Goal: Transaction & Acquisition: Purchase product/service

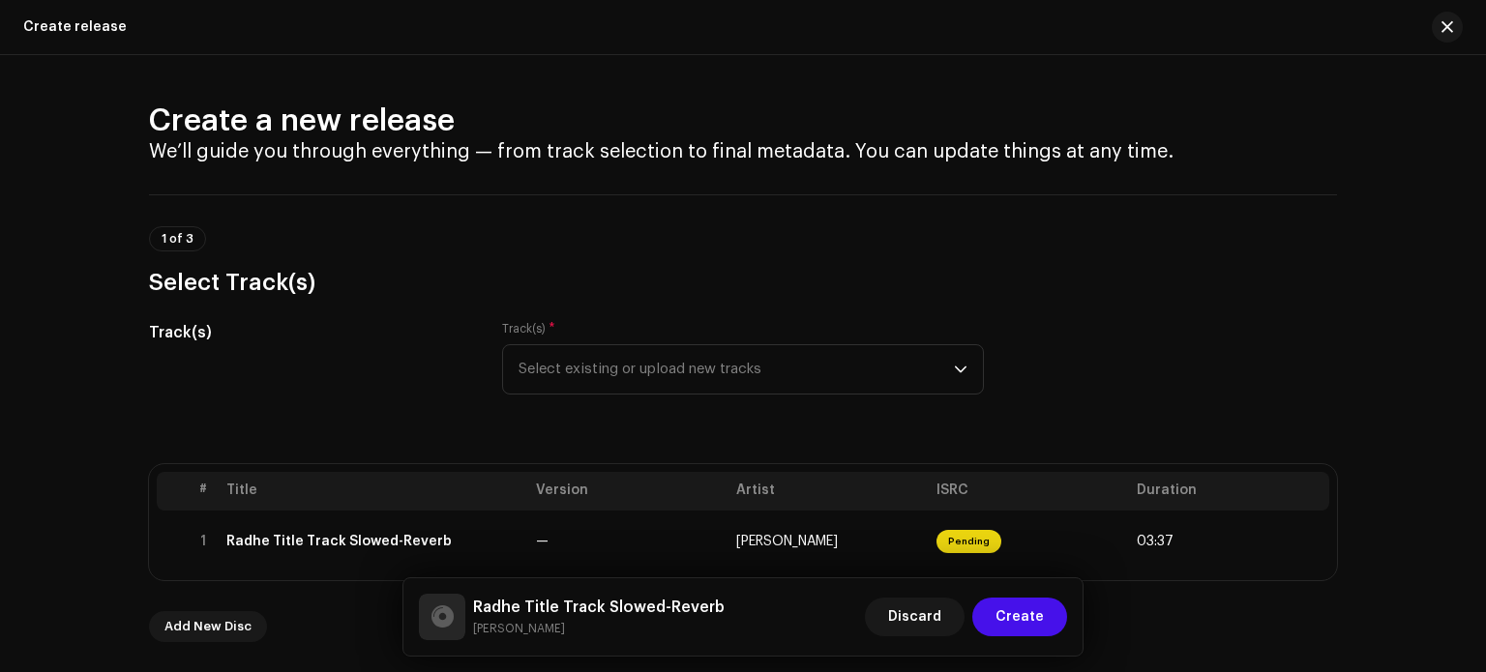
scroll to position [2498, 0]
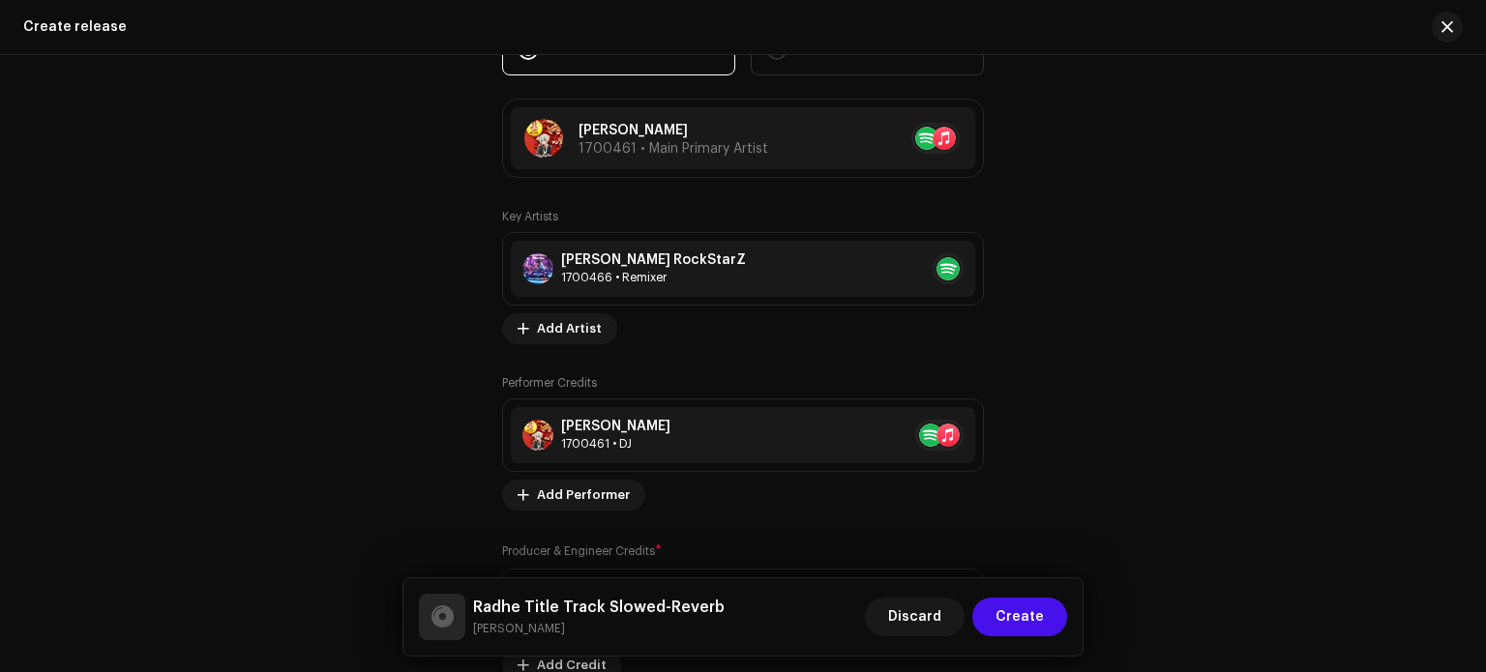
drag, startPoint x: 1484, startPoint y: 408, endPoint x: 1468, endPoint y: 225, distance: 183.6
click at [1468, 225] on html "[PERSON_NAME] Home Catalog Transactions Analytics Resources Marketplace [PERSON…" at bounding box center [743, 336] width 1486 height 672
click at [1475, 294] on div "Create a new release We’ll guide you through everything — from track selection …" at bounding box center [743, 363] width 1486 height 617
drag, startPoint x: 1485, startPoint y: 390, endPoint x: 1441, endPoint y: 168, distance: 226.0
click at [1441, 168] on html "[PERSON_NAME] Home Catalog Transactions Analytics Resources Marketplace [PERSON…" at bounding box center [743, 336] width 1486 height 672
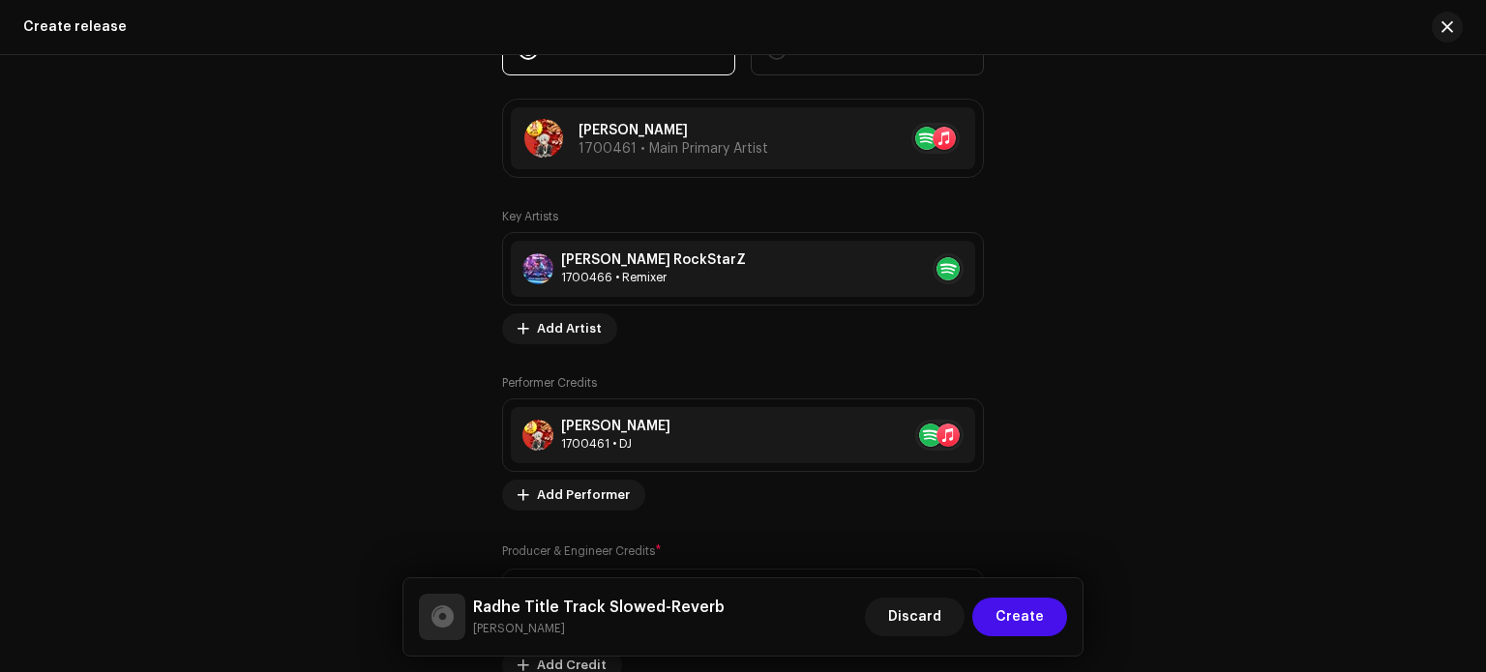
click at [1485, 404] on div at bounding box center [1485, 336] width 1 height 672
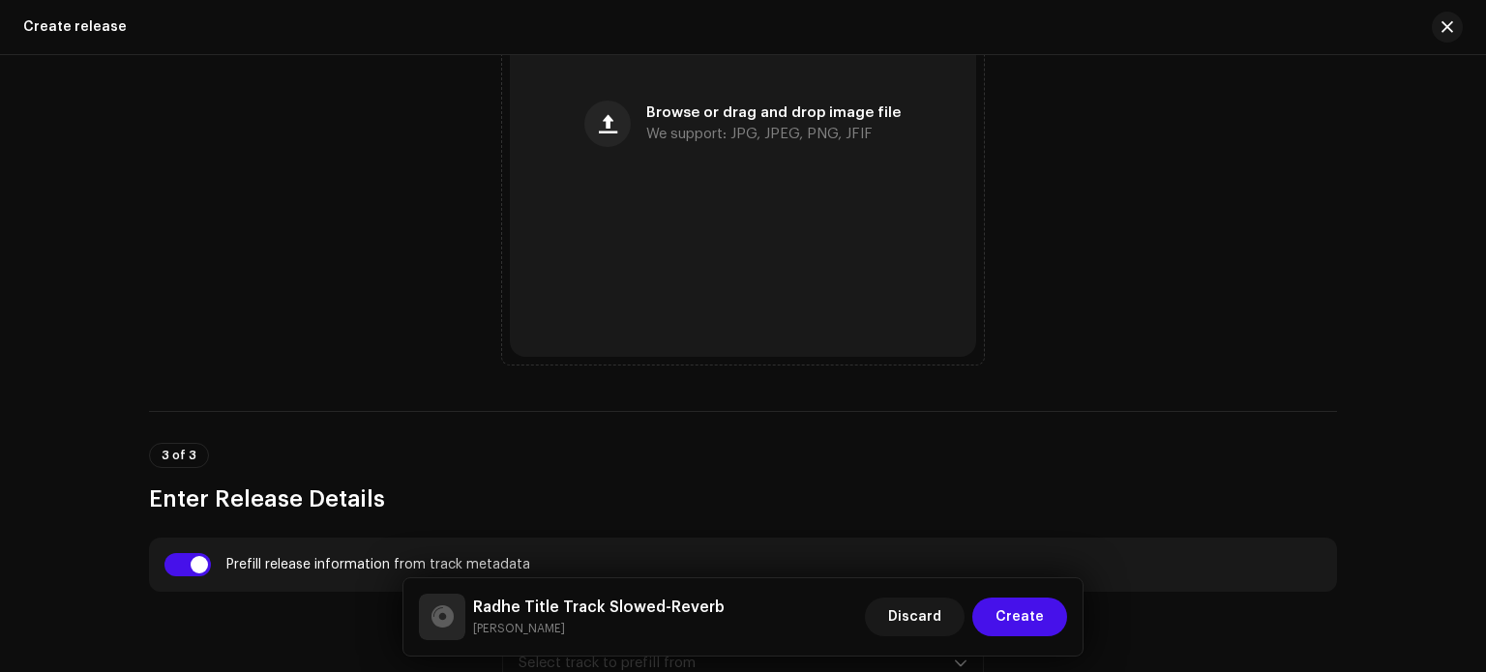
scroll to position [922, 0]
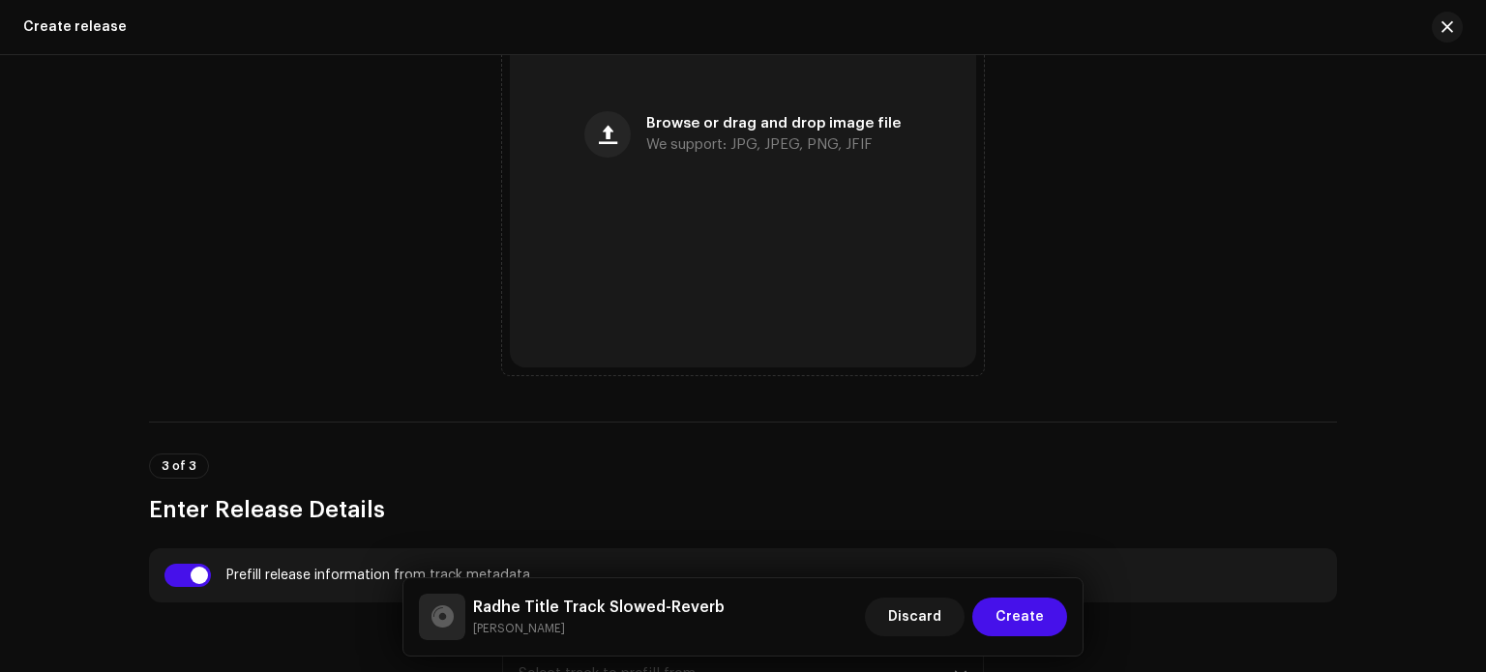
drag, startPoint x: 1477, startPoint y: 231, endPoint x: 1476, endPoint y: 184, distance: 47.4
click at [1476, 184] on div "Create a new release We’ll guide you through everything — from track selection …" at bounding box center [743, 363] width 1486 height 617
drag, startPoint x: 1484, startPoint y: 208, endPoint x: 1482, endPoint y: 190, distance: 18.5
click at [1482, 190] on html "Ashish RaghuWanshi Home Catalog Transactions Analytics Resources Marketplace As…" at bounding box center [743, 336] width 1486 height 672
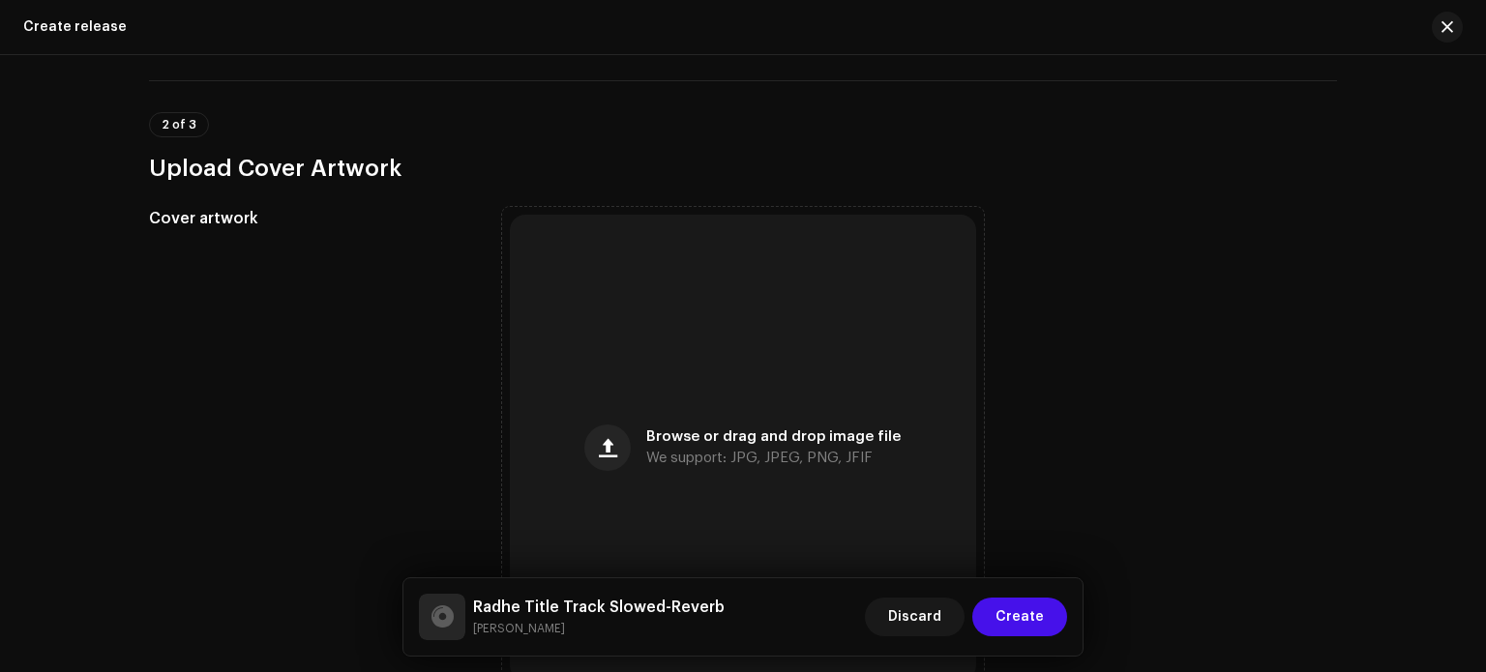
scroll to position [626, 0]
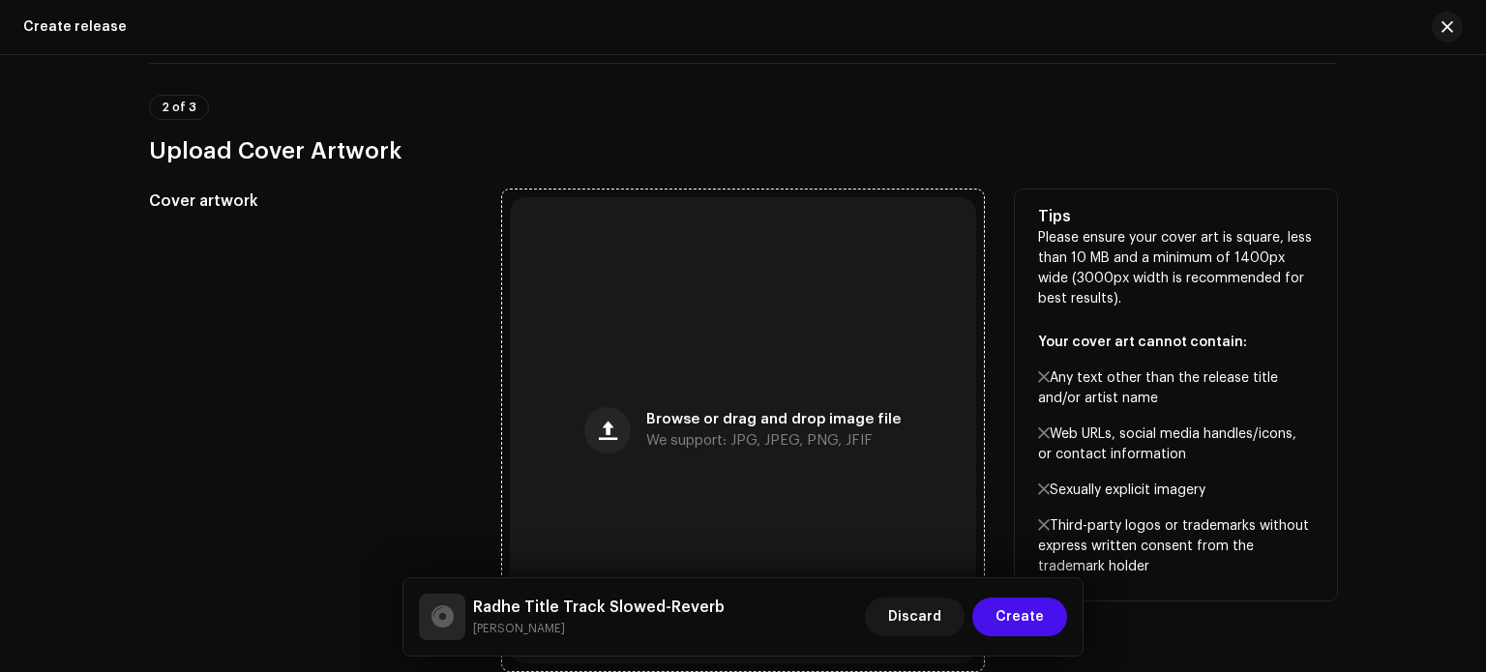
click at [650, 424] on span "Browse or drag and drop image file" at bounding box center [773, 420] width 254 height 14
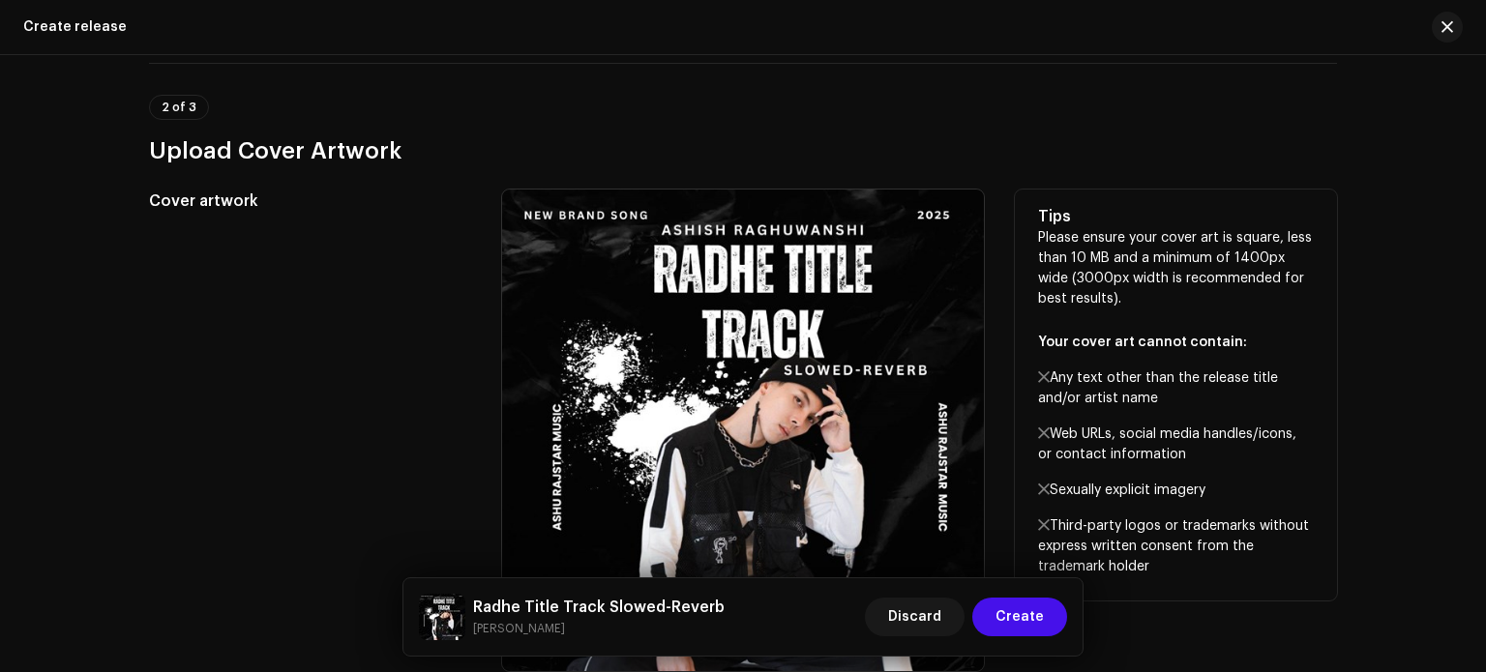
click at [282, 343] on div "Cover artwork" at bounding box center [310, 431] width 322 height 482
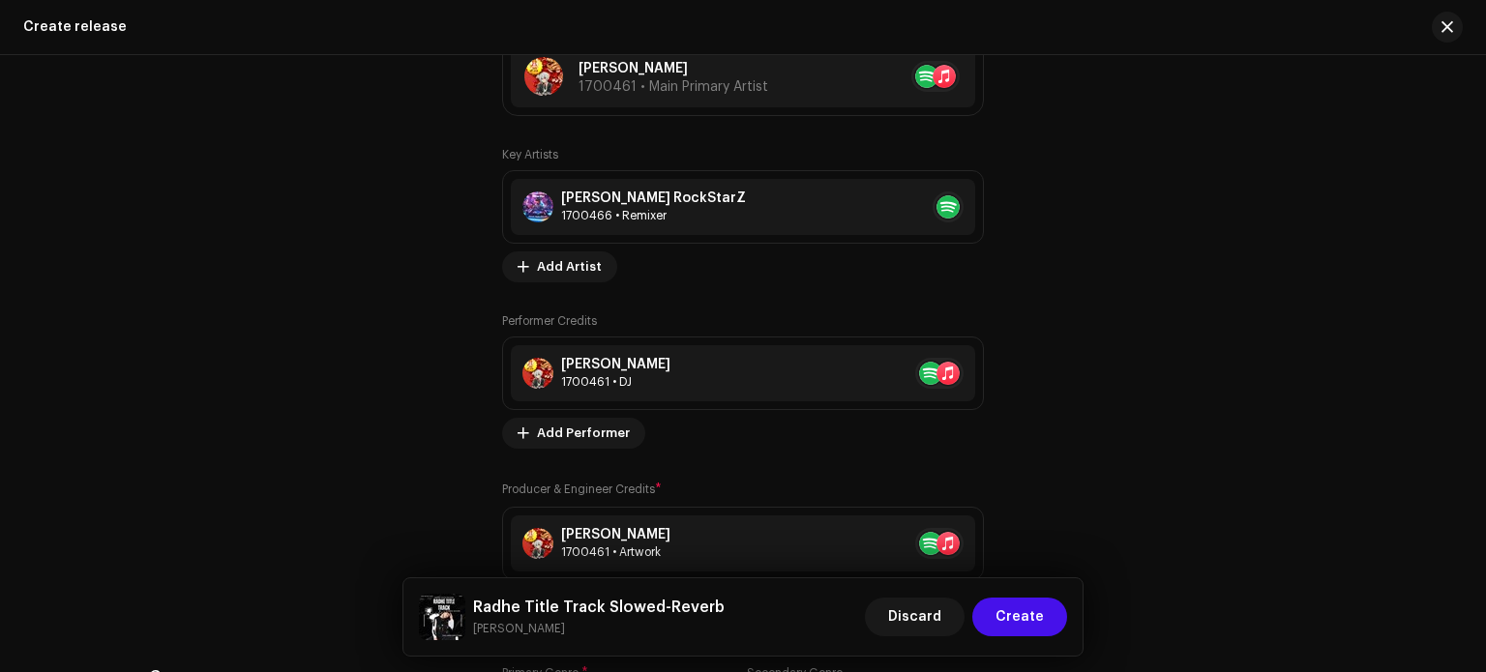
scroll to position [2600, 0]
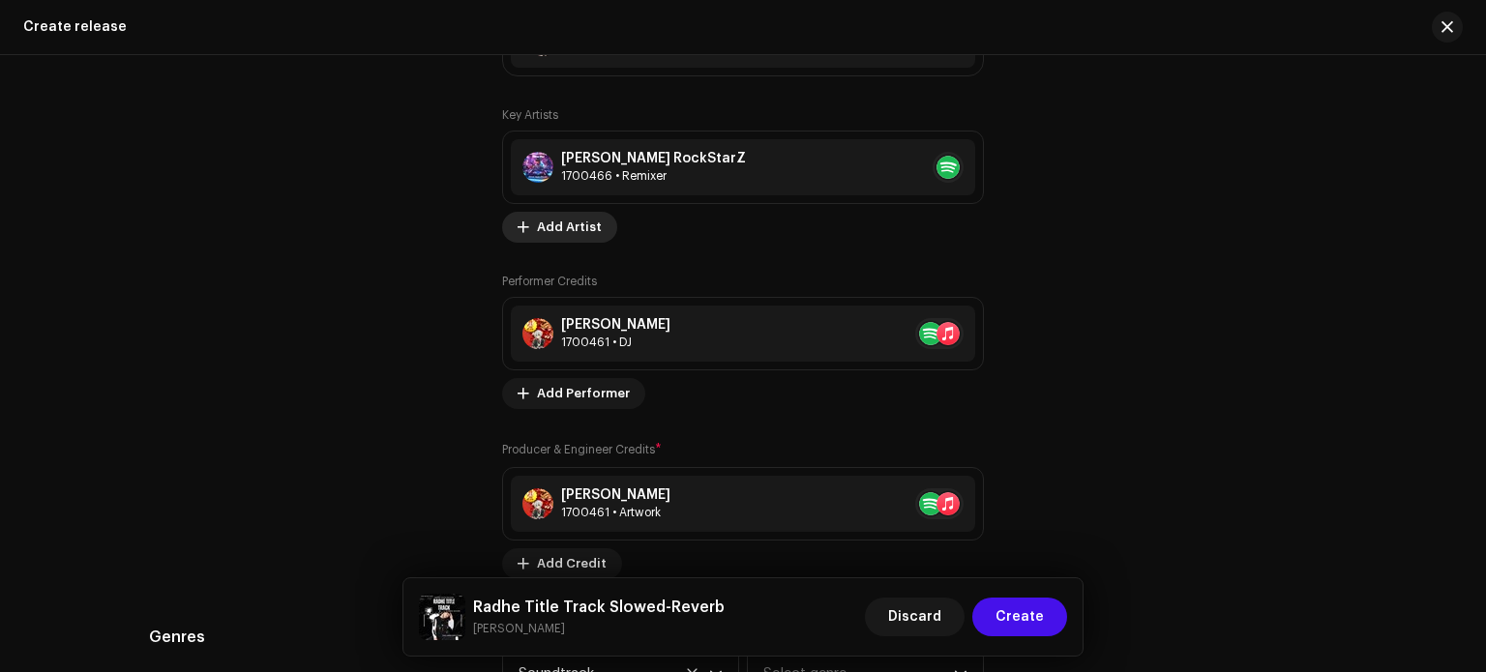
click at [547, 237] on span "Add Artist" at bounding box center [569, 227] width 65 height 39
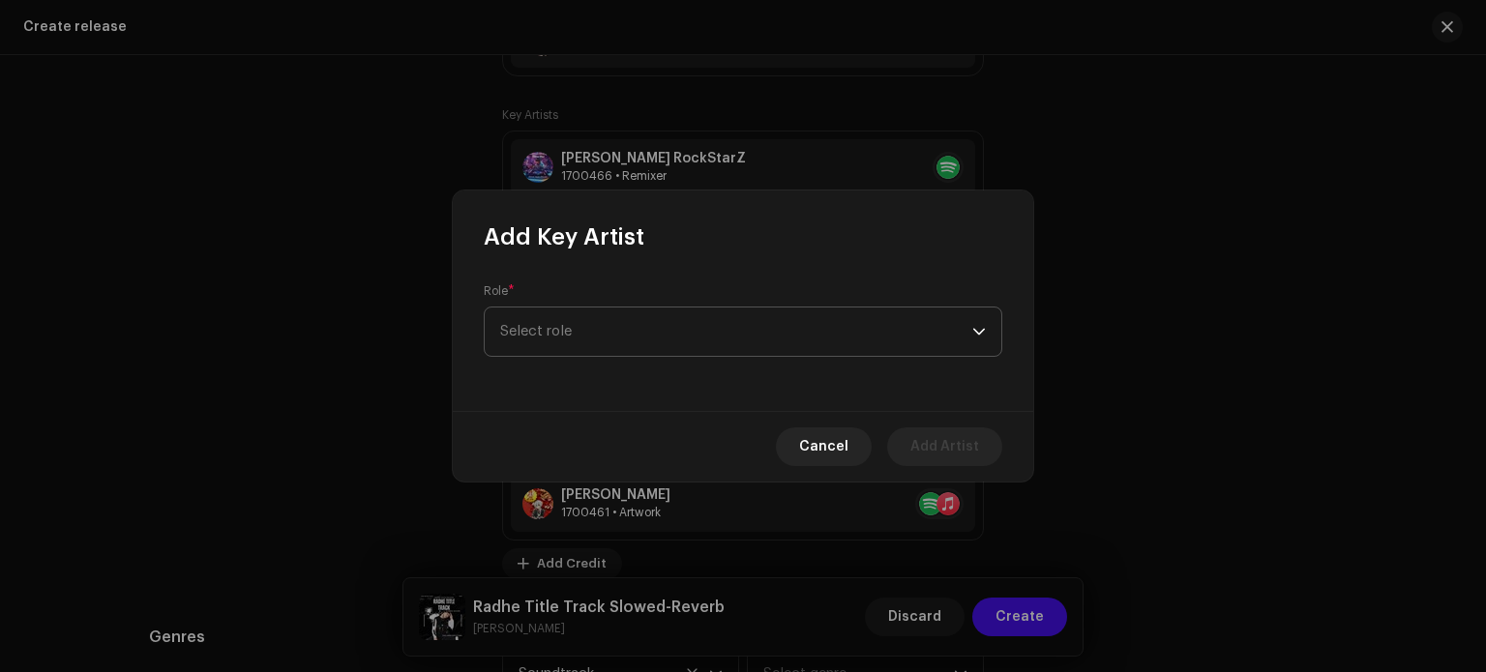
click at [565, 327] on span "Select role" at bounding box center [736, 332] width 472 height 48
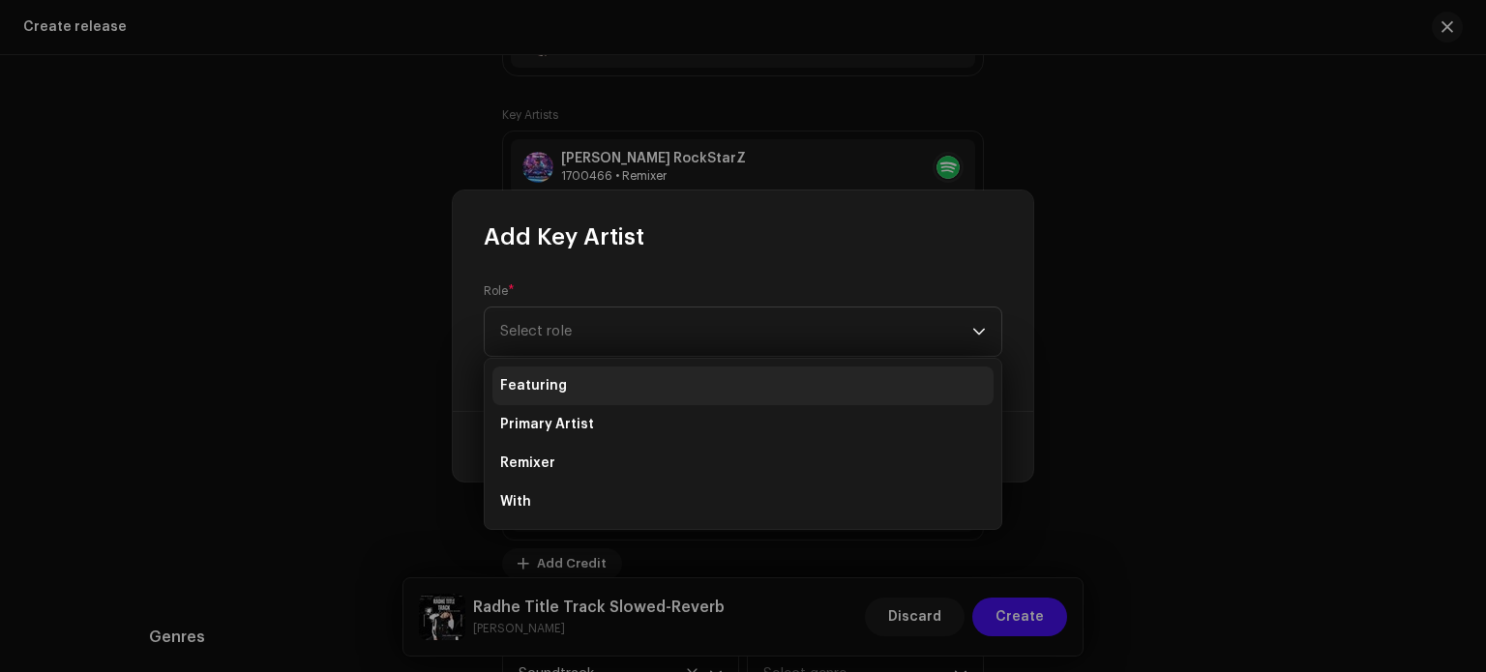
click at [566, 377] on li "Featuring" at bounding box center [743, 386] width 501 height 39
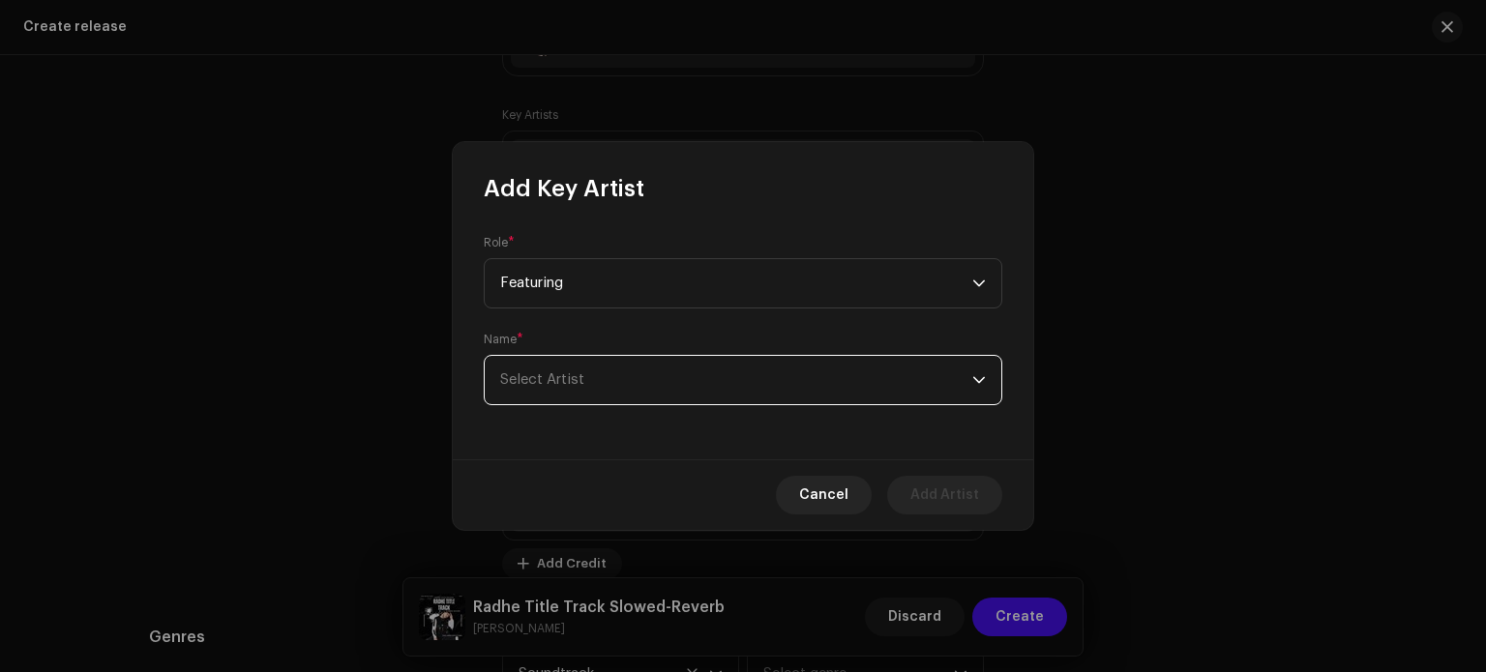
click at [571, 374] on span "Select Artist" at bounding box center [542, 380] width 84 height 15
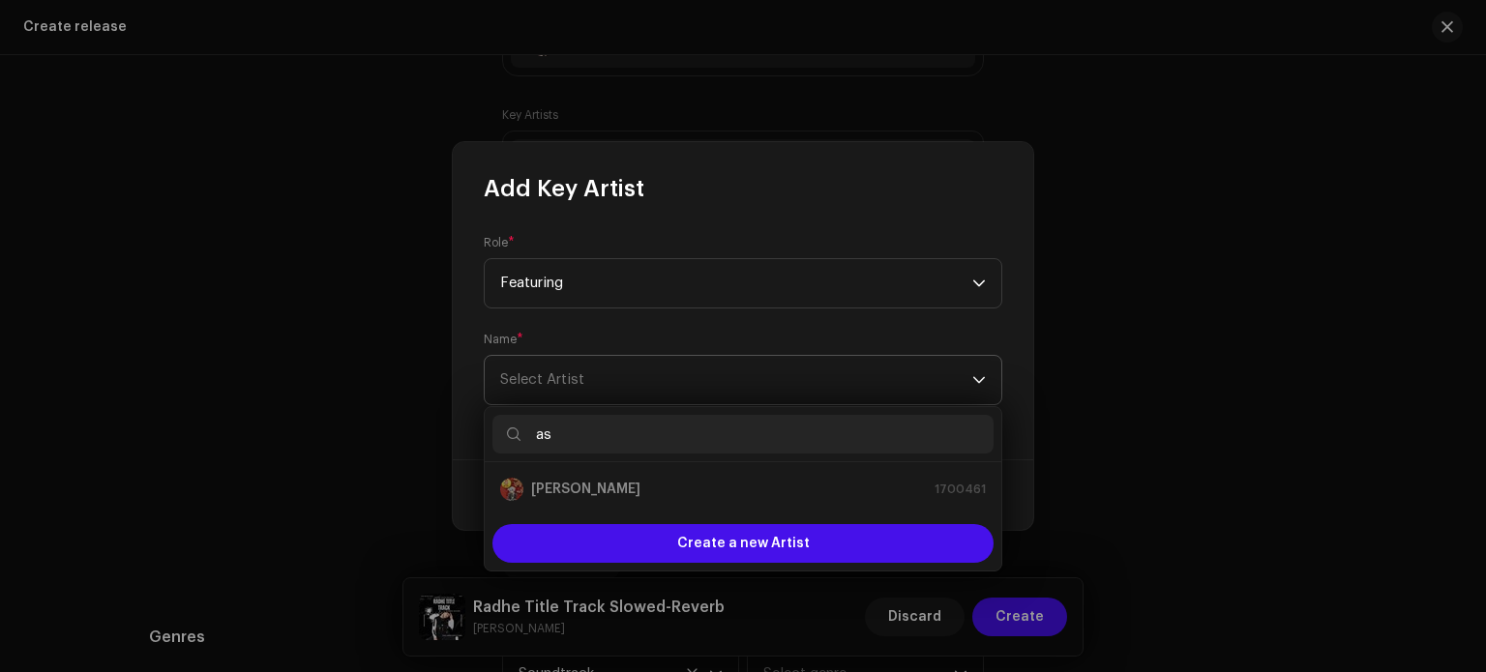
type input "a"
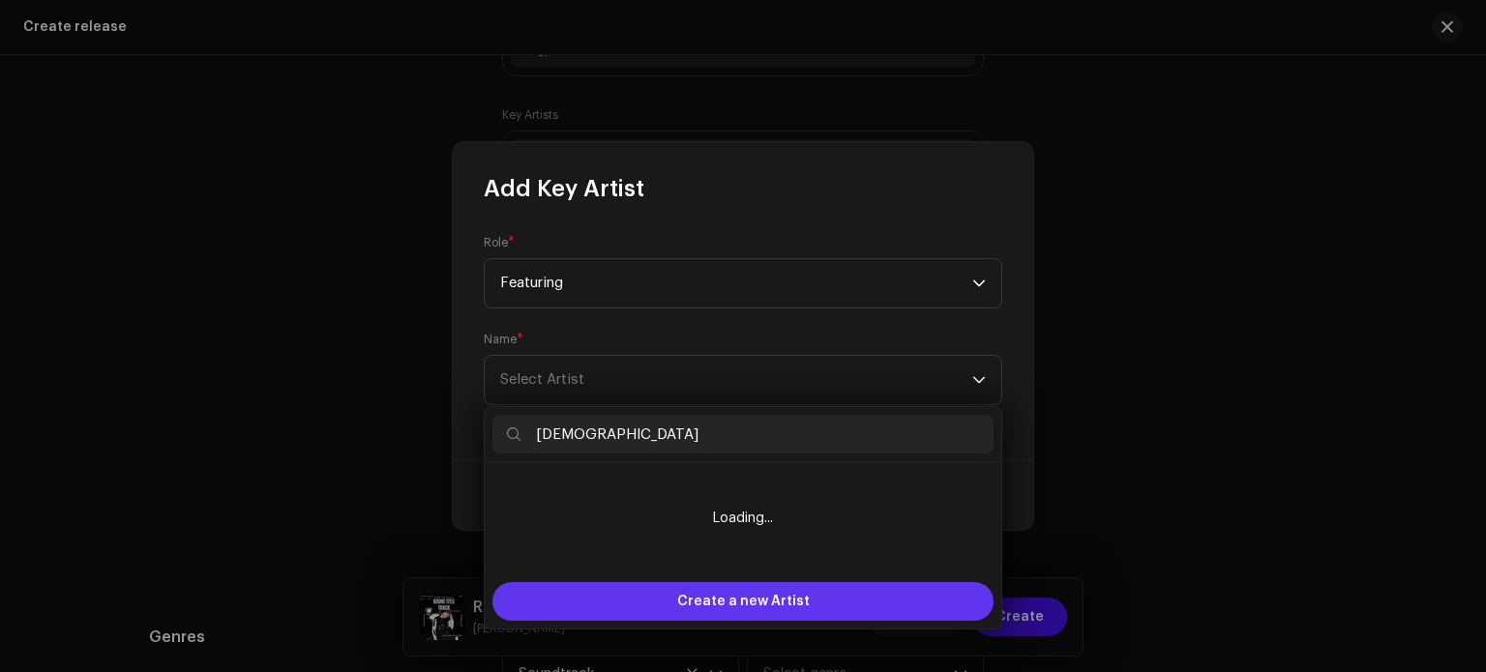
type input "[DEMOGRAPHIC_DATA]"
click at [665, 603] on div "Create a new Artist" at bounding box center [743, 601] width 501 height 39
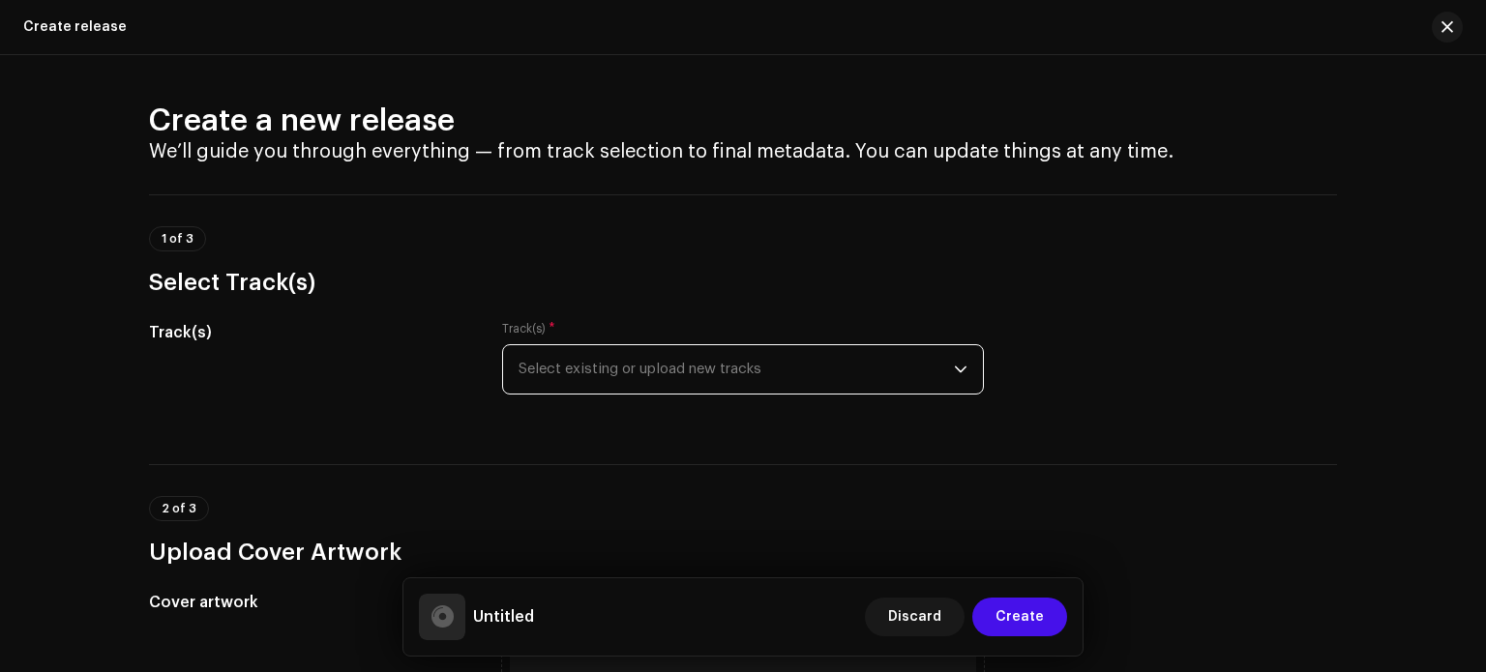
click at [835, 374] on span "Select existing or upload new tracks" at bounding box center [736, 369] width 435 height 48
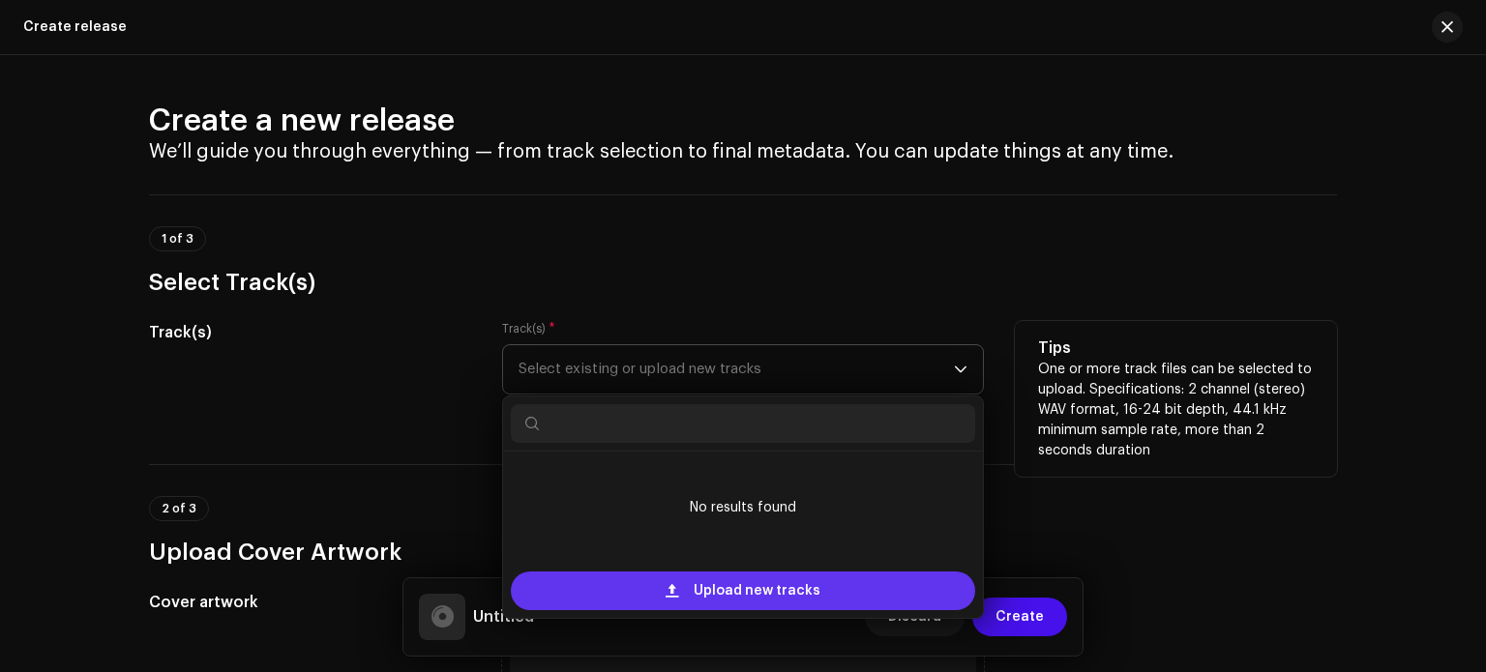
click at [711, 583] on span "Upload new tracks" at bounding box center [757, 591] width 127 height 39
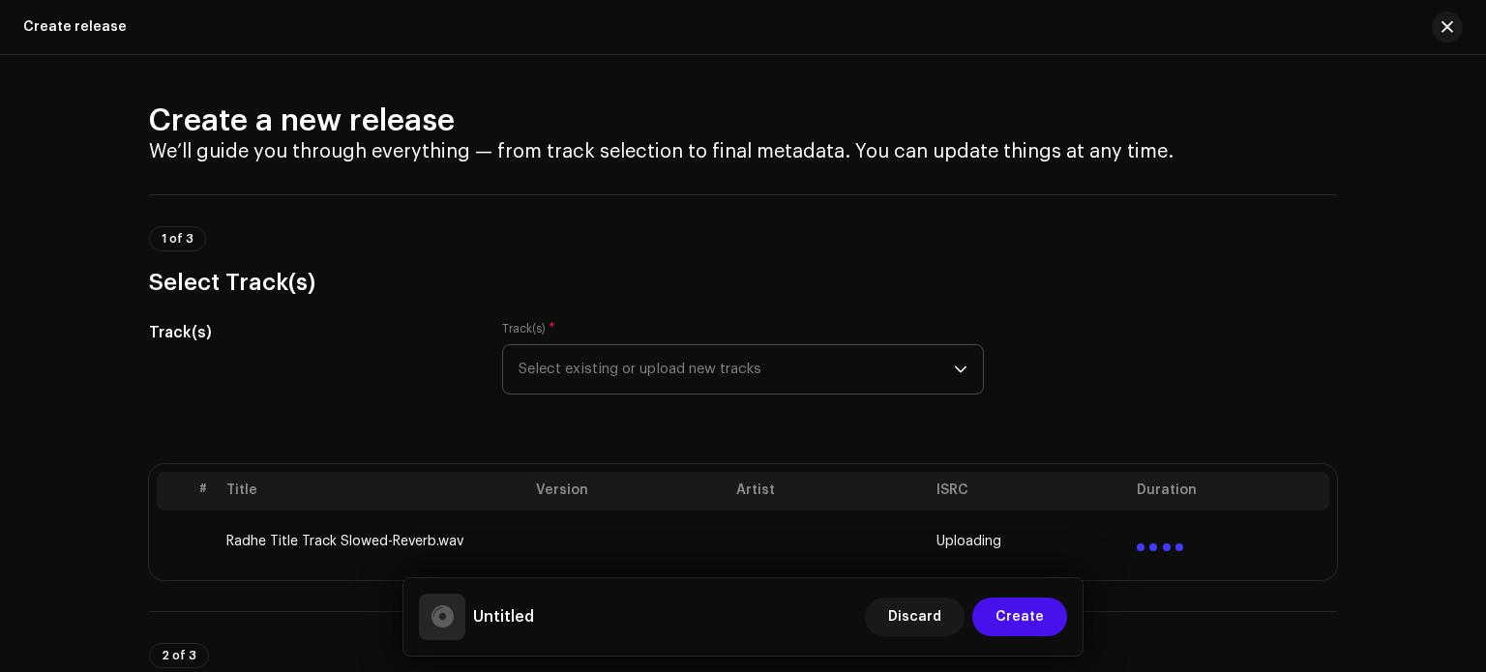
drag, startPoint x: 1485, startPoint y: 119, endPoint x: 1480, endPoint y: 164, distance: 45.7
click at [1480, 164] on html "Ashish RaghuWanshi Home Catalog Transactions Analytics Resources Marketplace As…" at bounding box center [743, 336] width 1486 height 672
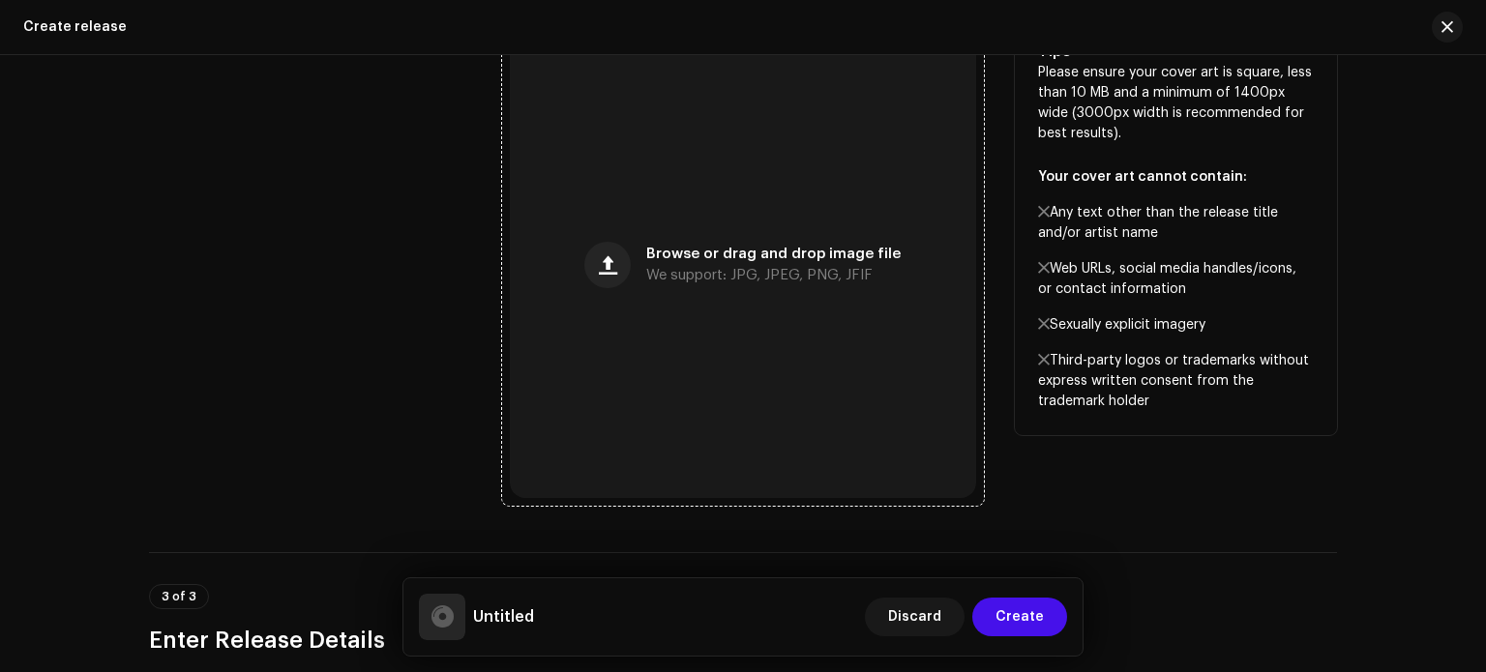
scroll to position [870, 0]
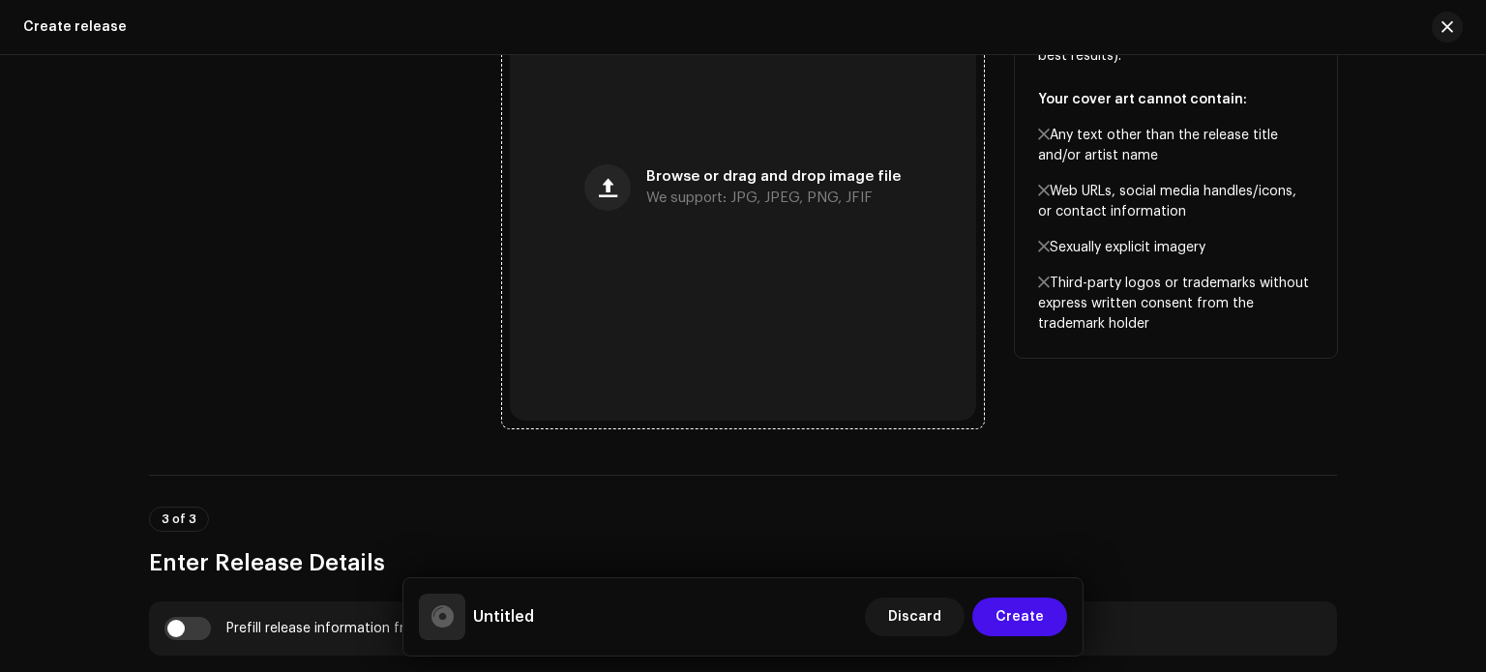
click at [713, 217] on div "Browse or drag and drop image file We support: JPG, JPEG, PNG, JFIF" at bounding box center [743, 188] width 466 height 466
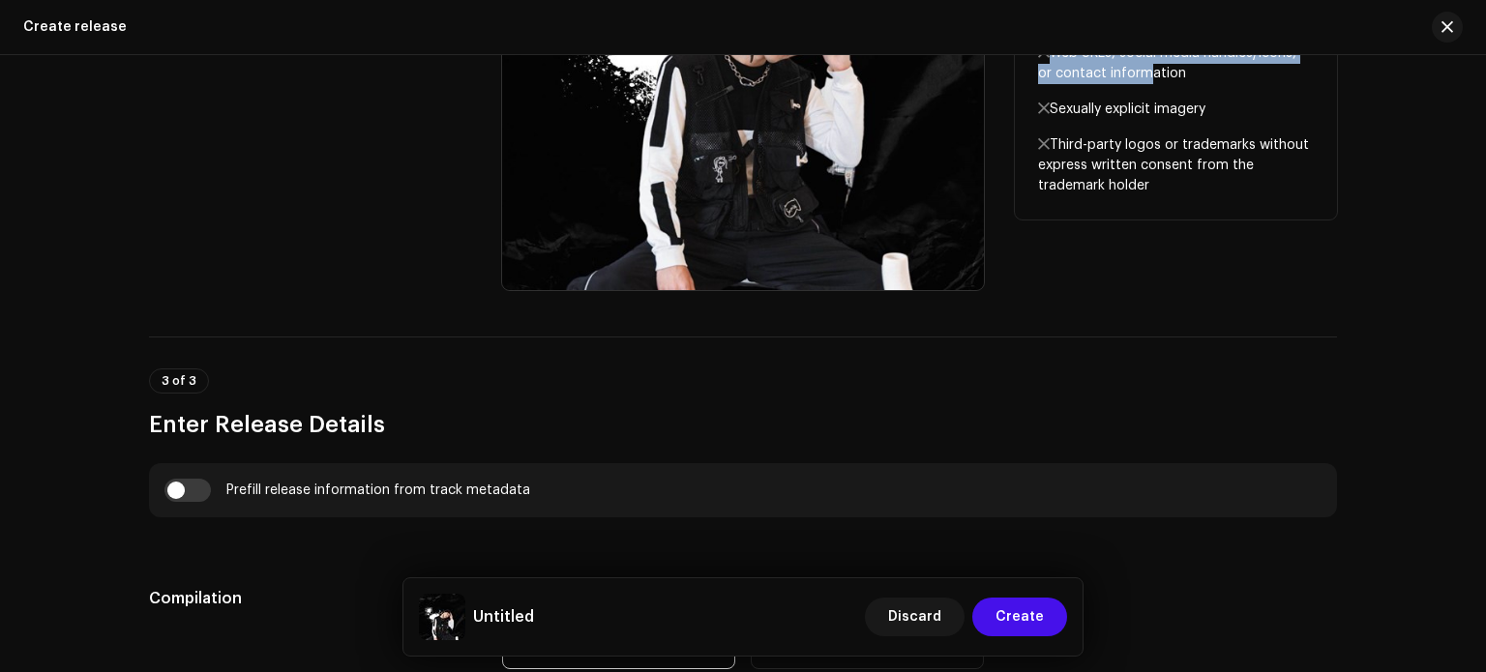
scroll to position [1000, 0]
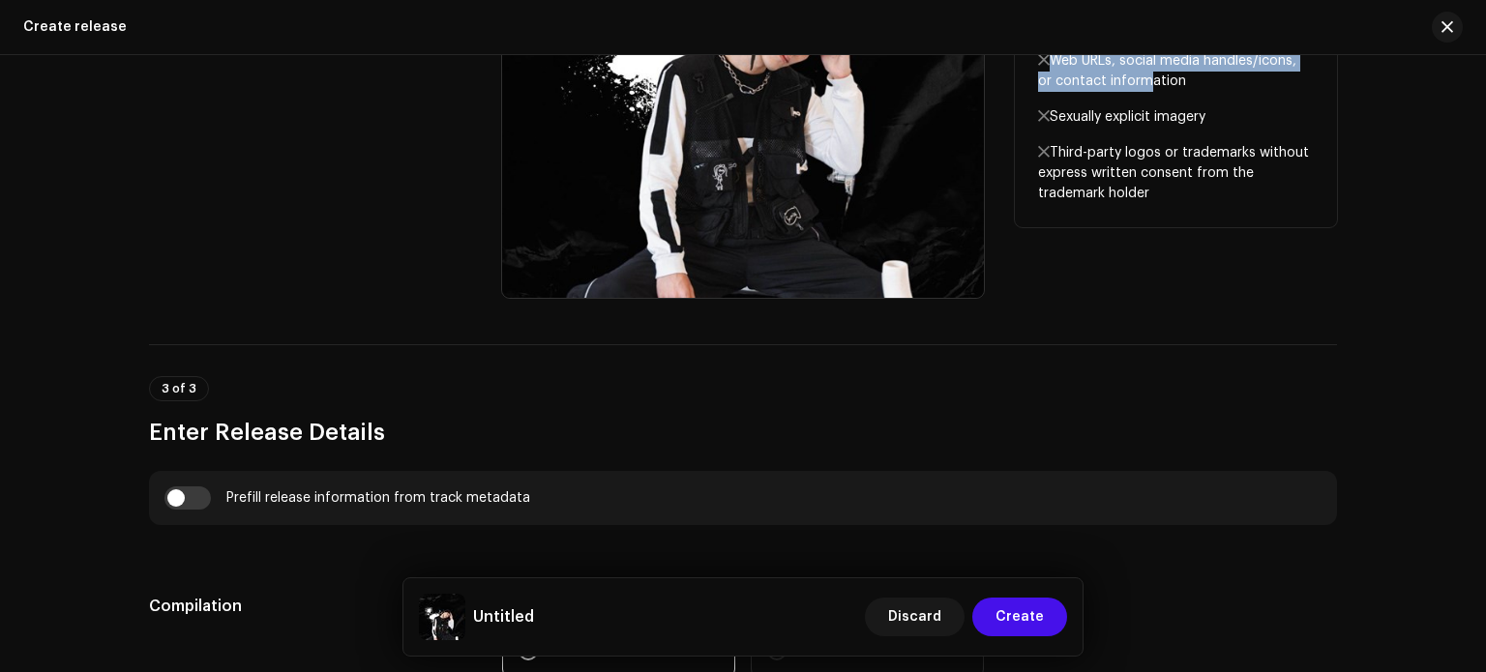
drag, startPoint x: 1033, startPoint y: 421, endPoint x: 1165, endPoint y: 200, distance: 256.9
click at [1165, 200] on div "Tips Please ensure your cover art is square, less than 10 MB and a minimum of 1…" at bounding box center [1176, 21] width 322 height 411
copy div "Tips Please ensure your cover art is square, less than 10 MB and a minimum of 1…"
click at [1174, 188] on p "Third-party logos or trademarks without express written consent from the tradem…" at bounding box center [1176, 173] width 276 height 61
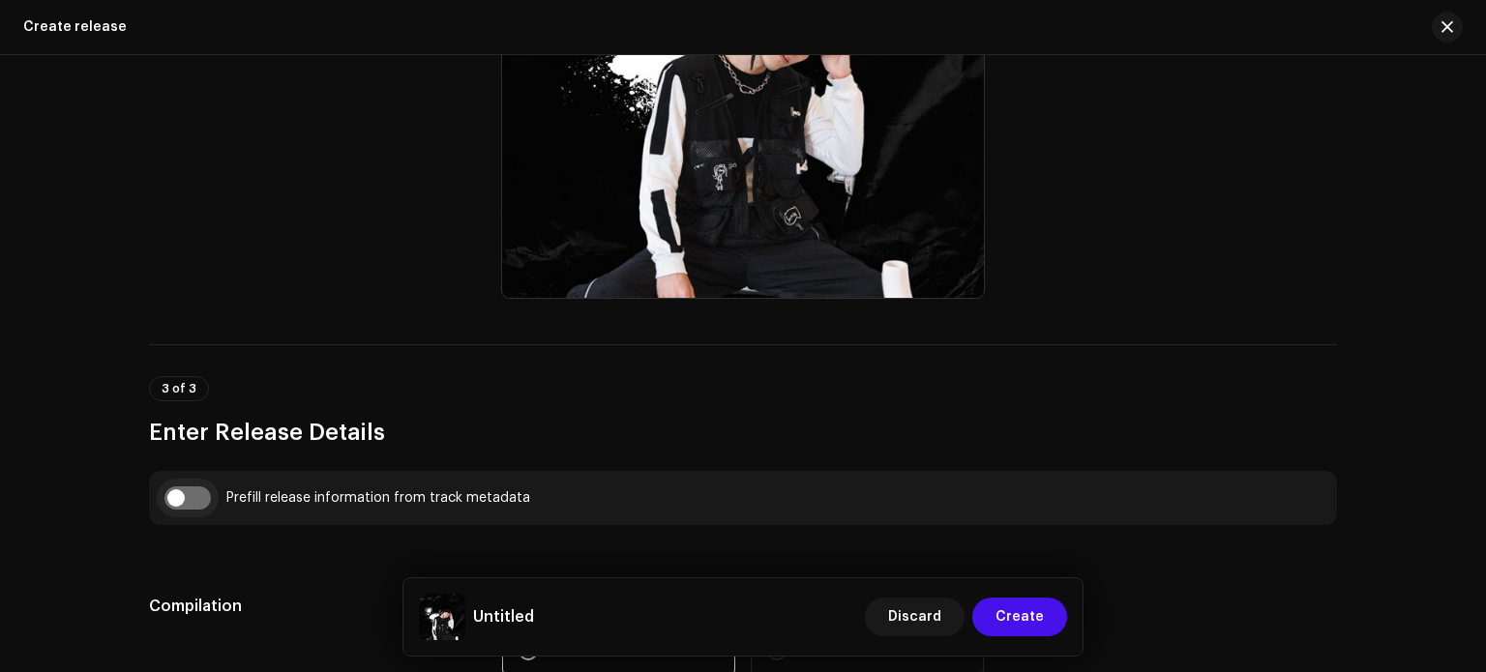
click at [184, 506] on input "checkbox" at bounding box center [187, 498] width 46 height 23
checkbox input "true"
type input "Radhe Title Track Slowed-Reverb.wav"
drag, startPoint x: 1485, startPoint y: 233, endPoint x: 1479, endPoint y: 212, distance: 22.1
click at [1479, 212] on html "Ashish RaghuWanshi Home Catalog Transactions Analytics Resources Marketplace As…" at bounding box center [743, 336] width 1486 height 672
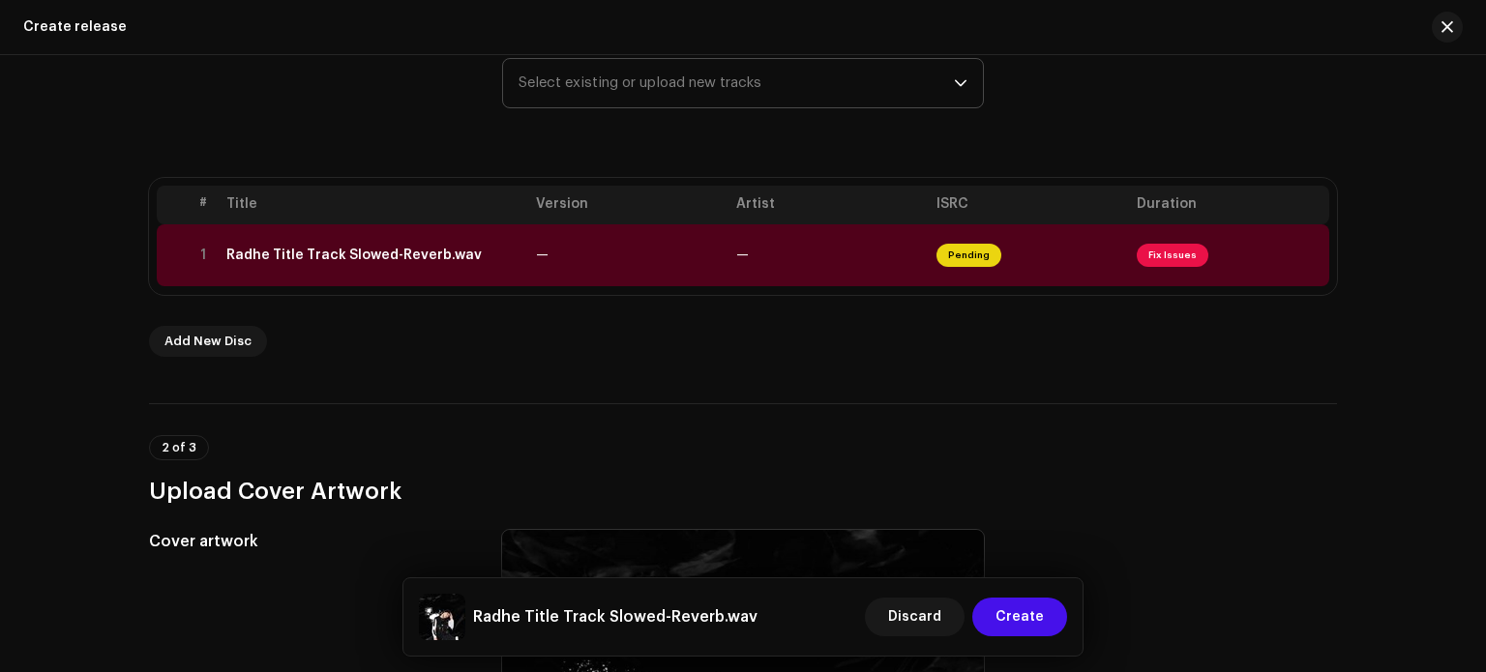
scroll to position [156, 0]
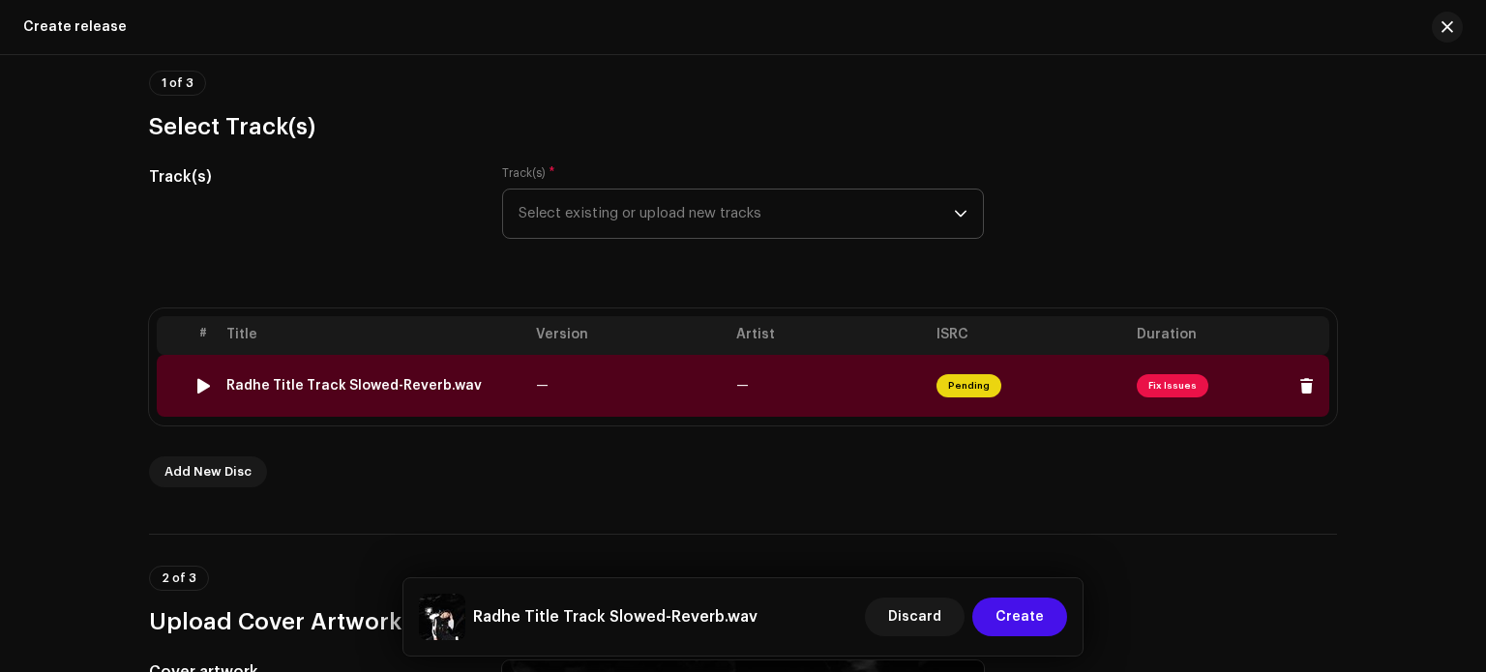
click at [446, 386] on div "Radhe Title Track Slowed-Reverb.wav" at bounding box center [353, 385] width 255 height 15
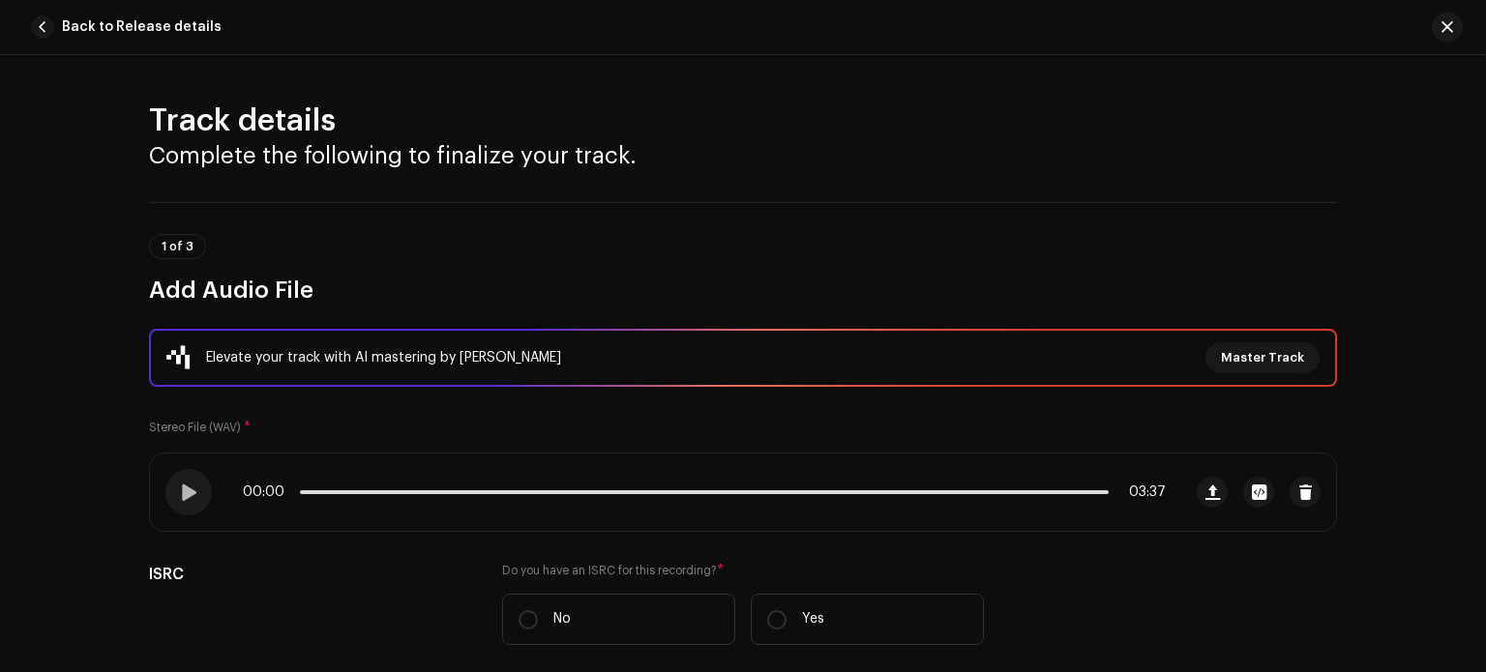
drag, startPoint x: 1463, startPoint y: 132, endPoint x: 1463, endPoint y: 184, distance: 52.2
click at [1463, 184] on div "Track details Complete the following to finalize your track. 1 of 3 Add Audio F…" at bounding box center [743, 363] width 1486 height 617
click at [1315, 124] on h2 "Track details" at bounding box center [743, 121] width 1188 height 39
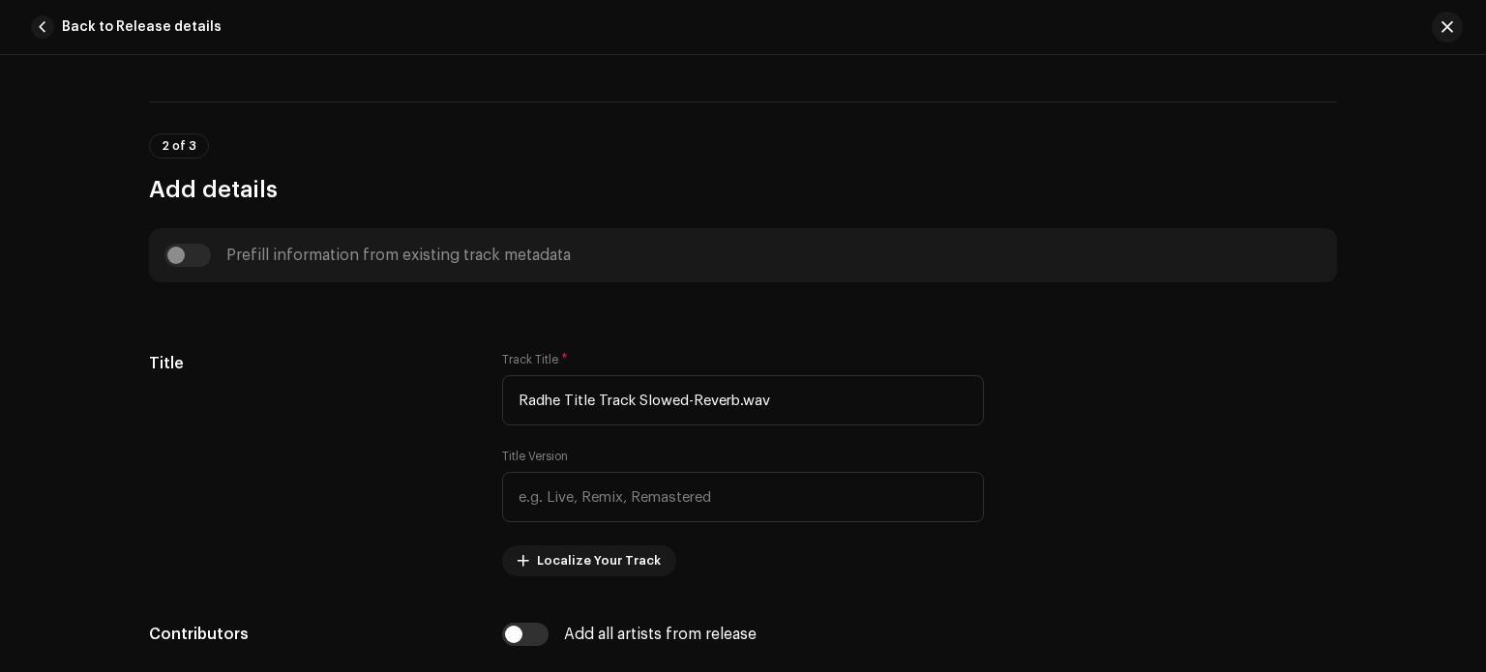
scroll to position [619, 0]
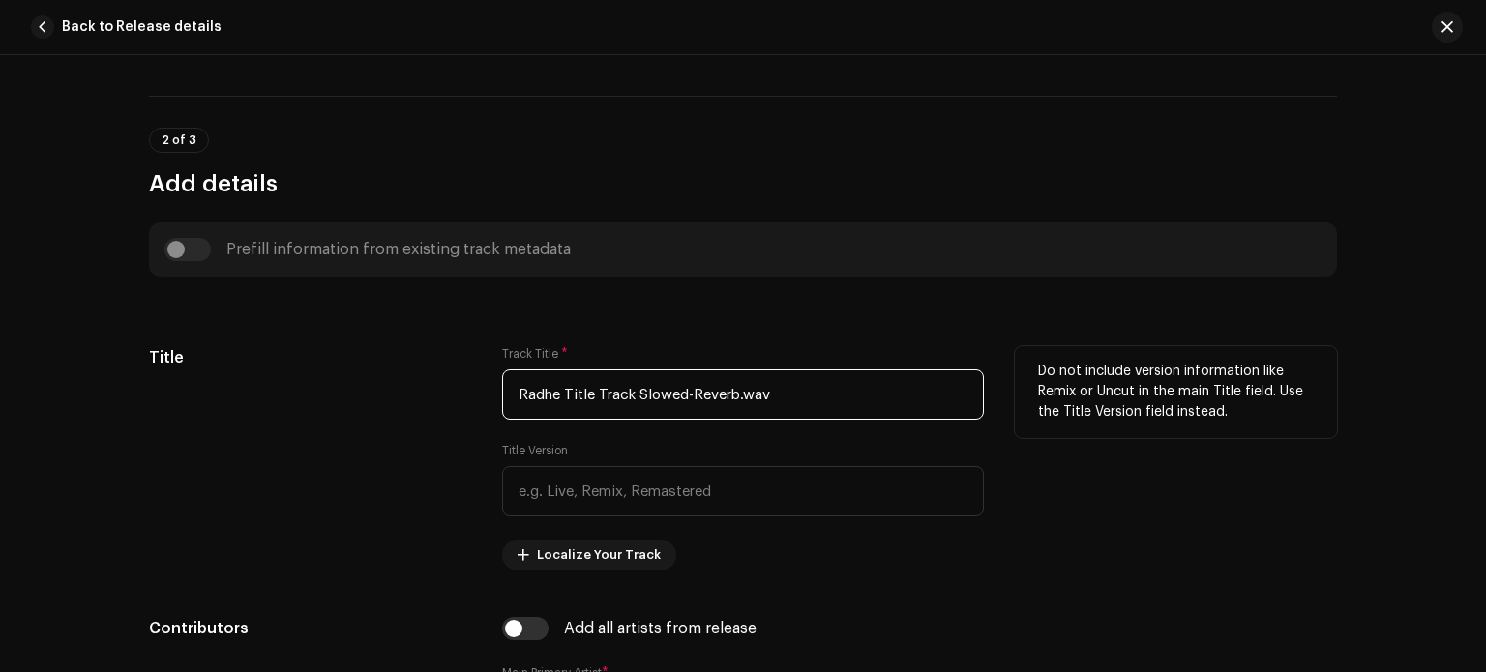
click at [809, 415] on input "Radhe Title Track Slowed-Reverb.wav" at bounding box center [743, 395] width 482 height 50
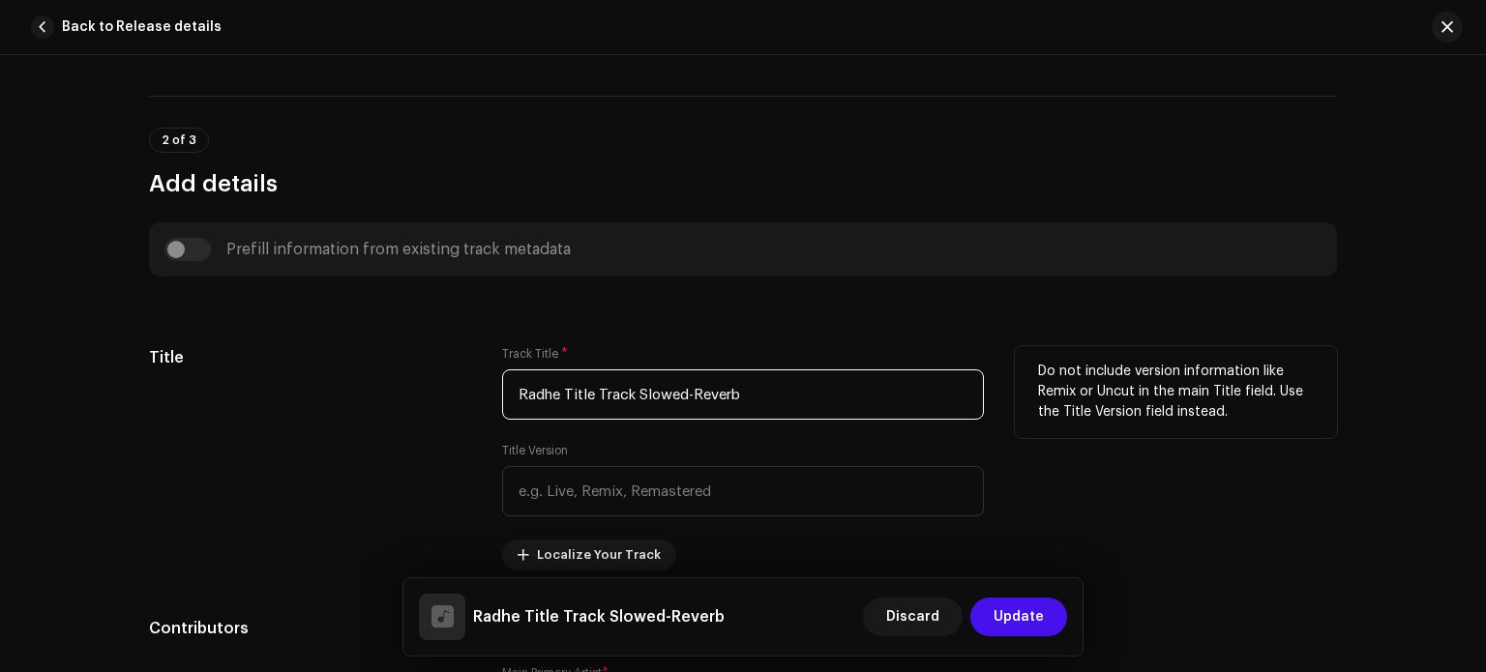
type input "Radhe Title Track Slowed-Reverb"
click at [1246, 514] on div "Do not include version information like Remix or Uncut in the main Title field.…" at bounding box center [1176, 458] width 322 height 224
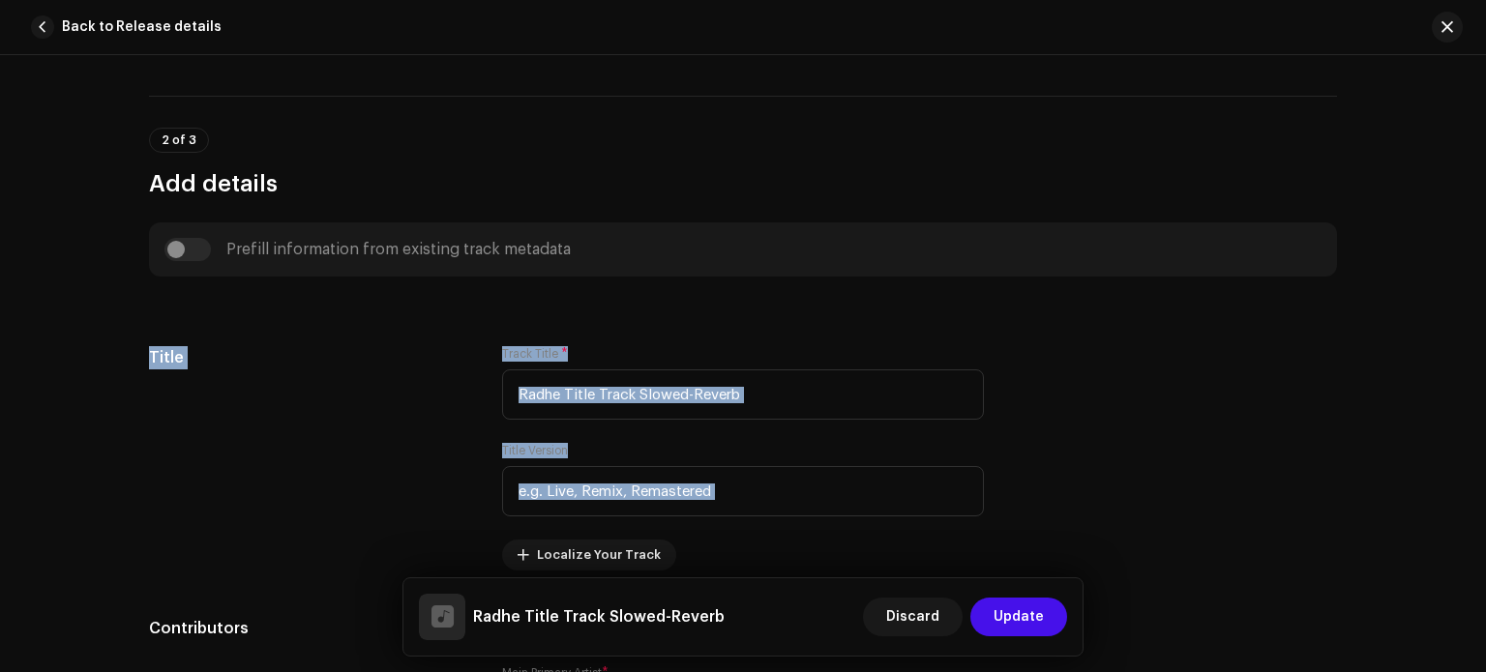
drag, startPoint x: 1475, startPoint y: 231, endPoint x: 1472, endPoint y: 309, distance: 77.5
click at [1472, 309] on div "Track details Complete the following to finalize your track. 1 of 3 Add Audio F…" at bounding box center [743, 363] width 1486 height 617
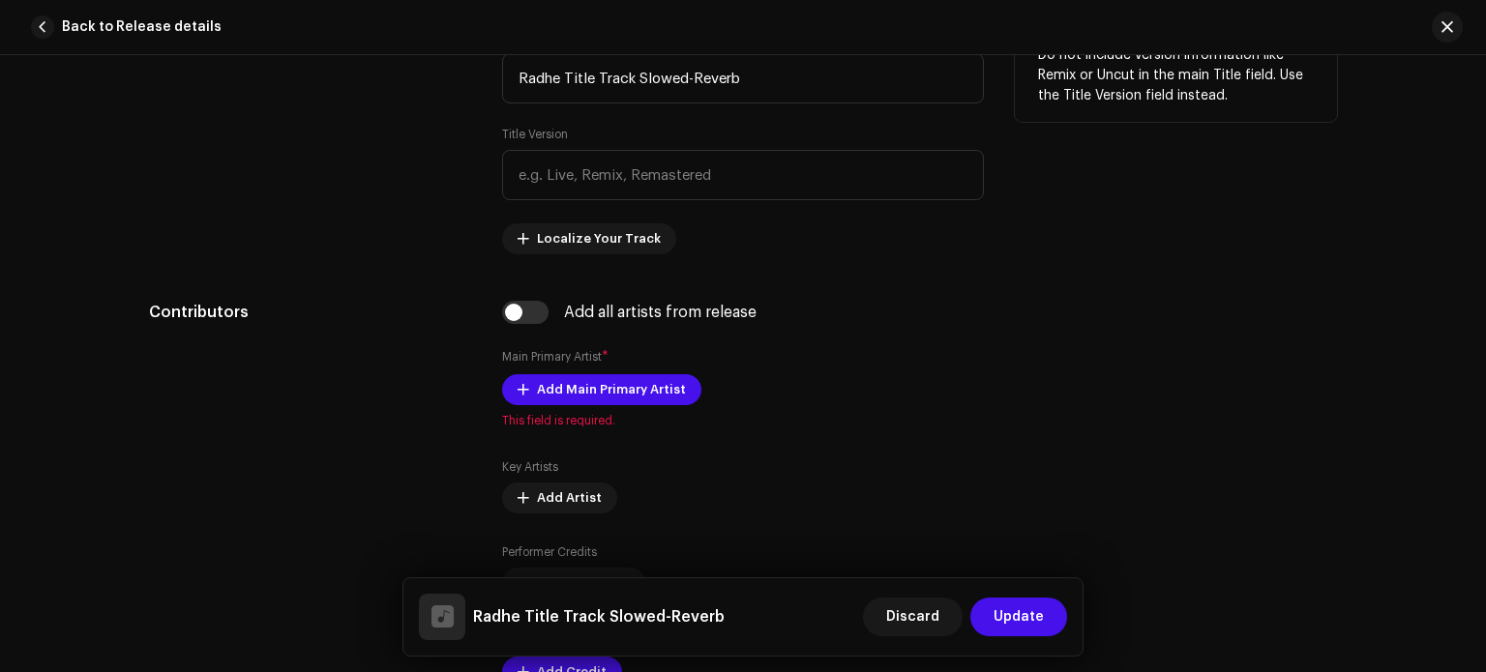
scroll to position [1045, 0]
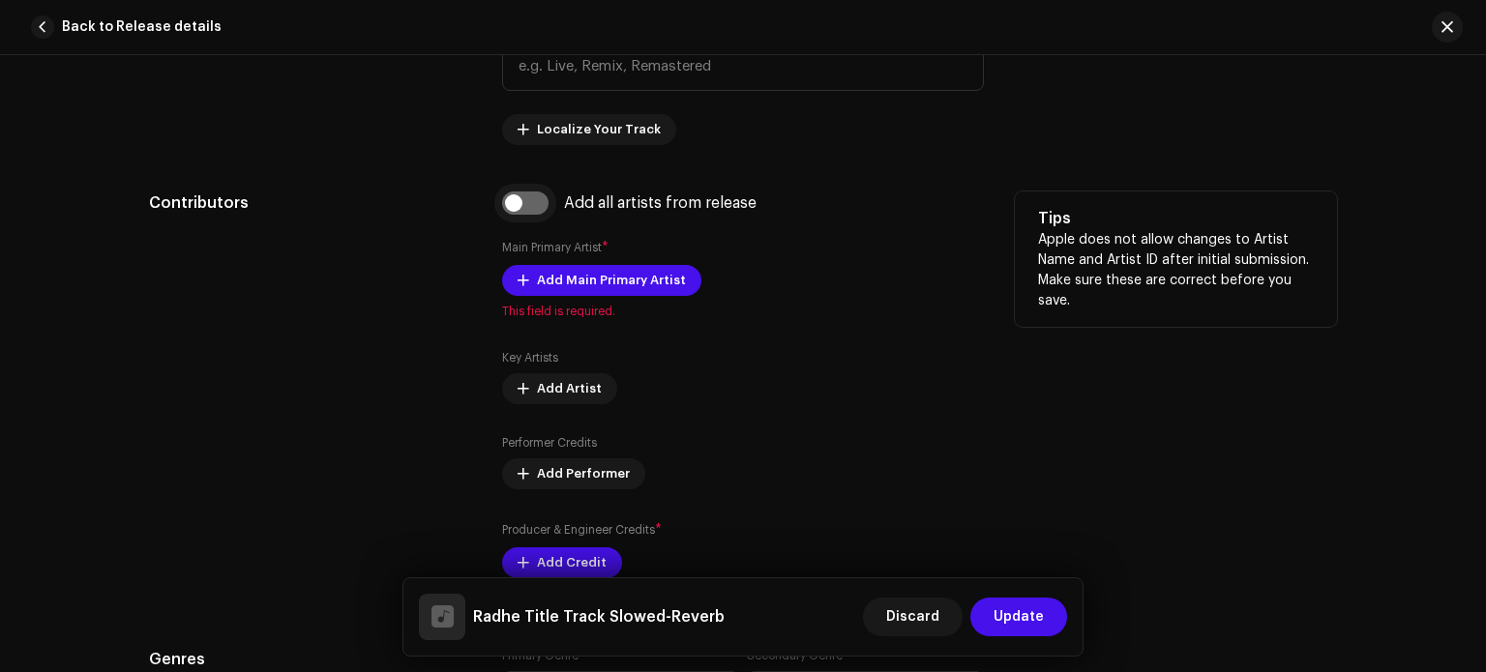
click at [517, 202] on input "checkbox" at bounding box center [525, 203] width 46 height 23
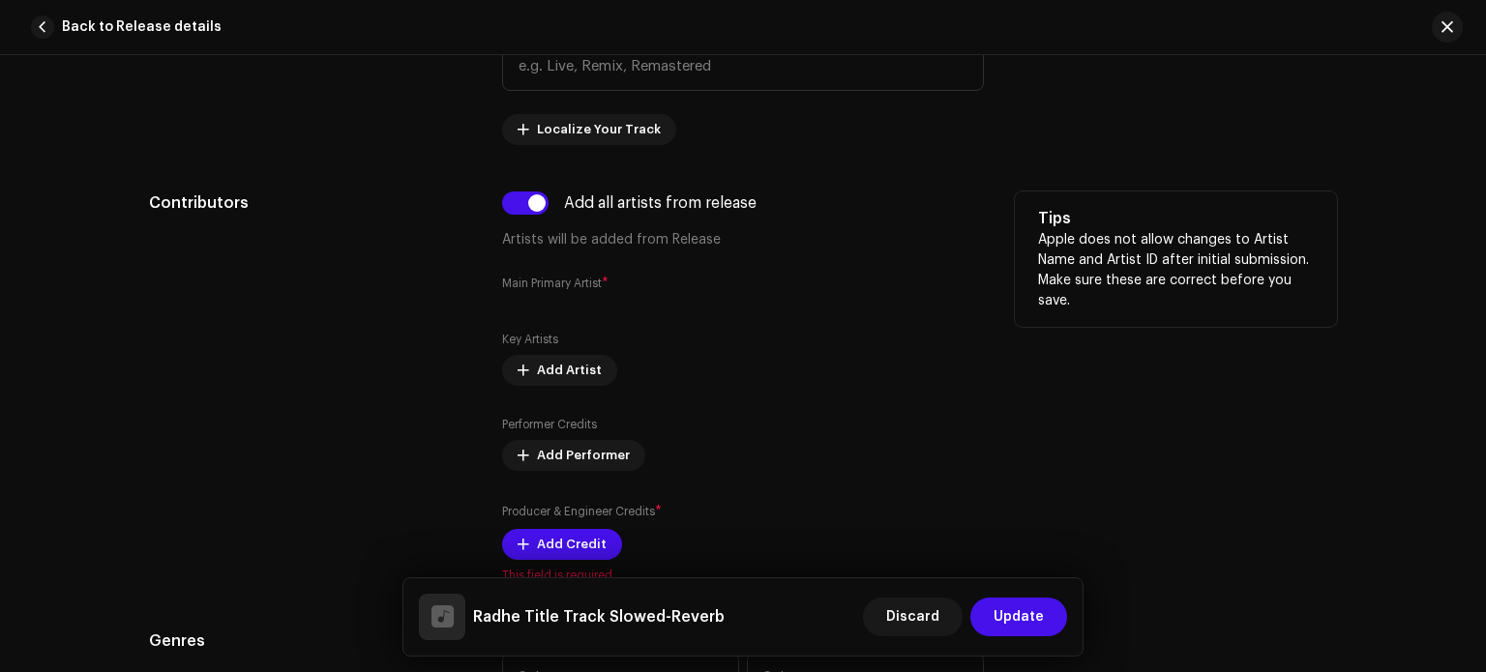
drag, startPoint x: 546, startPoint y: 374, endPoint x: 573, endPoint y: 311, distance: 69.4
click at [573, 311] on div "Add all artists from release Artists will be added from Release Main Primary Ar…" at bounding box center [743, 388] width 482 height 392
click at [552, 305] on div "Add all artists from release Artists will be added from Release Main Primary Ar…" at bounding box center [743, 388] width 482 height 392
click at [538, 219] on div "Add all artists from release Artists will be added from Release" at bounding box center [743, 221] width 482 height 59
click at [530, 204] on input "checkbox" at bounding box center [525, 203] width 46 height 23
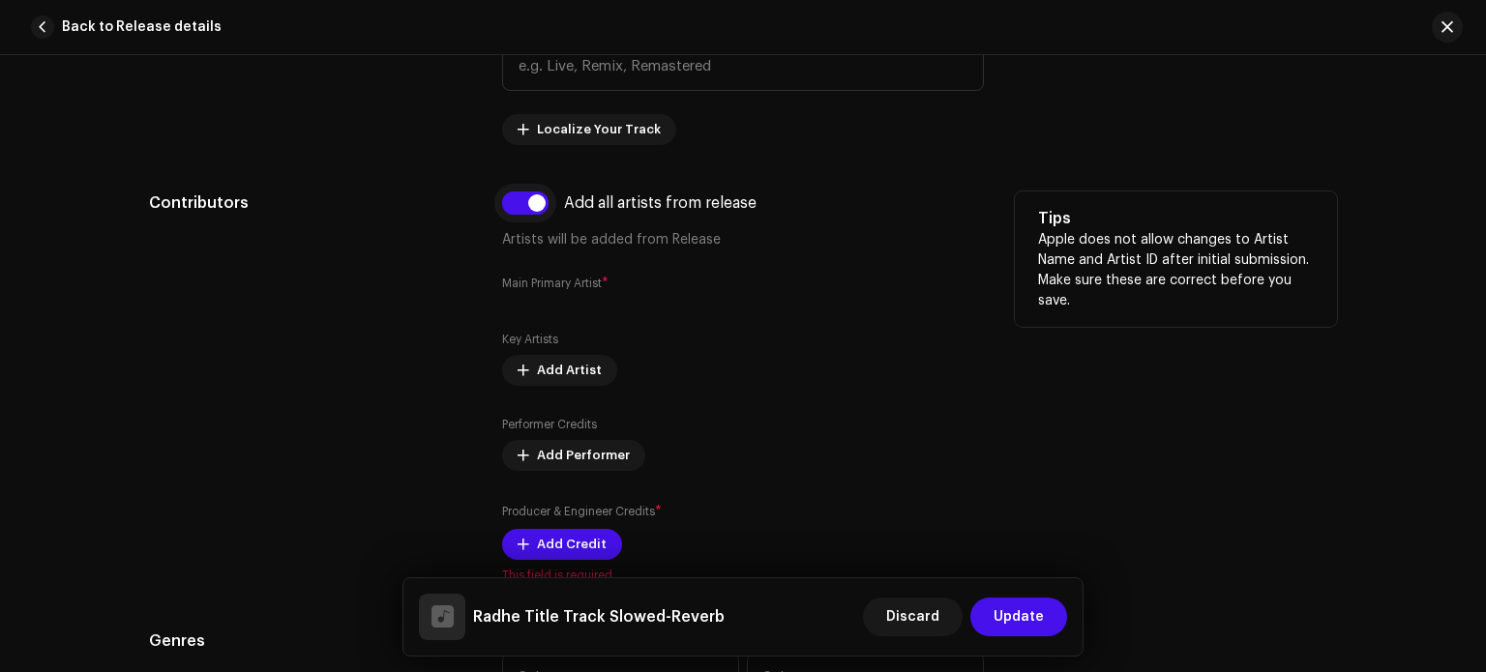
checkbox input "false"
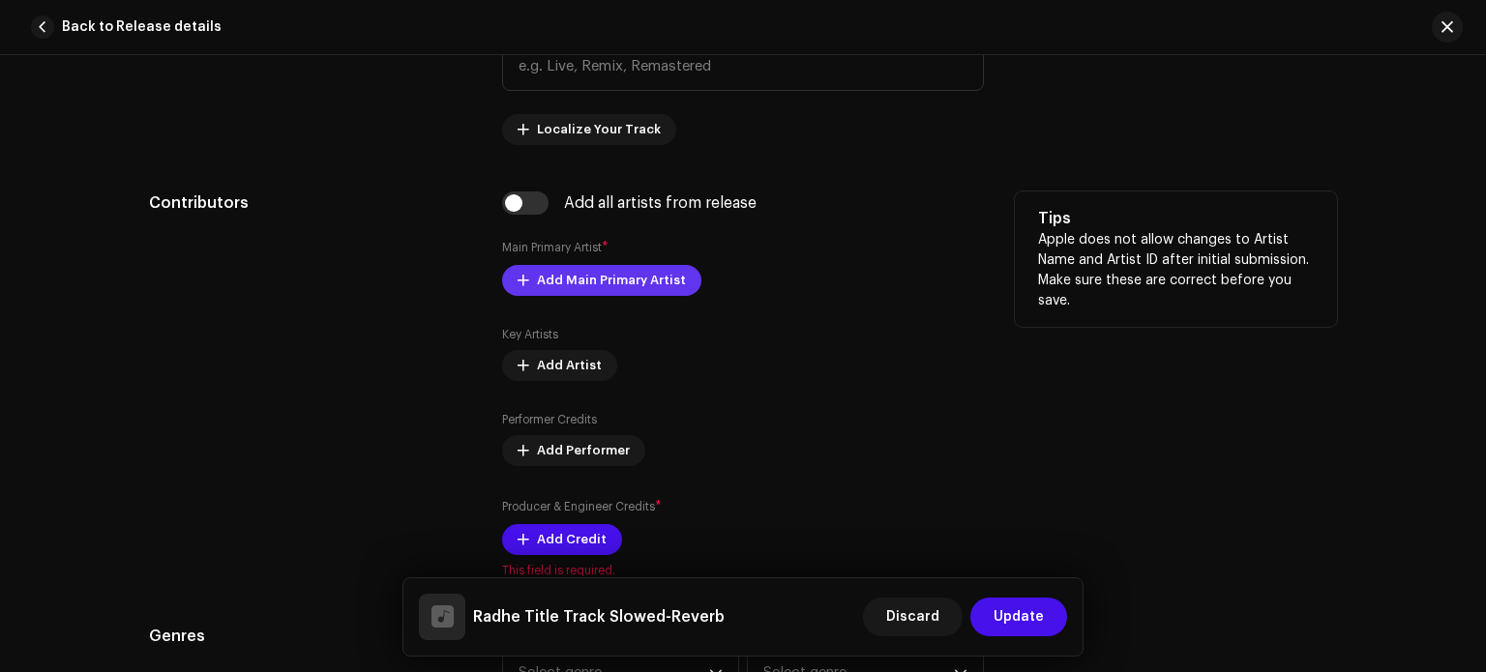
click at [545, 283] on span "Add Main Primary Artist" at bounding box center [611, 280] width 149 height 39
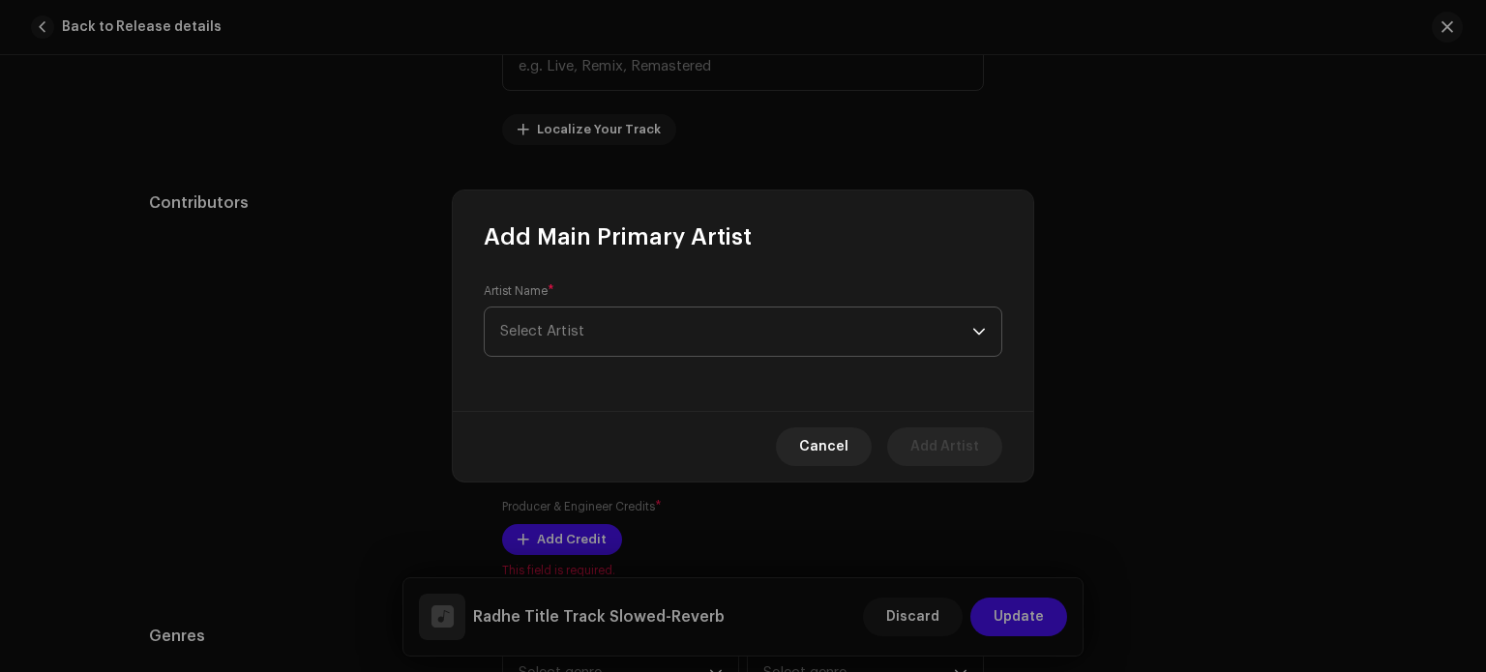
click at [590, 330] on span "Select Artist" at bounding box center [736, 332] width 472 height 48
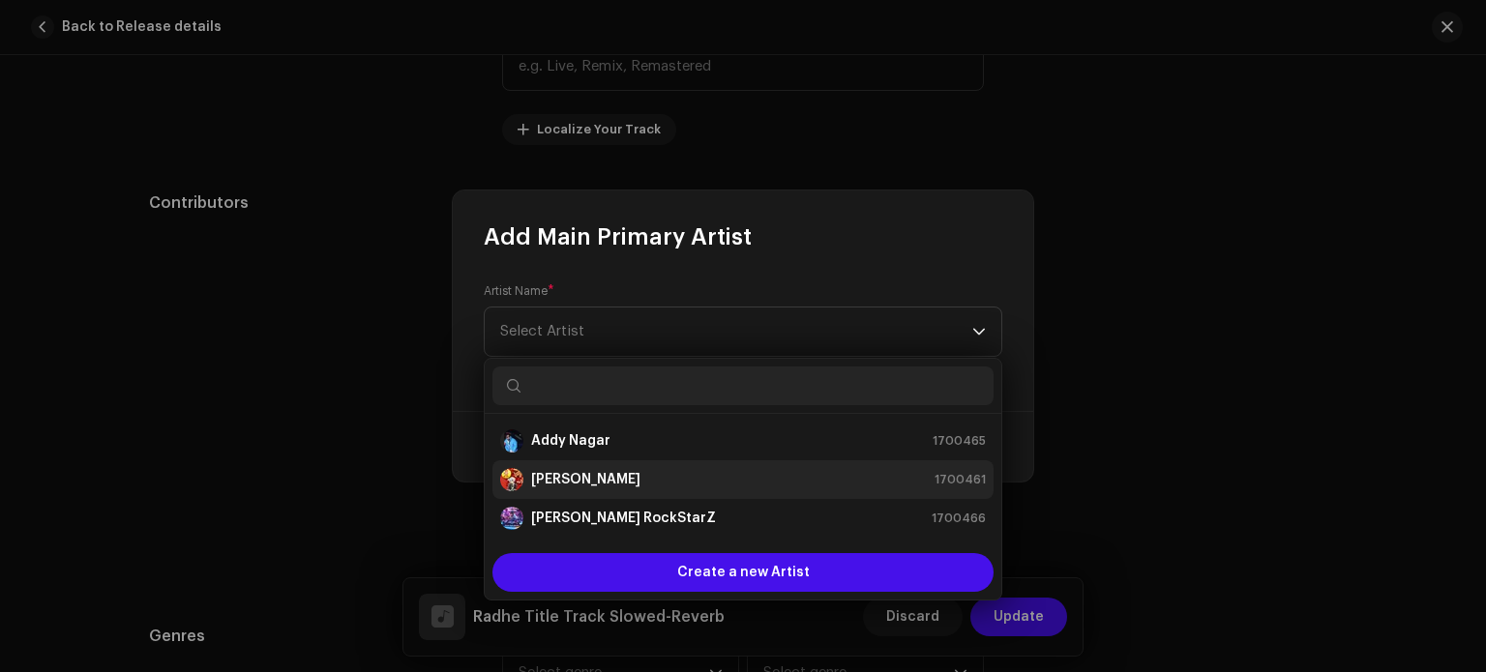
click at [561, 479] on strong "[PERSON_NAME]" at bounding box center [585, 479] width 109 height 19
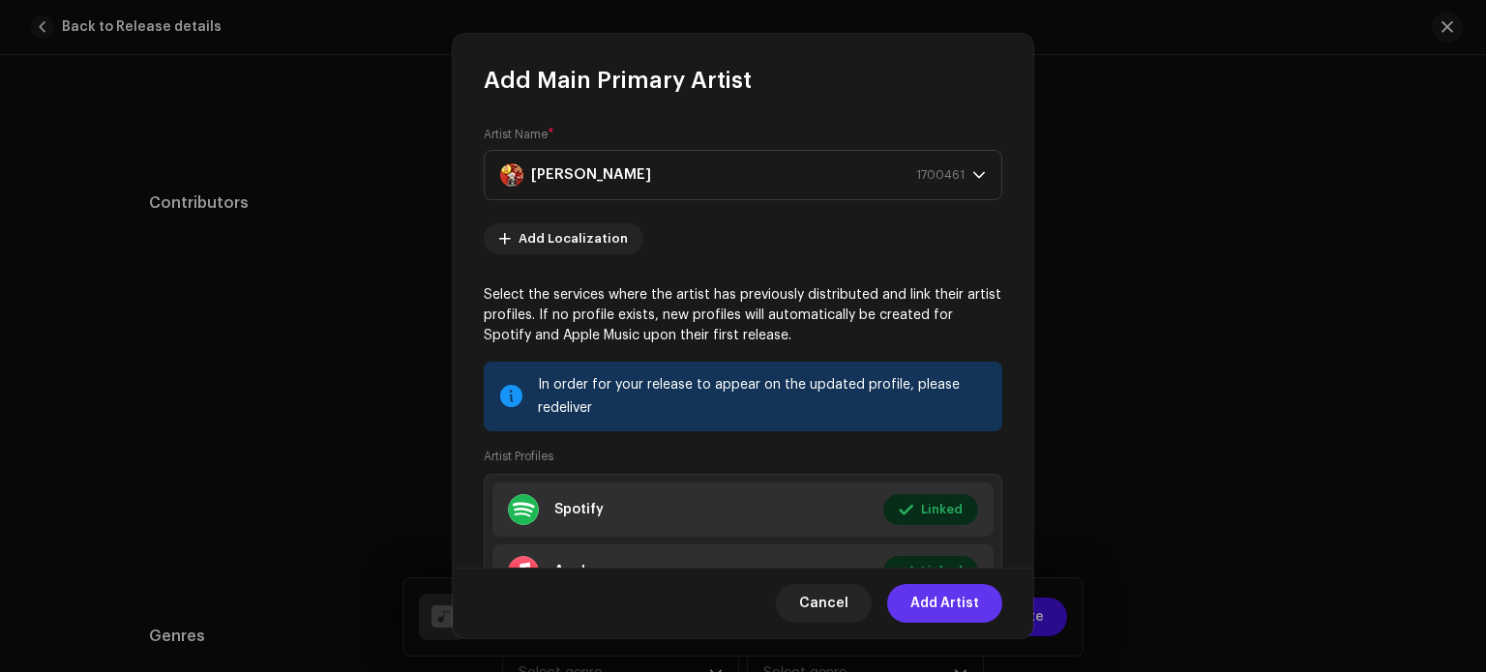
click at [952, 599] on span "Add Artist" at bounding box center [945, 603] width 69 height 39
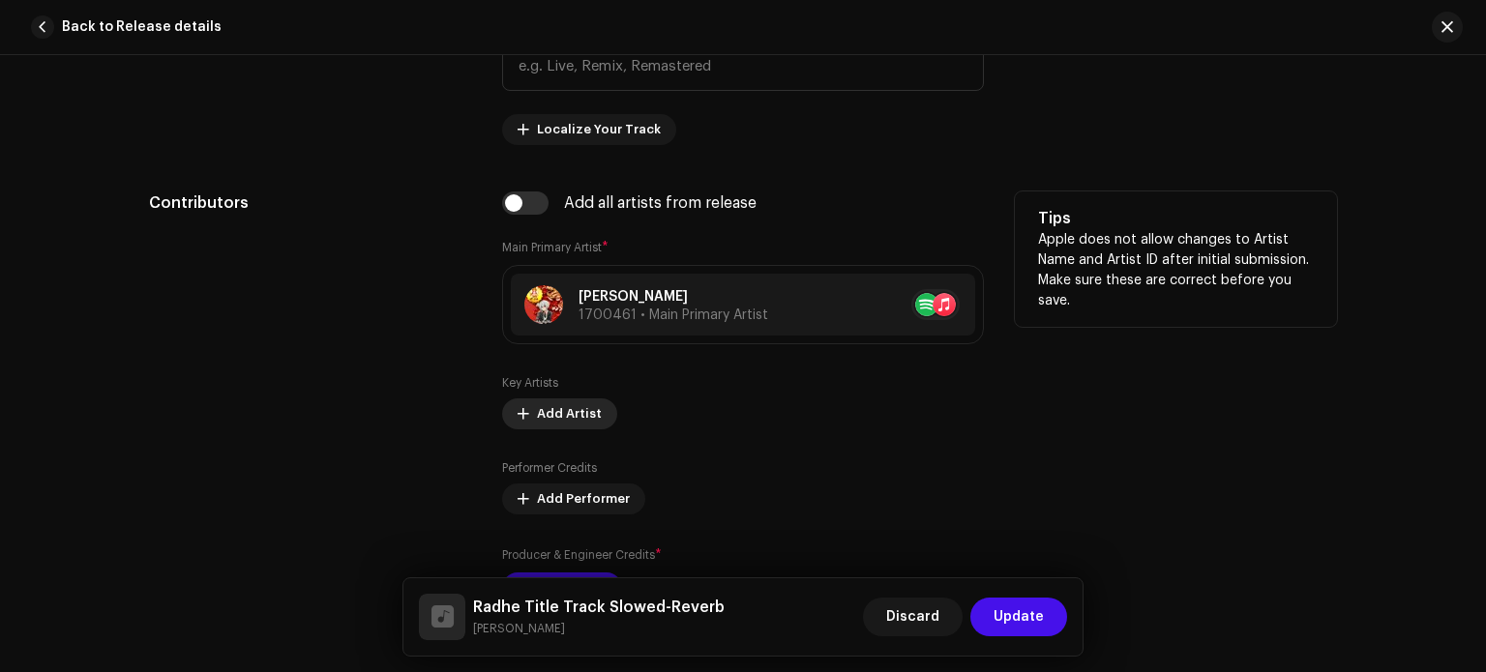
click at [568, 412] on span "Add Artist" at bounding box center [569, 414] width 65 height 39
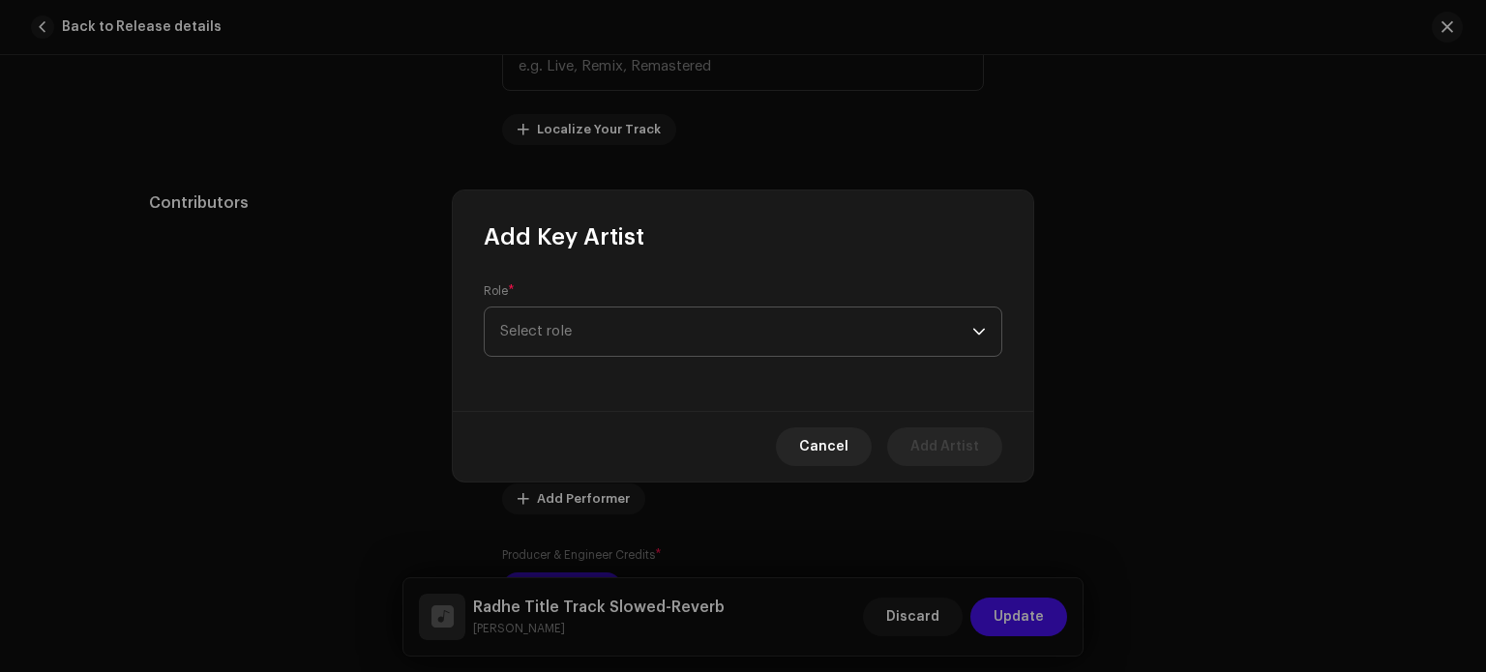
click at [618, 328] on span "Select role" at bounding box center [736, 332] width 472 height 48
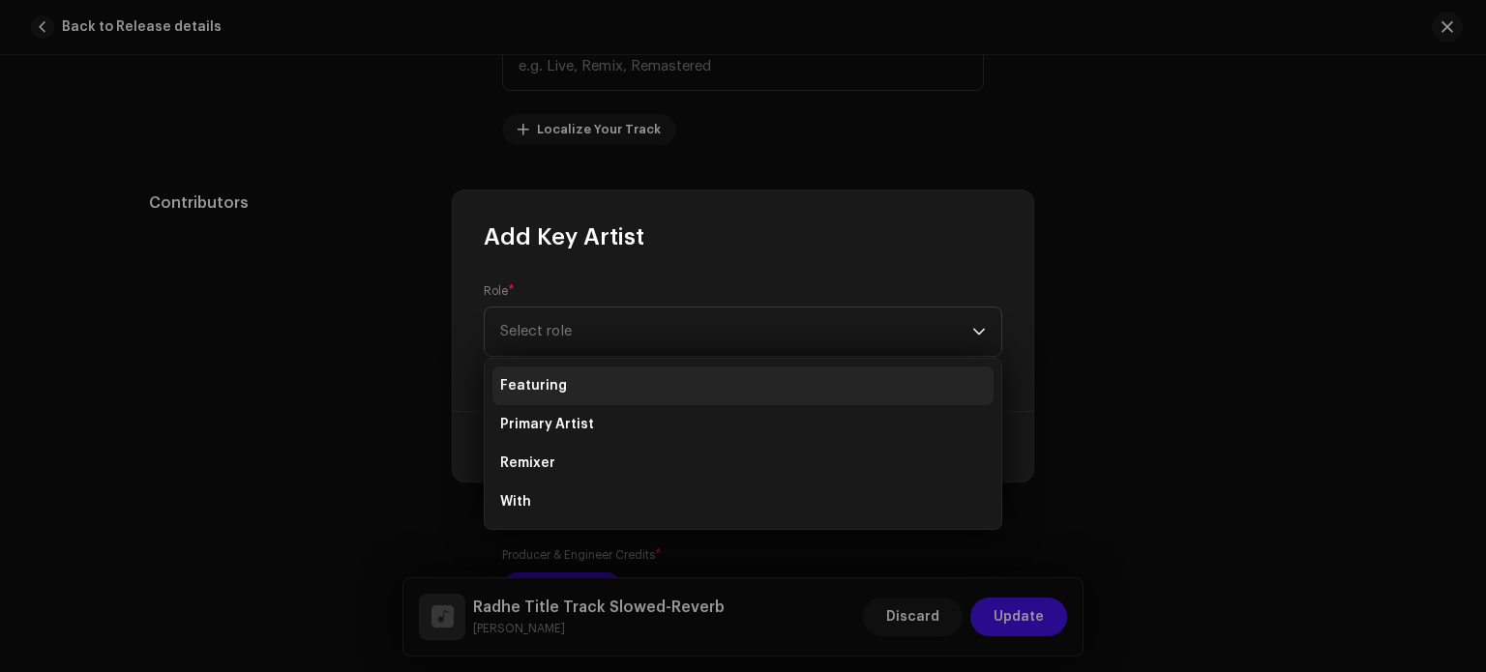
click at [578, 391] on li "Featuring" at bounding box center [743, 386] width 501 height 39
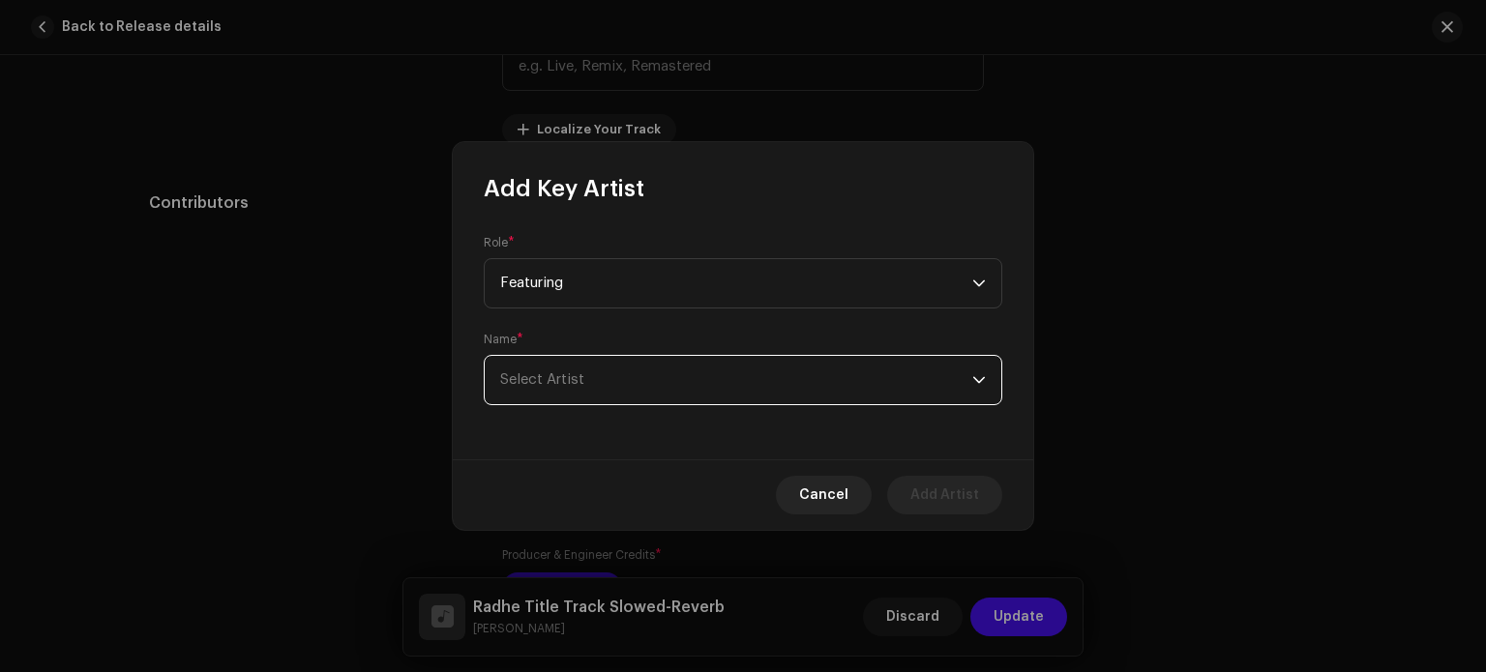
click at [579, 373] on span "Select Artist" at bounding box center [736, 380] width 472 height 48
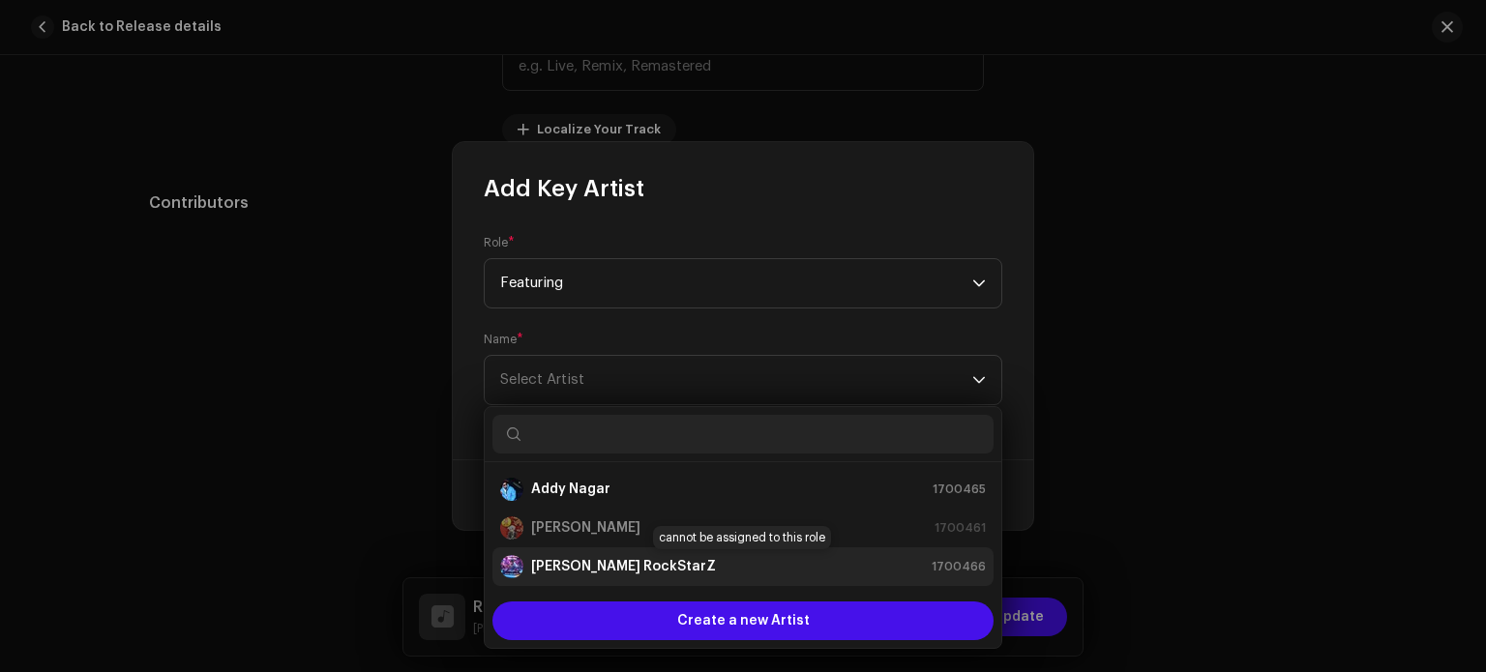
click at [561, 574] on strong "[PERSON_NAME] RockStarZ" at bounding box center [623, 566] width 185 height 19
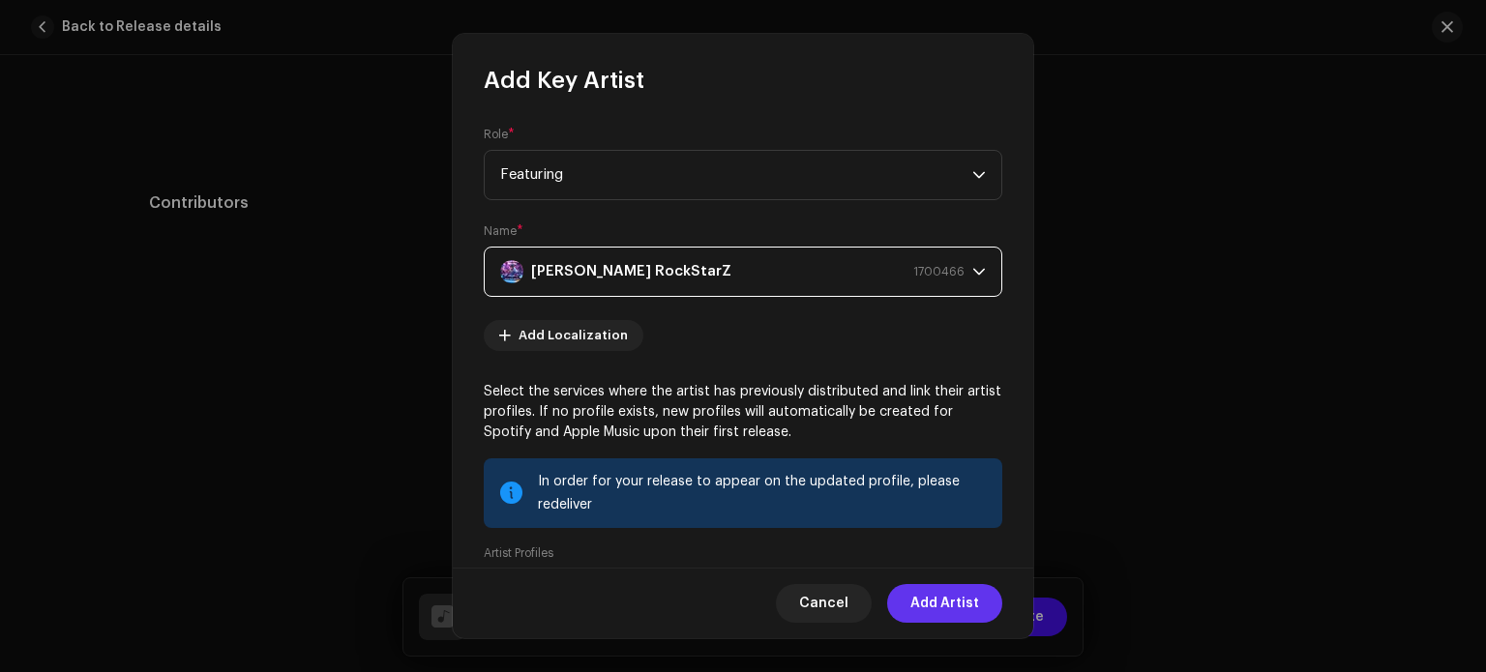
click at [940, 601] on span "Add Artist" at bounding box center [945, 603] width 69 height 39
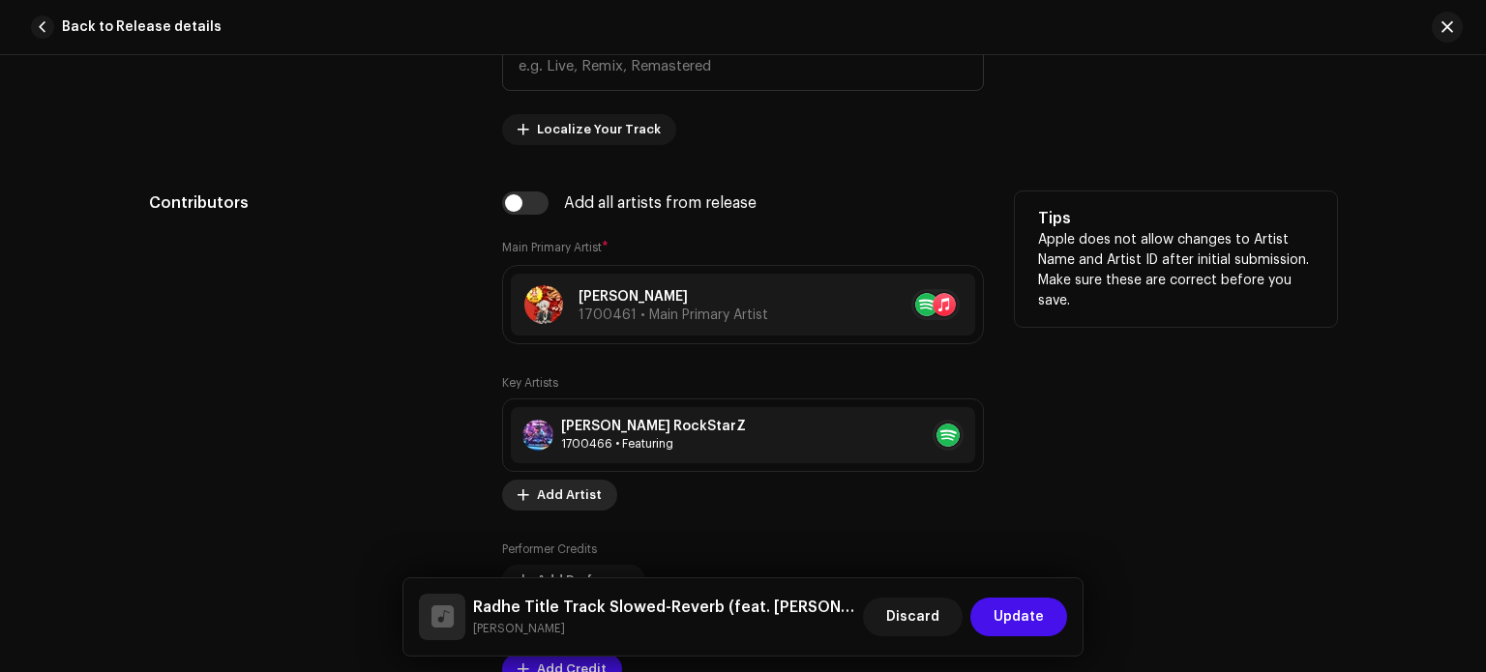
click at [568, 502] on span "Add Artist" at bounding box center [569, 495] width 65 height 39
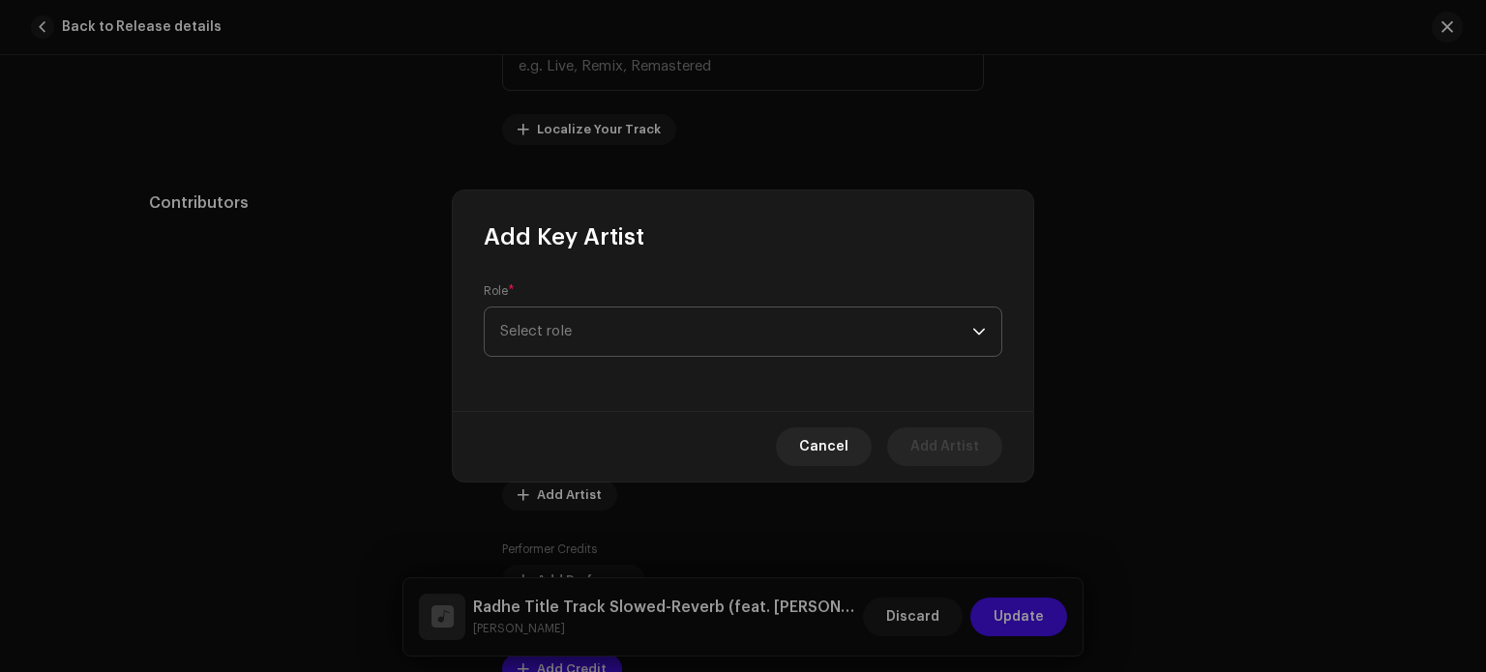
click at [646, 323] on span "Select role" at bounding box center [736, 332] width 472 height 48
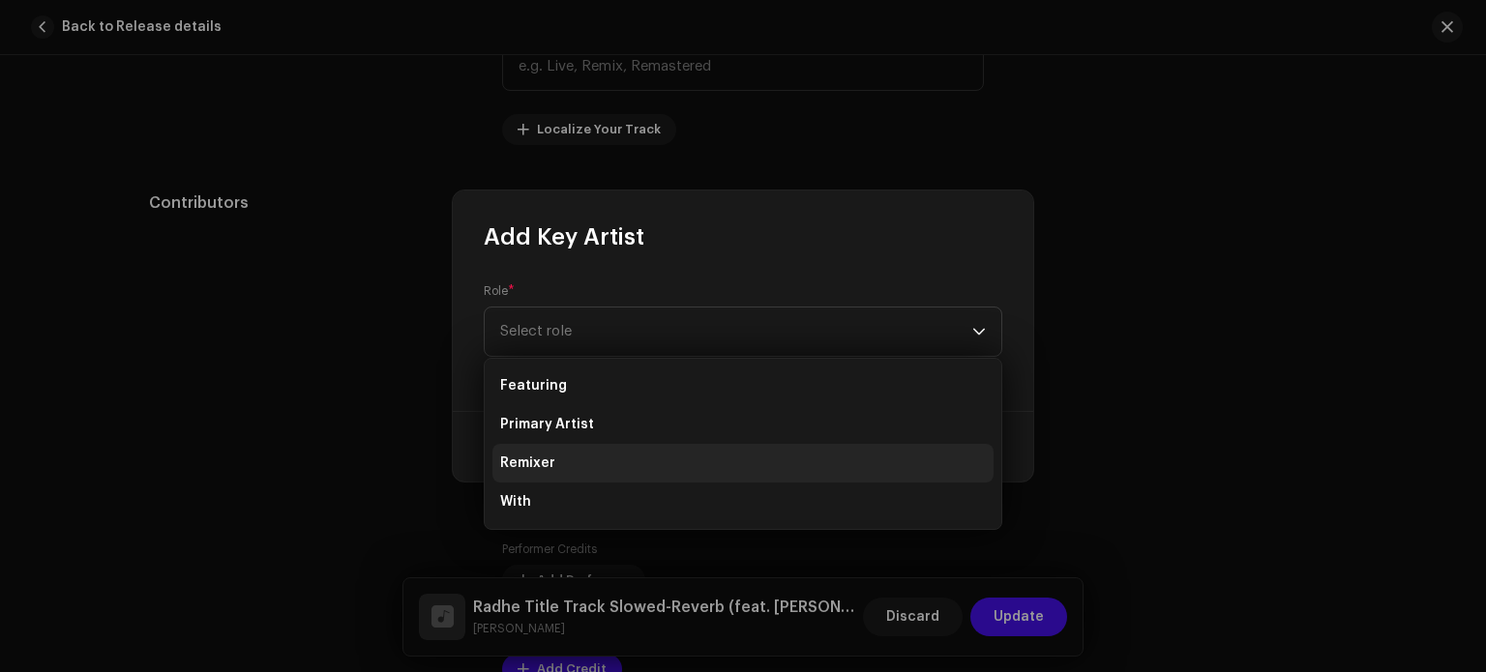
click at [597, 465] on li "Remixer" at bounding box center [743, 463] width 501 height 39
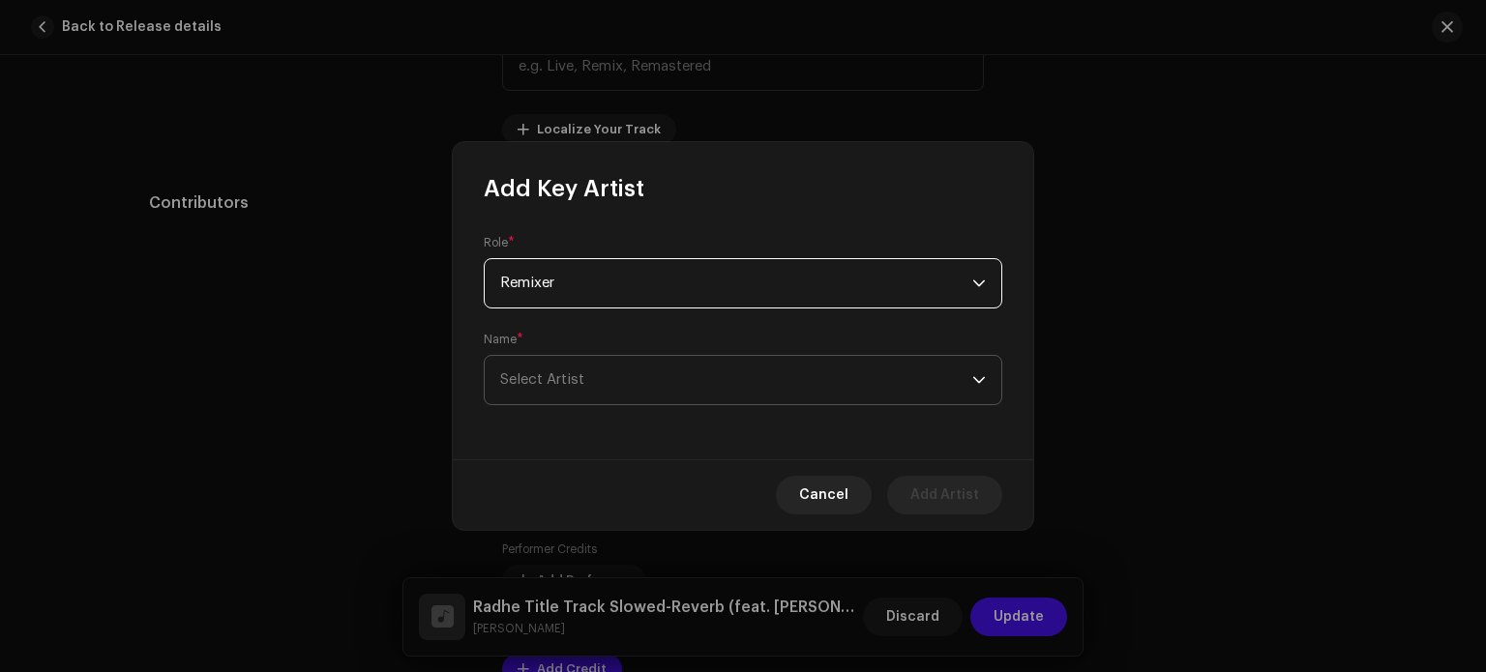
click at [779, 366] on span "Select Artist" at bounding box center [736, 380] width 472 height 48
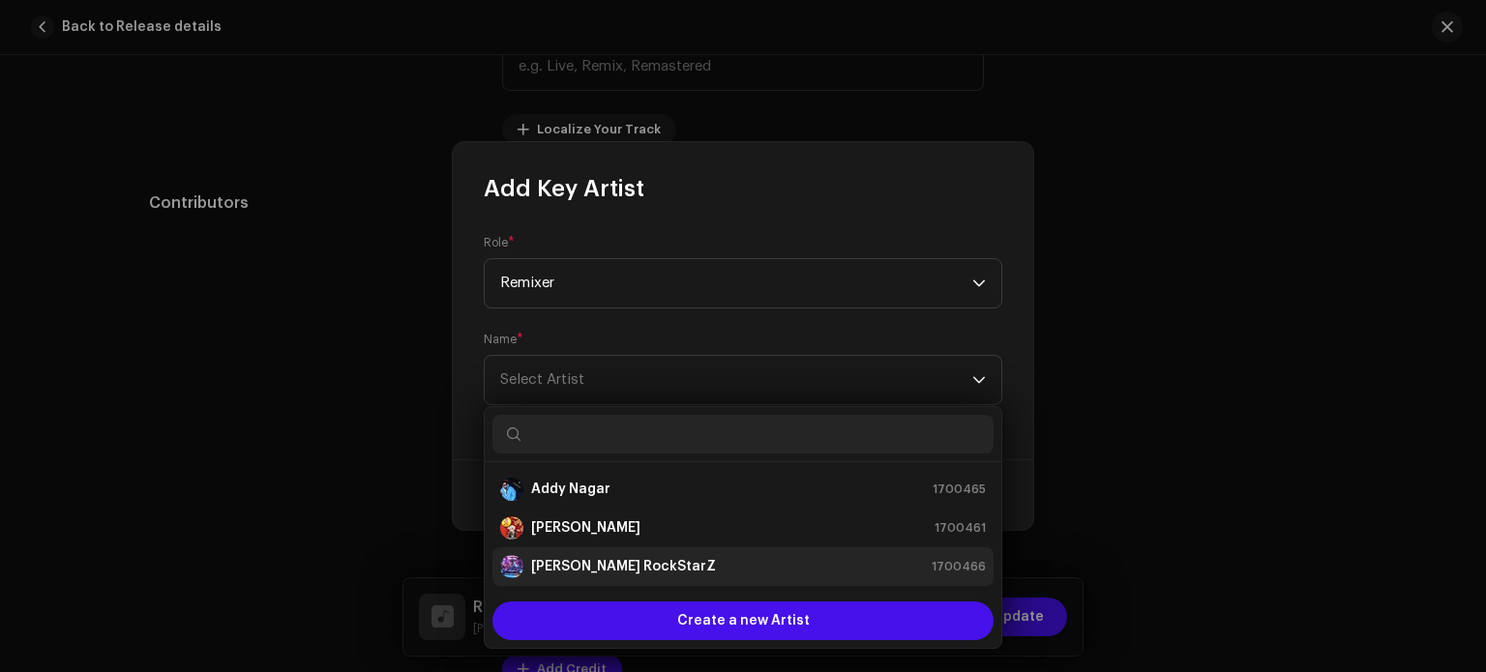
drag, startPoint x: 650, startPoint y: 557, endPoint x: 614, endPoint y: 574, distance: 39.4
click at [614, 574] on strong "[PERSON_NAME] RockStarZ" at bounding box center [623, 566] width 185 height 19
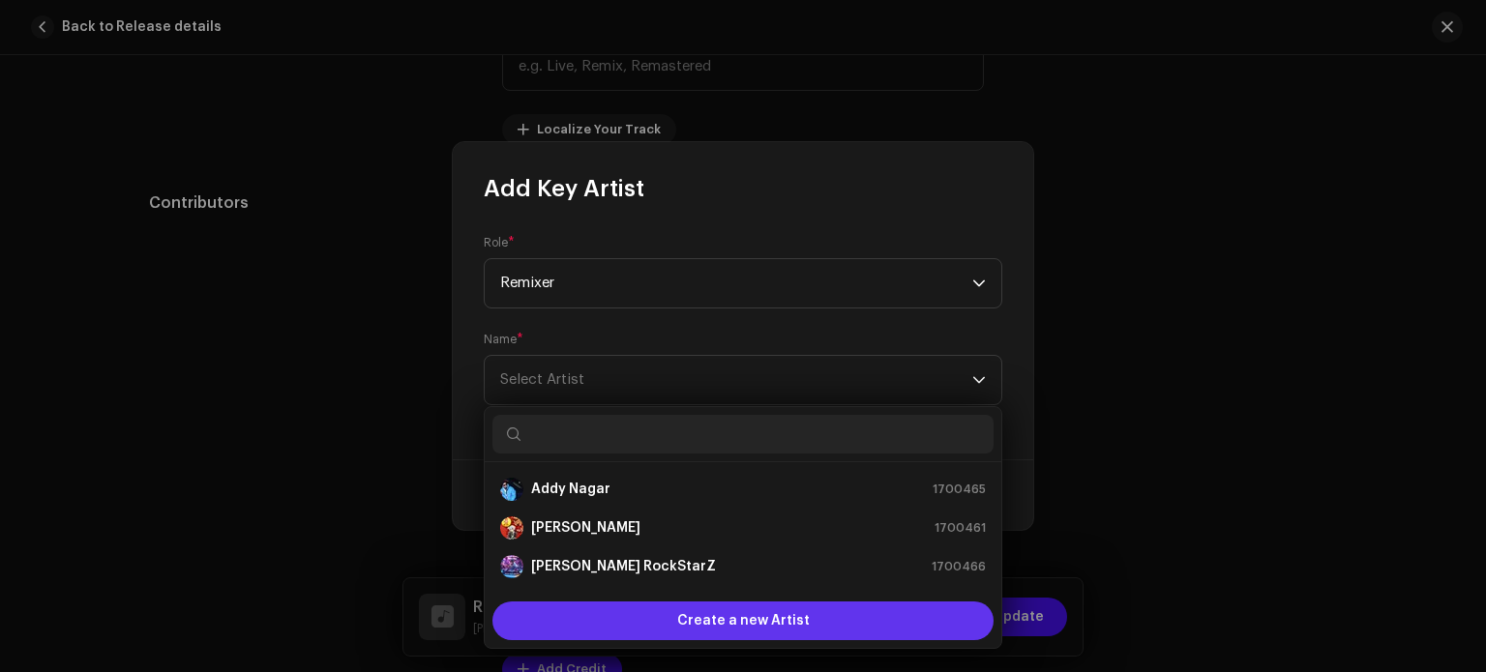
click at [672, 626] on div "Create a new Artist" at bounding box center [743, 621] width 501 height 39
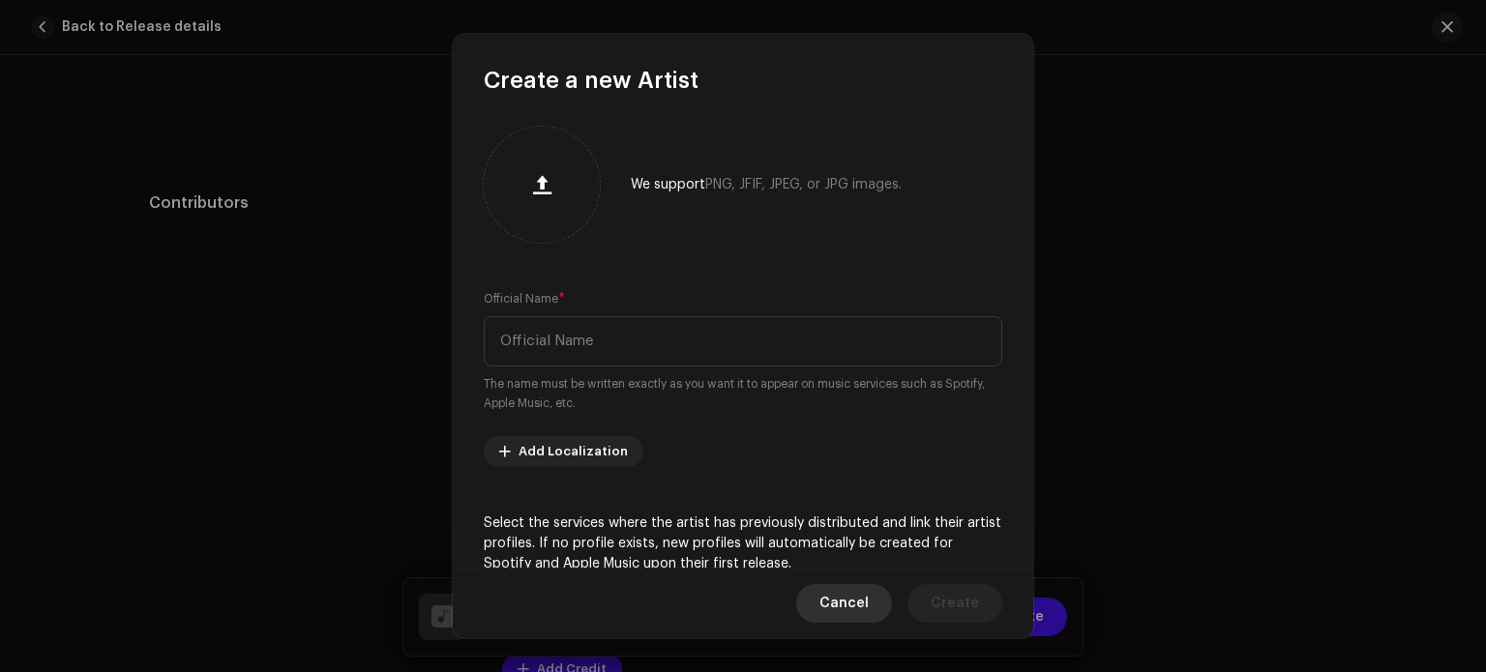
click at [869, 609] on span "Cancel" at bounding box center [844, 603] width 49 height 39
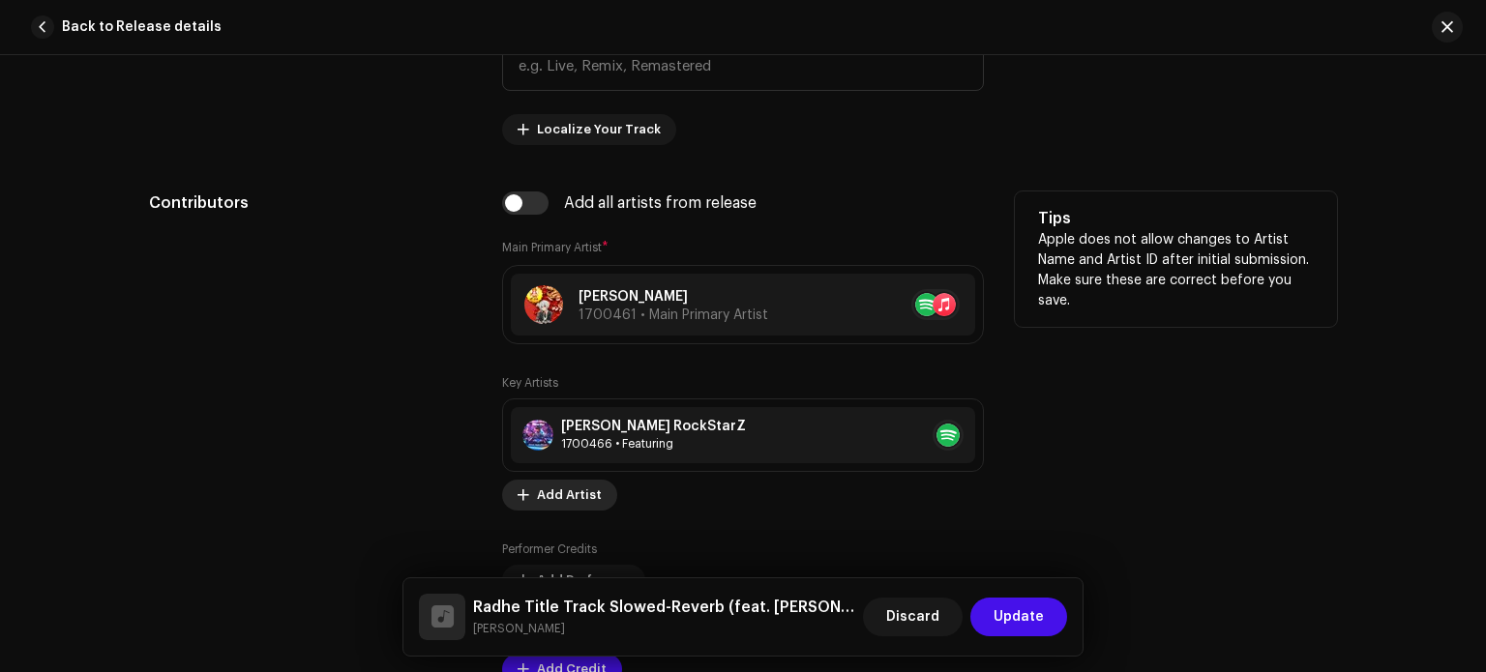
click at [589, 486] on span "Add Artist" at bounding box center [569, 495] width 65 height 39
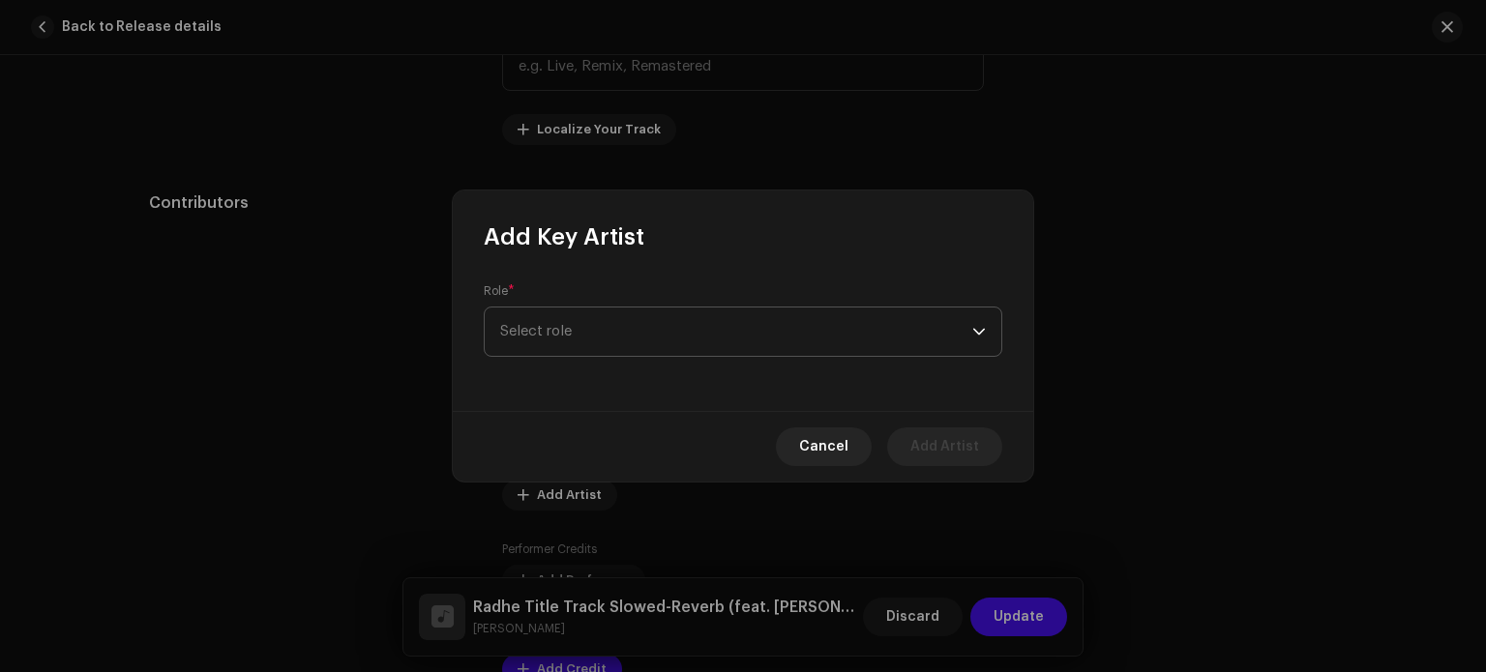
click at [586, 351] on span "Select role" at bounding box center [736, 332] width 472 height 48
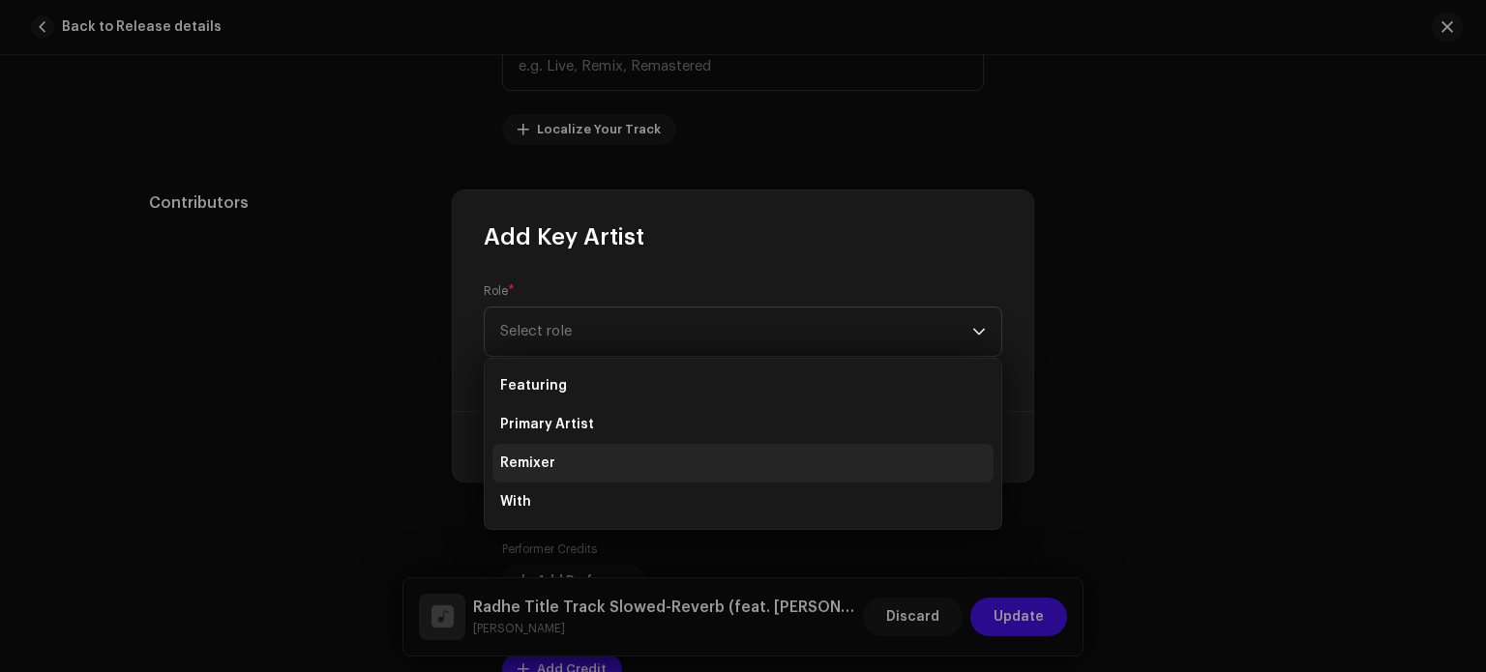
click at [555, 444] on li "Remixer" at bounding box center [743, 463] width 501 height 39
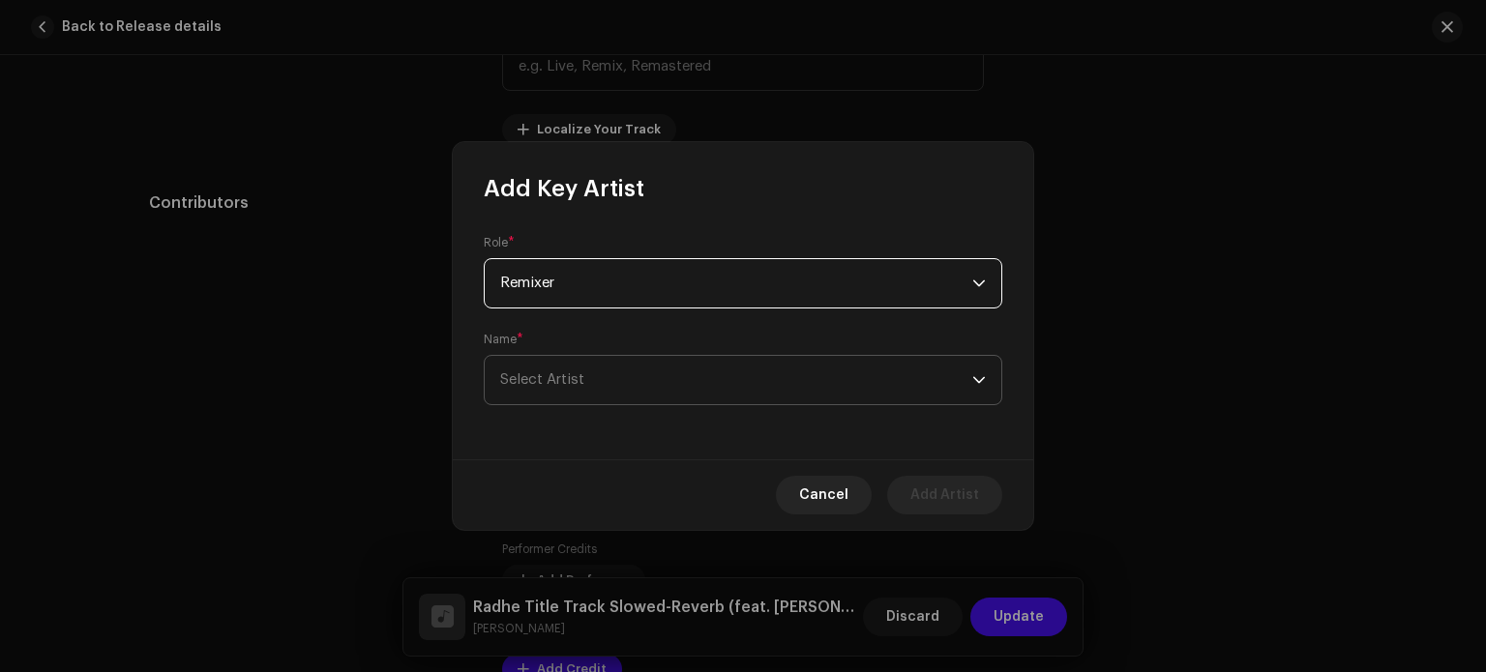
click at [569, 364] on span "Select Artist" at bounding box center [736, 380] width 472 height 48
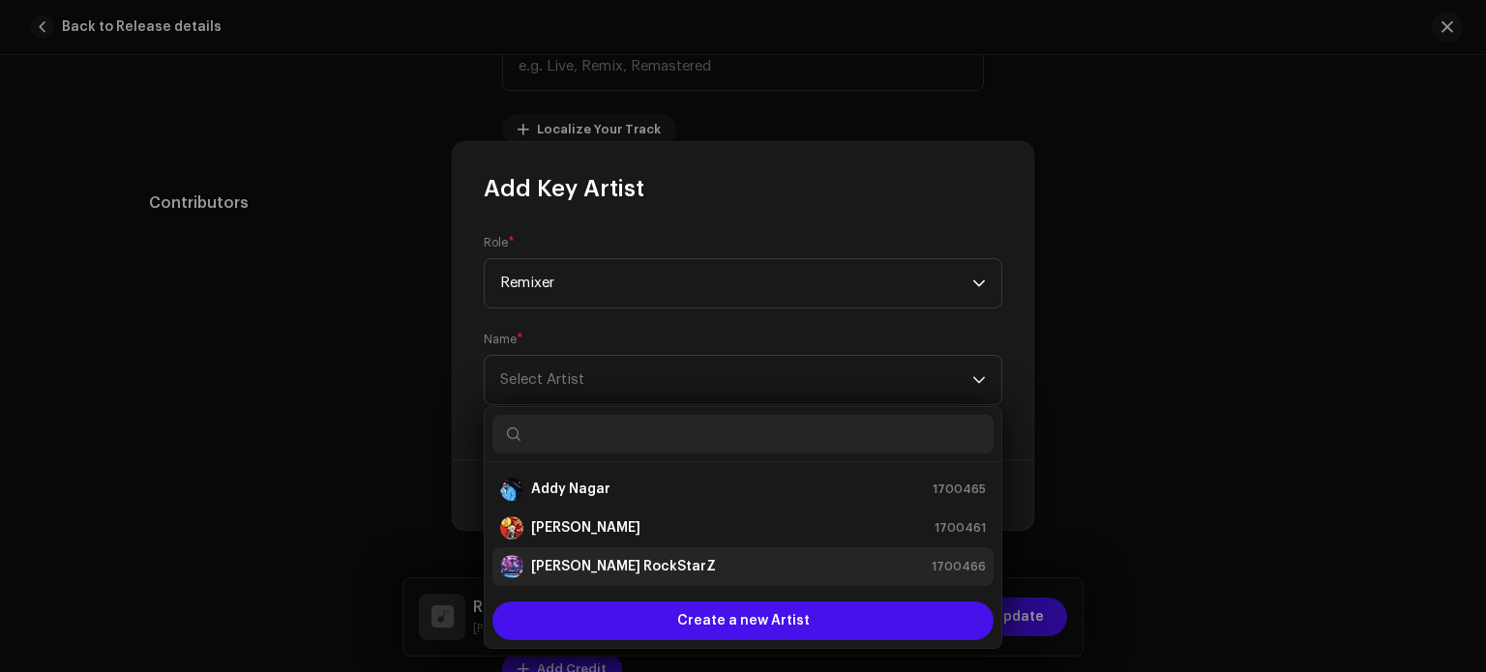
click at [546, 563] on strong "[PERSON_NAME] RockStarZ" at bounding box center [623, 566] width 185 height 19
click at [617, 568] on strong "[PERSON_NAME] RockStarZ" at bounding box center [623, 566] width 185 height 19
click at [658, 563] on div "[PERSON_NAME] RockStarZ 1700466" at bounding box center [743, 566] width 486 height 23
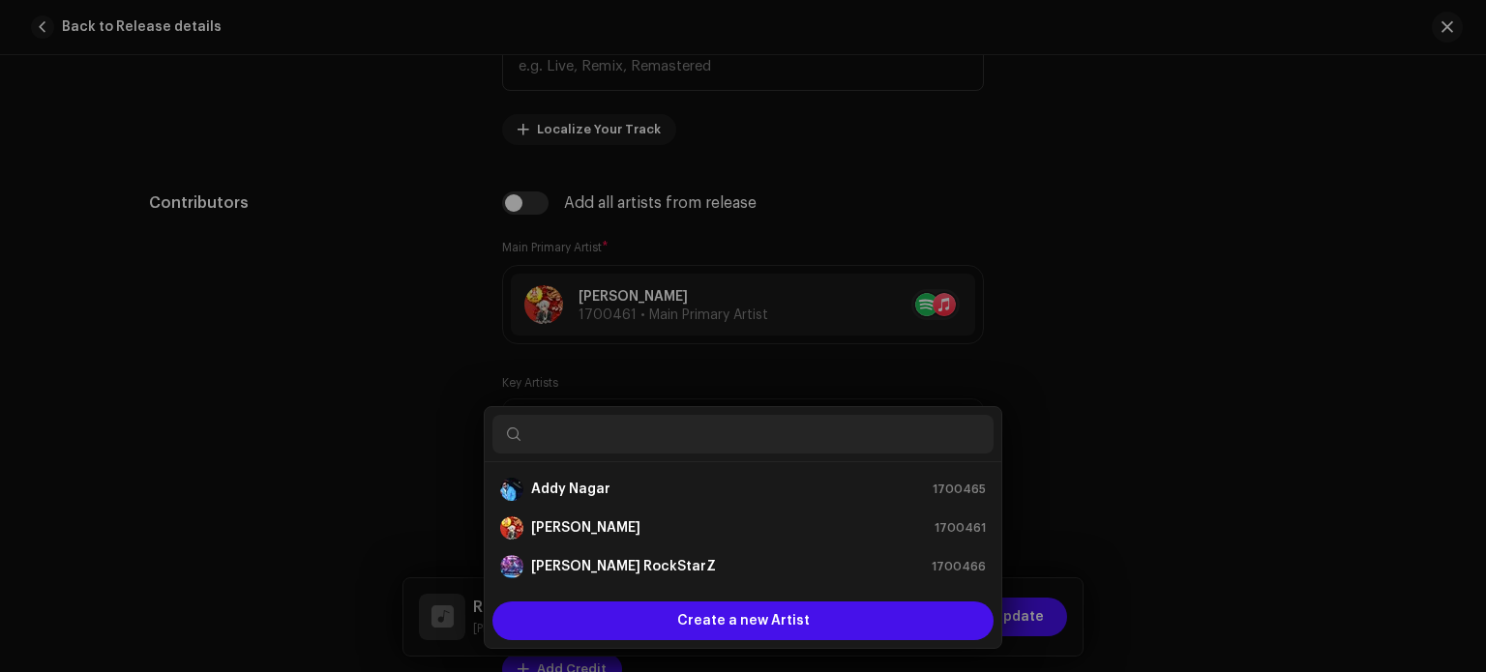
click at [1177, 463] on div "Add Key Artist Role * Remixer Name * Select Artist Cancel Add Artist" at bounding box center [743, 336] width 1486 height 672
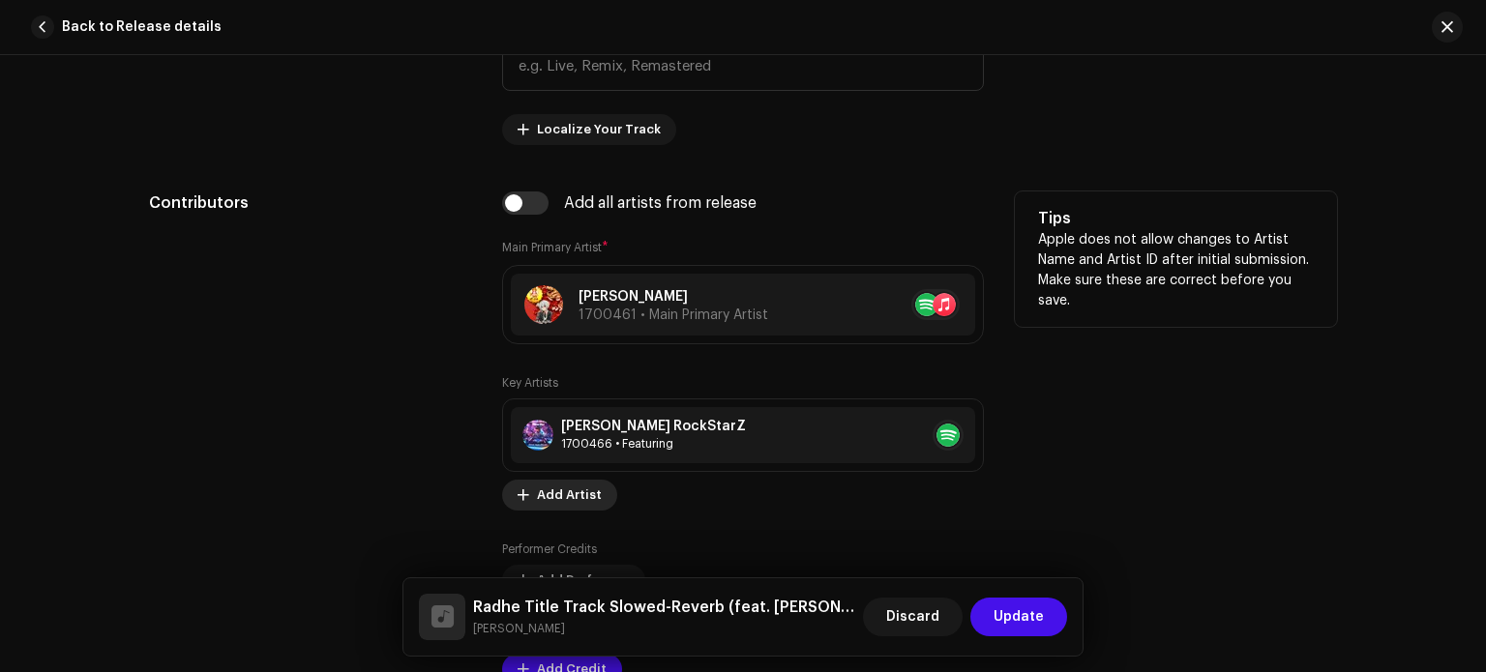
click at [569, 490] on span "Add Artist" at bounding box center [569, 495] width 65 height 39
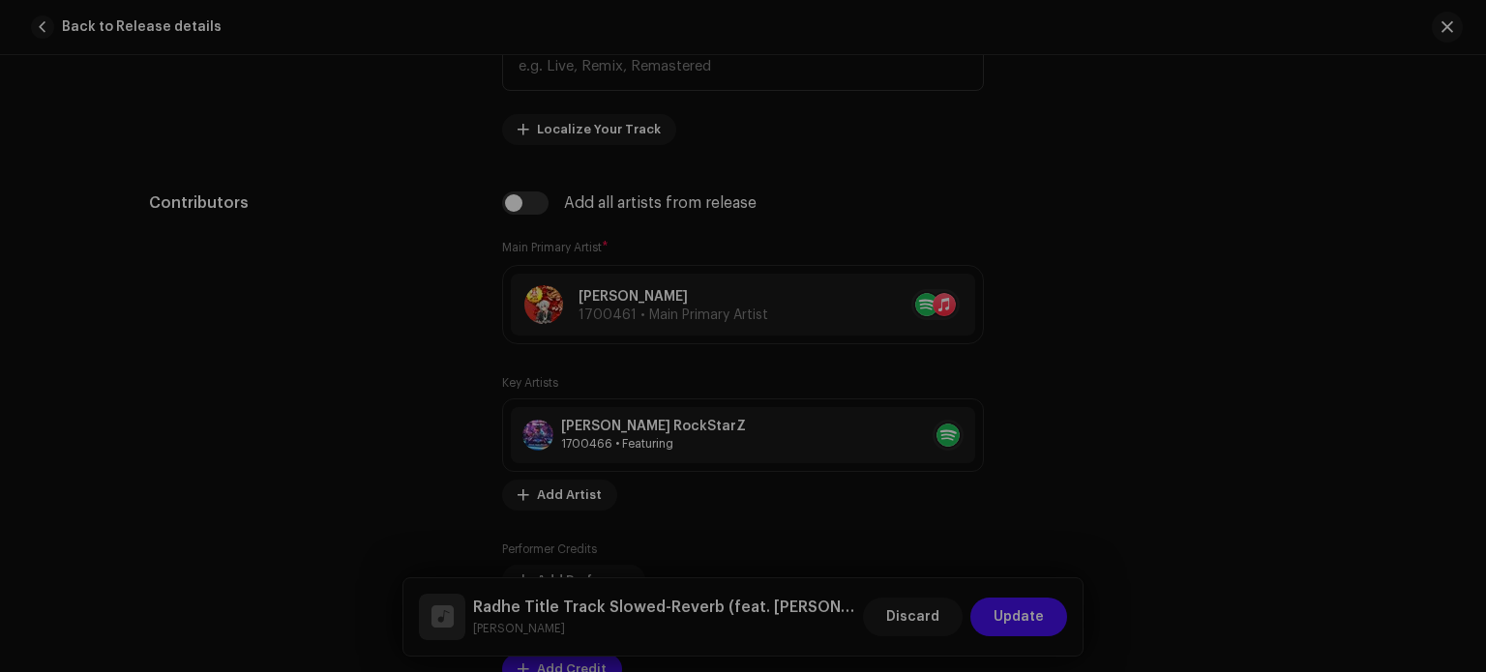
click at [1145, 428] on div "Add Key Artist Role * Select role Cancel Add Artist" at bounding box center [743, 336] width 1486 height 672
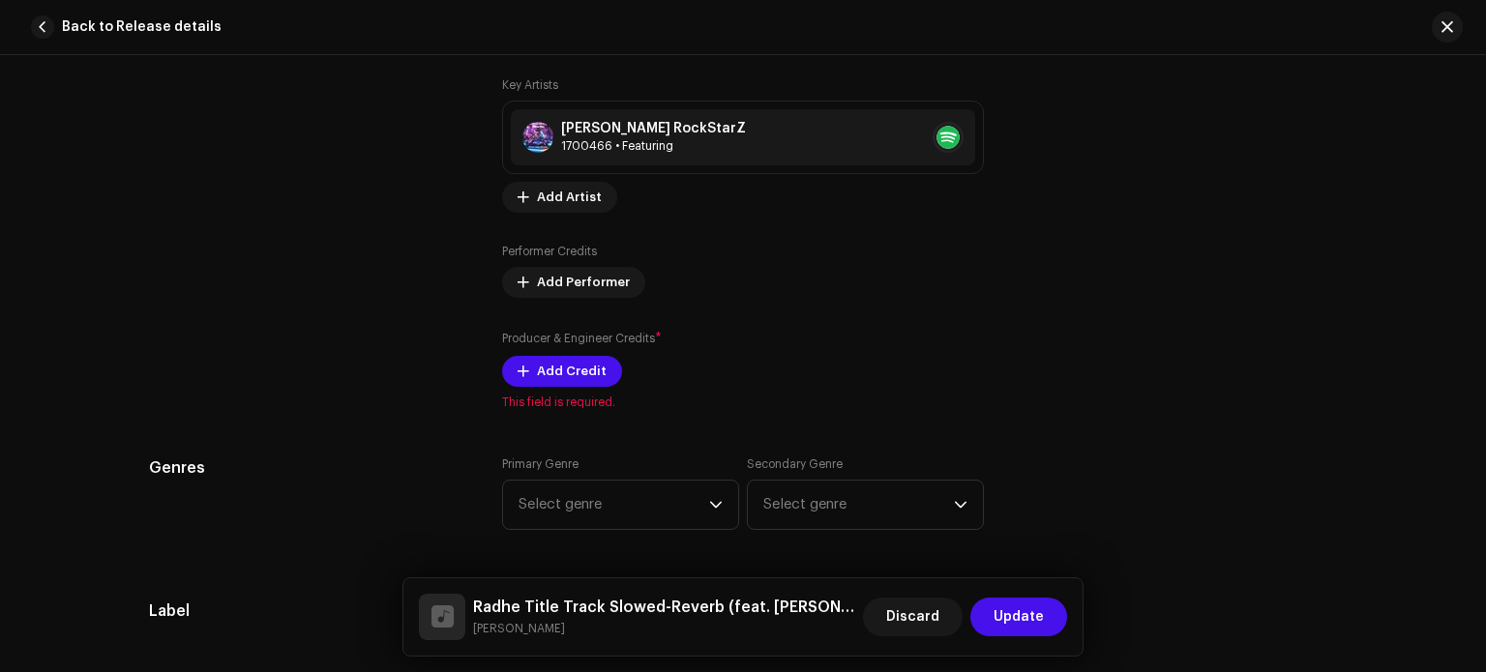
scroll to position [1453, 0]
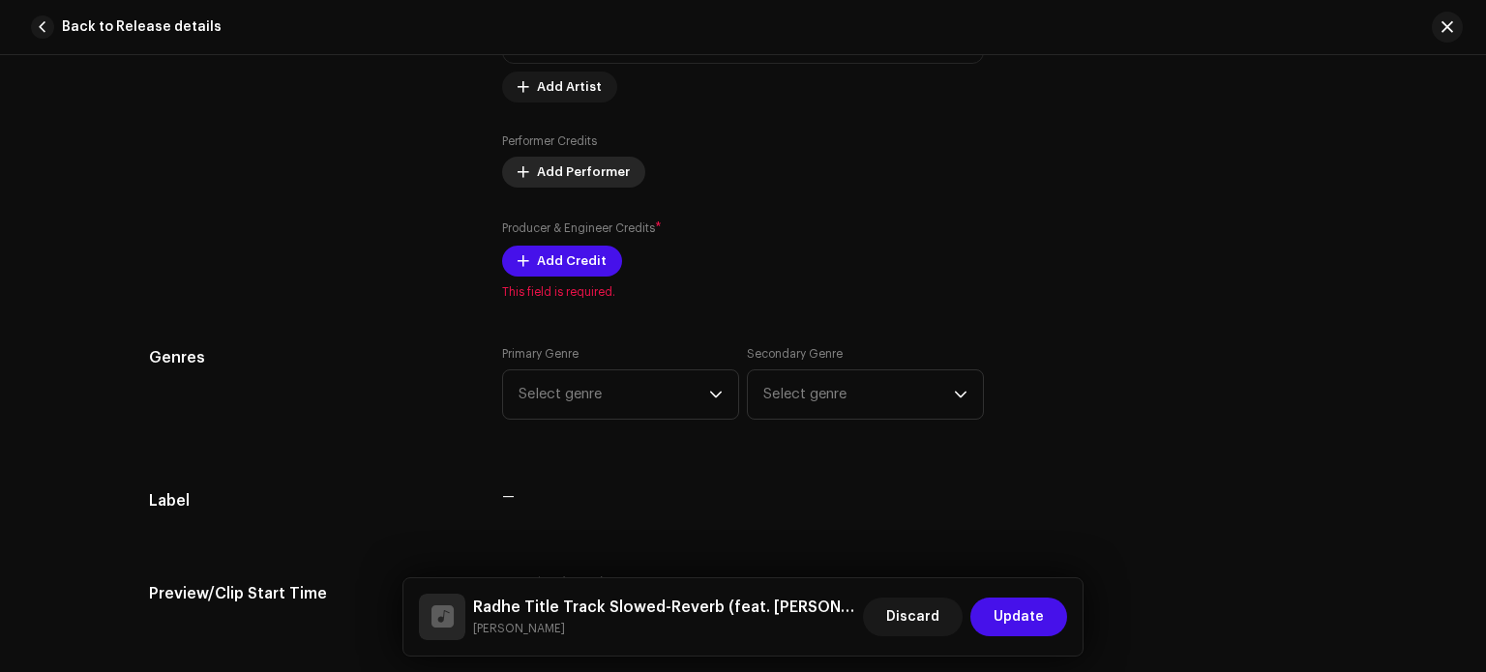
click at [582, 173] on span "Add Performer" at bounding box center [583, 172] width 93 height 39
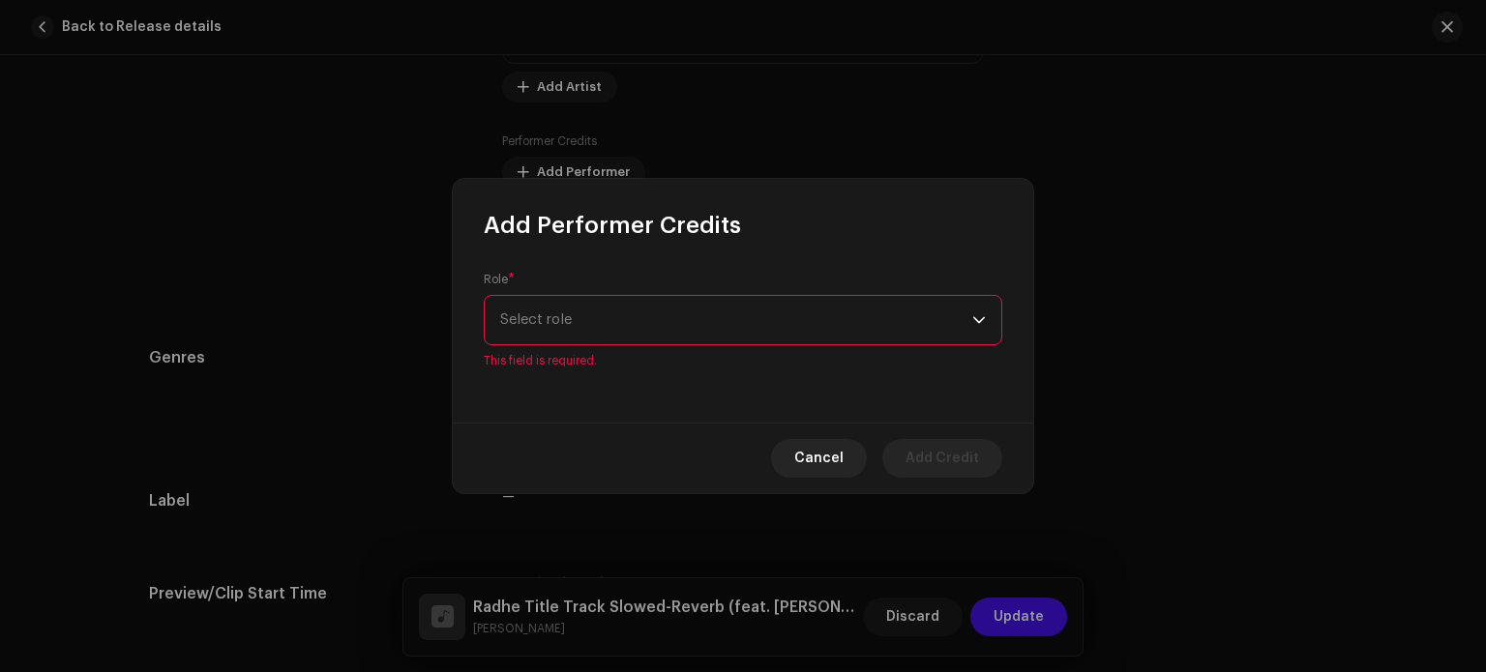
click at [589, 362] on div "Role * Select role This field is required." at bounding box center [743, 332] width 581 height 182
click at [594, 334] on span "Select role" at bounding box center [736, 320] width 472 height 48
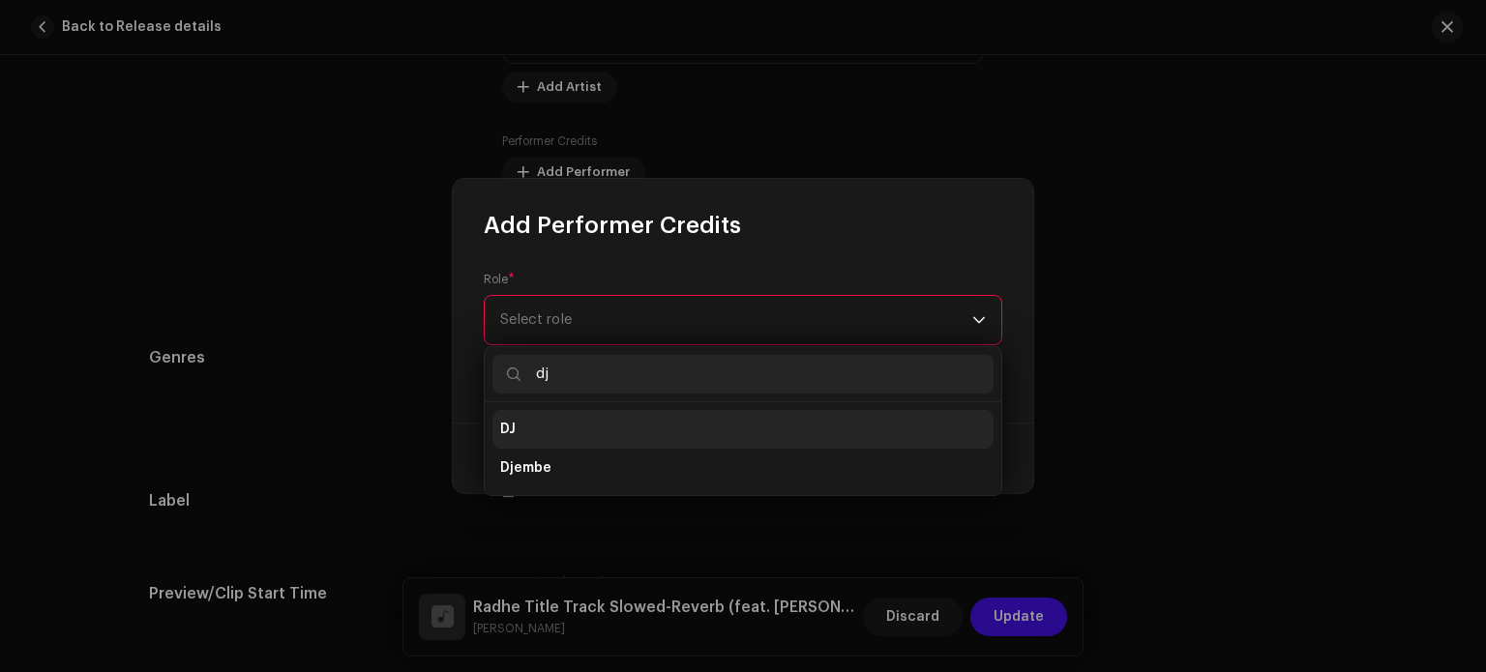
type input "dj"
click at [612, 423] on li "DJ" at bounding box center [743, 429] width 501 height 39
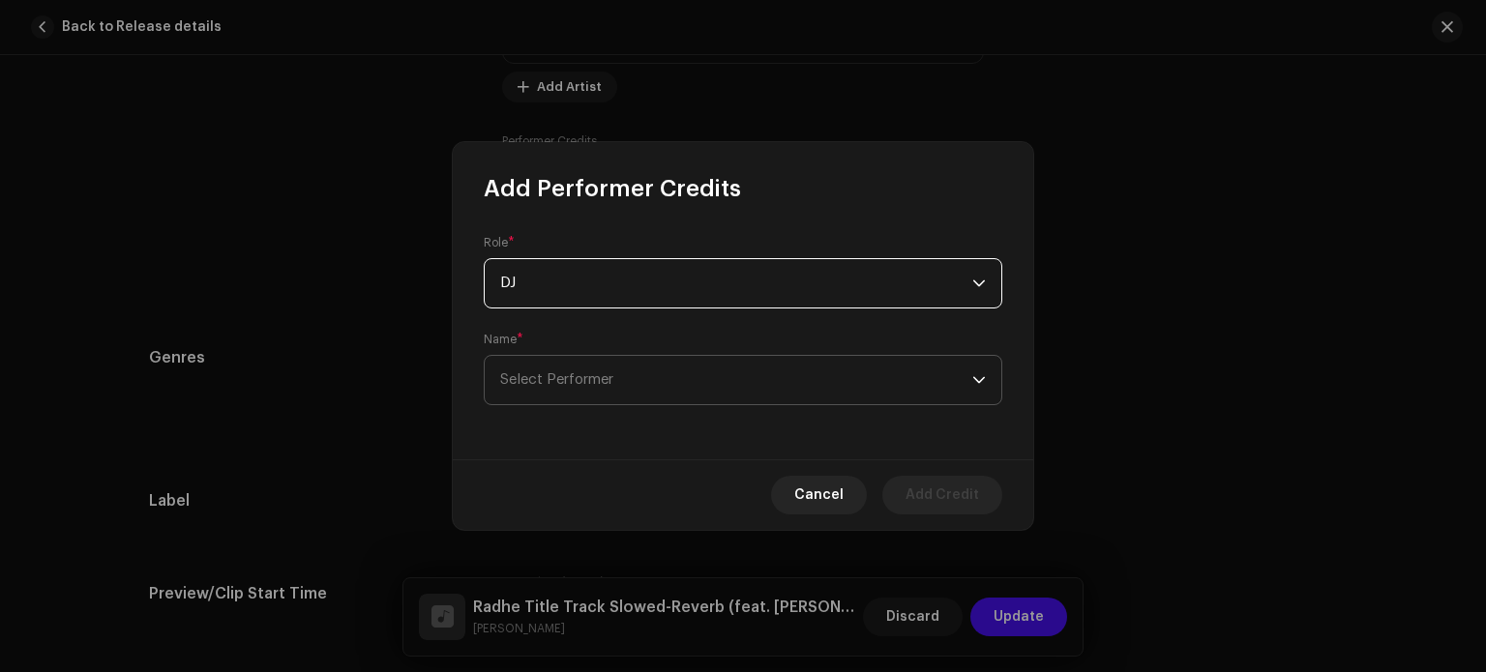
click at [615, 398] on span "Select Performer" at bounding box center [736, 380] width 472 height 48
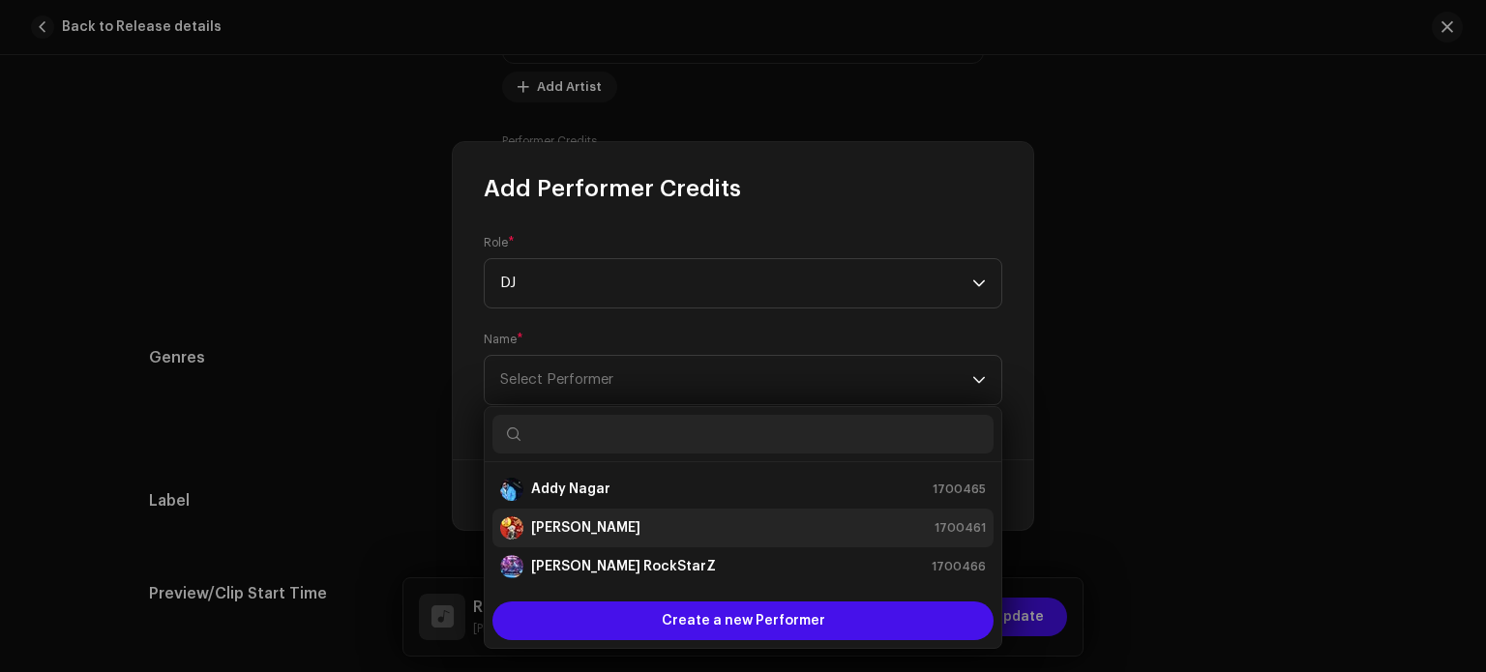
click at [581, 523] on strong "[PERSON_NAME]" at bounding box center [585, 528] width 109 height 19
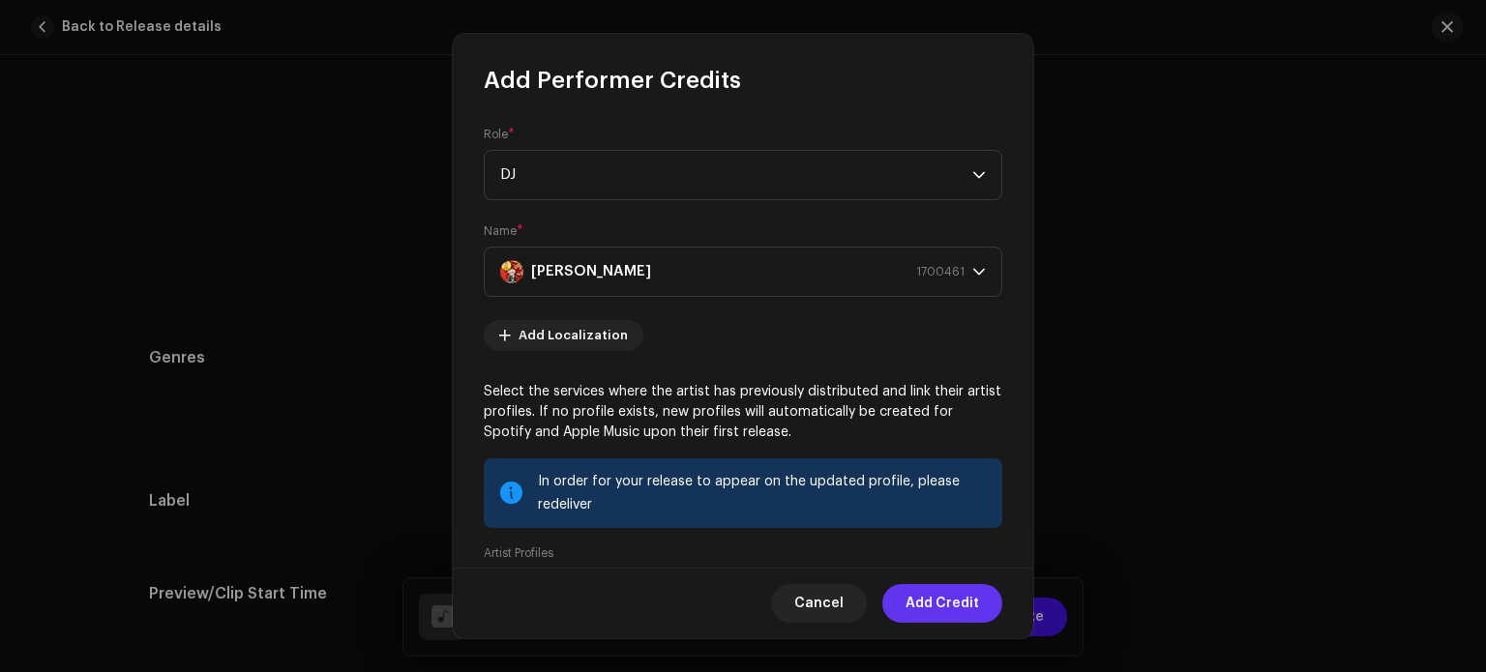
click at [944, 614] on span "Add Credit" at bounding box center [943, 603] width 74 height 39
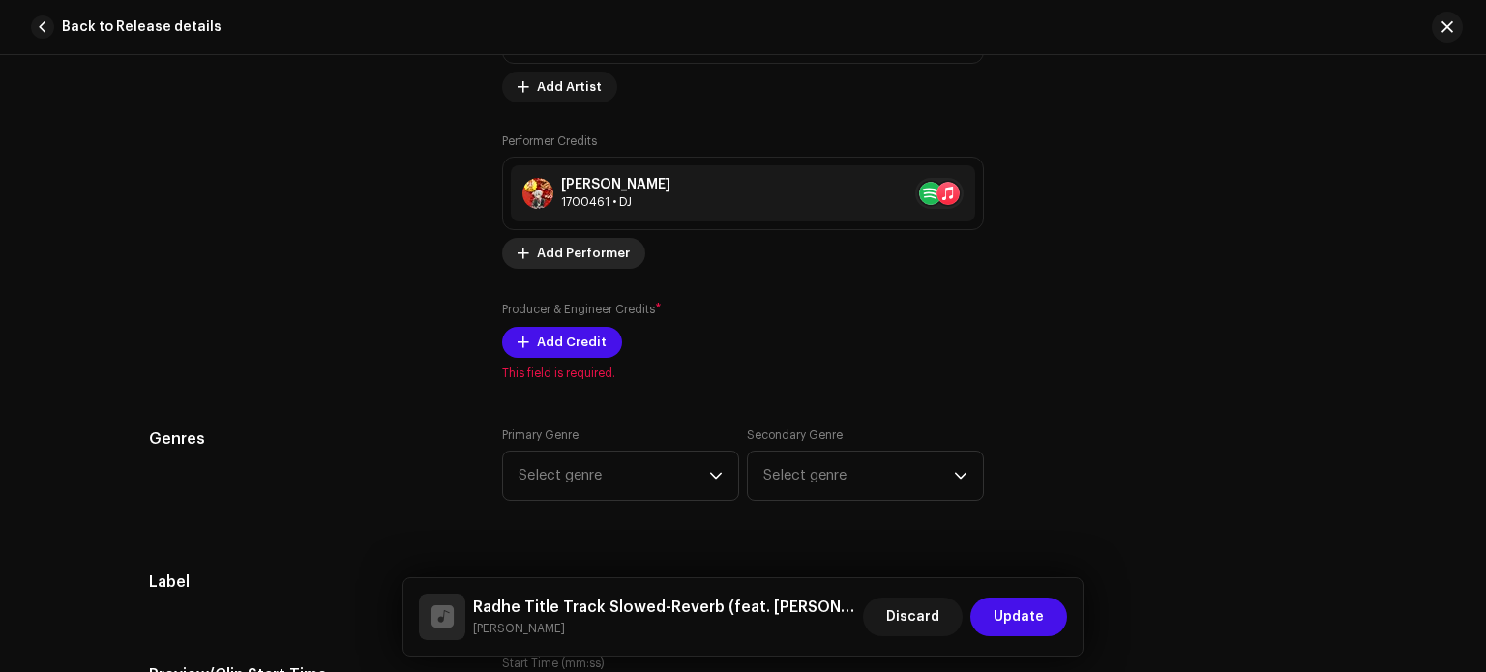
click at [577, 255] on span "Add Performer" at bounding box center [583, 253] width 93 height 39
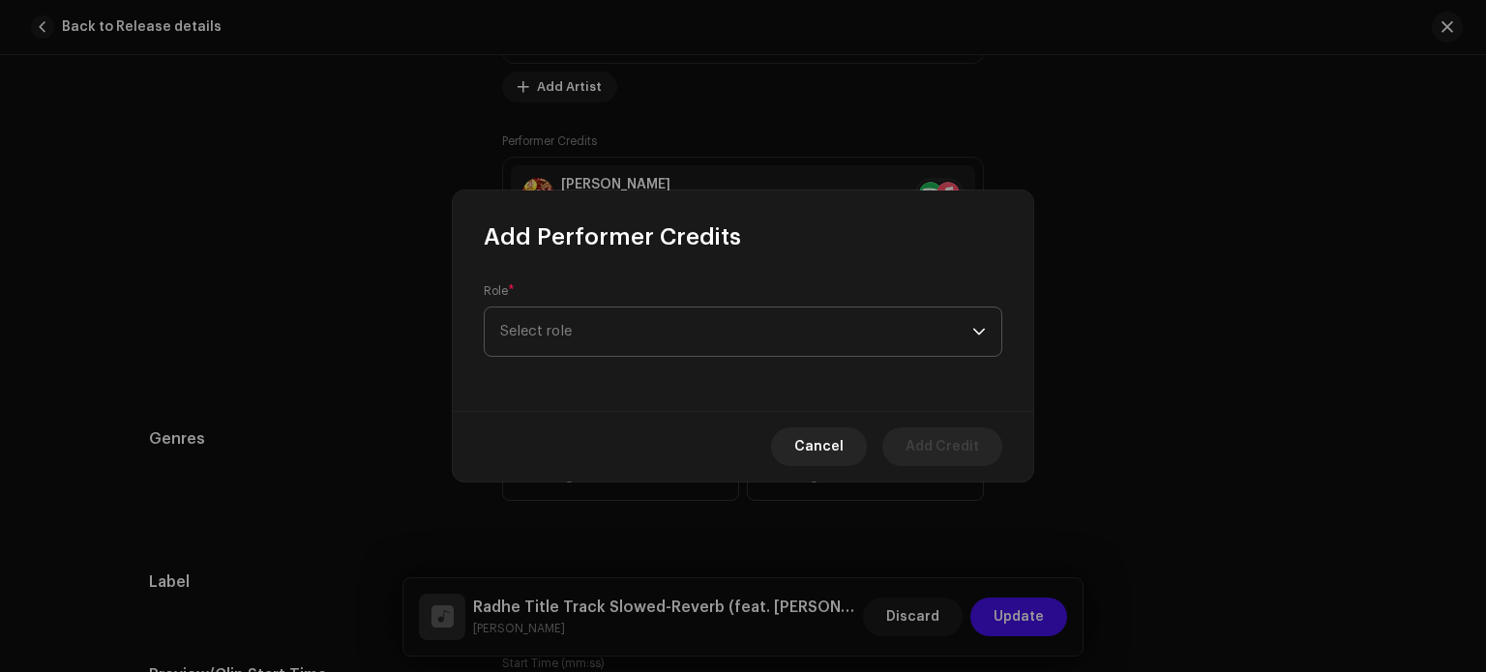
click at [590, 328] on span "Select role" at bounding box center [736, 332] width 472 height 48
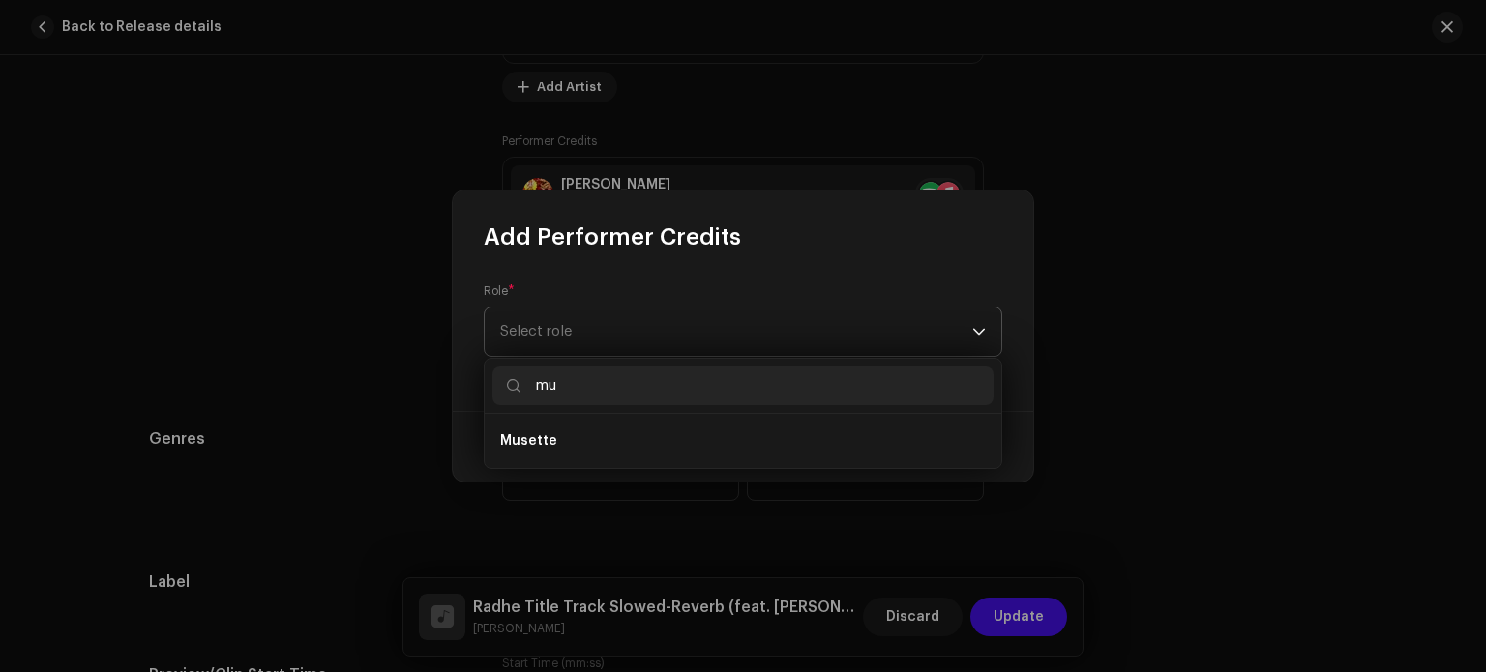
type input "m"
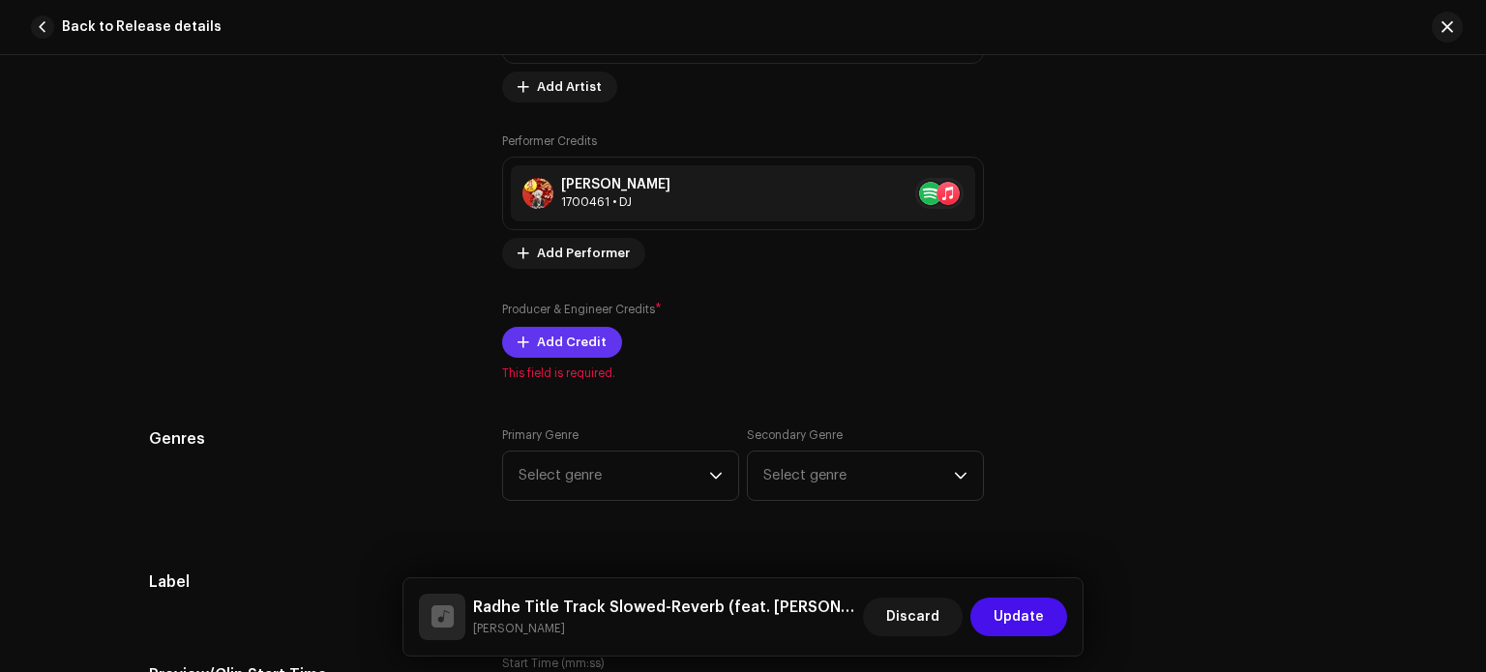
click at [573, 341] on span "Add Credit" at bounding box center [572, 342] width 70 height 39
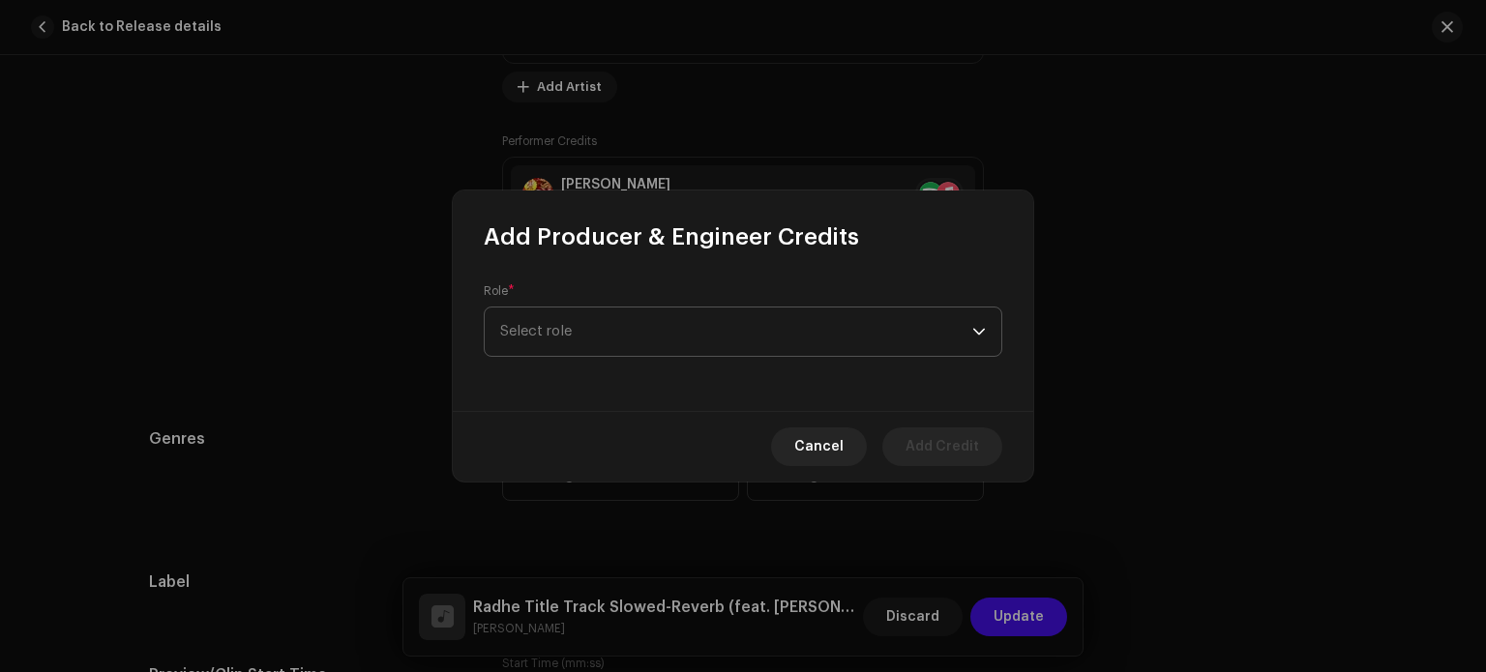
click at [580, 339] on span "Select role" at bounding box center [736, 332] width 472 height 48
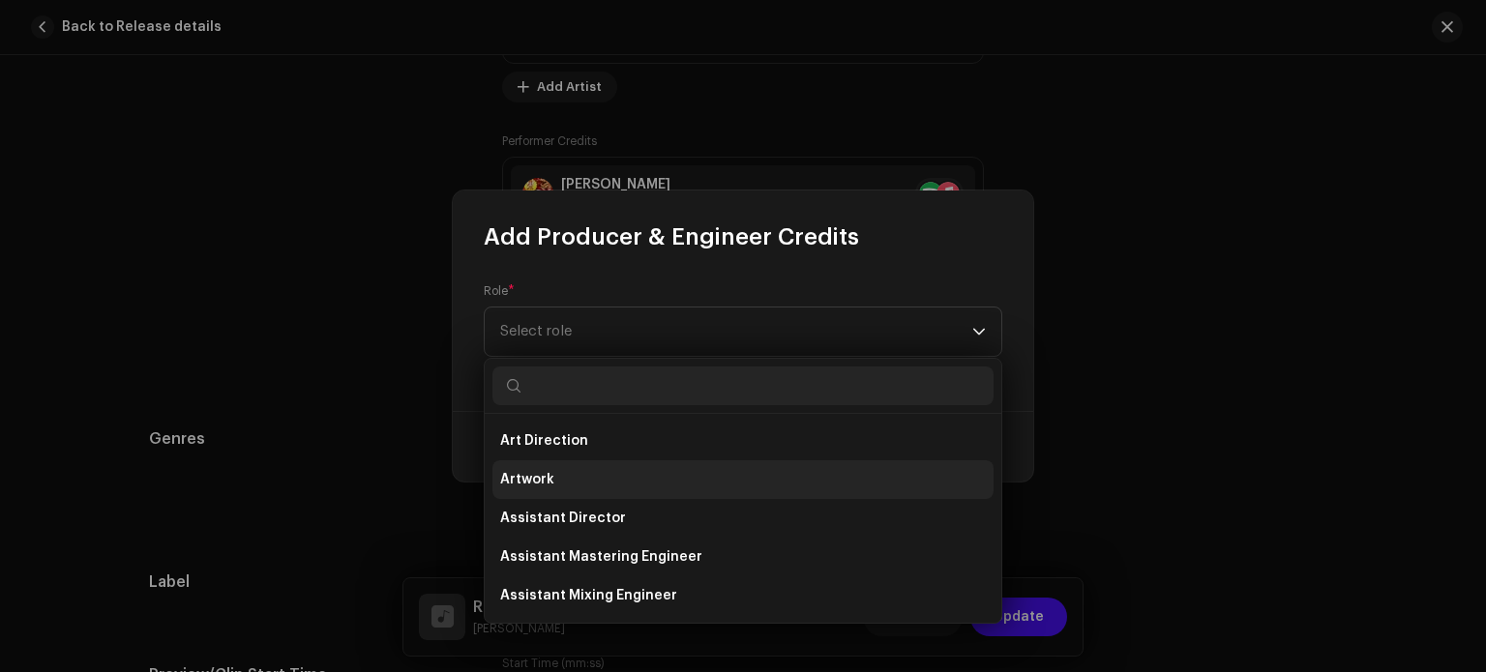
click at [578, 475] on li "Artwork" at bounding box center [743, 480] width 501 height 39
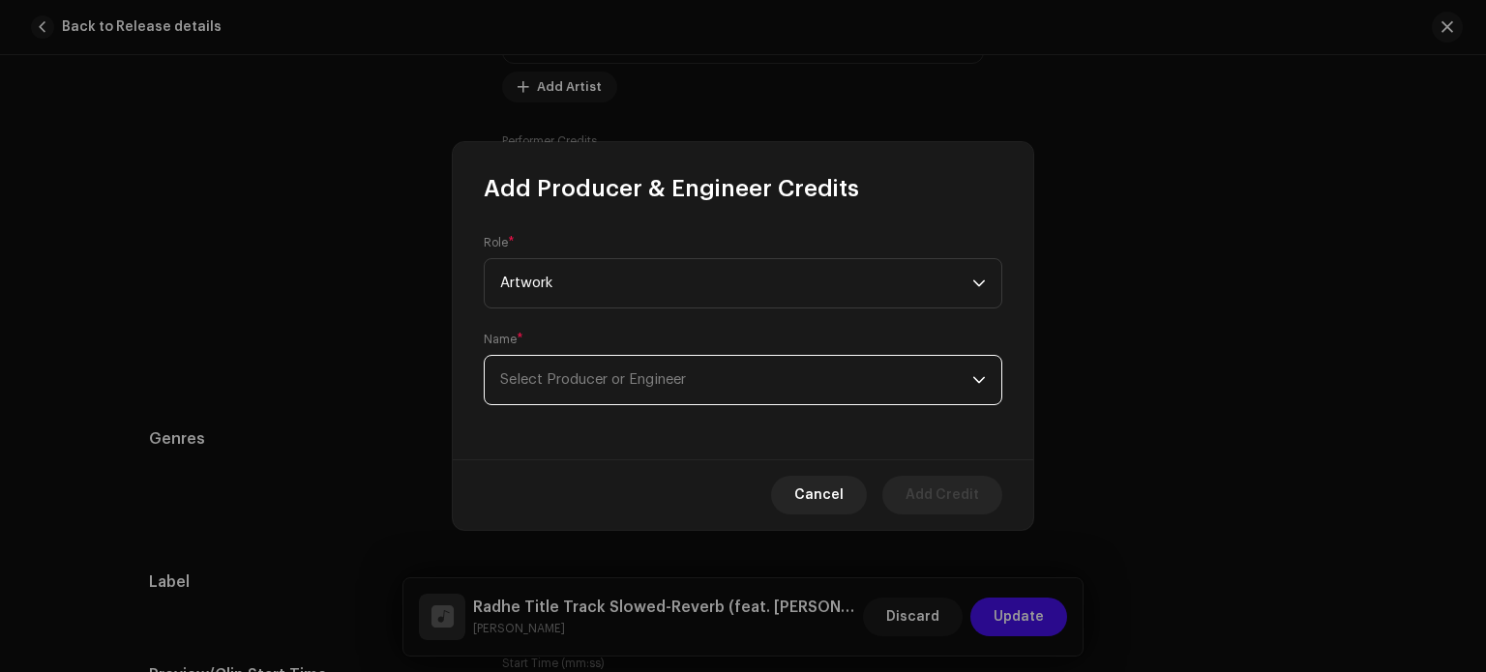
click at [590, 373] on span "Select Producer or Engineer" at bounding box center [593, 380] width 186 height 15
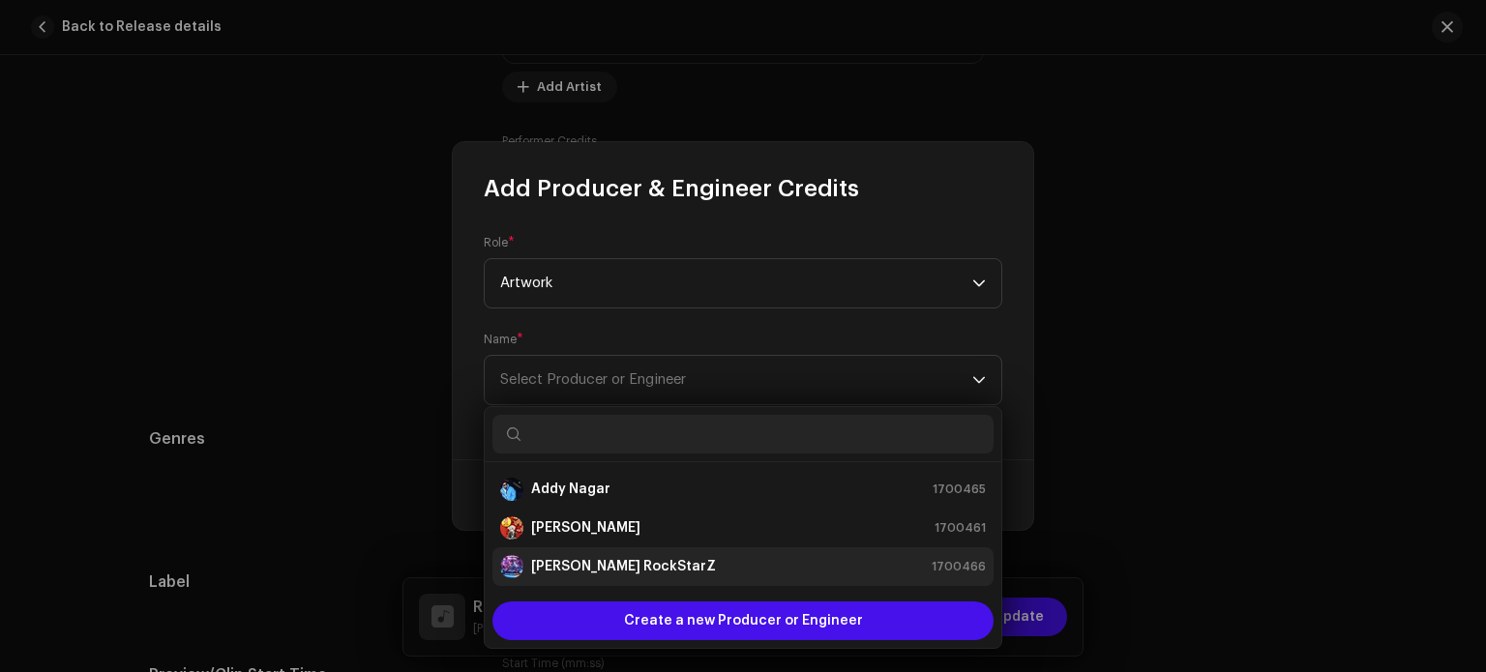
click at [588, 555] on div "[PERSON_NAME] RockStarZ" at bounding box center [608, 566] width 216 height 23
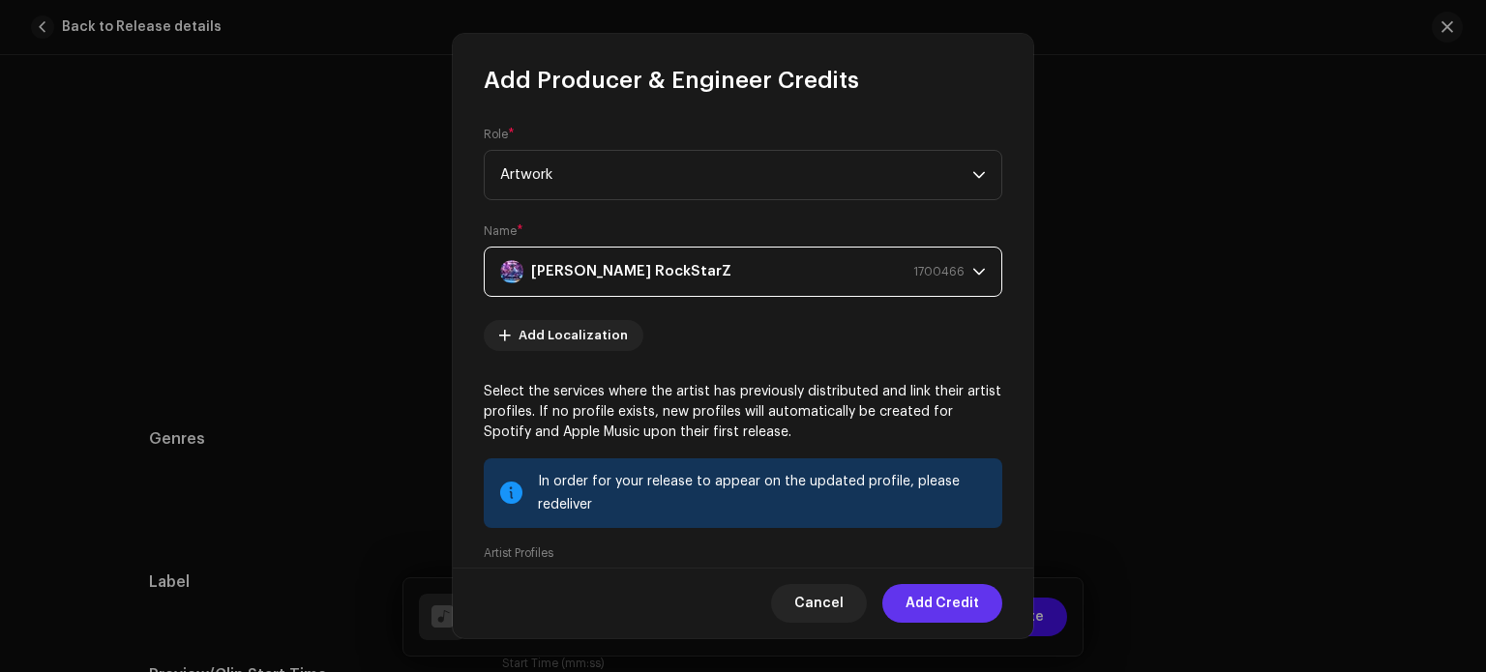
click at [944, 611] on span "Add Credit" at bounding box center [943, 603] width 74 height 39
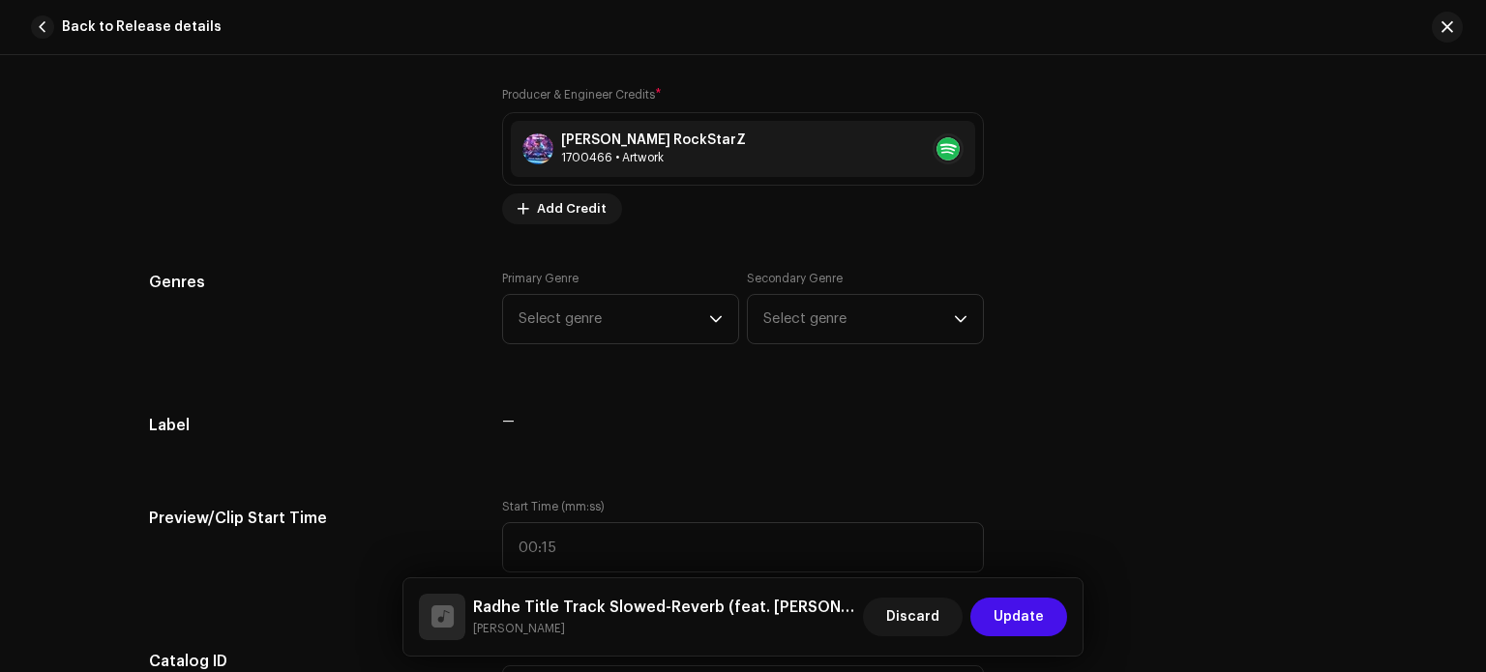
scroll to position [1680, 0]
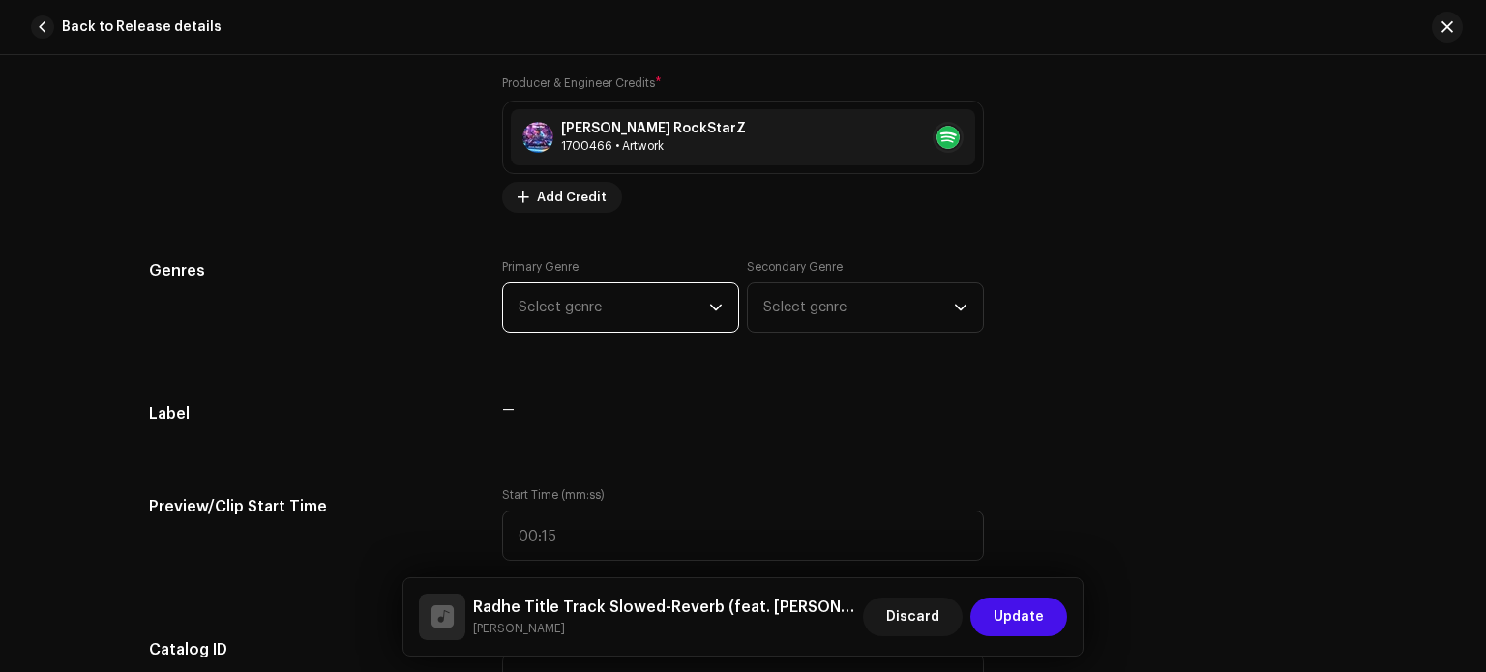
click at [631, 317] on span "Select genre" at bounding box center [614, 308] width 191 height 48
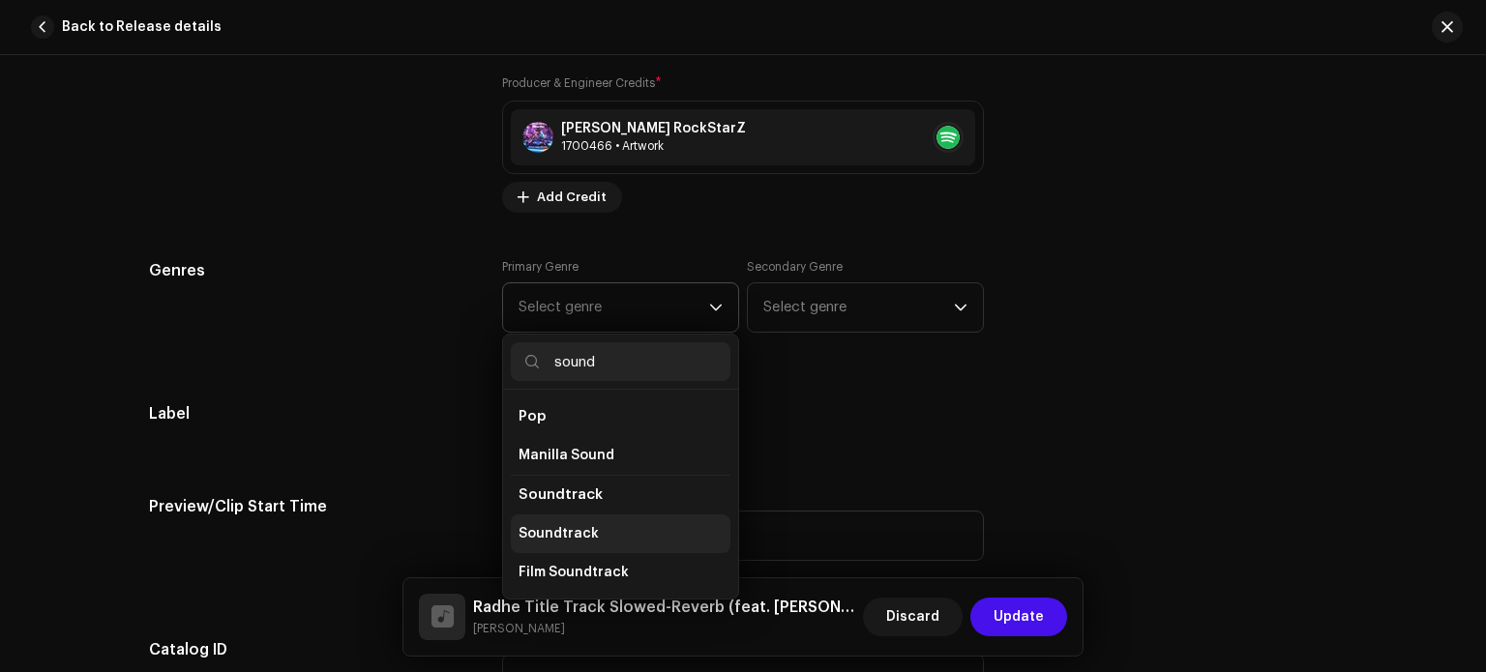
type input "sound"
click at [569, 524] on span "Soundtrack" at bounding box center [559, 533] width 80 height 19
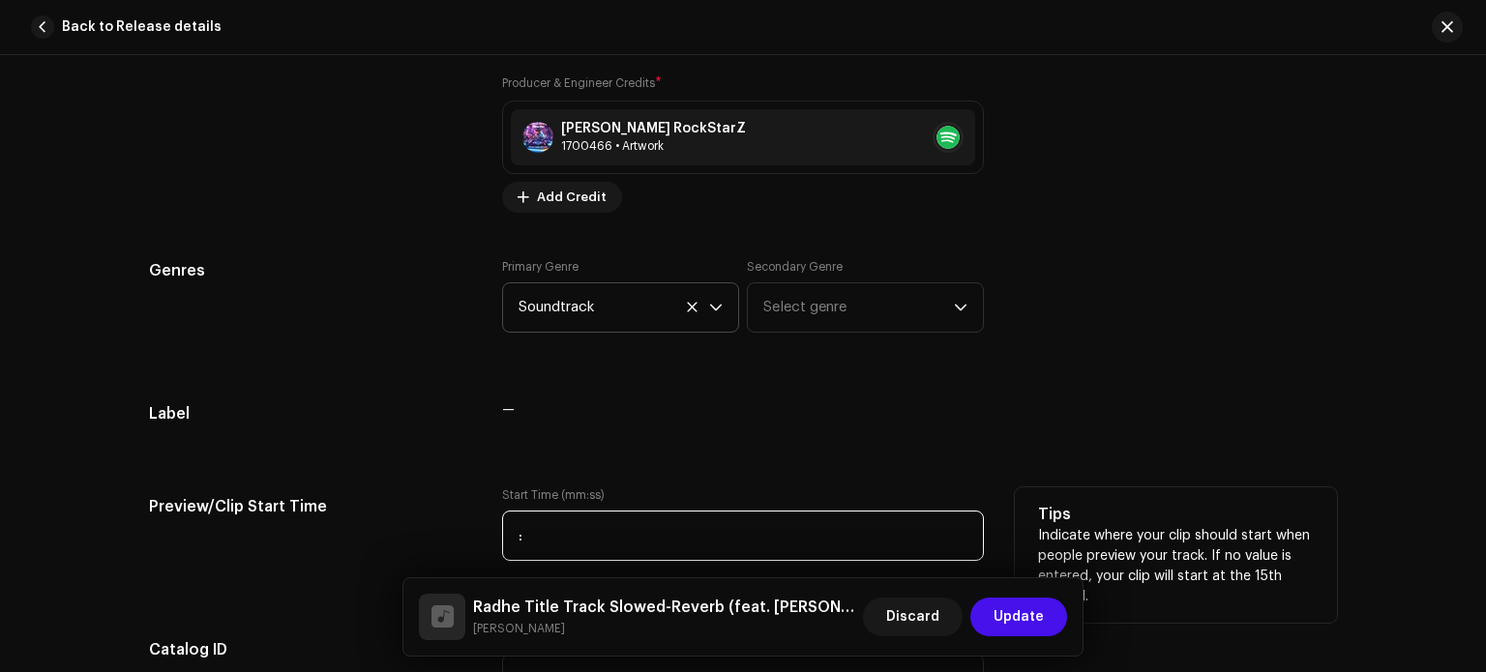
click at [793, 537] on input ":" at bounding box center [743, 536] width 482 height 50
type input "00:01"
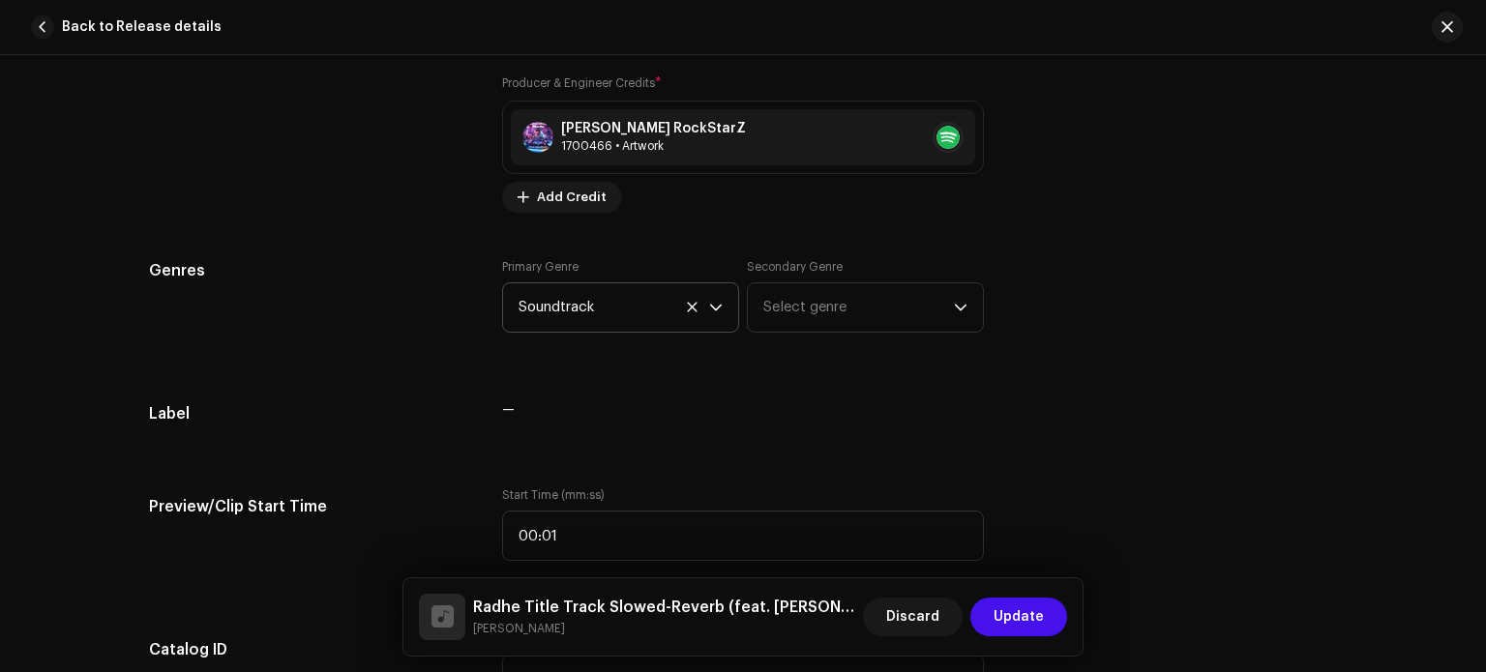
click at [1342, 335] on div "Track details Complete the following to finalize your track. 1 of 3 Add Audio F…" at bounding box center [743, 578] width 1250 height 4312
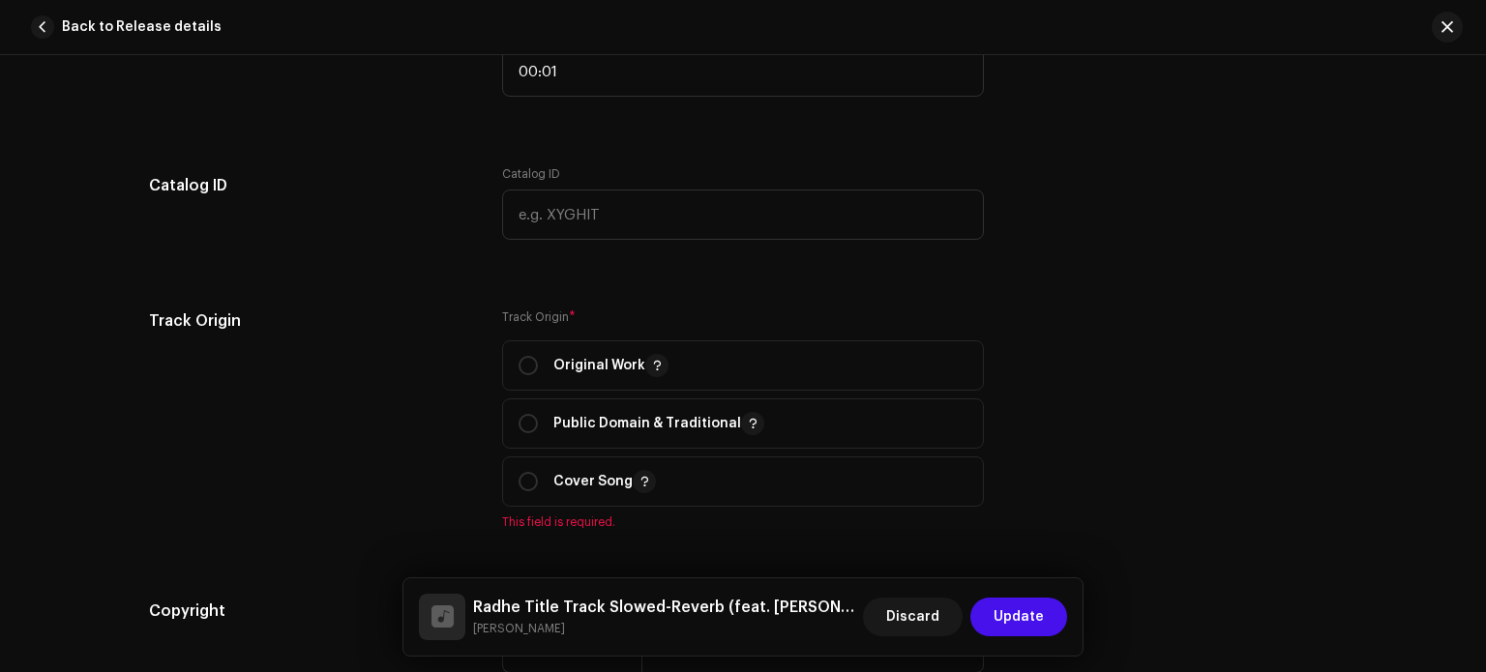
scroll to position [2183, 0]
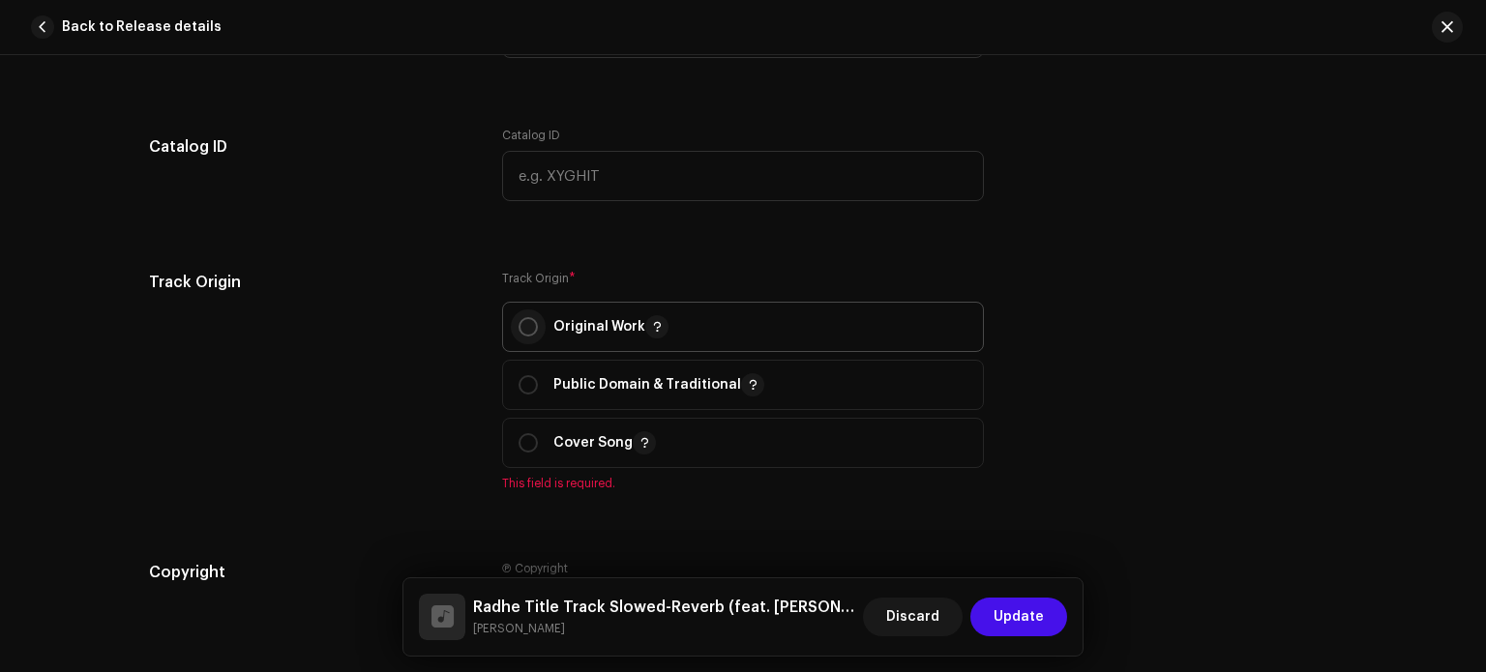
click at [524, 335] on input "radio" at bounding box center [528, 326] width 19 height 19
radio input "true"
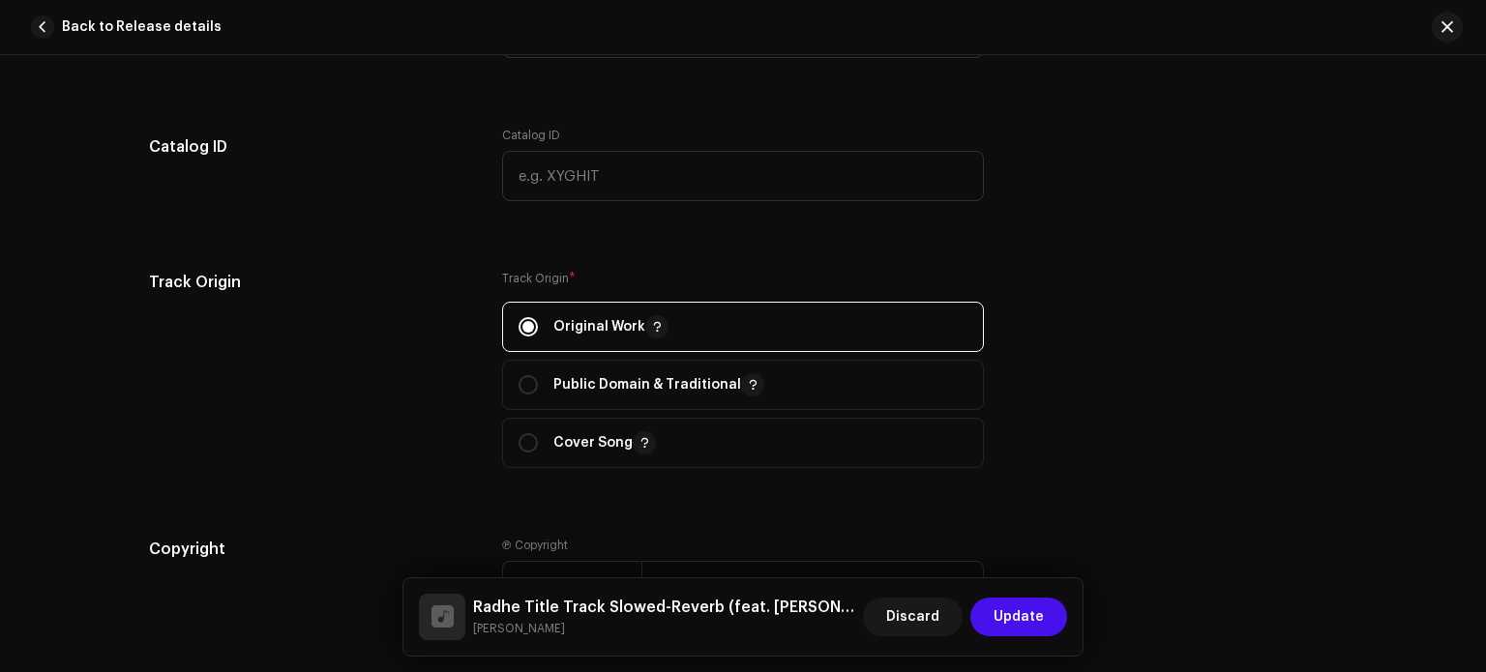
click at [519, 375] on input "radio" at bounding box center [528, 384] width 19 height 19
radio input "true"
click at [1262, 390] on div "Track Origin Track Origin * Original Work Public Domain & Traditional Cover Song" at bounding box center [743, 381] width 1188 height 221
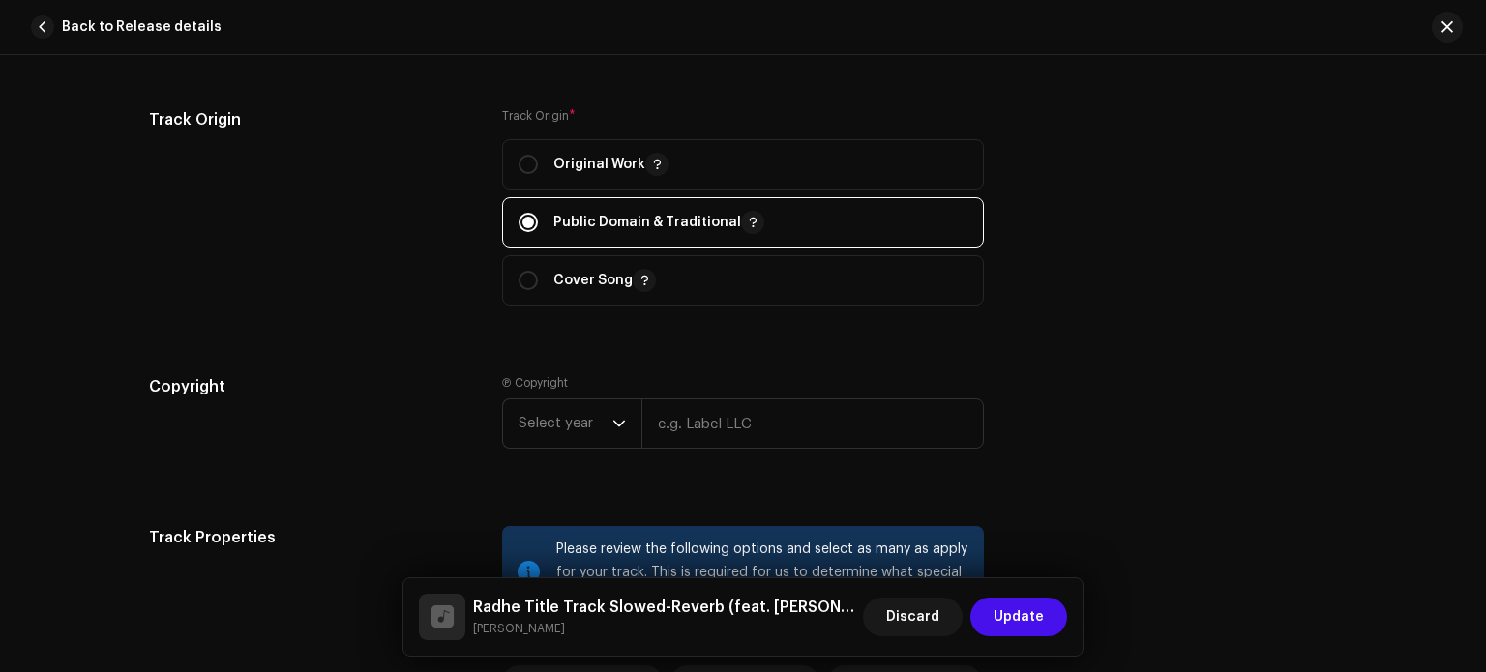
scroll to position [2376, 0]
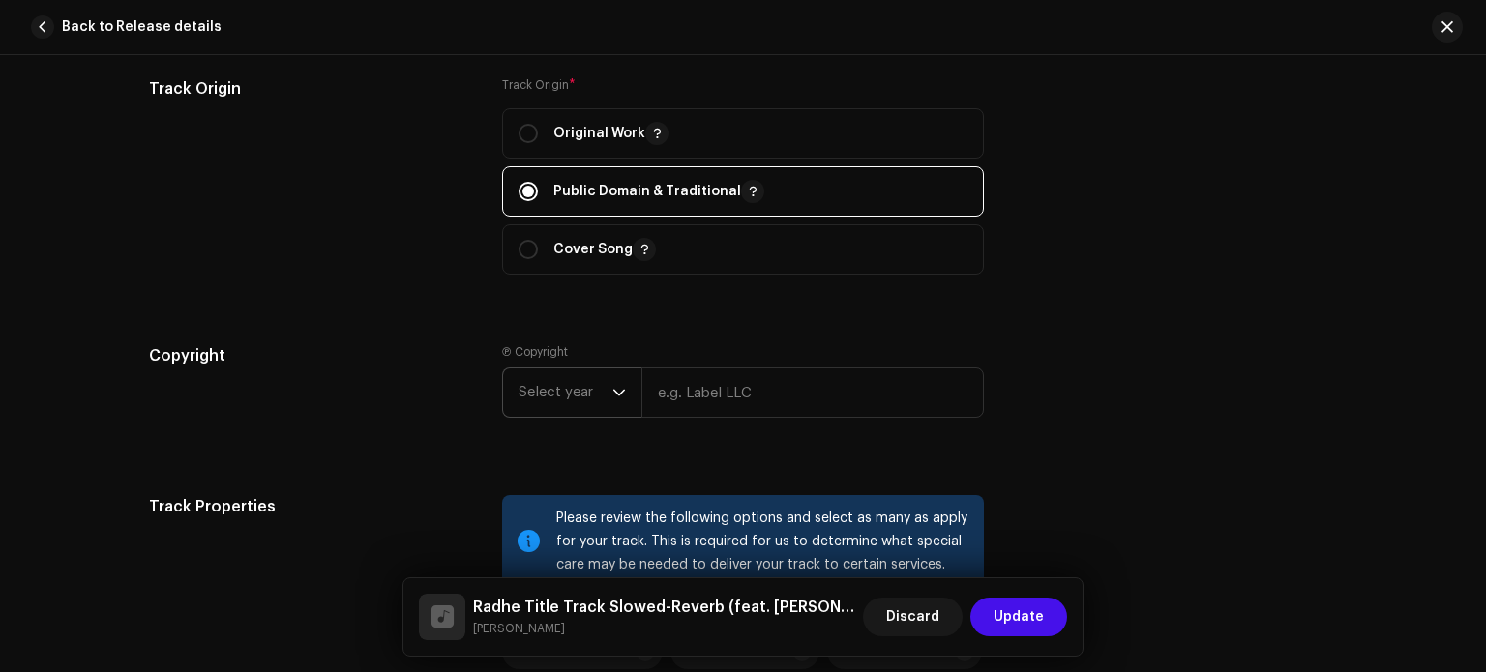
click at [612, 407] on div "dropdown trigger" at bounding box center [619, 393] width 14 height 48
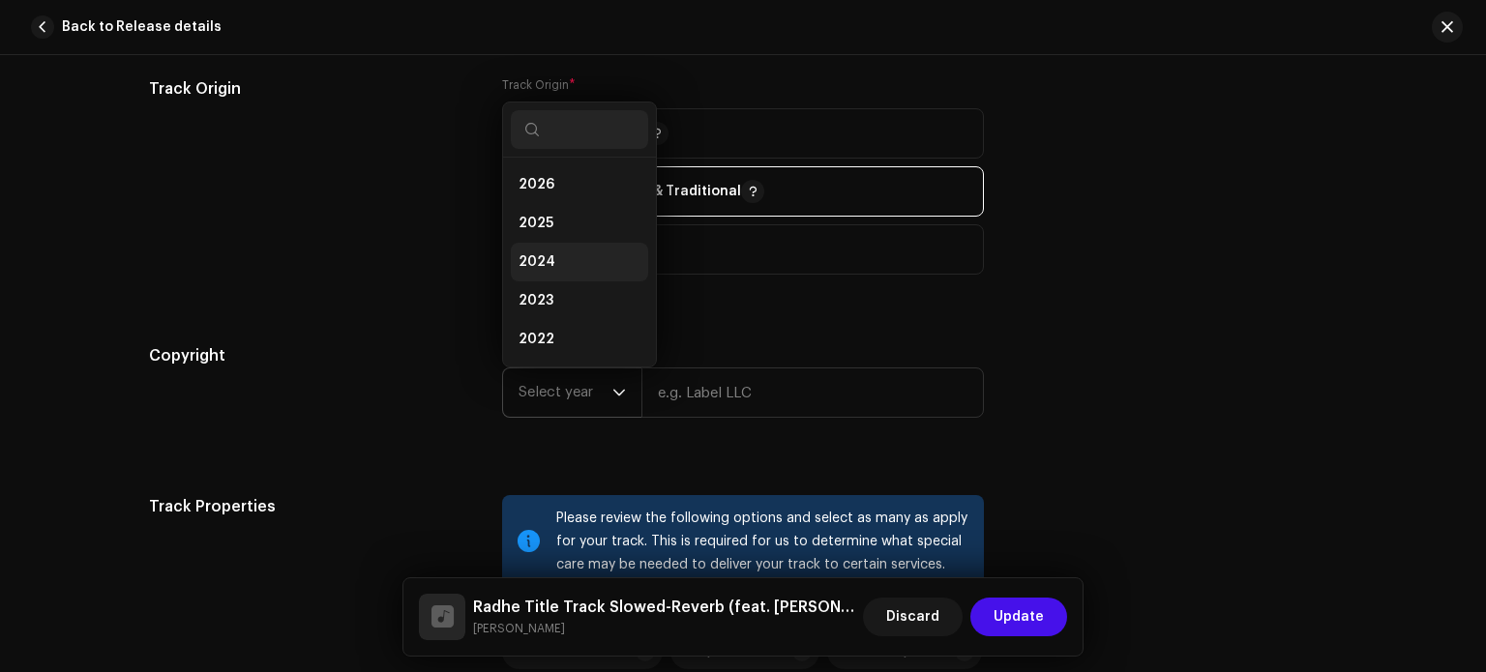
scroll to position [31, 0]
click at [577, 191] on li "2025" at bounding box center [579, 192] width 137 height 39
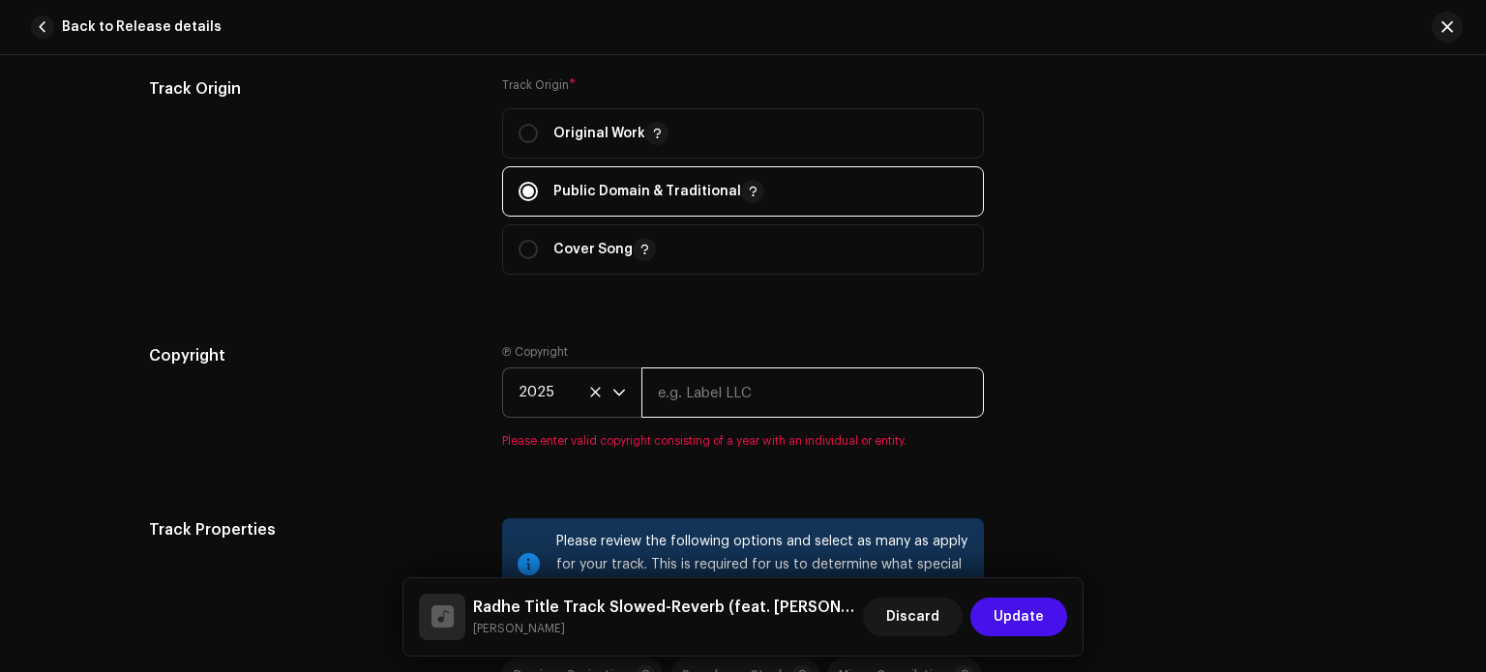
click at [693, 411] on input "text" at bounding box center [813, 393] width 343 height 50
type input "[PERSON_NAME]"
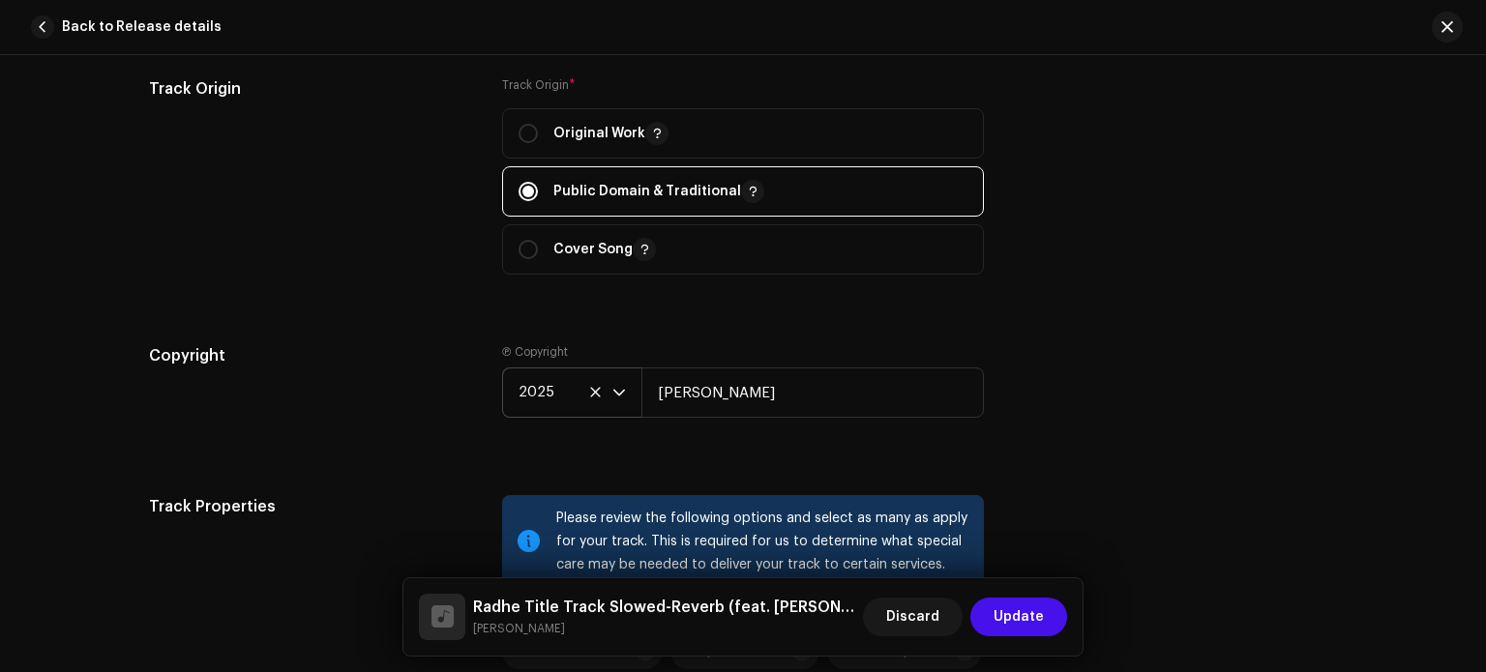
click at [1273, 448] on div "Copyright Ⓟ Copyright 2025 Ashish RaghuWanshi" at bounding box center [743, 396] width 1188 height 104
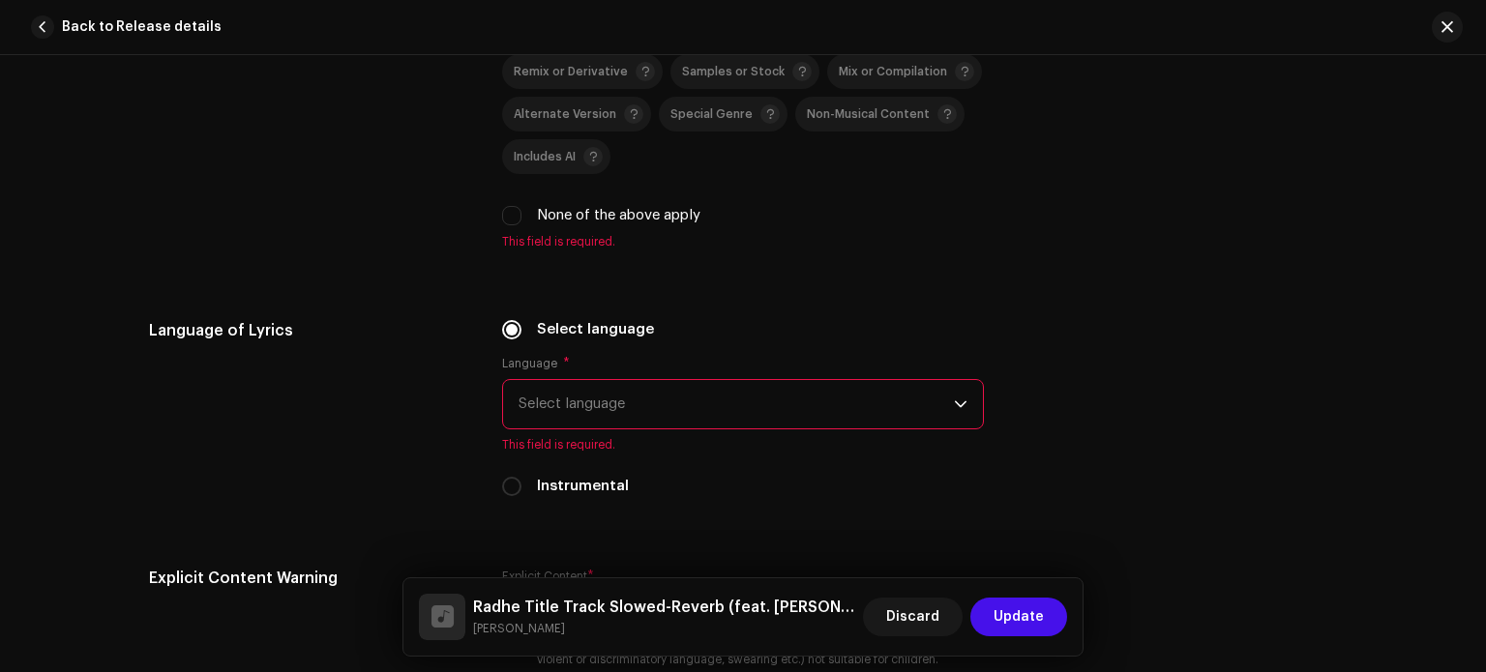
scroll to position [2957, 0]
click at [503, 202] on div "Remix or Derivative Samples or Stock Mix or Compilation Alternate Version Speci…" at bounding box center [743, 140] width 482 height 172
click at [509, 220] on input "None of the above apply" at bounding box center [511, 215] width 19 height 19
checkbox input "true"
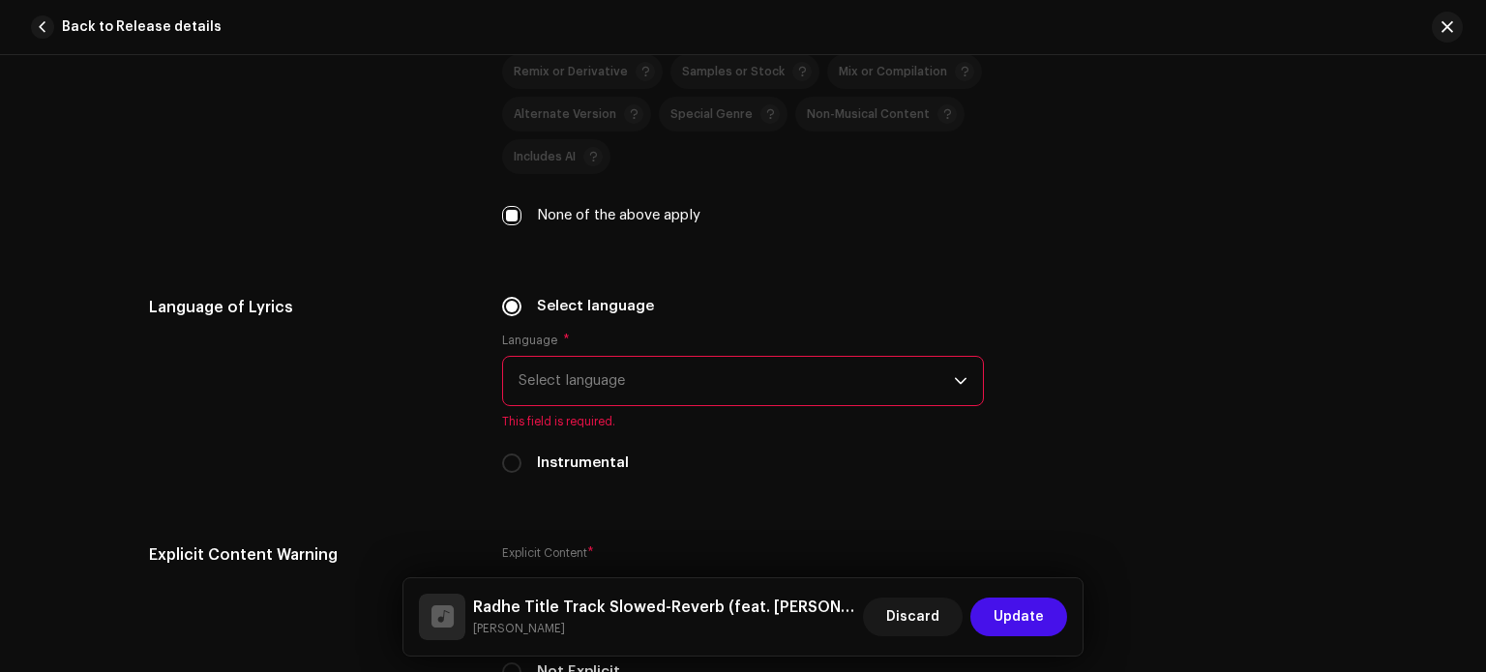
click at [636, 384] on span "Select language" at bounding box center [736, 381] width 435 height 48
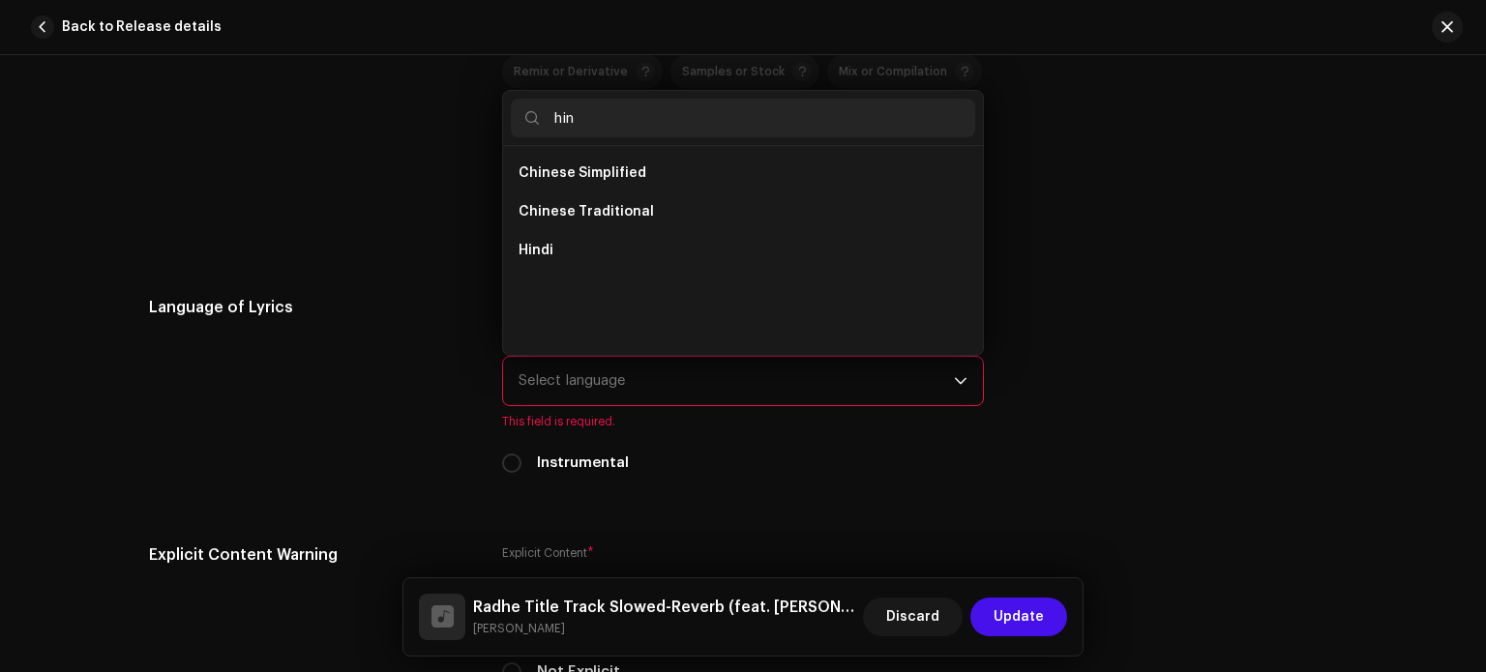
scroll to position [0, 0]
type input "hin"
click at [585, 254] on li "Hindi" at bounding box center [743, 250] width 464 height 39
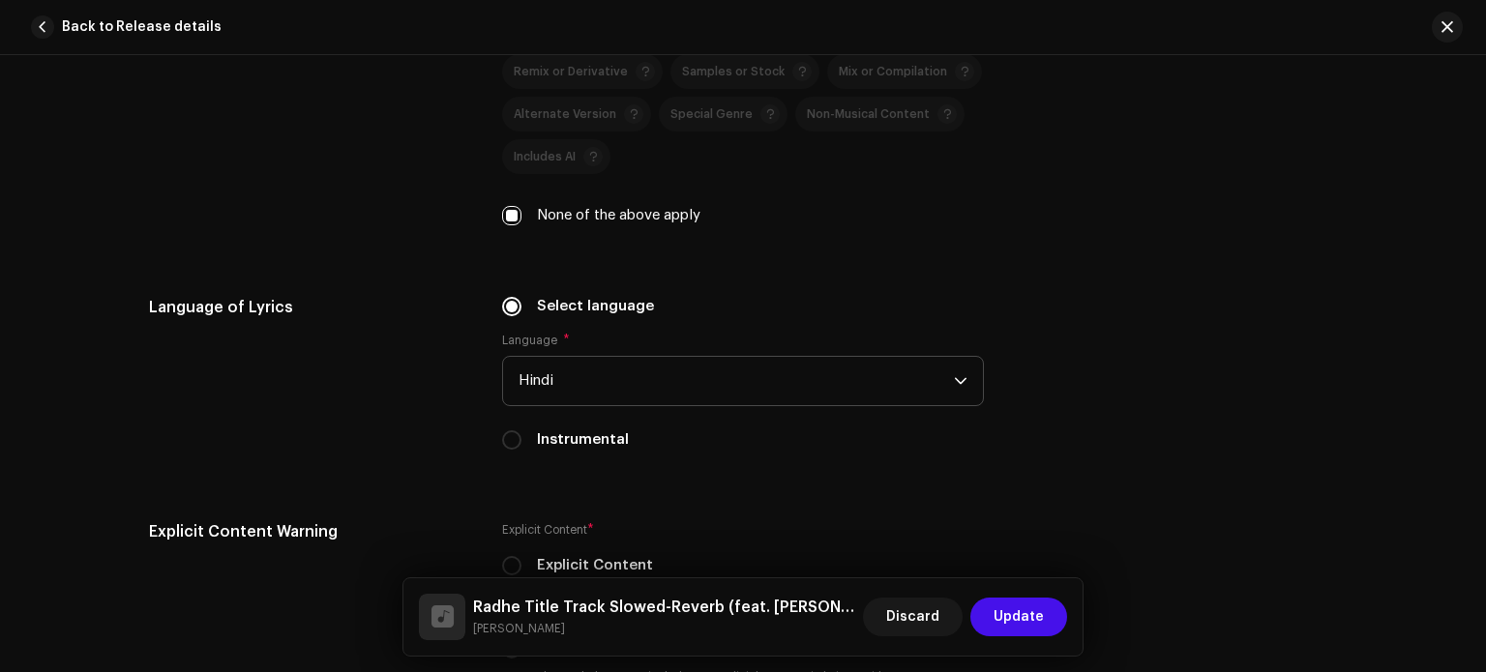
click at [1331, 359] on div "Language of Lyrics Select language Language * Hindi Instrumental" at bounding box center [743, 385] width 1188 height 178
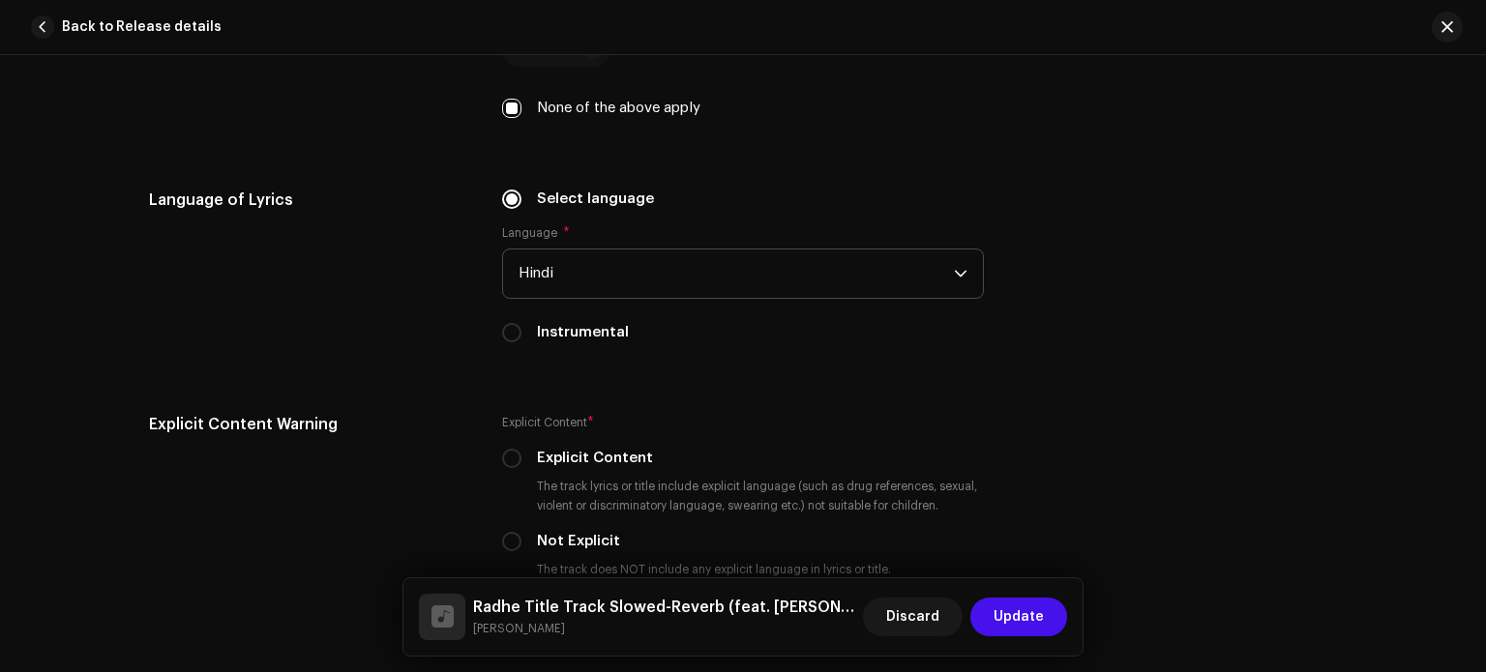
scroll to position [3073, 0]
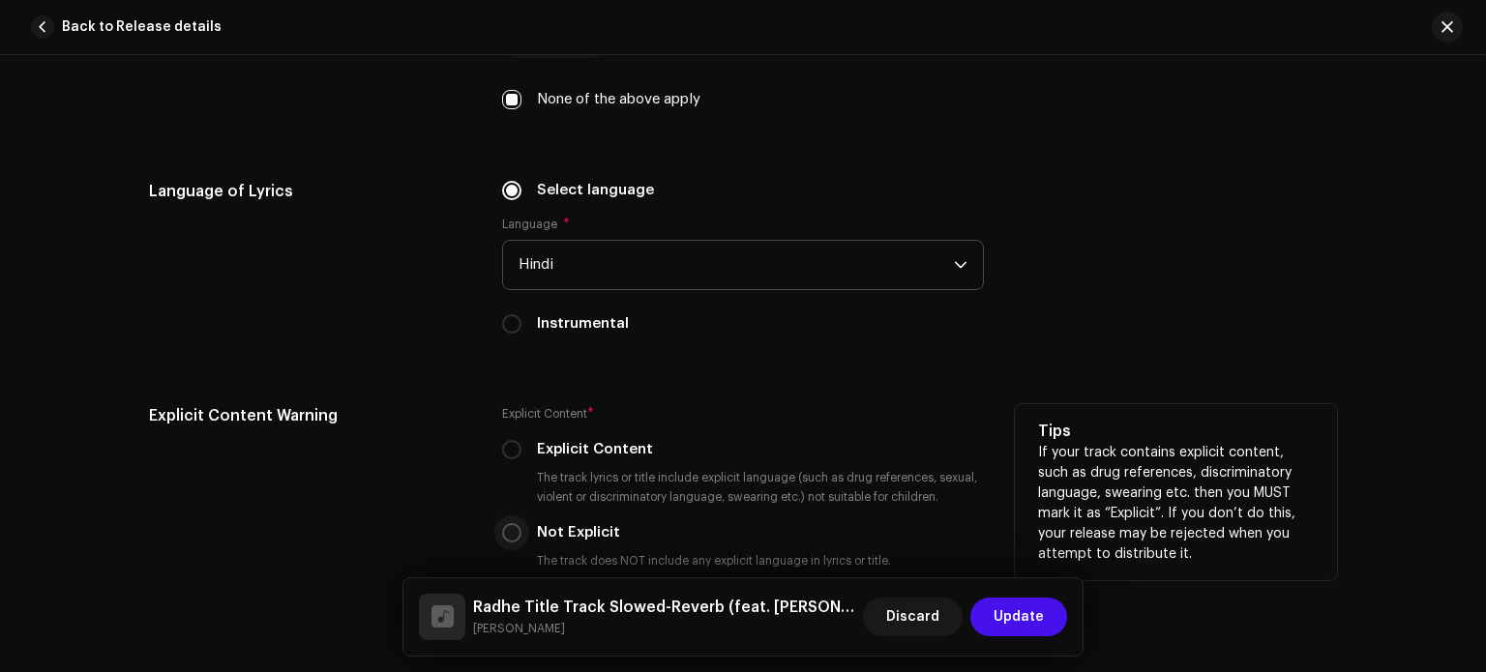
click at [511, 532] on input "Not Explicit" at bounding box center [511, 532] width 19 height 19
radio input "true"
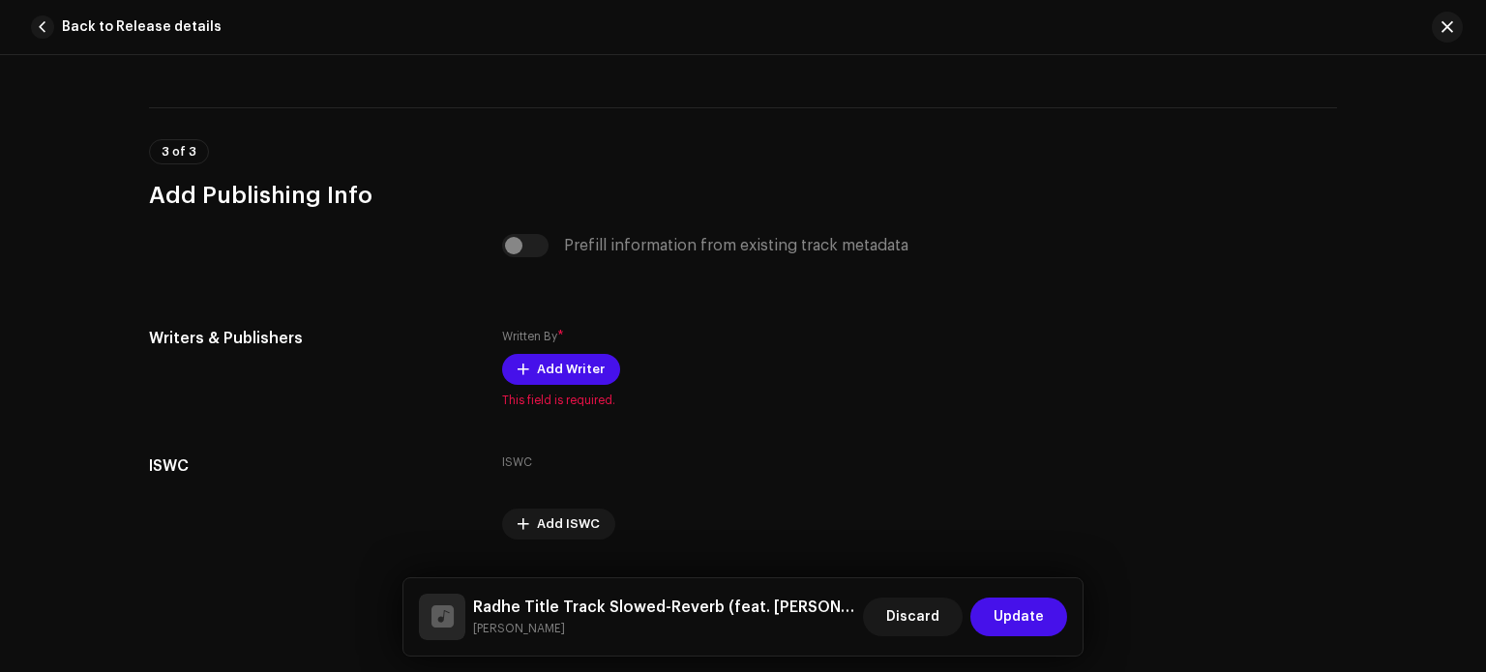
scroll to position [3837, 0]
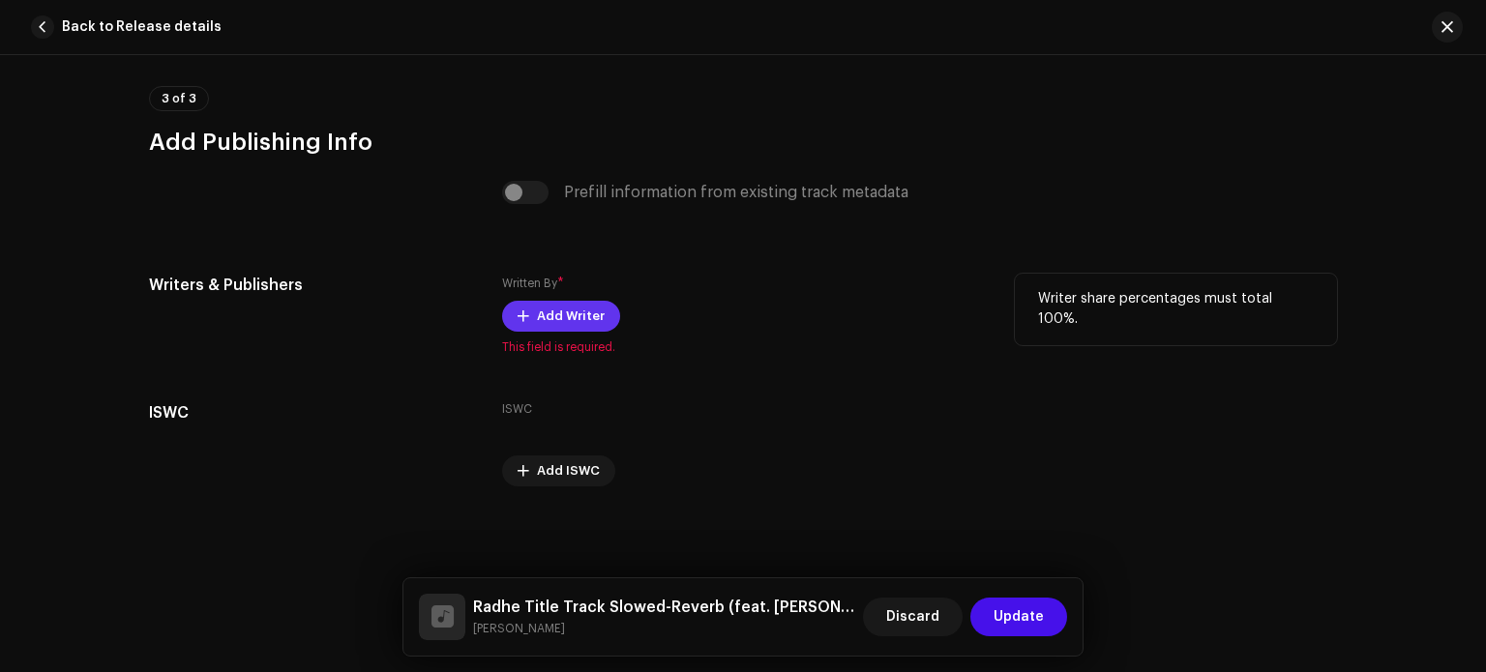
click at [547, 322] on span "Add Writer" at bounding box center [571, 316] width 68 height 39
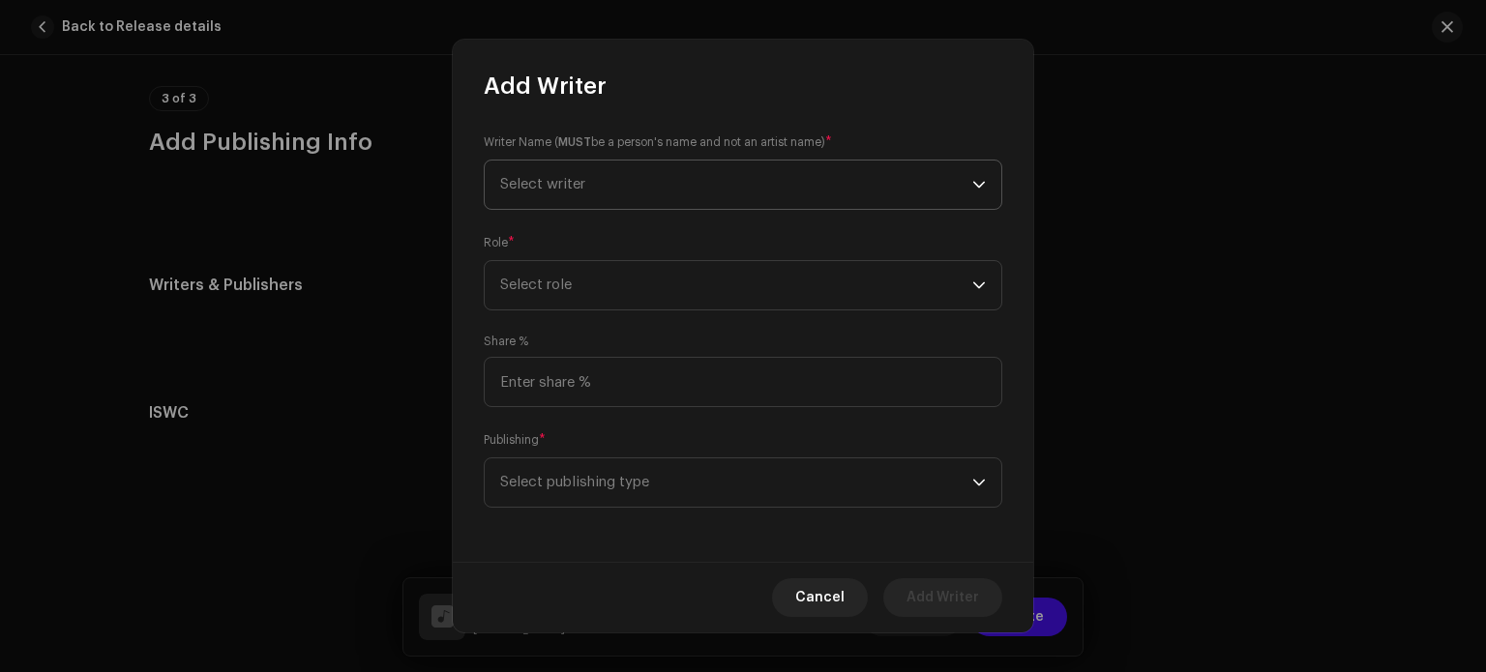
click at [631, 189] on span "Select writer" at bounding box center [736, 185] width 472 height 48
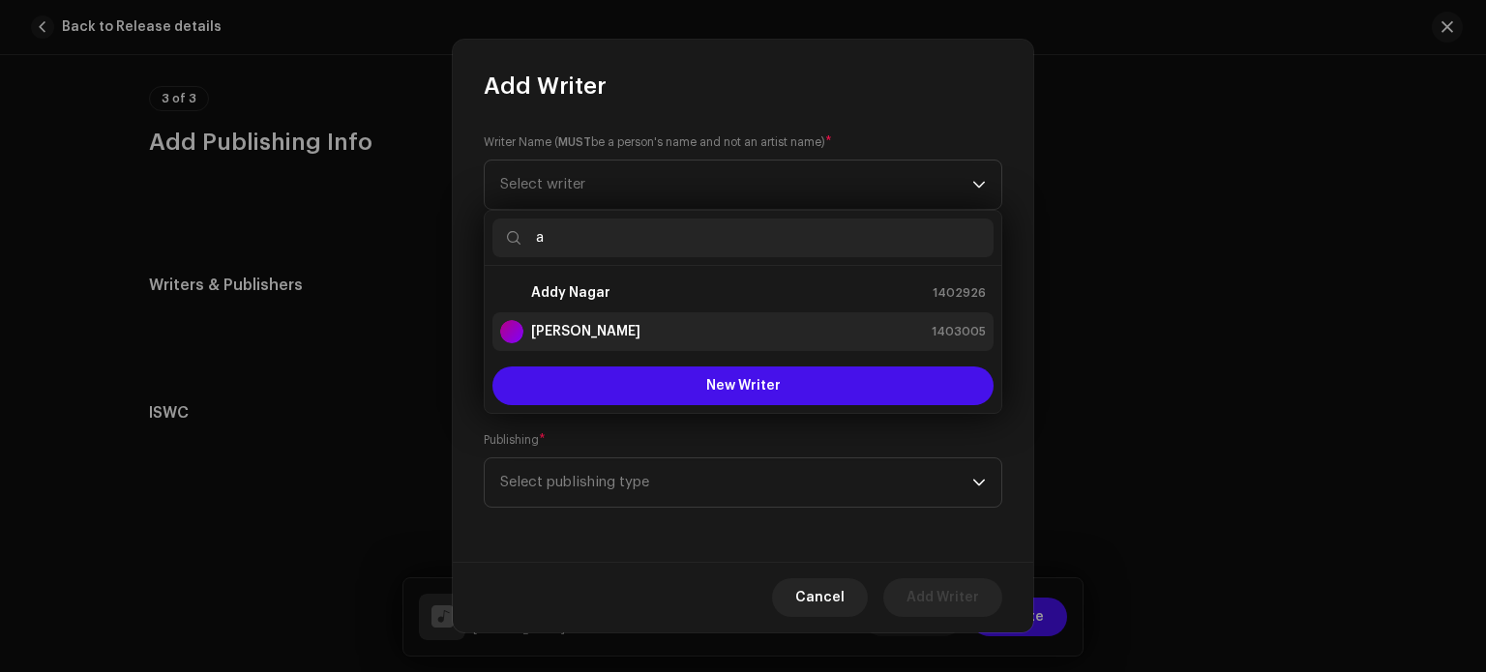
type input "a"
click at [604, 326] on strong "[PERSON_NAME]" at bounding box center [585, 331] width 109 height 19
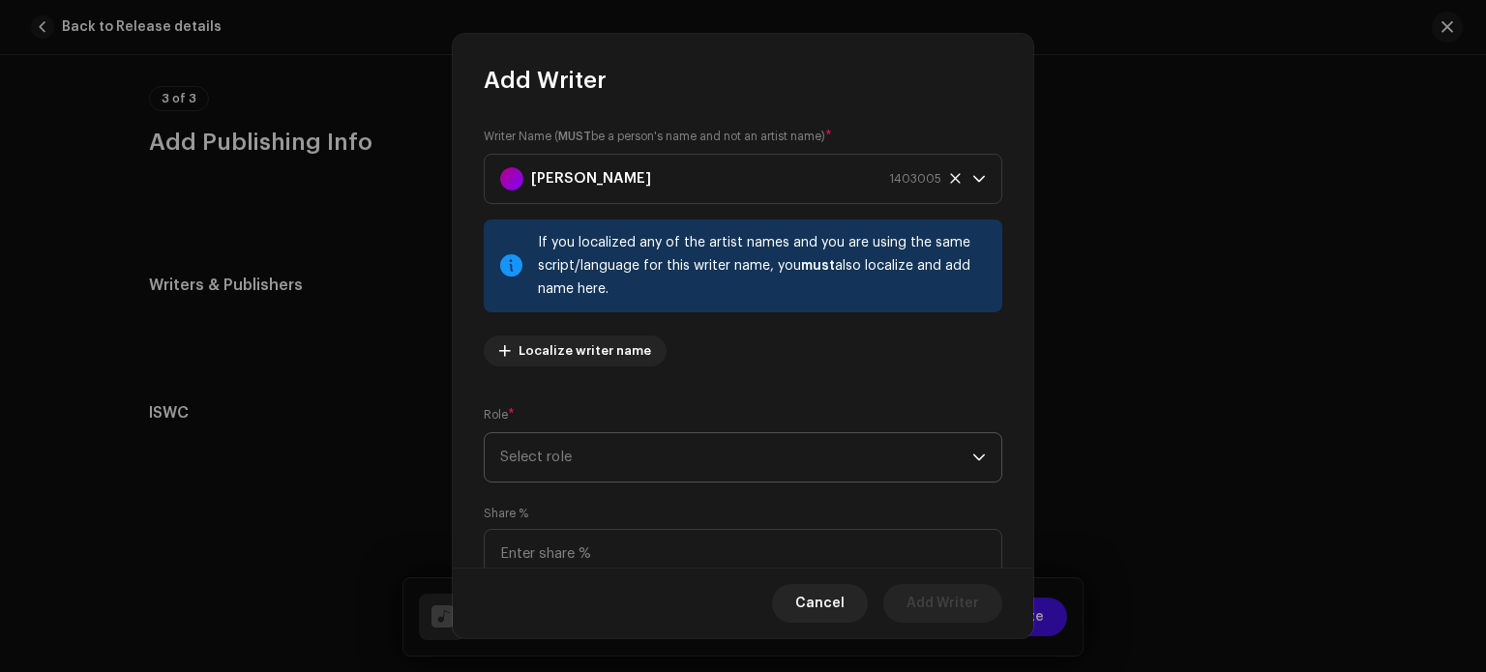
click at [596, 453] on span "Select role" at bounding box center [736, 457] width 472 height 48
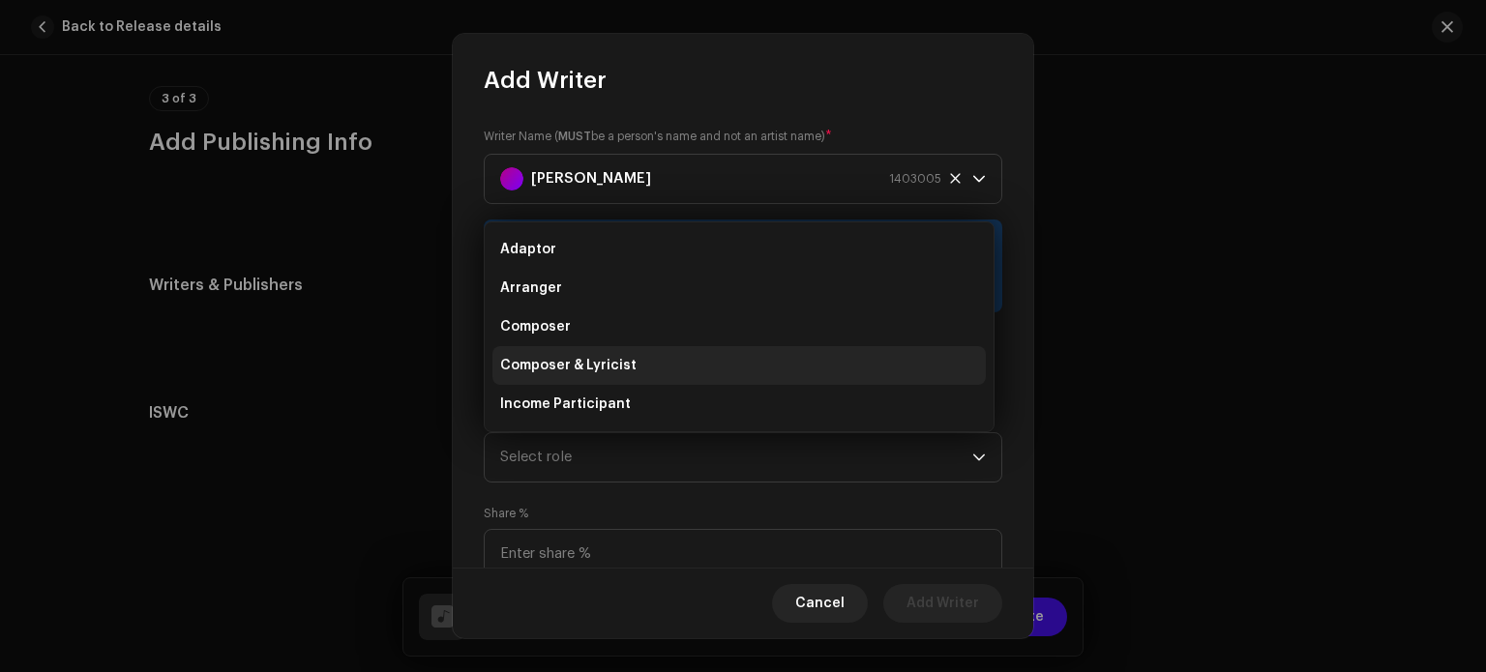
scroll to position [31, 0]
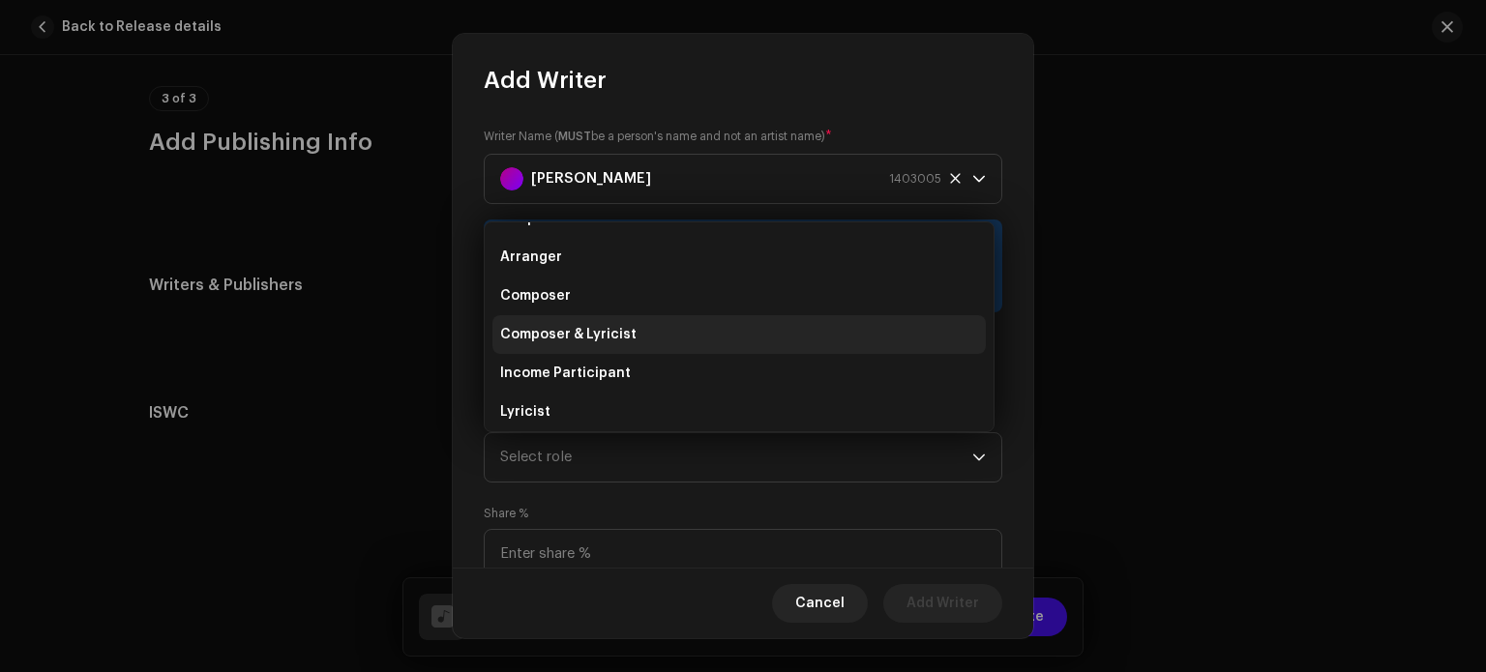
click at [611, 332] on span "Composer & Lyricist" at bounding box center [568, 334] width 136 height 19
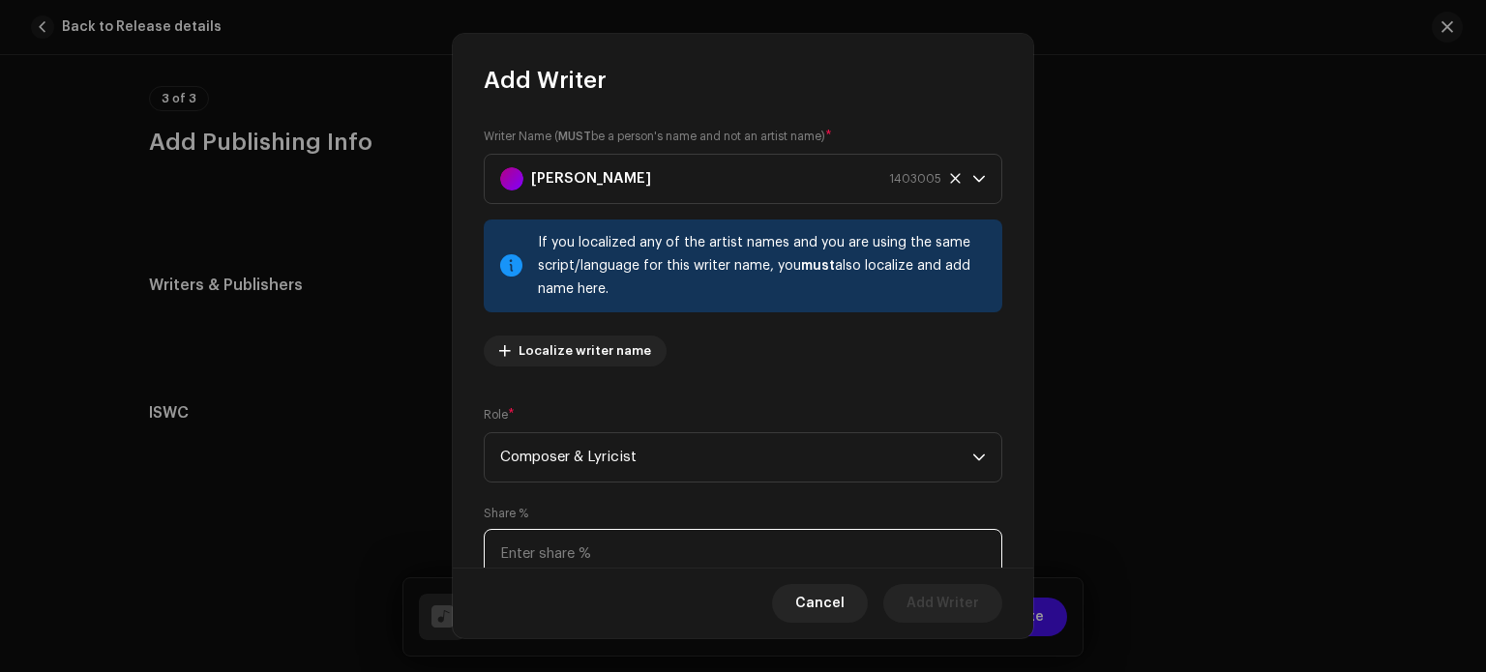
click at [602, 552] on input at bounding box center [743, 554] width 519 height 50
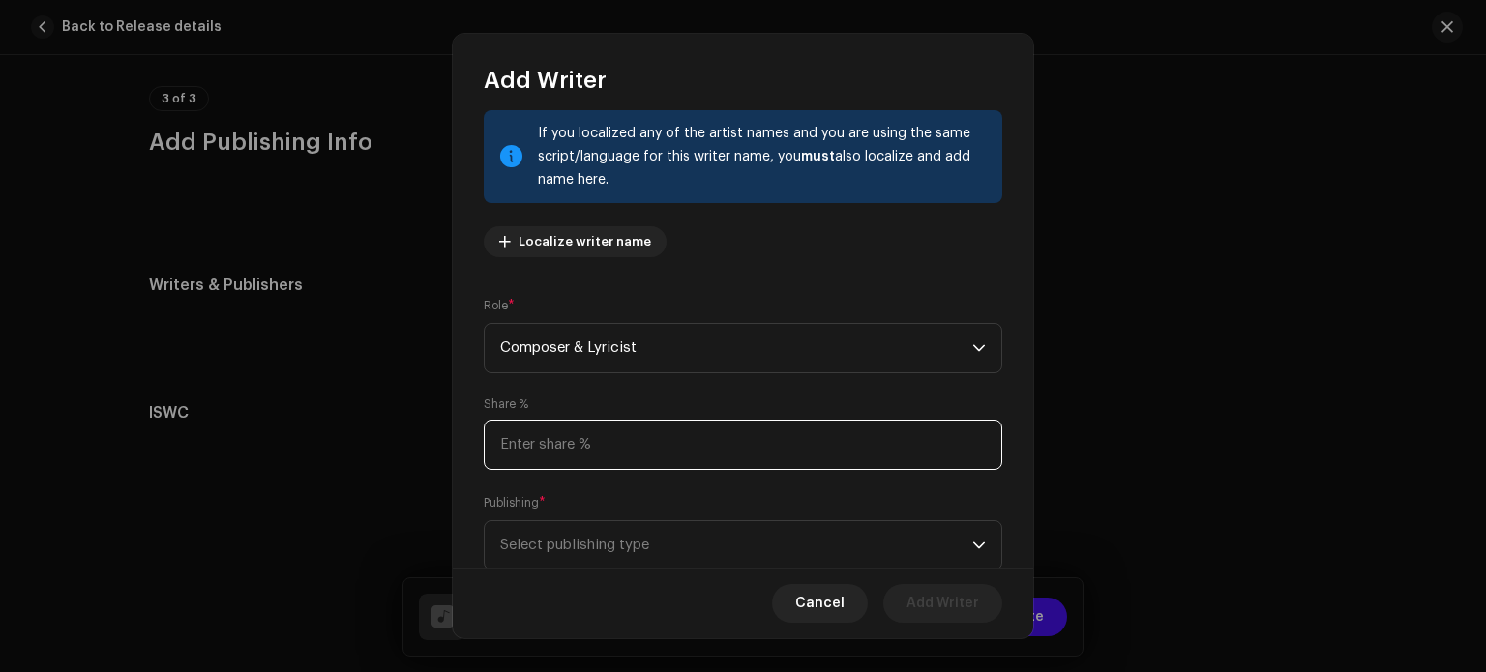
scroll to position [149, 0]
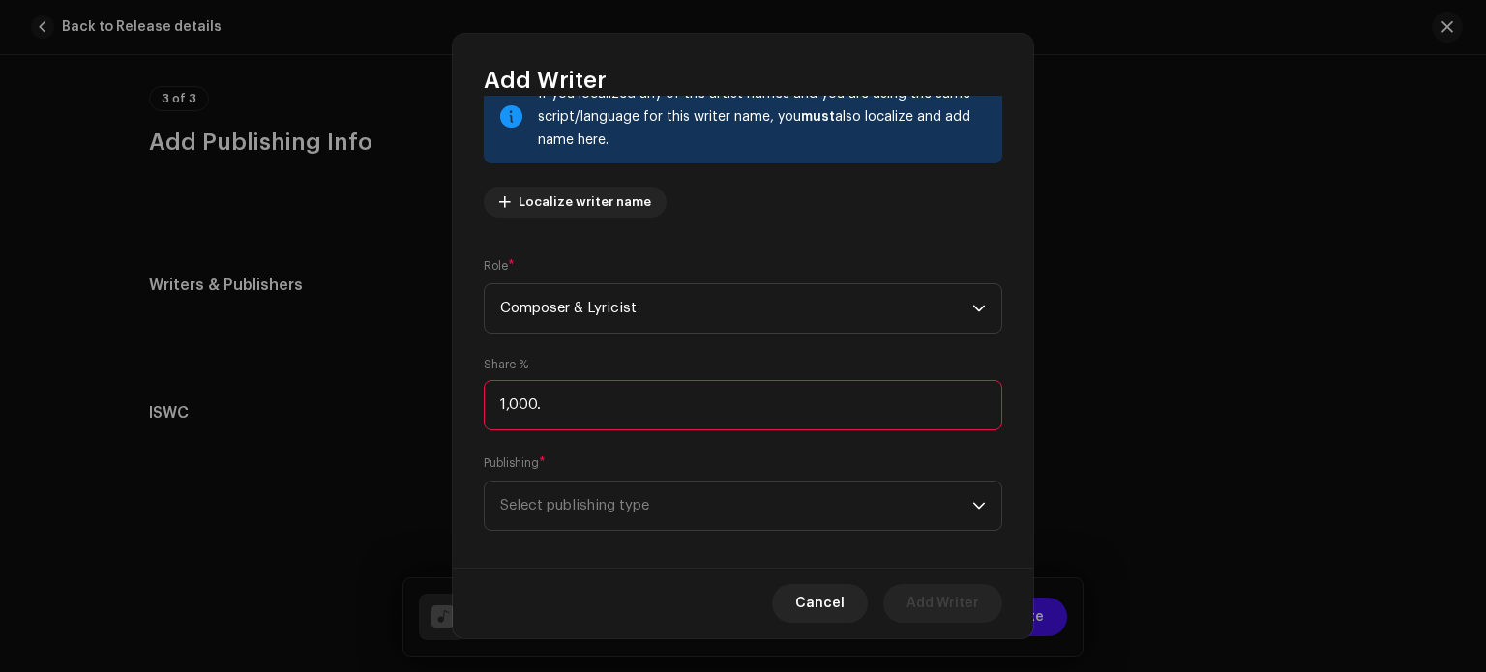
type input "100.00"
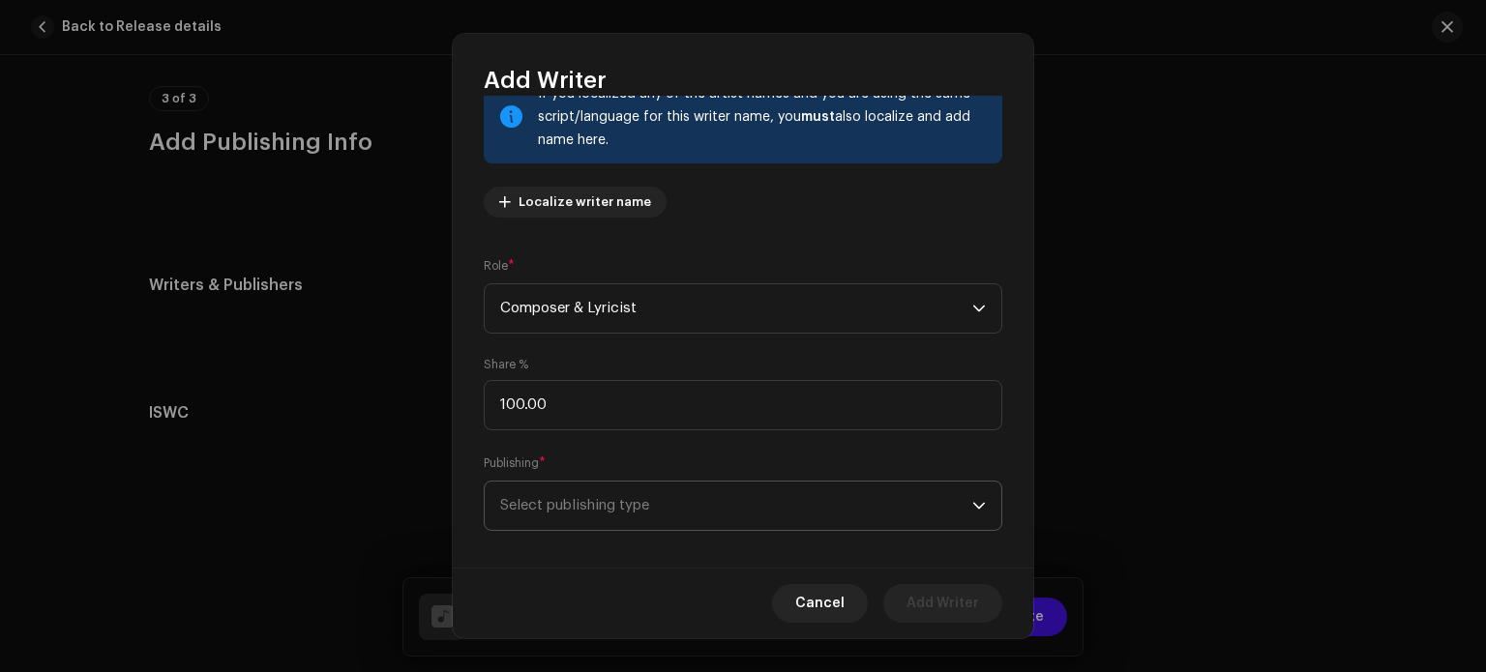
click at [957, 500] on span "Select publishing type" at bounding box center [736, 506] width 472 height 48
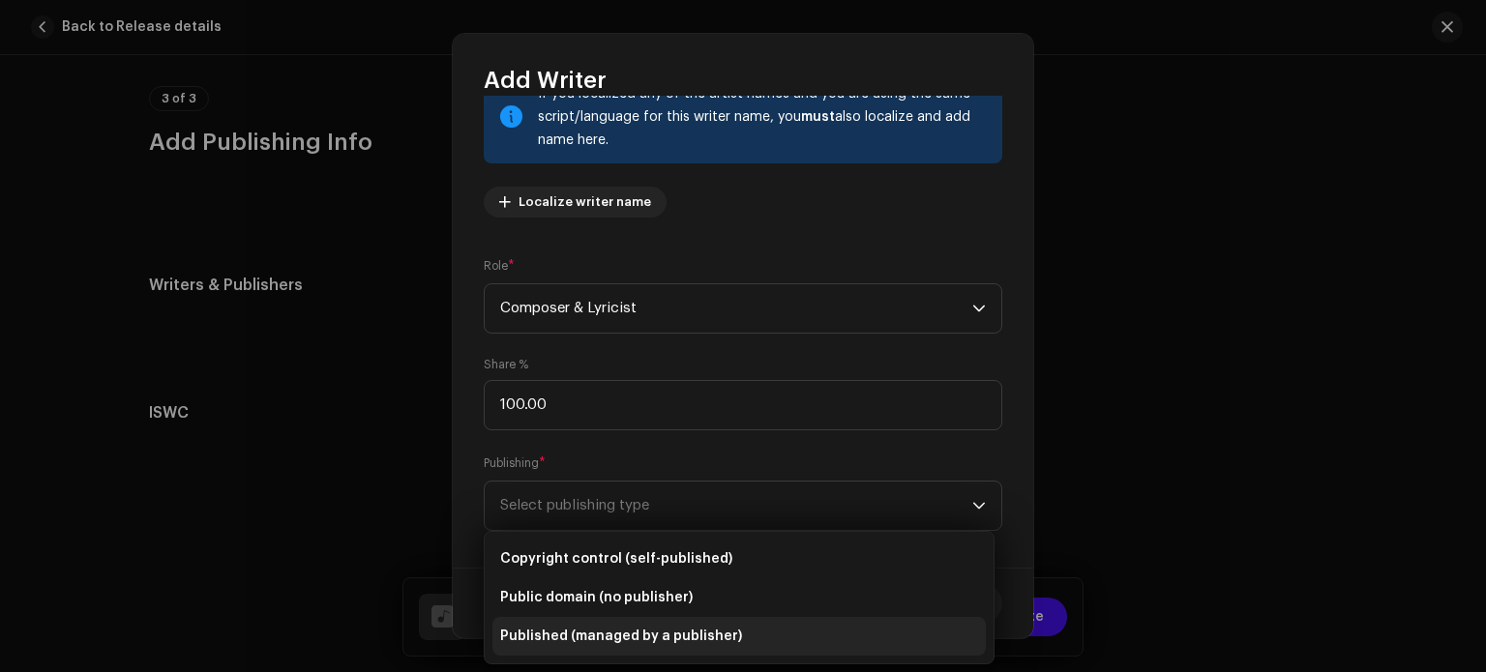
click at [682, 632] on span "Published (managed by a publisher)" at bounding box center [621, 636] width 242 height 19
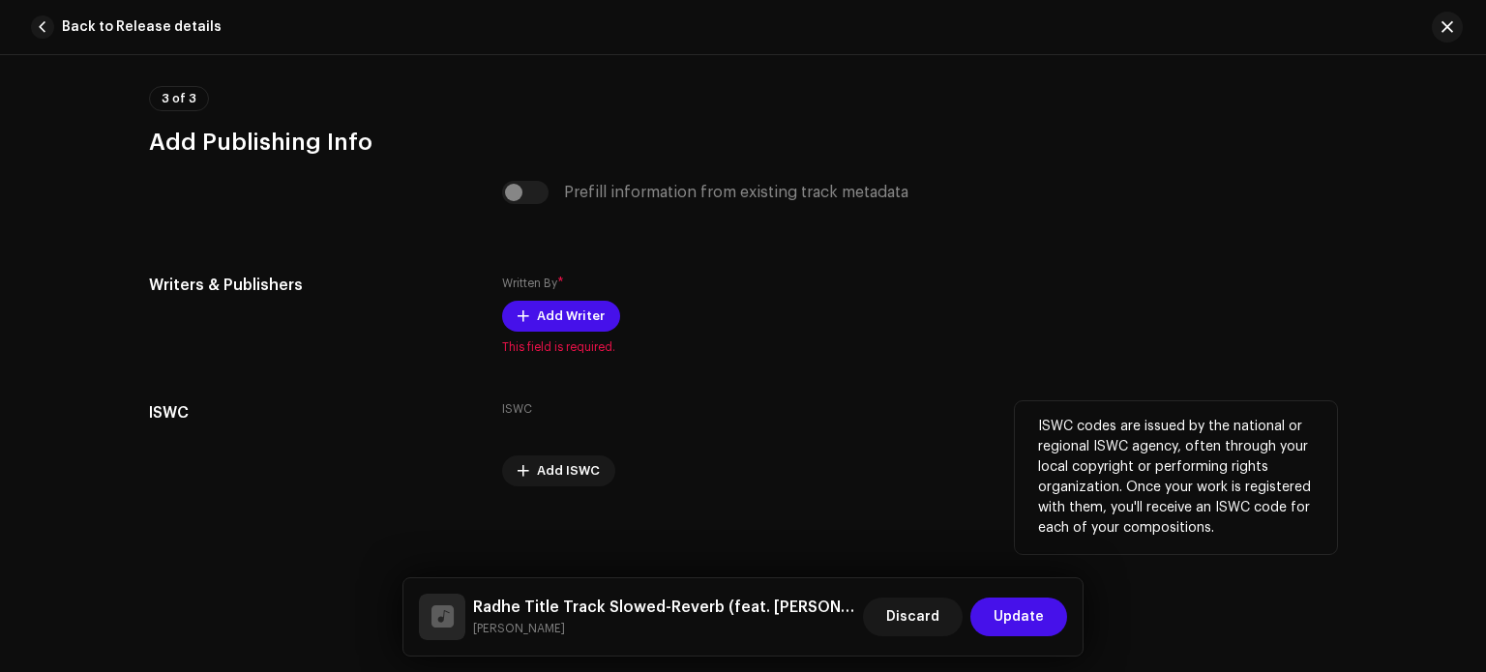
drag, startPoint x: 1033, startPoint y: 472, endPoint x: 1019, endPoint y: 498, distance: 29.9
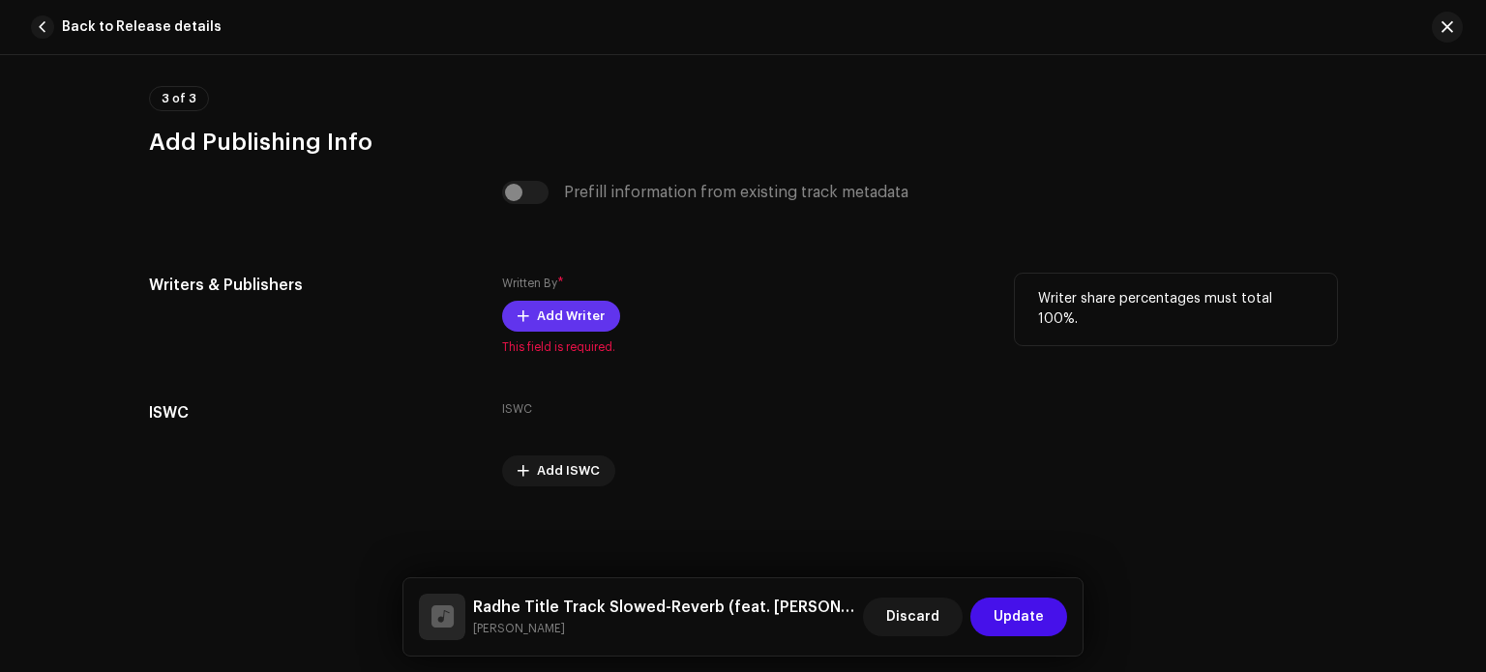
click at [565, 313] on span "Add Writer" at bounding box center [571, 316] width 68 height 39
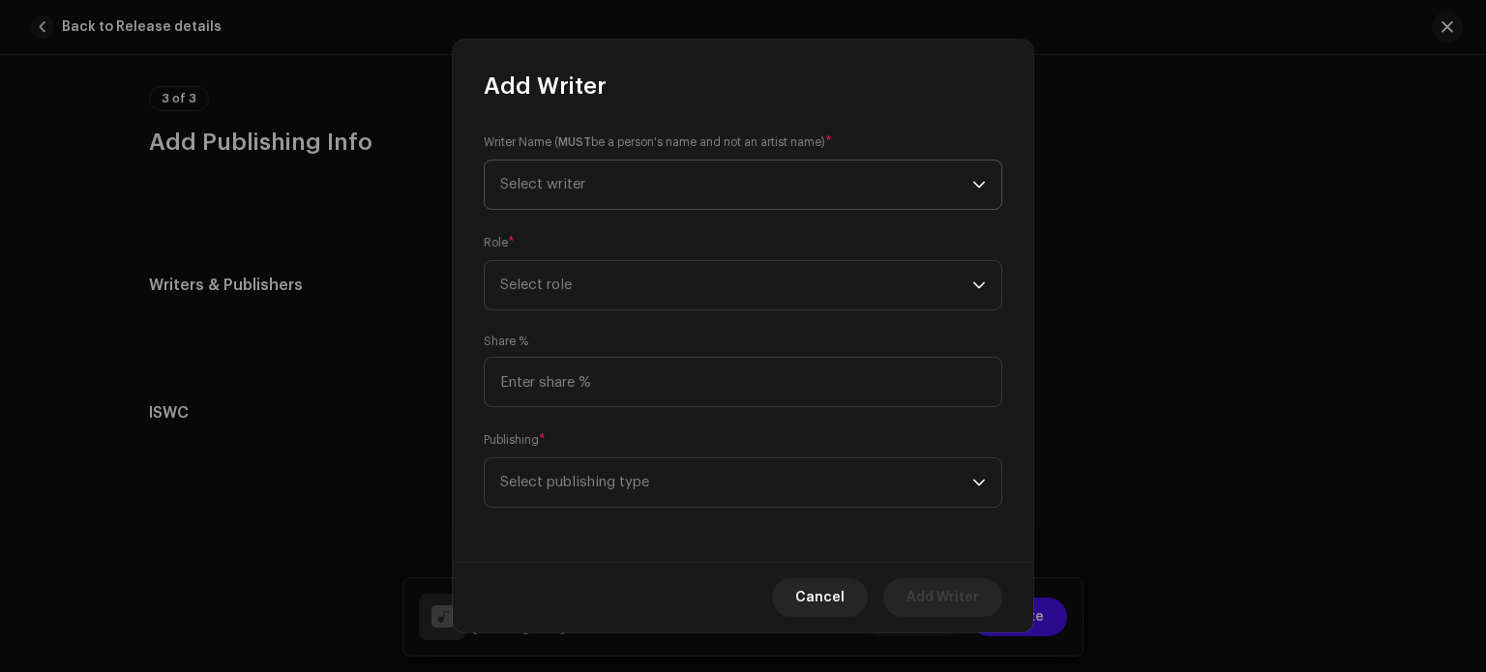
click at [627, 204] on span "Select writer" at bounding box center [736, 185] width 472 height 48
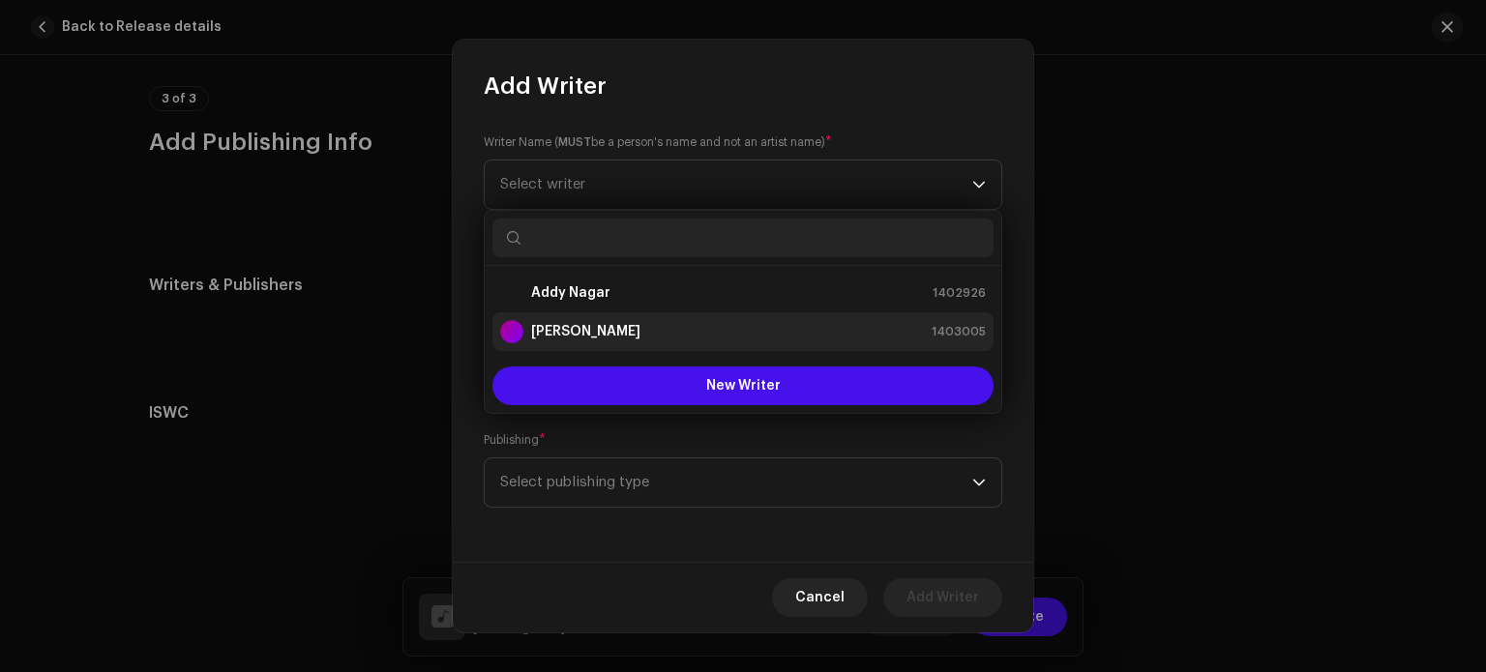
click at [610, 341] on div "[PERSON_NAME]" at bounding box center [570, 331] width 140 height 23
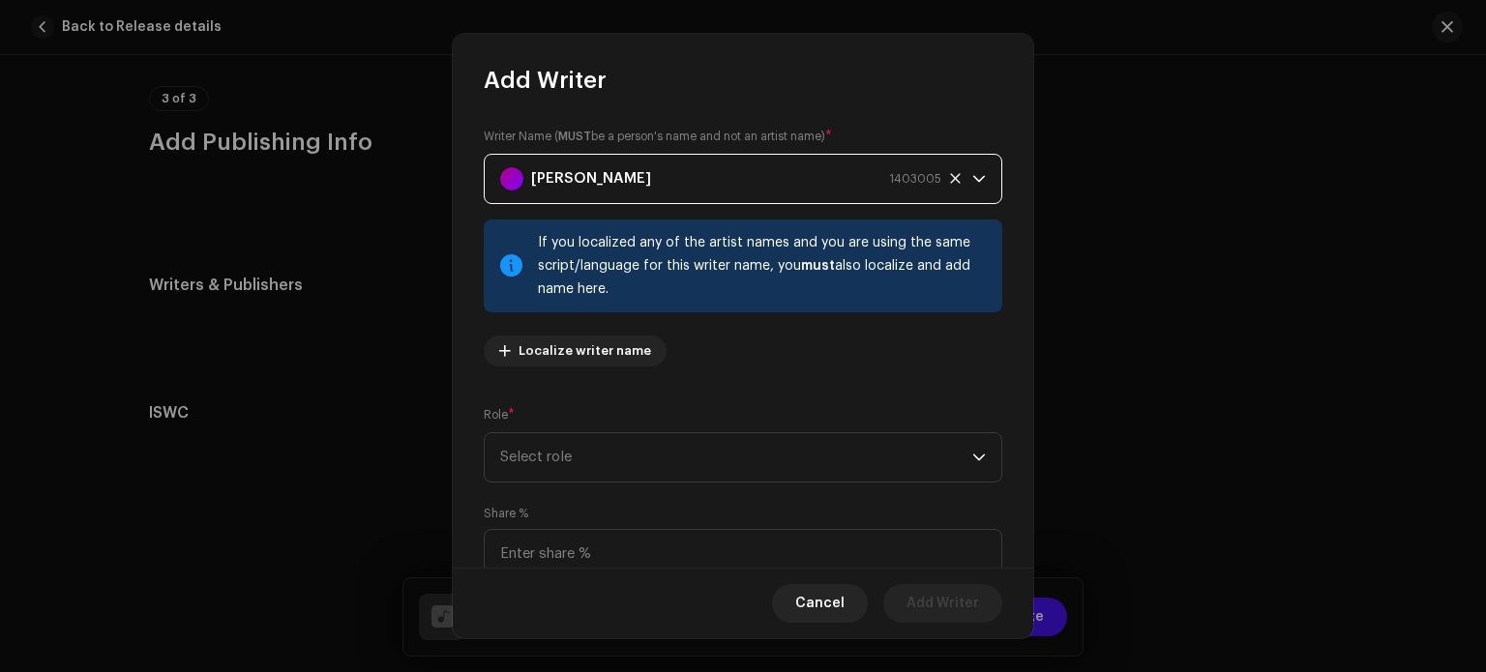
click at [839, 176] on div "[PERSON_NAME] 1403005" at bounding box center [720, 179] width 441 height 48
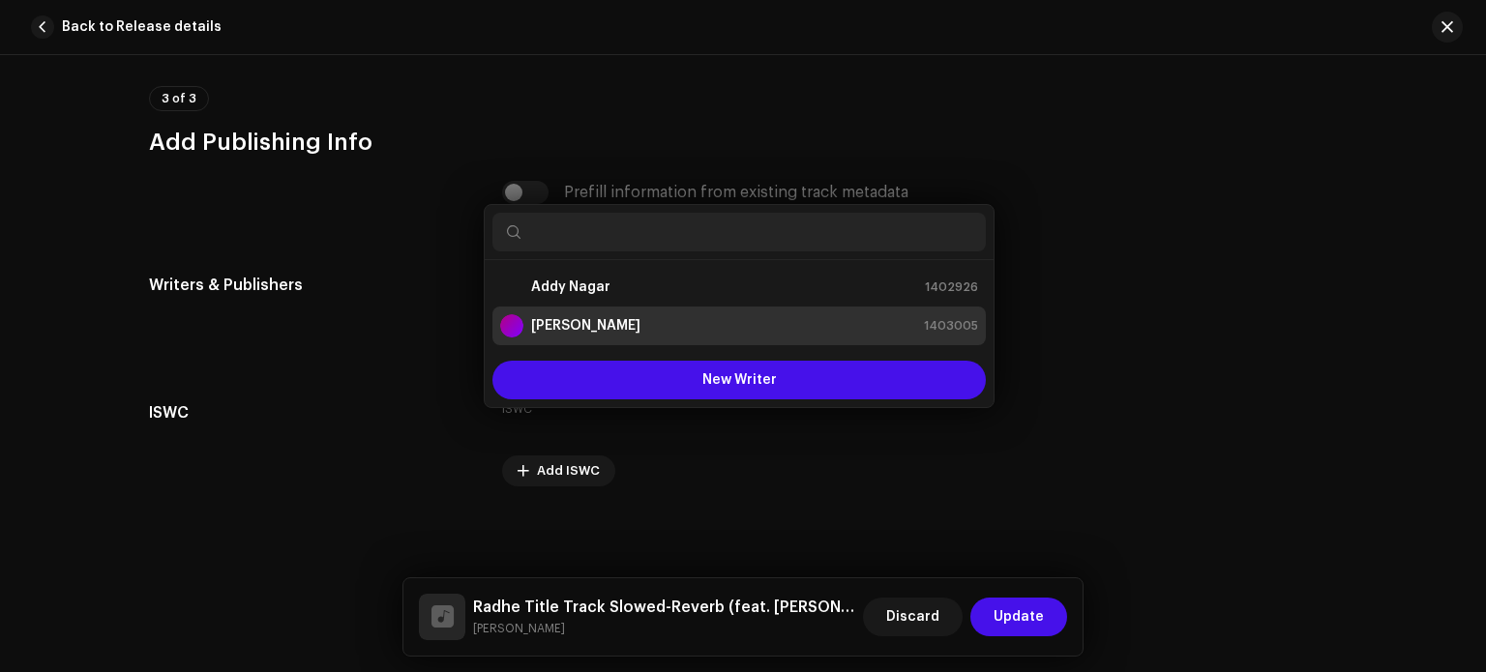
click at [1143, 339] on div "Add Writer Writer Name ( MUST be a person's name and not an artist name) * Ashi…" at bounding box center [743, 336] width 1486 height 672
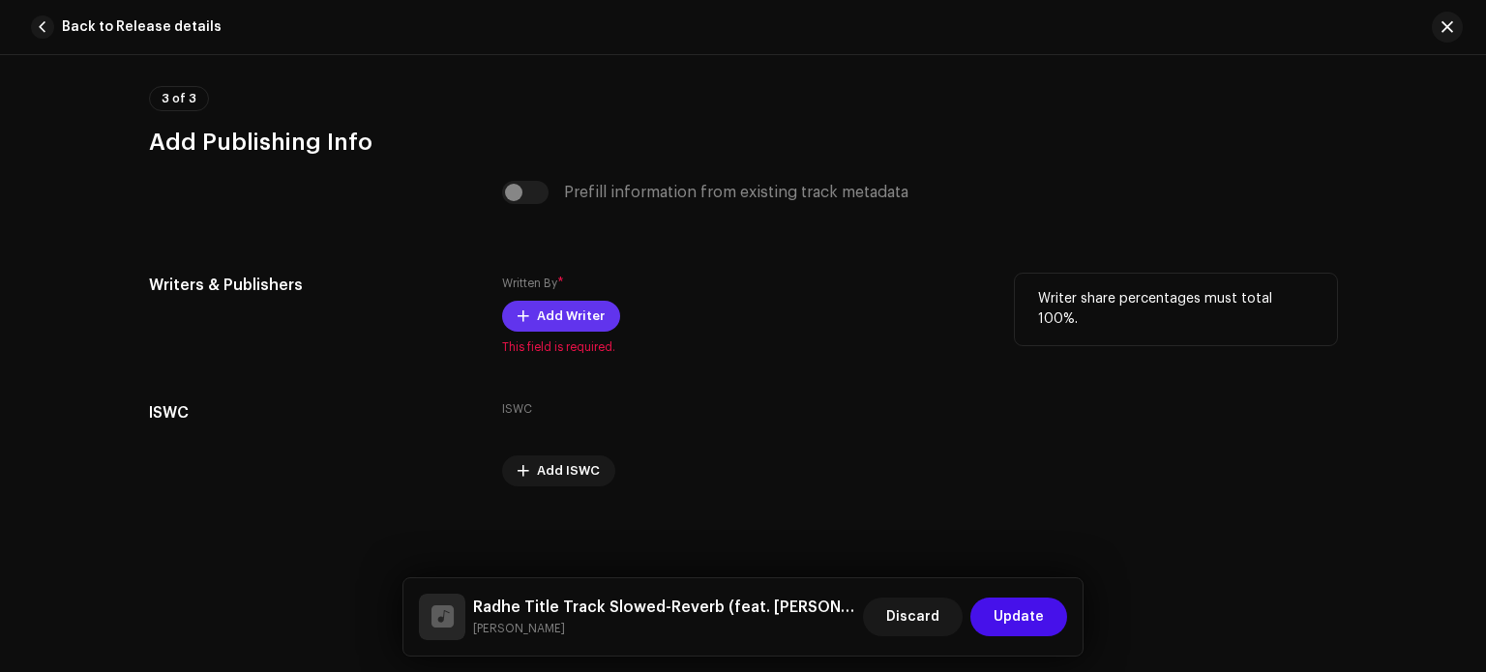
click at [572, 314] on span "Add Writer" at bounding box center [571, 316] width 68 height 39
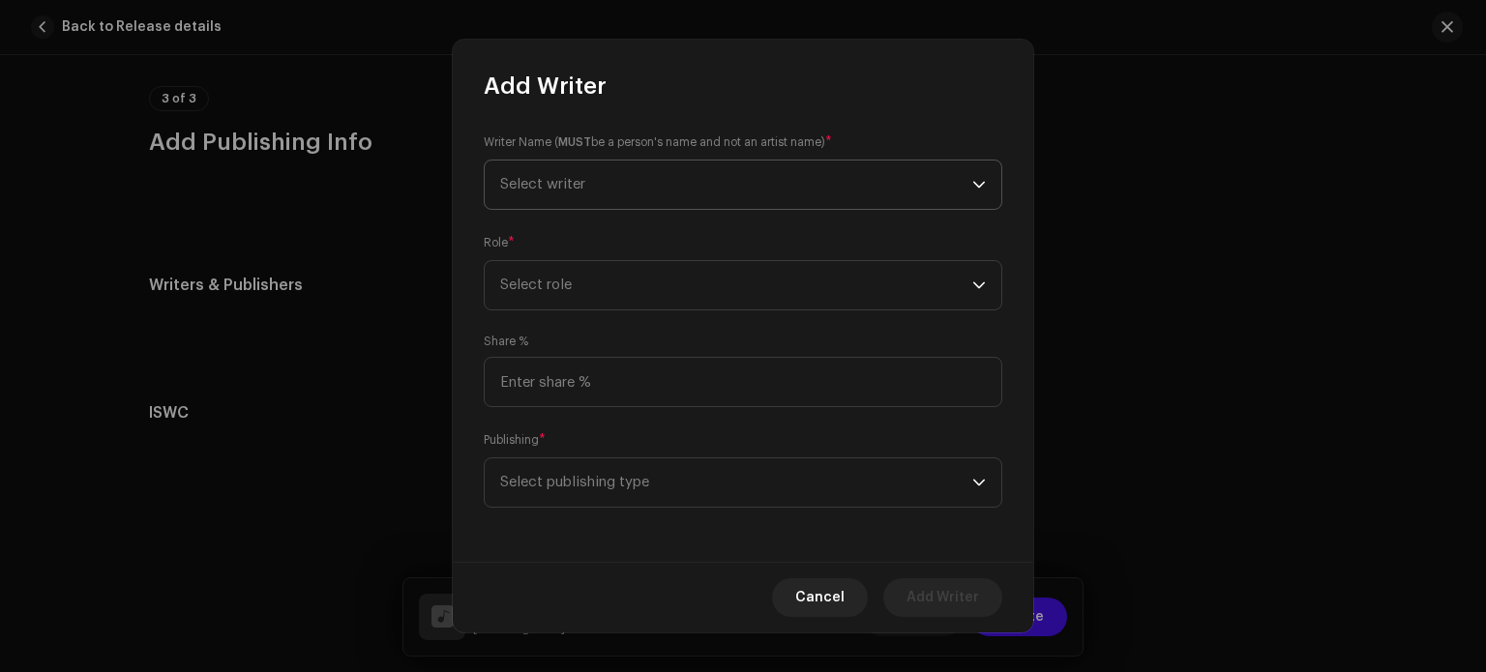
click at [628, 185] on span "Select writer" at bounding box center [736, 185] width 472 height 48
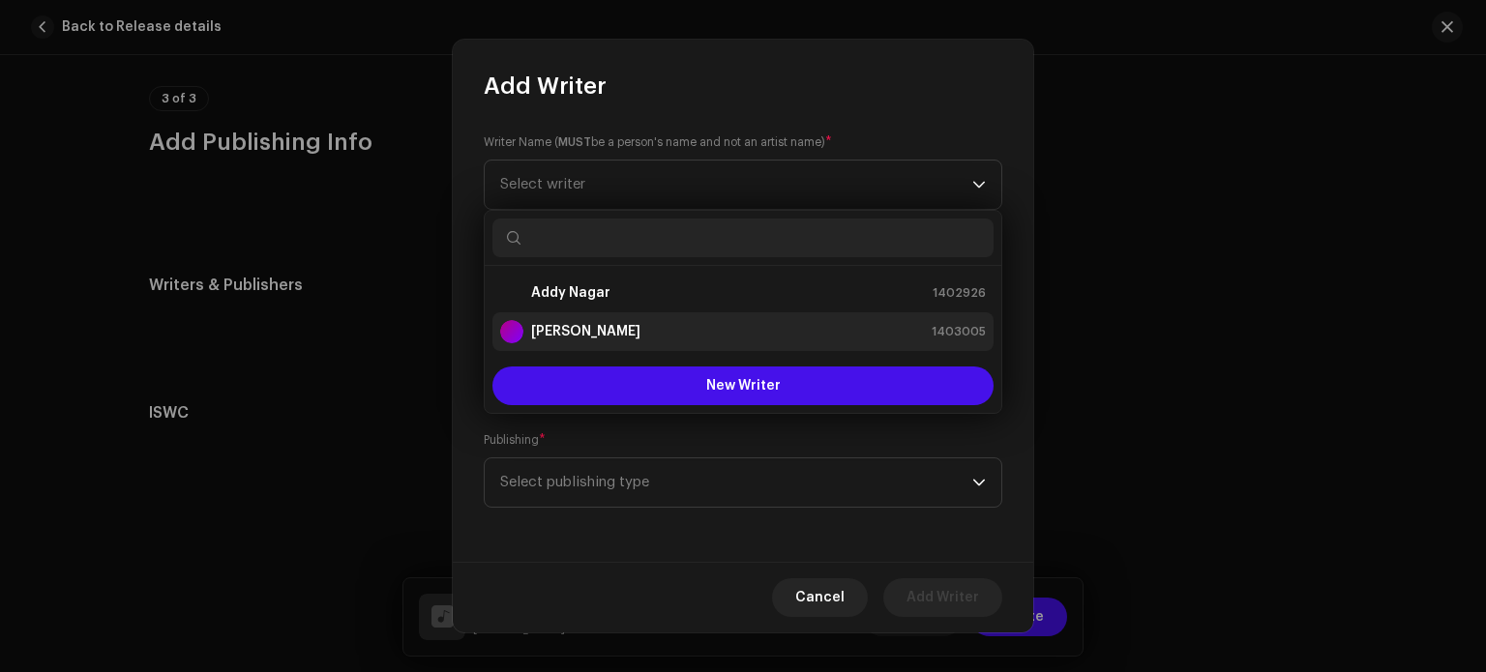
click at [606, 318] on li "[PERSON_NAME] 1403005" at bounding box center [743, 332] width 501 height 39
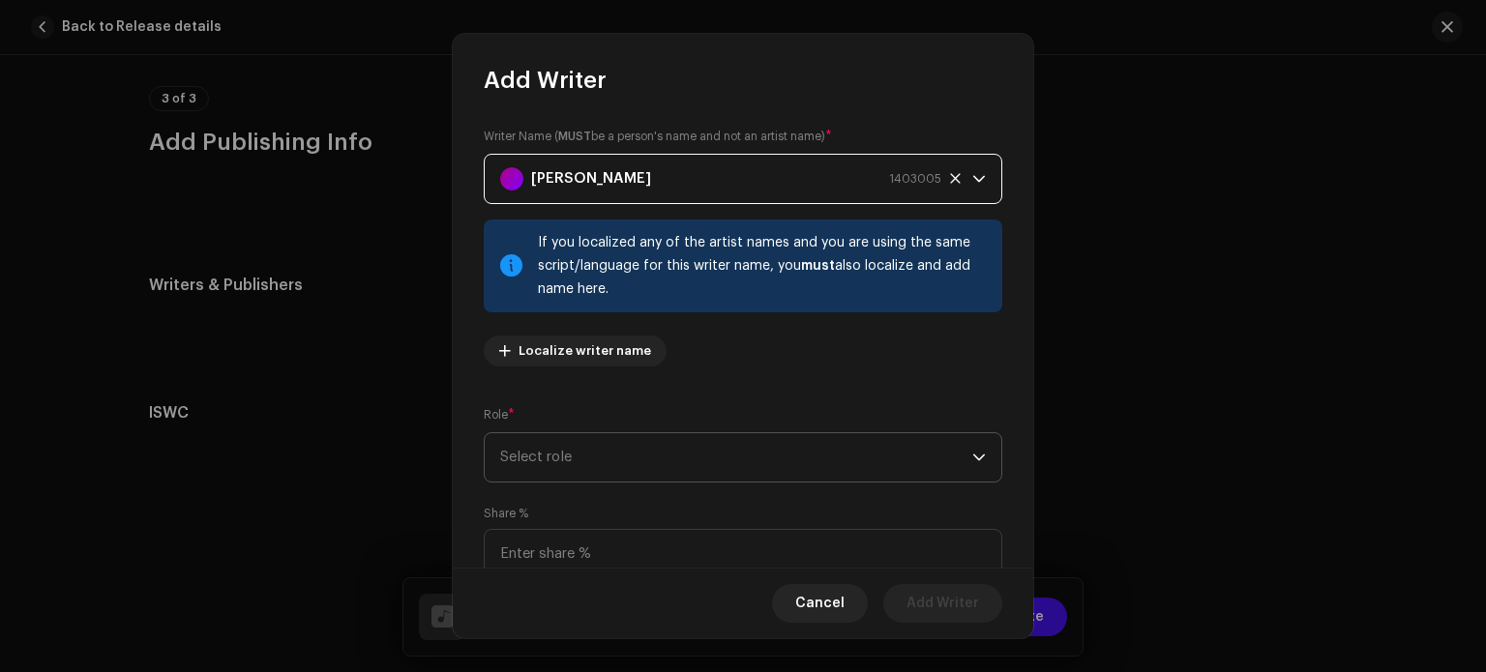
click at [584, 457] on span "Select role" at bounding box center [736, 457] width 472 height 48
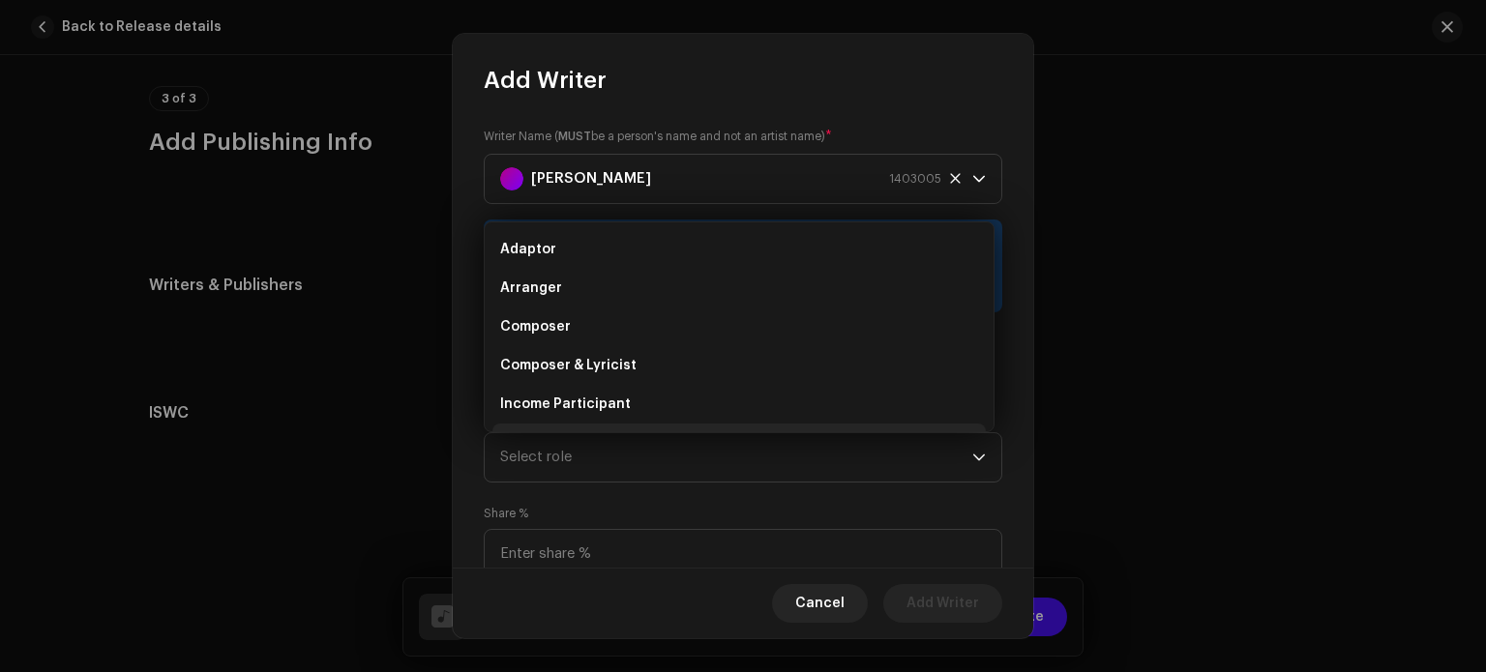
scroll to position [31, 0]
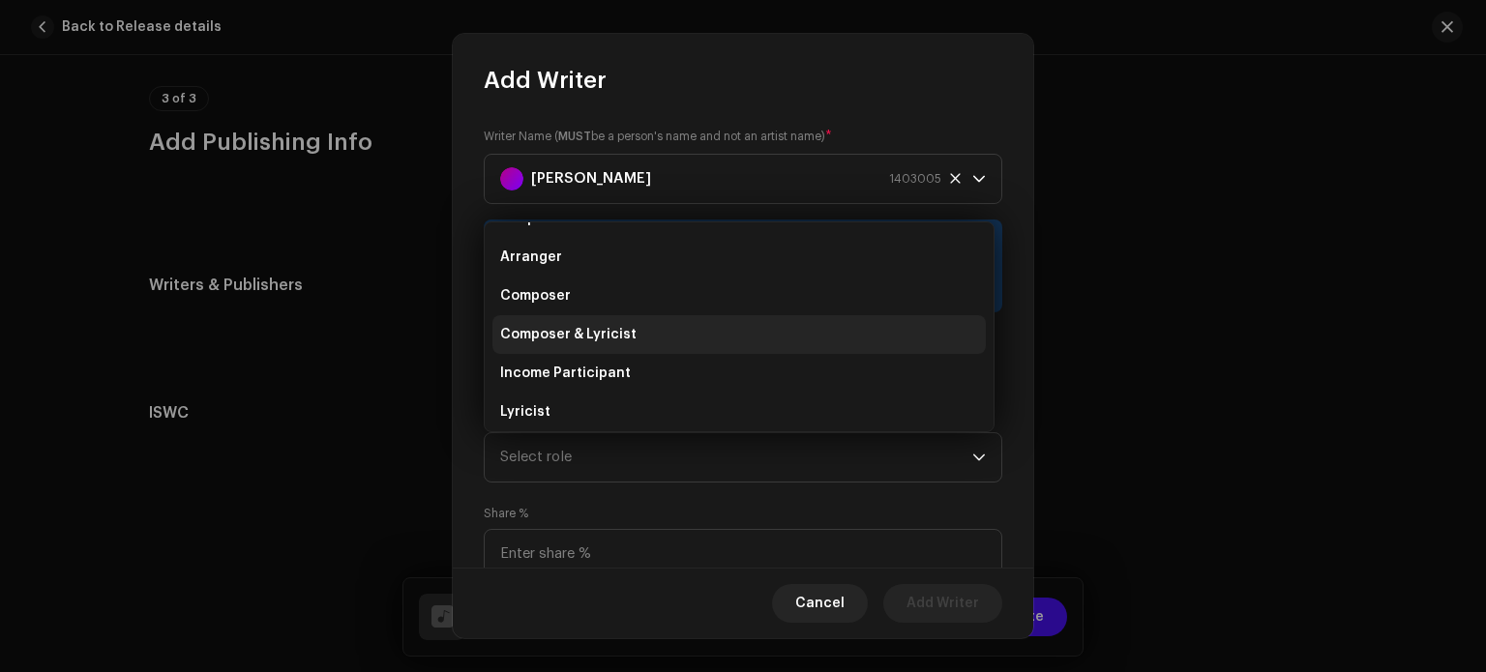
click at [590, 326] on span "Composer & Lyricist" at bounding box center [568, 334] width 136 height 19
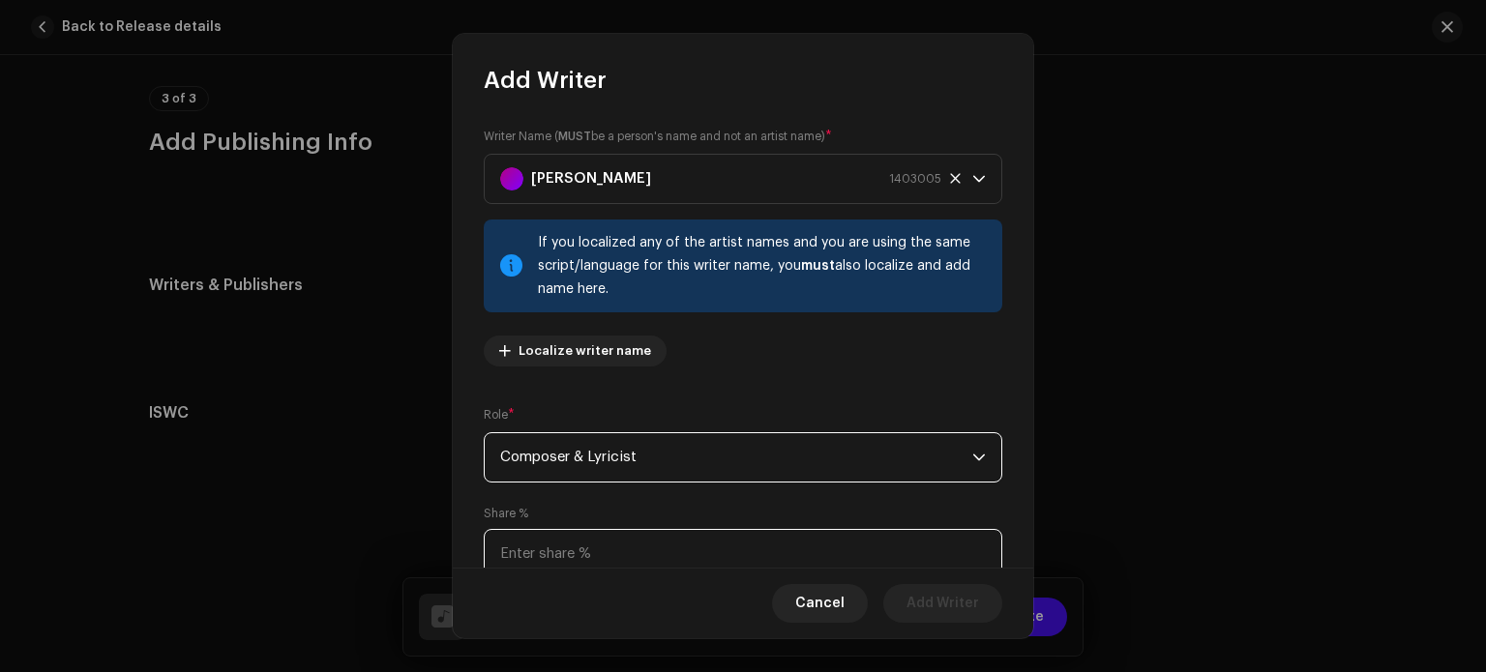
click at [574, 552] on input at bounding box center [743, 554] width 519 height 50
type input "100.00"
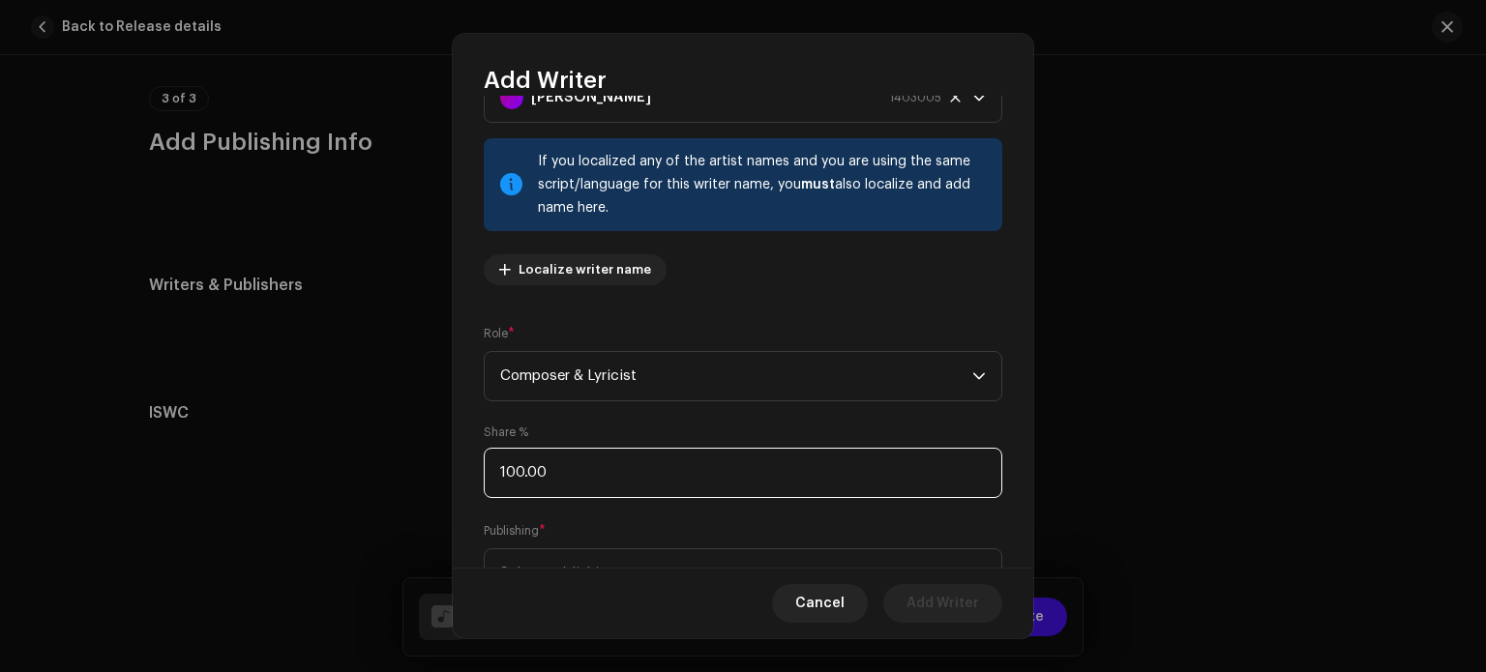
scroll to position [124, 0]
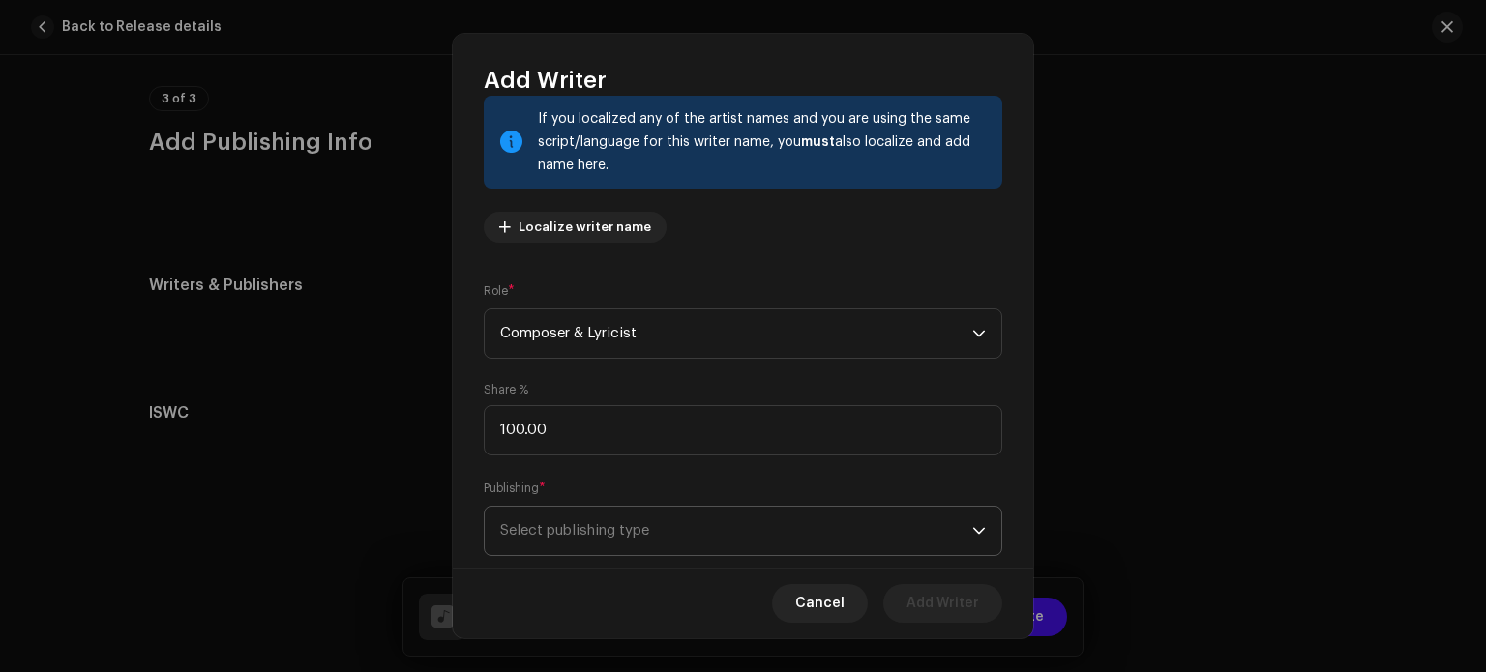
click at [893, 513] on span "Select publishing type" at bounding box center [736, 531] width 472 height 48
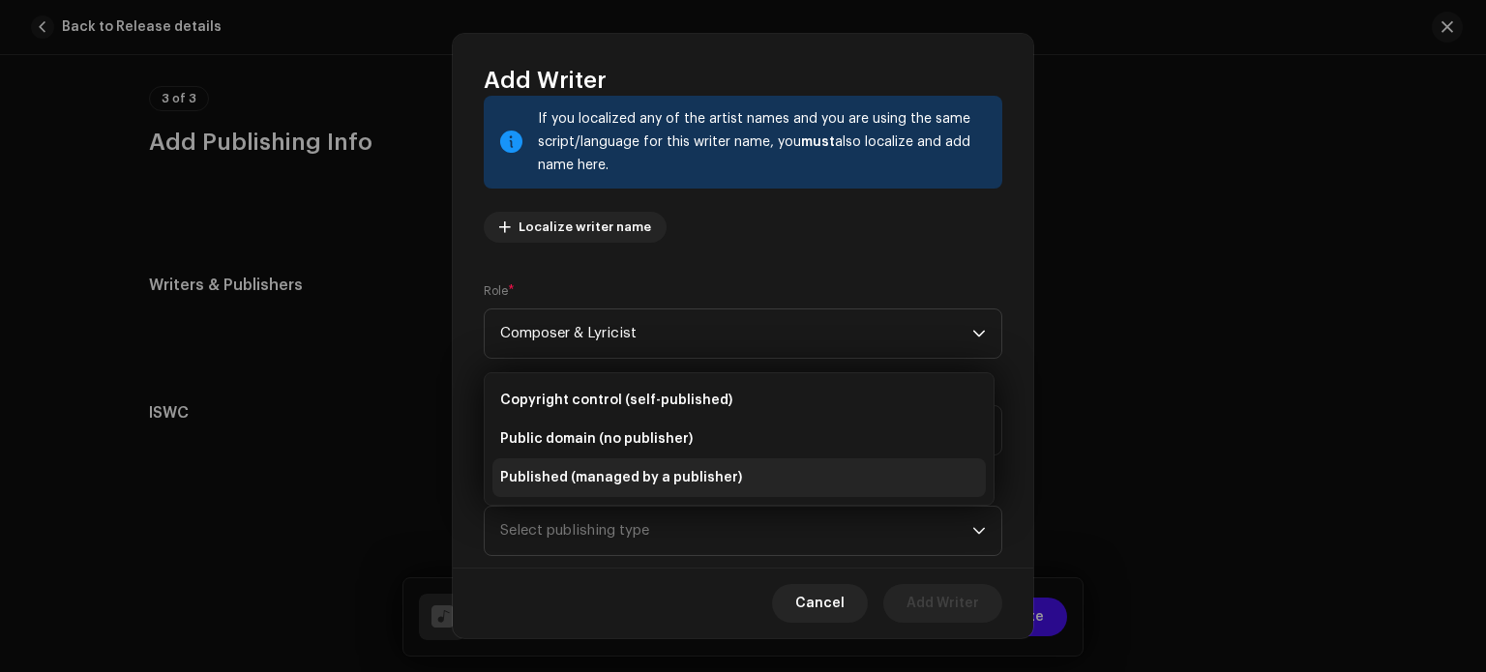
click at [786, 476] on li "Published (managed by a publisher)" at bounding box center [739, 478] width 493 height 39
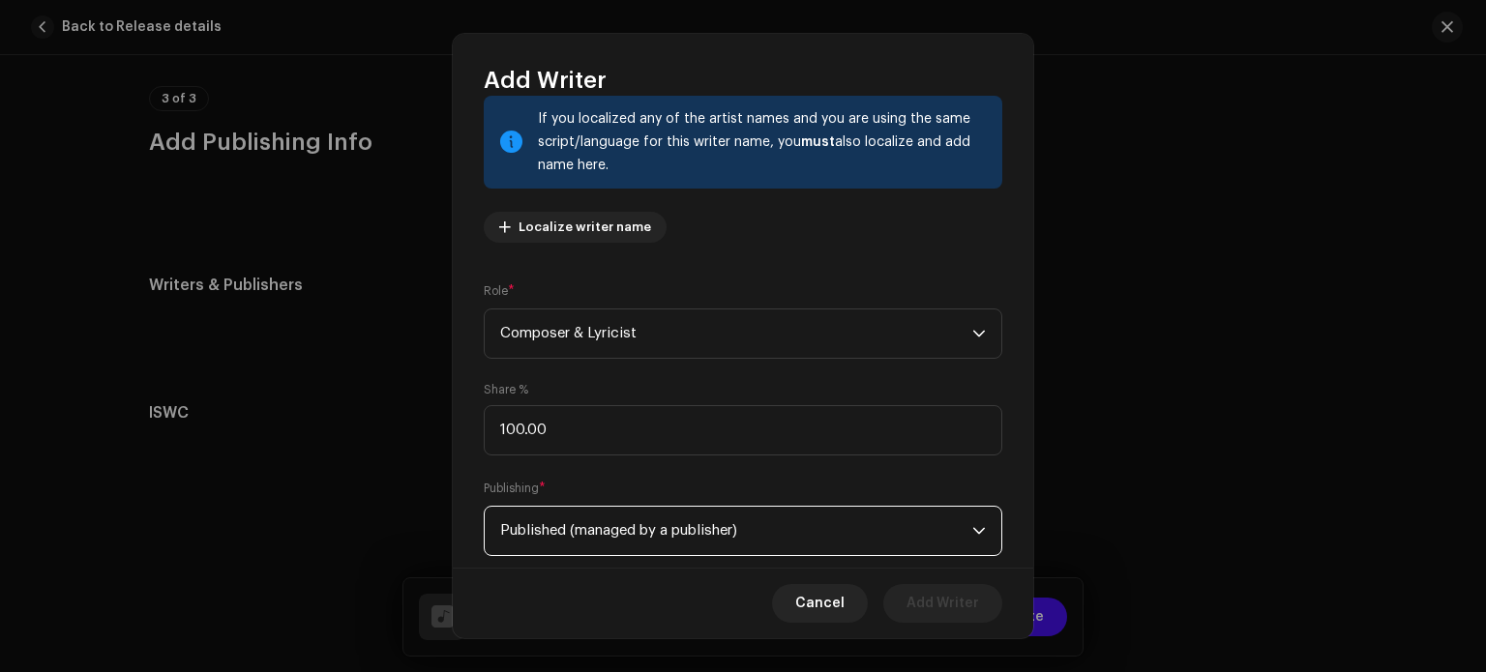
scroll to position [263, 0]
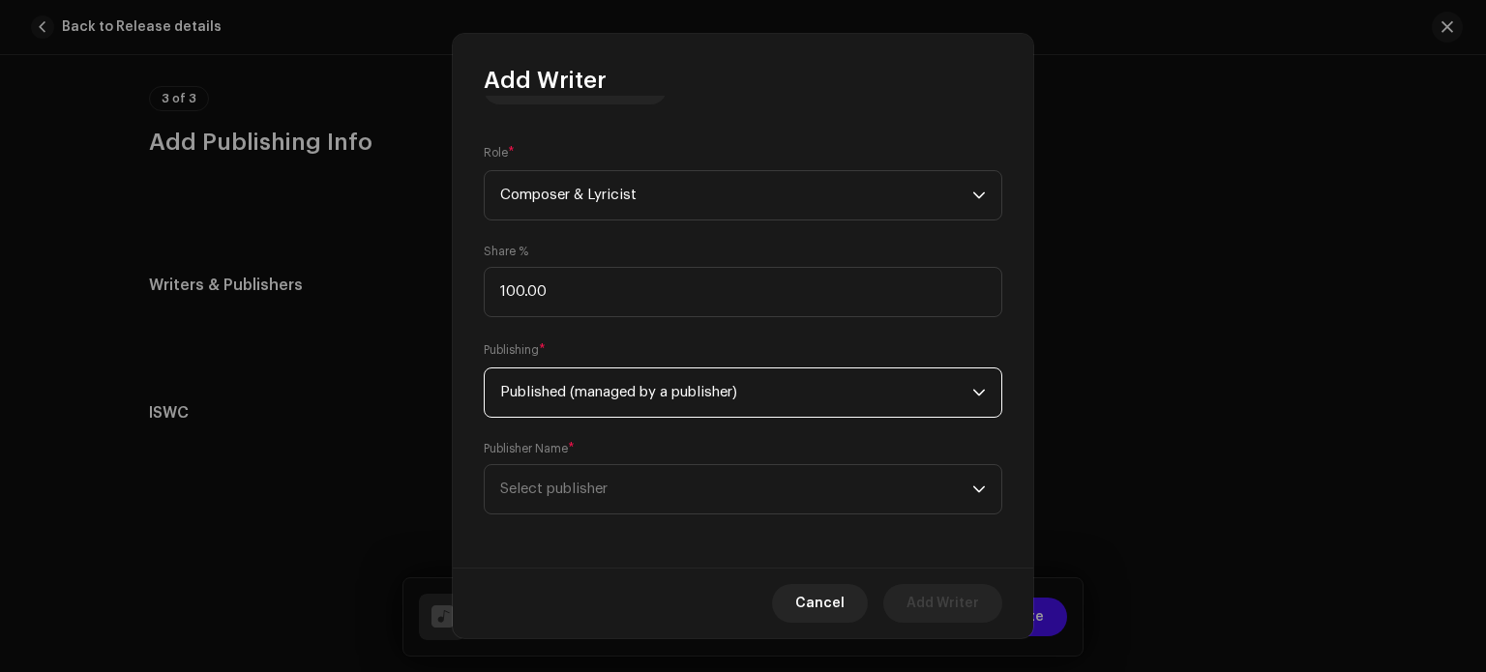
click at [940, 394] on span "Published (managed by a publisher)" at bounding box center [736, 393] width 472 height 48
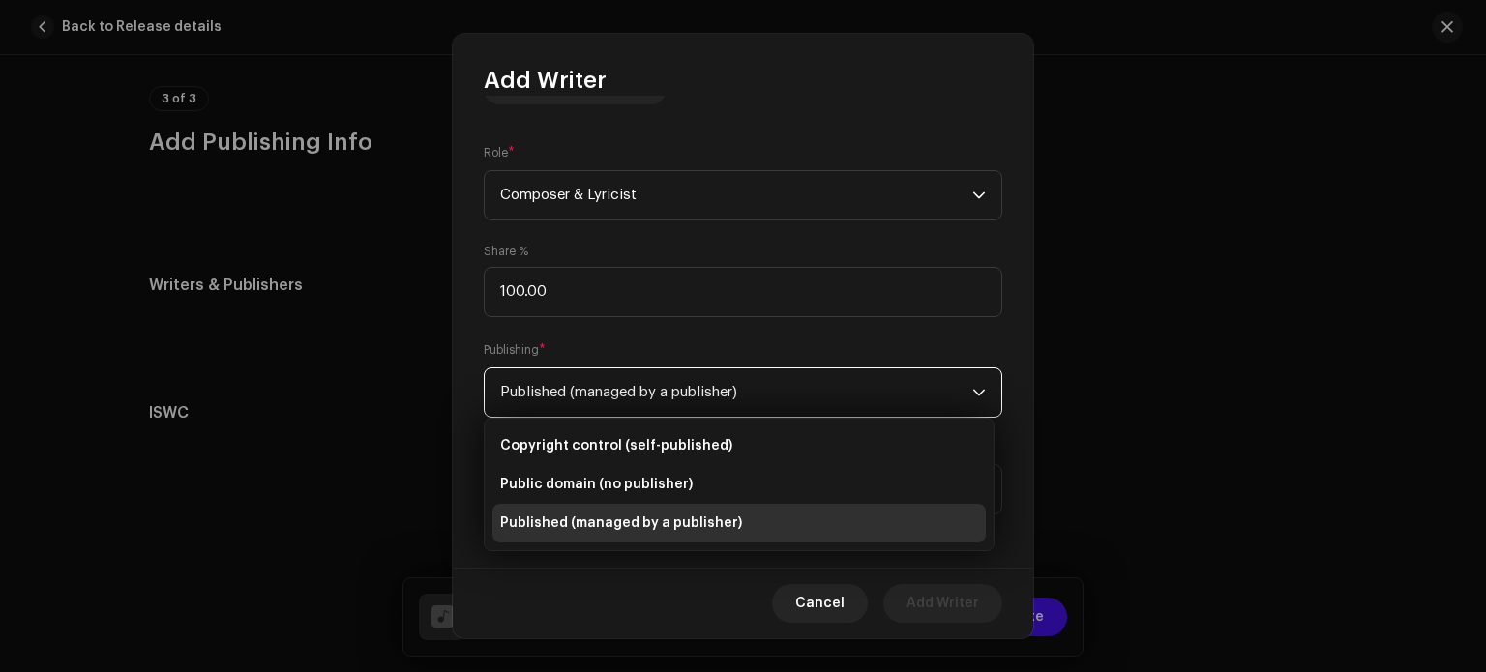
click at [940, 394] on span "Published (managed by a publisher)" at bounding box center [736, 393] width 472 height 48
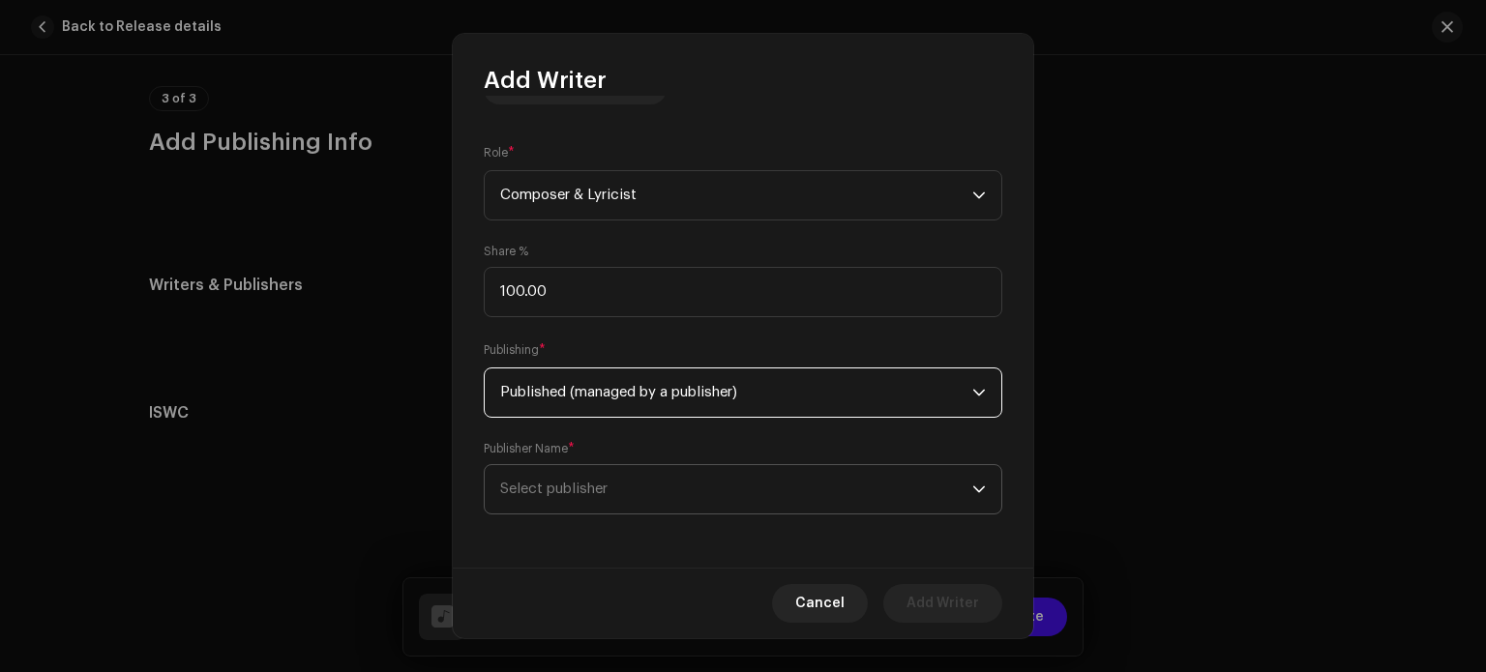
click at [768, 482] on span "Select publisher" at bounding box center [736, 489] width 472 height 48
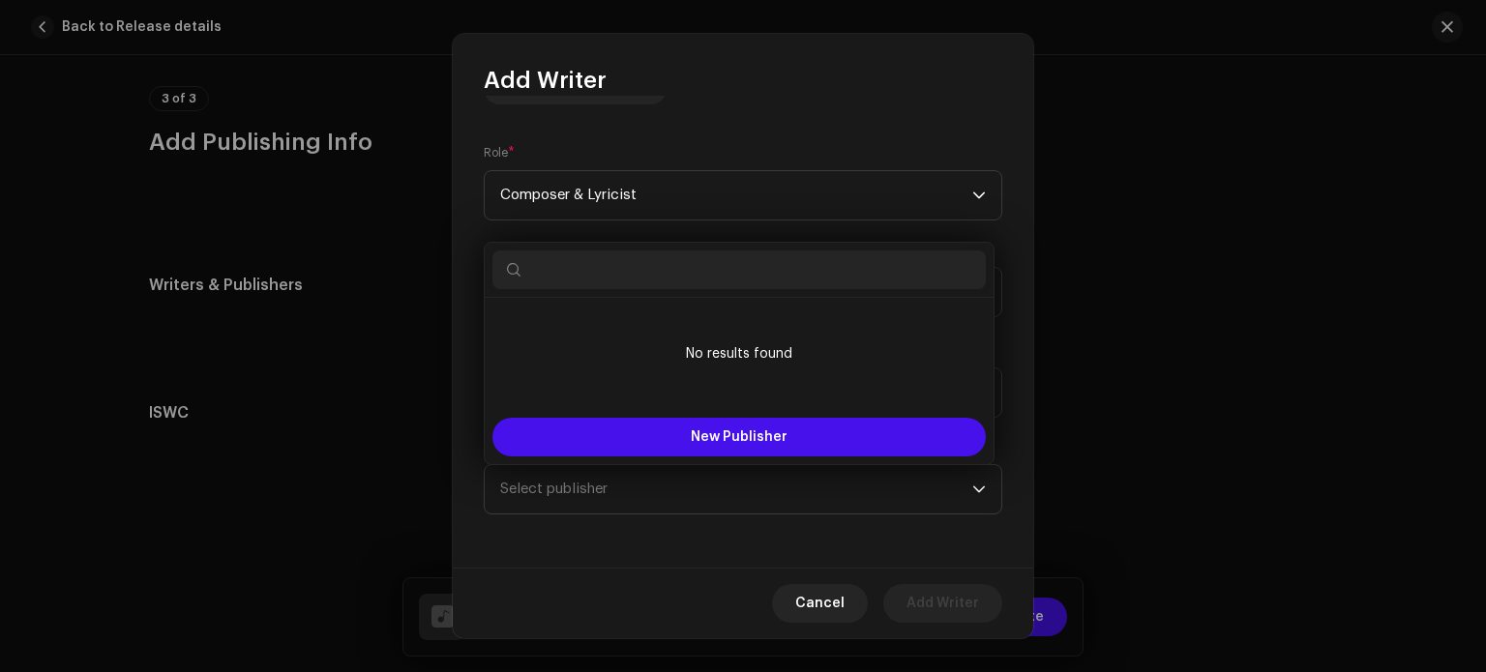
click at [708, 280] on input "text" at bounding box center [739, 270] width 493 height 39
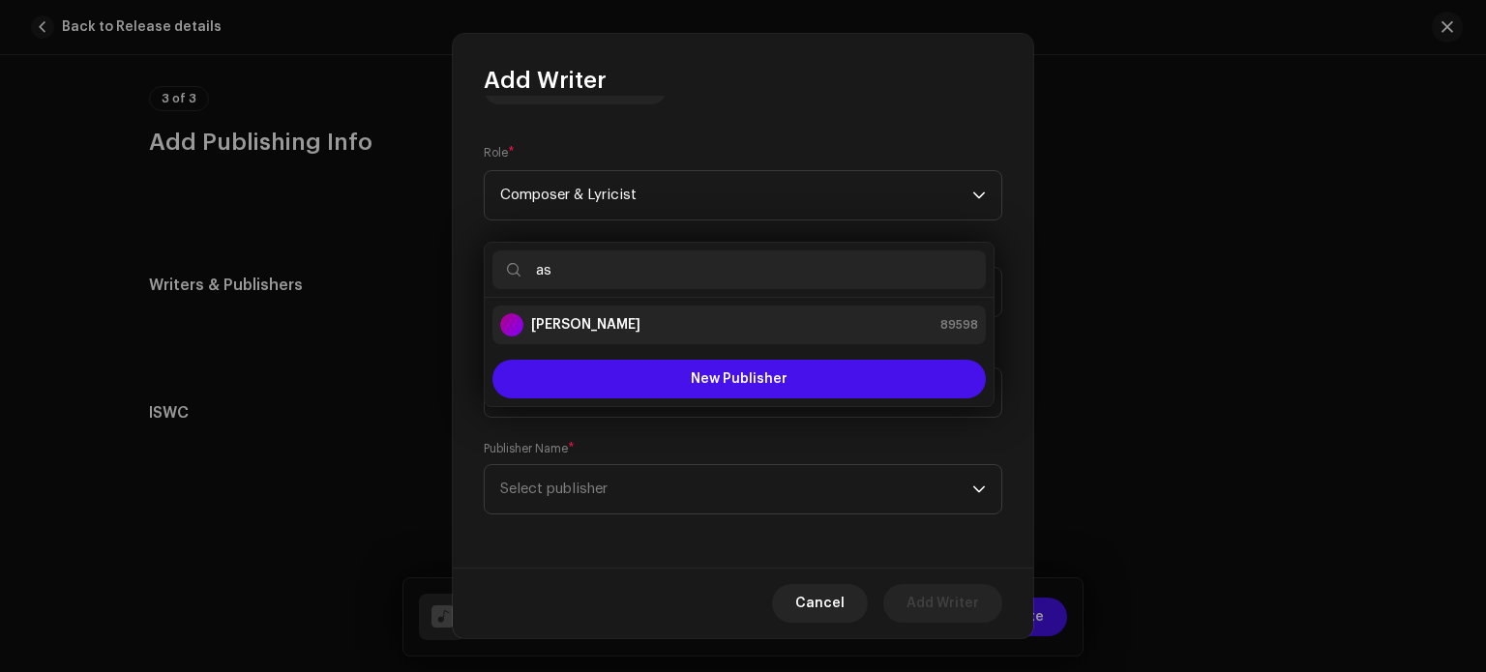
type input "as"
click at [641, 323] on strong "[PERSON_NAME]" at bounding box center [585, 324] width 109 height 19
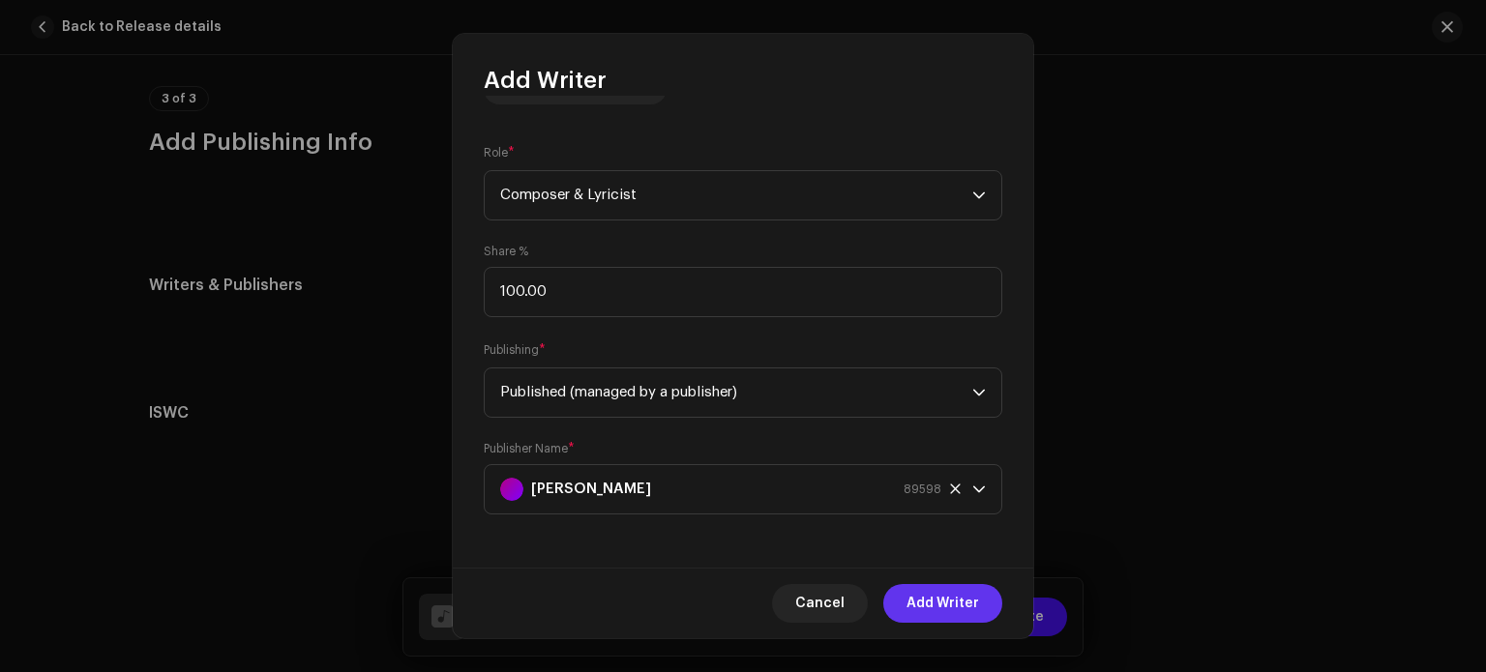
click at [936, 599] on span "Add Writer" at bounding box center [943, 603] width 73 height 39
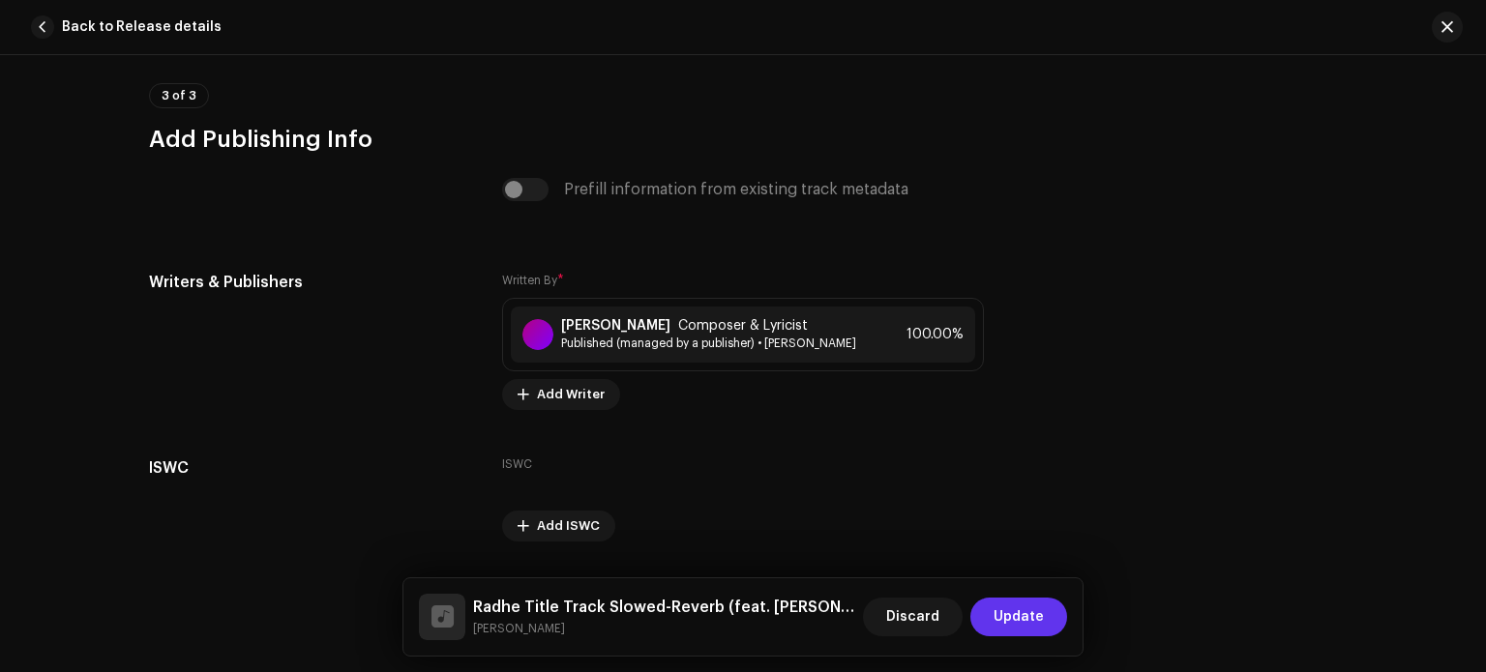
click at [1017, 613] on span "Update" at bounding box center [1019, 617] width 50 height 39
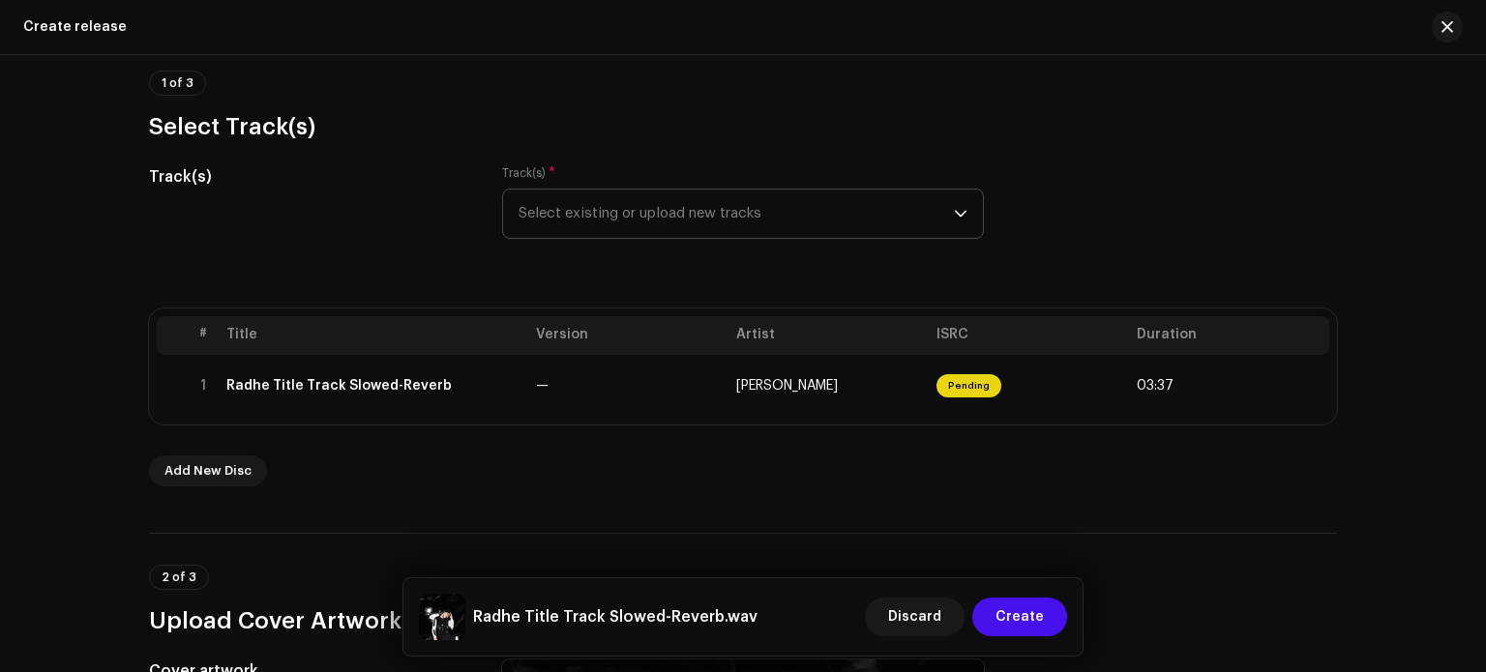
click at [1379, 127] on div "Create a new release We’ll guide you through everything — from track selection …" at bounding box center [743, 363] width 1486 height 617
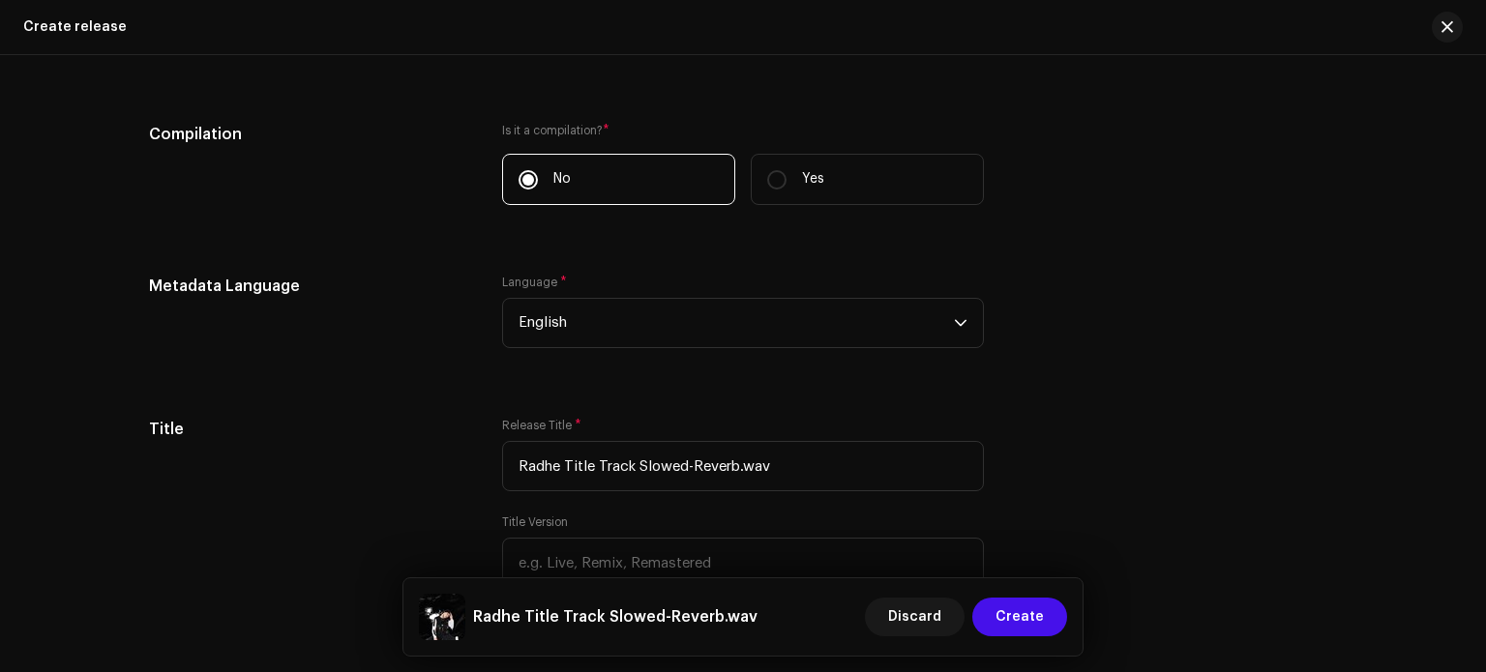
scroll to position [1629, 0]
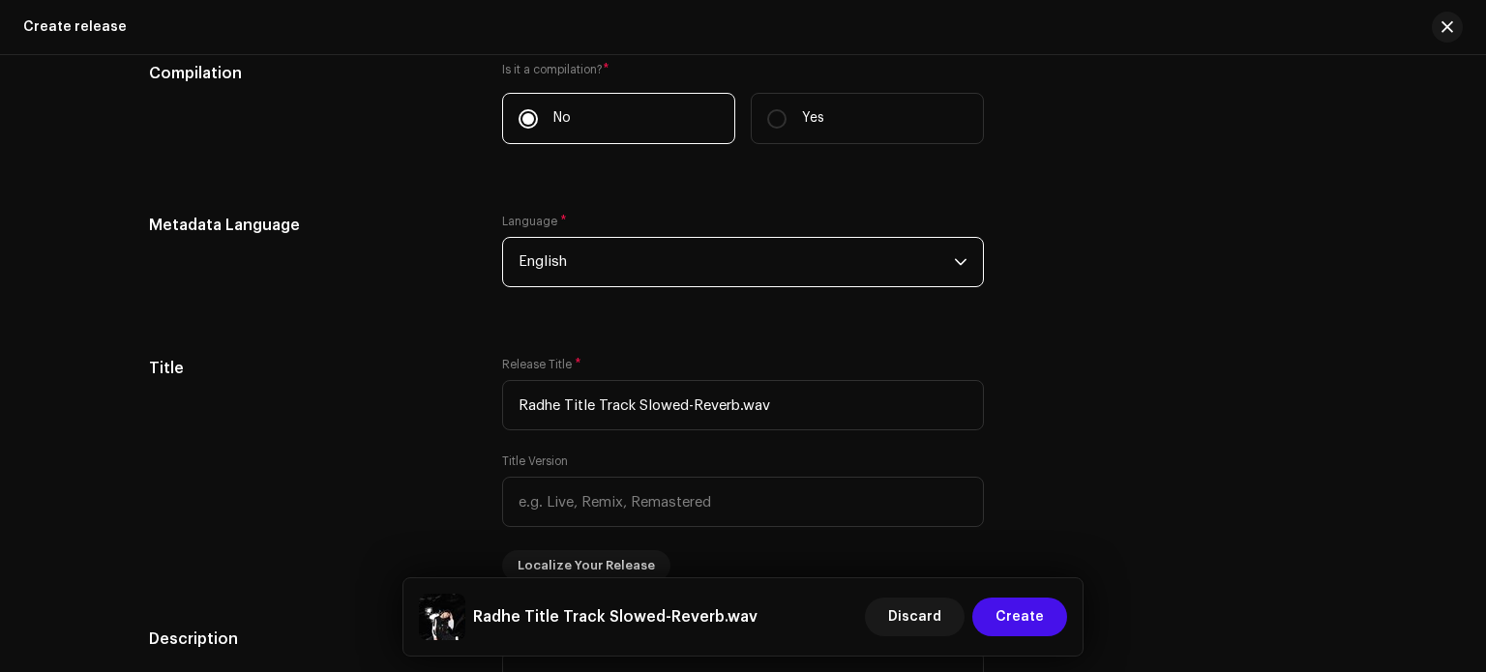
click at [906, 267] on span "English" at bounding box center [736, 262] width 435 height 48
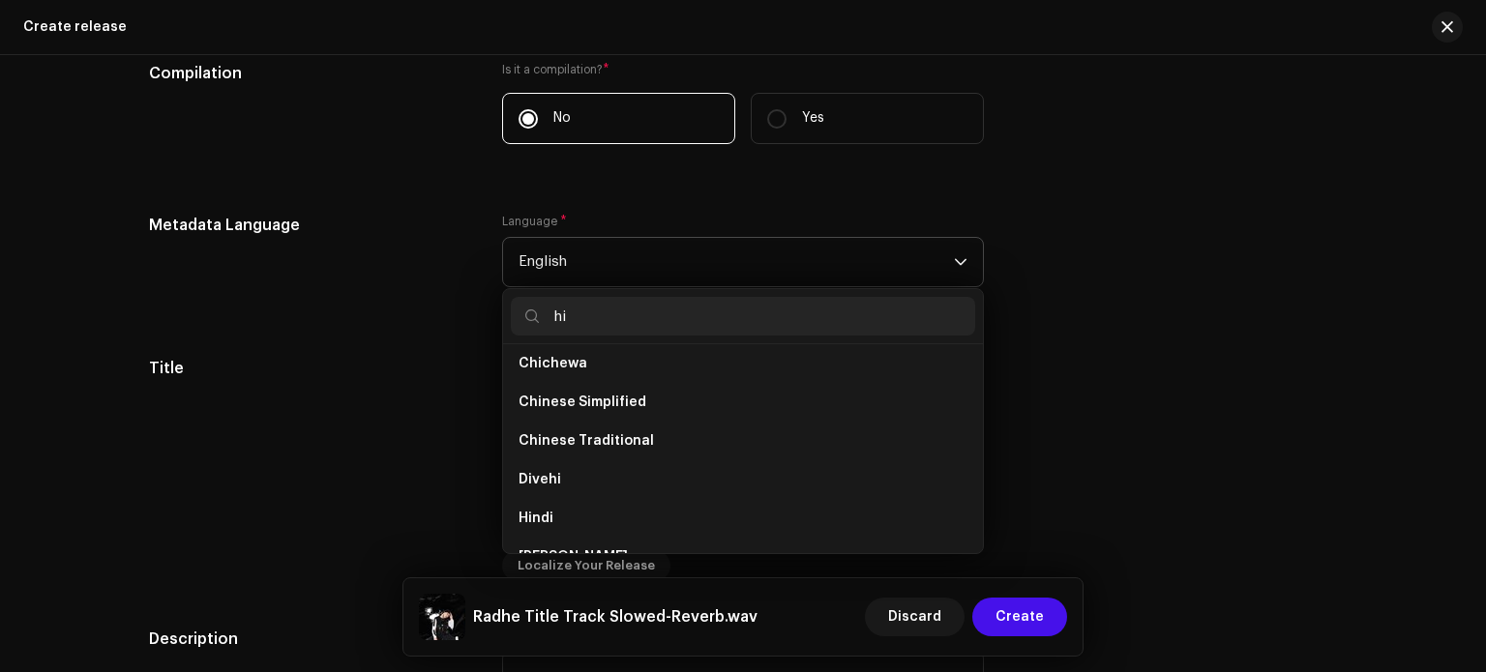
scroll to position [0, 0]
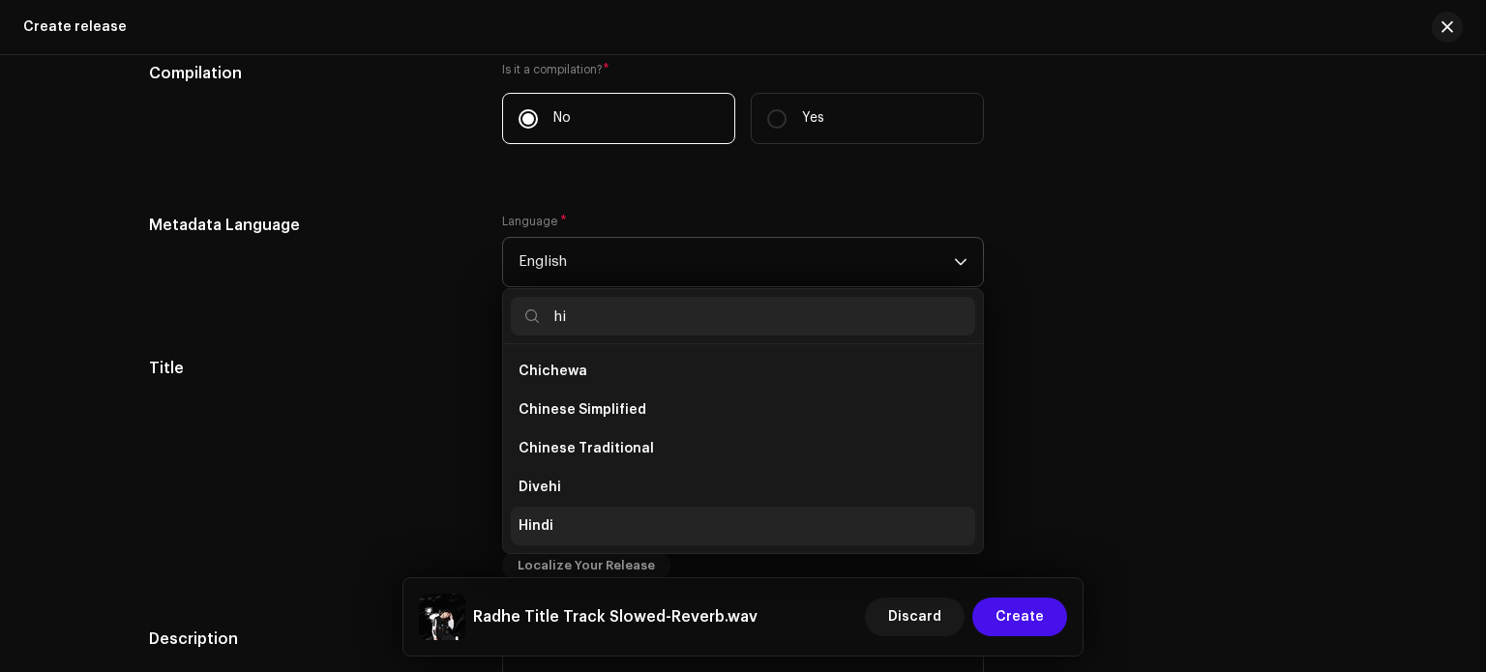
type input "hi"
click at [558, 531] on li "Hindi" at bounding box center [743, 526] width 464 height 39
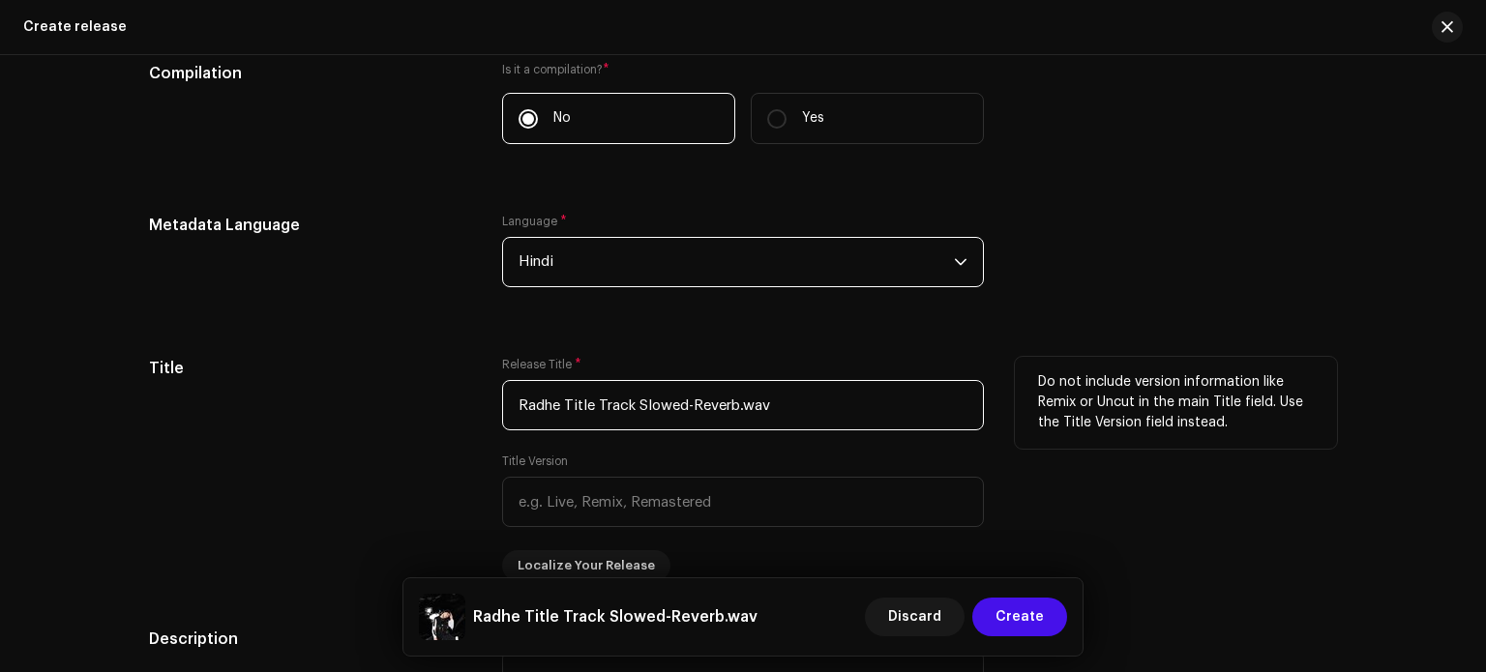
click at [793, 398] on input "Radhe Title Track Slowed-Reverb.wav" at bounding box center [743, 405] width 482 height 50
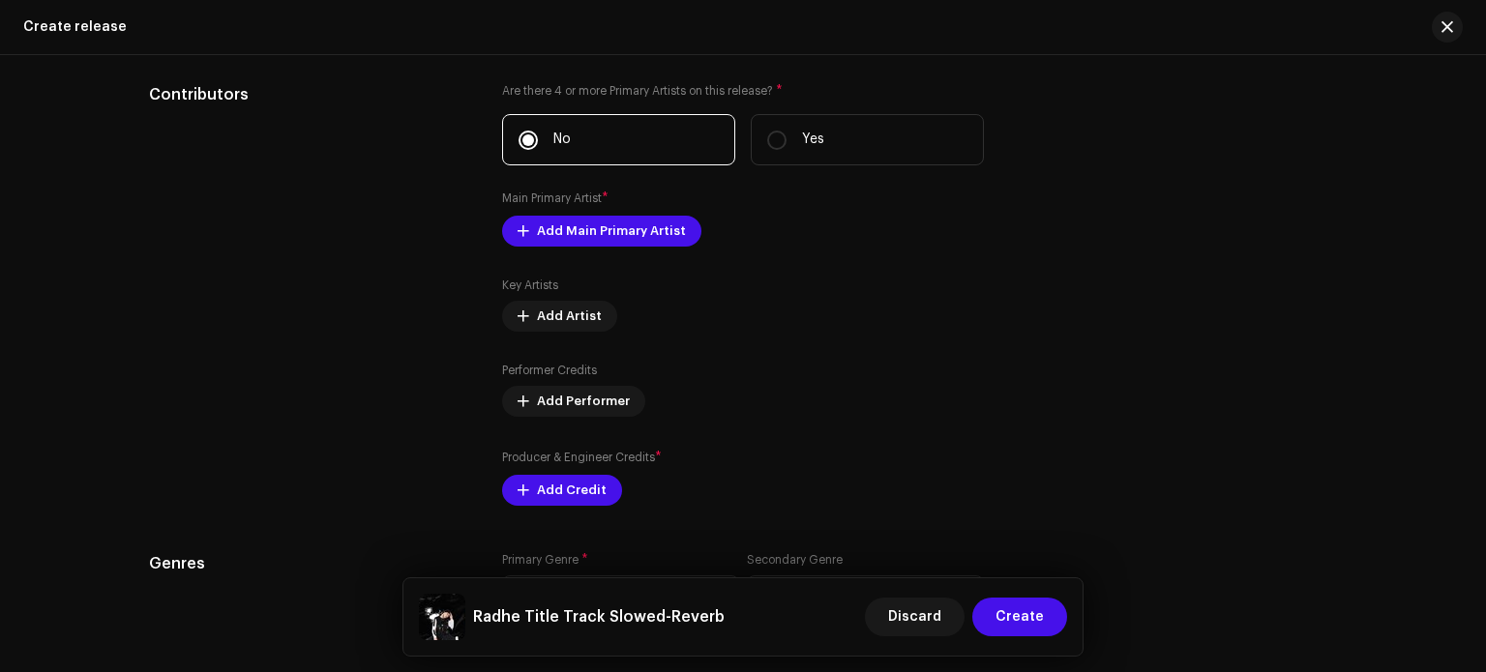
scroll to position [2398, 0]
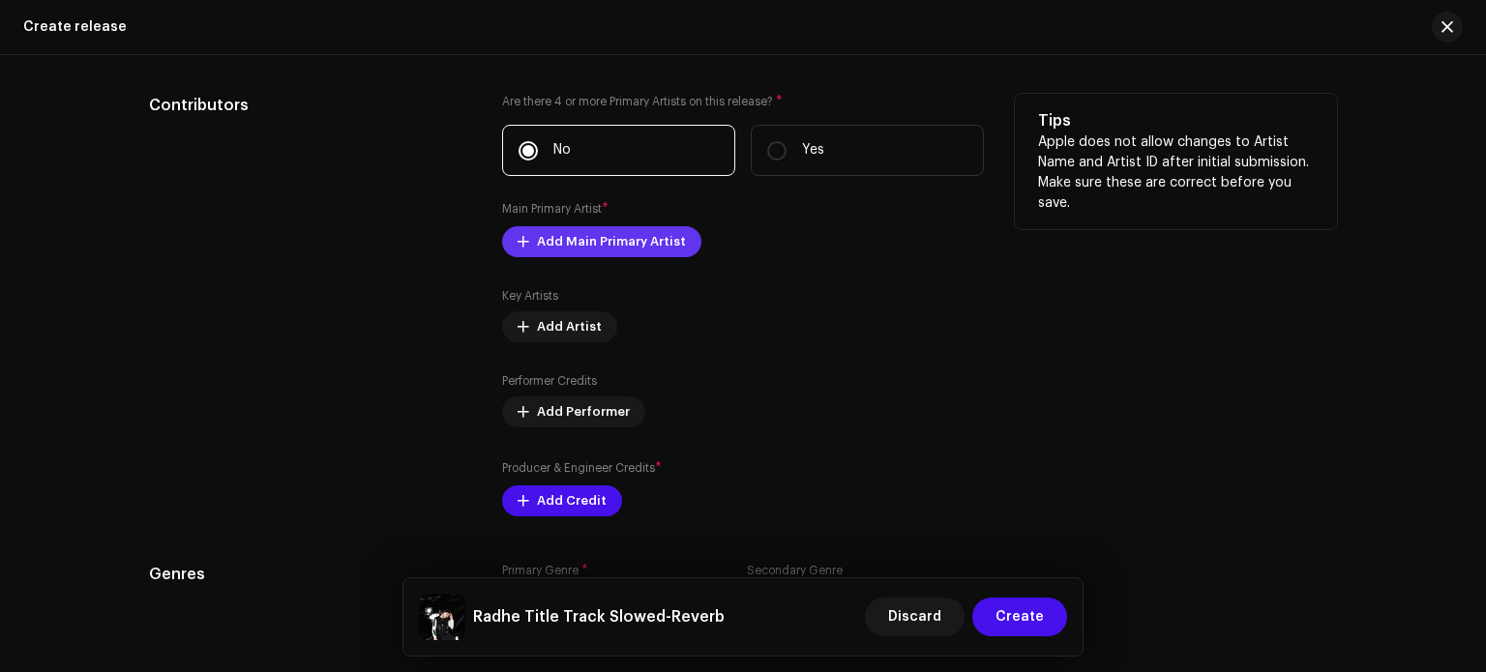
type input "Radhe Title Track Slowed-Reverb"
click at [630, 246] on span "Add Main Primary Artist" at bounding box center [611, 242] width 149 height 39
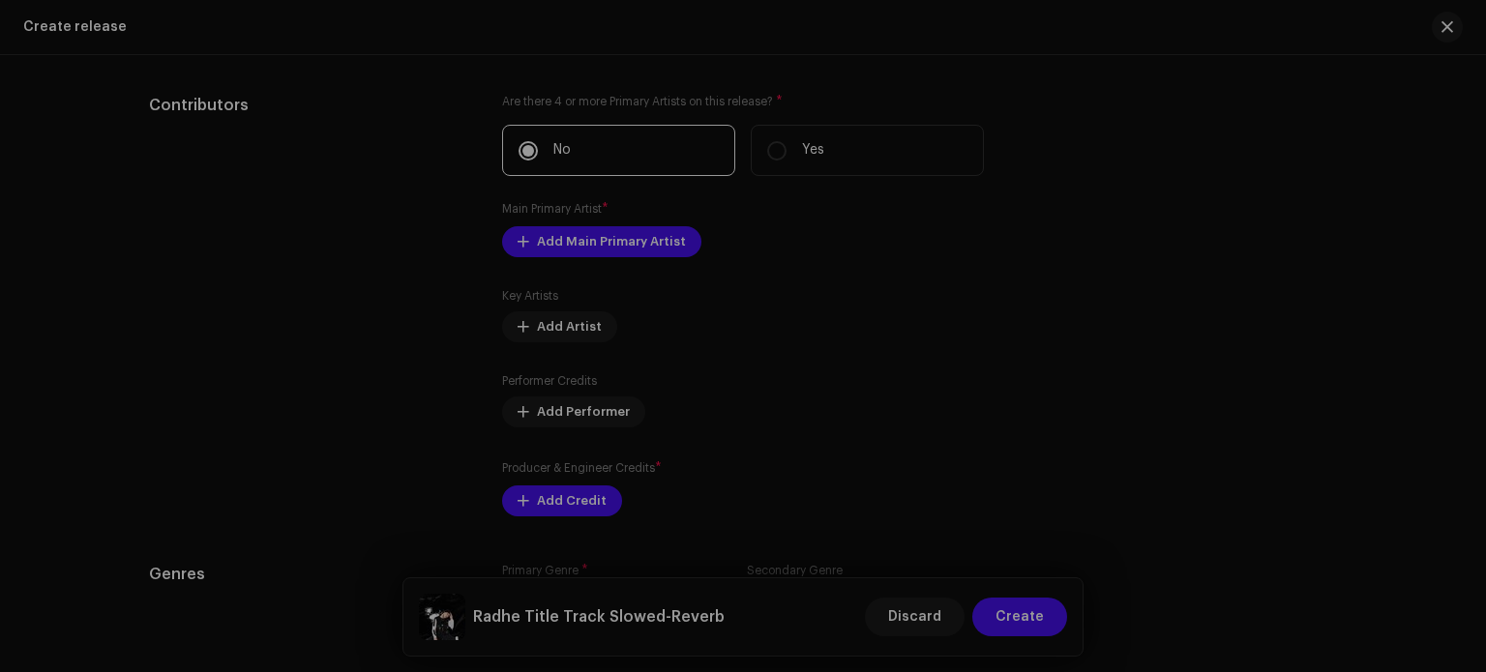
click at [1189, 272] on div "Add Main Primary Artist Artist Name * Select Artist Cancel Add Artist" at bounding box center [743, 336] width 1486 height 672
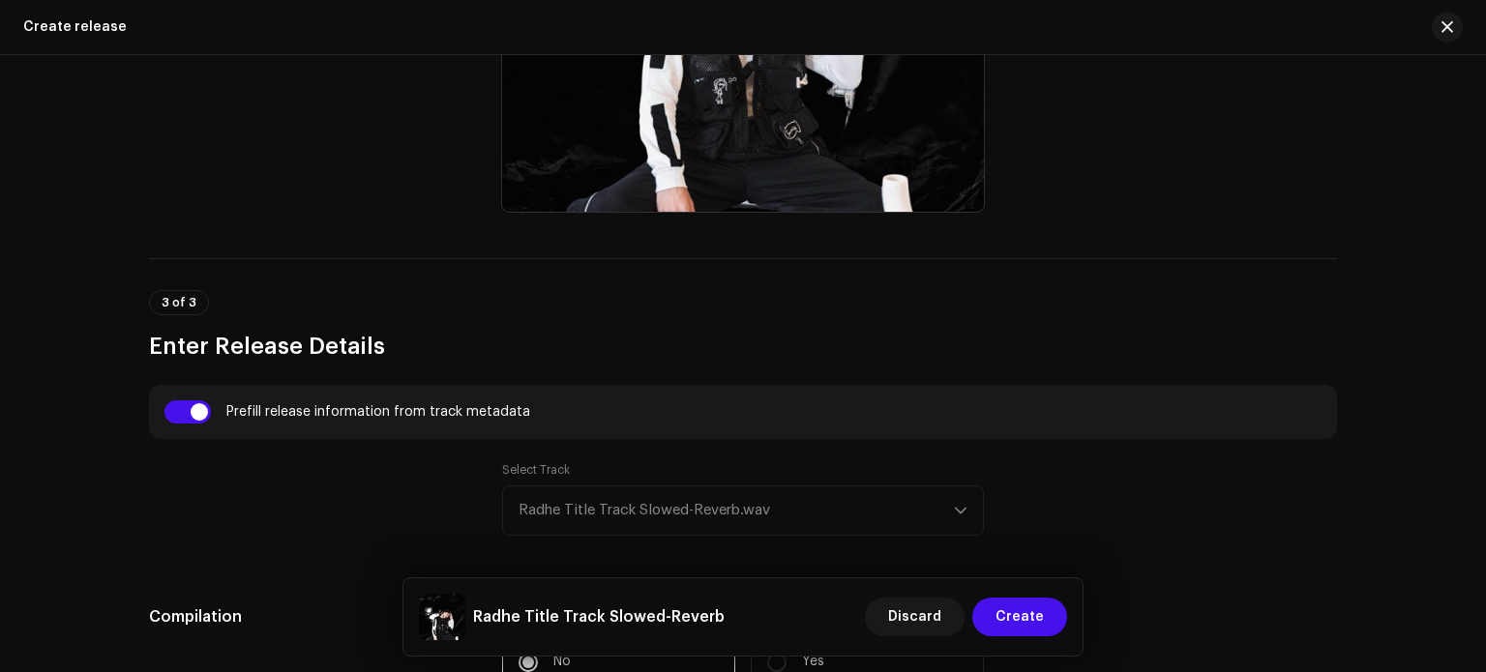
scroll to position [1151, 0]
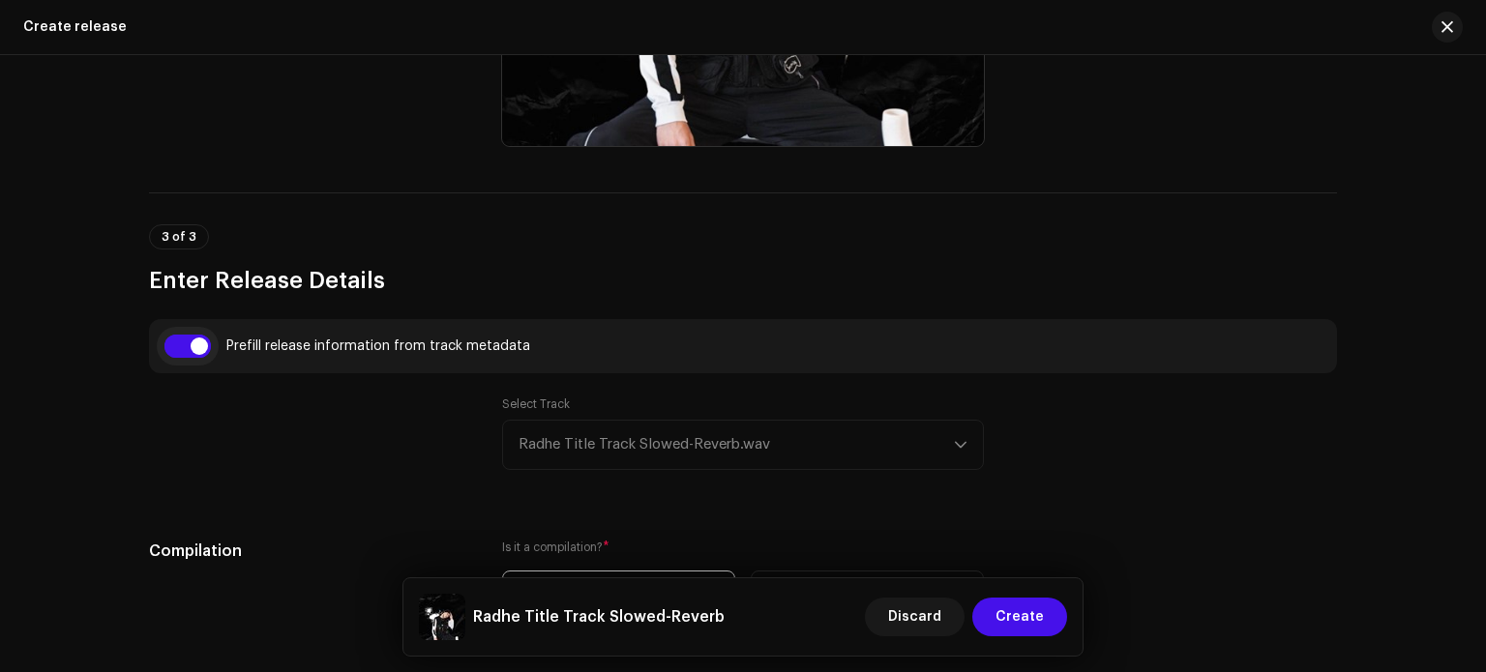
click at [190, 345] on input "checkbox" at bounding box center [187, 346] width 46 height 23
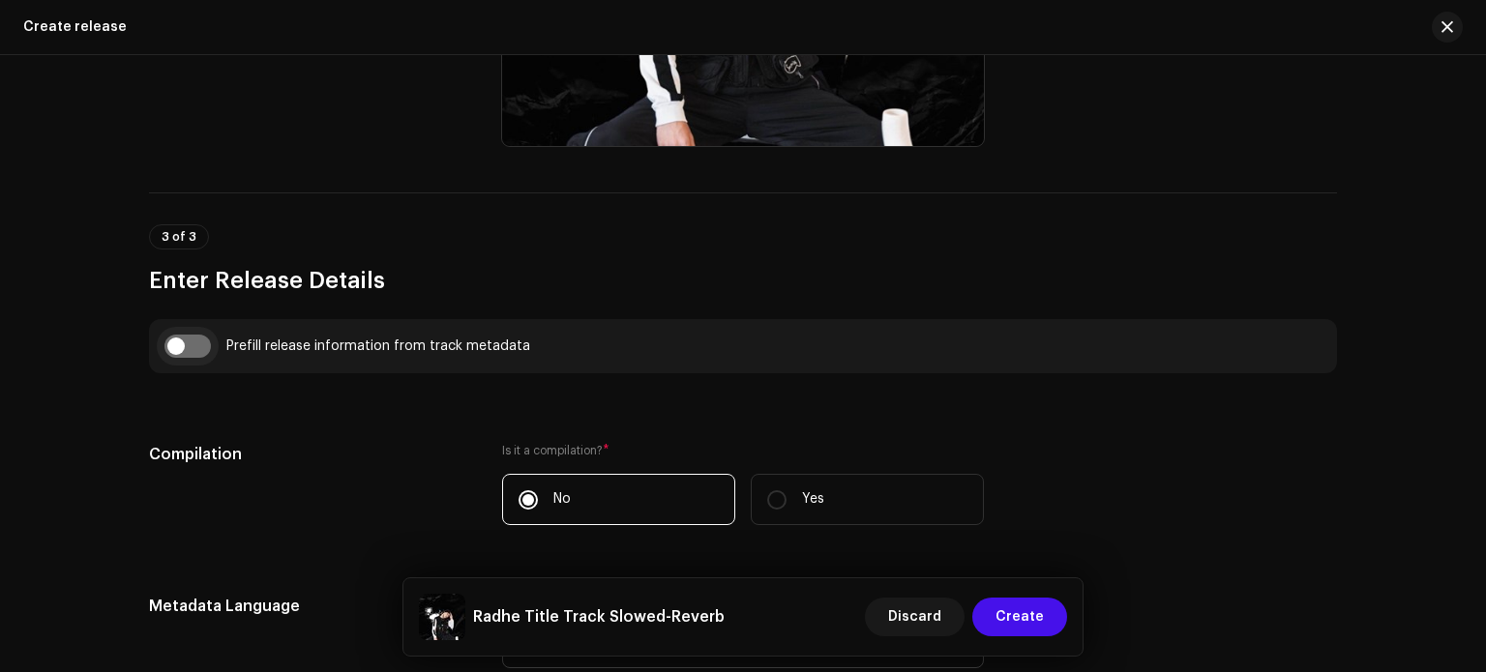
click at [190, 345] on input "checkbox" at bounding box center [187, 346] width 46 height 23
checkbox input "true"
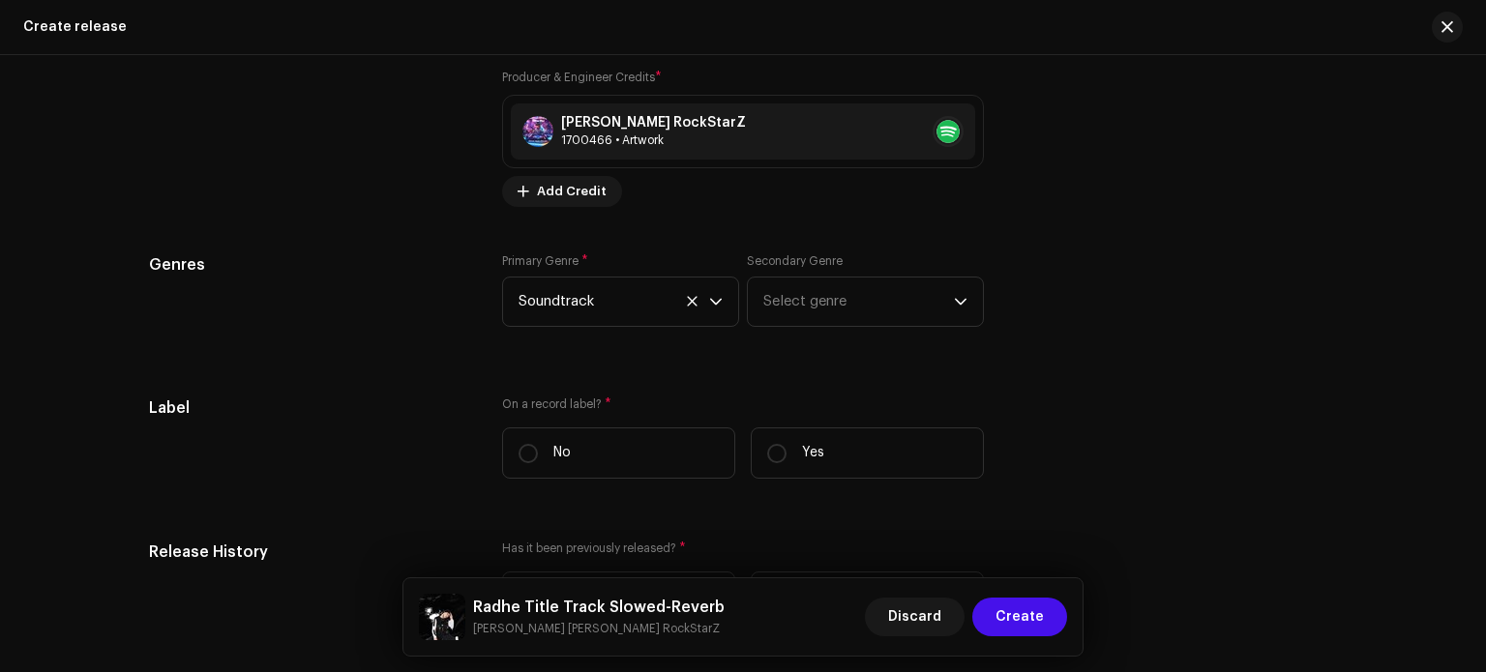
scroll to position [2982, 0]
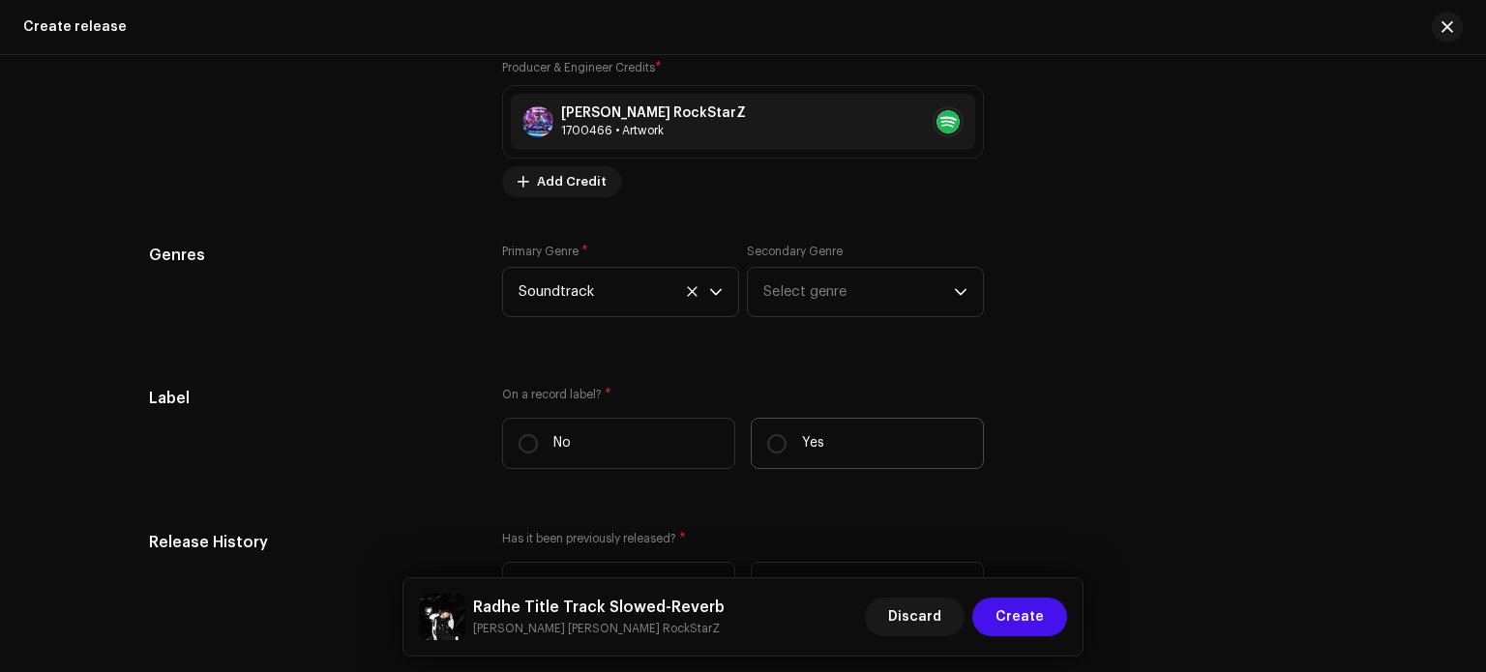
click at [850, 459] on label "Yes" at bounding box center [867, 443] width 233 height 51
click at [787, 454] on input "Yes" at bounding box center [776, 443] width 19 height 19
radio input "true"
click at [800, 544] on span "Select label" at bounding box center [736, 541] width 435 height 48
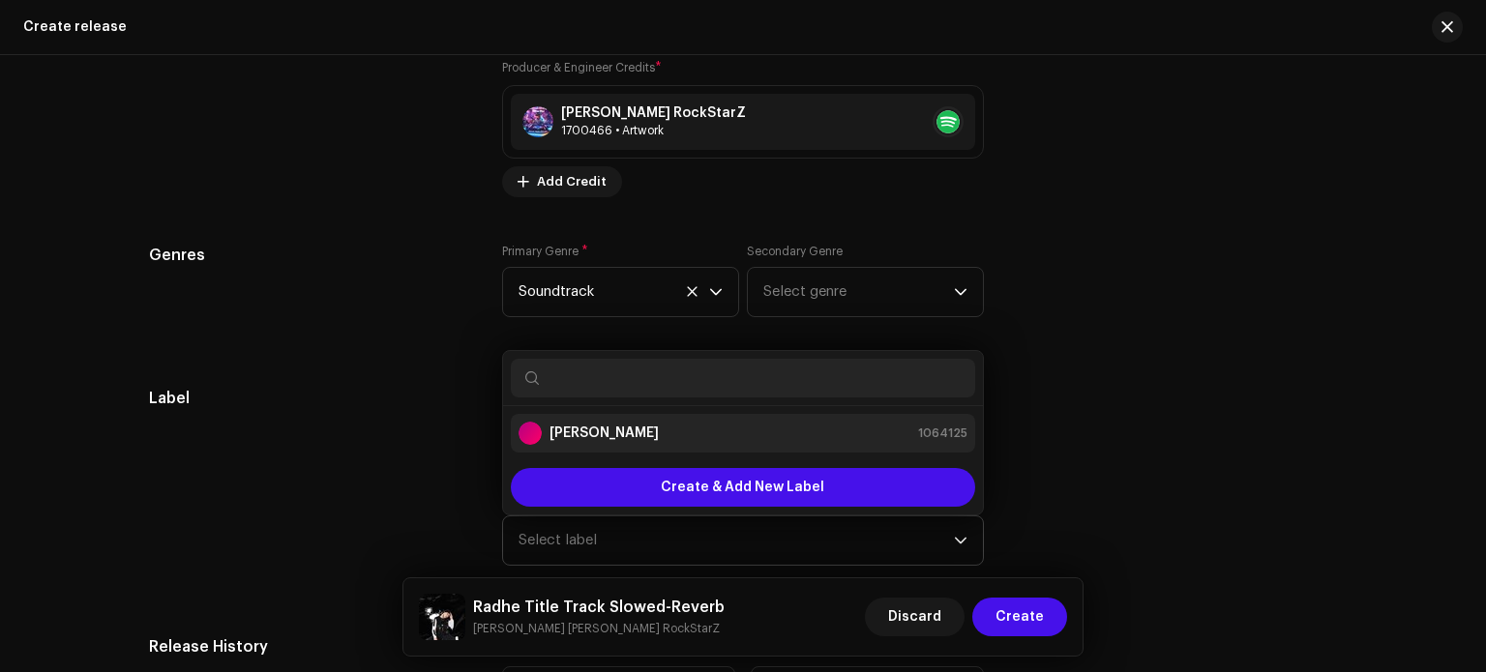
click at [789, 449] on li "Ashish RaghuWanshi 1064125" at bounding box center [743, 433] width 464 height 39
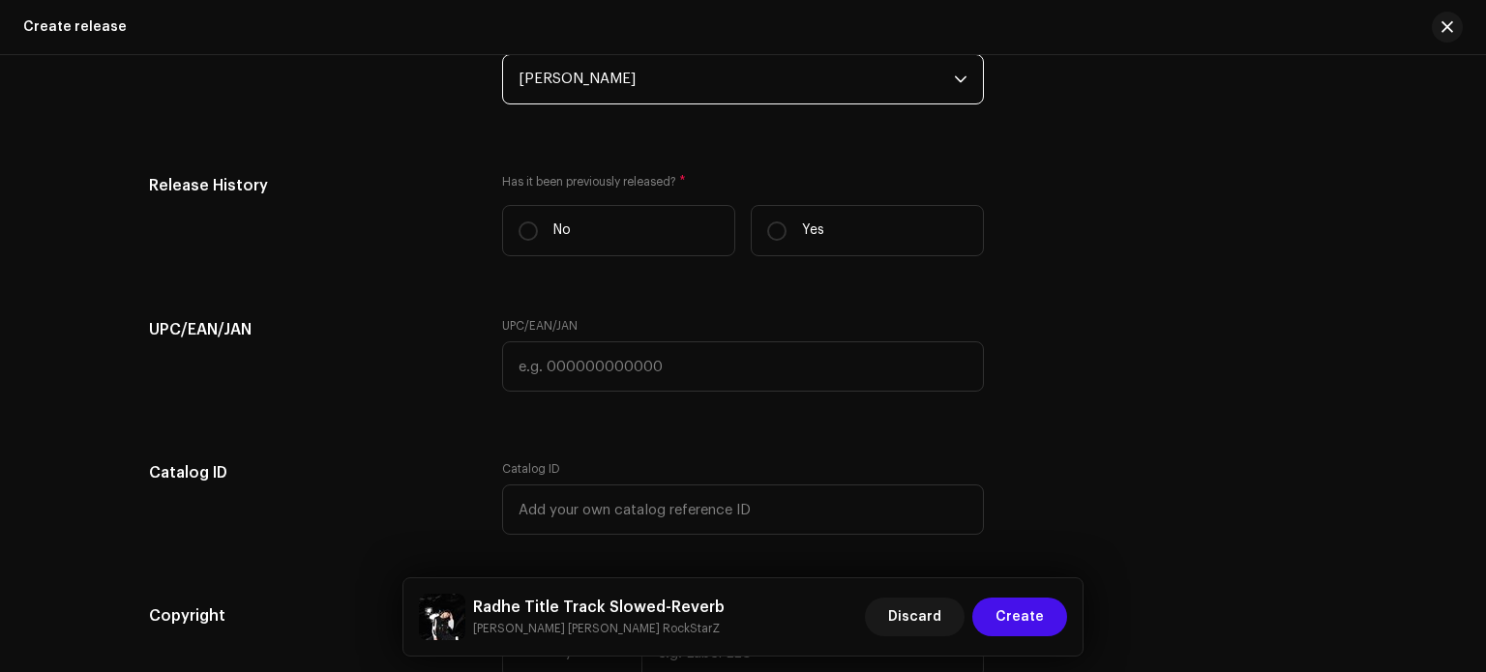
scroll to position [3504, 0]
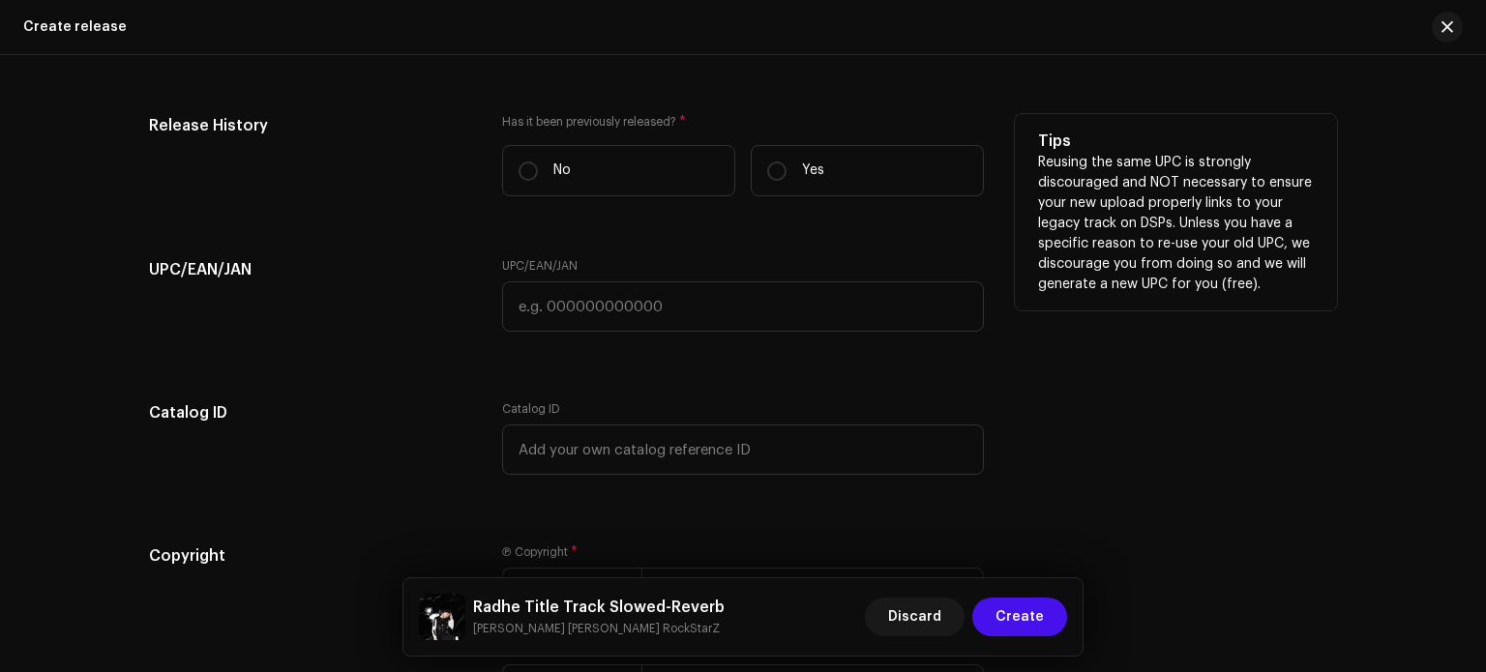
click at [522, 141] on div "Has it been previously released? * No Yes" at bounding box center [743, 163] width 482 height 98
click at [543, 179] on label "No" at bounding box center [618, 170] width 233 height 51
click at [538, 179] on input "No" at bounding box center [528, 171] width 19 height 19
radio input "true"
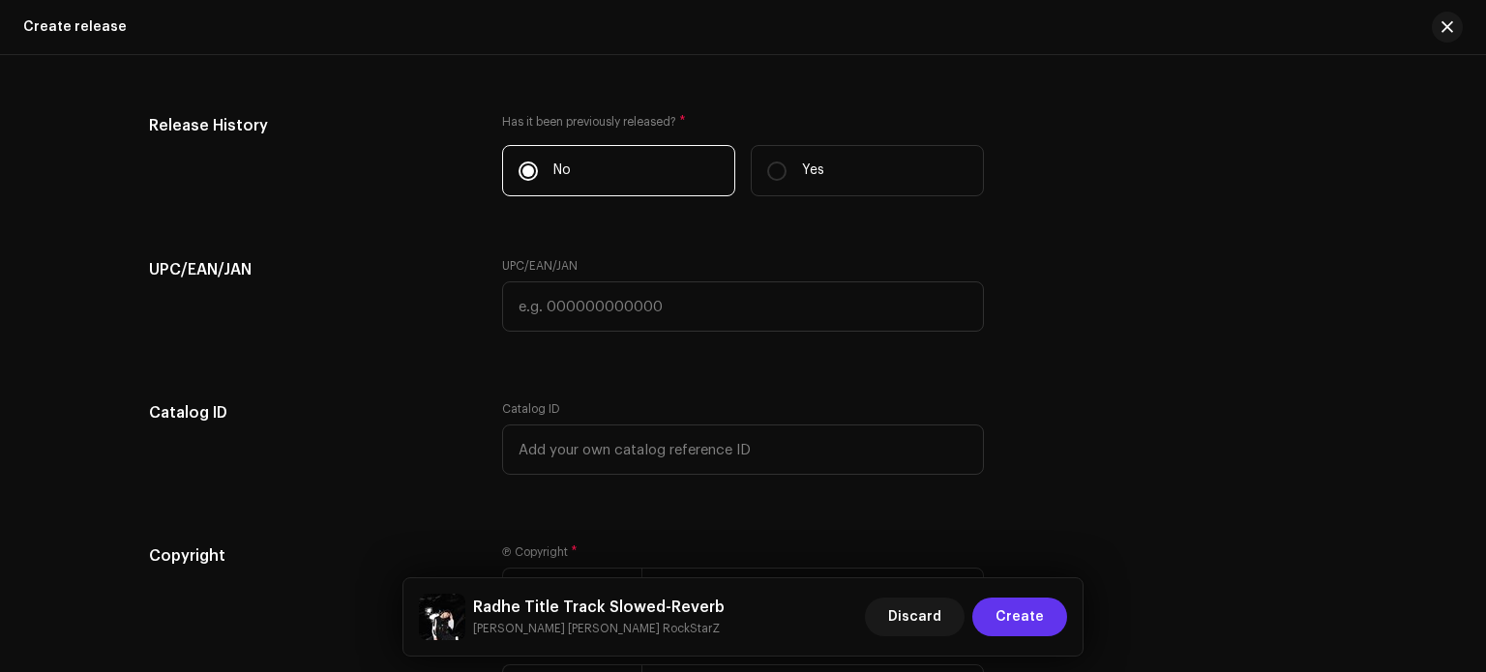
click at [1019, 629] on span "Create" at bounding box center [1020, 617] width 48 height 39
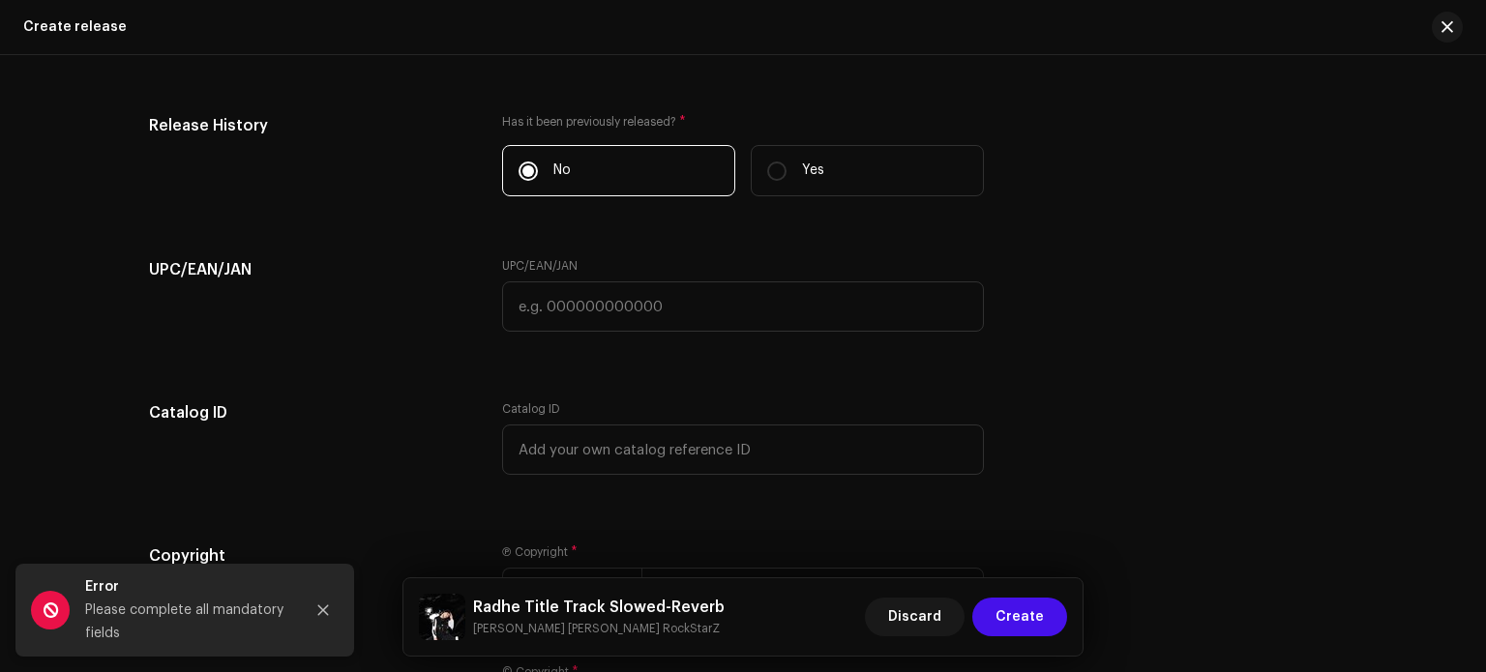
drag, startPoint x: 1485, startPoint y: 559, endPoint x: 1478, endPoint y: 607, distance: 47.9
click at [1478, 607] on html "Ashish RaghuWanshi Home Catalog Transactions Analytics Resources Marketplace As…" at bounding box center [743, 336] width 1486 height 672
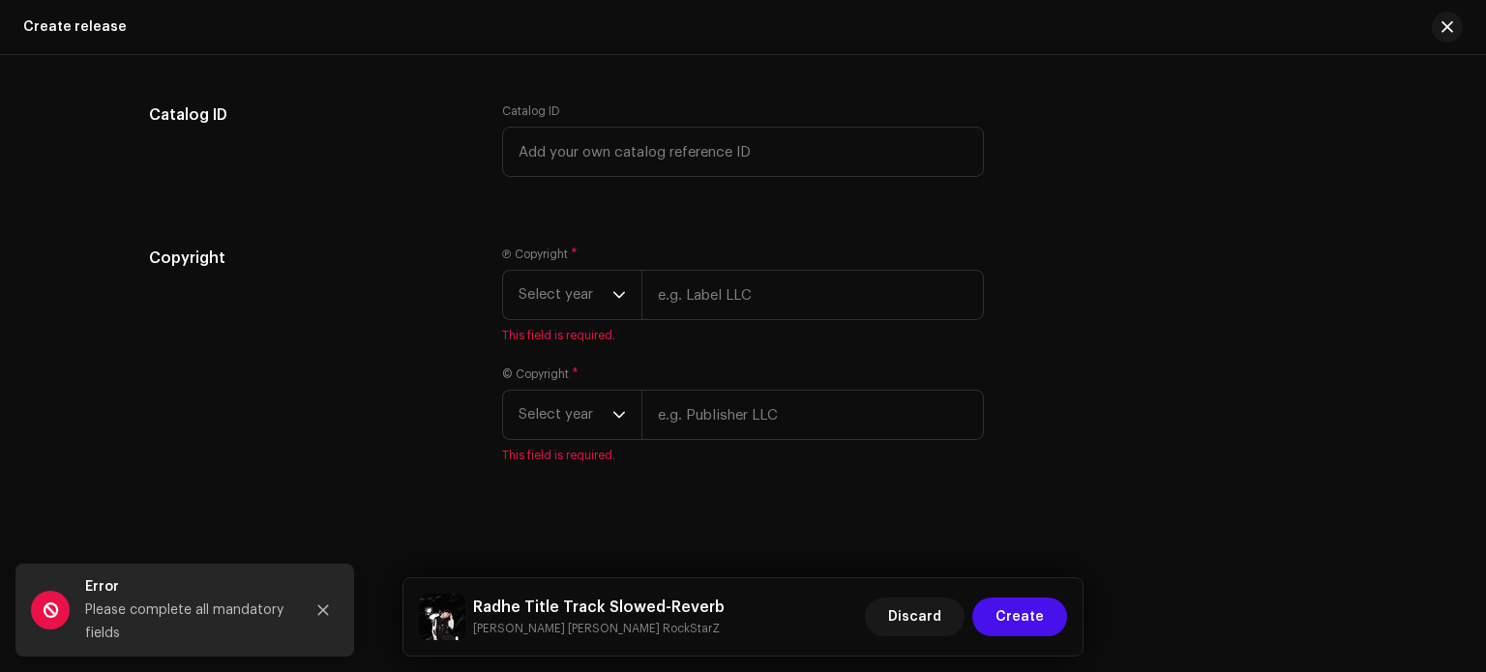
scroll to position [3681, 0]
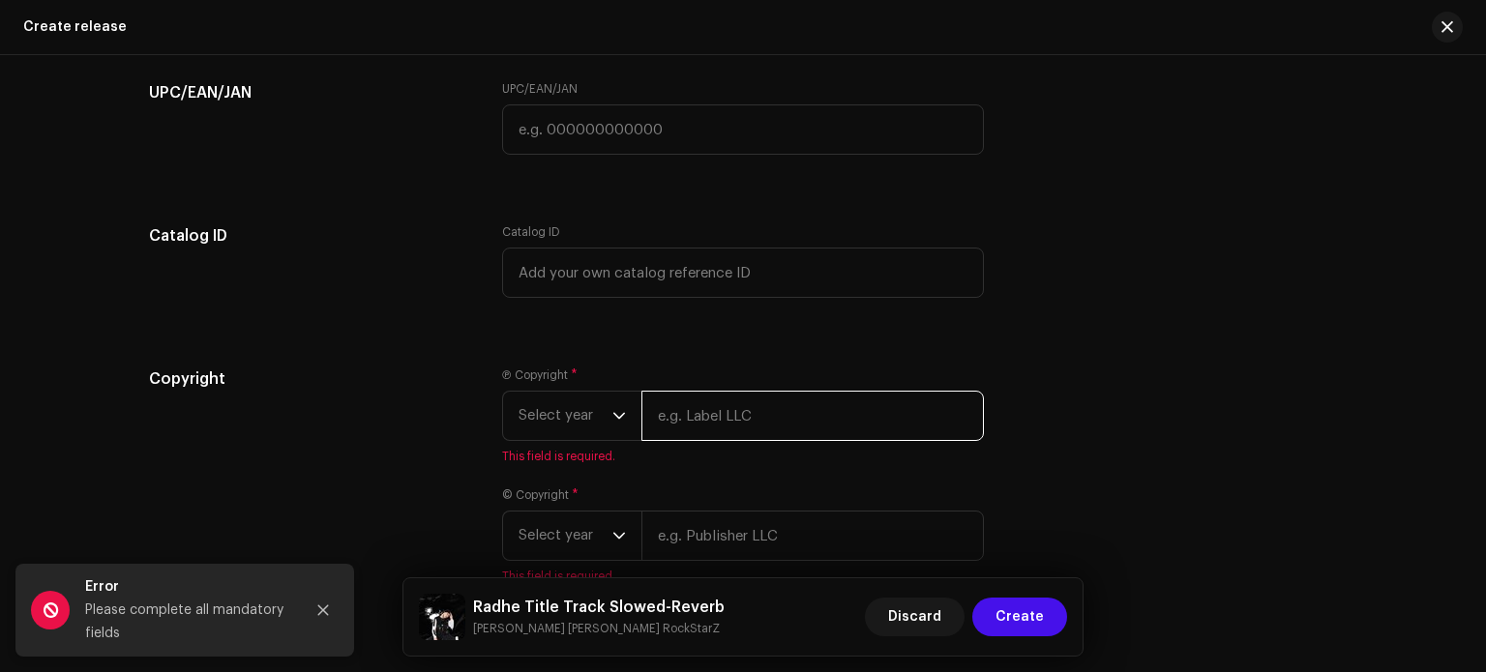
click at [773, 429] on input "text" at bounding box center [813, 416] width 343 height 50
type input "[PERSON_NAME]"
click at [572, 420] on span "Select year" at bounding box center [566, 416] width 94 height 48
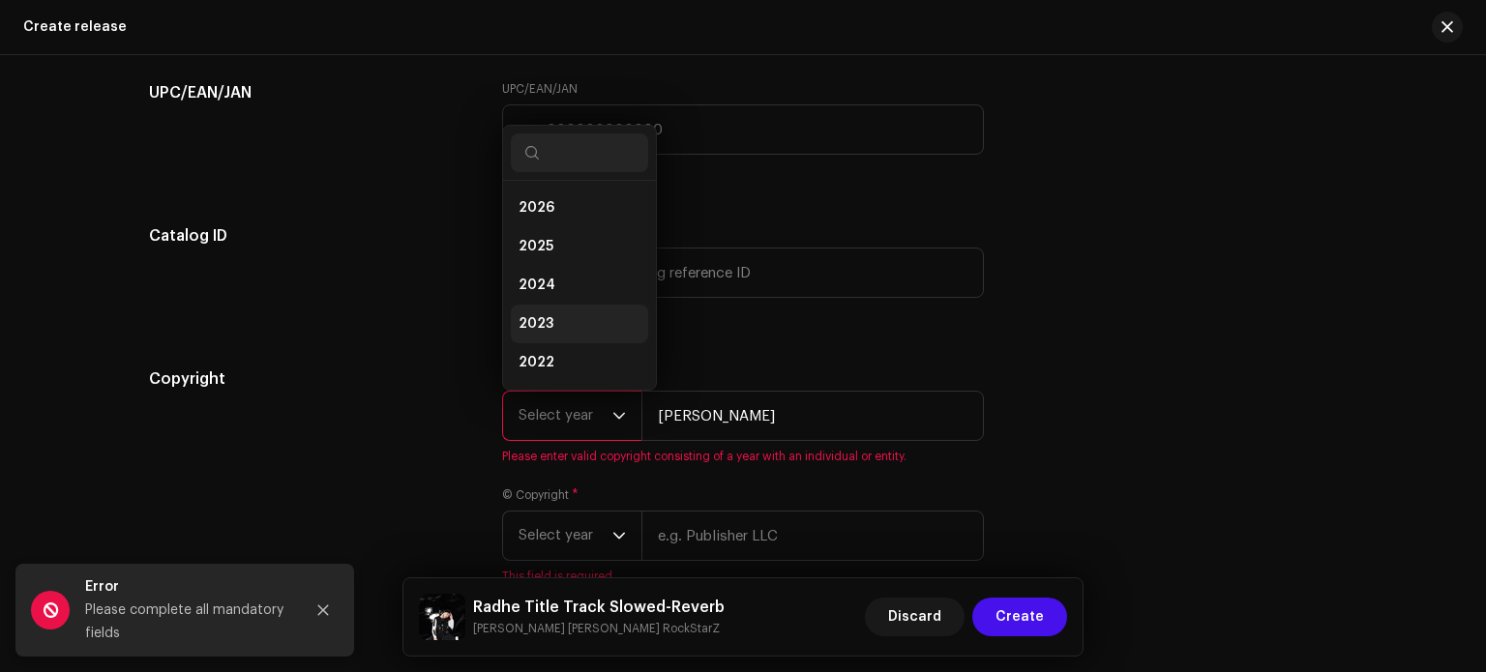
scroll to position [31, 0]
click at [579, 222] on li "2025" at bounding box center [579, 215] width 137 height 39
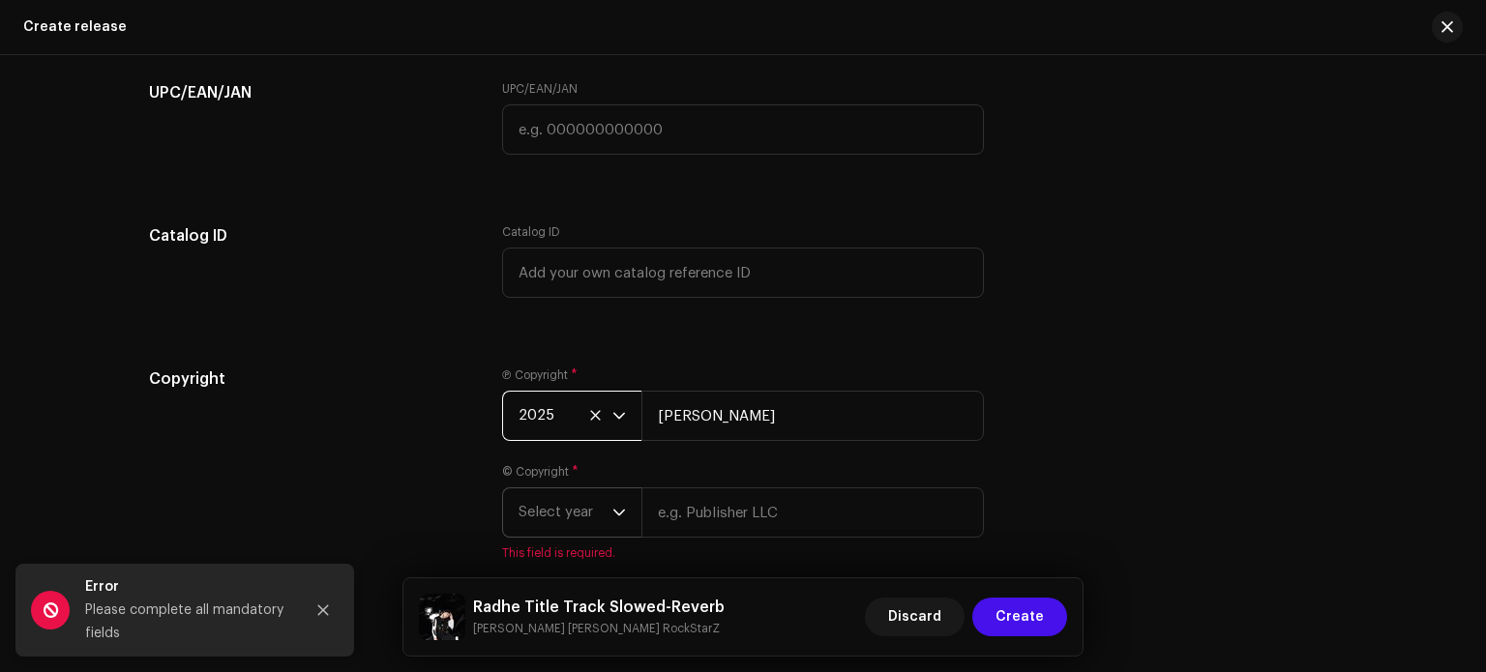
click at [579, 514] on span "Select year" at bounding box center [566, 513] width 94 height 48
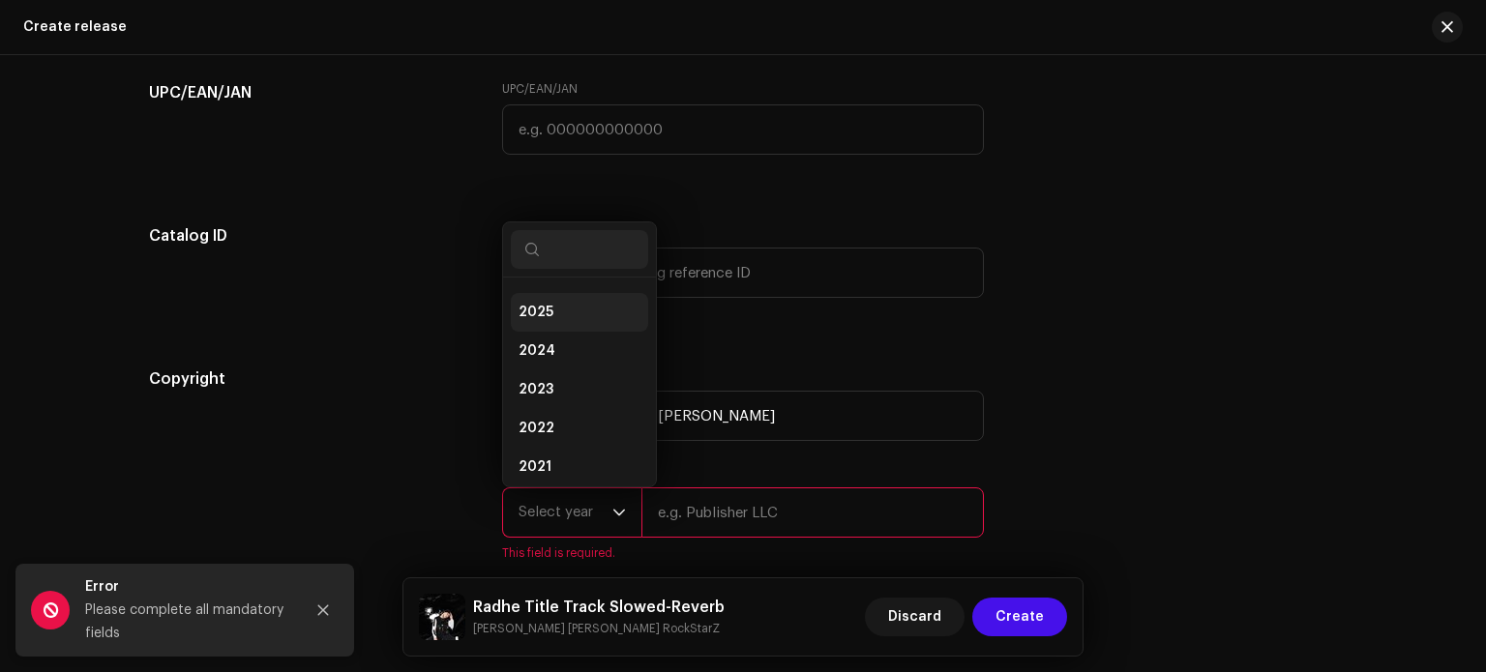
click at [563, 324] on li "2025" at bounding box center [579, 312] width 137 height 39
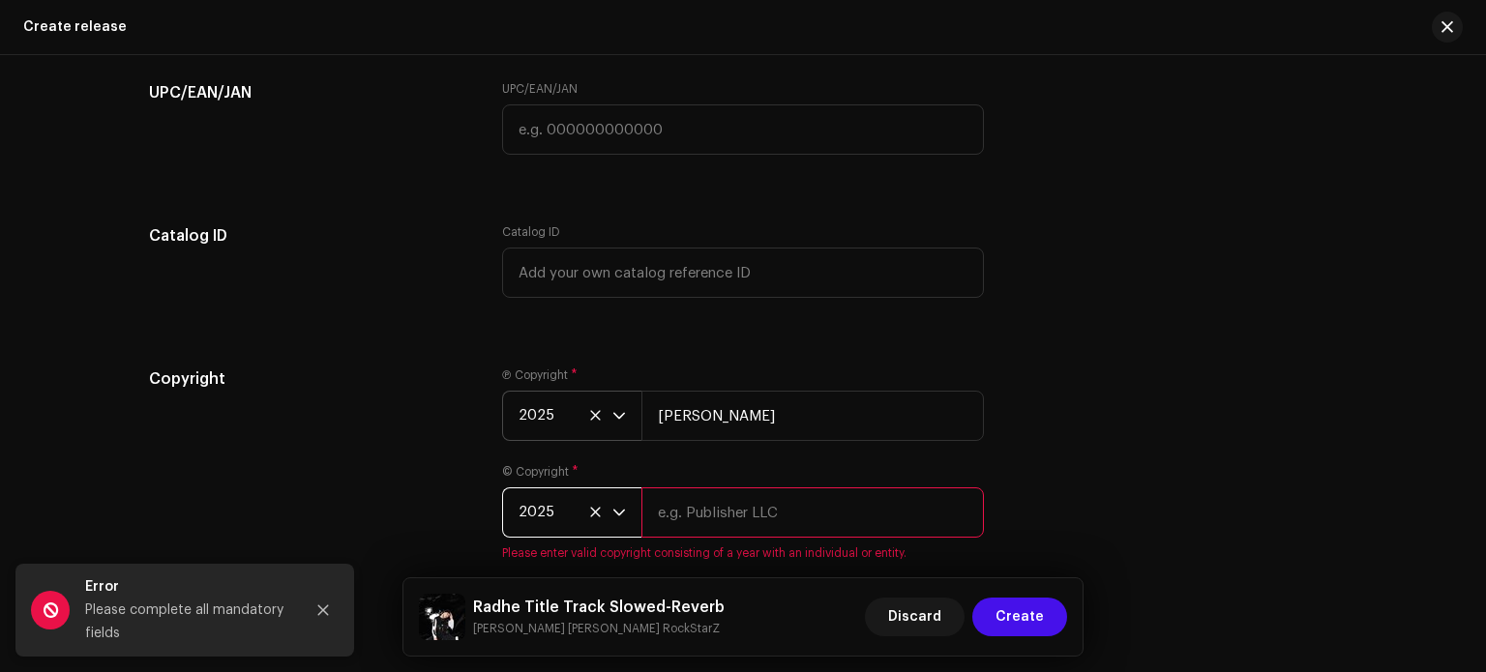
click at [677, 521] on input "text" at bounding box center [813, 513] width 343 height 50
type input "[PERSON_NAME]"
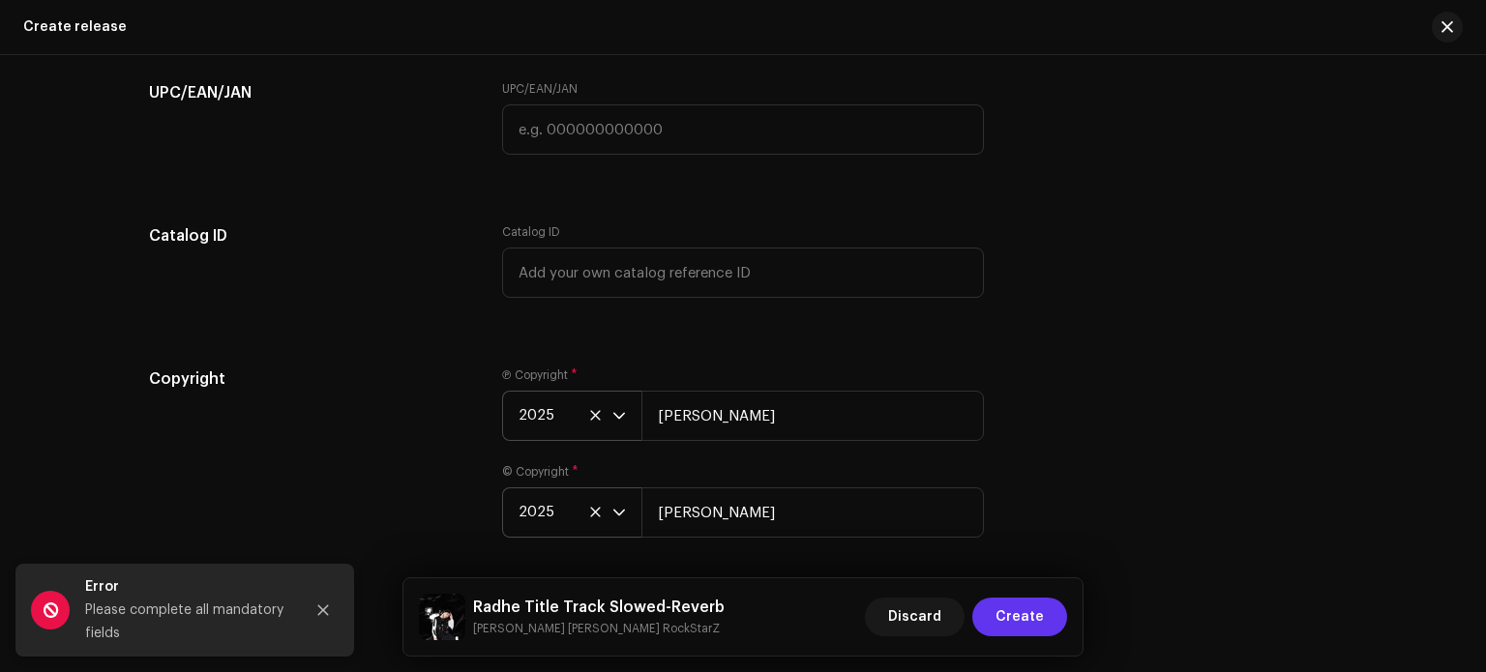
click at [1032, 618] on span "Create" at bounding box center [1020, 617] width 48 height 39
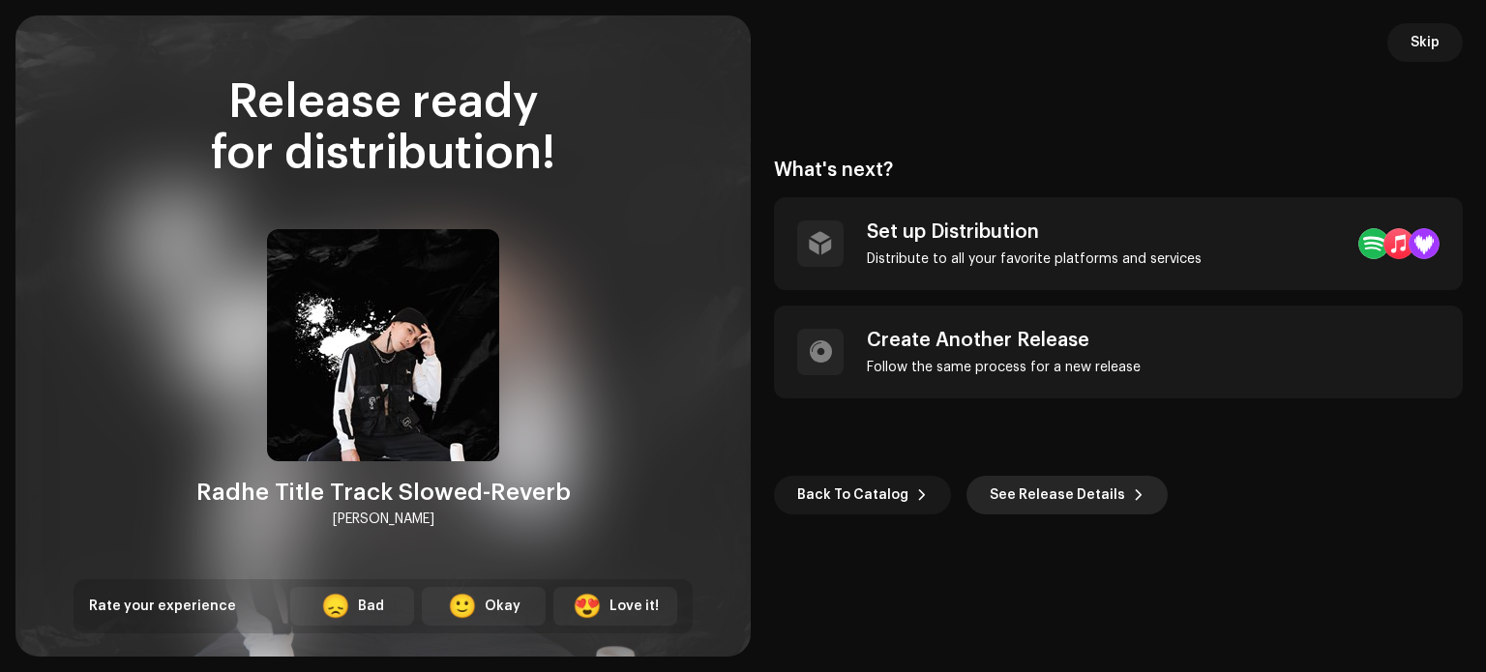
click at [1046, 498] on span "See Release Details" at bounding box center [1057, 495] width 135 height 39
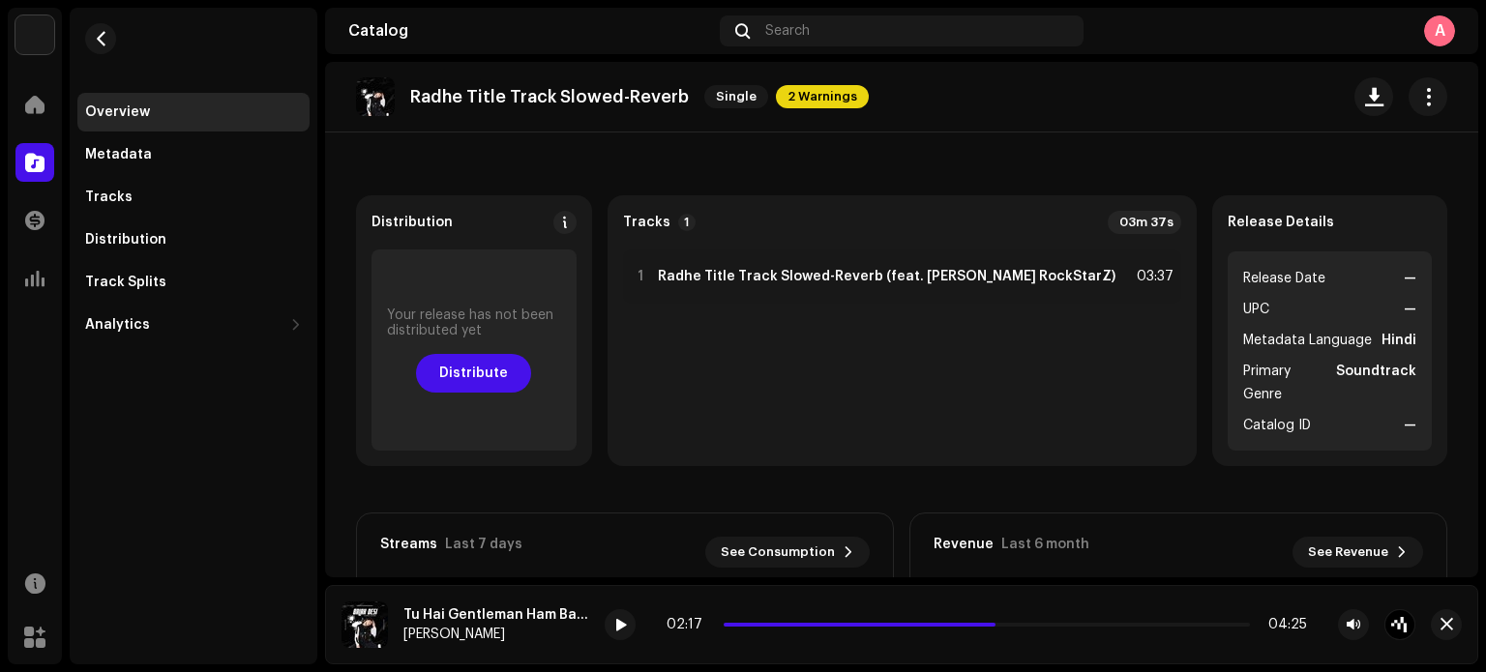
scroll to position [66, 0]
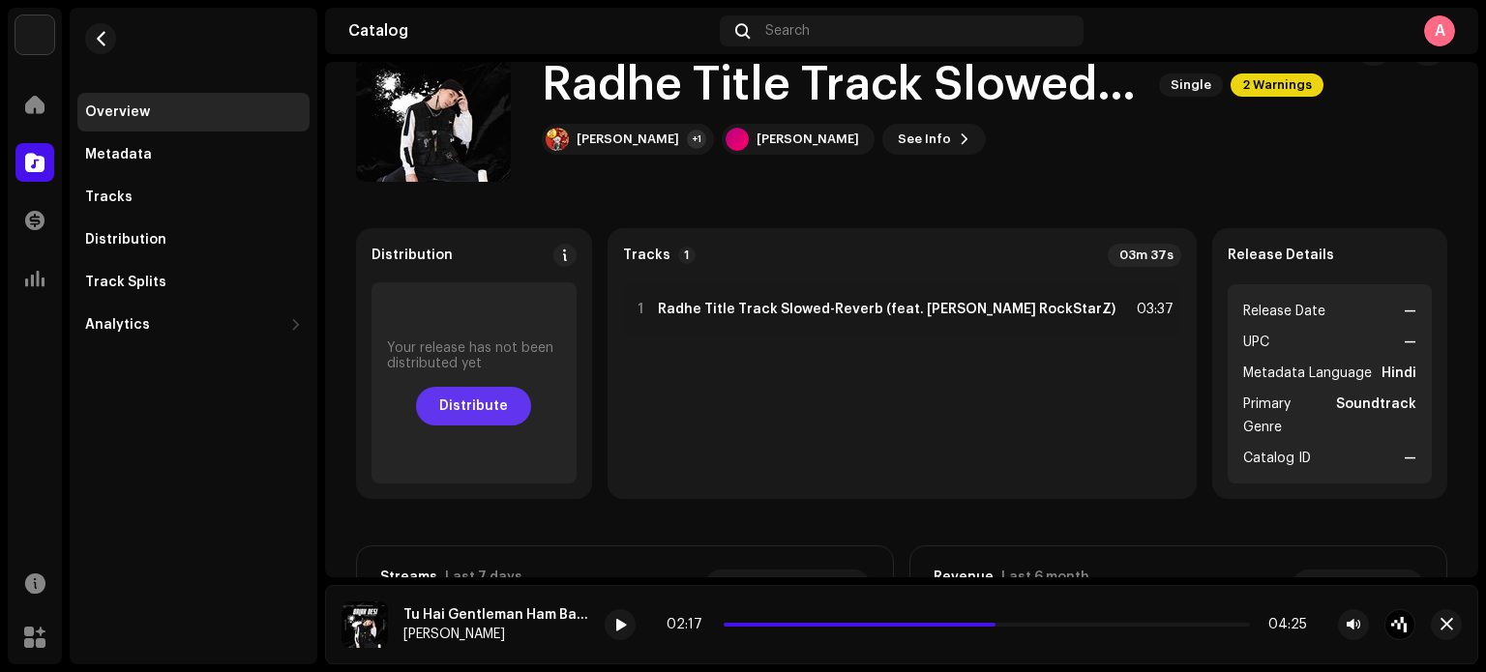
click at [507, 411] on span "Distribute" at bounding box center [473, 406] width 69 height 39
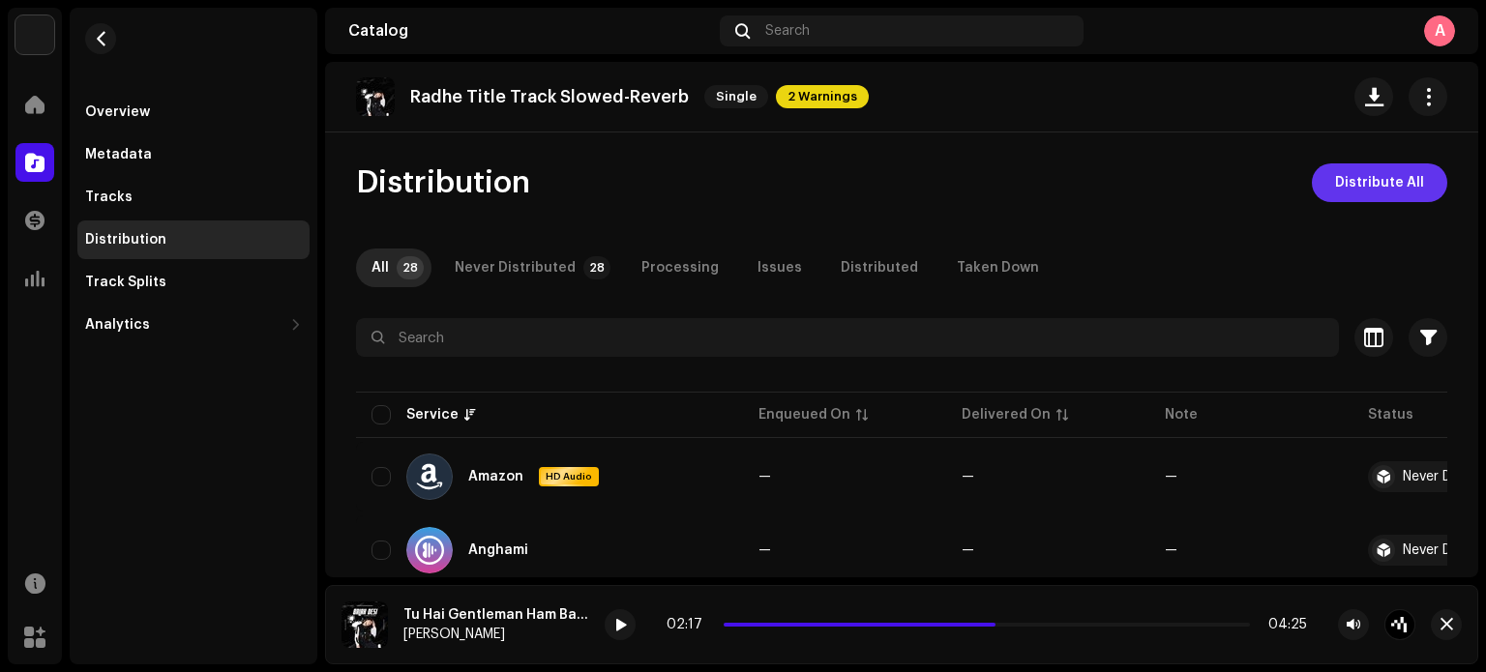
click at [1347, 181] on span "Distribute All" at bounding box center [1379, 183] width 89 height 39
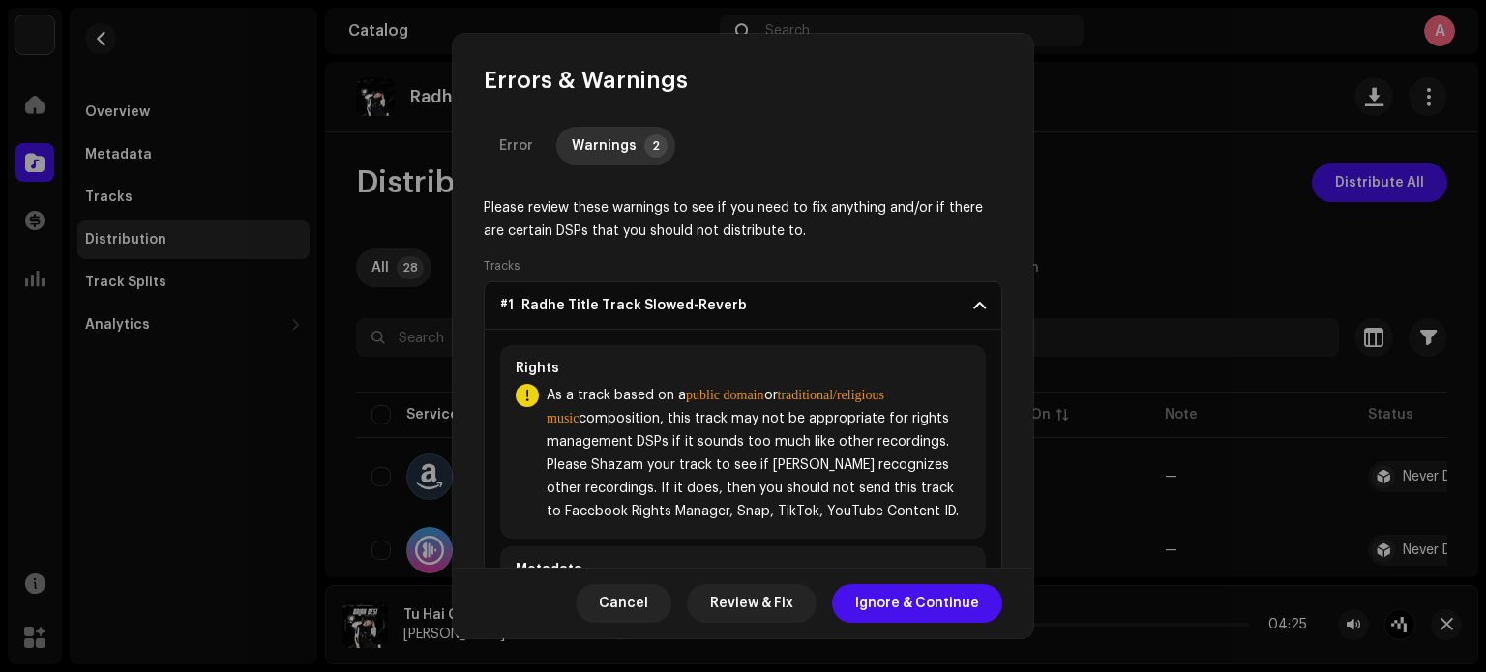
click at [971, 320] on p-accordion-header "#1 Radhe Title Track Slowed-Reverb" at bounding box center [743, 306] width 519 height 48
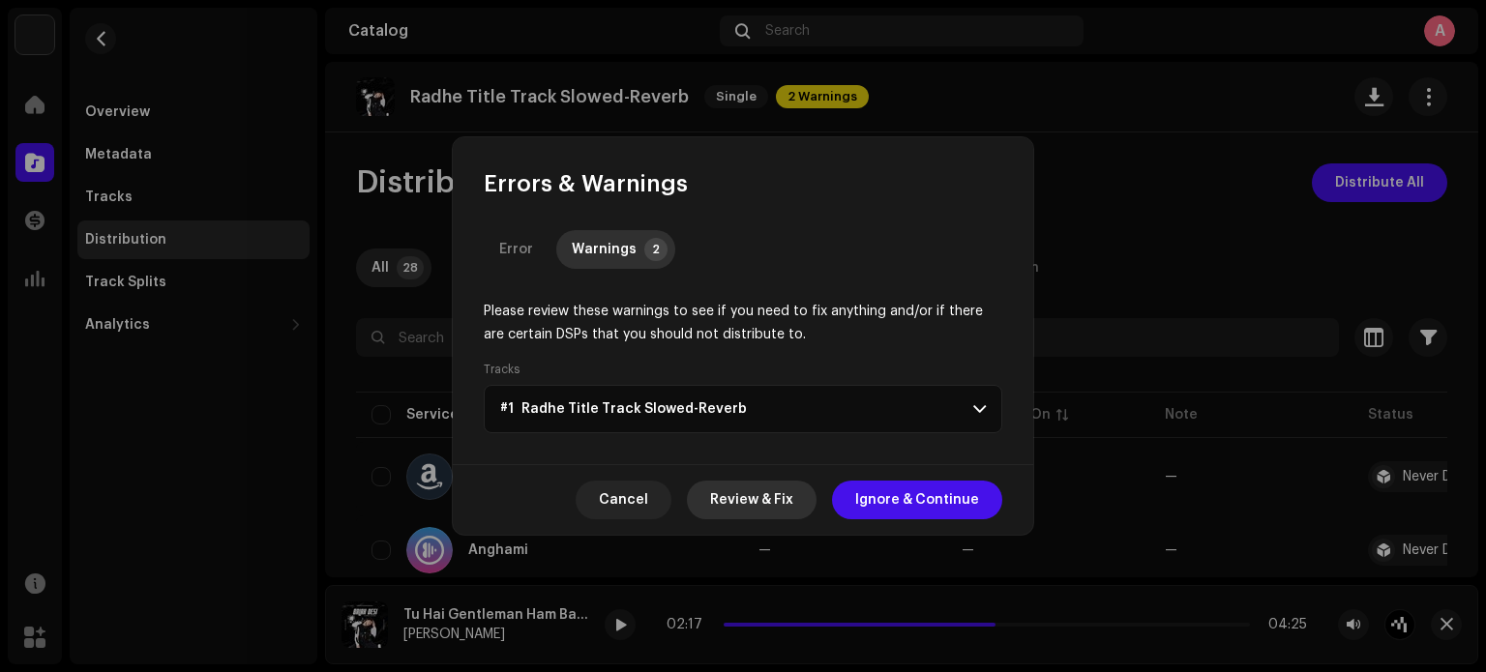
click at [756, 506] on span "Review & Fix" at bounding box center [751, 500] width 83 height 39
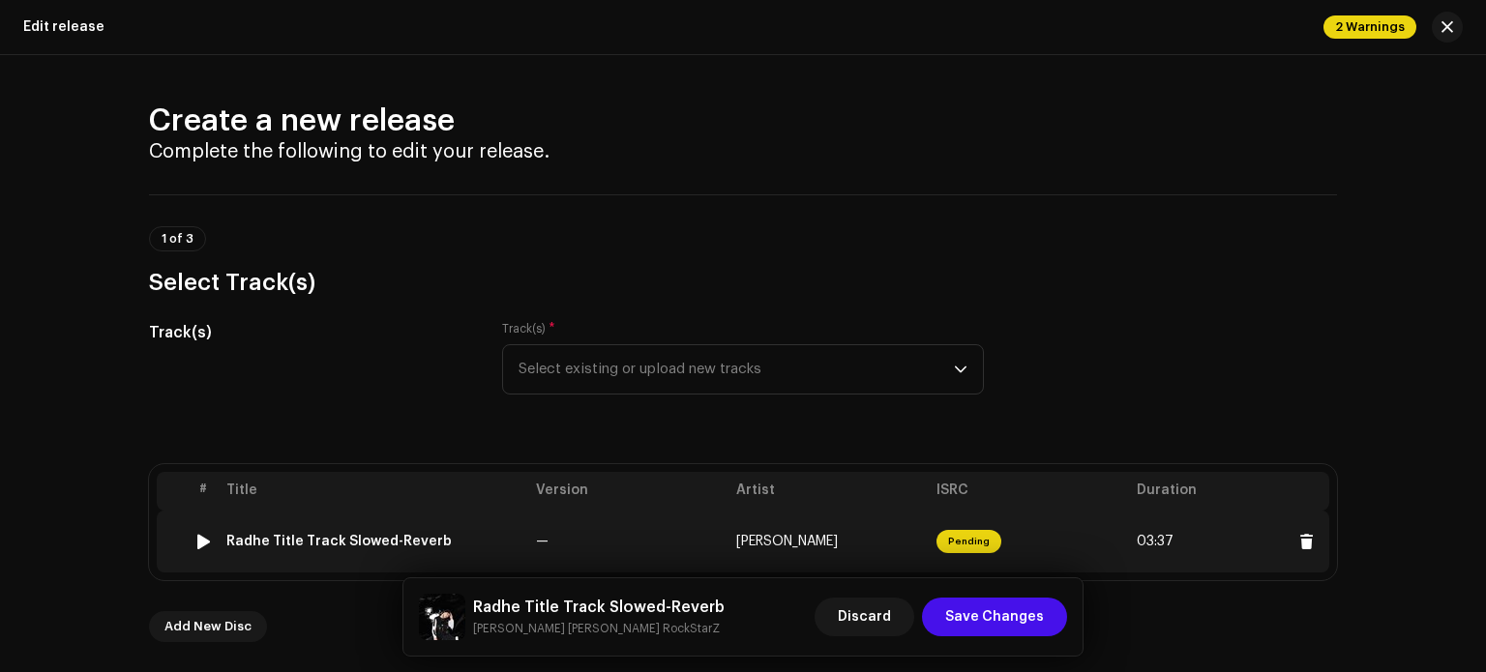
click at [383, 541] on div "Radhe Title Track Slowed-Reverb" at bounding box center [338, 541] width 225 height 15
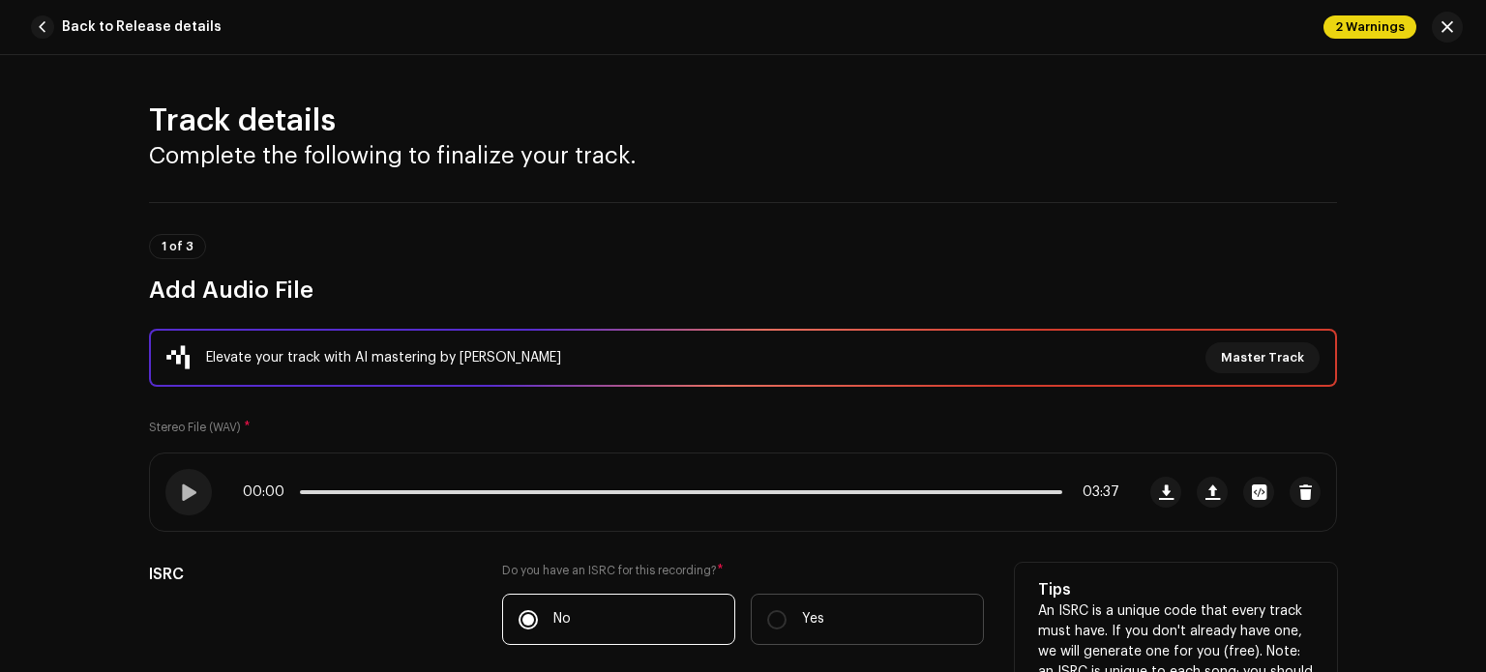
click at [802, 626] on p "Yes" at bounding box center [813, 620] width 22 height 20
click at [787, 626] on input "Yes" at bounding box center [776, 620] width 19 height 19
radio input "true"
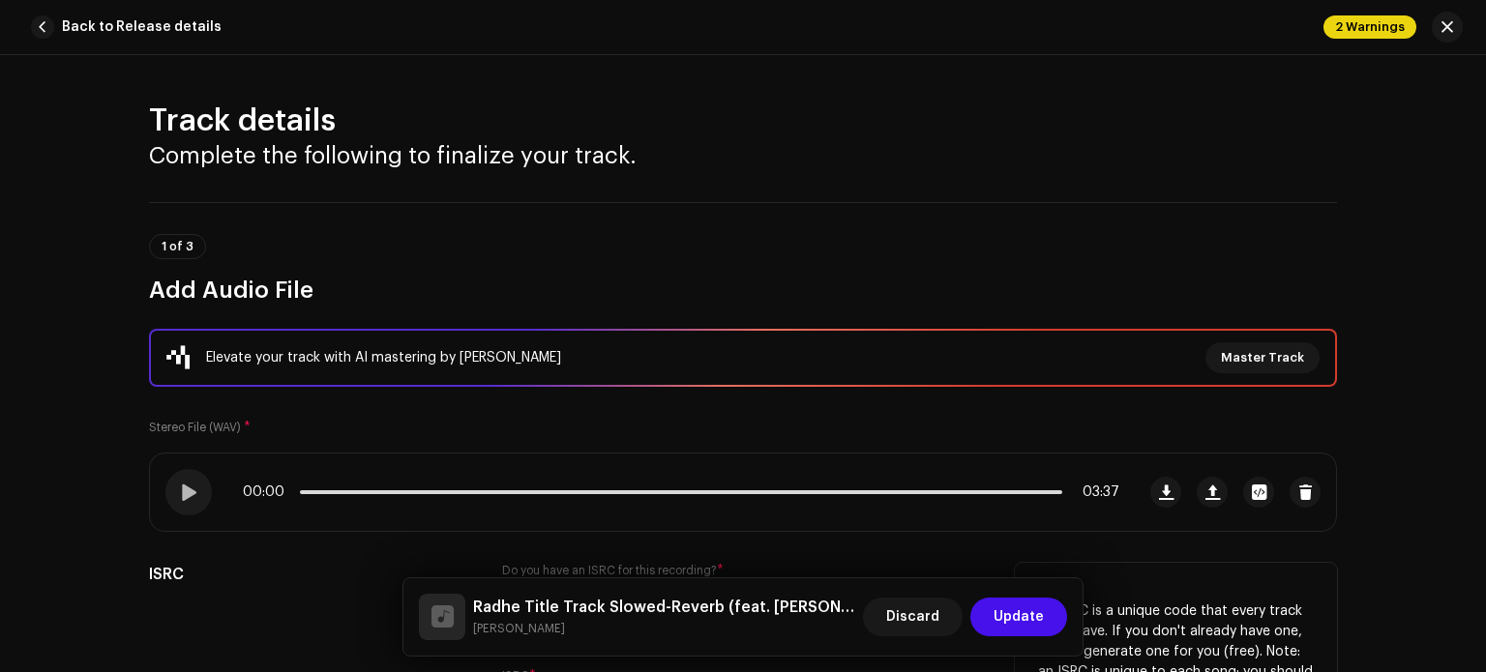
click at [1328, 595] on div "Tips An ISRC is a unique code that every track must have. If you don't already …" at bounding box center [1176, 651] width 322 height 176
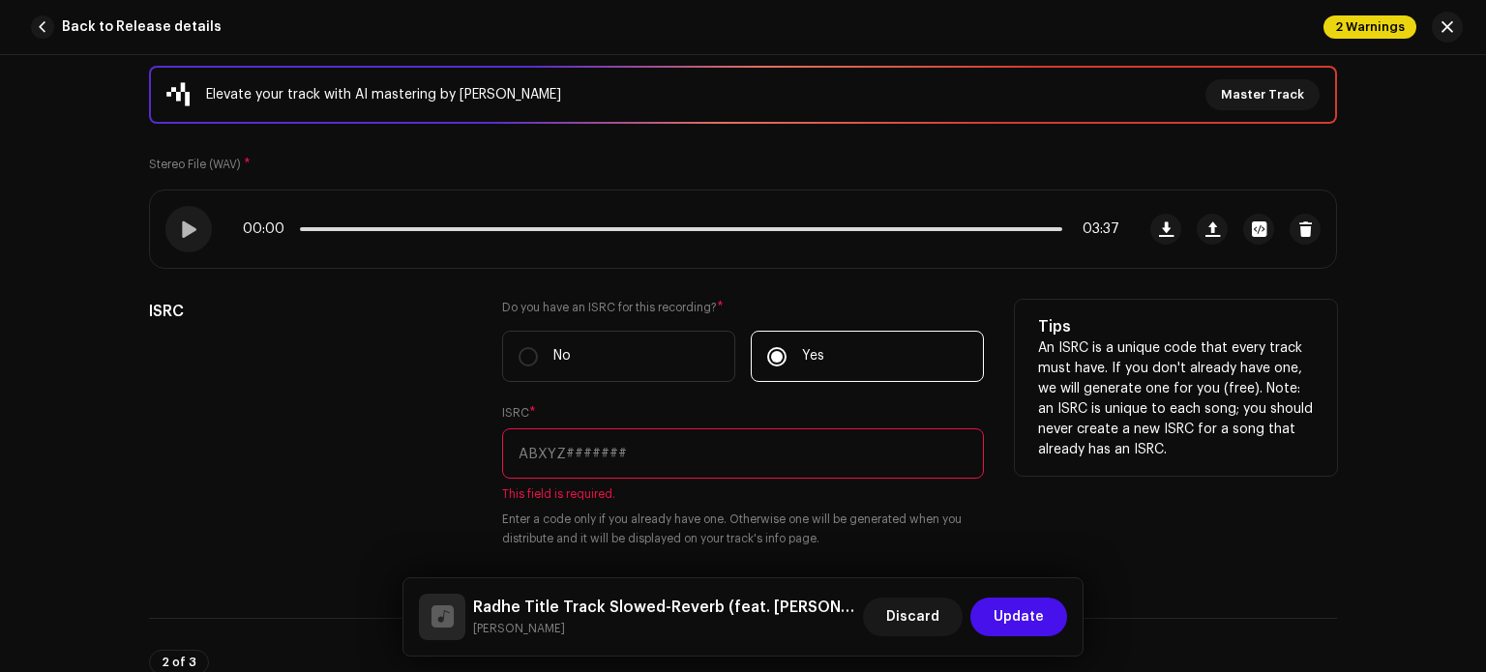
scroll to position [387, 0]
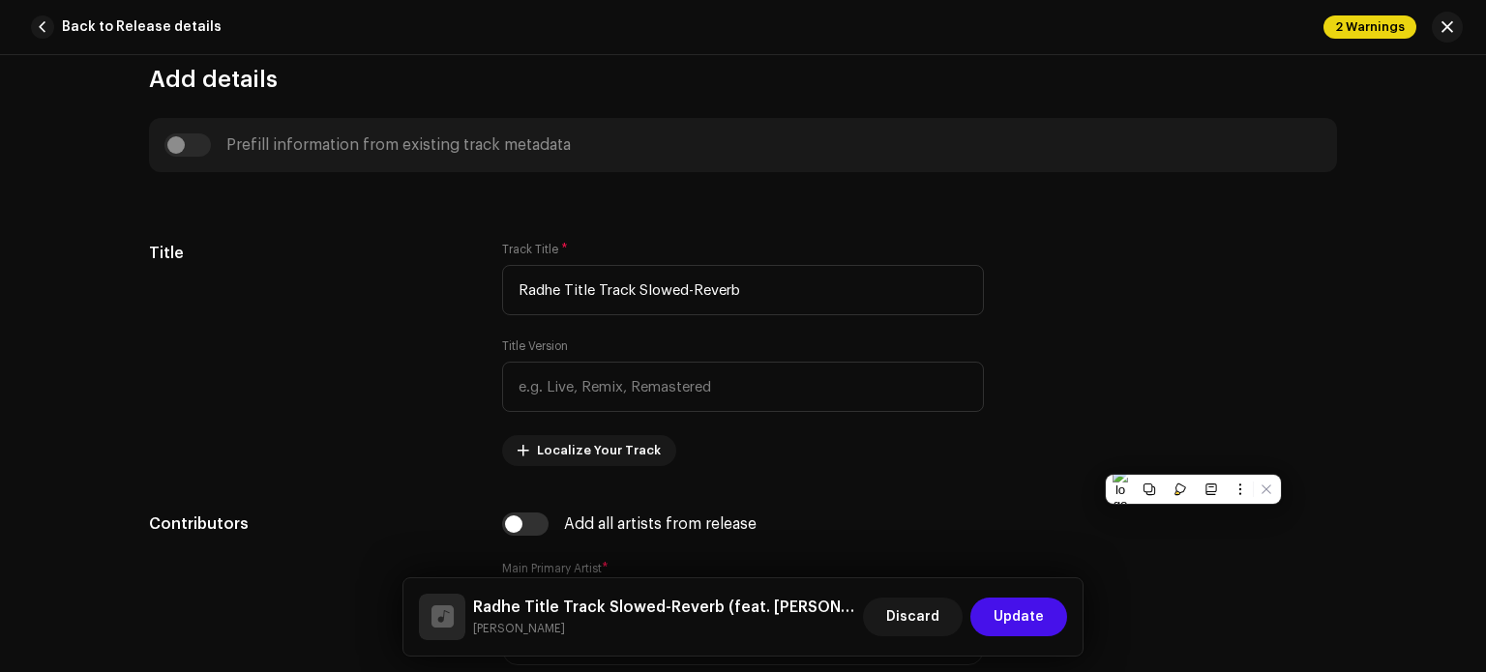
scroll to position [851, 0]
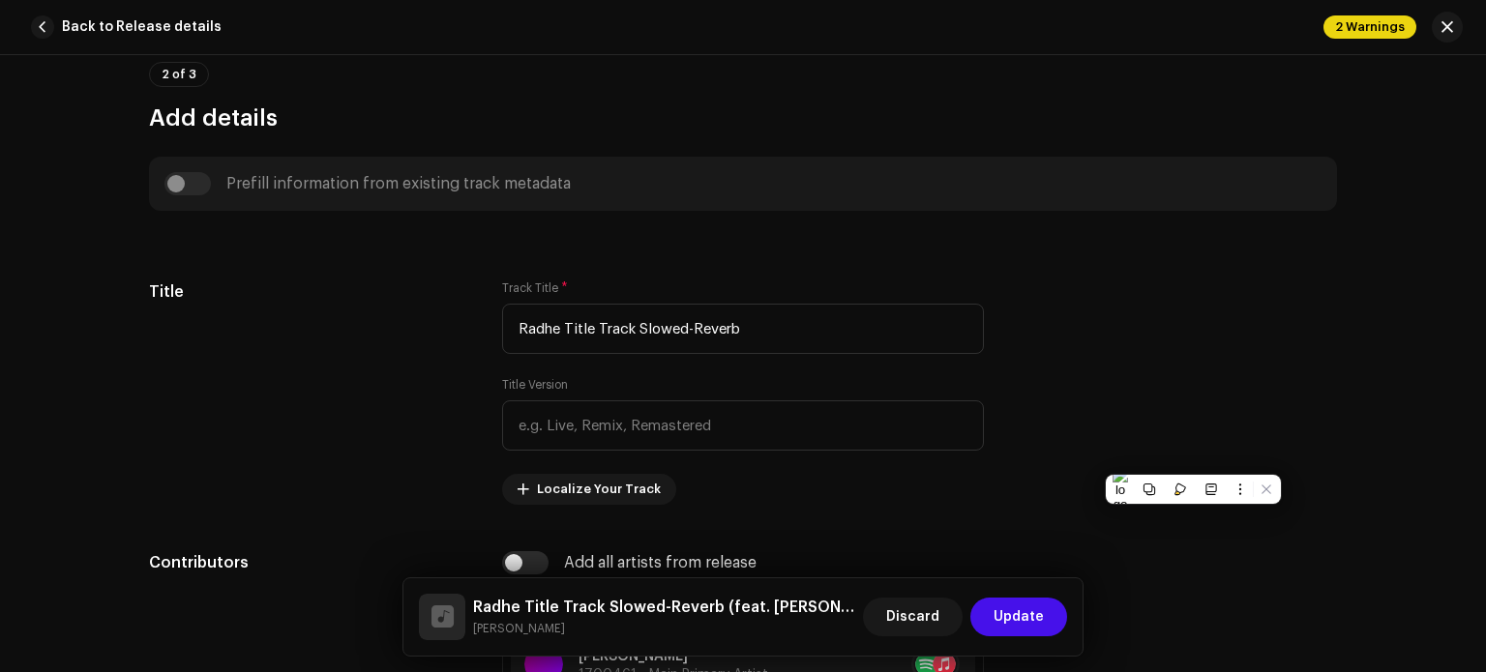
click at [184, 185] on div "Prefill information from existing track metadata" at bounding box center [742, 183] width 1157 height 23
click at [188, 194] on div "Prefill information from existing track metadata" at bounding box center [742, 183] width 1157 height 23
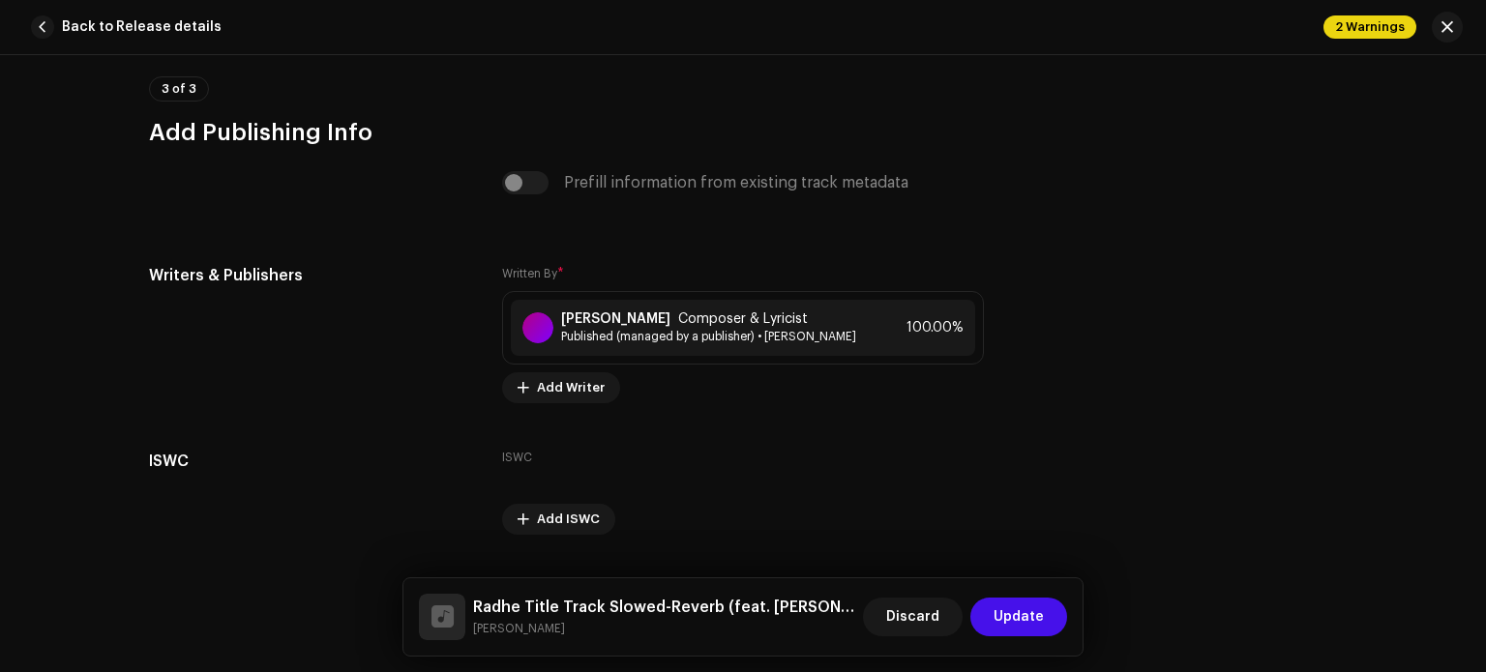
scroll to position [4248, 0]
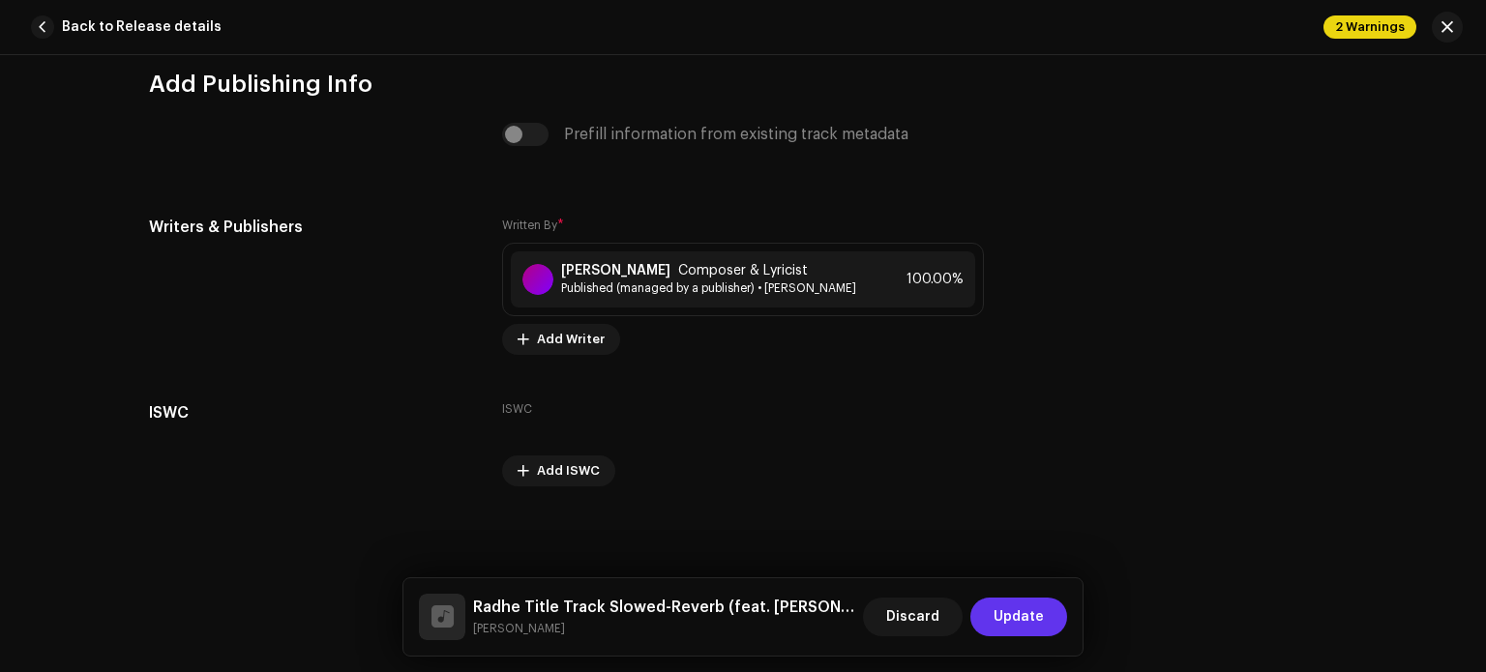
click at [1020, 612] on span "Update" at bounding box center [1019, 617] width 50 height 39
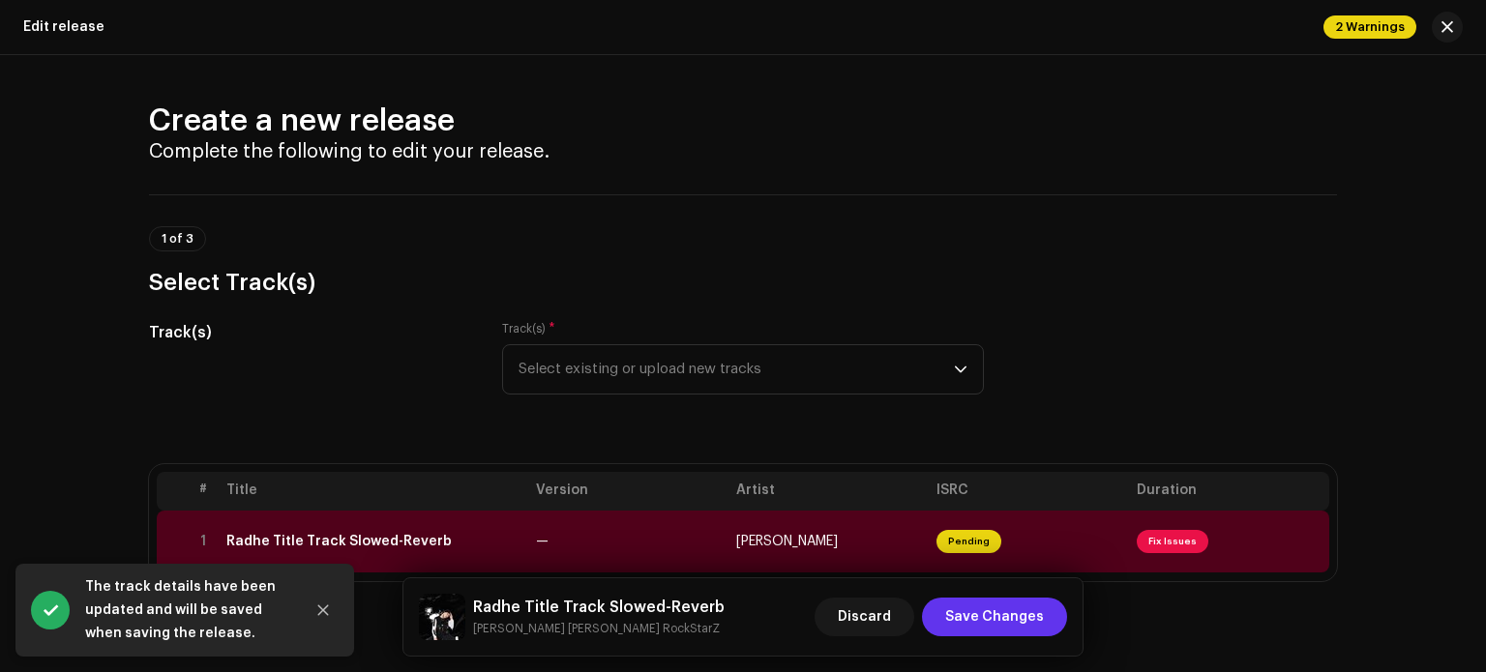
click at [995, 616] on span "Save Changes" at bounding box center [994, 617] width 99 height 39
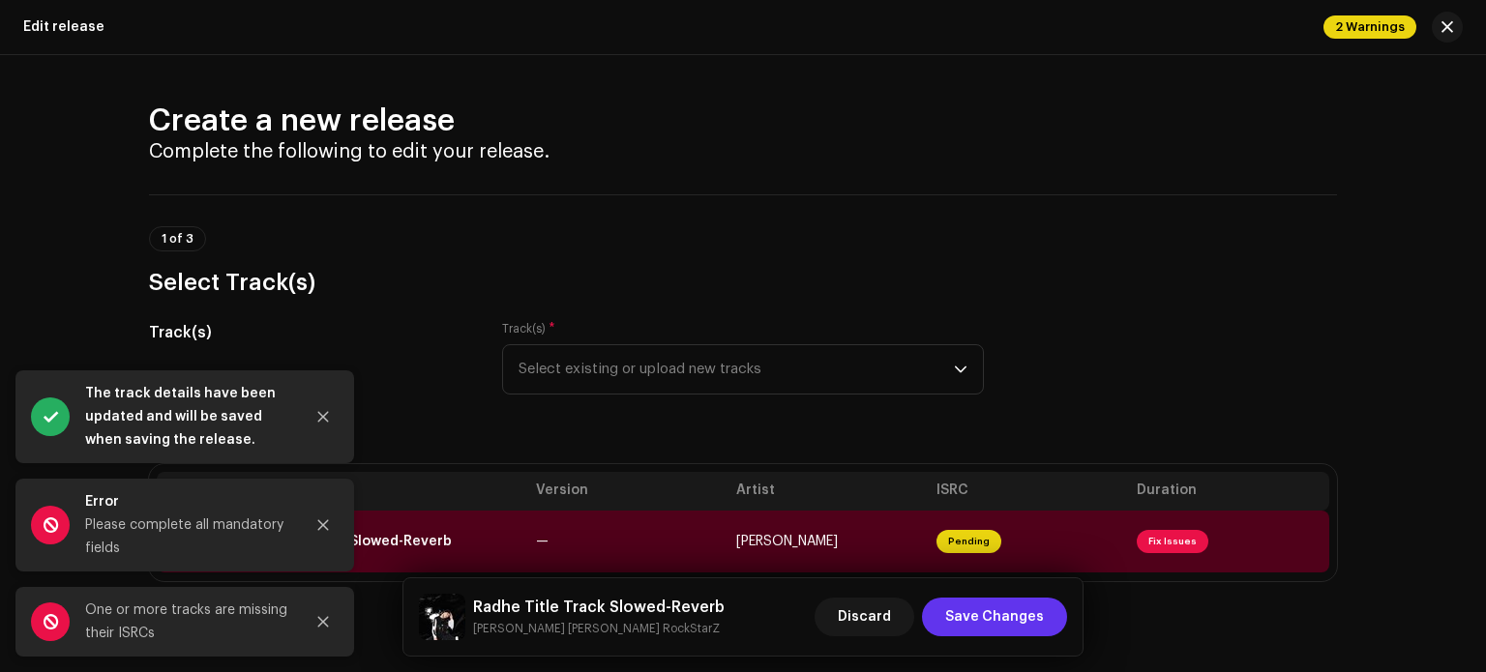
click at [995, 616] on span "Save Changes" at bounding box center [994, 617] width 99 height 39
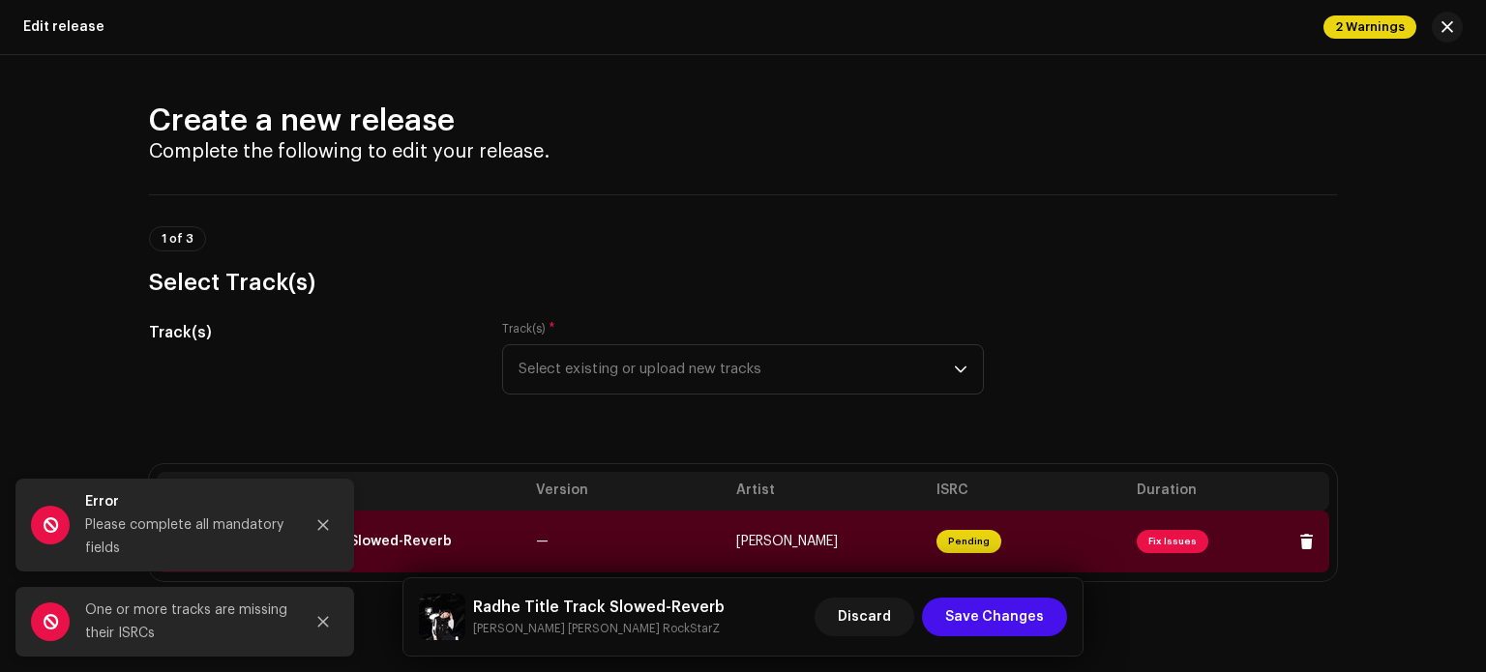
click at [826, 533] on td "[PERSON_NAME]" at bounding box center [829, 542] width 200 height 62
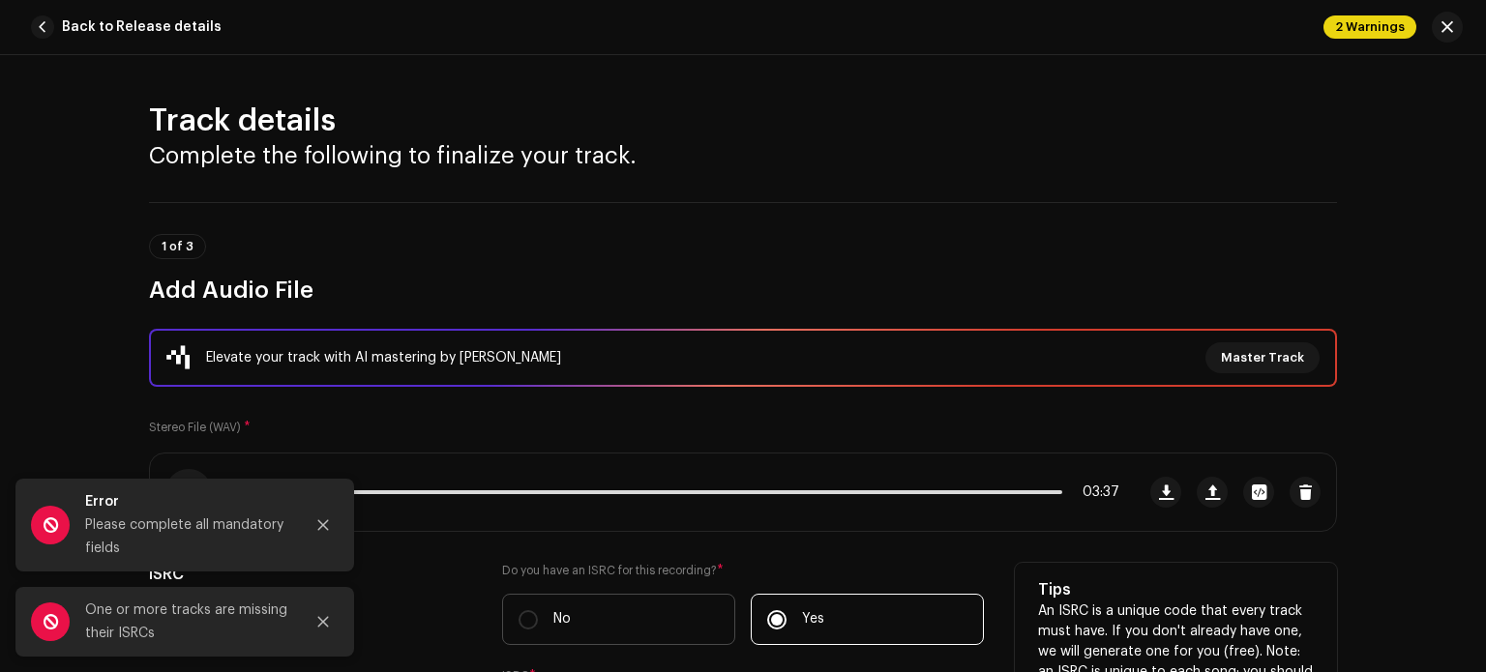
click at [671, 620] on label "No" at bounding box center [618, 619] width 233 height 51
click at [538, 620] on input "No" at bounding box center [528, 620] width 19 height 19
radio input "true"
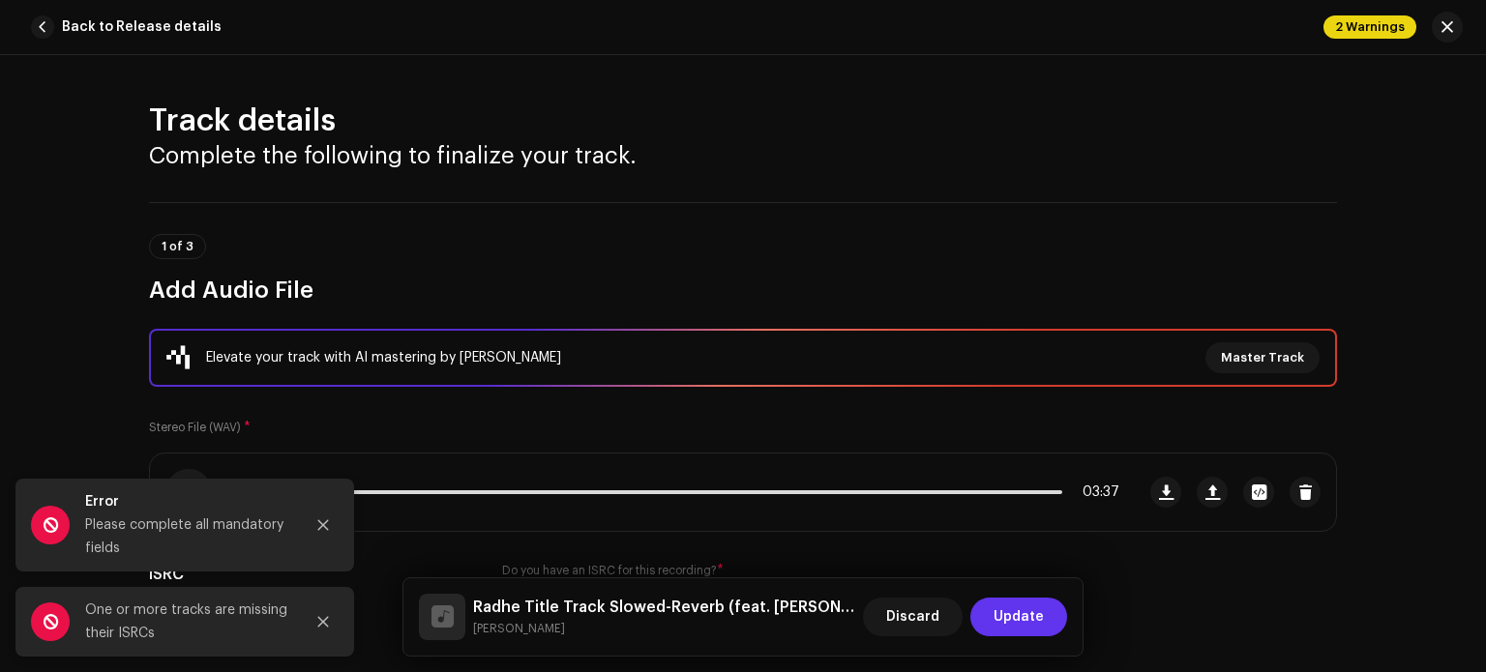
click at [1014, 625] on span "Update" at bounding box center [1019, 617] width 50 height 39
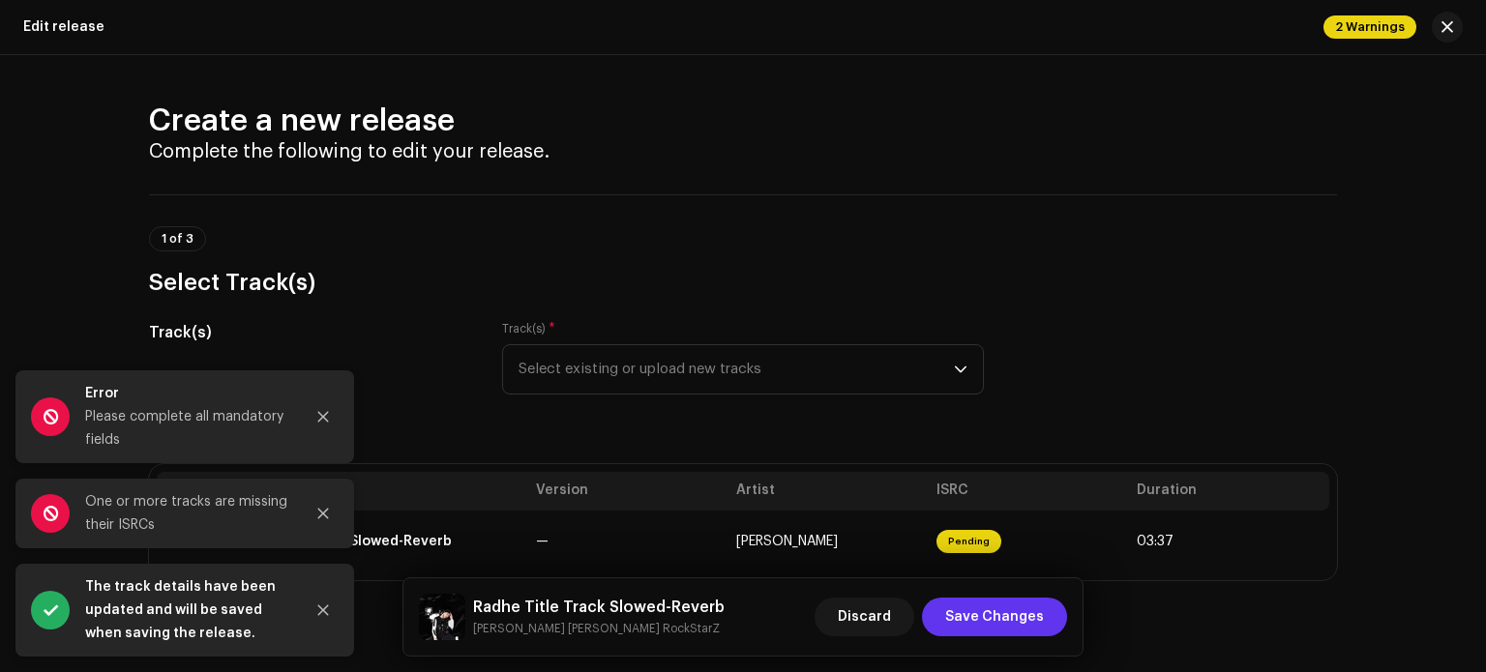
click at [1006, 619] on span "Save Changes" at bounding box center [994, 617] width 99 height 39
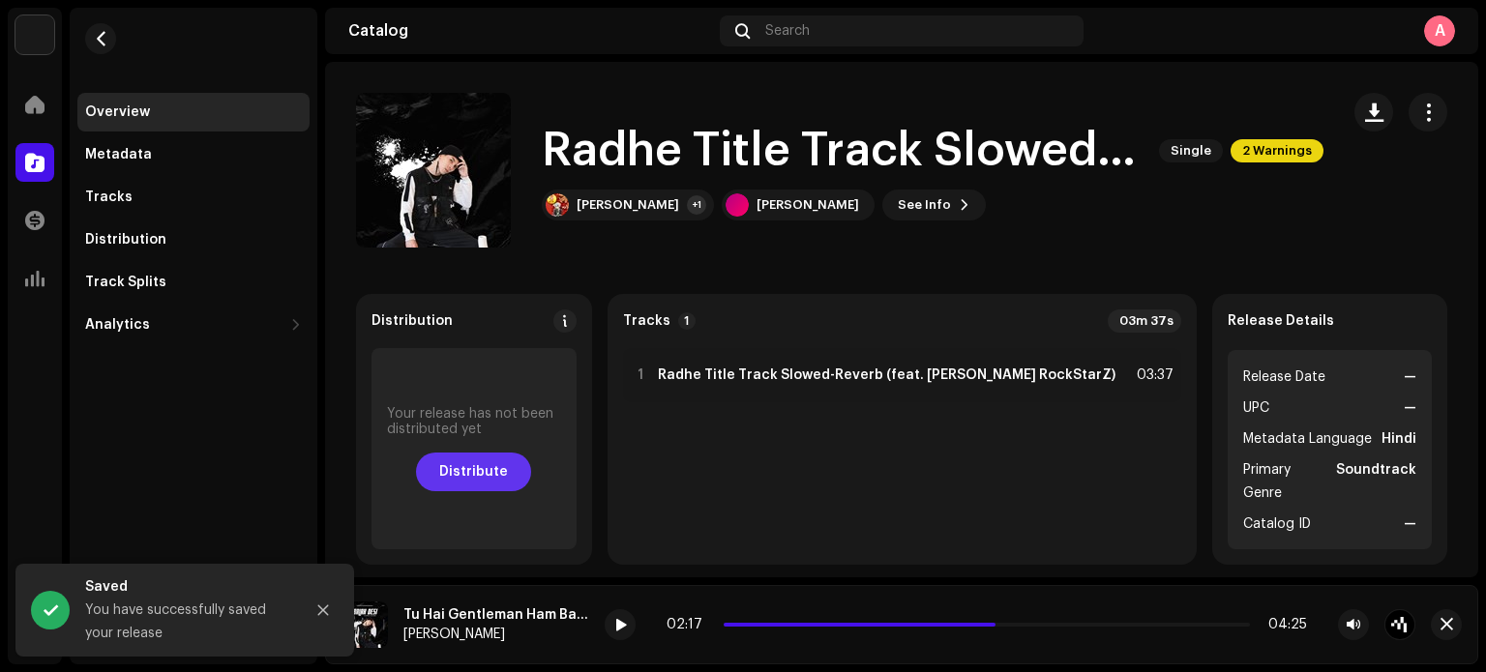
click at [508, 467] on span "Distribute" at bounding box center [473, 472] width 69 height 39
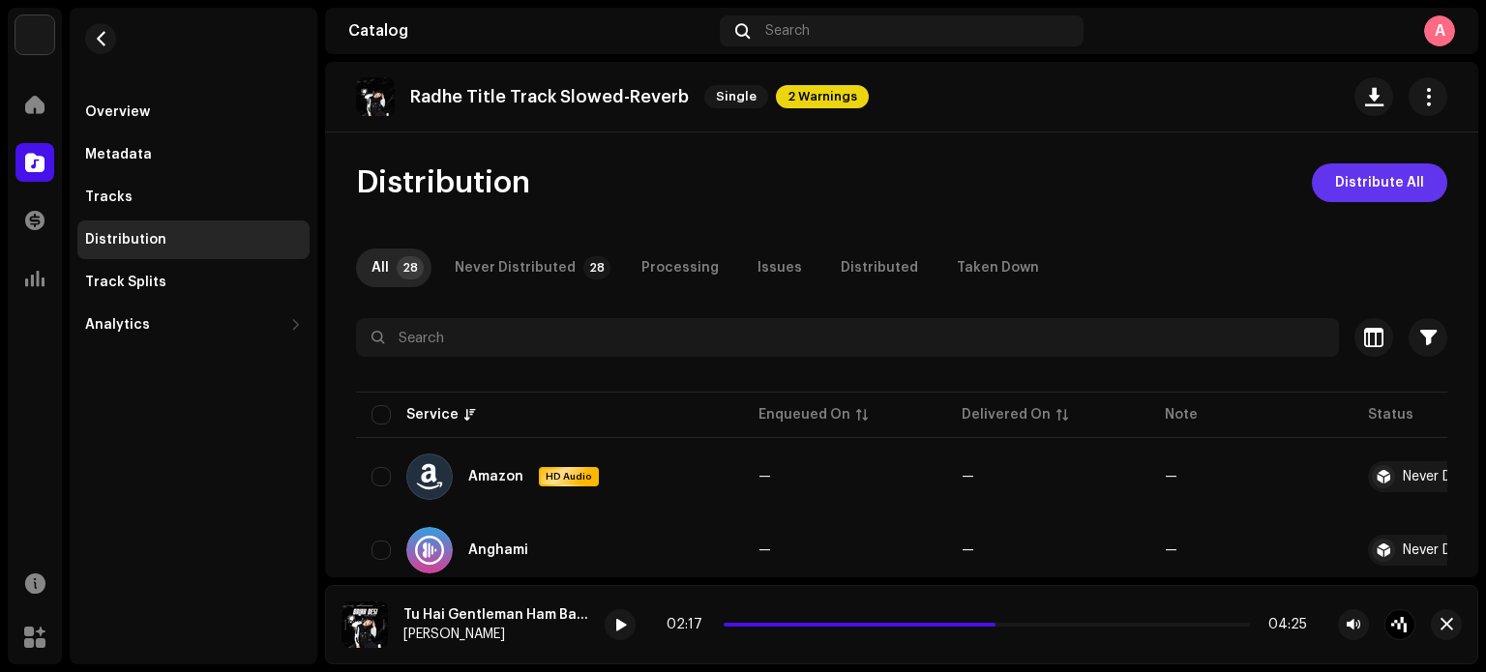
click at [1357, 183] on span "Distribute All" at bounding box center [1379, 183] width 89 height 39
click at [1335, 192] on span "Distribute All" at bounding box center [1379, 183] width 89 height 39
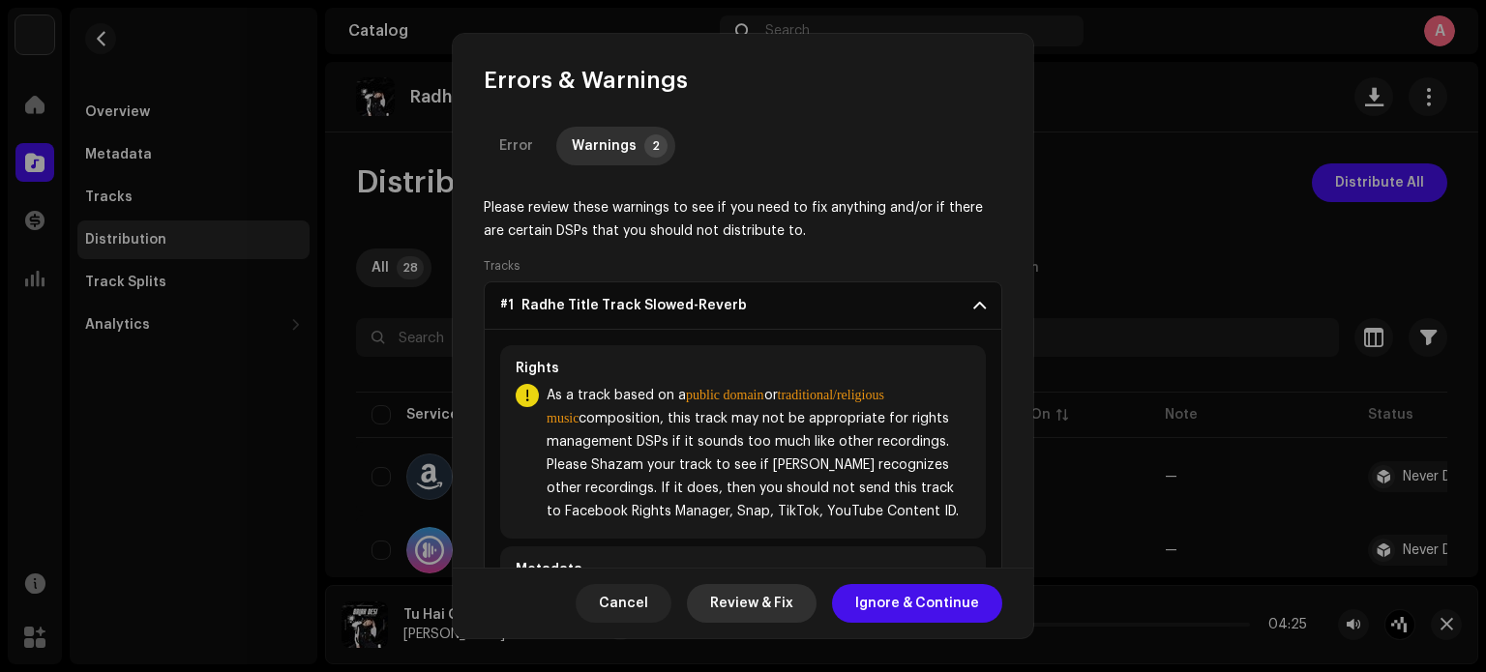
click at [767, 608] on span "Review & Fix" at bounding box center [751, 603] width 83 height 39
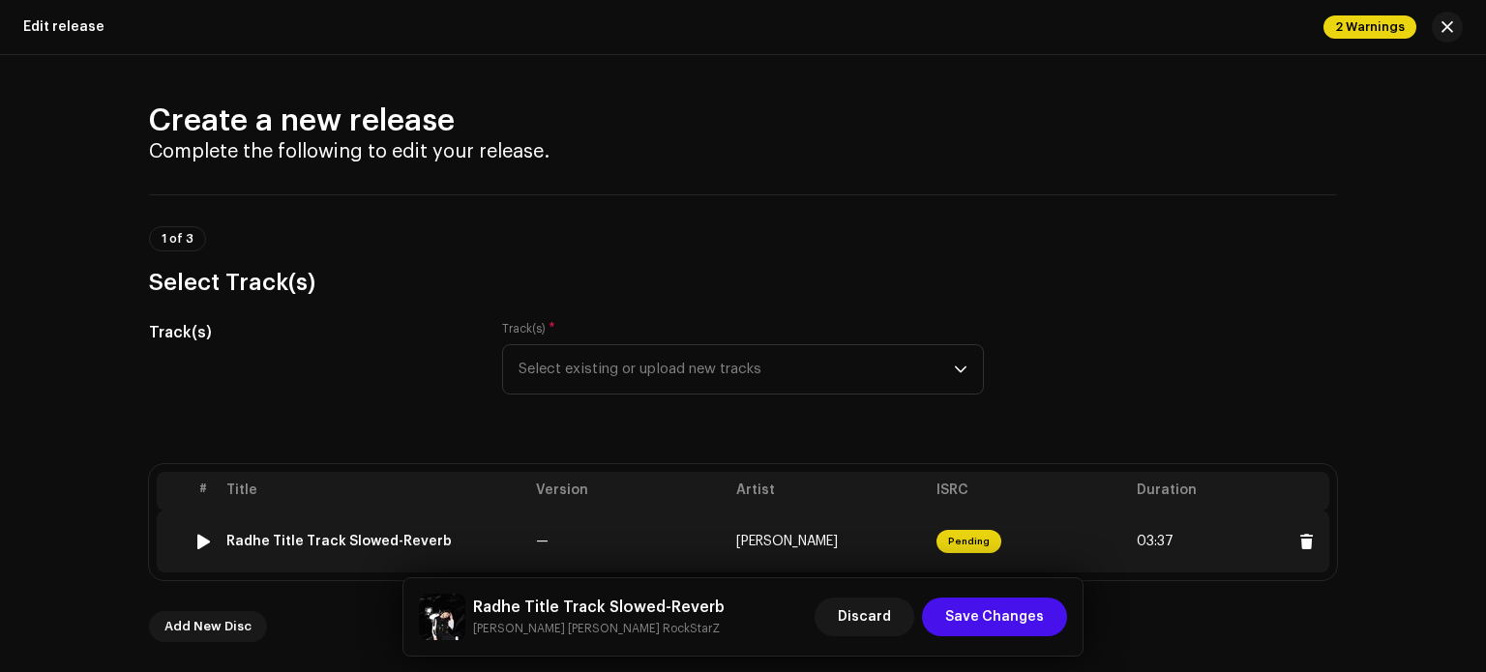
click at [416, 545] on div "Radhe Title Track Slowed-Reverb" at bounding box center [338, 541] width 225 height 15
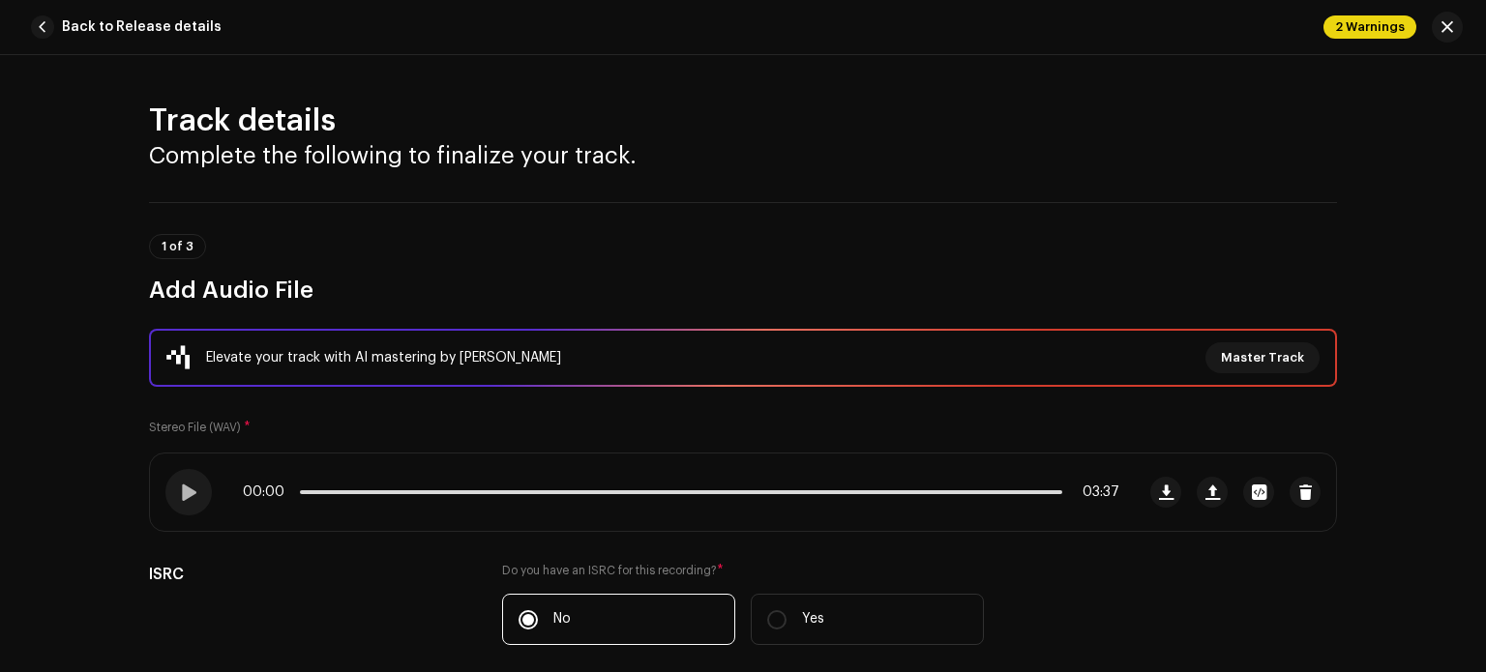
drag, startPoint x: 1485, startPoint y: 119, endPoint x: 1480, endPoint y: 141, distance: 22.8
click at [1480, 142] on html "Ashish RaghuWanshi Home Catalog Transactions Analytics Resources Marketplace As…" at bounding box center [743, 336] width 1486 height 672
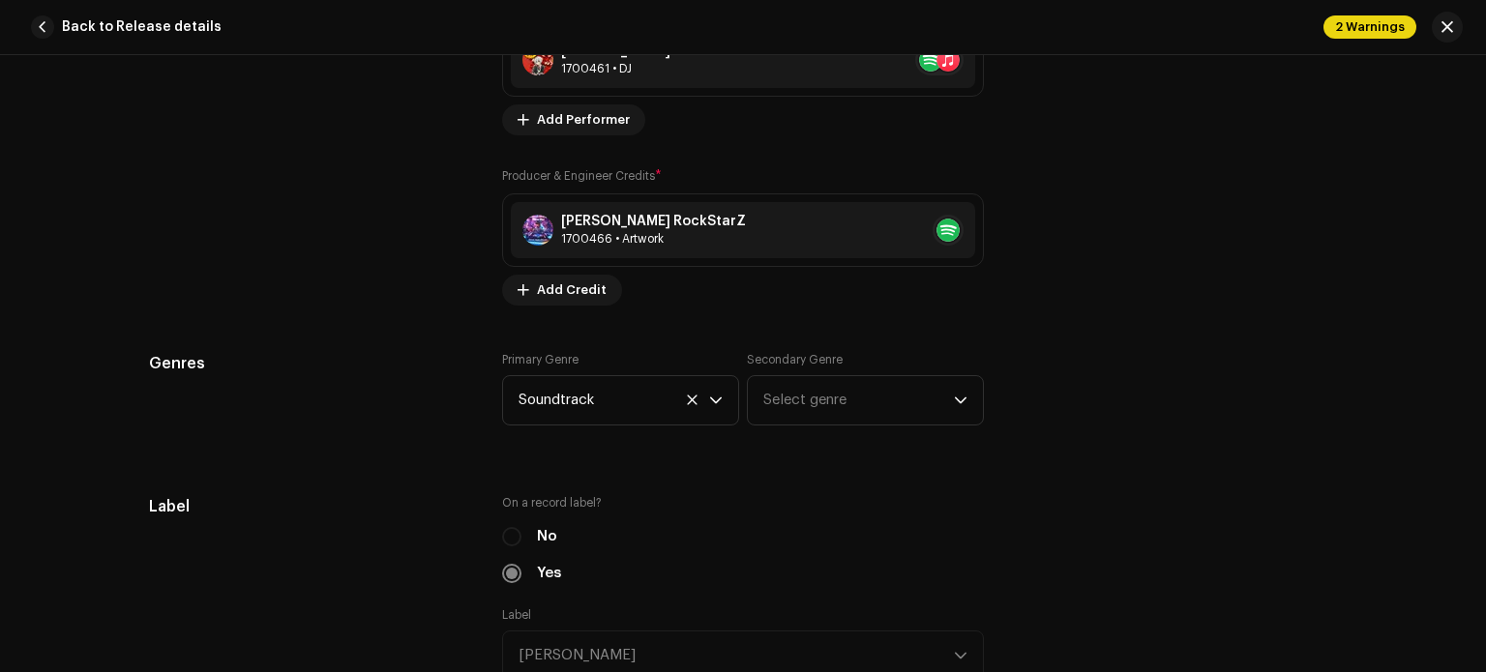
scroll to position [1667, 0]
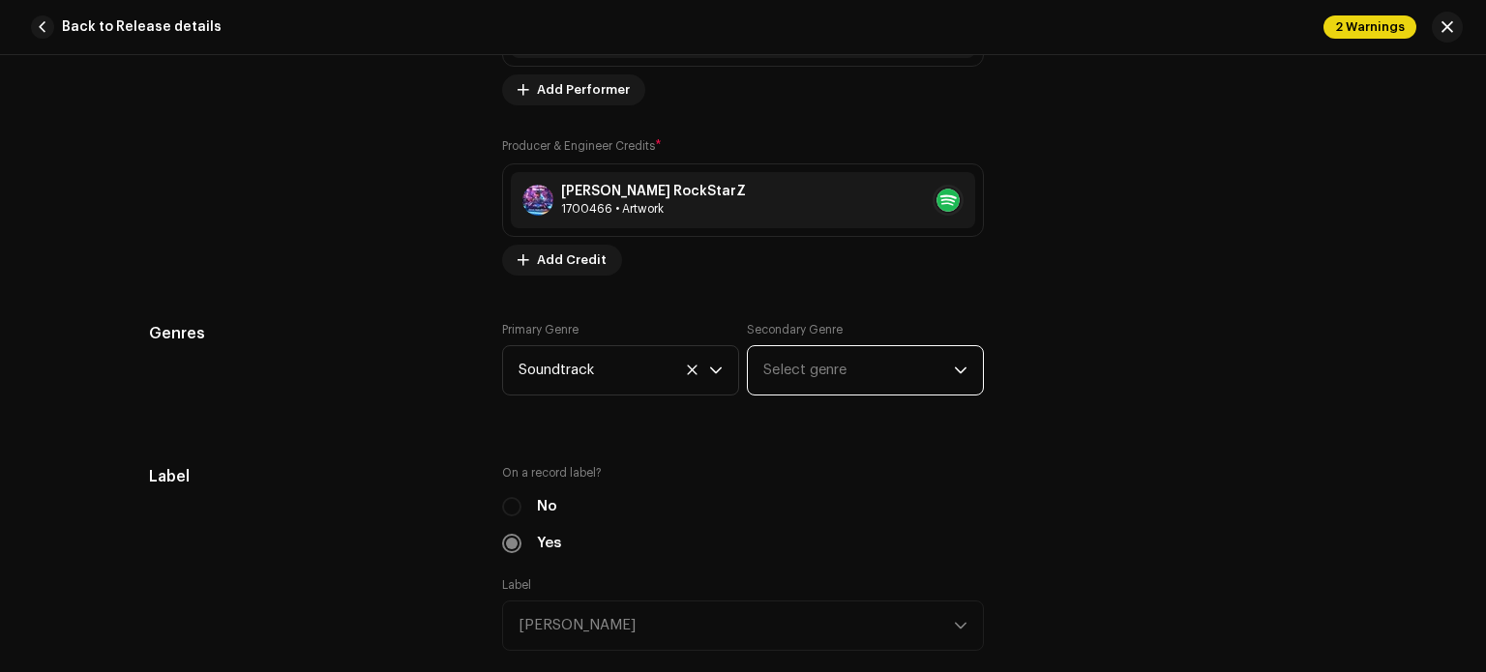
click at [940, 378] on span "Select genre" at bounding box center [858, 370] width 191 height 48
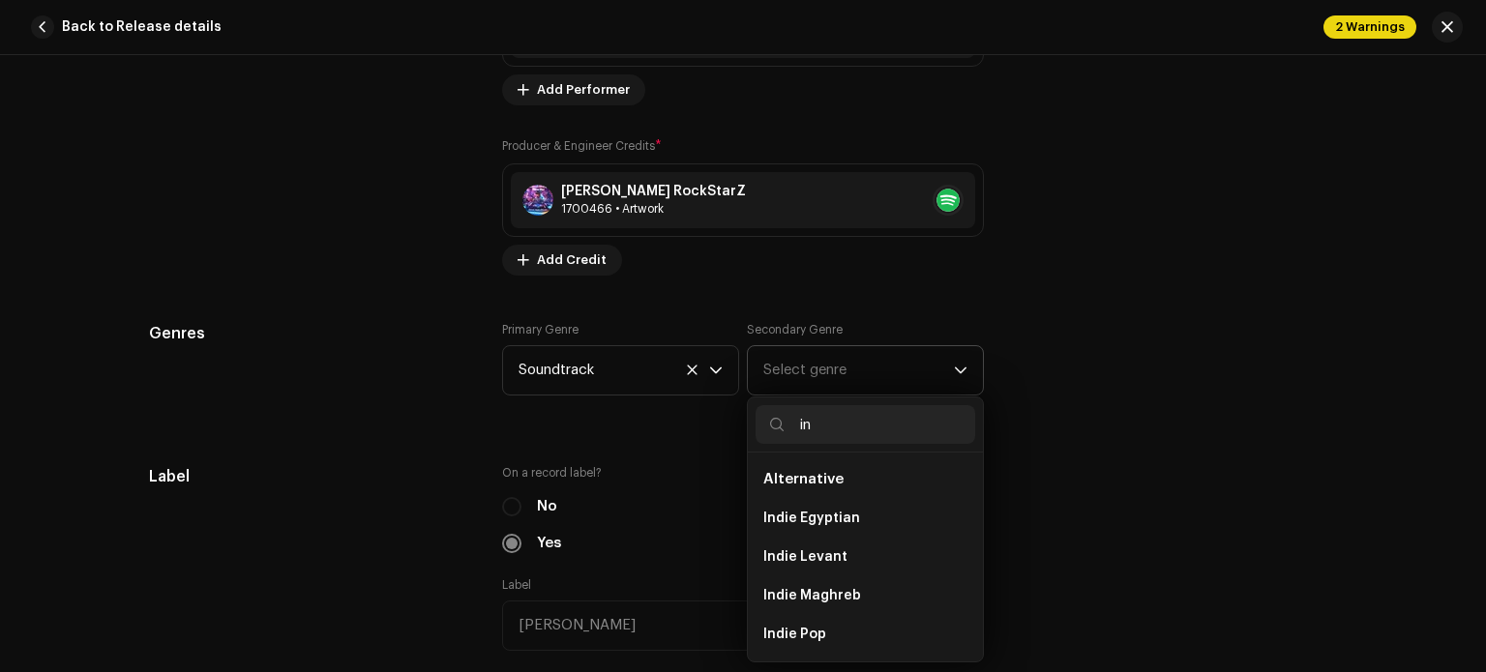
type input "i"
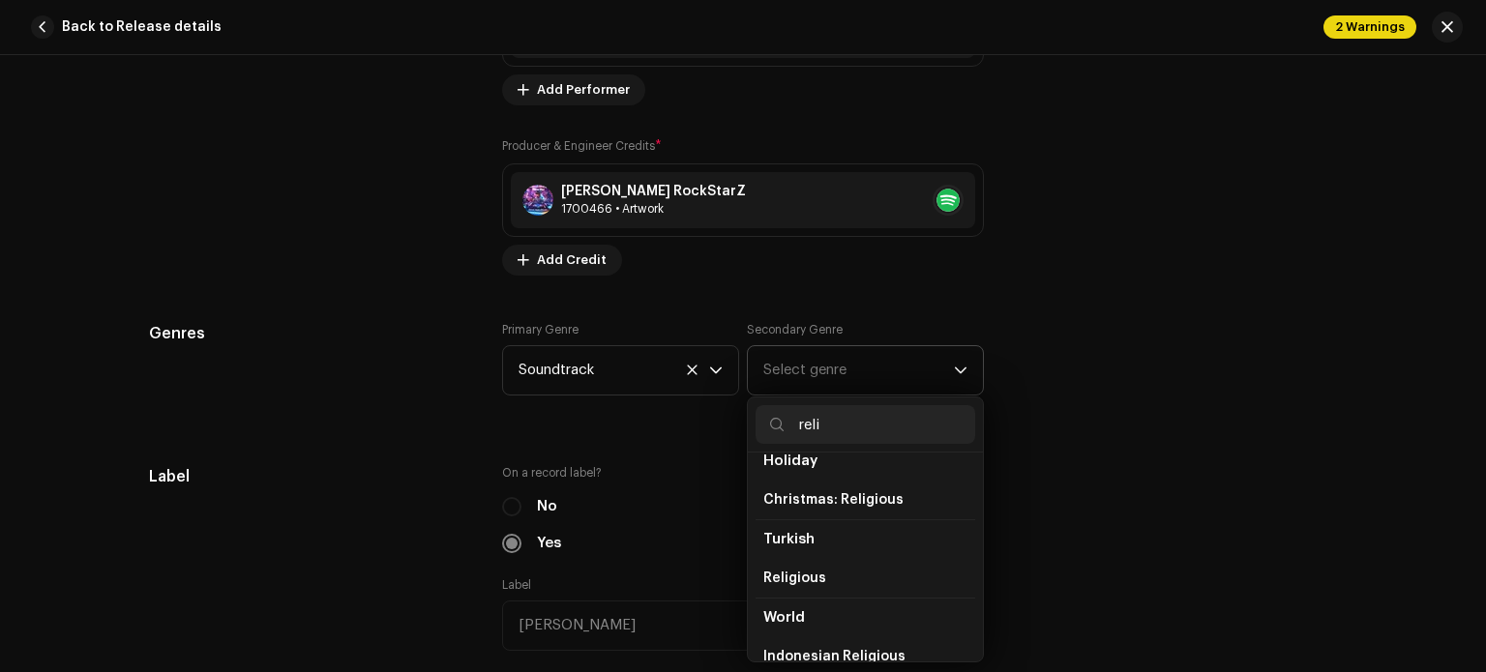
scroll to position [0, 0]
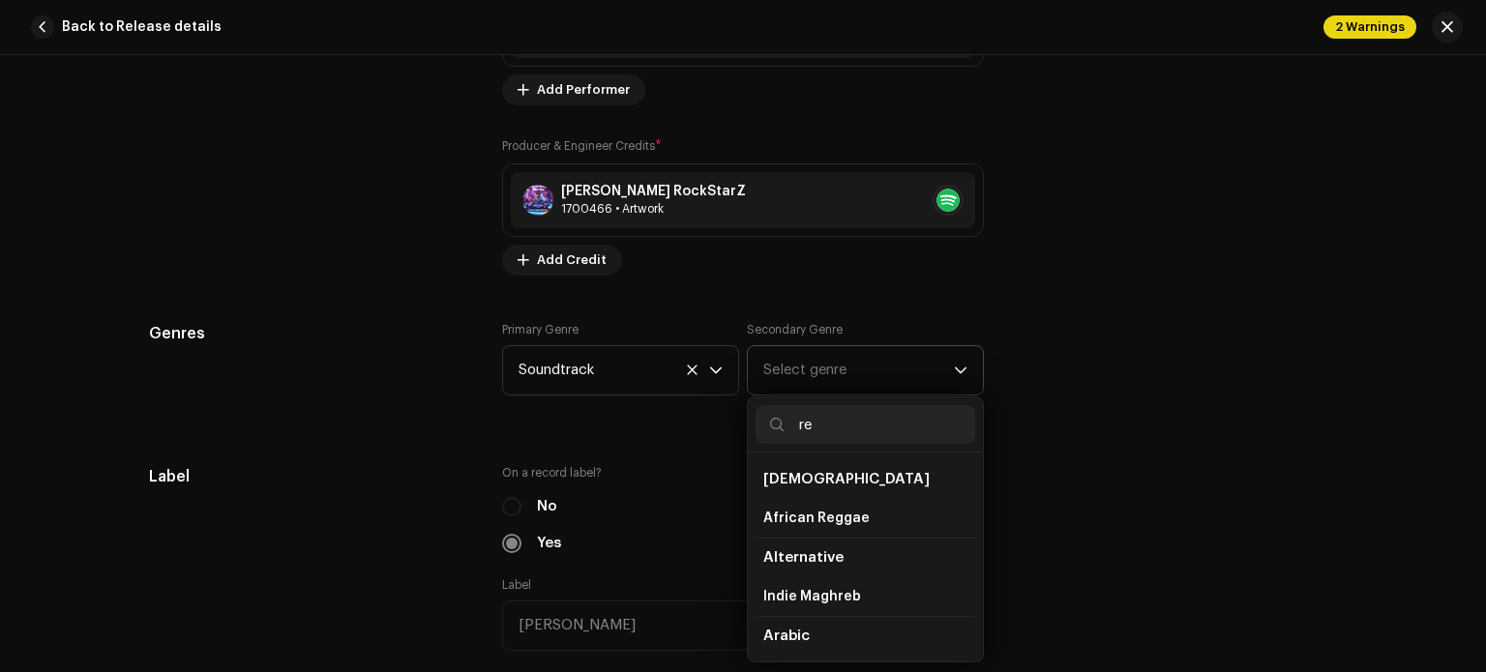
type input "r"
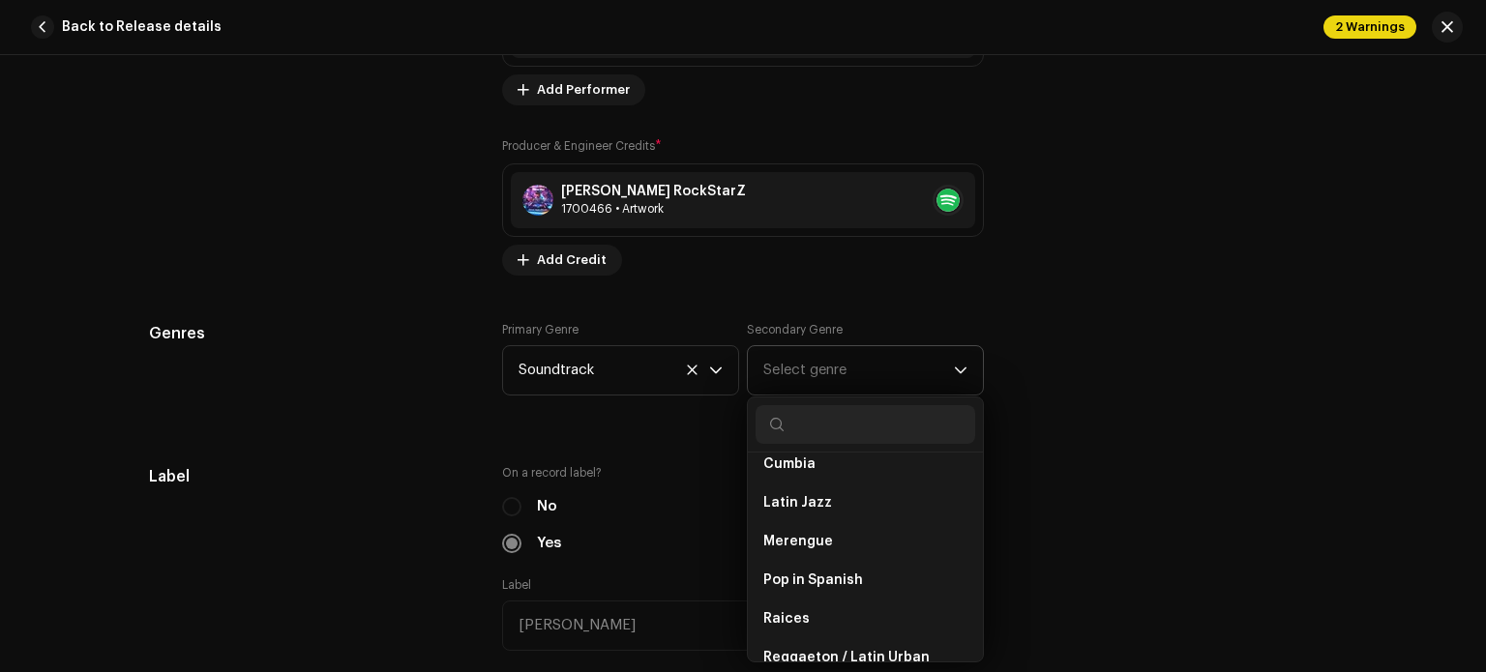
scroll to position [11177, 0]
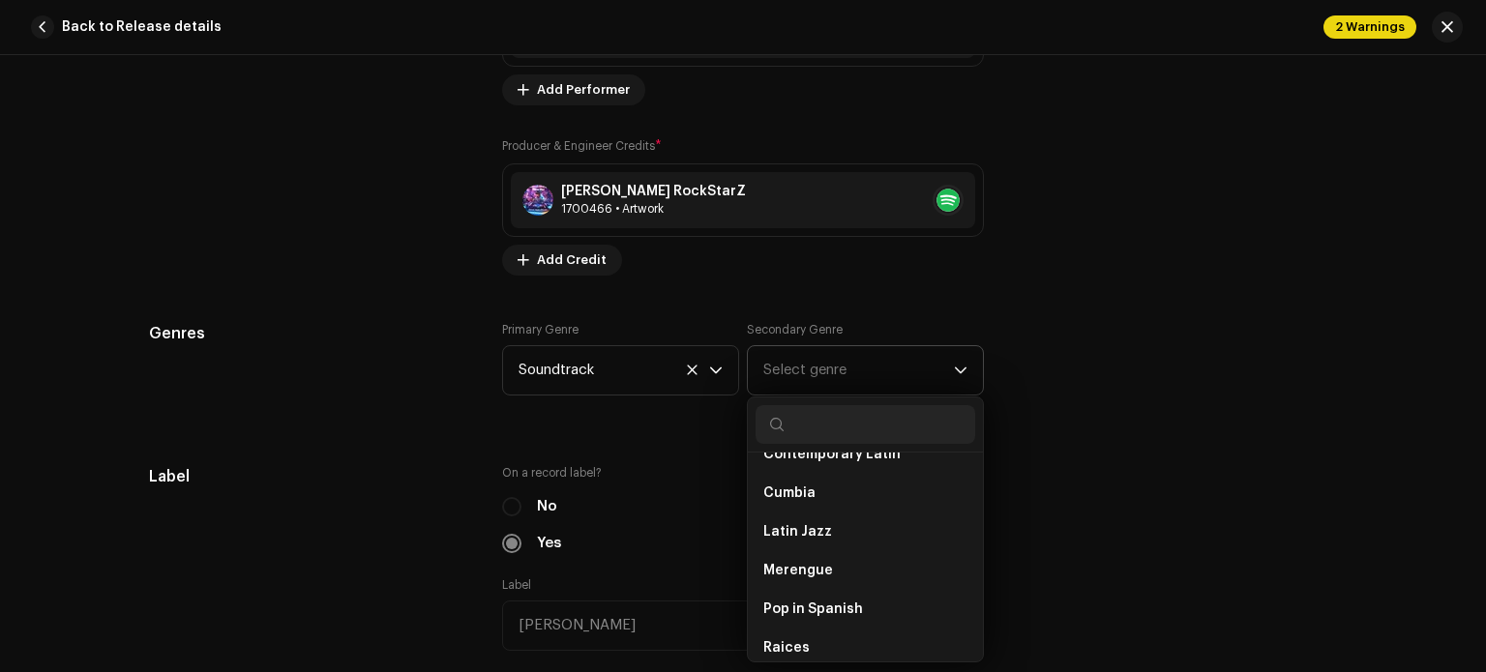
click at [880, 432] on input "text" at bounding box center [866, 424] width 220 height 39
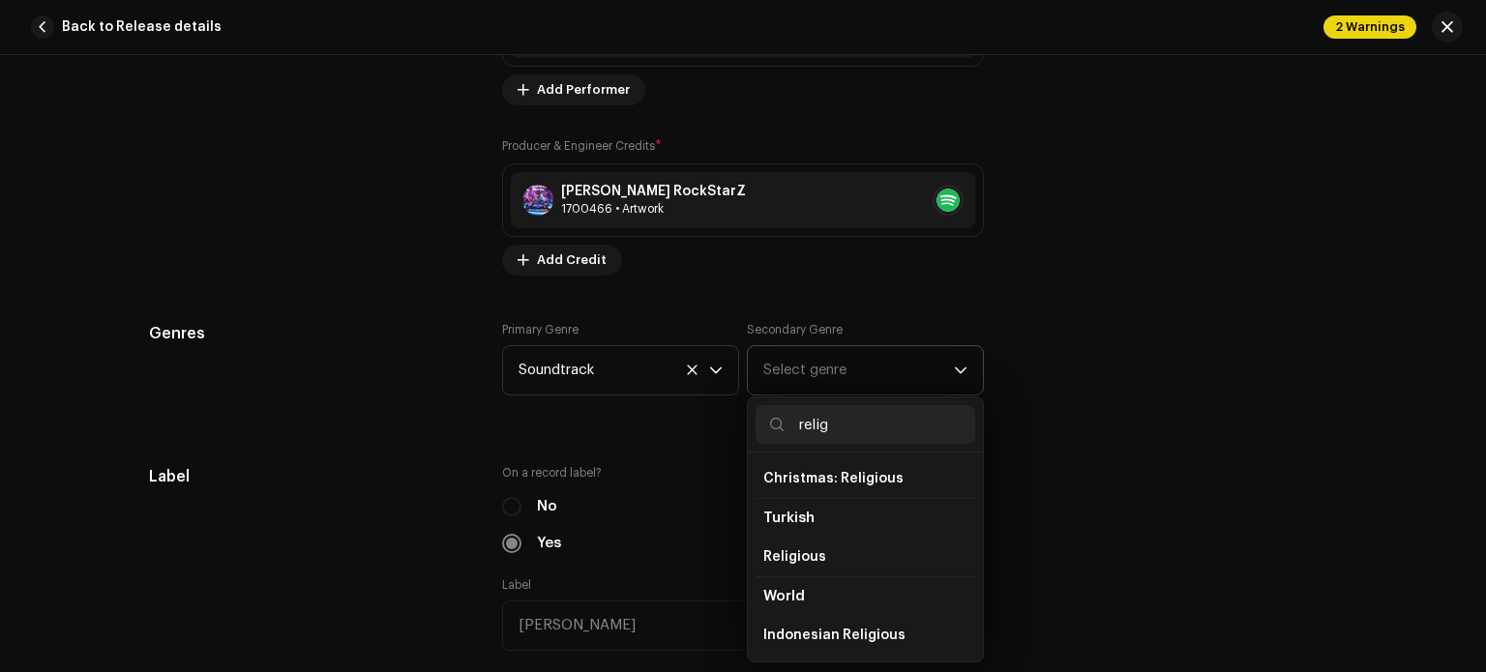
scroll to position [0, 0]
type input "r"
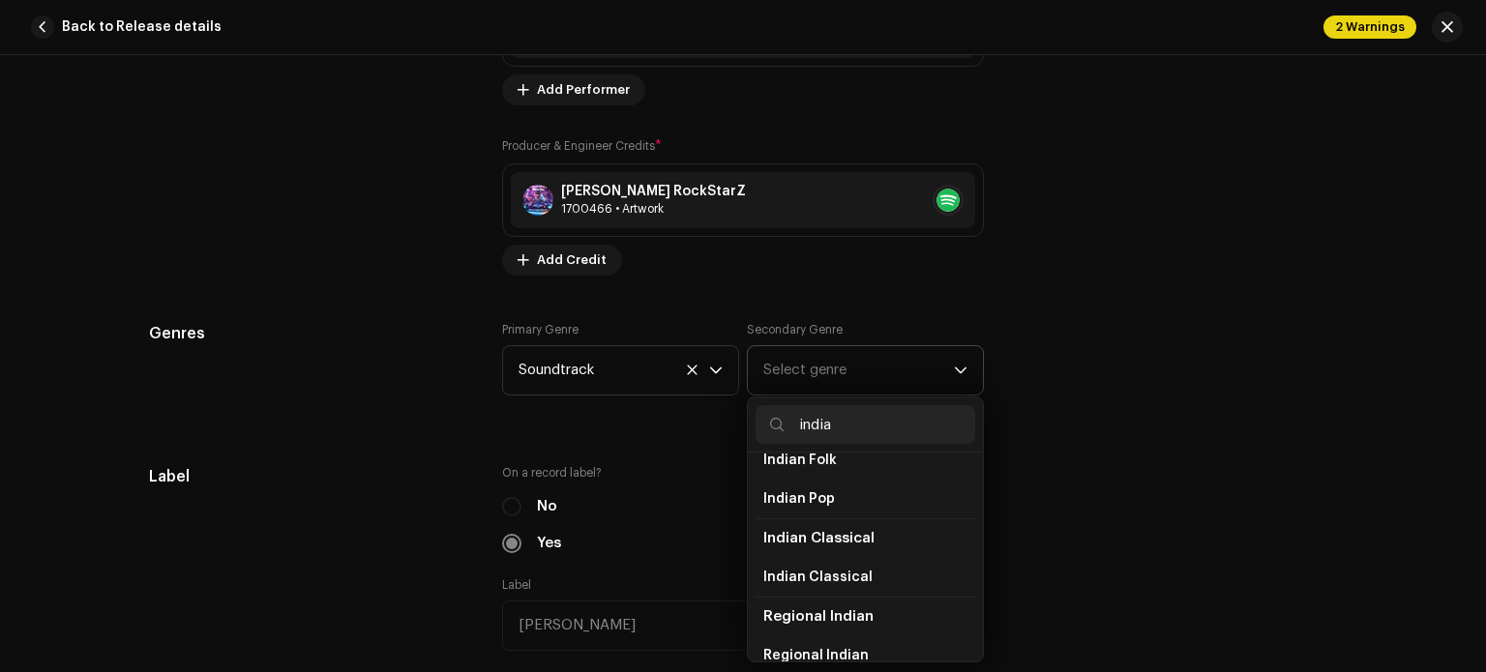
scroll to position [117, 0]
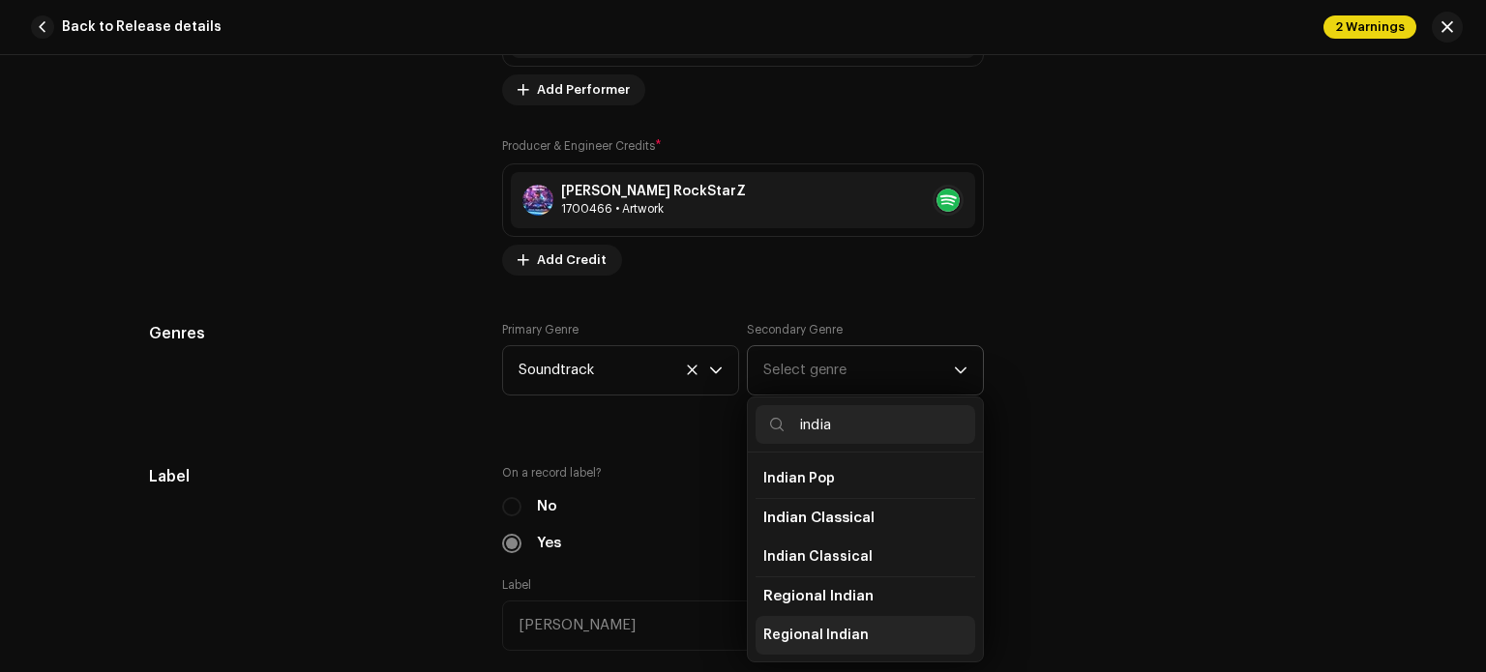
type input "india"
click at [818, 634] on span "Regional Indian" at bounding box center [815, 635] width 105 height 19
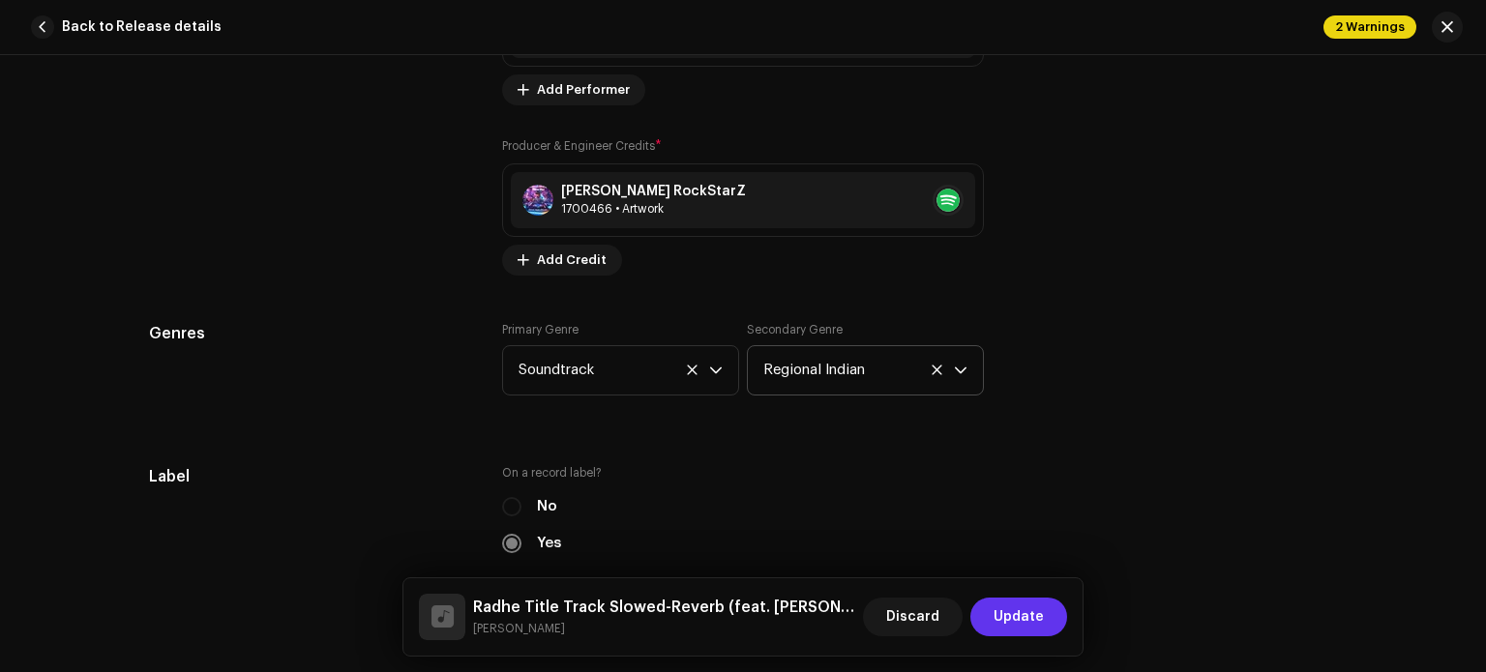
click at [1035, 616] on span "Update" at bounding box center [1019, 617] width 50 height 39
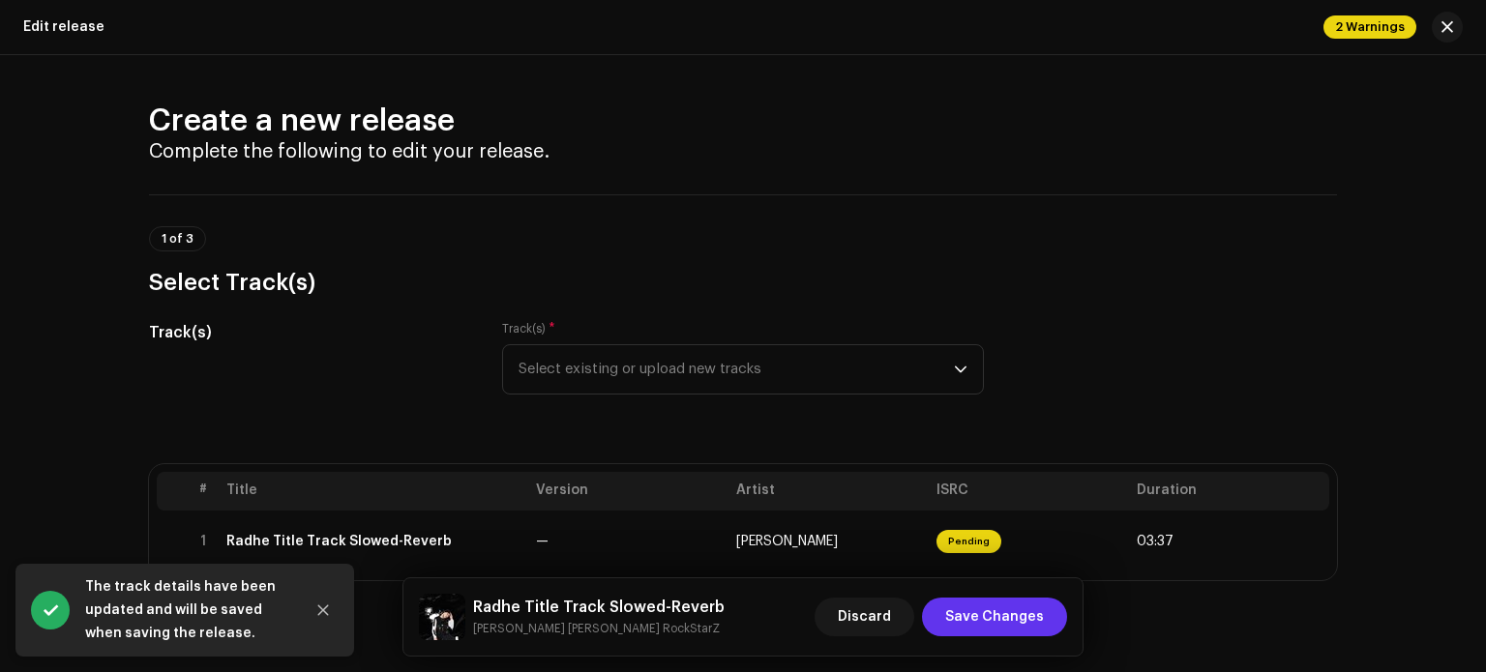
click at [1029, 617] on span "Save Changes" at bounding box center [994, 617] width 99 height 39
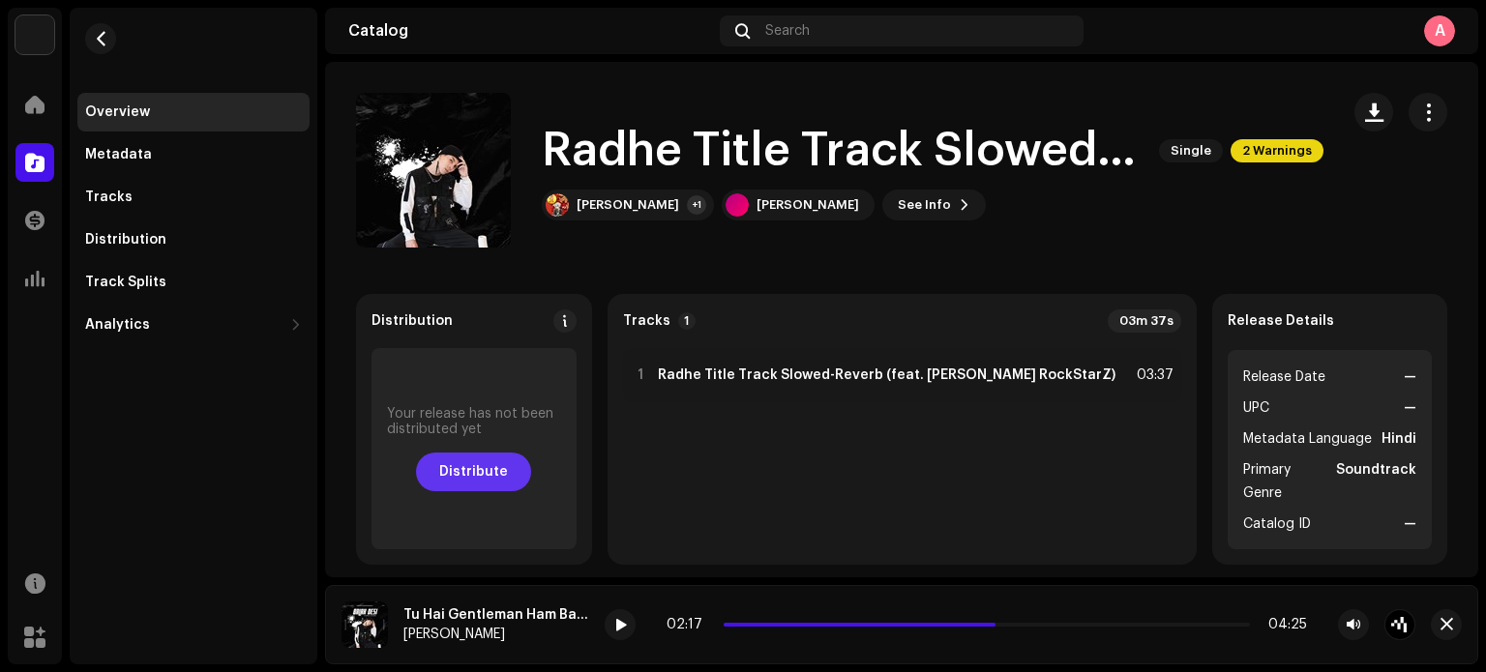
click at [492, 471] on span "Distribute" at bounding box center [473, 472] width 69 height 39
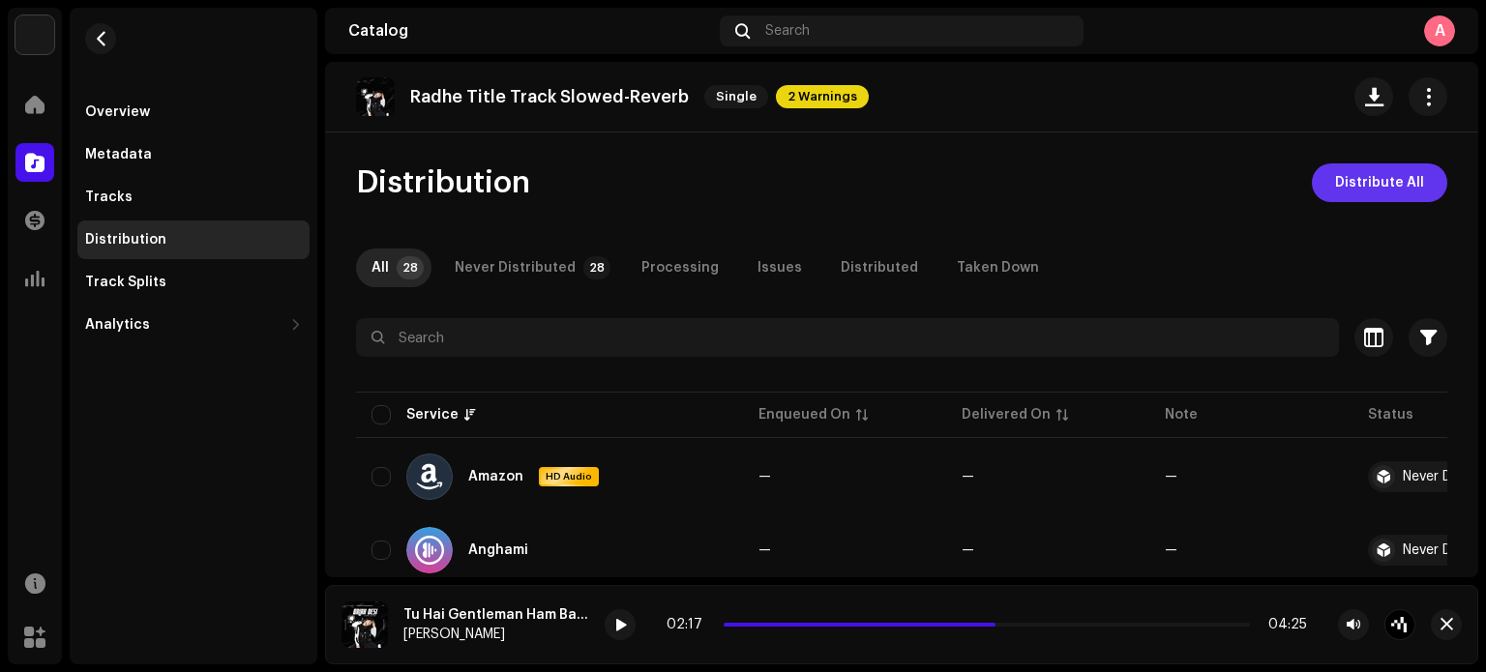
click at [1371, 185] on span "Distribute All" at bounding box center [1379, 183] width 89 height 39
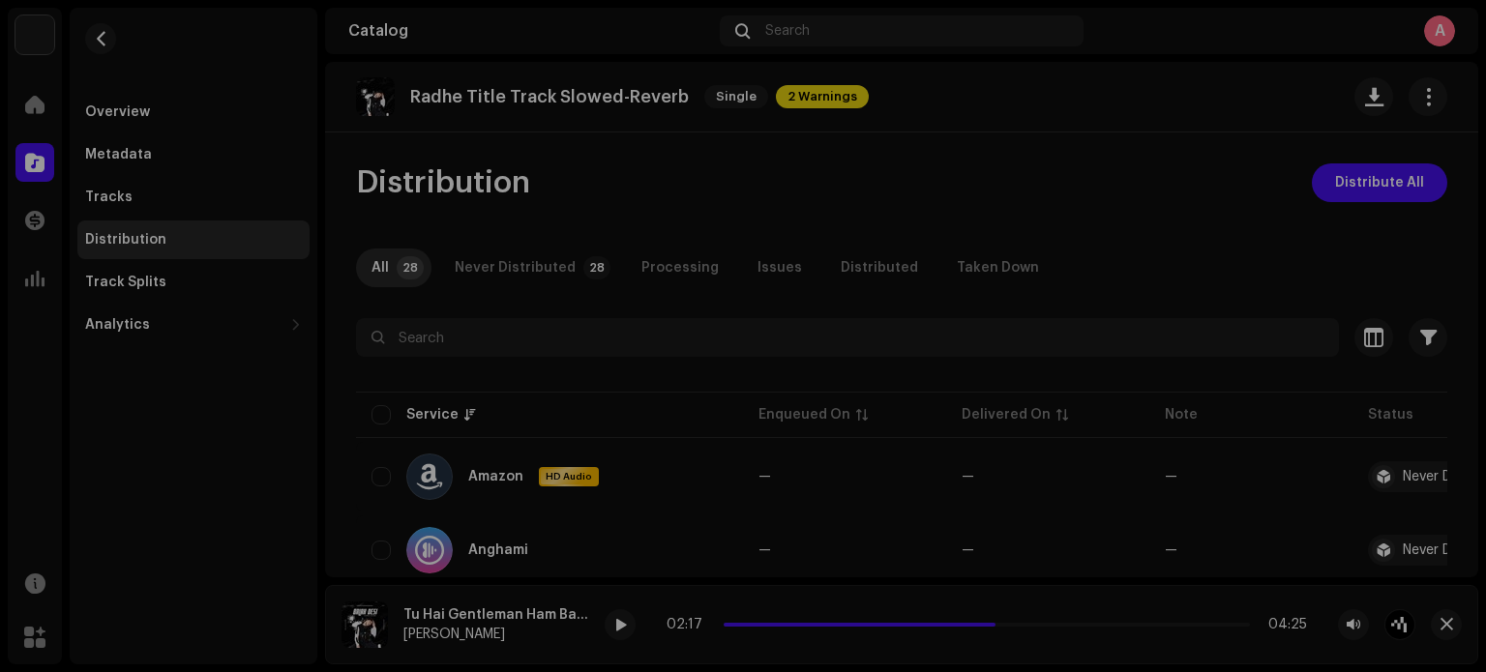
click at [1126, 239] on div "Errors & Warnings Error Warnings 2 Please review these warnings to see if you n…" at bounding box center [743, 336] width 1486 height 672
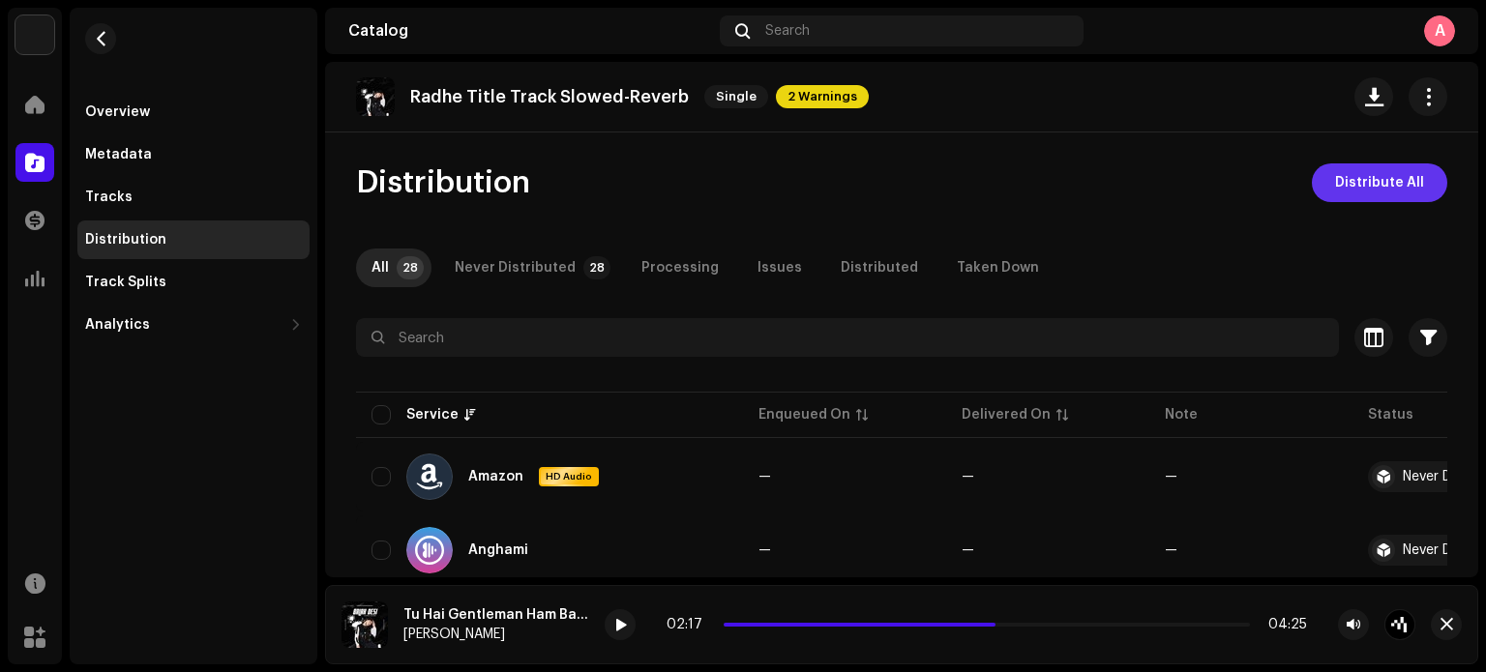
click at [1328, 175] on button "Distribute All" at bounding box center [1379, 183] width 135 height 39
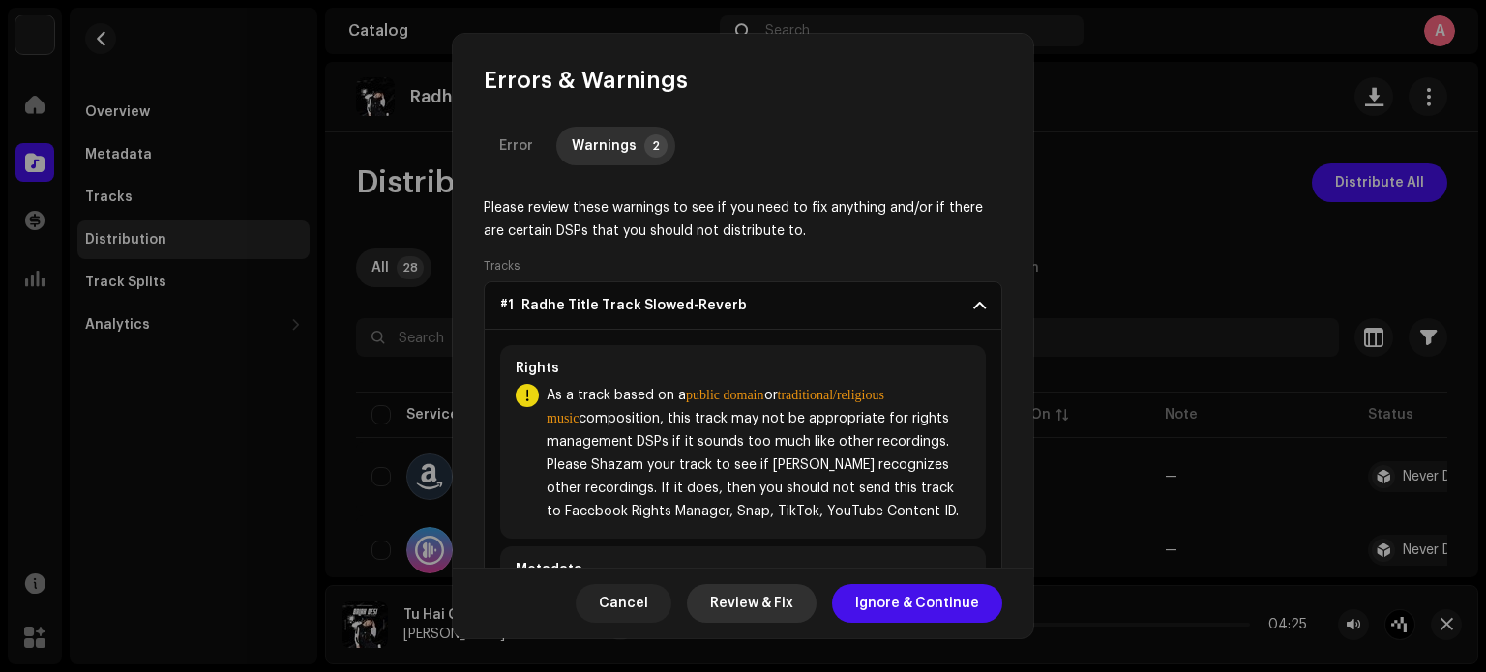
click at [754, 618] on span "Review & Fix" at bounding box center [751, 603] width 83 height 39
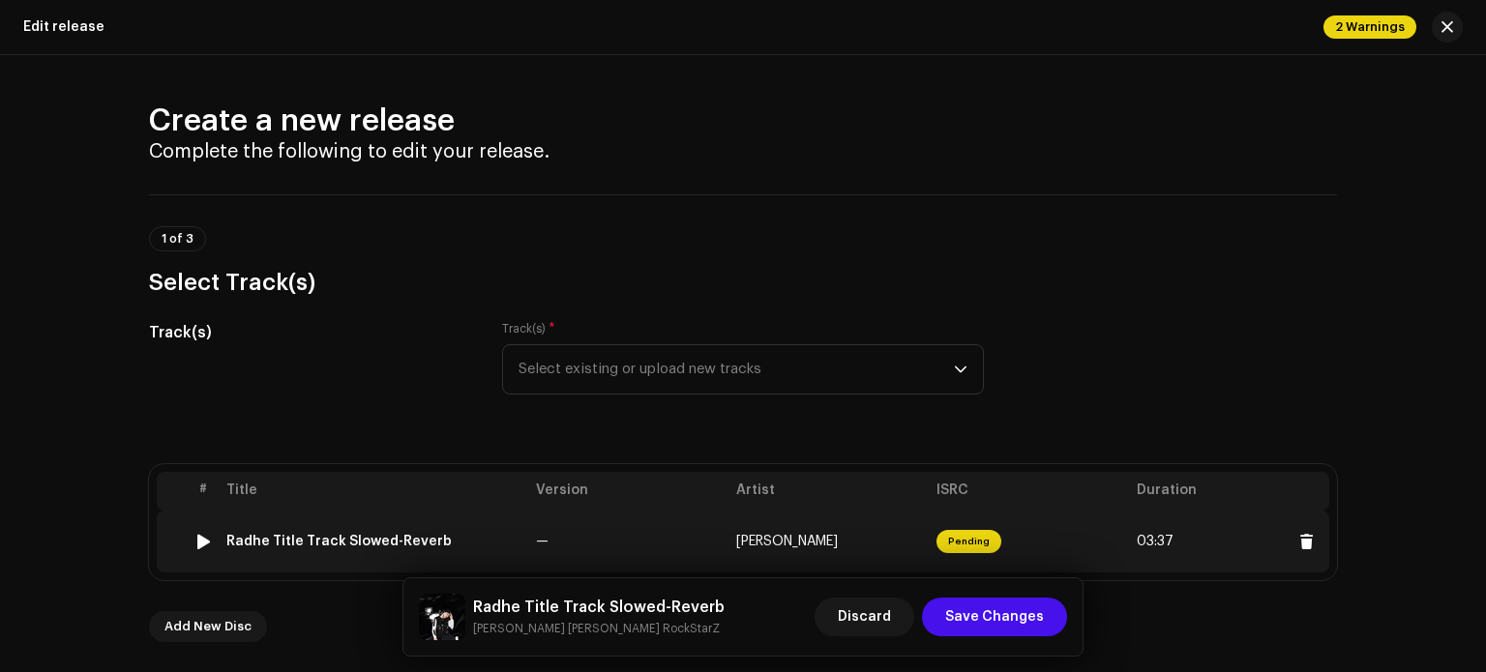
click at [767, 537] on span "[PERSON_NAME]" at bounding box center [787, 542] width 102 height 14
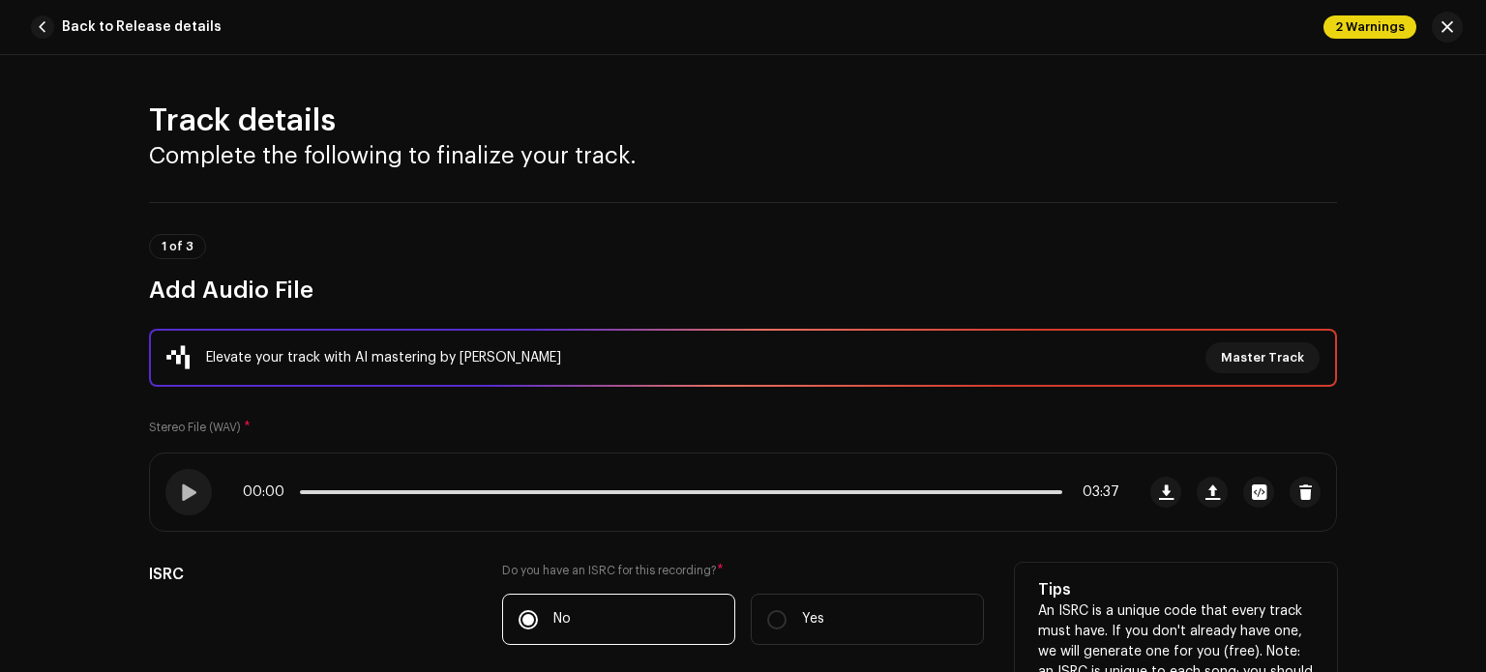
click at [1100, 564] on div "Tips An ISRC is a unique code that every track must have. If you don't already …" at bounding box center [1176, 651] width 322 height 176
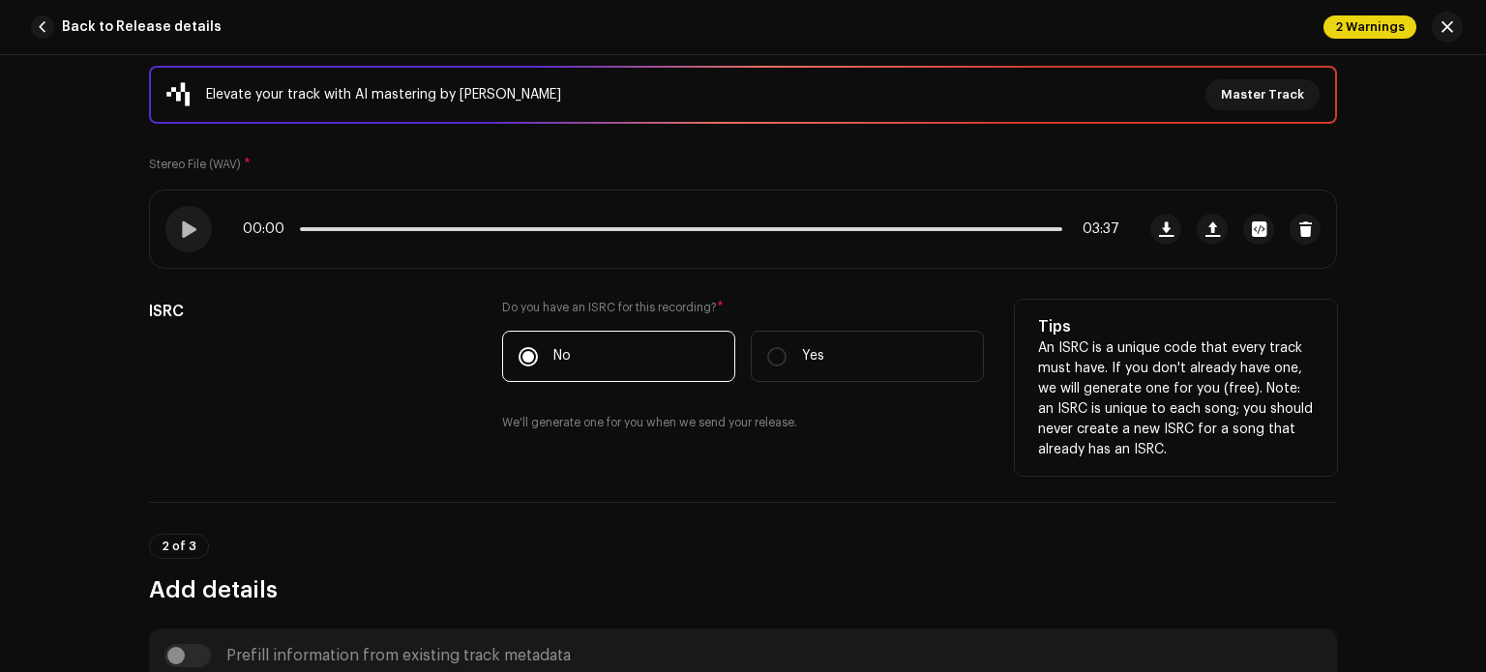
scroll to position [310, 0]
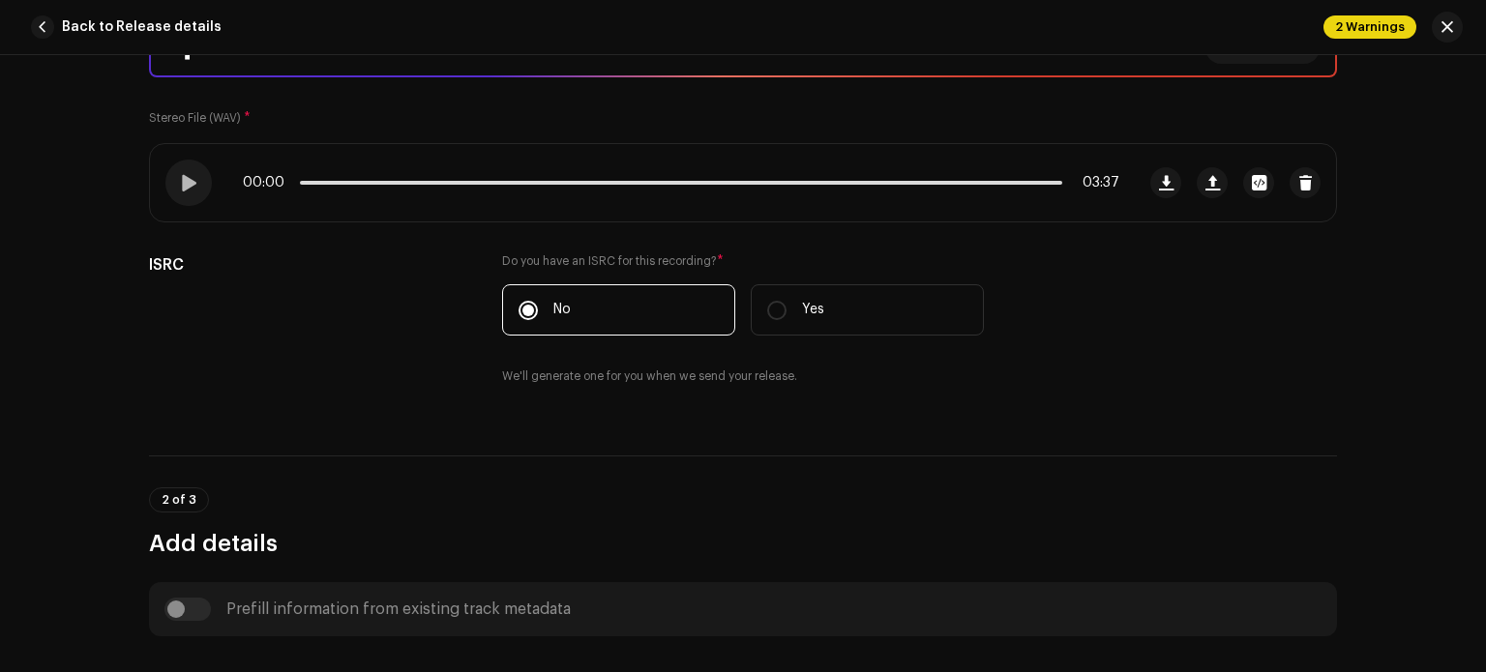
click at [1091, 465] on div "2 of 3 Add details" at bounding box center [743, 508] width 1188 height 104
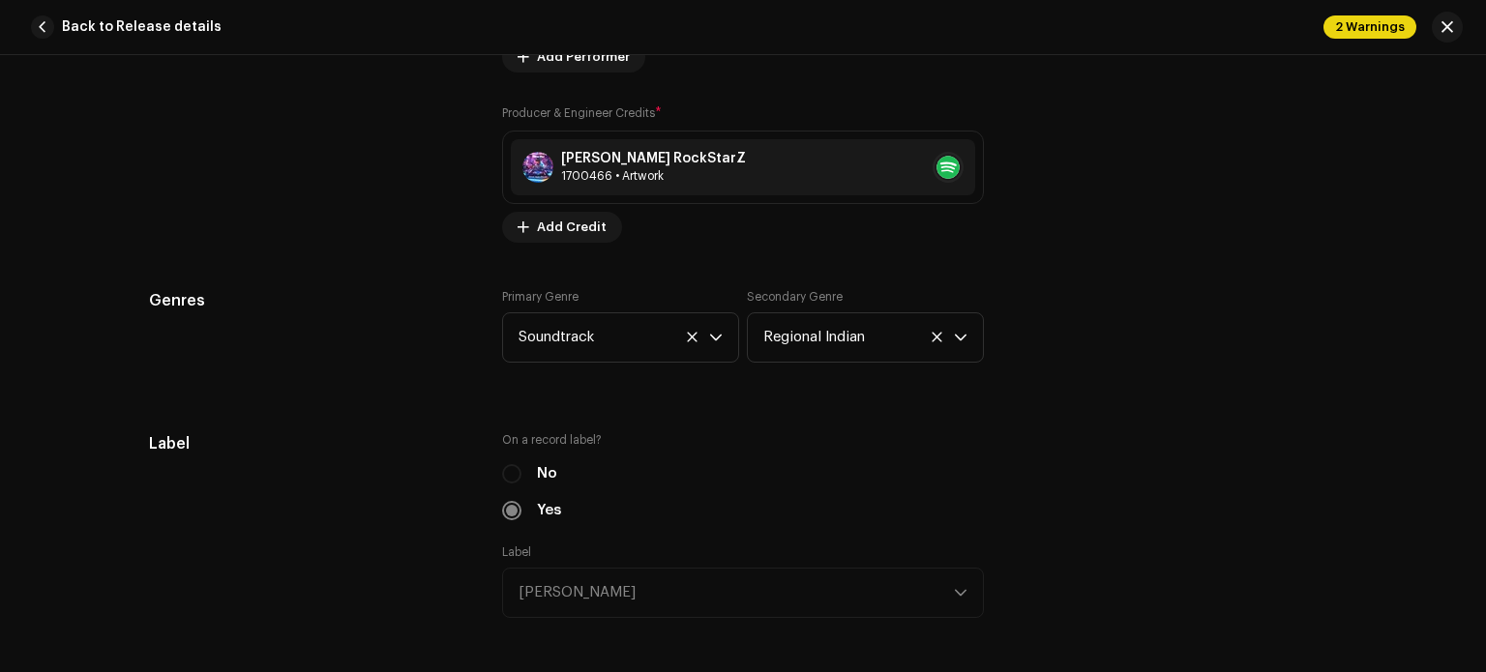
scroll to position [1703, 0]
click at [935, 332] on icon at bounding box center [937, 334] width 13 height 13
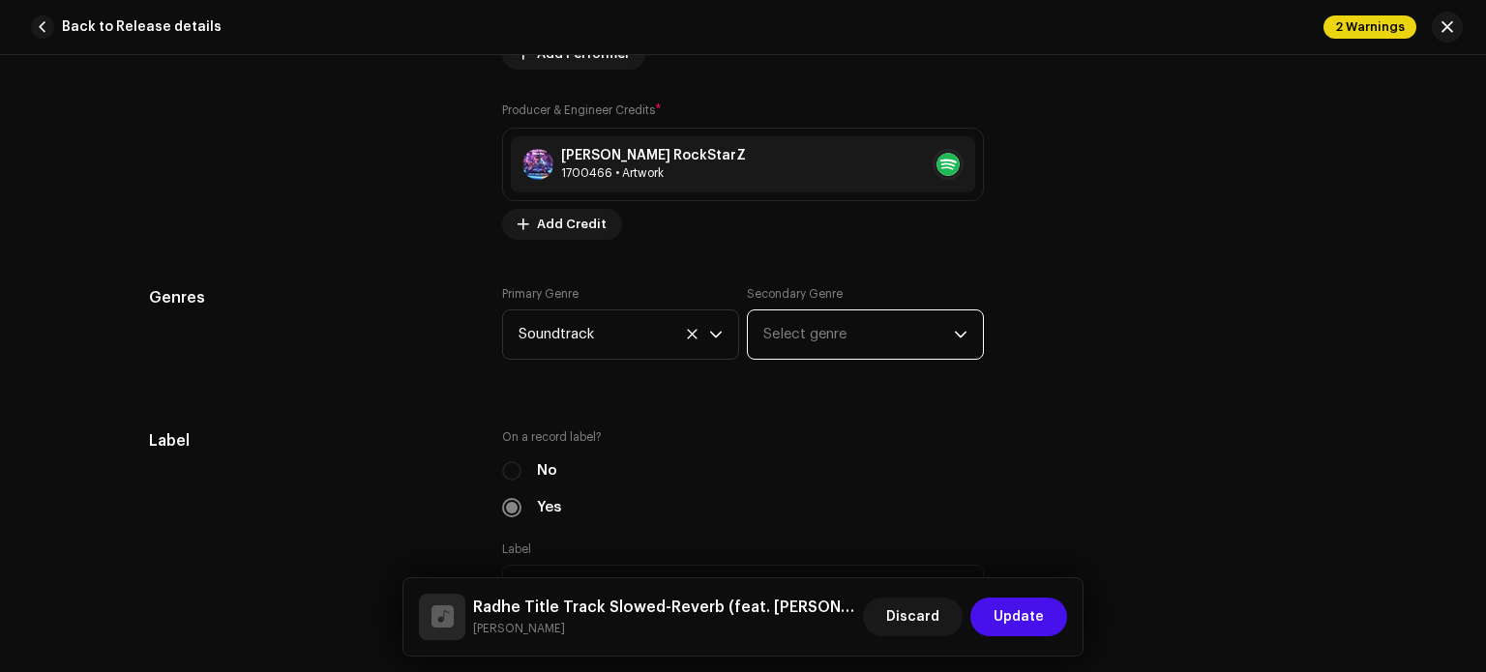
click at [935, 332] on span "Select genre" at bounding box center [858, 335] width 191 height 48
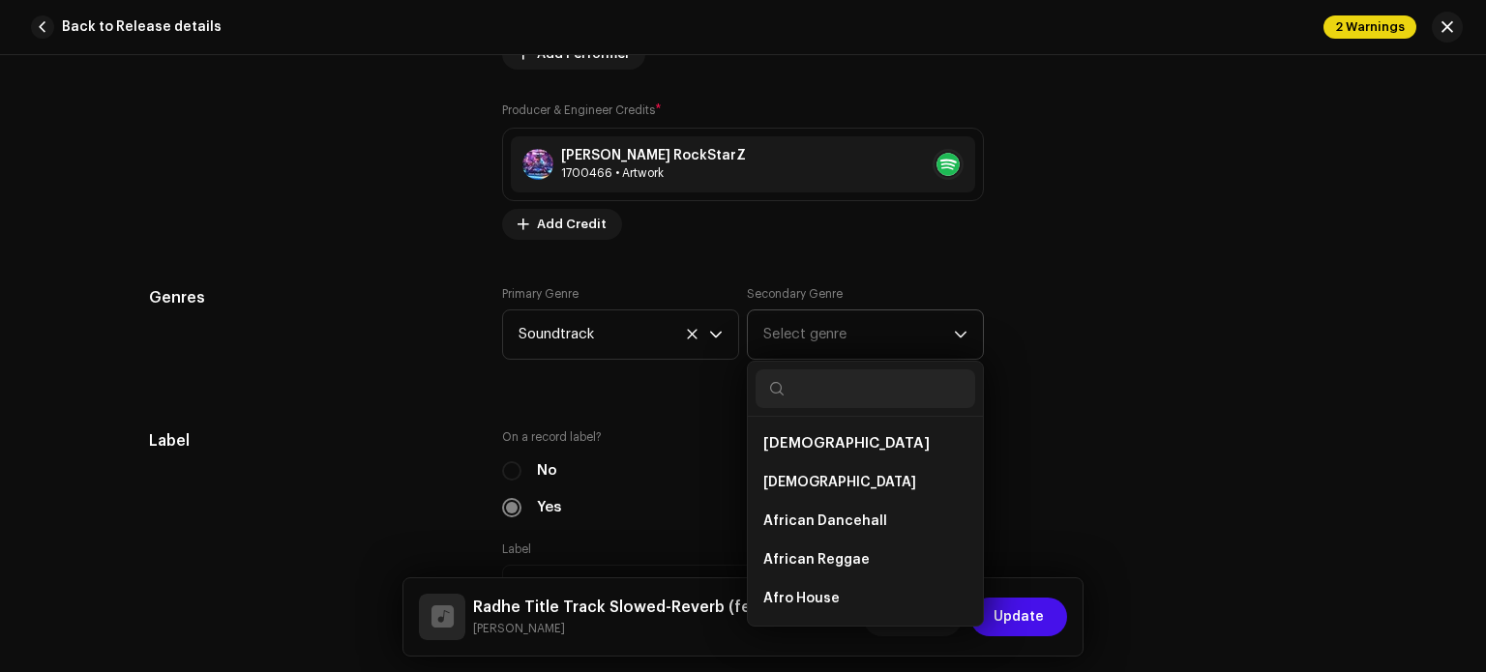
click at [957, 332] on icon "dropdown trigger" at bounding box center [961, 335] width 14 height 14
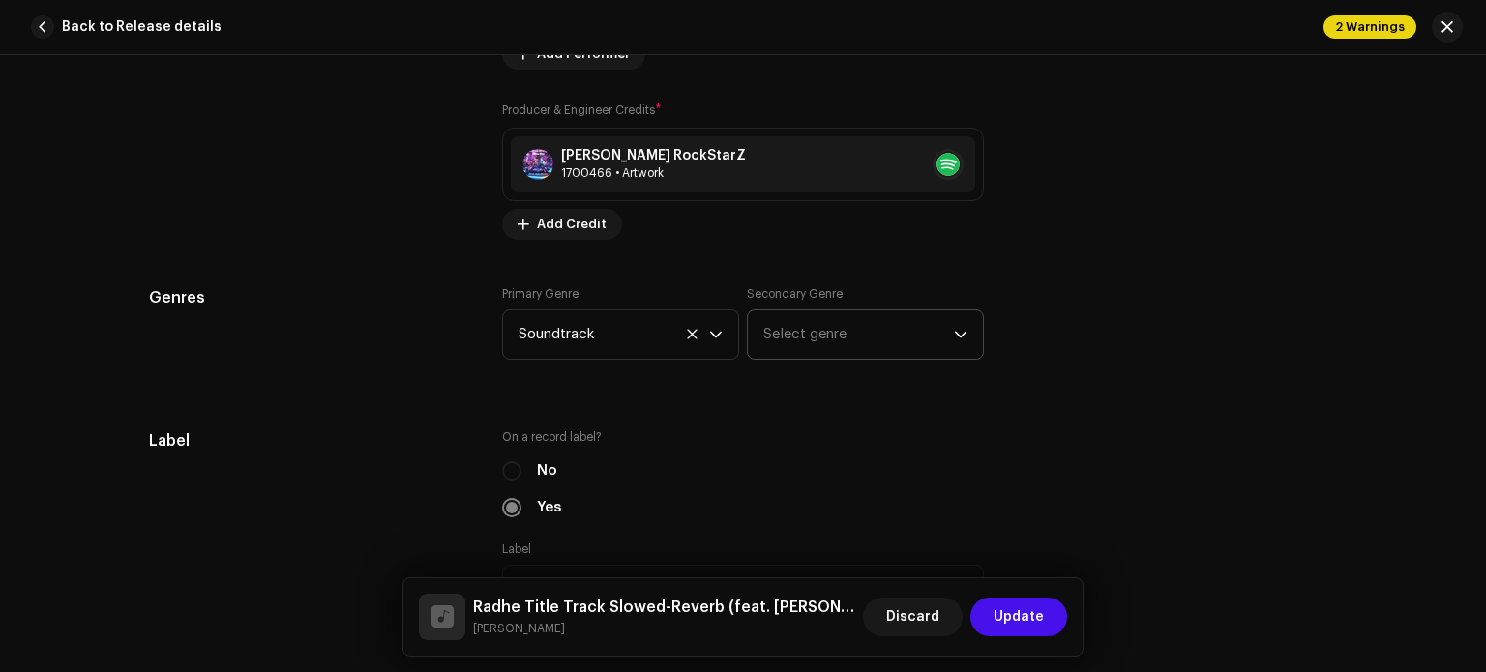
click at [955, 333] on icon "dropdown trigger" at bounding box center [961, 335] width 14 height 14
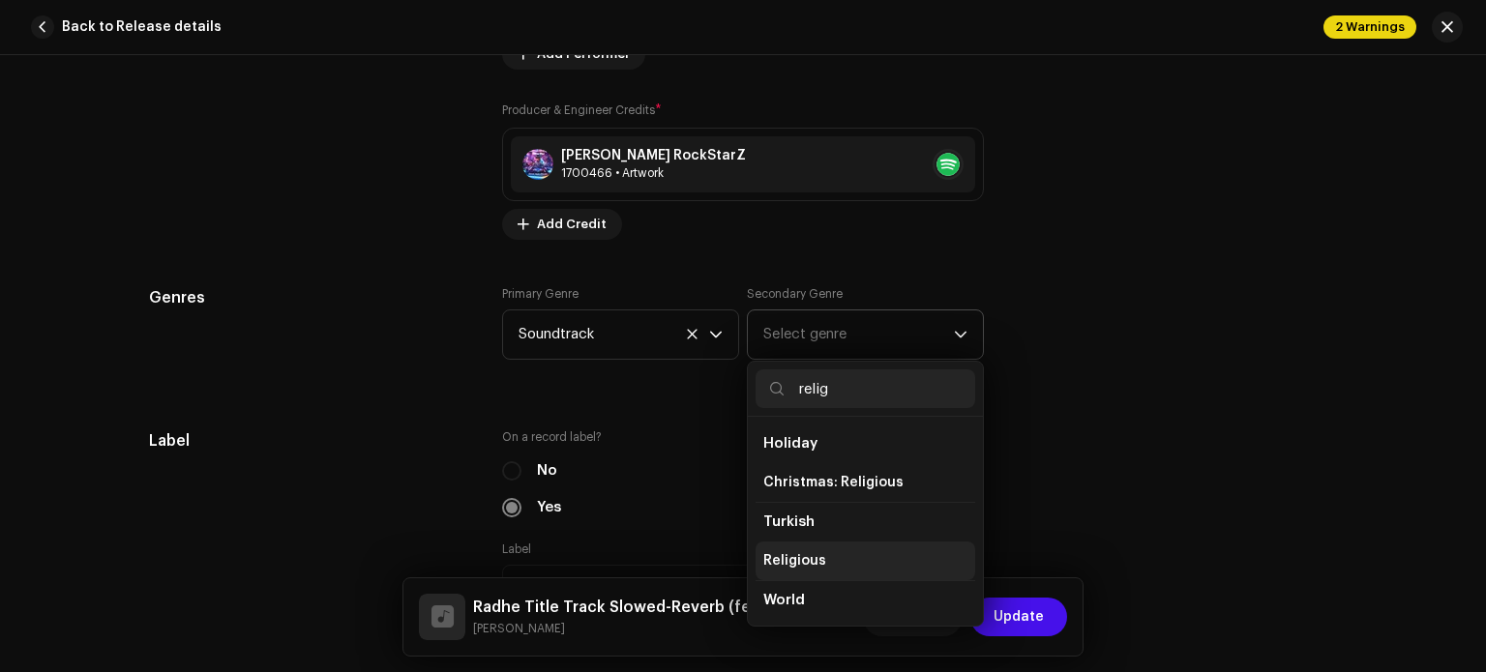
type input "relig"
click at [822, 557] on li "Religious" at bounding box center [866, 561] width 220 height 39
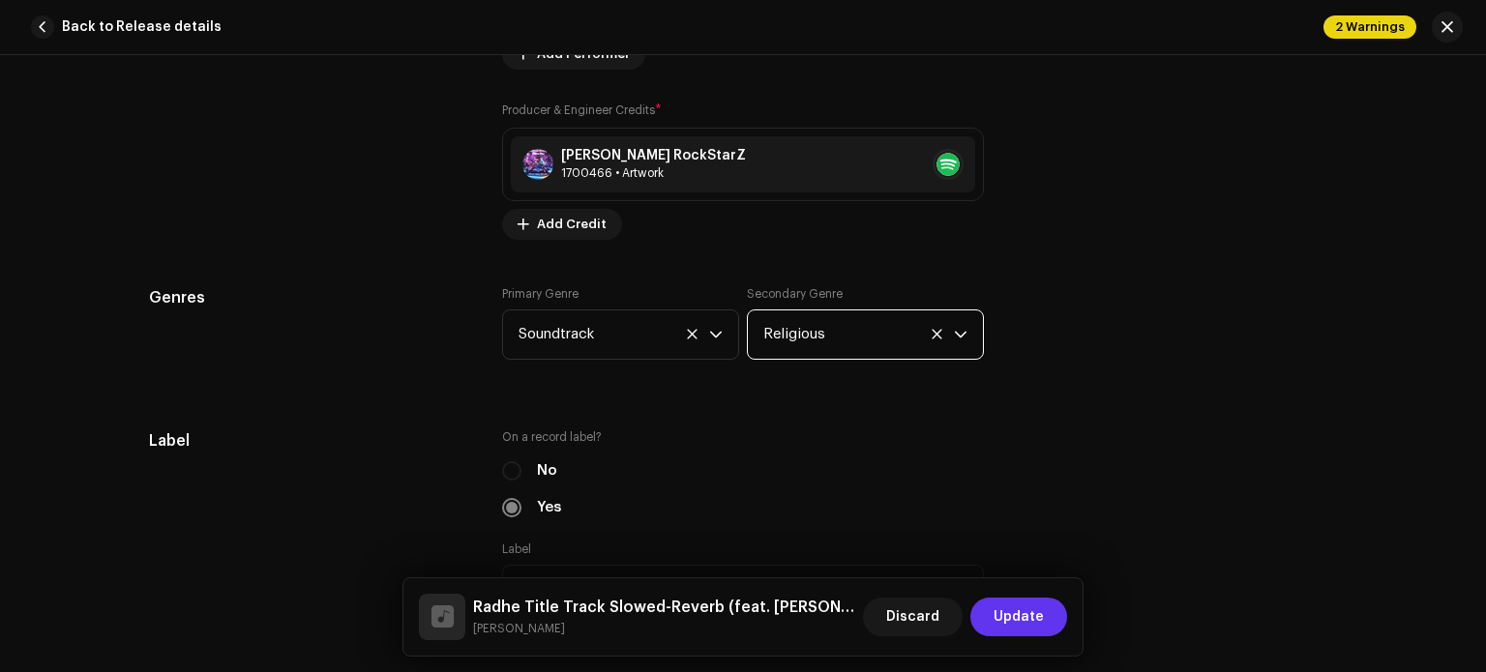
click at [1031, 618] on span "Update" at bounding box center [1019, 617] width 50 height 39
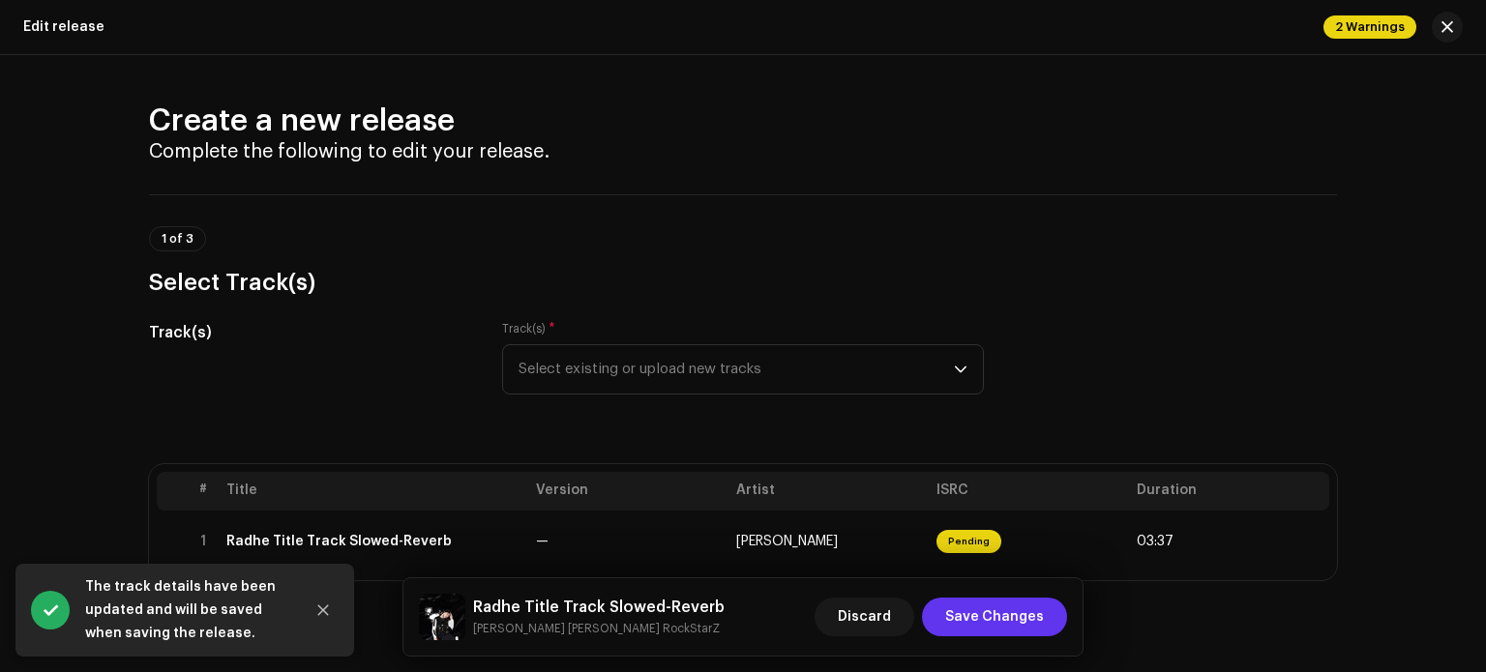
click at [1031, 617] on span "Save Changes" at bounding box center [994, 617] width 99 height 39
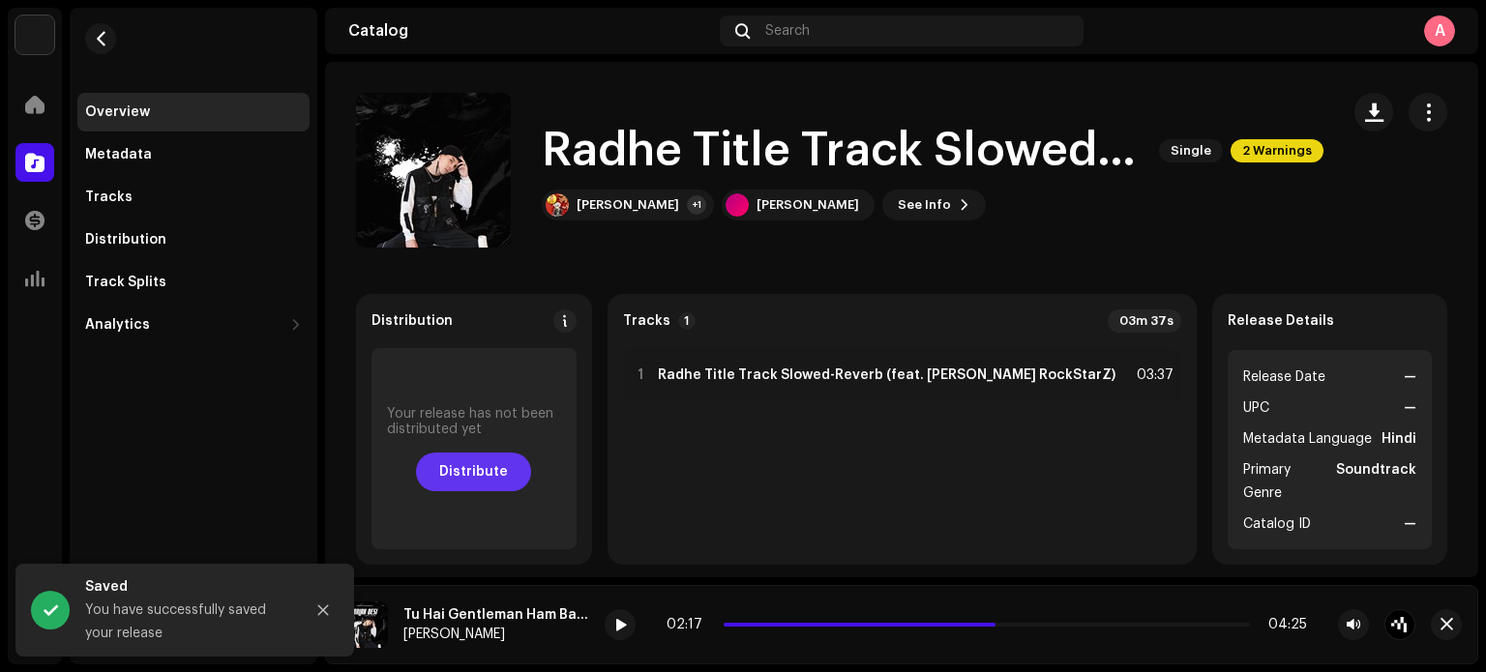
click at [501, 472] on span "Distribute" at bounding box center [473, 472] width 69 height 39
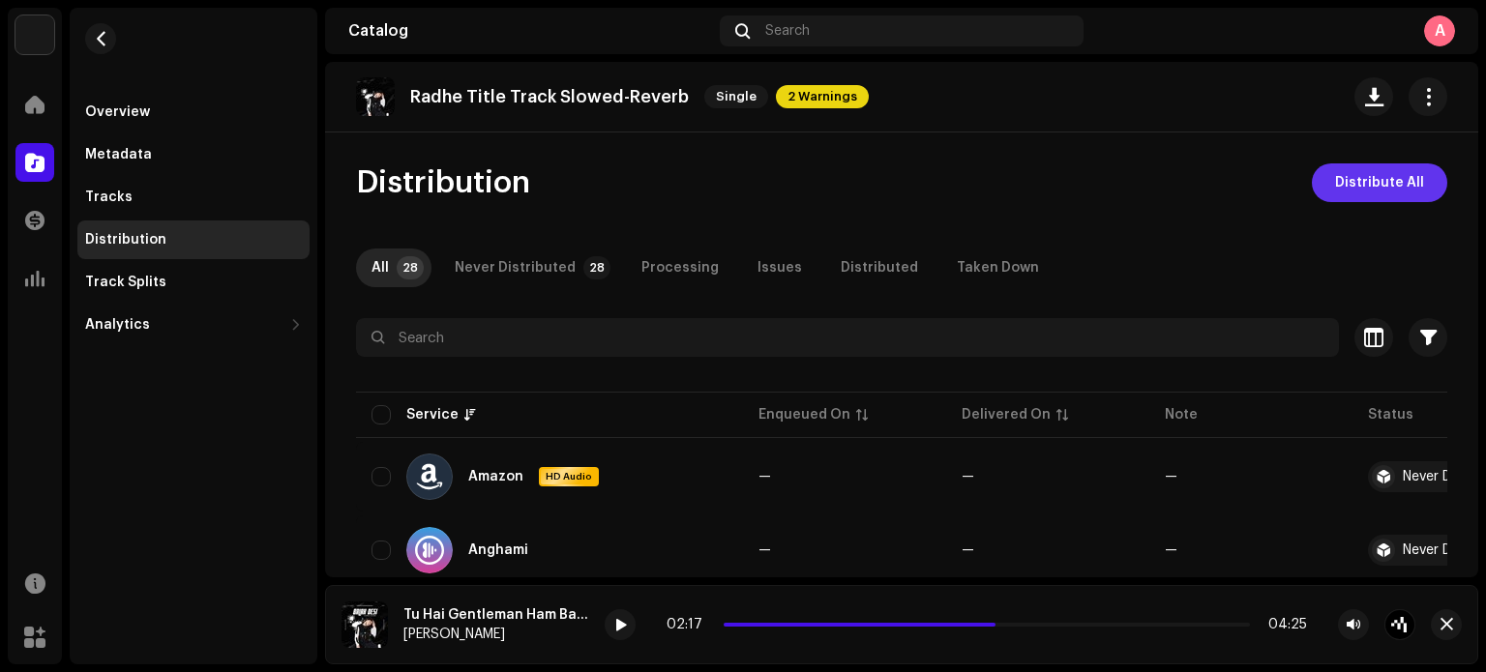
click at [1345, 189] on span "Distribute All" at bounding box center [1379, 183] width 89 height 39
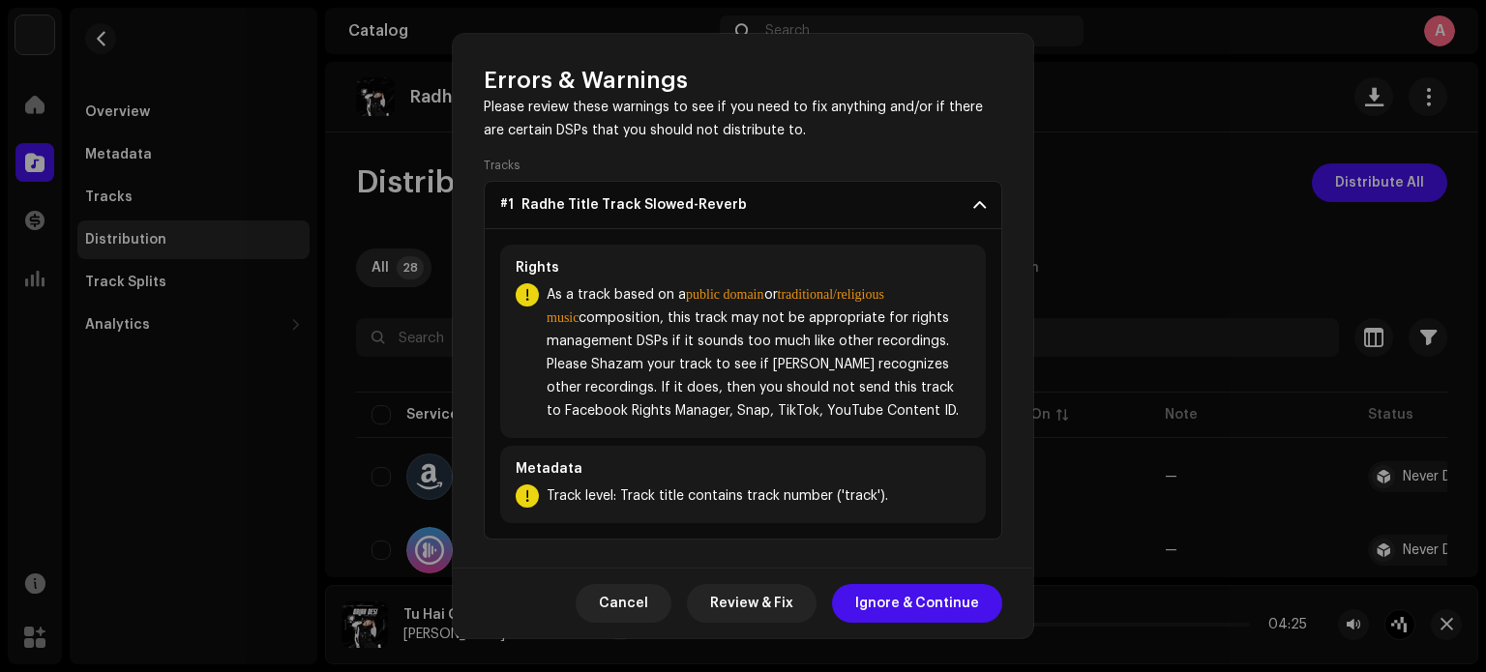
scroll to position [103, 0]
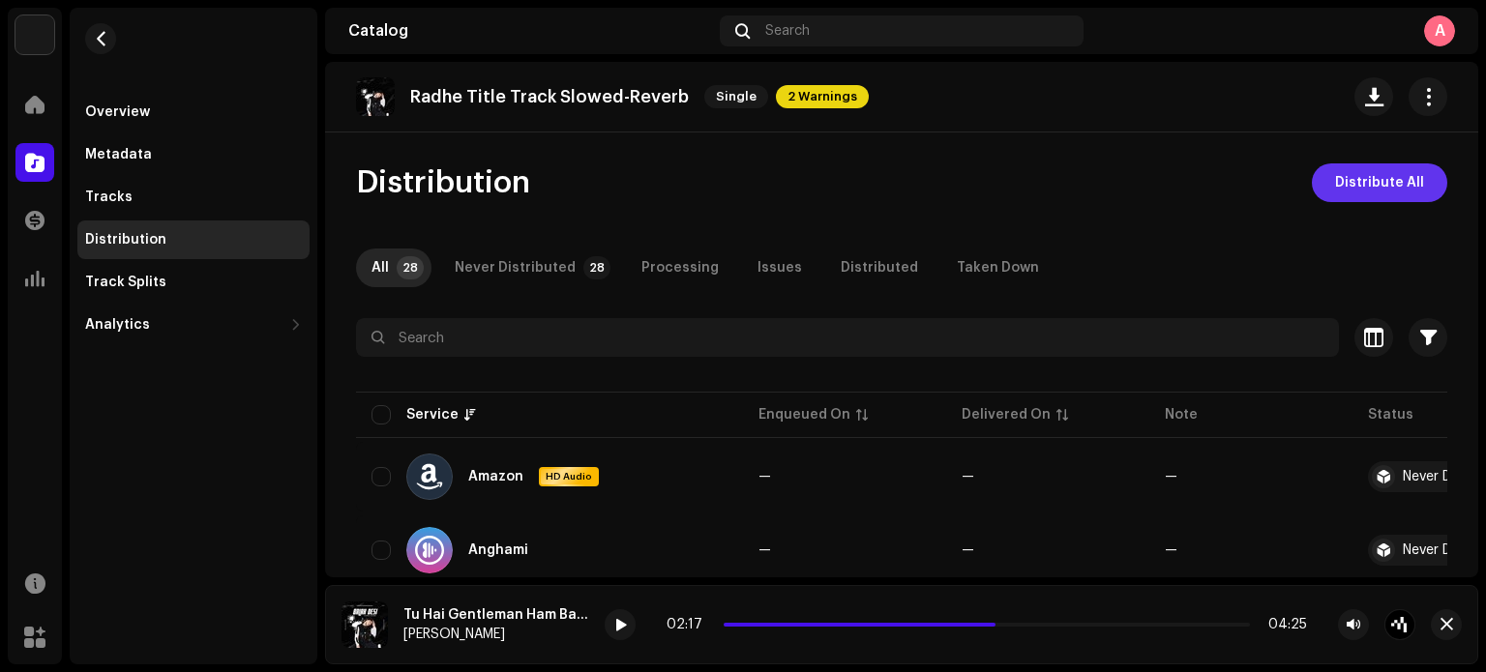
click at [1365, 185] on span "Distribute All" at bounding box center [1379, 183] width 89 height 39
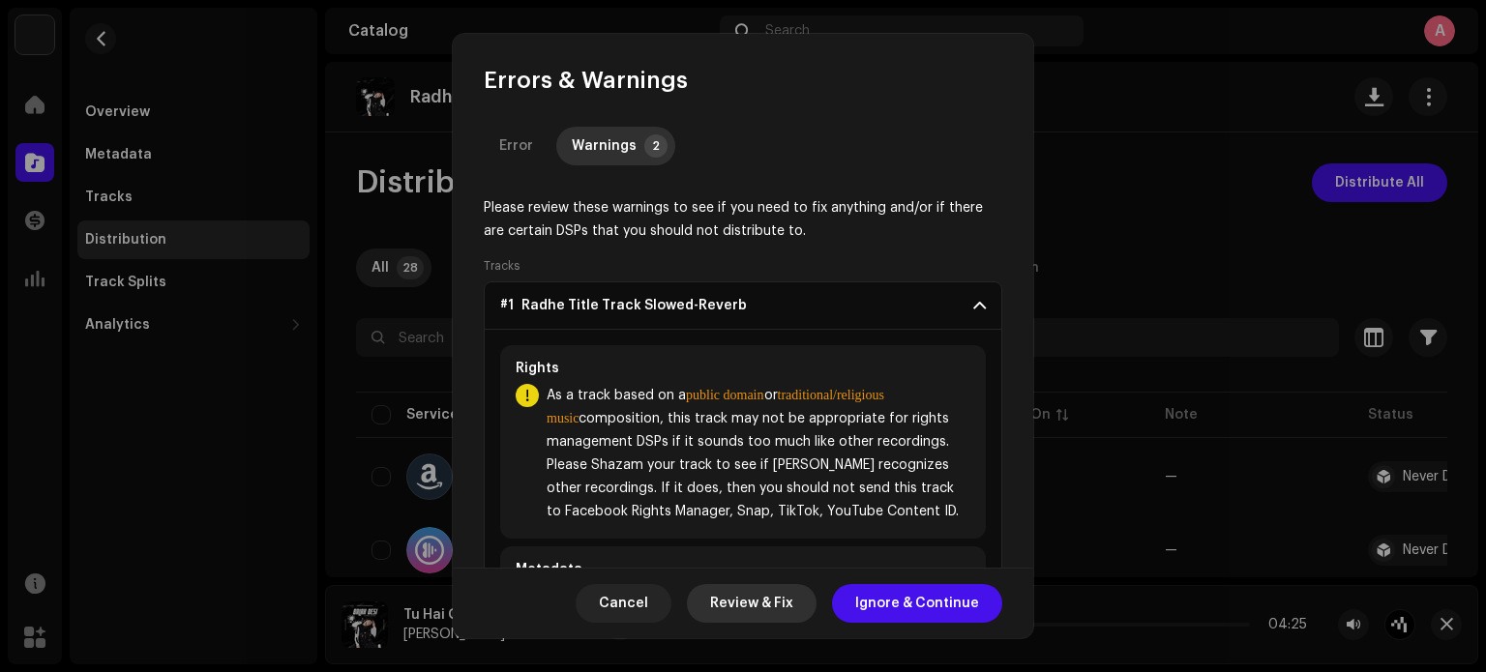
click at [759, 607] on span "Review & Fix" at bounding box center [751, 603] width 83 height 39
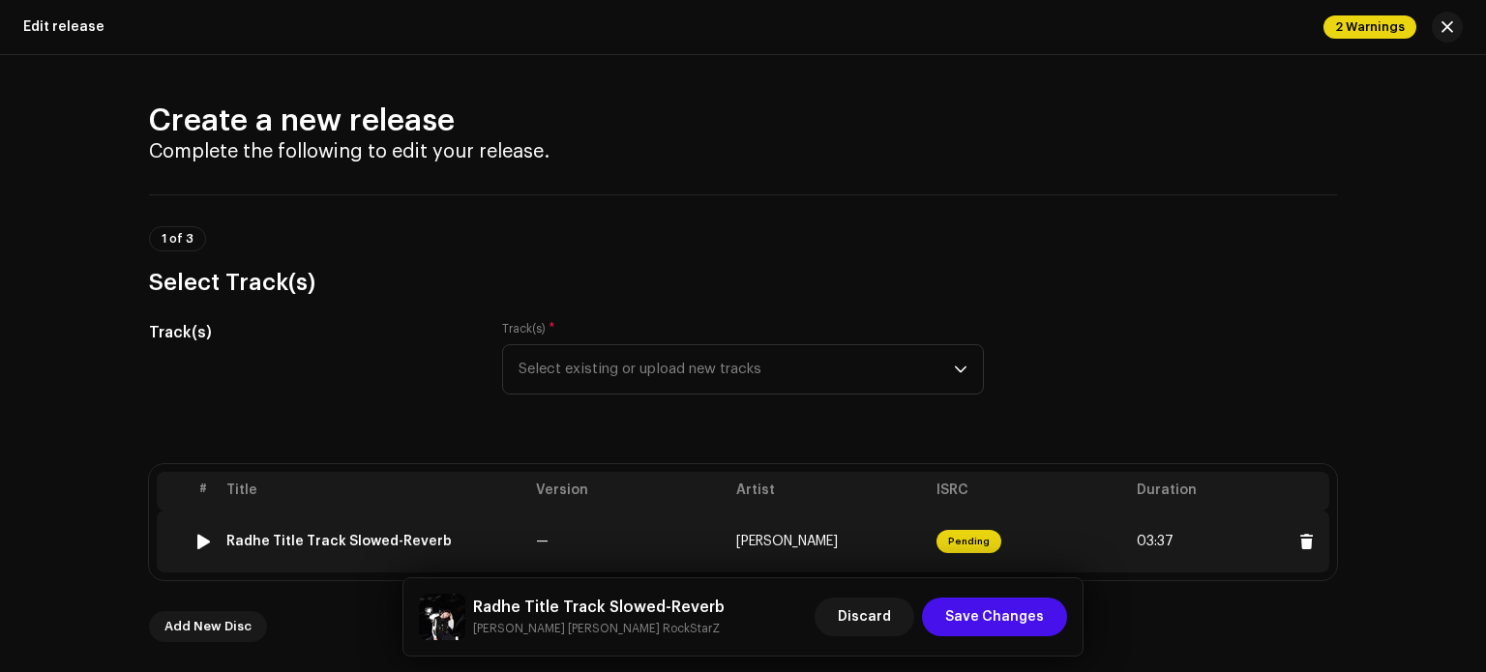
click at [838, 537] on span "[PERSON_NAME]" at bounding box center [787, 542] width 102 height 14
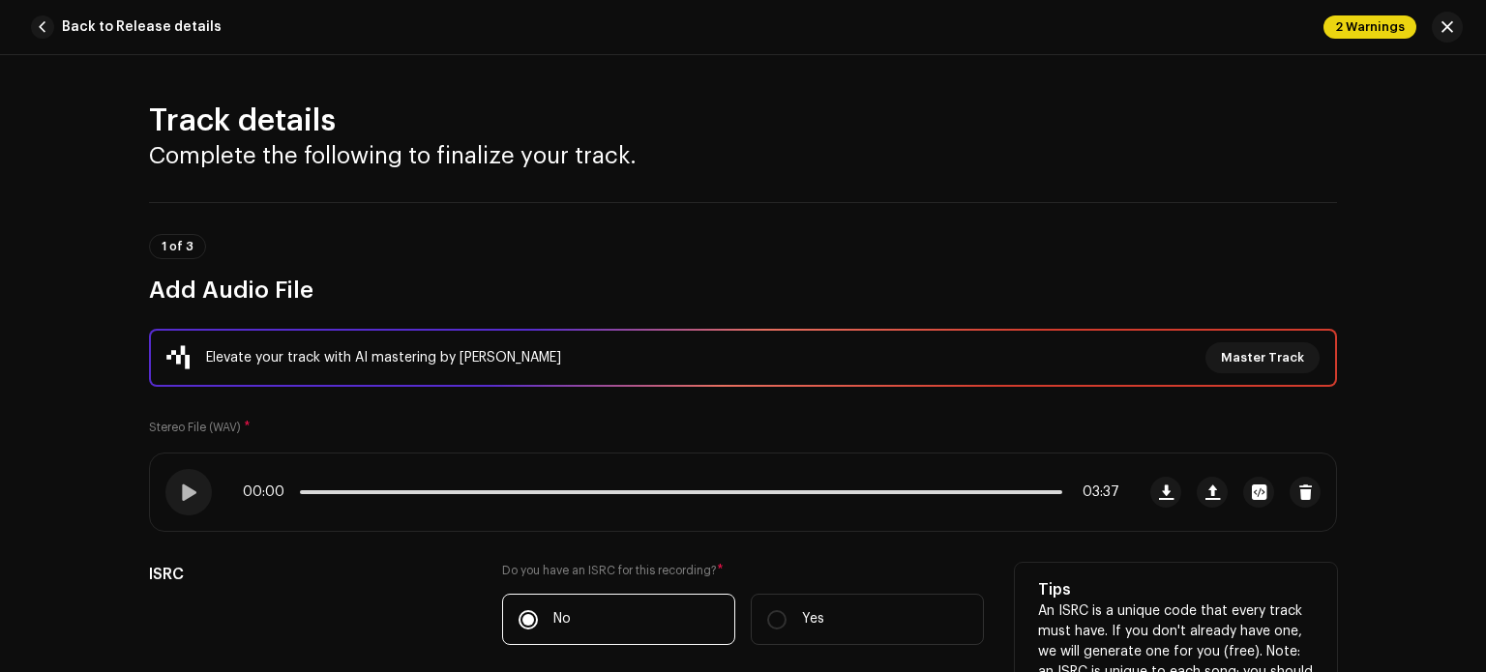
click at [1164, 588] on h5 "Tips" at bounding box center [1176, 590] width 276 height 23
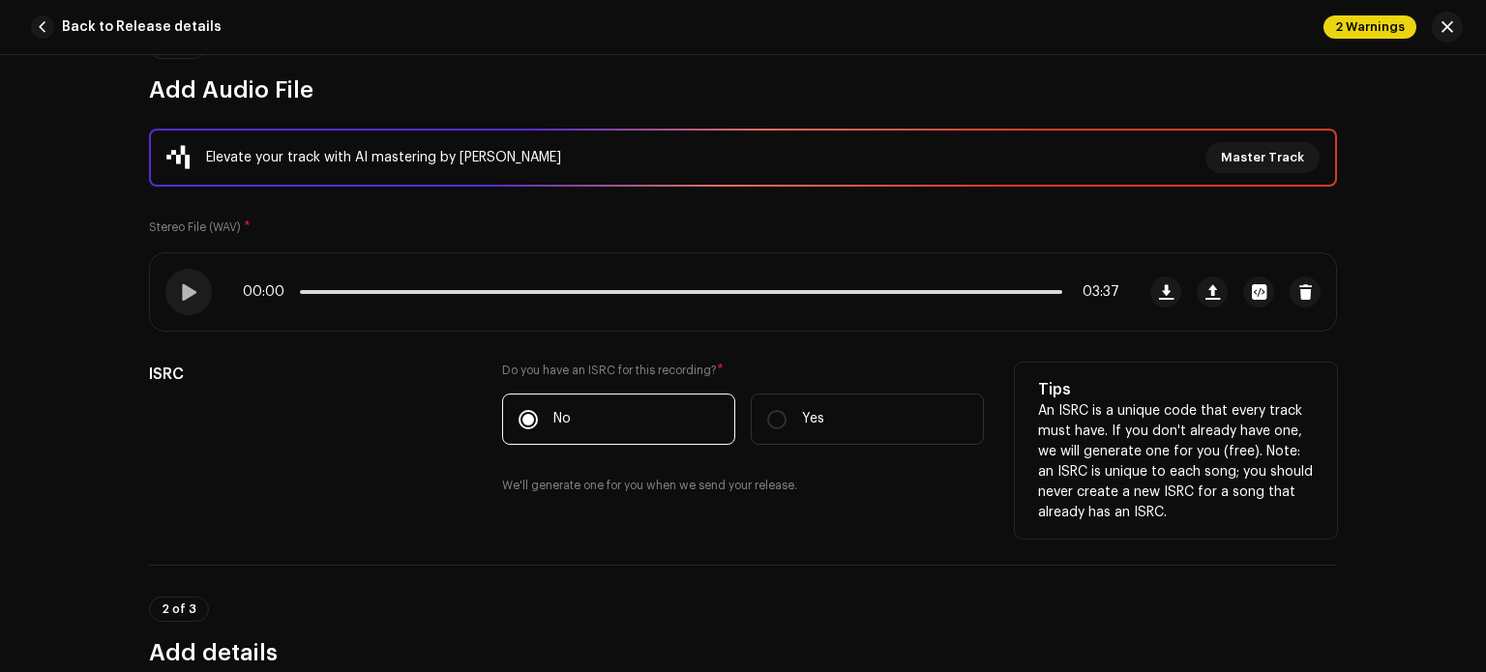
scroll to position [271, 0]
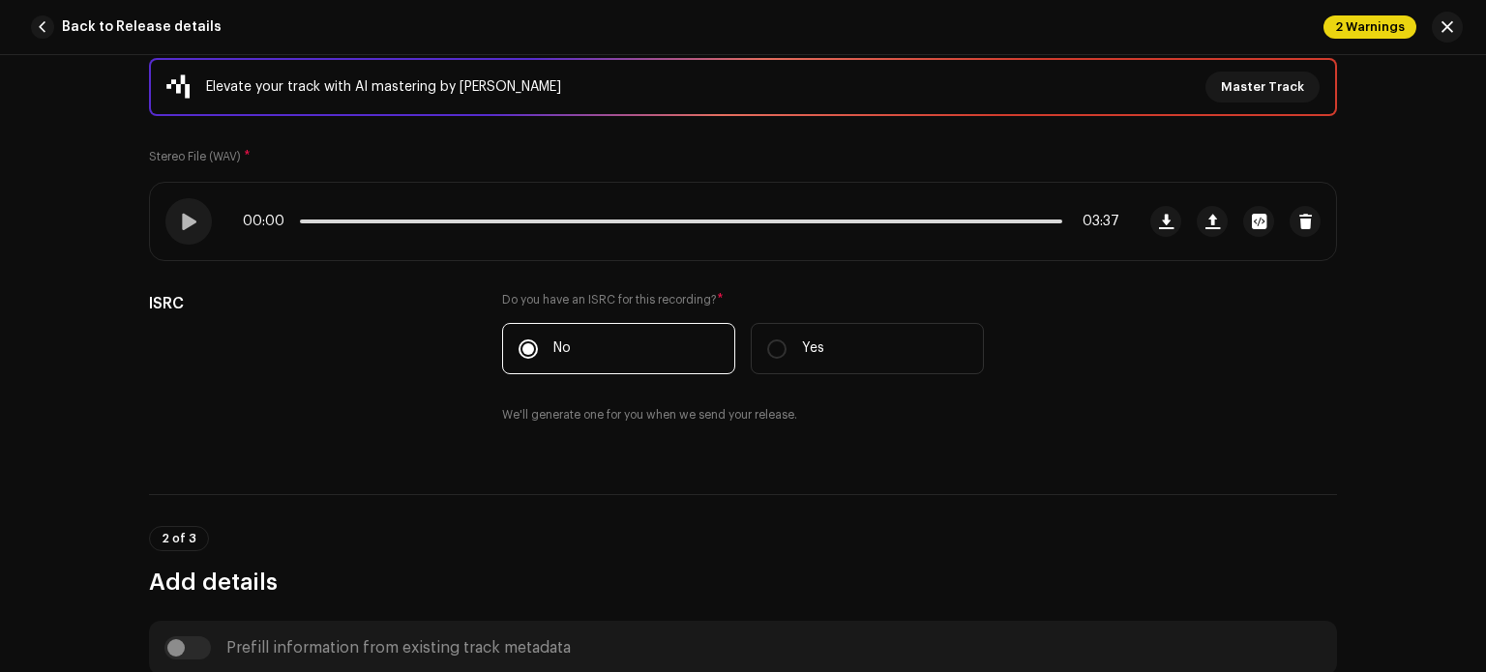
click at [1097, 507] on div "2 of 3 Add details" at bounding box center [743, 546] width 1188 height 104
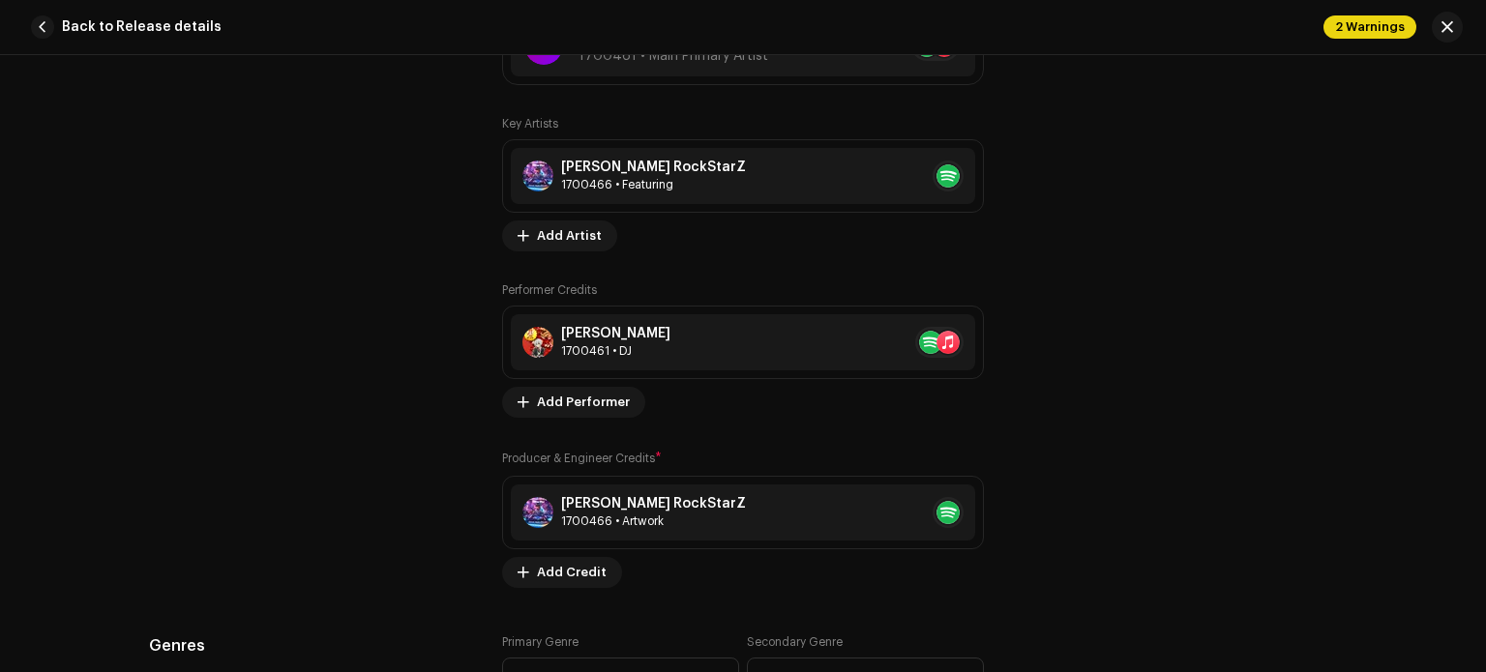
scroll to position [1548, 0]
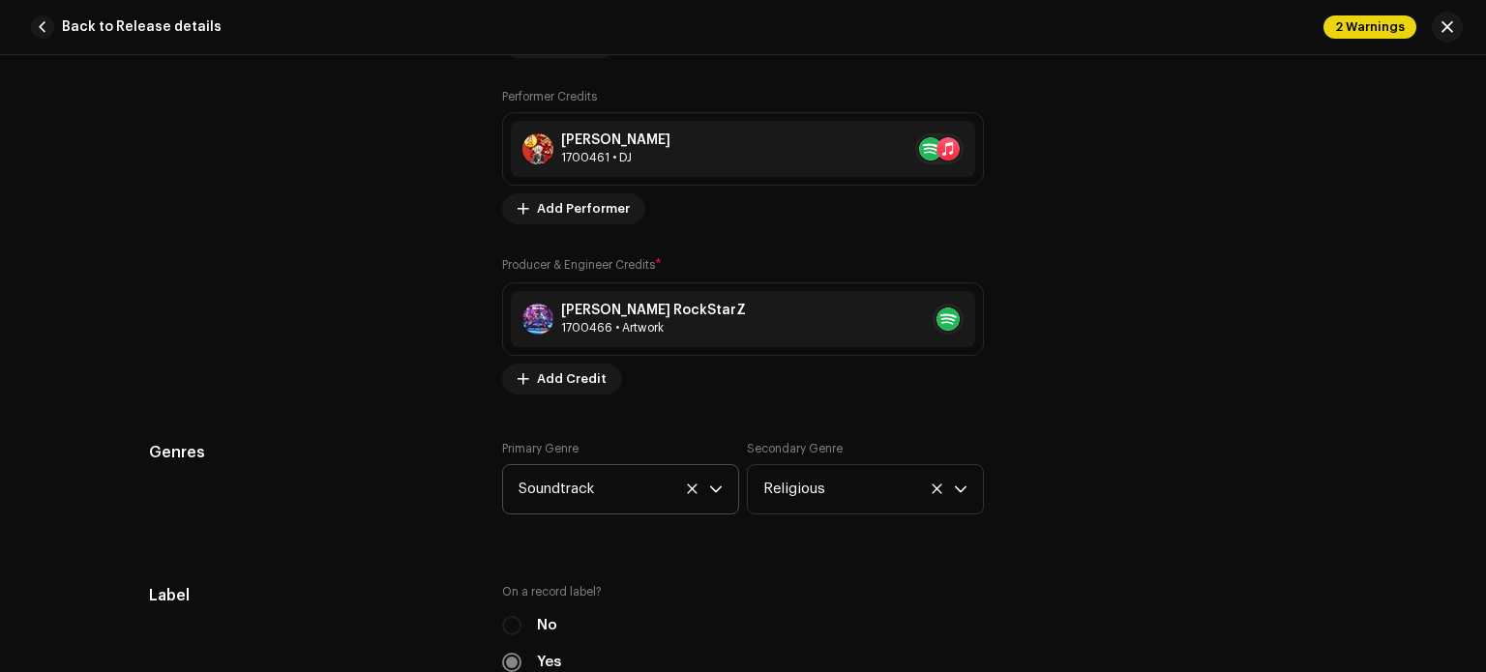
click at [693, 488] on icon at bounding box center [692, 489] width 13 height 13
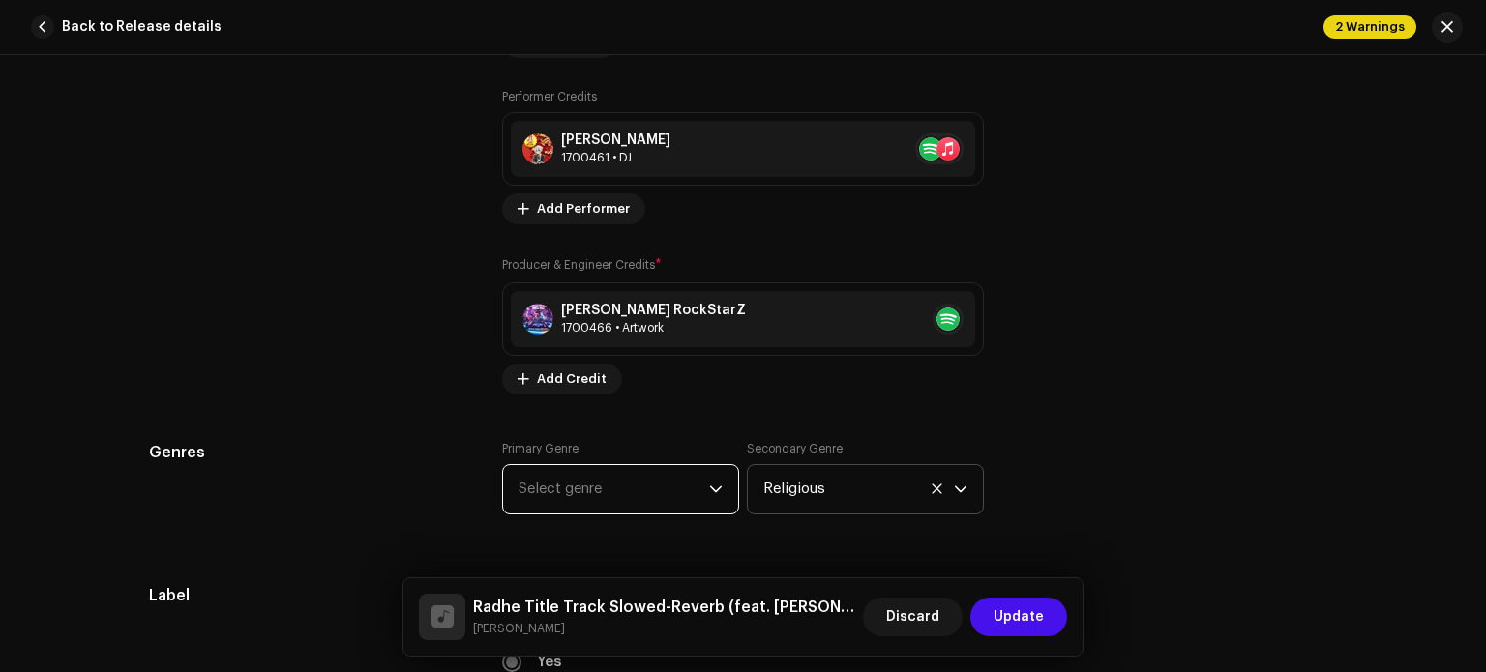
click at [934, 489] on icon at bounding box center [937, 489] width 10 height 10
click at [840, 487] on span "Select genre" at bounding box center [858, 489] width 191 height 48
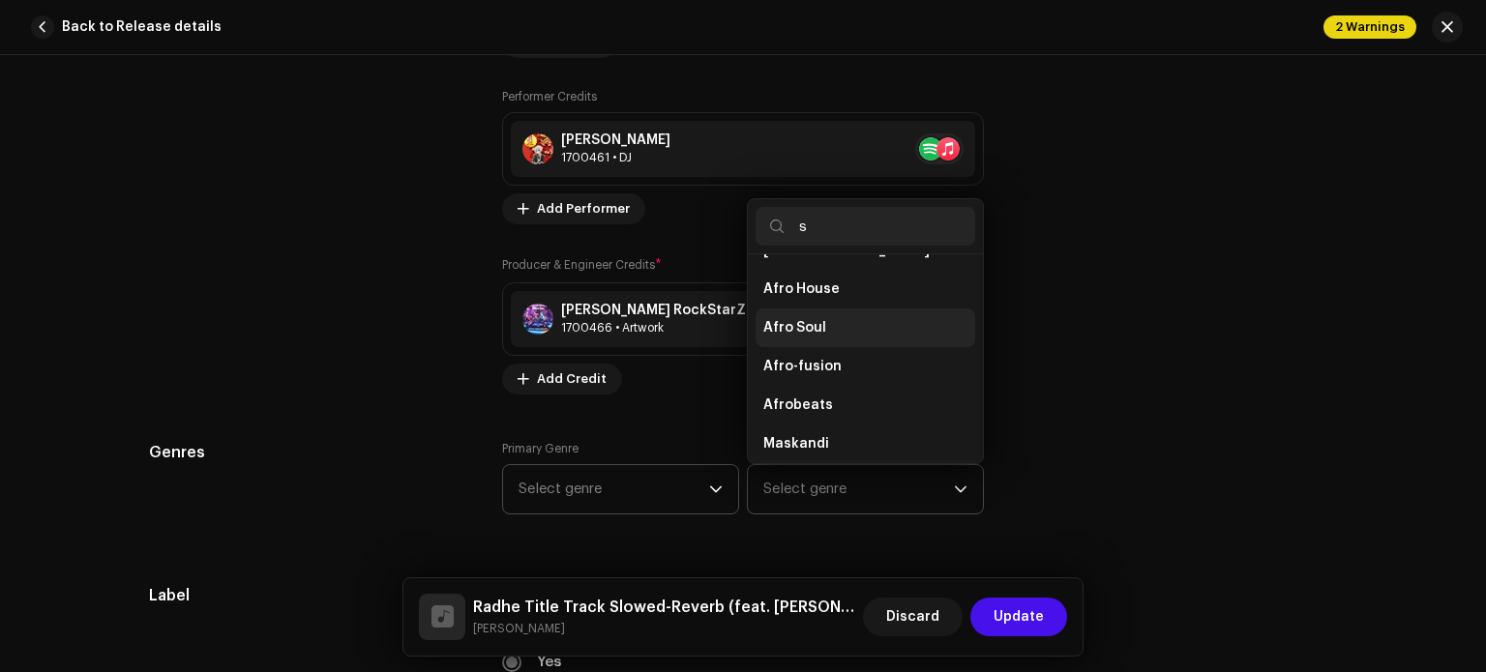
scroll to position [0, 0]
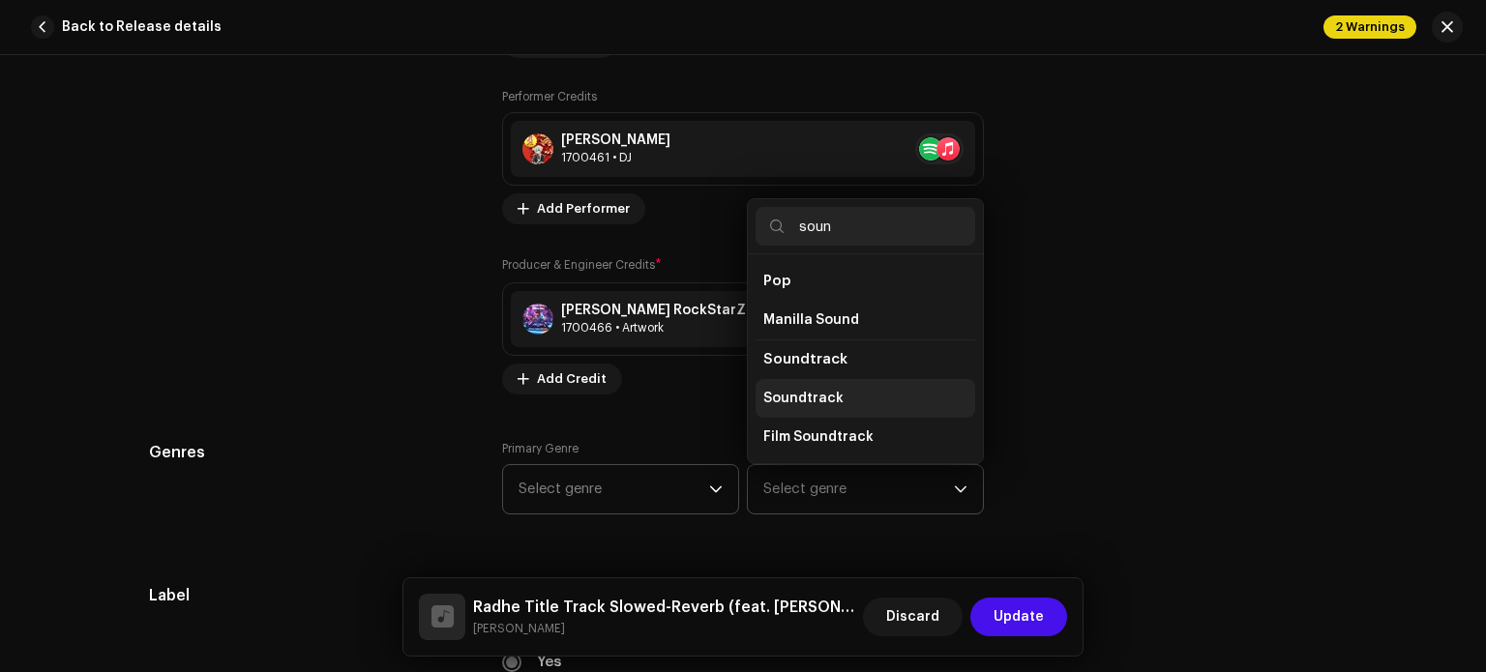
type input "soun"
click at [825, 393] on span "Soundtrack" at bounding box center [803, 398] width 80 height 19
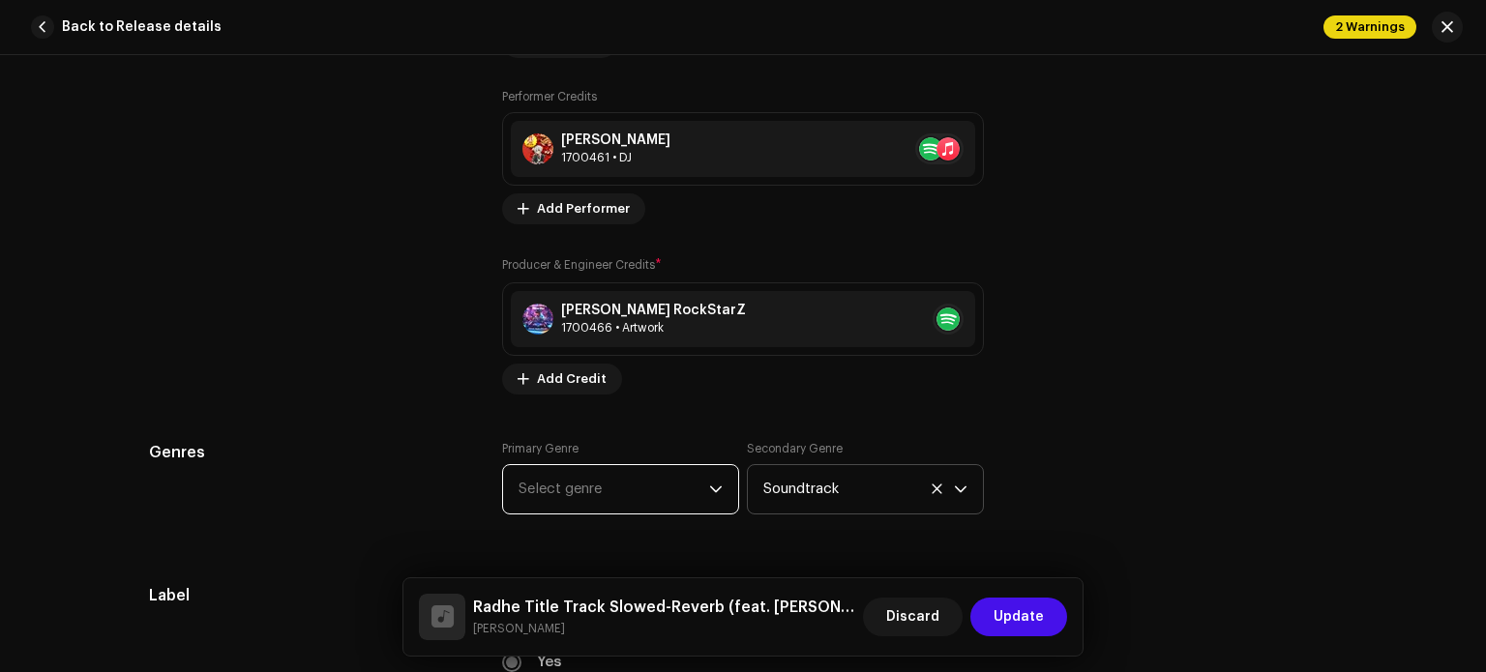
click at [690, 489] on span "Select genre" at bounding box center [614, 489] width 191 height 48
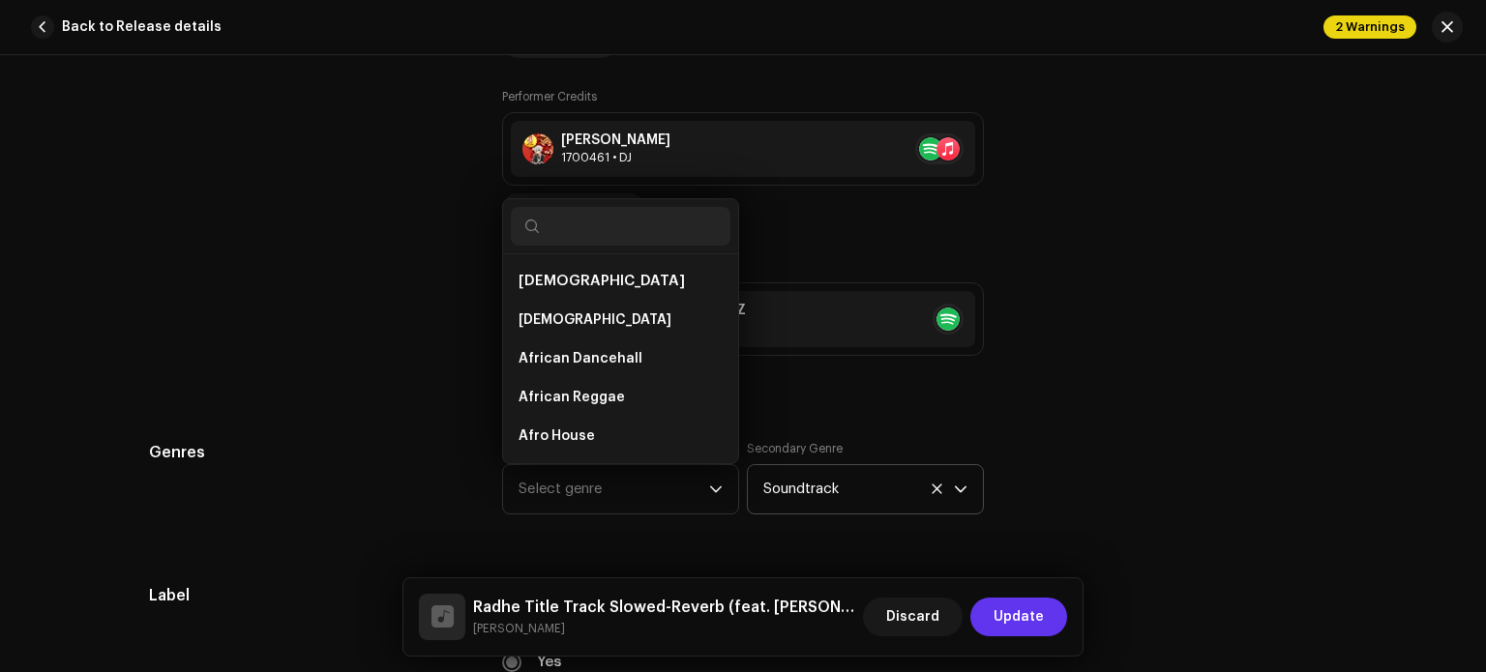
click at [1013, 616] on span "Update" at bounding box center [1019, 617] width 50 height 39
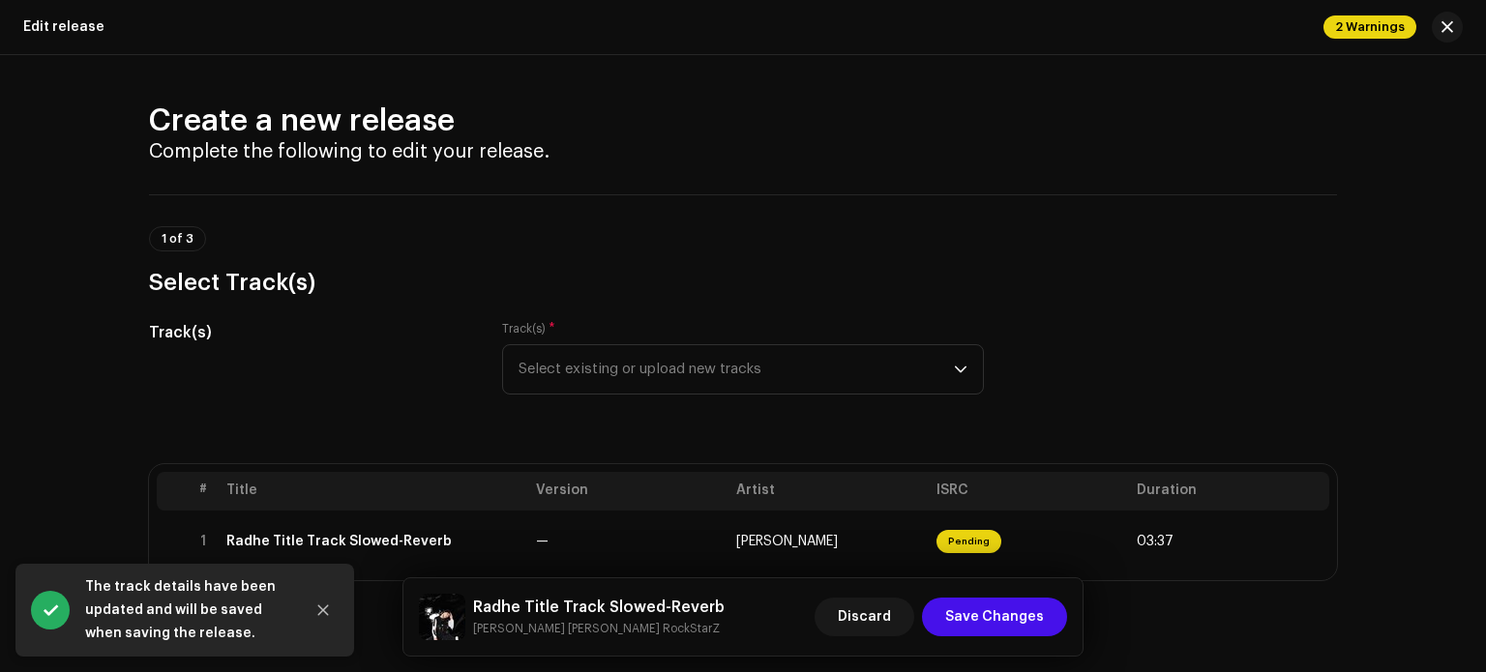
click at [1013, 616] on span "Save Changes" at bounding box center [994, 617] width 99 height 39
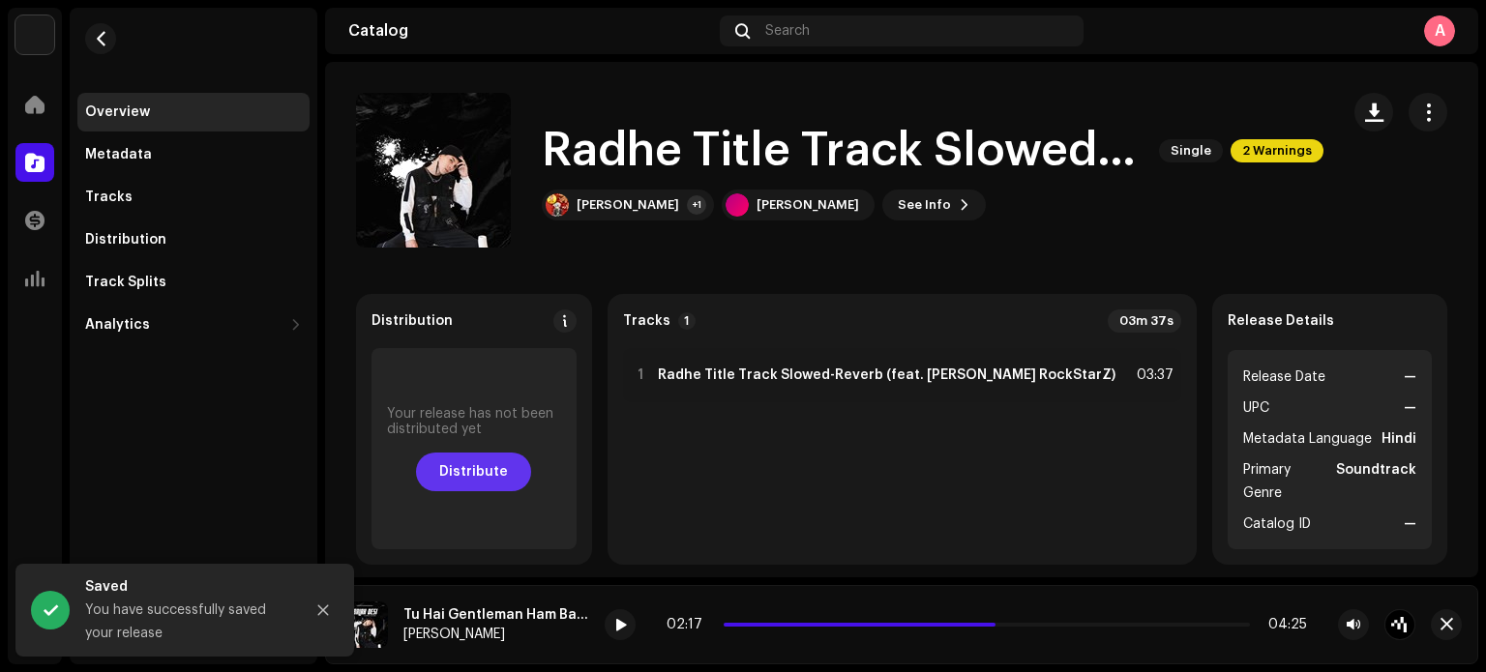
click at [499, 469] on span "Distribute" at bounding box center [473, 472] width 69 height 39
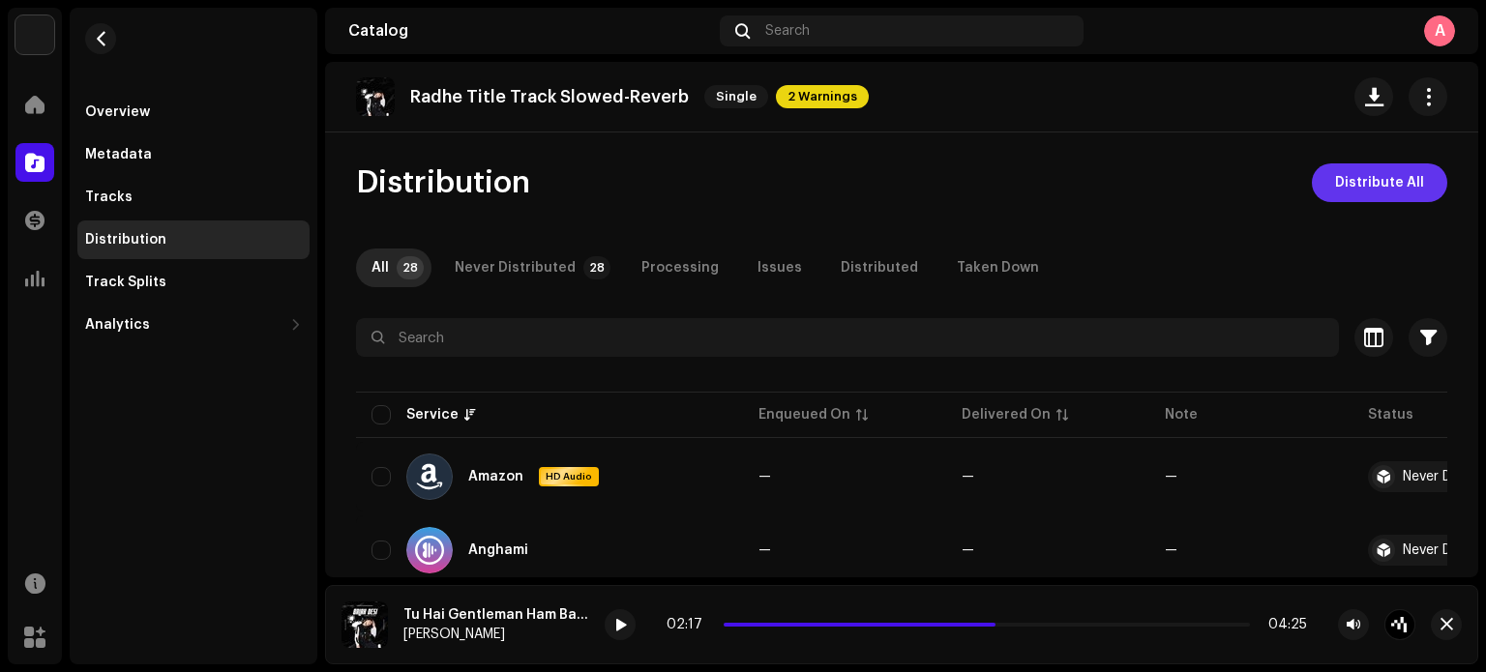
click at [1375, 186] on span "Distribute All" at bounding box center [1379, 183] width 89 height 39
click at [1385, 179] on span "Distribute All" at bounding box center [1379, 183] width 89 height 39
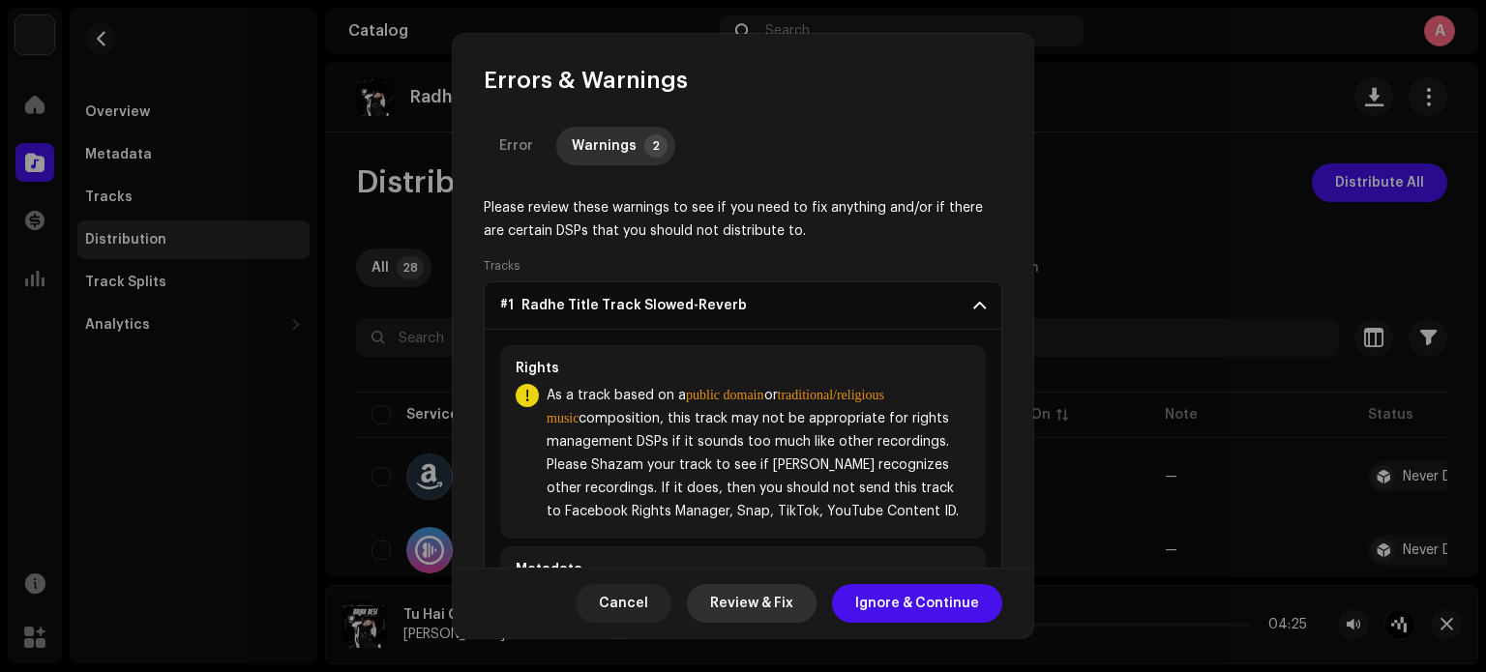
click at [760, 588] on span "Review & Fix" at bounding box center [751, 603] width 83 height 39
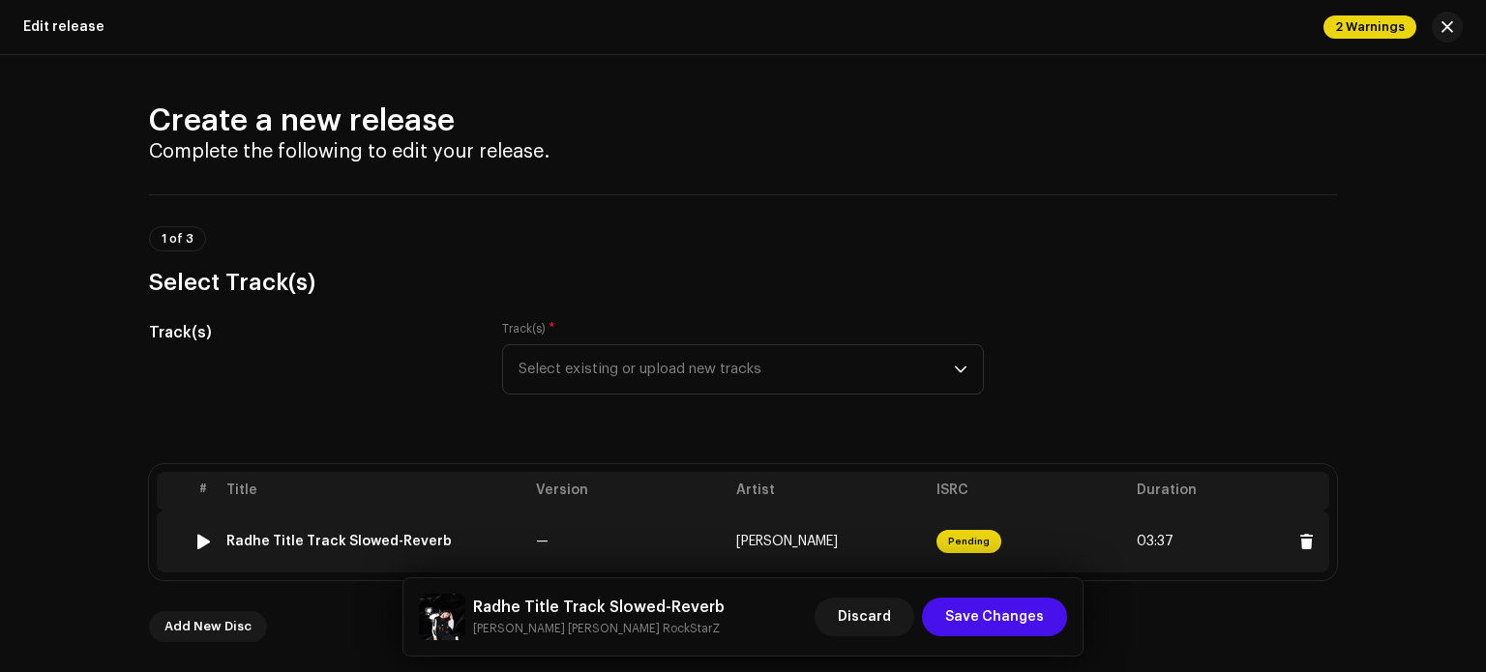
click at [433, 544] on div "Radhe Title Track Slowed-Reverb" at bounding box center [338, 541] width 225 height 15
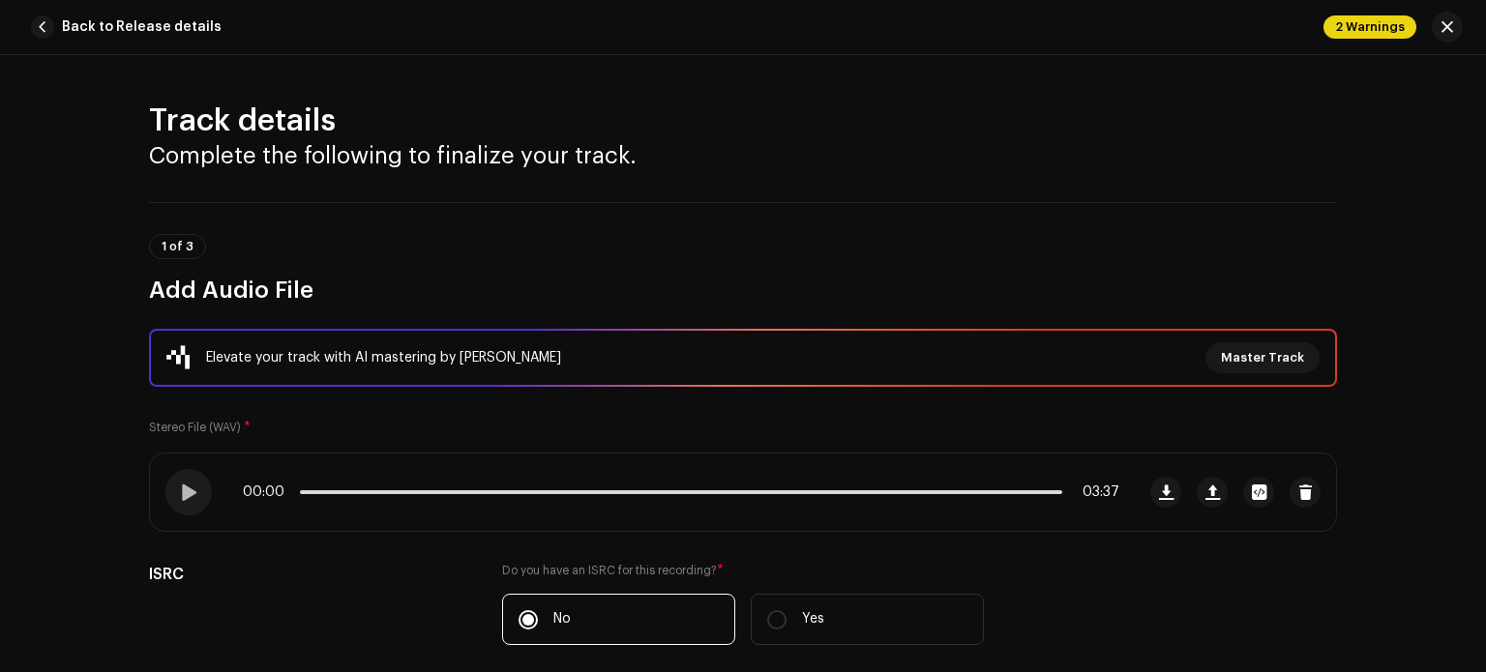
click at [1395, 387] on div "Track details Complete the following to finalize your track. 1 of 3 Add Audio F…" at bounding box center [743, 363] width 1486 height 617
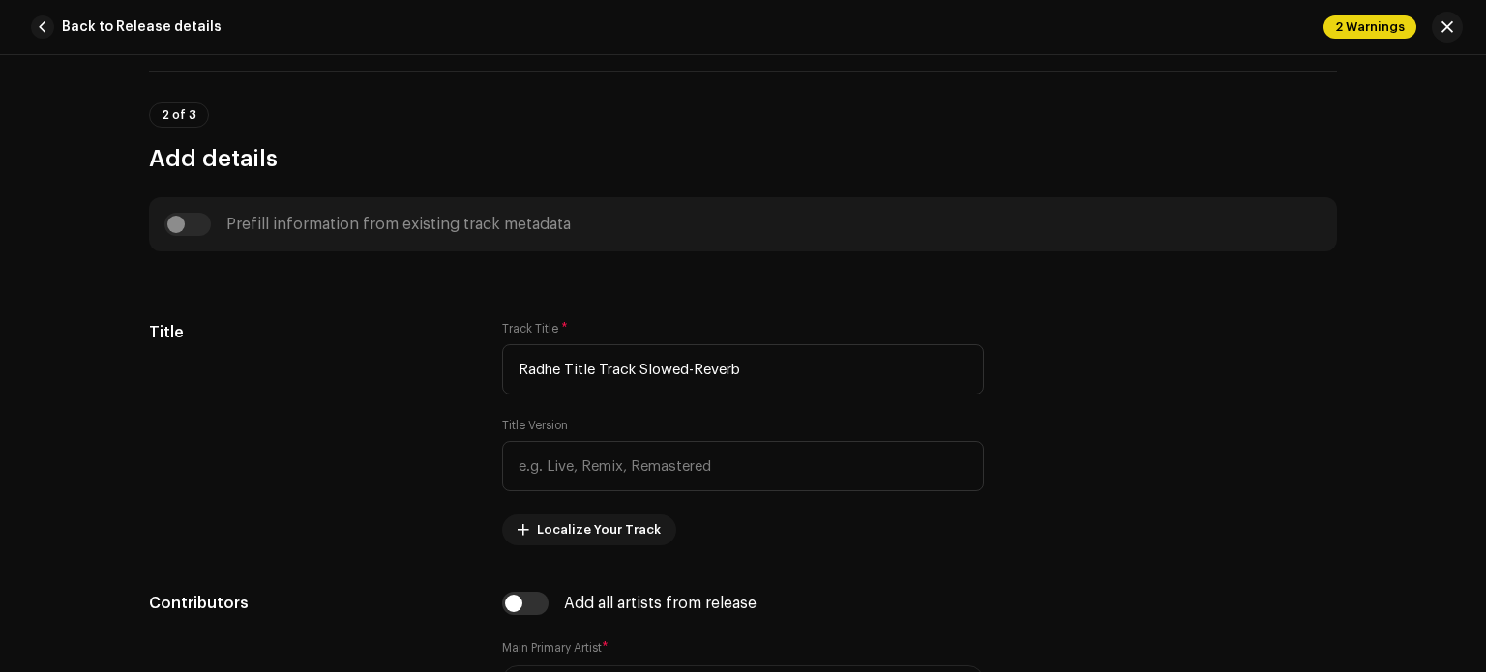
scroll to position [697, 0]
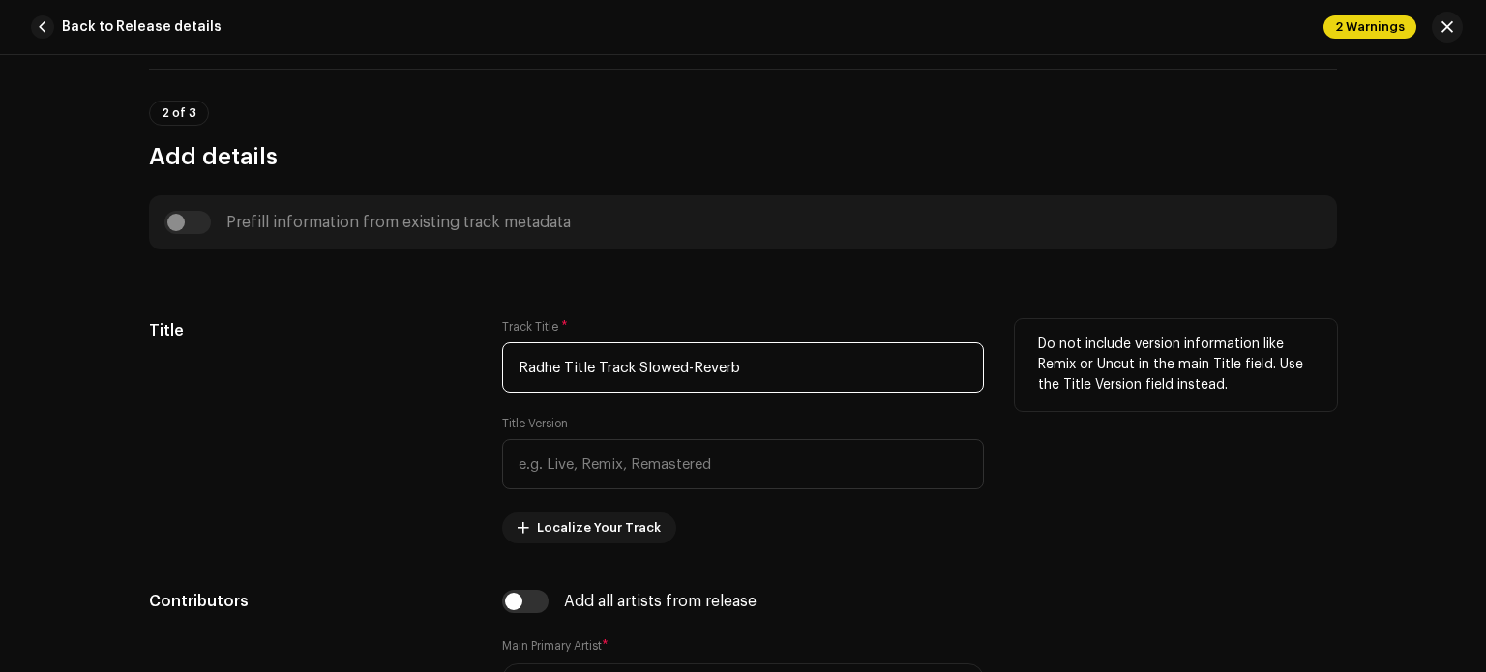
click at [803, 373] on input "Radhe Title Track Slowed-Reverb" at bounding box center [743, 368] width 482 height 50
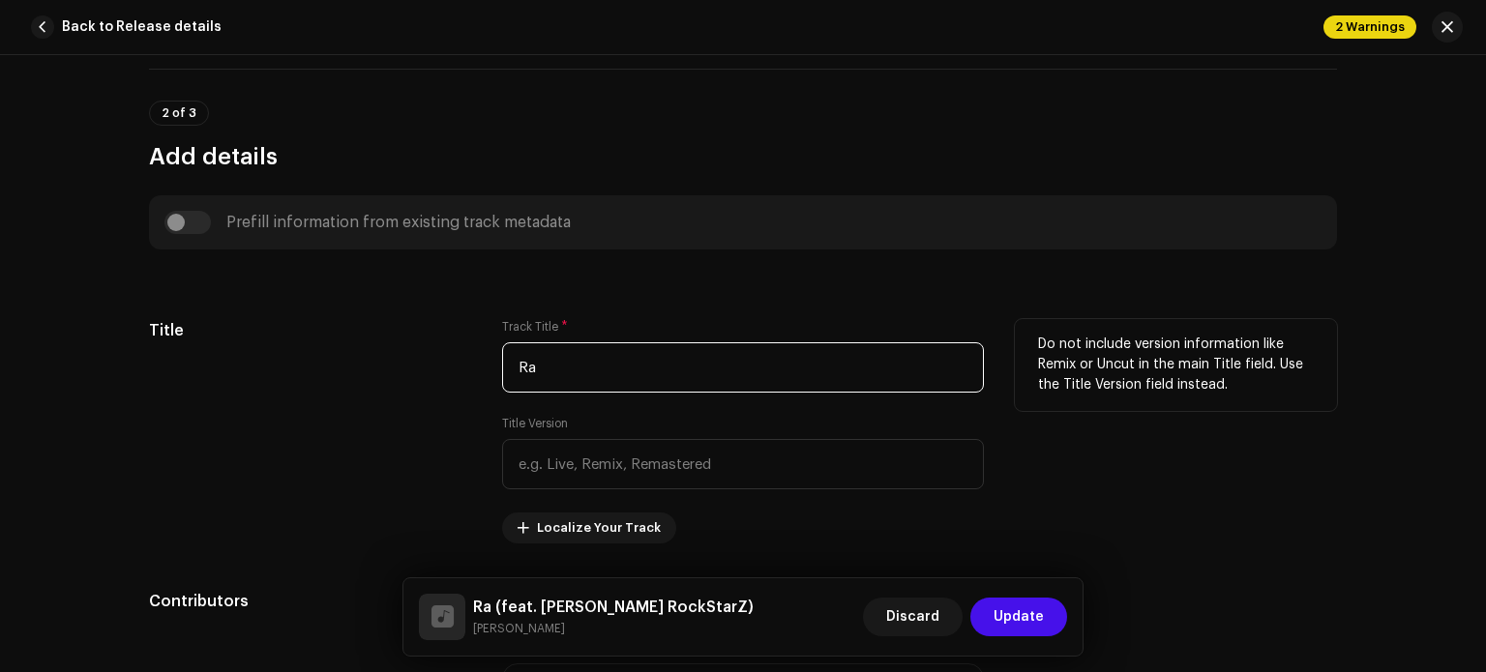
type input "R"
type input "S"
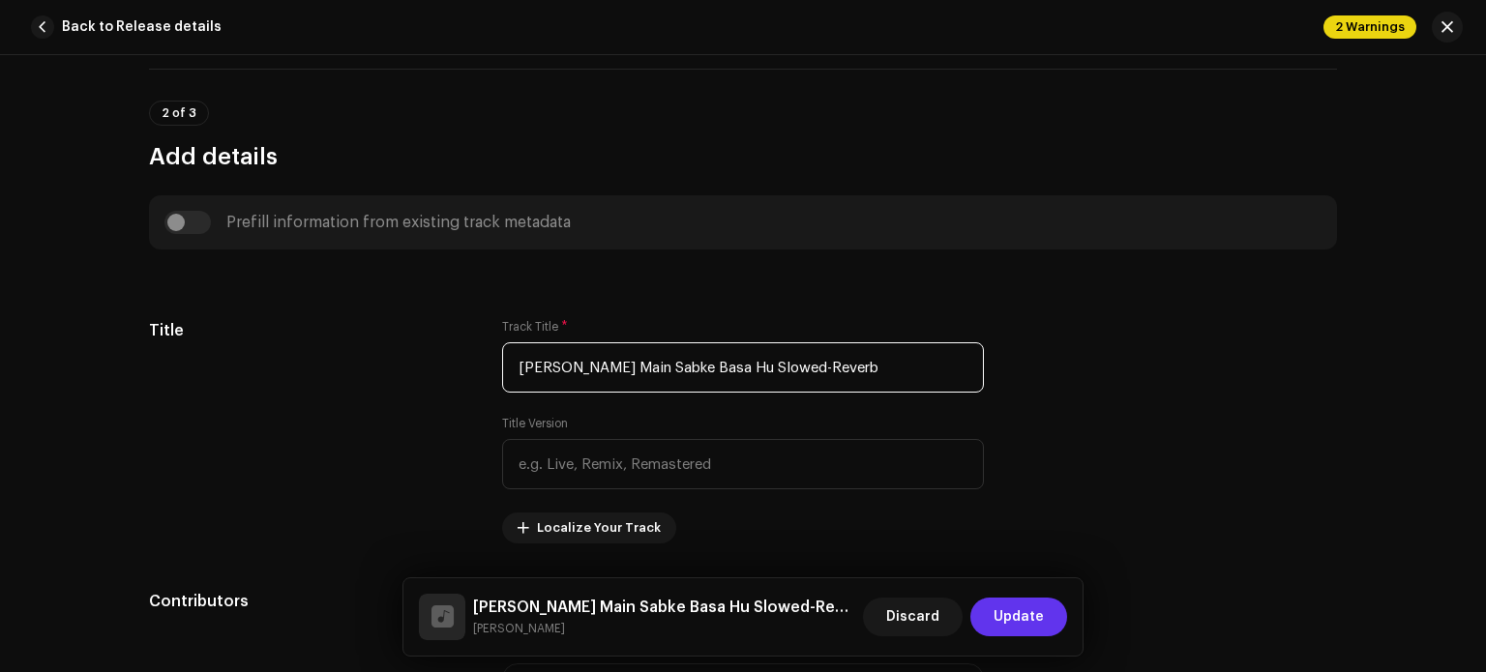
type input "[PERSON_NAME] Main Sabke Basa Hu Slowed-Reverb"
click at [1022, 619] on span "Update" at bounding box center [1019, 617] width 50 height 39
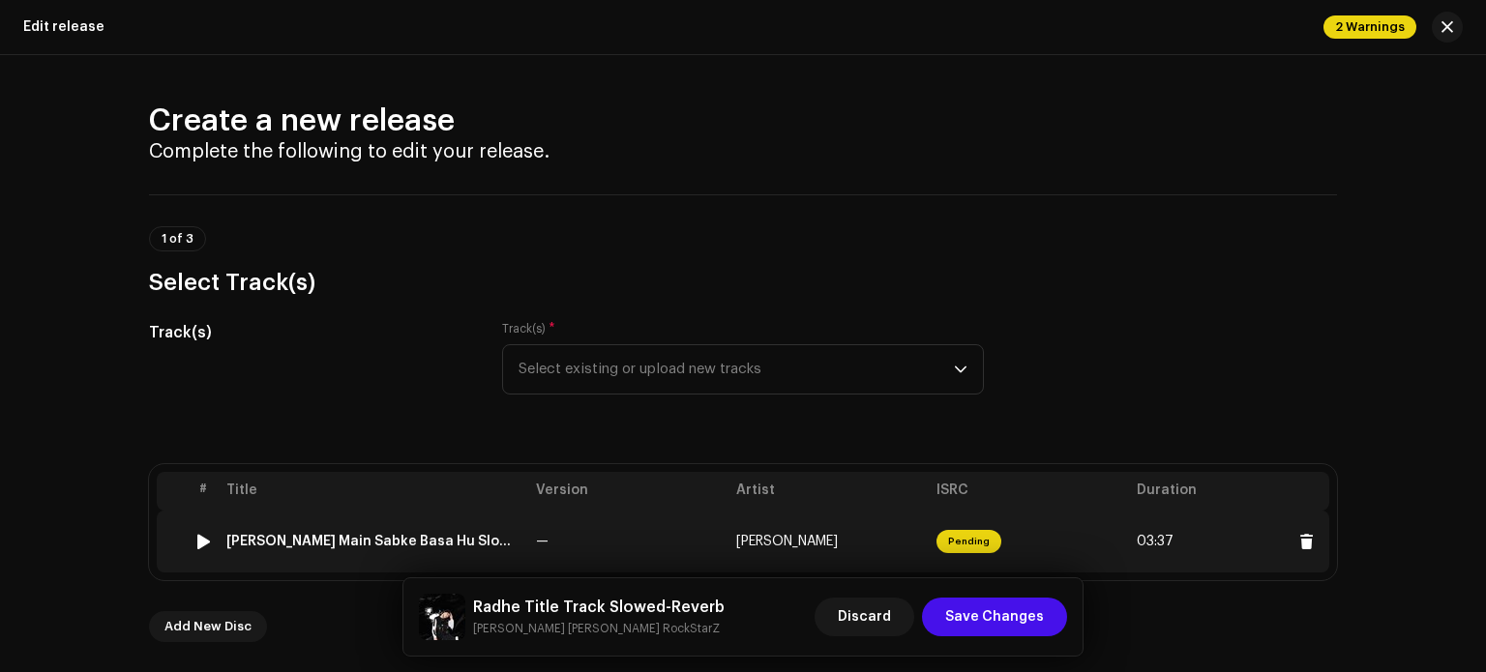
click at [414, 544] on div "[PERSON_NAME] Main Sabke Basa Hu Slowed-Reverb" at bounding box center [373, 541] width 294 height 15
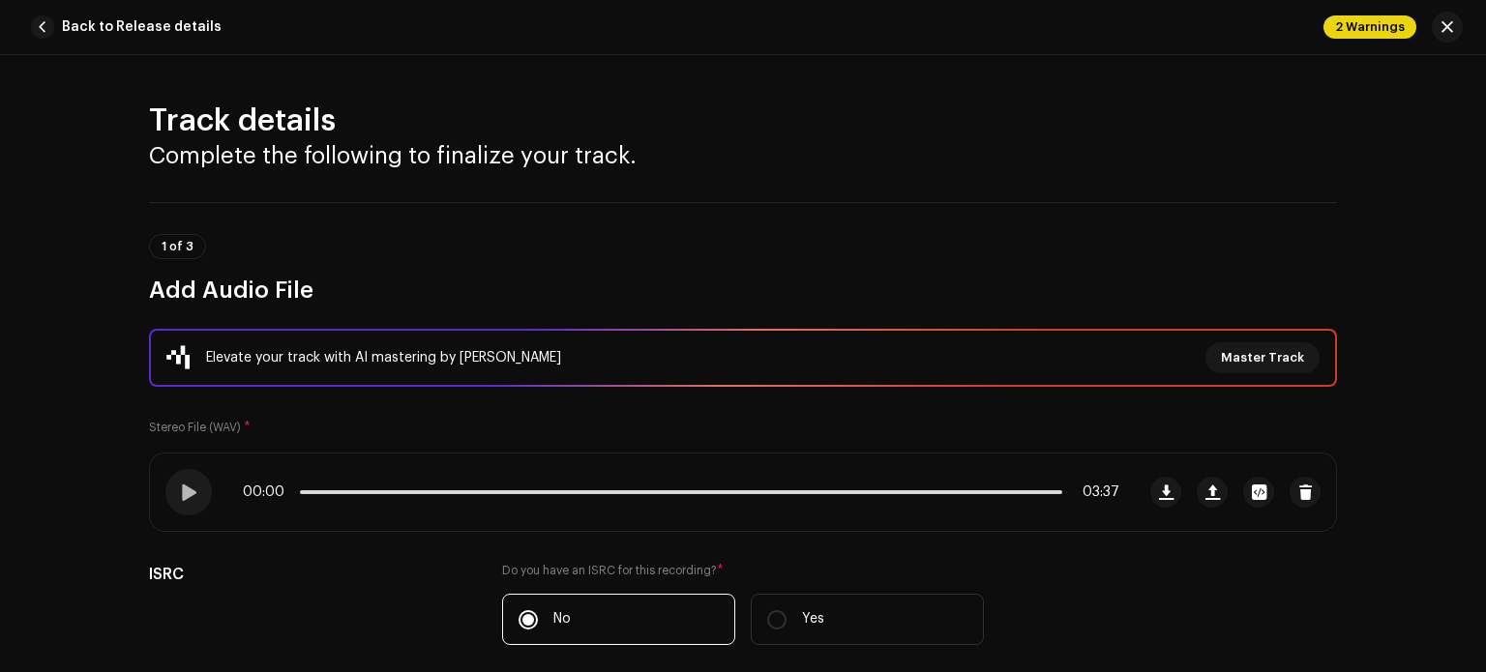
click at [1425, 214] on div "Track details Complete the following to finalize your track. 1 of 3 Add Audio F…" at bounding box center [743, 363] width 1486 height 617
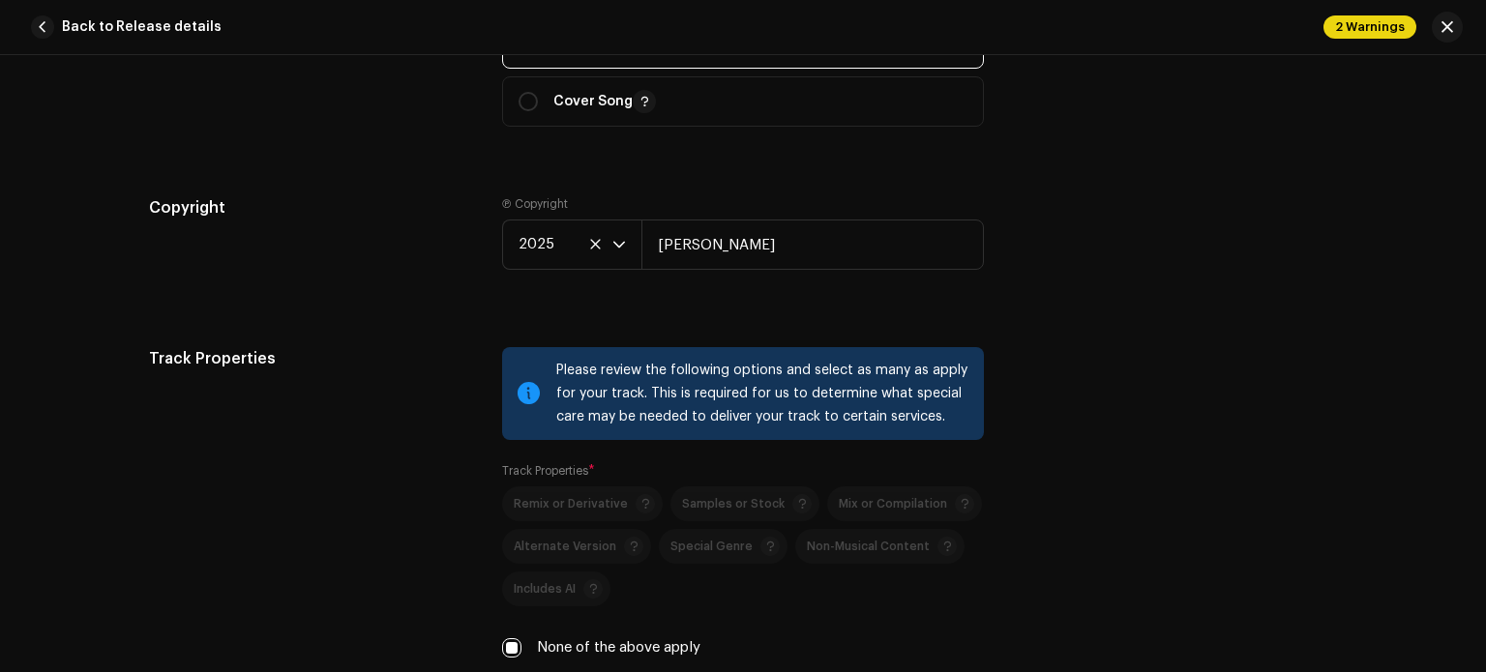
scroll to position [2748, 0]
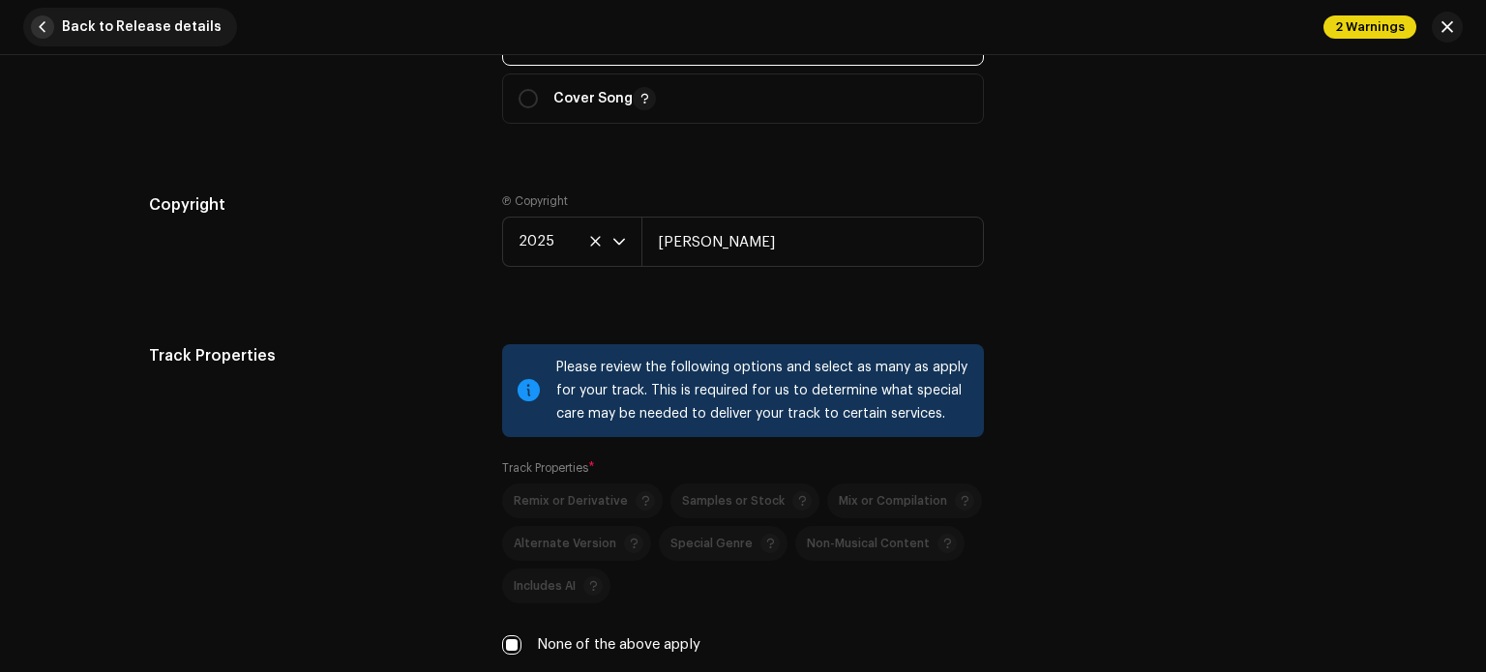
click at [42, 26] on span "button" at bounding box center [42, 26] width 23 height 23
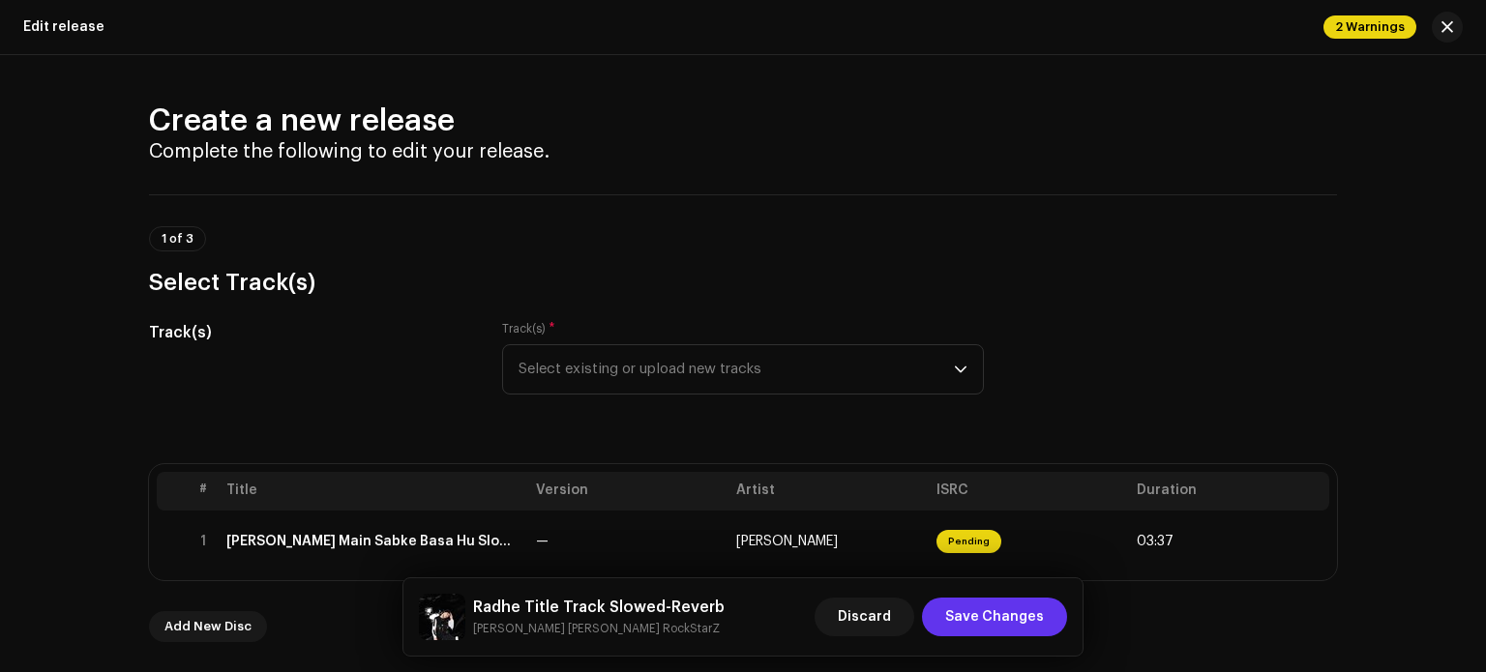
click at [979, 611] on span "Save Changes" at bounding box center [994, 617] width 99 height 39
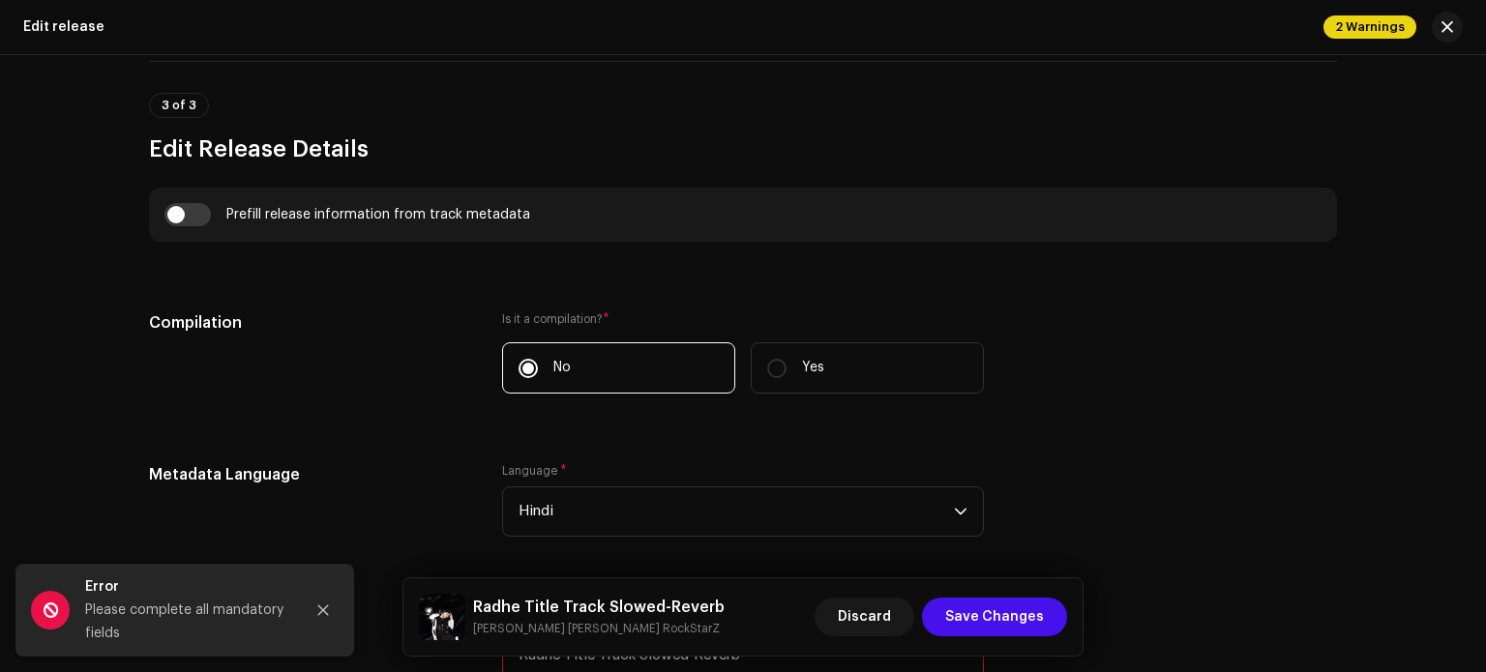
scroll to position [1316, 0]
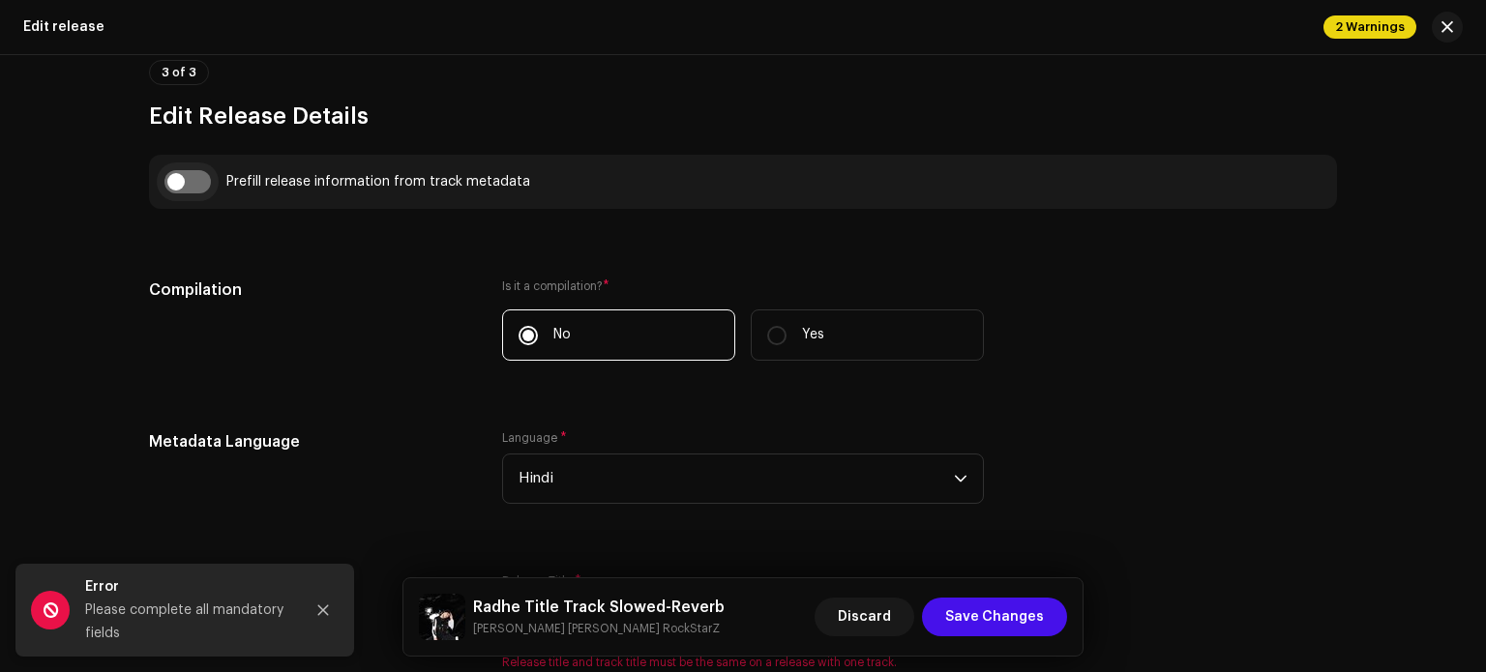
click at [188, 185] on input "checkbox" at bounding box center [187, 181] width 46 height 23
checkbox input "true"
type input "[PERSON_NAME] Main Sabke Basa Hu Slowed-Reverb"
click at [188, 185] on input "checkbox" at bounding box center [187, 181] width 46 height 23
checkbox input "false"
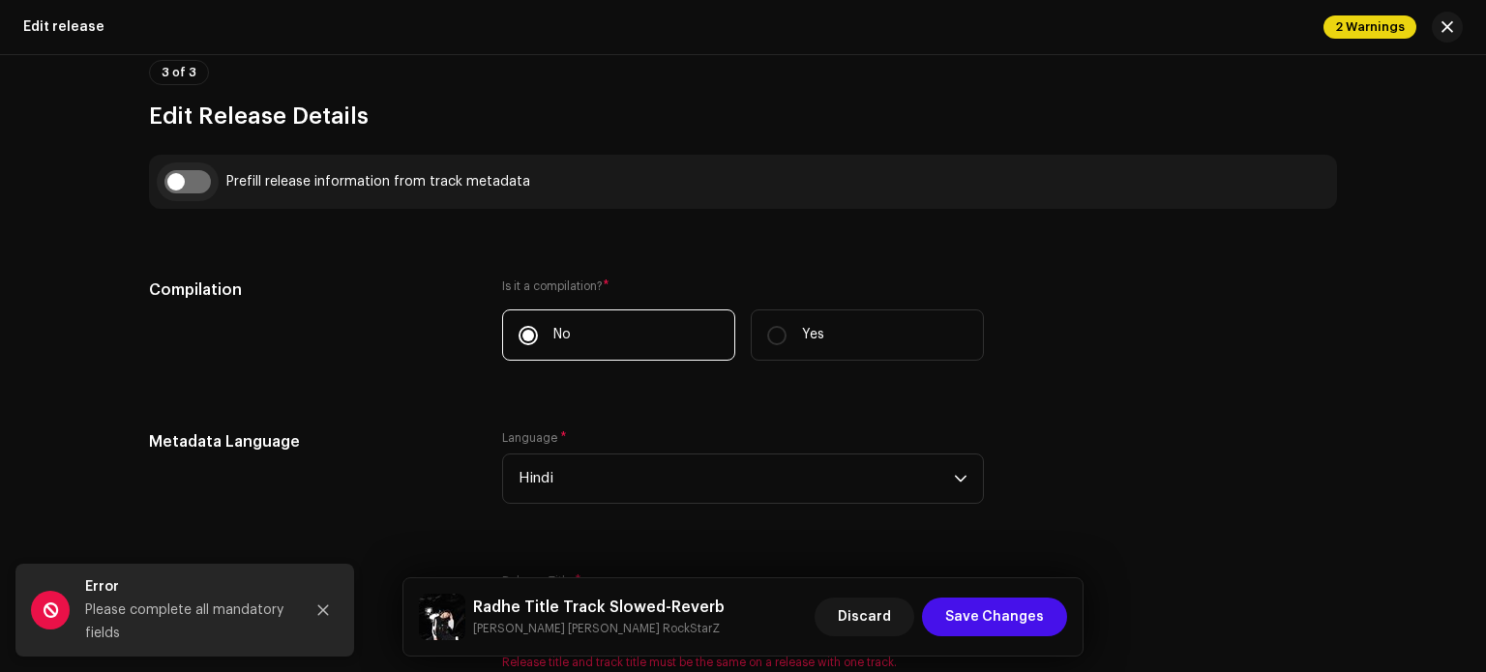
type input "Radhe Title Track Slowed-Reverb"
click at [193, 185] on input "checkbox" at bounding box center [187, 181] width 46 height 23
click at [174, 180] on input "checkbox" at bounding box center [187, 181] width 46 height 23
checkbox input "false"
type input "Radhe Title Track Slowed-Reverb"
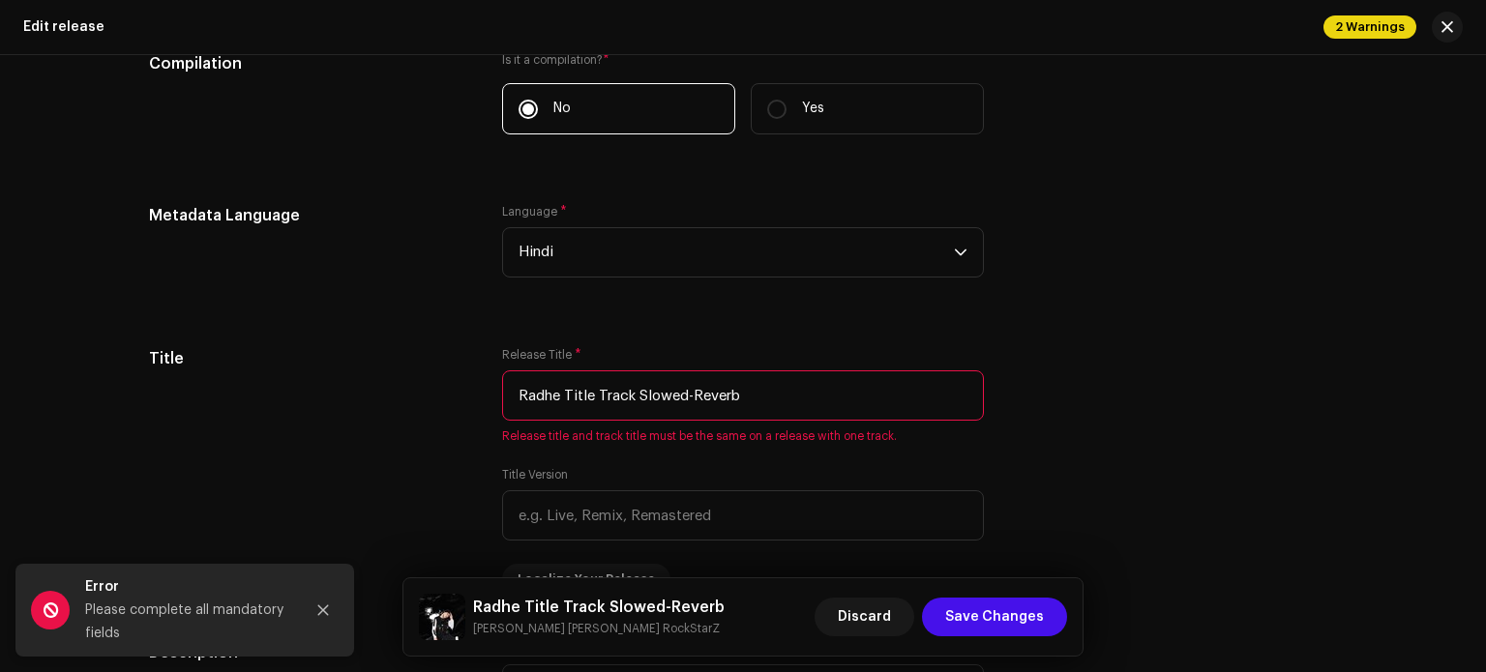
scroll to position [1239, 0]
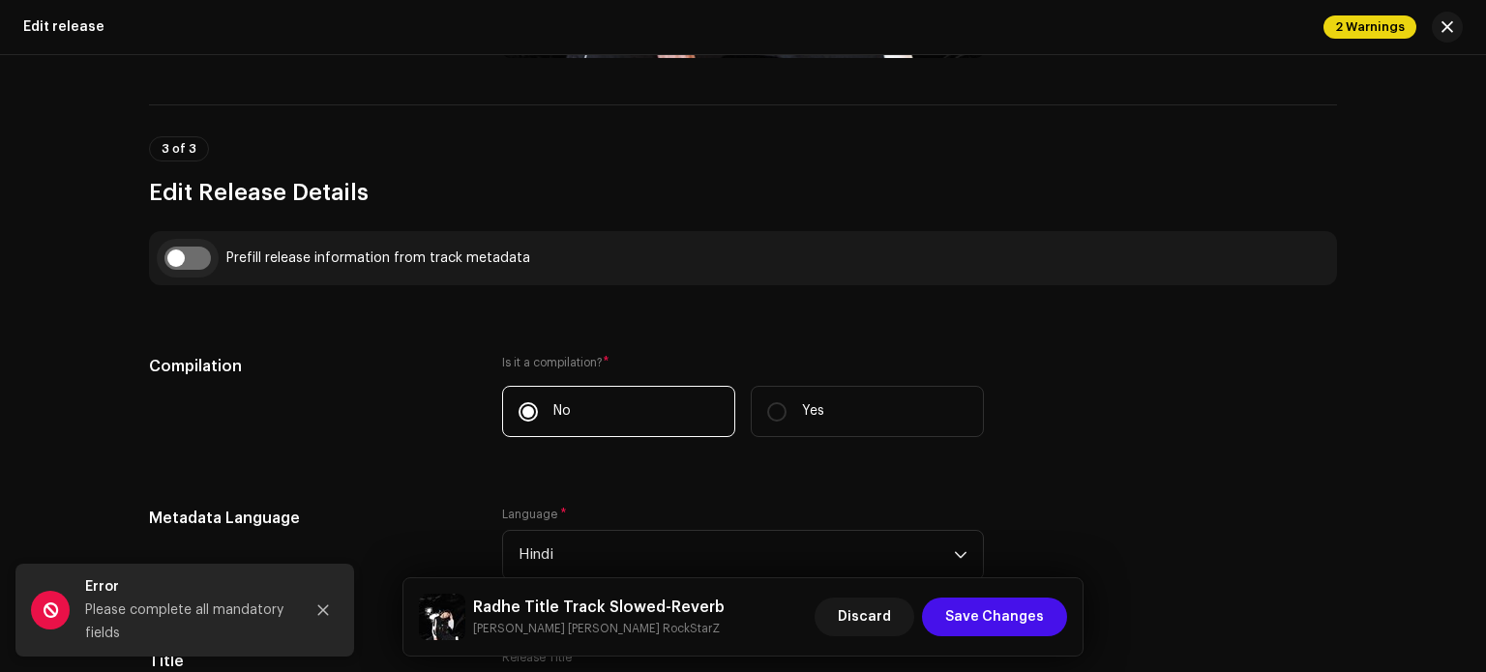
click at [177, 250] on input "checkbox" at bounding box center [187, 258] width 46 height 23
click at [193, 256] on input "checkbox" at bounding box center [187, 258] width 46 height 23
checkbox input "false"
type input "Radhe Title Track Slowed-Reverb"
drag, startPoint x: 185, startPoint y: 261, endPoint x: 990, endPoint y: 615, distance: 879.5
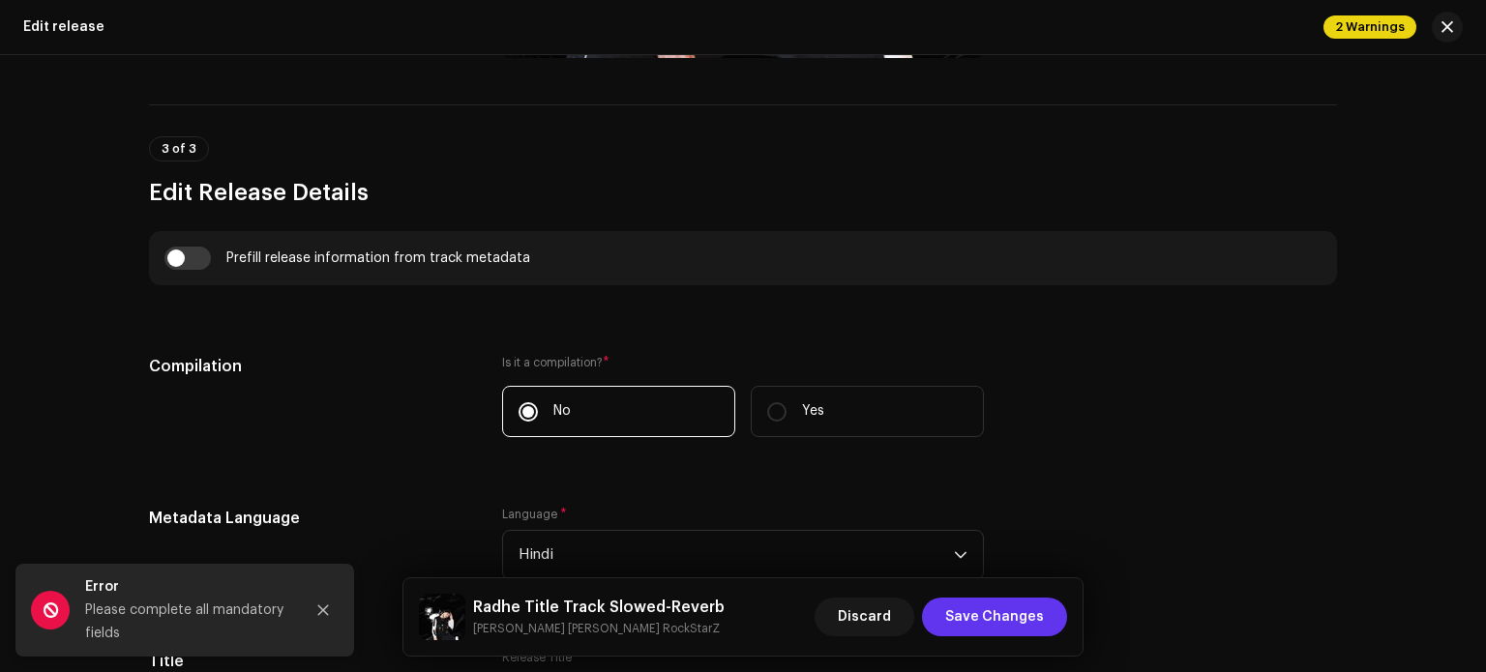
click at [178, 259] on input "checkbox" at bounding box center [187, 258] width 46 height 23
checkbox input "true"
click at [990, 615] on span "Save Changes" at bounding box center [994, 617] width 99 height 39
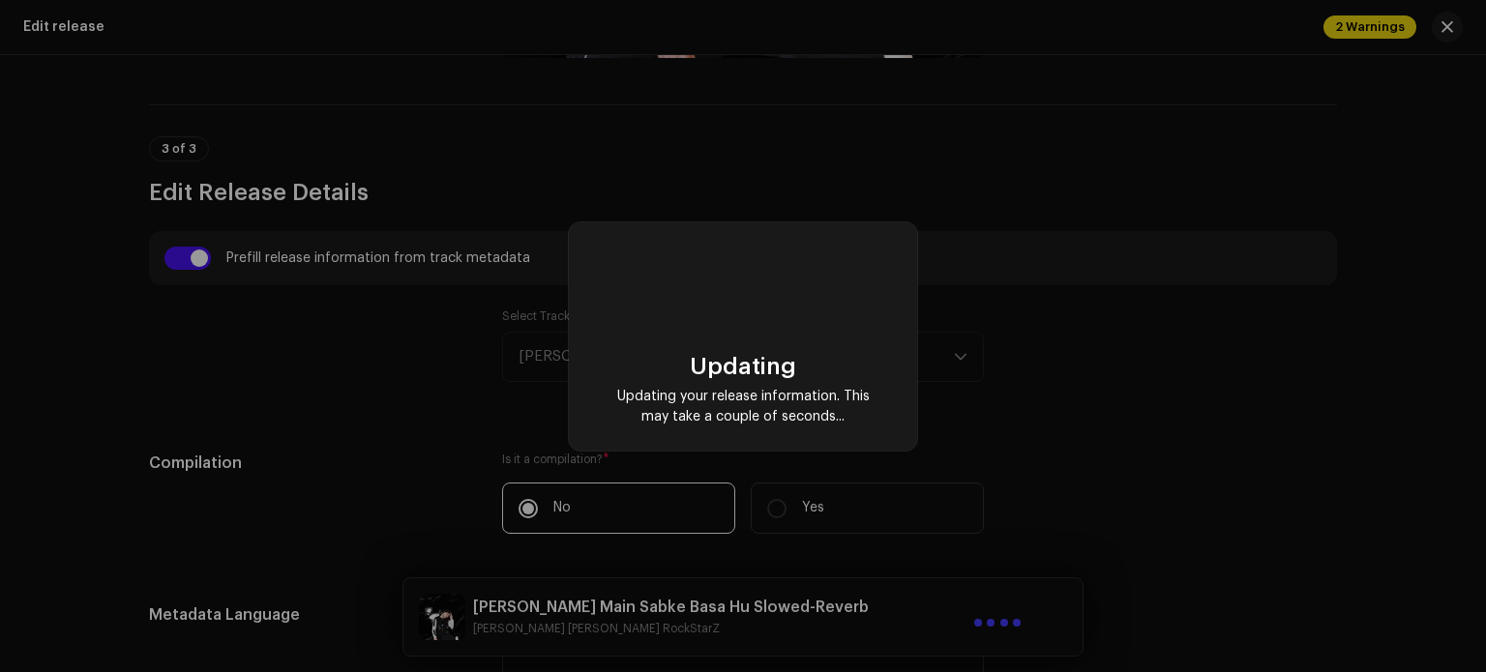
type input "[PERSON_NAME] Main Sabke Basa Hu Slowed-Reverb"
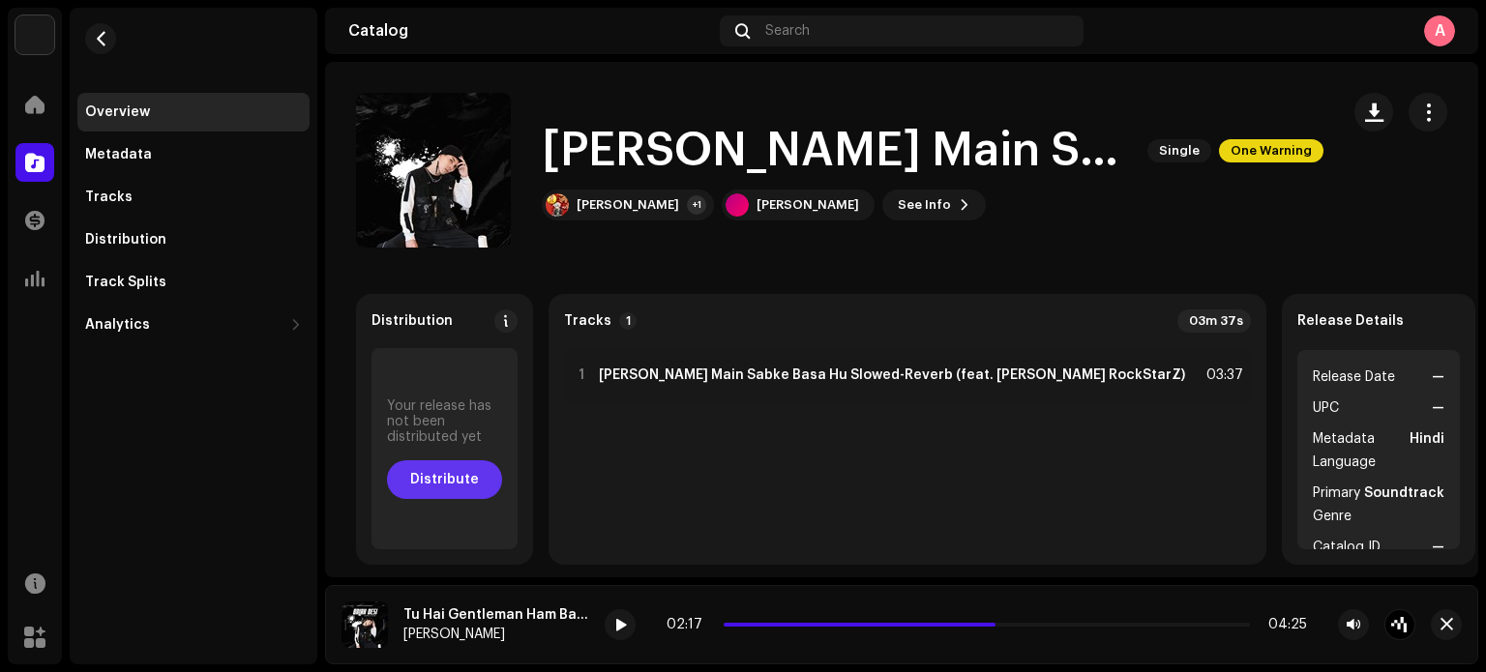
click at [479, 471] on span "Distribute" at bounding box center [444, 480] width 69 height 39
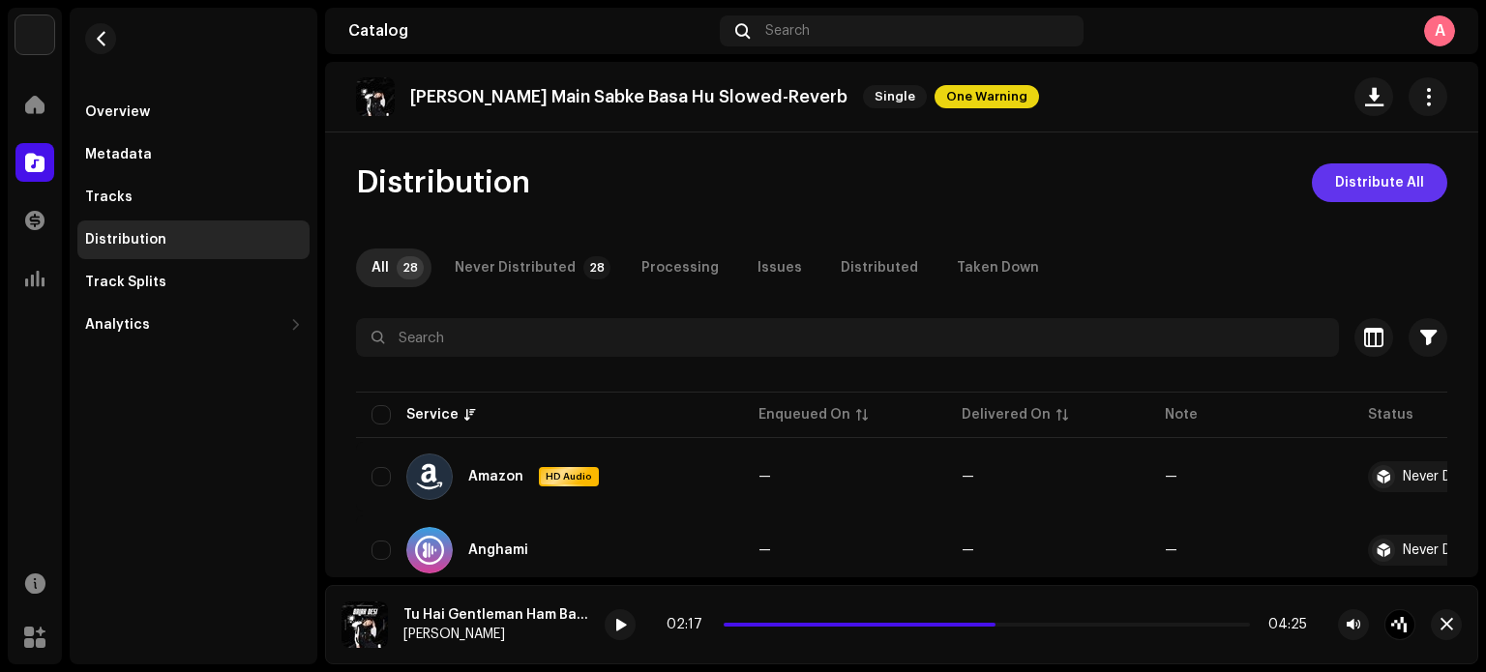
click at [1389, 176] on span "Distribute All" at bounding box center [1379, 183] width 89 height 39
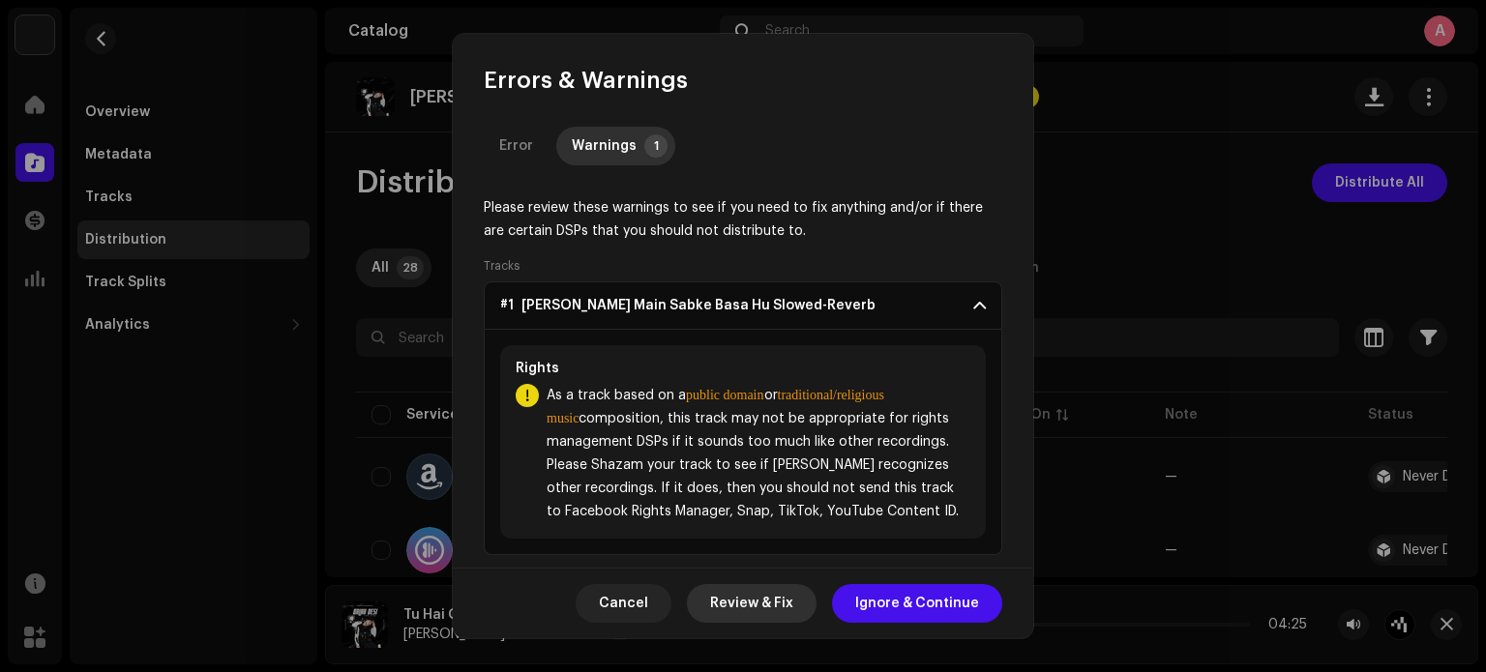
click at [769, 604] on span "Review & Fix" at bounding box center [751, 603] width 83 height 39
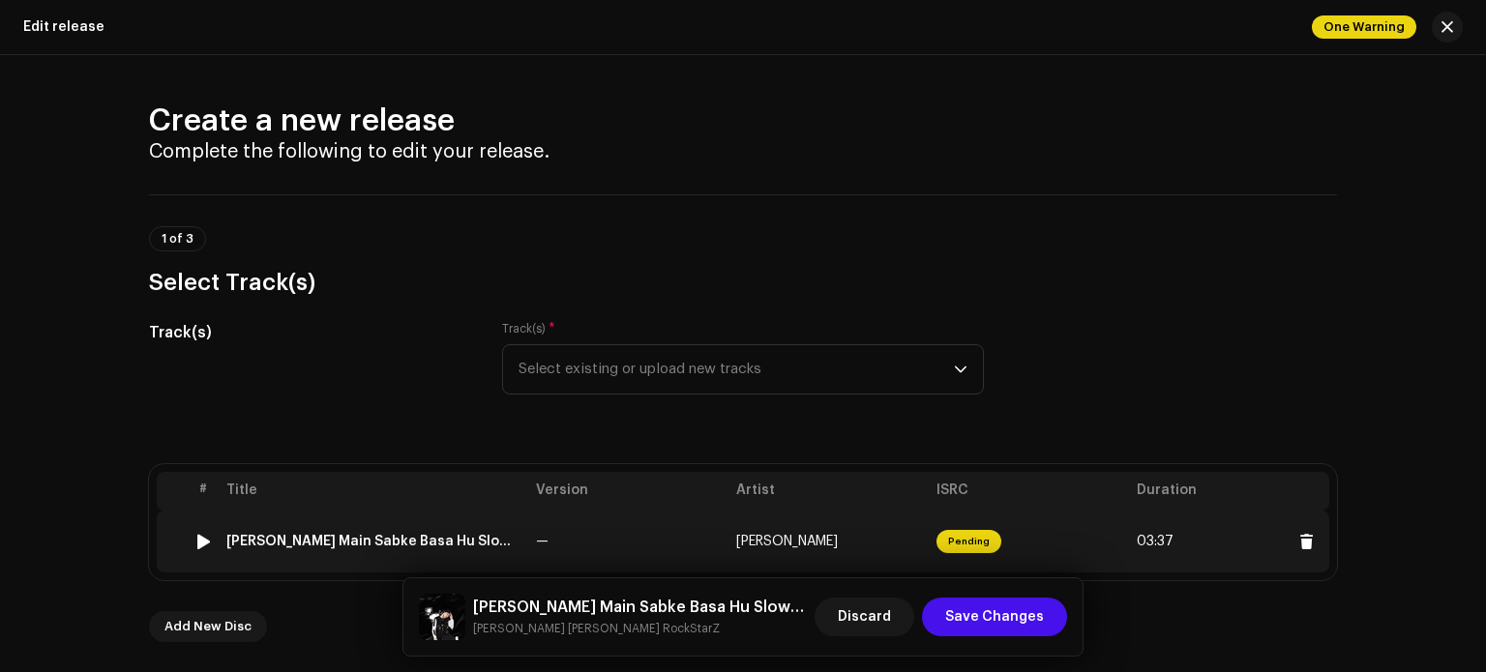
click at [802, 543] on span "[PERSON_NAME]" at bounding box center [787, 542] width 102 height 14
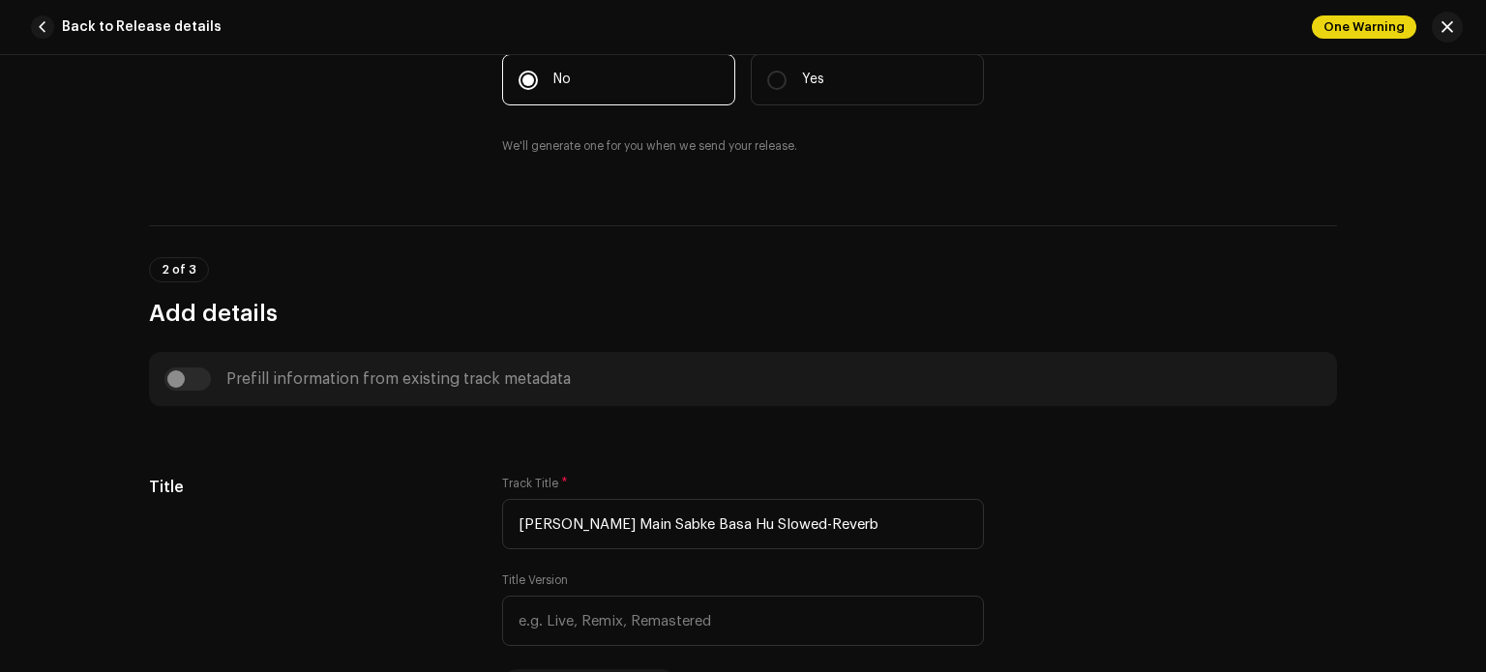
scroll to position [1081, 0]
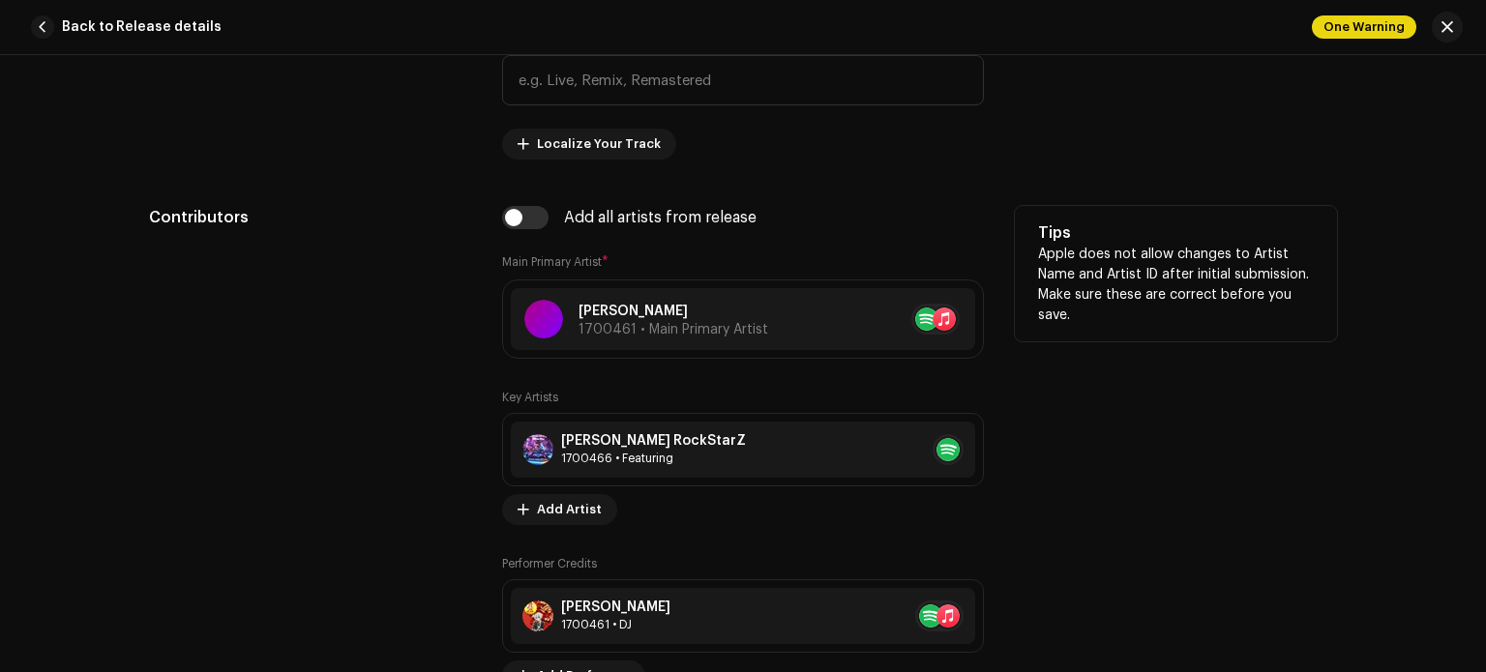
click at [1300, 284] on p "Apple does not allow changes to Artist Name and Artist ID after initial submiss…" at bounding box center [1176, 285] width 276 height 81
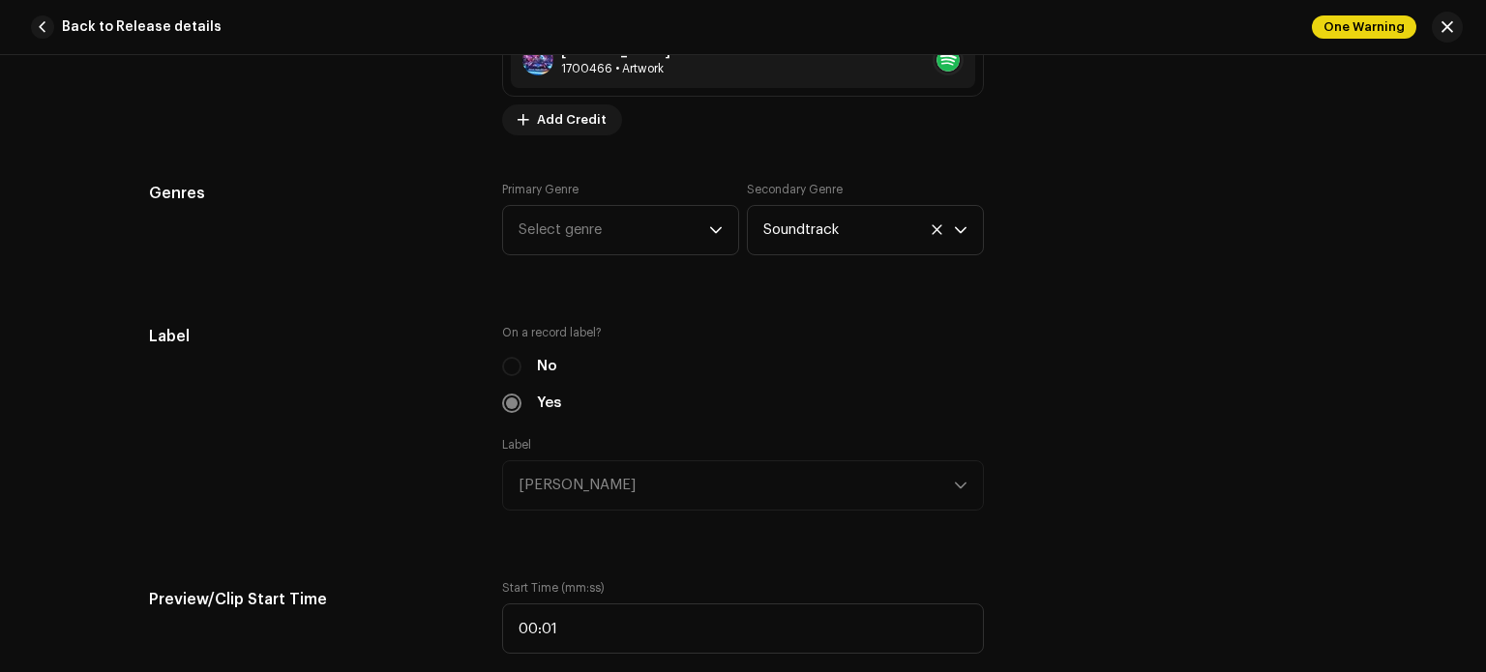
scroll to position [1816, 0]
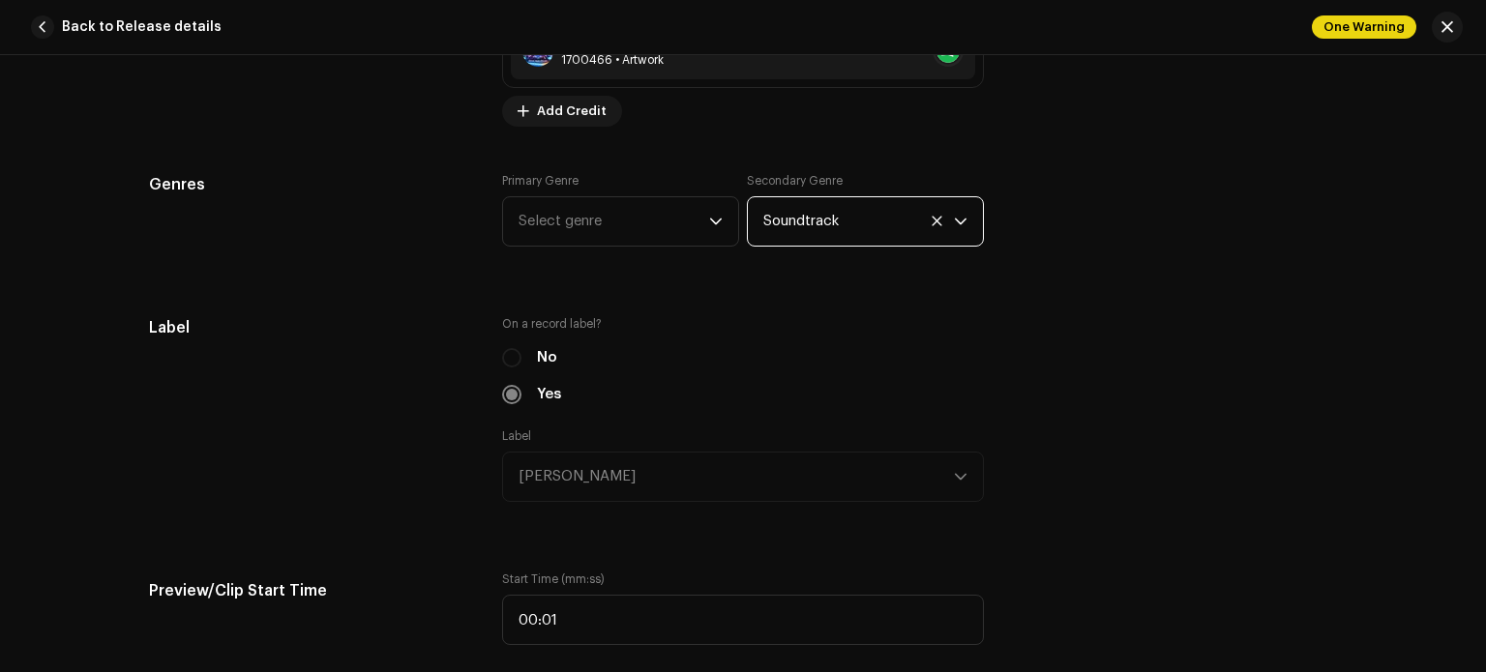
click at [936, 227] on span "Soundtrack" at bounding box center [858, 221] width 191 height 48
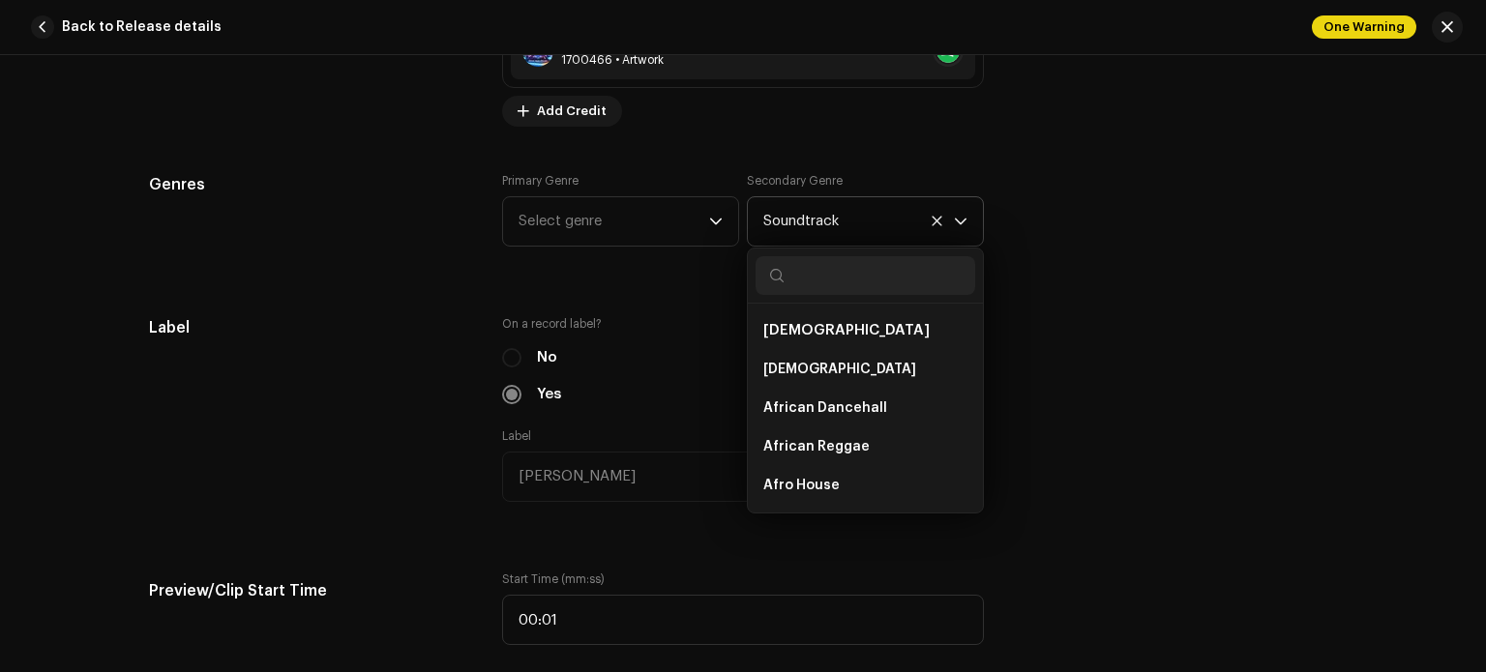
click at [933, 223] on icon at bounding box center [937, 221] width 13 height 13
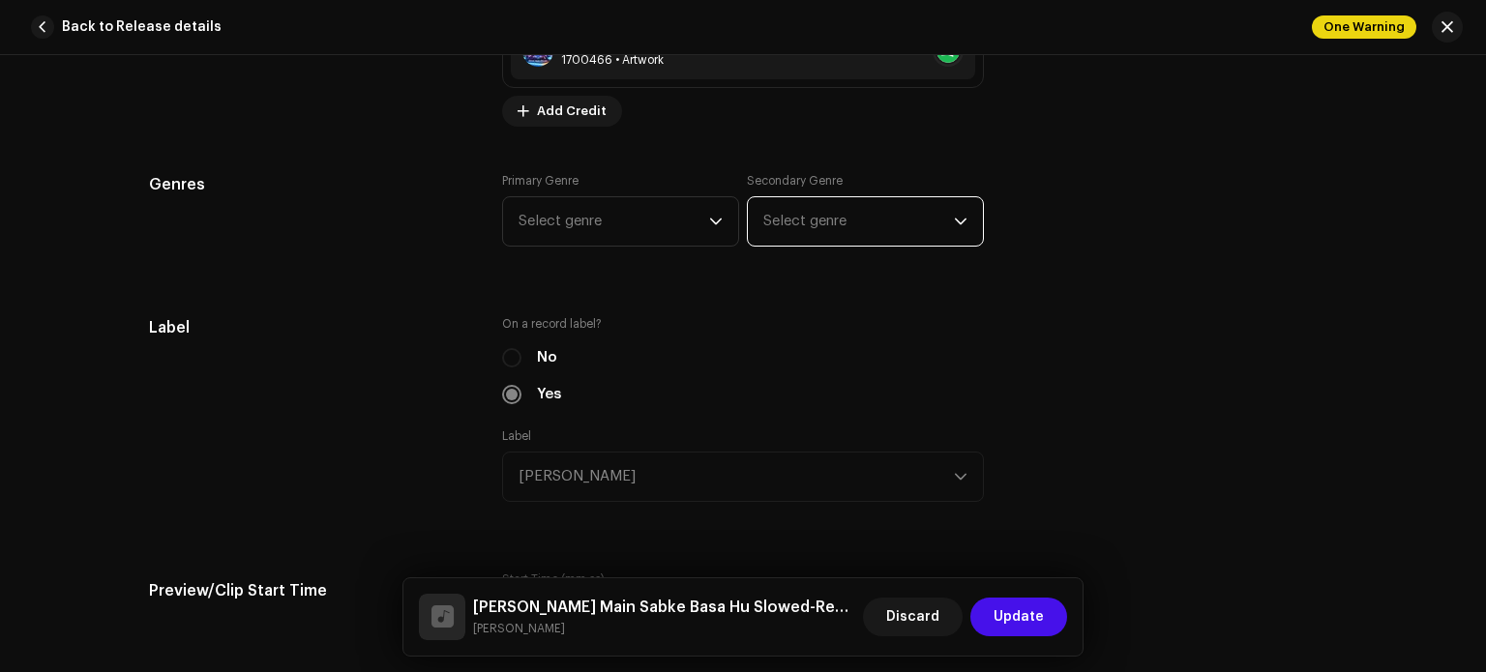
scroll to position [15543, 0]
click at [687, 220] on span "Select genre" at bounding box center [614, 221] width 191 height 48
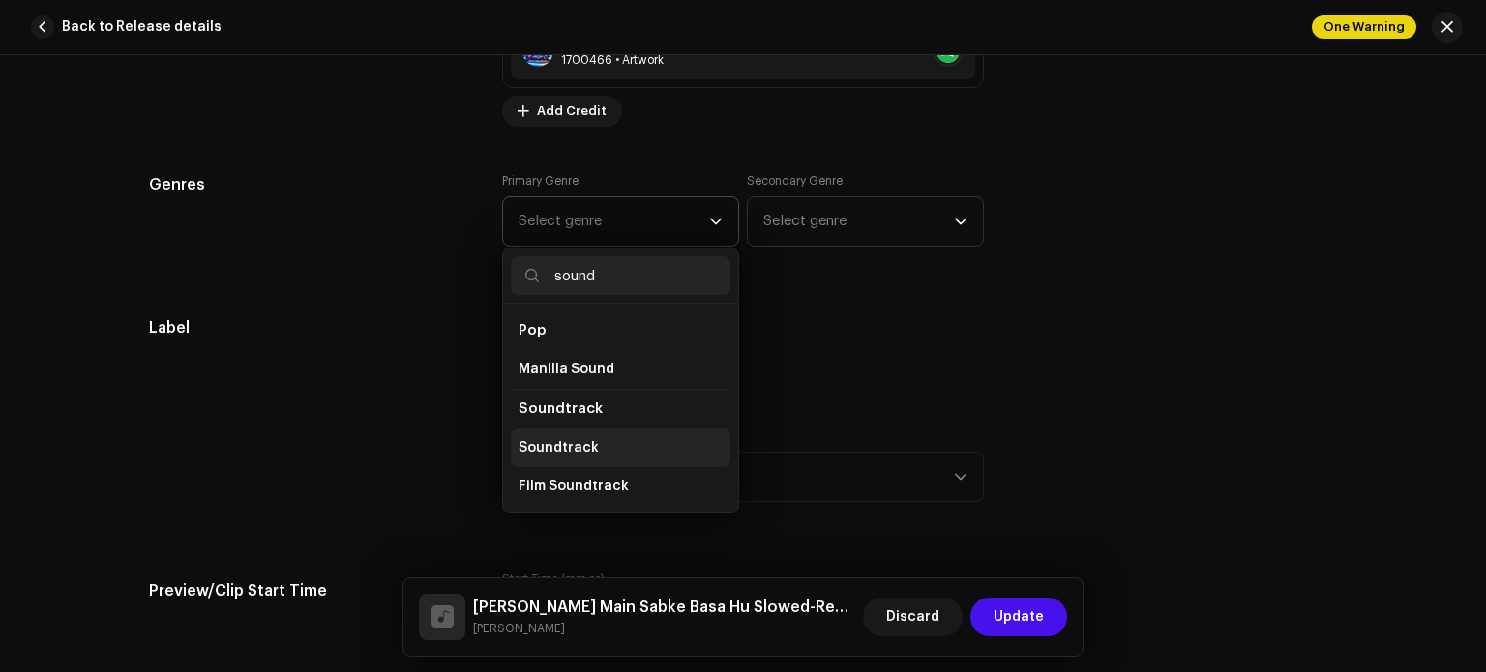
type input "sound"
click at [575, 452] on span "Soundtrack" at bounding box center [559, 447] width 80 height 19
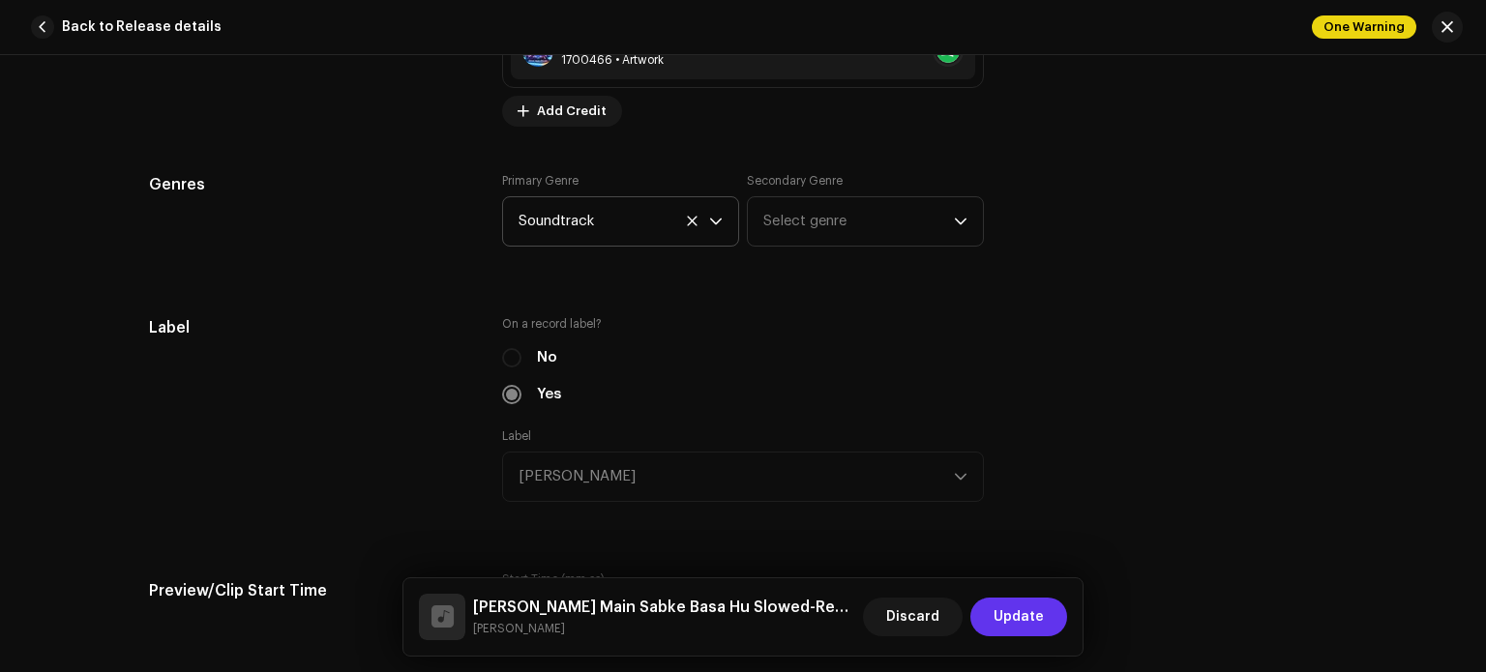
click at [1013, 614] on span "Update" at bounding box center [1019, 617] width 50 height 39
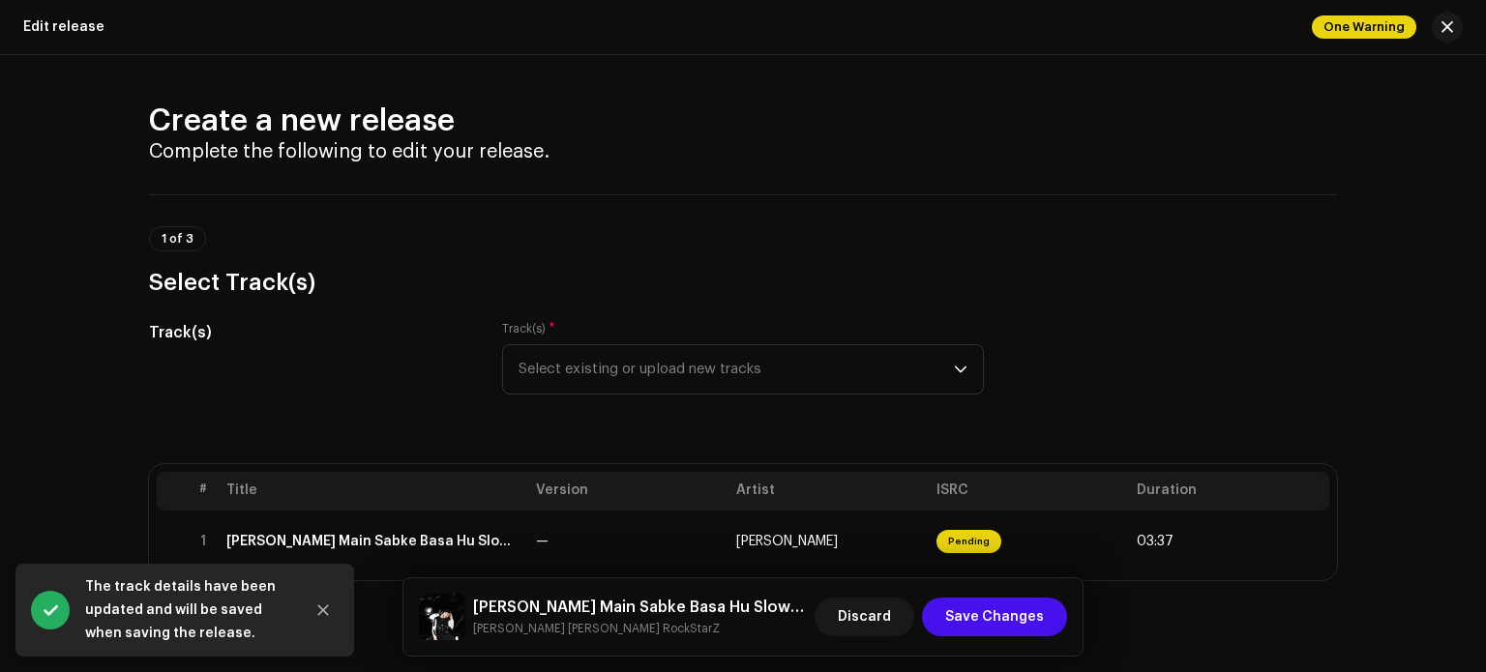
click at [1135, 365] on div "Track(s) Track(s) * Select existing or upload new tracks" at bounding box center [743, 369] width 1188 height 97
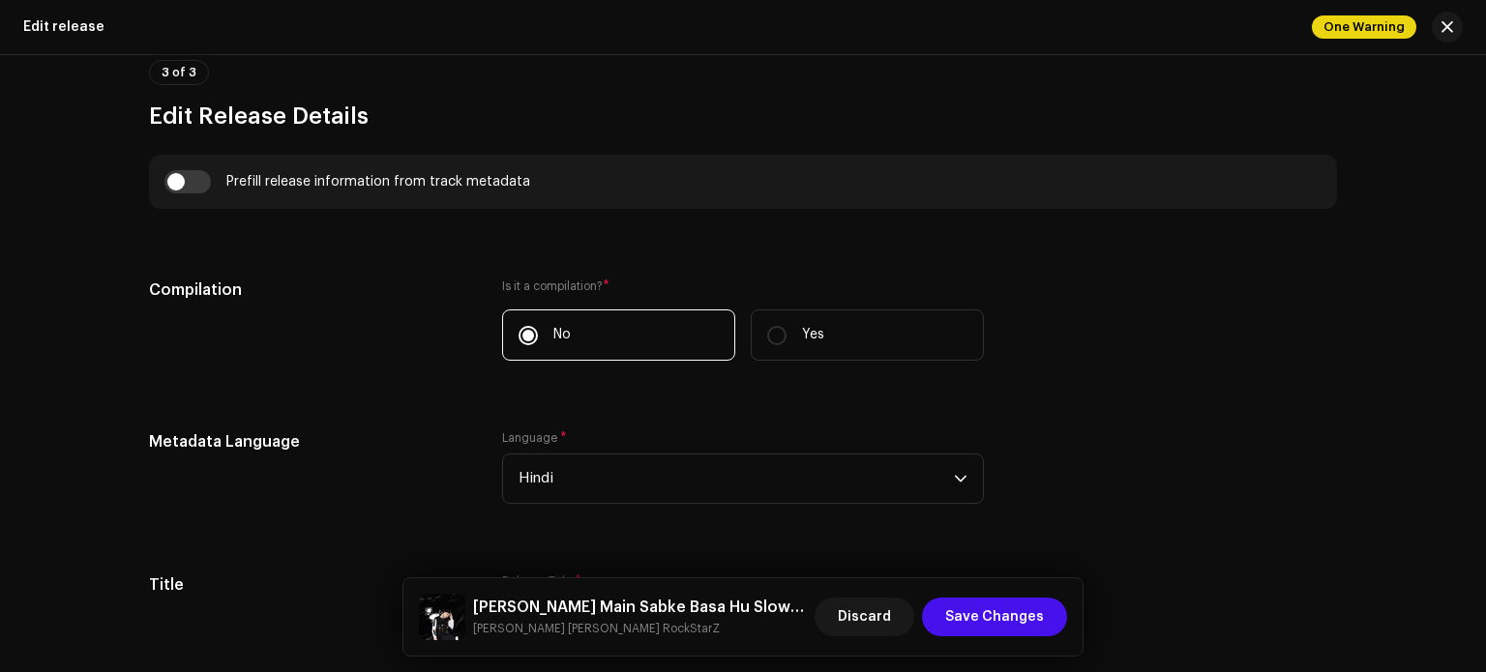
scroll to position [1355, 0]
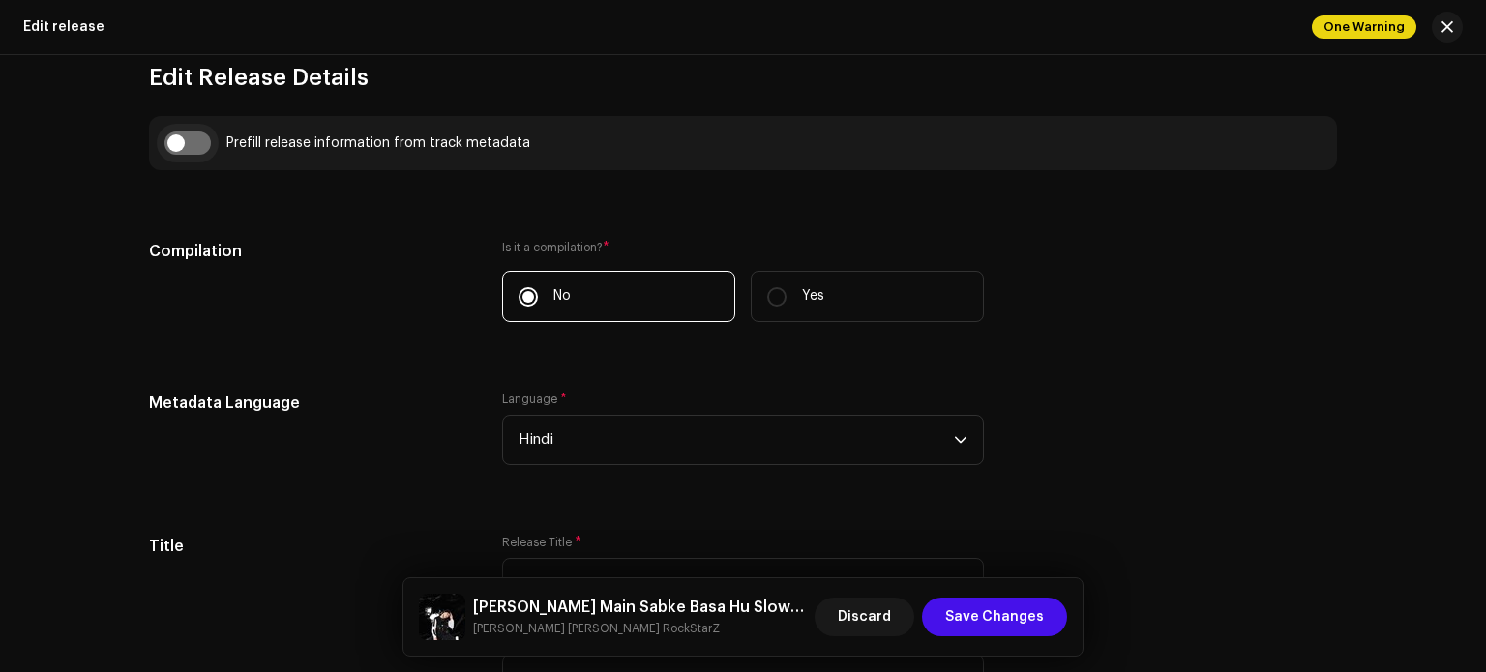
click at [182, 142] on input "checkbox" at bounding box center [187, 143] width 46 height 23
checkbox input "true"
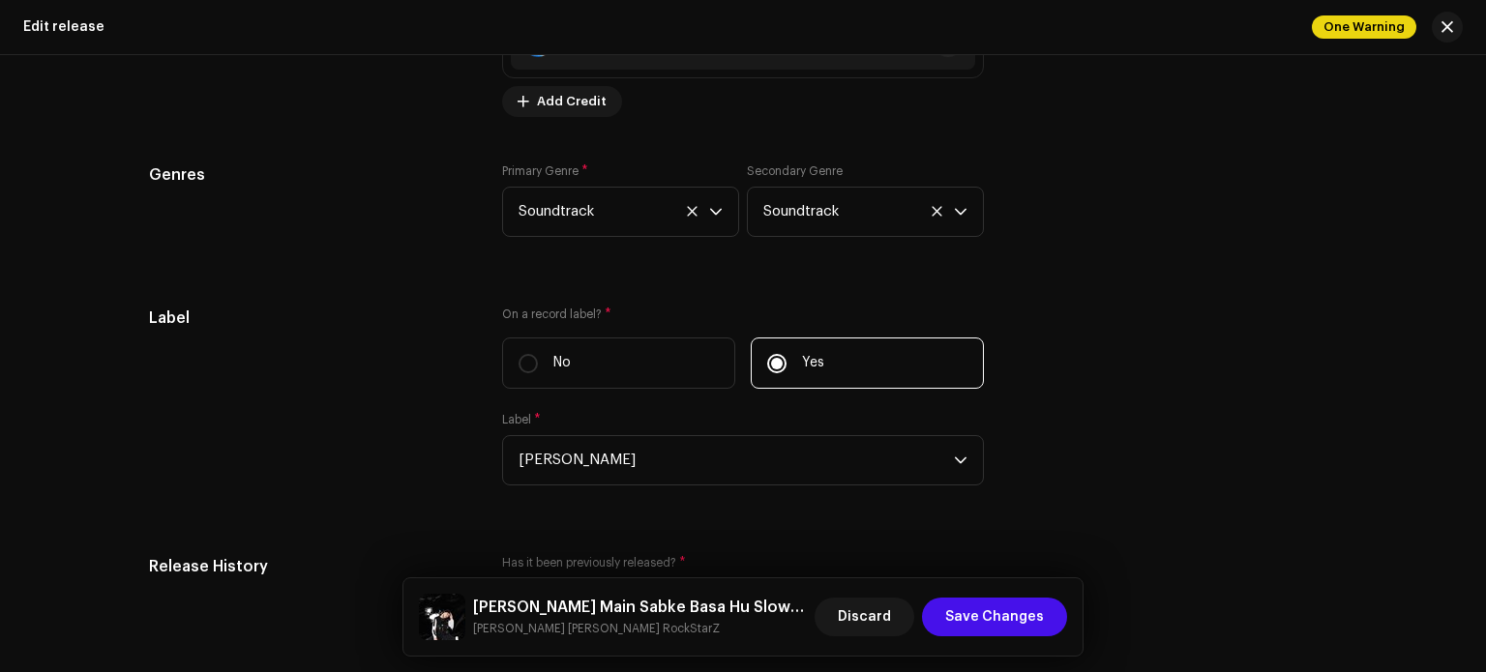
scroll to position [3019, 0]
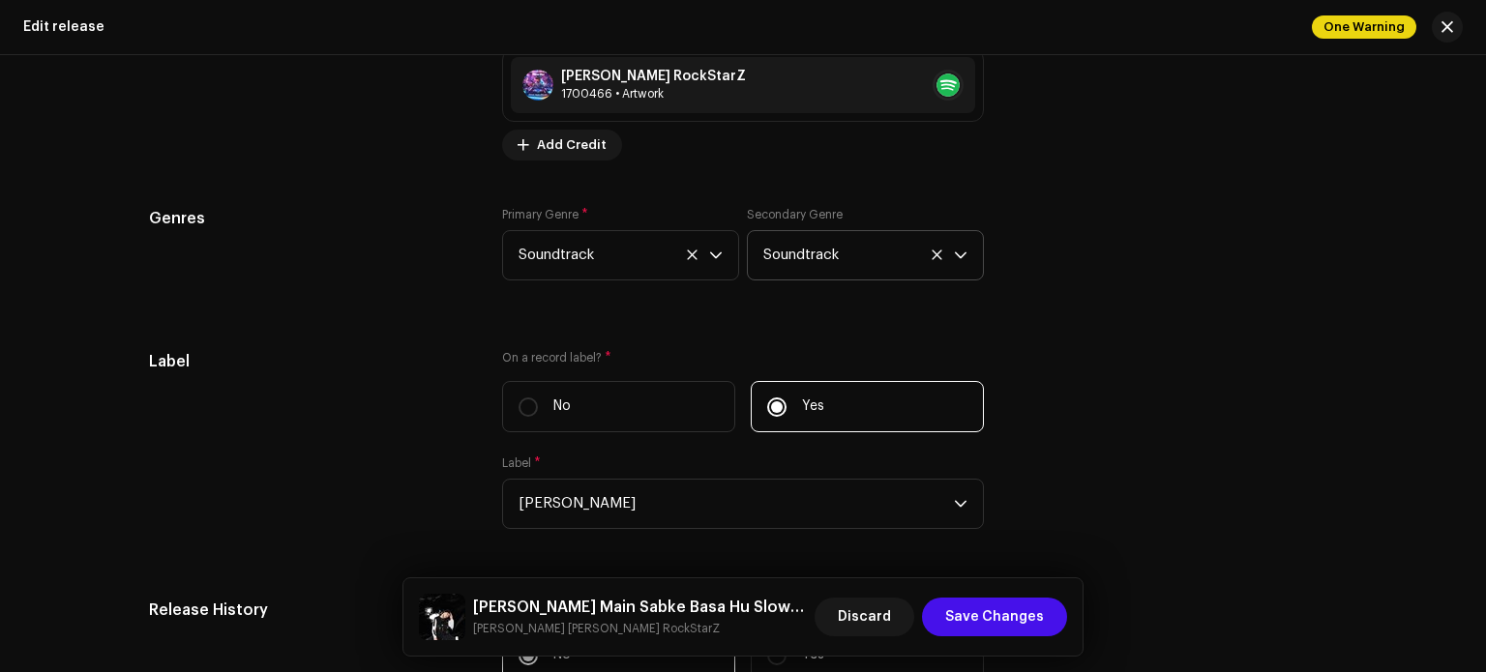
click at [938, 257] on icon at bounding box center [937, 255] width 13 height 13
click at [1003, 614] on span "Save Changes" at bounding box center [994, 617] width 99 height 39
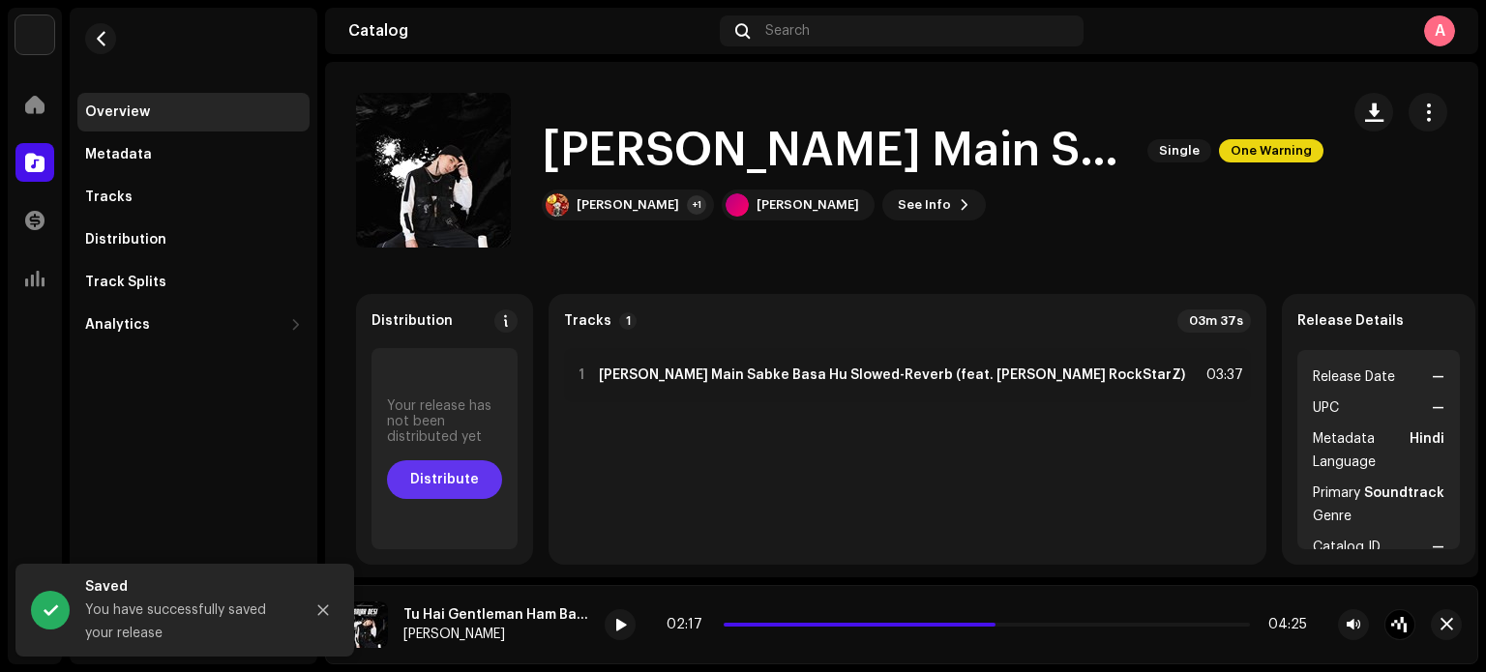
click at [479, 470] on span "Distribute" at bounding box center [444, 480] width 69 height 39
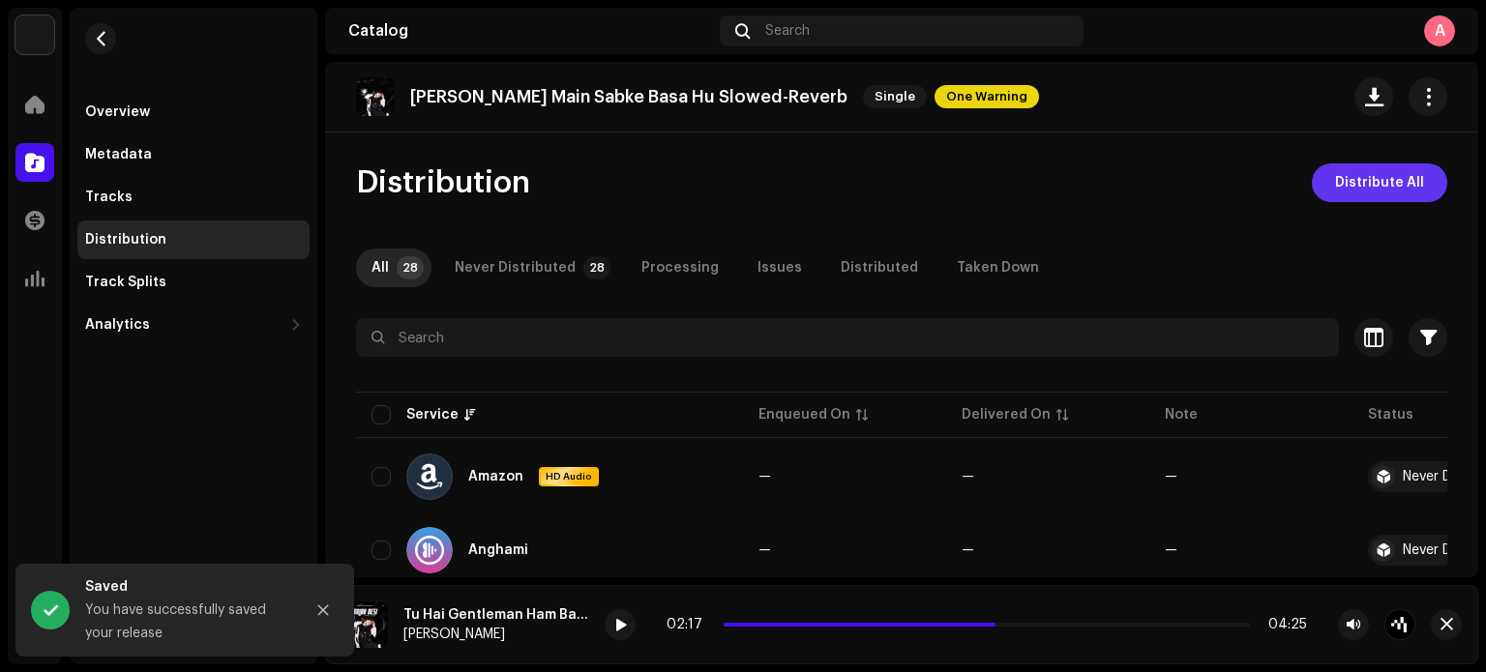
click at [1355, 180] on span "Distribute All" at bounding box center [1379, 183] width 89 height 39
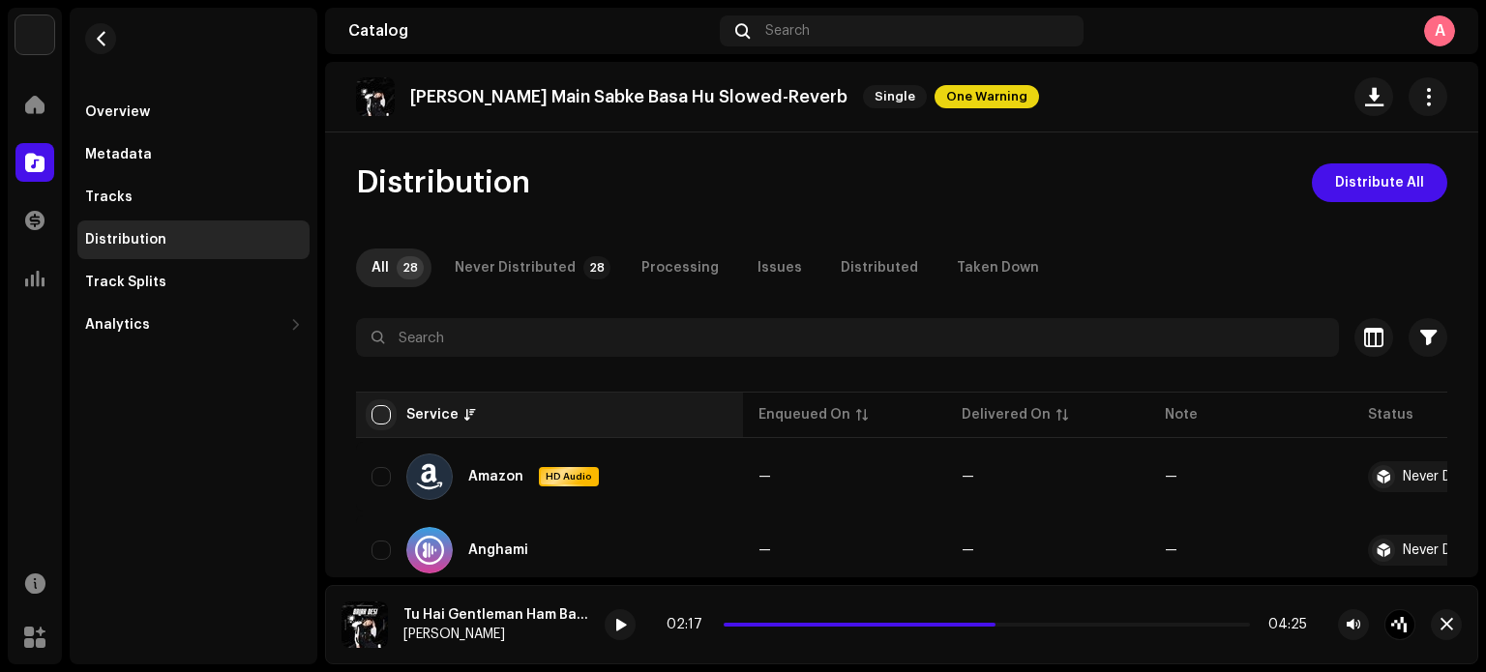
click at [385, 409] on input "checkbox" at bounding box center [381, 414] width 19 height 19
checkbox input "true"
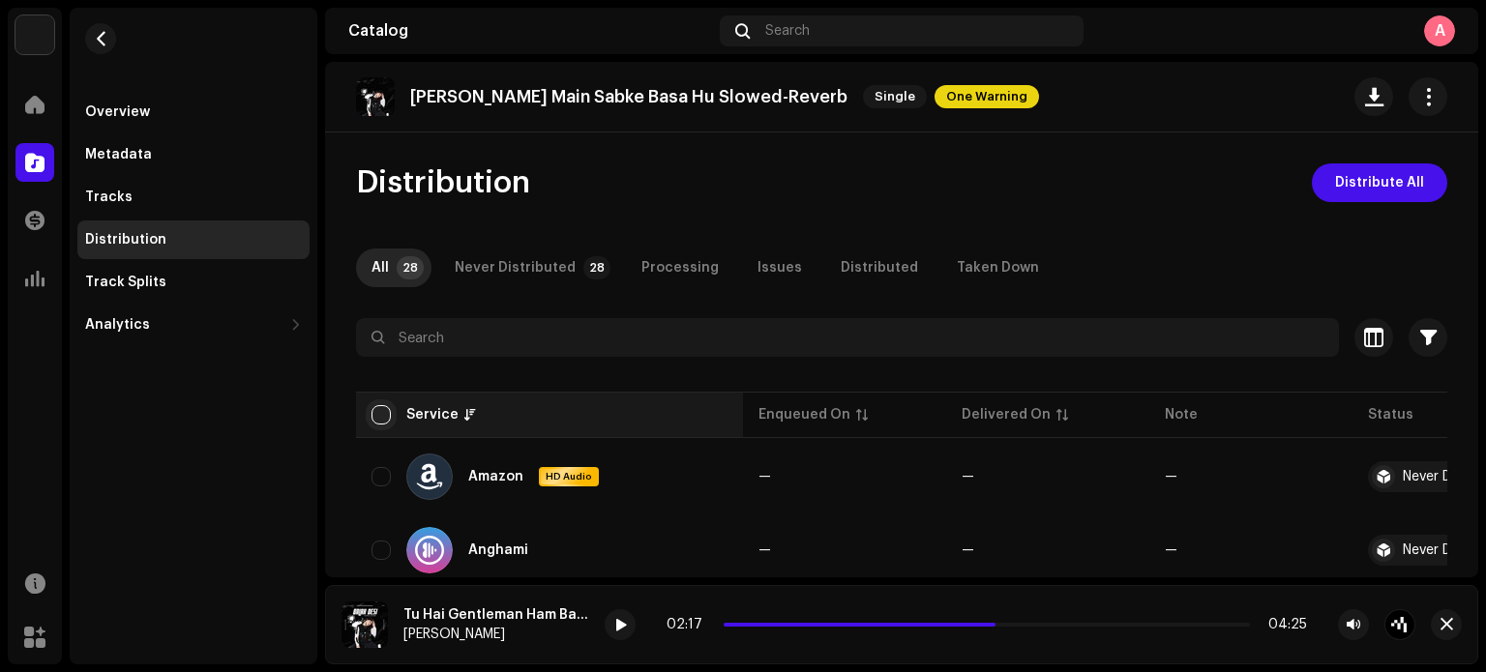
checkbox input "true"
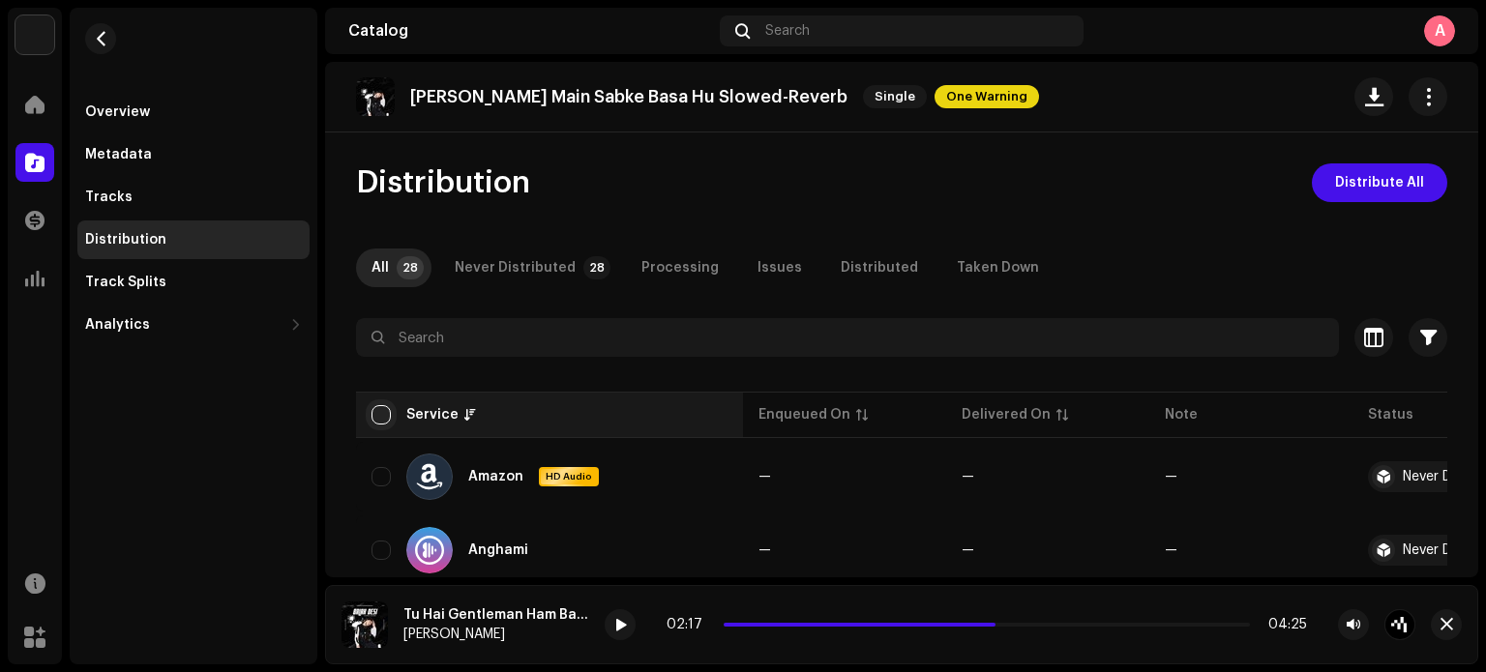
checkbox input "true"
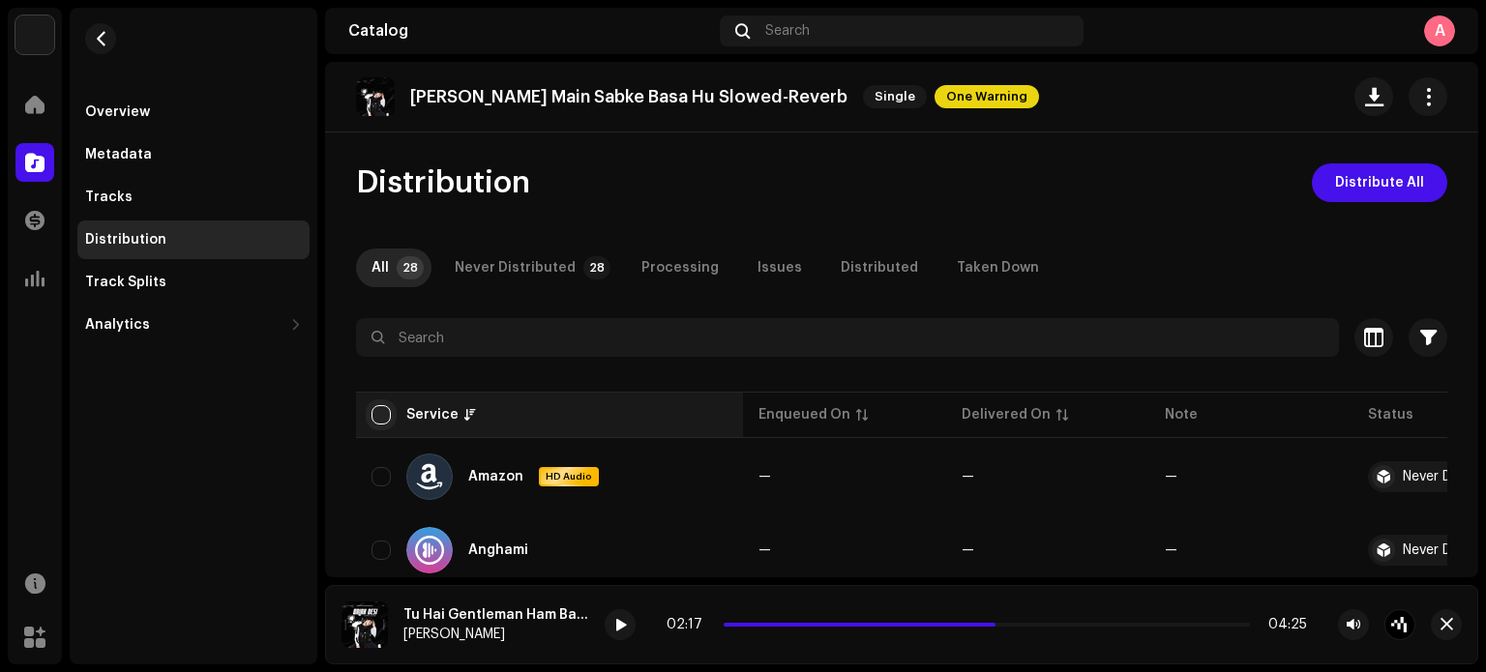
checkbox input "true"
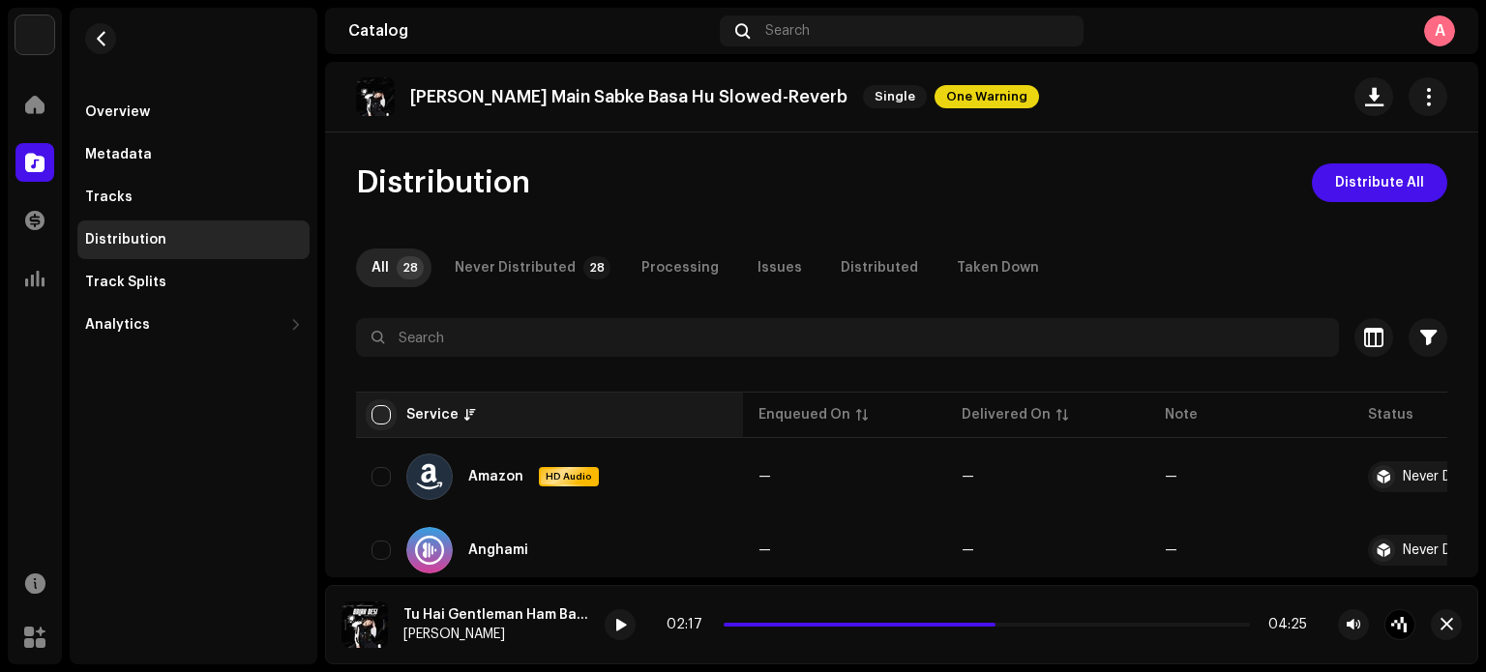
checkbox input "true"
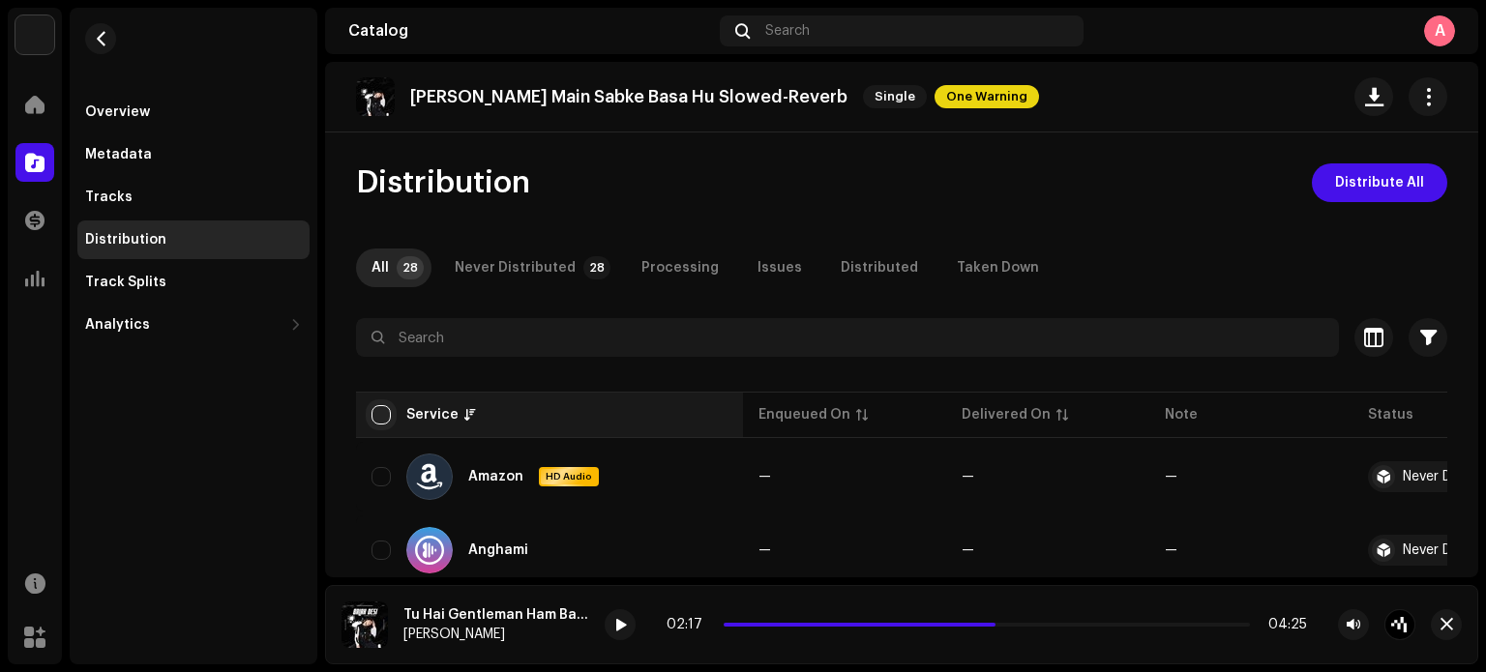
checkbox input "true"
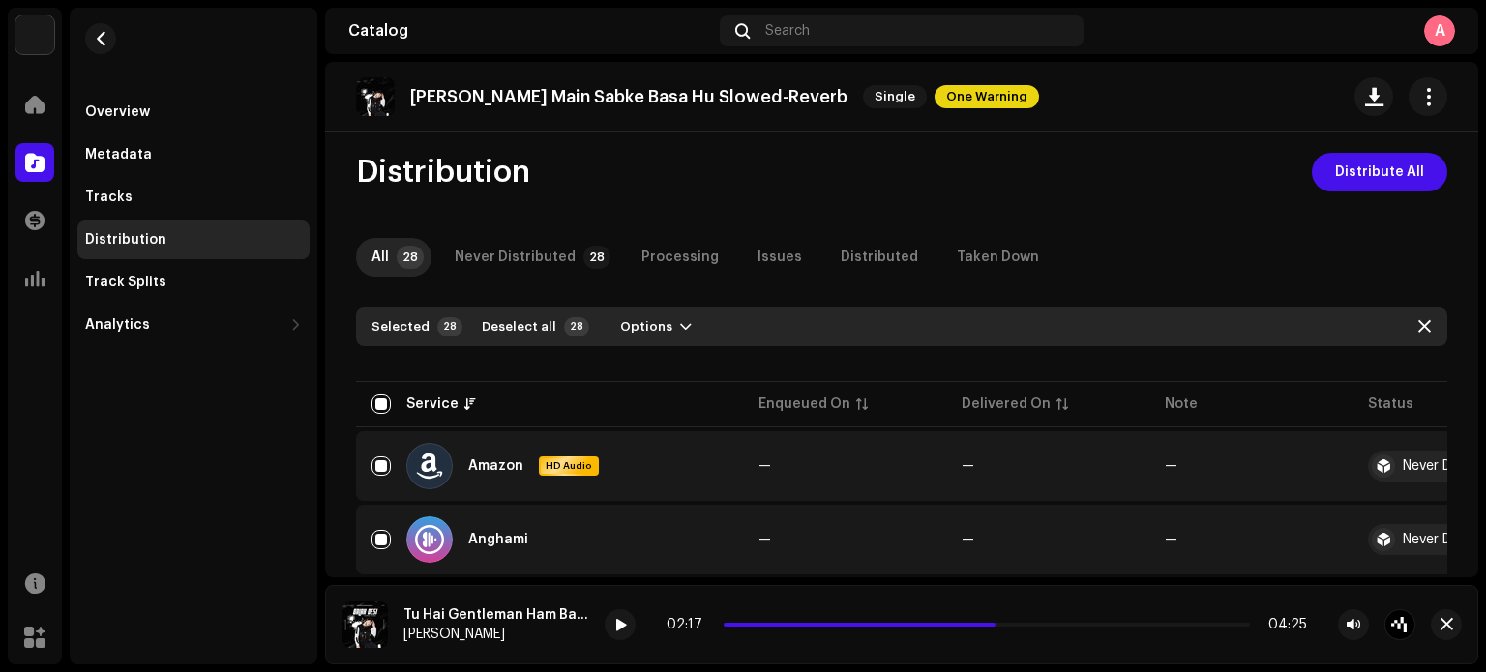
scroll to position [7, 0]
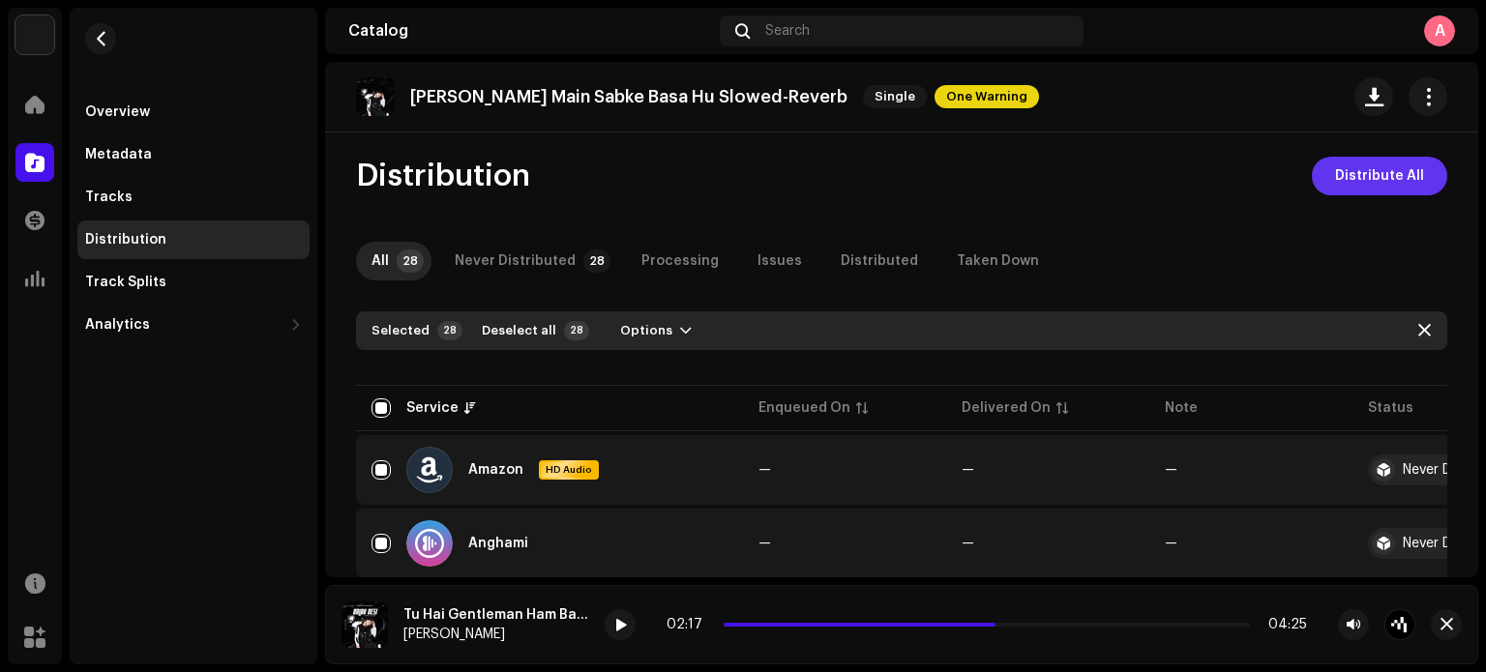
click at [1375, 177] on span "Distribute All" at bounding box center [1379, 176] width 89 height 39
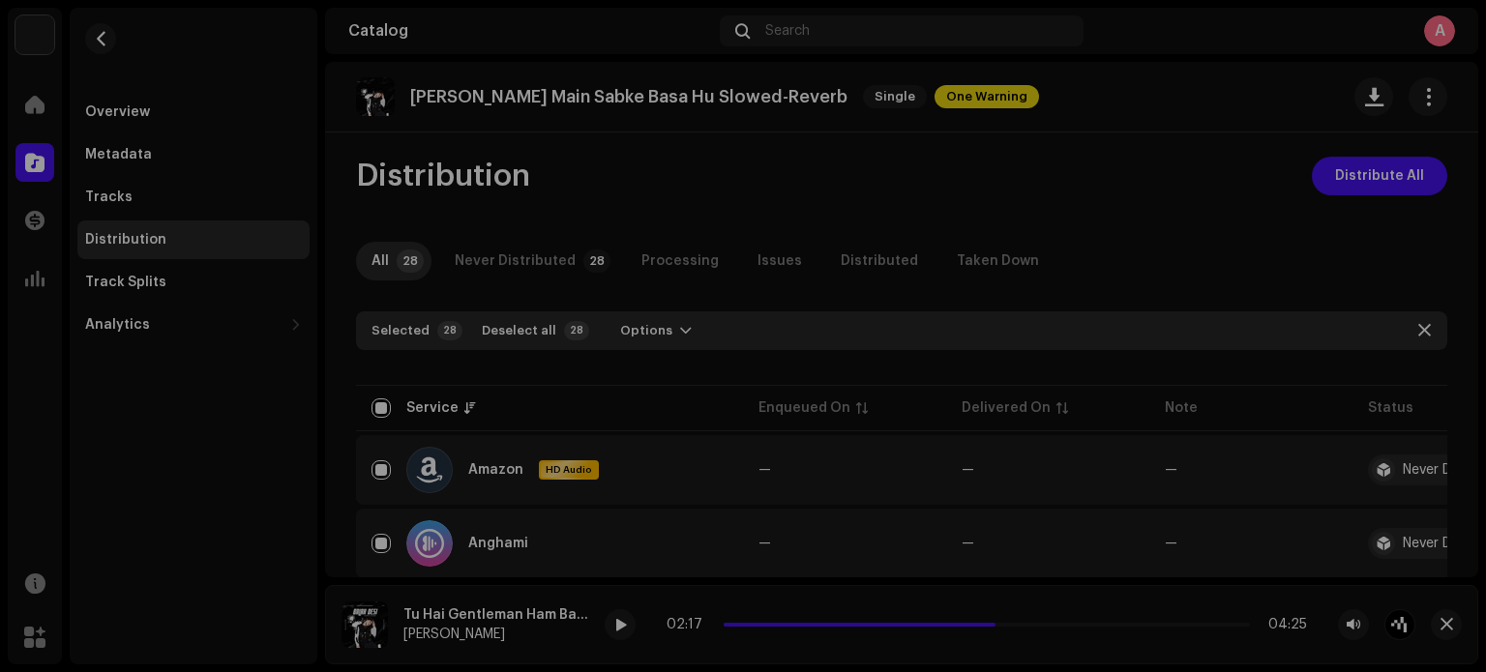
click at [1095, 173] on div "Errors & Warnings Error Warnings 1 Please review these warnings to see if you n…" at bounding box center [743, 336] width 1486 height 672
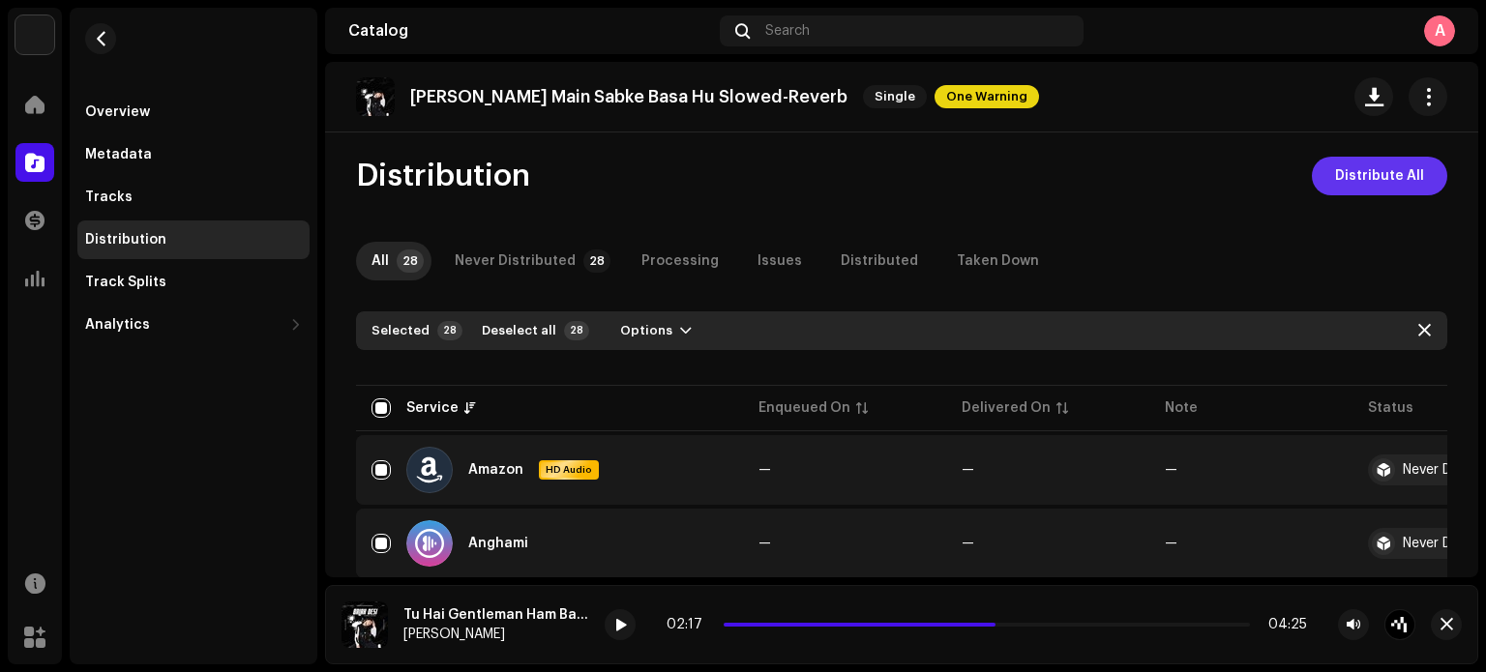
click at [1335, 173] on span "Distribute All" at bounding box center [1379, 176] width 89 height 39
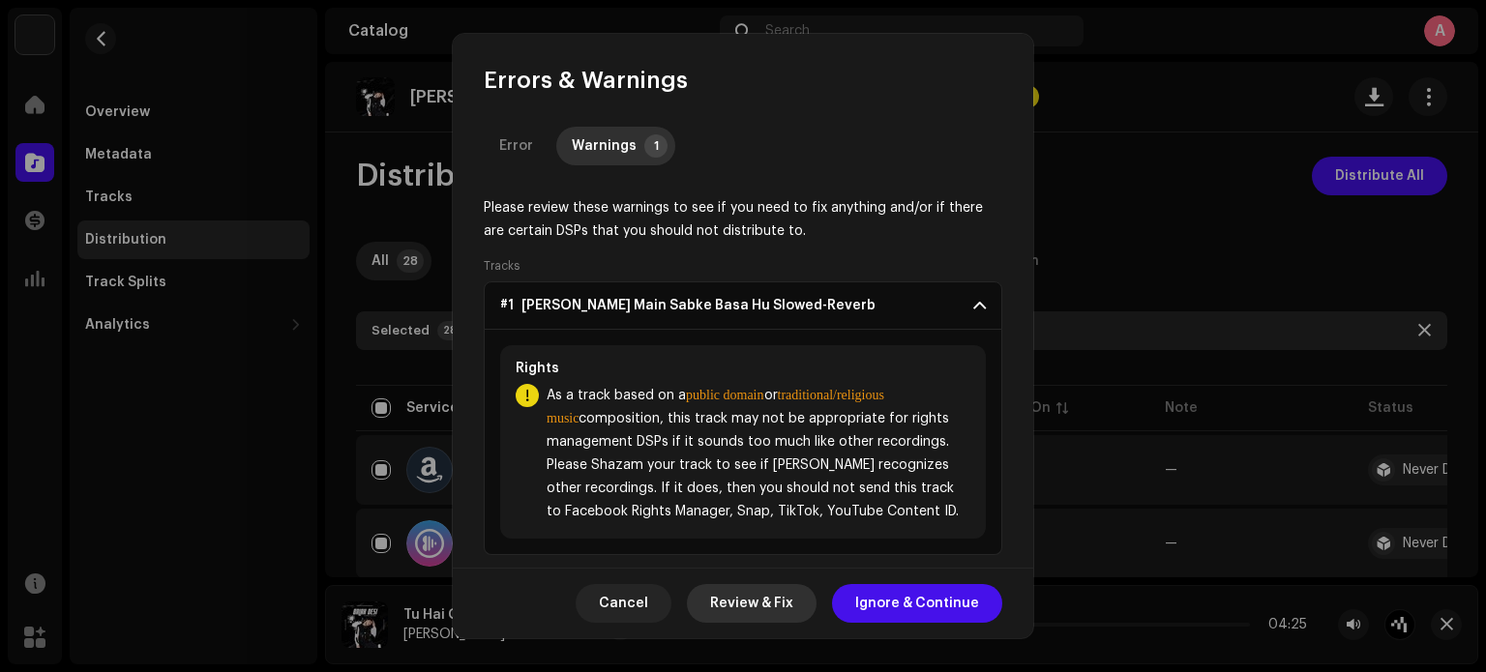
click at [759, 603] on span "Review & Fix" at bounding box center [751, 603] width 83 height 39
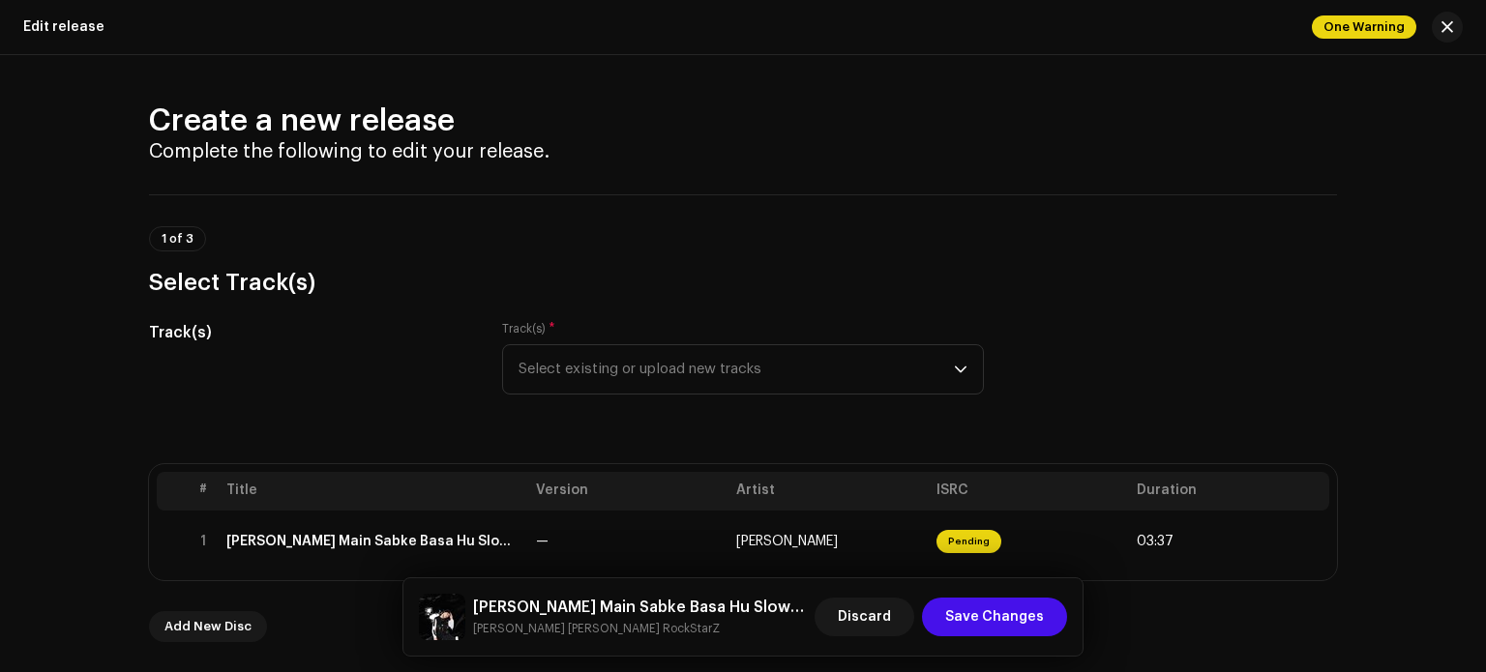
drag, startPoint x: 1485, startPoint y: 134, endPoint x: 1482, endPoint y: 150, distance: 15.8
click at [1482, 150] on html "Ashish RaghuWanshi Home Catalog Transactions Analytics Resources Marketplace As…" at bounding box center [743, 336] width 1486 height 672
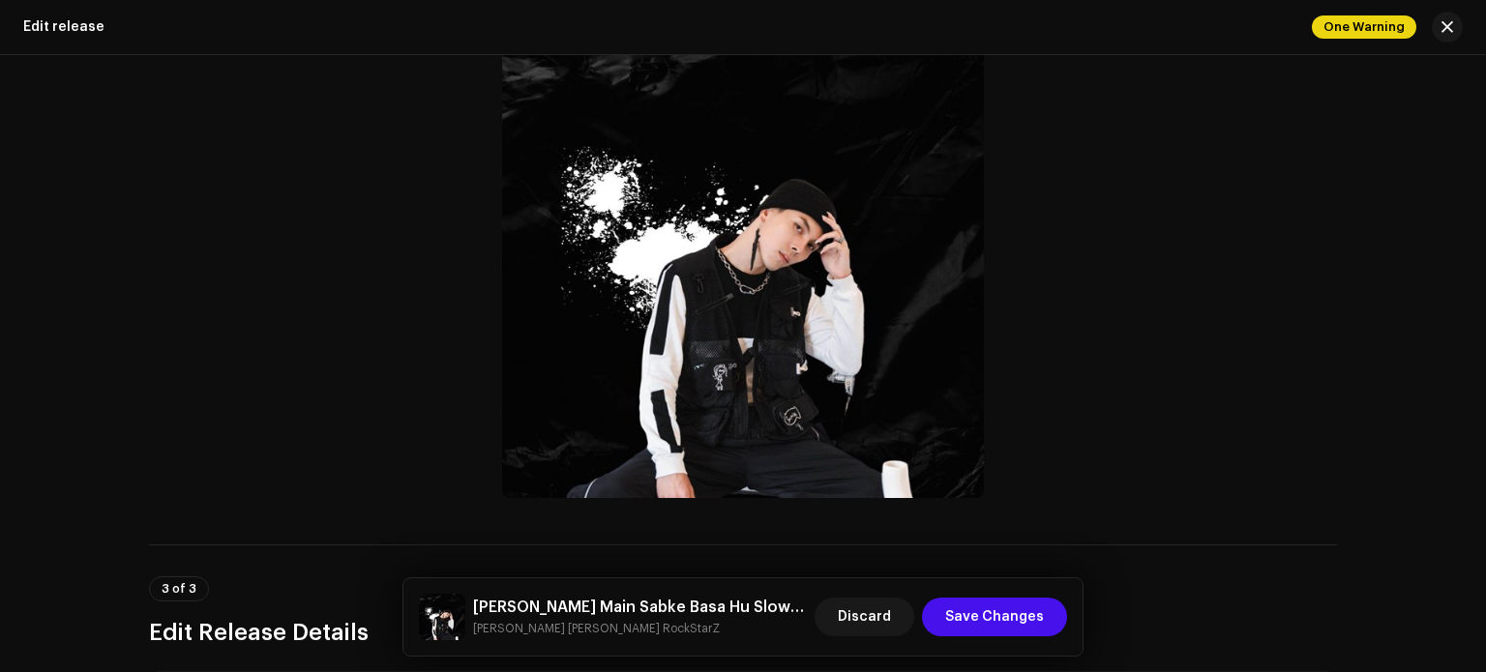
scroll to position [789, 0]
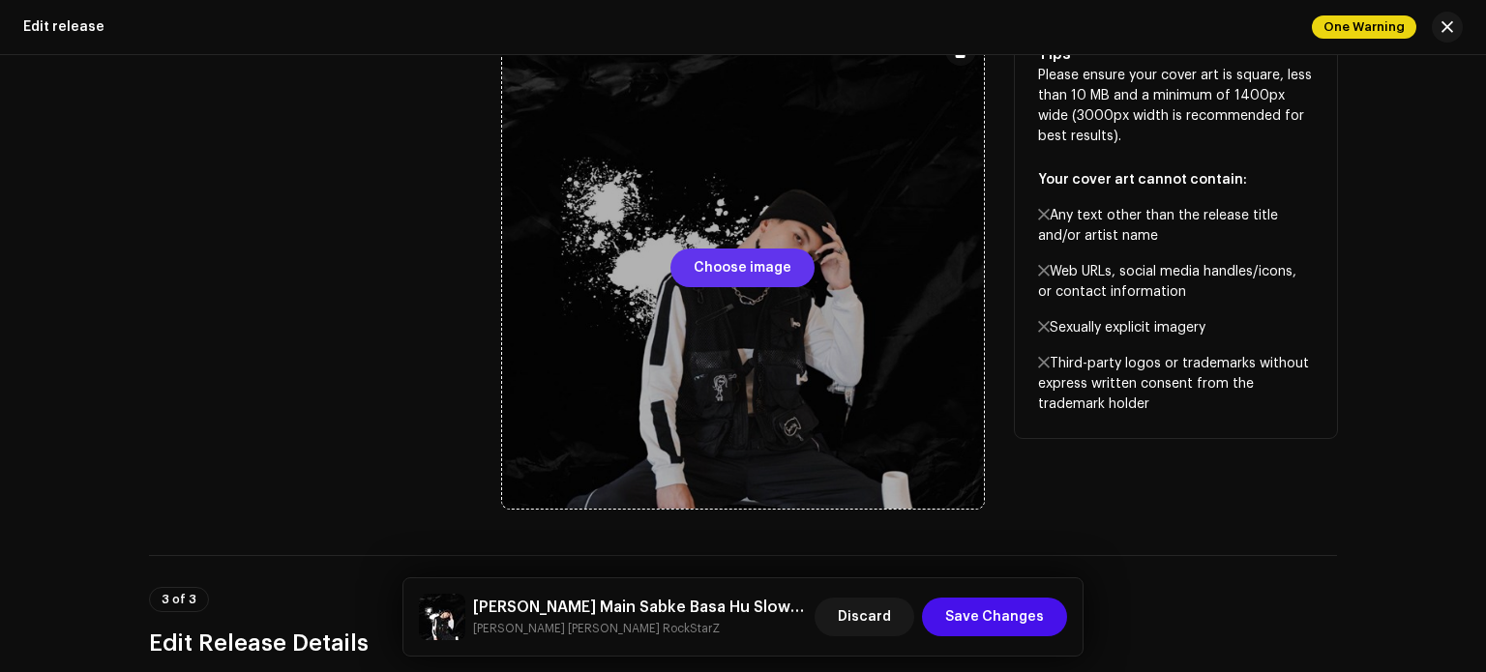
click at [785, 272] on span "Choose image" at bounding box center [743, 268] width 98 height 39
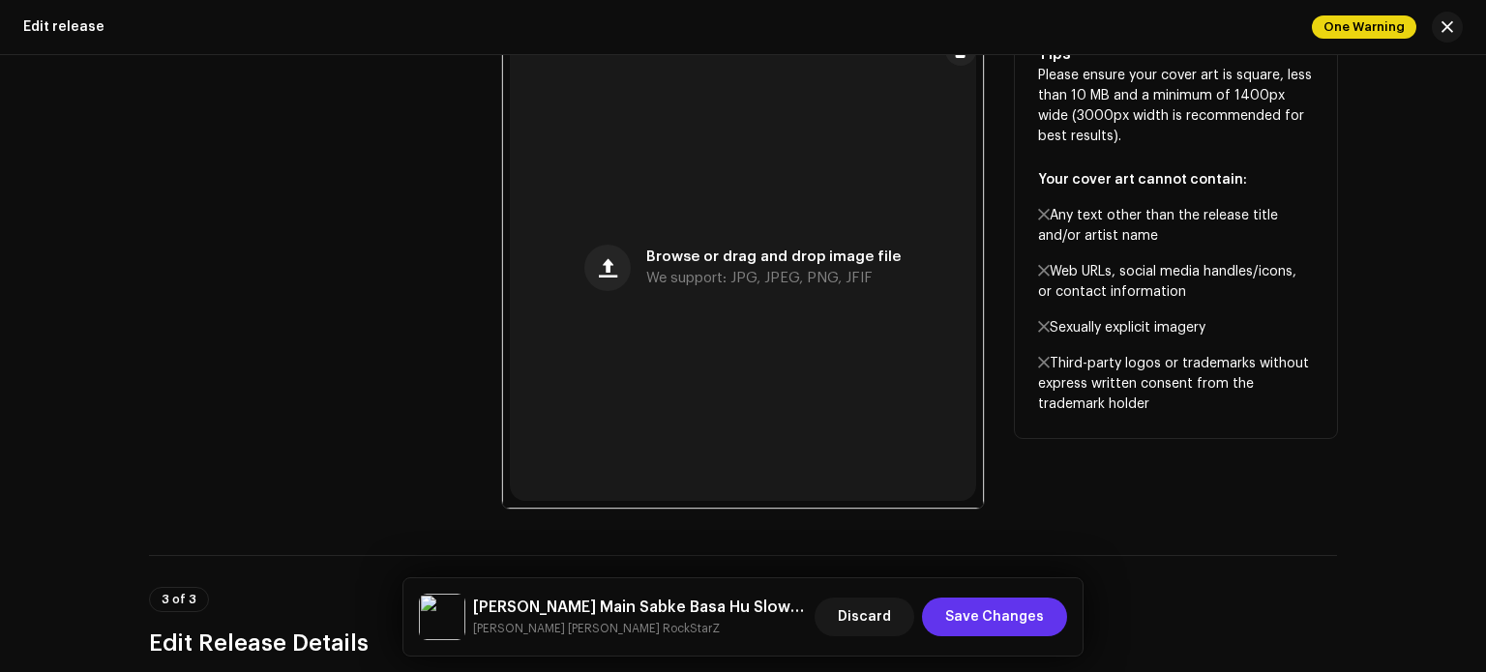
click at [1017, 615] on span "Save Changes" at bounding box center [994, 617] width 99 height 39
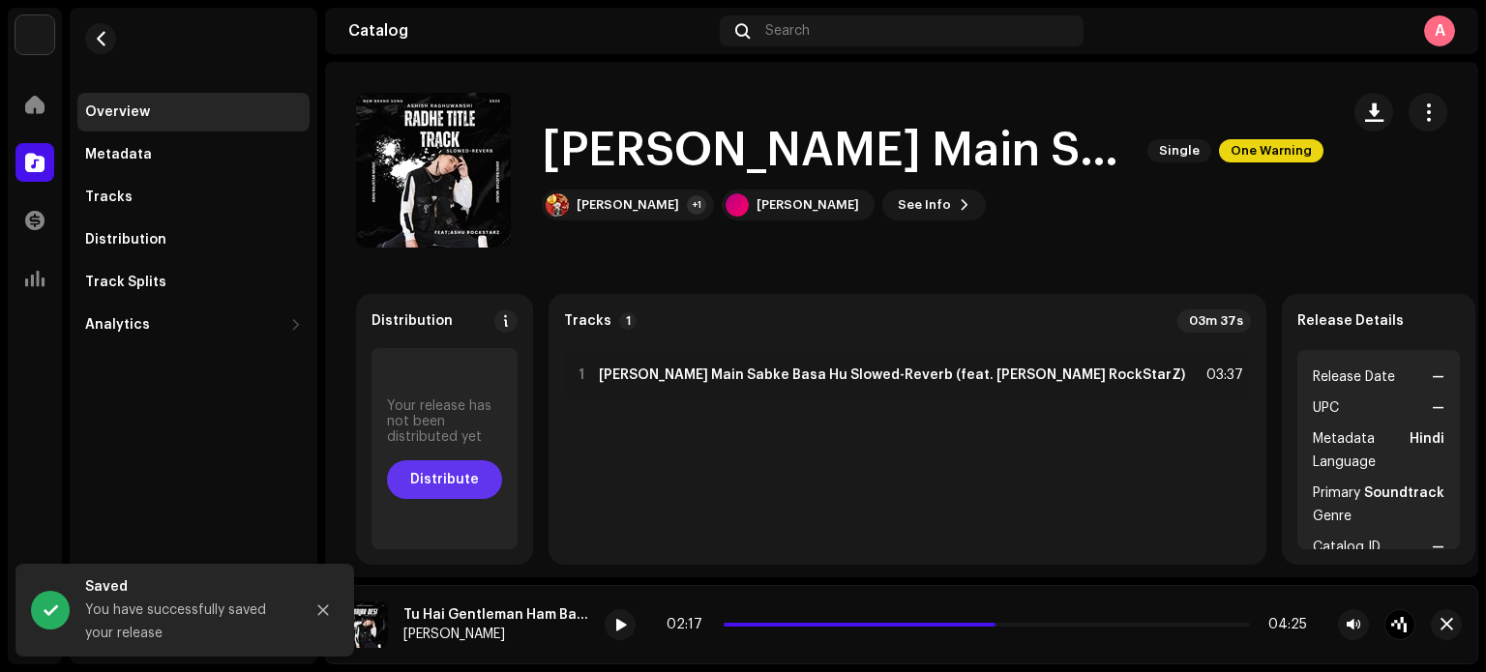
click at [479, 462] on span "Distribute" at bounding box center [444, 480] width 69 height 39
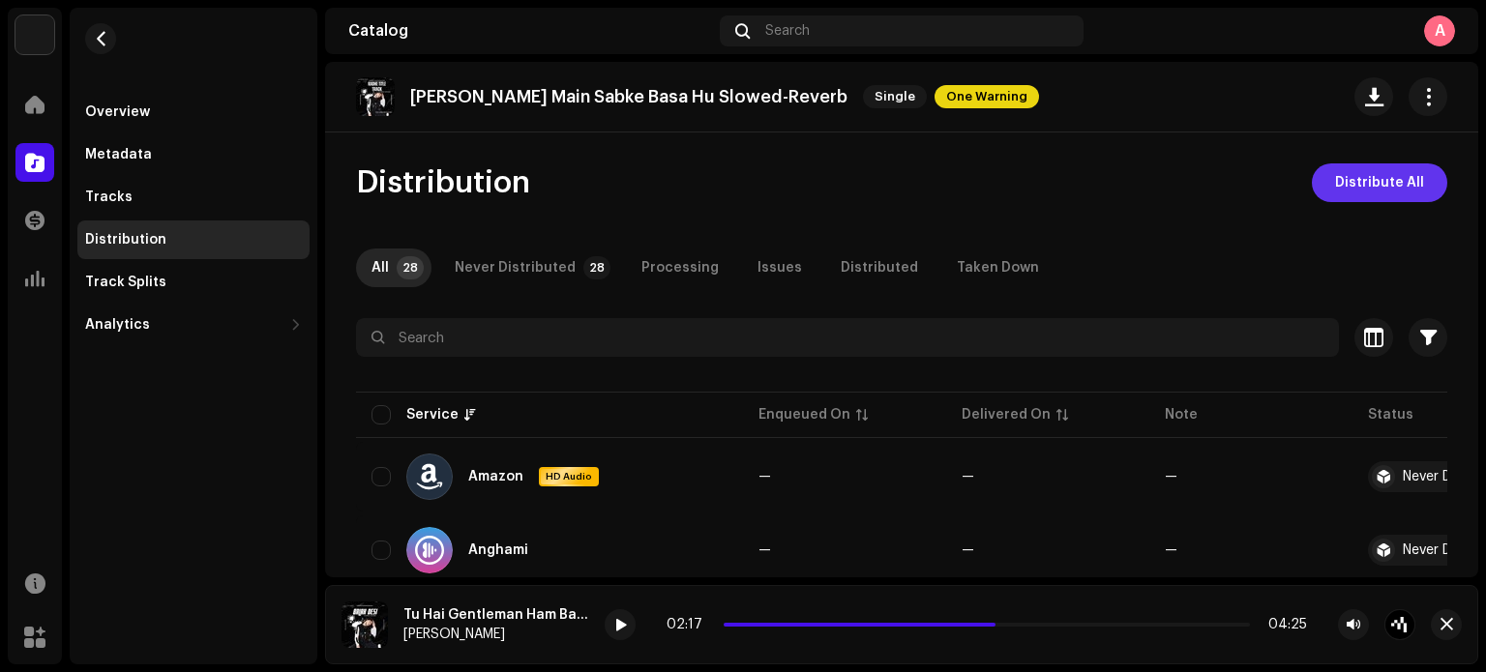
click at [1326, 186] on button "Distribute All" at bounding box center [1379, 183] width 135 height 39
click at [1150, 258] on div "Errors & Warnings Error Warnings 1 Please review these warnings to see if you n…" at bounding box center [743, 336] width 1486 height 672
click at [1346, 185] on span "Distribute All" at bounding box center [1379, 183] width 89 height 39
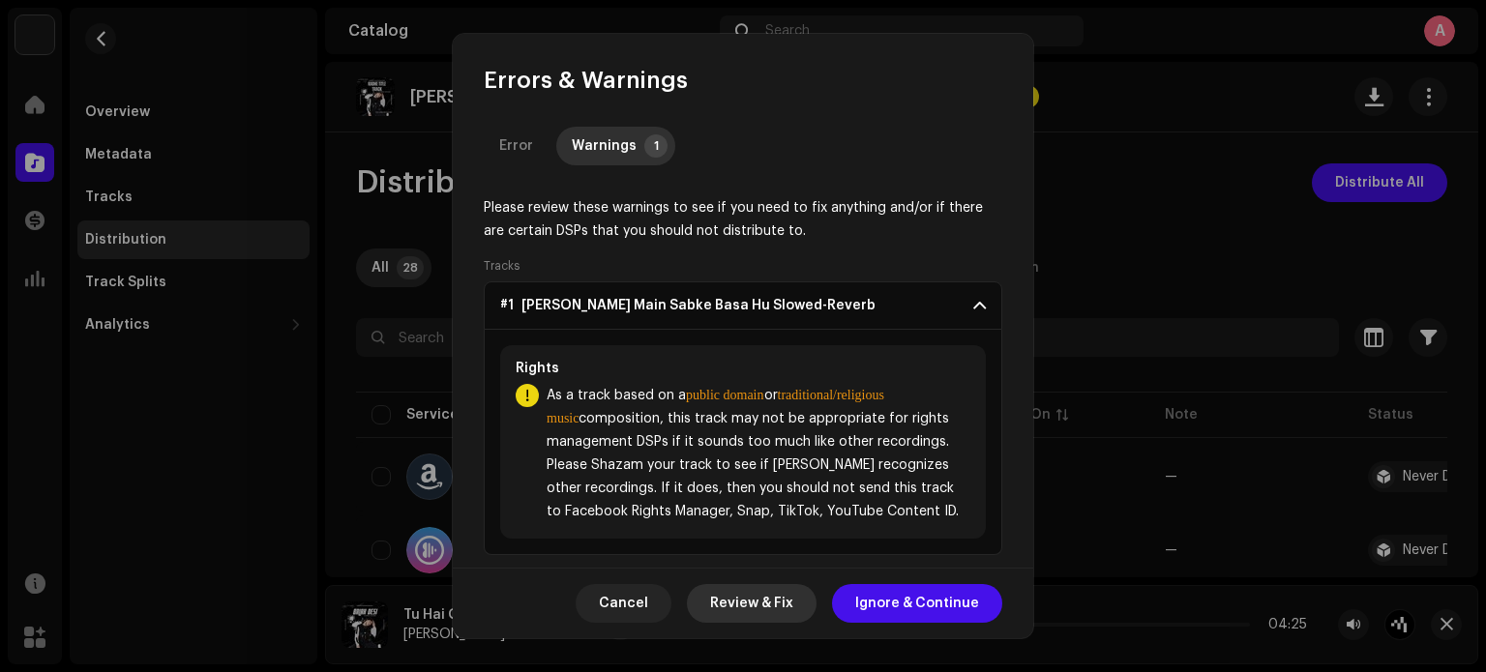
click at [776, 591] on span "Review & Fix" at bounding box center [751, 603] width 83 height 39
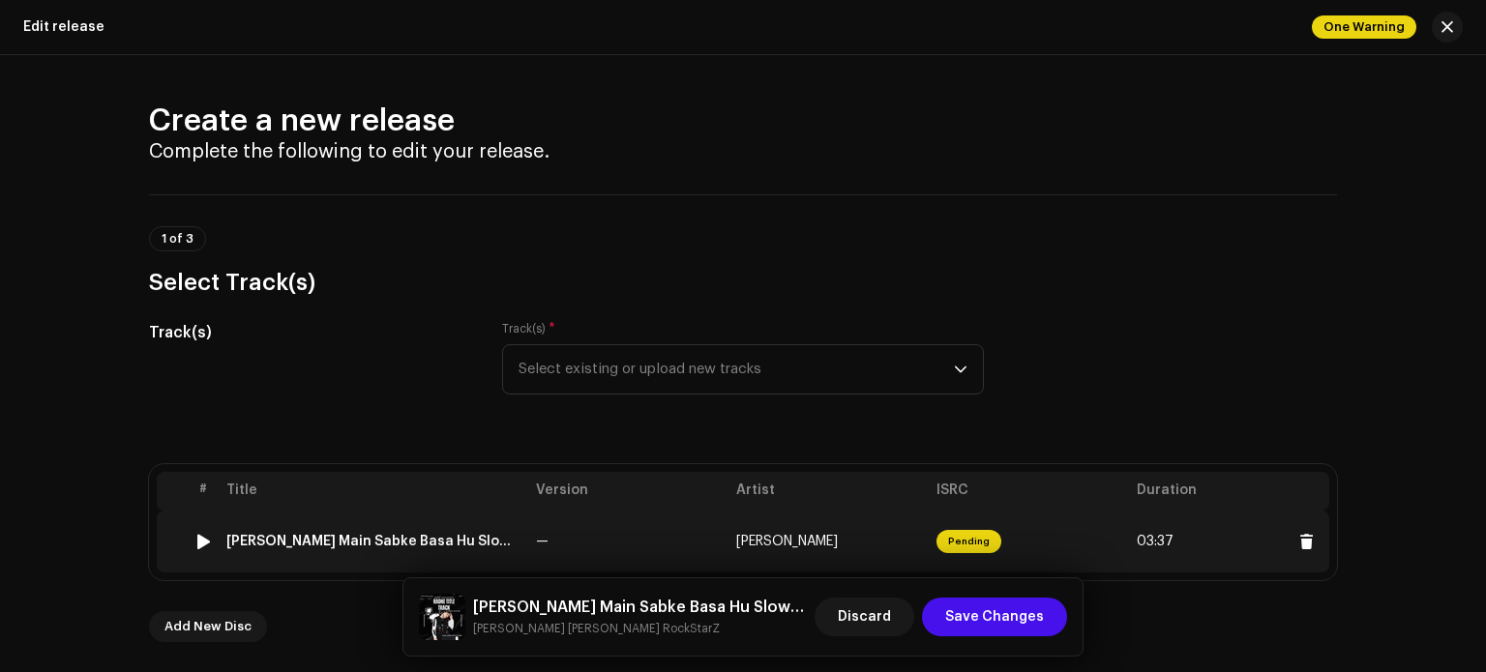
click at [761, 539] on span "[PERSON_NAME]" at bounding box center [787, 542] width 102 height 14
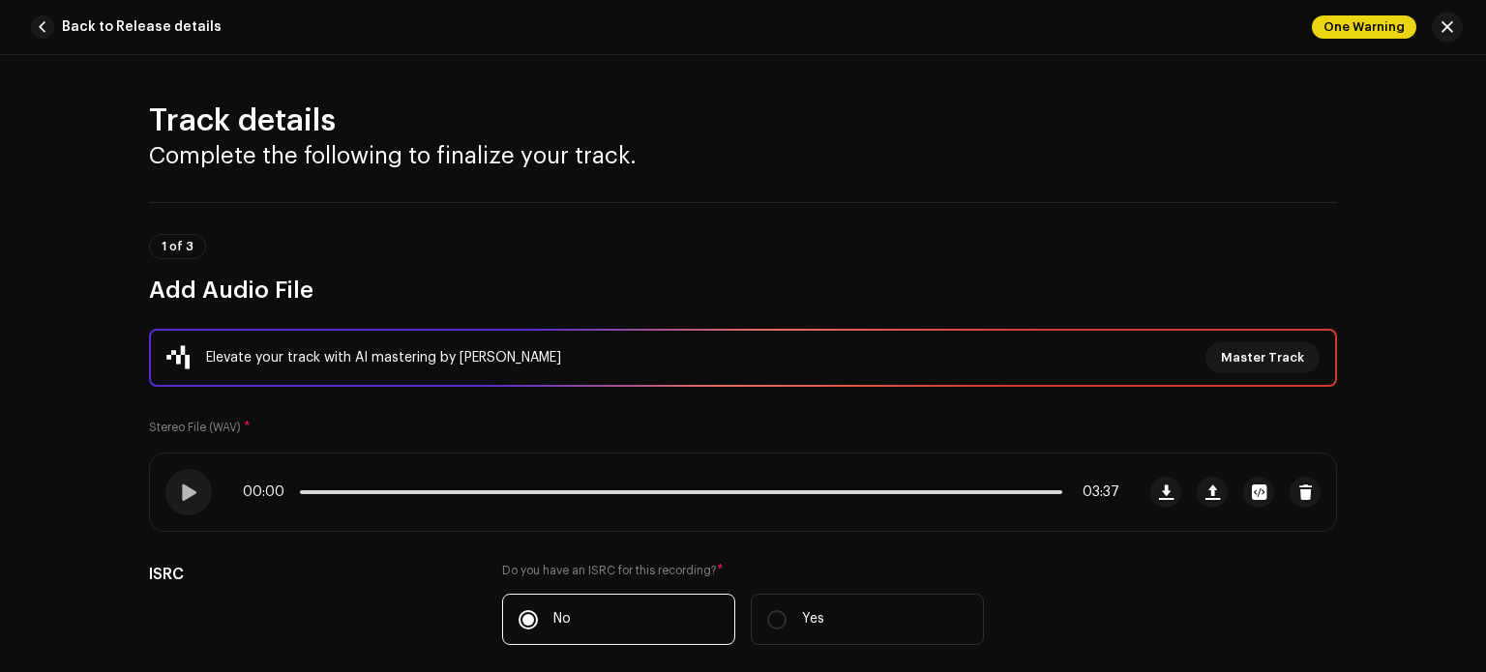
drag, startPoint x: 1485, startPoint y: 97, endPoint x: 1484, endPoint y: 119, distance: 22.3
click at [1485, 119] on div at bounding box center [1485, 336] width 1 height 672
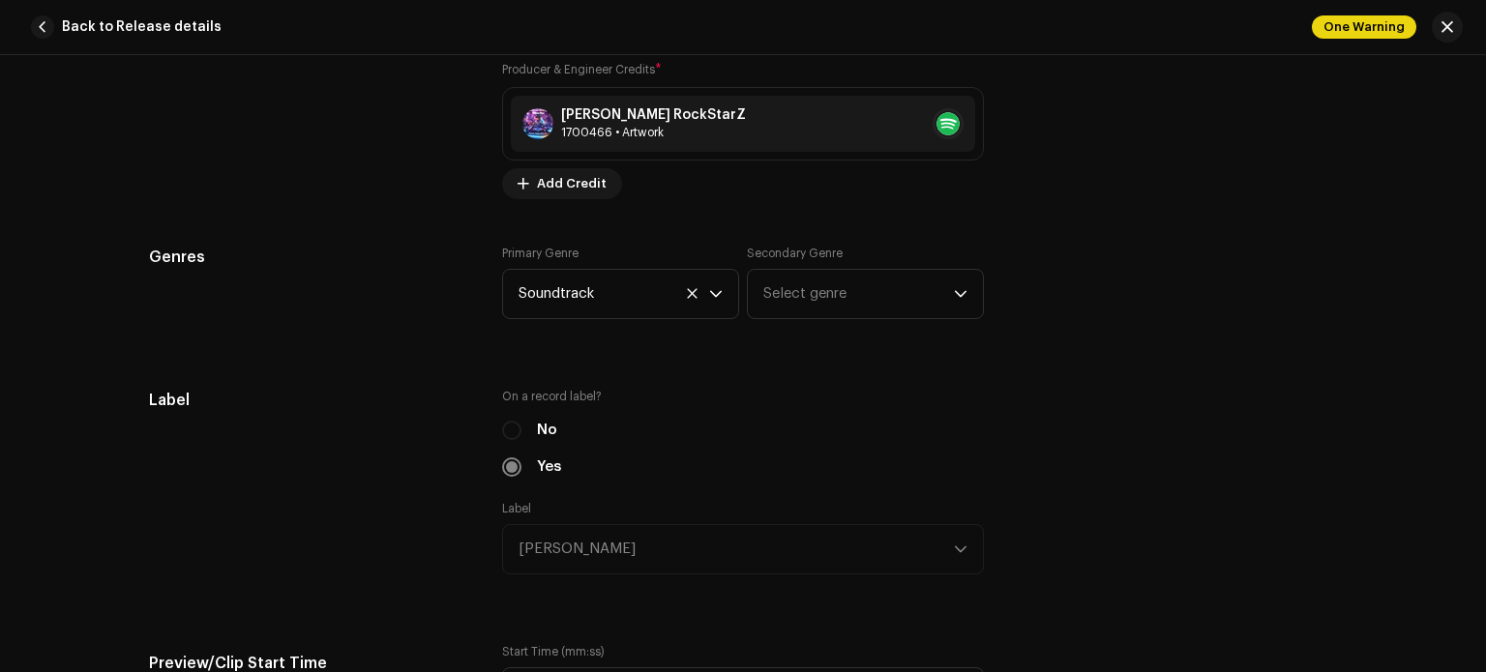
scroll to position [1715, 0]
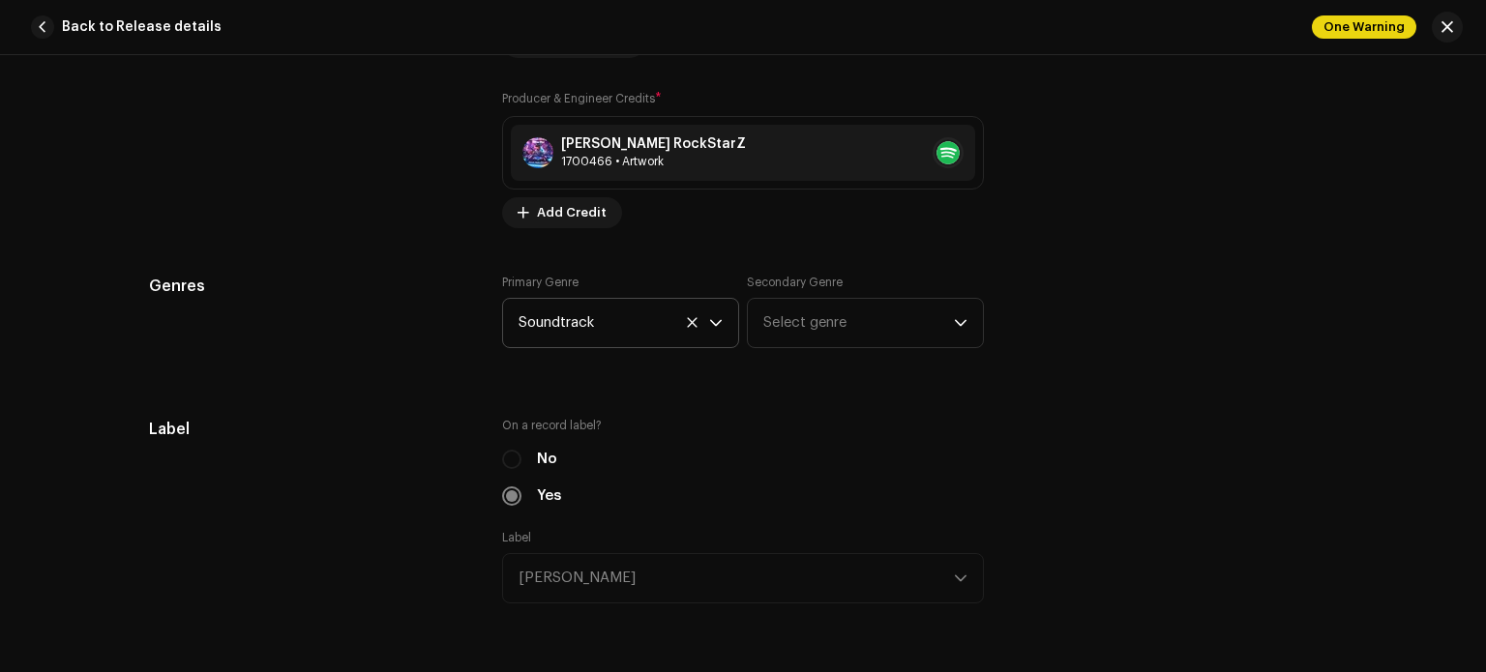
click at [694, 323] on icon at bounding box center [692, 322] width 13 height 13
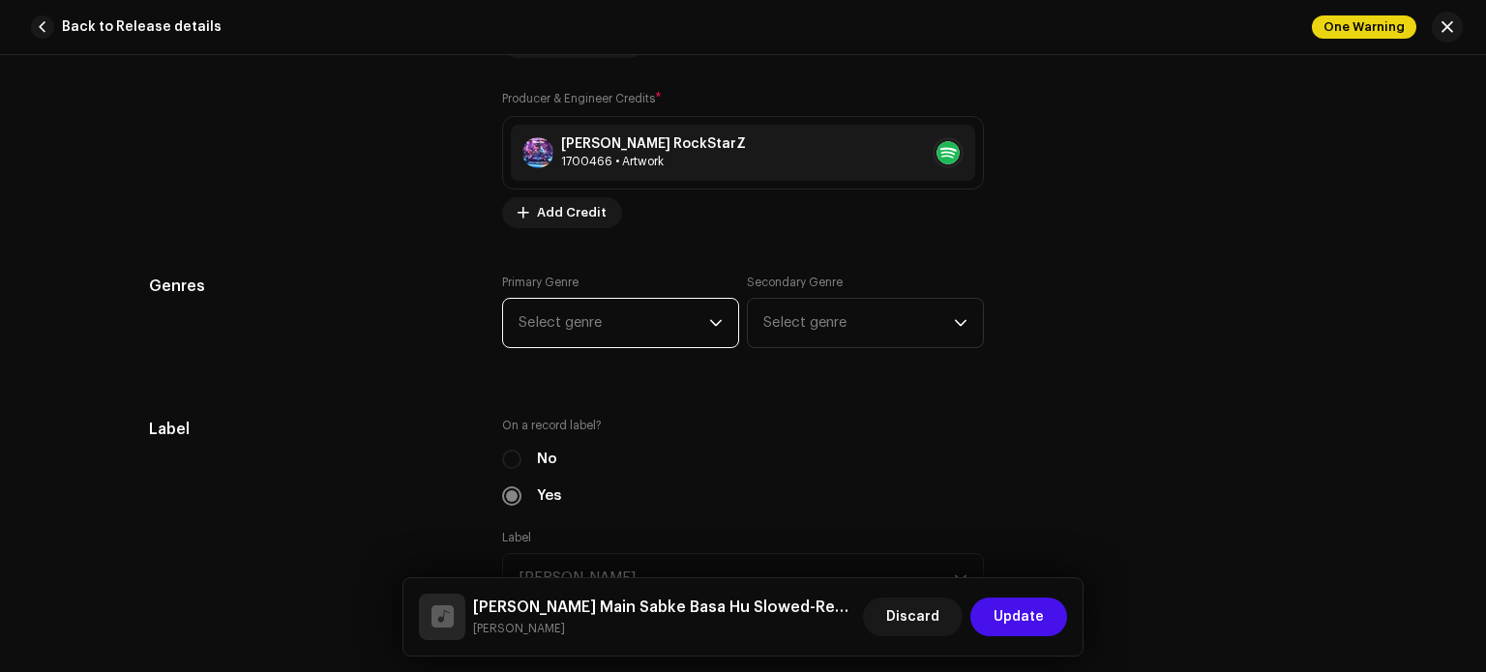
click at [710, 320] on icon "dropdown trigger" at bounding box center [716, 323] width 14 height 14
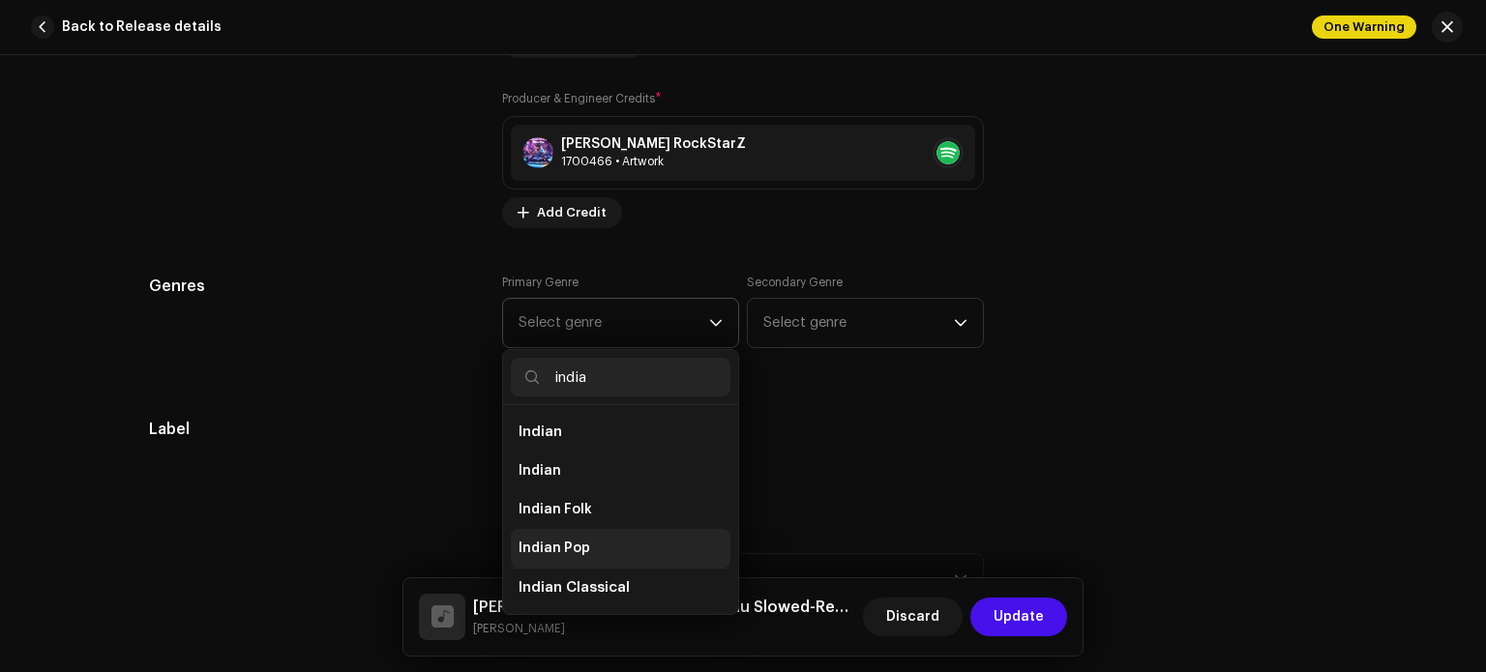
type input "india"
click at [581, 541] on span "Indian Pop" at bounding box center [555, 548] width 72 height 19
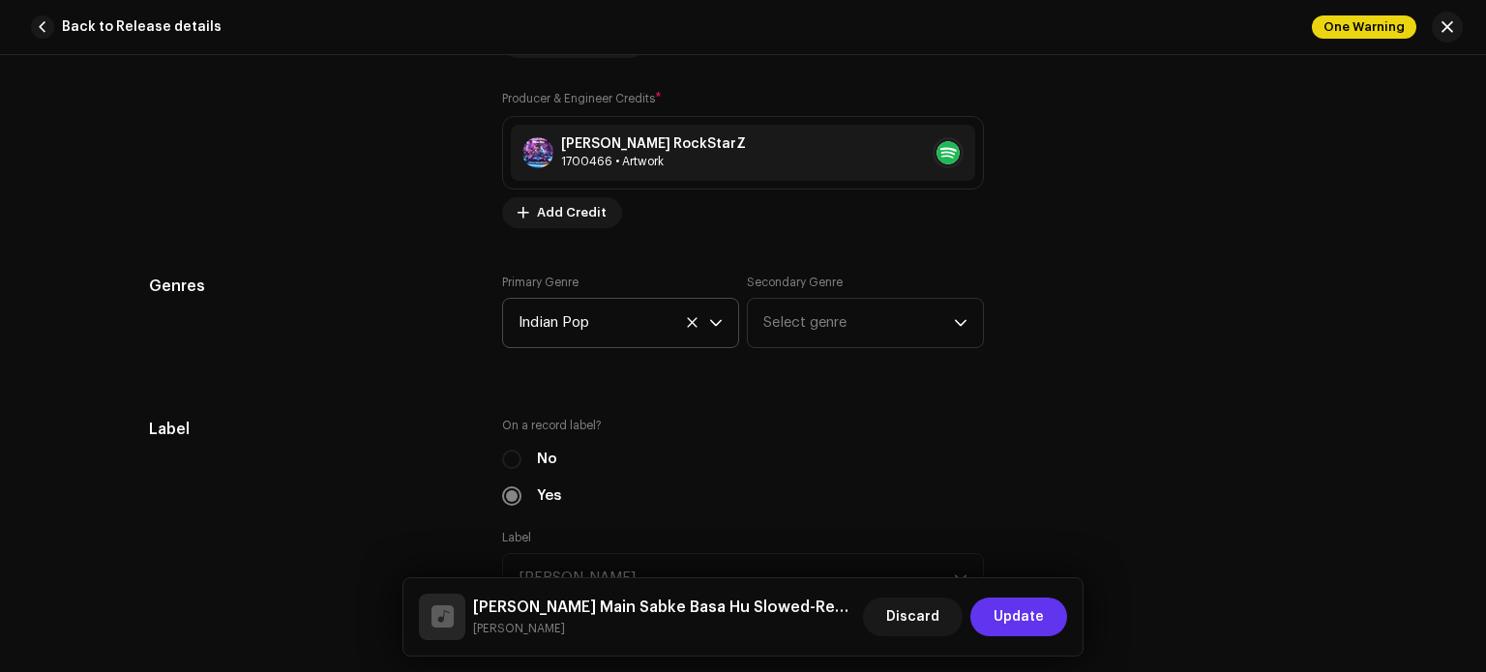
click at [1011, 625] on span "Update" at bounding box center [1019, 617] width 50 height 39
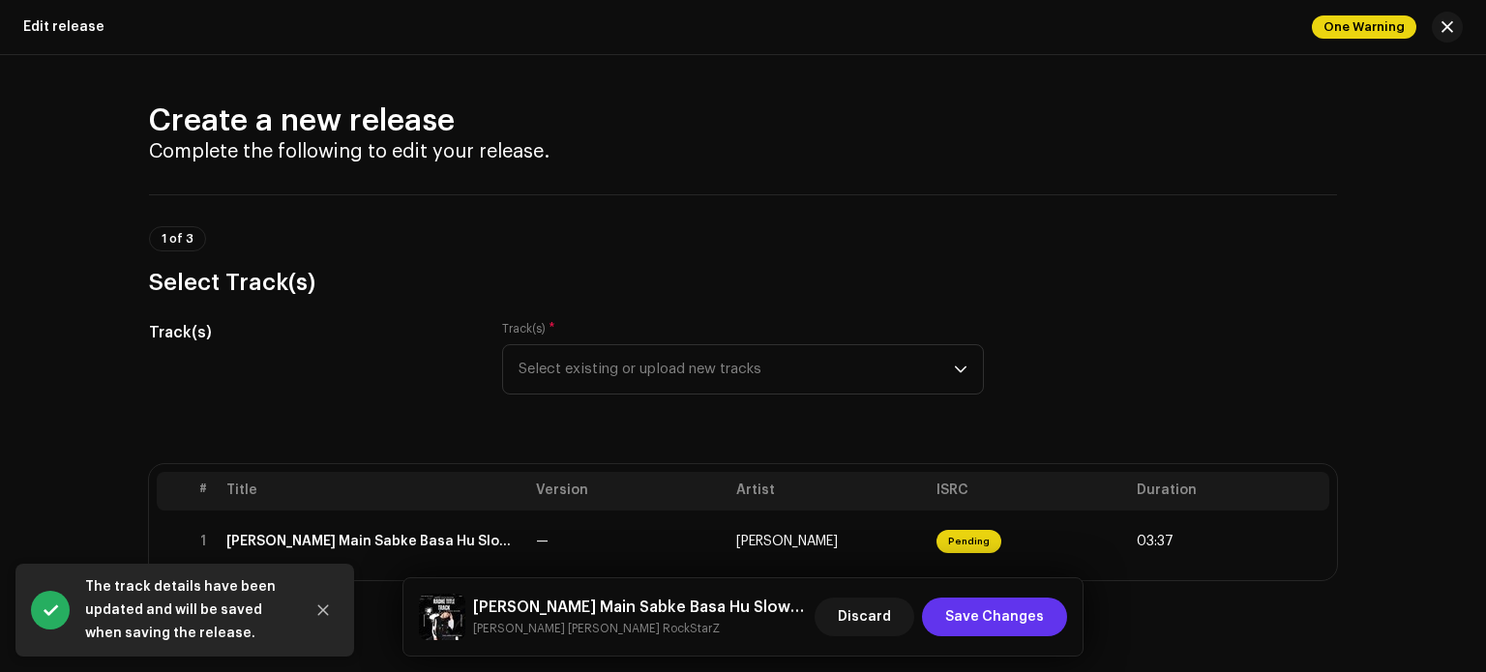
click at [1009, 621] on span "Save Changes" at bounding box center [994, 617] width 99 height 39
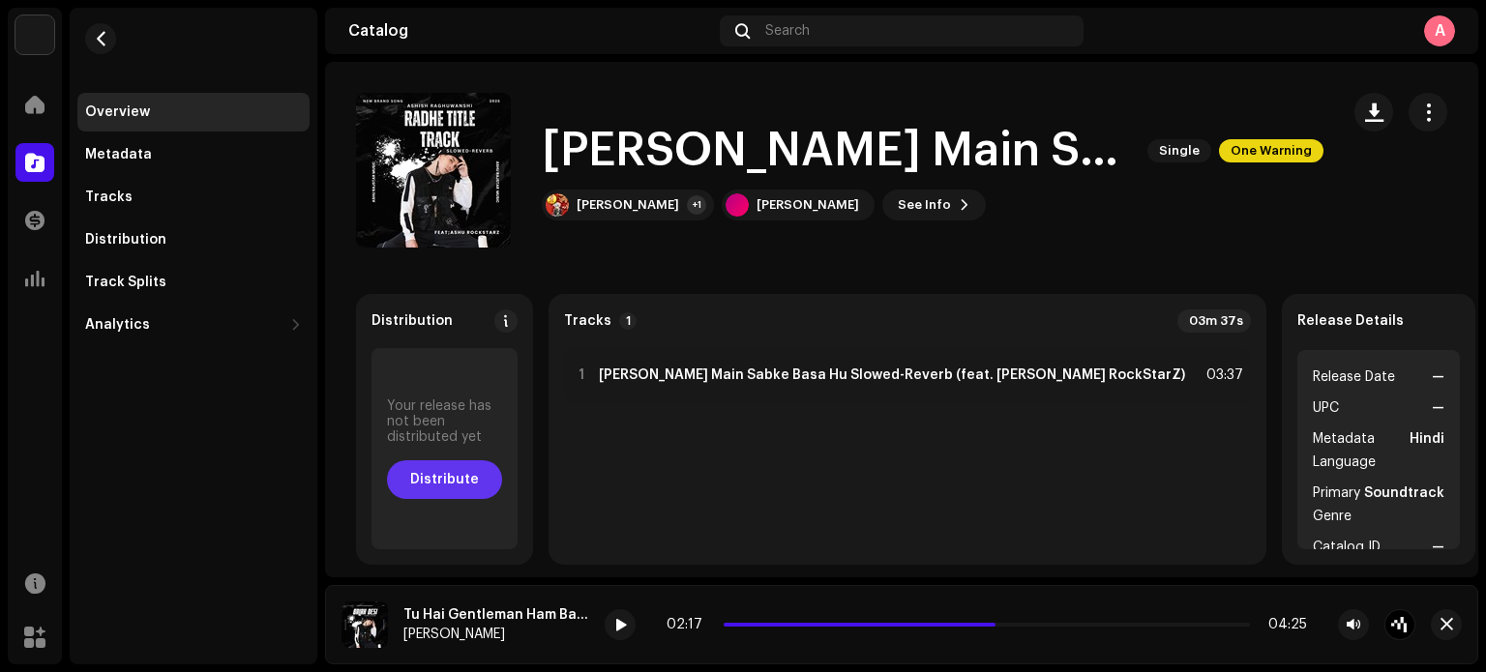
click at [468, 468] on span "Distribute" at bounding box center [444, 480] width 69 height 39
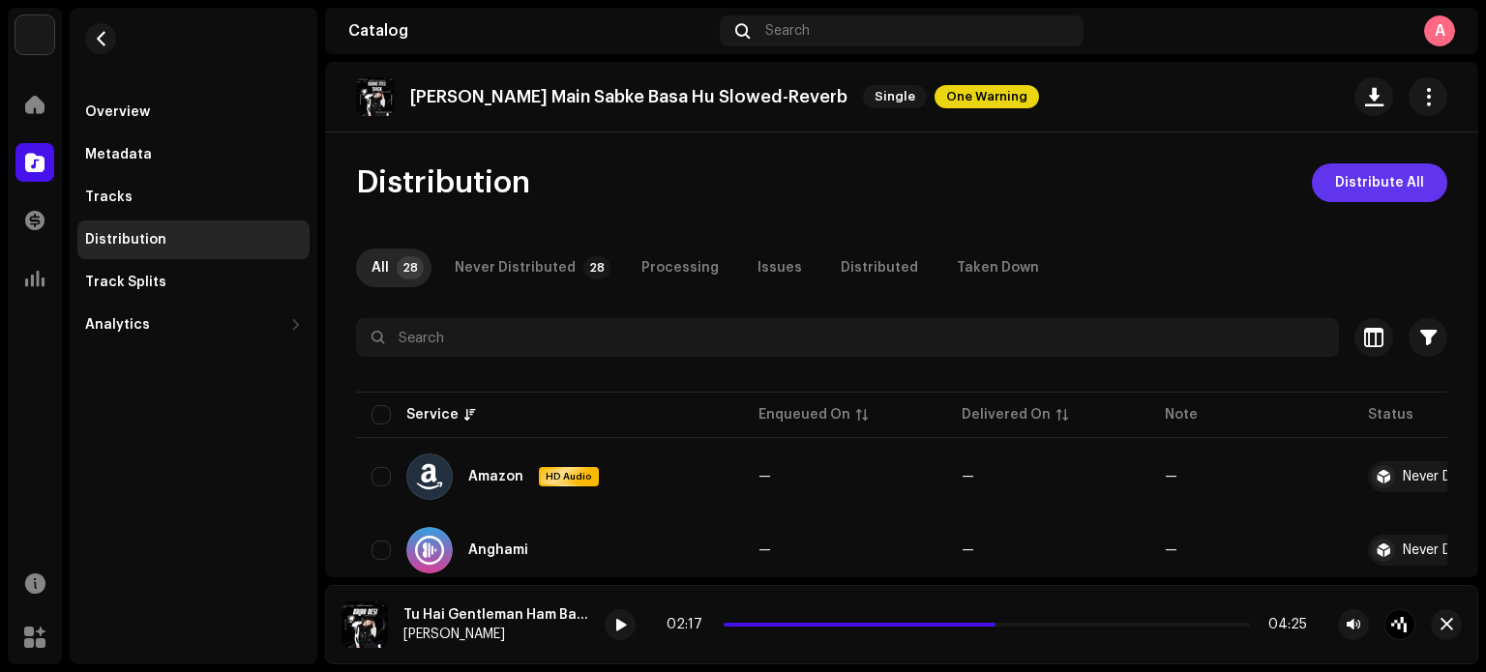
click at [1386, 188] on span "Distribute All" at bounding box center [1379, 183] width 89 height 39
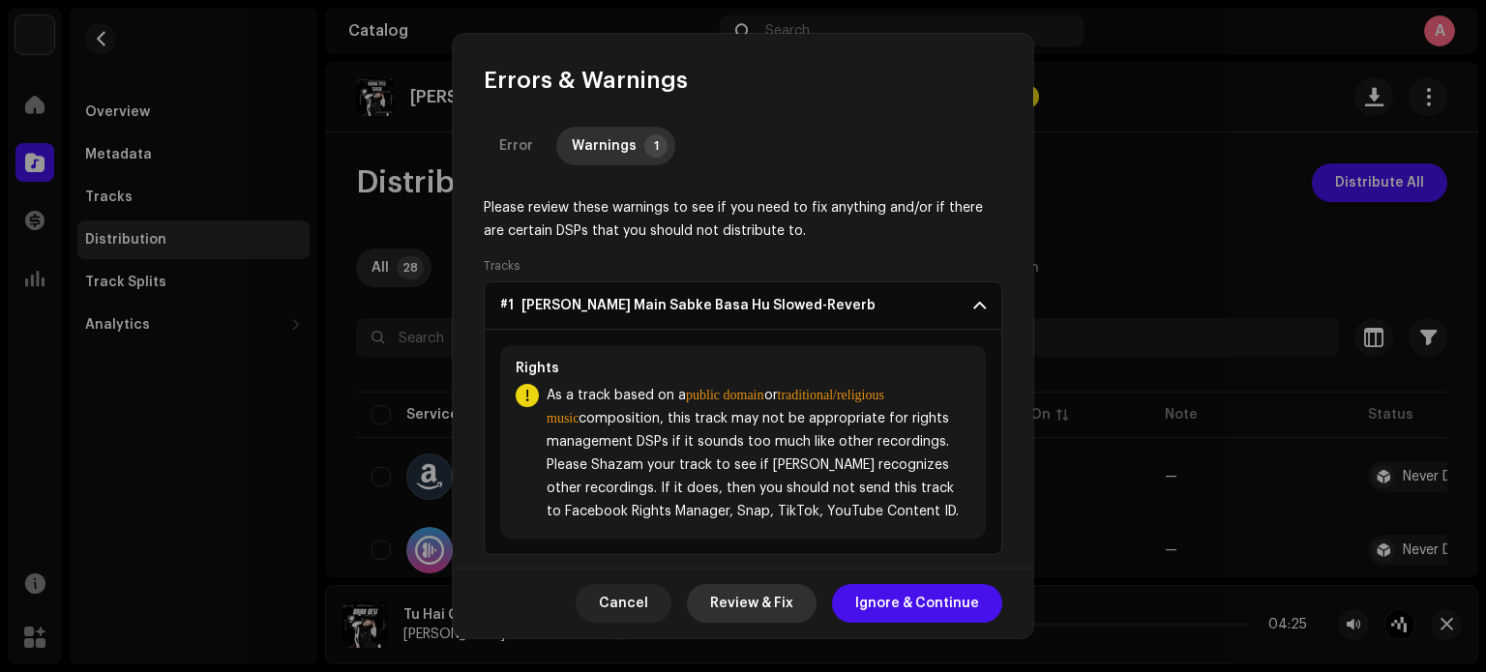
click at [755, 605] on span "Review & Fix" at bounding box center [751, 603] width 83 height 39
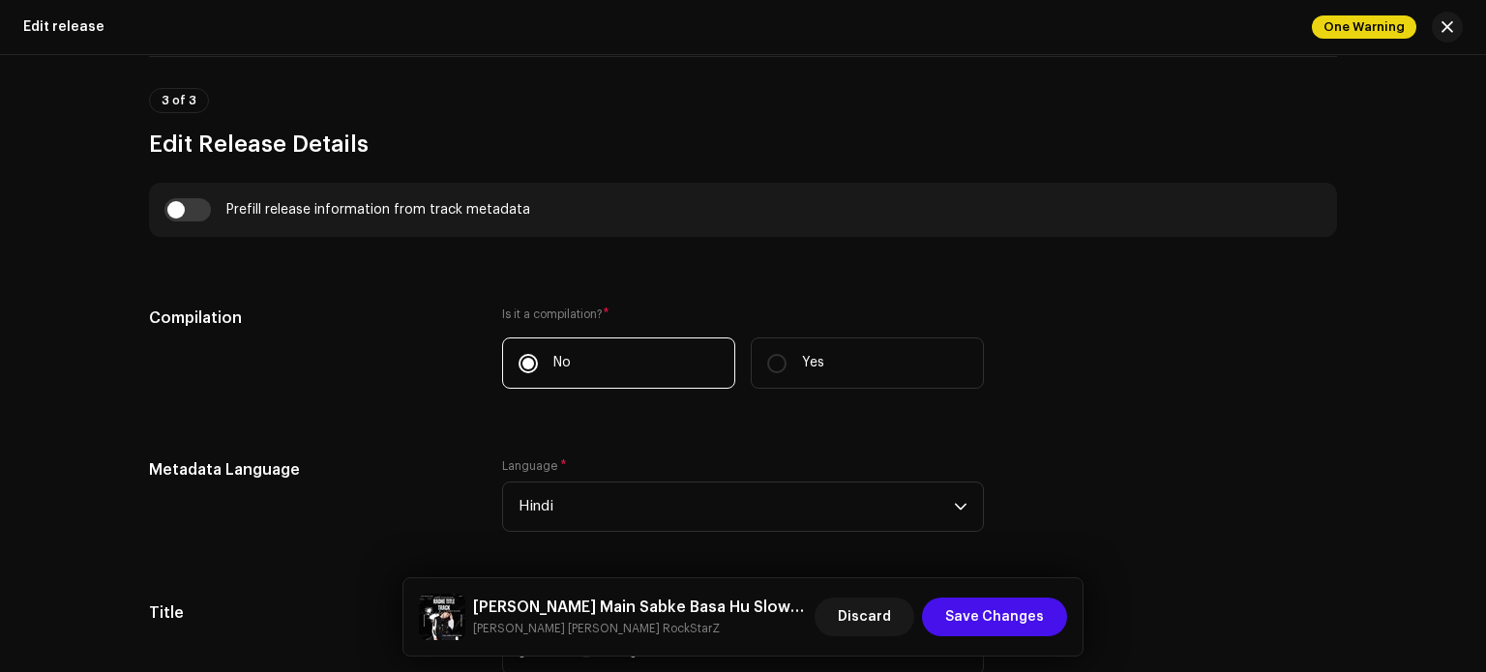
scroll to position [1271, 0]
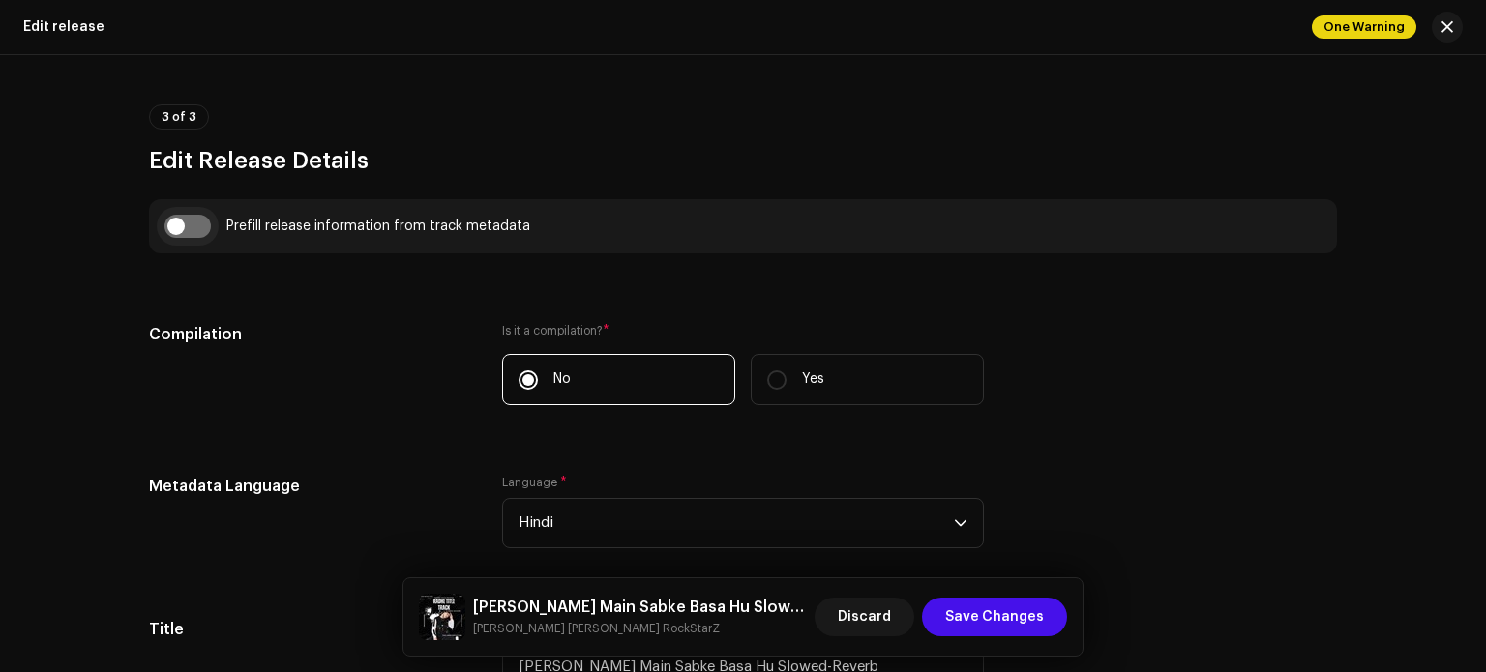
click at [183, 227] on input "checkbox" at bounding box center [187, 226] width 46 height 23
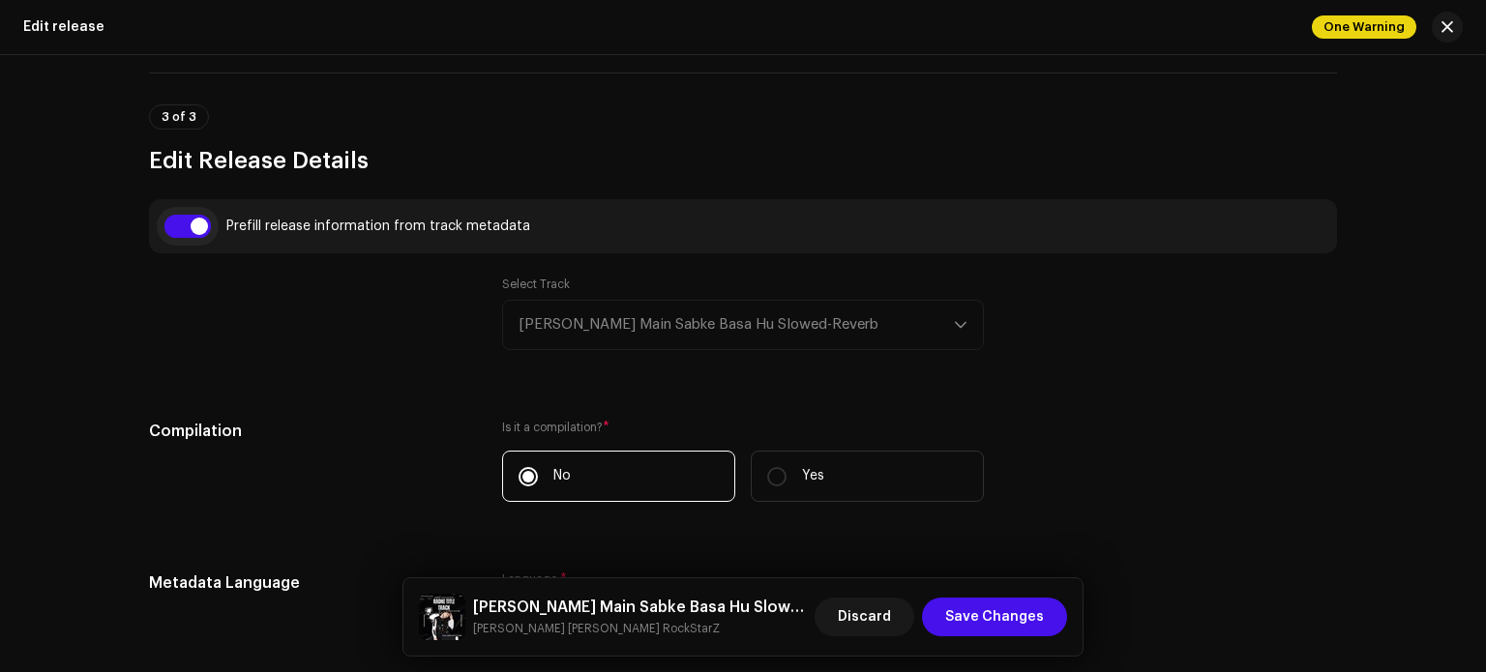
click at [183, 227] on input "checkbox" at bounding box center [187, 226] width 46 height 23
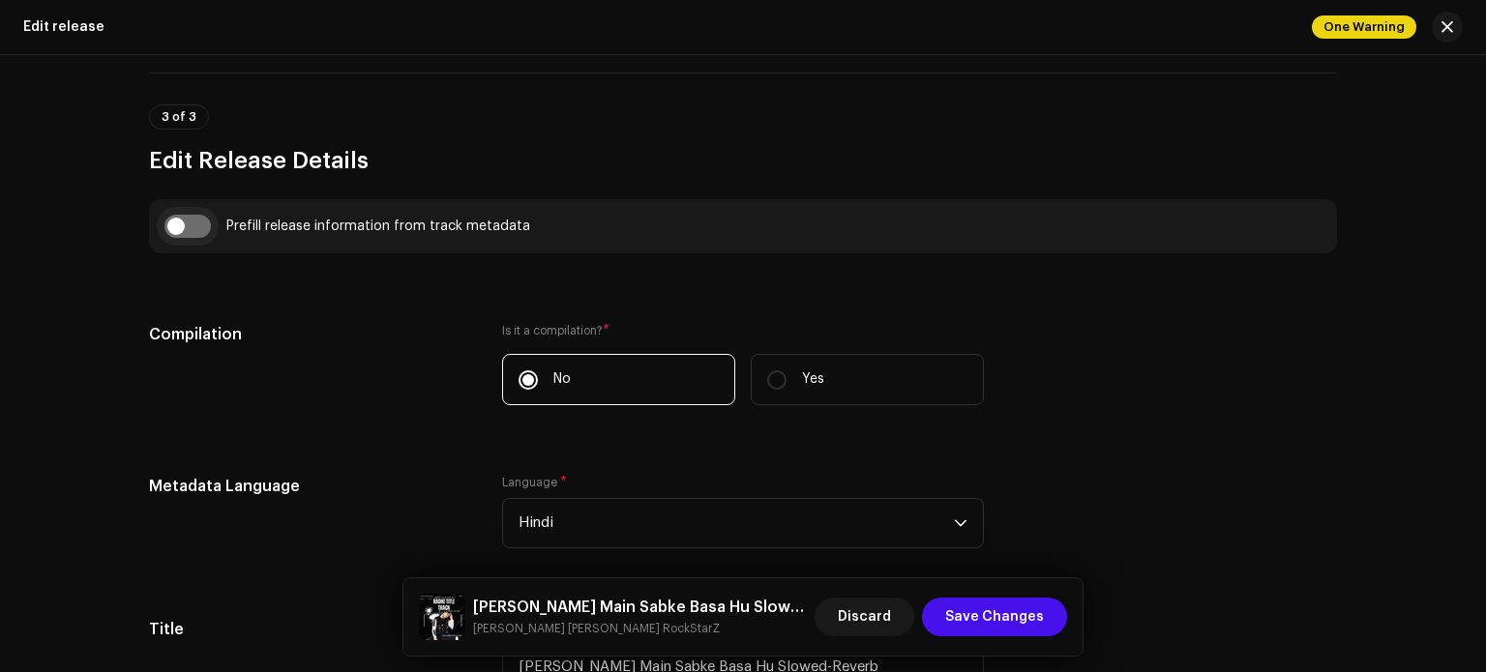
click at [183, 227] on input "checkbox" at bounding box center [187, 226] width 46 height 23
checkbox input "true"
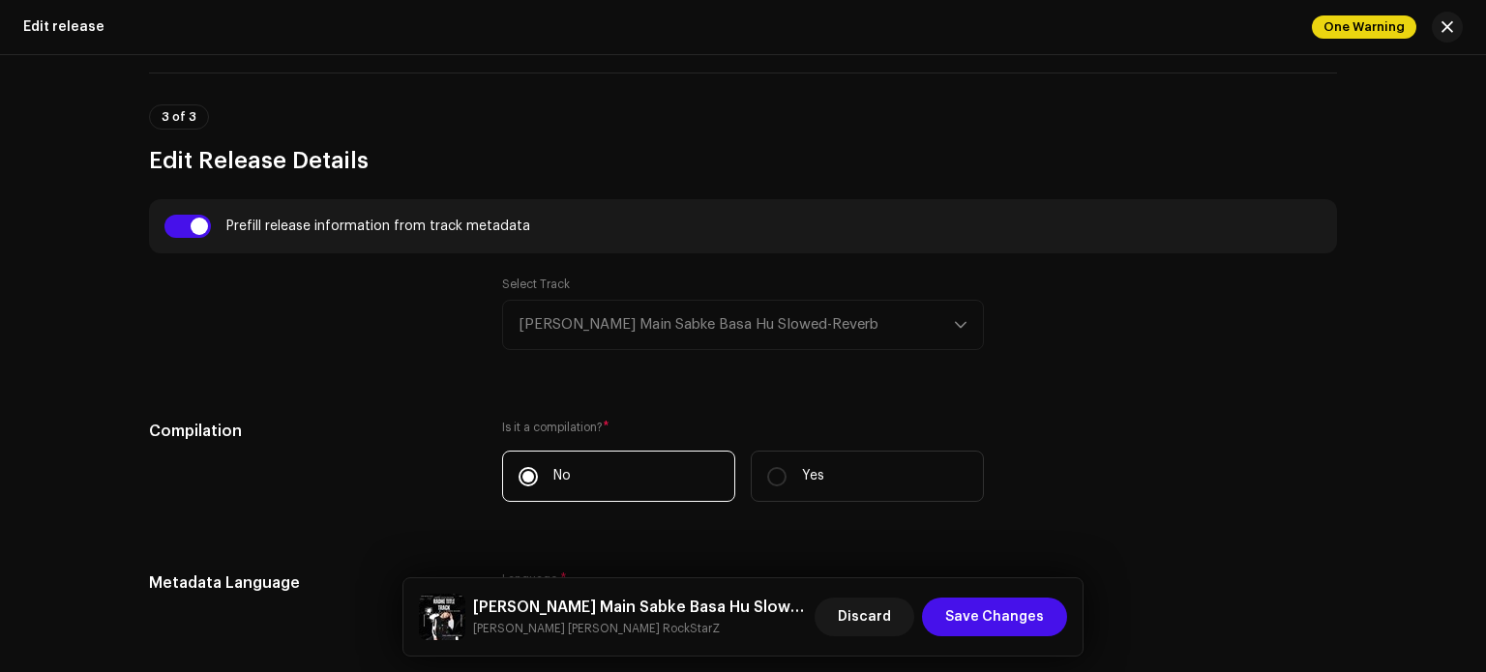
scroll to position [731, 0]
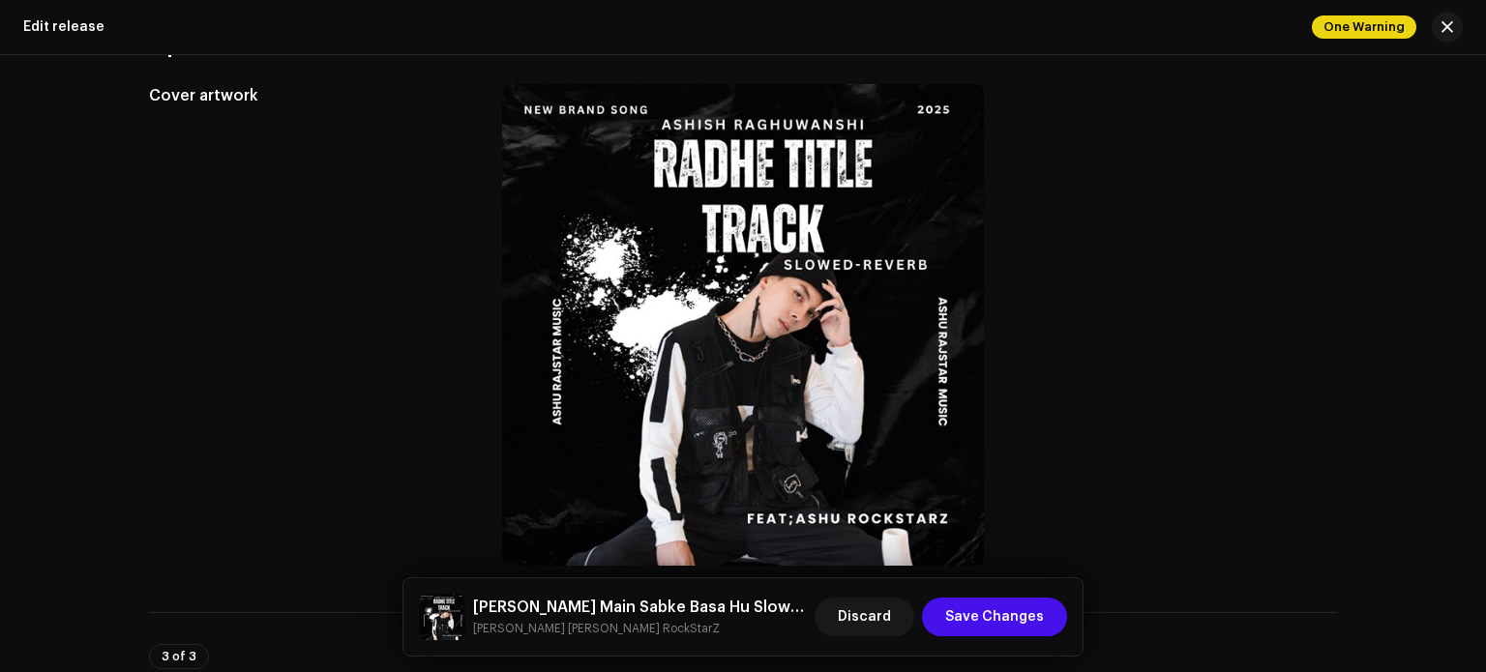
drag, startPoint x: 1485, startPoint y: 308, endPoint x: 1481, endPoint y: 343, distance: 35.0
click at [1481, 343] on html "Ashish RaghuWanshi Home Catalog Transactions Analytics Resources Marketplace As…" at bounding box center [743, 336] width 1486 height 672
click at [1386, 525] on div "Create a new release Complete the following to edit your release. 1 of 3 Select…" at bounding box center [743, 363] width 1486 height 617
drag, startPoint x: 1485, startPoint y: 238, endPoint x: 1478, endPoint y: 270, distance: 32.6
click at [1478, 270] on html "Ashish RaghuWanshi Home Catalog Transactions Analytics Resources Marketplace As…" at bounding box center [743, 336] width 1486 height 672
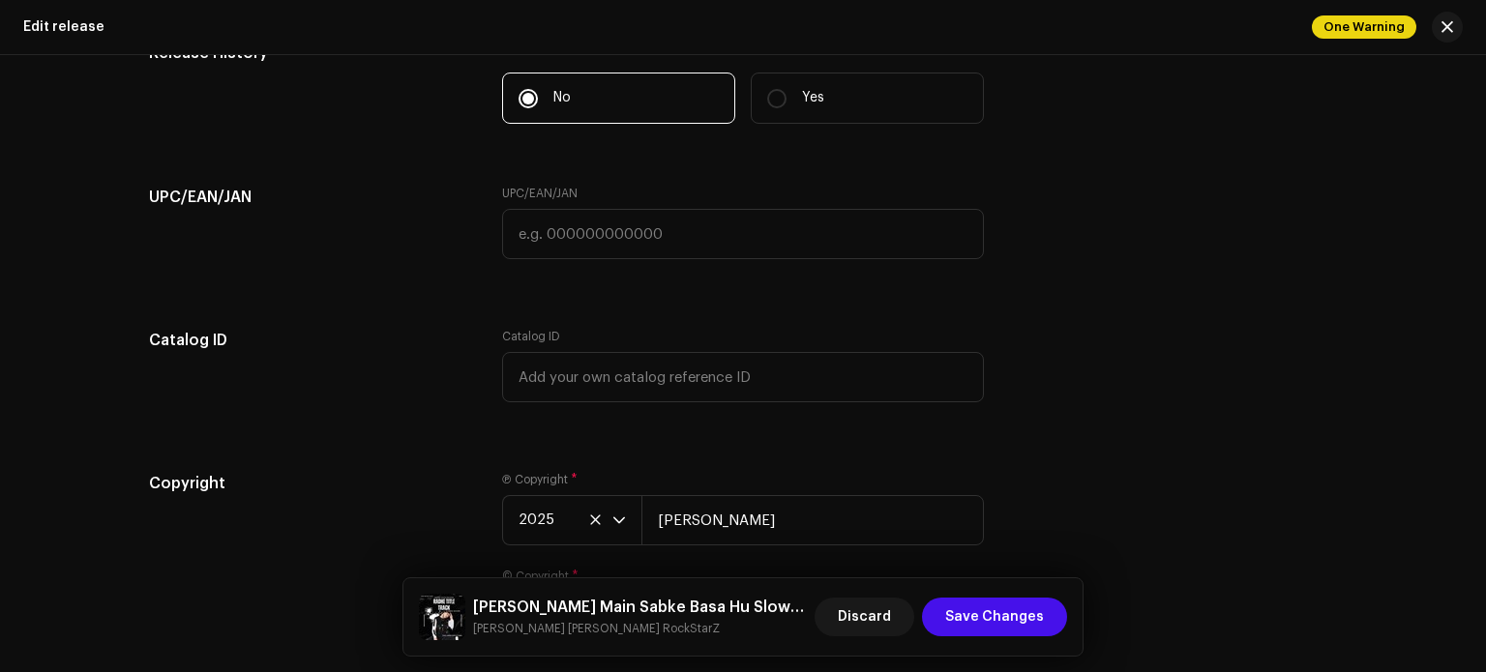
scroll to position [3762, 0]
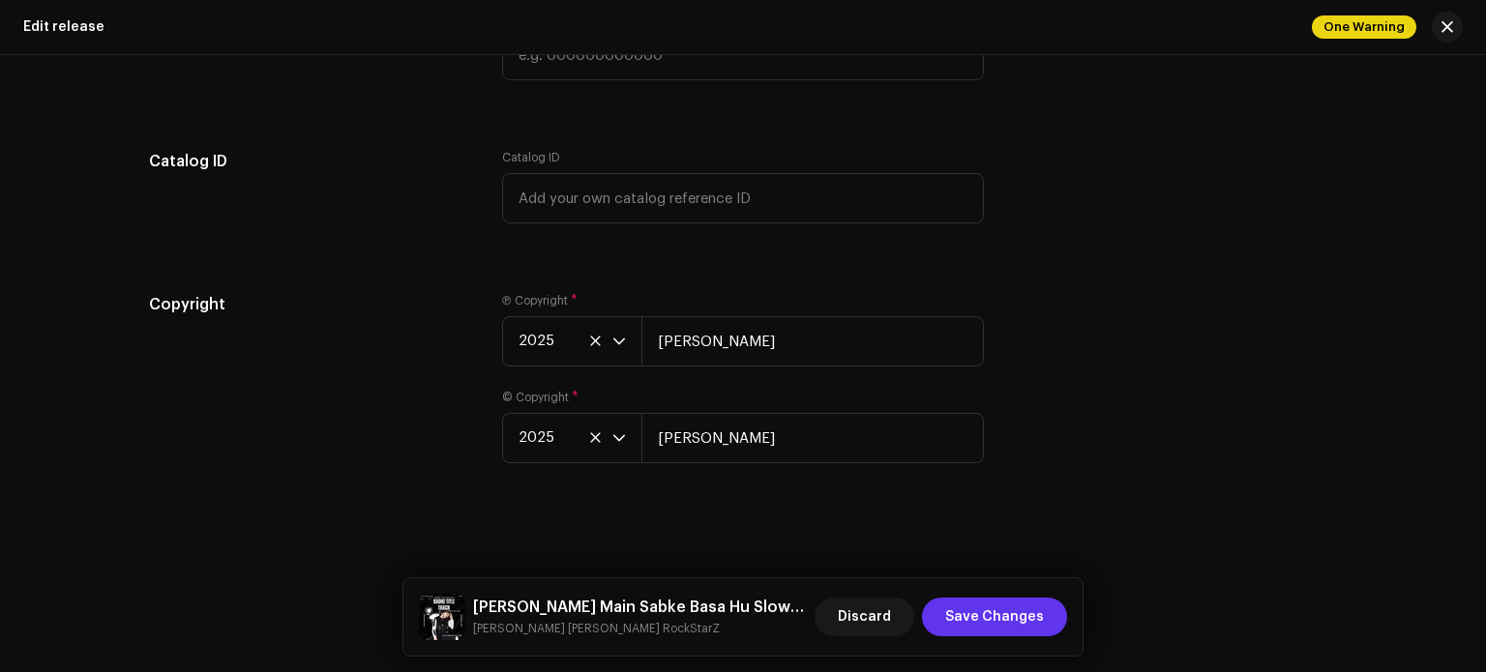
click at [1010, 611] on span "Save Changes" at bounding box center [994, 617] width 99 height 39
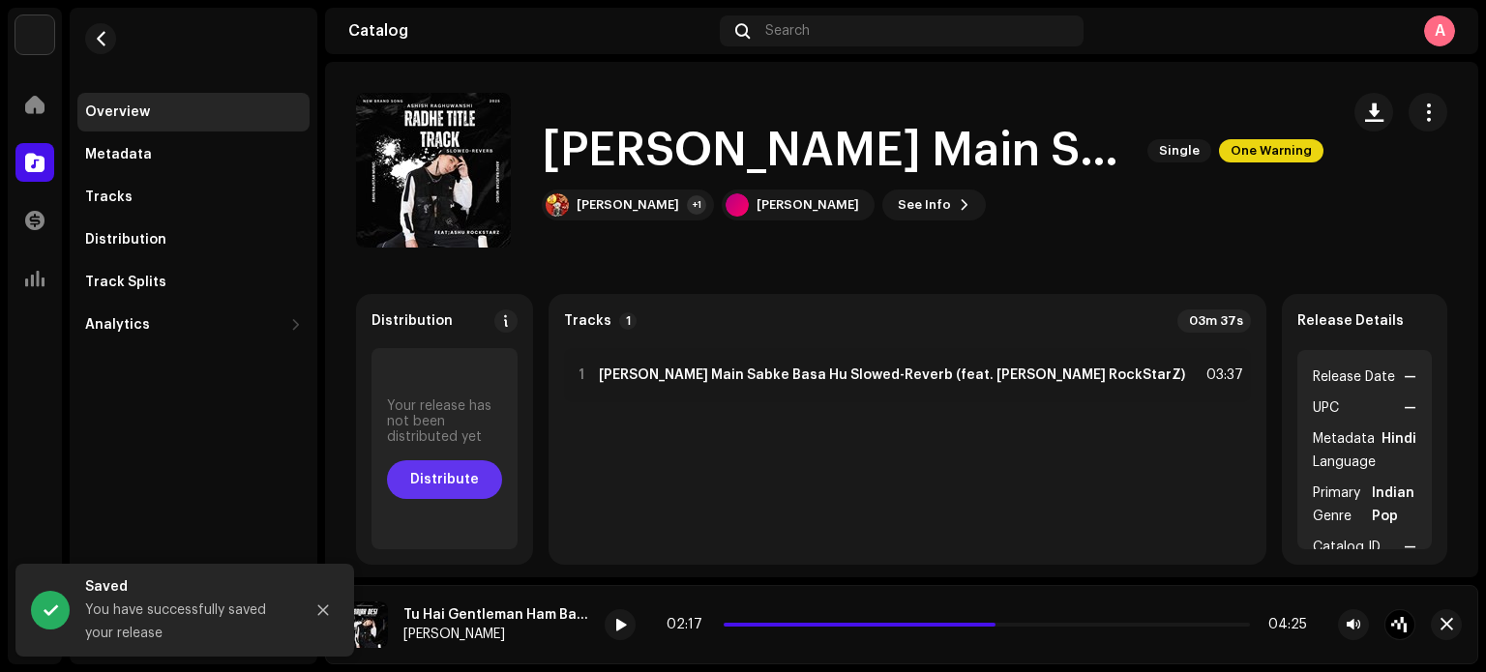
click at [479, 474] on span "Distribute" at bounding box center [444, 480] width 69 height 39
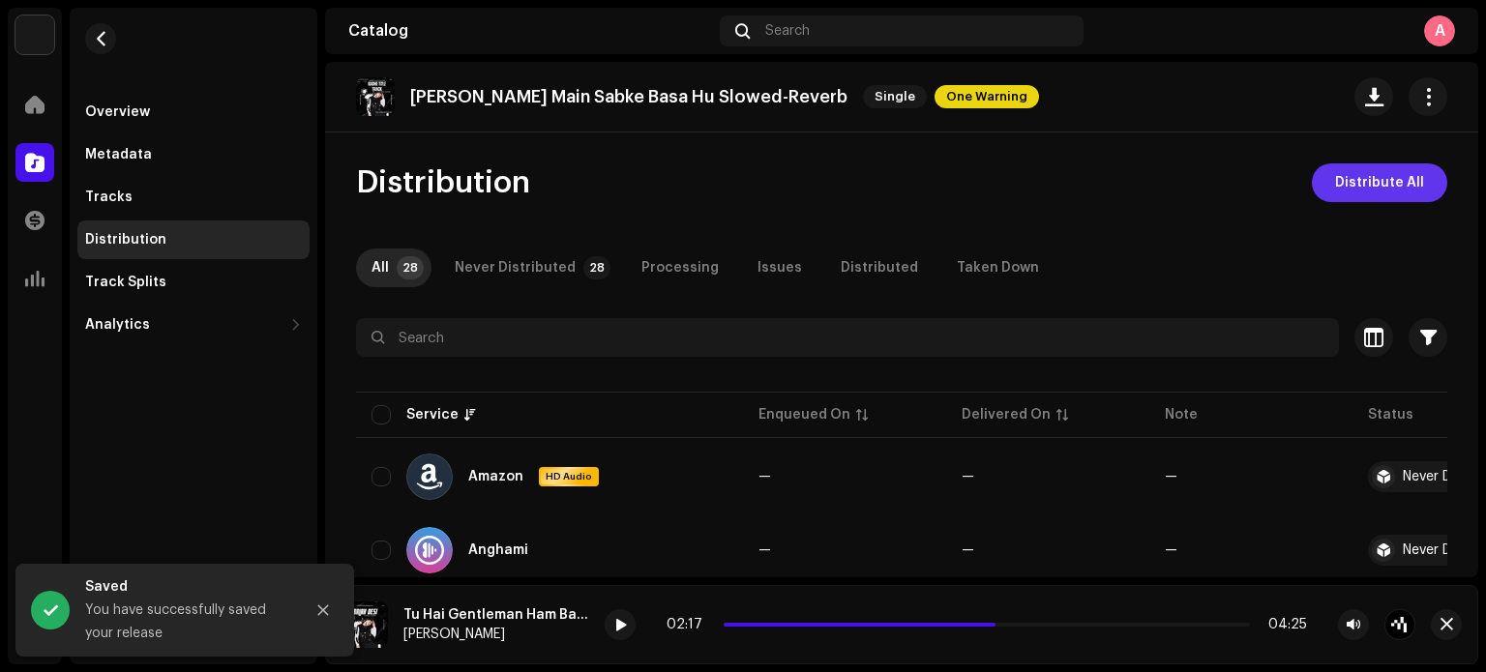
click at [1380, 177] on span "Distribute All" at bounding box center [1379, 183] width 89 height 39
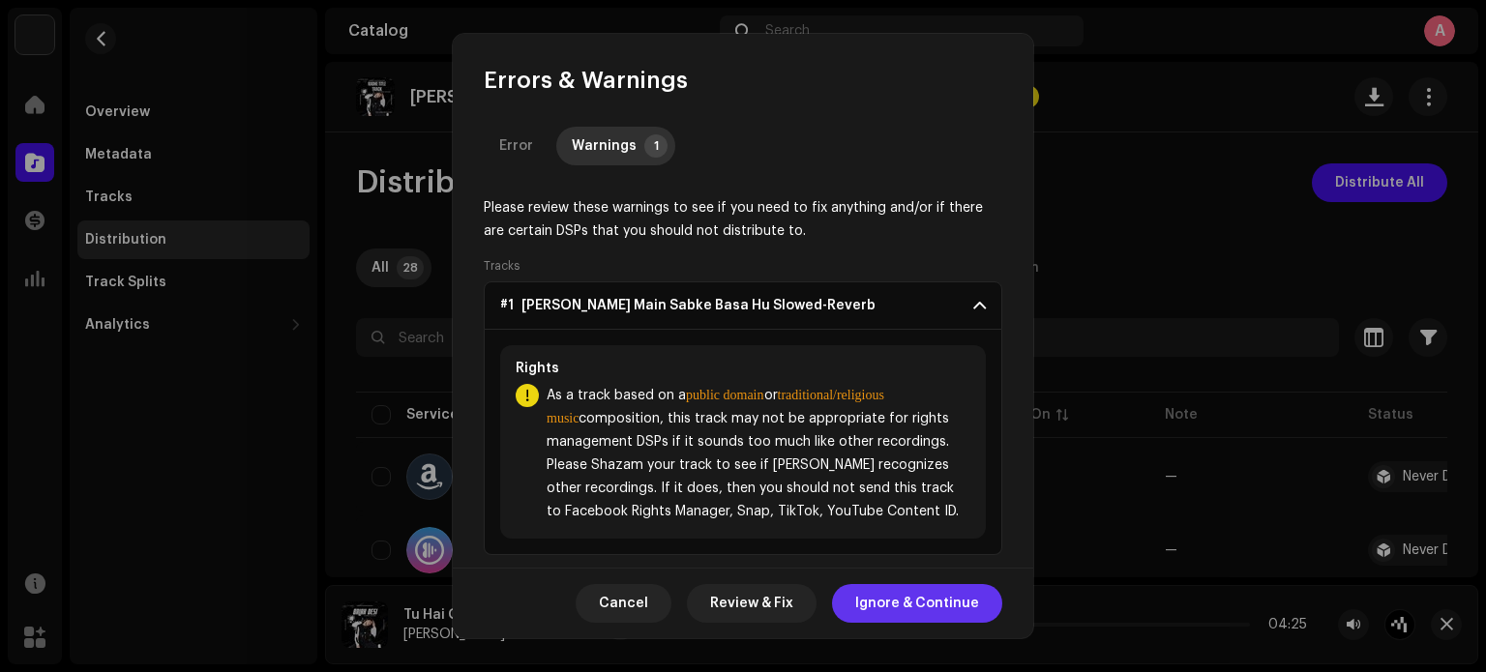
click at [913, 602] on span "Ignore & Continue" at bounding box center [917, 603] width 124 height 39
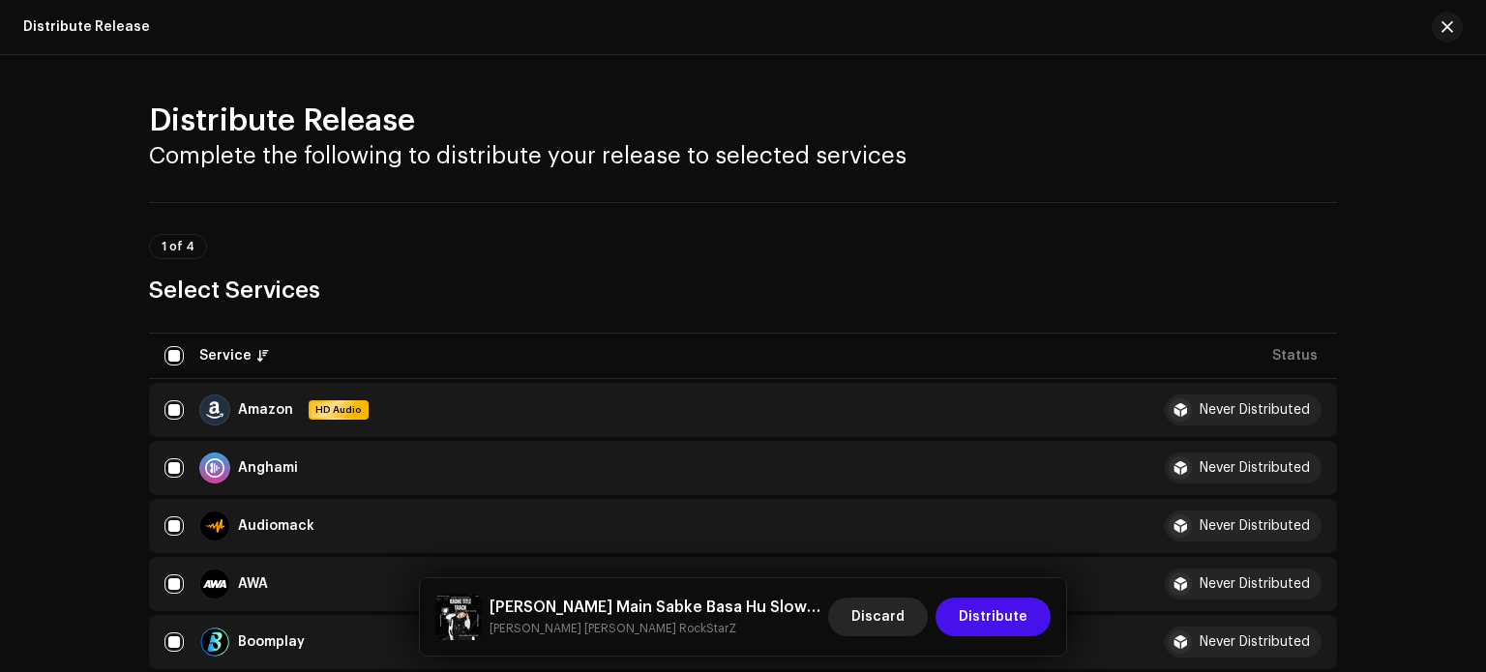
click at [888, 613] on span "Discard" at bounding box center [877, 617] width 53 height 39
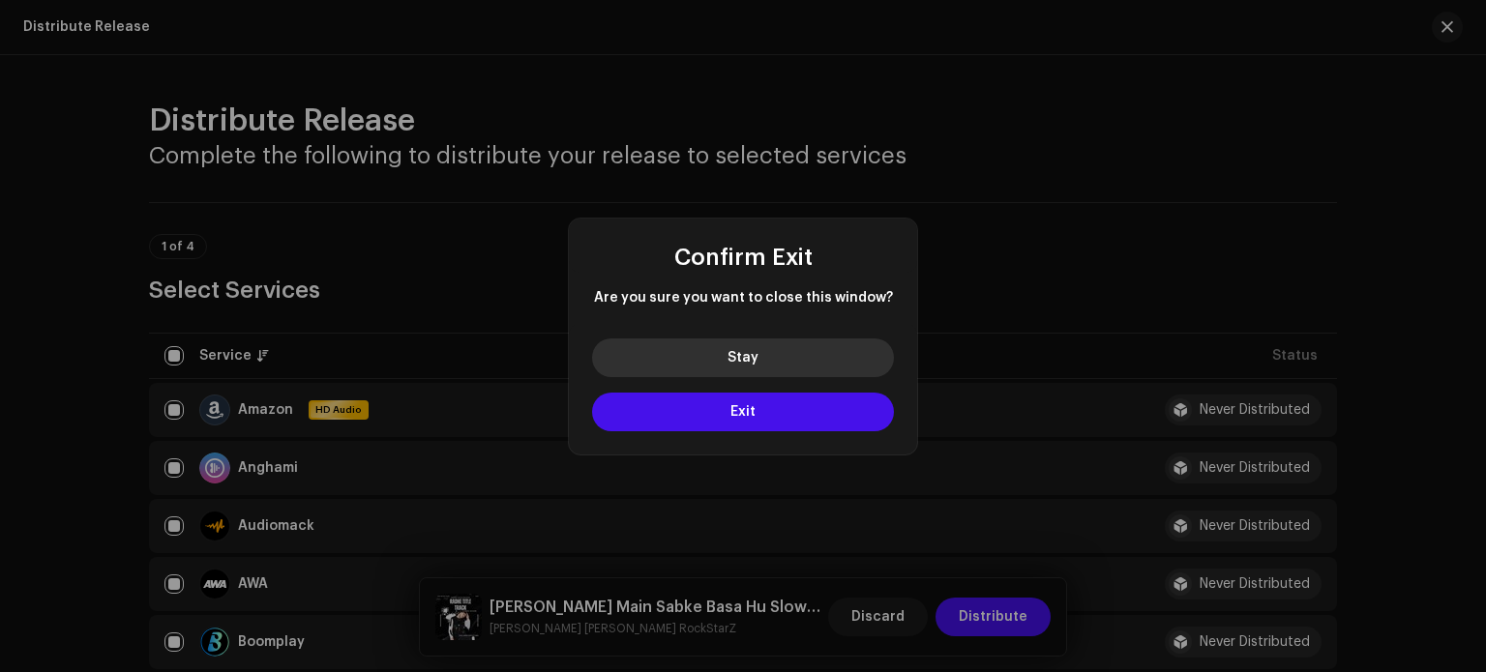
click at [769, 367] on button "Stay" at bounding box center [743, 358] width 302 height 39
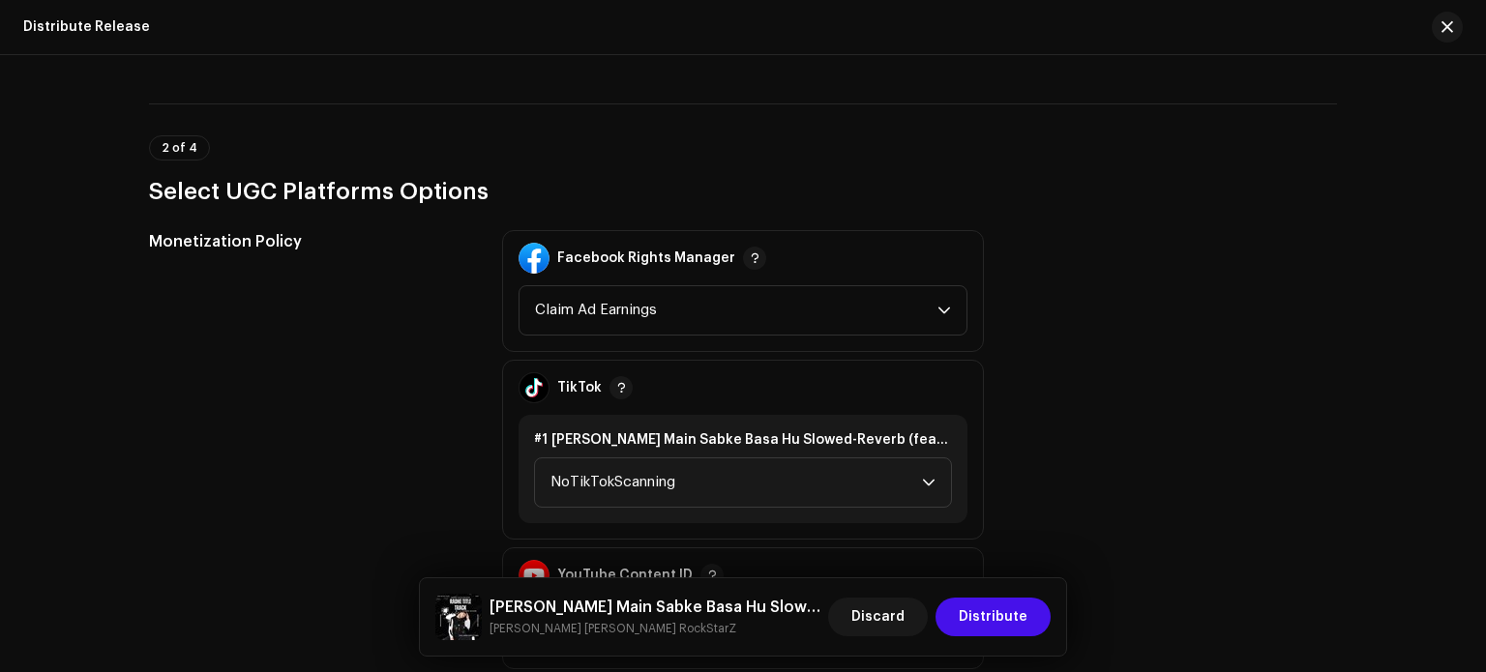
scroll to position [1920, 0]
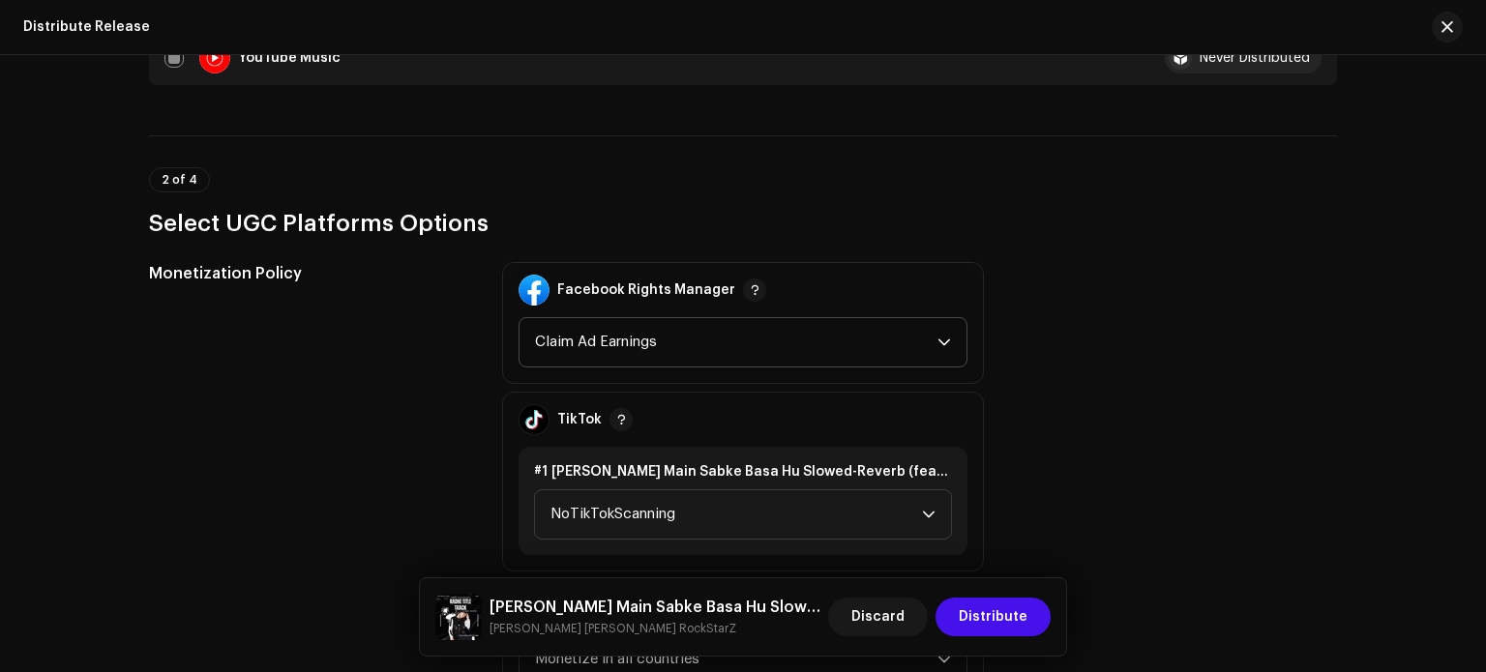
click at [950, 351] on p-select "Claim Ad Earnings" at bounding box center [743, 342] width 449 height 50
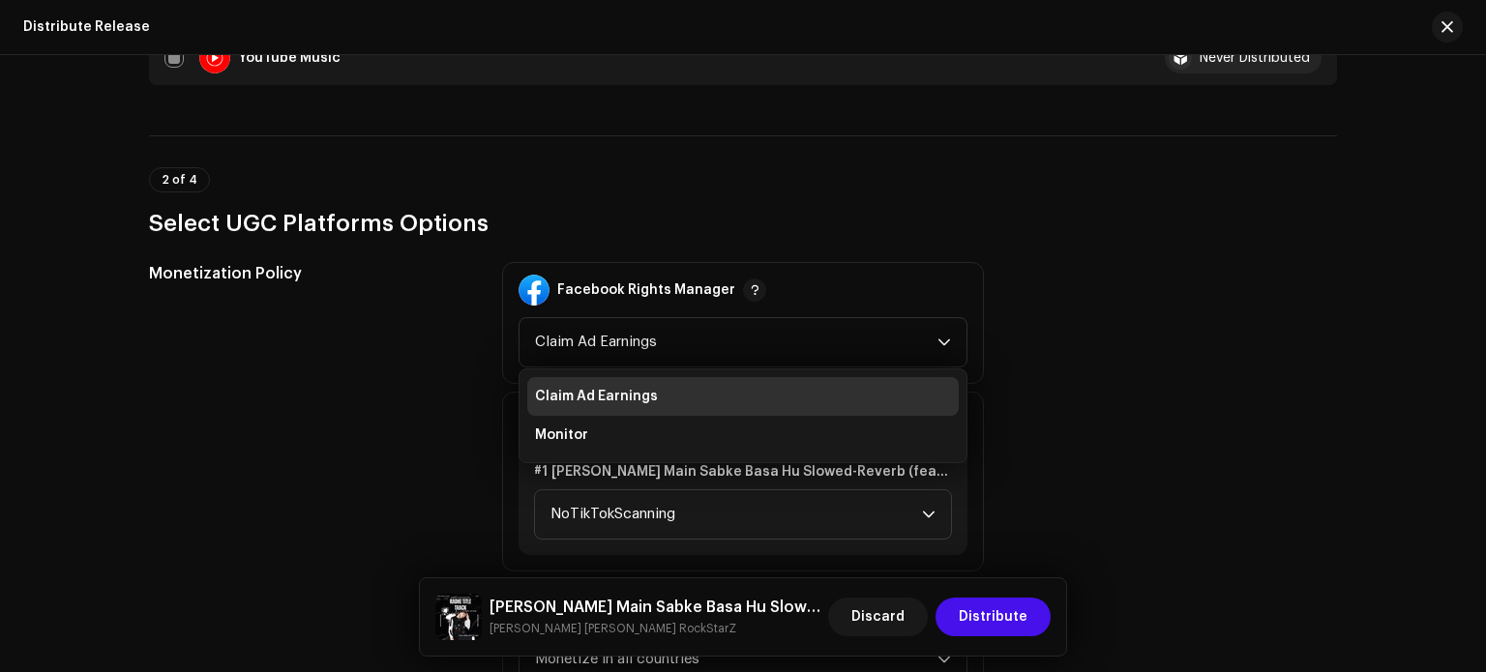
click at [1103, 351] on div "Monetization Policy Facebook Rights Manager Claim Ad Earnings Claim Ad Earnings…" at bounding box center [743, 481] width 1188 height 439
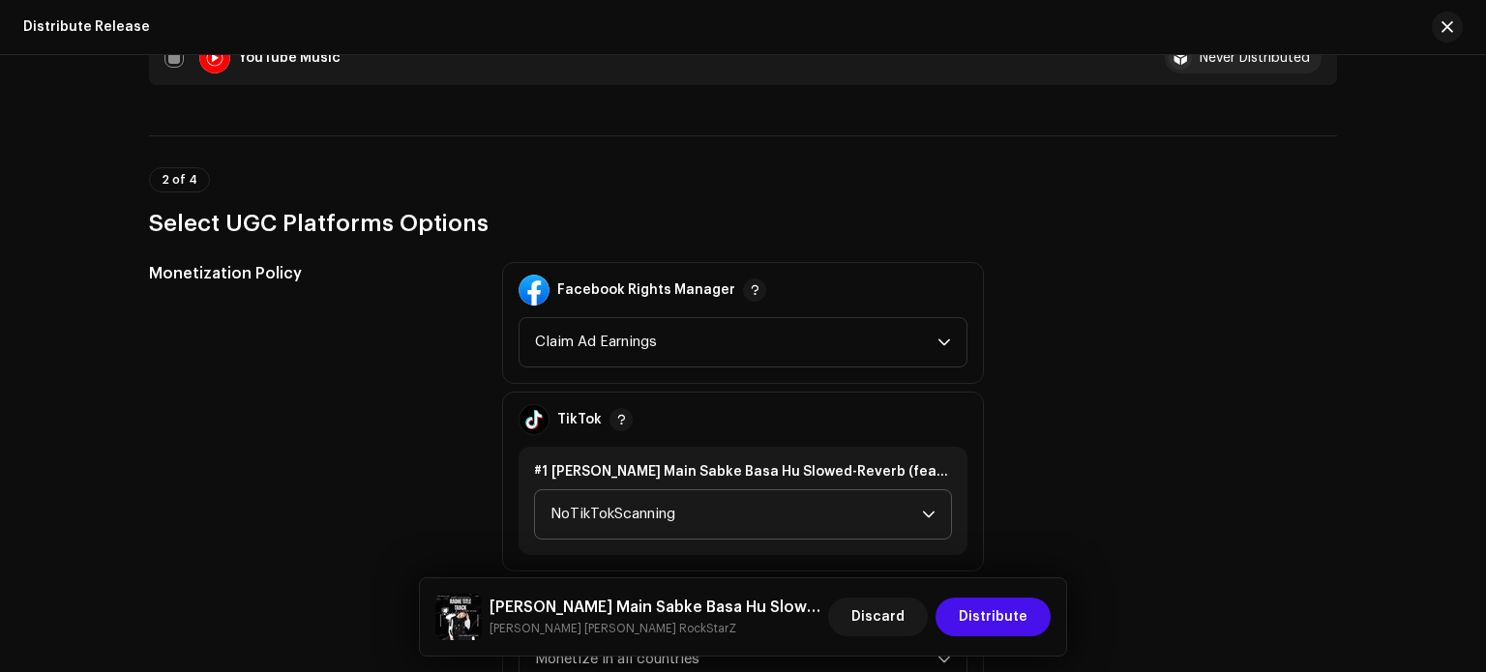
click at [931, 508] on icon "dropdown trigger" at bounding box center [929, 515] width 14 height 14
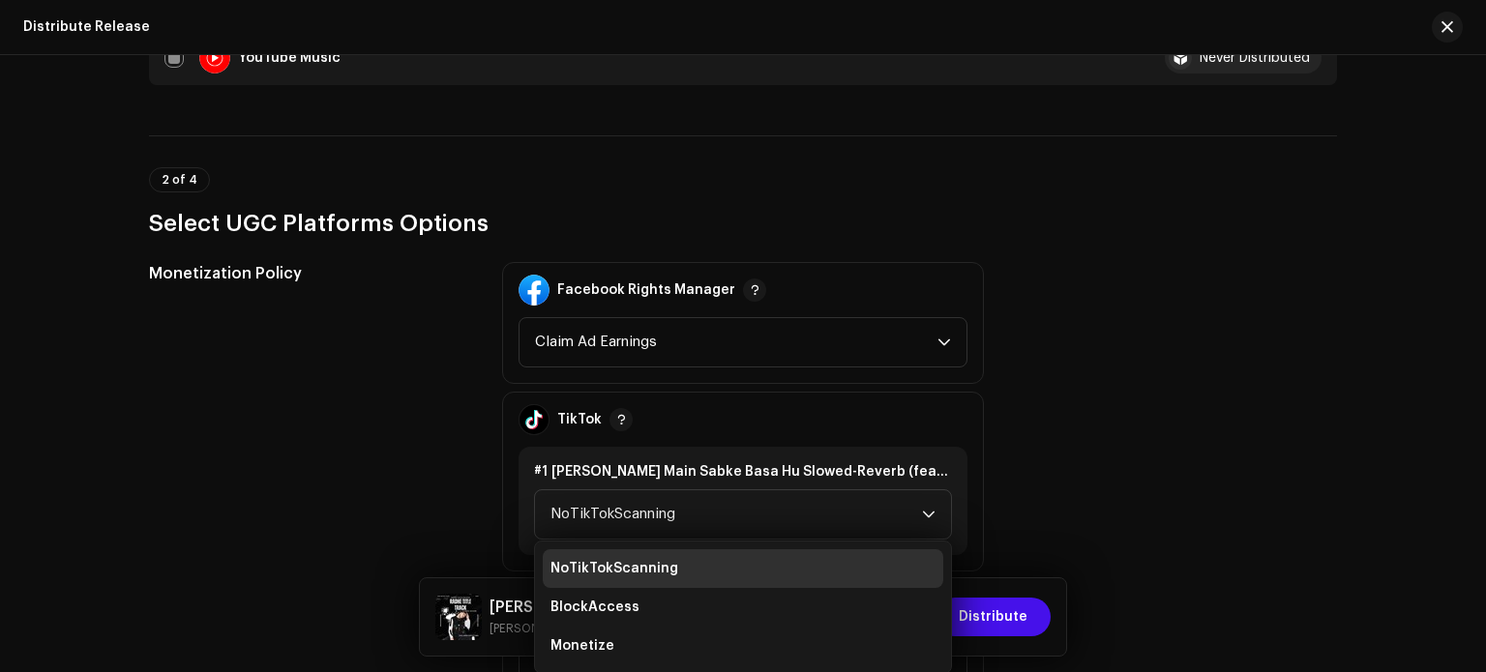
click at [1132, 422] on div "Monetization Policy Facebook Rights Manager Claim Ad Earnings TikTok #1 Dill Ma…" at bounding box center [743, 481] width 1188 height 439
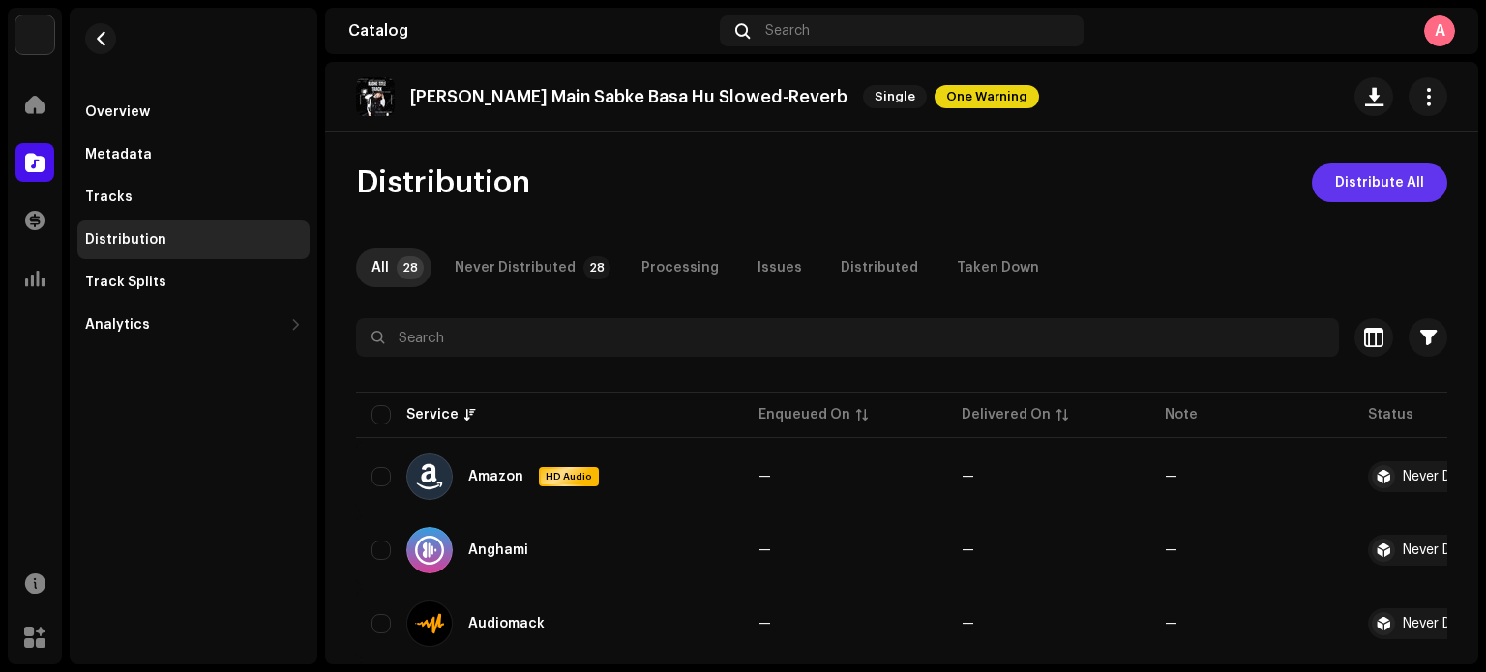
click at [1341, 185] on span "Distribute All" at bounding box center [1379, 183] width 89 height 39
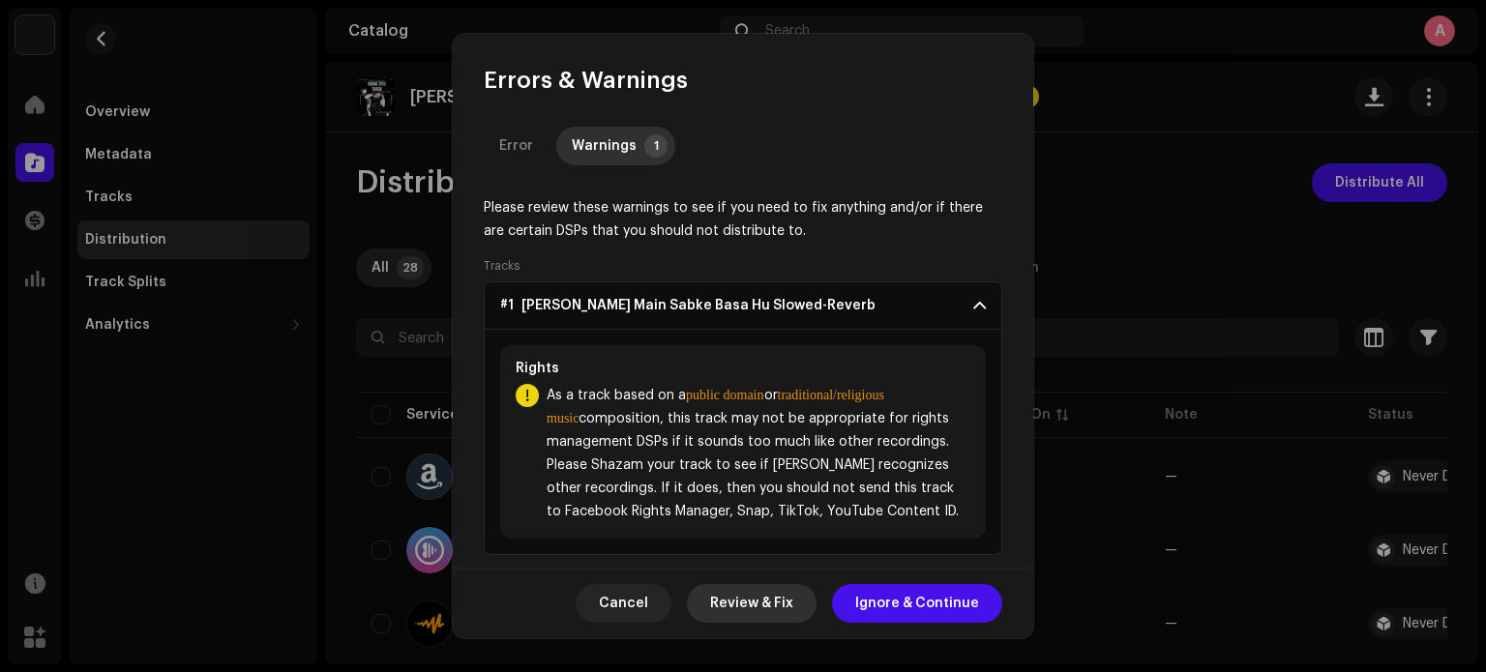
click at [750, 609] on span "Review & Fix" at bounding box center [751, 603] width 83 height 39
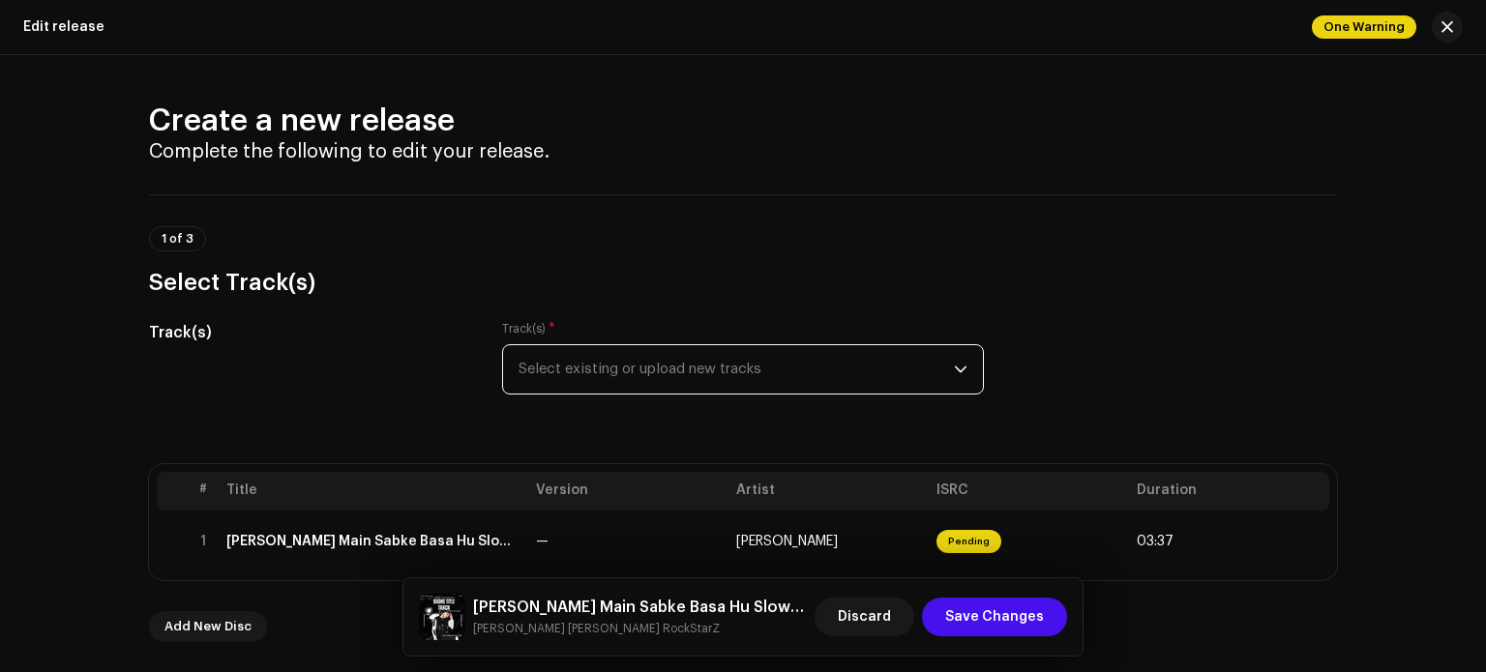
click at [882, 375] on span "Select existing or upload new tracks" at bounding box center [736, 369] width 435 height 48
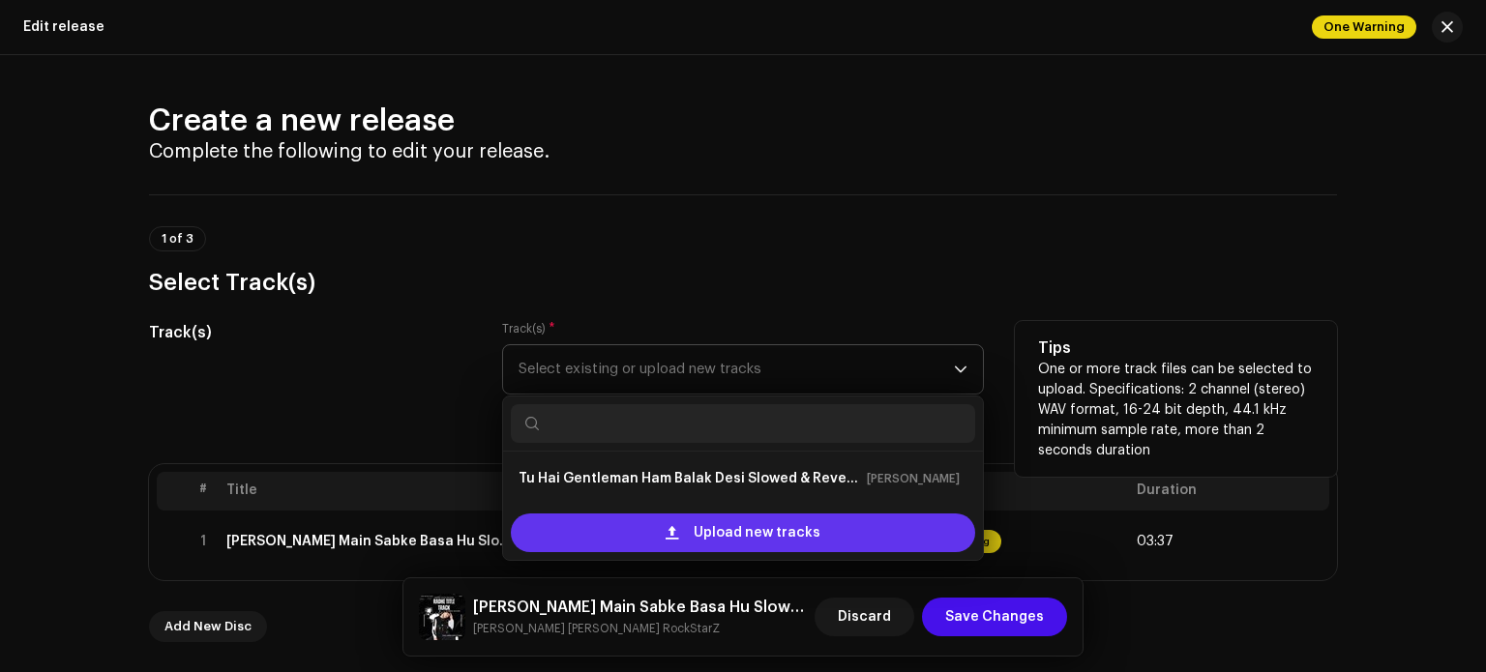
click at [755, 540] on span "Upload new tracks" at bounding box center [757, 533] width 127 height 39
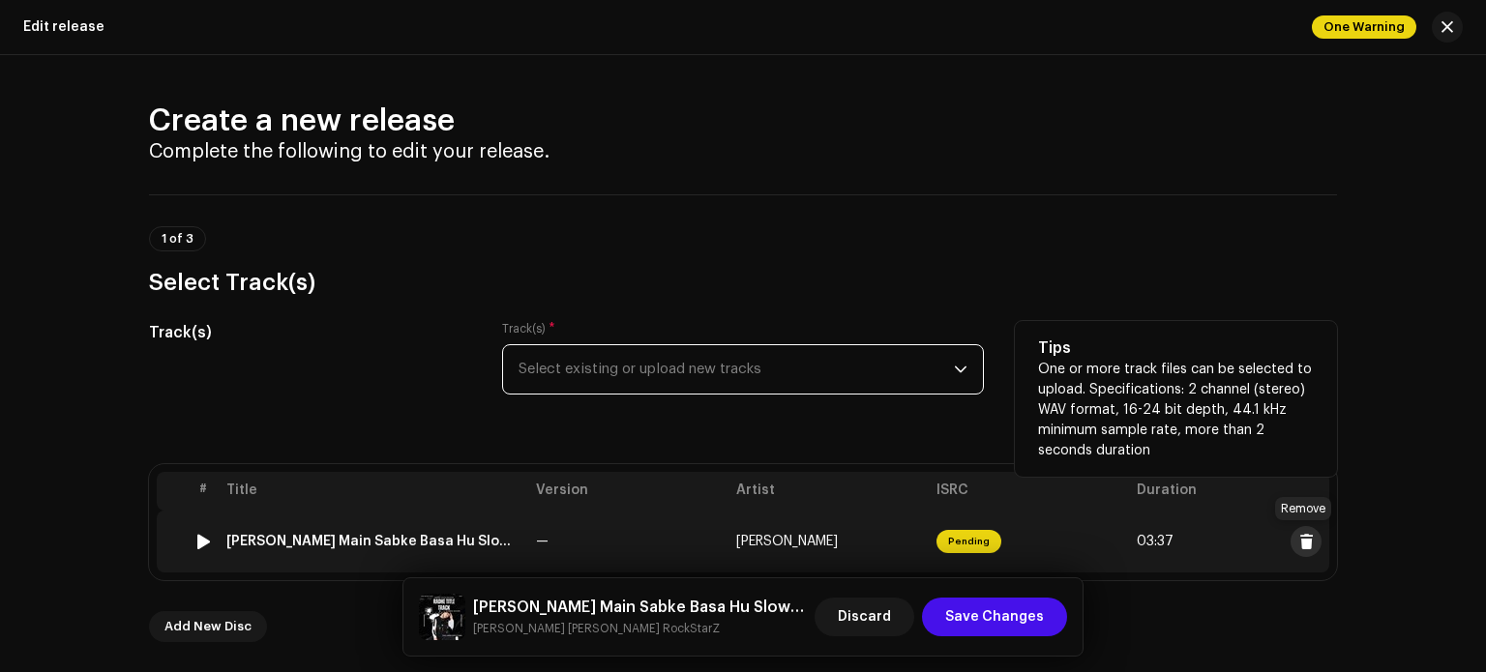
click at [1302, 536] on span at bounding box center [1306, 541] width 15 height 15
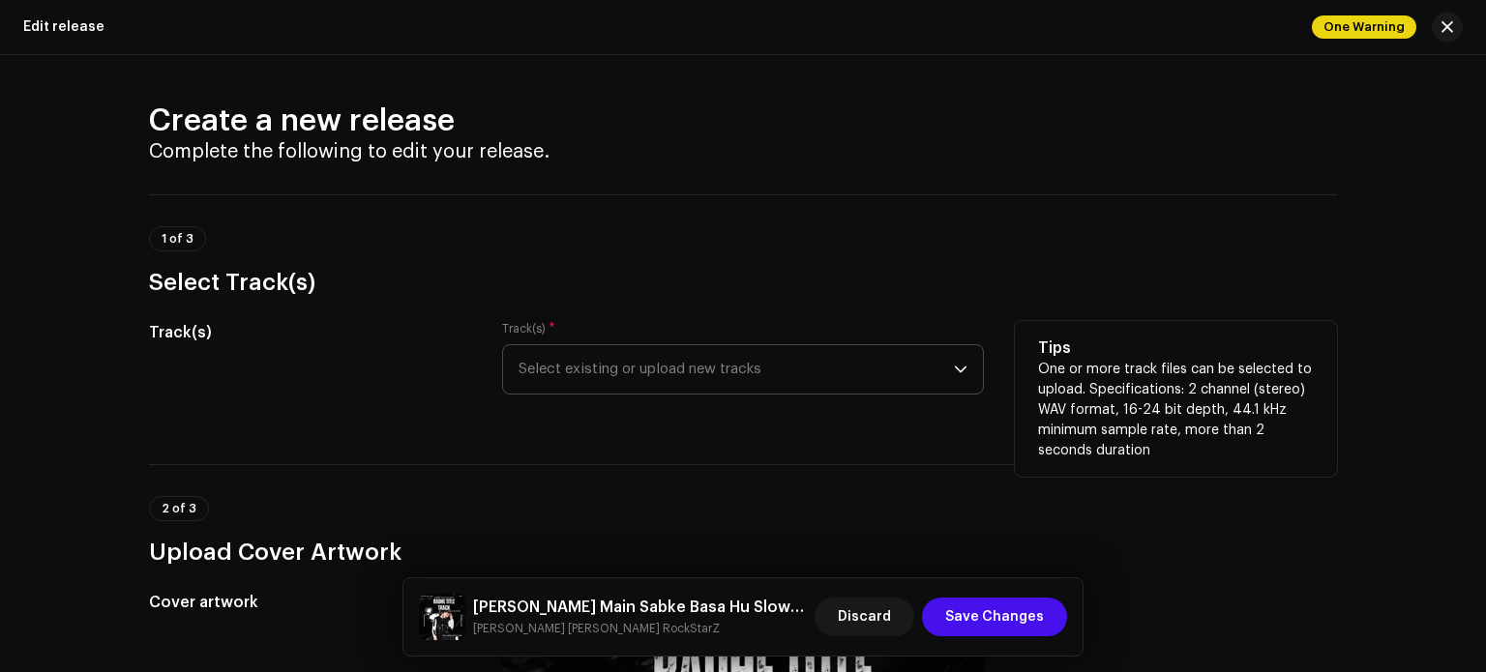
click at [873, 383] on span "Select existing or upload new tracks" at bounding box center [736, 369] width 435 height 48
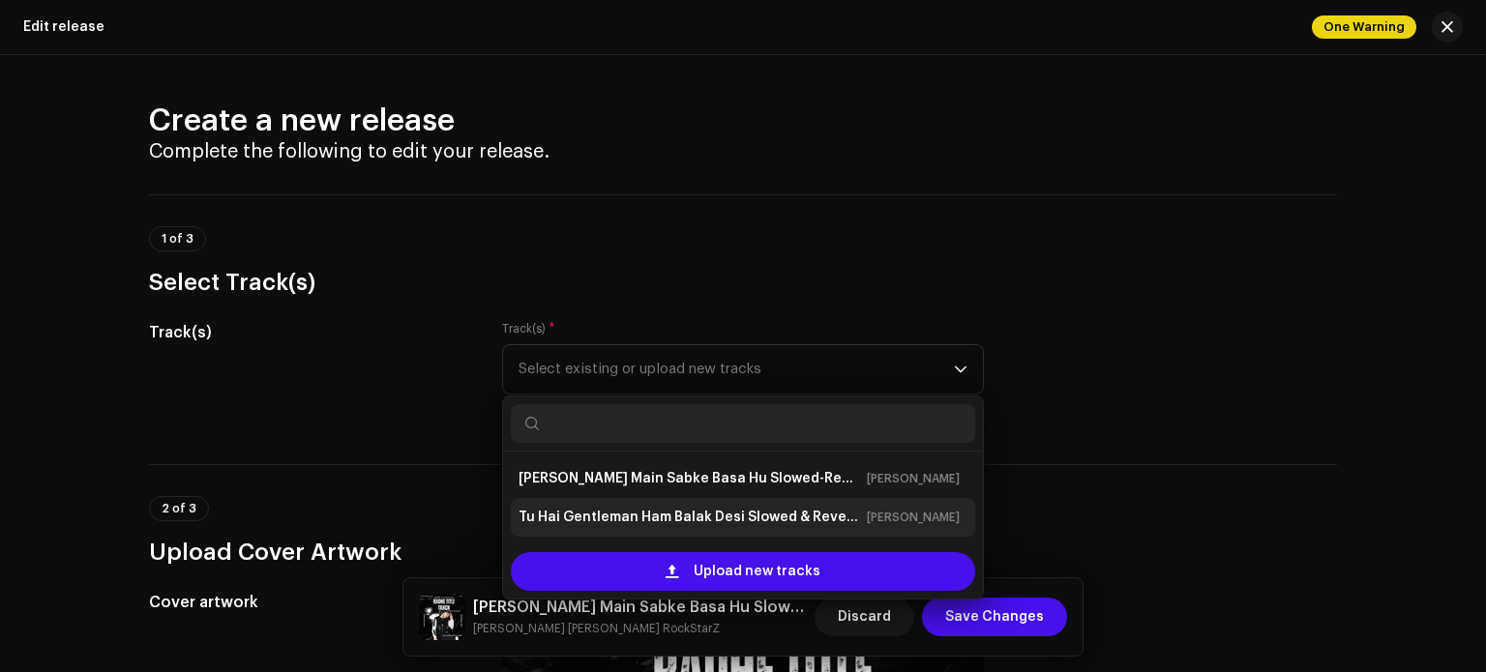
click at [743, 535] on li "Tu Hai Gentleman Ham Balak Desi Slowed & Reverb.wav Ashish RaghuWanshi" at bounding box center [743, 517] width 464 height 39
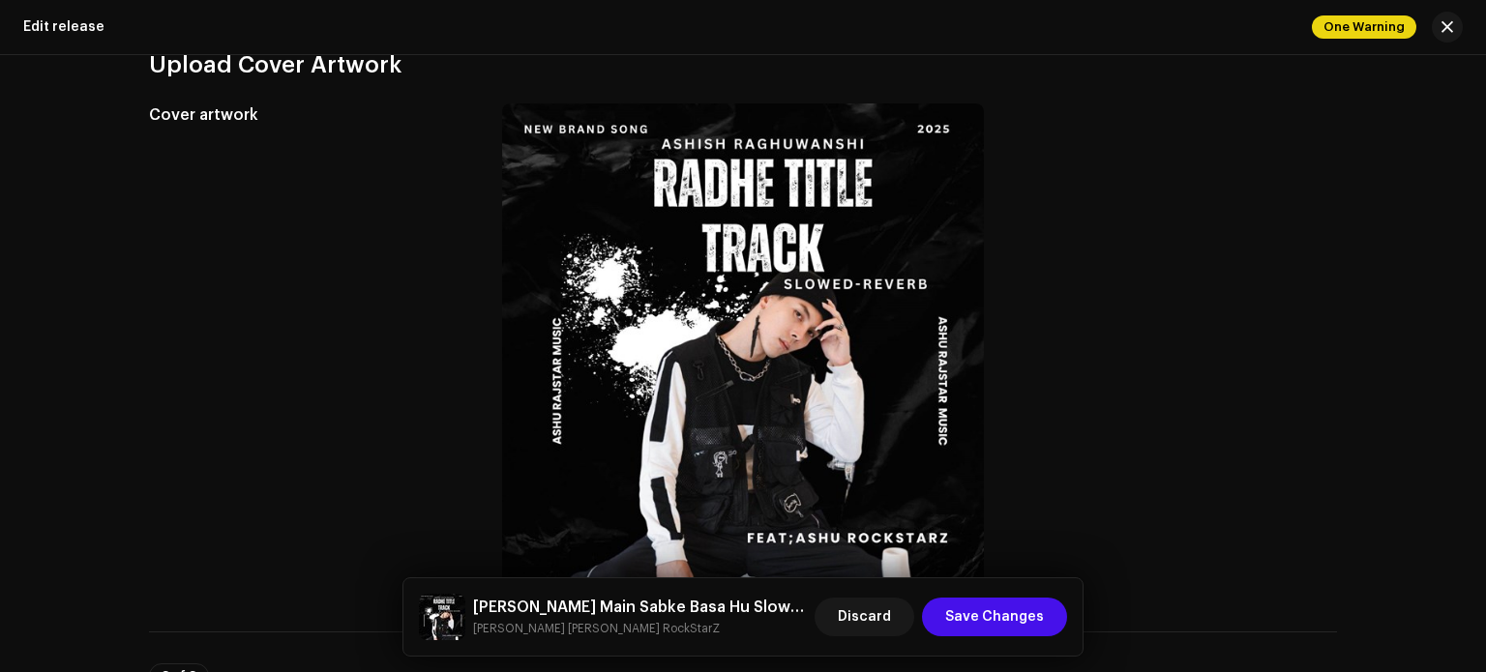
scroll to position [701, 0]
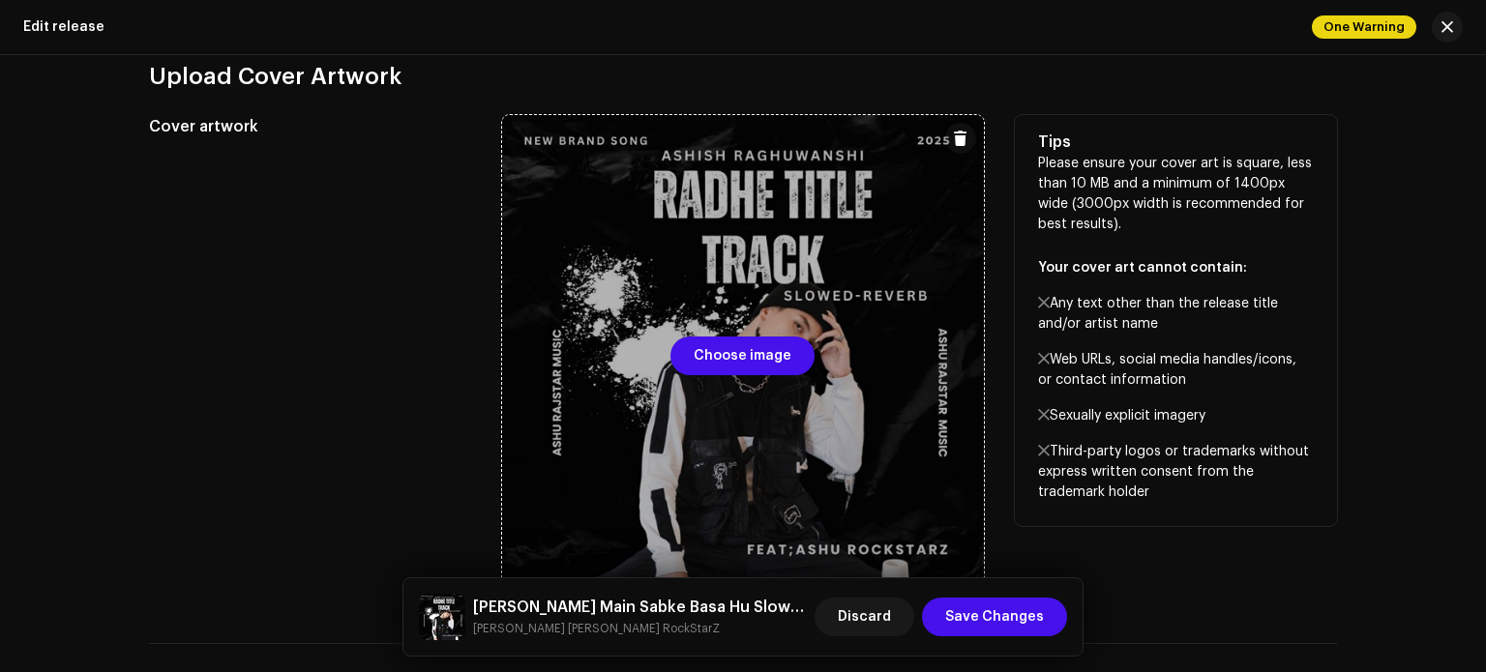
click at [806, 335] on div at bounding box center [743, 356] width 482 height 482
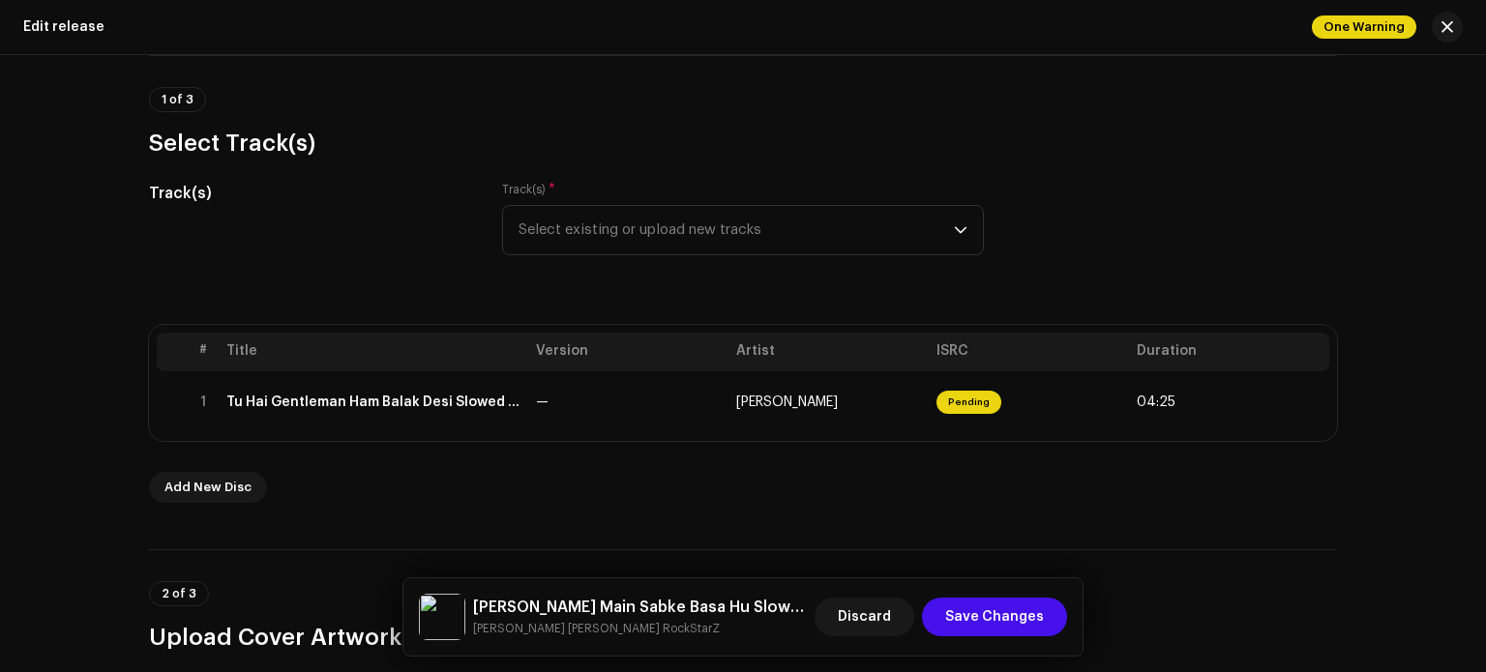
scroll to position [210, 0]
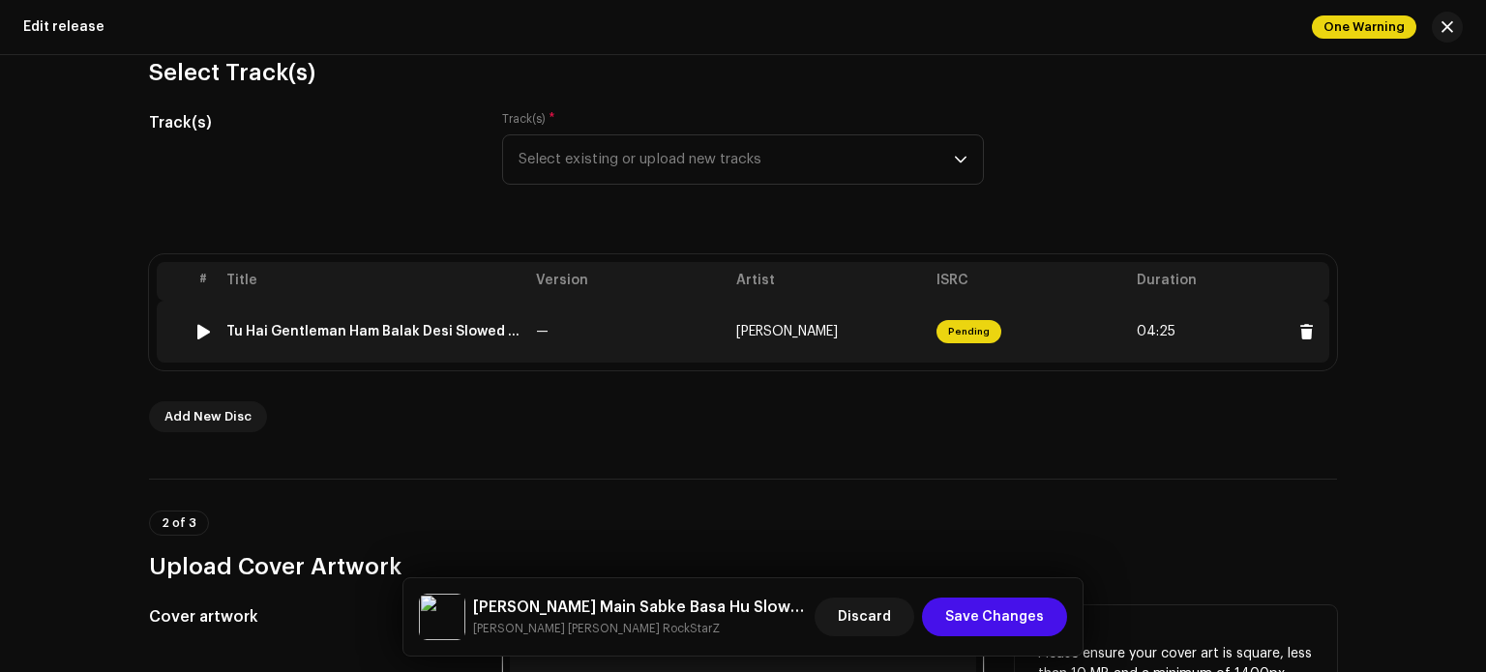
click at [457, 328] on div "Tu Hai Gentleman Ham Balak Desi Slowed & Reverb.wav" at bounding box center [373, 331] width 294 height 15
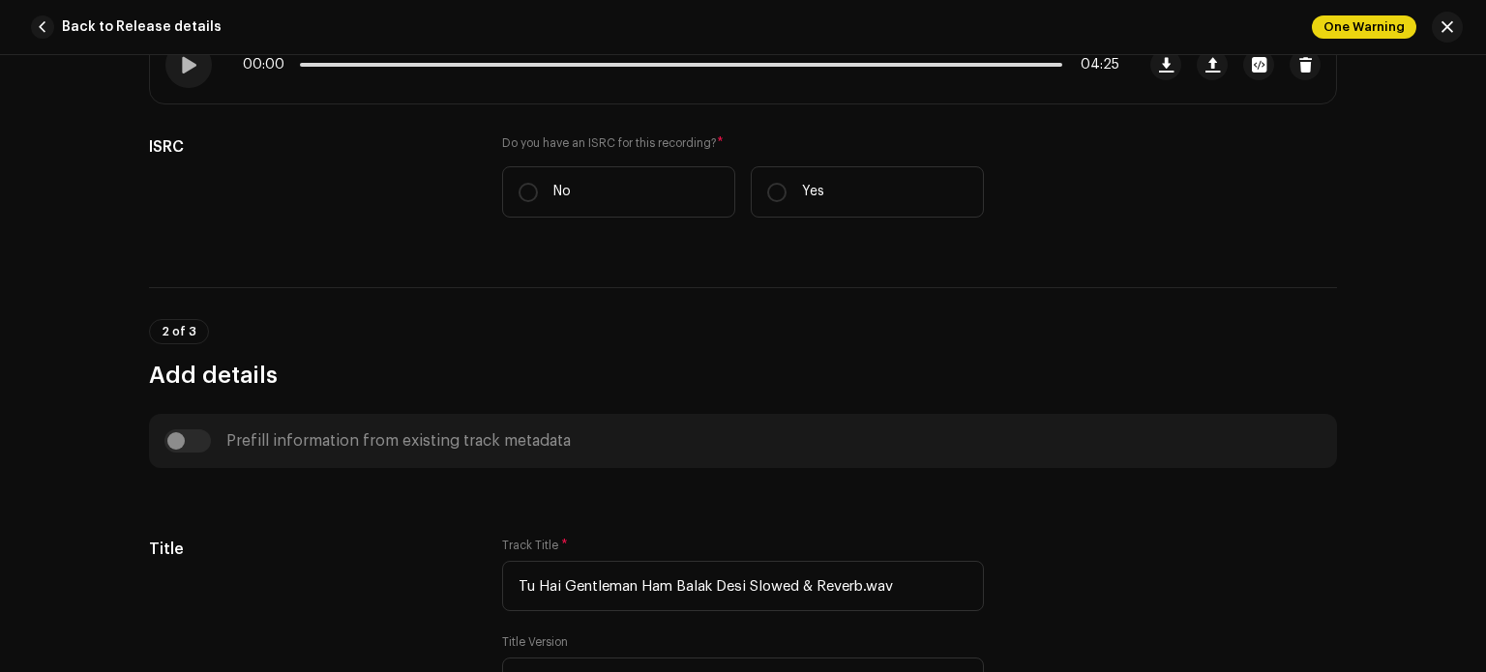
scroll to position [548, 0]
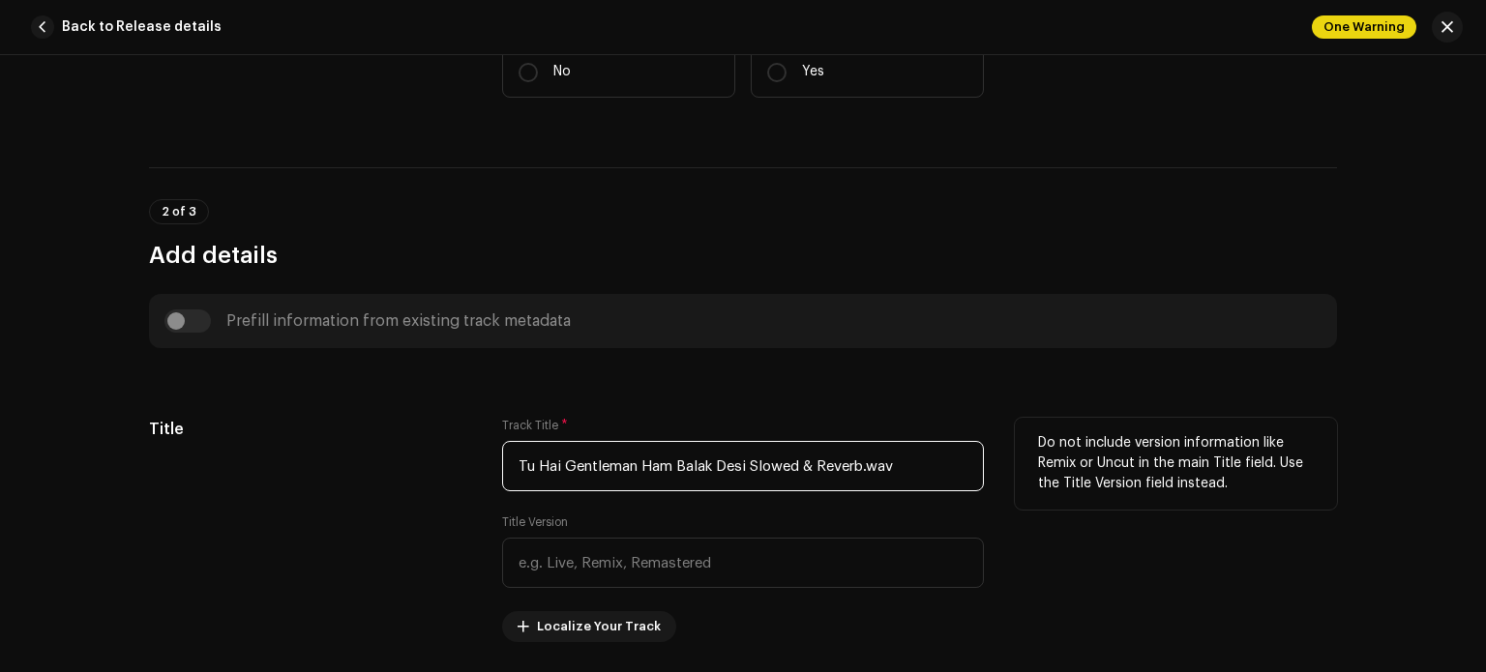
click at [921, 466] on input "Tu Hai Gentleman Ham Balak Desi Slowed & Reverb.wav" at bounding box center [743, 466] width 482 height 50
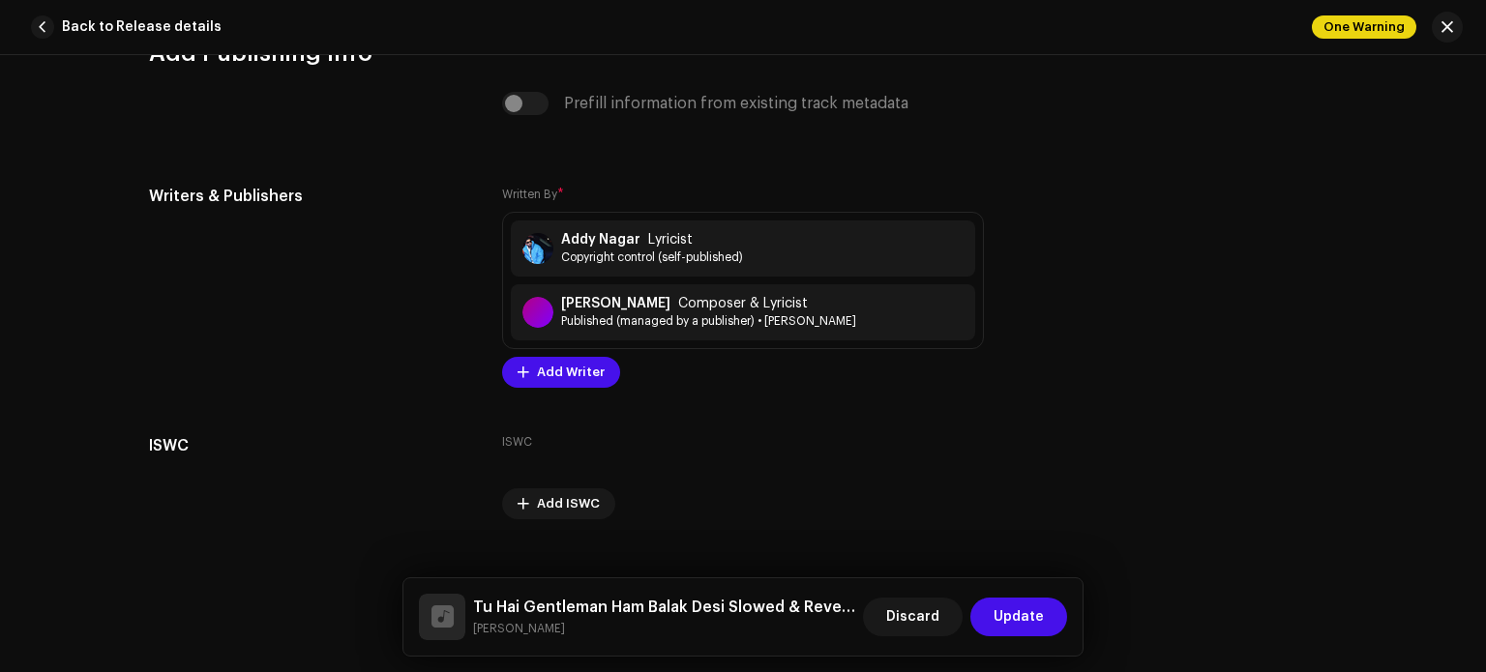
scroll to position [4193, 0]
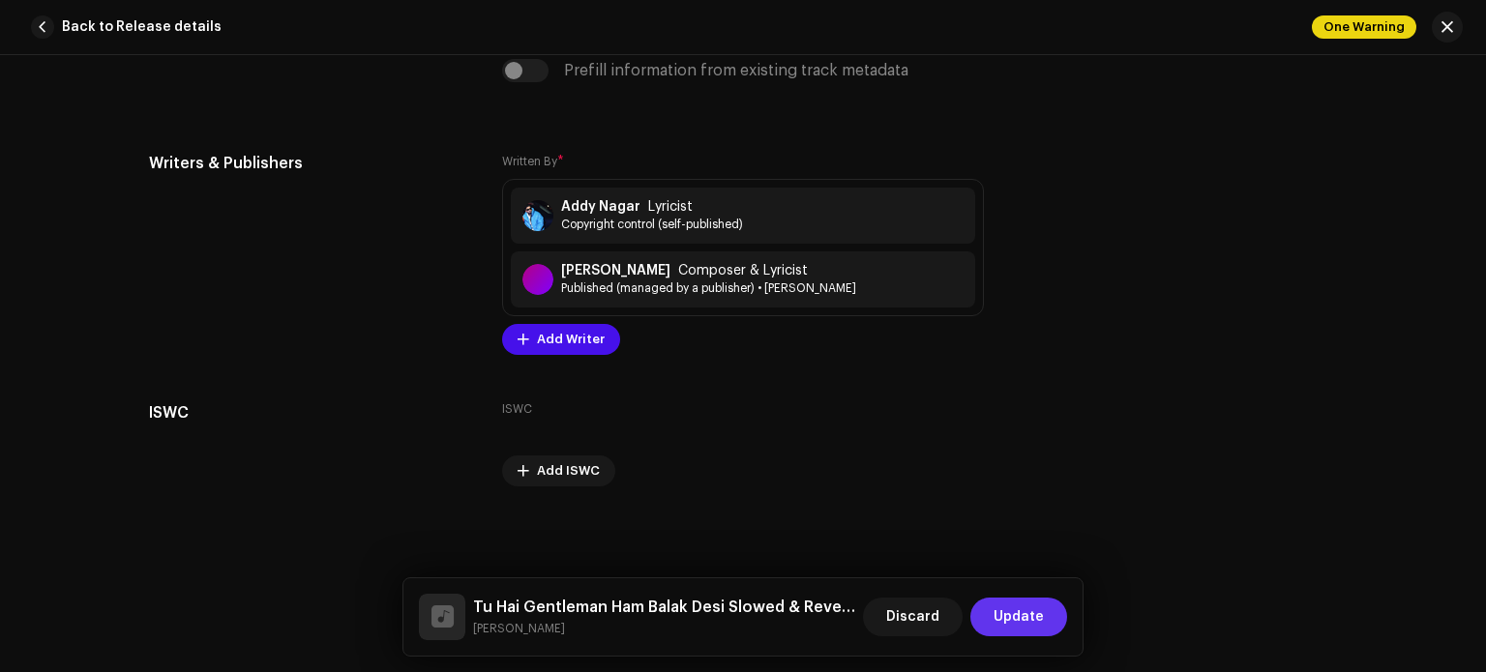
type input "Tu Hai Gentleman Ham Balak Desi Slowed & Reverb"
click at [1013, 622] on span "Update" at bounding box center [1019, 617] width 50 height 39
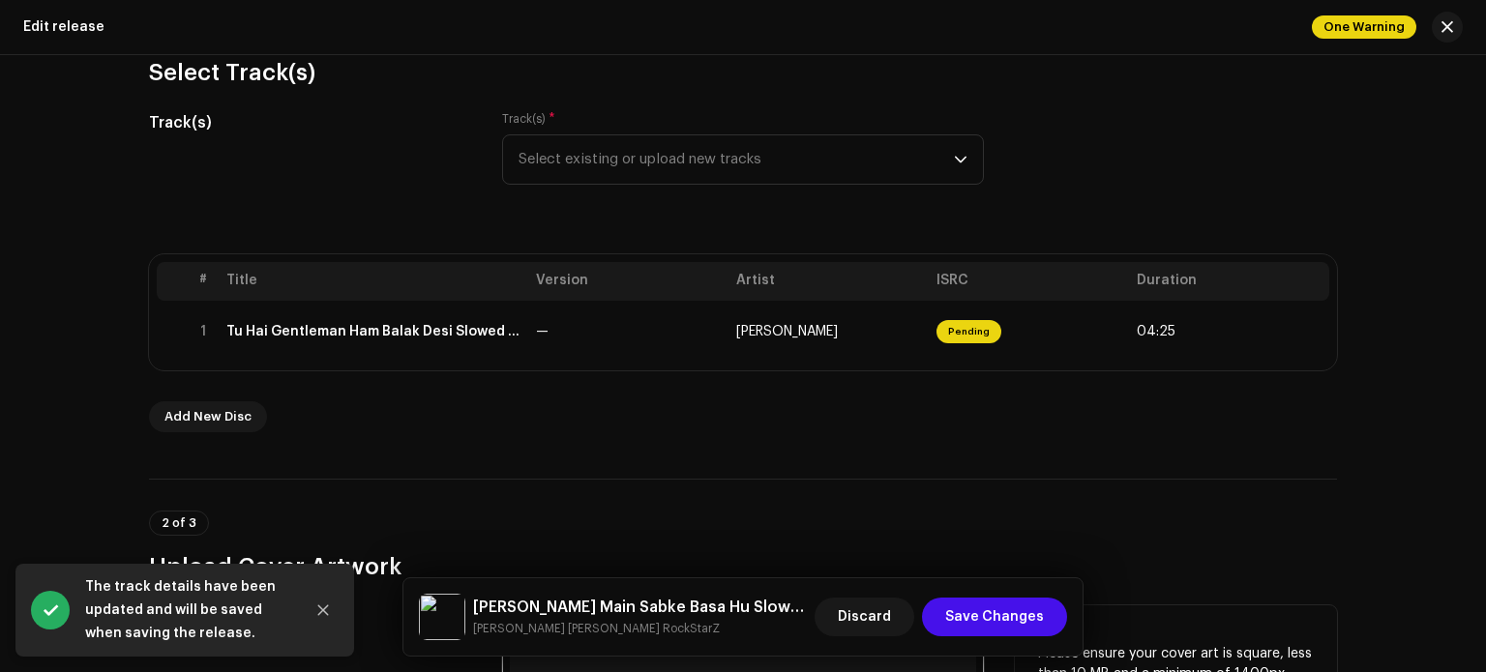
drag, startPoint x: 1485, startPoint y: 158, endPoint x: 1480, endPoint y: 176, distance: 19.0
click at [1480, 176] on html "Ashish RaghuWanshi Home Catalog Transactions Analytics Resources Marketplace As…" at bounding box center [743, 336] width 1486 height 672
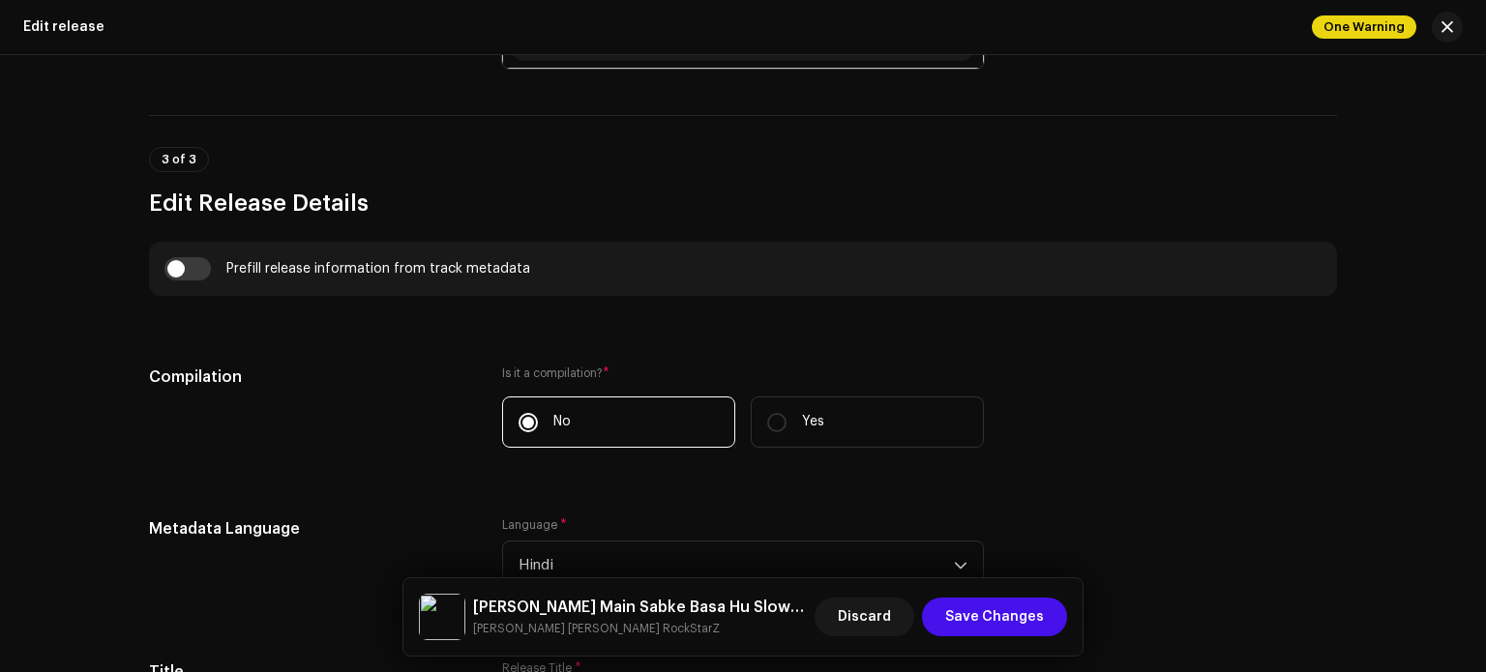
scroll to position [1208, 0]
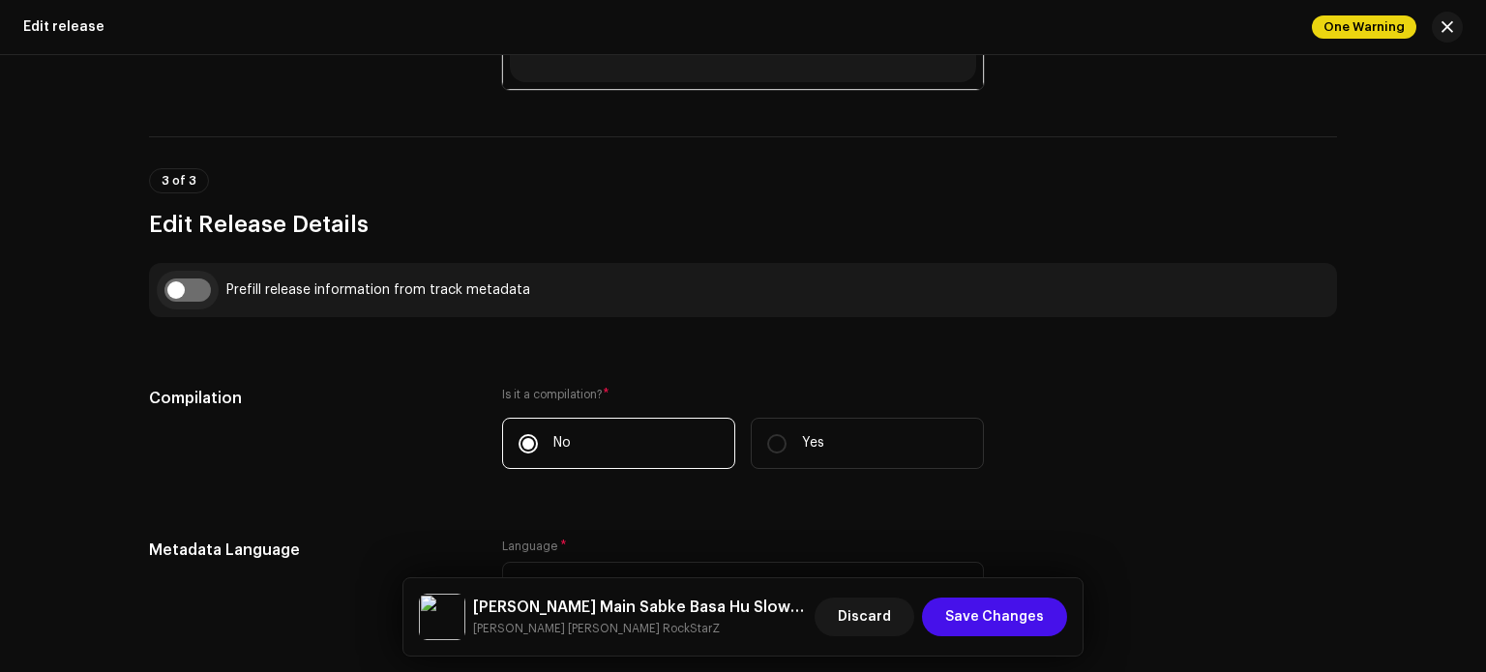
click at [187, 296] on input "checkbox" at bounding box center [187, 290] width 46 height 23
checkbox input "true"
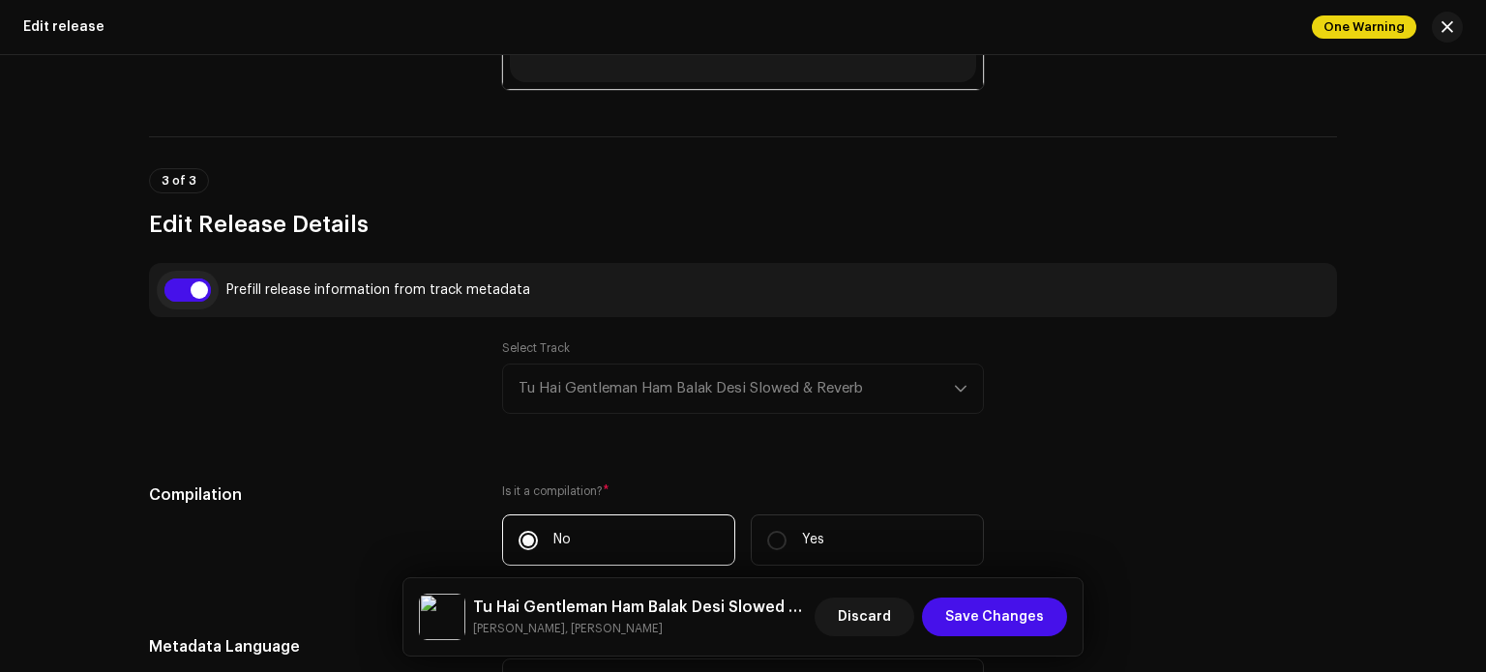
type input "Tu Hai Gentleman Ham Balak Desi Slowed & Reverb"
click at [991, 617] on span "Save Changes" at bounding box center [994, 617] width 99 height 39
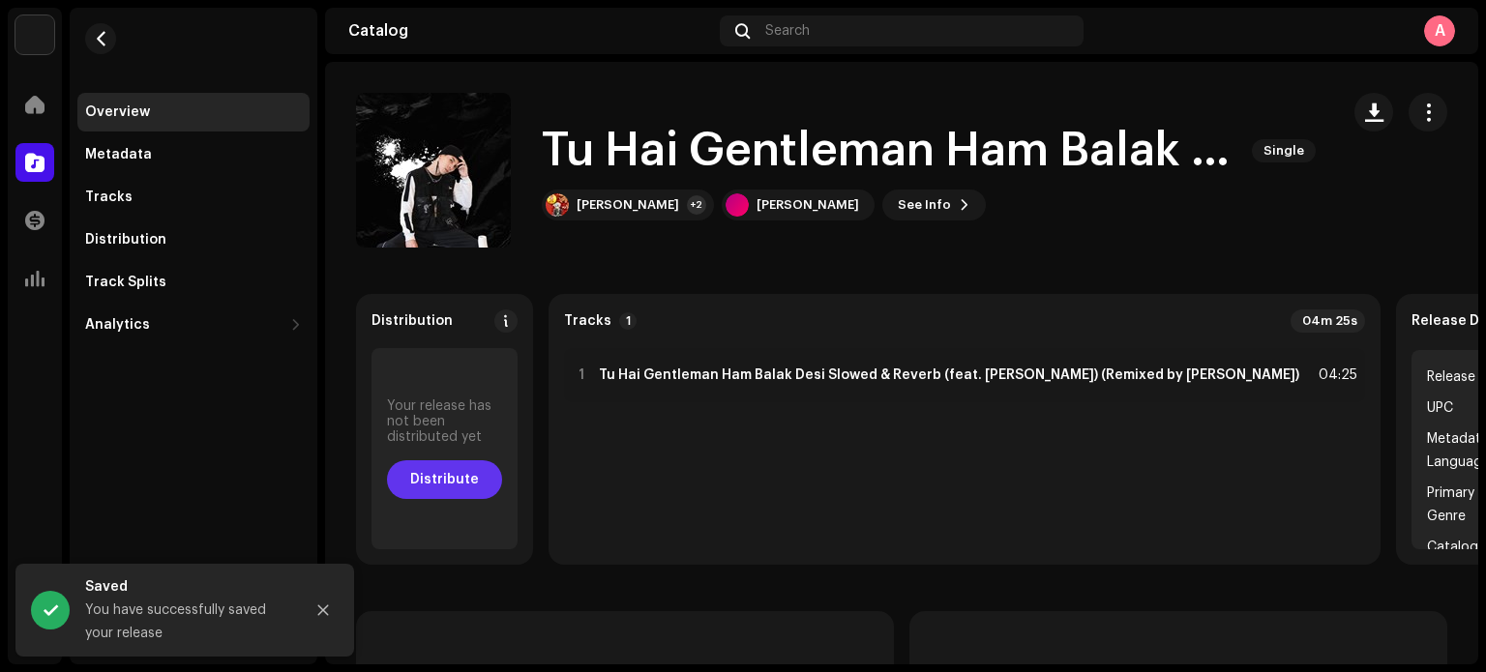
click at [456, 482] on span "Distribute" at bounding box center [444, 480] width 69 height 39
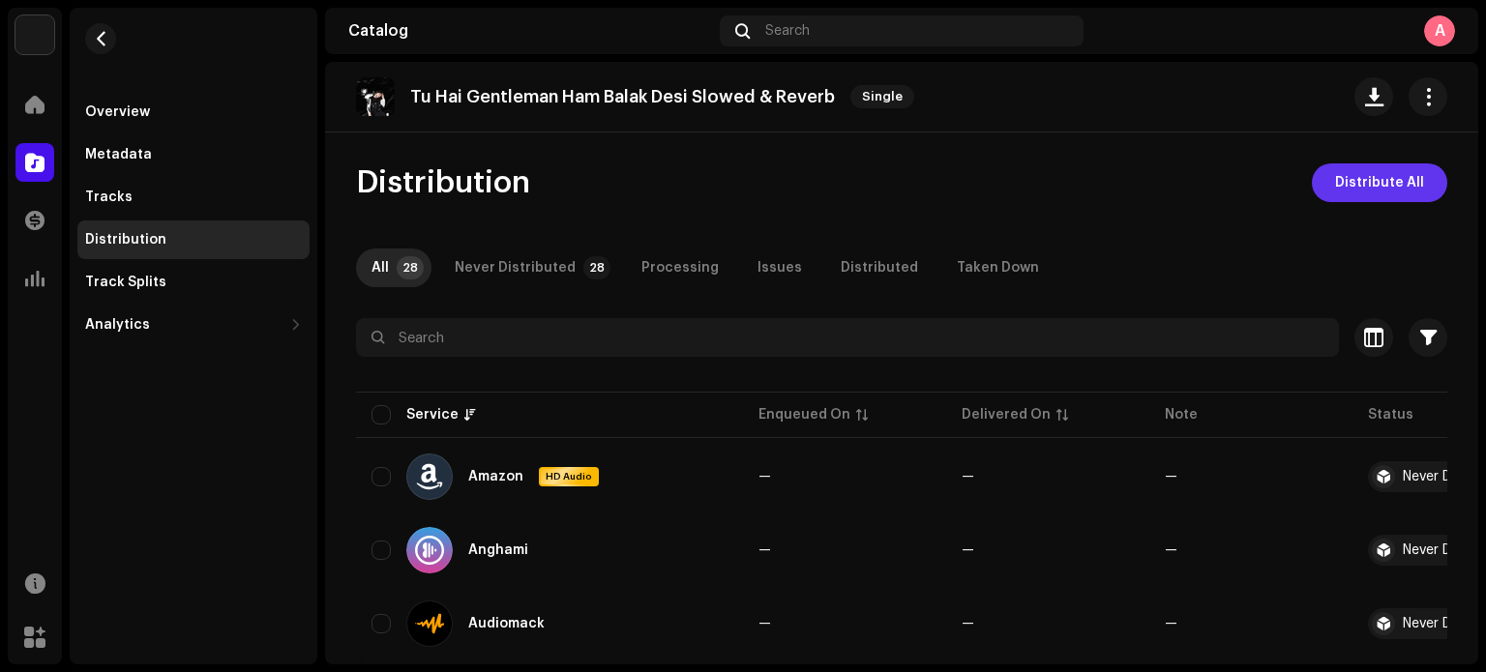
click at [1360, 190] on span "Distribute All" at bounding box center [1379, 183] width 89 height 39
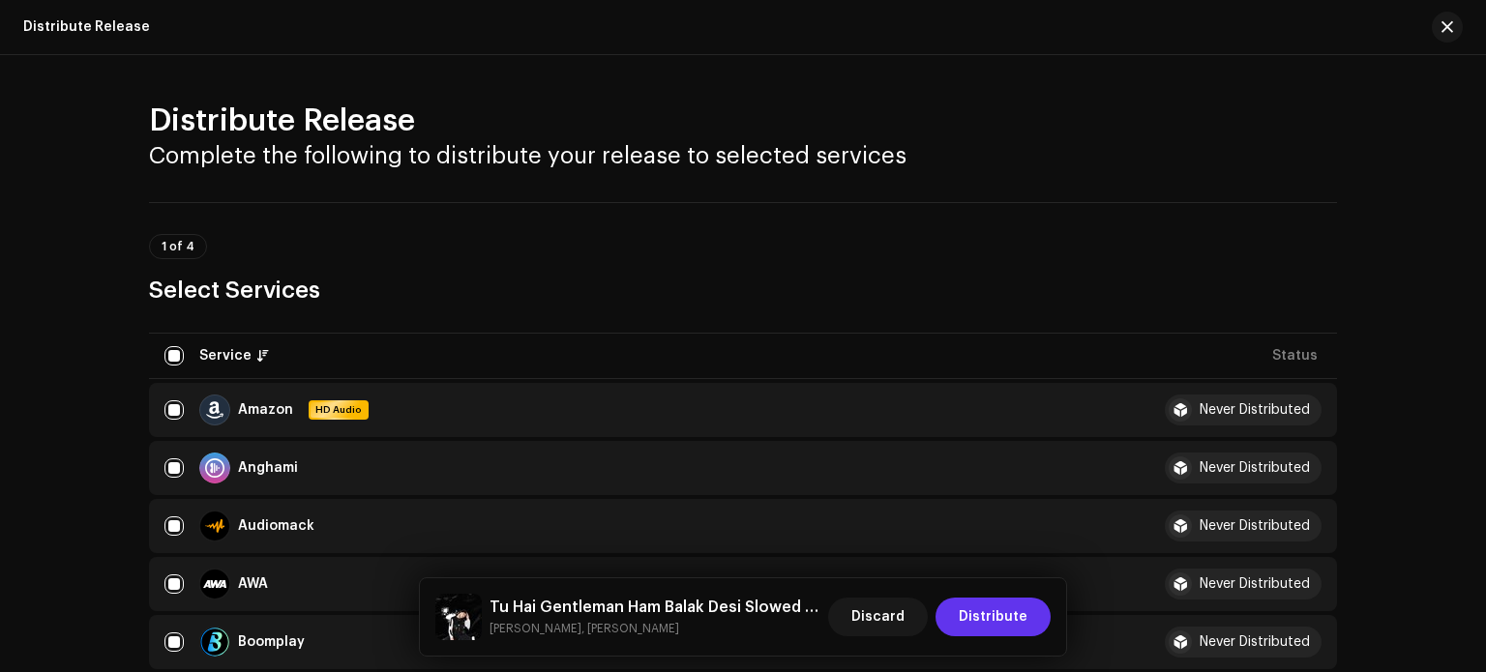
click at [1019, 616] on span "Distribute" at bounding box center [993, 617] width 69 height 39
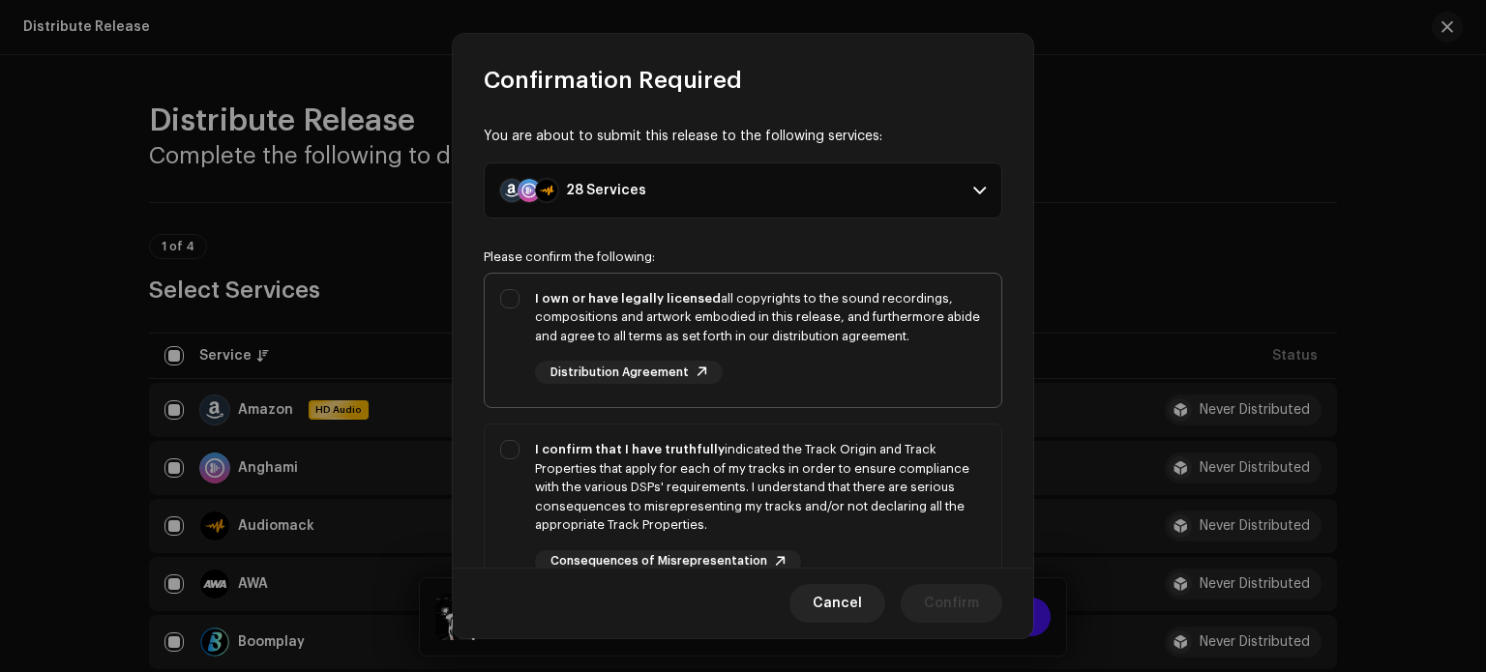
click at [509, 301] on div "I own or have legally licensed all copyrights to the sound recordings, composit…" at bounding box center [743, 337] width 517 height 127
checkbox input "true"
click at [512, 448] on div "I confirm that I have truthfully indicated the Track Origin and Track Propertie…" at bounding box center [743, 507] width 517 height 164
checkbox input "true"
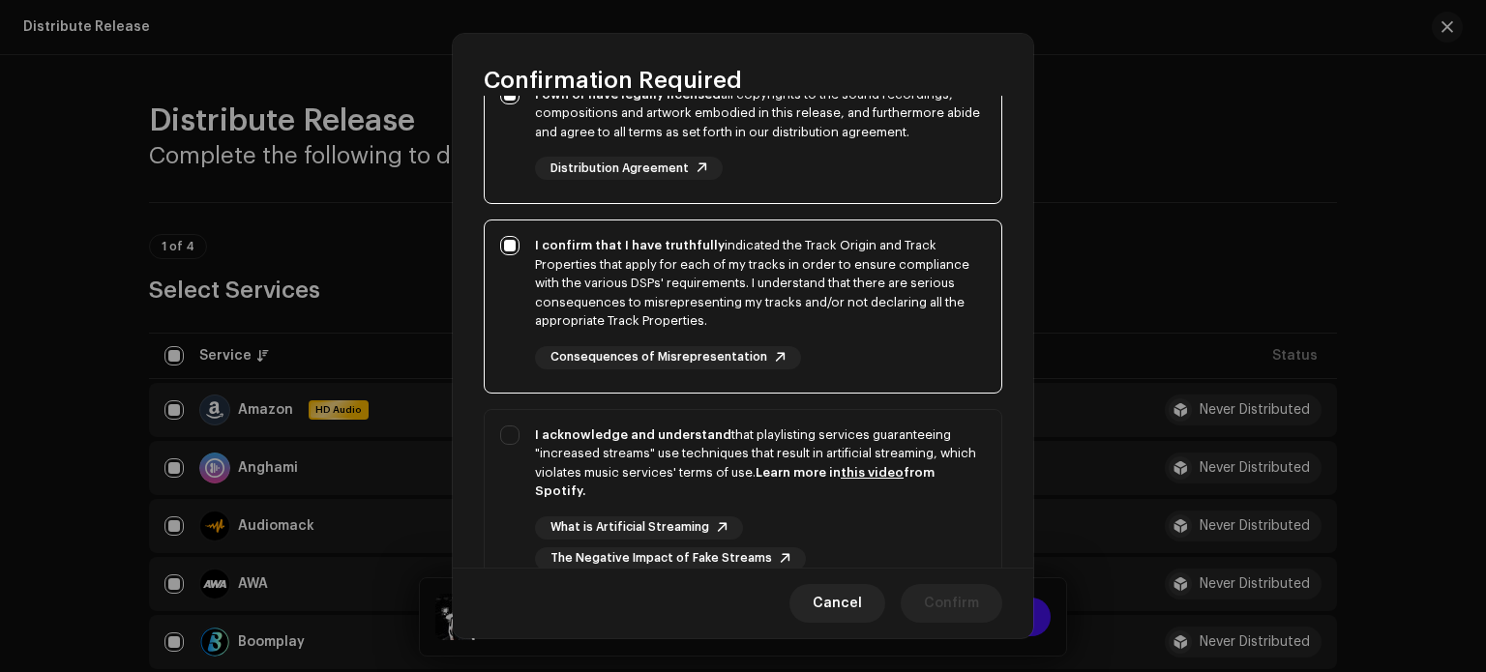
scroll to position [265, 0]
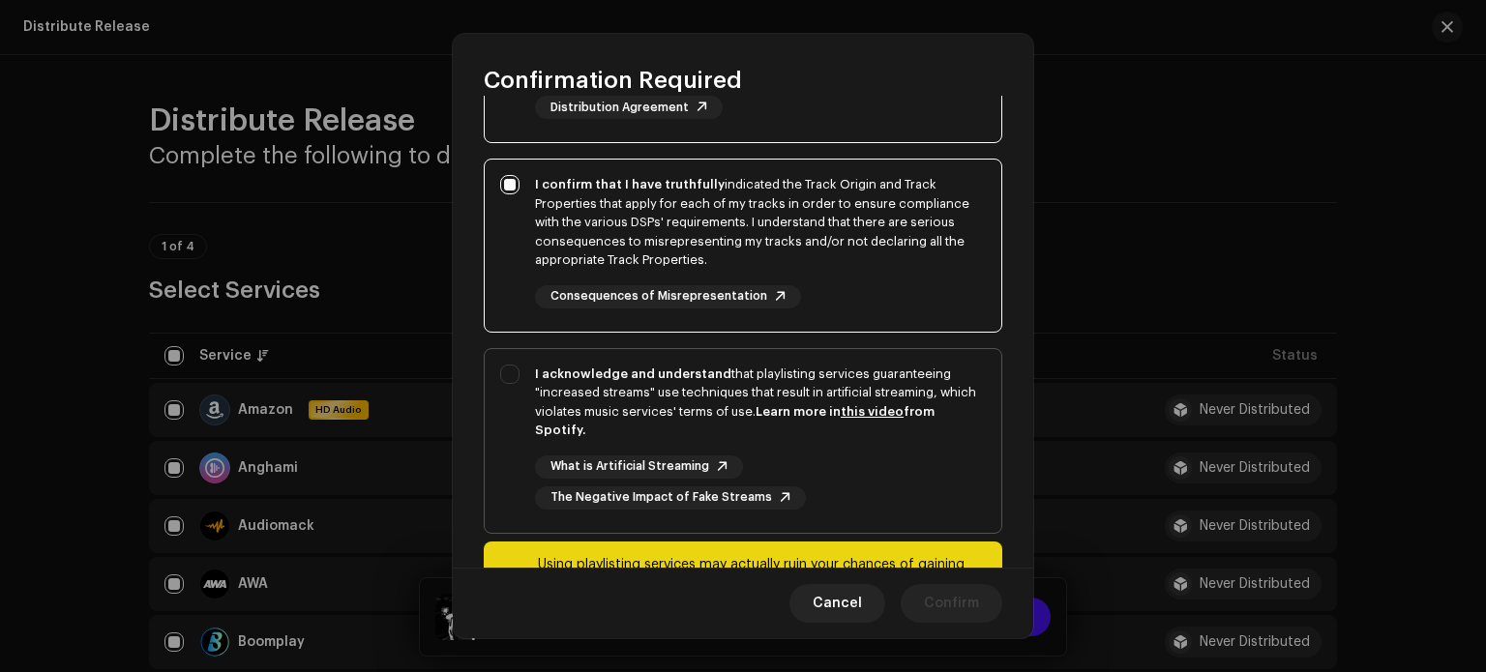
click at [506, 368] on div "I acknowledge and understand that playlisting services guaranteeing "increased …" at bounding box center [743, 437] width 517 height 176
checkbox input "true"
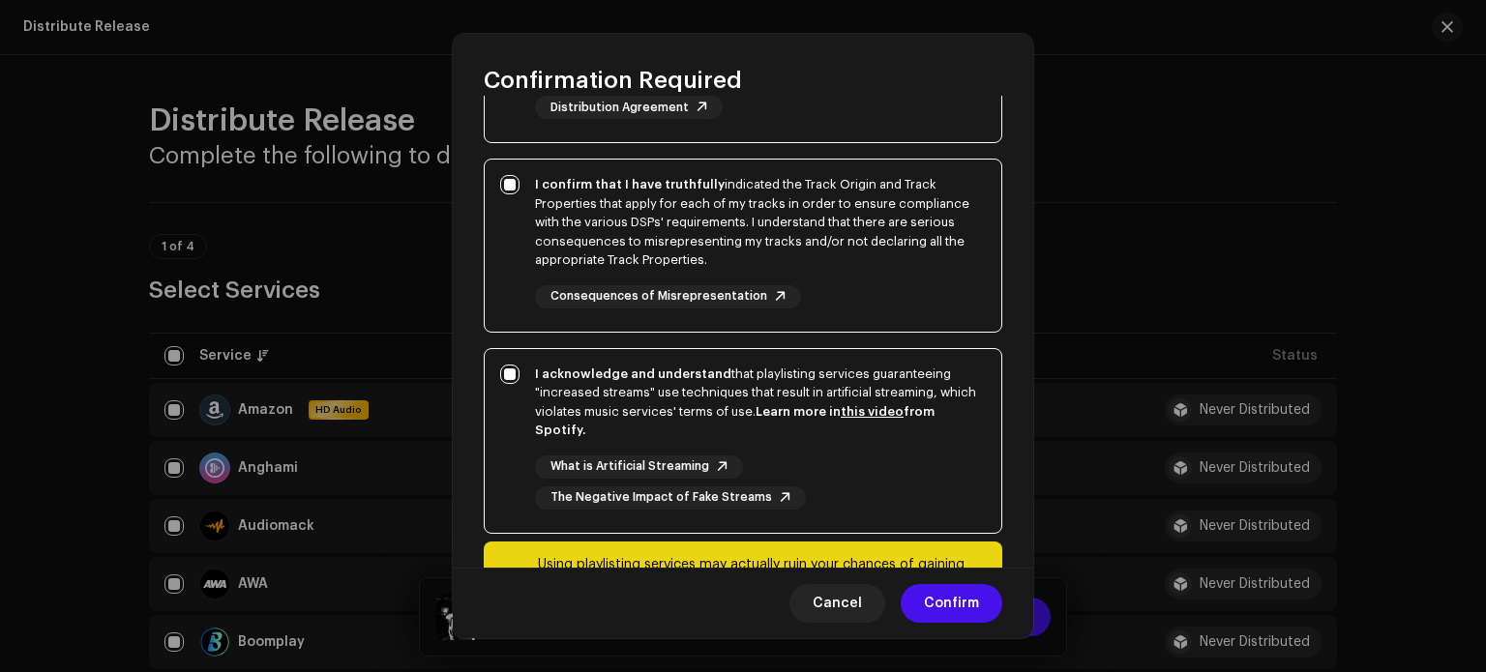
scroll to position [360, 0]
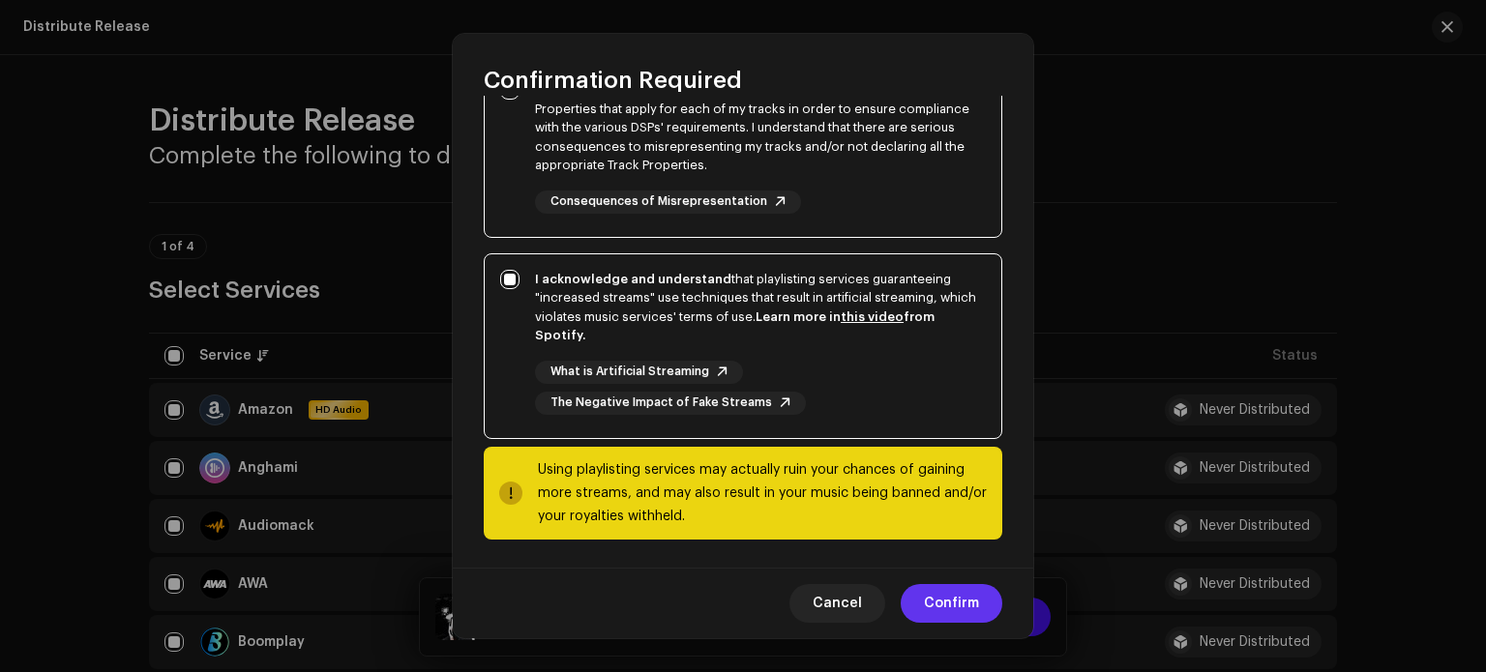
click at [938, 603] on span "Confirm" at bounding box center [951, 603] width 55 height 39
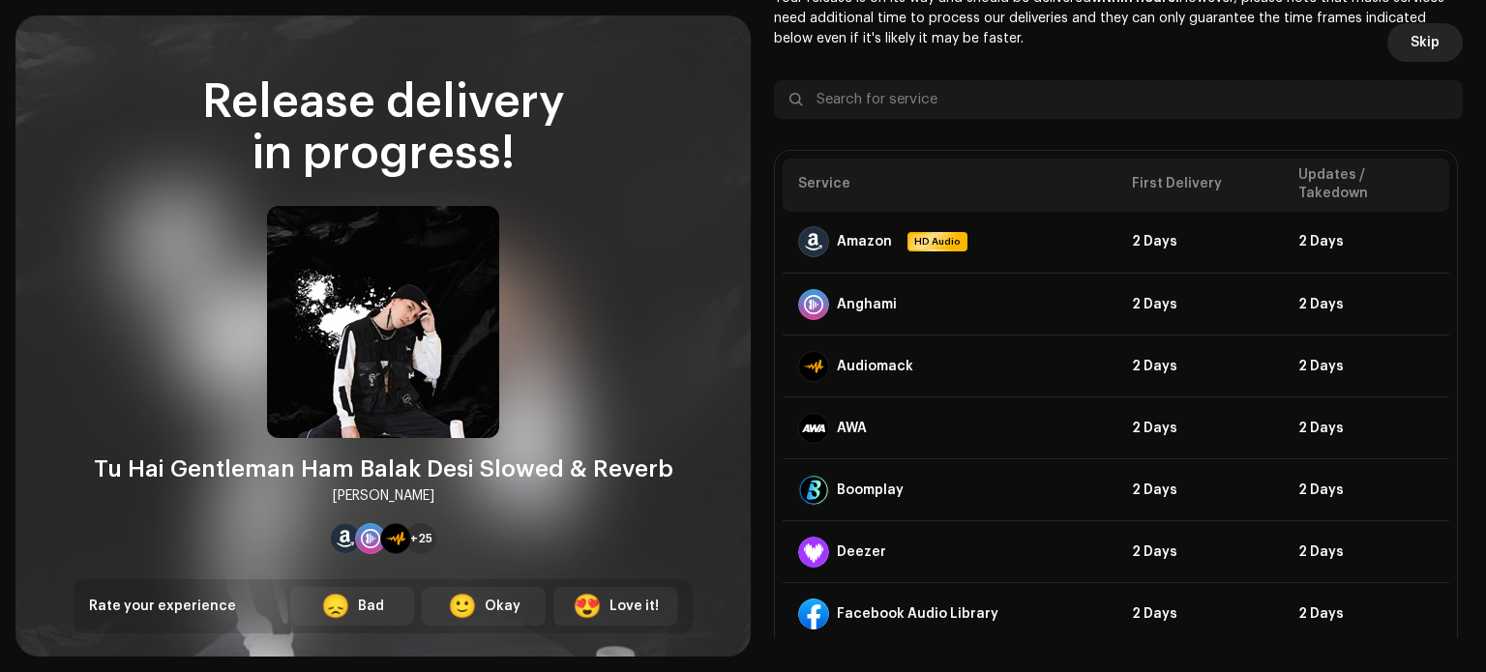
click at [1411, 39] on span "Skip" at bounding box center [1425, 42] width 29 height 39
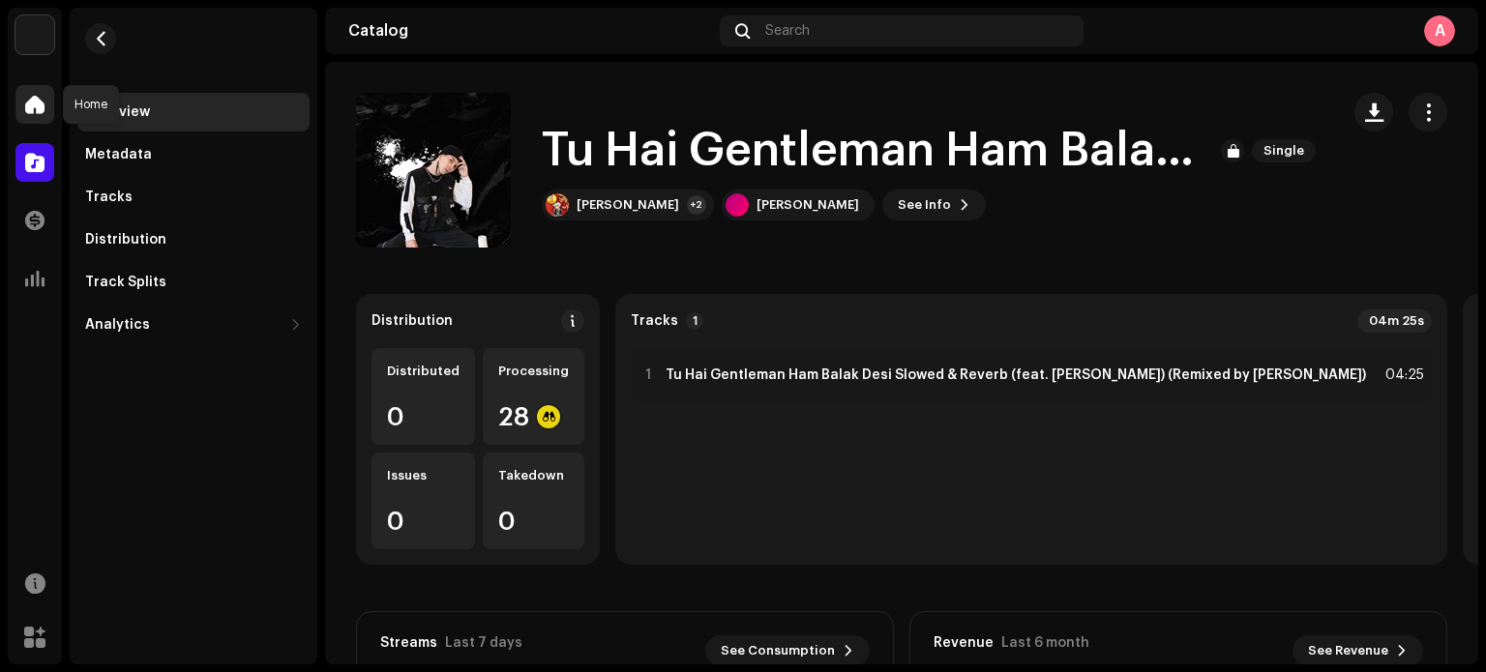
click at [25, 102] on span at bounding box center [34, 104] width 19 height 15
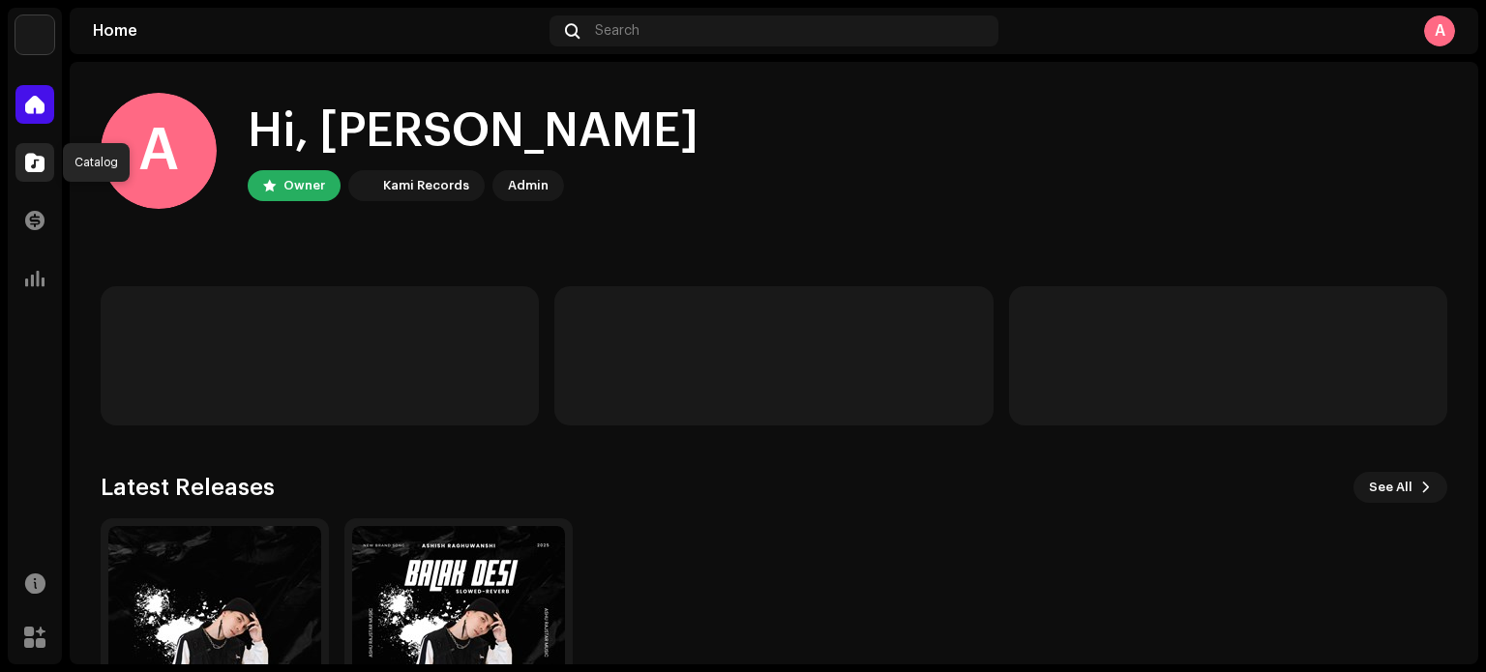
click at [35, 164] on span at bounding box center [34, 162] width 19 height 15
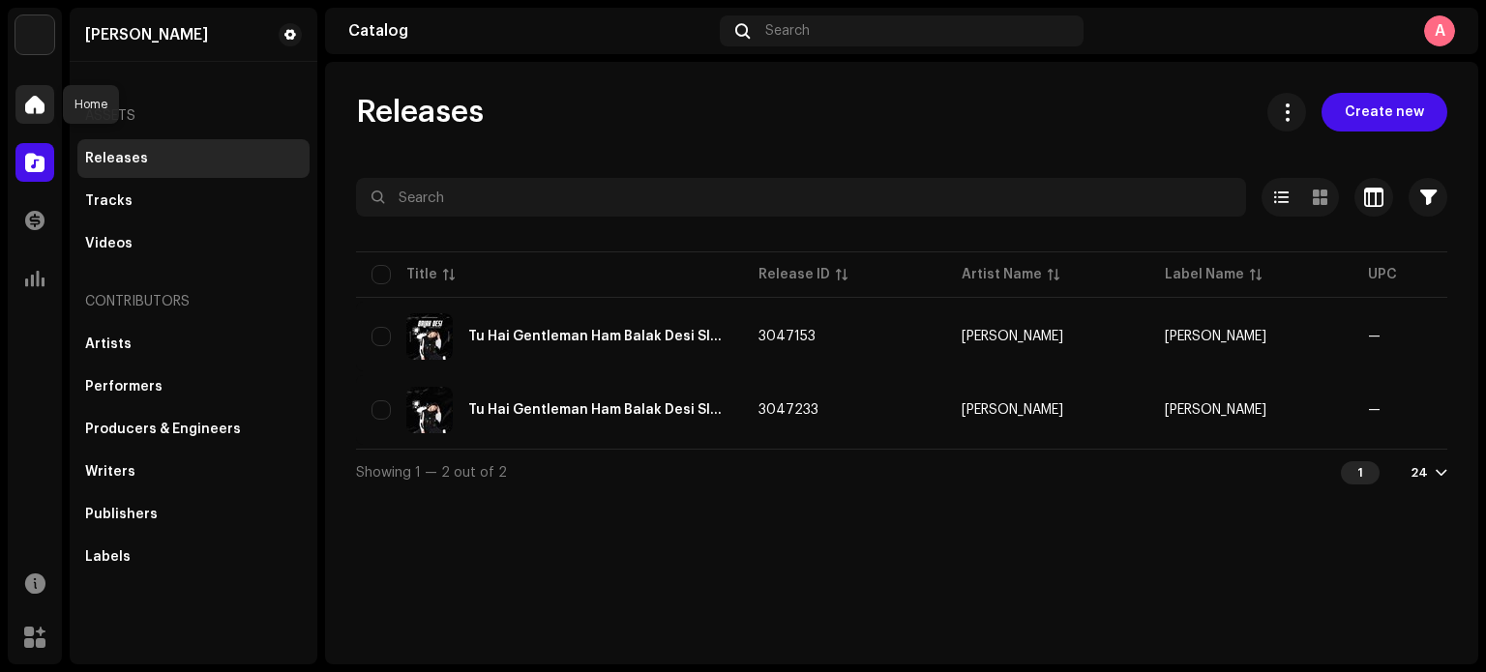
click at [29, 104] on span at bounding box center [34, 104] width 19 height 15
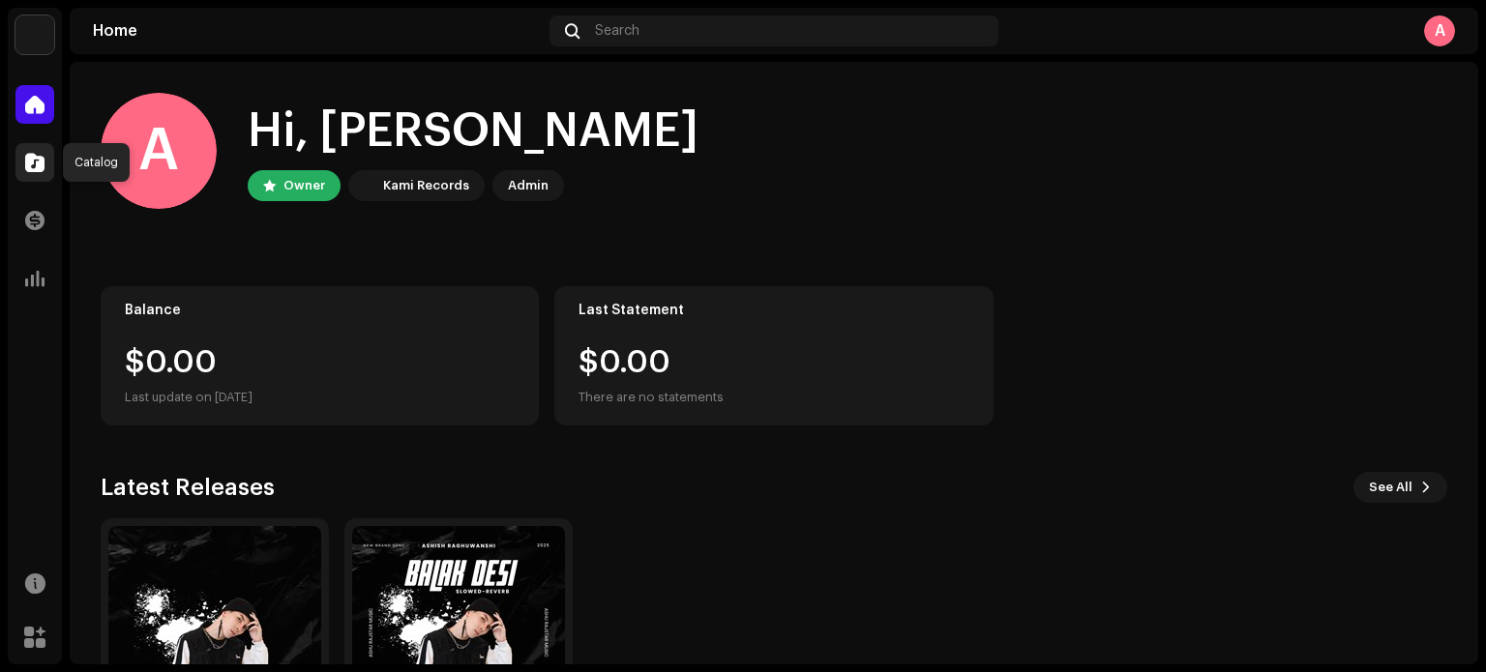
click at [31, 161] on span at bounding box center [34, 162] width 19 height 15
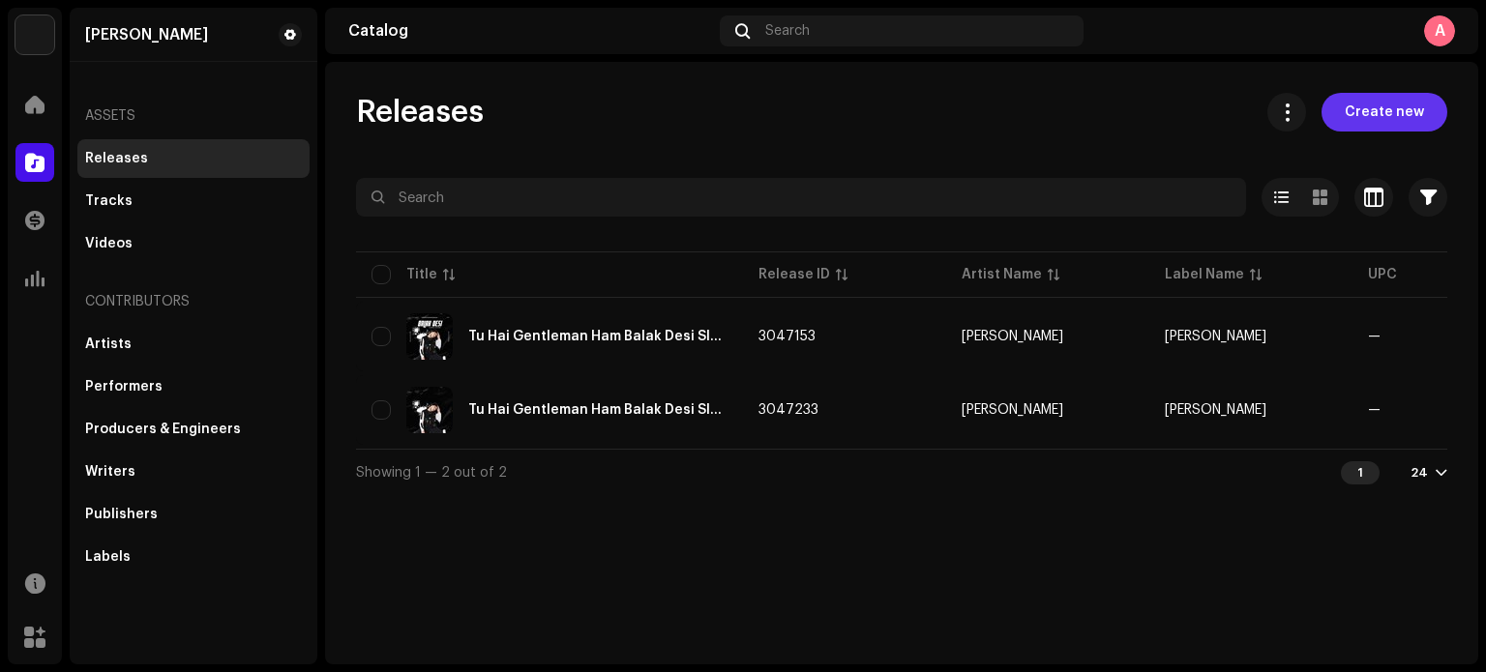
click at [1389, 115] on span "Create new" at bounding box center [1384, 112] width 79 height 39
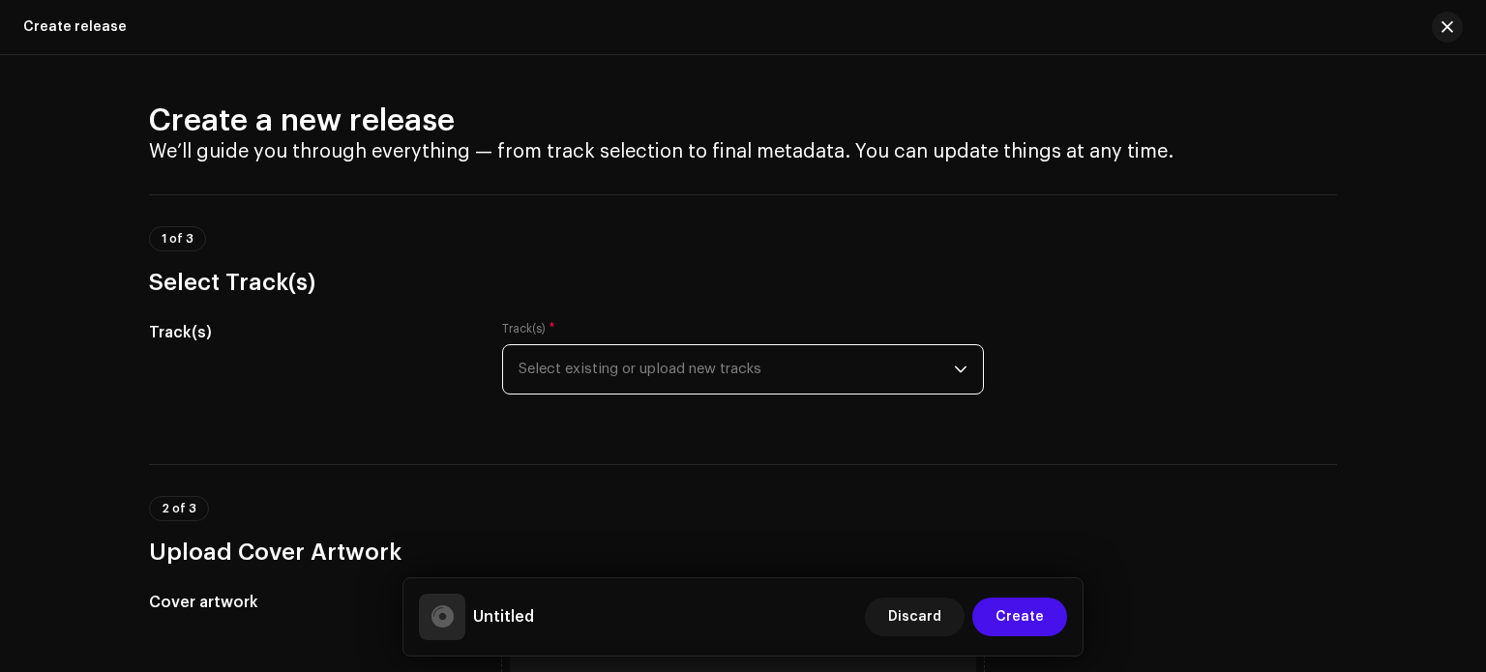
click at [724, 367] on span "Select existing or upload new tracks" at bounding box center [736, 369] width 435 height 48
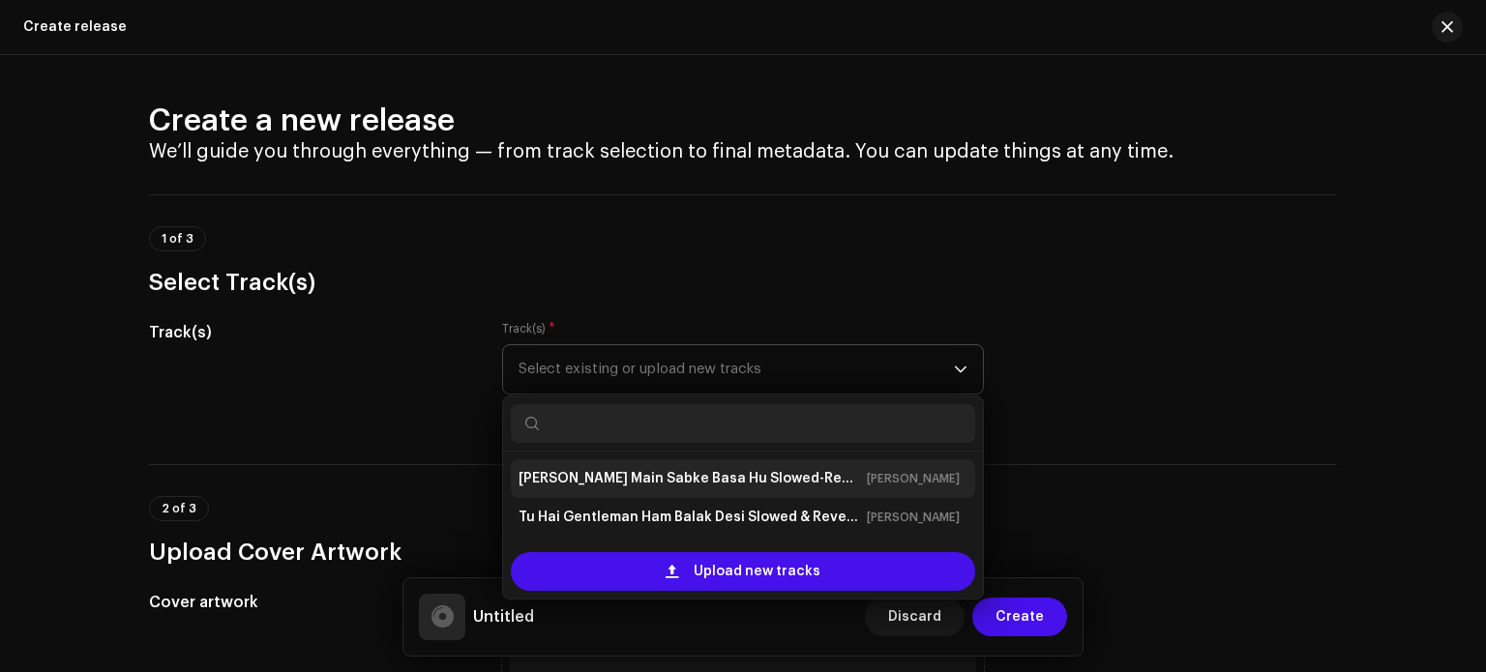
click at [720, 483] on strong "[PERSON_NAME] Main Sabke Basa Hu Slowed-Reverb" at bounding box center [689, 478] width 341 height 31
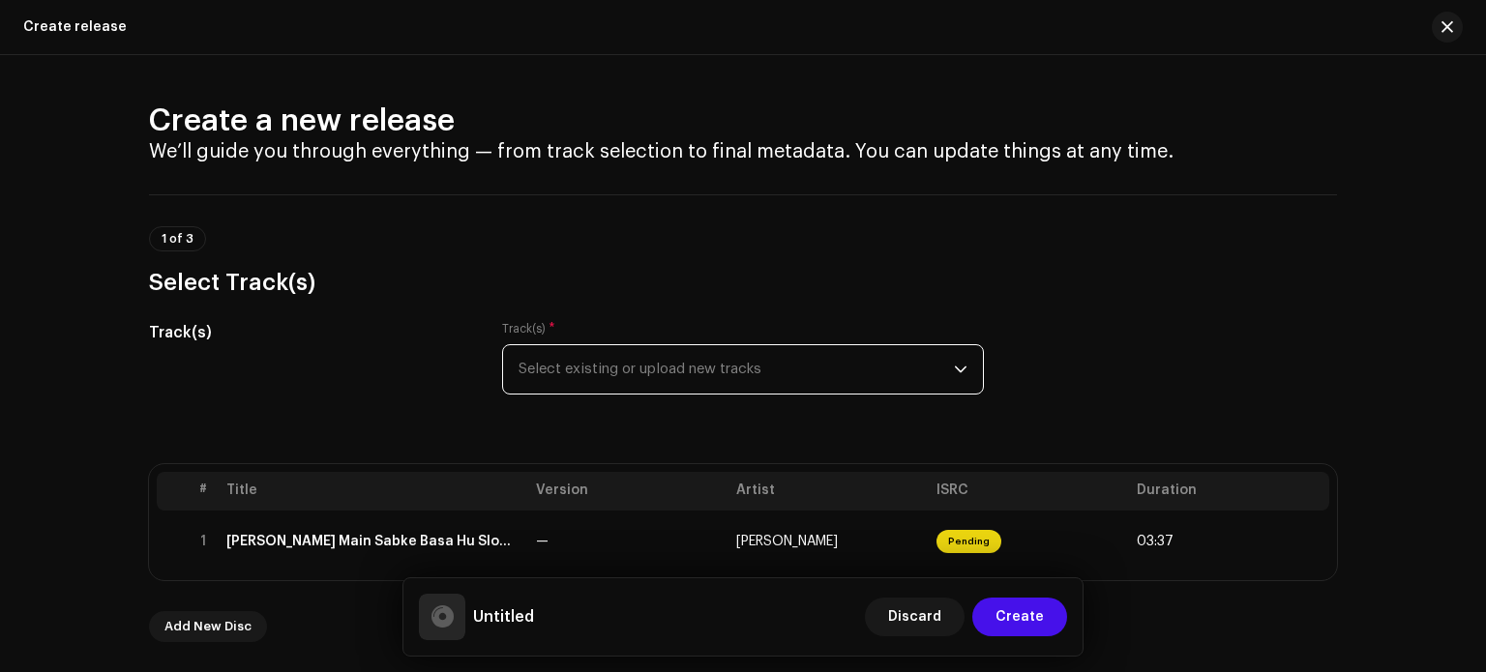
click at [736, 372] on span "Select existing or upload new tracks" at bounding box center [736, 369] width 435 height 48
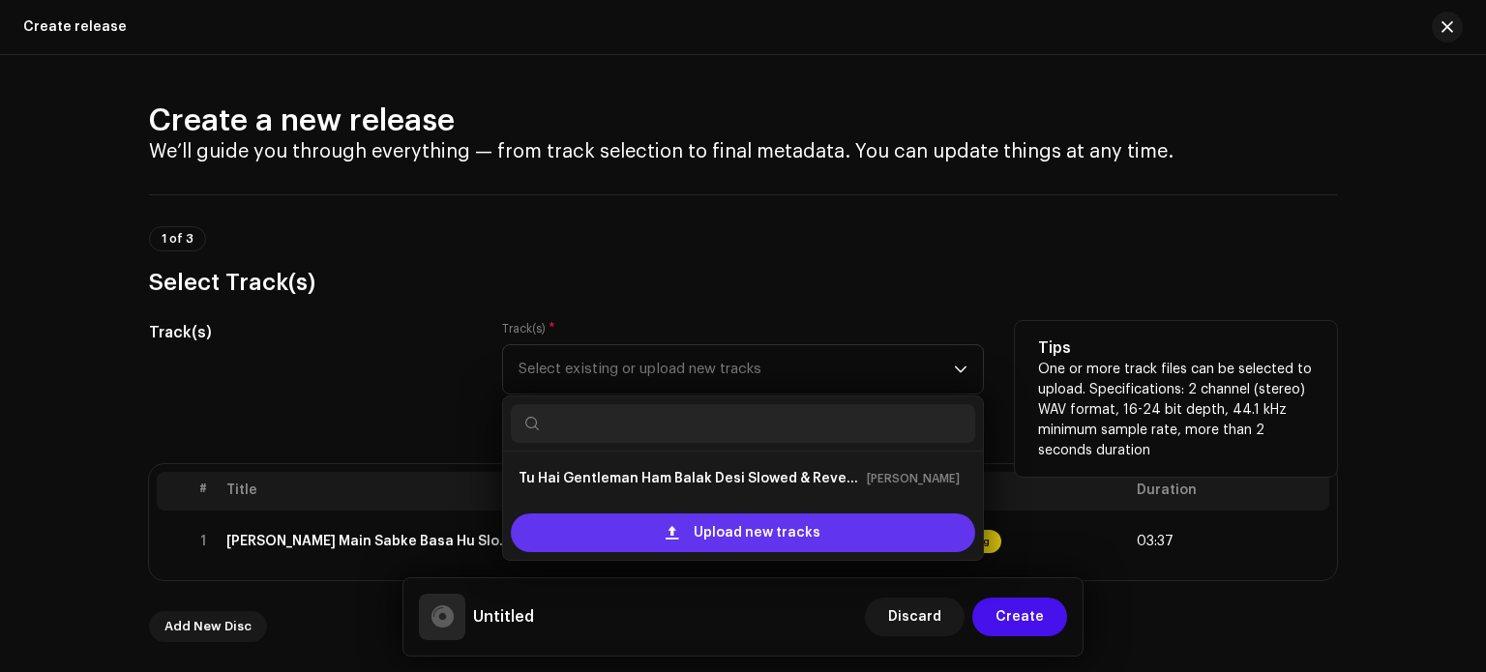
click at [760, 523] on span "Upload new tracks" at bounding box center [757, 533] width 127 height 39
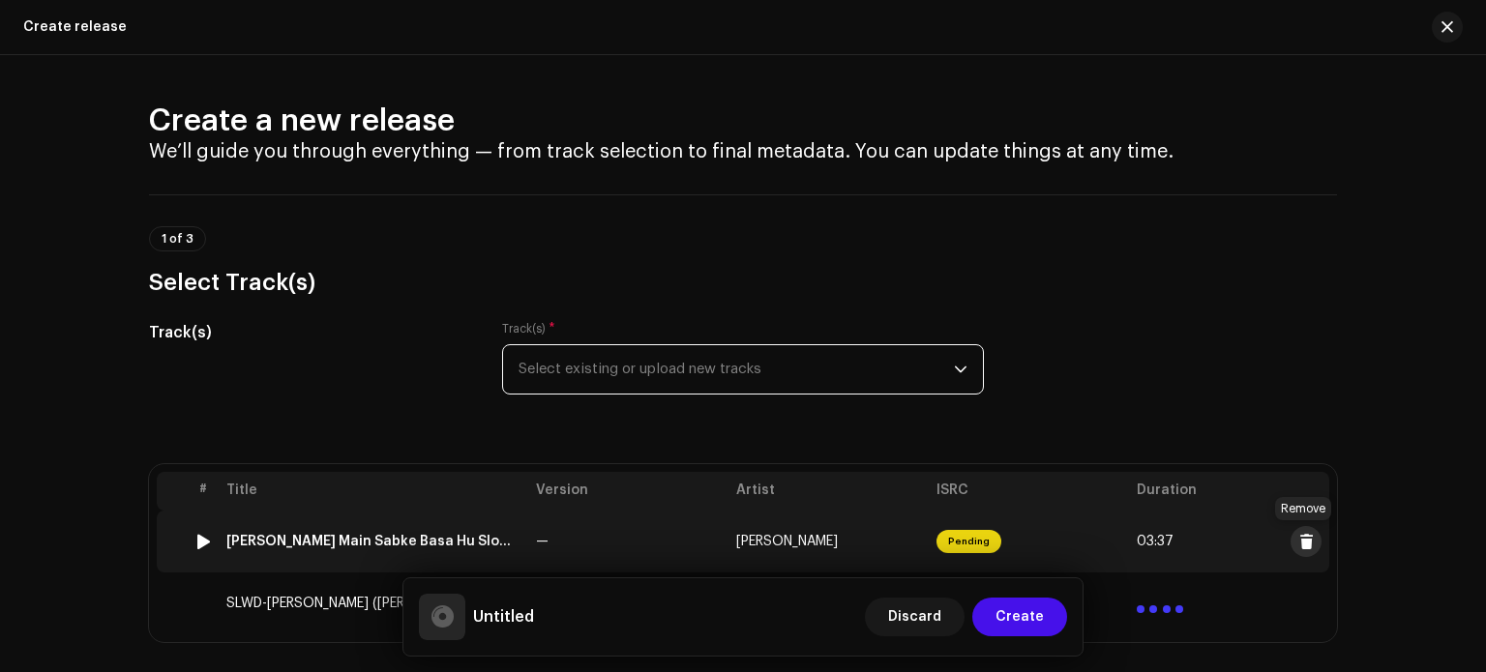
click at [1300, 538] on span at bounding box center [1306, 541] width 15 height 15
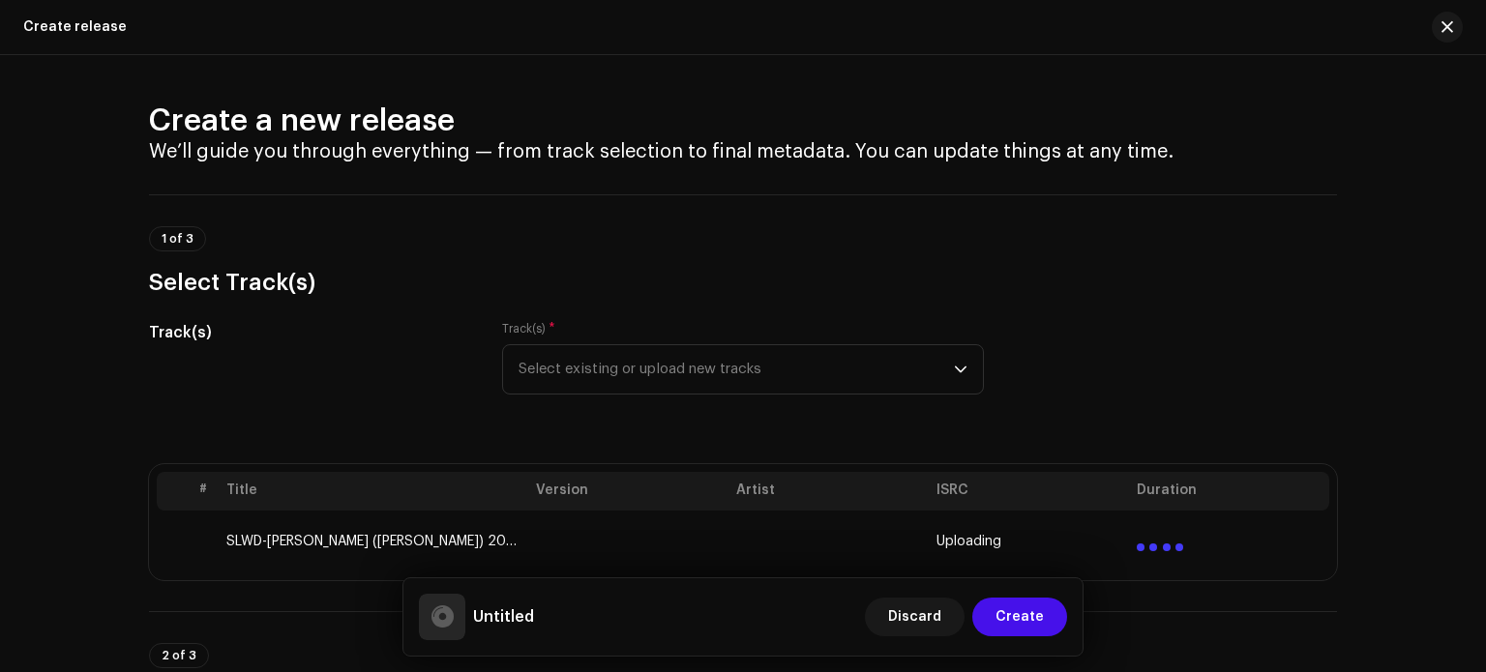
click at [463, 541] on td "SLWD-Jai Shri Ram (Pawan Singh) 2020 Bhakti Mp3 Song(Khesari2.IN).wav" at bounding box center [374, 542] width 310 height 62
click at [1481, 104] on html "Ashish RaghuWanshi Home Catalog Transactions Analytics Resources Marketplace As…" at bounding box center [743, 336] width 1486 height 672
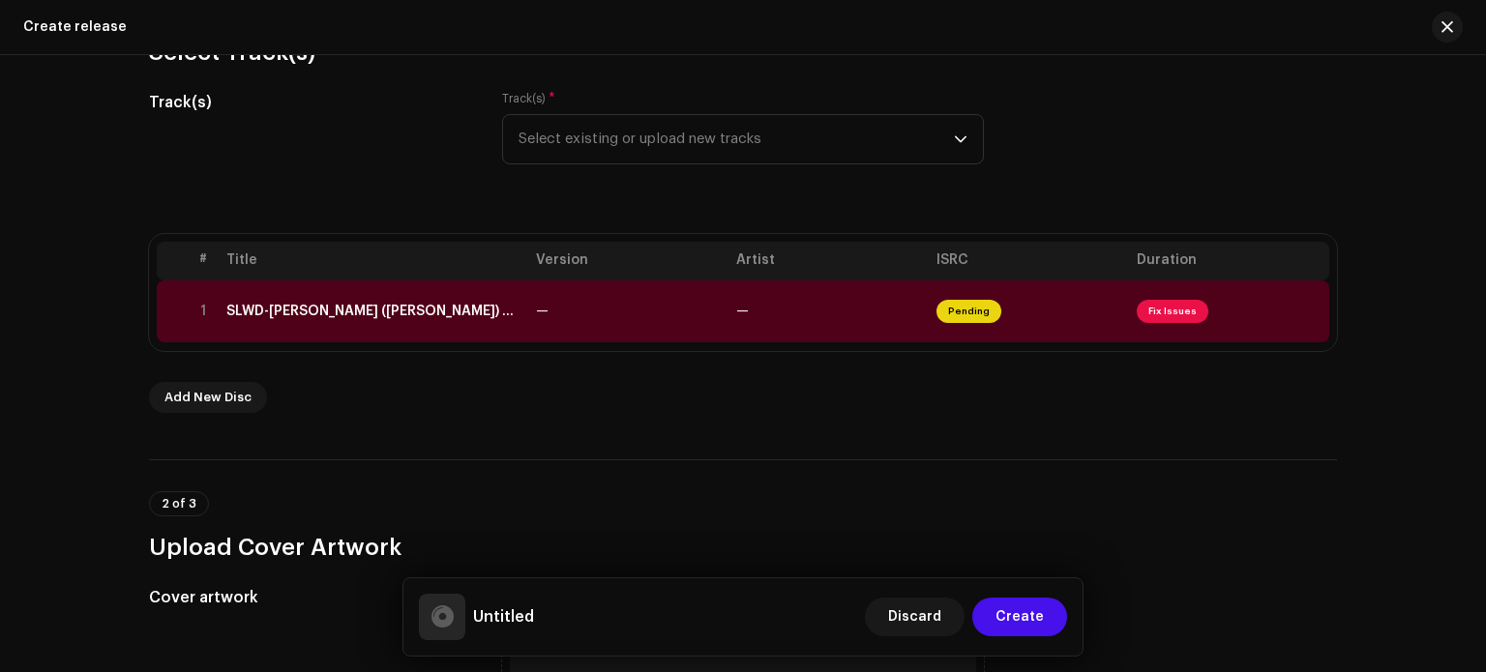
scroll to position [211, 0]
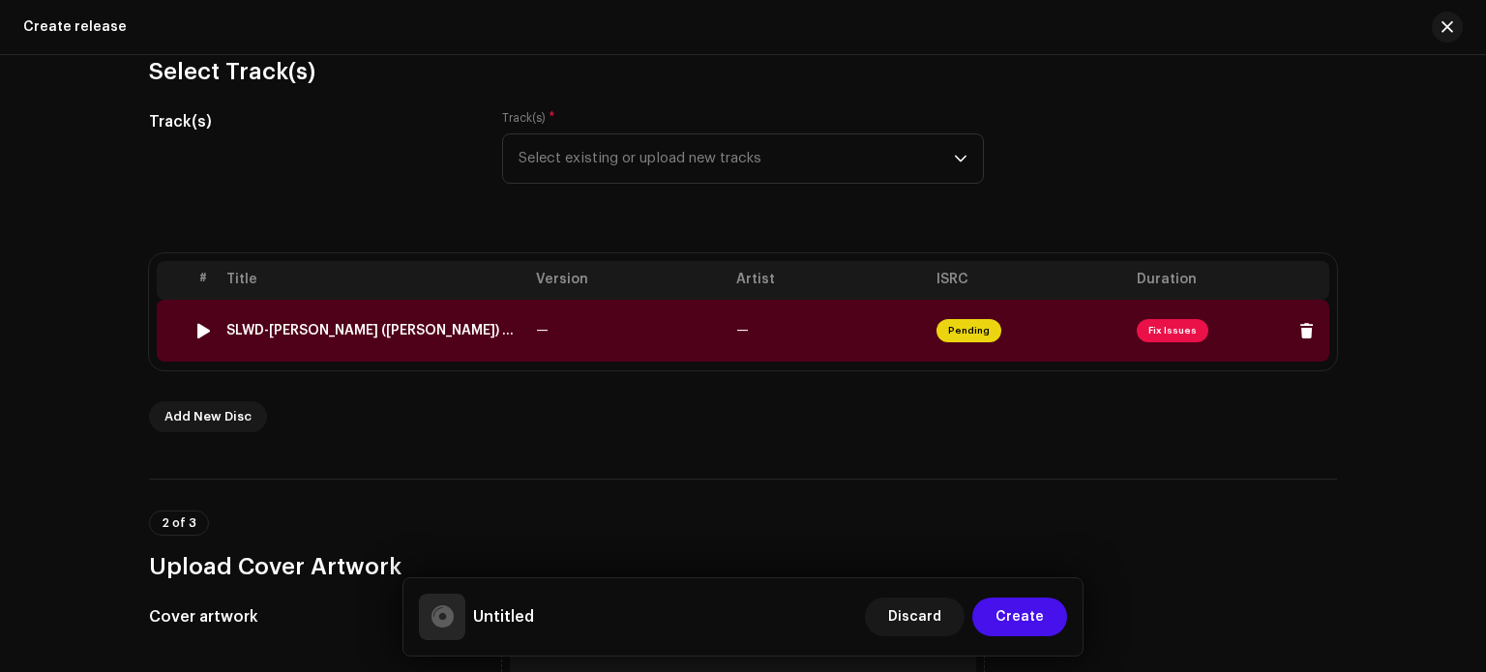
click at [477, 326] on div "SLWD-Jai Shri Ram (Pawan Singh) 2020 Bhakti Mp3 Song(Khesari2.IN).wav" at bounding box center [373, 330] width 294 height 15
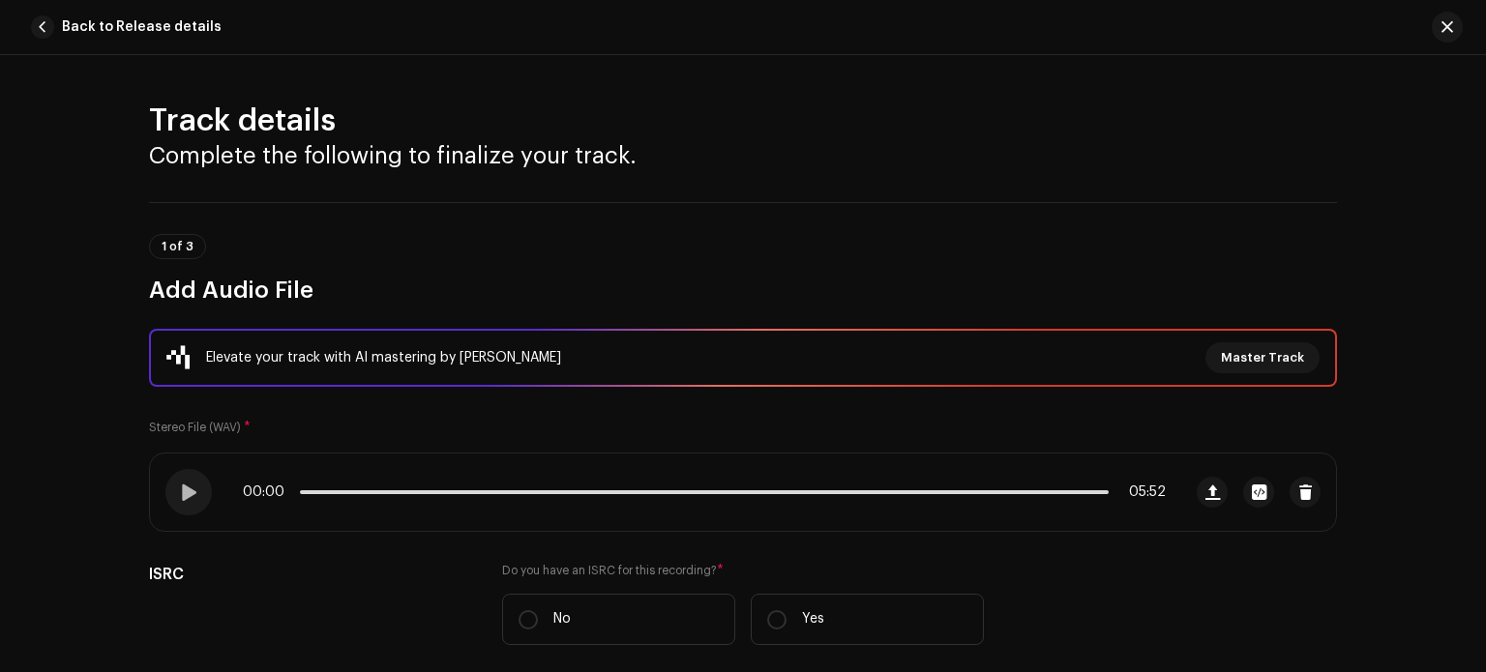
drag, startPoint x: 1484, startPoint y: 121, endPoint x: 1481, endPoint y: 154, distance: 33.0
click at [1481, 154] on html "Ashish RaghuWanshi Home Catalog Transactions Analytics Resources Marketplace As…" at bounding box center [743, 336] width 1486 height 672
drag, startPoint x: 1484, startPoint y: 142, endPoint x: 1478, endPoint y: 154, distance: 13.4
click at [1478, 154] on html "Ashish RaghuWanshi Home Catalog Transactions Analytics Resources Marketplace As…" at bounding box center [743, 336] width 1486 height 672
click at [1483, 138] on html "Ashish RaghuWanshi Home Catalog Transactions Analytics Resources Marketplace As…" at bounding box center [743, 336] width 1486 height 672
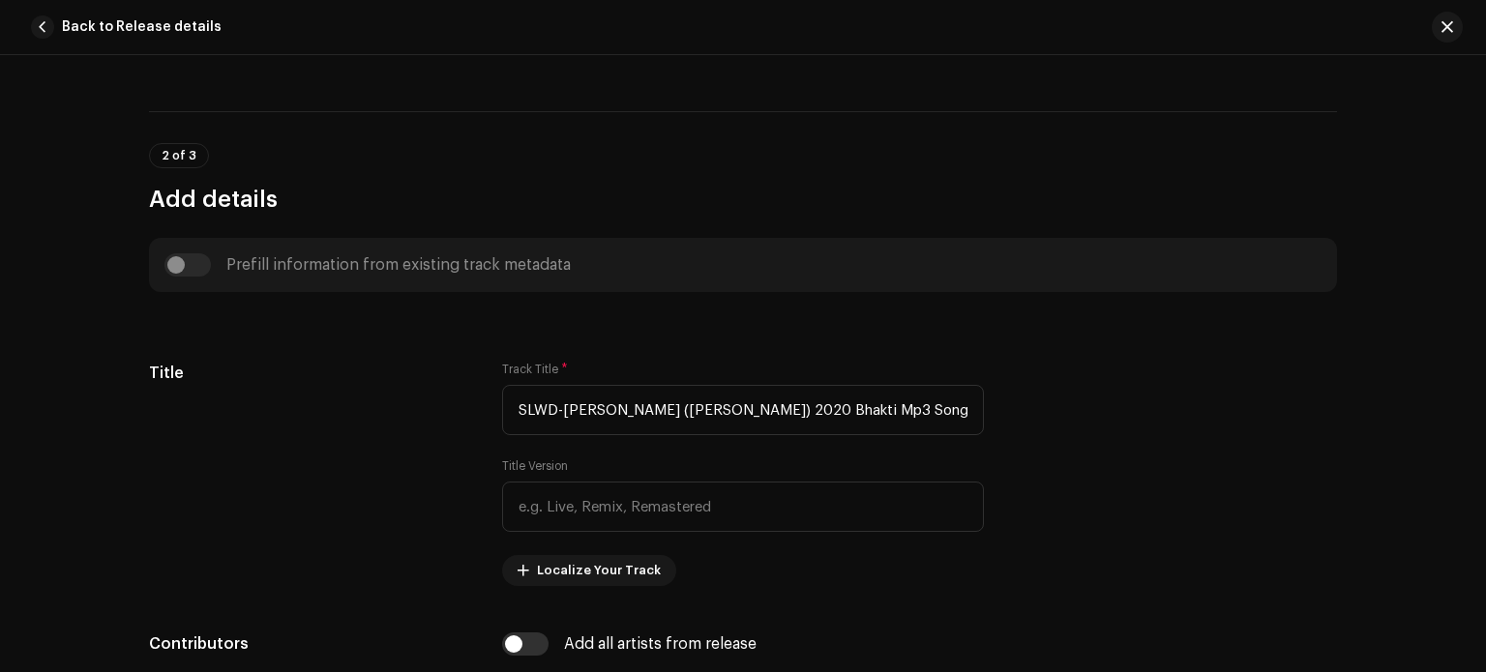
scroll to position [647, 0]
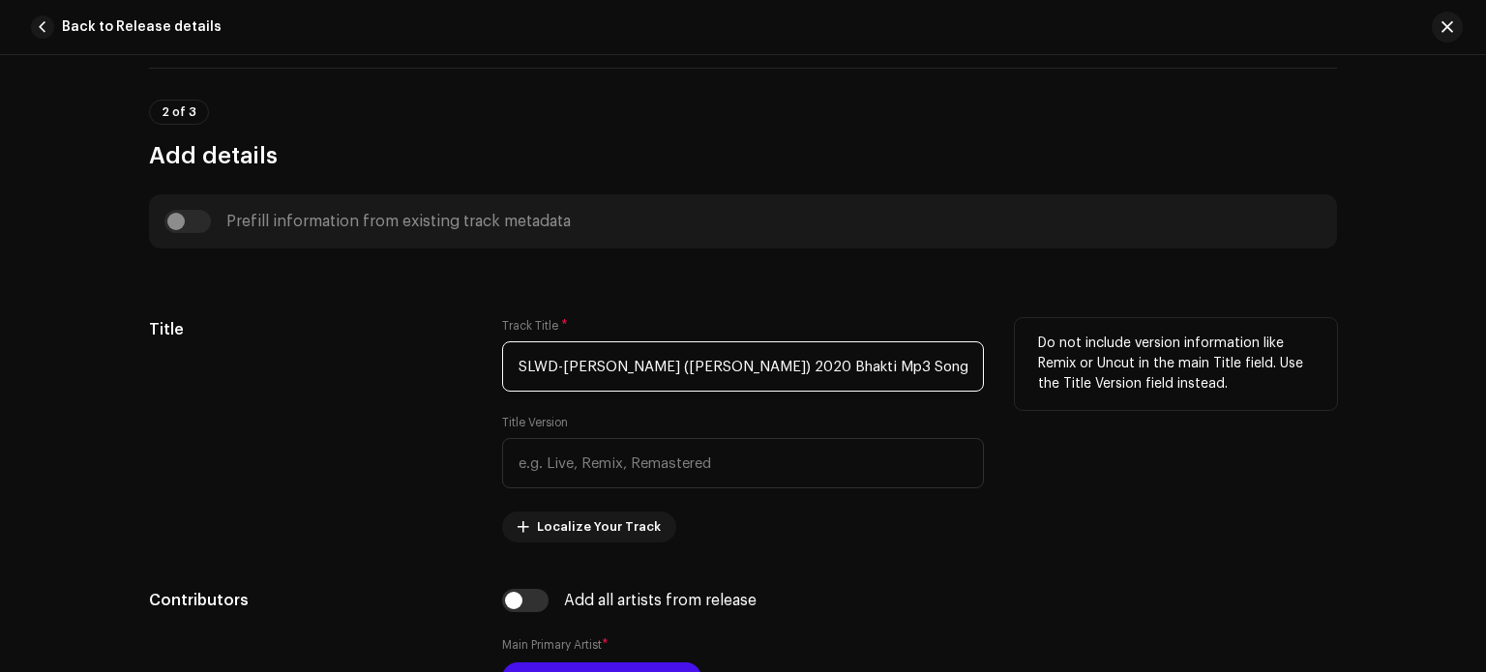
click at [973, 368] on input "SLWD-Jai Shri Ram (Pawan Singh) 2020 Bhakti Mp3 Song(Khesari2.IN).wav" at bounding box center [743, 367] width 482 height 50
drag, startPoint x: 957, startPoint y: 367, endPoint x: 983, endPoint y: 363, distance: 26.4
click at [983, 363] on div "Title Track Title * SLWD-Jai Shri Ram (Pawan Singh) 2020 Bhakti Mp3 Song(Khesar…" at bounding box center [743, 430] width 1188 height 224
click at [967, 359] on input "SLWD-Jai Shri Ram (Pawan Singh) 2020 Bhakti Mp3 Song(Khesari2.IN).wav" at bounding box center [743, 367] width 482 height 50
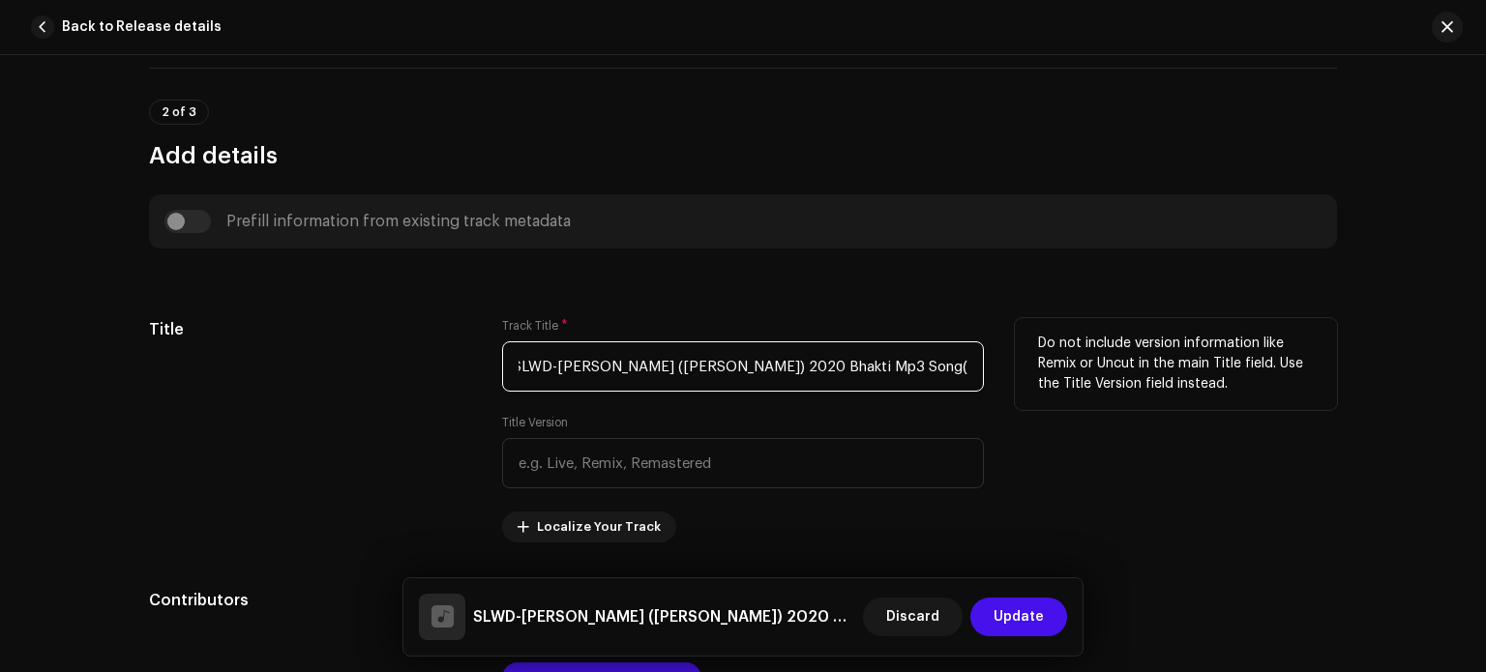
scroll to position [0, 0]
click at [561, 363] on input "SLWD-Jai Shri Ram" at bounding box center [743, 367] width 482 height 50
click at [559, 363] on input "SLWD-Jai Shri Ram" at bounding box center [743, 367] width 482 height 50
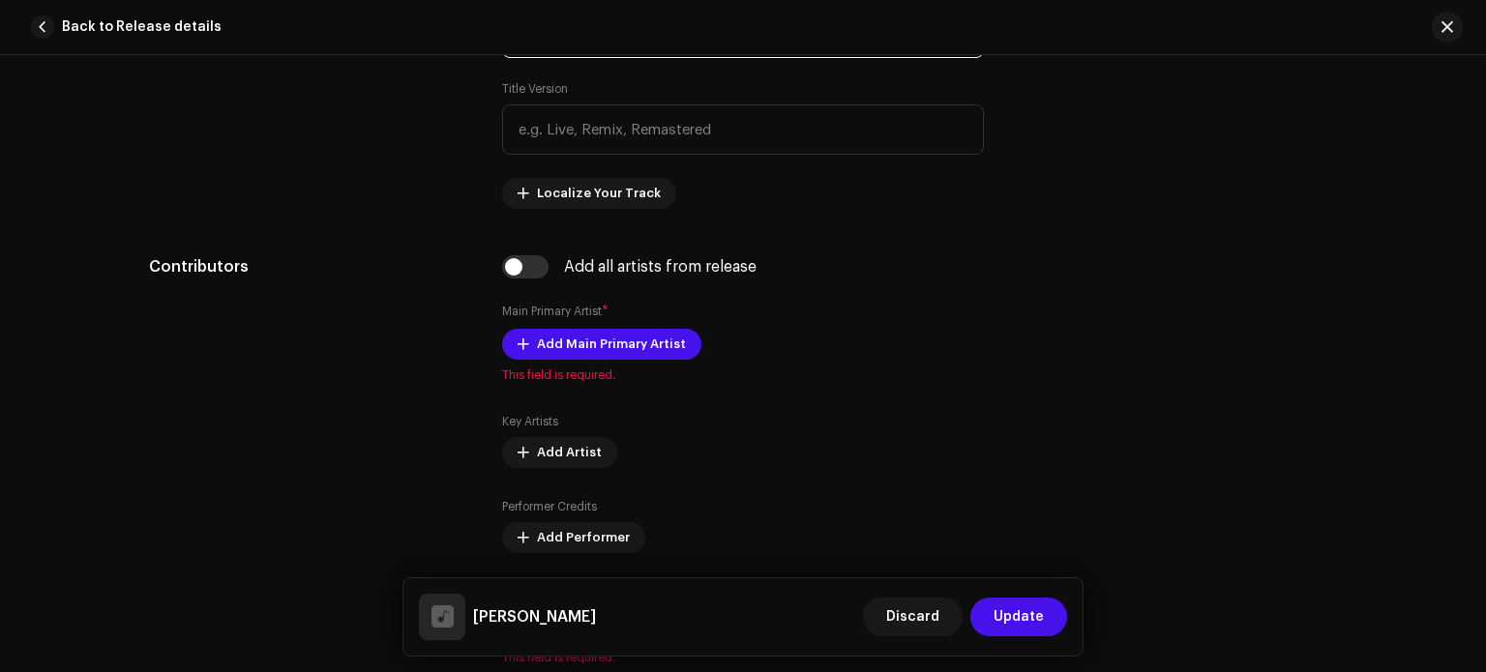
scroll to position [993, 0]
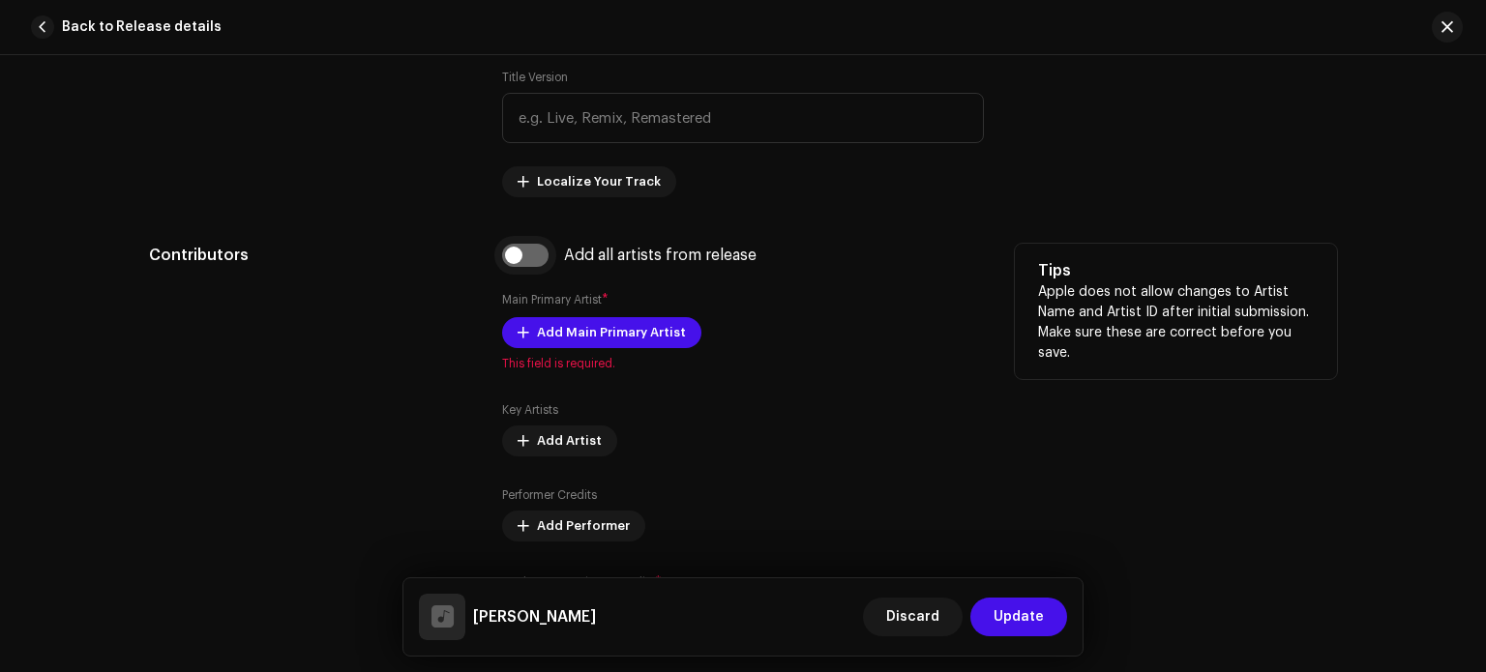
type input "[PERSON_NAME]"
click at [517, 259] on input "checkbox" at bounding box center [525, 255] width 46 height 23
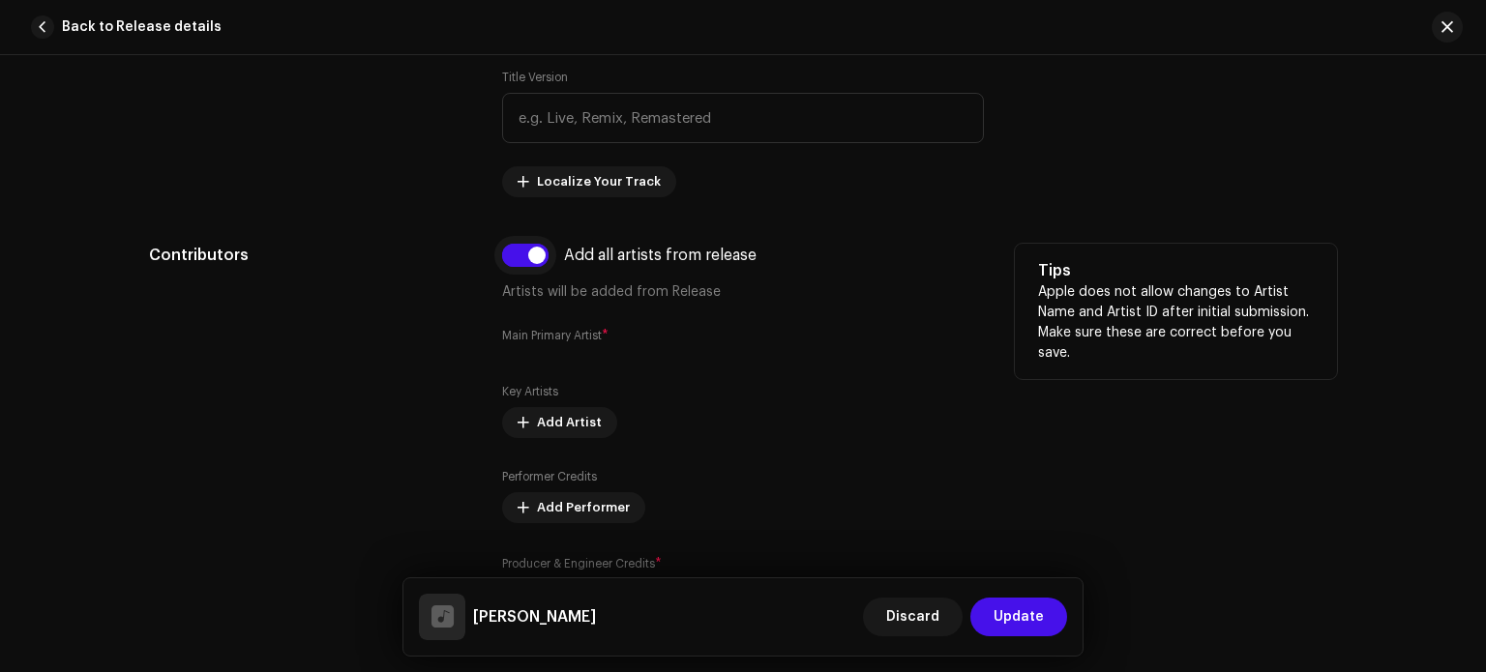
click at [517, 259] on input "checkbox" at bounding box center [525, 255] width 46 height 23
checkbox input "false"
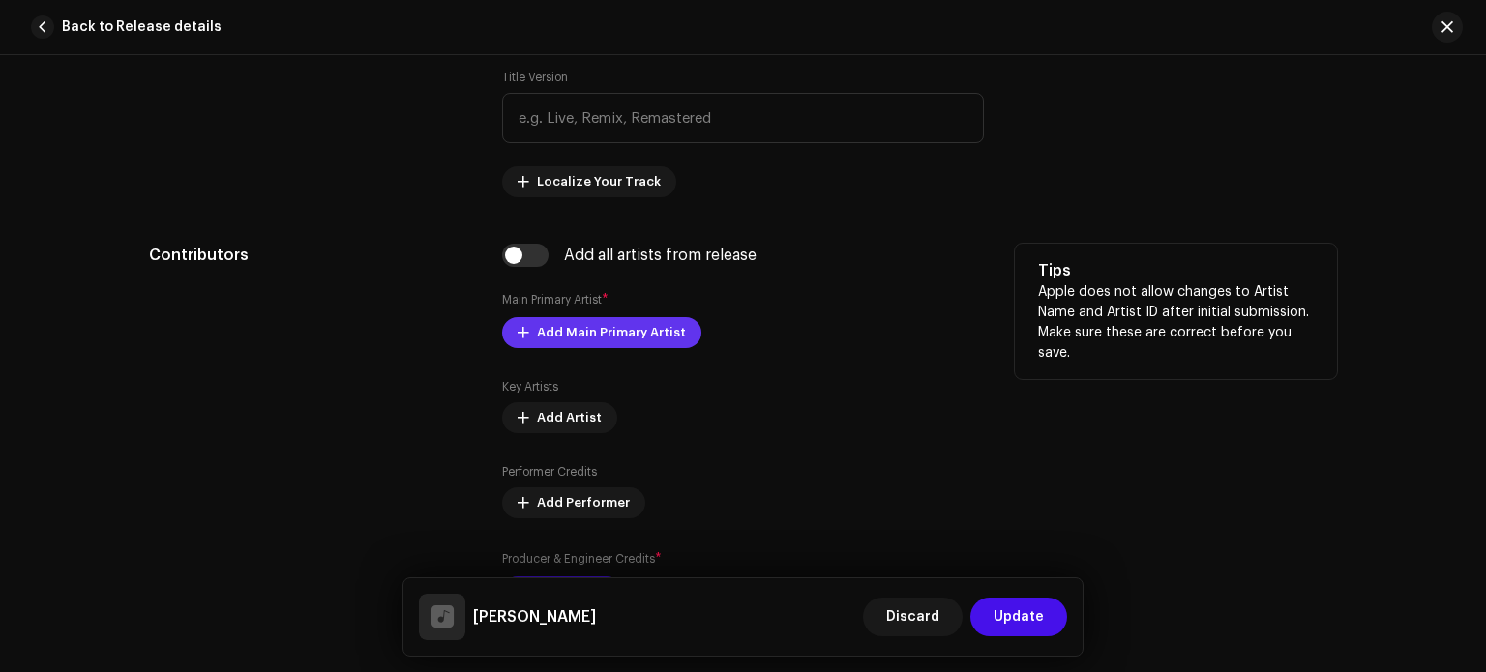
click at [562, 334] on span "Add Main Primary Artist" at bounding box center [611, 332] width 149 height 39
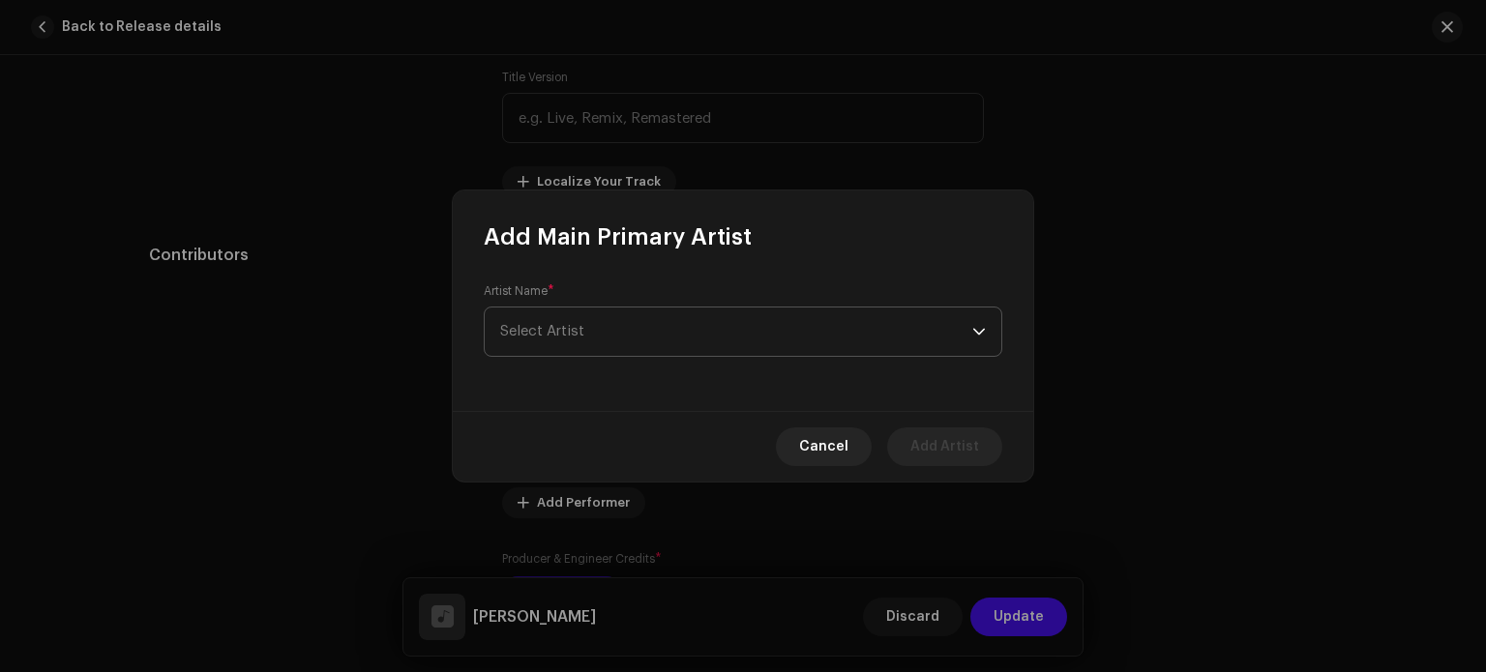
click at [597, 316] on span "Select Artist" at bounding box center [736, 332] width 472 height 48
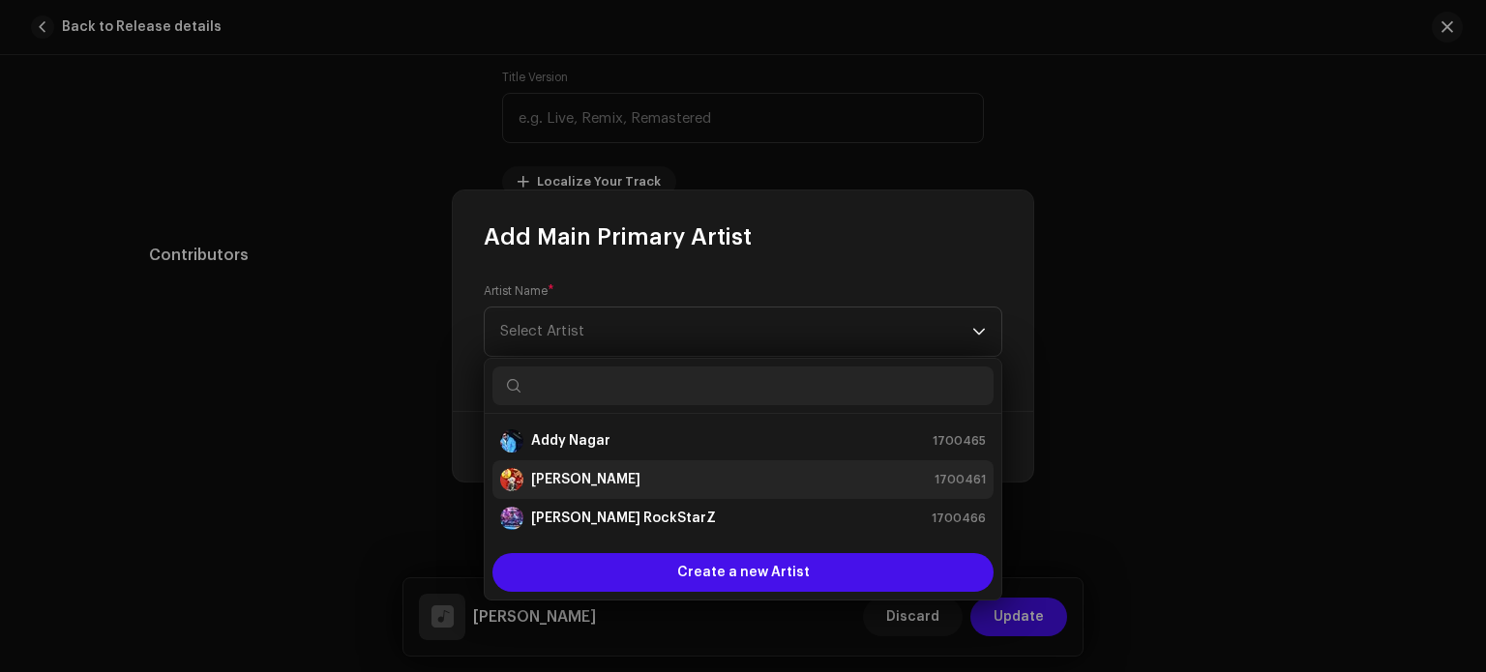
click at [575, 474] on strong "[PERSON_NAME]" at bounding box center [585, 479] width 109 height 19
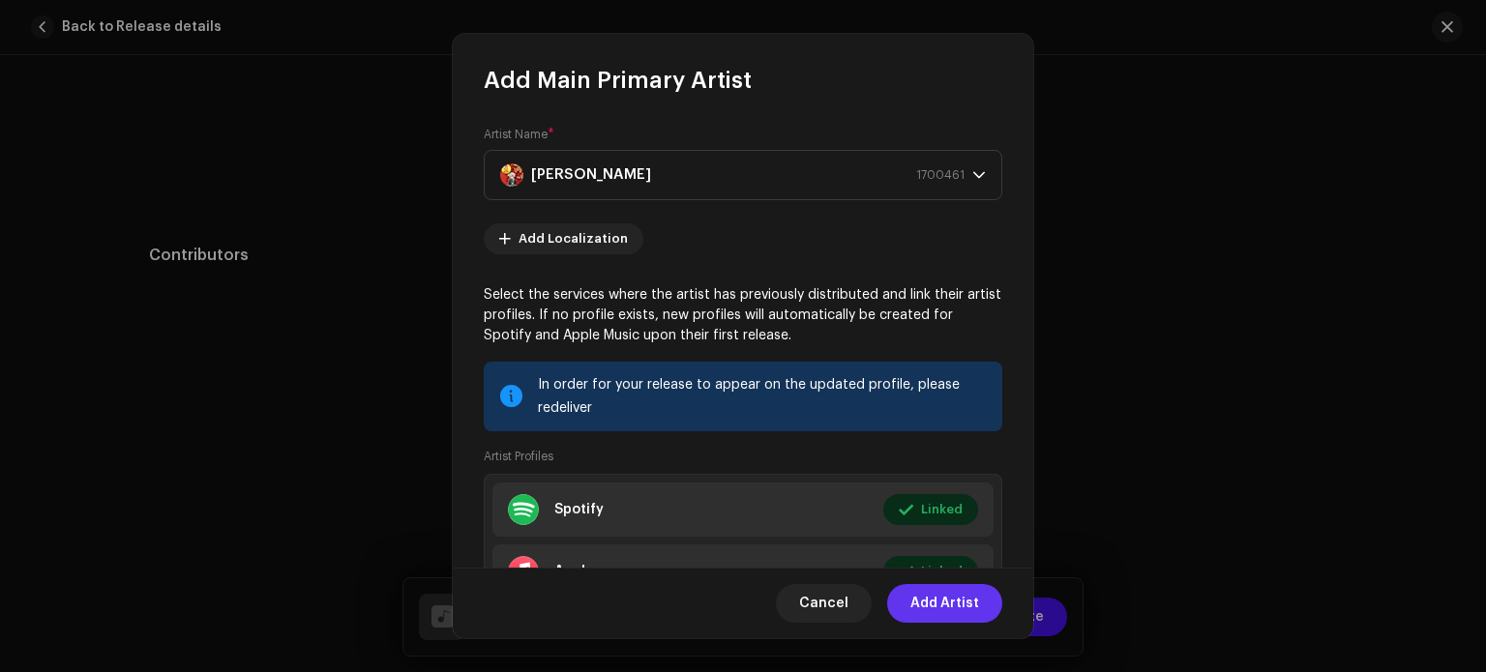
click at [948, 603] on span "Add Artist" at bounding box center [945, 603] width 69 height 39
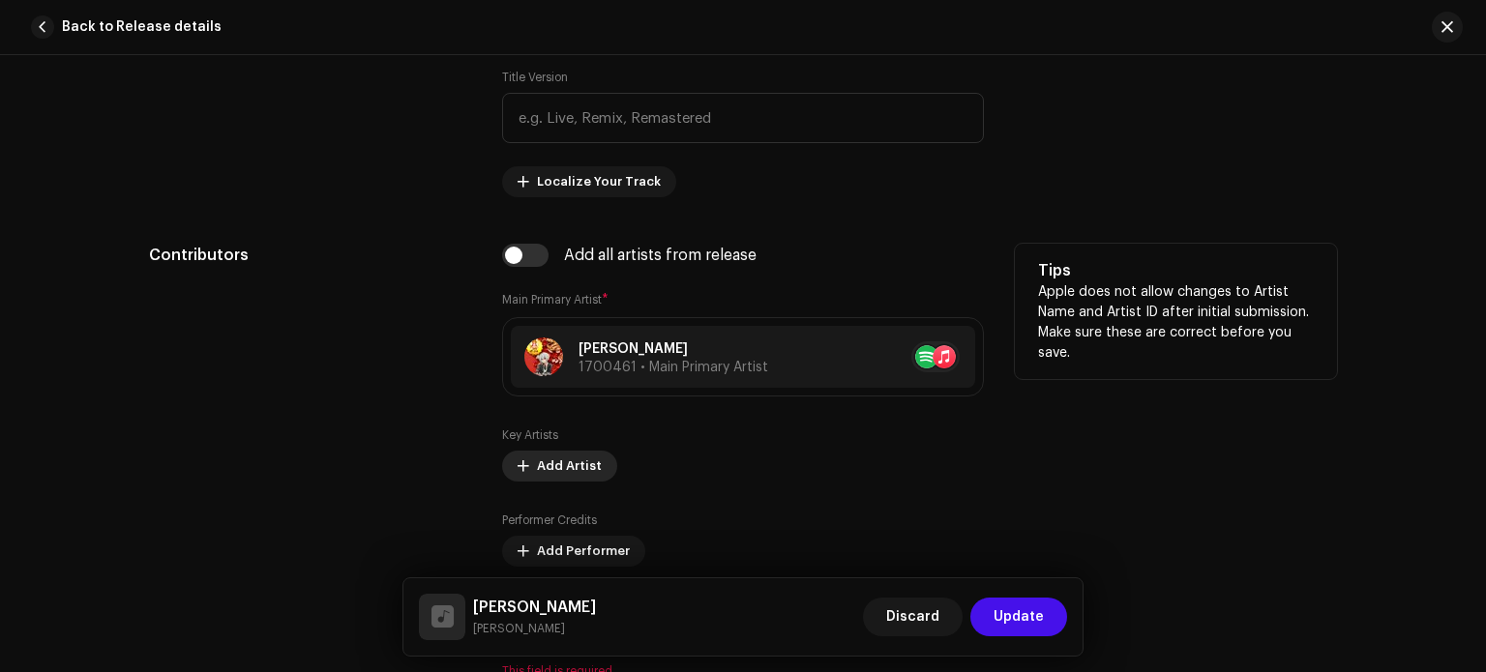
click at [551, 467] on span "Add Artist" at bounding box center [569, 466] width 65 height 39
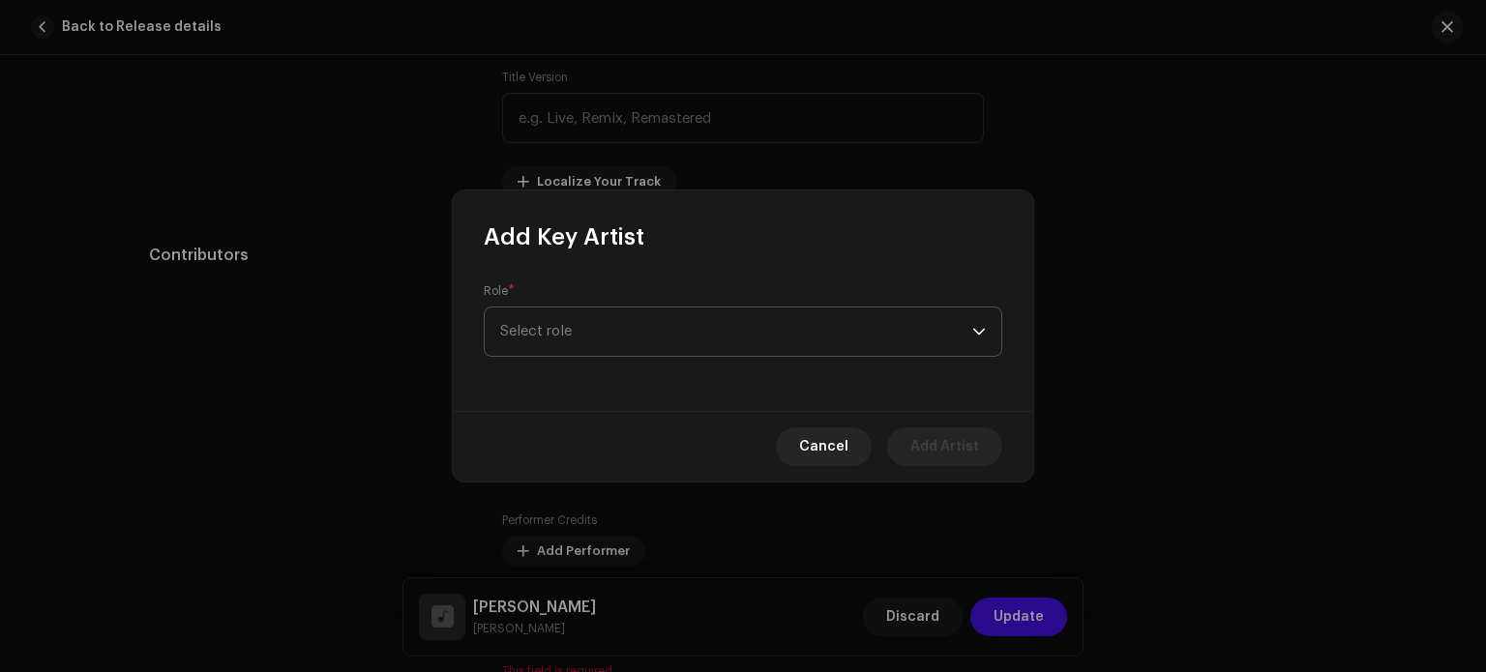
click at [623, 337] on span "Select role" at bounding box center [736, 332] width 472 height 48
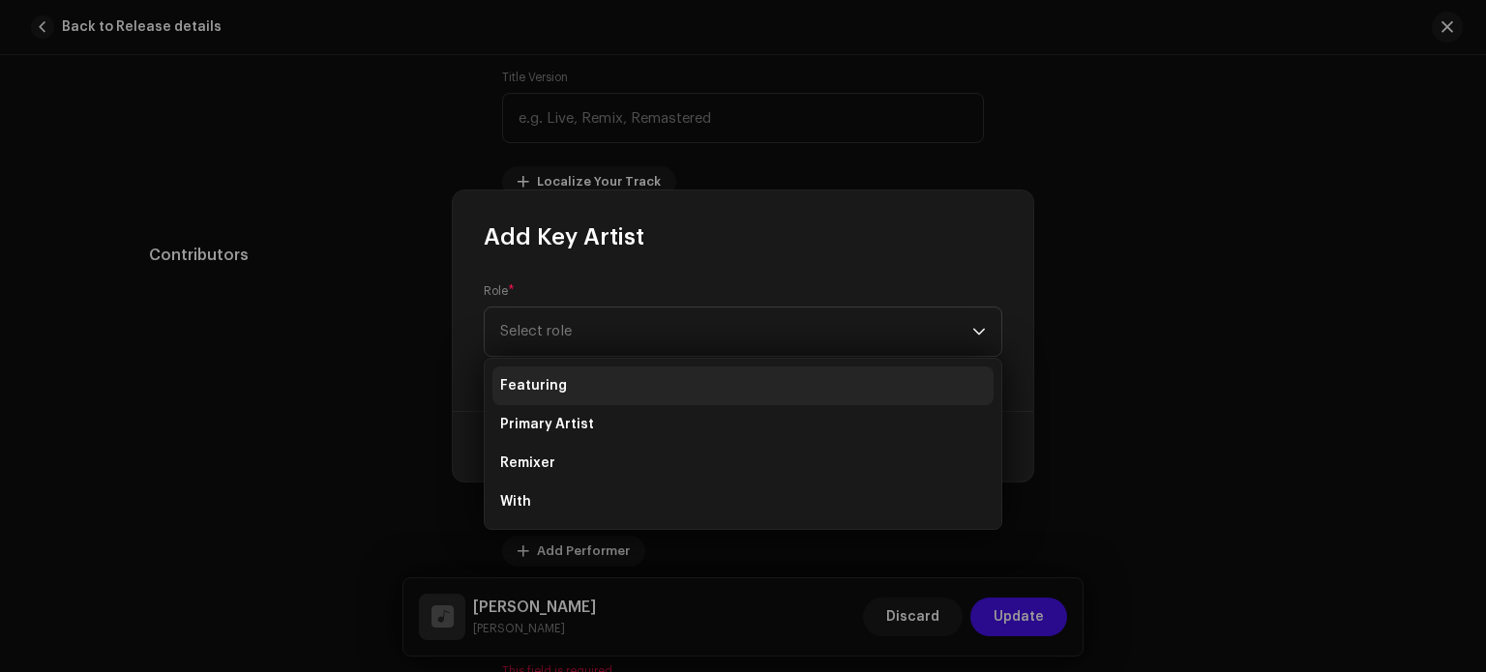
drag, startPoint x: 589, startPoint y: 421, endPoint x: 594, endPoint y: 383, distance: 38.0
click at [594, 383] on ul "Featuring Primary Artist Remixer With" at bounding box center [743, 444] width 517 height 170
click at [594, 383] on li "Featuring" at bounding box center [743, 386] width 501 height 39
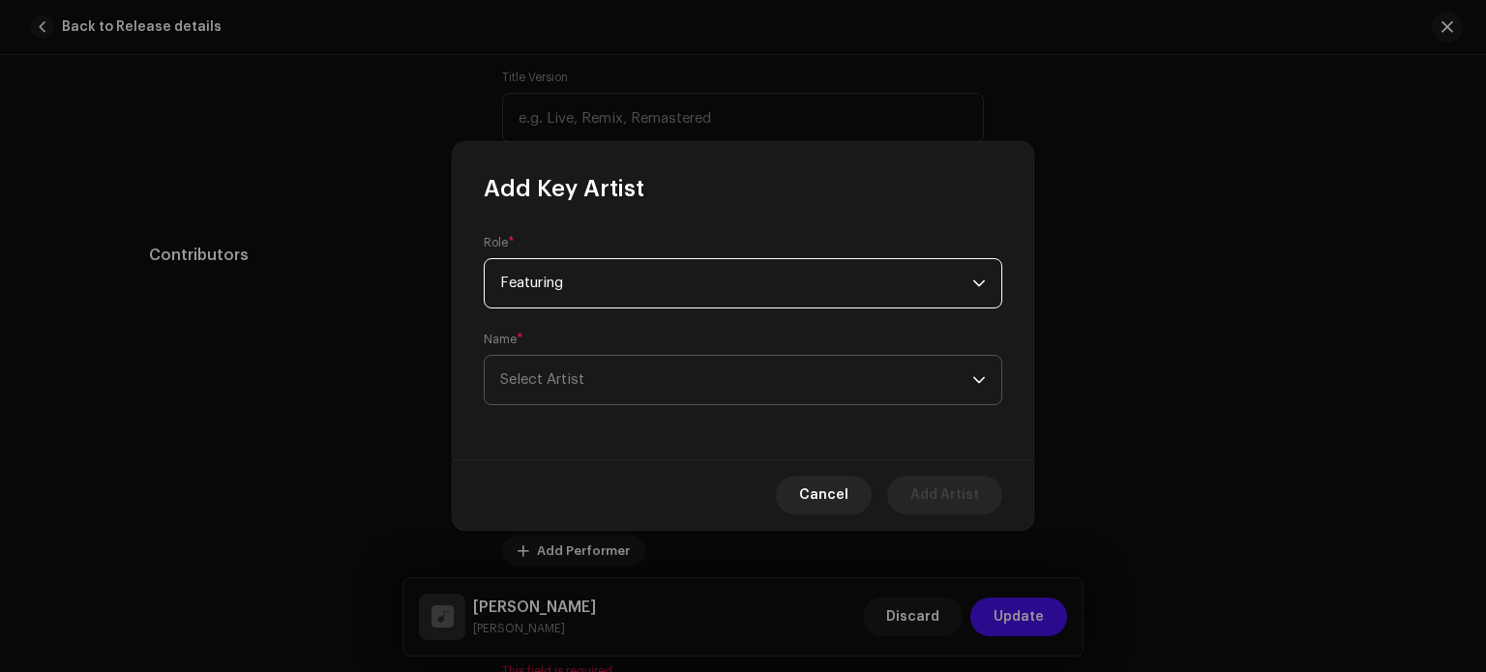
click at [594, 382] on span "Select Artist" at bounding box center [736, 380] width 472 height 48
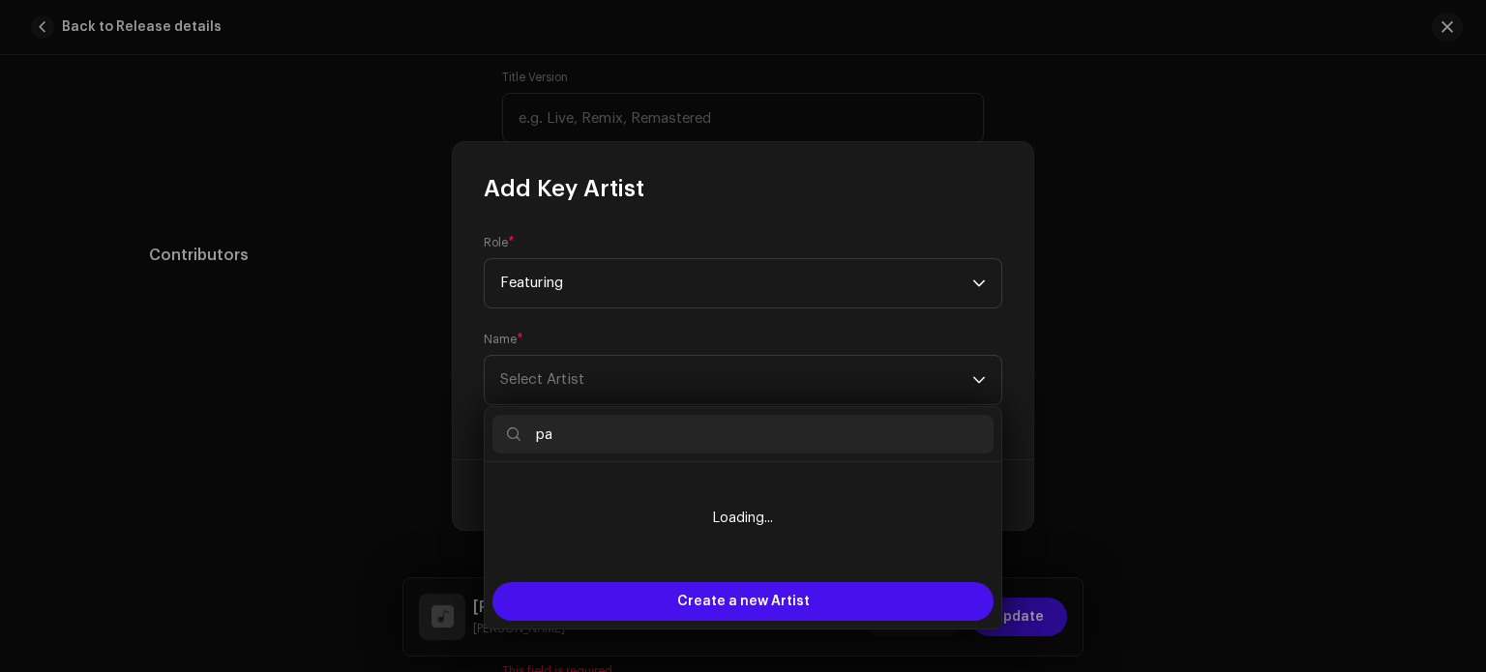
type input "p"
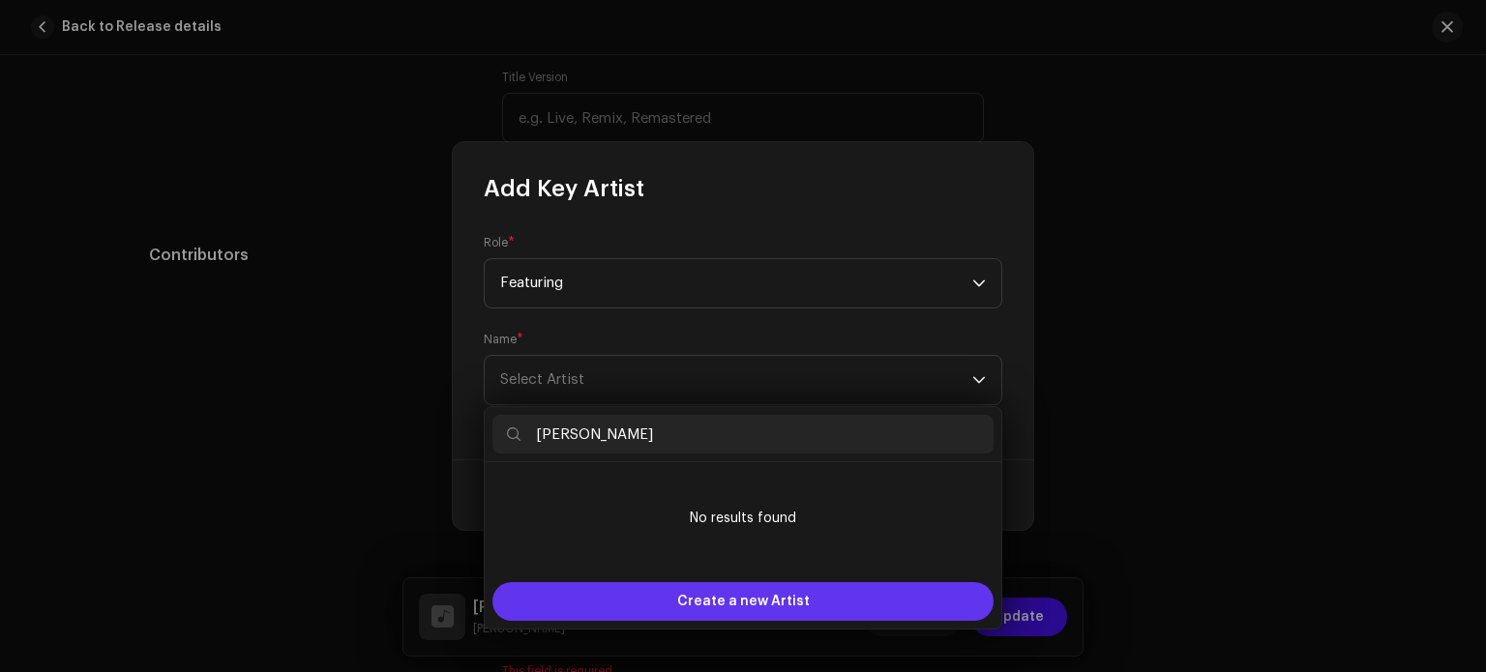
type input "Pawan Singh"
click at [694, 604] on span "Create a new Artist" at bounding box center [743, 601] width 133 height 39
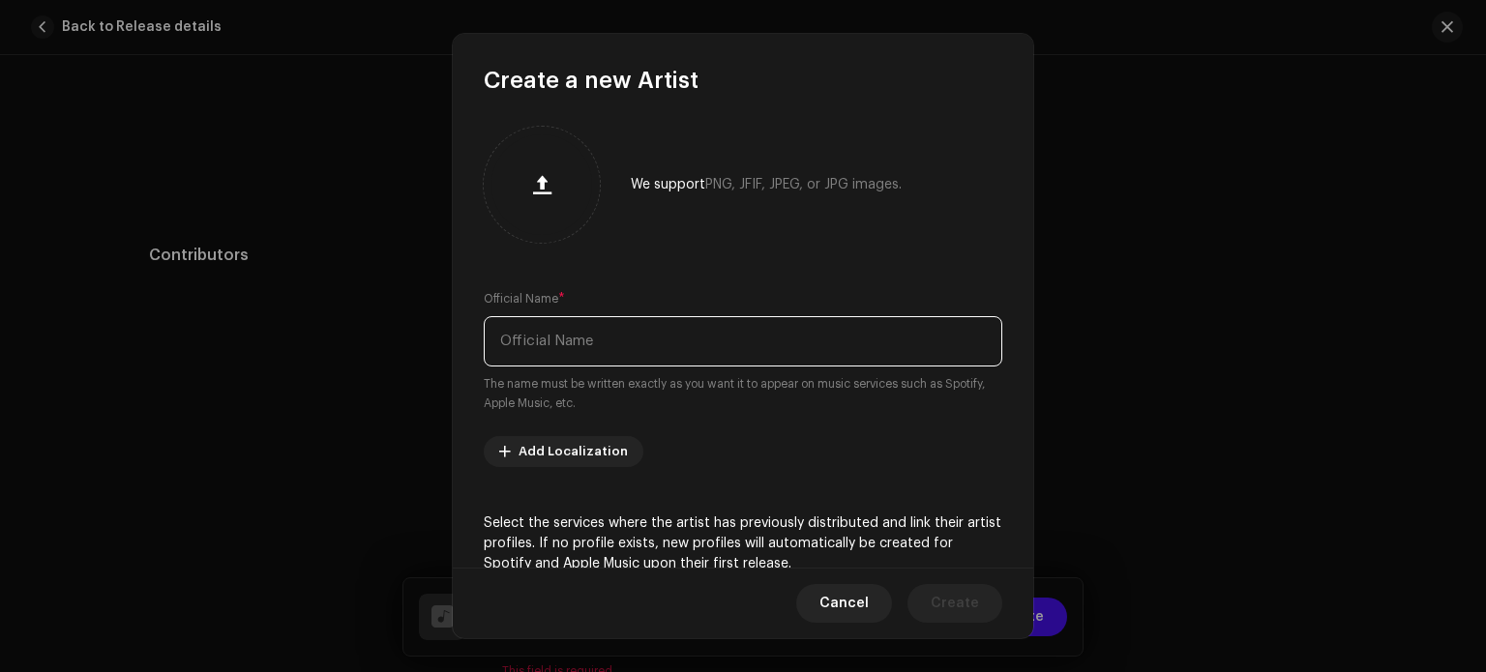
click at [604, 351] on input "text" at bounding box center [743, 341] width 519 height 50
type input "A"
type input "Pawan Singh"
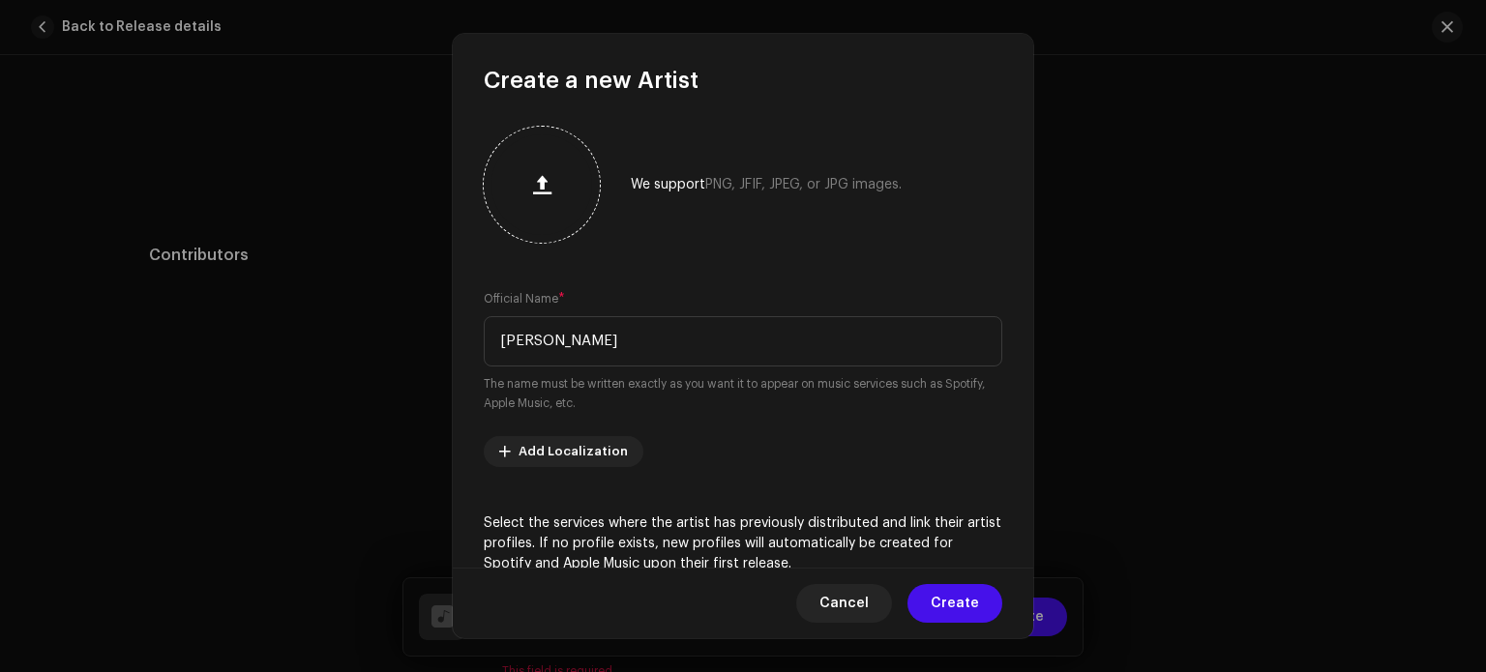
click at [541, 191] on span "button" at bounding box center [542, 184] width 18 height 15
click at [950, 597] on span "Create" at bounding box center [955, 603] width 48 height 39
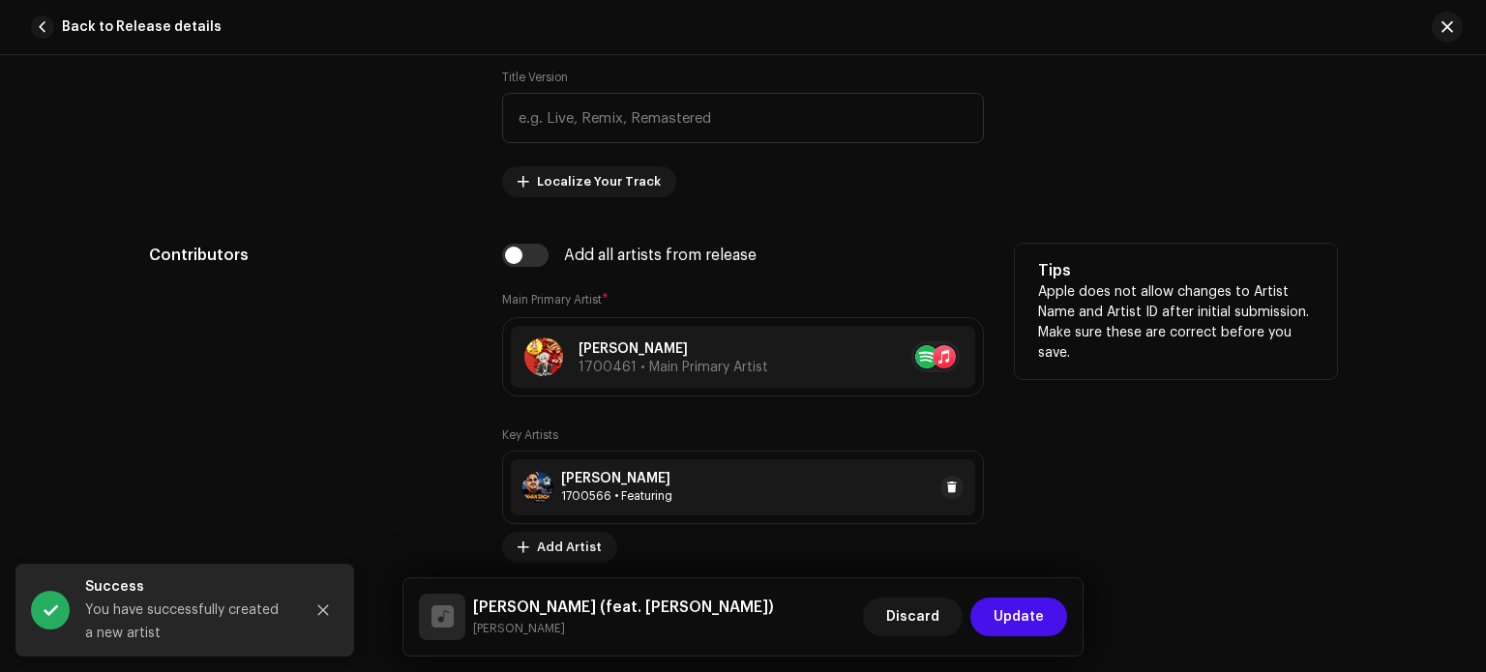
click at [787, 491] on div "Pawan Singh 1700566 • Featuring" at bounding box center [743, 488] width 464 height 56
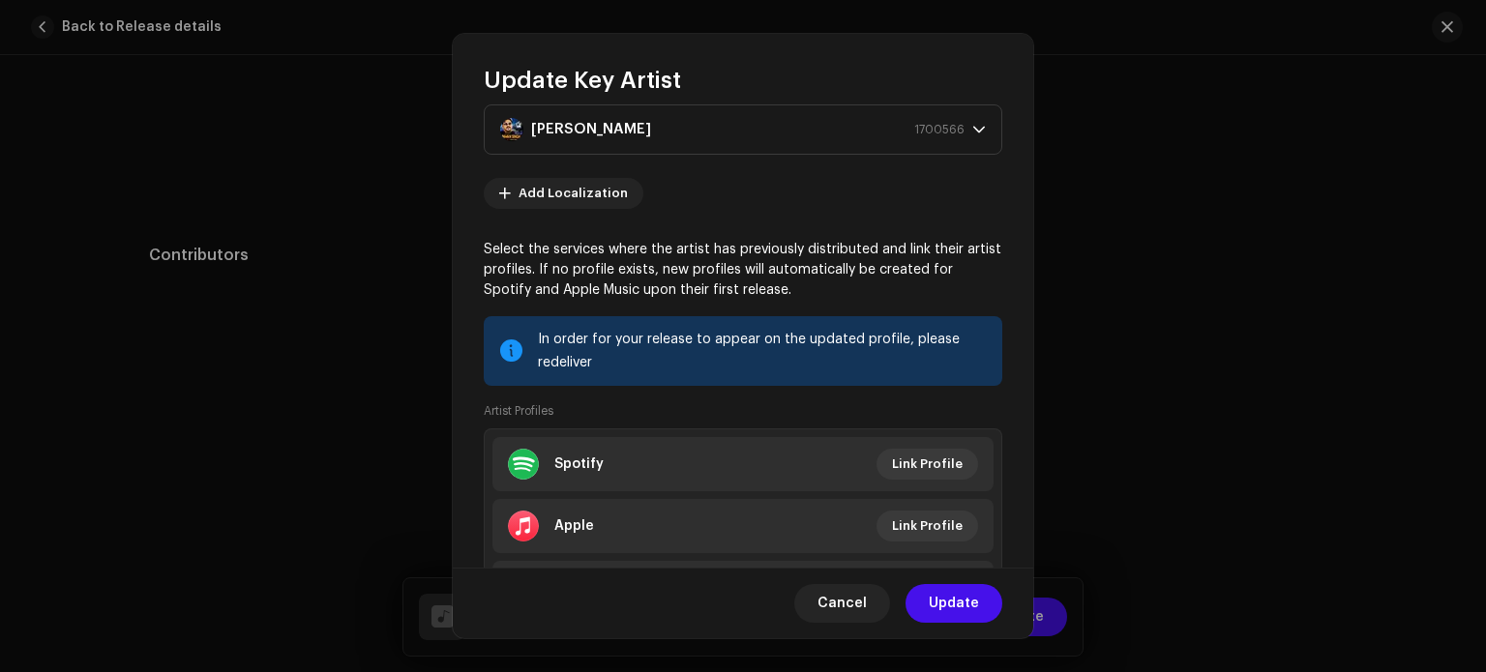
scroll to position [144, 0]
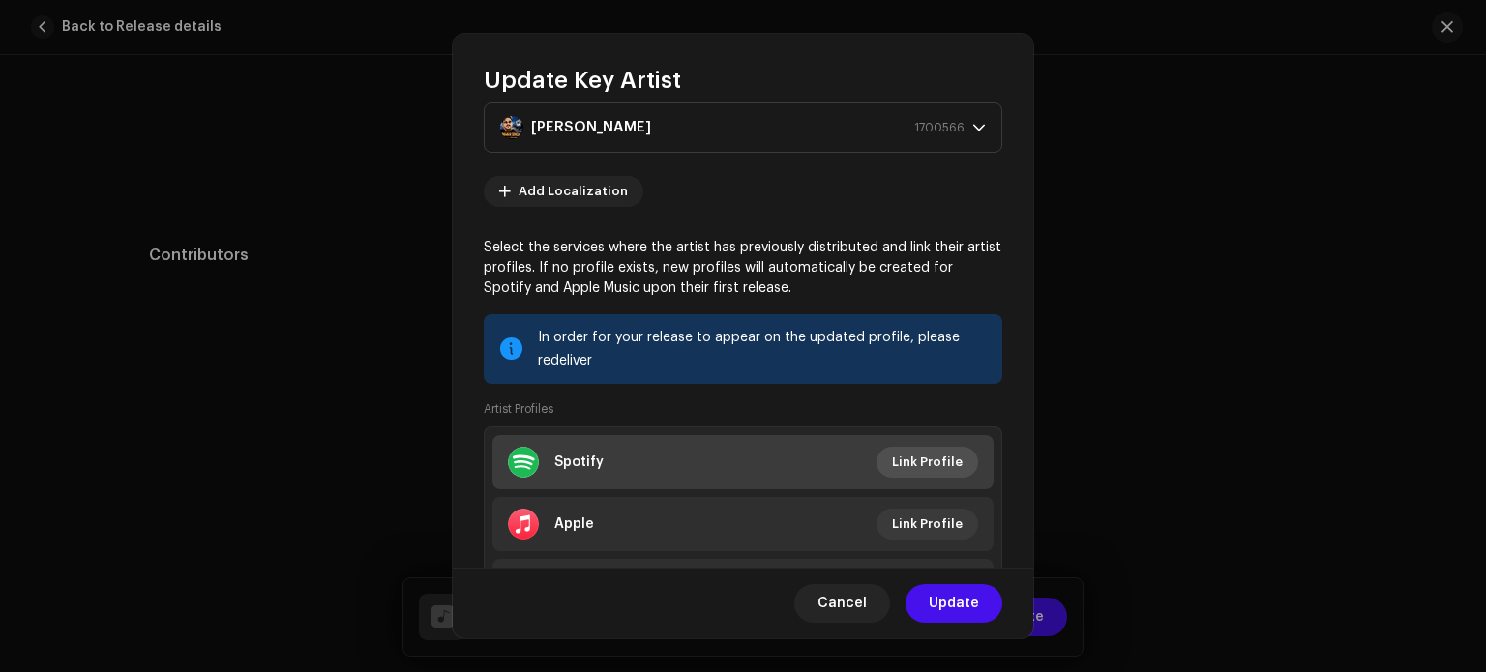
click at [905, 463] on span "Link Profile" at bounding box center [927, 462] width 71 height 39
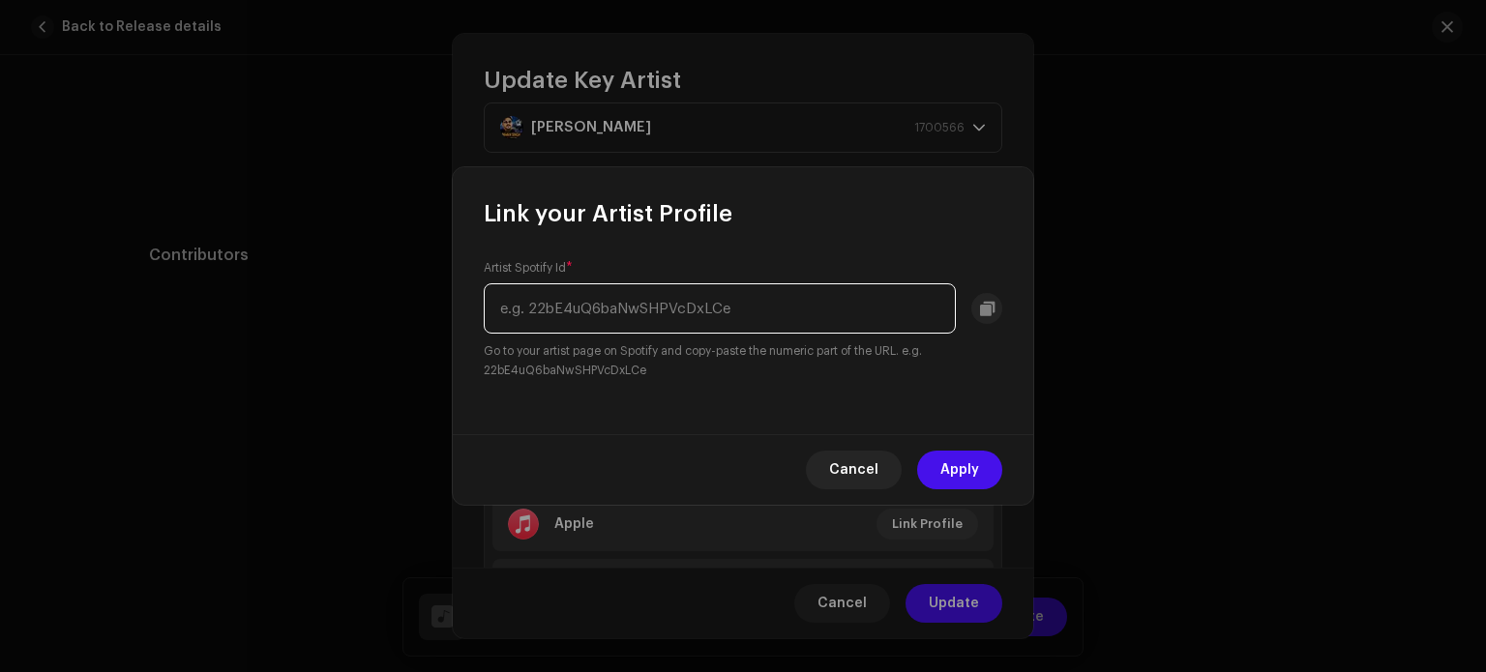
click at [812, 316] on input "text" at bounding box center [720, 309] width 472 height 50
paste input "https://open.spotify.com/artist/1T7MiVJ2MJlR5GKi11w4VT?si=z7YbXDtkR0qtCJ2H26NESw"
click at [712, 313] on input "https://open.spotify.com/artist/1T7MiVJ2MJlR5GKi11w4VT" at bounding box center [720, 309] width 472 height 50
type input "1T7MiVJ2MJlR5GKi11w4VT"
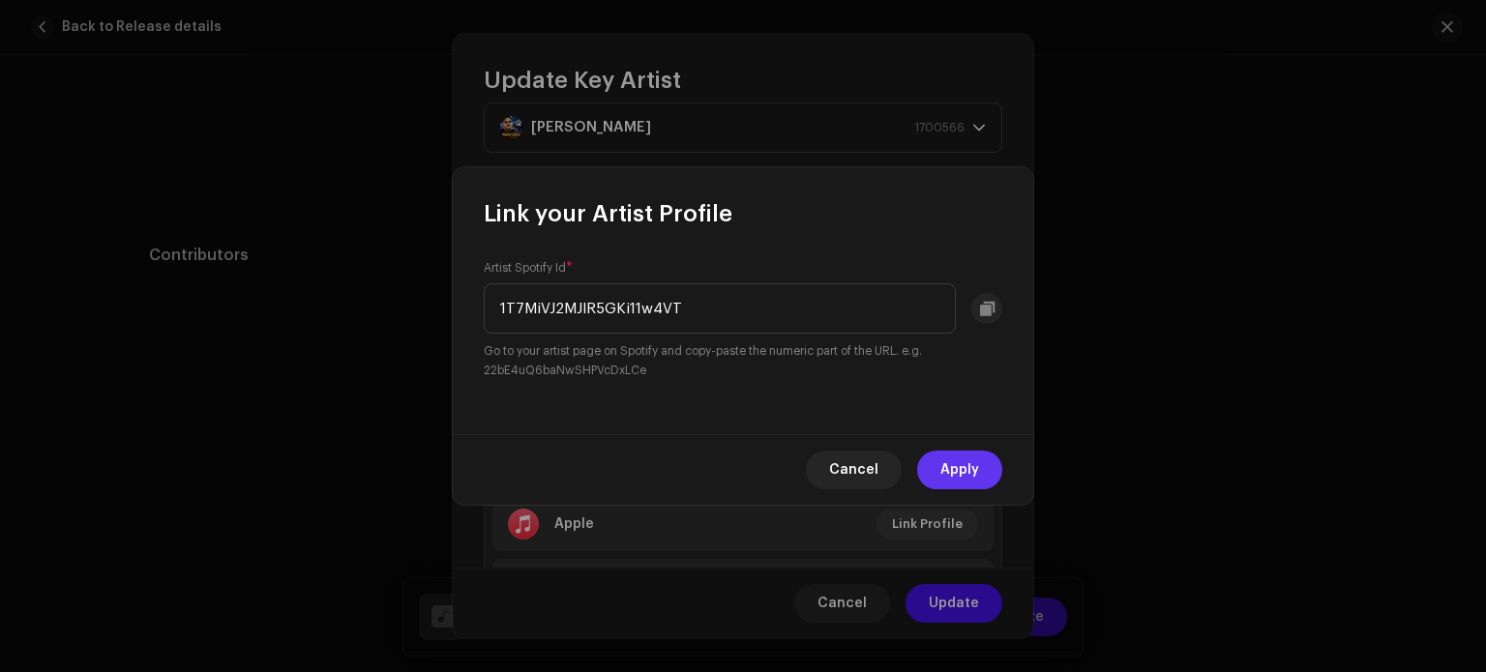
click at [956, 467] on span "Apply" at bounding box center [959, 470] width 39 height 39
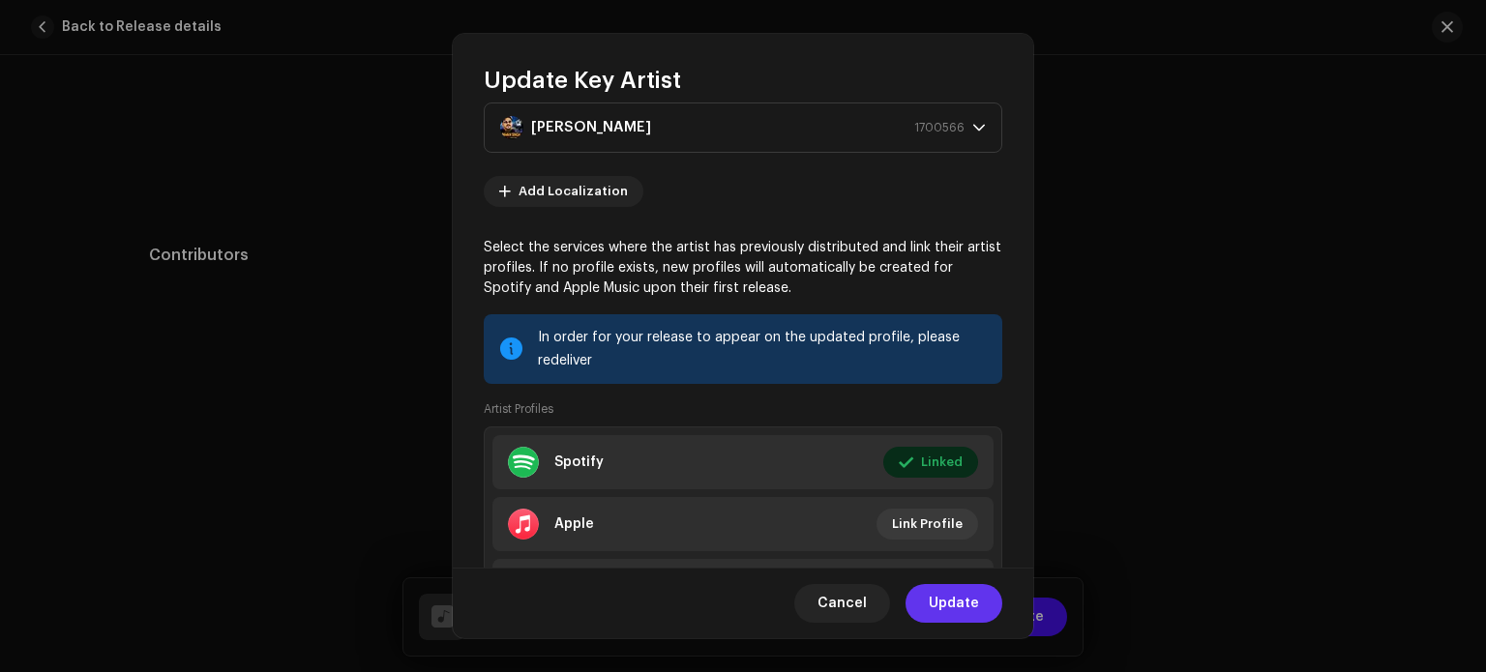
click at [949, 601] on span "Update" at bounding box center [954, 603] width 50 height 39
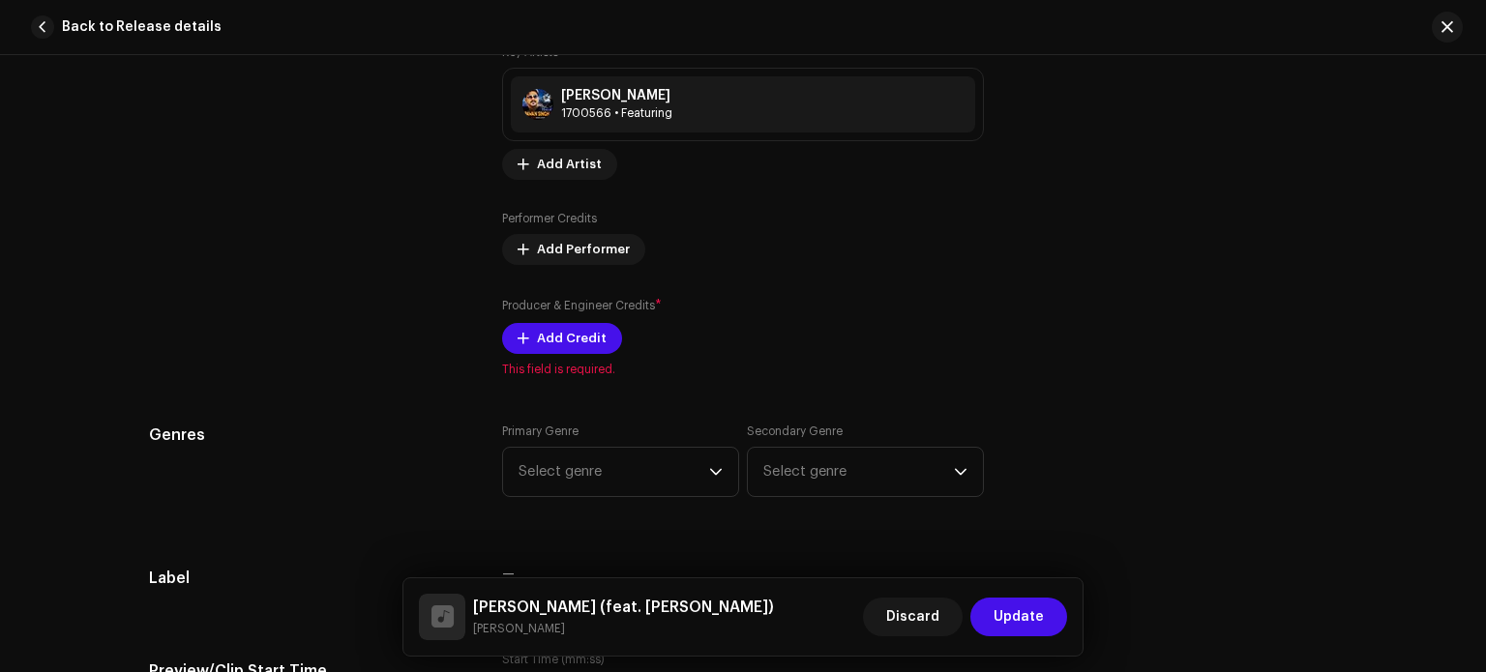
scroll to position [1364, 0]
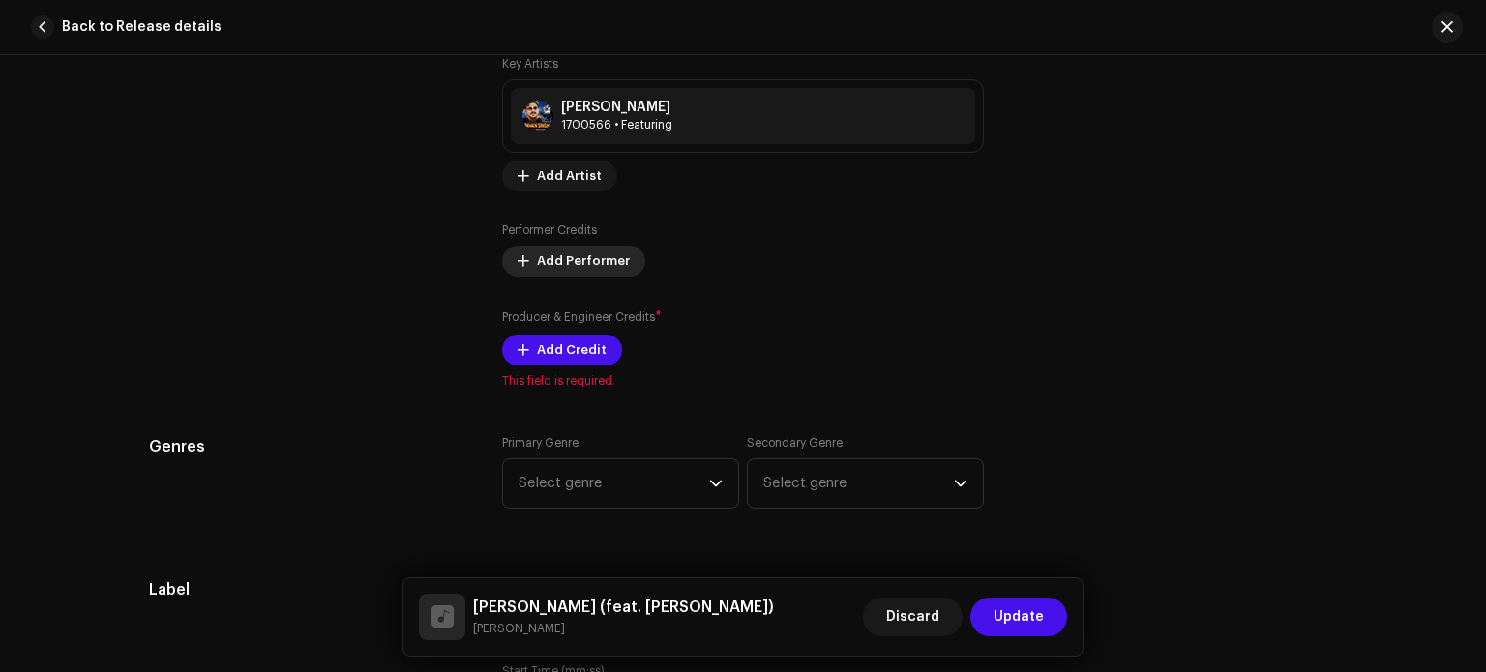
click at [593, 267] on span "Add Performer" at bounding box center [583, 261] width 93 height 39
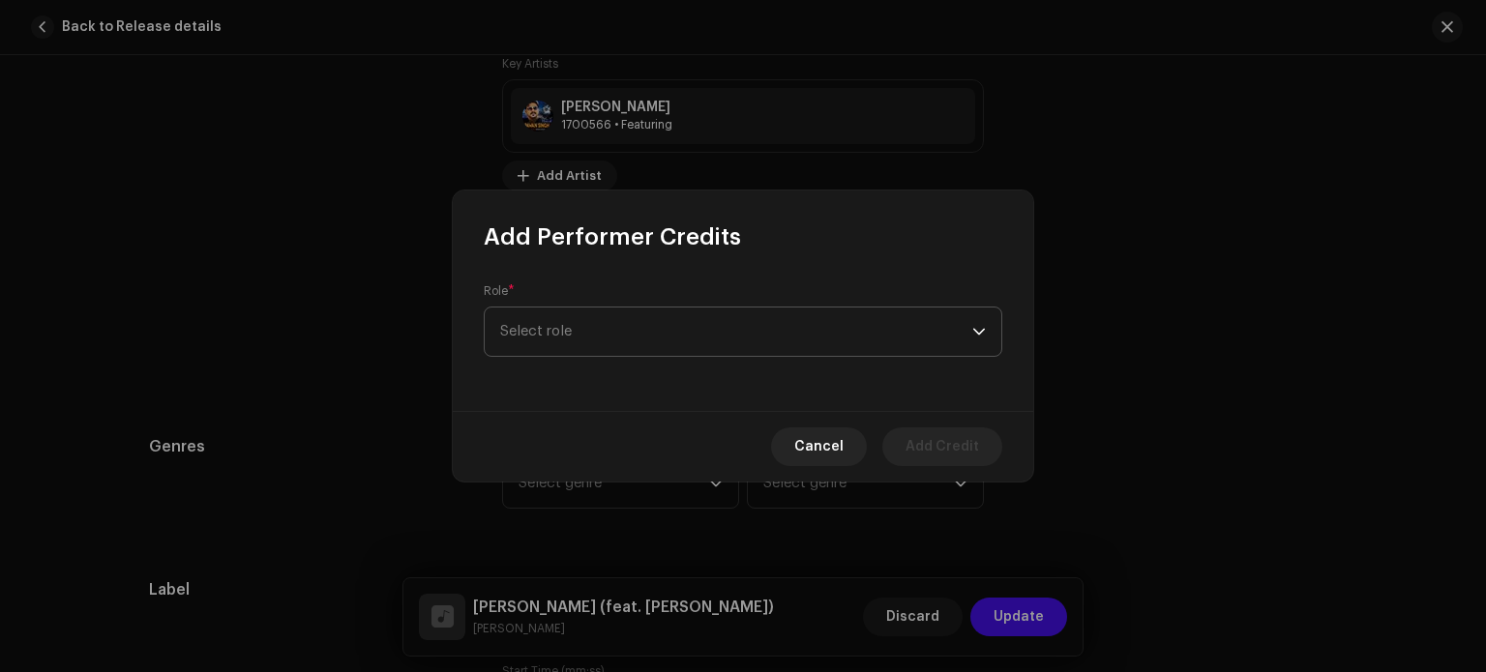
click at [598, 340] on span "Select role" at bounding box center [736, 332] width 472 height 48
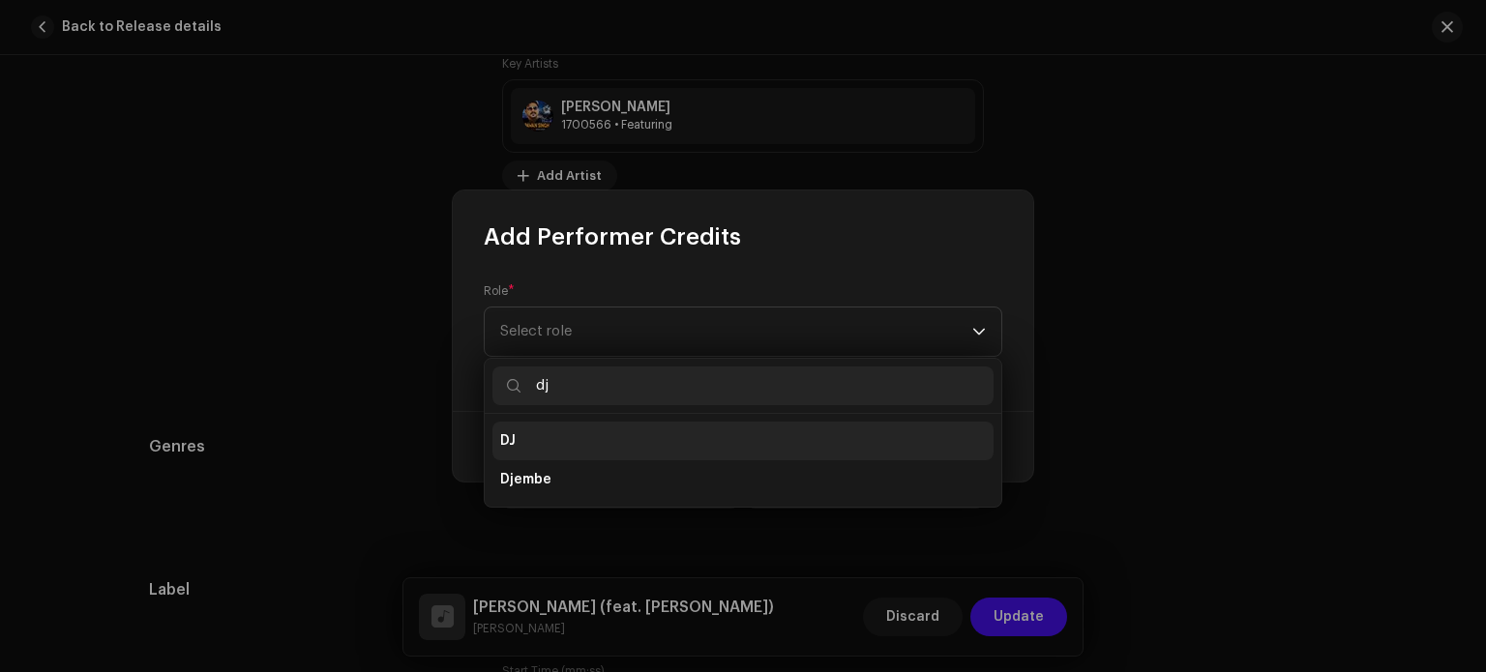
type input "dj"
click at [542, 433] on li "DJ" at bounding box center [743, 441] width 501 height 39
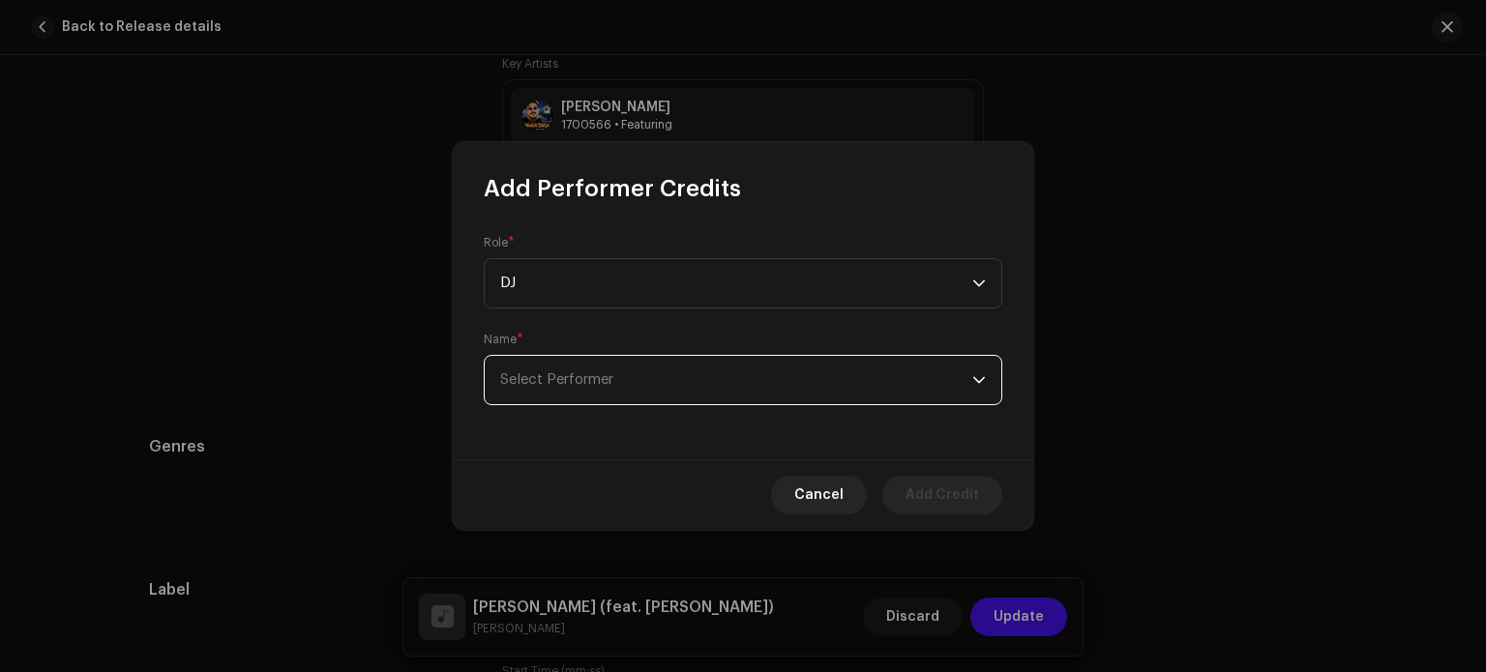
click at [596, 382] on span "Select Performer" at bounding box center [556, 380] width 113 height 15
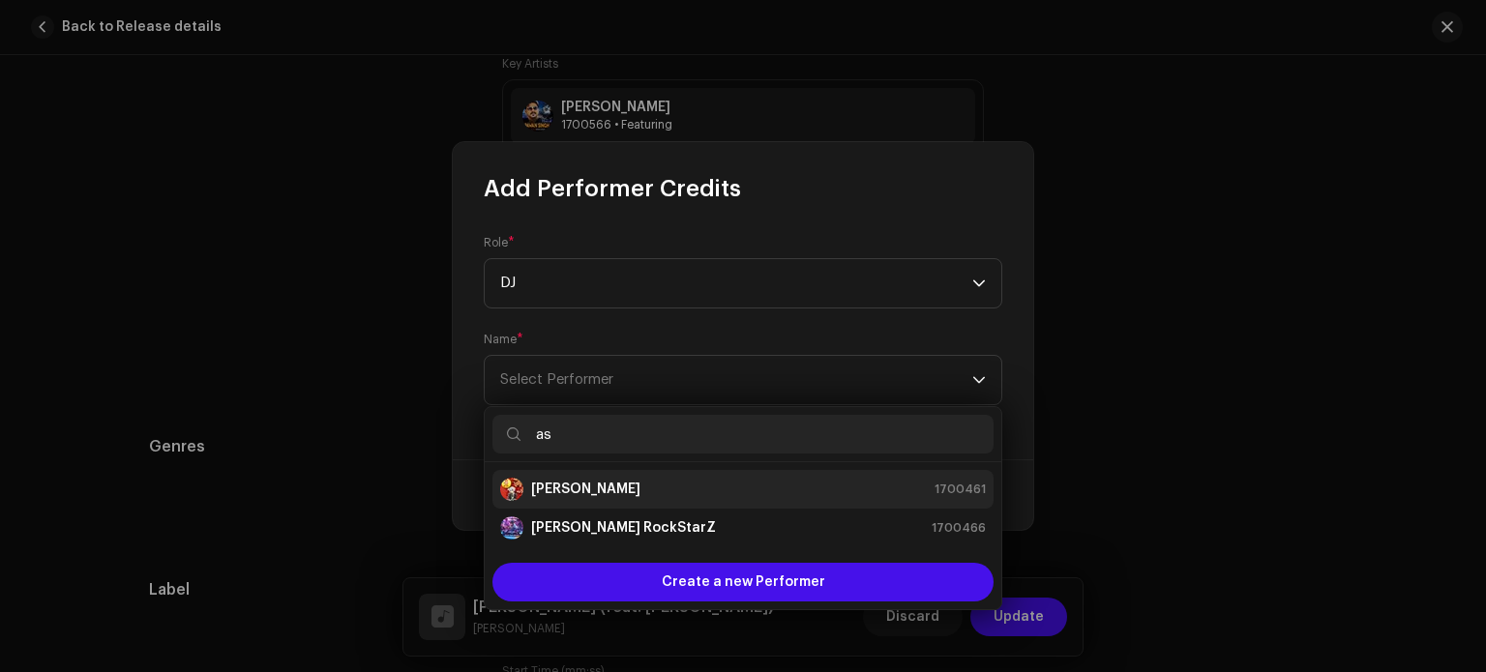
type input "as"
click at [598, 482] on strong "[PERSON_NAME]" at bounding box center [585, 489] width 109 height 19
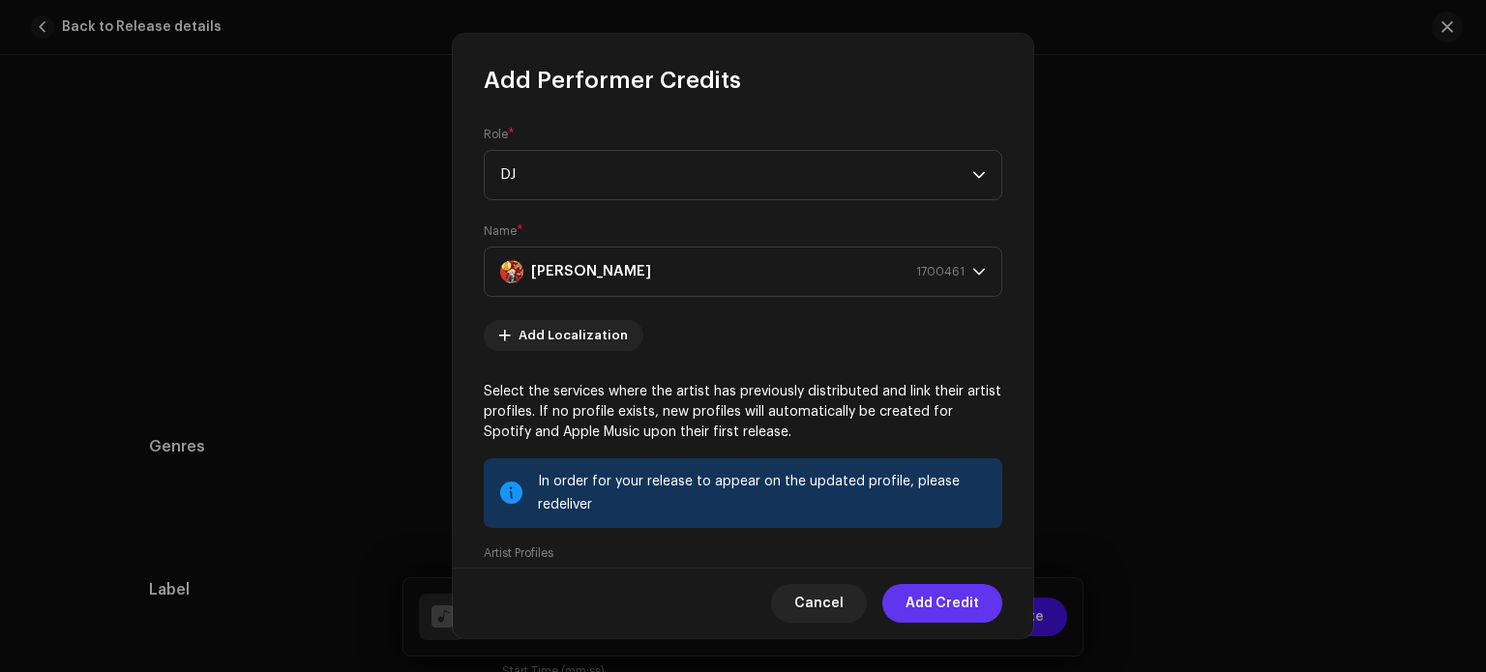
click at [938, 606] on span "Add Credit" at bounding box center [943, 603] width 74 height 39
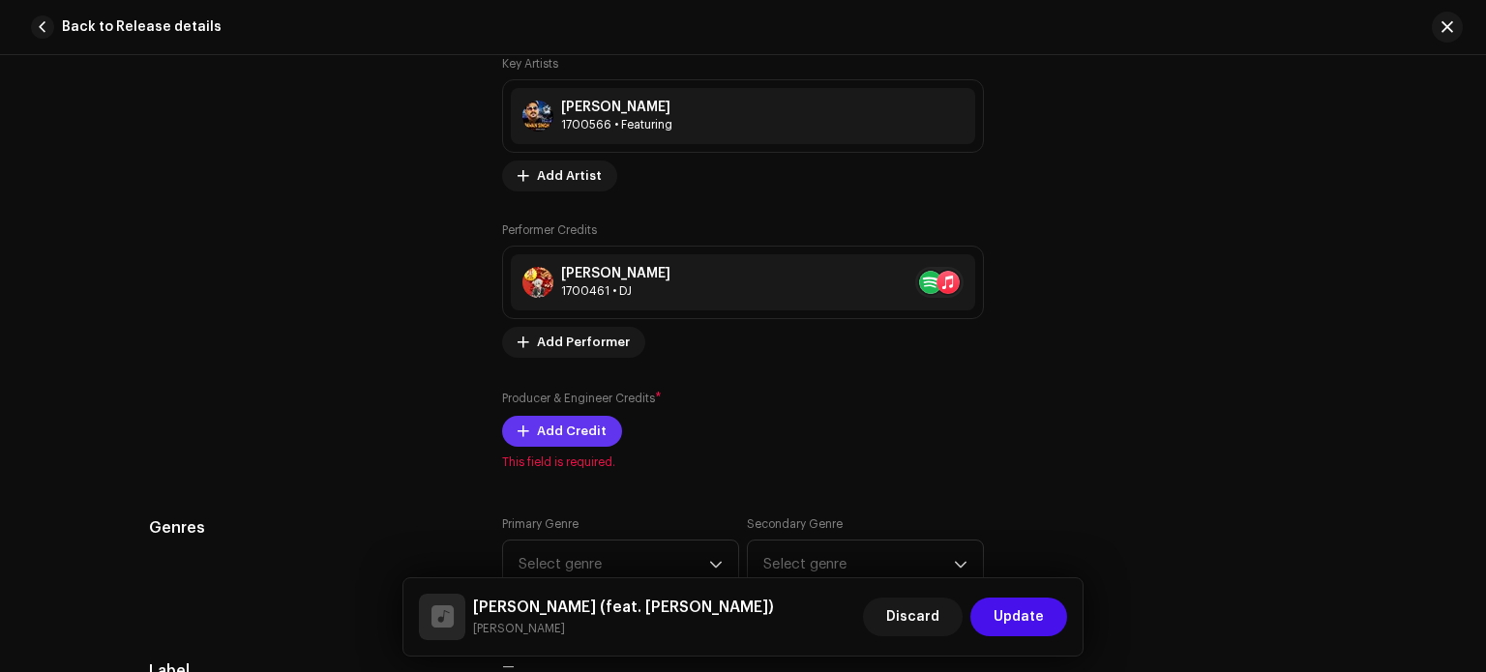
click at [572, 425] on span "Add Credit" at bounding box center [572, 431] width 70 height 39
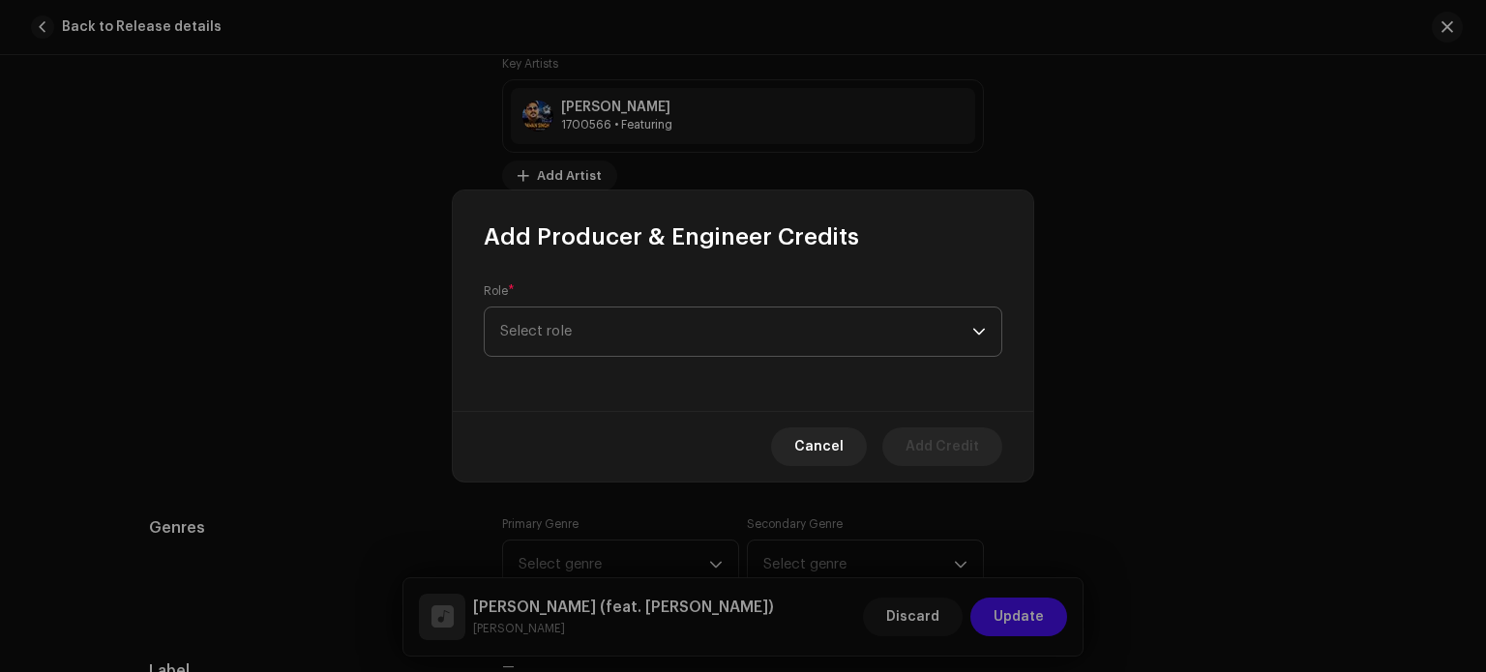
click at [625, 344] on span "Select role" at bounding box center [736, 332] width 472 height 48
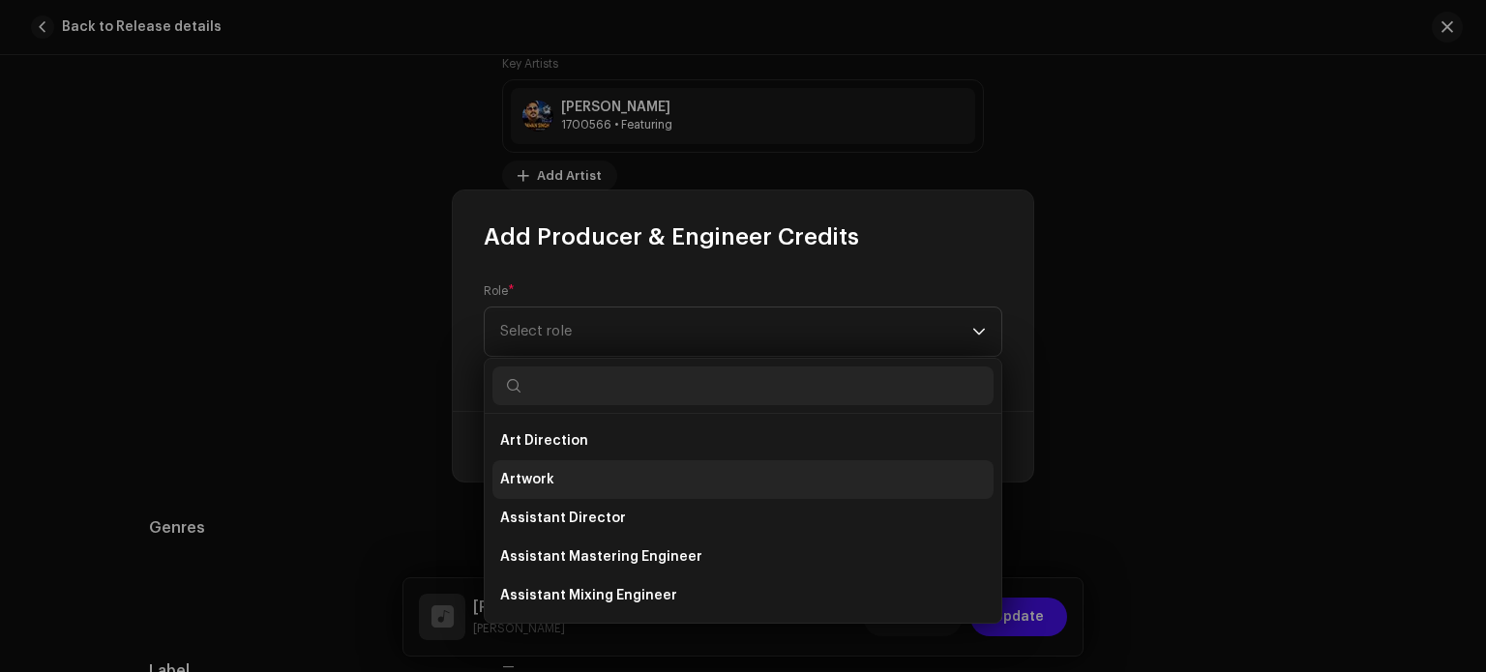
click at [605, 467] on li "Artwork" at bounding box center [743, 480] width 501 height 39
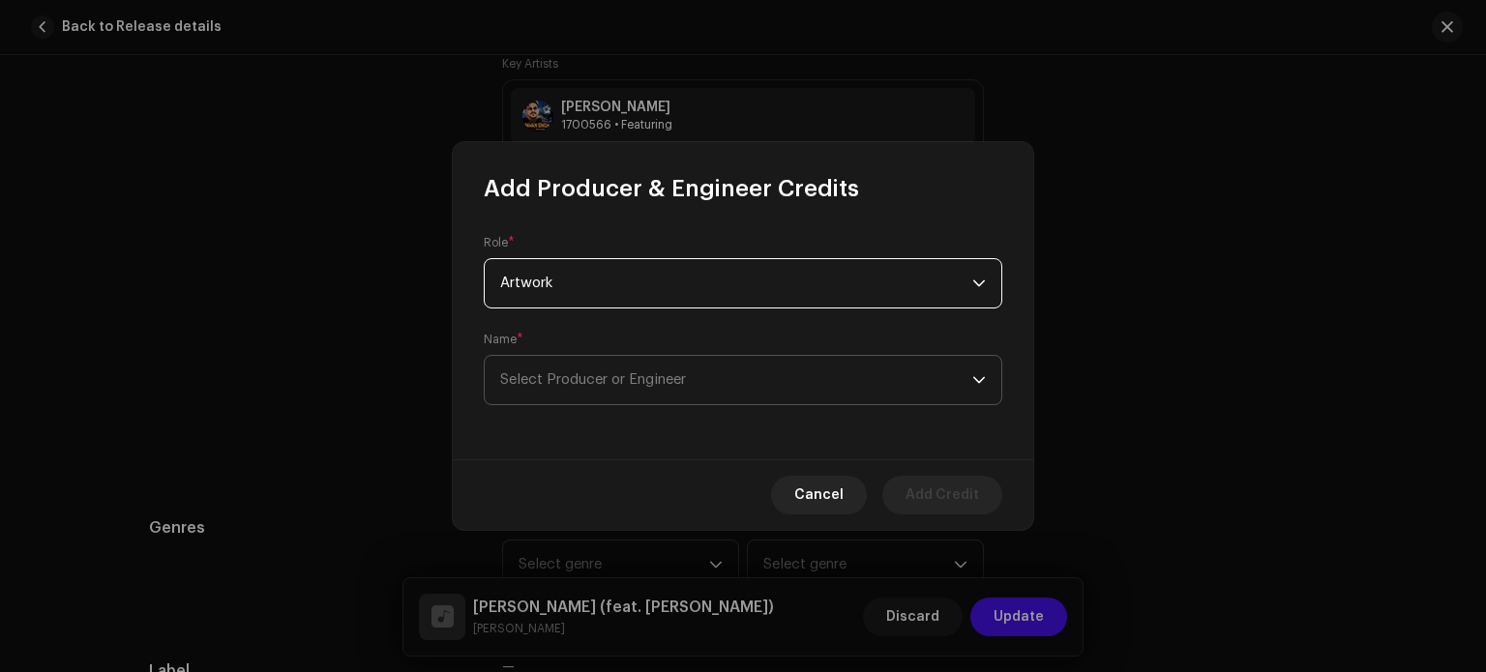
click at [623, 390] on span "Select Producer or Engineer" at bounding box center [736, 380] width 472 height 48
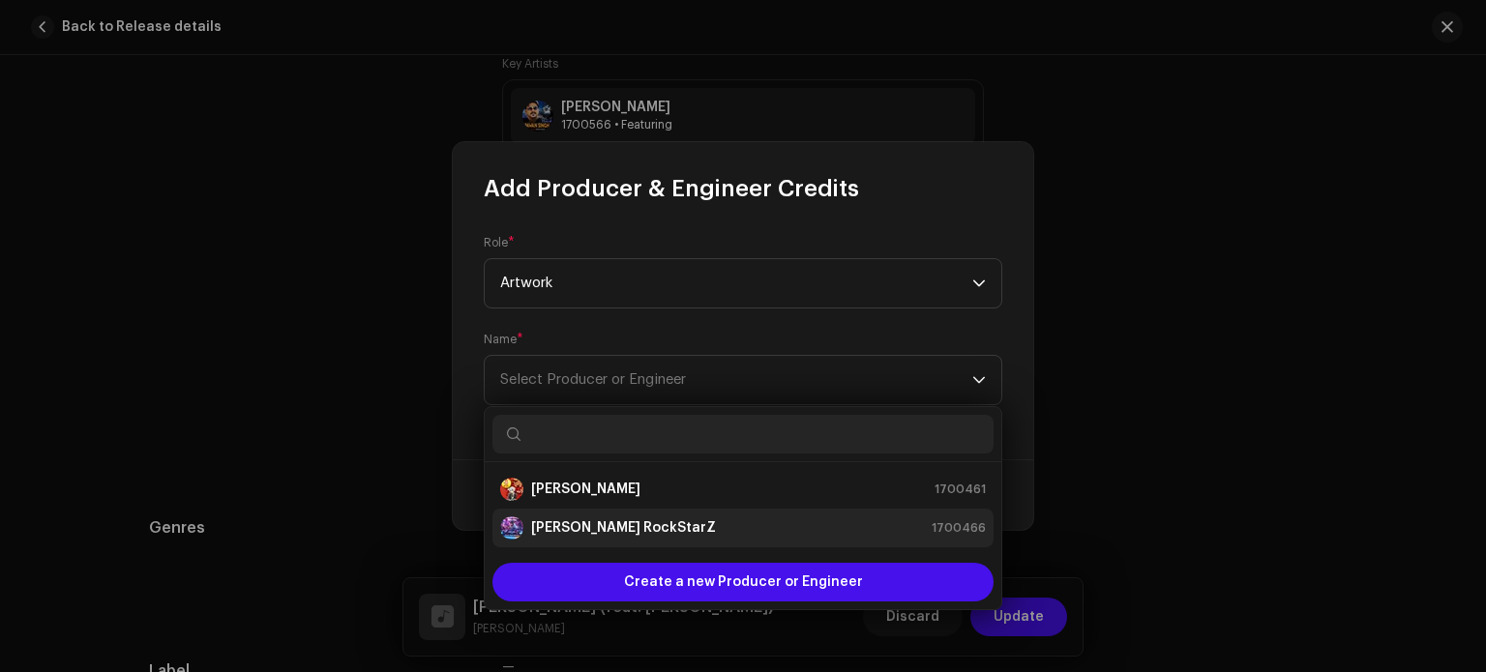
click at [599, 517] on div "[PERSON_NAME] RockStarZ" at bounding box center [608, 528] width 216 height 23
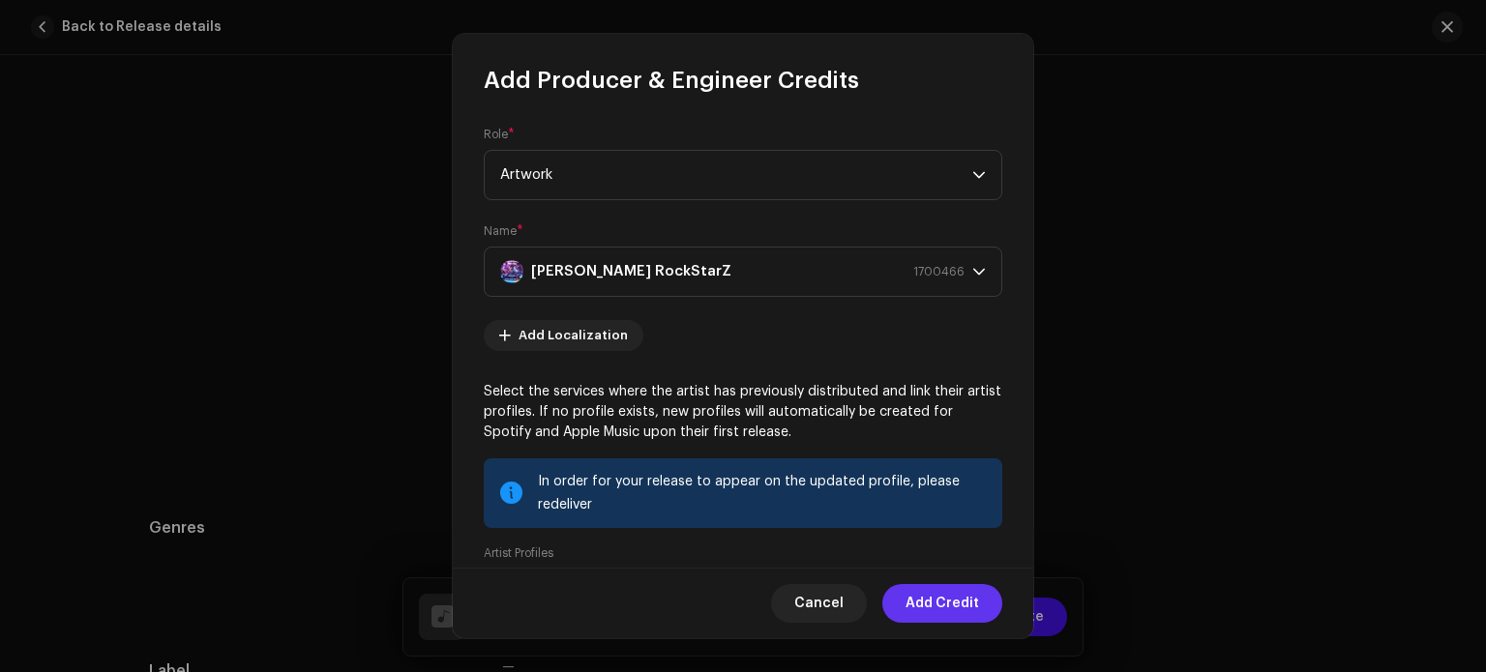
click at [938, 603] on span "Add Credit" at bounding box center [943, 603] width 74 height 39
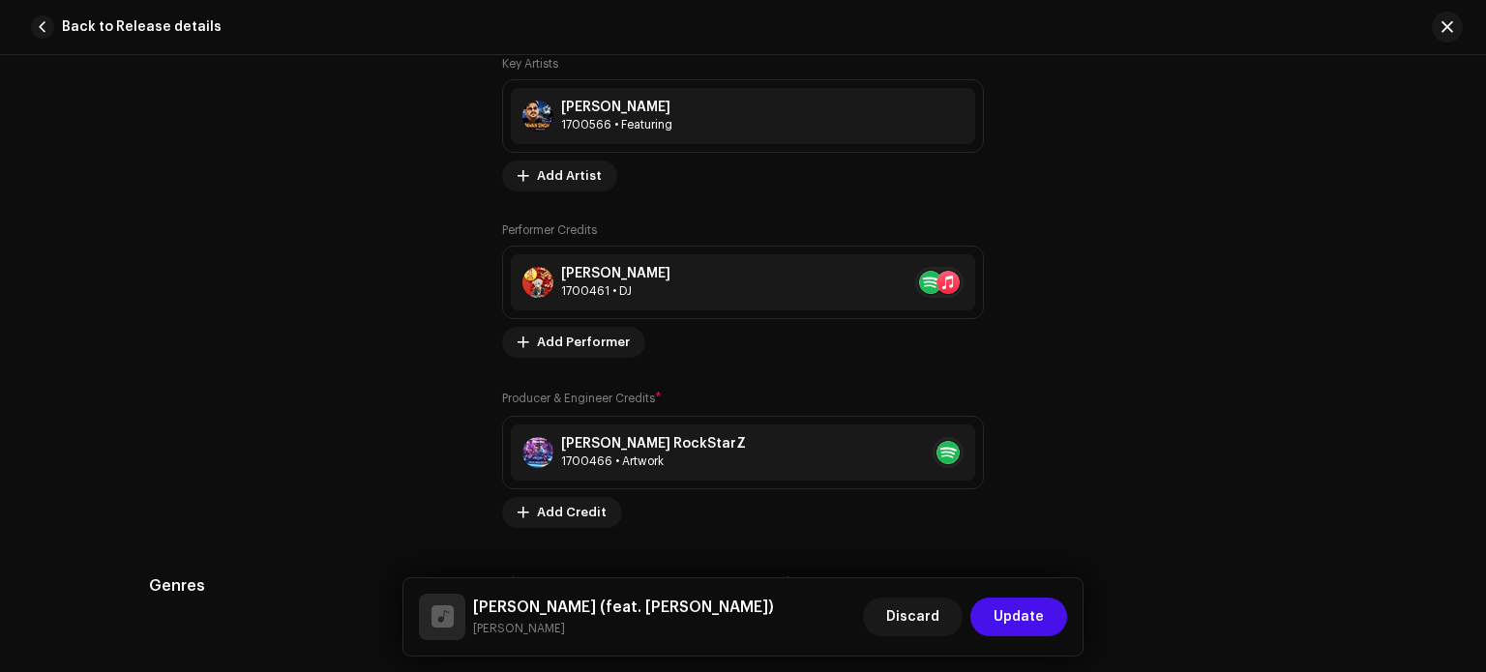
drag, startPoint x: 1477, startPoint y: 301, endPoint x: 1482, endPoint y: 329, distance: 28.7
click at [1481, 332] on div "Track details Complete the following to finalize your track. 1 of 3 Add Audio F…" at bounding box center [743, 363] width 1486 height 617
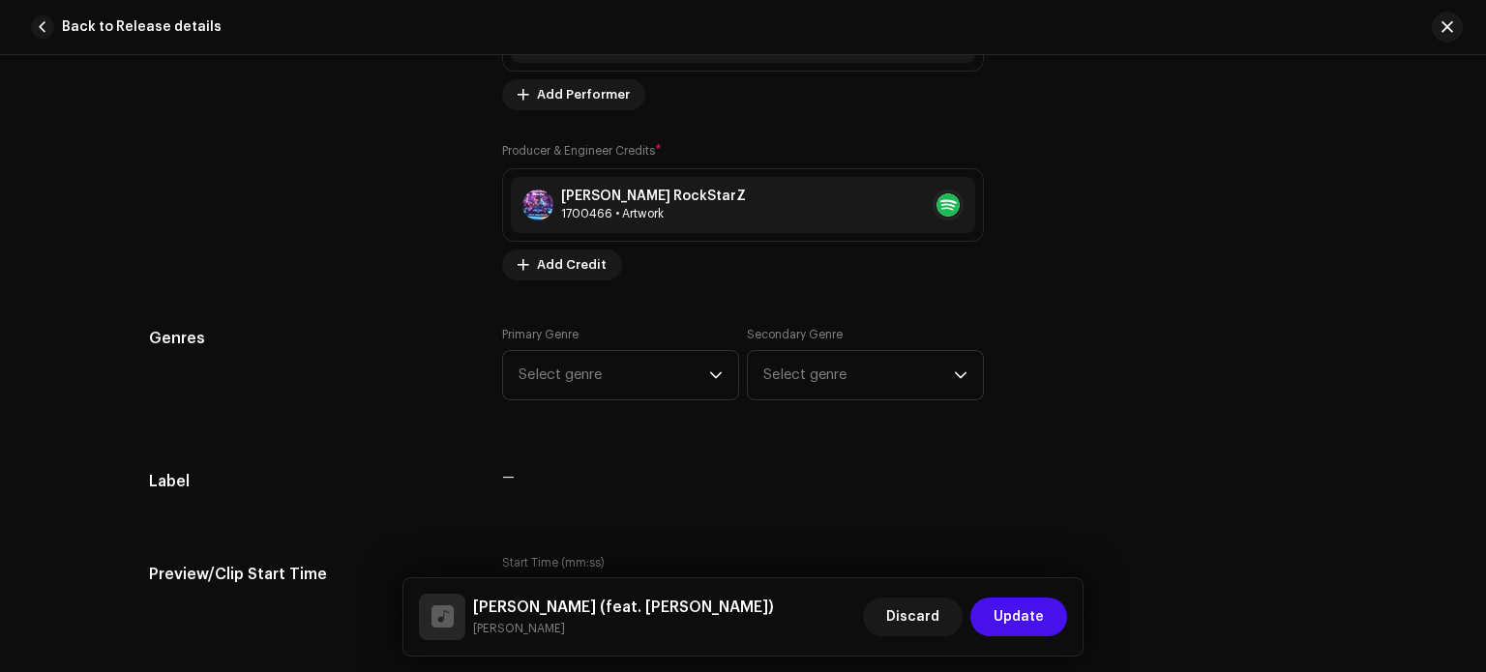
scroll to position [1657, 0]
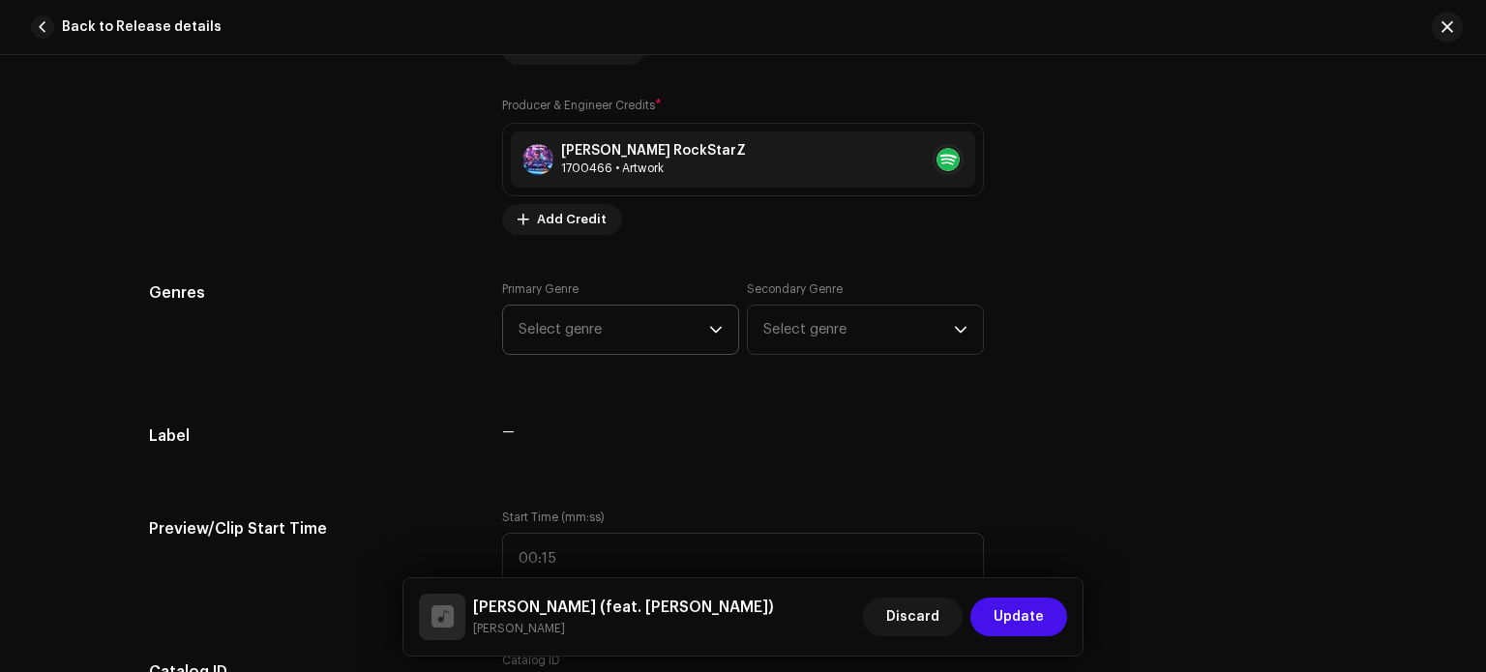
click at [709, 338] on div "dropdown trigger" at bounding box center [716, 330] width 14 height 48
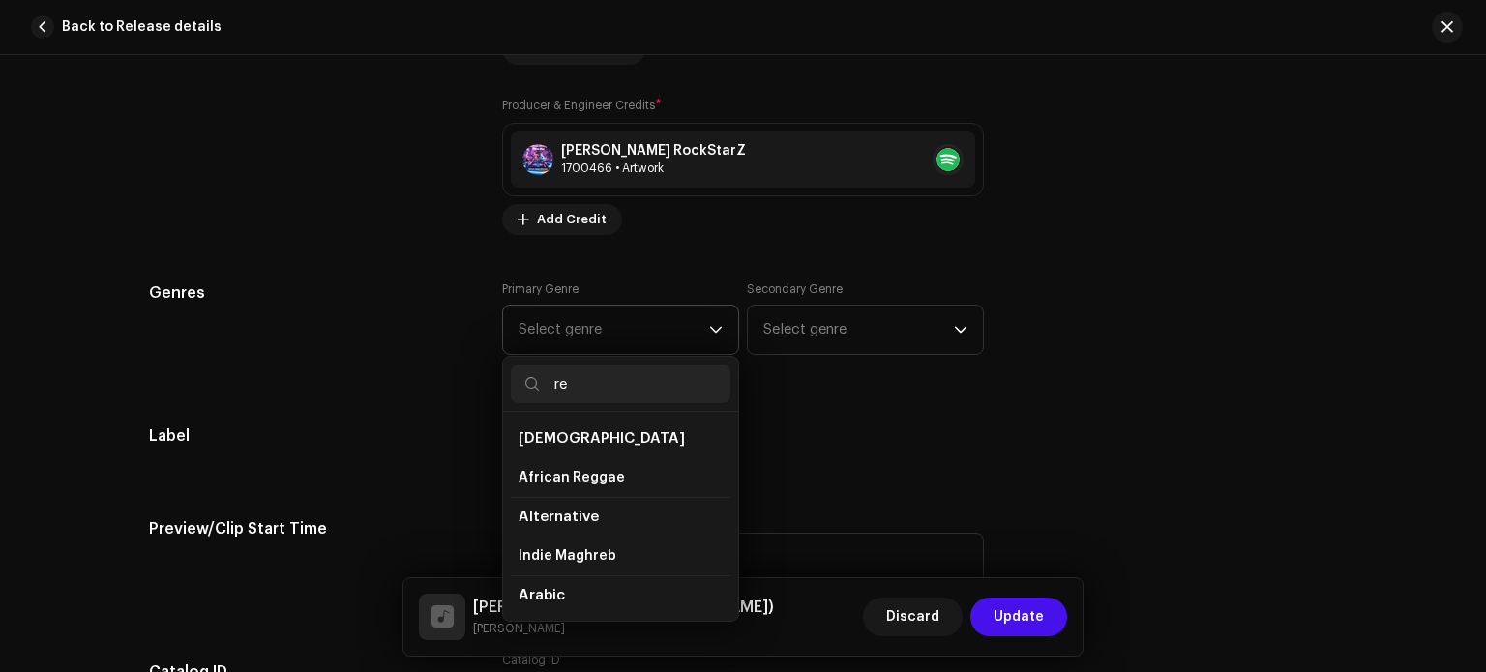
type input "r"
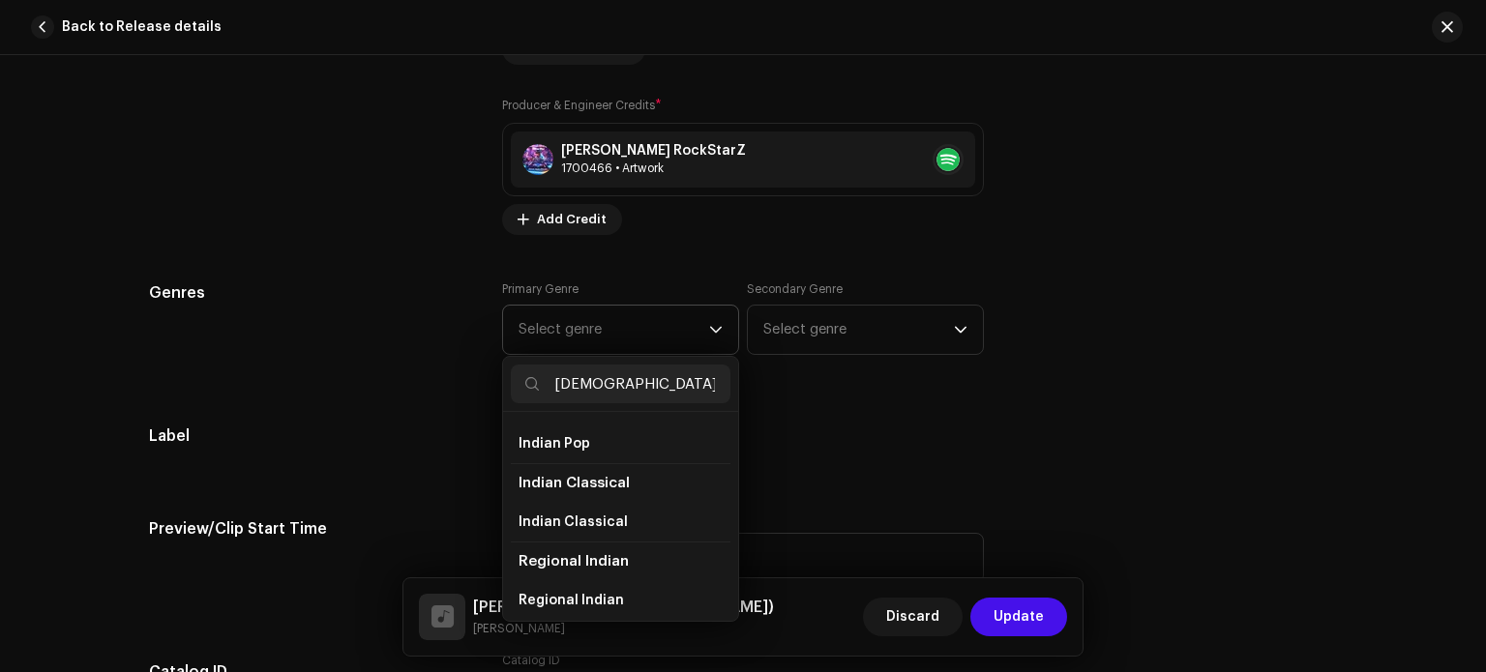
scroll to position [112, 0]
type input "indian"
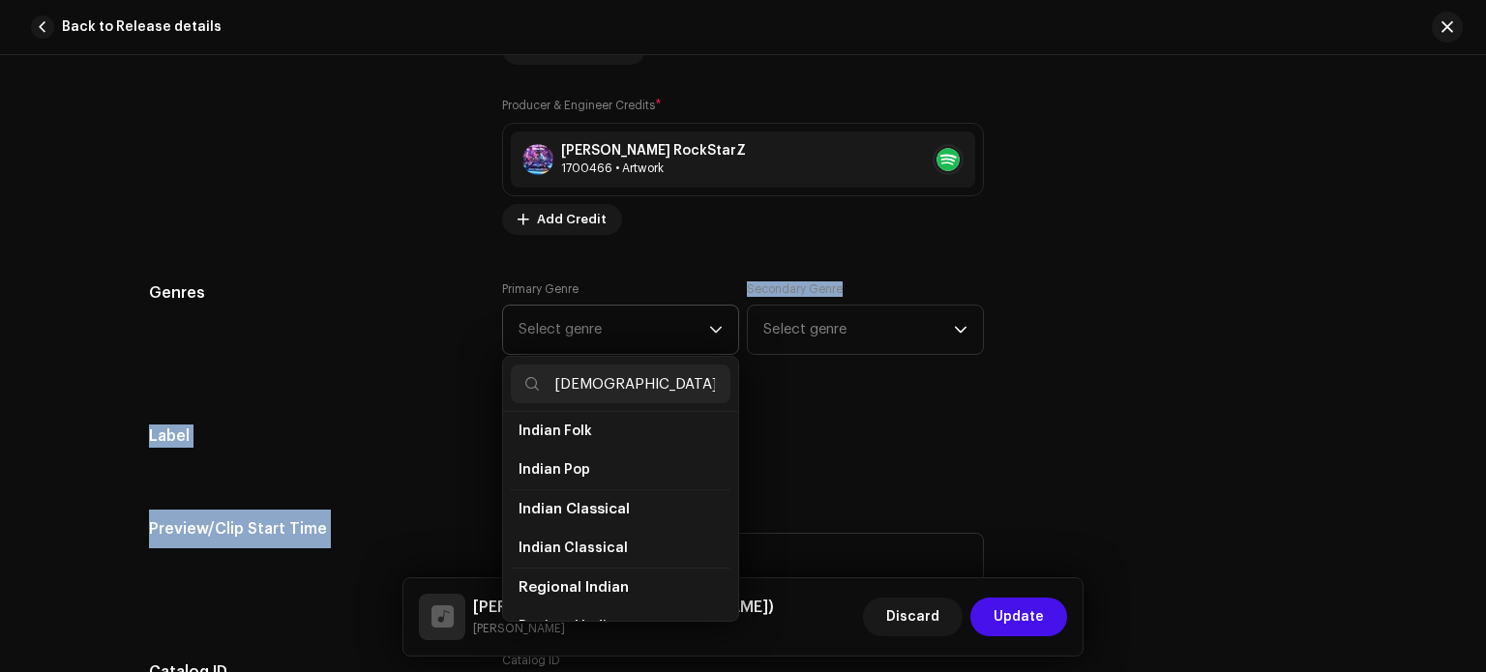
drag, startPoint x: 736, startPoint y: 522, endPoint x: 733, endPoint y: 470, distance: 51.4
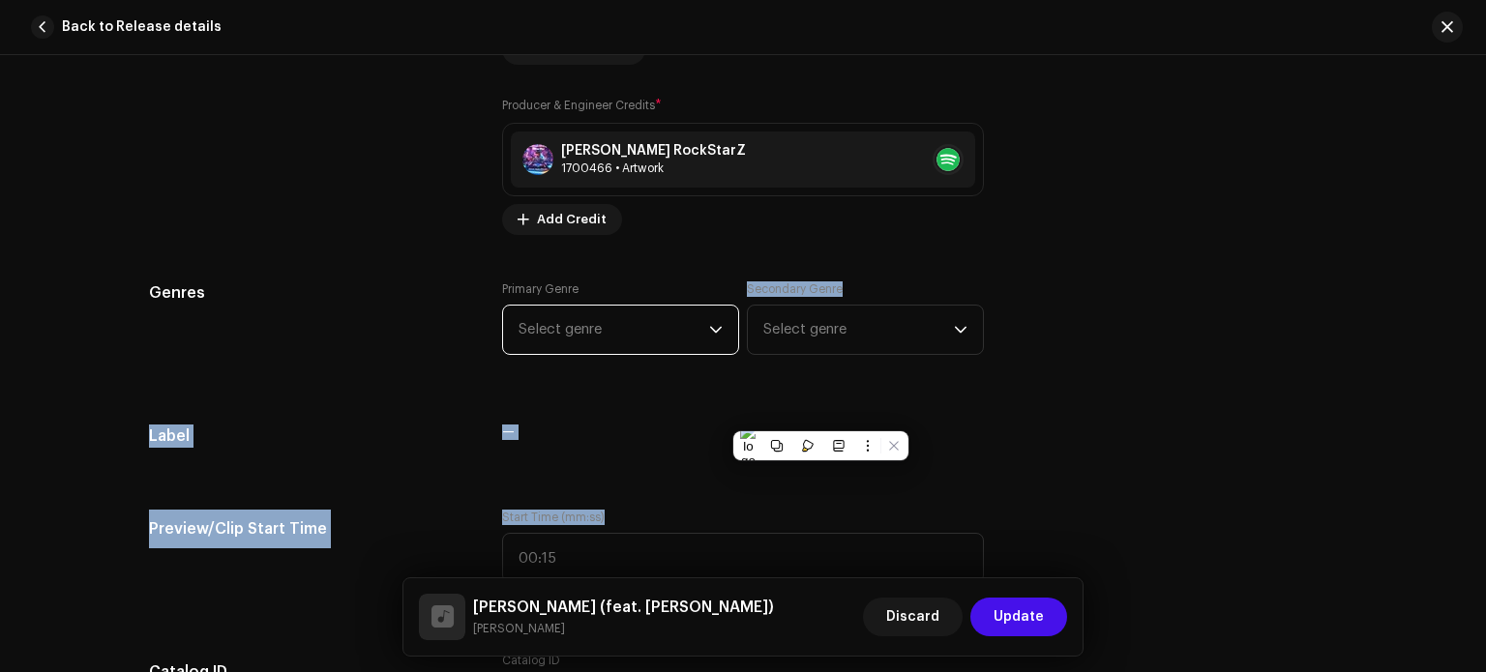
click at [638, 340] on span "Select genre" at bounding box center [614, 330] width 191 height 48
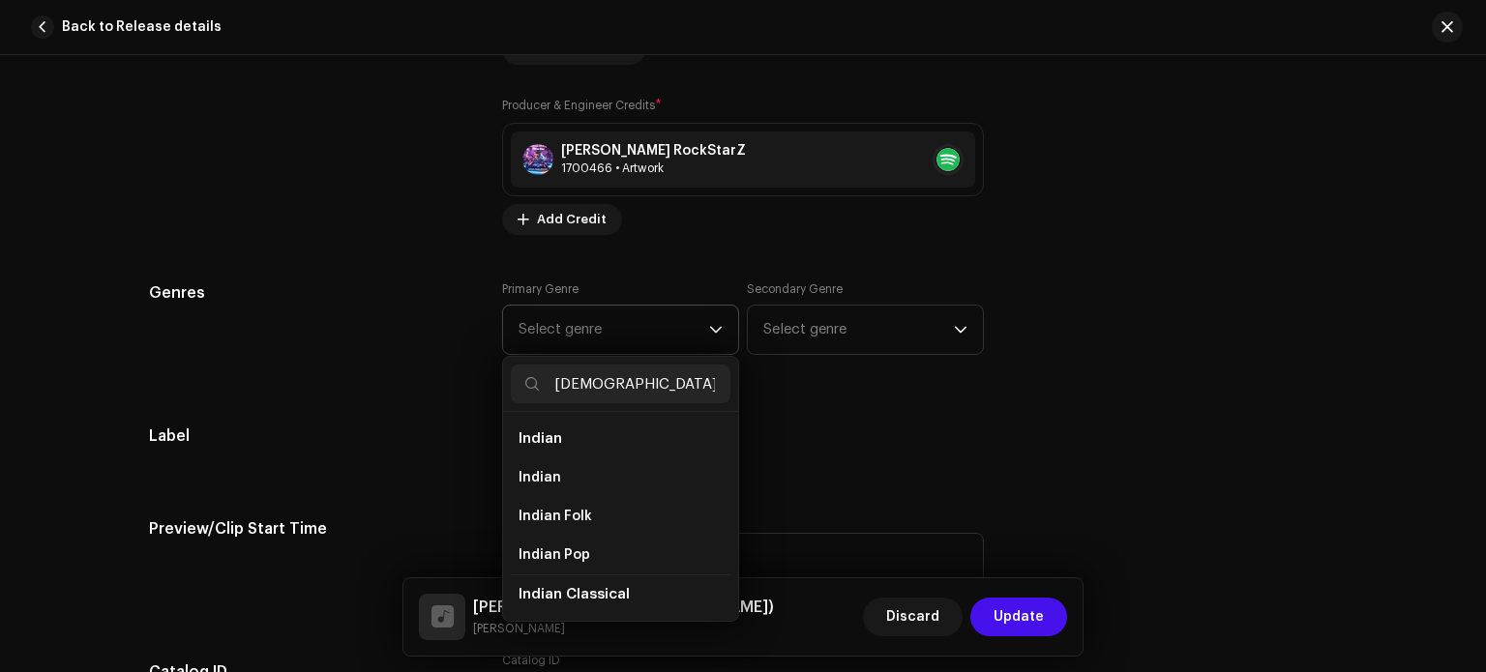
type input "indian"
click at [617, 433] on li "Indian" at bounding box center [621, 439] width 220 height 39
click at [582, 463] on li "Indian" at bounding box center [621, 478] width 220 height 39
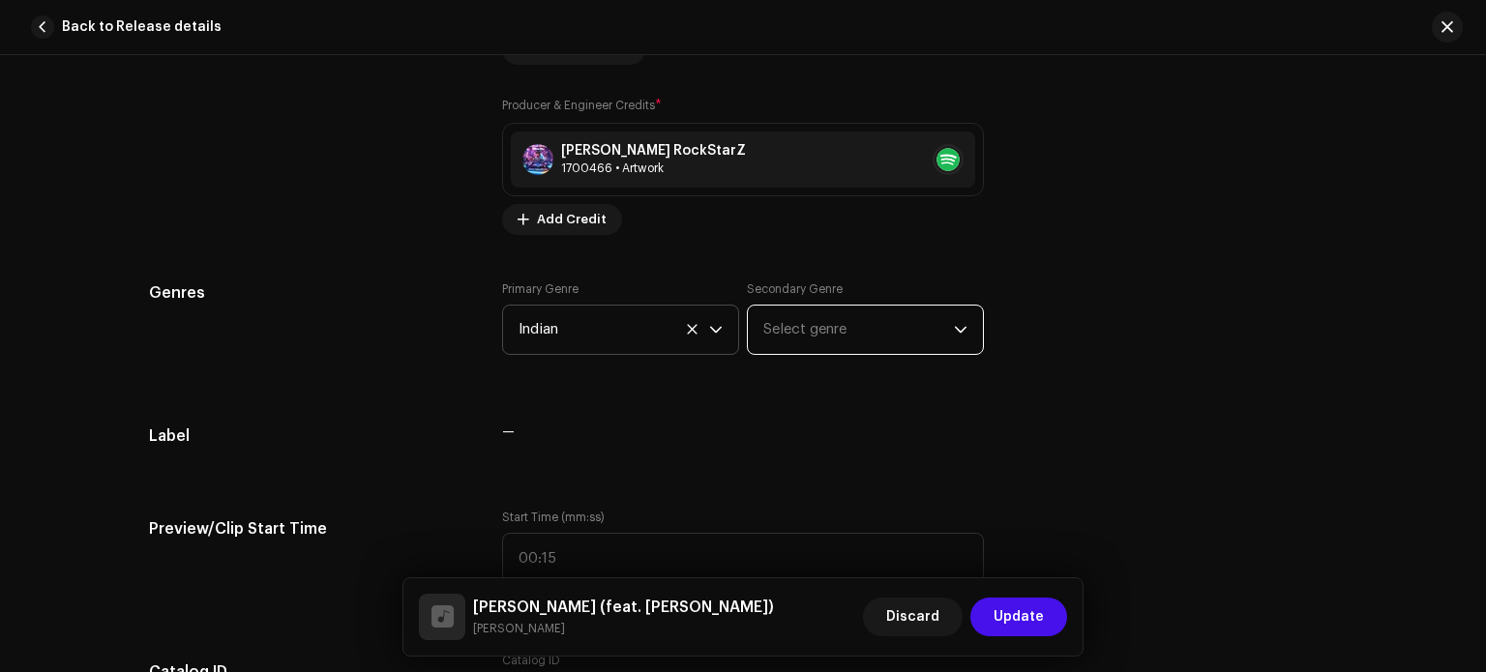
click at [813, 335] on span "Select genre" at bounding box center [858, 330] width 191 height 48
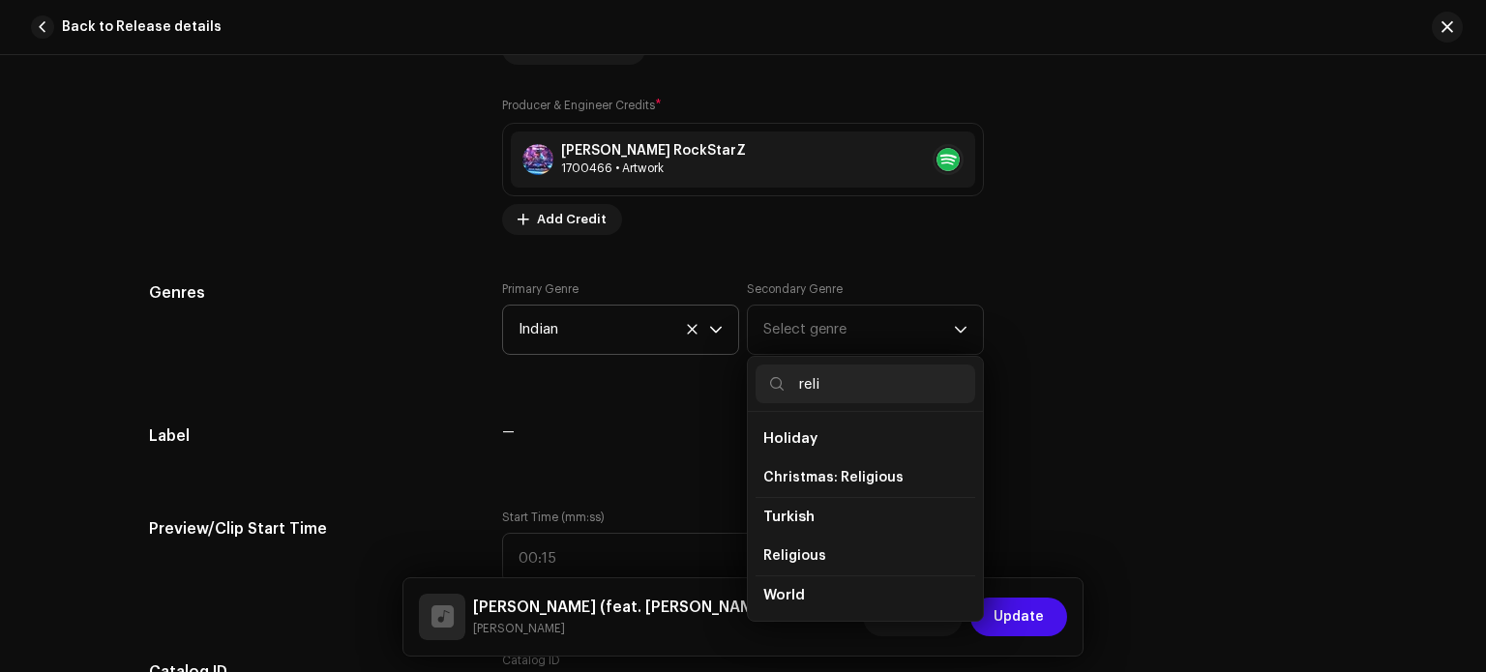
type input "reli"
click at [800, 552] on span "Religious" at bounding box center [794, 556] width 63 height 19
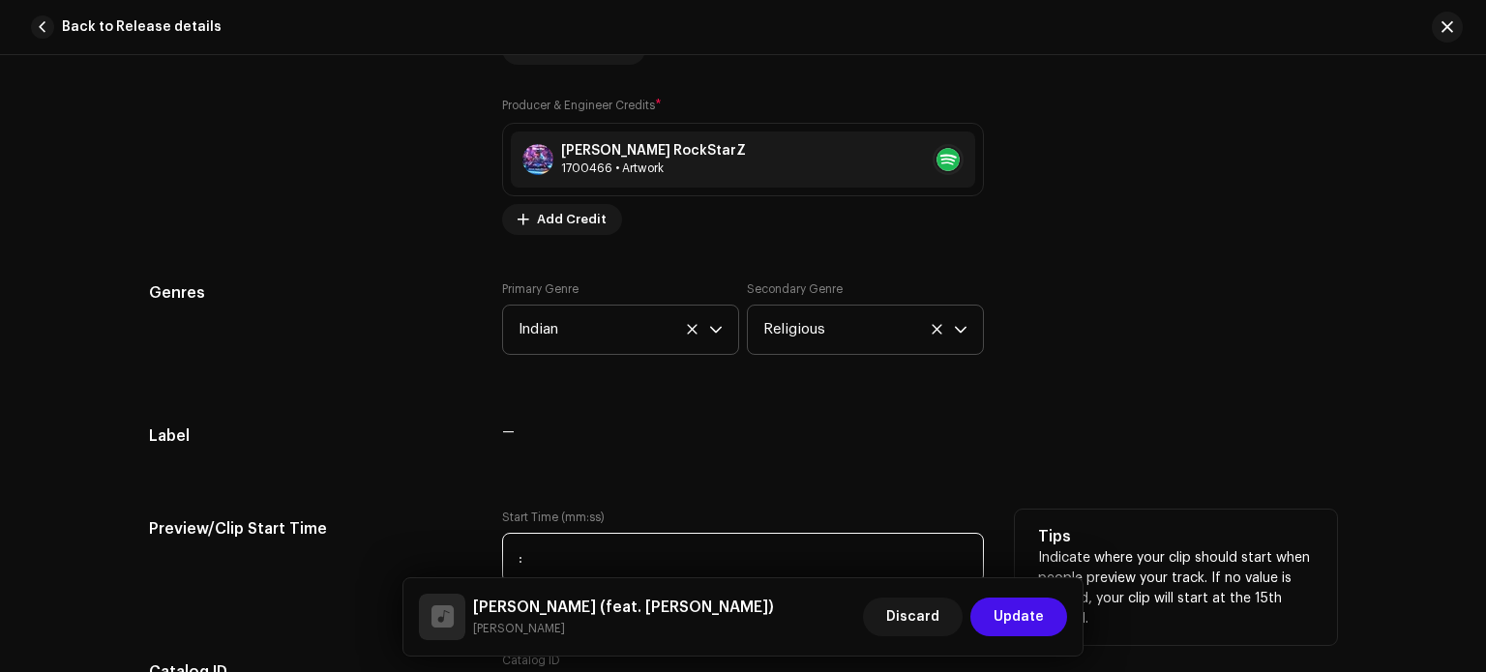
click at [876, 554] on input ":" at bounding box center [743, 558] width 482 height 50
type input "00:01"
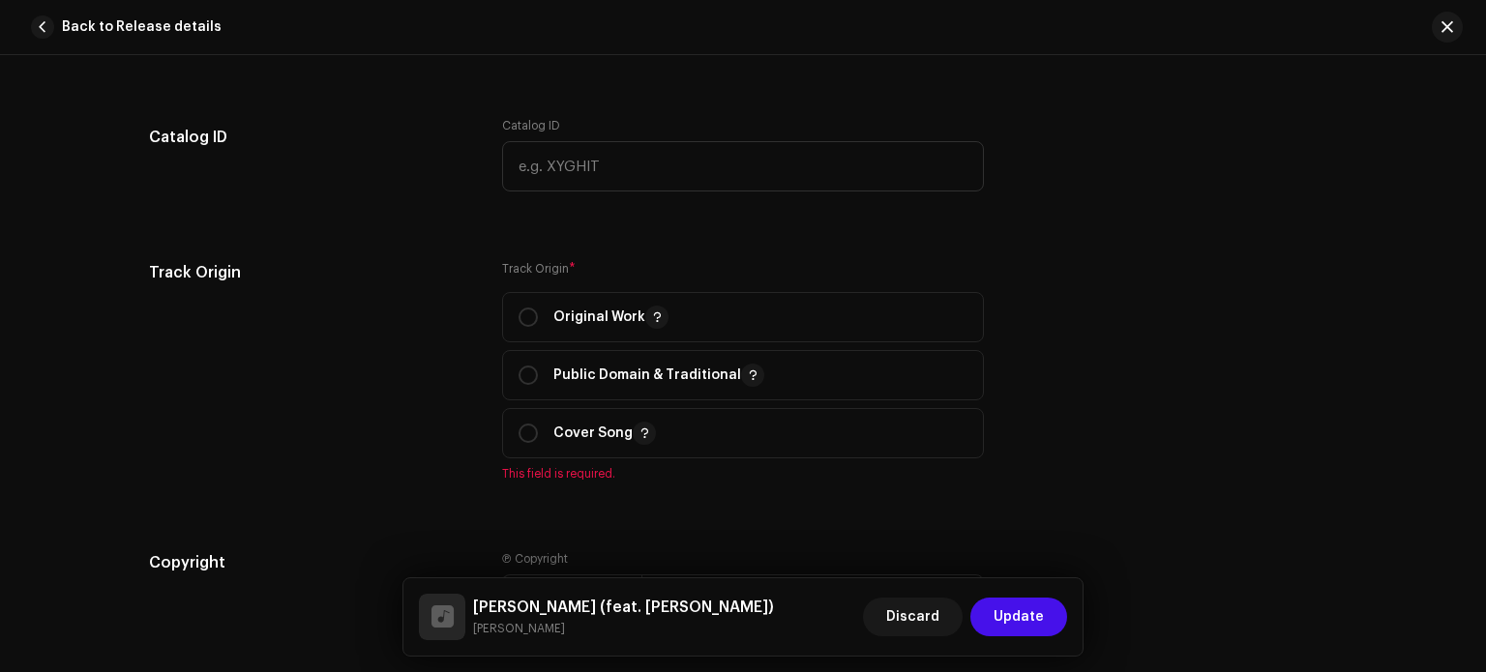
scroll to position [2244, 0]
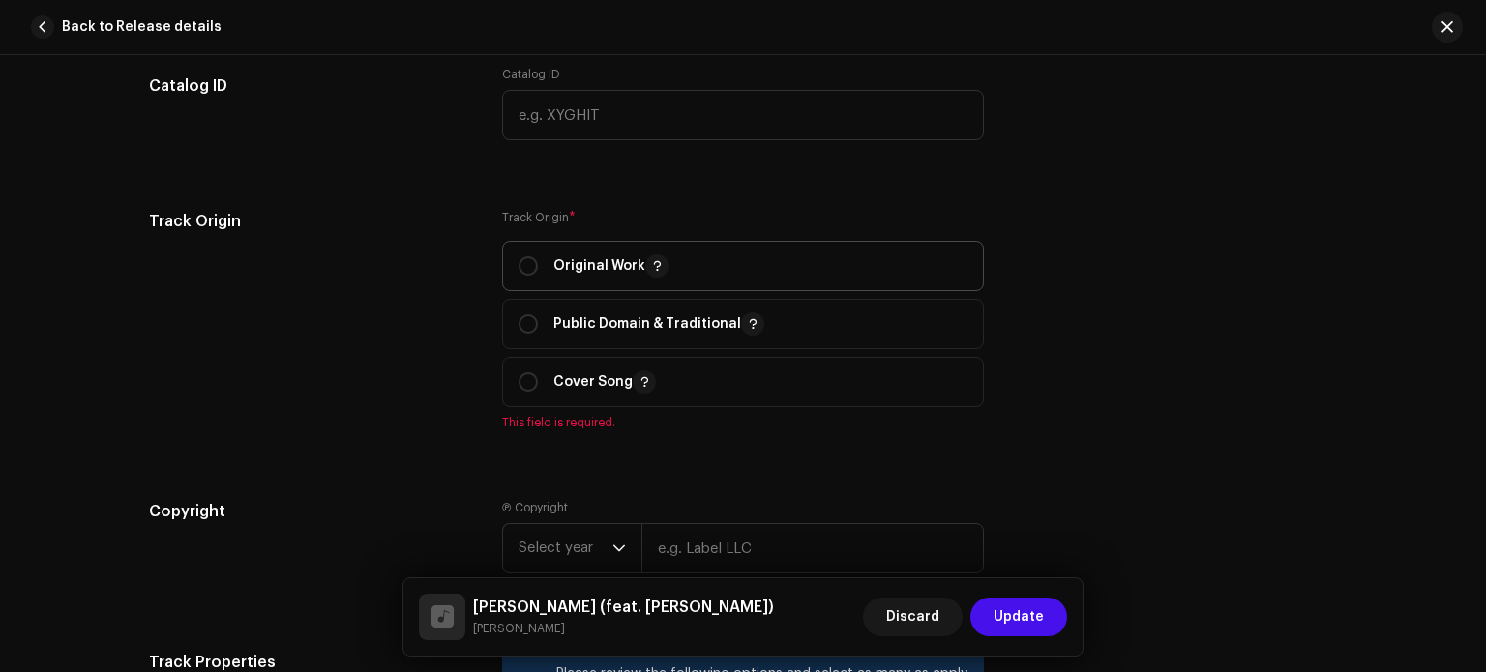
click at [541, 268] on div "Original Work" at bounding box center [594, 265] width 150 height 23
radio input "true"
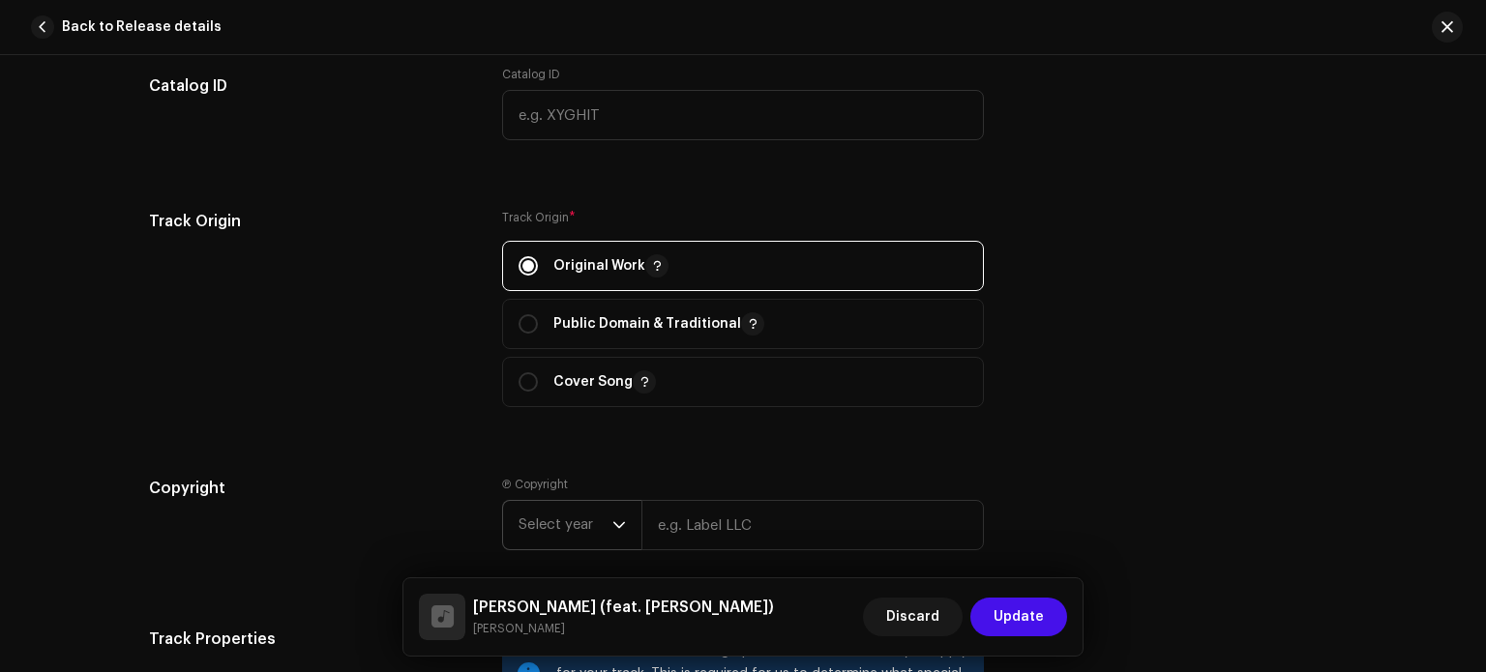
click at [613, 534] on div "dropdown trigger" at bounding box center [619, 525] width 14 height 48
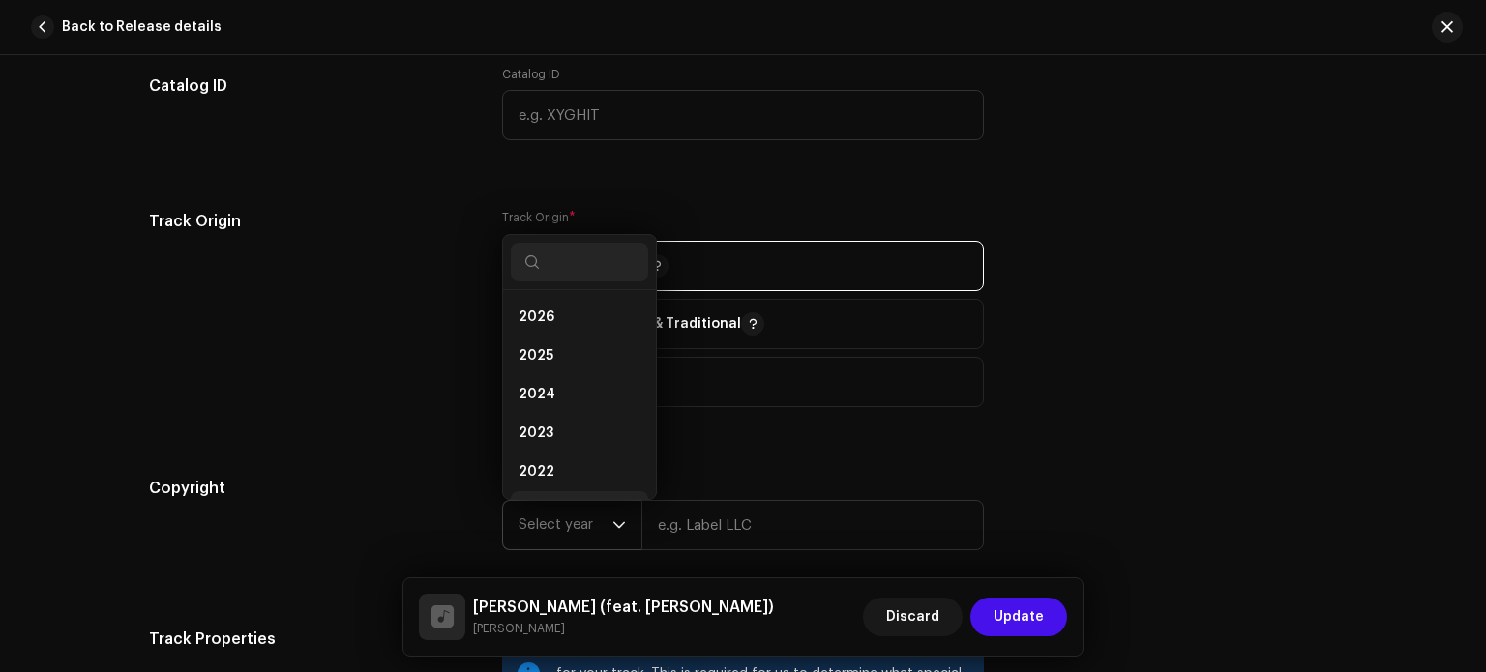
scroll to position [31, 0]
click at [584, 334] on li "2025" at bounding box center [579, 325] width 137 height 39
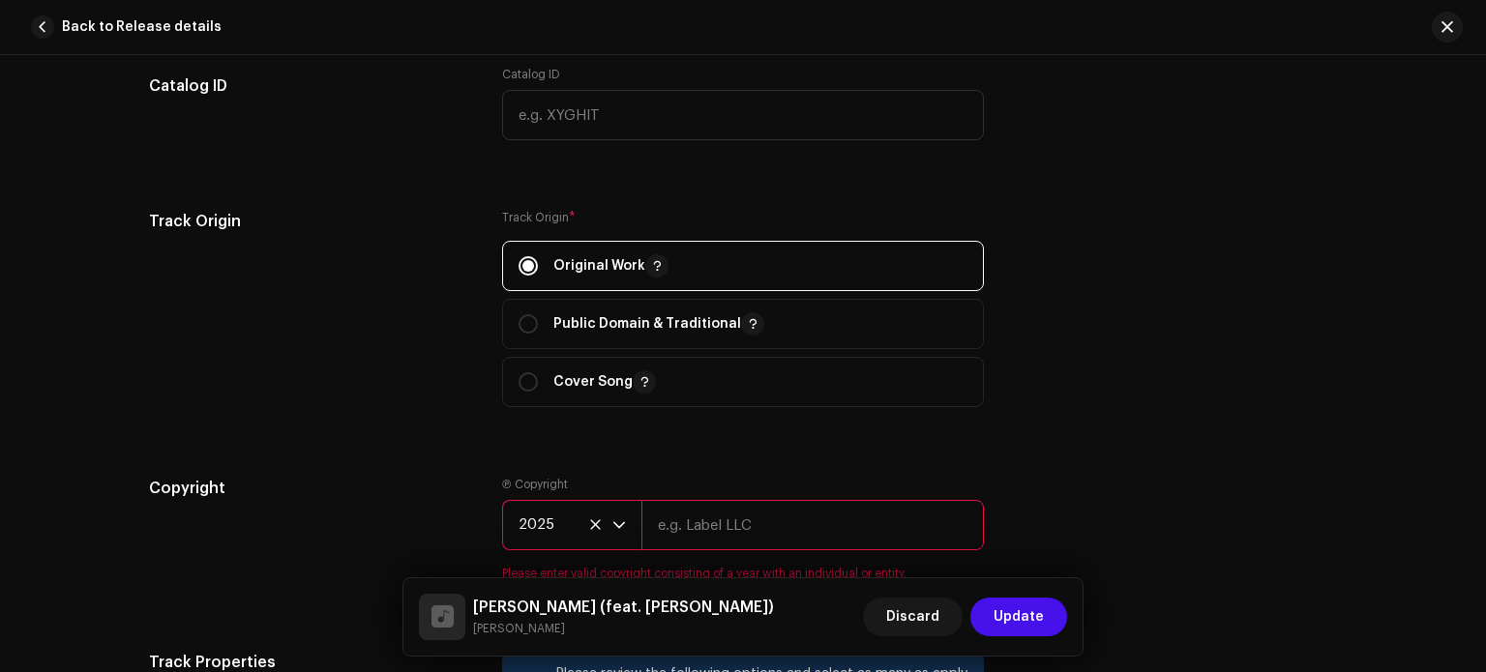
click at [688, 529] on input "text" at bounding box center [813, 525] width 343 height 50
type input "[PERSON_NAME]"
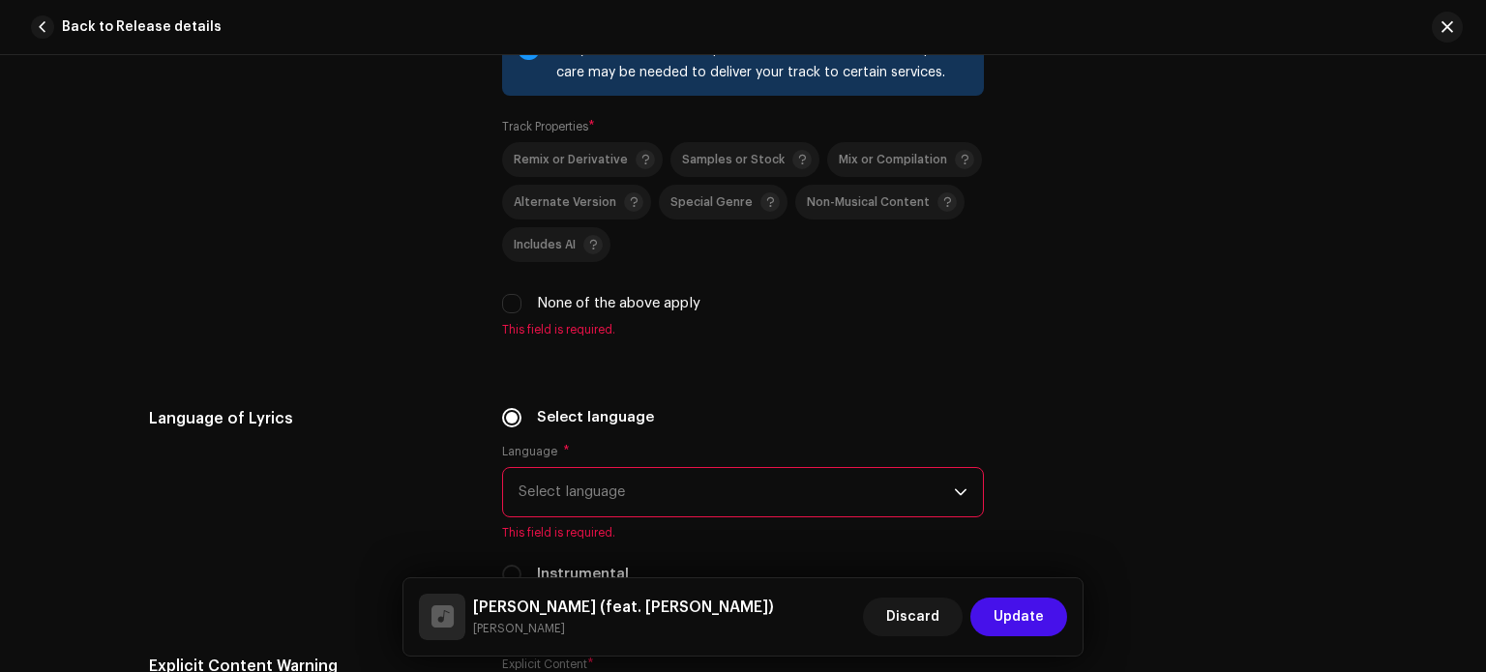
scroll to position [2881, 0]
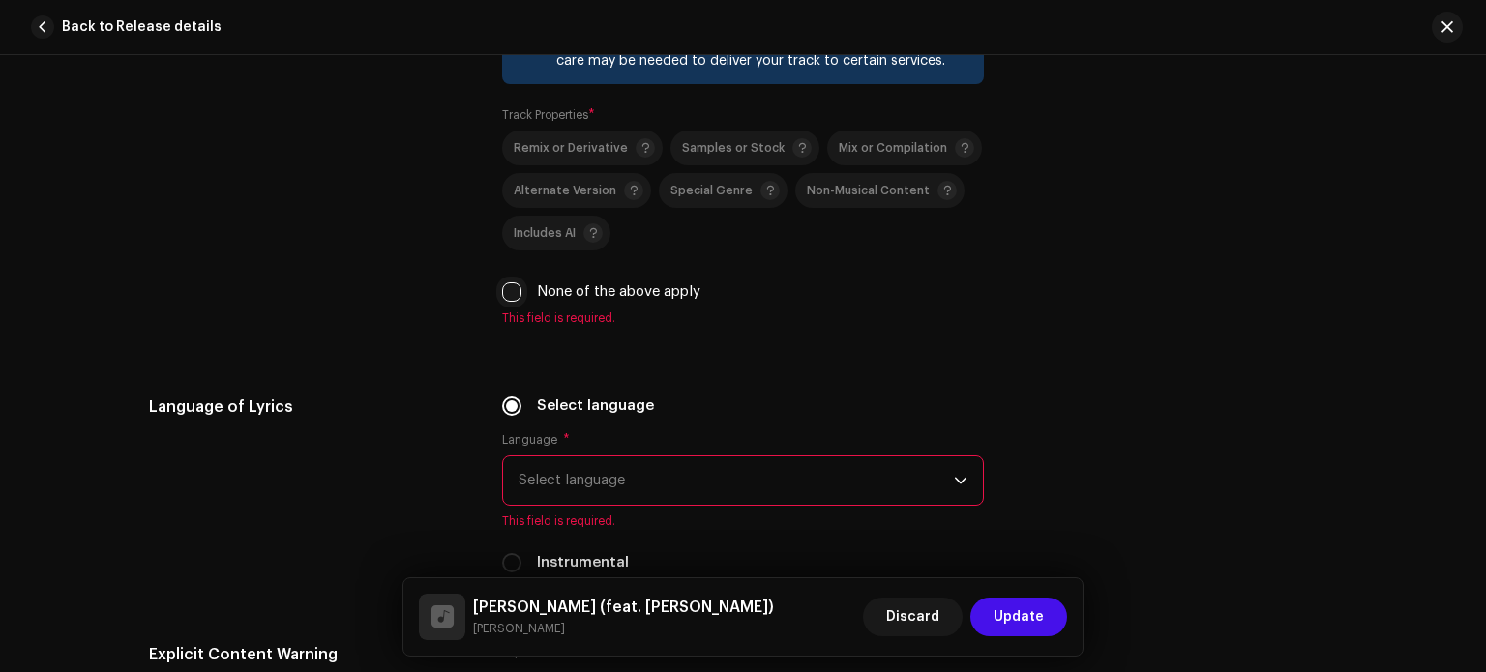
click at [512, 293] on input "None of the above apply" at bounding box center [511, 292] width 19 height 19
checkbox input "true"
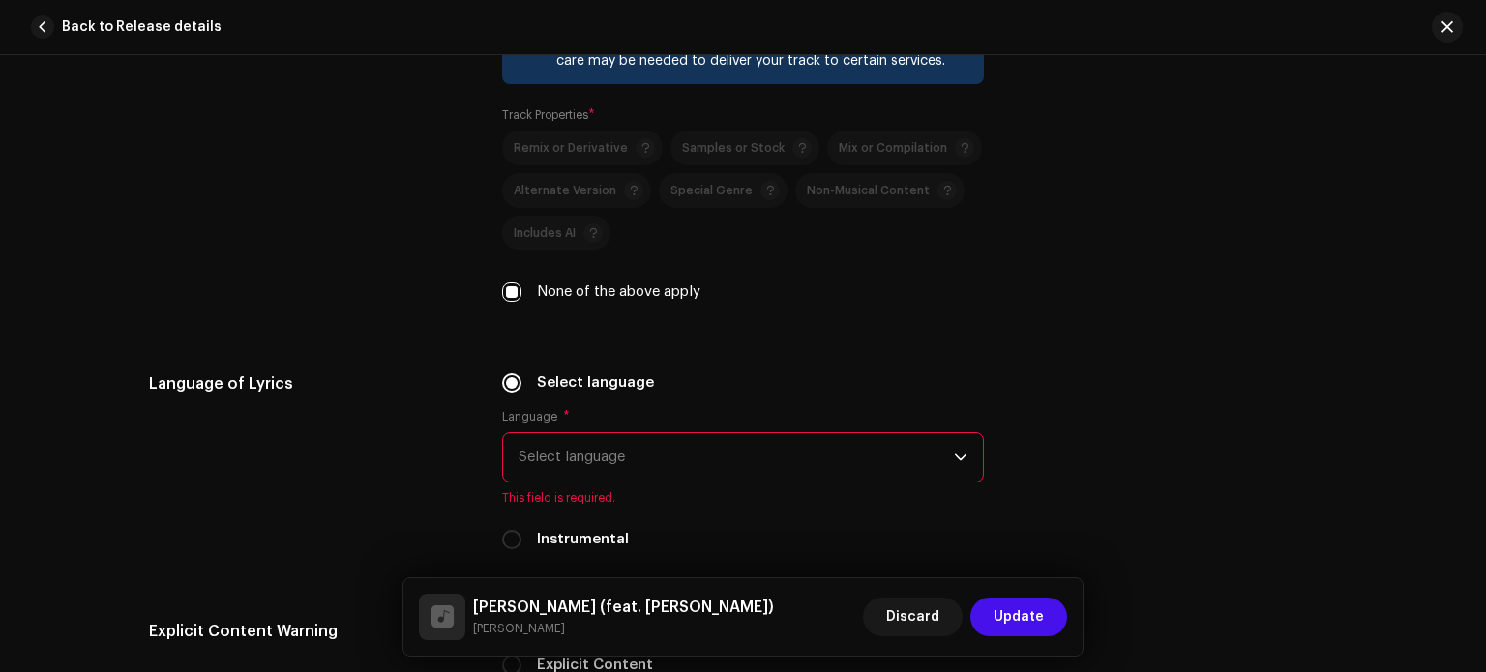
click at [595, 458] on span "Select language" at bounding box center [736, 457] width 435 height 48
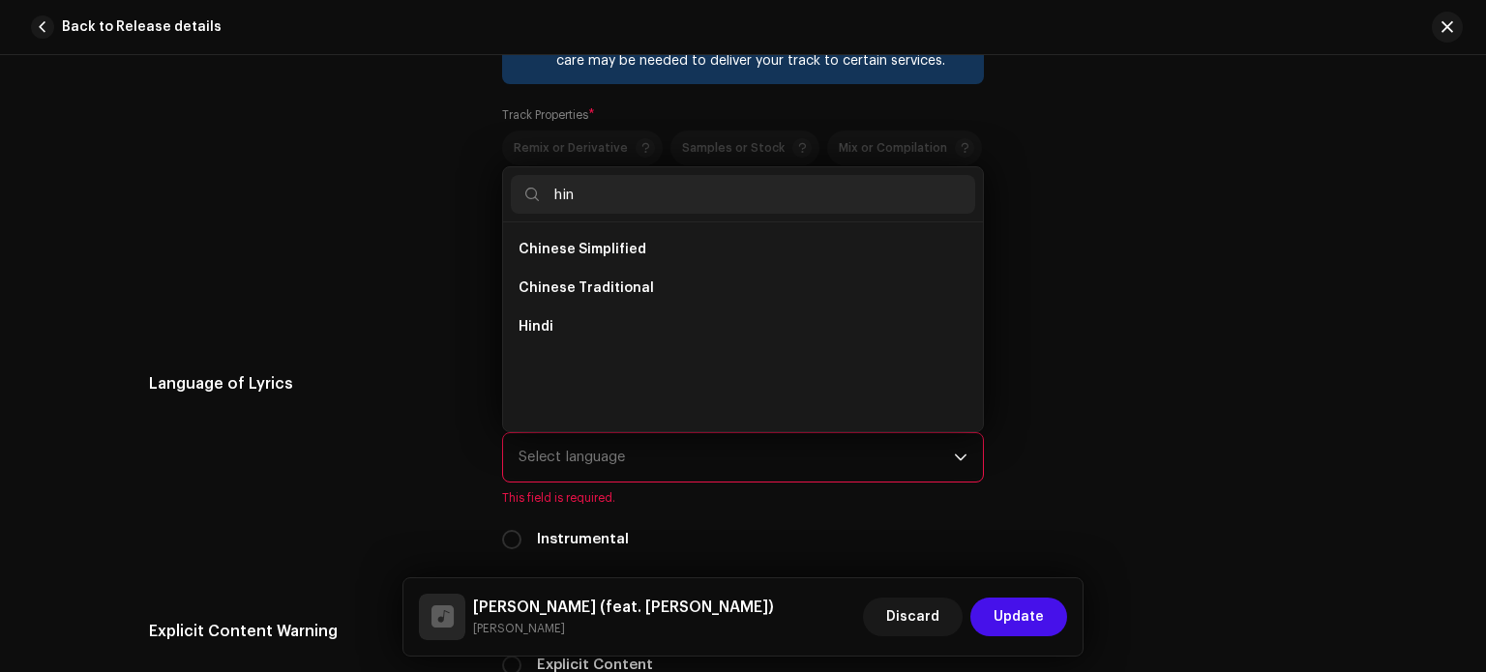
scroll to position [0, 0]
type input "hin"
click at [550, 324] on li "Hindi" at bounding box center [743, 327] width 464 height 39
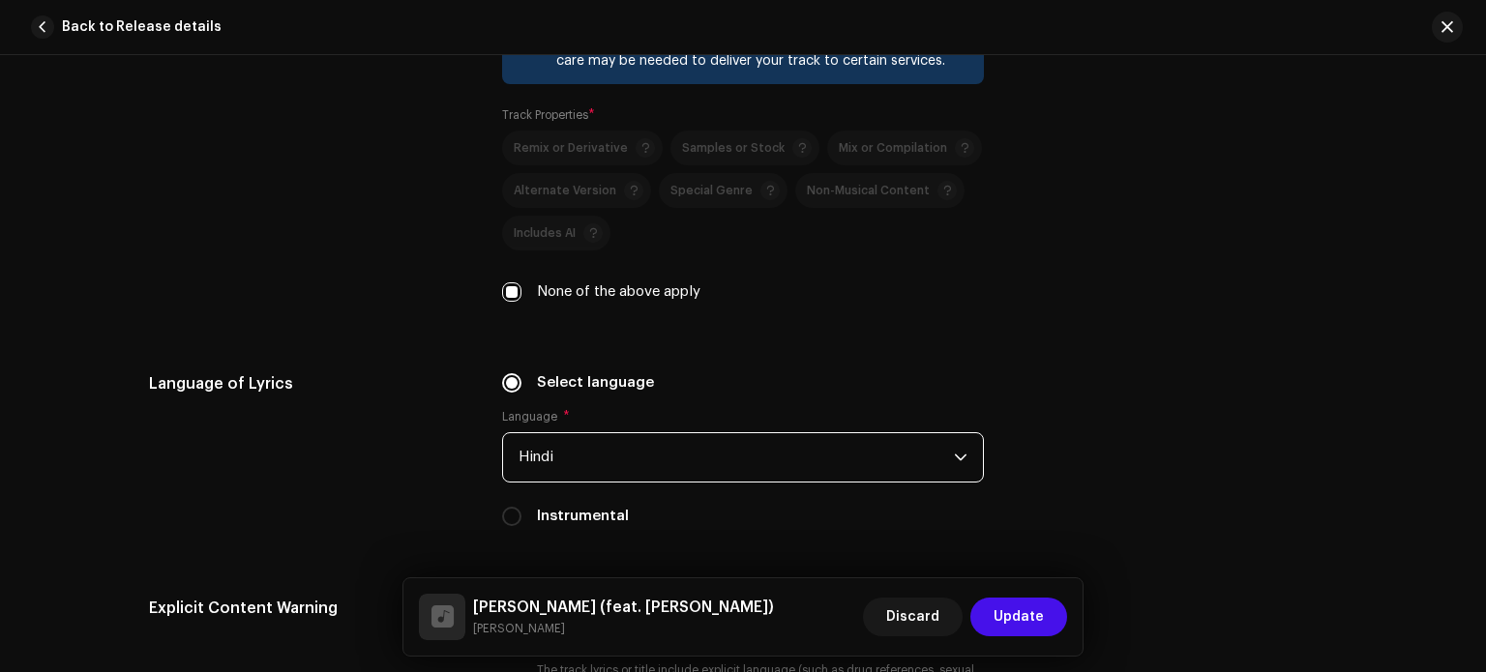
click at [602, 482] on span "Hindi" at bounding box center [736, 457] width 435 height 48
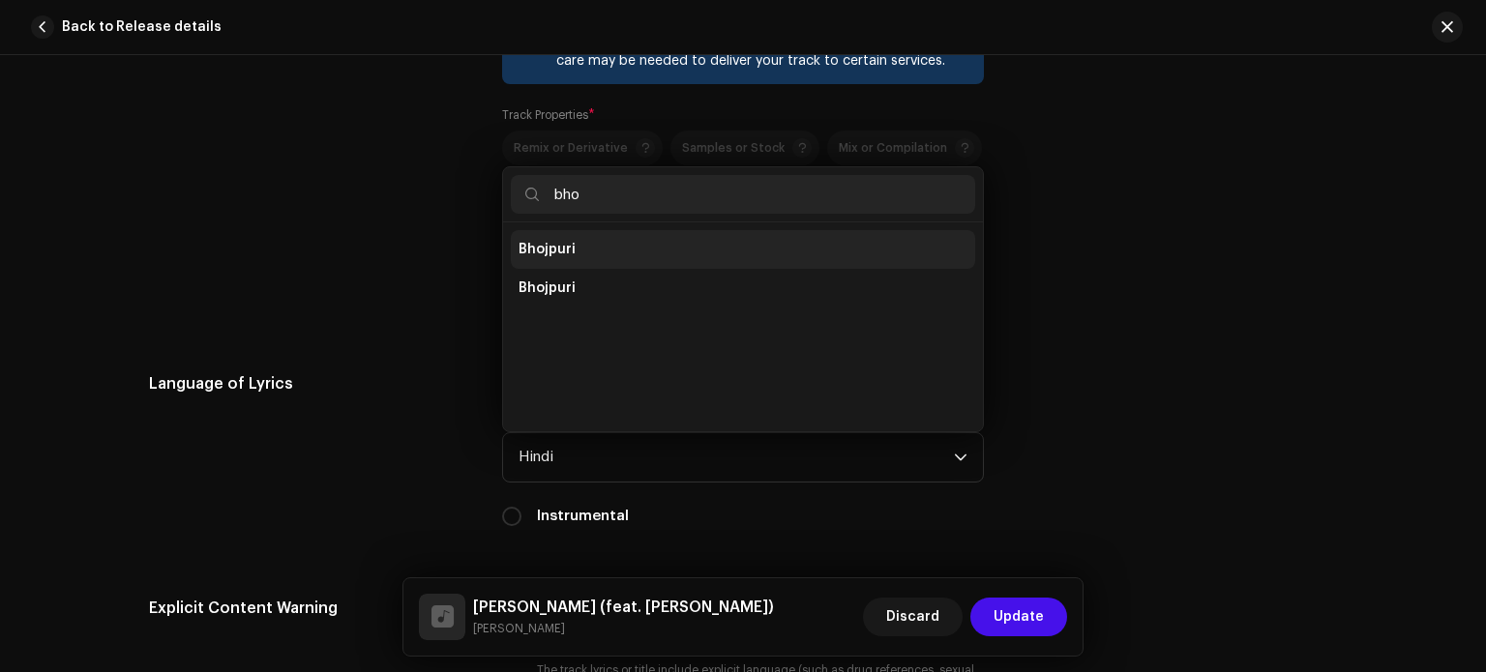
type input "bho"
click at [566, 247] on span "Bhojpuri" at bounding box center [547, 249] width 57 height 19
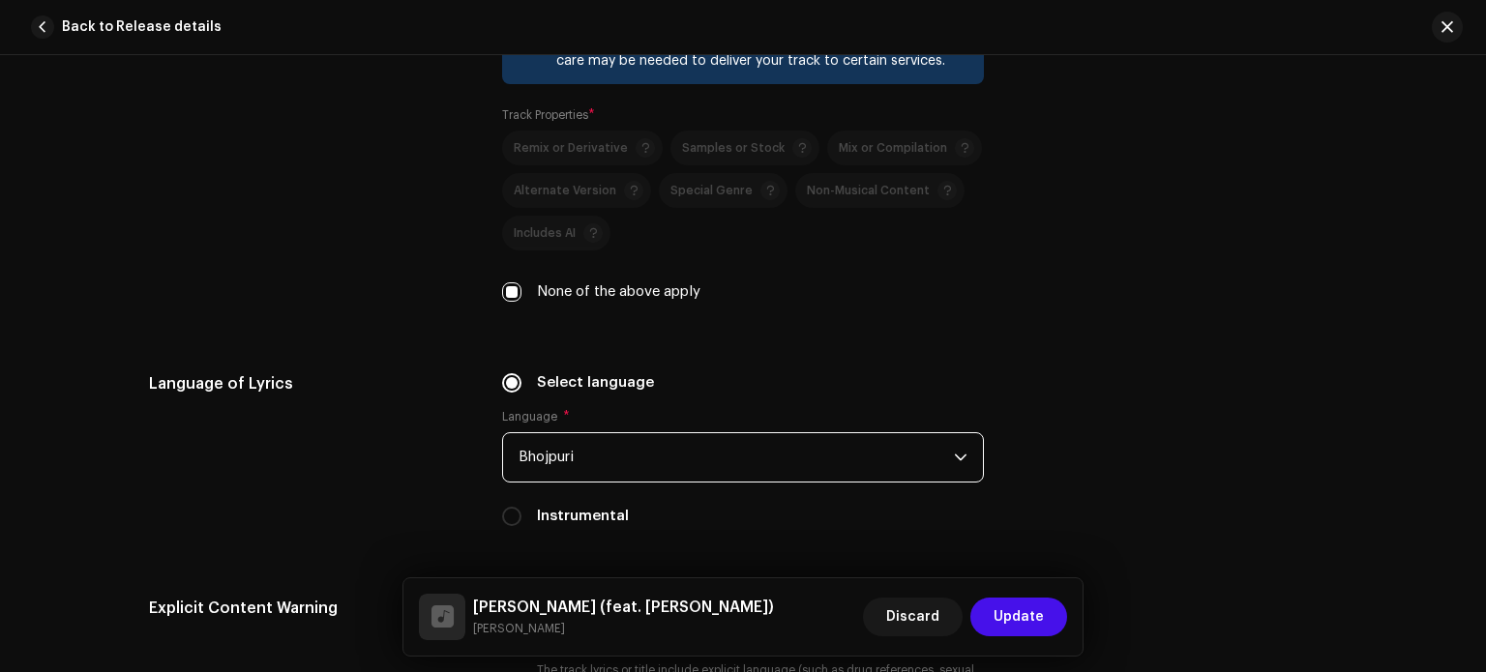
click at [851, 462] on span "Bhojpuri" at bounding box center [736, 457] width 435 height 48
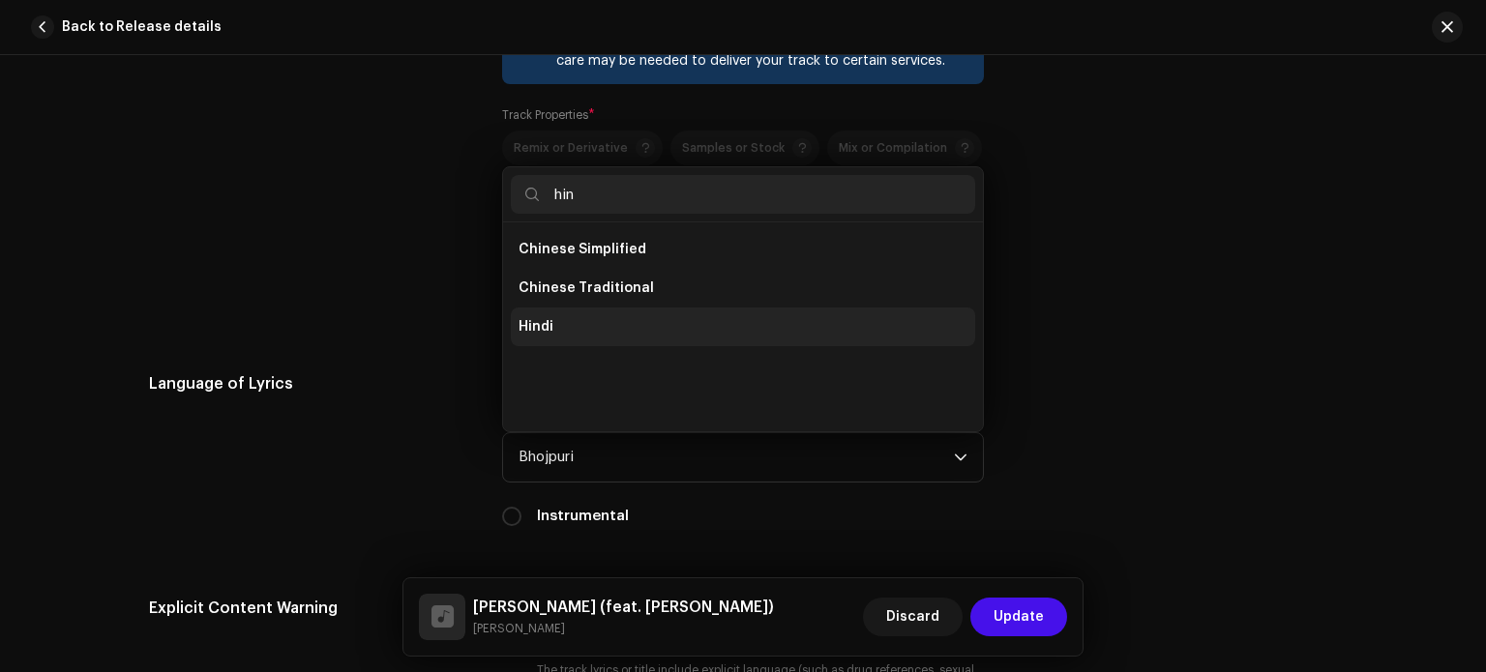
type input "hin"
click at [684, 339] on li "Hindi" at bounding box center [743, 327] width 464 height 39
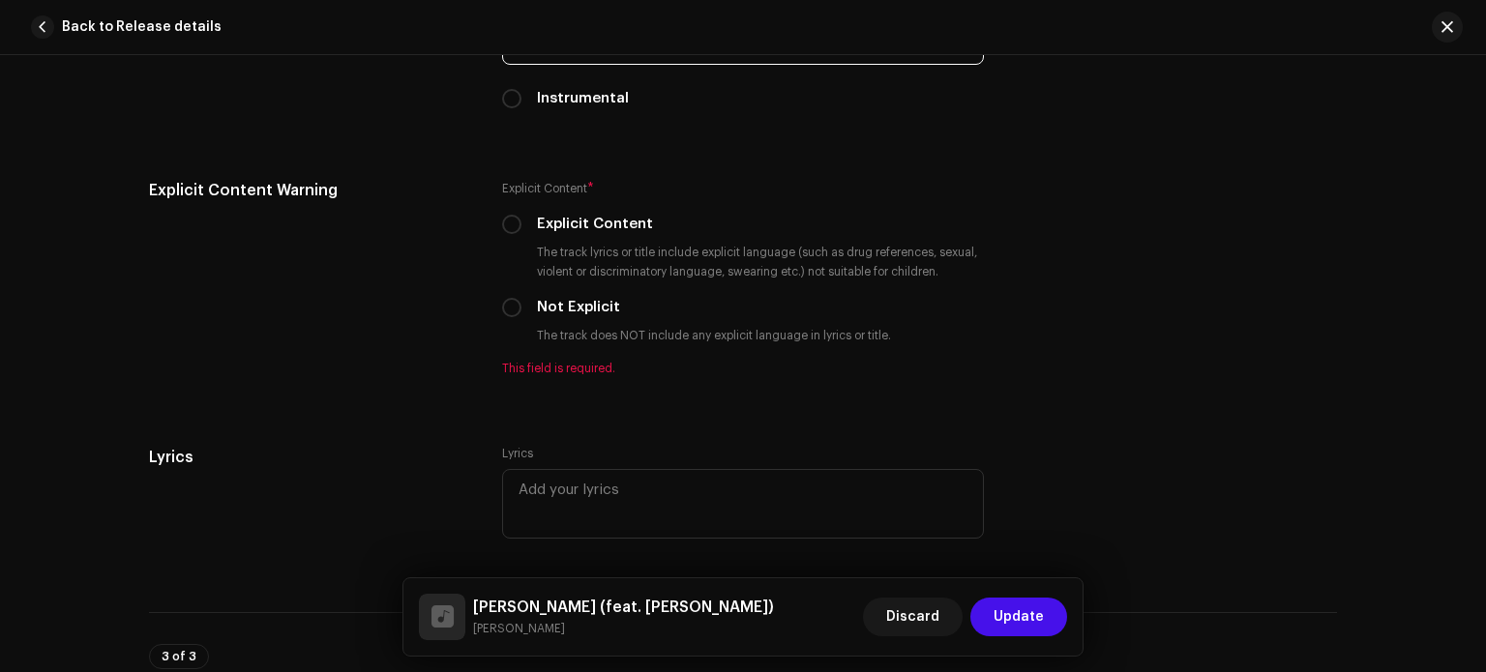
scroll to position [3305, 0]
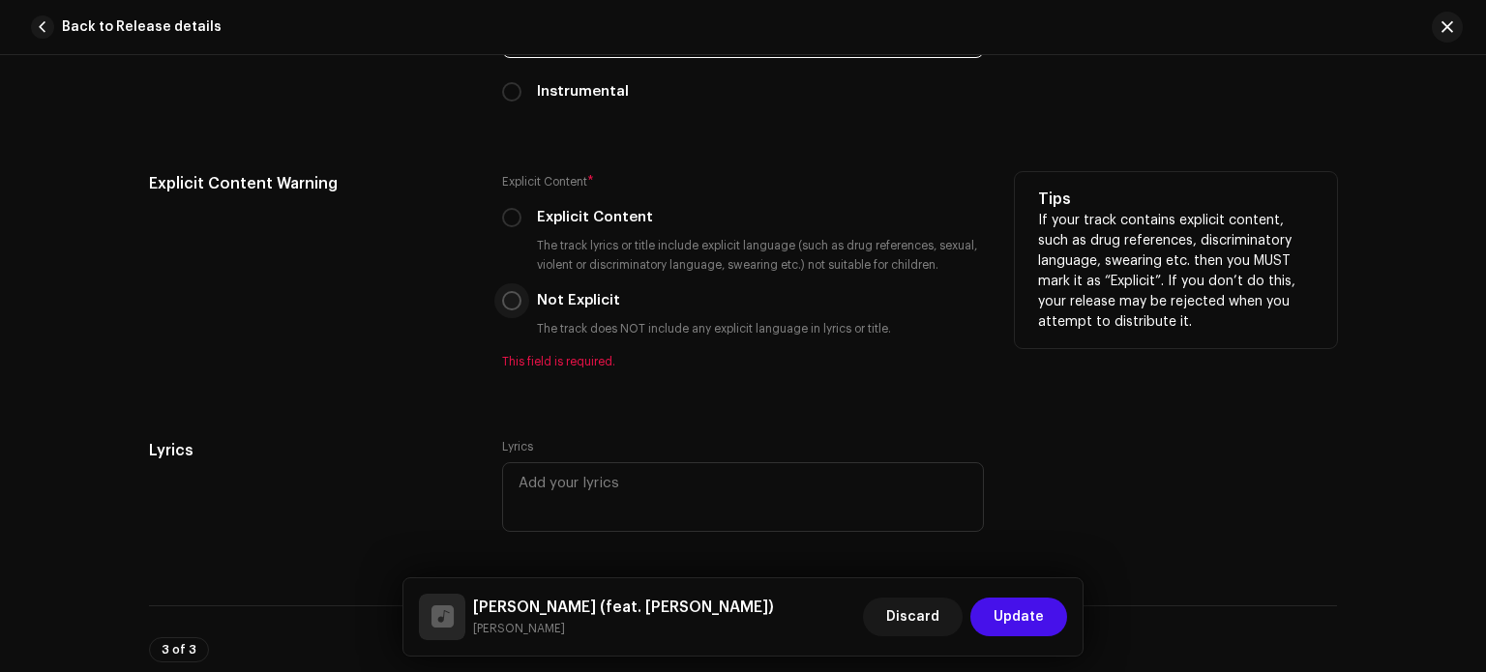
click at [504, 305] on input "Not Explicit" at bounding box center [511, 300] width 19 height 19
radio input "true"
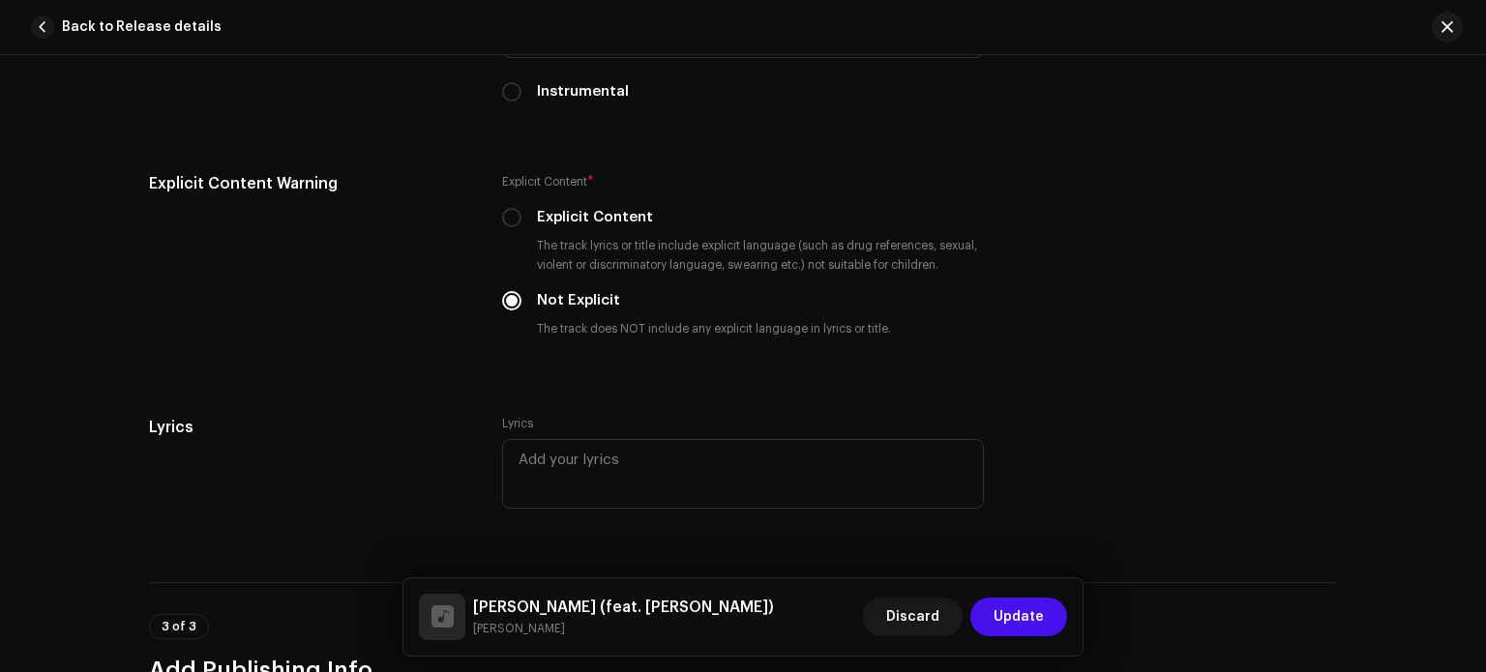
drag, startPoint x: 1475, startPoint y: 522, endPoint x: 1475, endPoint y: 536, distance: 13.5
click at [1475, 536] on div "Track details Complete the following to finalize your track. 1 of 3 Add Audio F…" at bounding box center [743, 363] width 1486 height 617
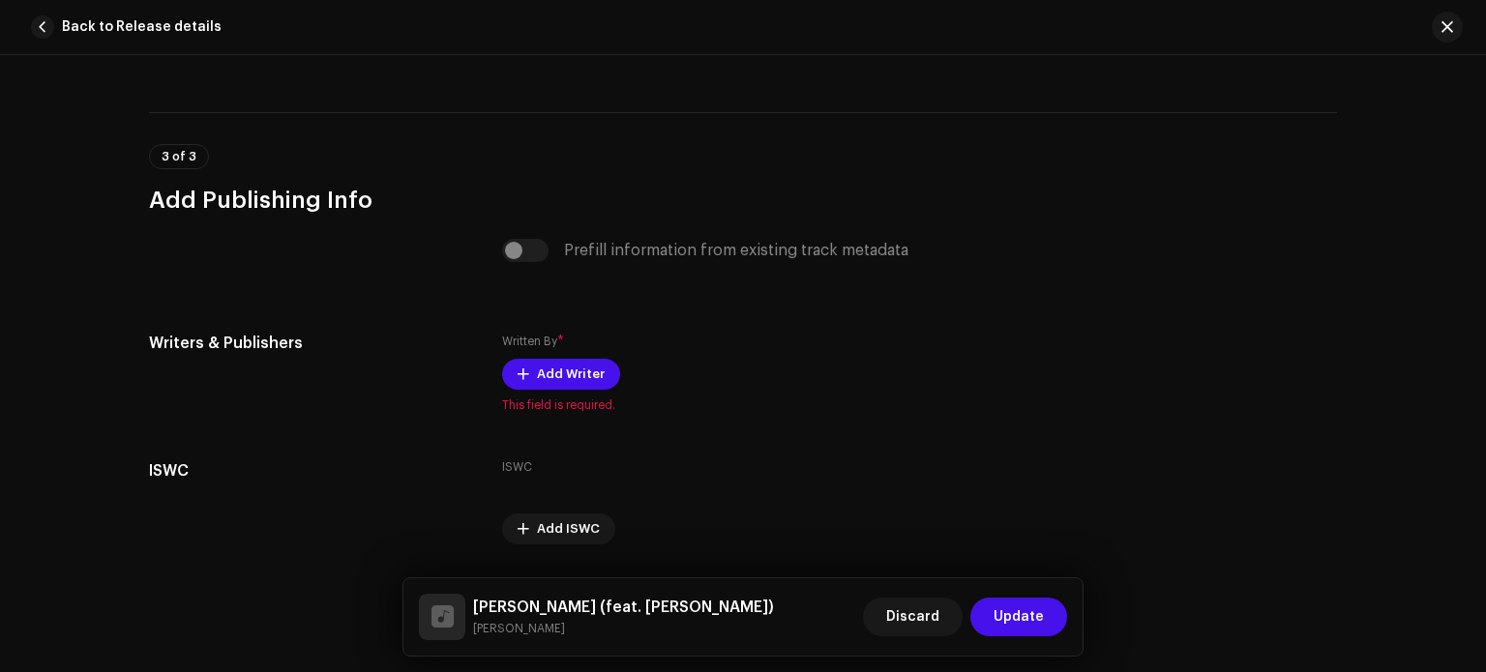
scroll to position [3837, 0]
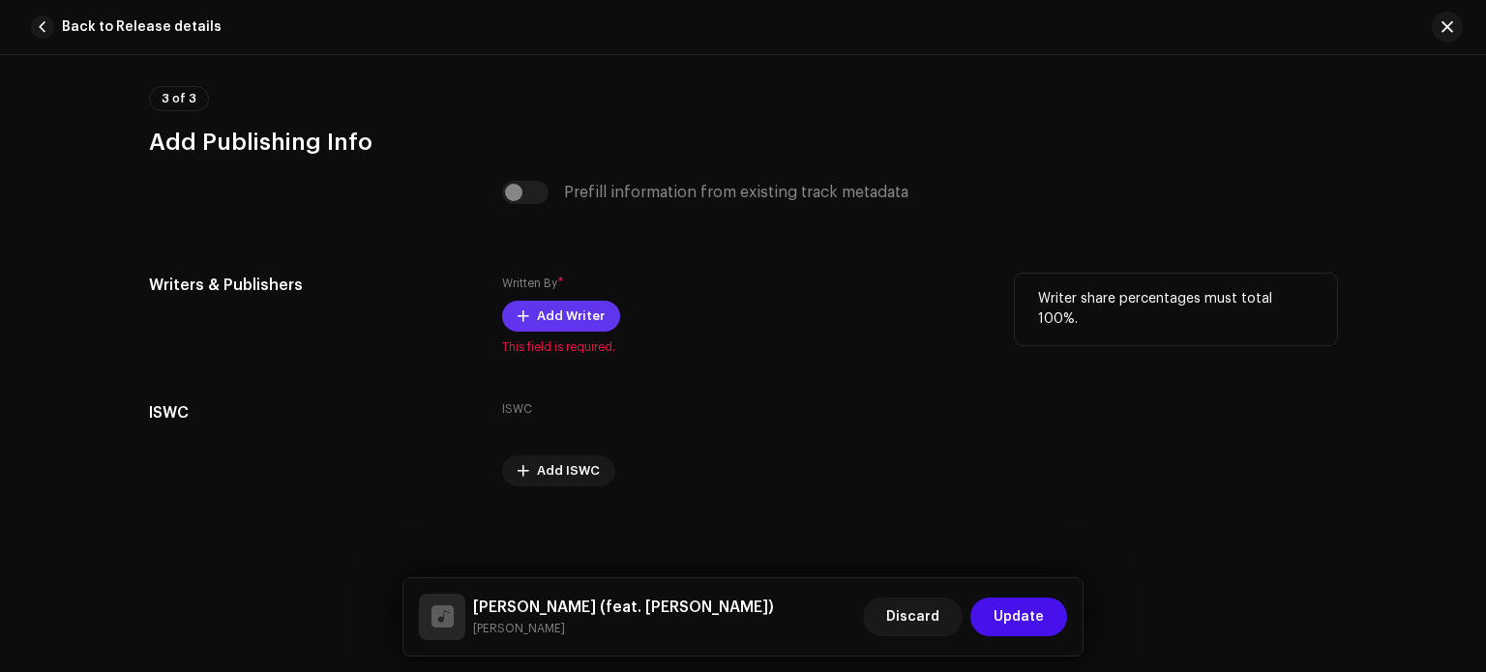
click at [597, 323] on button "Add Writer" at bounding box center [561, 316] width 118 height 31
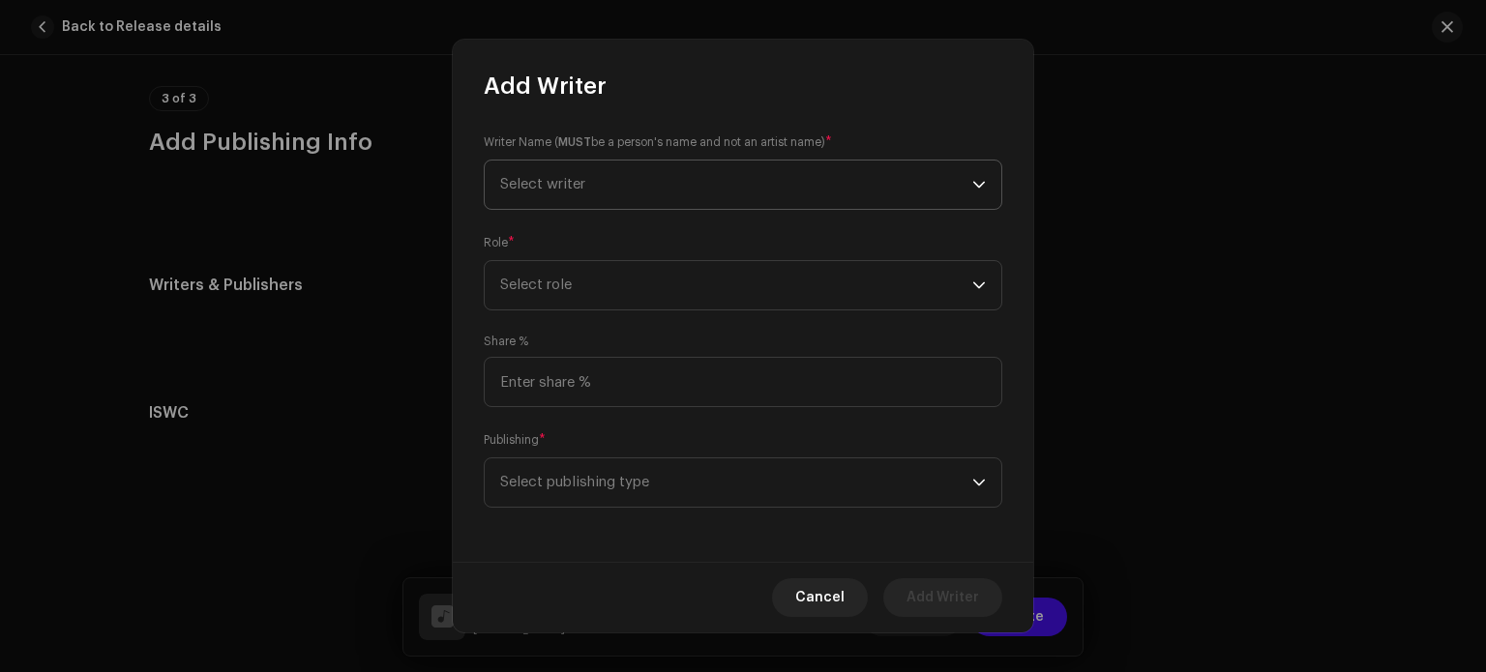
click at [631, 191] on span "Select writer" at bounding box center [736, 185] width 472 height 48
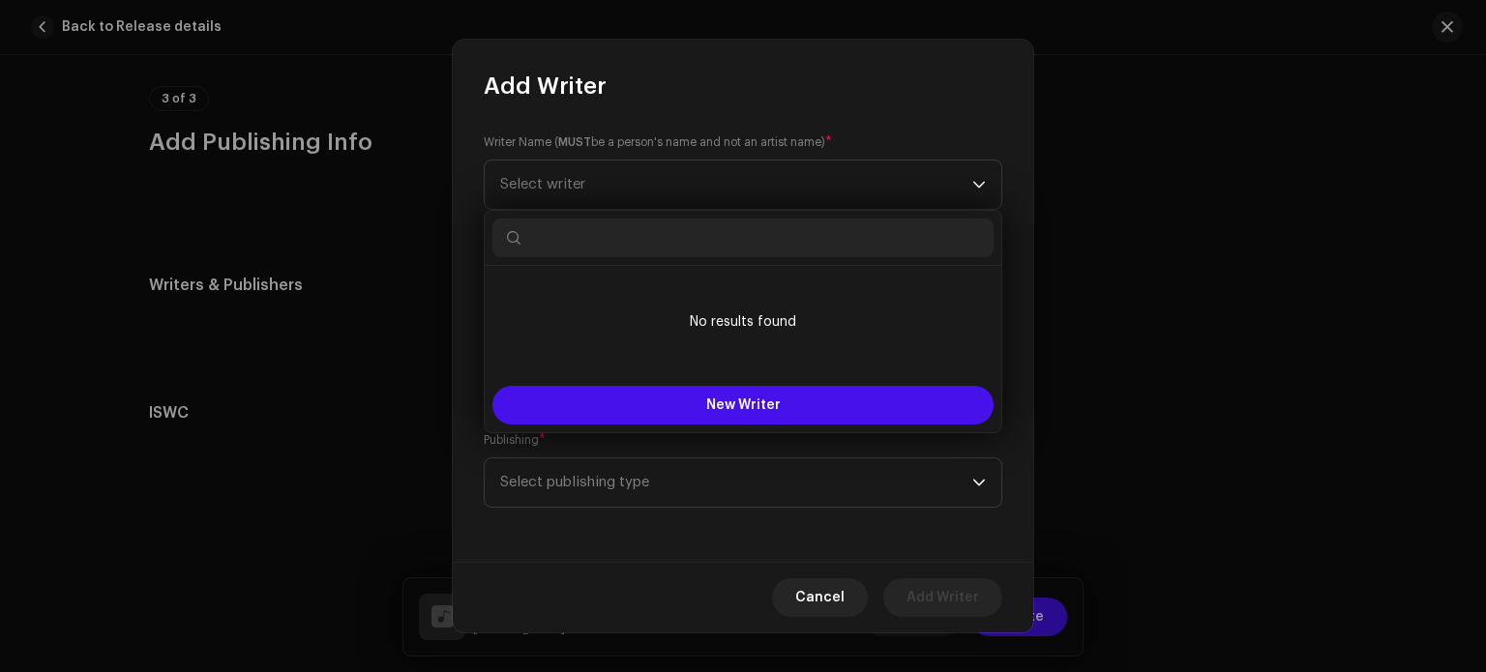
click at [659, 227] on input "text" at bounding box center [743, 238] width 501 height 39
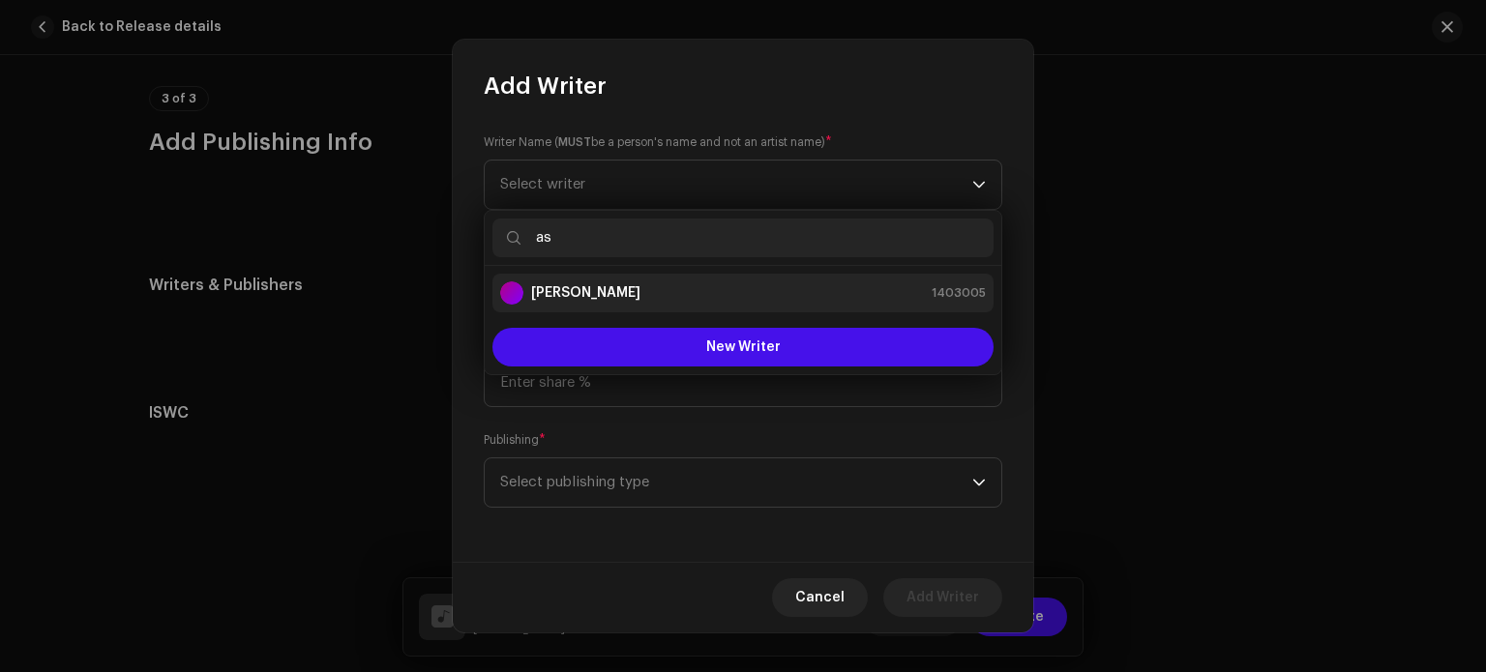
type input "as"
click at [685, 301] on div "[PERSON_NAME] 1403005" at bounding box center [743, 293] width 486 height 23
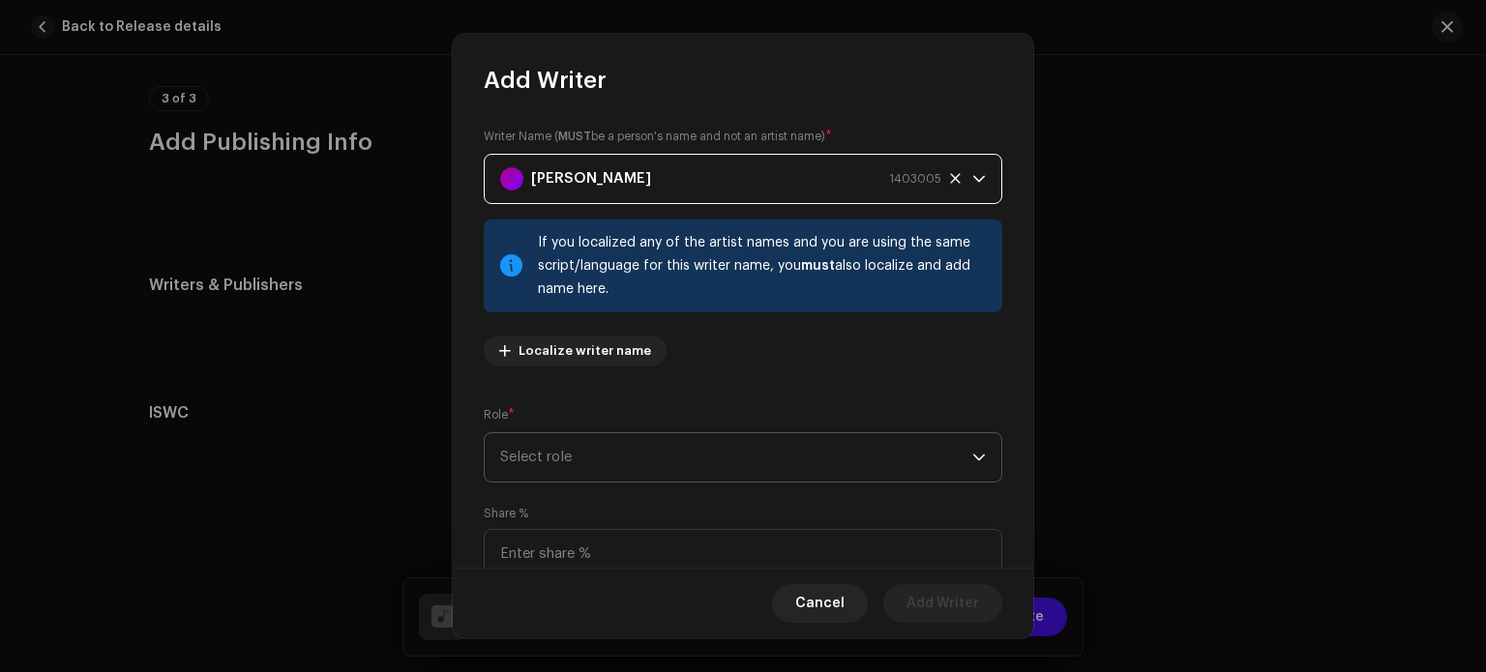
click at [712, 456] on span "Select role" at bounding box center [736, 457] width 472 height 48
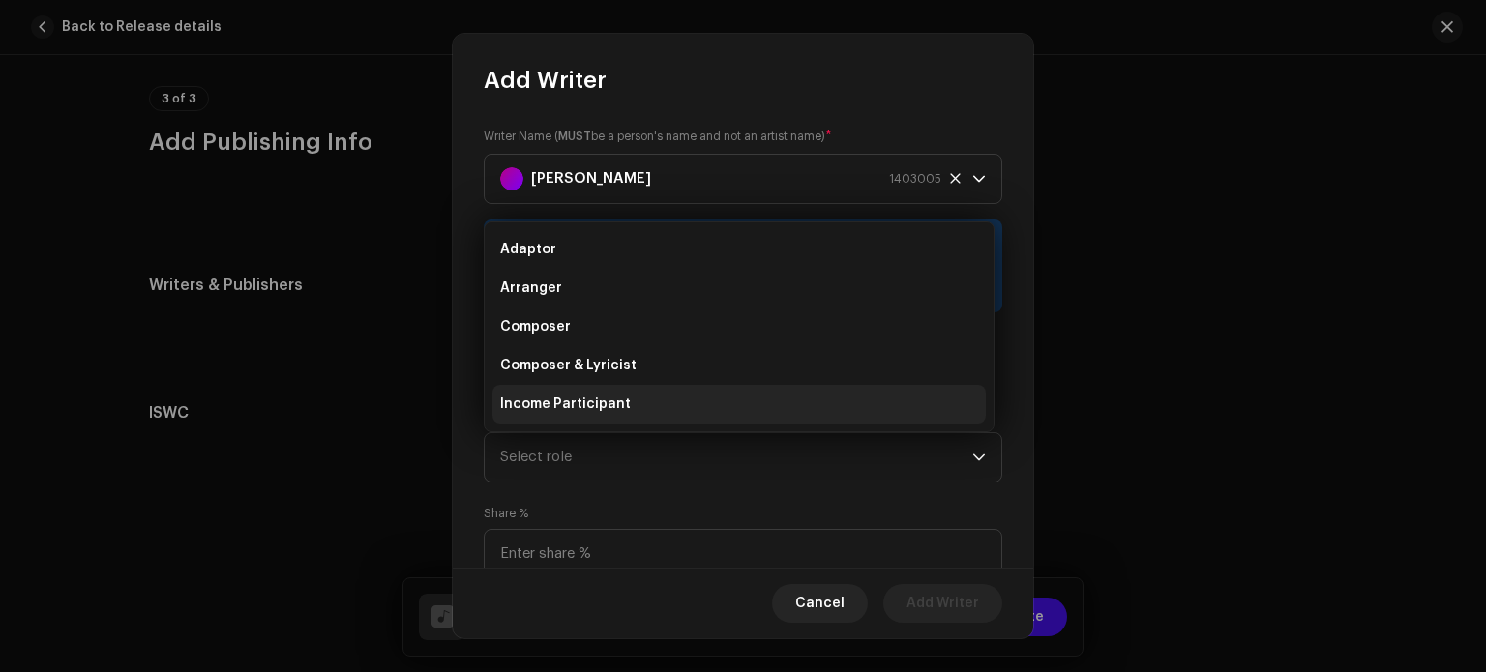
scroll to position [31, 0]
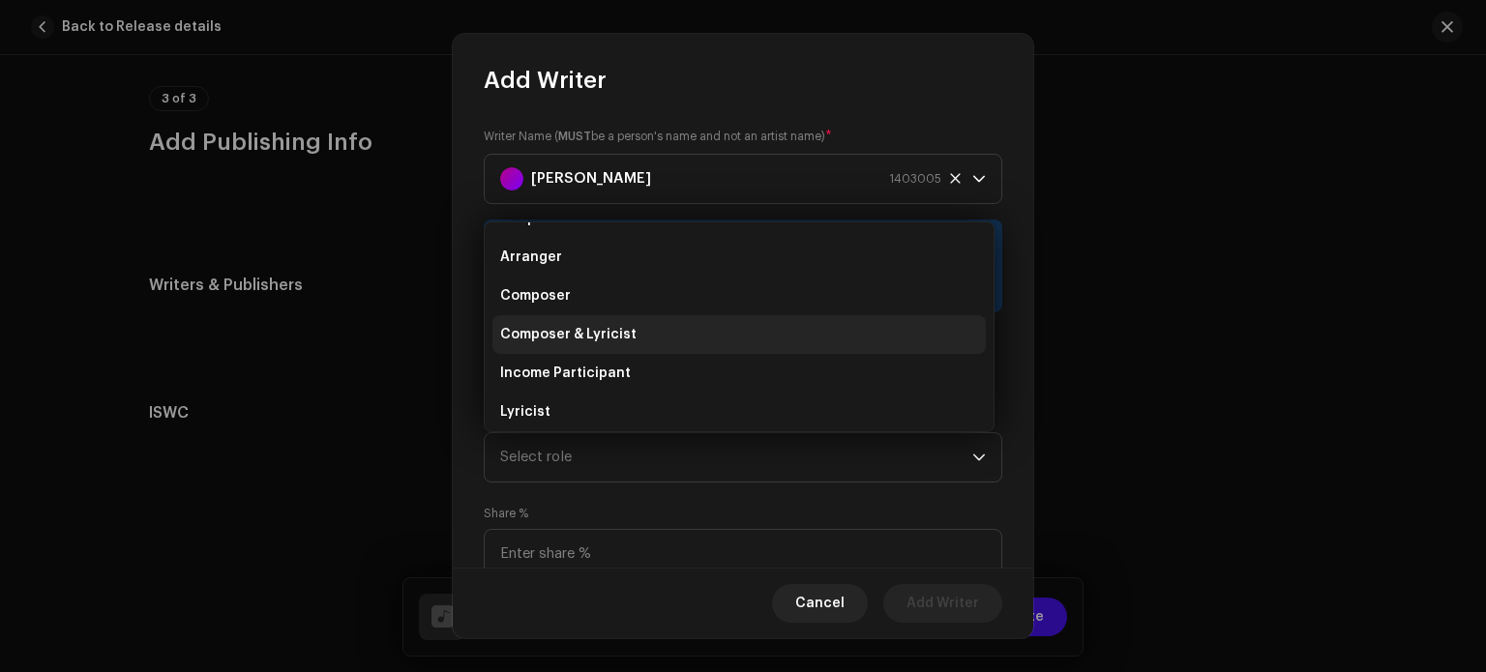
click at [693, 338] on li "Composer & Lyricist" at bounding box center [739, 334] width 493 height 39
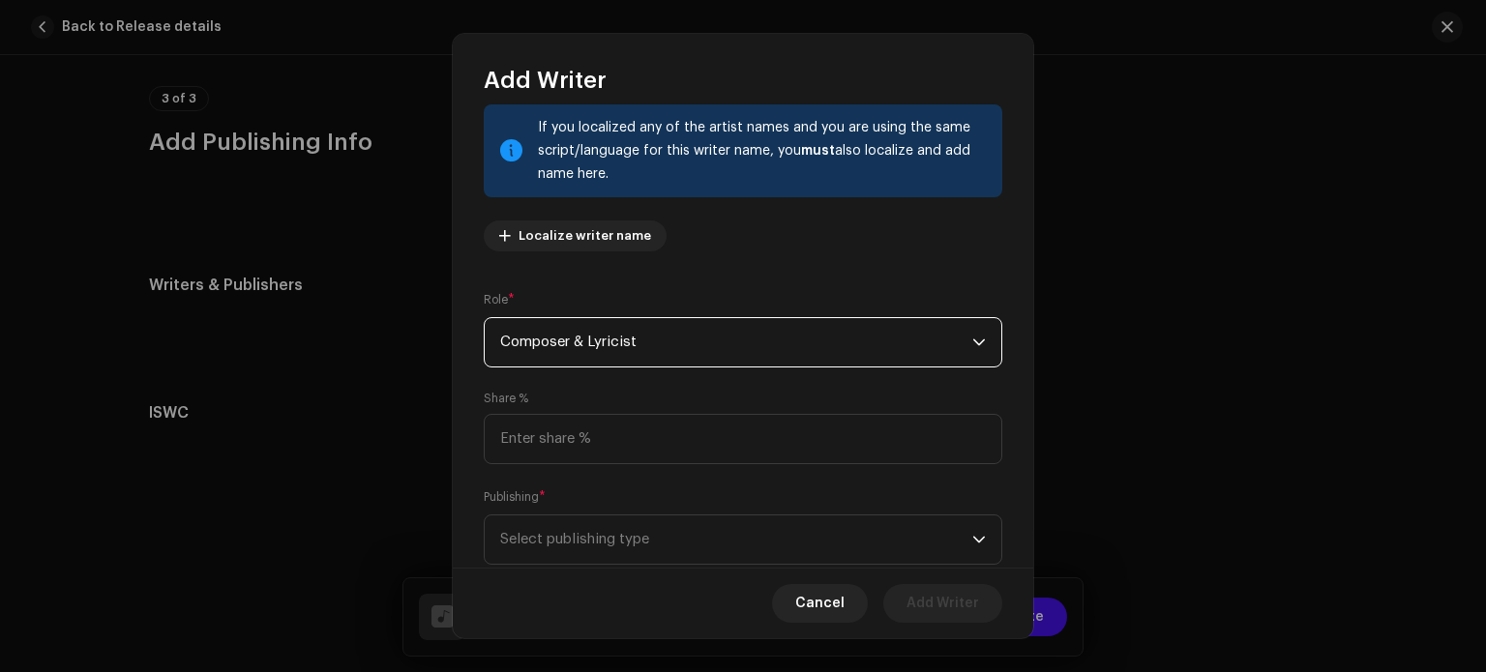
scroll to position [152, 0]
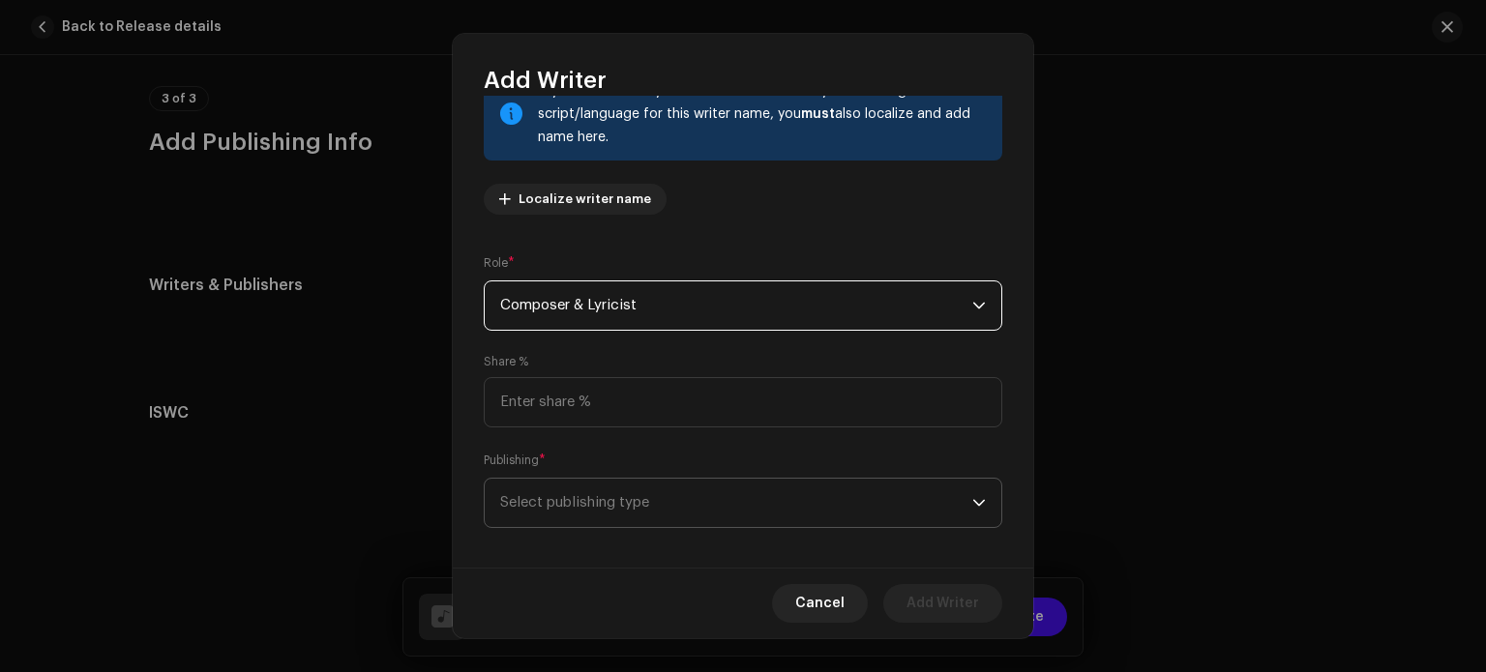
click at [753, 505] on span "Select publishing type" at bounding box center [736, 503] width 472 height 48
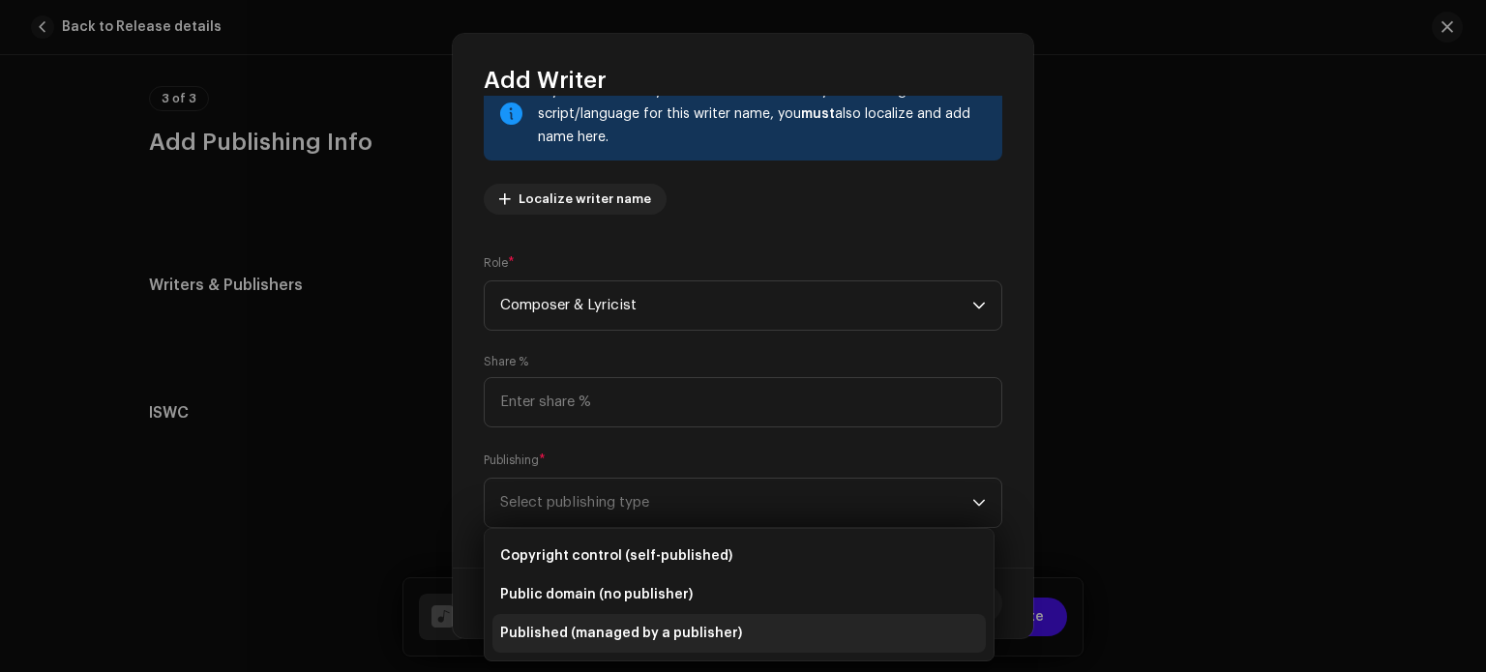
click at [689, 630] on span "Published (managed by a publisher)" at bounding box center [621, 633] width 242 height 19
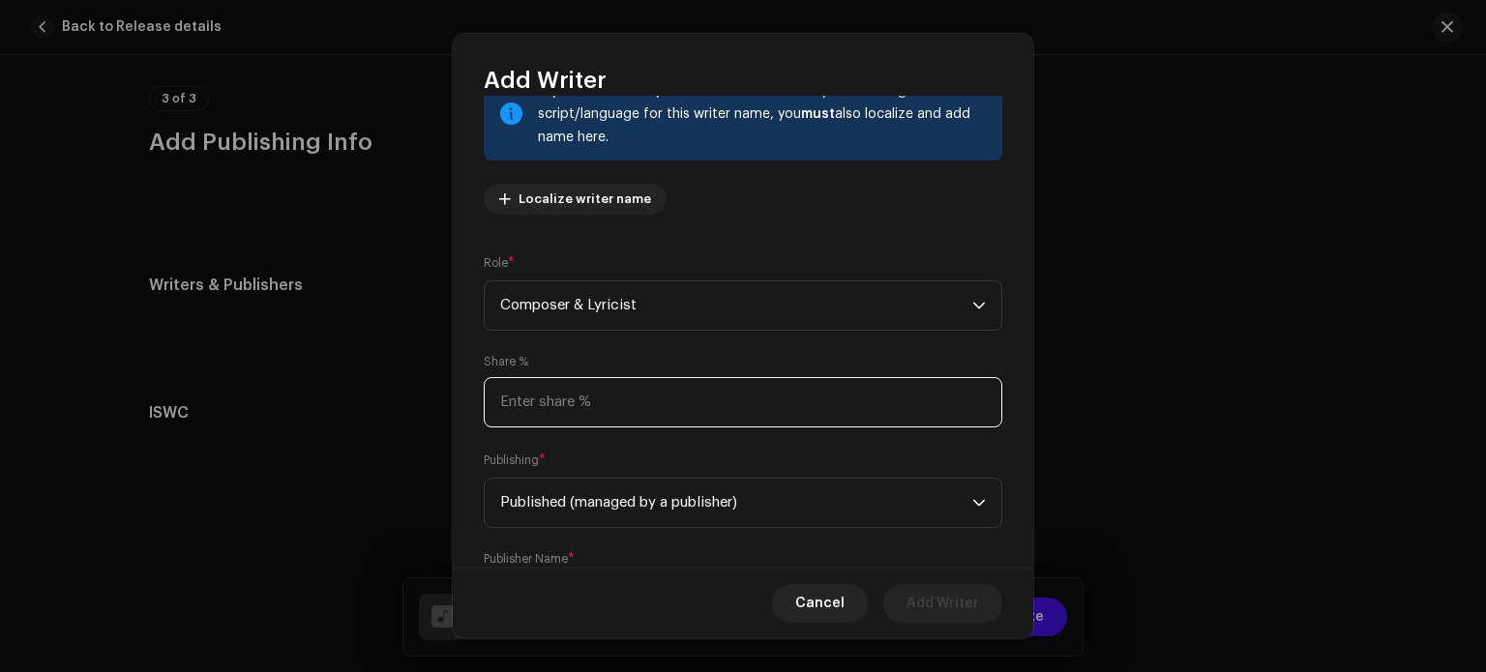
click at [741, 400] on input at bounding box center [743, 402] width 519 height 50
type input "100.00"
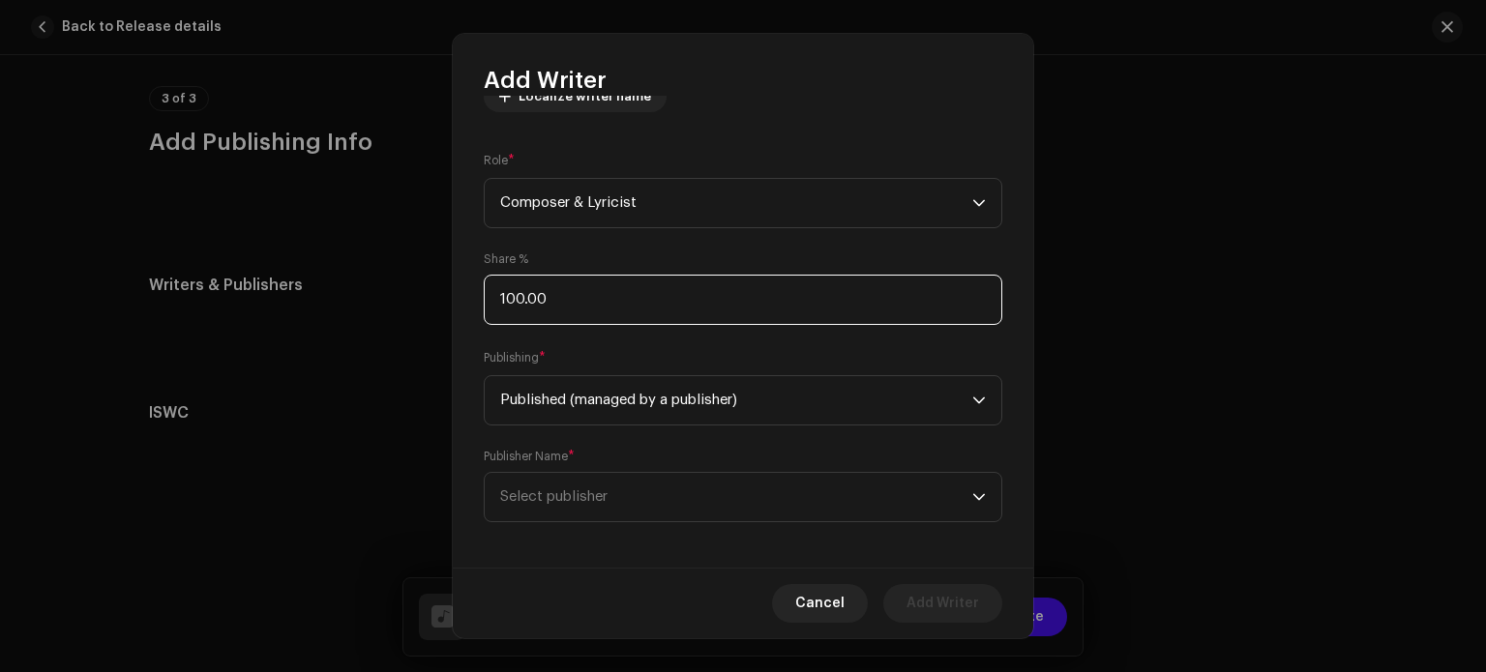
scroll to position [255, 0]
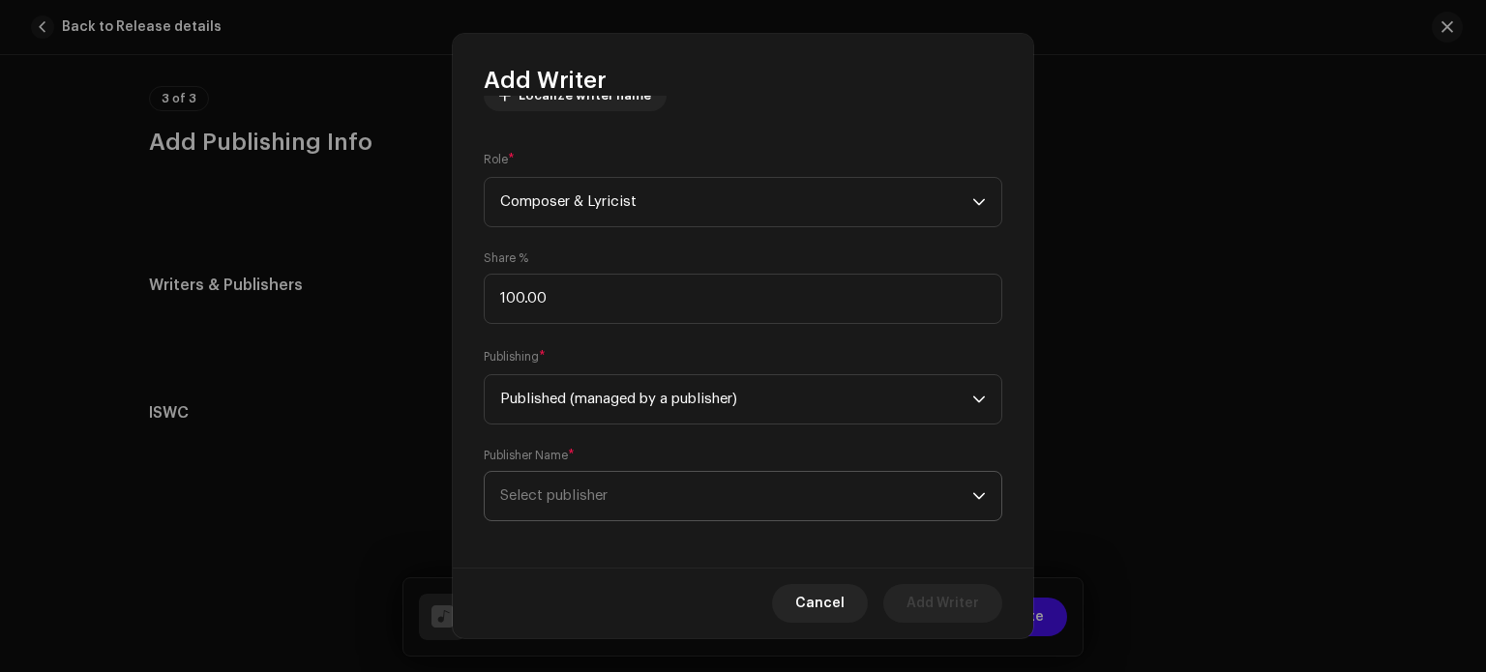
click at [846, 496] on span "Select publisher" at bounding box center [736, 496] width 472 height 48
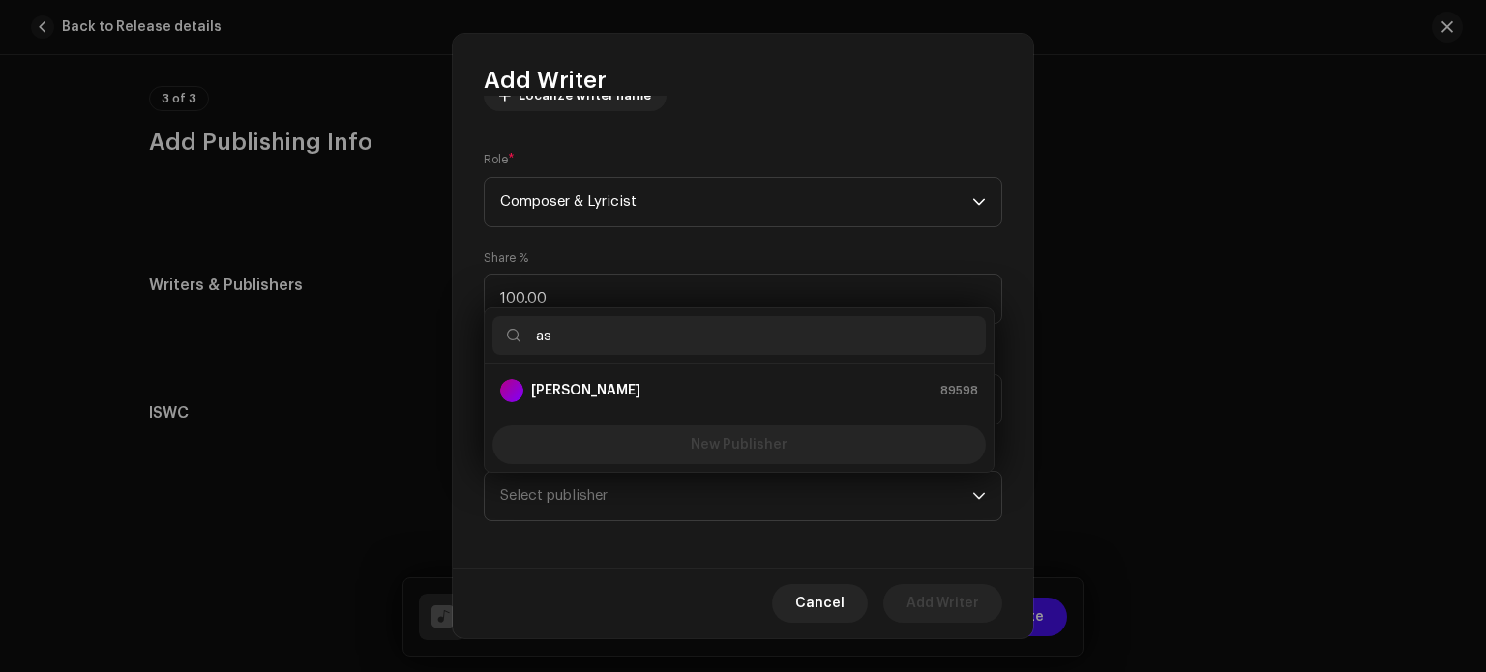
type input "a"
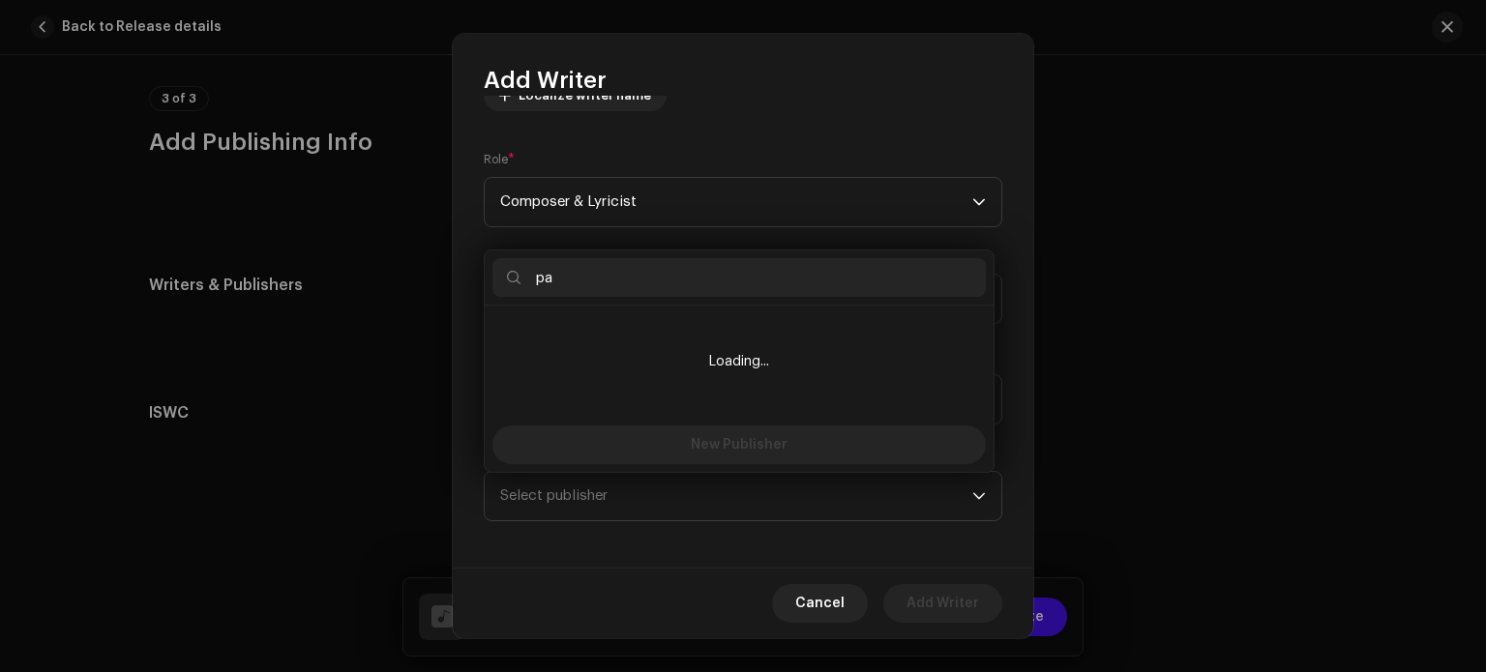
type input "p"
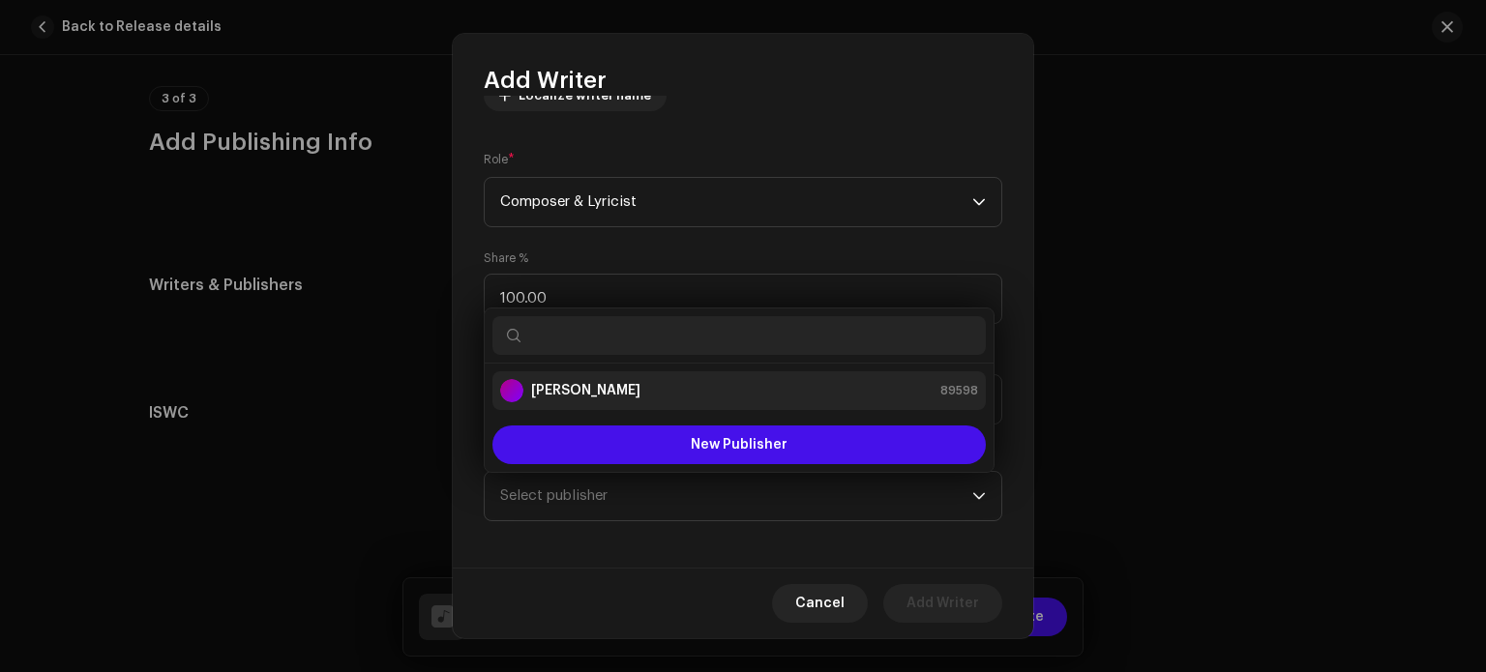
click at [785, 396] on div "[PERSON_NAME] 89598" at bounding box center [739, 390] width 478 height 23
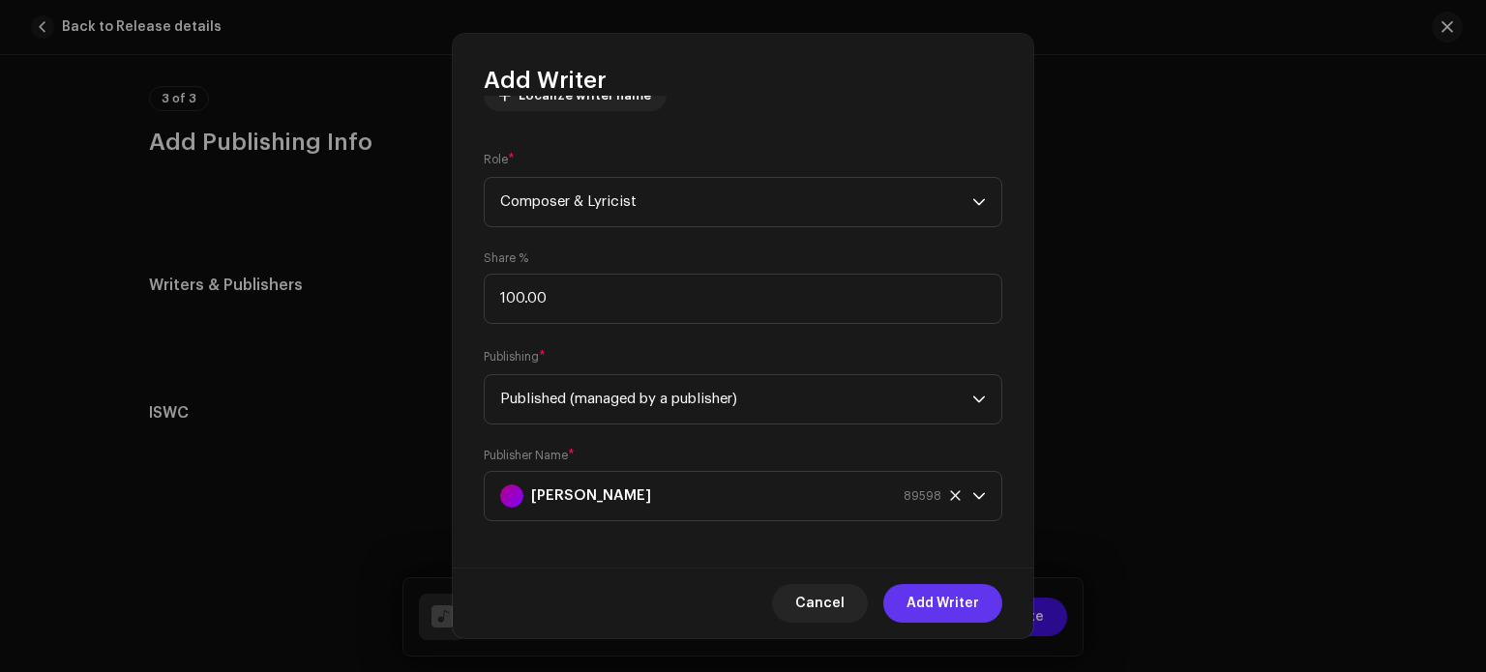
click at [938, 607] on span "Add Writer" at bounding box center [943, 603] width 73 height 39
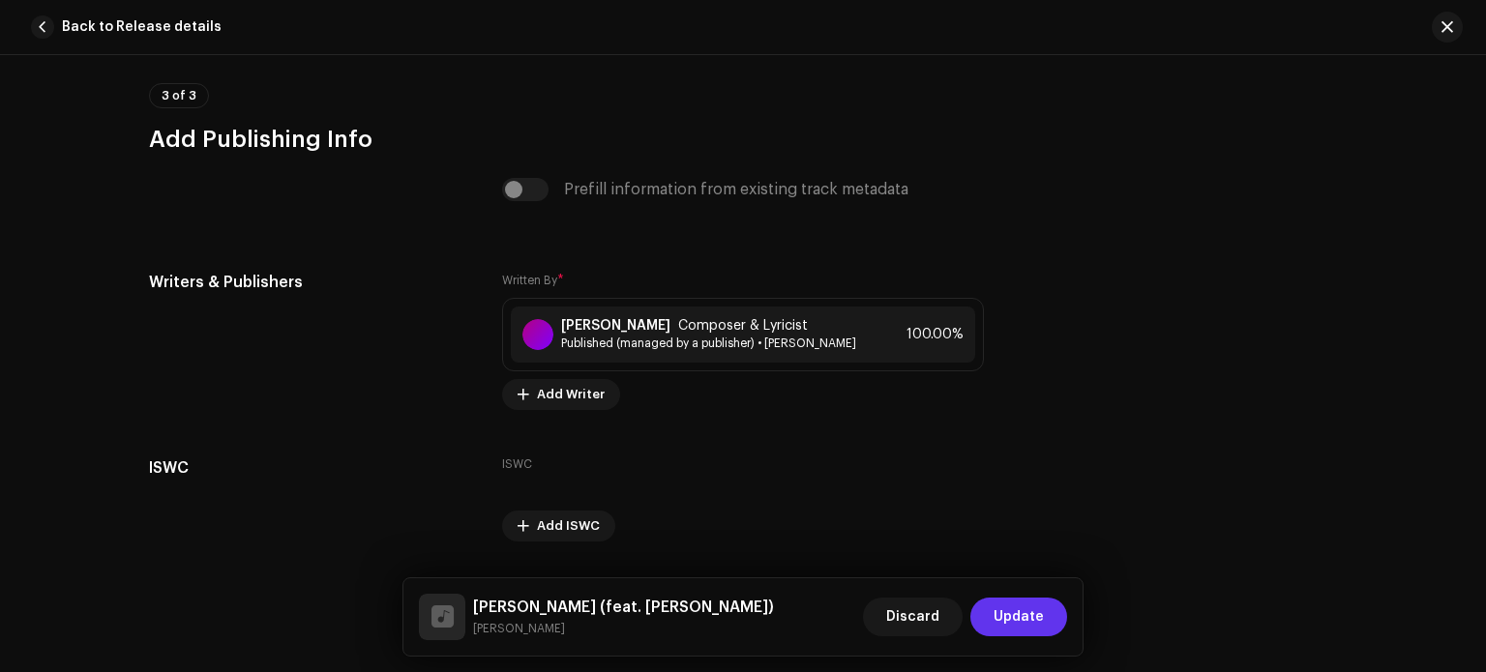
click at [1018, 617] on span "Update" at bounding box center [1019, 617] width 50 height 39
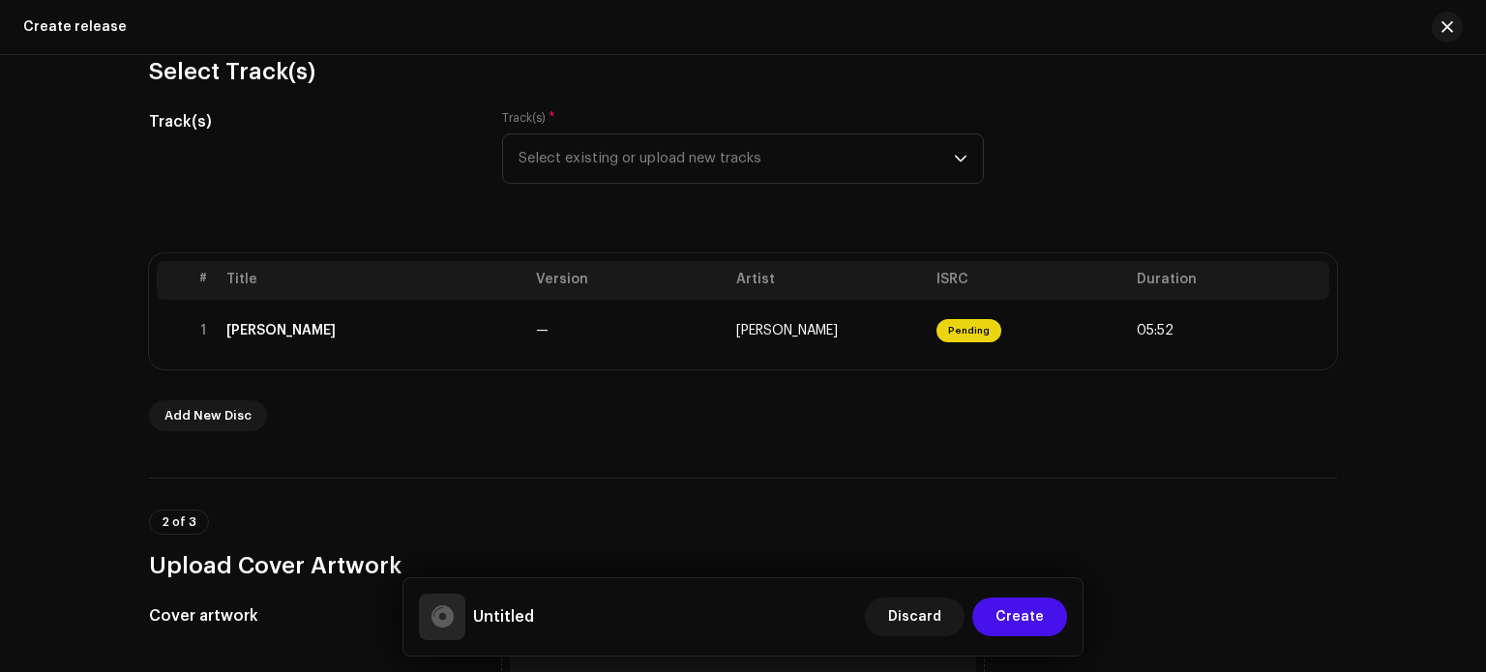
drag, startPoint x: 1477, startPoint y: 164, endPoint x: 1471, endPoint y: 178, distance: 15.6
click at [1471, 178] on div "Create a new release We’ll guide you through everything — from track selection …" at bounding box center [743, 363] width 1486 height 617
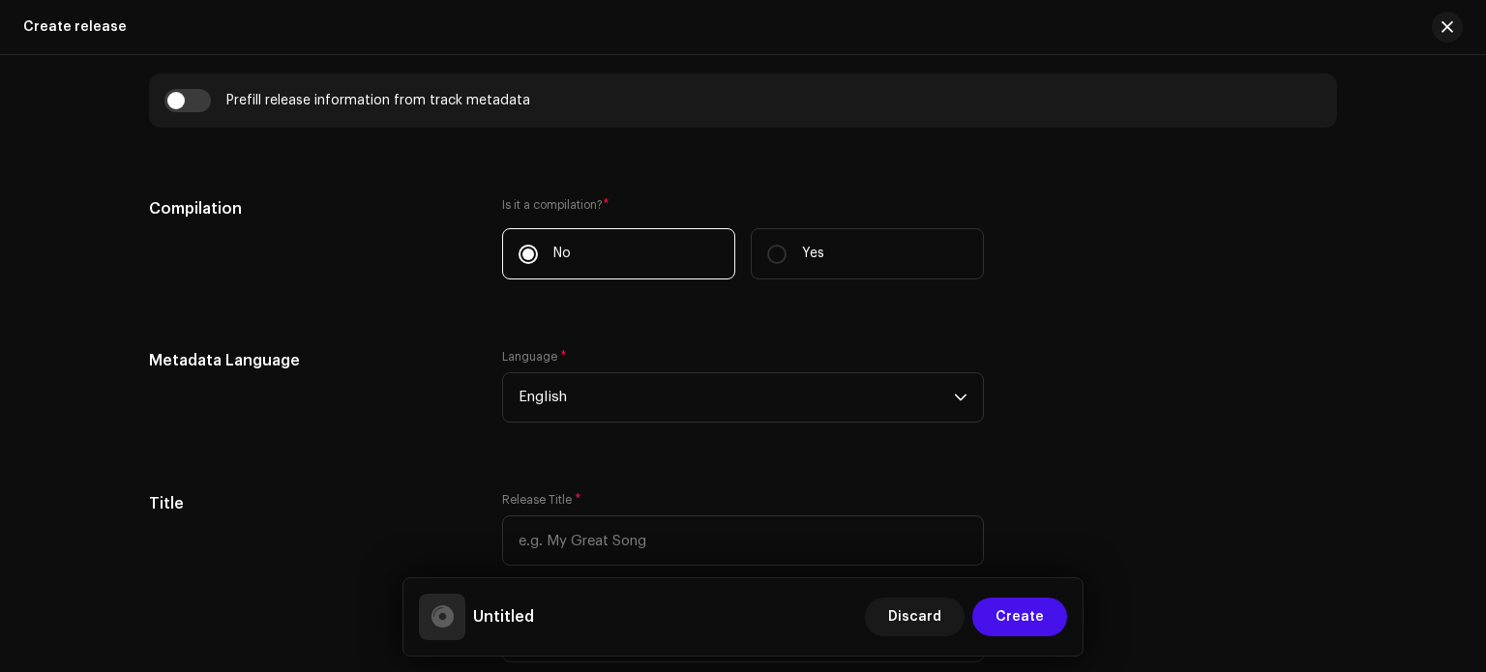
scroll to position [1119, 0]
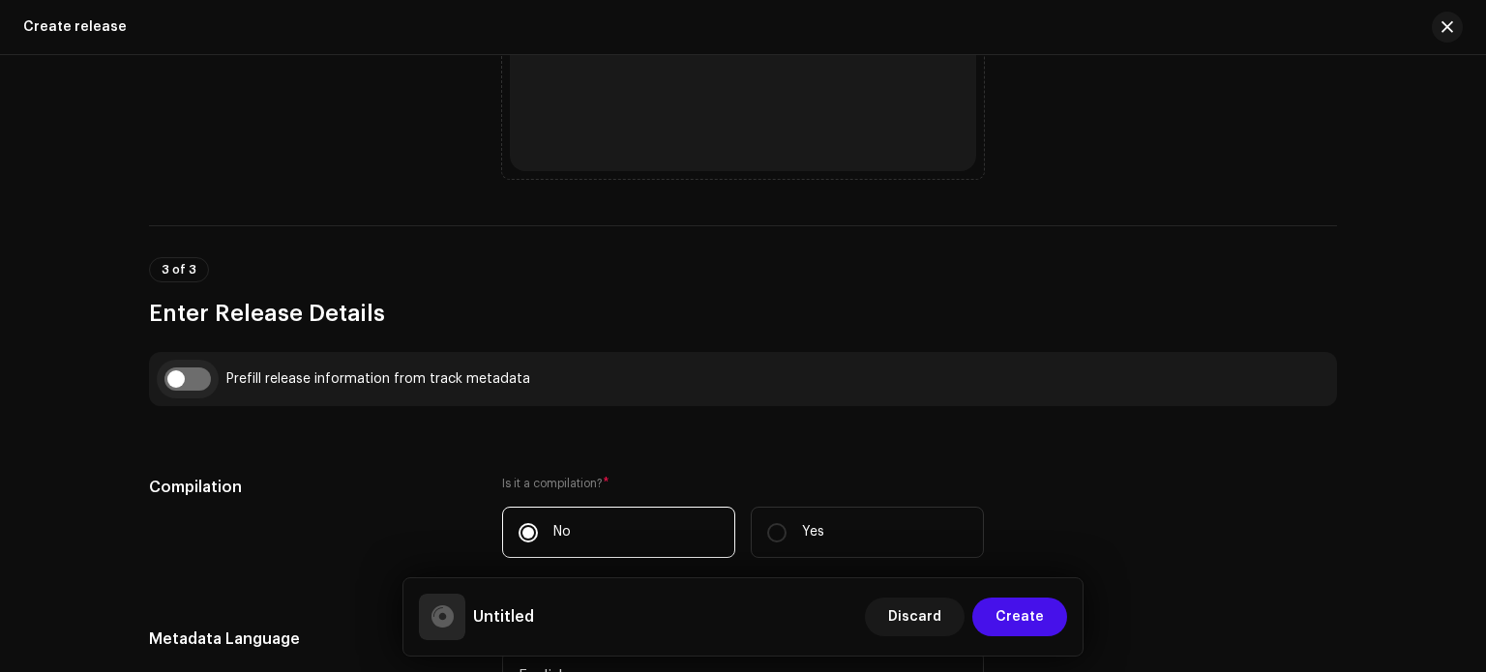
click at [183, 380] on input "checkbox" at bounding box center [187, 379] width 46 height 23
checkbox input "true"
type input "[PERSON_NAME]"
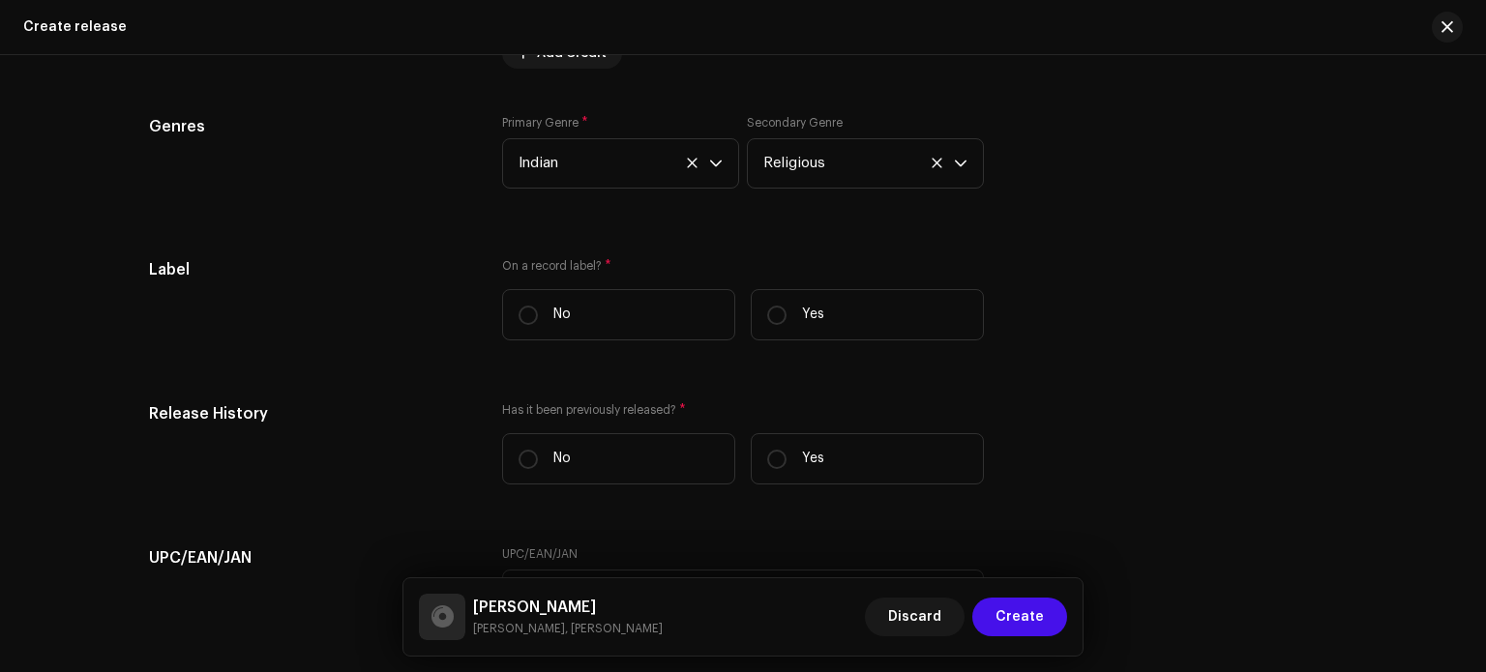
scroll to position [3132, 0]
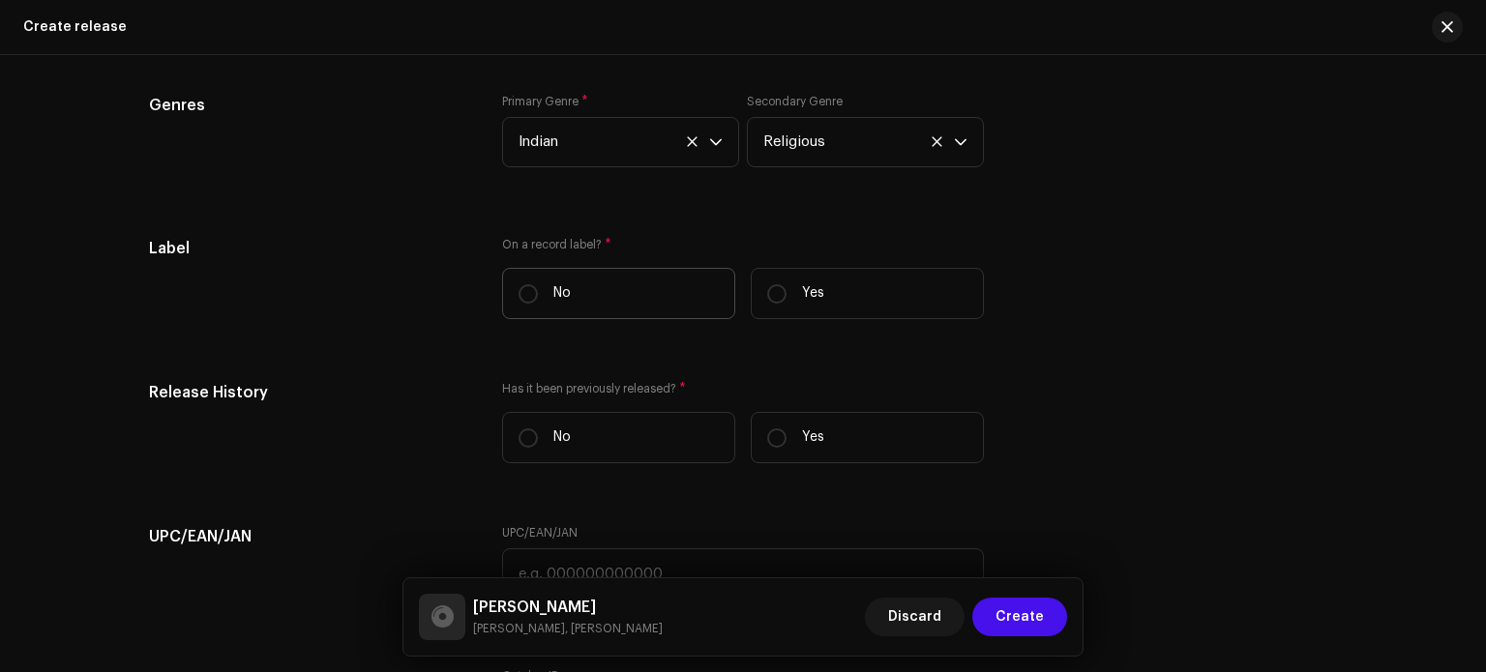
click at [540, 291] on label "No" at bounding box center [618, 293] width 233 height 51
click at [538, 291] on input "No" at bounding box center [528, 293] width 19 height 19
radio input "true"
click at [778, 301] on input "Yes" at bounding box center [776, 293] width 19 height 19
radio input "true"
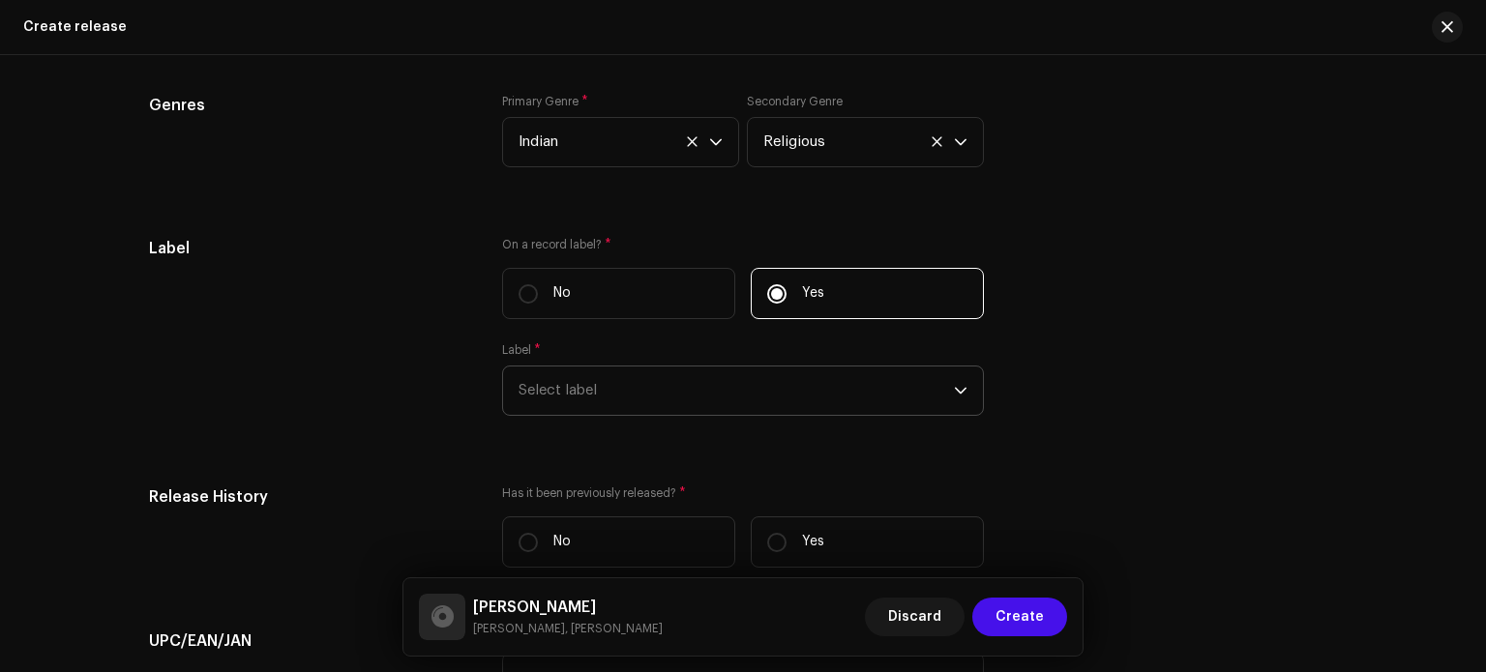
click at [757, 384] on span "Select label" at bounding box center [736, 391] width 435 height 48
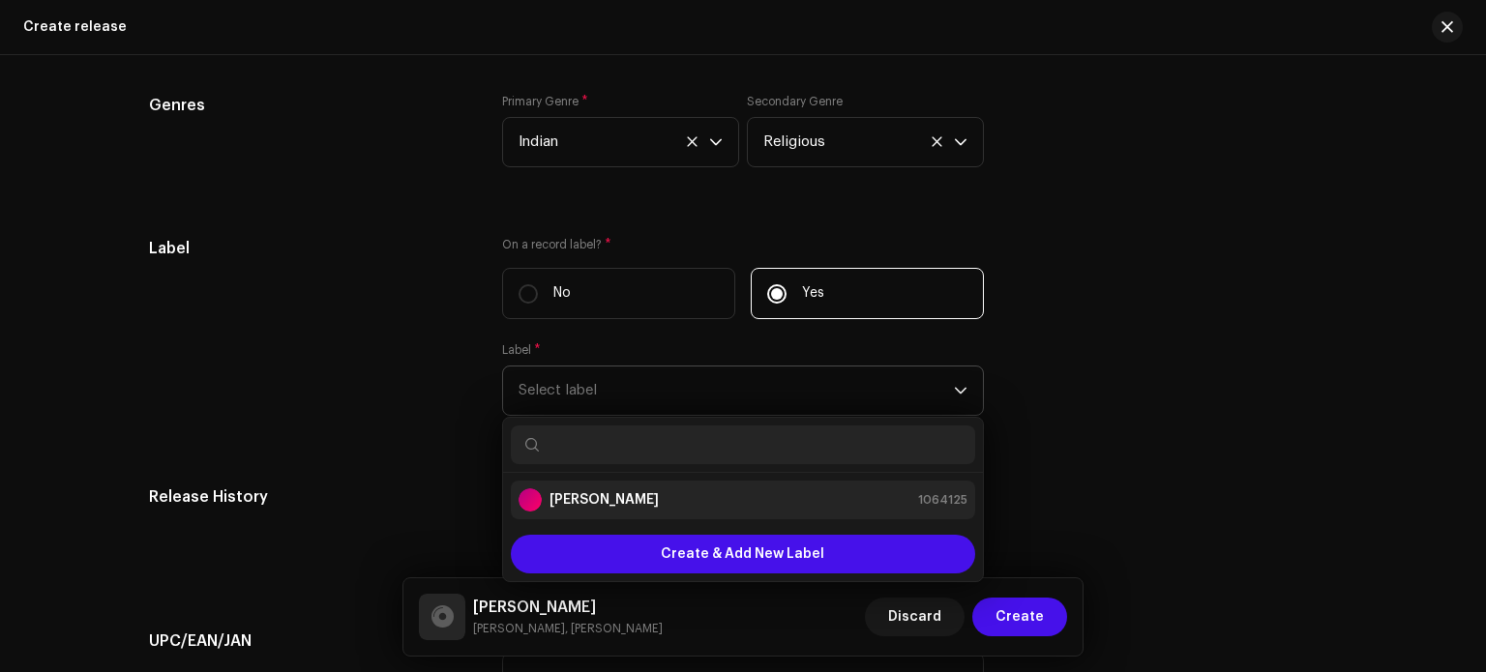
click at [646, 495] on strong "[PERSON_NAME]" at bounding box center [604, 500] width 109 height 19
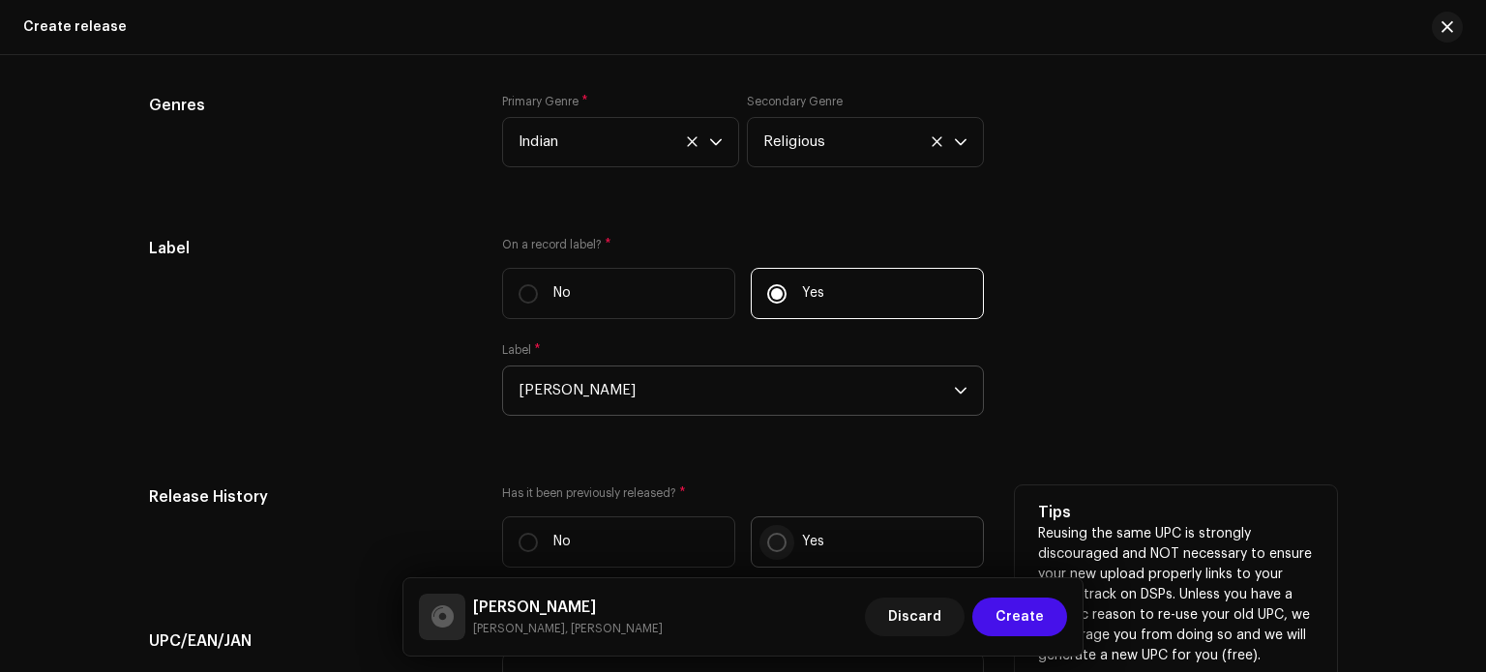
click at [774, 545] on input "Yes" at bounding box center [776, 542] width 19 height 19
radio input "true"
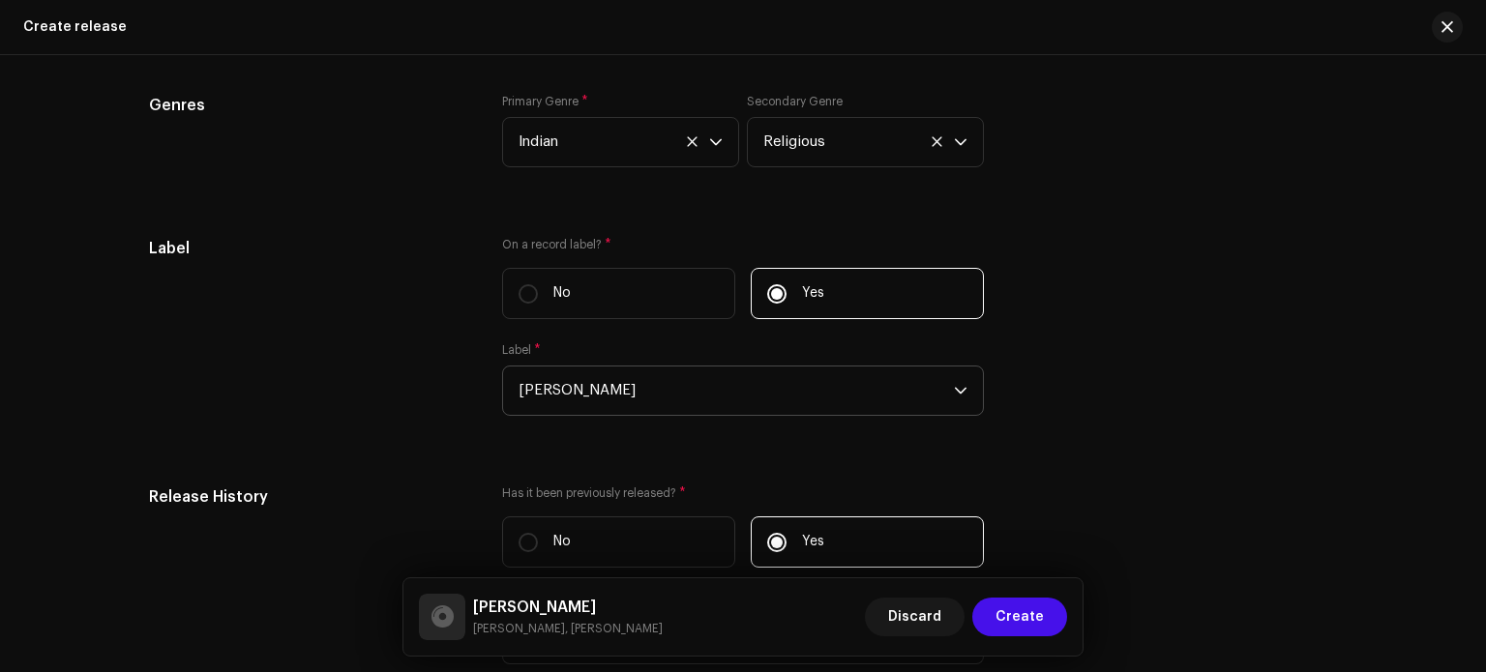
click at [519, 533] on input "No" at bounding box center [528, 542] width 19 height 19
radio input "true"
click at [767, 533] on input "Yes" at bounding box center [776, 542] width 19 height 19
radio input "true"
click at [519, 533] on input "No" at bounding box center [528, 542] width 19 height 19
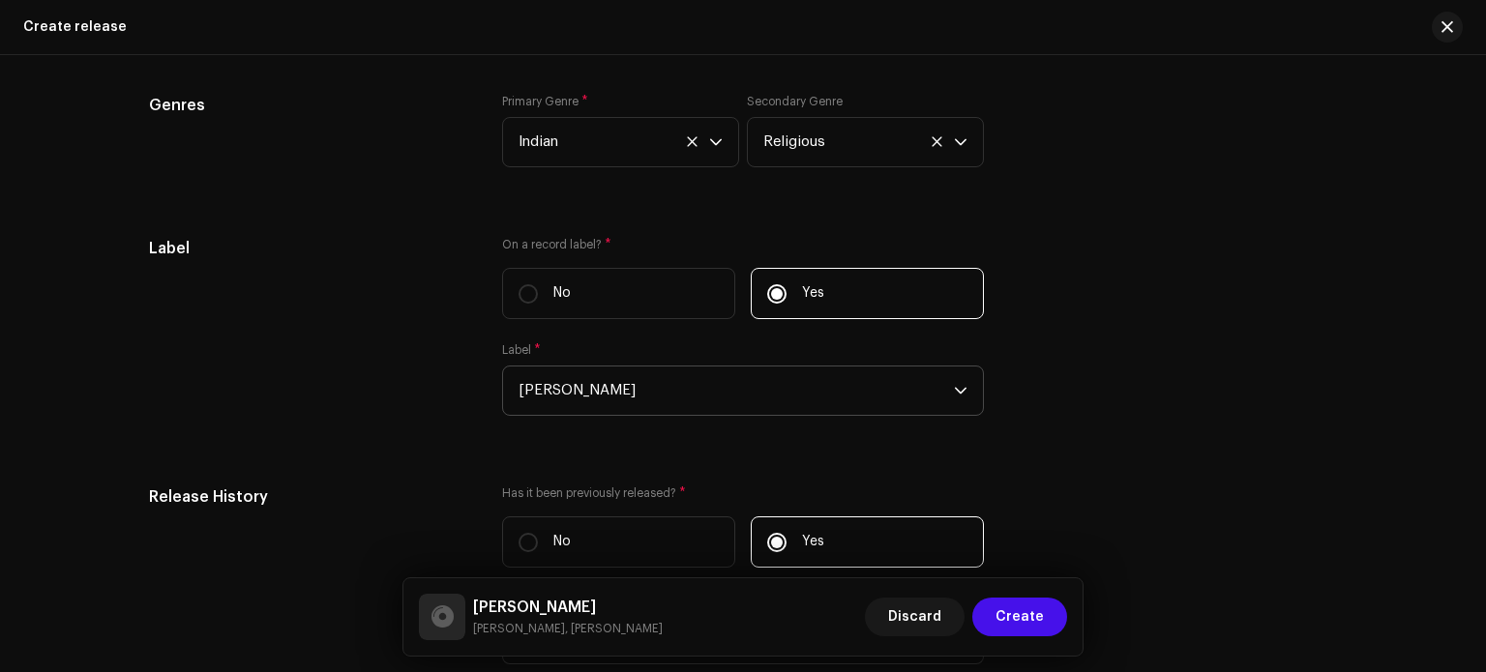
radio input "true"
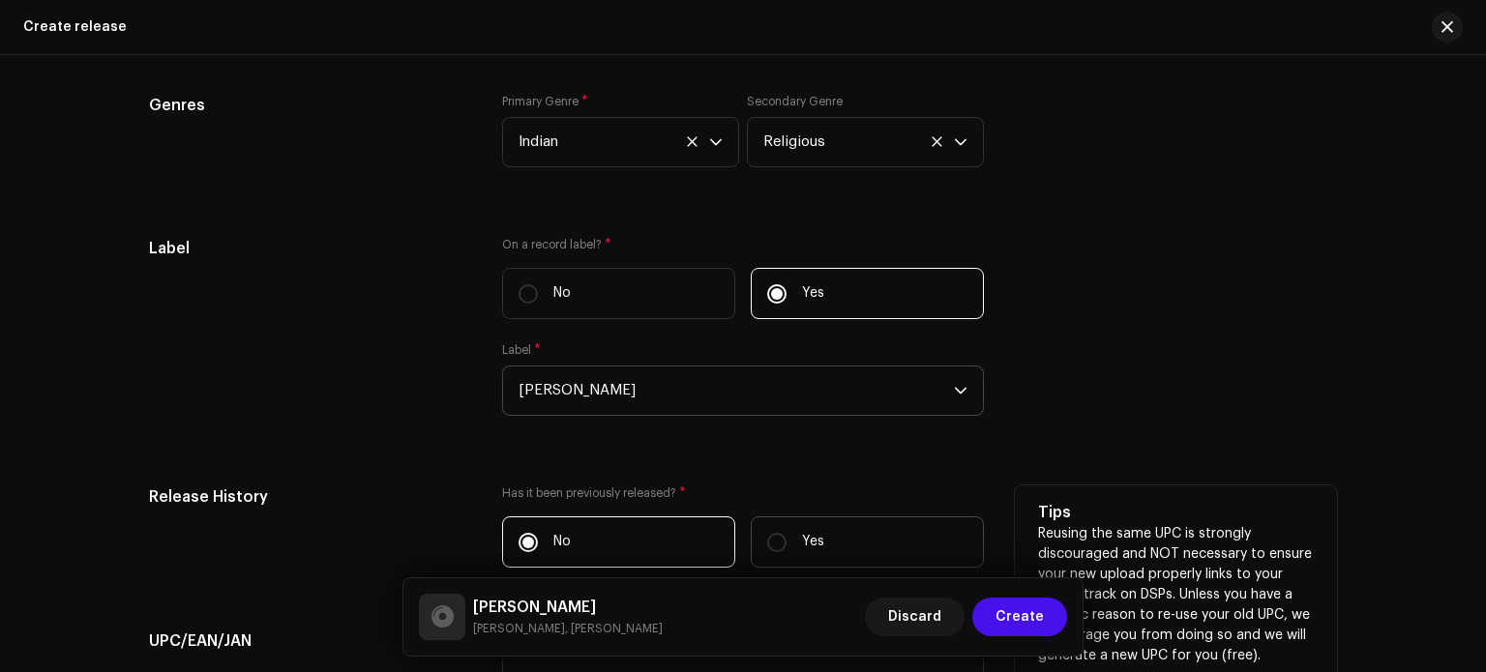
click at [846, 543] on label "Yes" at bounding box center [867, 542] width 233 height 51
click at [787, 543] on input "Yes" at bounding box center [776, 542] width 19 height 19
radio input "true"
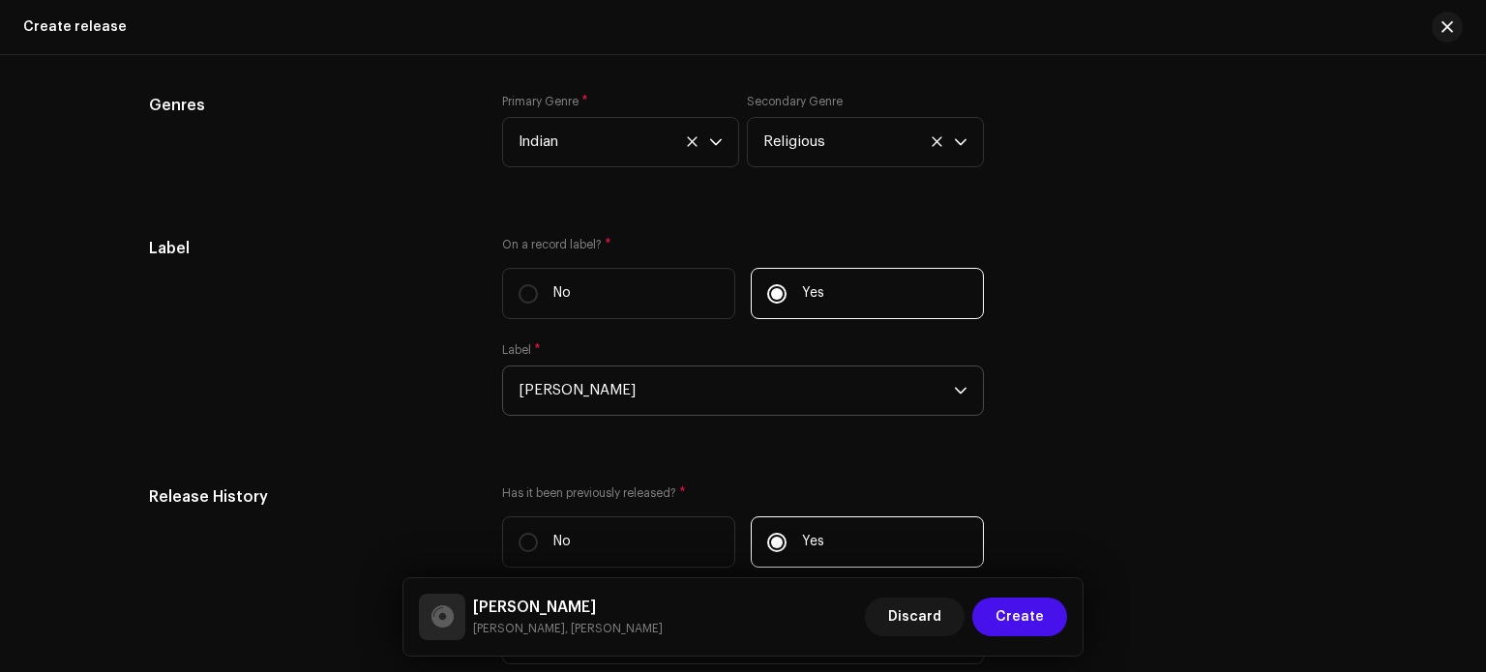
drag, startPoint x: 1485, startPoint y: 516, endPoint x: 1485, endPoint y: 610, distance: 93.9
click at [1485, 610] on div at bounding box center [1485, 336] width 1 height 672
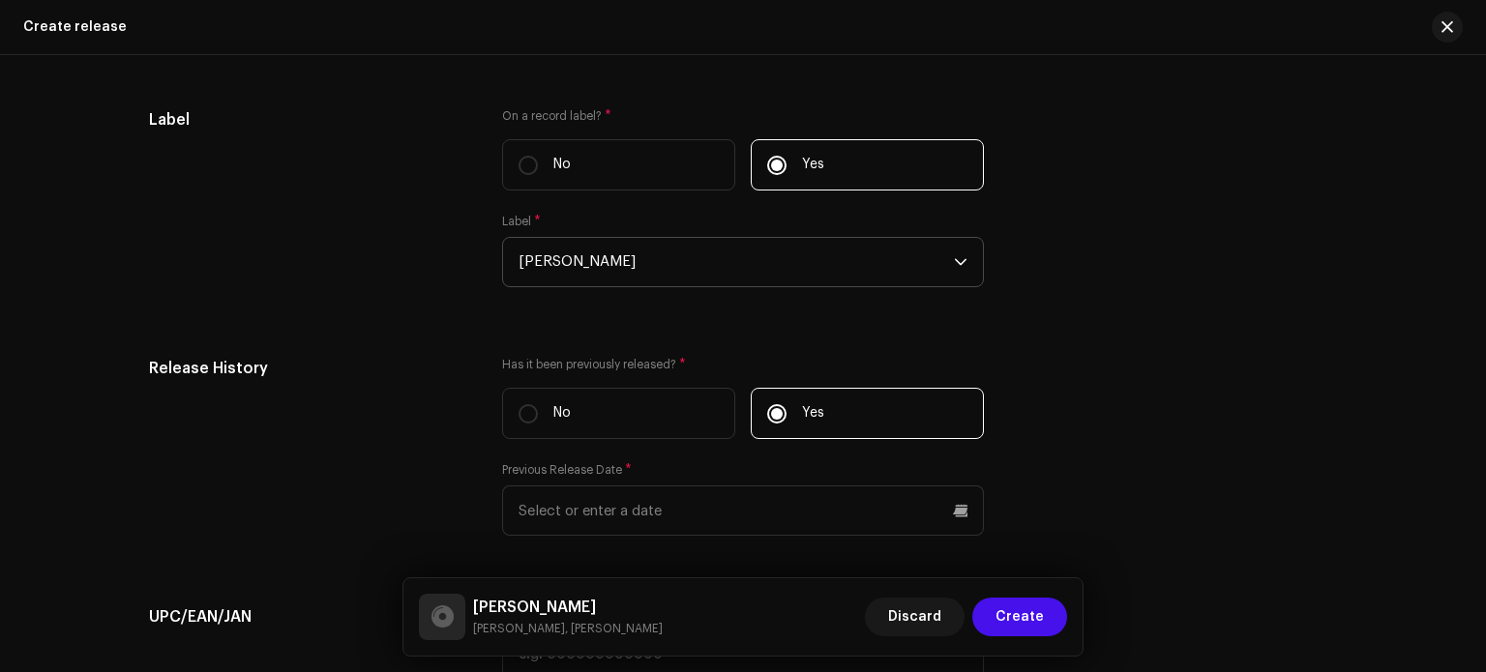
scroll to position [3305, 0]
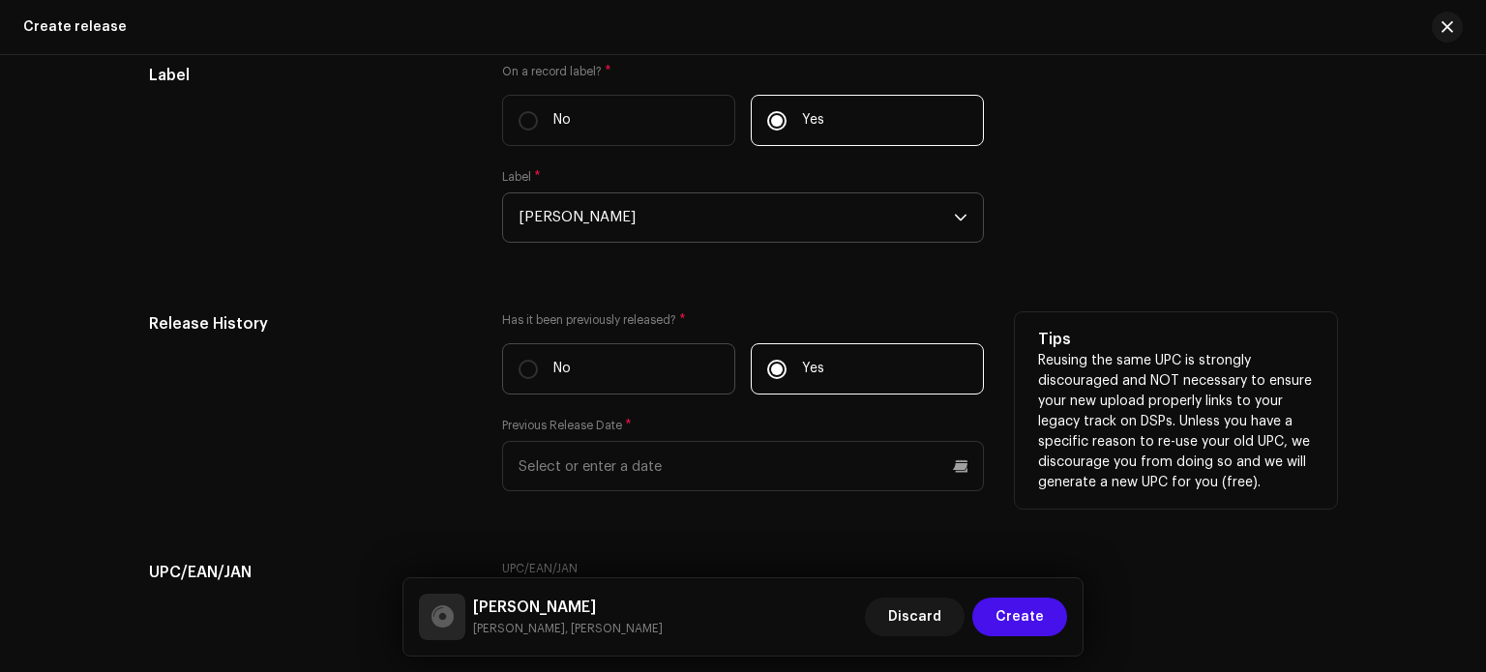
click at [571, 377] on label "No" at bounding box center [618, 368] width 233 height 51
click at [538, 377] on input "No" at bounding box center [528, 369] width 19 height 19
radio input "true"
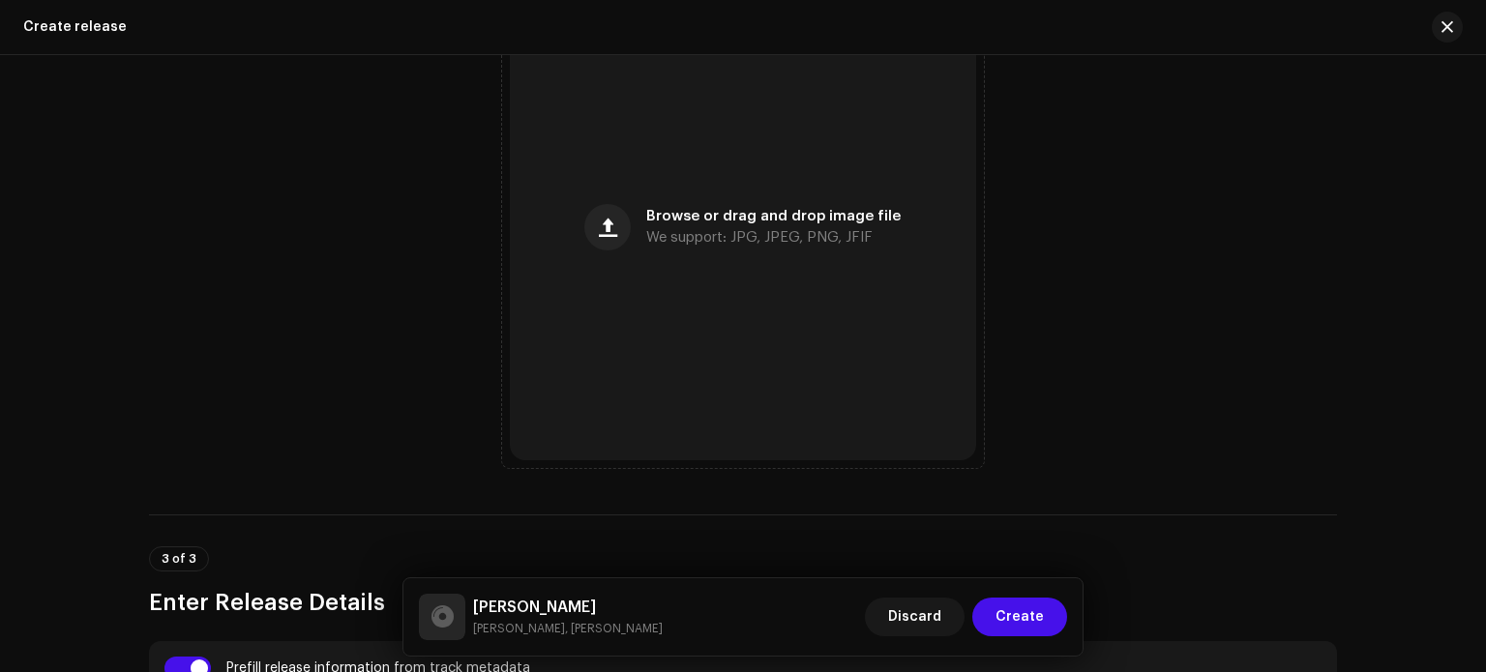
scroll to position [840, 0]
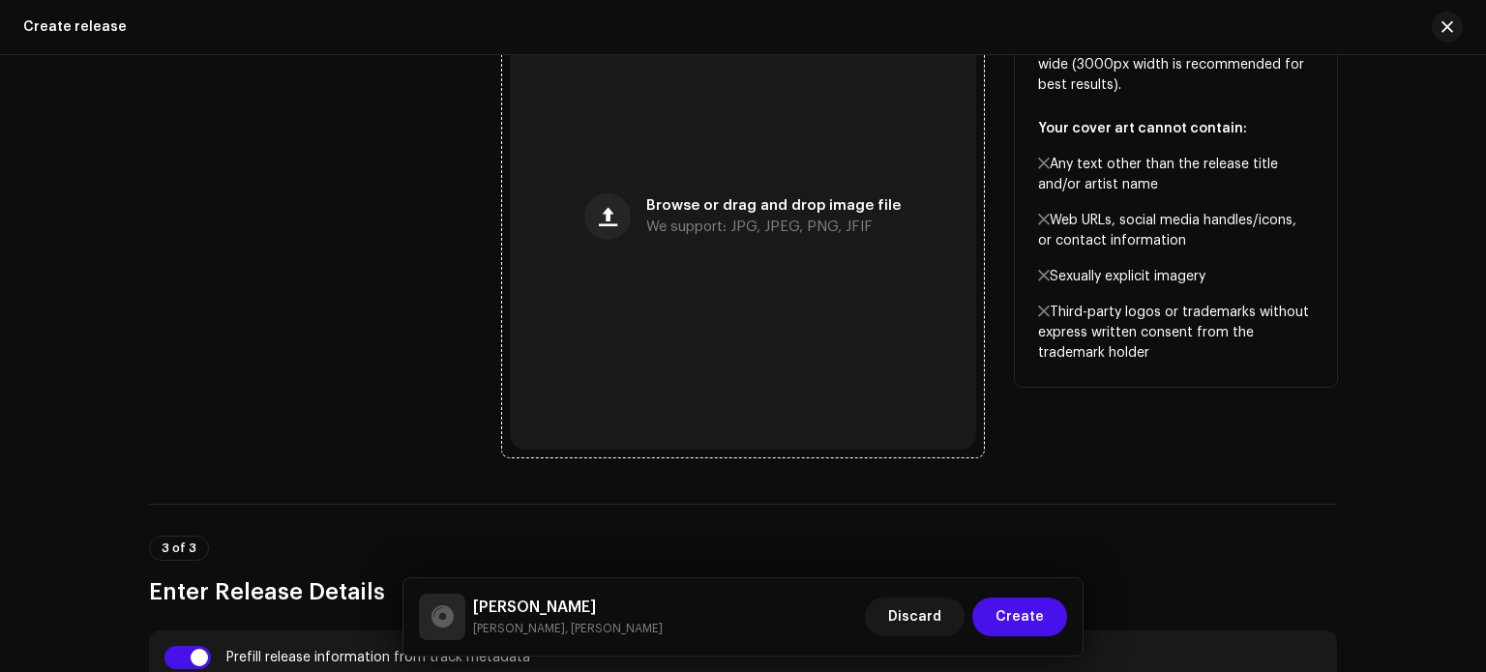
click at [824, 283] on div "Browse or drag and drop image file We support: JPG, JPEG, PNG, JFIF" at bounding box center [743, 217] width 466 height 466
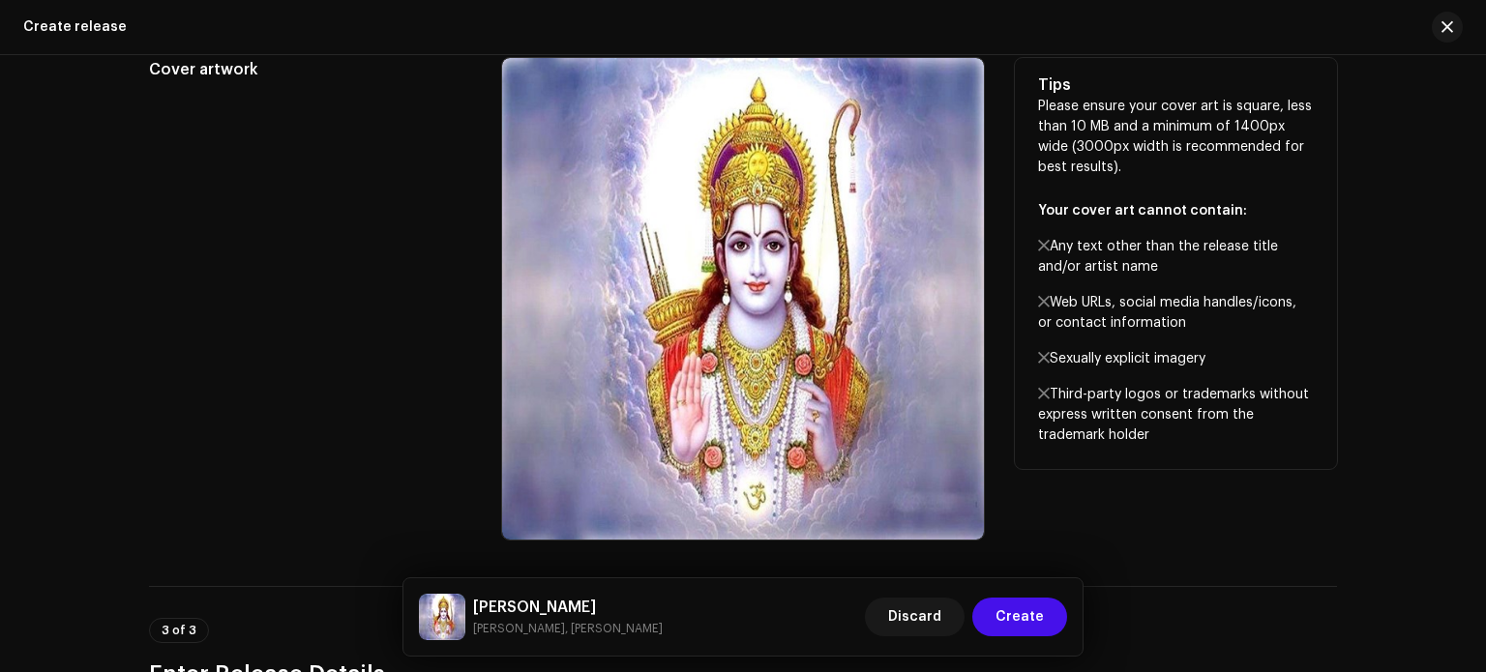
scroll to position [714, 0]
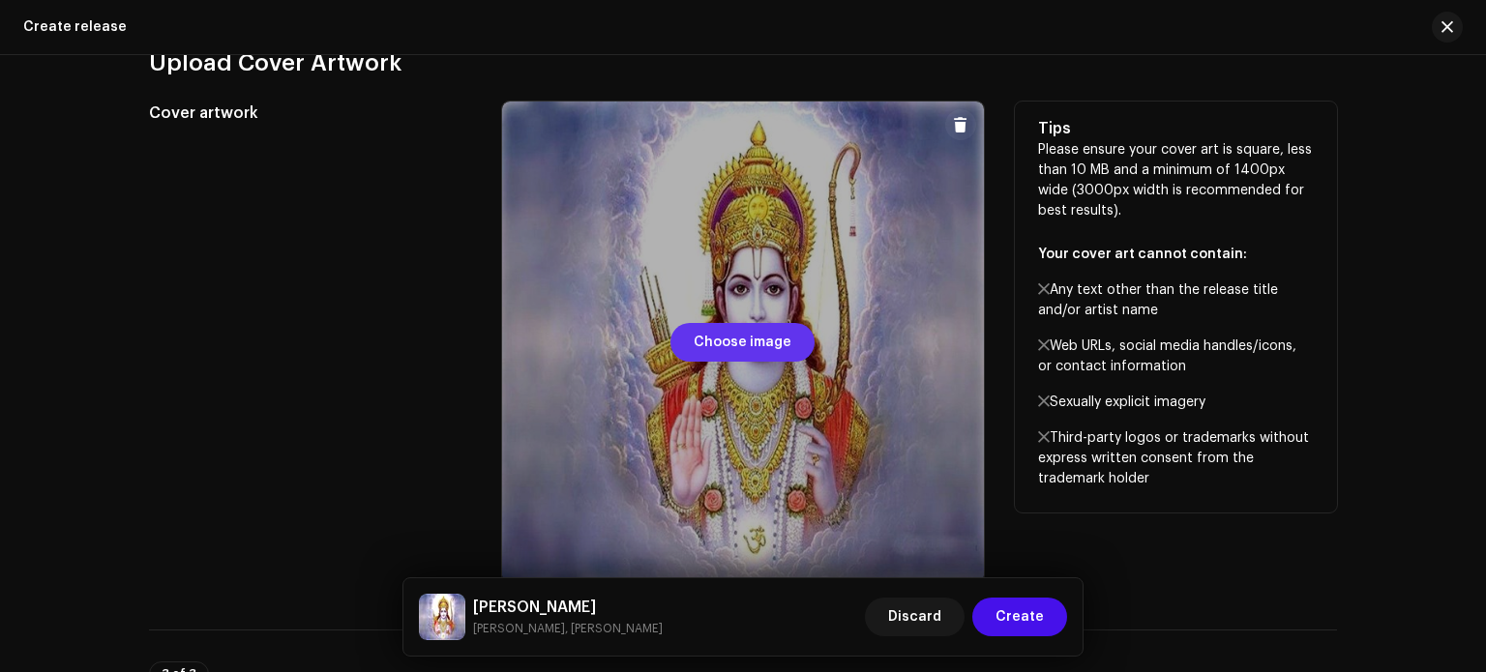
click at [761, 331] on span "Choose image" at bounding box center [743, 342] width 98 height 39
click at [743, 316] on div at bounding box center [743, 343] width 482 height 482
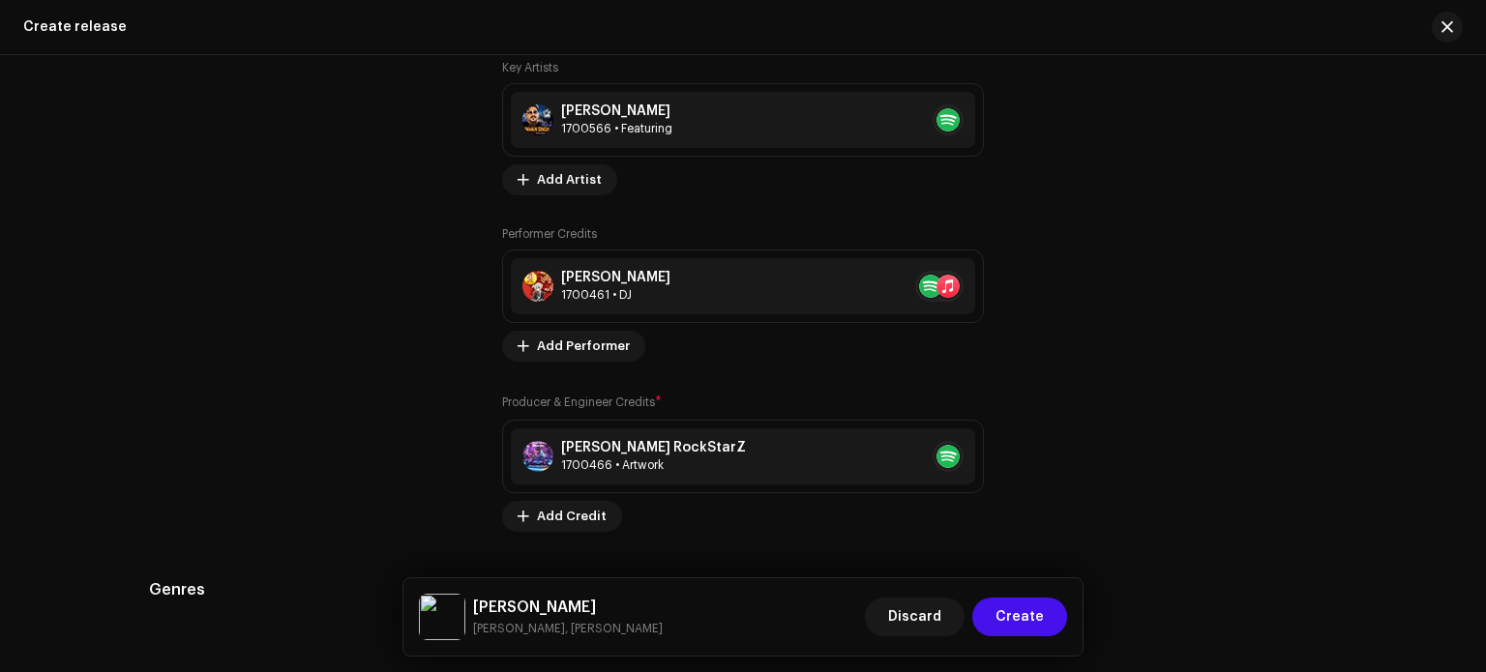
scroll to position [2779, 0]
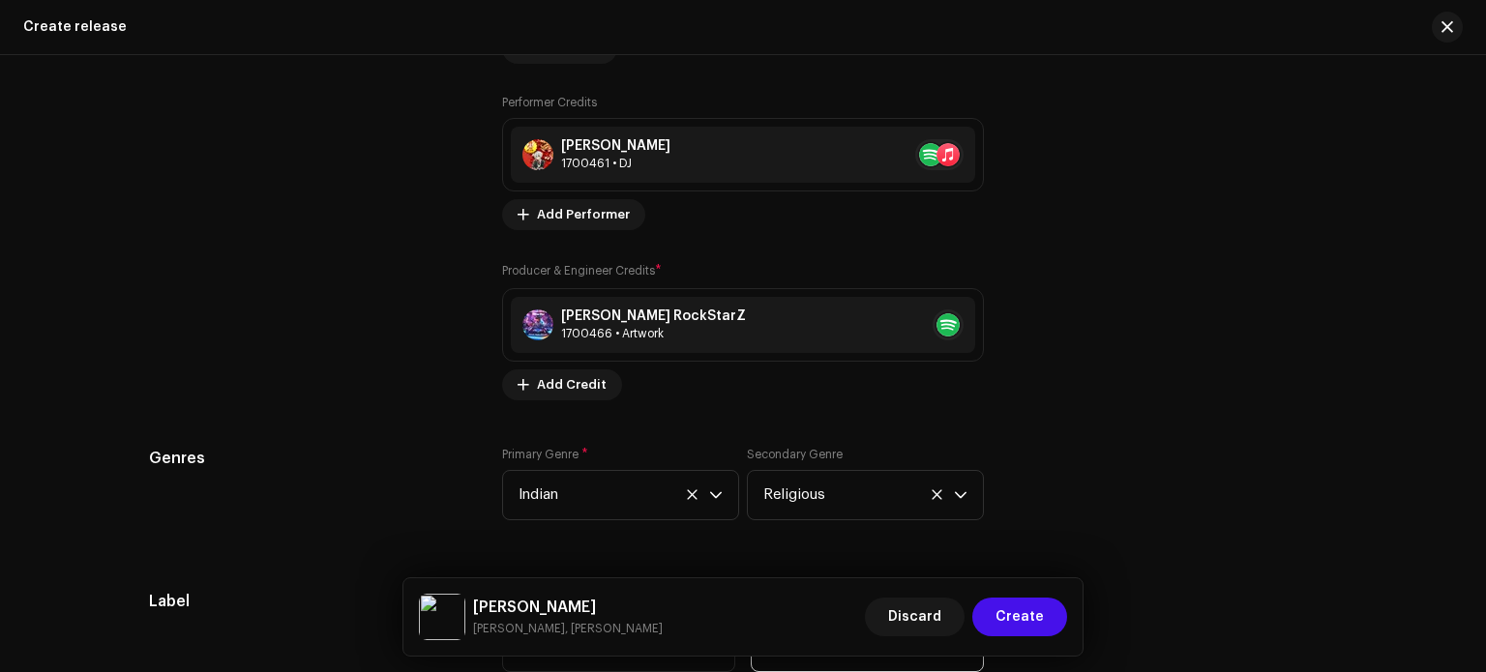
drag, startPoint x: 1021, startPoint y: 618, endPoint x: 1083, endPoint y: 443, distance: 185.8
click at [1083, 443] on div "Create release Create a new release We’ll guide you through everything — from t…" at bounding box center [743, 336] width 1486 height 672
click at [933, 494] on icon at bounding box center [937, 495] width 13 height 13
click at [691, 496] on icon at bounding box center [692, 495] width 13 height 13
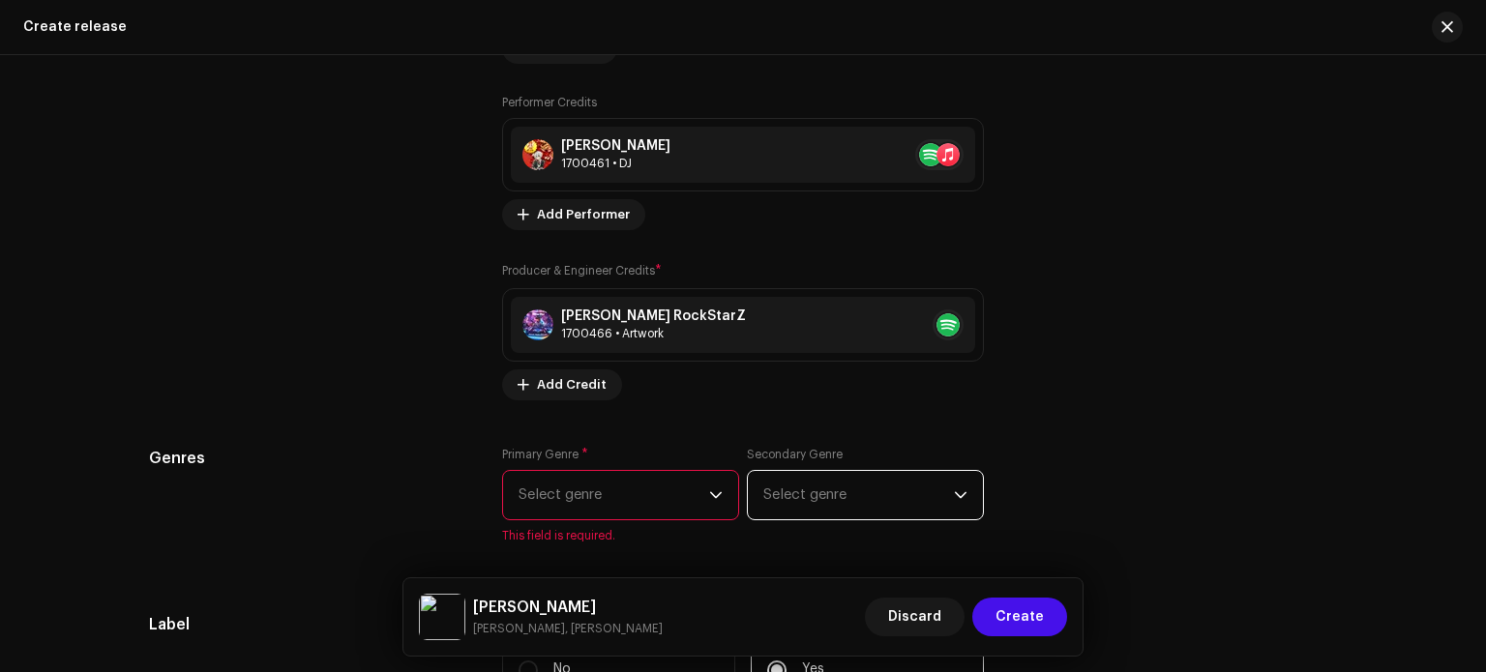
click at [844, 498] on span "Select genre" at bounding box center [858, 495] width 191 height 48
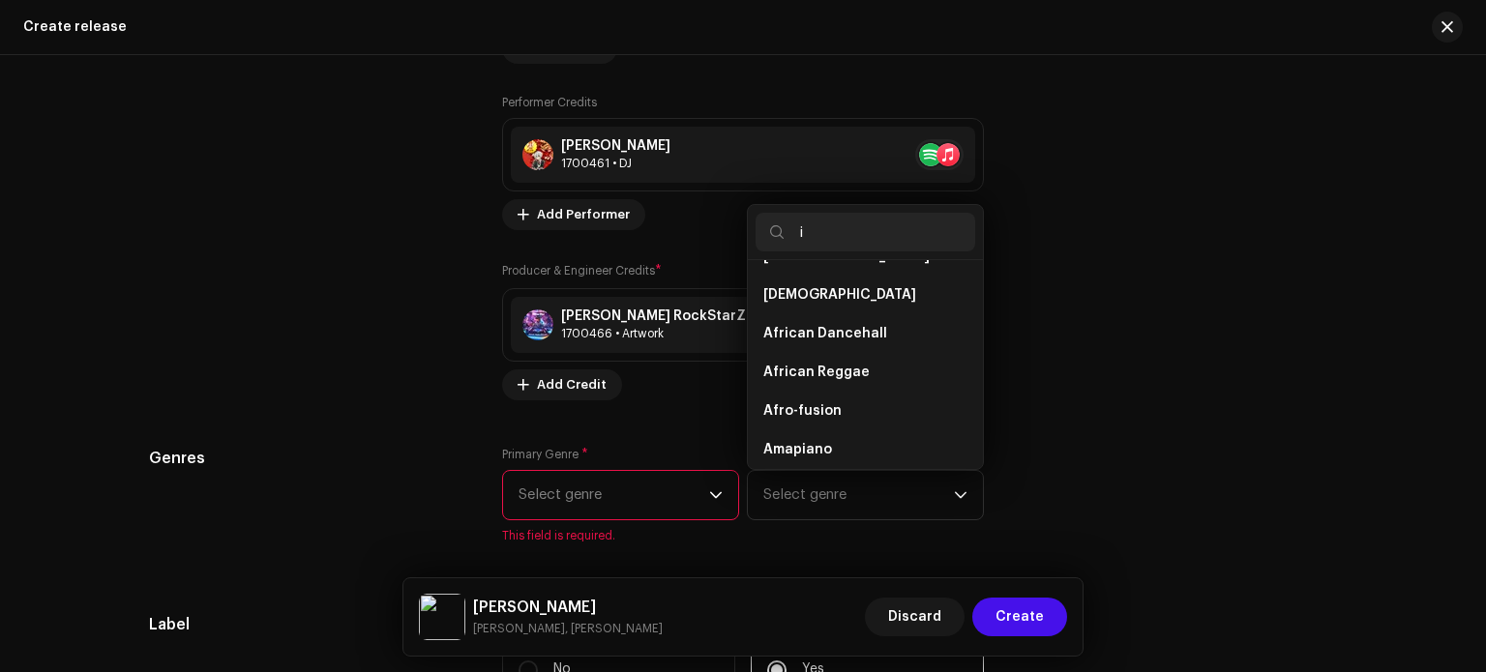
scroll to position [0, 0]
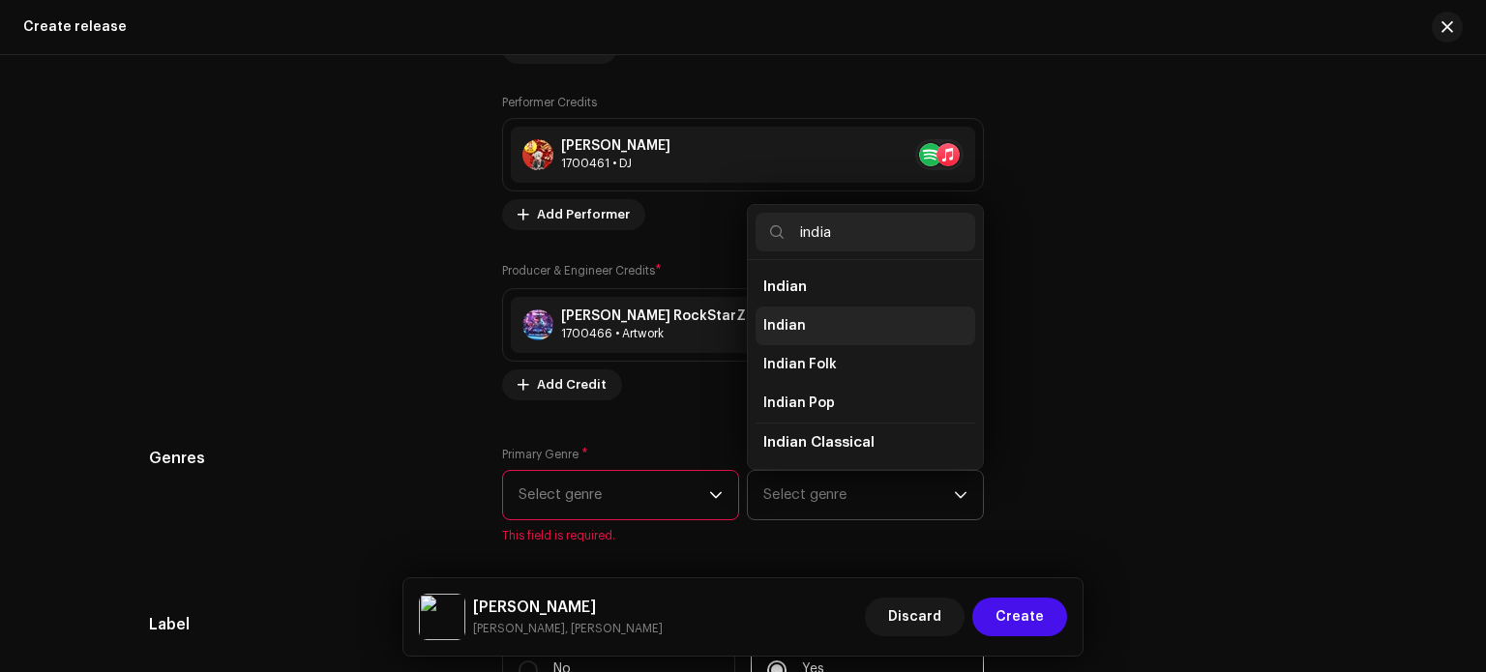
type input "india"
click at [809, 325] on li "Indian" at bounding box center [866, 326] width 220 height 39
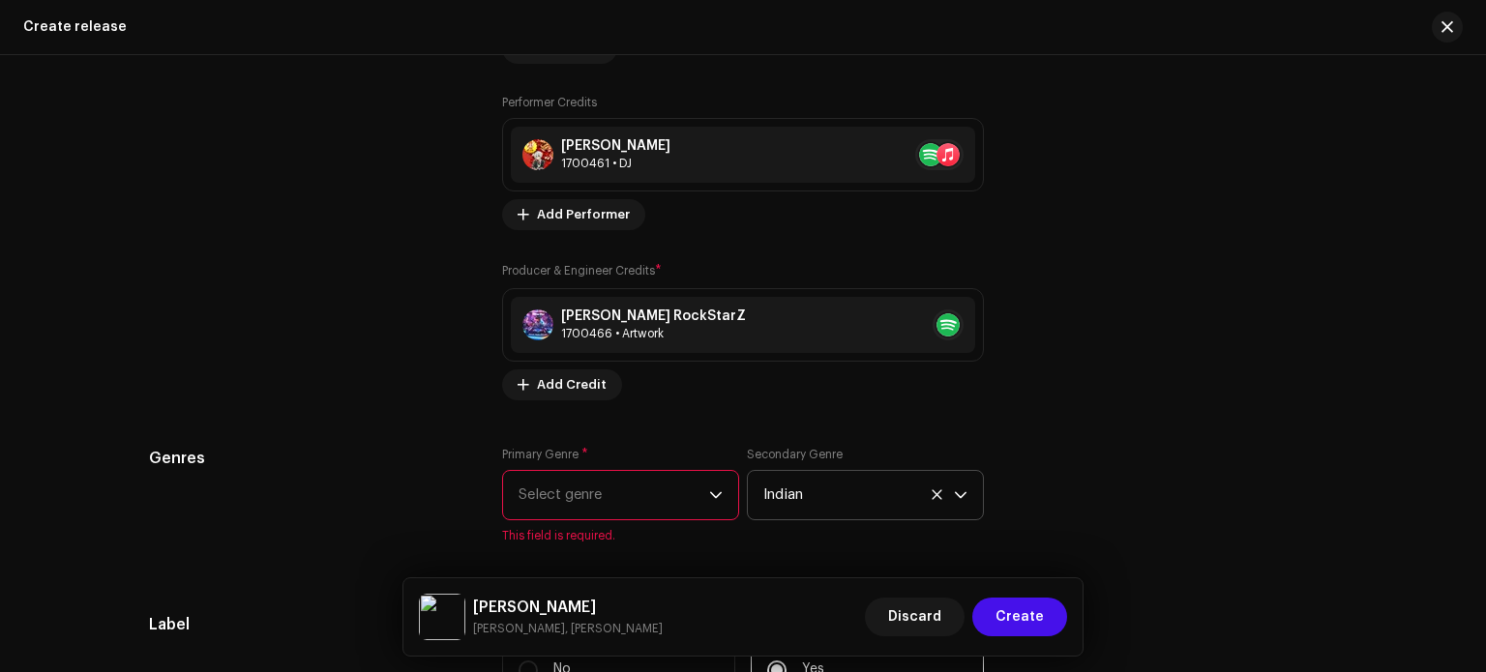
click at [662, 495] on span "Select genre" at bounding box center [614, 495] width 191 height 48
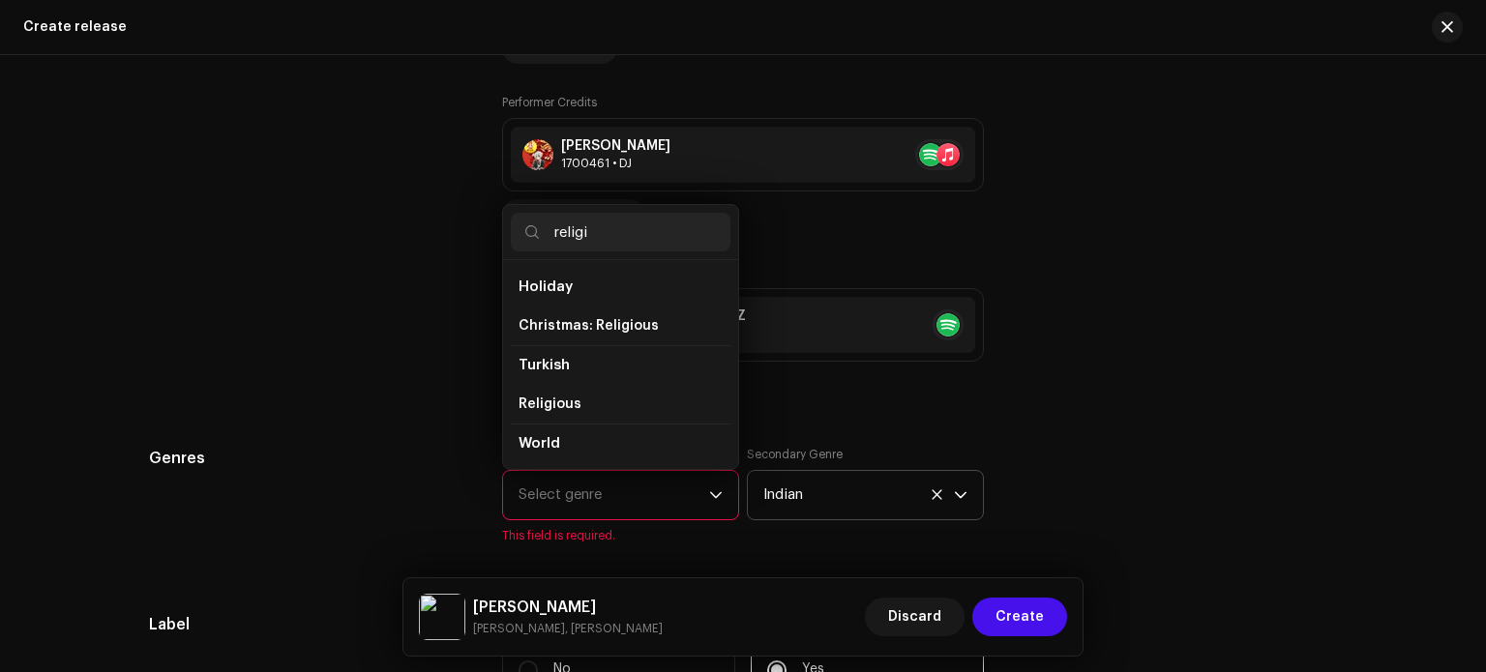
scroll to position [32, 0]
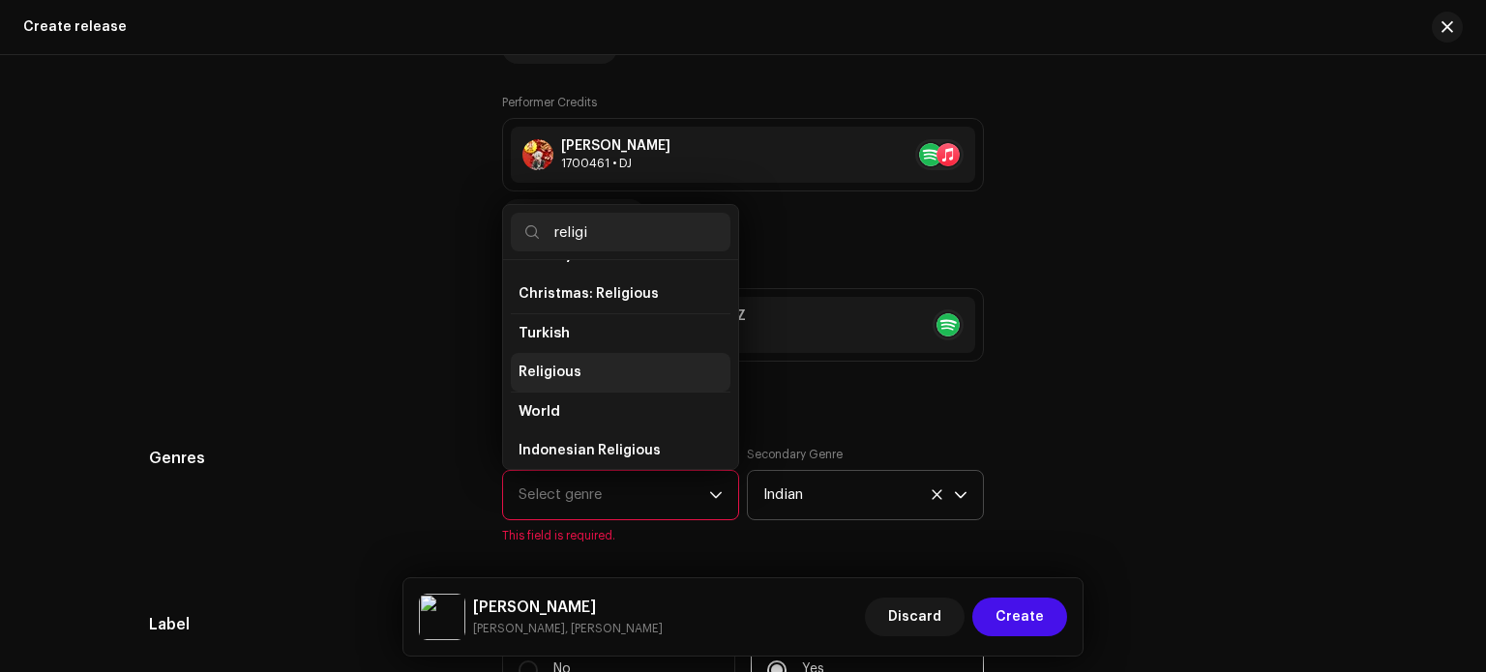
type input "religi"
click at [609, 379] on li "Religious" at bounding box center [621, 372] width 220 height 39
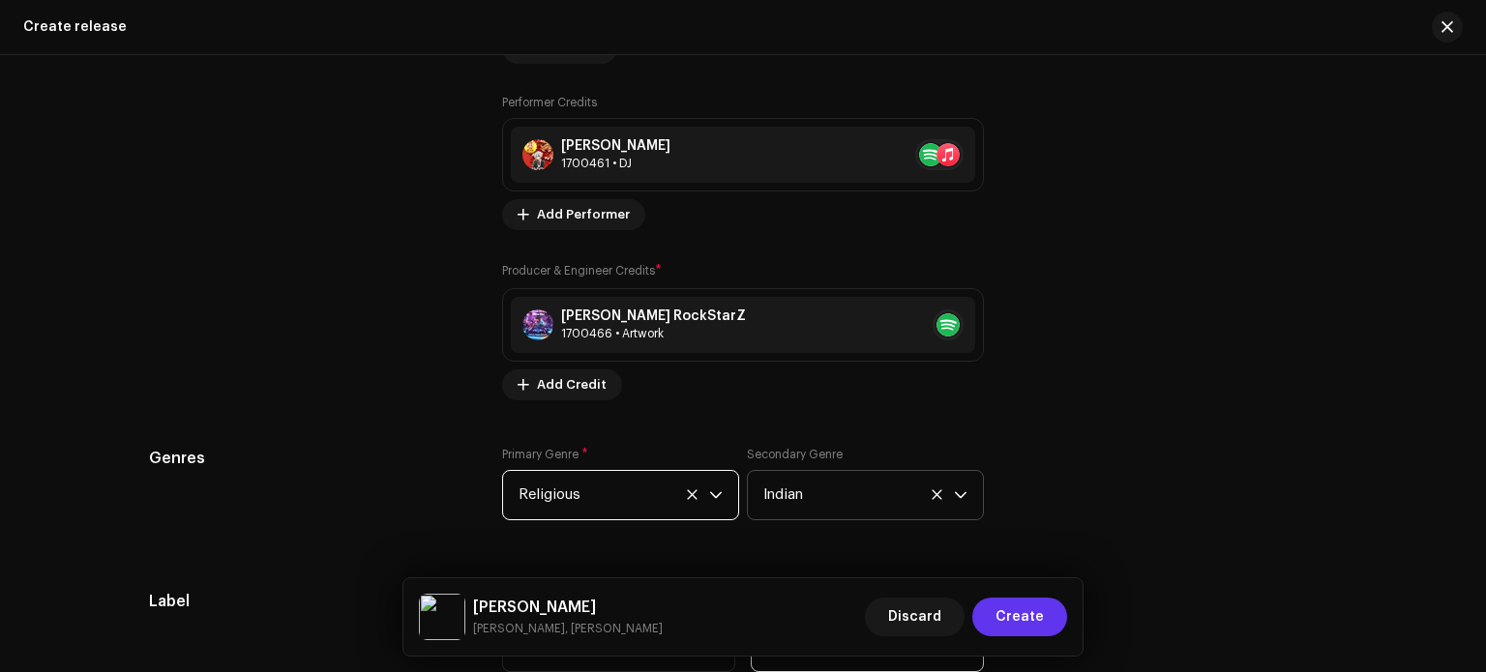
click at [1027, 618] on span "Create" at bounding box center [1020, 617] width 48 height 39
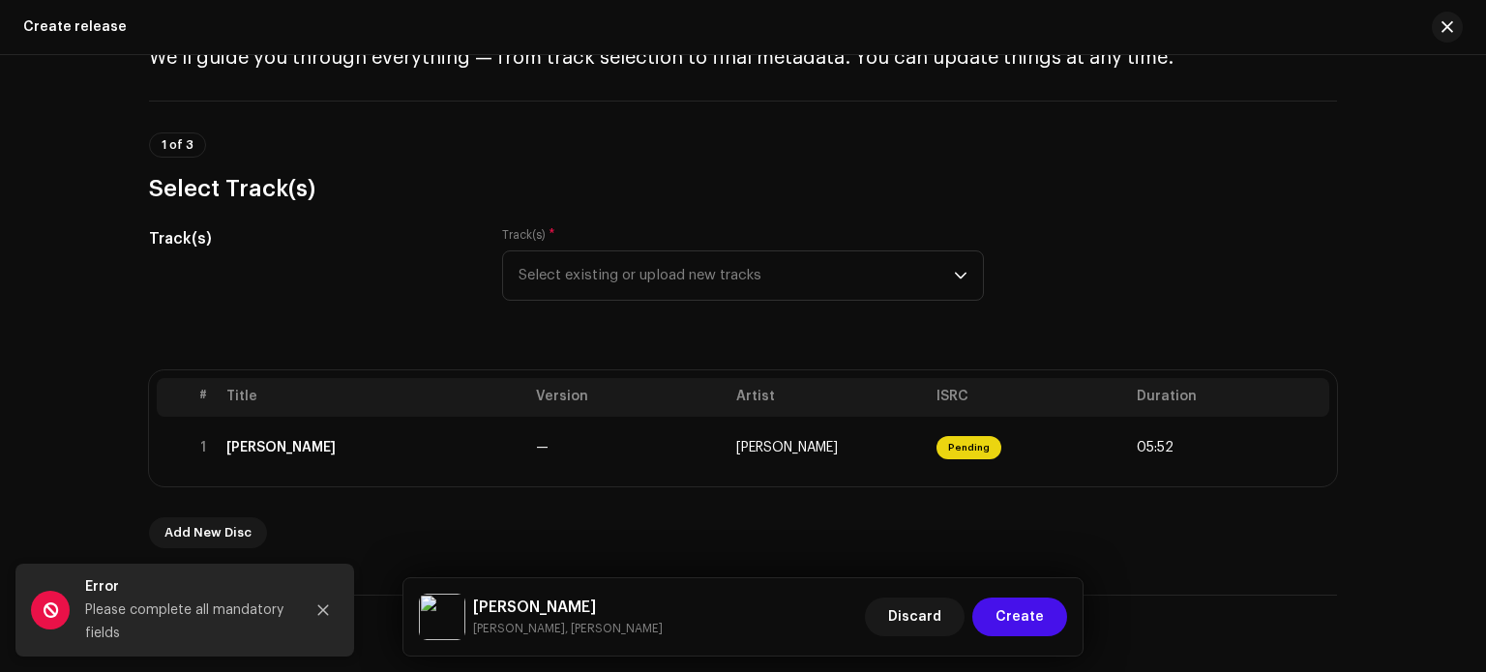
scroll to position [100, 0]
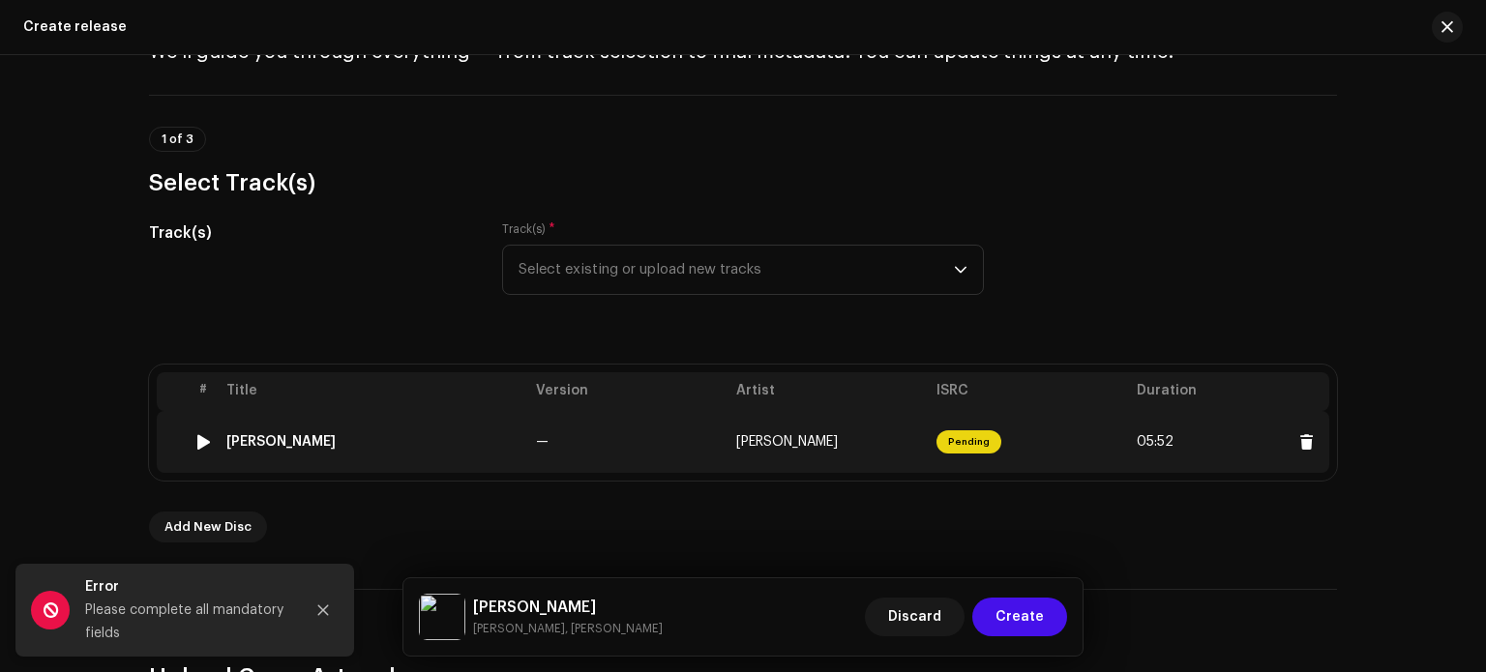
click at [829, 447] on span "[PERSON_NAME]" at bounding box center [787, 442] width 102 height 14
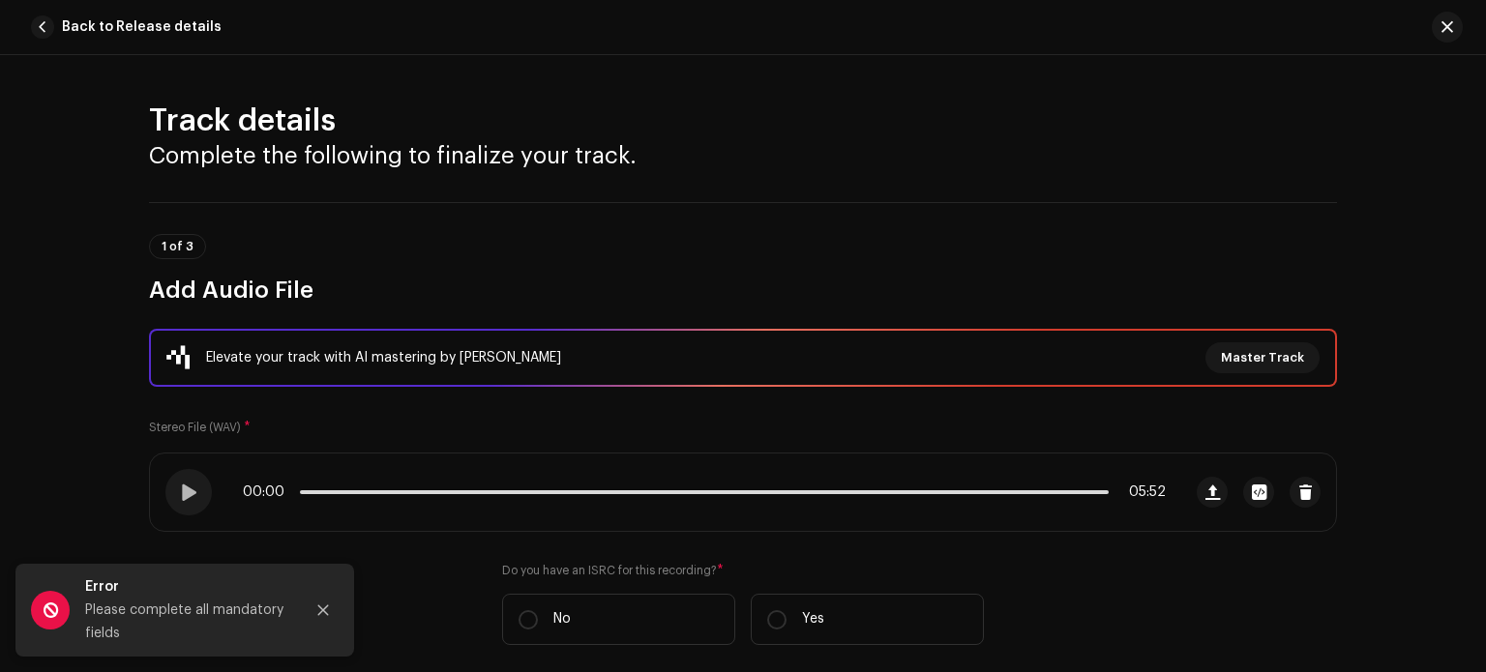
drag, startPoint x: 1485, startPoint y: 104, endPoint x: 1482, endPoint y: 113, distance: 10.1
click at [1482, 113] on html "Ashish RaghuWanshi Home Catalog Transactions Analytics Resources Marketplace As…" at bounding box center [743, 336] width 1486 height 672
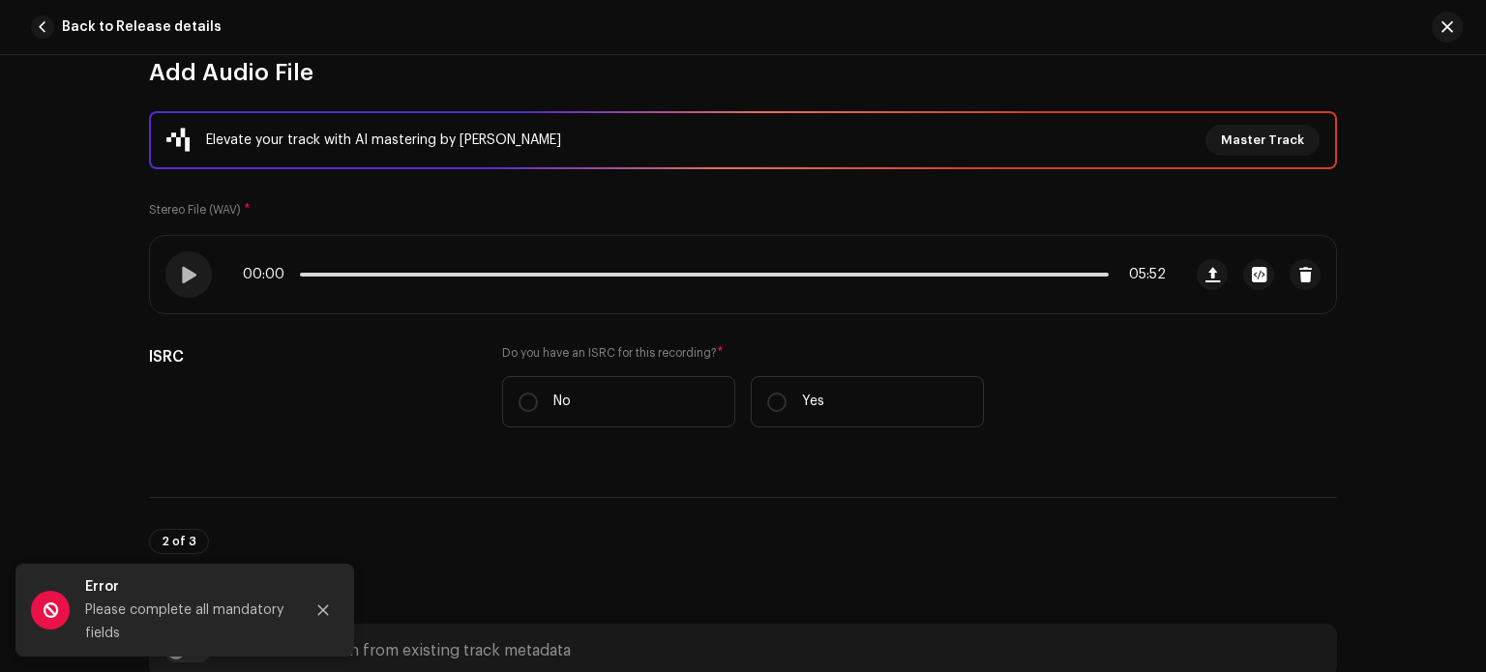
scroll to position [253, 0]
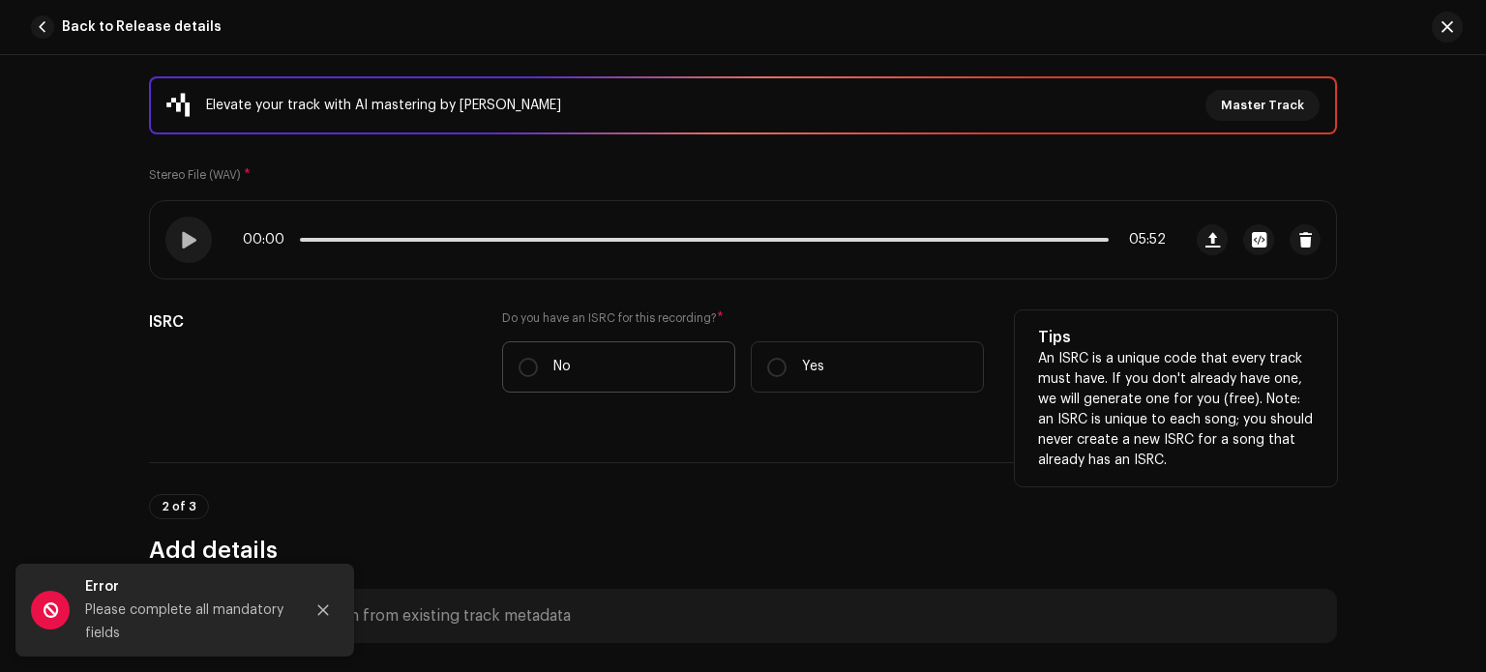
click at [584, 353] on label "No" at bounding box center [618, 367] width 233 height 51
click at [538, 358] on input "No" at bounding box center [528, 367] width 19 height 19
radio input "true"
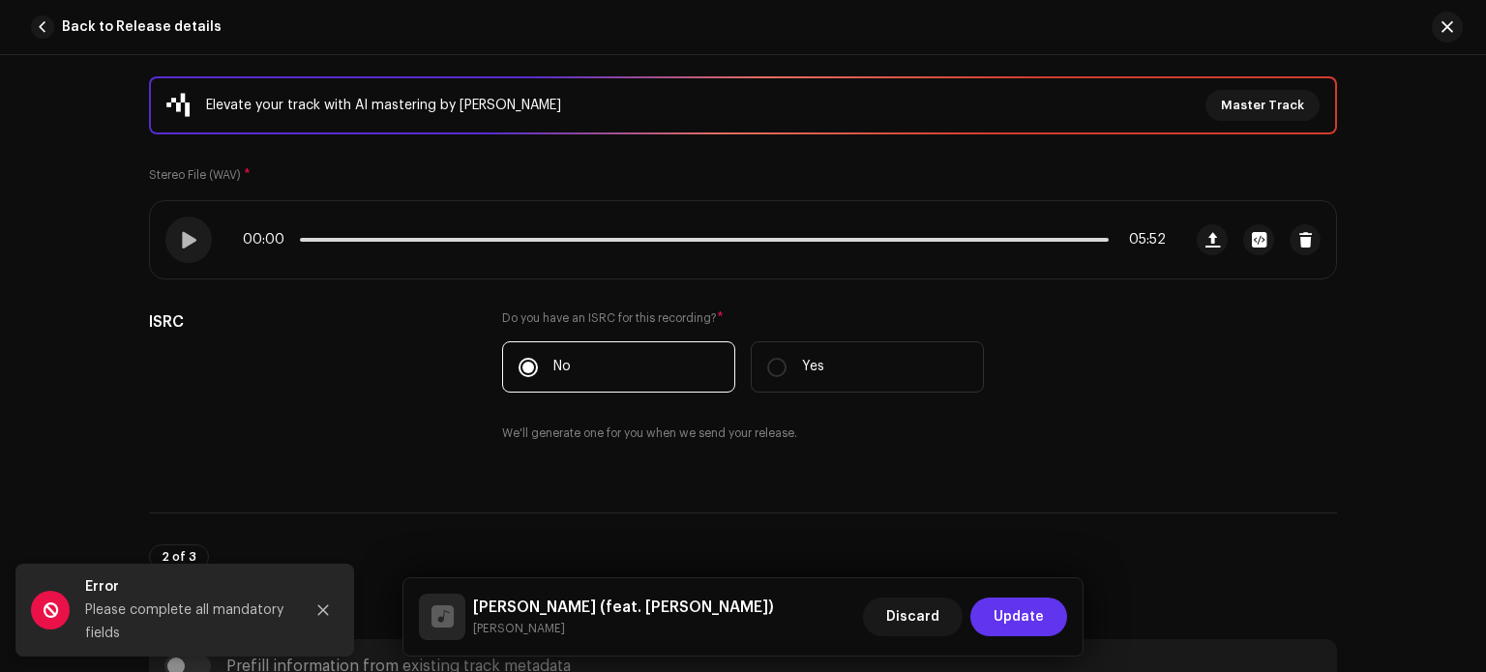
click at [1009, 618] on span "Update" at bounding box center [1019, 617] width 50 height 39
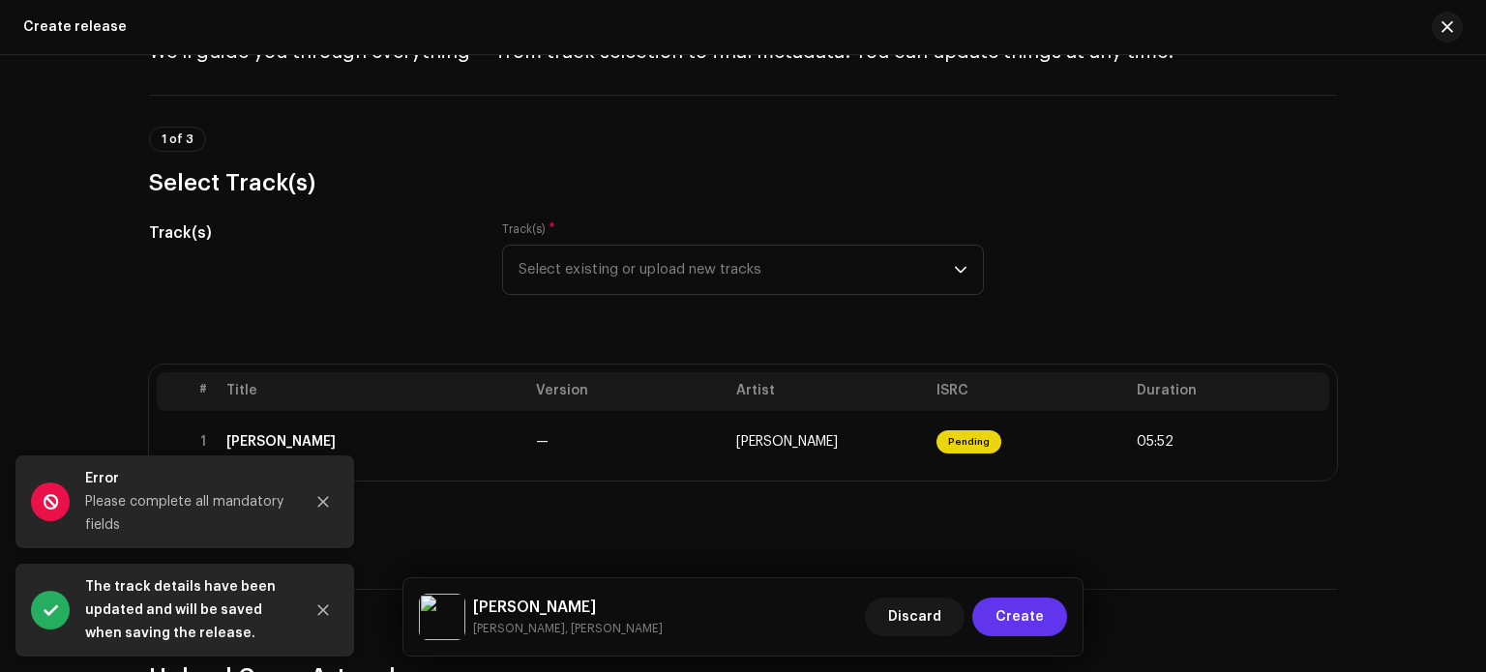
click at [1021, 618] on span "Create" at bounding box center [1020, 617] width 48 height 39
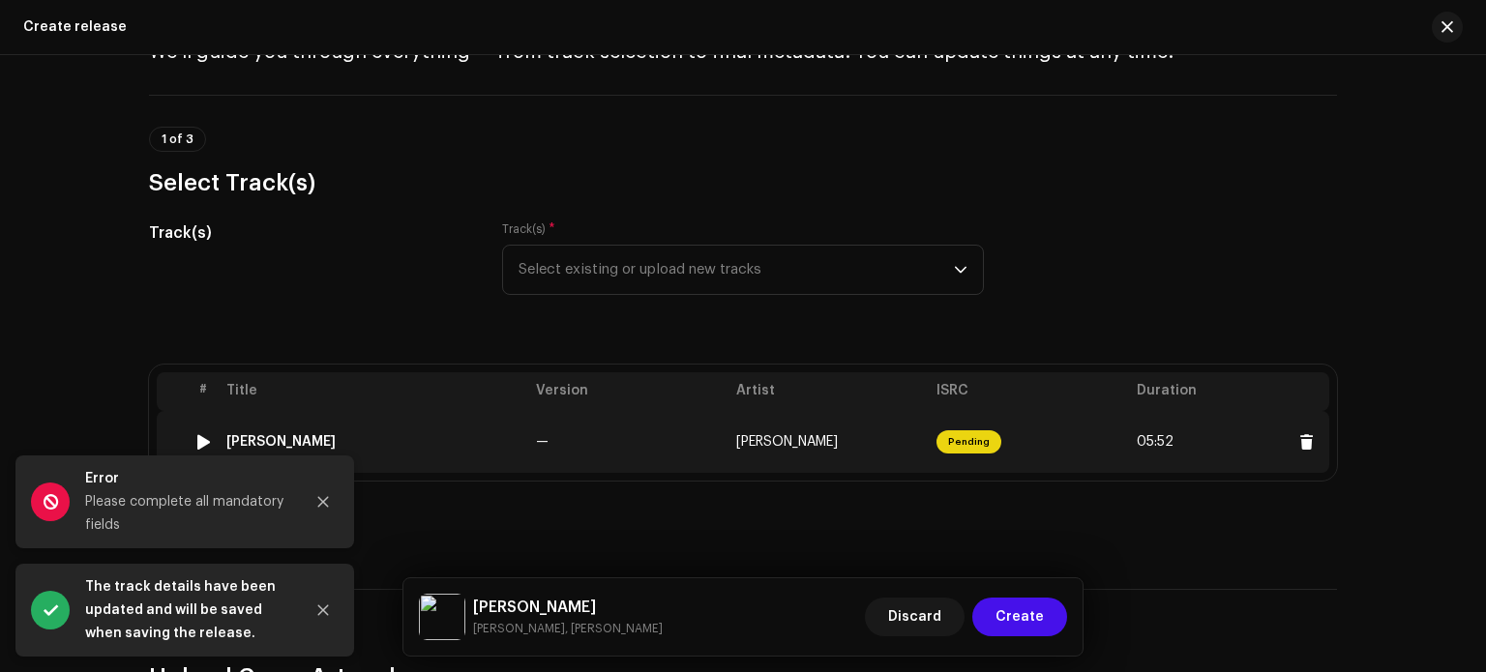
click at [337, 441] on div "[PERSON_NAME]" at bounding box center [373, 441] width 294 height 15
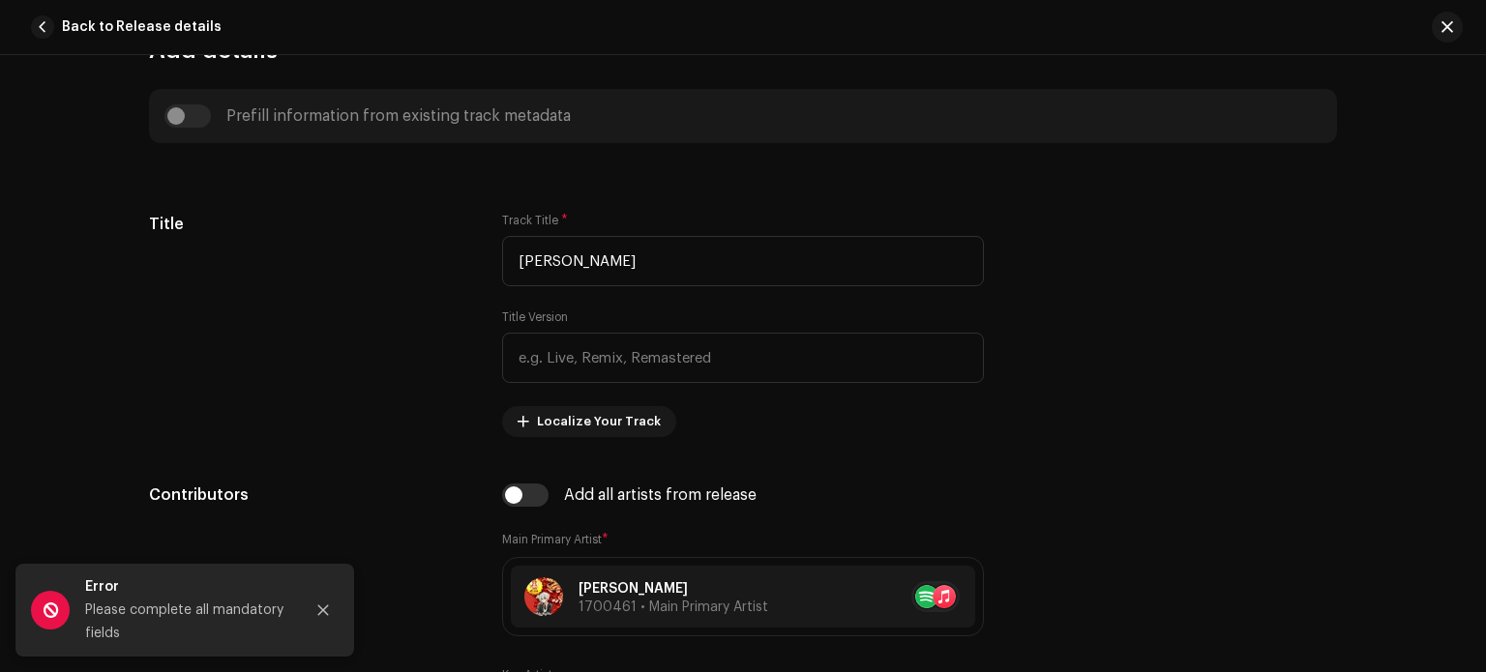
scroll to position [786, 0]
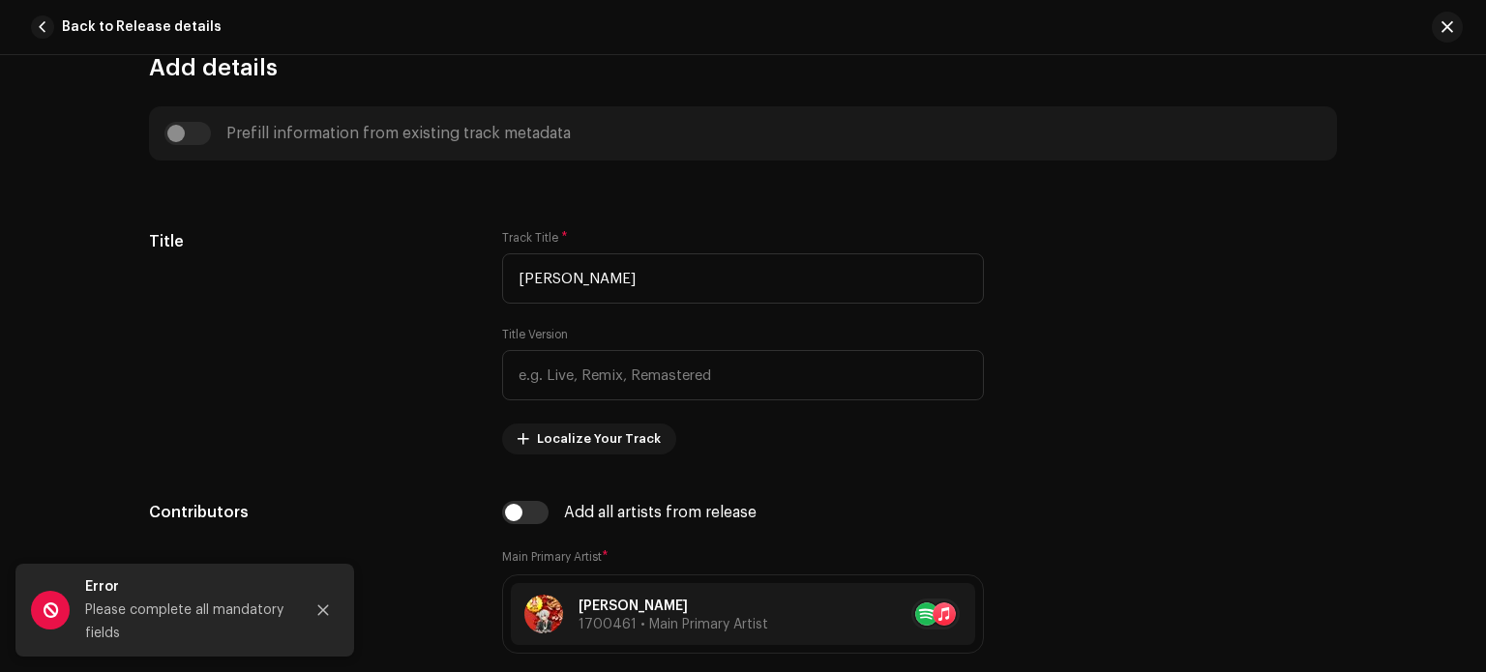
click at [200, 134] on div "Prefill information from existing track metadata" at bounding box center [742, 133] width 1157 height 23
click at [177, 131] on div "Prefill information from existing track metadata" at bounding box center [742, 133] width 1157 height 23
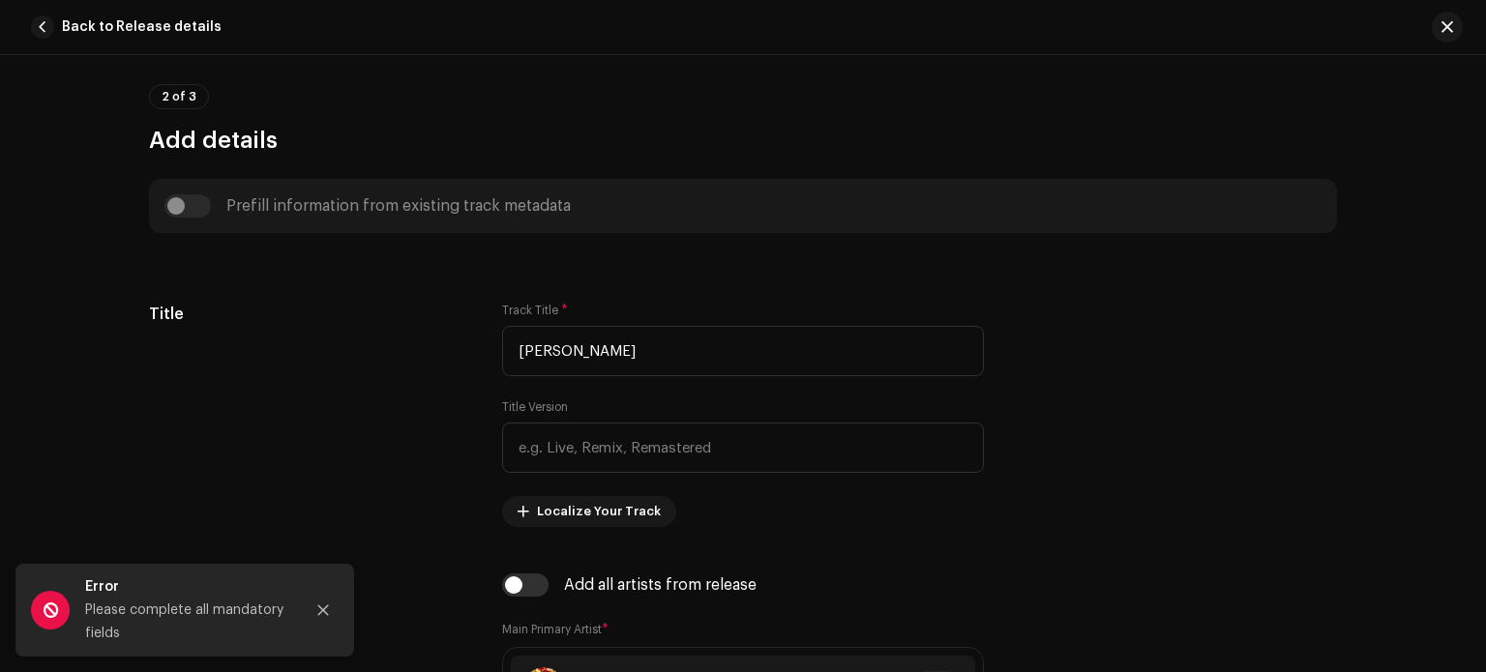
scroll to position [571, 0]
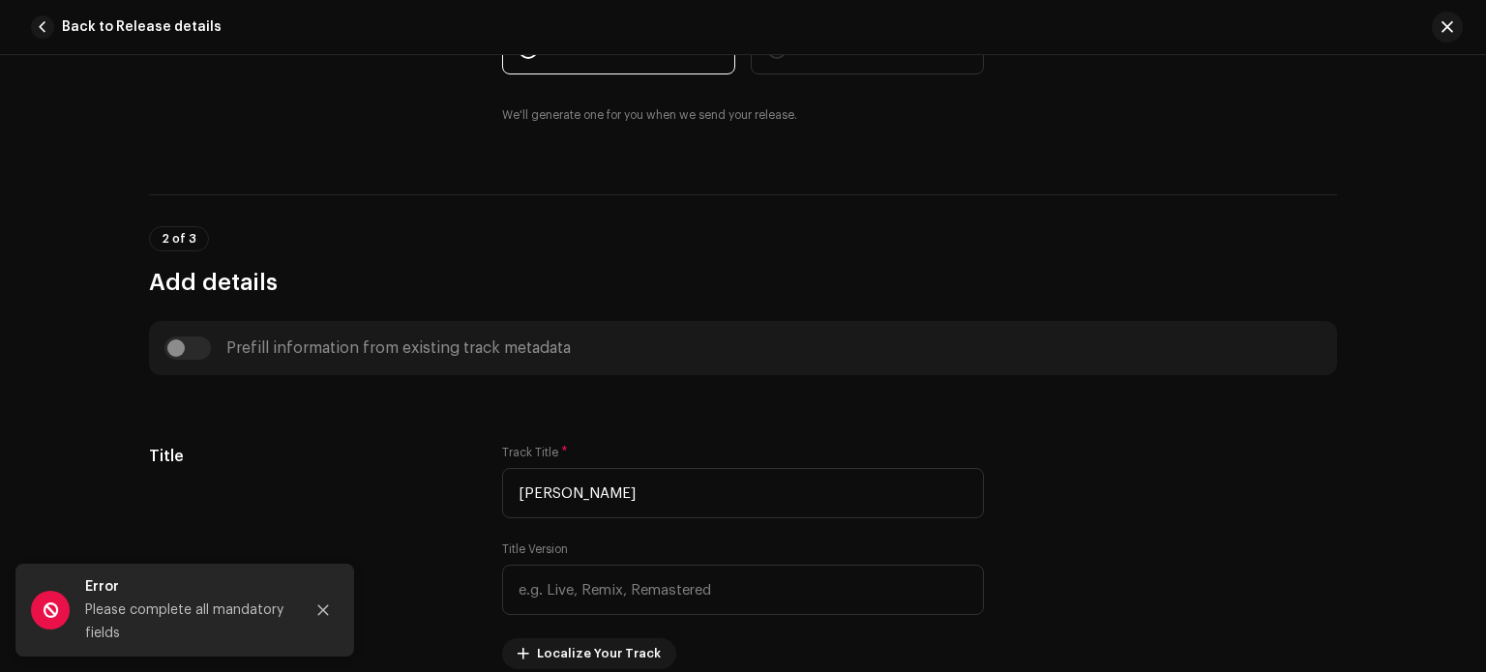
click at [174, 342] on div "Prefill information from existing track metadata" at bounding box center [742, 348] width 1157 height 23
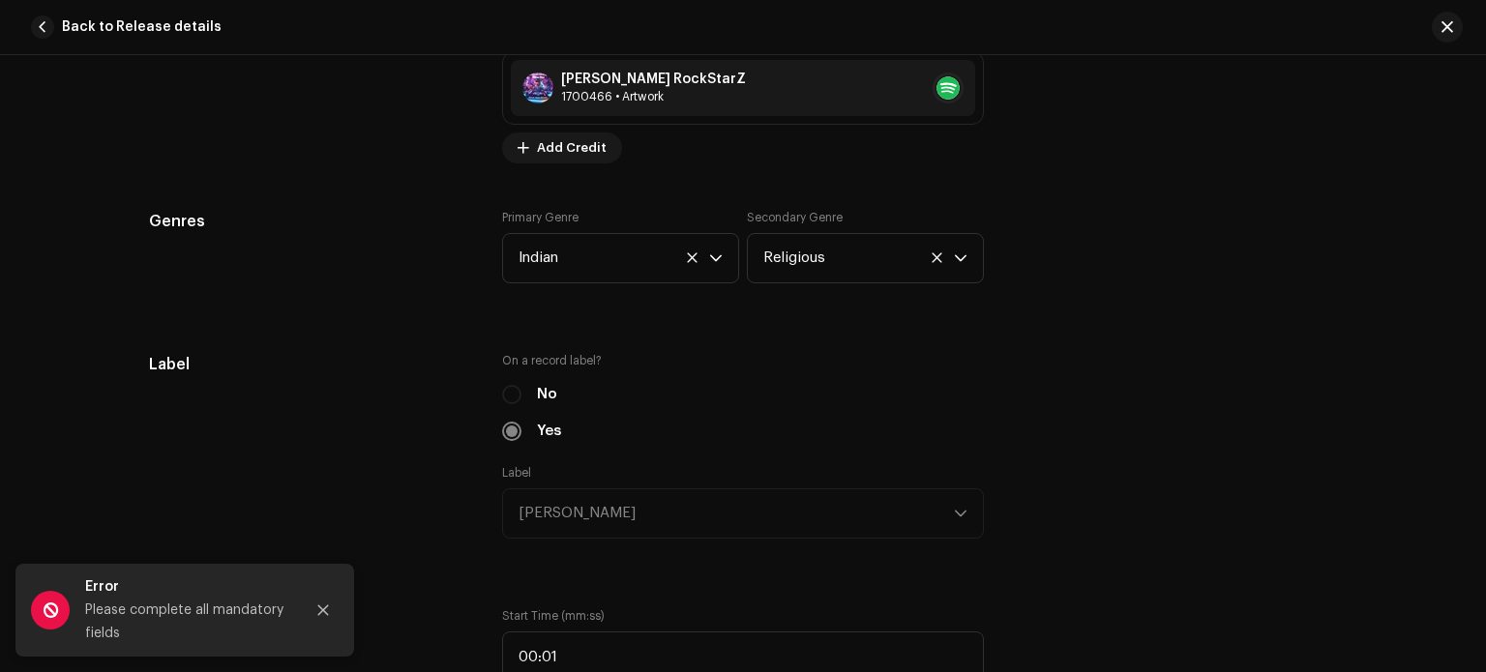
scroll to position [1738, 0]
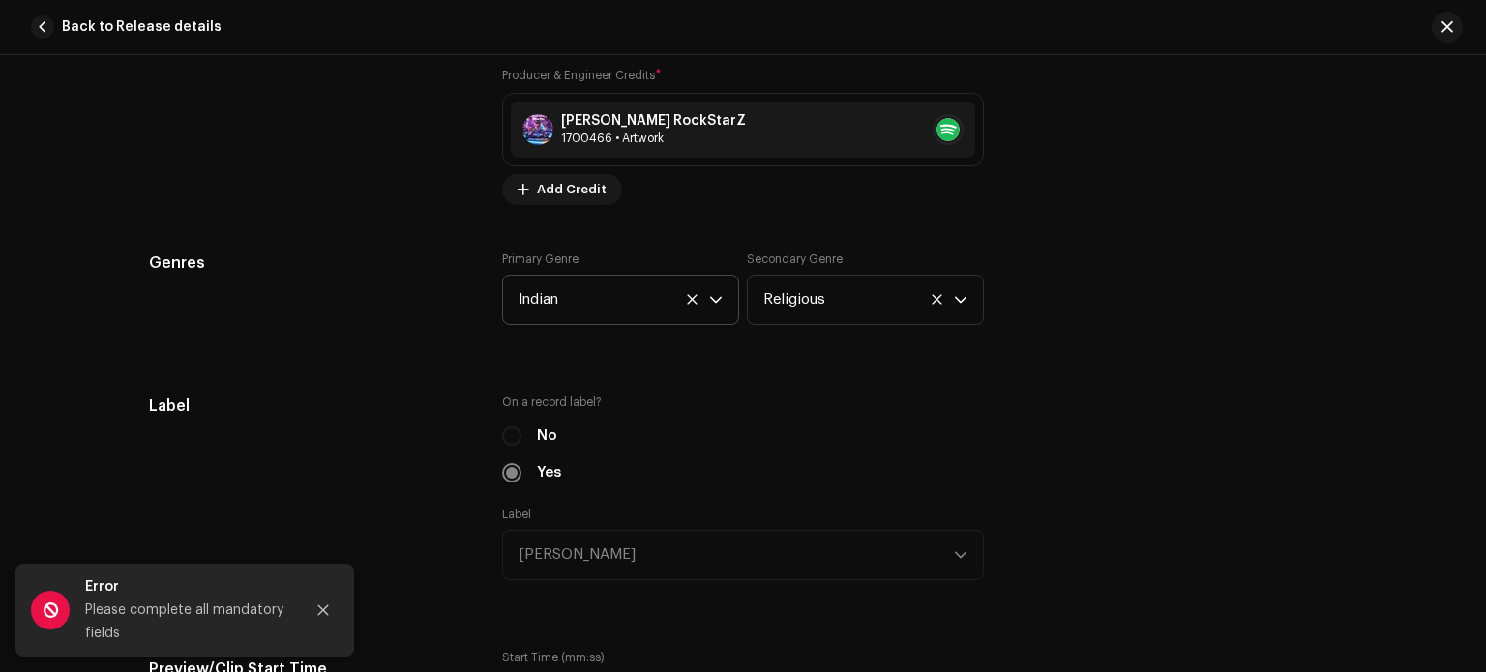
click at [686, 301] on icon at bounding box center [692, 299] width 13 height 13
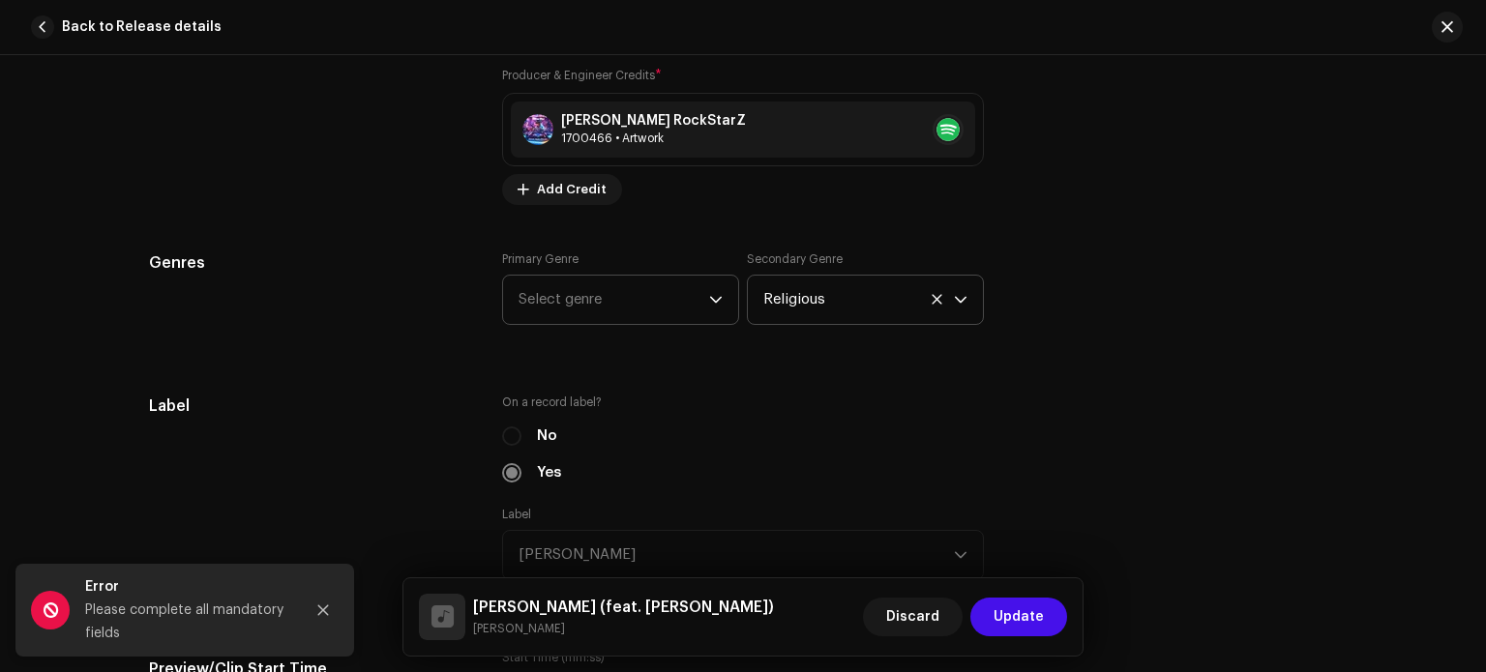
click at [933, 303] on icon at bounding box center [937, 299] width 13 height 13
click at [688, 300] on span "Select genre" at bounding box center [614, 300] width 191 height 48
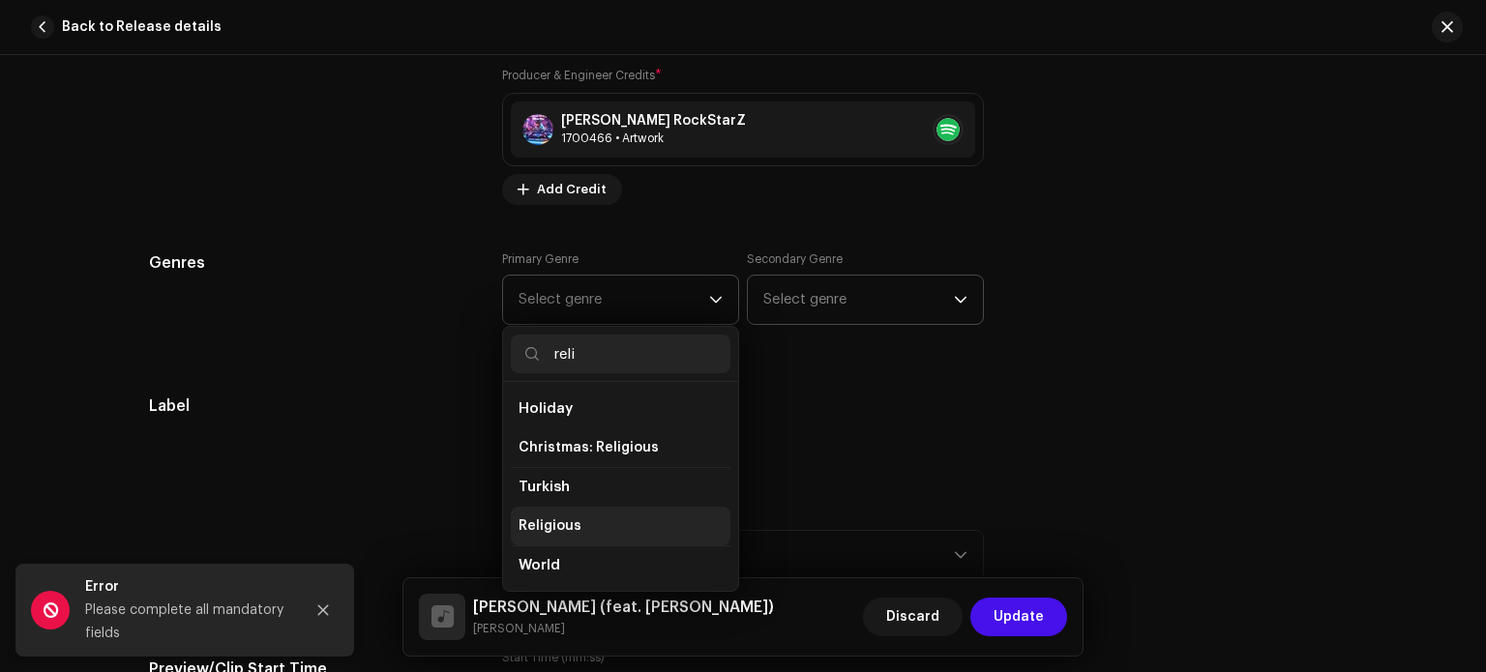
type input "reli"
click at [569, 526] on span "Religious" at bounding box center [550, 526] width 63 height 19
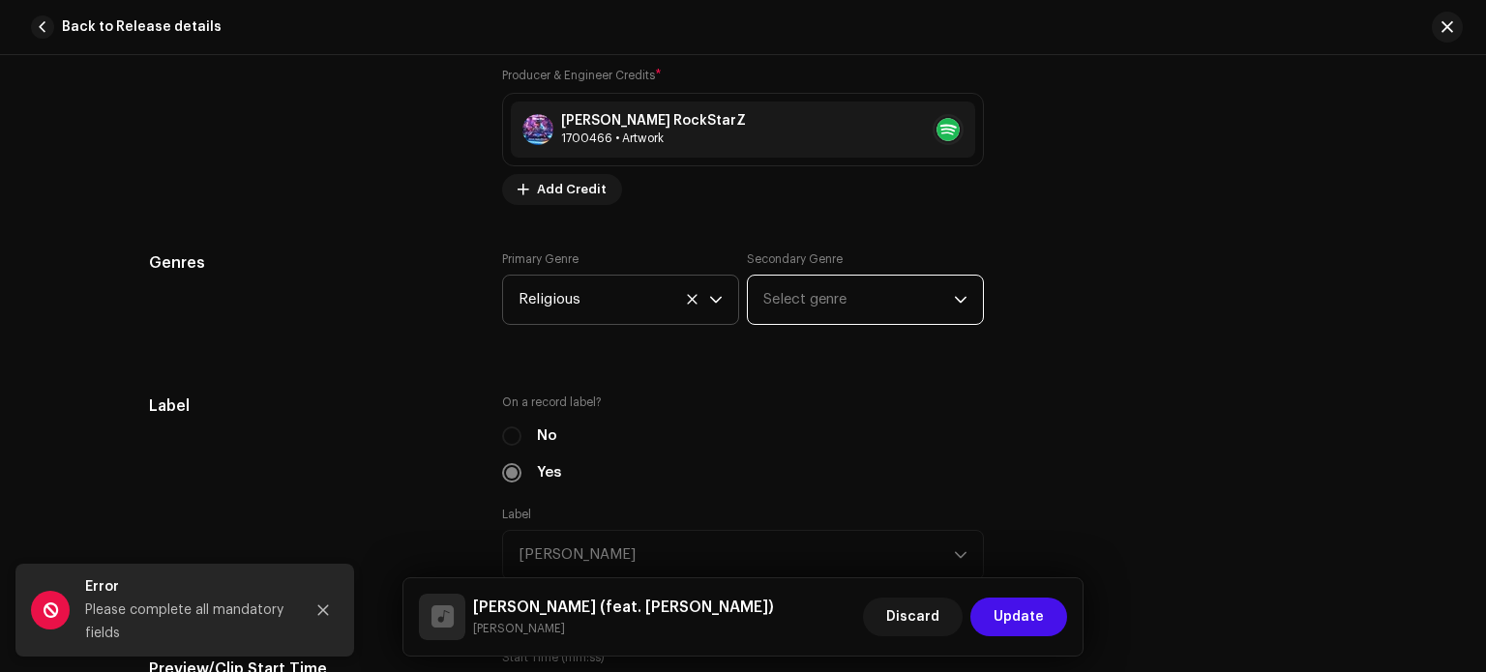
click at [823, 300] on span "Select genre" at bounding box center [858, 300] width 191 height 48
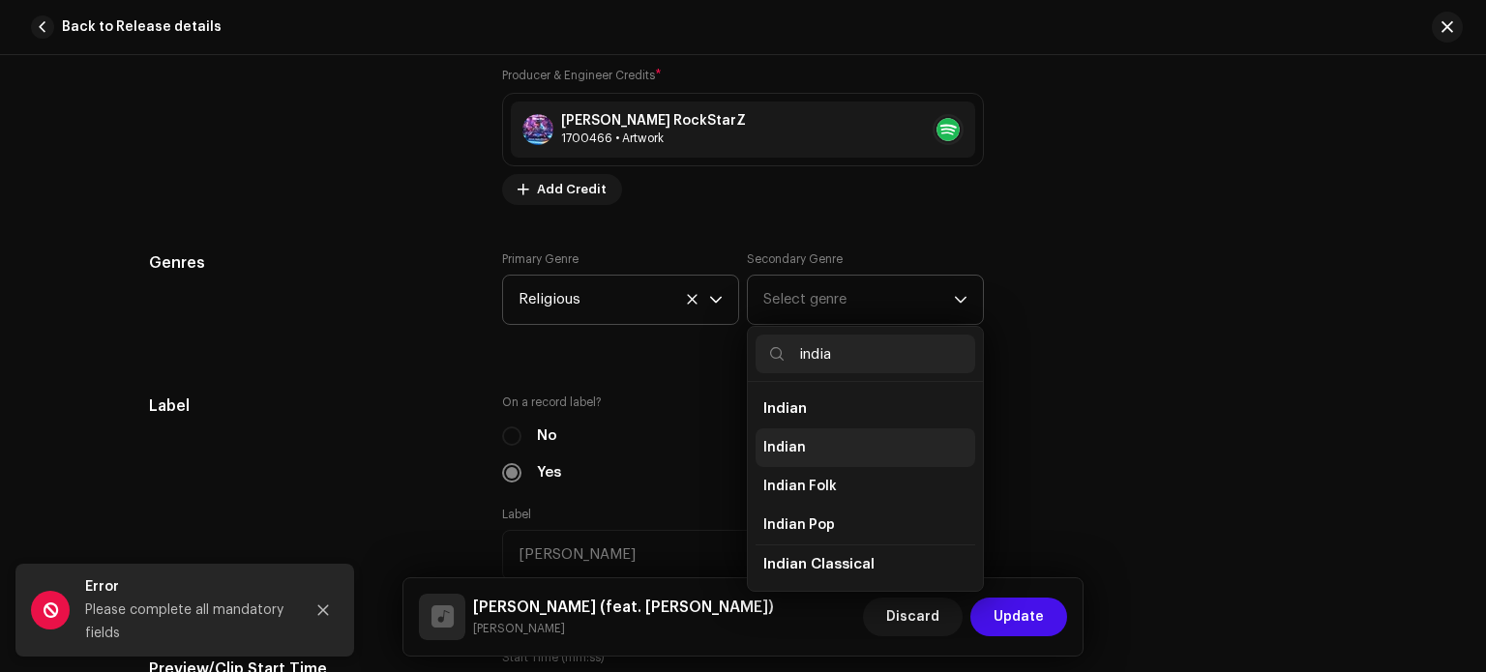
type input "india"
click at [799, 452] on li "Indian" at bounding box center [866, 448] width 220 height 39
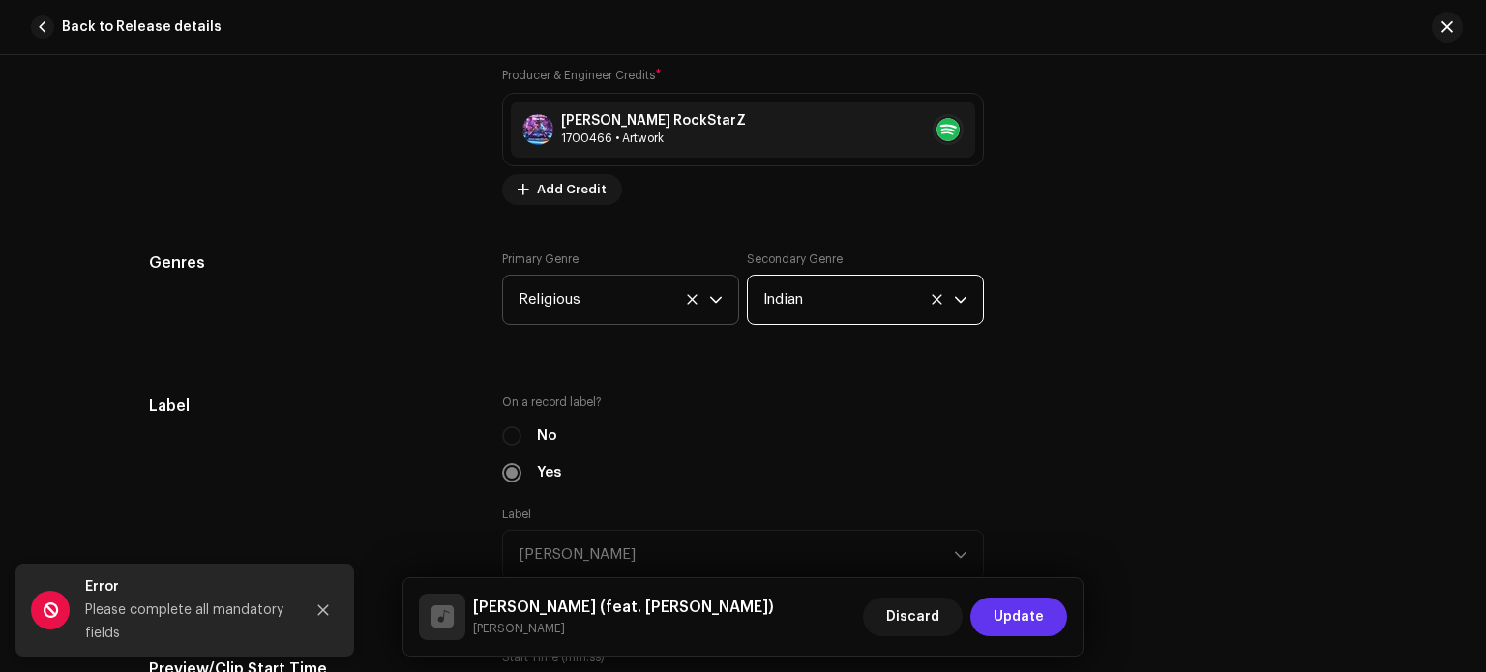
click at [1021, 611] on span "Update" at bounding box center [1019, 617] width 50 height 39
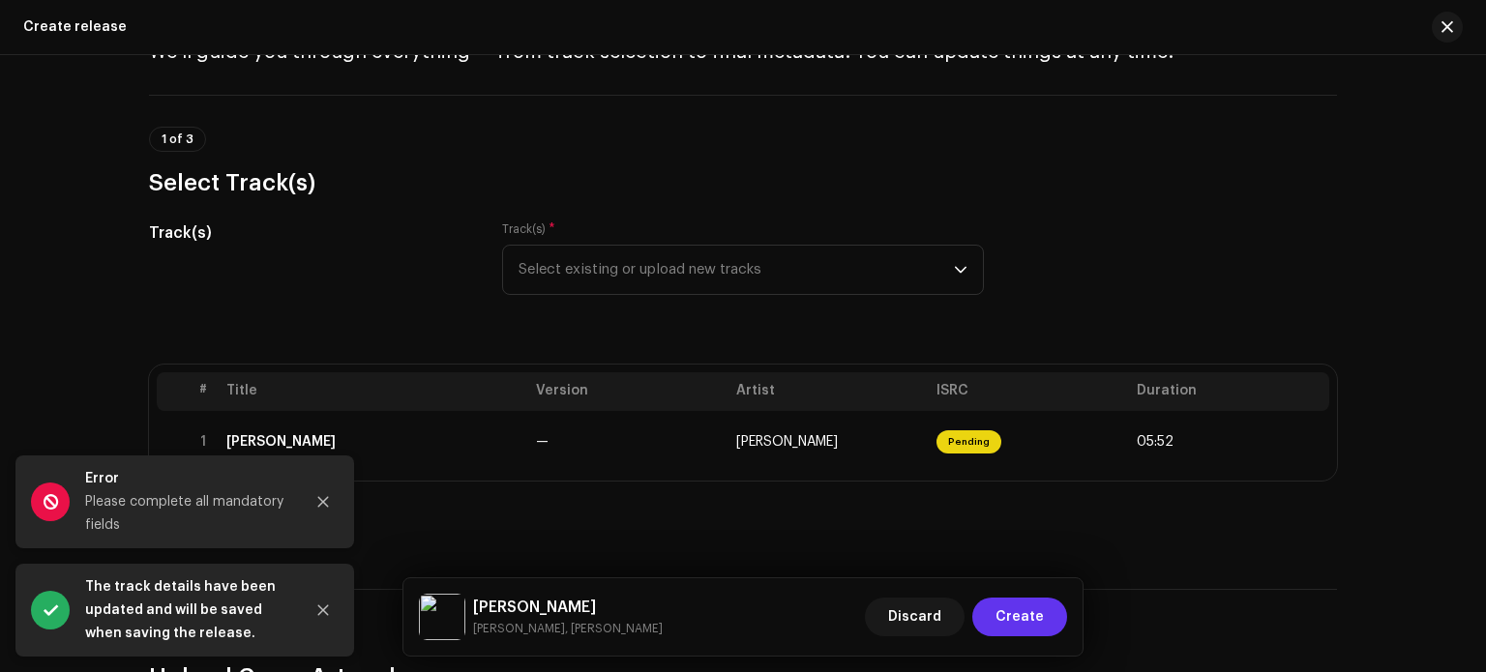
click at [1023, 621] on span "Create" at bounding box center [1020, 617] width 48 height 39
click at [337, 511] on button "Close" at bounding box center [323, 502] width 39 height 39
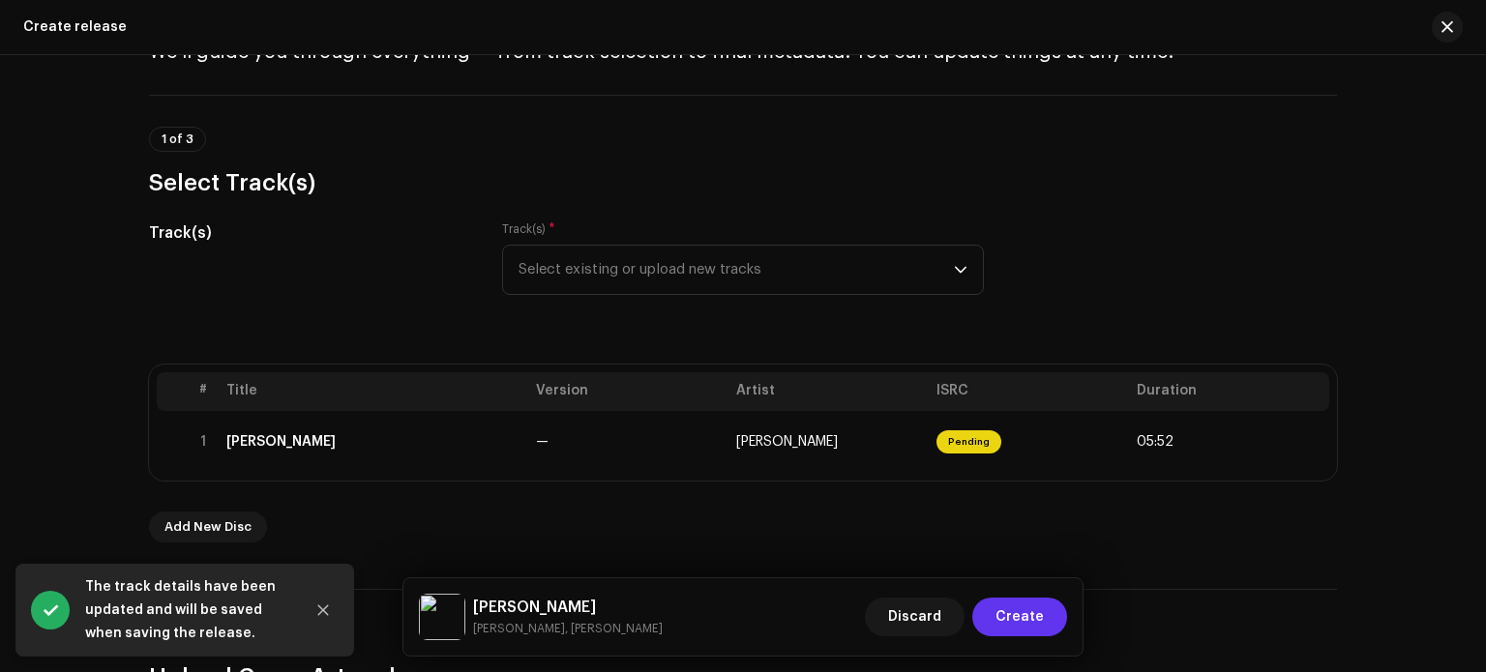
click at [1027, 606] on span "Create" at bounding box center [1020, 617] width 48 height 39
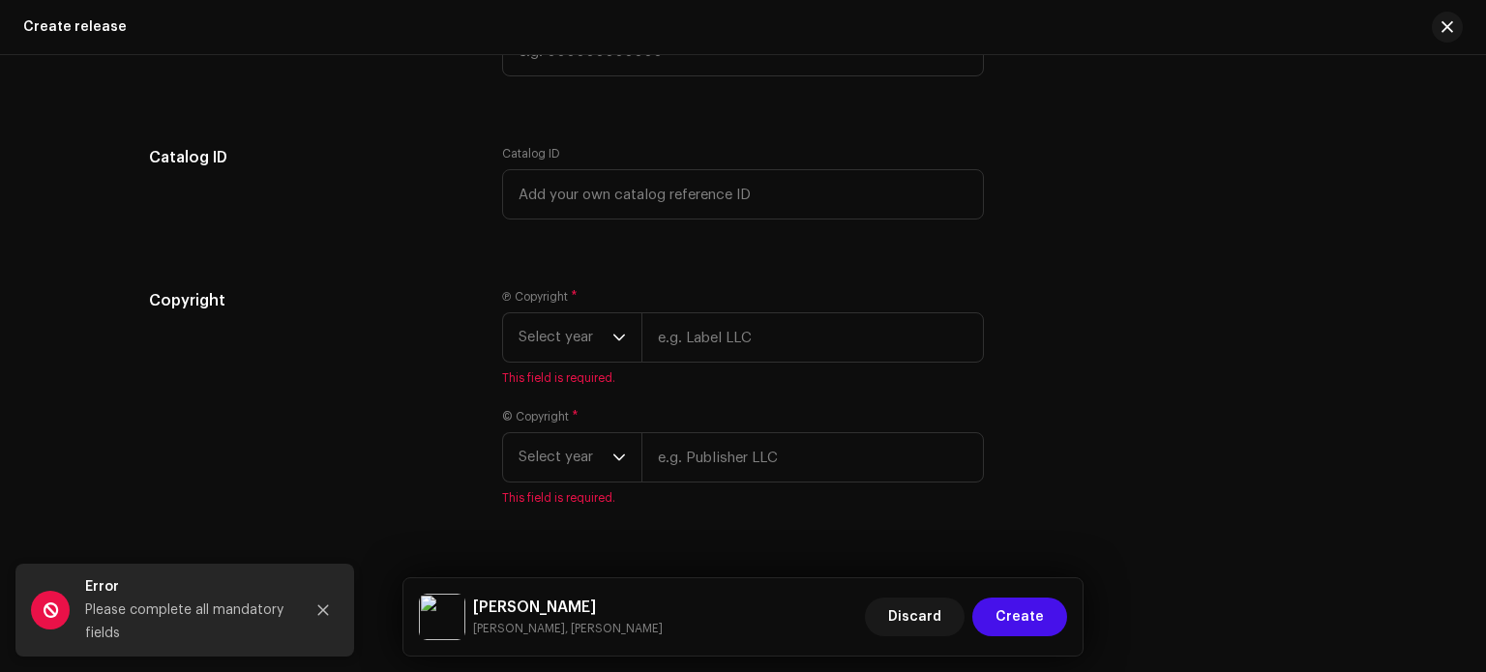
scroll to position [3808, 0]
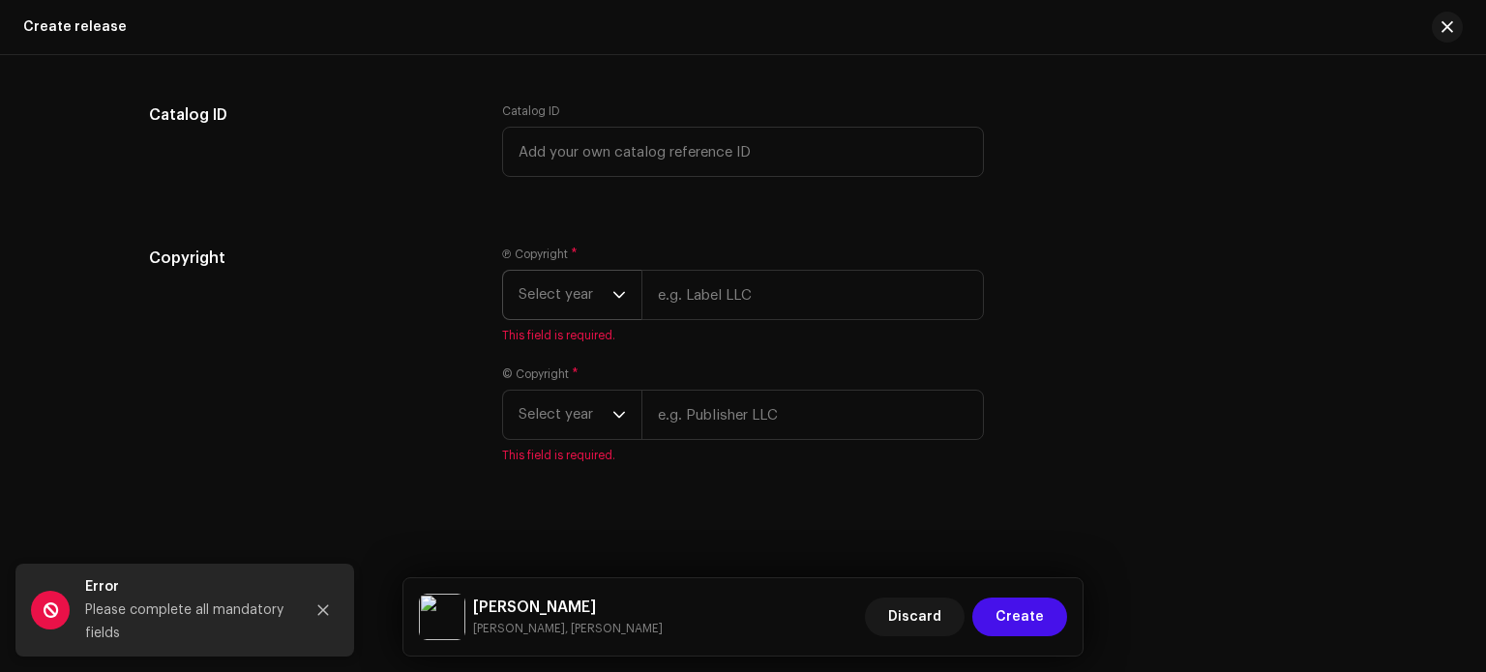
click at [605, 297] on span "Select year" at bounding box center [566, 295] width 94 height 48
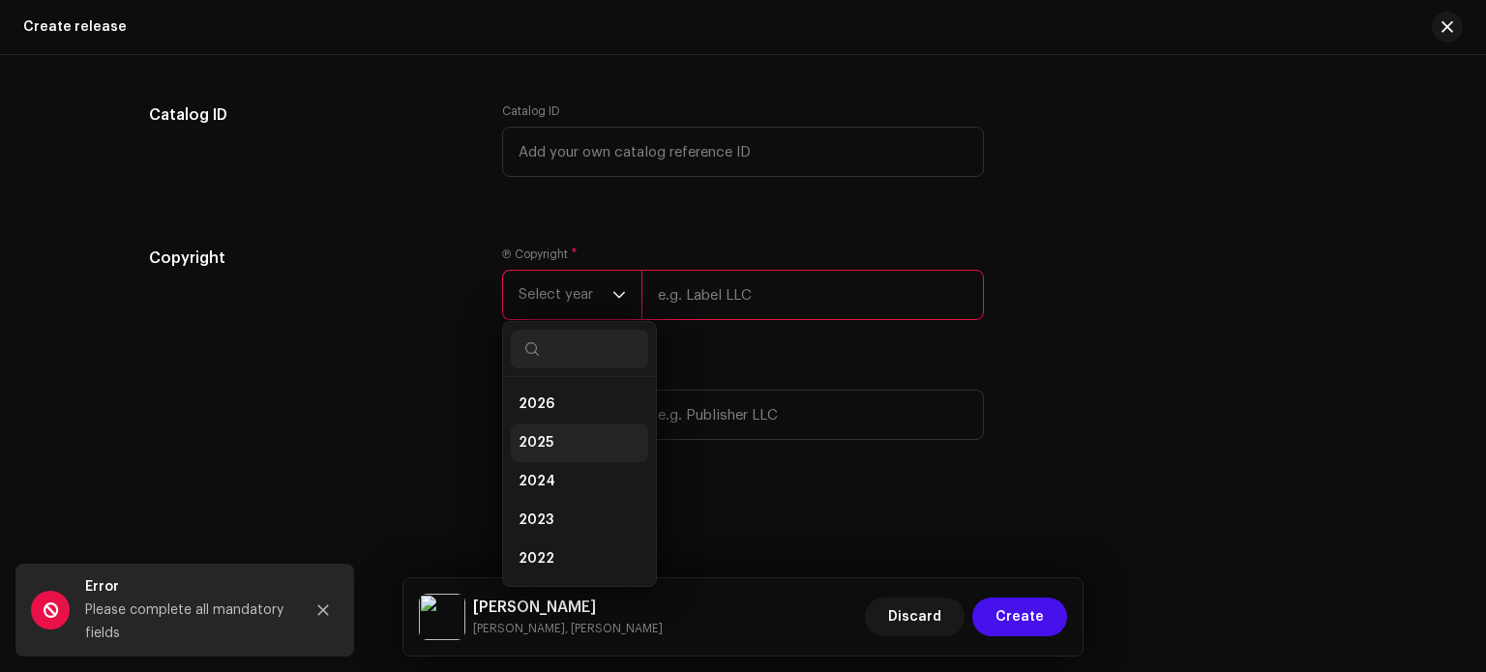
click at [565, 446] on li "2025" at bounding box center [579, 443] width 137 height 39
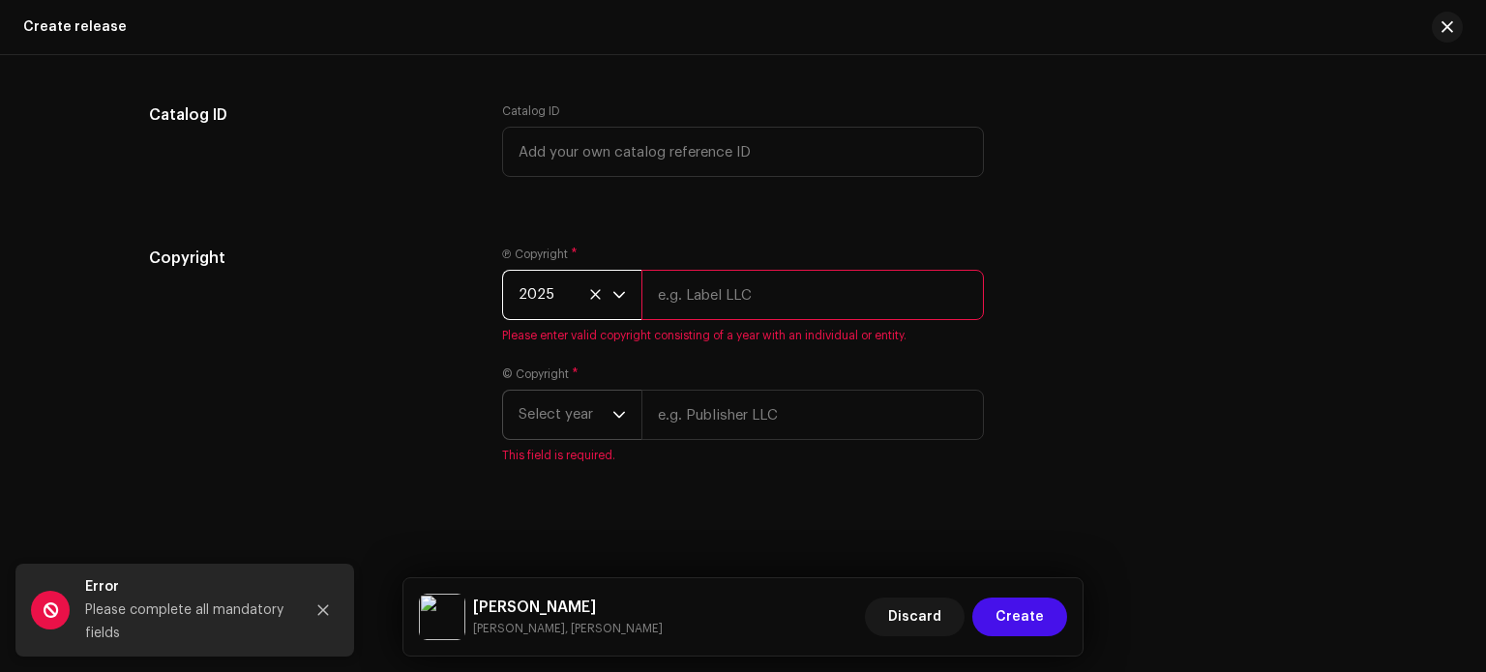
click at [603, 413] on span "Select year" at bounding box center [566, 415] width 94 height 48
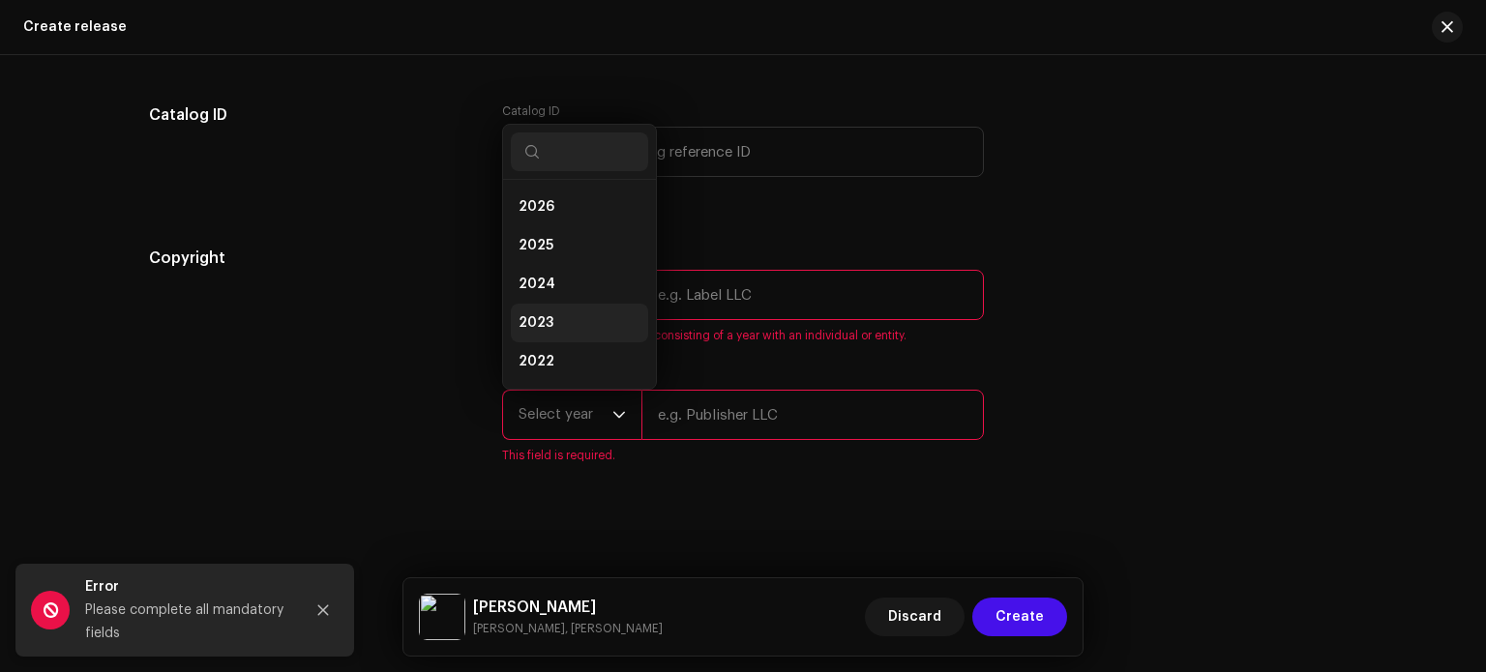
scroll to position [31, 0]
click at [574, 219] on li "2025" at bounding box center [579, 214] width 137 height 39
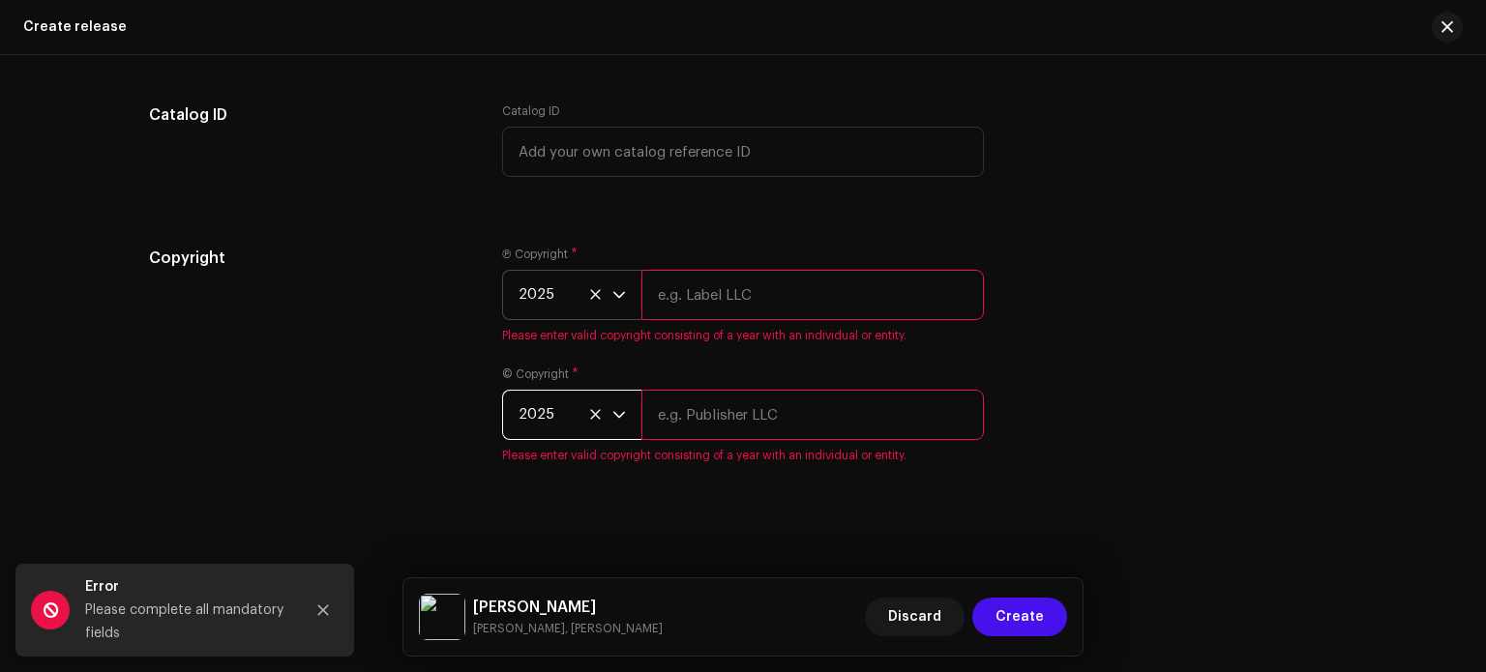
click at [727, 285] on input "text" at bounding box center [813, 295] width 343 height 50
type input "[PERSON_NAME]"
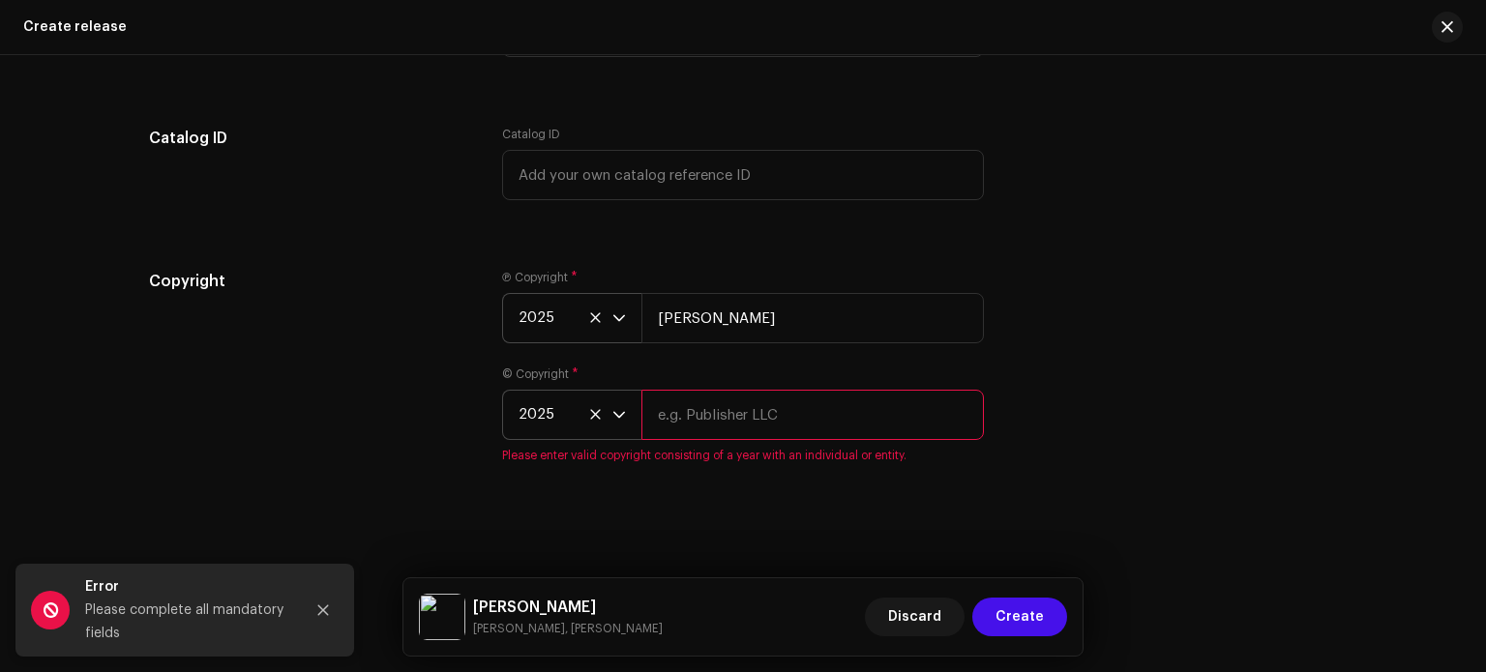
click at [785, 409] on input "text" at bounding box center [813, 415] width 343 height 50
type input "[PERSON_NAME]"
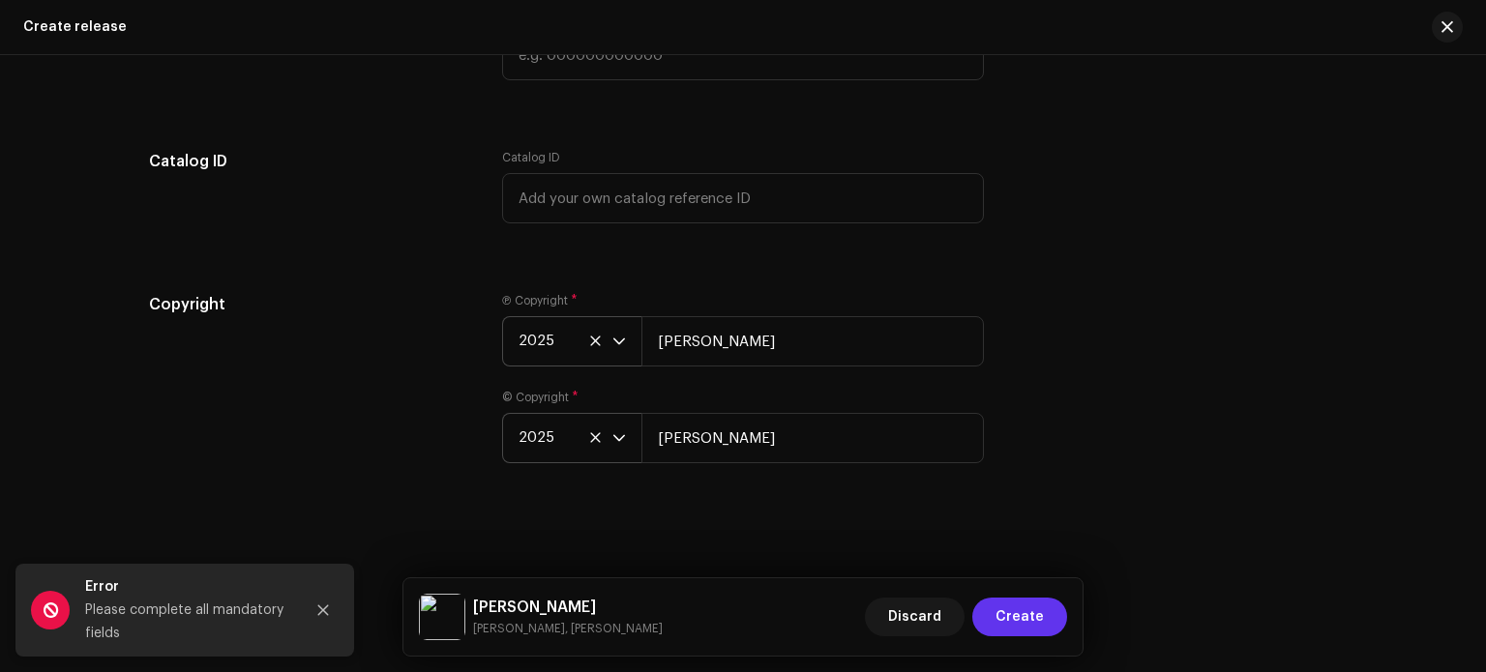
click at [1021, 614] on span "Create" at bounding box center [1020, 617] width 48 height 39
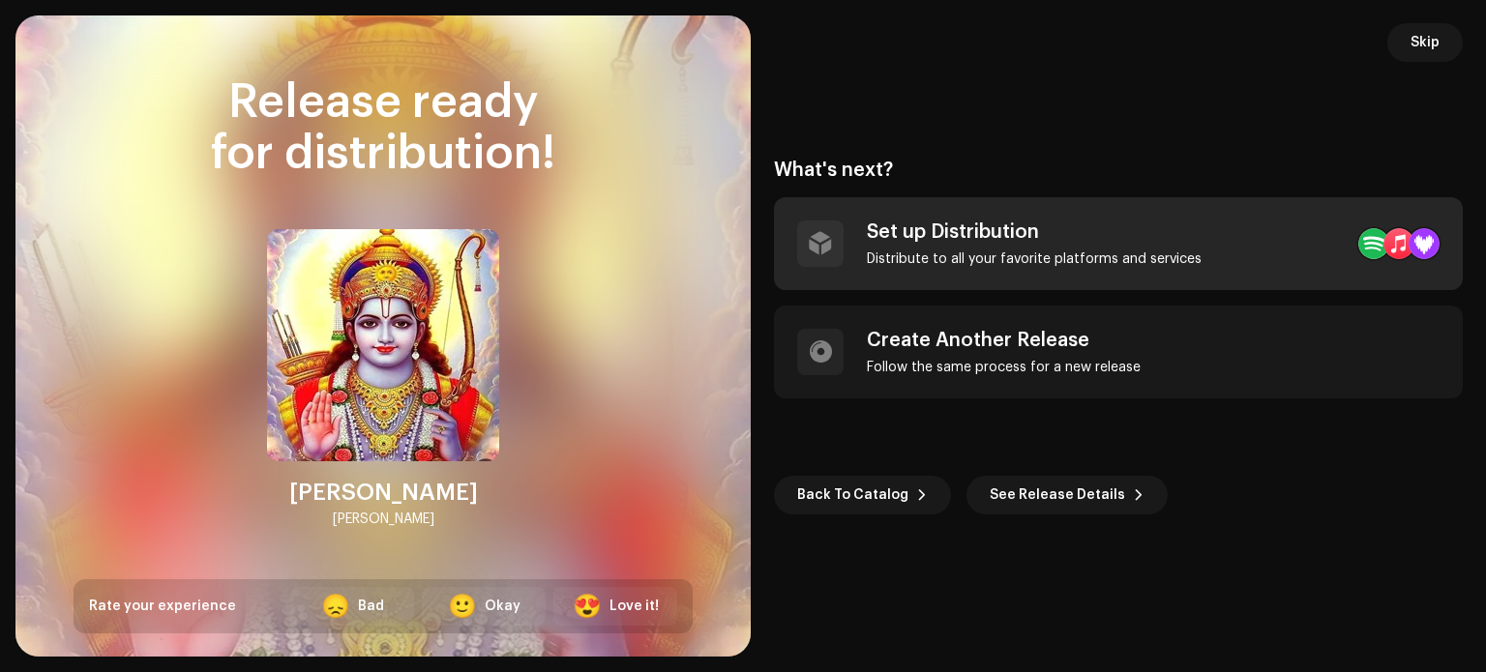
click at [1045, 246] on div "Set up Distribution Distribute to all your favorite platforms and services" at bounding box center [1034, 244] width 335 height 46
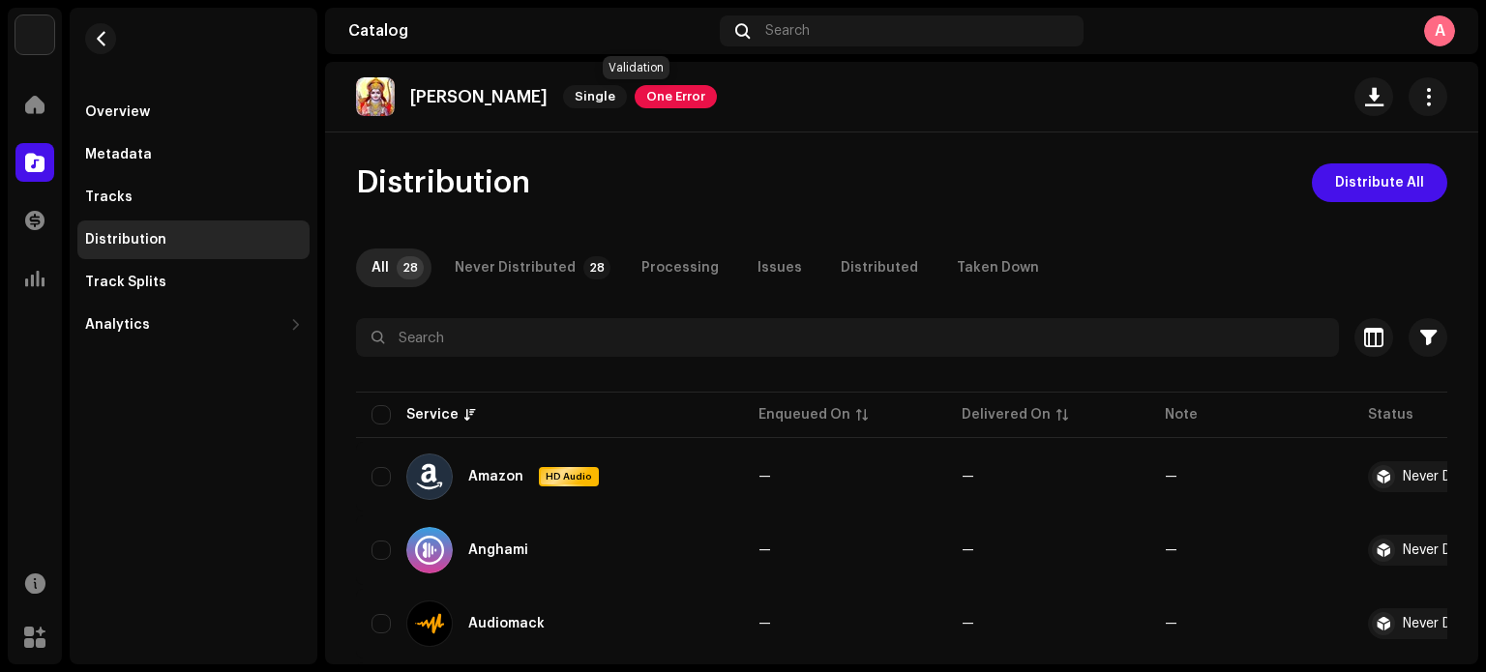
click at [637, 96] on span "One Error" at bounding box center [676, 96] width 82 height 23
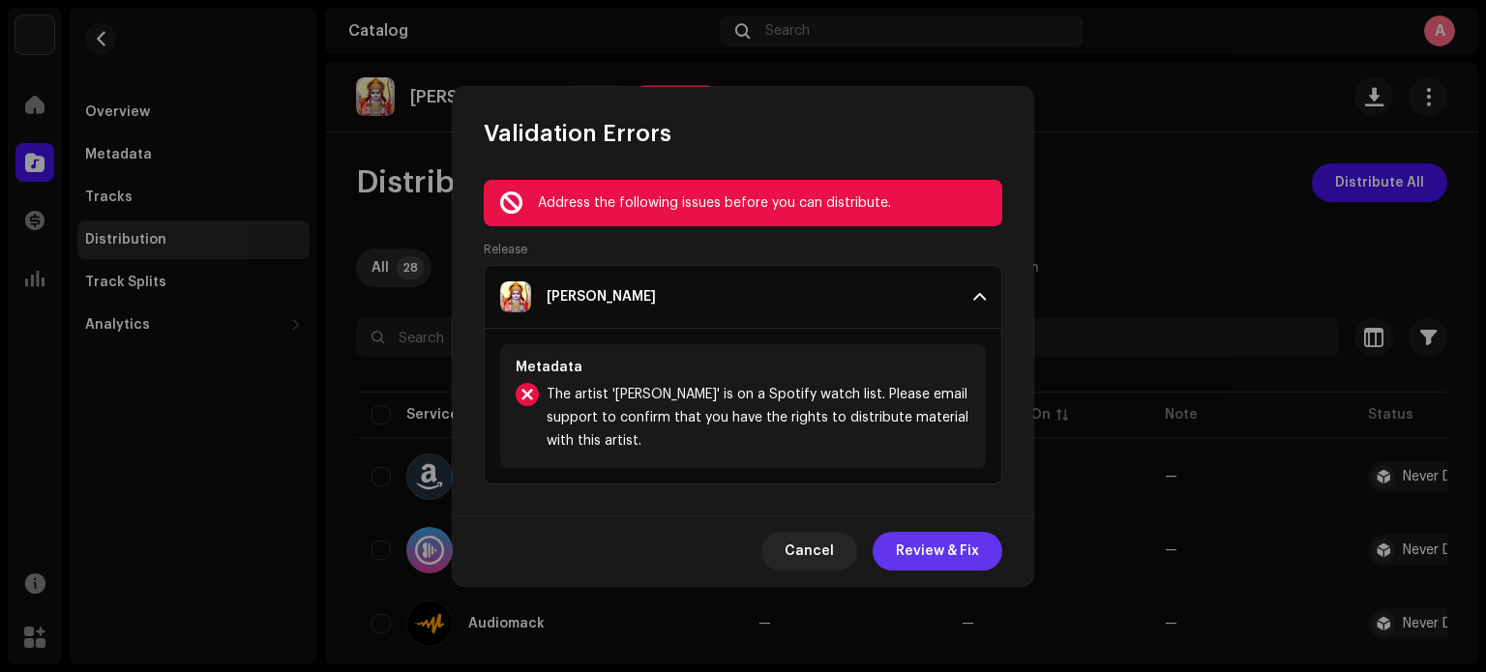
click at [947, 545] on span "Review & Fix" at bounding box center [937, 551] width 83 height 39
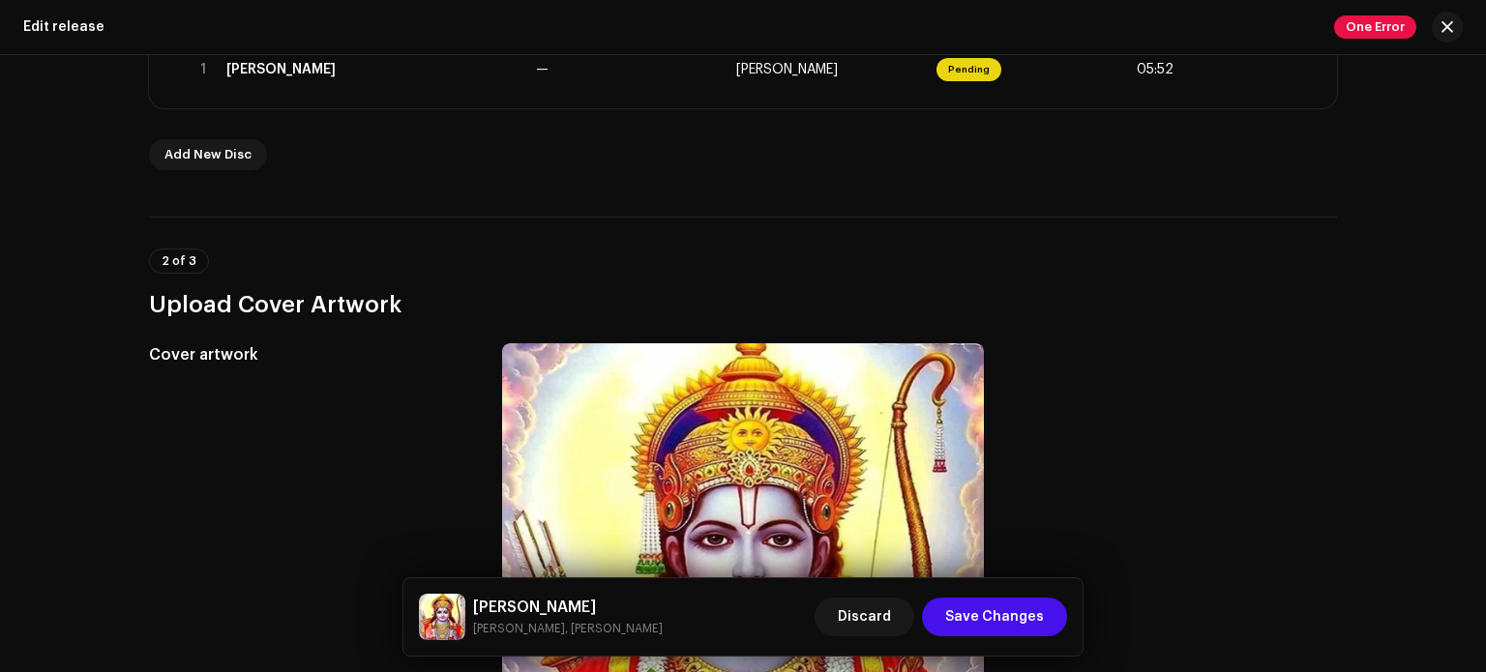
scroll to position [456, 0]
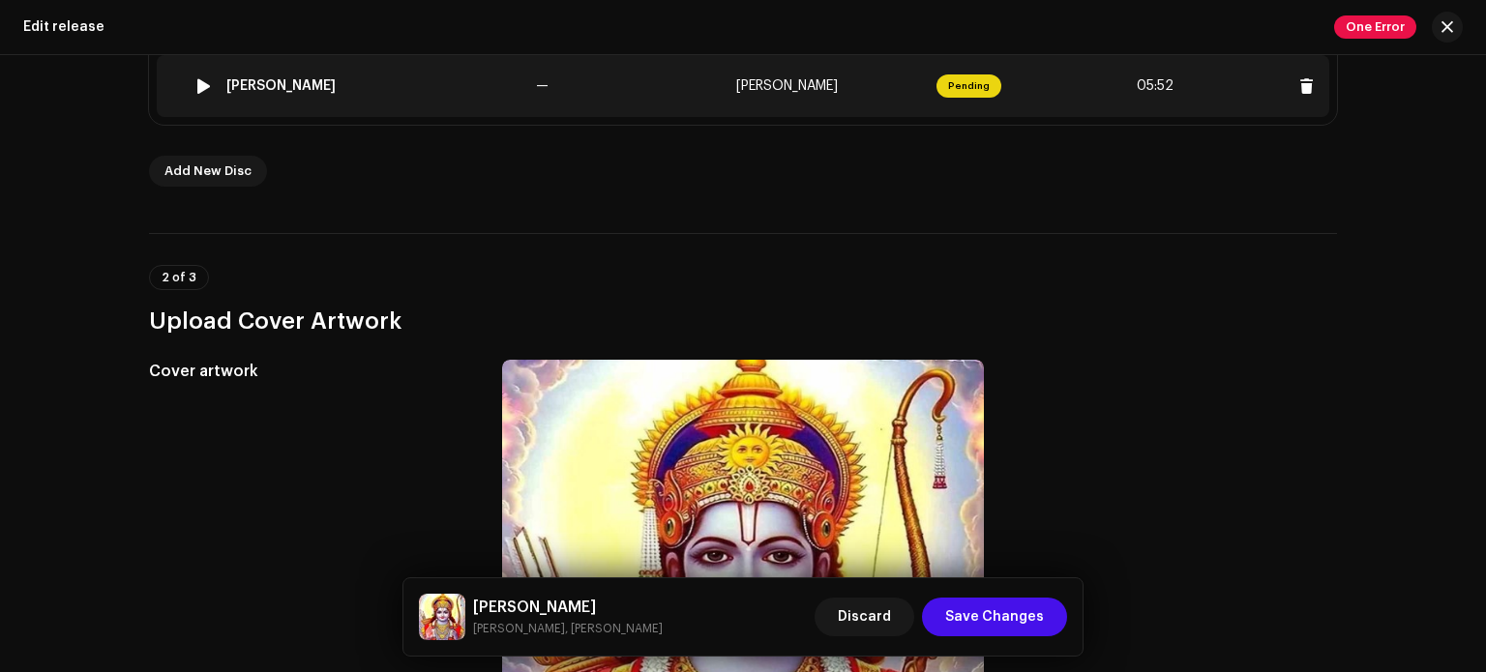
click at [770, 95] on td "[PERSON_NAME]" at bounding box center [829, 86] width 200 height 62
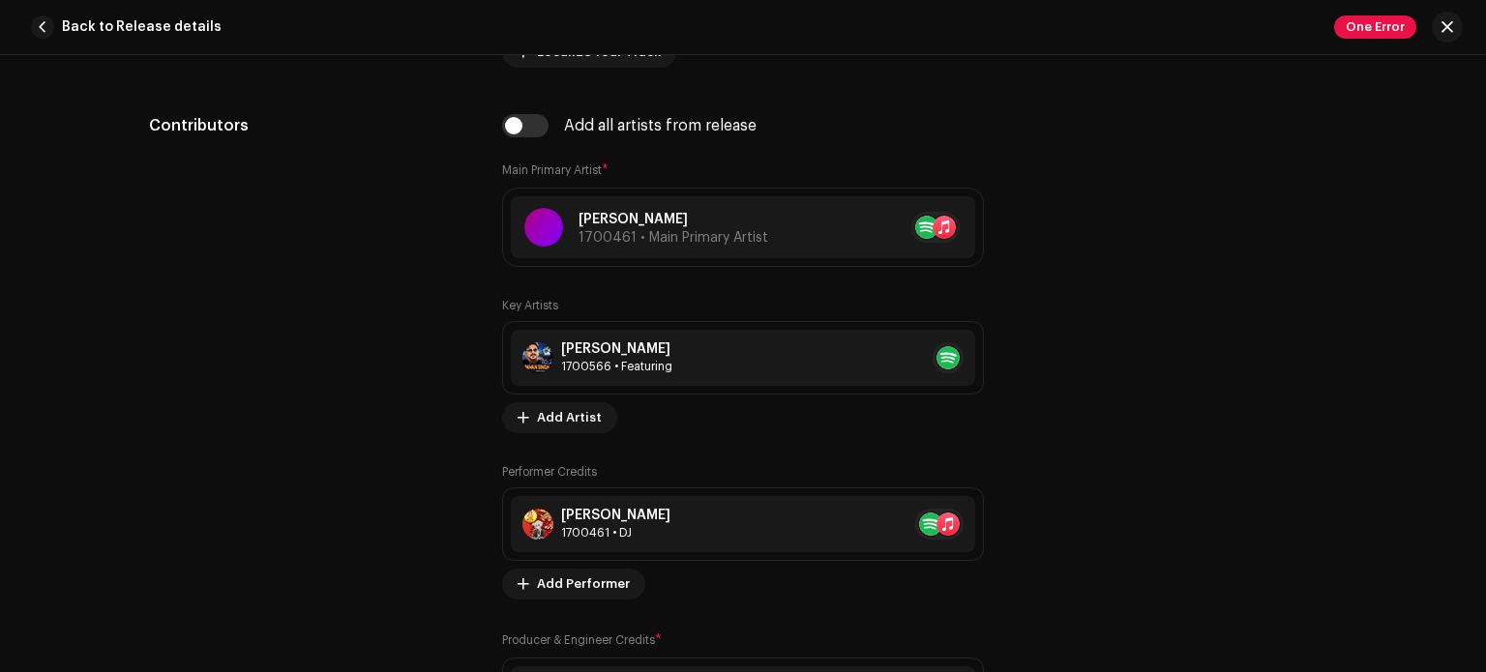
scroll to position [1064, 0]
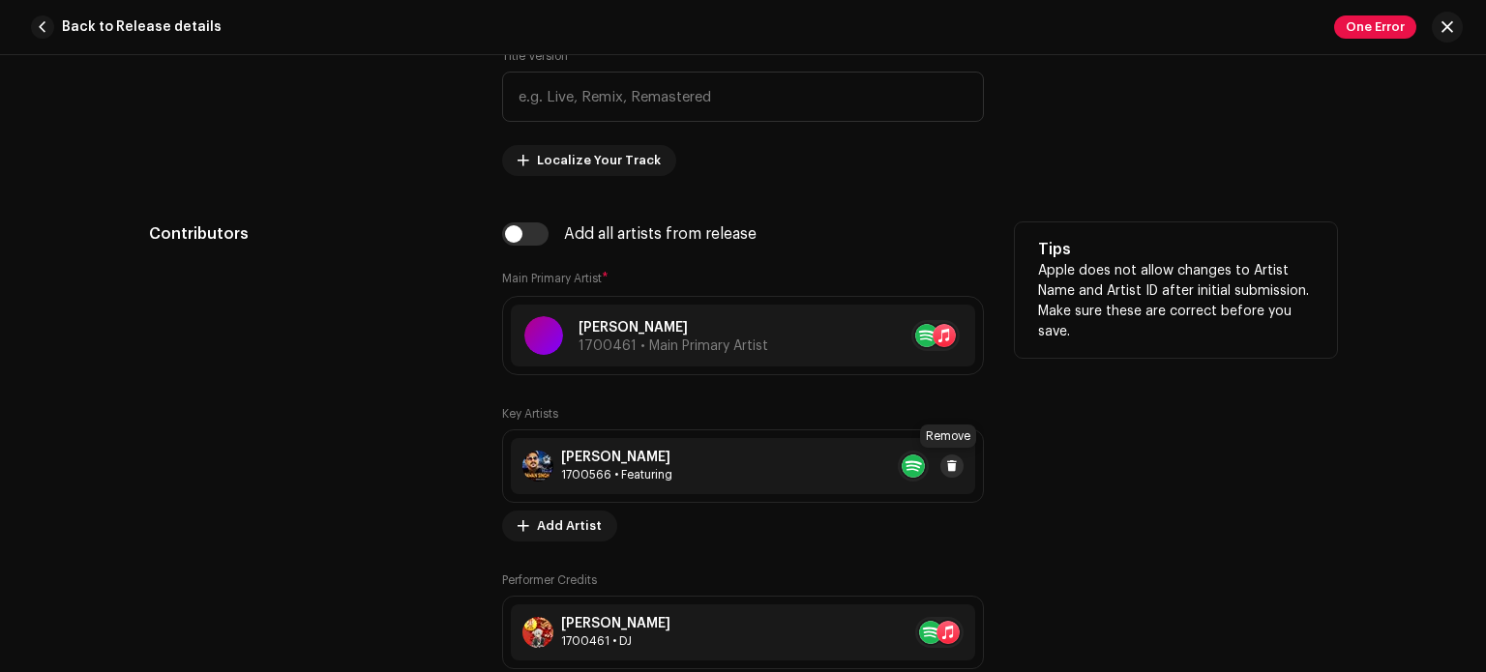
click at [946, 463] on span at bounding box center [952, 466] width 12 height 15
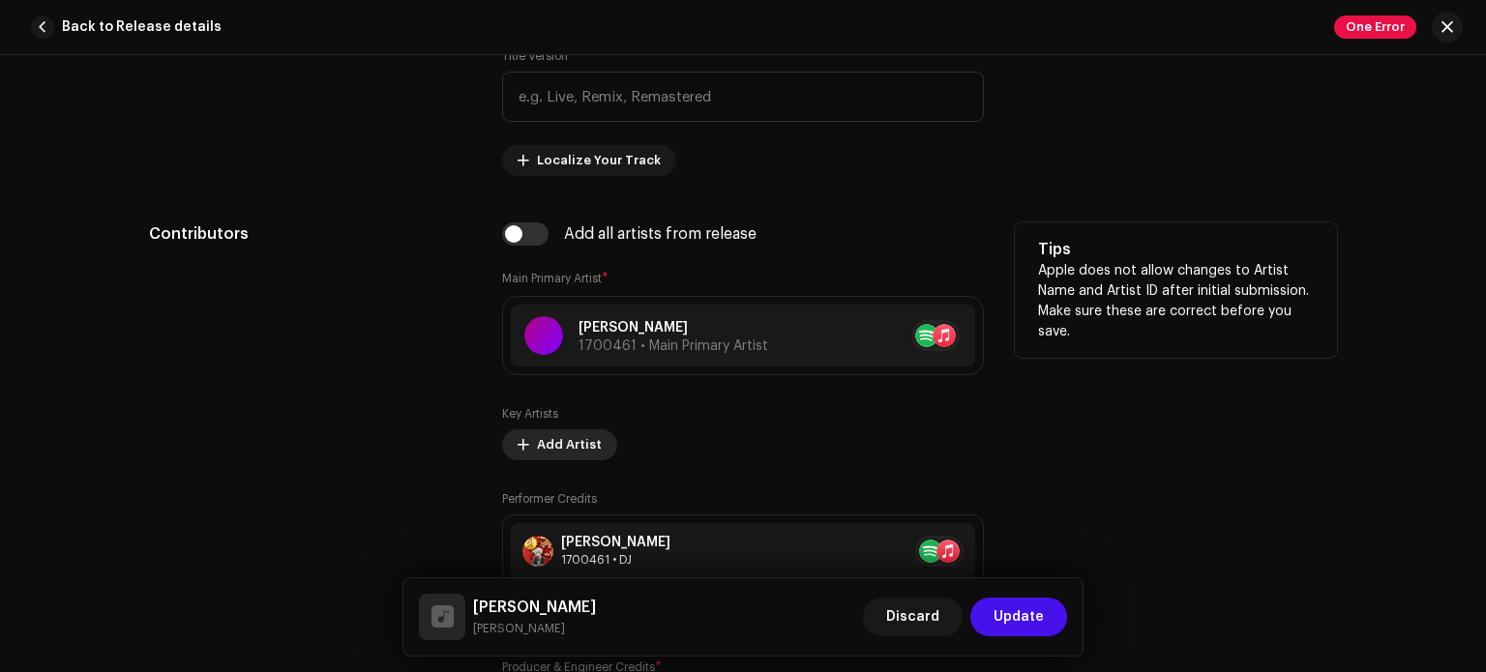
click at [560, 448] on span "Add Artist" at bounding box center [569, 445] width 65 height 39
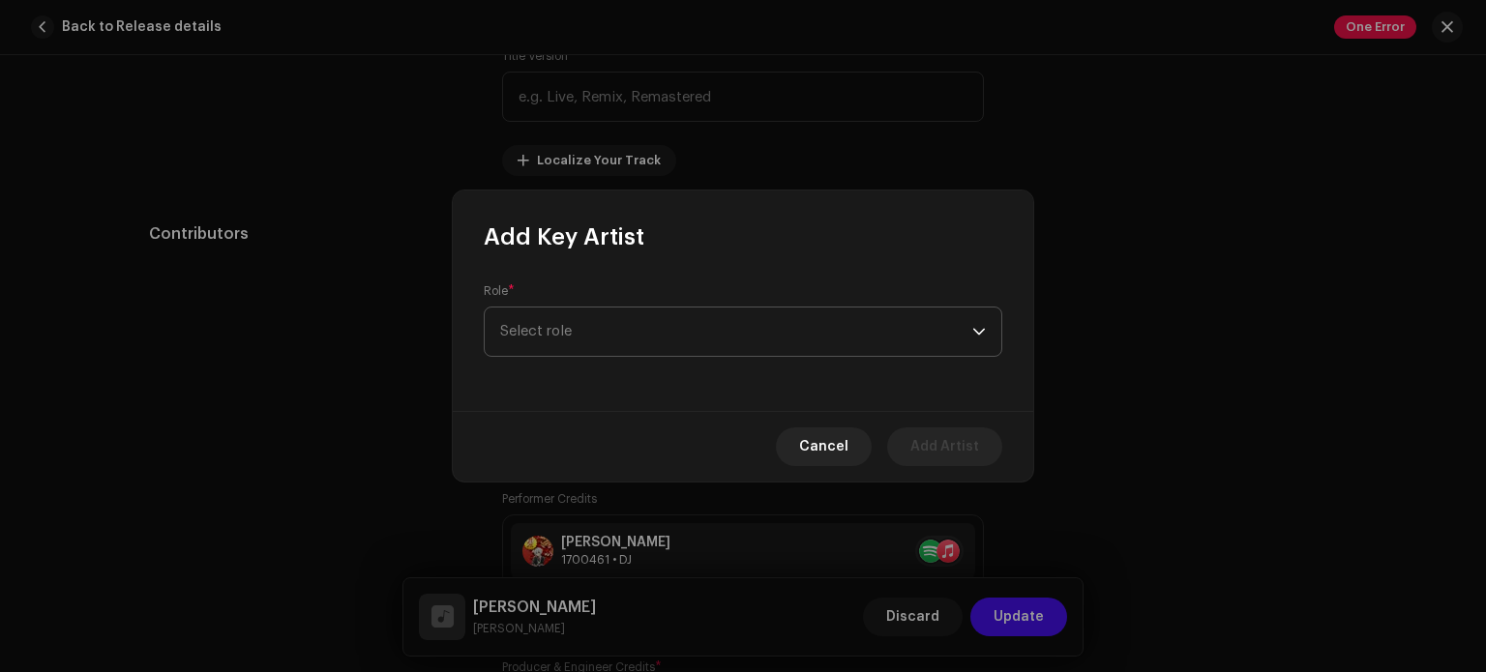
click at [588, 336] on span "Select role" at bounding box center [736, 332] width 472 height 48
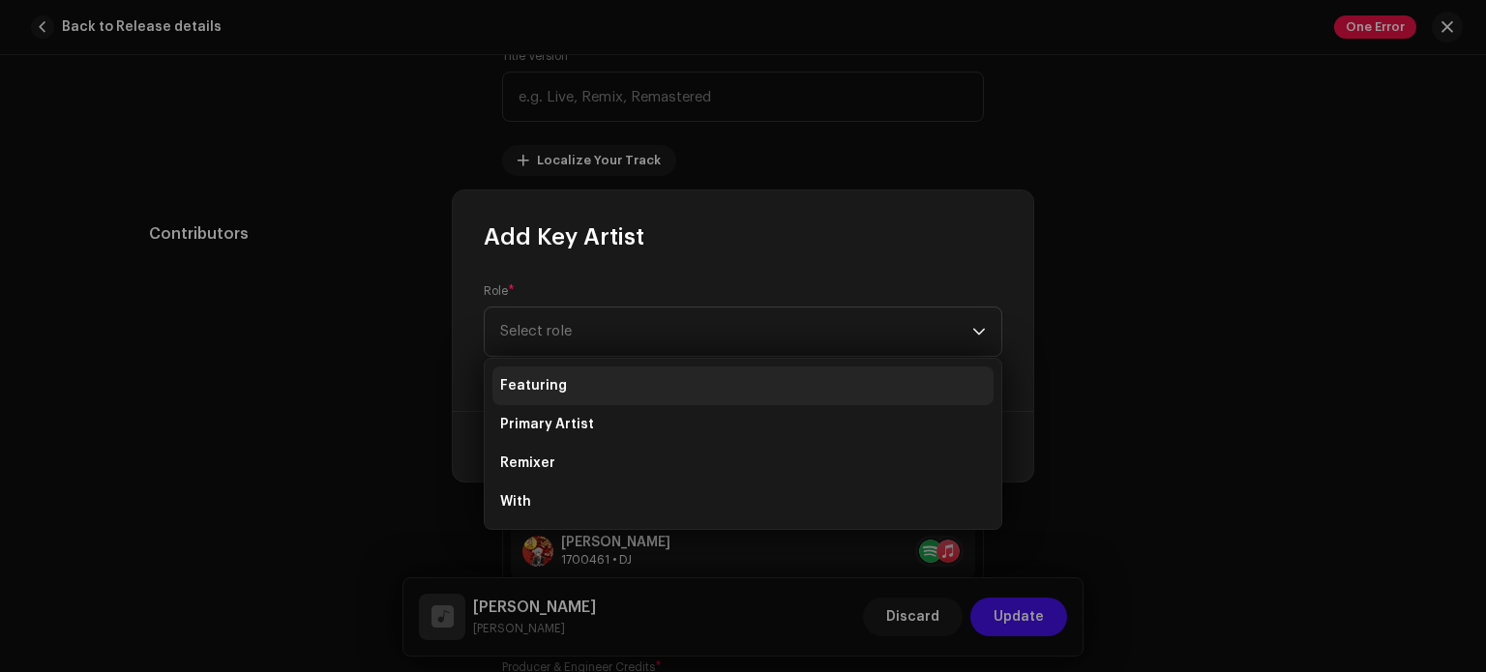
click at [588, 386] on li "Featuring" at bounding box center [743, 386] width 501 height 39
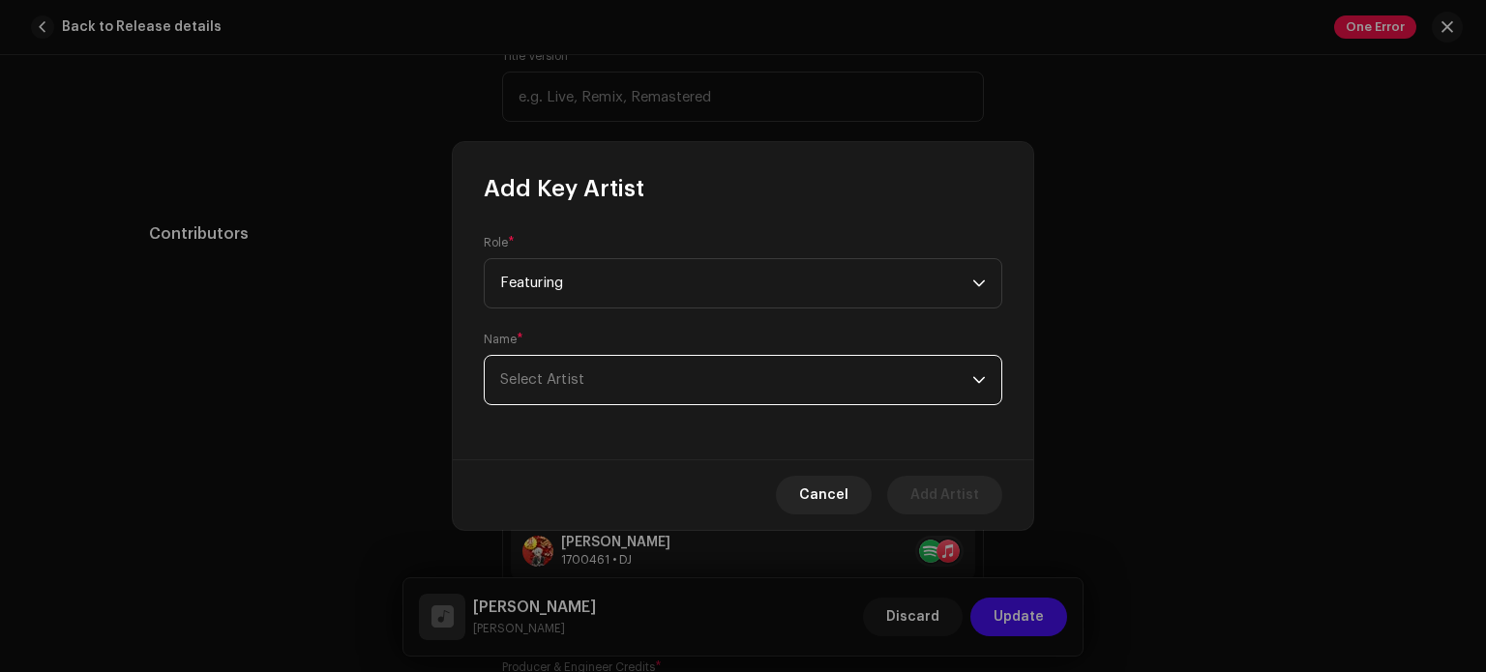
click at [588, 386] on span "Select Artist" at bounding box center [736, 380] width 472 height 48
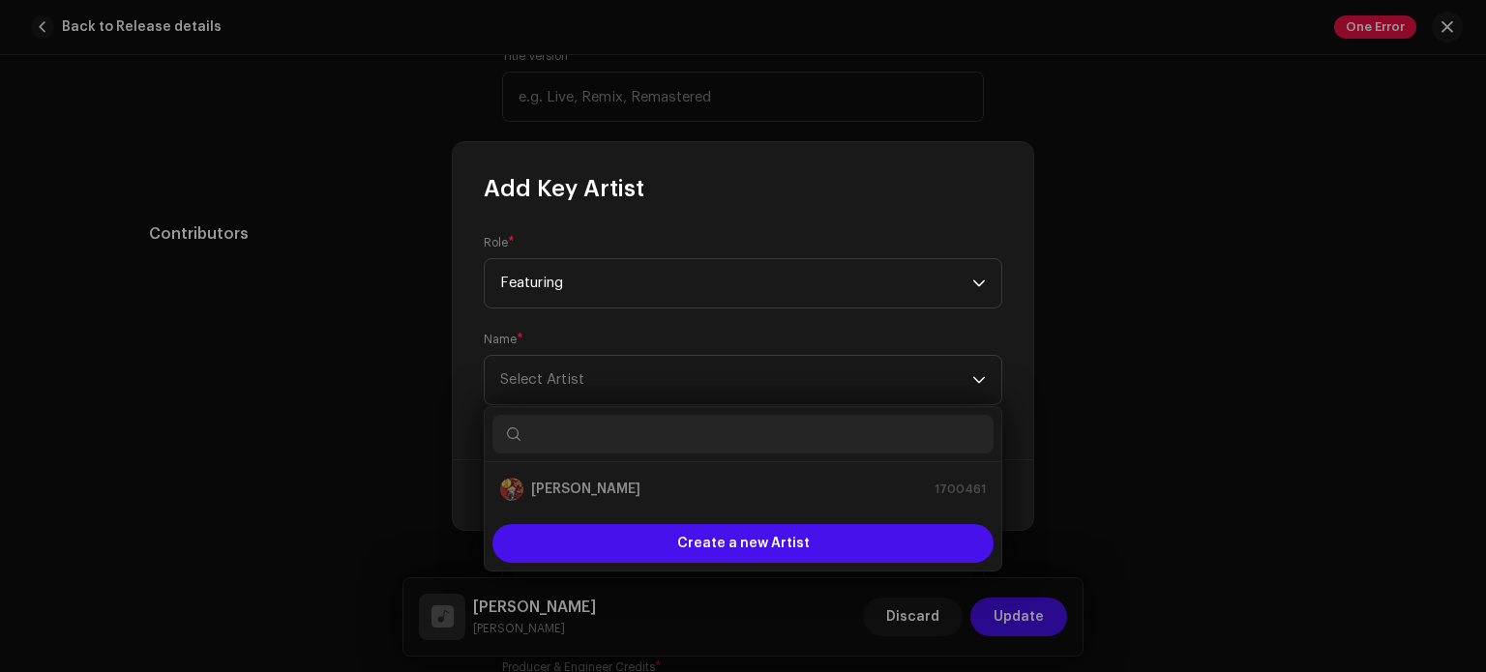
type input "f"
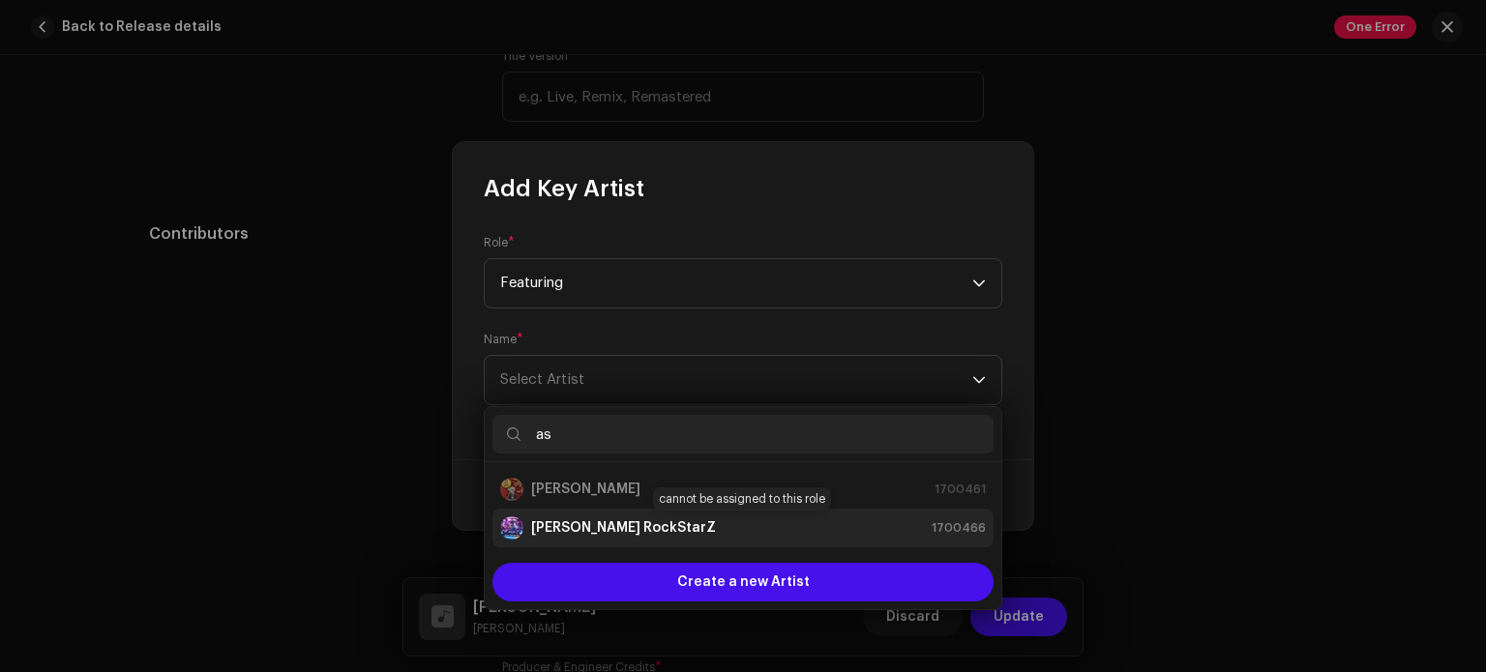
type input "as"
click at [581, 527] on strong "[PERSON_NAME] RockStarZ" at bounding box center [623, 528] width 185 height 19
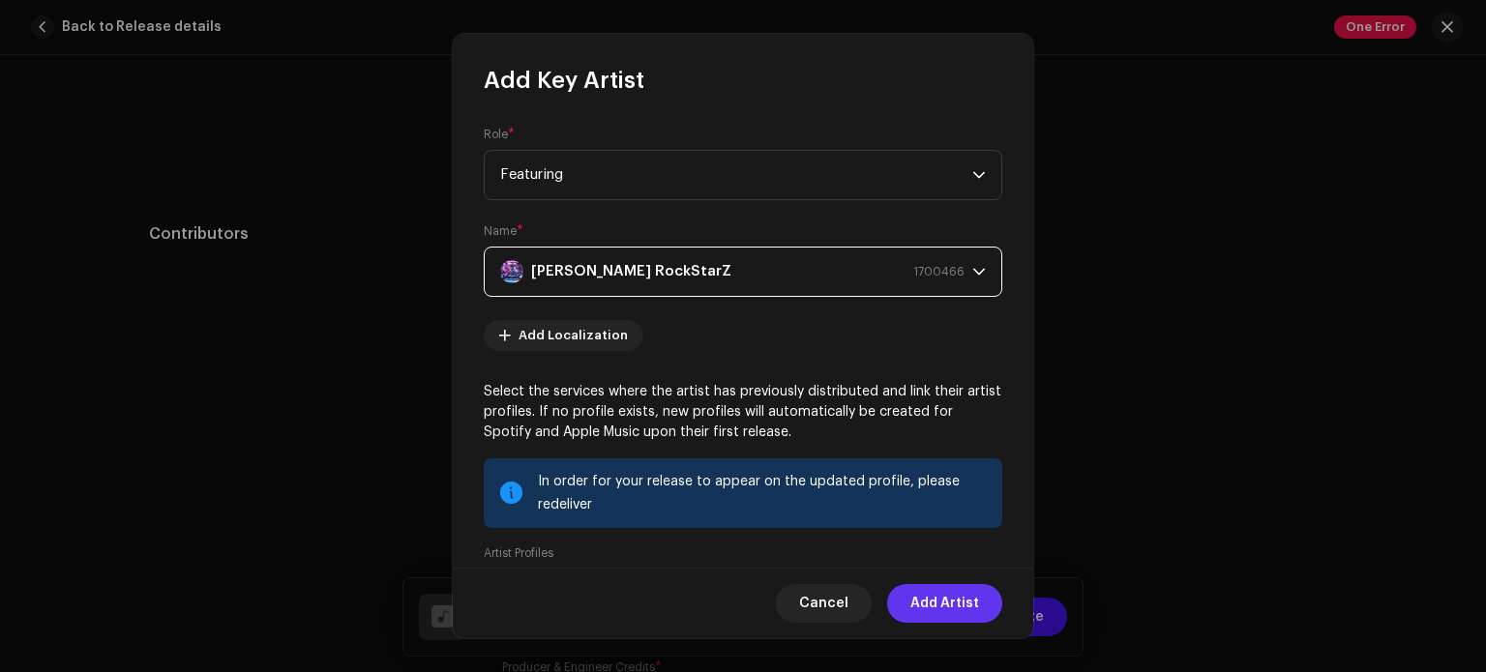
click at [948, 609] on span "Add Artist" at bounding box center [945, 603] width 69 height 39
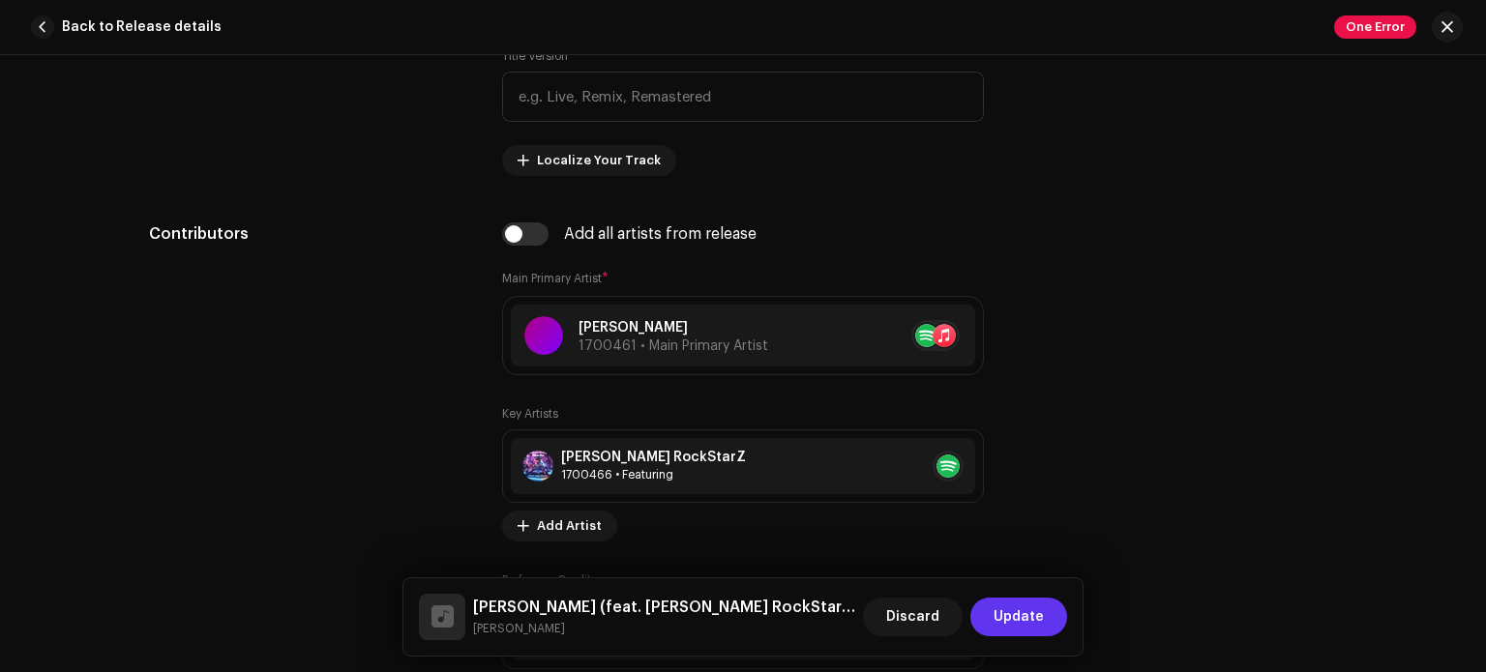
click at [1018, 619] on span "Update" at bounding box center [1019, 617] width 50 height 39
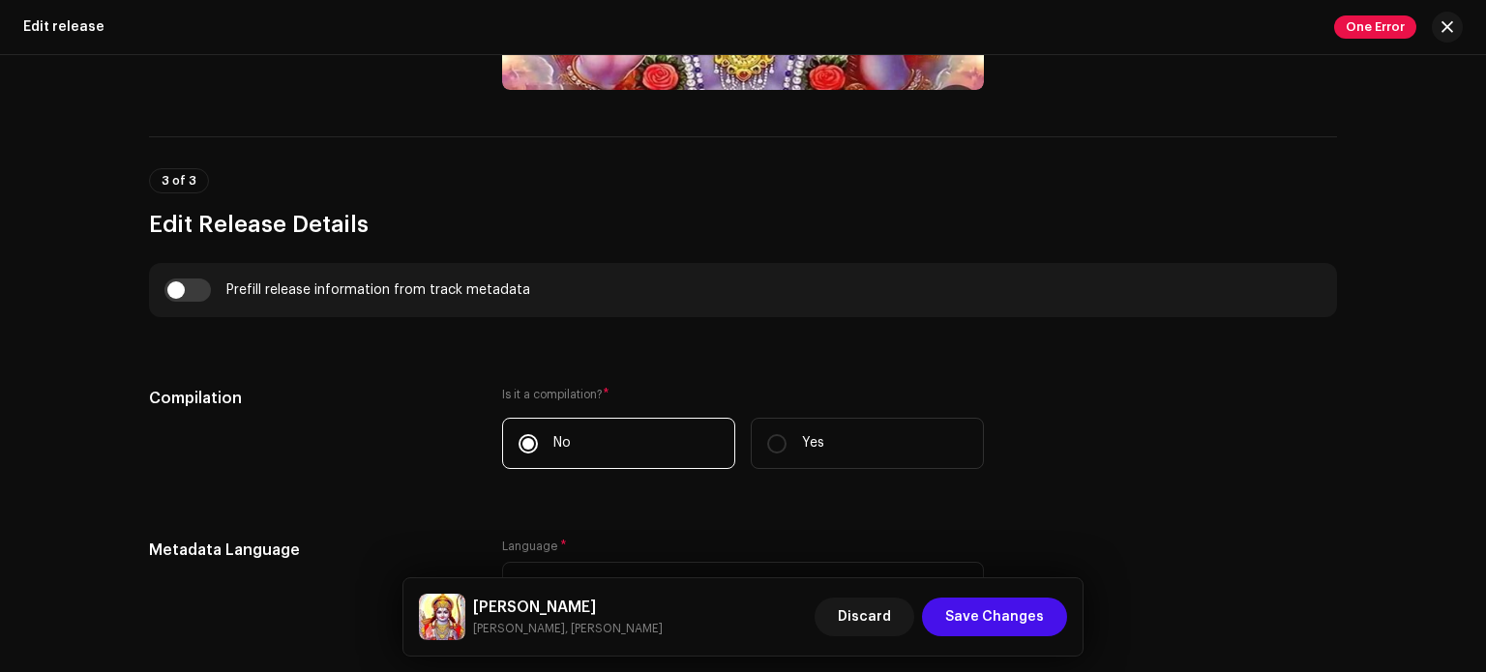
scroll to position [1202, 0]
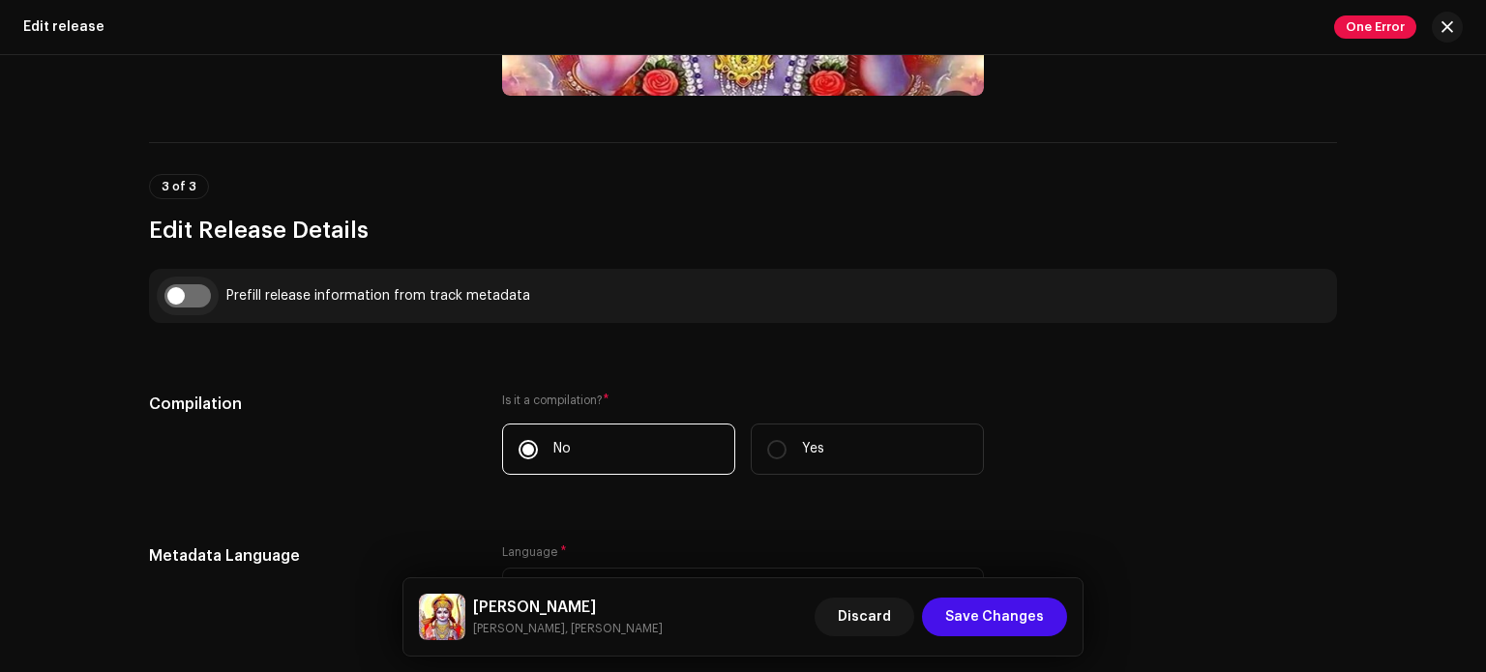
click at [174, 295] on input "checkbox" at bounding box center [187, 295] width 46 height 23
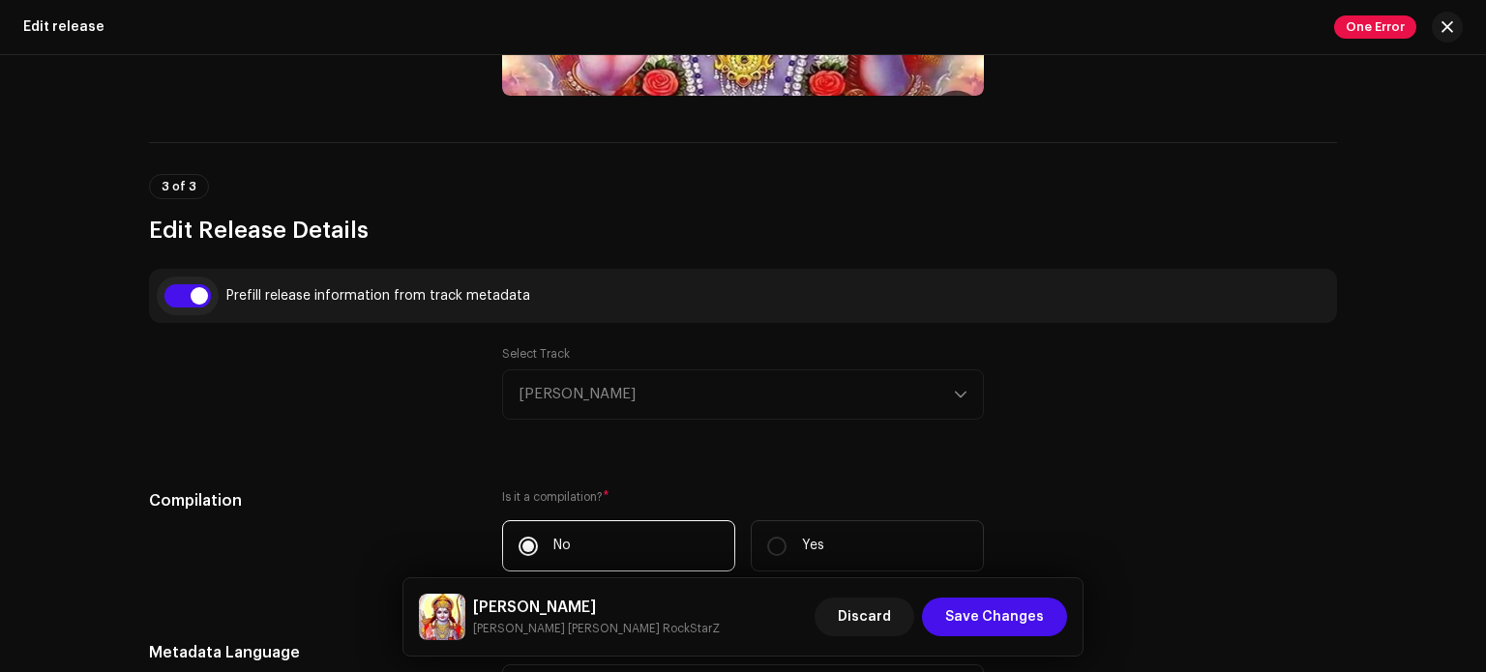
click at [186, 295] on input "checkbox" at bounding box center [187, 295] width 46 height 23
checkbox input "false"
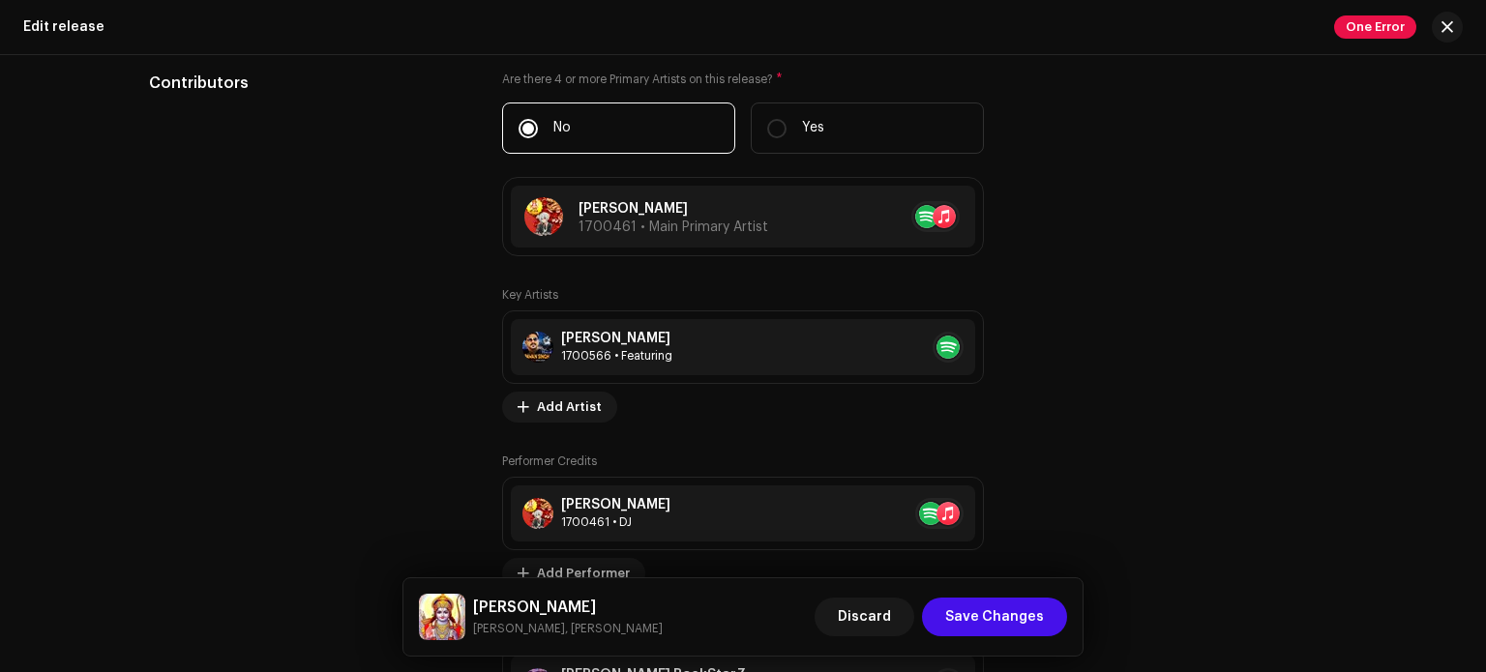
scroll to position [2302, 0]
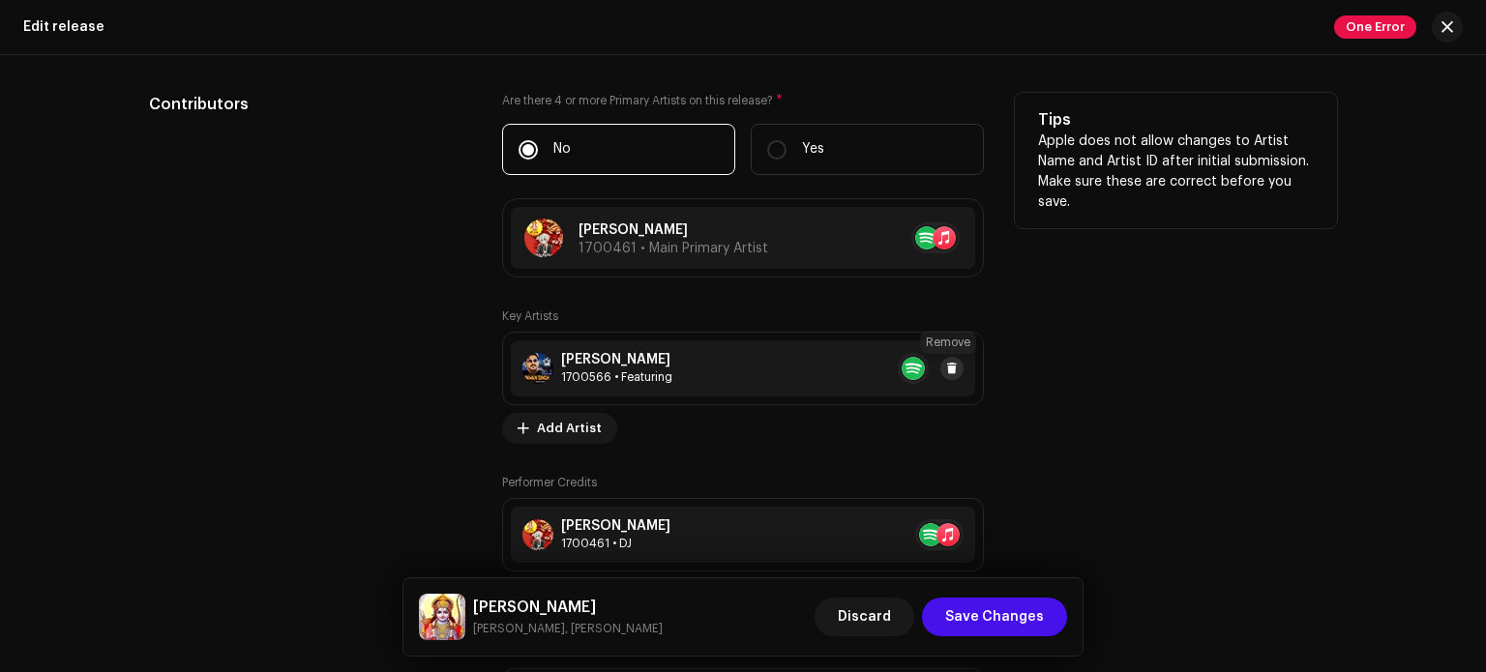
click at [952, 371] on span at bounding box center [952, 368] width 12 height 15
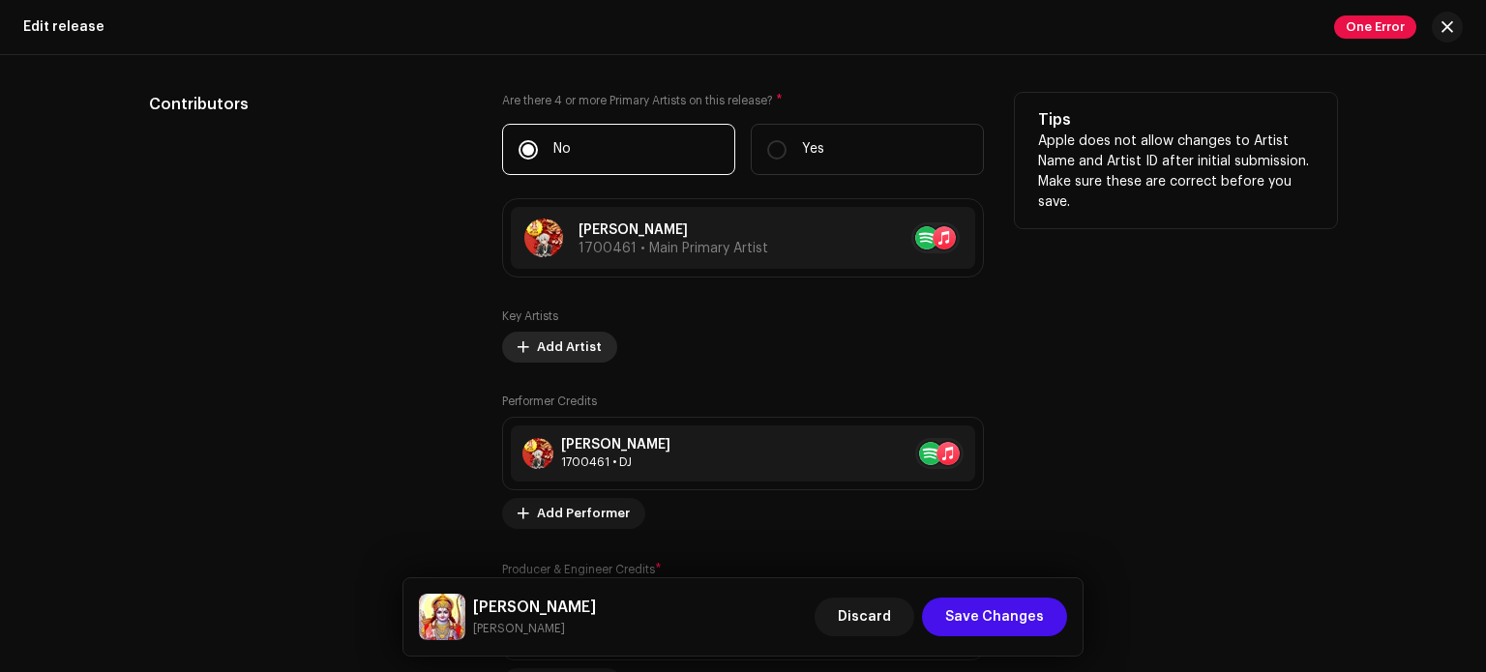
click at [546, 350] on span "Add Artist" at bounding box center [569, 347] width 65 height 39
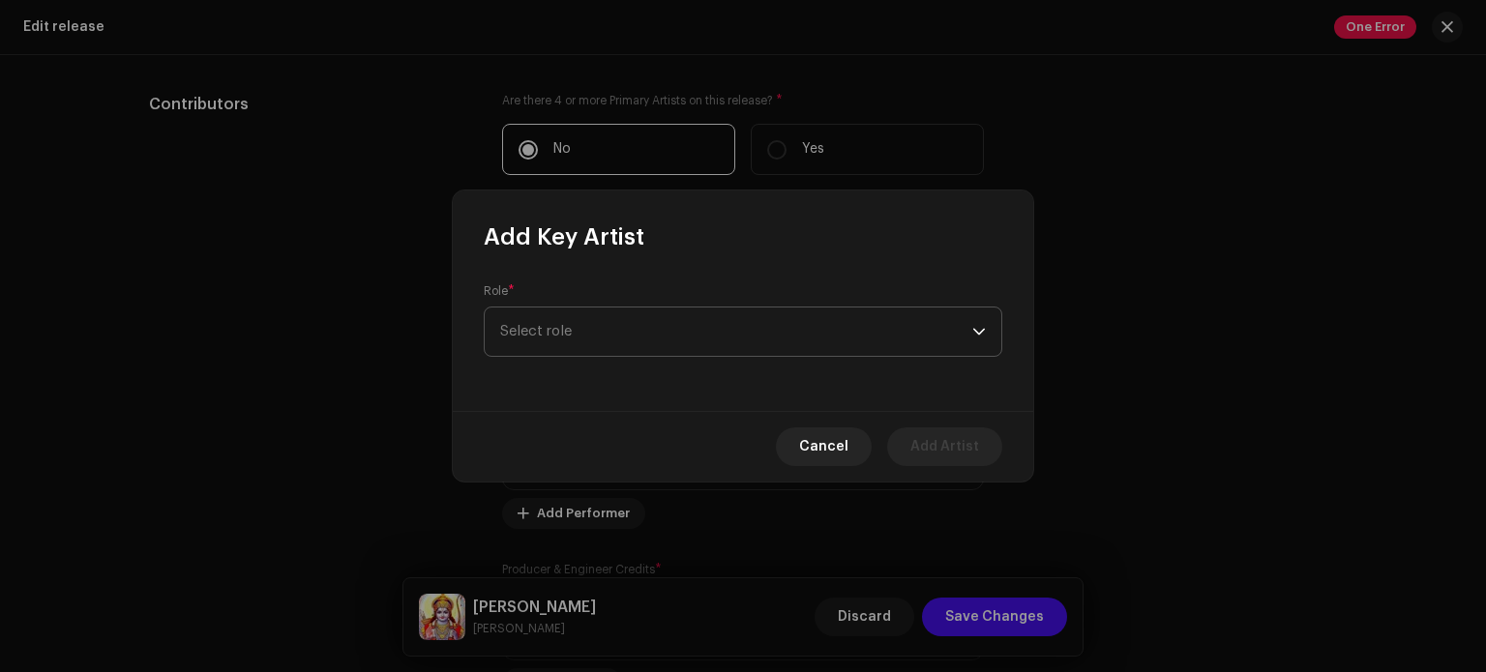
click at [570, 330] on span "Select role" at bounding box center [736, 332] width 472 height 48
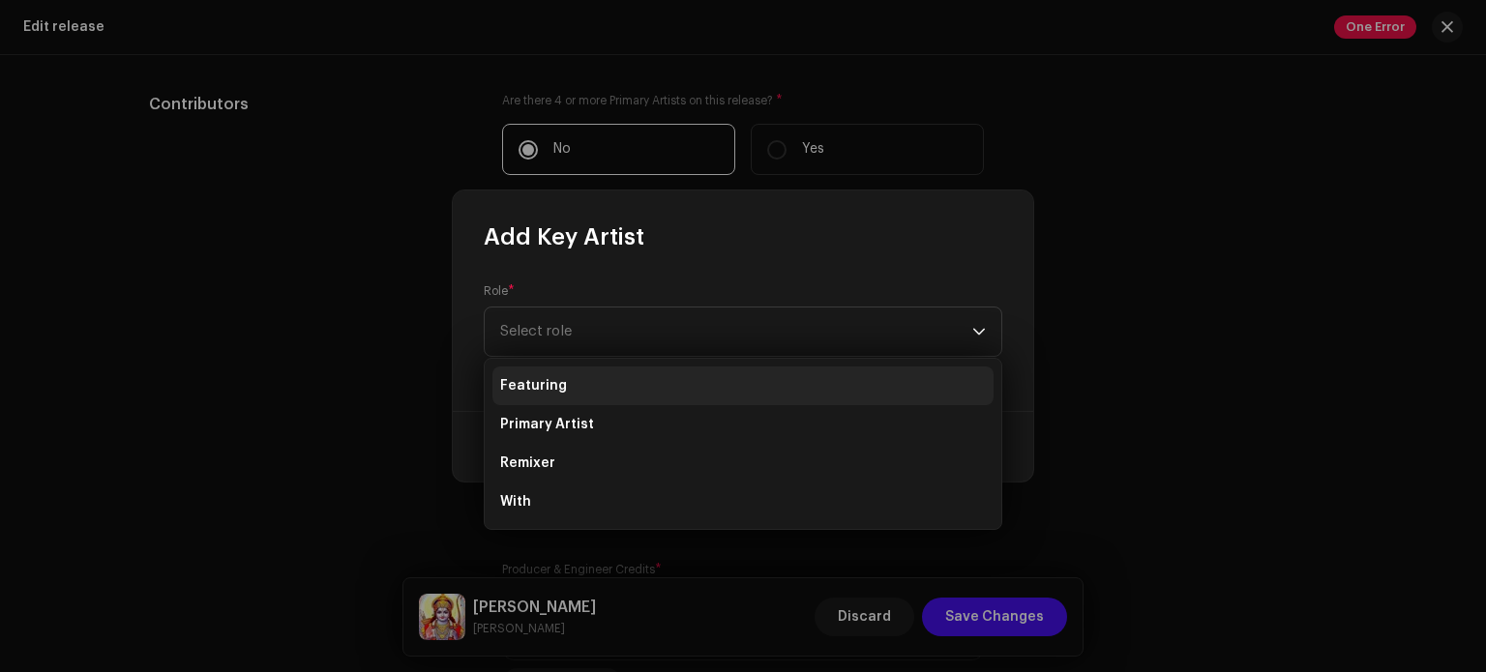
click at [569, 403] on li "Featuring" at bounding box center [743, 386] width 501 height 39
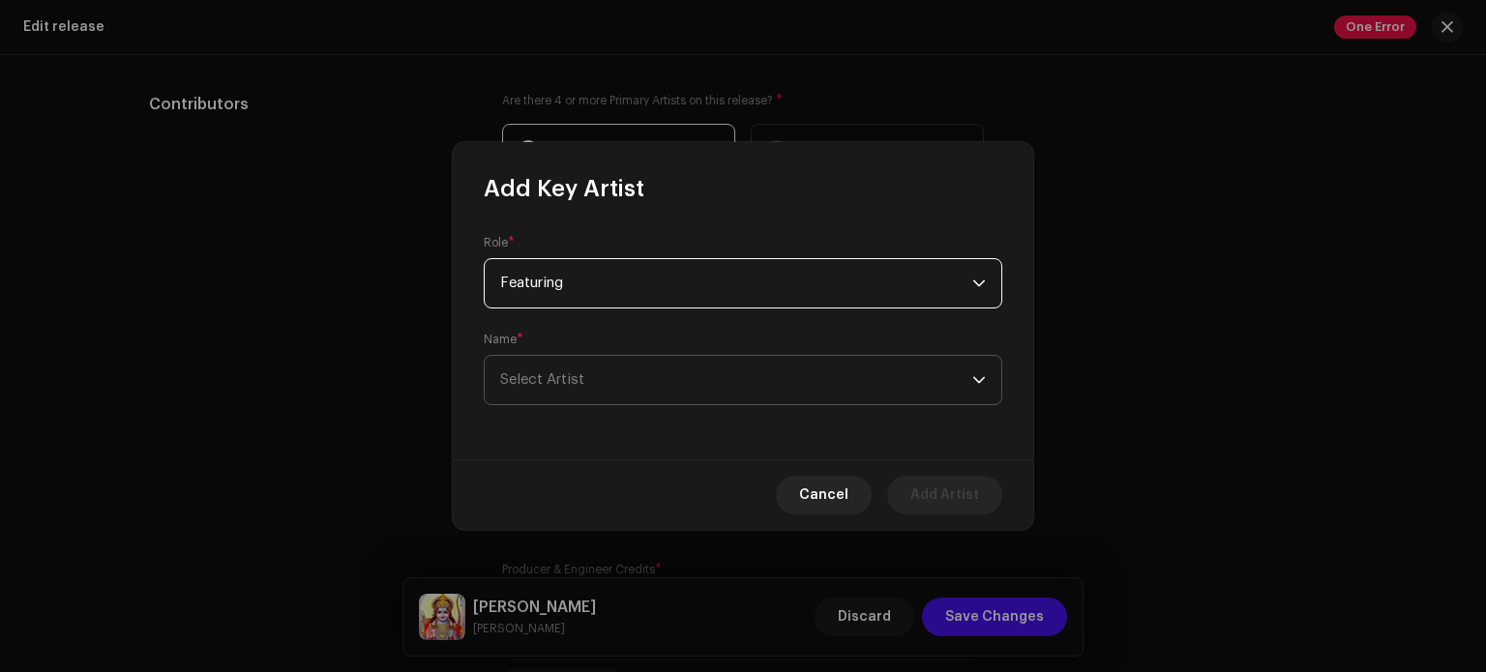
click at [570, 378] on span "Select Artist" at bounding box center [542, 380] width 84 height 15
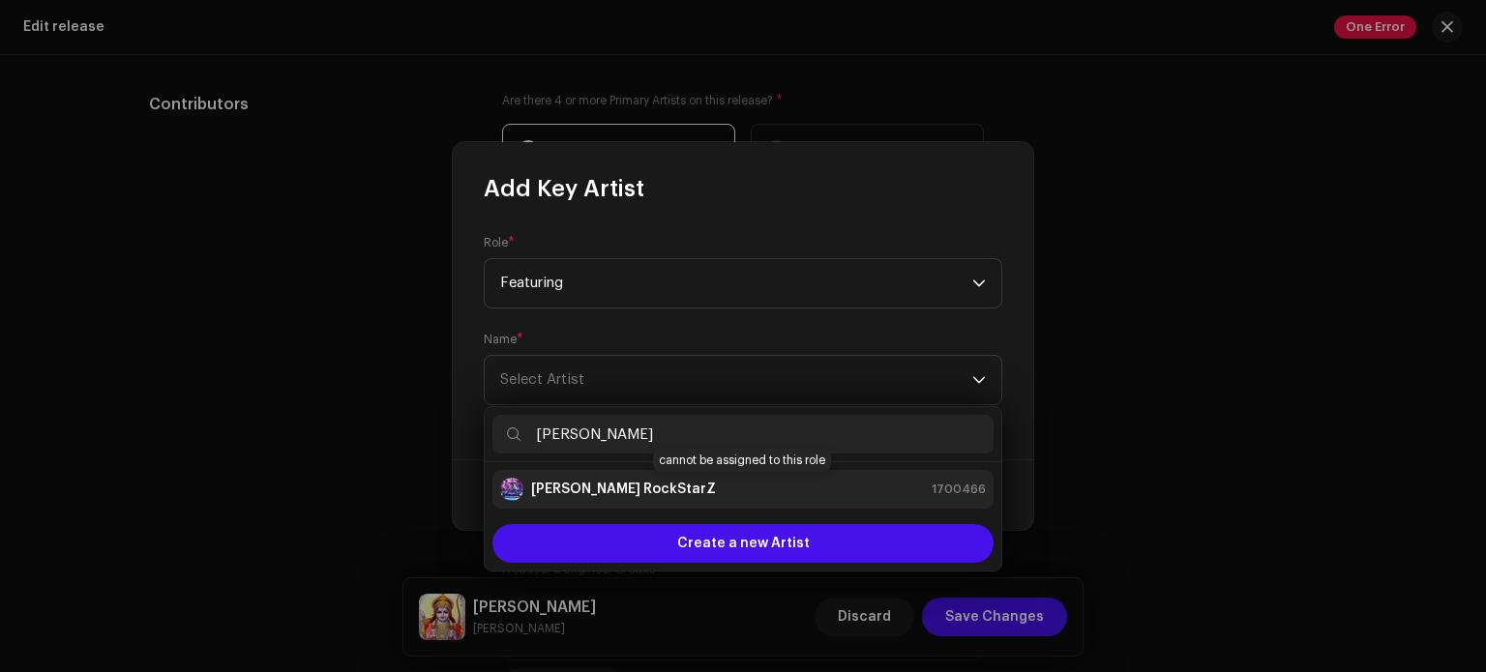
type input "[PERSON_NAME]"
click at [565, 483] on strong "[PERSON_NAME] RockStarZ" at bounding box center [623, 489] width 185 height 19
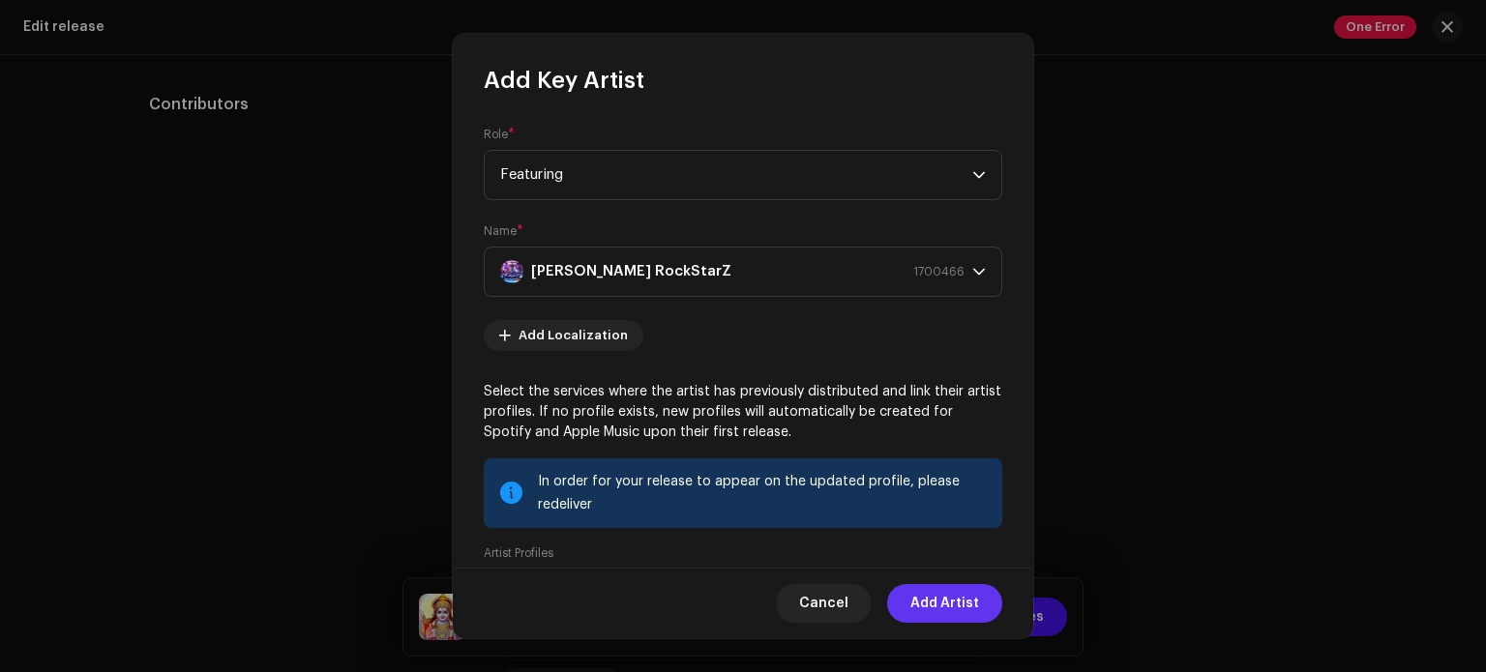
click at [933, 608] on span "Add Artist" at bounding box center [945, 603] width 69 height 39
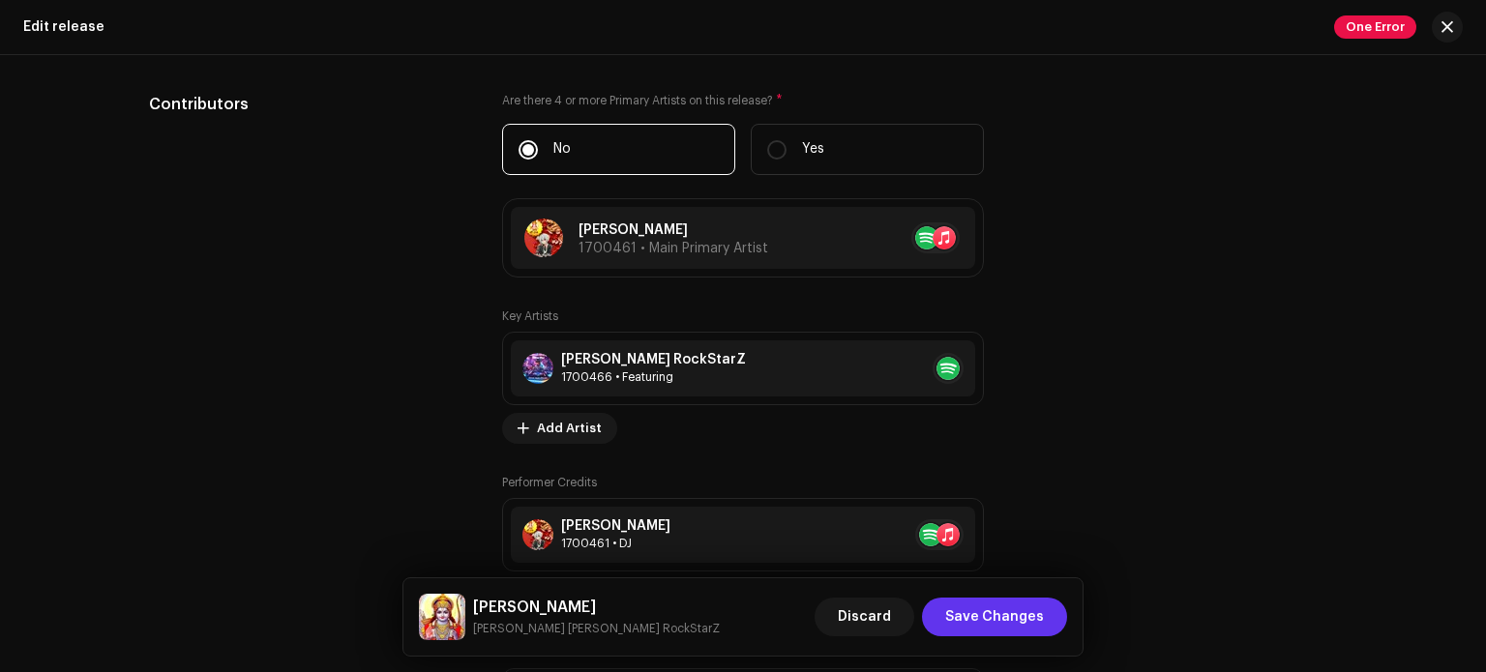
click at [1007, 621] on span "Save Changes" at bounding box center [994, 617] width 99 height 39
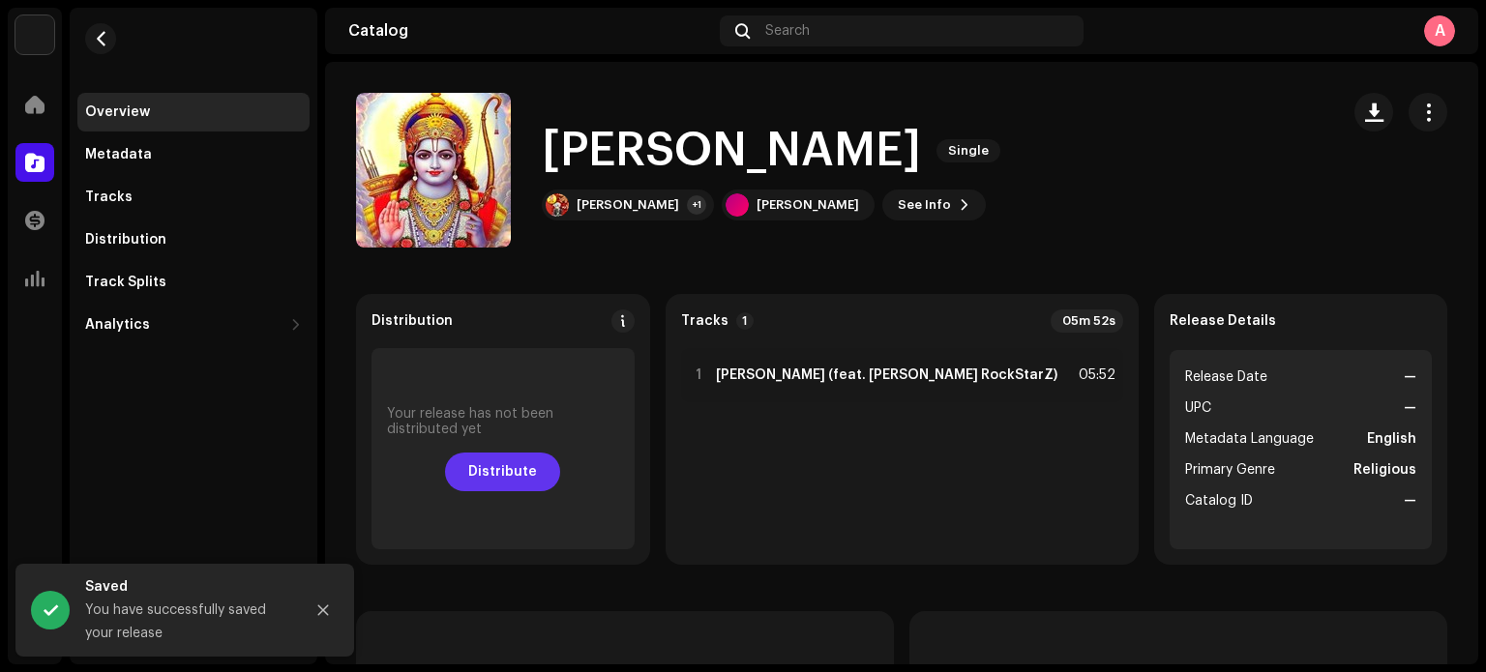
click at [537, 457] on span "Distribute" at bounding box center [502, 472] width 69 height 39
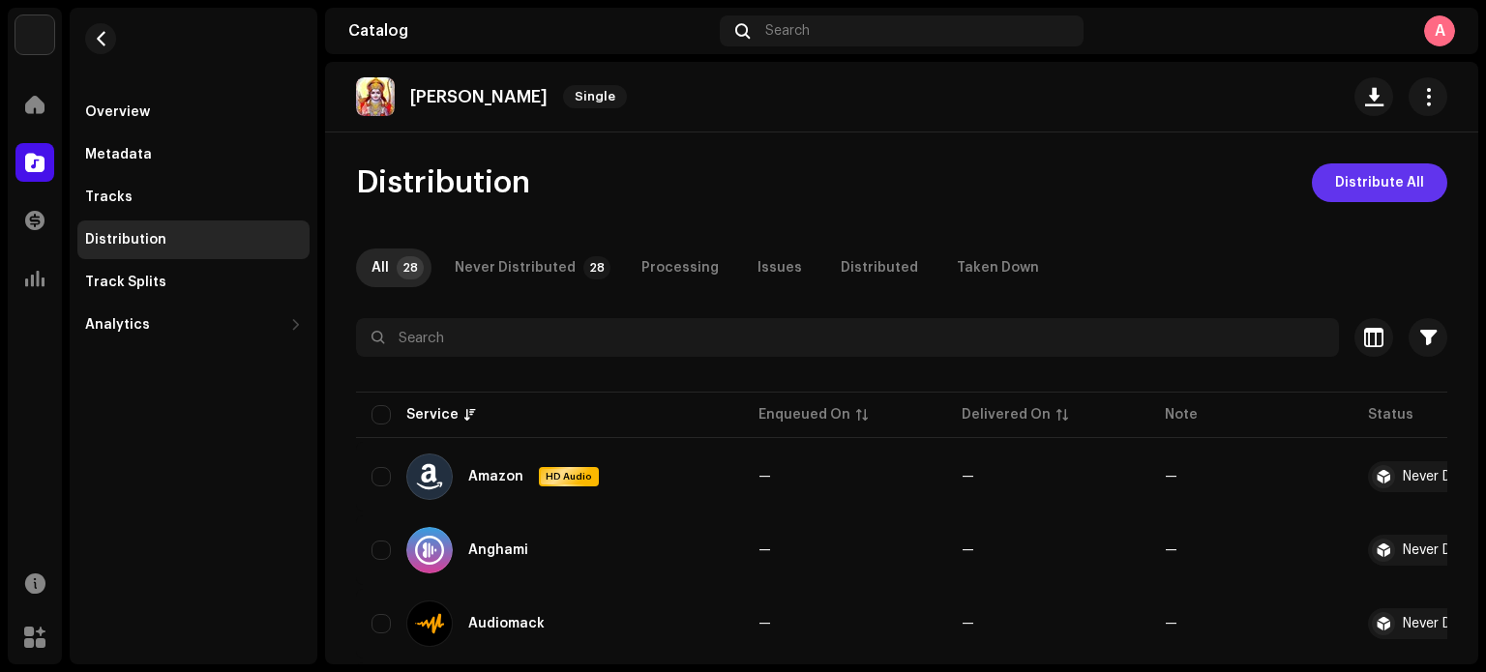
click at [1358, 183] on span "Distribute All" at bounding box center [1379, 183] width 89 height 39
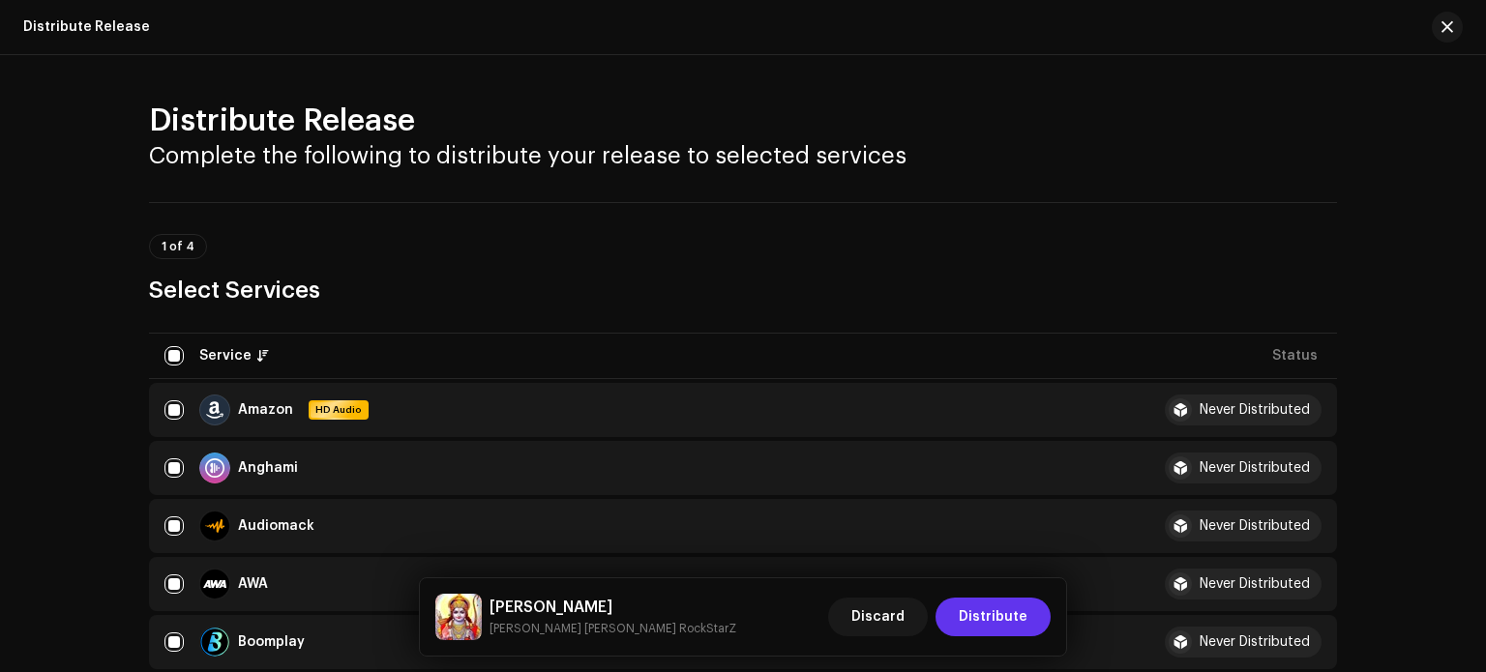
click at [968, 603] on span "Distribute" at bounding box center [993, 617] width 69 height 39
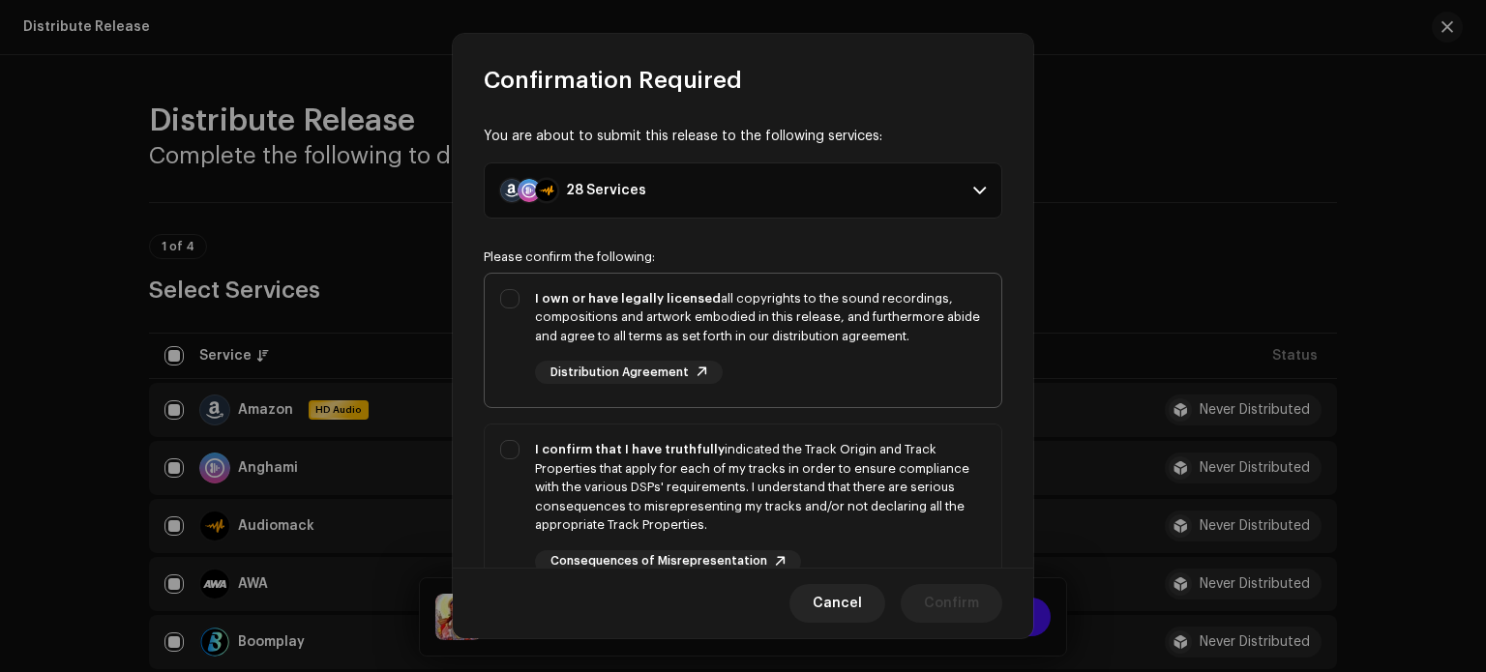
click at [510, 301] on div "I own or have legally licensed all copyrights to the sound recordings, composit…" at bounding box center [743, 337] width 517 height 127
checkbox input "true"
click at [512, 444] on div "I confirm that I have truthfully indicated the Track Origin and Track Propertie…" at bounding box center [743, 507] width 517 height 164
checkbox input "true"
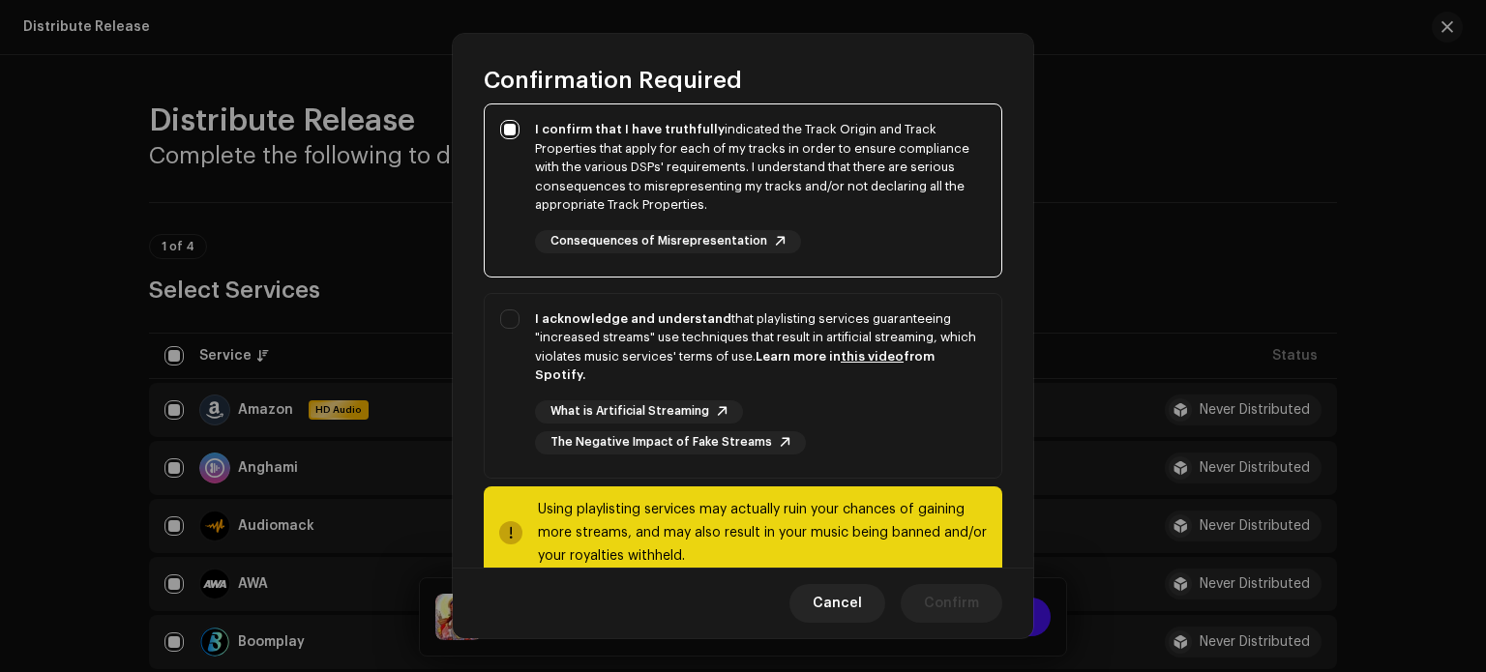
scroll to position [313, 0]
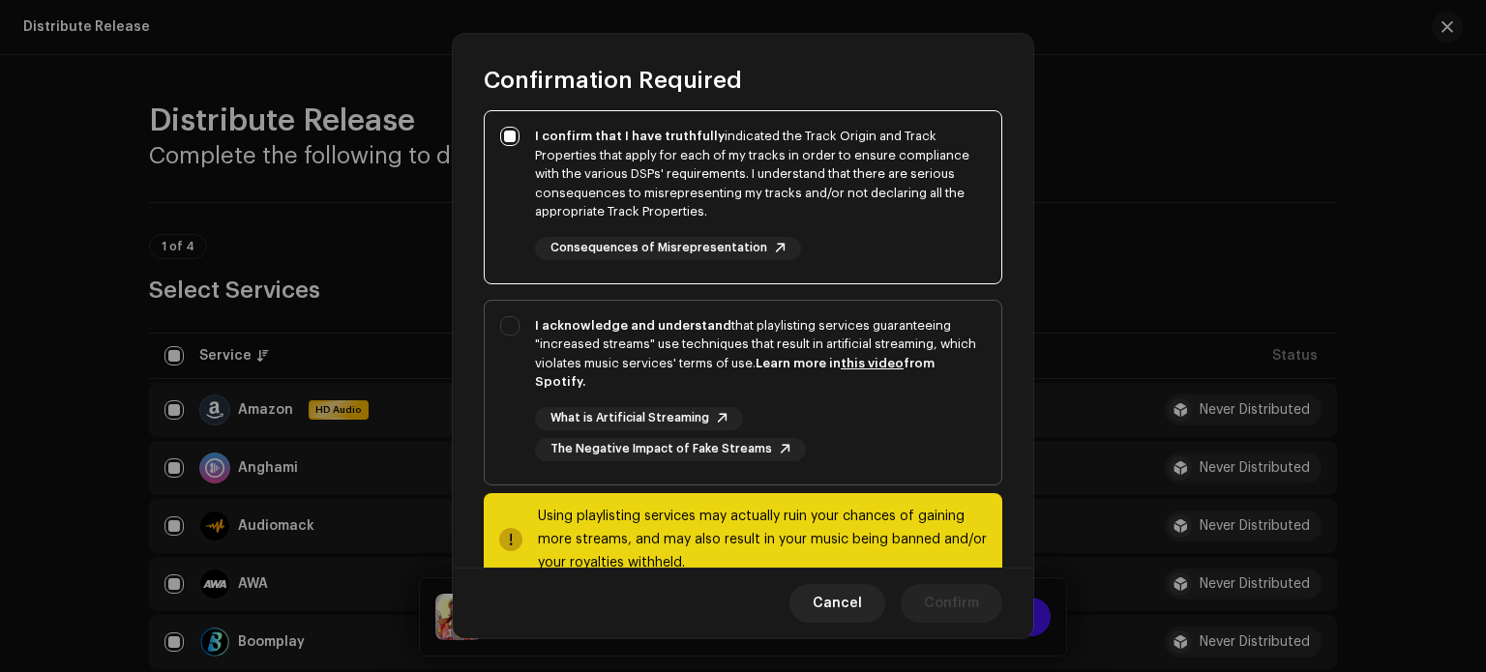
click at [511, 323] on div "I acknowledge and understand that playlisting services guaranteeing "increased …" at bounding box center [743, 389] width 517 height 176
checkbox input "true"
click at [940, 607] on span "Confirm" at bounding box center [951, 603] width 55 height 39
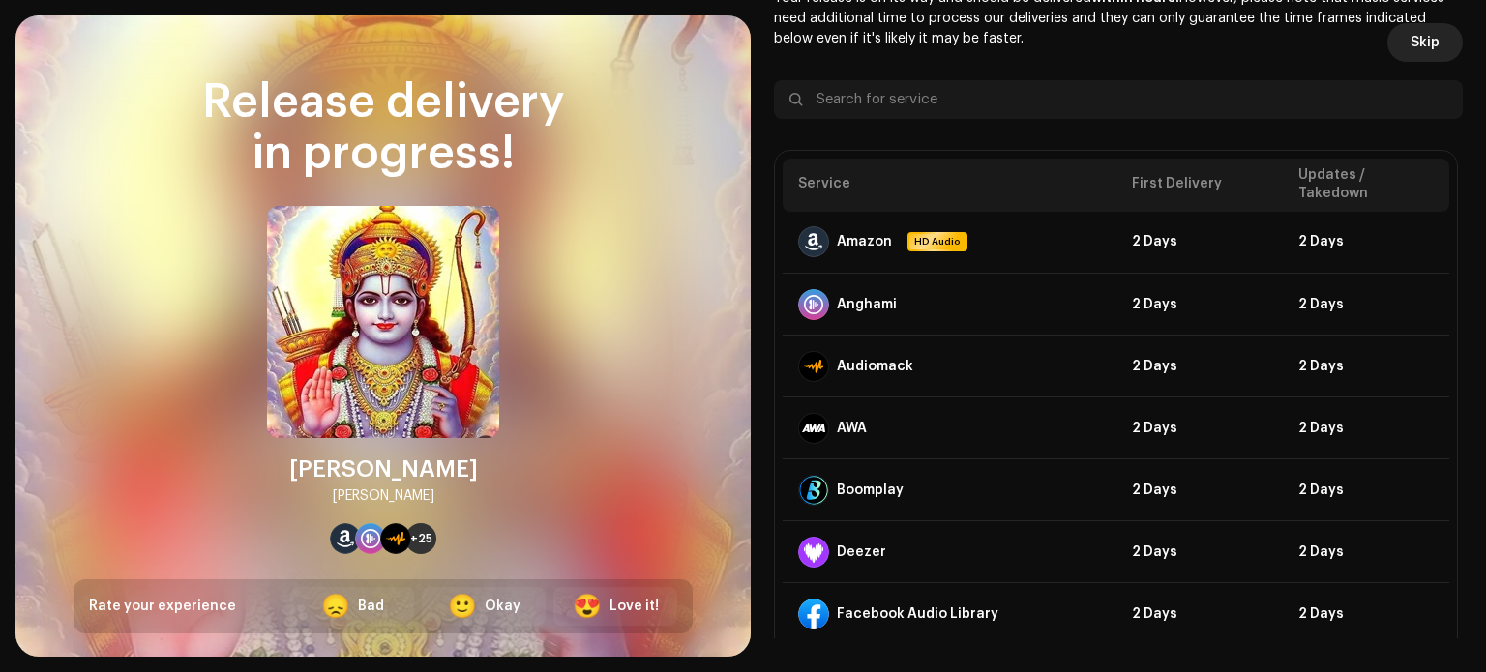
click at [1421, 45] on span "Skip" at bounding box center [1425, 42] width 29 height 39
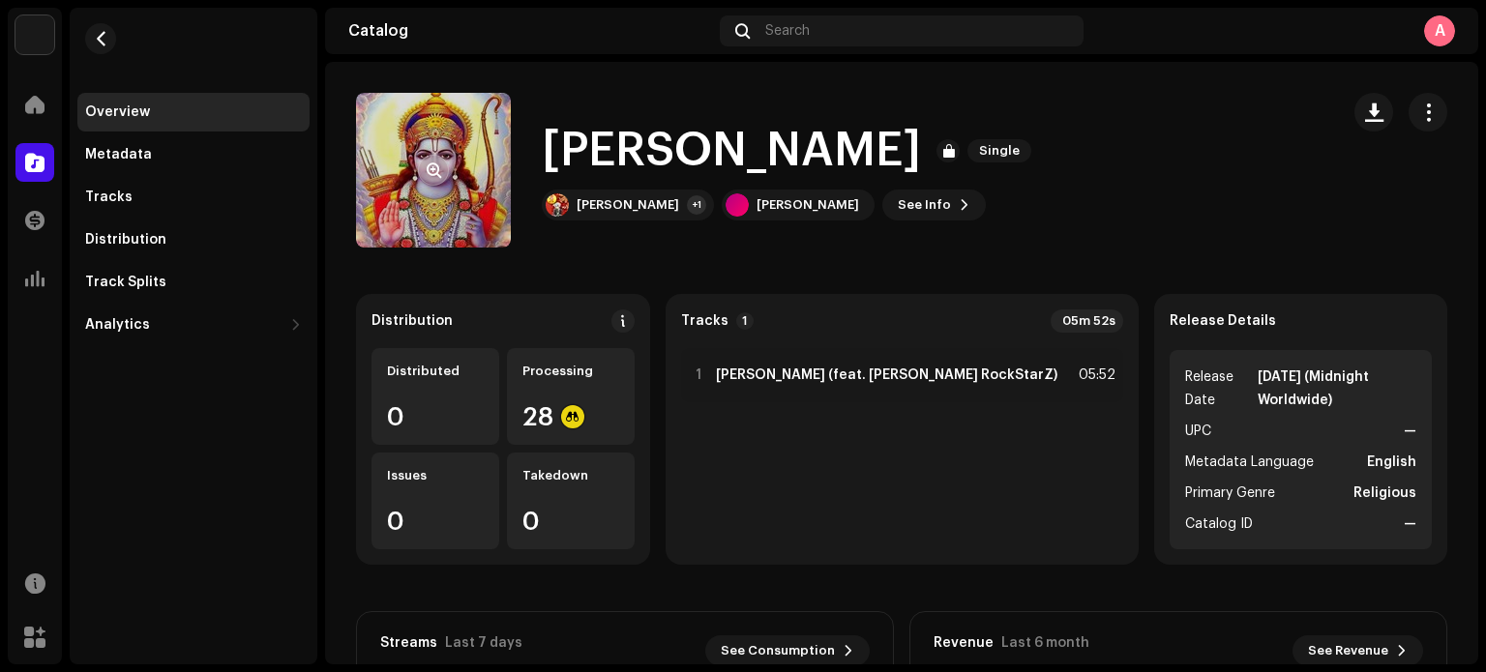
click at [414, 188] on re-a-cover at bounding box center [433, 170] width 155 height 155
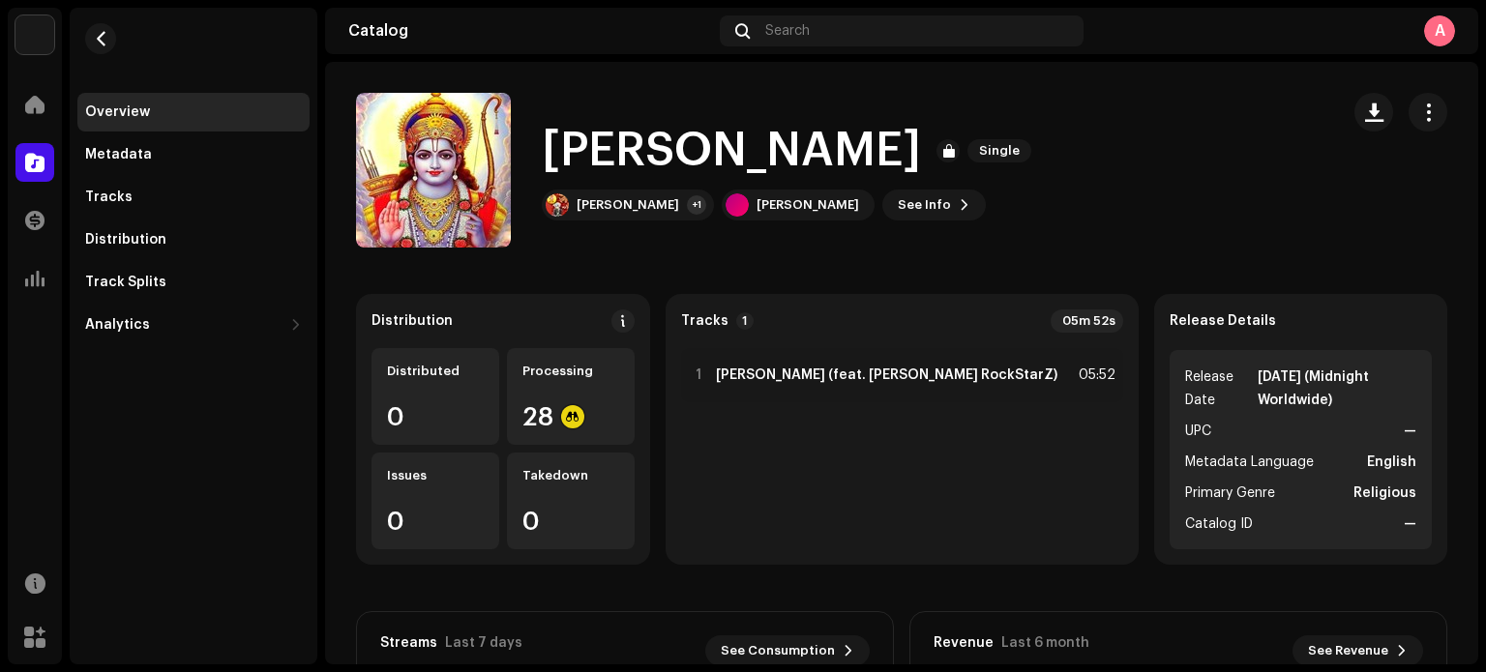
click at [617, 153] on h1 "[PERSON_NAME]" at bounding box center [731, 151] width 379 height 62
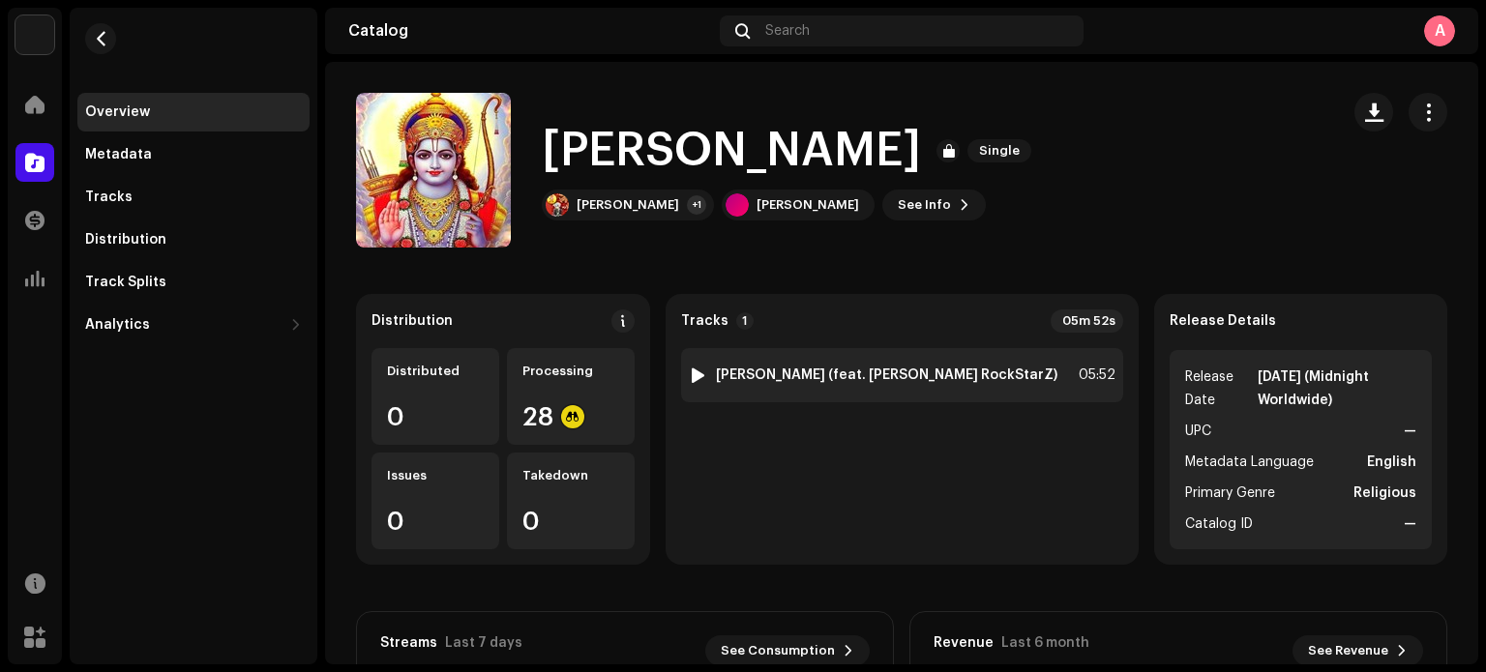
click at [824, 364] on div "1 Jai Shri Ram (feat. Ashu RockStarZ) 05:52" at bounding box center [902, 375] width 442 height 54
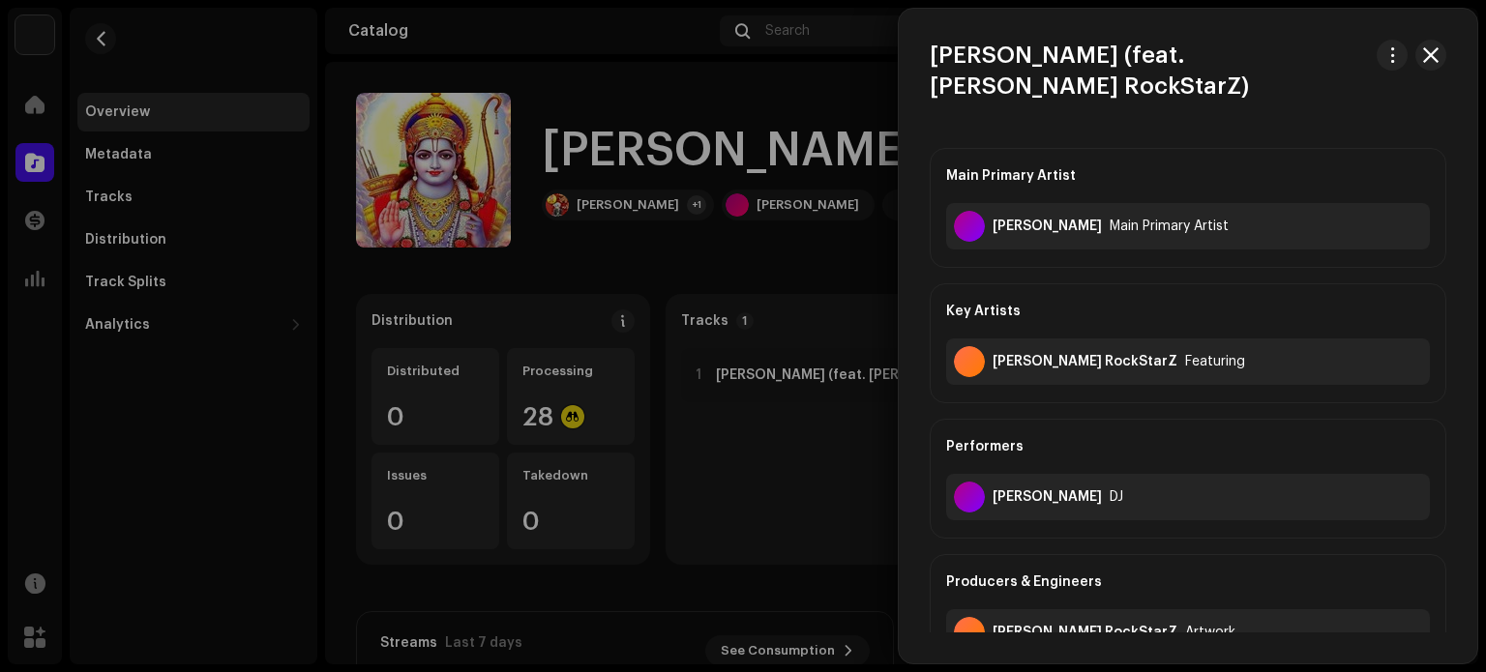
click at [790, 444] on div at bounding box center [743, 336] width 1486 height 672
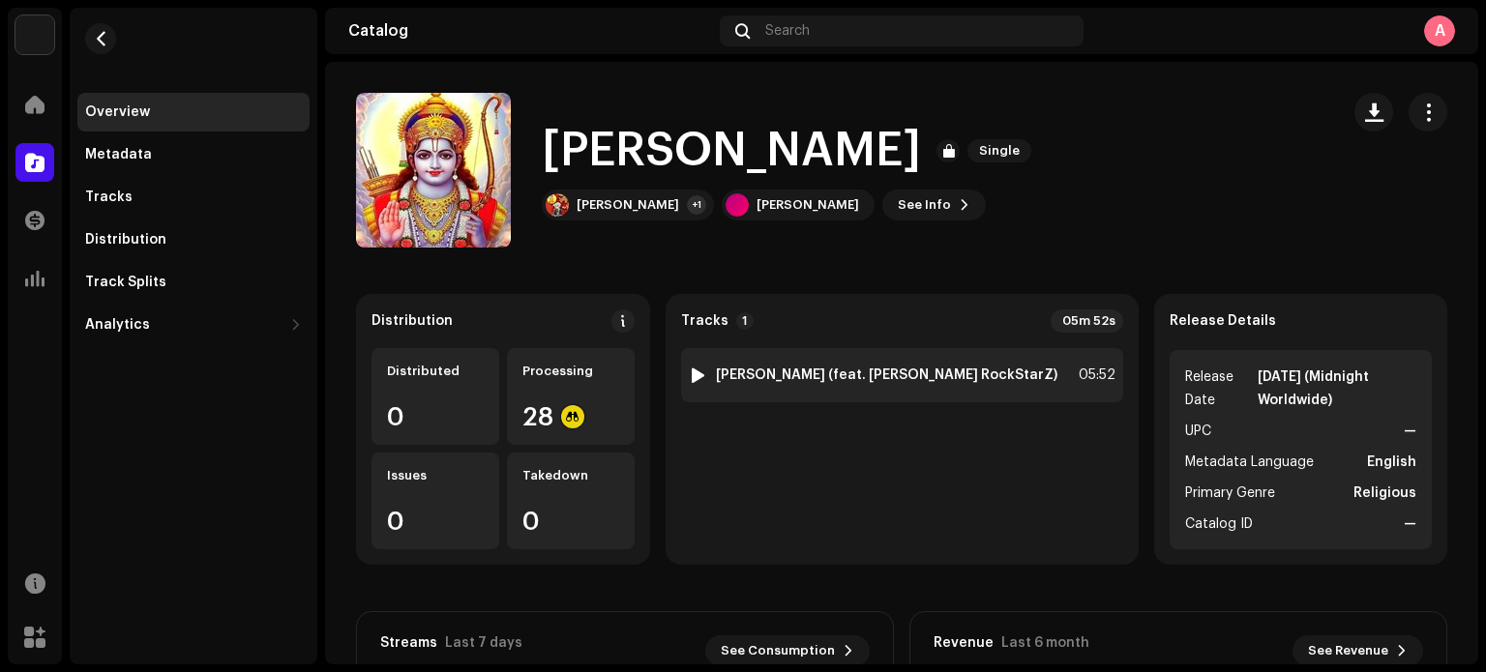
click at [705, 374] on div at bounding box center [698, 375] width 15 height 15
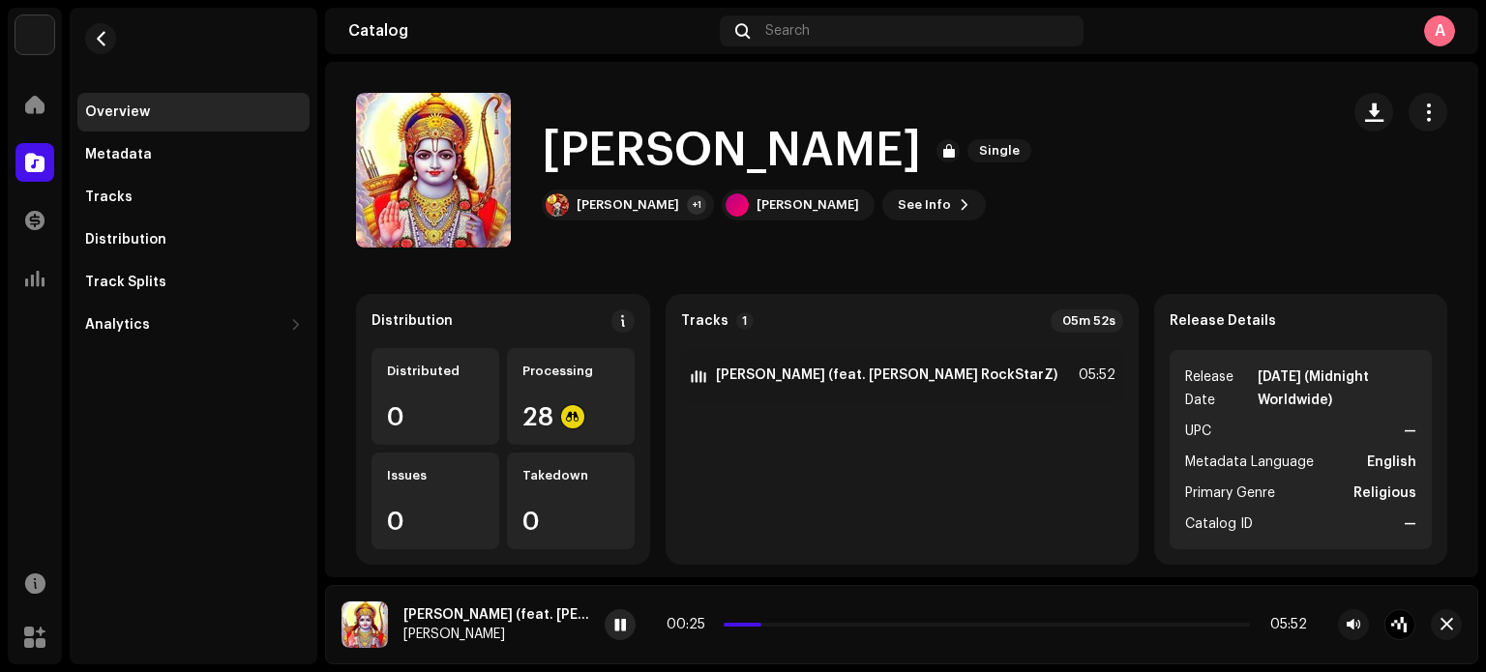
click at [623, 623] on span at bounding box center [620, 625] width 12 height 15
click at [36, 97] on span at bounding box center [34, 104] width 19 height 15
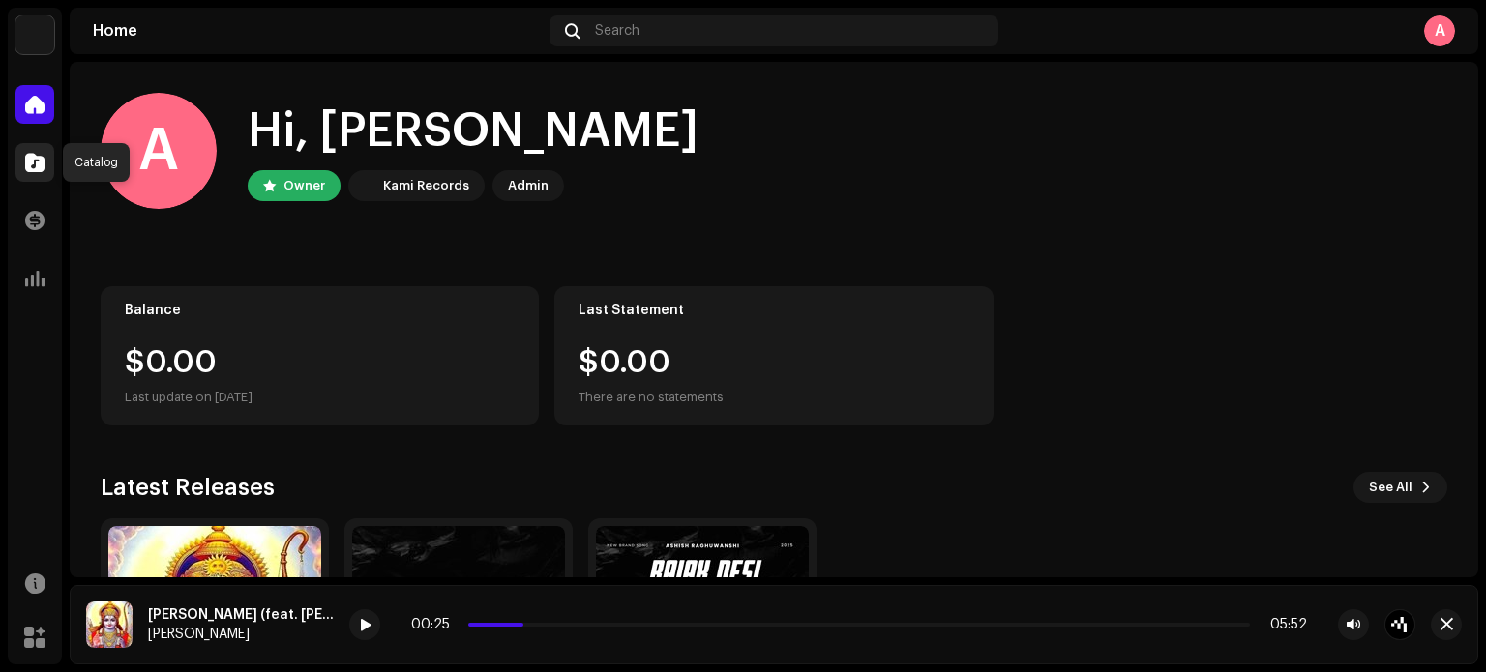
click at [31, 159] on span at bounding box center [34, 162] width 19 height 15
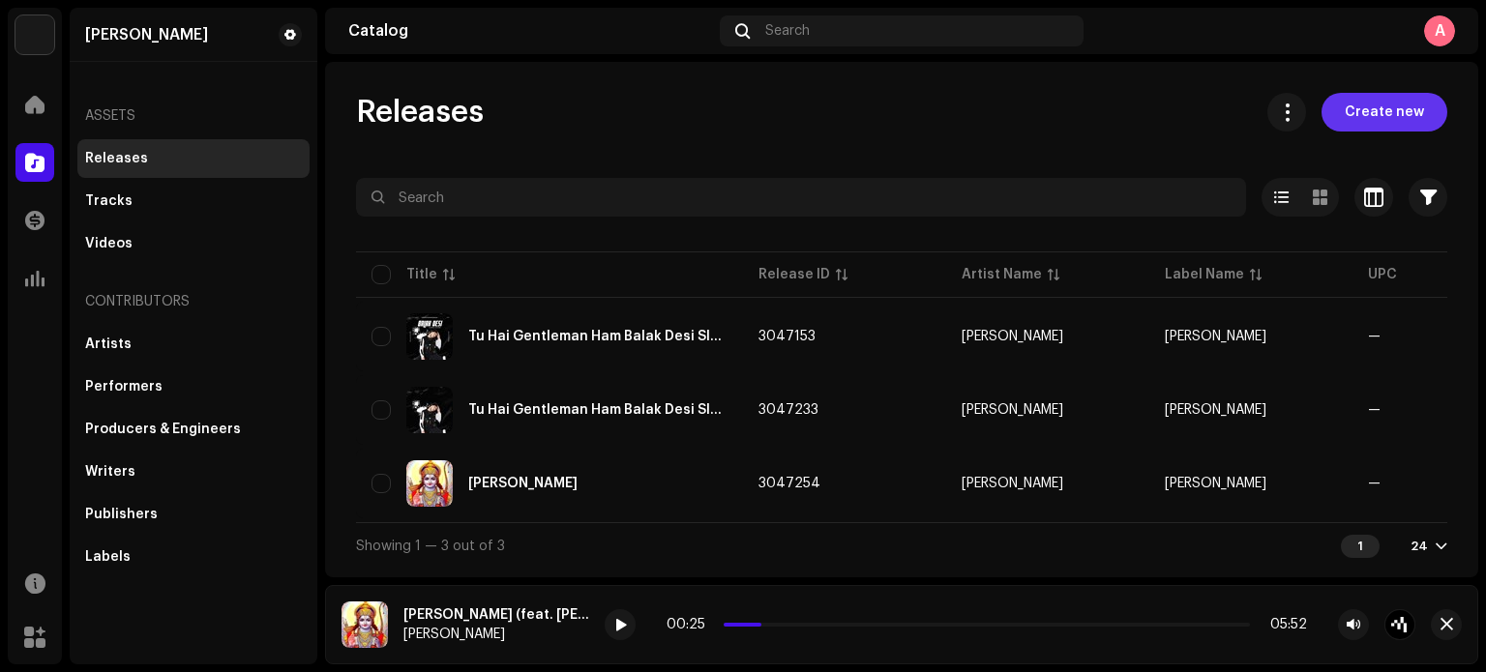
click at [1414, 120] on span "Create new" at bounding box center [1384, 112] width 79 height 39
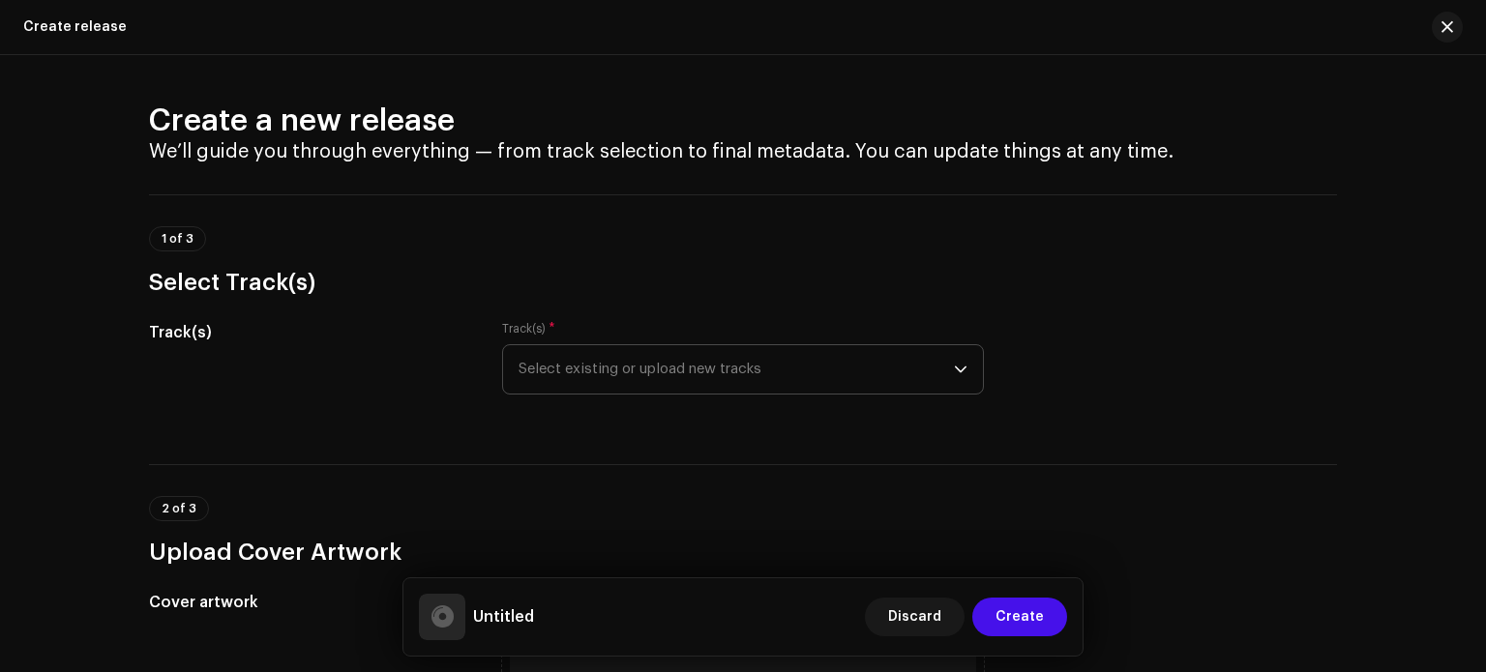
click at [631, 379] on span "Select existing or upload new tracks" at bounding box center [736, 369] width 435 height 48
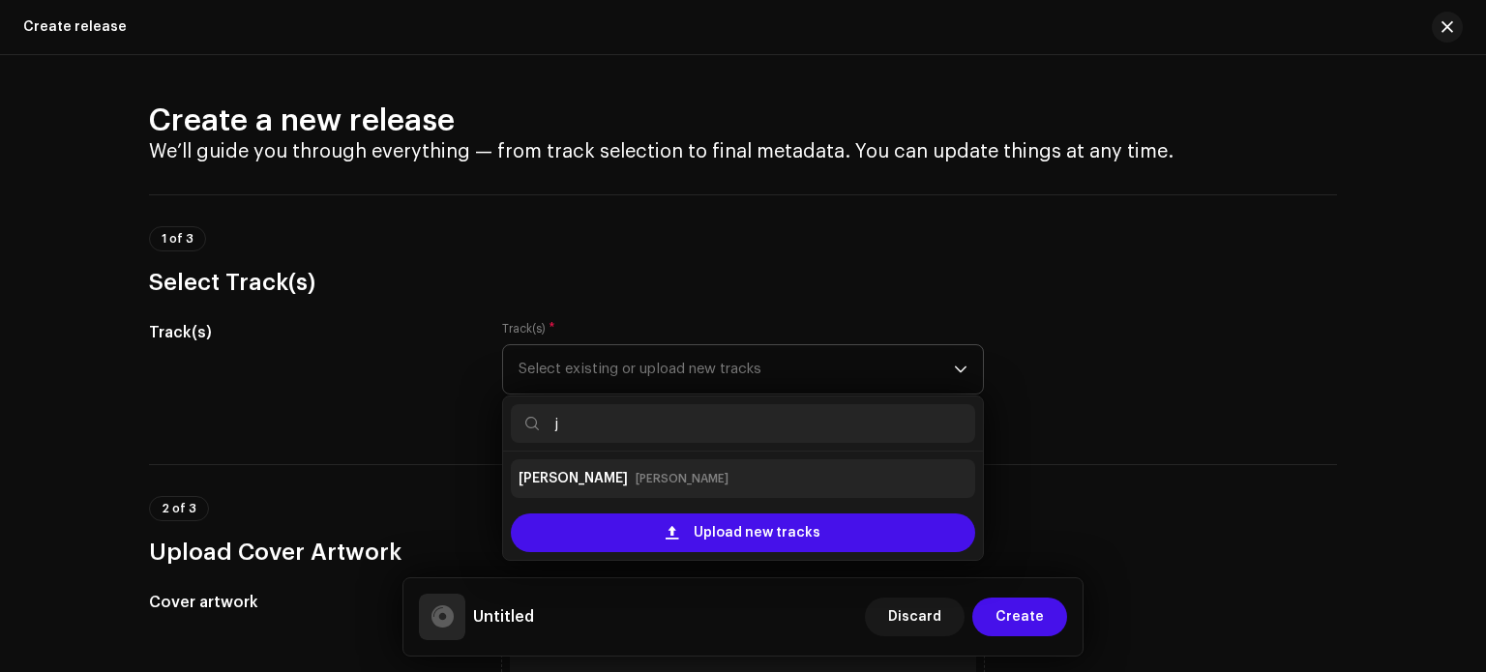
type input "j"
click at [636, 484] on small "[PERSON_NAME]" at bounding box center [682, 478] width 93 height 19
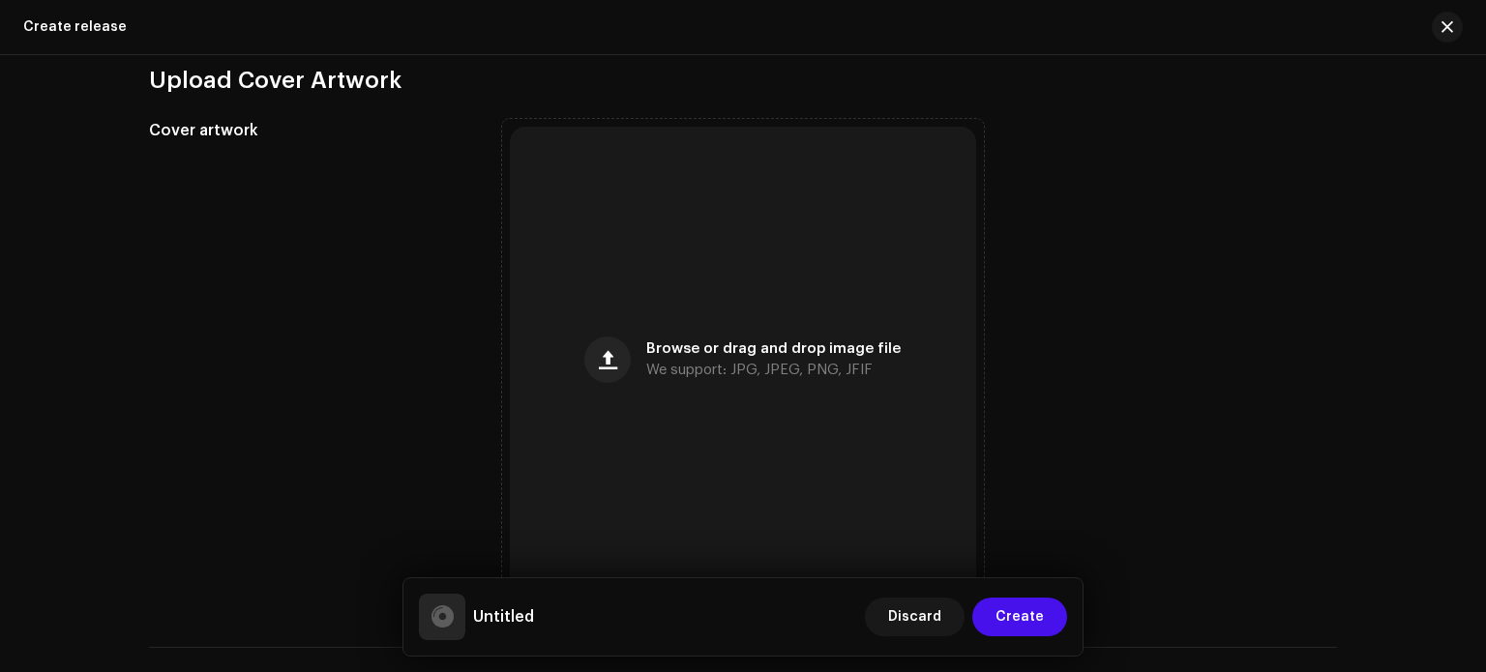
scroll to position [677, 0]
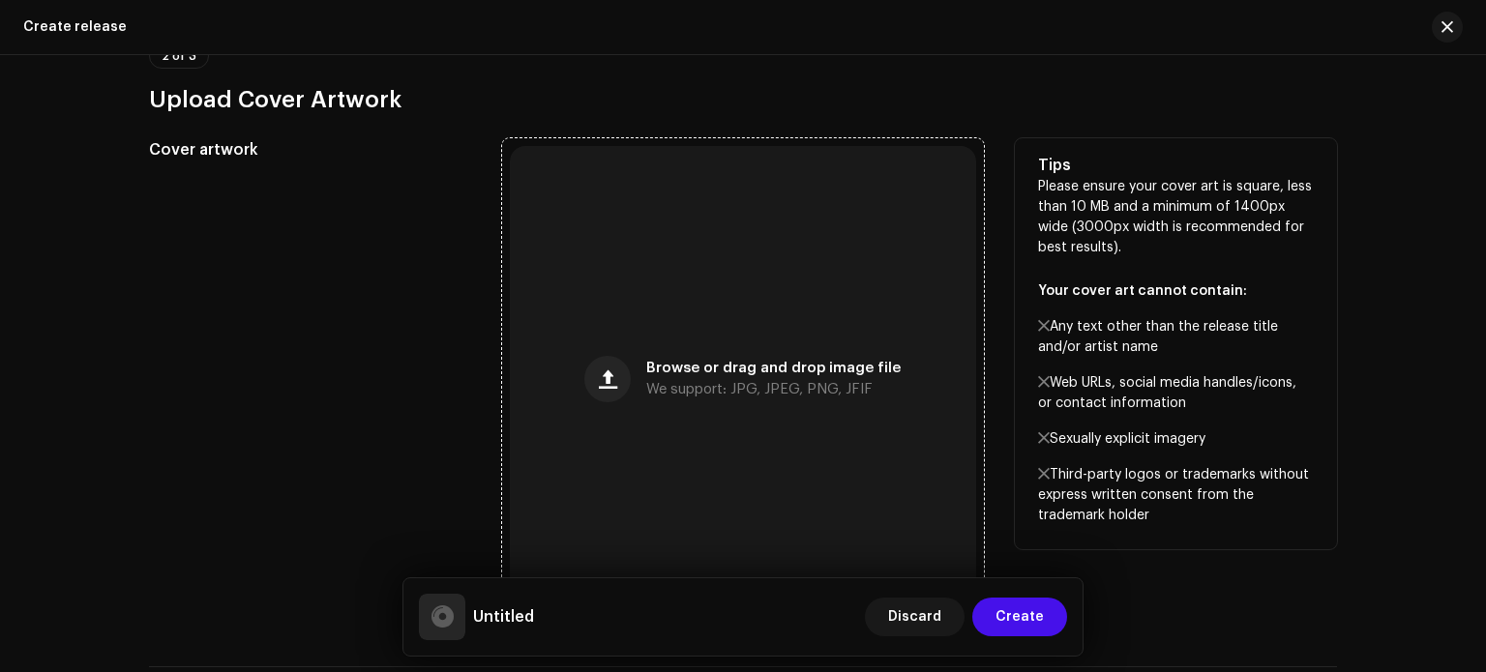
click at [855, 386] on span "We support: JPG, JPEG, PNG, JFIF" at bounding box center [759, 390] width 226 height 14
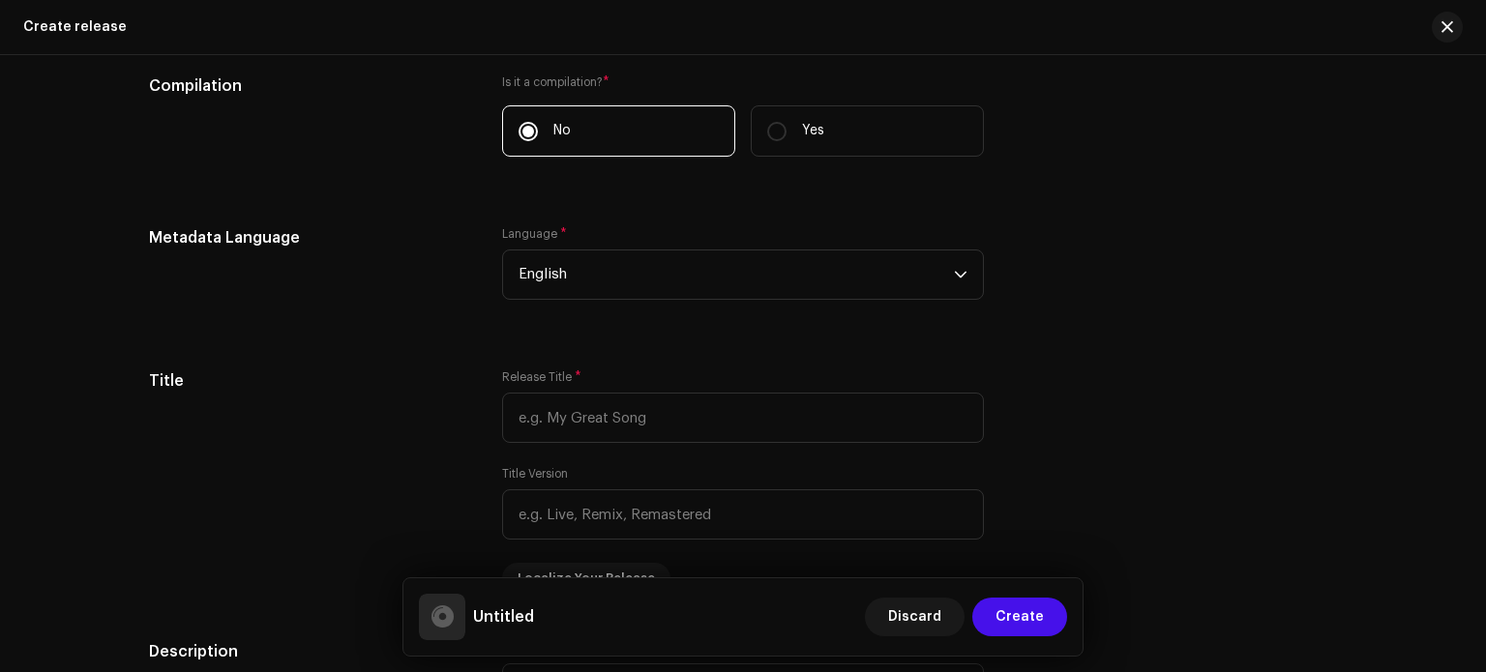
scroll to position [1506, 0]
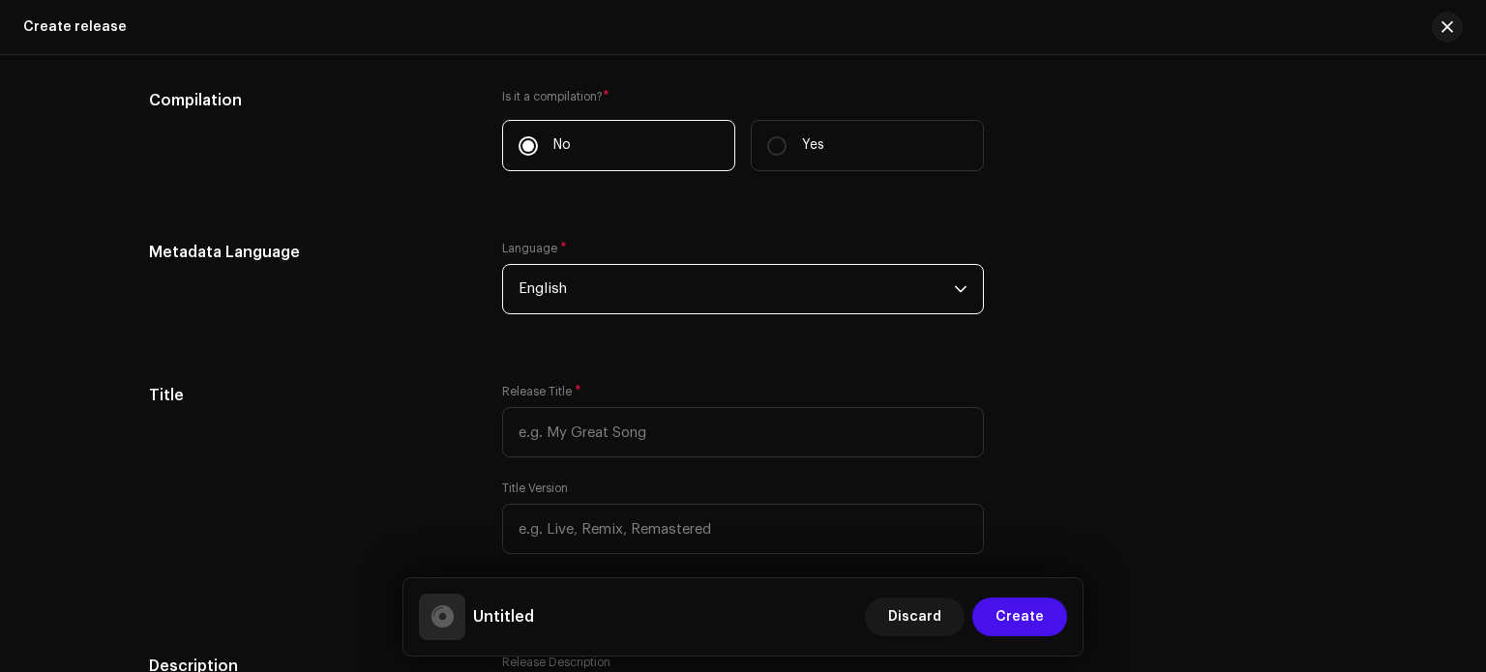
click at [936, 293] on span "English" at bounding box center [736, 289] width 435 height 48
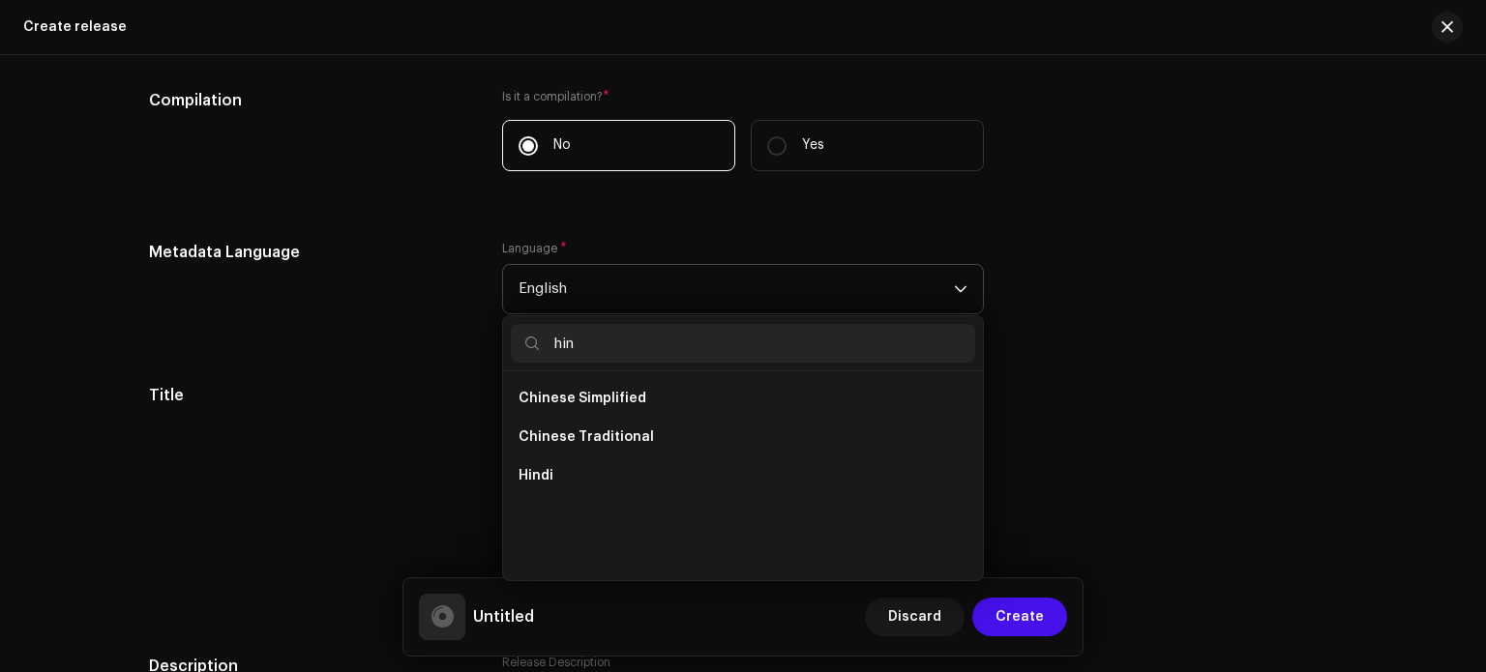
scroll to position [0, 0]
type input "hin"
click at [627, 472] on li "Hindi" at bounding box center [743, 476] width 464 height 39
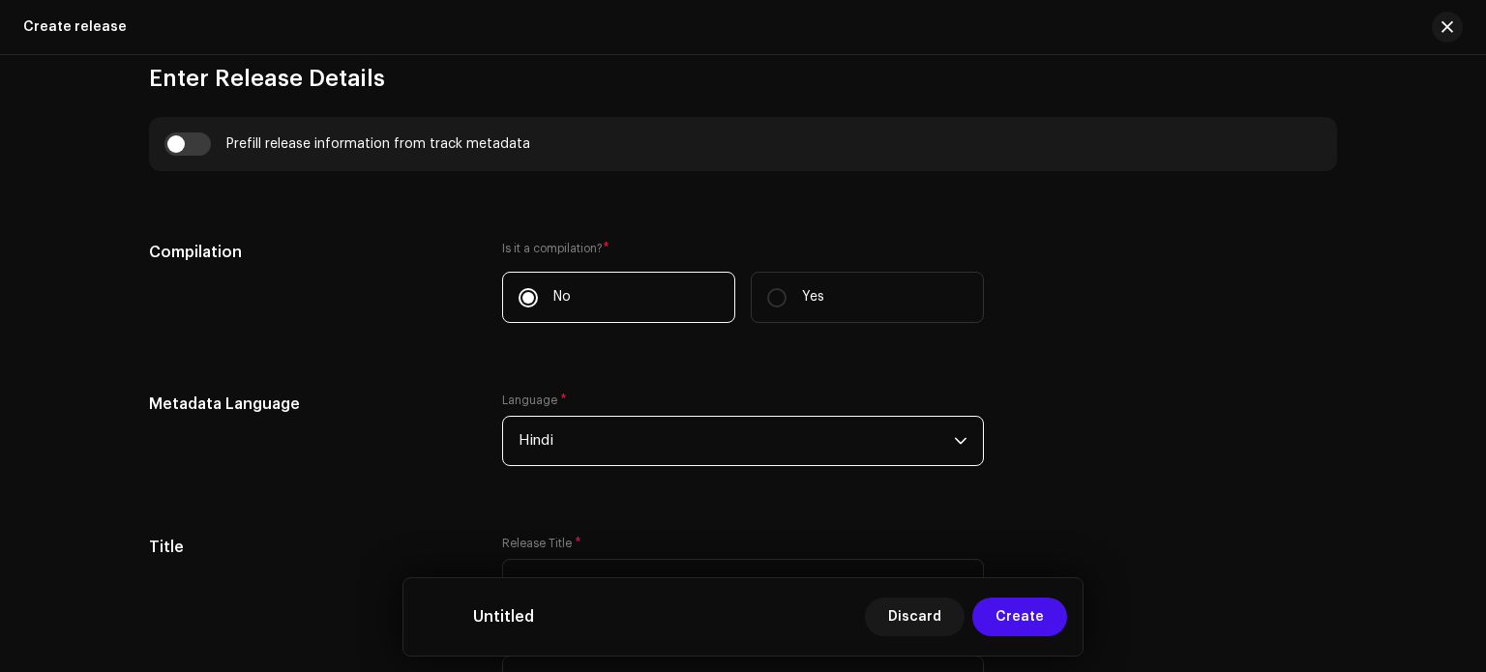
scroll to position [1344, 0]
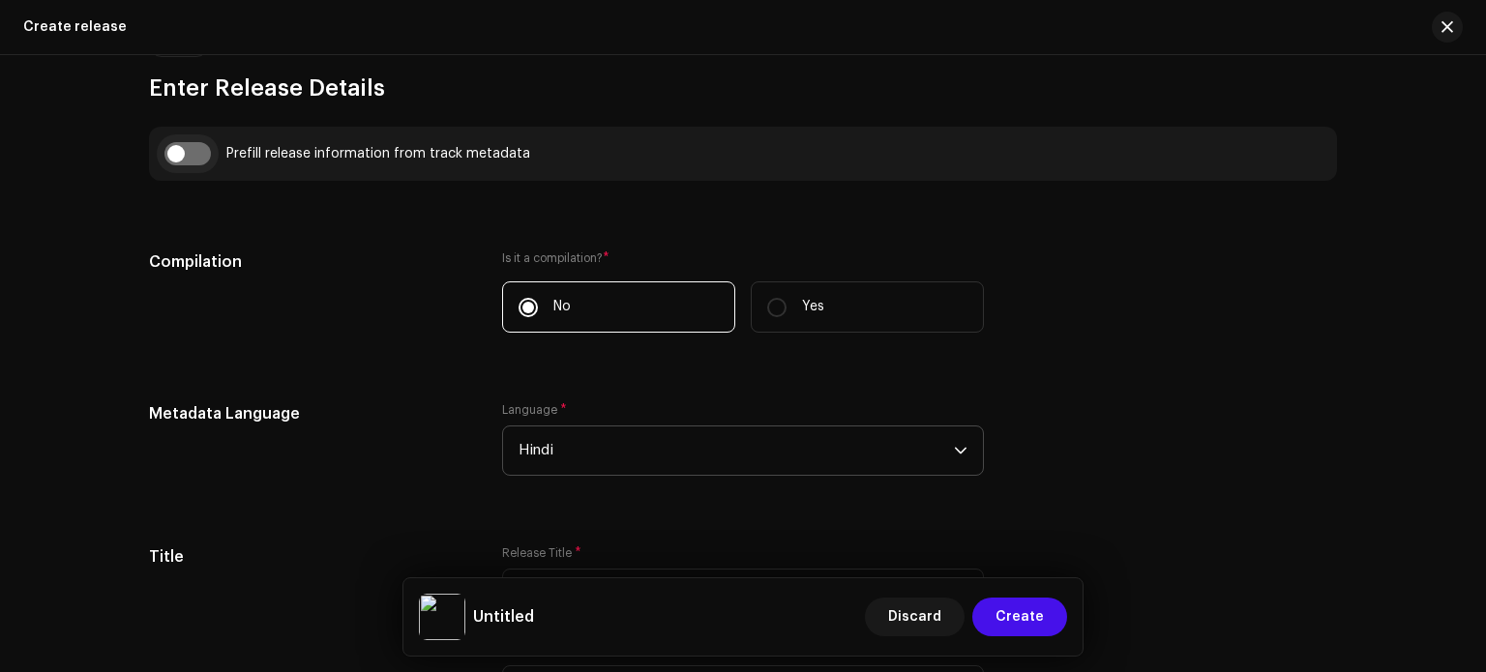
click at [178, 160] on input "checkbox" at bounding box center [187, 153] width 46 height 23
checkbox input "true"
type input "[PERSON_NAME]"
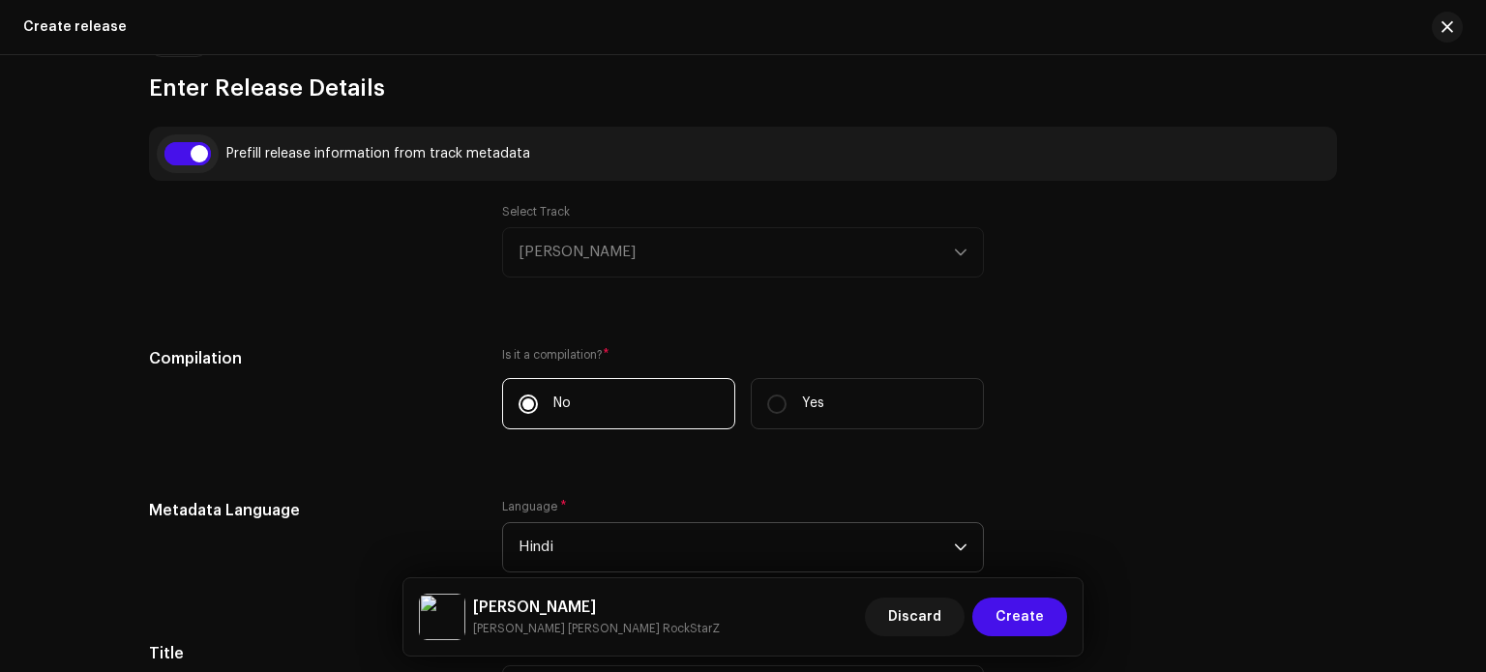
click at [178, 160] on input "checkbox" at bounding box center [187, 153] width 46 height 23
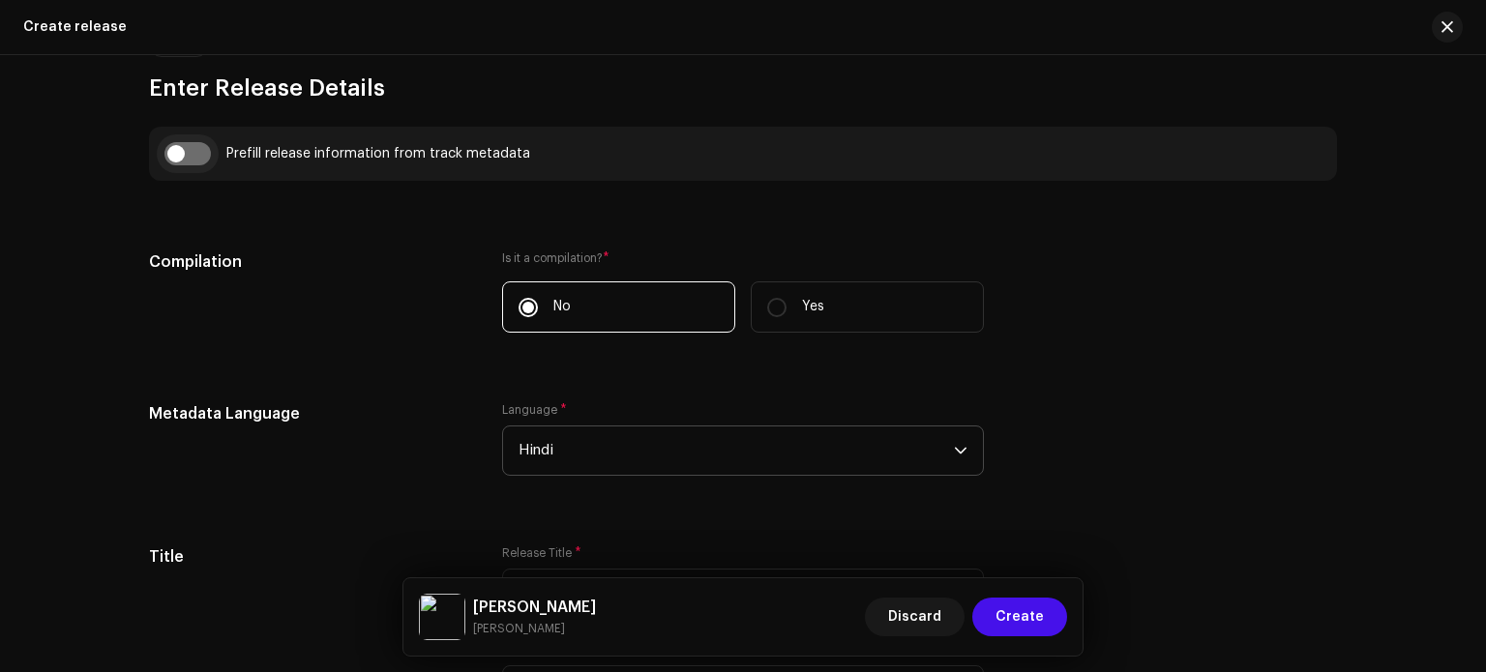
click at [178, 160] on input "checkbox" at bounding box center [187, 153] width 46 height 23
checkbox input "true"
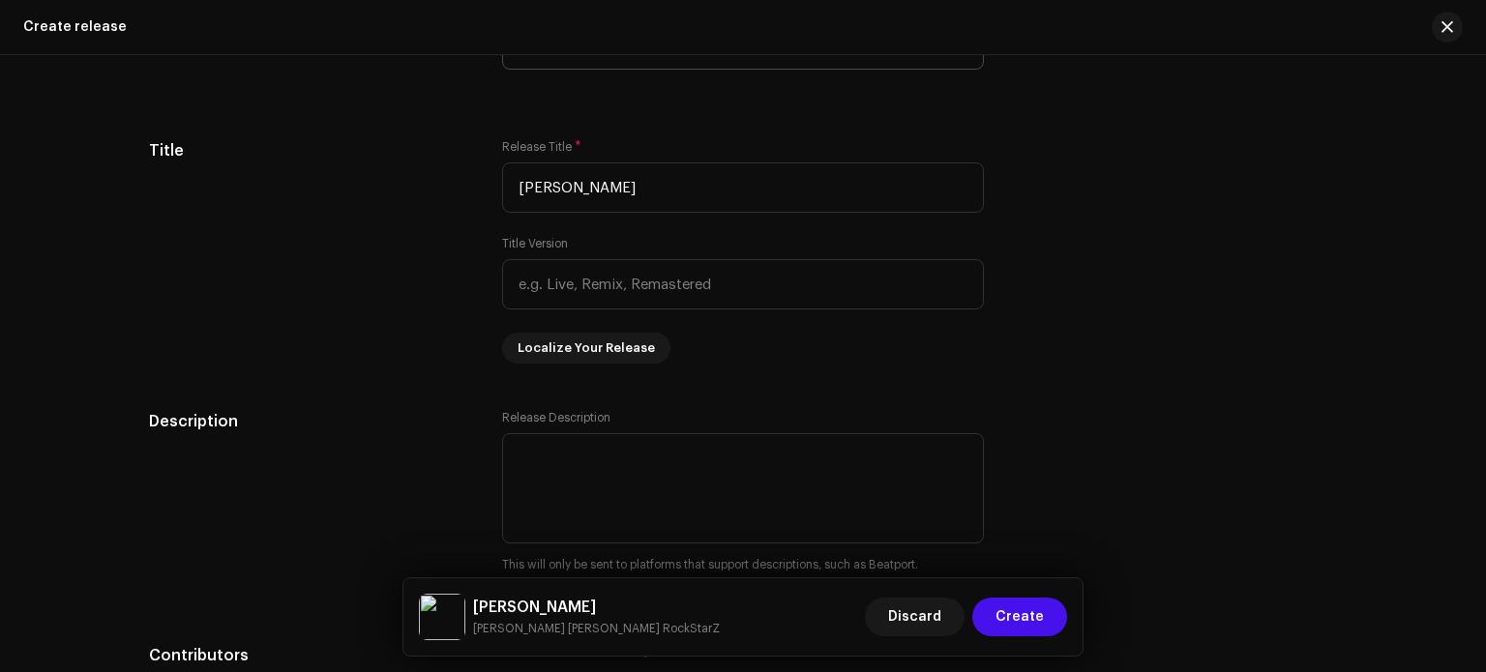
scroll to position [1773, 0]
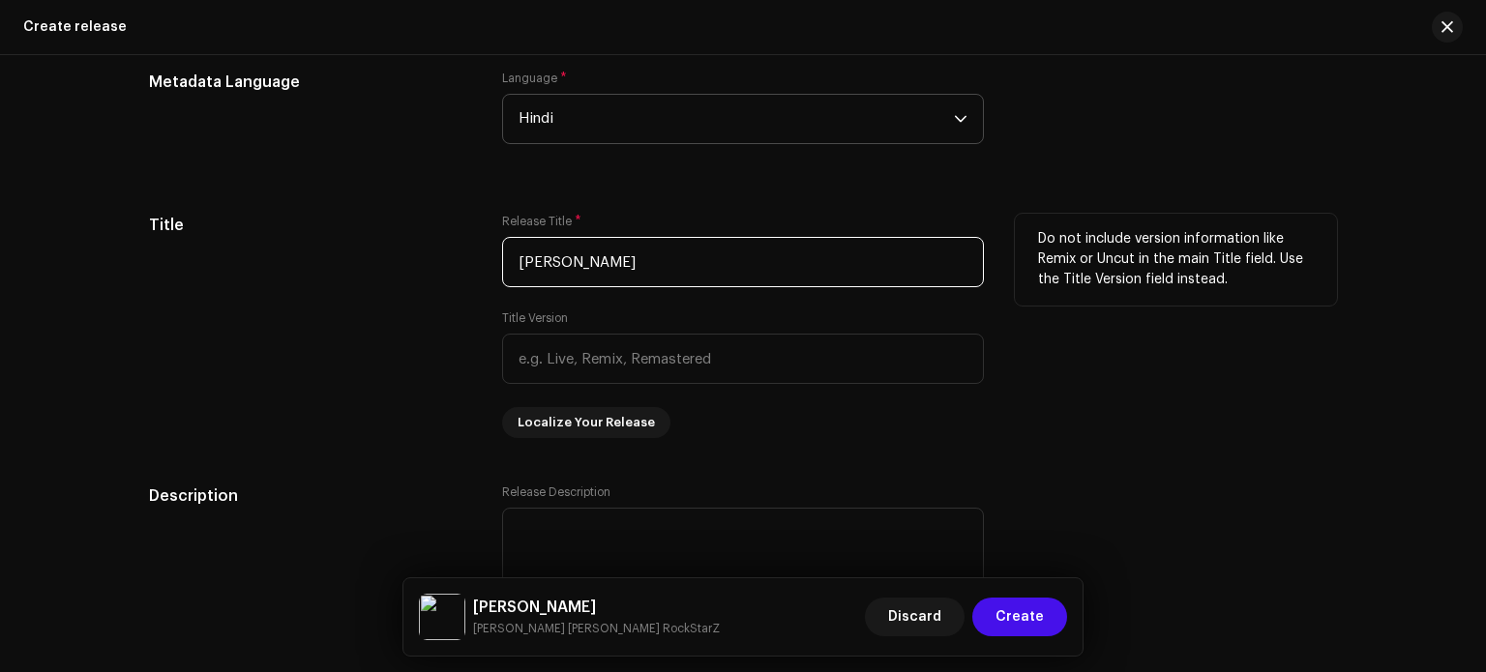
click at [791, 258] on input "[PERSON_NAME]" at bounding box center [743, 262] width 482 height 50
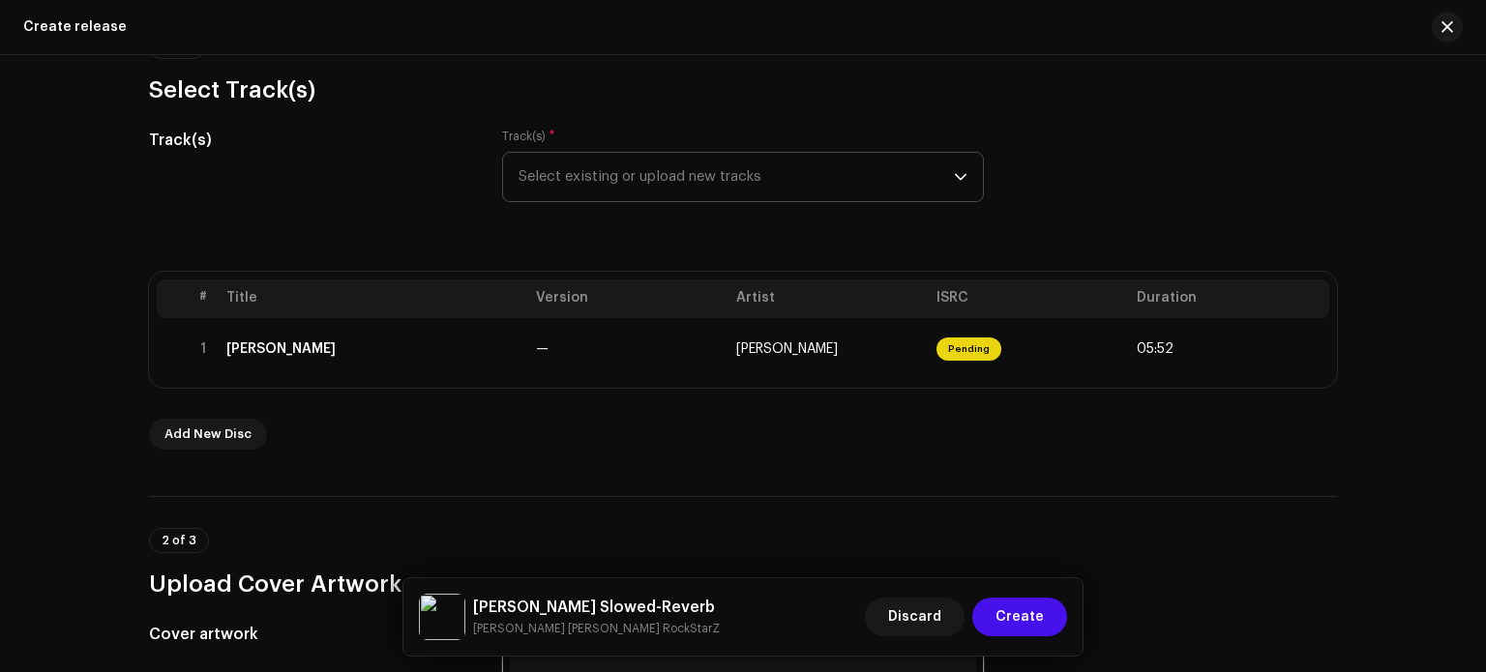
scroll to position [171, 0]
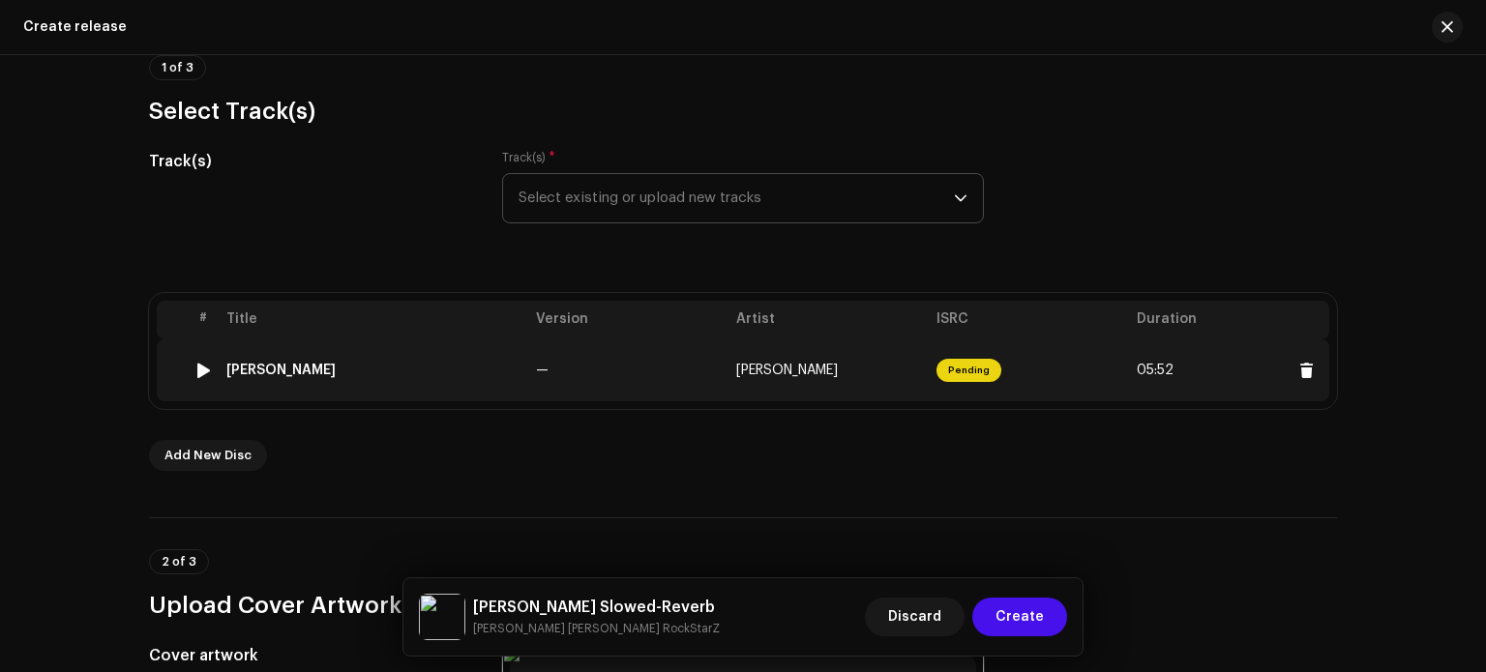
type input "[PERSON_NAME] Slowed-Reverb"
click at [806, 360] on td "[PERSON_NAME]" at bounding box center [829, 371] width 200 height 62
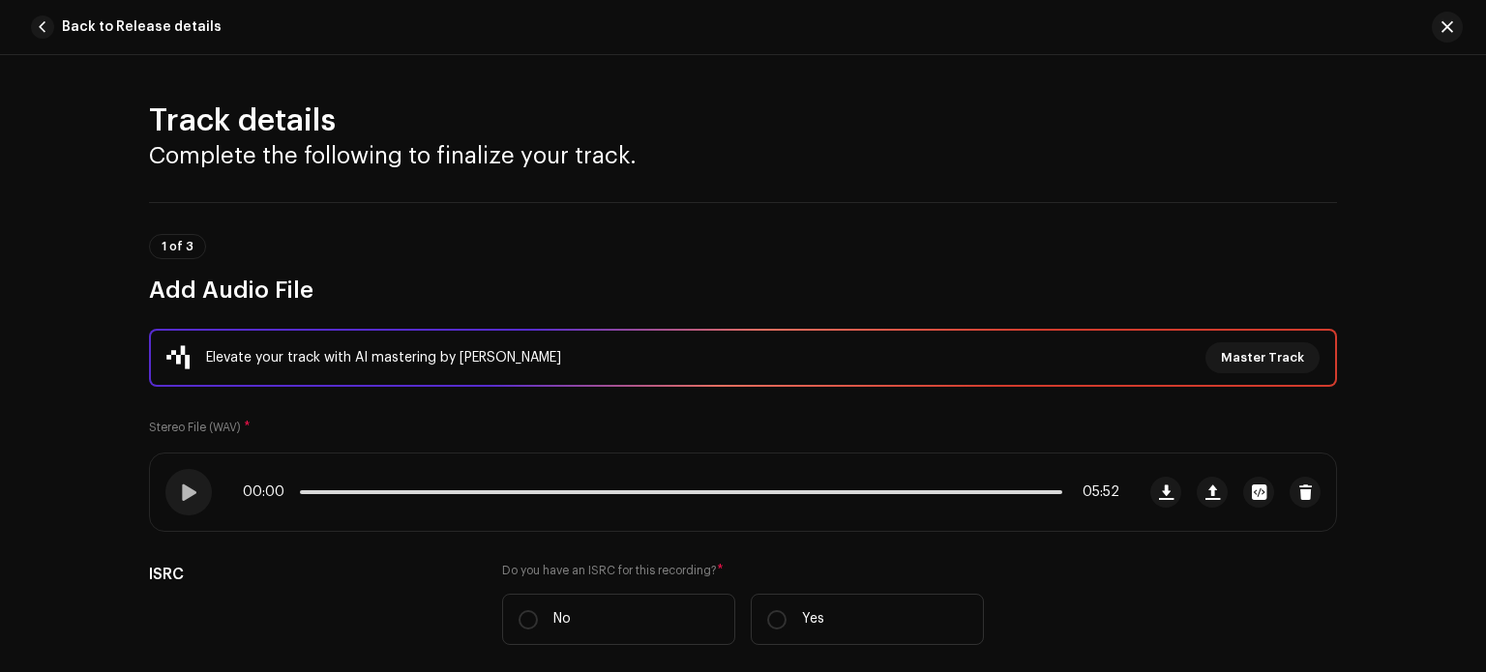
drag, startPoint x: 1485, startPoint y: 90, endPoint x: 1484, endPoint y: 115, distance: 25.2
click at [1485, 115] on div at bounding box center [1485, 336] width 1 height 672
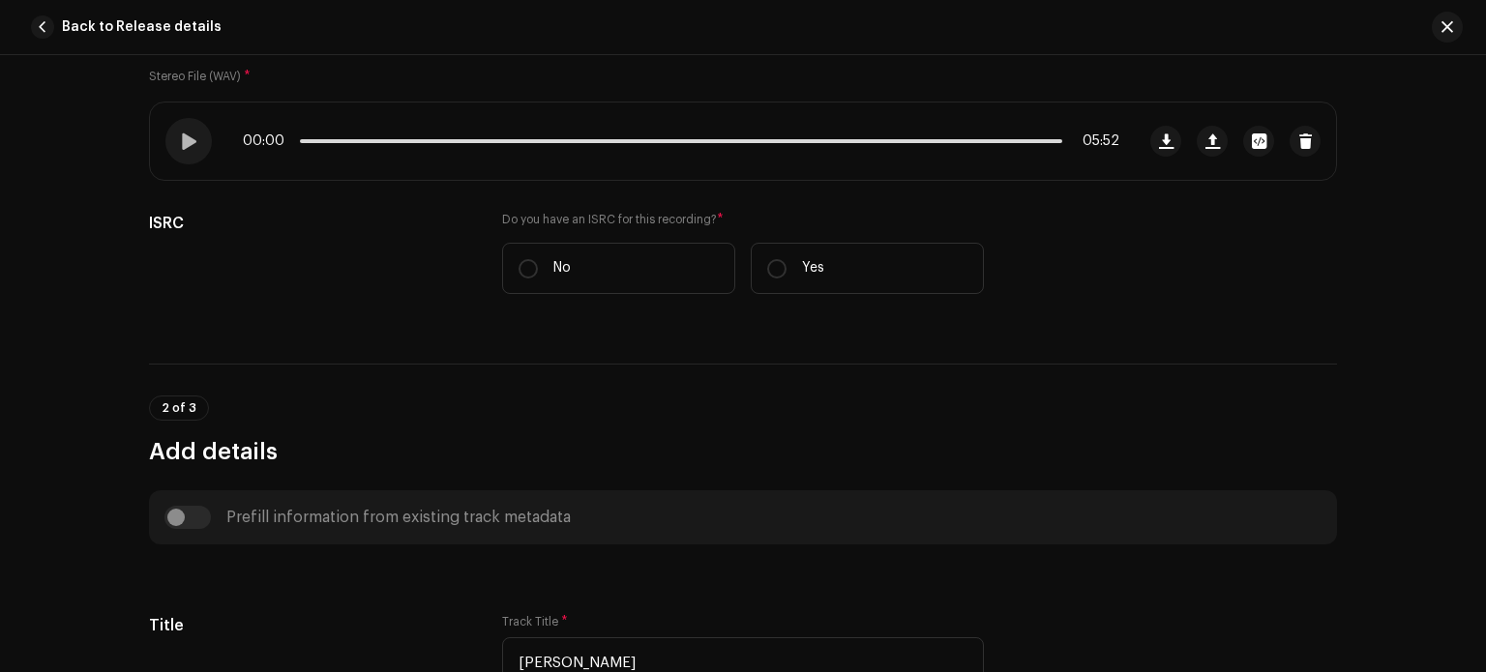
scroll to position [426, 0]
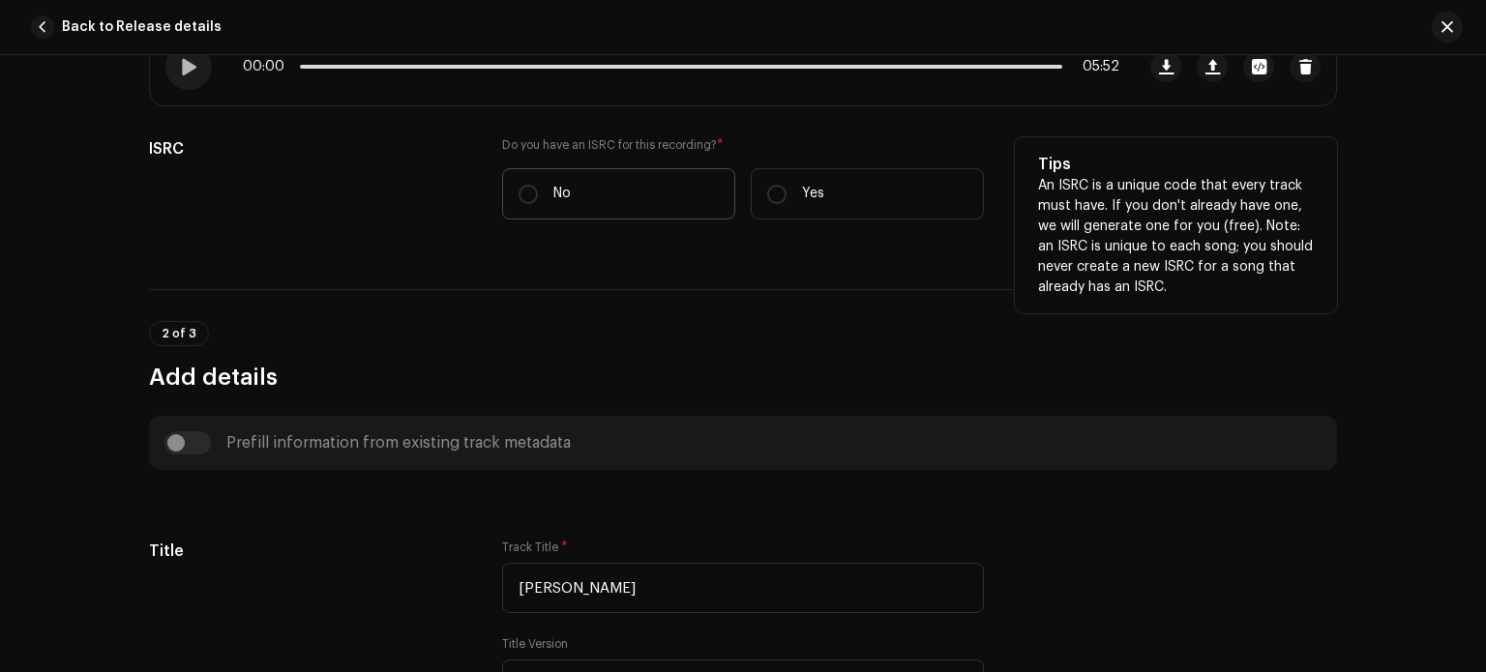
click at [630, 176] on label "No" at bounding box center [618, 193] width 233 height 51
click at [538, 185] on input "No" at bounding box center [528, 194] width 19 height 19
radio input "true"
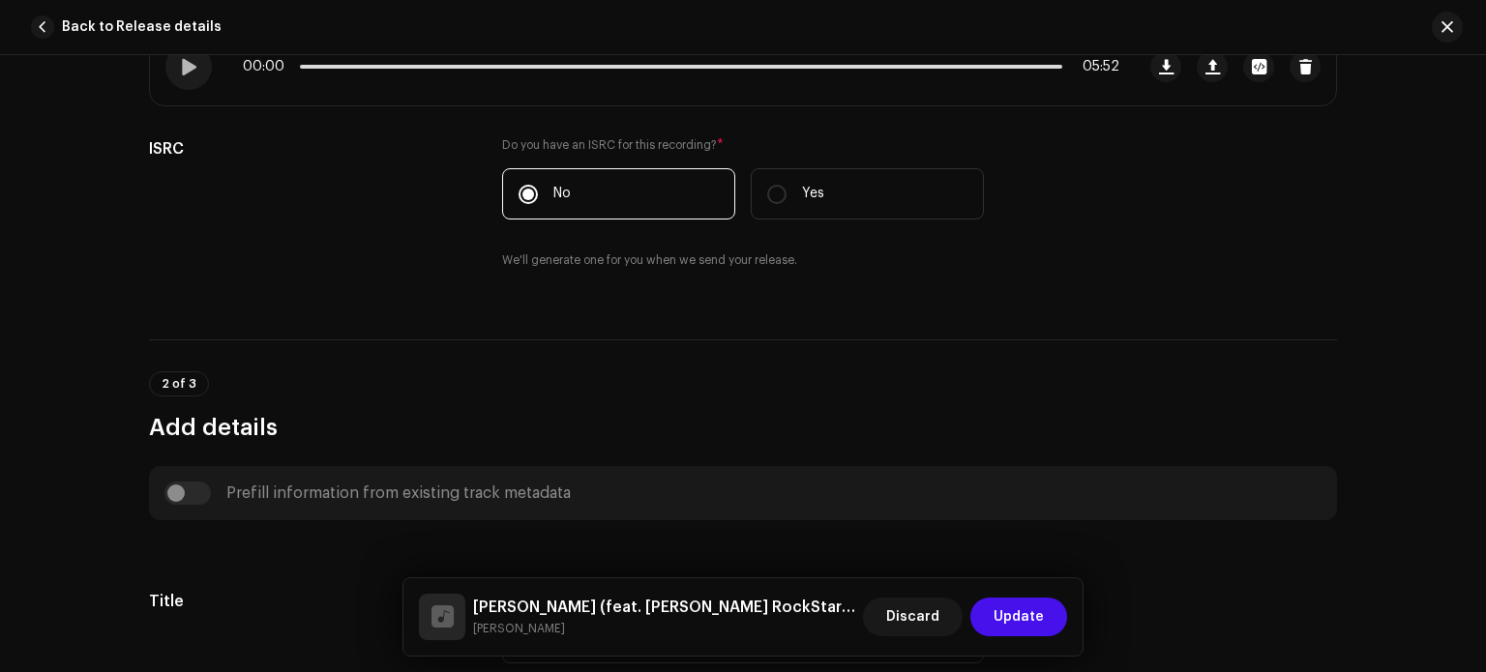
drag, startPoint x: 1484, startPoint y: 167, endPoint x: 1482, endPoint y: 212, distance: 44.6
click at [1482, 212] on html "Ashish RaghuWanshi Home Catalog Transactions Analytics Resources Marketplace As…" at bounding box center [743, 336] width 1486 height 672
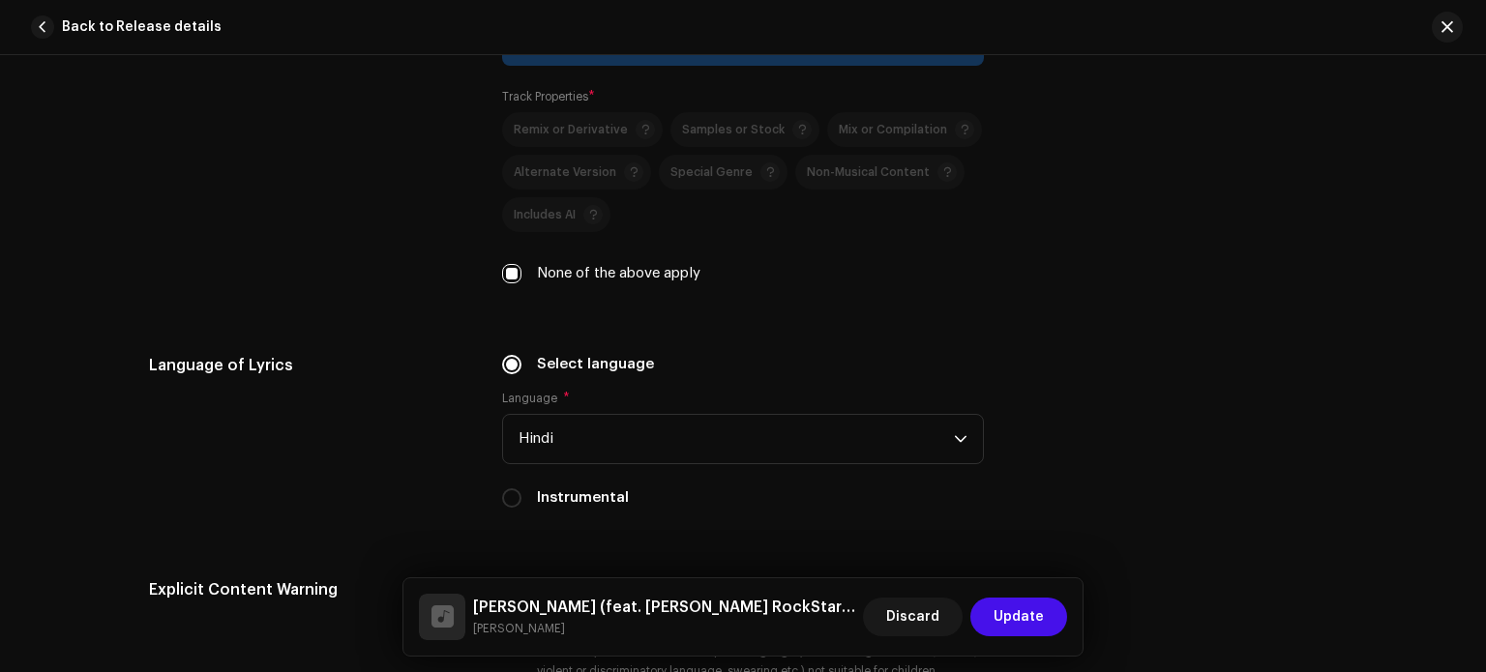
scroll to position [2938, 0]
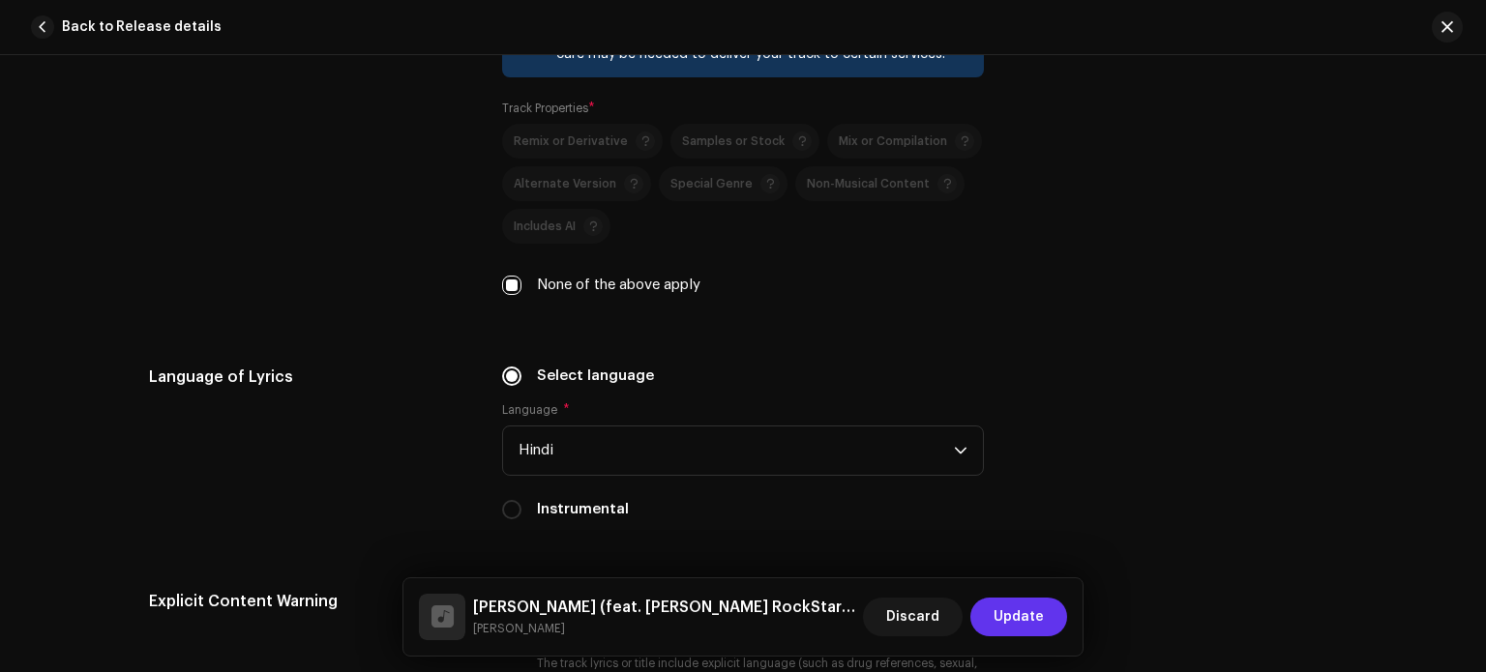
click at [1017, 622] on span "Update" at bounding box center [1019, 617] width 50 height 39
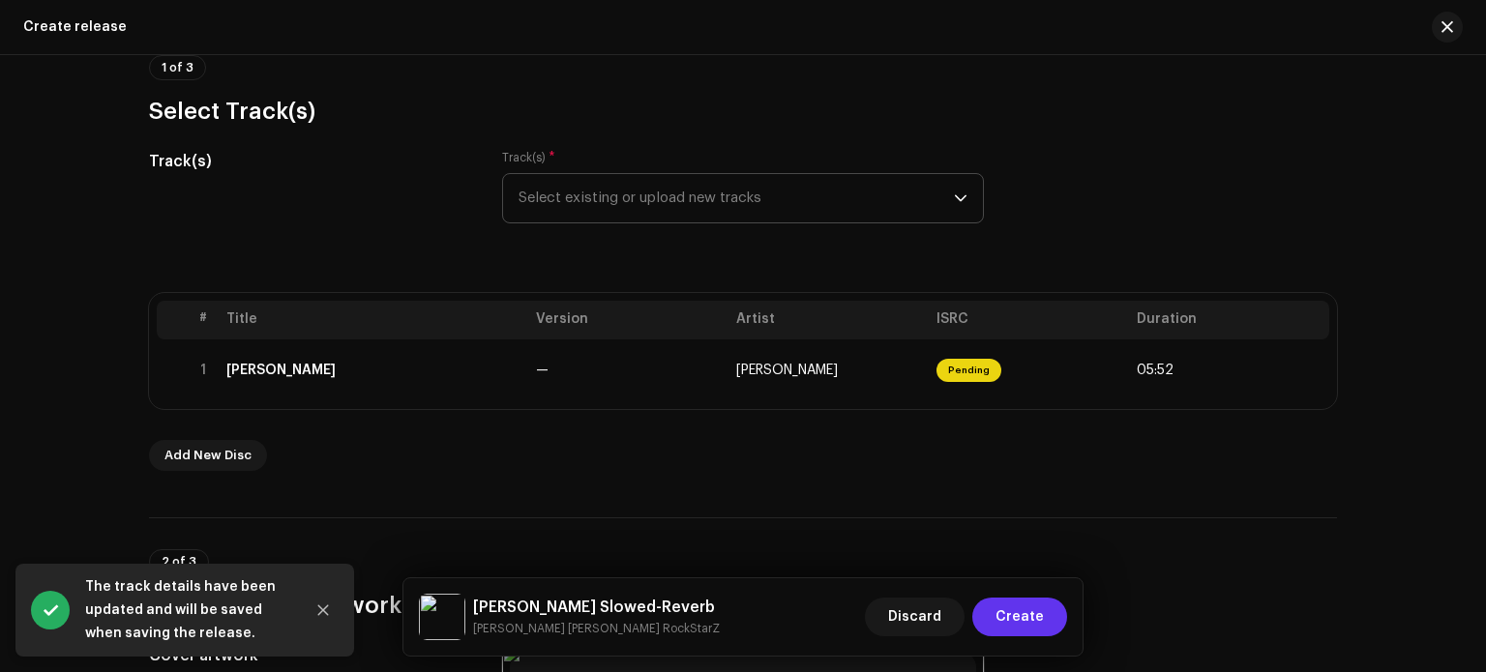
click at [1044, 612] on button "Create" at bounding box center [1019, 617] width 95 height 39
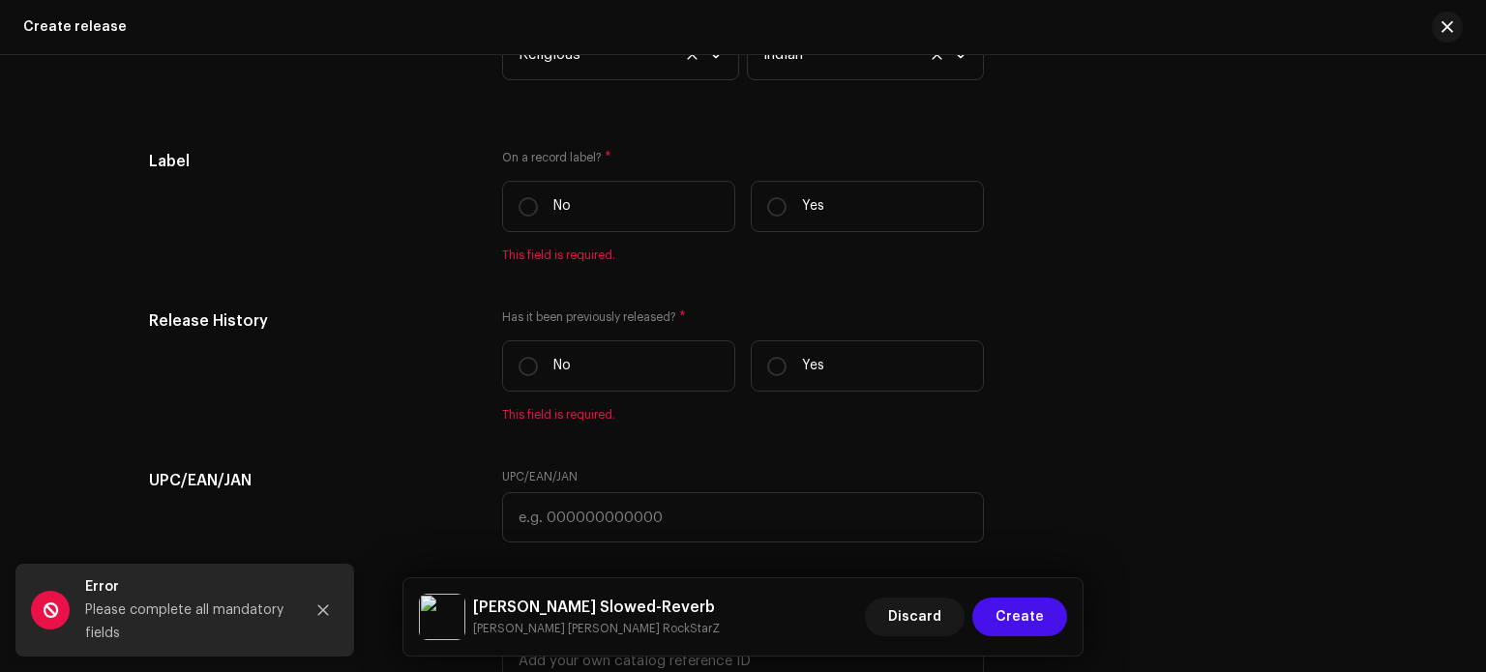
scroll to position [3066, 0]
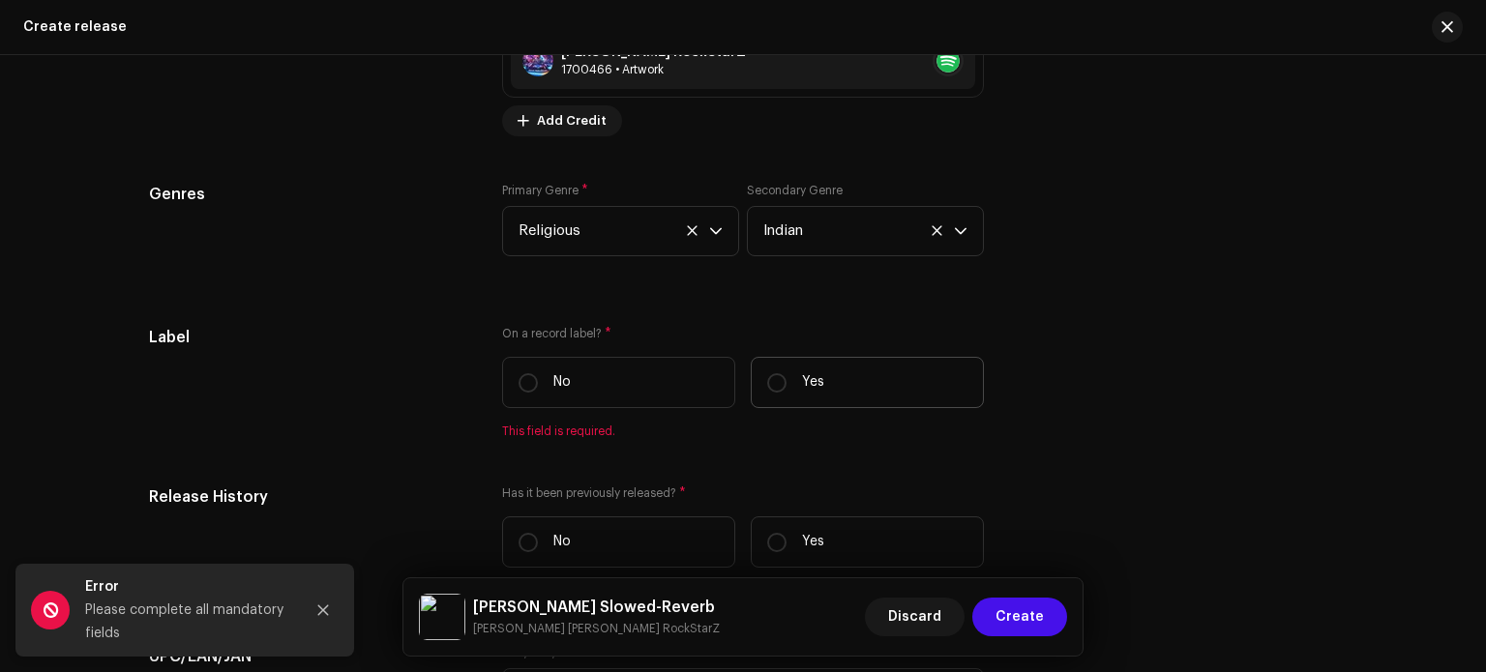
click at [851, 396] on label "Yes" at bounding box center [867, 382] width 233 height 51
click at [787, 393] on input "Yes" at bounding box center [776, 382] width 19 height 19
radio input "true"
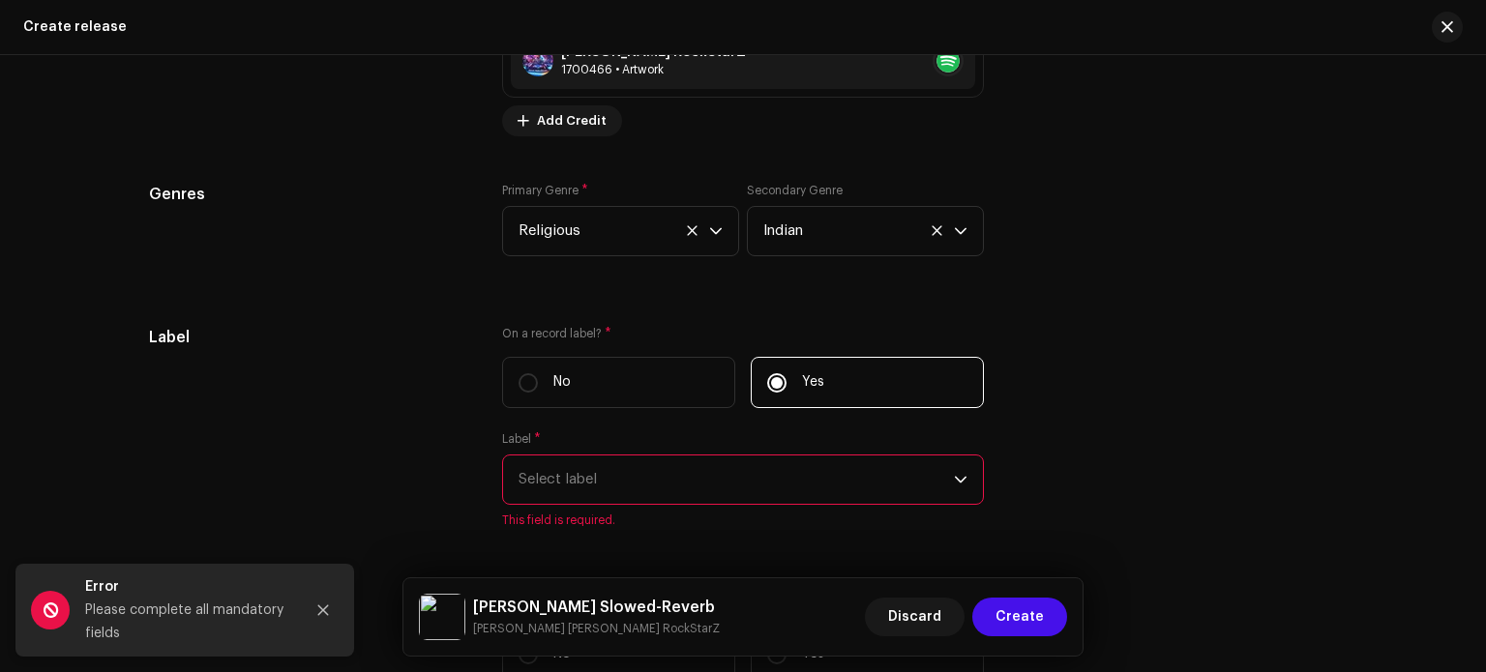
click at [833, 498] on span "Select label" at bounding box center [736, 480] width 435 height 48
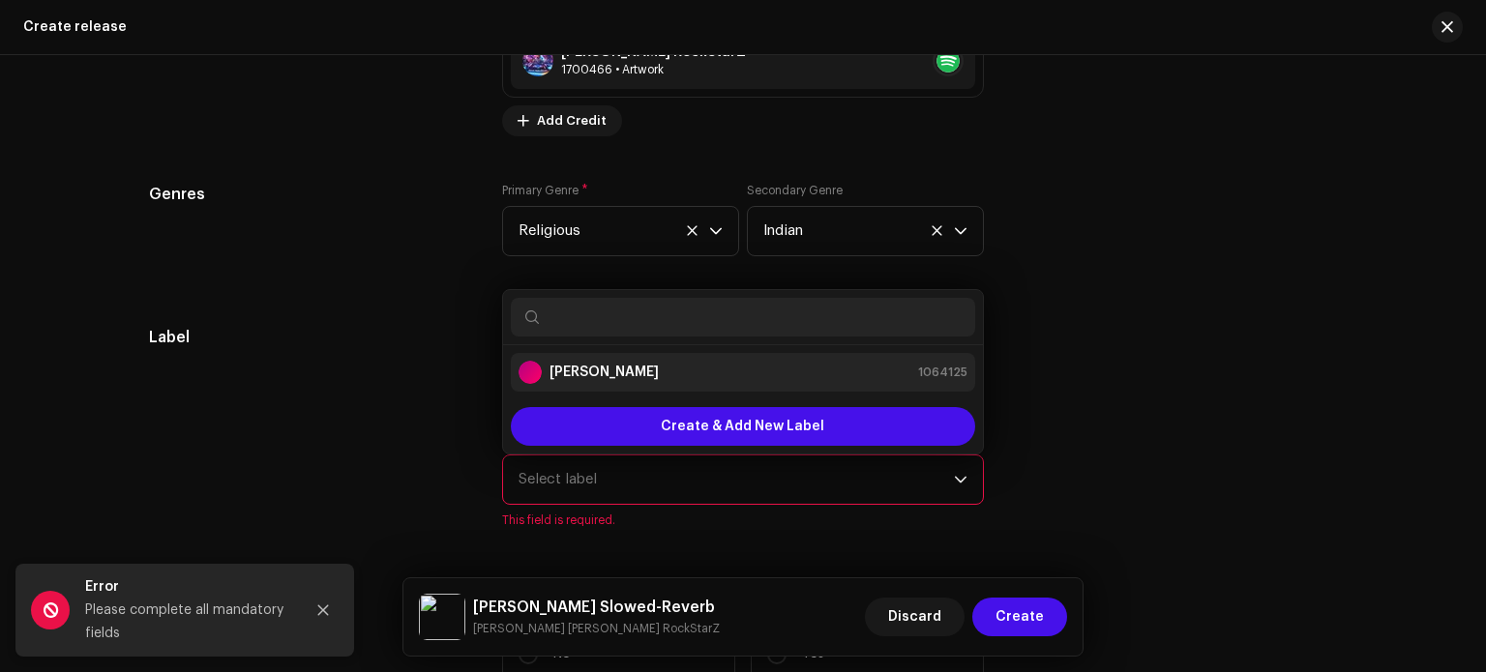
click at [803, 389] on li "[PERSON_NAME] 1064125" at bounding box center [743, 372] width 464 height 39
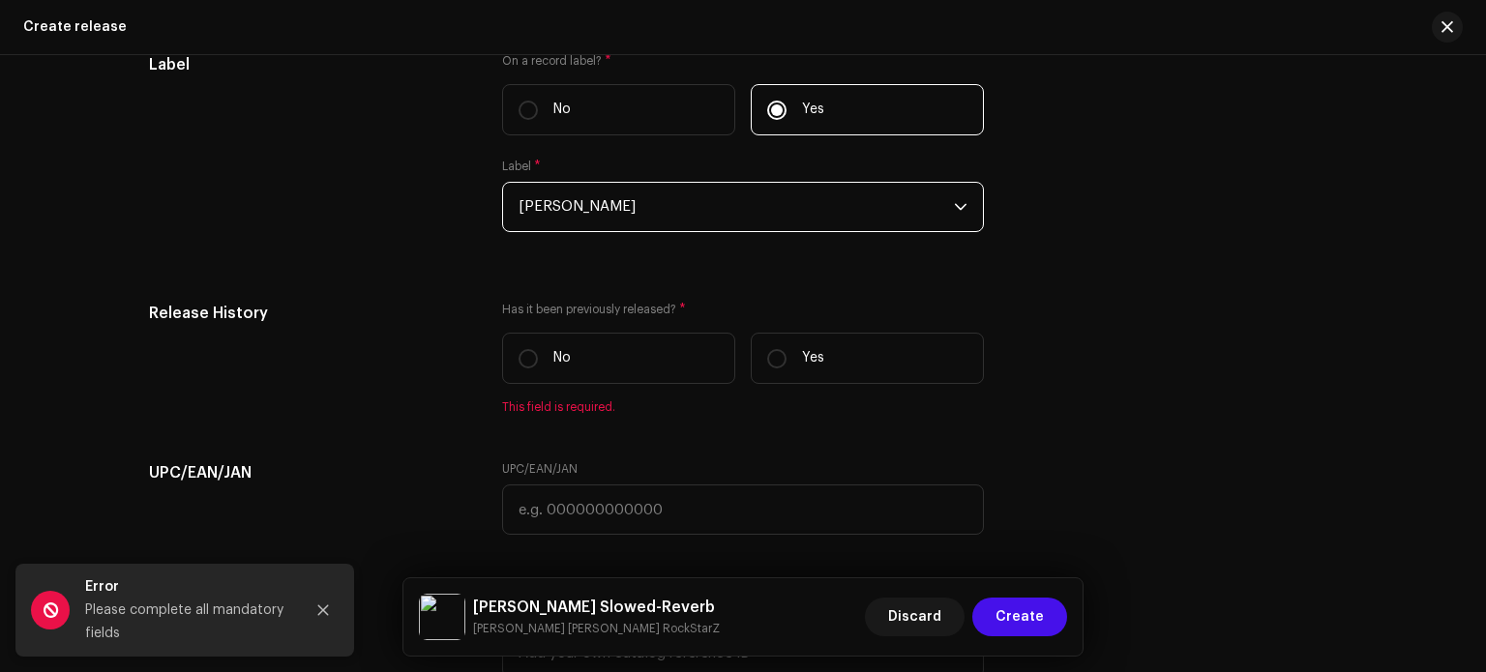
scroll to position [3322, 0]
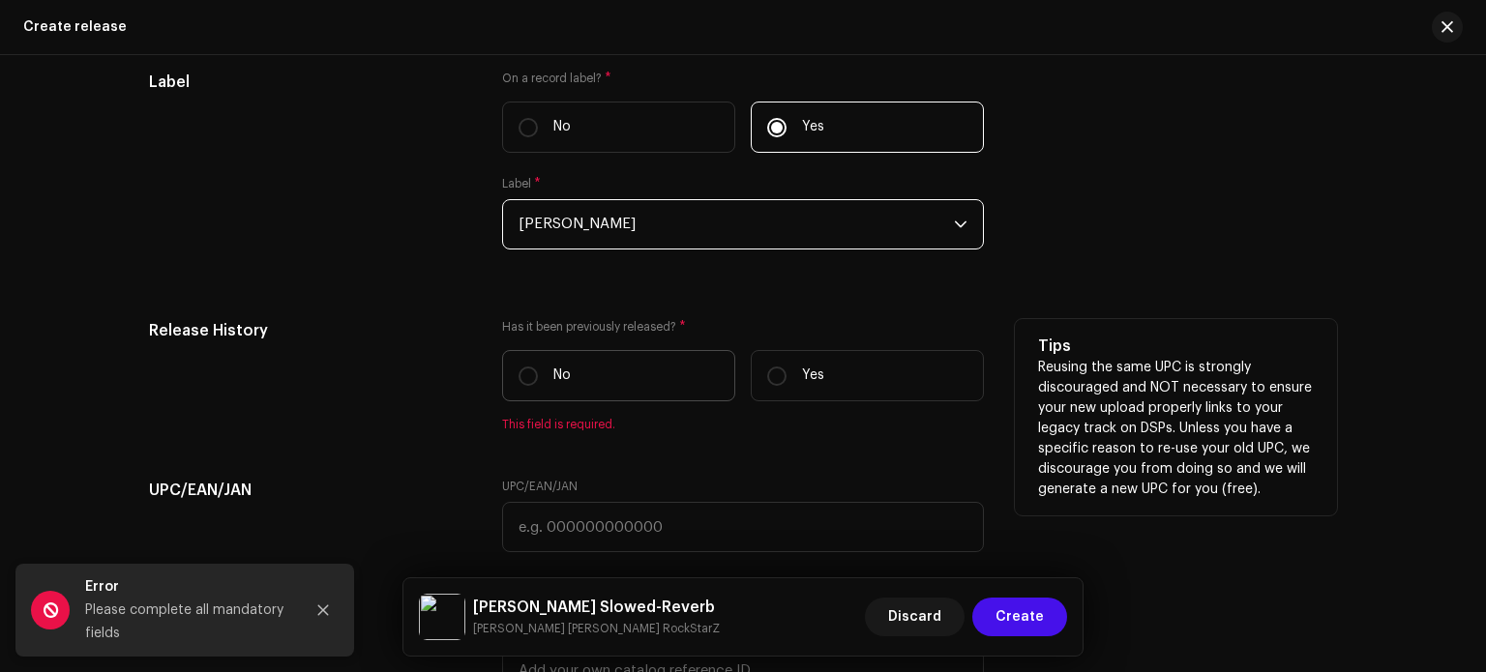
click at [642, 359] on label "No" at bounding box center [618, 375] width 233 height 51
click at [538, 367] on input "No" at bounding box center [528, 376] width 19 height 19
radio input "true"
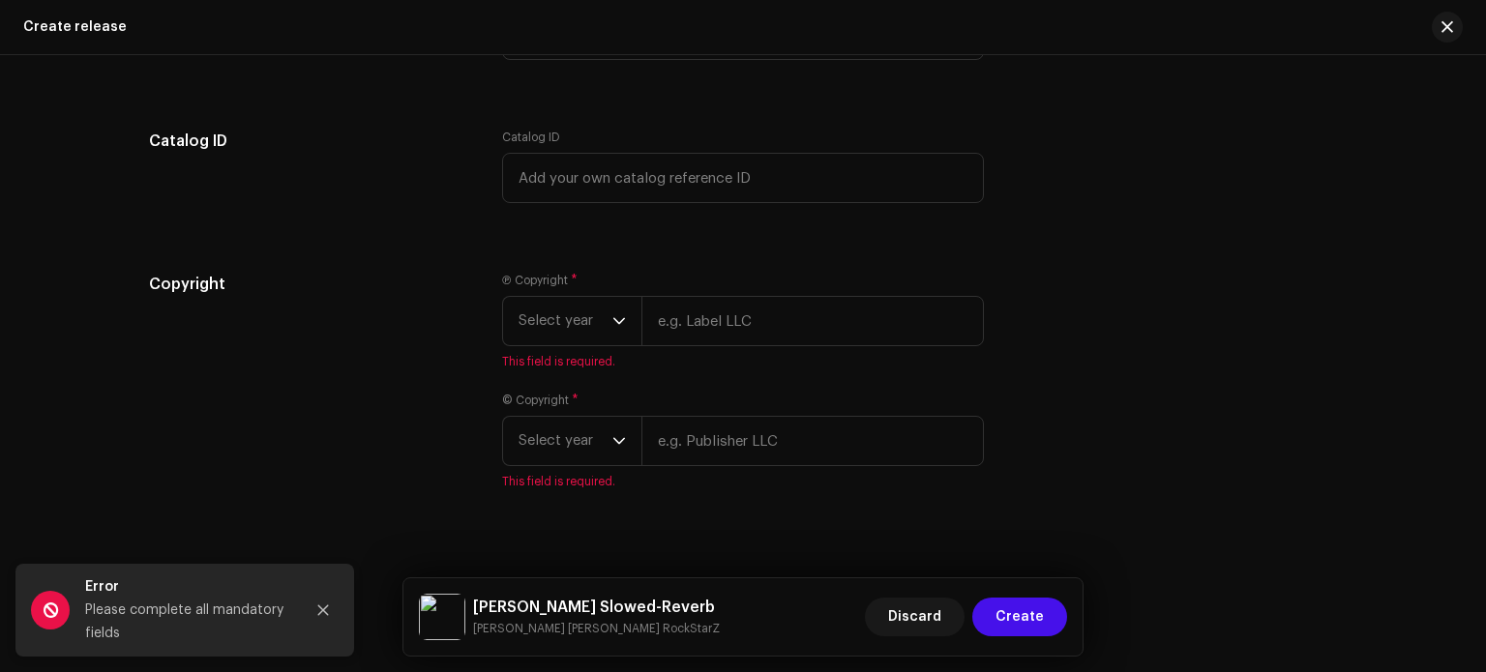
scroll to position [3832, 0]
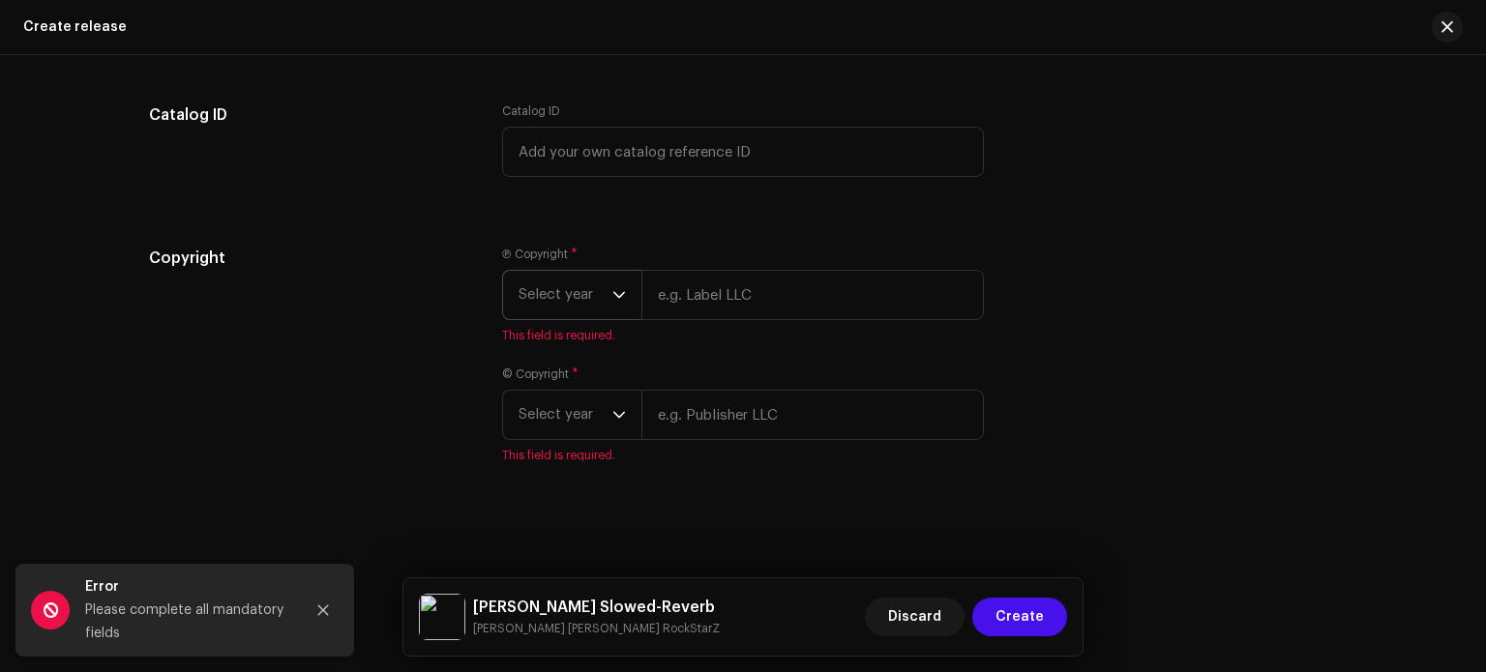
click at [566, 294] on span "Select year" at bounding box center [566, 295] width 94 height 48
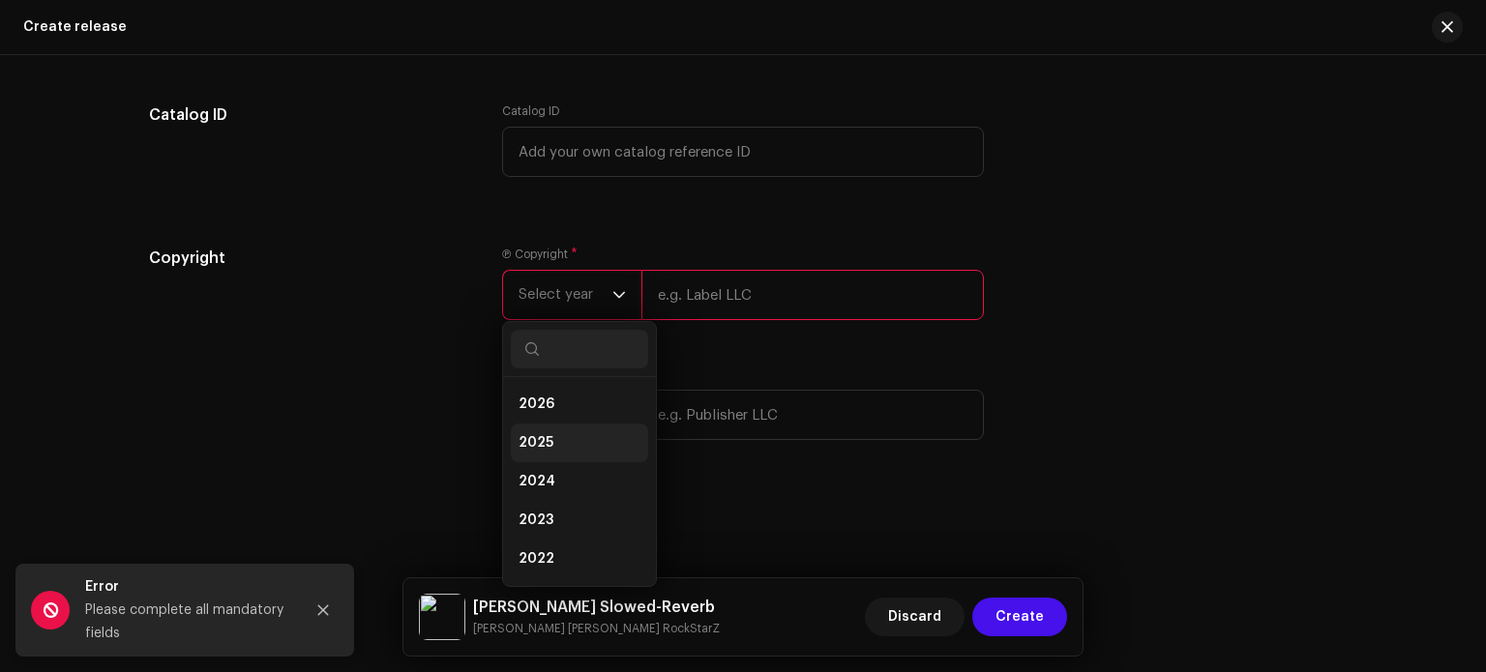
click at [547, 425] on li "2025" at bounding box center [579, 443] width 137 height 39
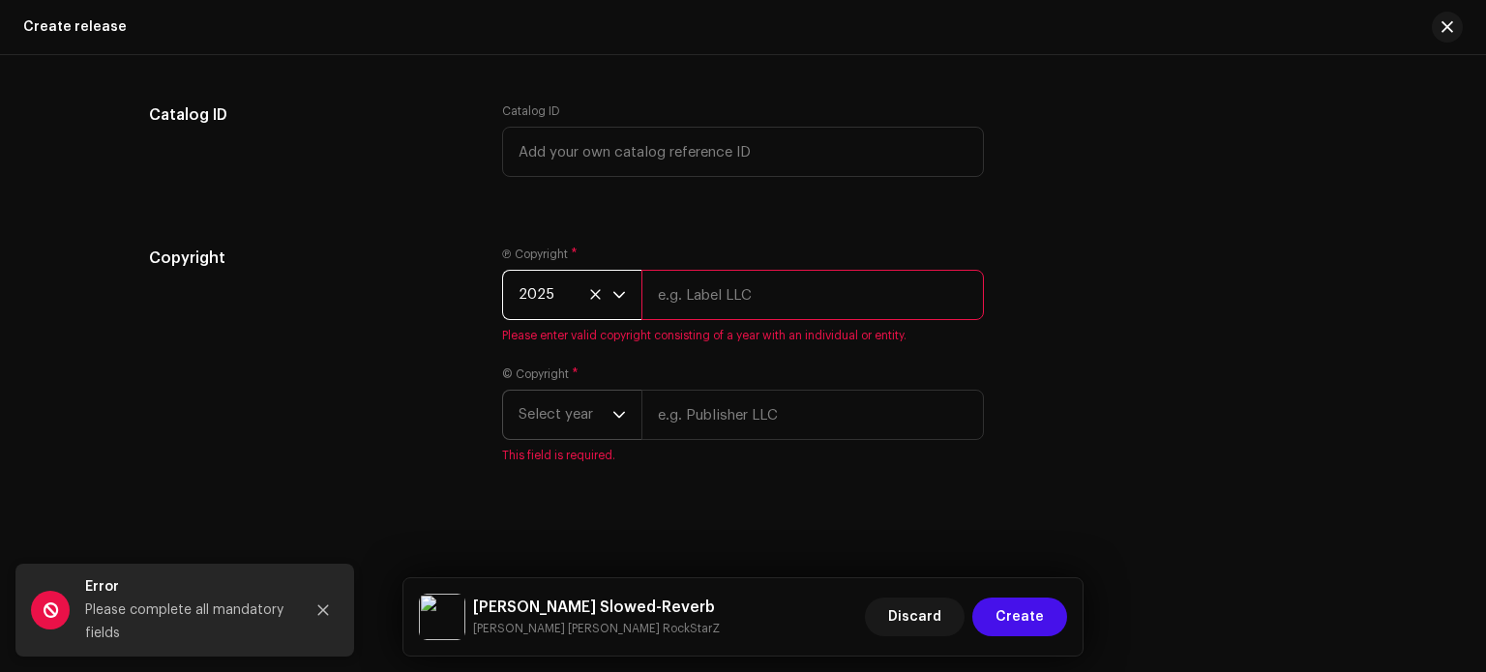
click at [578, 420] on span "Select year" at bounding box center [566, 415] width 94 height 48
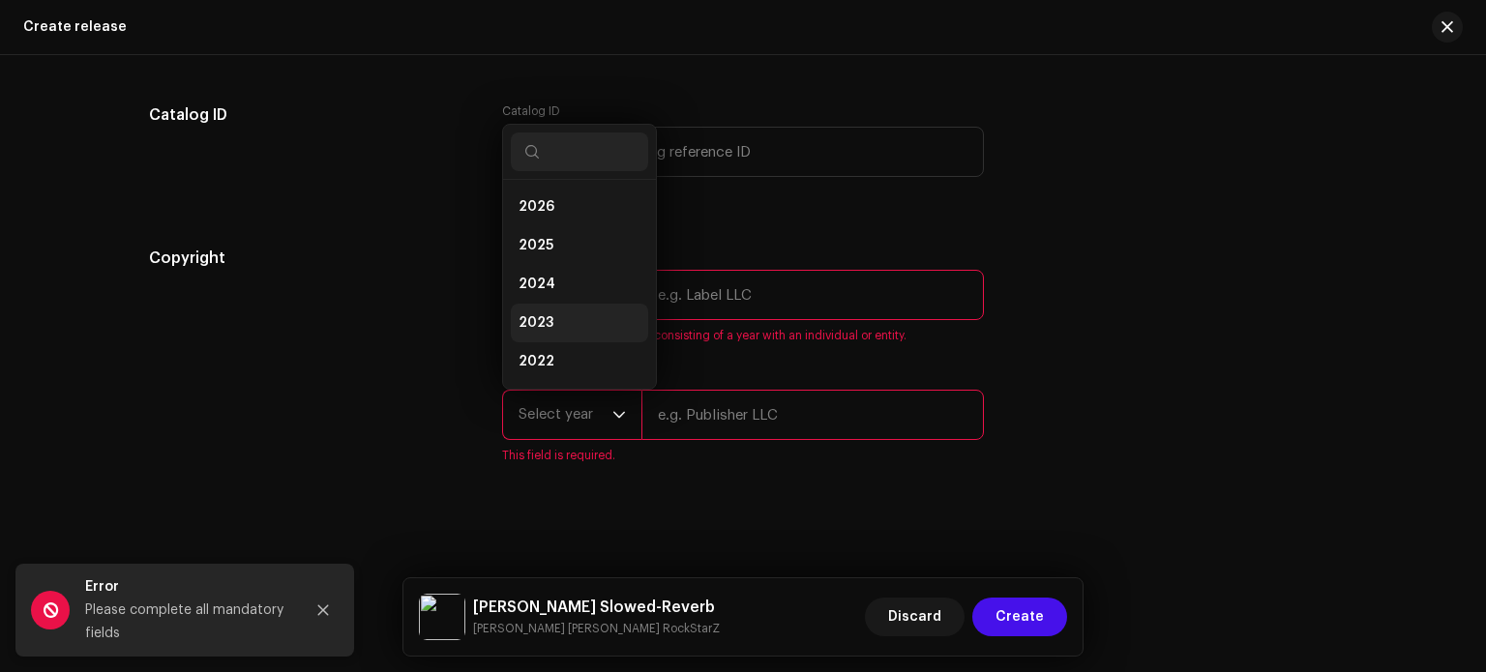
scroll to position [31, 0]
click at [574, 220] on li "2025" at bounding box center [579, 214] width 137 height 39
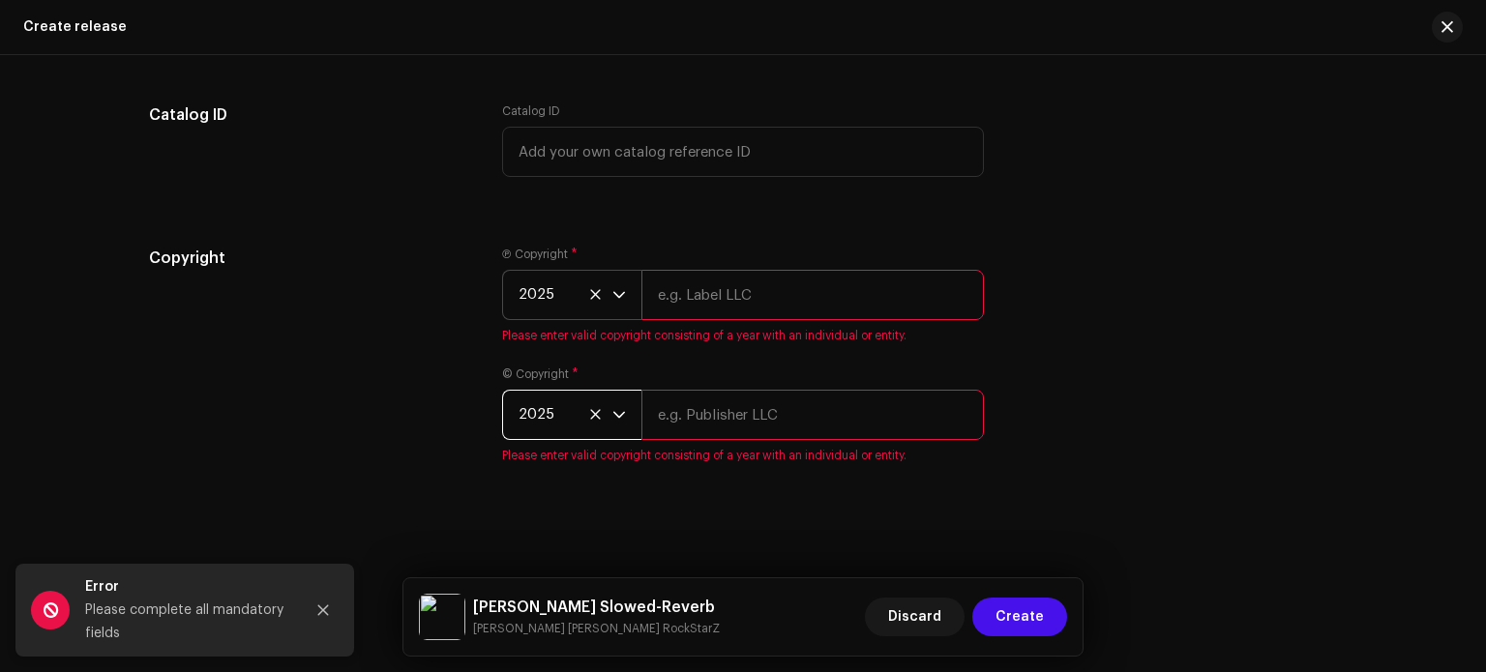
click at [699, 285] on input "text" at bounding box center [813, 295] width 343 height 50
type input "[PERSON_NAME]"
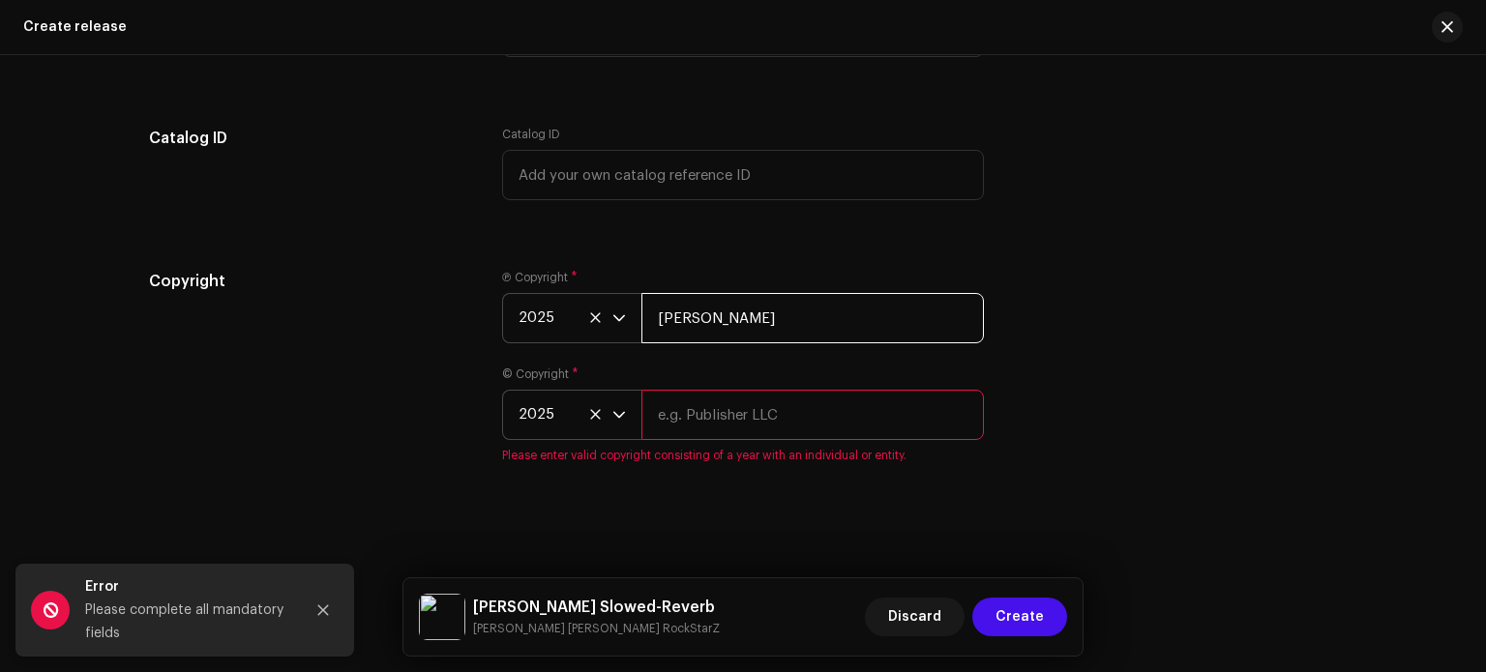
scroll to position [3808, 0]
click at [781, 419] on input "text" at bounding box center [813, 415] width 343 height 50
type input "[PERSON_NAME]"
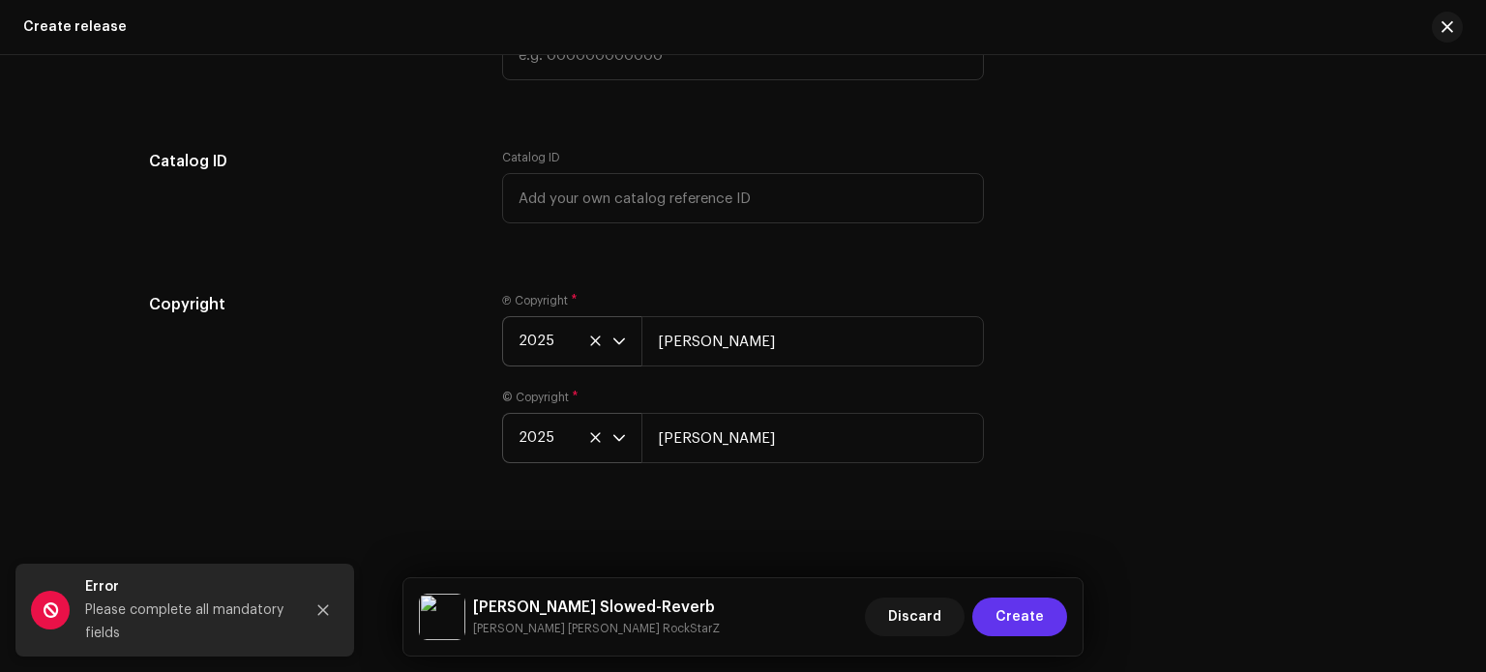
click at [1032, 613] on span "Create" at bounding box center [1020, 617] width 48 height 39
click at [1030, 616] on span "Create" at bounding box center [1020, 617] width 48 height 39
drag, startPoint x: 1484, startPoint y: 619, endPoint x: 1478, endPoint y: 566, distance: 53.5
click at [1478, 566] on html "Ashish RaghuWanshi Home Catalog Transactions Analytics Resources Marketplace As…" at bounding box center [743, 336] width 1486 height 672
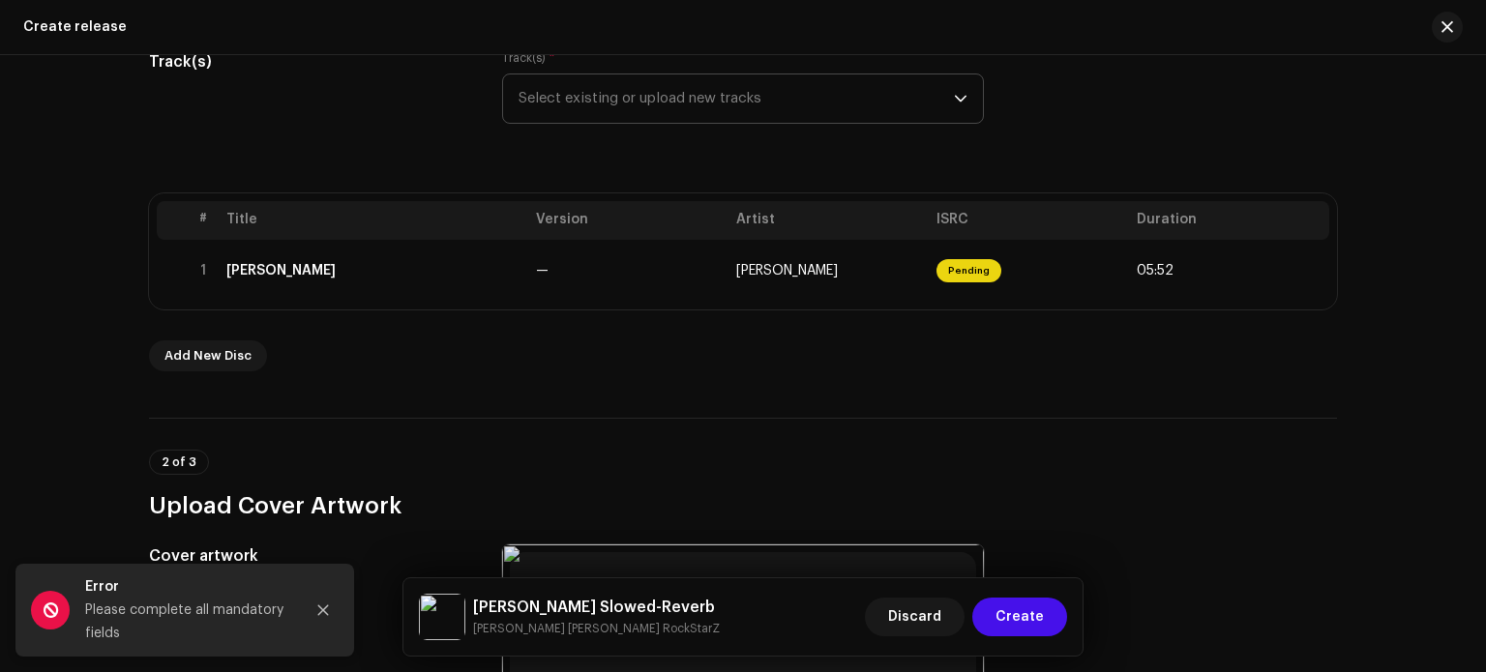
scroll to position [232, 0]
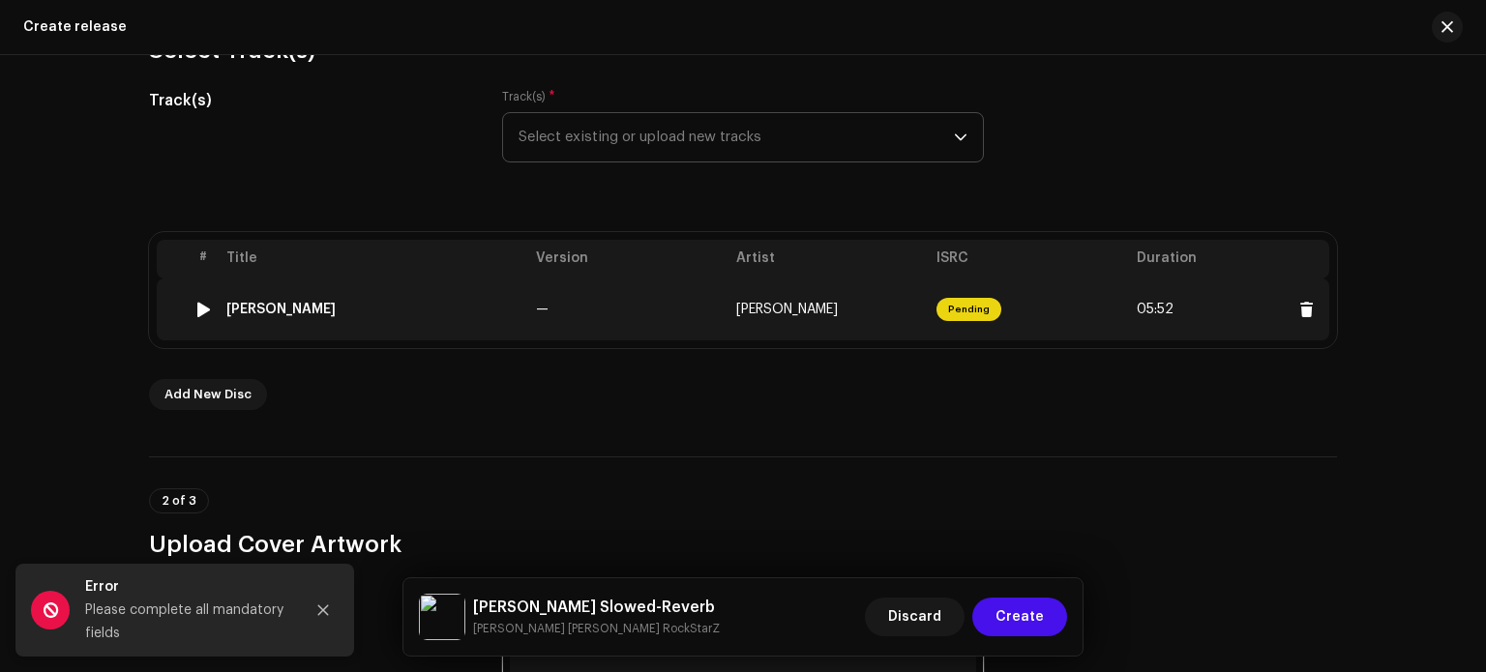
click at [838, 307] on span "[PERSON_NAME]" at bounding box center [787, 310] width 102 height 14
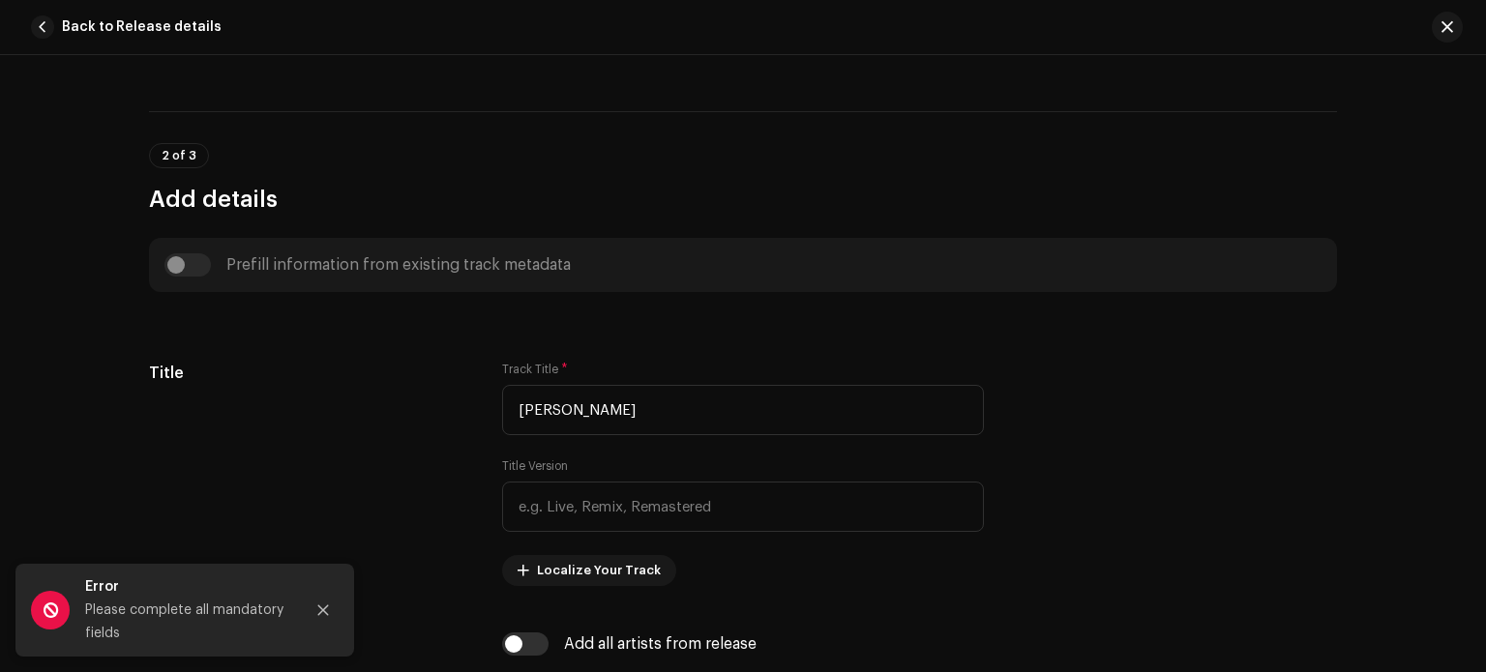
scroll to position [845, 0]
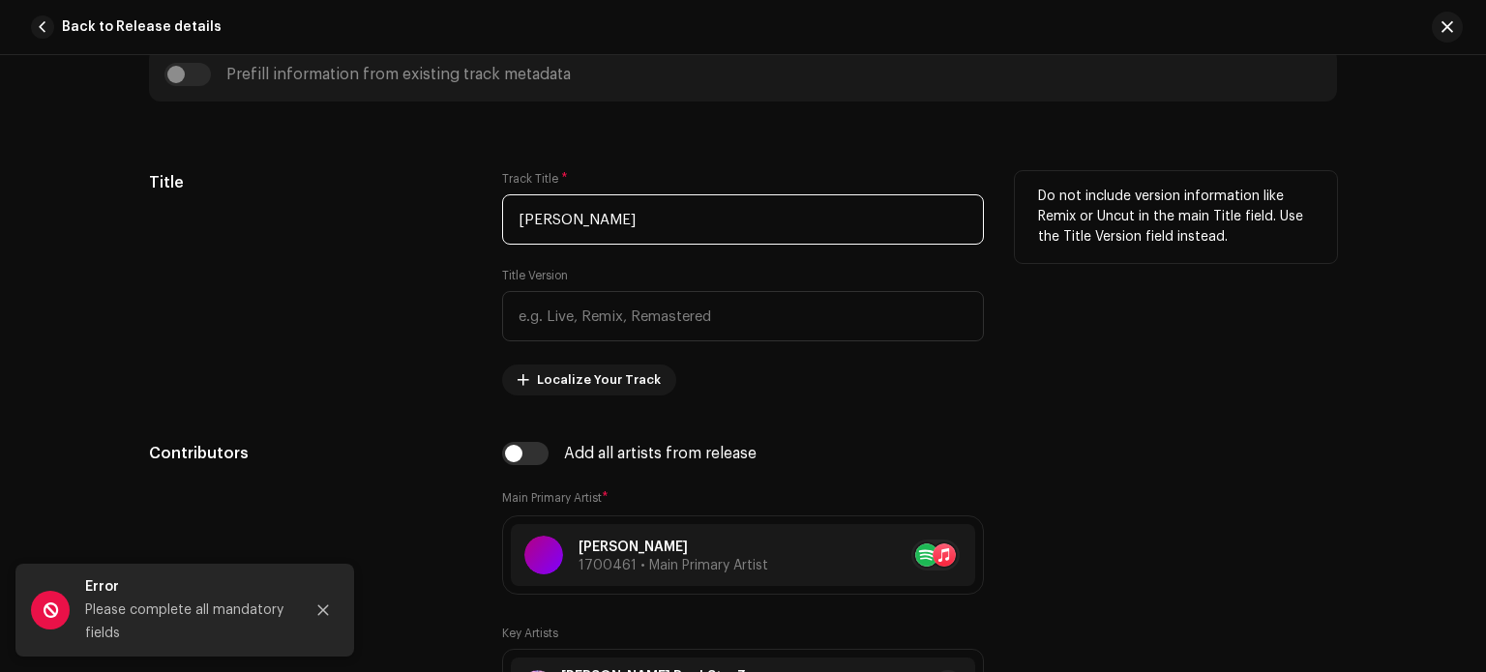
click at [779, 235] on input "[PERSON_NAME]" at bounding box center [743, 219] width 482 height 50
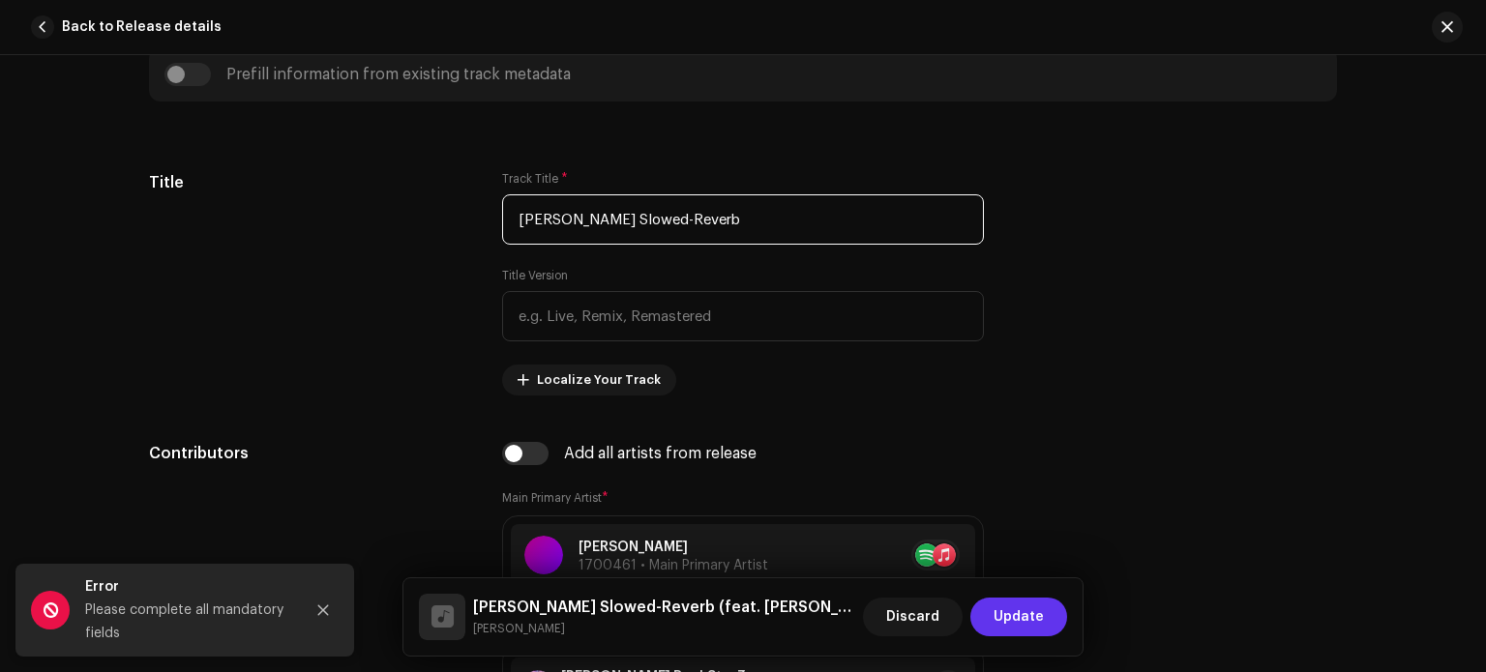
type input "[PERSON_NAME] Slowed-Reverb"
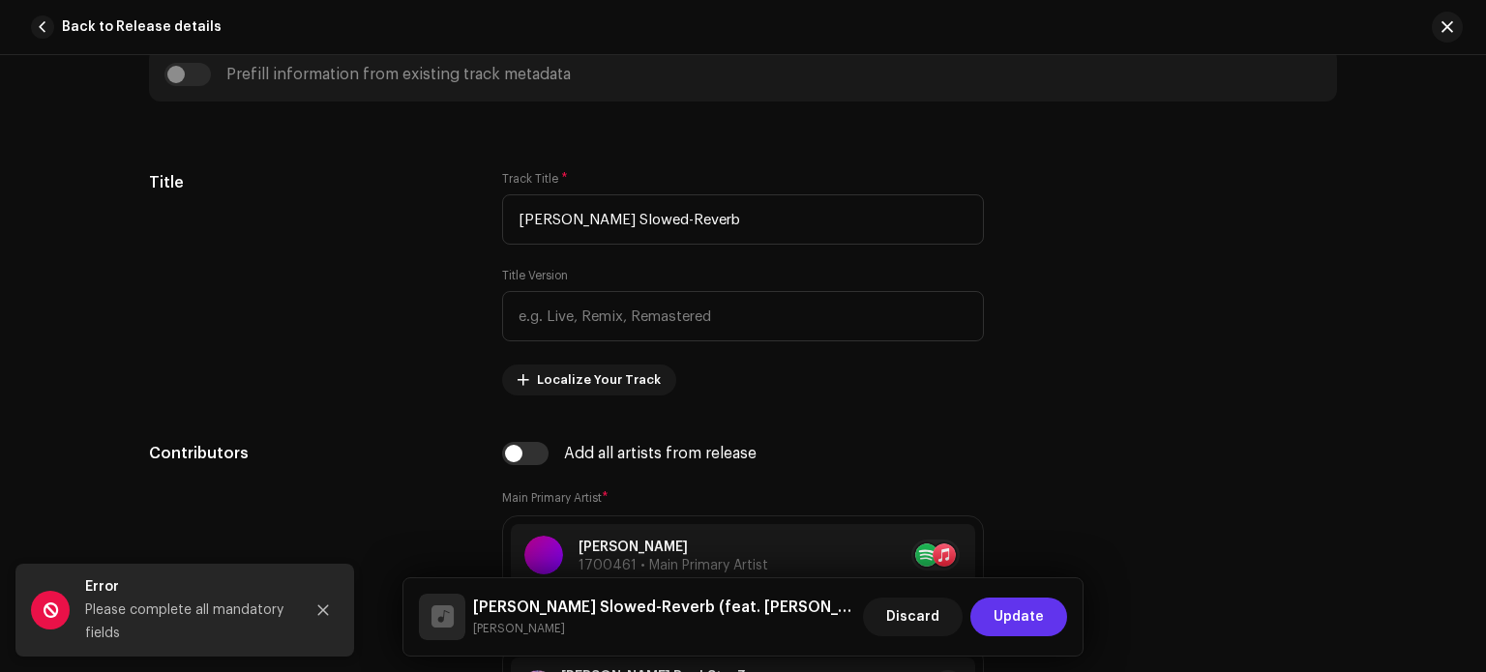
click at [1026, 621] on span "Update" at bounding box center [1019, 617] width 50 height 39
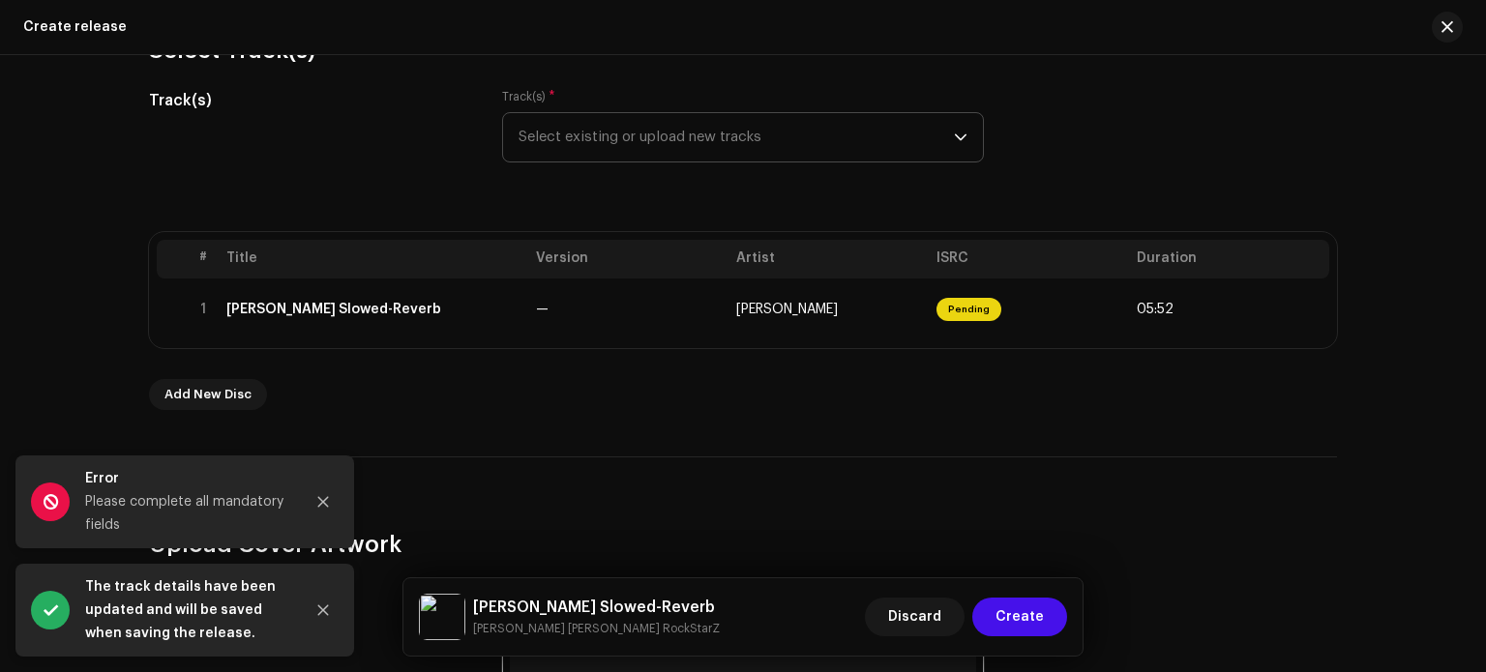
click at [1026, 621] on span "Create" at bounding box center [1020, 617] width 48 height 39
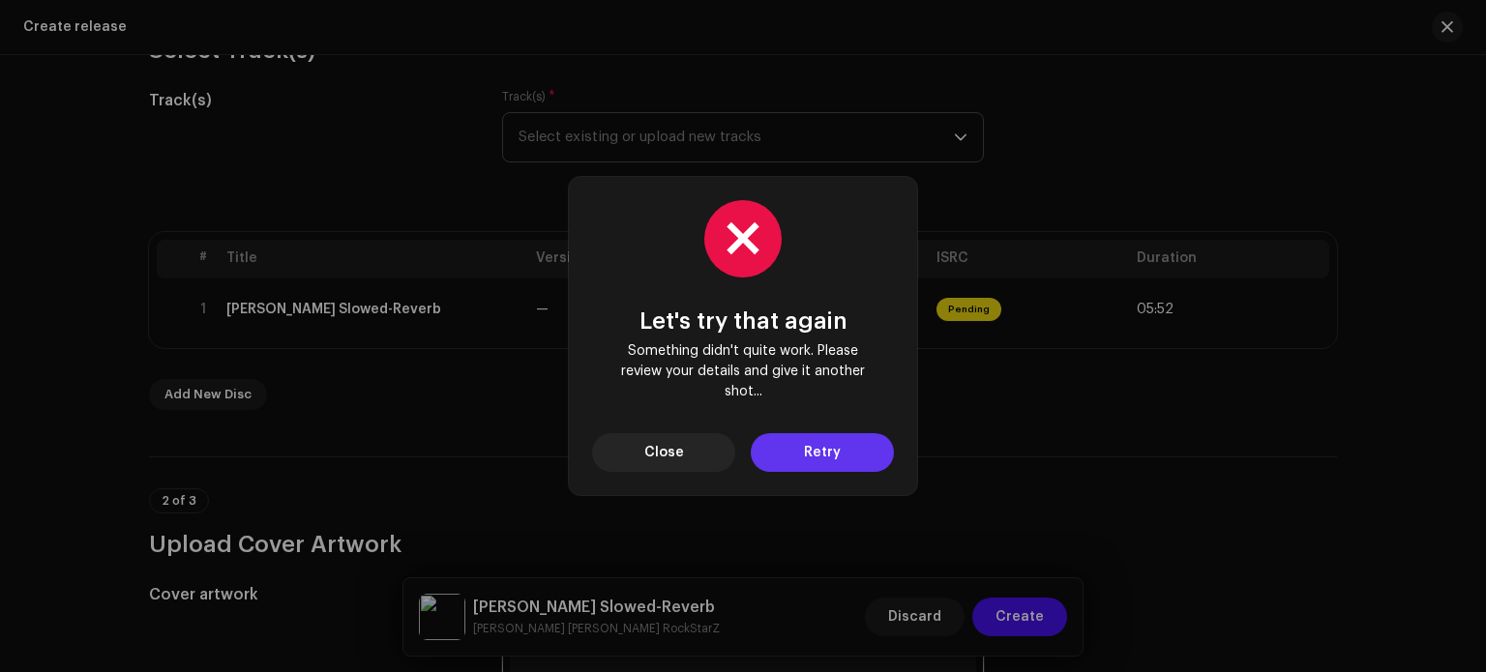
click at [807, 460] on span "Retry" at bounding box center [822, 452] width 37 height 39
click at [1023, 463] on div "Let's try that again Something didn't quite work. Please review your details an…" at bounding box center [743, 336] width 1486 height 672
click at [840, 464] on button "Retry" at bounding box center [822, 452] width 143 height 39
click at [844, 461] on button "Retry" at bounding box center [822, 452] width 143 height 39
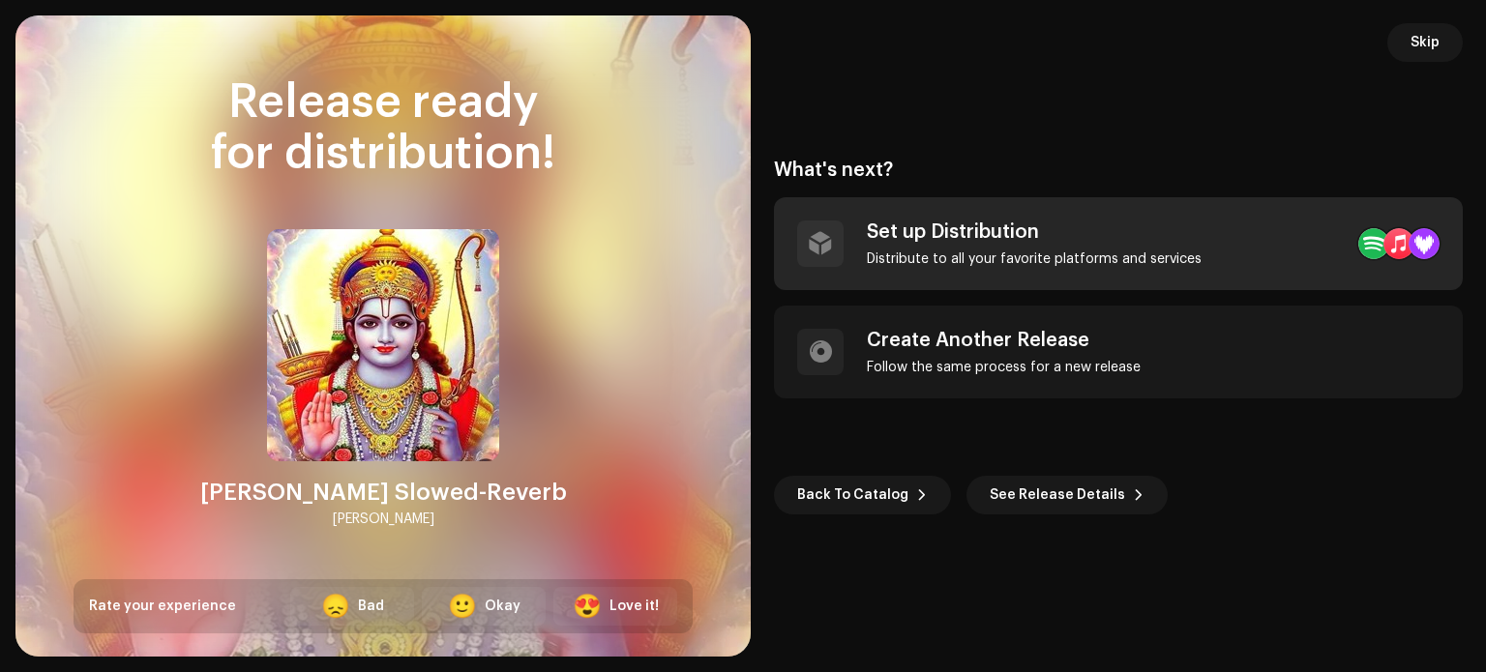
click at [1177, 248] on div "Set up Distribution Distribute to all your favorite platforms and services" at bounding box center [1034, 244] width 335 height 46
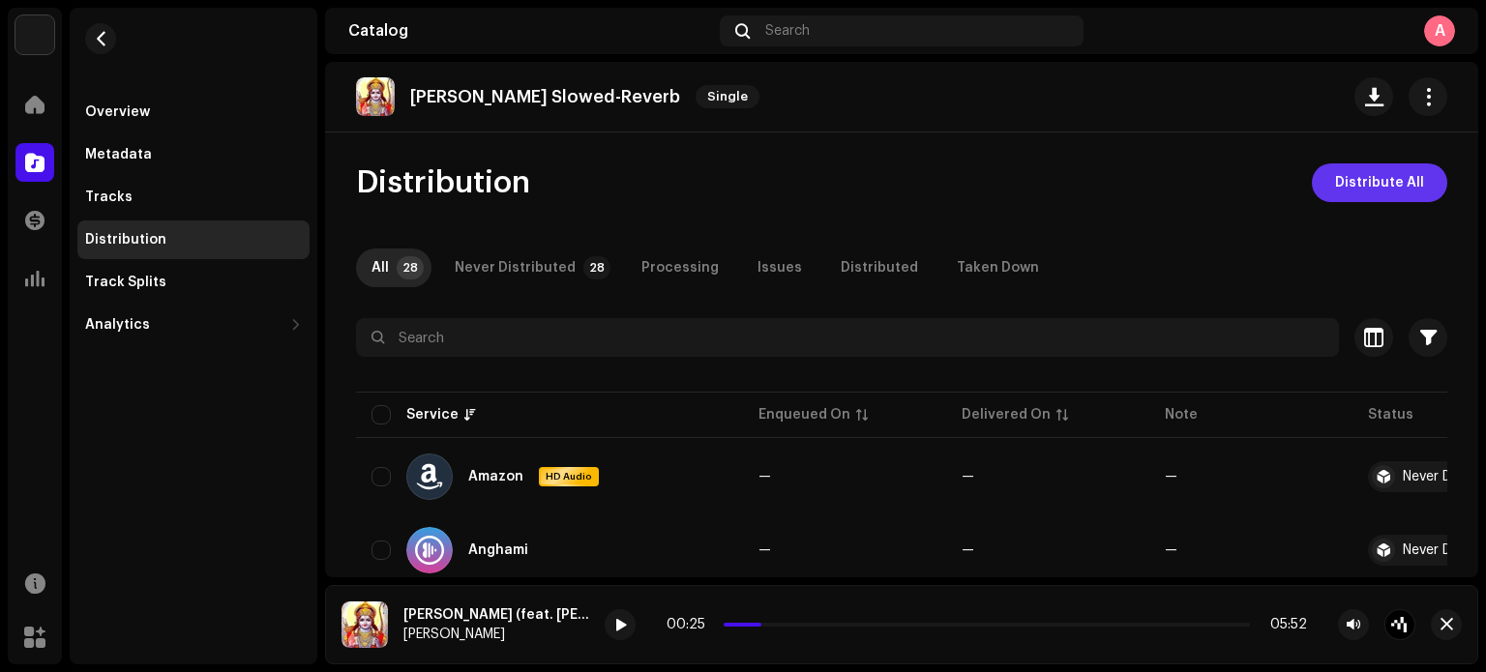
click at [1362, 186] on span "Distribute All" at bounding box center [1379, 183] width 89 height 39
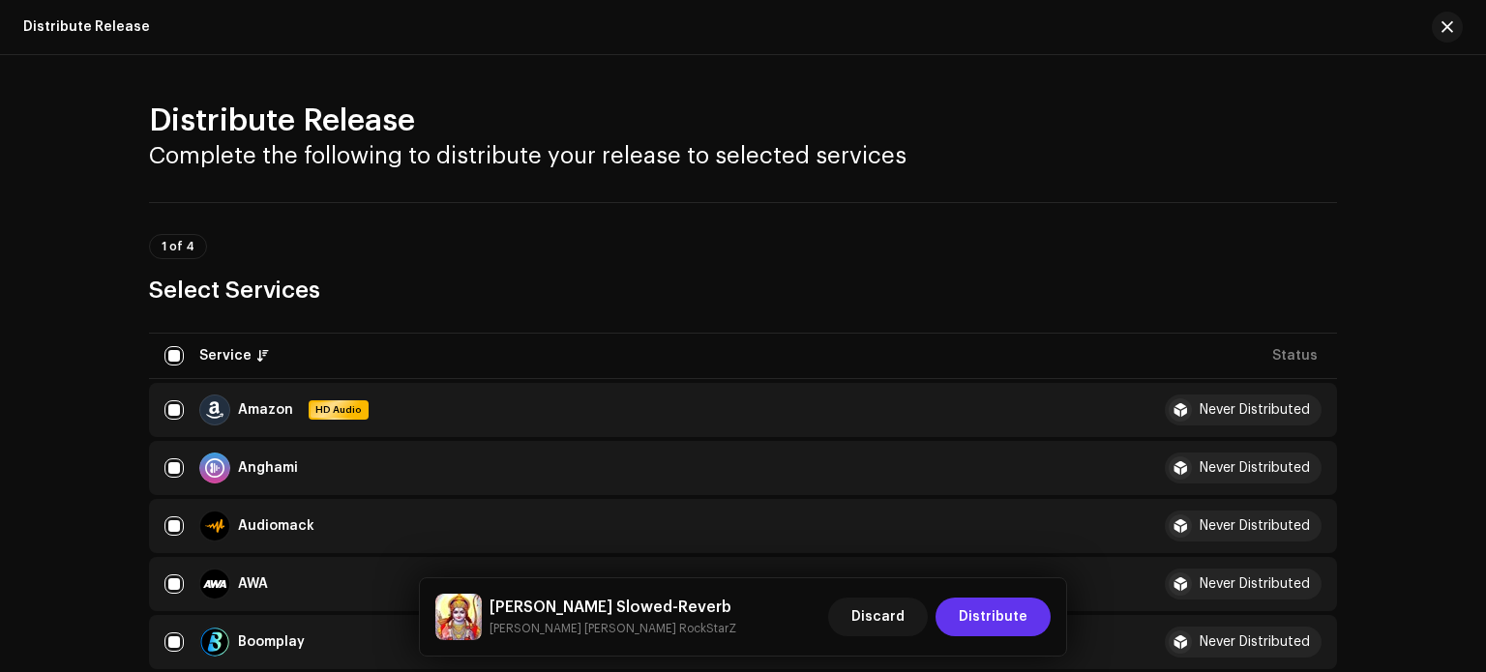
click at [987, 613] on span "Distribute" at bounding box center [993, 617] width 69 height 39
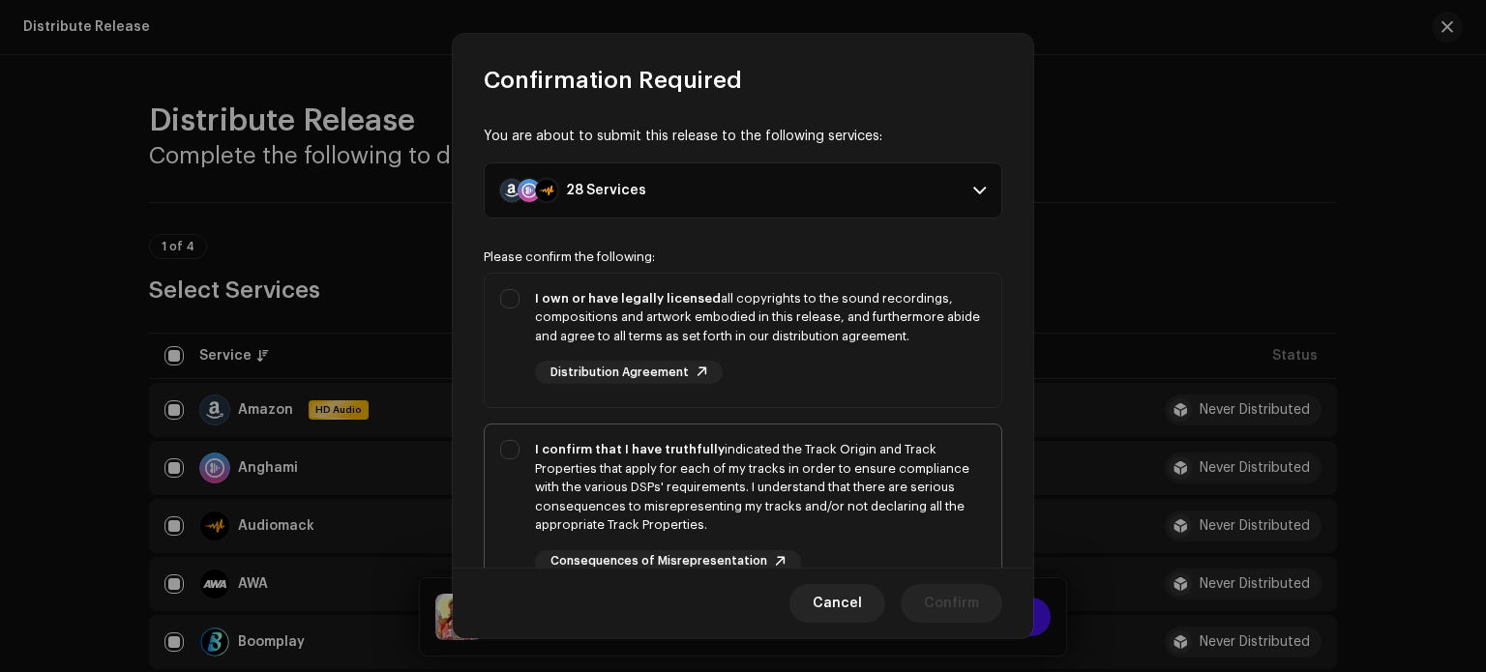
click at [506, 458] on div "I confirm that I have truthfully indicated the Track Origin and Track Propertie…" at bounding box center [743, 507] width 517 height 164
checkbox input "true"
click at [502, 296] on div "I own or have legally licensed all copyrights to the sound recordings, composit…" at bounding box center [743, 337] width 517 height 127
checkbox input "true"
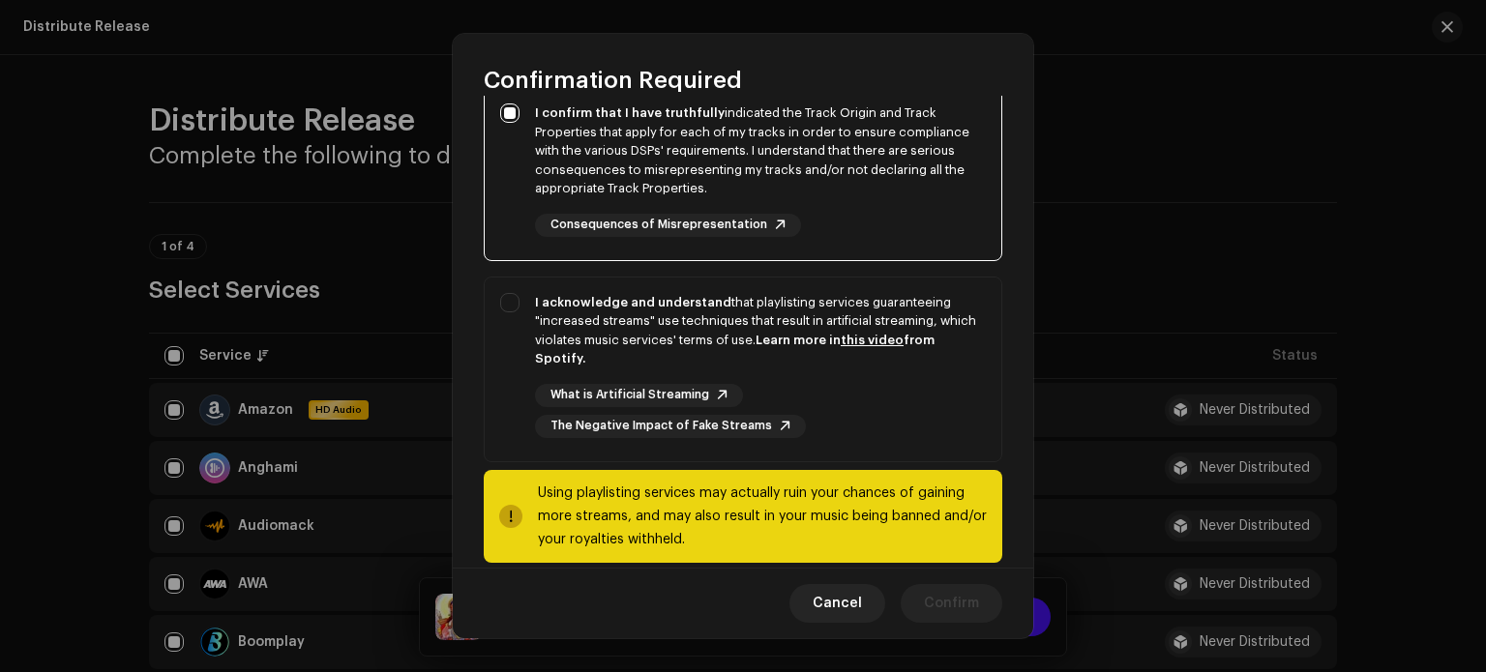
scroll to position [343, 0]
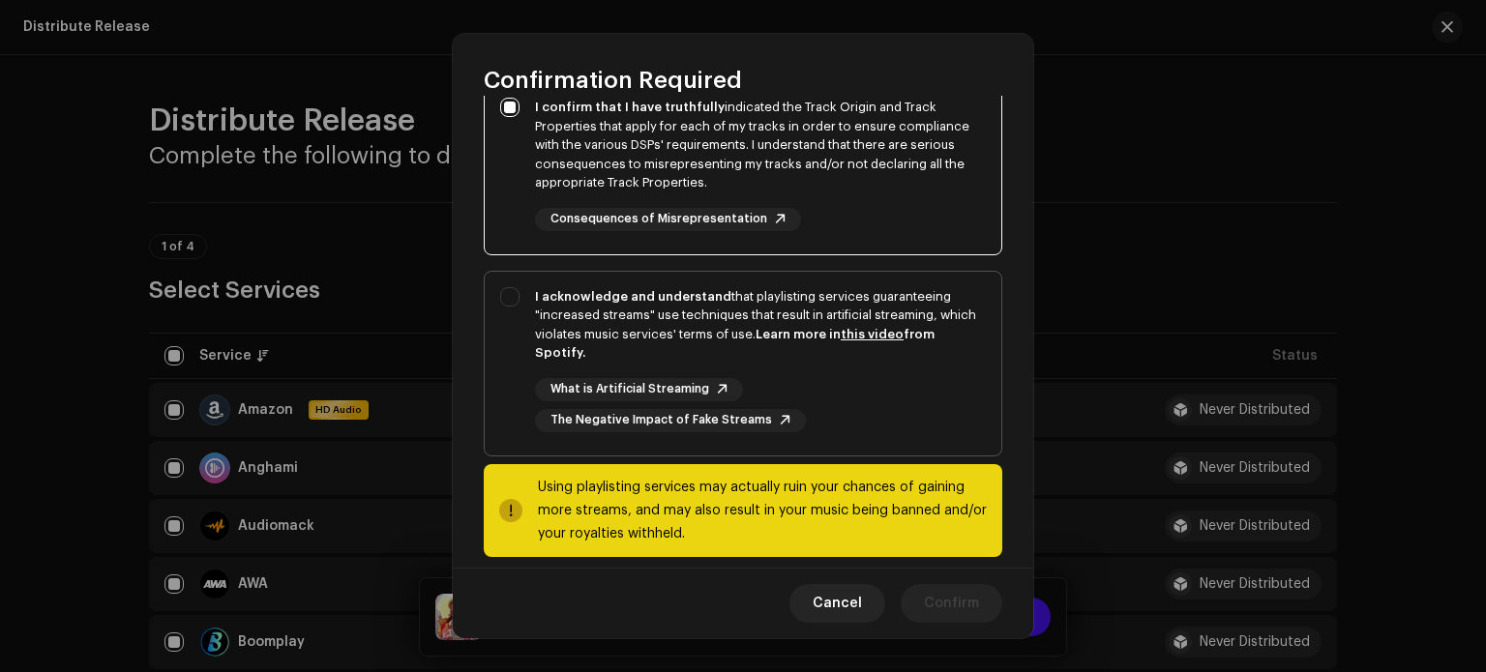
click at [505, 297] on div "I acknowledge and understand that playlisting services guaranteeing "increased …" at bounding box center [743, 360] width 517 height 176
checkbox input "true"
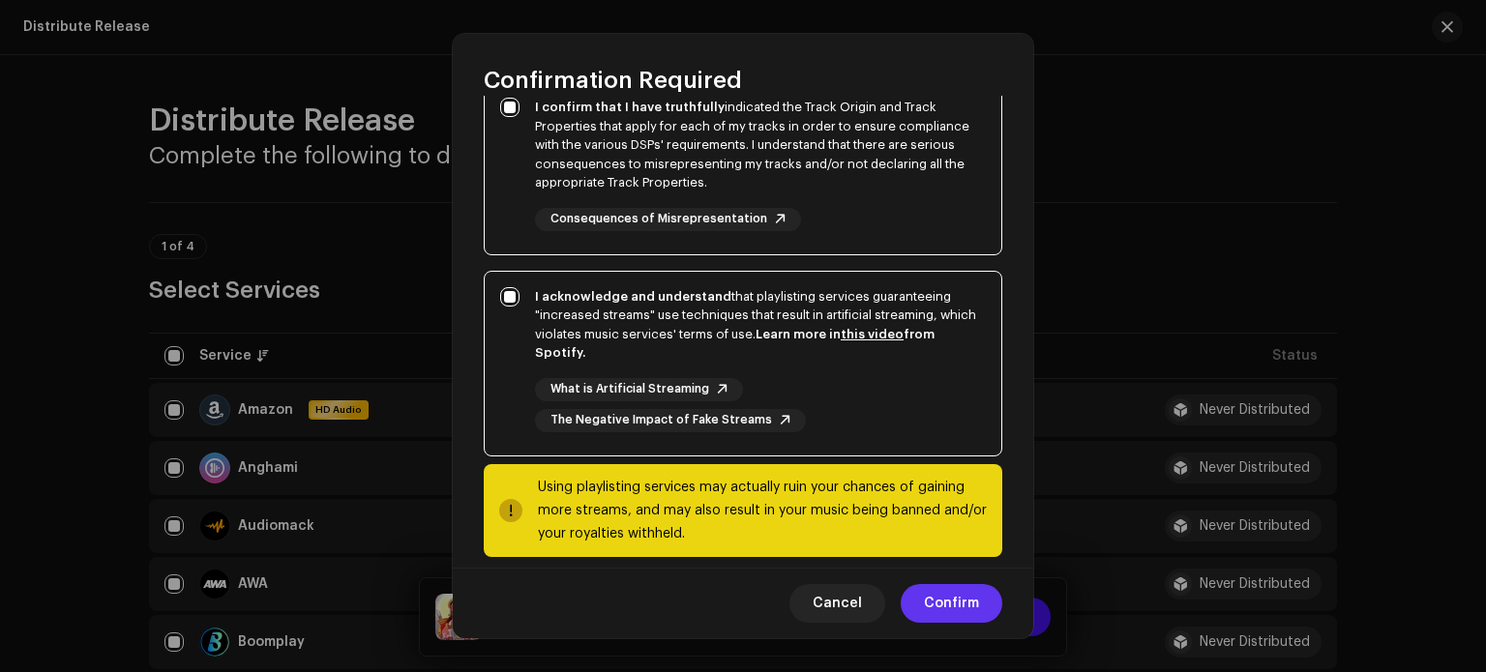
click at [943, 602] on span "Confirm" at bounding box center [951, 603] width 55 height 39
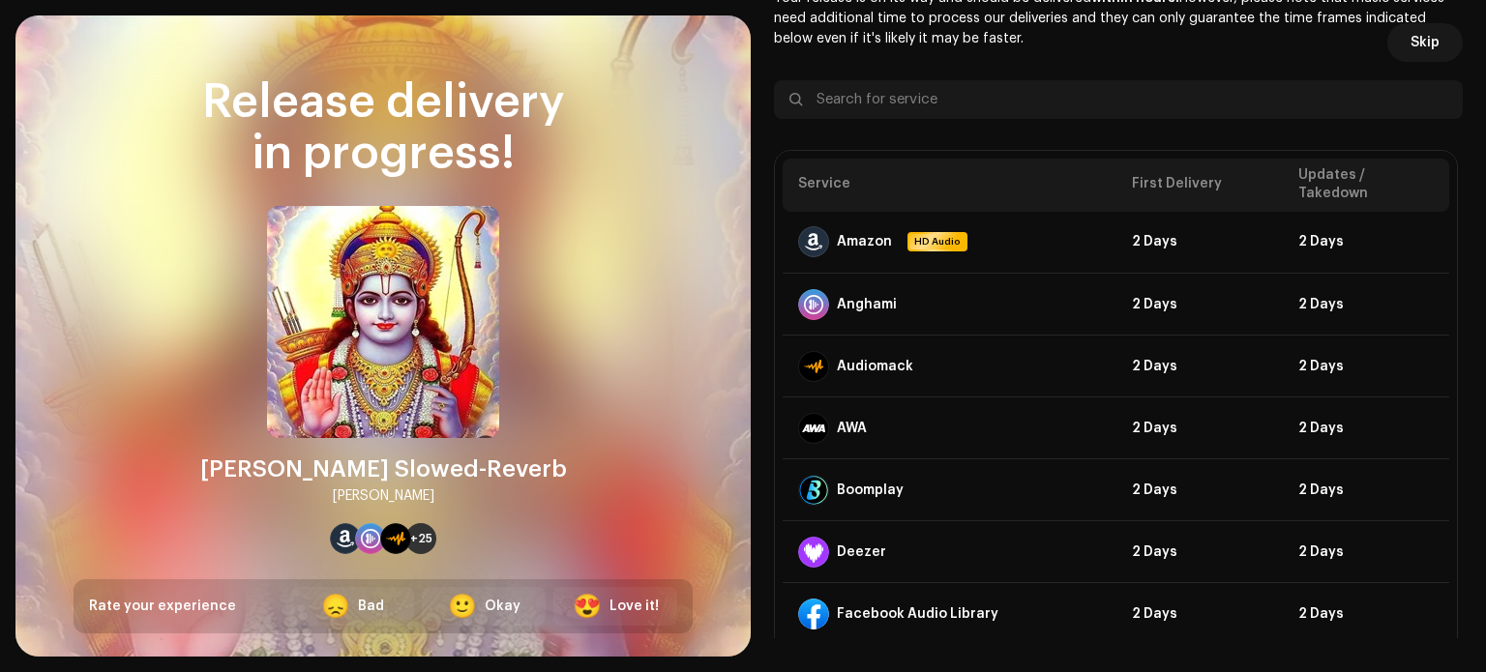
drag, startPoint x: 1455, startPoint y: 228, endPoint x: 1454, endPoint y: 170, distance: 58.1
click at [1454, 170] on div "Skip DSP Guidelines for Delivery Lead Time Your release is on its way and shoul…" at bounding box center [1118, 336] width 735 height 642
drag, startPoint x: 1484, startPoint y: 189, endPoint x: 1481, endPoint y: 96, distance: 92.9
click at [1481, 96] on html "Ashish RaghuWanshi Home Catalog Transactions Analytics Resources Marketplace Ov…" at bounding box center [743, 336] width 1486 height 672
drag, startPoint x: 1448, startPoint y: 205, endPoint x: 1448, endPoint y: 173, distance: 31.9
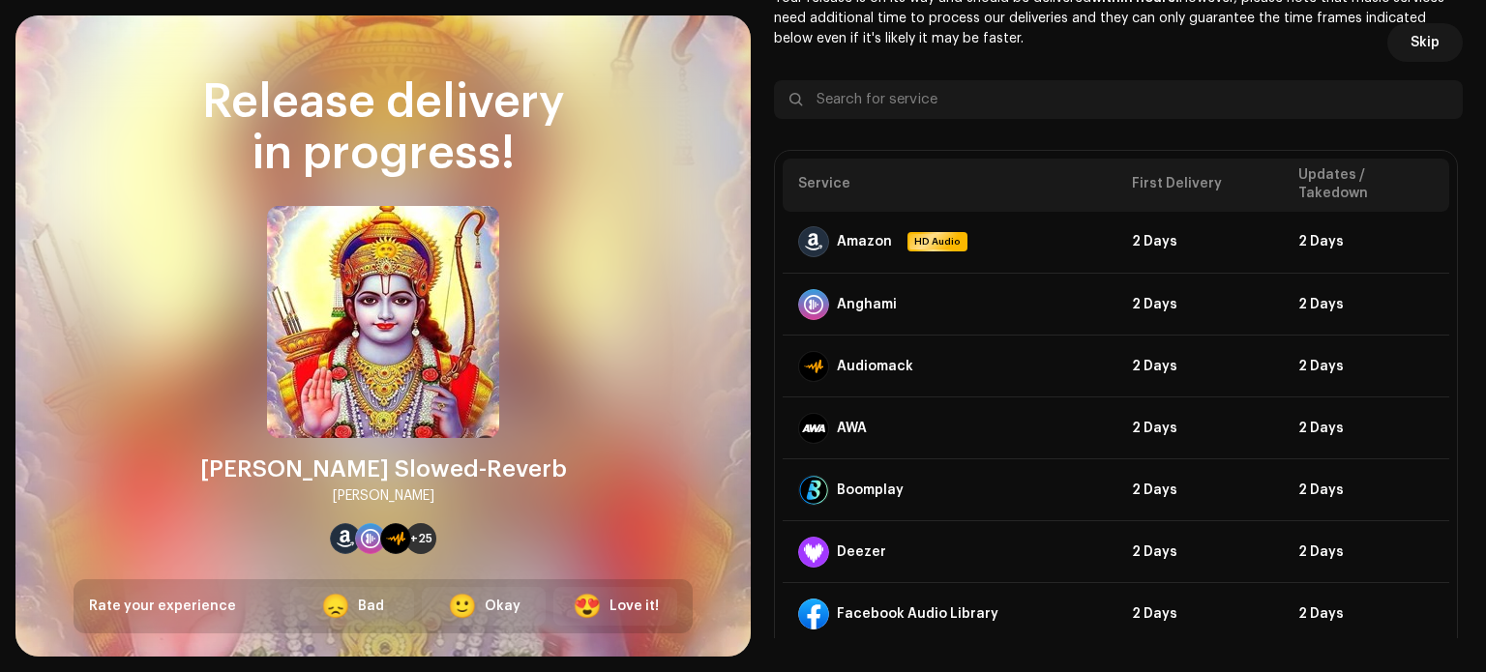
click at [1436, 42] on button "Skip" at bounding box center [1425, 42] width 75 height 39
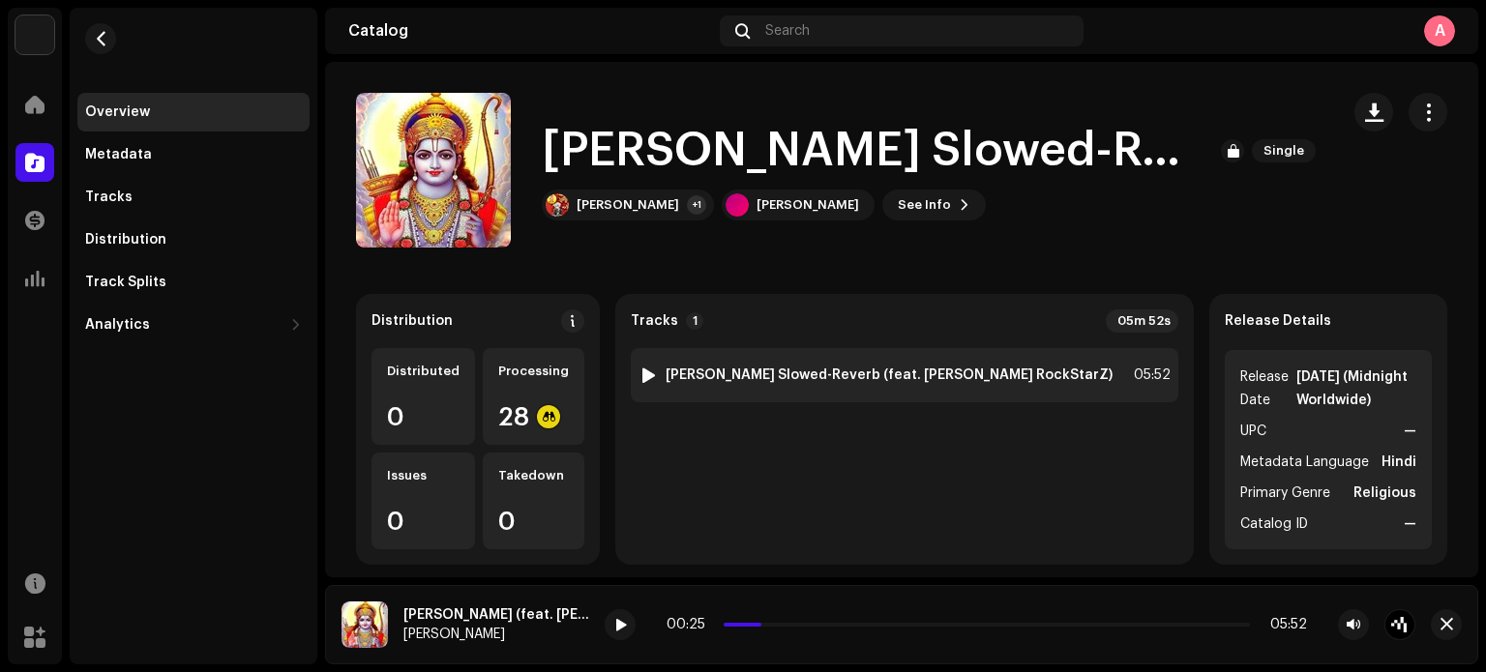
click at [656, 370] on div at bounding box center [649, 375] width 15 height 15
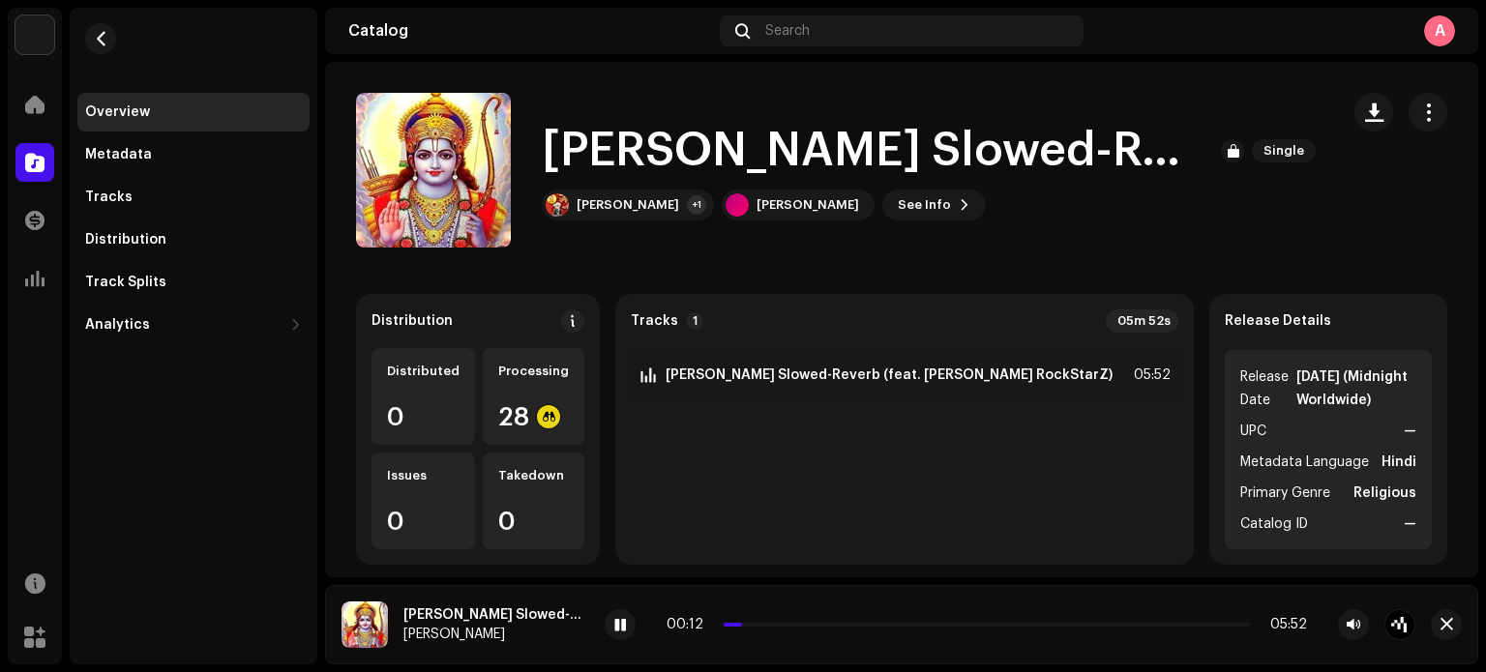
click at [762, 619] on div "00:12 05:52" at bounding box center [987, 624] width 641 height 15
click at [755, 624] on p-slider at bounding box center [987, 625] width 526 height 4
click at [779, 623] on p-slider at bounding box center [987, 625] width 526 height 4
click at [823, 626] on p-slider at bounding box center [987, 625] width 526 height 4
click at [626, 623] on span at bounding box center [621, 625] width 12 height 15
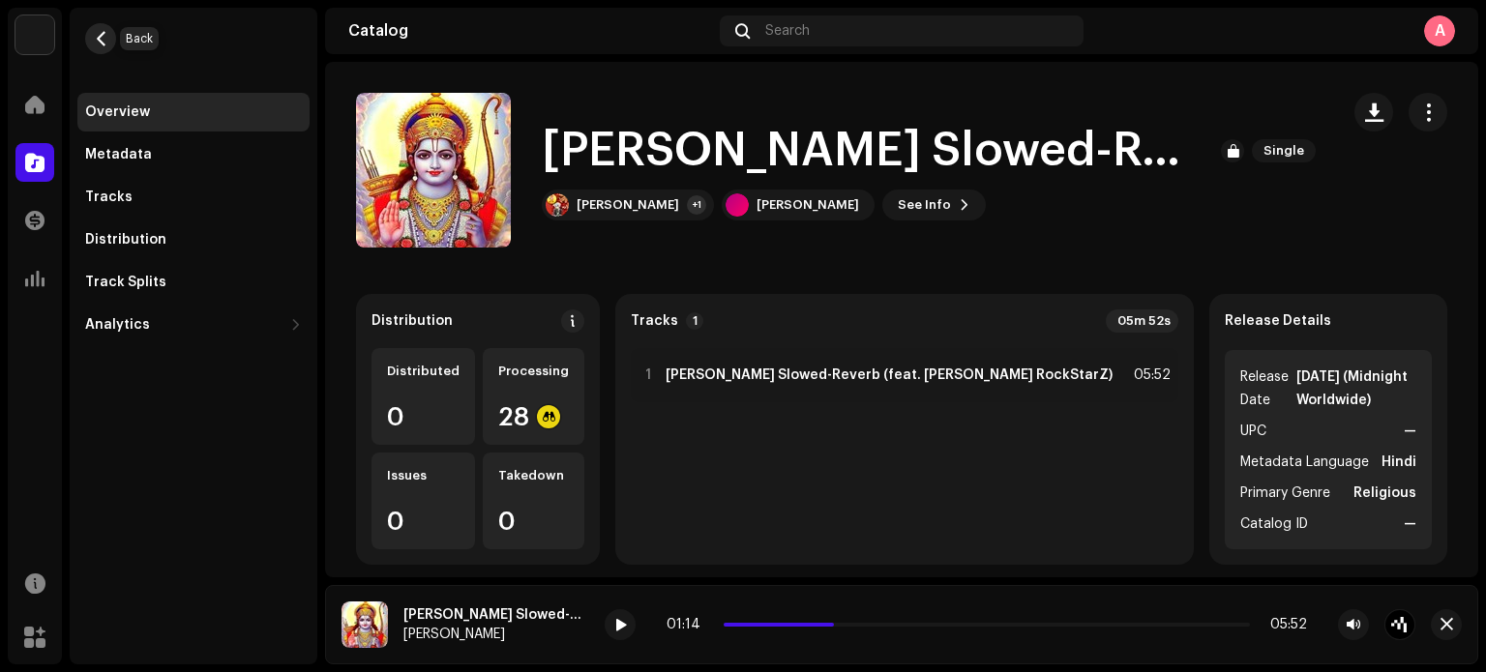
click at [101, 34] on span "button" at bounding box center [101, 38] width 15 height 15
click at [45, 88] on div at bounding box center [34, 104] width 39 height 39
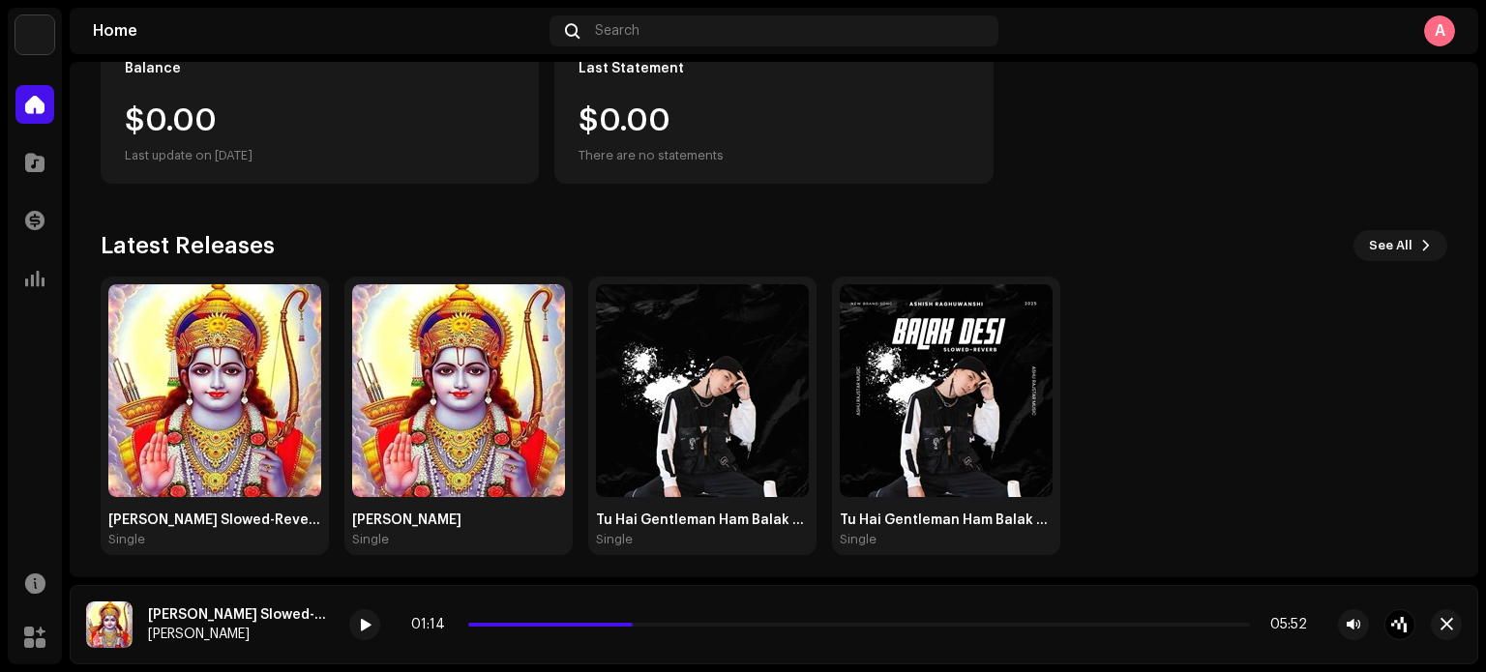
scroll to position [250, 0]
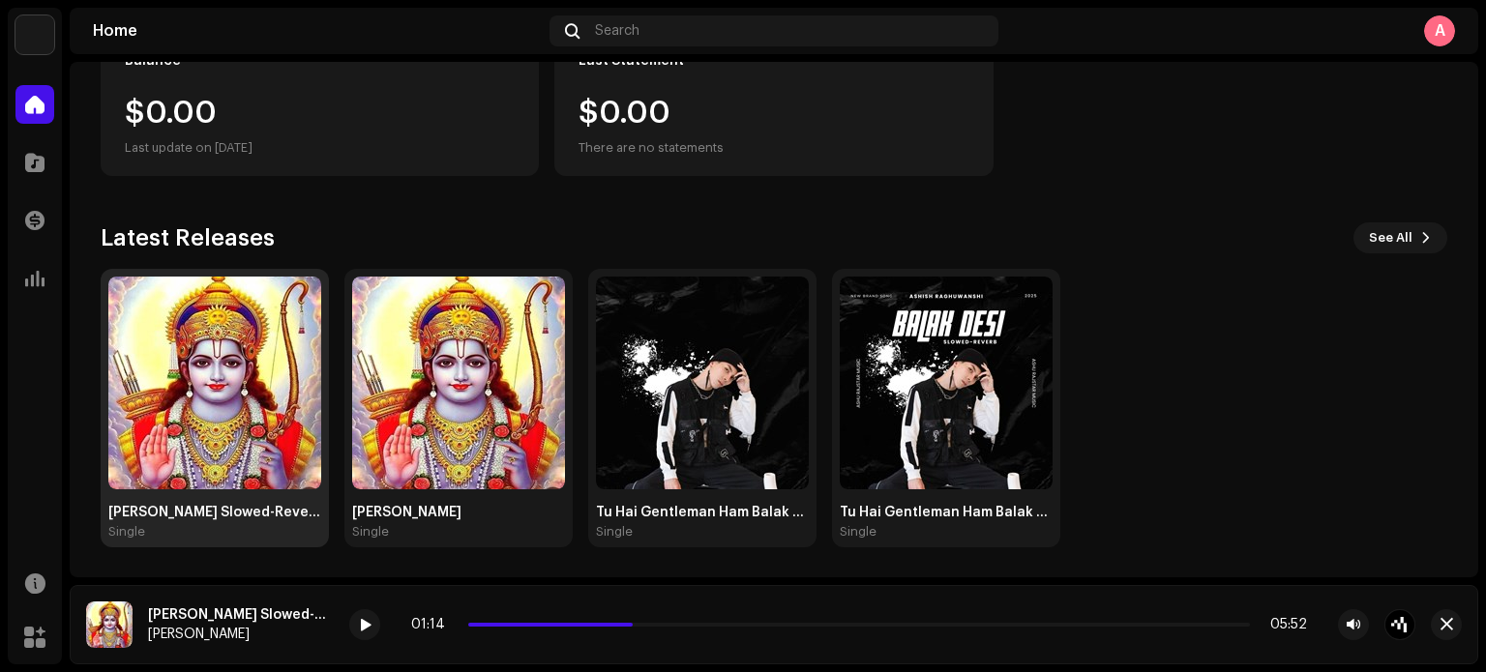
click at [178, 458] on img at bounding box center [214, 383] width 213 height 213
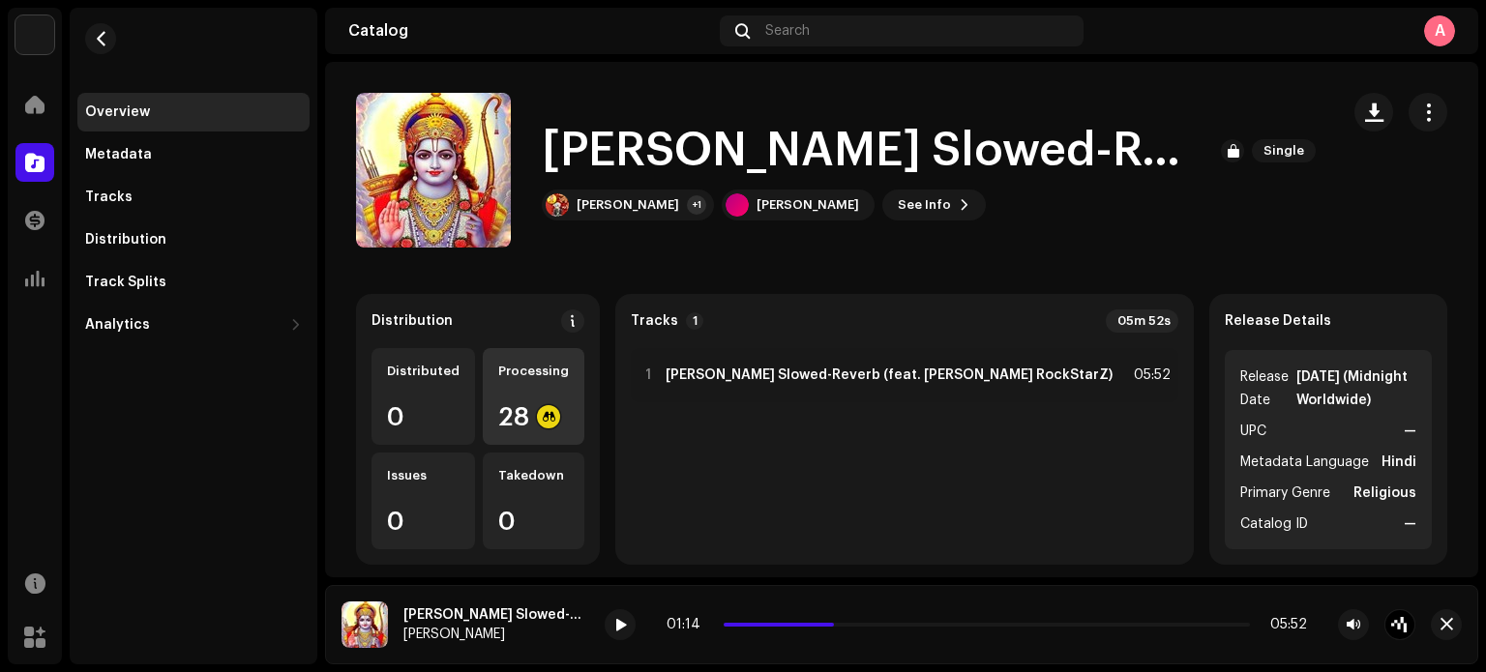
click at [560, 405] on re-a-icon-status-badge at bounding box center [548, 416] width 23 height 23
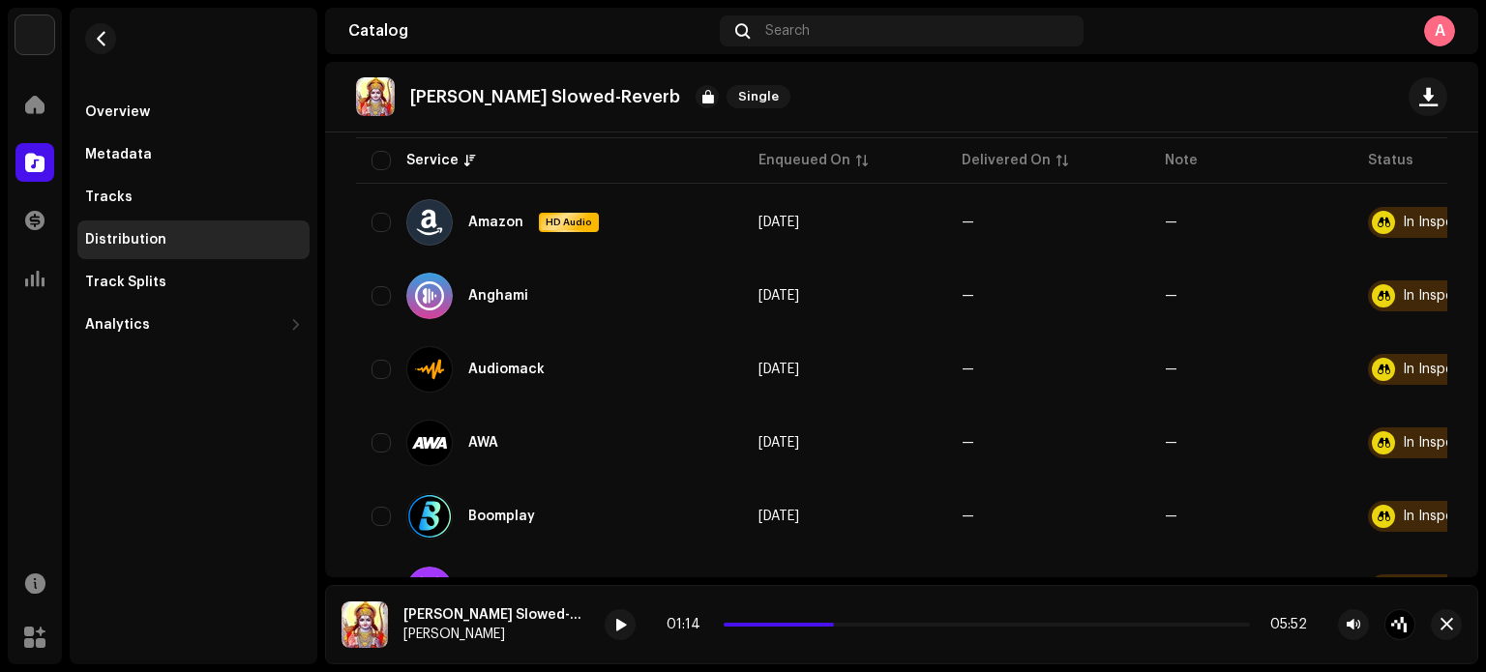
scroll to position [251, 0]
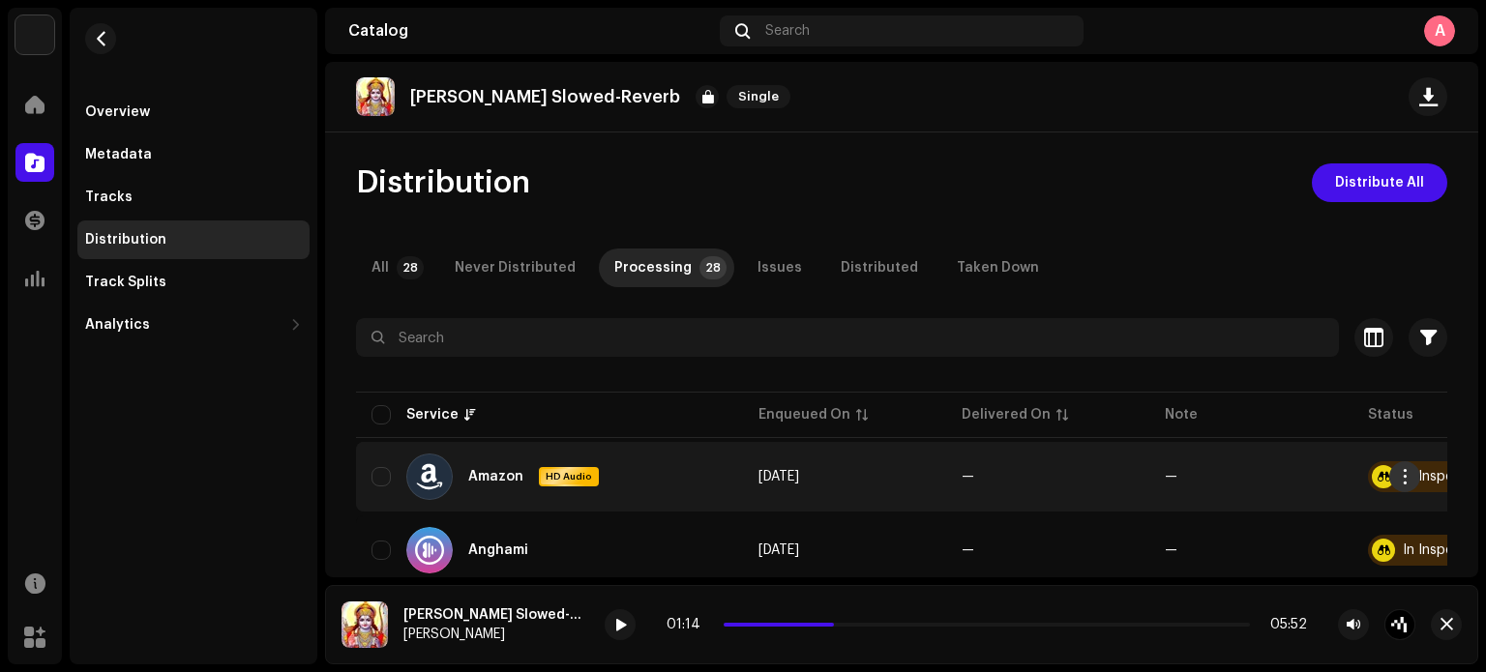
scroll to position [251, 0]
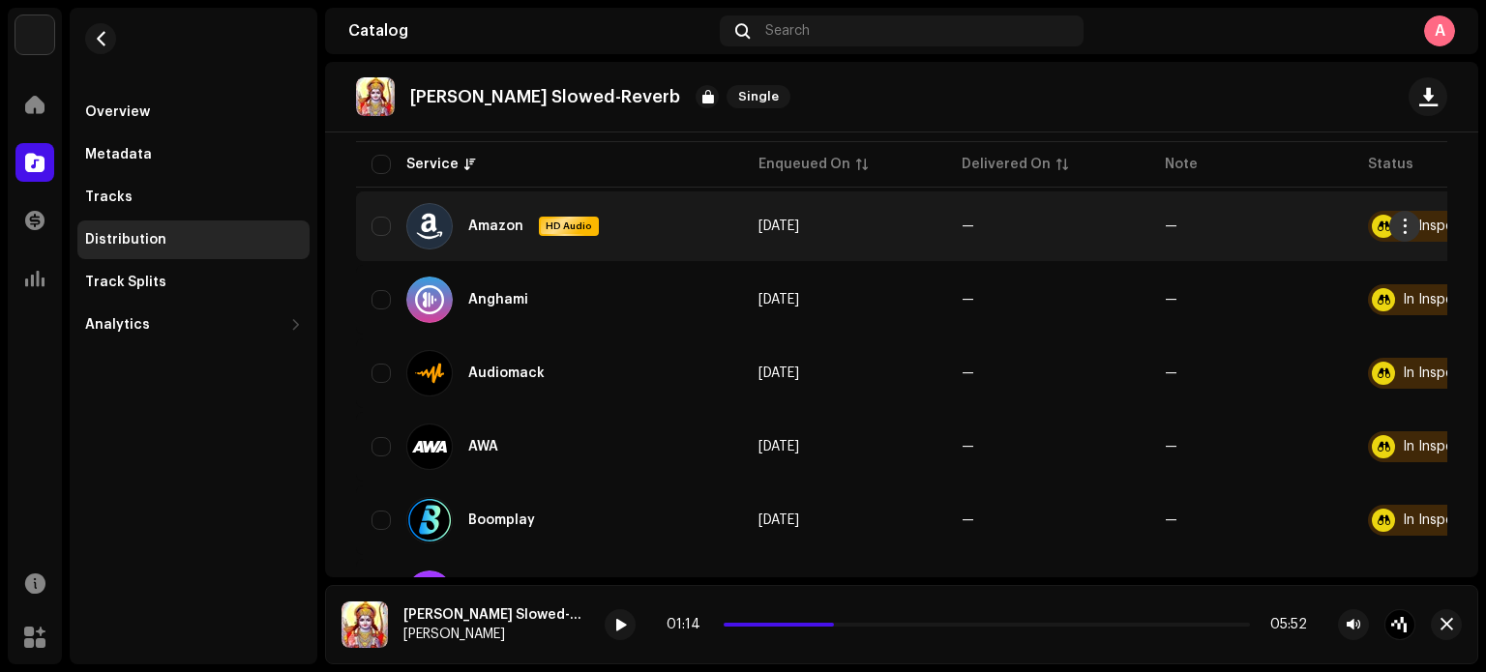
click at [1400, 226] on span "button" at bounding box center [1405, 226] width 15 height 15
click at [1302, 209] on td "—" at bounding box center [1250, 227] width 203 height 70
drag, startPoint x: 1388, startPoint y: 263, endPoint x: 1242, endPoint y: 203, distance: 157.9
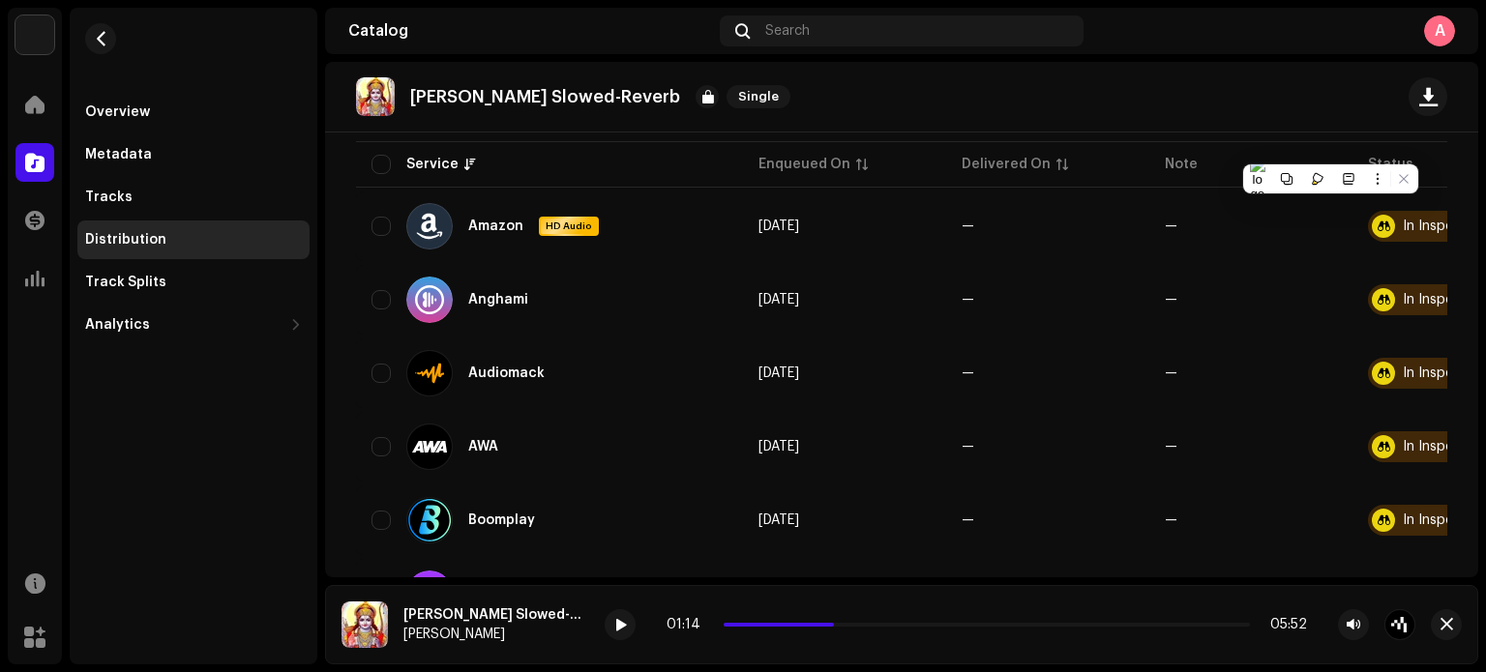
click at [1197, 88] on div "Jai Shri Ram Slowed-Reverb Single" at bounding box center [901, 96] width 1091 height 39
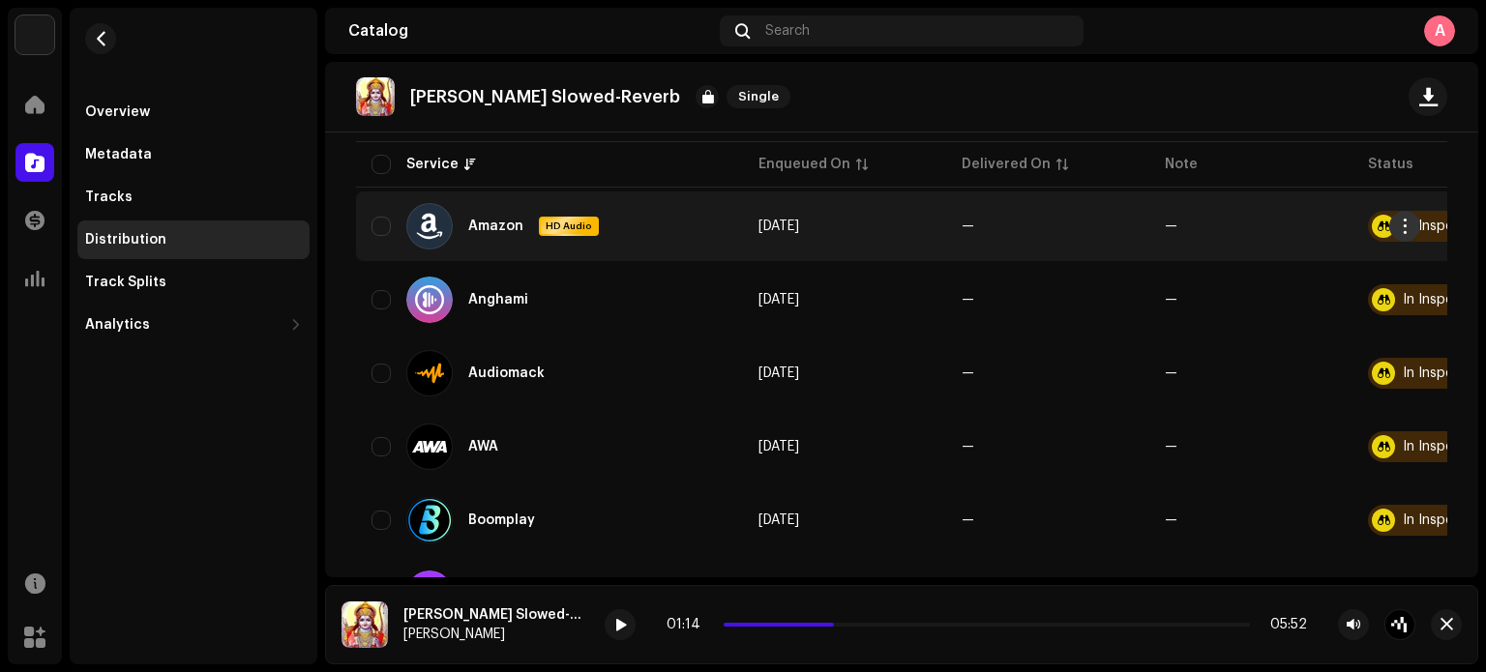
click at [1417, 227] on button "button" at bounding box center [1404, 226] width 31 height 31
click at [1334, 273] on div "Distribute" at bounding box center [1314, 268] width 180 height 15
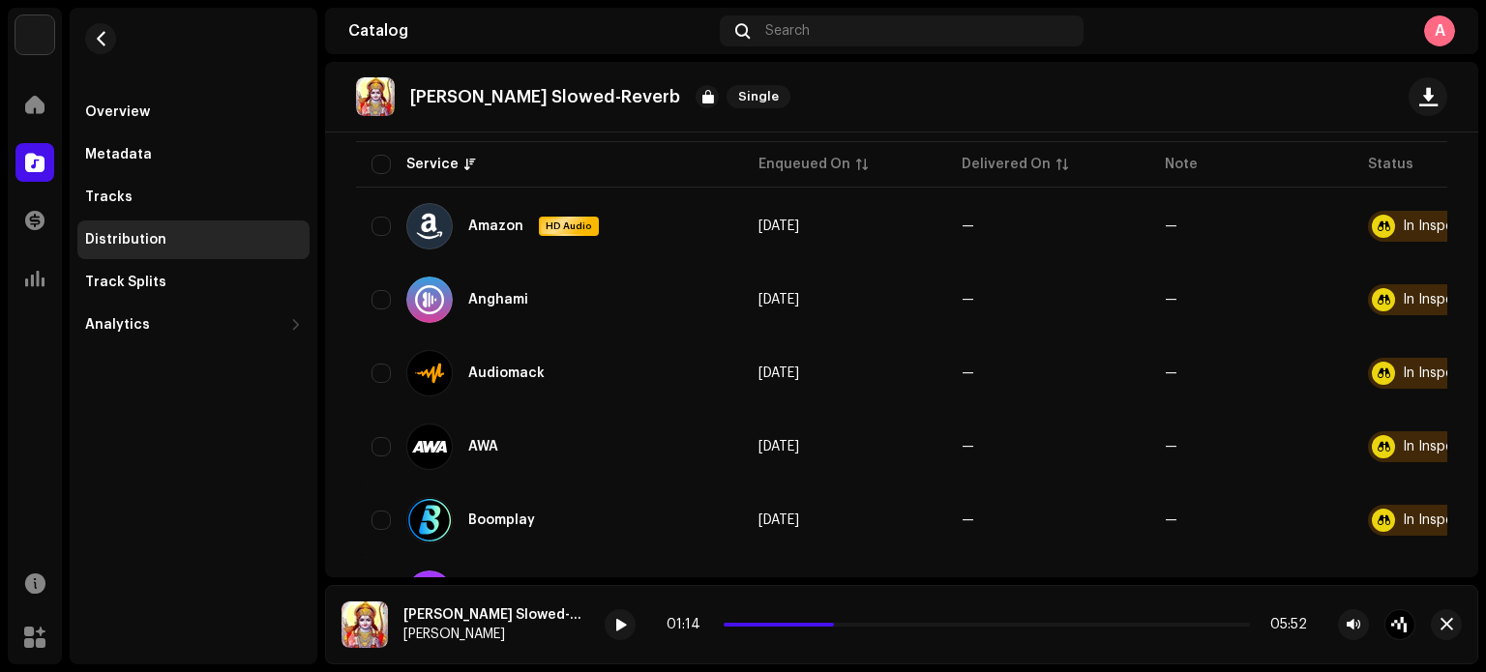
click at [1138, 317] on div "Not Eligible For Distribution A release that has status In Inspection with any …" at bounding box center [743, 336] width 1486 height 672
click at [626, 631] on span at bounding box center [621, 625] width 12 height 15
click at [39, 99] on span at bounding box center [34, 104] width 19 height 15
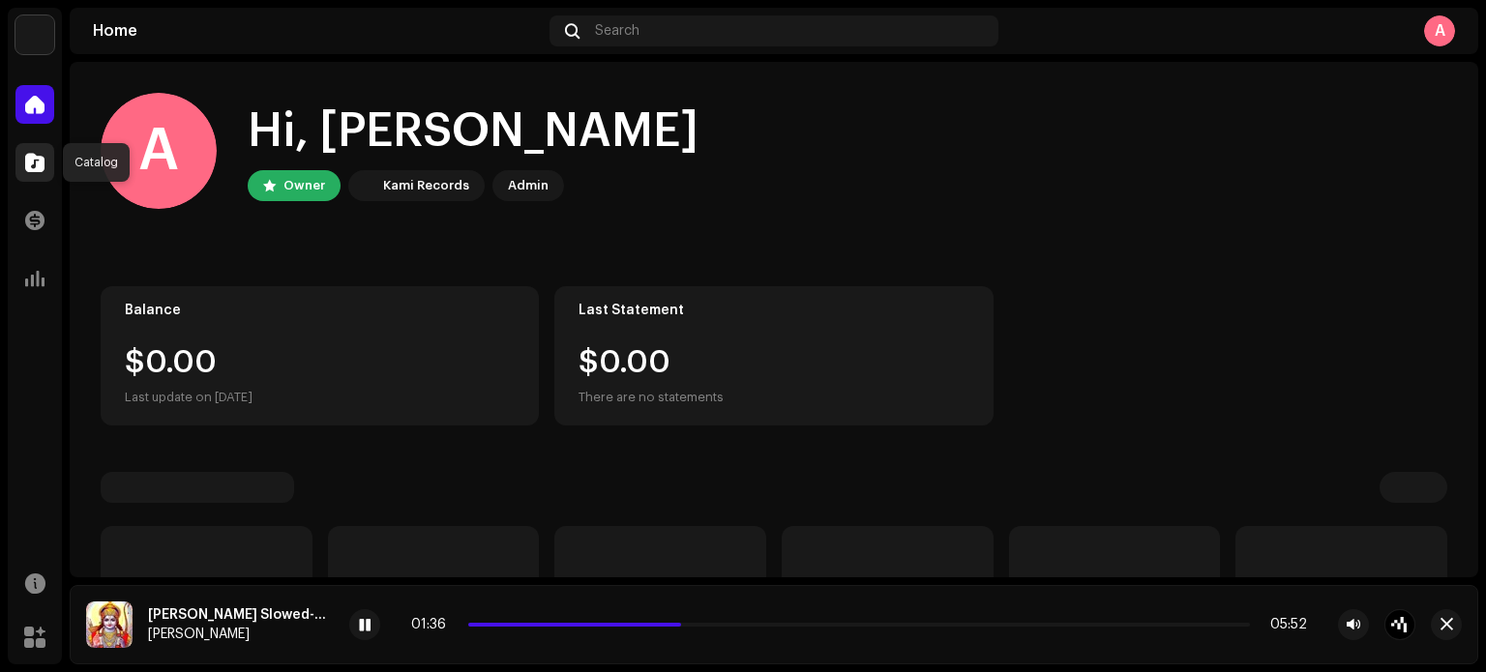
click at [45, 160] on div at bounding box center [34, 162] width 39 height 39
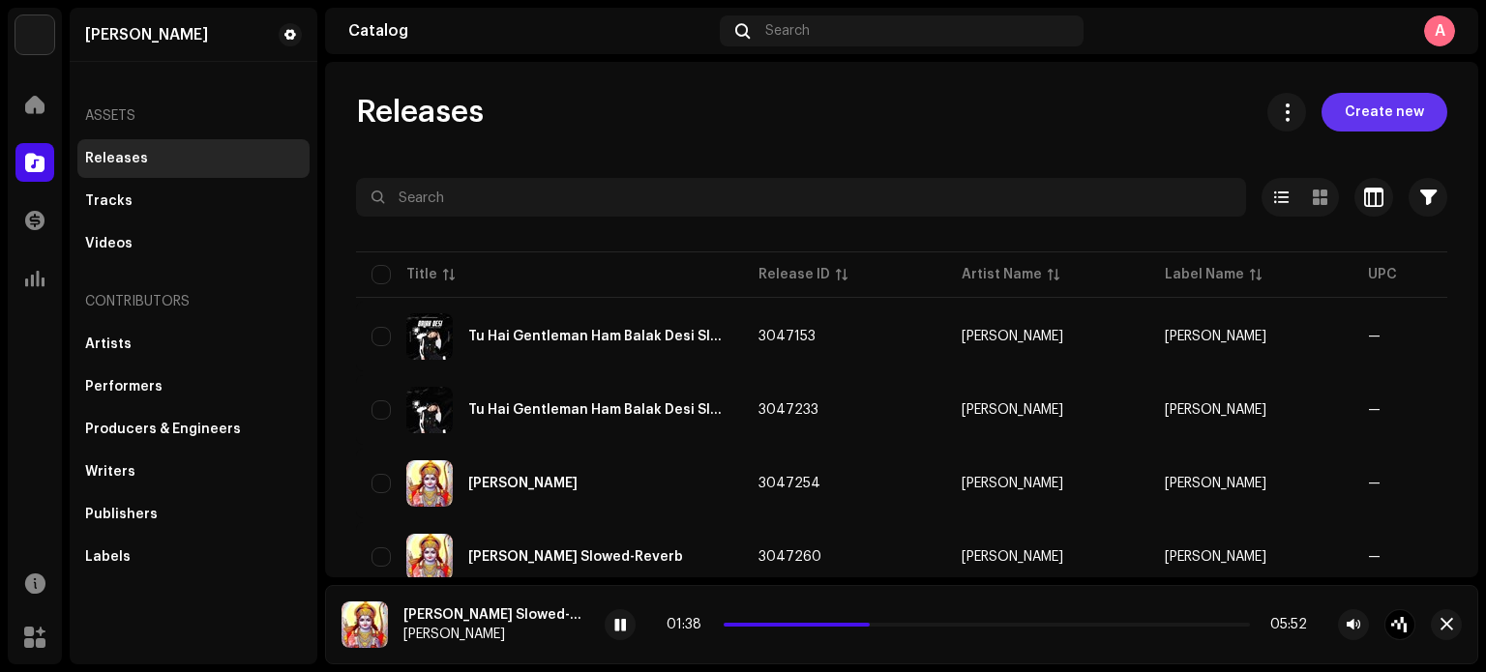
click at [1374, 127] on span "Create new" at bounding box center [1384, 112] width 79 height 39
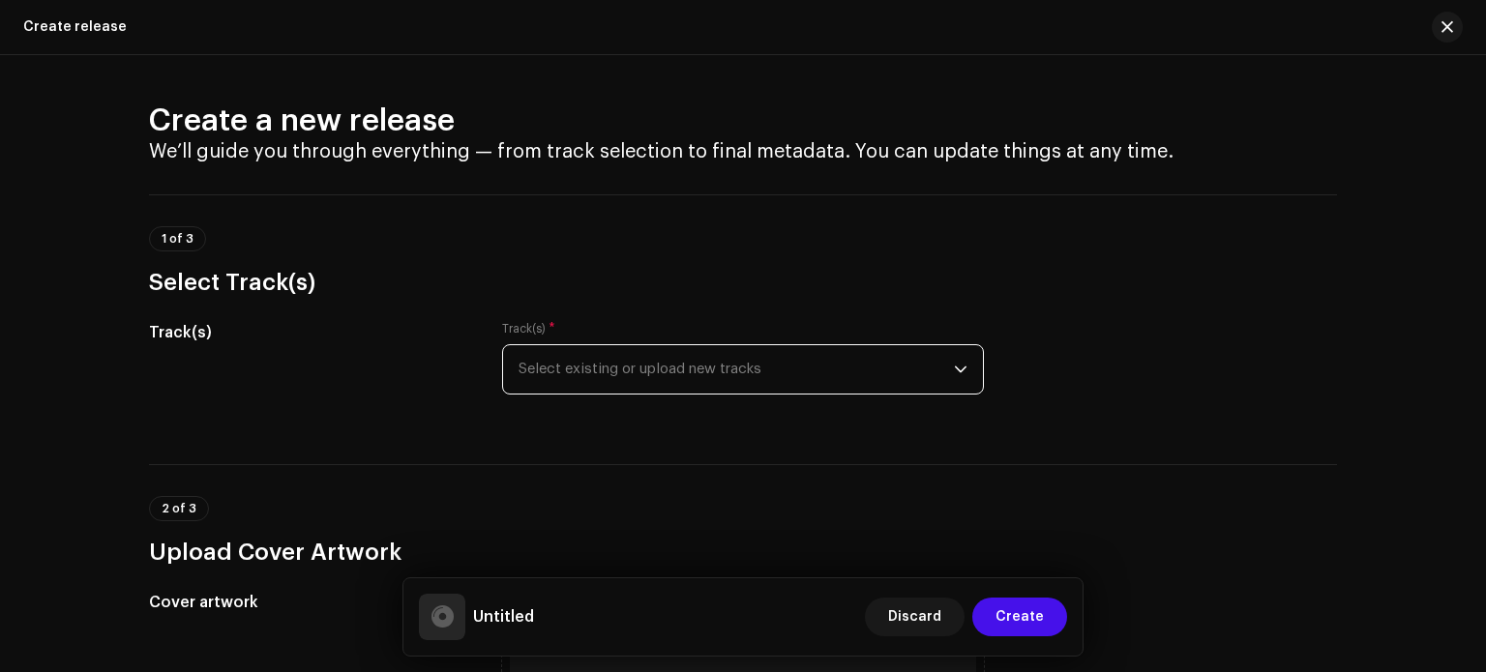
click at [935, 375] on span "Select existing or upload new tracks" at bounding box center [736, 369] width 435 height 48
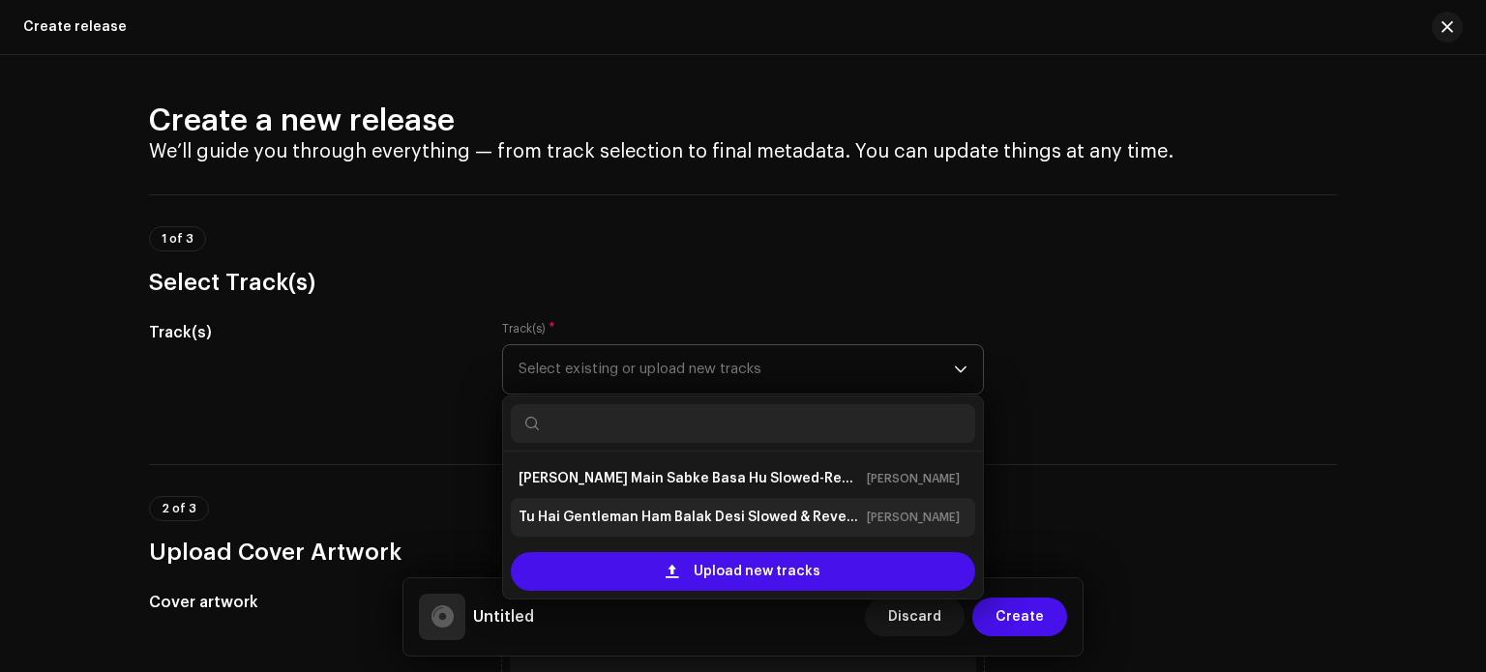
click at [805, 512] on strong "Tu Hai Gentleman Ham Balak Desi Slowed & Reverb.wav" at bounding box center [689, 517] width 341 height 31
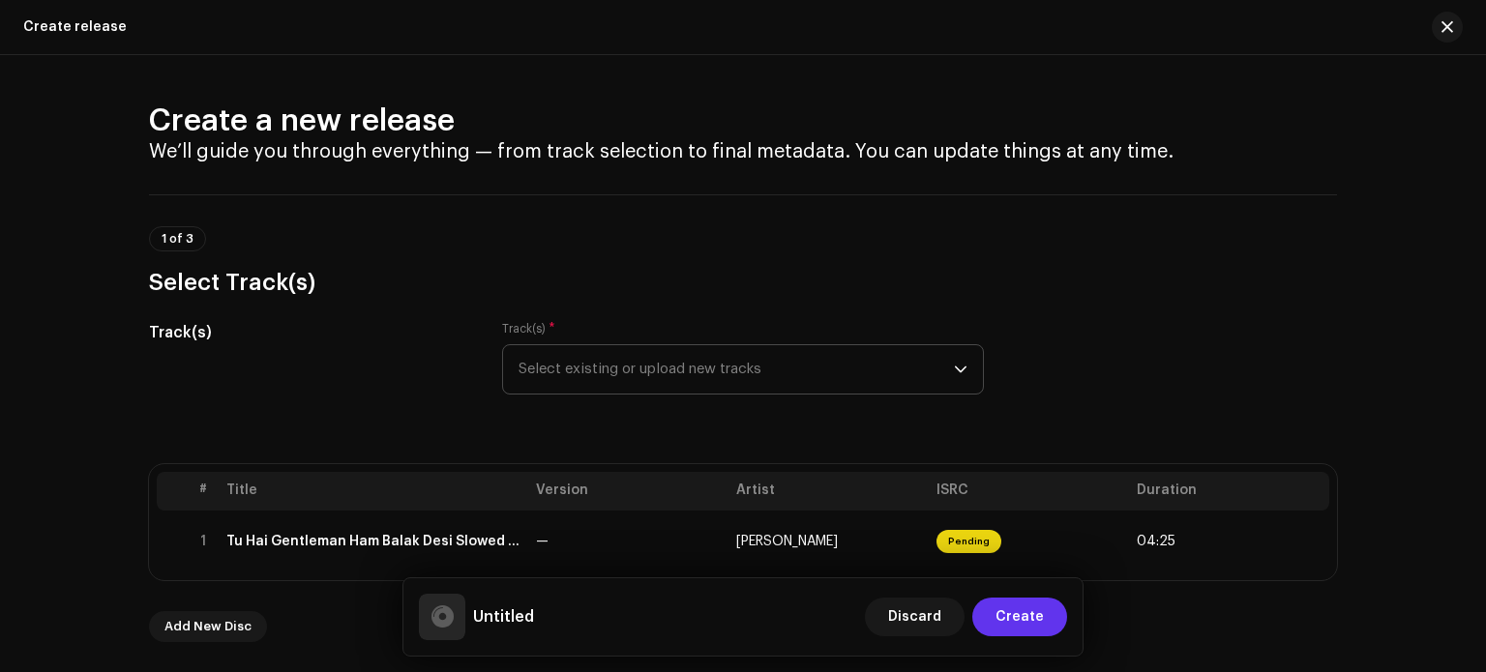
click at [1043, 620] on span "Create" at bounding box center [1020, 617] width 48 height 39
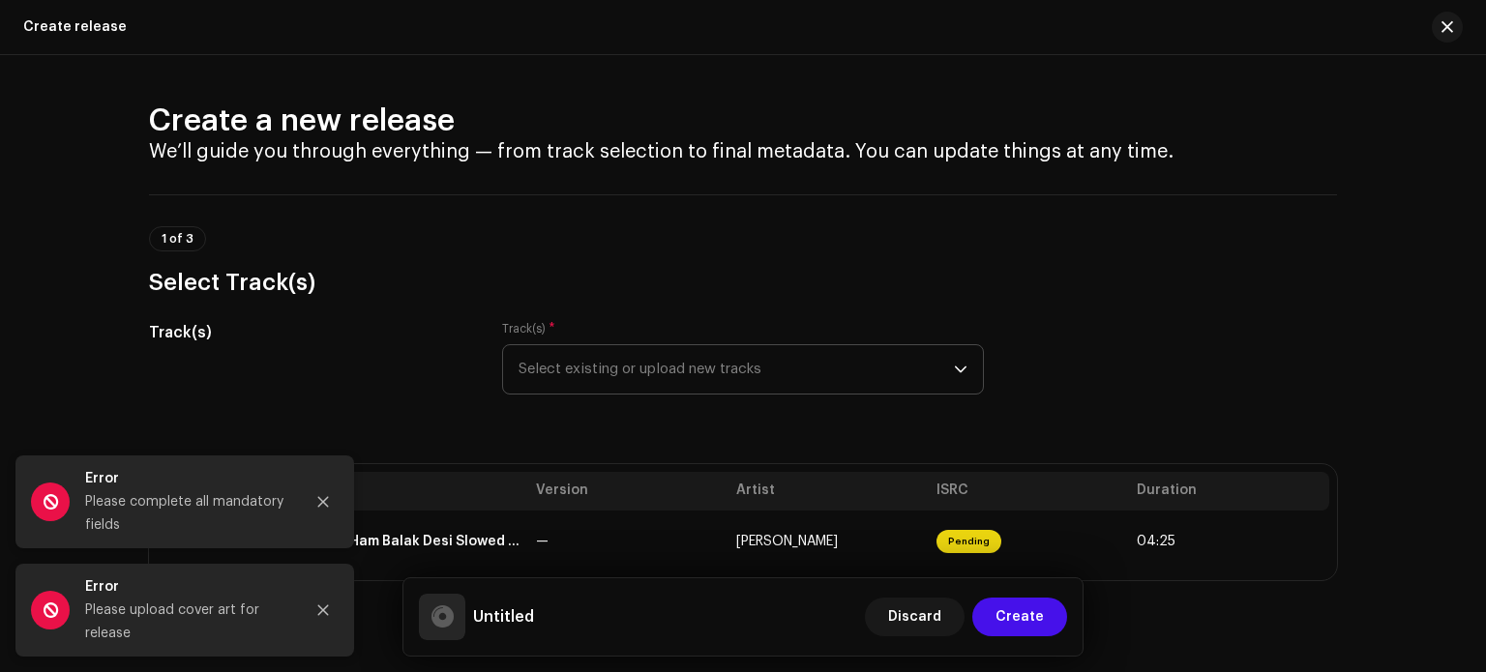
drag, startPoint x: 1485, startPoint y: 96, endPoint x: 1485, endPoint y: 129, distance: 32.9
click at [1485, 129] on div at bounding box center [1485, 336] width 1 height 672
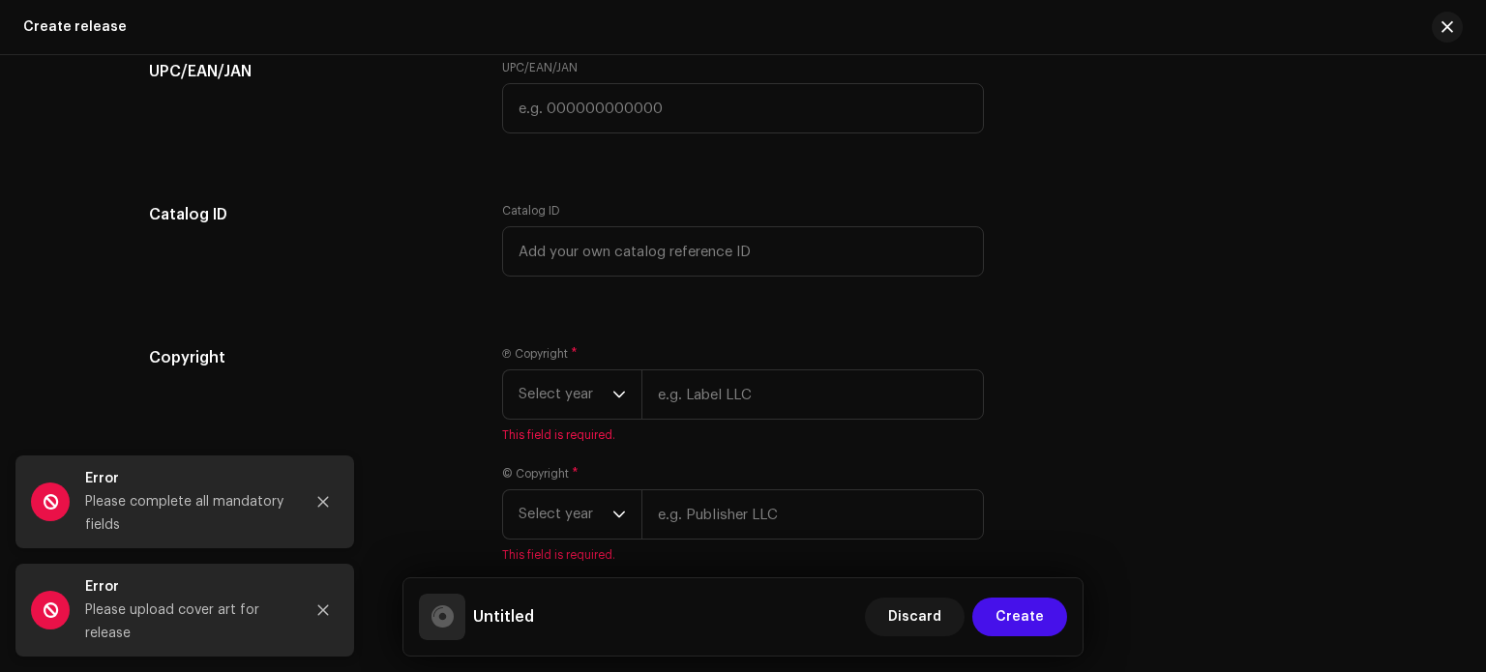
scroll to position [3490, 0]
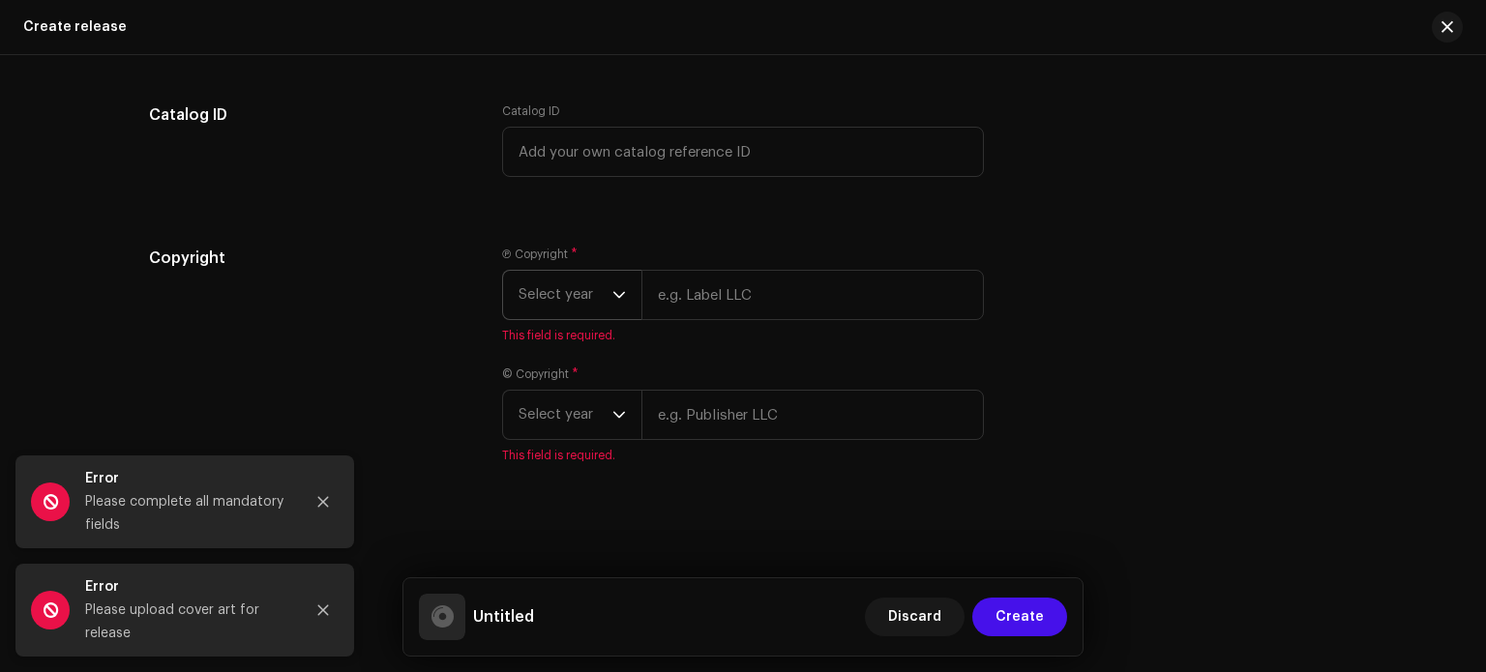
click at [612, 289] on icon "dropdown trigger" at bounding box center [619, 295] width 14 height 14
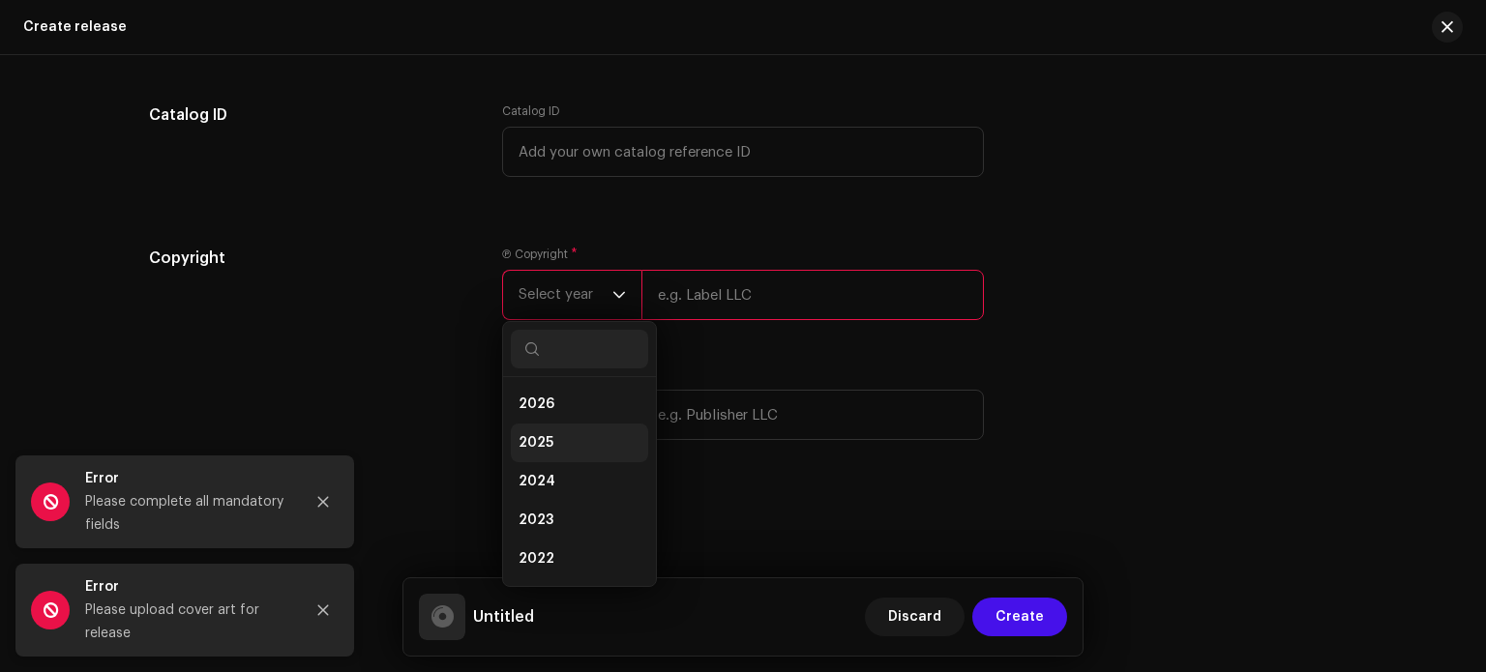
click at [569, 435] on li "2025" at bounding box center [579, 443] width 137 height 39
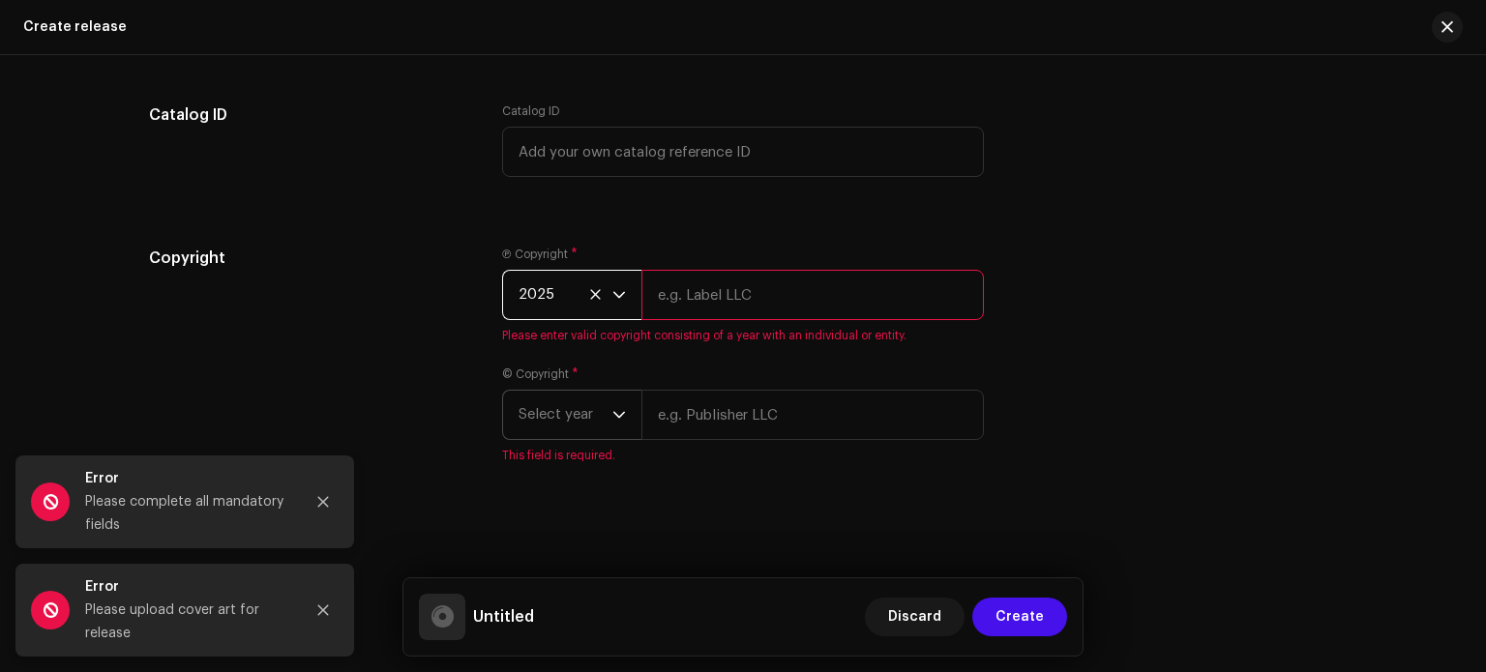
click at [589, 420] on span "Select year" at bounding box center [566, 415] width 94 height 48
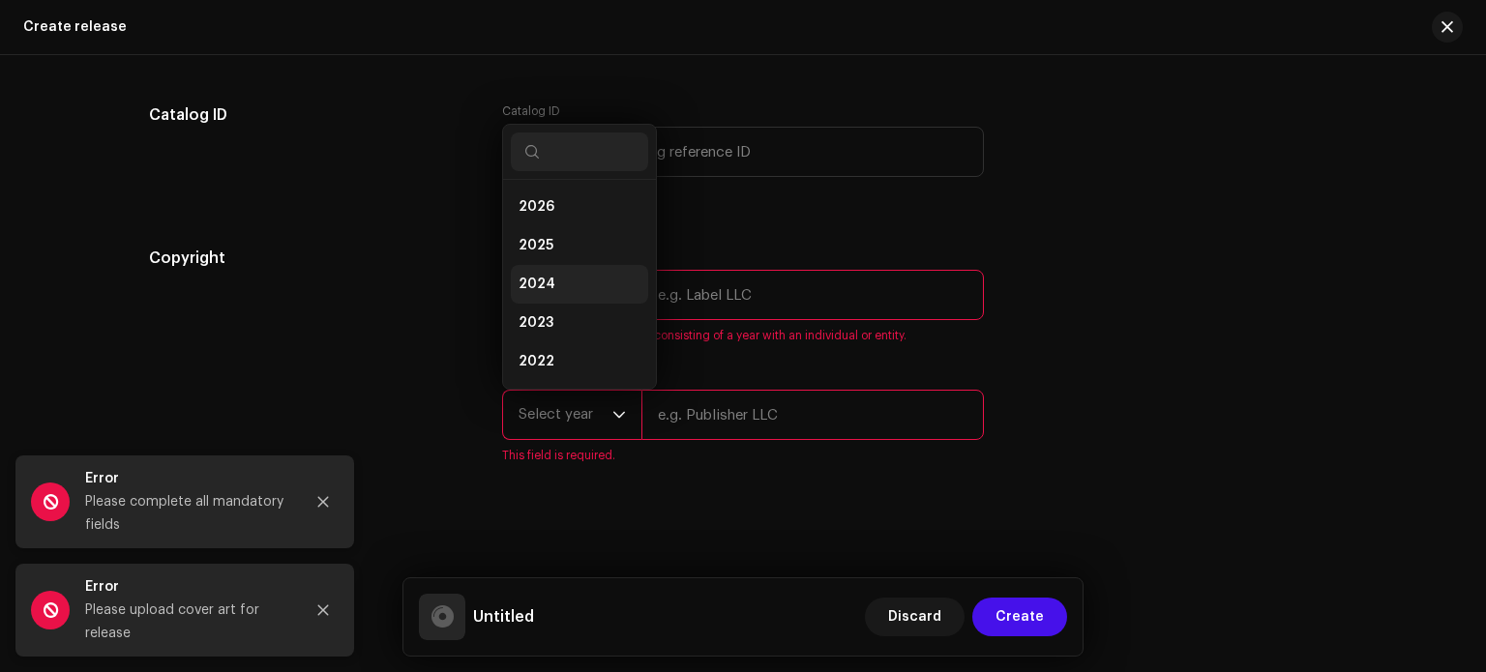
scroll to position [31, 0]
click at [573, 221] on li "2025" at bounding box center [579, 214] width 137 height 39
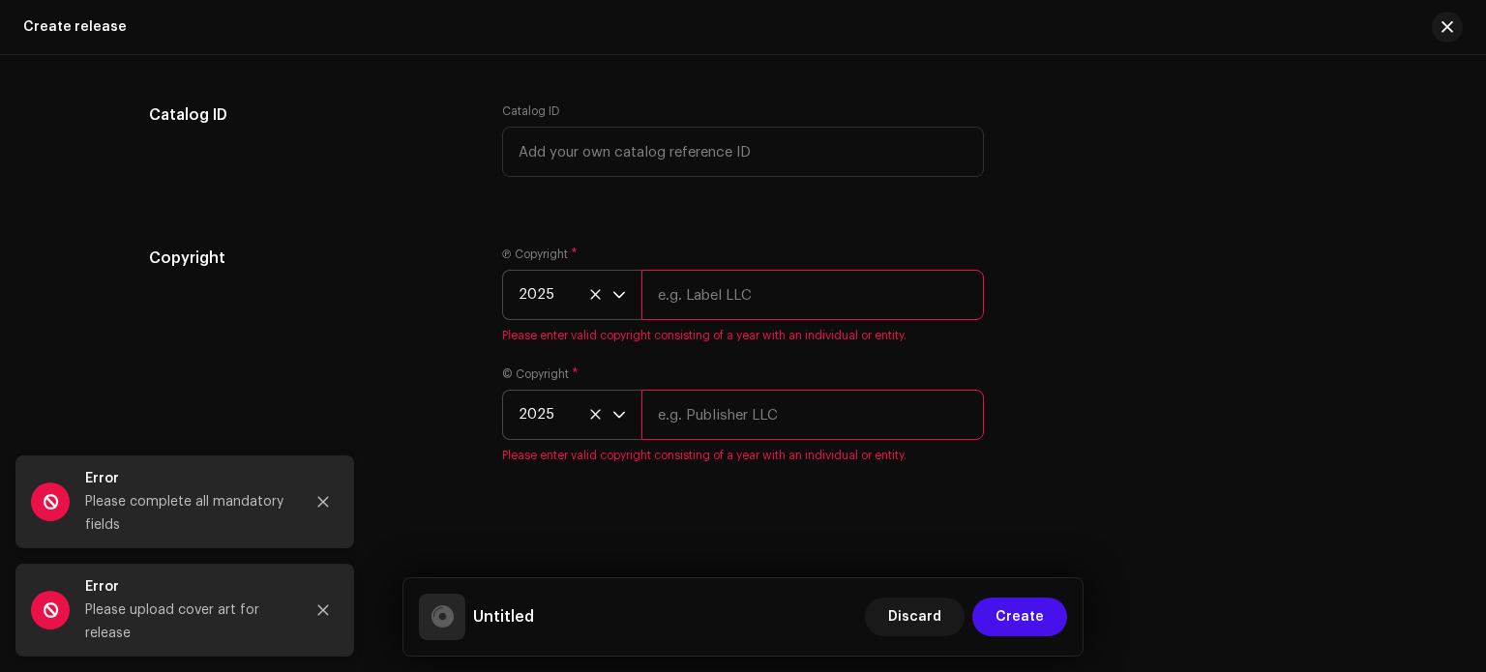
click at [718, 418] on input "text" at bounding box center [813, 415] width 343 height 50
type input "[PERSON_NAME]"
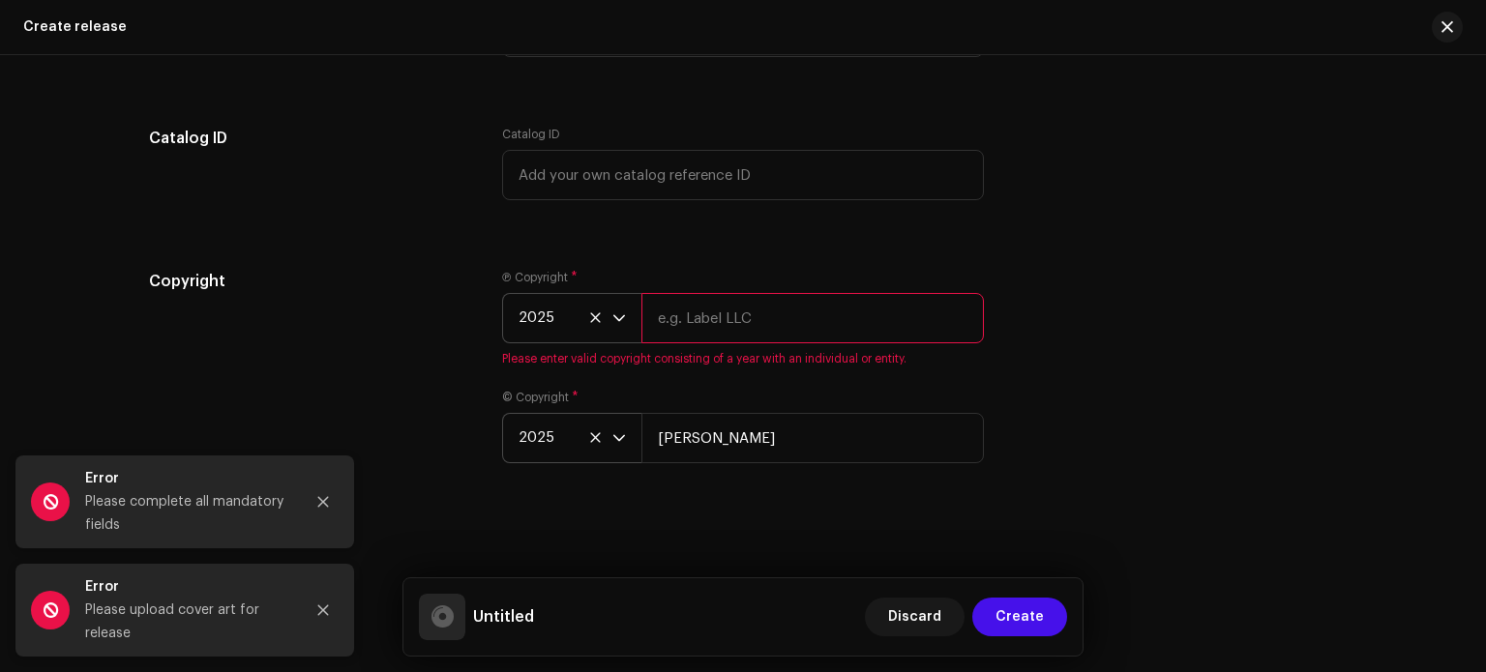
click at [747, 318] on input "text" at bounding box center [813, 318] width 343 height 50
type input "[PERSON_NAME]"
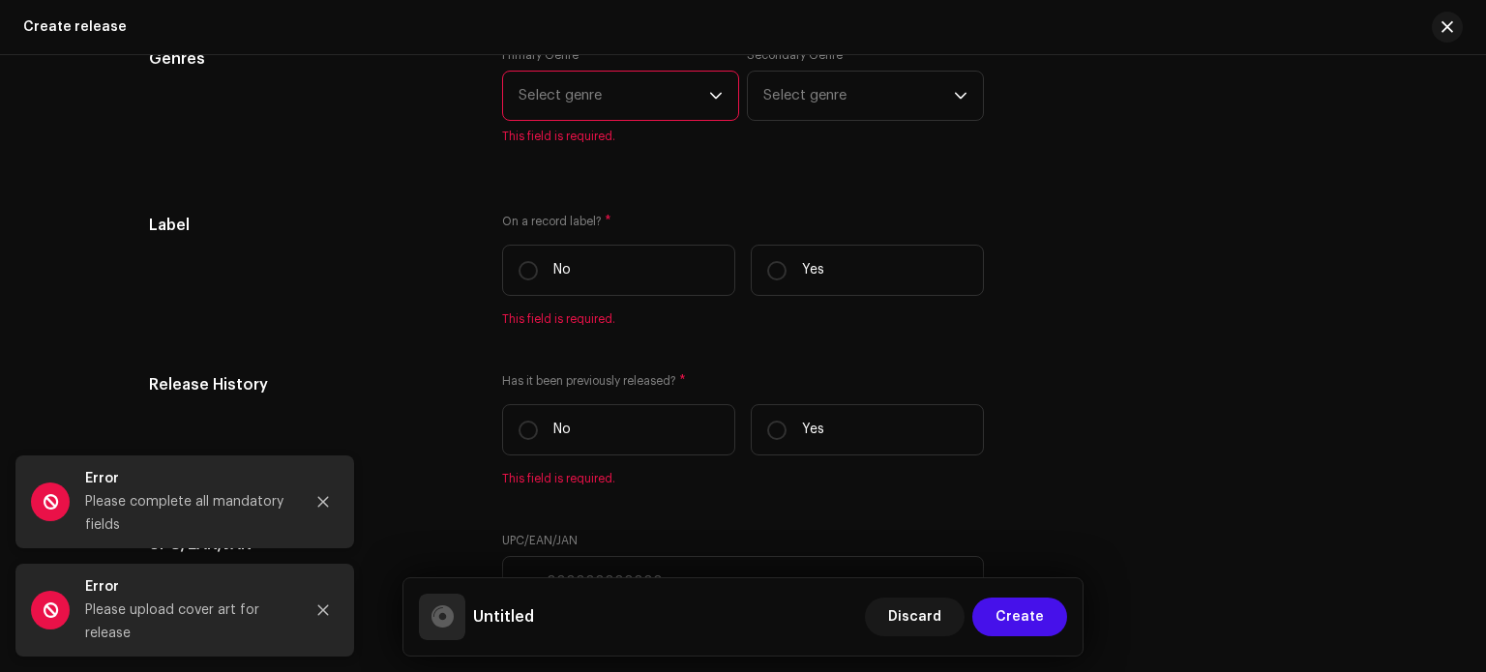
scroll to position [2899, 0]
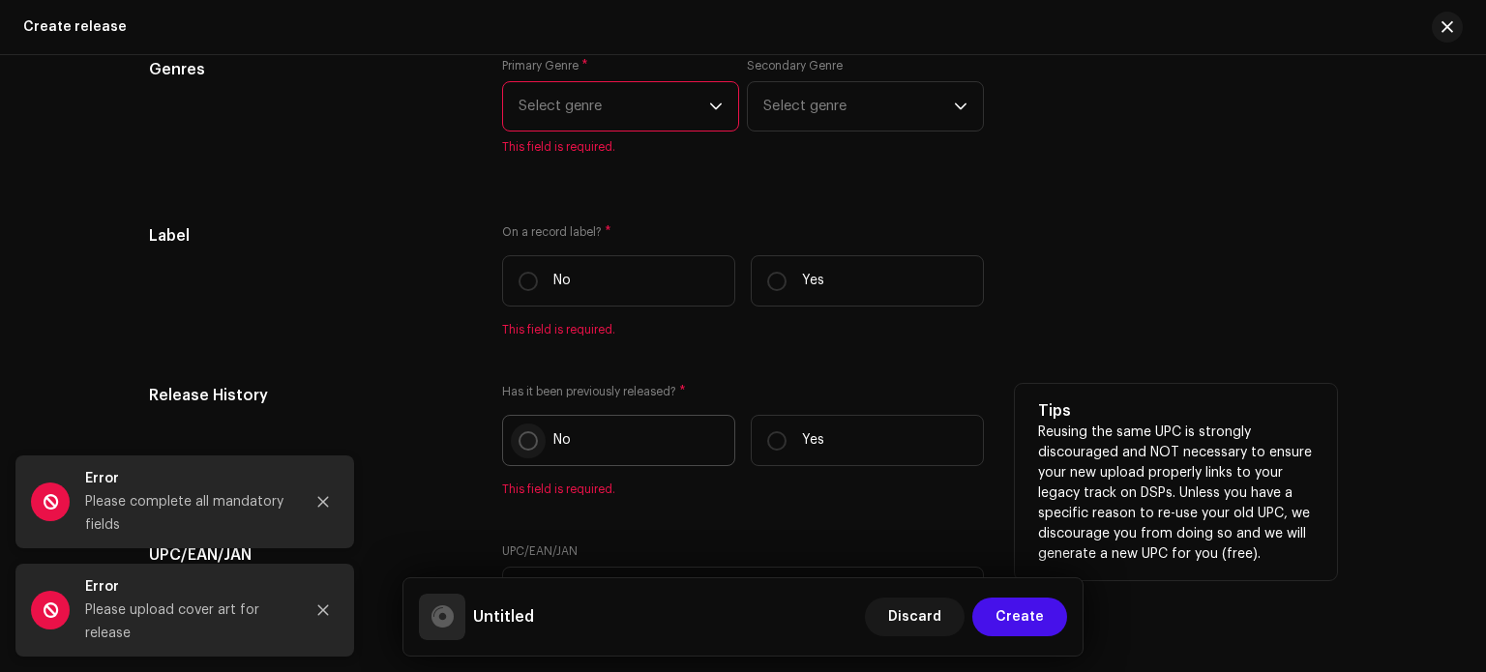
click at [529, 445] on input "No" at bounding box center [528, 441] width 19 height 19
radio input "true"
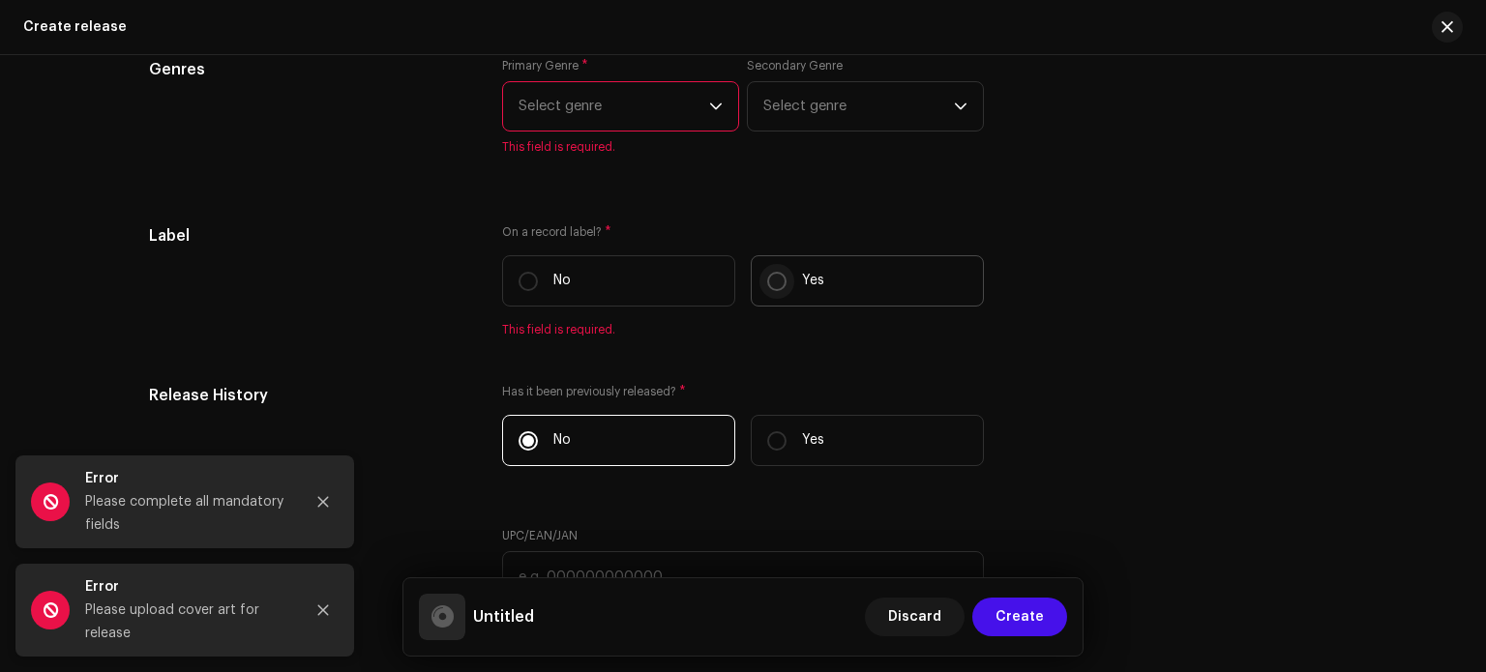
click at [772, 282] on input "Yes" at bounding box center [776, 281] width 19 height 19
radio input "true"
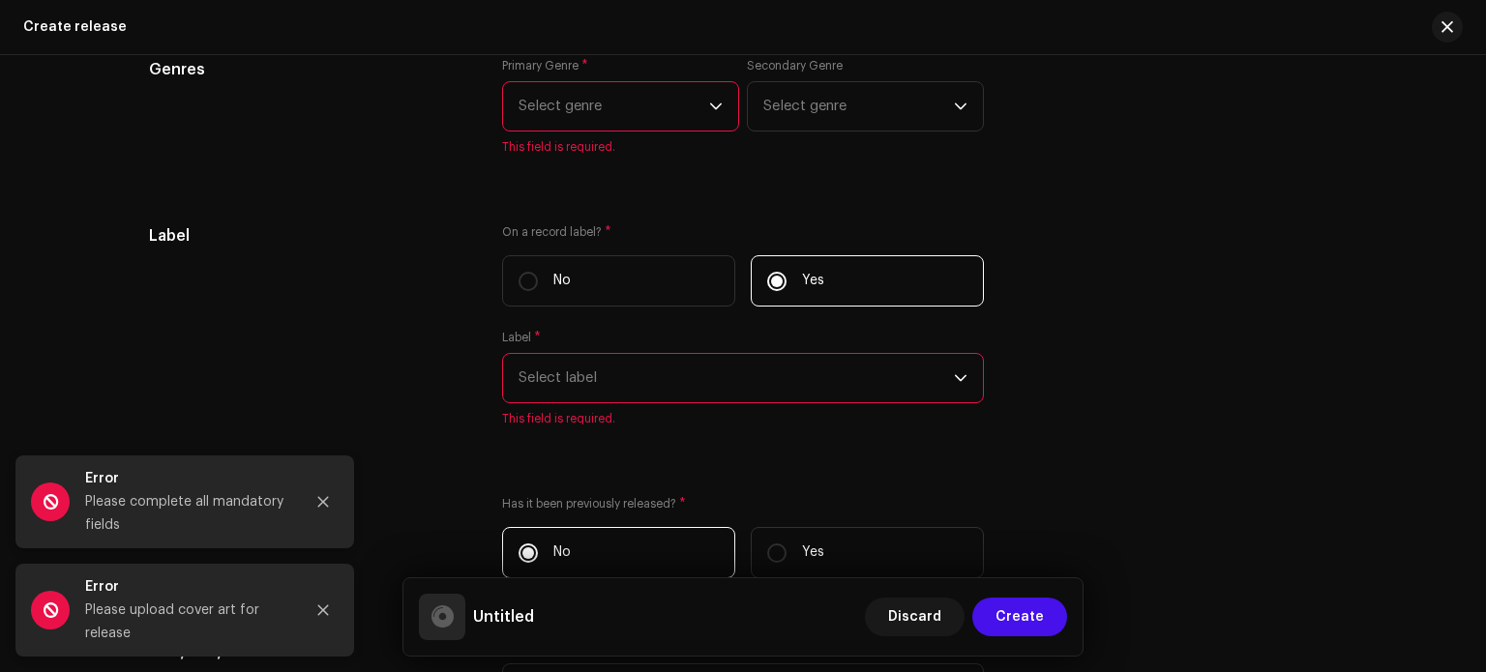
click at [774, 398] on span "Select label" at bounding box center [736, 378] width 435 height 48
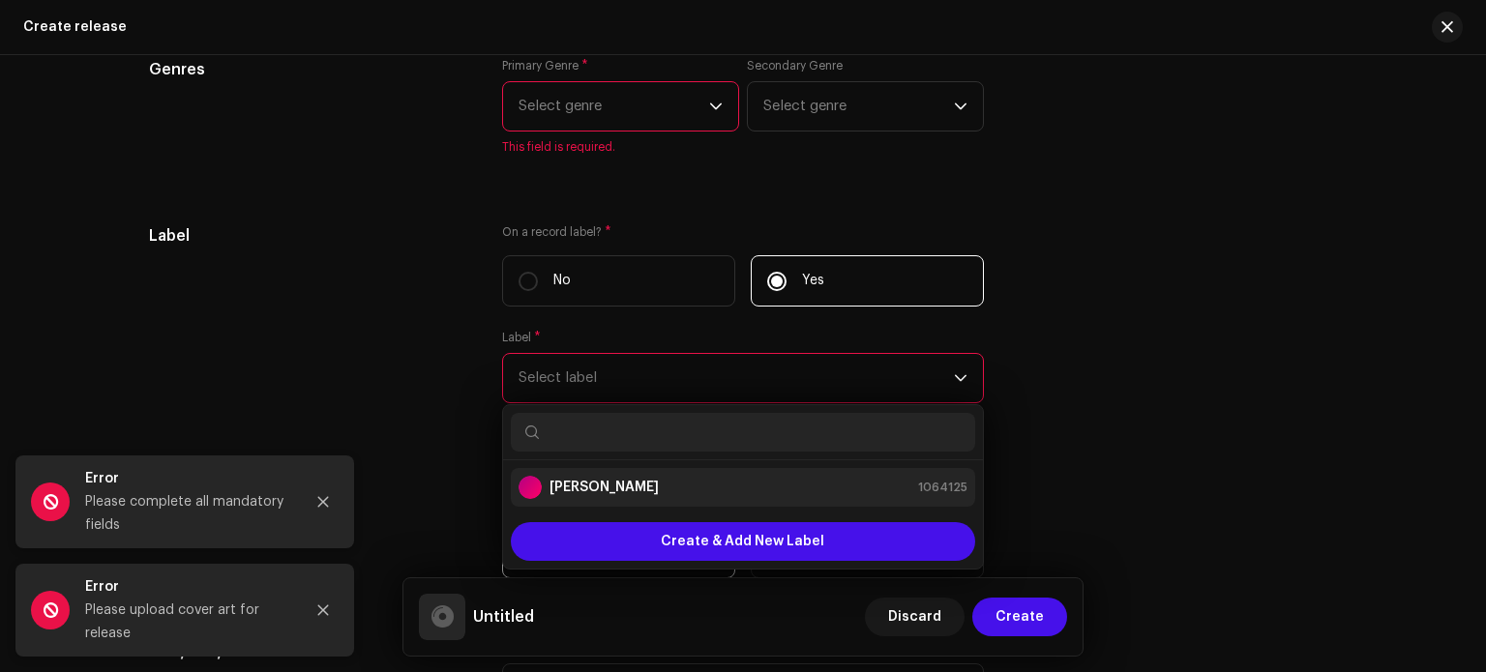
click at [731, 476] on li "[PERSON_NAME] 1064125" at bounding box center [743, 487] width 464 height 39
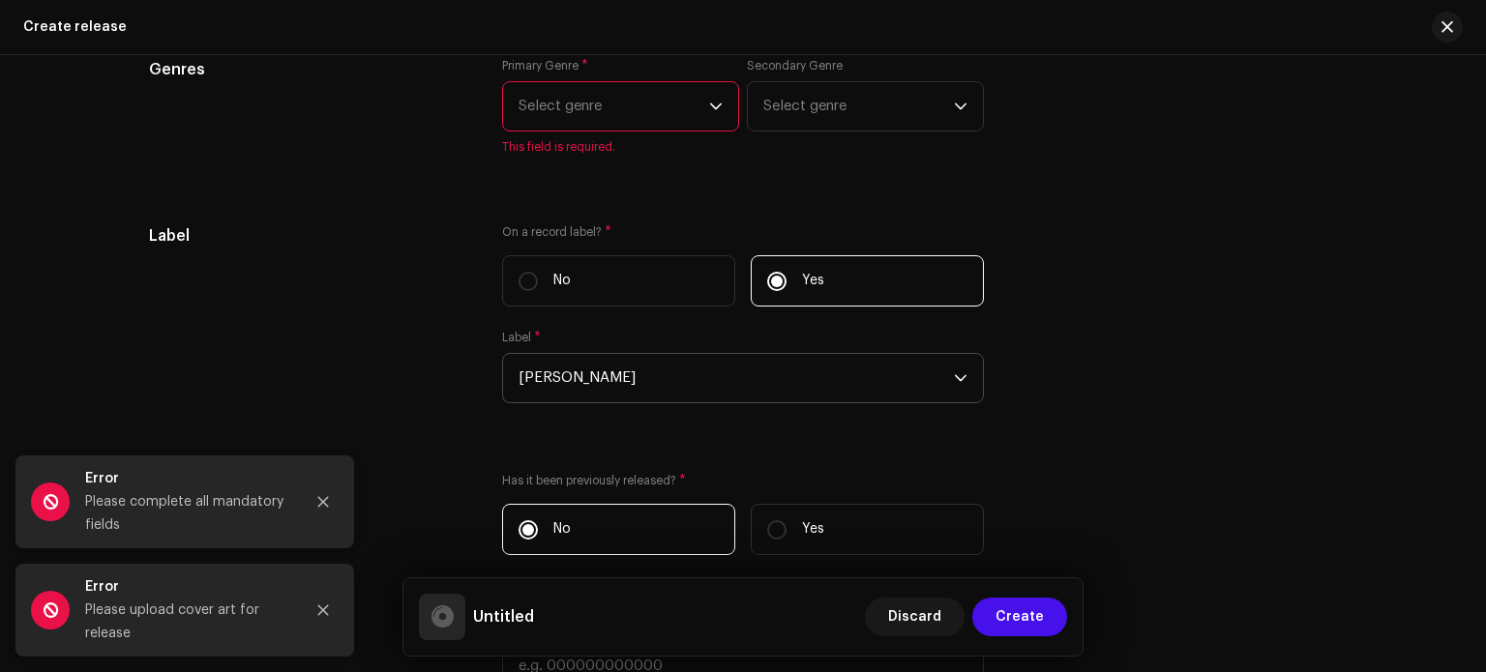
click at [651, 115] on span "Select genre" at bounding box center [614, 106] width 191 height 48
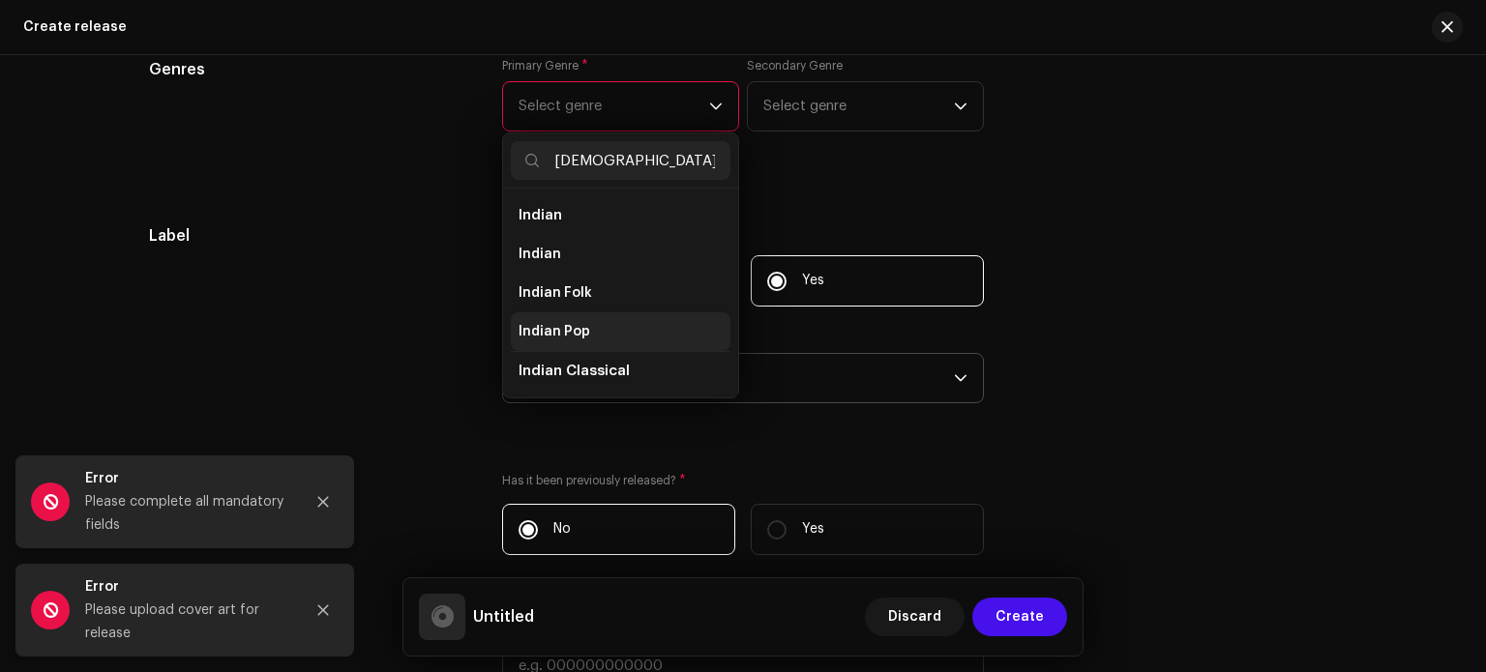
type input "indian"
click at [574, 328] on span "Indian Pop" at bounding box center [555, 331] width 72 height 19
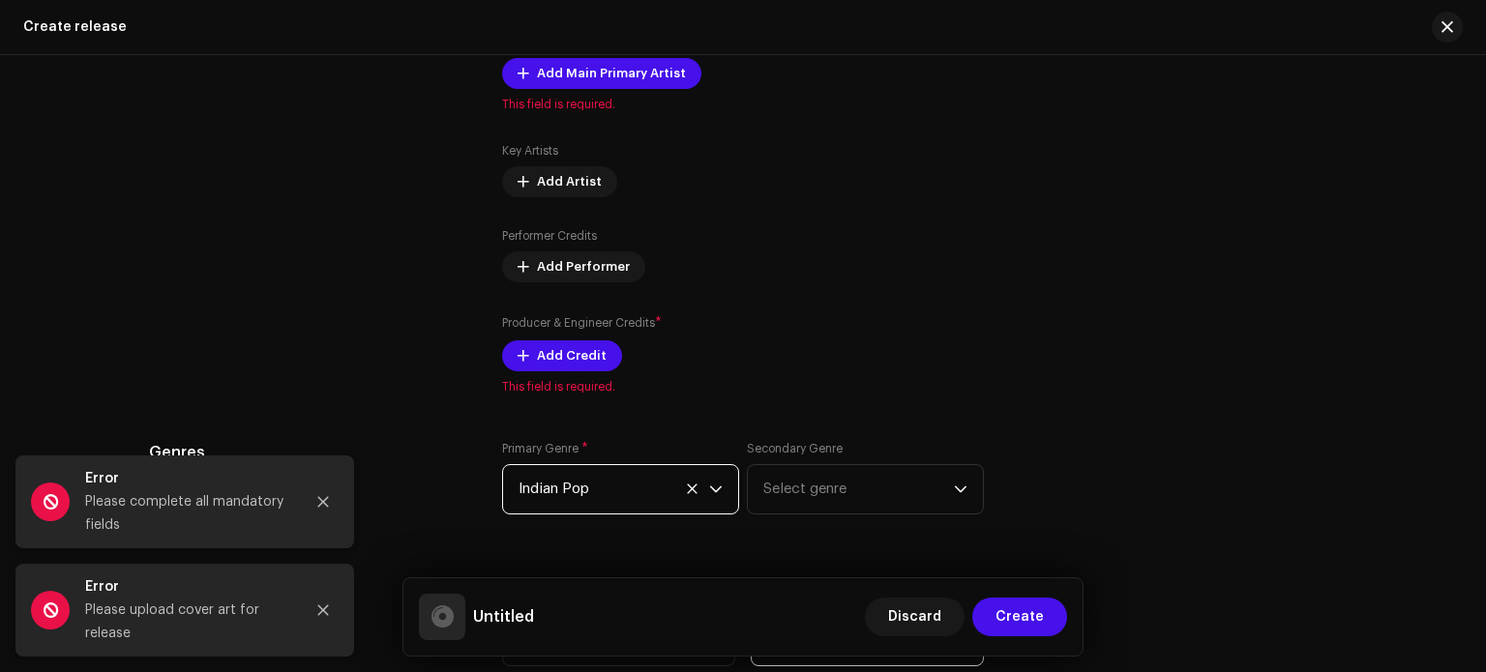
scroll to position [2510, 0]
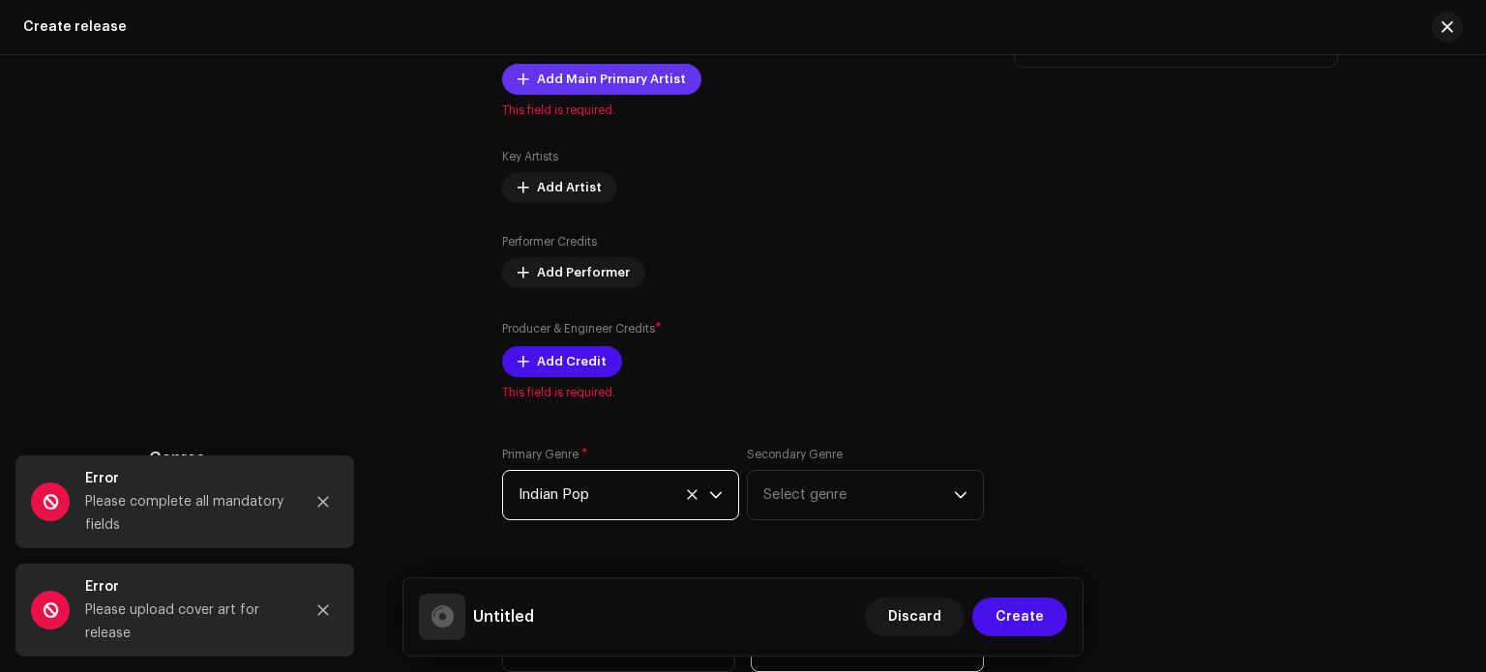
click at [642, 85] on span "Add Main Primary Artist" at bounding box center [611, 79] width 149 height 39
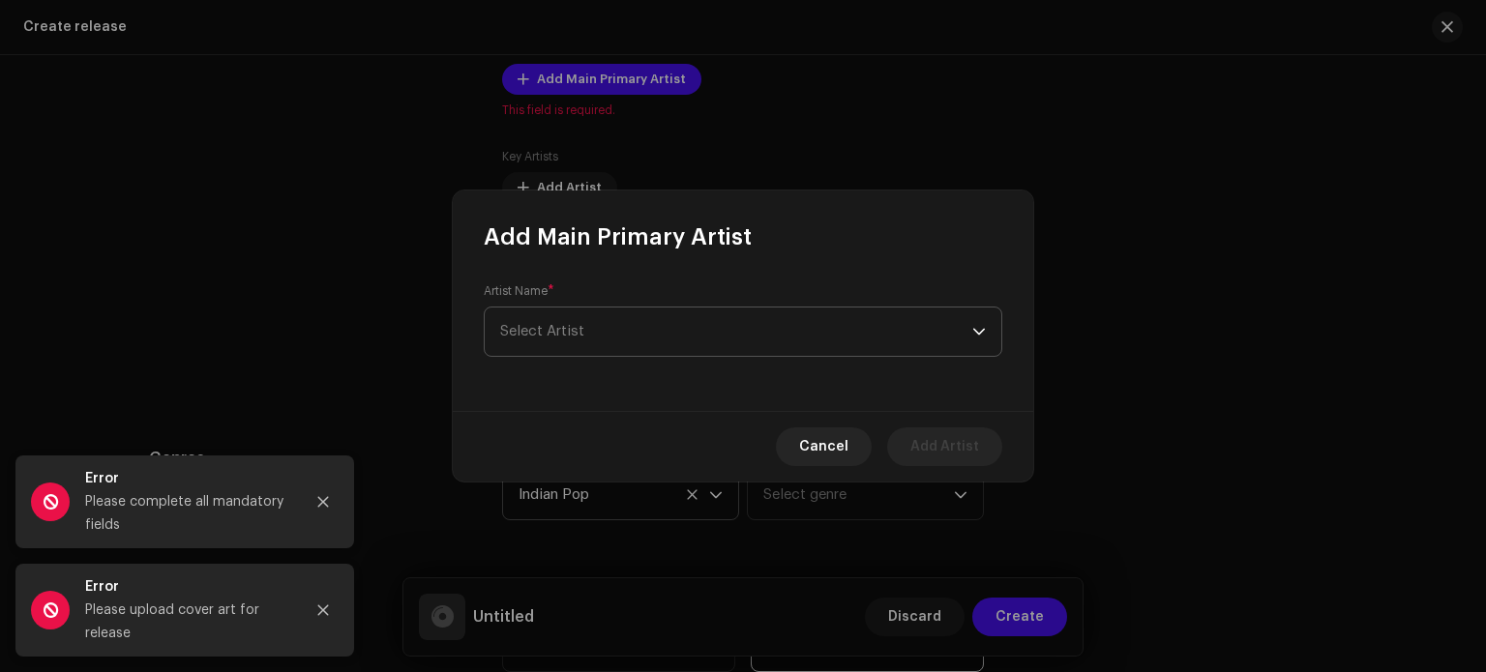
click at [665, 343] on span "Select Artist" at bounding box center [736, 332] width 472 height 48
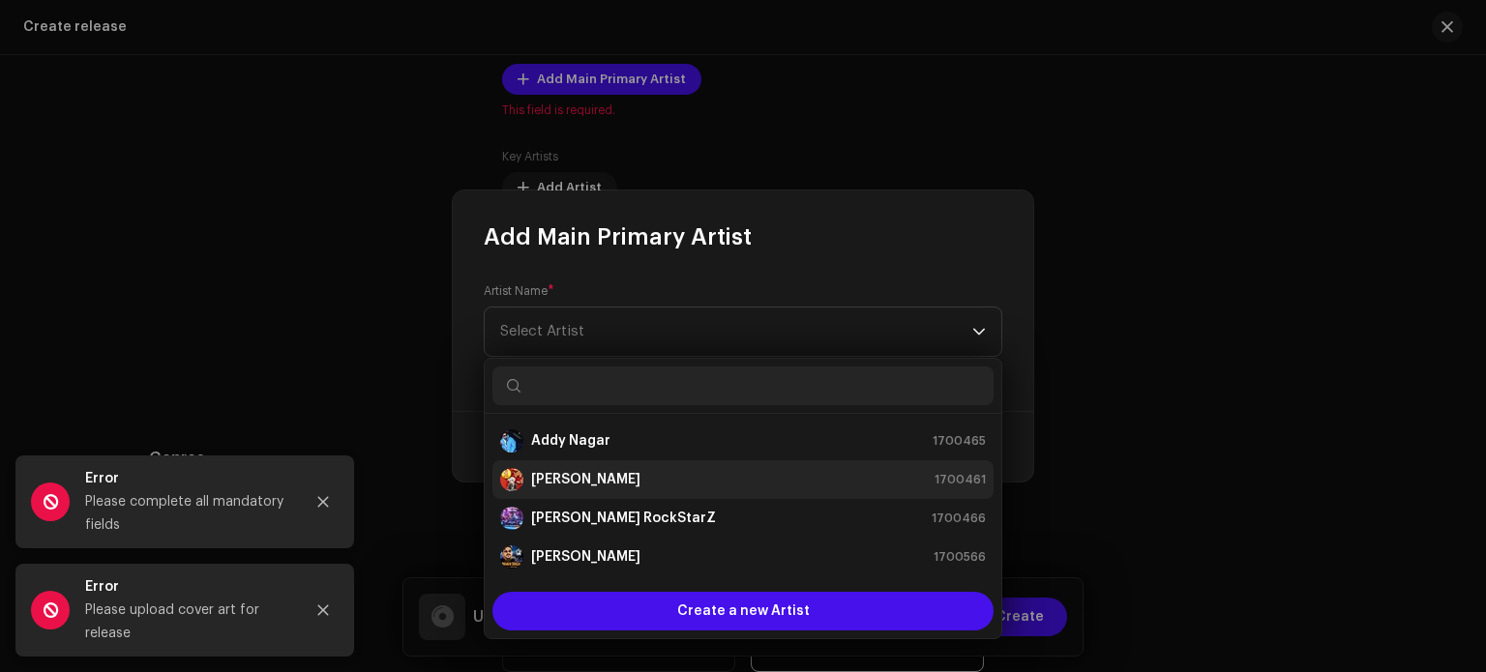
drag, startPoint x: 620, startPoint y: 479, endPoint x: 565, endPoint y: 480, distance: 55.2
click at [565, 480] on strong "[PERSON_NAME]" at bounding box center [585, 479] width 109 height 19
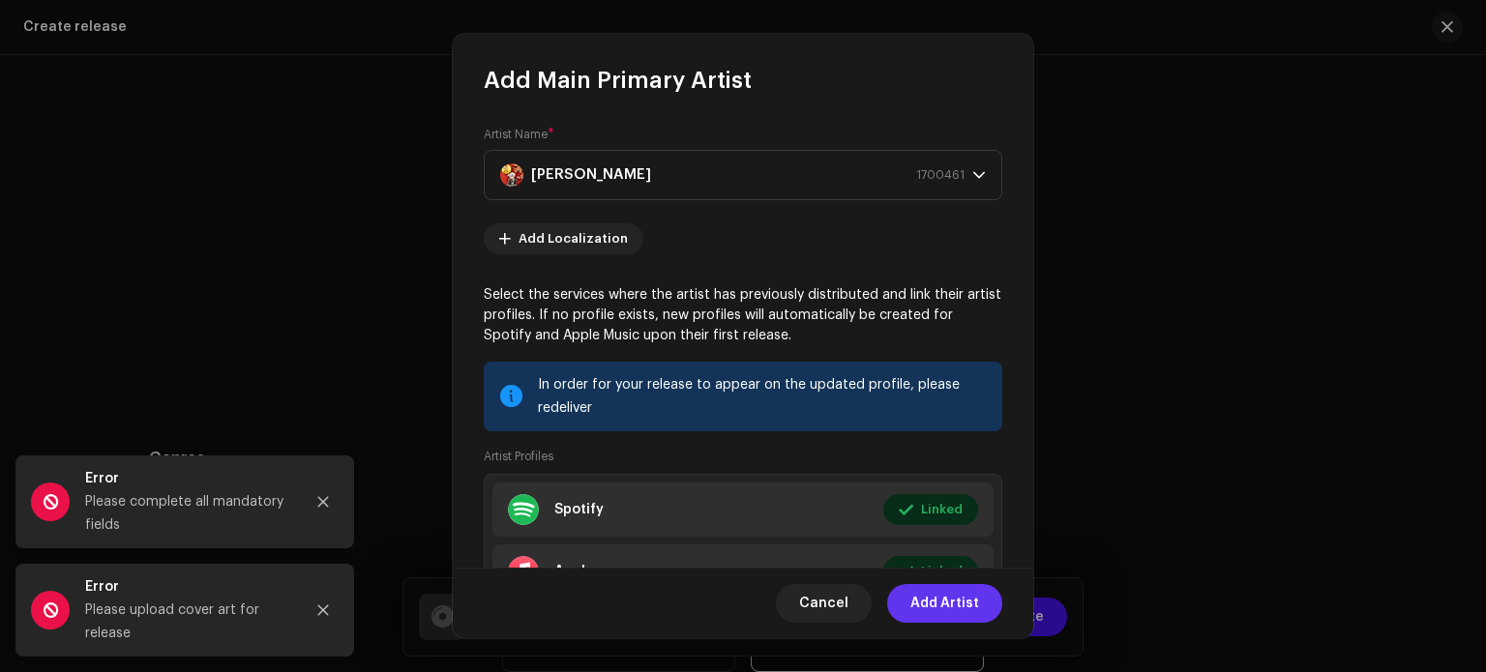
click at [937, 605] on span "Add Artist" at bounding box center [945, 603] width 69 height 39
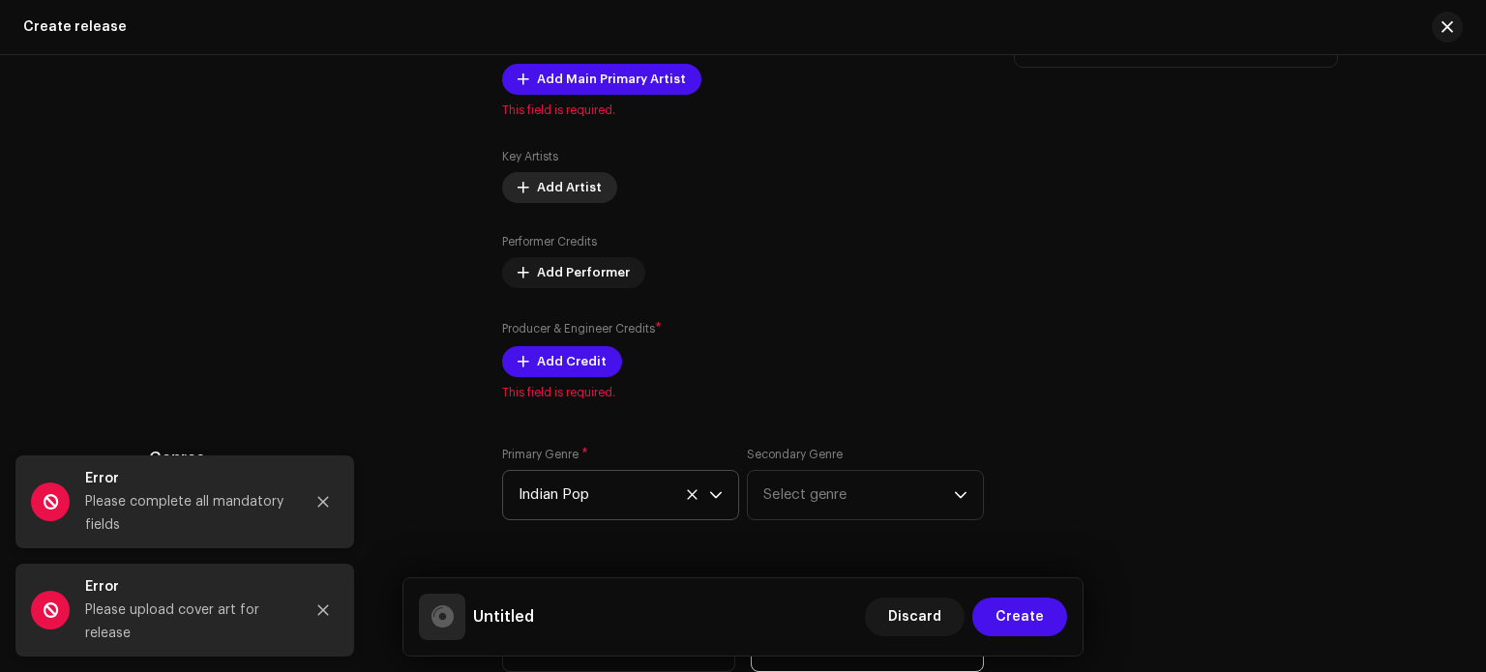
click at [570, 202] on span "Add Artist" at bounding box center [569, 187] width 65 height 39
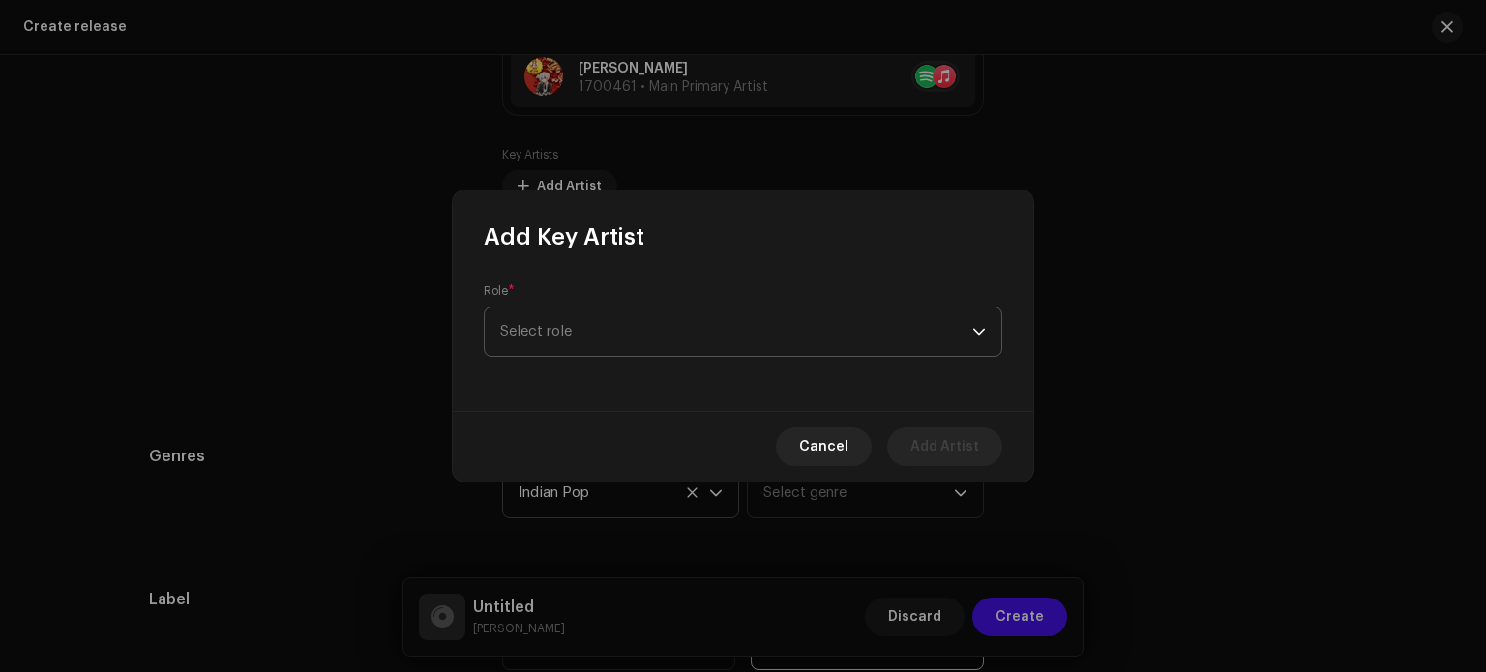
click at [600, 339] on span "Select role" at bounding box center [736, 332] width 472 height 48
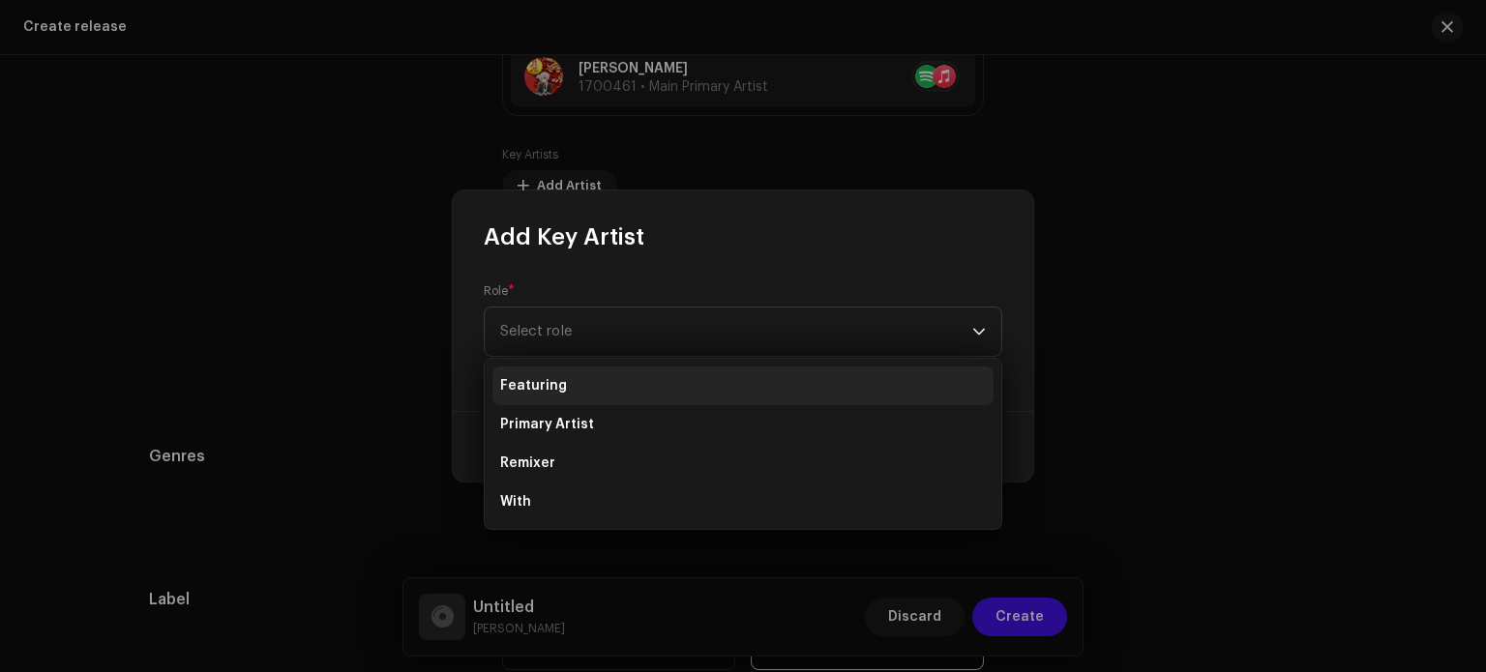
click at [593, 391] on li "Featuring" at bounding box center [743, 386] width 501 height 39
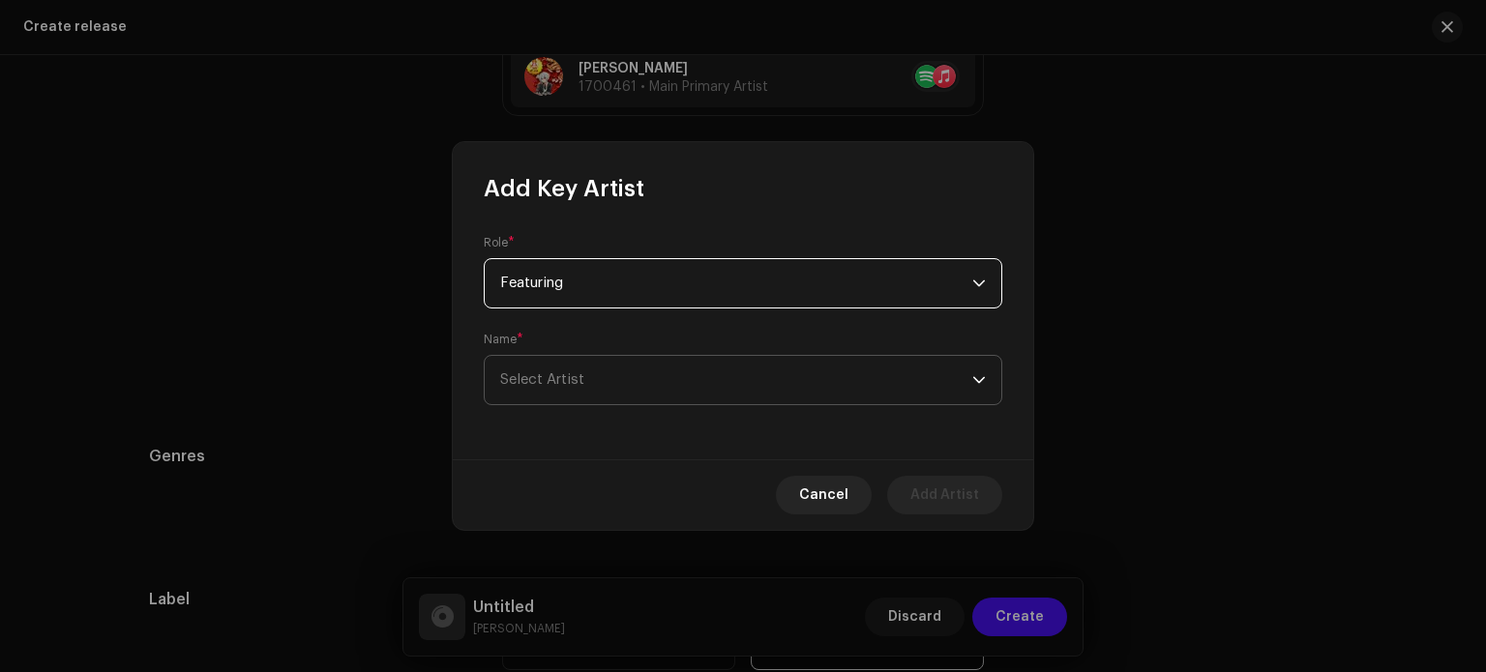
click at [596, 384] on span "Select Artist" at bounding box center [736, 380] width 472 height 48
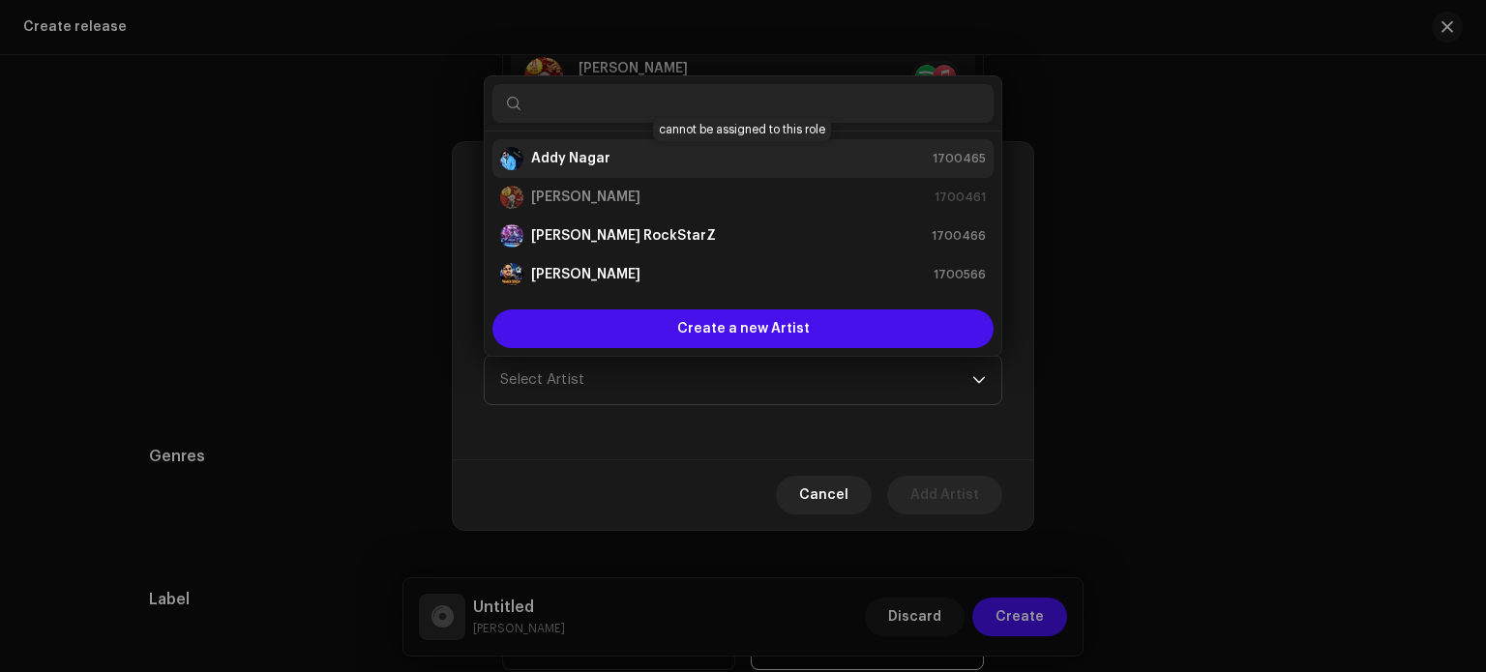
click at [623, 164] on div "Addy Nagar 1700465" at bounding box center [743, 158] width 486 height 23
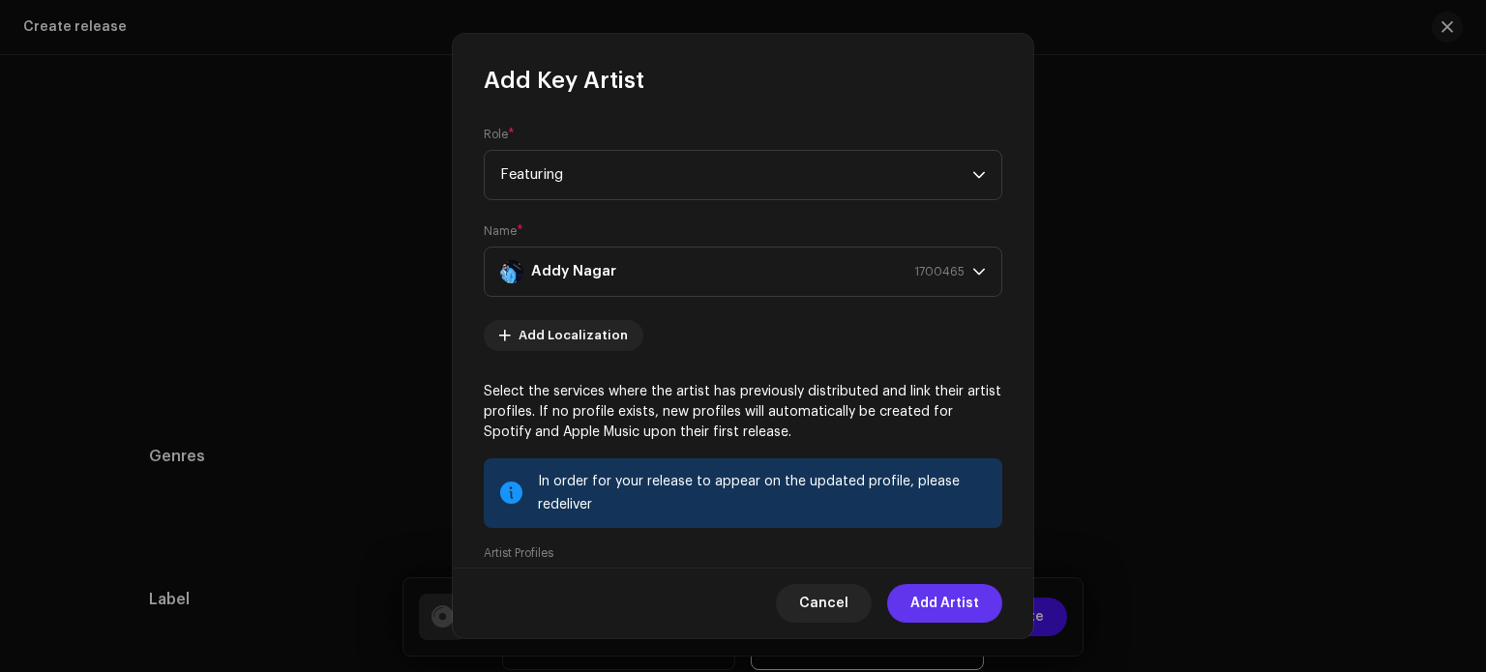
click at [950, 610] on span "Add Artist" at bounding box center [945, 603] width 69 height 39
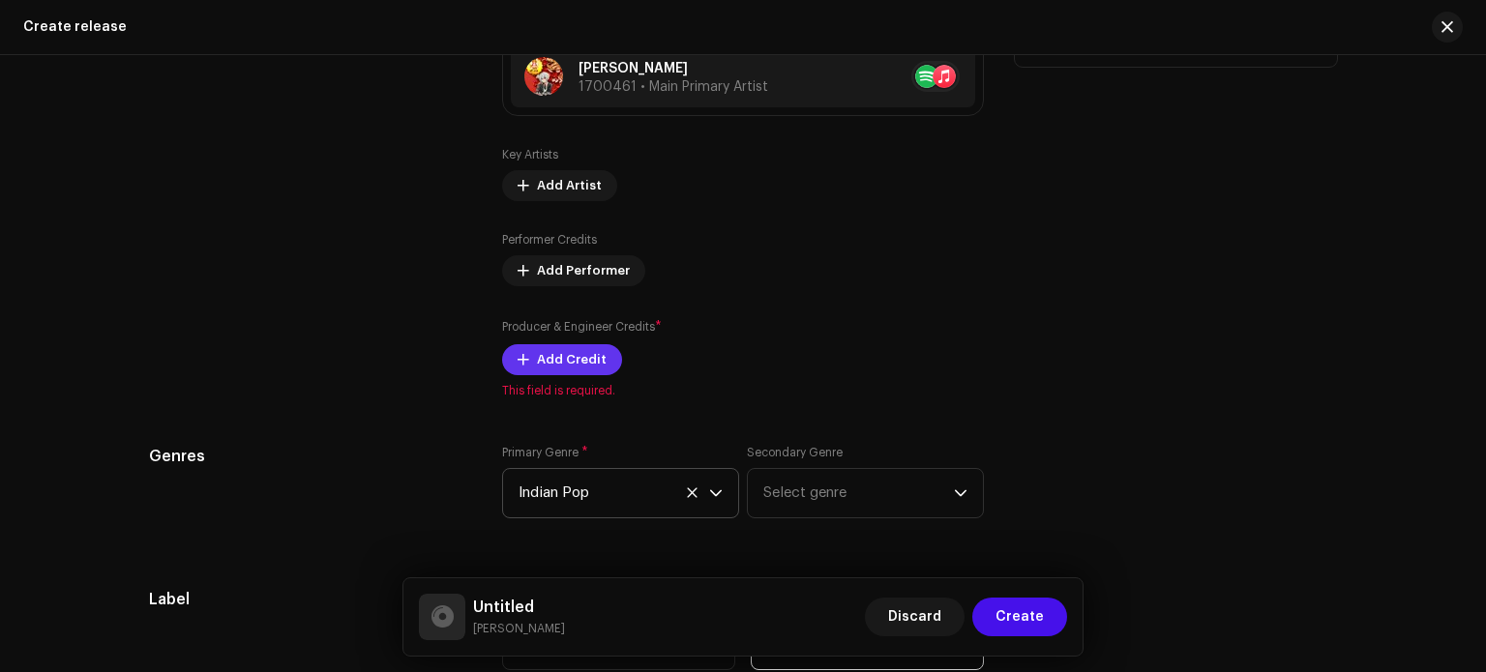
click at [550, 367] on span "Add Credit" at bounding box center [572, 360] width 70 height 39
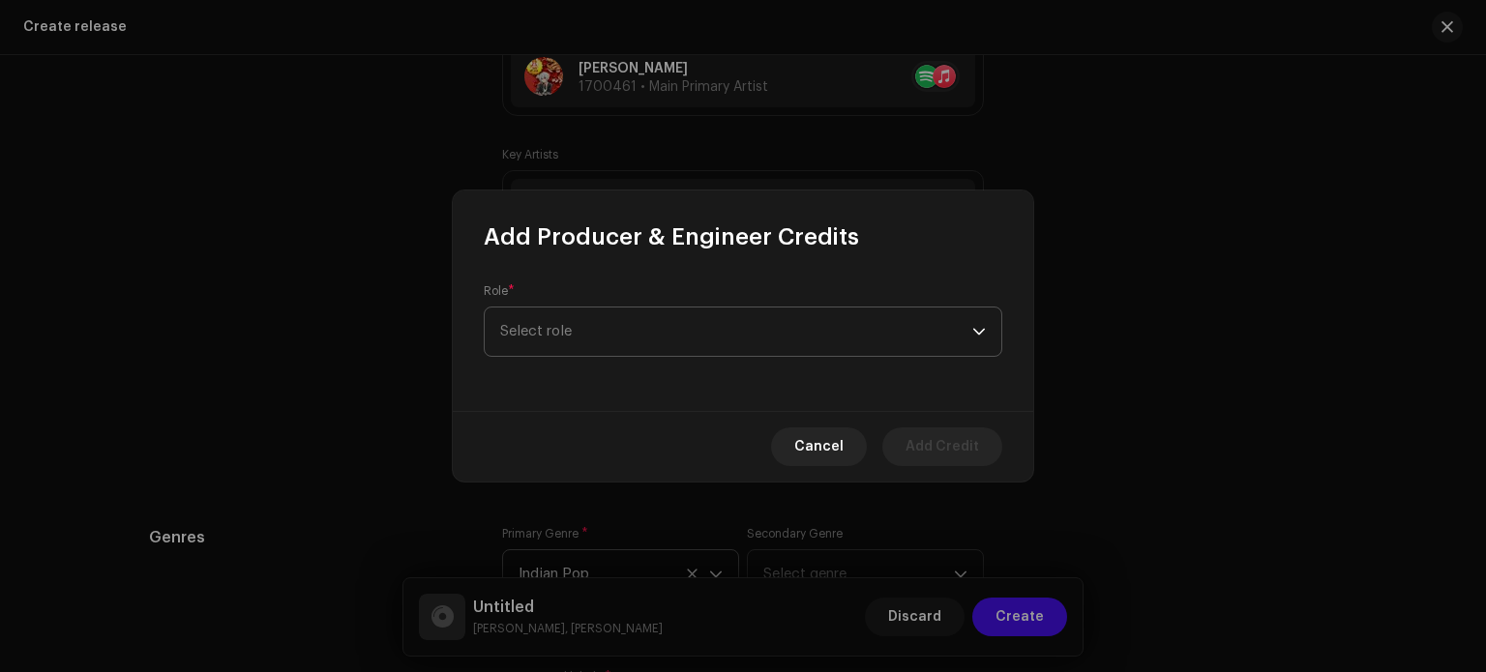
click at [636, 333] on span "Select role" at bounding box center [736, 332] width 472 height 48
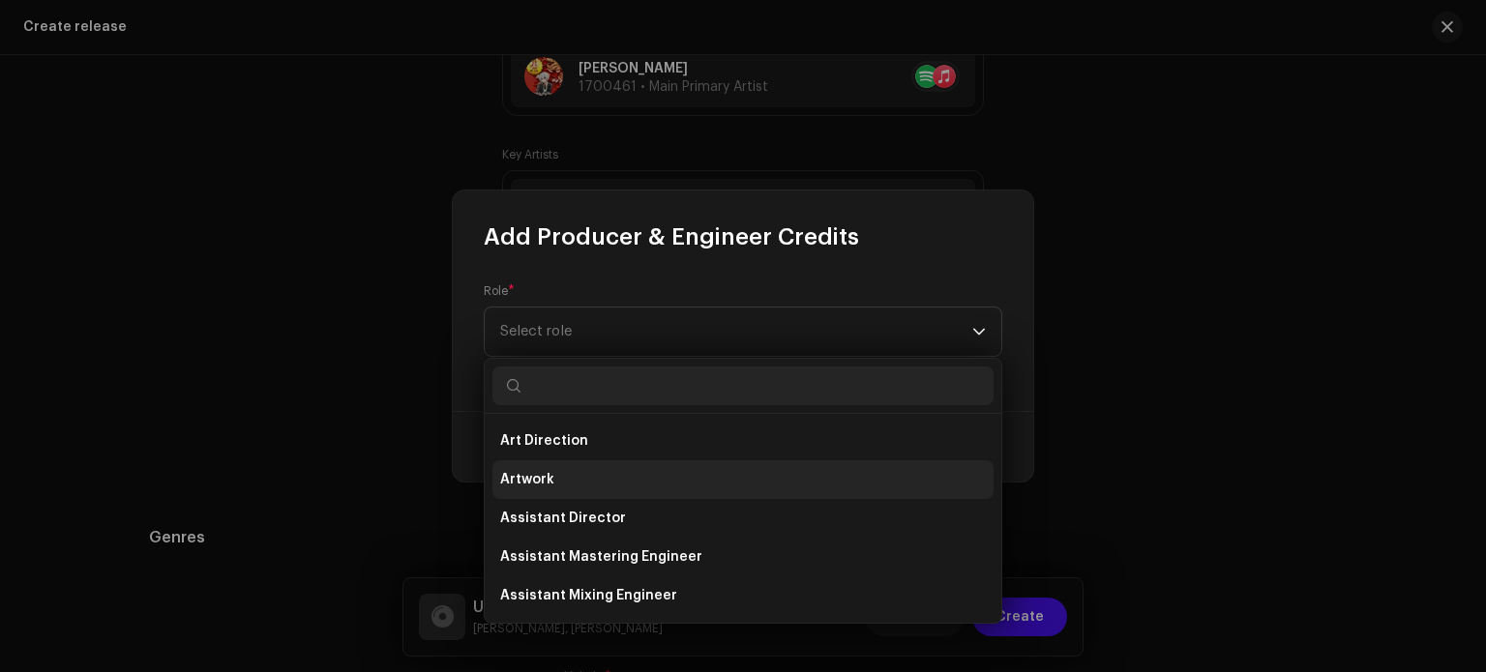
click at [577, 483] on li "Artwork" at bounding box center [743, 480] width 501 height 39
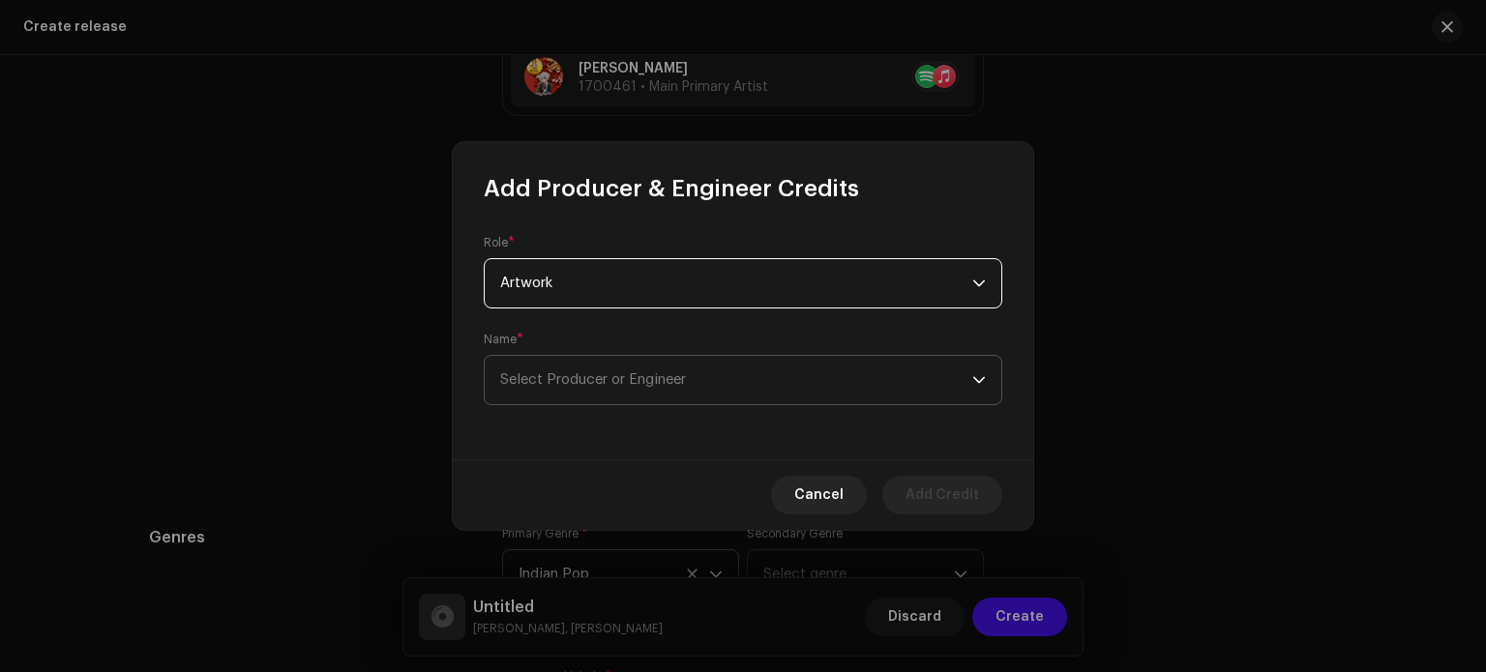
click at [627, 375] on span "Select Producer or Engineer" at bounding box center [593, 380] width 186 height 15
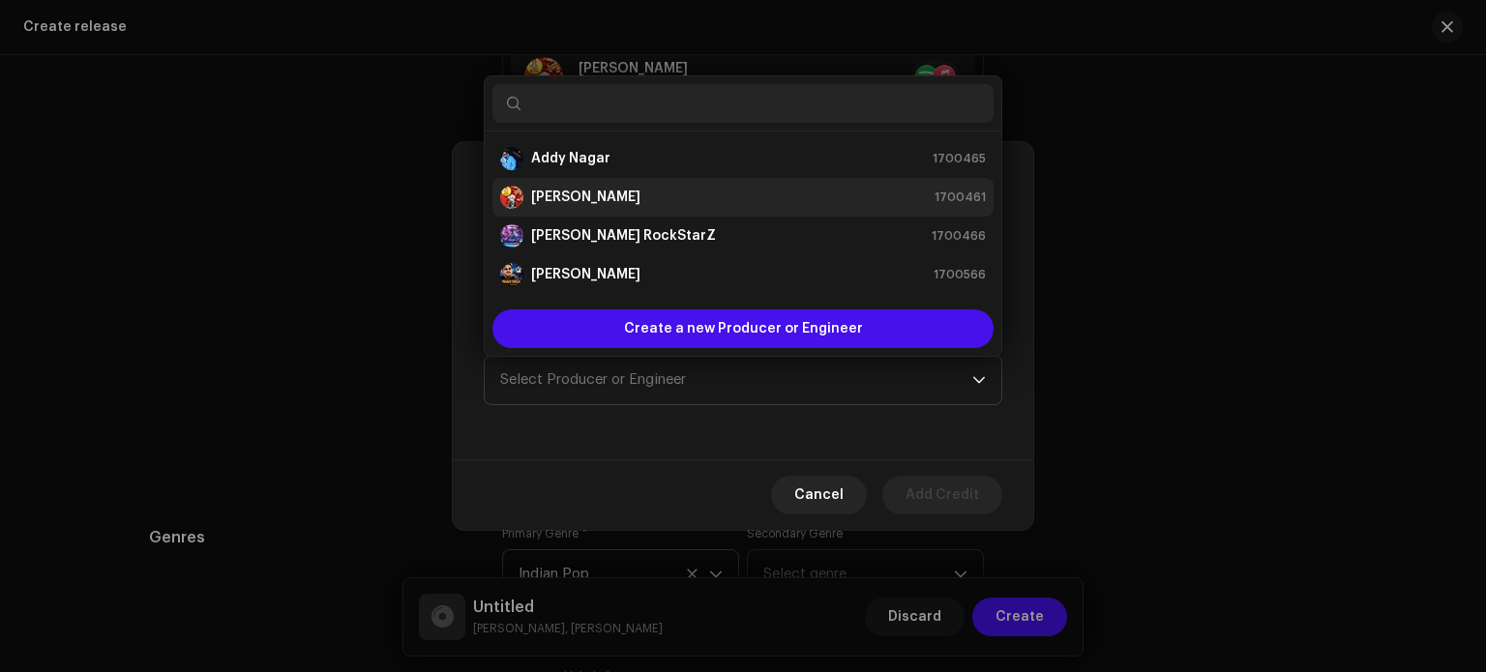
click at [615, 202] on strong "[PERSON_NAME]" at bounding box center [585, 197] width 109 height 19
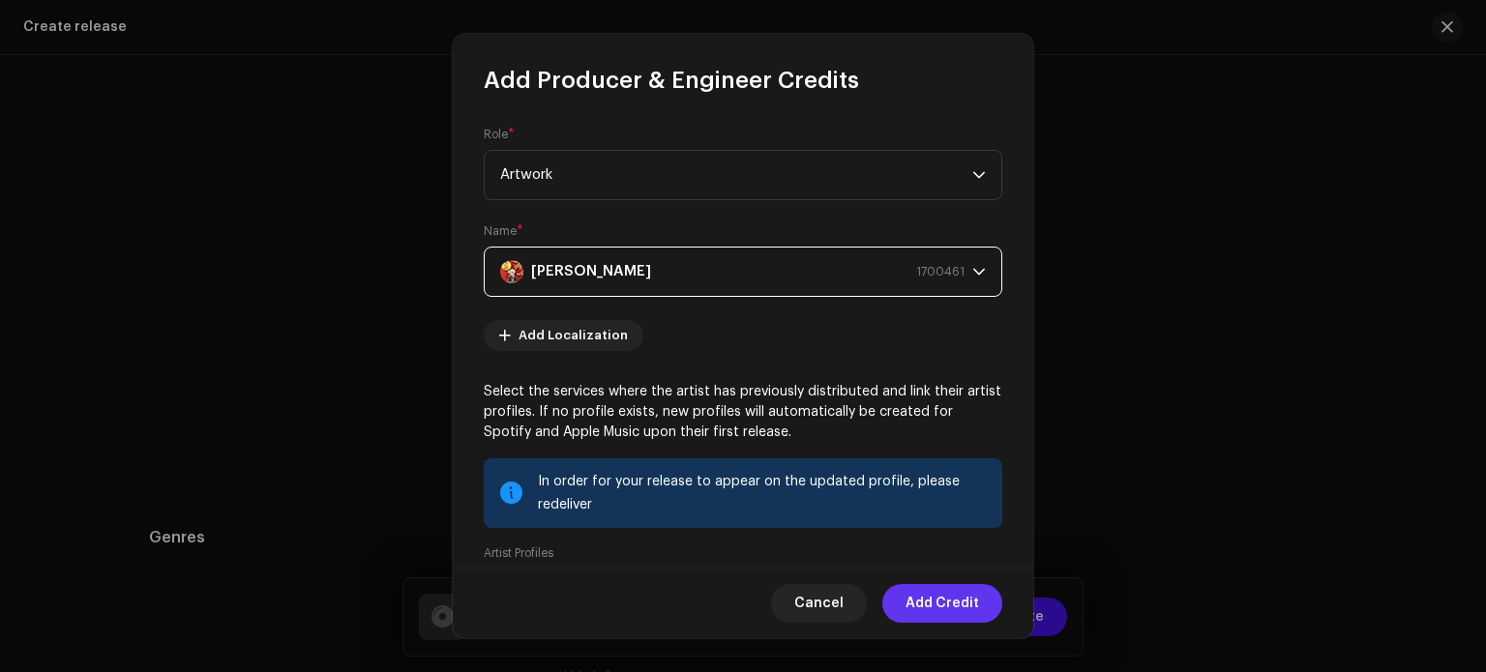
click at [941, 603] on span "Add Credit" at bounding box center [943, 603] width 74 height 39
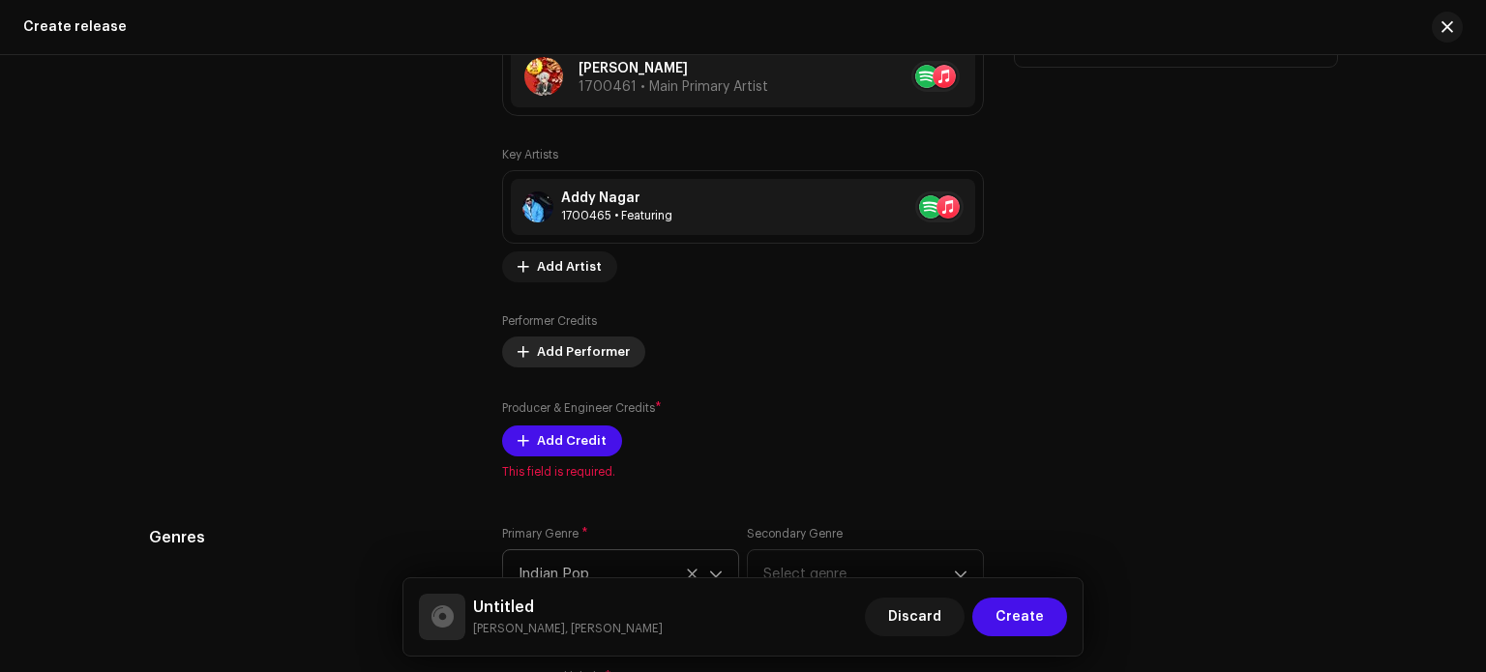
click at [588, 359] on span "Add Performer" at bounding box center [583, 352] width 93 height 39
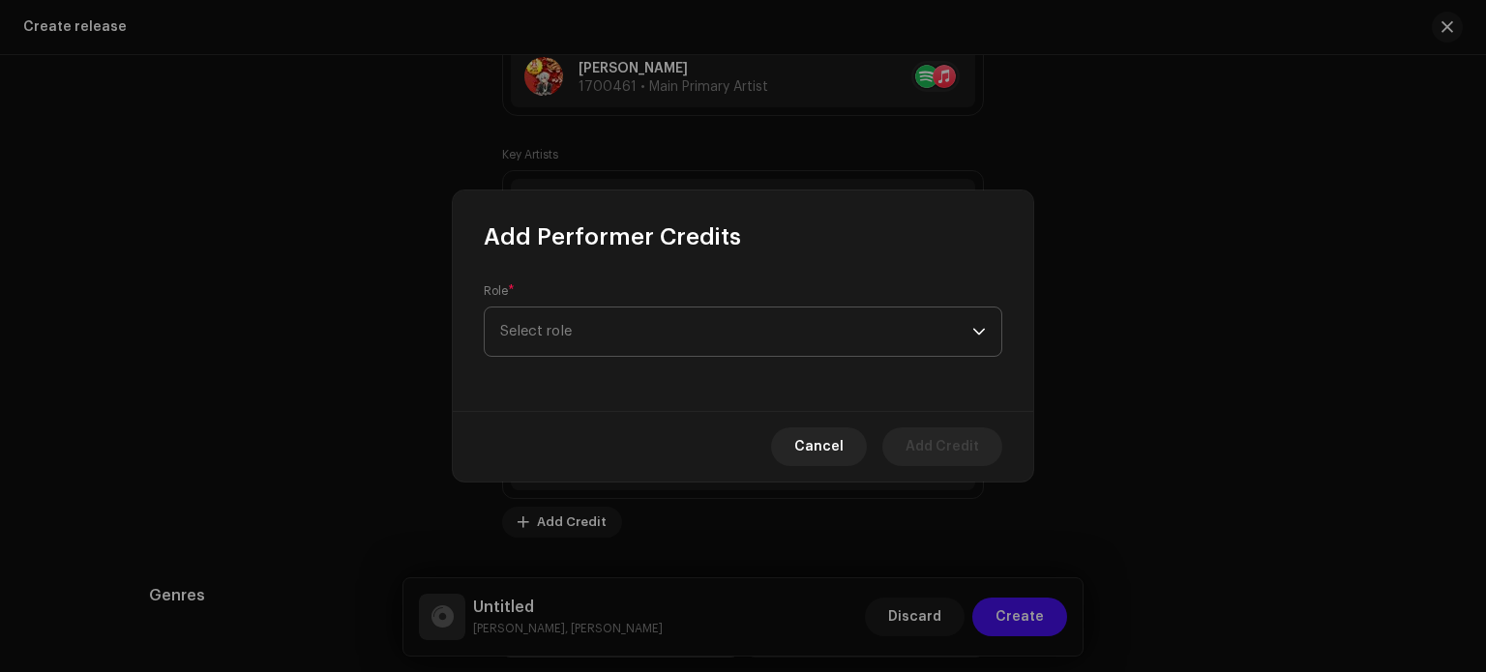
click at [603, 332] on span "Select role" at bounding box center [736, 332] width 472 height 48
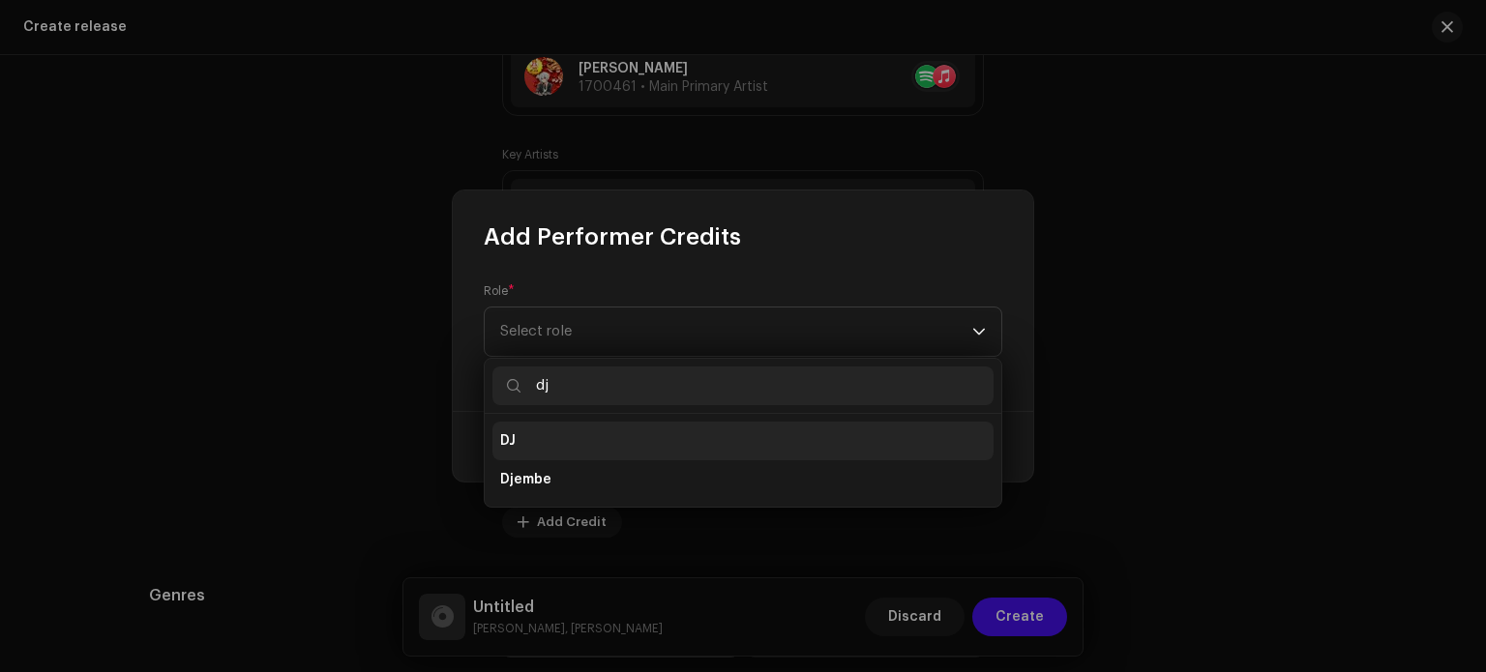
type input "dj"
click at [584, 449] on li "DJ" at bounding box center [743, 441] width 501 height 39
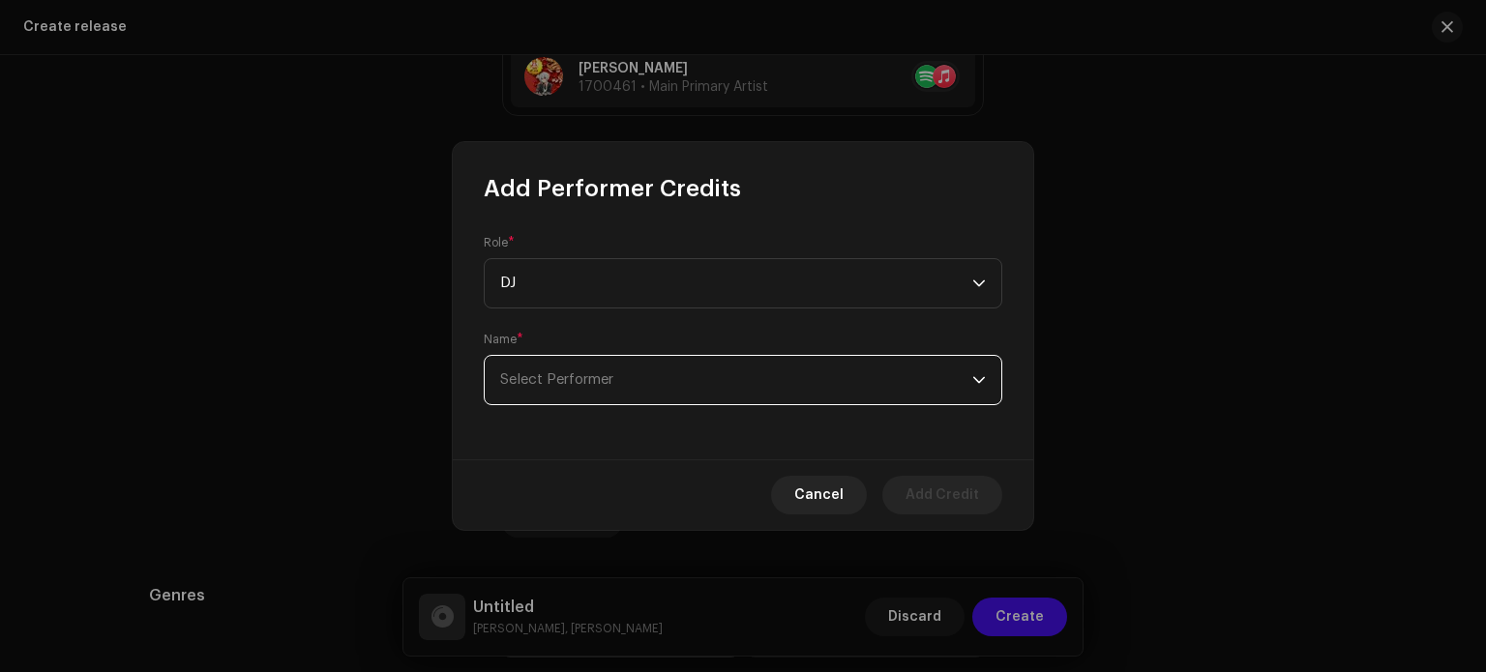
click at [612, 390] on span "Select Performer" at bounding box center [736, 380] width 472 height 48
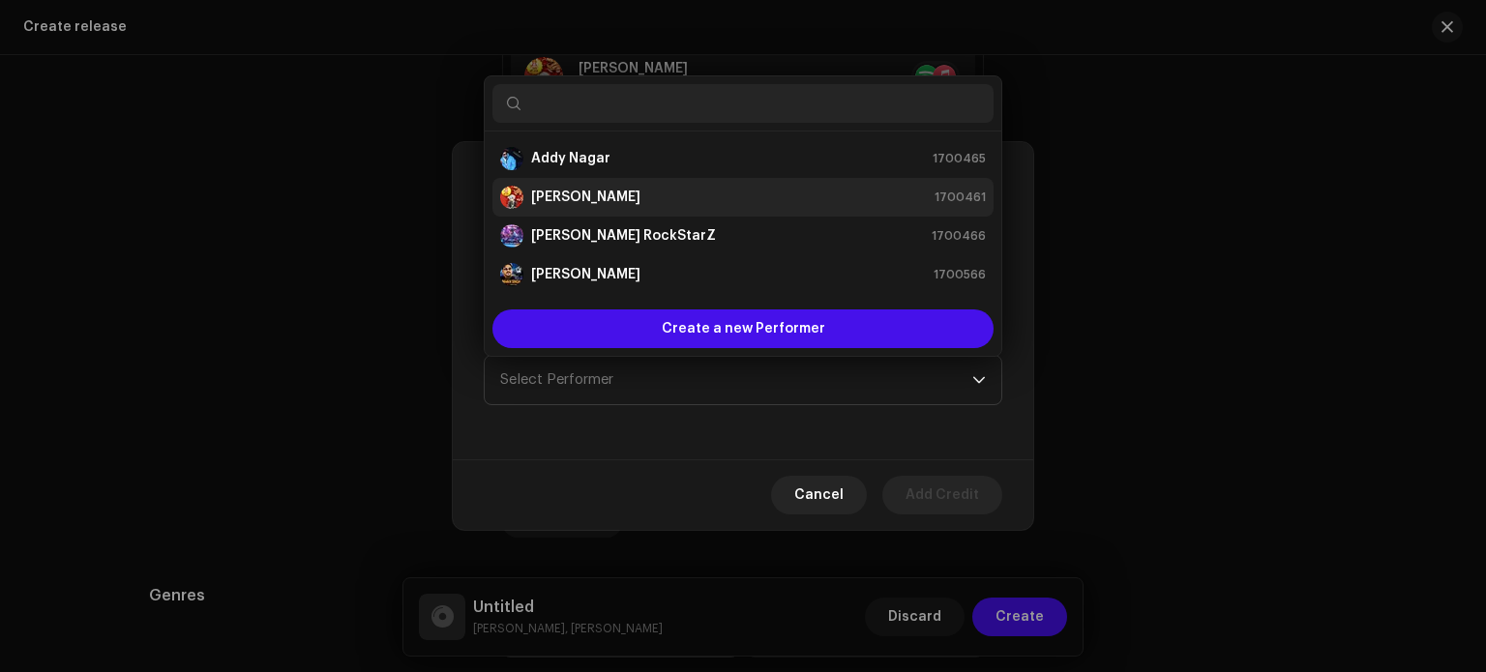
click at [612, 198] on strong "[PERSON_NAME]" at bounding box center [585, 197] width 109 height 19
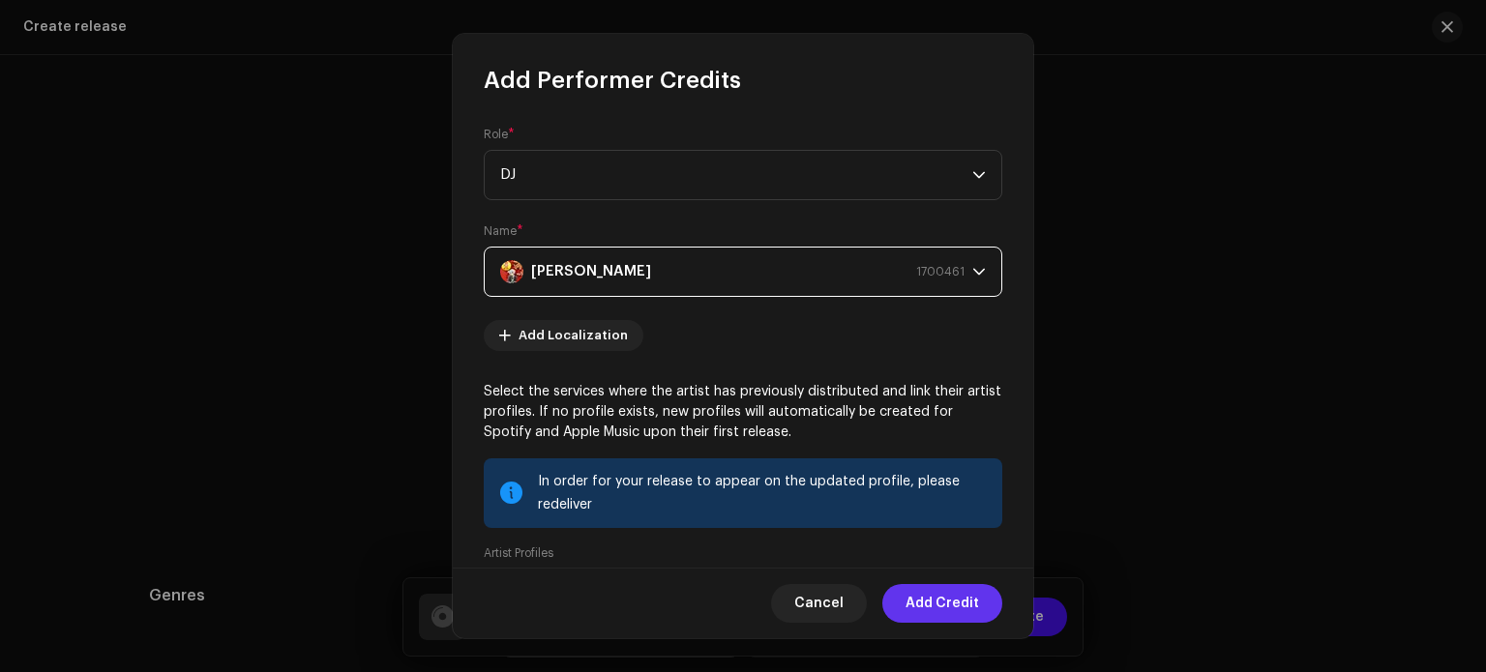
click at [929, 606] on span "Add Credit" at bounding box center [943, 603] width 74 height 39
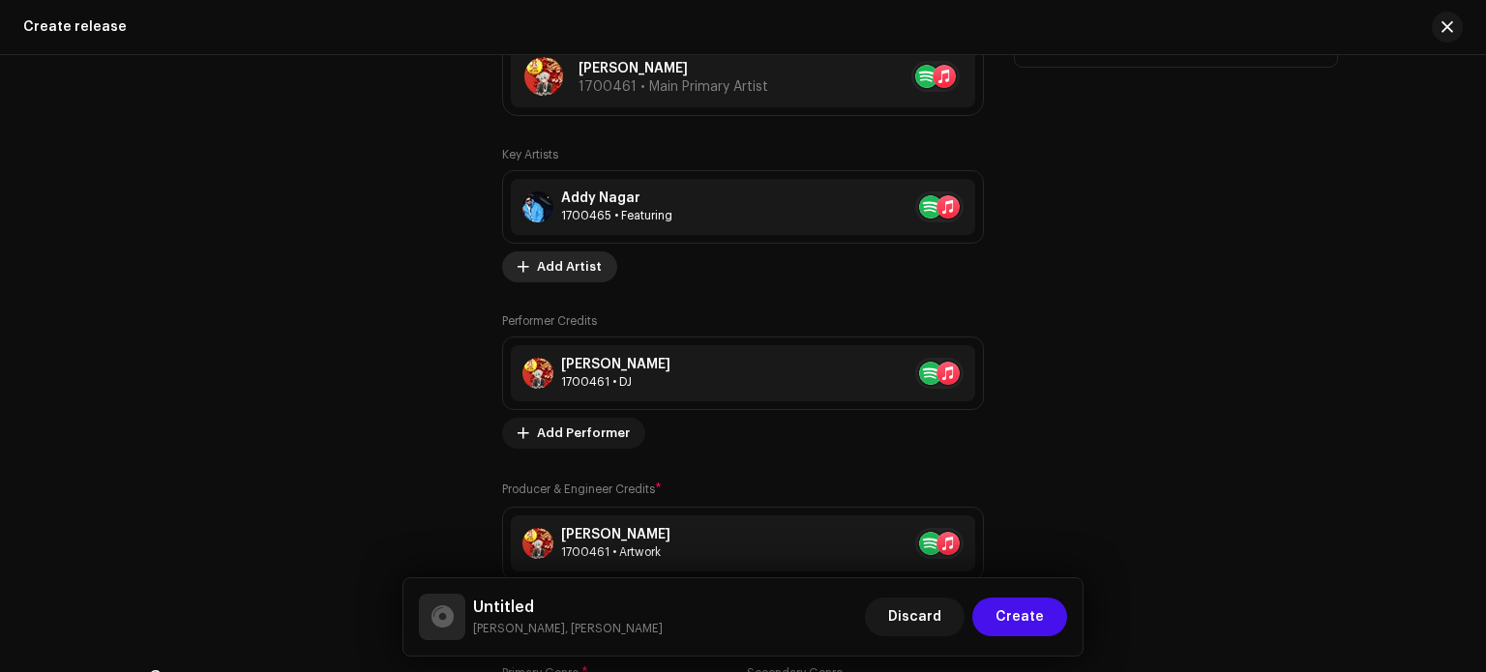
click at [567, 272] on span "Add Artist" at bounding box center [569, 267] width 65 height 39
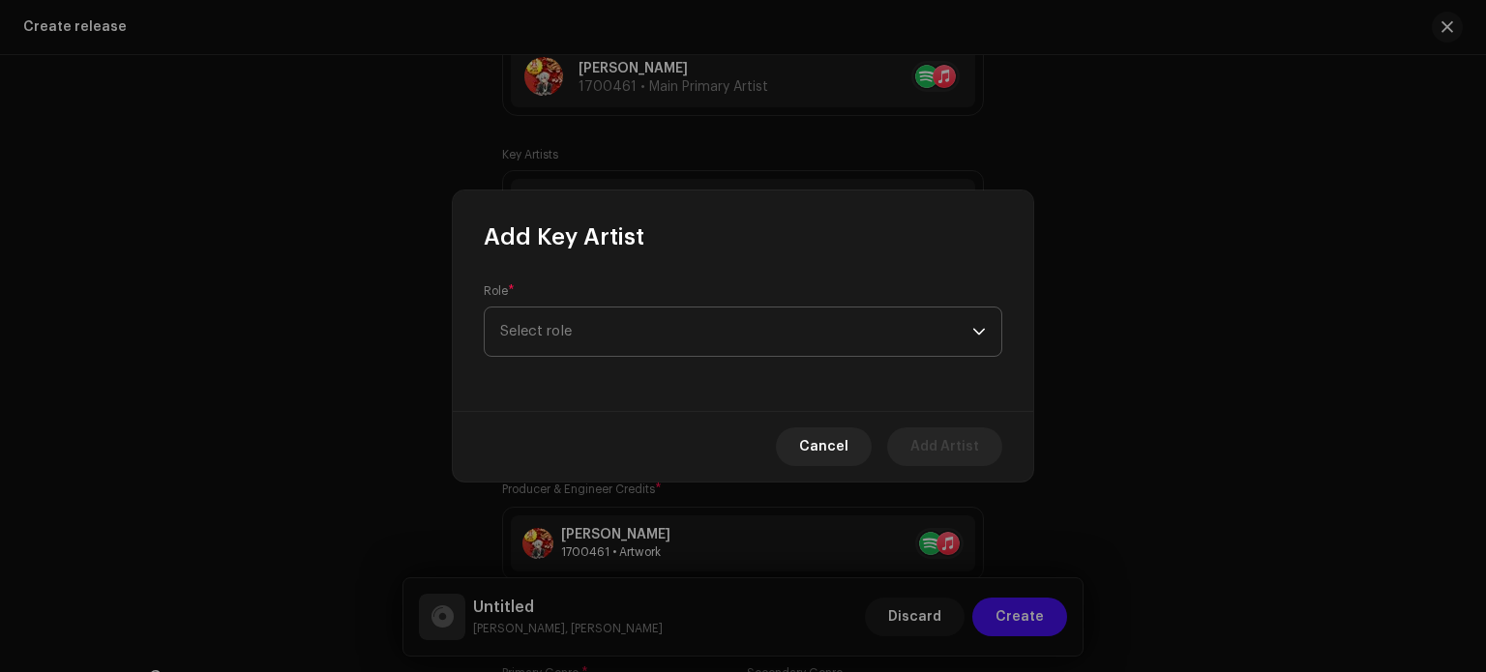
click at [566, 318] on span "Select role" at bounding box center [736, 332] width 472 height 48
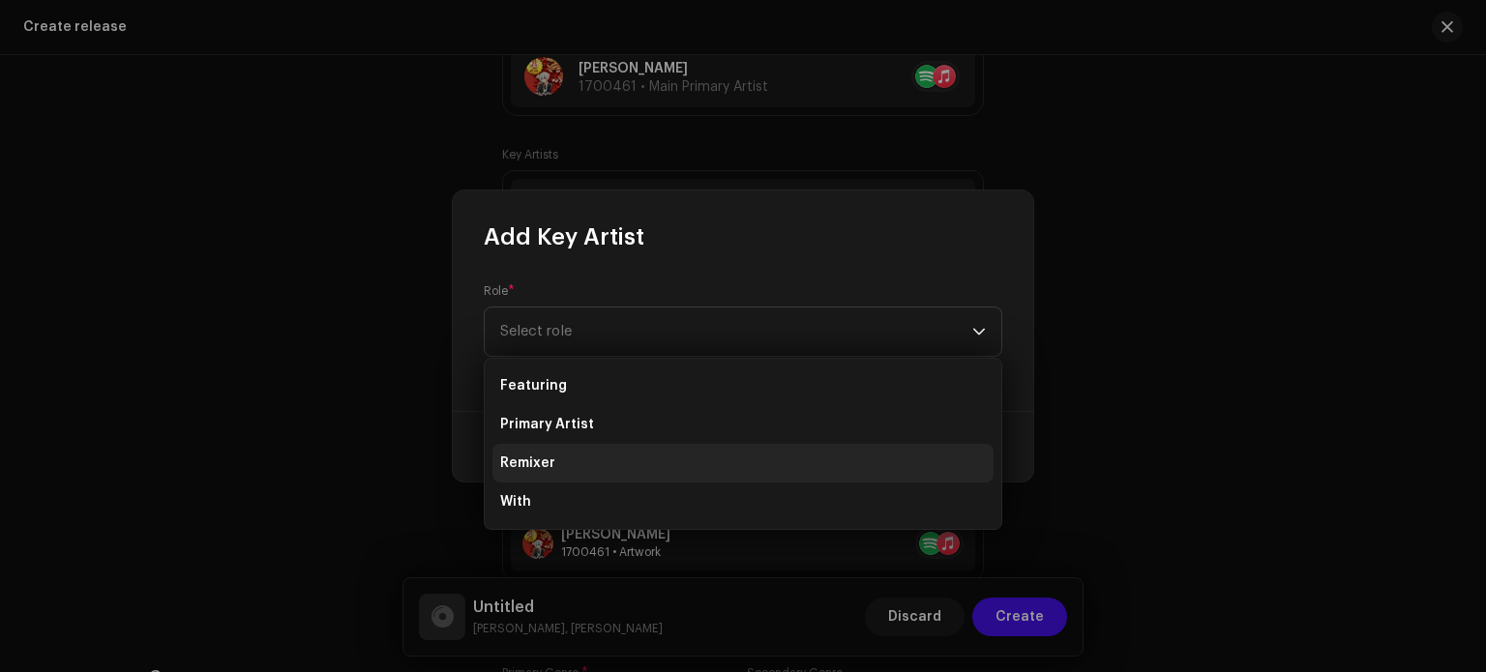
click at [562, 470] on li "Remixer" at bounding box center [743, 463] width 501 height 39
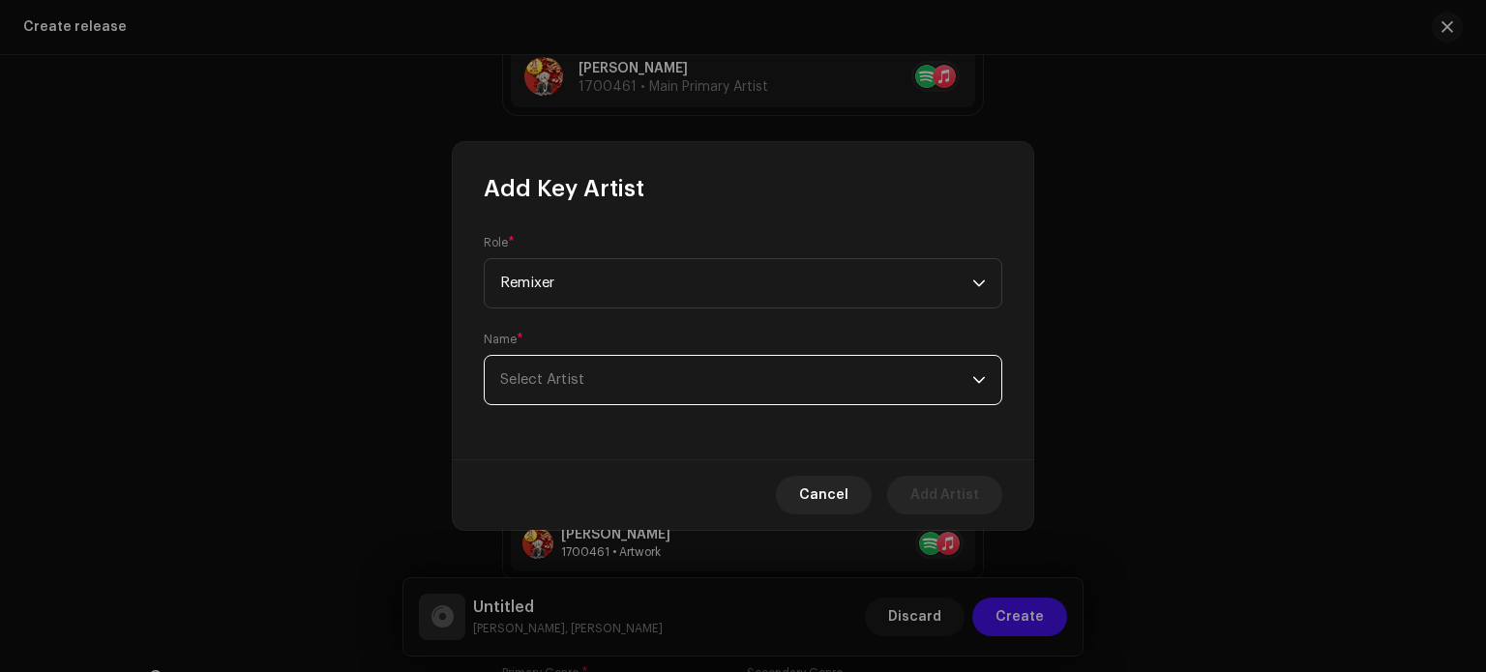
click at [577, 392] on span "Select Artist" at bounding box center [736, 380] width 472 height 48
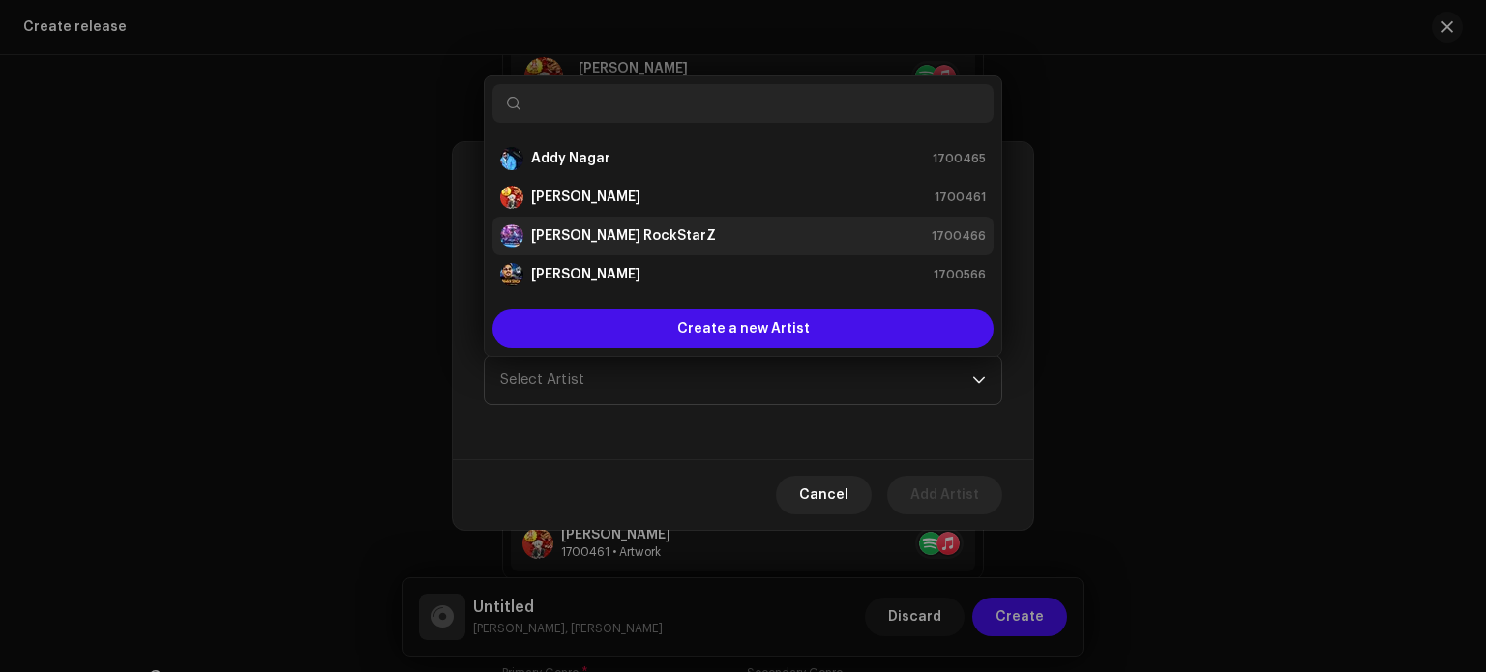
click at [581, 246] on div "[PERSON_NAME] RockStarZ" at bounding box center [608, 235] width 216 height 23
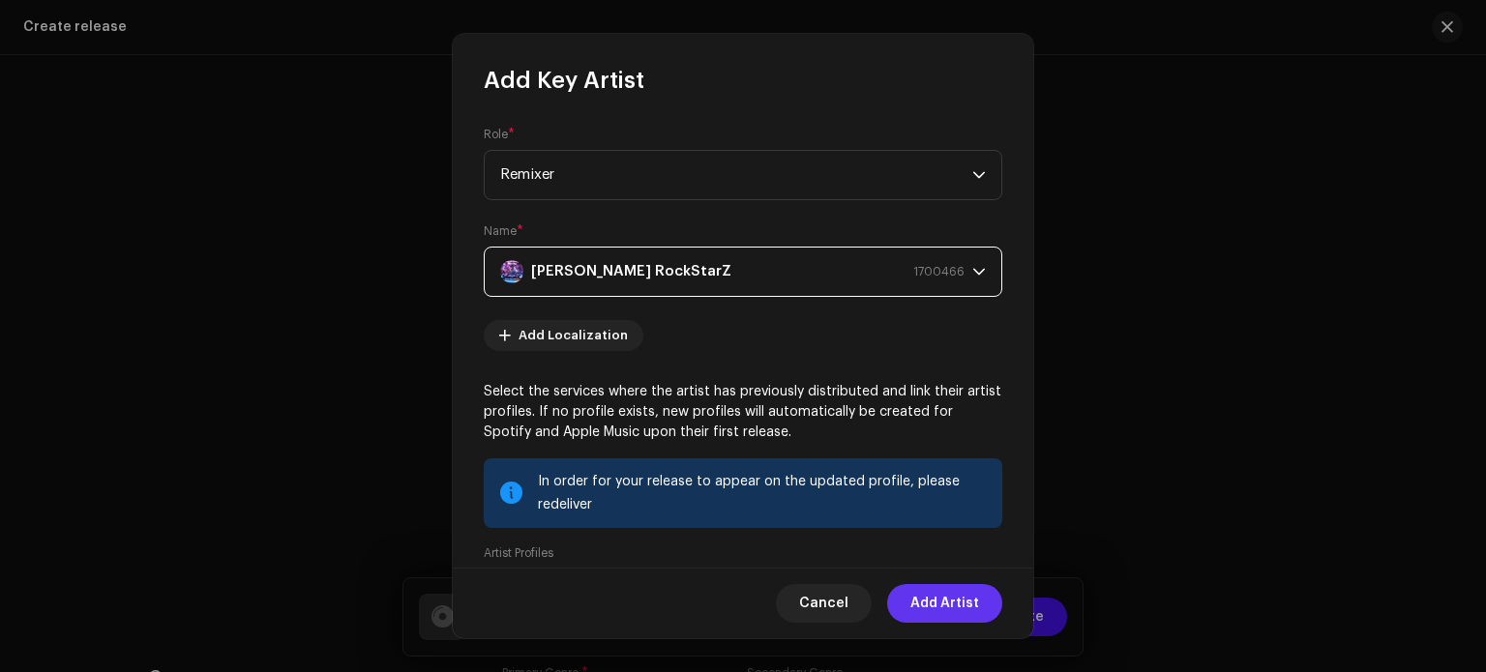
click at [948, 604] on span "Add Artist" at bounding box center [945, 603] width 69 height 39
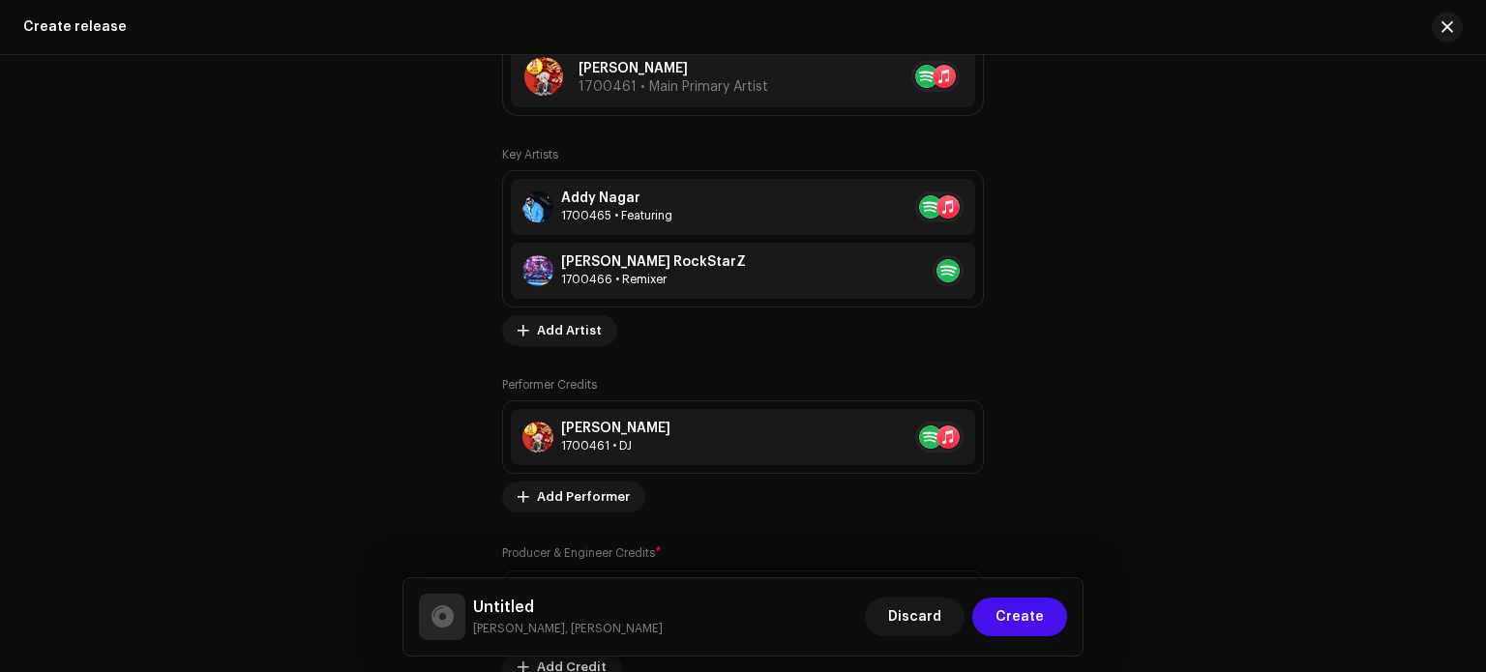
drag, startPoint x: 1476, startPoint y: 427, endPoint x: 1465, endPoint y: 357, distance: 70.5
click at [1462, 345] on div "Create a new release We’ll guide you through everything — from track selection …" at bounding box center [743, 363] width 1486 height 617
drag, startPoint x: 1485, startPoint y: 432, endPoint x: 1478, endPoint y: 401, distance: 31.9
click at [1478, 401] on html "Ashish RaghuWanshi Home Catalog Transactions Analytics Resources Marketplace As…" at bounding box center [743, 336] width 1486 height 672
click at [1381, 381] on div "Create a new release We’ll guide you through everything — from track selection …" at bounding box center [743, 363] width 1486 height 617
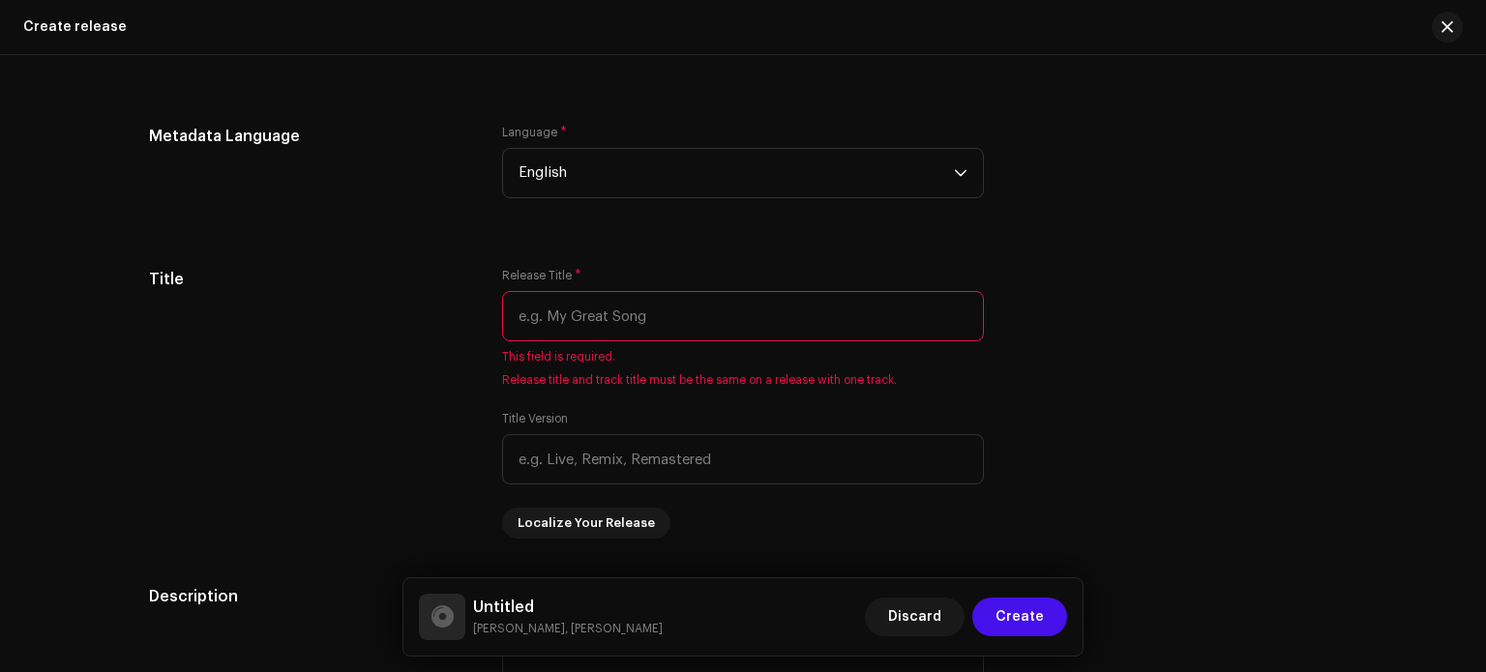
scroll to position [1620, 0]
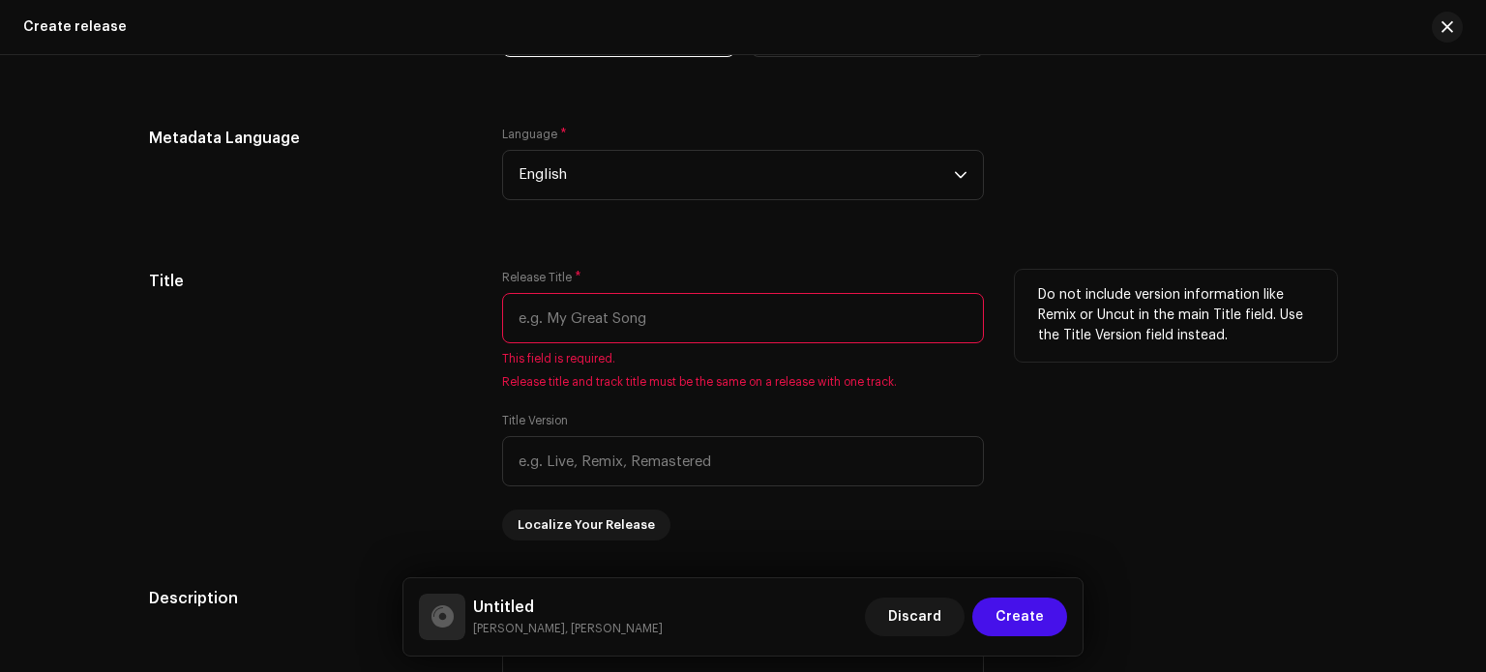
click at [846, 317] on input "text" at bounding box center [743, 318] width 482 height 50
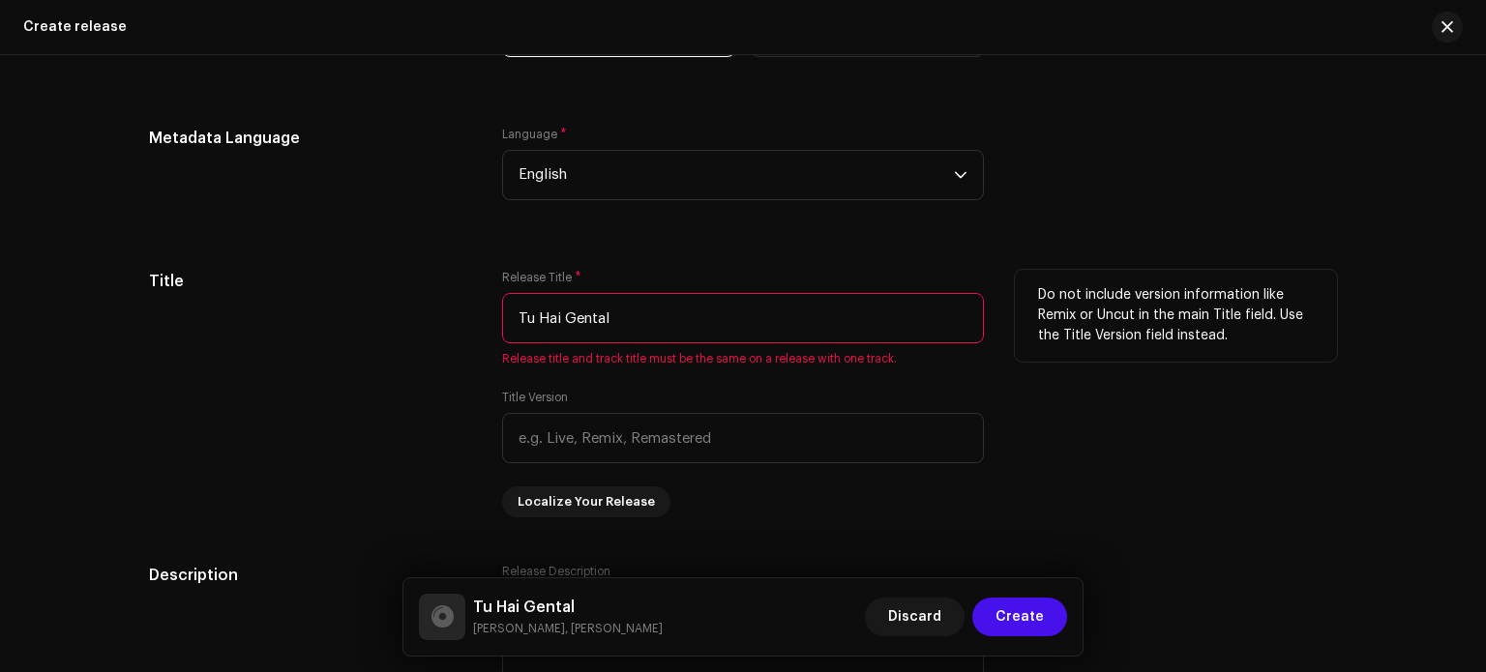
click at [657, 336] on input "Tu Hai Gental" at bounding box center [743, 318] width 482 height 50
type input "T"
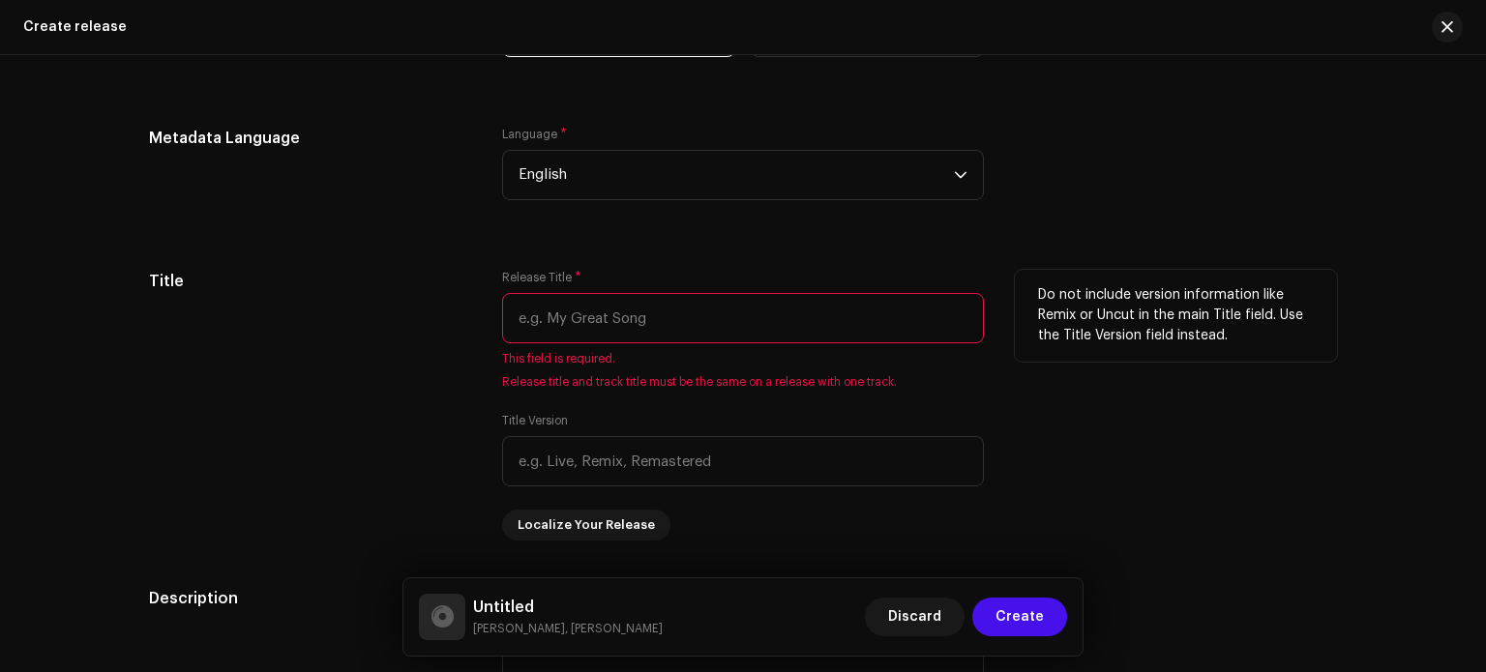
paste input "Tu Hai Gentleman HaMain Balak Desi"
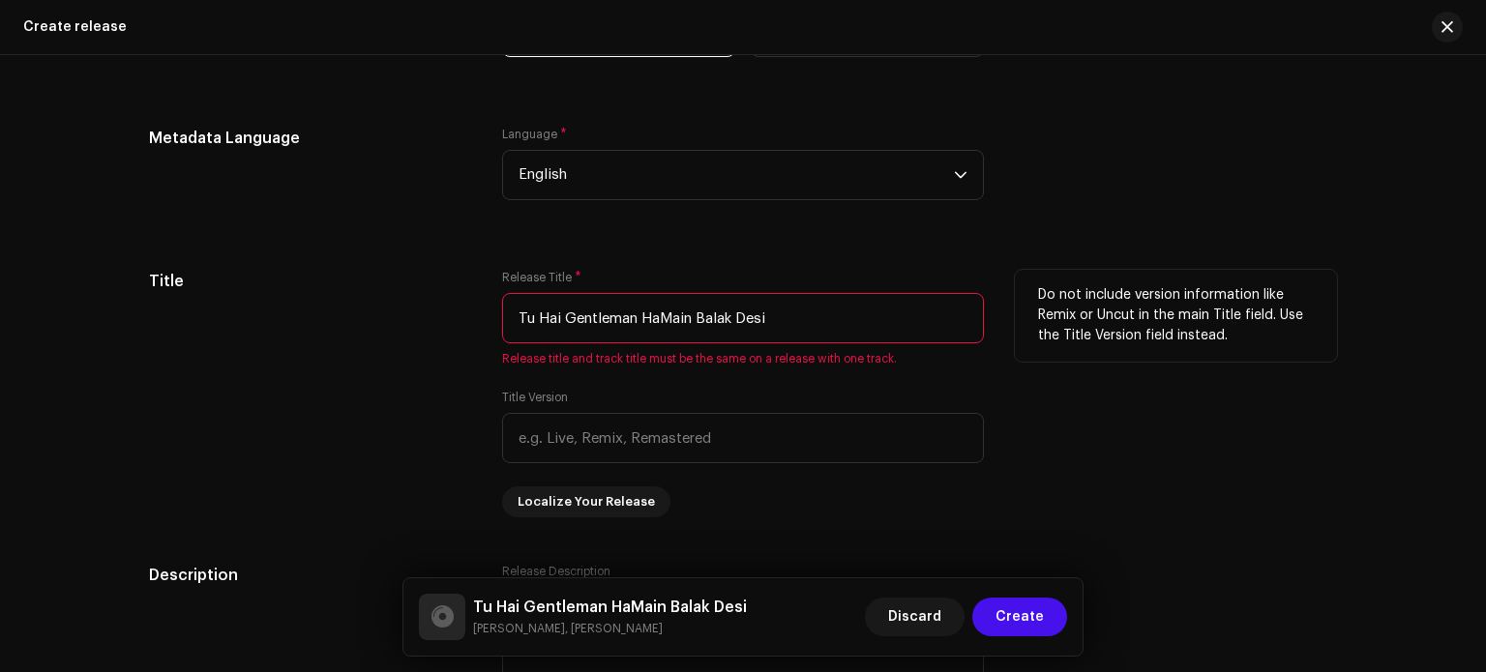
click at [689, 318] on input "Tu Hai Gentleman HaMain Balak Desi" at bounding box center [743, 318] width 482 height 50
click at [781, 316] on input "Tu Hai Gentleman Ham Hai Balak Desi" at bounding box center [743, 318] width 482 height 50
type input "Tu Hai Gentleman Ham Hai Balak Desi Slowed-Reverb"
click at [1149, 375] on div "Do not include version information like Remix or Uncut in the main Title field.…" at bounding box center [1176, 394] width 322 height 248
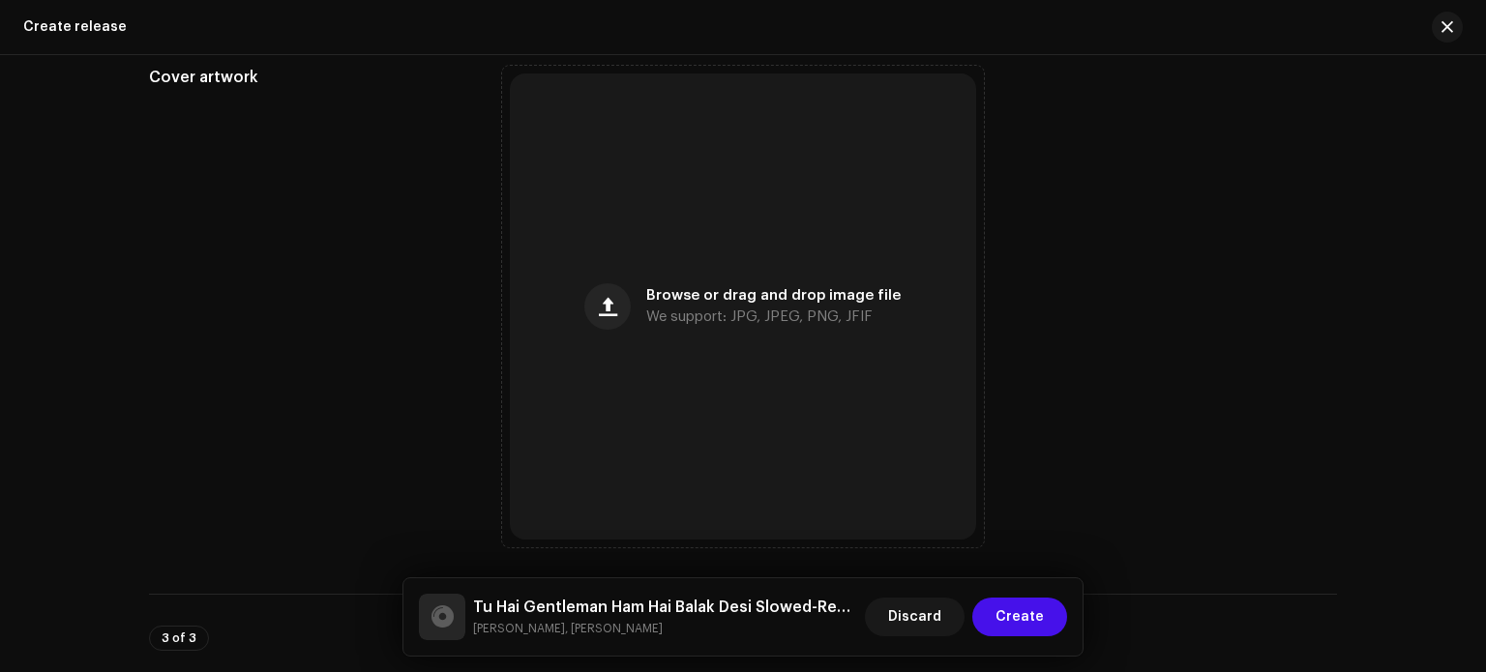
scroll to position [696, 0]
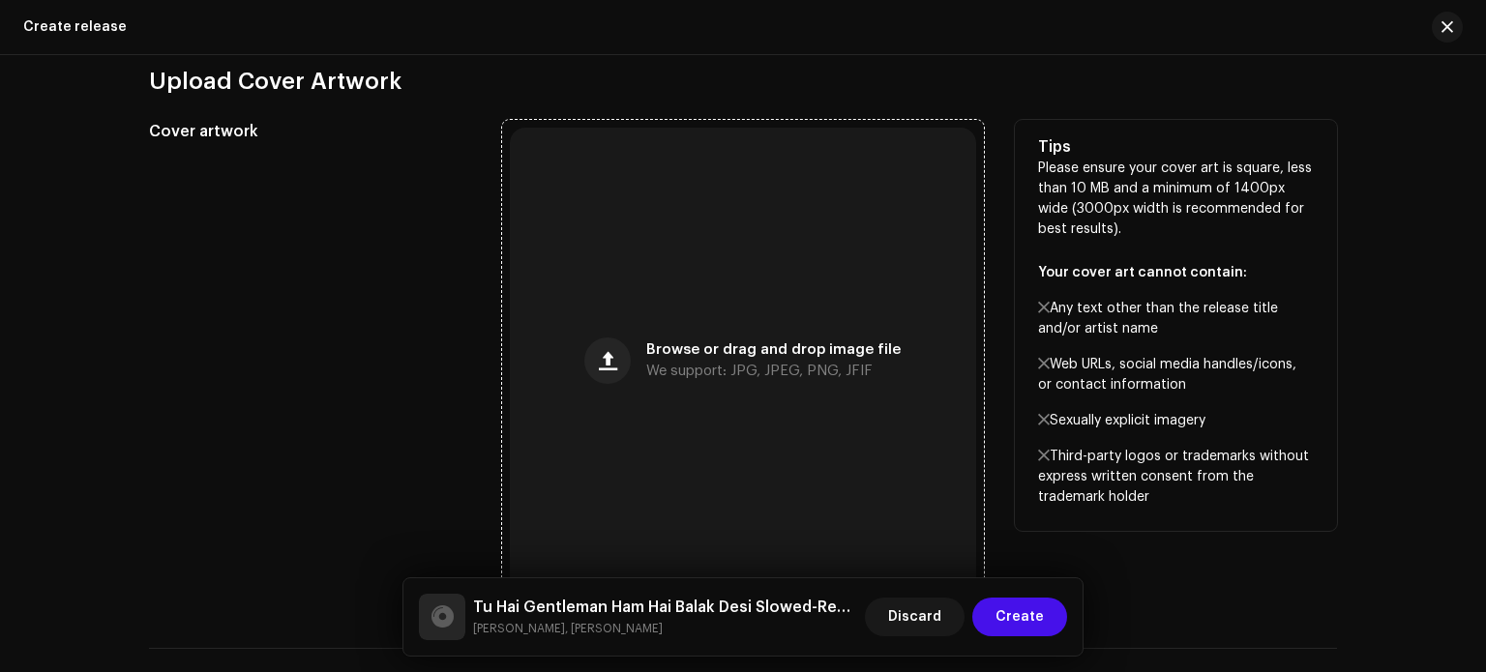
click at [790, 325] on div "Browse or drag and drop image file We support: JPG, JPEG, PNG, JFIF" at bounding box center [743, 361] width 466 height 466
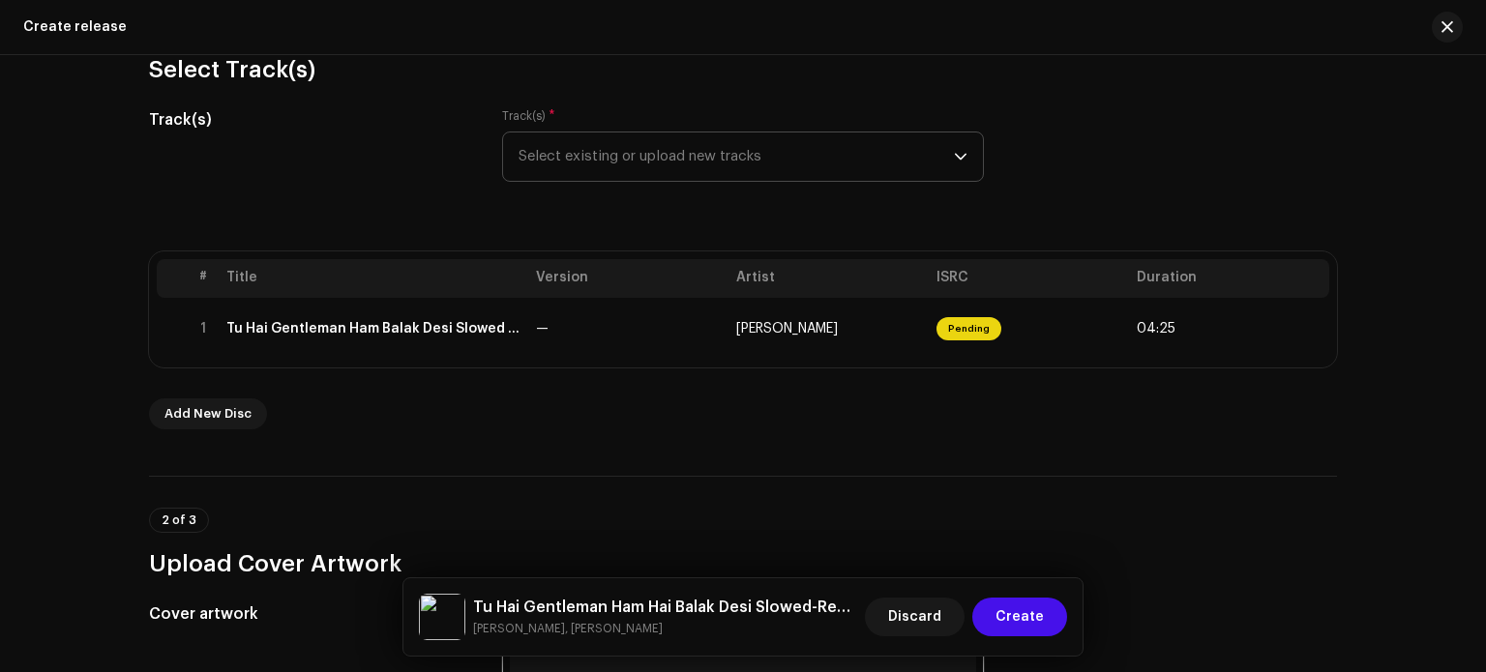
scroll to position [164, 0]
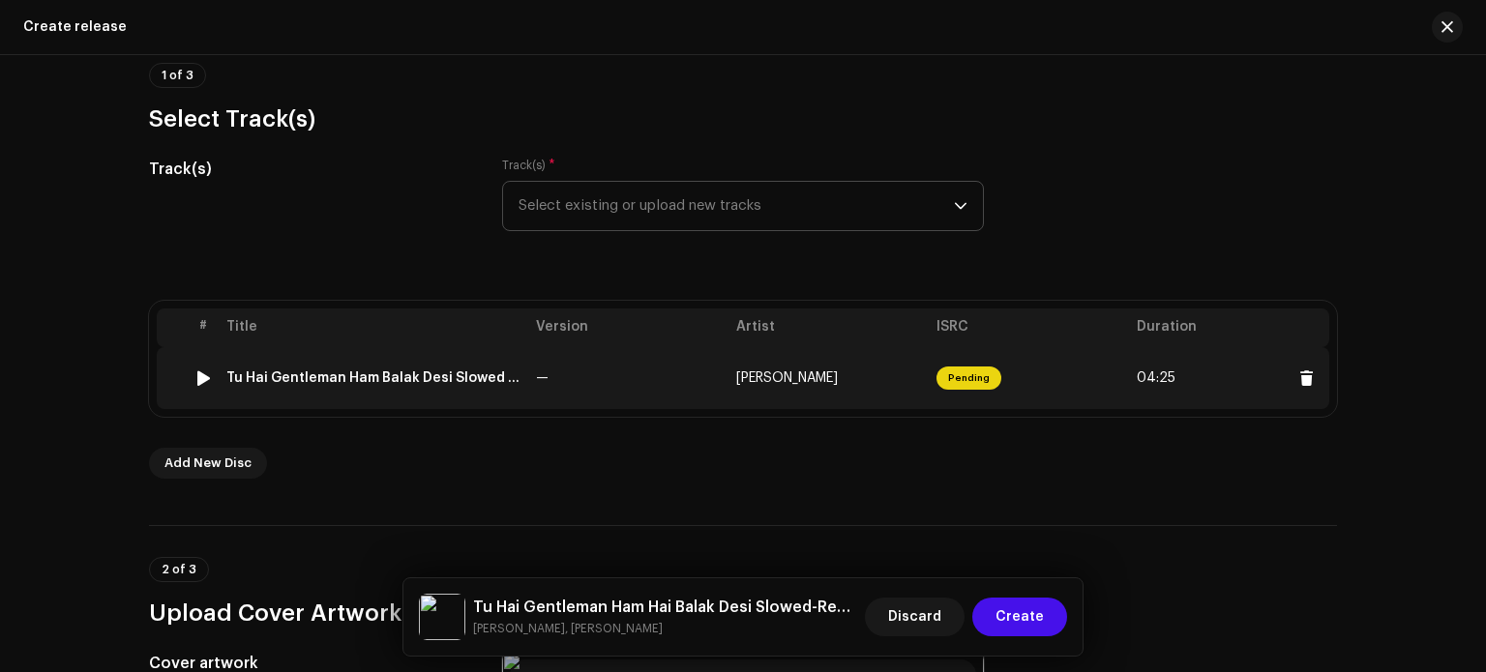
click at [839, 386] on td "[PERSON_NAME]" at bounding box center [829, 378] width 200 height 62
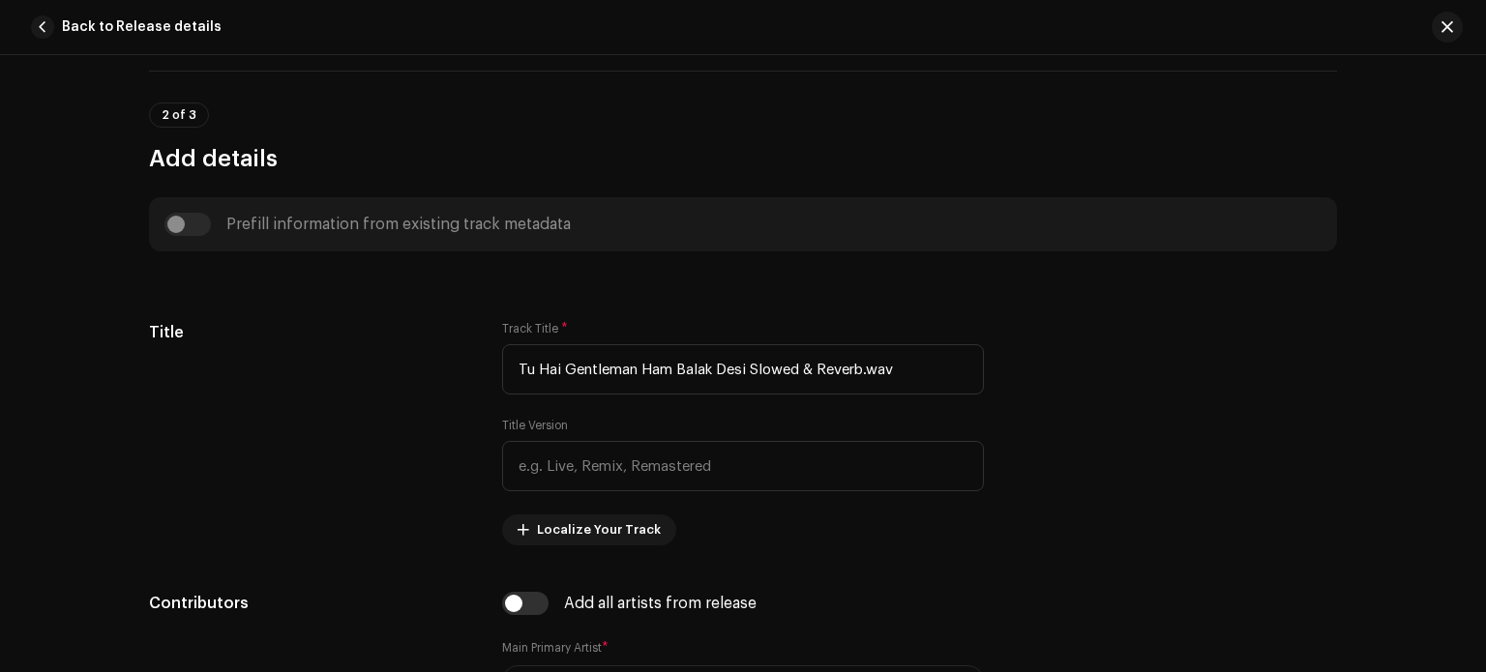
scroll to position [639, 0]
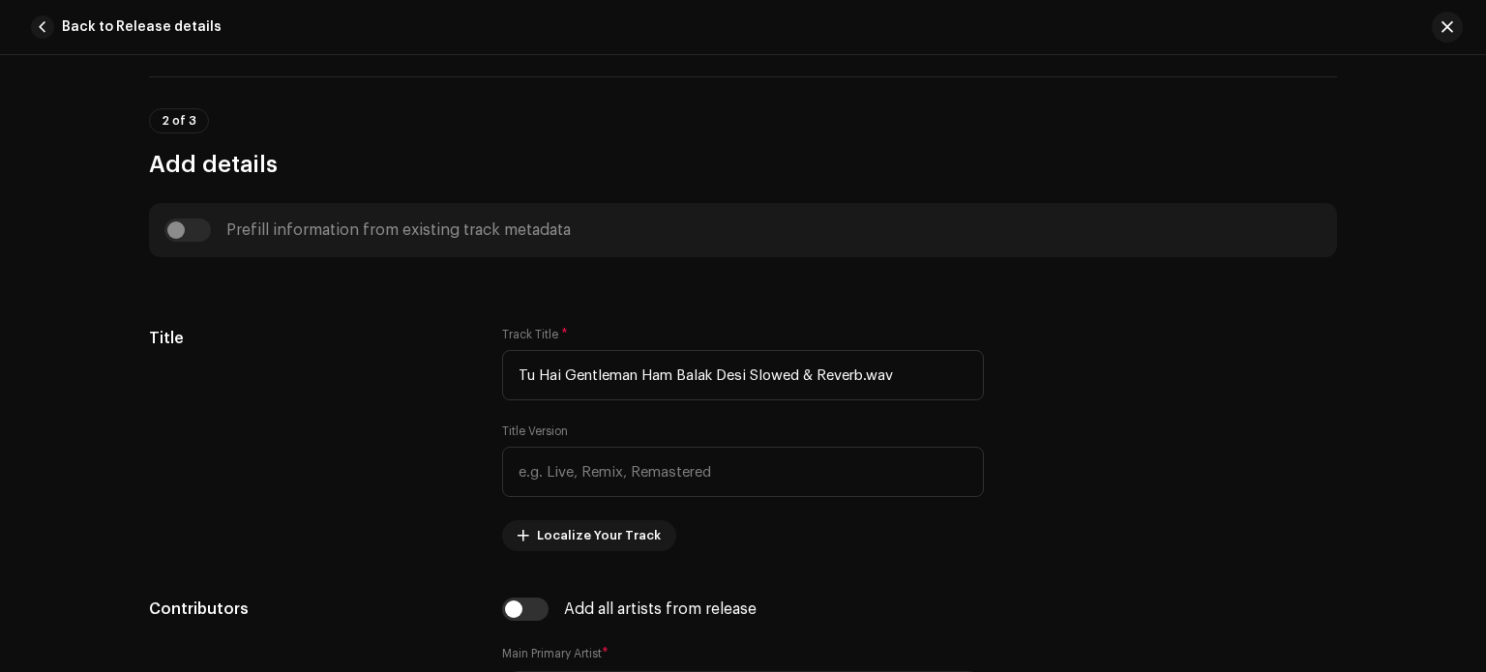
click at [178, 230] on div "Prefill information from existing track metadata" at bounding box center [742, 230] width 1157 height 23
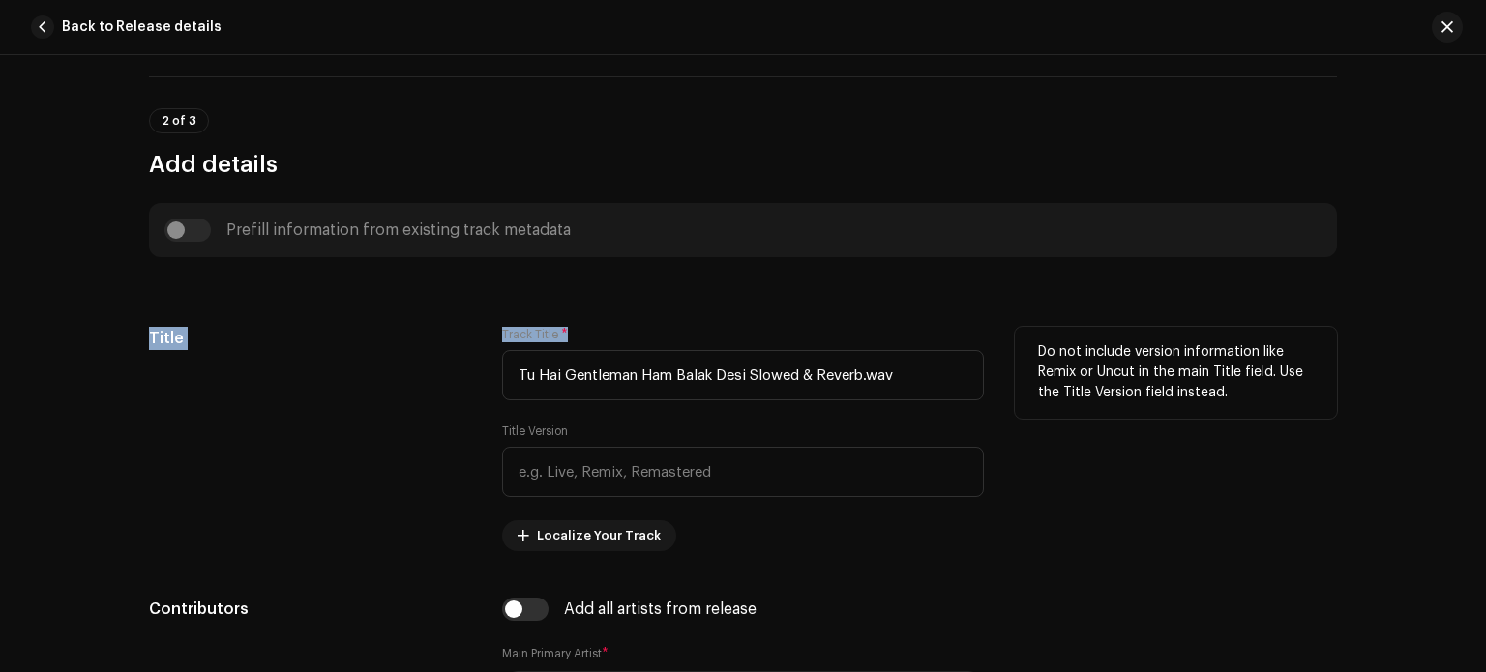
drag, startPoint x: 181, startPoint y: 219, endPoint x: 666, endPoint y: 325, distance: 496.3
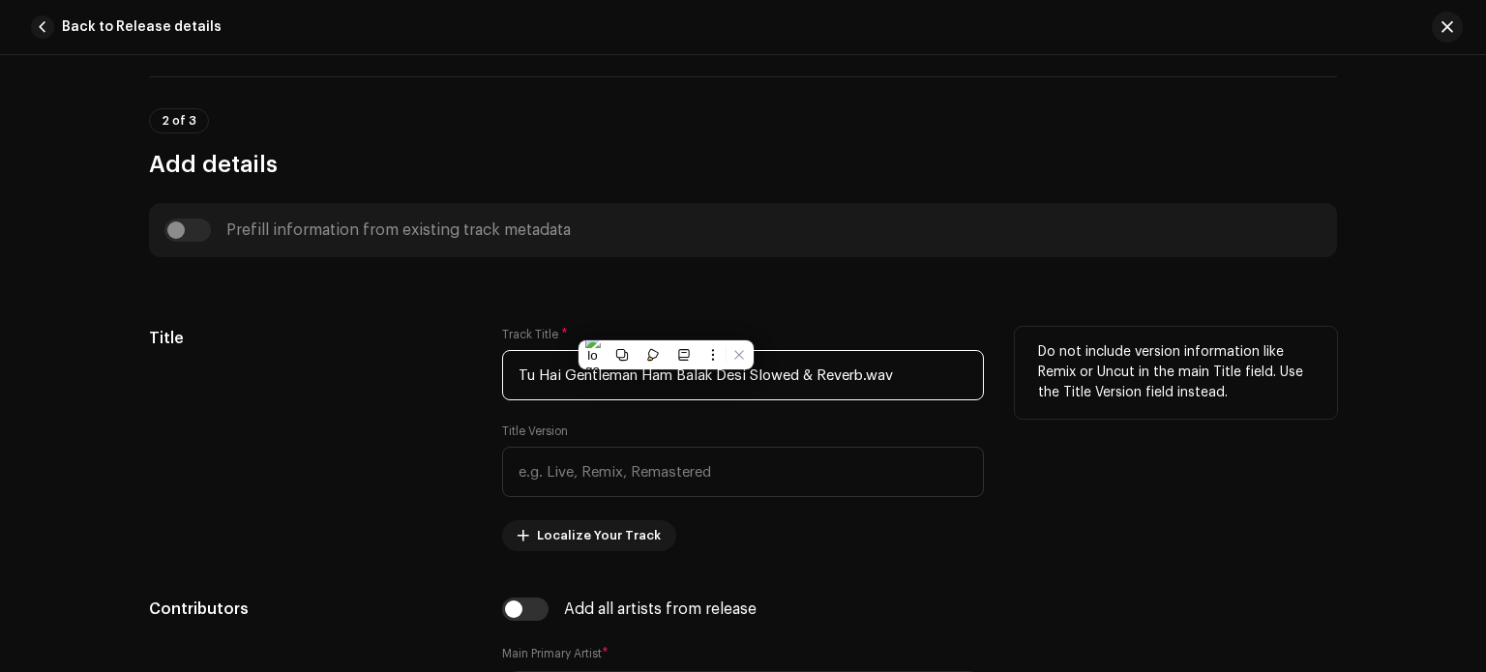
click at [907, 386] on input "Tu Hai Gentleman Ham Balak Desi Slowed & Reverb.wav" at bounding box center [743, 375] width 482 height 50
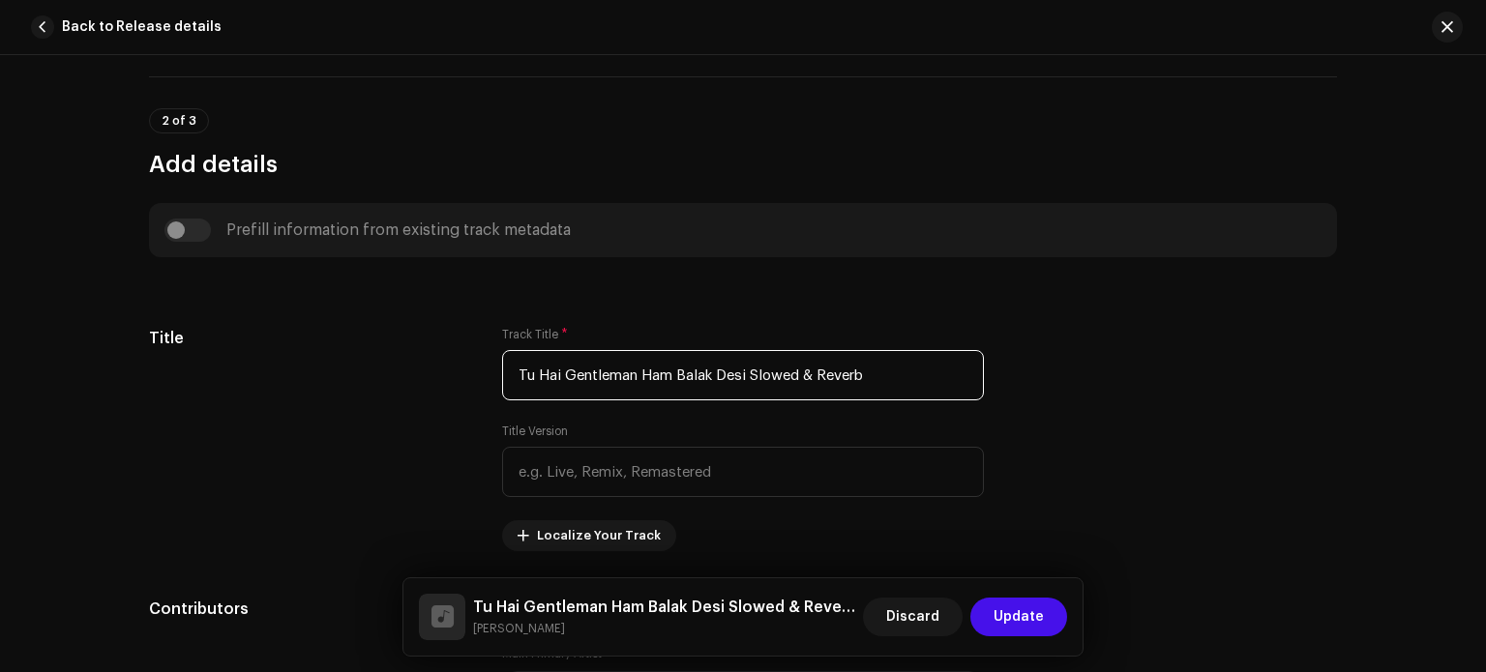
type input "Tu Hai Gentleman Ham Balak Desi Slowed & Reverb"
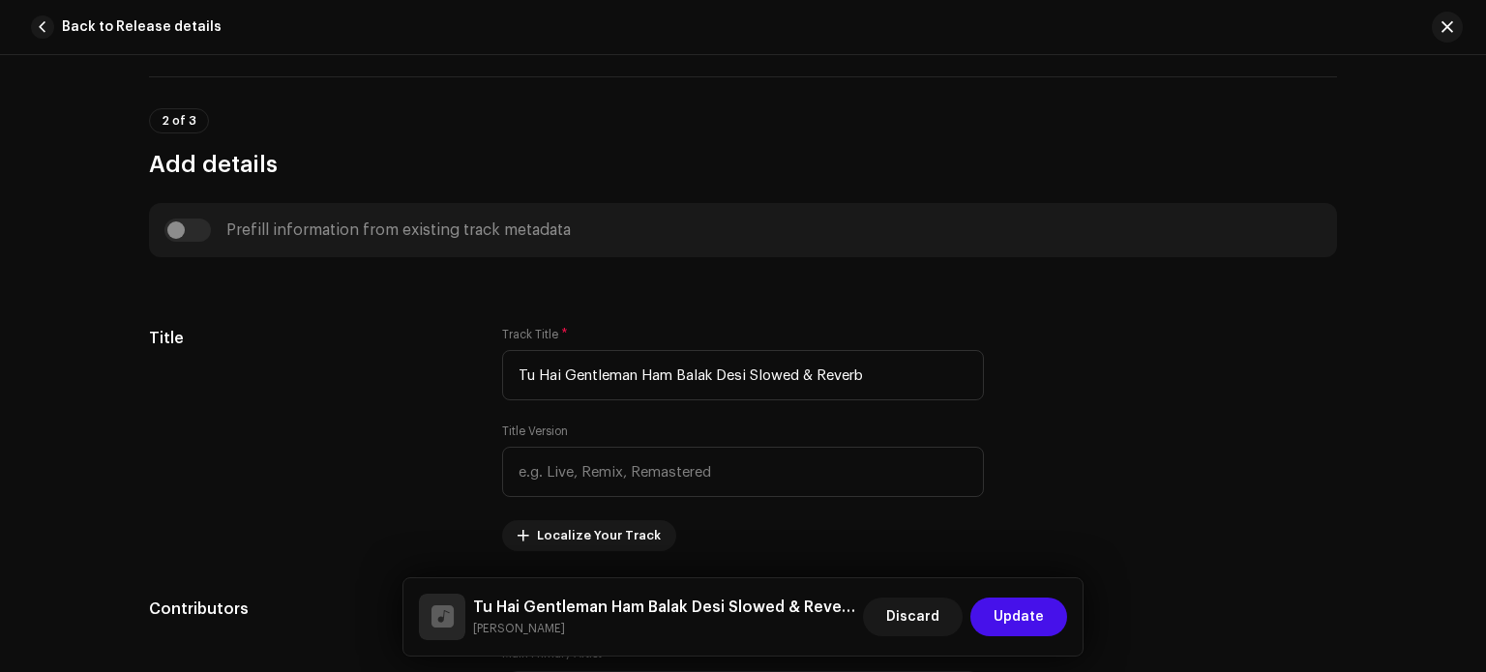
click at [190, 225] on div "Prefill information from existing track metadata" at bounding box center [742, 230] width 1157 height 23
click at [1003, 603] on span "Update" at bounding box center [1019, 617] width 50 height 39
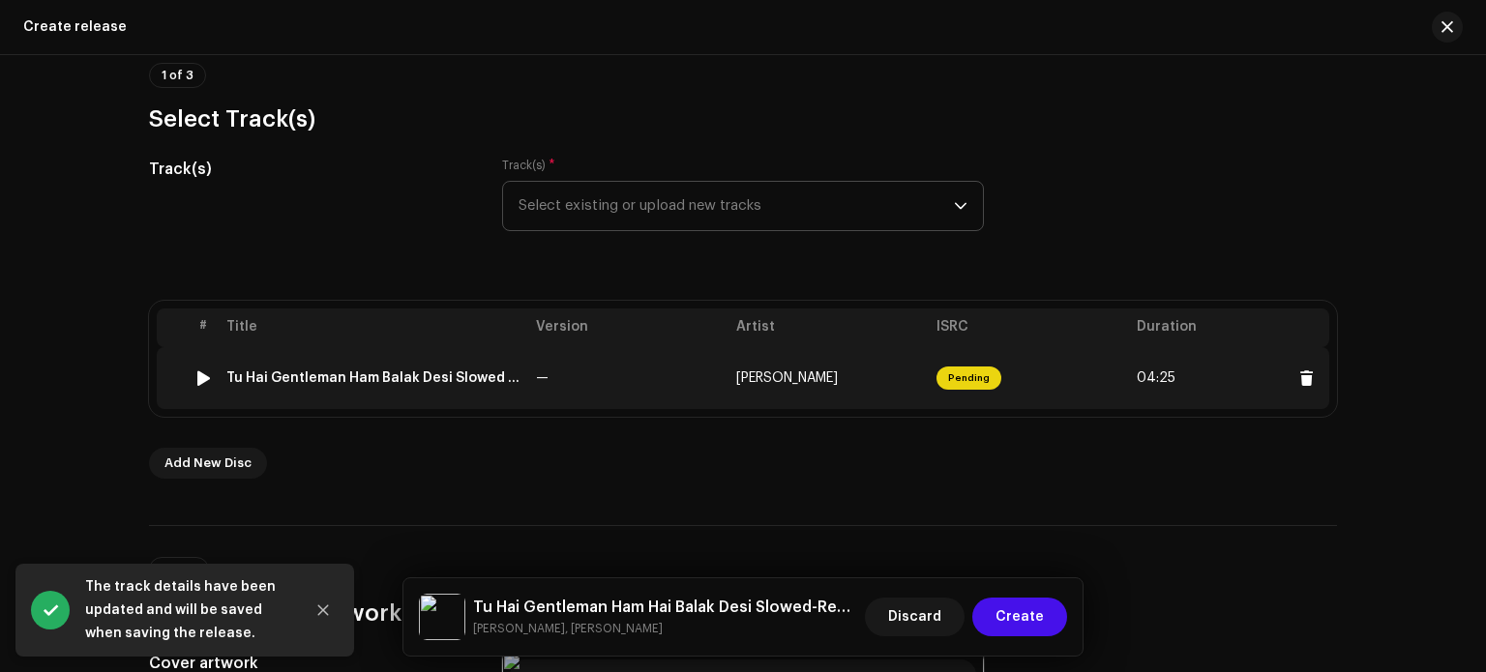
click at [464, 378] on div "Tu Hai Gentleman Ham Balak Desi Slowed & Reverb" at bounding box center [373, 378] width 294 height 15
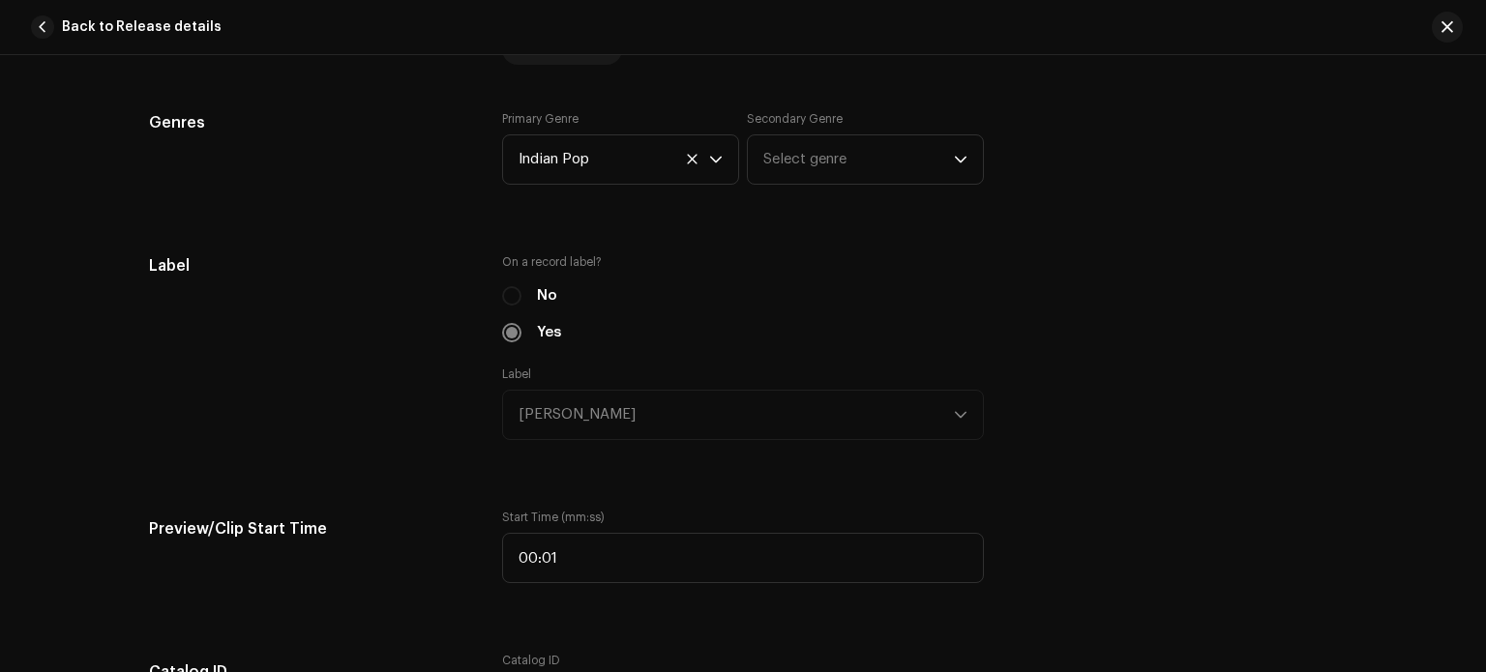
scroll to position [0, 0]
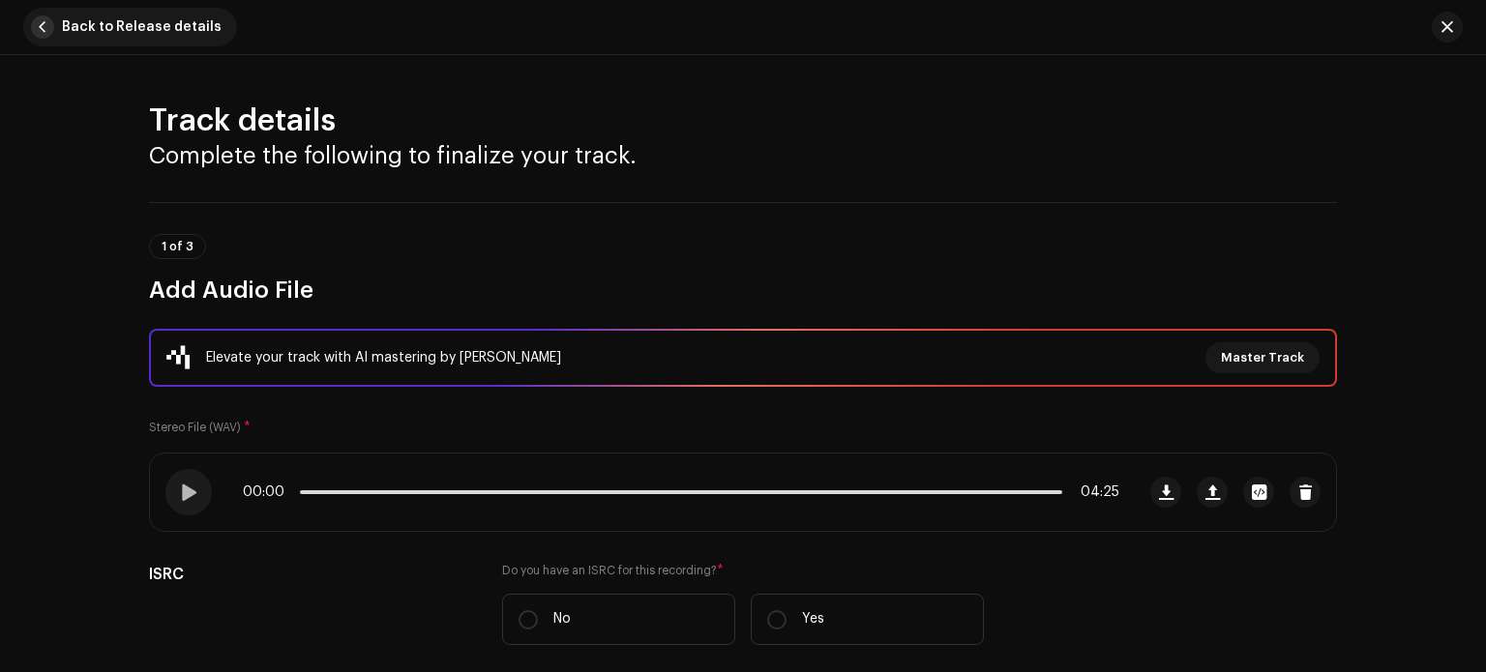
click at [54, 18] on button "Back to Release details" at bounding box center [130, 27] width 214 height 39
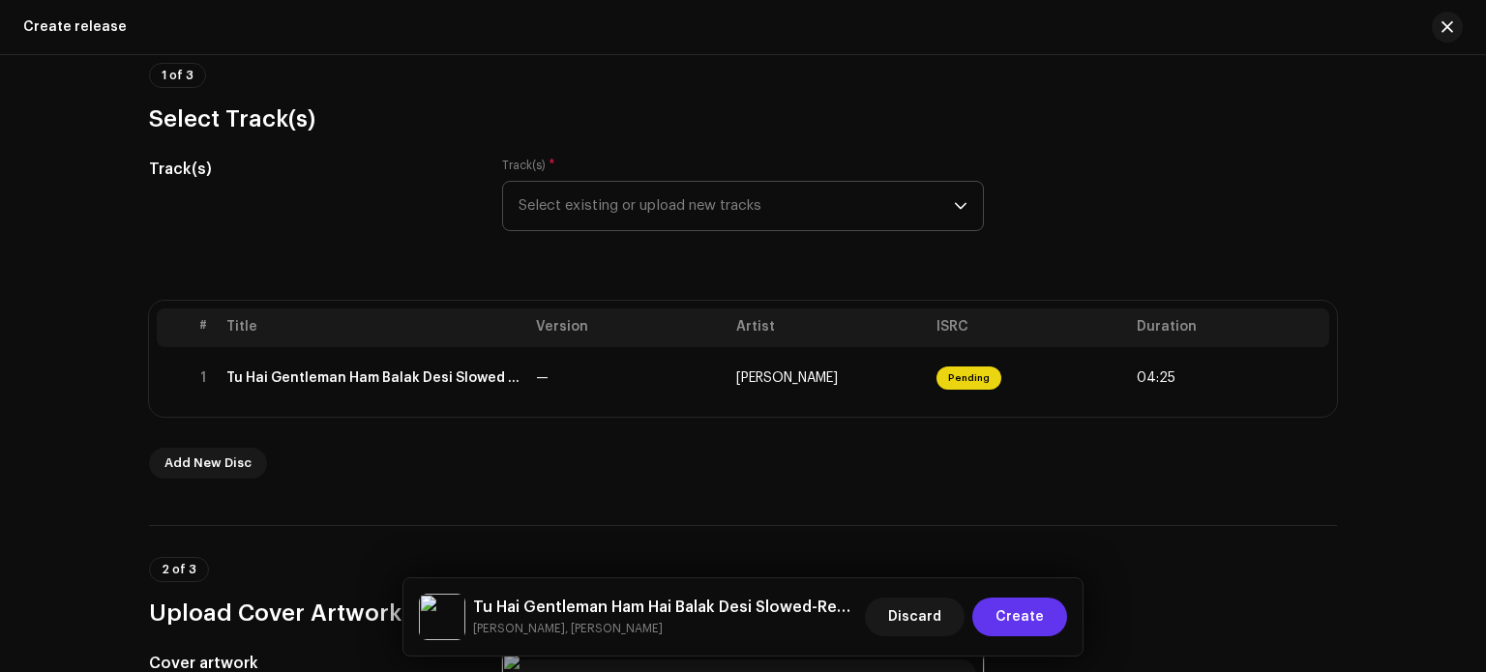
click at [1034, 612] on span "Create" at bounding box center [1020, 617] width 48 height 39
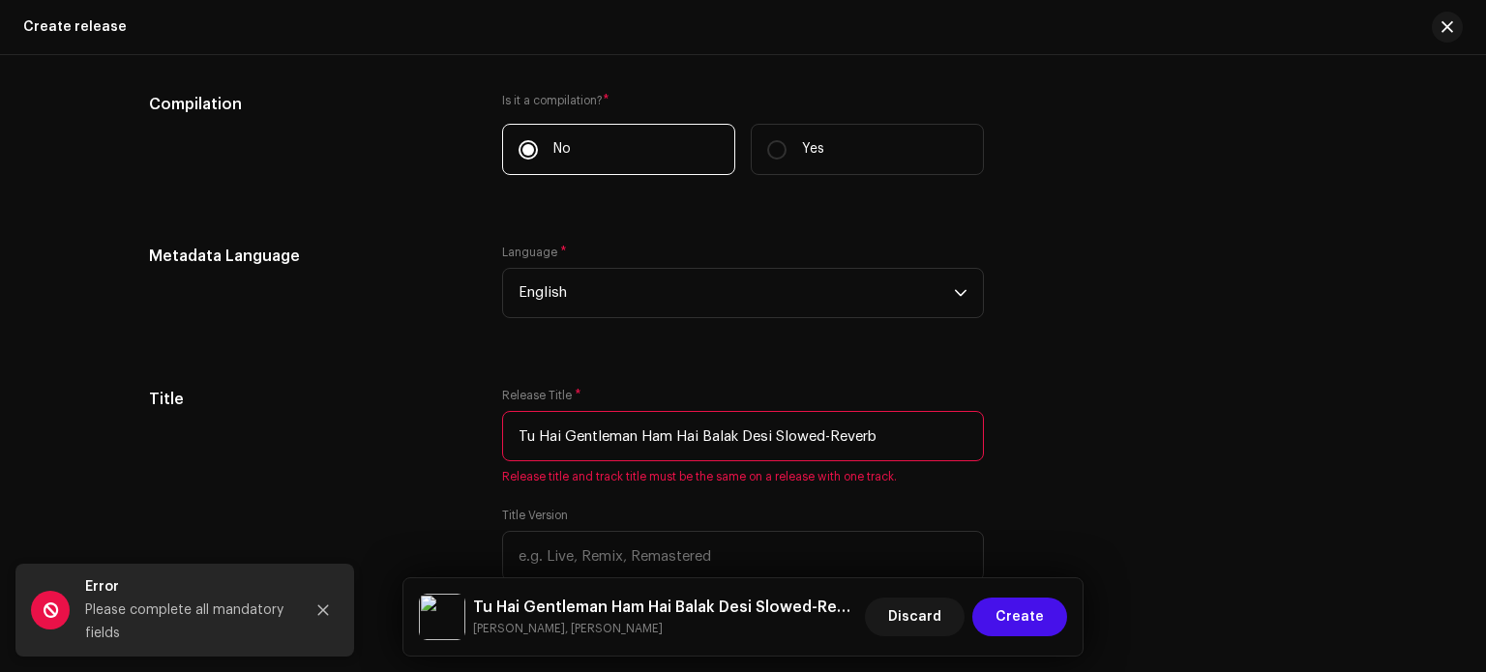
scroll to position [1473, 0]
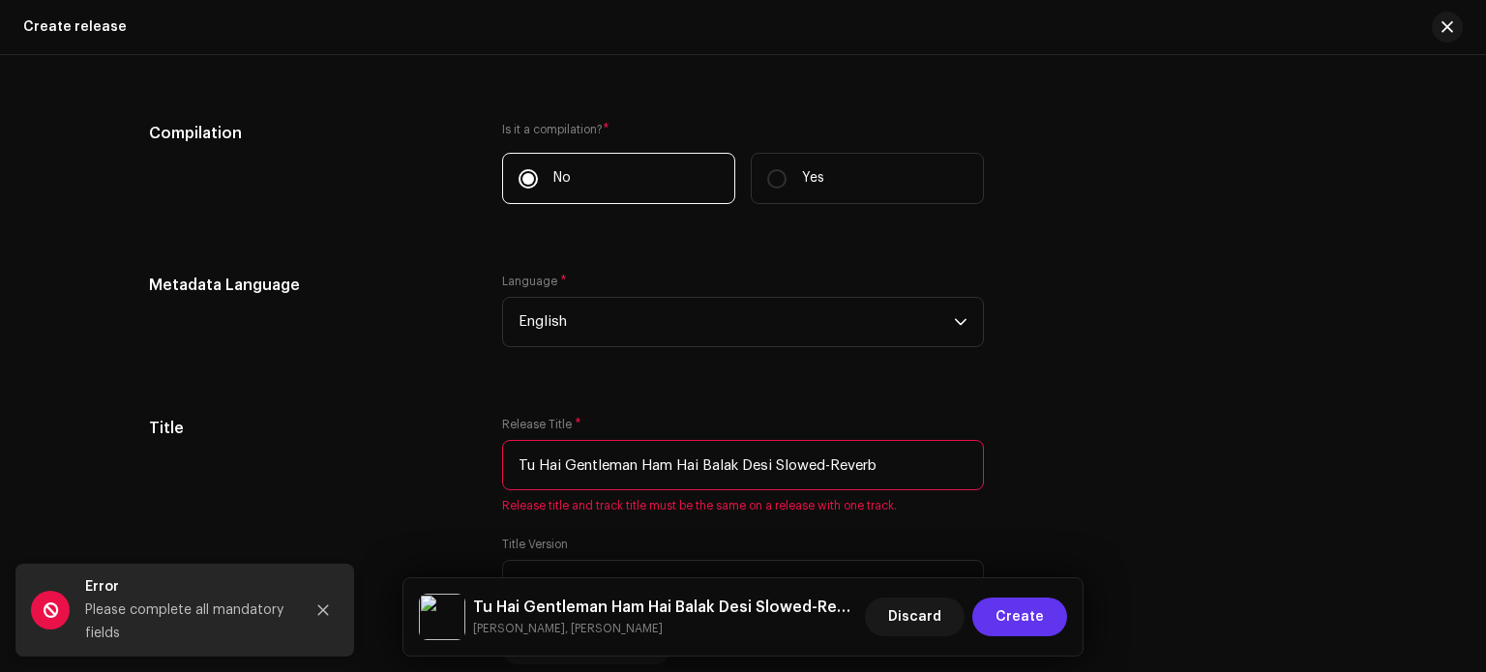
click at [1039, 623] on span "Create" at bounding box center [1020, 617] width 48 height 39
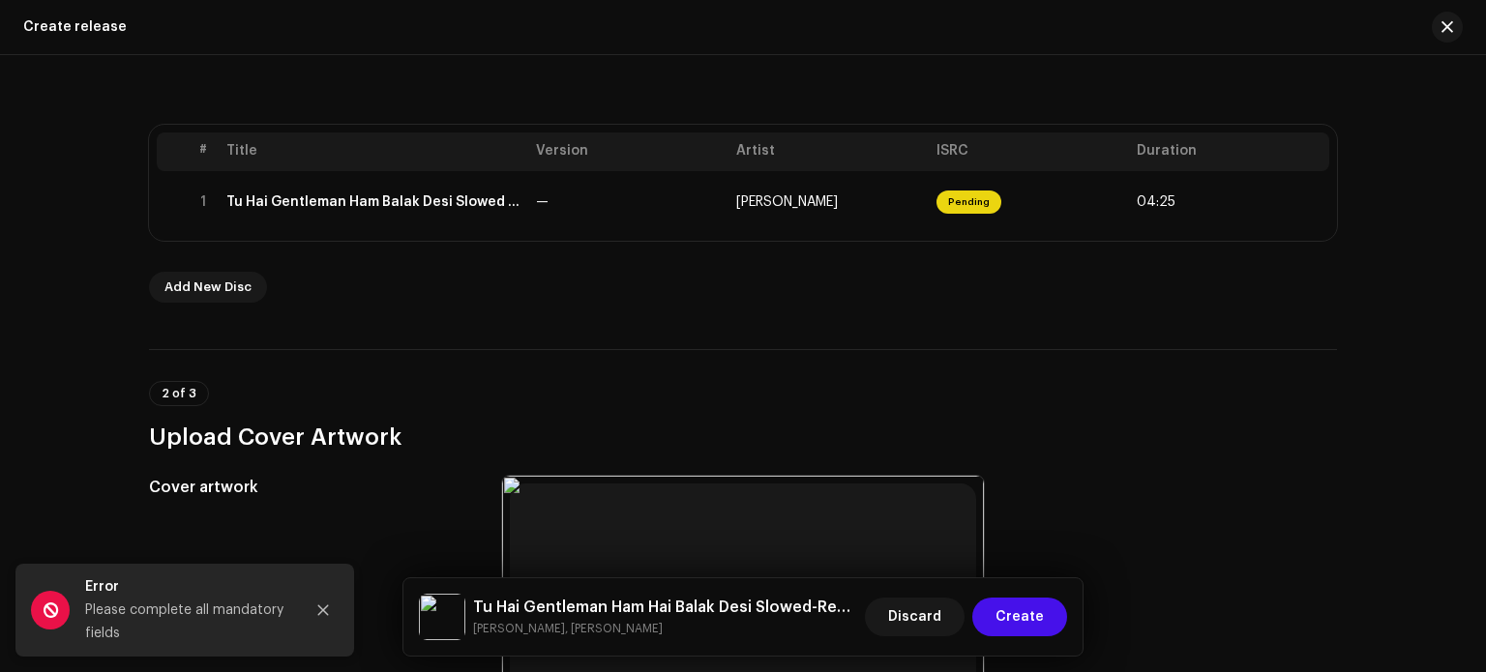
scroll to position [307, 0]
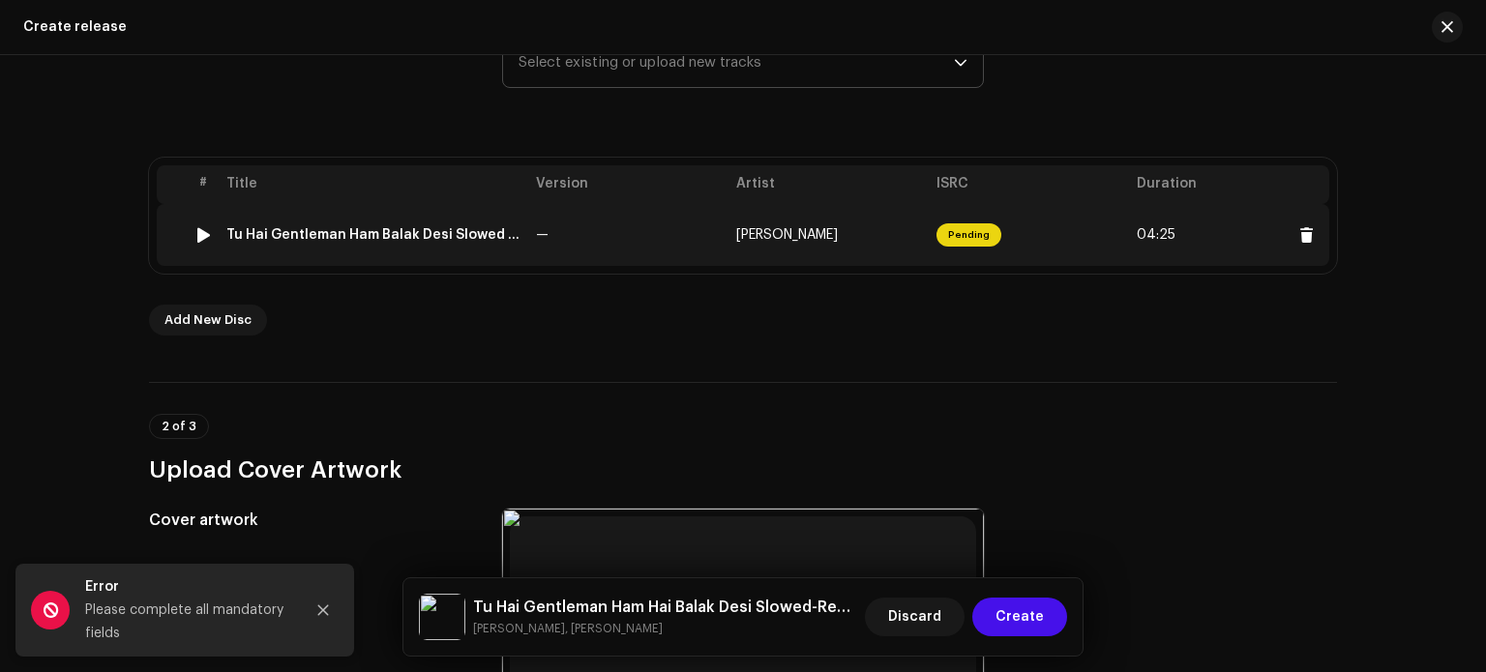
click at [838, 229] on span "[PERSON_NAME]" at bounding box center [787, 235] width 102 height 14
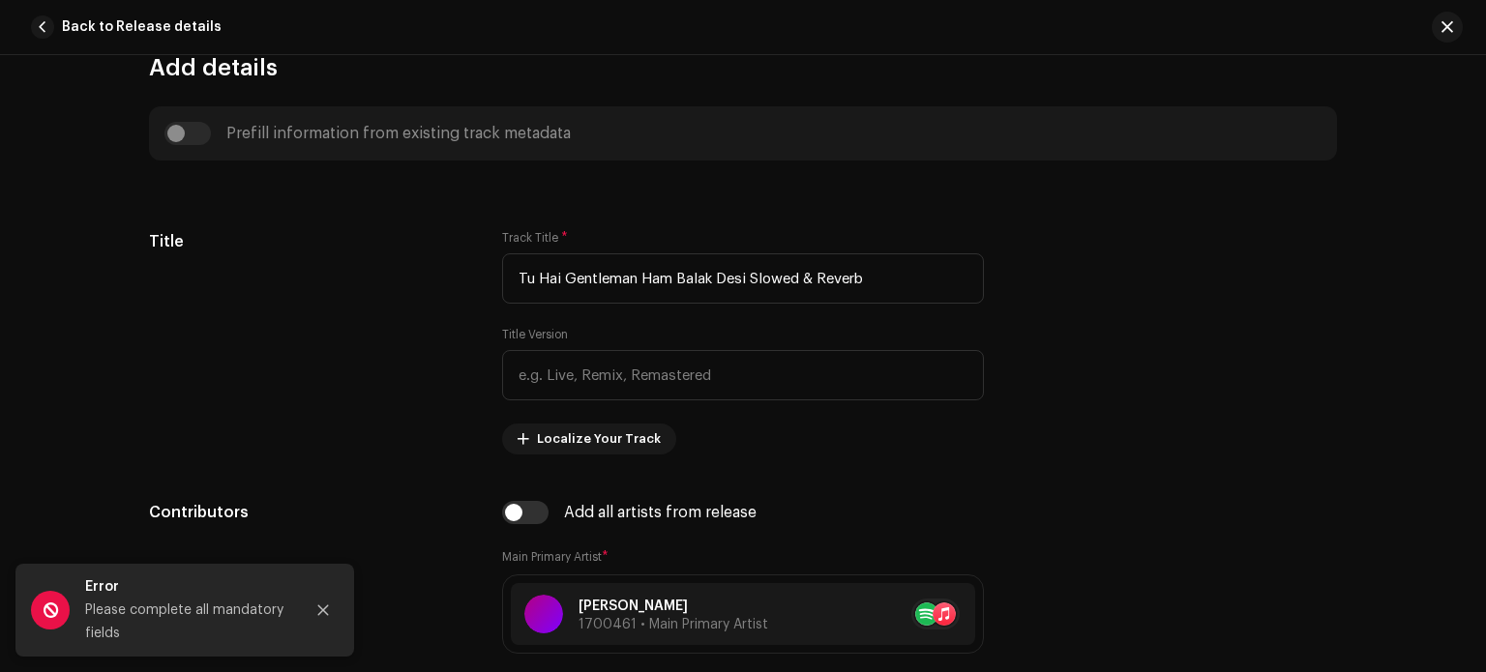
scroll to position [728, 0]
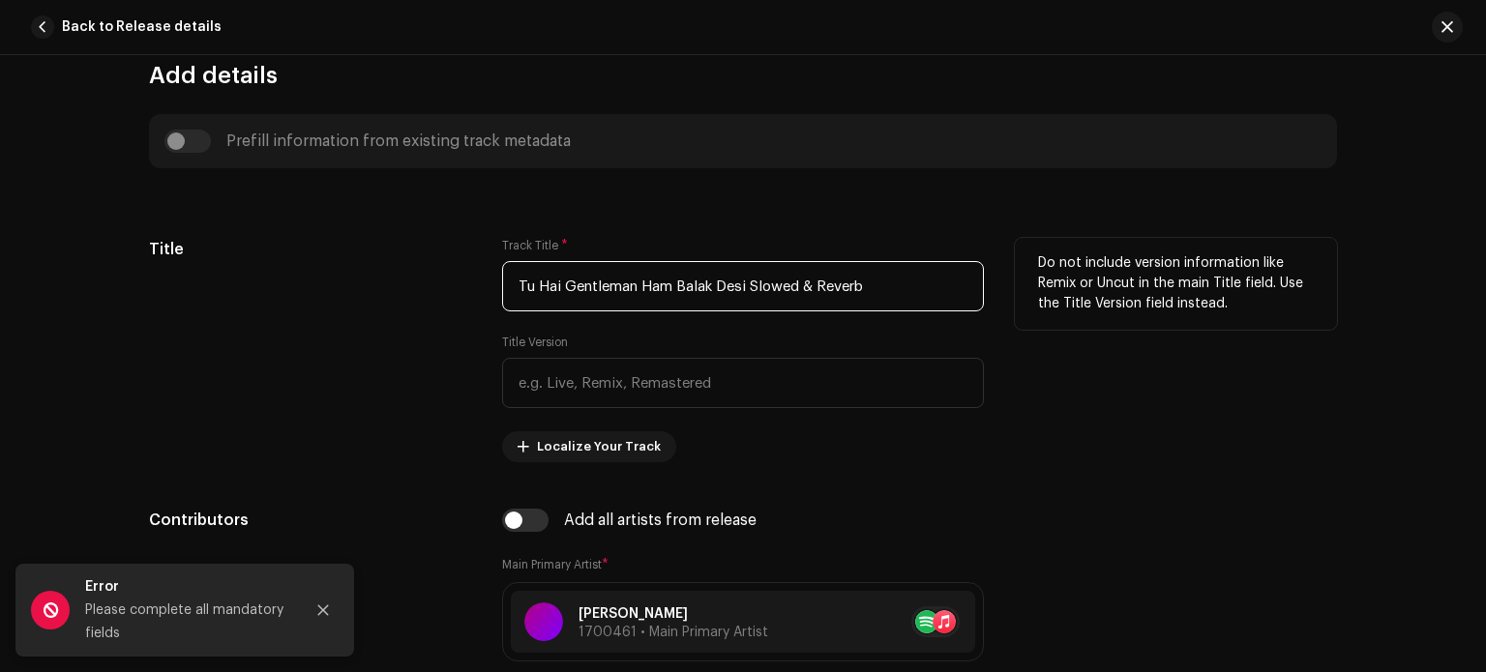
click at [813, 282] on input "Tu Hai Gentleman Ham Balak Desi Slowed & Reverb" at bounding box center [743, 286] width 482 height 50
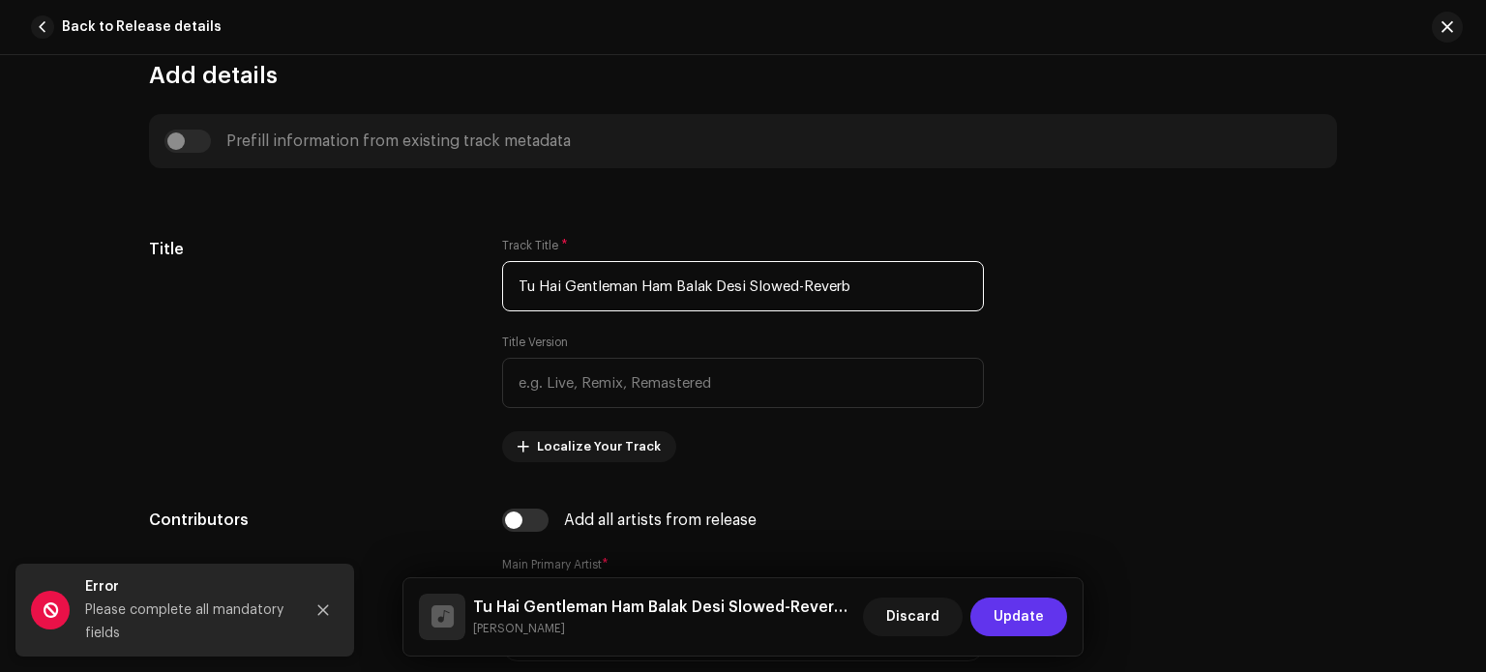
type input "Tu Hai Gentleman Ham Balak Desi Slowed-Reverb"
click at [1016, 621] on span "Update" at bounding box center [1019, 617] width 50 height 39
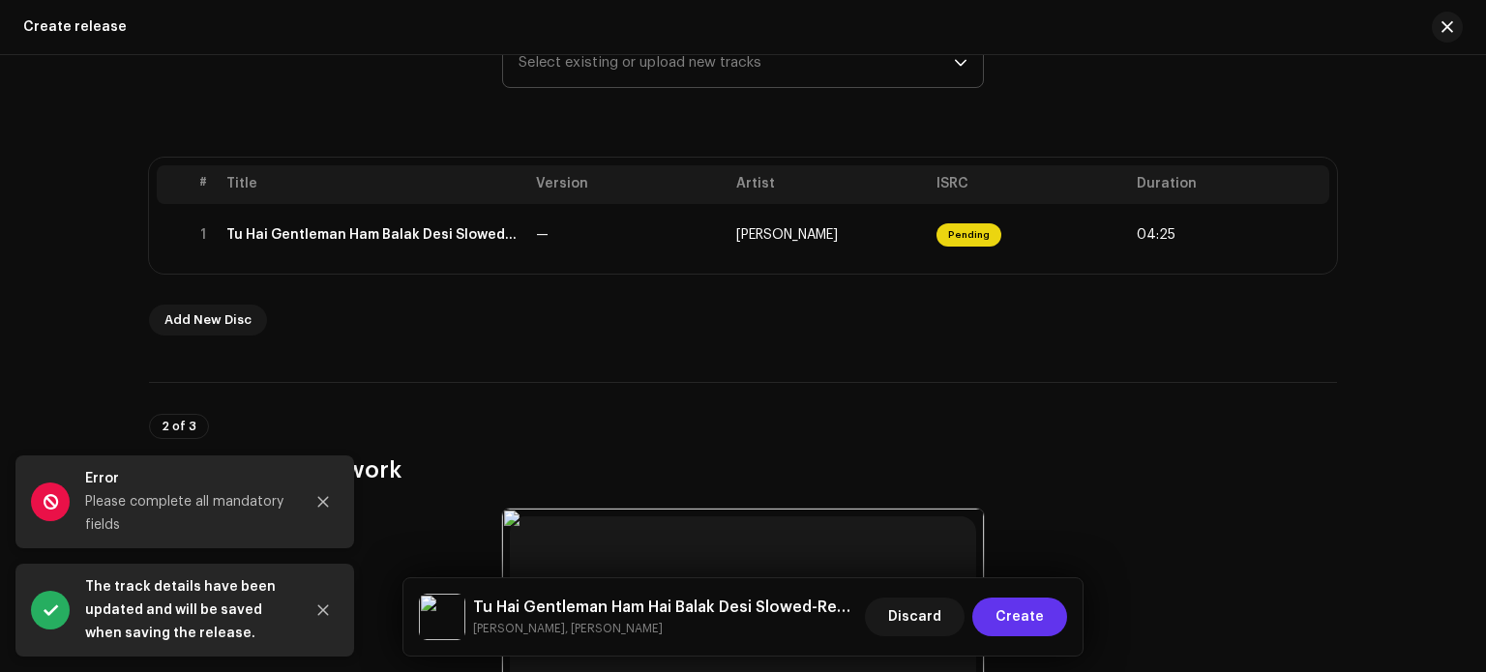
click at [1018, 619] on span "Create" at bounding box center [1020, 617] width 48 height 39
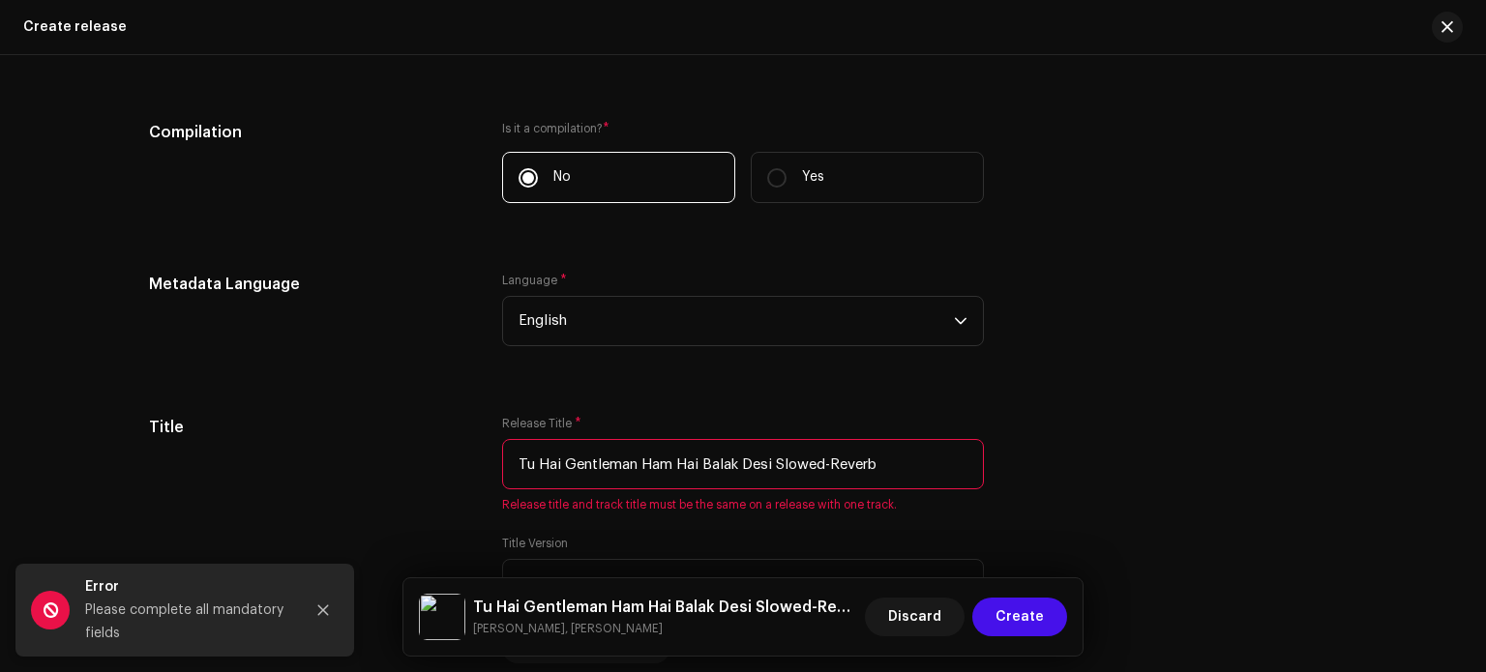
scroll to position [1446, 0]
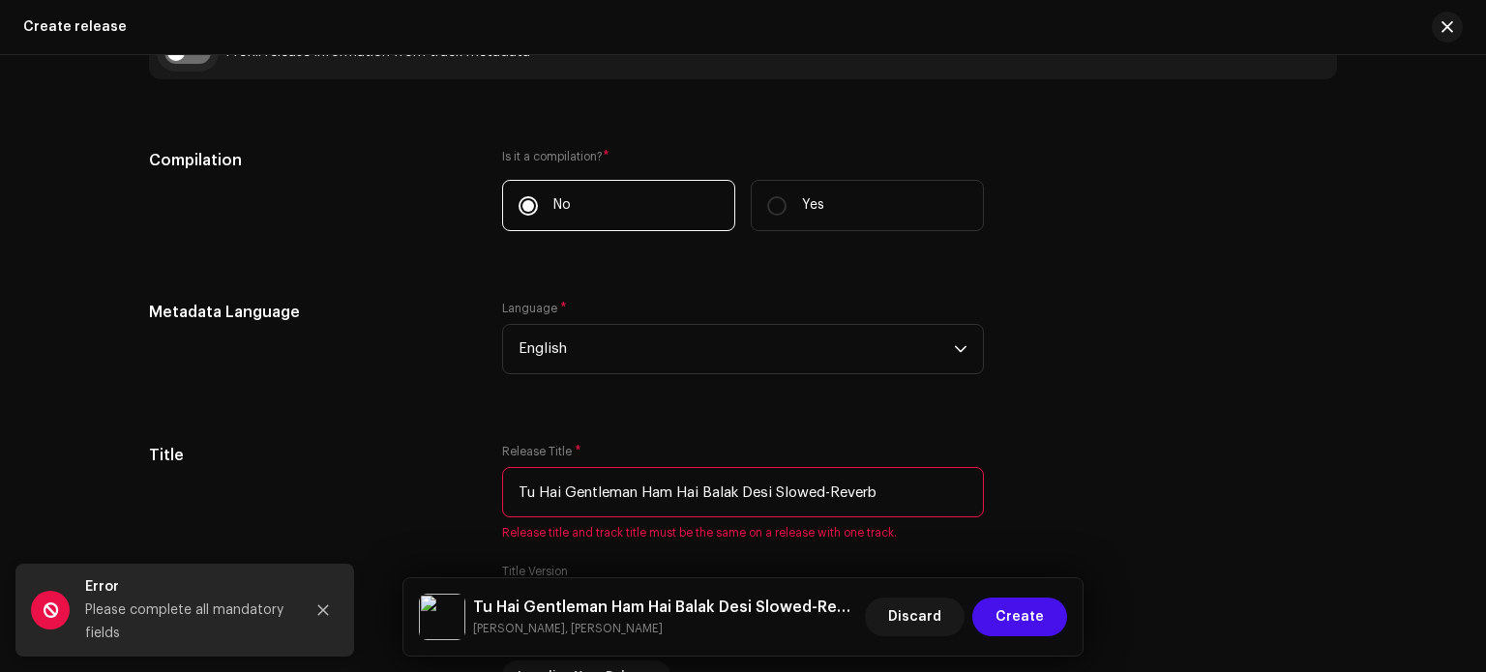
click at [188, 59] on input "checkbox" at bounding box center [187, 52] width 46 height 23
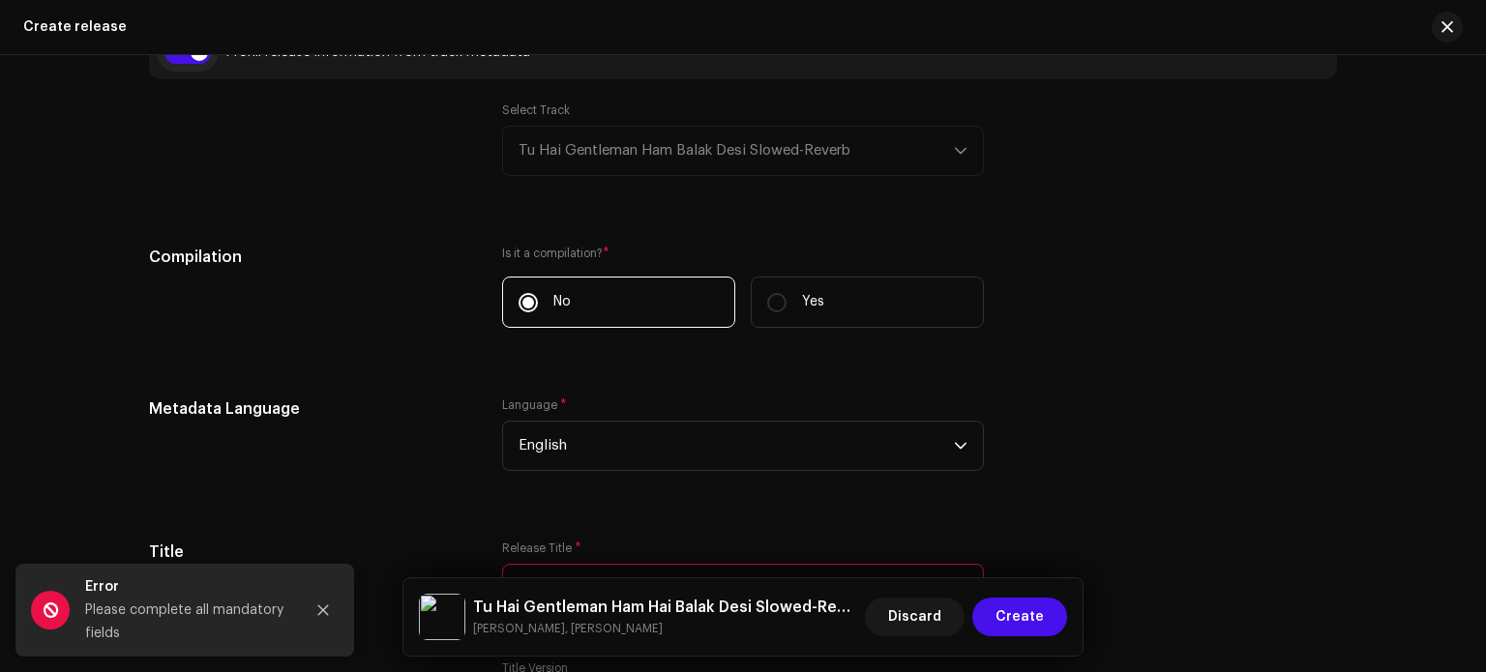
click at [188, 59] on input "checkbox" at bounding box center [187, 52] width 46 height 23
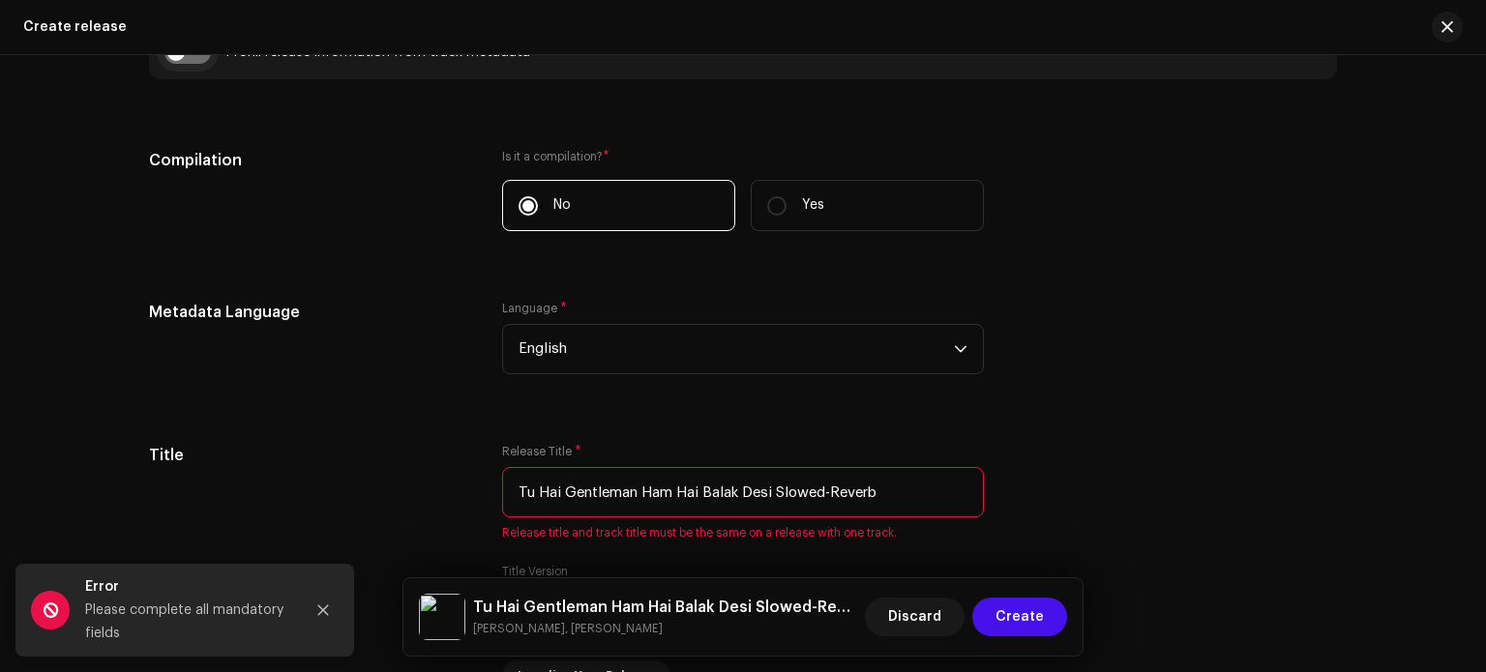
click at [188, 59] on input "checkbox" at bounding box center [187, 52] width 46 height 23
checkbox input "true"
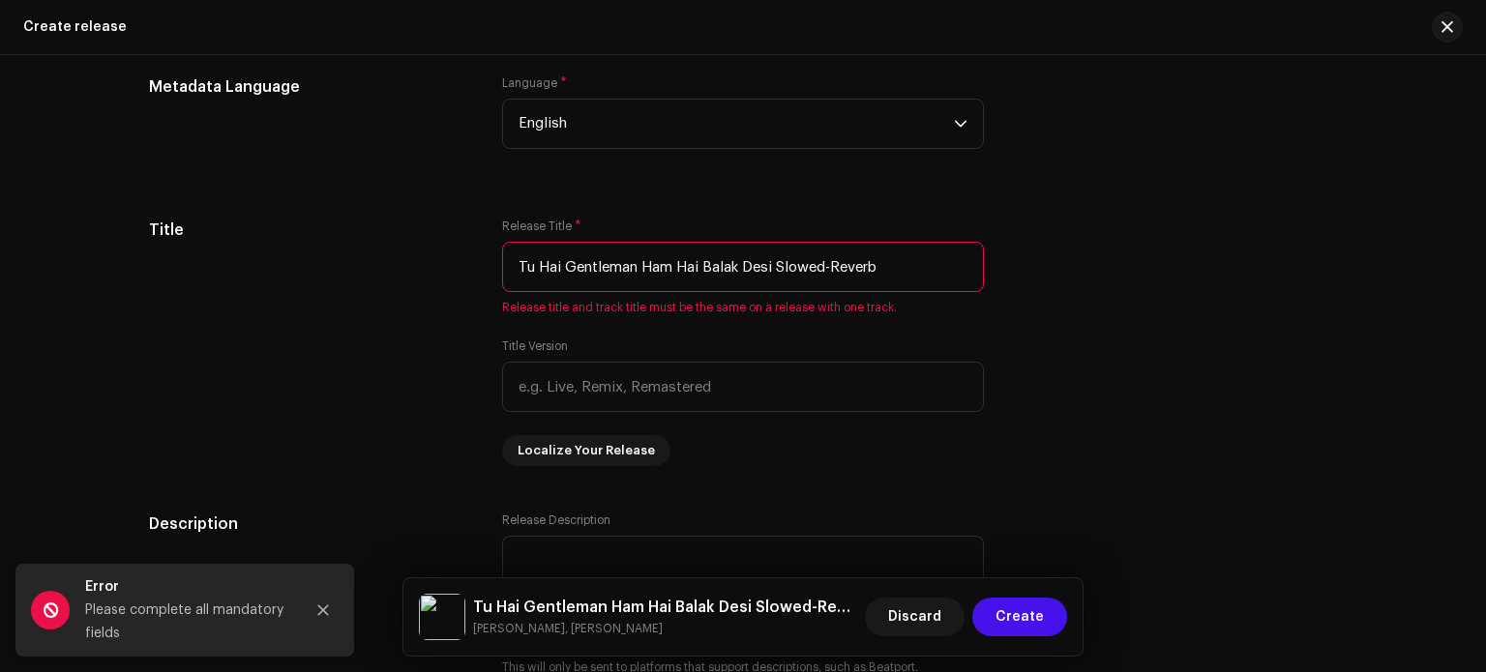
scroll to position [1717, 0]
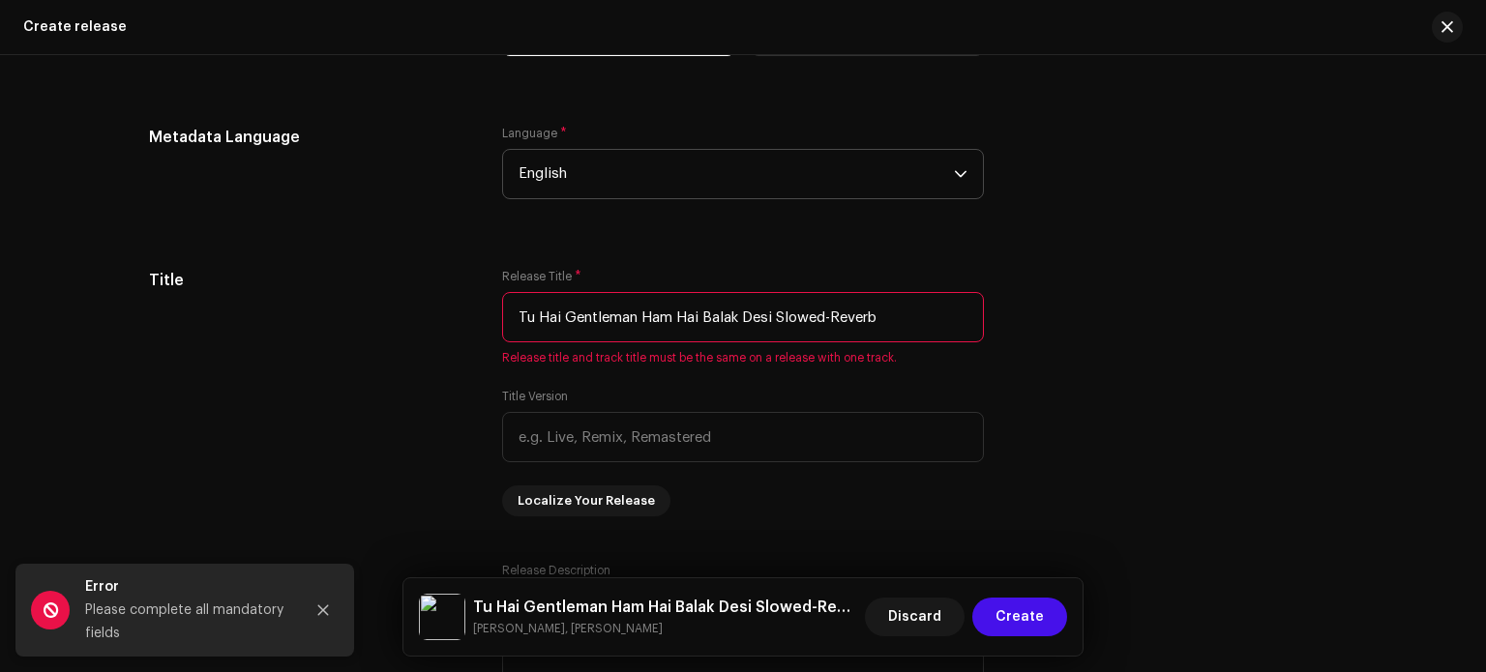
click at [880, 157] on span "English" at bounding box center [736, 174] width 435 height 48
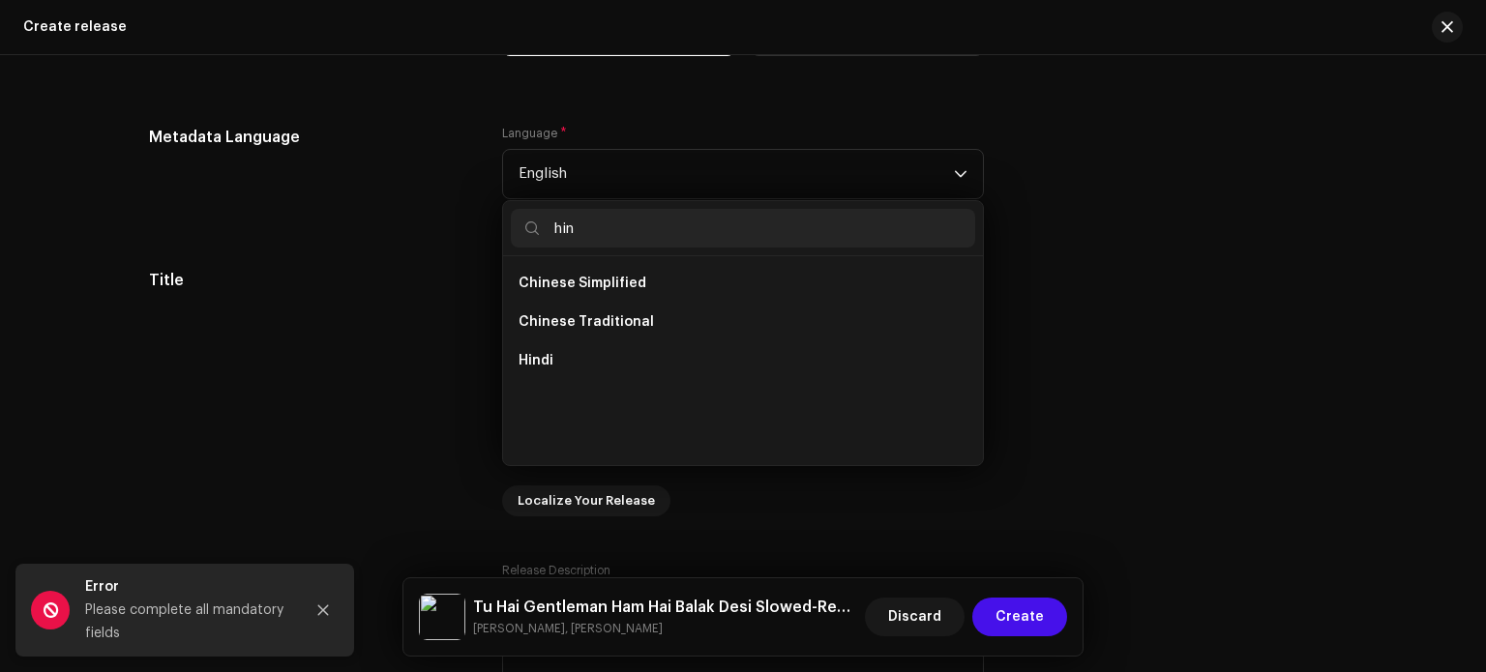
scroll to position [0, 0]
type input "hin"
click at [631, 369] on li "Hindi" at bounding box center [743, 361] width 464 height 39
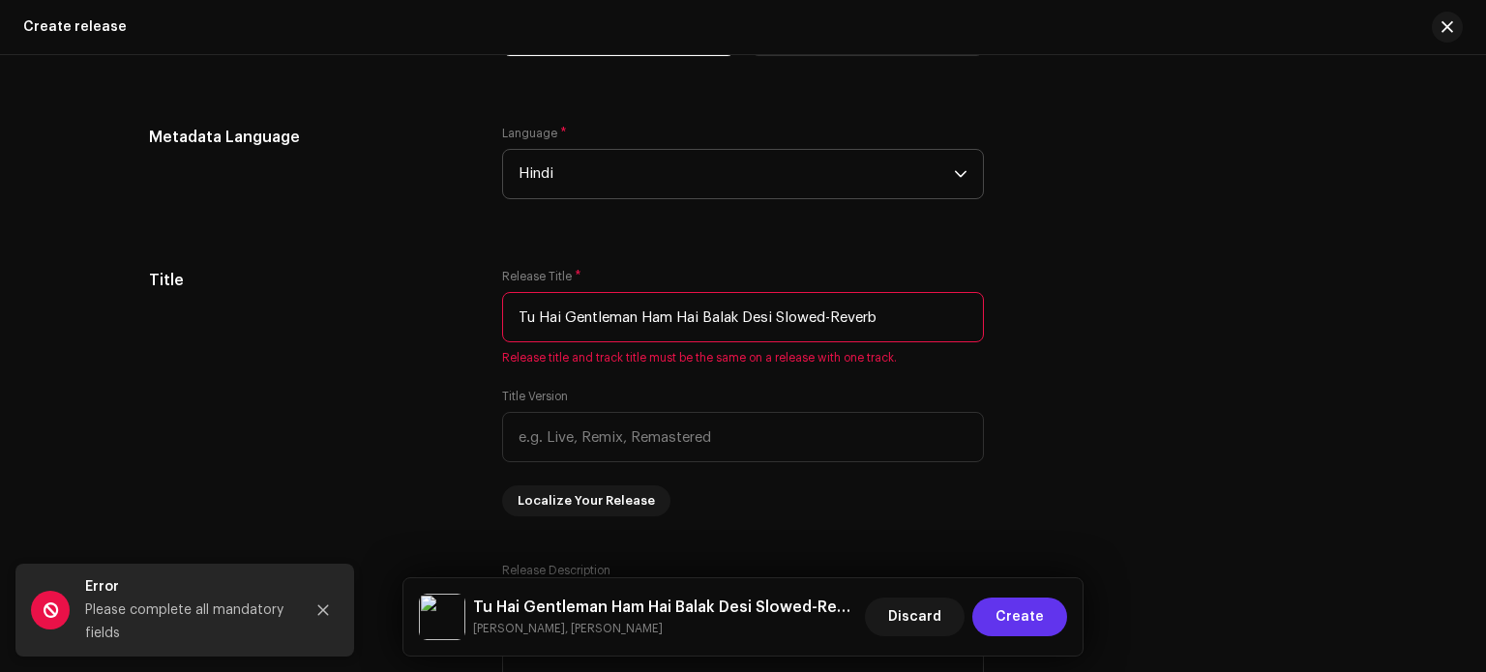
click at [1009, 618] on span "Create" at bounding box center [1020, 617] width 48 height 39
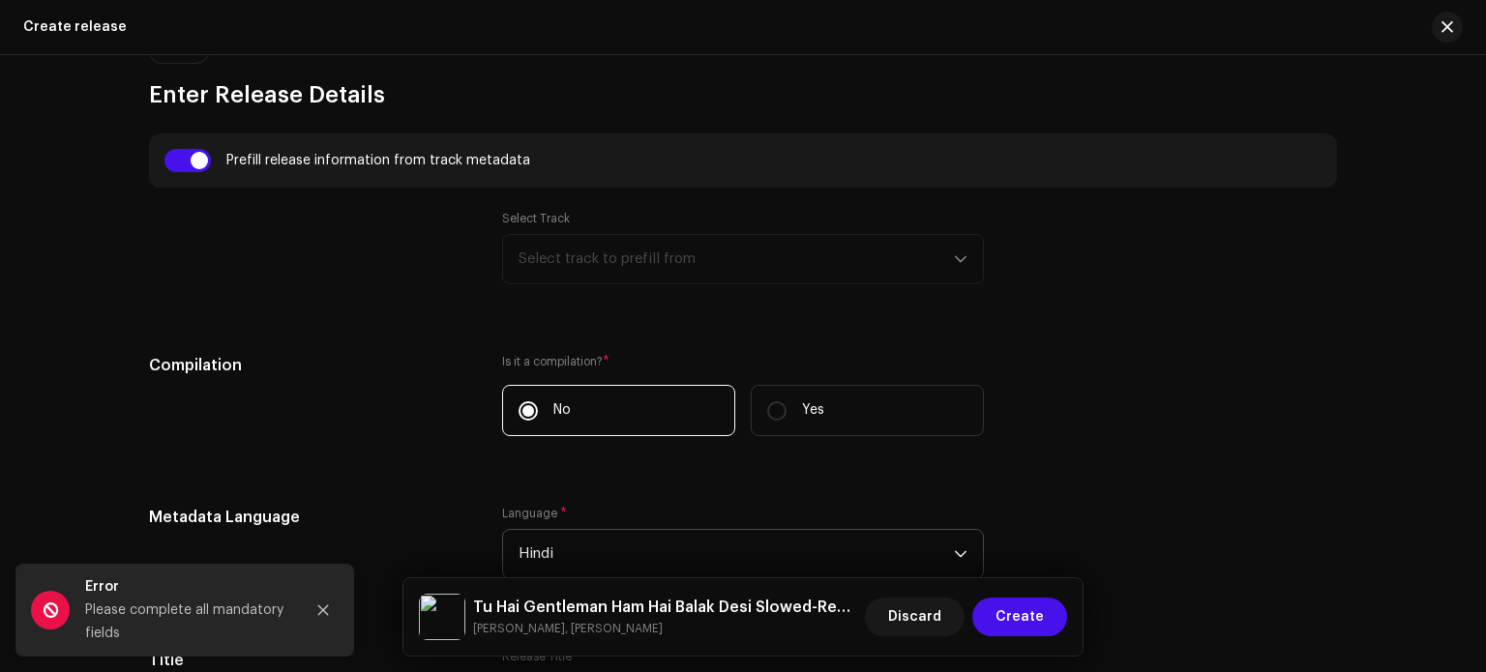
scroll to position [1393, 0]
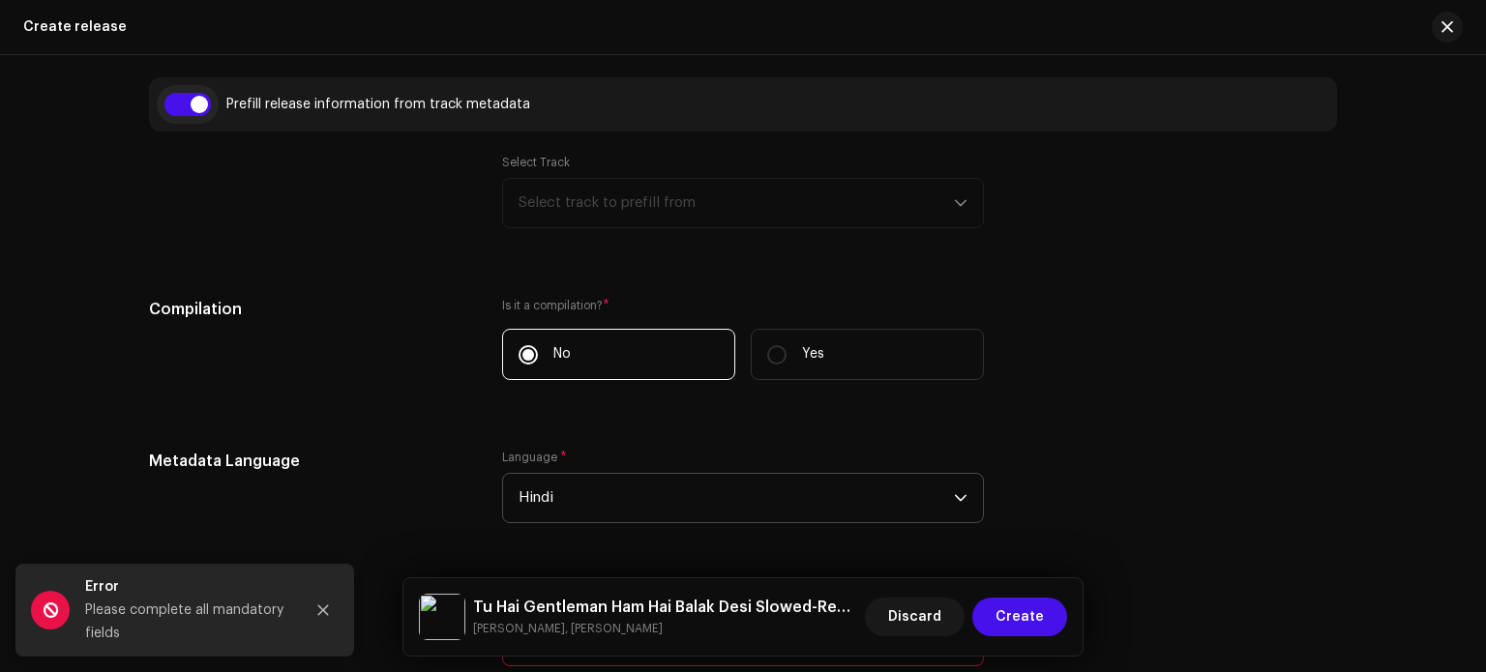
click at [189, 107] on input "checkbox" at bounding box center [187, 104] width 46 height 23
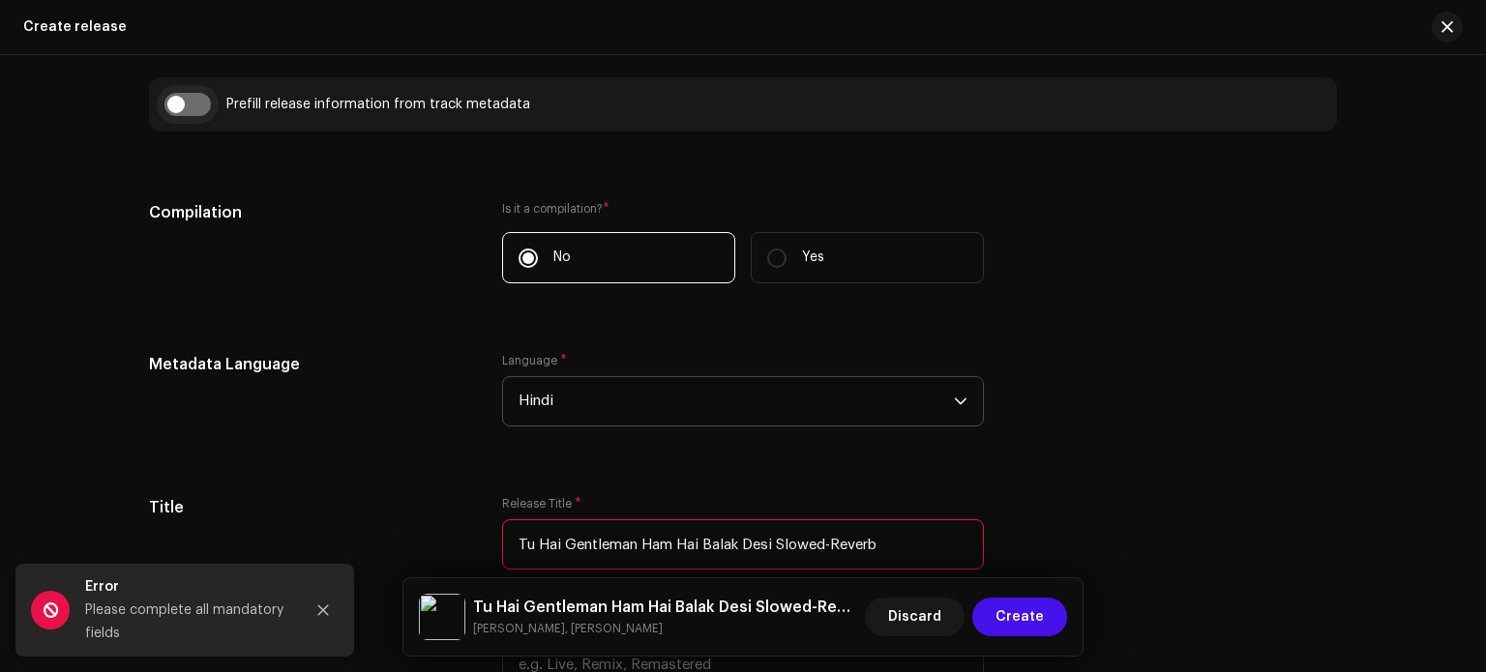
click at [191, 106] on input "checkbox" at bounding box center [187, 104] width 46 height 23
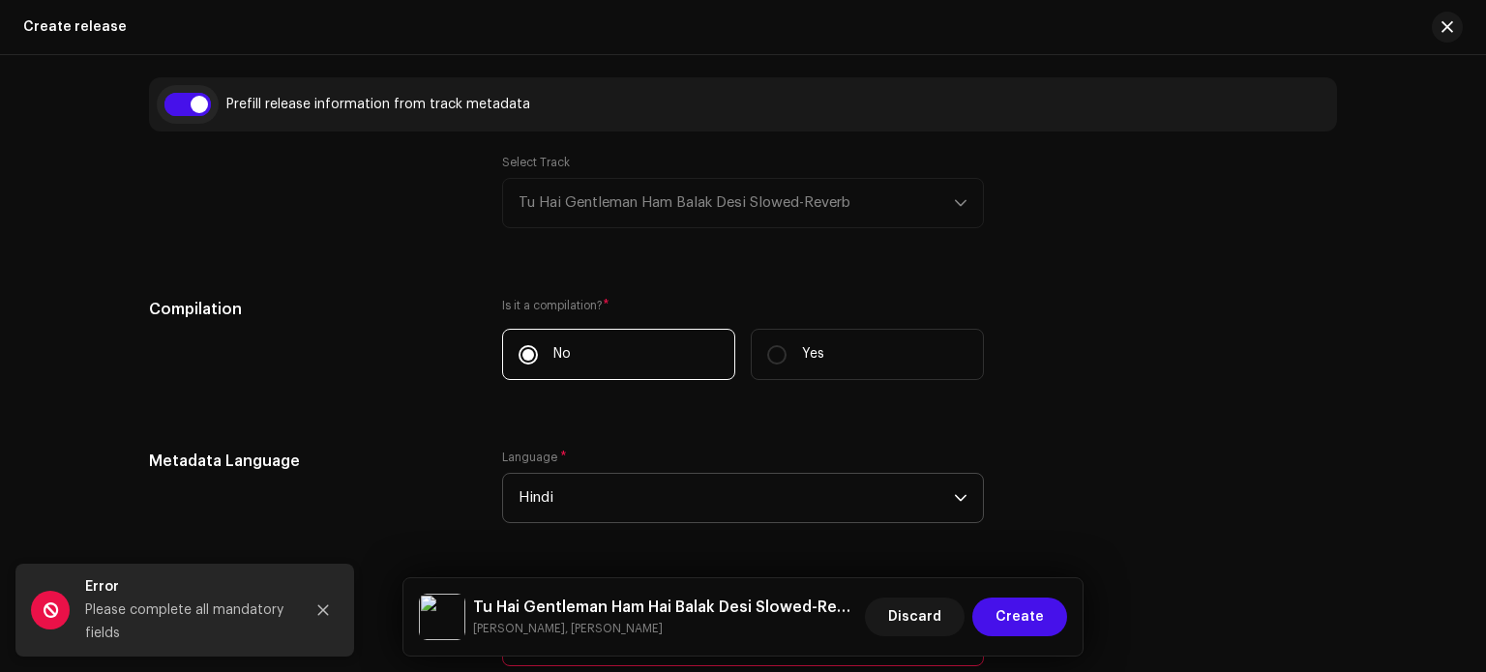
click at [191, 106] on input "checkbox" at bounding box center [187, 104] width 46 height 23
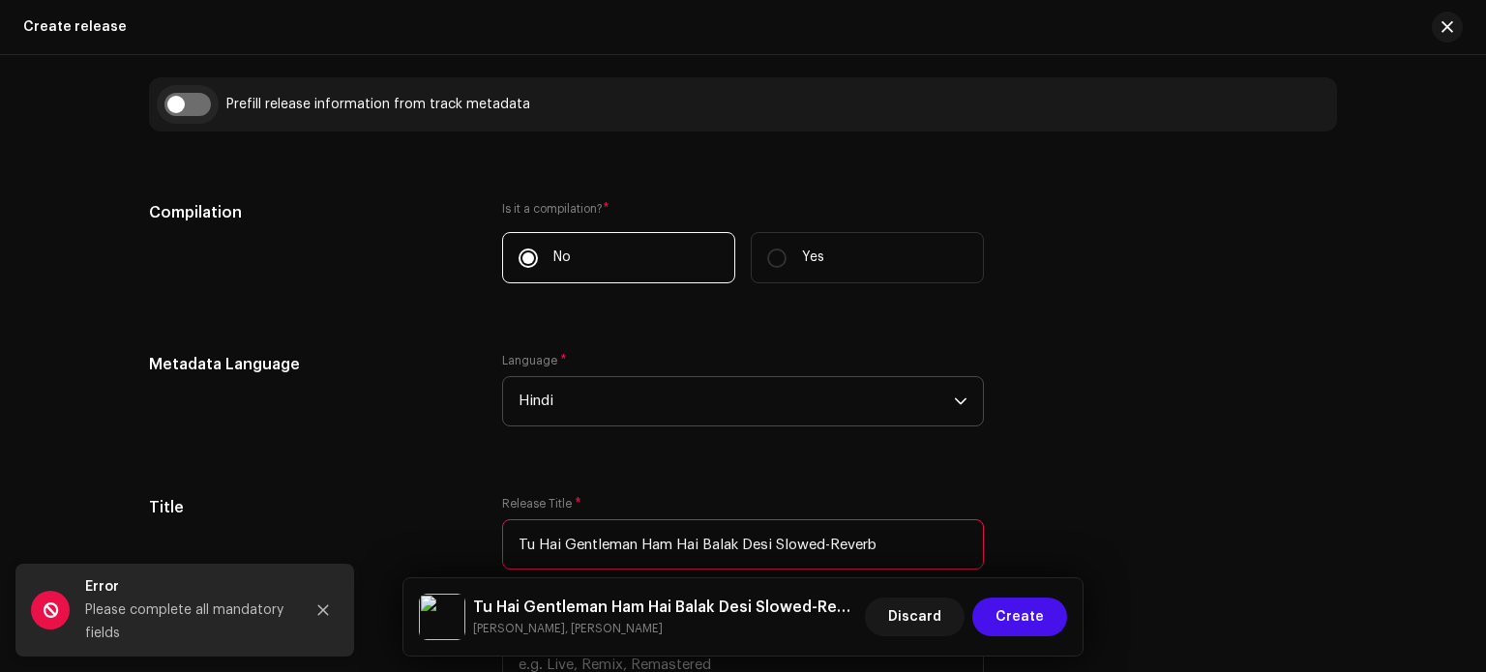
click at [191, 106] on input "checkbox" at bounding box center [187, 104] width 46 height 23
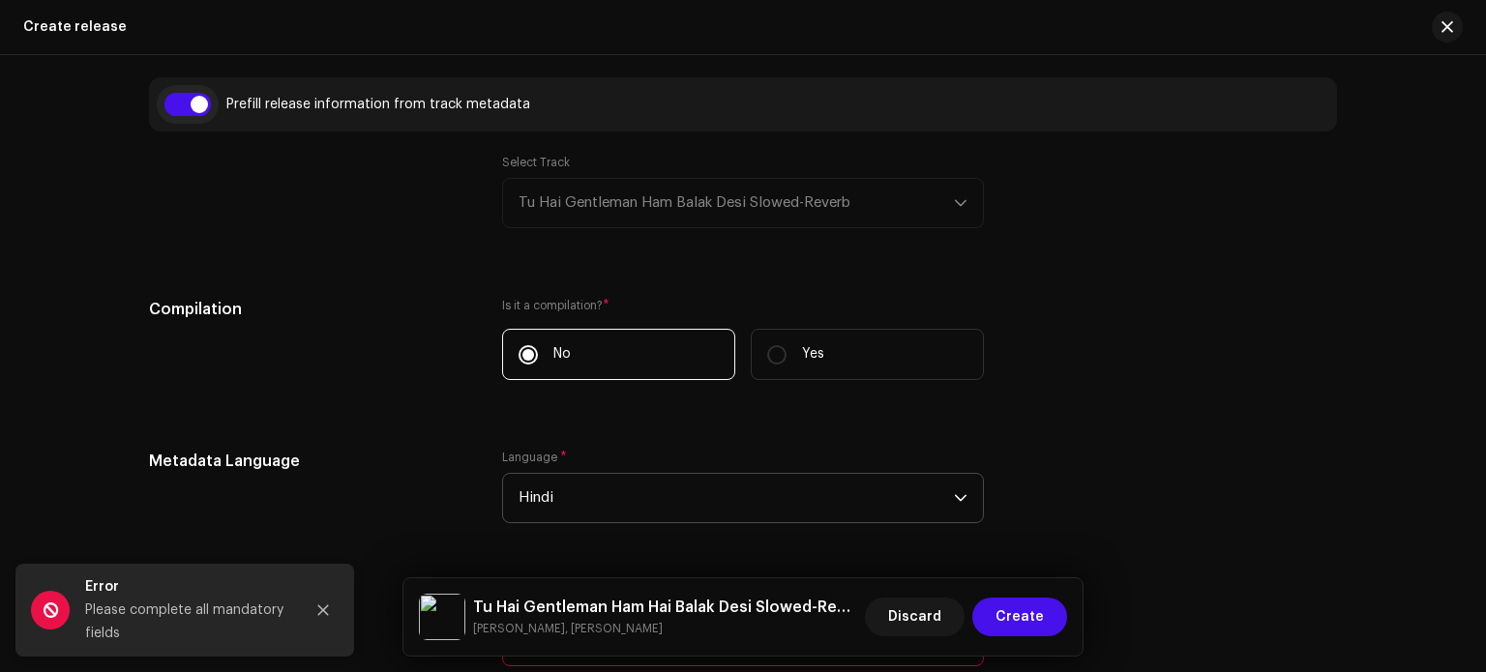
click at [191, 106] on input "checkbox" at bounding box center [187, 104] width 46 height 23
checkbox input "false"
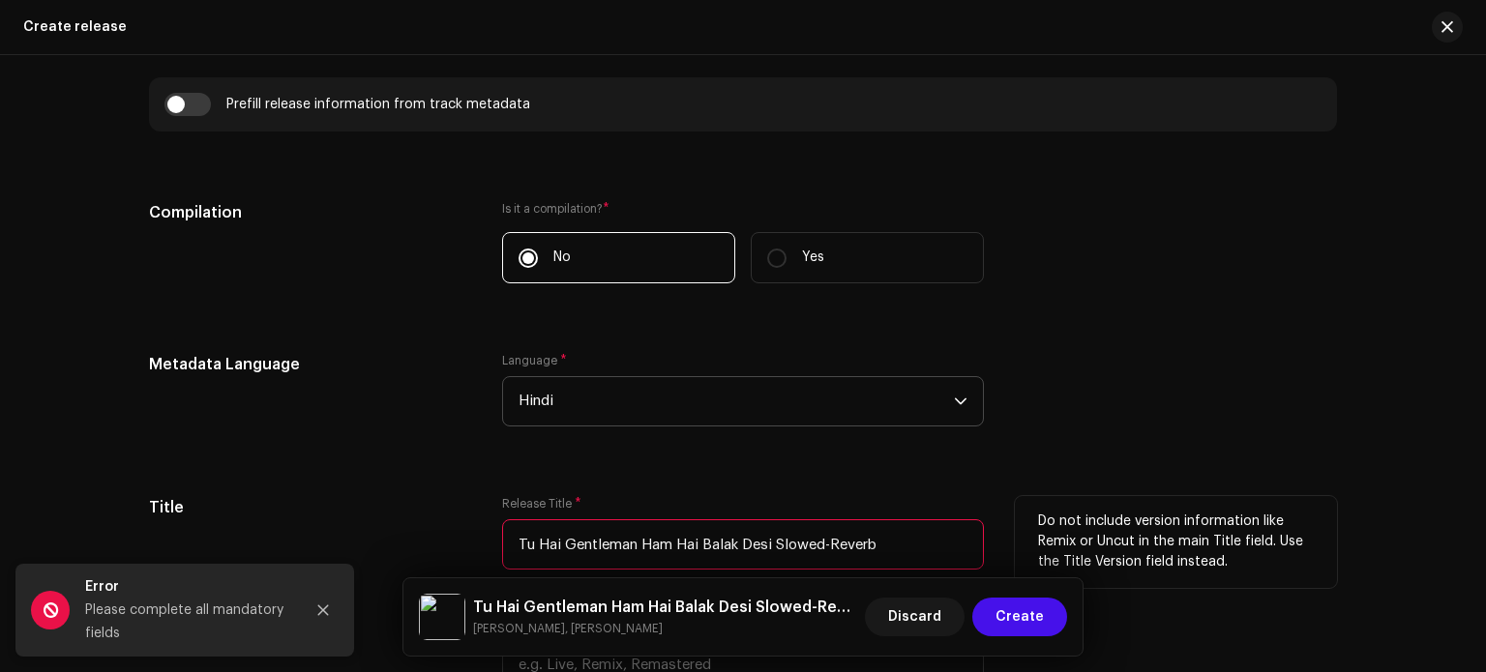
click at [698, 550] on input "Tu Hai Gentleman Ham Hai Balak Desi Slowed-Reverb" at bounding box center [743, 545] width 482 height 50
click at [697, 544] on input "Tu Hai Gentleman Ham Hai Balak Desi Slowed-Reverb" at bounding box center [743, 545] width 482 height 50
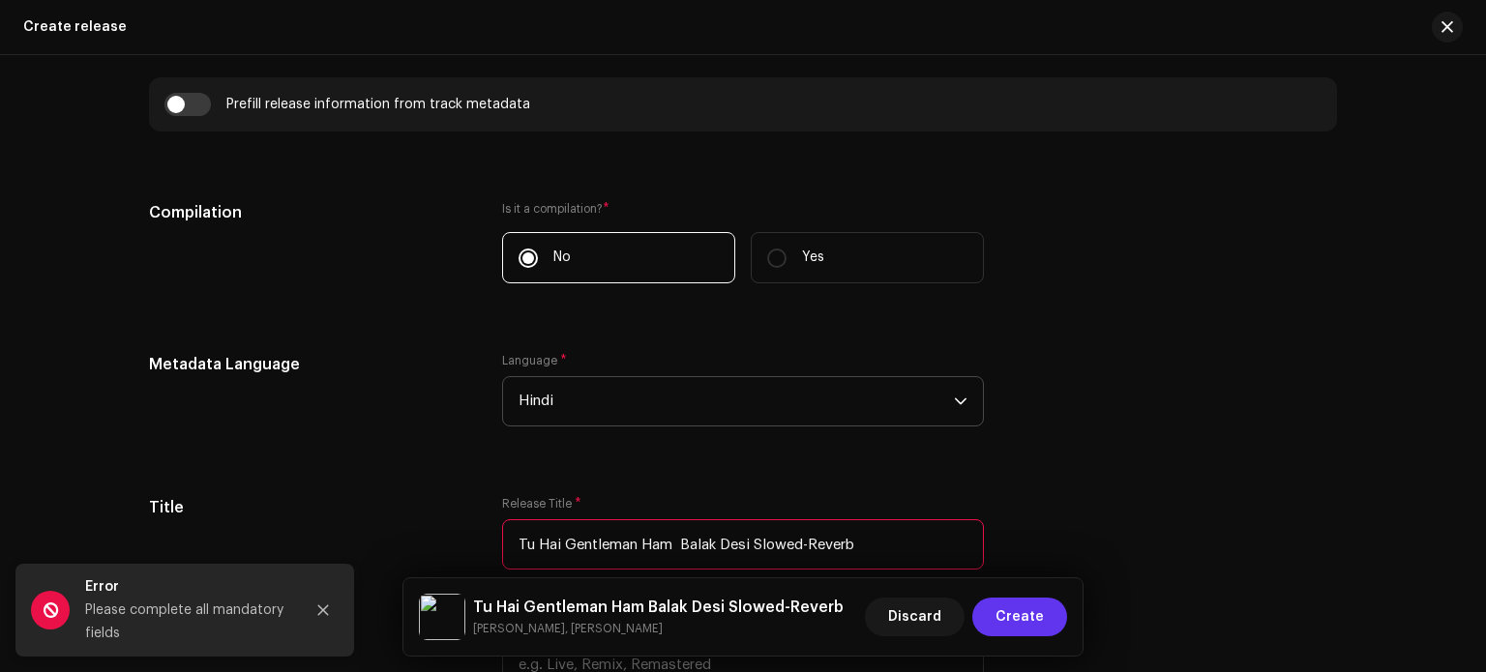
type input "Tu Hai Gentleman Ham Balak Desi Slowed-Reverb"
click at [1031, 613] on span "Create" at bounding box center [1020, 617] width 48 height 39
click at [189, 104] on input "checkbox" at bounding box center [187, 104] width 46 height 23
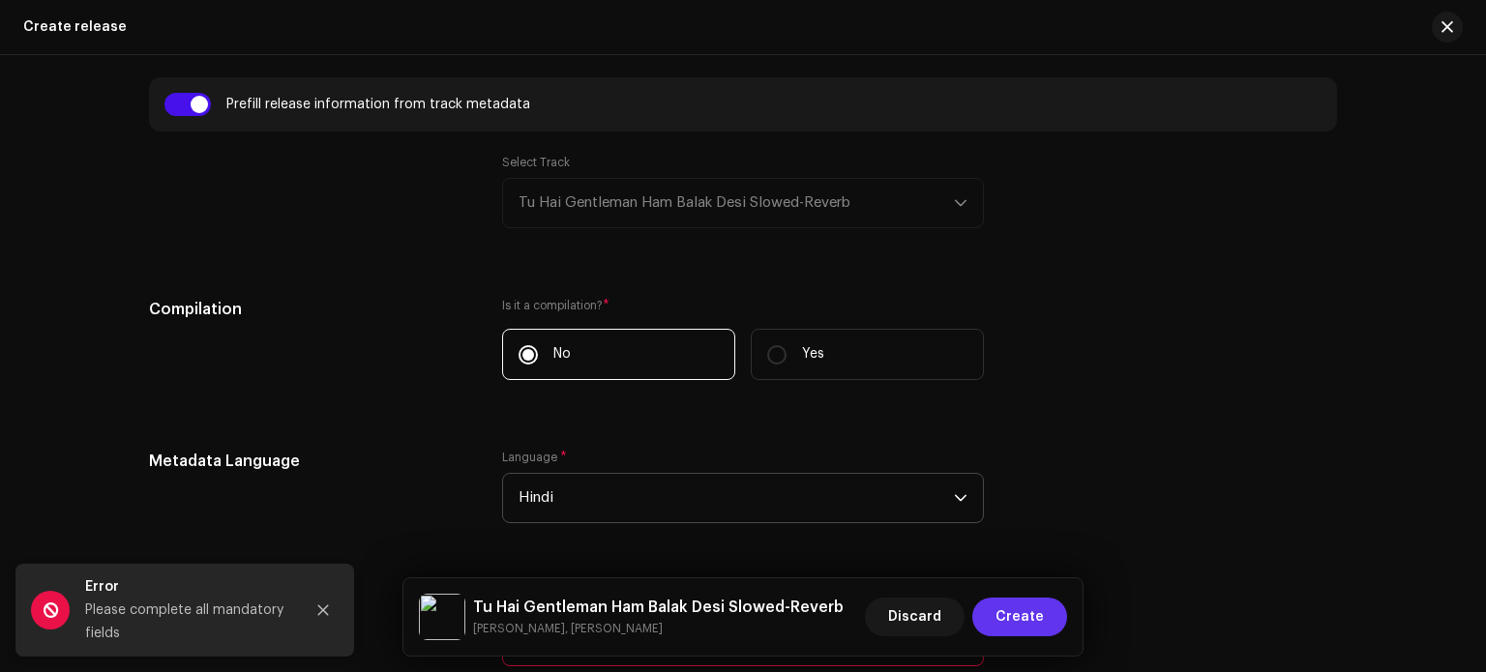
click at [1014, 614] on span "Create" at bounding box center [1020, 617] width 48 height 39
click at [193, 112] on input "checkbox" at bounding box center [187, 104] width 46 height 23
checkbox input "false"
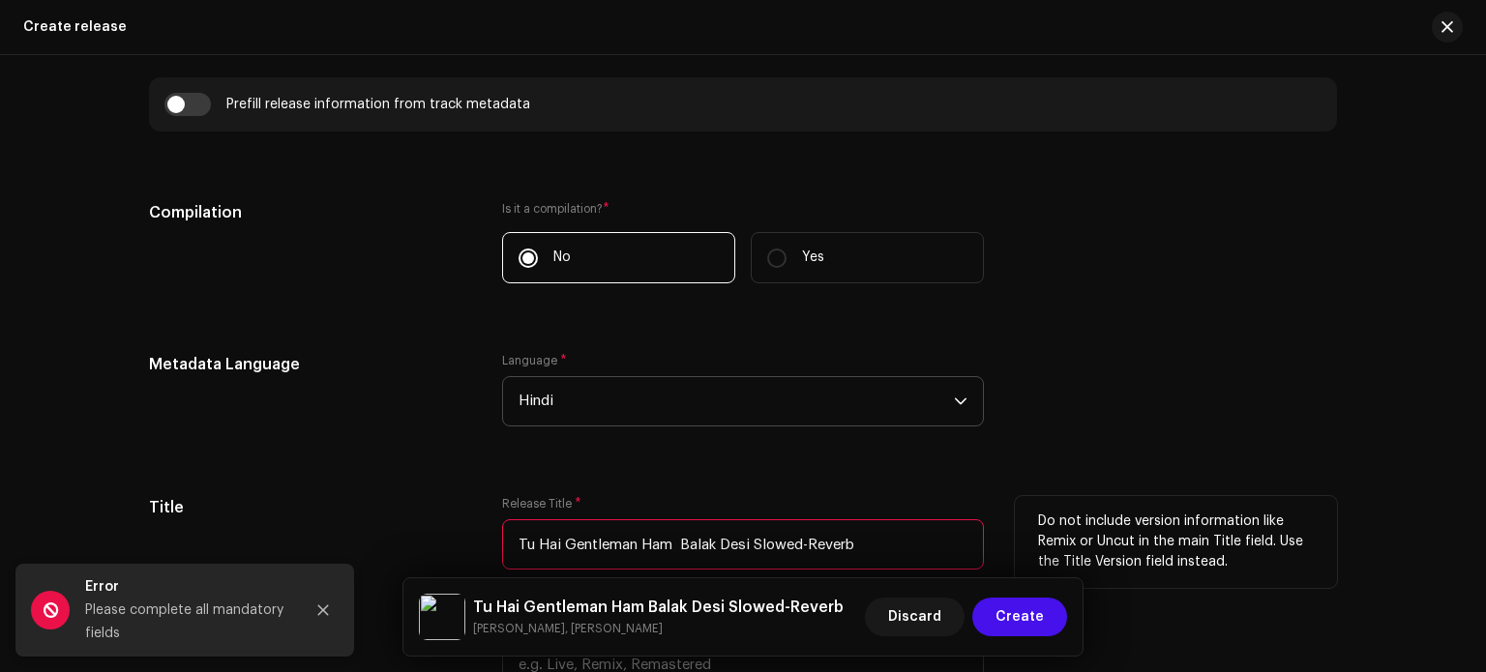
click at [673, 540] on input "Tu Hai Gentleman Ham Balak Desi Slowed-Reverb" at bounding box center [743, 545] width 482 height 50
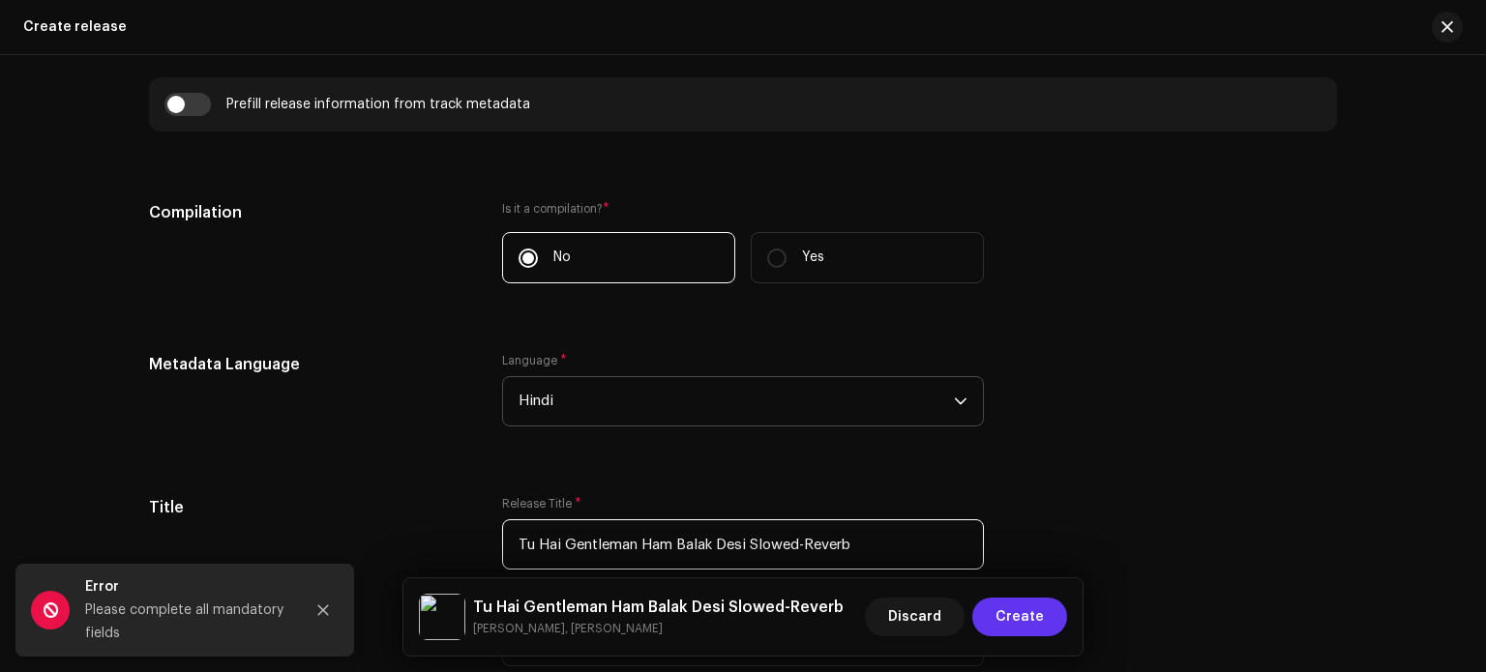
type input "Tu Hai Gentleman Ham Balak Desi Slowed-Reverb"
click at [1026, 614] on span "Create" at bounding box center [1020, 617] width 48 height 39
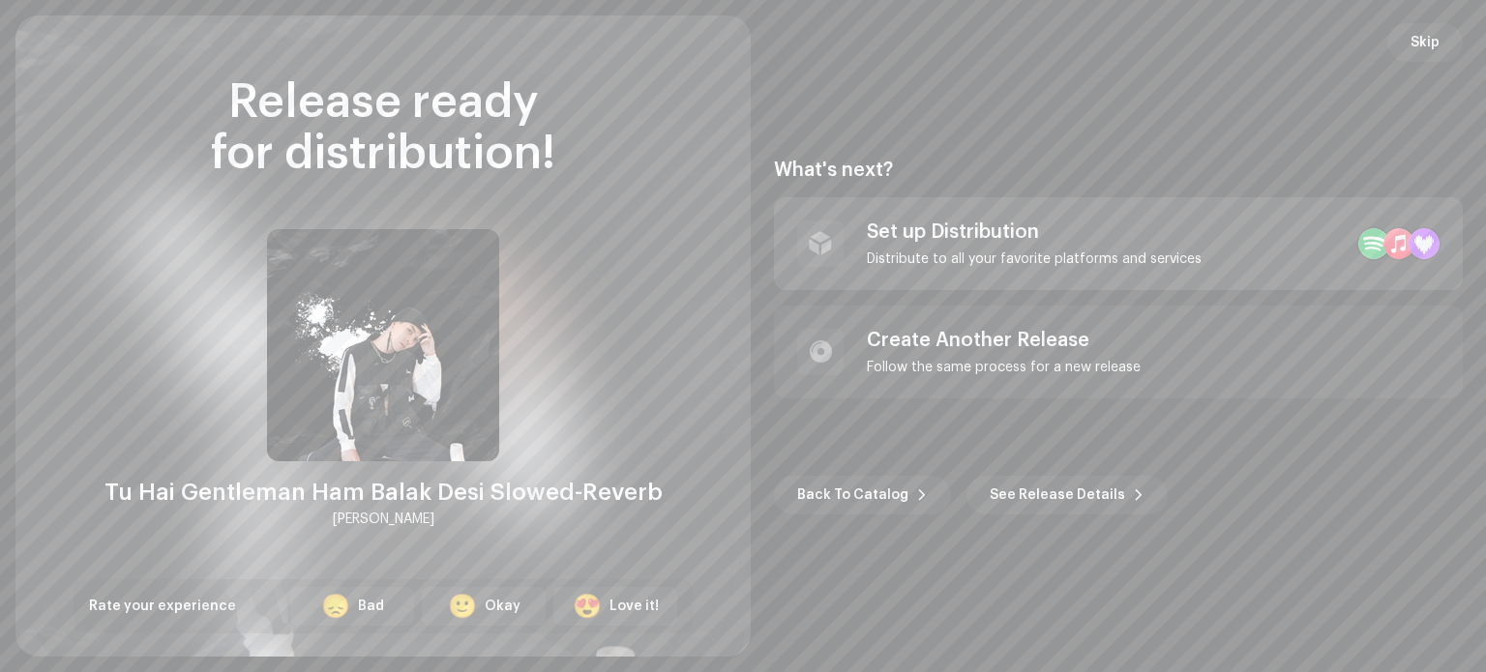
click at [1025, 252] on div "Distribute to all your favorite platforms and services" at bounding box center [1034, 259] width 335 height 15
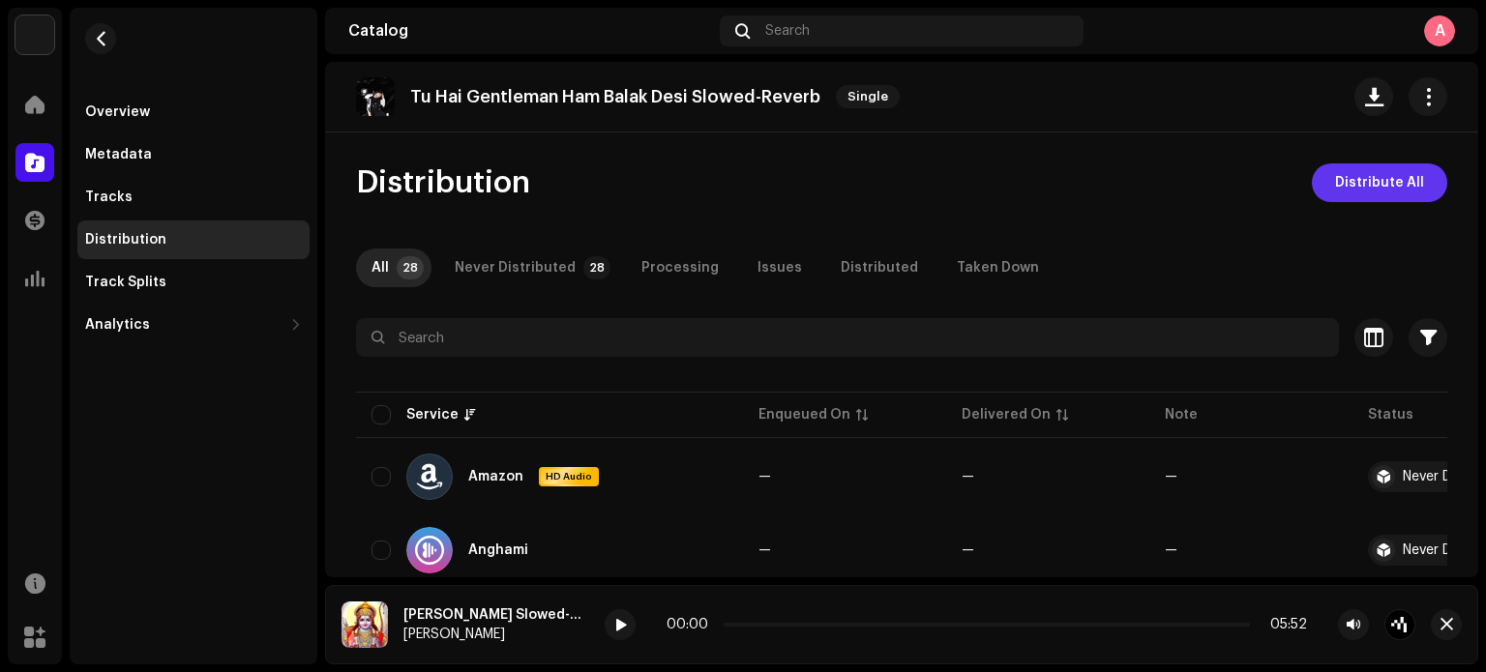
click at [1357, 181] on span "Distribute All" at bounding box center [1379, 183] width 89 height 39
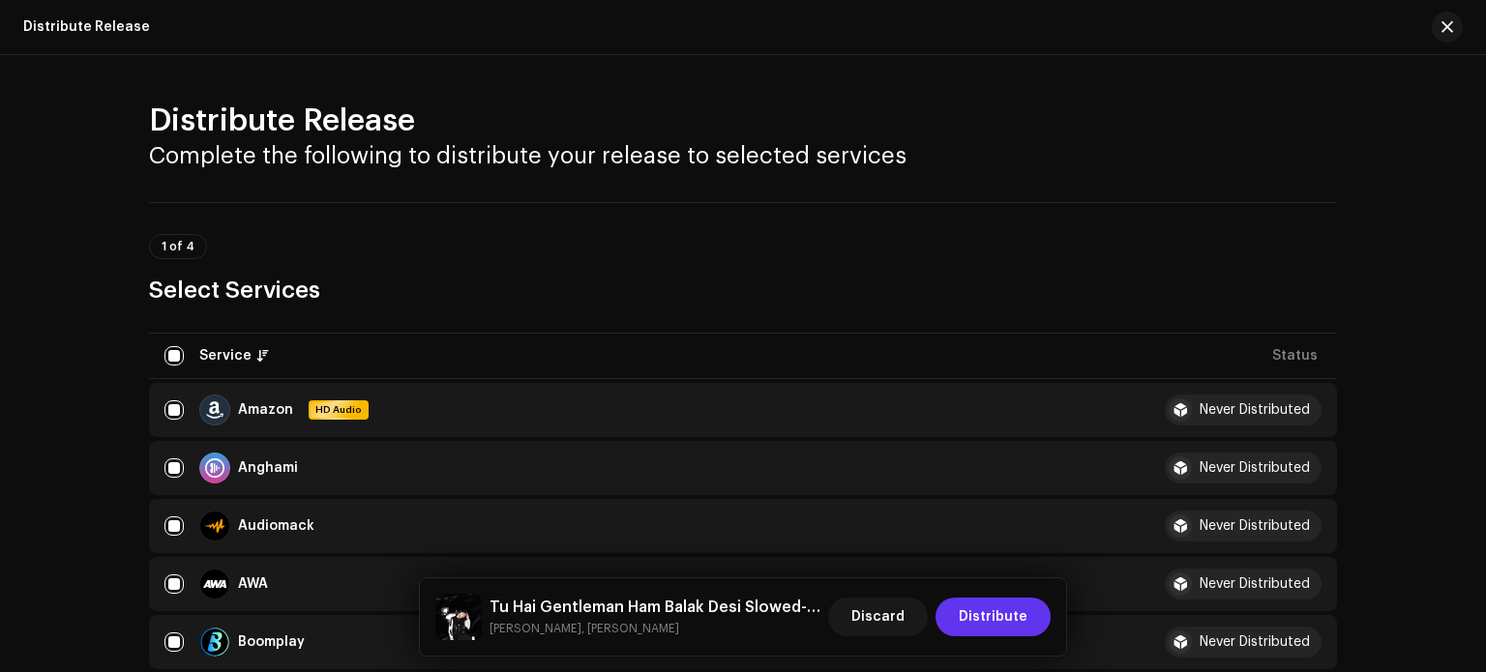
click at [1014, 612] on span "Distribute" at bounding box center [993, 617] width 69 height 39
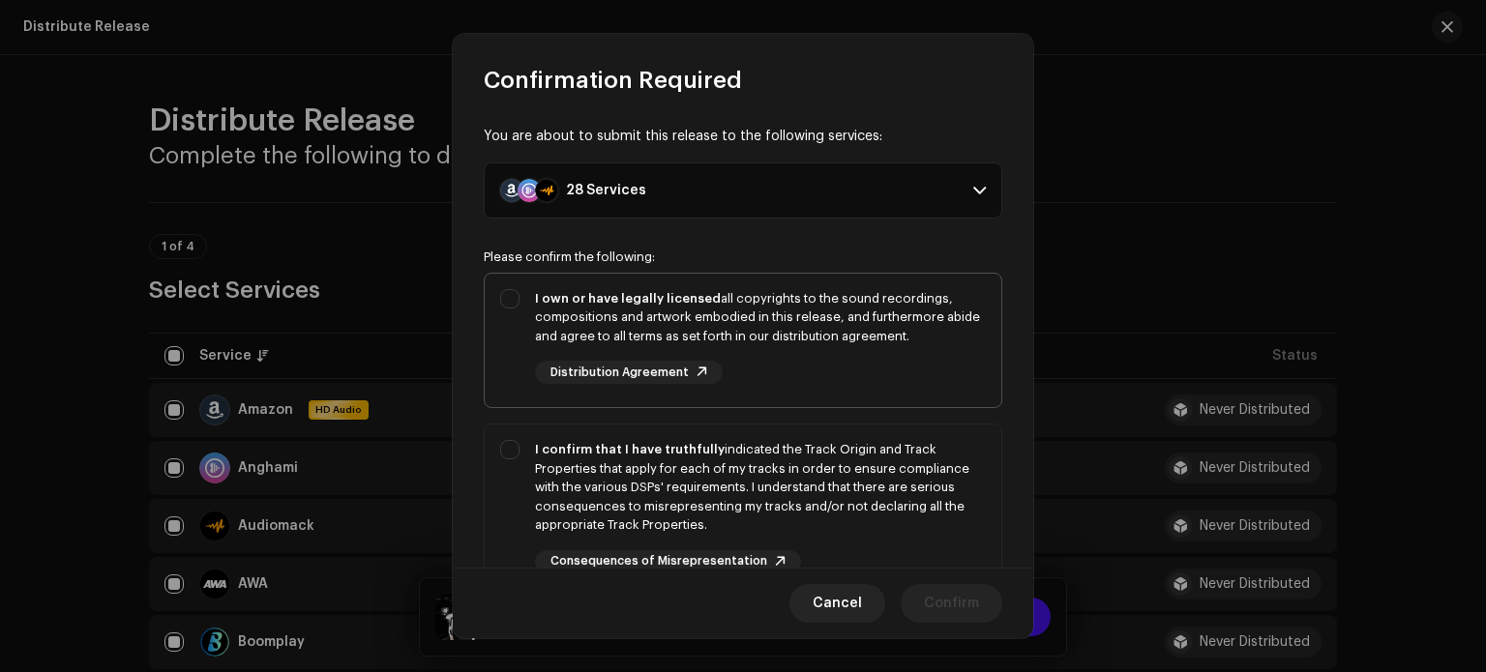
click at [507, 303] on div "I own or have legally licensed all copyrights to the sound recordings, composit…" at bounding box center [743, 337] width 517 height 127
checkbox input "true"
click at [624, 373] on span "Distribution Agreement" at bounding box center [620, 373] width 138 height 13
click at [515, 448] on div "I confirm that I have truthfully indicated the Track Origin and Track Propertie…" at bounding box center [743, 507] width 517 height 164
checkbox input "true"
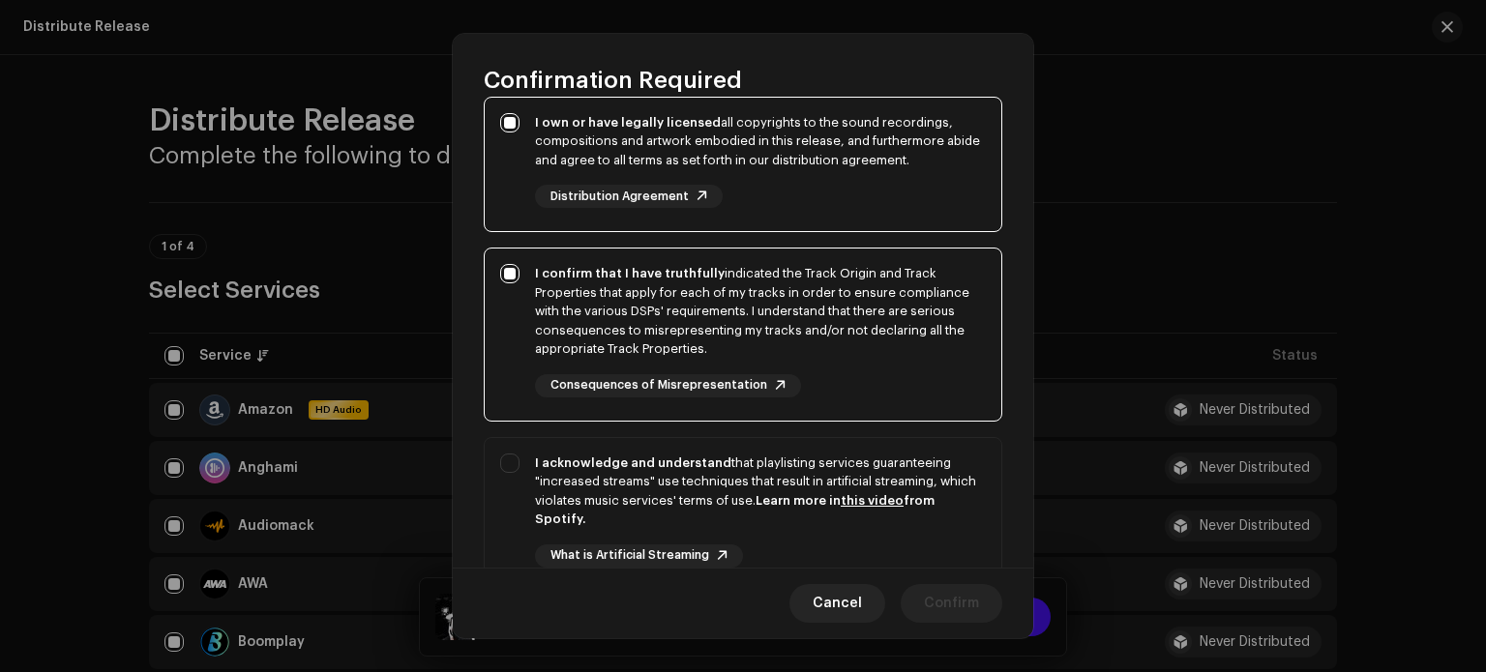
scroll to position [211, 0]
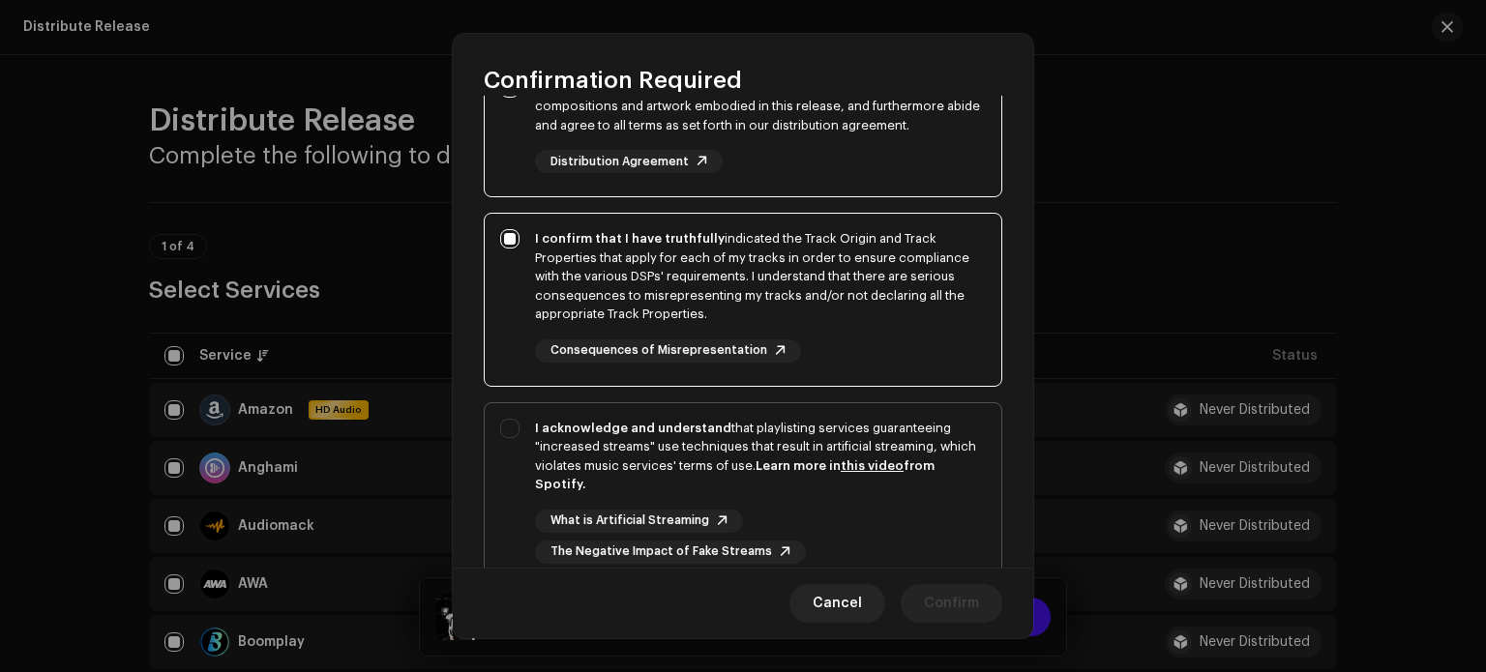
click at [512, 421] on div "I acknowledge and understand that playlisting services guaranteeing "increased …" at bounding box center [743, 491] width 517 height 176
checkbox input "true"
click at [936, 605] on span "Confirm" at bounding box center [951, 603] width 55 height 39
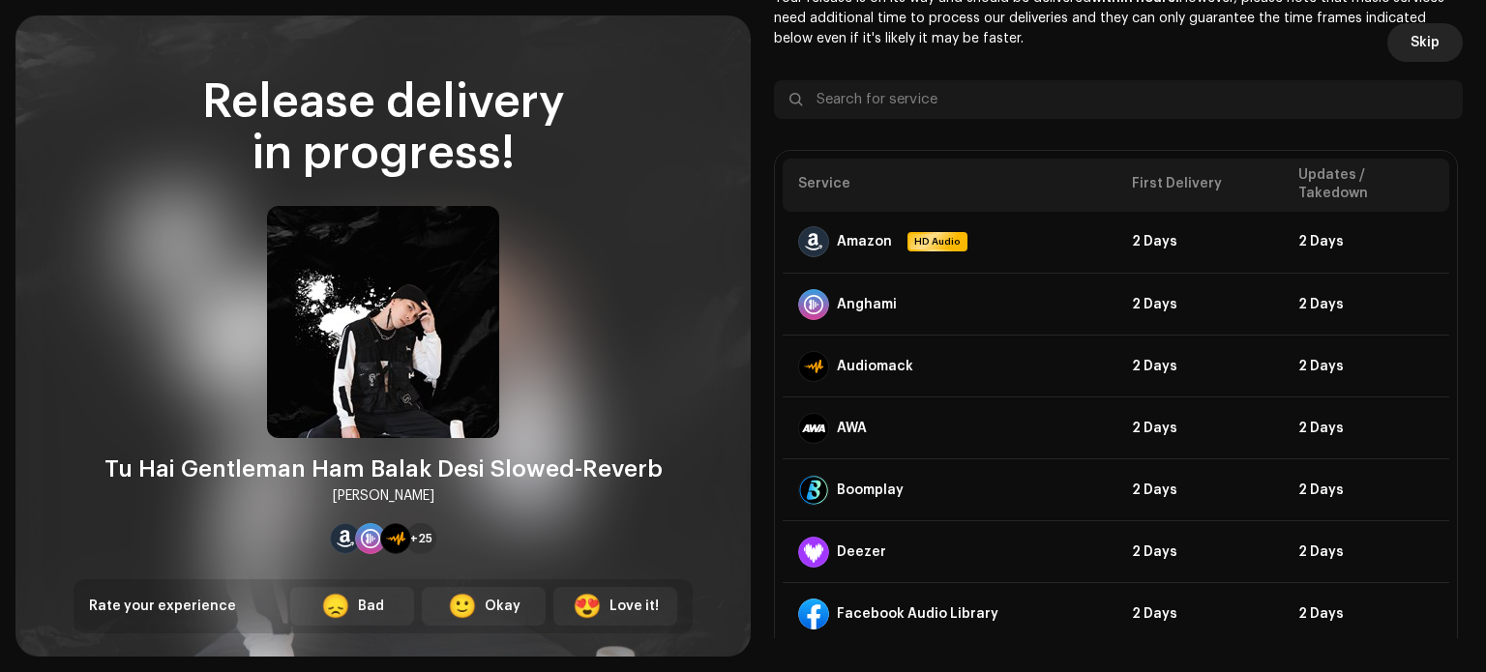
click at [1431, 38] on span "Skip" at bounding box center [1425, 42] width 29 height 39
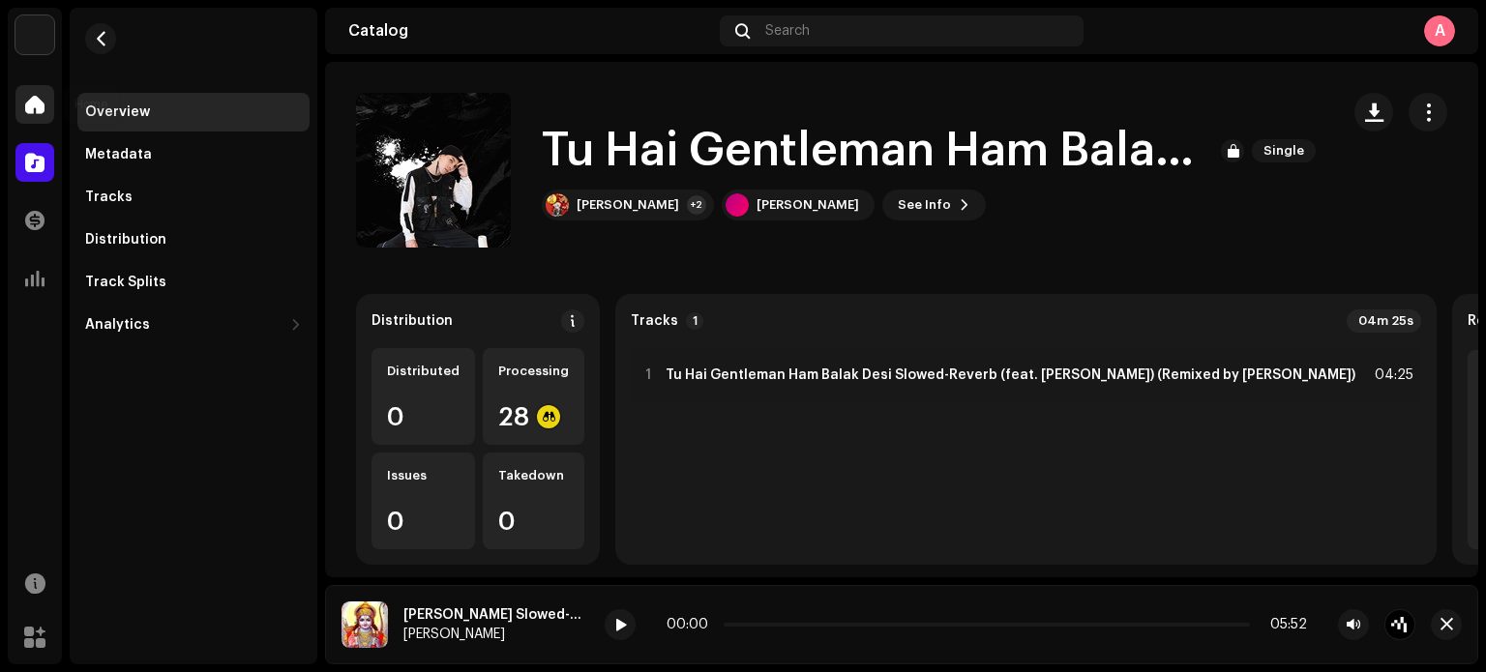
click at [33, 102] on span at bounding box center [34, 104] width 19 height 15
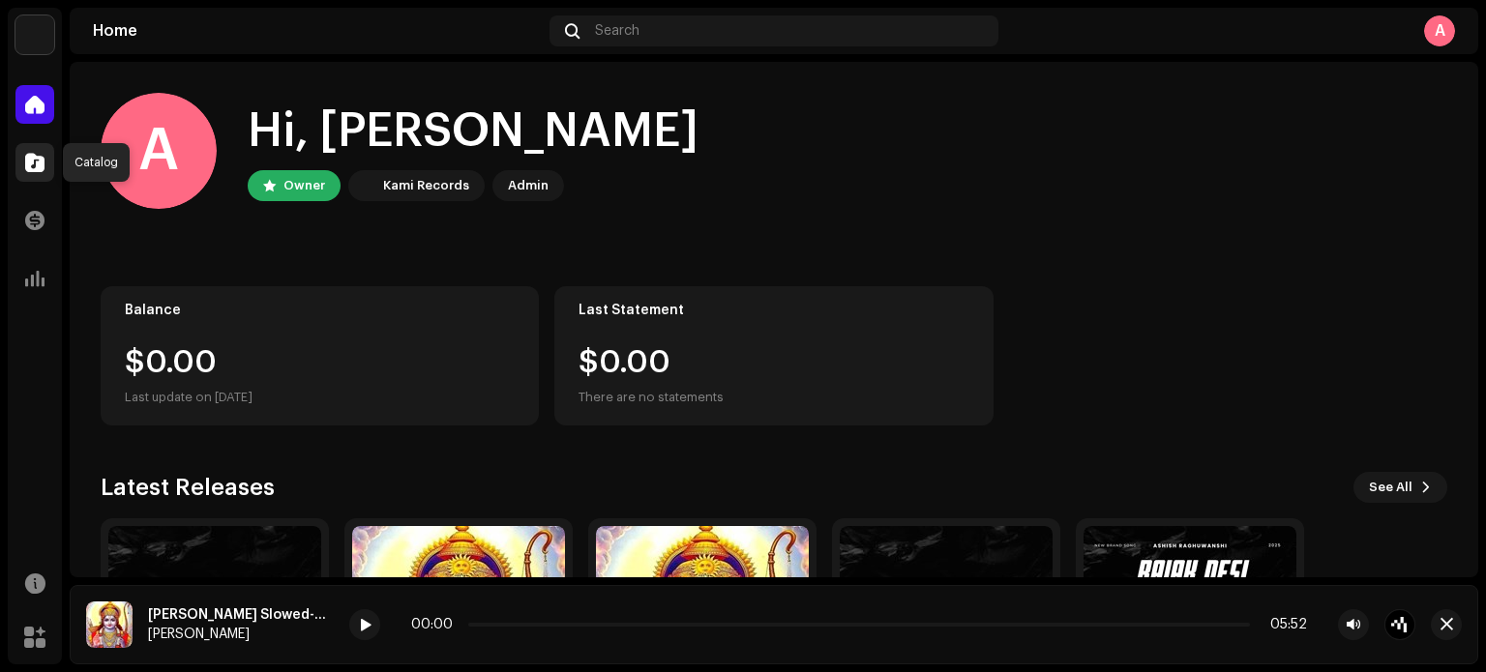
click at [43, 158] on span at bounding box center [34, 162] width 19 height 15
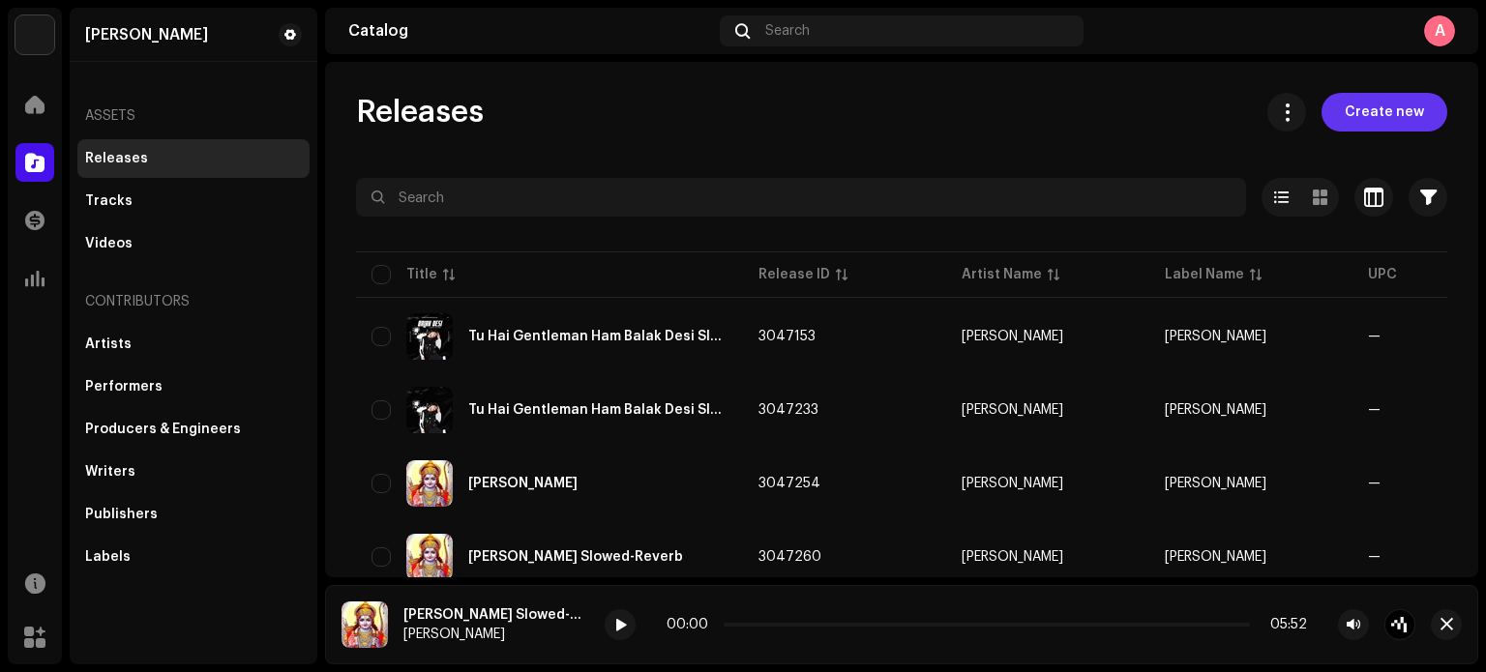
click at [1388, 111] on span "Create new" at bounding box center [1384, 112] width 79 height 39
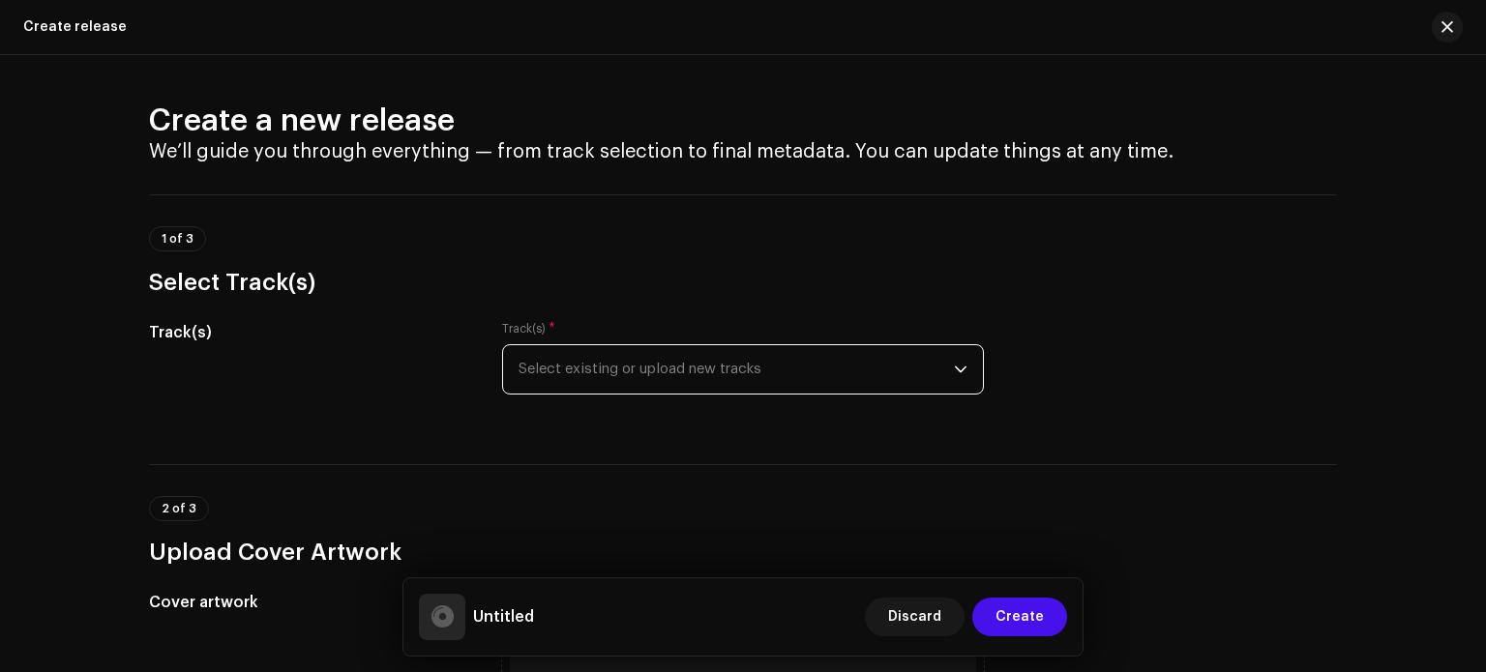
click at [719, 367] on span "Select existing or upload new tracks" at bounding box center [736, 369] width 435 height 48
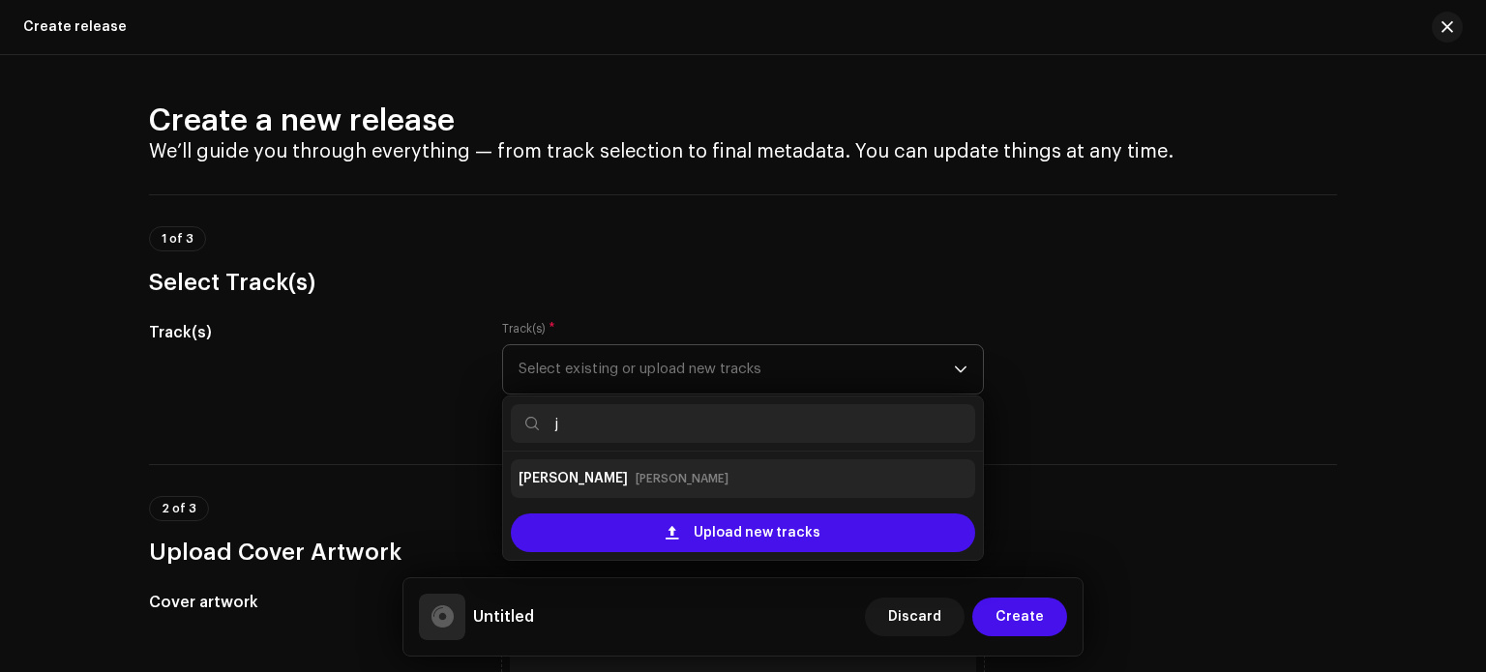
type input "j"
click at [684, 467] on div "Jai Shri Ram Ashish RaghuWanshi" at bounding box center [743, 478] width 449 height 31
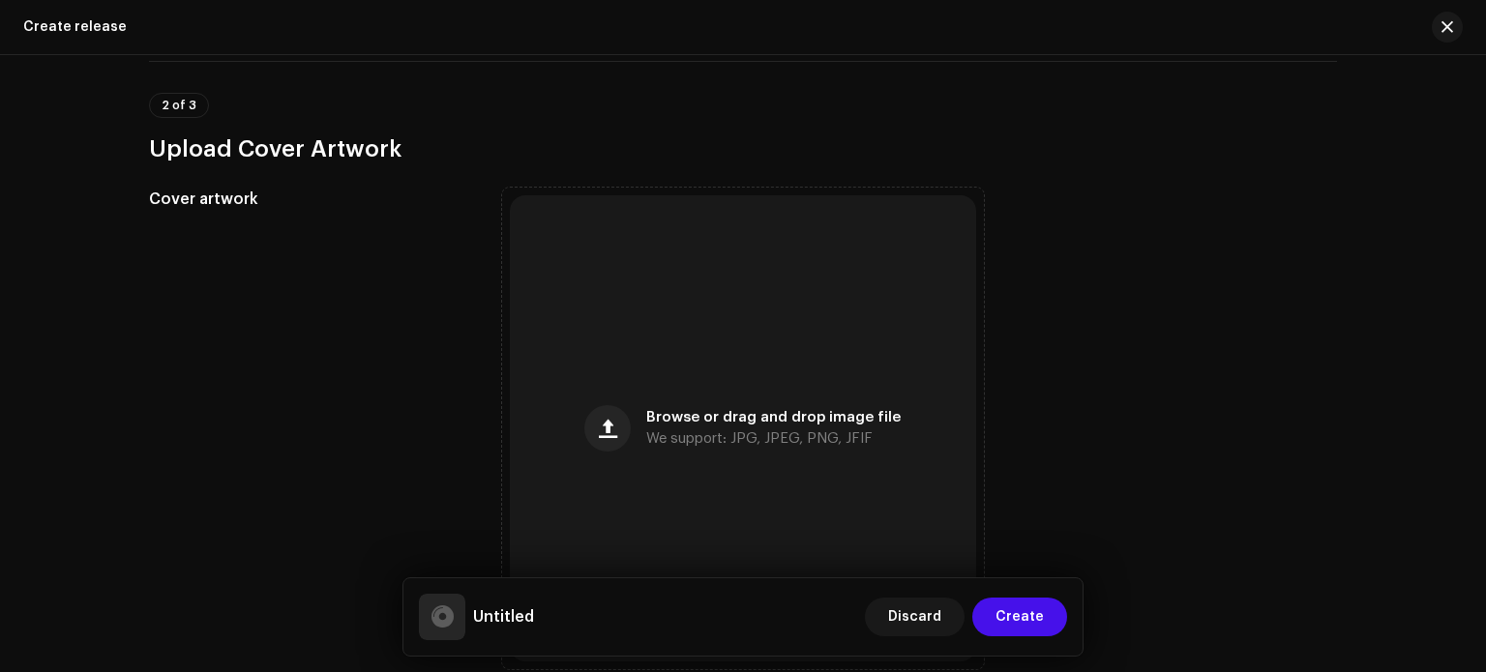
scroll to position [731, 0]
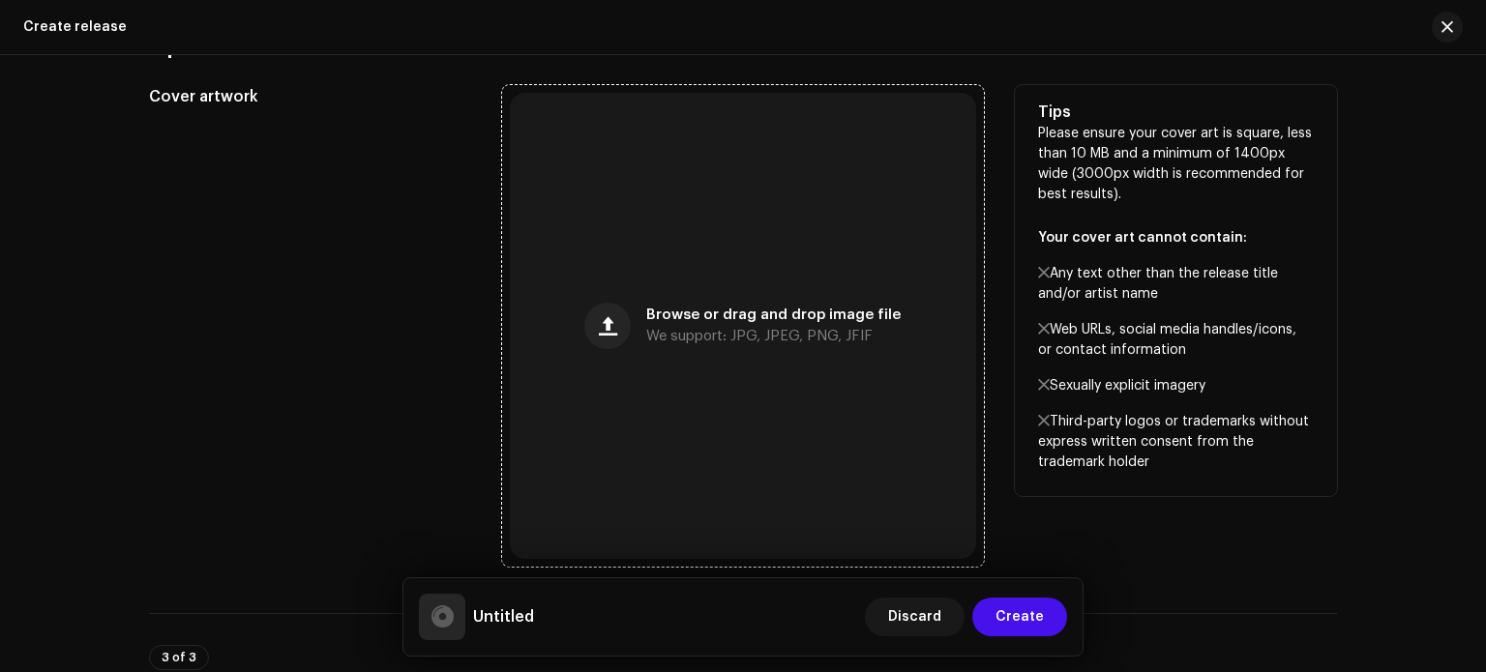
click at [853, 289] on div "Browse or drag and drop image file We support: JPG, JPEG, PNG, JFIF" at bounding box center [743, 326] width 466 height 466
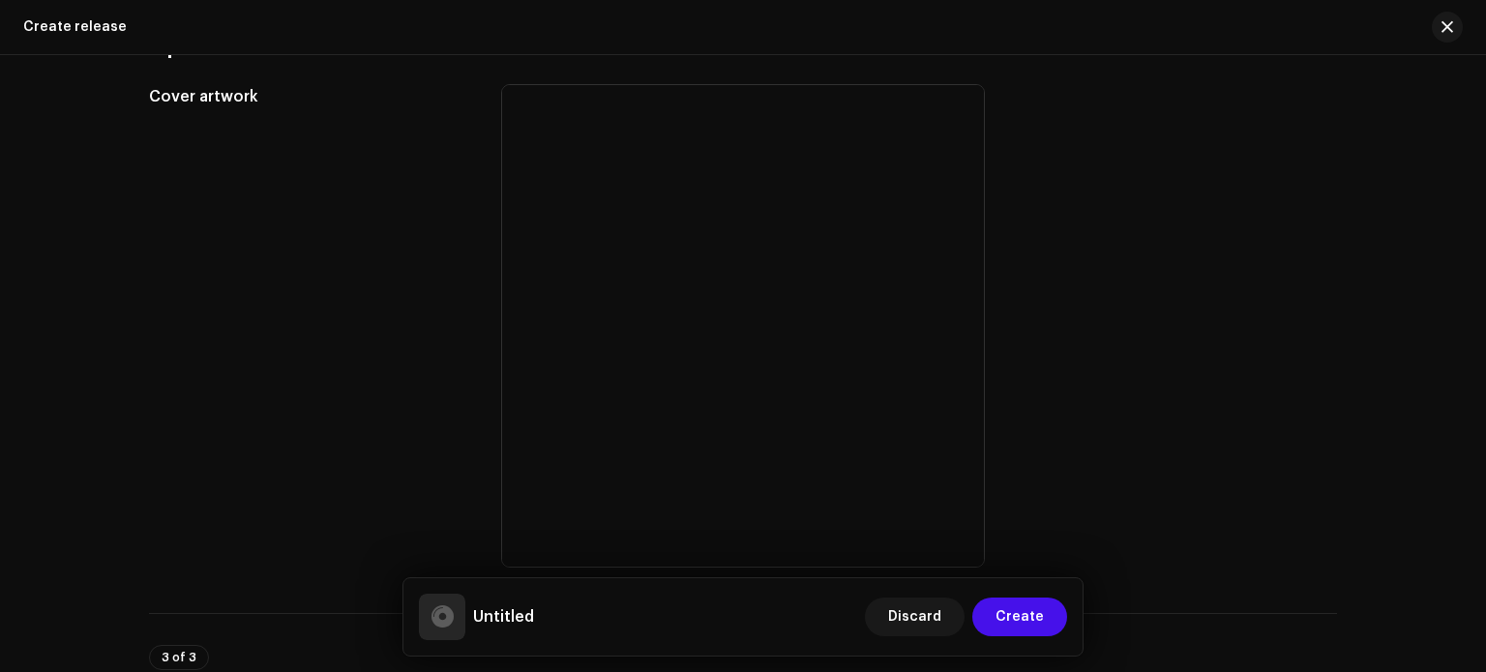
drag, startPoint x: 1484, startPoint y: 196, endPoint x: 1485, endPoint y: 220, distance: 23.2
click at [1485, 220] on div at bounding box center [1485, 336] width 1 height 672
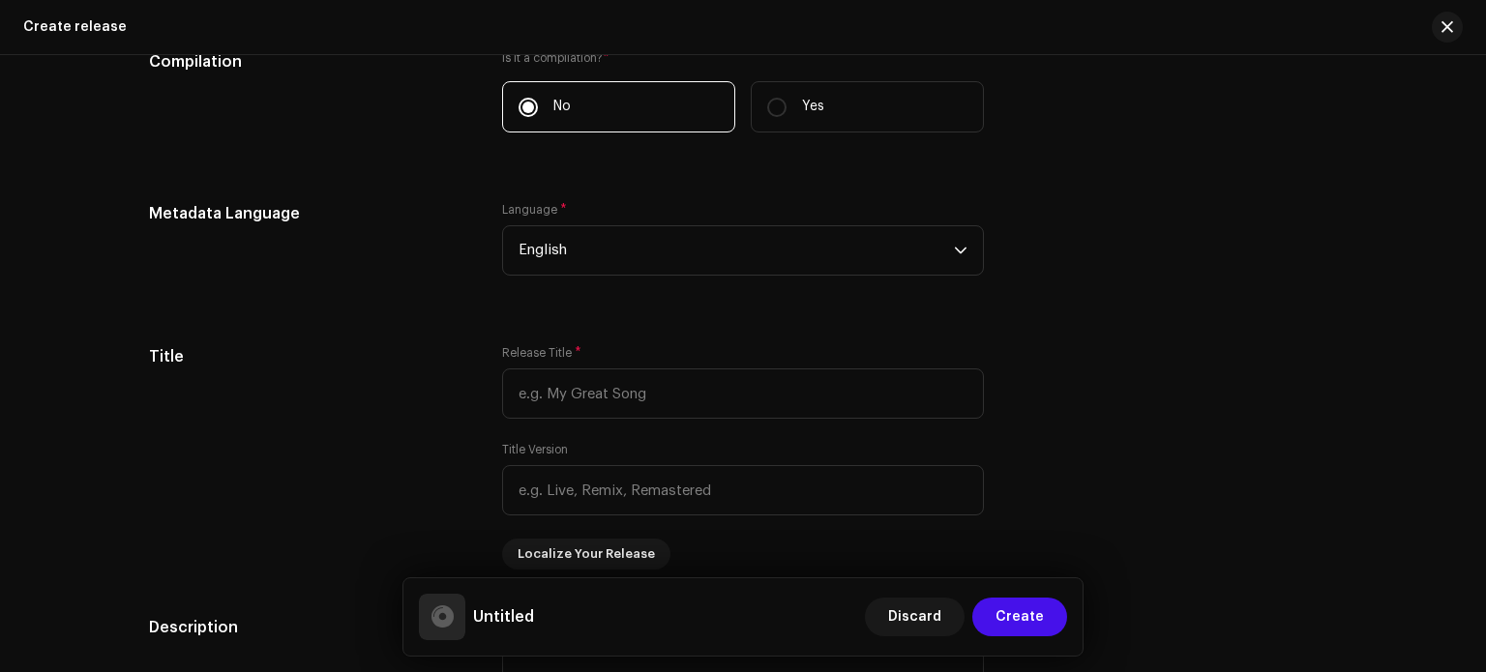
scroll to position [1515, 0]
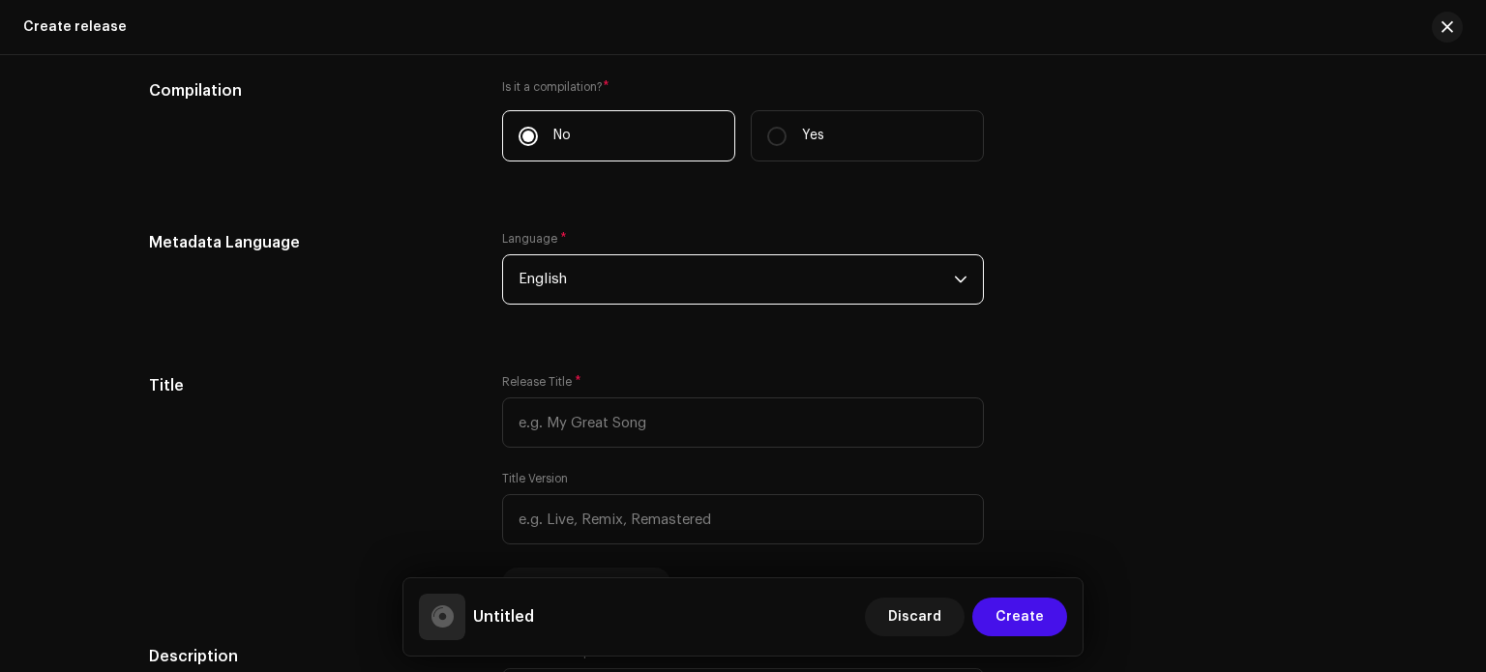
click at [914, 295] on span "English" at bounding box center [736, 279] width 435 height 48
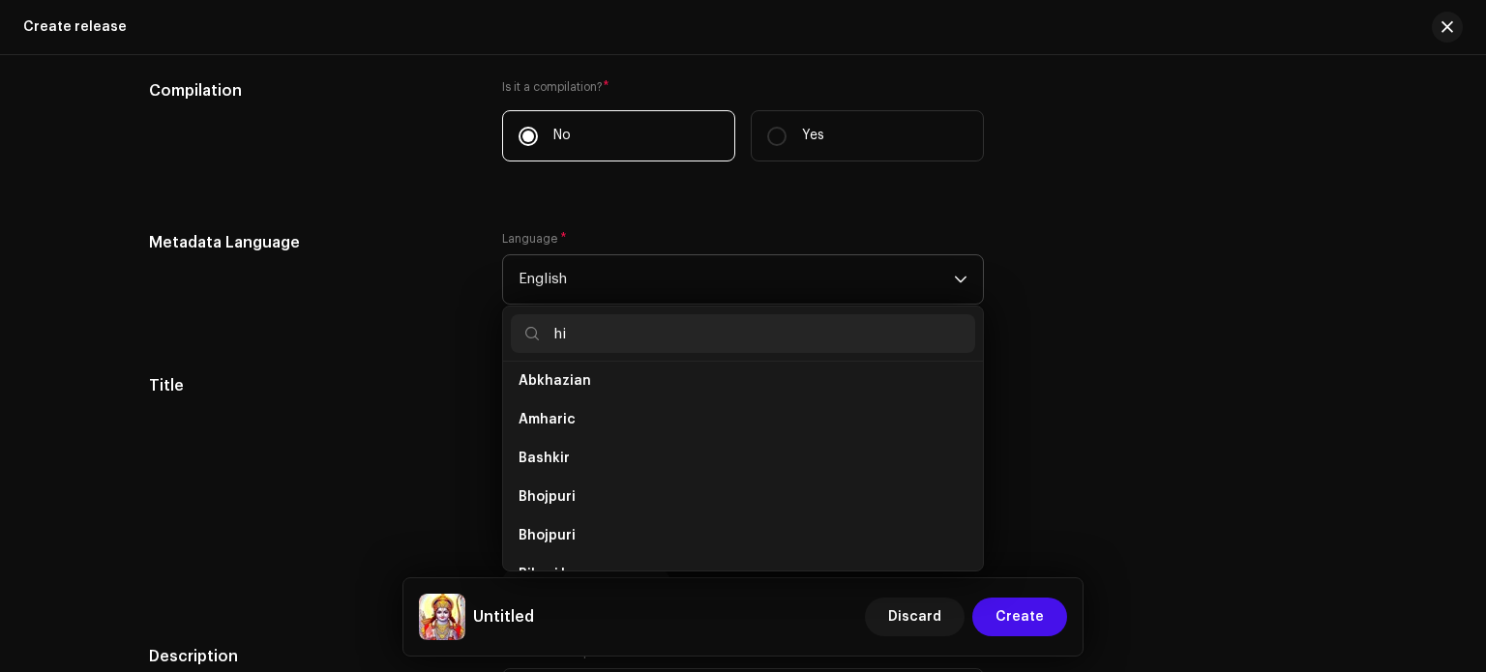
scroll to position [0, 0]
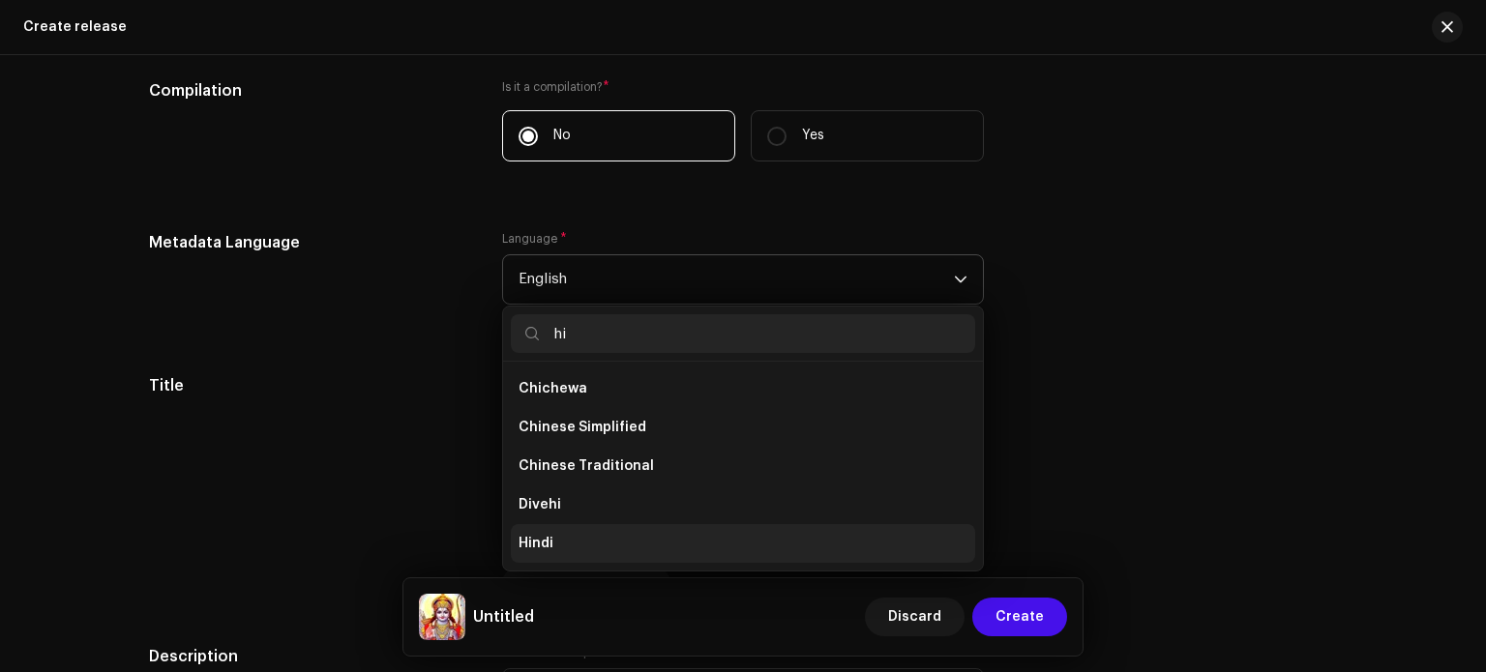
type input "hi"
click at [627, 549] on li "Hindi" at bounding box center [743, 543] width 464 height 39
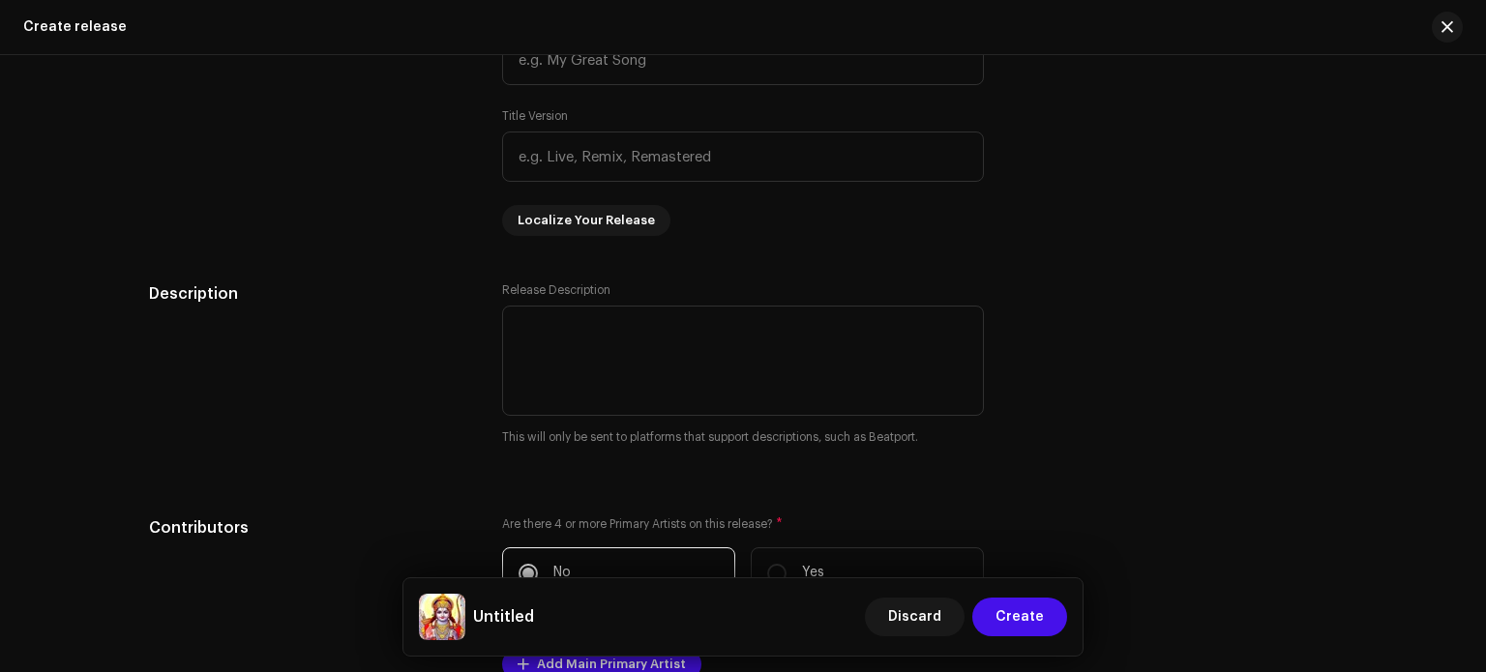
scroll to position [1761, 0]
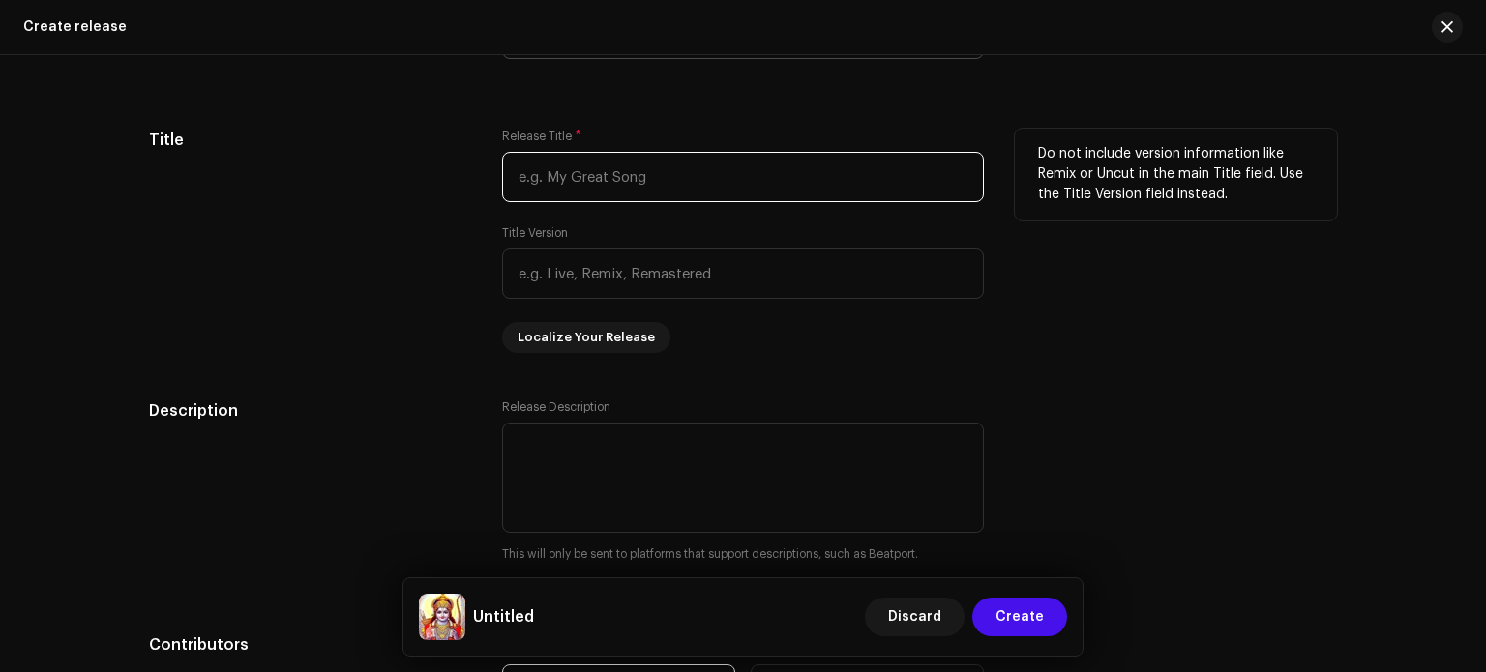
click at [848, 175] on input "text" at bounding box center [743, 177] width 482 height 50
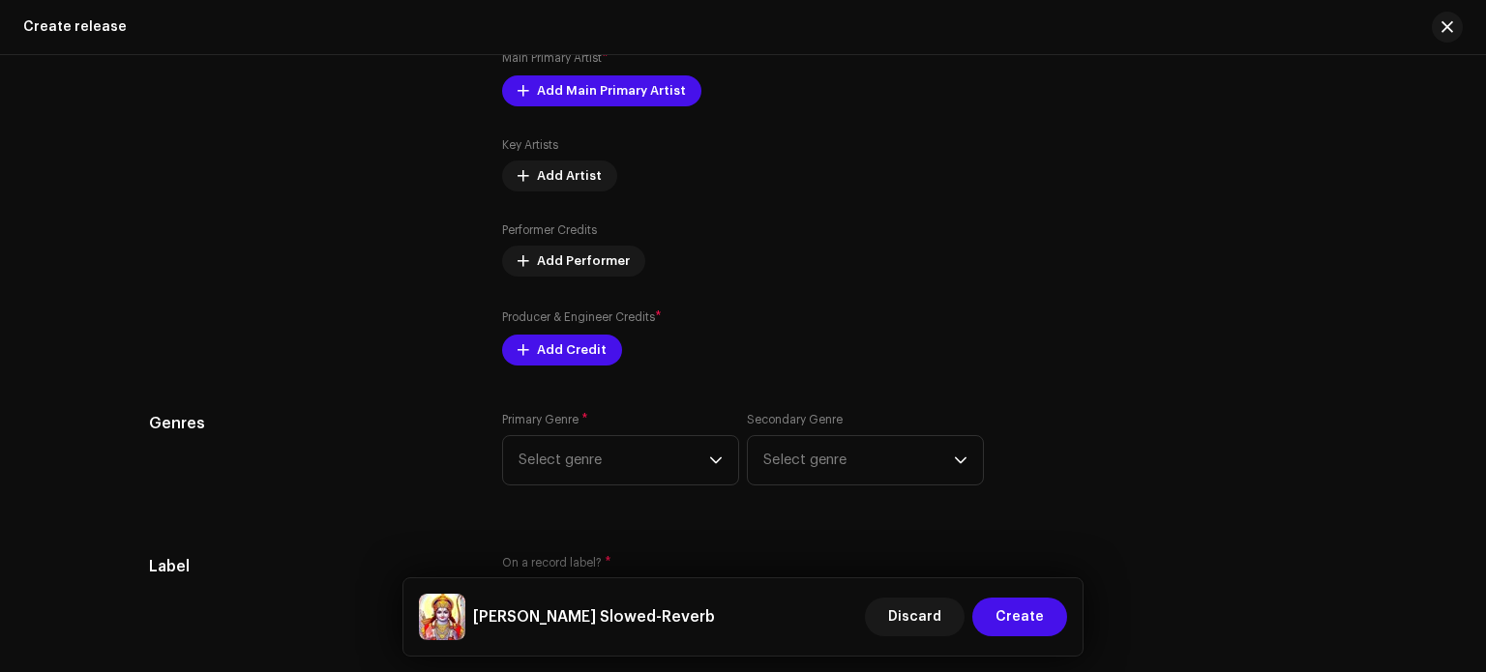
scroll to position [2330, 0]
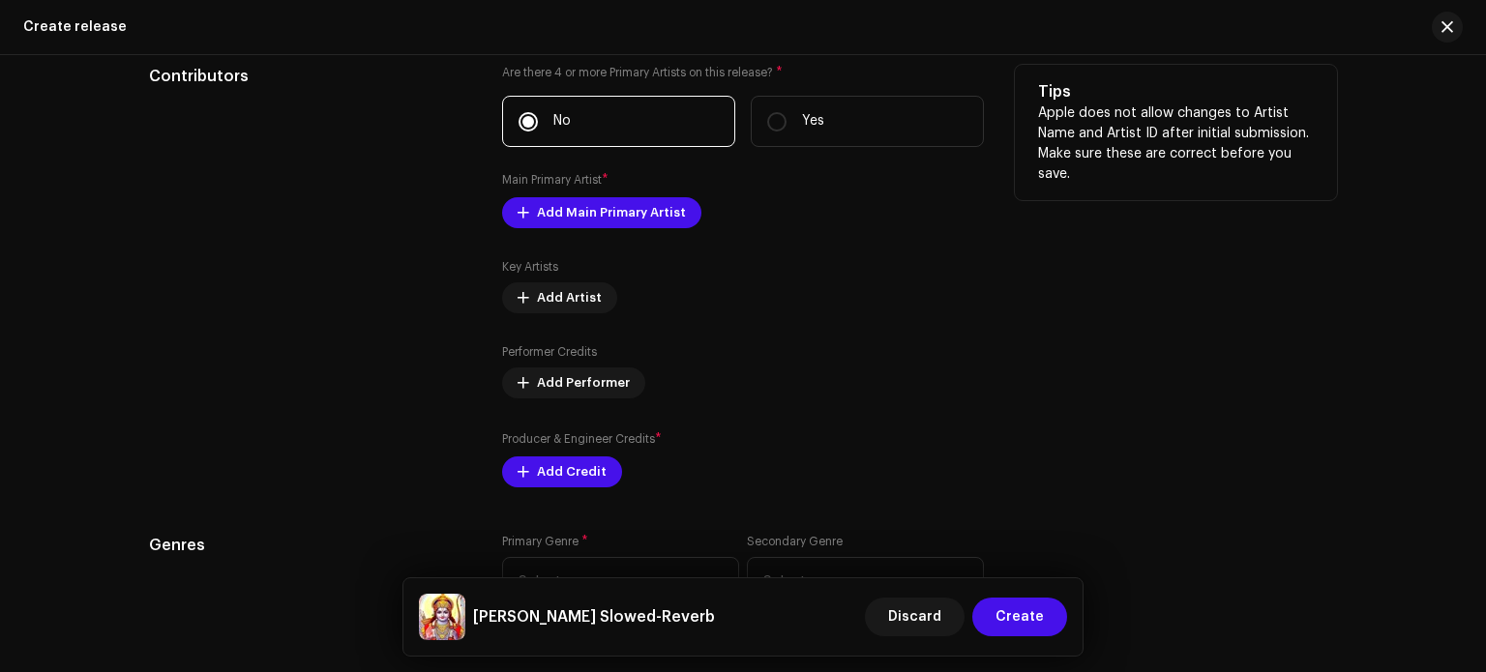
type input "[PERSON_NAME] Slowed-Reverb"
click at [654, 236] on div "Are there 4 or more Primary Artists on this release? * No Yes Main Primary Arti…" at bounding box center [743, 276] width 482 height 423
click at [650, 223] on span "Add Main Primary Artist" at bounding box center [611, 213] width 149 height 39
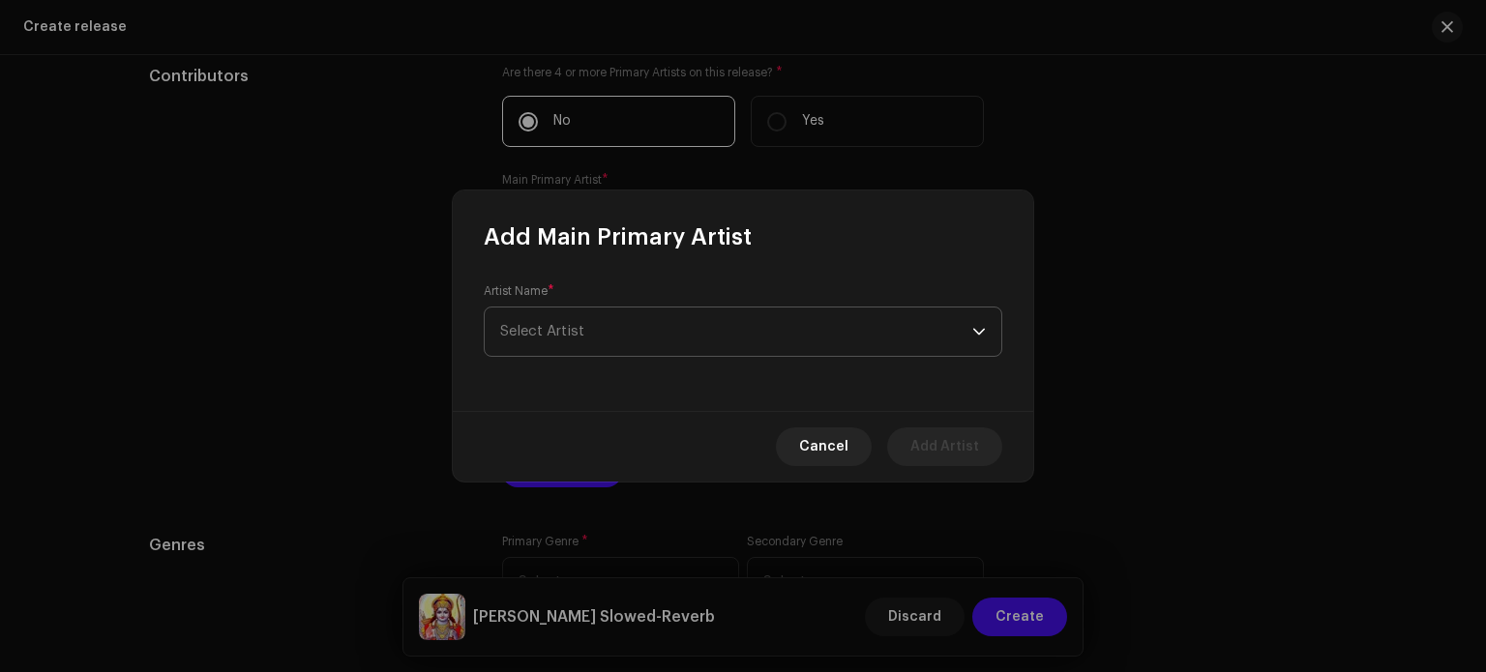
click at [634, 340] on span "Select Artist" at bounding box center [736, 332] width 472 height 48
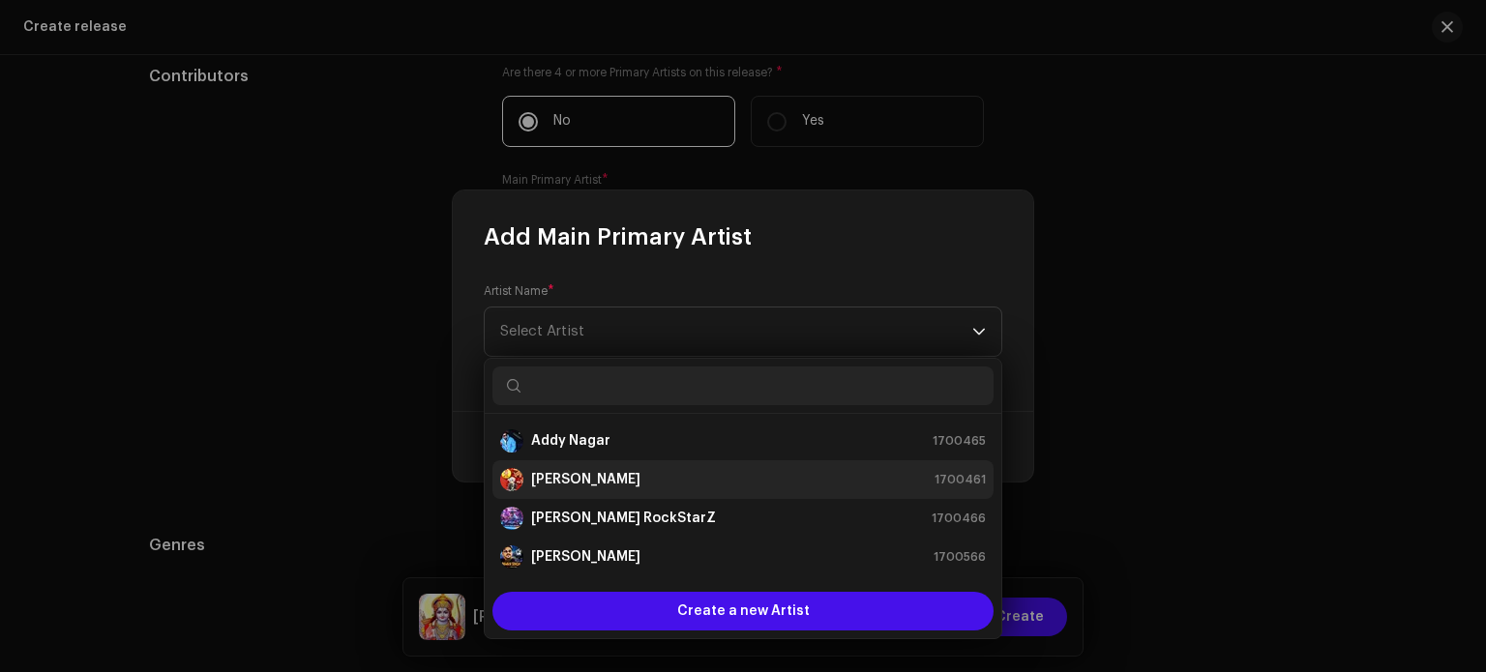
click at [597, 479] on strong "[PERSON_NAME]" at bounding box center [585, 479] width 109 height 19
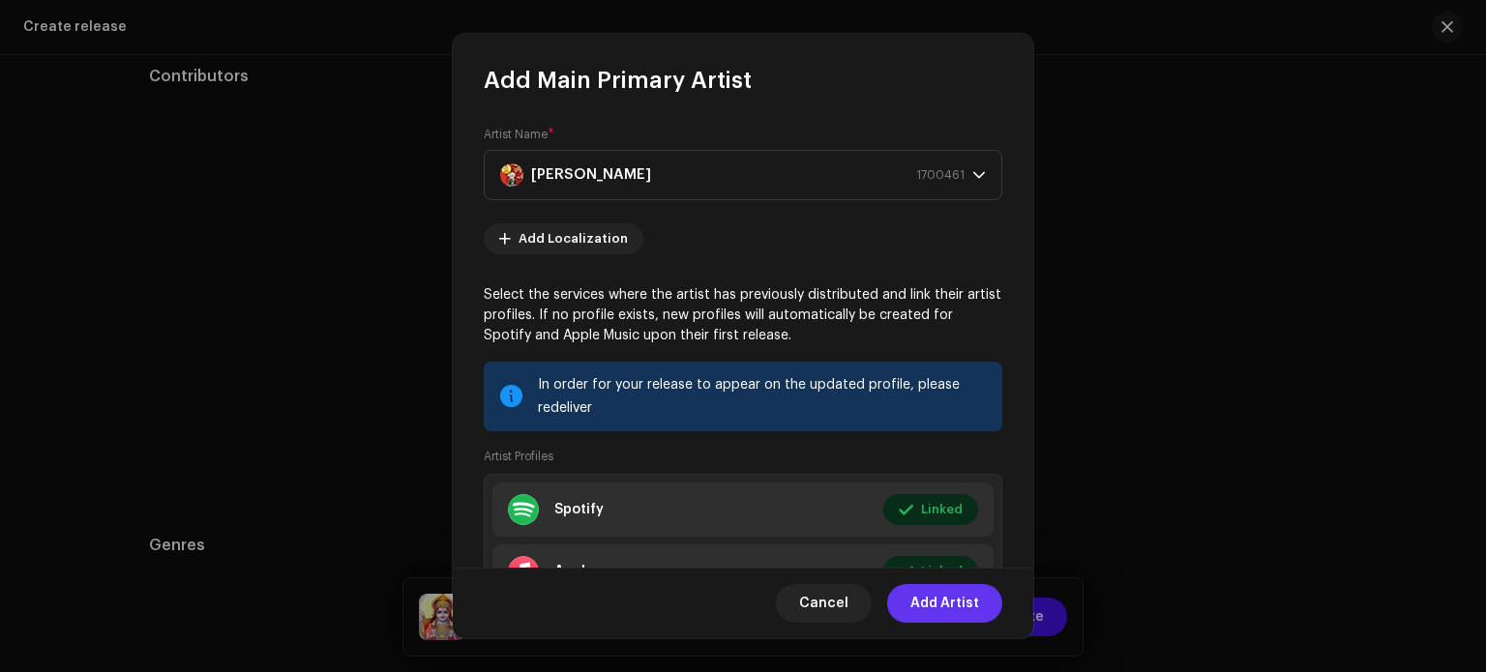
click at [940, 606] on span "Add Artist" at bounding box center [945, 603] width 69 height 39
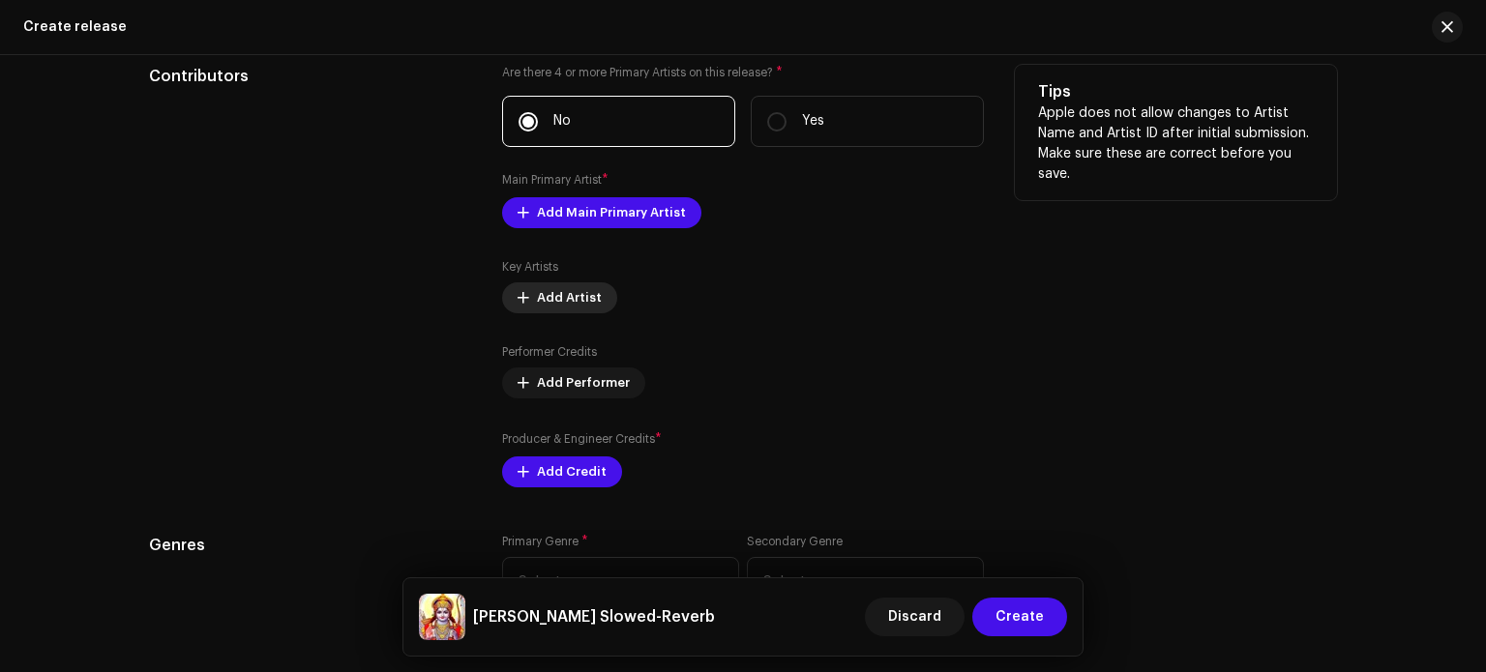
click at [545, 305] on span "Add Artist" at bounding box center [569, 298] width 65 height 39
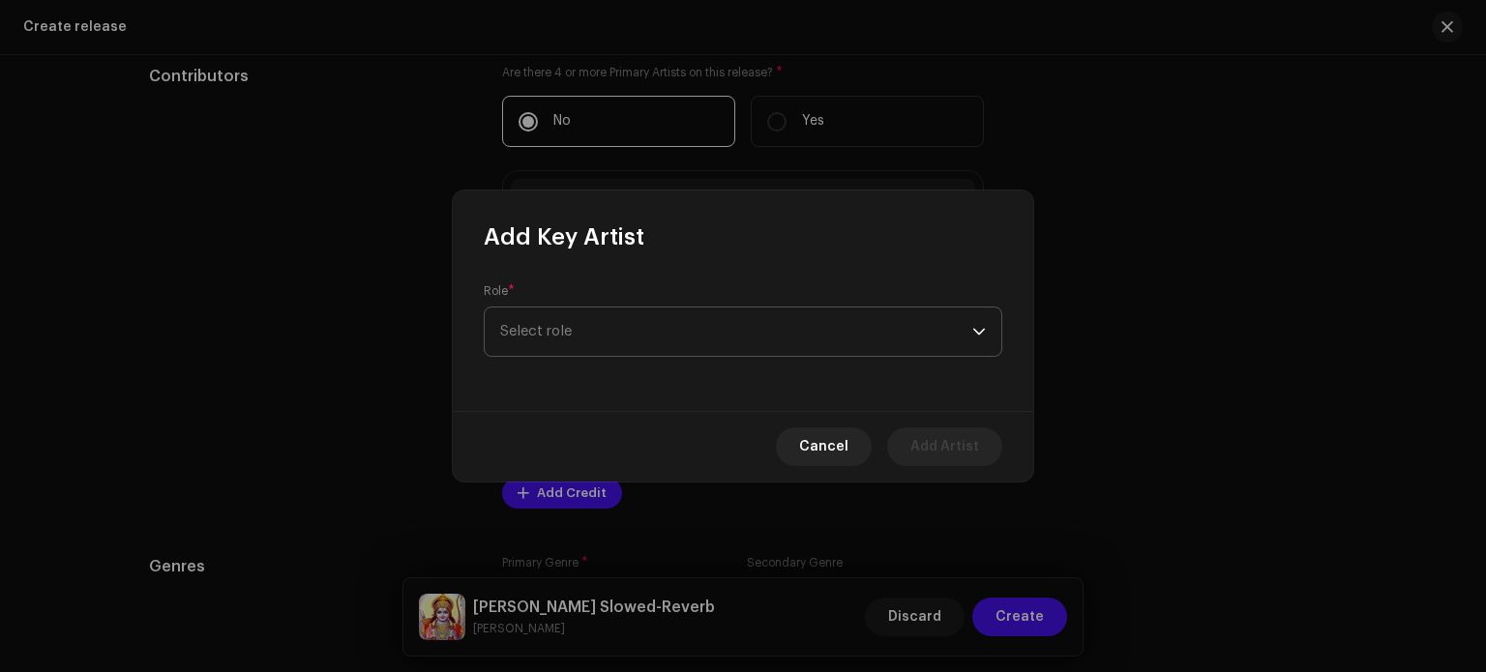
click at [595, 327] on span "Select role" at bounding box center [736, 332] width 472 height 48
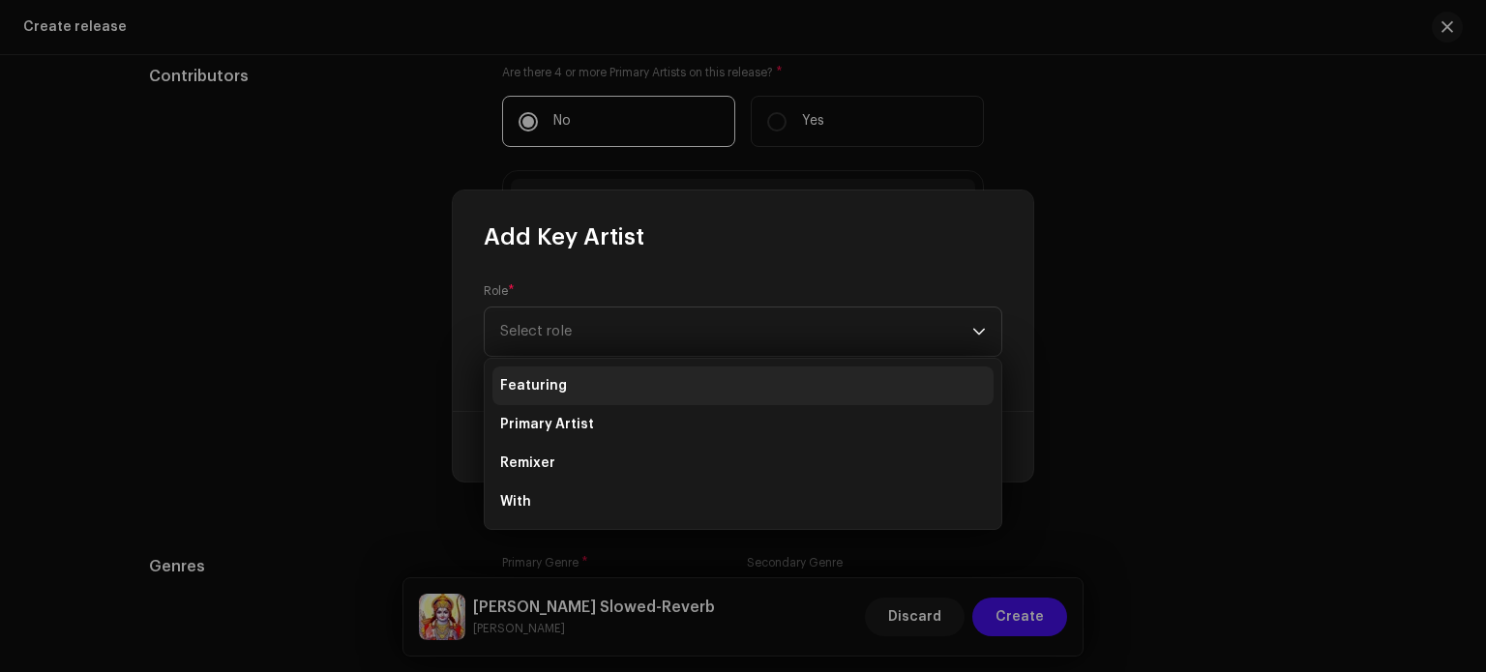
click at [569, 387] on li "Featuring" at bounding box center [743, 386] width 501 height 39
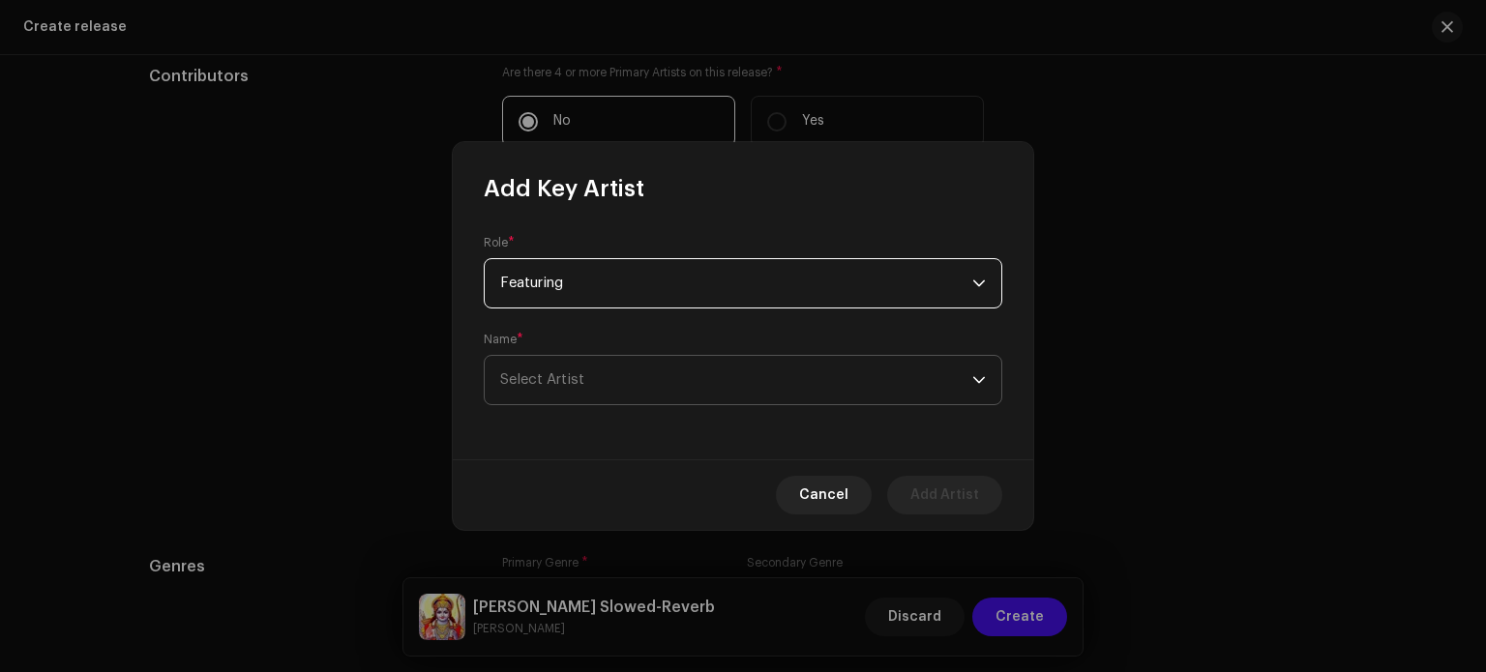
click at [586, 386] on span "Select Artist" at bounding box center [736, 380] width 472 height 48
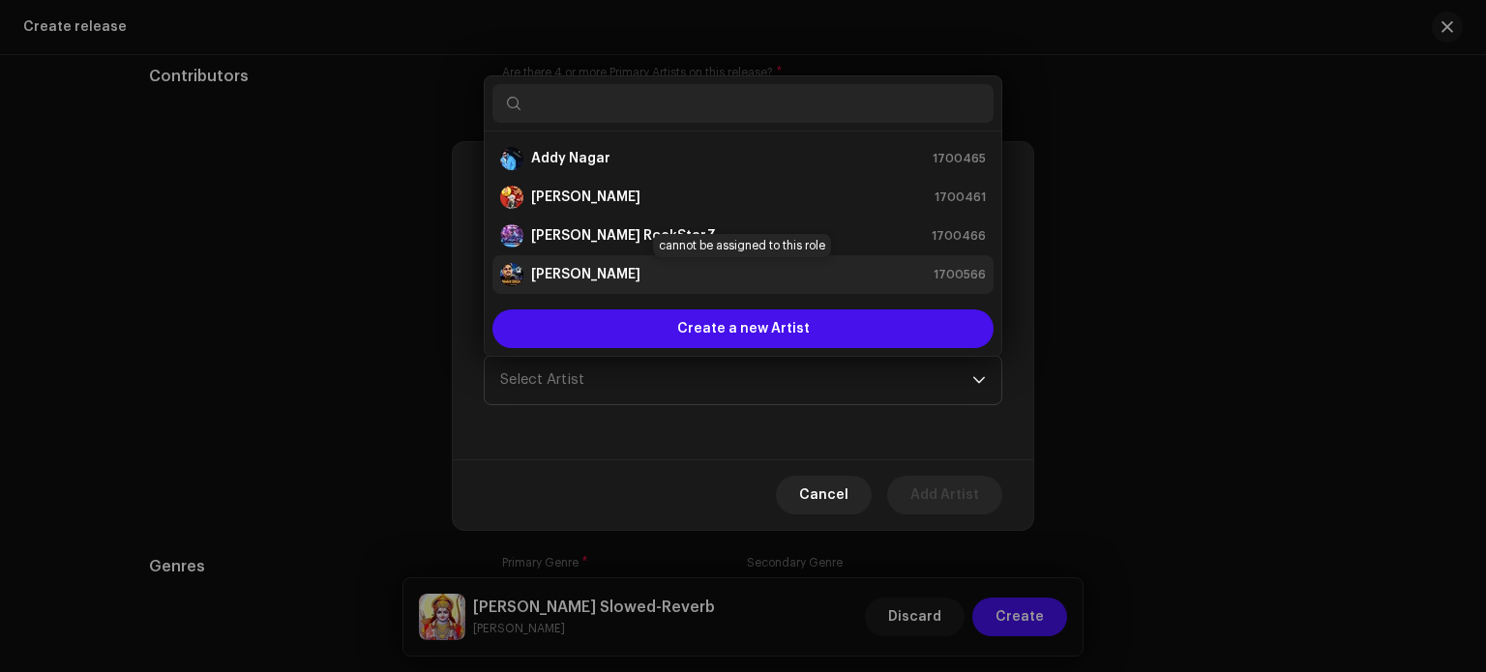
click at [612, 284] on strong "Pawan Singh" at bounding box center [585, 274] width 109 height 19
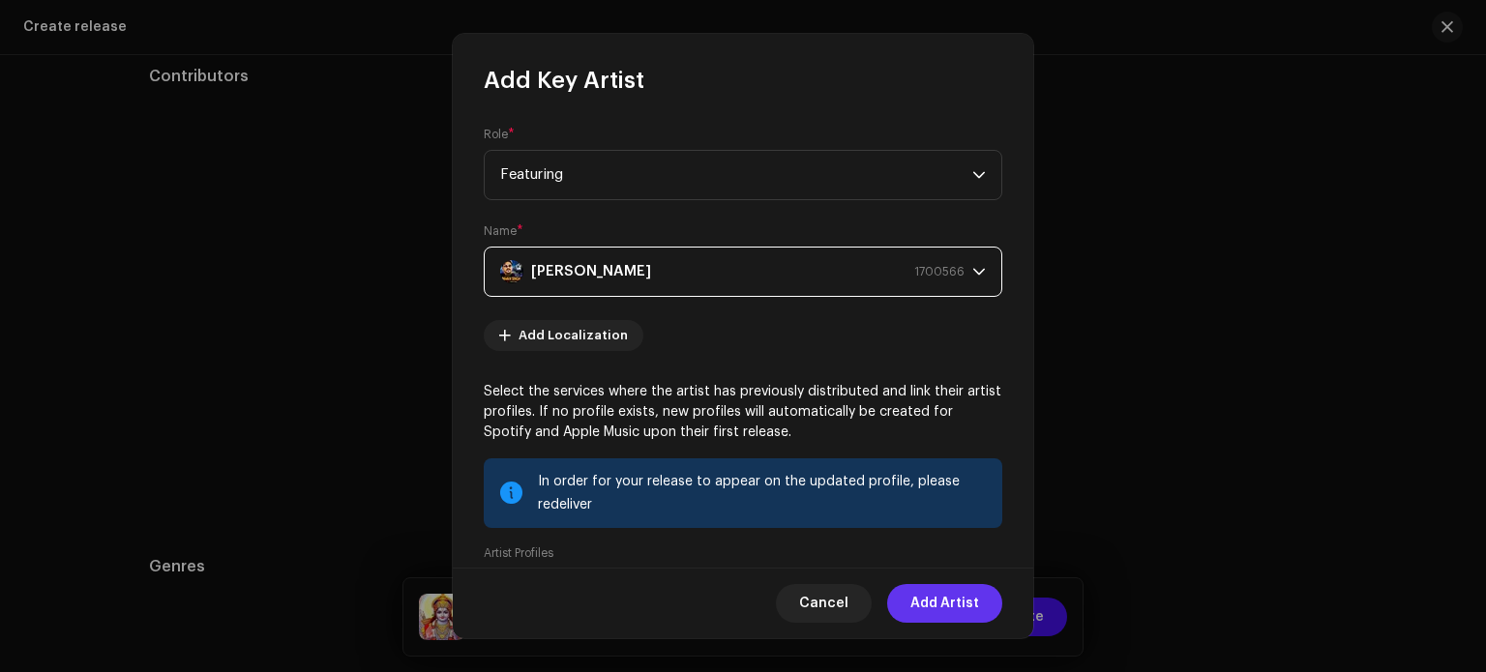
click at [947, 603] on span "Add Artist" at bounding box center [945, 603] width 69 height 39
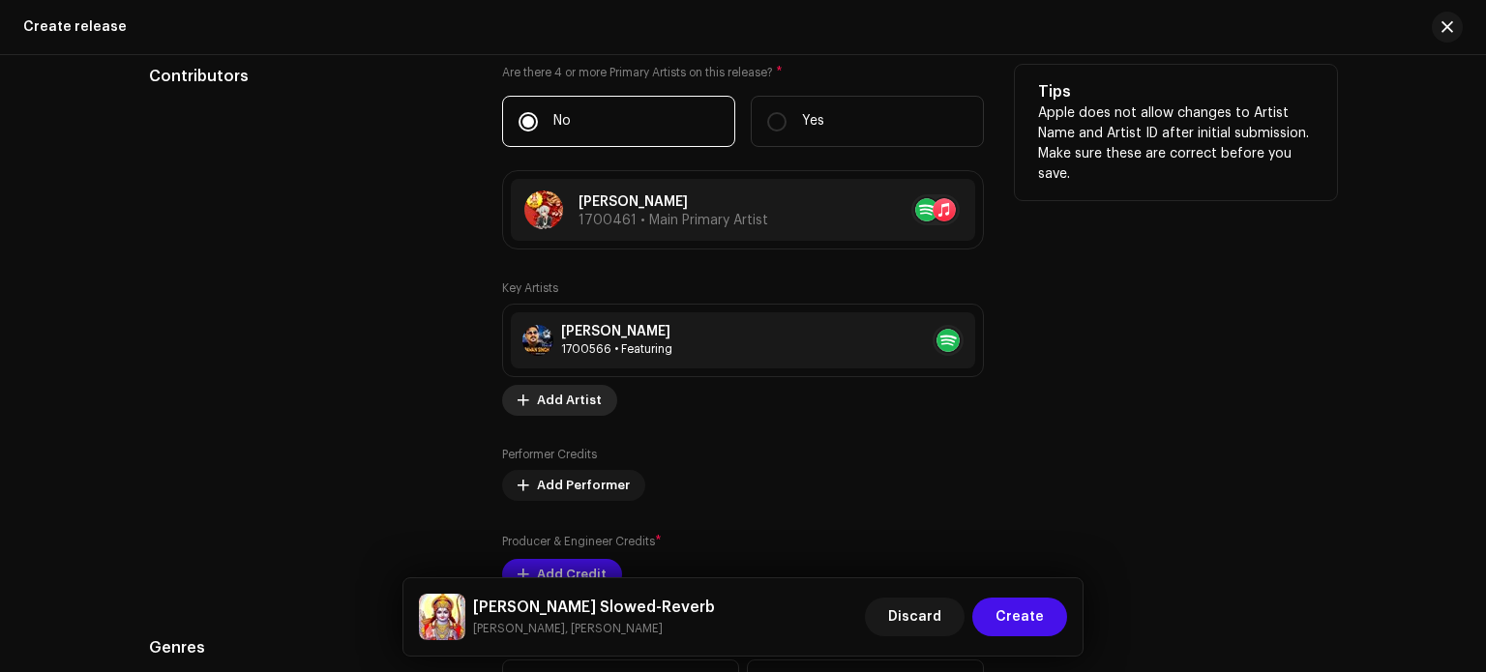
click at [582, 403] on span "Add Artist" at bounding box center [569, 400] width 65 height 39
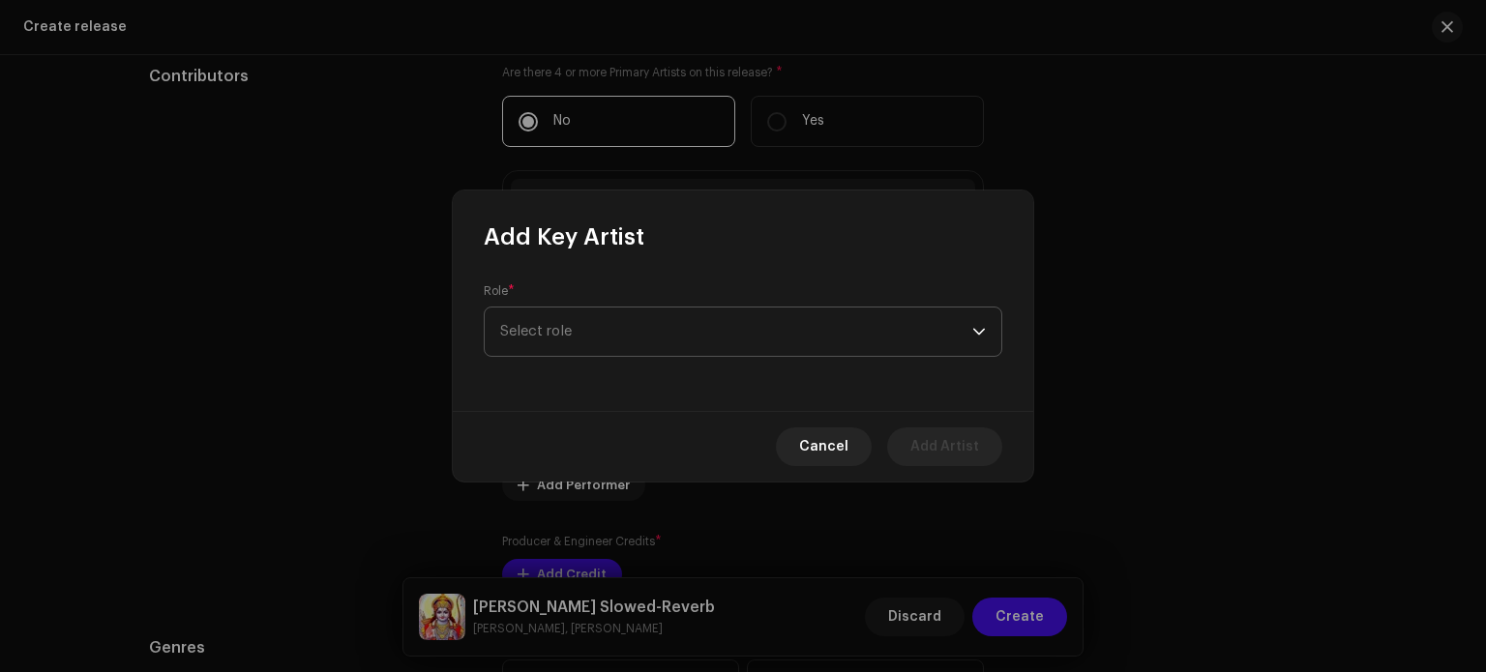
click at [634, 340] on span "Select role" at bounding box center [736, 332] width 472 height 48
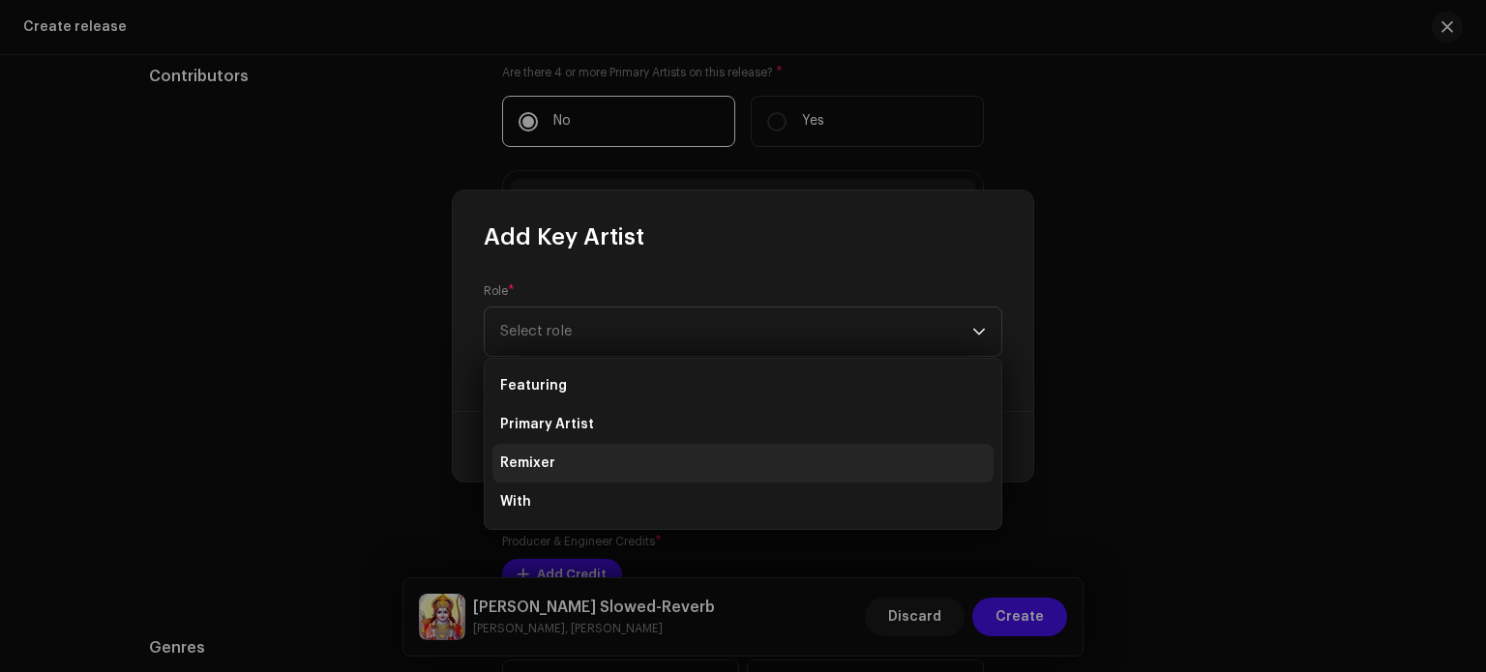
click at [563, 473] on li "Remixer" at bounding box center [743, 463] width 501 height 39
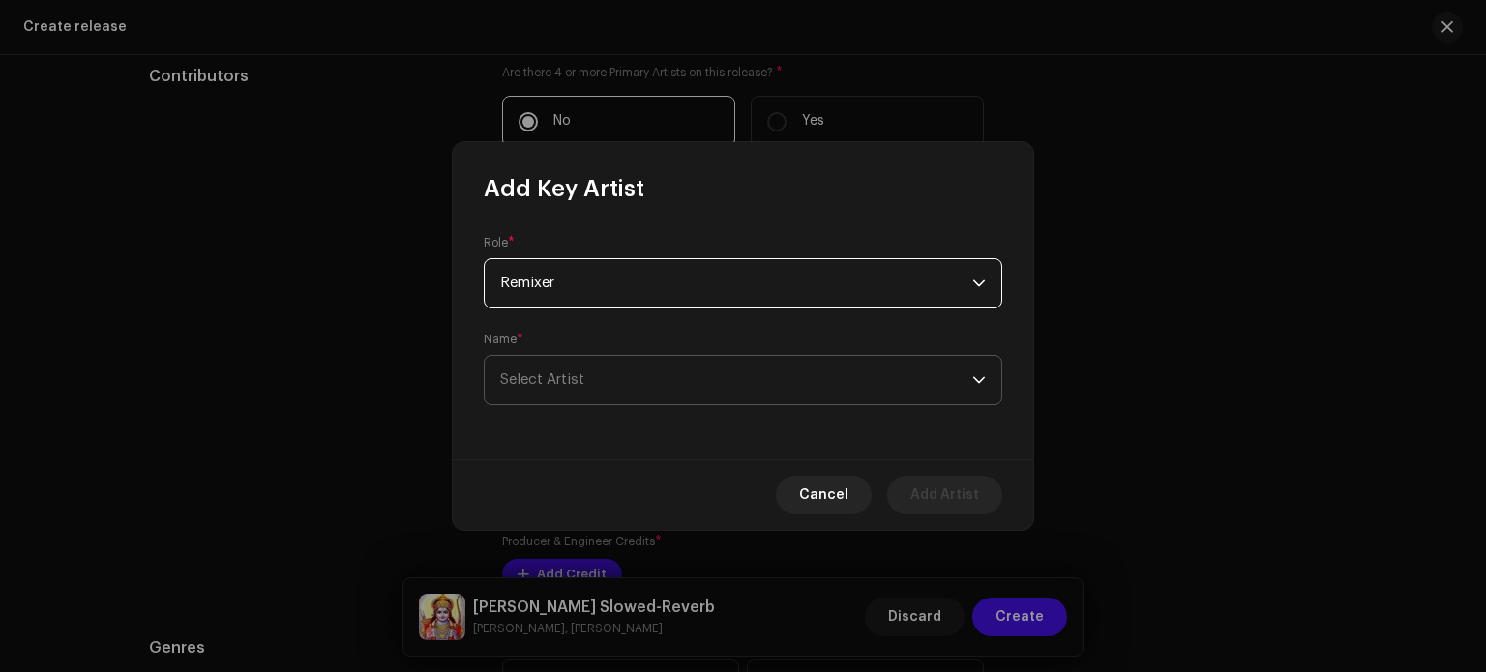
click at [608, 379] on span "Select Artist" at bounding box center [736, 380] width 472 height 48
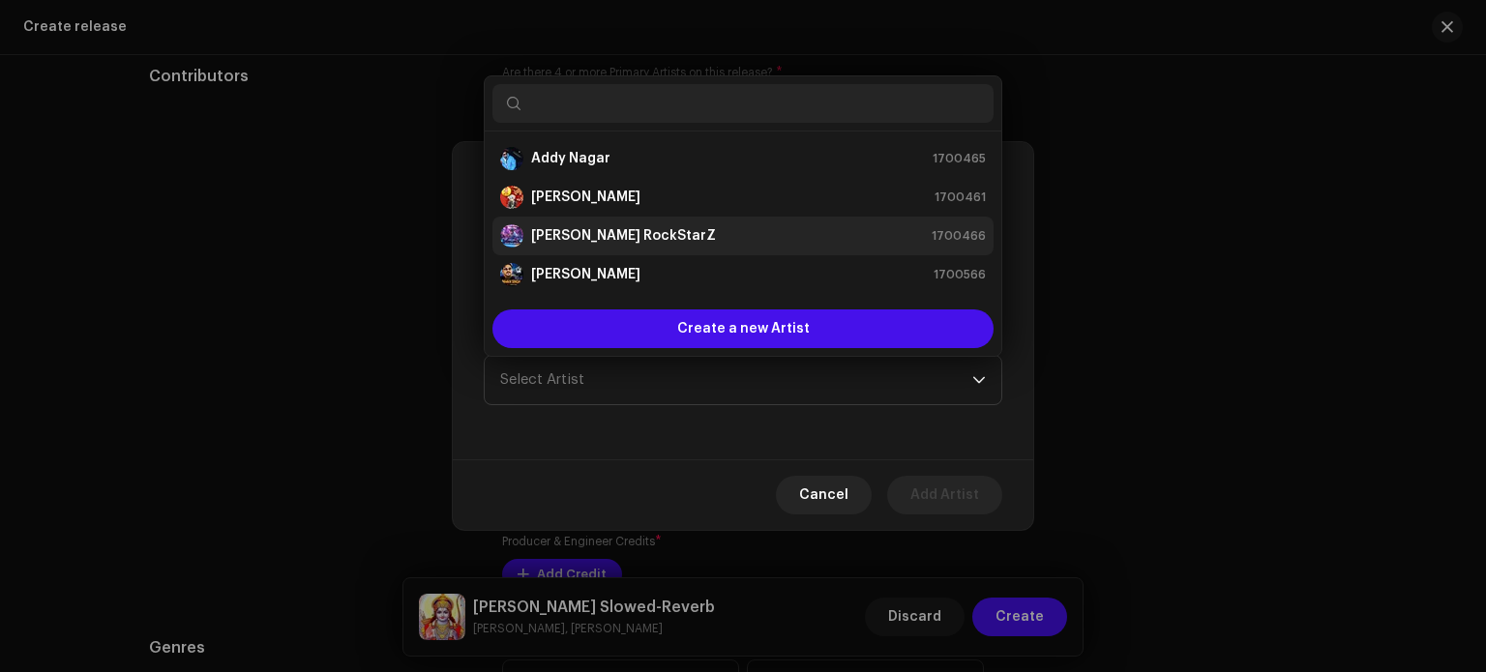
click at [610, 234] on strong "[PERSON_NAME] RockStarZ" at bounding box center [623, 235] width 185 height 19
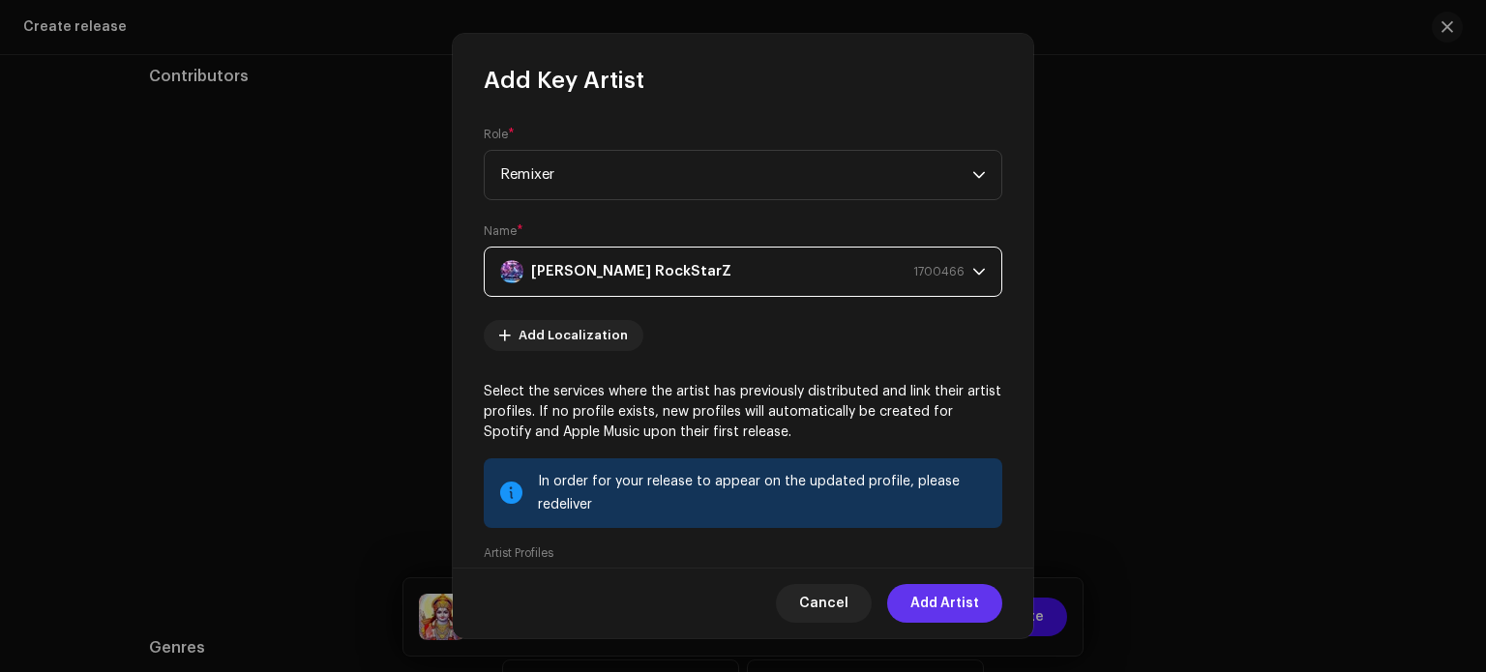
click at [940, 600] on span "Add Artist" at bounding box center [945, 603] width 69 height 39
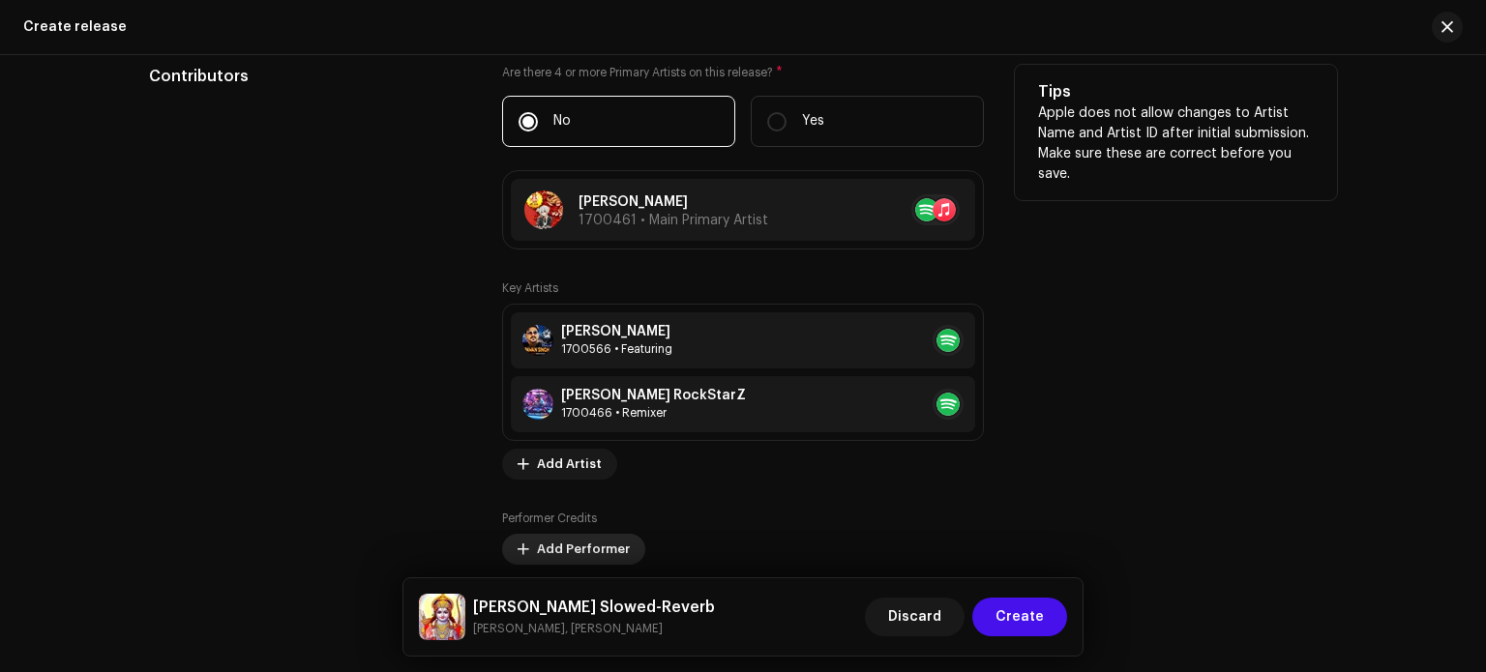
click at [583, 546] on span "Add Performer" at bounding box center [583, 549] width 93 height 39
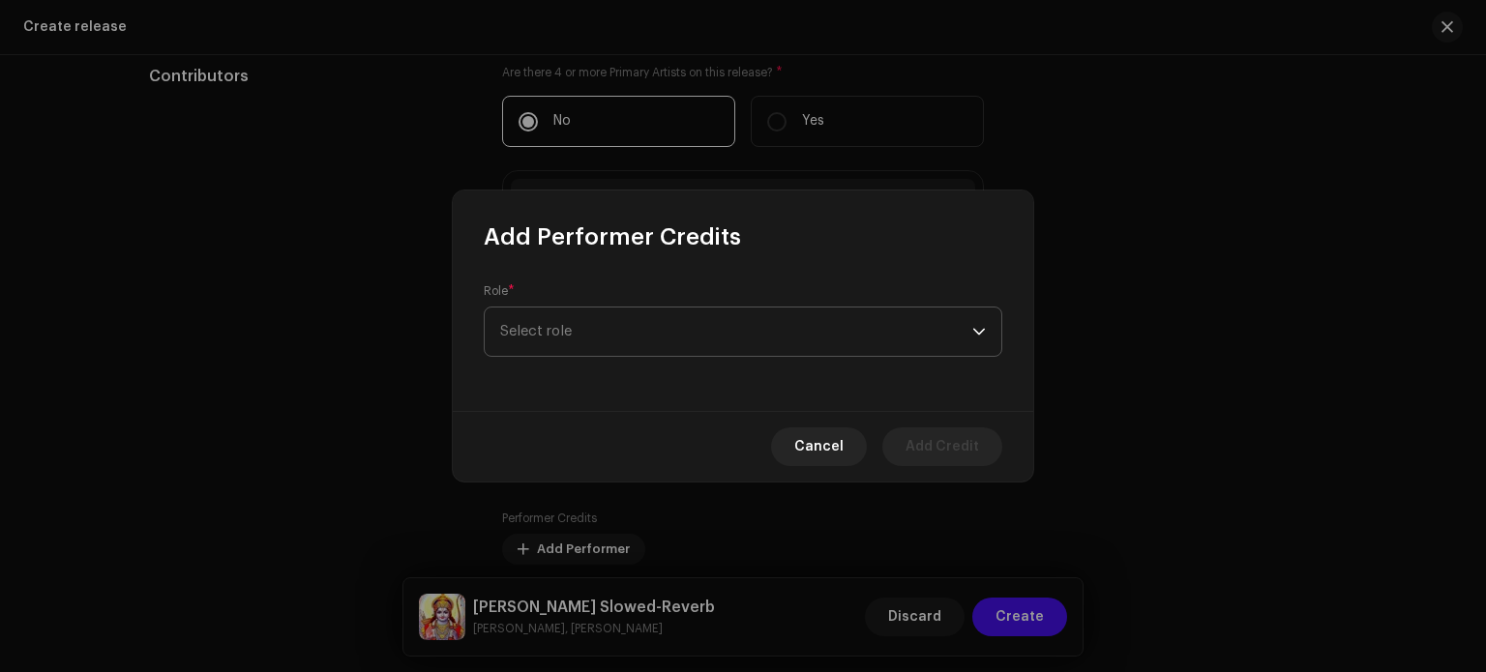
click at [679, 336] on span "Select role" at bounding box center [736, 332] width 472 height 48
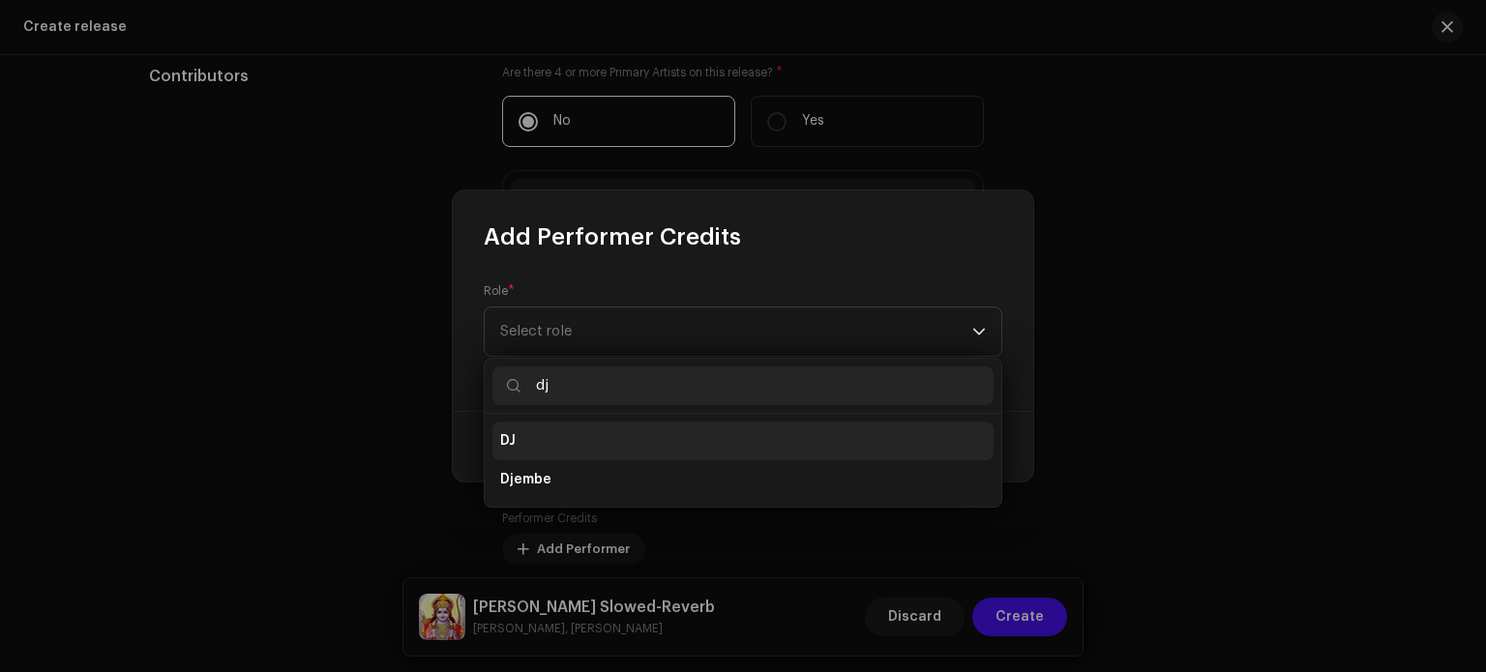
type input "dj"
click at [546, 444] on li "DJ" at bounding box center [743, 441] width 501 height 39
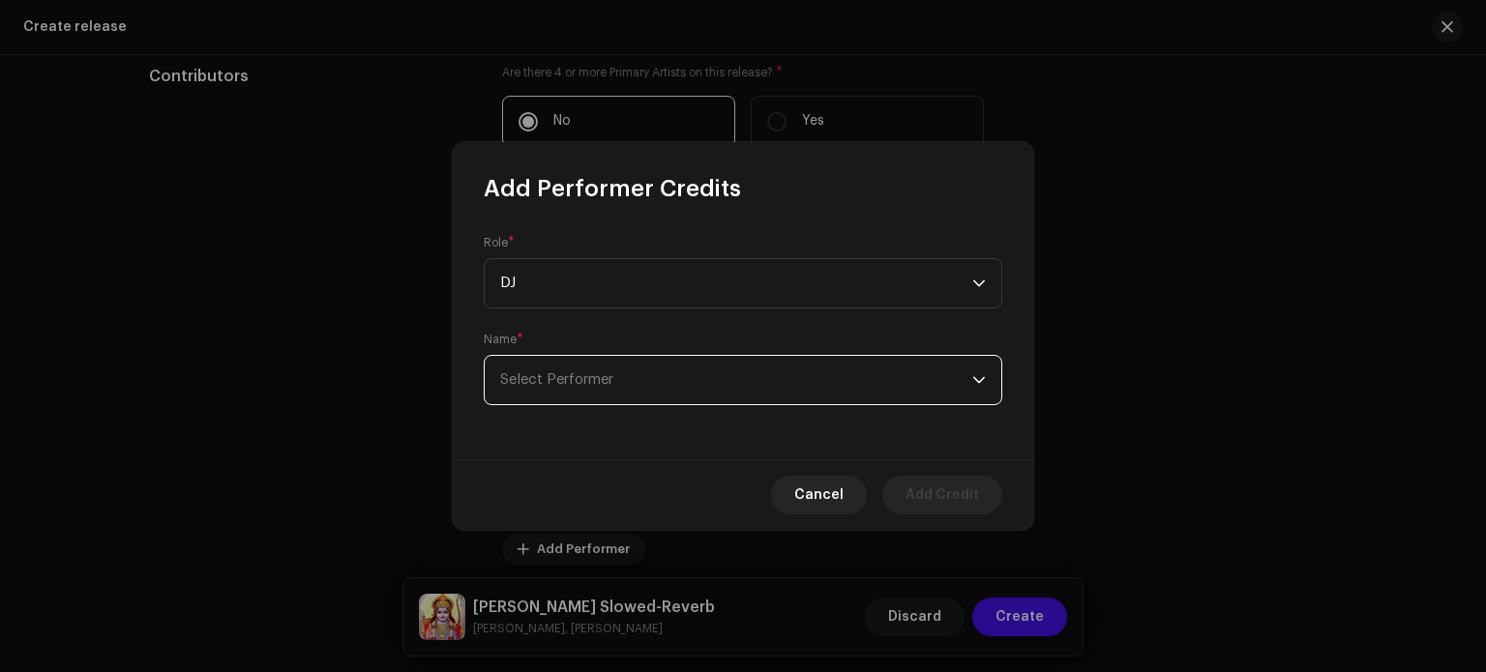
click at [682, 377] on span "Select Performer" at bounding box center [736, 380] width 472 height 48
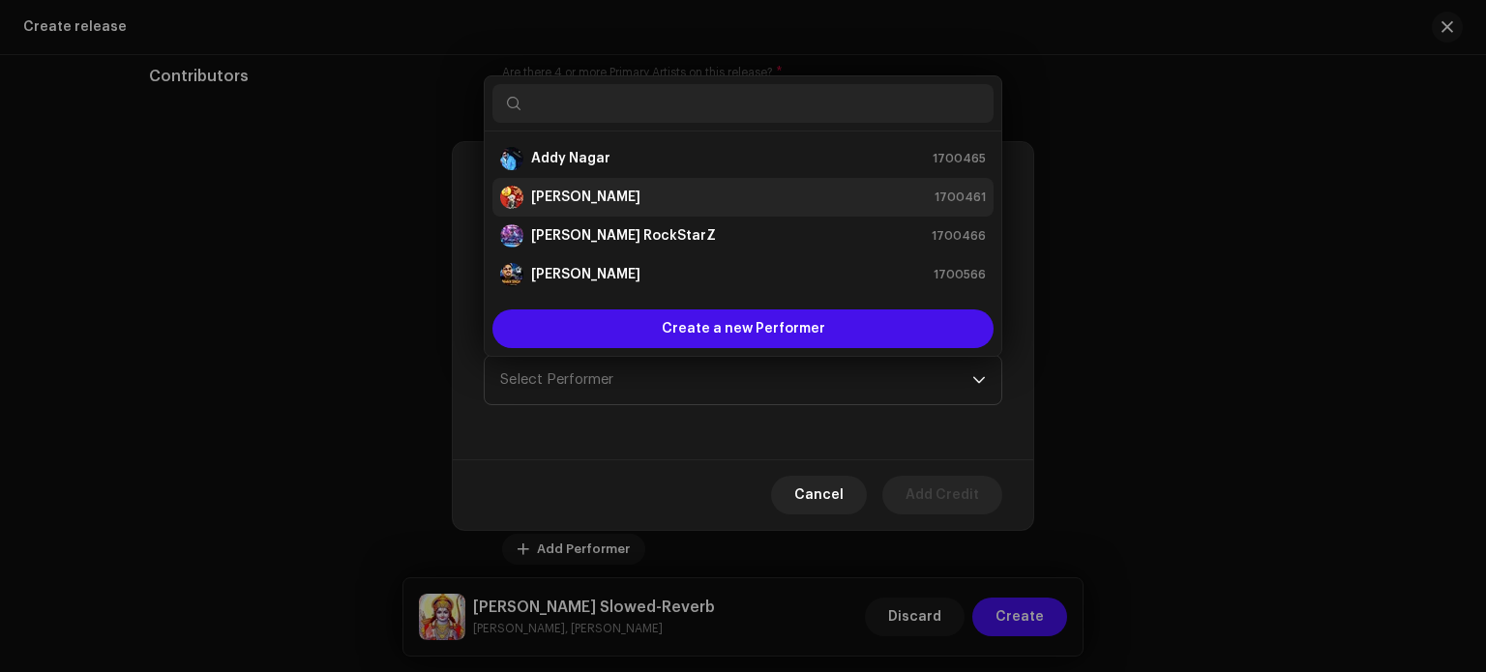
click at [673, 197] on div "Ashish RaghuWanshi 1700461" at bounding box center [743, 197] width 486 height 23
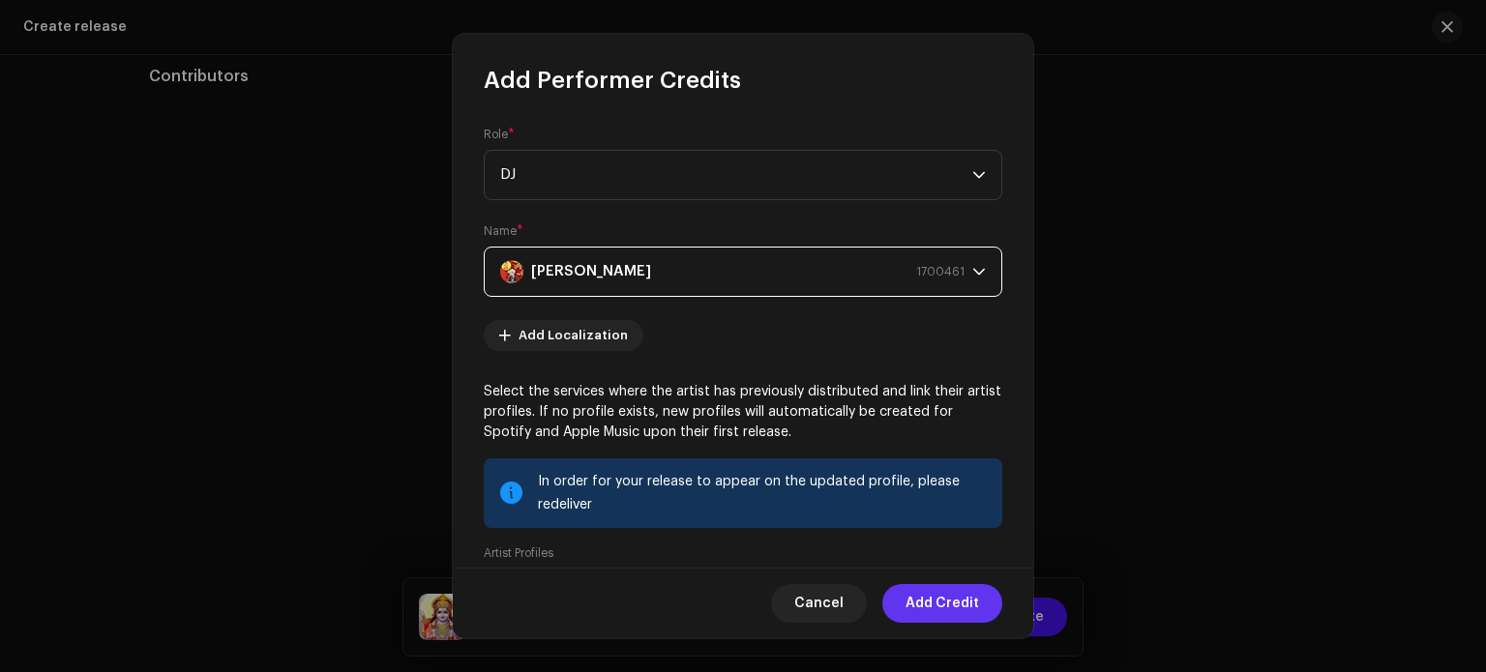
click at [941, 604] on span "Add Credit" at bounding box center [943, 603] width 74 height 39
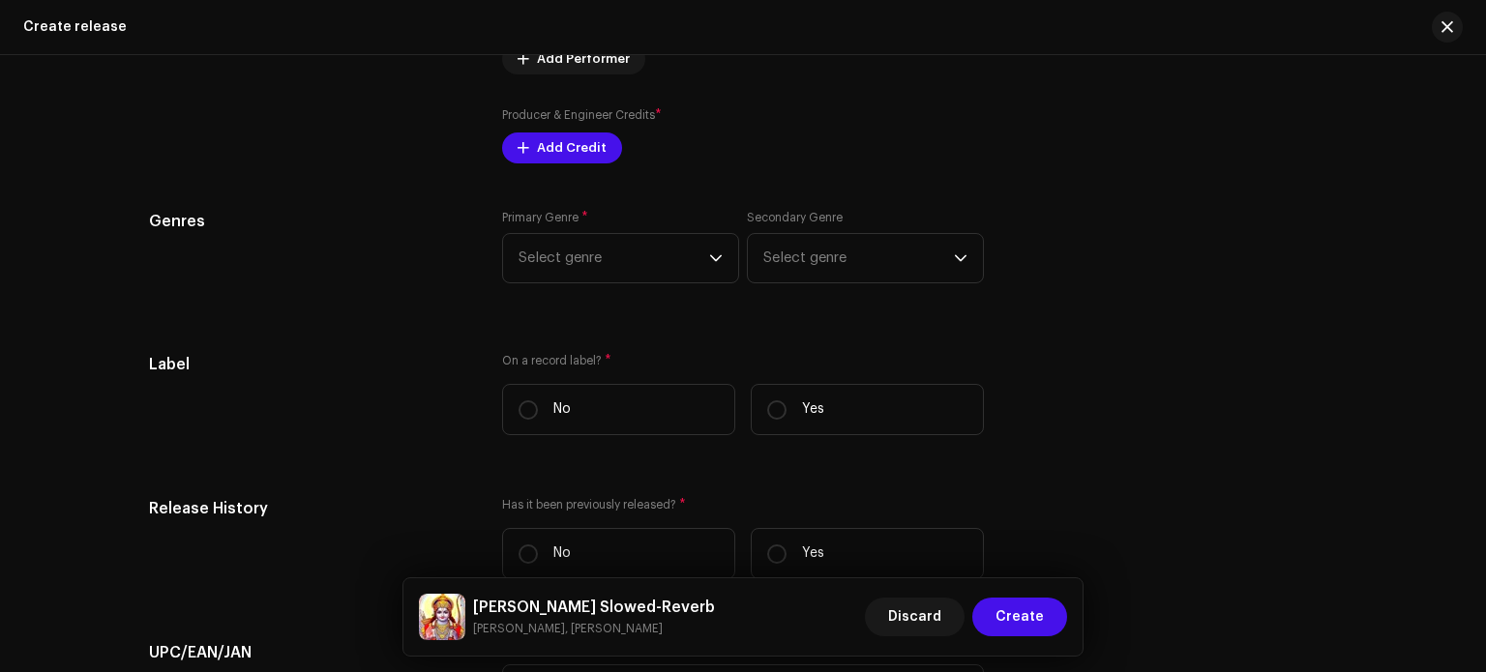
scroll to position [2870, 0]
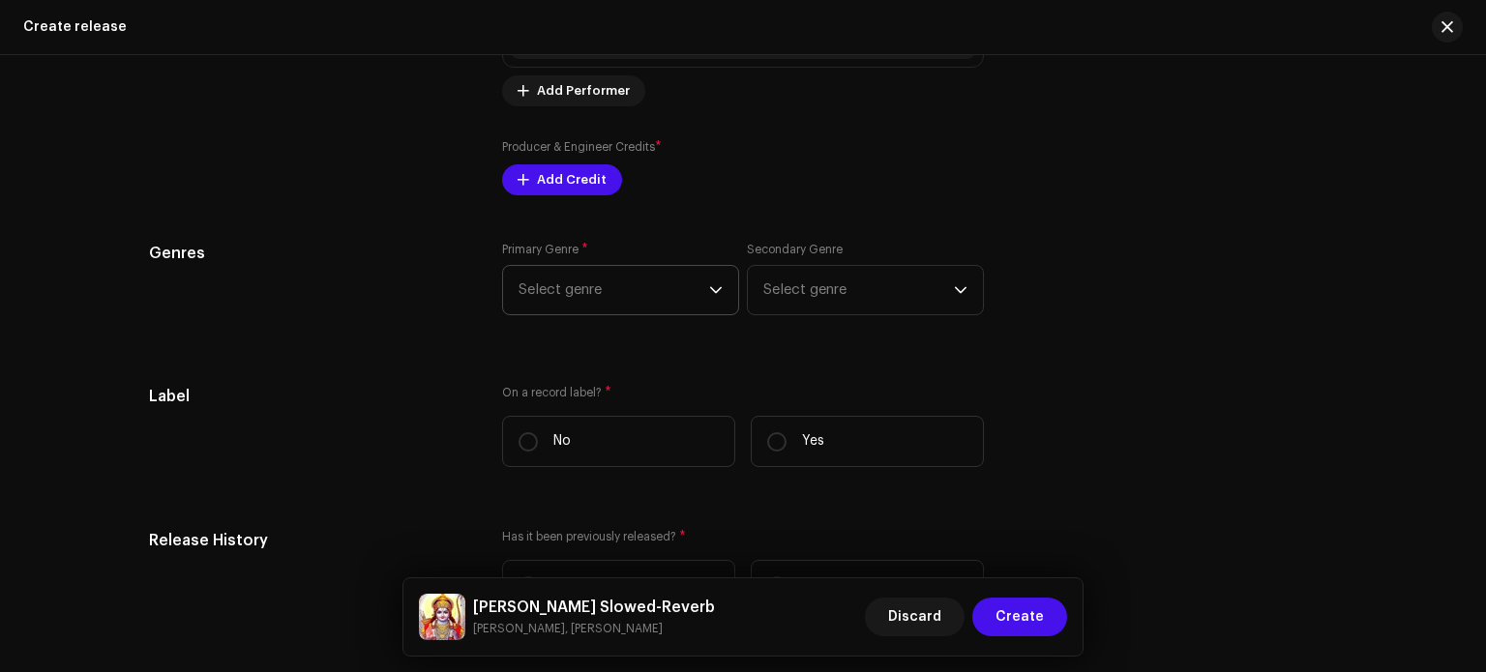
click at [665, 296] on span "Select genre" at bounding box center [614, 290] width 191 height 48
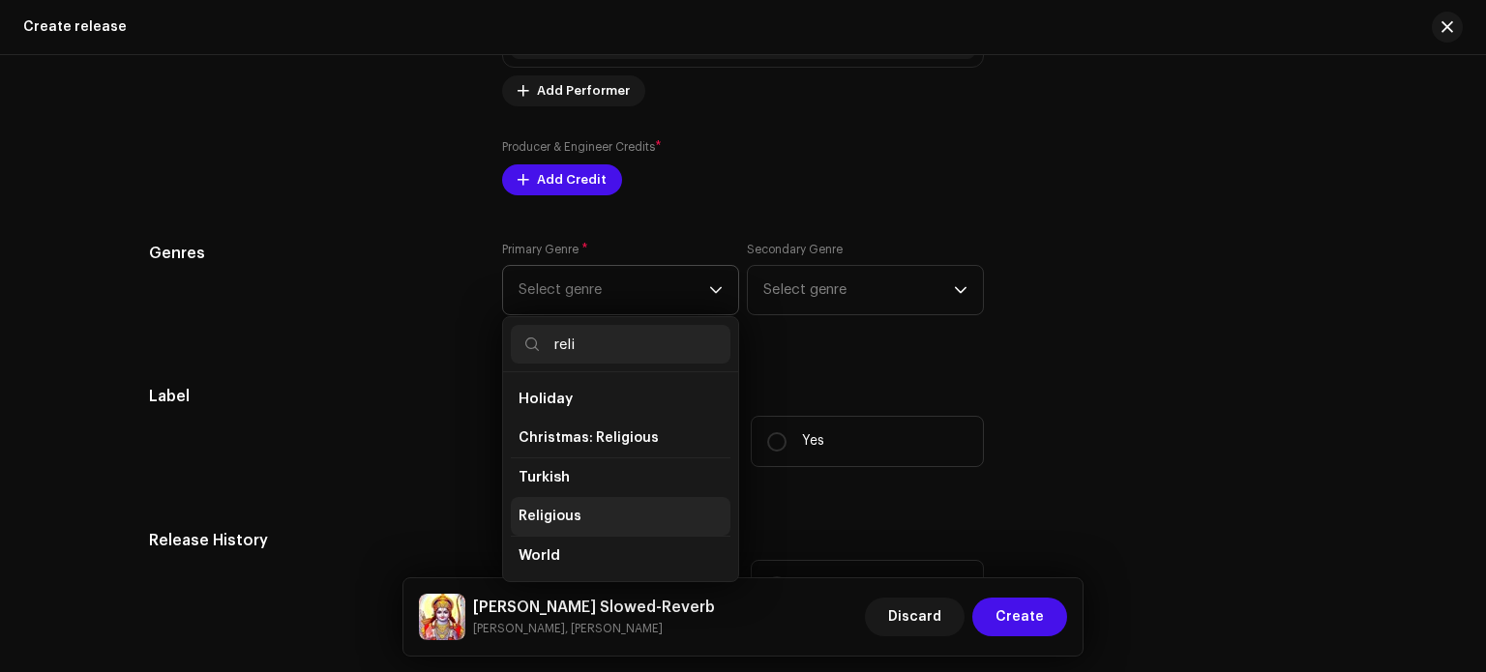
type input "reli"
click at [573, 514] on li "Religious" at bounding box center [621, 516] width 220 height 39
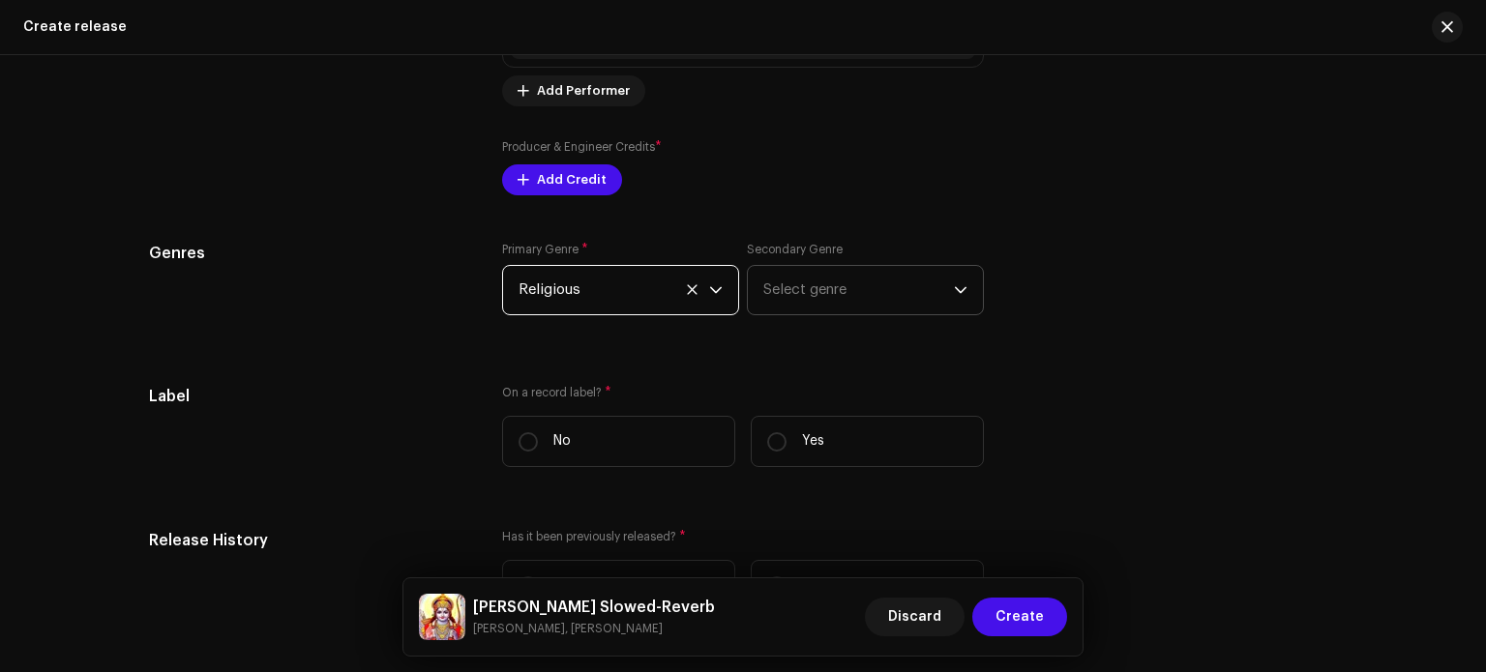
click at [834, 293] on span "Select genre" at bounding box center [858, 290] width 191 height 48
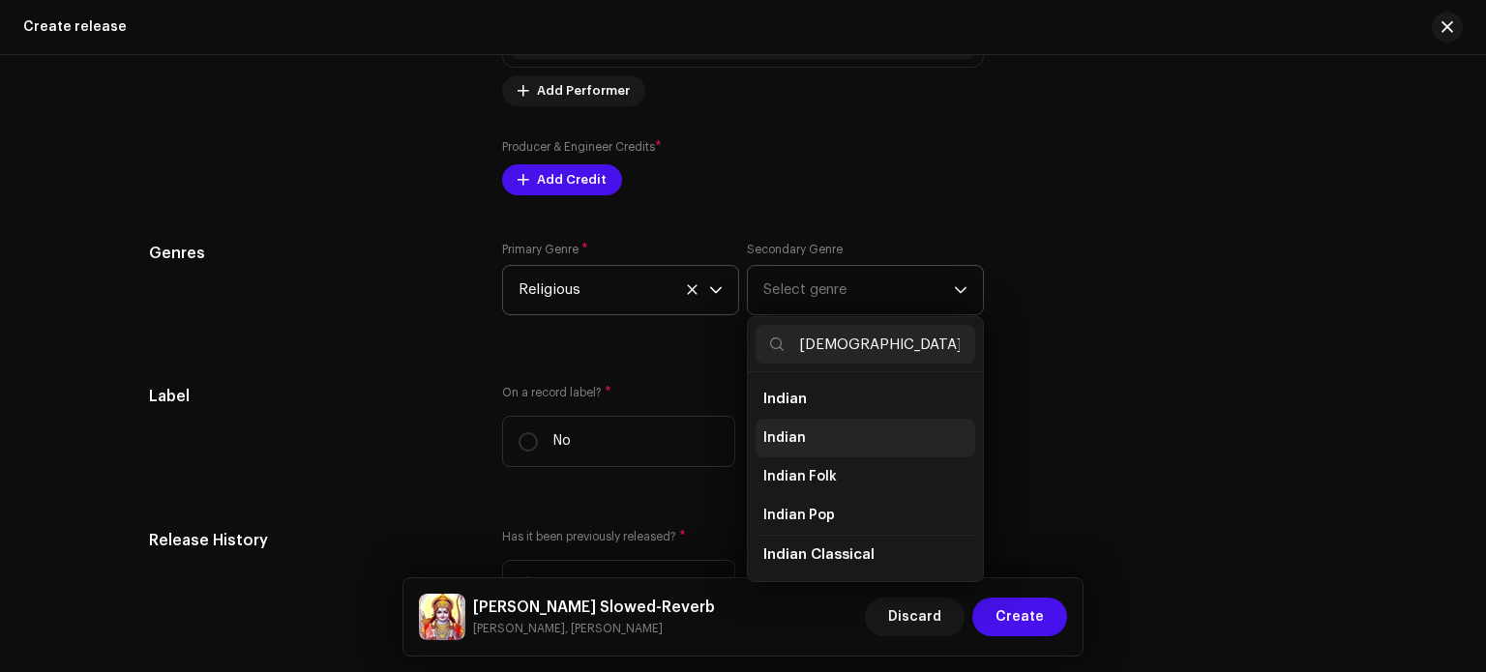
type input "indian"
click at [792, 438] on span "Indian" at bounding box center [784, 438] width 43 height 19
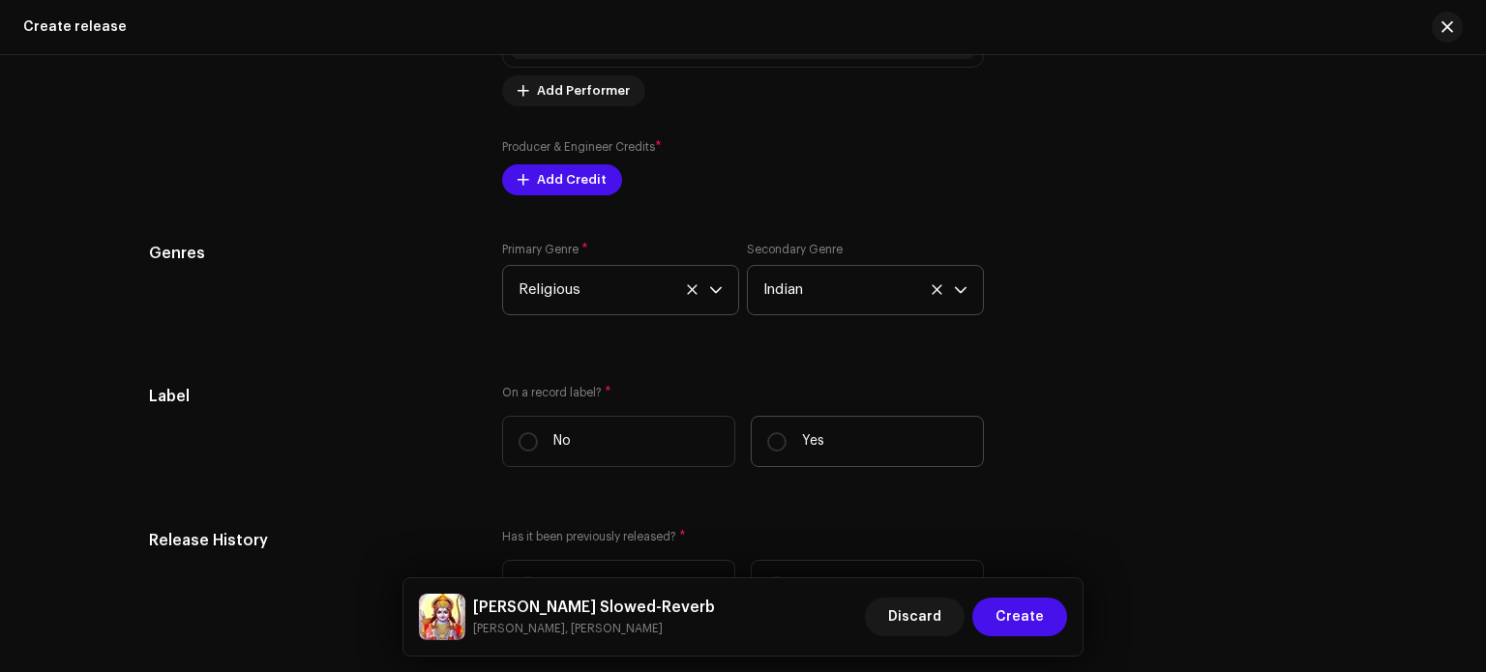
click at [809, 460] on label "Yes" at bounding box center [867, 441] width 233 height 51
click at [787, 452] on input "Yes" at bounding box center [776, 442] width 19 height 19
radio input "true"
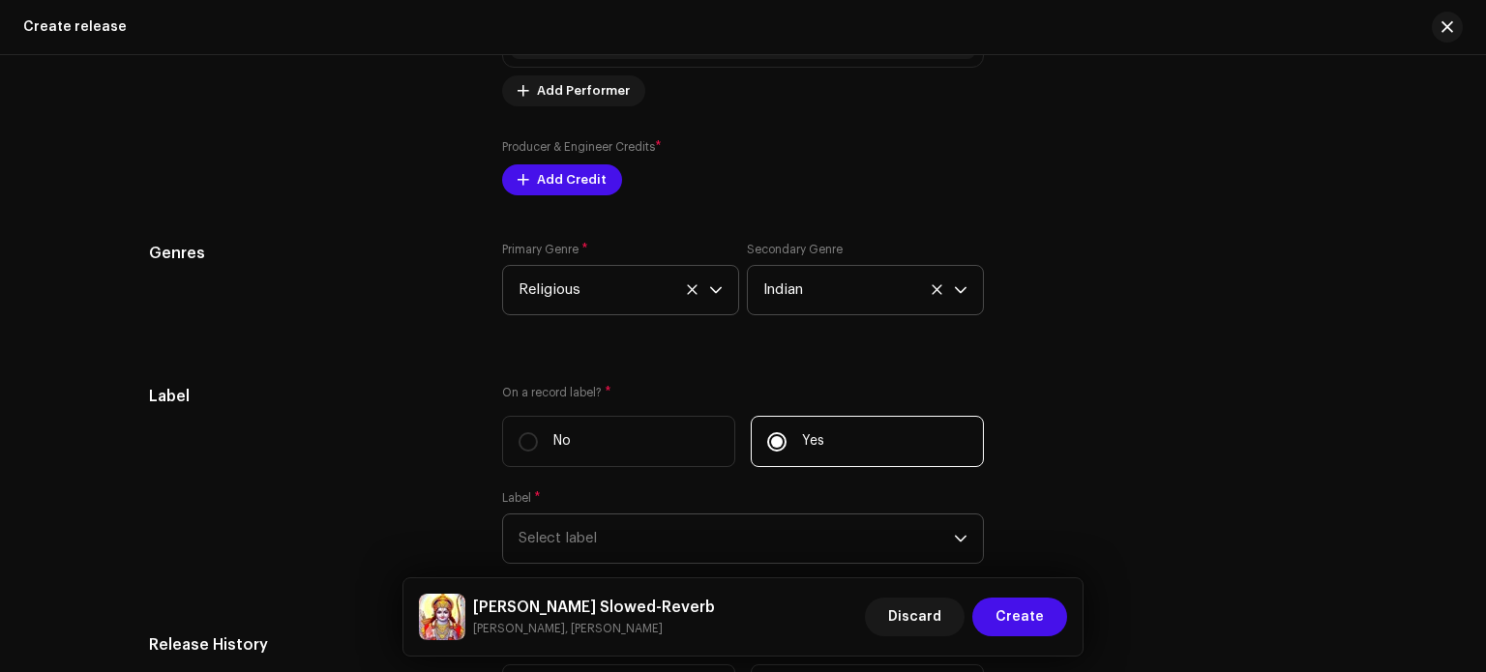
click at [793, 540] on span "Select label" at bounding box center [736, 539] width 435 height 48
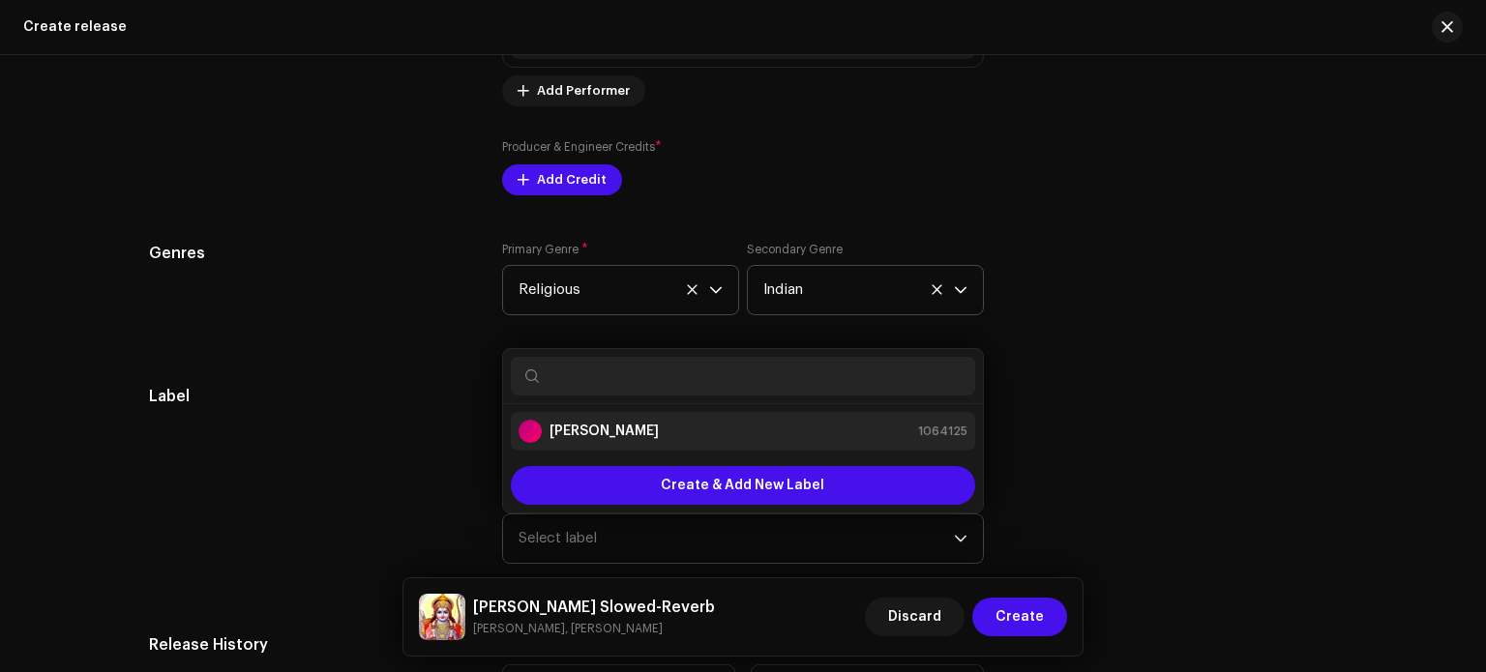
click at [730, 433] on div "[PERSON_NAME] 1064125" at bounding box center [743, 431] width 449 height 23
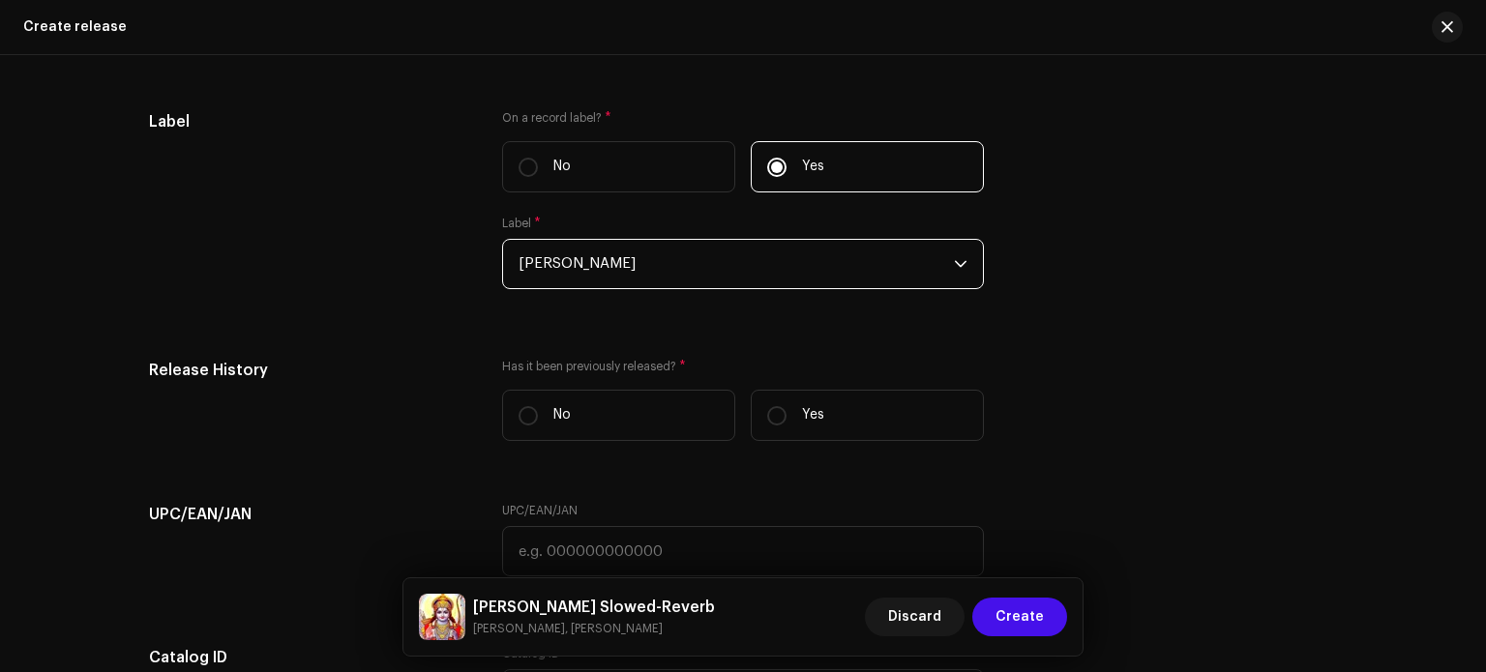
scroll to position [3274, 0]
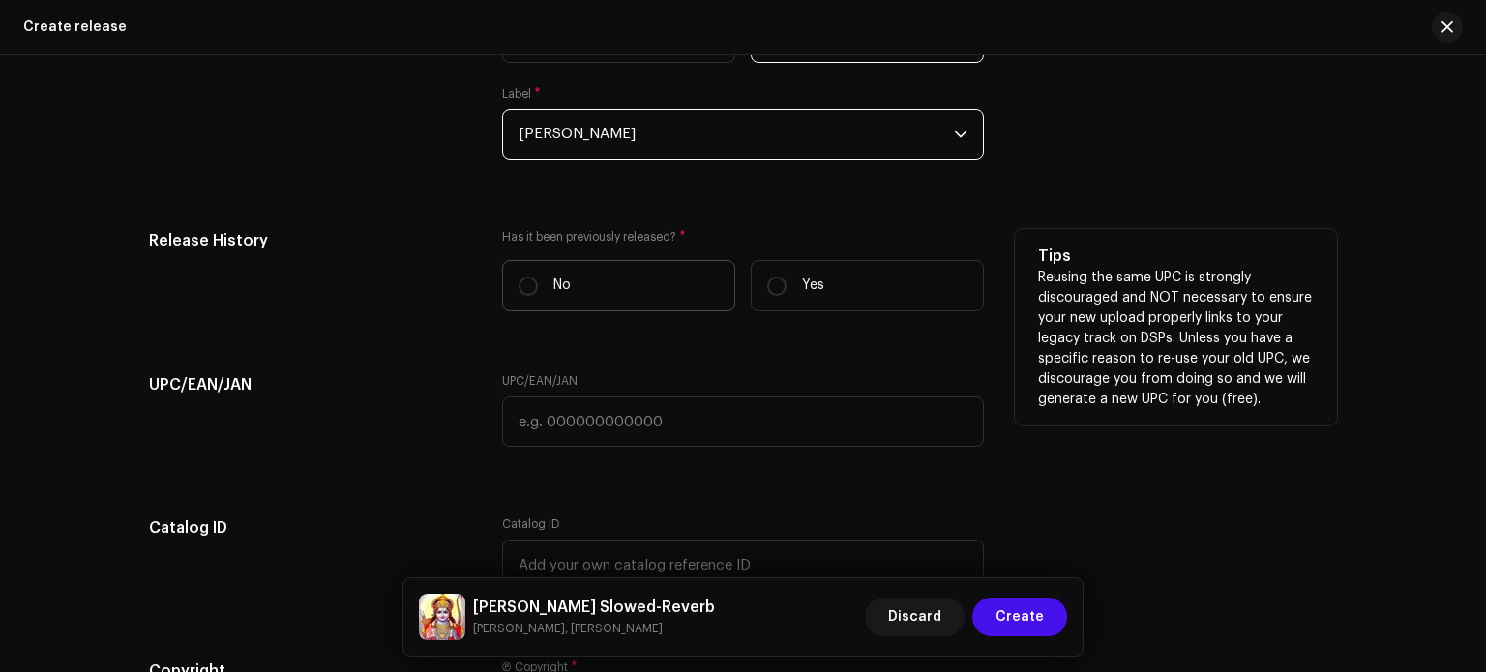
click at [662, 300] on label "No" at bounding box center [618, 285] width 233 height 51
click at [538, 296] on input "No" at bounding box center [528, 286] width 19 height 19
radio input "true"
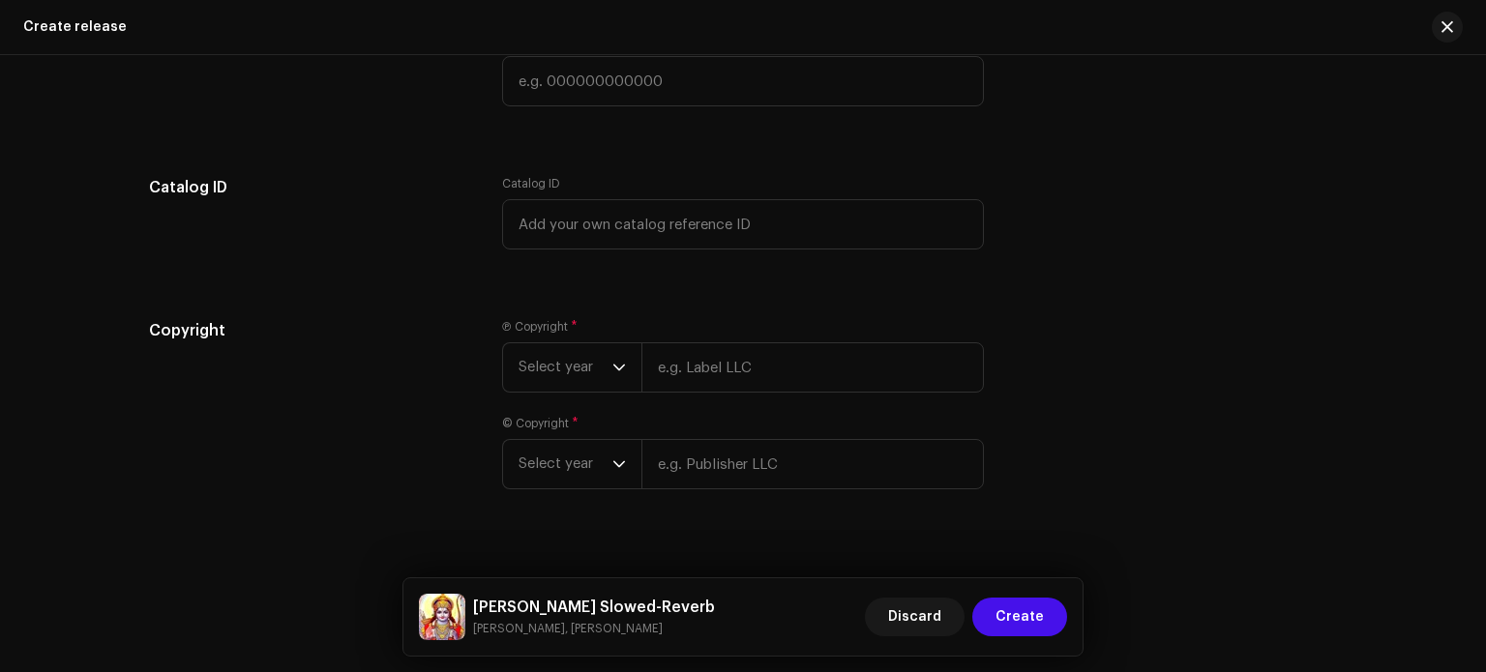
scroll to position [3648, 0]
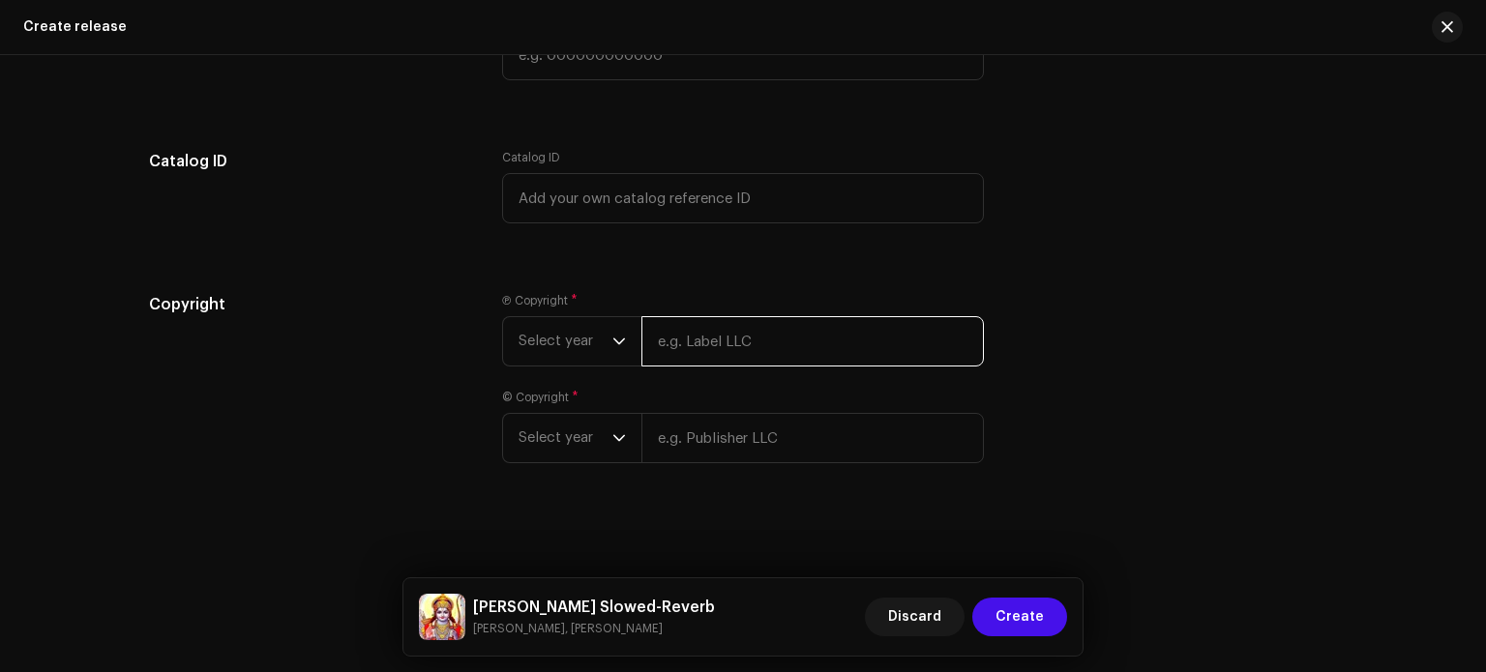
click at [759, 347] on input "text" at bounding box center [813, 341] width 343 height 50
type input "[PERSON_NAME]"
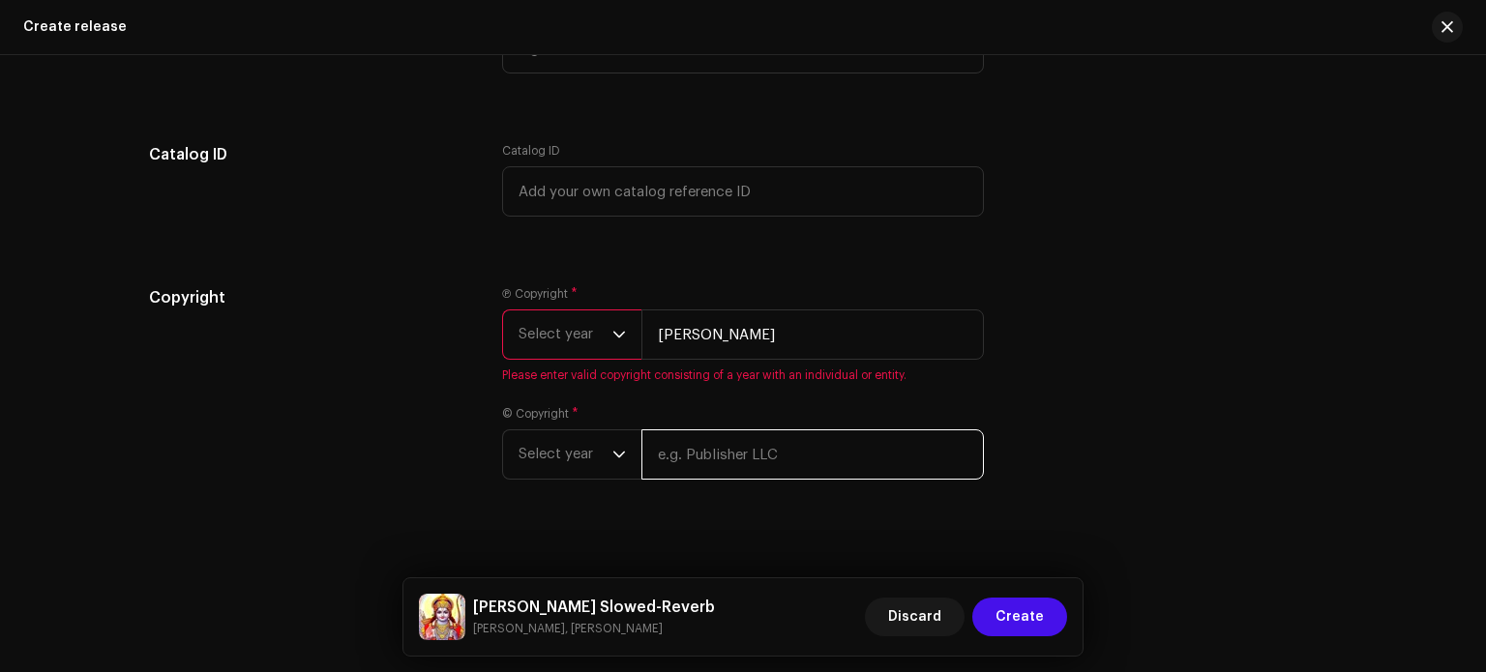
click at [753, 445] on input "text" at bounding box center [813, 455] width 343 height 50
type input "[PERSON_NAME]"
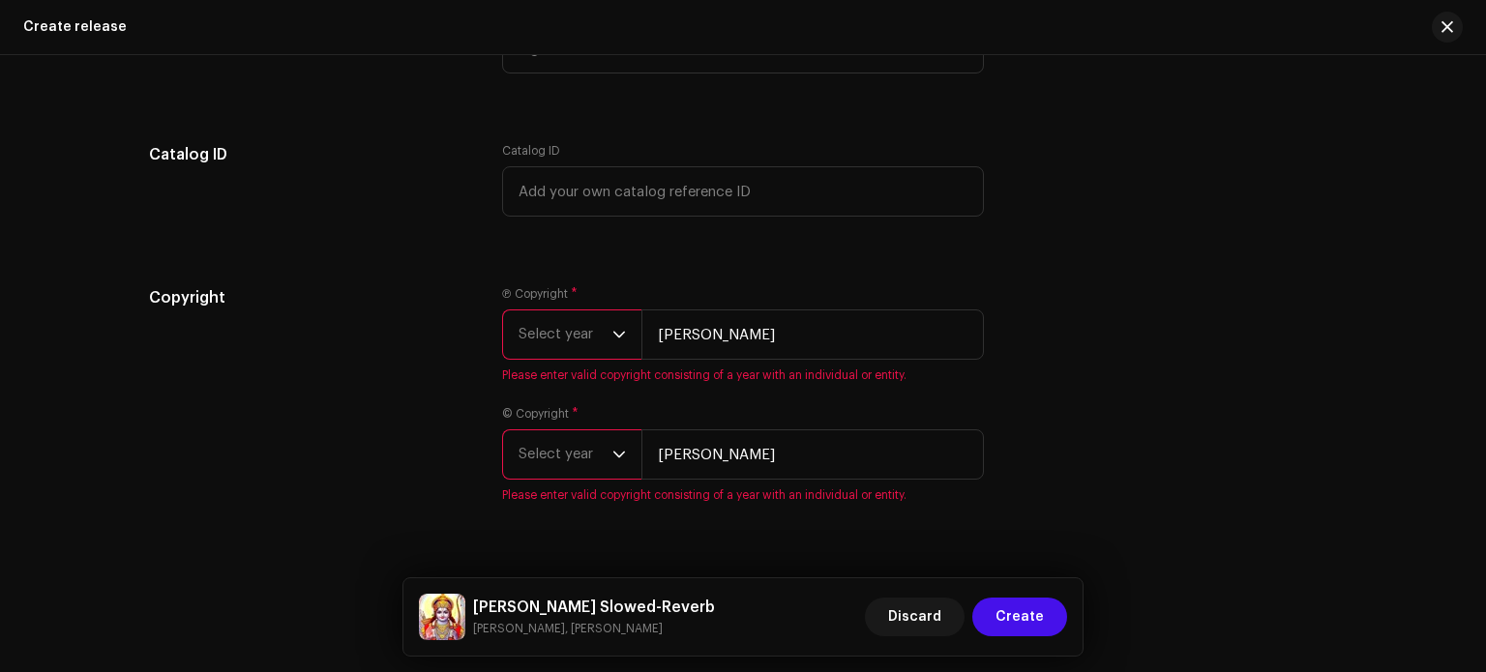
click at [561, 456] on span "Select year" at bounding box center [566, 455] width 94 height 48
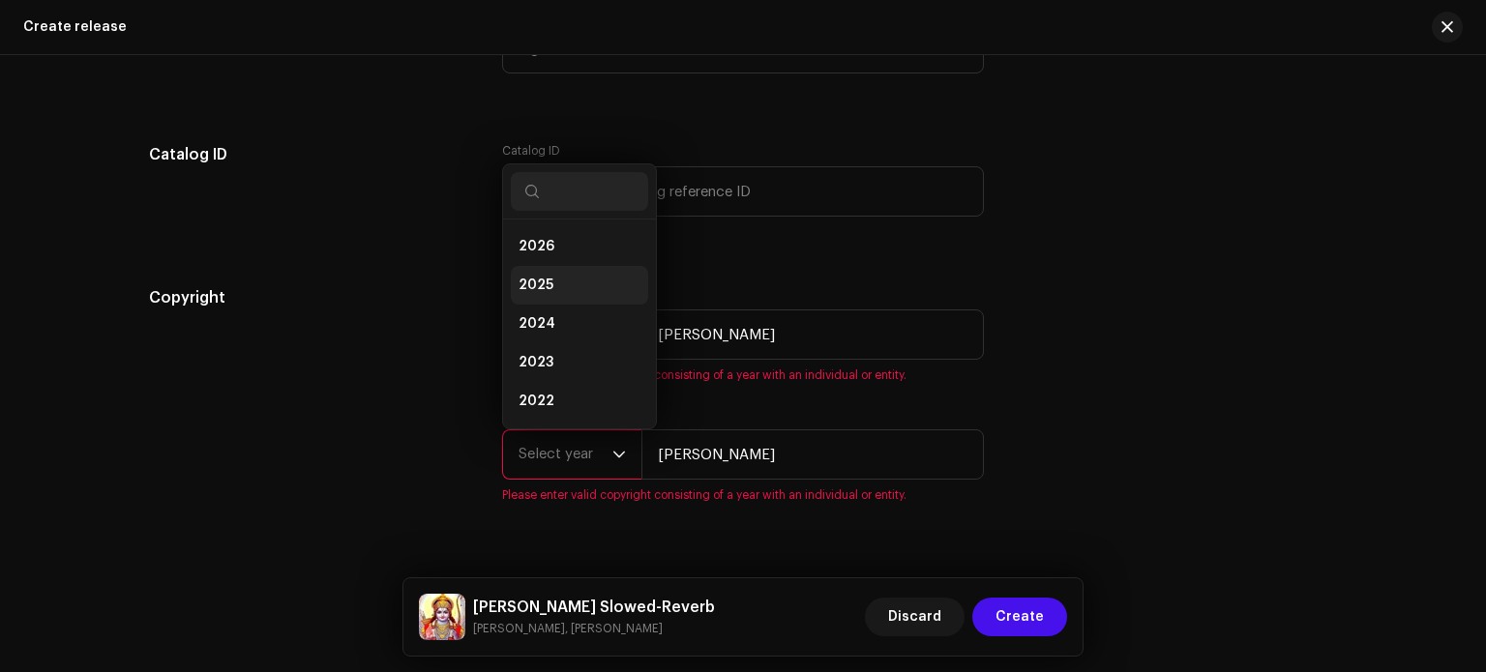
scroll to position [31, 0]
click at [557, 269] on li "2025" at bounding box center [579, 254] width 137 height 39
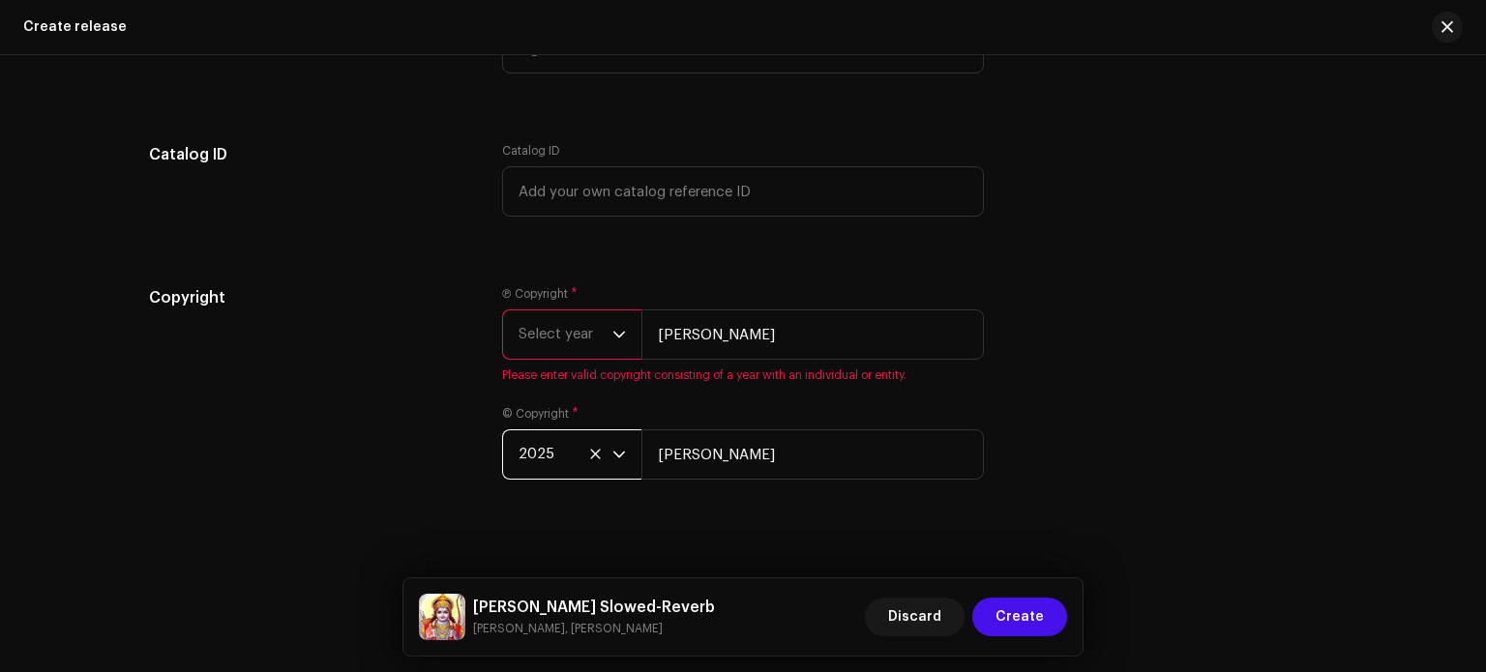
click at [568, 335] on span "Select year" at bounding box center [566, 335] width 94 height 48
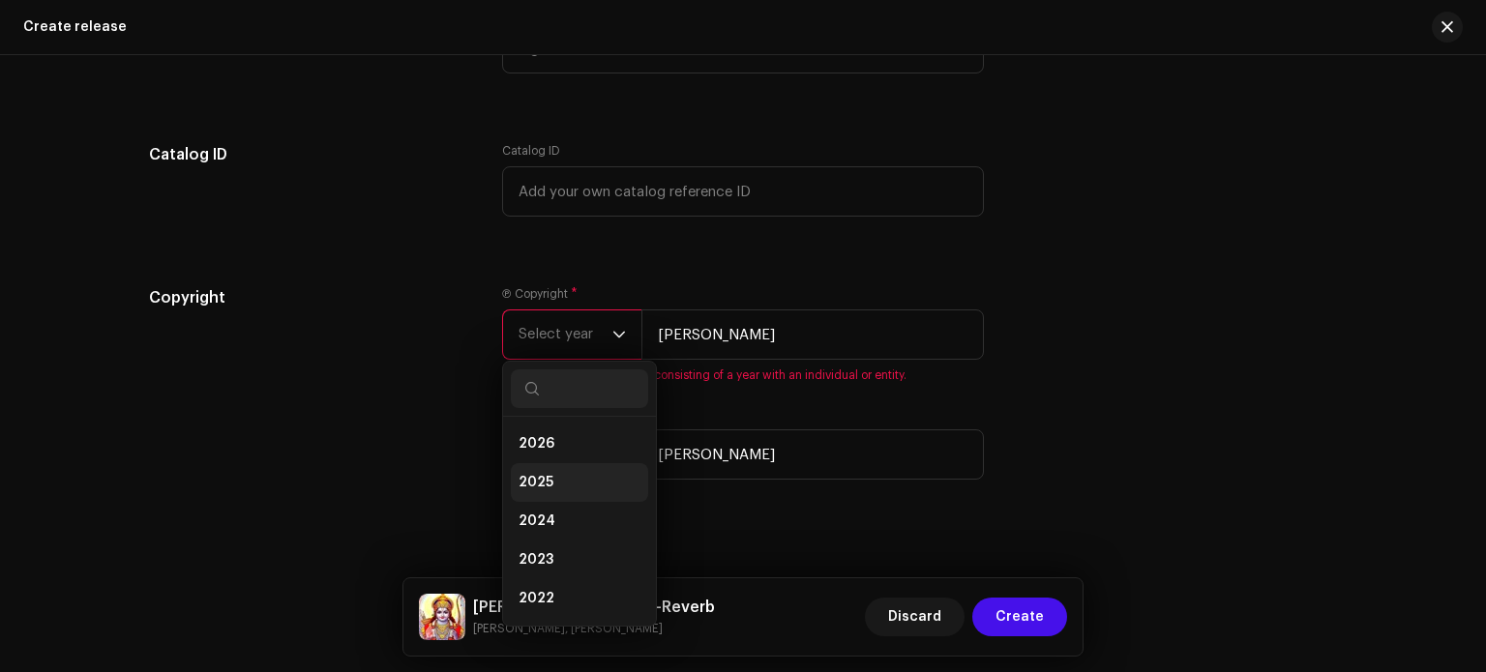
click at [551, 481] on li "2025" at bounding box center [579, 482] width 137 height 39
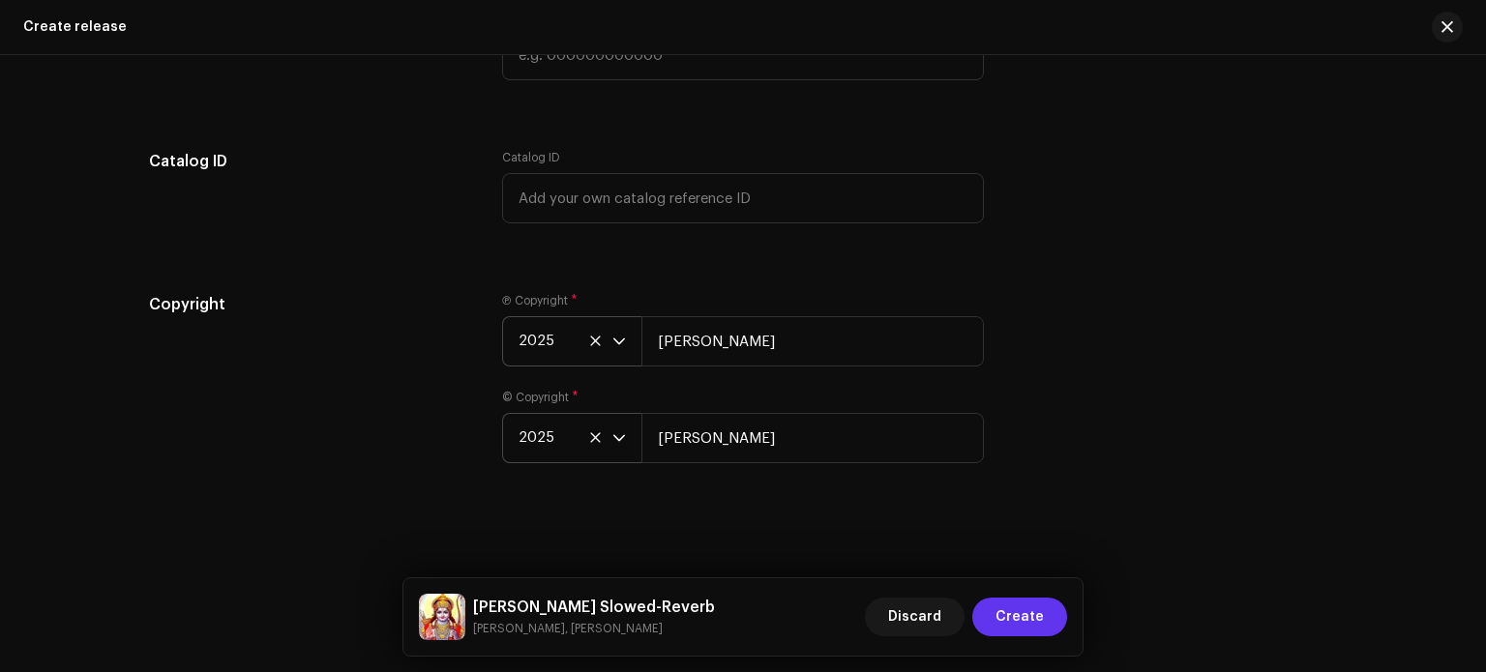
click at [1022, 620] on span "Create" at bounding box center [1020, 617] width 48 height 39
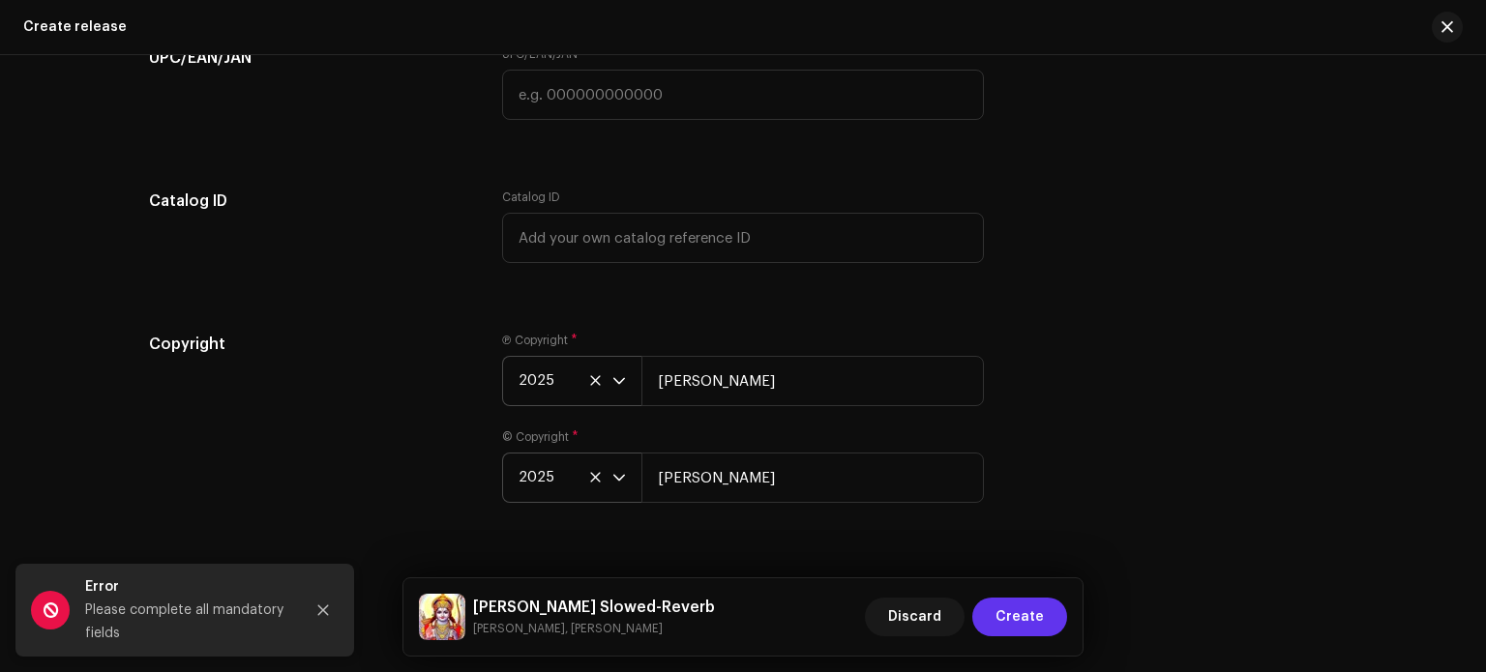
scroll to position [3694, 0]
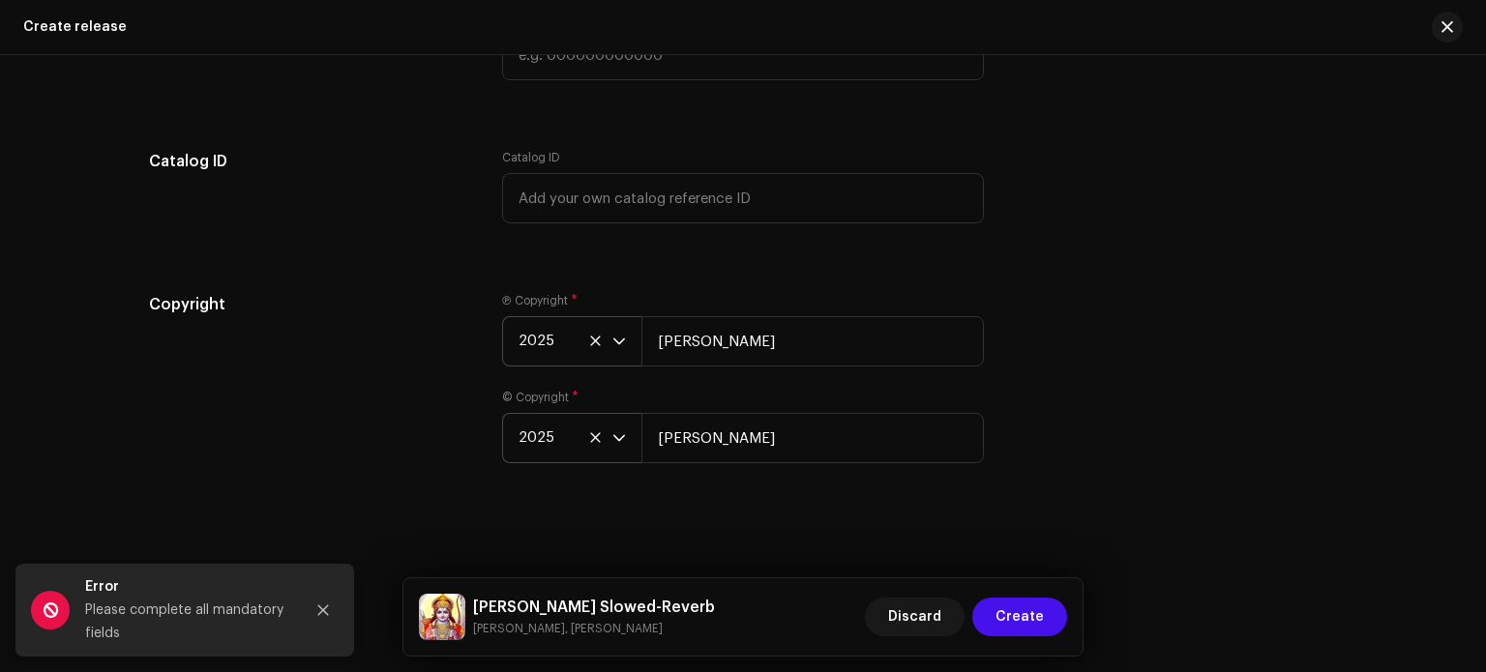
drag, startPoint x: 1485, startPoint y: 589, endPoint x: 1481, endPoint y: 558, distance: 31.2
click at [1481, 558] on html "Ashish RaghuWanshi Home Catalog Transactions Analytics Resources Marketplace As…" at bounding box center [743, 336] width 1486 height 672
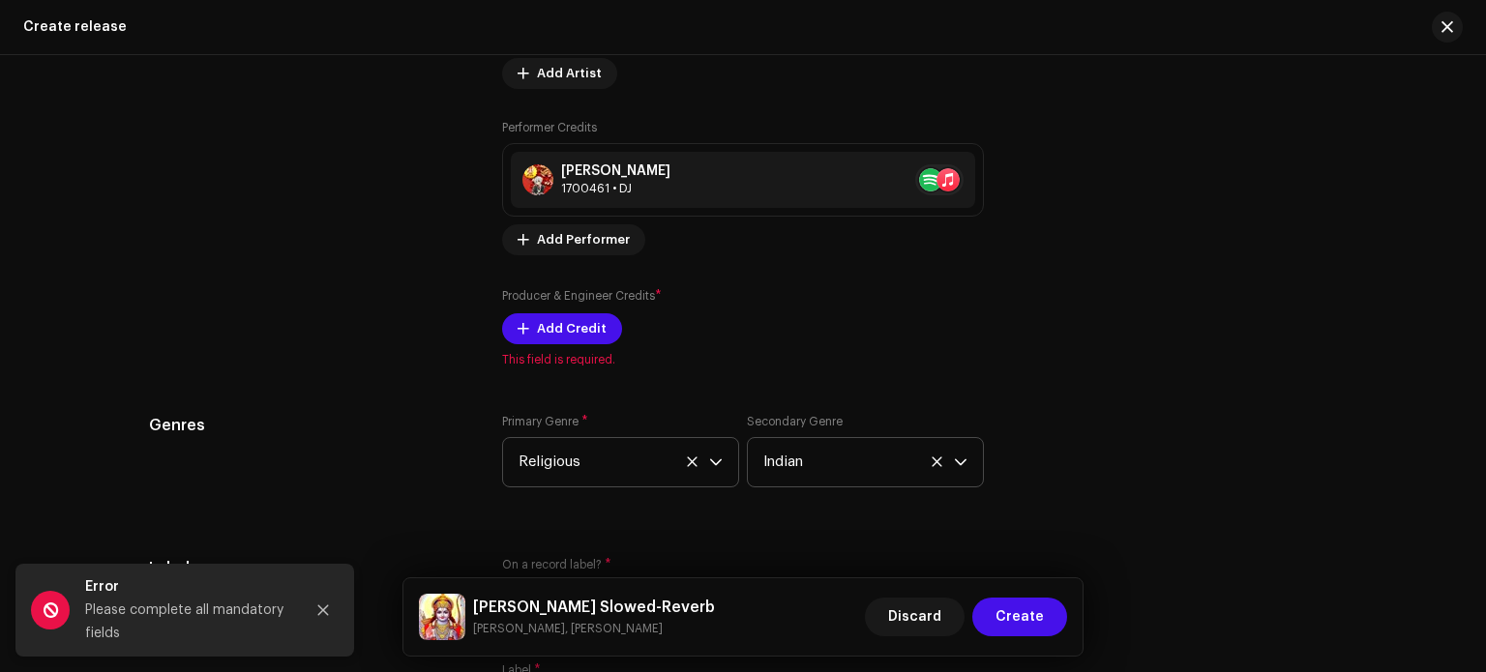
scroll to position [2825, 0]
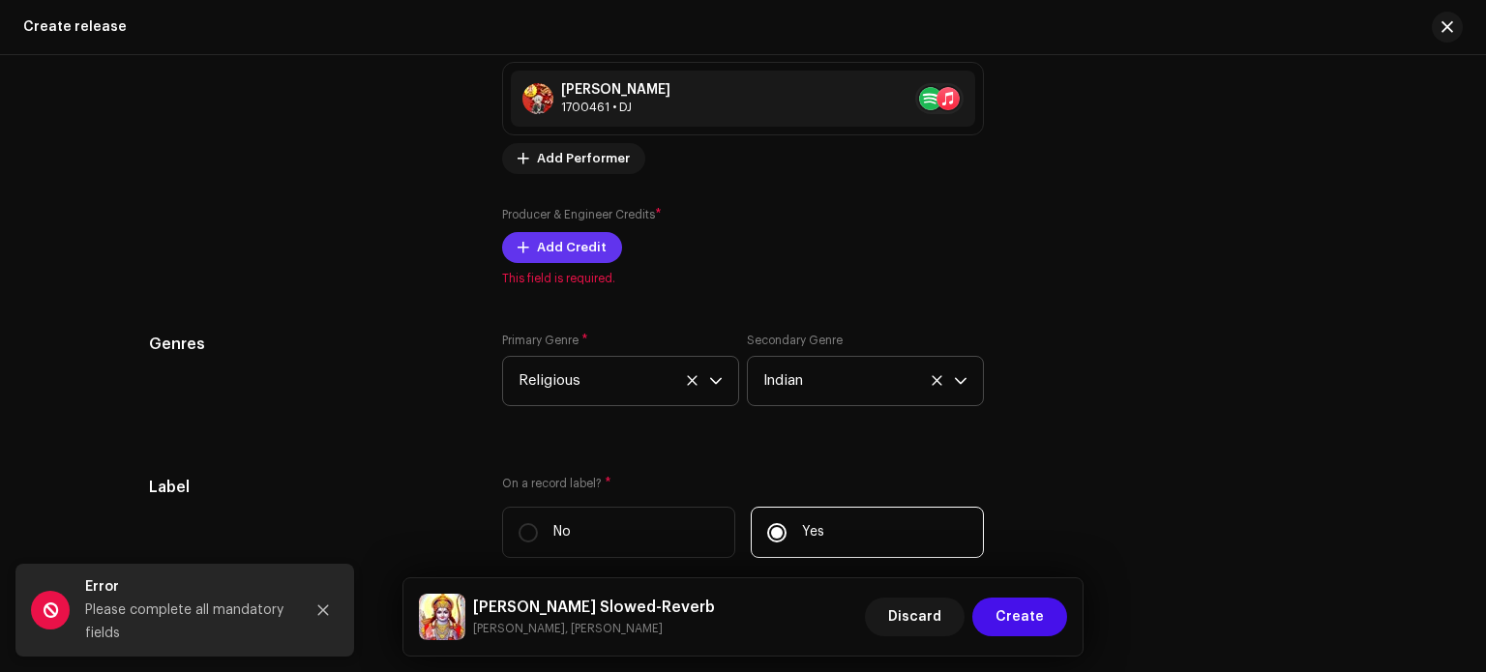
click at [582, 247] on span "Add Credit" at bounding box center [572, 247] width 70 height 39
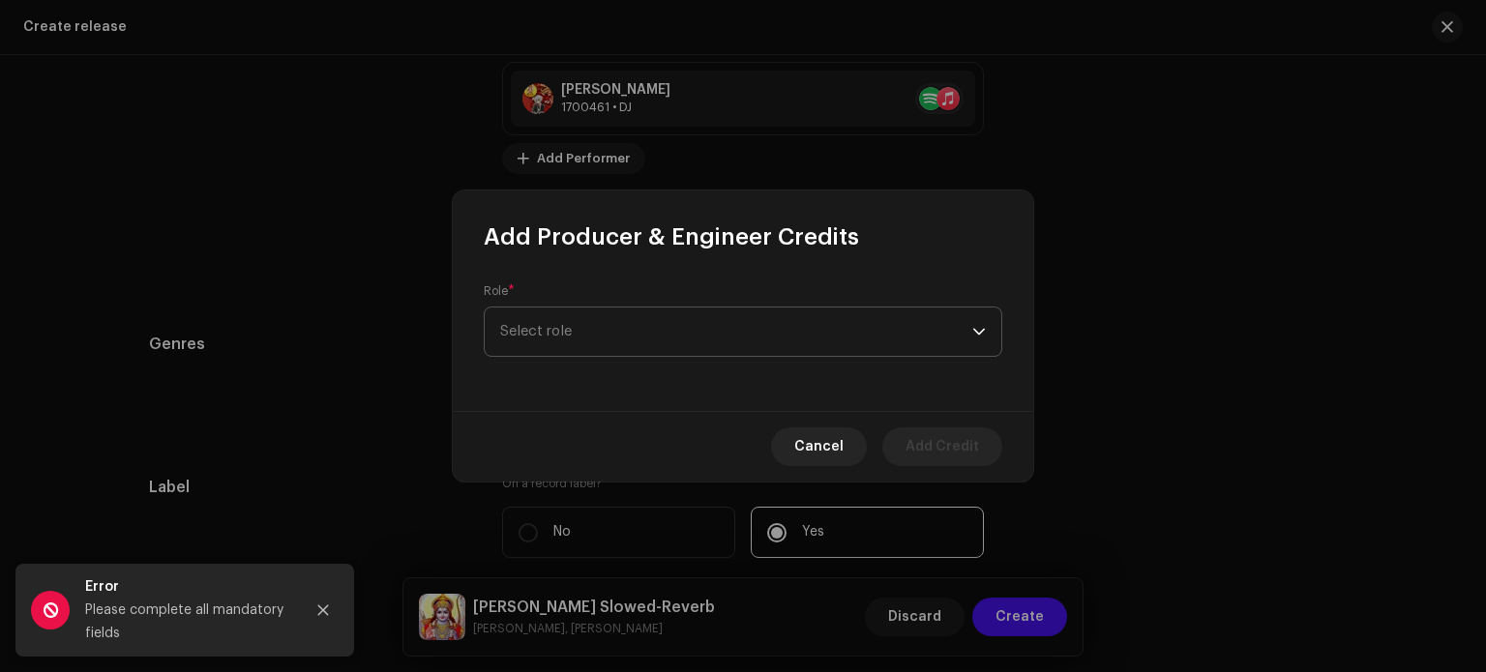
click at [614, 333] on span "Select role" at bounding box center [736, 332] width 472 height 48
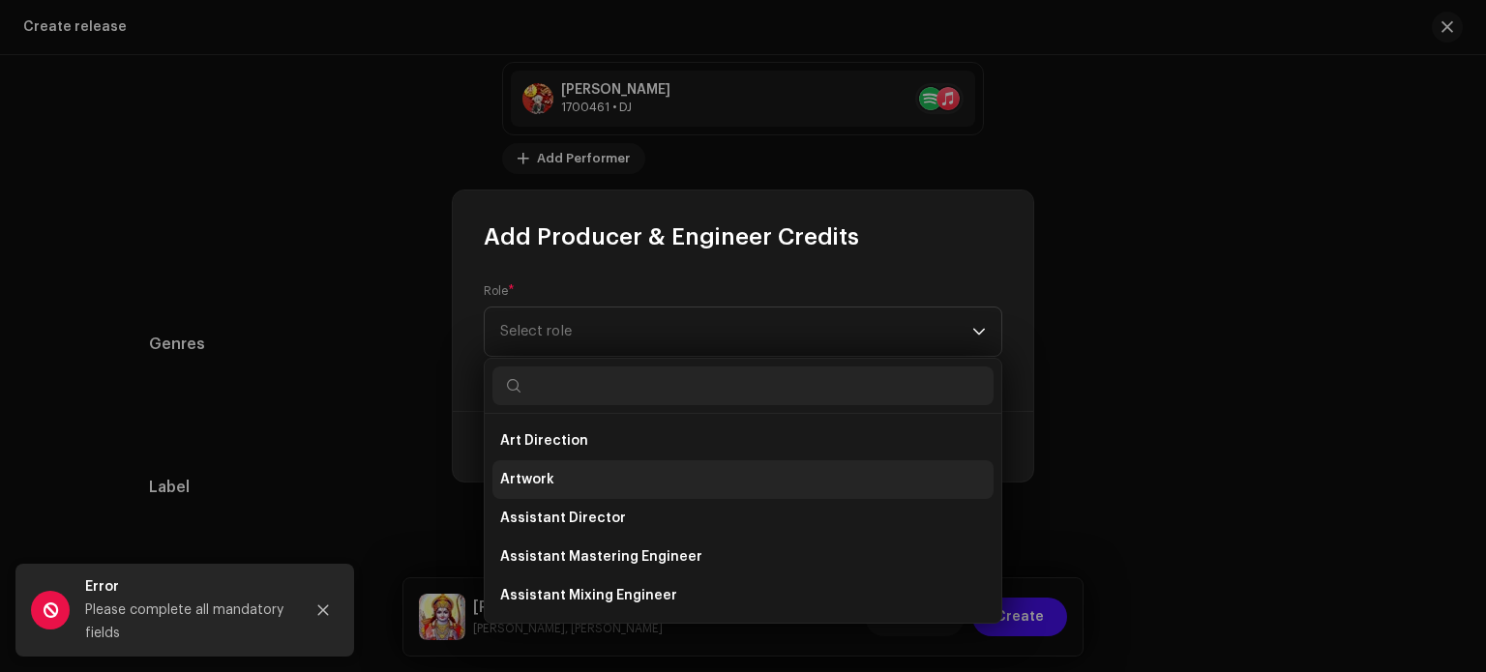
click at [590, 479] on li "Artwork" at bounding box center [743, 480] width 501 height 39
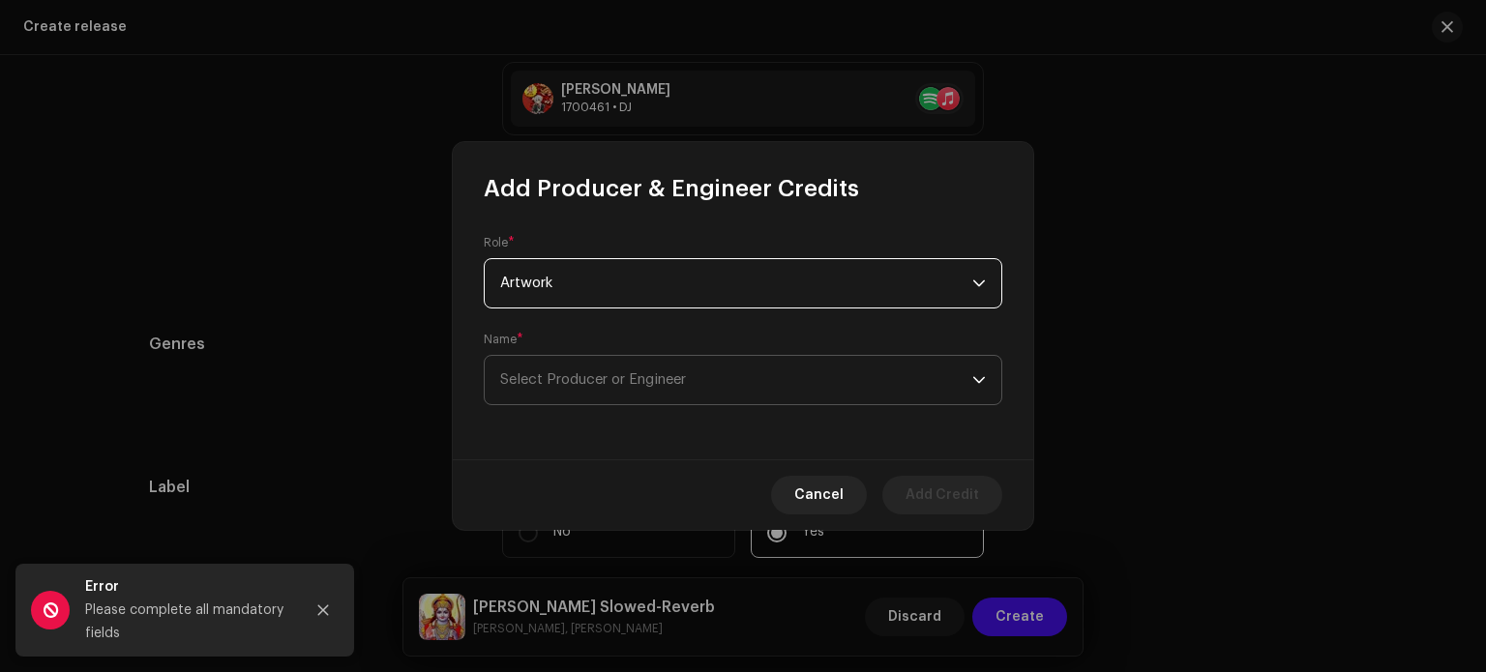
click at [611, 378] on span "Select Producer or Engineer" at bounding box center [593, 380] width 186 height 15
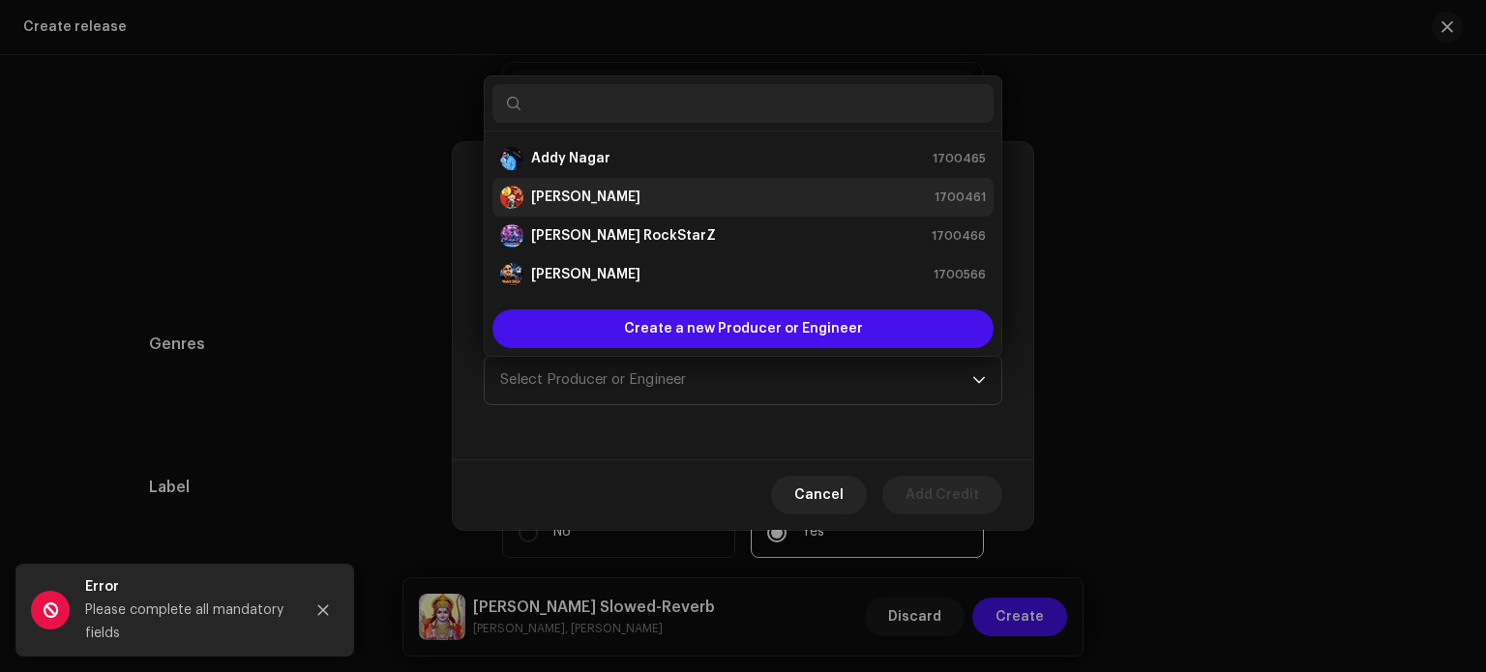
click at [638, 203] on strong "[PERSON_NAME]" at bounding box center [585, 197] width 109 height 19
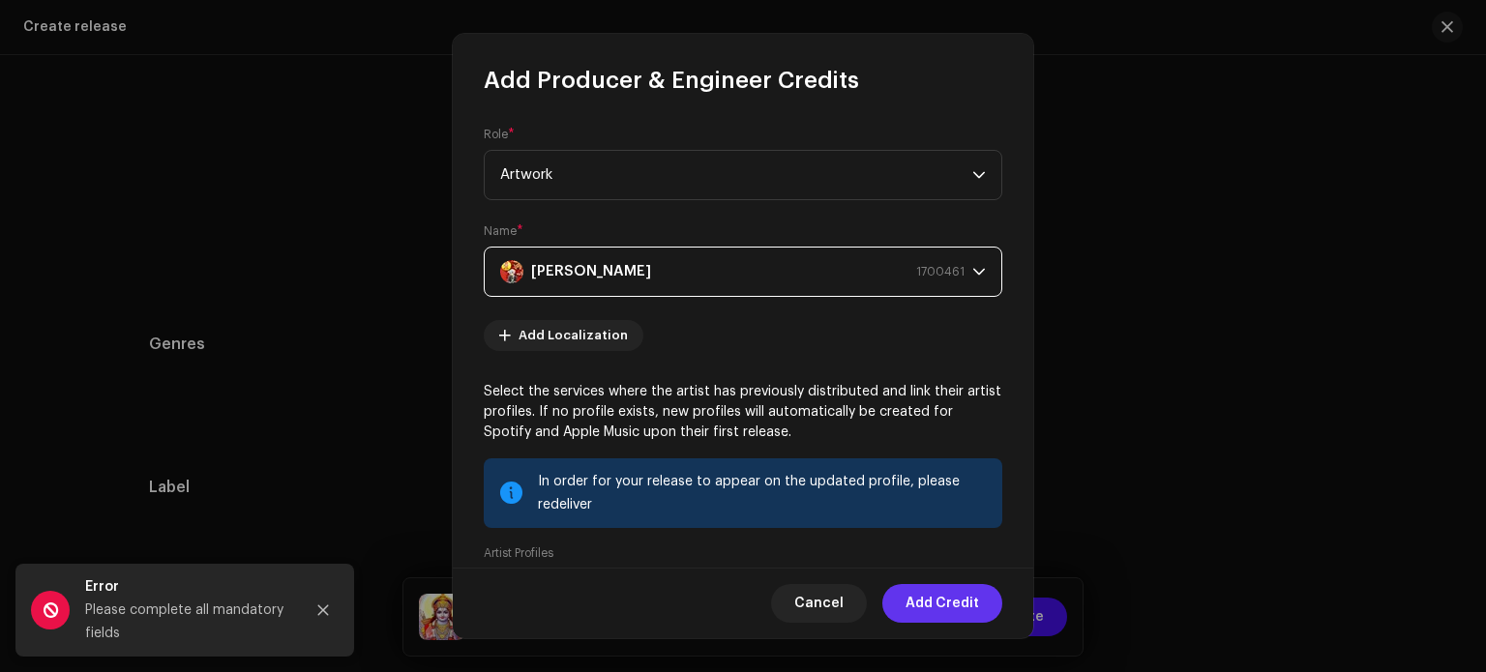
click at [916, 603] on span "Add Credit" at bounding box center [943, 603] width 74 height 39
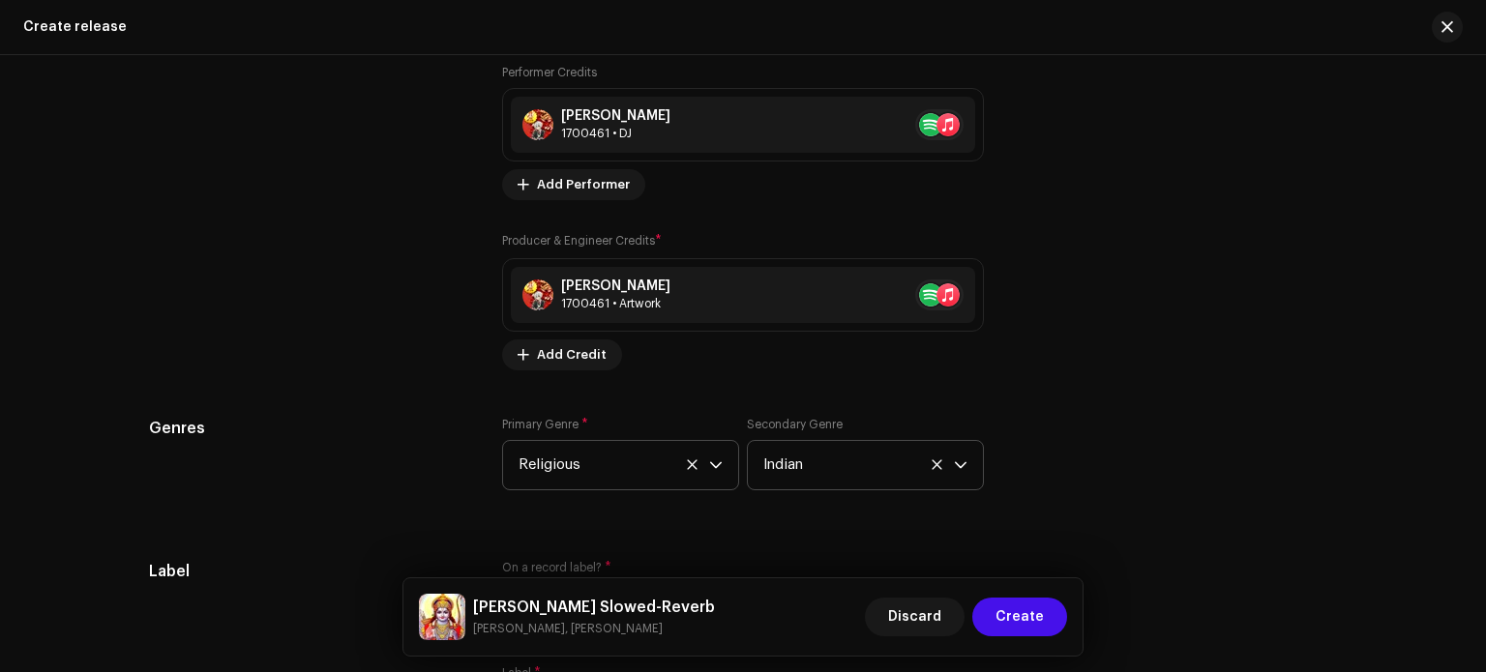
scroll to position [2821, 0]
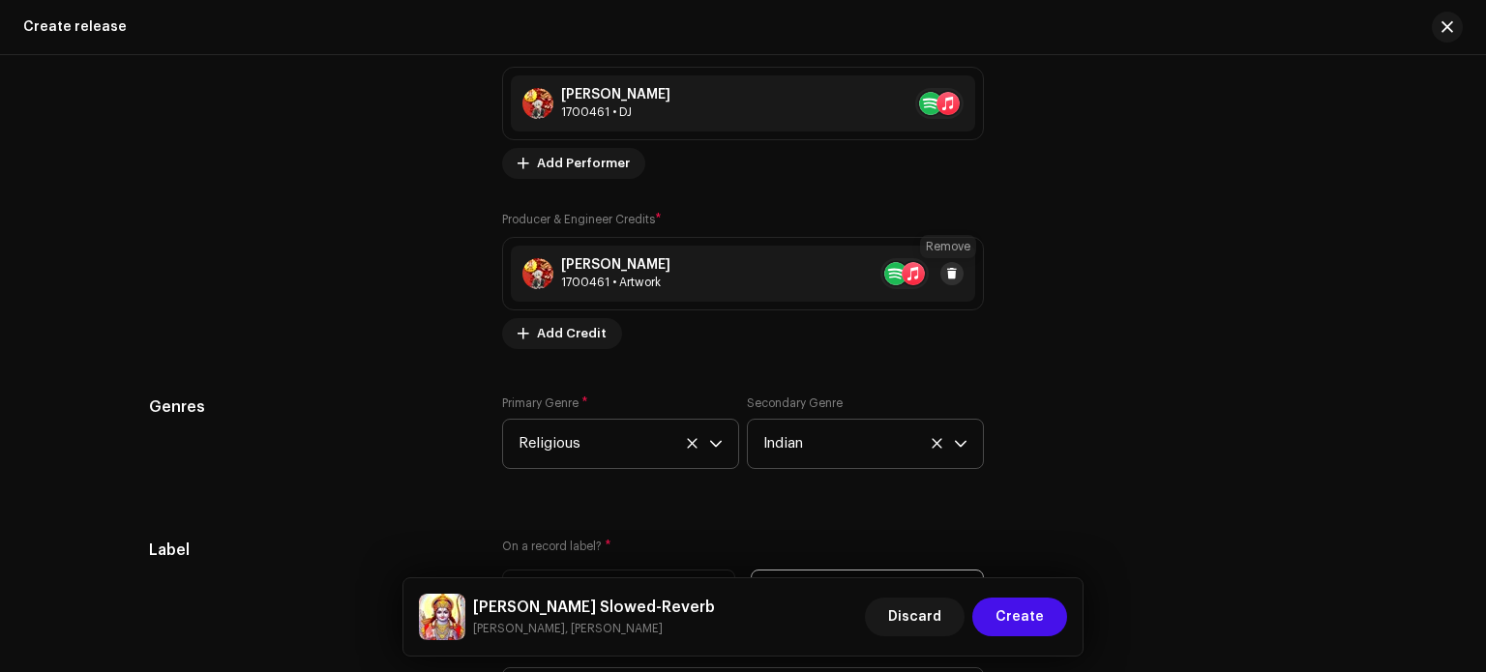
click at [958, 273] on button at bounding box center [951, 273] width 23 height 23
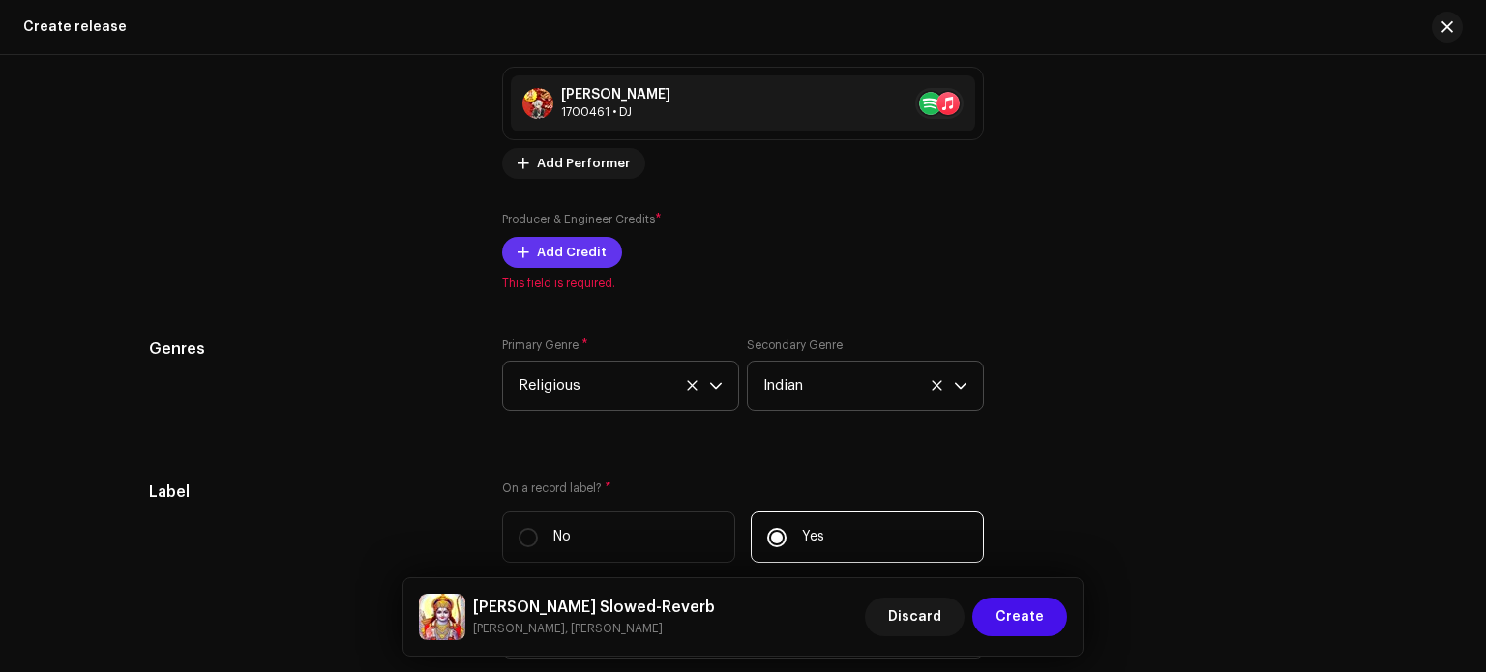
click at [590, 246] on span "Add Credit" at bounding box center [572, 252] width 70 height 39
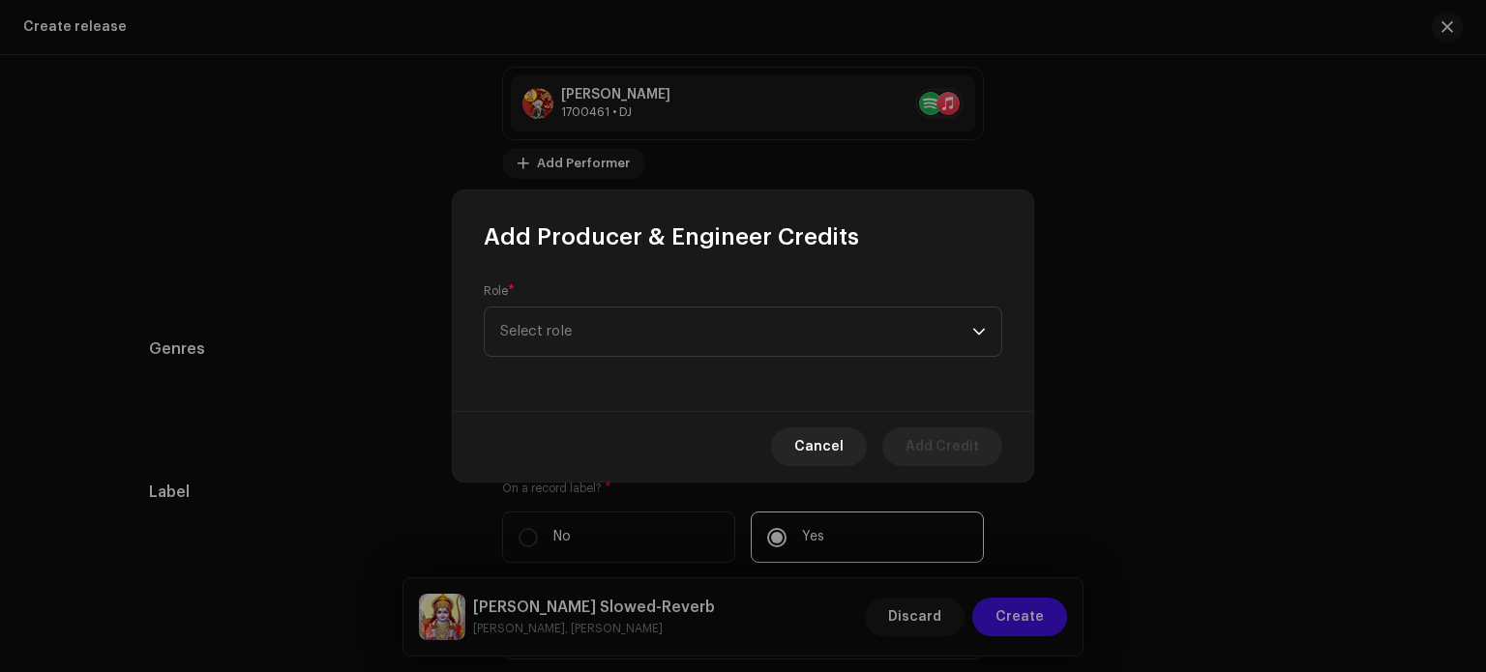
click at [613, 362] on div "Role * Select role" at bounding box center [743, 332] width 581 height 159
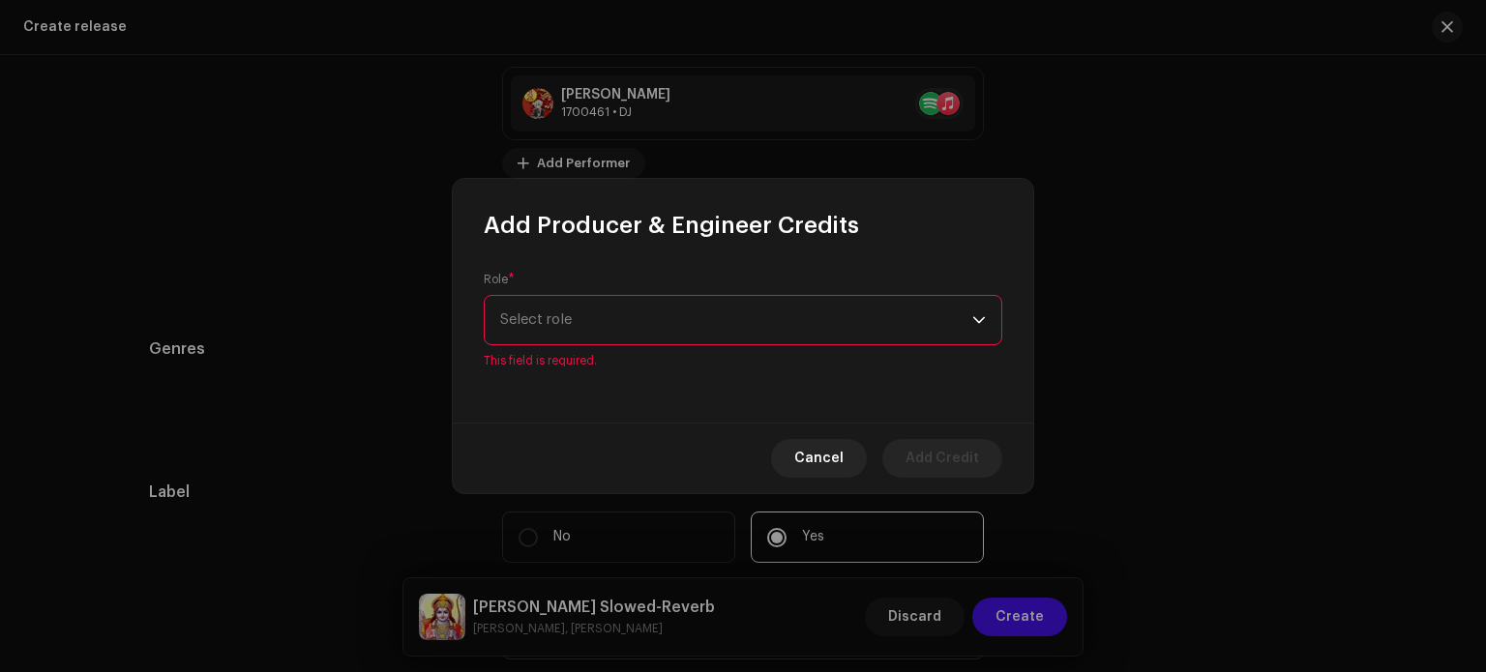
click at [621, 334] on span "Select role" at bounding box center [736, 320] width 472 height 48
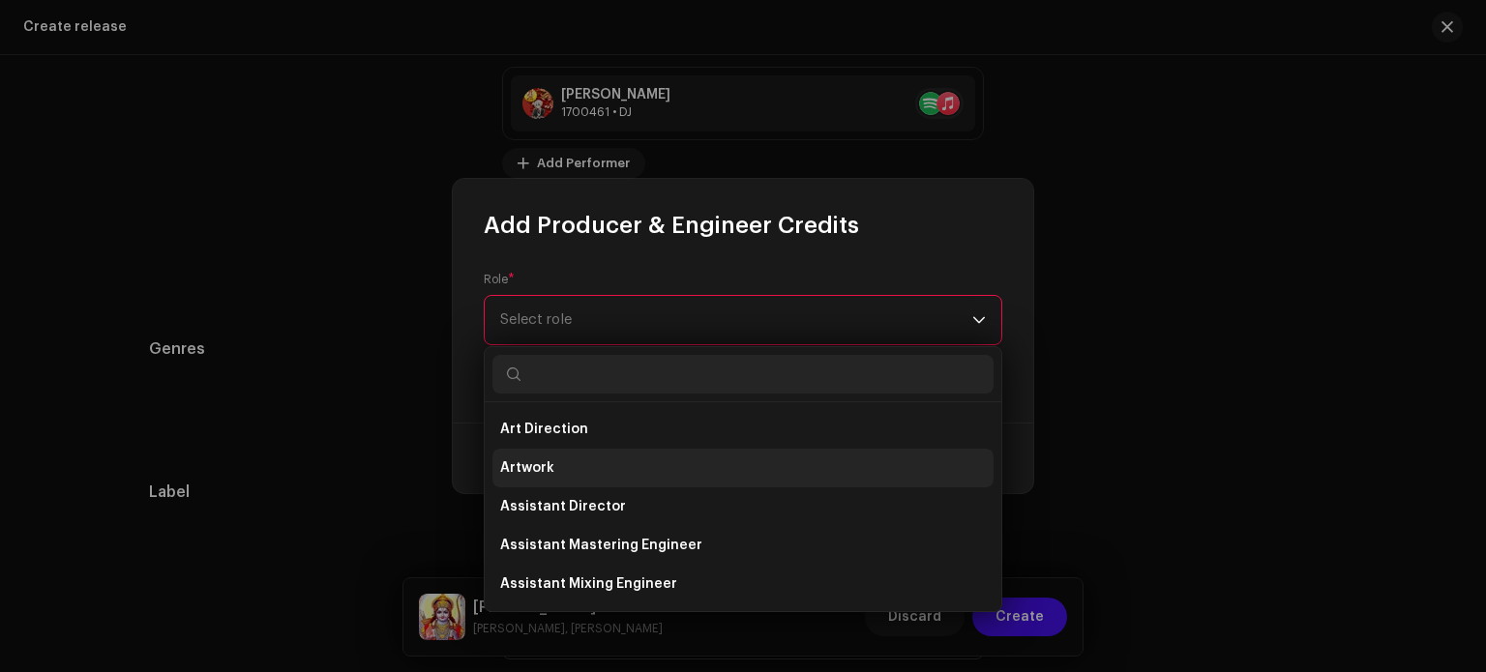
click at [587, 456] on li "Artwork" at bounding box center [743, 468] width 501 height 39
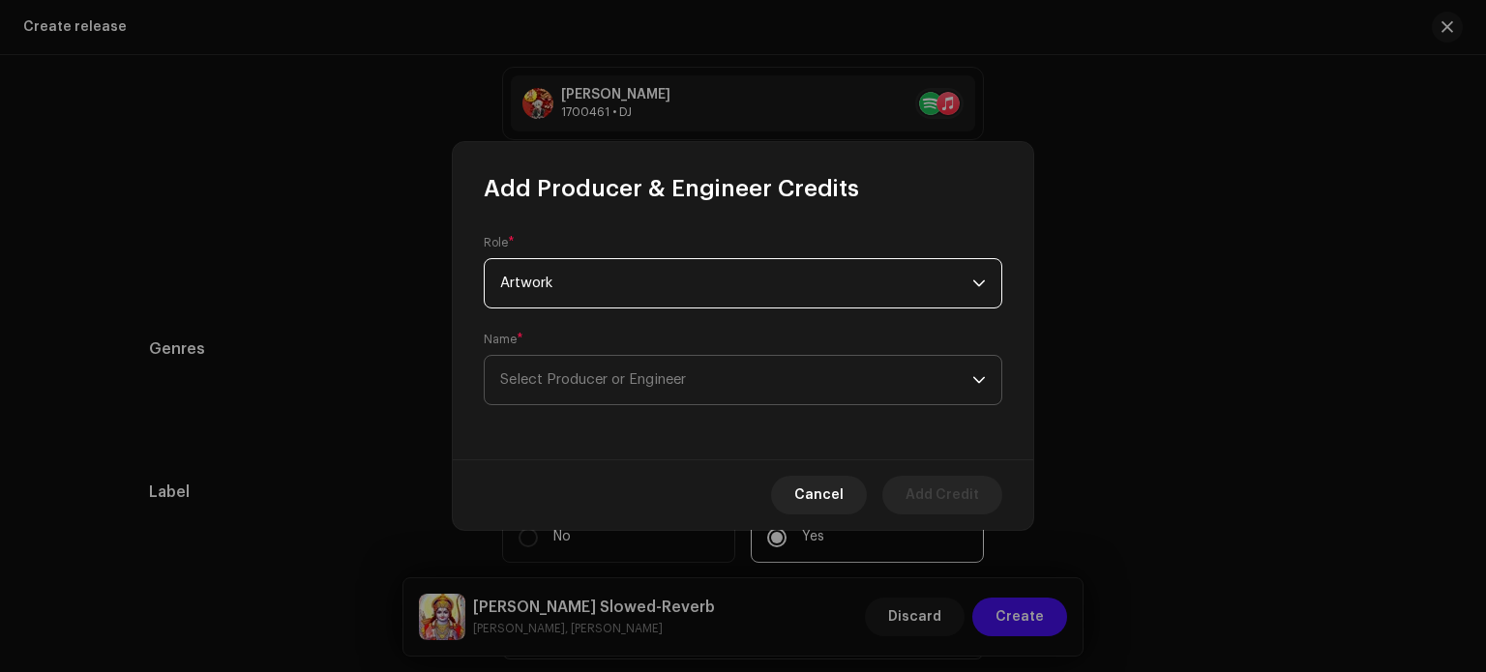
click at [584, 379] on span "Select Producer or Engineer" at bounding box center [593, 380] width 186 height 15
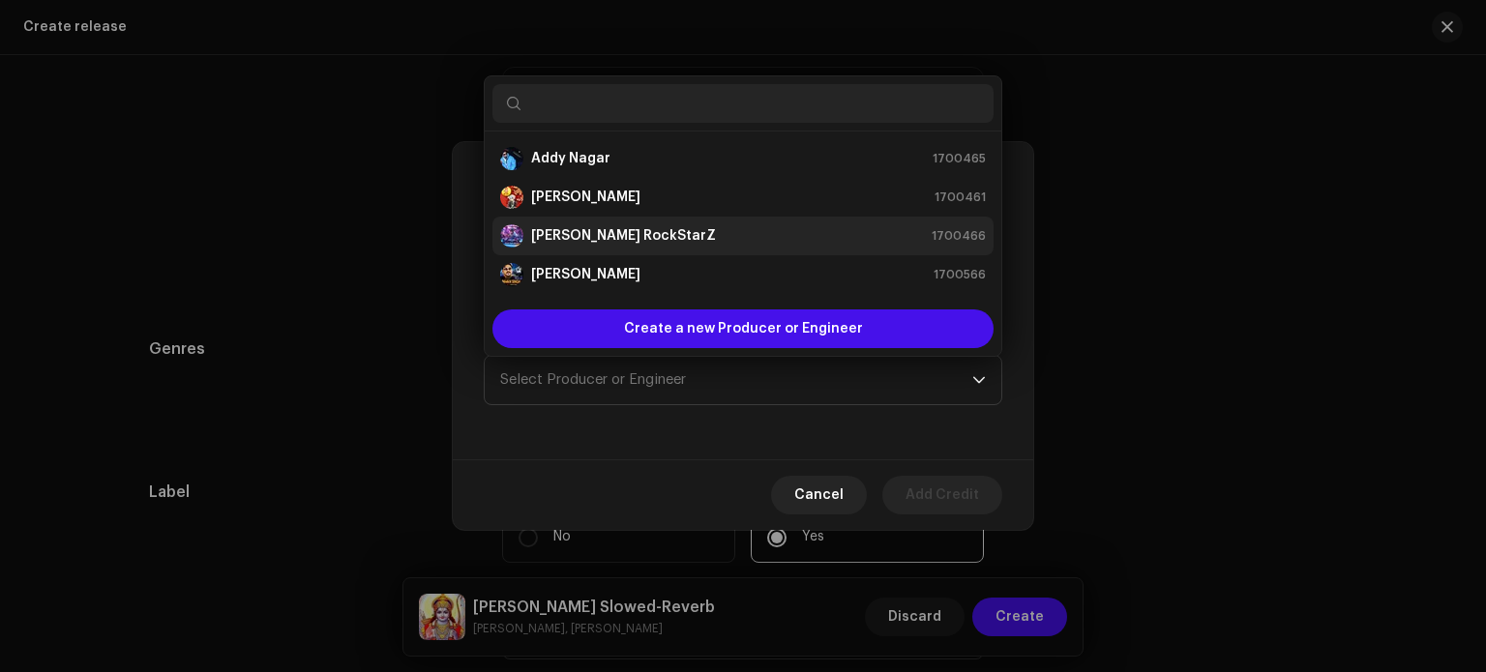
click at [586, 240] on strong "[PERSON_NAME] RockStarZ" at bounding box center [623, 235] width 185 height 19
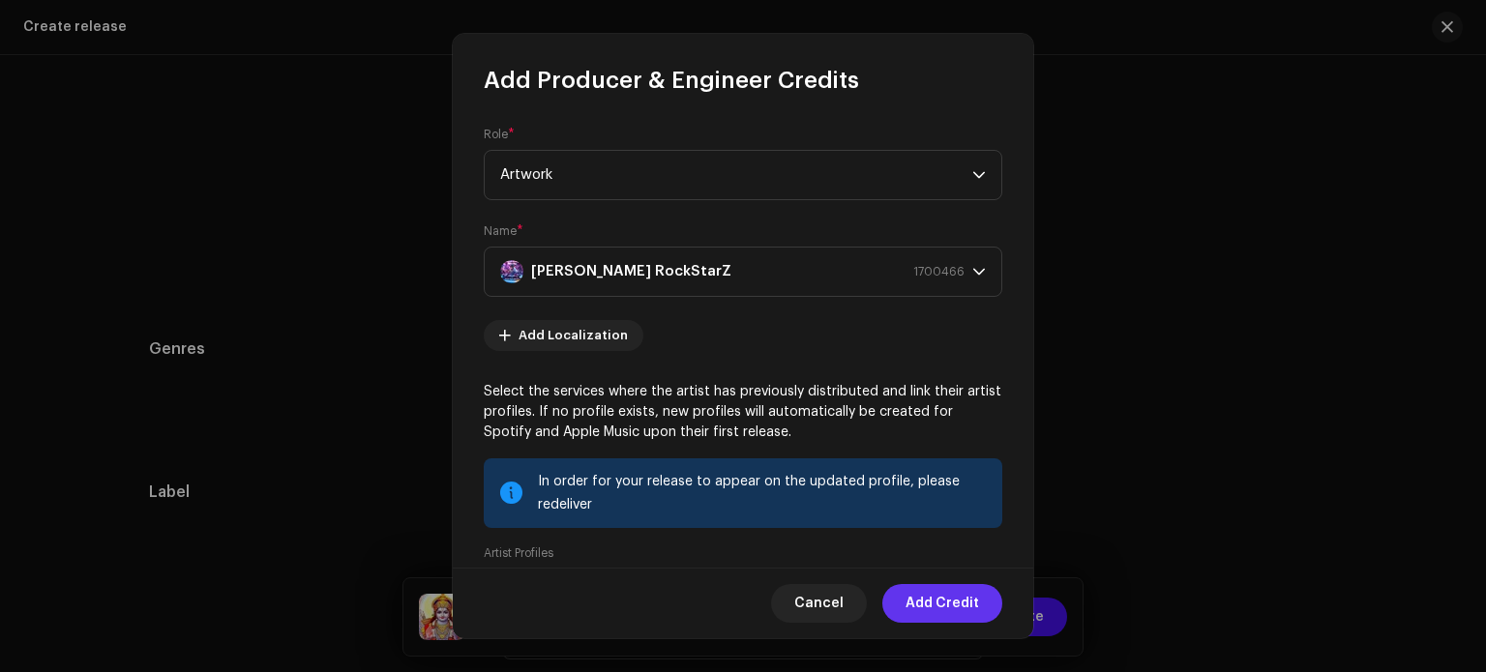
click at [929, 605] on span "Add Credit" at bounding box center [943, 603] width 74 height 39
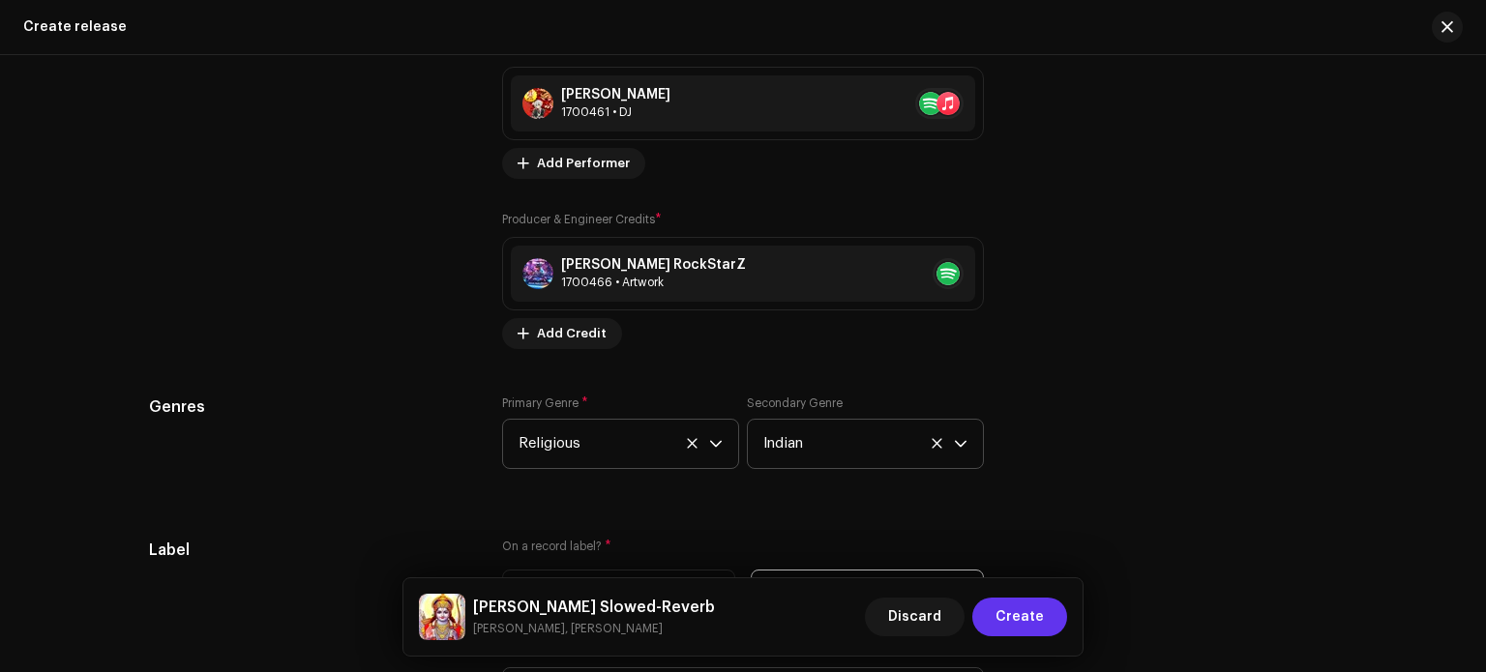
click at [995, 627] on button "Create" at bounding box center [1019, 617] width 95 height 39
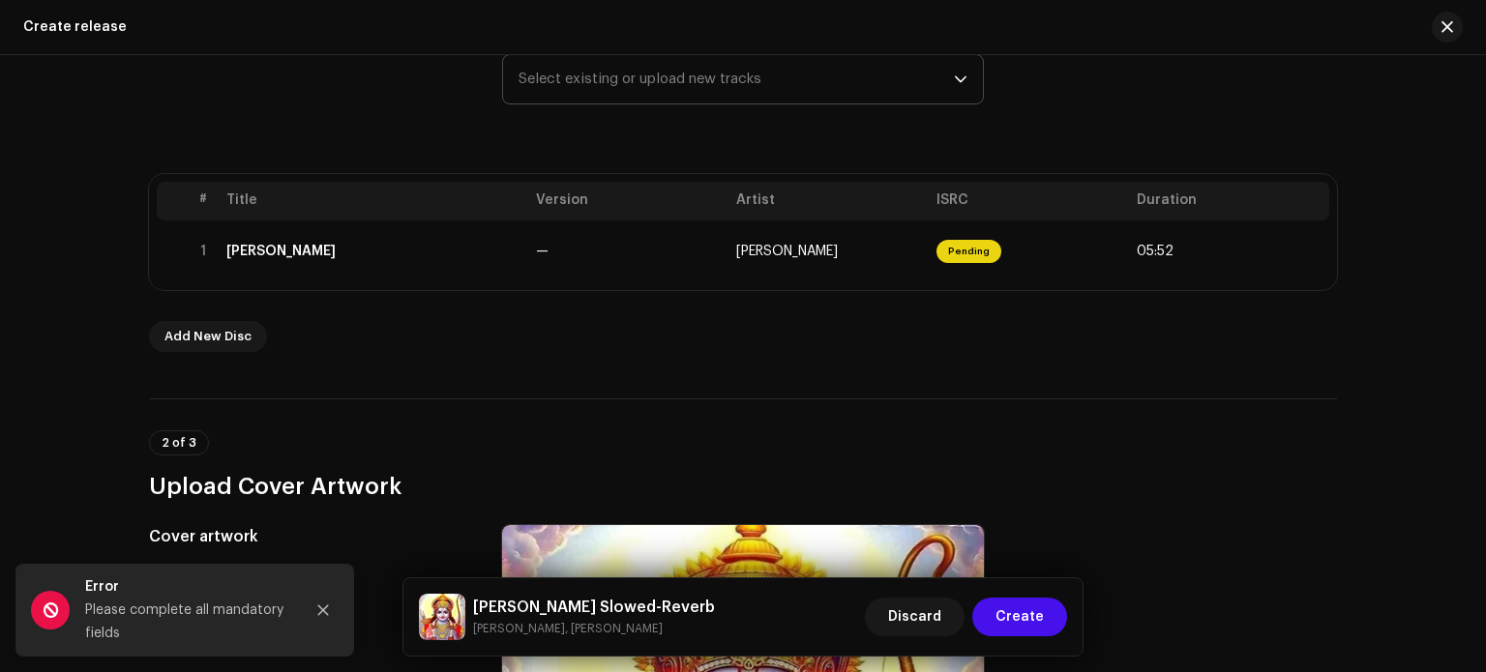
scroll to position [252, 0]
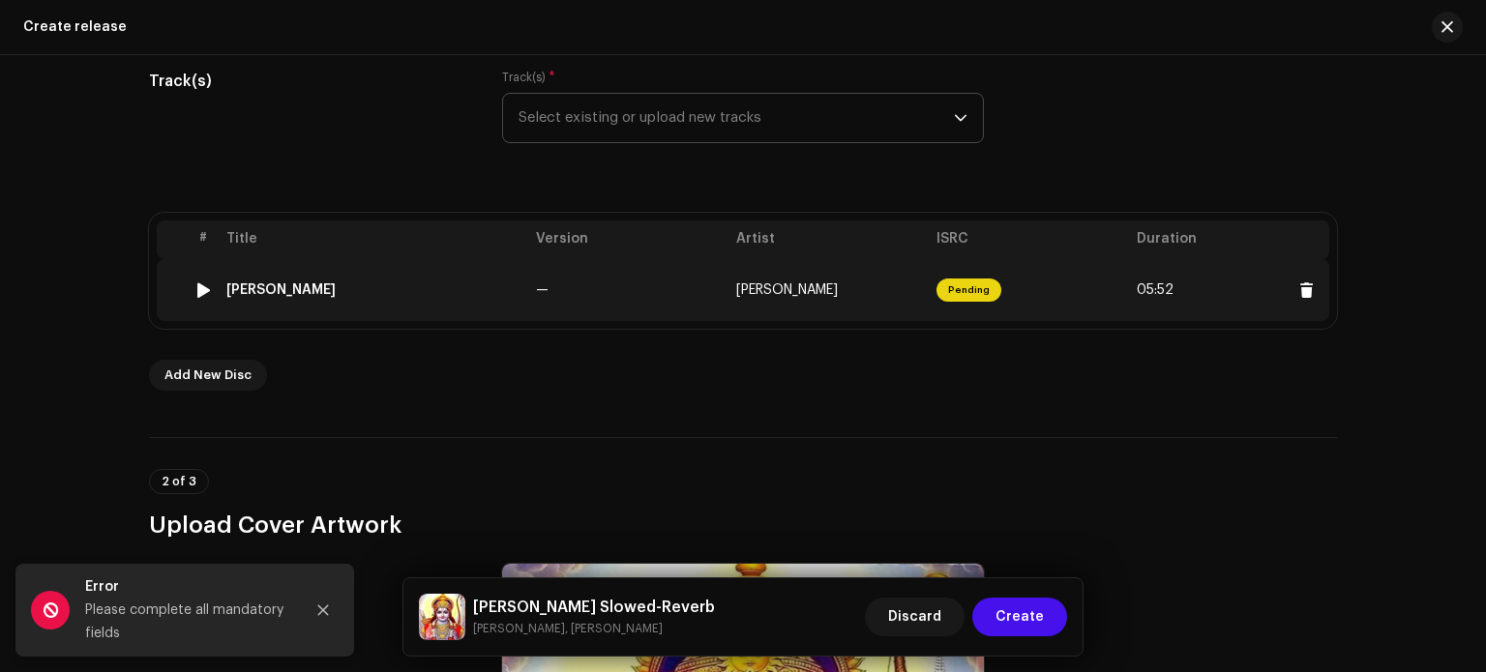
click at [838, 285] on span "[PERSON_NAME]" at bounding box center [787, 291] width 102 height 14
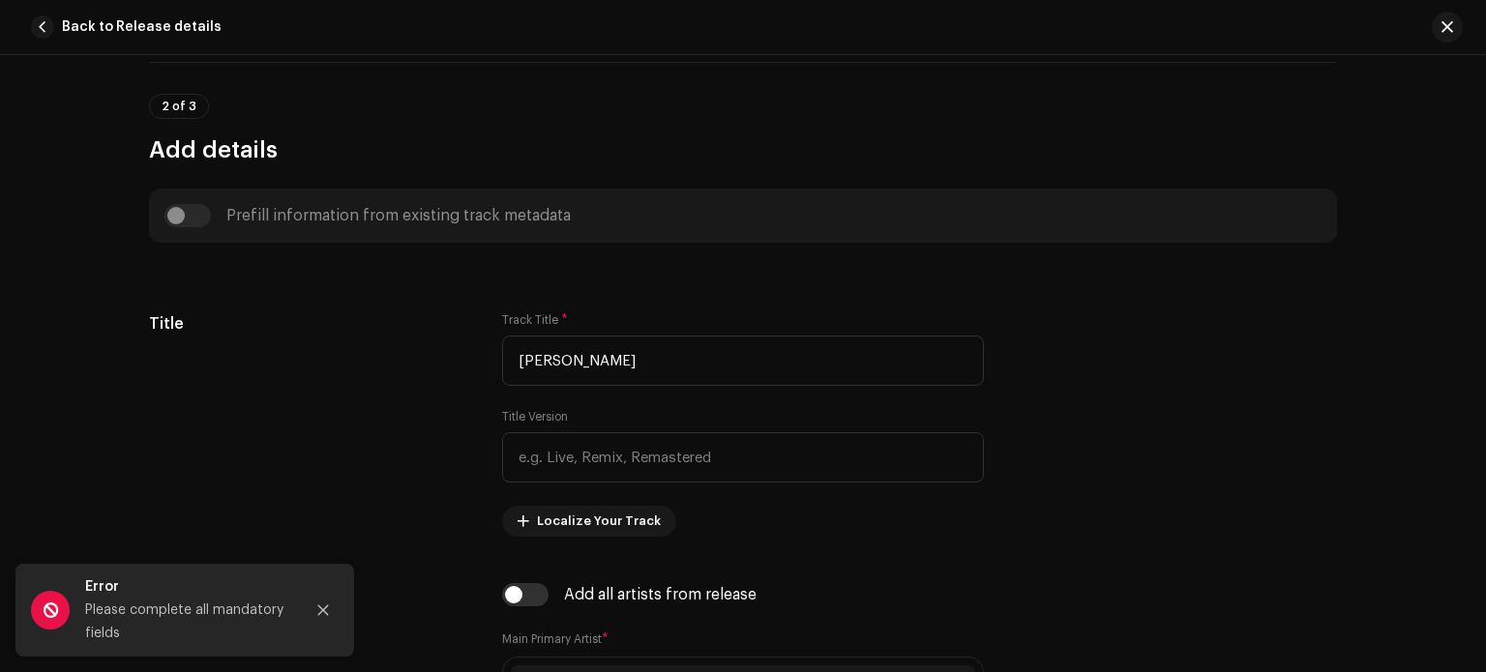
scroll to position [659, 0]
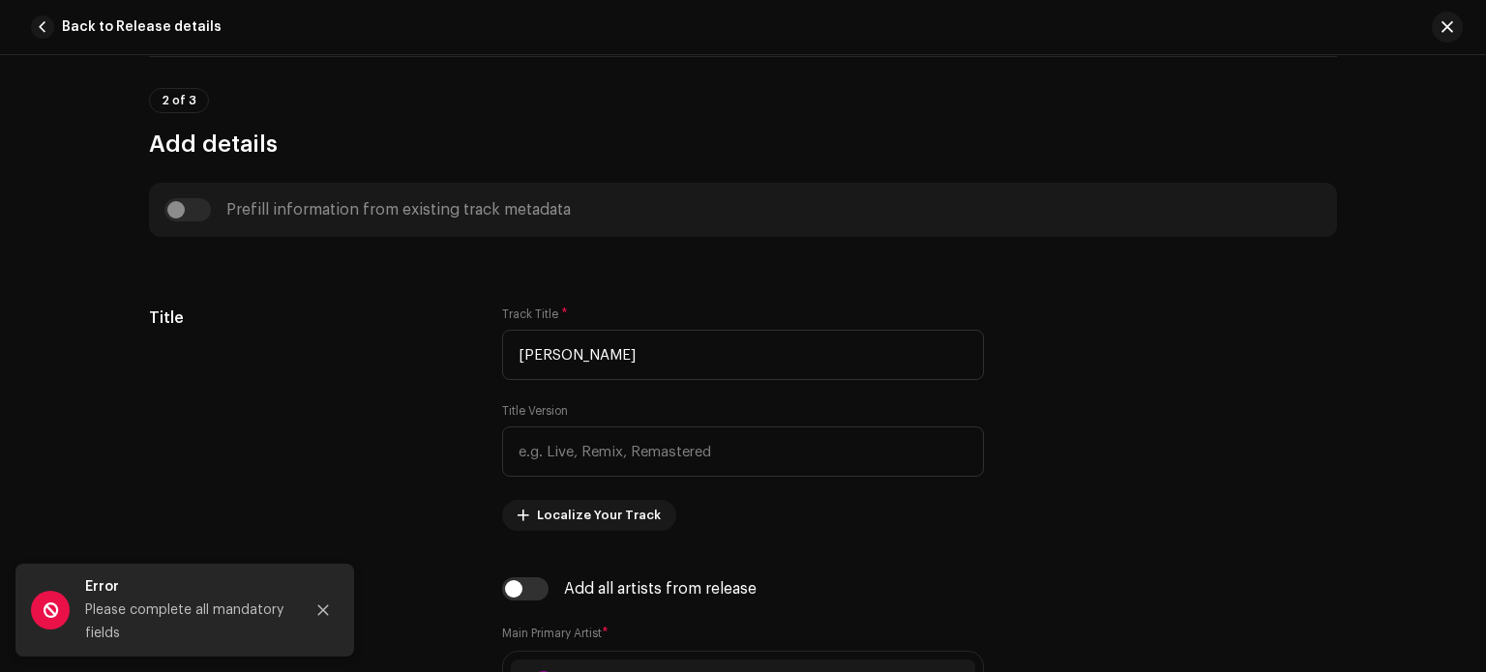
click at [180, 208] on div "Prefill information from existing track metadata" at bounding box center [742, 209] width 1157 height 23
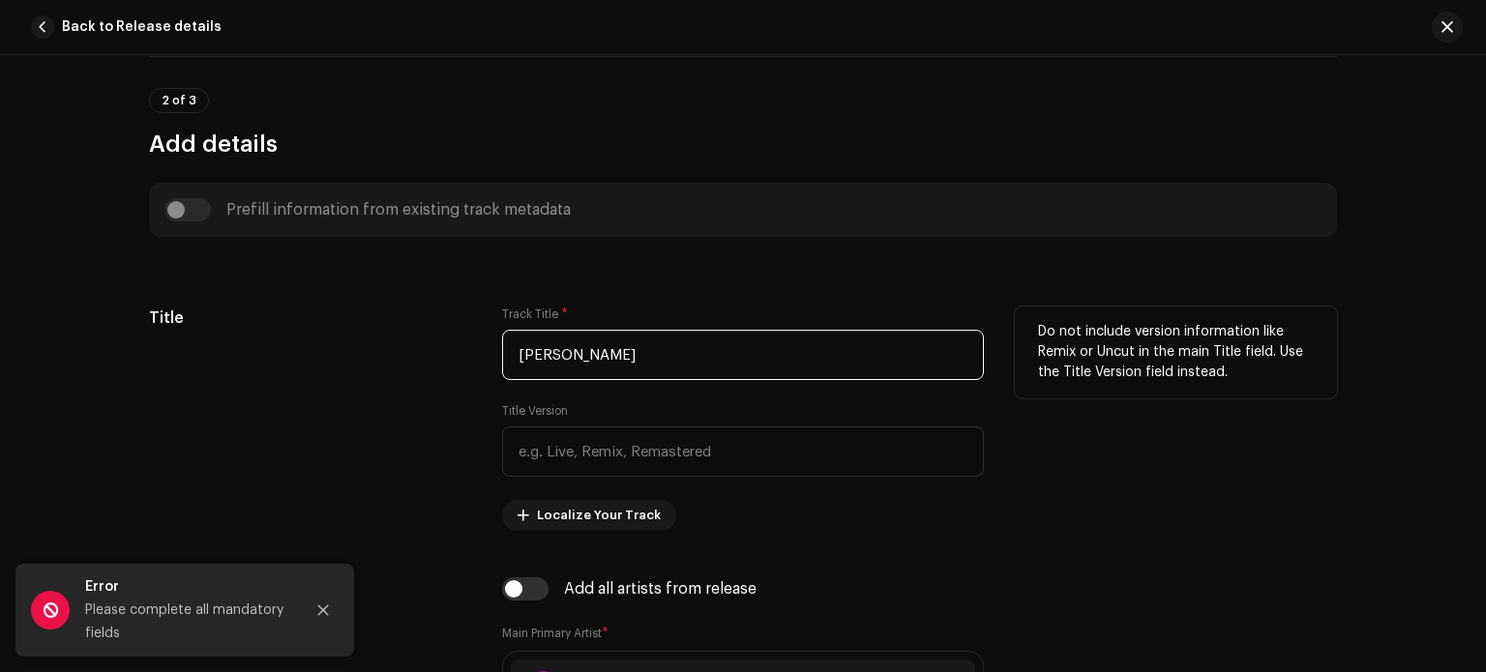
click at [638, 359] on input "[PERSON_NAME]" at bounding box center [743, 355] width 482 height 50
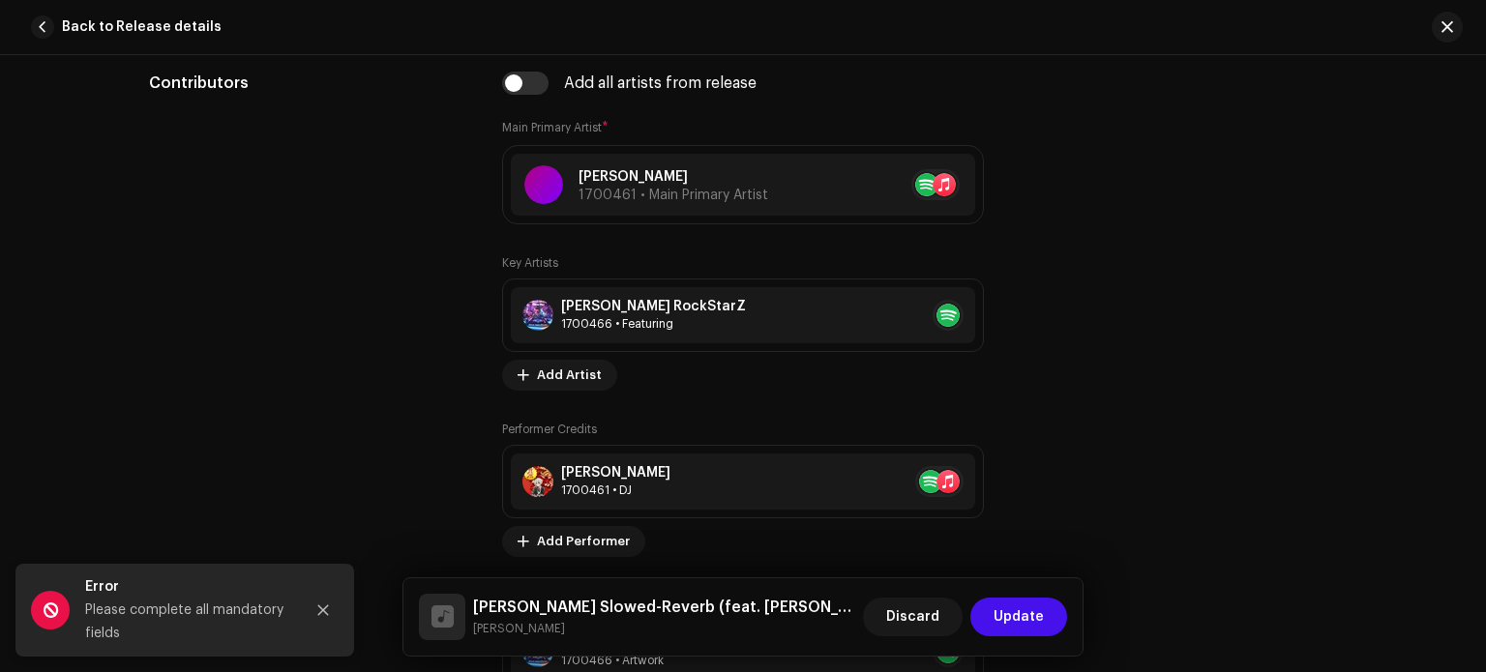
scroll to position [1153, 0]
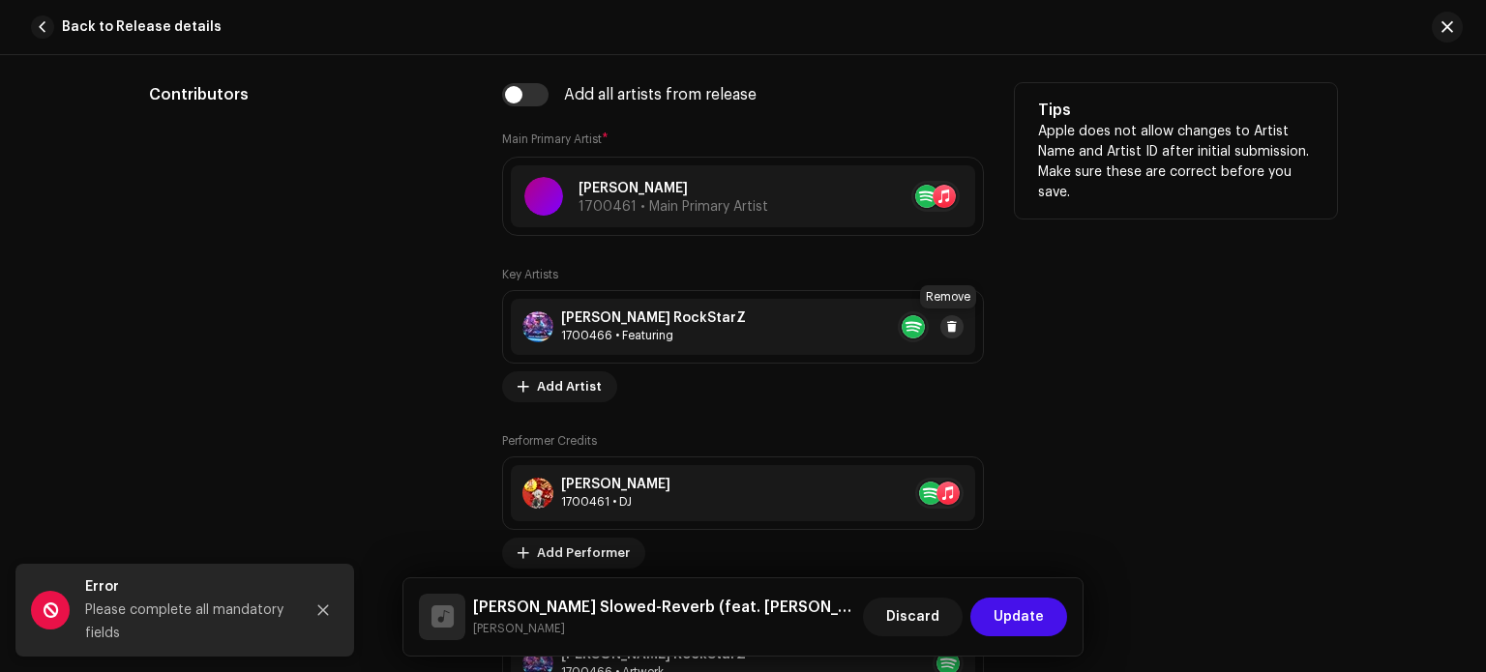
type input "[PERSON_NAME] Slowed-Reverb"
click at [949, 326] on span at bounding box center [952, 326] width 12 height 15
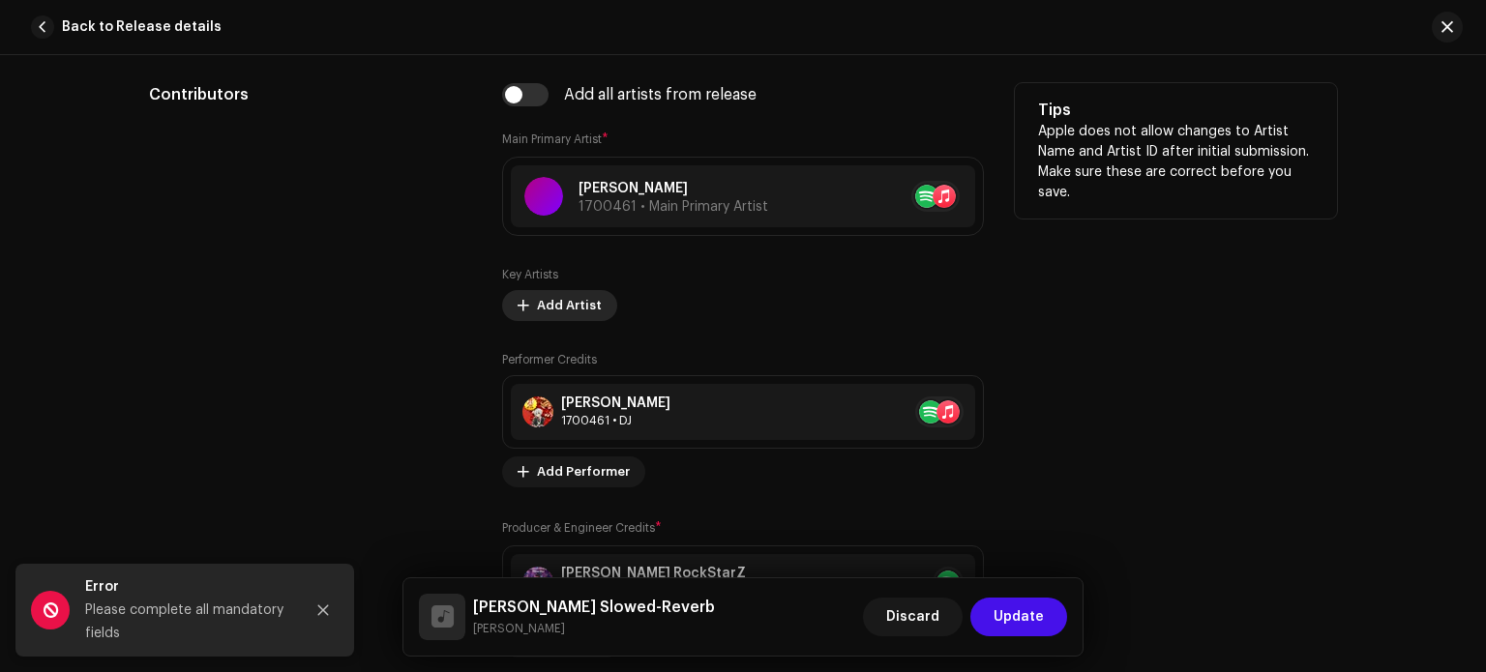
click at [557, 307] on span "Add Artist" at bounding box center [569, 305] width 65 height 39
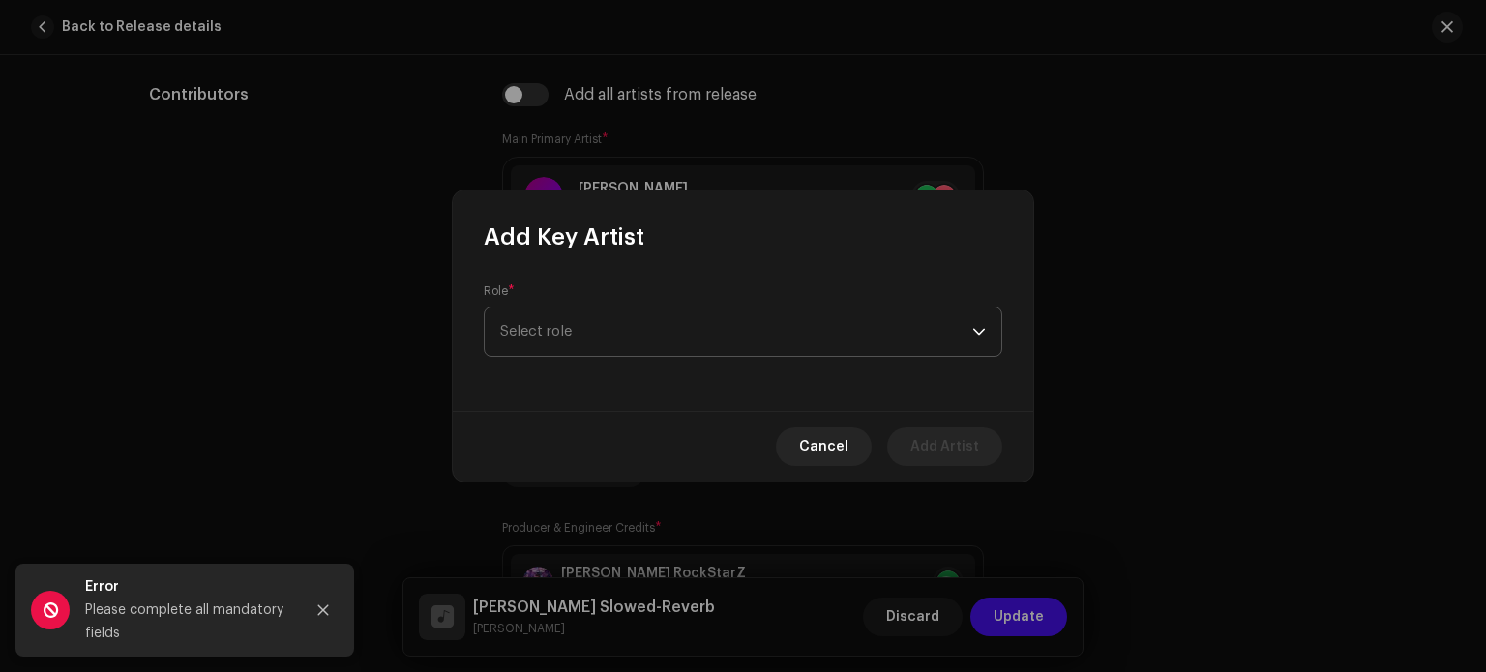
click at [580, 336] on span "Select role" at bounding box center [736, 332] width 472 height 48
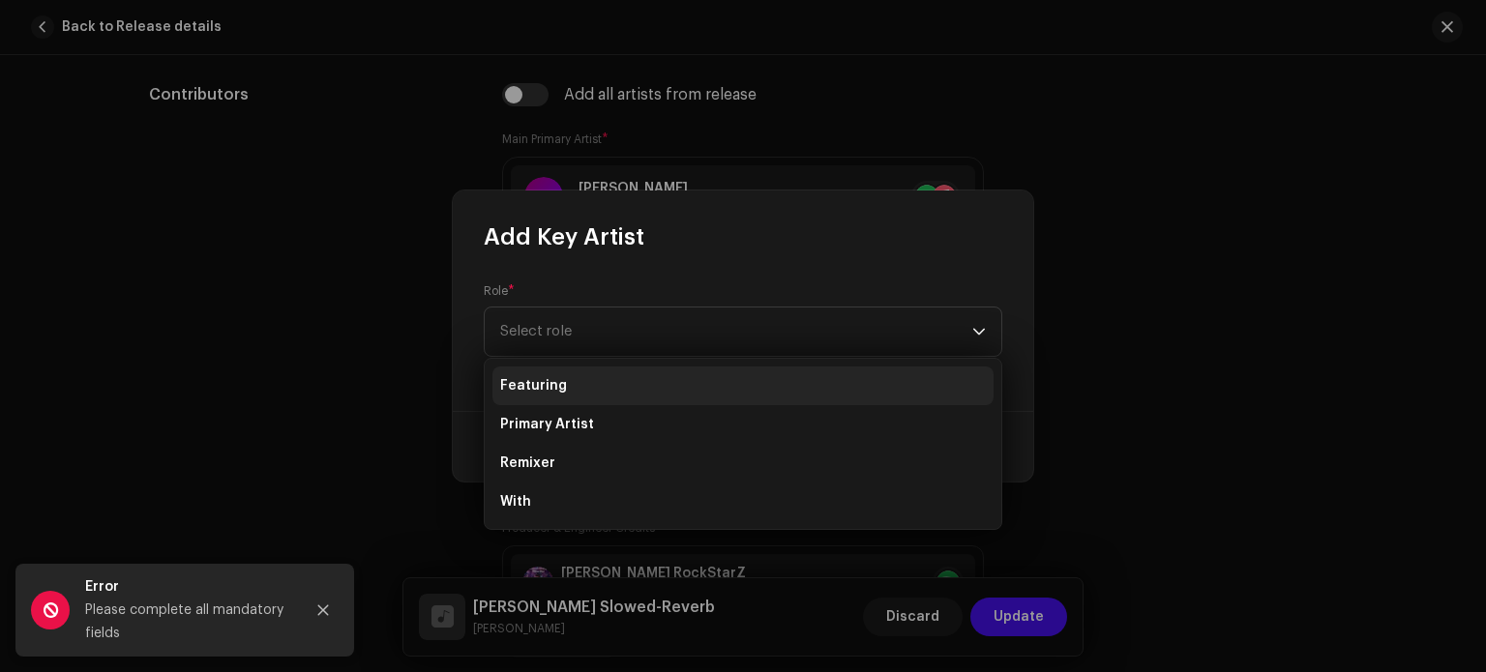
click at [585, 382] on li "Featuring" at bounding box center [743, 386] width 501 height 39
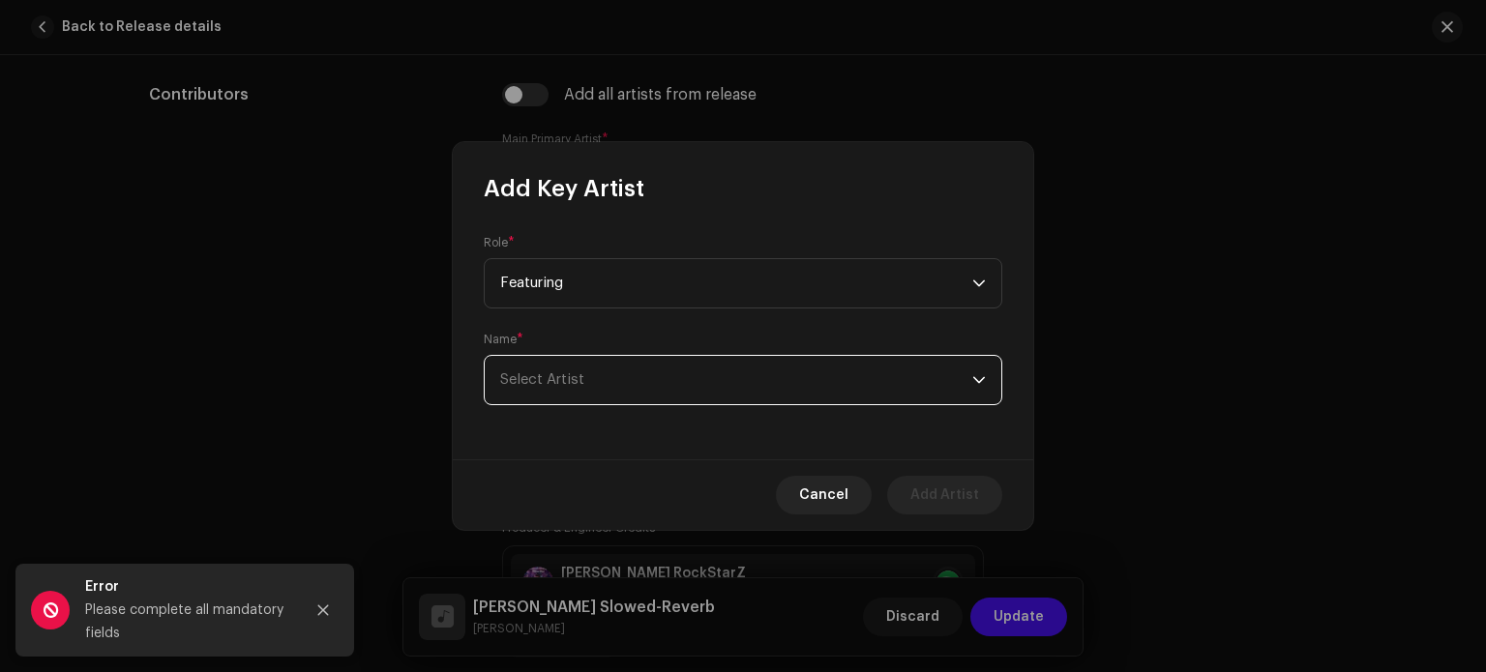
click at [583, 388] on span "Select Artist" at bounding box center [736, 380] width 472 height 48
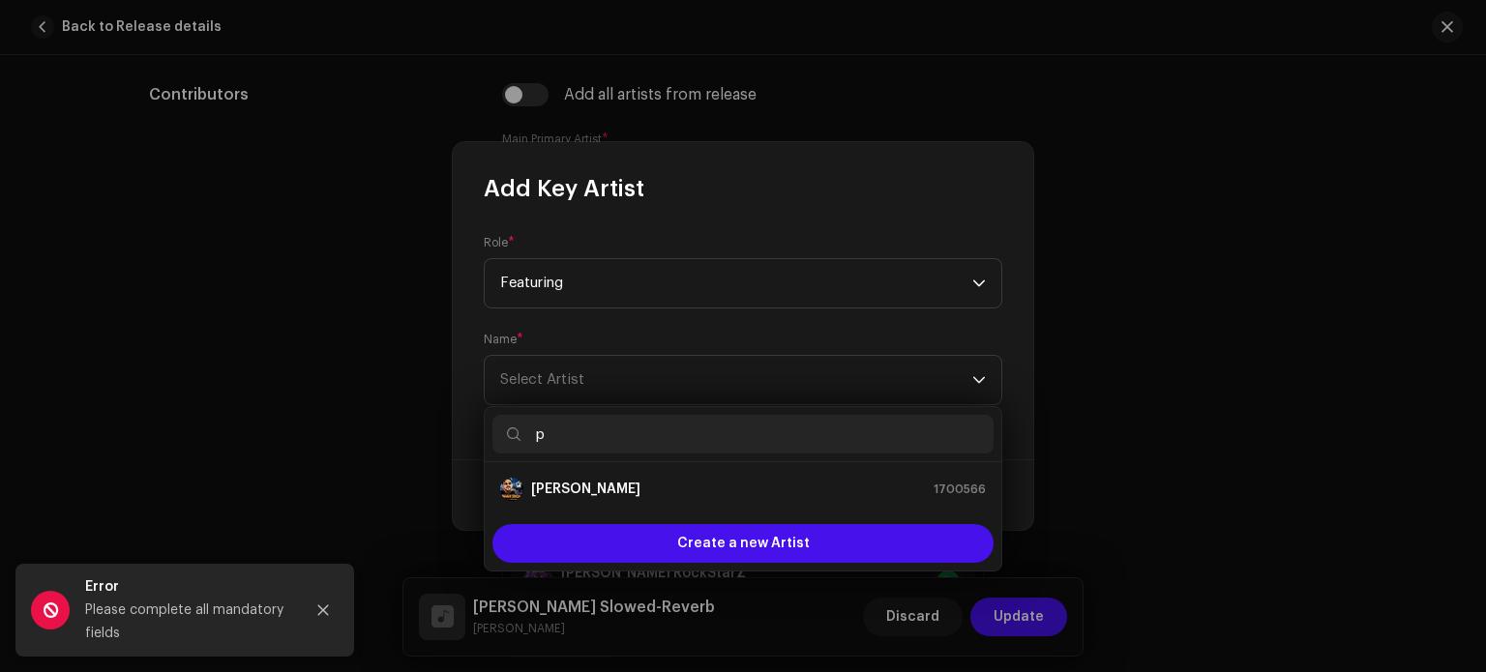
type input "p"
click at [579, 472] on li "Pawan Singh 1700566" at bounding box center [743, 489] width 501 height 39
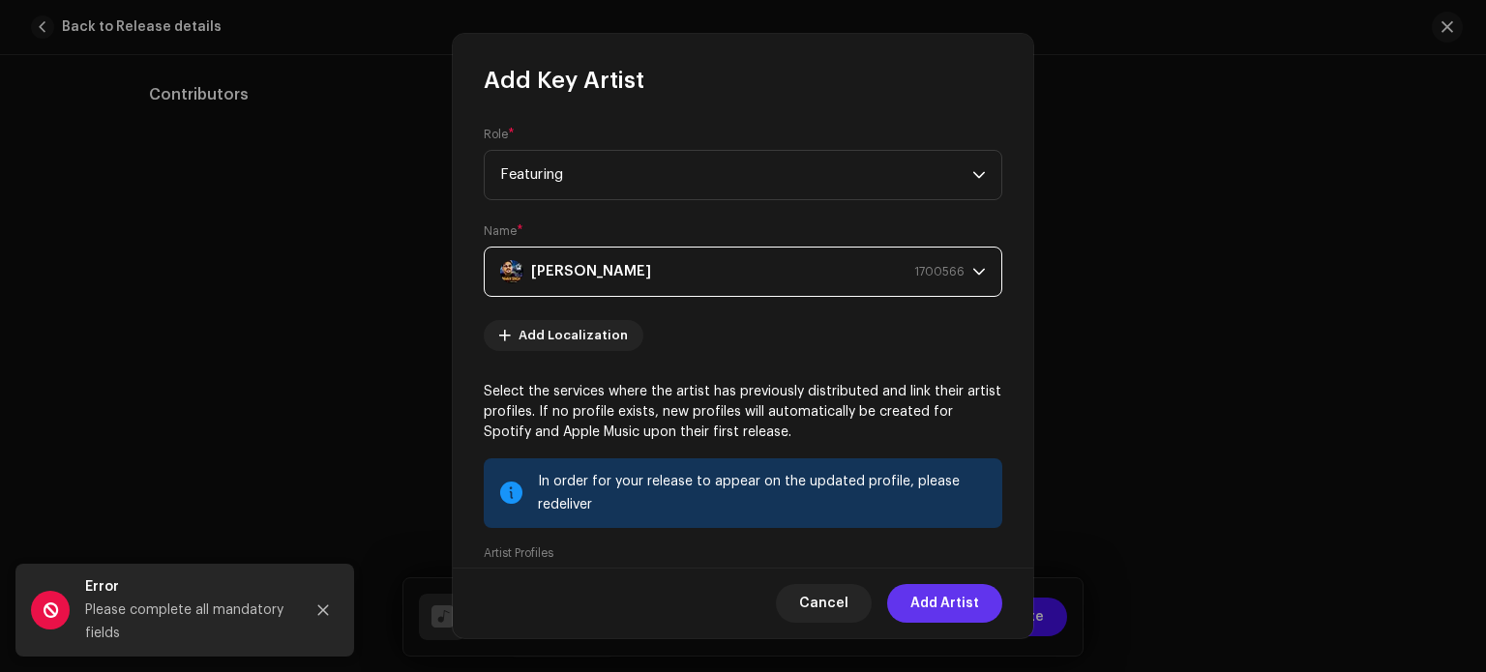
click at [931, 602] on span "Add Artist" at bounding box center [945, 603] width 69 height 39
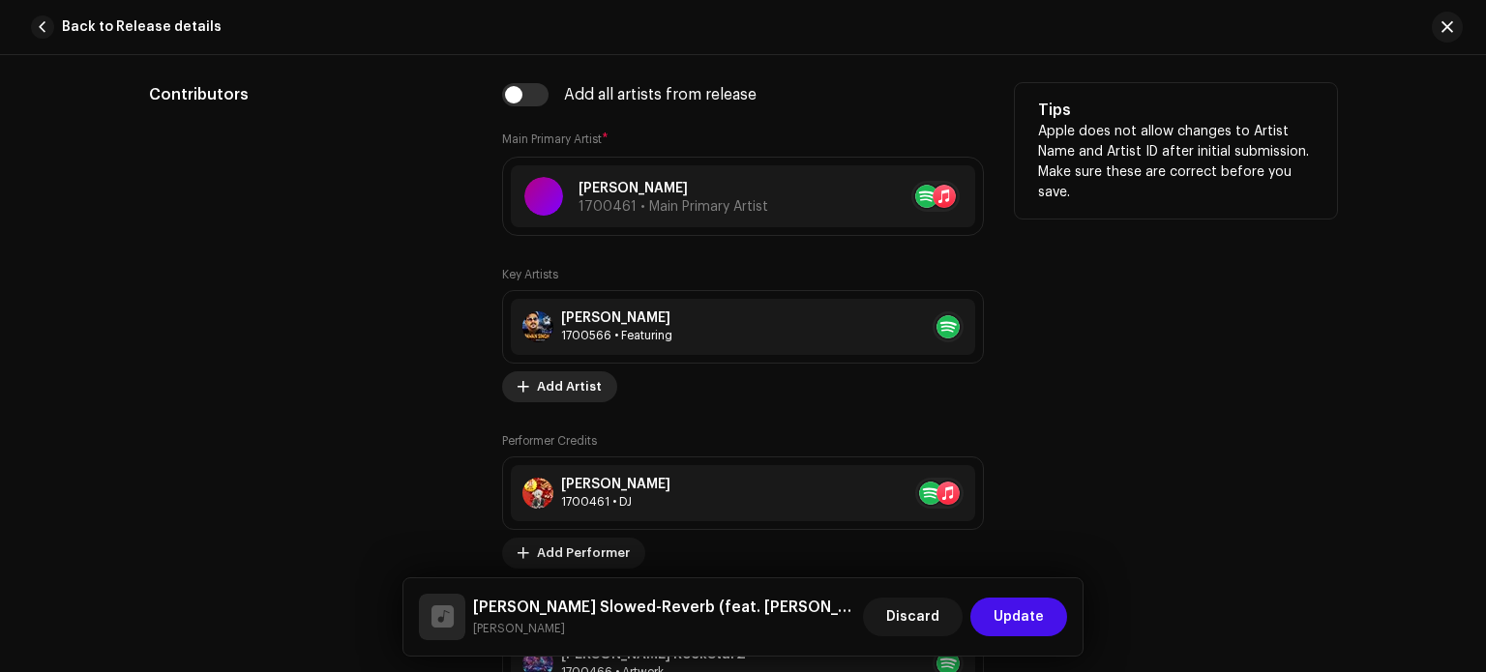
click at [581, 381] on span "Add Artist" at bounding box center [569, 387] width 65 height 39
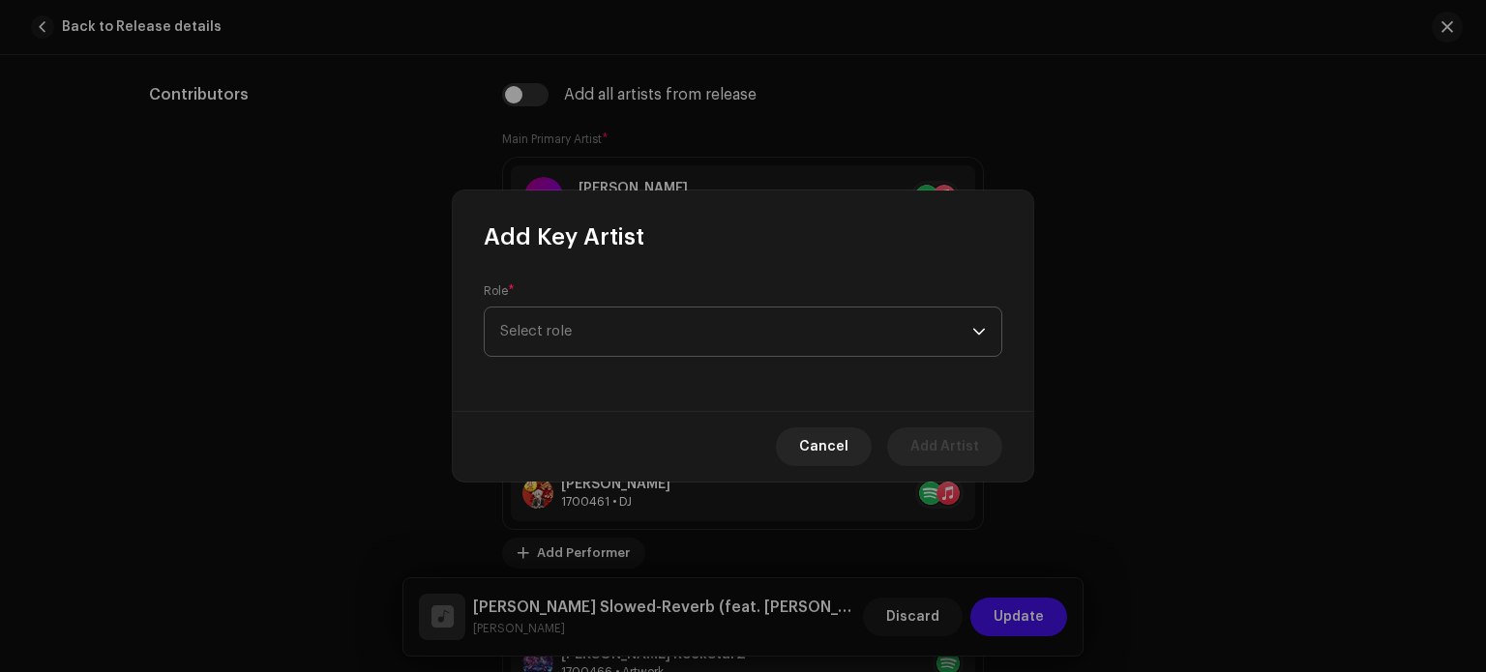
click at [593, 341] on span "Select role" at bounding box center [736, 332] width 472 height 48
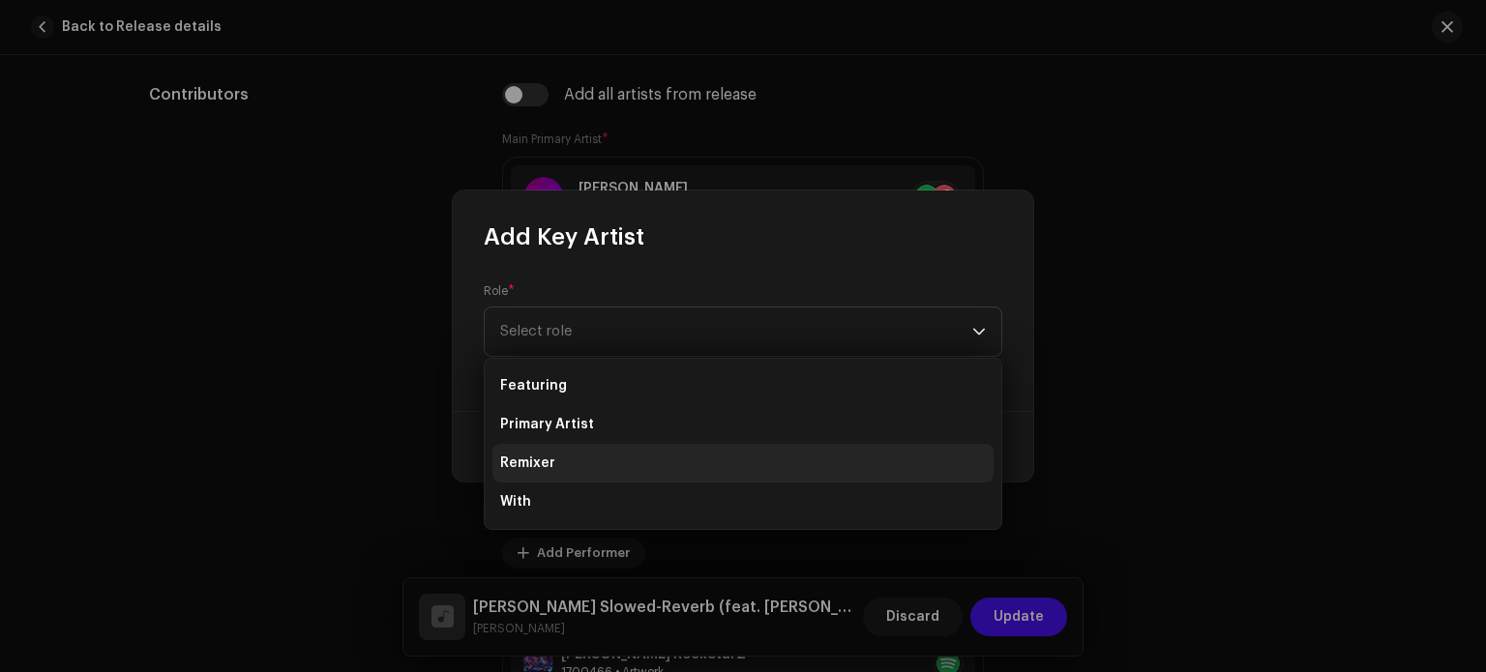
click at [557, 463] on li "Remixer" at bounding box center [743, 463] width 501 height 39
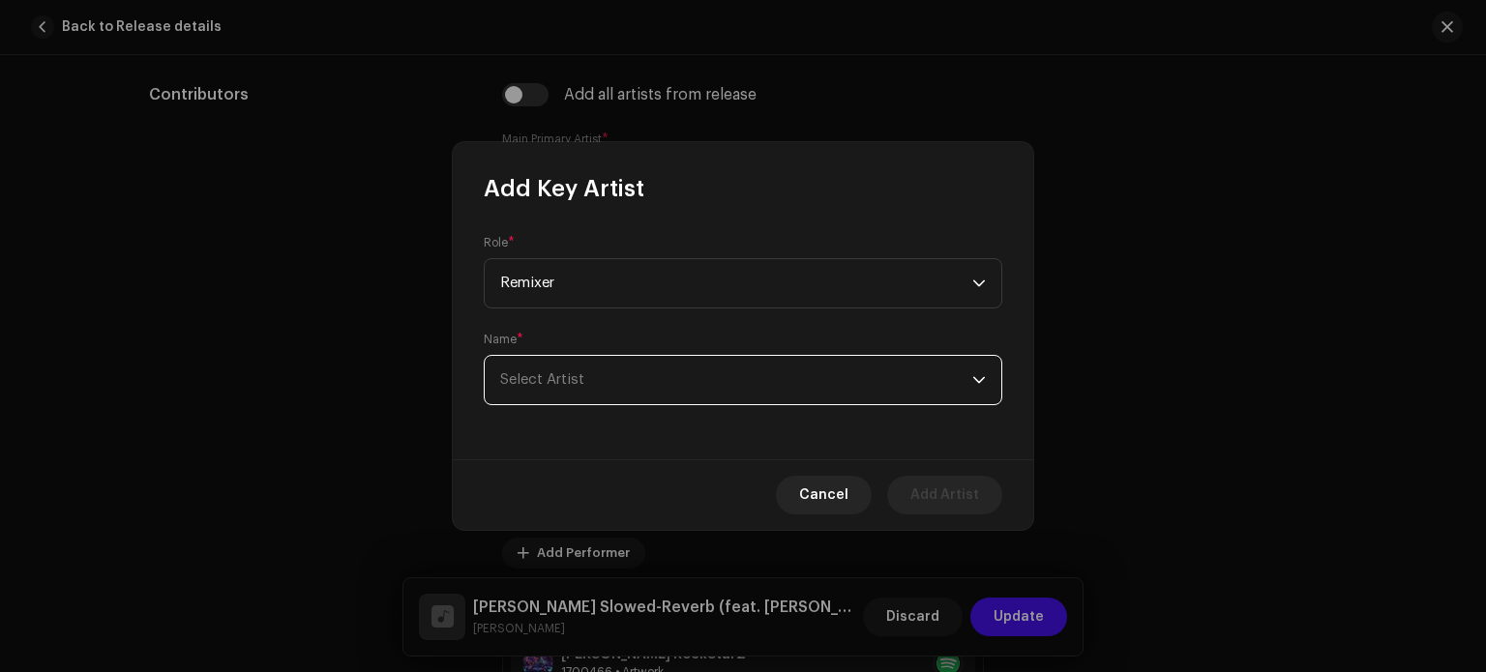
click at [596, 382] on span "Select Artist" at bounding box center [736, 380] width 472 height 48
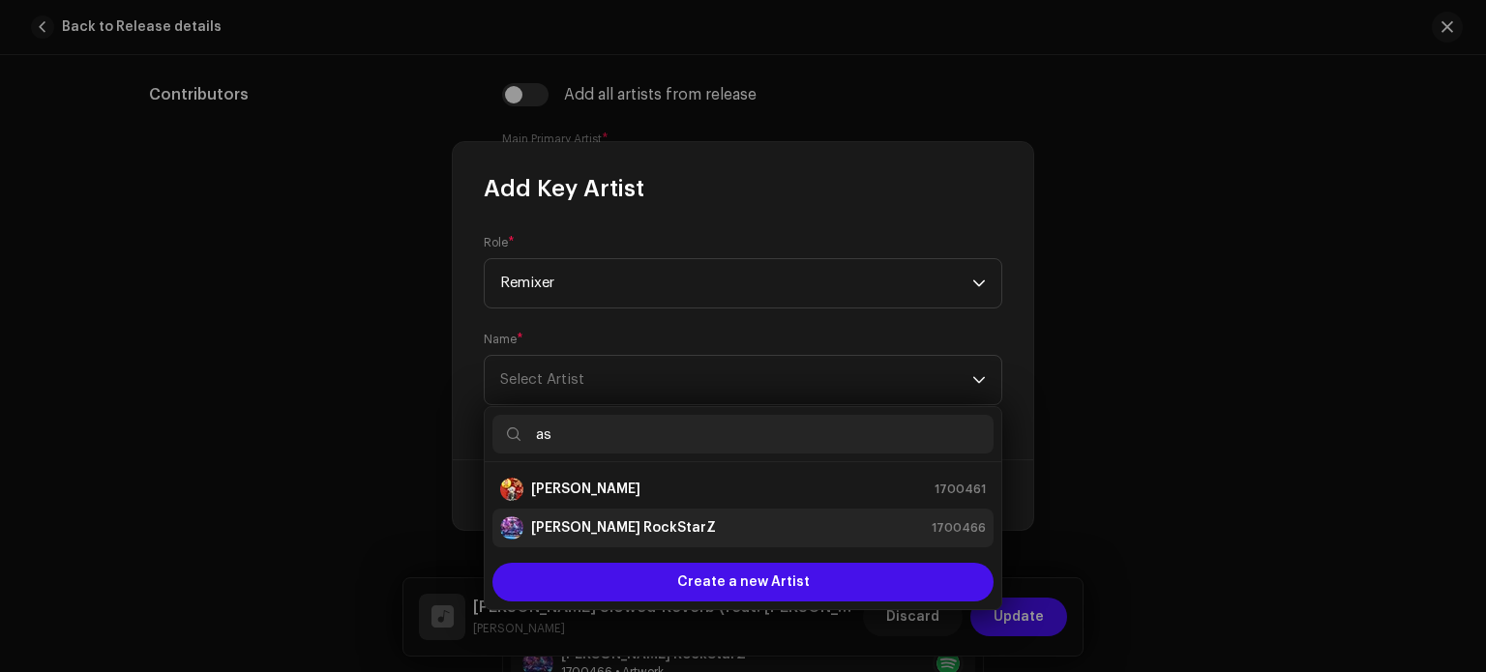
type input "as"
click at [599, 522] on strong "[PERSON_NAME] RockStarZ" at bounding box center [623, 528] width 185 height 19
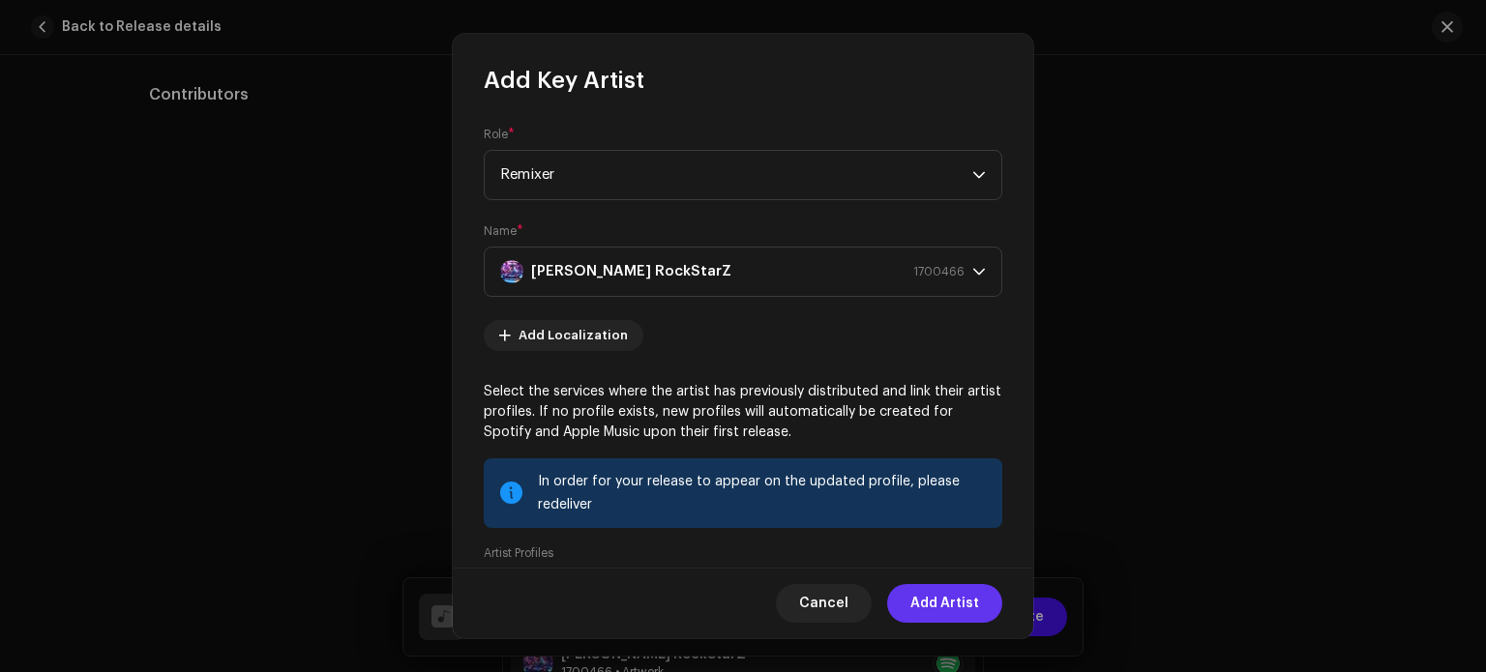
click at [945, 607] on span "Add Artist" at bounding box center [945, 603] width 69 height 39
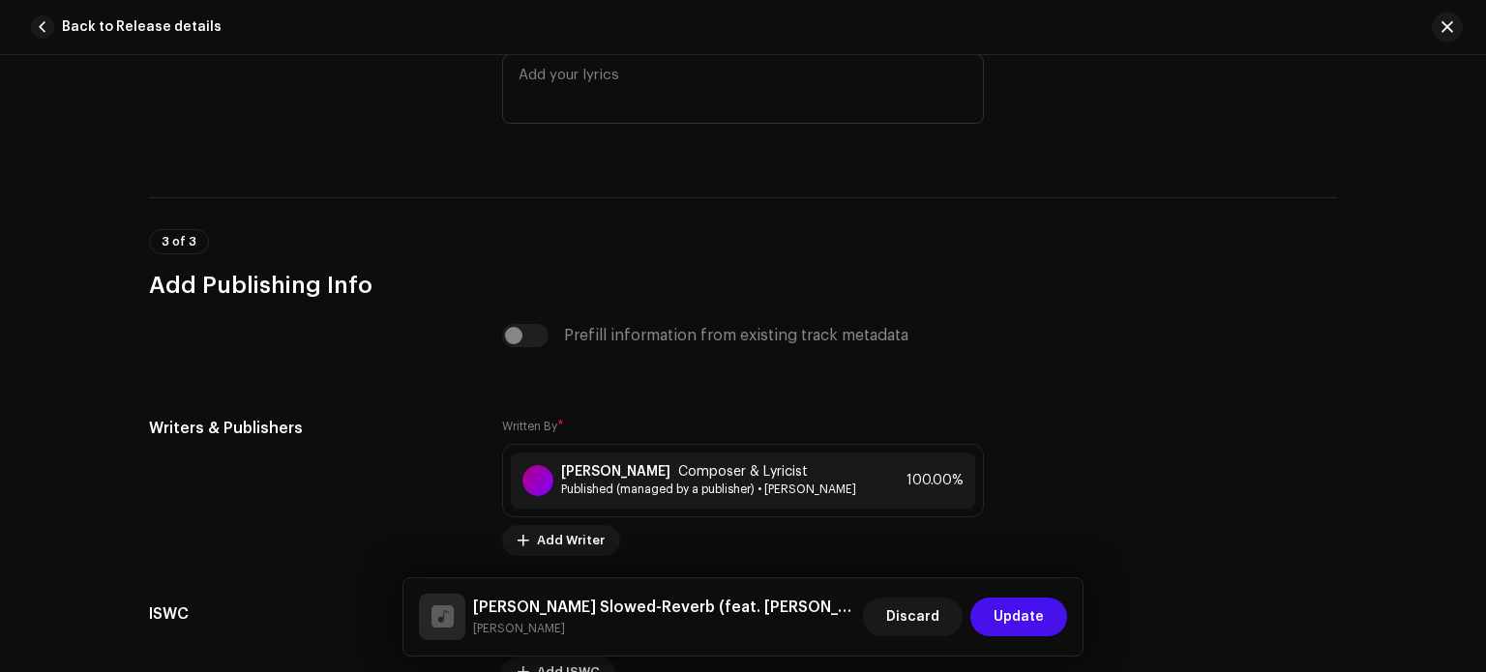
scroll to position [4145, 0]
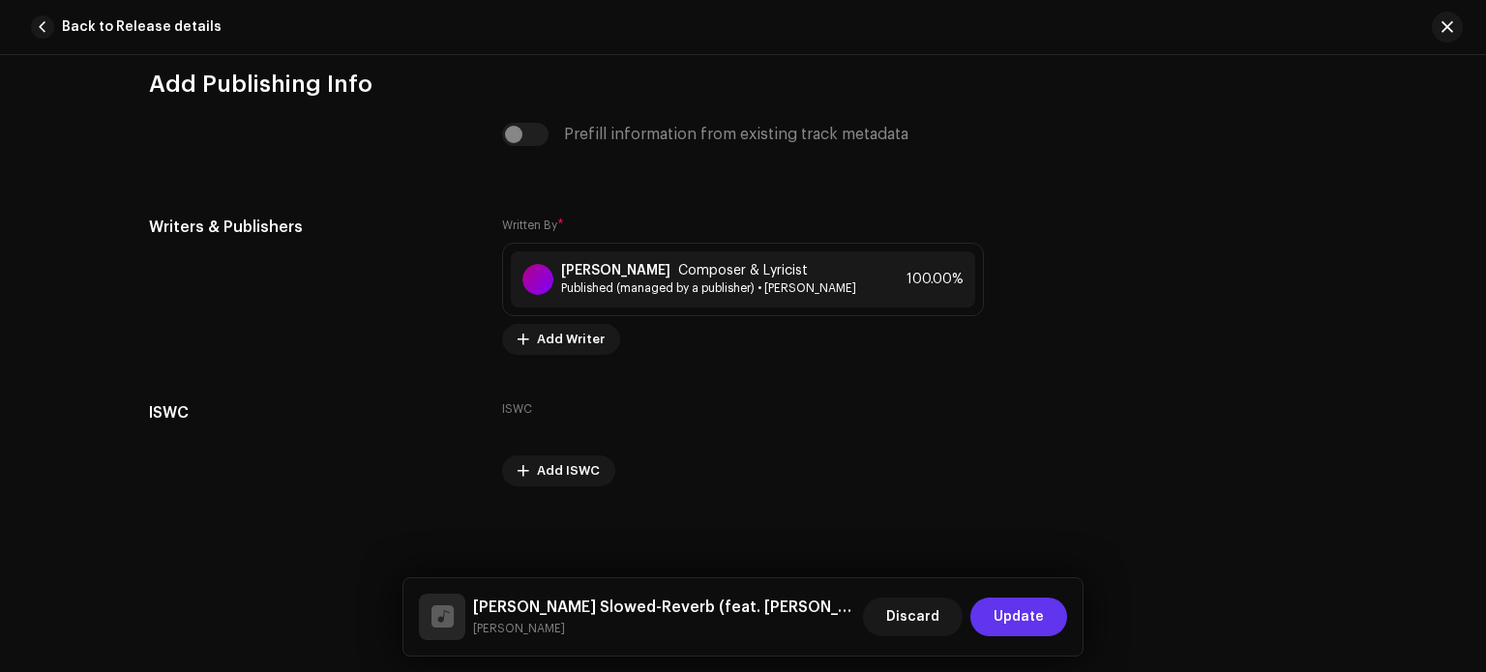
click at [1025, 618] on span "Update" at bounding box center [1019, 617] width 50 height 39
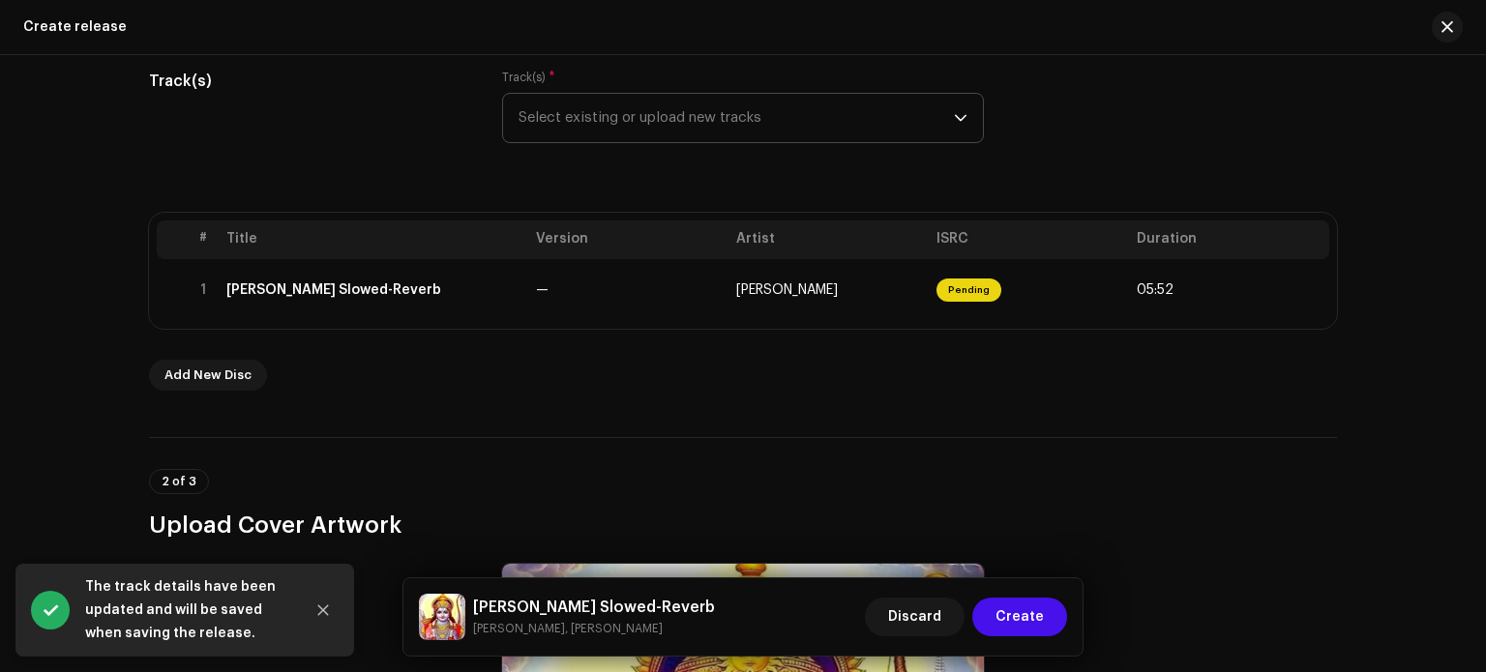
click at [1025, 618] on span "Create" at bounding box center [1020, 617] width 48 height 39
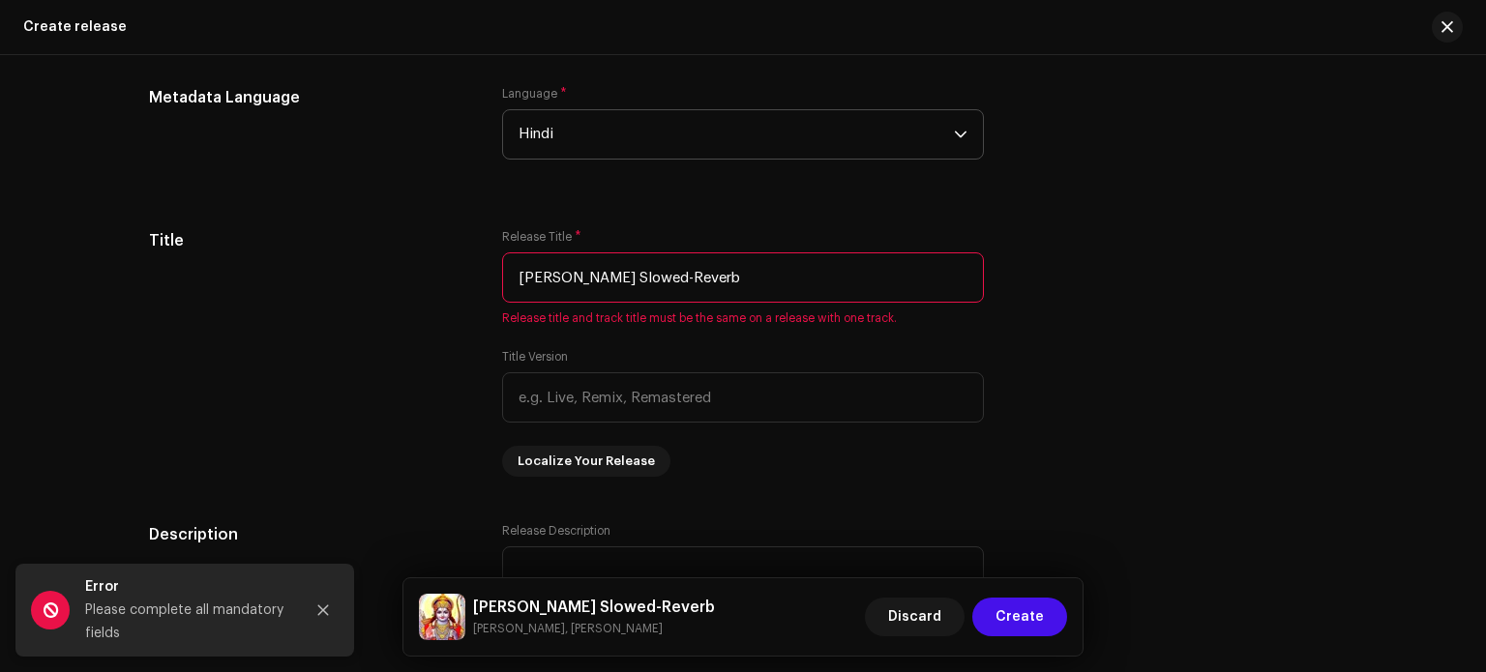
scroll to position [1698, 0]
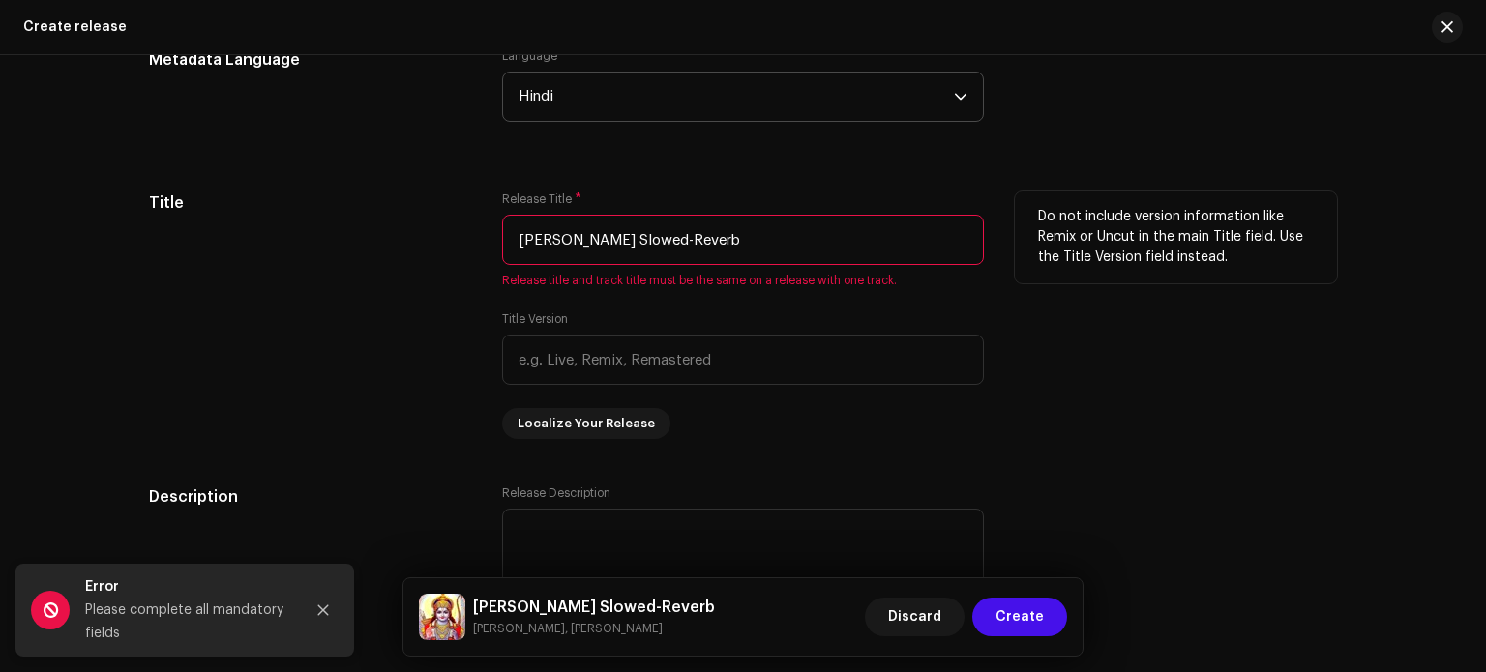
click at [532, 237] on input "[PERSON_NAME] Slowed-Reverb" at bounding box center [743, 240] width 482 height 50
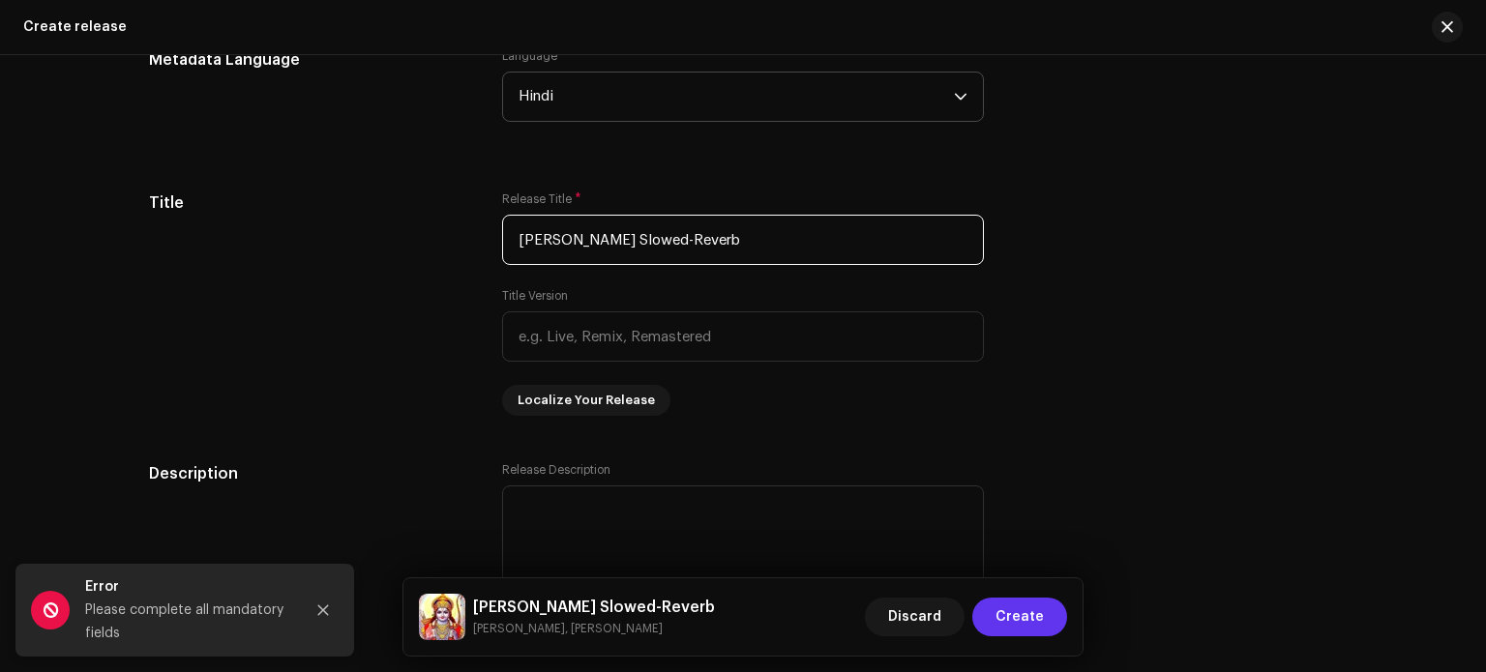
type input "[PERSON_NAME] Slowed-Reverb"
click at [1018, 624] on span "Create" at bounding box center [1020, 617] width 48 height 39
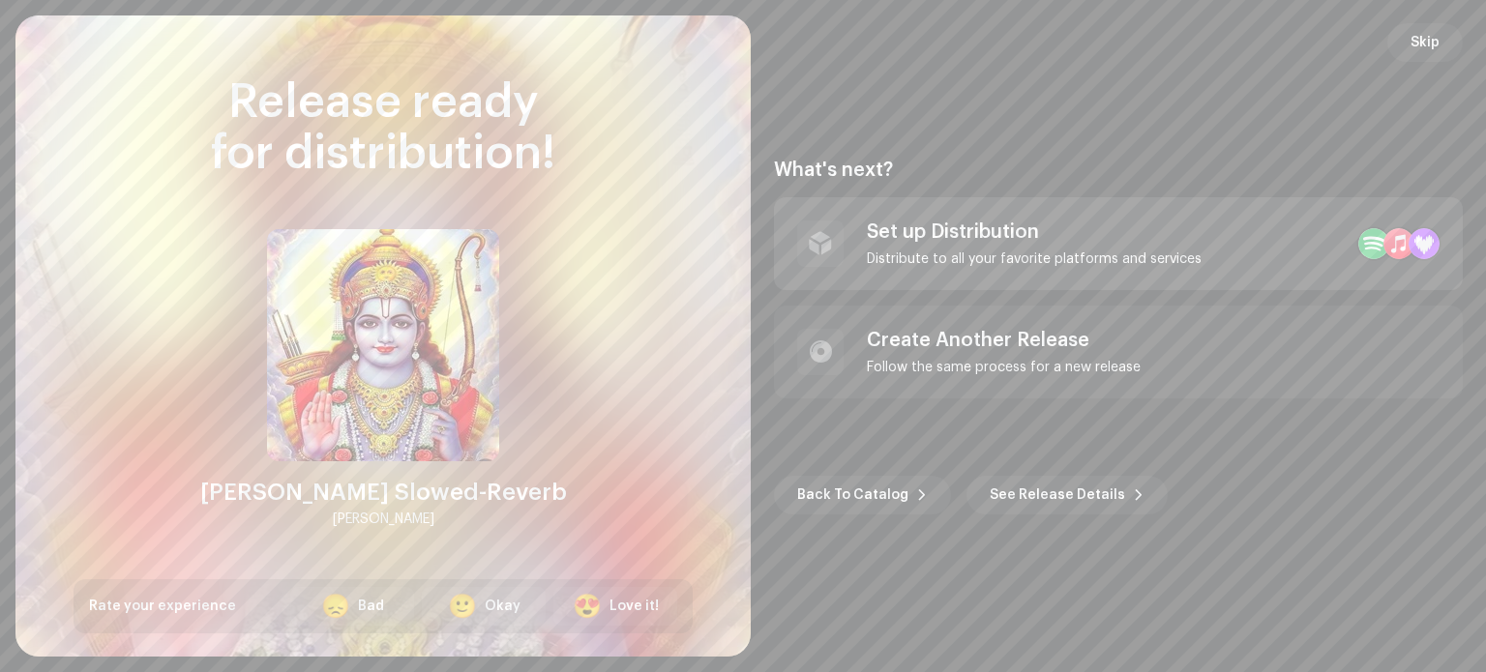
click at [964, 252] on div "Distribute to all your favorite platforms and services" at bounding box center [1034, 259] width 335 height 15
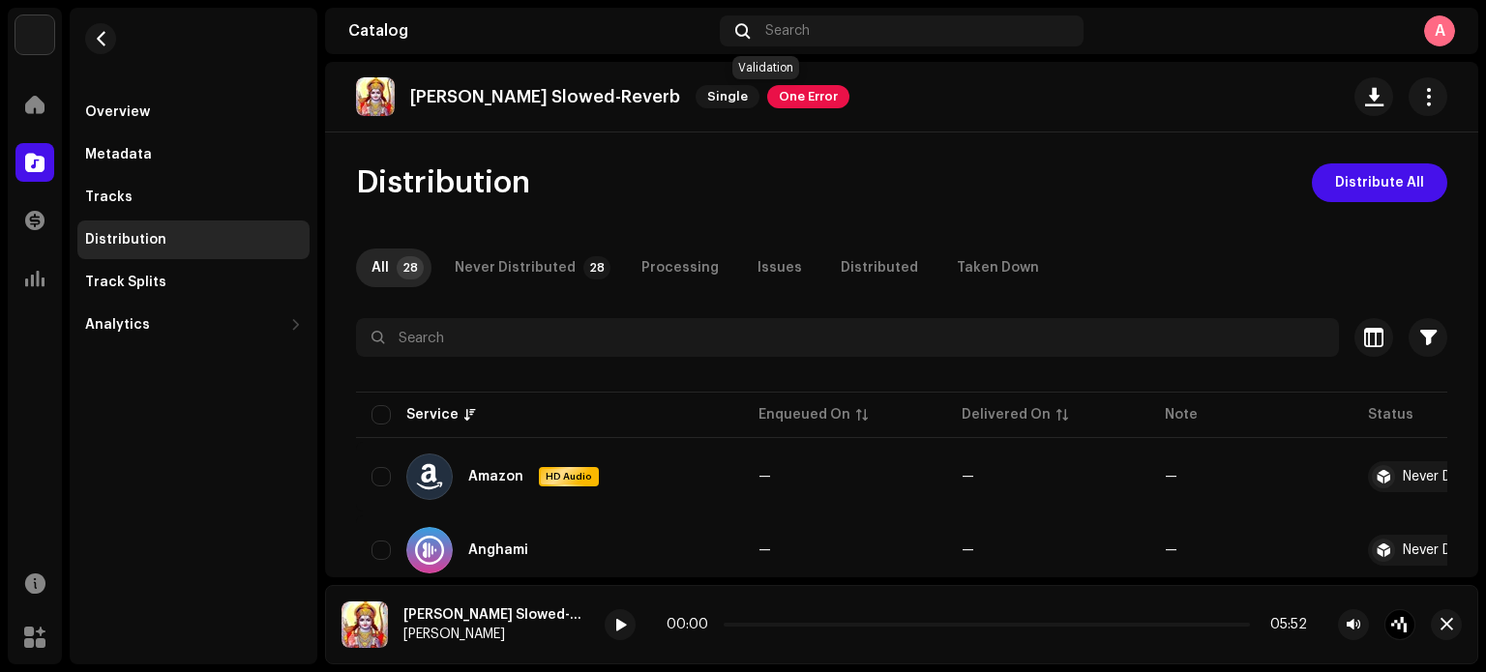
click at [767, 93] on span "One Error" at bounding box center [808, 96] width 82 height 23
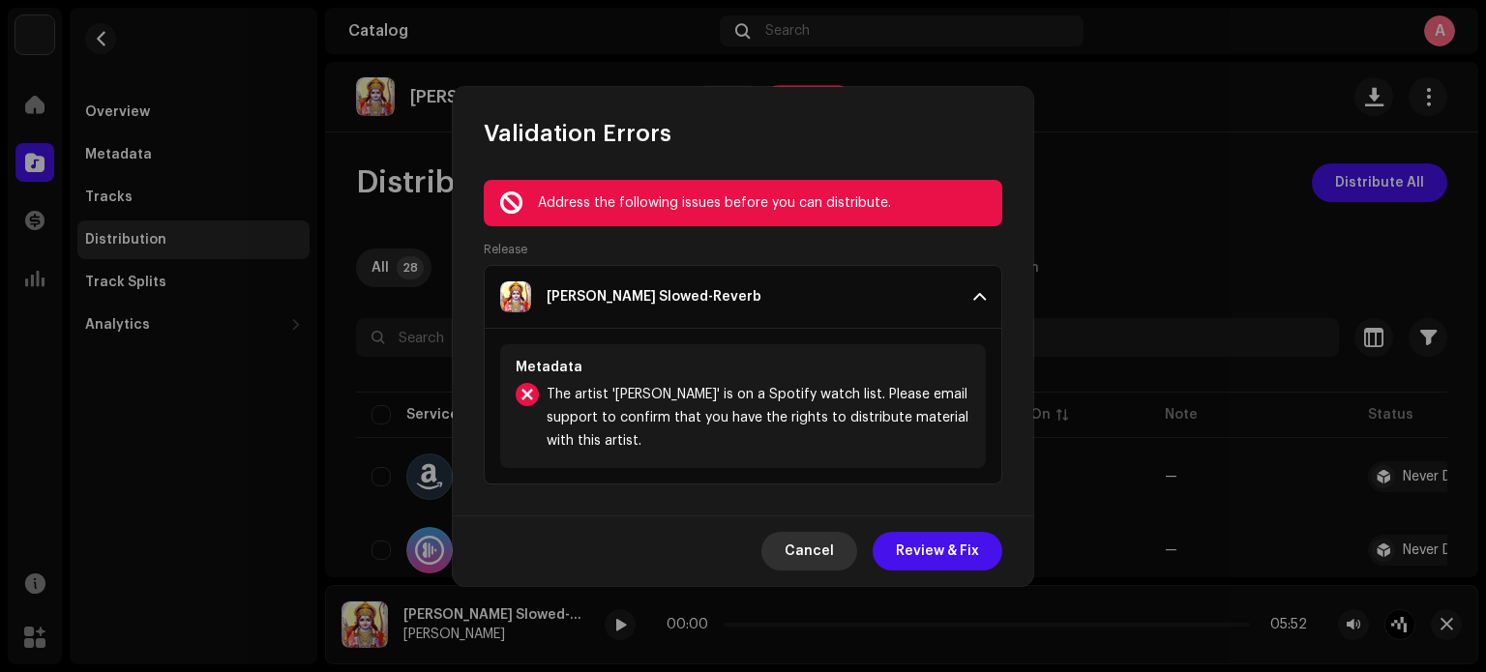
click at [817, 559] on span "Cancel" at bounding box center [809, 551] width 49 height 39
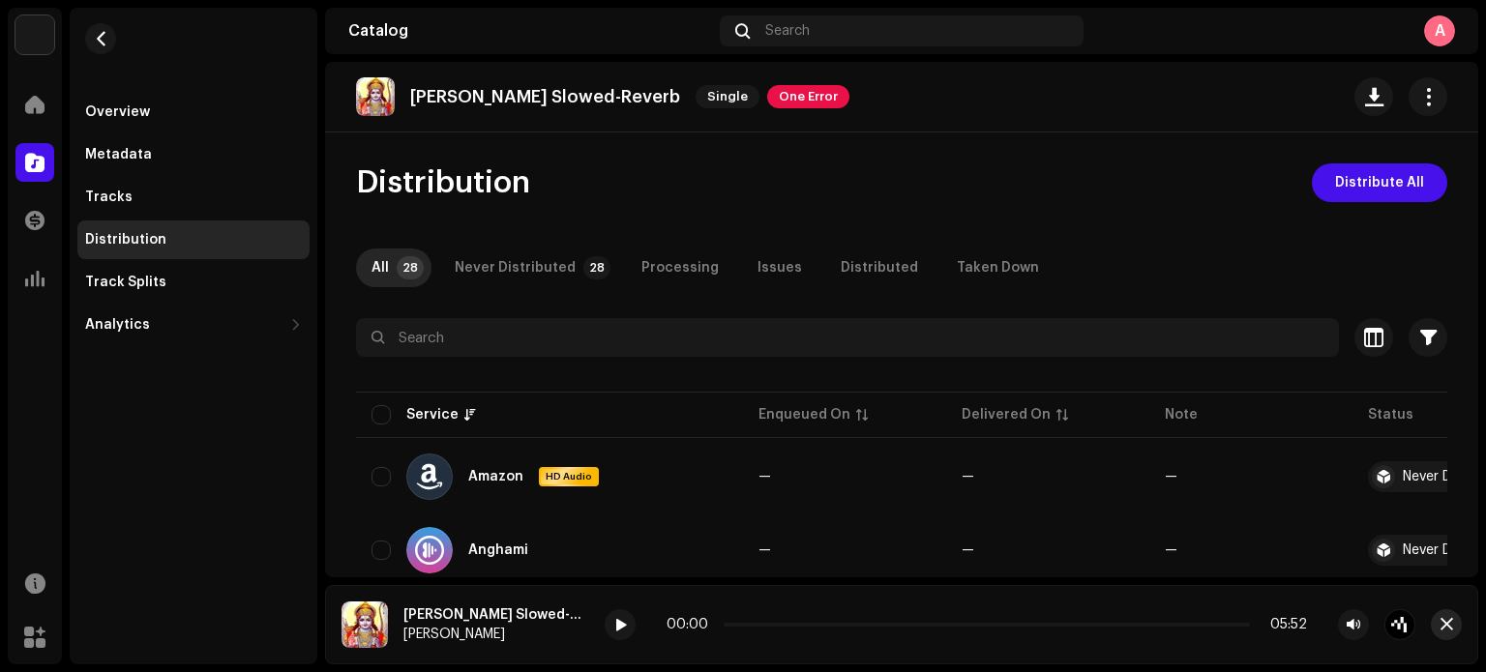
click at [1448, 618] on span "button" at bounding box center [1447, 624] width 13 height 15
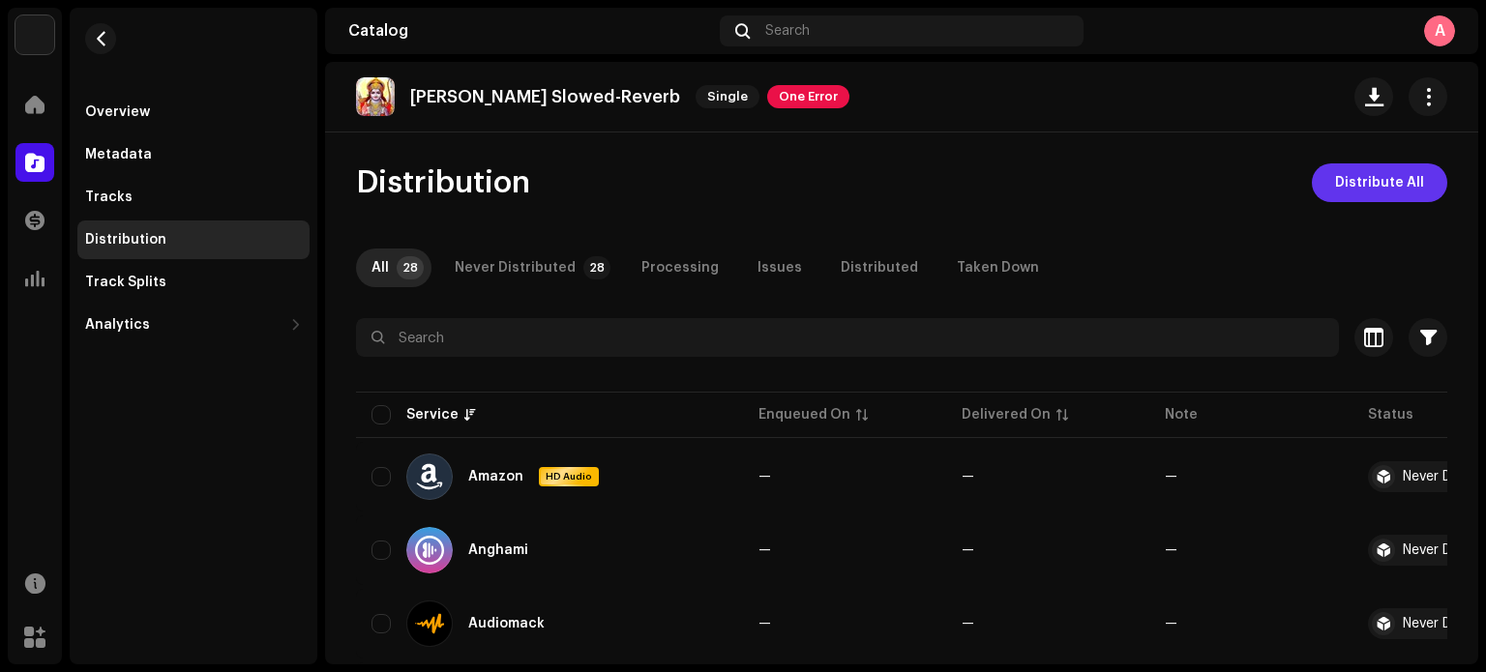
click at [1369, 189] on span "Distribute All" at bounding box center [1379, 183] width 89 height 39
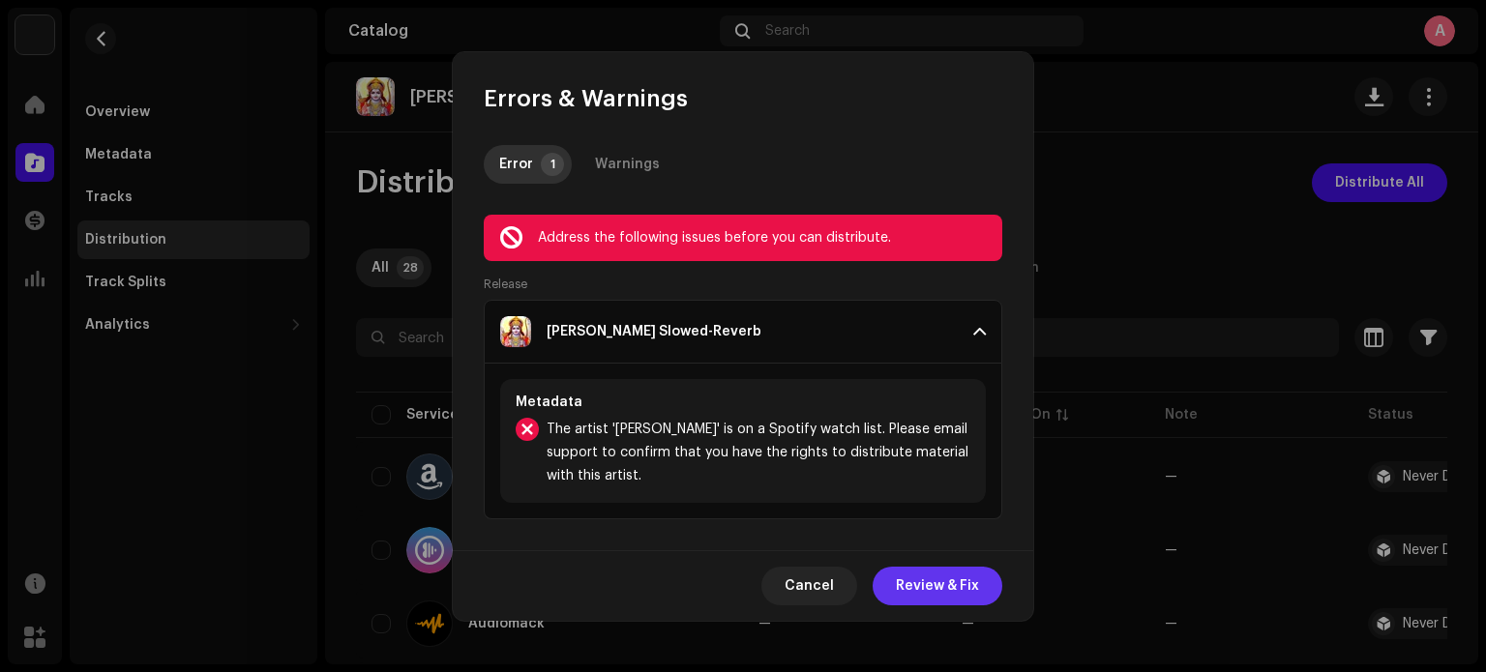
click at [934, 579] on span "Review & Fix" at bounding box center [937, 586] width 83 height 39
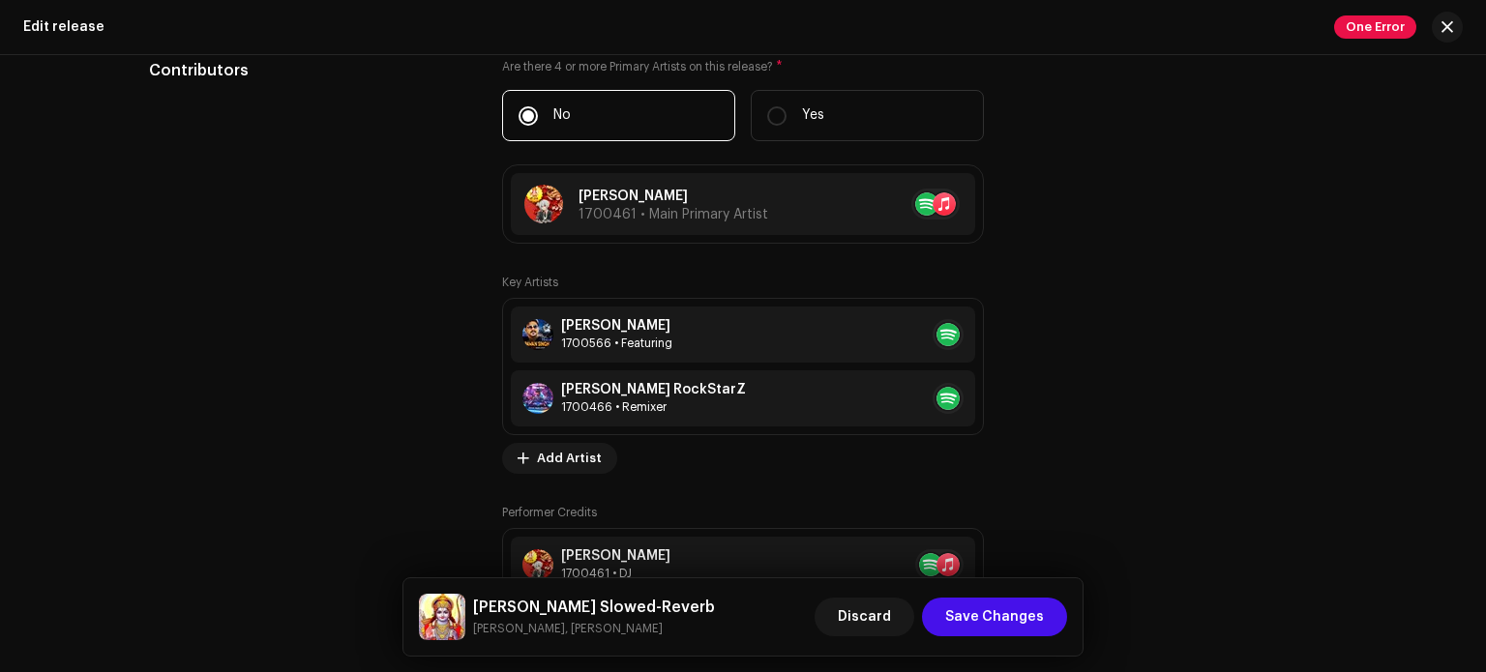
scroll to position [2330, 0]
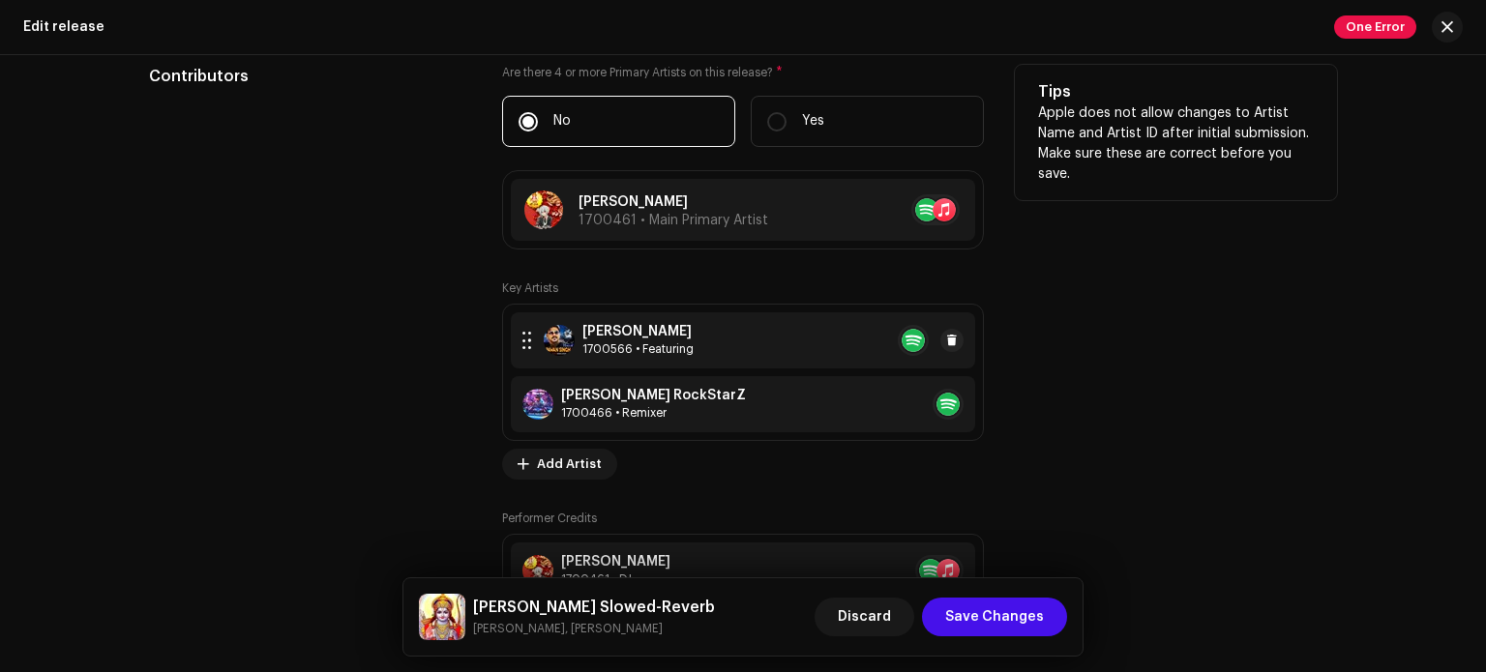
click at [739, 339] on div "Pawan Singh 1700566 • Featuring" at bounding box center [743, 341] width 464 height 56
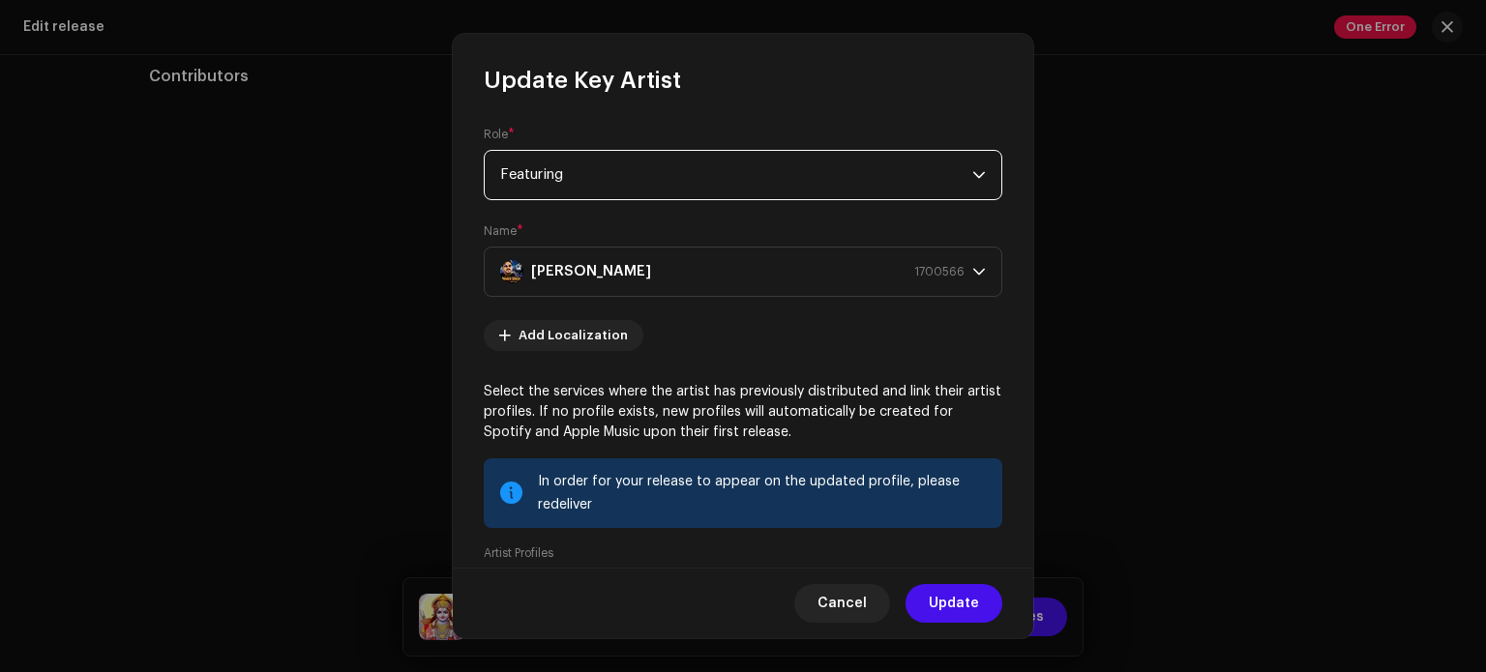
click at [723, 182] on span "Featuring" at bounding box center [736, 175] width 472 height 48
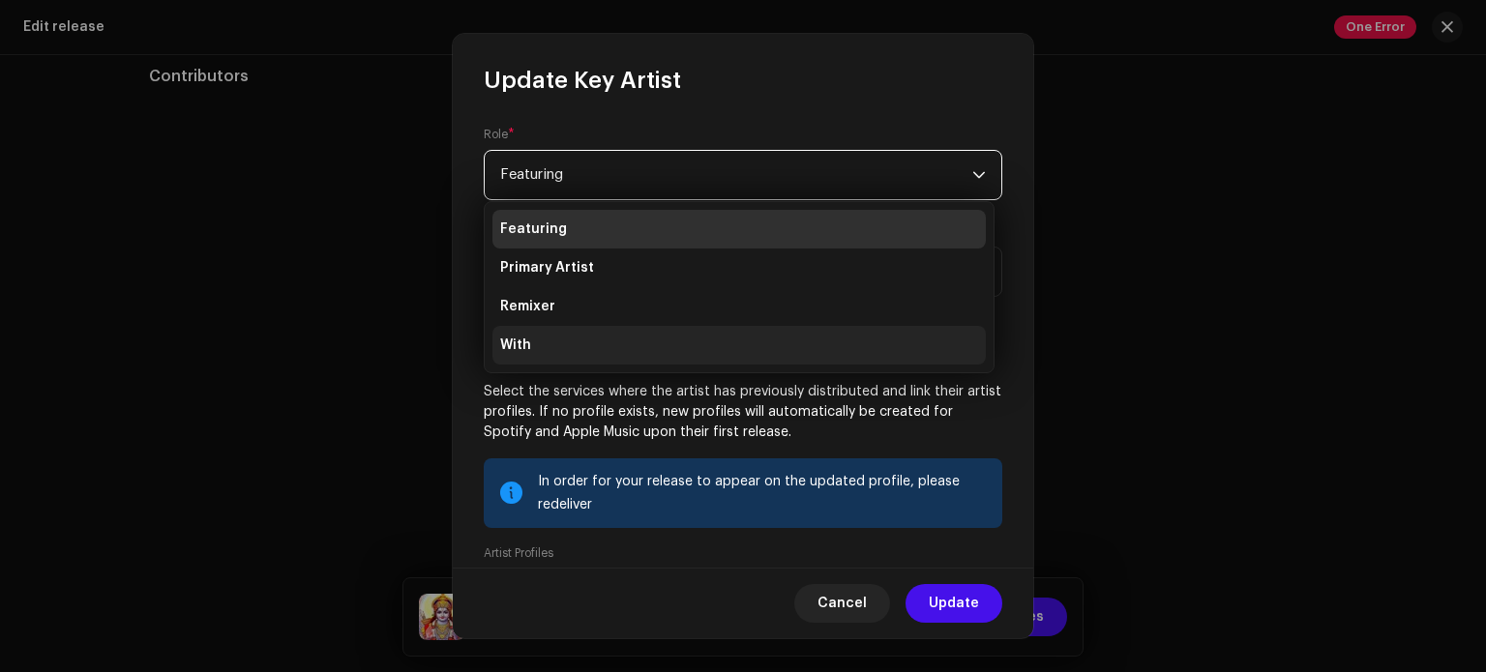
click at [639, 339] on li "With" at bounding box center [739, 345] width 493 height 39
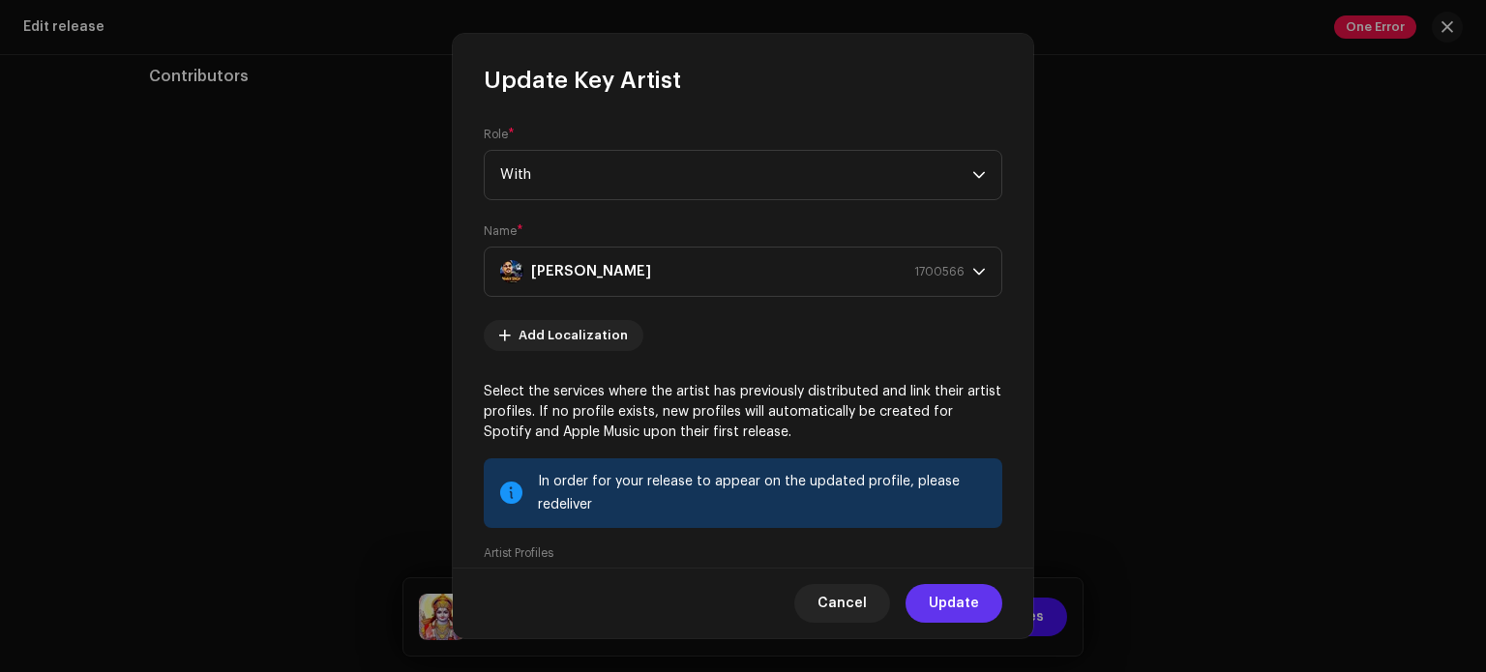
click at [951, 604] on span "Update" at bounding box center [954, 603] width 50 height 39
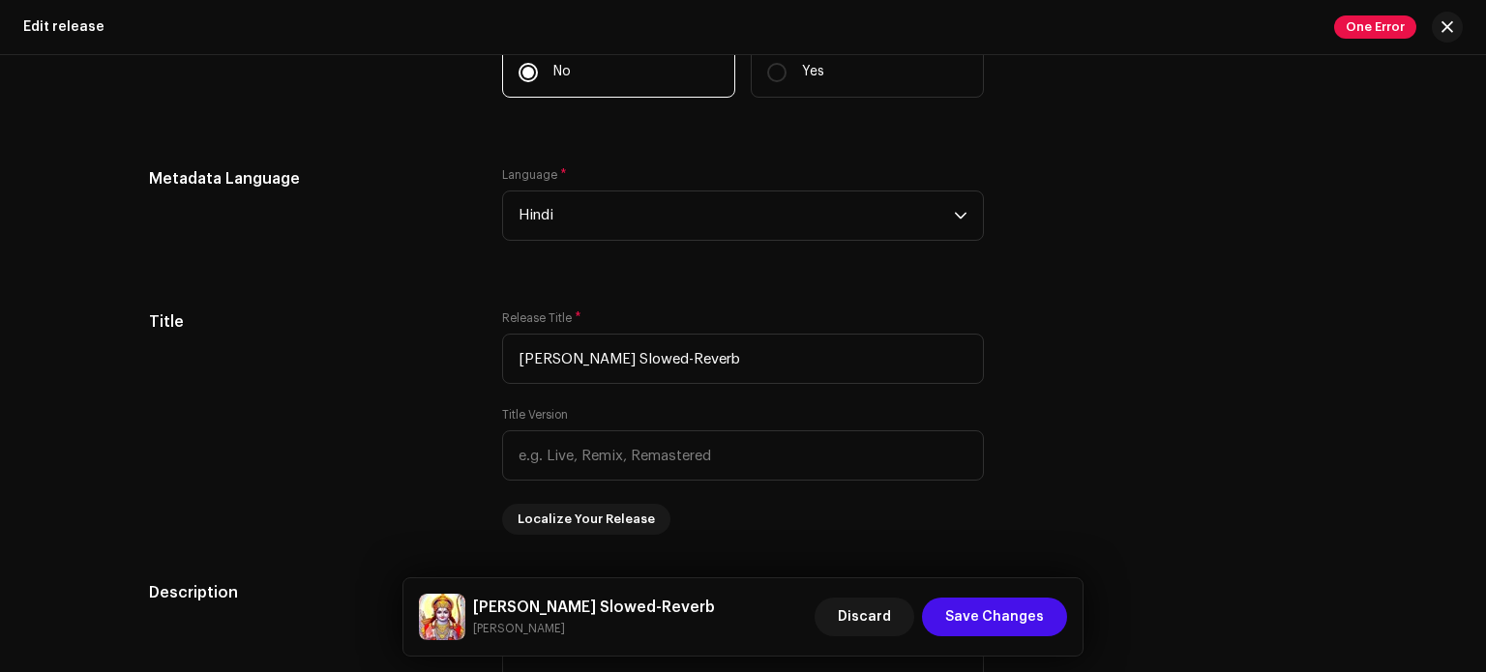
scroll to position [1545, 0]
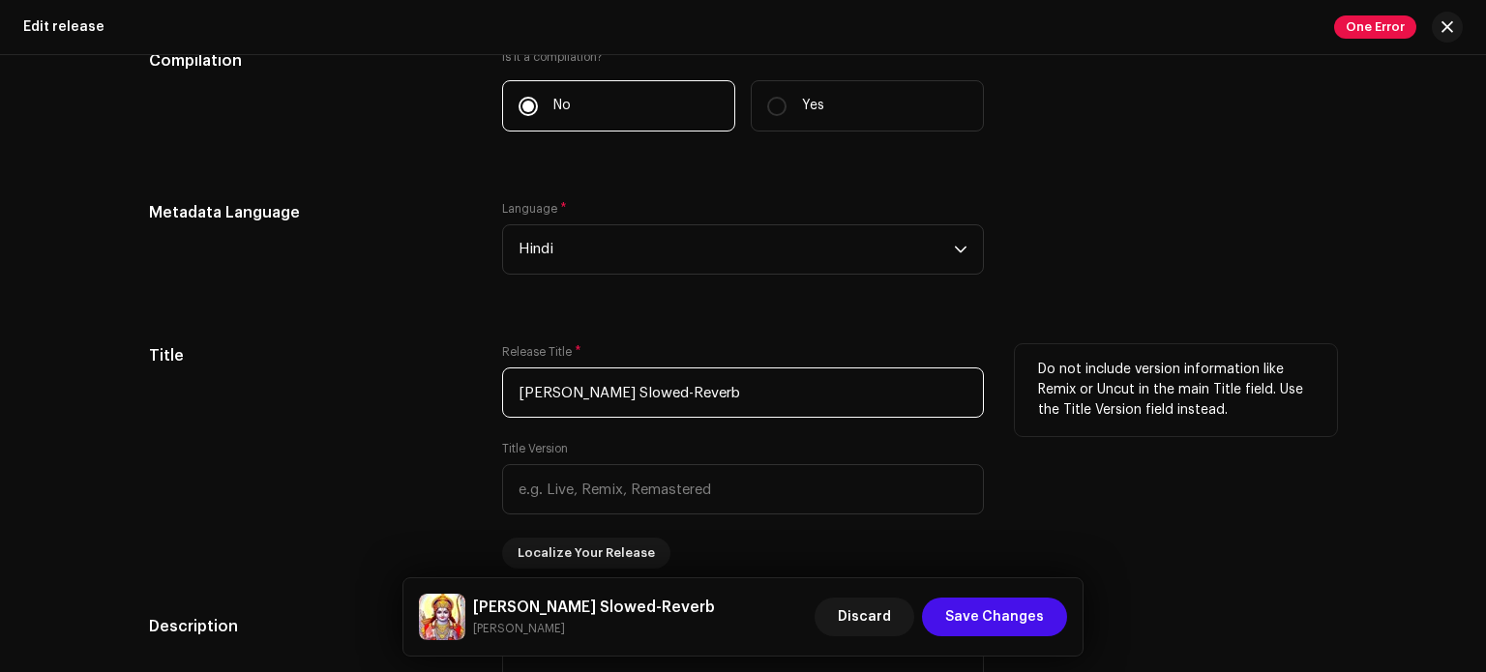
click at [530, 387] on input "[PERSON_NAME] Slowed-Reverb" at bounding box center [743, 393] width 482 height 50
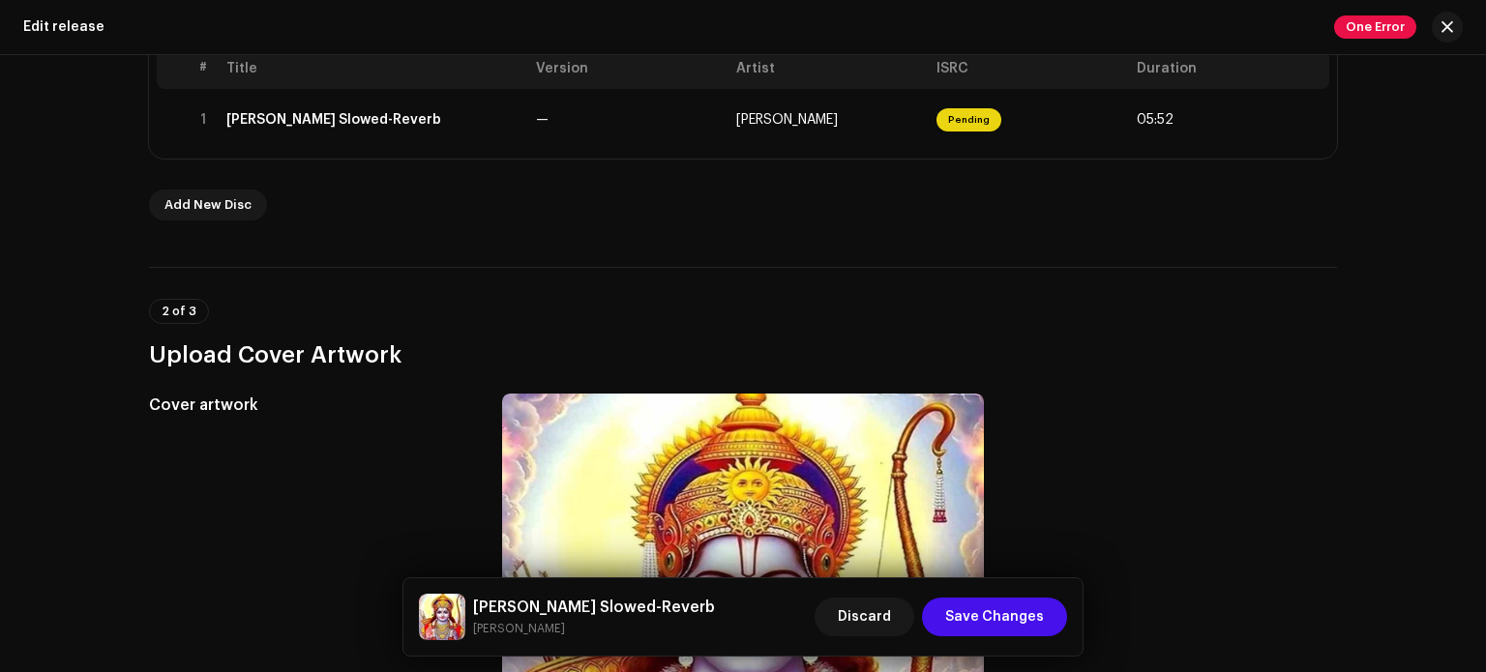
scroll to position [361, 0]
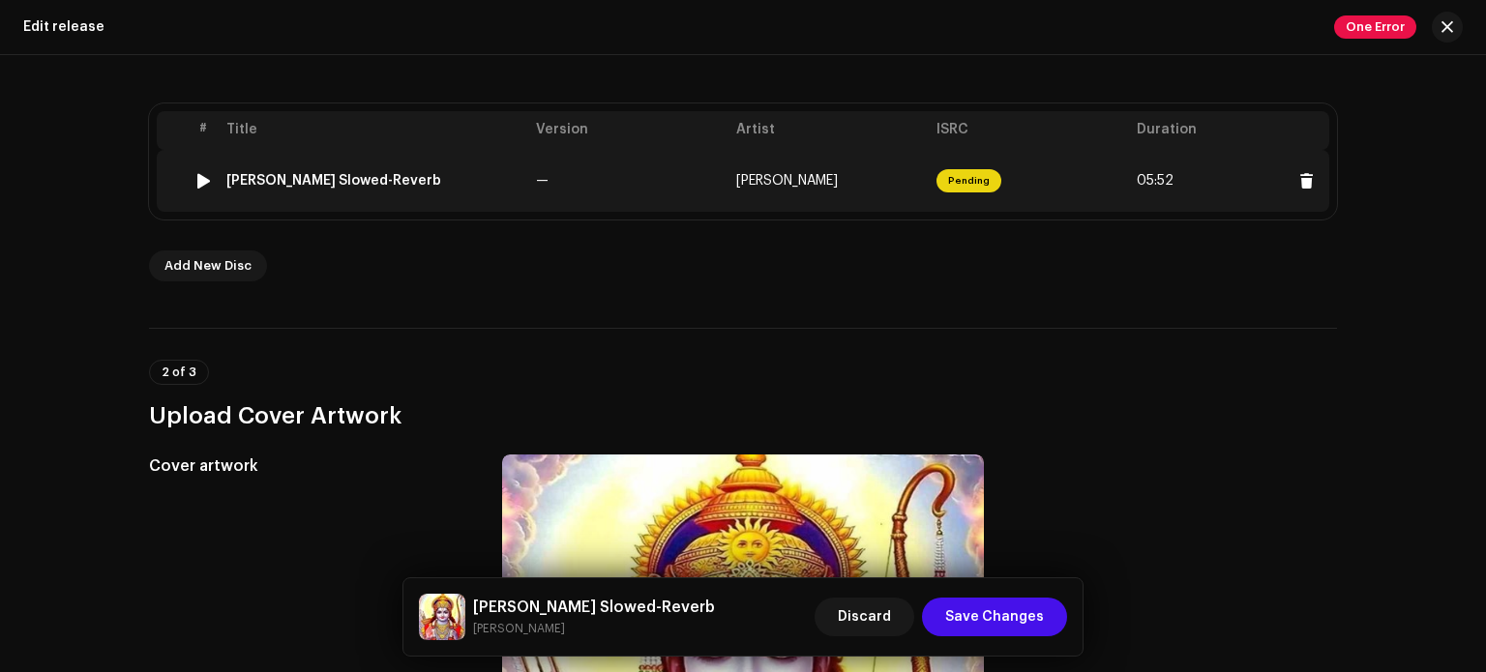
type input "[PERSON_NAME] Slowed-Reverb"
click at [623, 181] on td "—" at bounding box center [628, 181] width 200 height 62
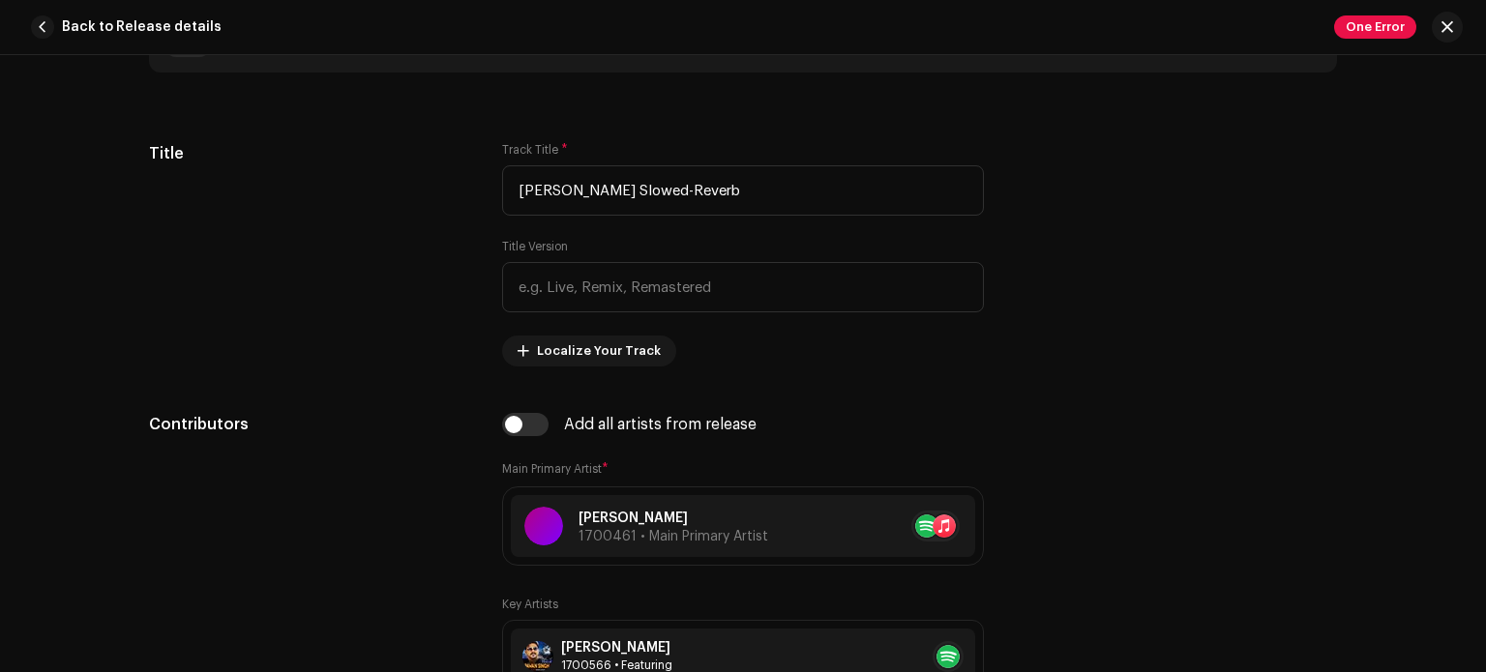
scroll to position [855, 0]
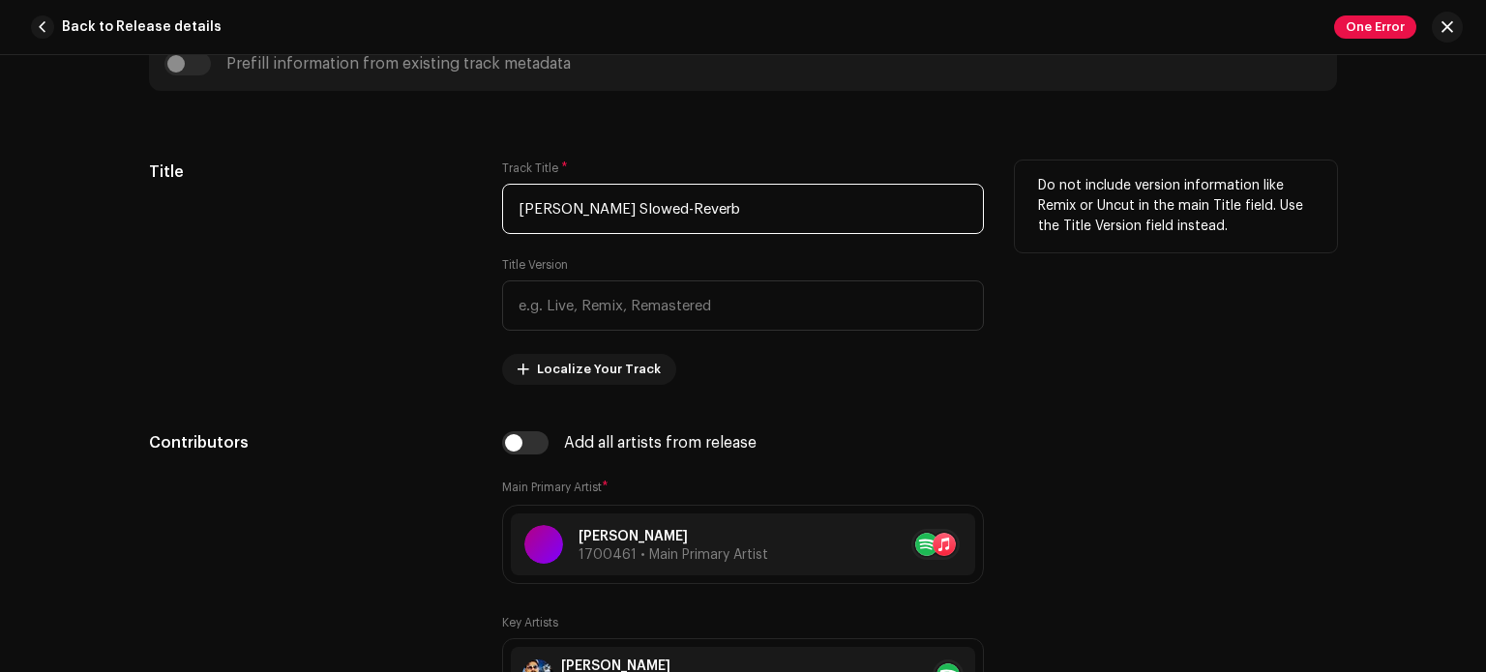
click at [534, 202] on input "[PERSON_NAME] Slowed-Reverb" at bounding box center [743, 209] width 482 height 50
click at [529, 202] on input "[PERSON_NAME] Slowed-Reverb" at bounding box center [743, 209] width 482 height 50
click at [533, 202] on input "[PERSON_NAME] Slowed-Reverb" at bounding box center [743, 209] width 482 height 50
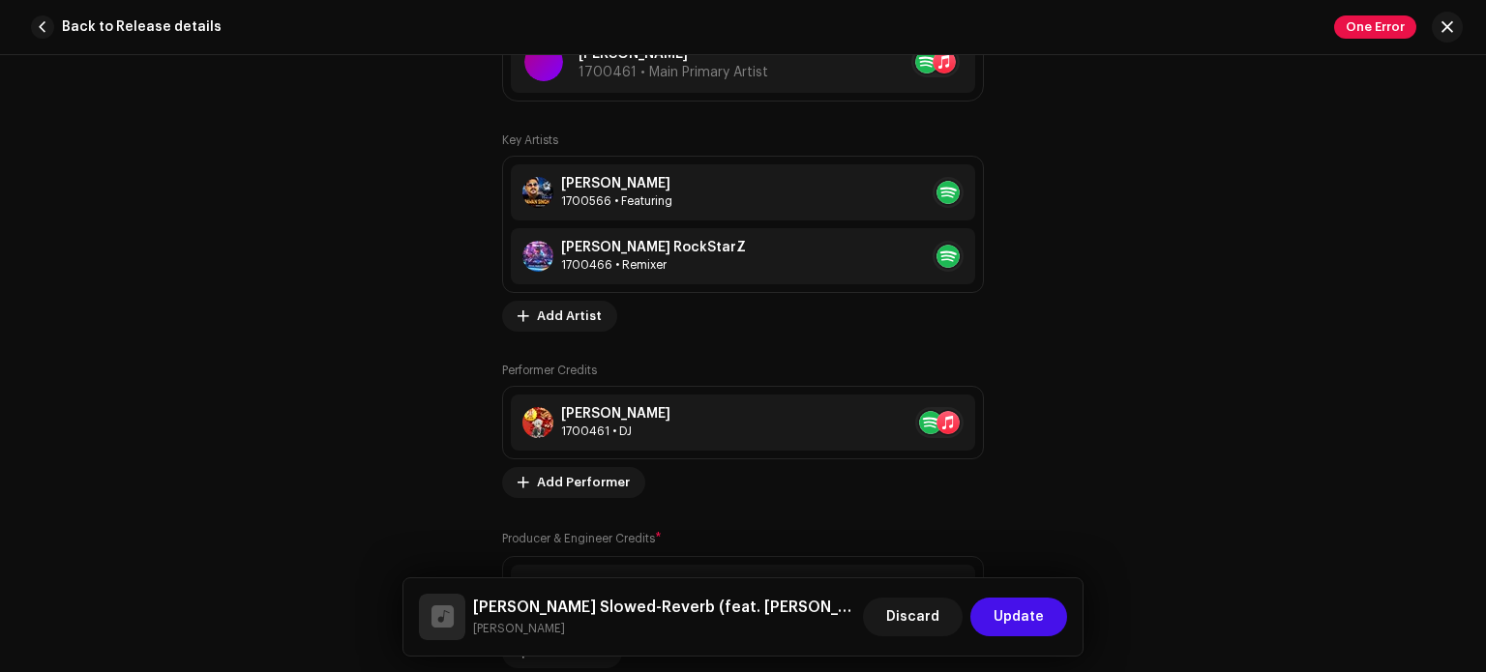
scroll to position [1326, 0]
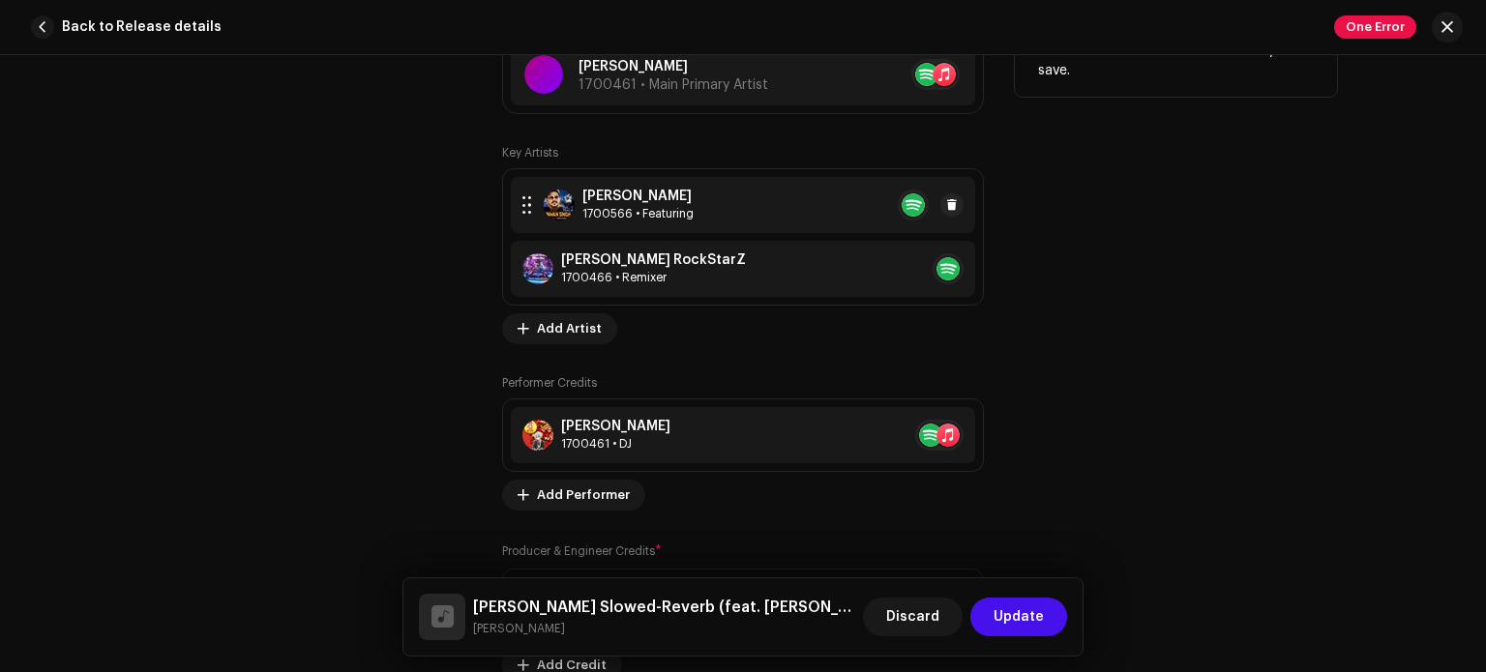
type input "[PERSON_NAME] Slowed-Reverb"
click at [745, 218] on div "Pawan Singh 1700566 • Featuring" at bounding box center [743, 205] width 464 height 56
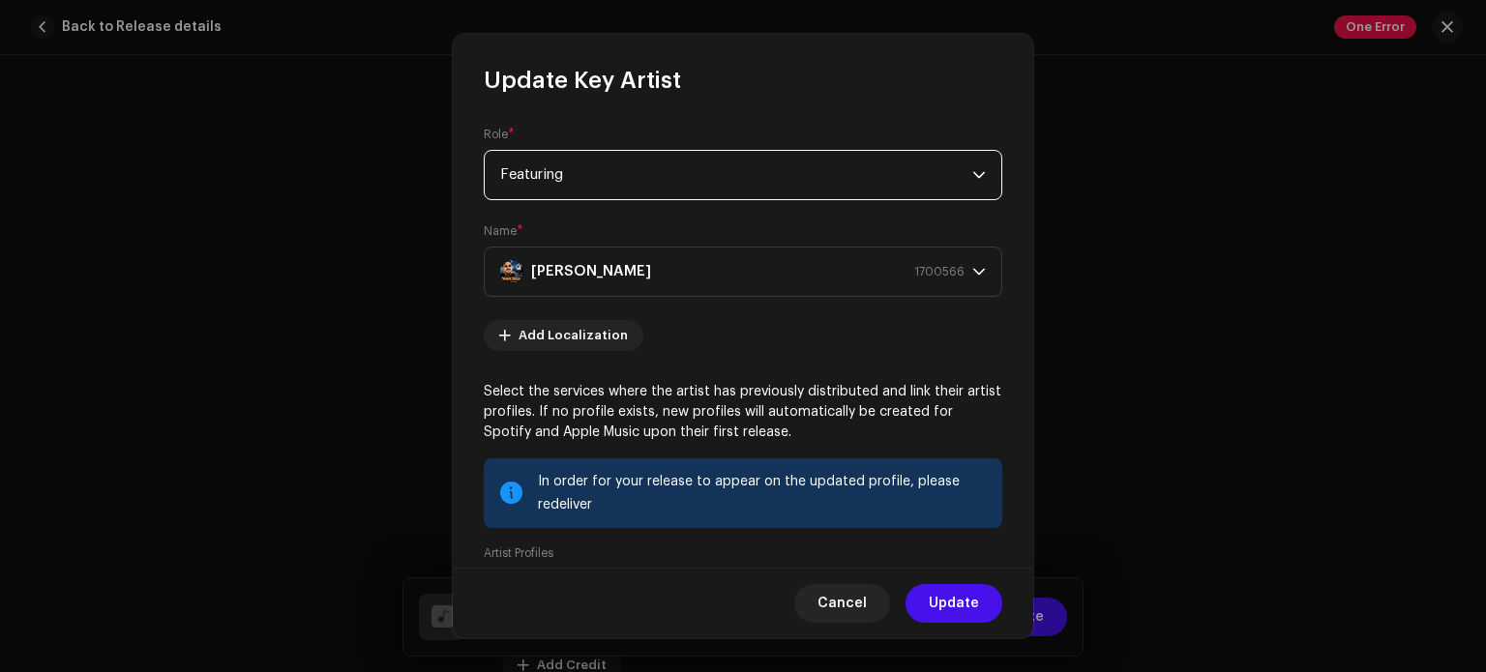
click at [739, 181] on span "Featuring" at bounding box center [736, 175] width 472 height 48
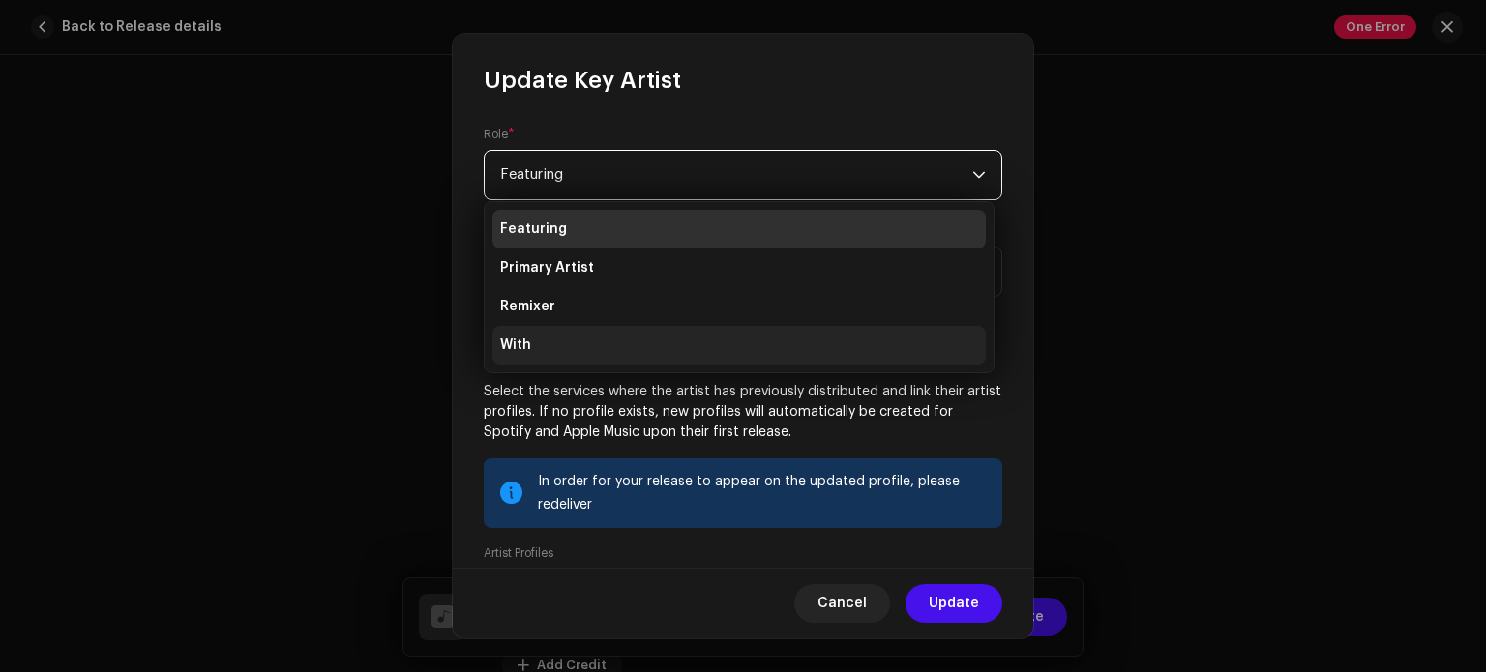
click at [620, 347] on li "With" at bounding box center [739, 345] width 493 height 39
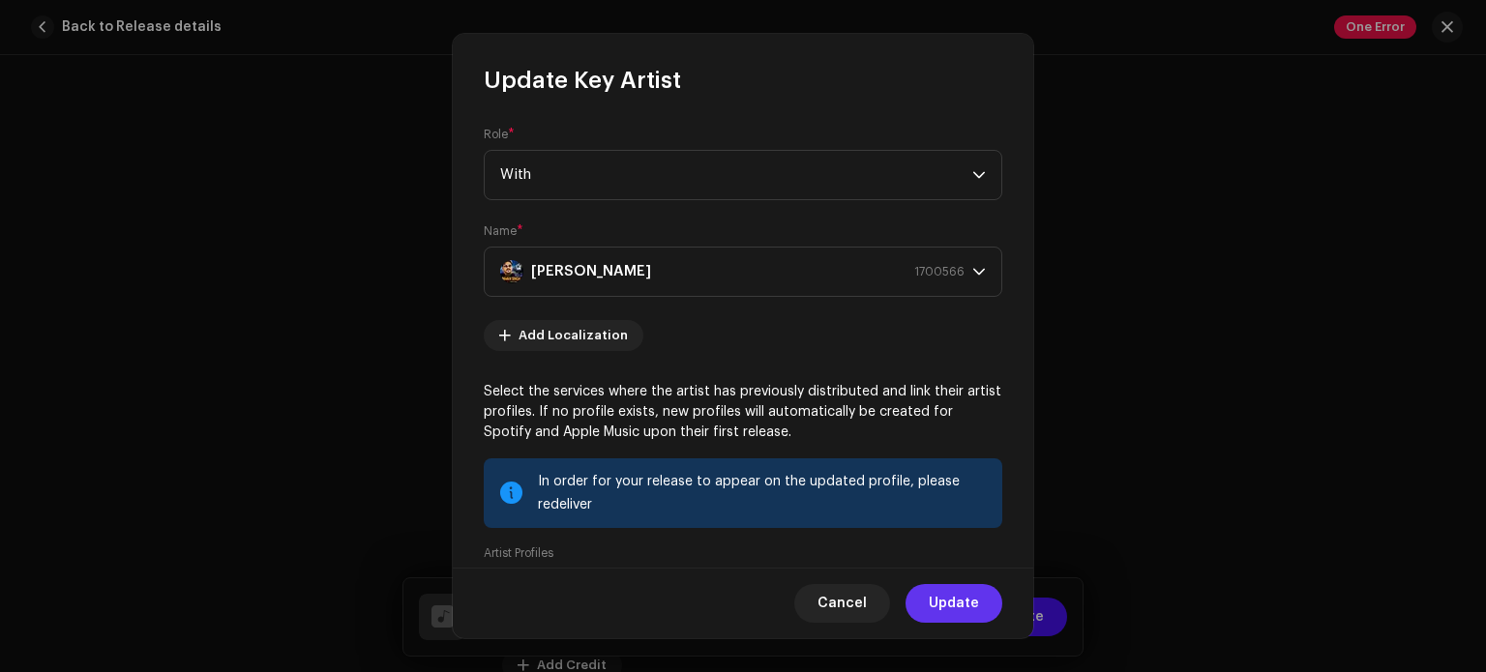
click at [958, 600] on span "Update" at bounding box center [954, 603] width 50 height 39
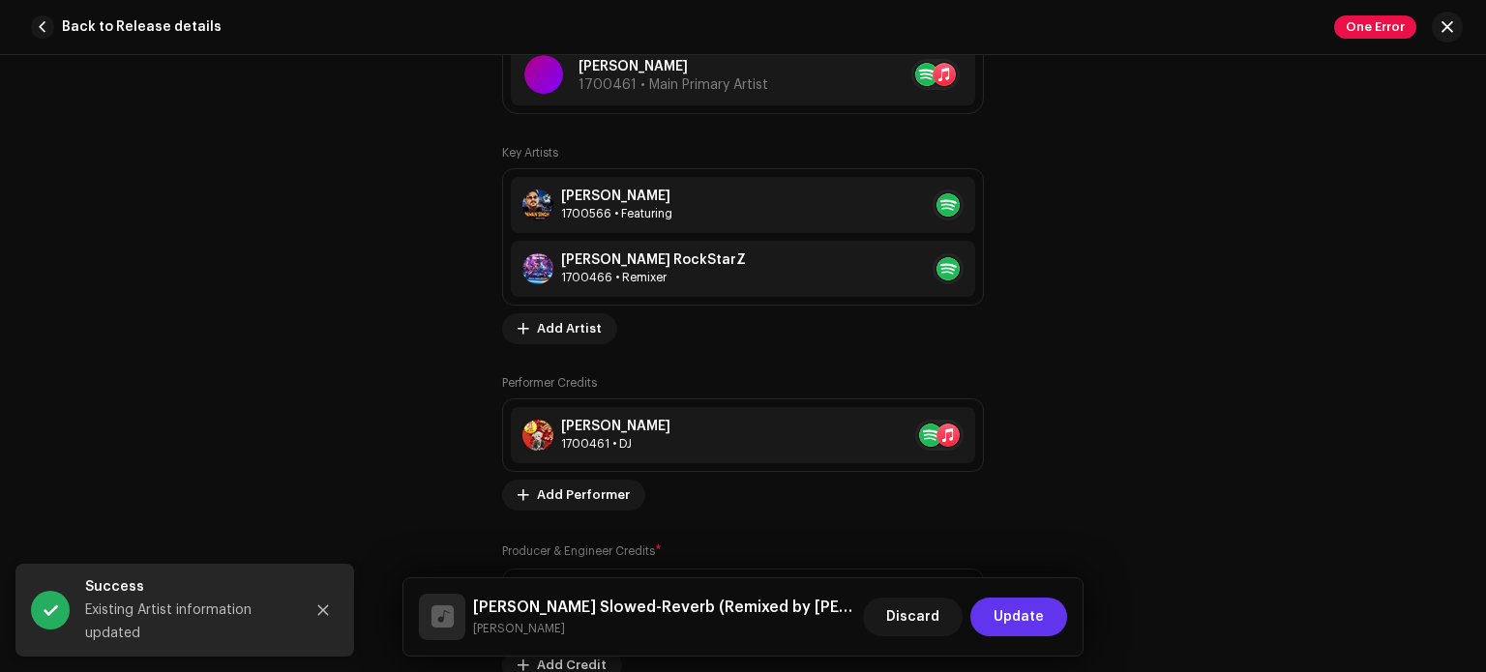
click at [1025, 612] on span "Update" at bounding box center [1019, 617] width 50 height 39
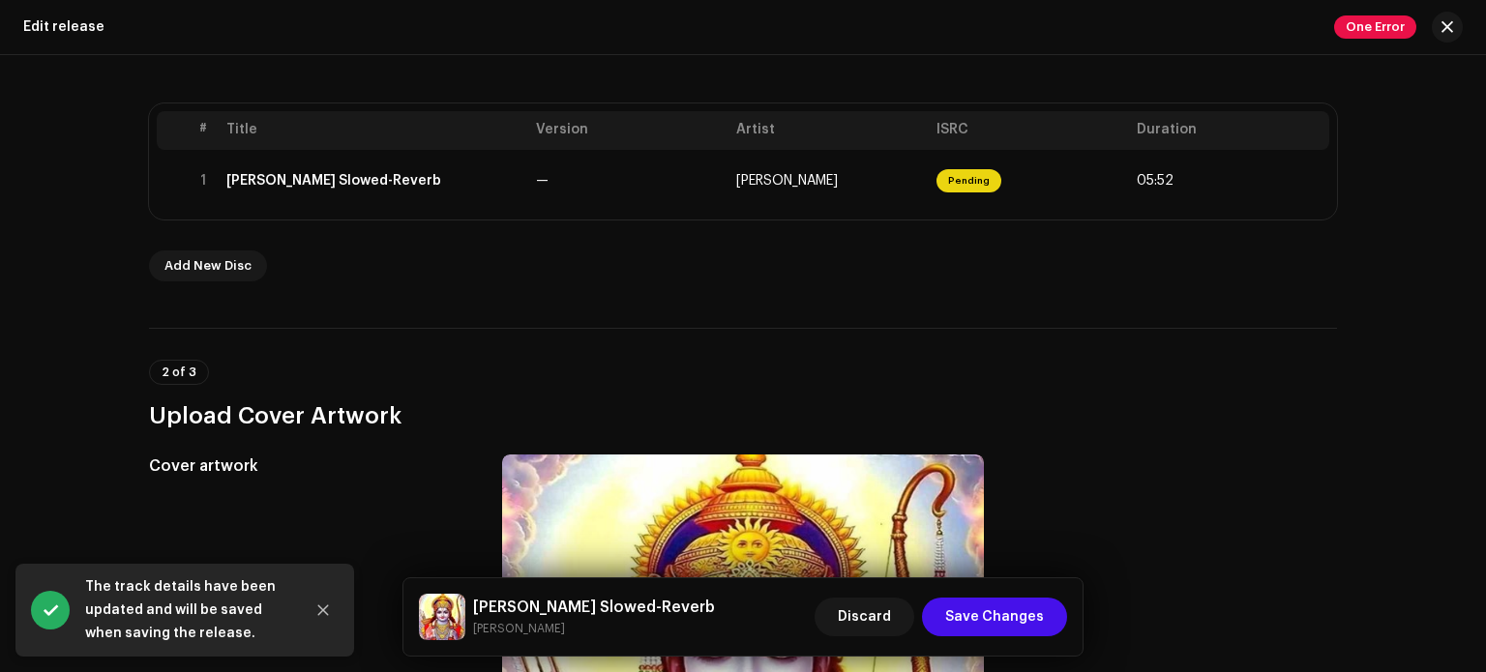
click at [1025, 612] on span "Save Changes" at bounding box center [994, 617] width 99 height 39
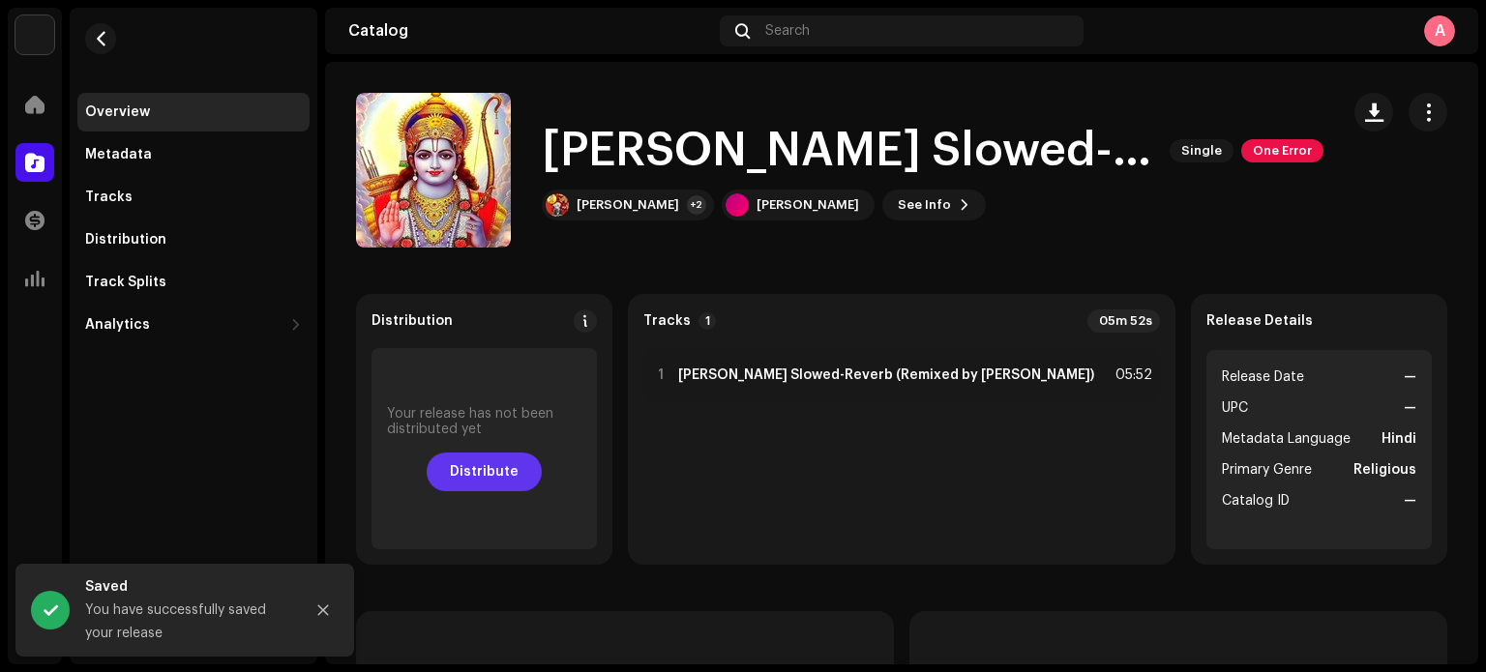
click at [518, 463] on span "Distribute" at bounding box center [484, 472] width 69 height 39
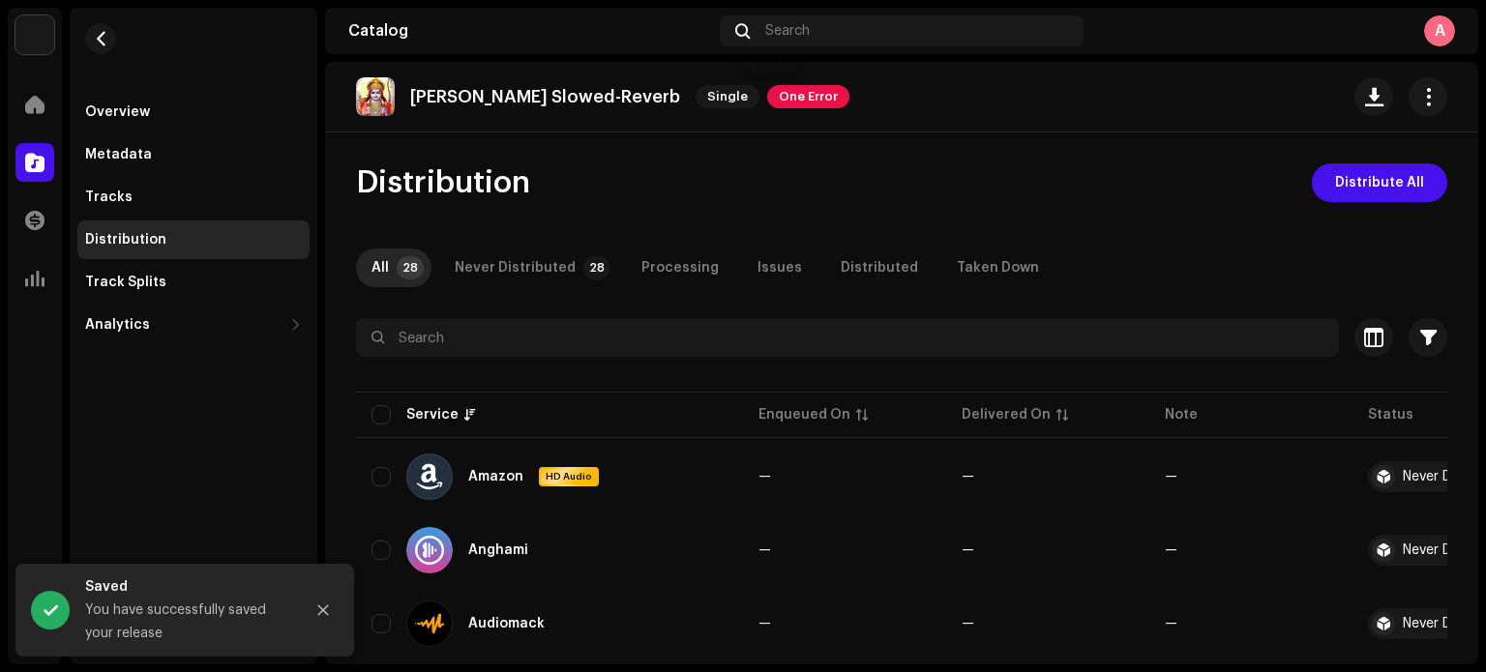
click at [778, 105] on span "One Error" at bounding box center [808, 96] width 82 height 23
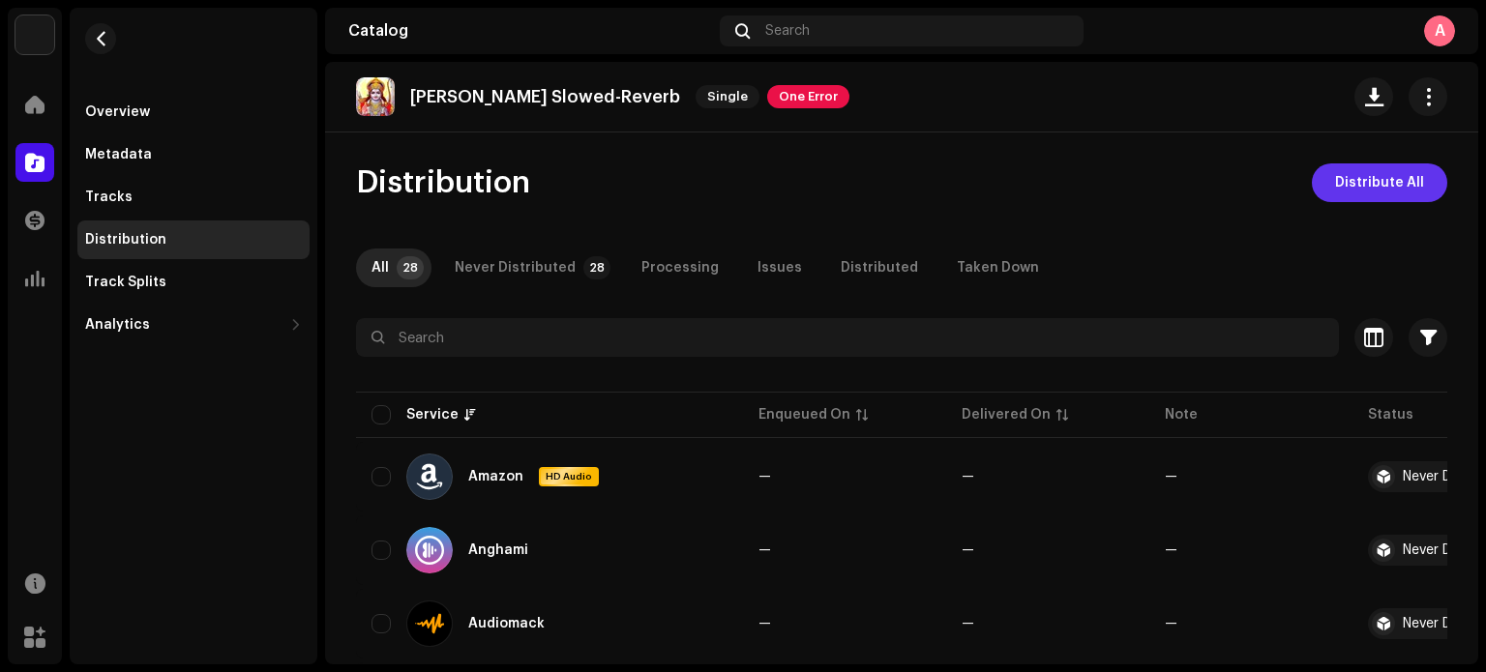
click at [1381, 187] on span "Distribute All" at bounding box center [1379, 183] width 89 height 39
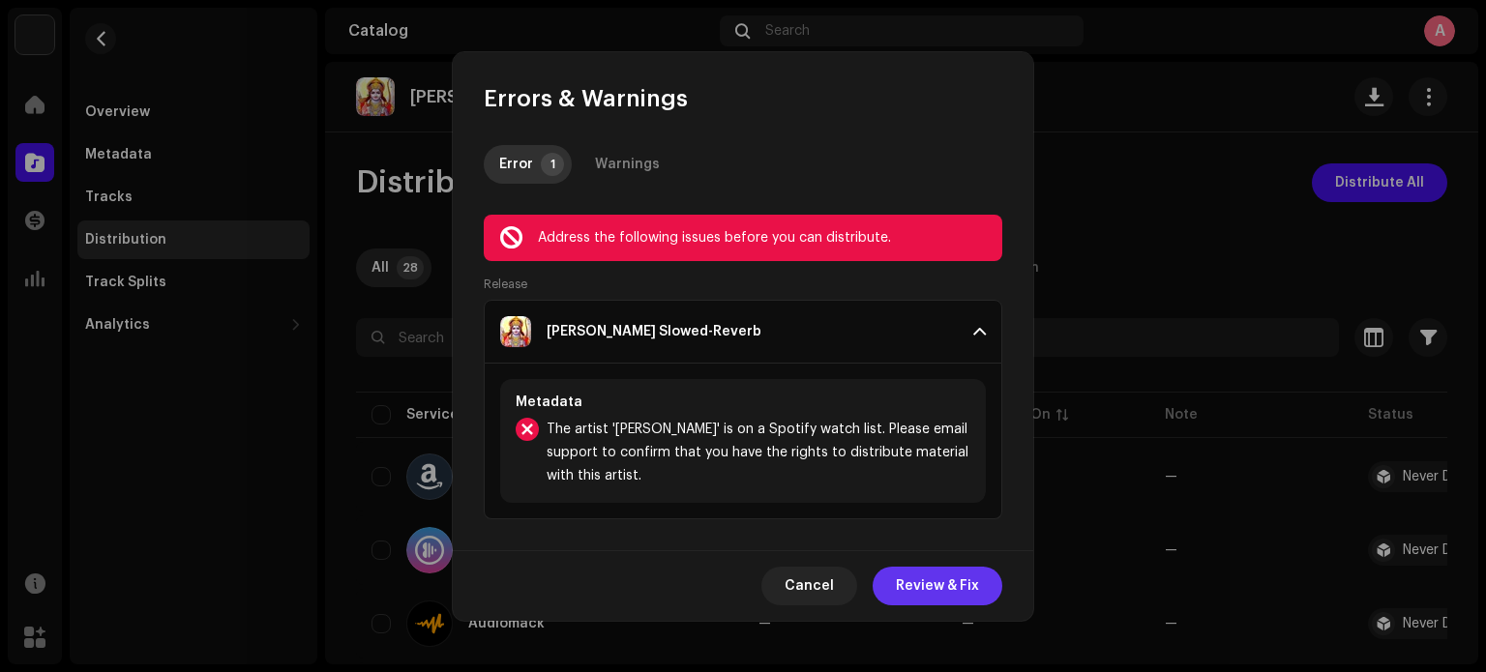
click at [947, 594] on span "Review & Fix" at bounding box center [937, 586] width 83 height 39
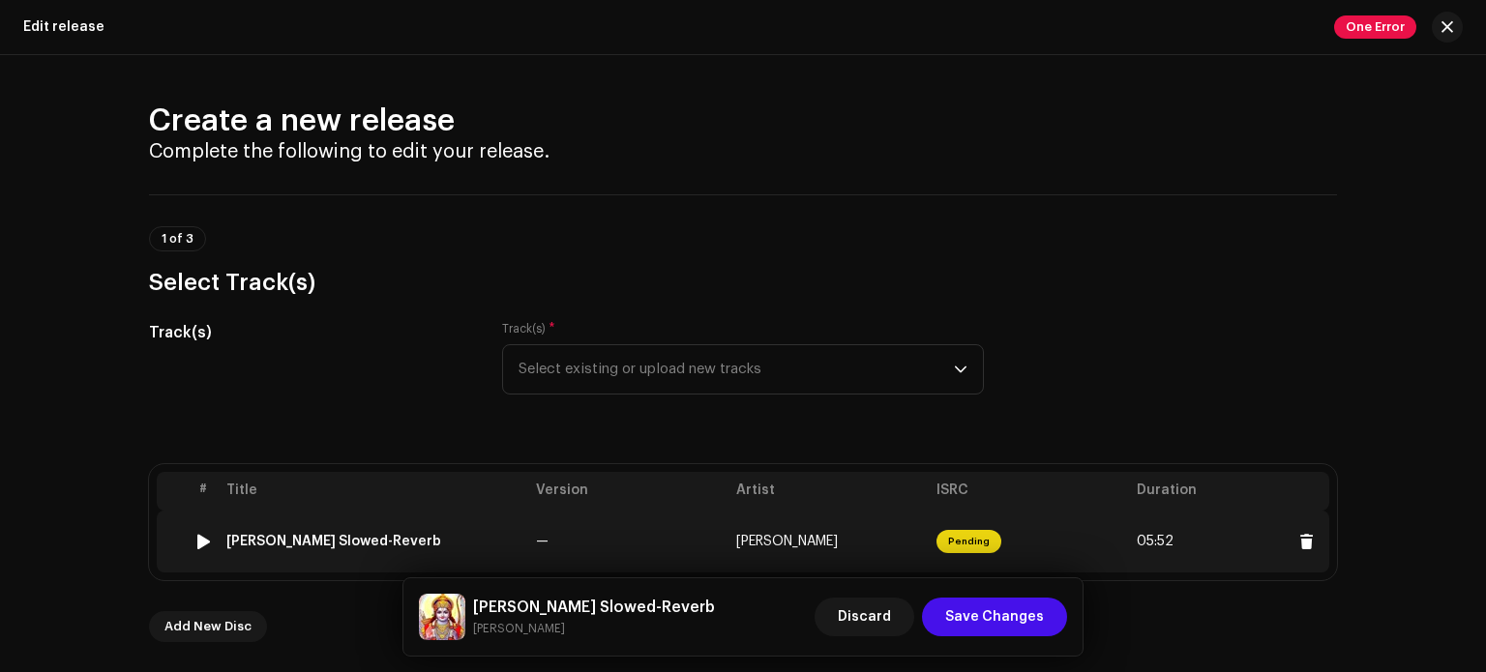
click at [333, 545] on div "[PERSON_NAME] Slowed-Reverb" at bounding box center [333, 541] width 215 height 15
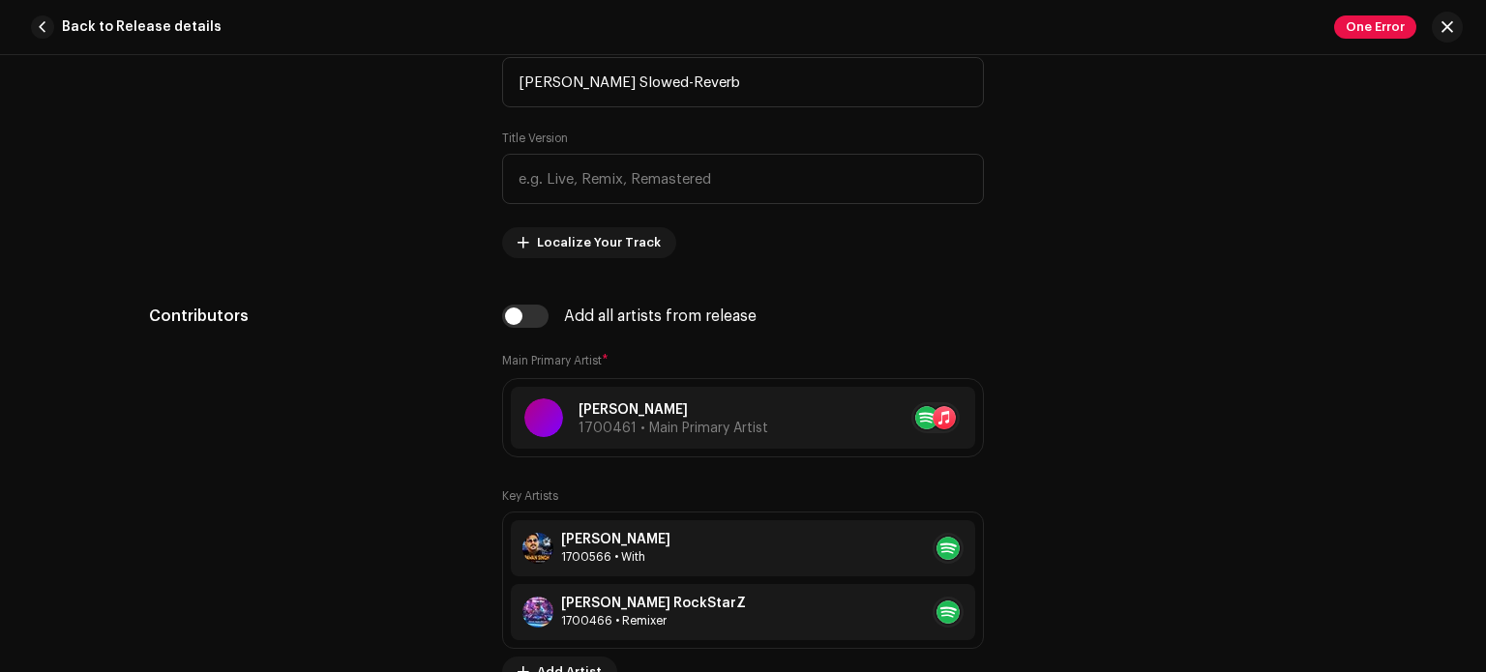
scroll to position [1049, 0]
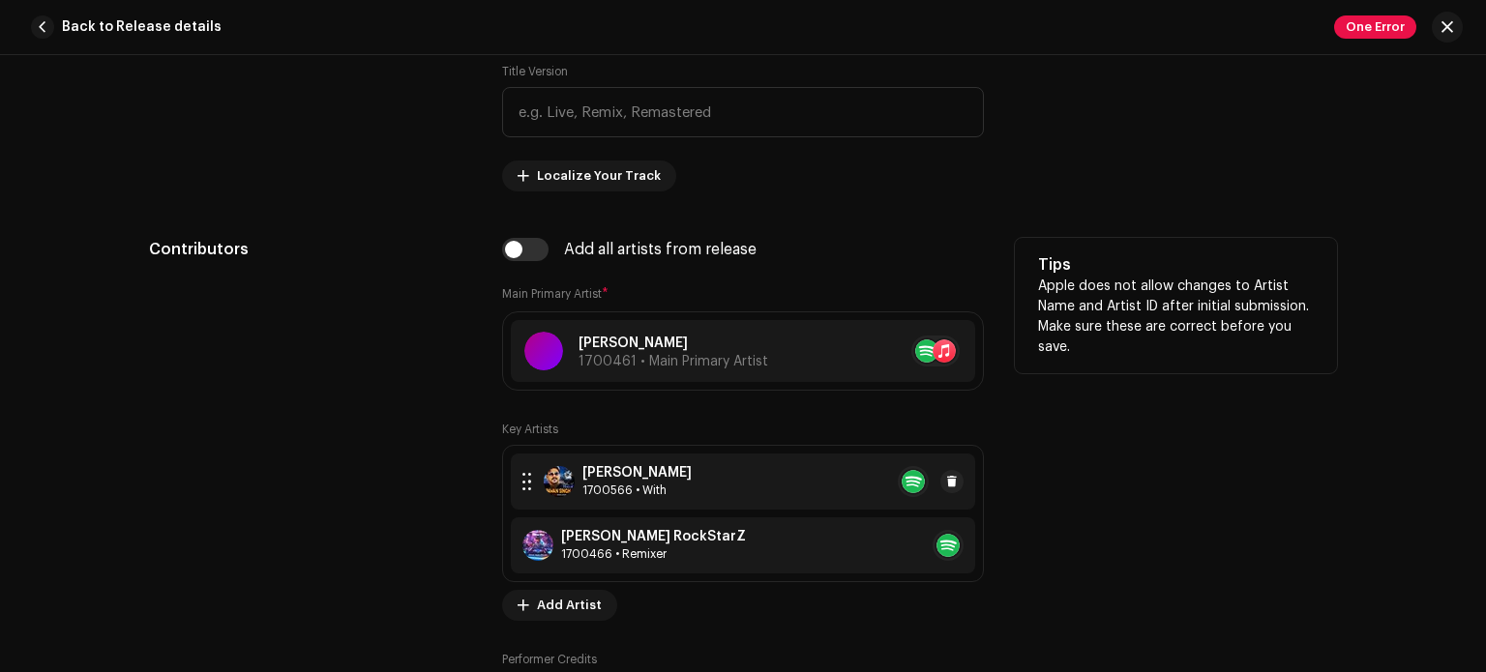
click at [843, 464] on div "Pawan Singh 1700566 • With" at bounding box center [743, 482] width 464 height 56
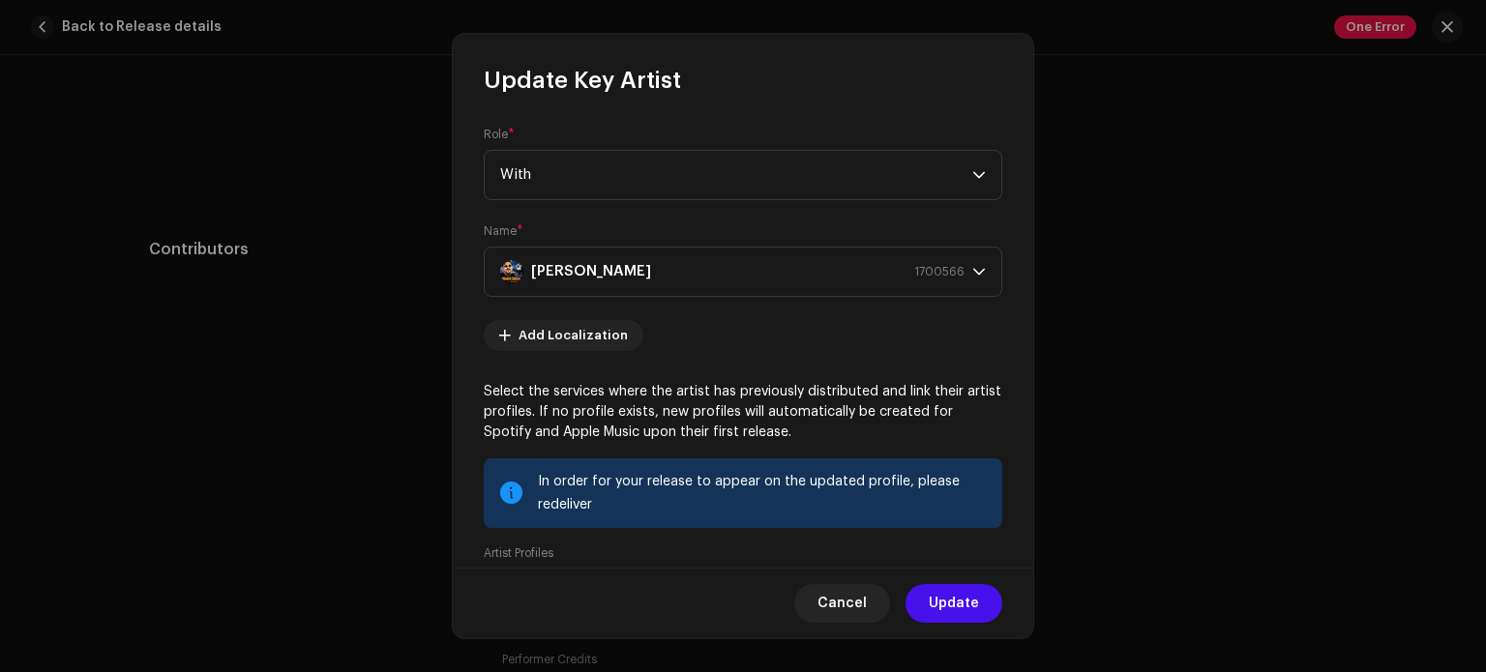
click at [754, 177] on span "With" at bounding box center [736, 175] width 472 height 48
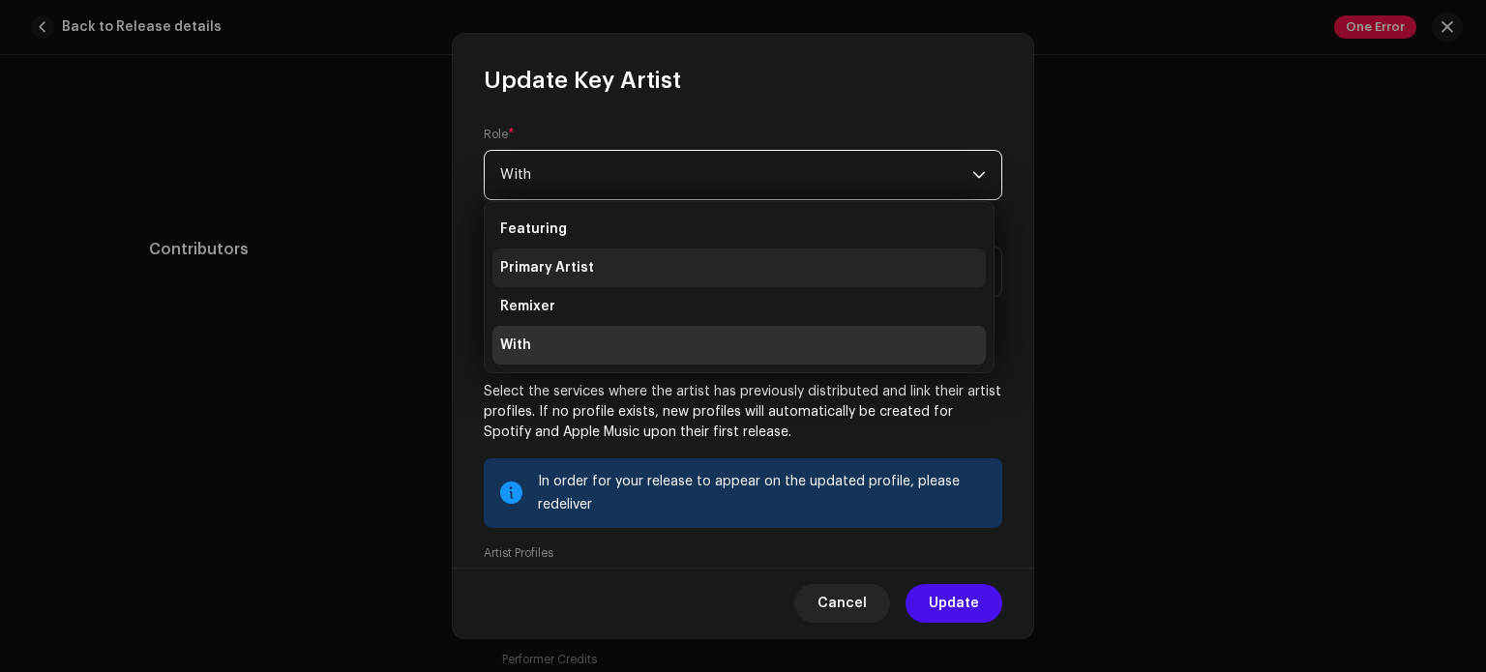
click at [696, 285] on li "Primary Artist" at bounding box center [739, 268] width 493 height 39
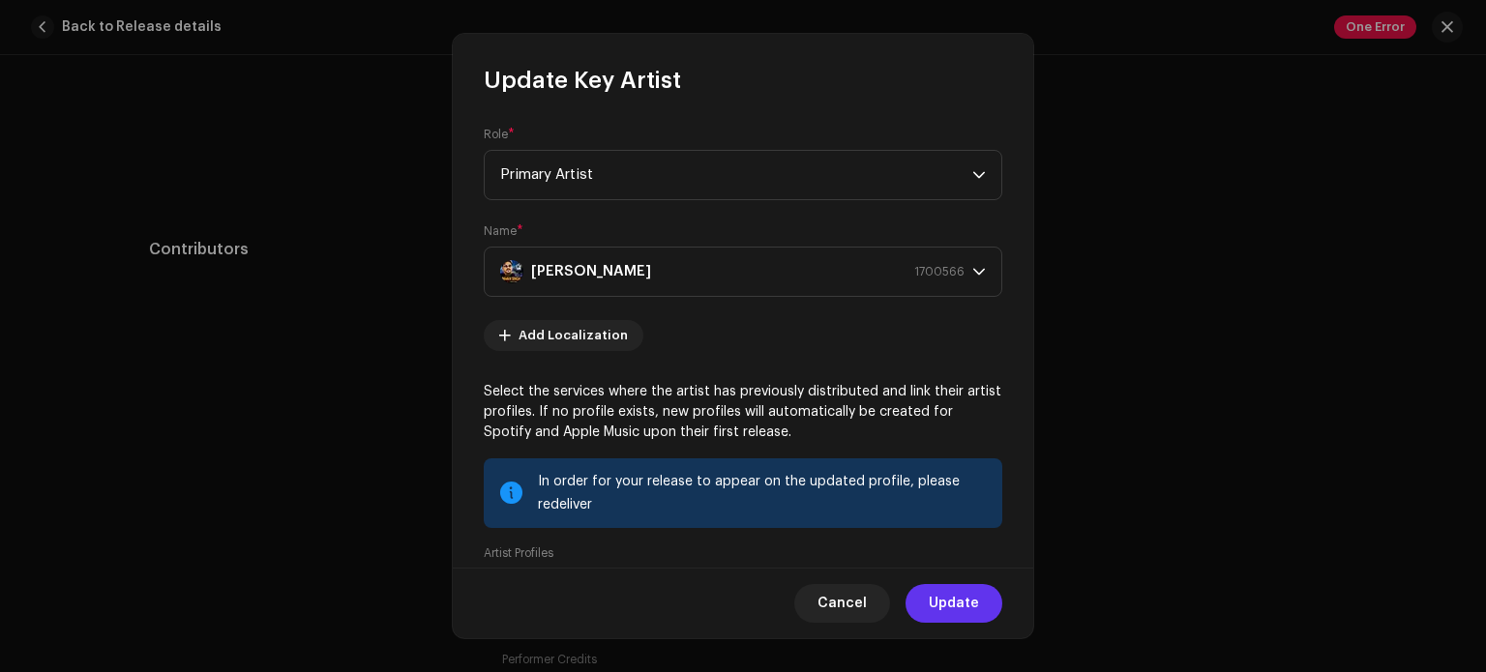
click at [958, 603] on span "Update" at bounding box center [954, 603] width 50 height 39
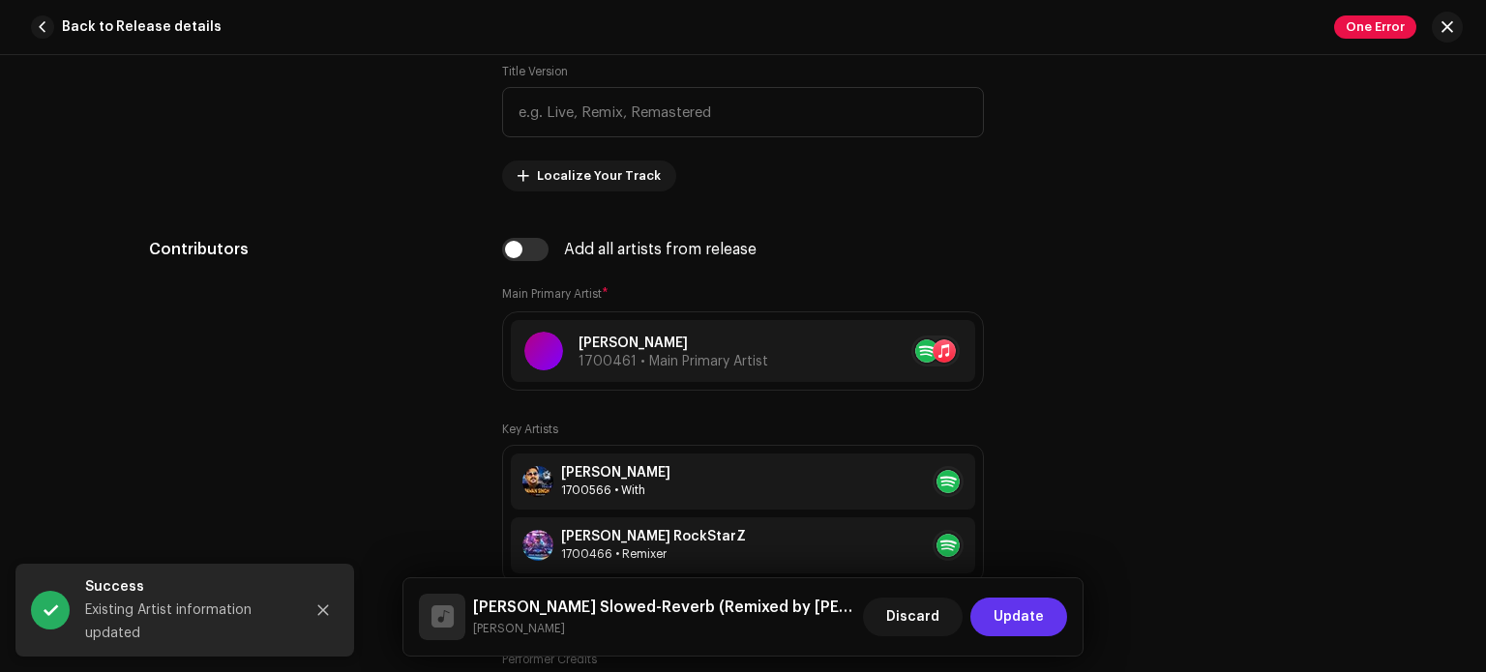
click at [1045, 623] on button "Update" at bounding box center [1018, 617] width 97 height 39
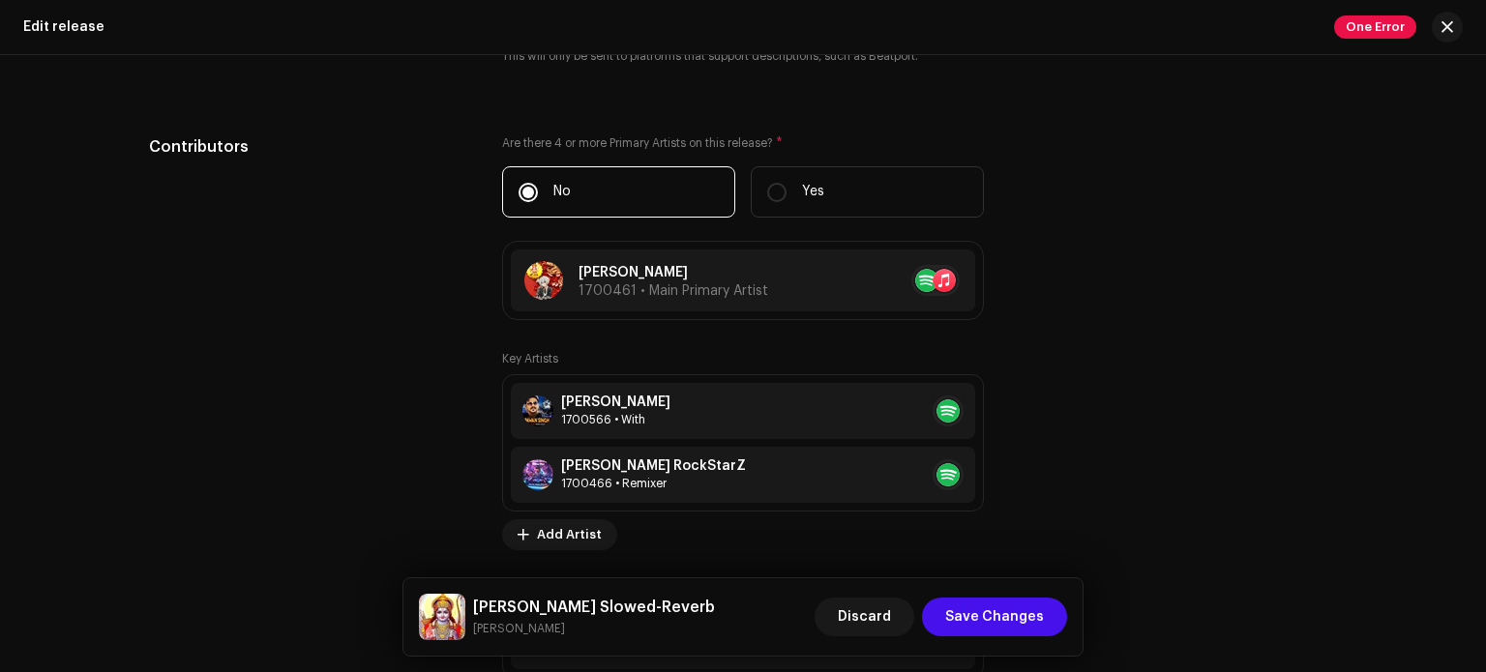
scroll to position [2171, 0]
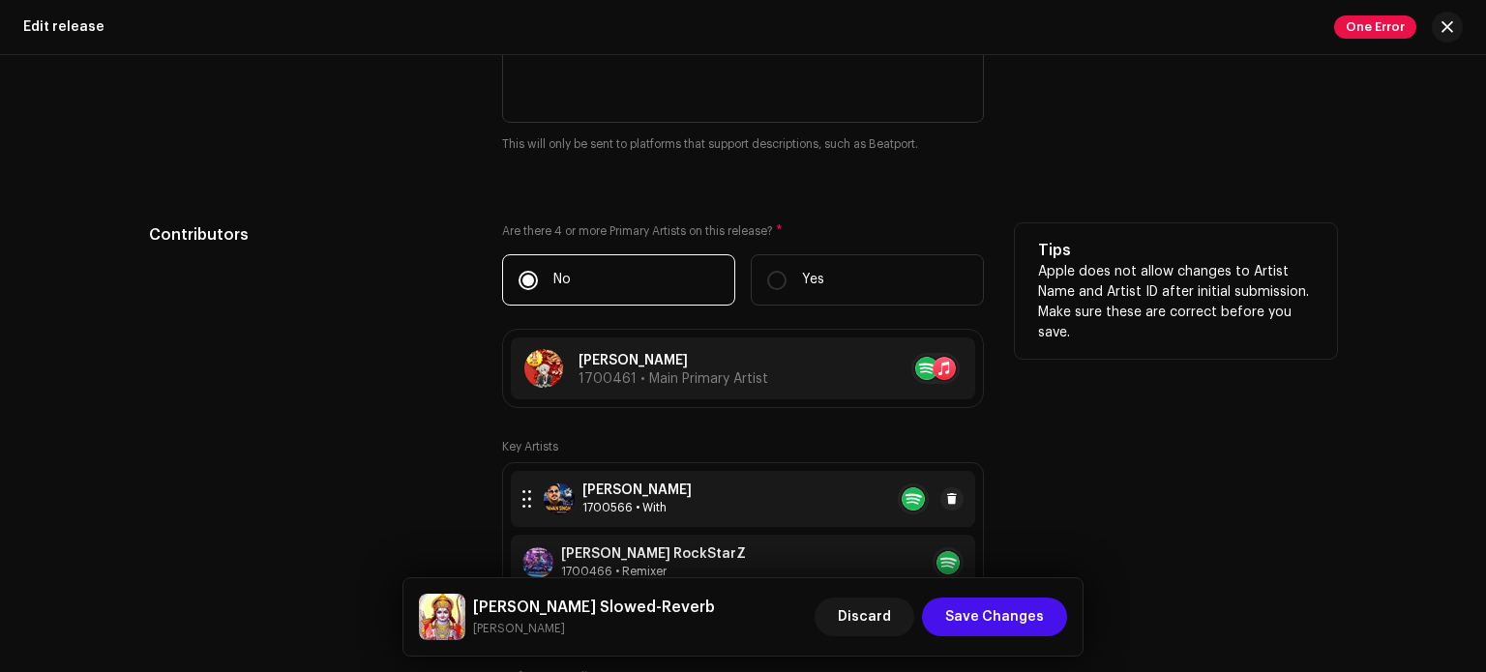
click at [824, 502] on div "Pawan Singh 1700566 • With" at bounding box center [743, 499] width 464 height 56
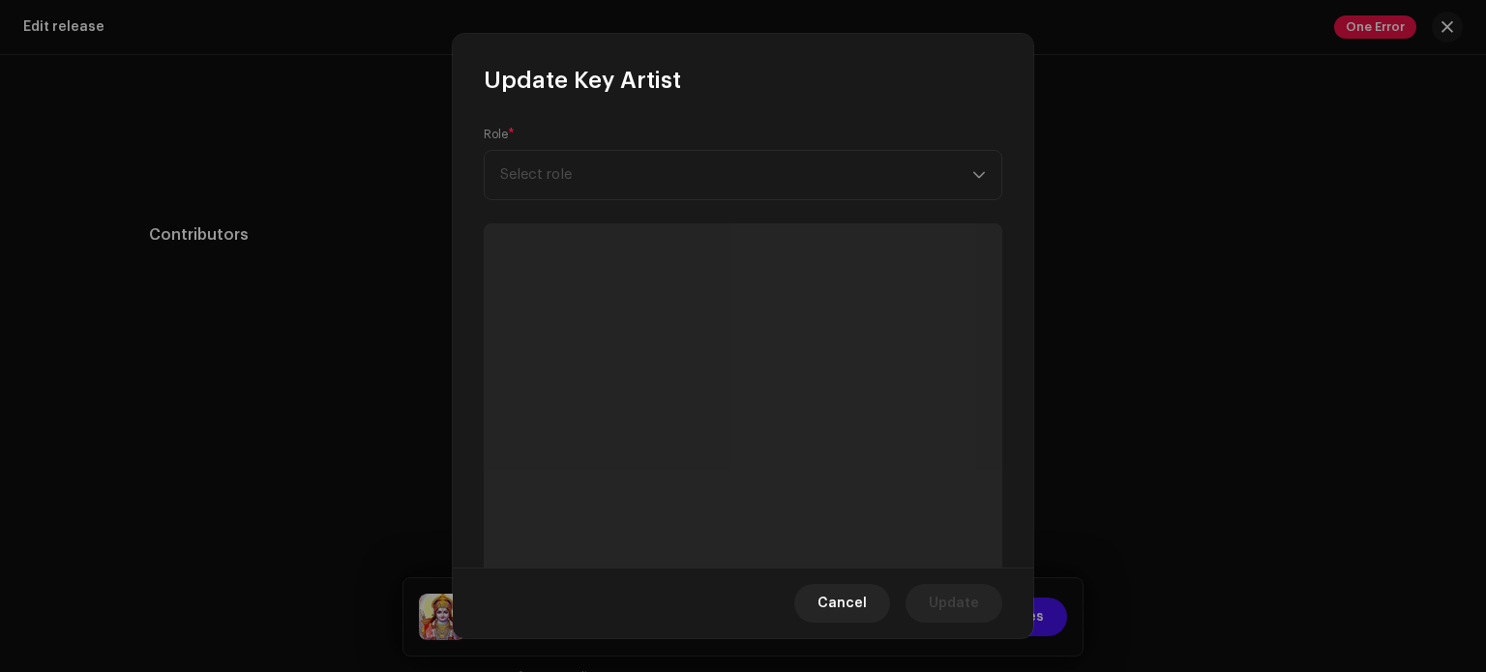
click at [770, 178] on div "Role * Select role" at bounding box center [743, 164] width 519 height 74
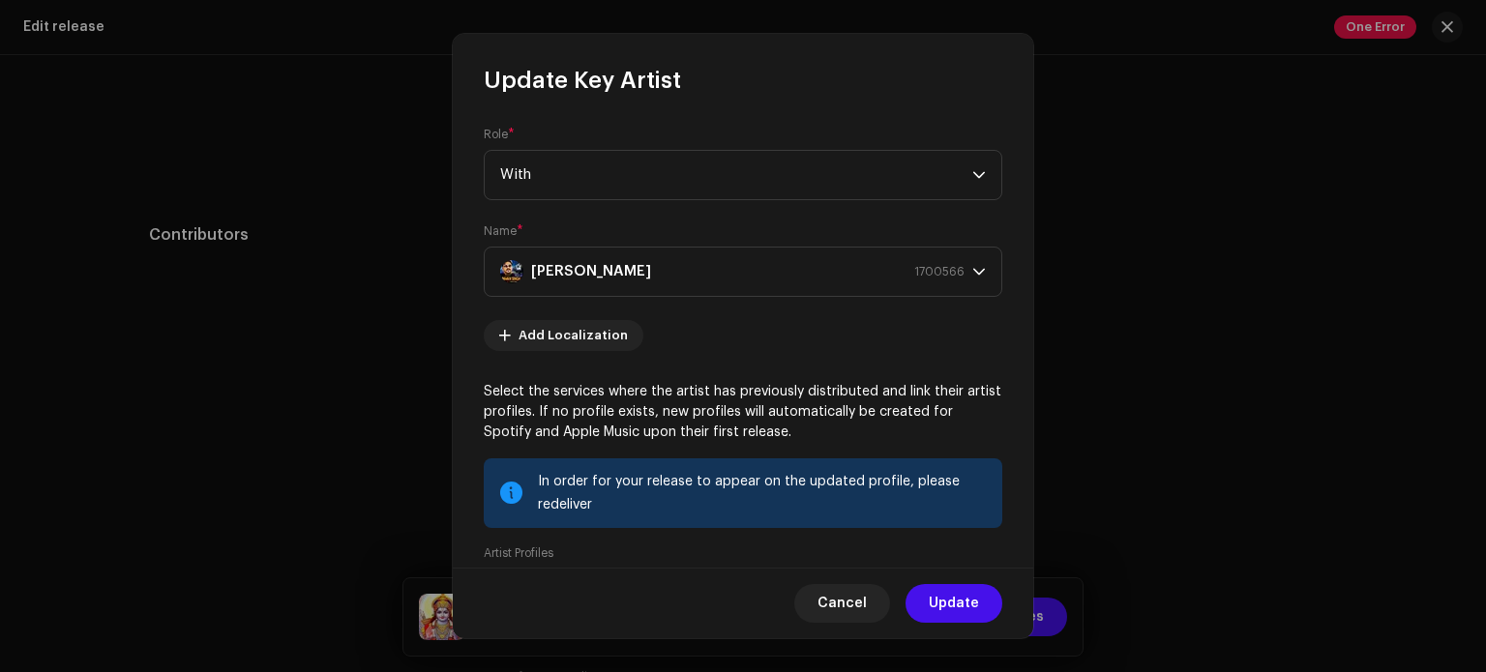
click at [770, 178] on span "With" at bounding box center [736, 175] width 472 height 48
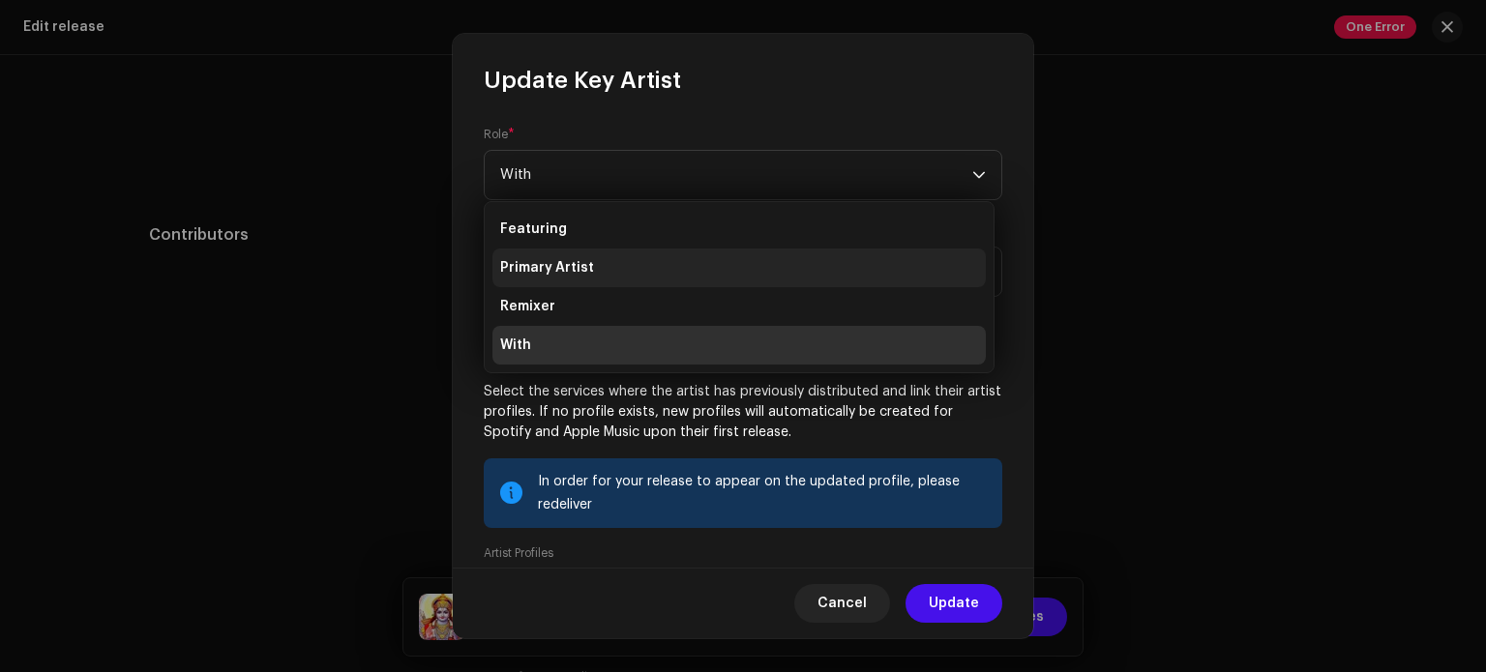
click at [701, 271] on li "Primary Artist" at bounding box center [739, 268] width 493 height 39
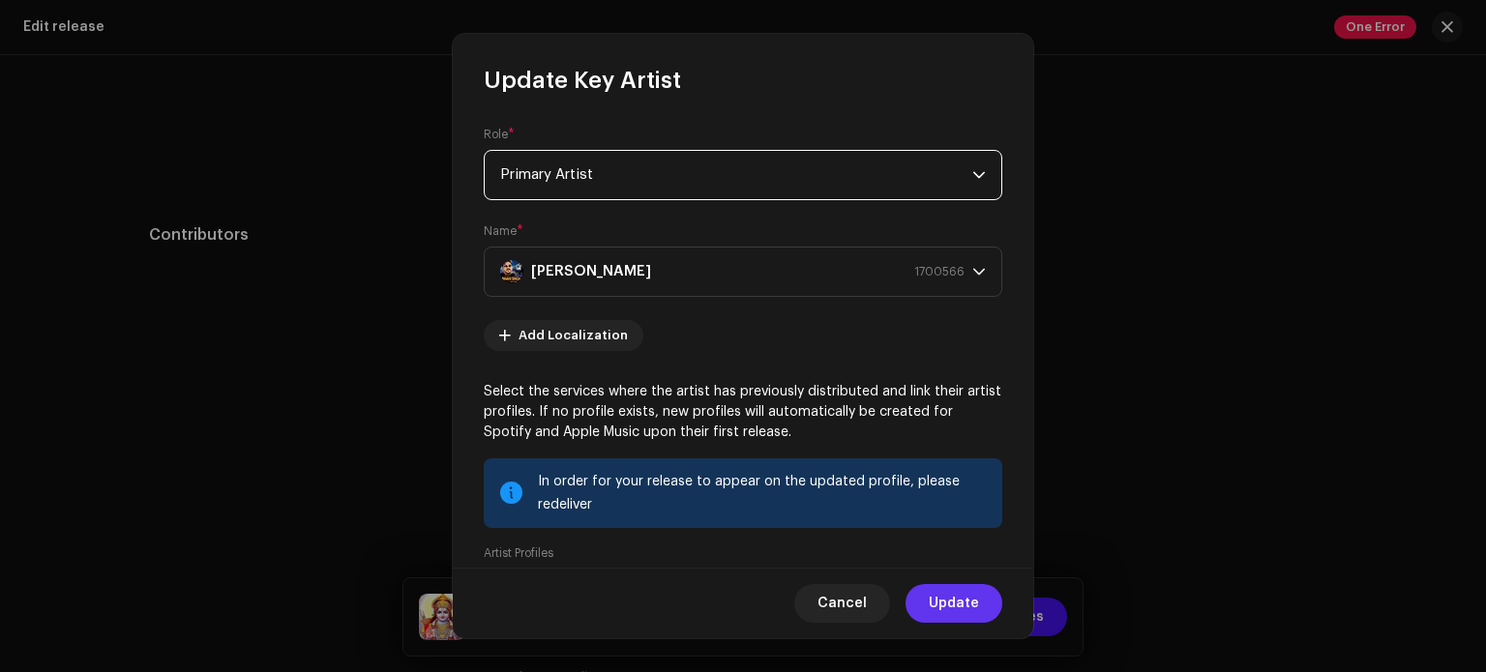
click at [949, 598] on span "Update" at bounding box center [954, 603] width 50 height 39
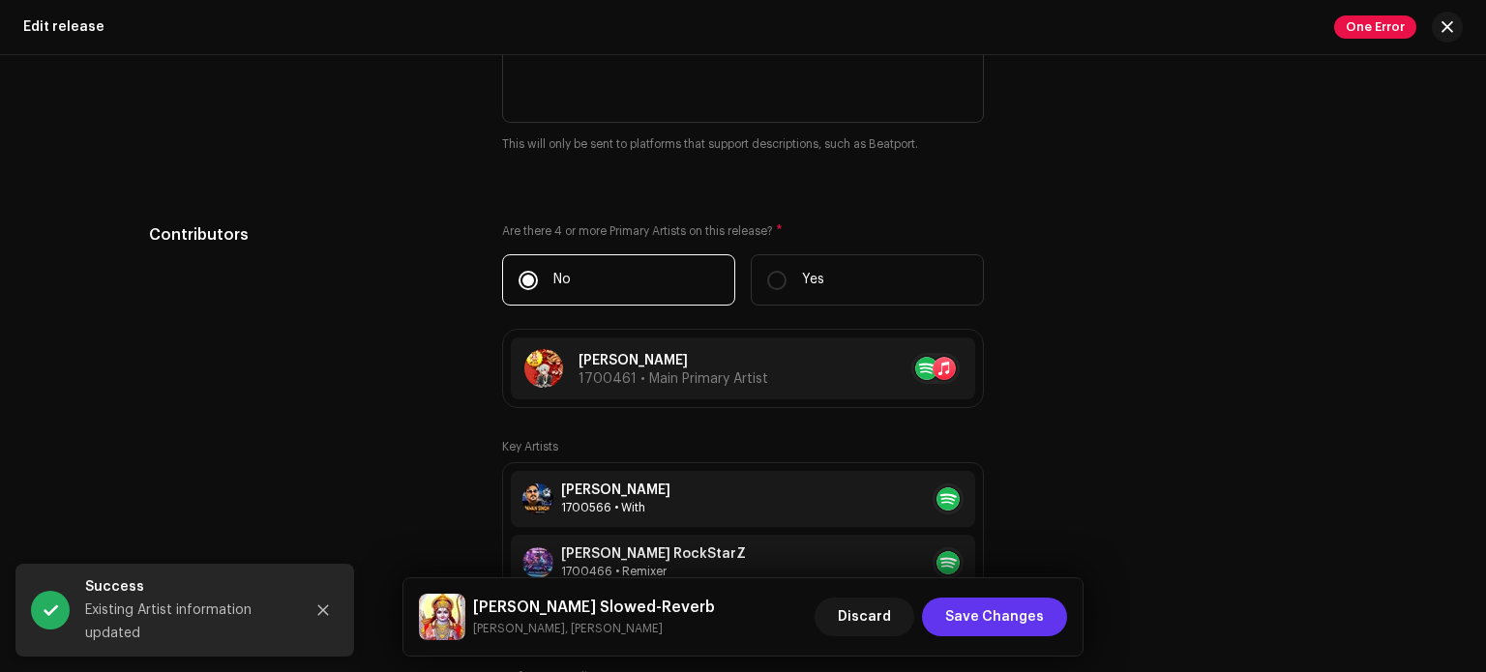
click at [987, 620] on span "Save Changes" at bounding box center [994, 617] width 99 height 39
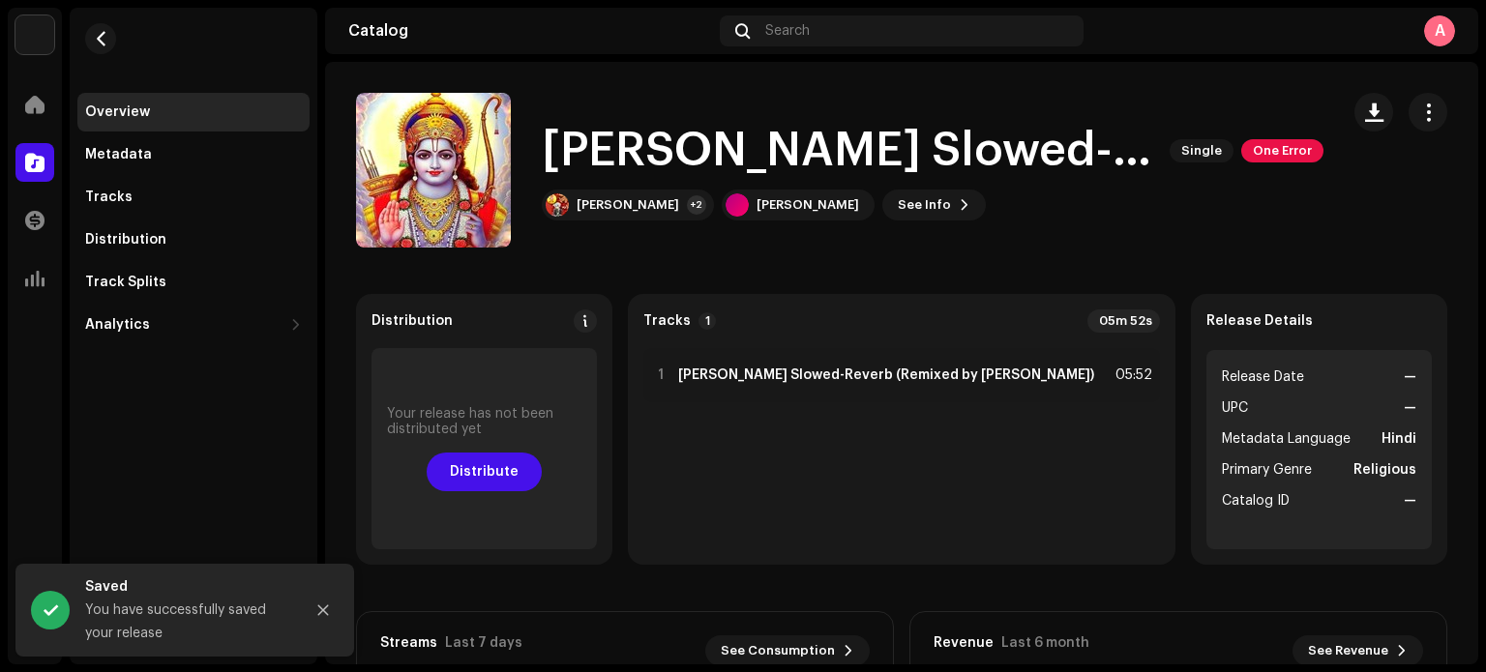
click at [430, 479] on div "Your release has not been distributed yet Distribute" at bounding box center [484, 448] width 225 height 201
click at [474, 475] on span "Distribute" at bounding box center [484, 472] width 69 height 39
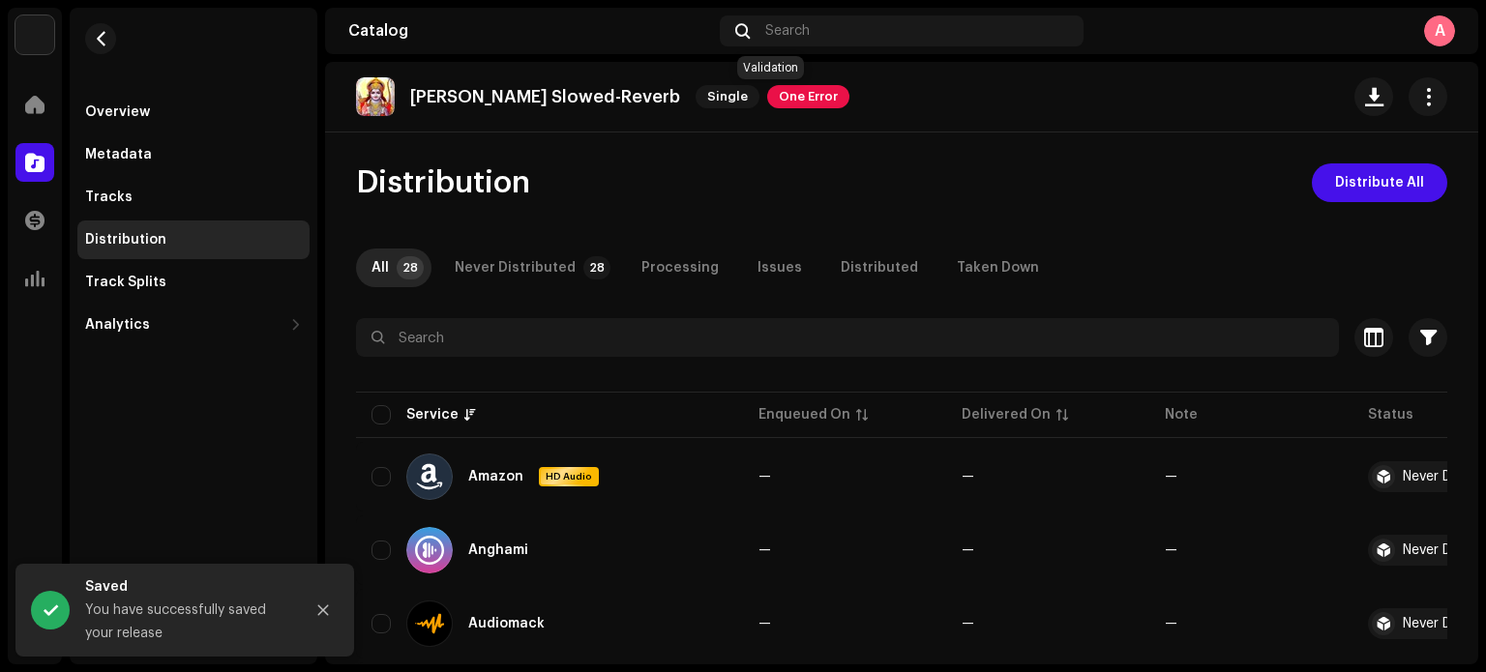
click at [767, 101] on span "One Error" at bounding box center [808, 96] width 82 height 23
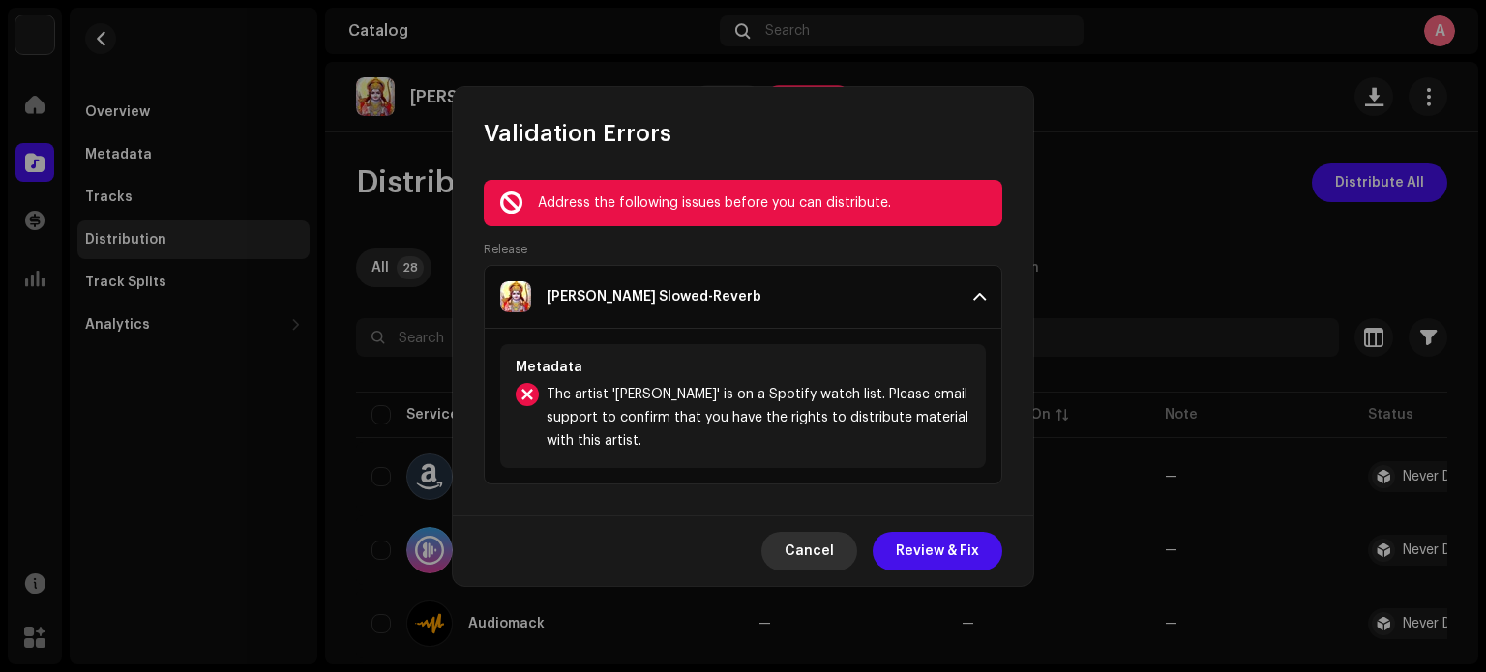
click at [809, 547] on span "Cancel" at bounding box center [809, 551] width 49 height 39
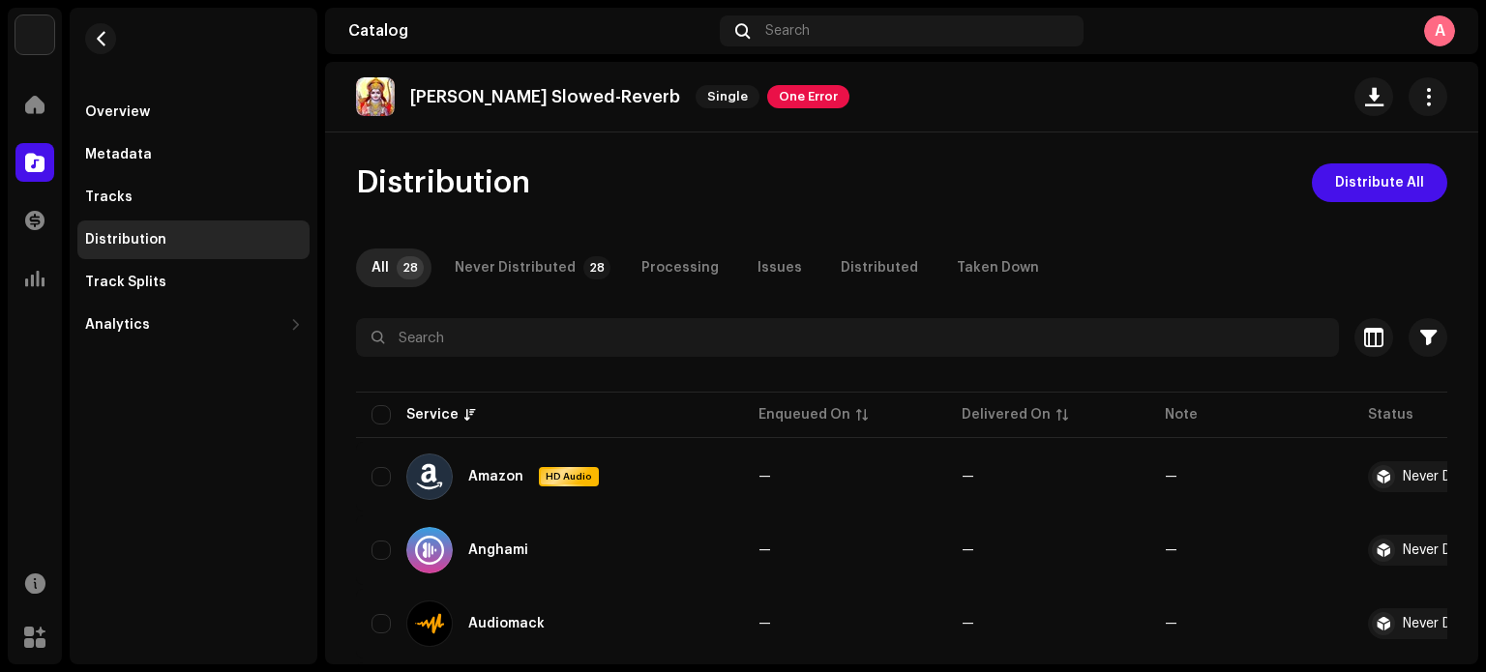
click at [0, 93] on div "Ashish RaghuWanshi Home Catalog Transactions Analytics Resources Marketplace Ov…" at bounding box center [743, 336] width 1486 height 672
click at [19, 110] on div at bounding box center [34, 104] width 39 height 39
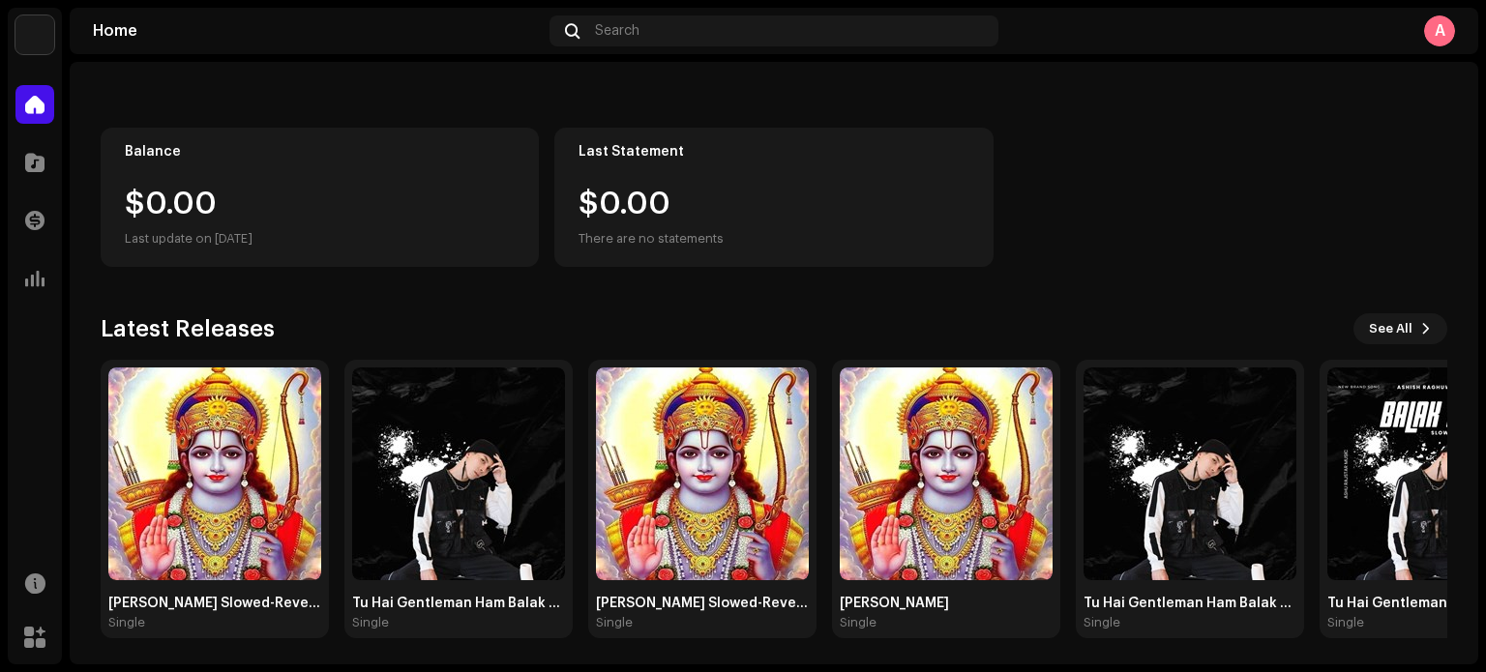
scroll to position [163, 0]
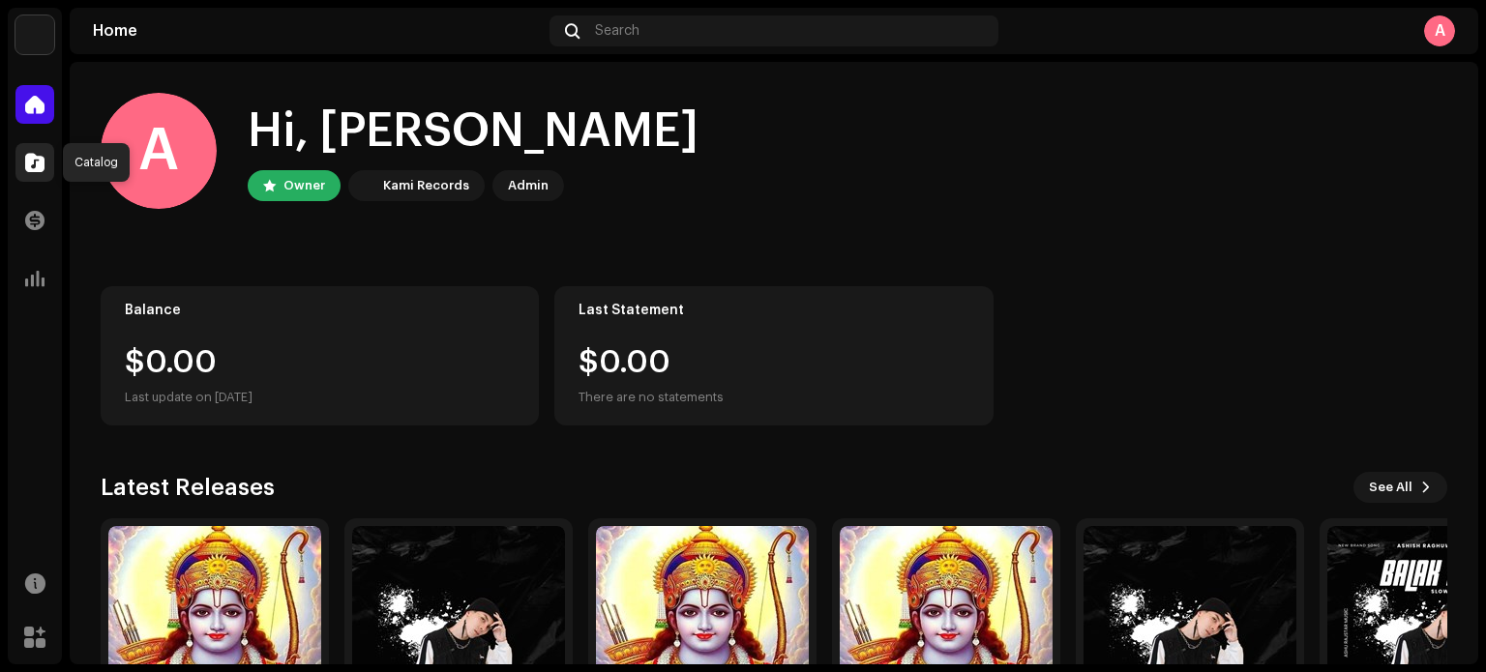
click at [40, 165] on span at bounding box center [34, 162] width 19 height 15
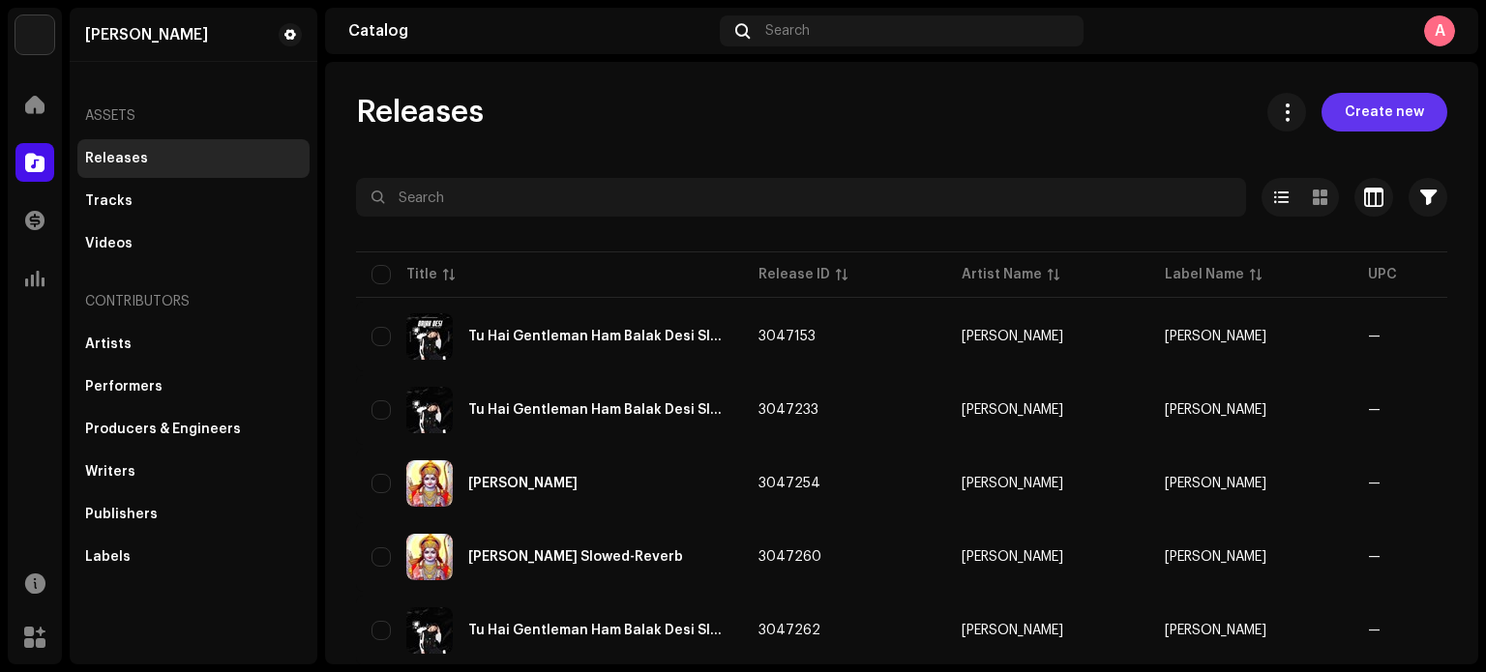
click at [1373, 117] on span "Create new" at bounding box center [1384, 112] width 79 height 39
click at [1362, 113] on span "Create new" at bounding box center [1384, 112] width 79 height 39
click at [1362, 102] on span "Create new" at bounding box center [1384, 112] width 79 height 39
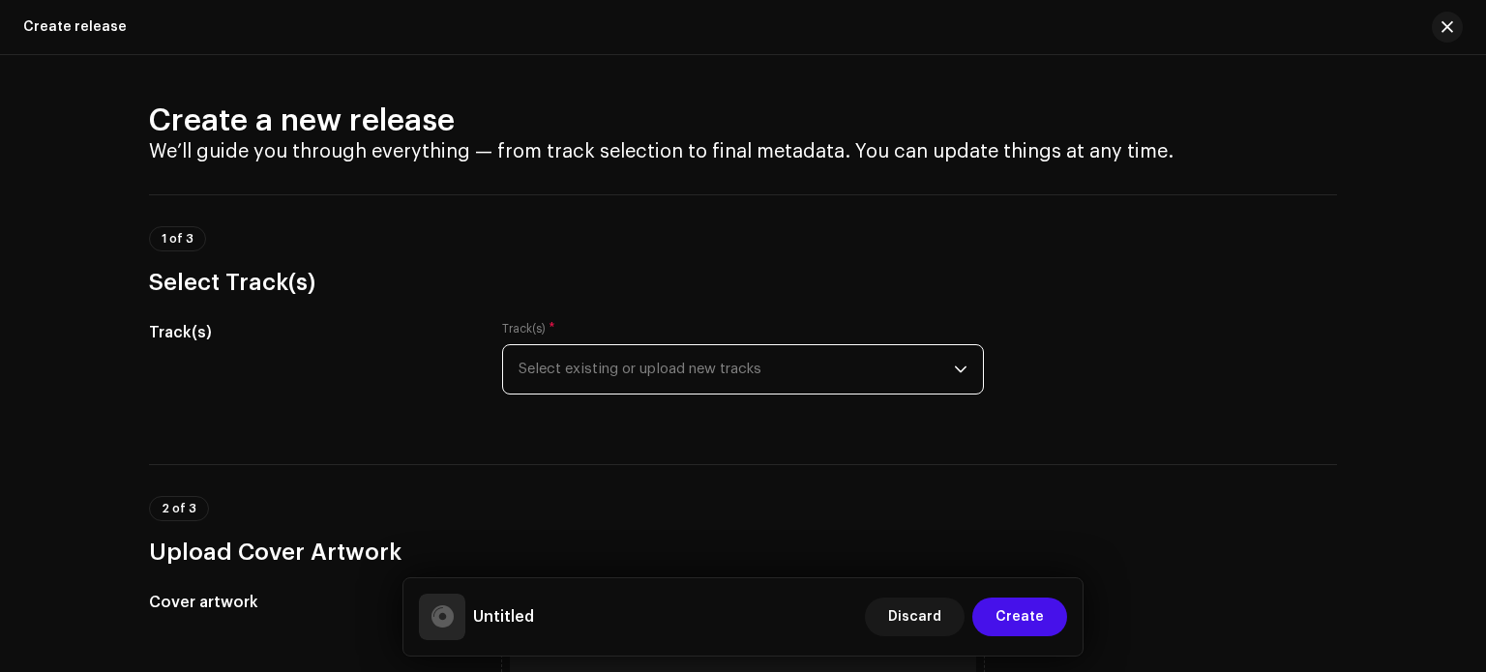
click at [642, 364] on span "Select existing or upload new tracks" at bounding box center [736, 369] width 435 height 48
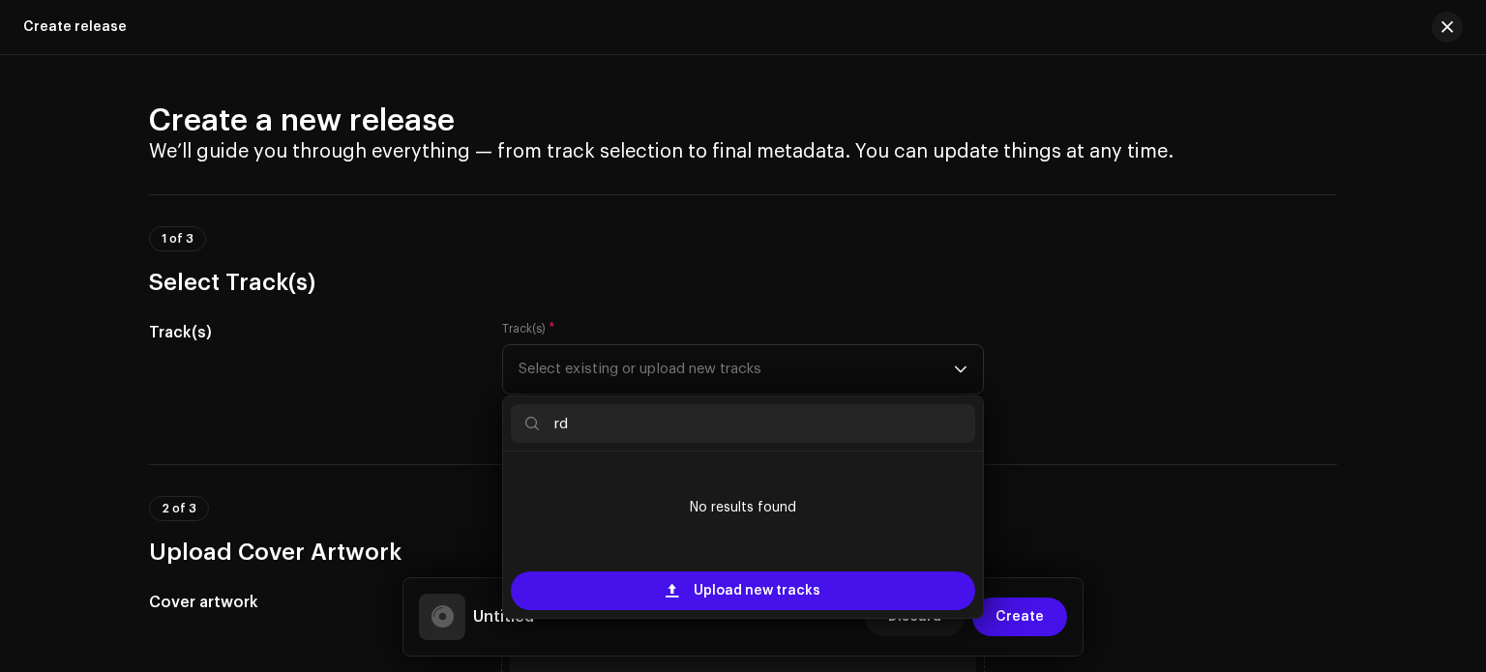
type input "r"
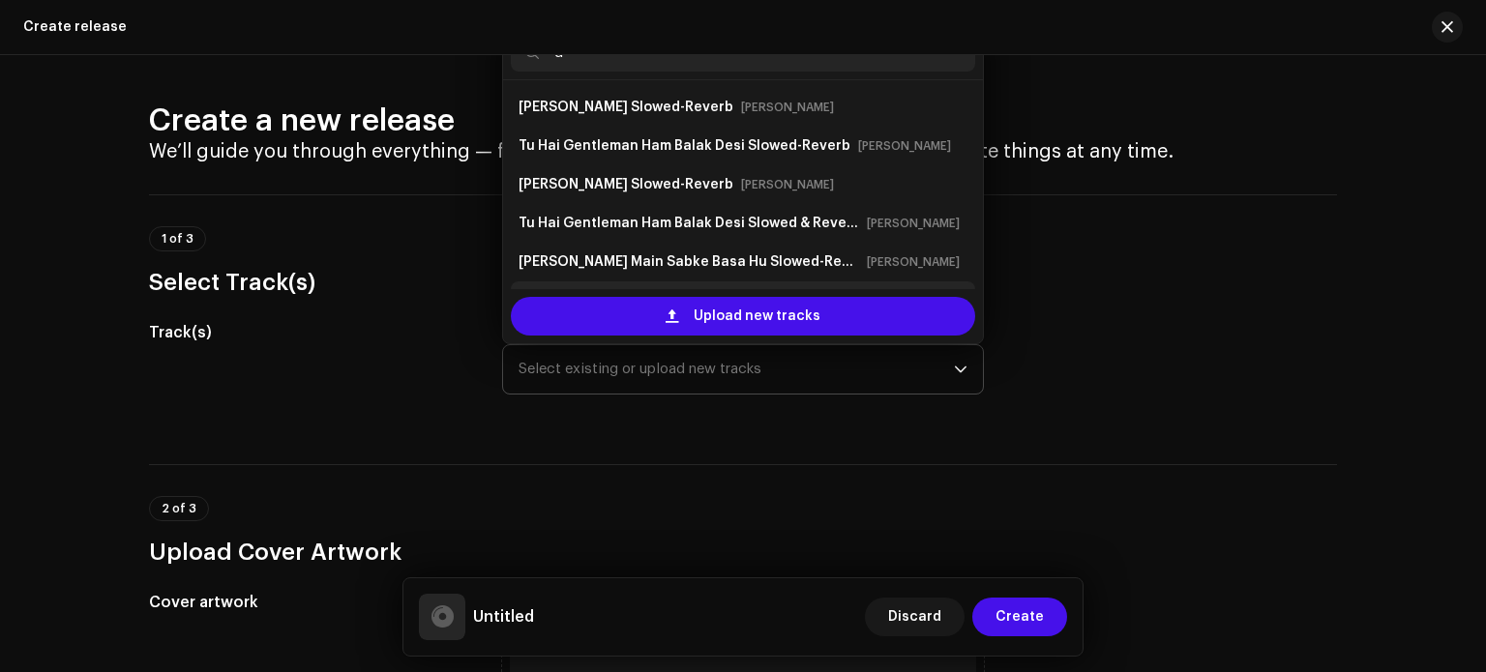
scroll to position [31, 0]
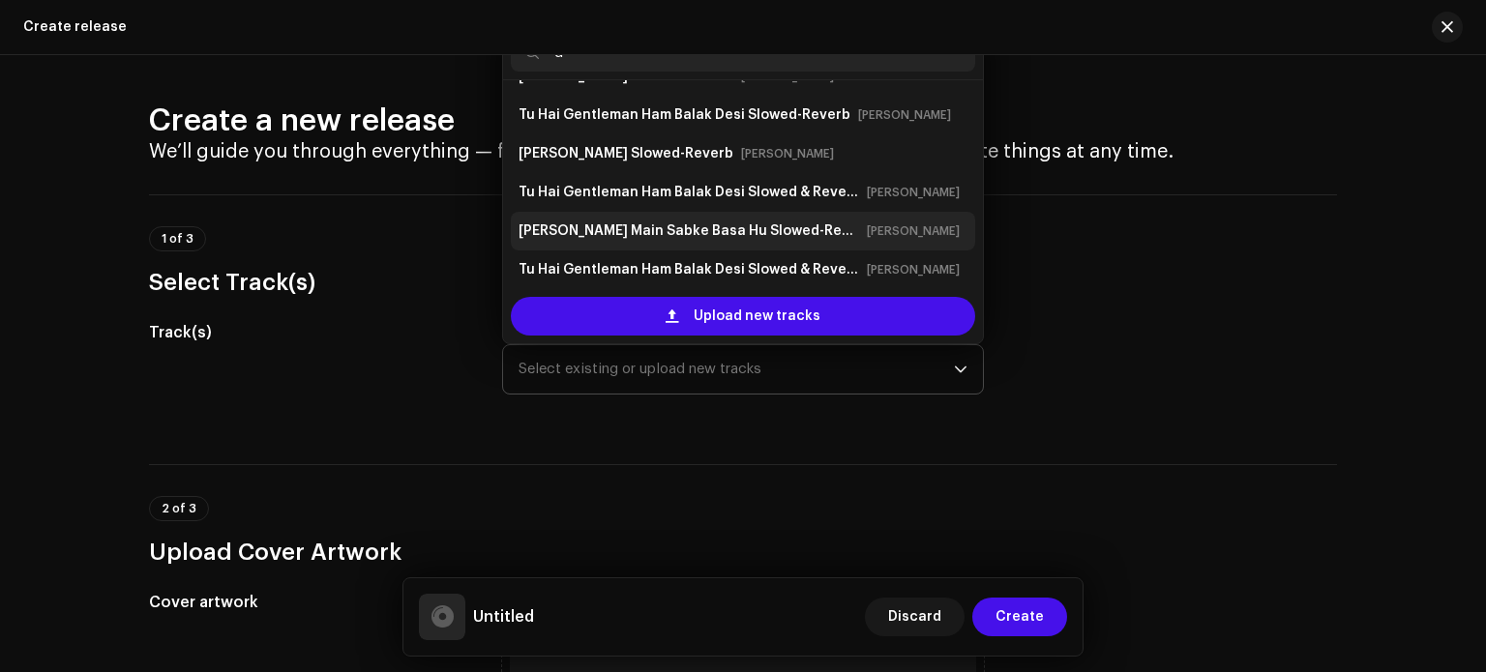
type input "d"
click at [654, 239] on strong "[PERSON_NAME] Main Sabke Basa Hu Slowed-Reverb" at bounding box center [689, 231] width 341 height 31
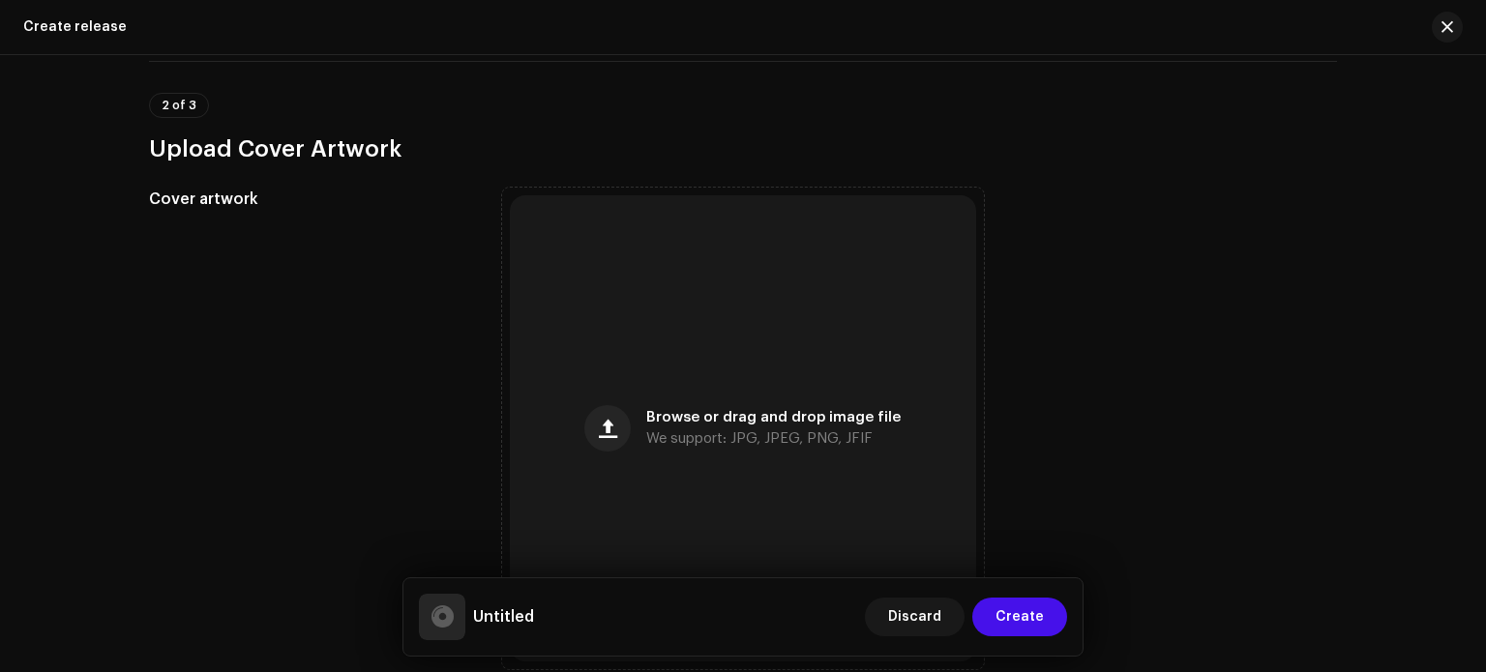
scroll to position [662, 0]
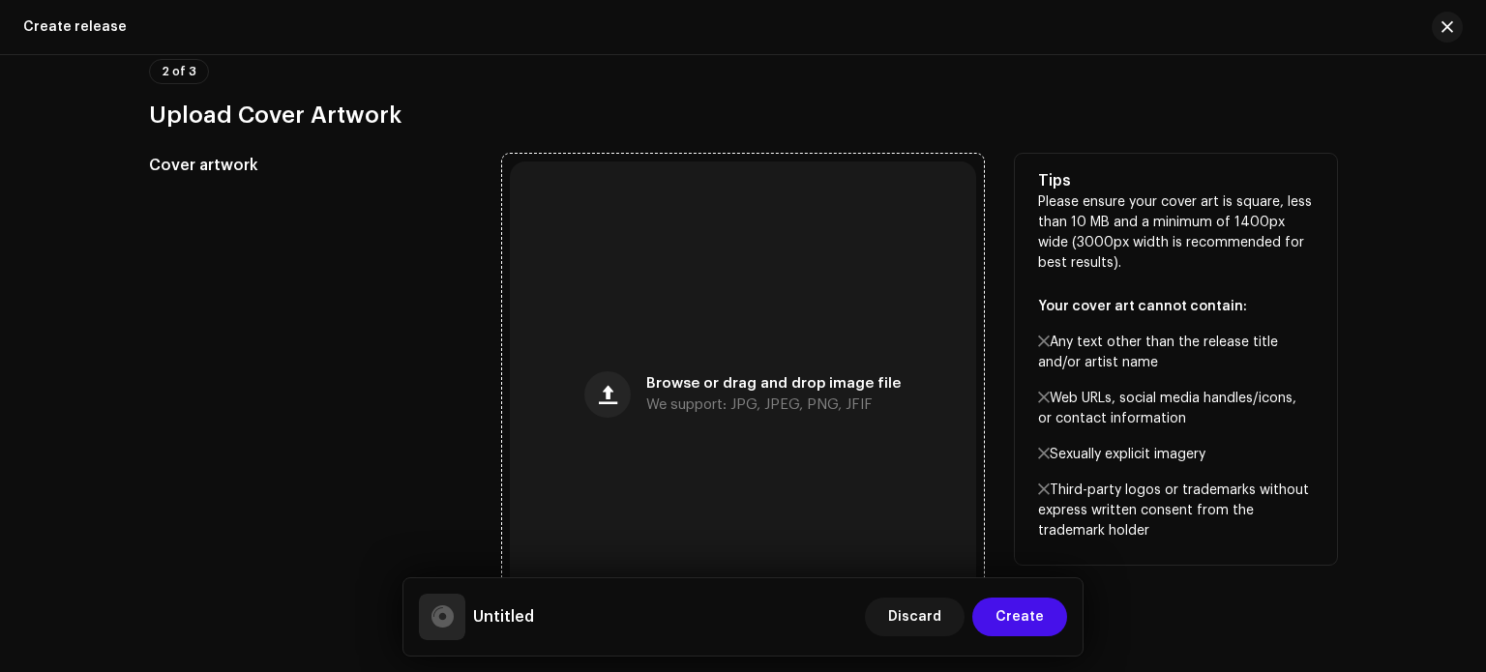
click at [788, 406] on span "We support: JPG, JPEG, PNG, JFIF" at bounding box center [759, 406] width 226 height 14
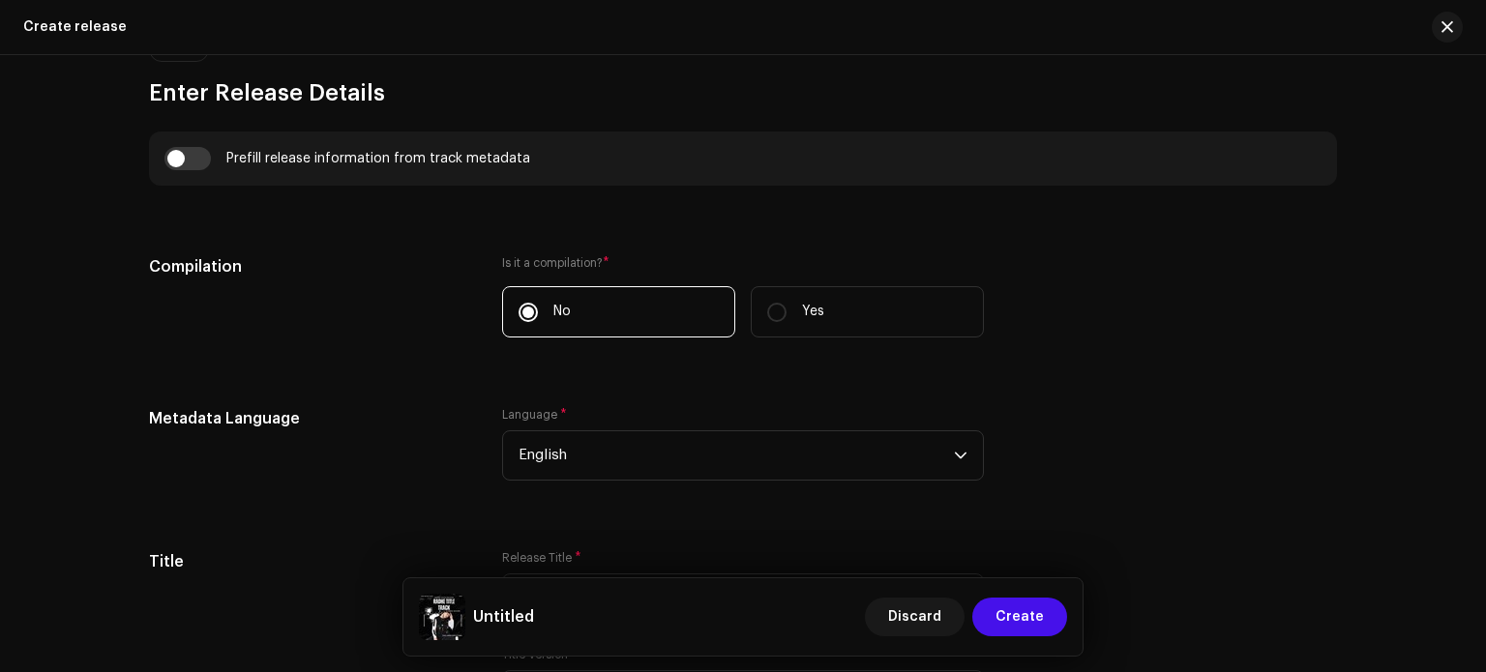
scroll to position [1344, 0]
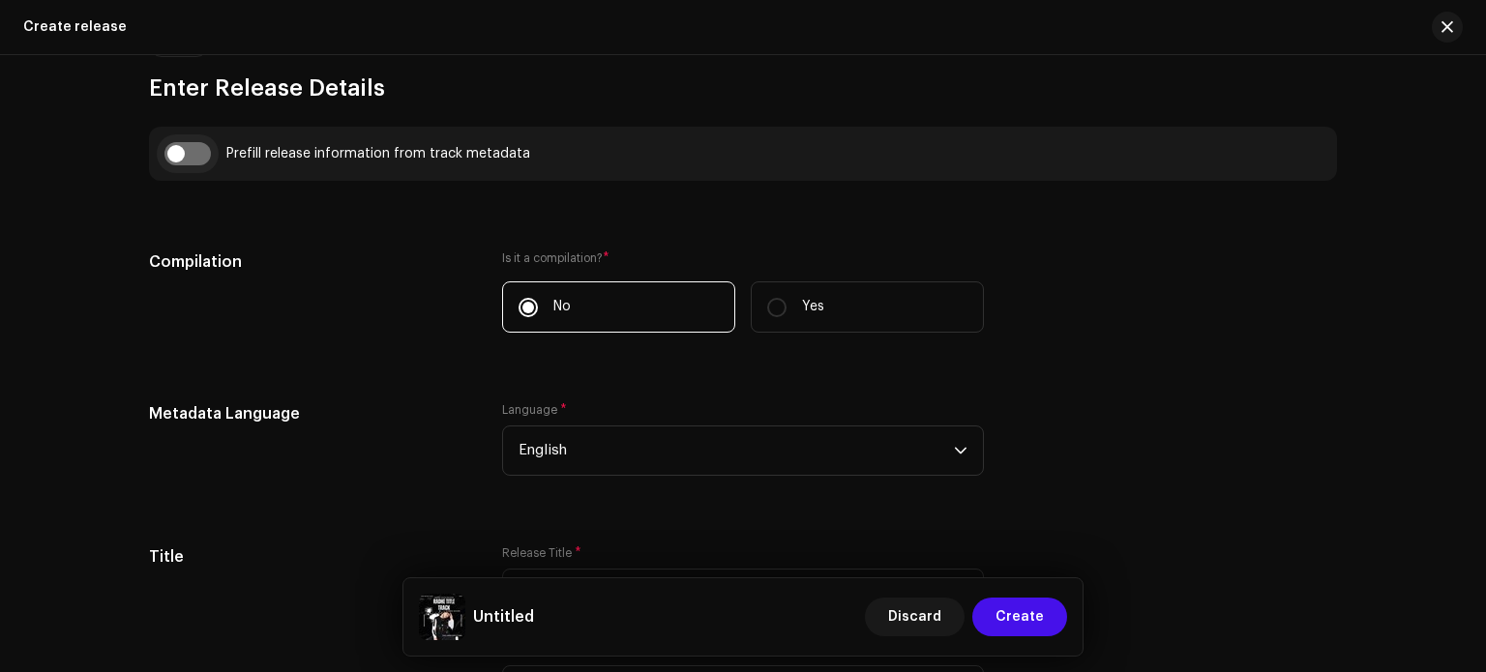
click at [186, 149] on input "checkbox" at bounding box center [187, 153] width 46 height 23
checkbox input "true"
type input "[PERSON_NAME] Main Sabke Basa Hu Slowed-Reverb"
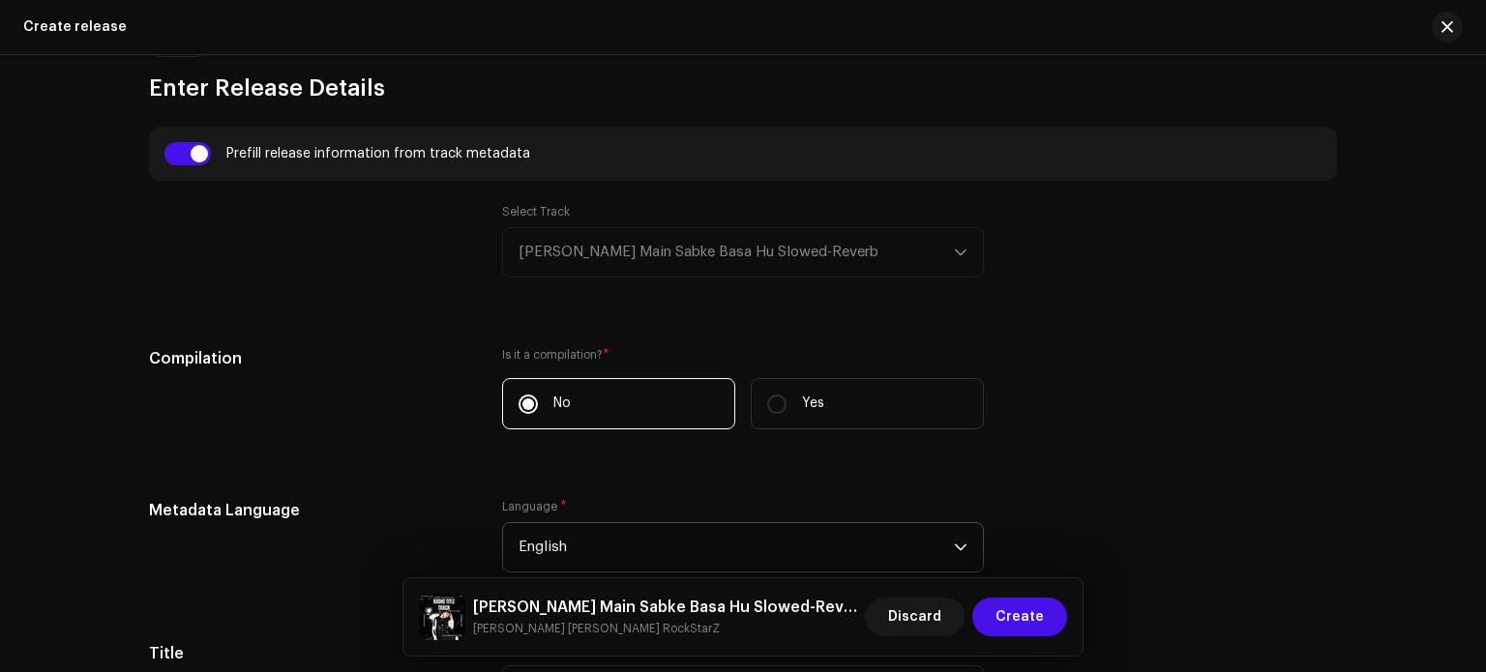
click at [791, 537] on span "English" at bounding box center [736, 547] width 435 height 48
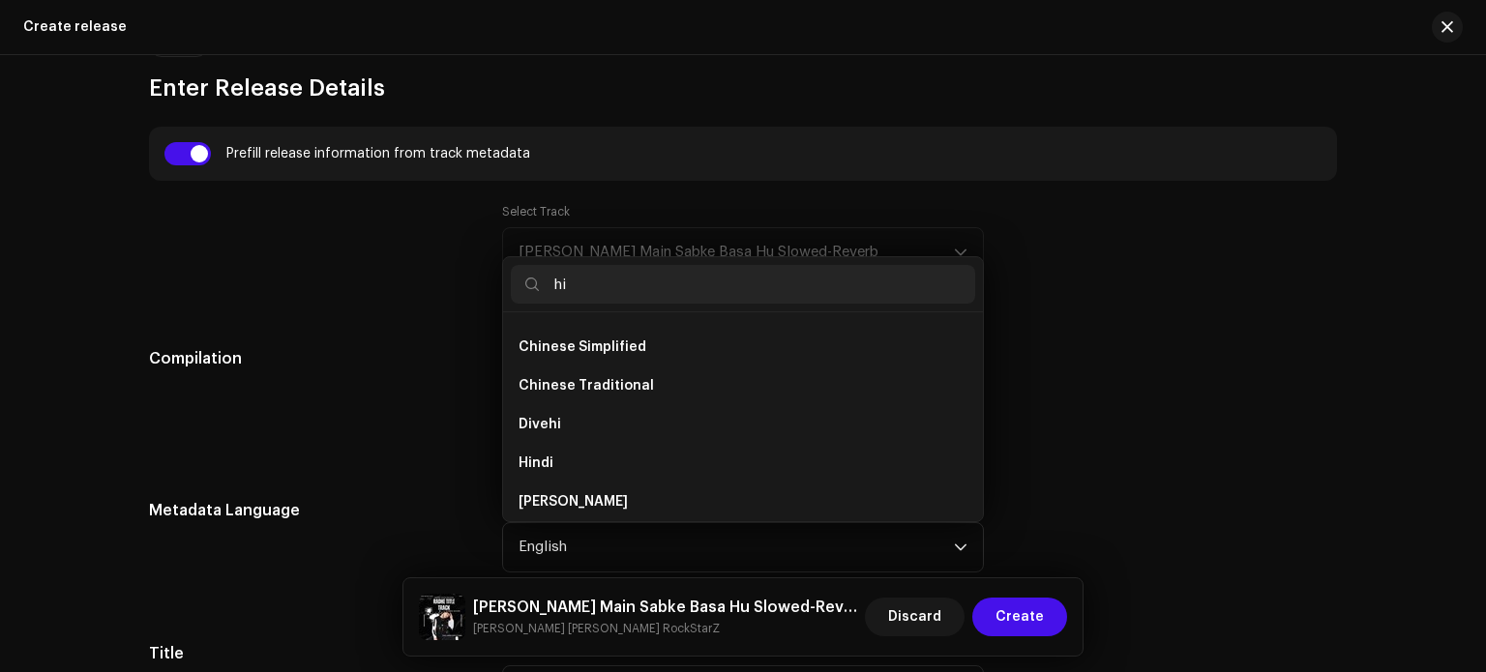
scroll to position [31, 0]
type input "hi"
click at [719, 461] on li "Hindi" at bounding box center [743, 463] width 464 height 39
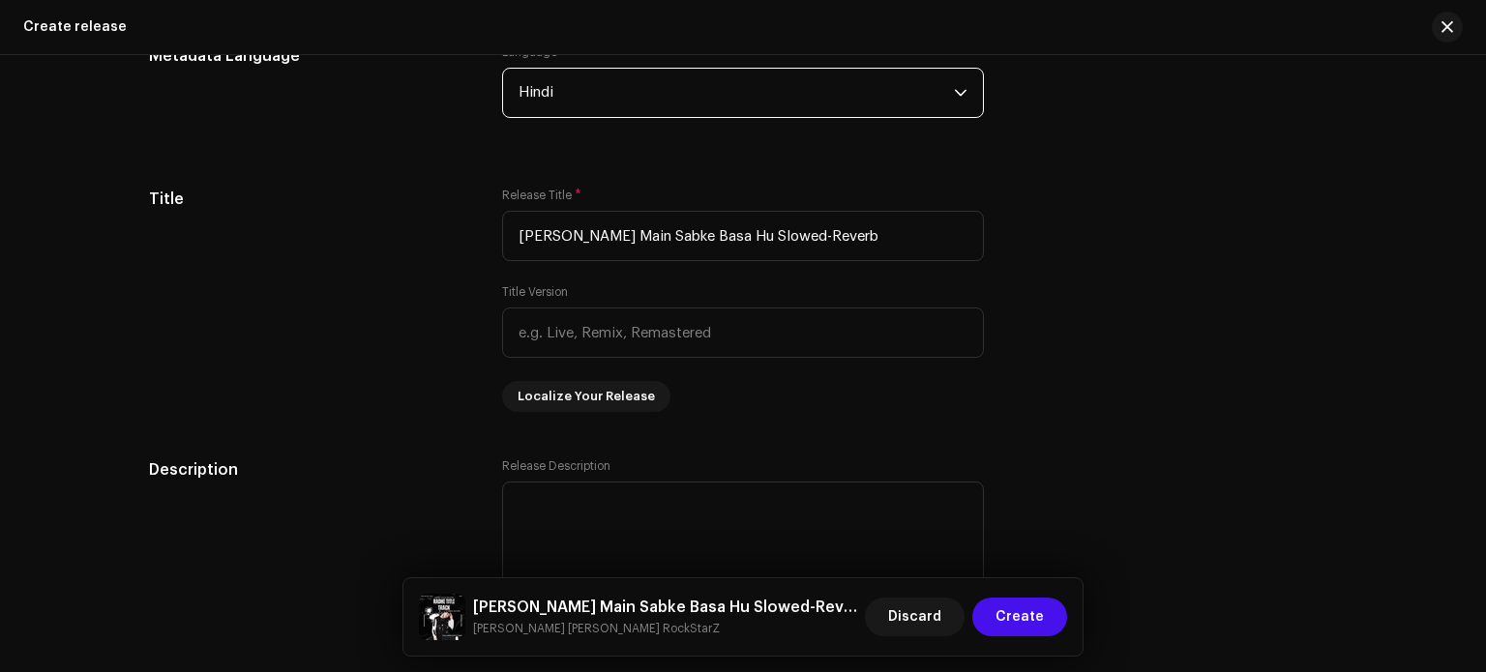
scroll to position [1800, 0]
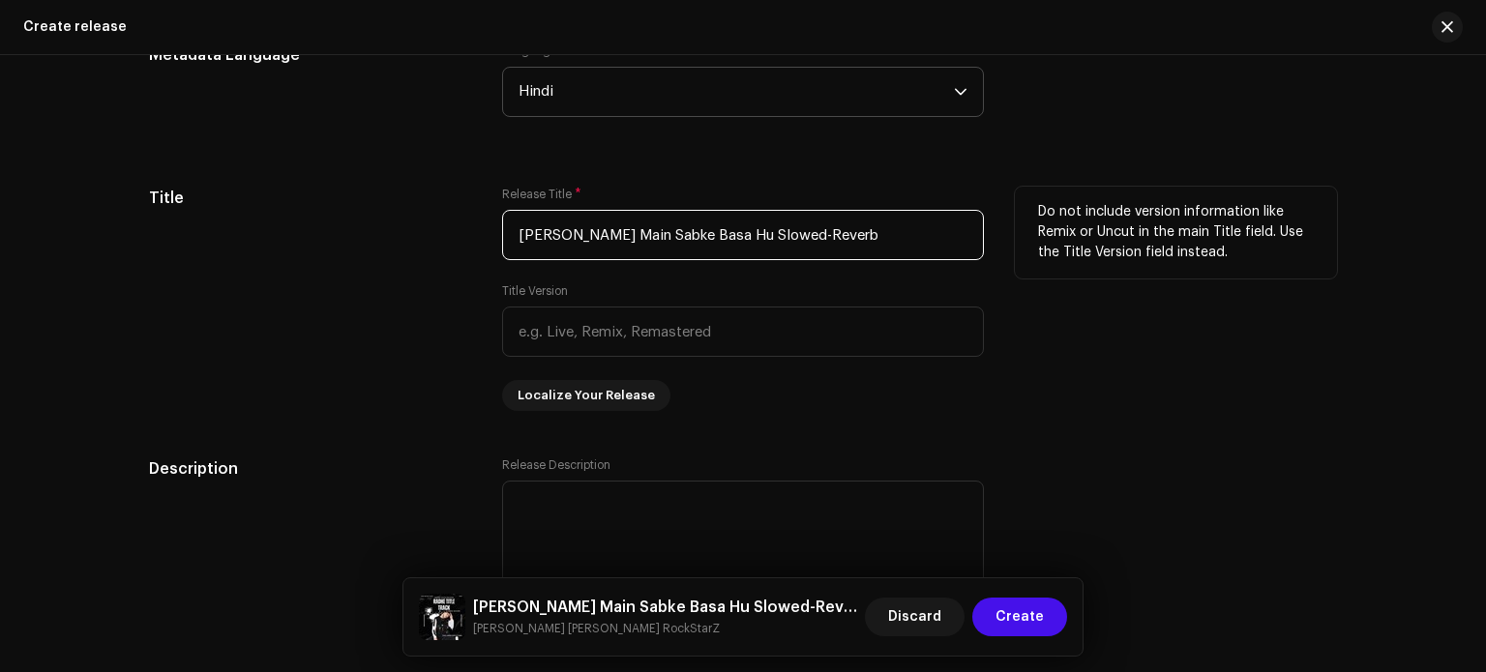
click at [677, 235] on input "[PERSON_NAME] Main Sabke Basa Hu Slowed-Reverb" at bounding box center [743, 235] width 482 height 50
click at [676, 236] on input "[PERSON_NAME] Main Sabke Basa Hu Slowed-Reverb" at bounding box center [743, 235] width 482 height 50
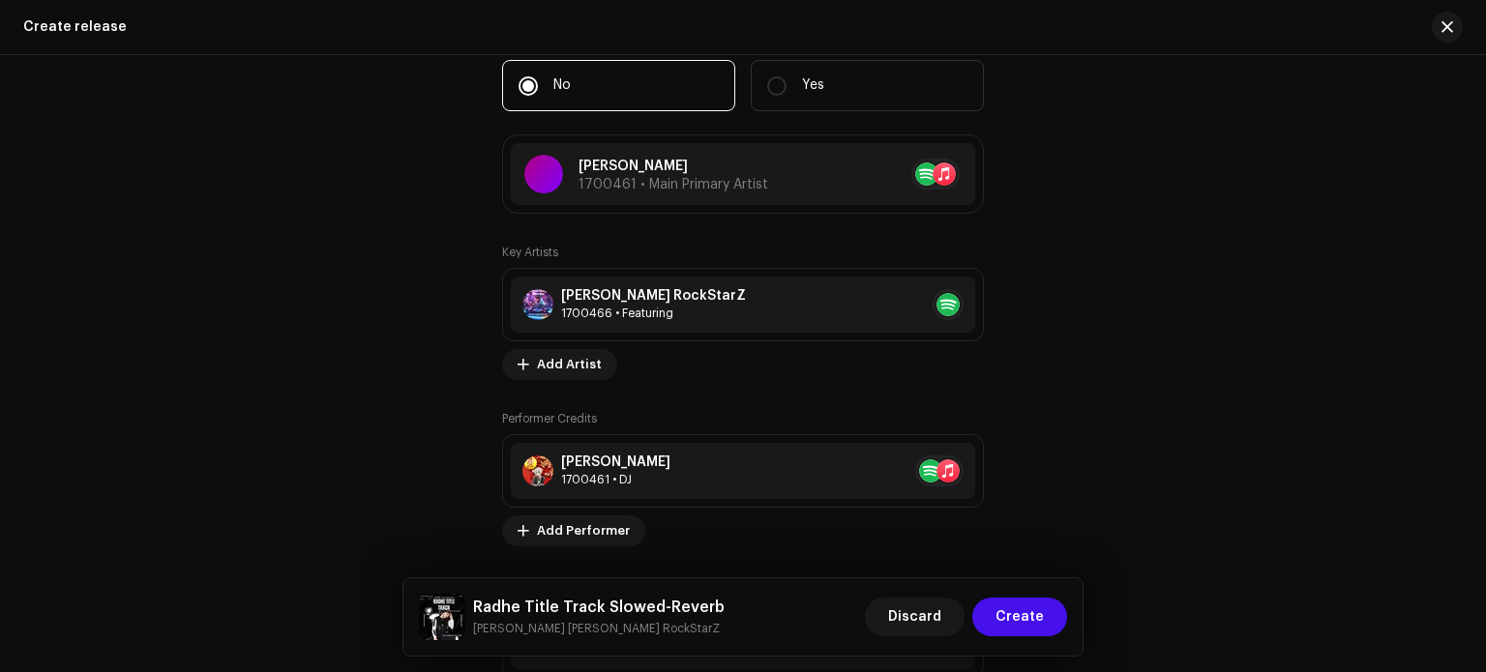
scroll to position [2463, 0]
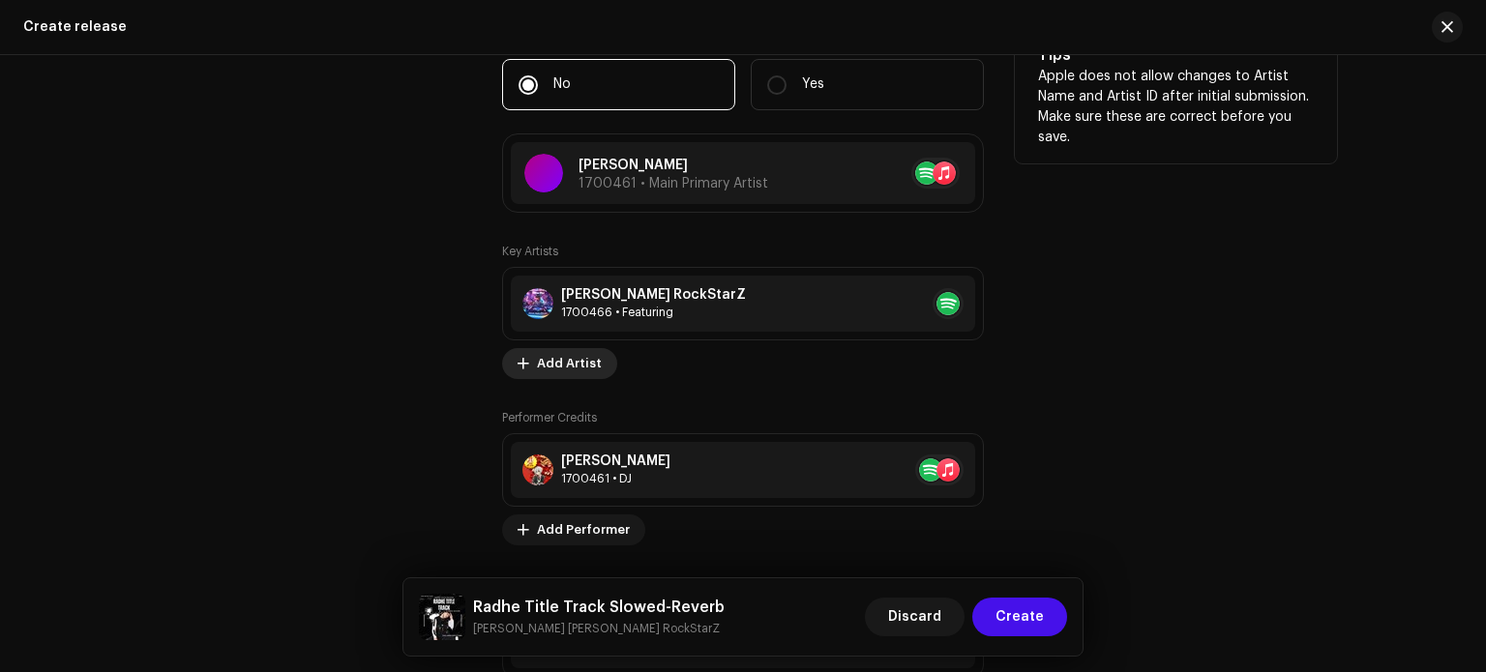
type input "Radhe Title Track Slowed-Reverb"
click at [582, 372] on span "Add Artist" at bounding box center [569, 363] width 65 height 39
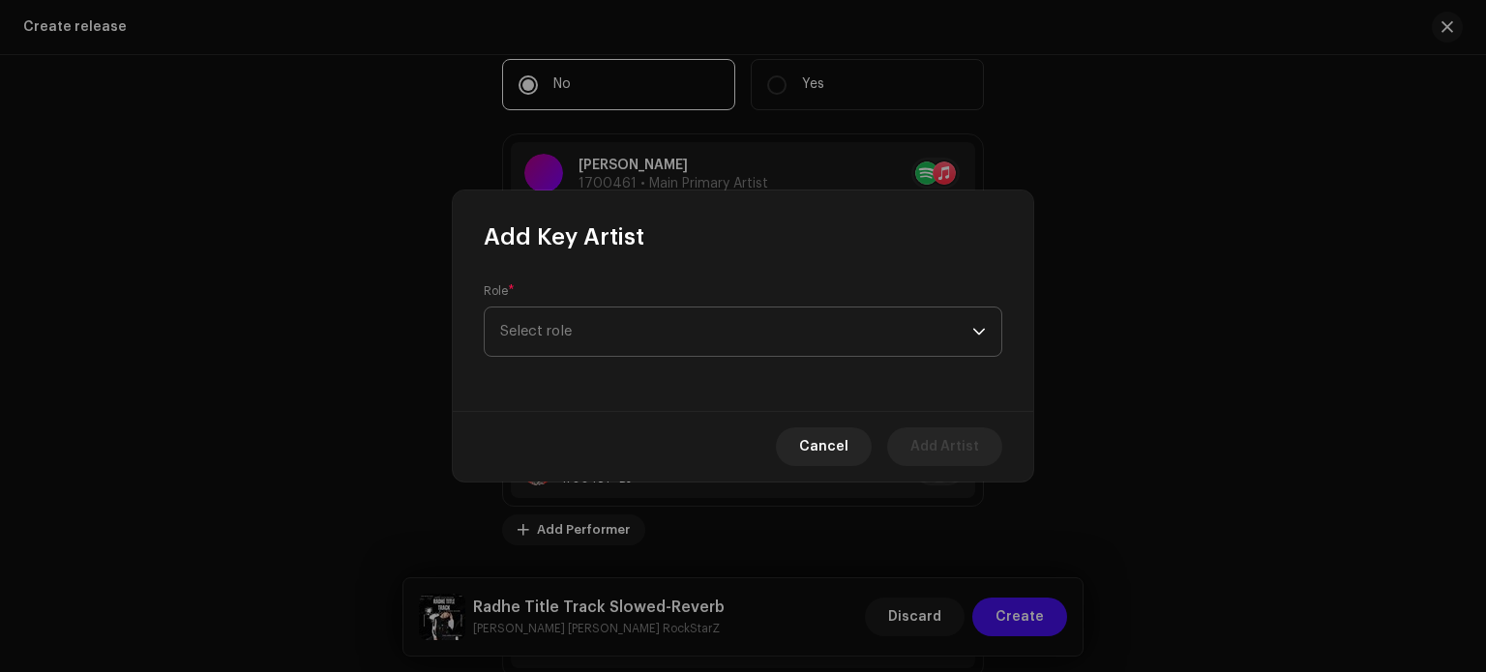
click at [622, 325] on span "Select role" at bounding box center [736, 332] width 472 height 48
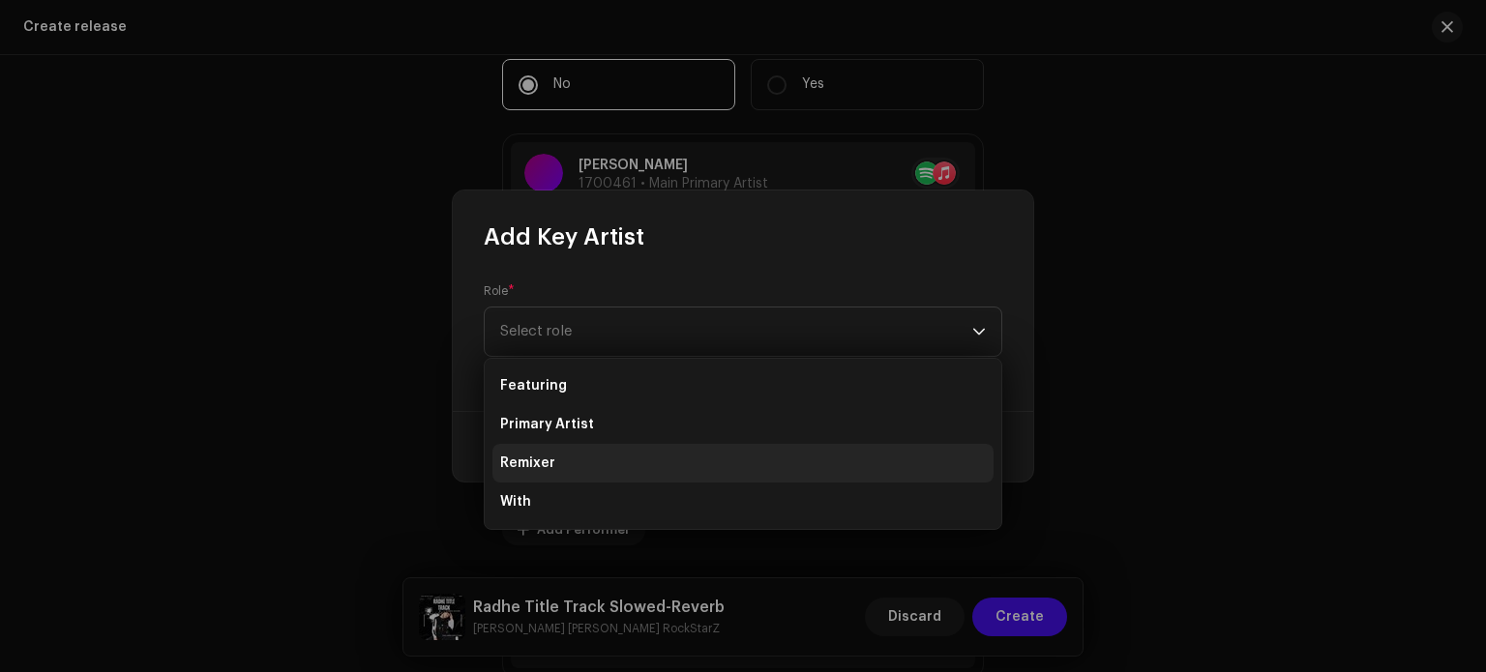
click at [581, 455] on li "Remixer" at bounding box center [743, 463] width 501 height 39
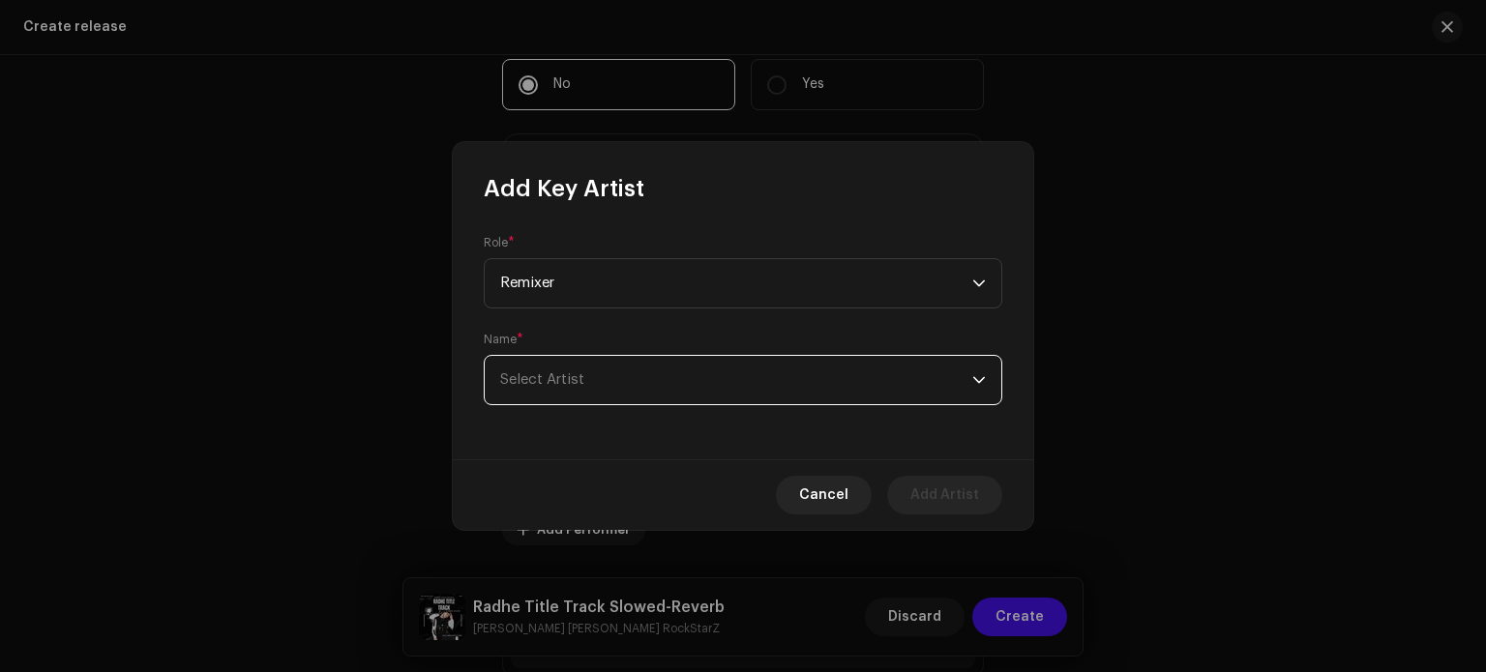
click at [608, 374] on span "Select Artist" at bounding box center [736, 380] width 472 height 48
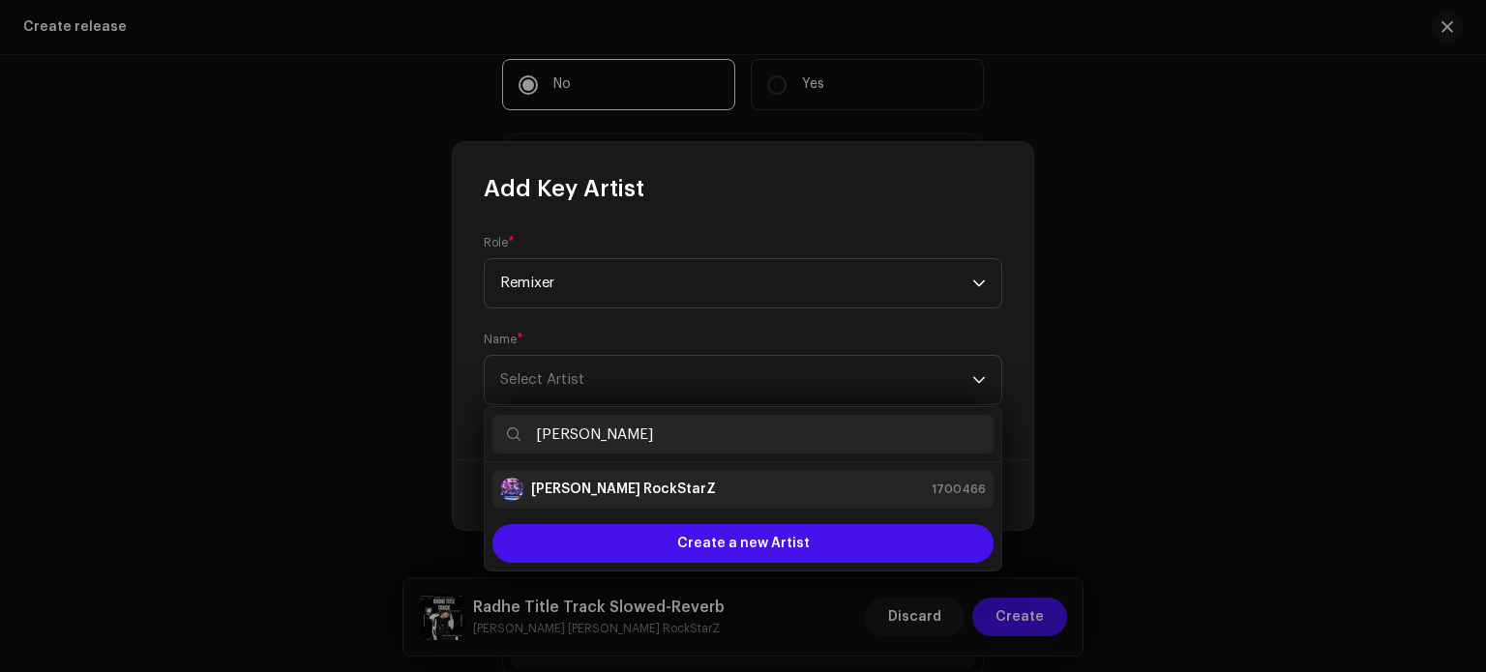
type input "[PERSON_NAME]"
click at [607, 476] on li "[PERSON_NAME] RockStarZ 1700466" at bounding box center [743, 489] width 501 height 39
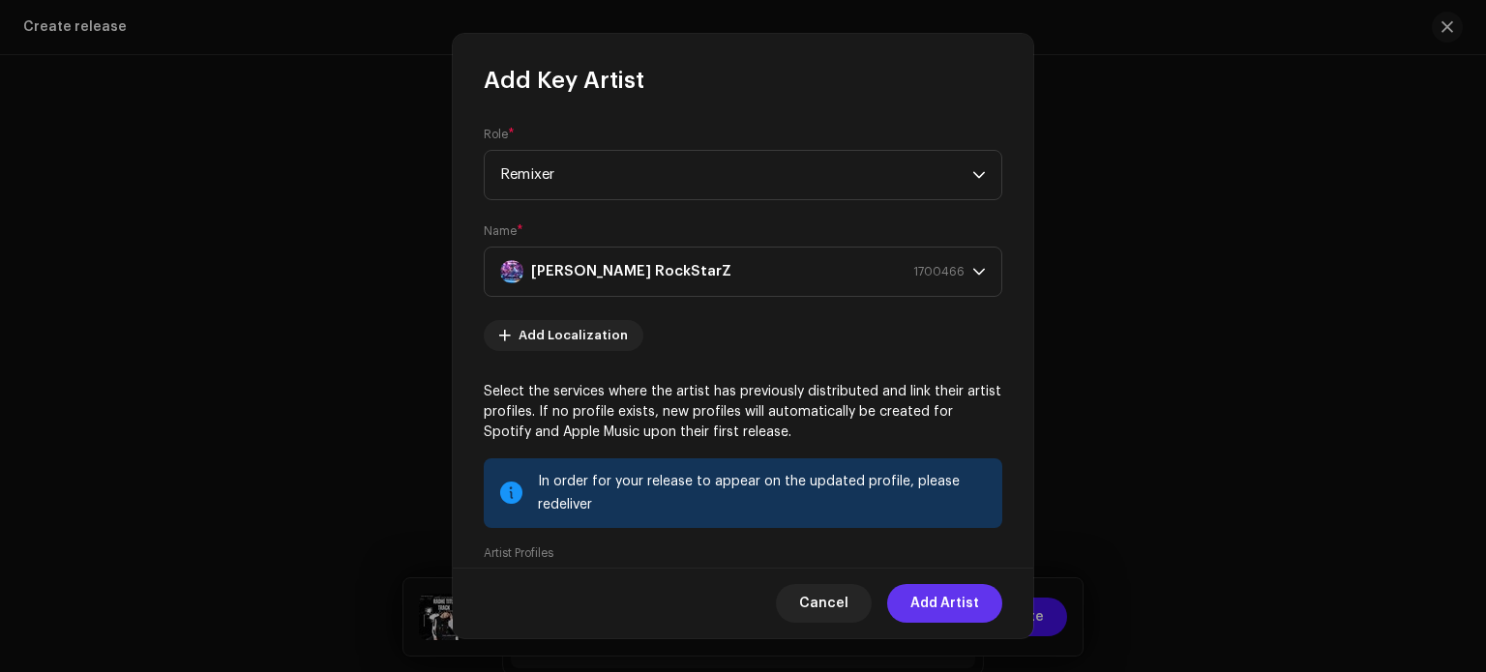
click at [944, 601] on span "Add Artist" at bounding box center [945, 603] width 69 height 39
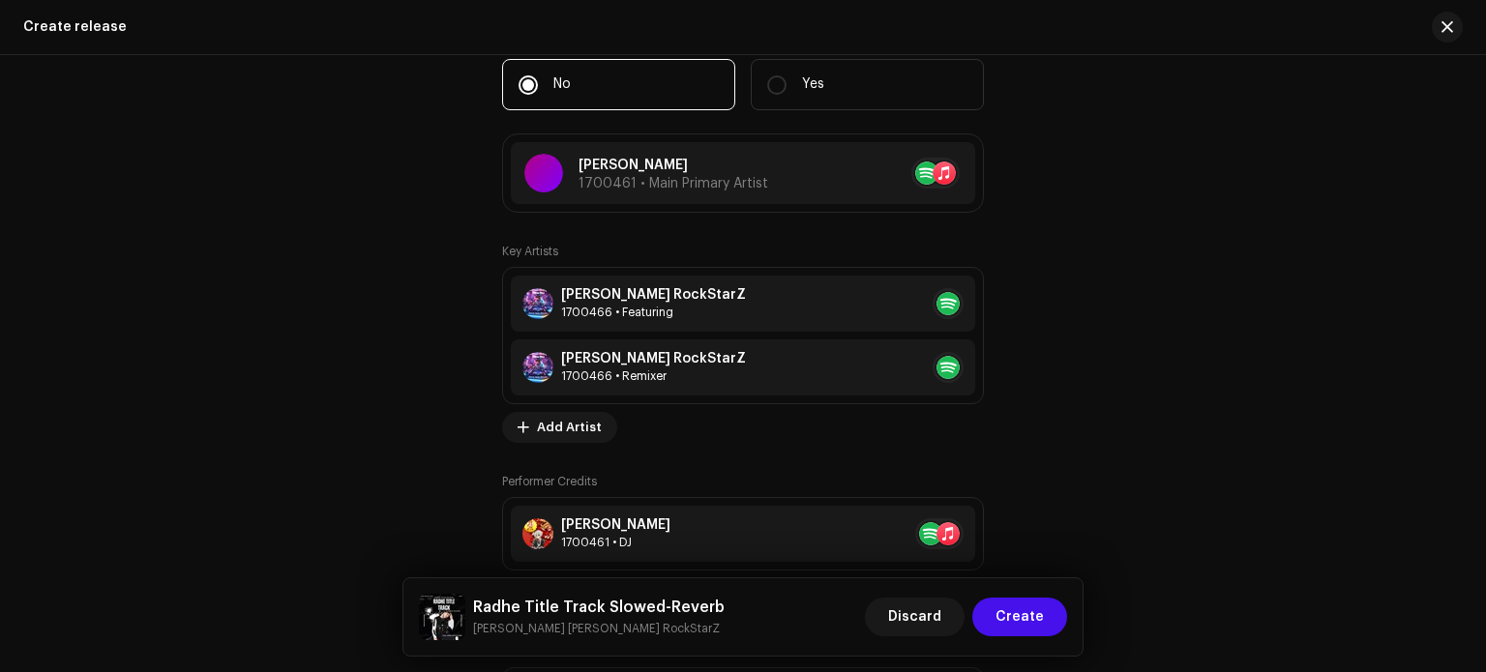
drag, startPoint x: 1484, startPoint y: 457, endPoint x: 1485, endPoint y: 509, distance: 52.3
click at [1485, 509] on div at bounding box center [1485, 336] width 1 height 672
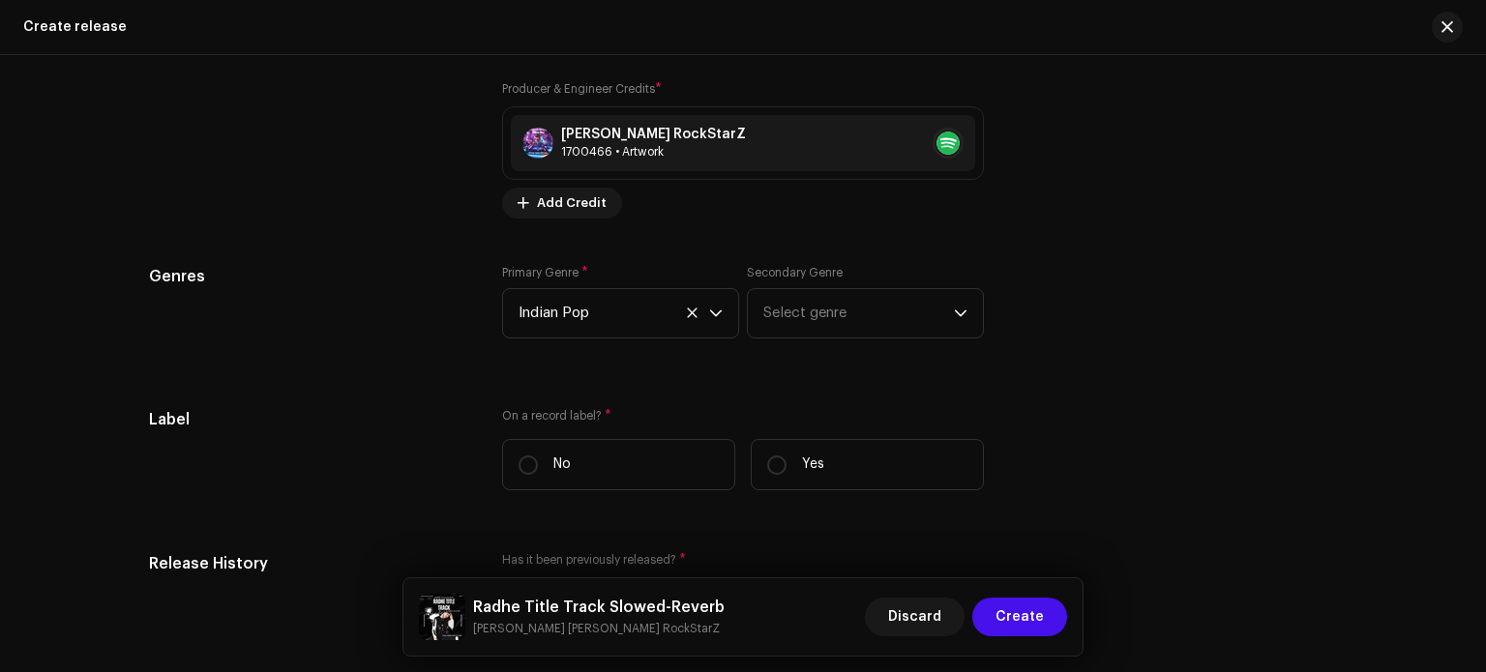
scroll to position [3123, 0]
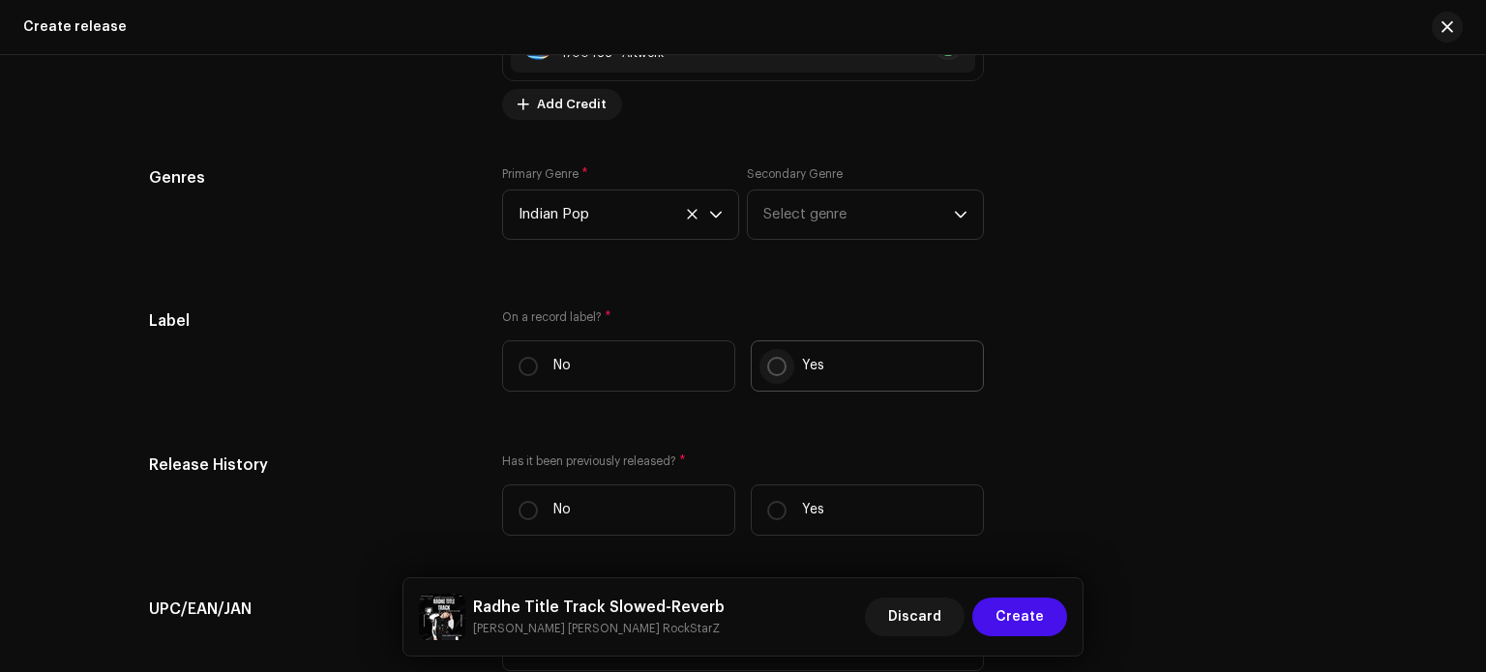
click at [772, 374] on input "Yes" at bounding box center [776, 366] width 19 height 19
radio input "true"
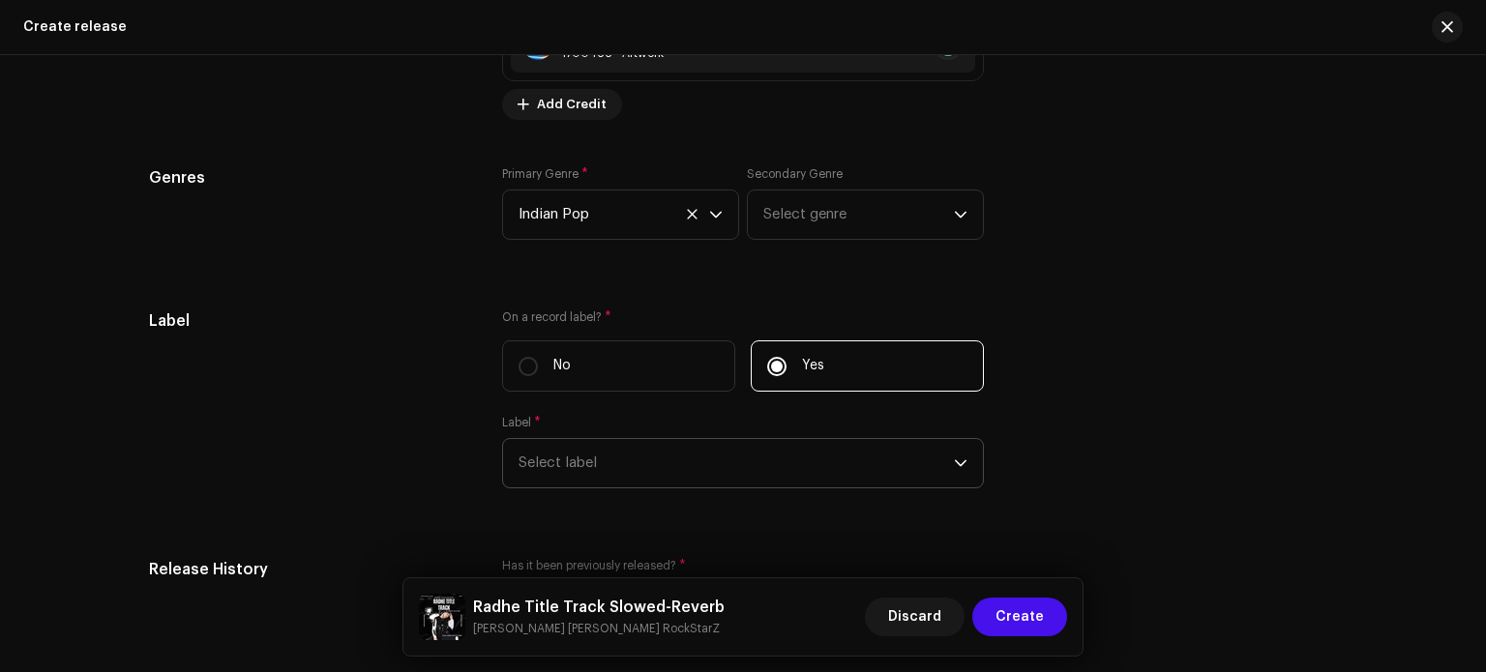
click at [780, 464] on span "Select label" at bounding box center [736, 463] width 435 height 48
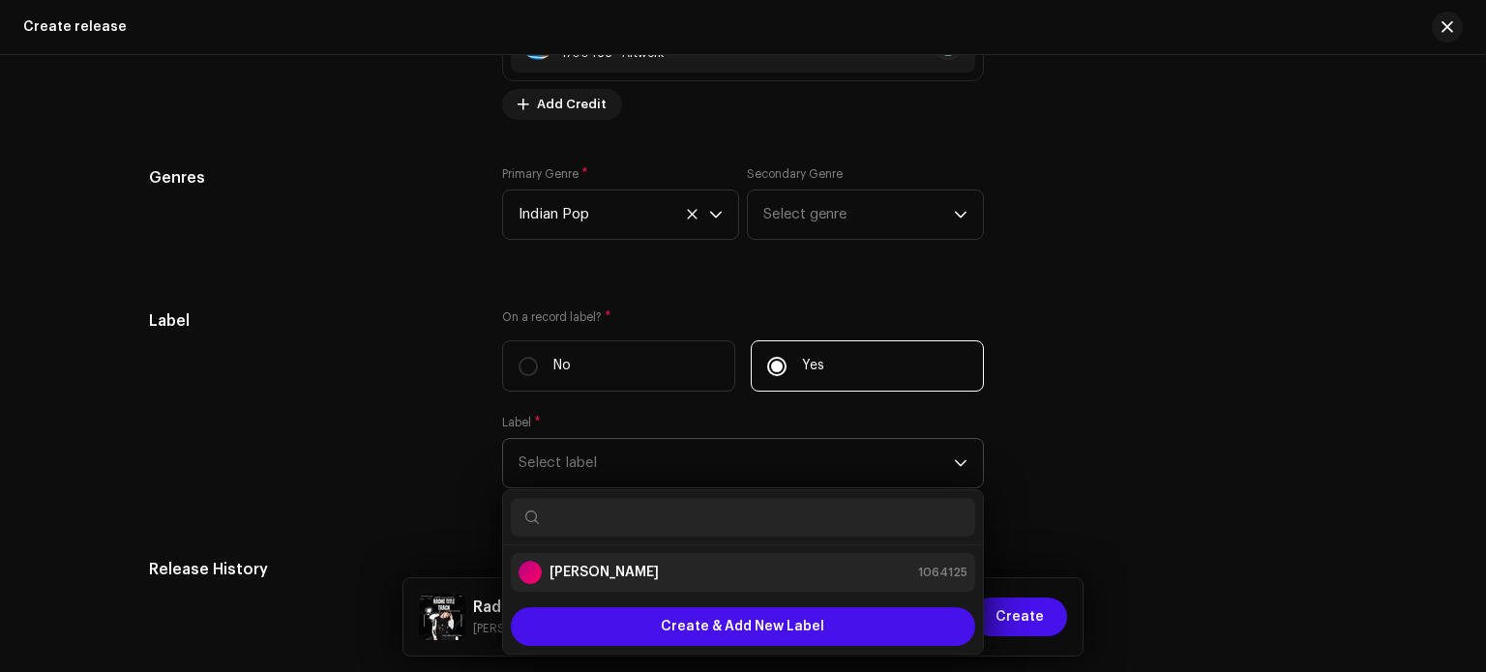
click at [777, 563] on li "[PERSON_NAME] 1064125" at bounding box center [743, 572] width 464 height 39
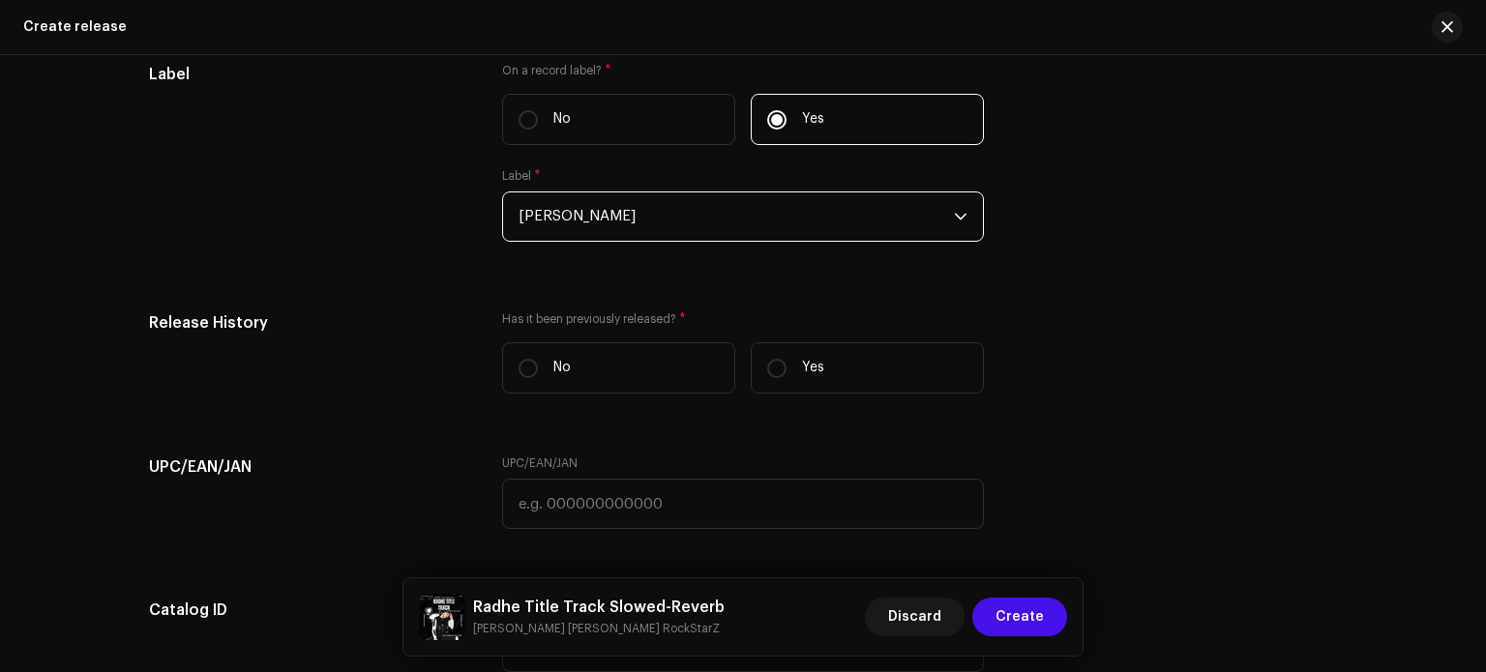
scroll to position [3420, 0]
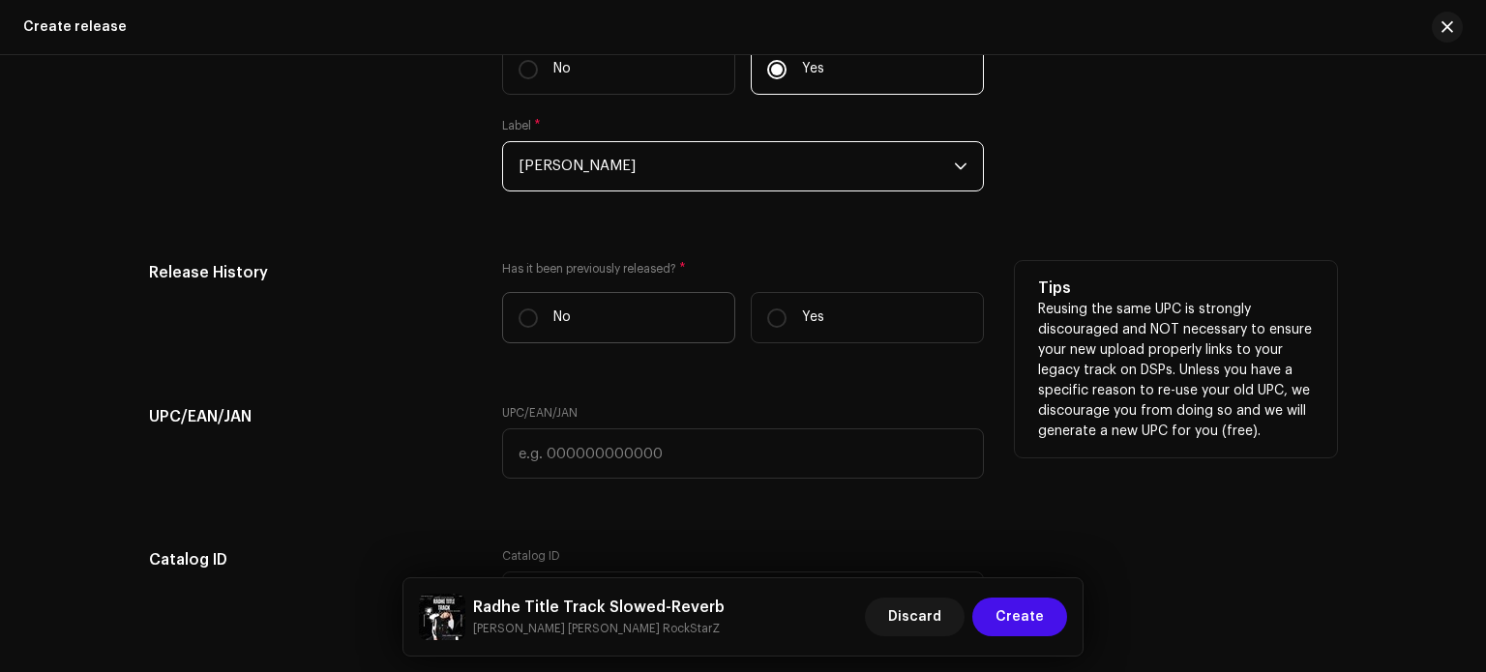
click at [605, 341] on label "No" at bounding box center [618, 317] width 233 height 51
click at [538, 328] on input "No" at bounding box center [528, 318] width 19 height 19
radio input "true"
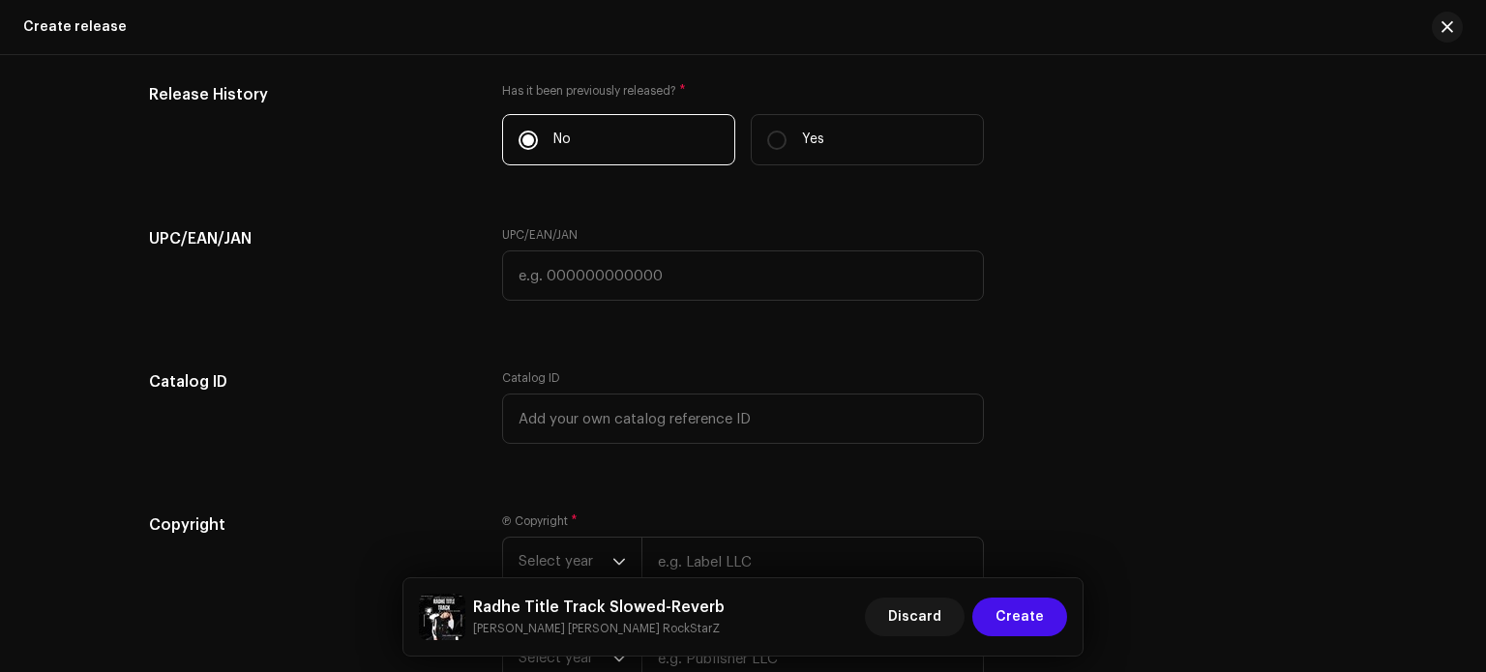
scroll to position [3827, 0]
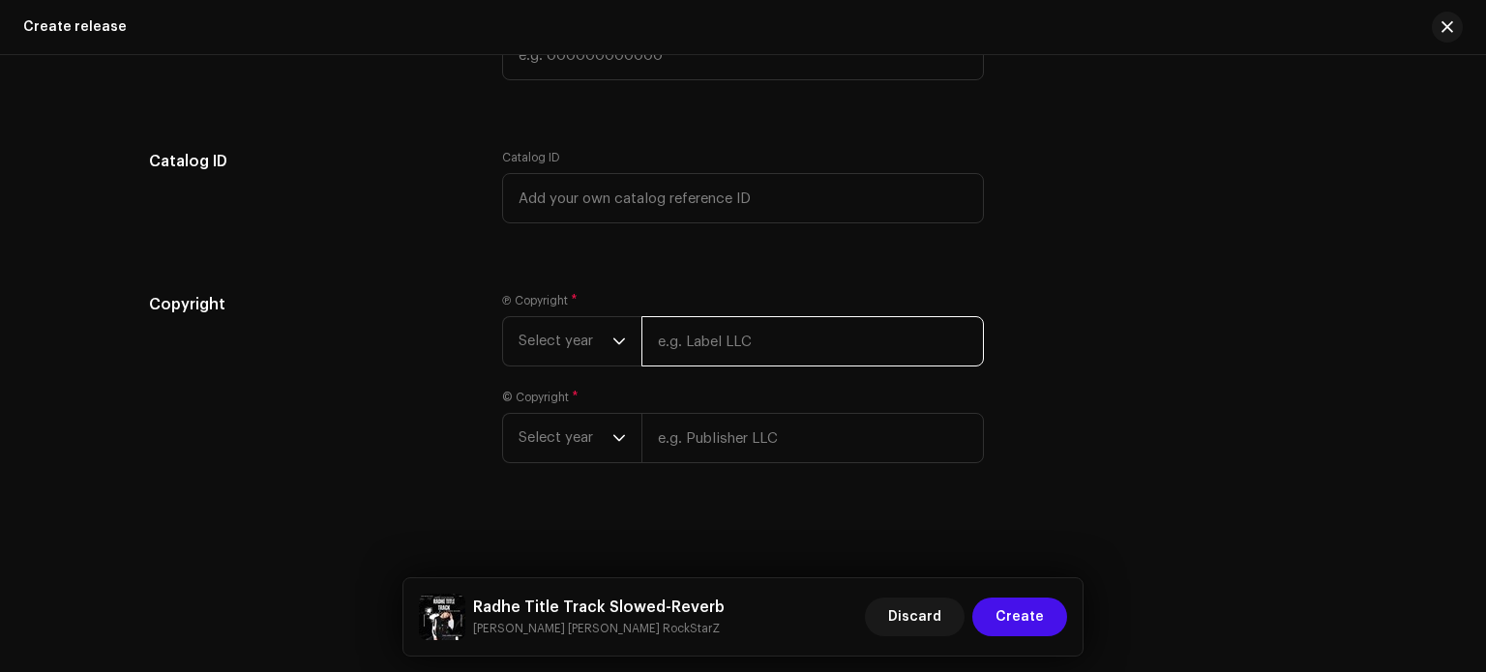
click at [791, 337] on input "text" at bounding box center [813, 341] width 343 height 50
type input "[PERSON_NAME]"
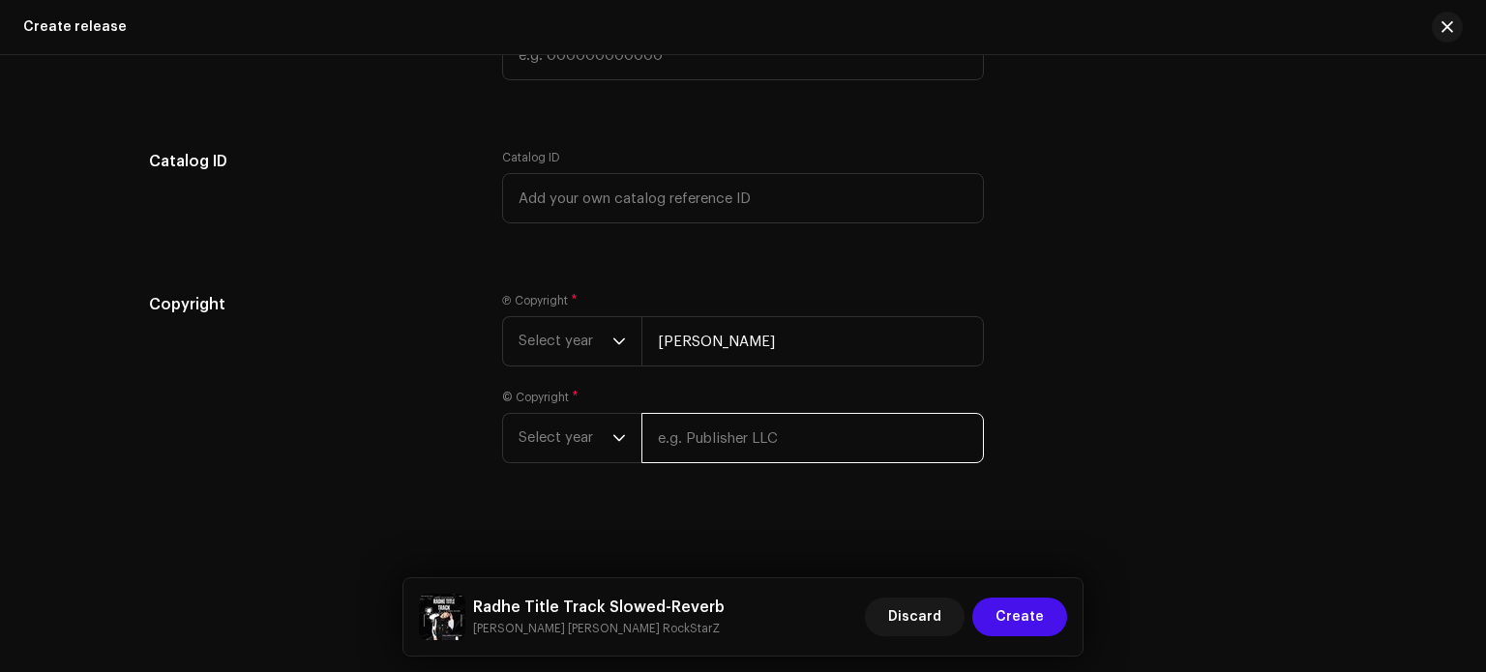
click at [777, 436] on input "text" at bounding box center [813, 438] width 343 height 50
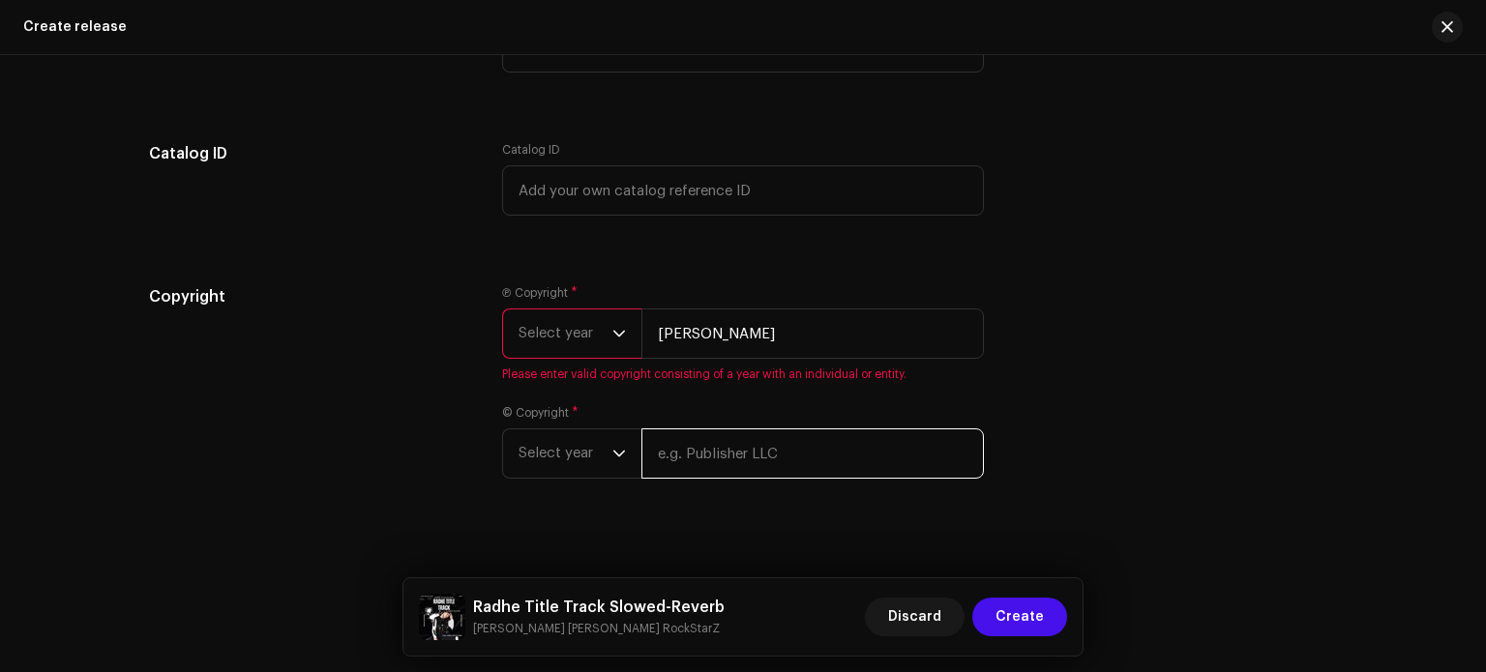
type input "[PERSON_NAME]"
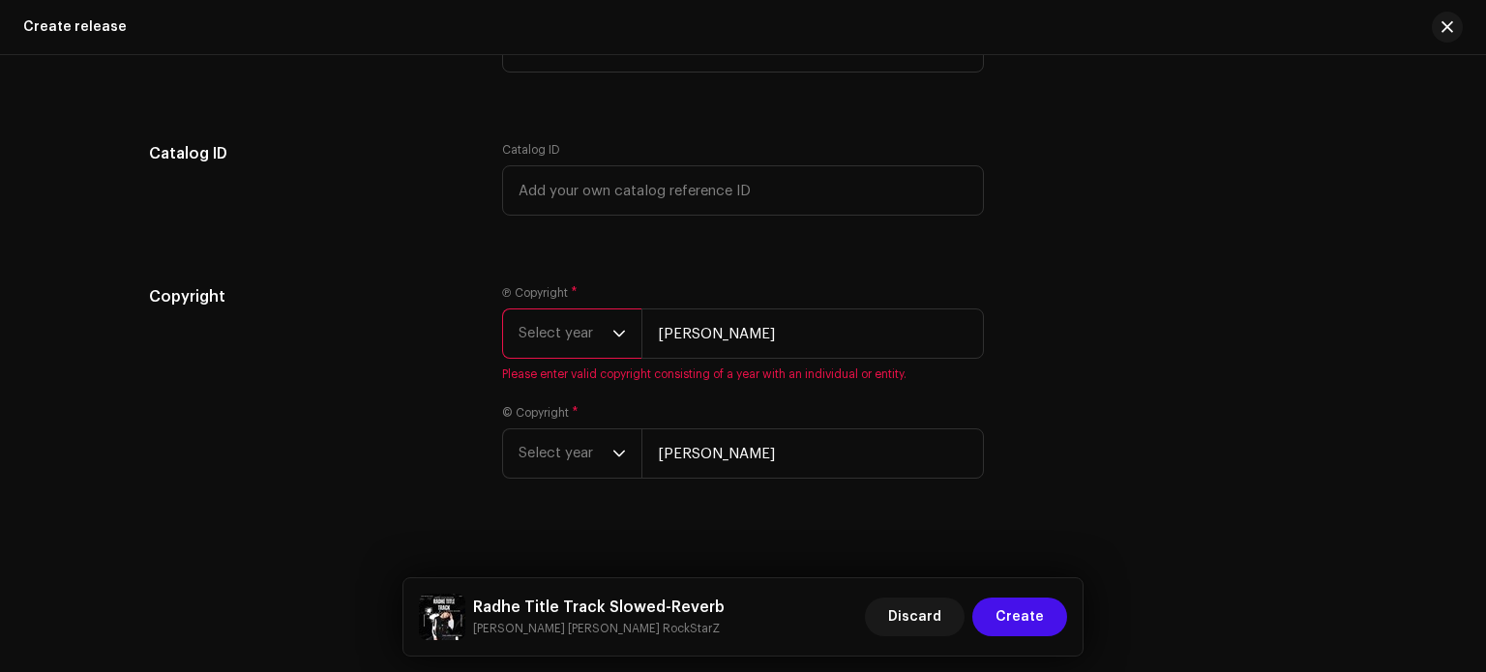
click at [596, 347] on span "Select year" at bounding box center [566, 334] width 94 height 48
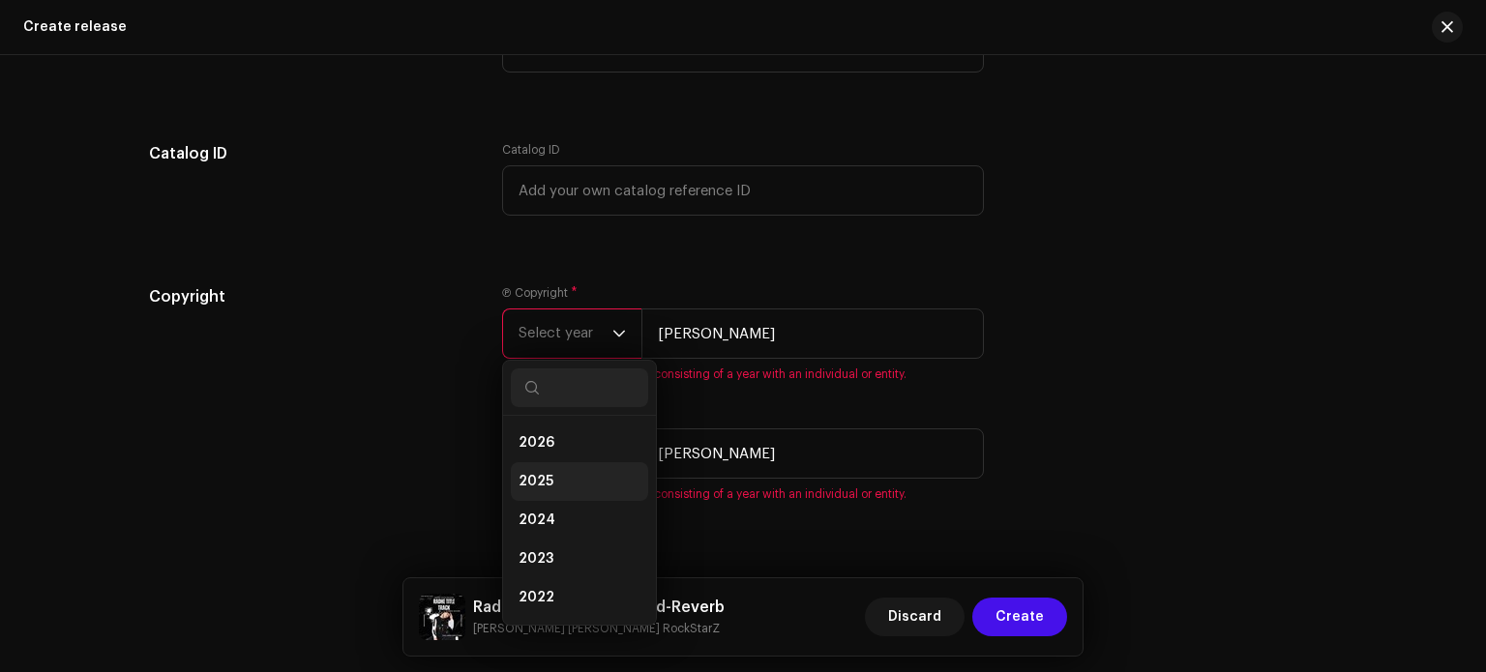
click at [573, 489] on li "2025" at bounding box center [579, 482] width 137 height 39
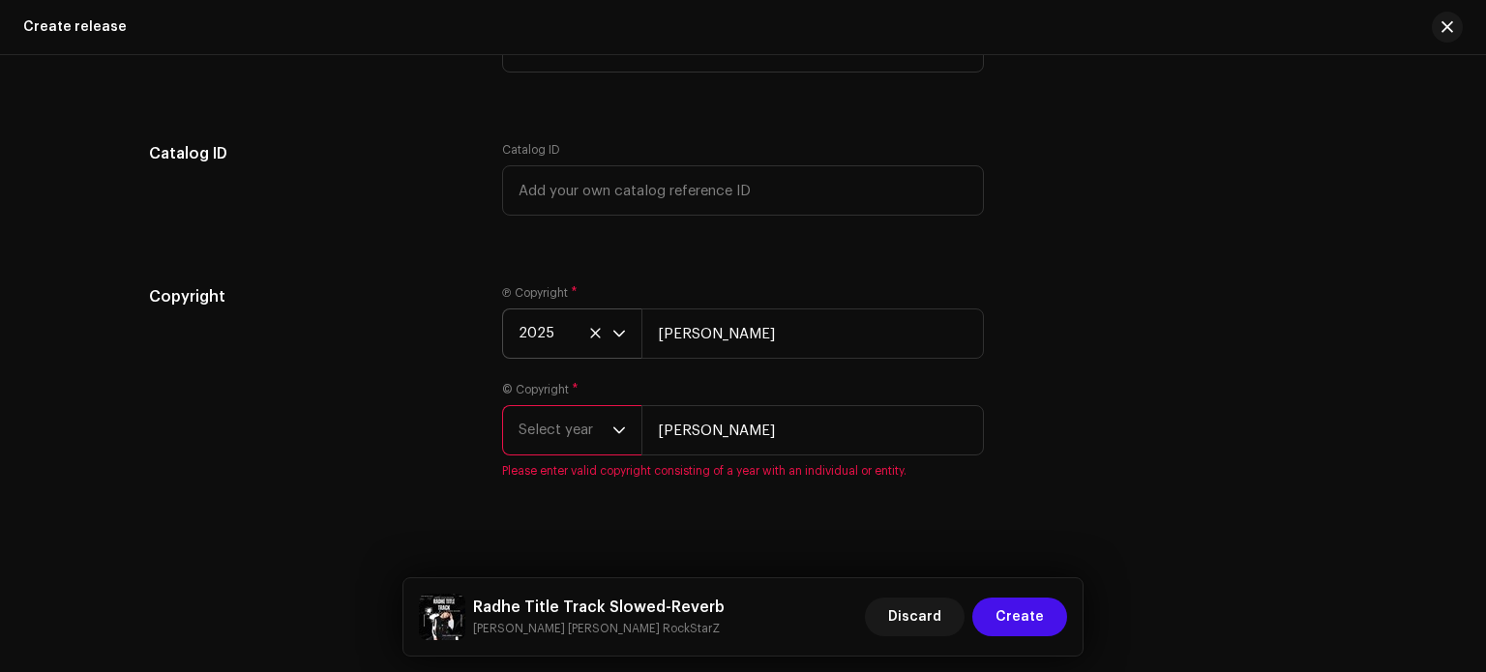
click at [578, 451] on span "Select year" at bounding box center [566, 430] width 94 height 48
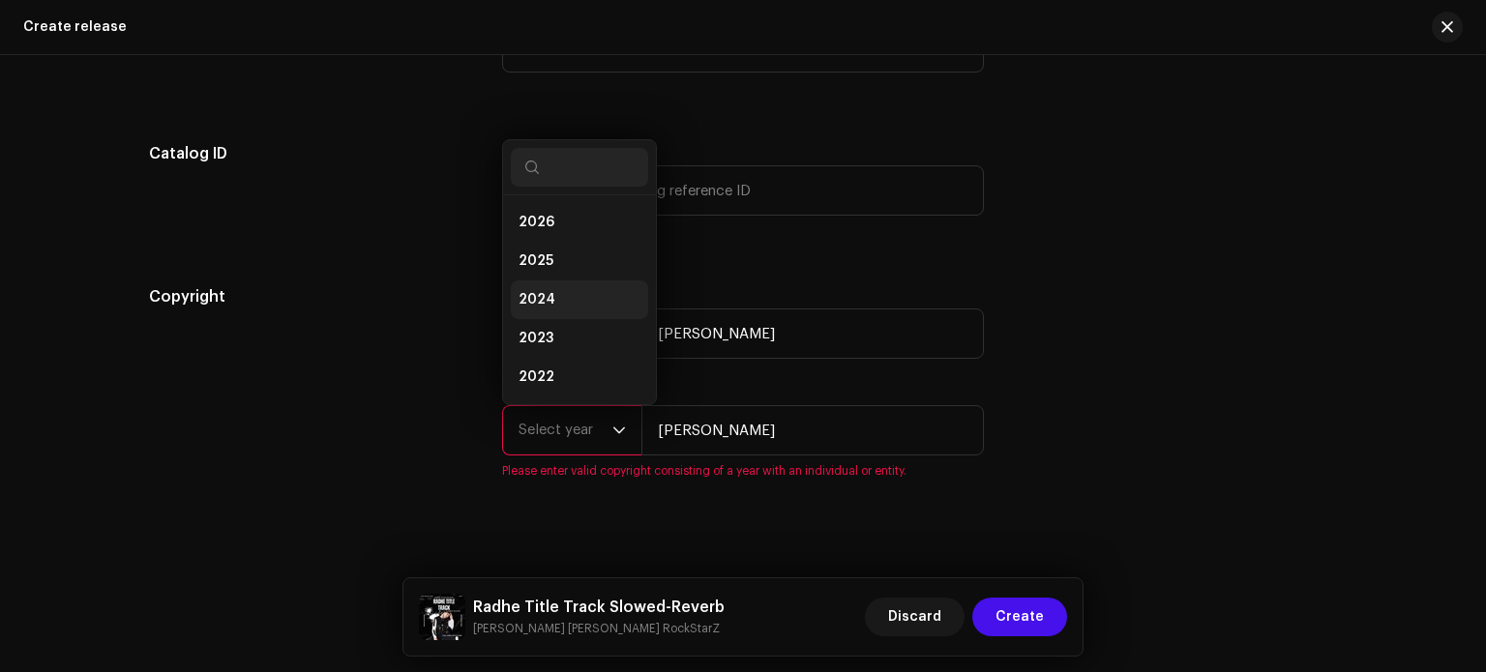
scroll to position [31, 0]
click at [567, 239] on li "2025" at bounding box center [579, 230] width 137 height 39
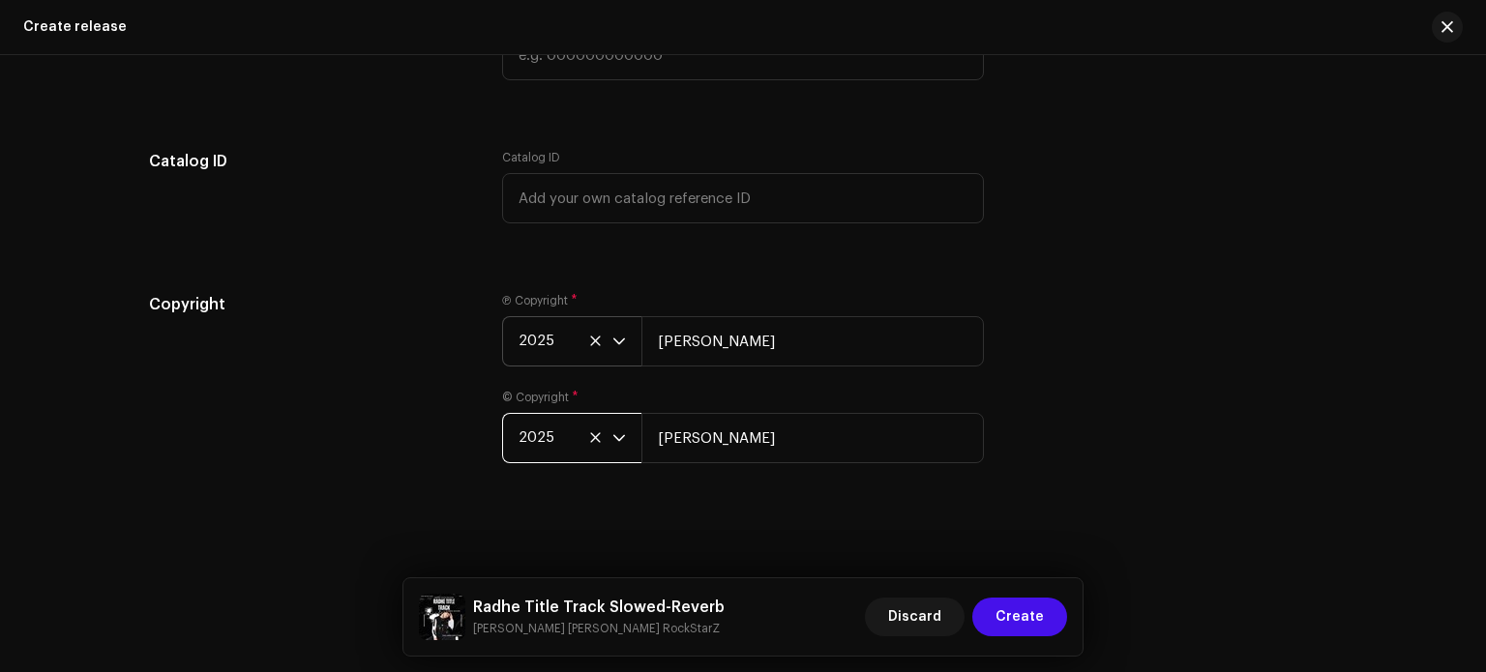
scroll to position [3286, 0]
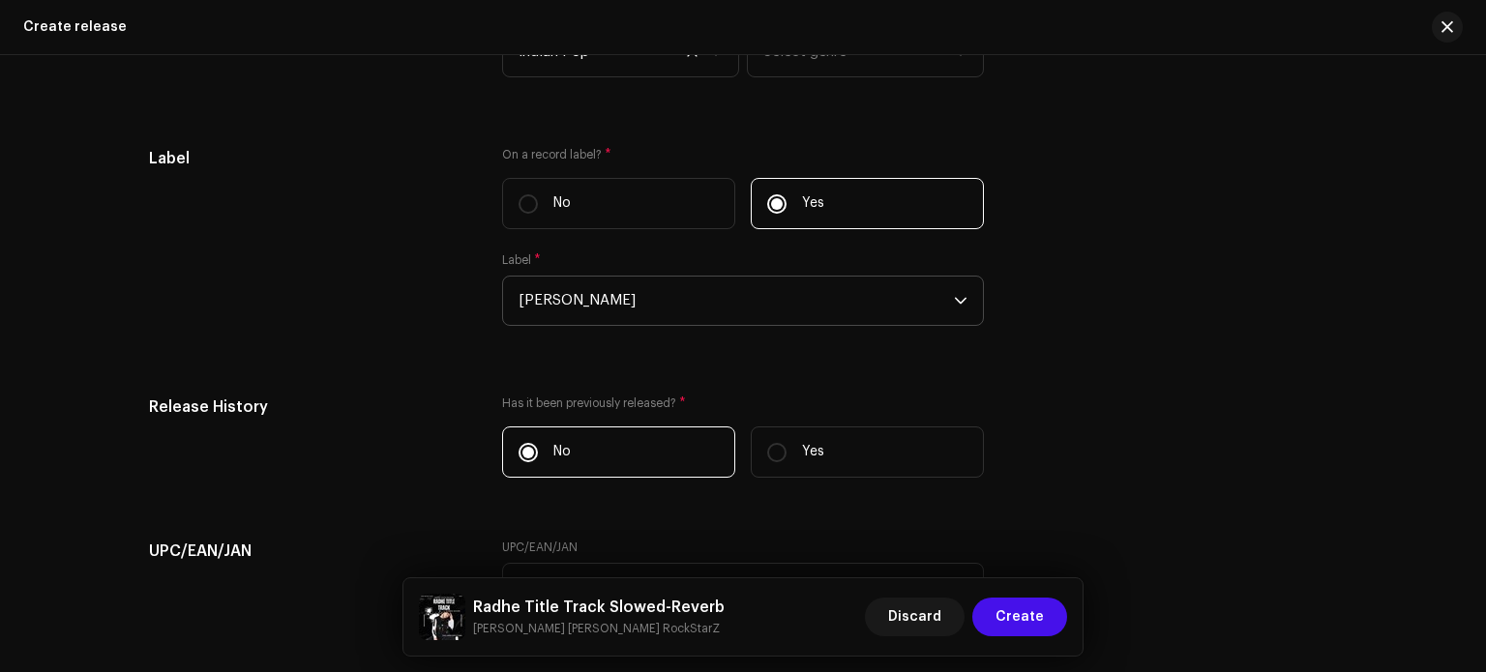
click at [1485, 192] on div at bounding box center [1485, 336] width 1 height 672
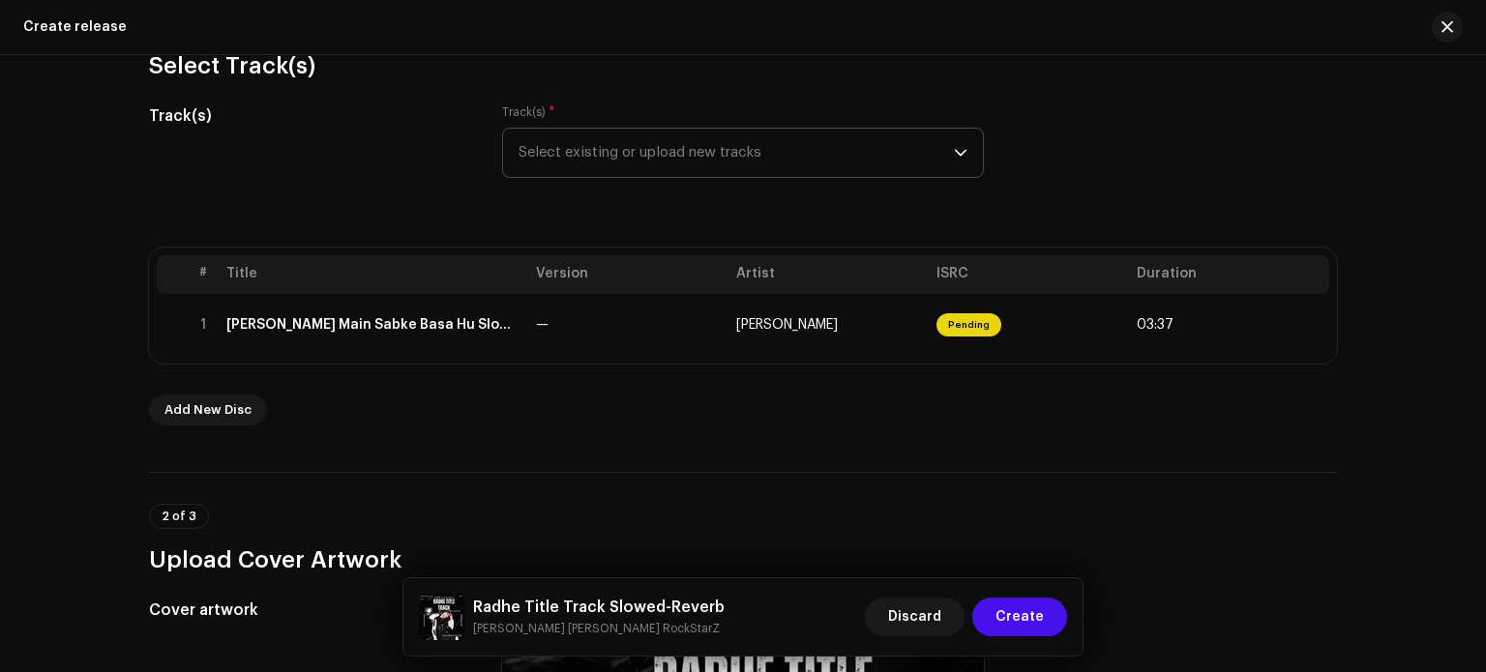
scroll to position [200, 0]
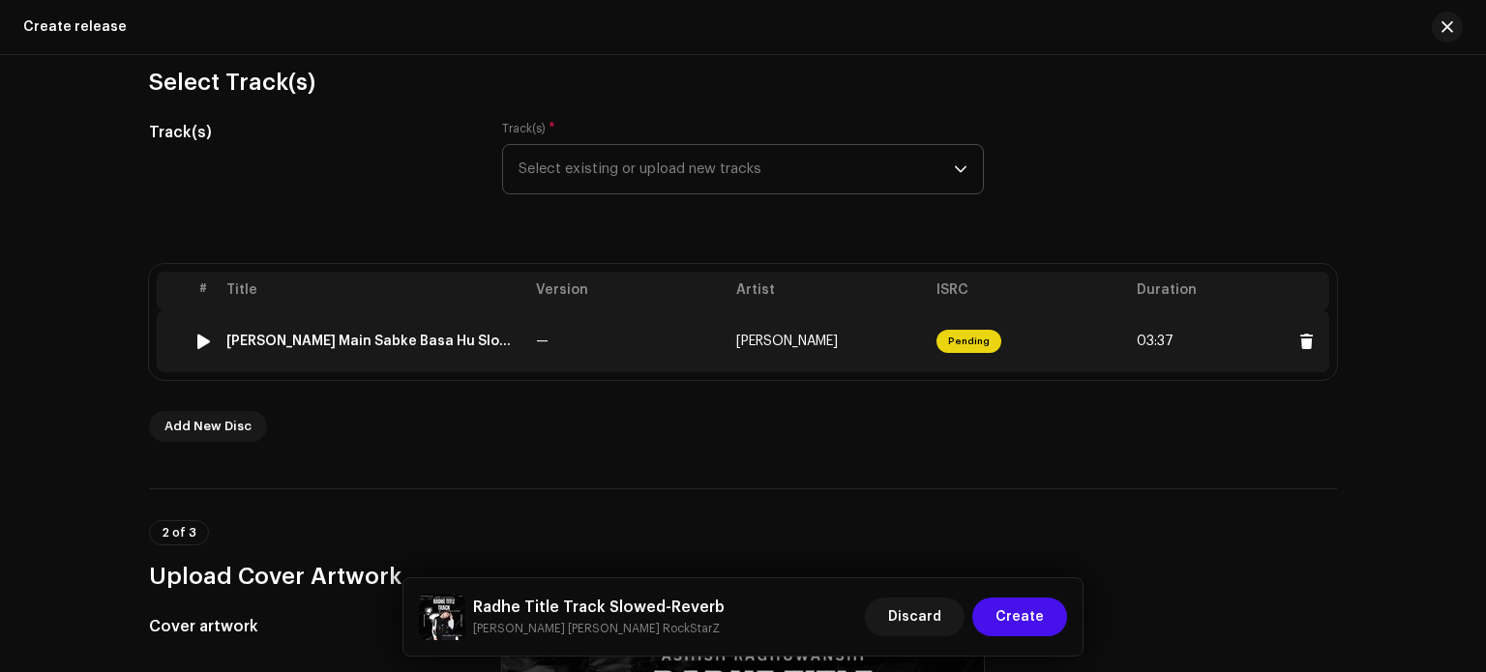
click at [412, 334] on div "[PERSON_NAME] Main Sabke Basa Hu Slowed-Reverb" at bounding box center [373, 341] width 294 height 15
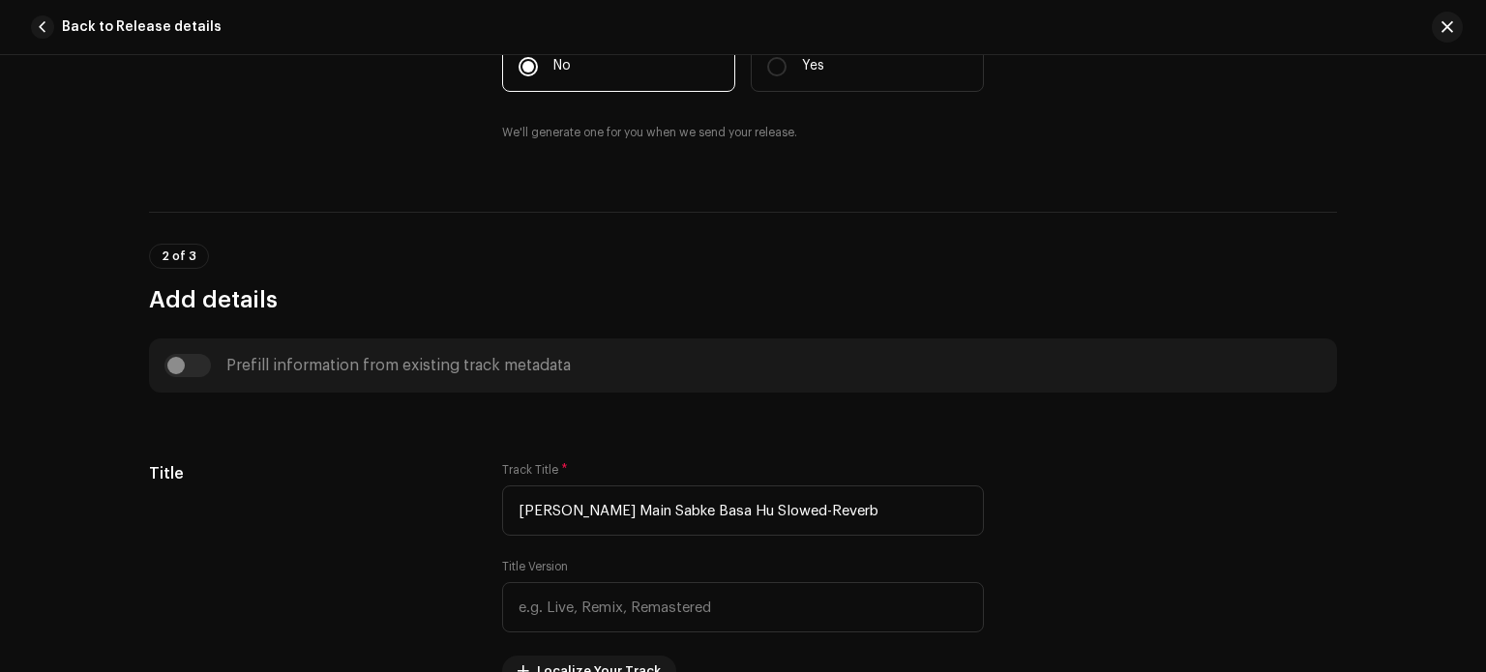
scroll to position [720, 0]
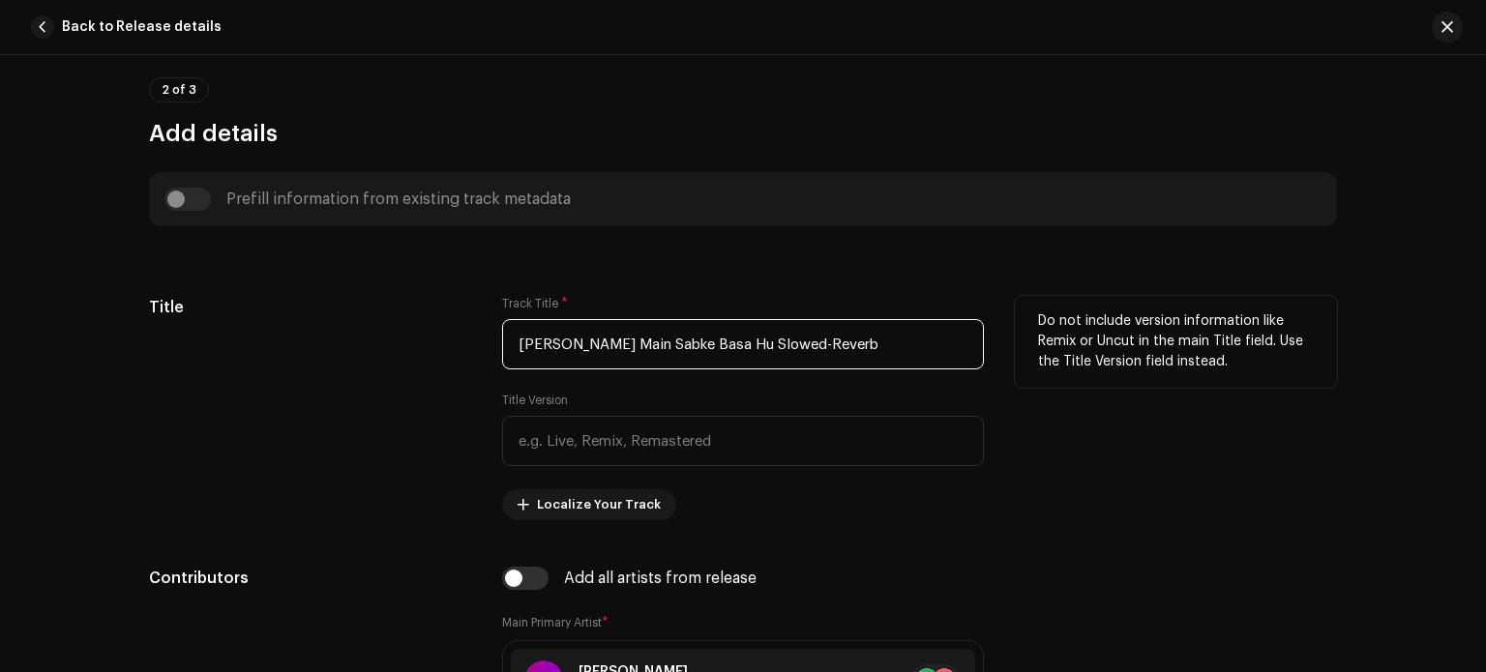
click at [676, 341] on input "[PERSON_NAME] Main Sabke Basa Hu Slowed-Reverb" at bounding box center [743, 344] width 482 height 50
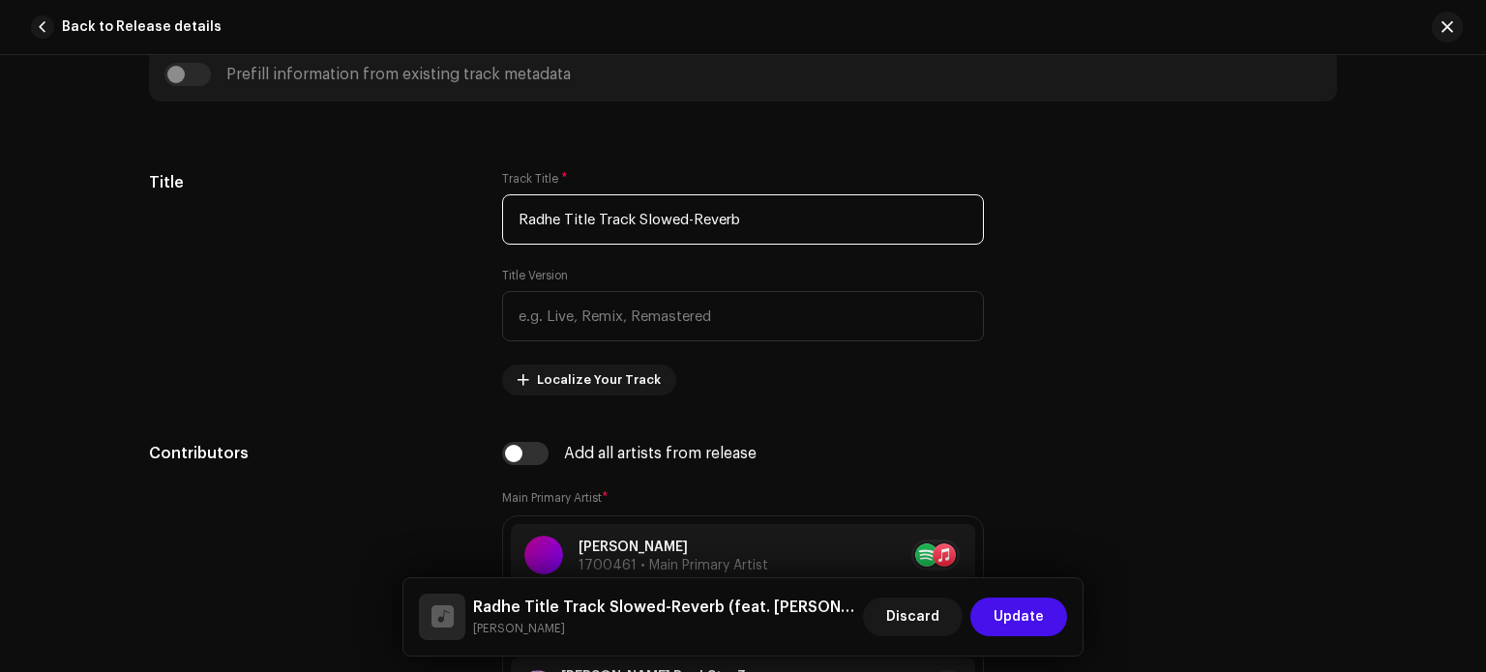
scroll to position [851, 0]
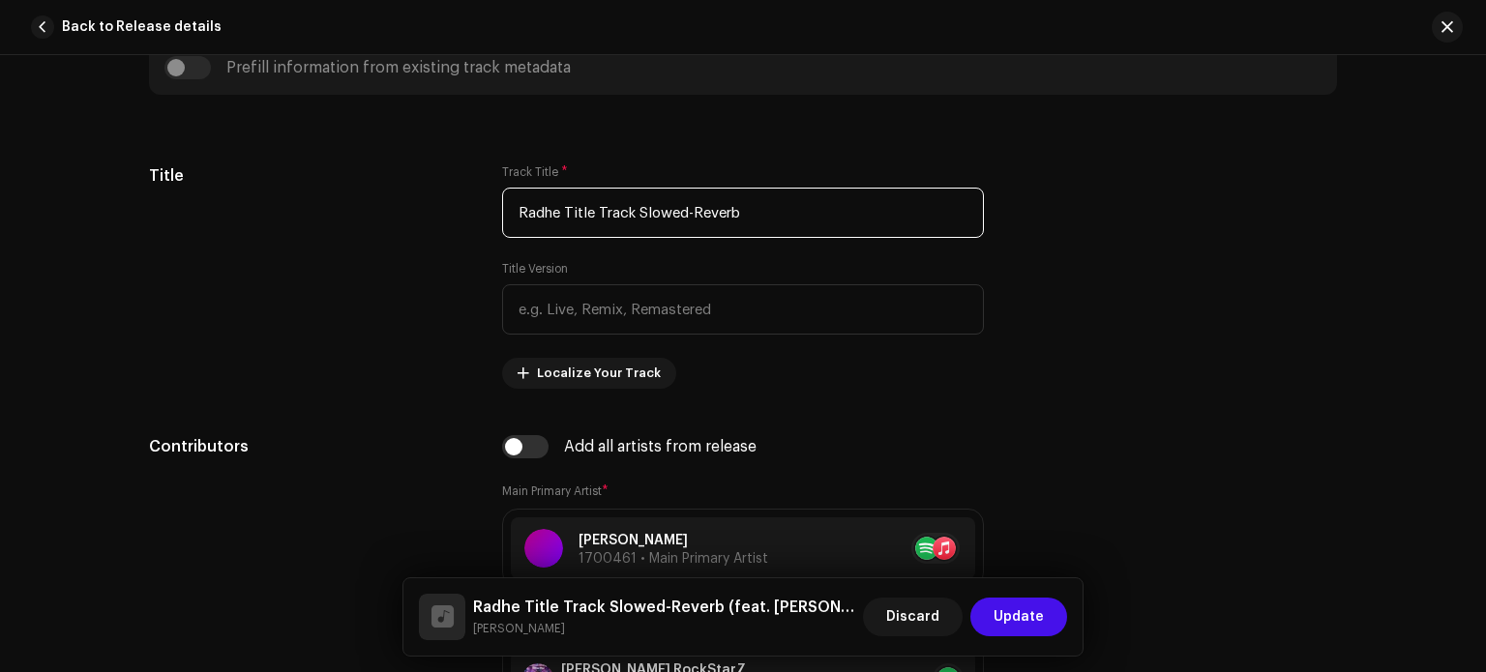
type input "Radhe Title Track Slowed-Reverb"
click at [182, 62] on div "Prefill information from existing track metadata" at bounding box center [742, 67] width 1157 height 23
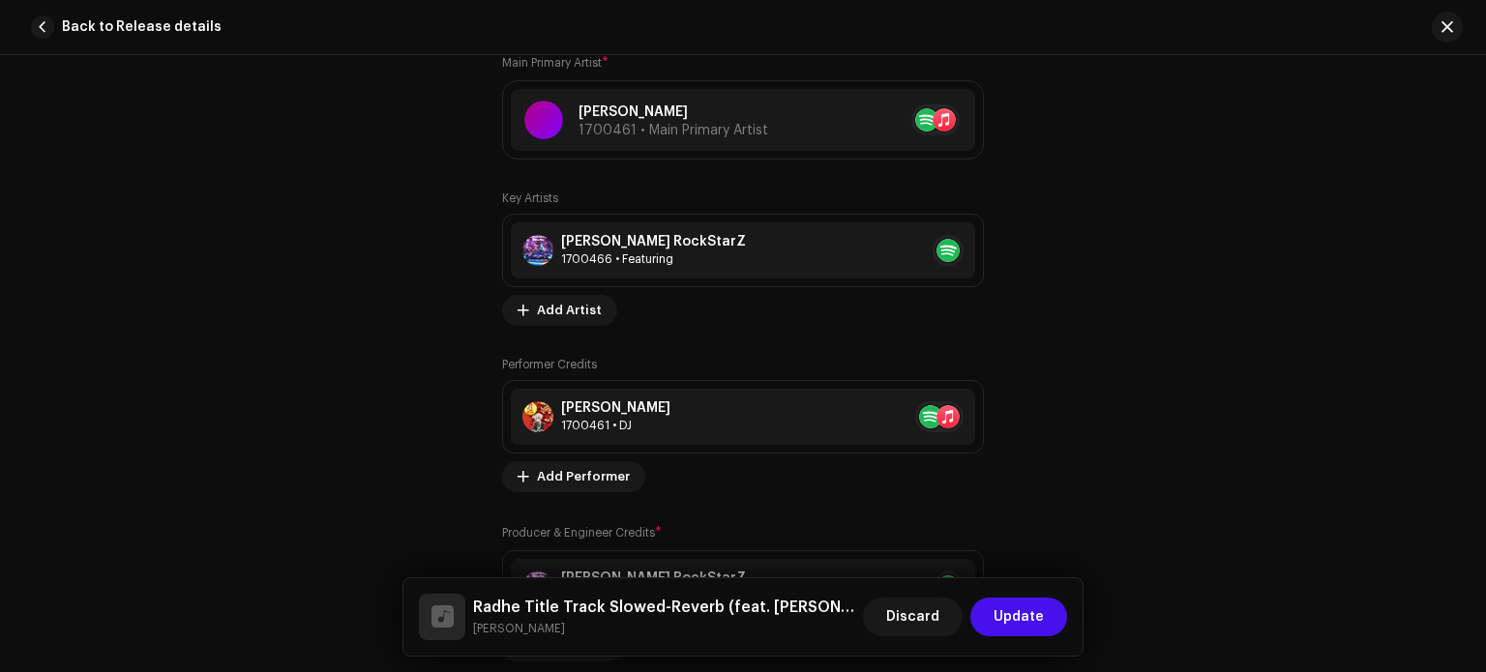
scroll to position [1309, 0]
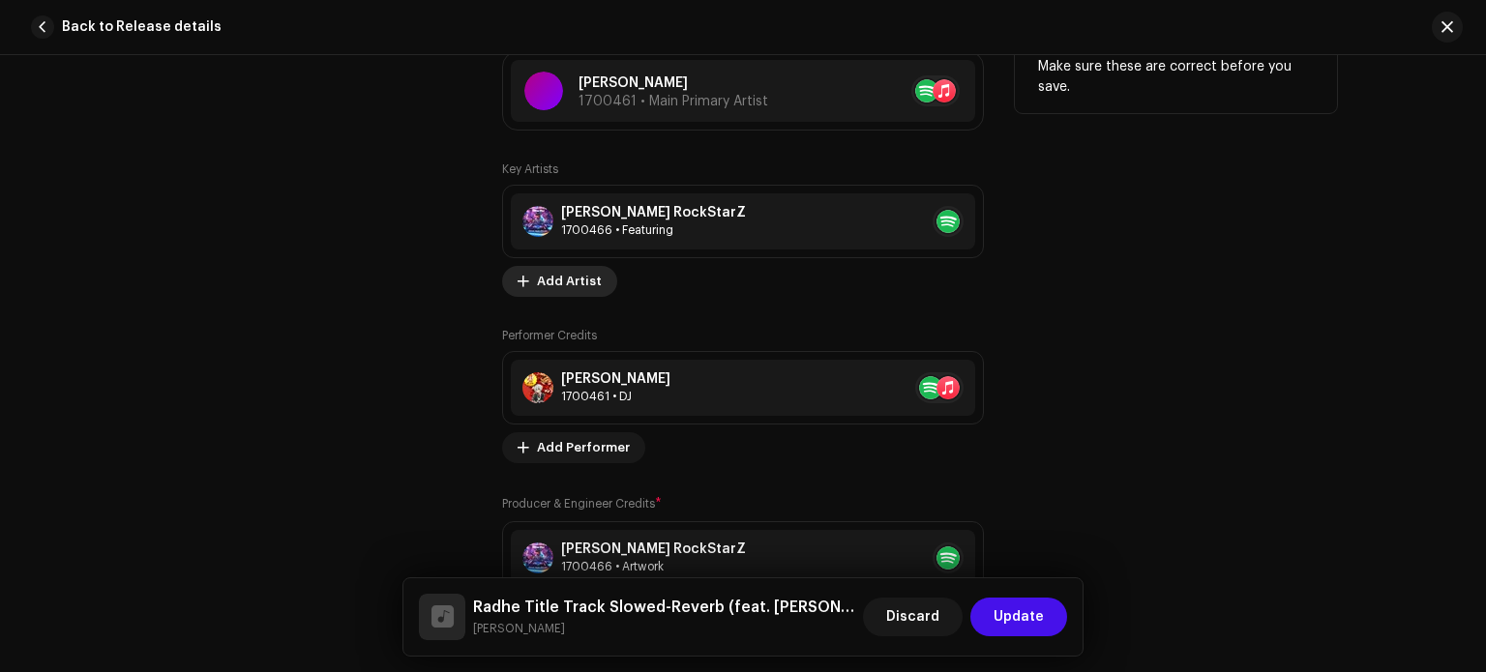
click at [576, 276] on span "Add Artist" at bounding box center [569, 281] width 65 height 39
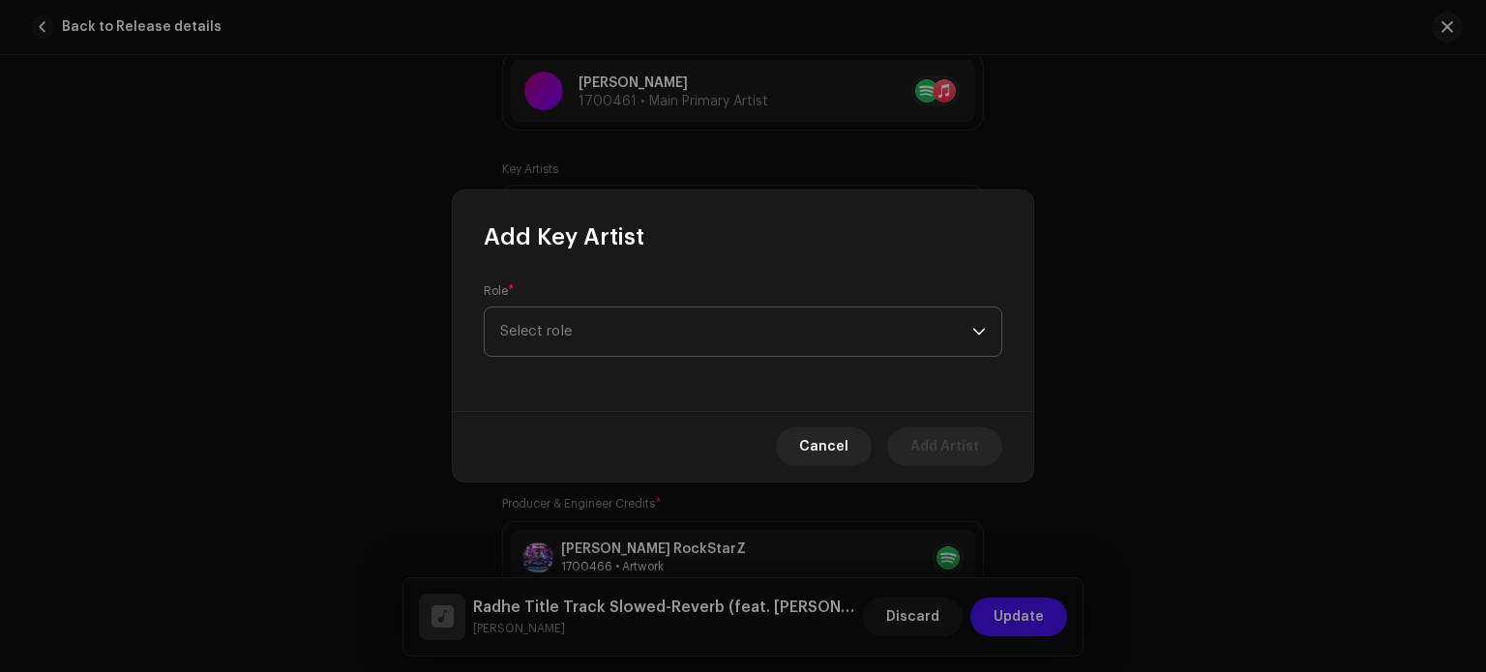
click at [600, 324] on span "Select role" at bounding box center [736, 332] width 472 height 48
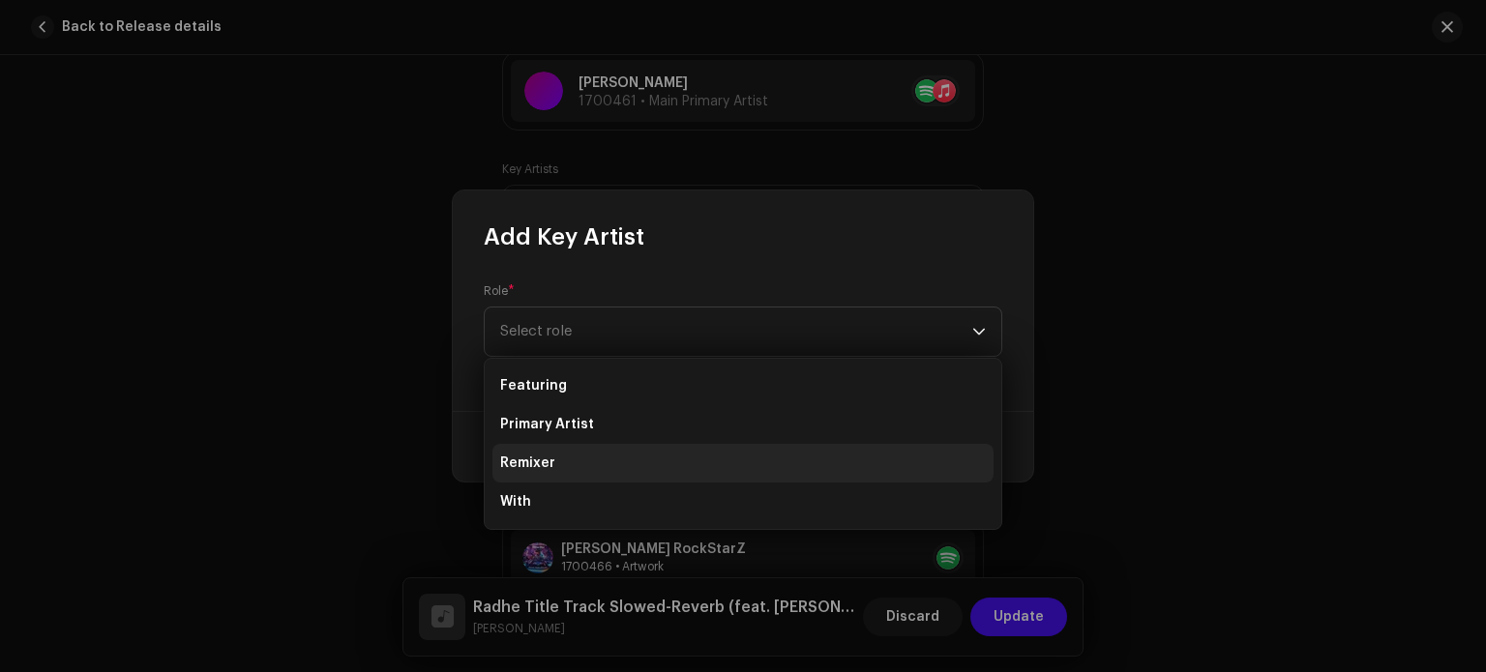
click at [578, 460] on li "Remixer" at bounding box center [743, 463] width 501 height 39
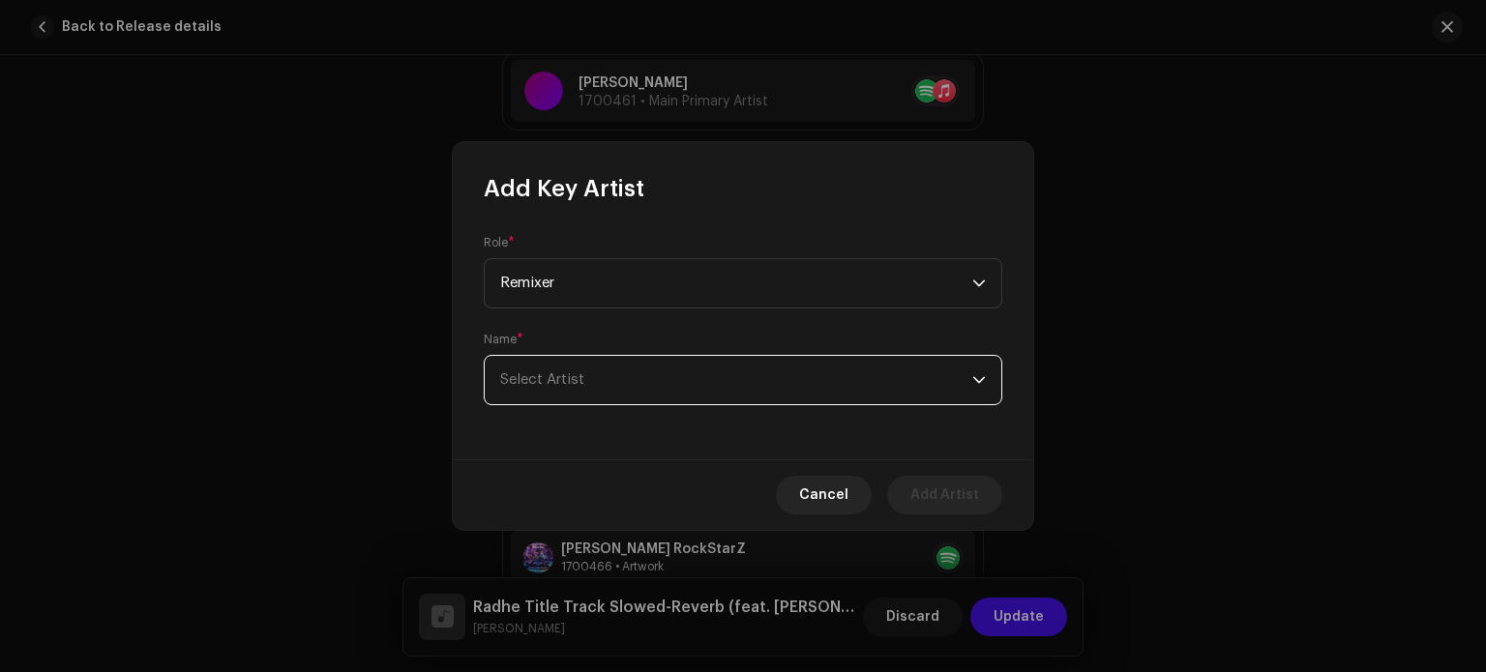
click at [604, 390] on span "Select Artist" at bounding box center [736, 380] width 472 height 48
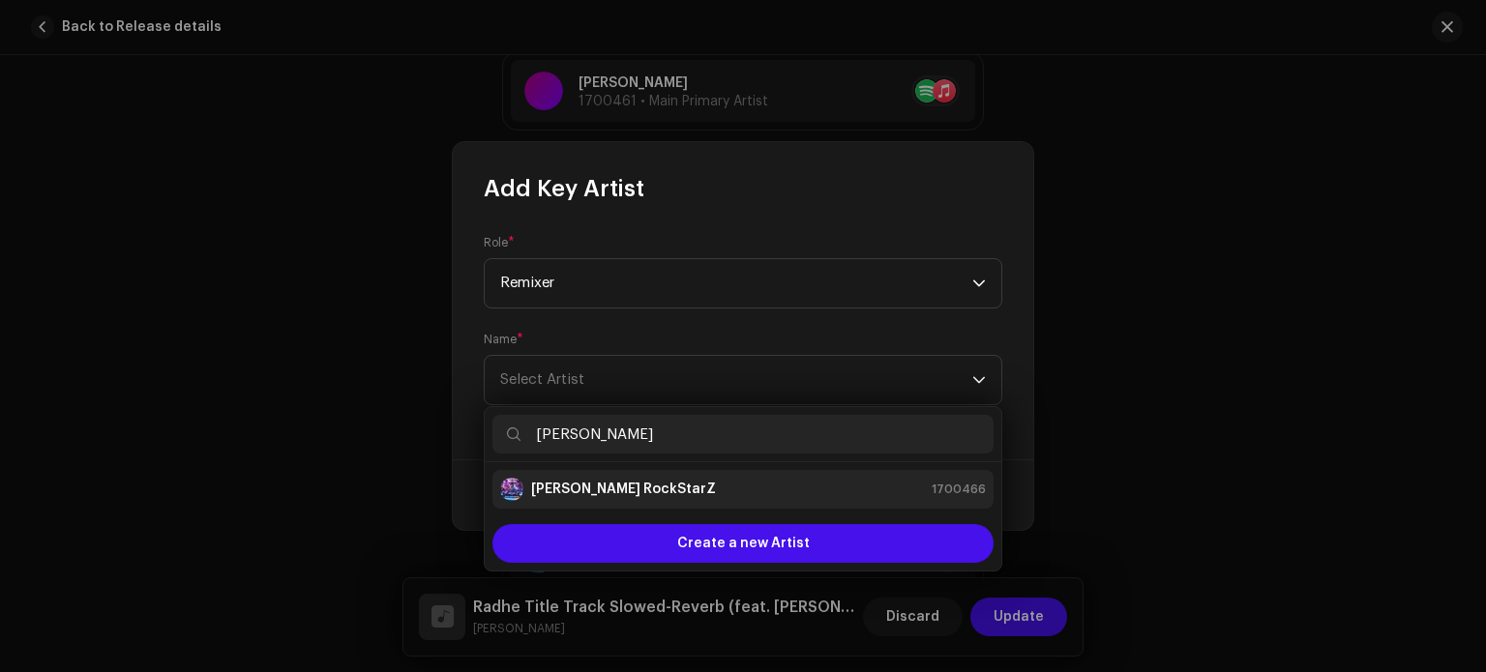
type input "[PERSON_NAME]"
click at [613, 478] on div "[PERSON_NAME] RockStarZ" at bounding box center [608, 489] width 216 height 23
click at [715, 491] on div "[PERSON_NAME] RockStarZ 1700466" at bounding box center [743, 489] width 486 height 23
click at [677, 491] on div "[PERSON_NAME] RockStarZ 1700466" at bounding box center [743, 489] width 486 height 23
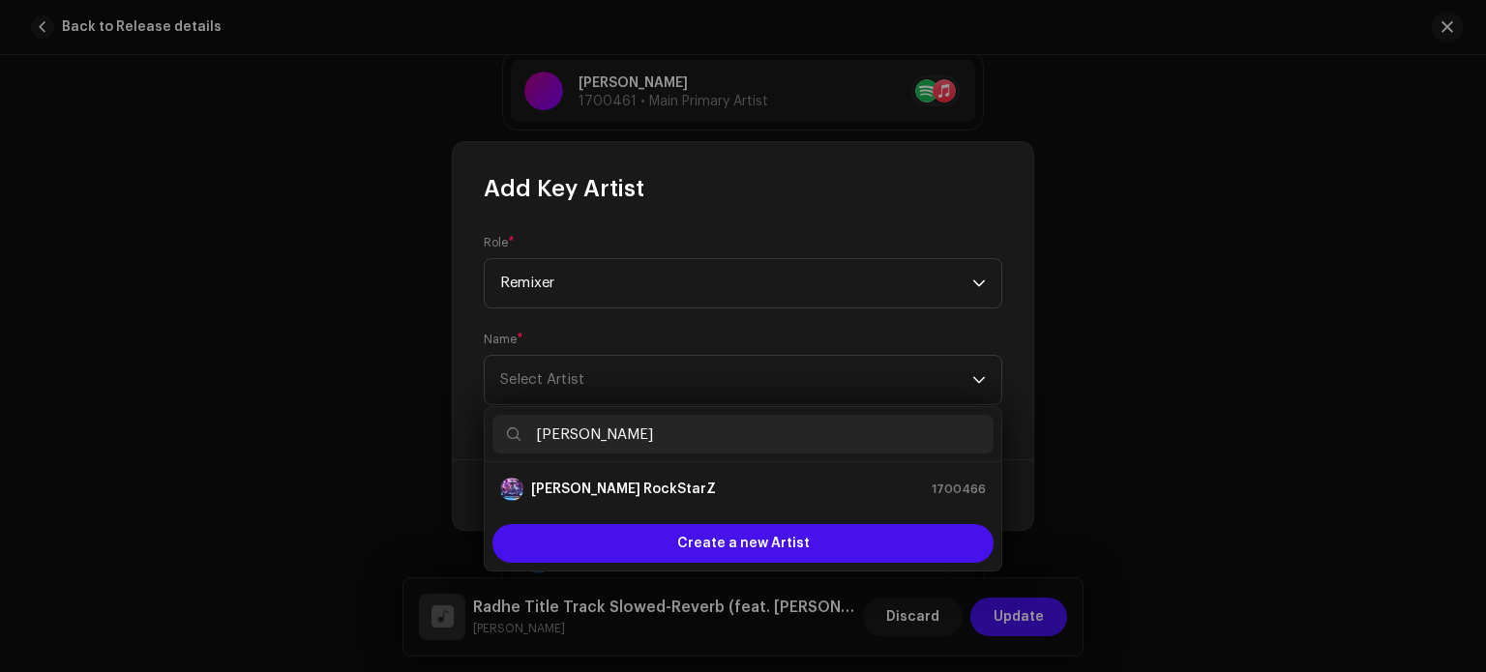
drag, startPoint x: 677, startPoint y: 491, endPoint x: 667, endPoint y: 445, distance: 46.7
click at [667, 445] on div "[PERSON_NAME] RockStarZ 1700466 Create a new Artist" at bounding box center [743, 488] width 519 height 165
click at [933, 376] on span "Select Artist" at bounding box center [736, 380] width 472 height 48
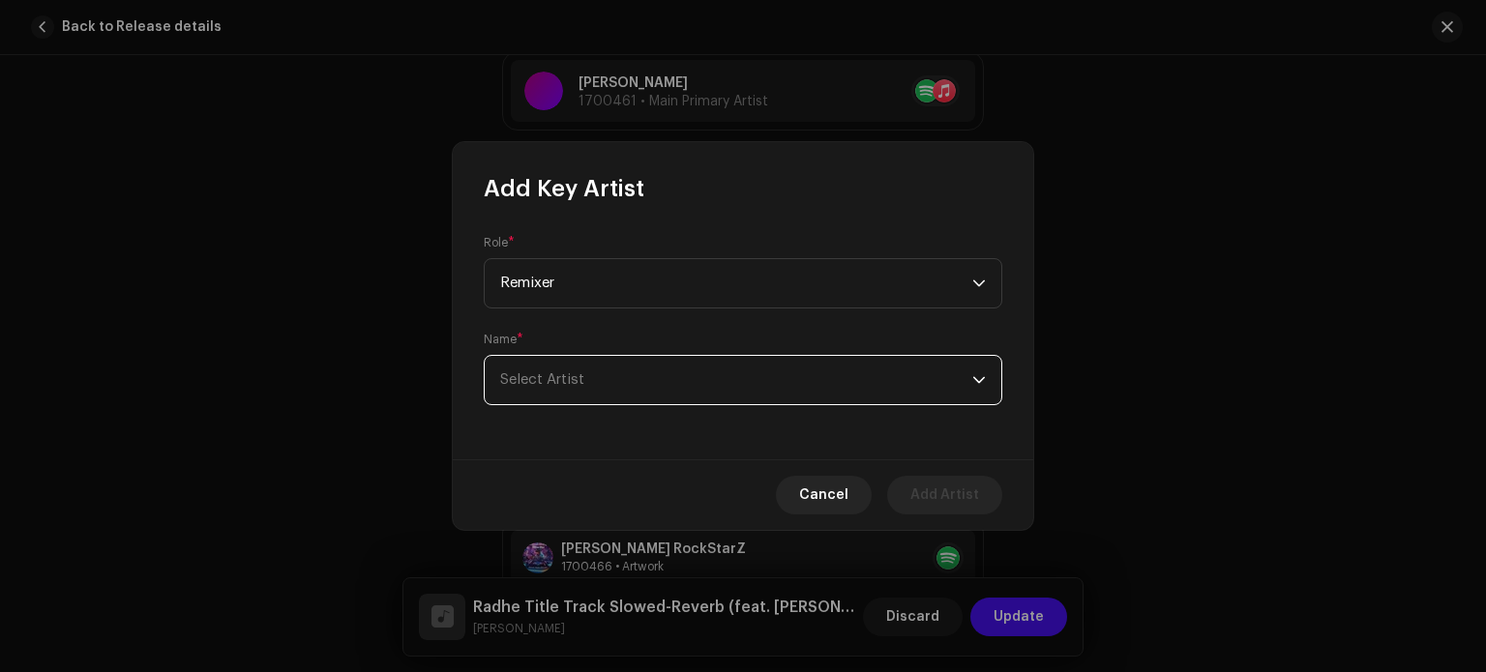
click at [925, 380] on span "Select Artist" at bounding box center [736, 380] width 472 height 48
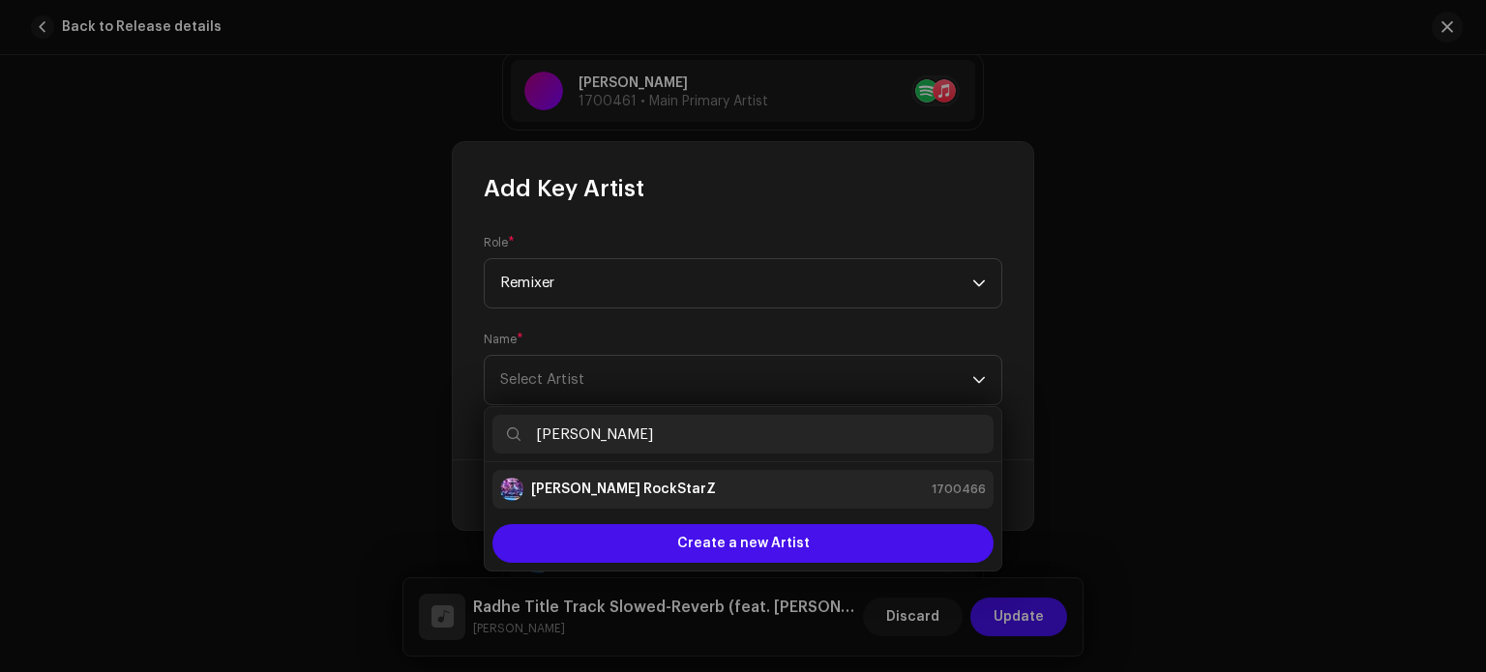
click at [687, 504] on li "[PERSON_NAME] RockStarZ 1700466" at bounding box center [743, 489] width 501 height 39
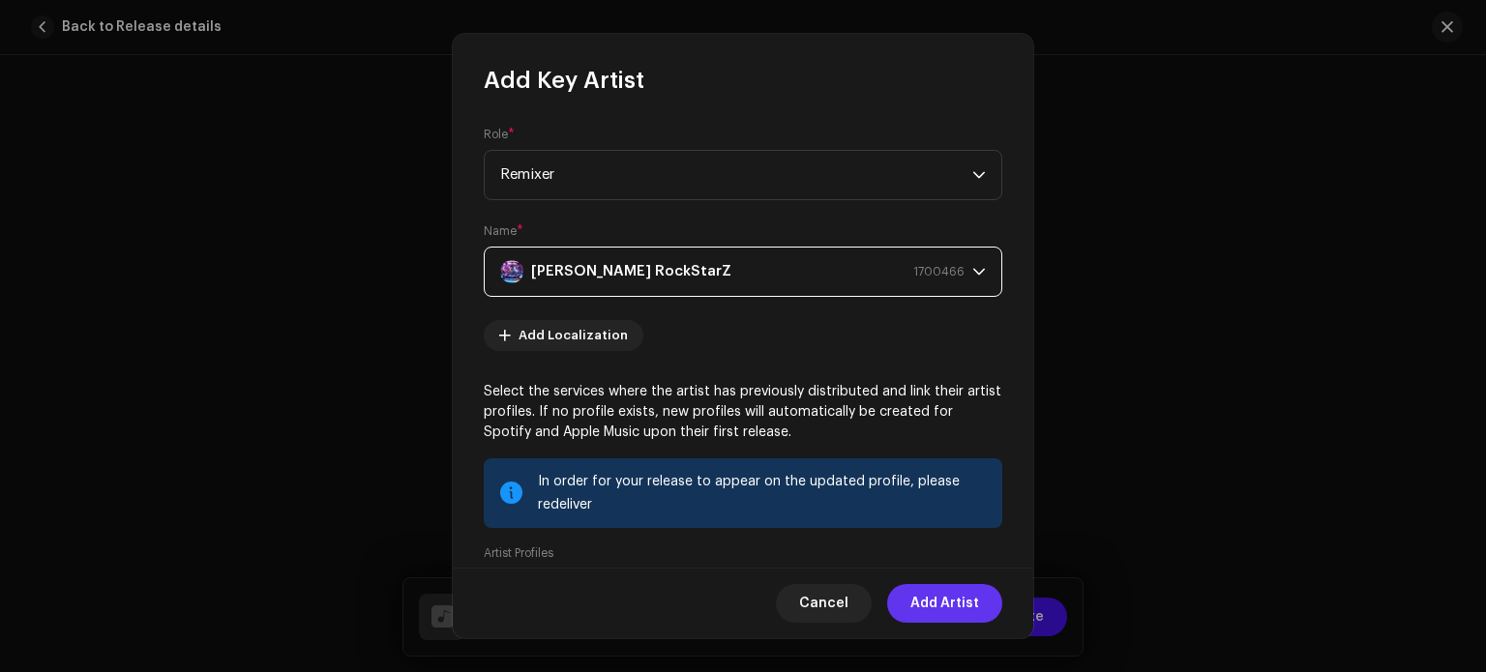
click at [943, 605] on span "Add Artist" at bounding box center [945, 603] width 69 height 39
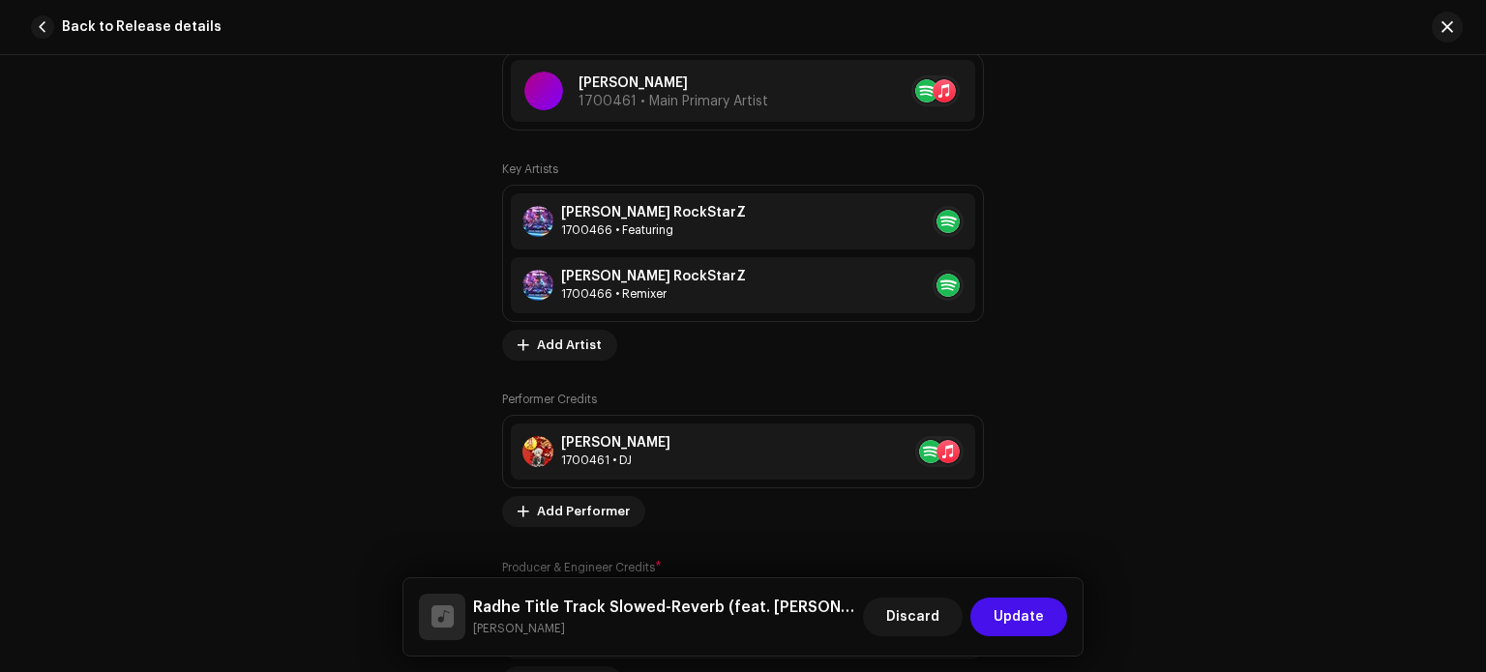
drag, startPoint x: 1484, startPoint y: 279, endPoint x: 1482, endPoint y: 328, distance: 49.4
click at [1482, 328] on html "[PERSON_NAME] Home Catalog Transactions Analytics Resources Marketplace [PERSON…" at bounding box center [743, 336] width 1486 height 672
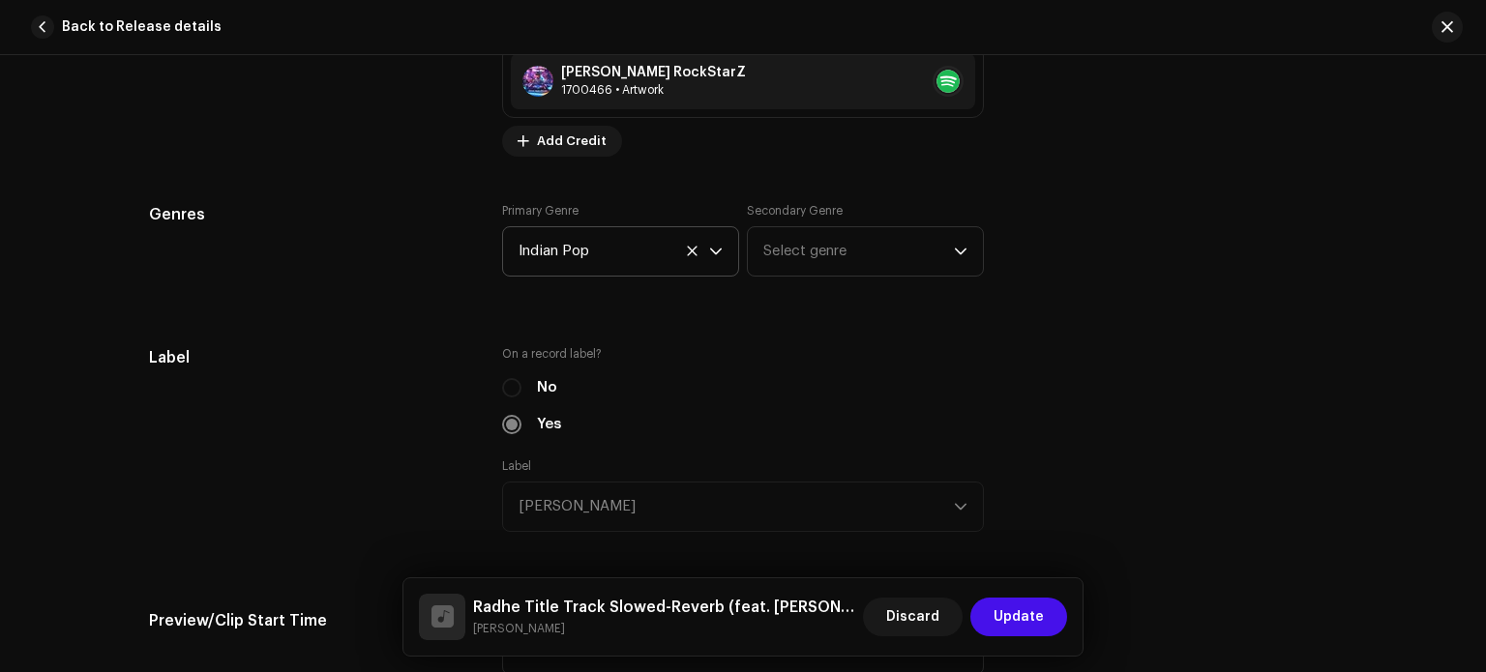
click at [691, 254] on icon at bounding box center [692, 251] width 13 height 13
click at [680, 258] on span "Select genre" at bounding box center [614, 251] width 191 height 48
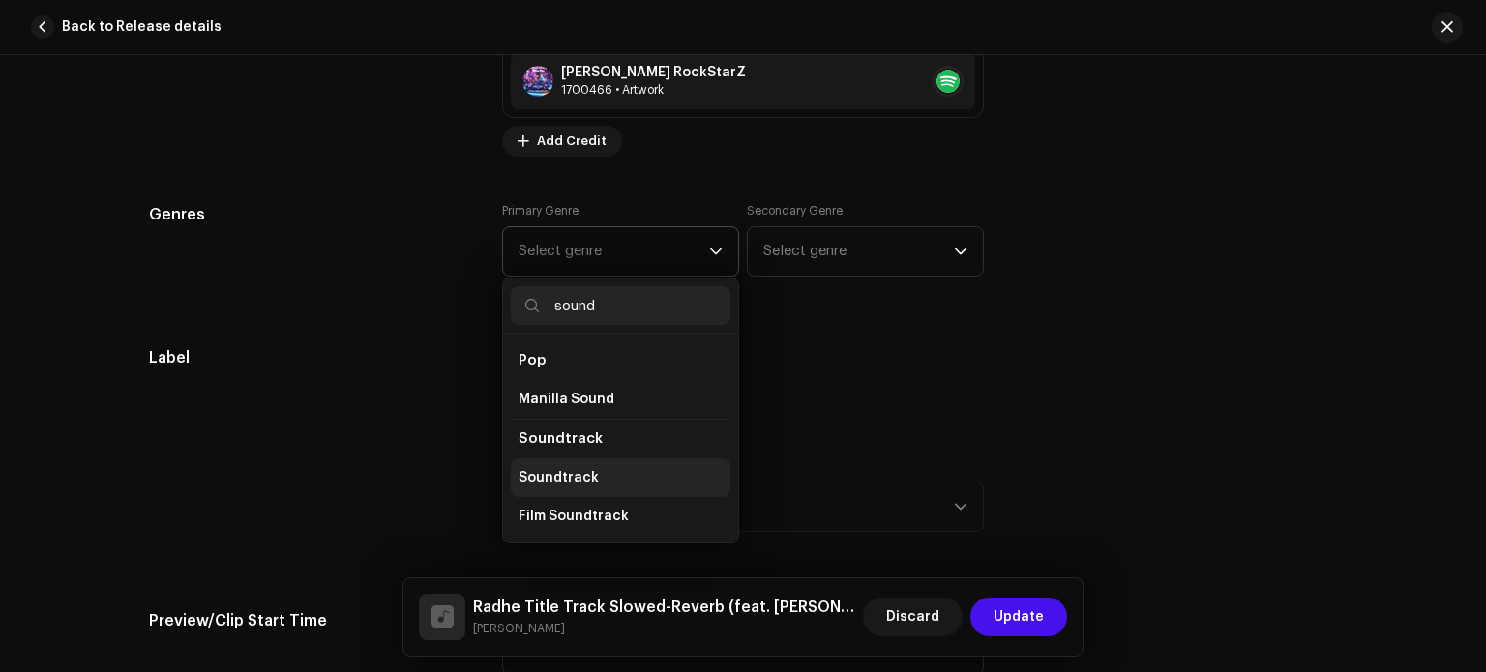
type input "sound"
click at [581, 482] on span "Soundtrack" at bounding box center [559, 477] width 80 height 19
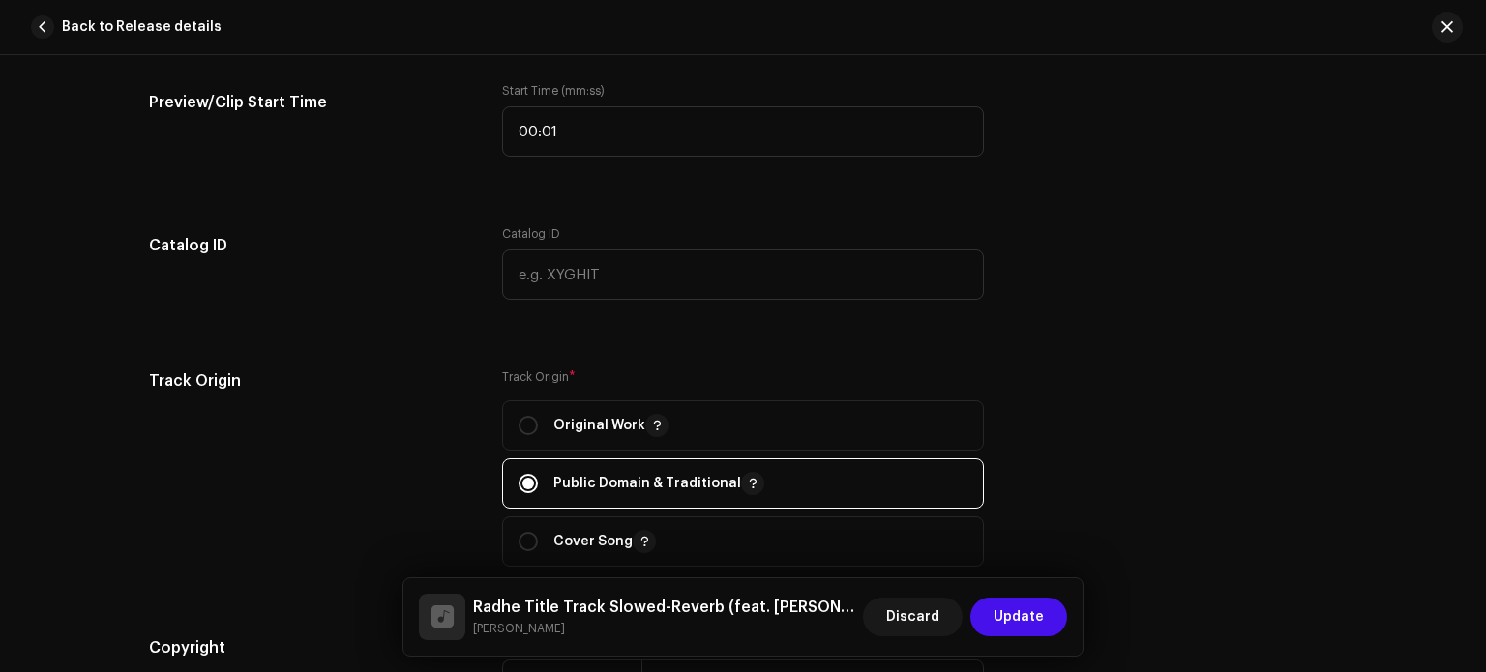
scroll to position [2387, 0]
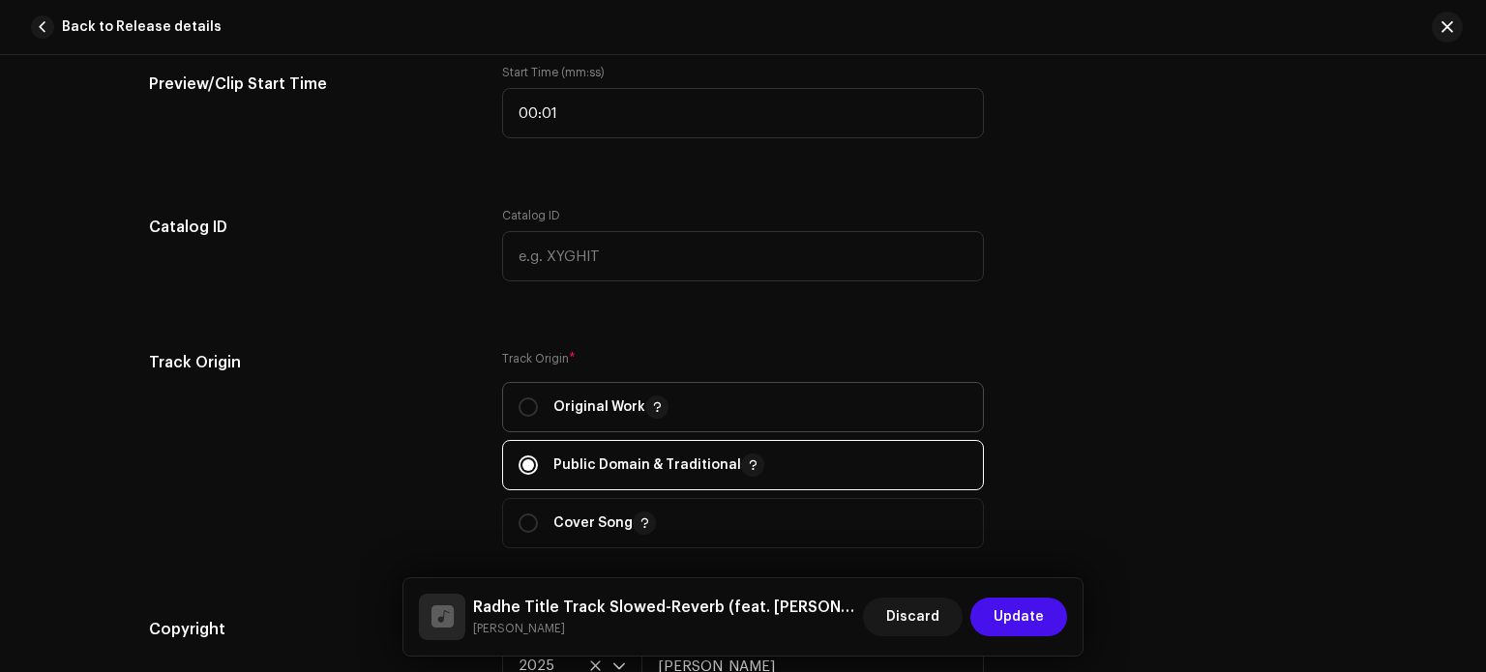
click at [748, 417] on span "Original Work" at bounding box center [743, 407] width 449 height 48
radio input "true"
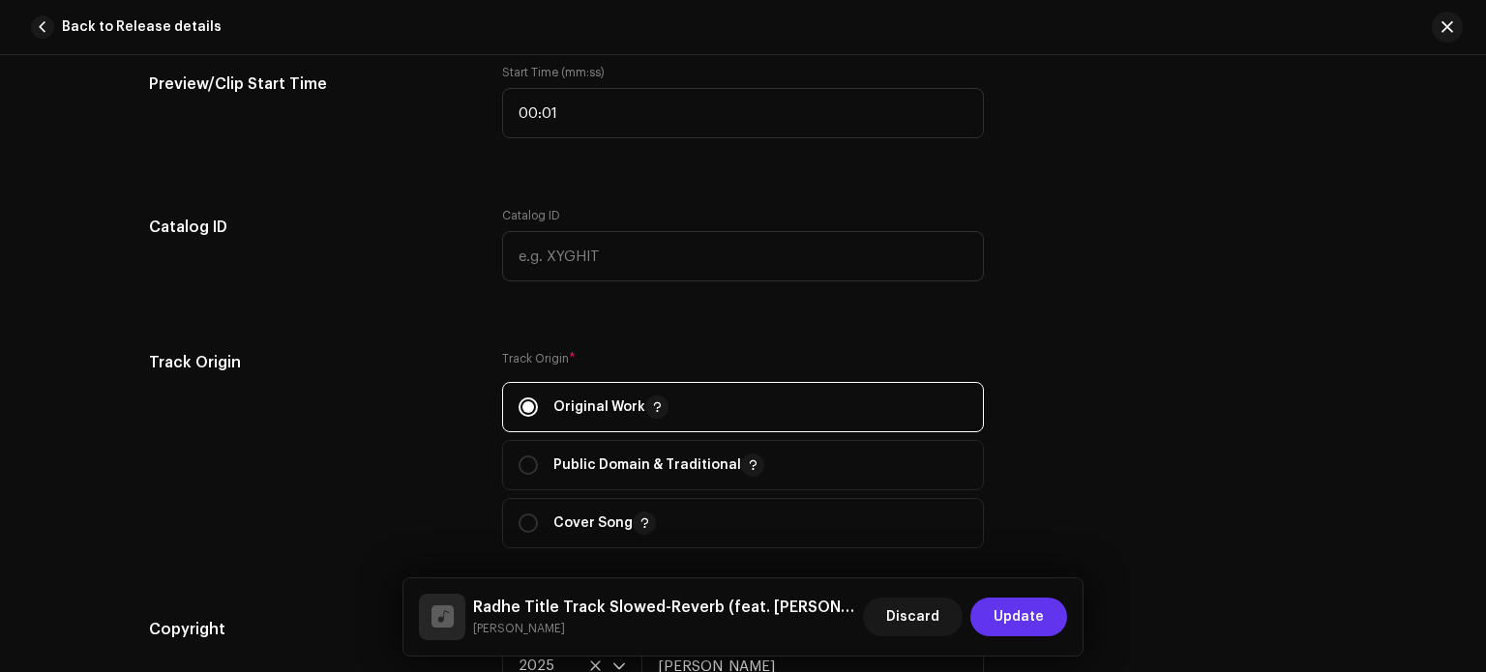
click at [1026, 620] on span "Update" at bounding box center [1019, 617] width 50 height 39
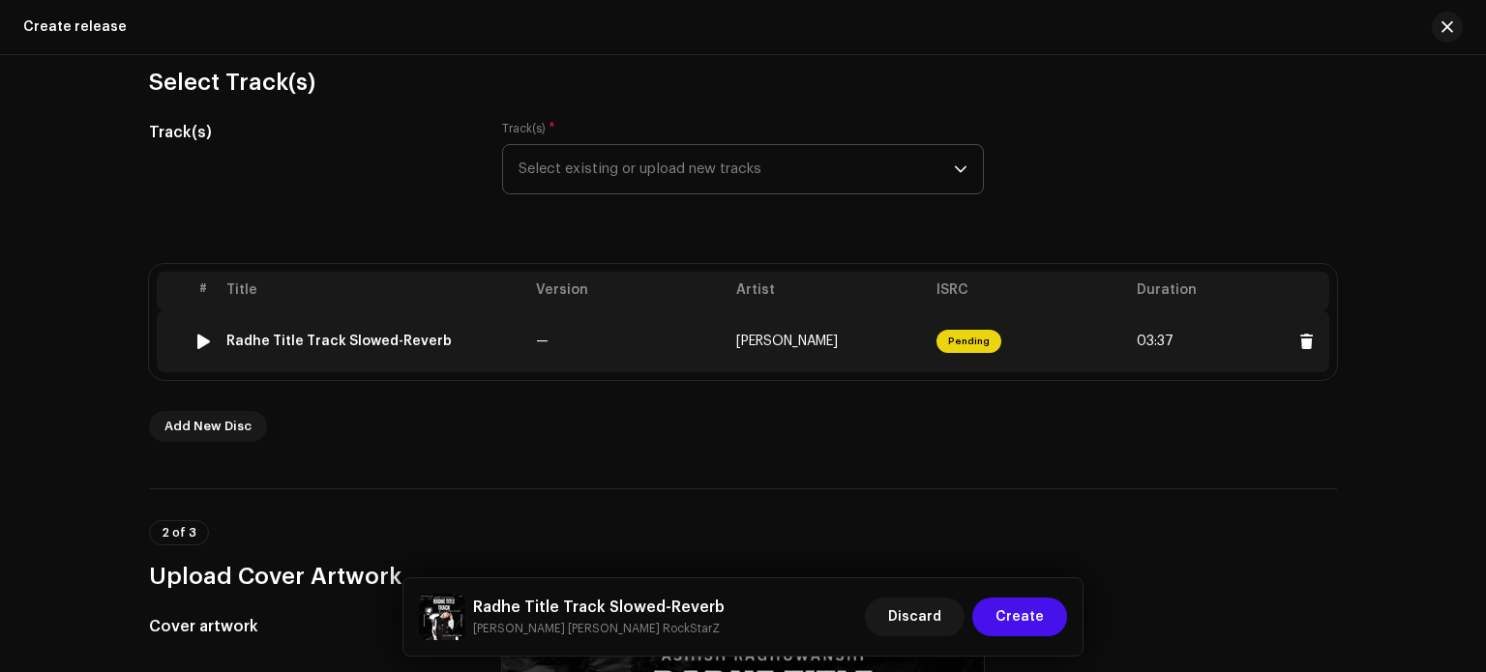
click at [855, 352] on td "[PERSON_NAME]" at bounding box center [829, 342] width 200 height 62
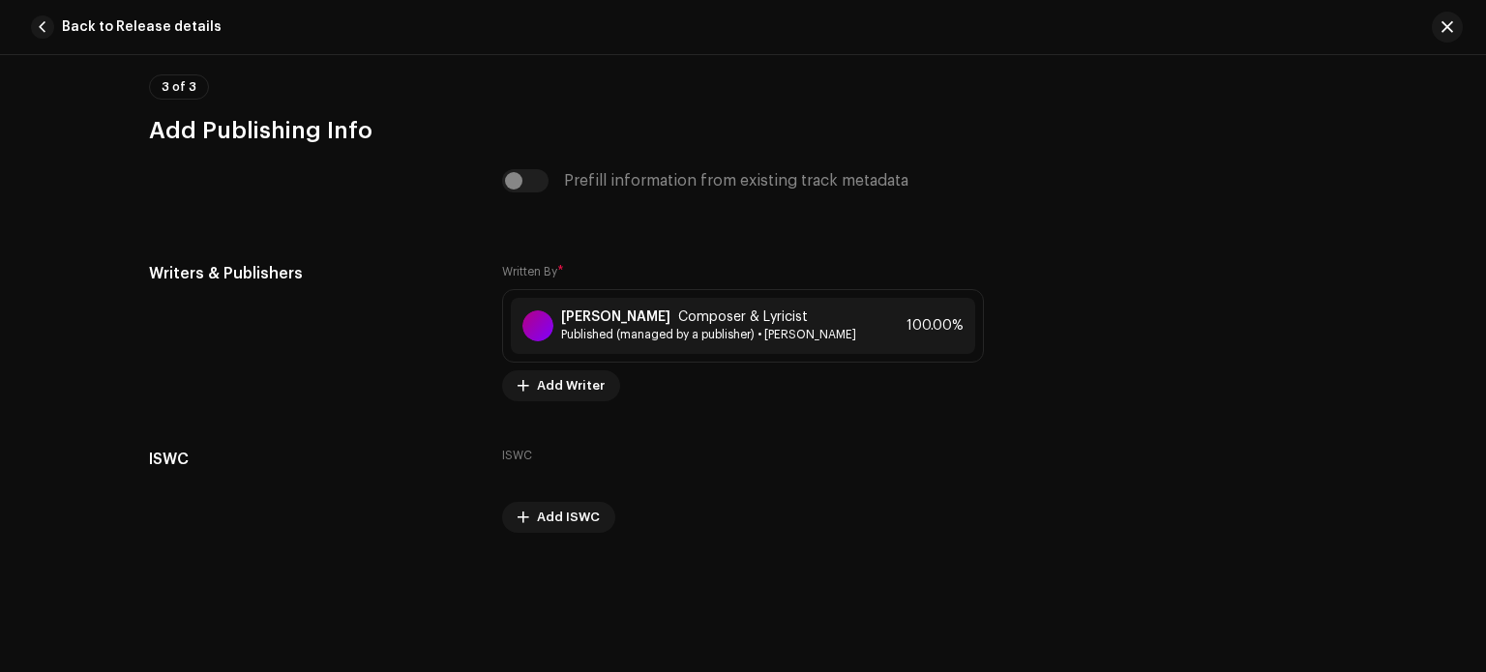
scroll to position [4195, 0]
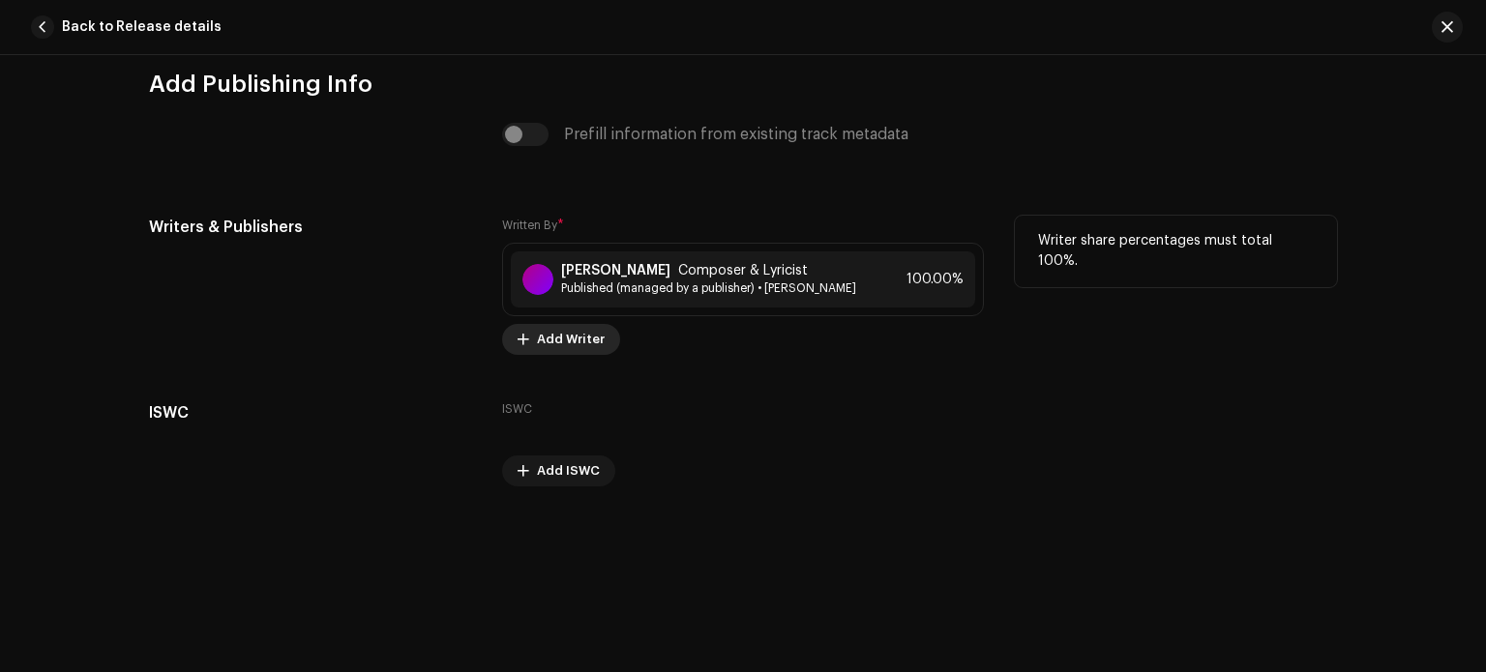
click at [551, 343] on span "Add Writer" at bounding box center [571, 339] width 68 height 39
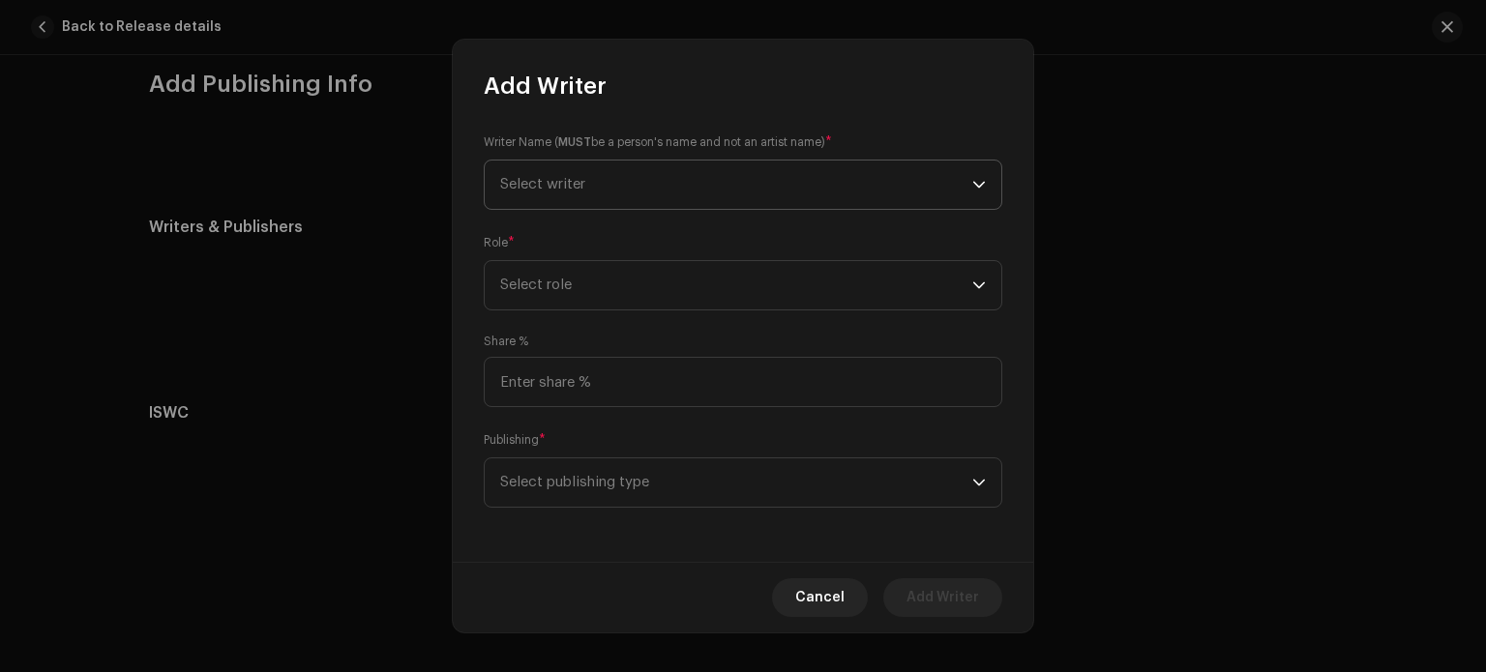
click at [713, 185] on span "Select writer" at bounding box center [736, 185] width 472 height 48
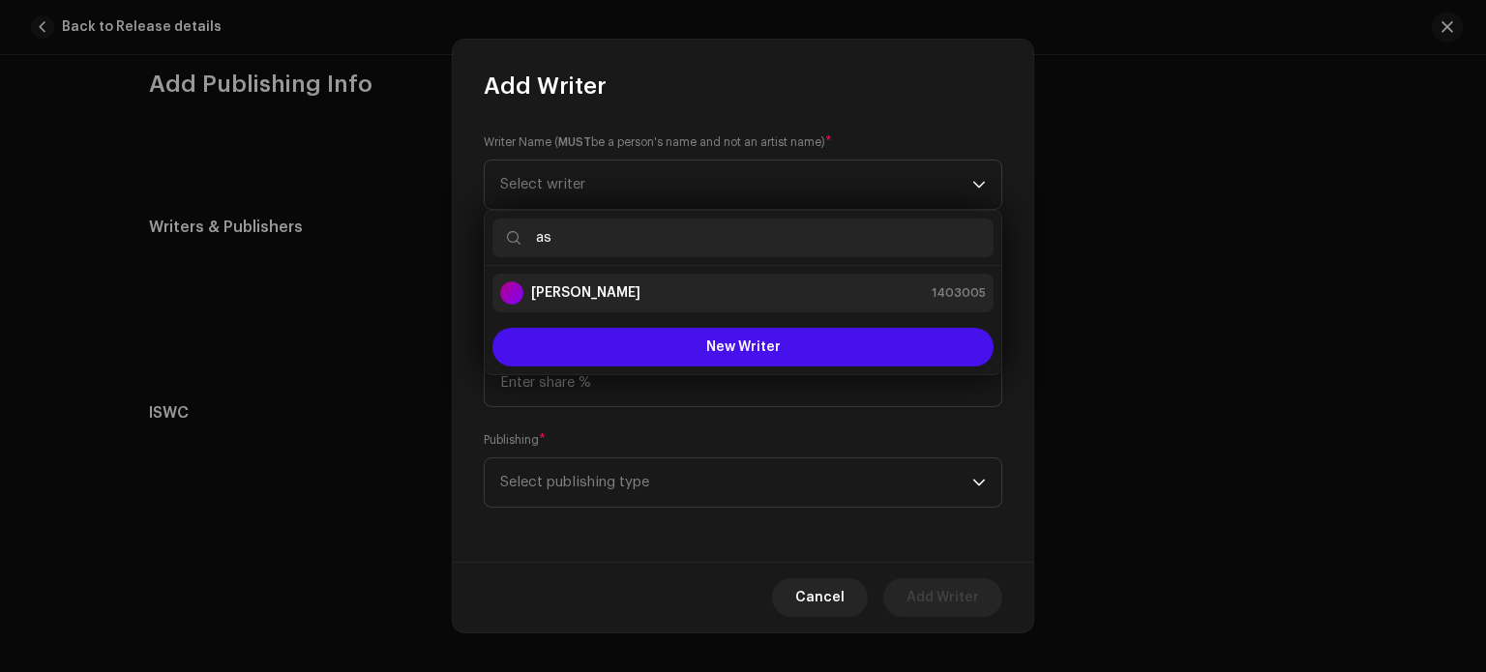
type input "as"
click at [685, 291] on div "[PERSON_NAME] 1403005" at bounding box center [743, 293] width 486 height 23
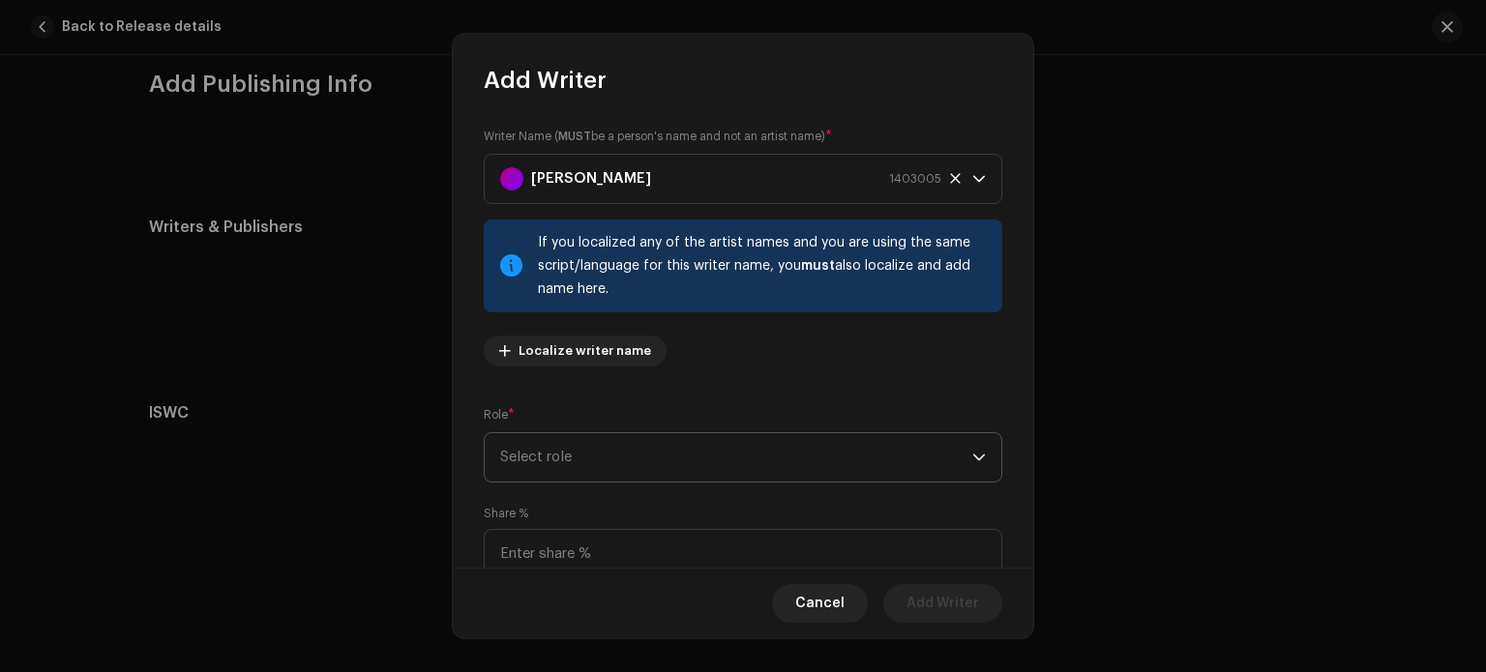
click at [658, 448] on span "Select role" at bounding box center [736, 457] width 472 height 48
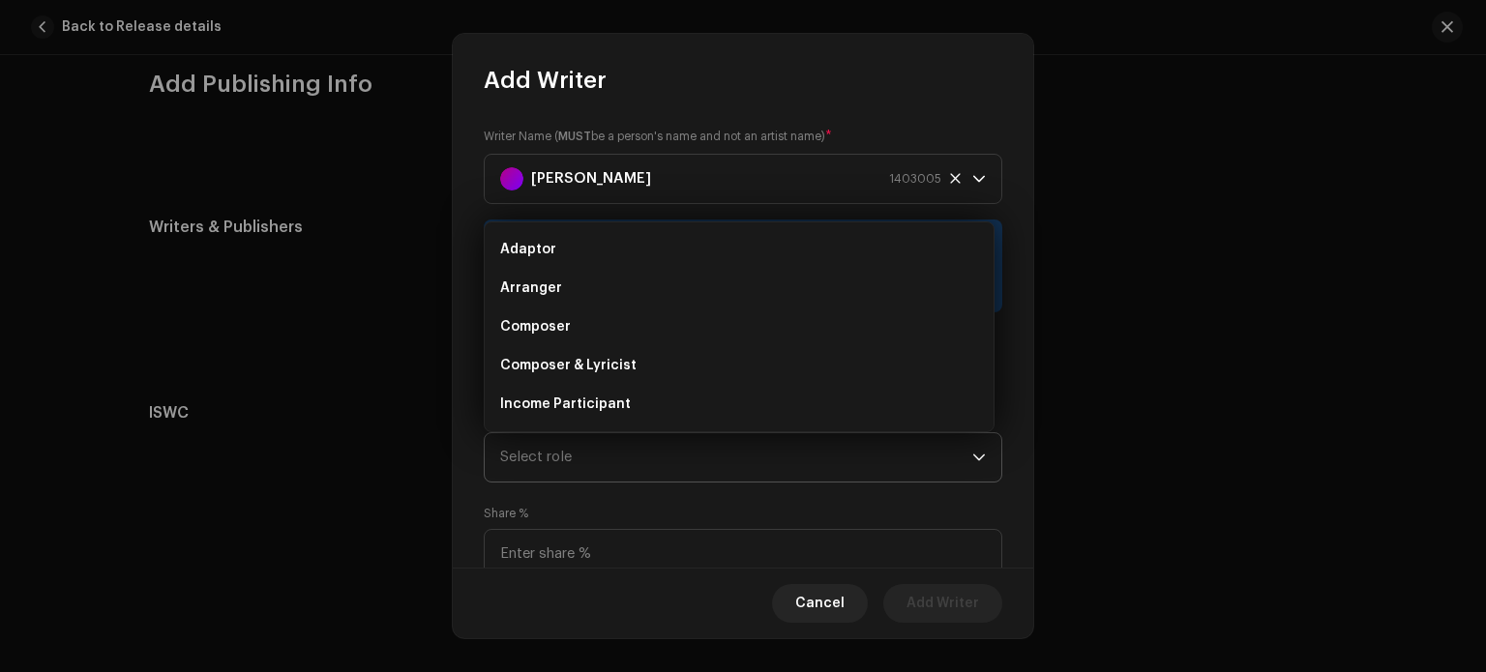
scroll to position [31, 0]
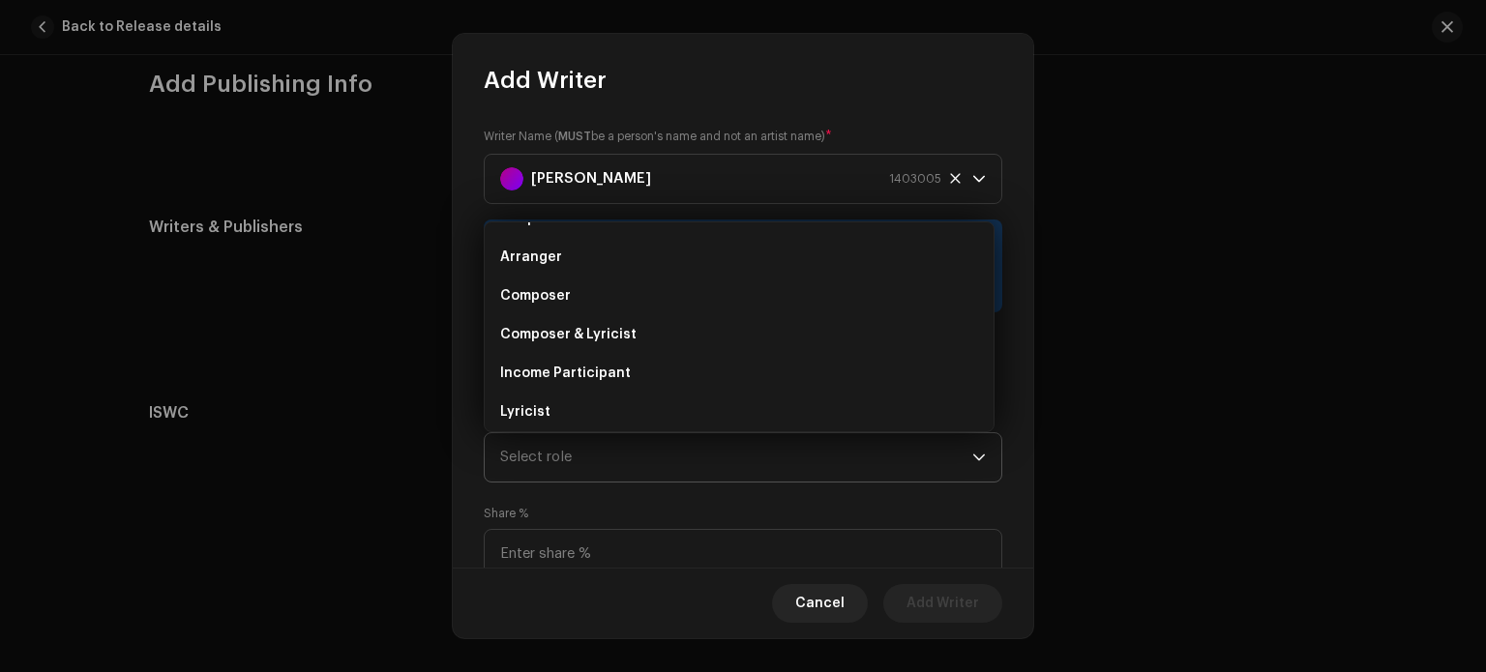
drag, startPoint x: 603, startPoint y: 318, endPoint x: 905, endPoint y: 463, distance: 335.0
click at [905, 463] on body "[PERSON_NAME] Home Catalog Transactions Analytics Resources Marketplace [PERSON…" at bounding box center [743, 336] width 1486 height 672
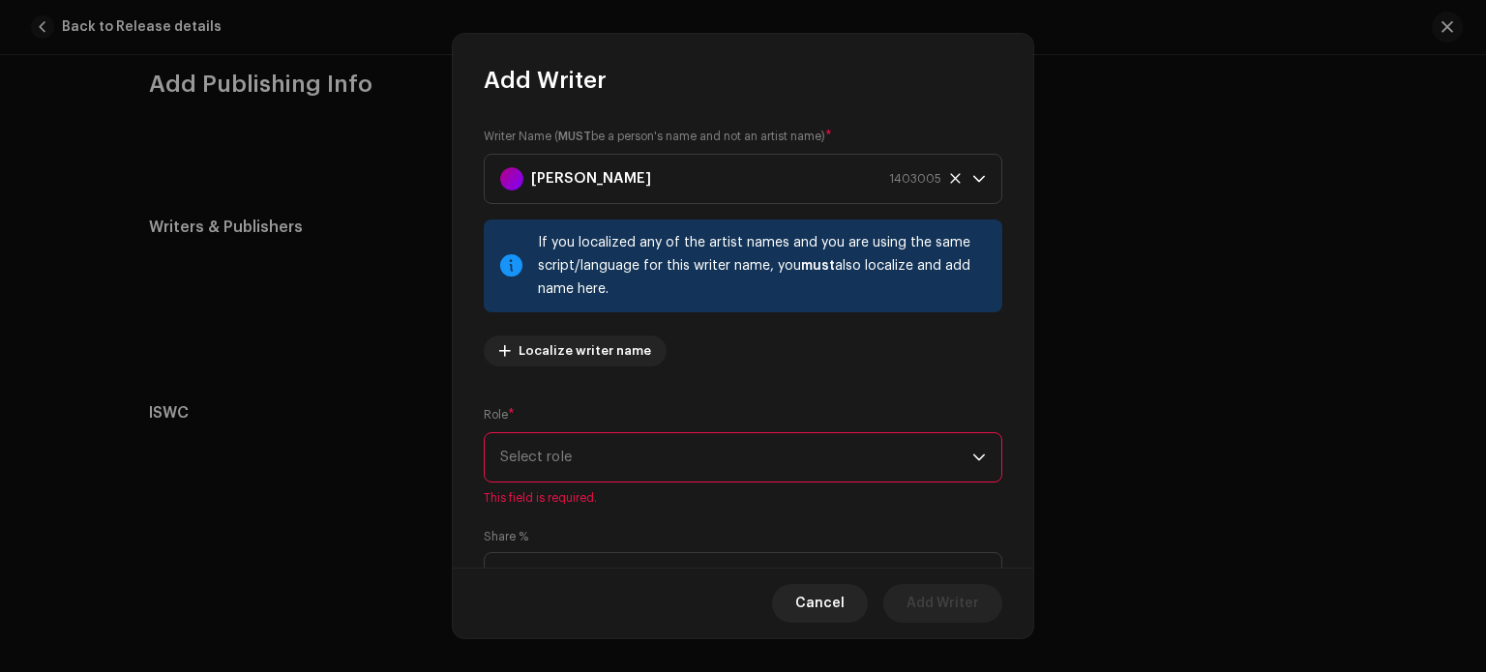
scroll to position [189, 0]
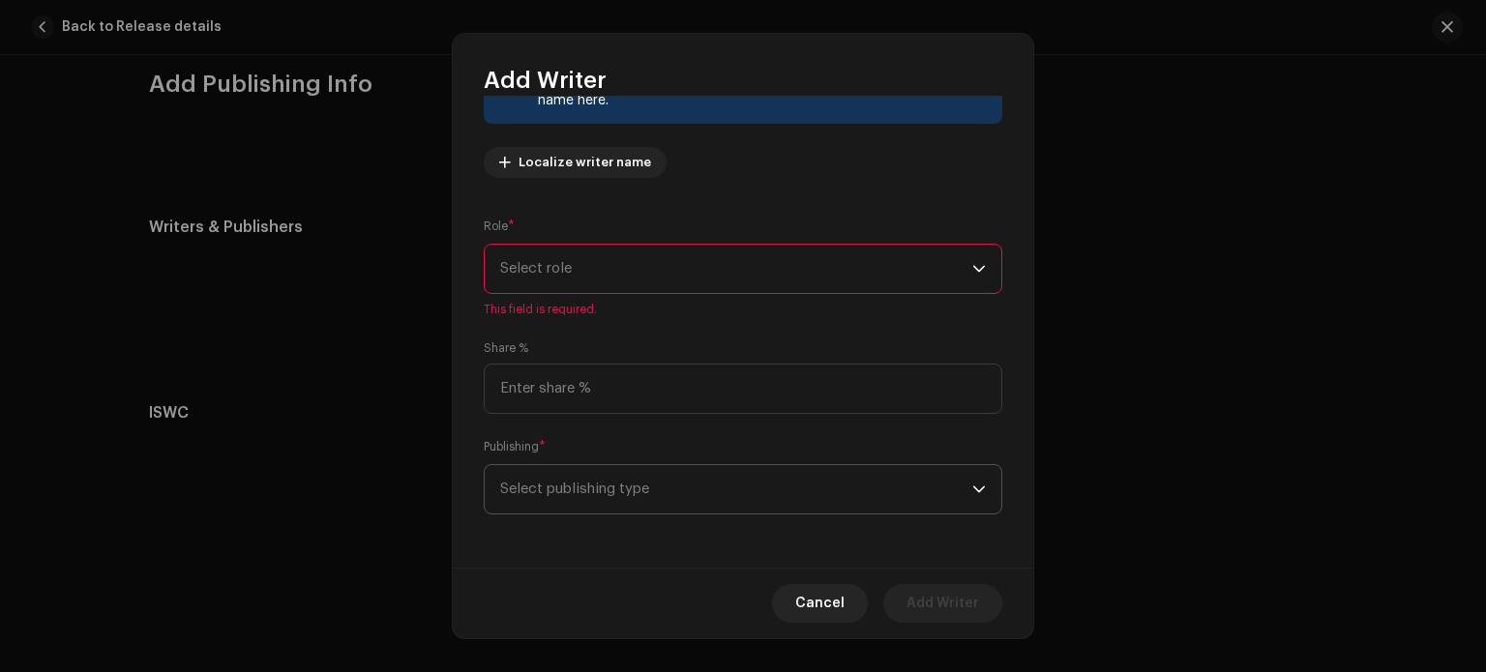
click at [870, 494] on span "Select publishing type" at bounding box center [736, 489] width 472 height 48
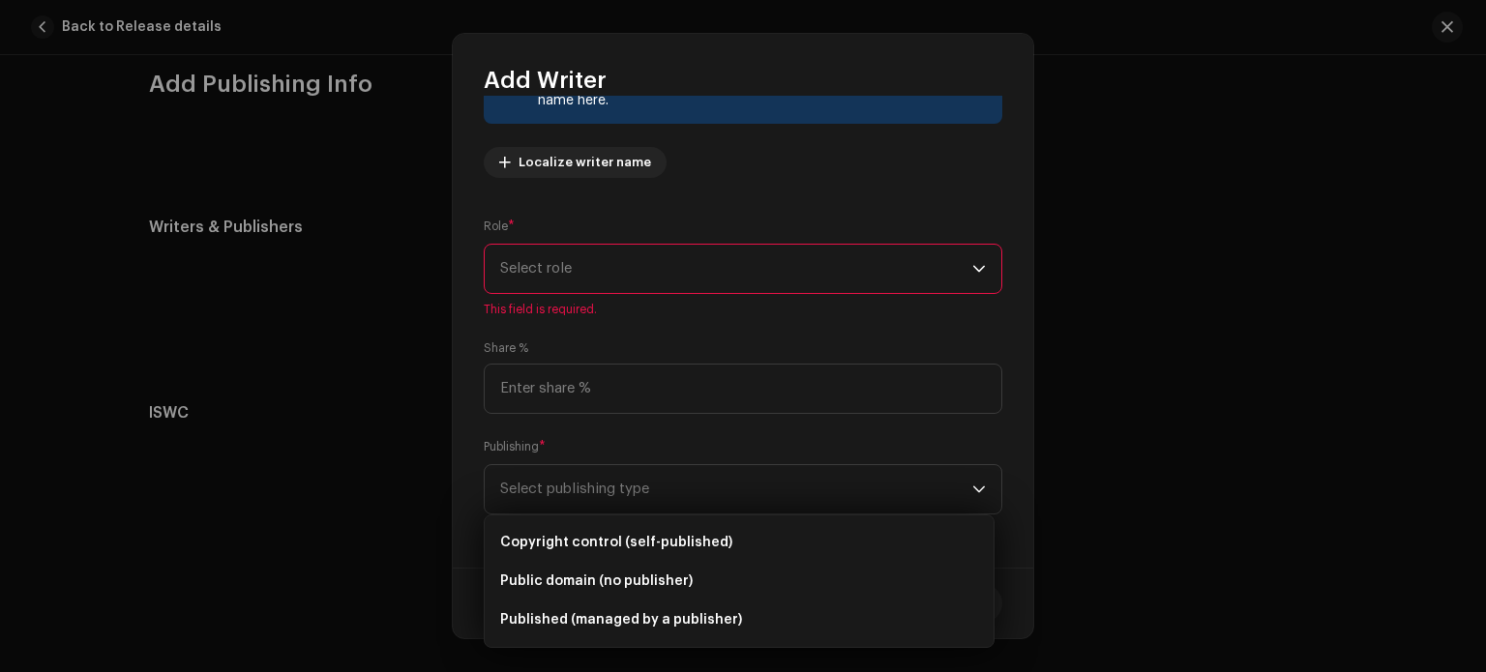
click at [795, 287] on span "Select role" at bounding box center [736, 269] width 472 height 48
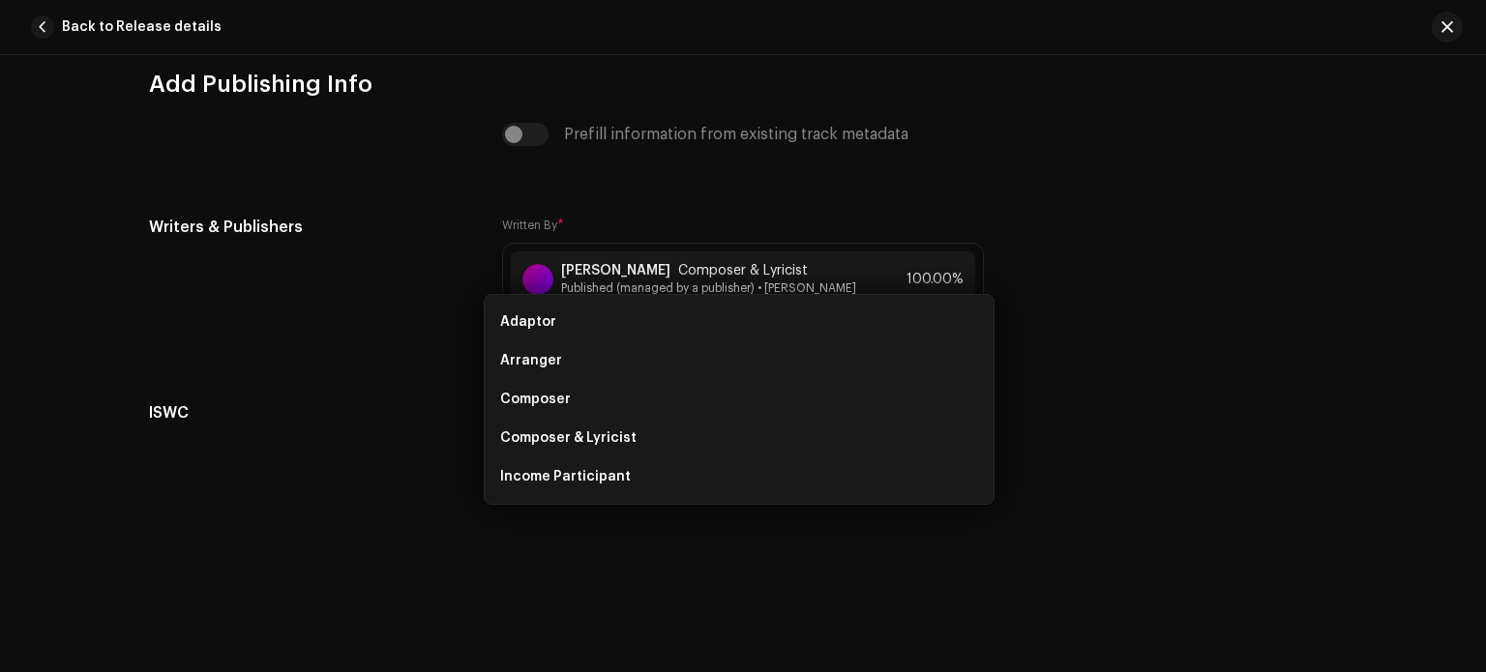
click at [1130, 297] on div "Add Writer Writer Name ( MUST be a person's name and not an artist name) * [PER…" at bounding box center [743, 336] width 1486 height 672
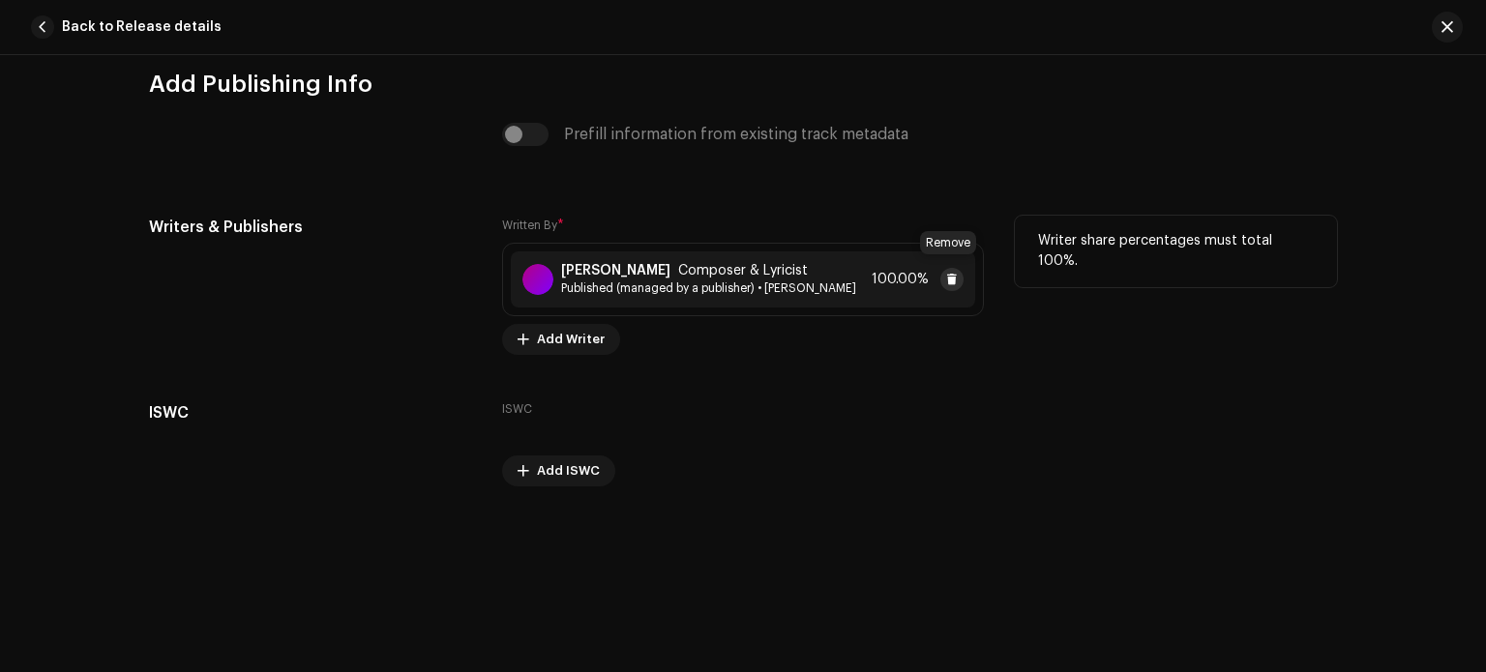
click at [946, 272] on span at bounding box center [952, 279] width 12 height 15
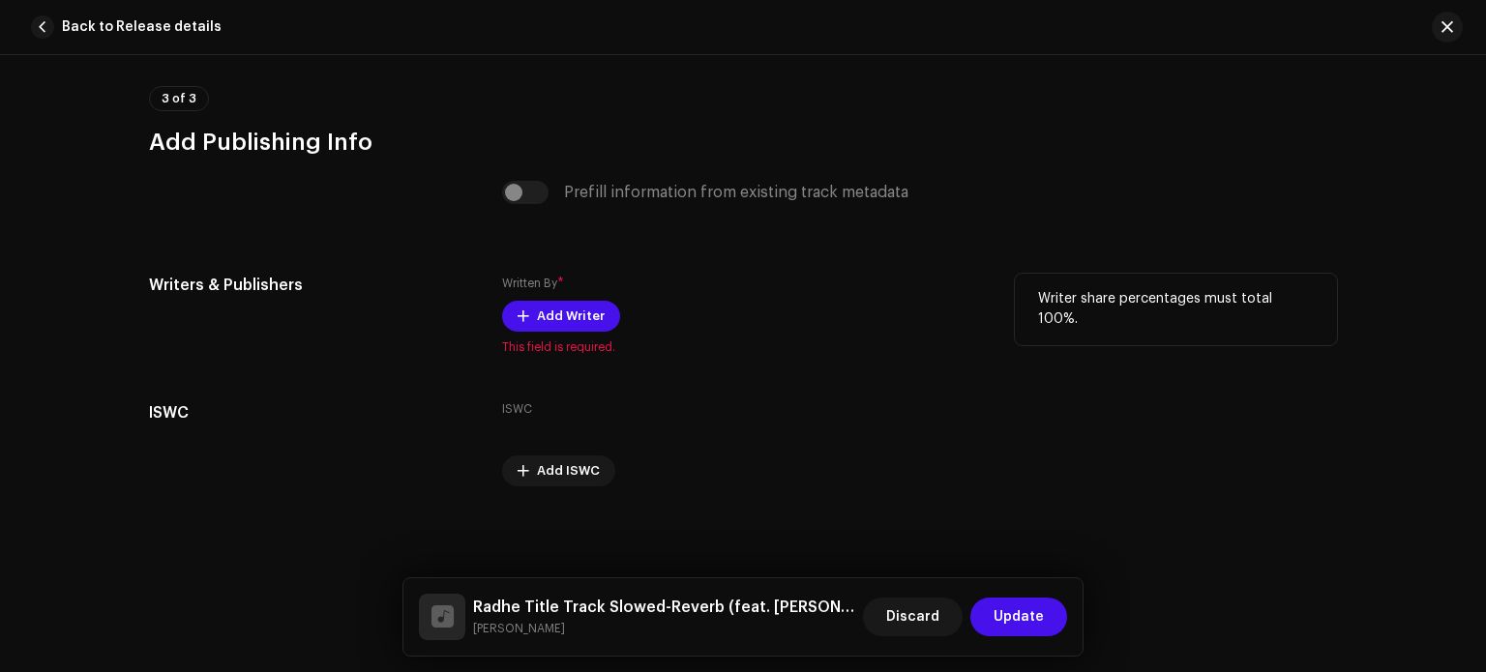
scroll to position [4122, 0]
click at [556, 305] on span "Add Writer" at bounding box center [571, 316] width 68 height 39
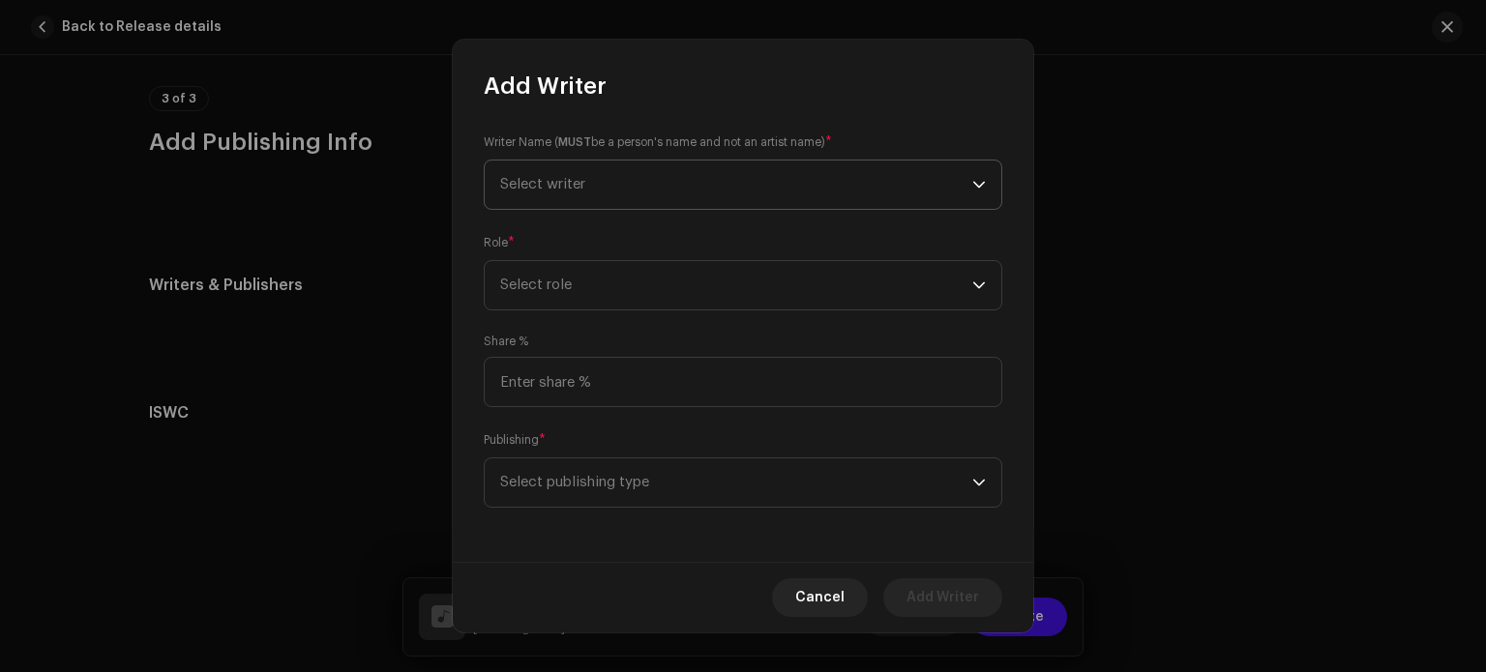
click at [712, 183] on span "Select writer" at bounding box center [736, 185] width 472 height 48
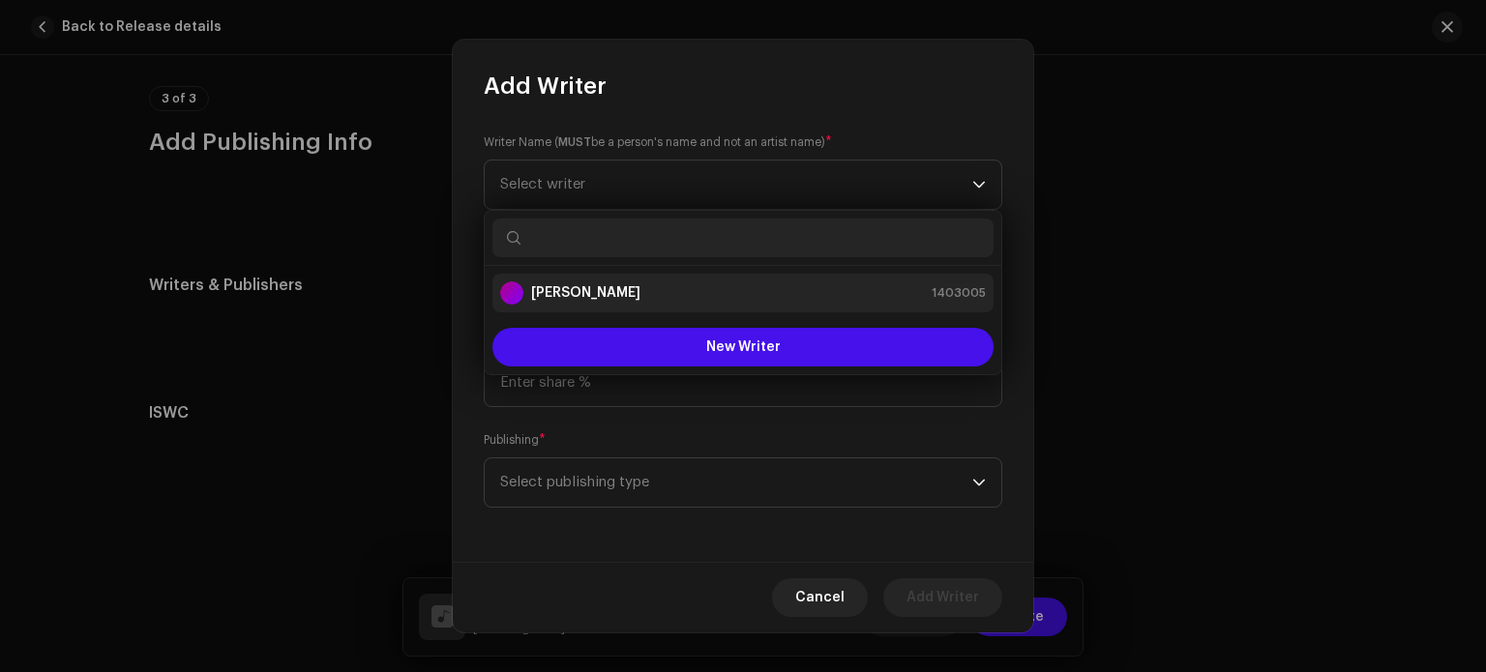
click at [641, 285] on strong "[PERSON_NAME]" at bounding box center [585, 293] width 109 height 19
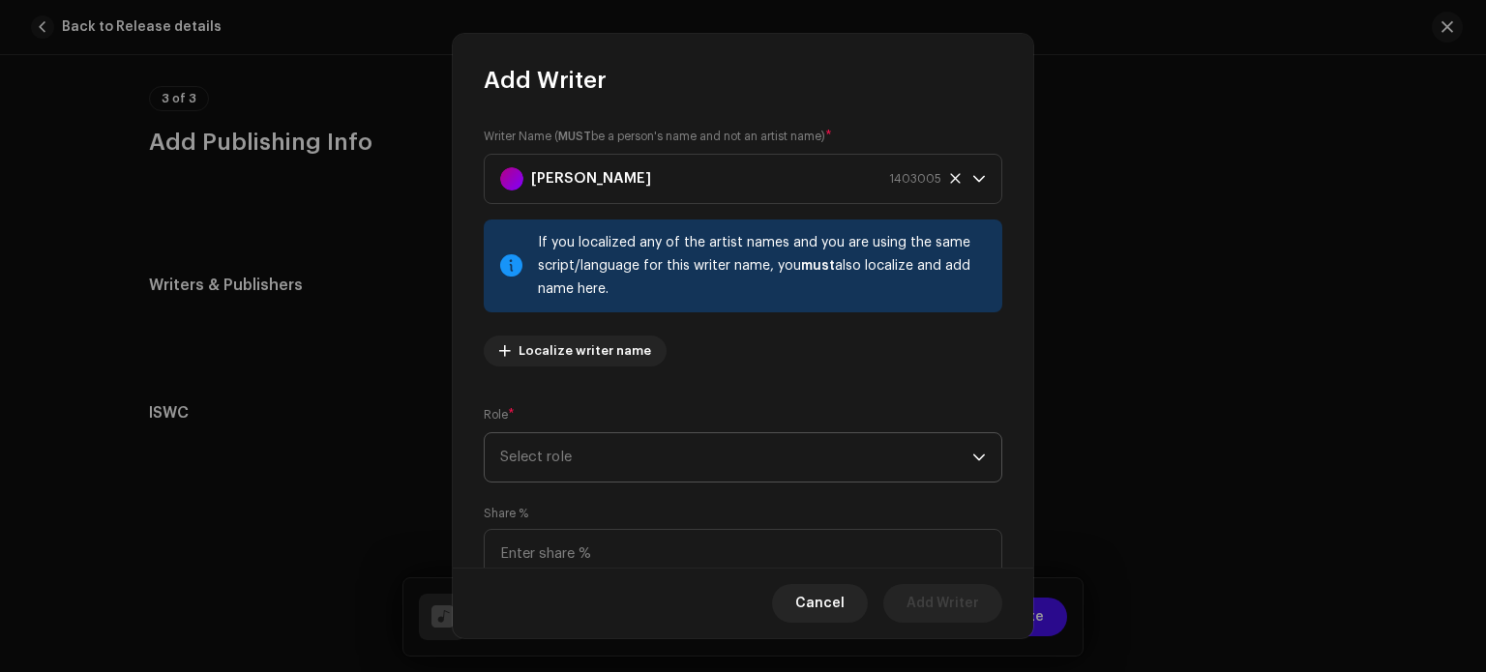
click at [639, 439] on span "Select role" at bounding box center [736, 457] width 472 height 48
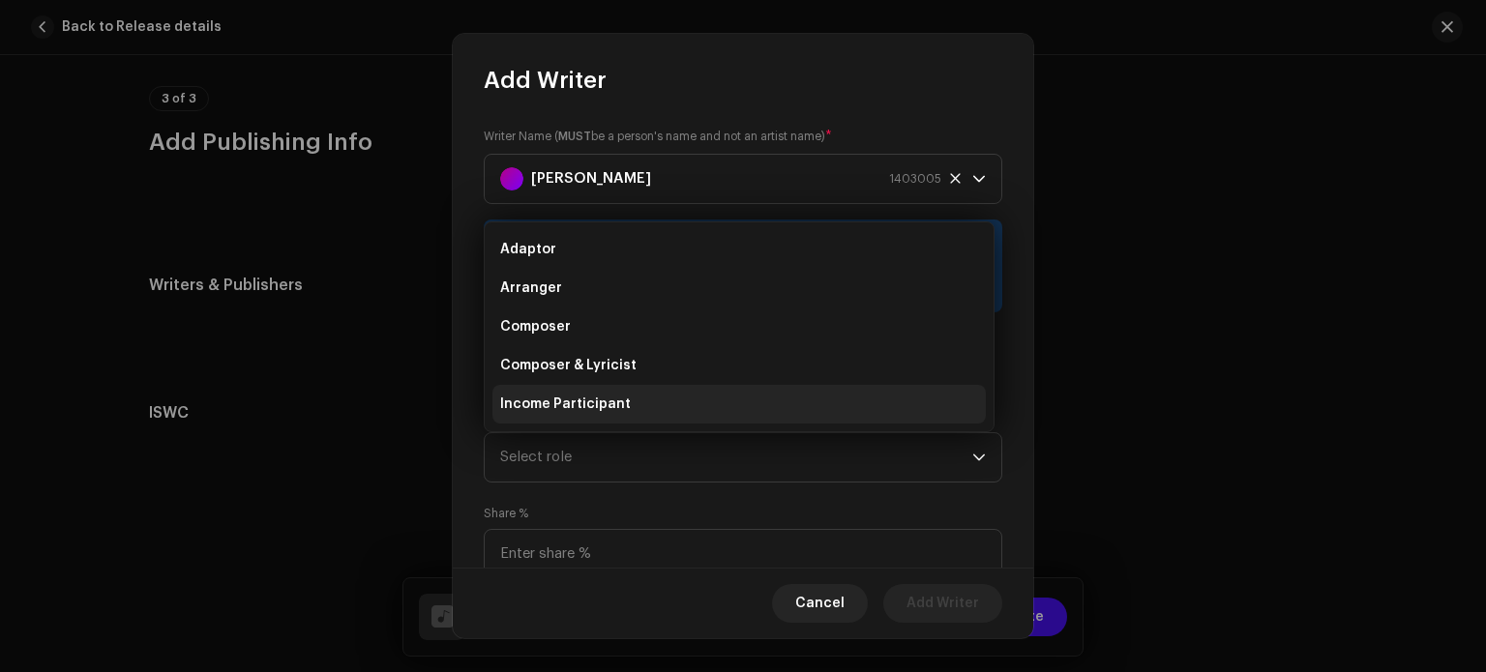
scroll to position [31, 0]
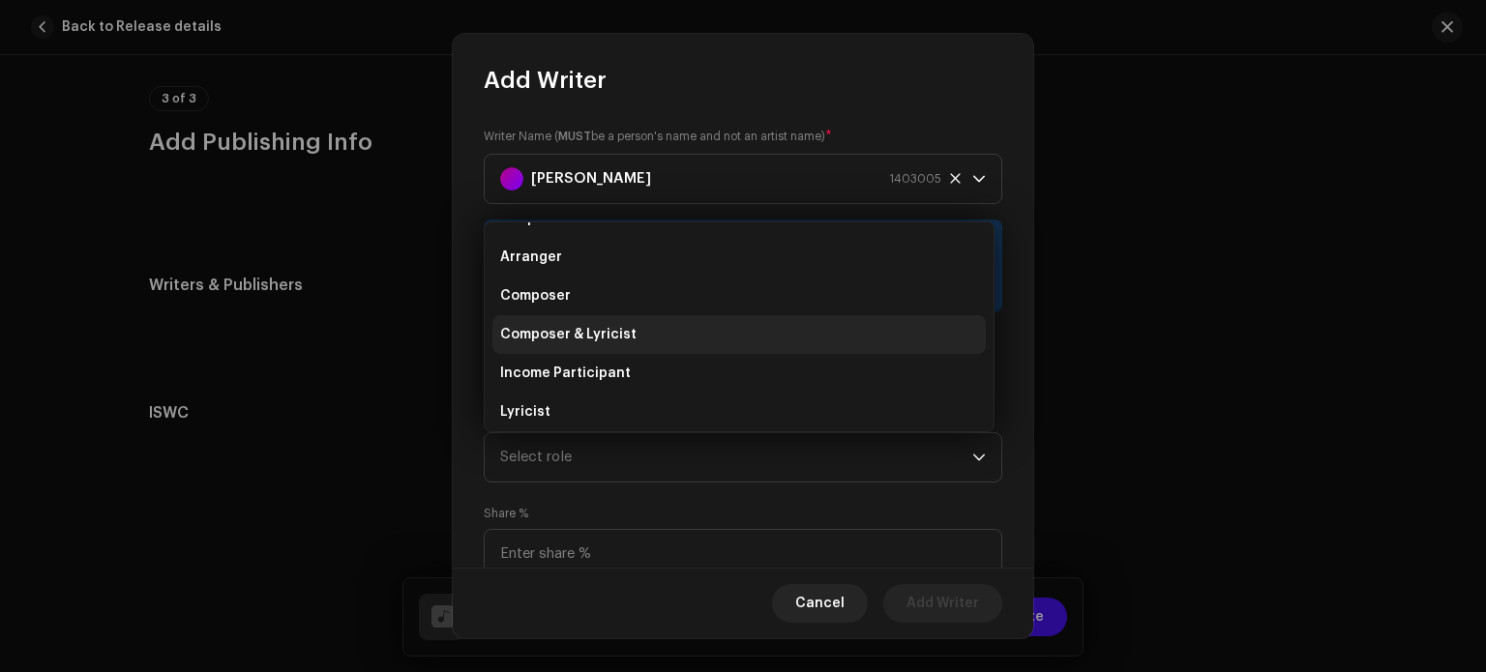
click at [634, 339] on li "Composer & Lyricist" at bounding box center [739, 334] width 493 height 39
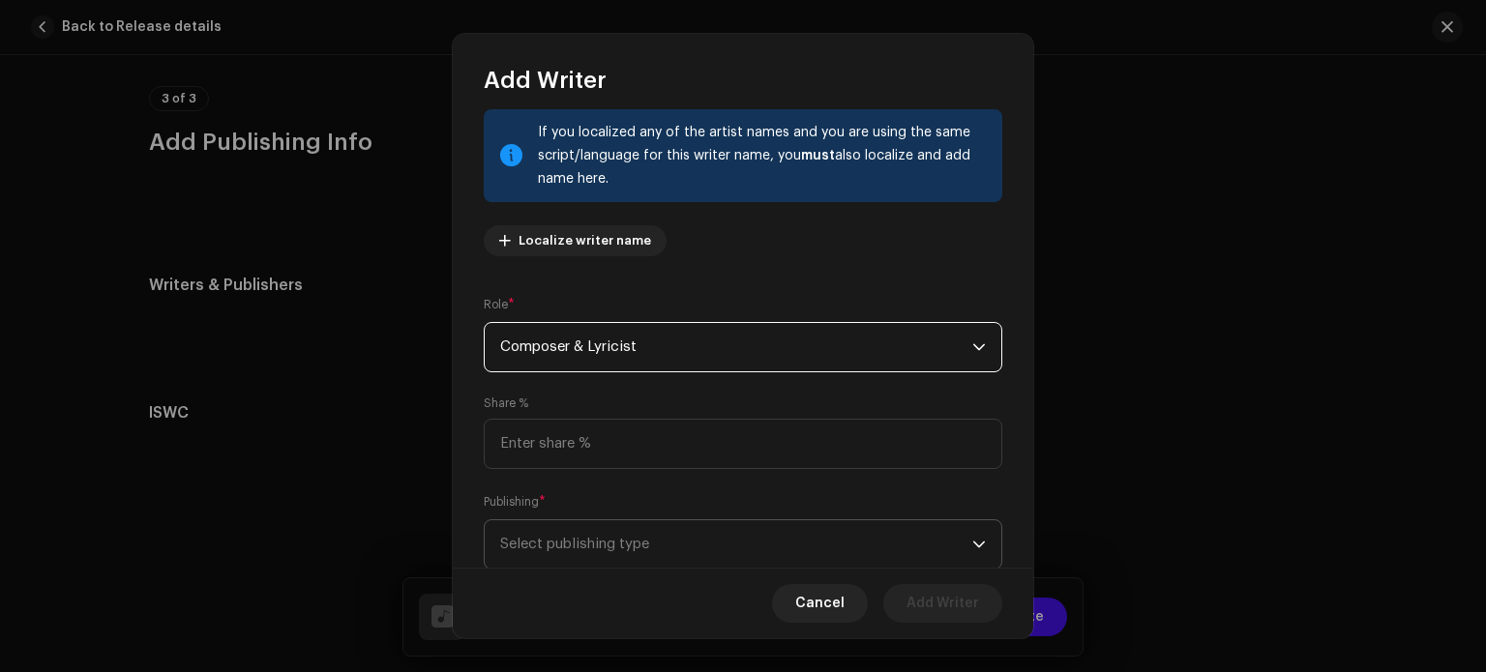
scroll to position [122, 0]
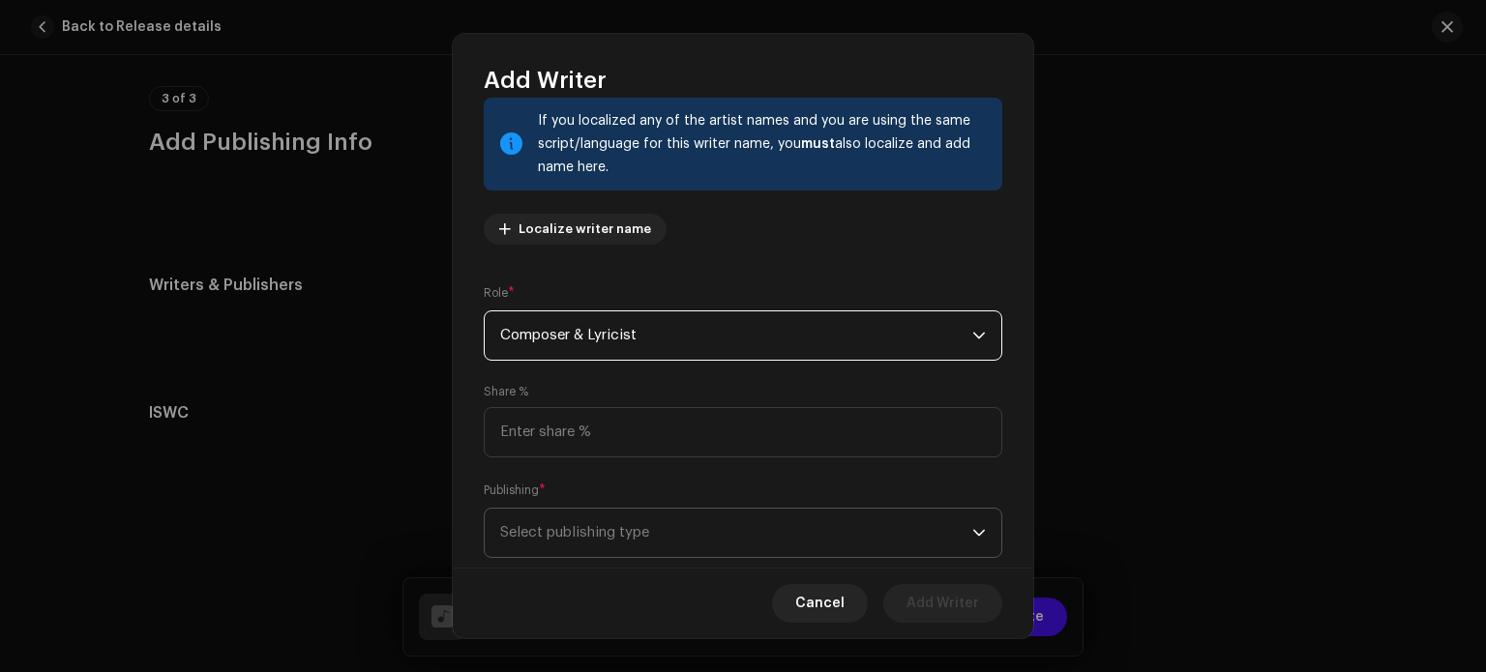
click at [859, 525] on span "Select publishing type" at bounding box center [736, 533] width 472 height 48
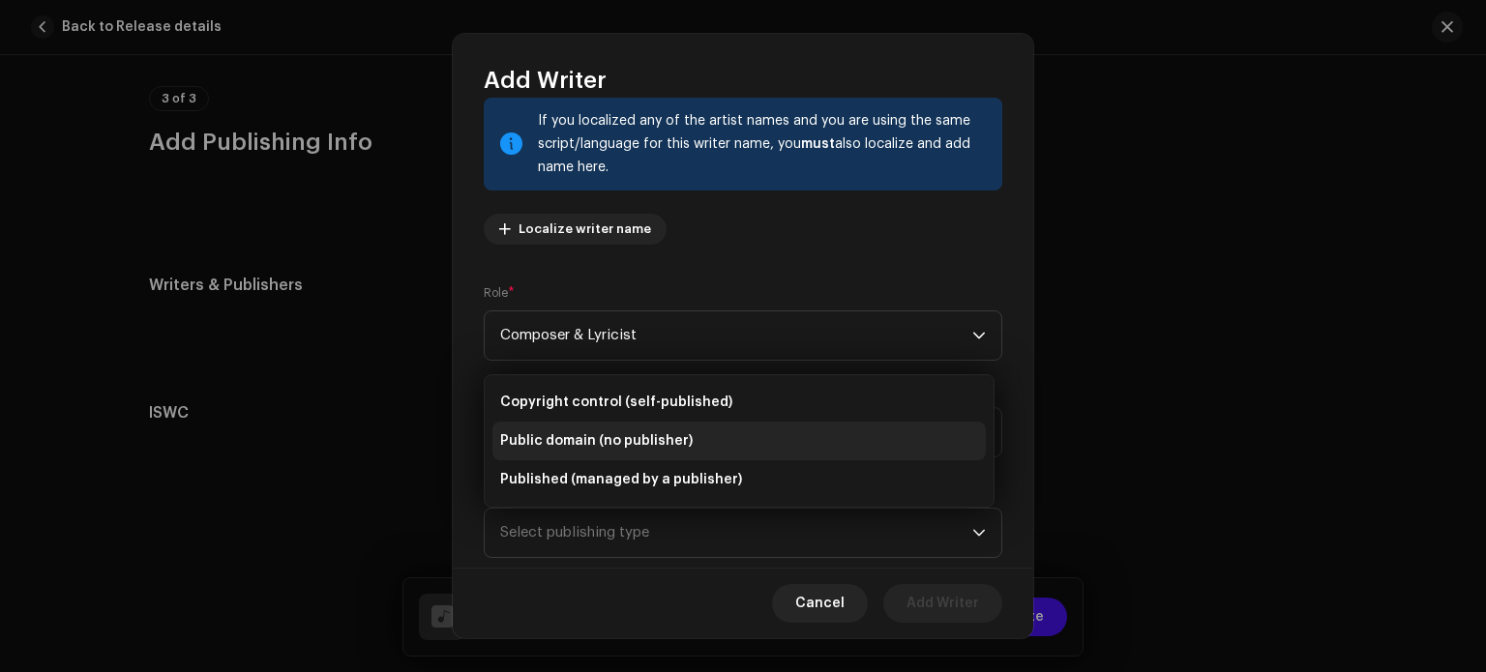
click at [737, 440] on li "Public domain (no publisher)" at bounding box center [739, 441] width 493 height 39
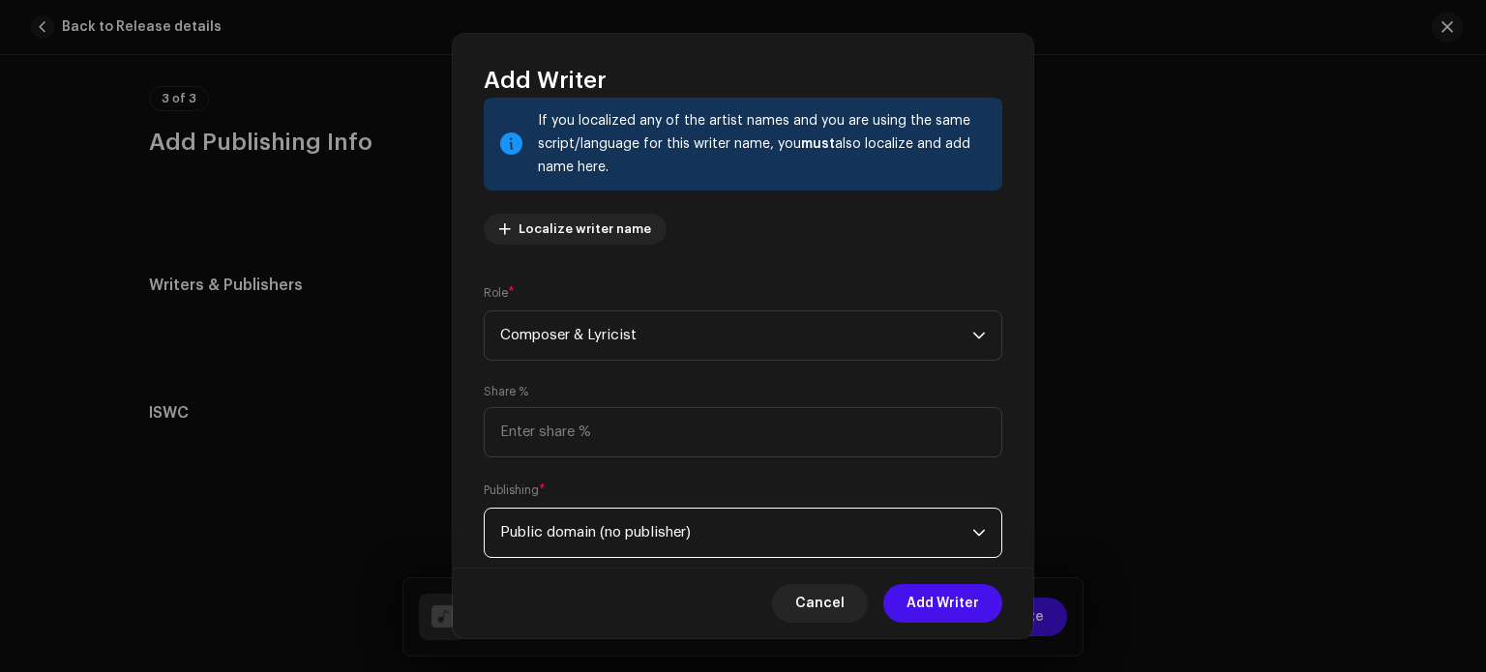
click at [885, 525] on span "Public domain (no publisher)" at bounding box center [736, 533] width 472 height 48
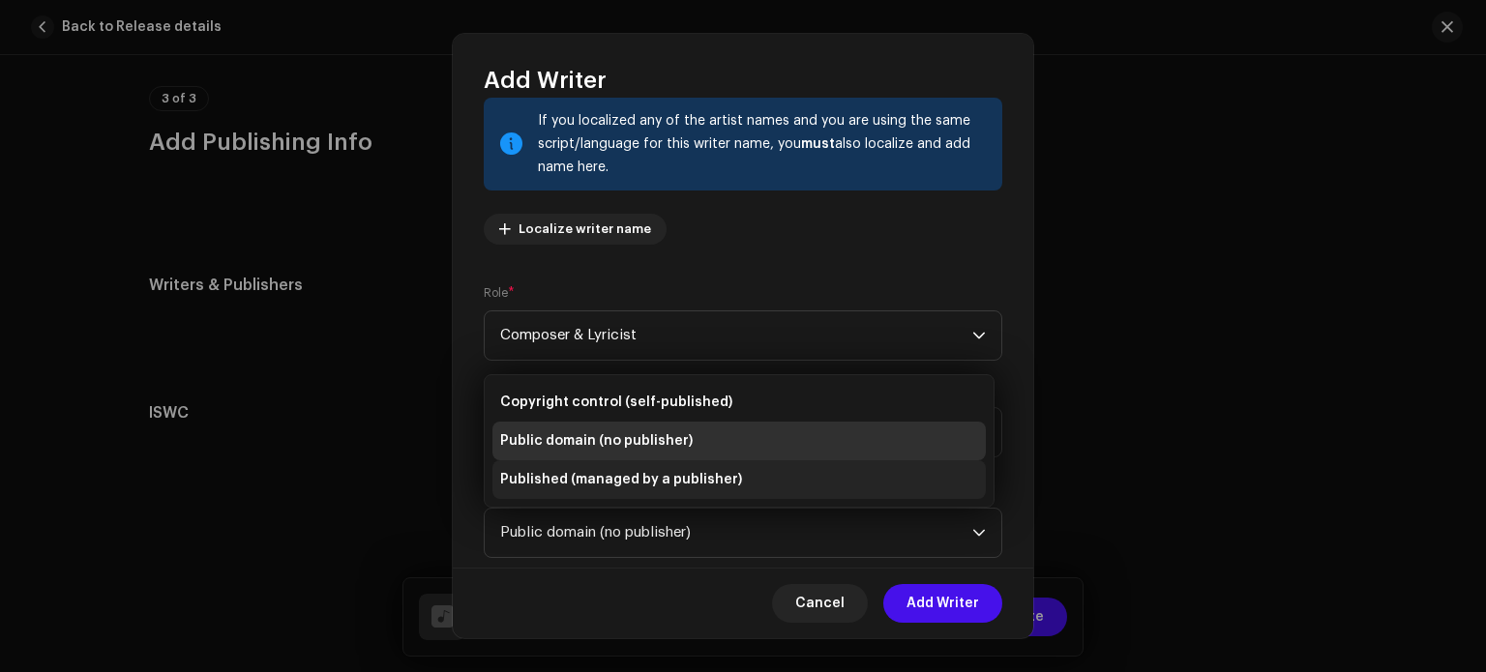
click at [798, 483] on li "Published (managed by a publisher)" at bounding box center [739, 480] width 493 height 39
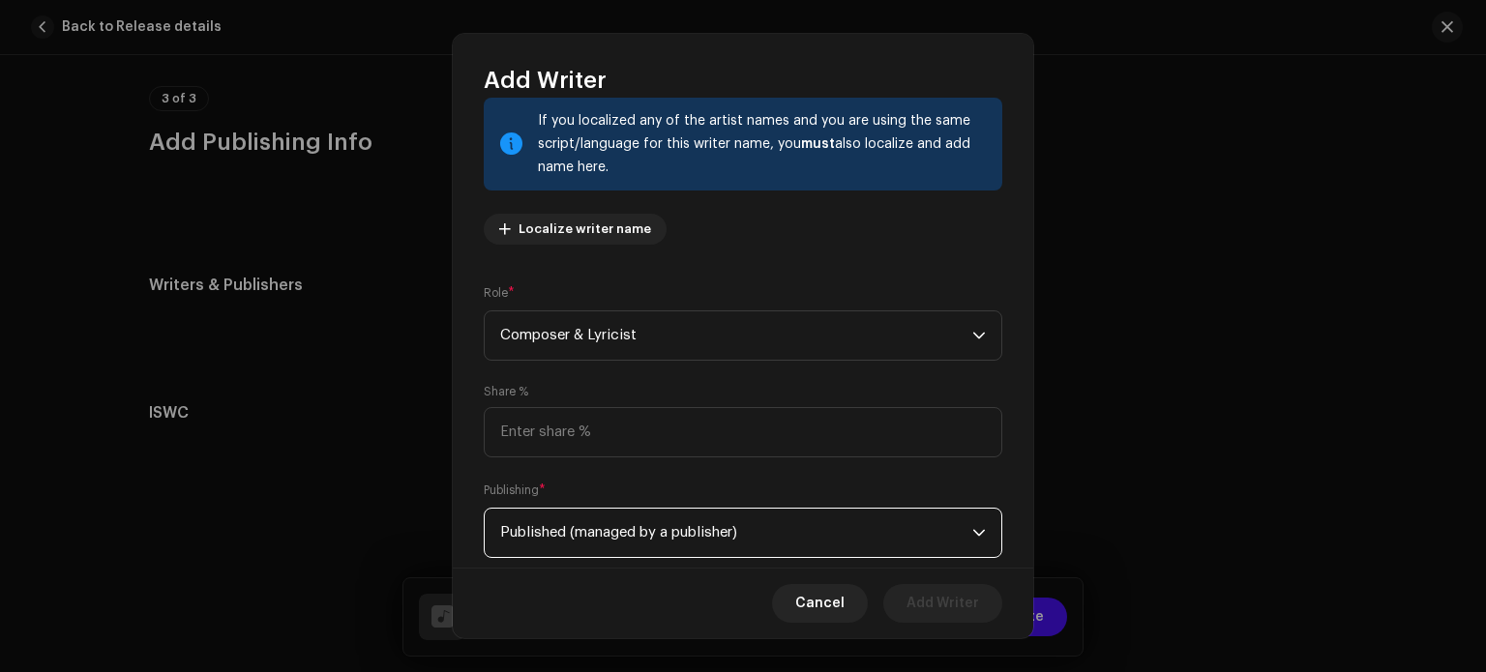
scroll to position [263, 0]
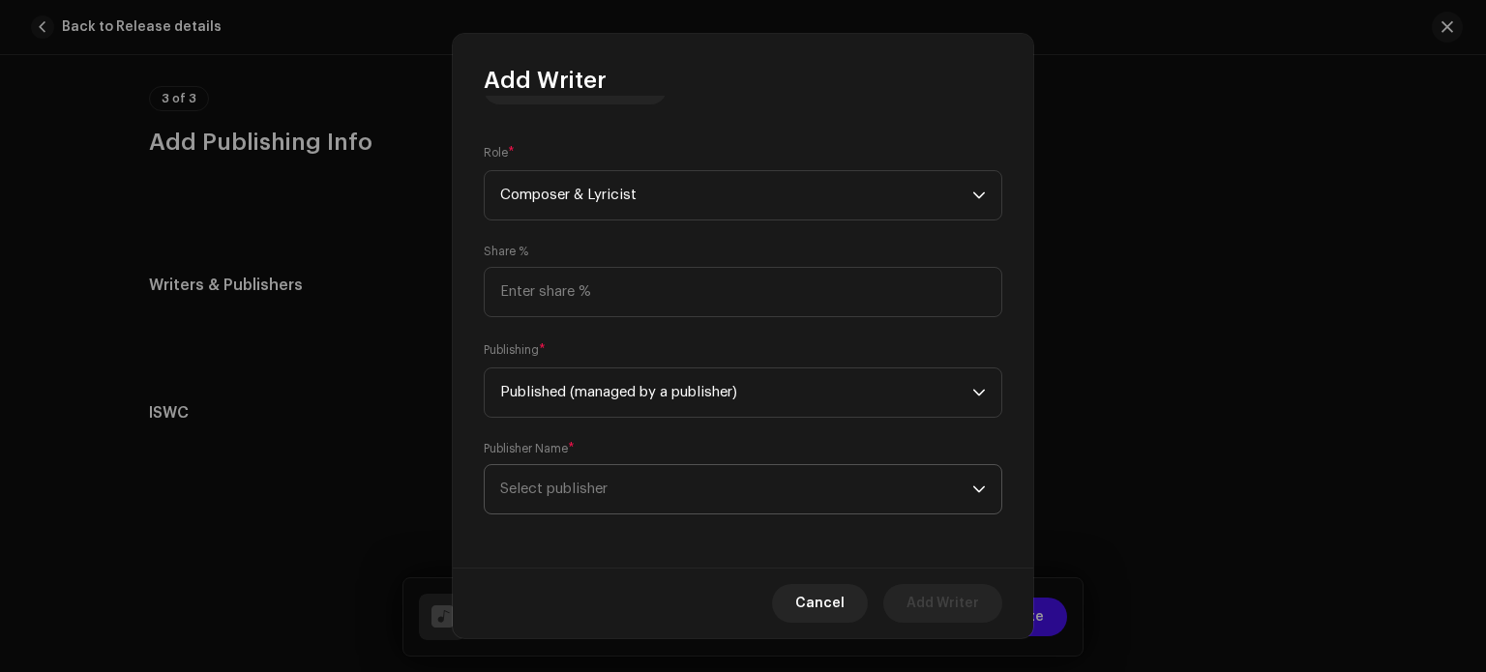
click at [821, 495] on span "Select publisher" at bounding box center [736, 489] width 472 height 48
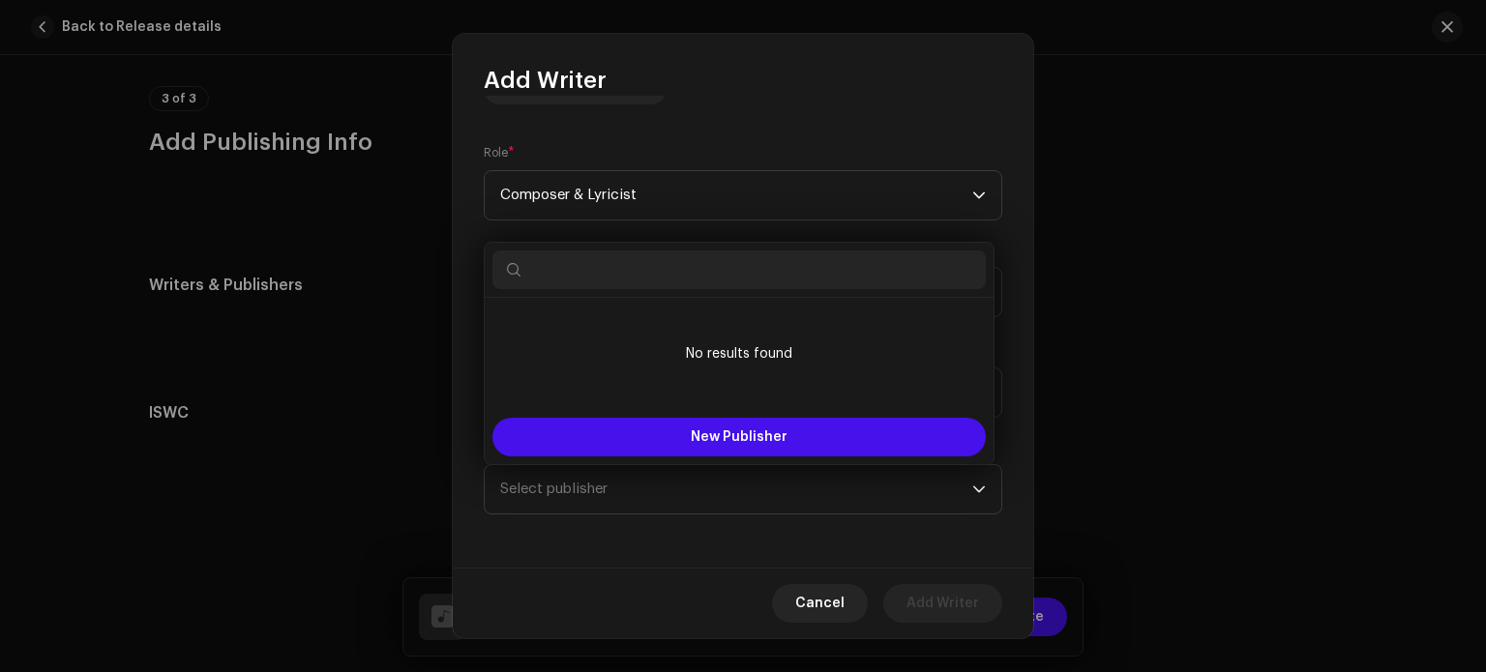
click at [725, 265] on input "text" at bounding box center [739, 270] width 493 height 39
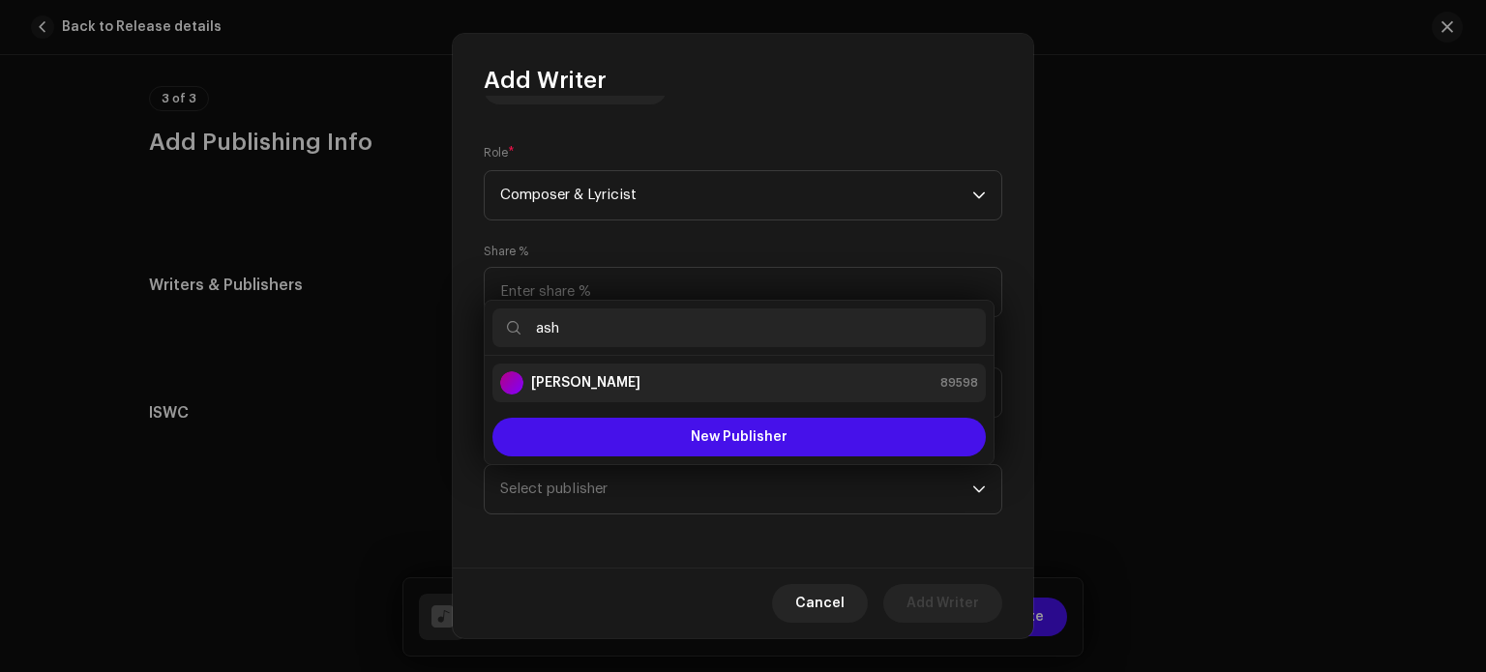
type input "ash"
click at [673, 390] on div "[PERSON_NAME] 89598" at bounding box center [739, 383] width 478 height 23
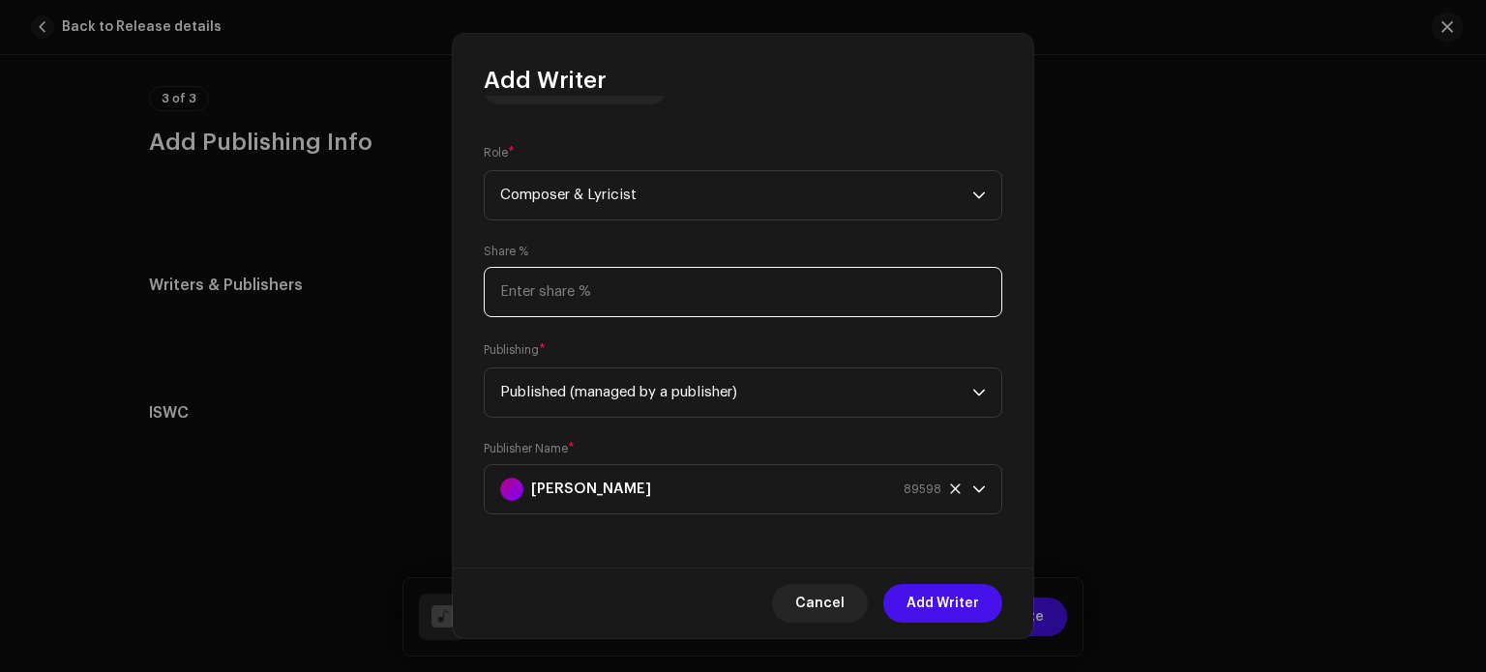
click at [843, 300] on input at bounding box center [743, 292] width 519 height 50
type input "100.00"
click at [945, 601] on span "Add Writer" at bounding box center [943, 603] width 73 height 39
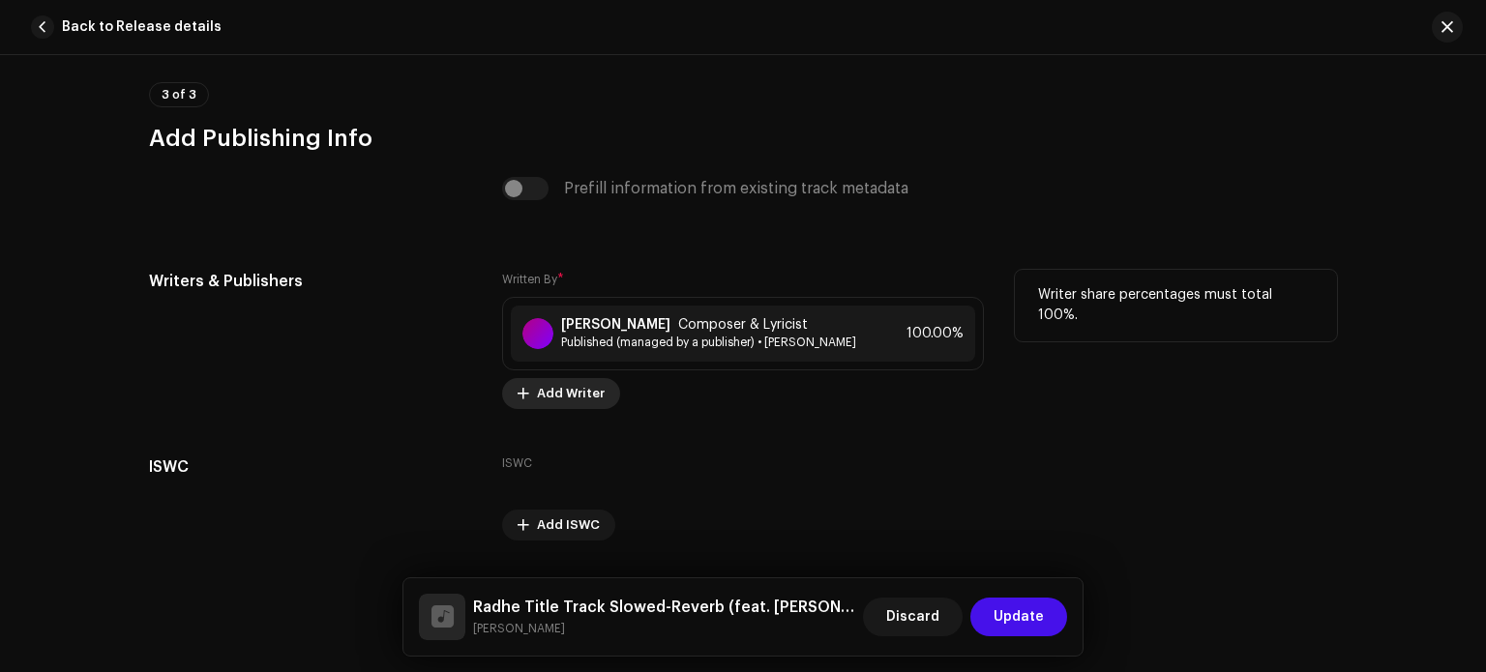
click at [574, 413] on span "Add Writer" at bounding box center [571, 393] width 68 height 39
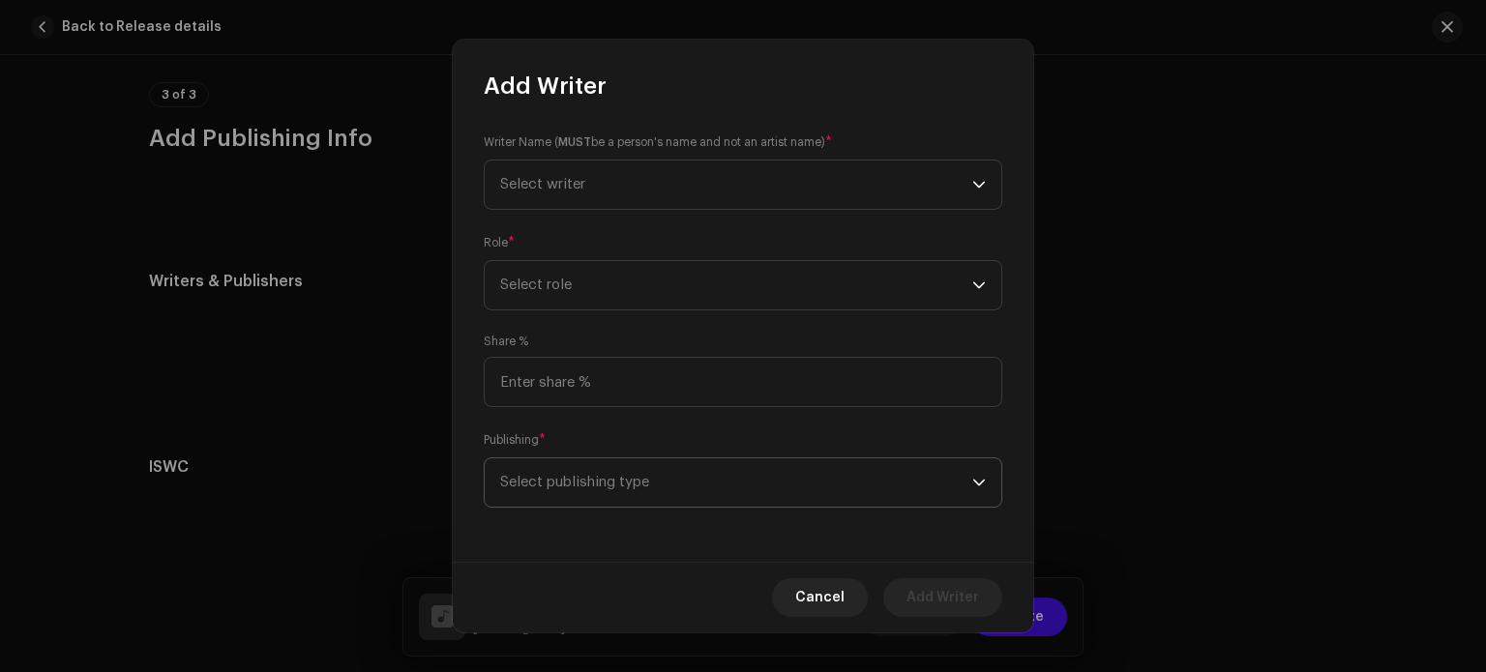
click at [681, 483] on span "Select publishing type" at bounding box center [736, 483] width 472 height 48
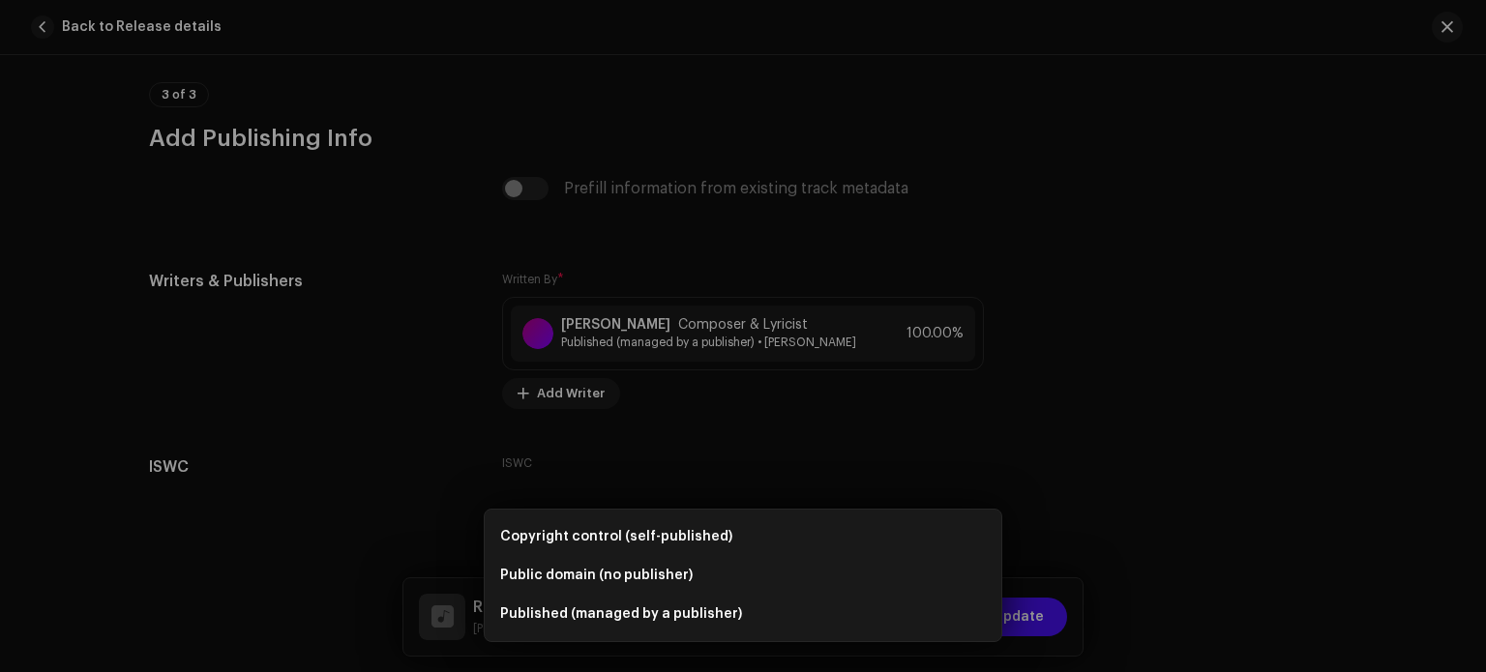
click at [1216, 354] on div "Add Writer Writer Name ( MUST be a person's name and not an artist name) * Sele…" at bounding box center [743, 336] width 1486 height 672
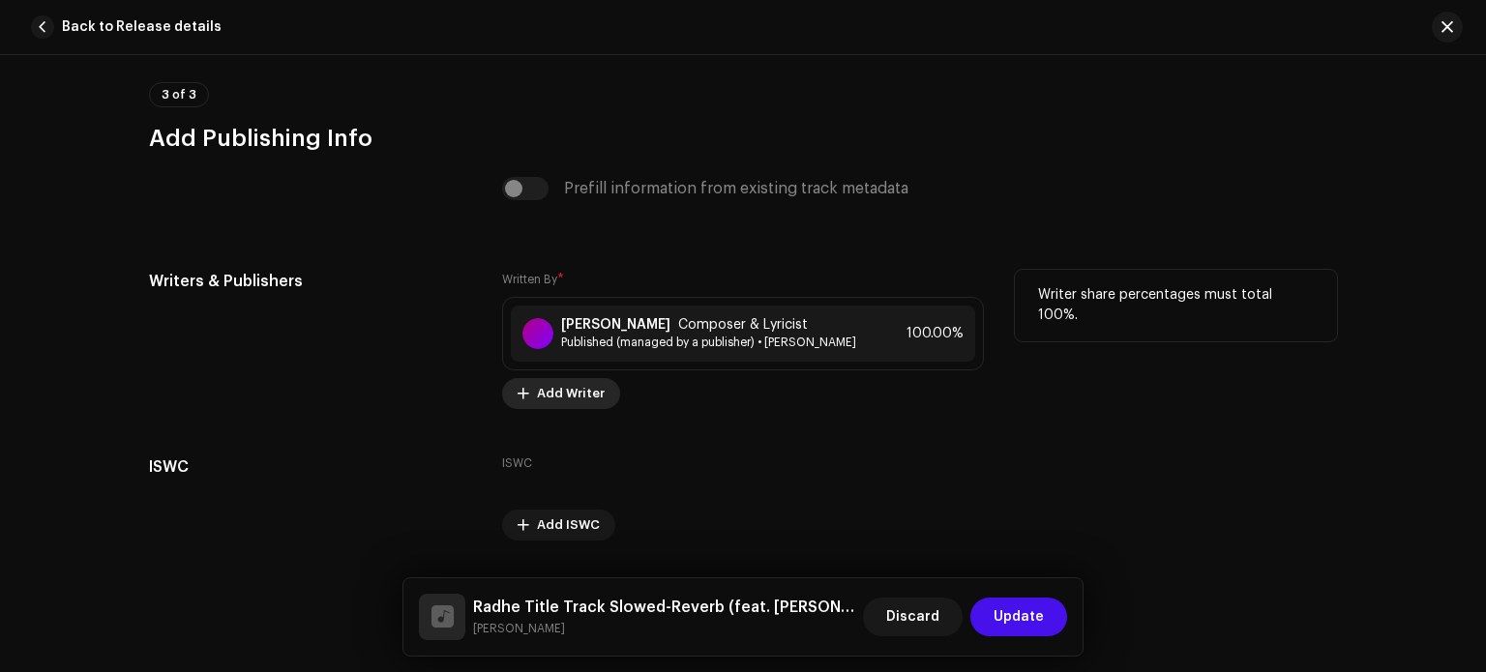
click at [552, 406] on span "Add Writer" at bounding box center [571, 393] width 68 height 39
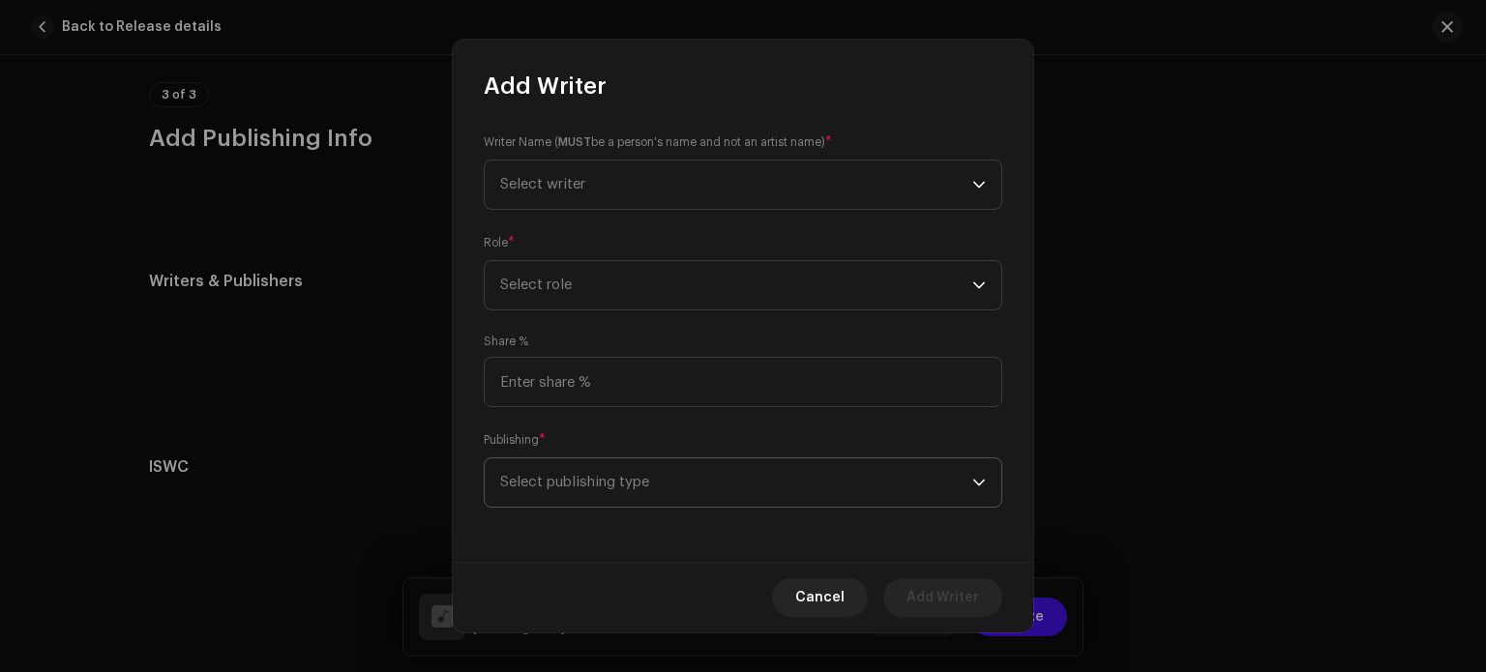
click at [592, 473] on span "Select publishing type" at bounding box center [736, 483] width 472 height 48
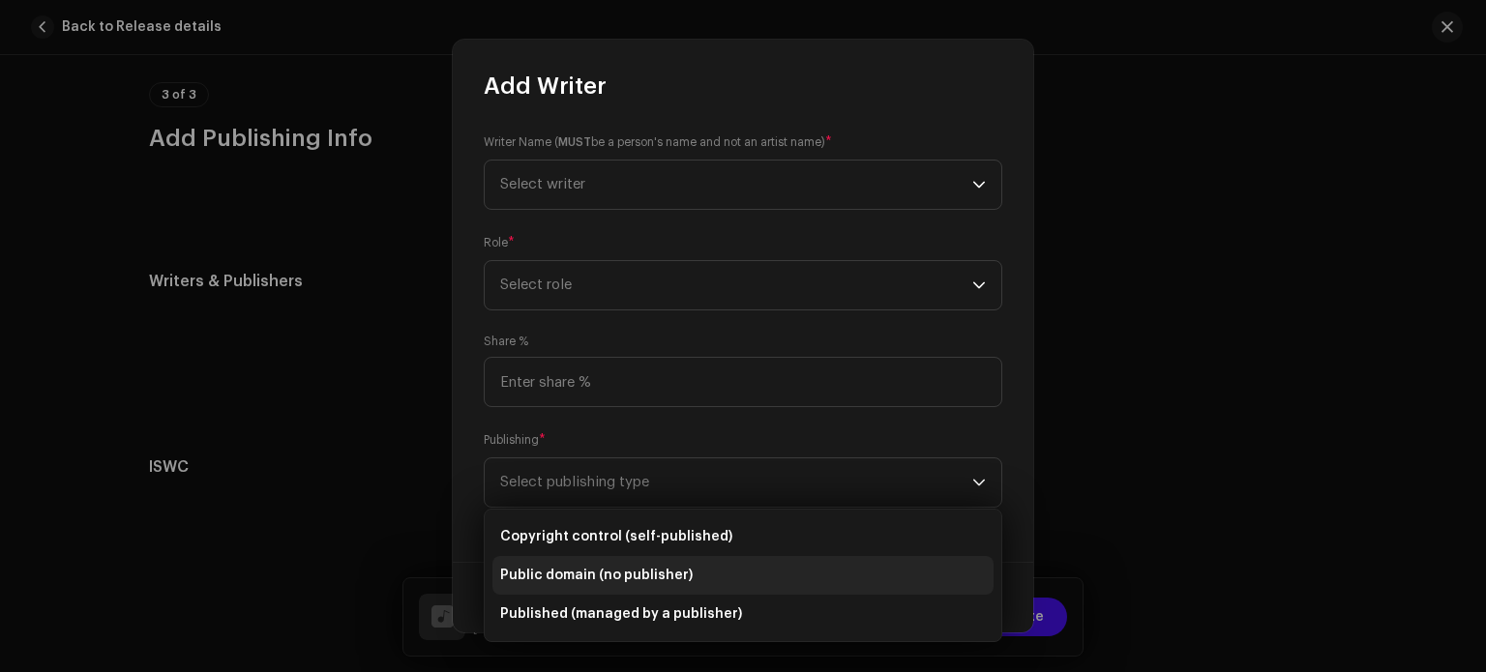
click at [609, 568] on span "Public domain (no publisher)" at bounding box center [596, 575] width 193 height 19
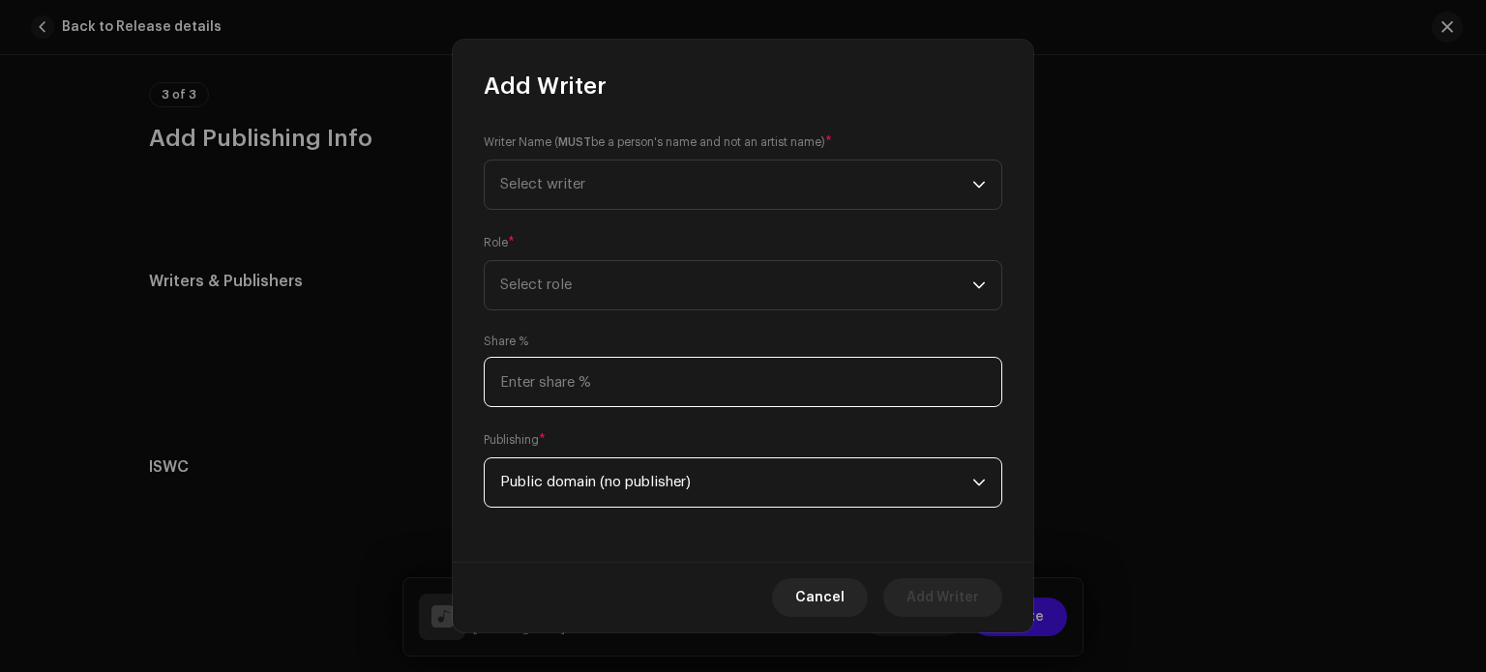
click at [606, 374] on input at bounding box center [743, 382] width 519 height 50
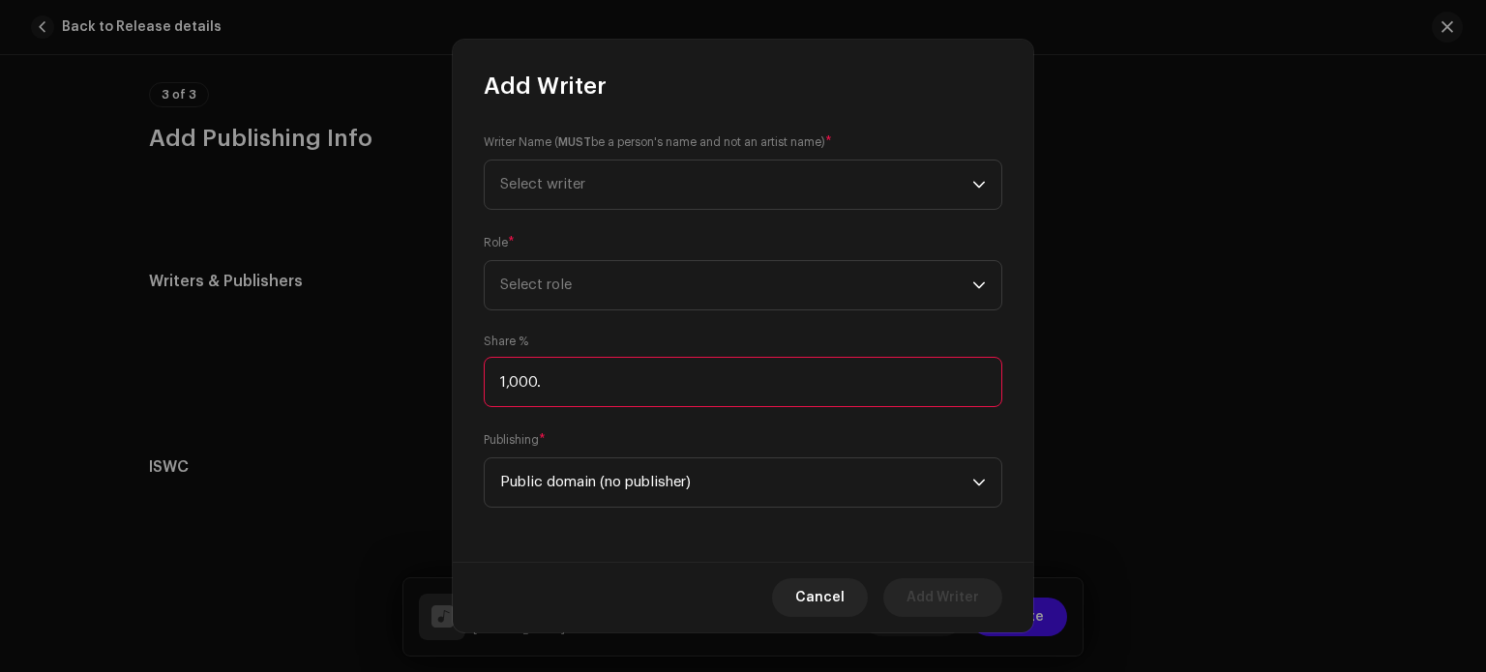
type input "100.00"
click at [620, 301] on span "Select role" at bounding box center [736, 285] width 472 height 48
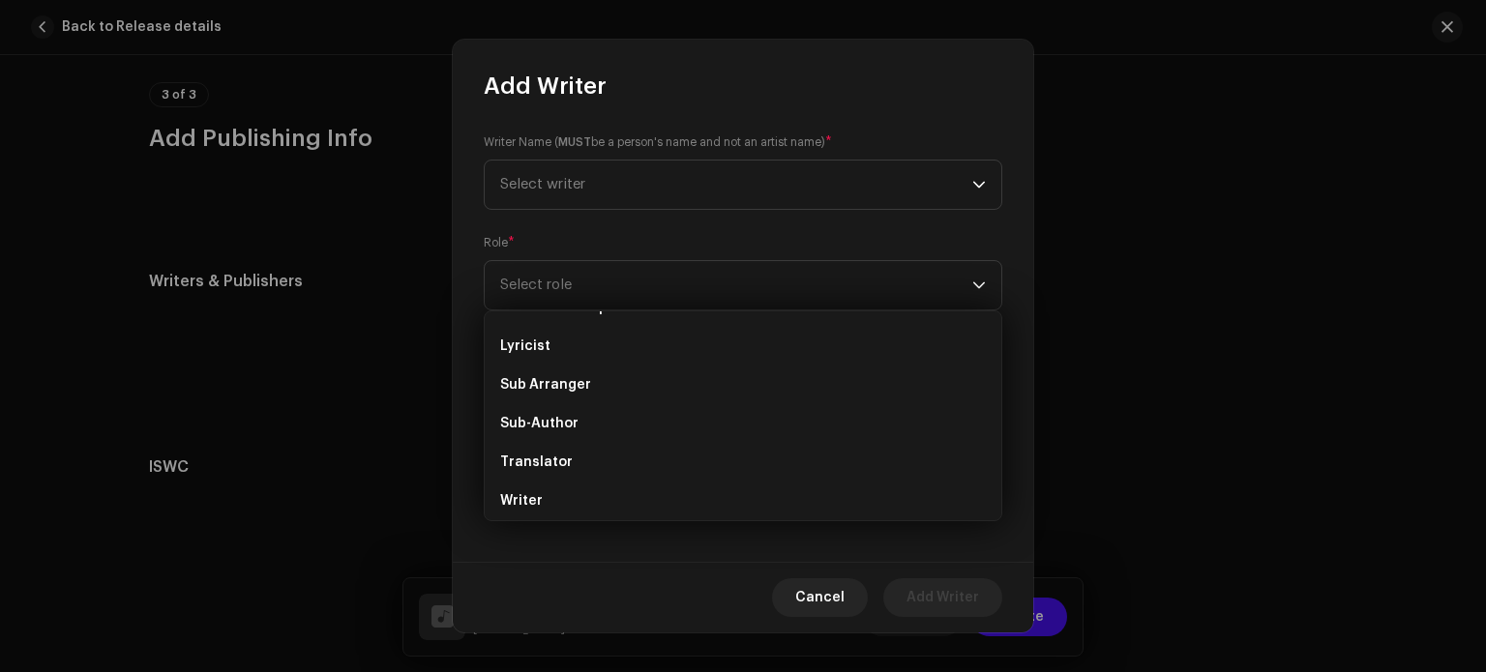
scroll to position [194, 0]
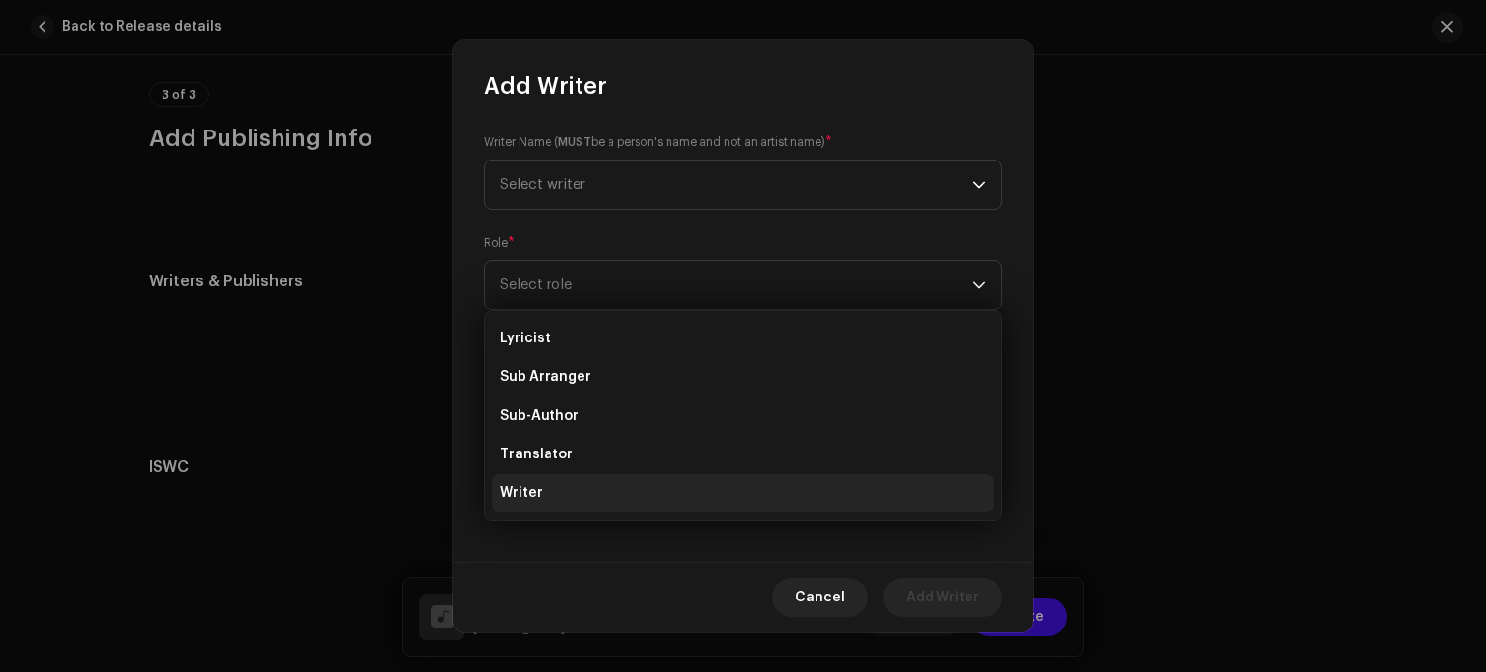
click at [636, 493] on li "Writer" at bounding box center [743, 493] width 501 height 39
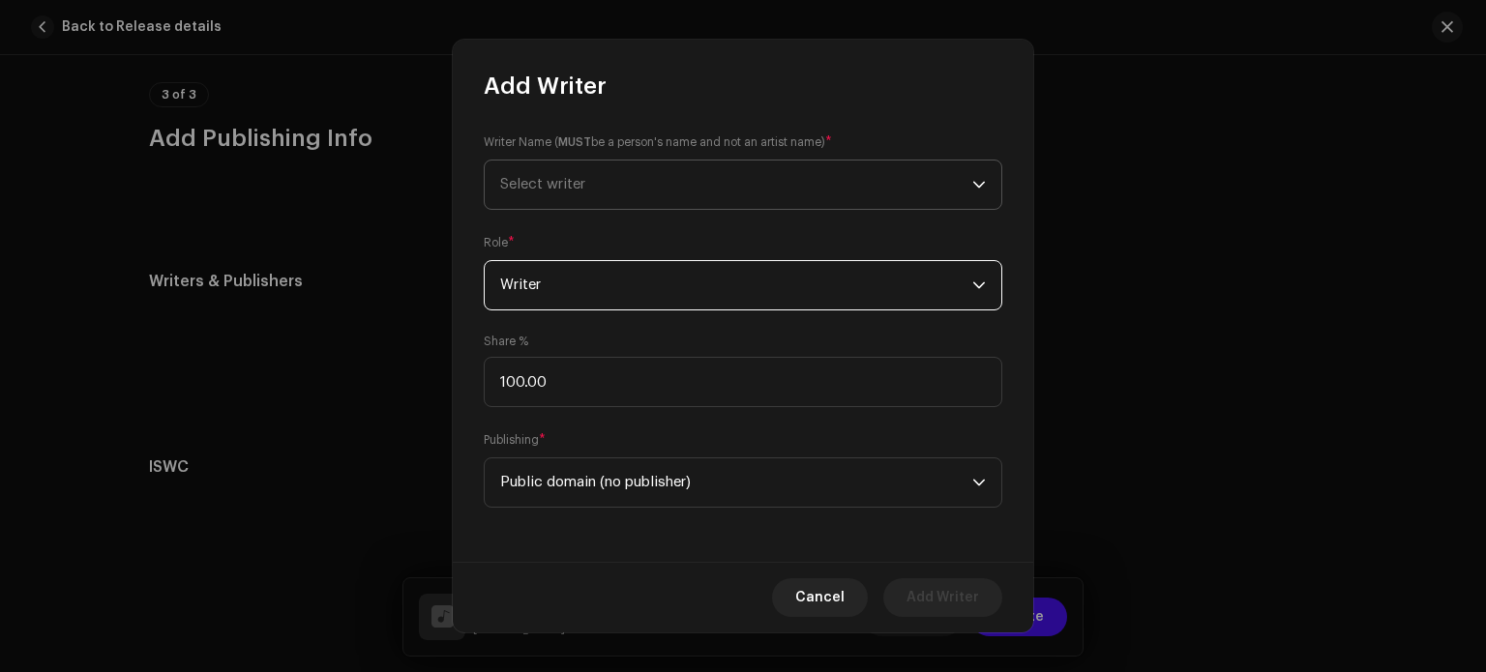
click at [647, 194] on span "Select writer" at bounding box center [736, 185] width 472 height 48
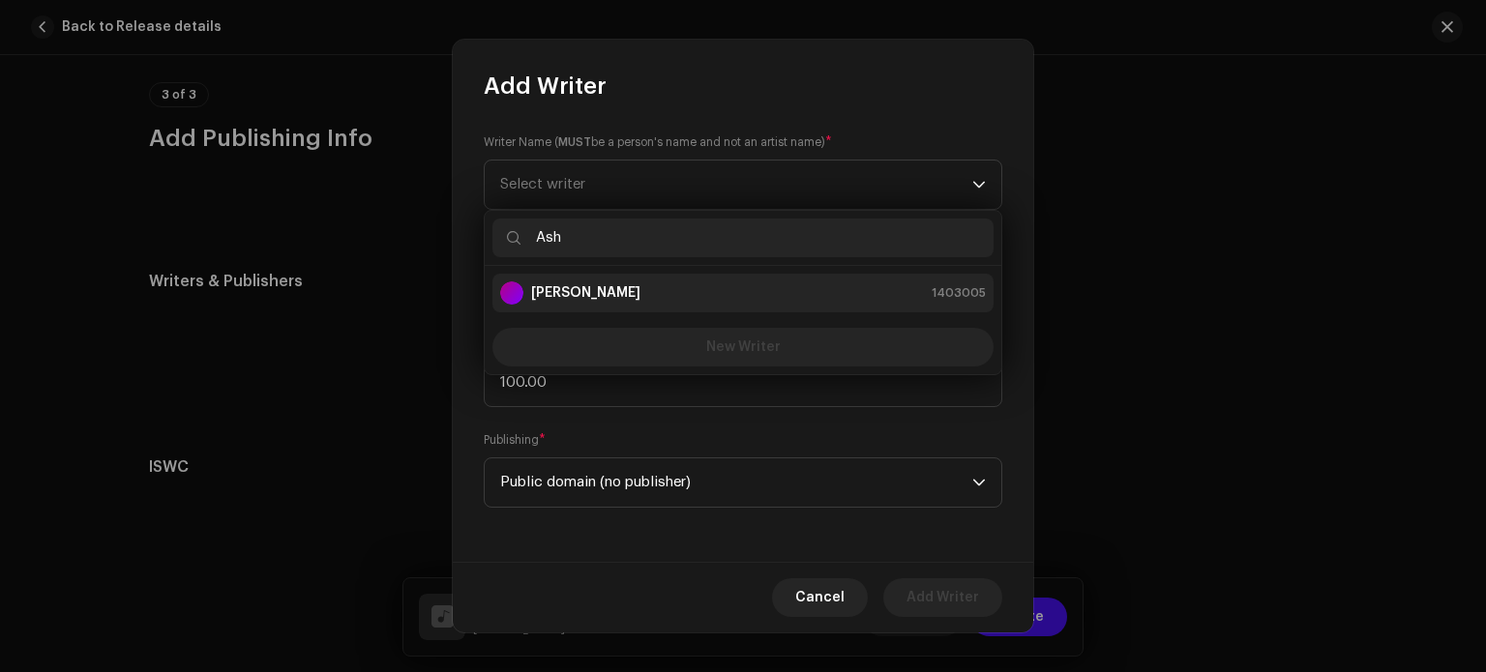
type input "Ash"
click at [641, 284] on strong "[PERSON_NAME]" at bounding box center [585, 293] width 109 height 19
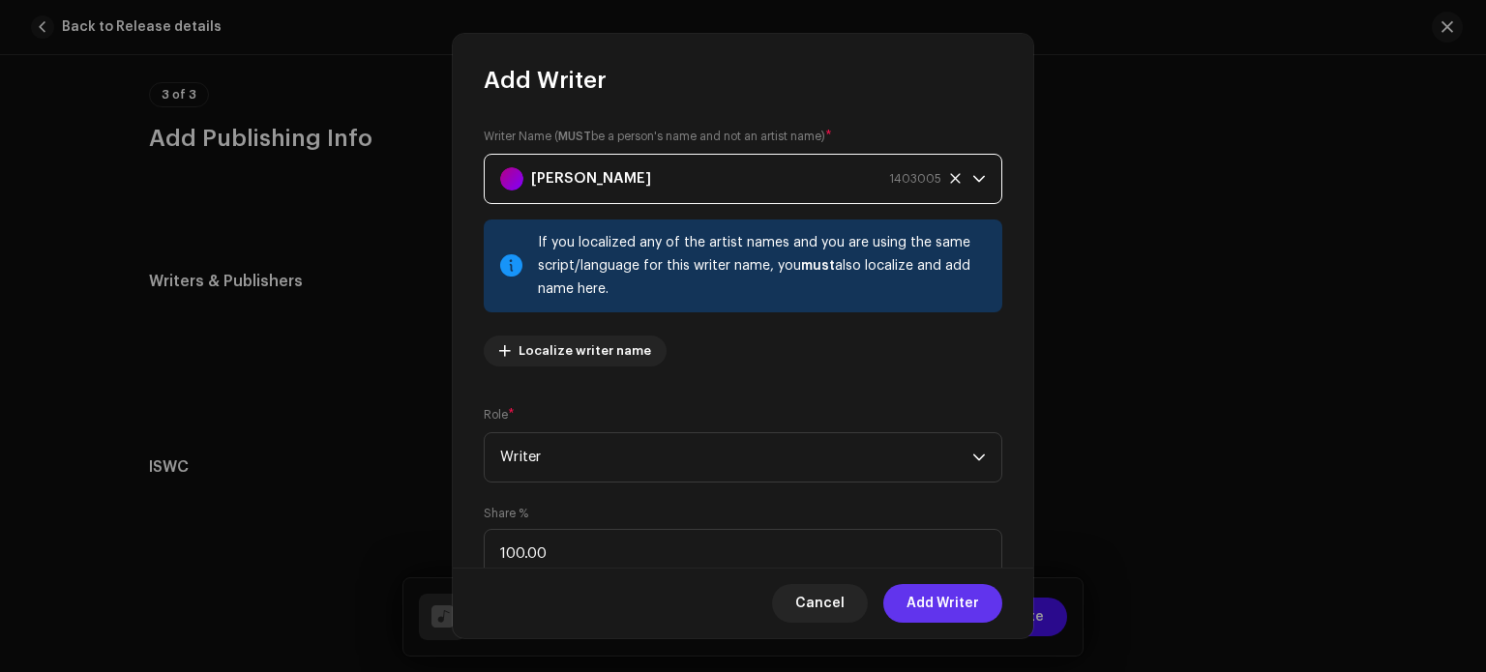
click at [933, 601] on span "Add Writer" at bounding box center [943, 603] width 73 height 39
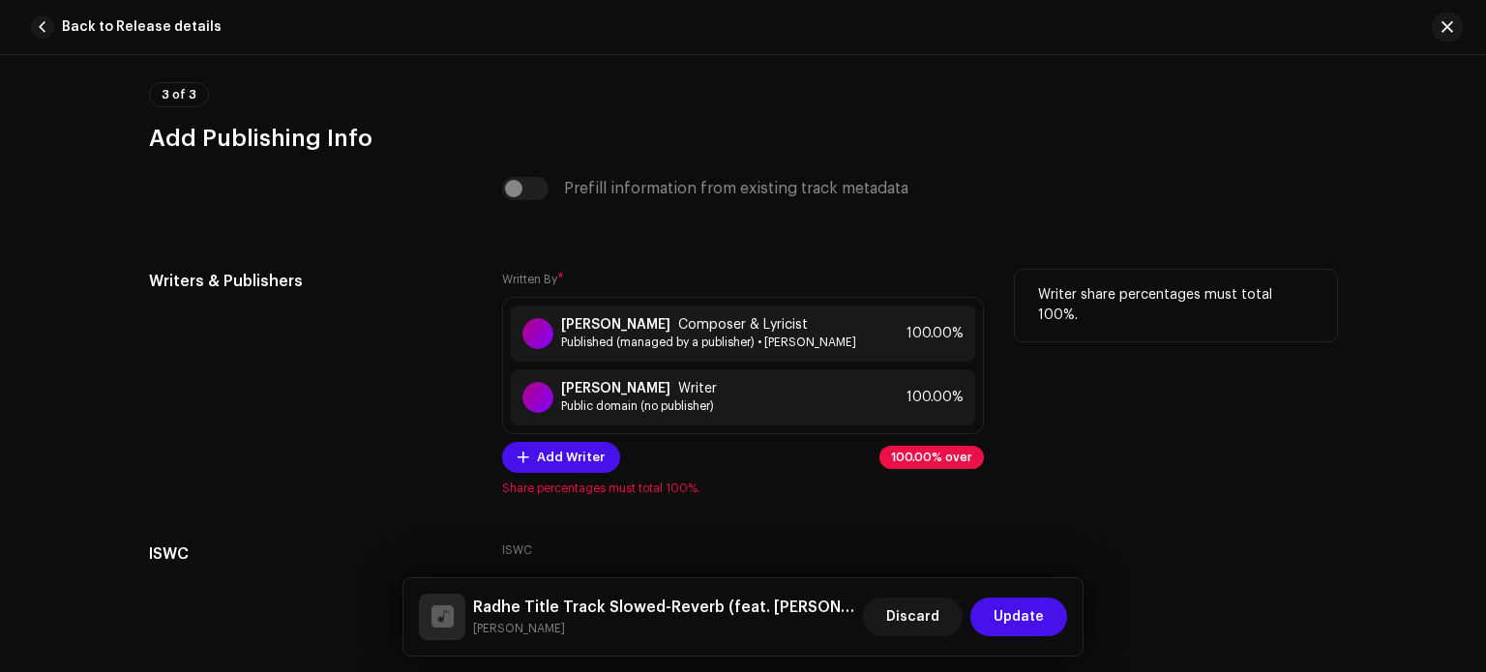
click at [943, 463] on span "100.00% over" at bounding box center [931, 458] width 81 height 12
click at [863, 413] on div "[PERSON_NAME] Writer Public domain (no publisher) 100.00%" at bounding box center [743, 398] width 464 height 56
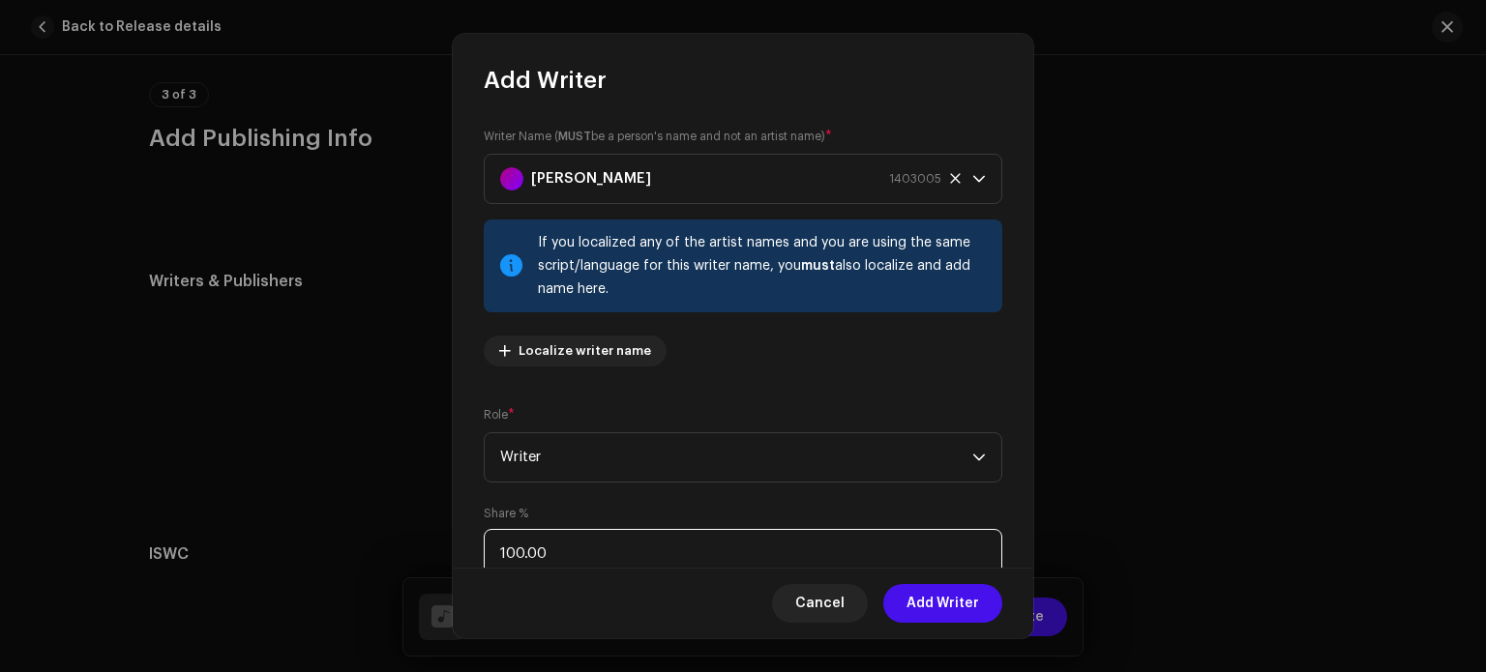
click at [783, 552] on input "100.00" at bounding box center [743, 554] width 519 height 50
type input "1.00"
click at [940, 611] on span "Add Writer" at bounding box center [943, 603] width 73 height 39
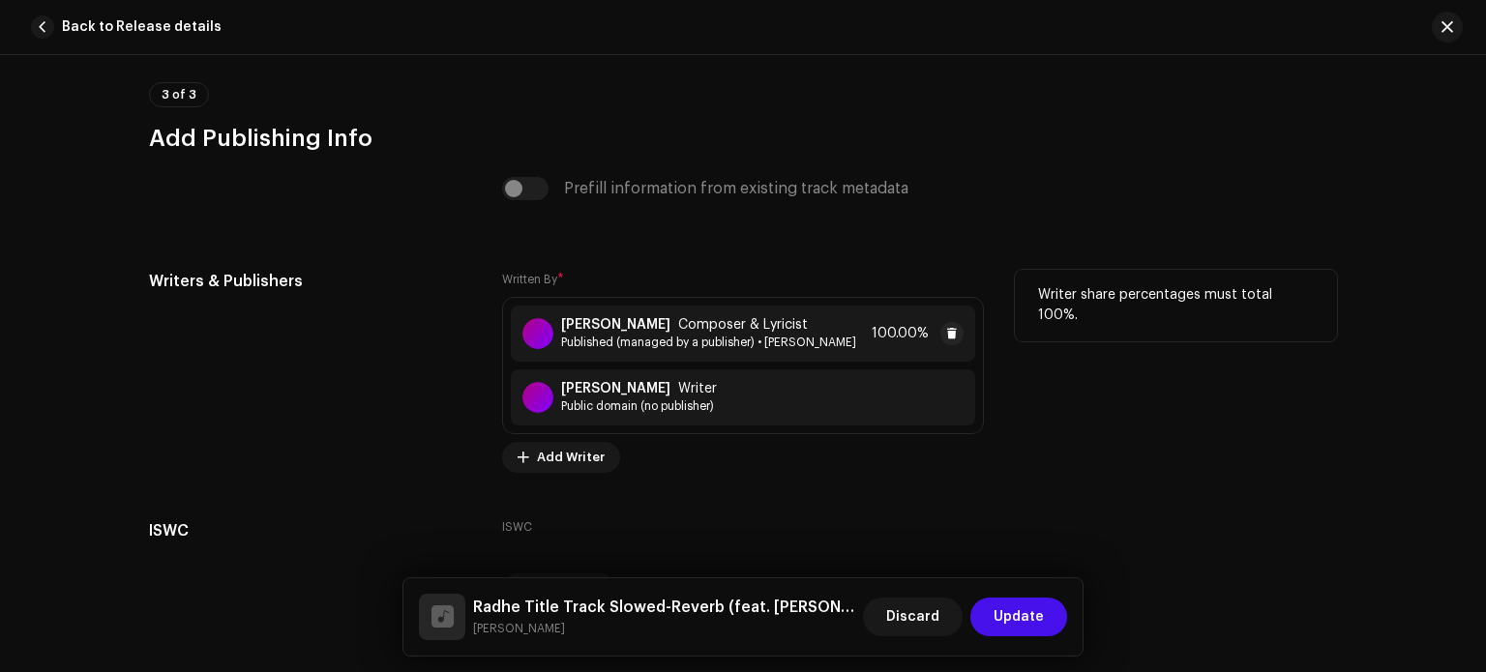
click at [774, 350] on span "Published (managed by a publisher) • [PERSON_NAME]" at bounding box center [708, 342] width 295 height 15
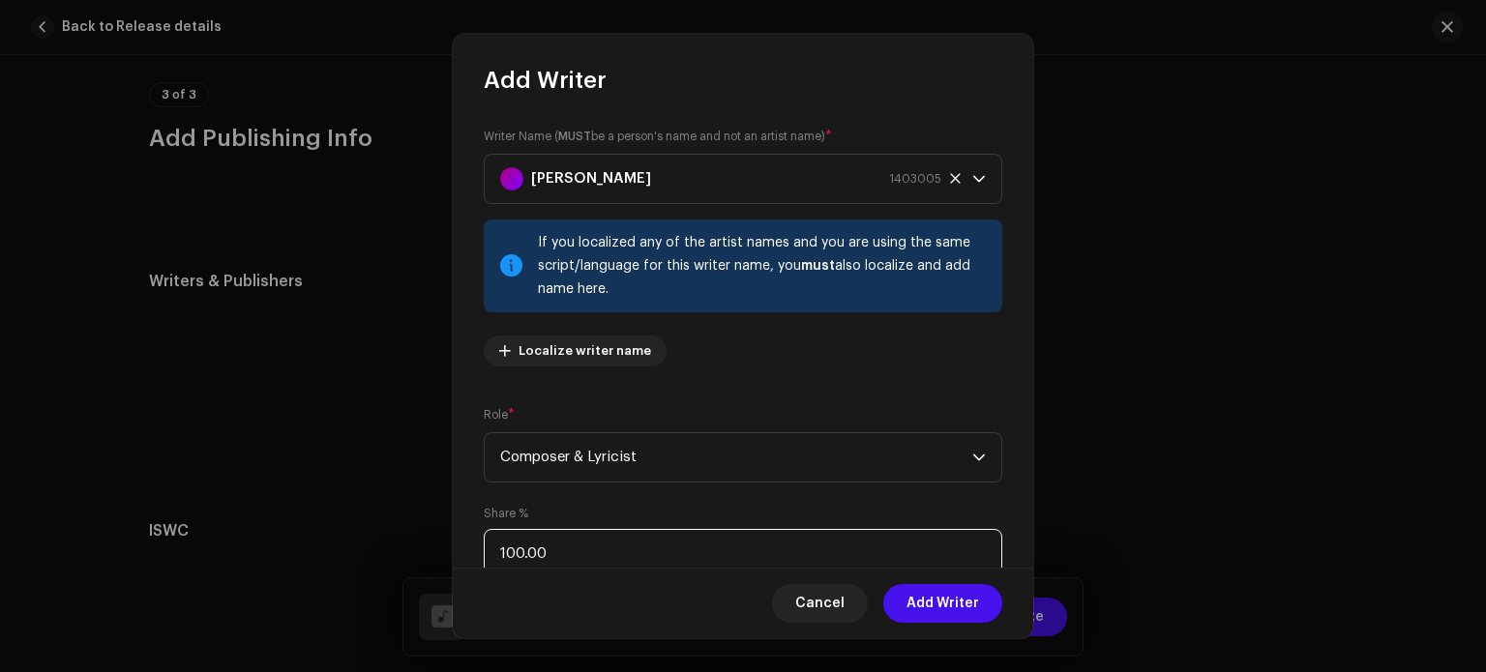
click at [759, 552] on input "100.00" at bounding box center [743, 554] width 519 height 50
type input "1.00"
click at [947, 603] on span "Add Writer" at bounding box center [943, 603] width 73 height 39
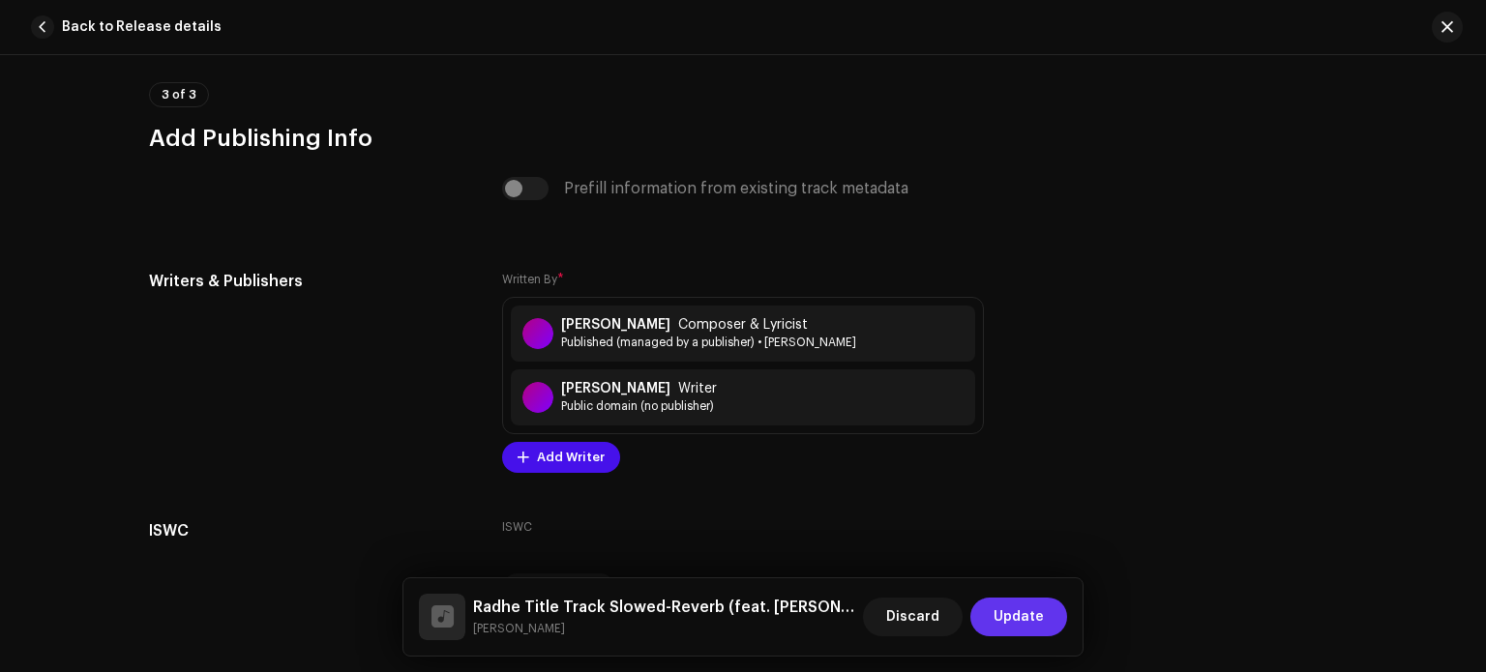
click at [1012, 615] on span "Update" at bounding box center [1019, 617] width 50 height 39
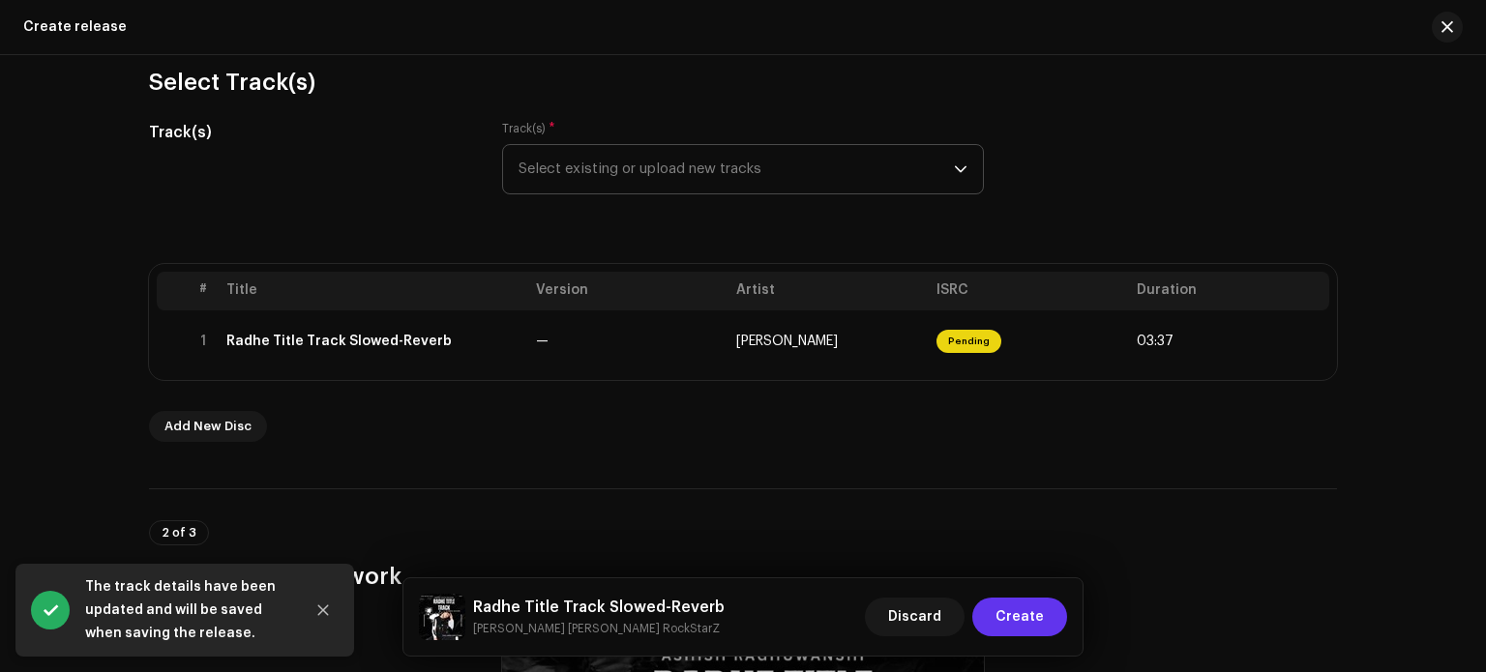
click at [1012, 610] on span "Create" at bounding box center [1020, 617] width 48 height 39
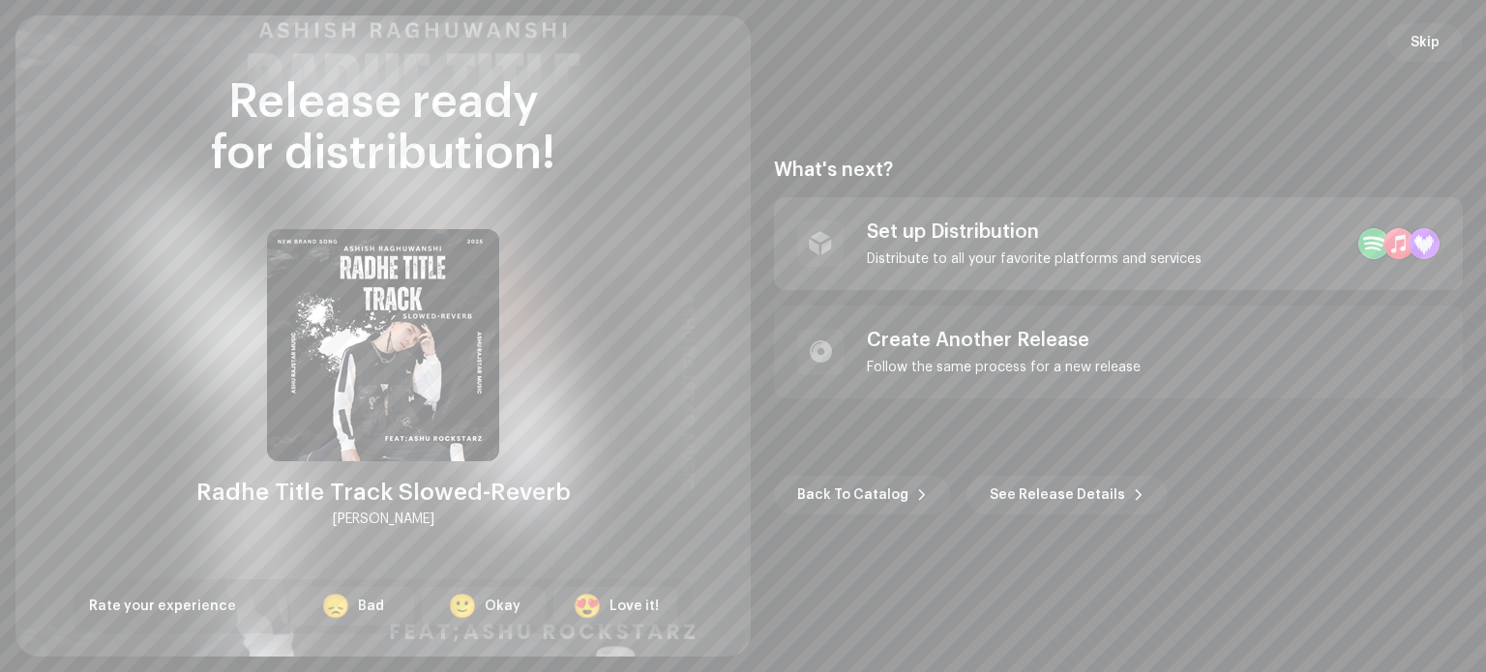
click at [944, 256] on div "Distribute to all your favorite platforms and services" at bounding box center [1034, 259] width 335 height 15
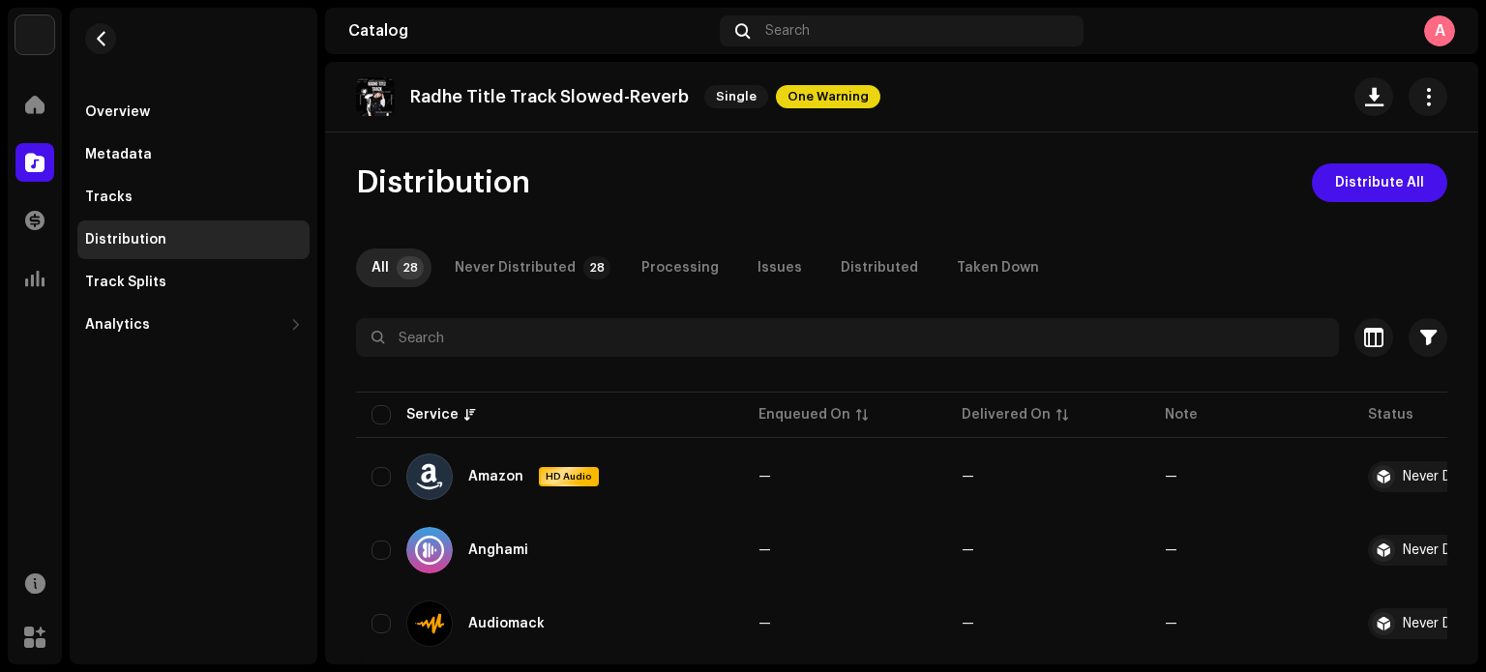
drag, startPoint x: 1338, startPoint y: 186, endPoint x: 1254, endPoint y: 202, distance: 85.8
click at [1359, 177] on span "Distribute All" at bounding box center [1379, 183] width 89 height 39
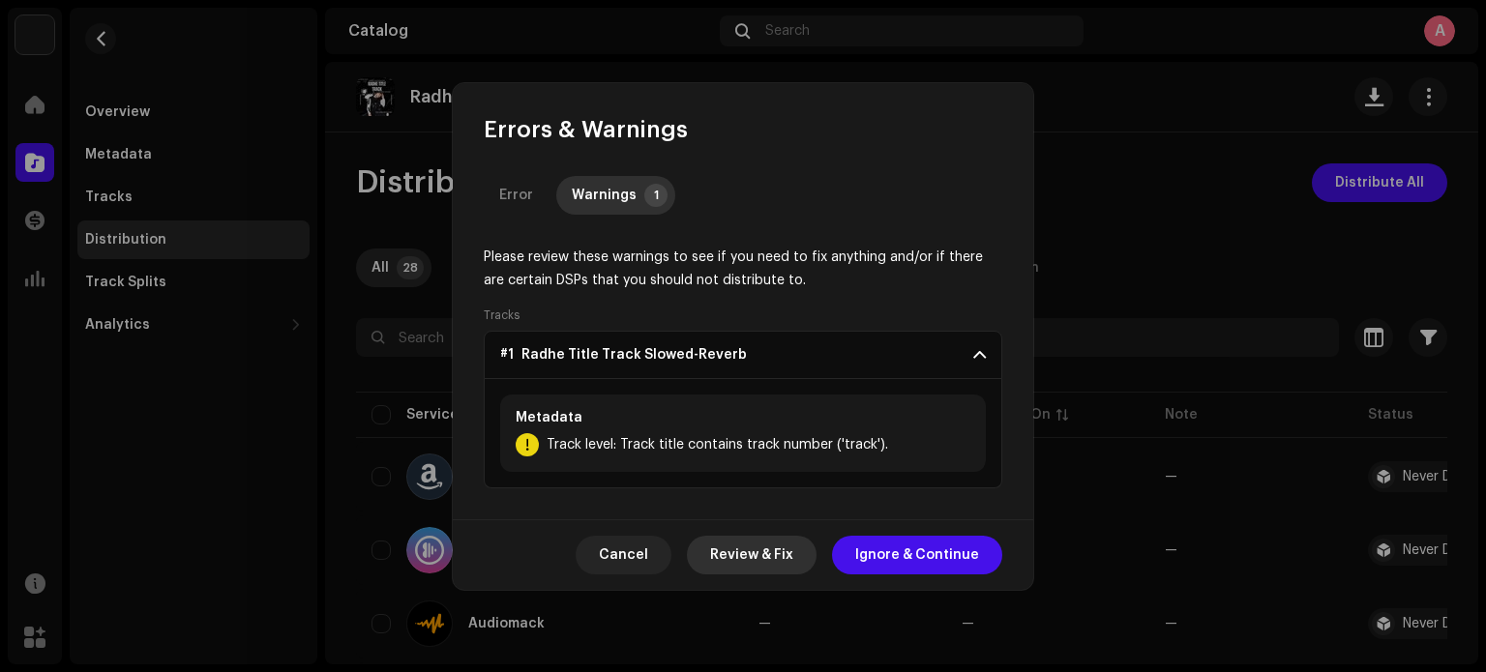
click at [770, 556] on span "Review & Fix" at bounding box center [751, 555] width 83 height 39
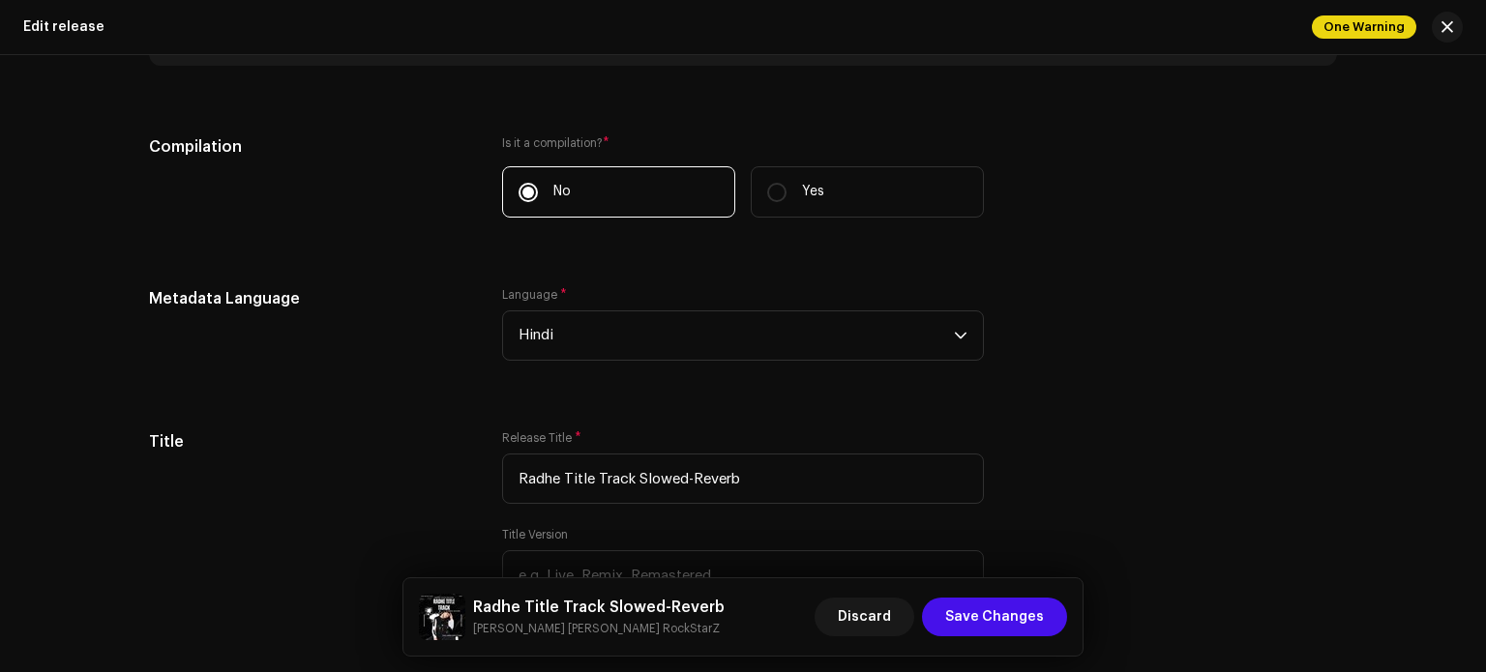
scroll to position [1470, 0]
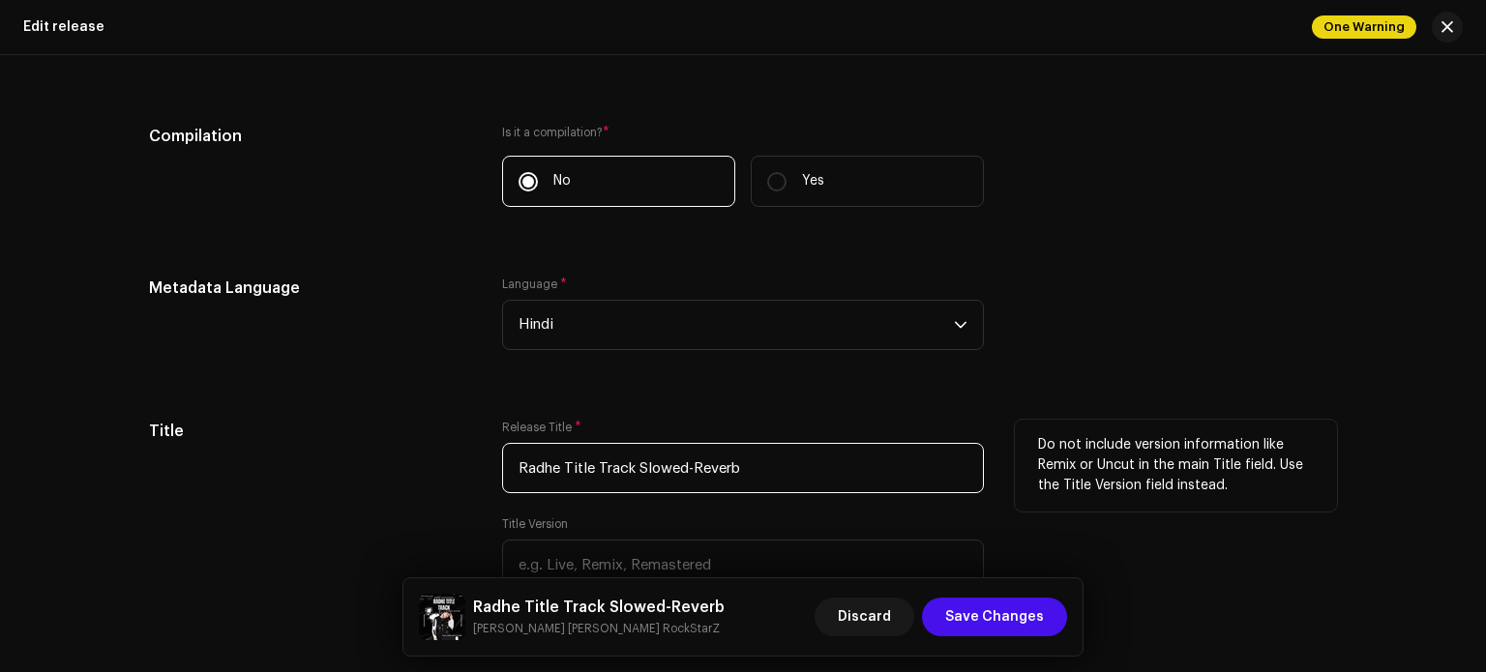
click at [631, 464] on input "Radhe Title Track Slowed-Reverb" at bounding box center [743, 468] width 482 height 50
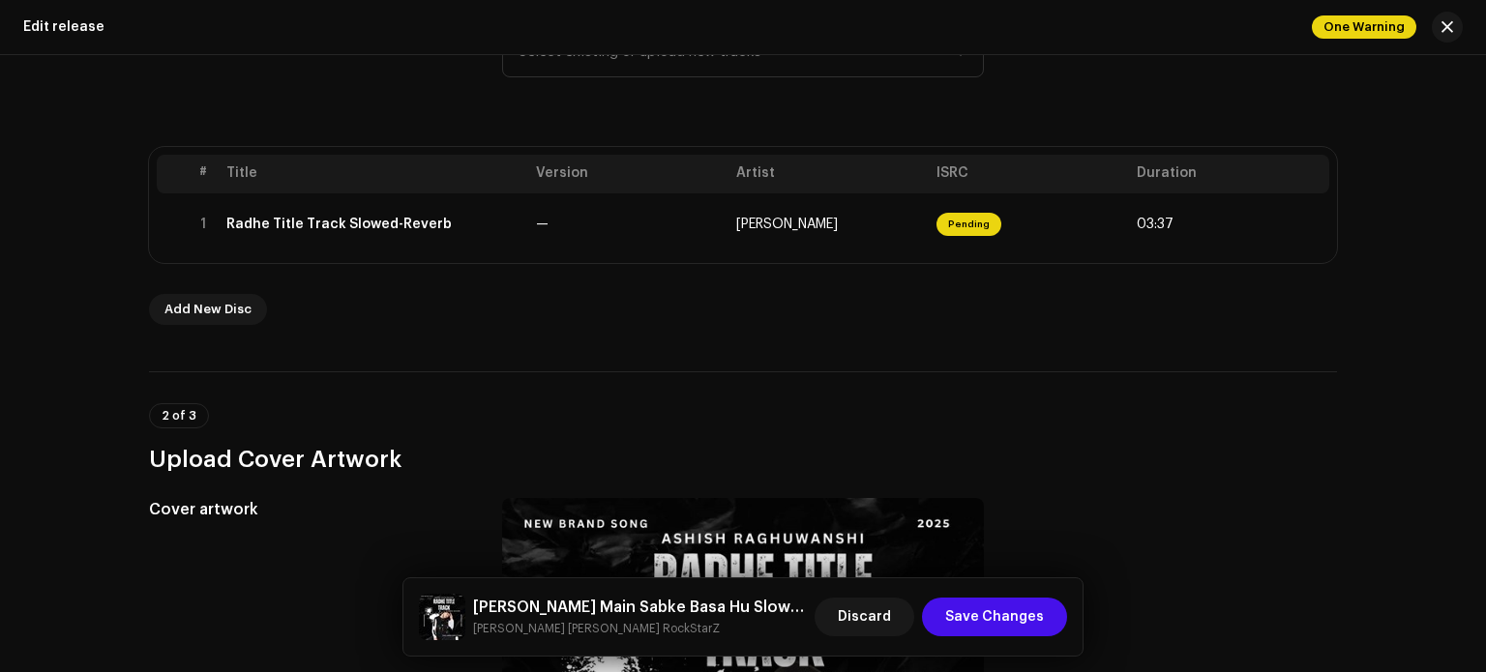
scroll to position [322, 0]
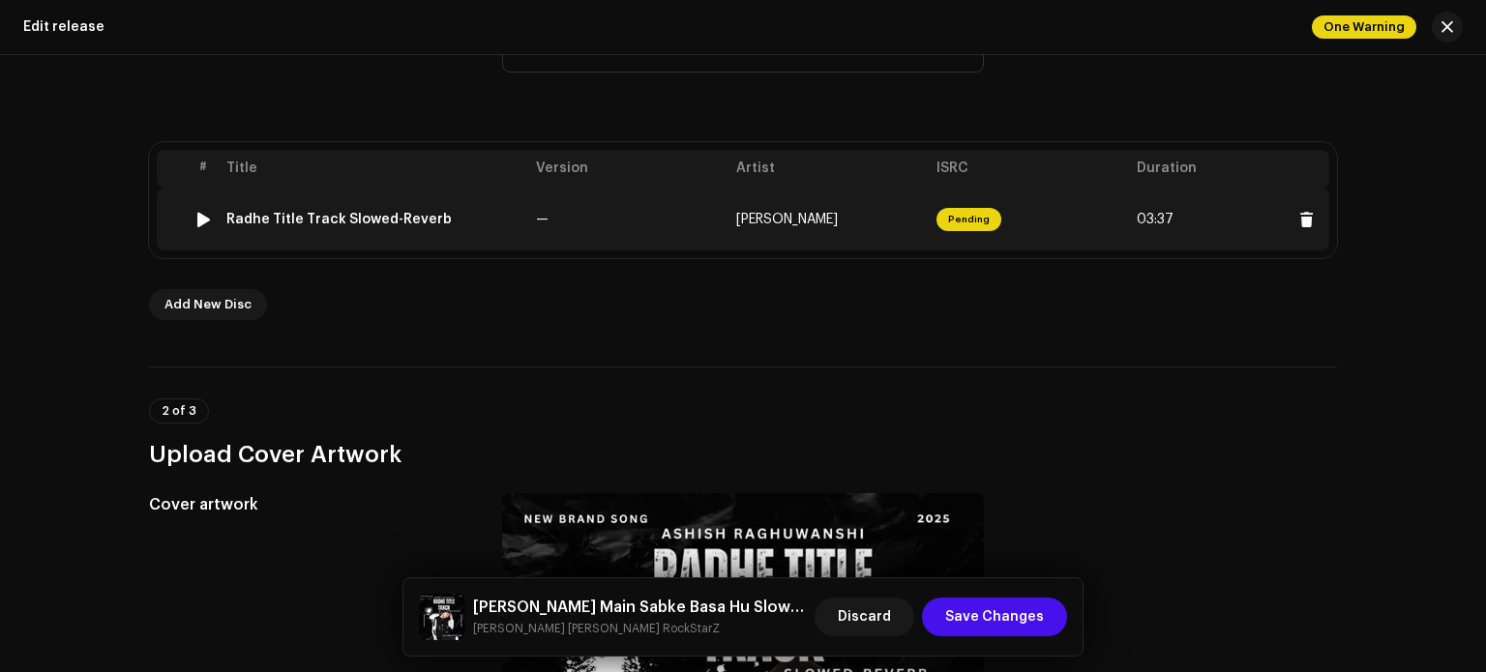
type input "[PERSON_NAME] Main Sabke Basa Hu Slowed-Reverb"
click at [791, 213] on span "[PERSON_NAME]" at bounding box center [787, 220] width 102 height 14
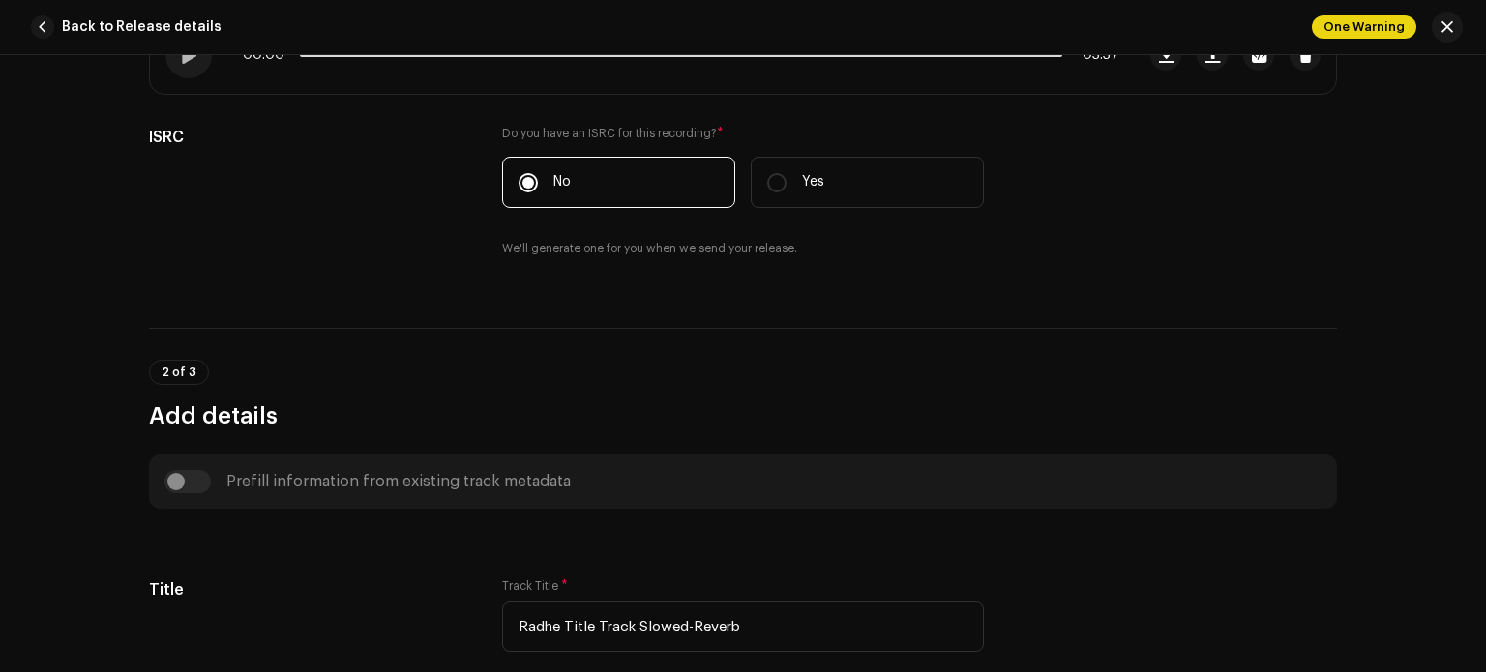
scroll to position [864, 0]
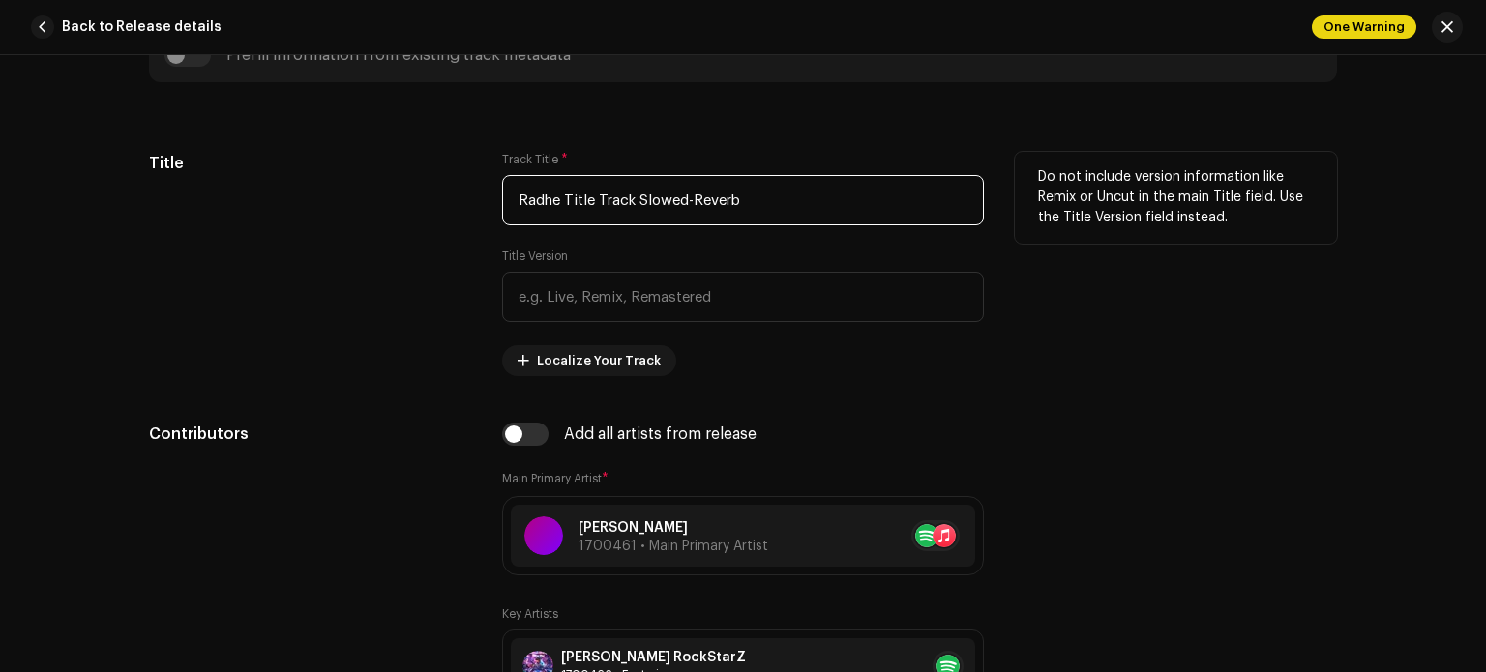
click at [630, 194] on input "Radhe Title Track Slowed-Reverb" at bounding box center [743, 200] width 482 height 50
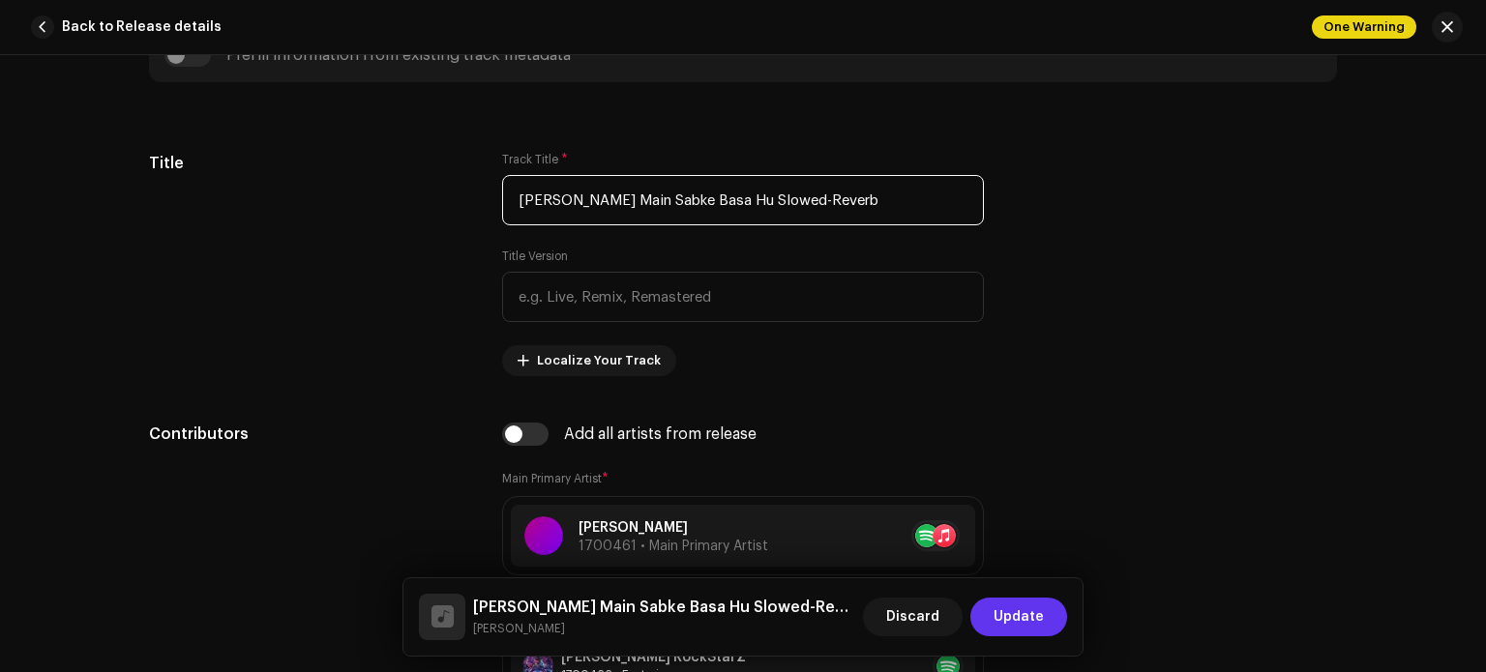
type input "[PERSON_NAME] Main Sabke Basa Hu Slowed-Reverb"
click at [1028, 614] on span "Update" at bounding box center [1019, 617] width 50 height 39
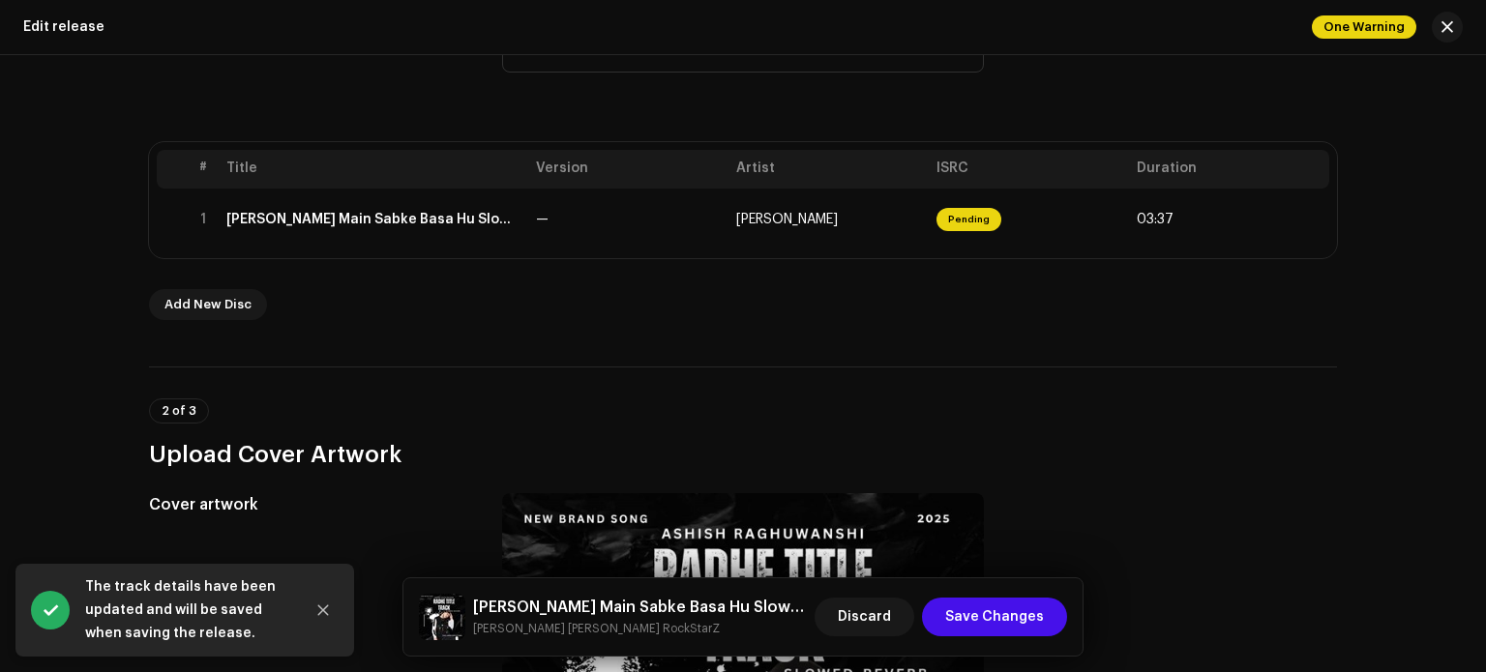
click at [1028, 614] on span "Save Changes" at bounding box center [994, 617] width 99 height 39
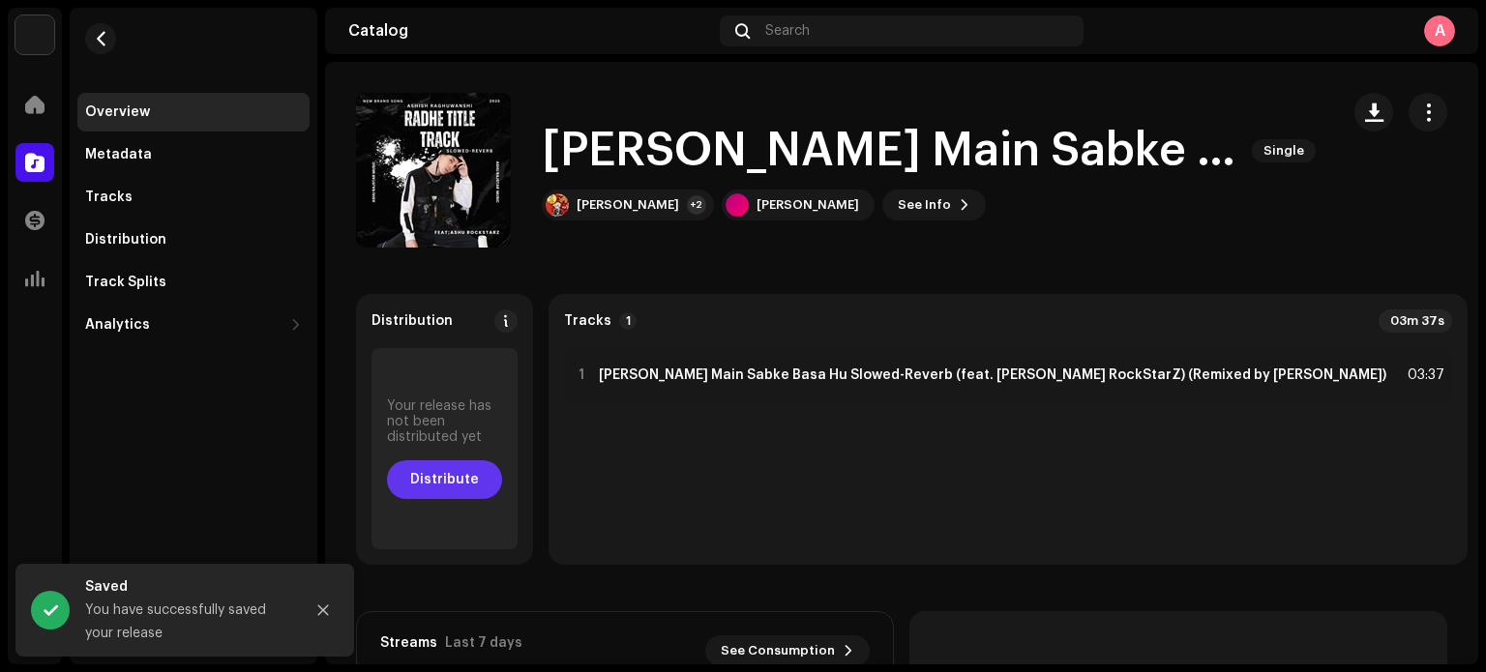
click at [453, 483] on span "Distribute" at bounding box center [444, 480] width 69 height 39
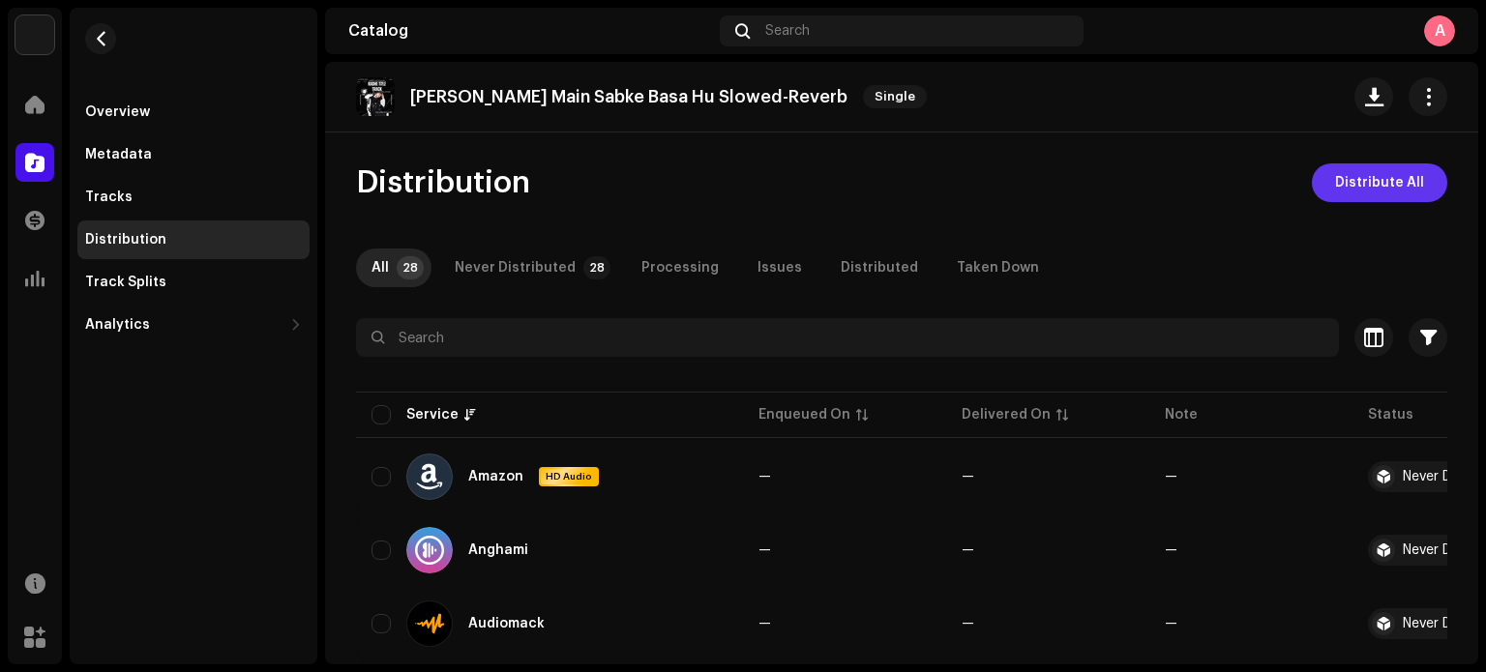
click at [1355, 185] on span "Distribute All" at bounding box center [1379, 183] width 89 height 39
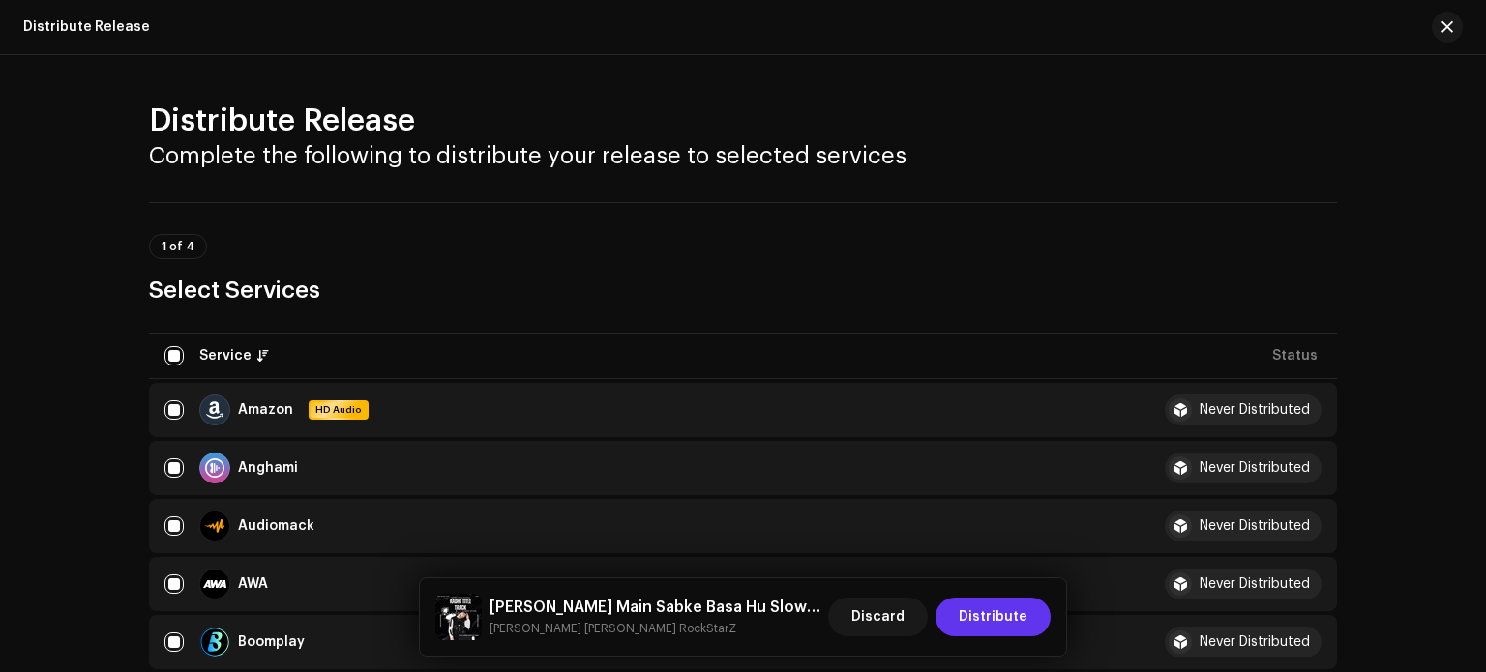
click at [997, 612] on span "Distribute" at bounding box center [993, 617] width 69 height 39
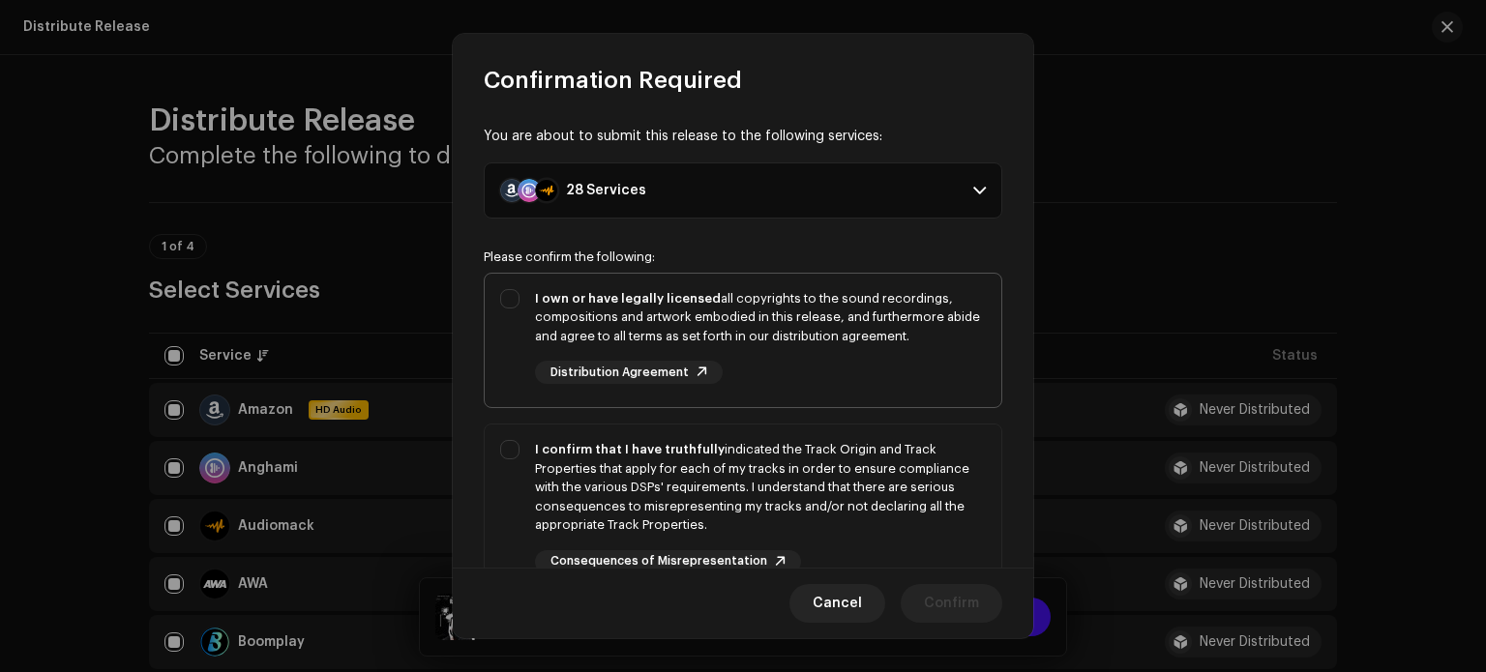
click at [506, 301] on div "I own or have legally licensed all copyrights to the sound recordings, composit…" at bounding box center [743, 337] width 517 height 127
checkbox input "true"
click at [510, 450] on div "I confirm that I have truthfully indicated the Track Origin and Track Propertie…" at bounding box center [743, 507] width 517 height 164
checkbox input "true"
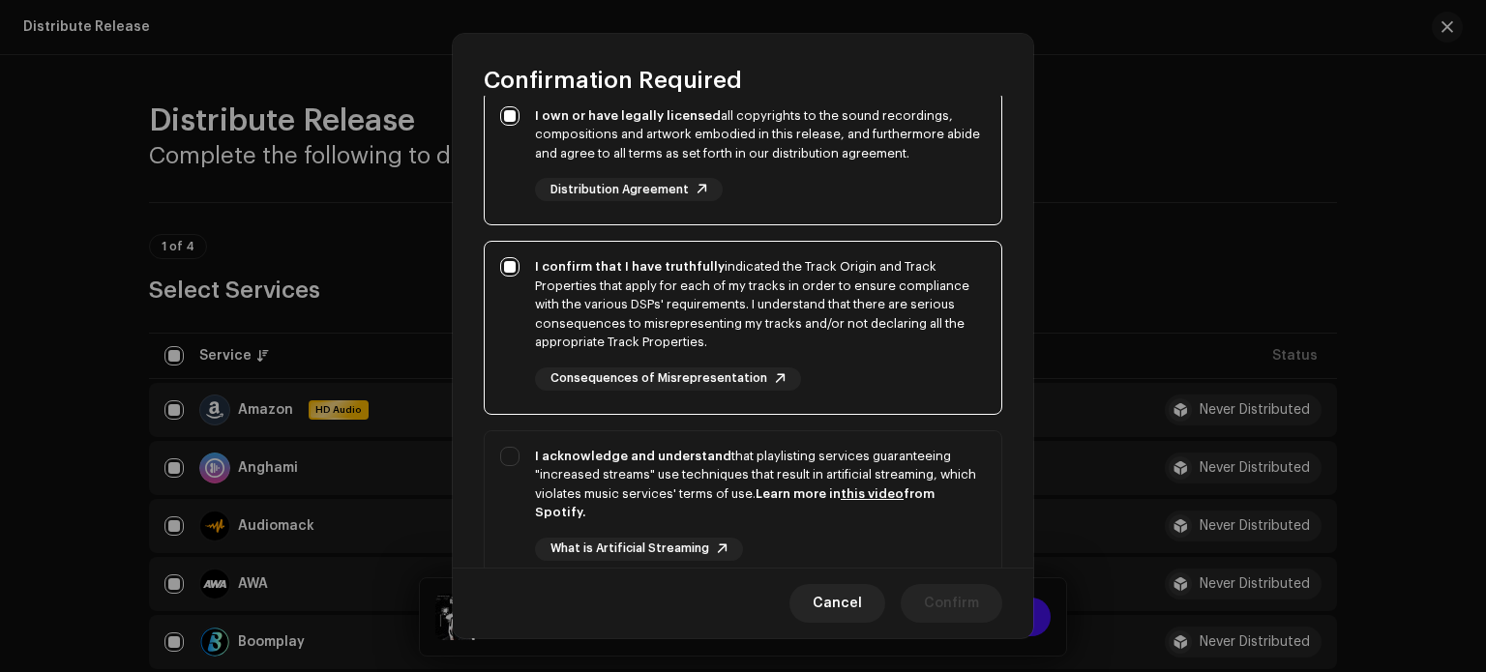
scroll to position [201, 0]
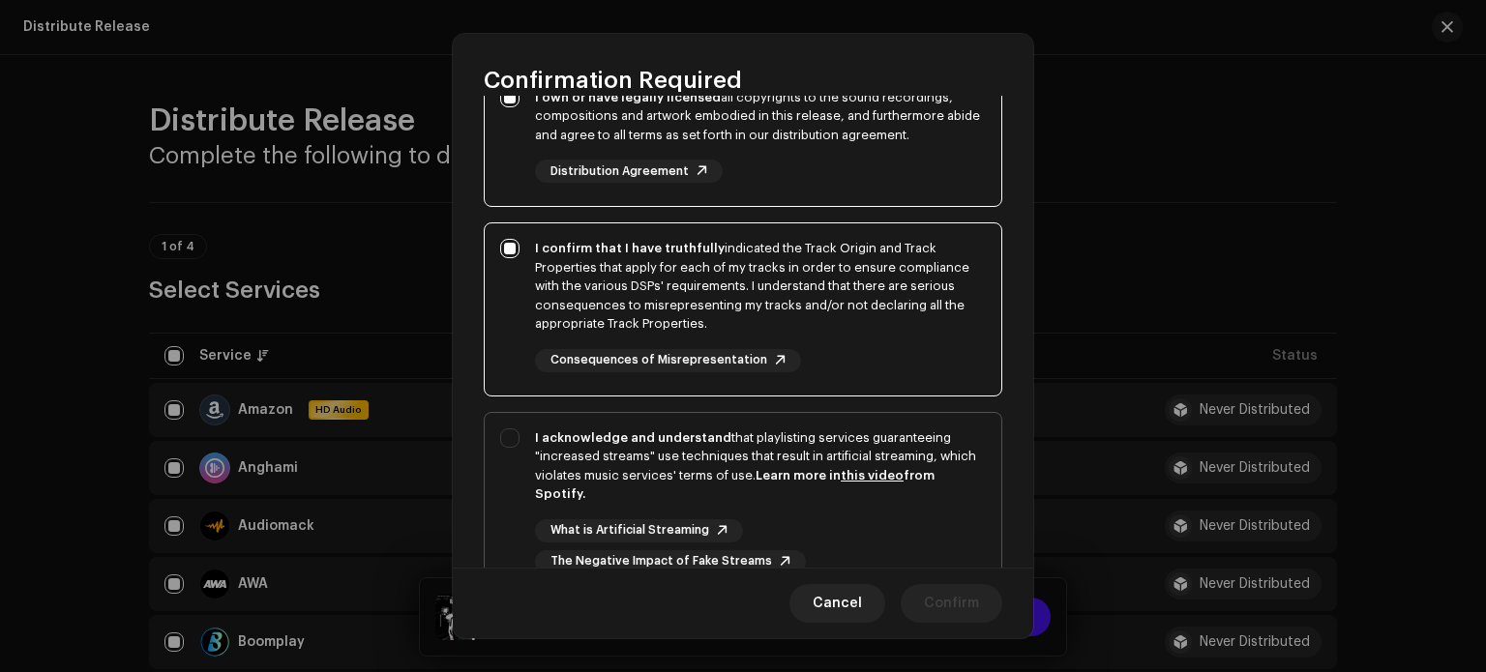
click at [513, 444] on div "I acknowledge and understand that playlisting services guaranteeing "increased …" at bounding box center [743, 501] width 517 height 176
checkbox input "true"
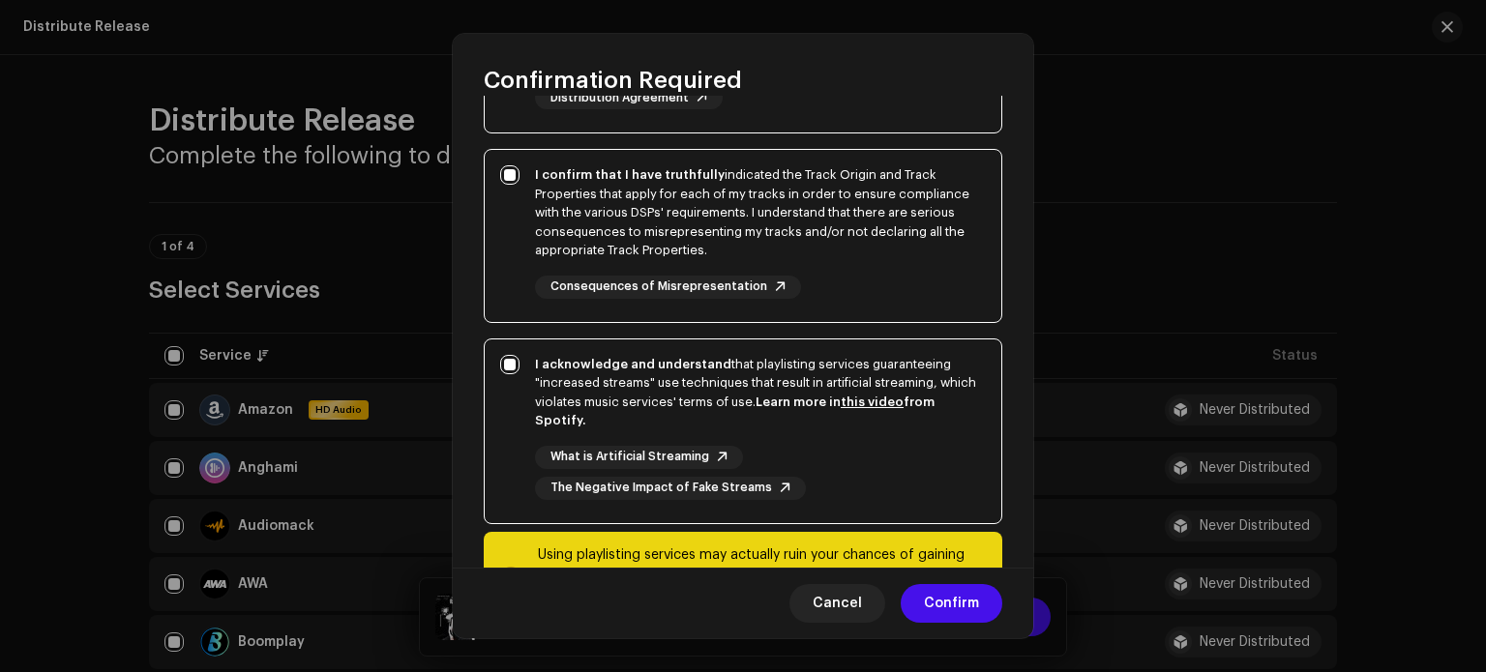
scroll to position [360, 0]
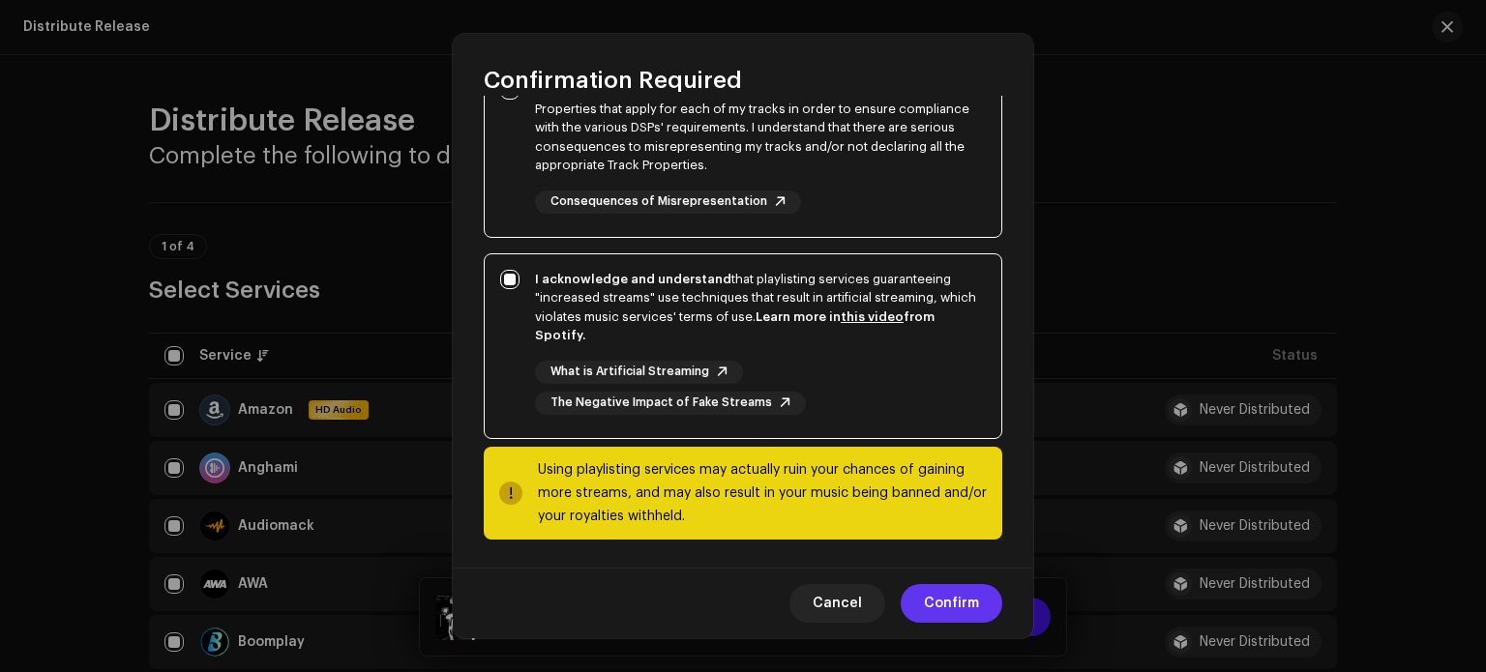
click at [941, 611] on span "Confirm" at bounding box center [951, 603] width 55 height 39
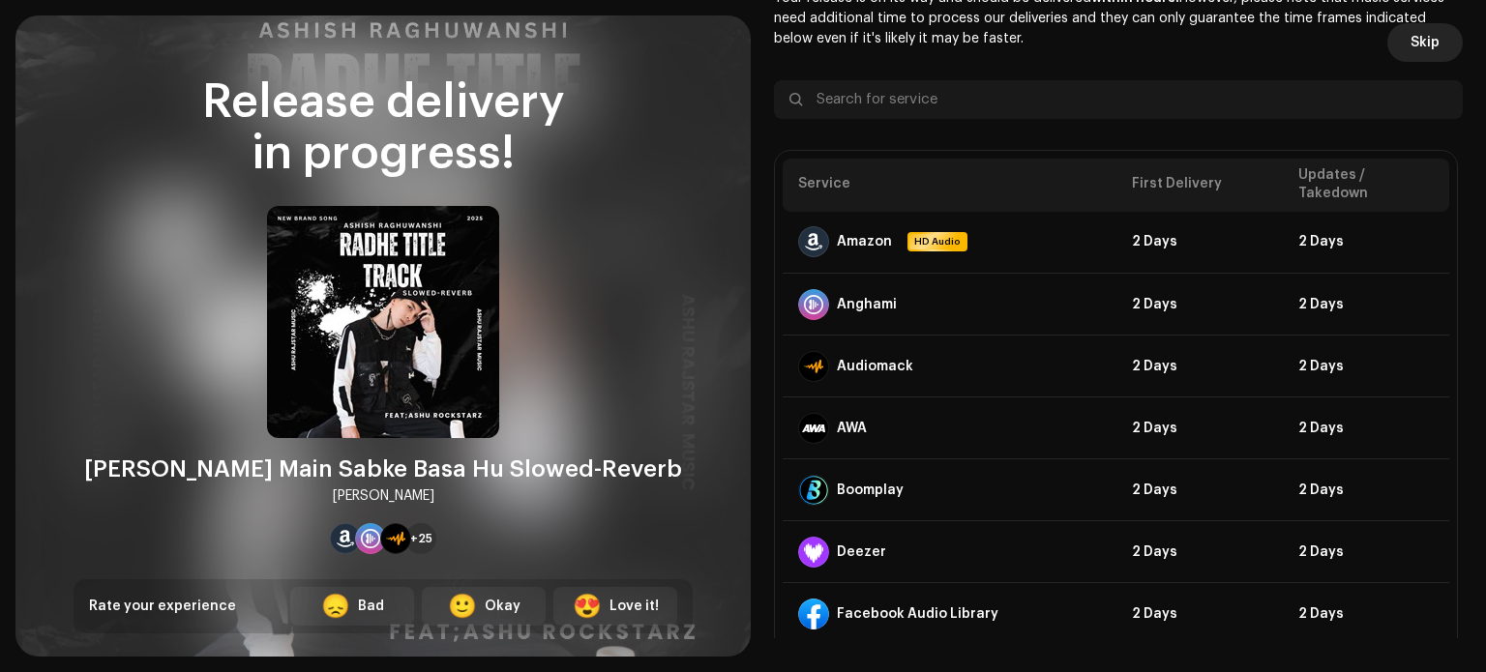
click at [1427, 48] on span "Skip" at bounding box center [1425, 42] width 29 height 39
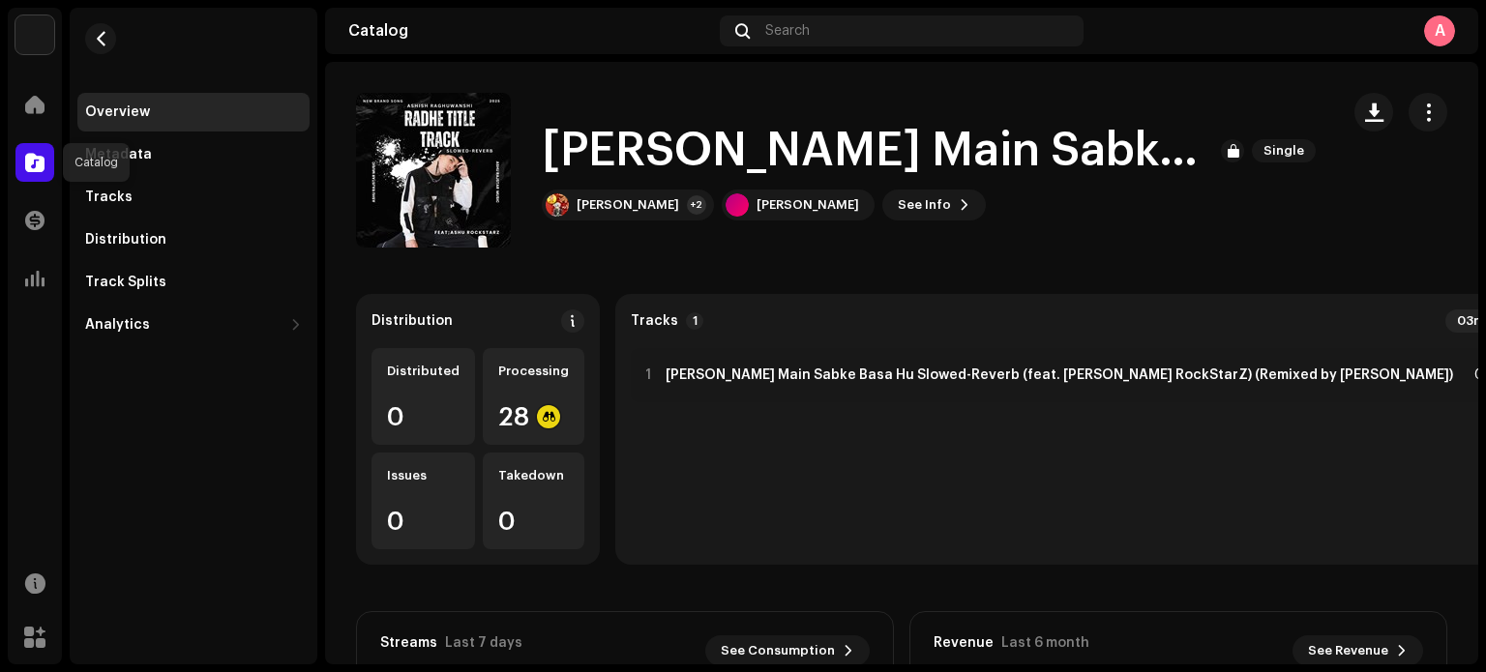
click at [36, 158] on span at bounding box center [34, 162] width 19 height 15
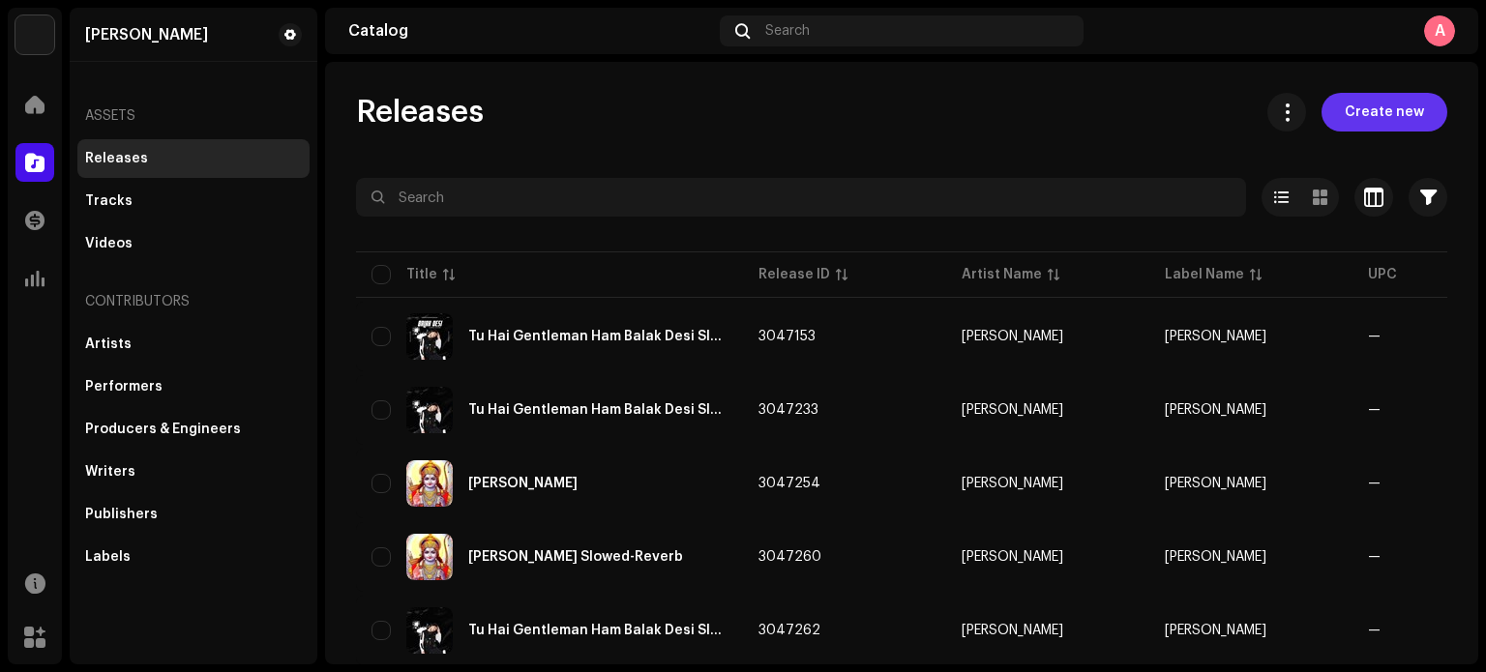
click at [1379, 116] on span "Create new" at bounding box center [1384, 112] width 79 height 39
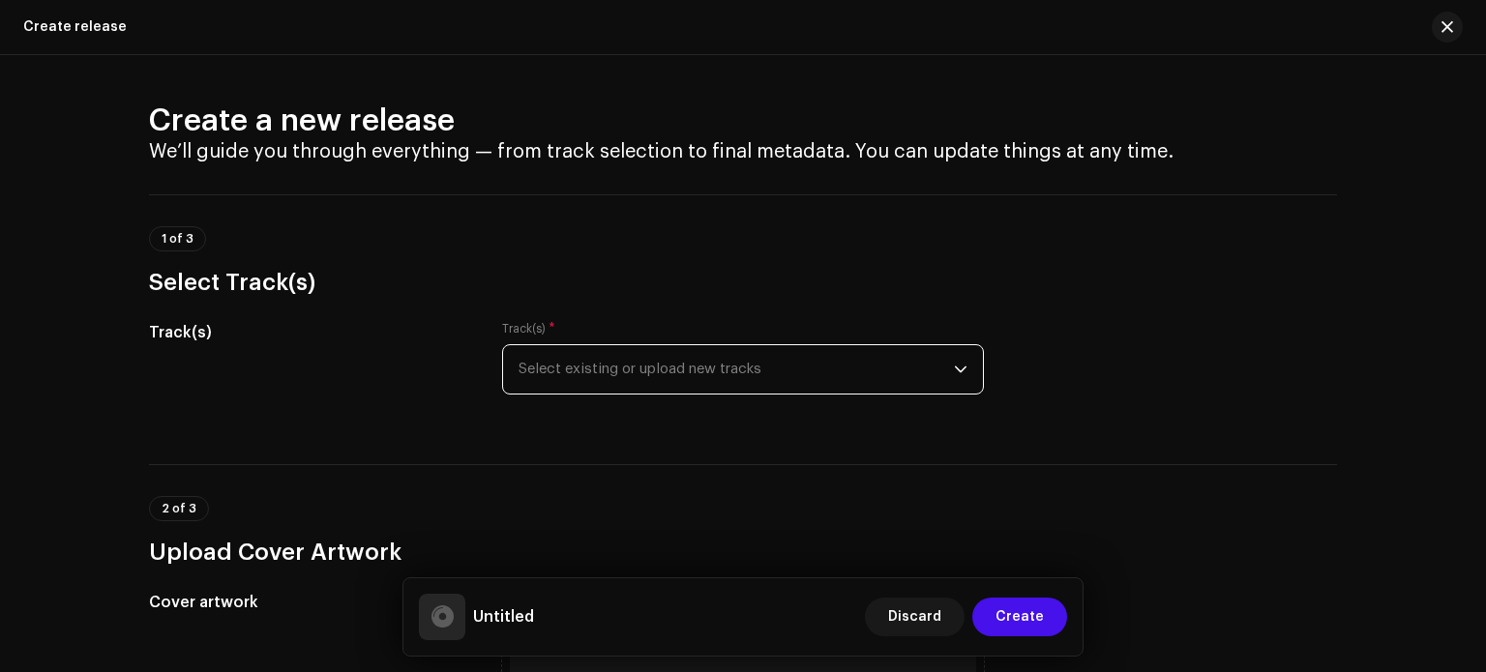
click at [744, 390] on span "Select existing or upload new tracks" at bounding box center [736, 369] width 435 height 48
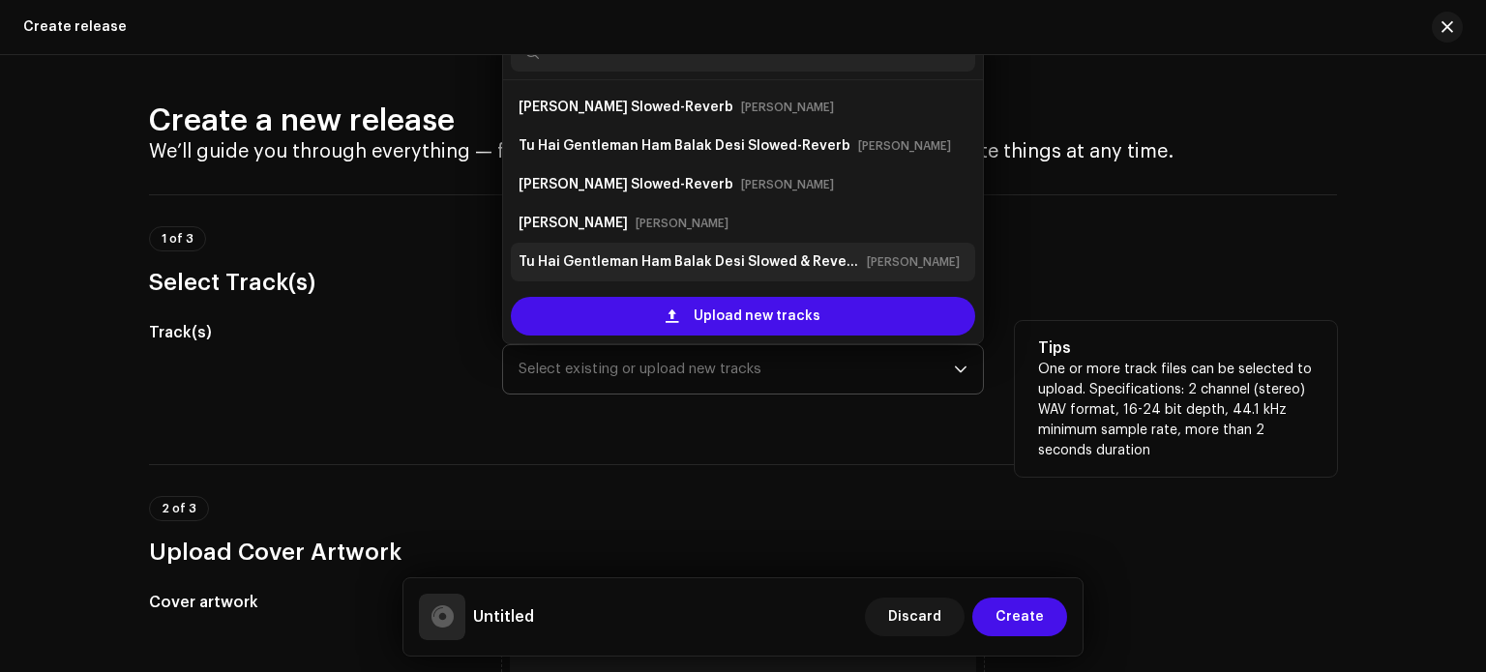
scroll to position [31, 0]
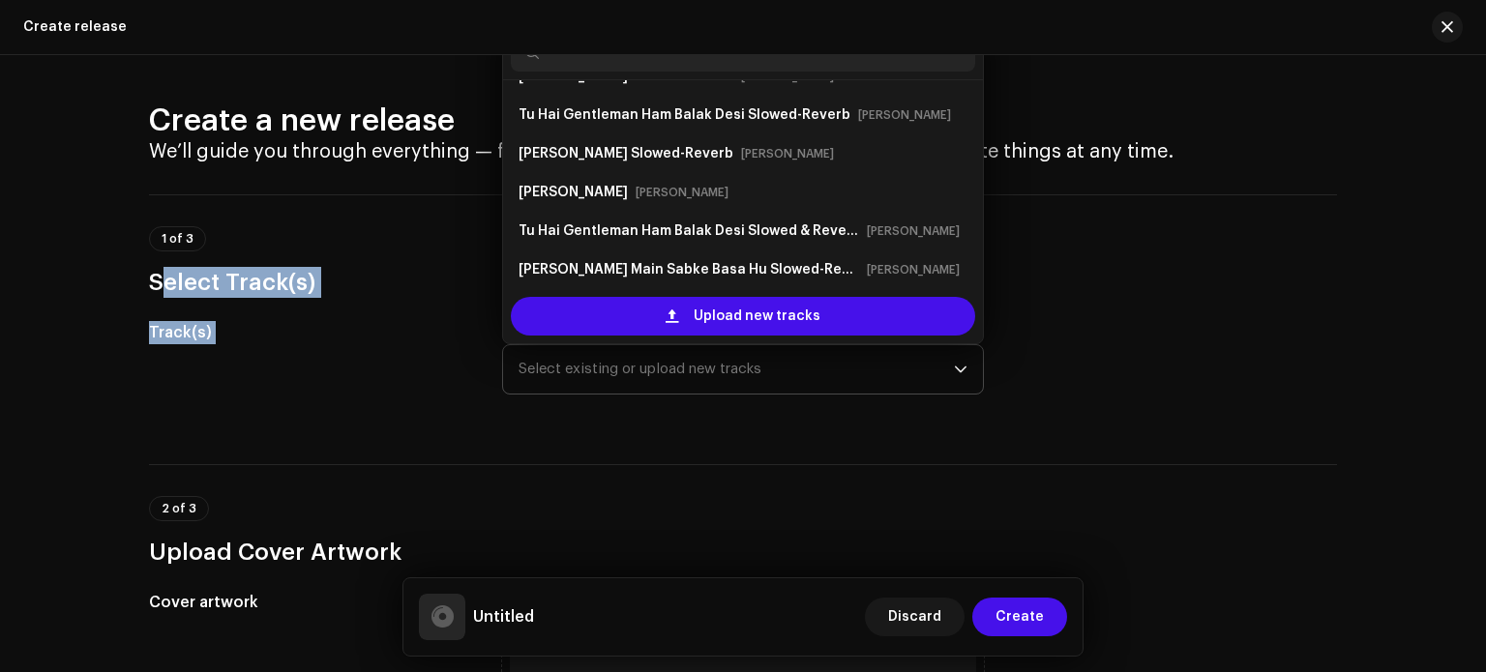
drag, startPoint x: 979, startPoint y: 204, endPoint x: 975, endPoint y: 131, distance: 73.6
click at [975, 194] on re-m-actions-form-section "1 of 3 Select Track(s) Track(s) Track(s) * Select existing or upload new tracks…" at bounding box center [743, 306] width 1188 height 224
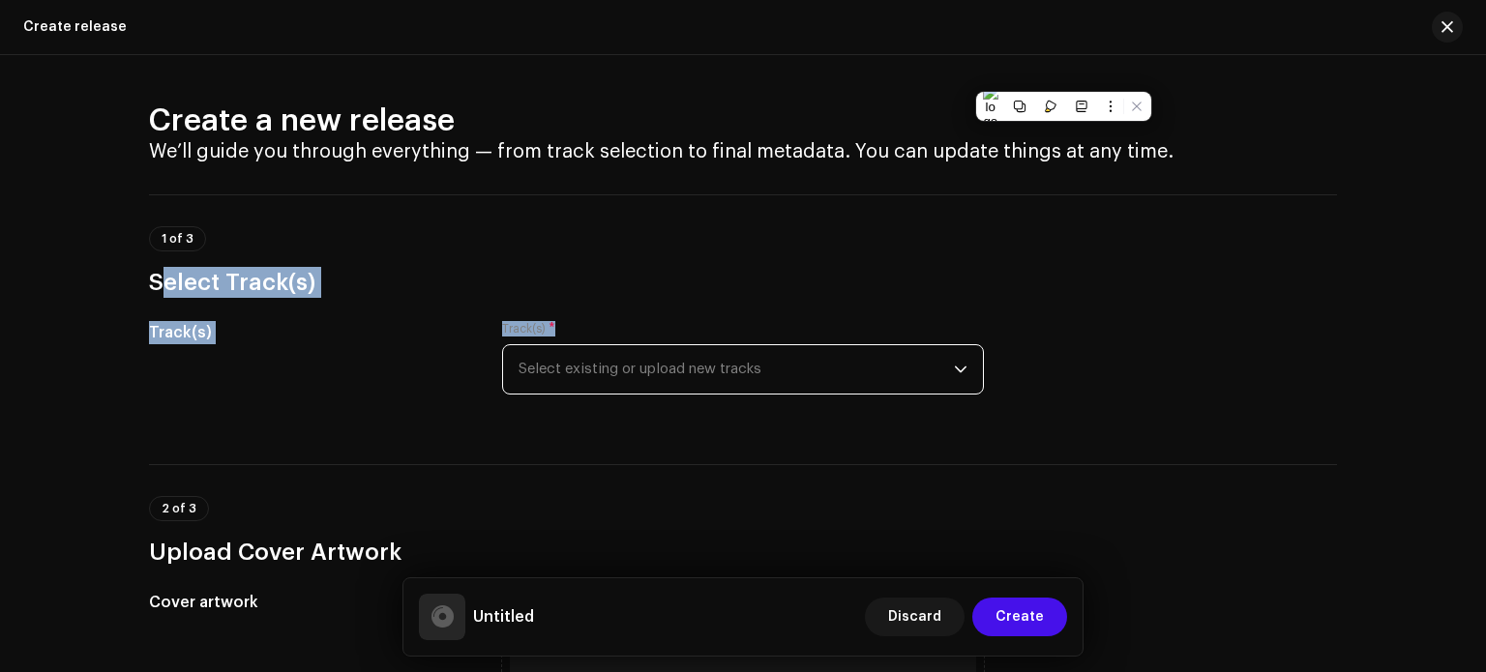
click at [837, 378] on span "Select existing or upload new tracks" at bounding box center [736, 369] width 435 height 48
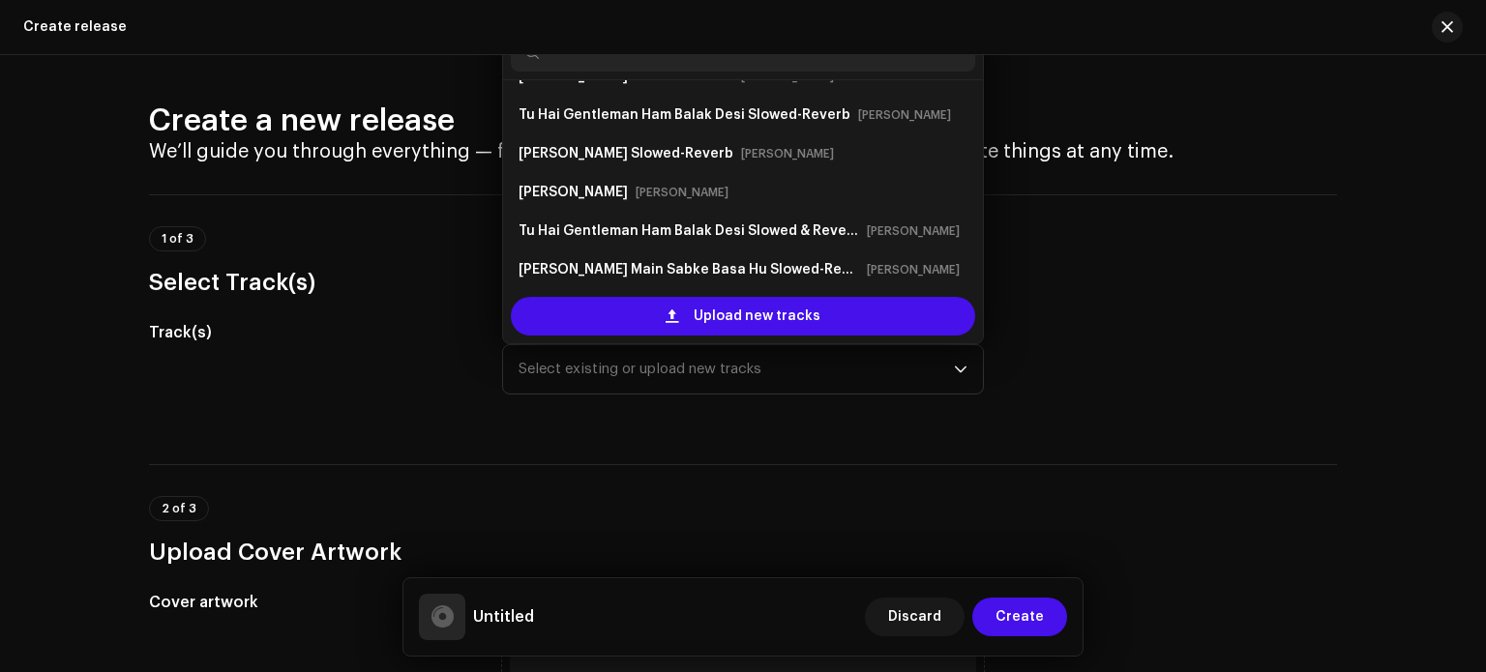
drag, startPoint x: 970, startPoint y: 237, endPoint x: 971, endPoint y: 201, distance: 35.9
click at [971, 201] on ul "[PERSON_NAME] Slowed-Reverb [PERSON_NAME] Tu Hai Gentleman Ham Balak Desi Slowe…" at bounding box center [743, 192] width 480 height 286
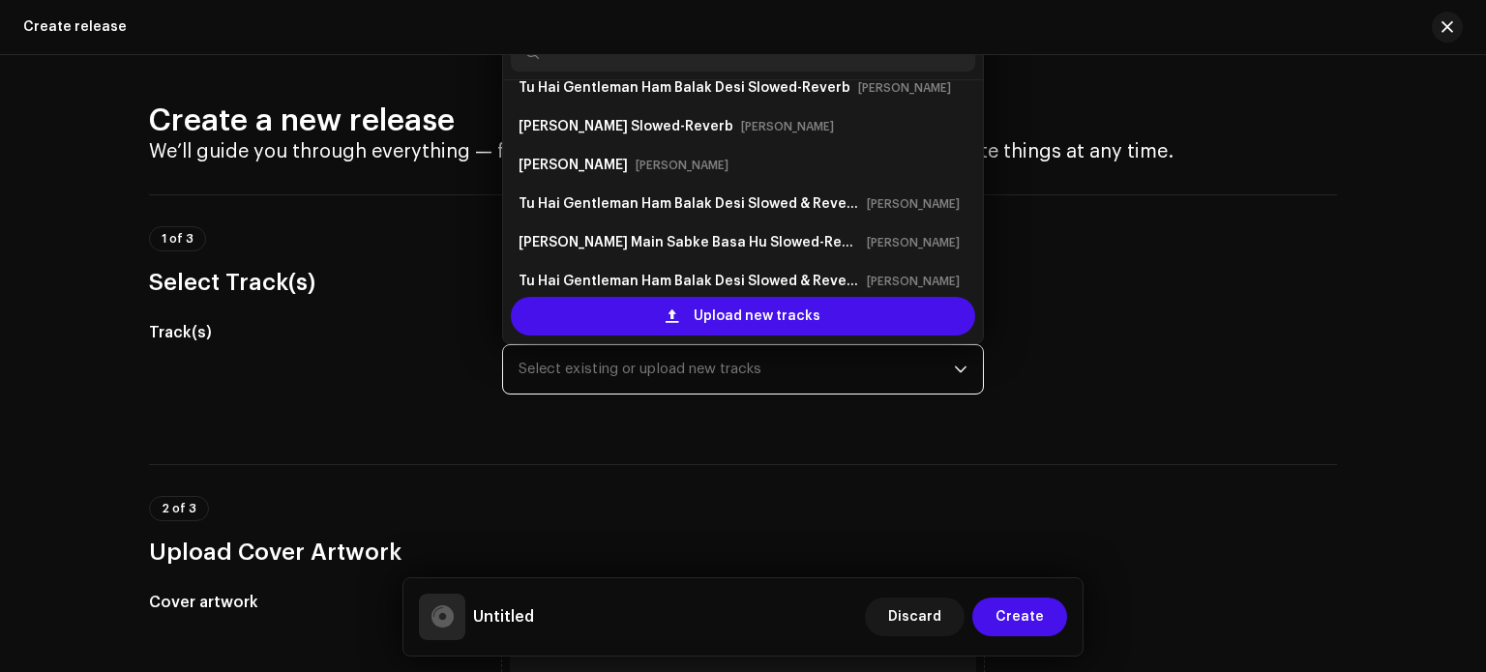
scroll to position [77, 0]
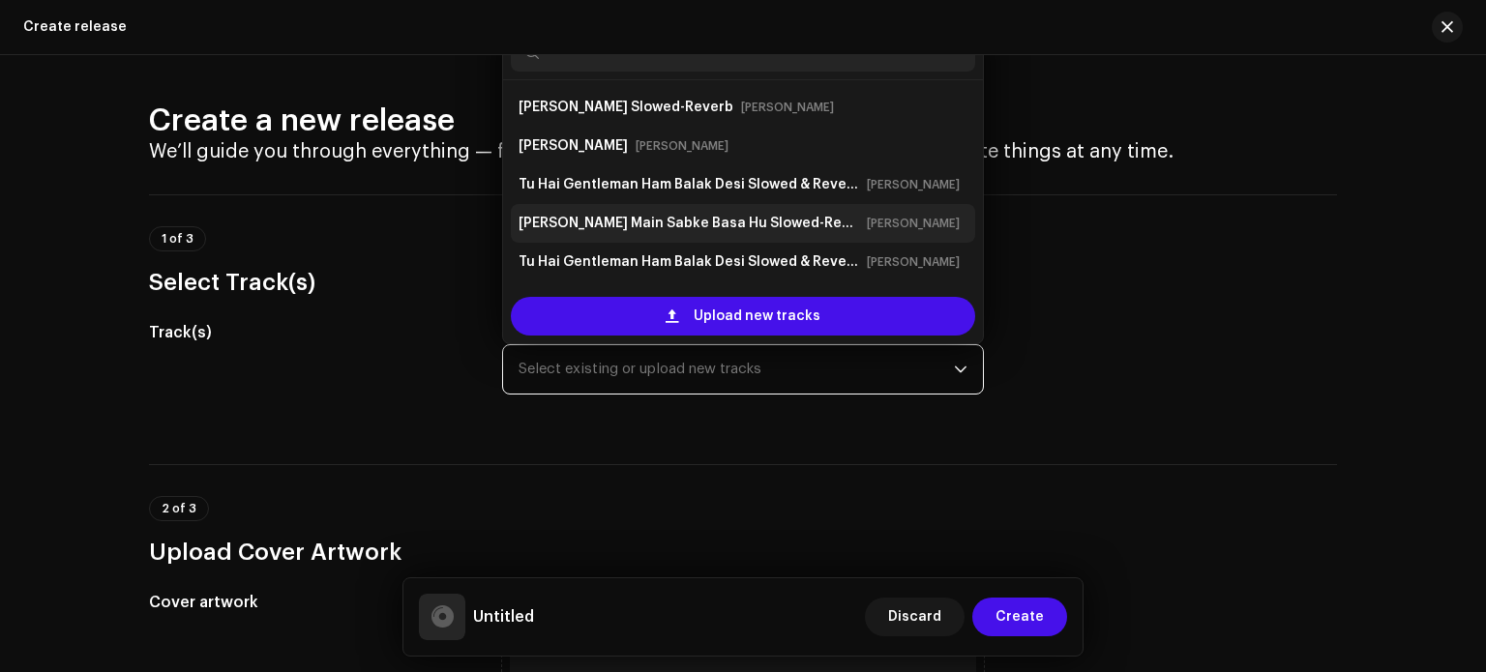
click at [869, 221] on small "[PERSON_NAME]" at bounding box center [913, 223] width 93 height 19
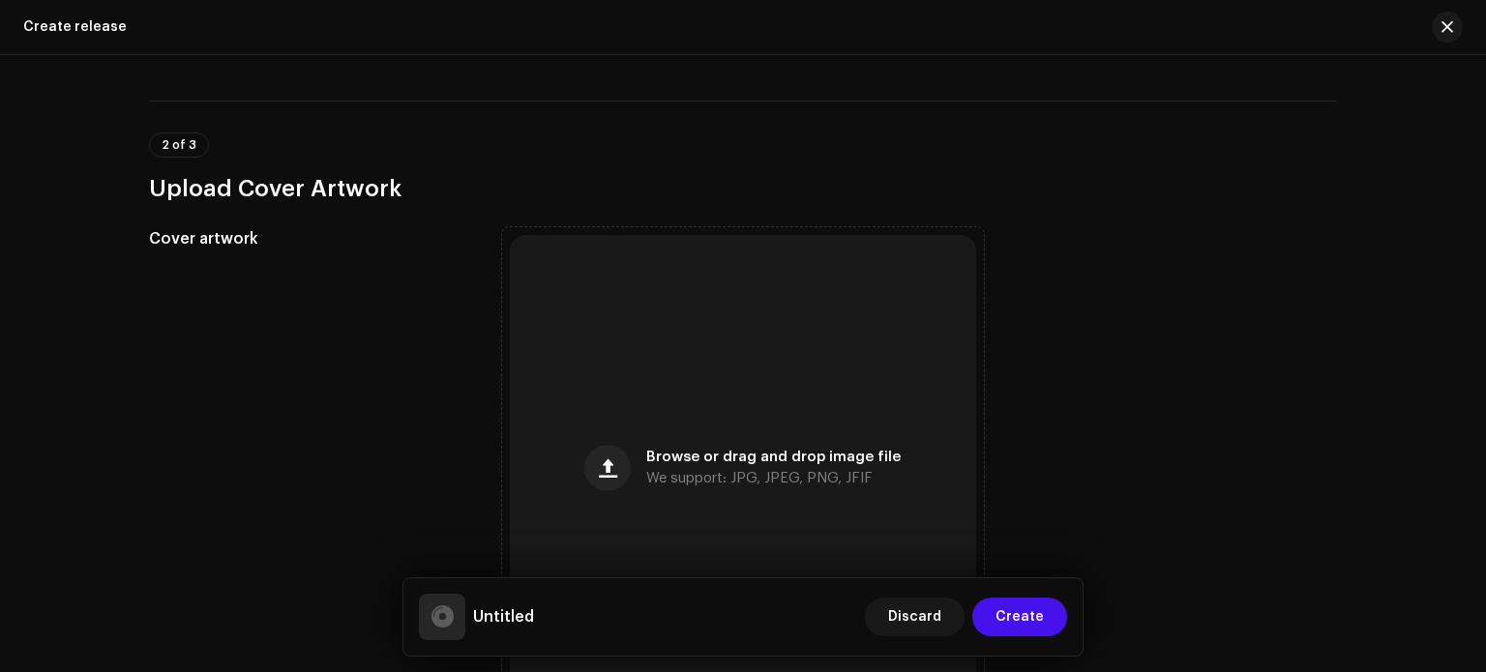
scroll to position [790, 0]
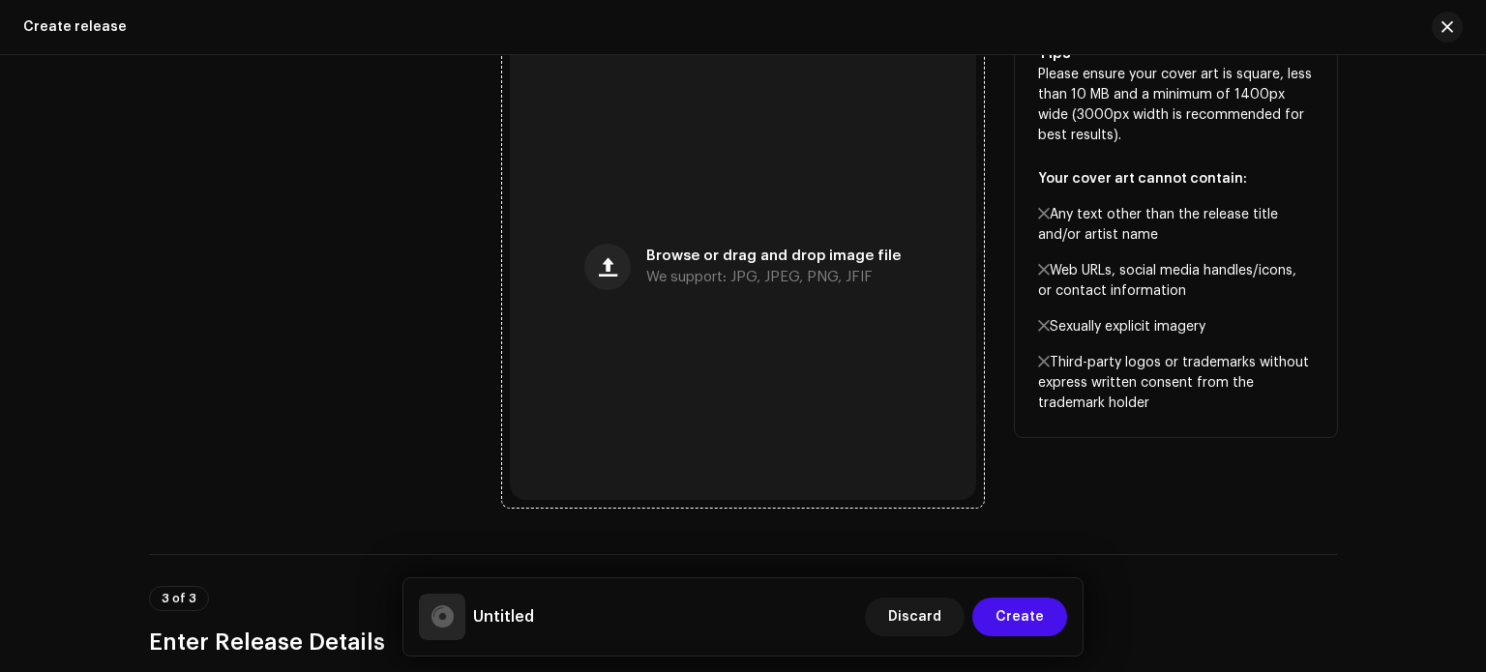
click at [858, 227] on div "Browse or drag and drop image file We support: JPG, JPEG, PNG, JFIF" at bounding box center [743, 267] width 466 height 466
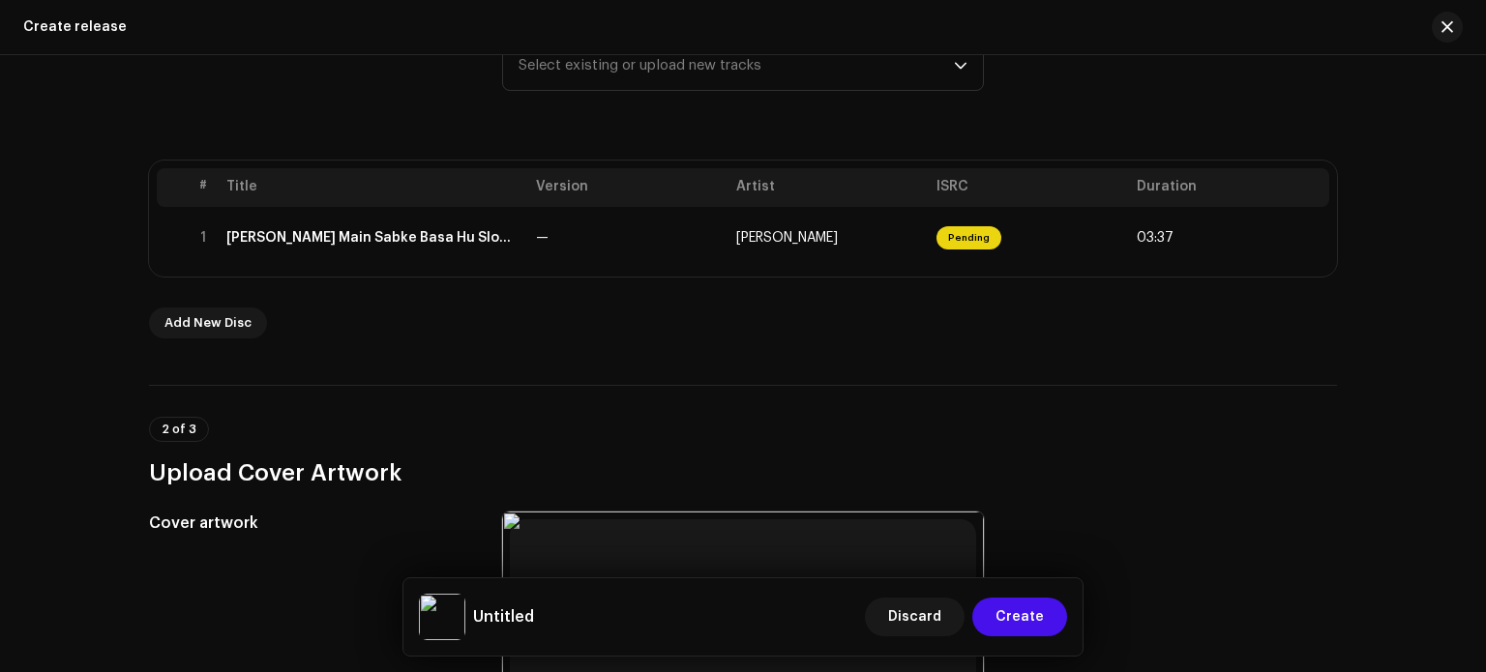
scroll to position [294, 0]
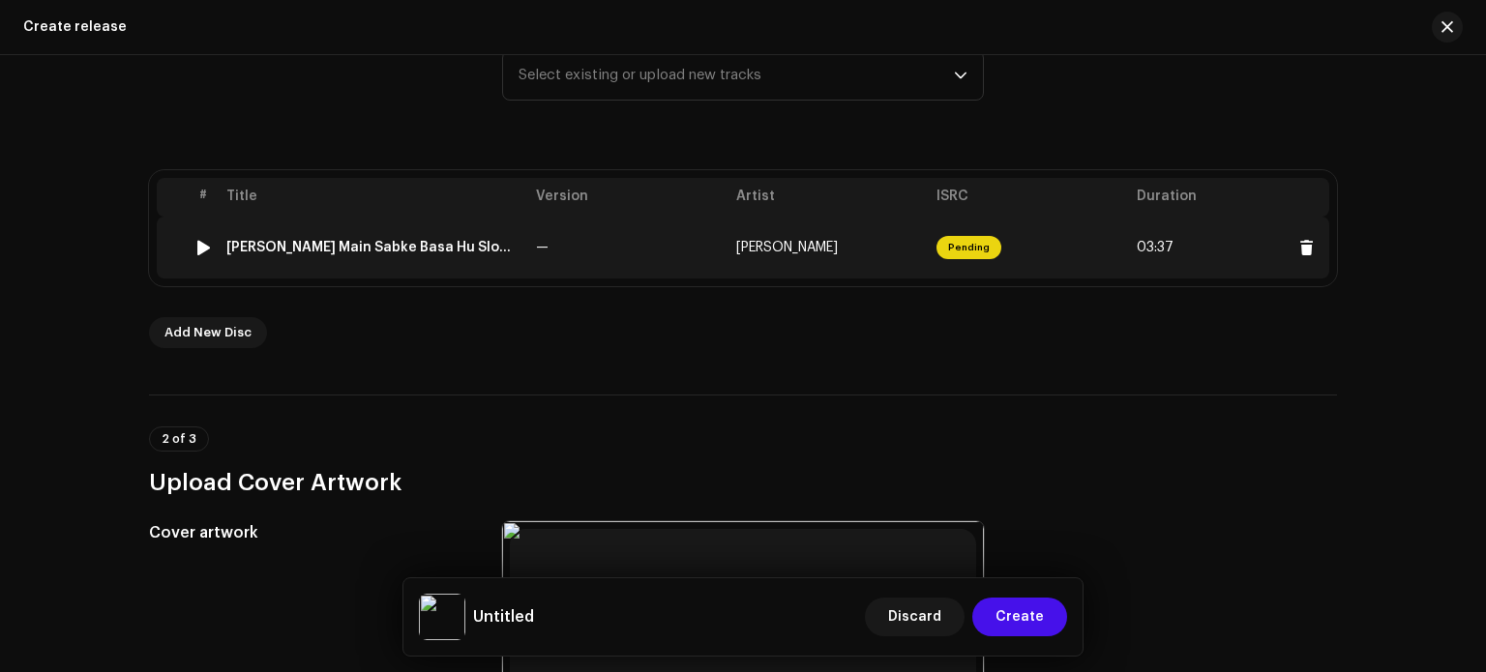
click at [446, 248] on div "[PERSON_NAME] Main Sabke Basa Hu Slowed-Reverb" at bounding box center [373, 247] width 294 height 15
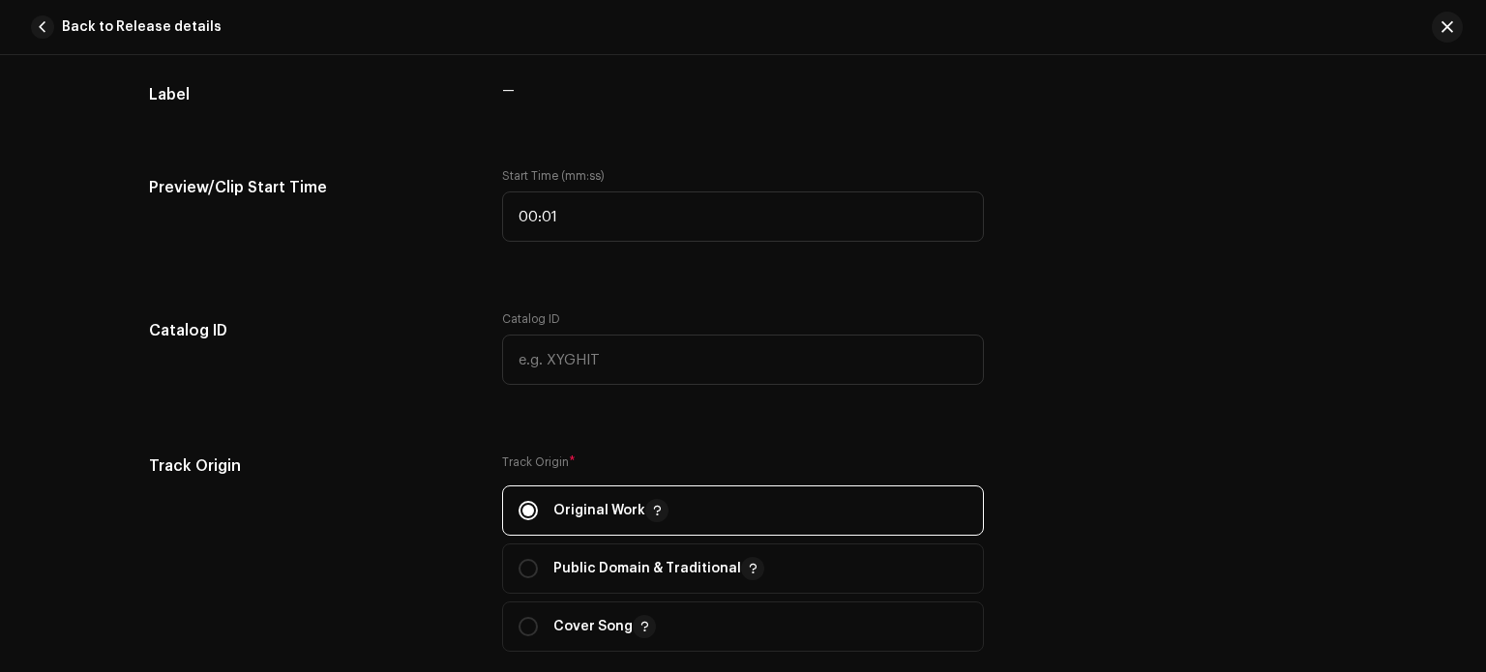
scroll to position [0, 0]
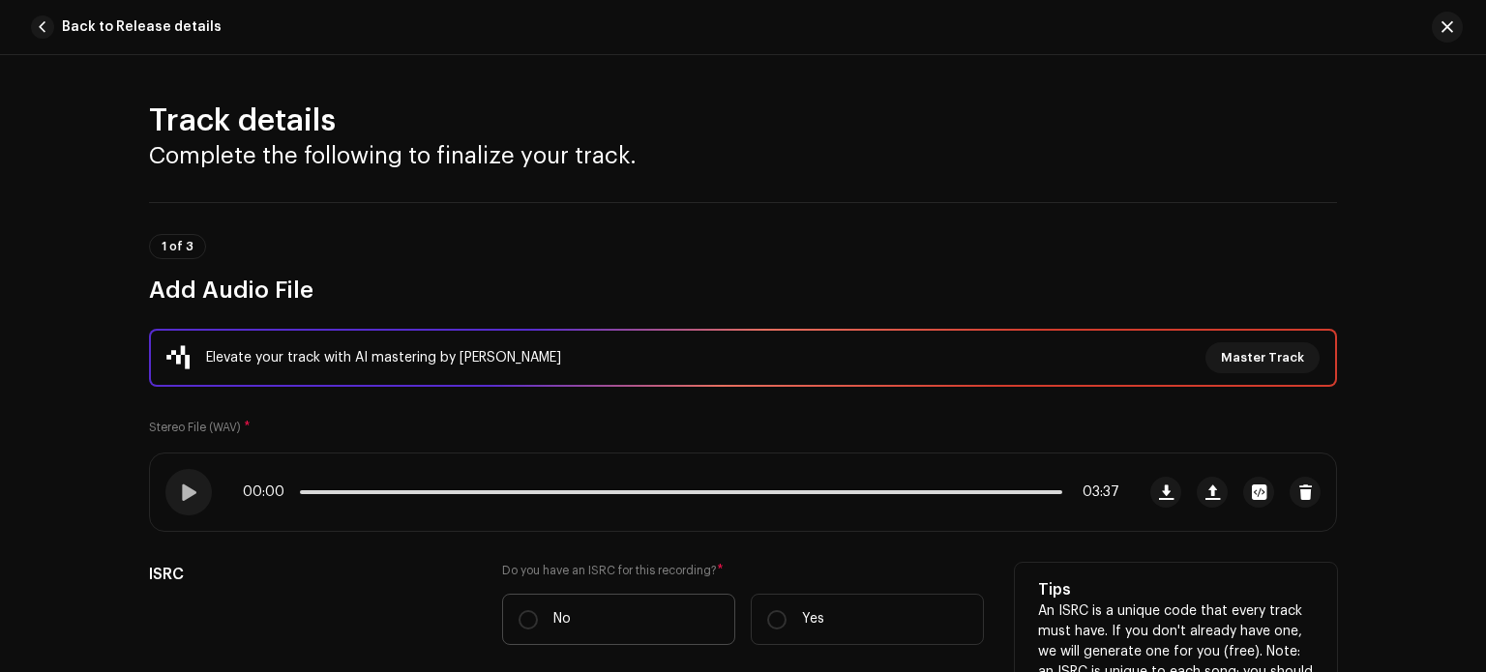
click at [569, 629] on label "No" at bounding box center [618, 619] width 233 height 51
click at [538, 629] on input "No" at bounding box center [528, 620] width 19 height 19
radio input "true"
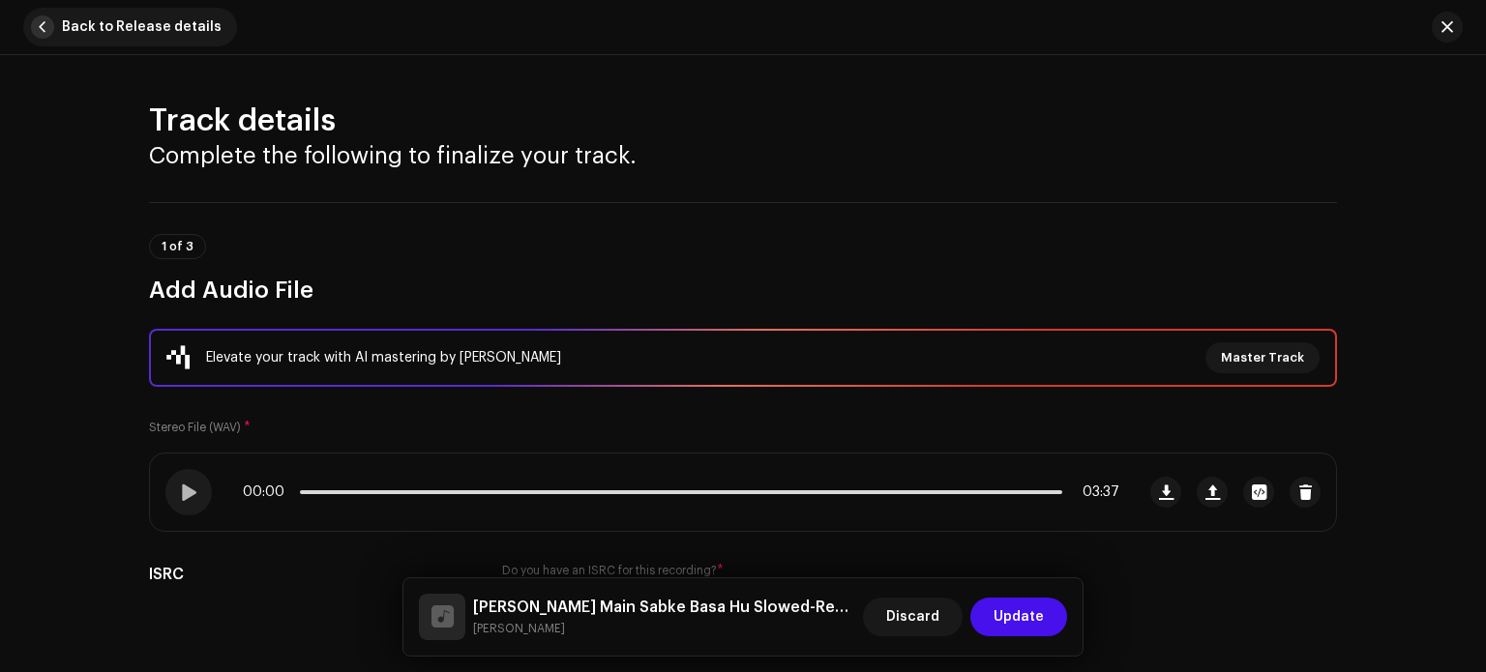
click at [48, 30] on span "button" at bounding box center [42, 26] width 23 height 23
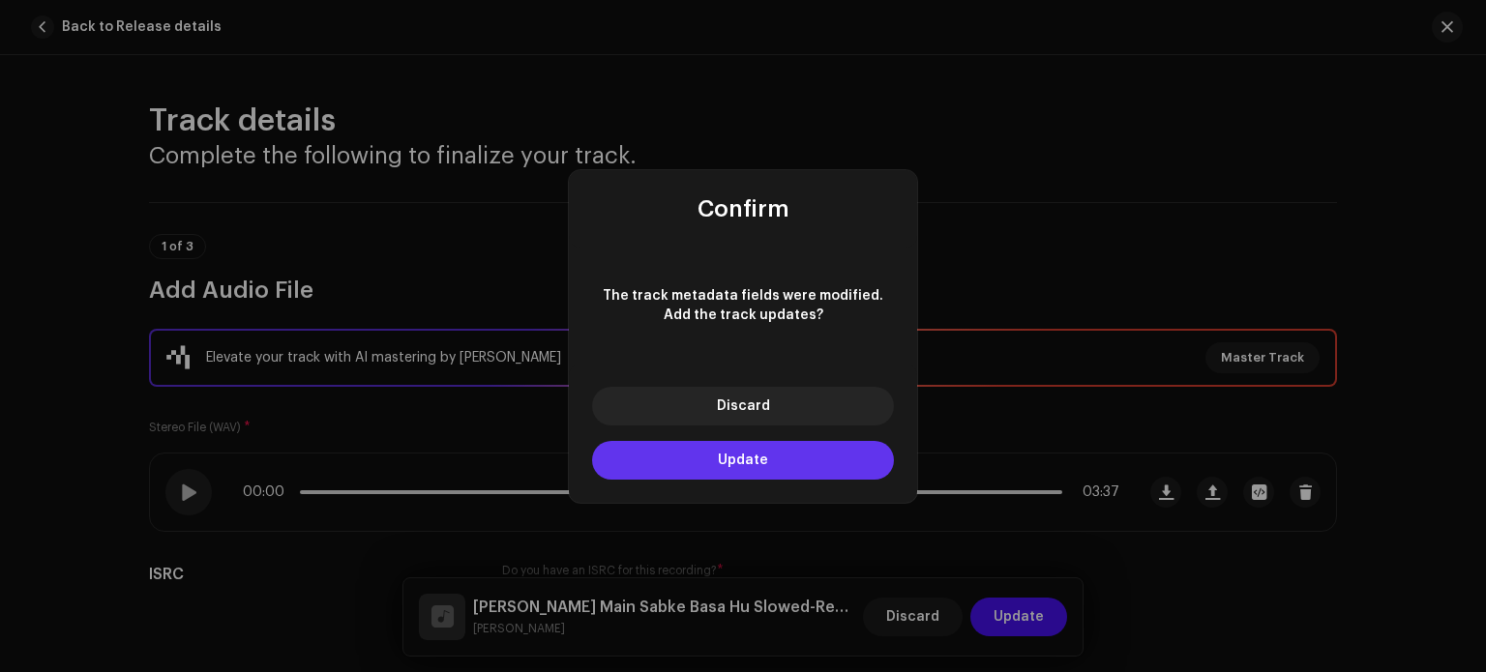
click at [713, 462] on button "Update" at bounding box center [743, 460] width 302 height 39
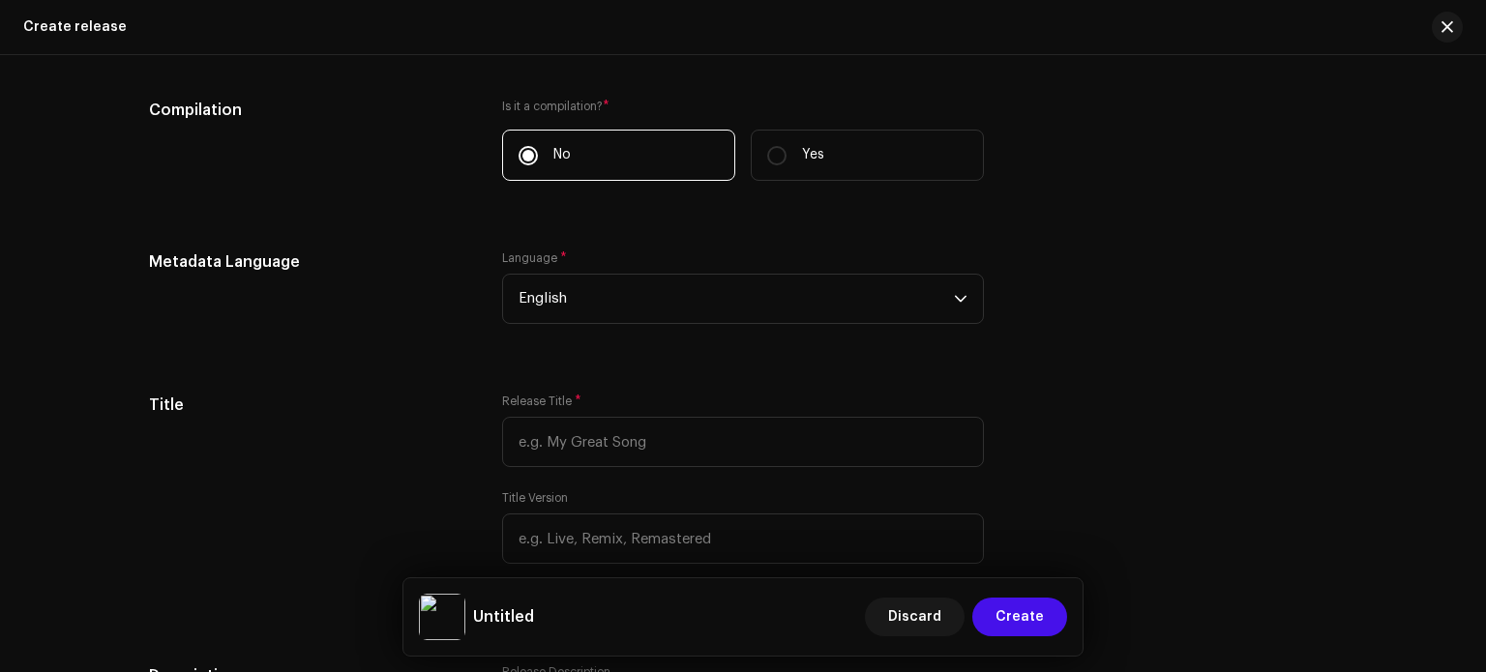
scroll to position [1403, 0]
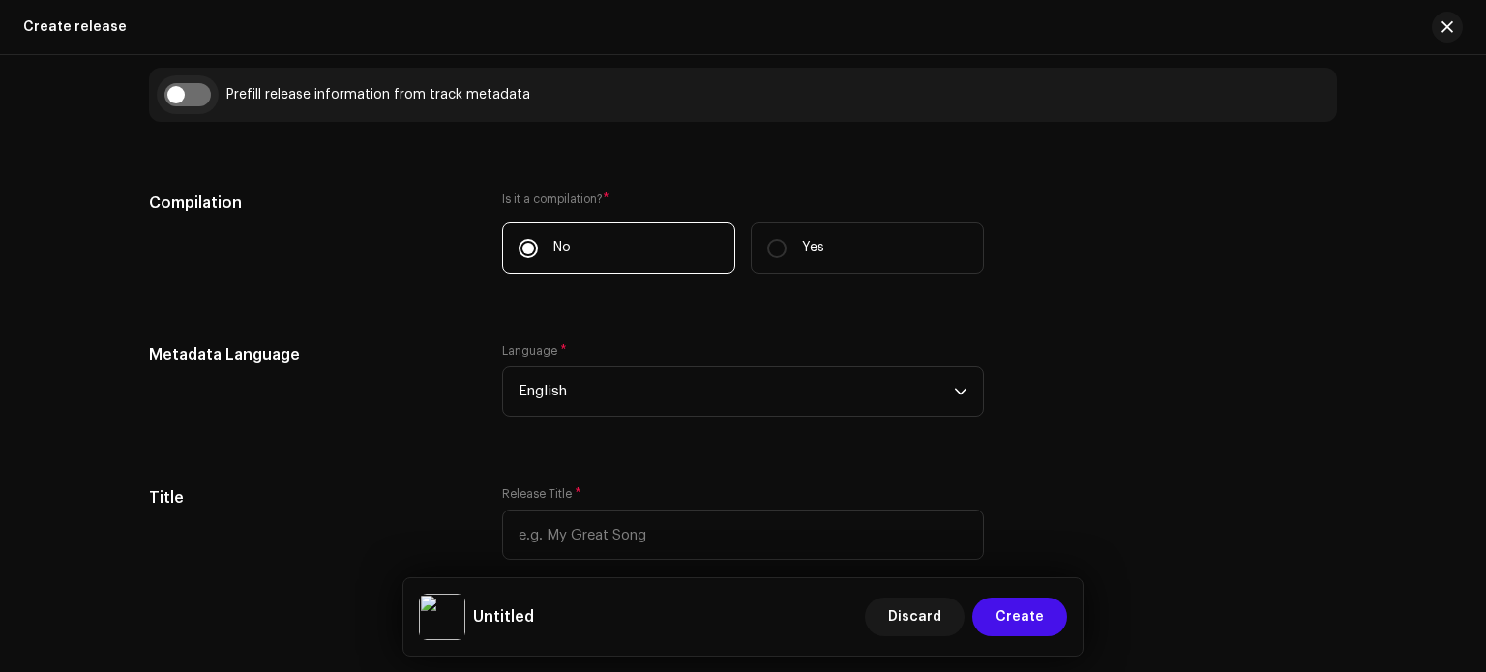
click at [173, 84] on input "checkbox" at bounding box center [187, 94] width 46 height 23
checkbox input "true"
type input "[PERSON_NAME] Main Sabke Basa Hu Slowed-Reverb"
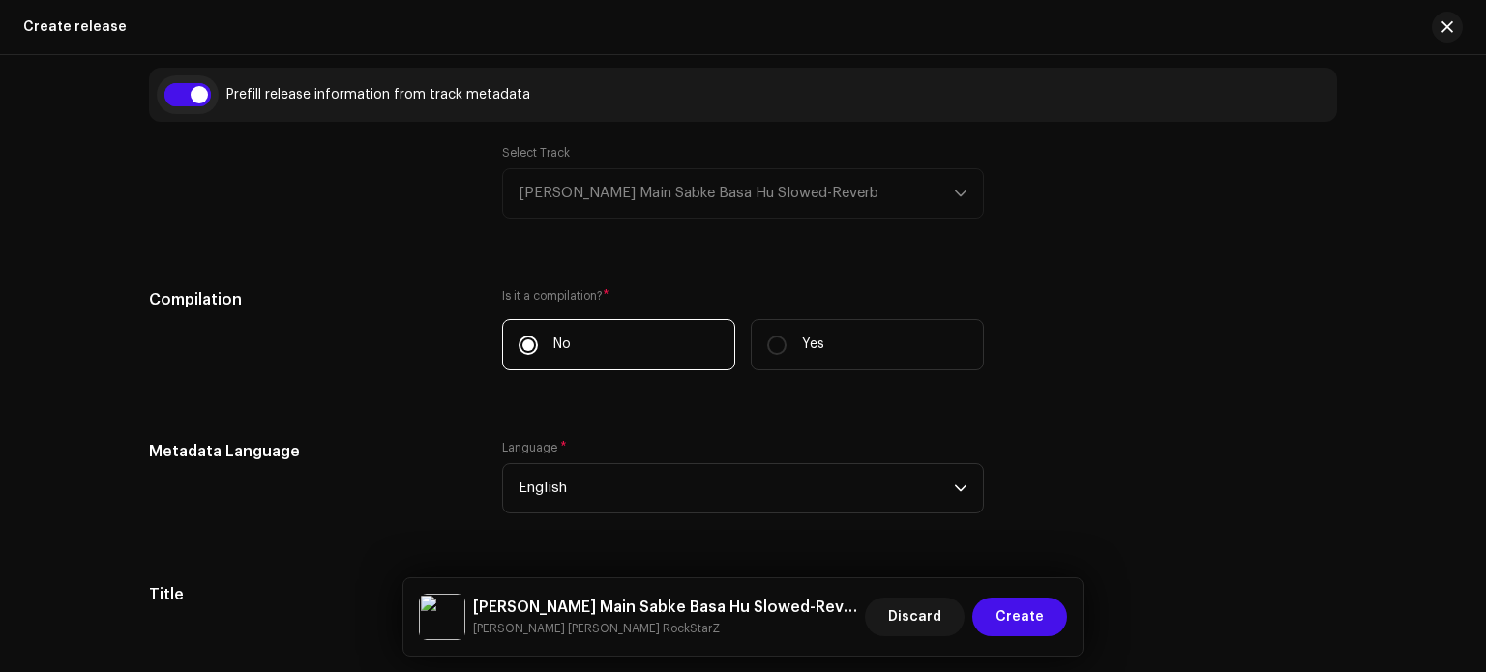
click at [178, 93] on input "checkbox" at bounding box center [187, 94] width 46 height 23
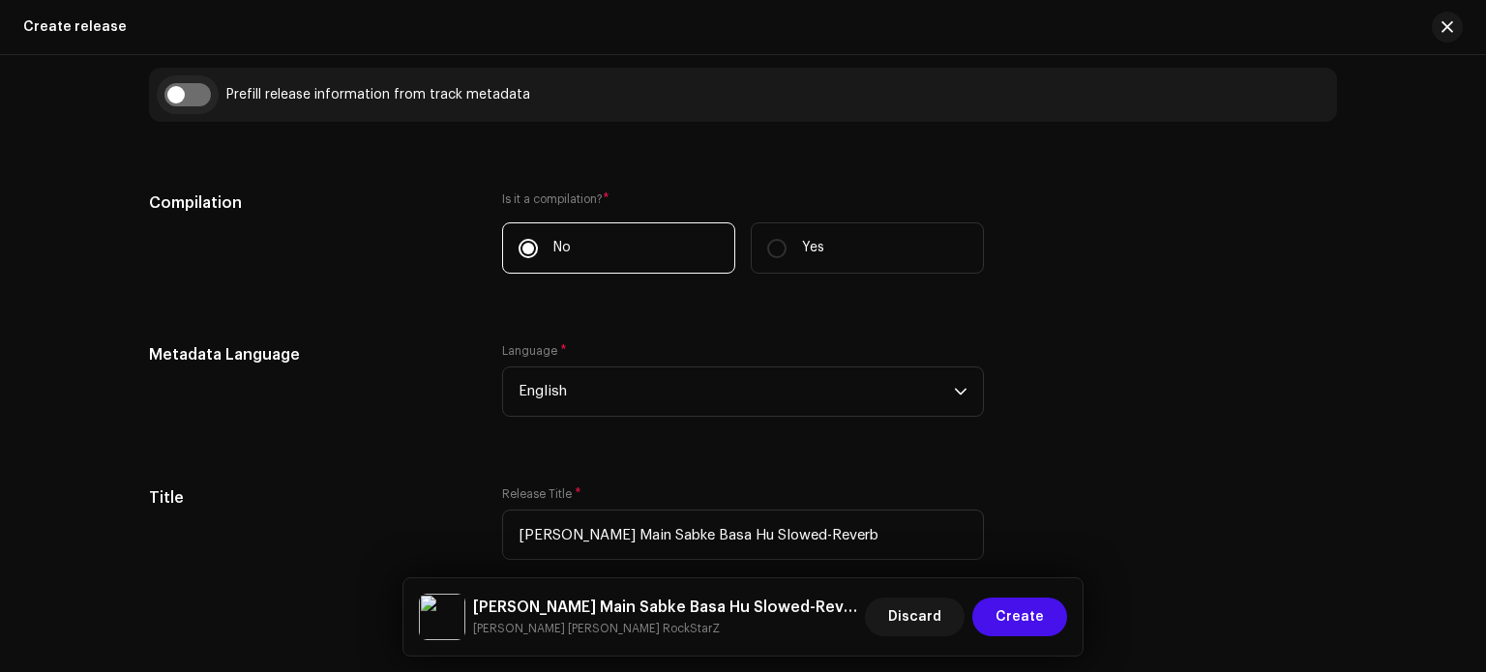
click at [178, 93] on input "checkbox" at bounding box center [187, 94] width 46 height 23
checkbox input "true"
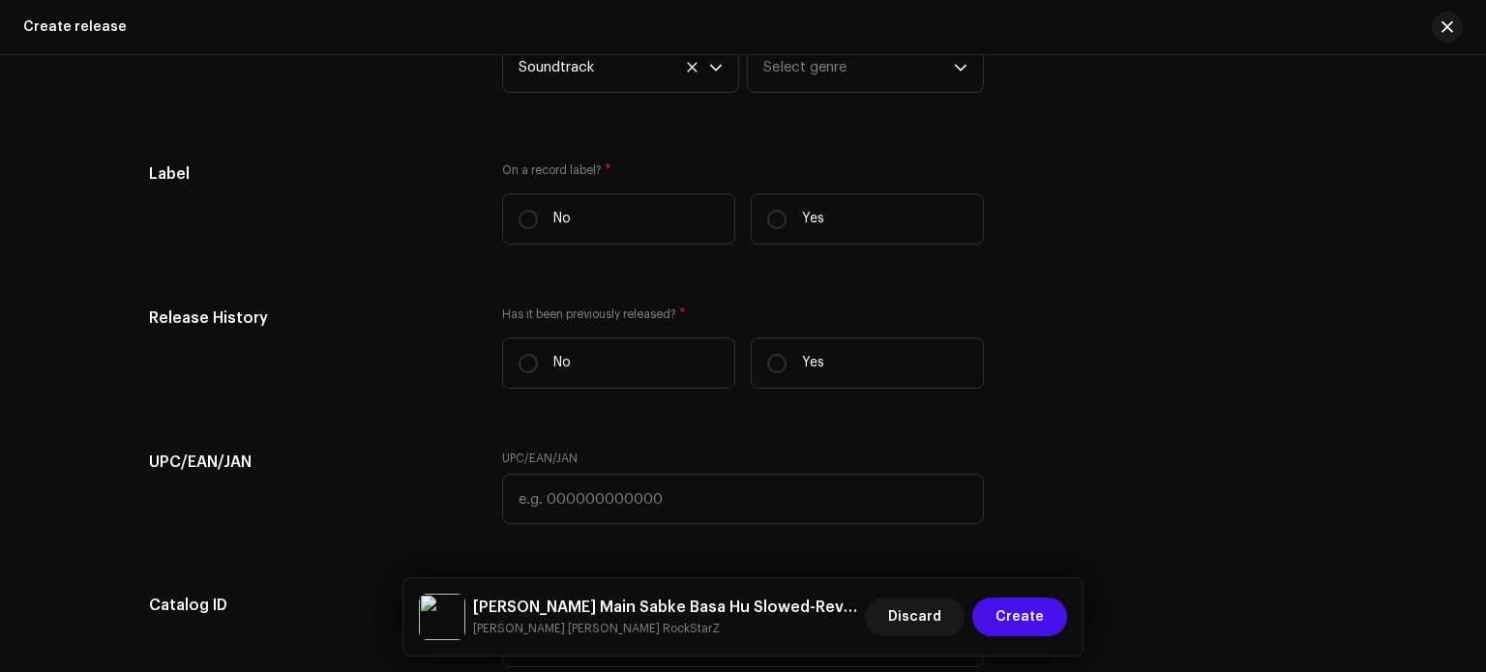
scroll to position [3253, 0]
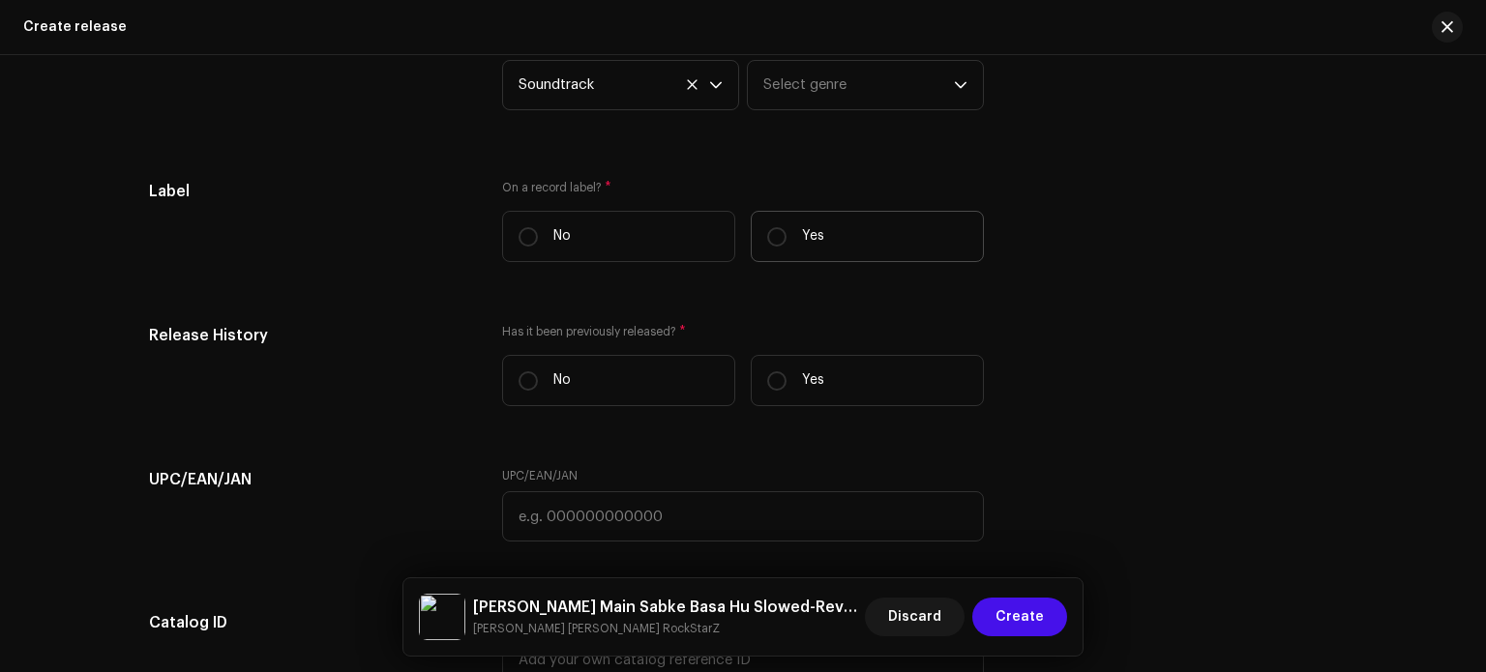
click at [786, 242] on label "Yes" at bounding box center [867, 236] width 233 height 51
click at [786, 242] on input "Yes" at bounding box center [776, 236] width 19 height 19
radio input "true"
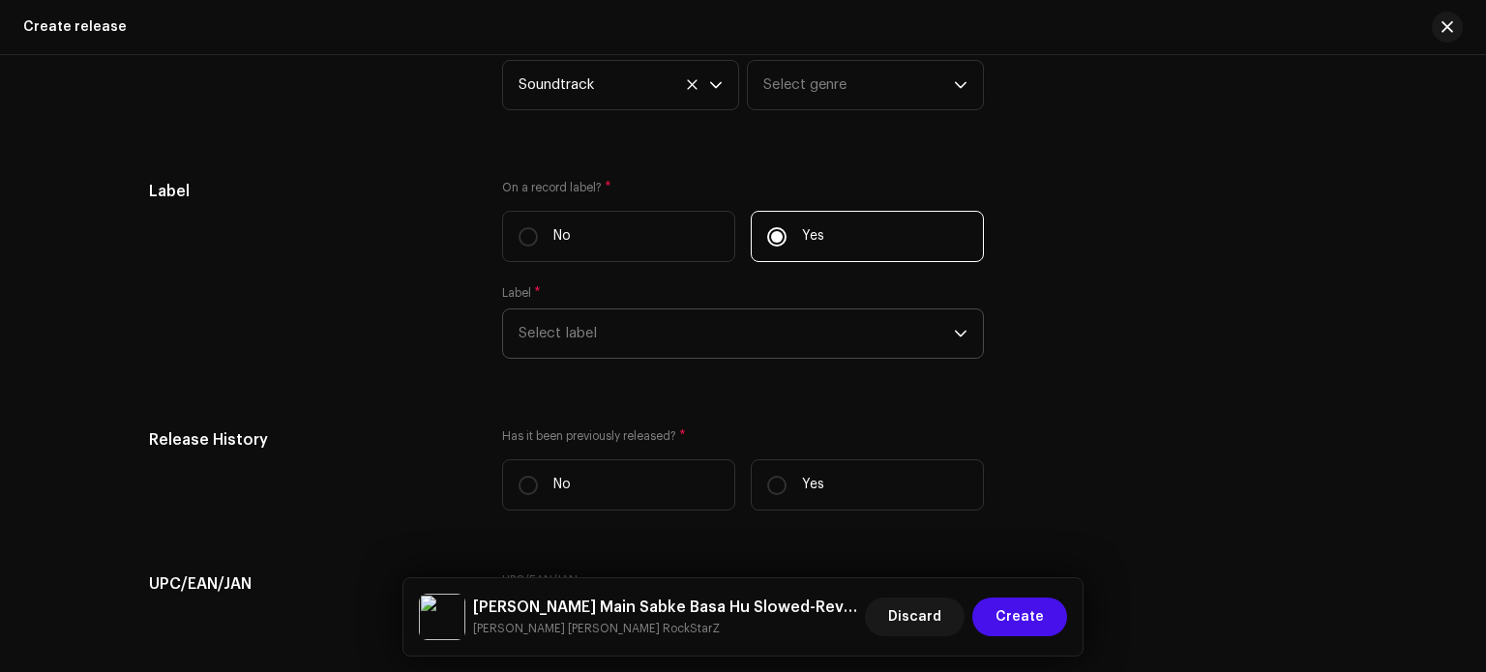
click at [809, 343] on span "Select label" at bounding box center [736, 334] width 435 height 48
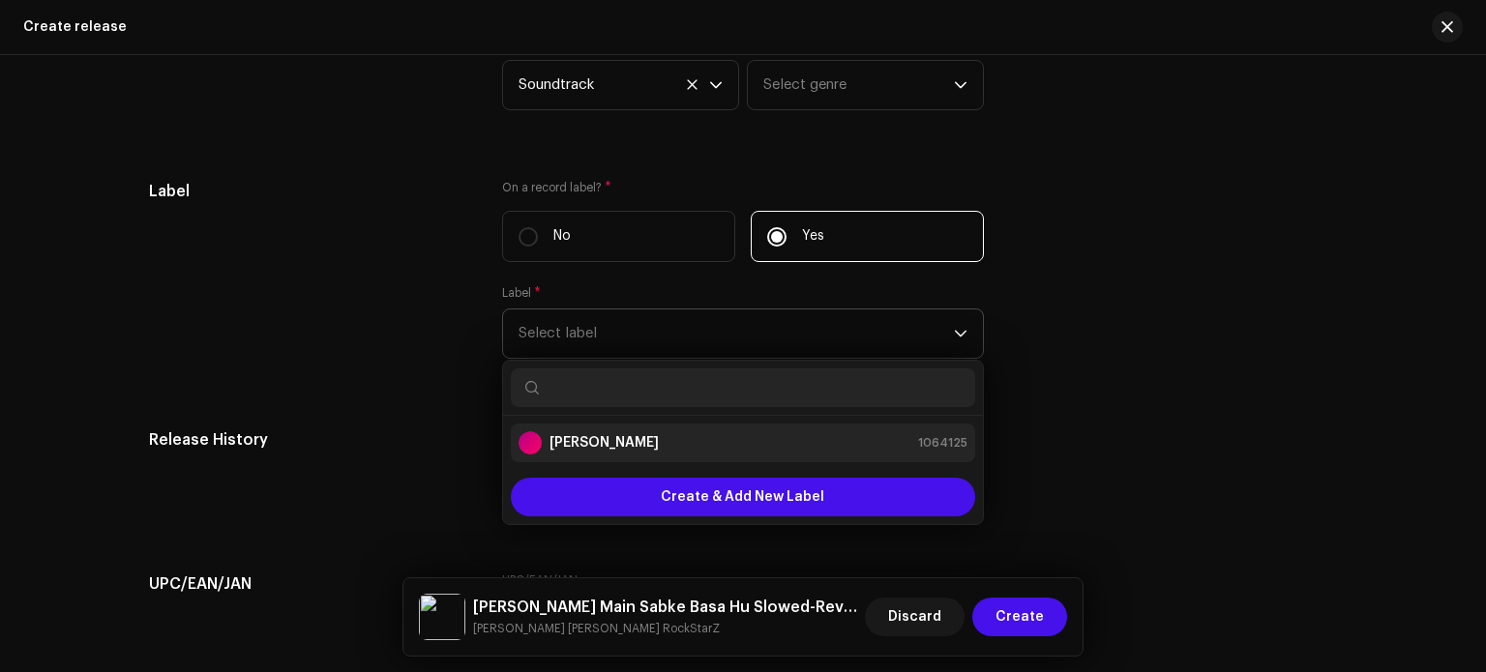
click at [739, 444] on div "[PERSON_NAME] 1064125" at bounding box center [743, 443] width 449 height 23
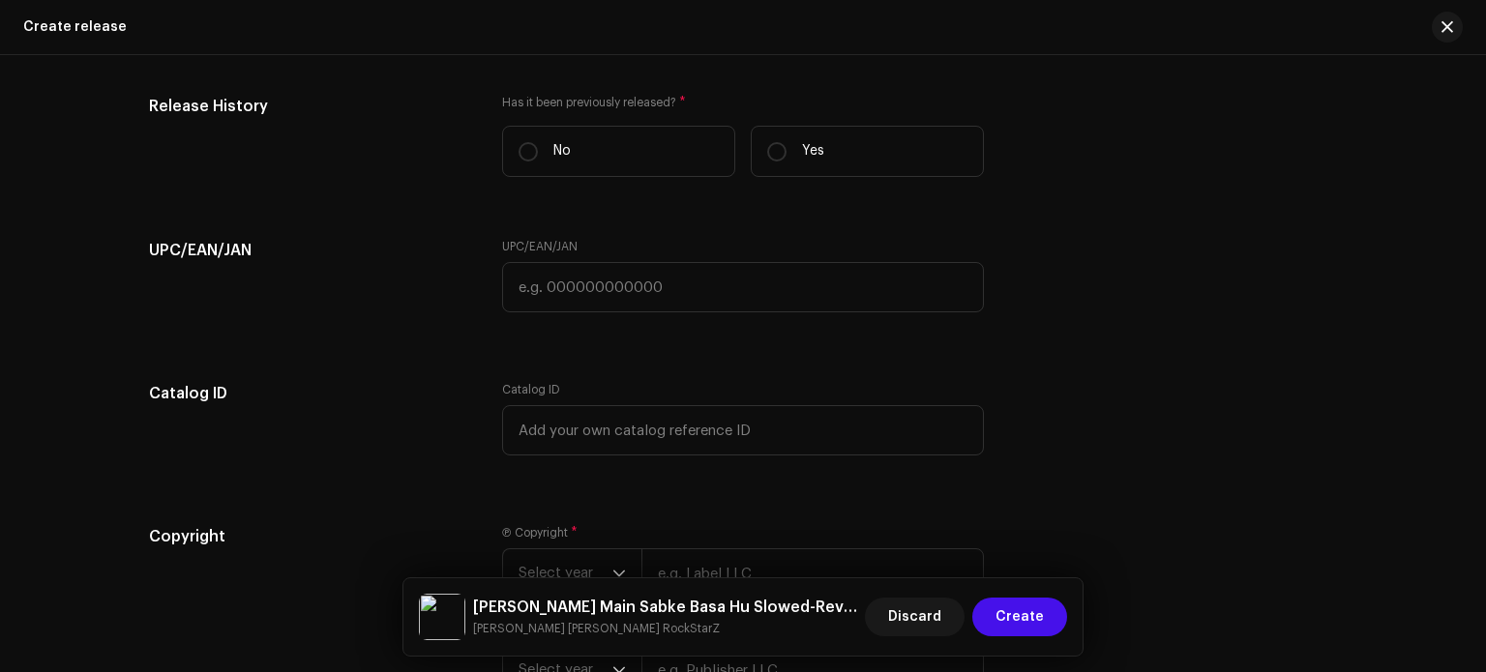
scroll to position [3827, 0]
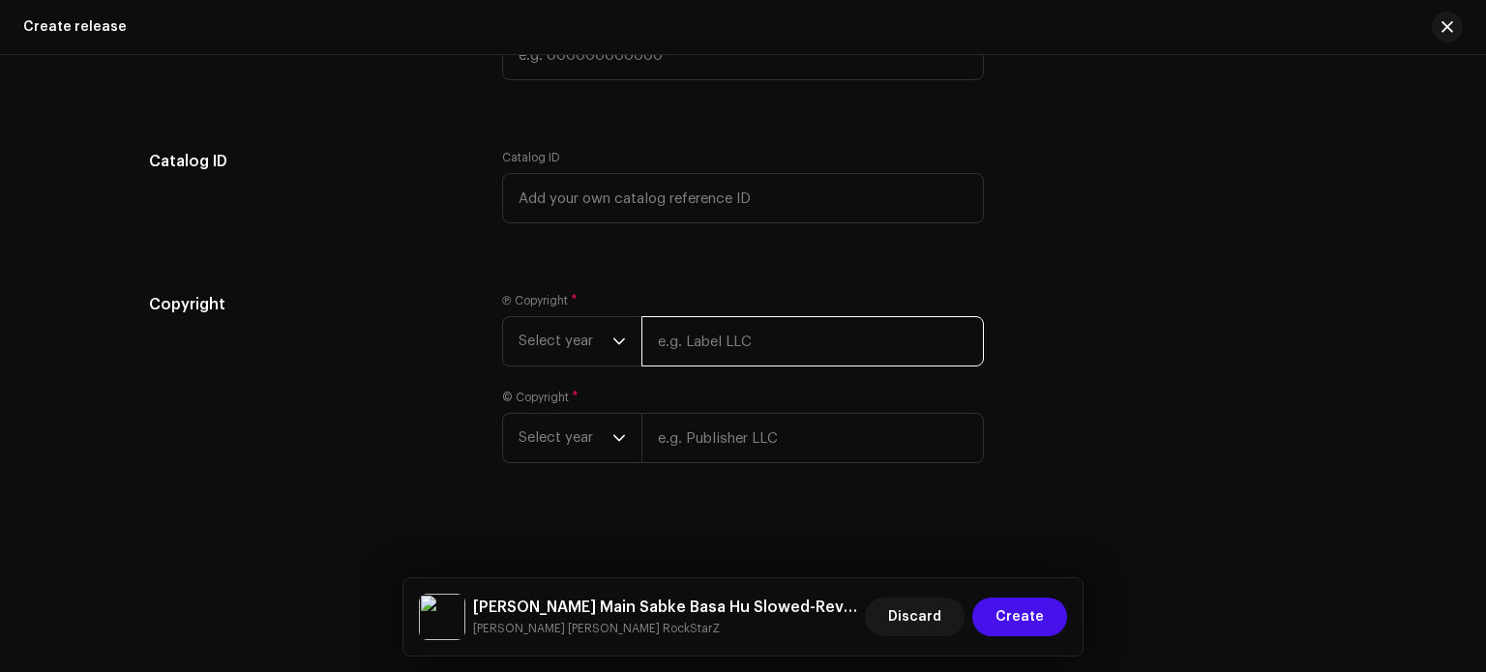
click at [751, 366] on input "text" at bounding box center [813, 341] width 343 height 50
type input "[PERSON_NAME]"
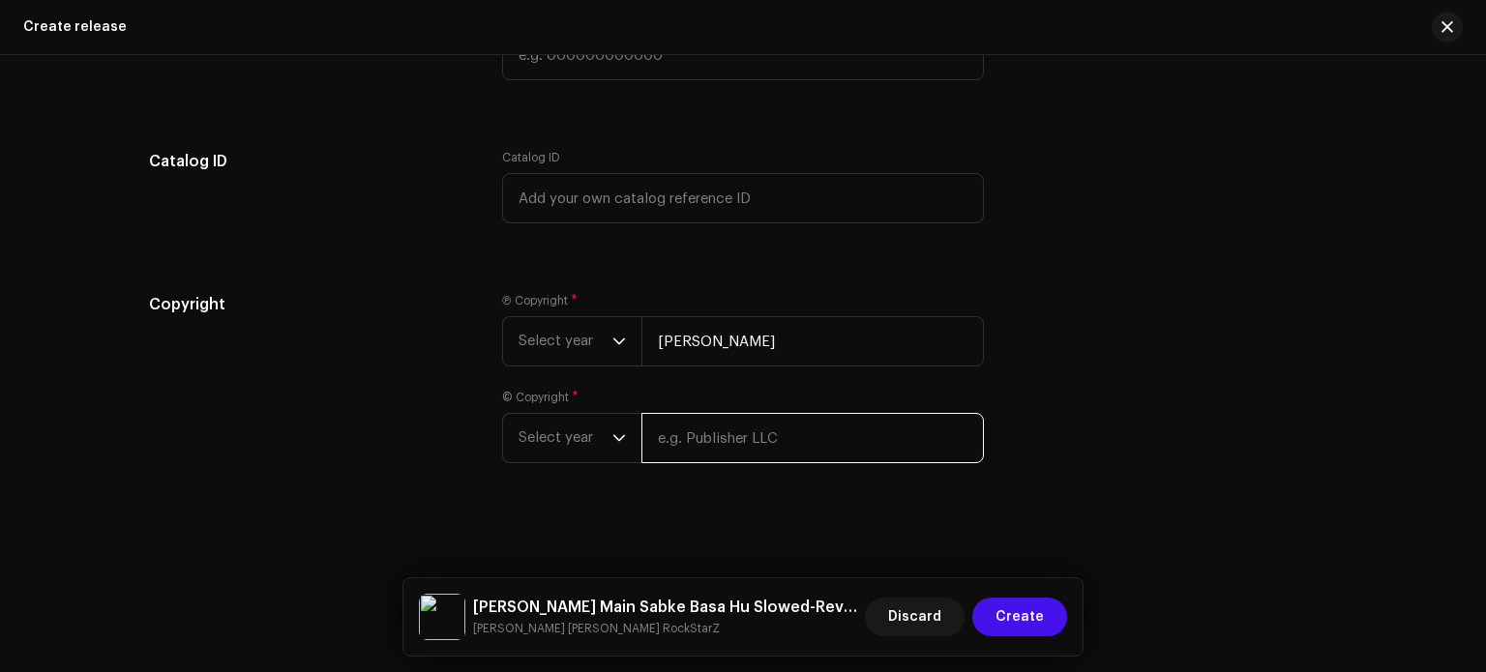
click at [775, 431] on div "© Copyright * Select year" at bounding box center [743, 427] width 482 height 74
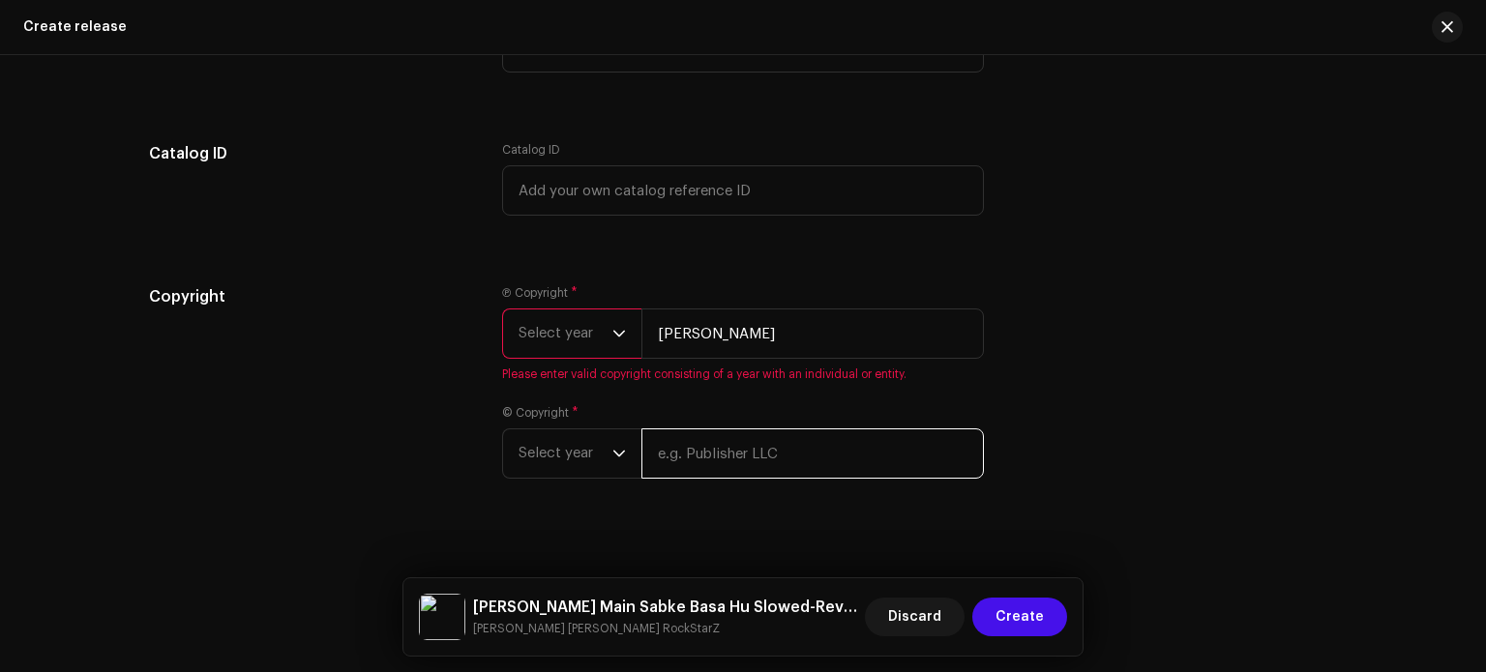
type input "[PERSON_NAME]"
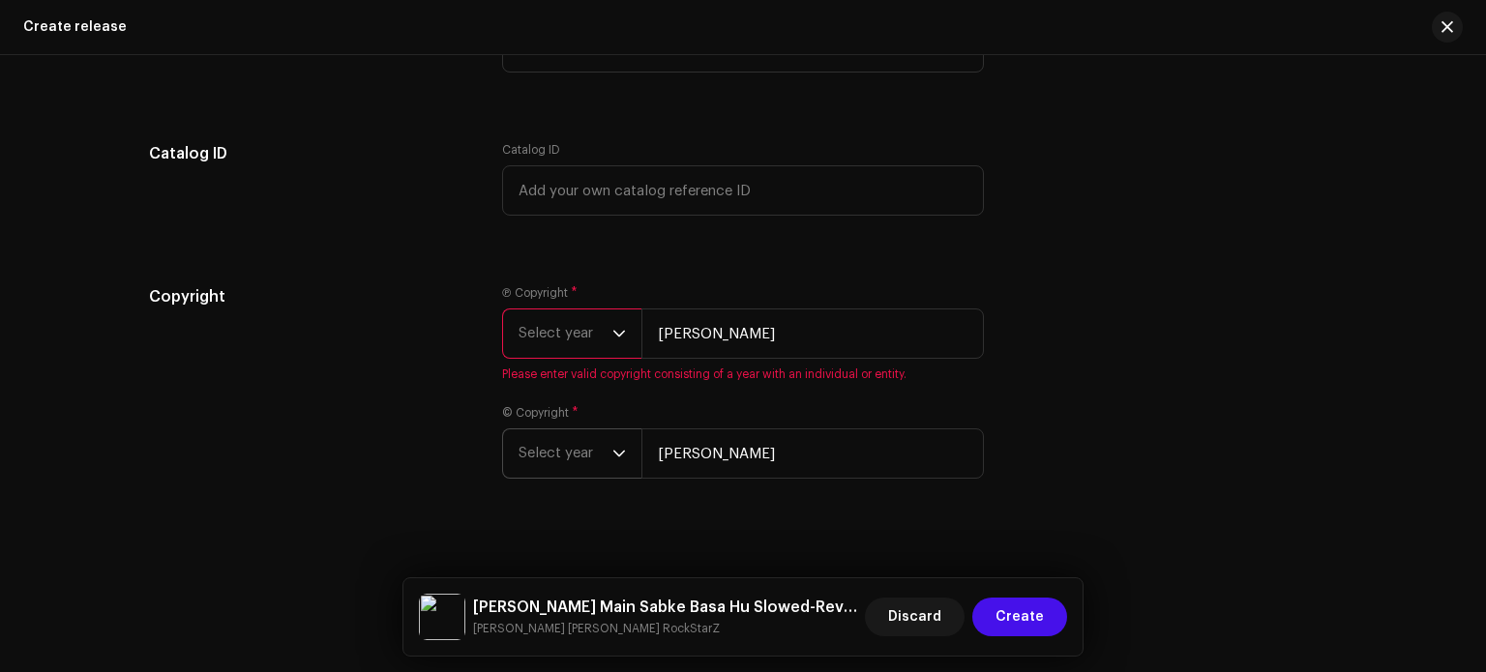
click at [578, 451] on span "Select year" at bounding box center [566, 454] width 94 height 48
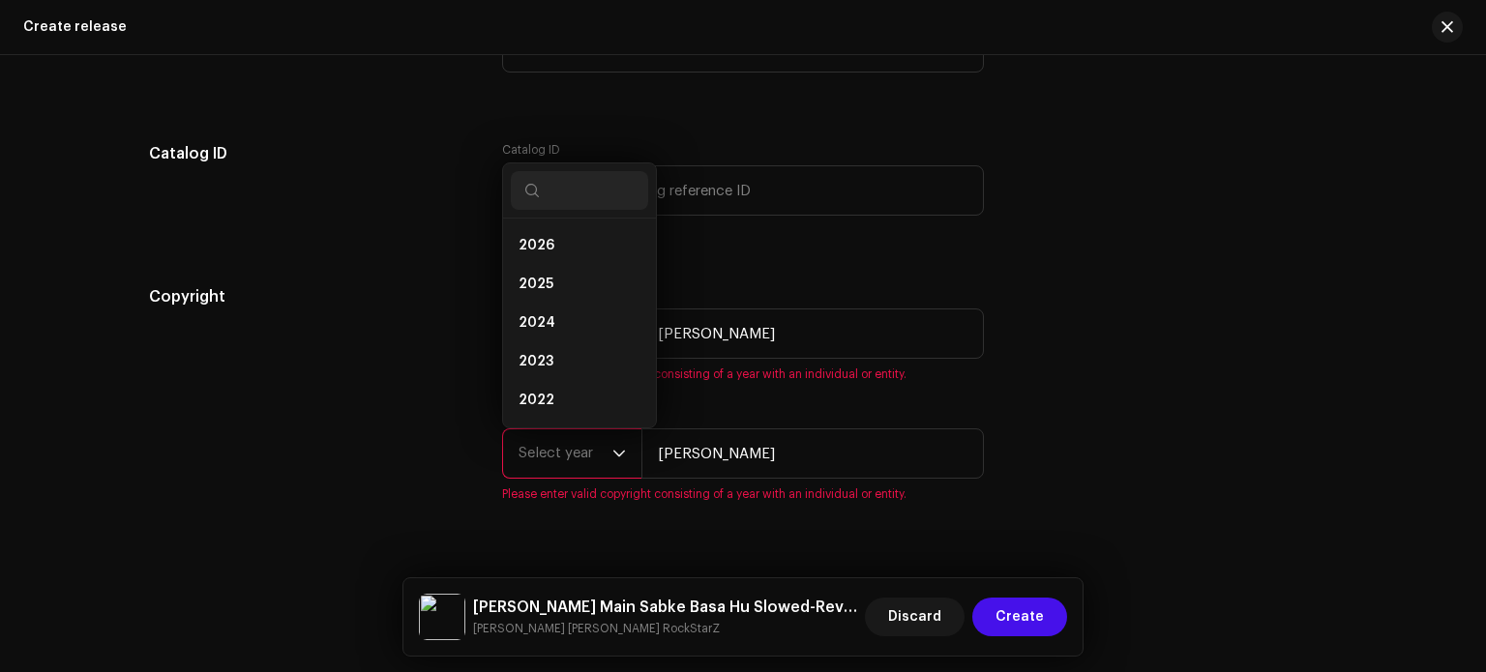
scroll to position [31, 0]
click at [562, 265] on li "2025" at bounding box center [579, 253] width 137 height 39
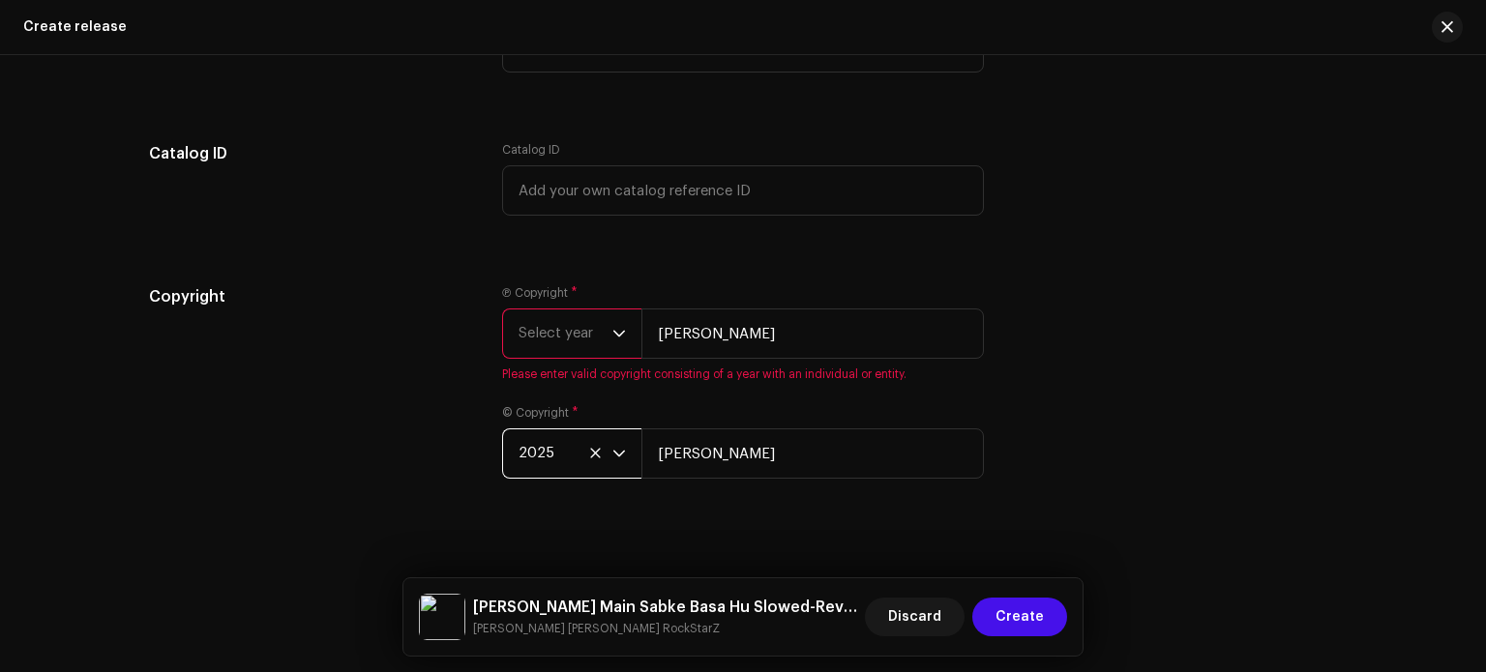
click at [554, 313] on div "Ⓟ Copyright * Select year [PERSON_NAME] Please enter valid copyright consisting…" at bounding box center [743, 333] width 482 height 97
click at [559, 337] on span "Select year" at bounding box center [566, 334] width 94 height 48
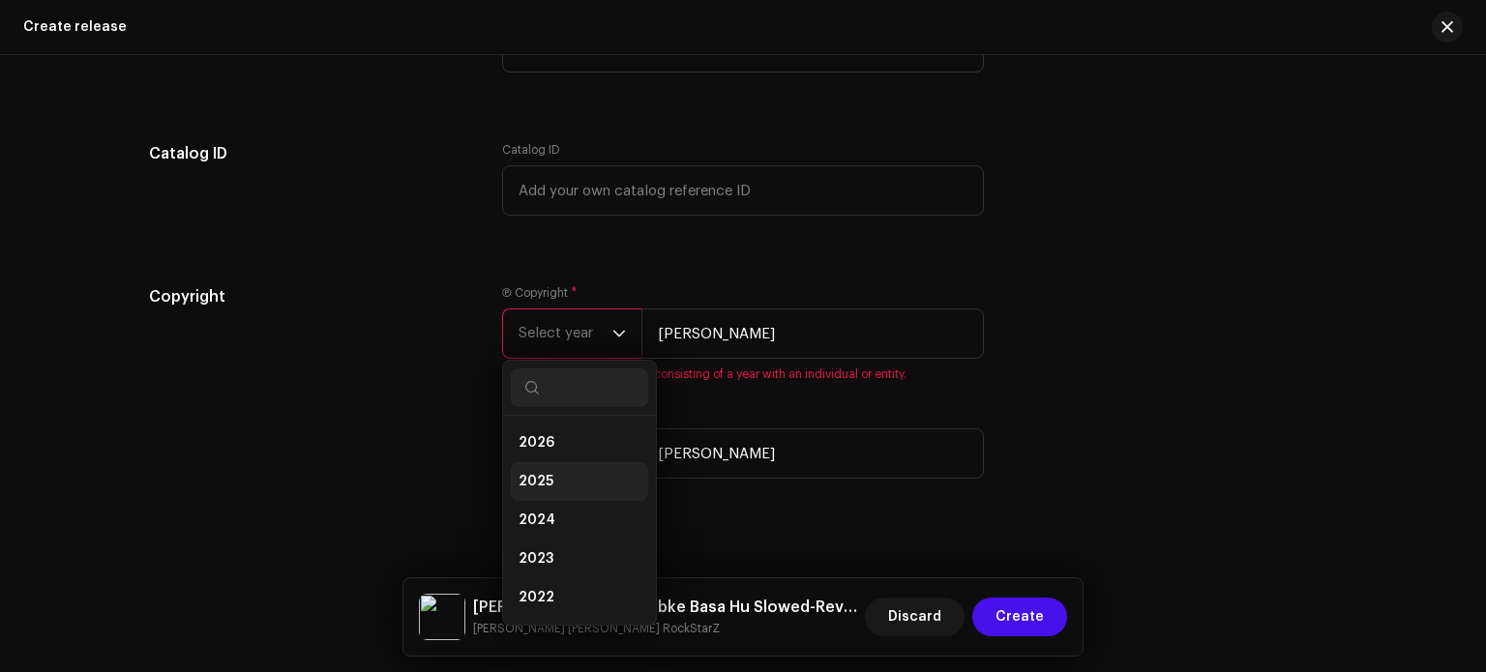
click at [553, 479] on li "2025" at bounding box center [579, 482] width 137 height 39
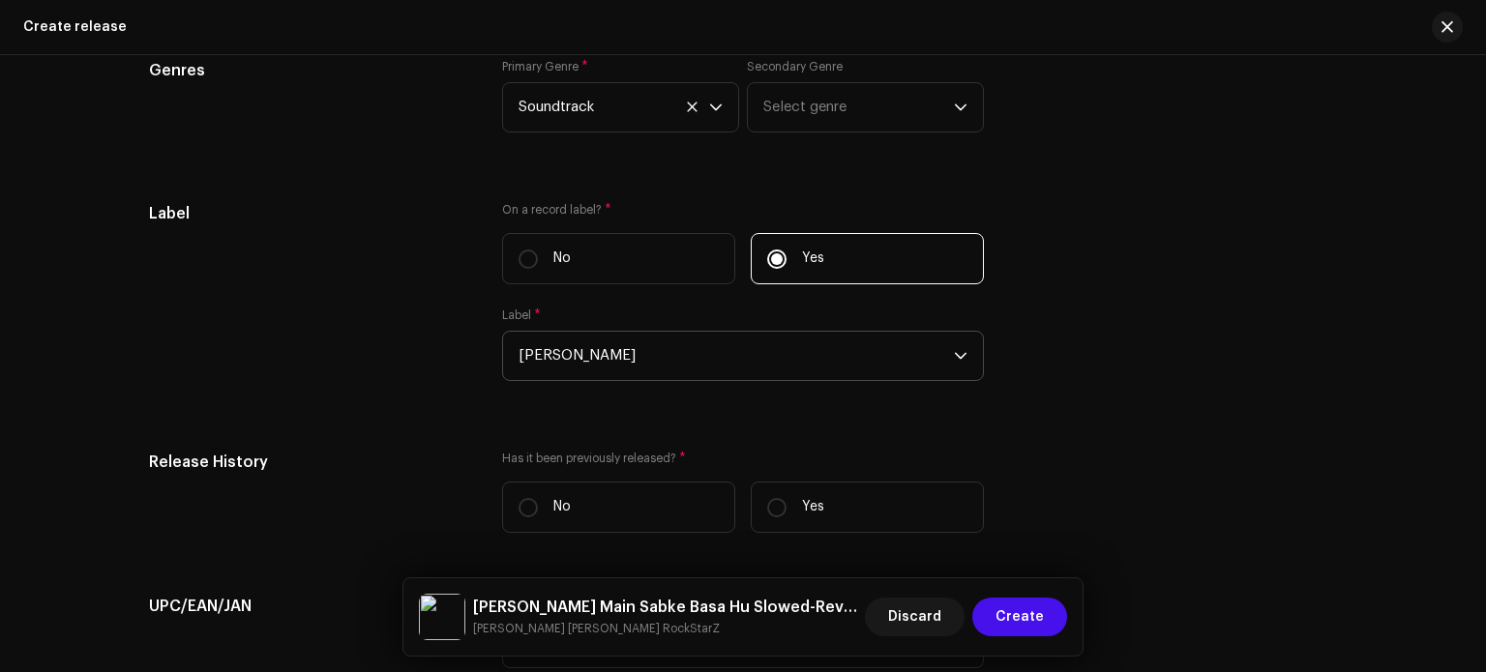
scroll to position [3185, 0]
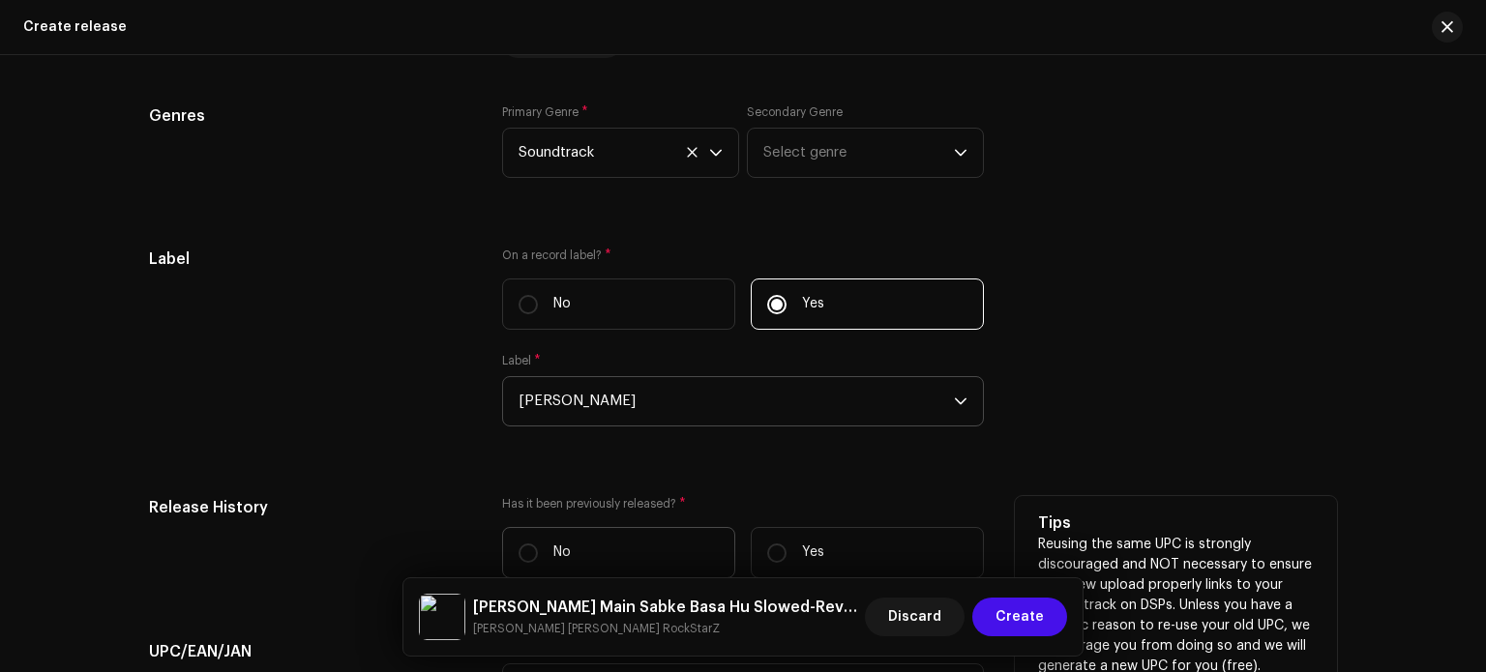
click at [656, 551] on label "No" at bounding box center [618, 552] width 233 height 51
click at [538, 551] on input "No" at bounding box center [528, 553] width 19 height 19
radio input "true"
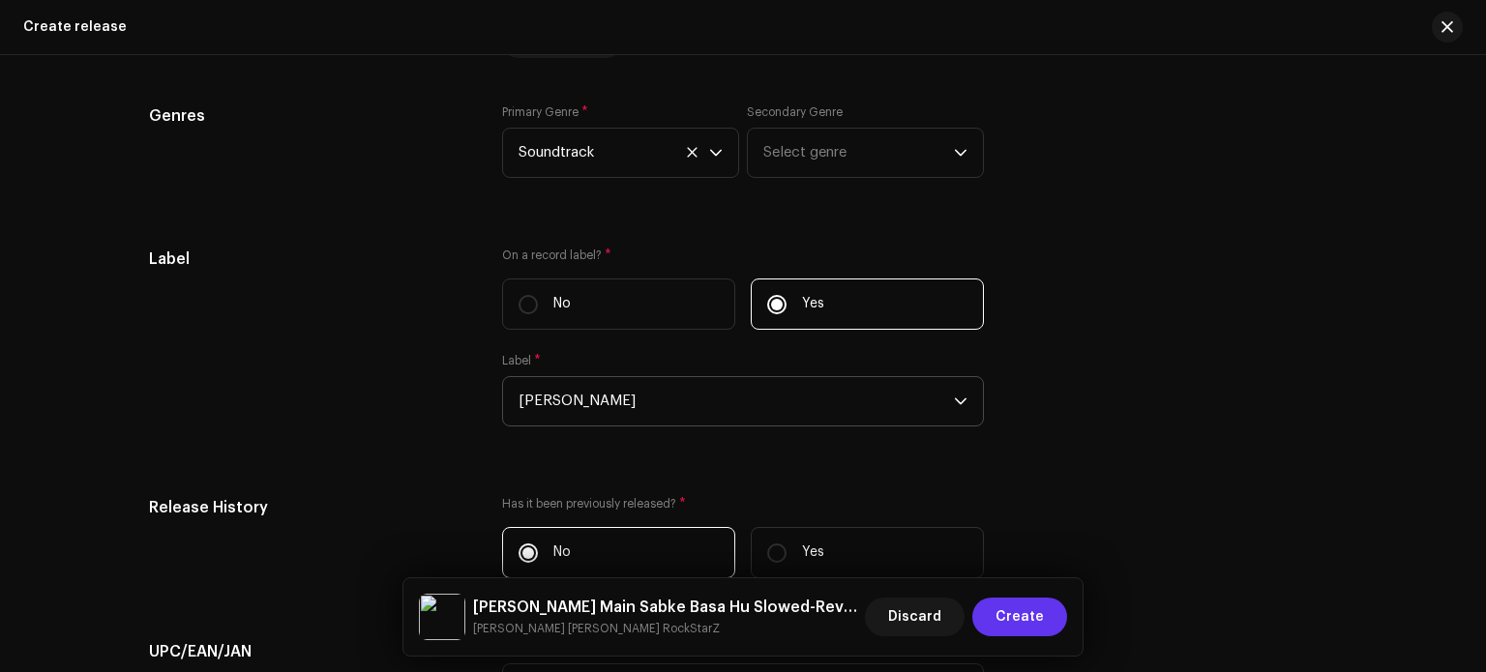
click at [1039, 617] on span "Create" at bounding box center [1020, 617] width 48 height 39
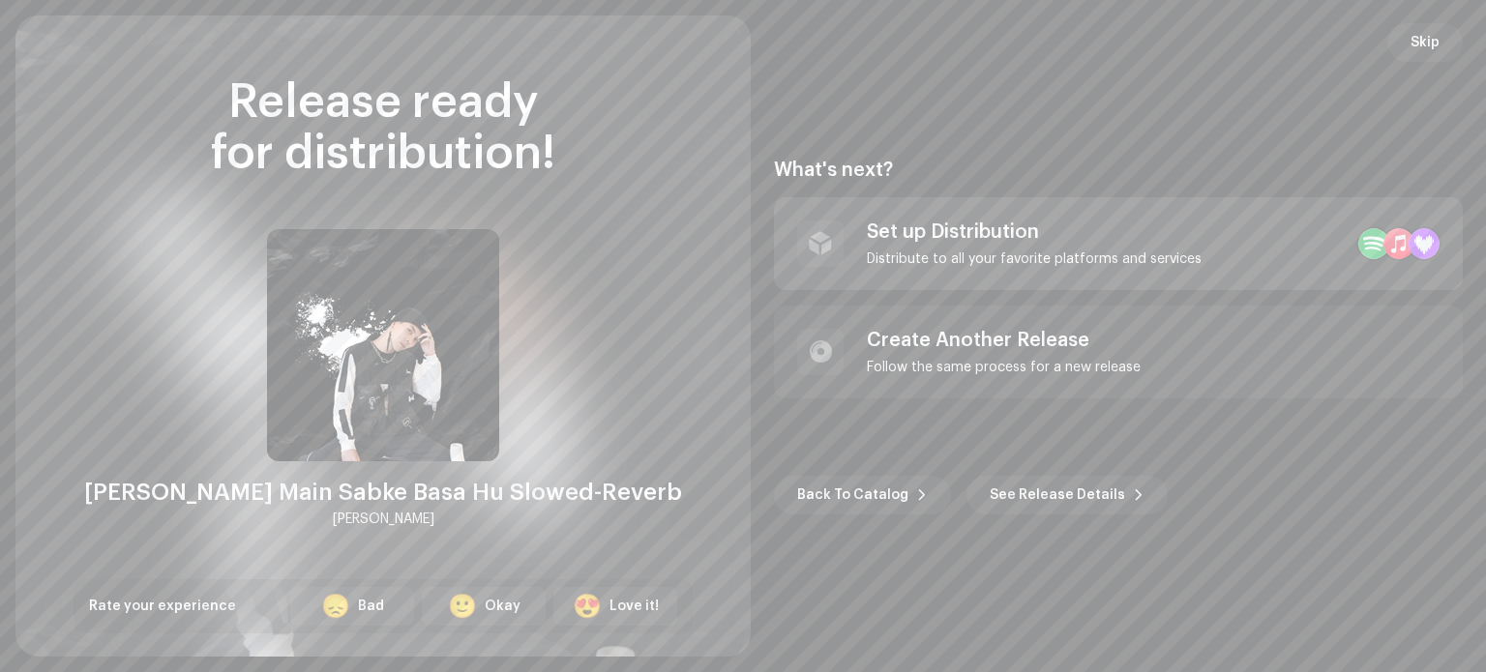
click at [1006, 241] on div "Set up Distribution" at bounding box center [1034, 232] width 335 height 23
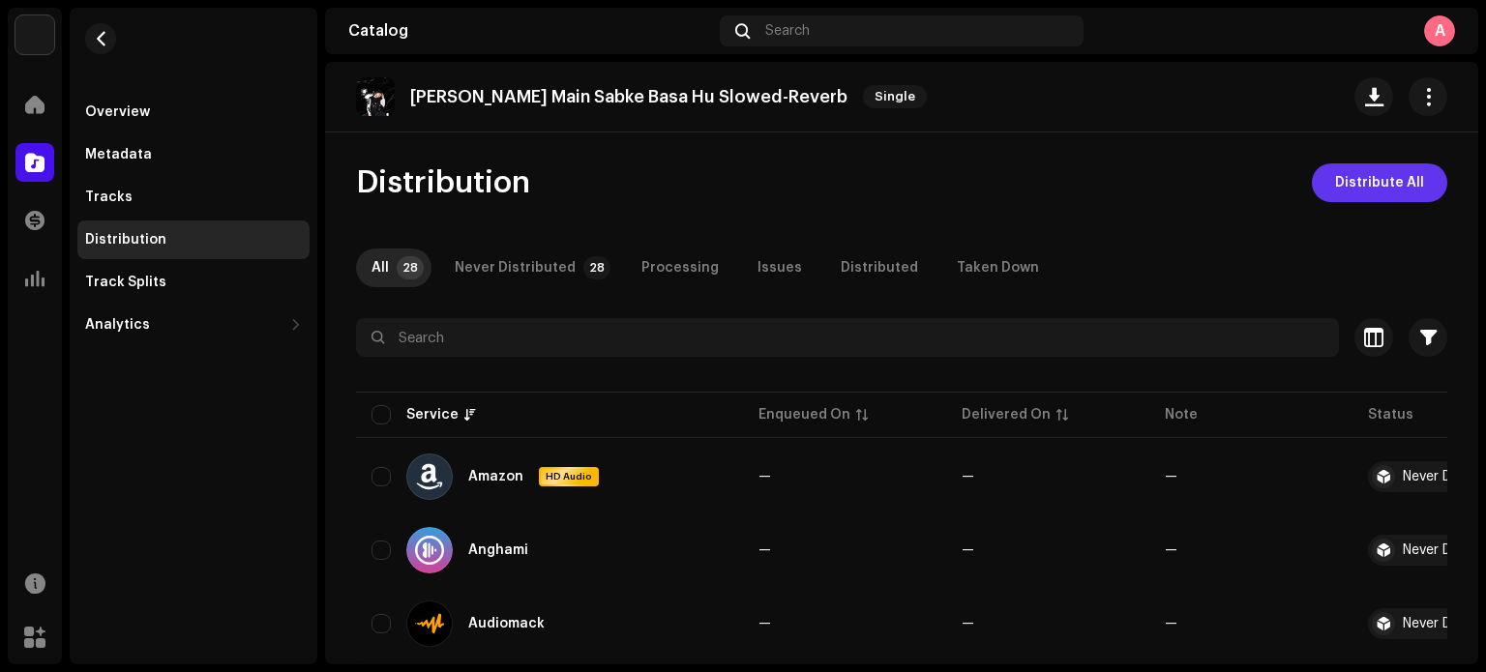
click at [1382, 183] on span "Distribute All" at bounding box center [1379, 183] width 89 height 39
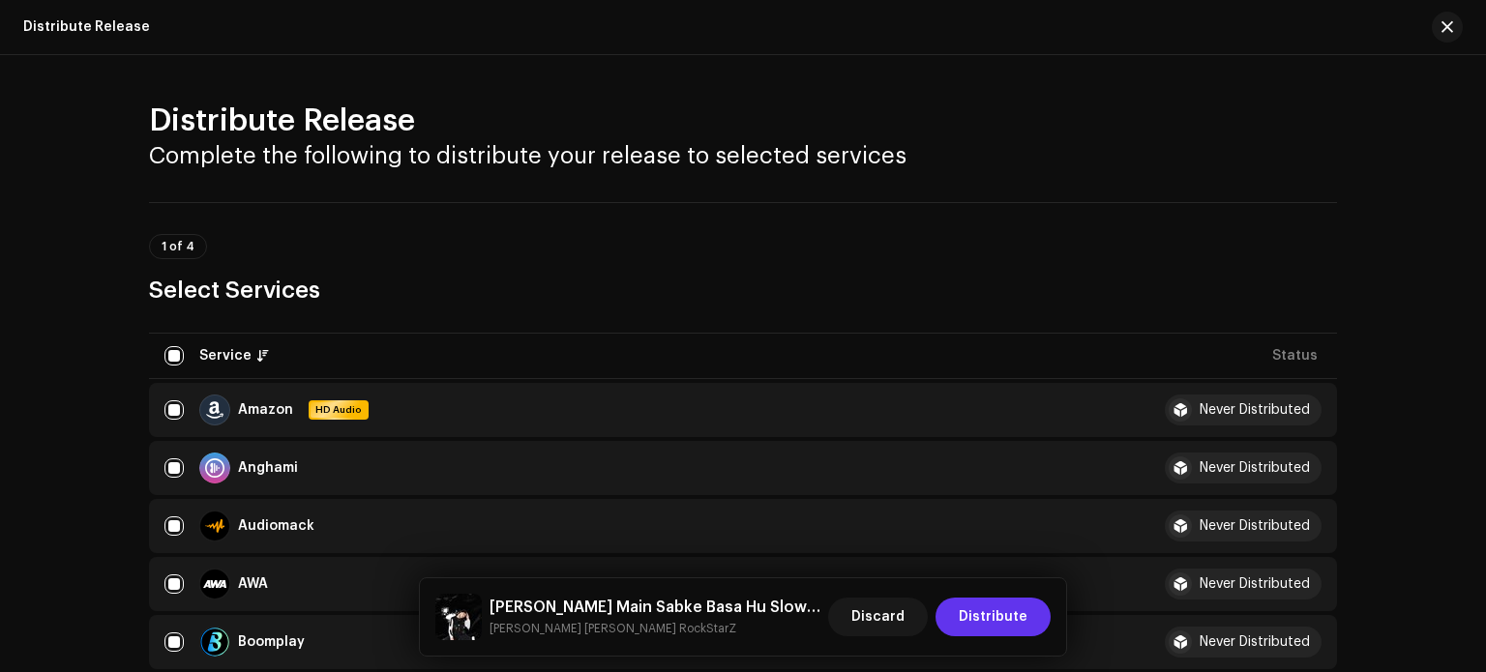
click at [999, 617] on span "Distribute" at bounding box center [993, 617] width 69 height 39
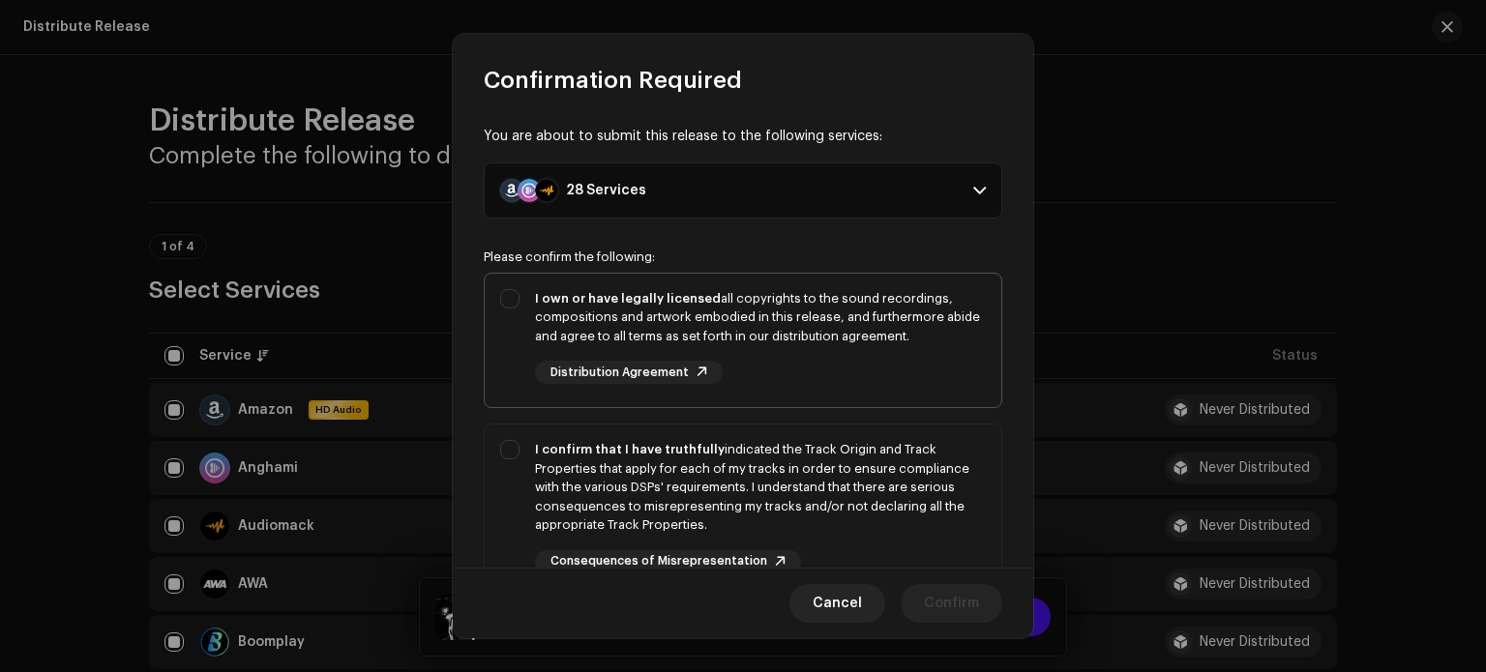
click at [505, 306] on div "I own or have legally licensed all copyrights to the sound recordings, composit…" at bounding box center [743, 337] width 517 height 127
checkbox input "true"
click at [505, 447] on div "I confirm that I have truthfully indicated the Track Origin and Track Propertie…" at bounding box center [743, 507] width 517 height 164
checkbox input "true"
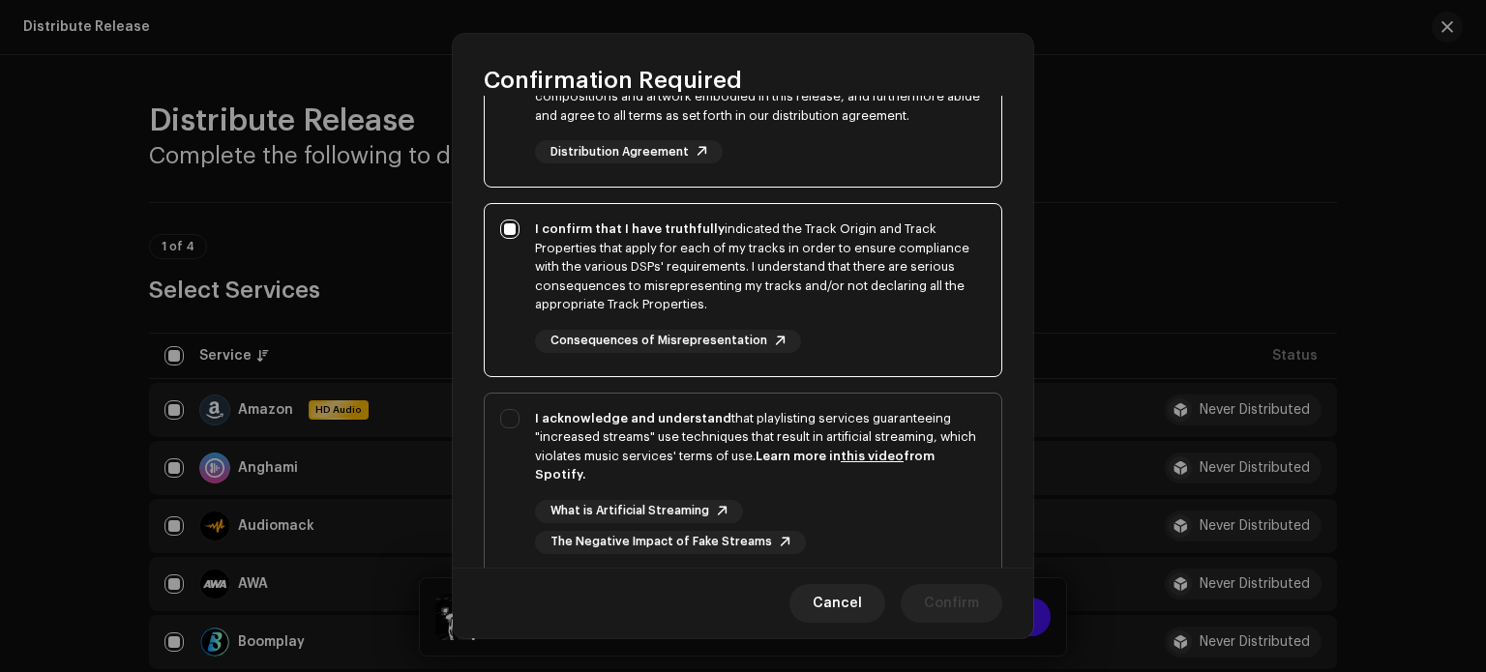
scroll to position [222, 0]
click at [510, 421] on div "I acknowledge and understand that playlisting services guaranteeing "increased …" at bounding box center [743, 481] width 517 height 176
checkbox input "true"
click at [957, 610] on span "Confirm" at bounding box center [951, 603] width 55 height 39
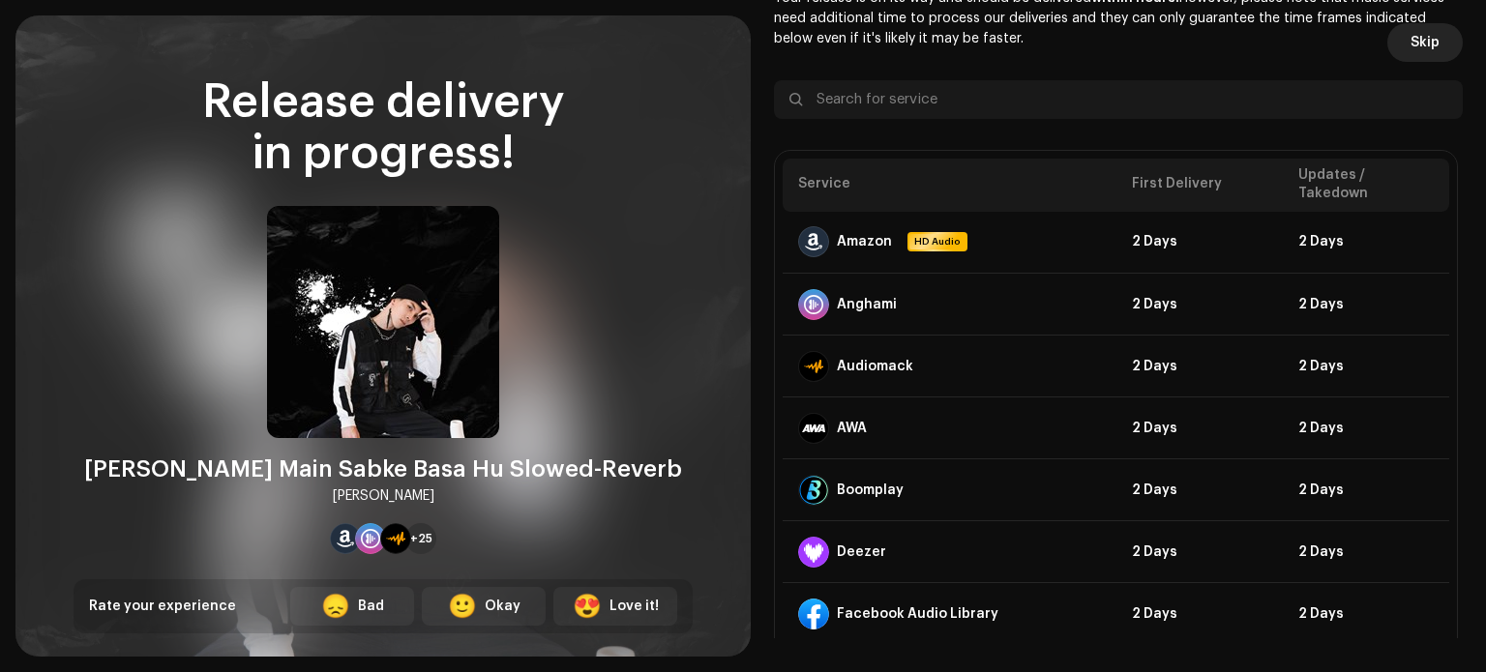
click at [1423, 42] on span "Skip" at bounding box center [1425, 42] width 29 height 39
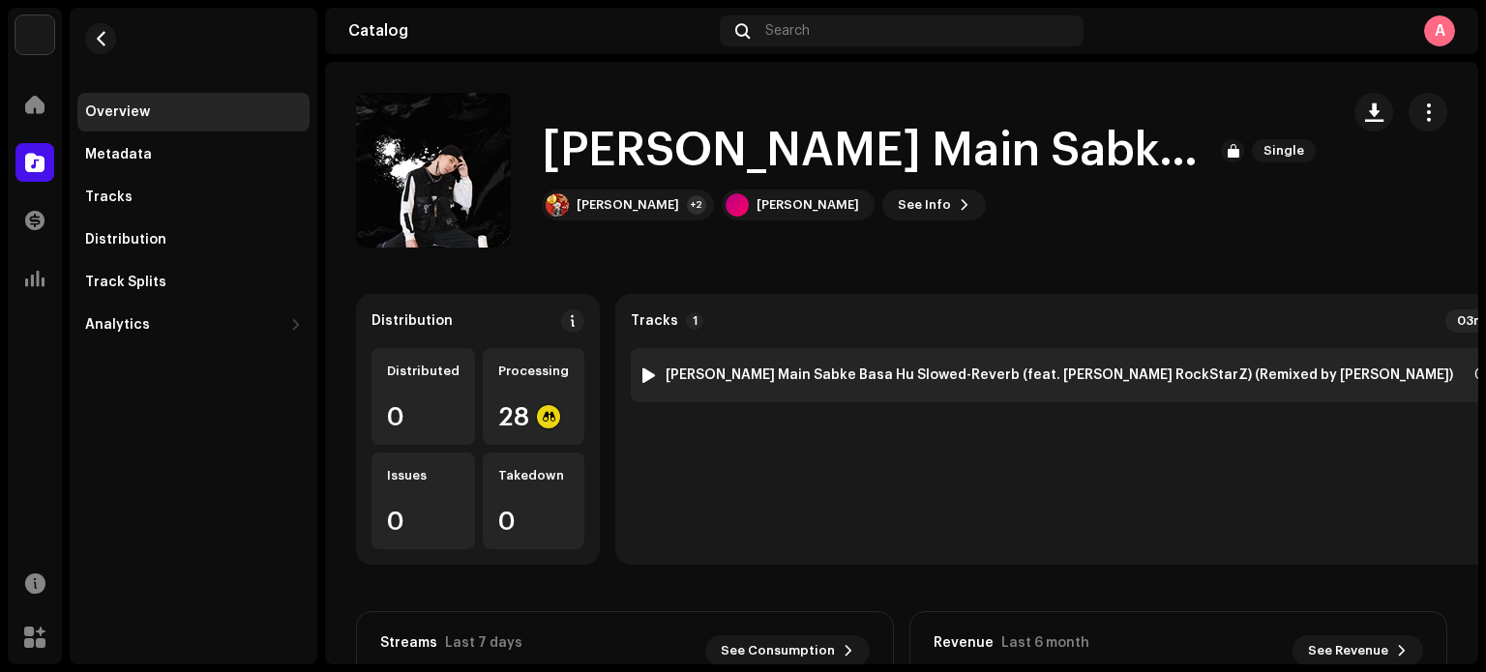
click at [642, 375] on div at bounding box center [649, 375] width 15 height 15
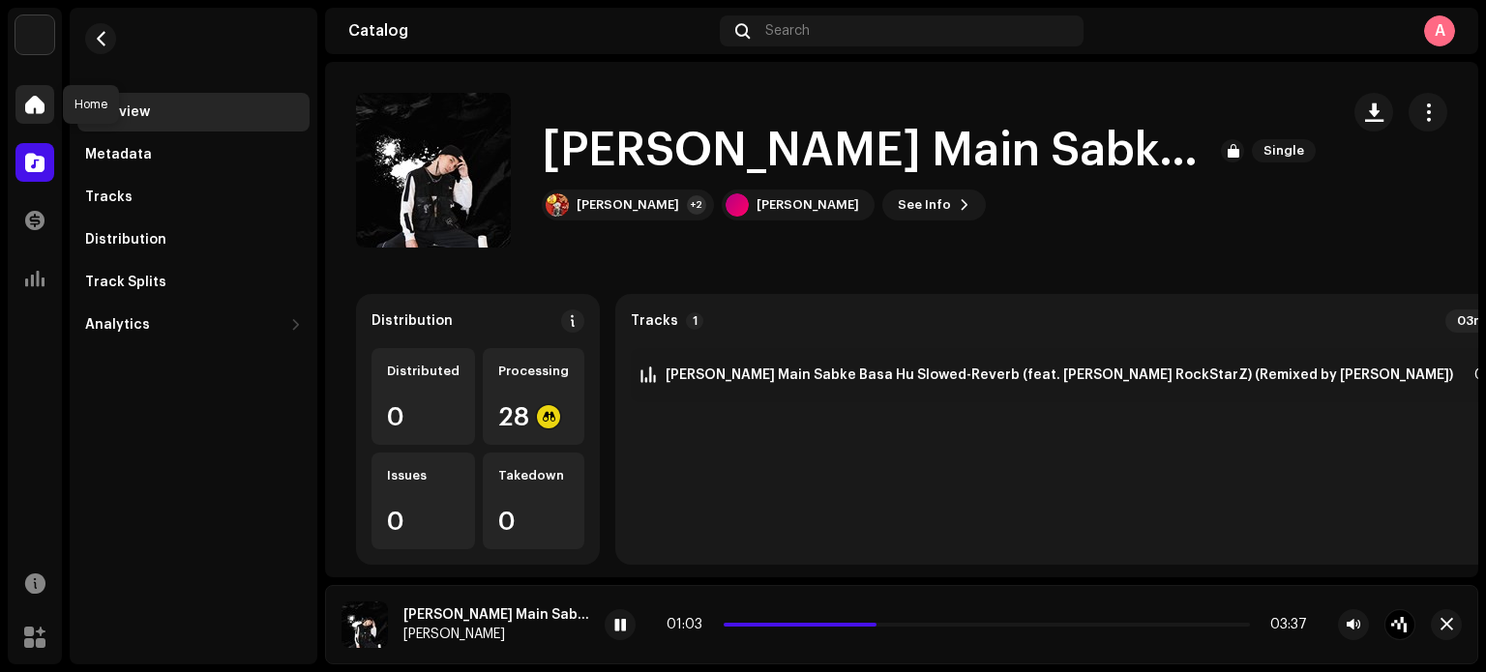
click at [35, 102] on span at bounding box center [34, 104] width 19 height 15
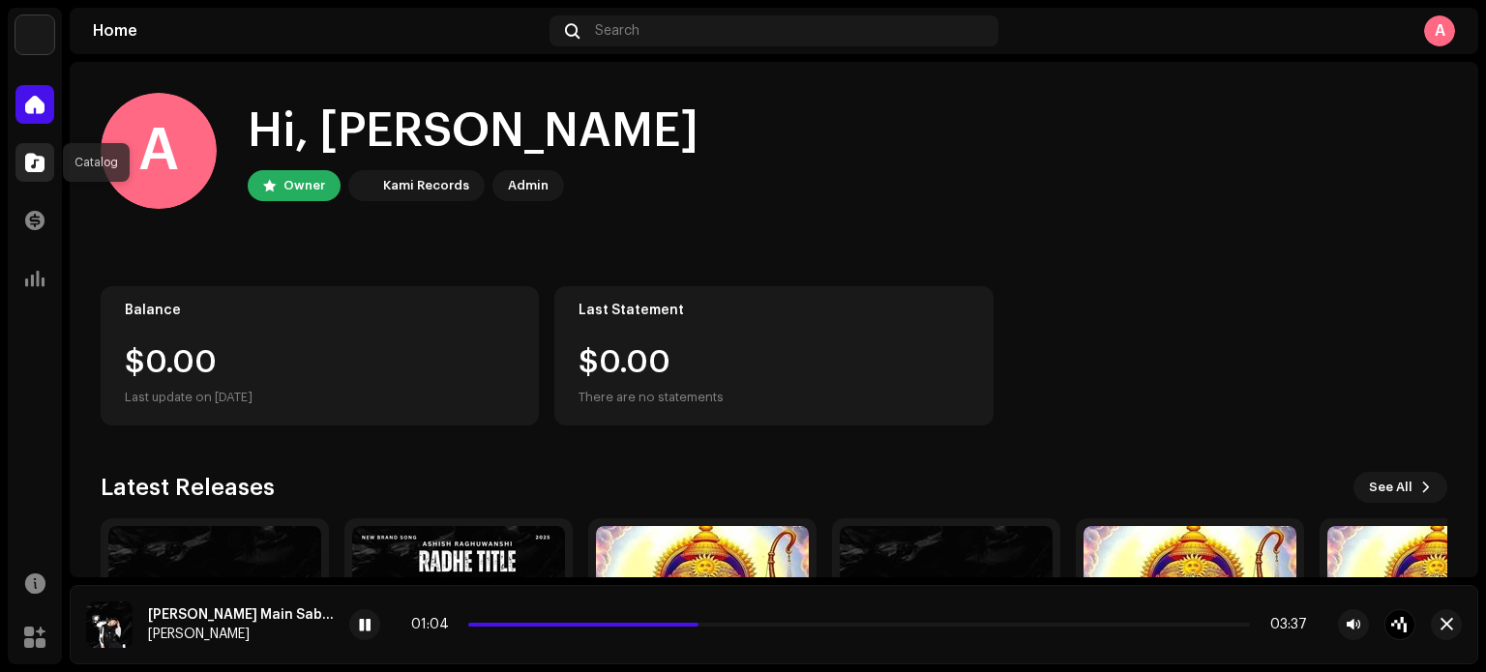
click at [38, 158] on span at bounding box center [34, 162] width 19 height 15
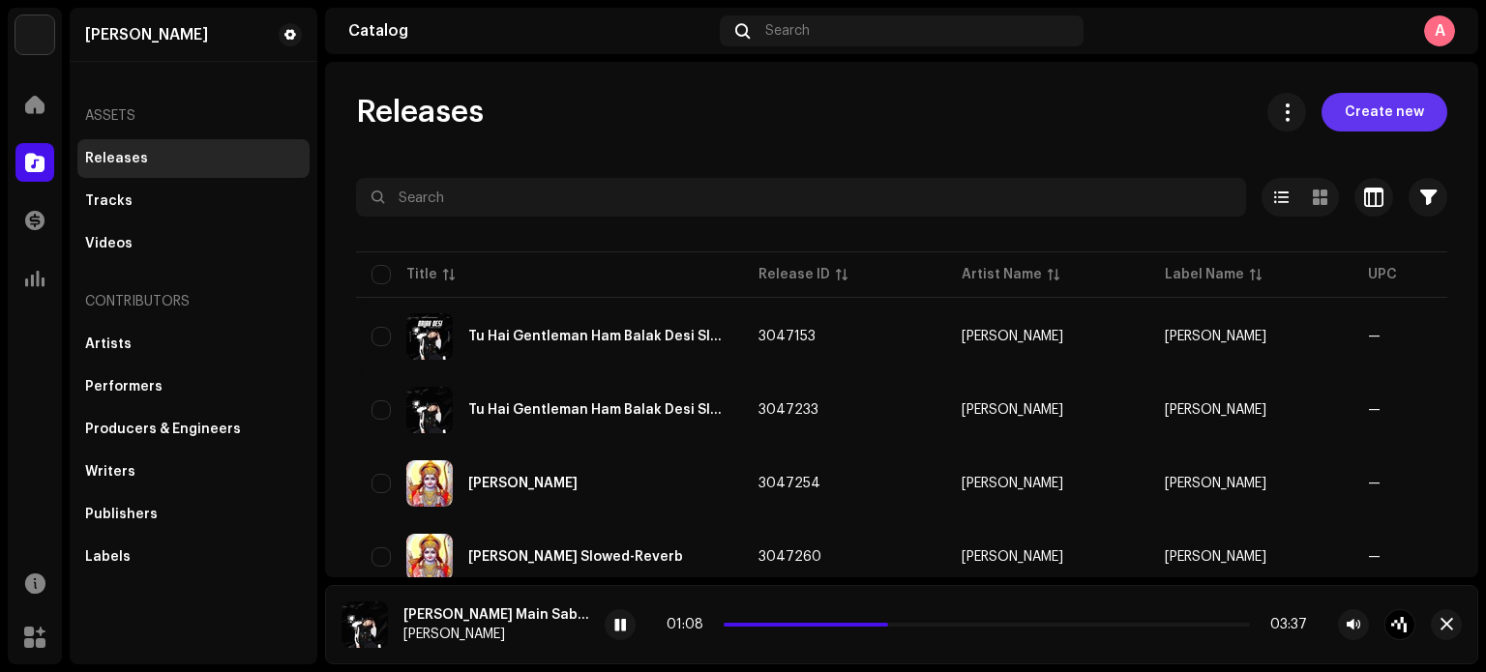
click at [1386, 105] on span "Create new" at bounding box center [1384, 112] width 79 height 39
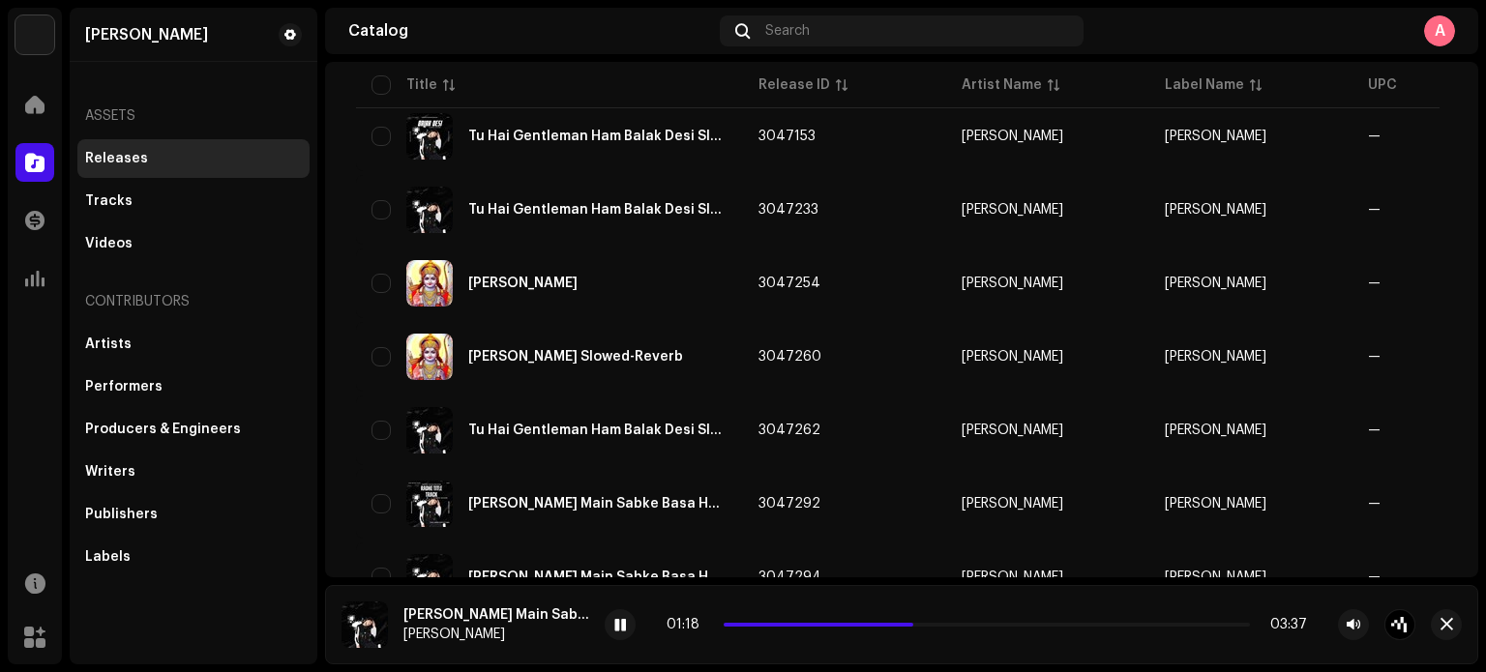
scroll to position [207, 0]
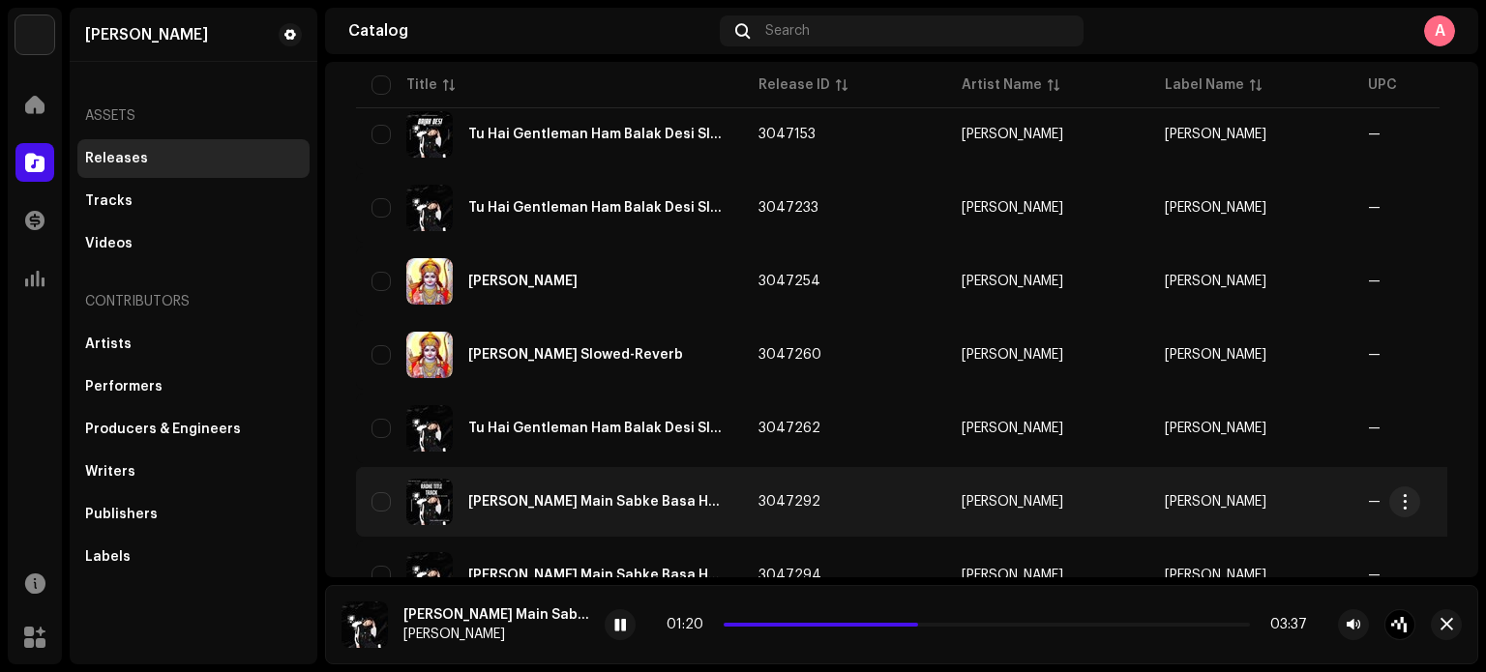
click at [462, 507] on div "[PERSON_NAME] Main Sabke Basa Hu Slowed-Reverb" at bounding box center [550, 502] width 356 height 46
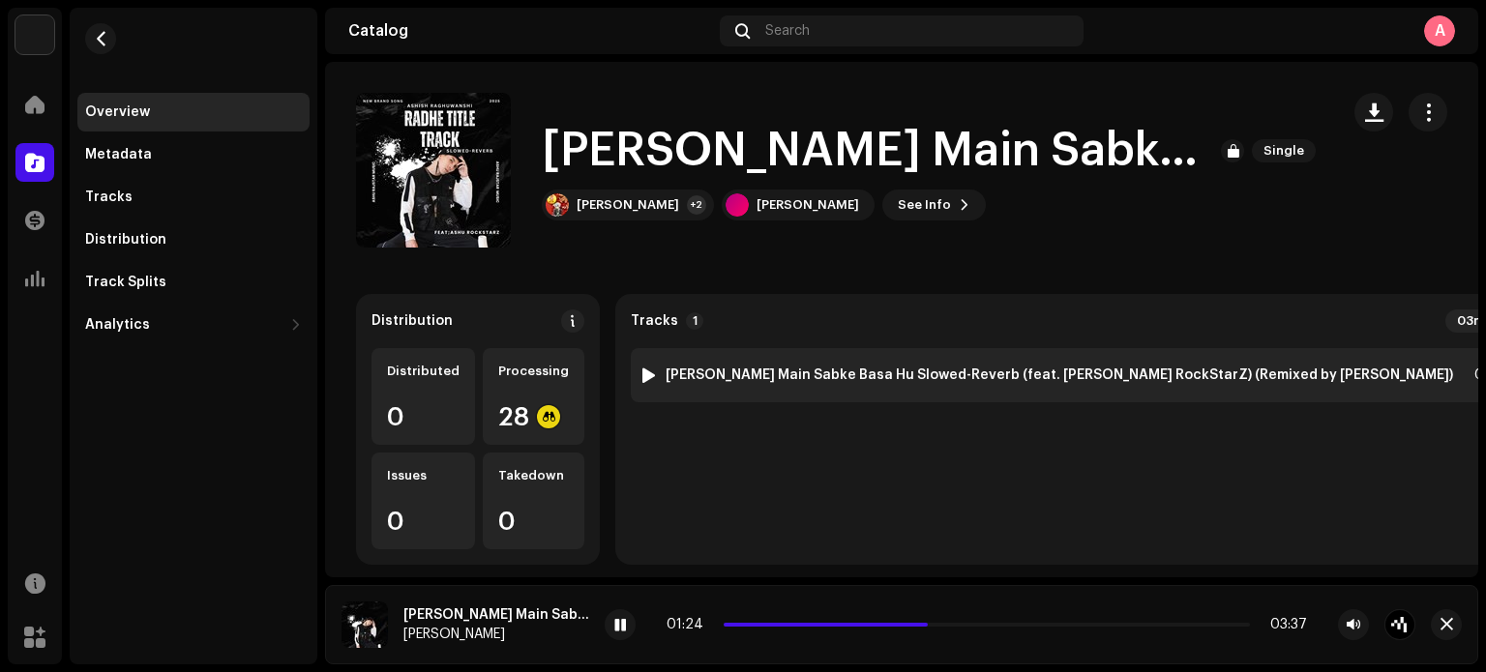
click at [759, 368] on strong "[PERSON_NAME] Main Sabke Basa Hu Slowed-Reverb (feat. [PERSON_NAME] RockStarZ) …" at bounding box center [1060, 375] width 788 height 15
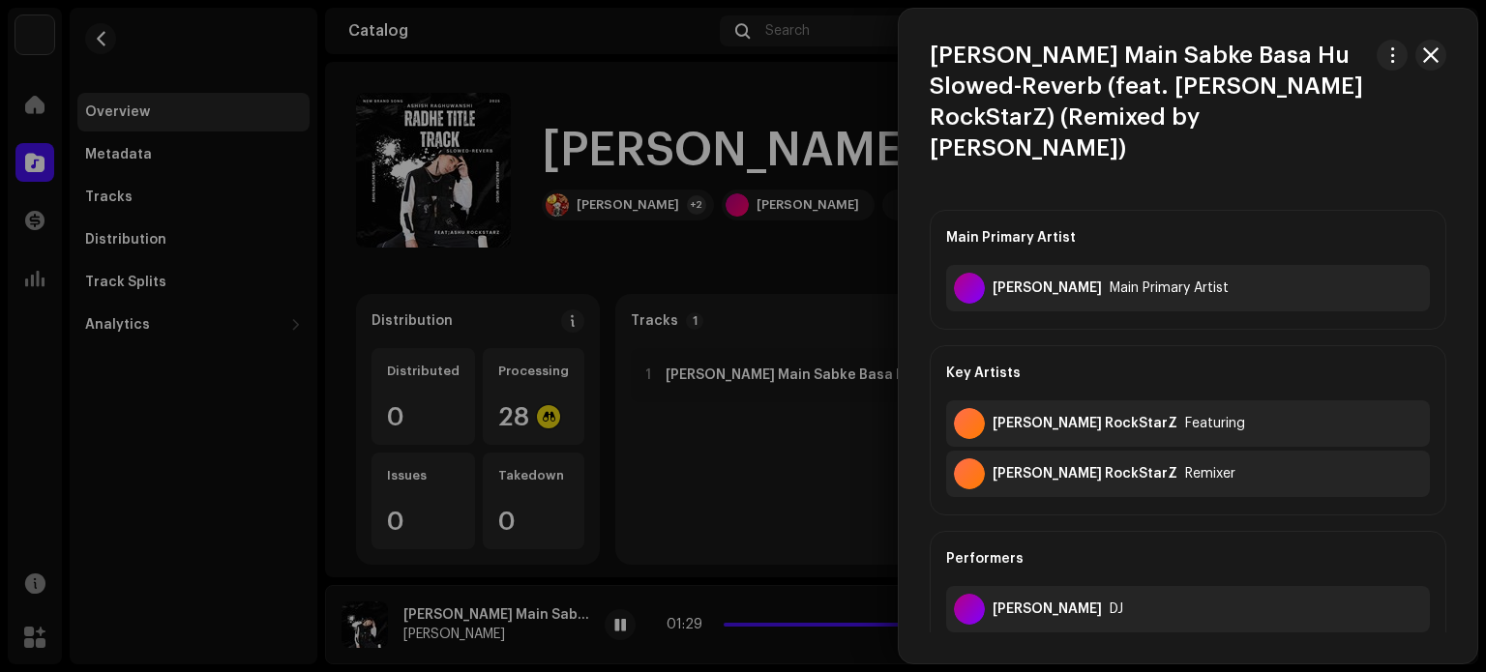
click at [803, 270] on div at bounding box center [743, 336] width 1486 height 672
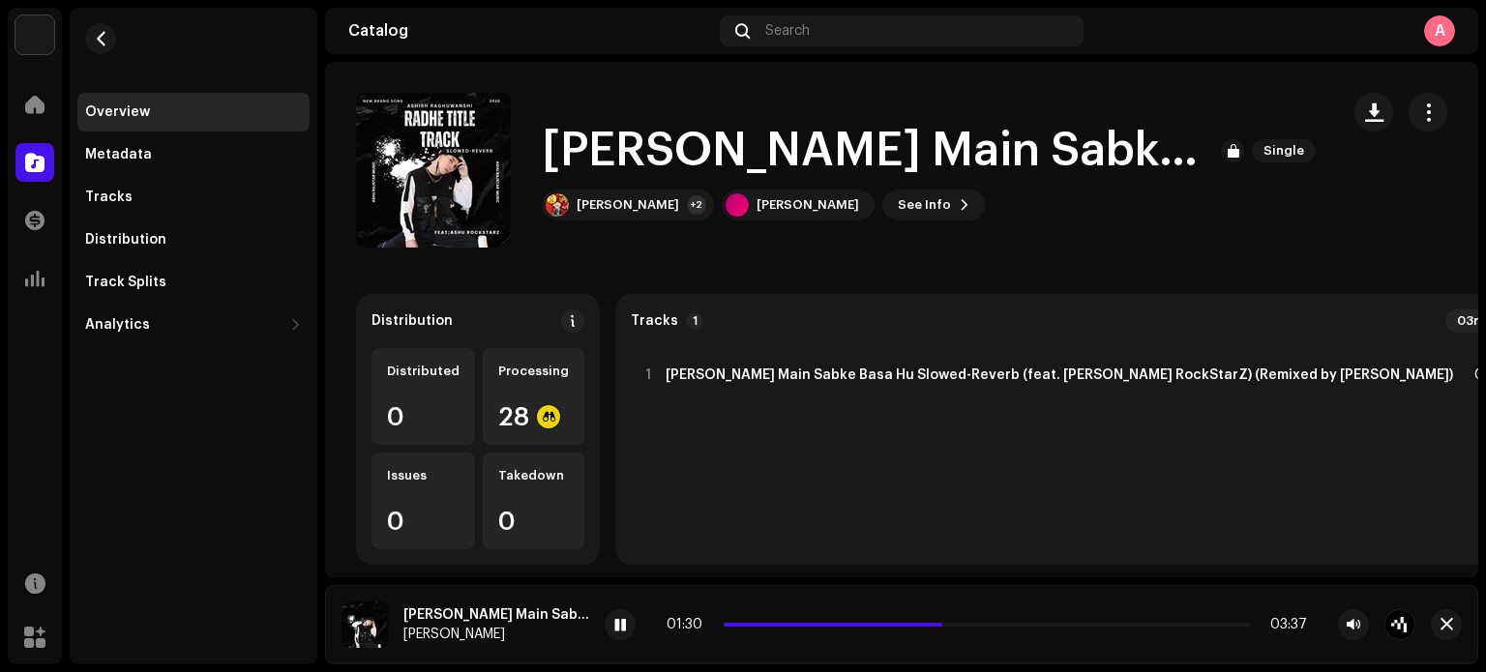
drag, startPoint x: 1416, startPoint y: 518, endPoint x: 1421, endPoint y: 502, distance: 16.5
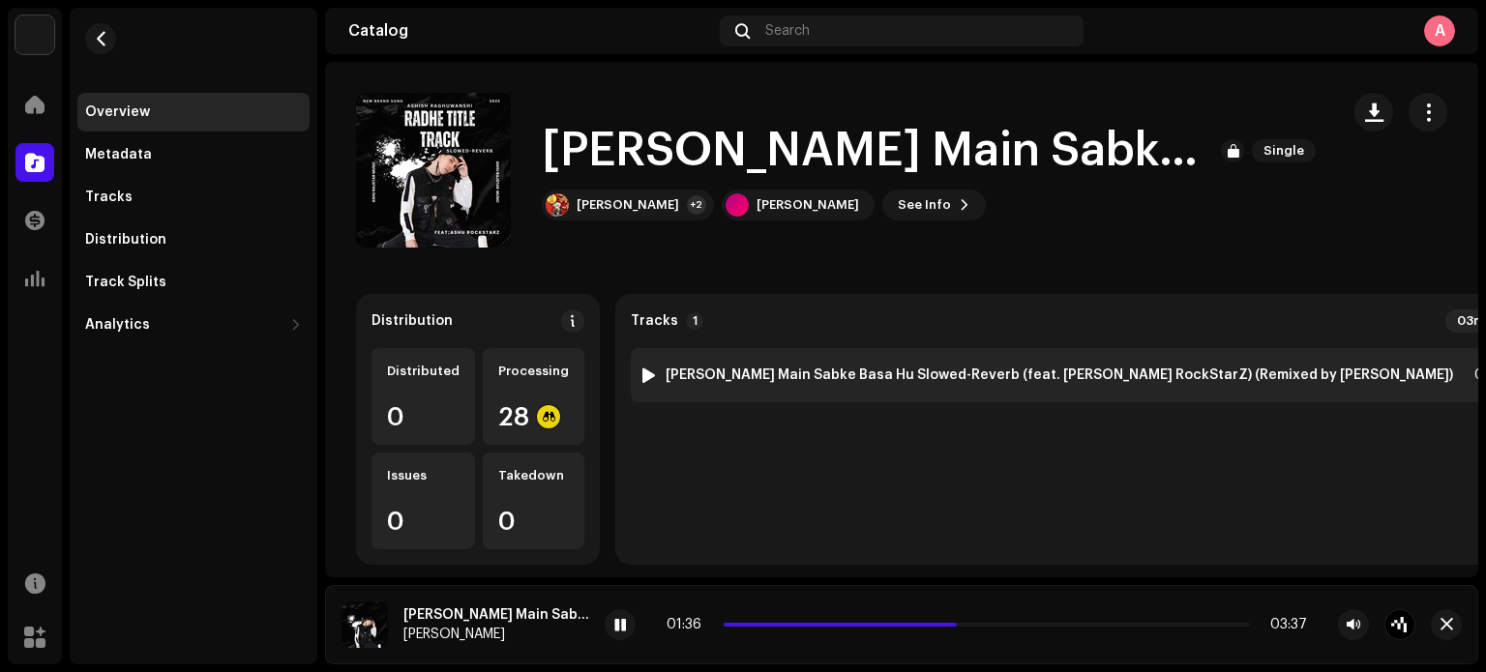
click at [1149, 376] on strong "[PERSON_NAME] Main Sabke Basa Hu Slowed-Reverb (feat. [PERSON_NAME] RockStarZ) …" at bounding box center [1060, 375] width 788 height 15
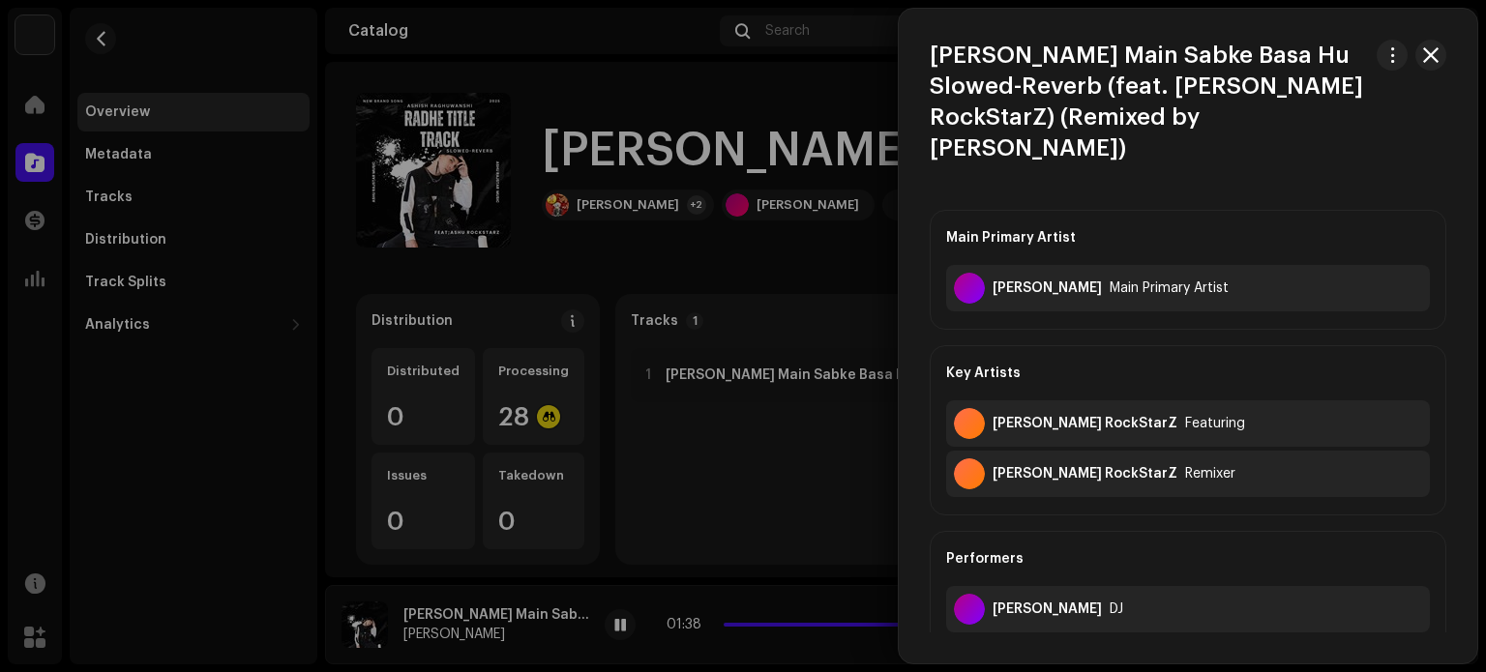
click at [827, 402] on div at bounding box center [743, 336] width 1486 height 672
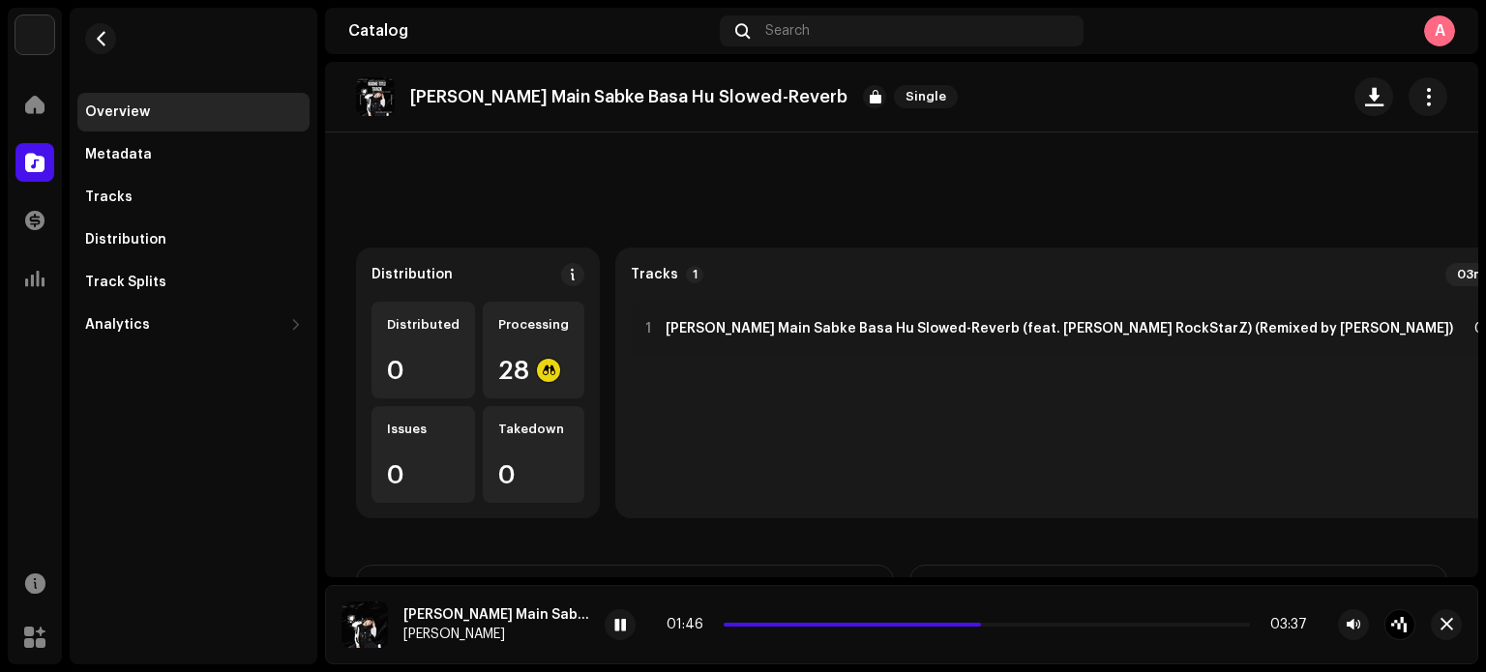
scroll to position [31, 0]
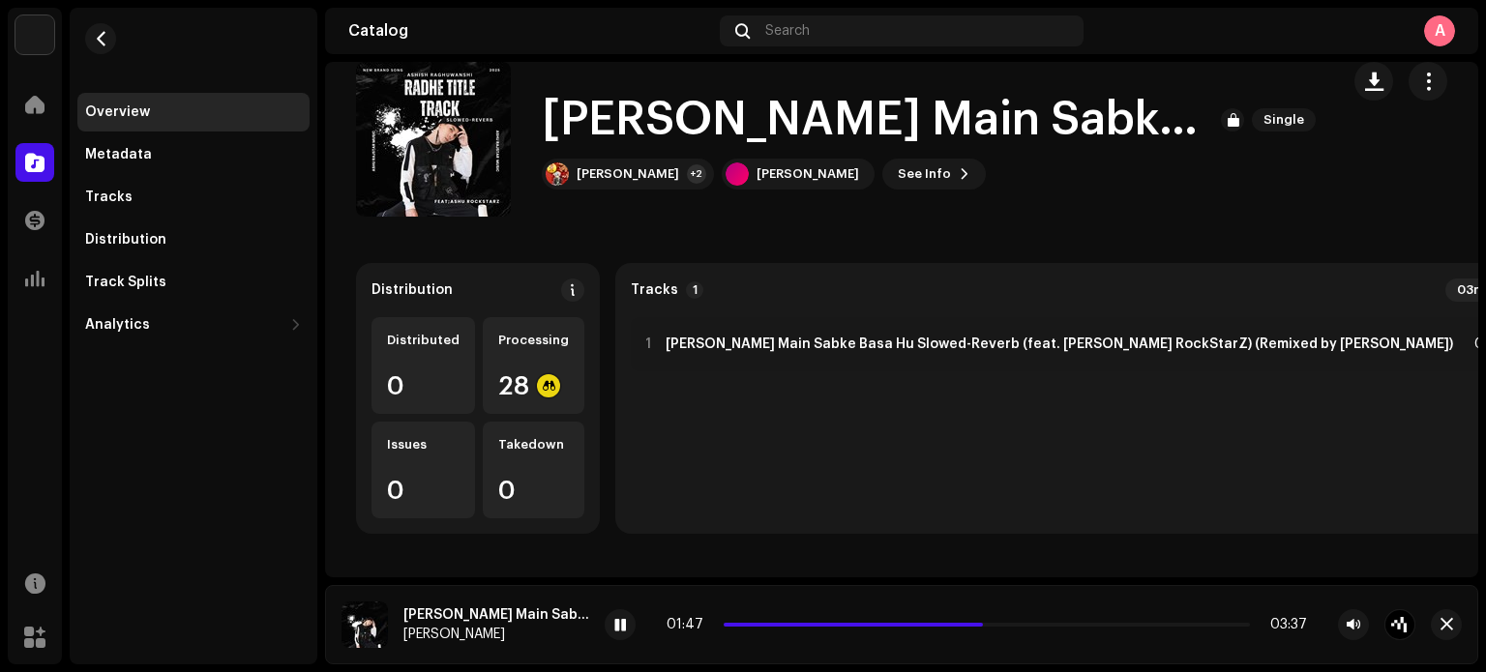
drag, startPoint x: 1429, startPoint y: 481, endPoint x: 1457, endPoint y: 486, distance: 28.5
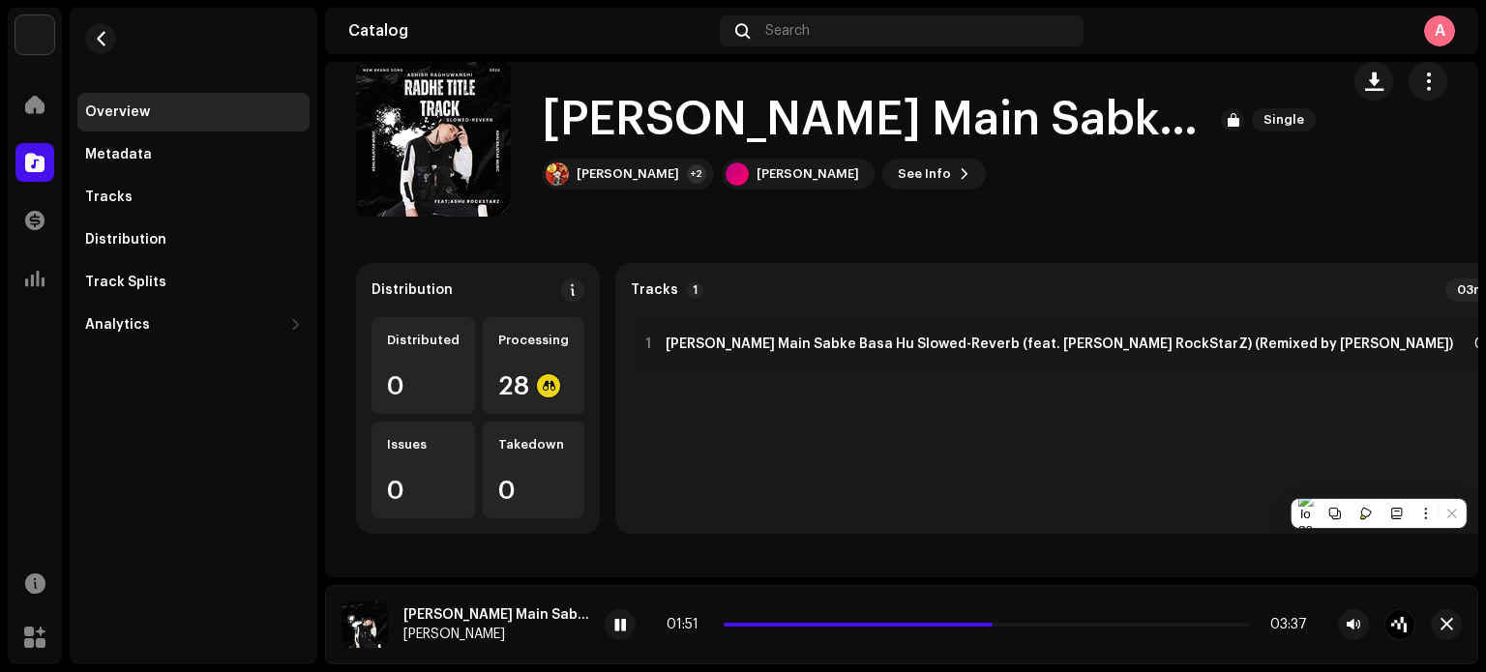
click at [986, 123] on h1 "[PERSON_NAME] Main Sabke Basa Hu Slowed-Reverb" at bounding box center [874, 120] width 664 height 62
click at [1270, 113] on span "Single" at bounding box center [1284, 119] width 64 height 23
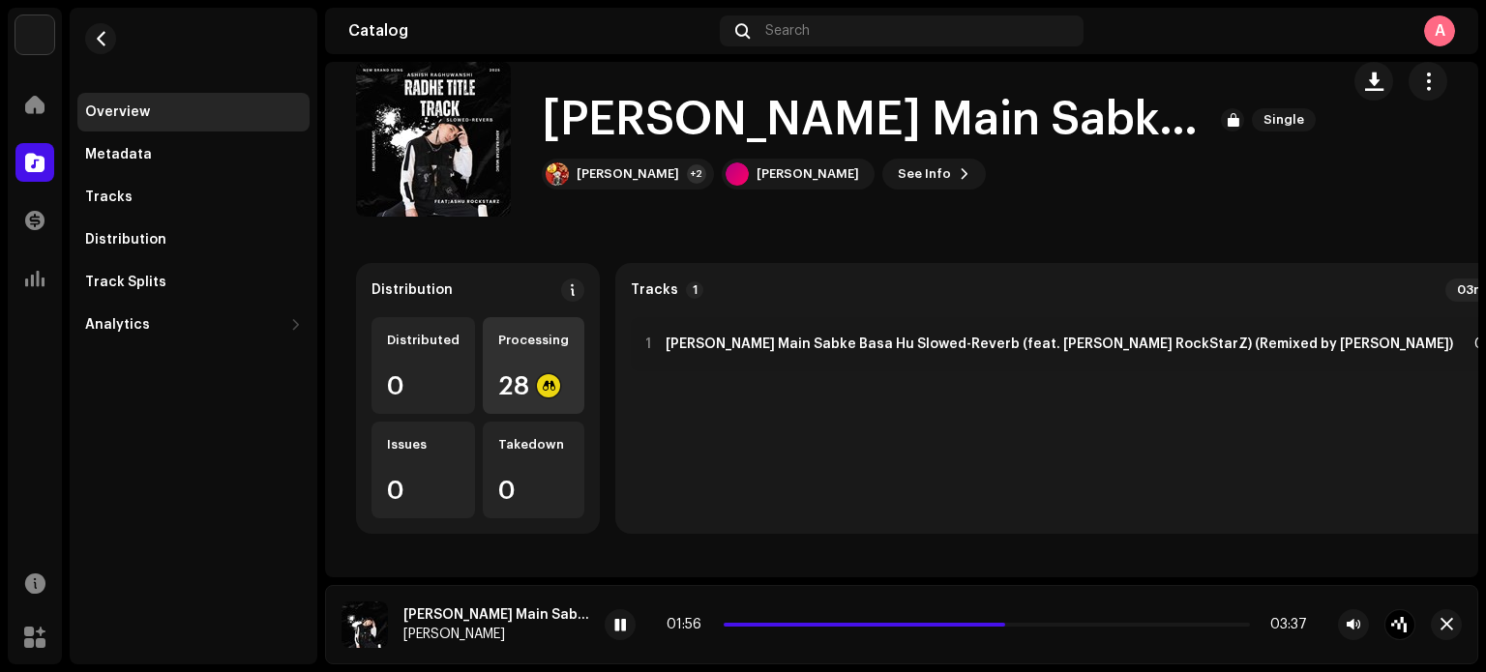
click at [531, 359] on div "Processing 28" at bounding box center [534, 365] width 102 height 97
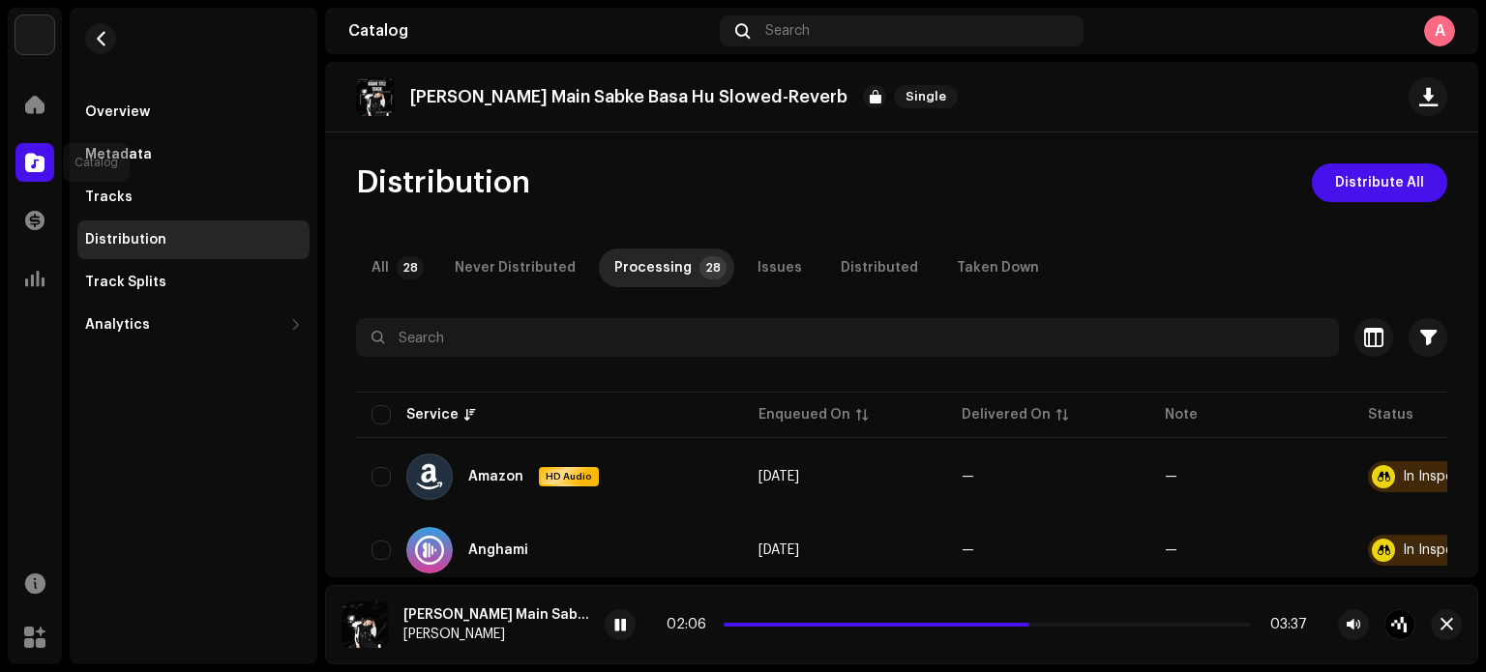
click at [40, 159] on span at bounding box center [34, 162] width 19 height 15
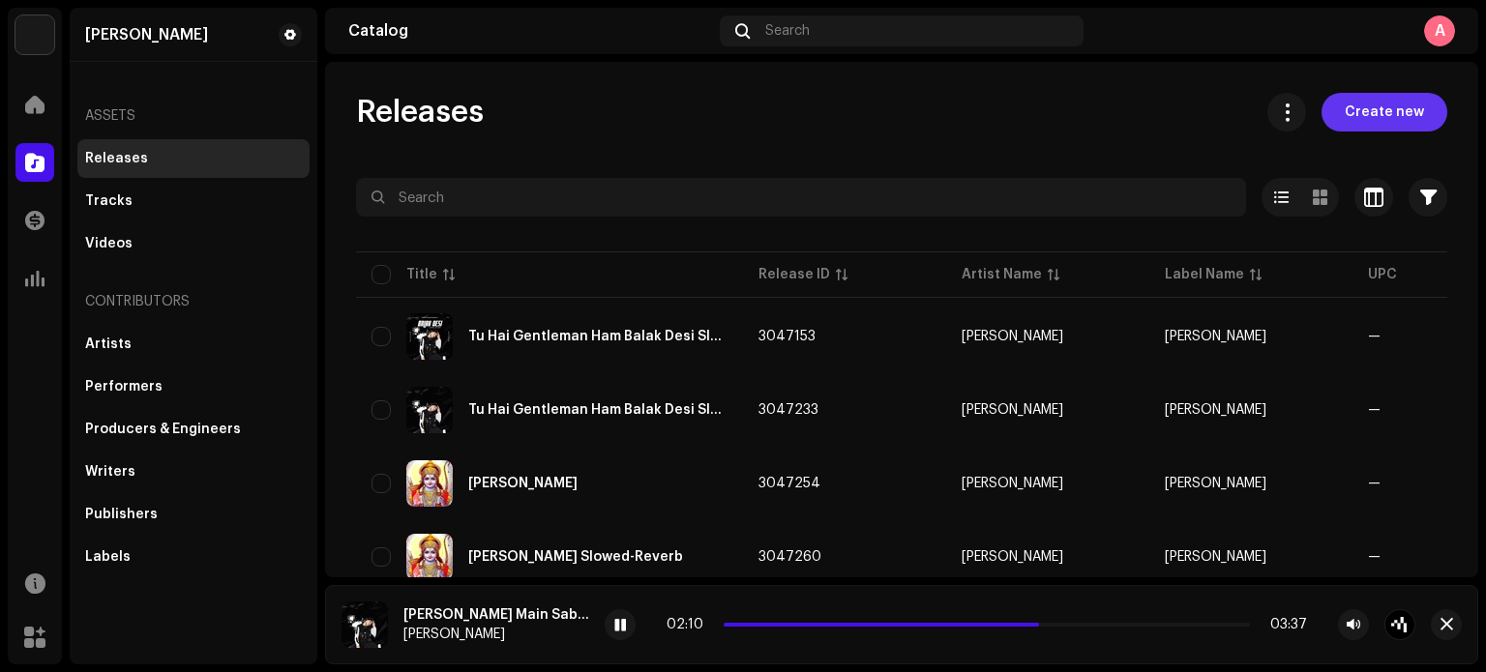
click at [1382, 112] on span "Create new" at bounding box center [1384, 112] width 79 height 39
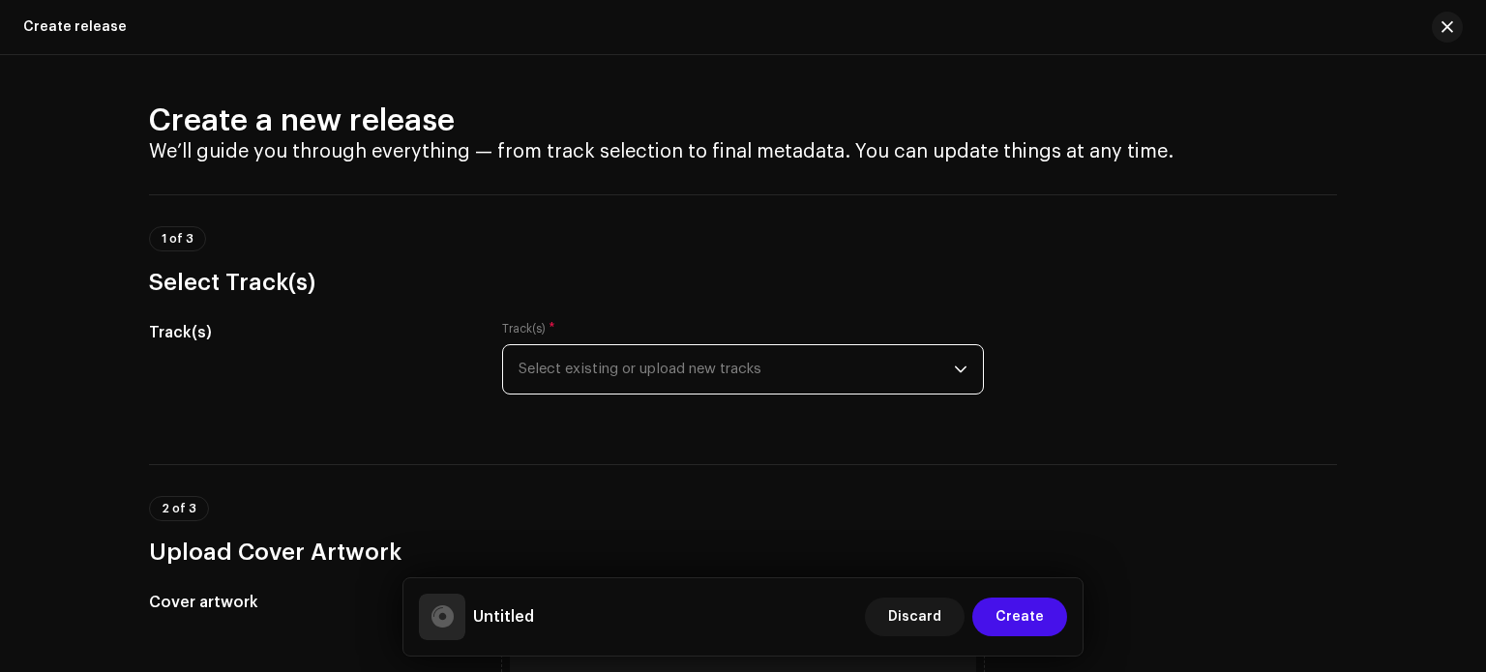
click at [755, 362] on span "Select existing or upload new tracks" at bounding box center [736, 369] width 435 height 48
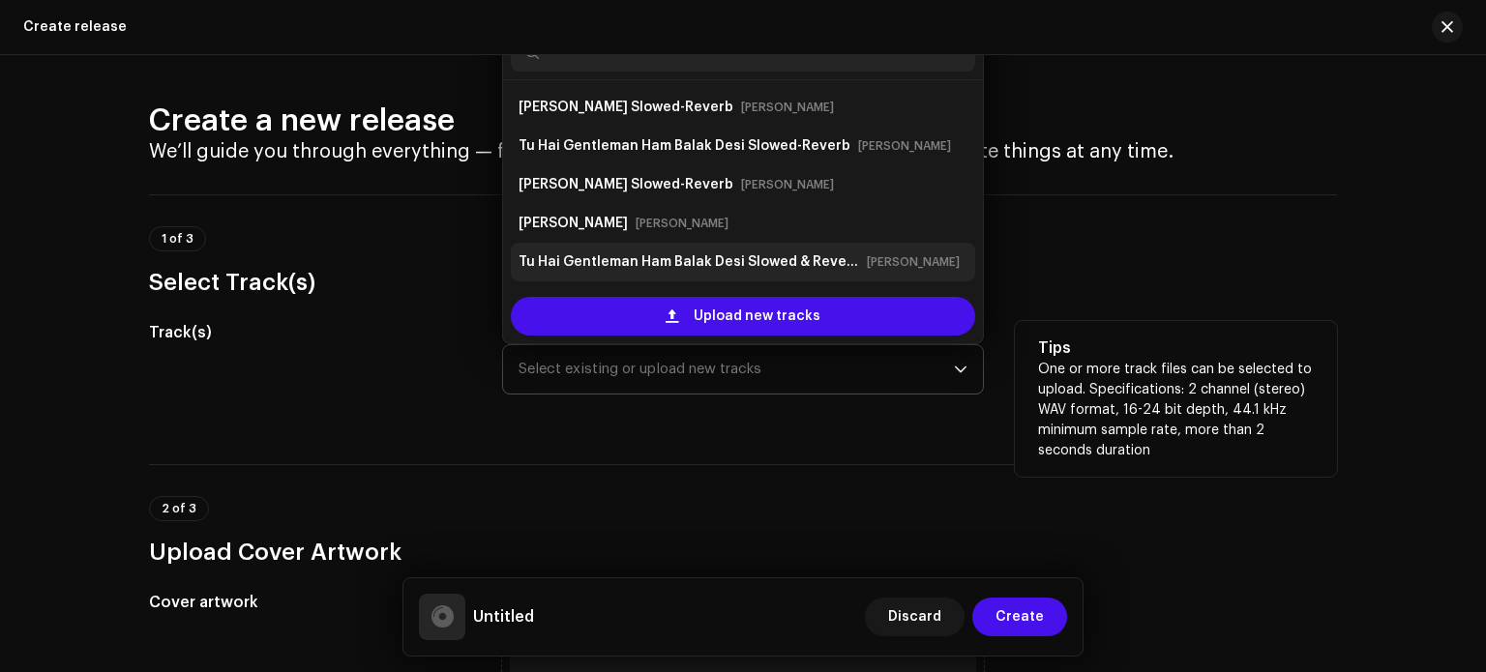
scroll to position [31, 0]
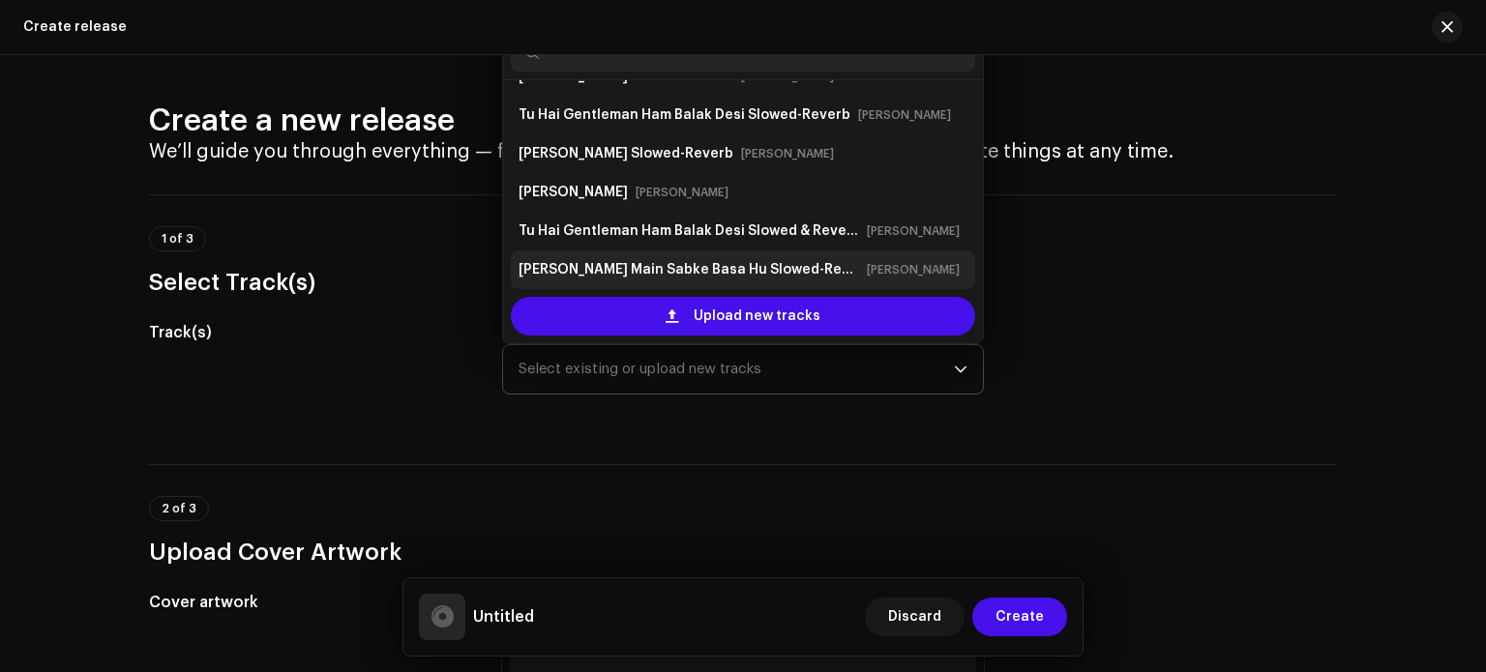
click at [713, 259] on strong "[PERSON_NAME] Main Sabke Basa Hu Slowed-Reverb" at bounding box center [689, 269] width 341 height 31
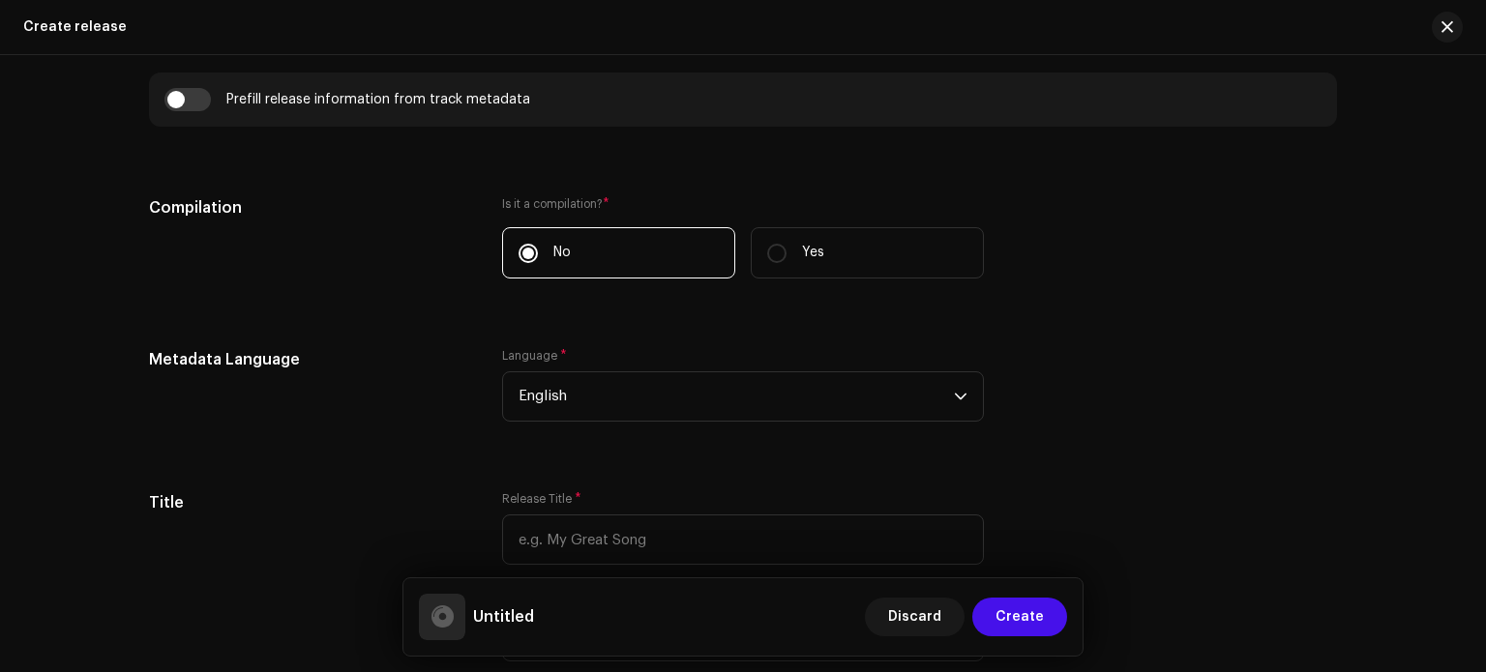
scroll to position [1393, 0]
click at [954, 401] on icon "dropdown trigger" at bounding box center [961, 402] width 14 height 14
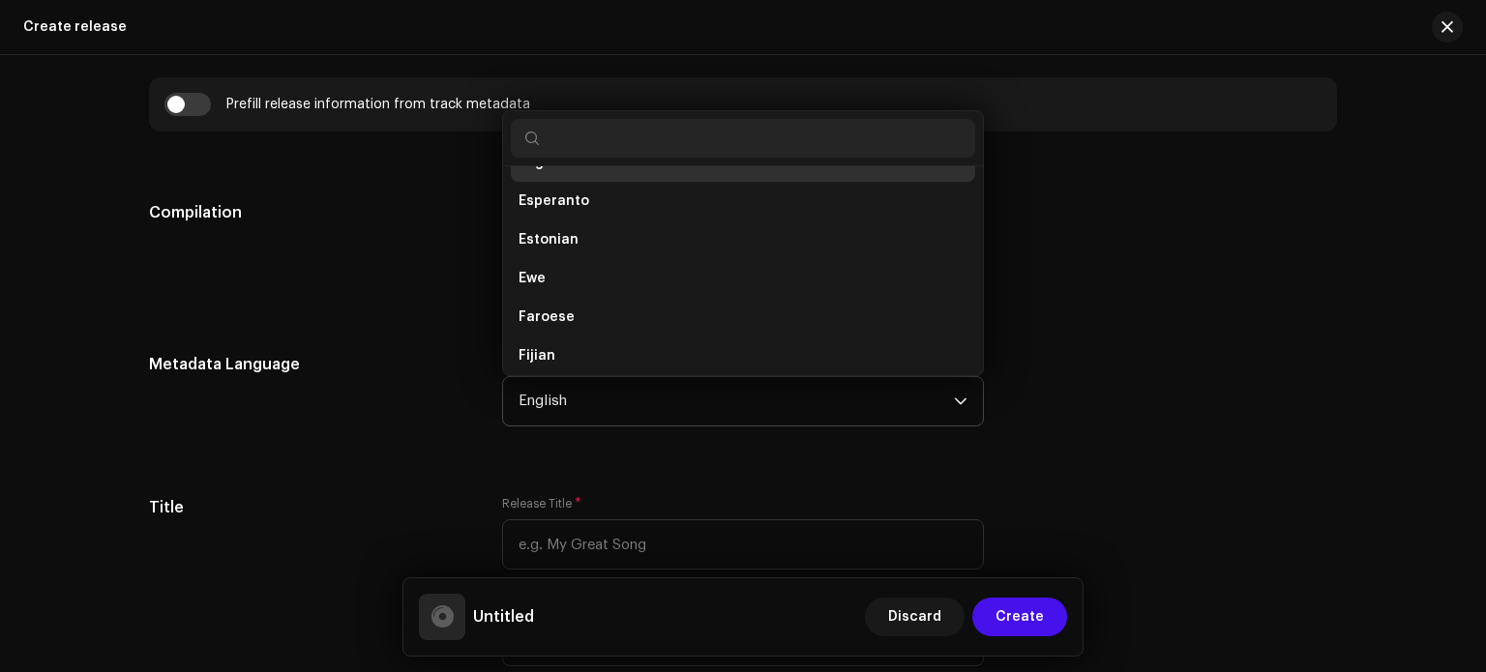
scroll to position [1788, 0]
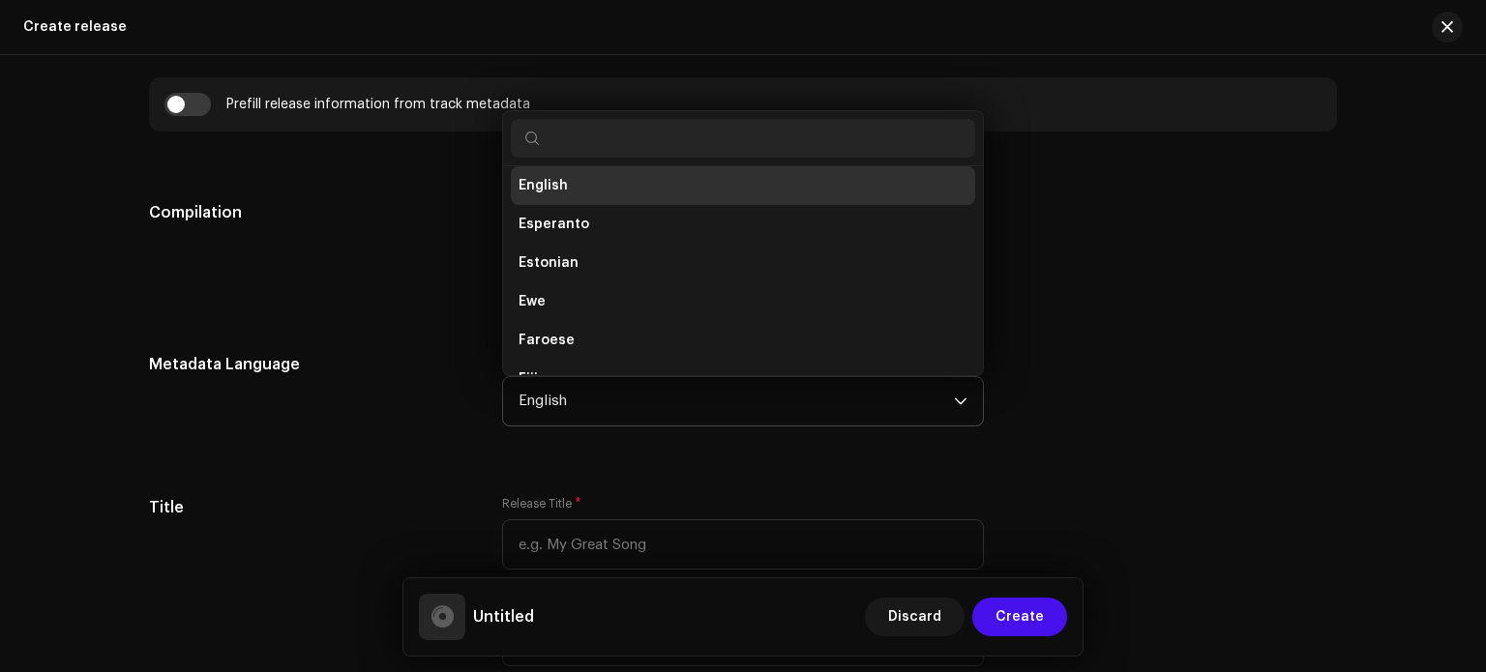
click at [792, 145] on input "text" at bounding box center [743, 138] width 464 height 39
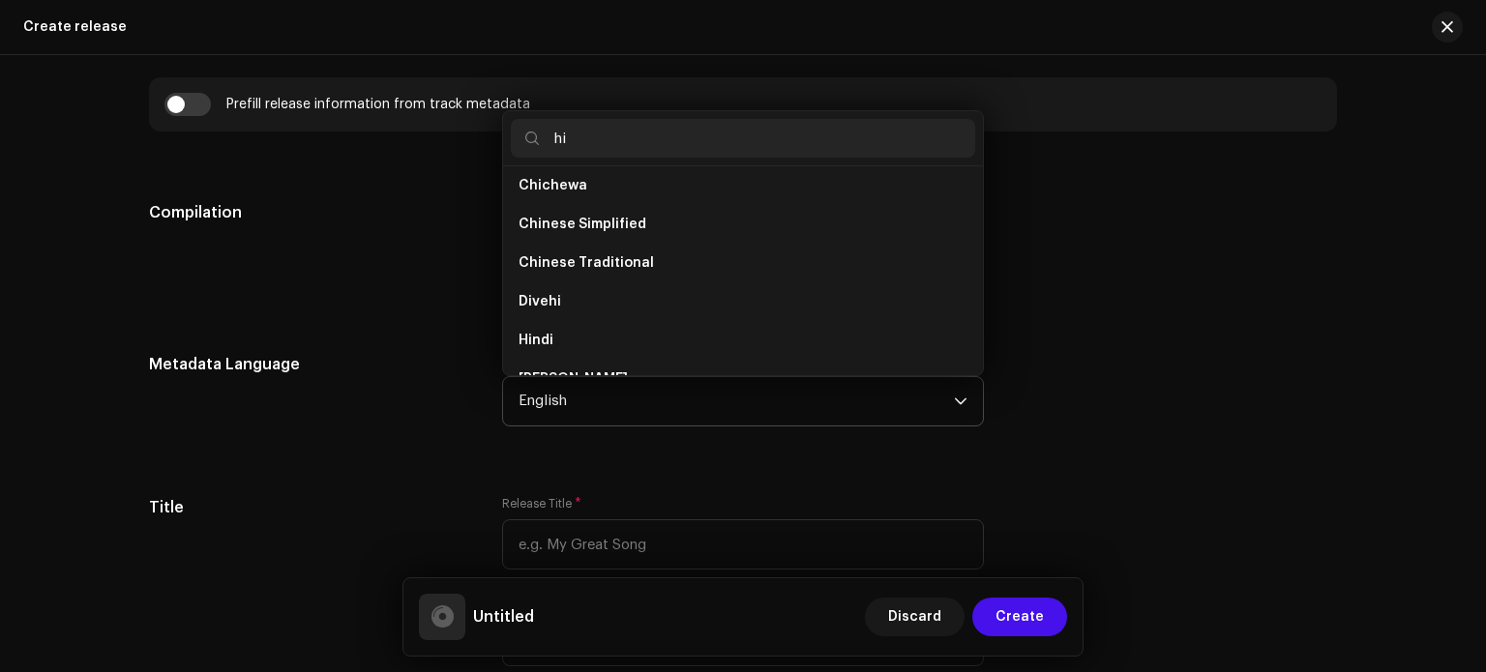
scroll to position [0, 0]
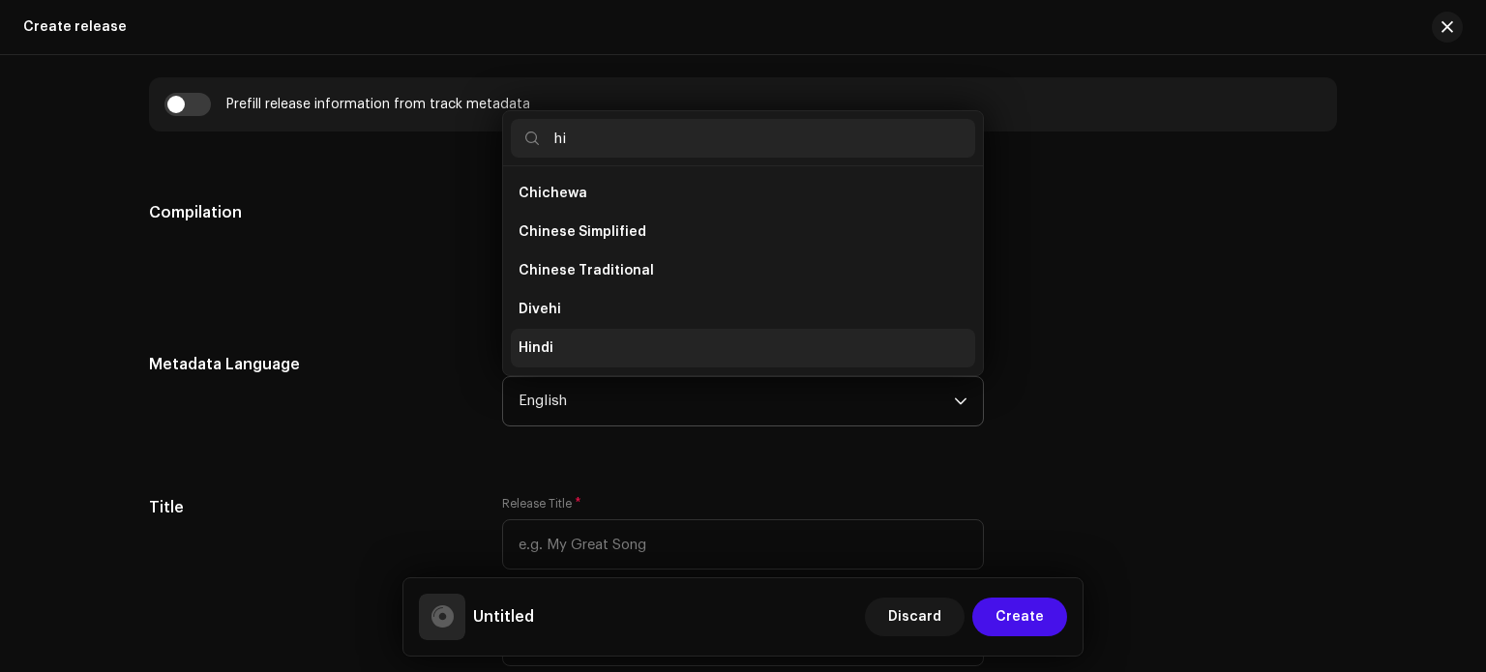
type input "hi"
click at [619, 347] on li "Hindi" at bounding box center [743, 348] width 464 height 39
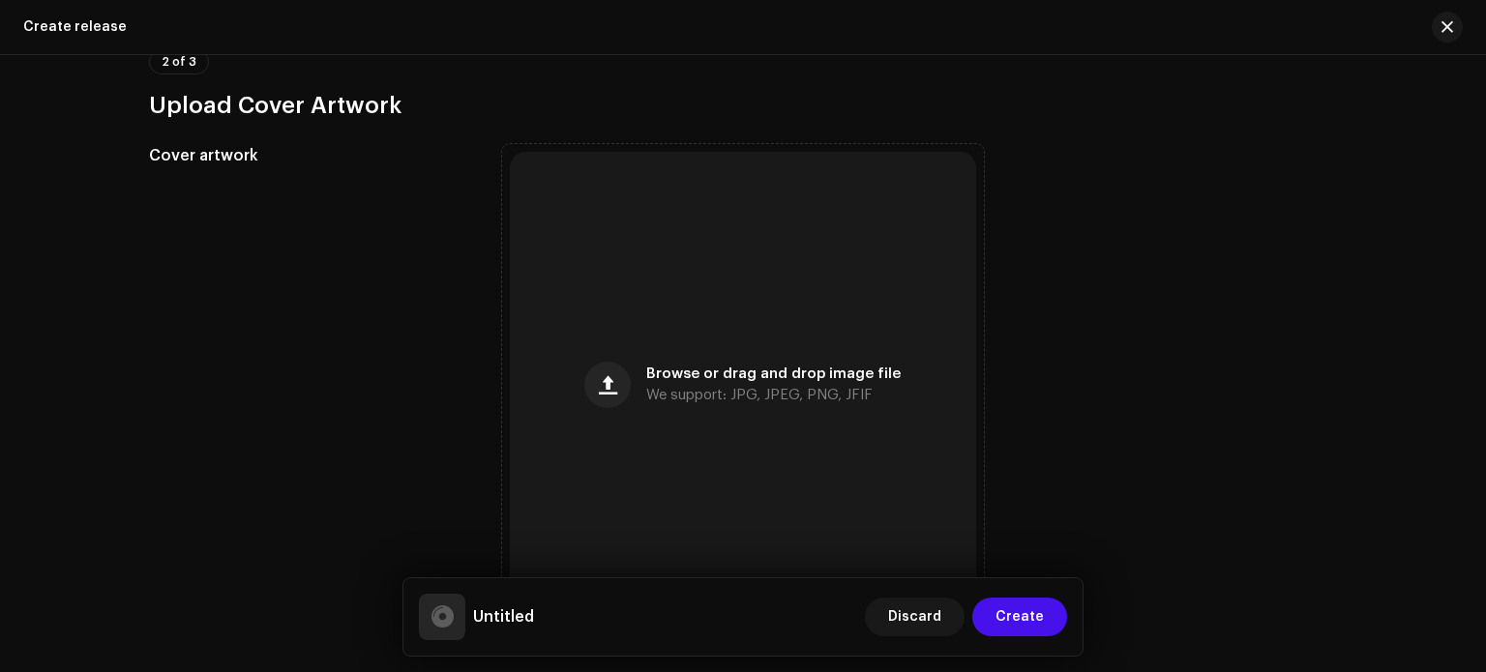
scroll to position [657, 0]
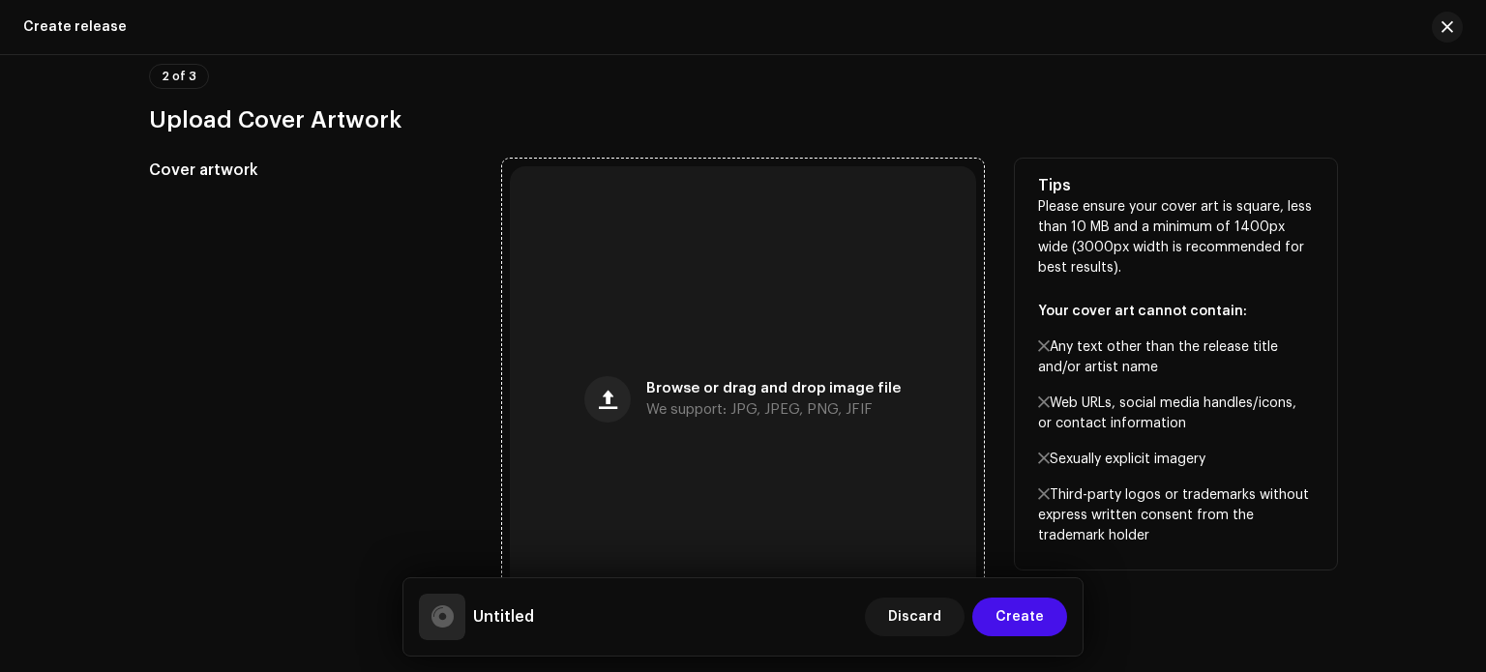
click at [927, 394] on div "Browse or drag and drop image file We support: JPG, JPEG, PNG, JFIF" at bounding box center [743, 399] width 466 height 466
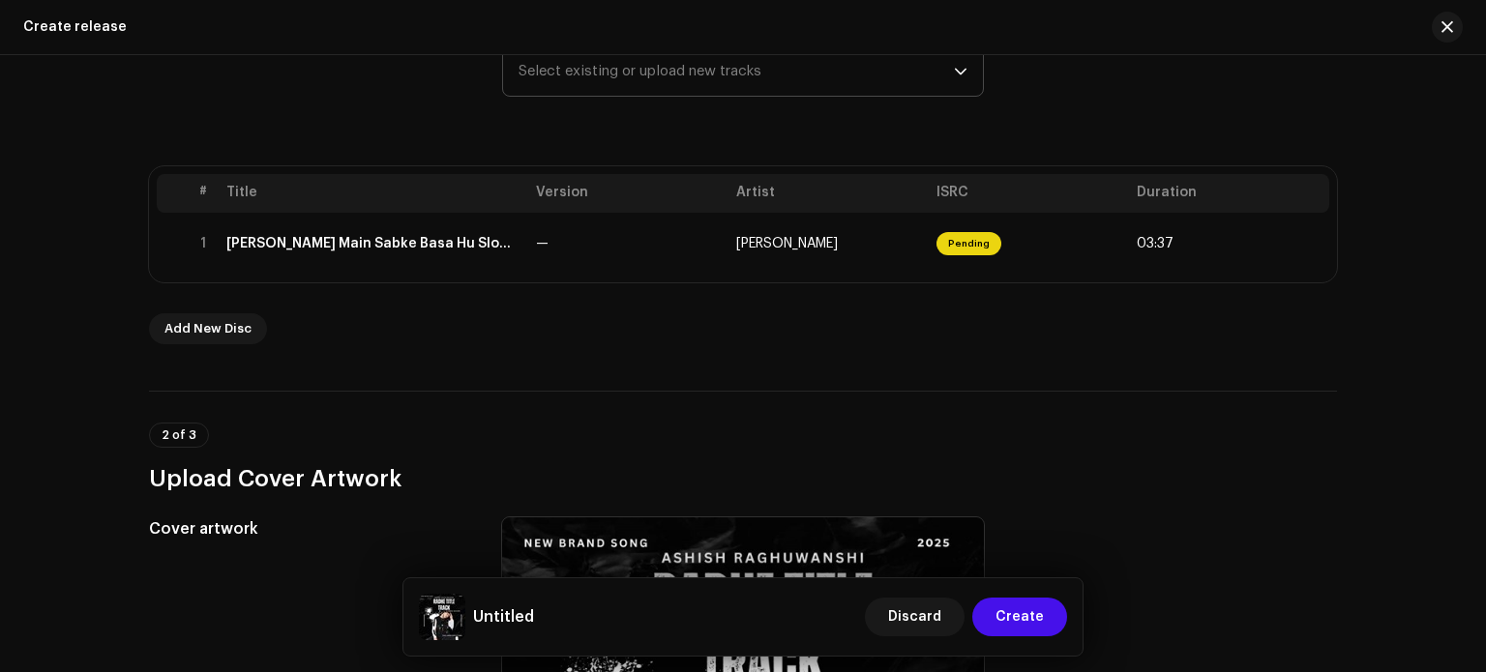
scroll to position [275, 0]
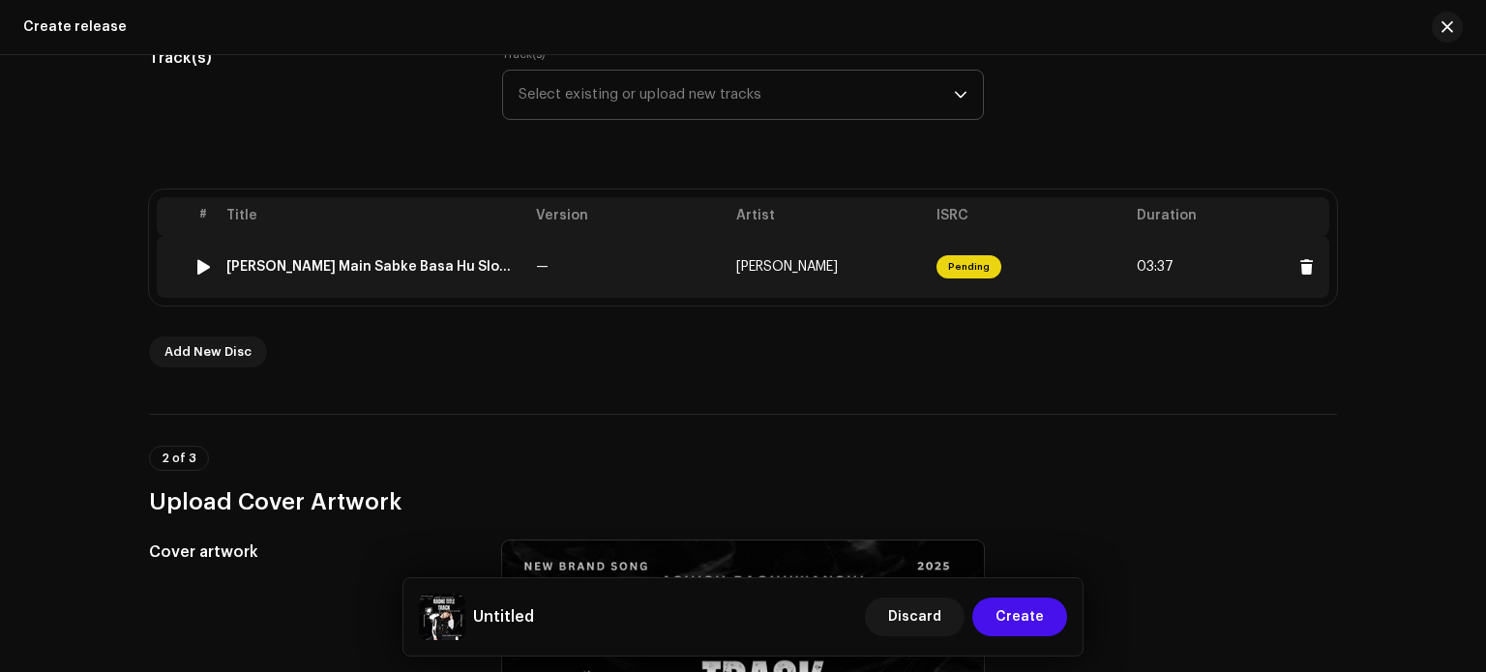
click at [774, 262] on span "[PERSON_NAME]" at bounding box center [787, 267] width 102 height 14
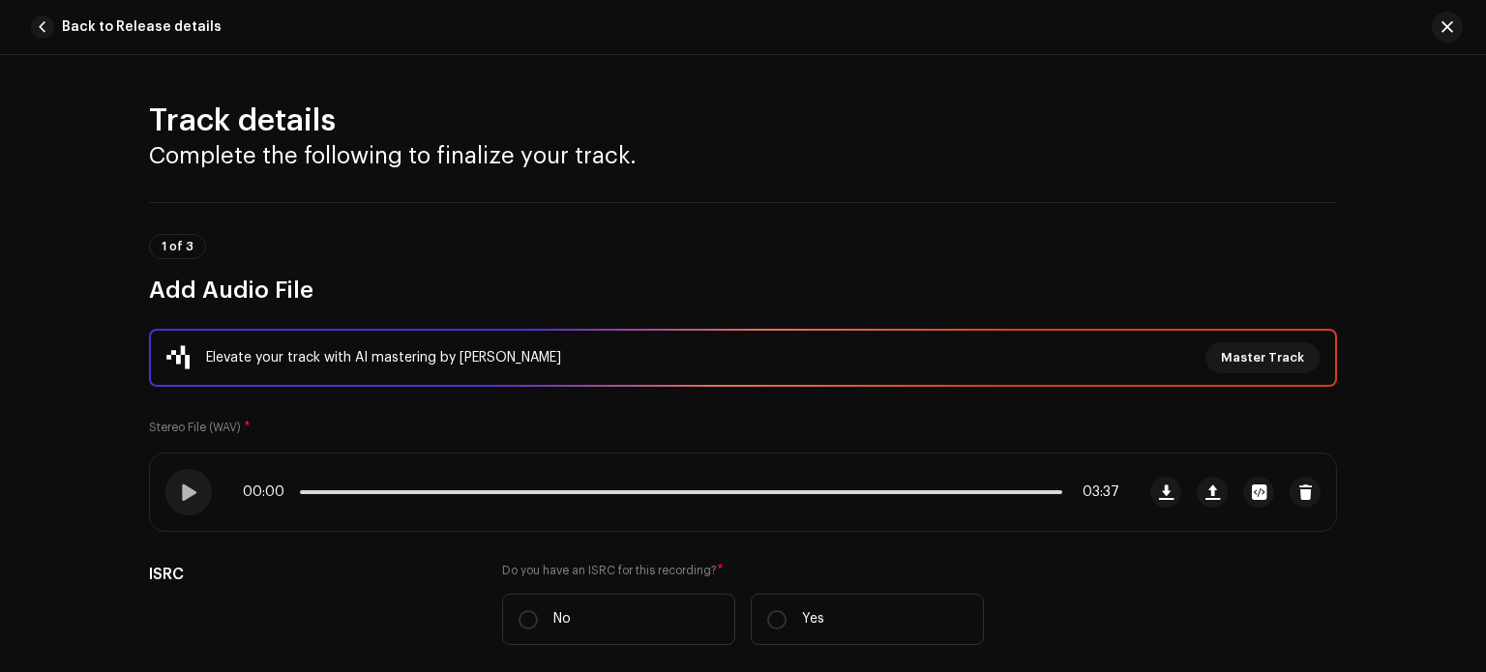
drag, startPoint x: 1484, startPoint y: 100, endPoint x: 1485, endPoint y: 147, distance: 47.4
click at [1485, 147] on div at bounding box center [1485, 336] width 1 height 672
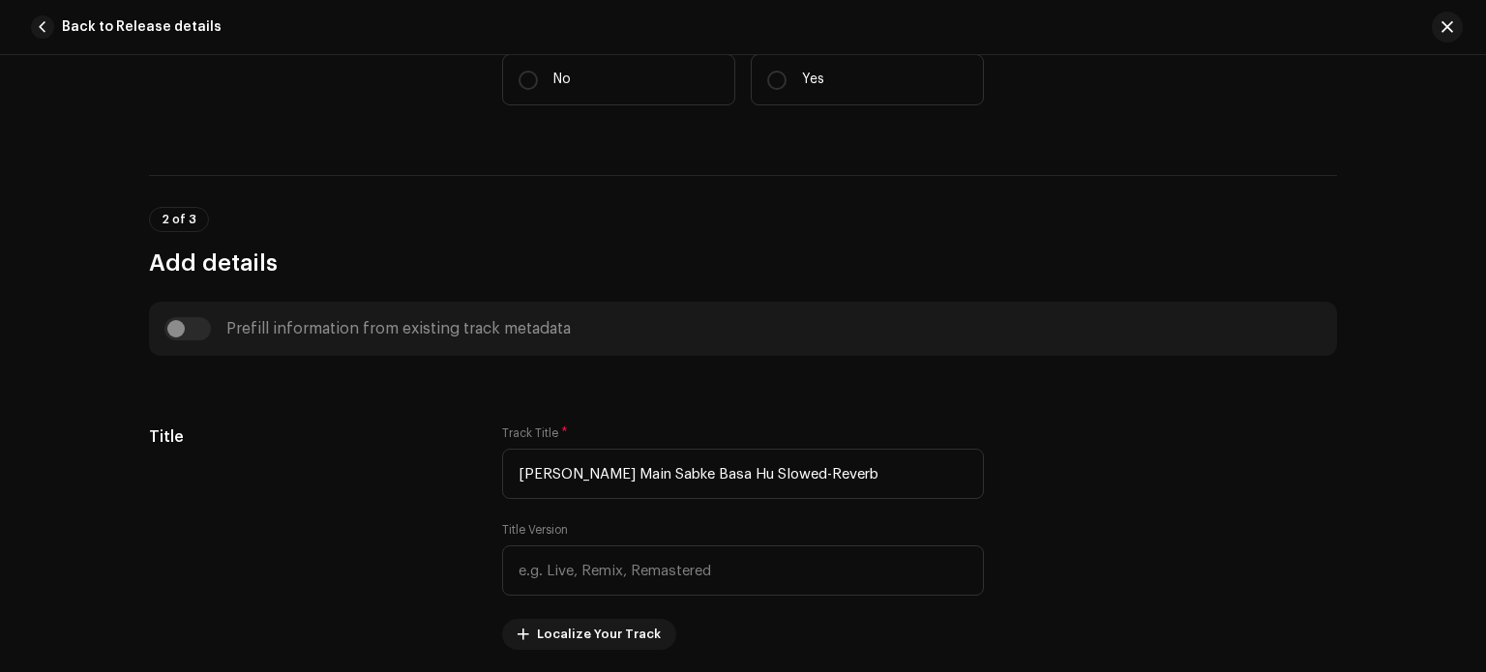
click at [180, 330] on div "Prefill information from existing track metadata" at bounding box center [742, 328] width 1157 height 23
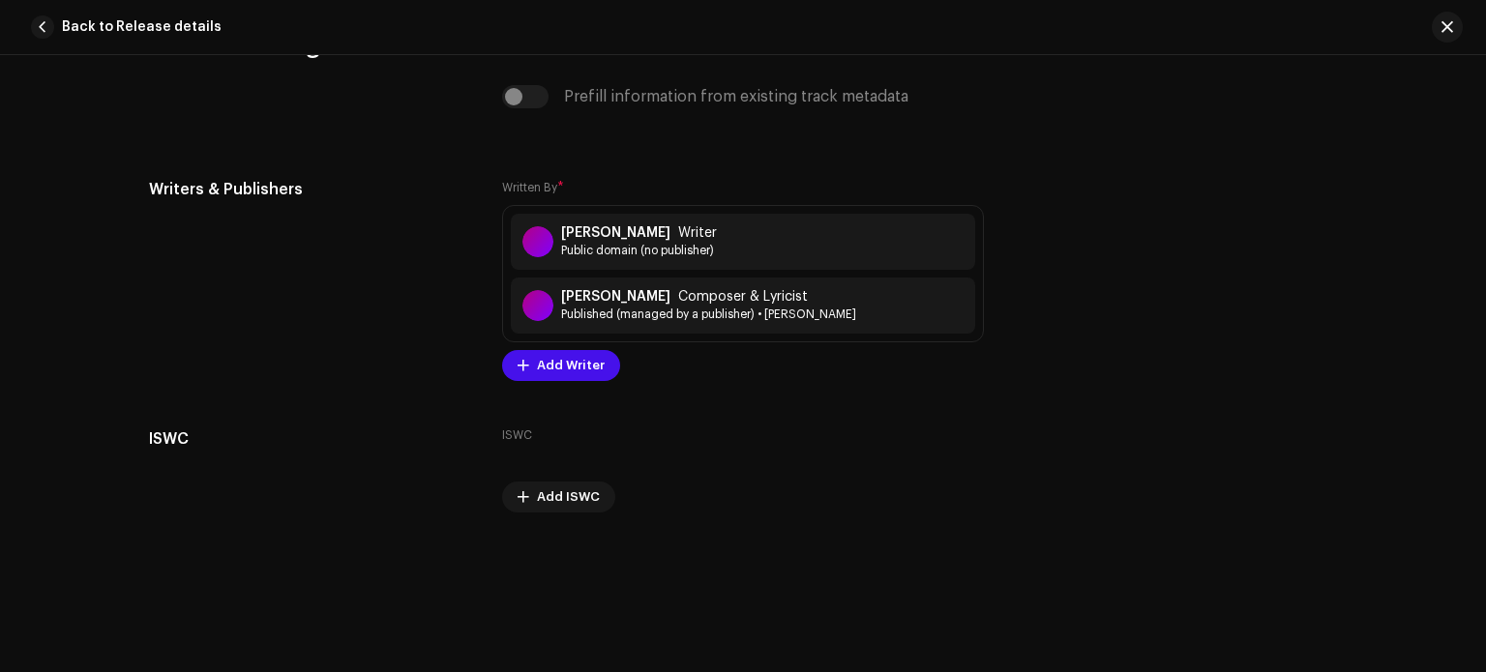
scroll to position [4021, 0]
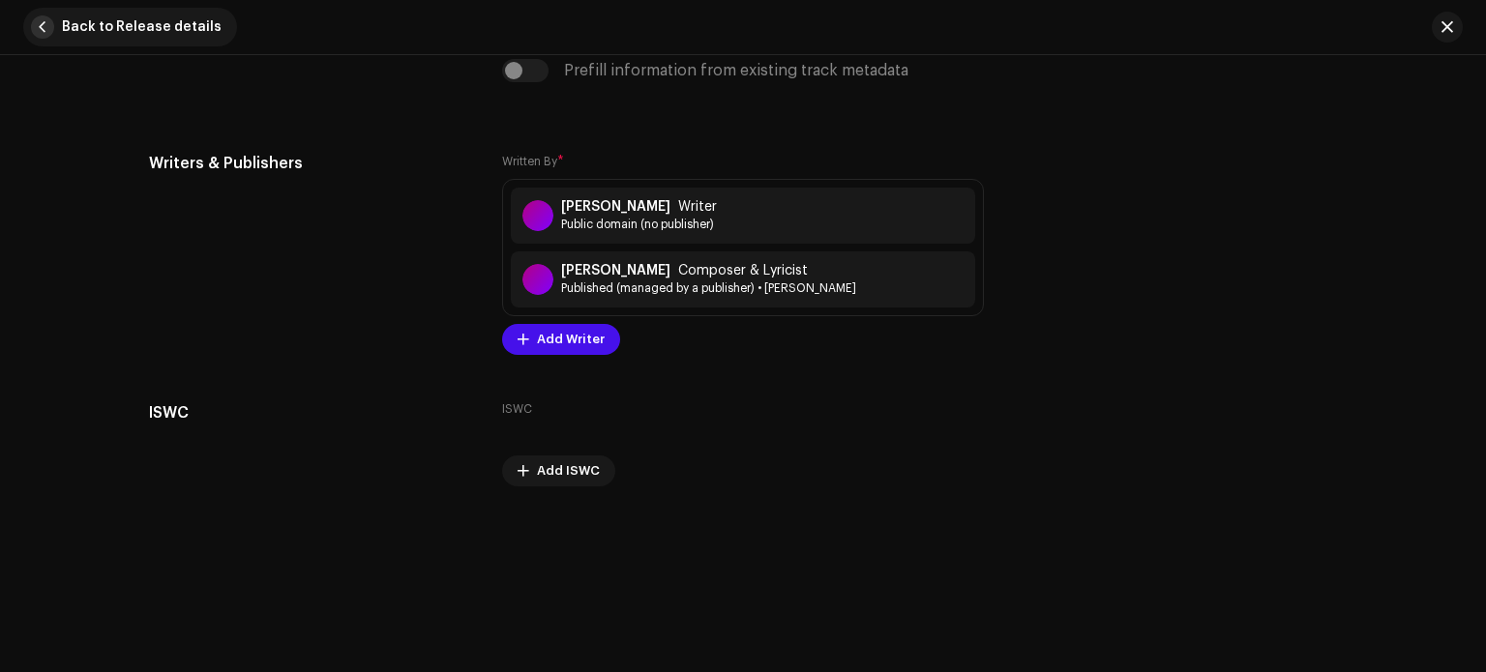
click at [40, 18] on span "button" at bounding box center [42, 26] width 23 height 23
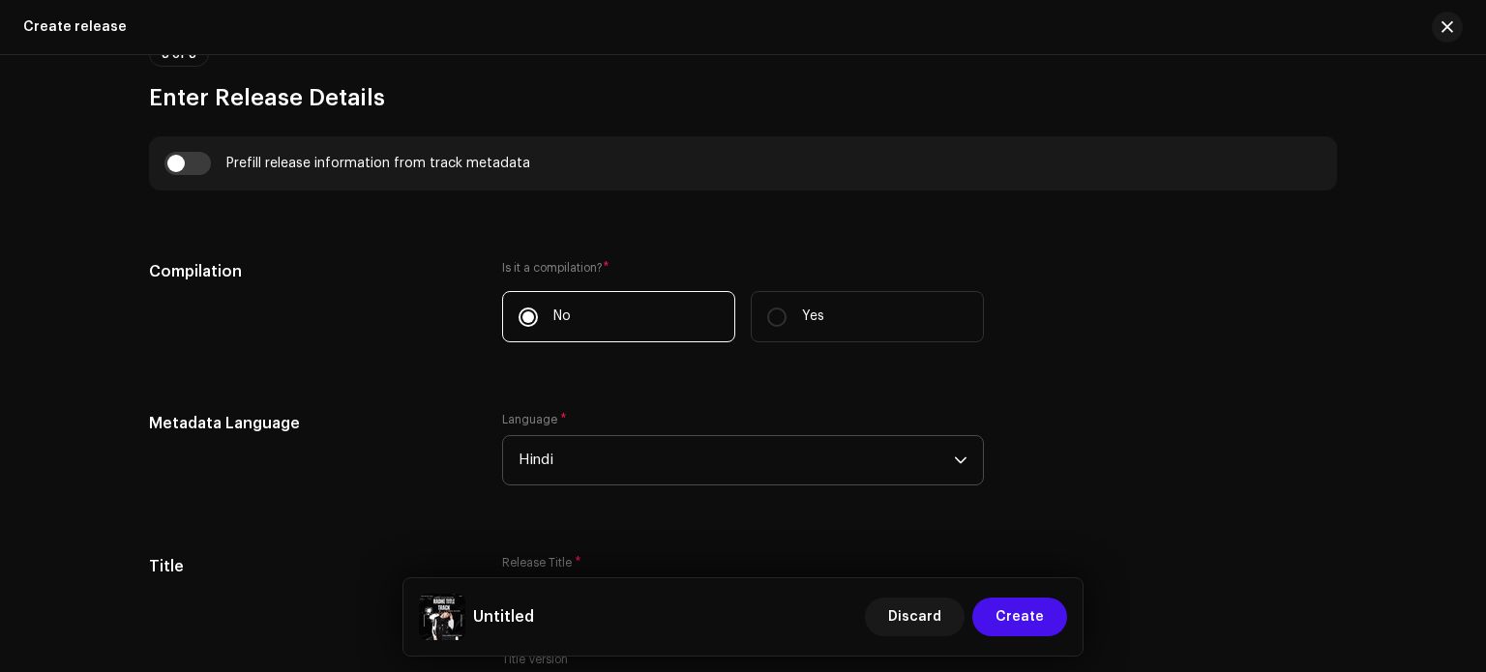
scroll to position [1358, 0]
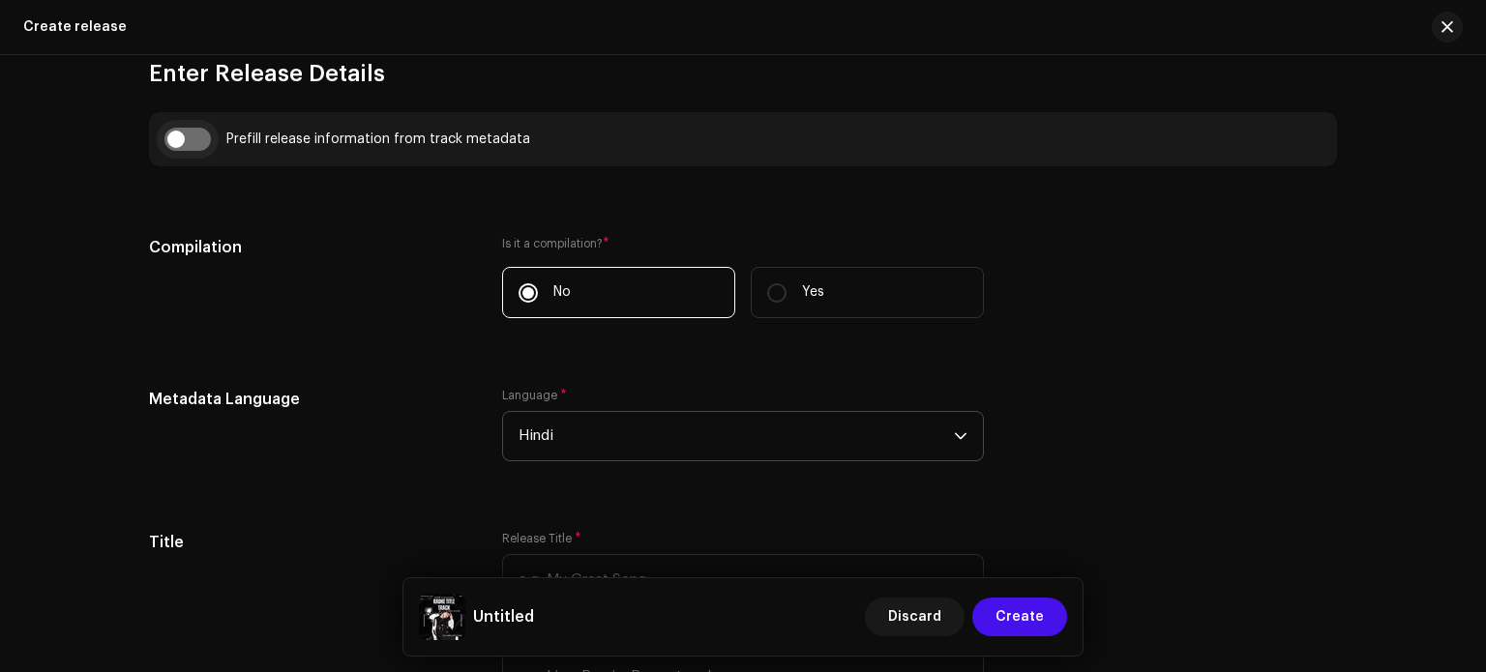
click at [176, 140] on input "checkbox" at bounding box center [187, 139] width 46 height 23
checkbox input "true"
type input "[PERSON_NAME] Main Sabke Basa Hu Slowed-Reverb"
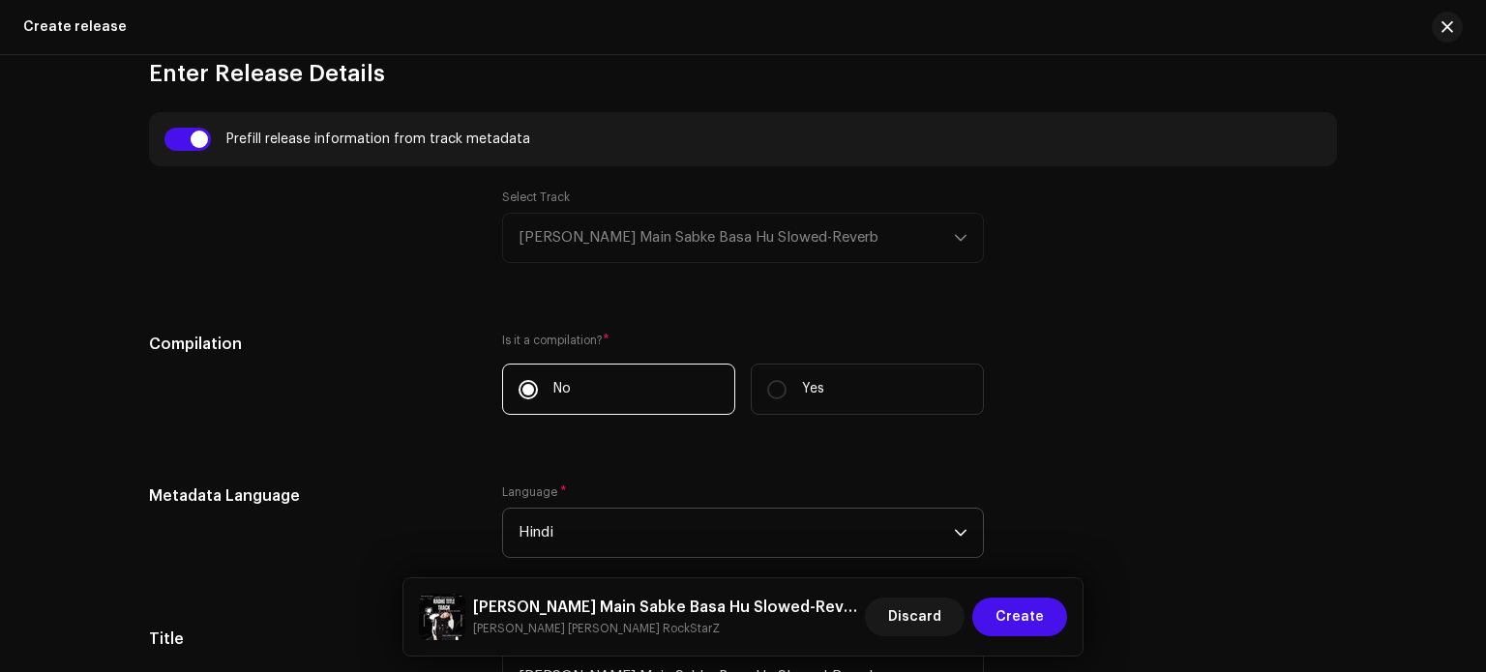
drag, startPoint x: 1485, startPoint y: 269, endPoint x: 1485, endPoint y: 351, distance: 82.2
click at [1485, 351] on div at bounding box center [1485, 336] width 1 height 672
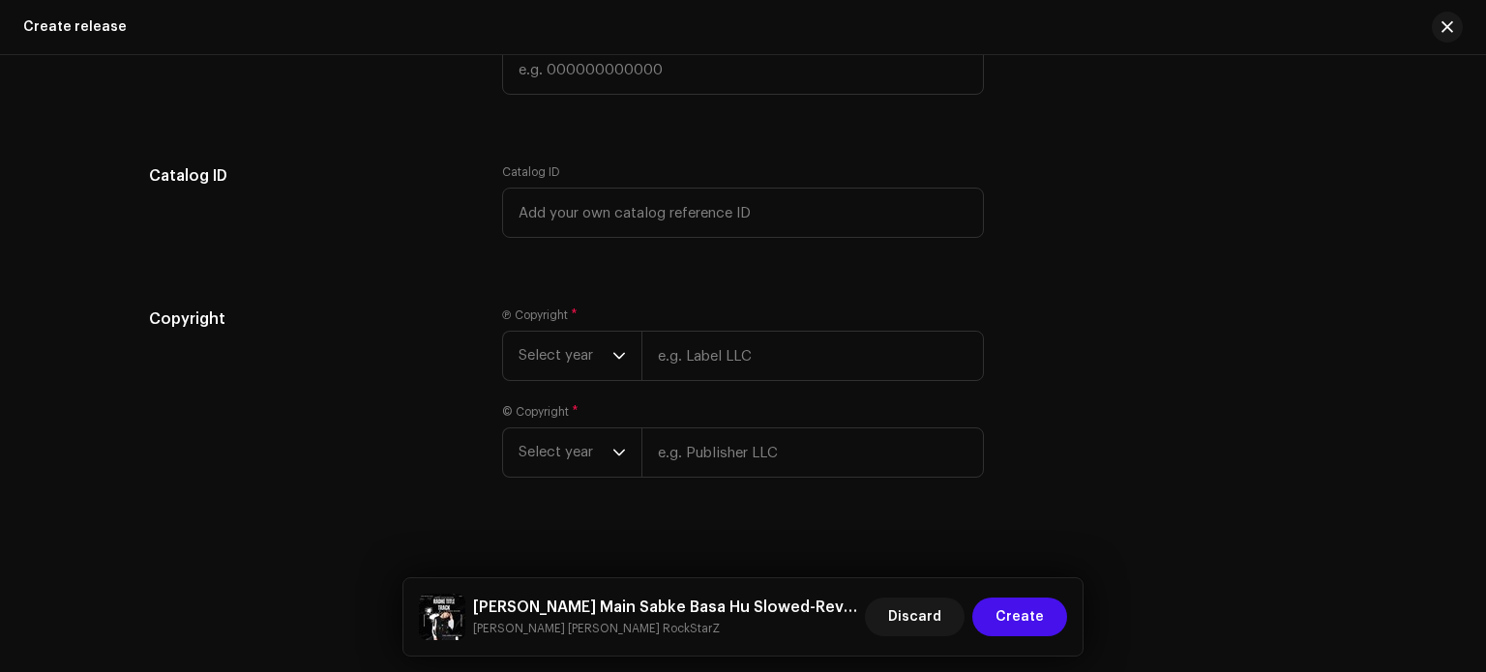
scroll to position [3721, 0]
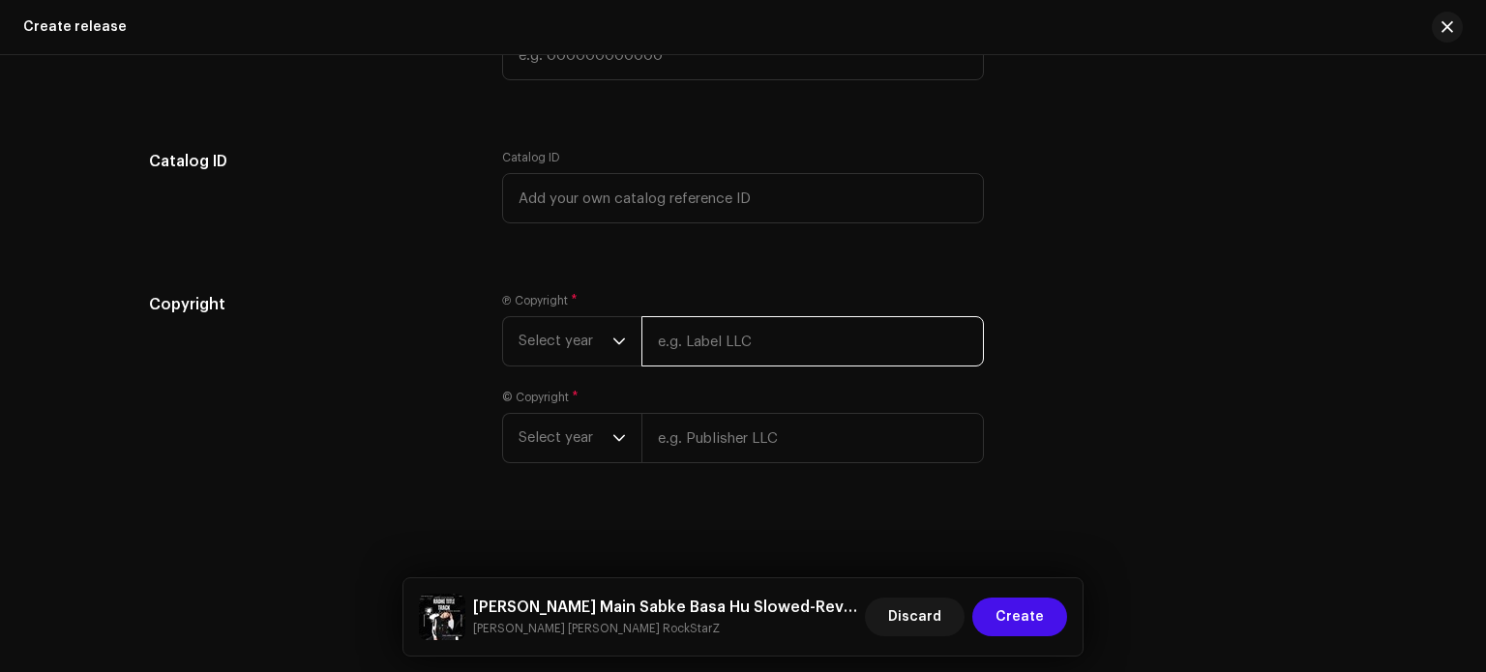
click at [791, 351] on input "text" at bounding box center [813, 341] width 343 height 50
type input "[PERSON_NAME]"
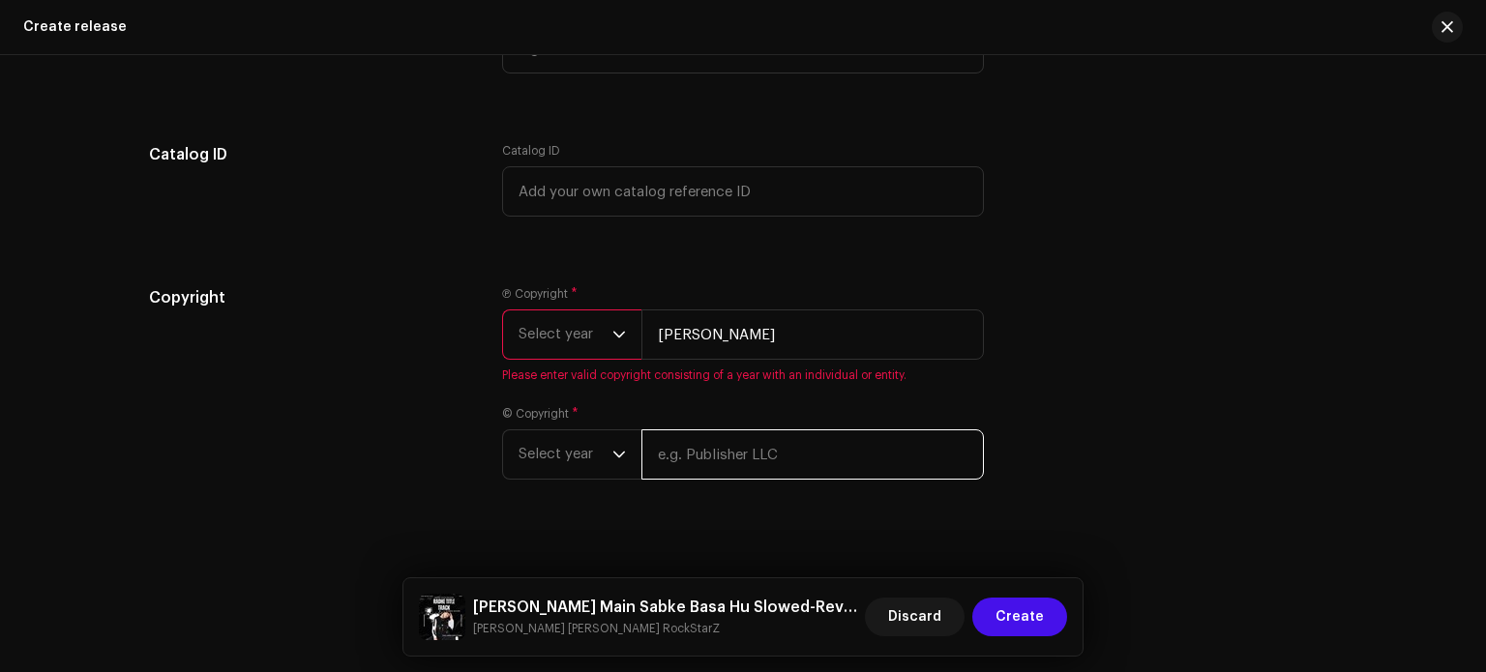
click at [791, 460] on input "text" at bounding box center [813, 455] width 343 height 50
type input "[PERSON_NAME]"
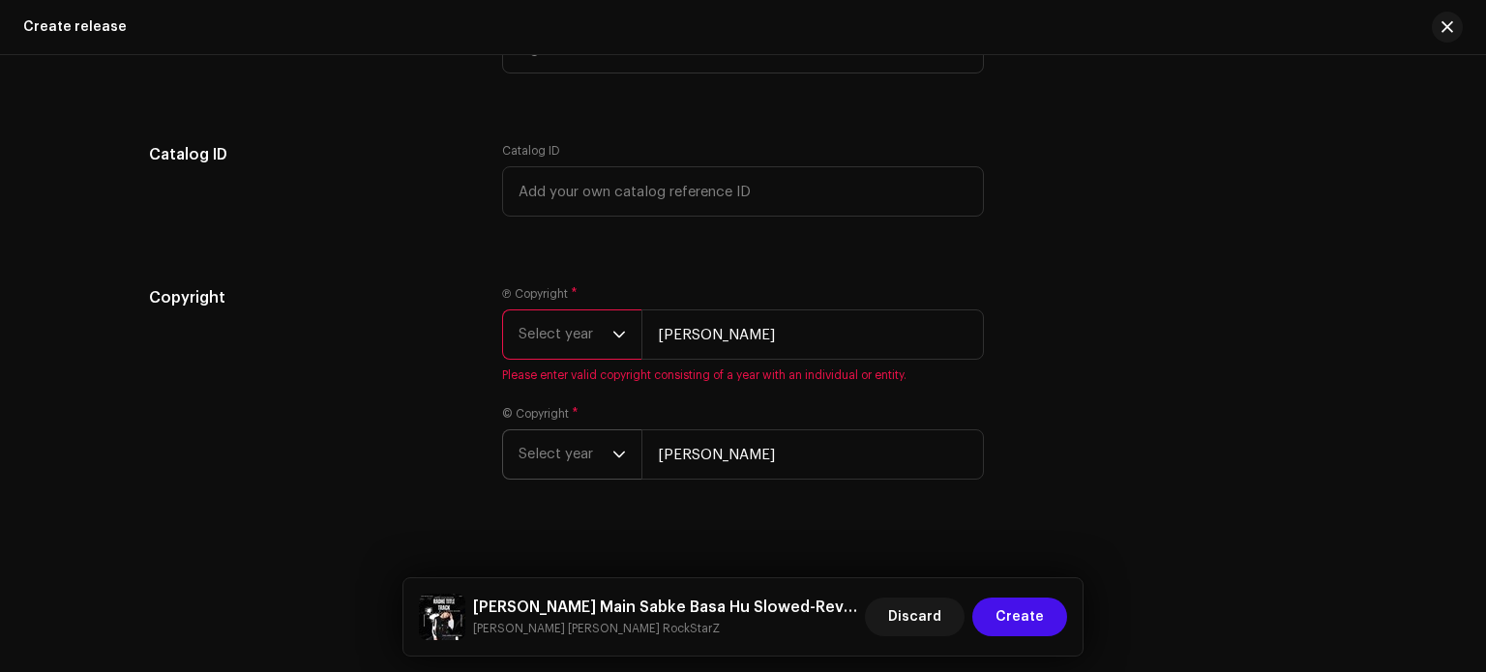
click at [588, 466] on span "Select year" at bounding box center [566, 455] width 94 height 48
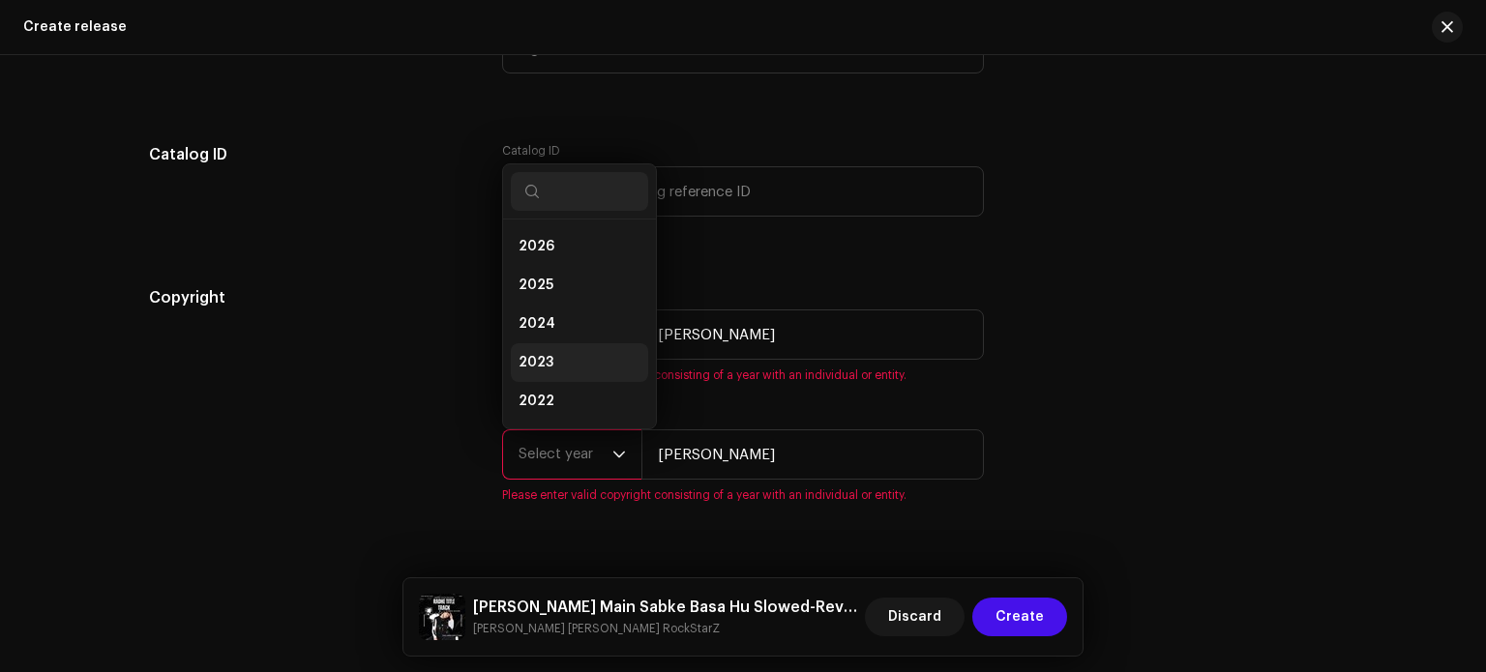
scroll to position [31, 0]
click at [577, 265] on li "2025" at bounding box center [579, 254] width 137 height 39
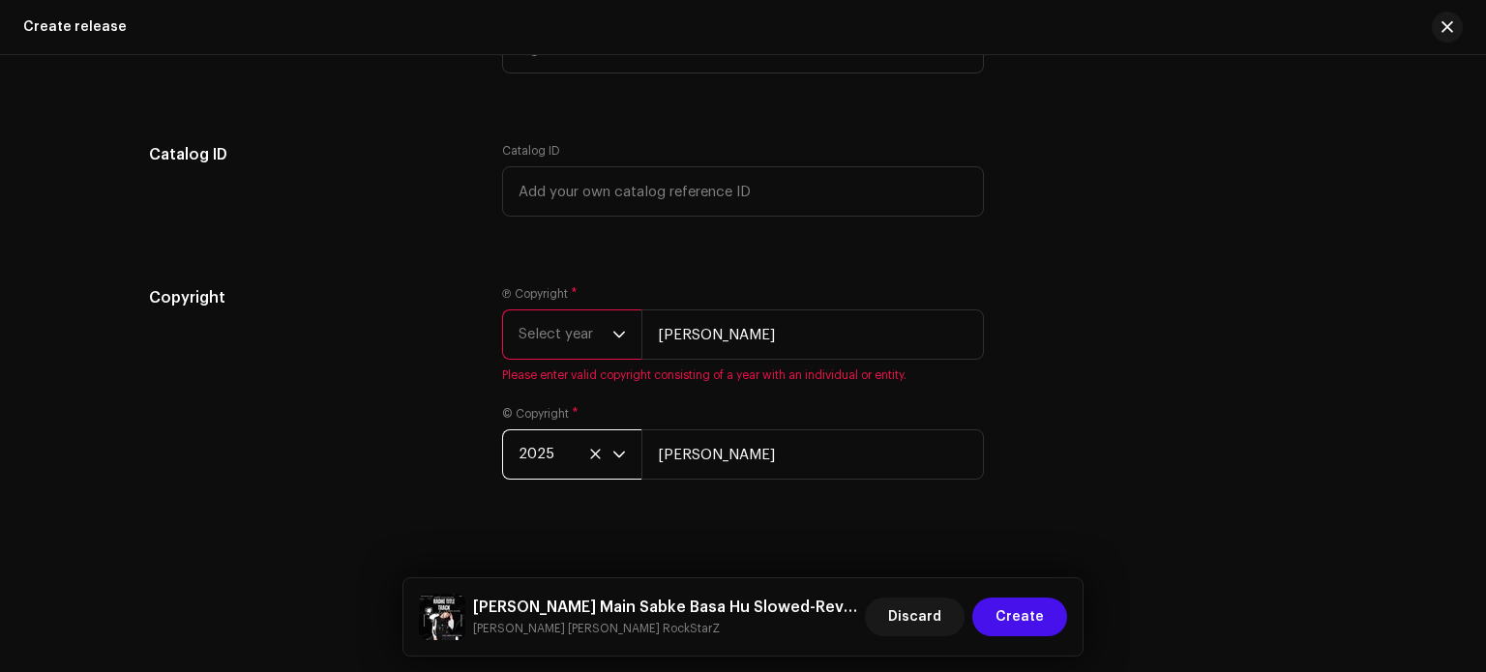
click at [561, 332] on span "Select year" at bounding box center [566, 335] width 94 height 48
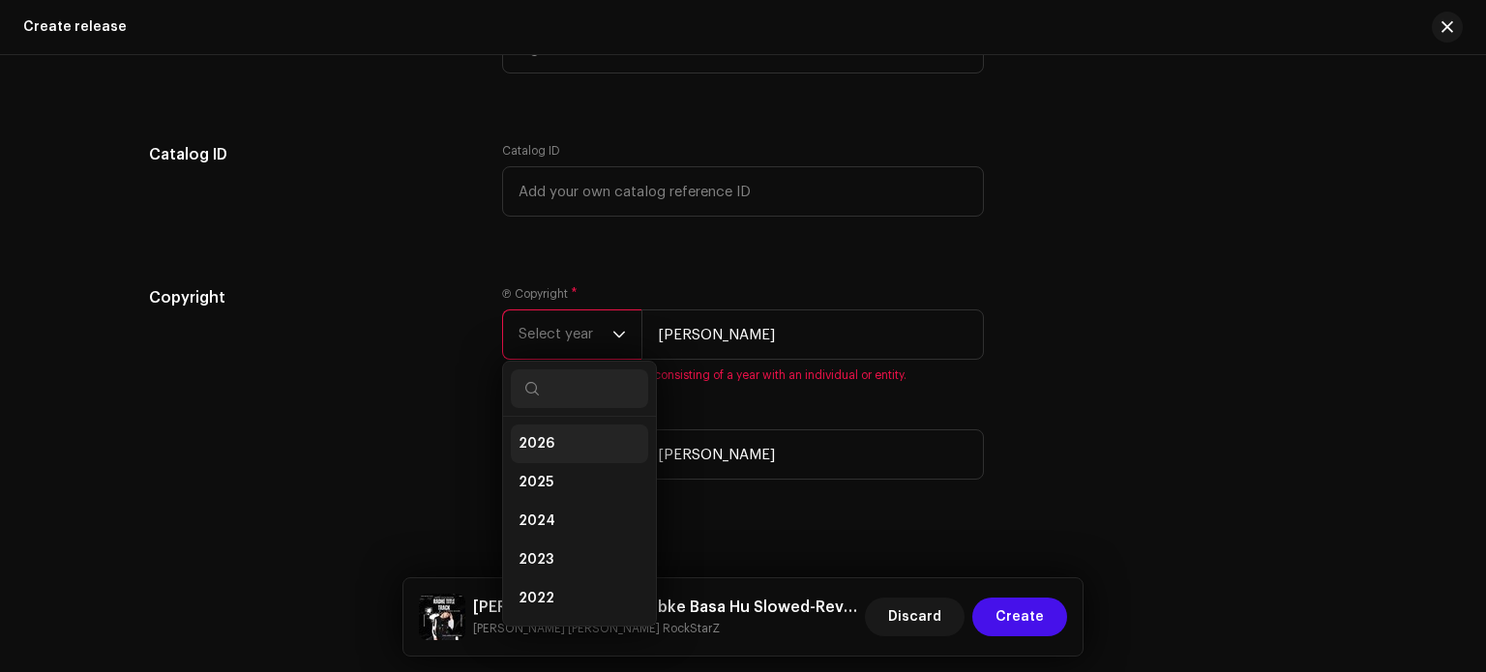
click at [553, 463] on li "2026" at bounding box center [579, 444] width 137 height 39
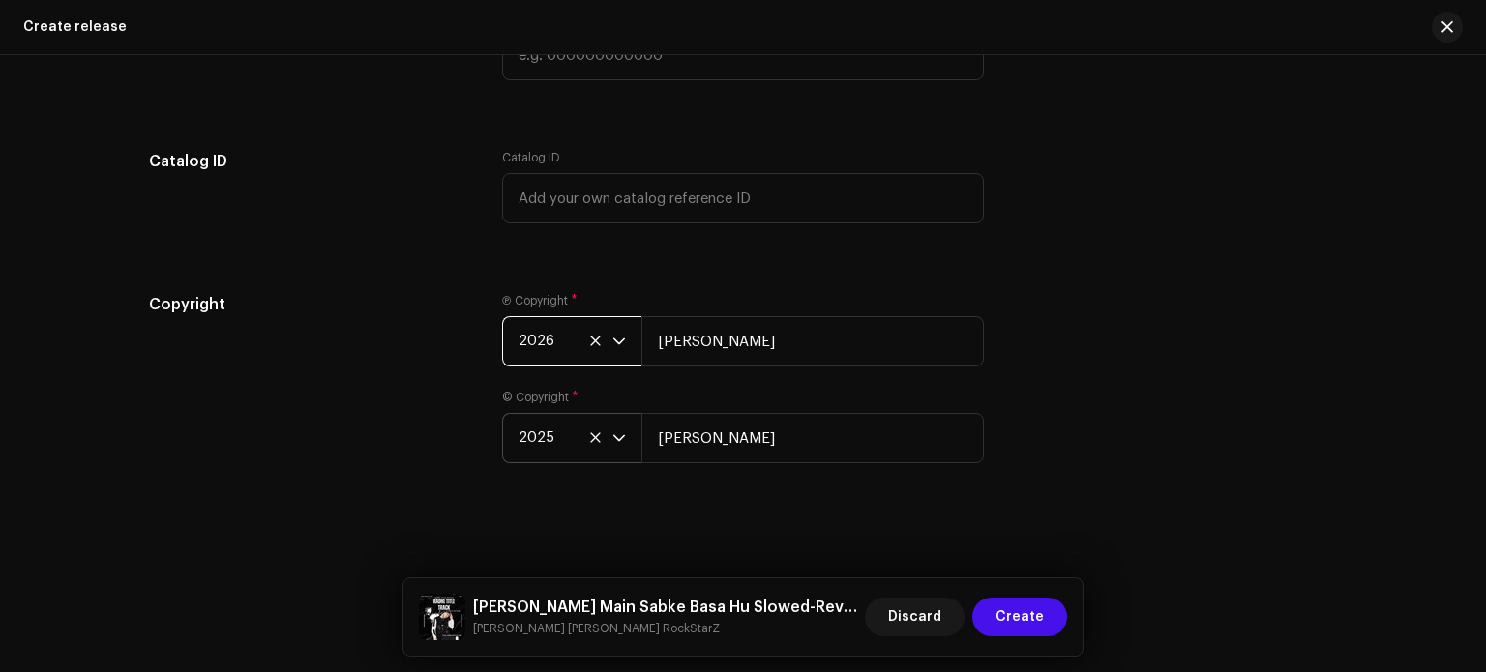
click at [568, 334] on span "2026" at bounding box center [566, 341] width 94 height 48
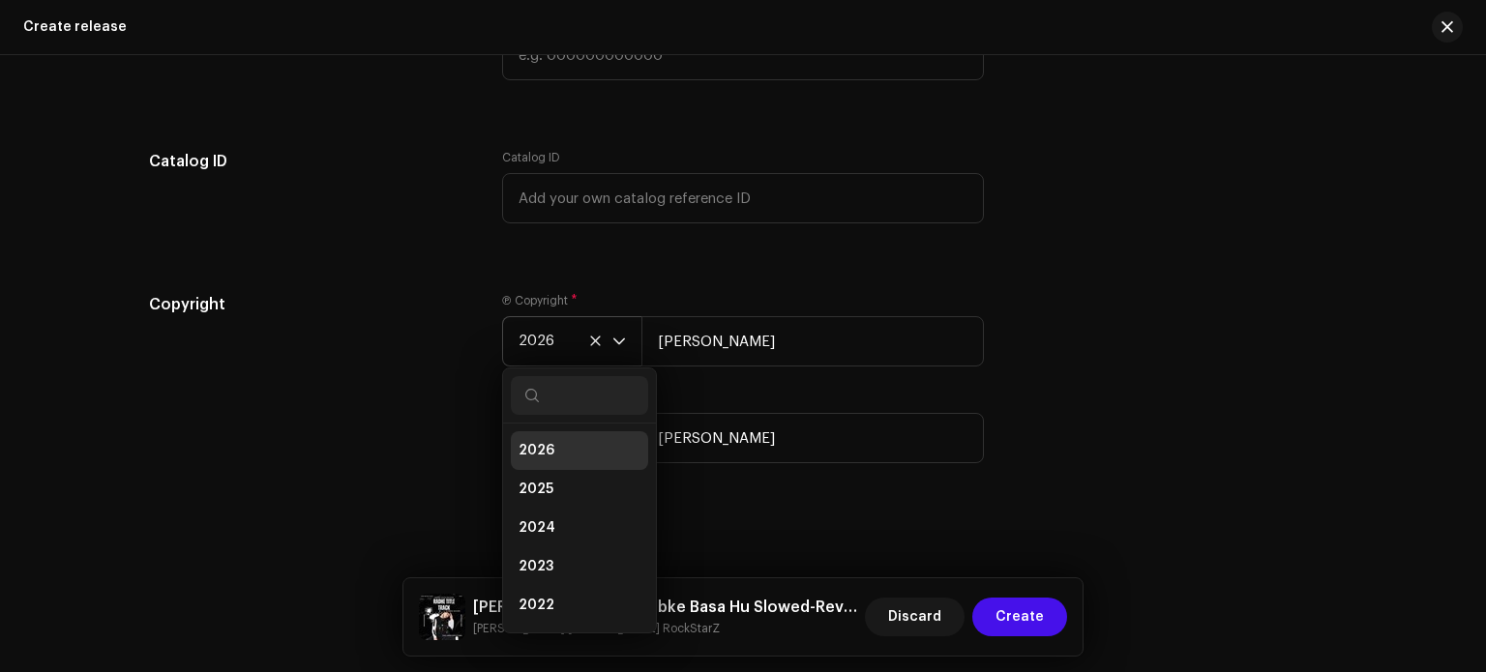
scroll to position [8, 0]
click at [542, 465] on li "2025" at bounding box center [579, 482] width 137 height 39
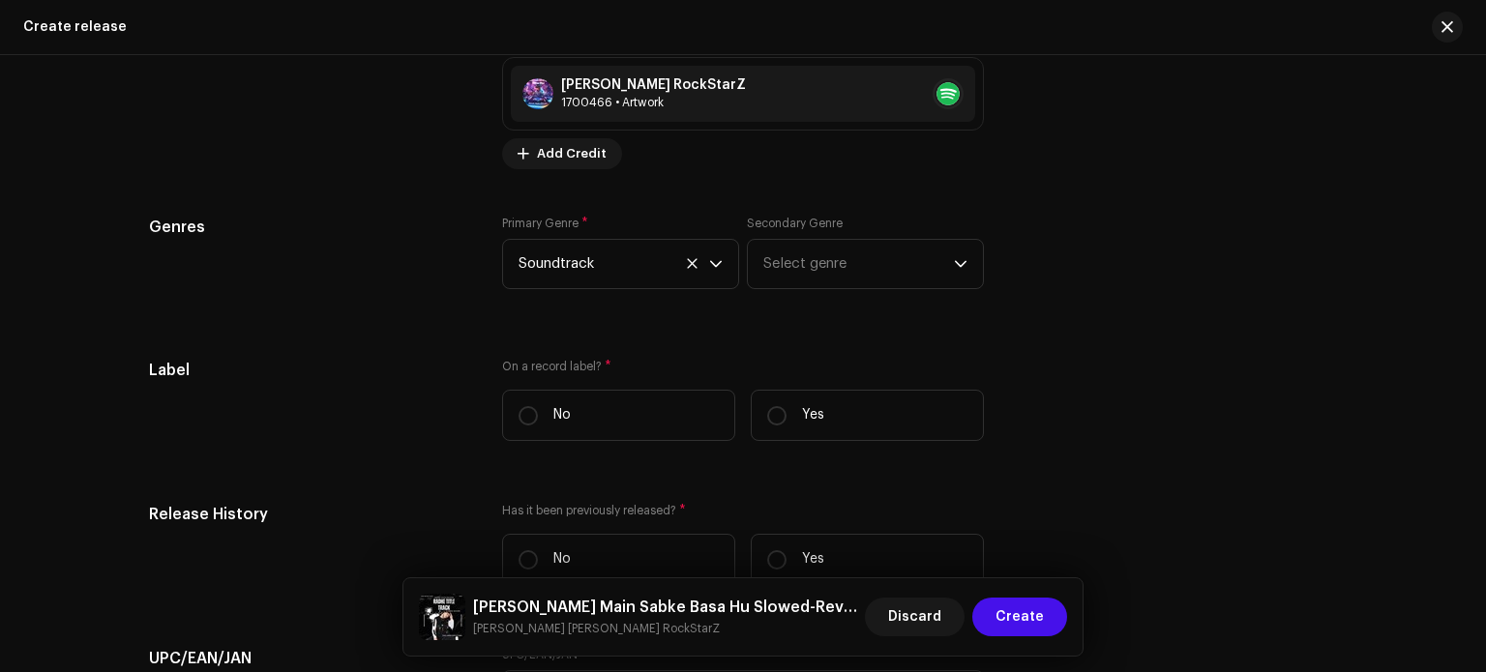
scroll to position [3079, 0]
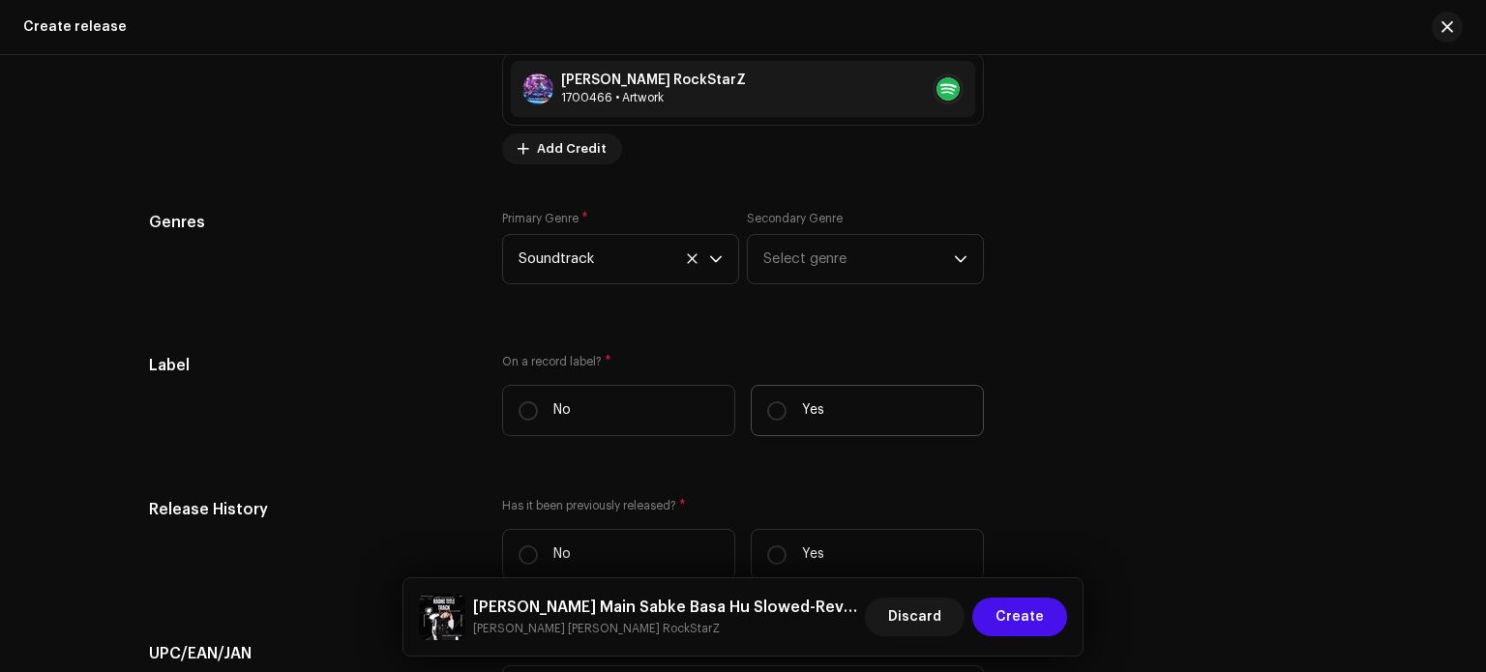
click at [823, 433] on label "Yes" at bounding box center [867, 410] width 233 height 51
click at [787, 421] on input "Yes" at bounding box center [776, 411] width 19 height 19
radio input "true"
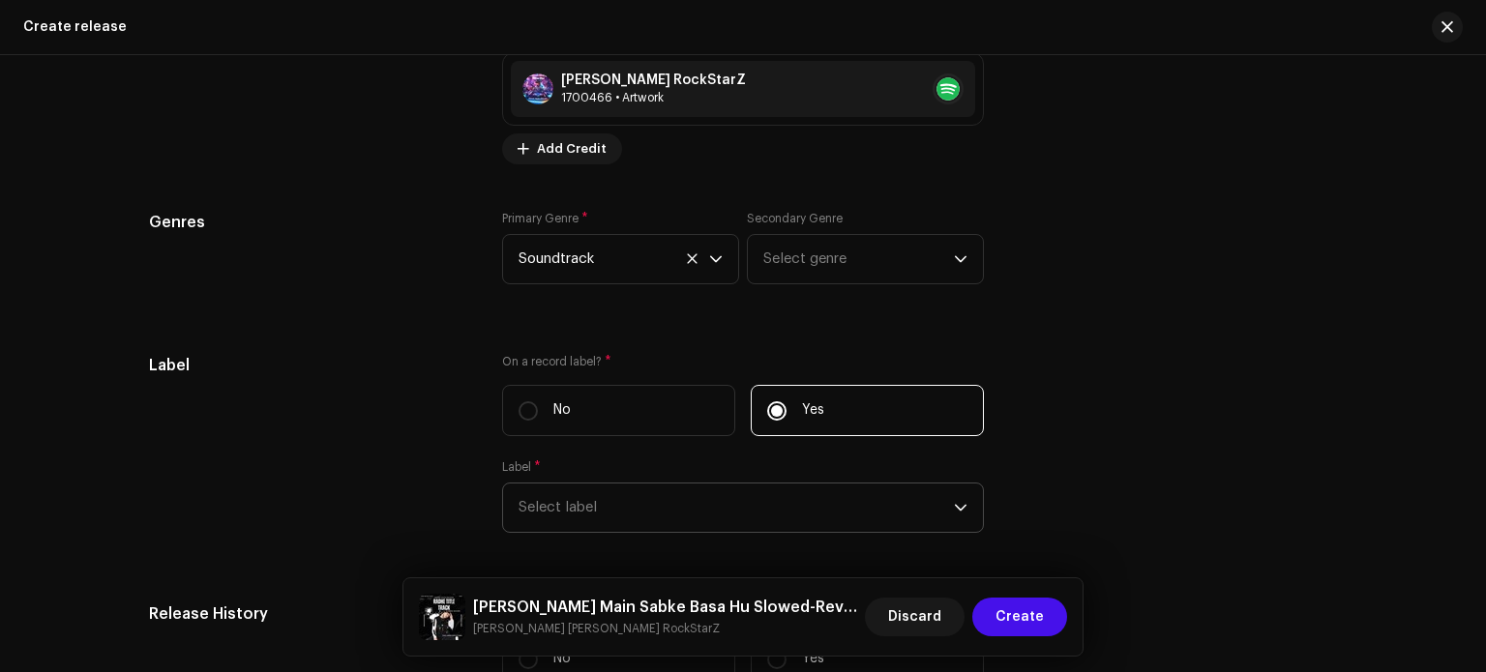
click at [824, 509] on span "Select label" at bounding box center [736, 508] width 435 height 48
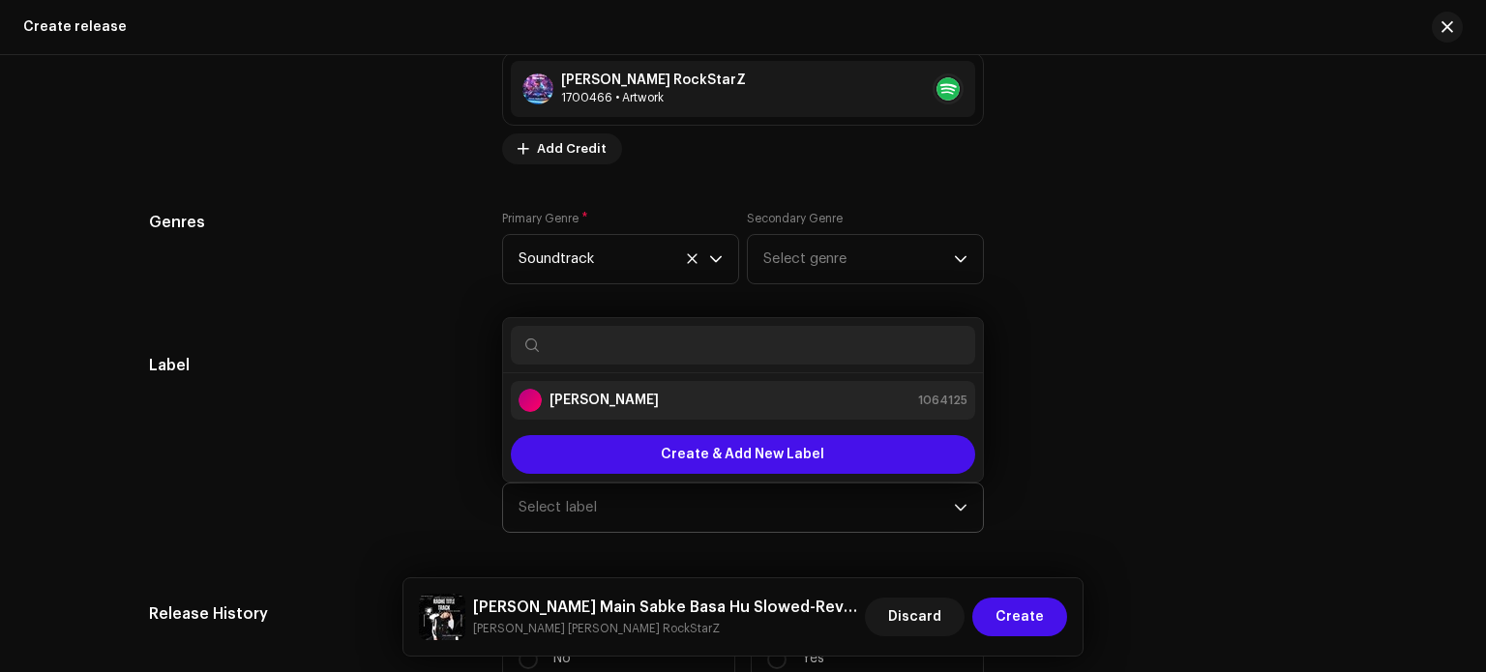
click at [836, 401] on div "[PERSON_NAME] 1064125" at bounding box center [743, 400] width 449 height 23
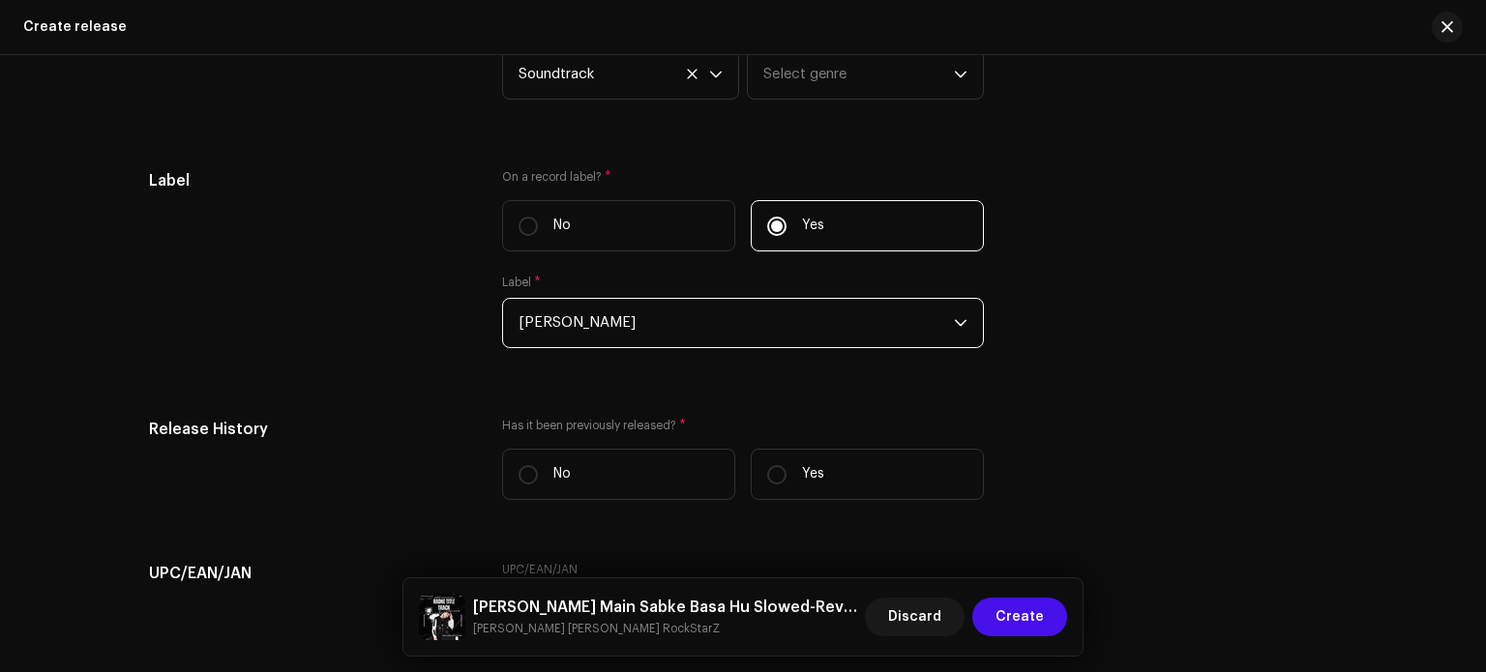
scroll to position [3281, 0]
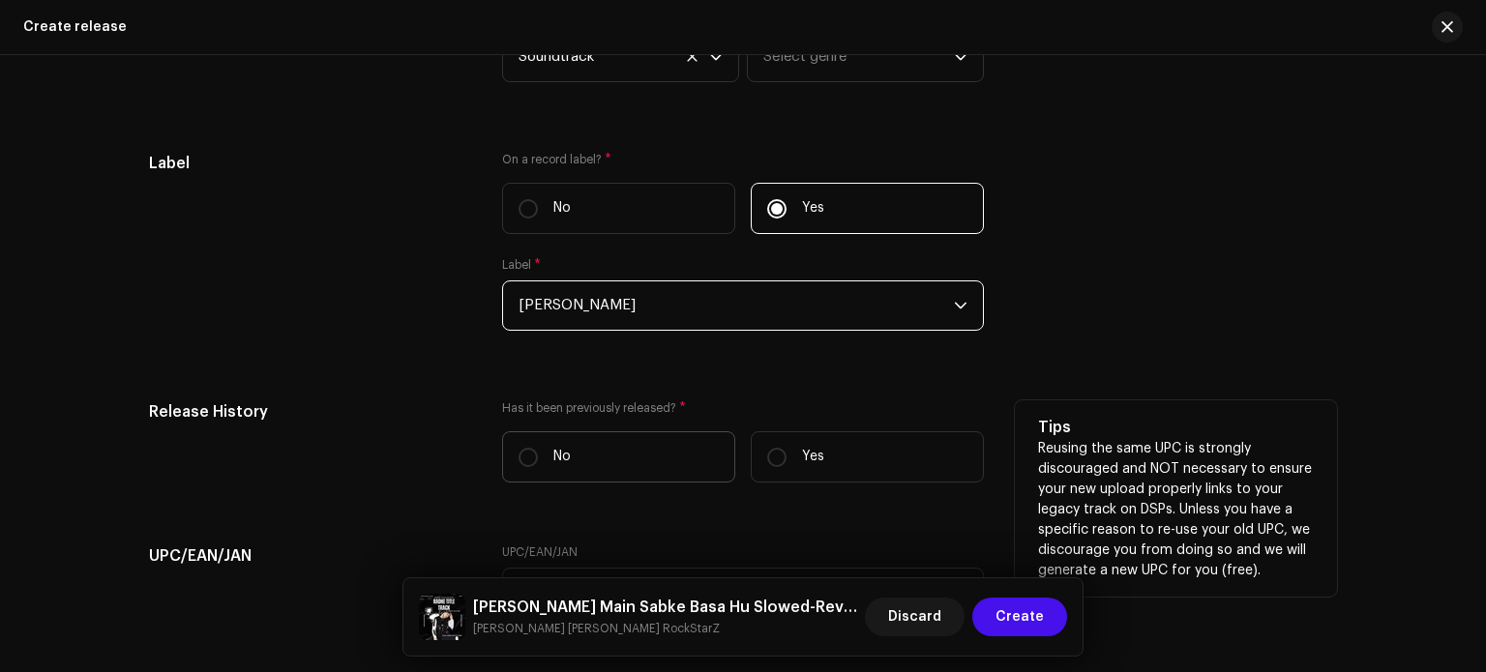
click at [625, 469] on label "No" at bounding box center [618, 457] width 233 height 51
click at [538, 467] on input "No" at bounding box center [528, 457] width 19 height 19
radio input "true"
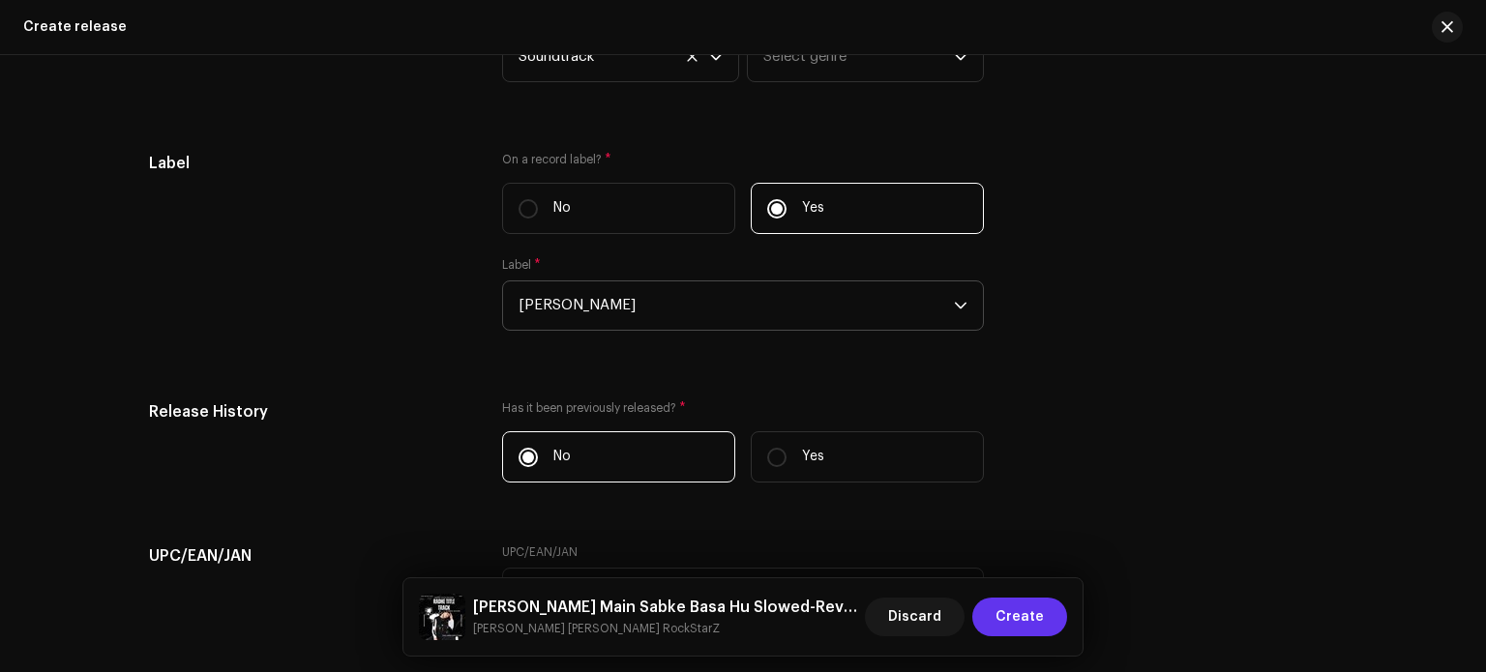
click at [1033, 623] on span "Create" at bounding box center [1020, 617] width 48 height 39
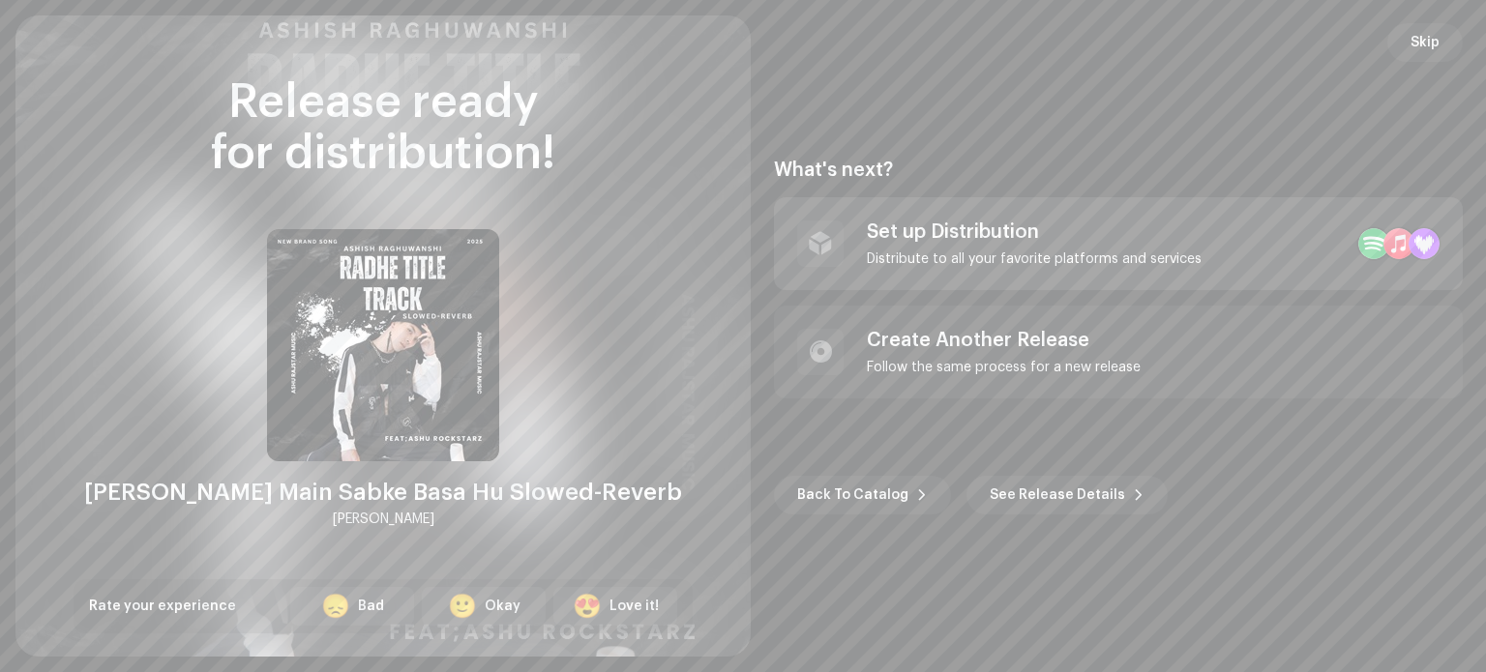
click at [1176, 246] on div "Set up Distribution Distribute to all your favorite platforms and services" at bounding box center [1034, 244] width 335 height 46
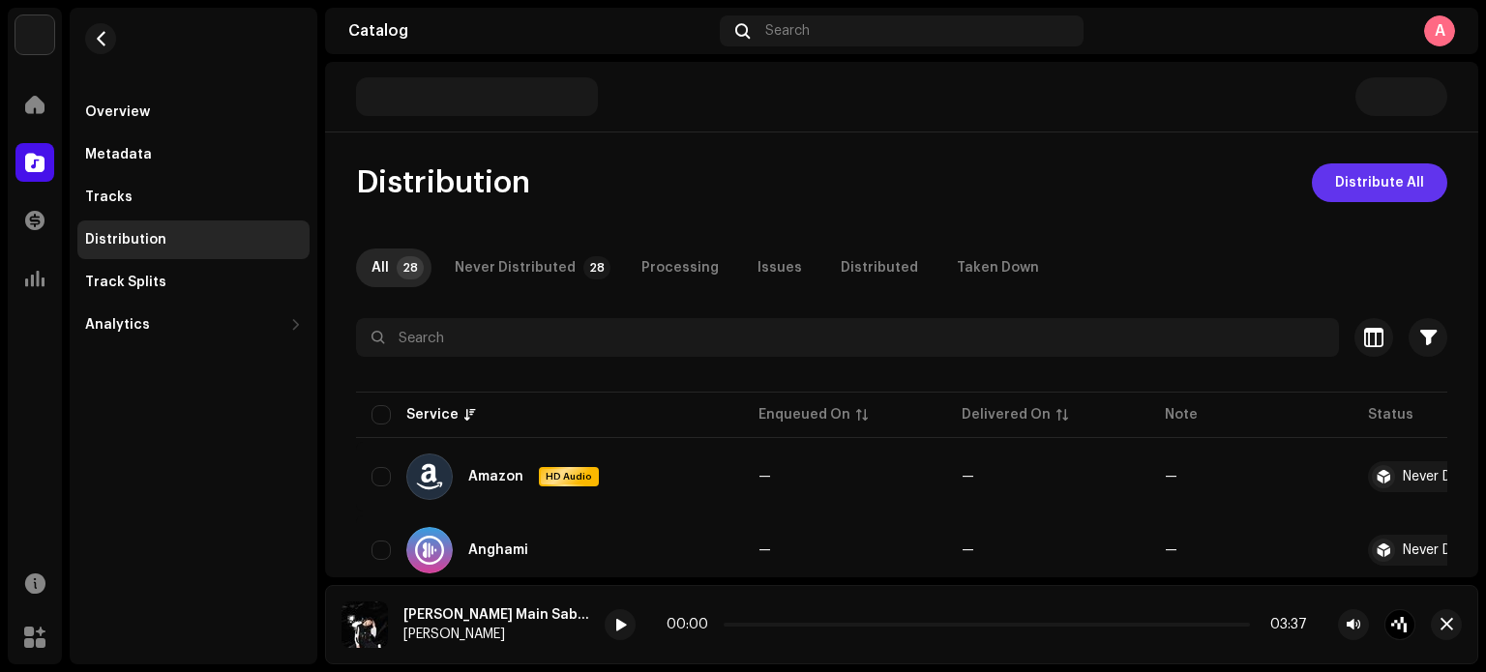
click at [1328, 174] on button "Distribute All" at bounding box center [1379, 183] width 135 height 39
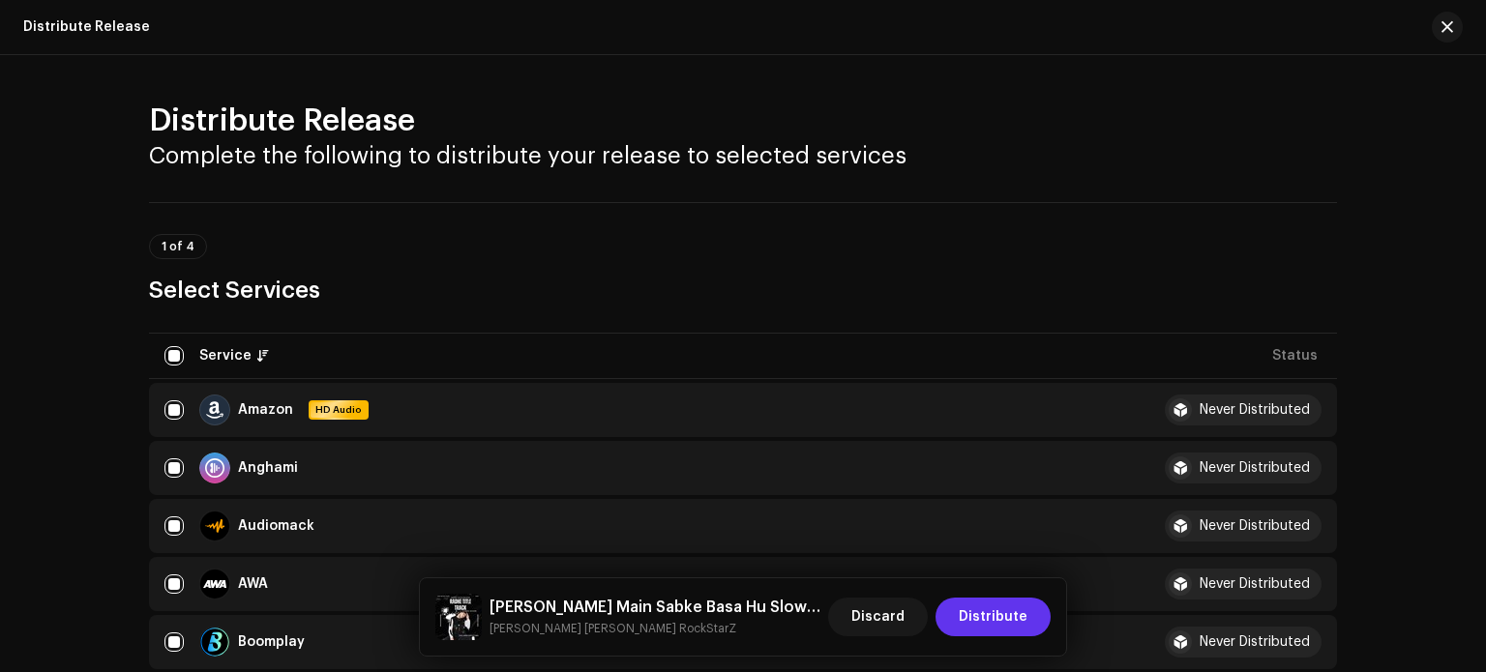
click at [1002, 627] on span "Distribute" at bounding box center [993, 617] width 69 height 39
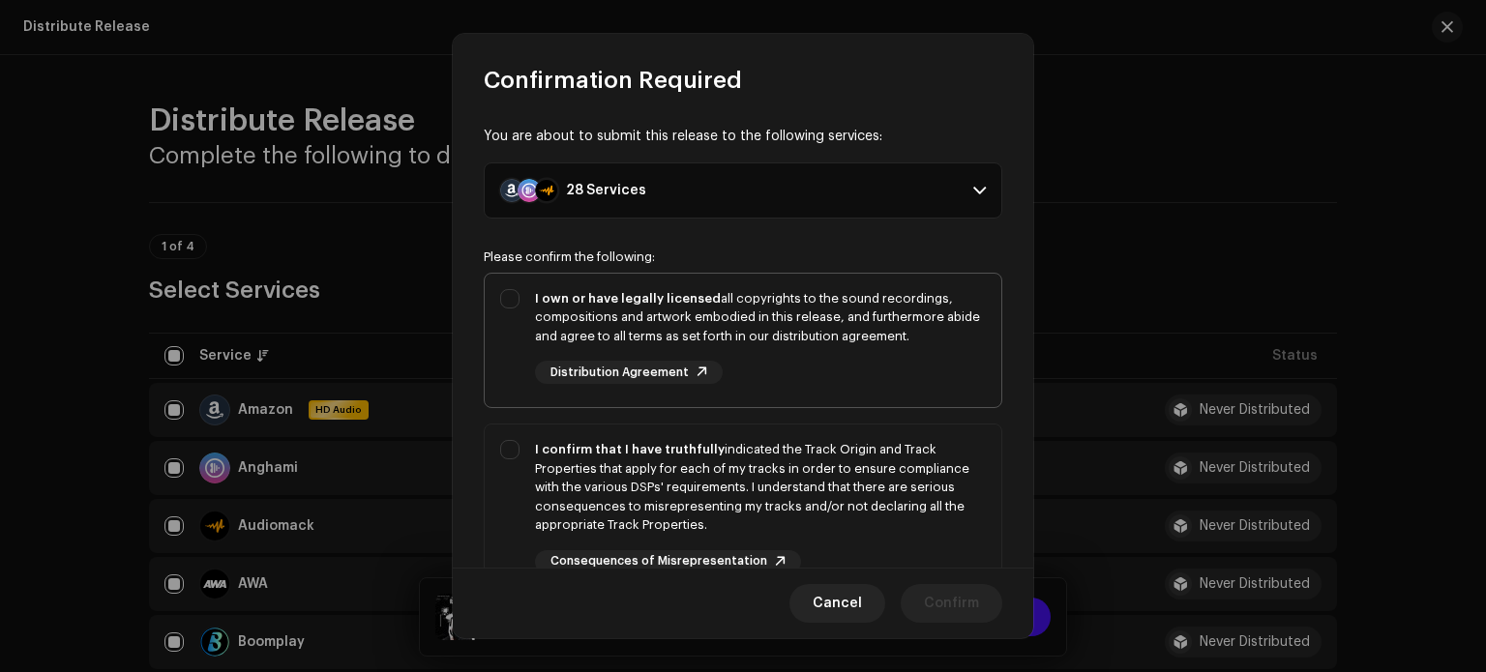
click at [501, 294] on div "I own or have legally licensed all copyrights to the sound recordings, composit…" at bounding box center [743, 337] width 517 height 127
checkbox input "true"
click at [514, 479] on div "I confirm that I have truthfully indicated the Track Origin and Track Propertie…" at bounding box center [743, 507] width 517 height 164
checkbox input "true"
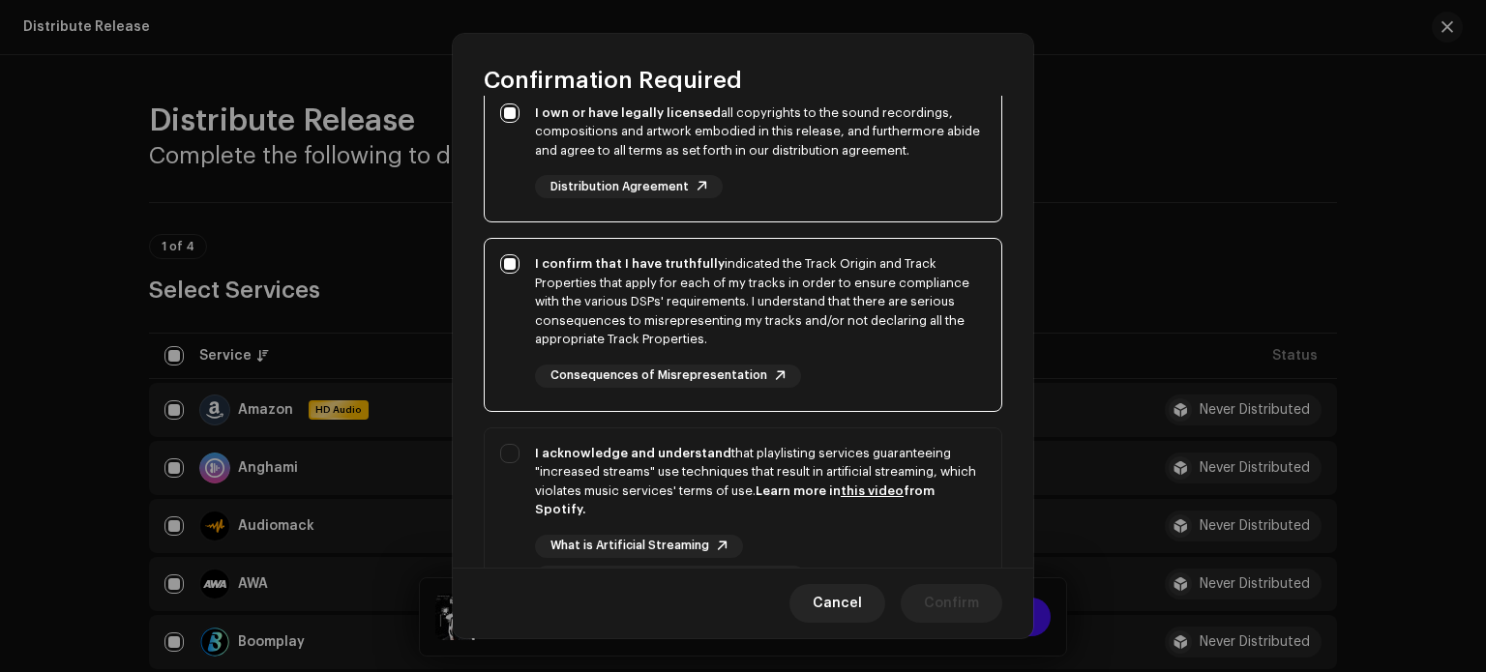
scroll to position [299, 0]
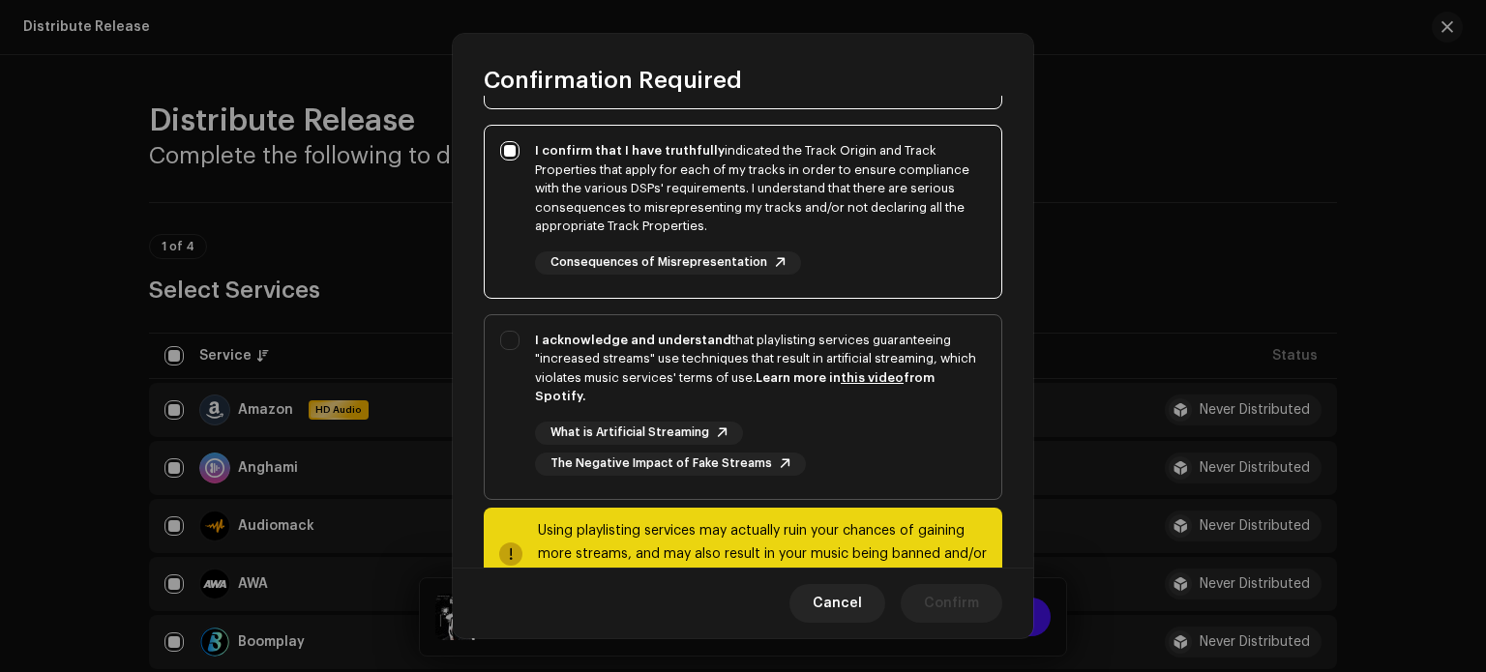
click at [506, 352] on div "I acknowledge and understand that playlisting services guaranteeing "increased …" at bounding box center [743, 403] width 517 height 176
checkbox input "true"
click at [945, 596] on span "Confirm" at bounding box center [951, 603] width 55 height 39
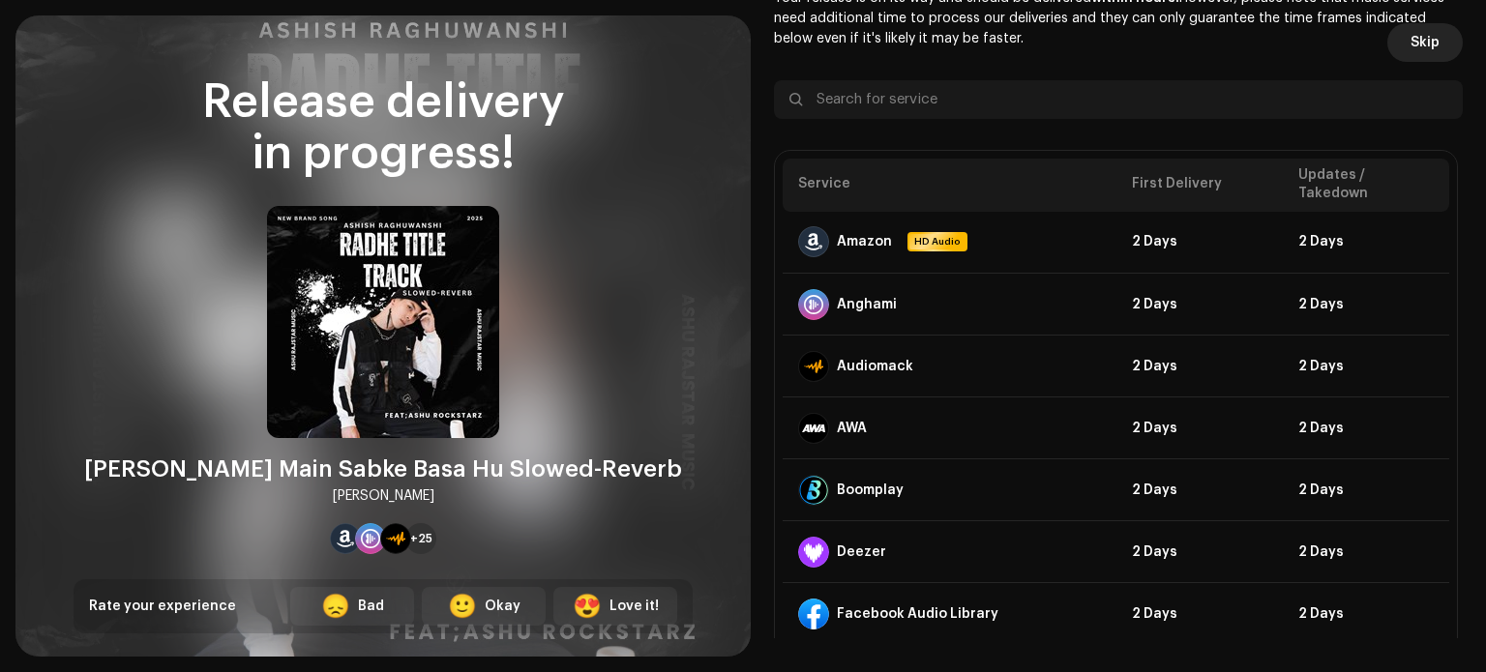
click at [1426, 40] on span "Skip" at bounding box center [1425, 42] width 29 height 39
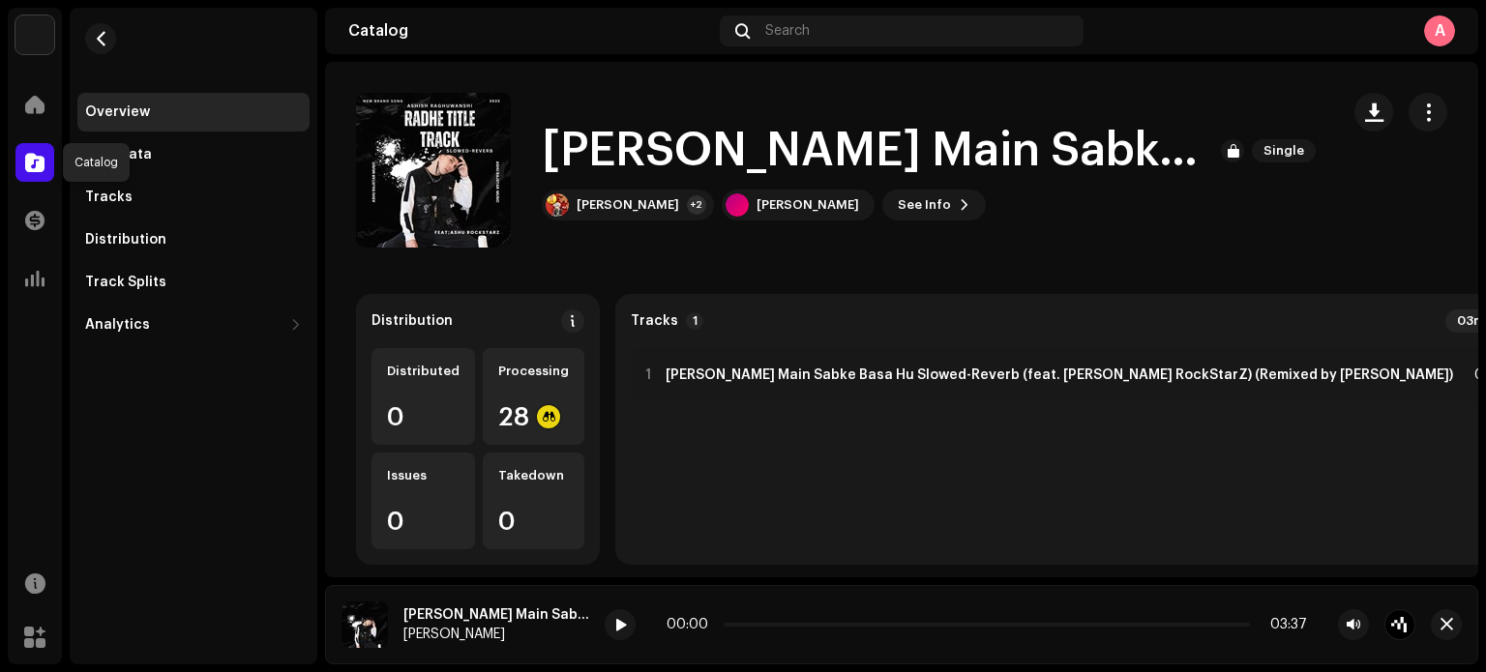
click at [21, 164] on div at bounding box center [34, 162] width 39 height 39
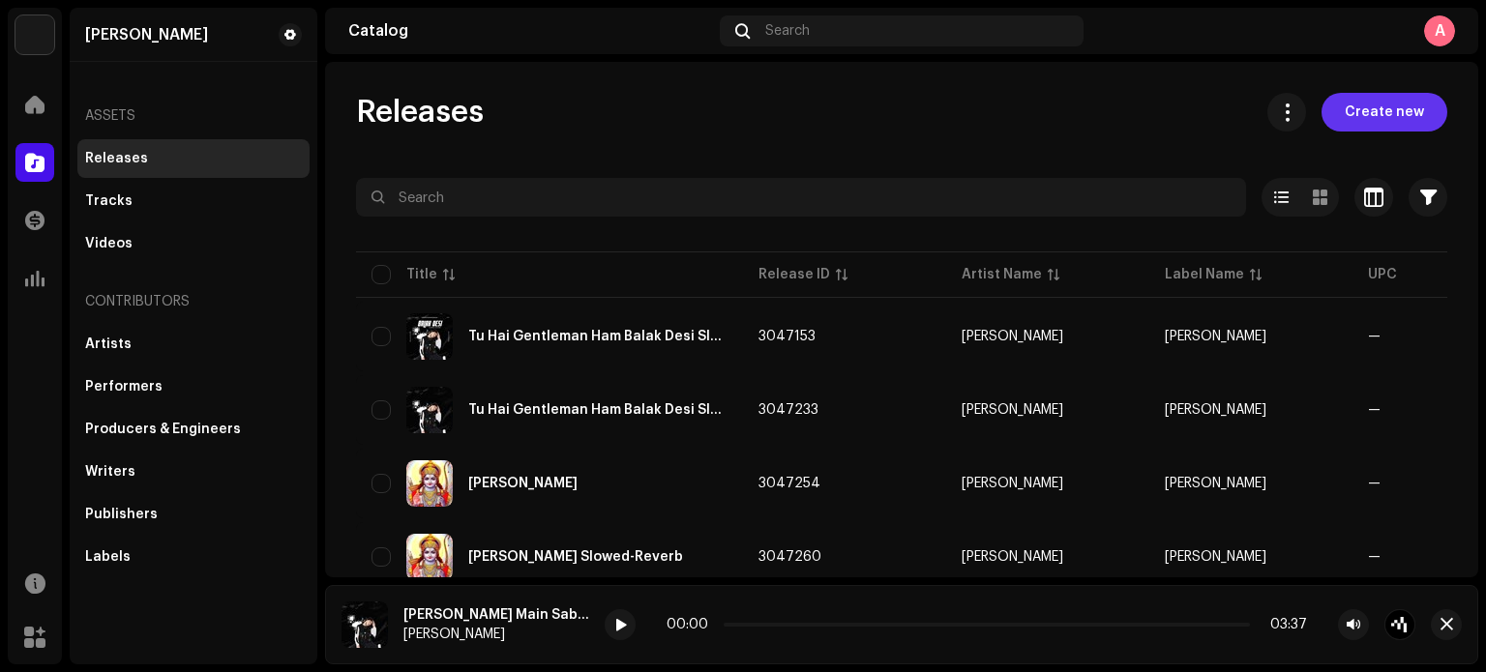
click at [1389, 103] on span "Create new" at bounding box center [1384, 112] width 79 height 39
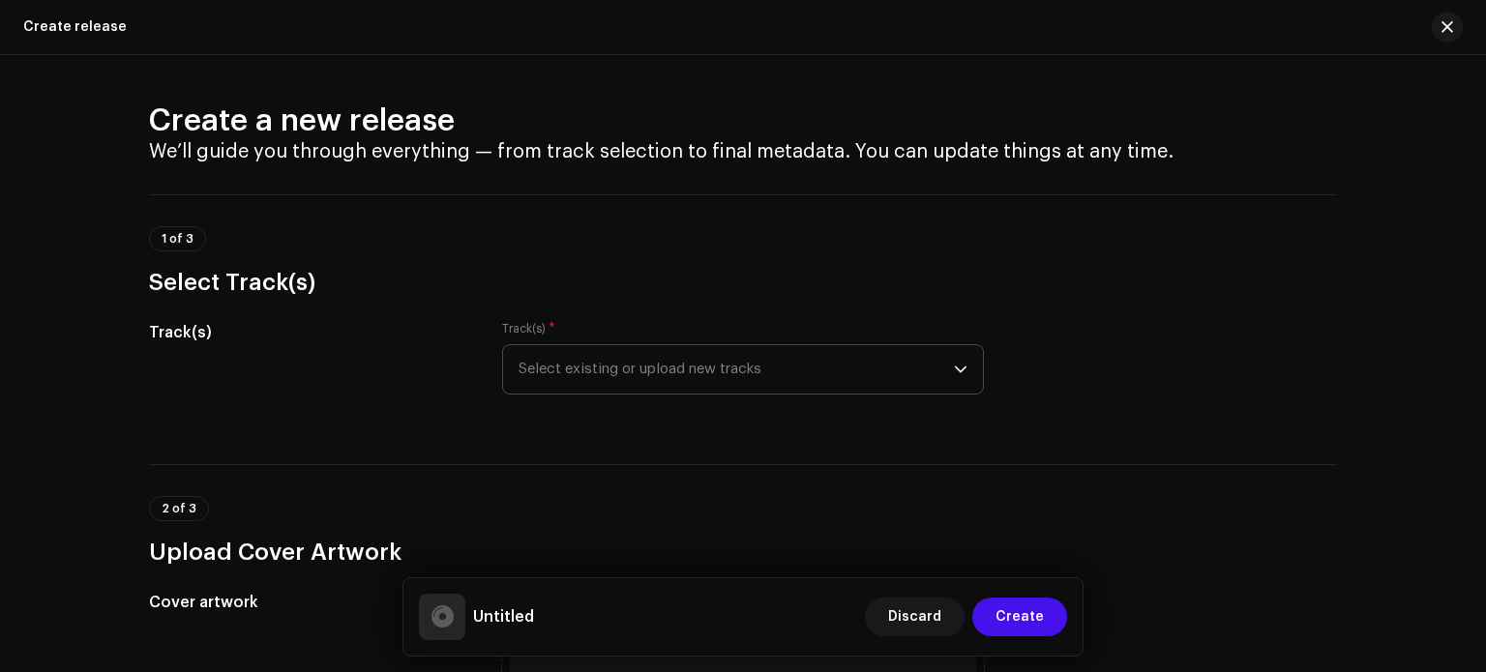
click at [709, 383] on span "Select existing or upload new tracks" at bounding box center [736, 369] width 435 height 48
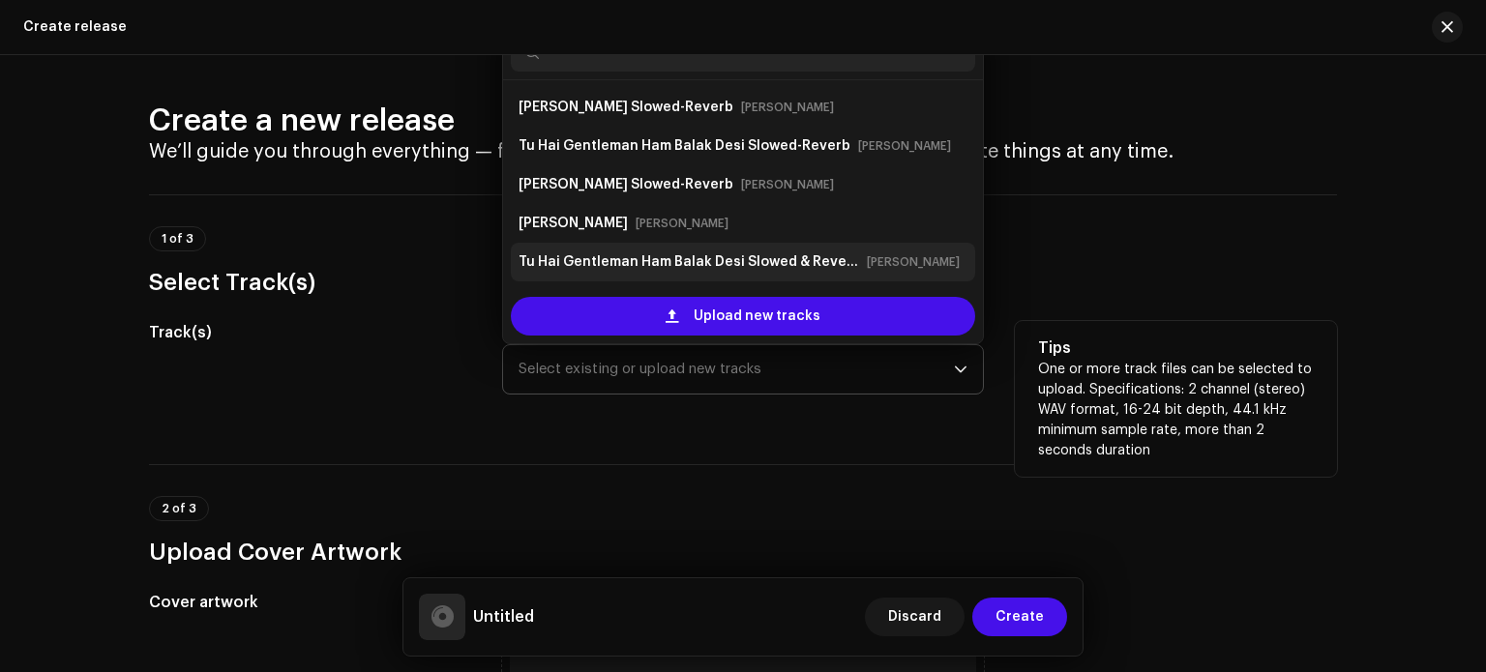
scroll to position [31, 0]
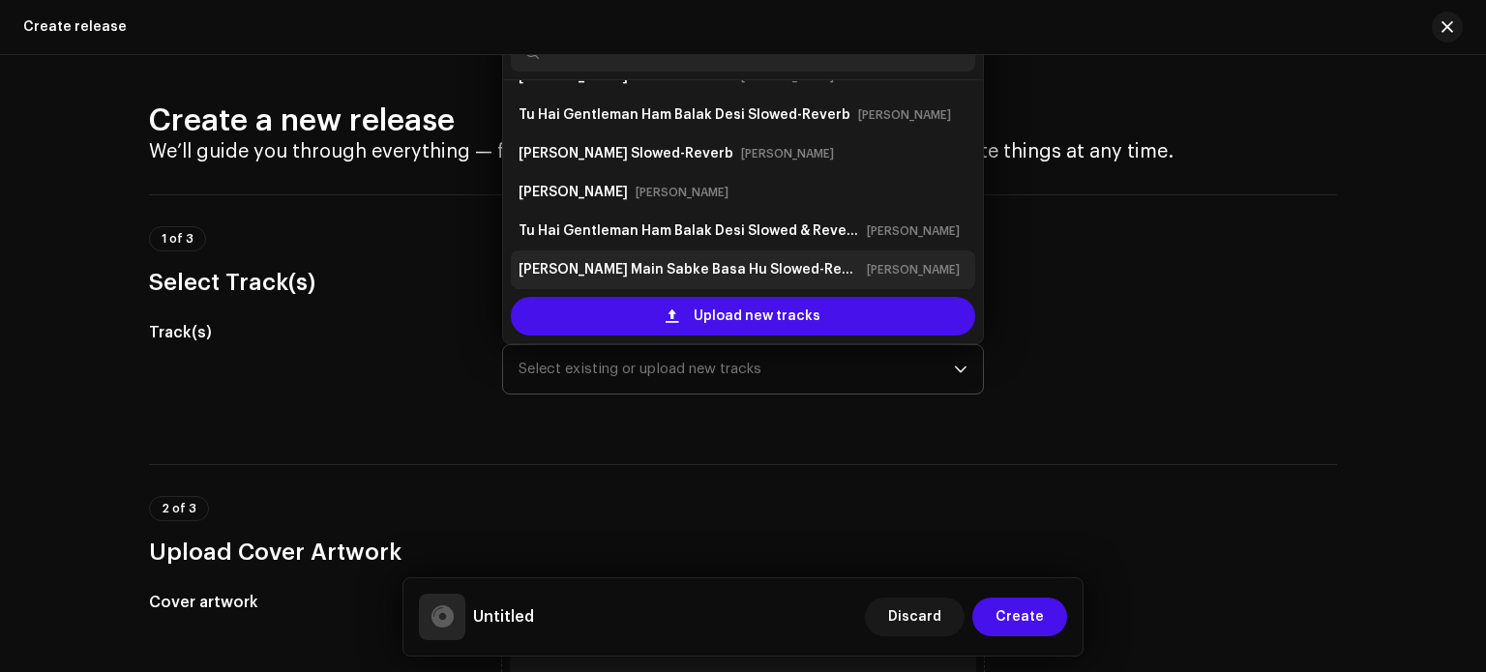
click at [701, 269] on strong "[PERSON_NAME] Main Sabke Basa Hu Slowed-Reverb" at bounding box center [689, 269] width 341 height 31
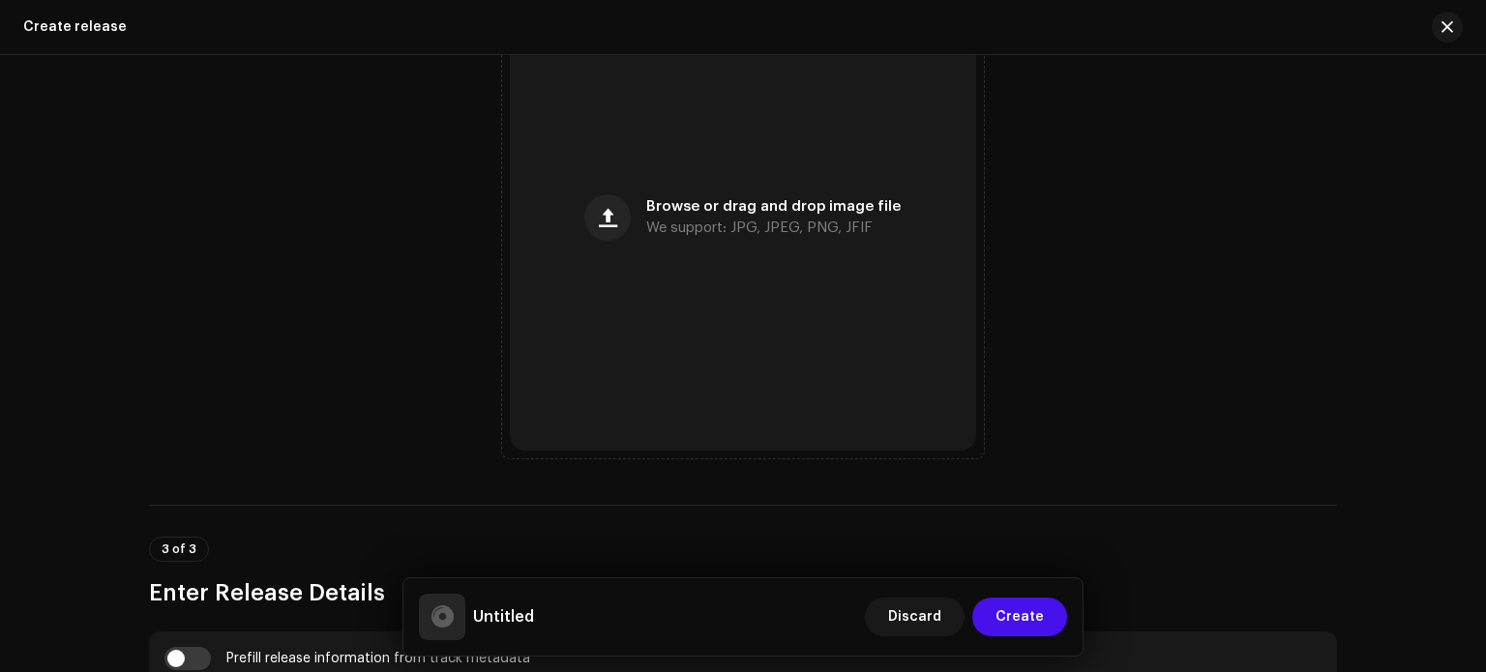
scroll to position [793, 0]
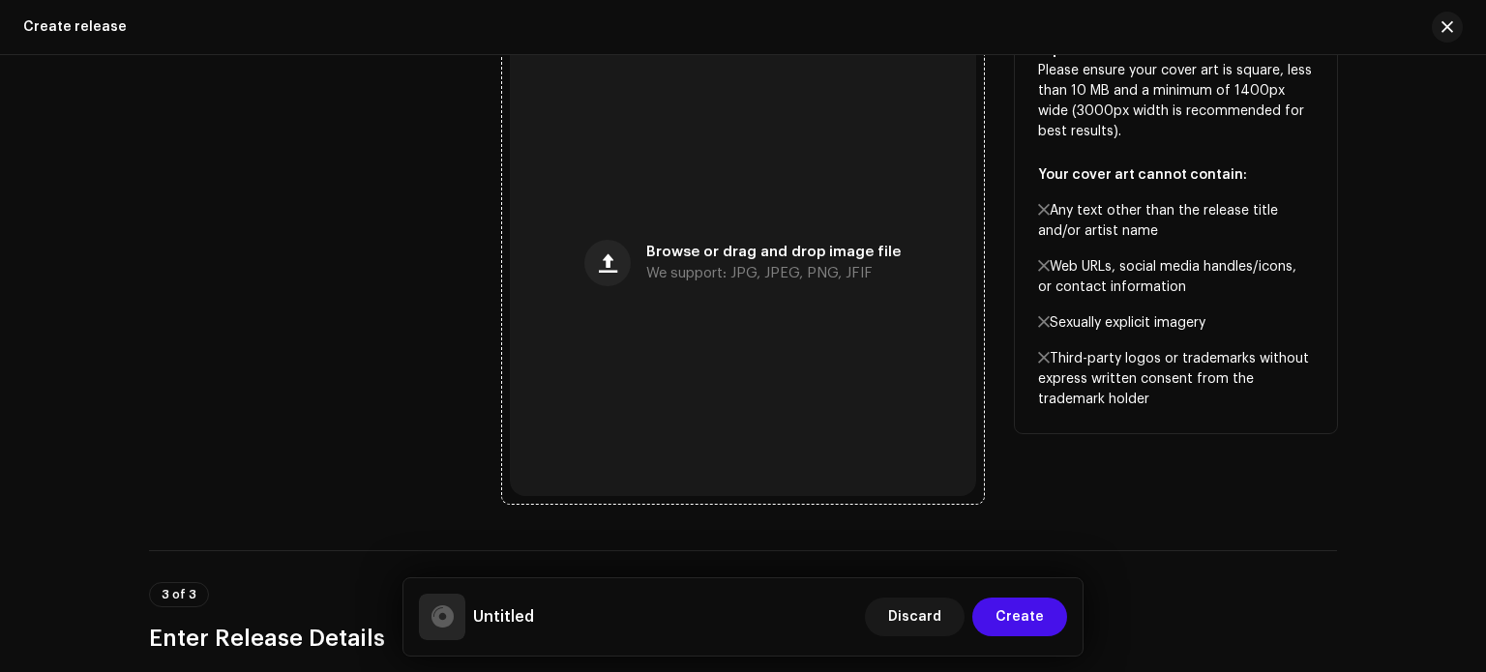
click at [797, 278] on span "We support: JPG, JPEG, PNG, JFIF" at bounding box center [759, 274] width 226 height 14
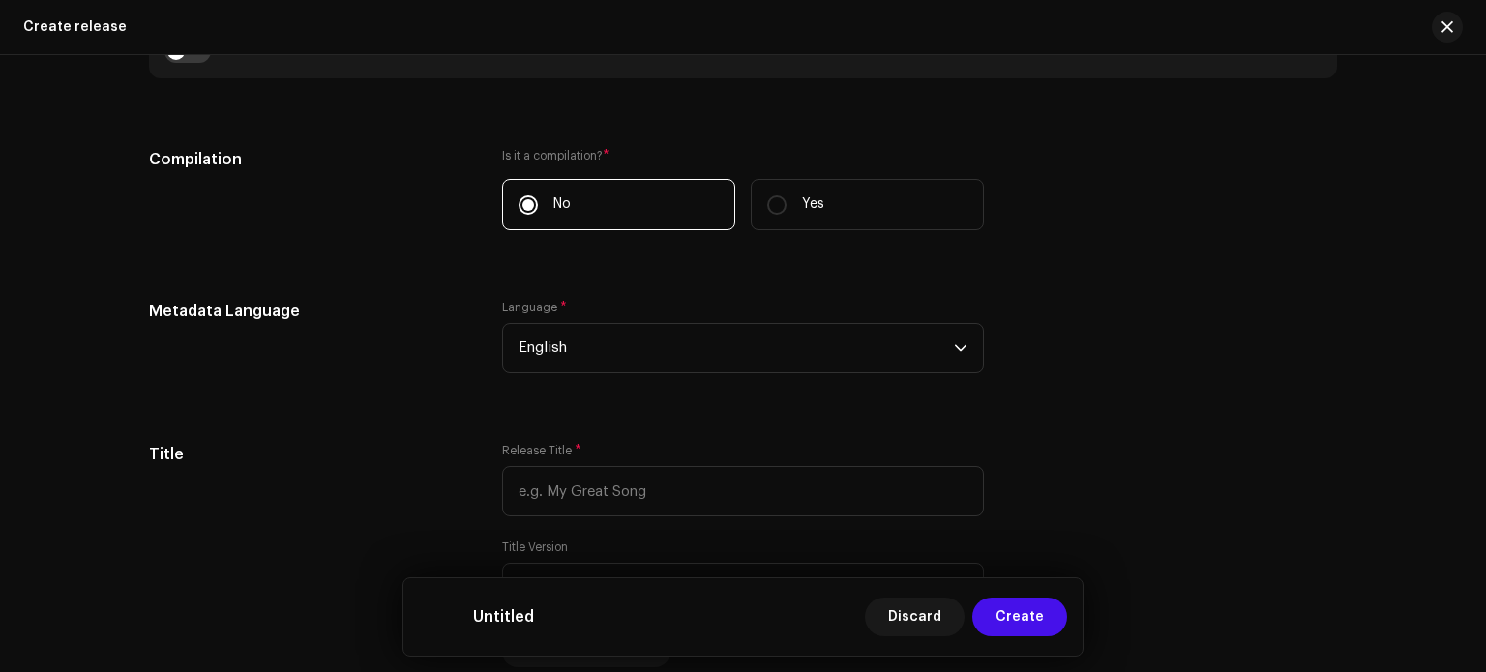
scroll to position [1481, 0]
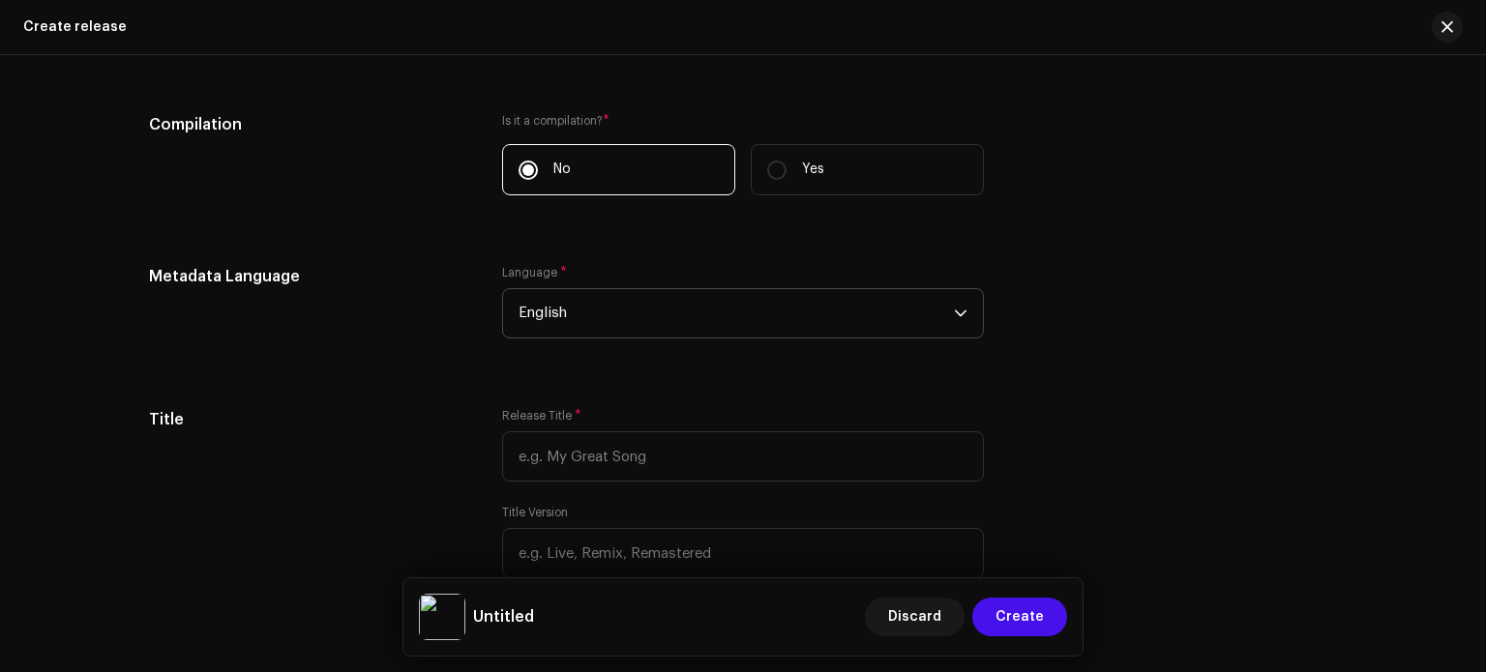
click at [962, 328] on div "dropdown trigger" at bounding box center [961, 313] width 14 height 48
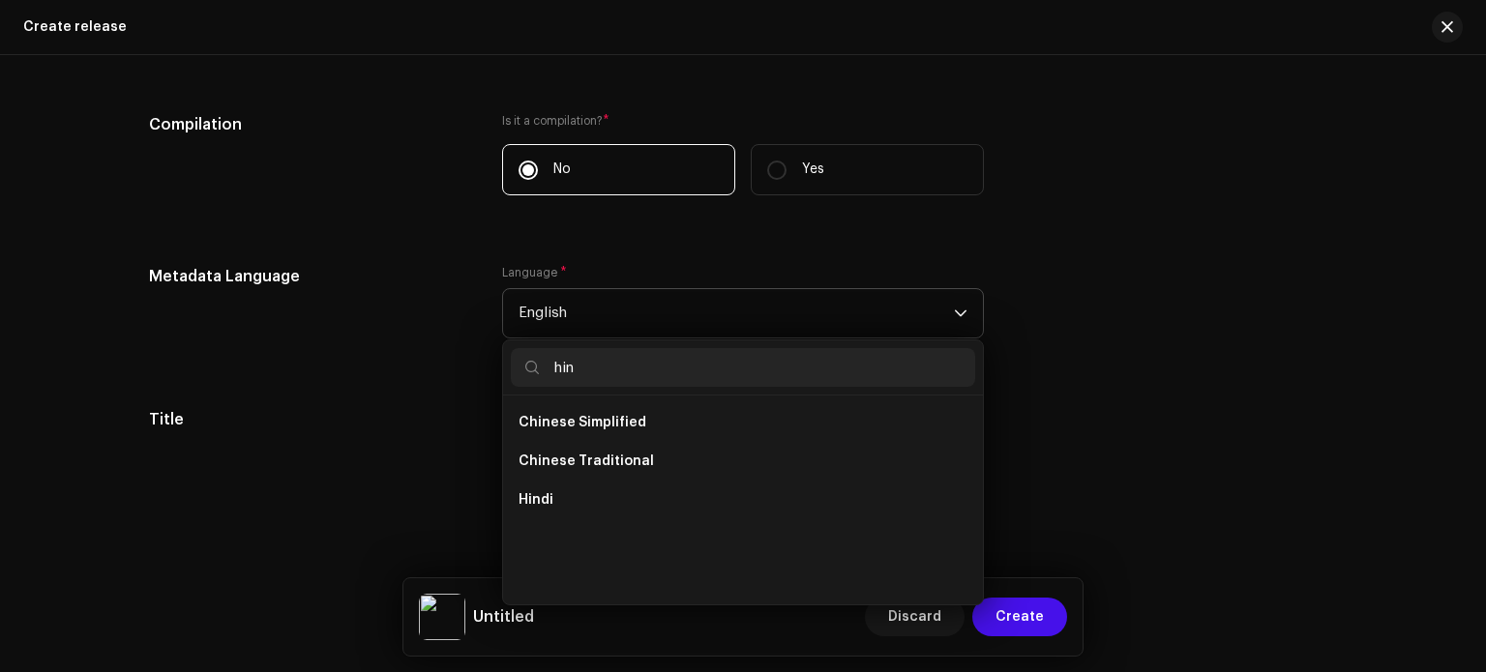
scroll to position [0, 0]
type input "hin"
click at [624, 496] on li "Hindi" at bounding box center [743, 500] width 464 height 39
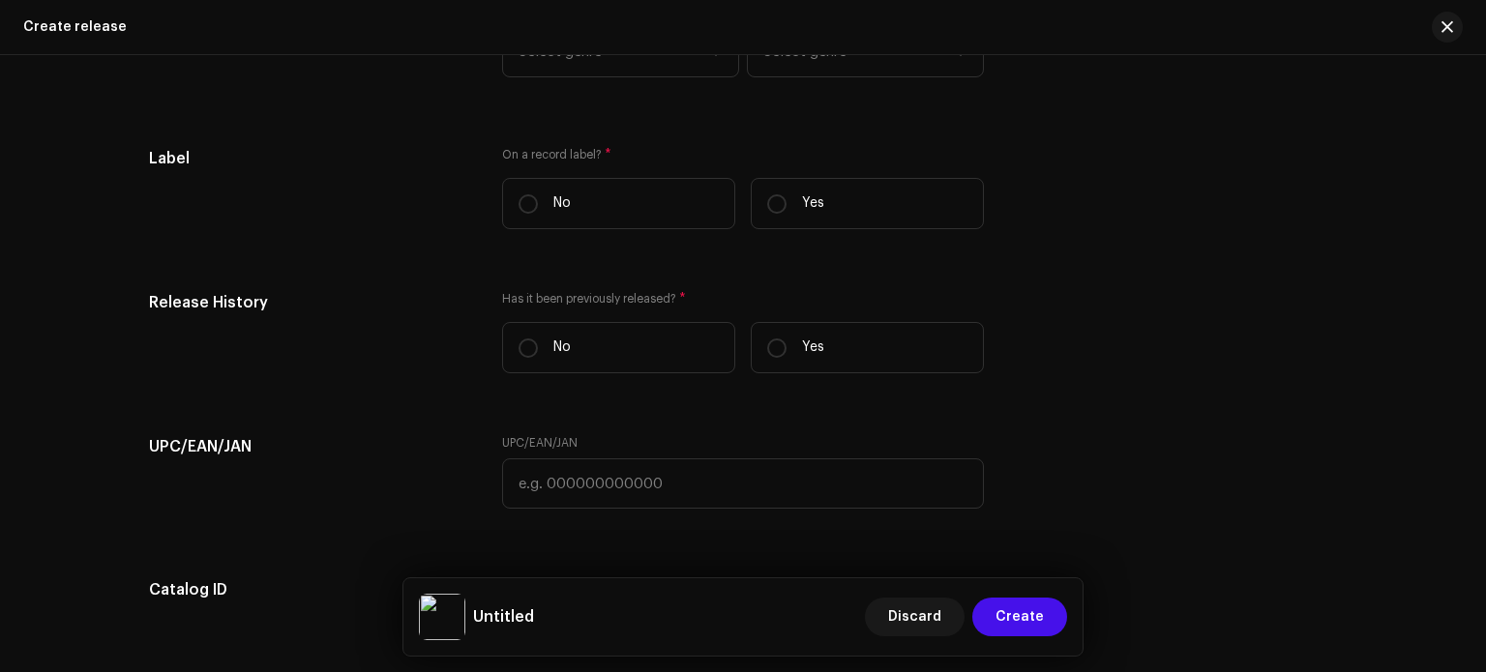
scroll to position [2850, 0]
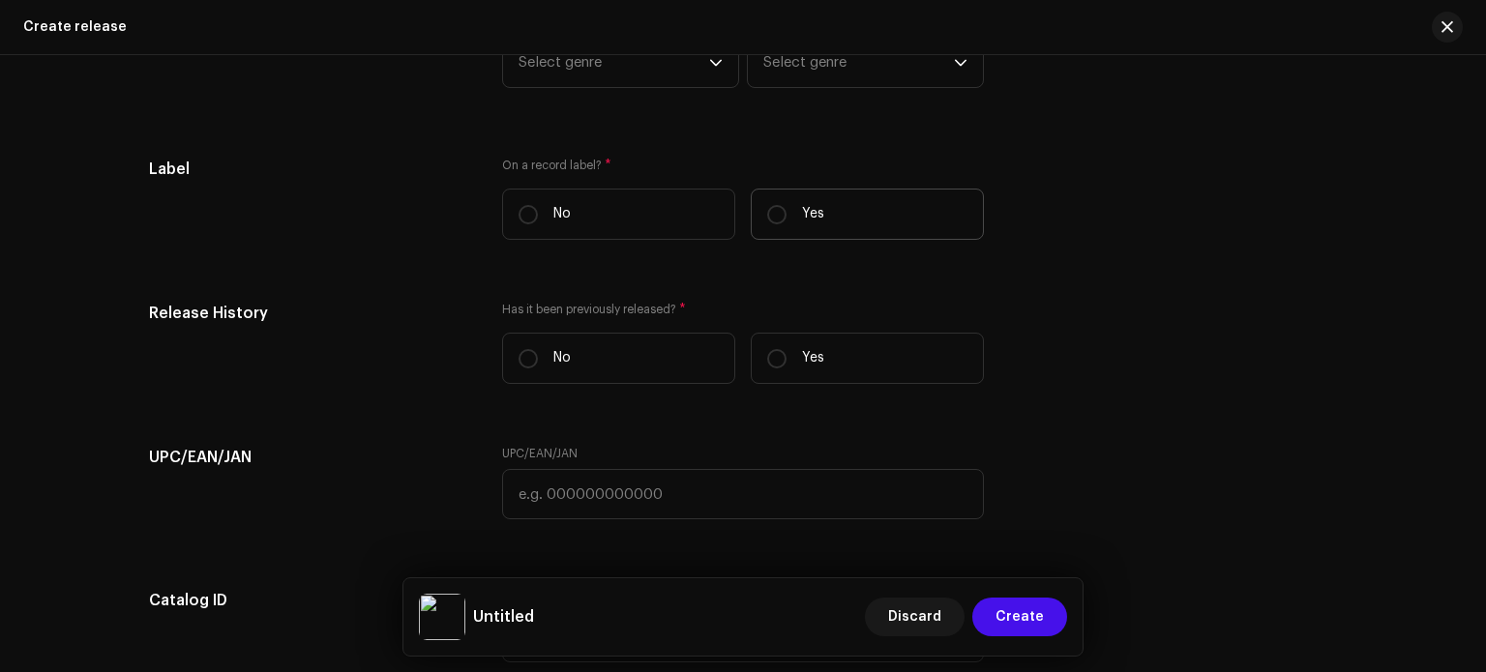
click at [788, 230] on label "Yes" at bounding box center [867, 214] width 233 height 51
click at [787, 224] on input "Yes" at bounding box center [776, 214] width 19 height 19
radio input "true"
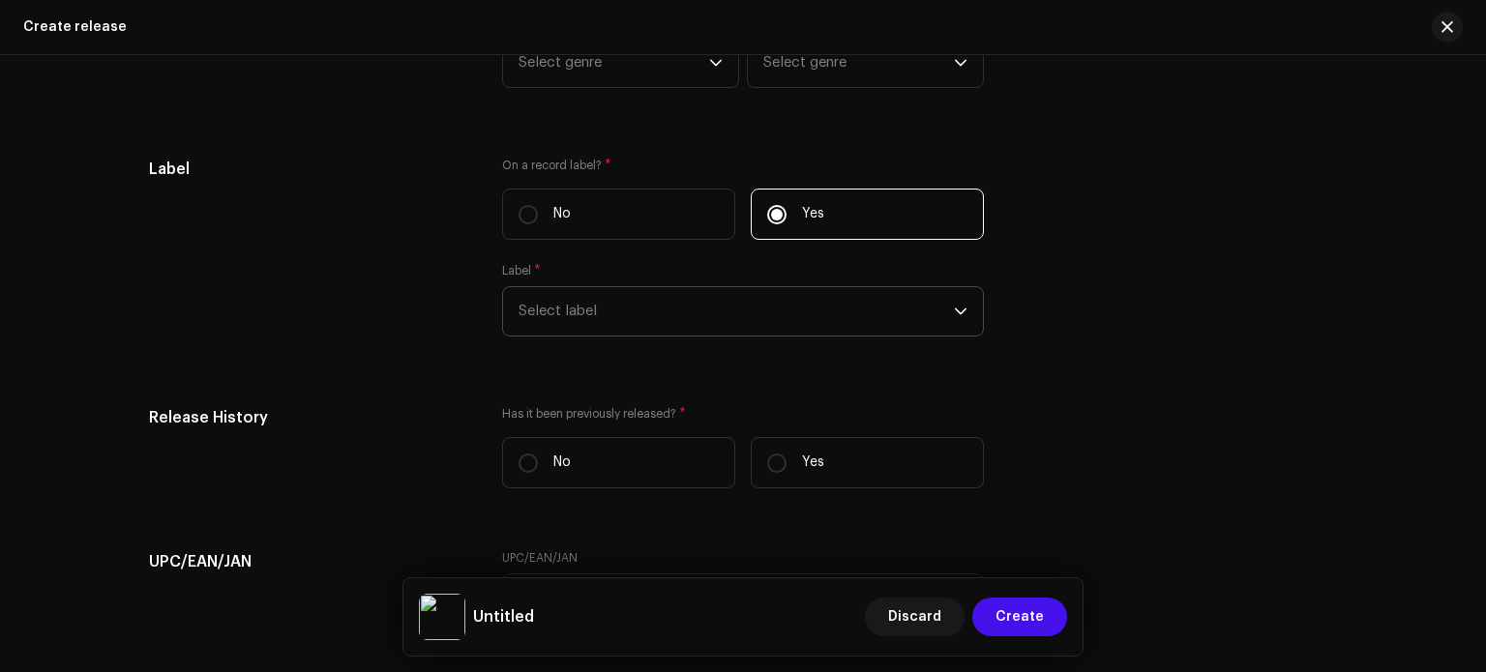
click at [789, 302] on span "Select label" at bounding box center [736, 311] width 435 height 48
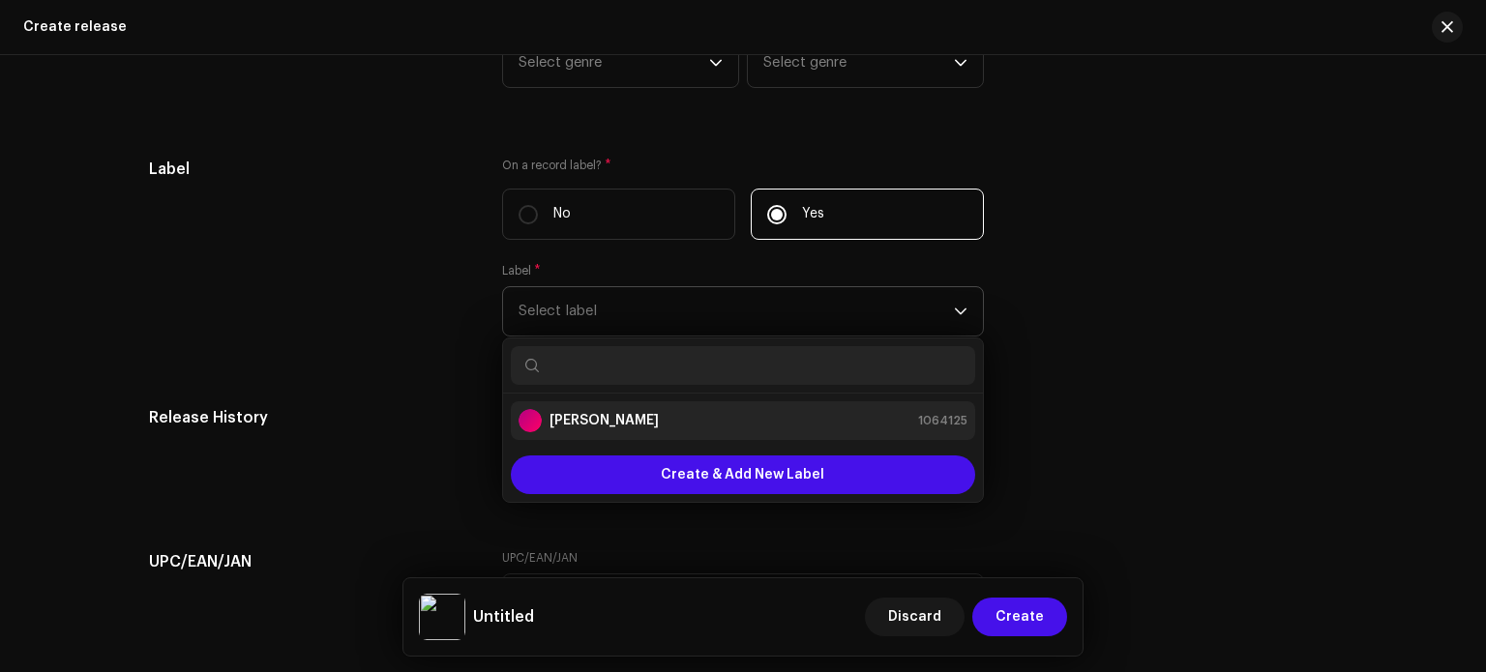
click at [805, 416] on div "[PERSON_NAME] 1064125" at bounding box center [743, 420] width 449 height 23
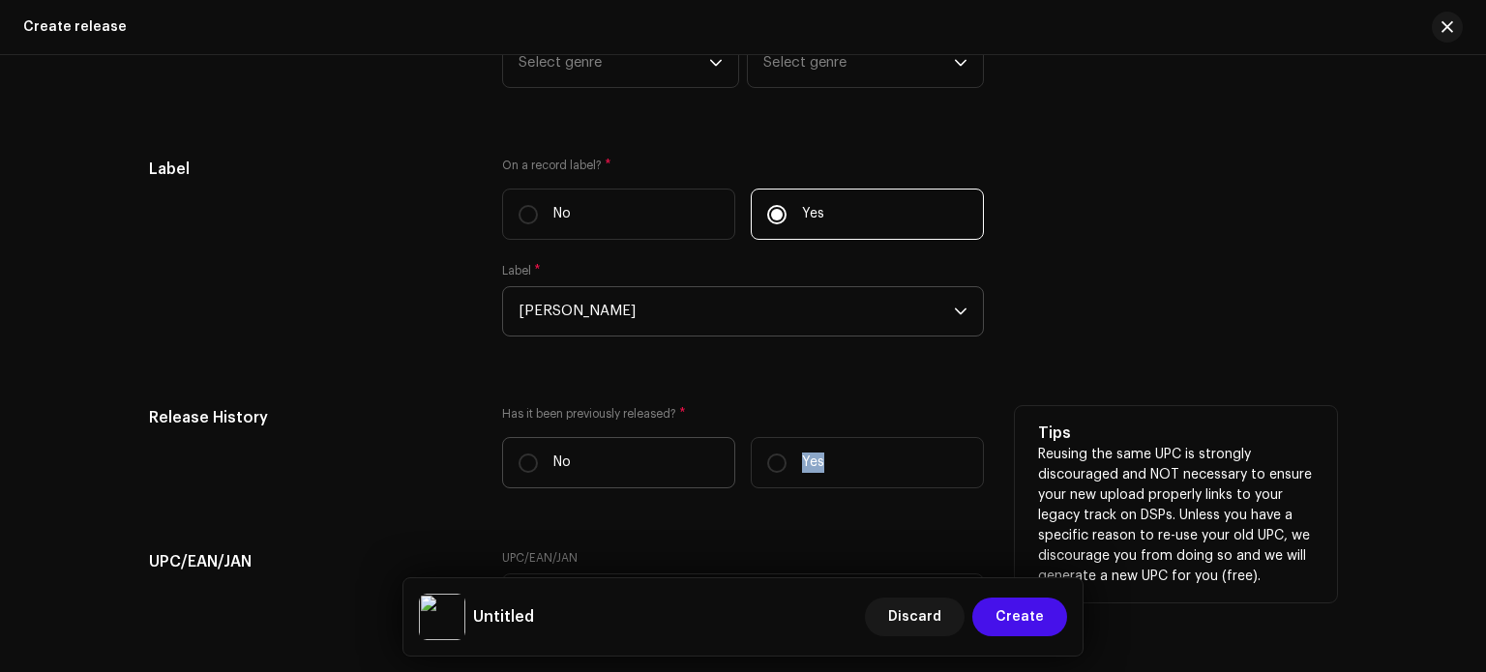
drag, startPoint x: 817, startPoint y: 468, endPoint x: 612, endPoint y: 463, distance: 204.2
click at [612, 463] on div "No Yes" at bounding box center [743, 462] width 482 height 51
click at [612, 463] on label "No" at bounding box center [618, 462] width 233 height 51
click at [538, 463] on input "No" at bounding box center [528, 463] width 19 height 19
radio input "true"
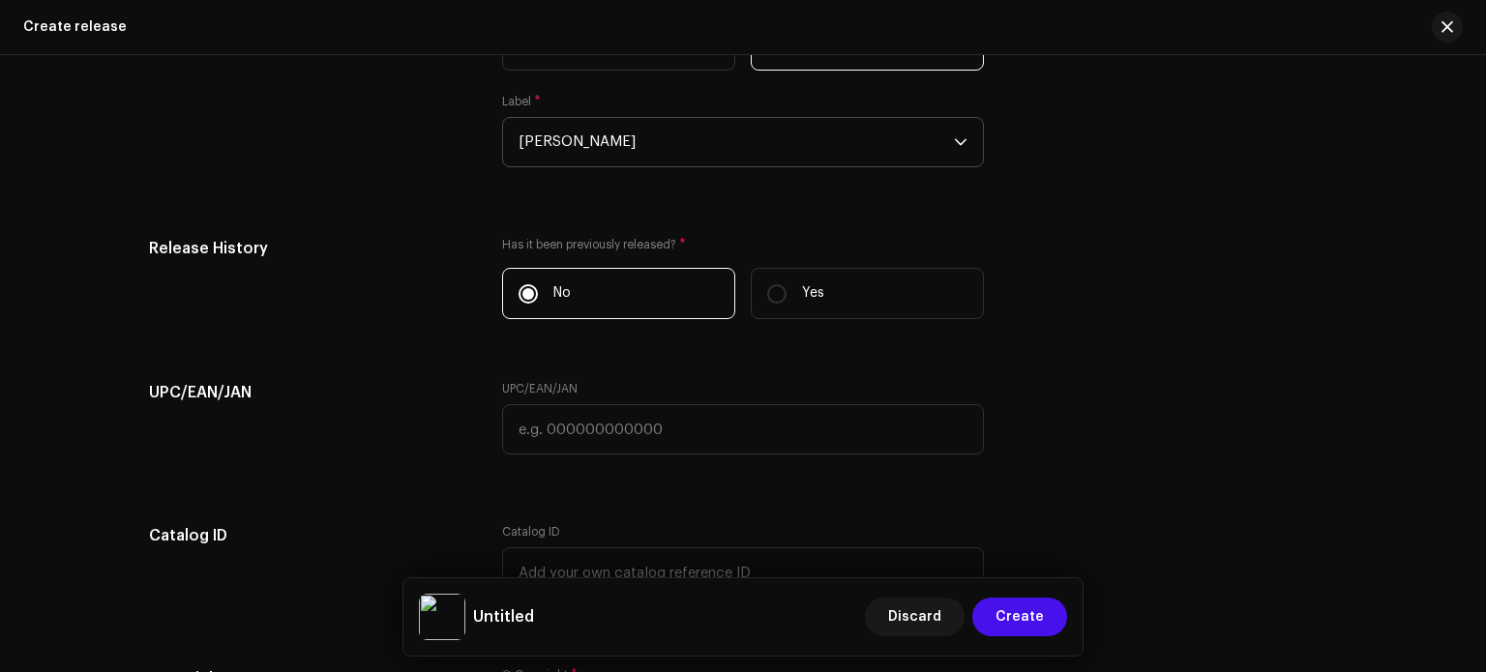
scroll to position [3029, 0]
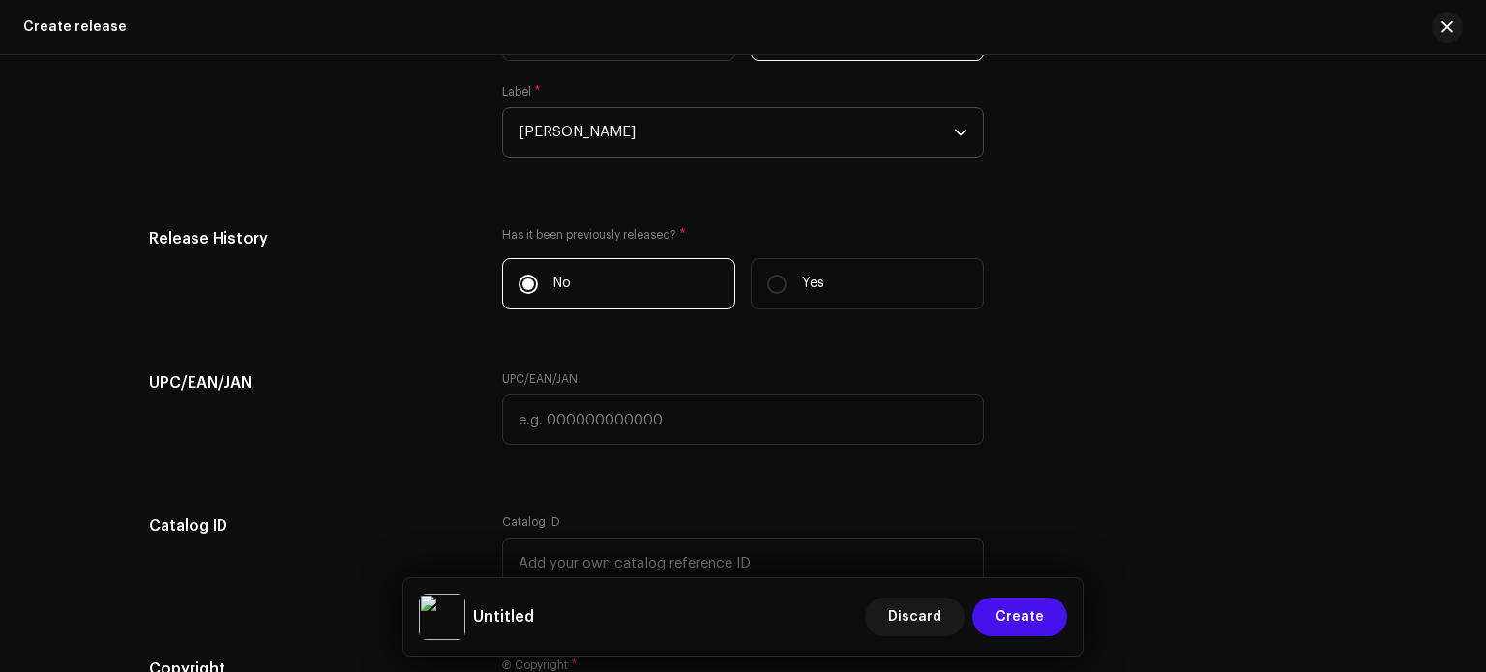
drag, startPoint x: 1485, startPoint y: 549, endPoint x: 1482, endPoint y: 669, distance: 120.0
click at [1482, 669] on html "Ashish RaghuWanshi Home Catalog Transactions Analytics Resources Marketplace As…" at bounding box center [743, 336] width 1486 height 672
drag, startPoint x: 1478, startPoint y: 608, endPoint x: 1481, endPoint y: 649, distance: 41.8
click at [1481, 649] on div "Create a new release We’ll guide you through everything — from track selection …" at bounding box center [743, 363] width 1486 height 617
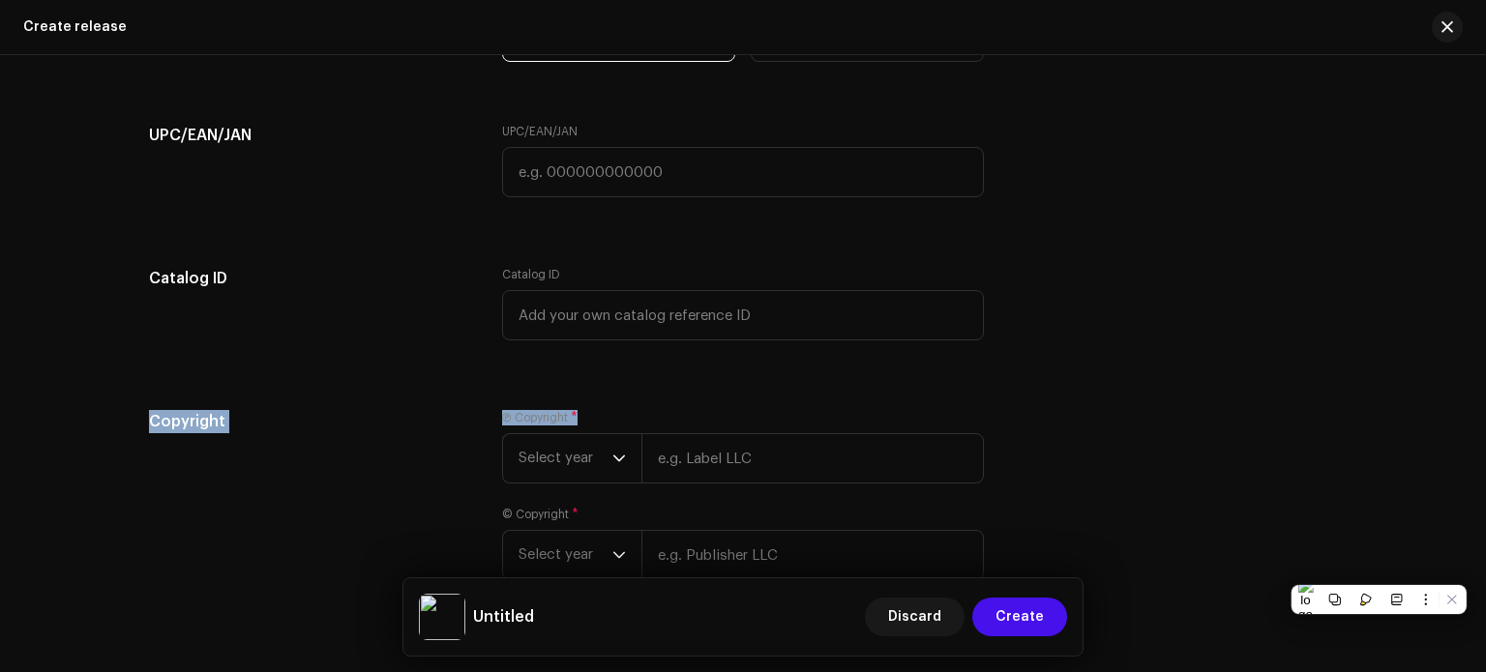
scroll to position [3316, 0]
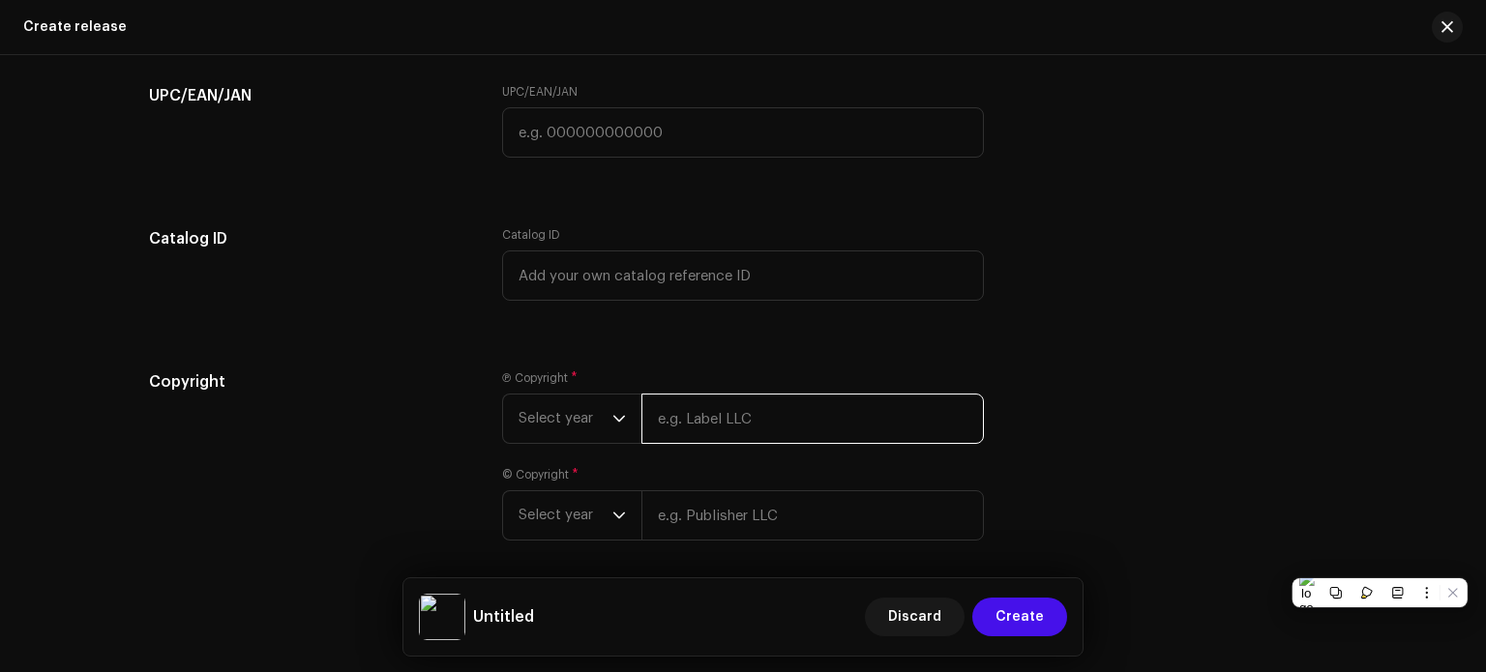
click at [852, 433] on input "text" at bounding box center [813, 419] width 343 height 50
type input "[PERSON_NAME]"
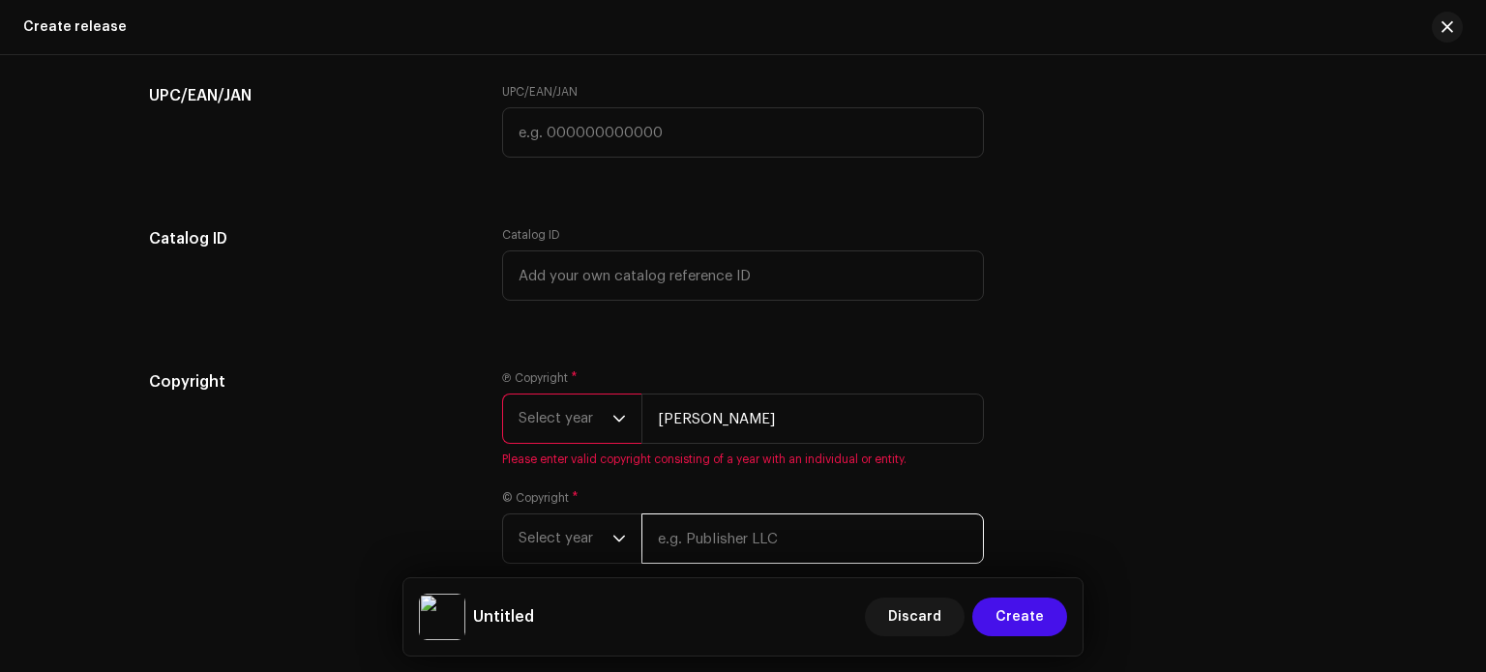
click at [817, 512] on div "© Copyright * Select year" at bounding box center [743, 528] width 482 height 74
type input "[PERSON_NAME]"
click at [577, 549] on span "Select year" at bounding box center [566, 539] width 94 height 48
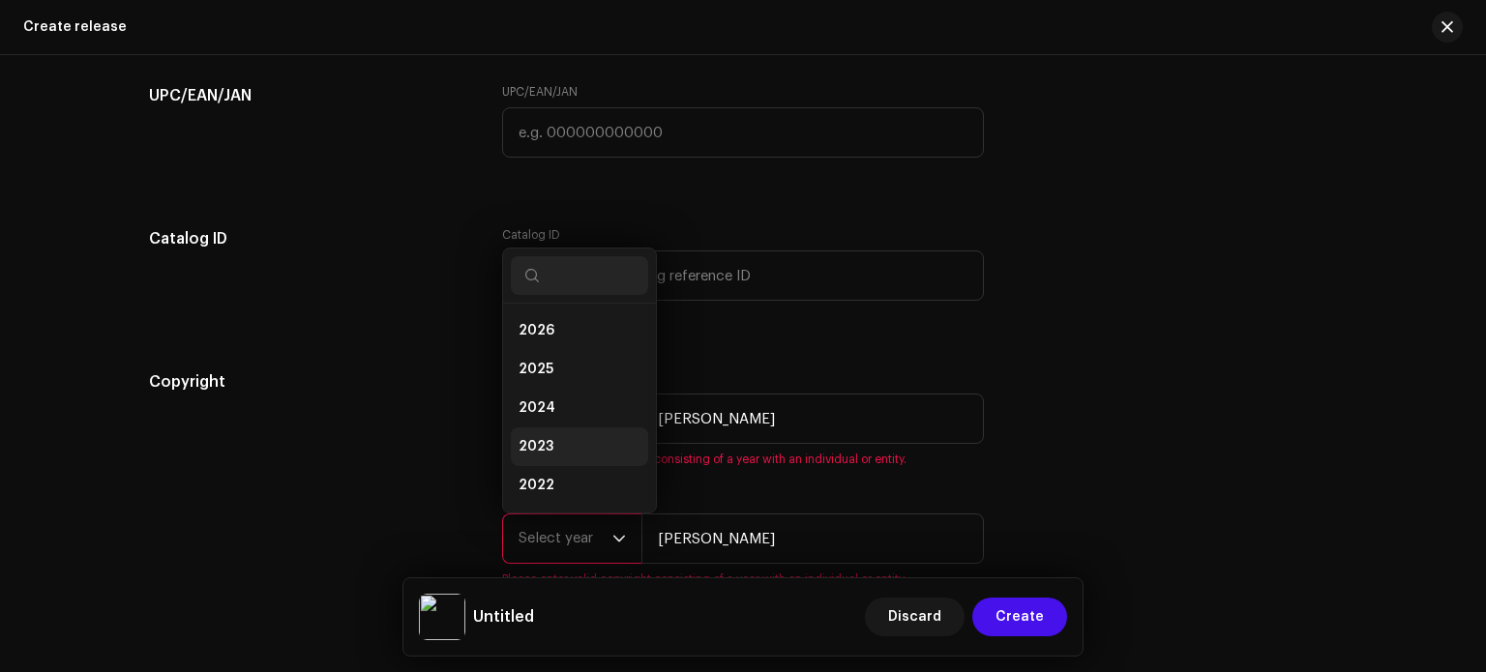
scroll to position [31, 0]
click at [578, 353] on li "2025" at bounding box center [579, 338] width 137 height 39
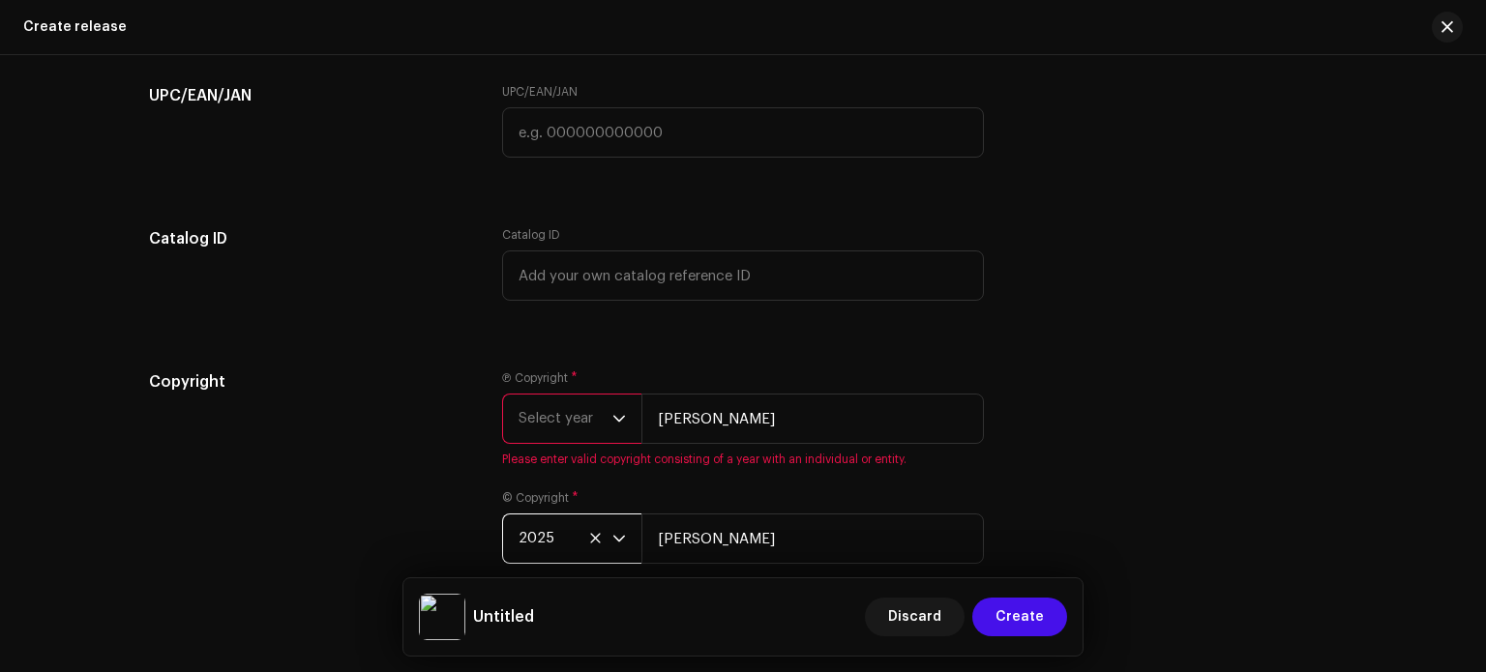
click at [564, 414] on span "Select year" at bounding box center [566, 419] width 94 height 48
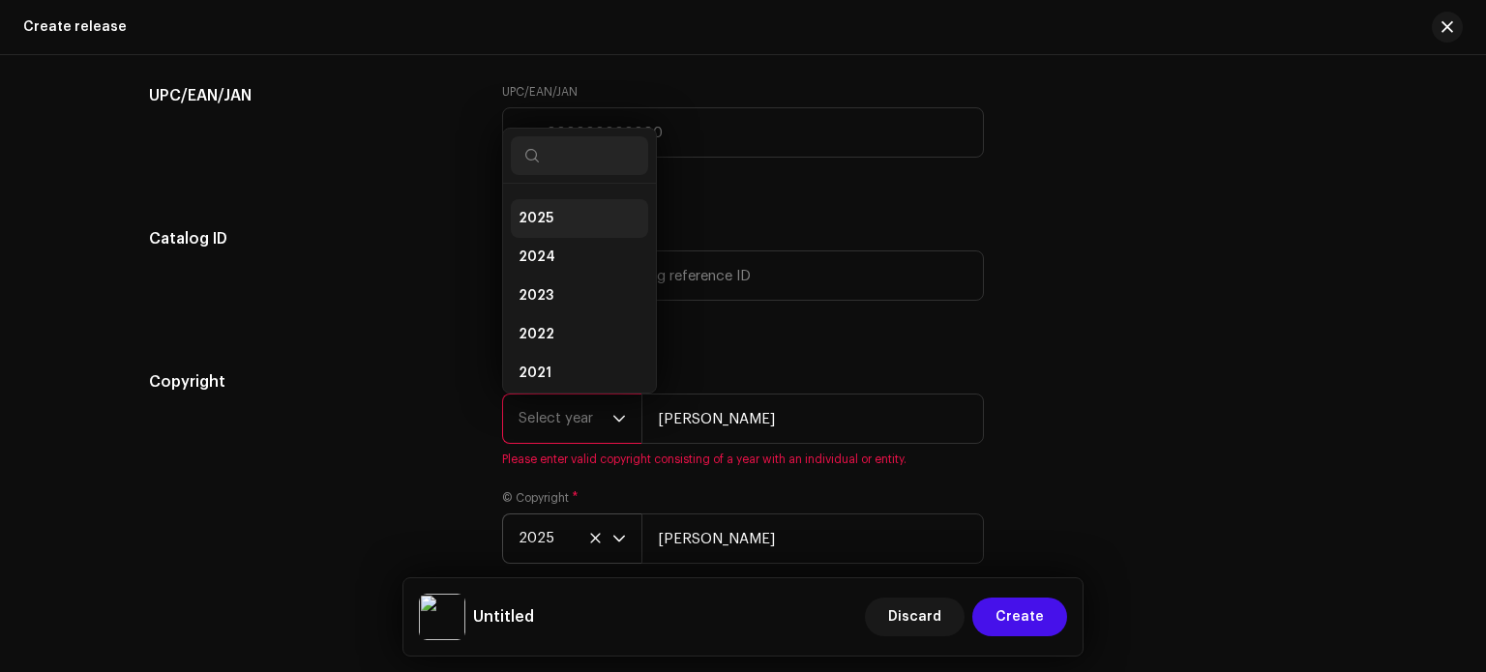
click at [560, 229] on li "2025" at bounding box center [579, 218] width 137 height 39
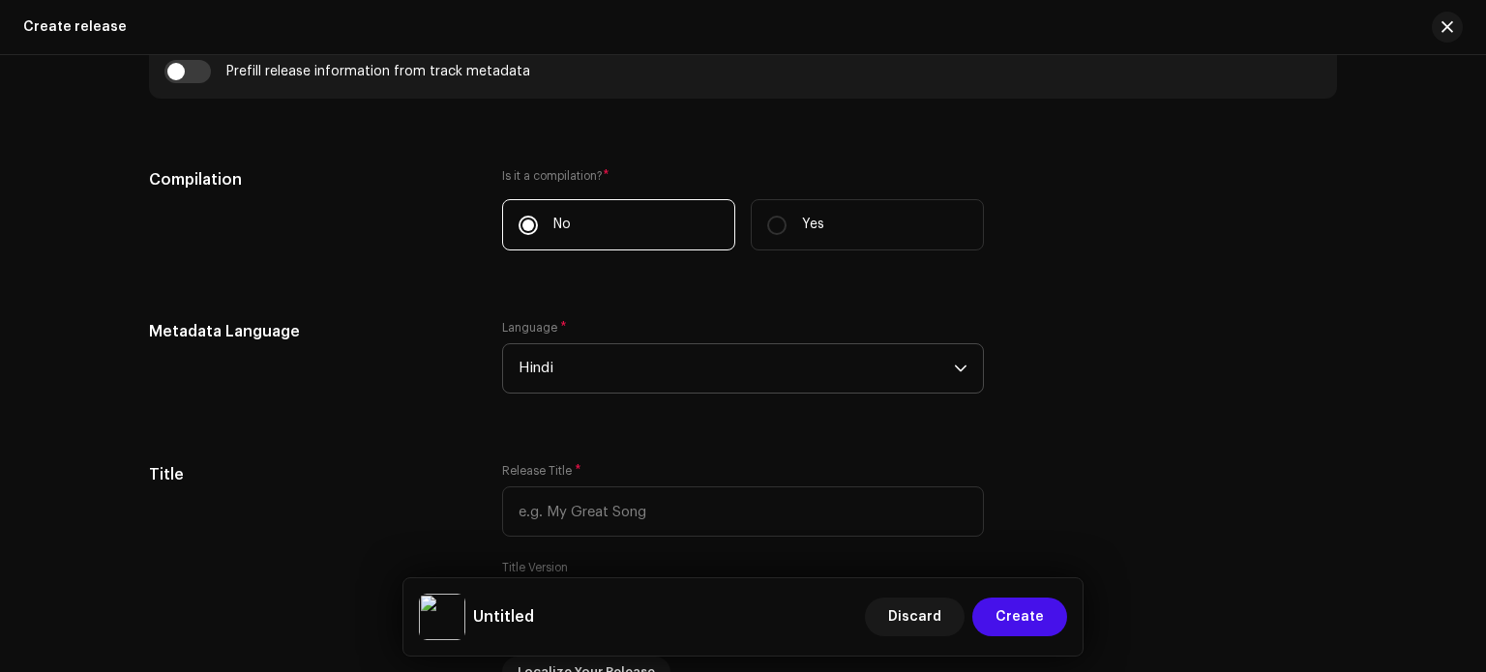
scroll to position [1420, 0]
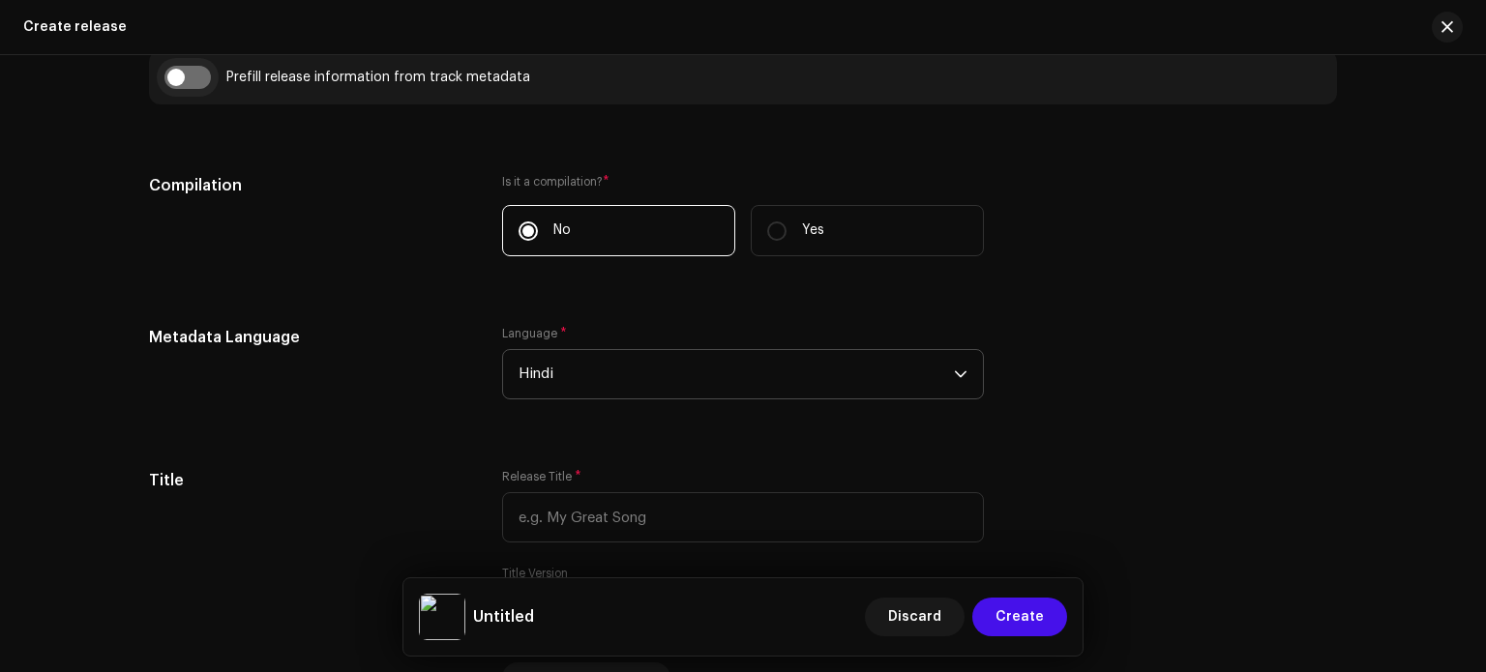
click at [173, 75] on input "checkbox" at bounding box center [187, 77] width 46 height 23
checkbox input "true"
type input "[PERSON_NAME] Main Sabke Basa Hu Slowed-Reverb"
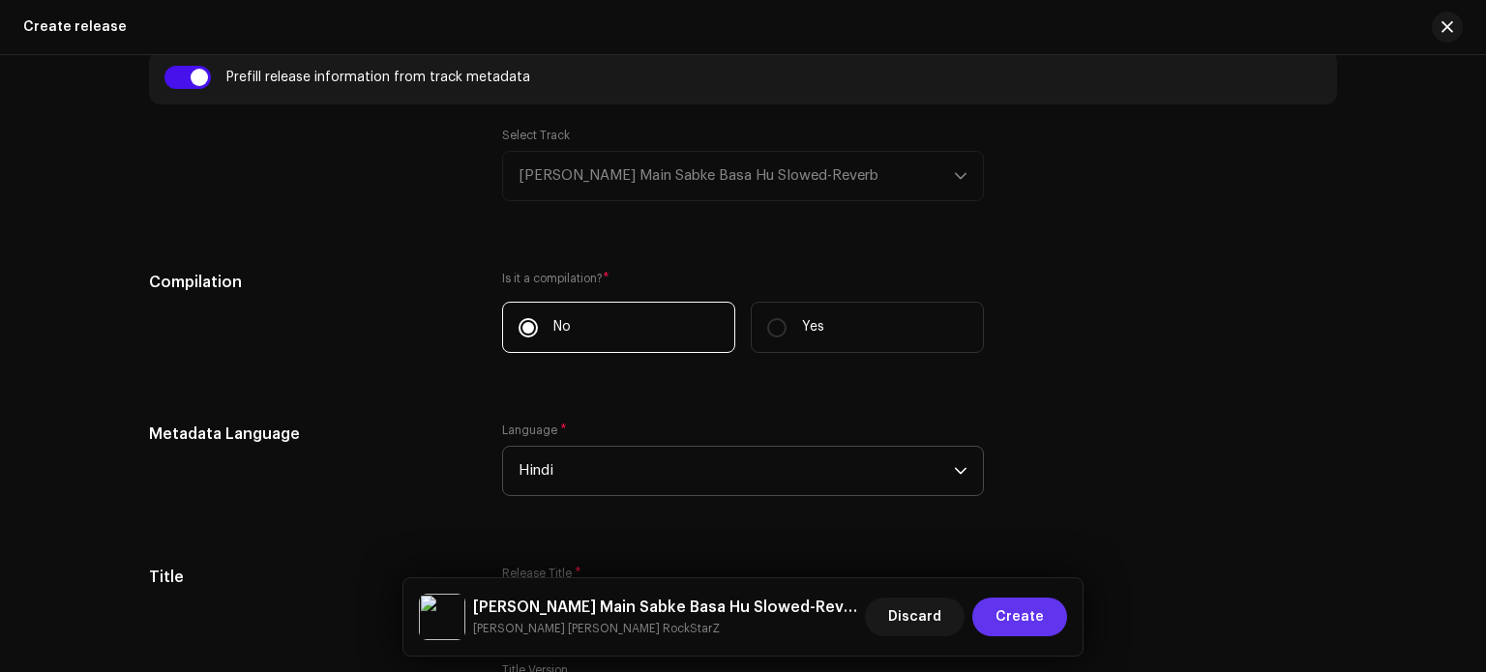
click at [1021, 612] on span "Create" at bounding box center [1020, 617] width 48 height 39
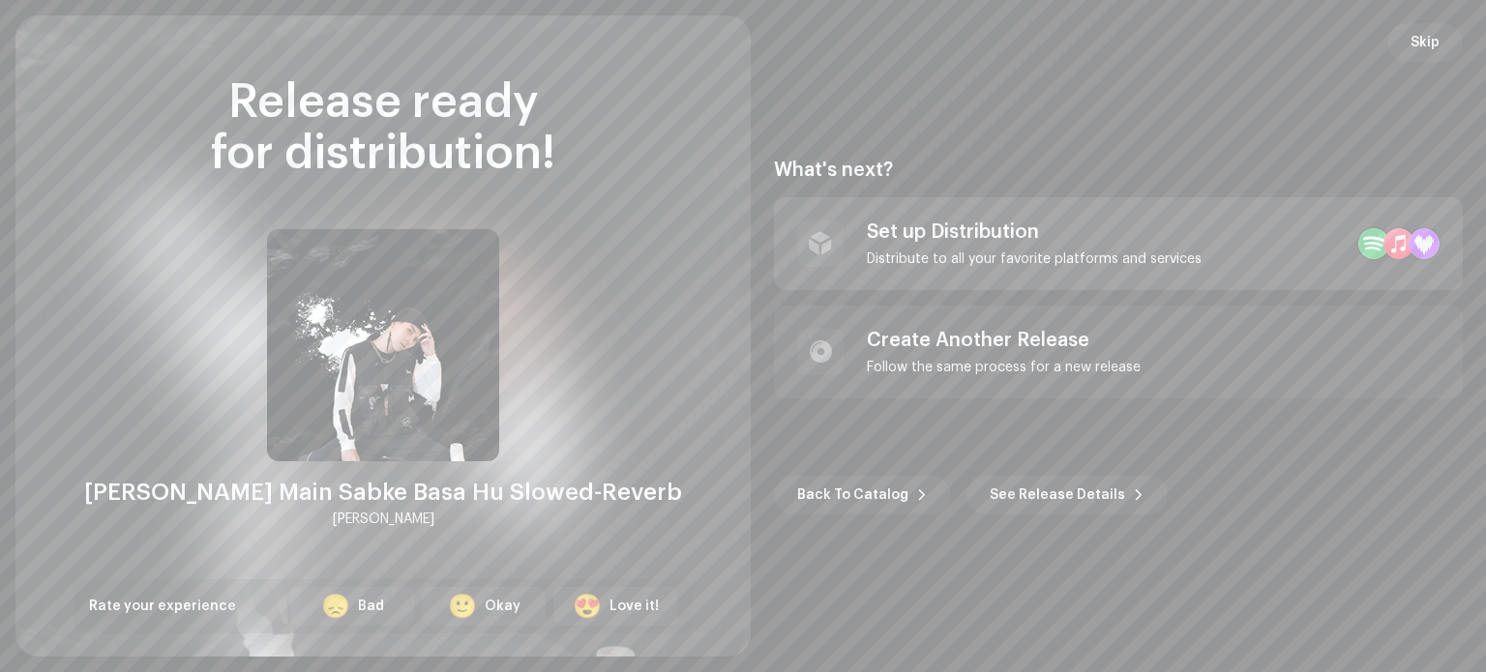
click at [1208, 253] on div "Set up Distribution Distribute to all your favorite platforms and services" at bounding box center [1118, 243] width 689 height 93
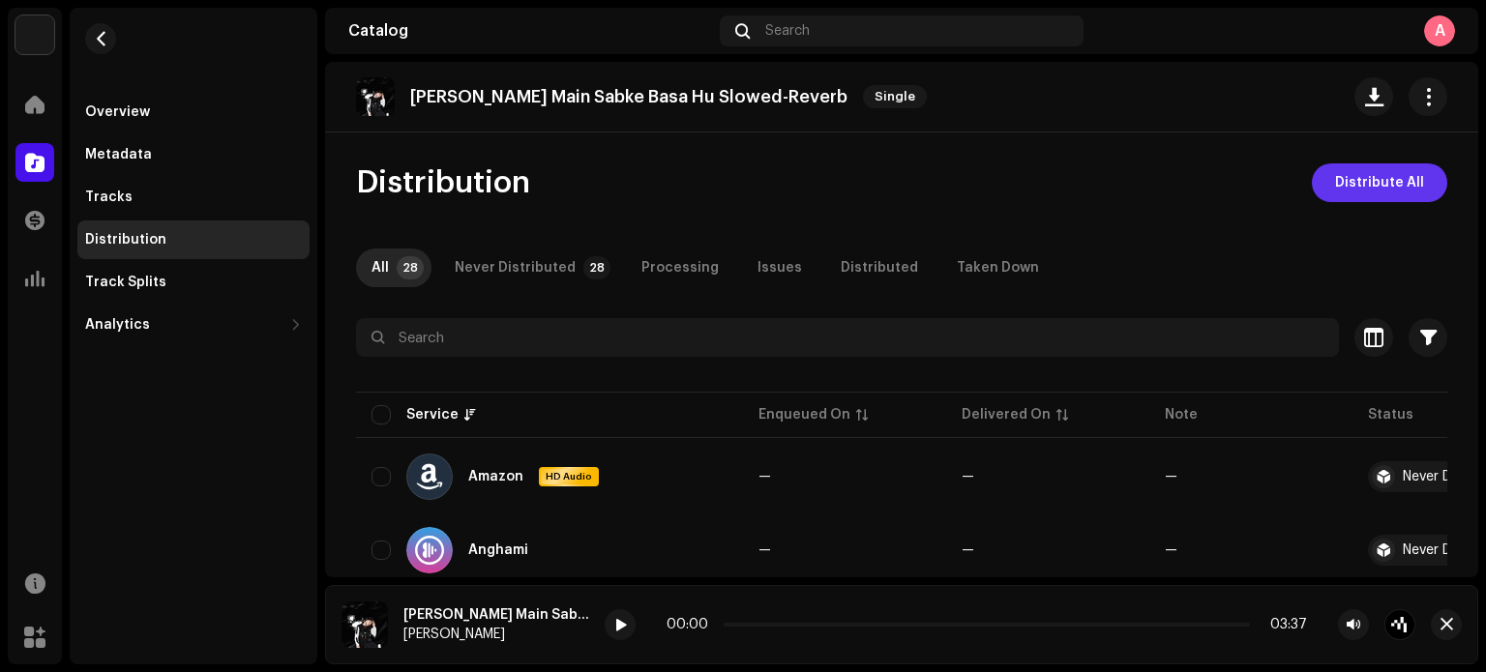
click at [1379, 187] on span "Distribute All" at bounding box center [1379, 183] width 89 height 39
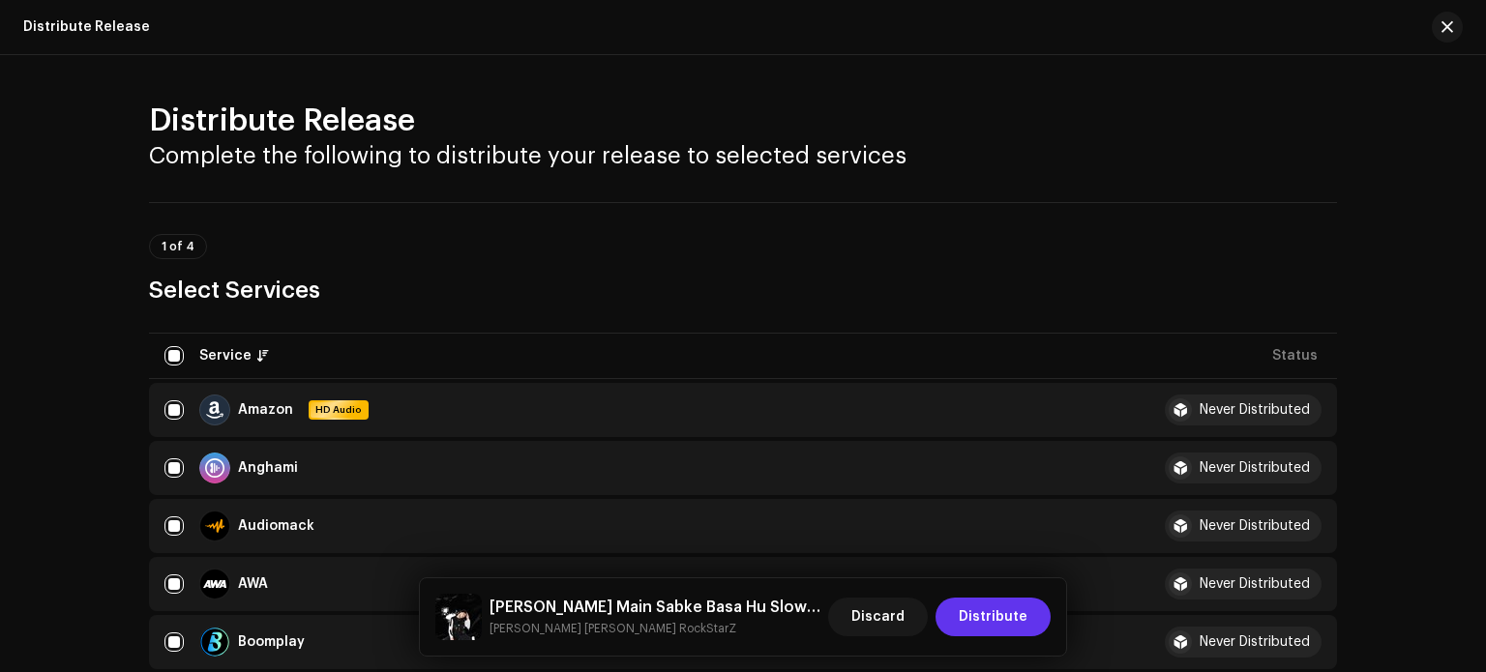
click at [998, 625] on span "Distribute" at bounding box center [993, 617] width 69 height 39
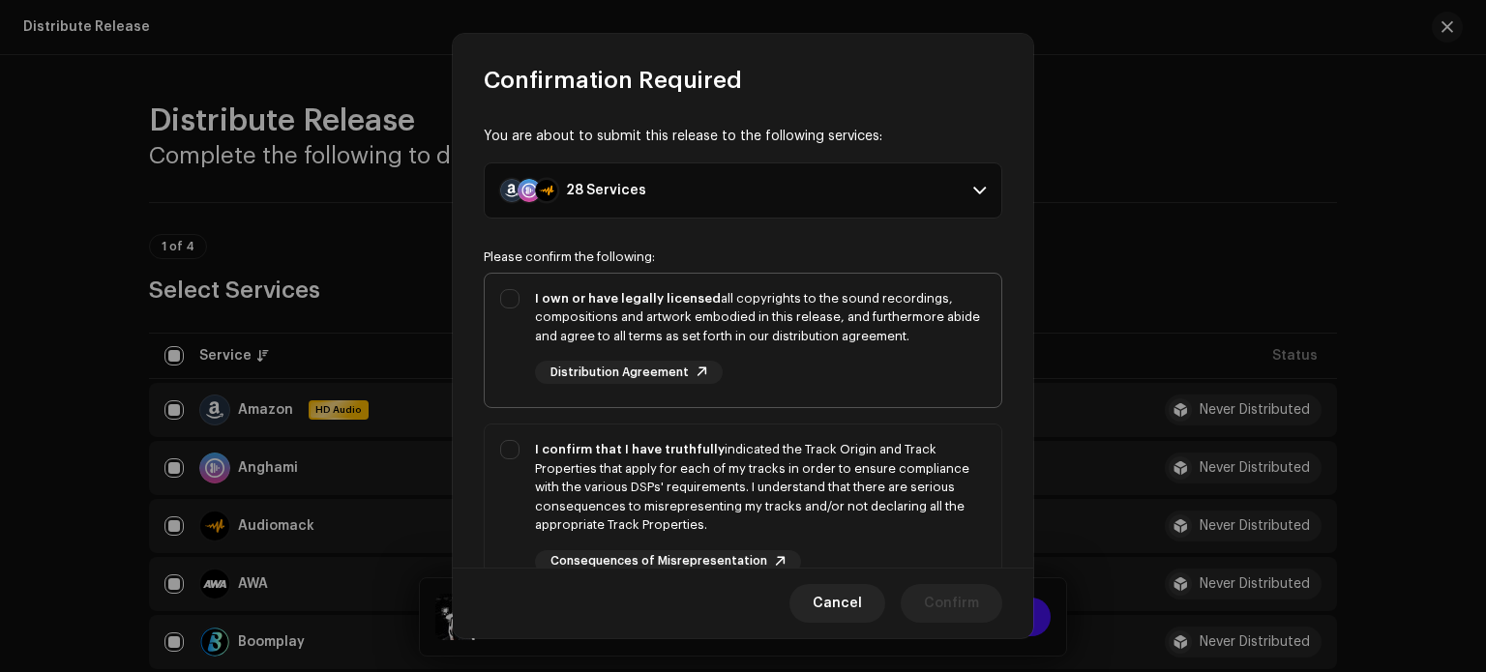
click at [507, 306] on div "I own or have legally licensed all copyrights to the sound recordings, composit…" at bounding box center [743, 337] width 517 height 127
checkbox input "true"
click at [513, 462] on div "I confirm that I have truthfully indicated the Track Origin and Track Propertie…" at bounding box center [743, 507] width 517 height 164
checkbox input "true"
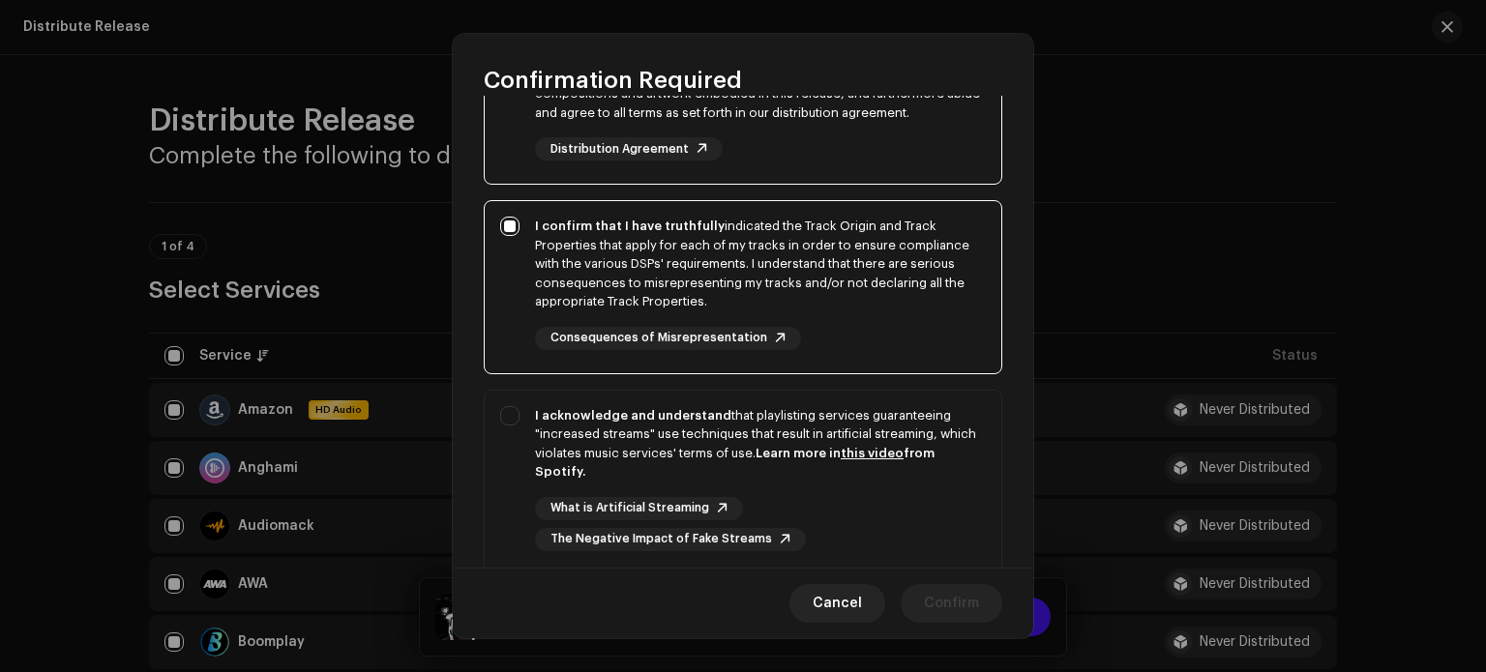
scroll to position [279, 0]
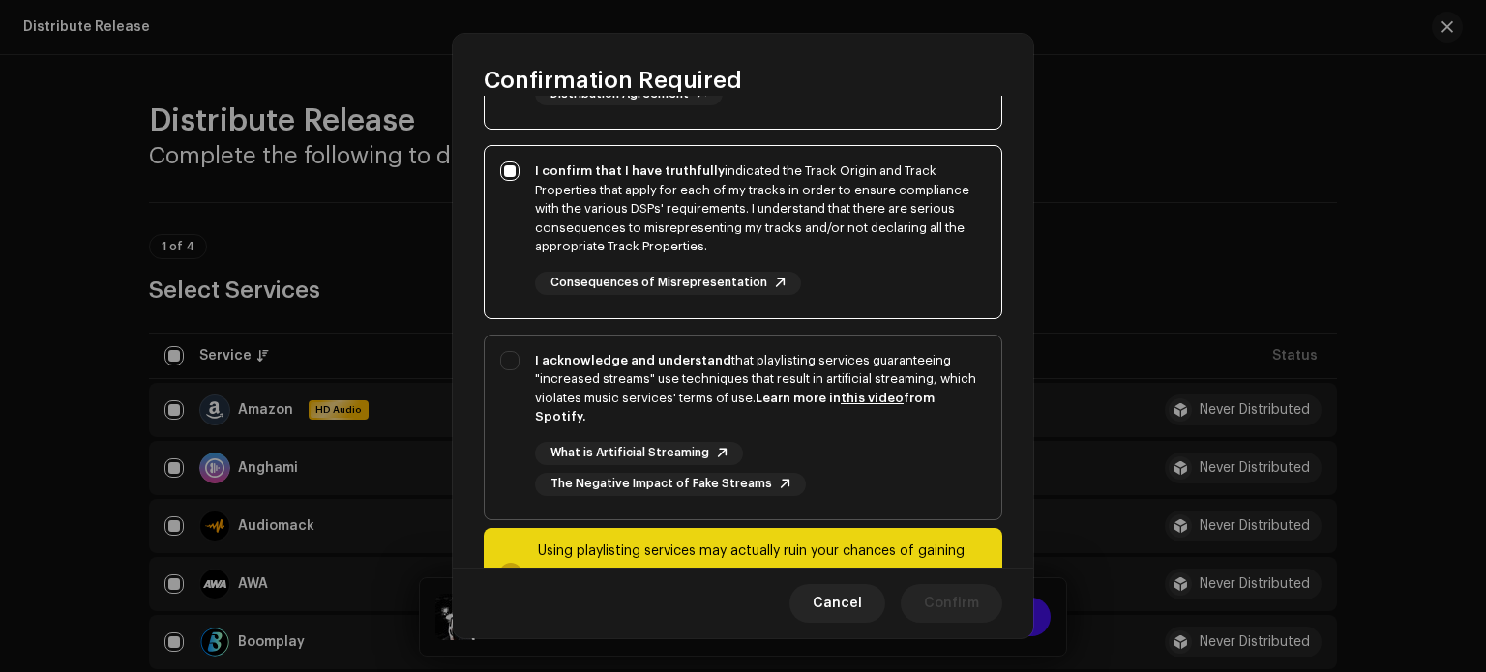
click at [500, 363] on div "I acknowledge and understand that playlisting services guaranteeing "increased …" at bounding box center [743, 424] width 517 height 176
checkbox input "true"
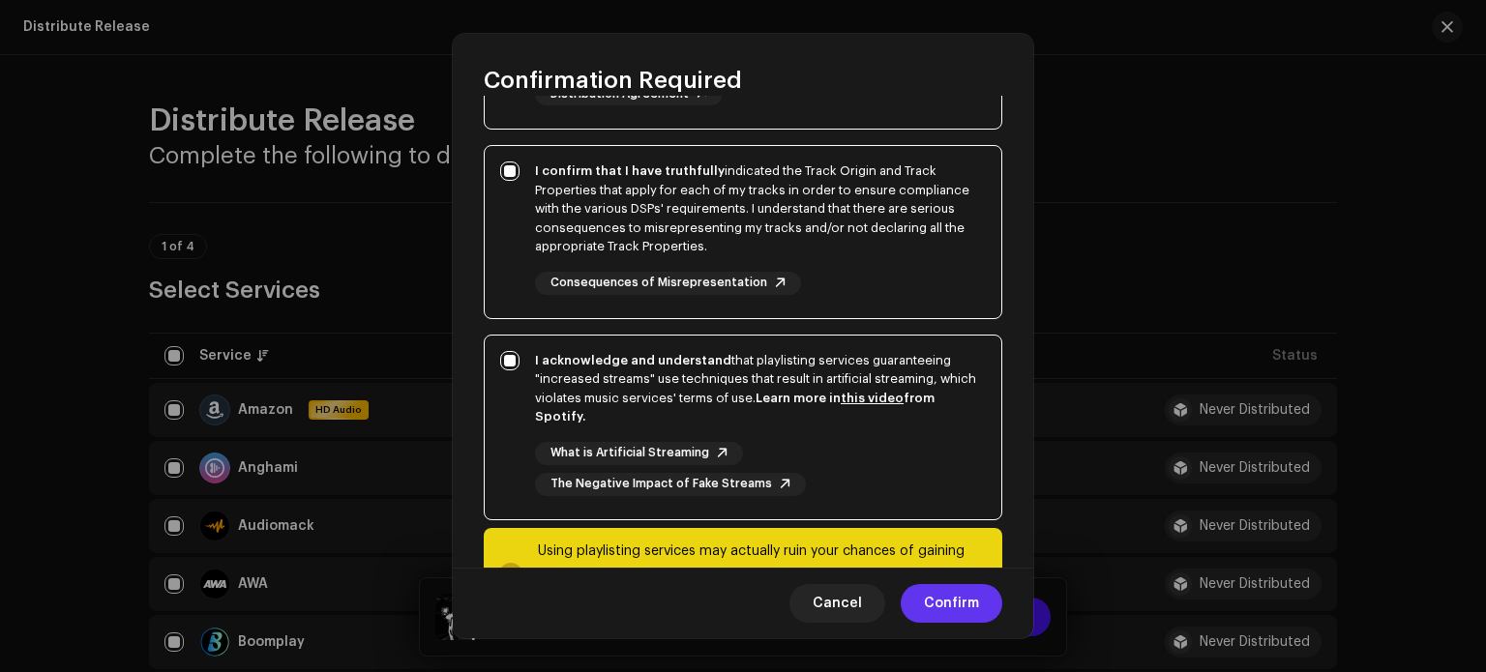
click at [961, 604] on span "Confirm" at bounding box center [951, 603] width 55 height 39
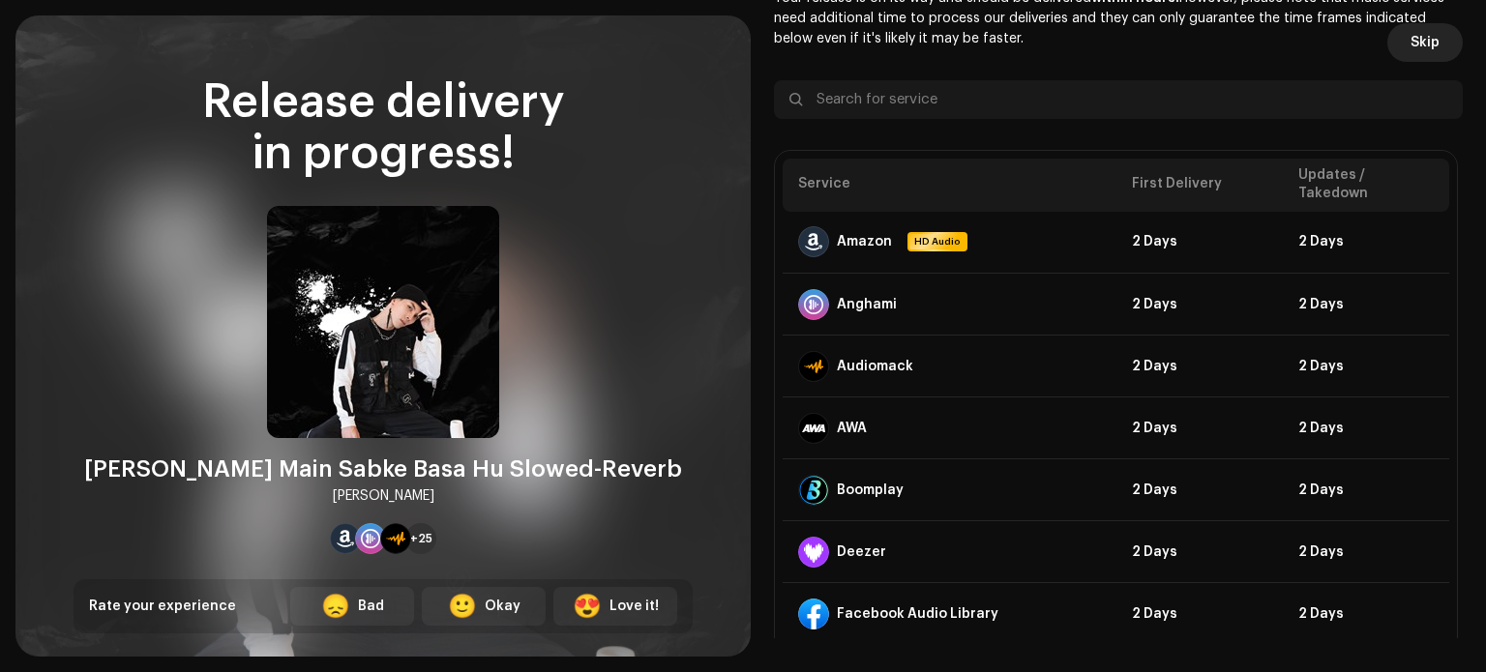
click at [1420, 39] on span "Skip" at bounding box center [1425, 42] width 29 height 39
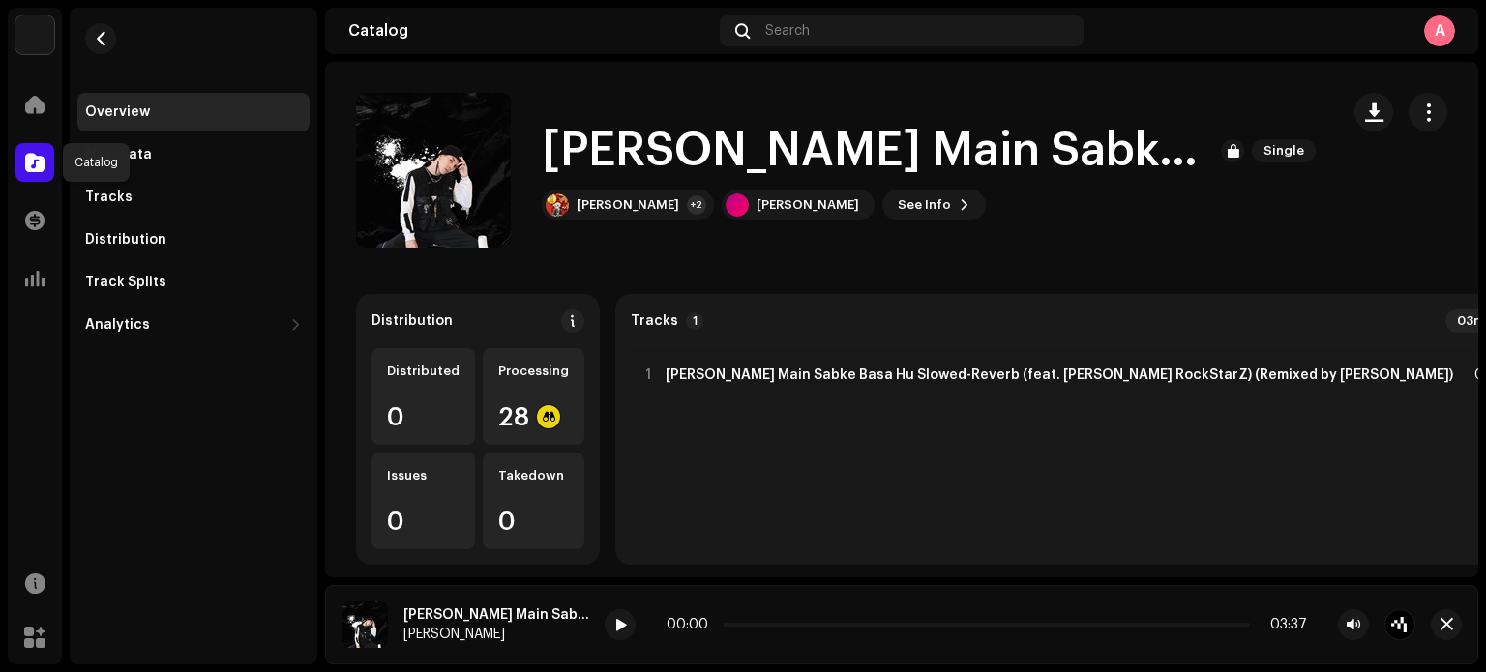
click at [22, 162] on div at bounding box center [34, 162] width 39 height 39
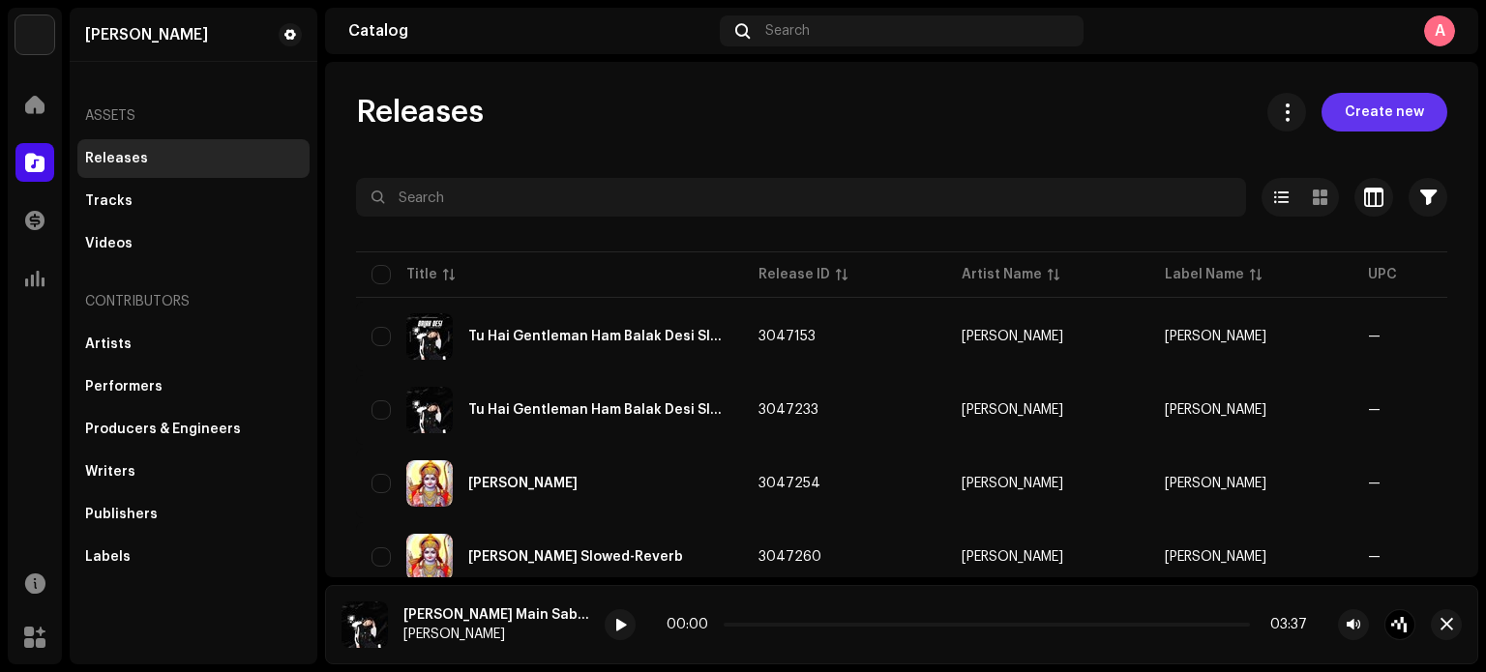
click at [1382, 118] on span "Create new" at bounding box center [1384, 112] width 79 height 39
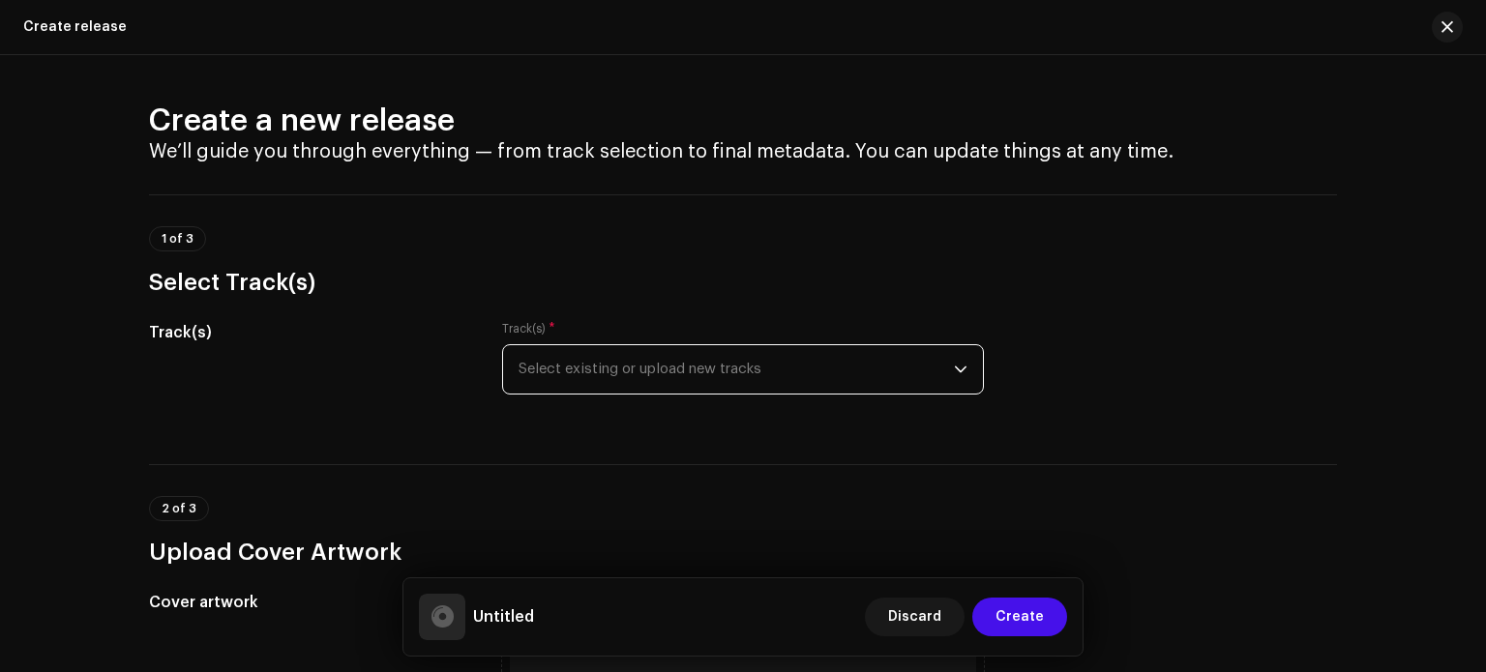
click at [793, 361] on span "Select existing or upload new tracks" at bounding box center [736, 369] width 435 height 48
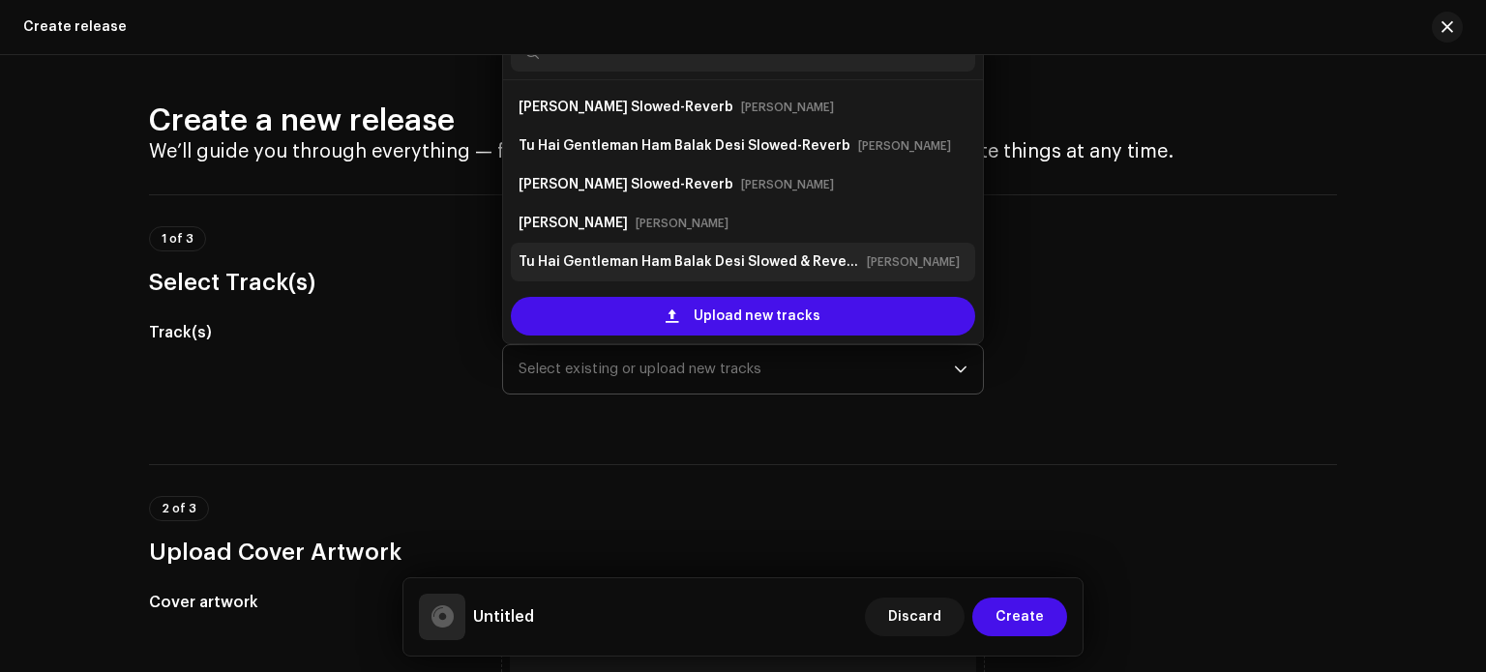
scroll to position [31, 0]
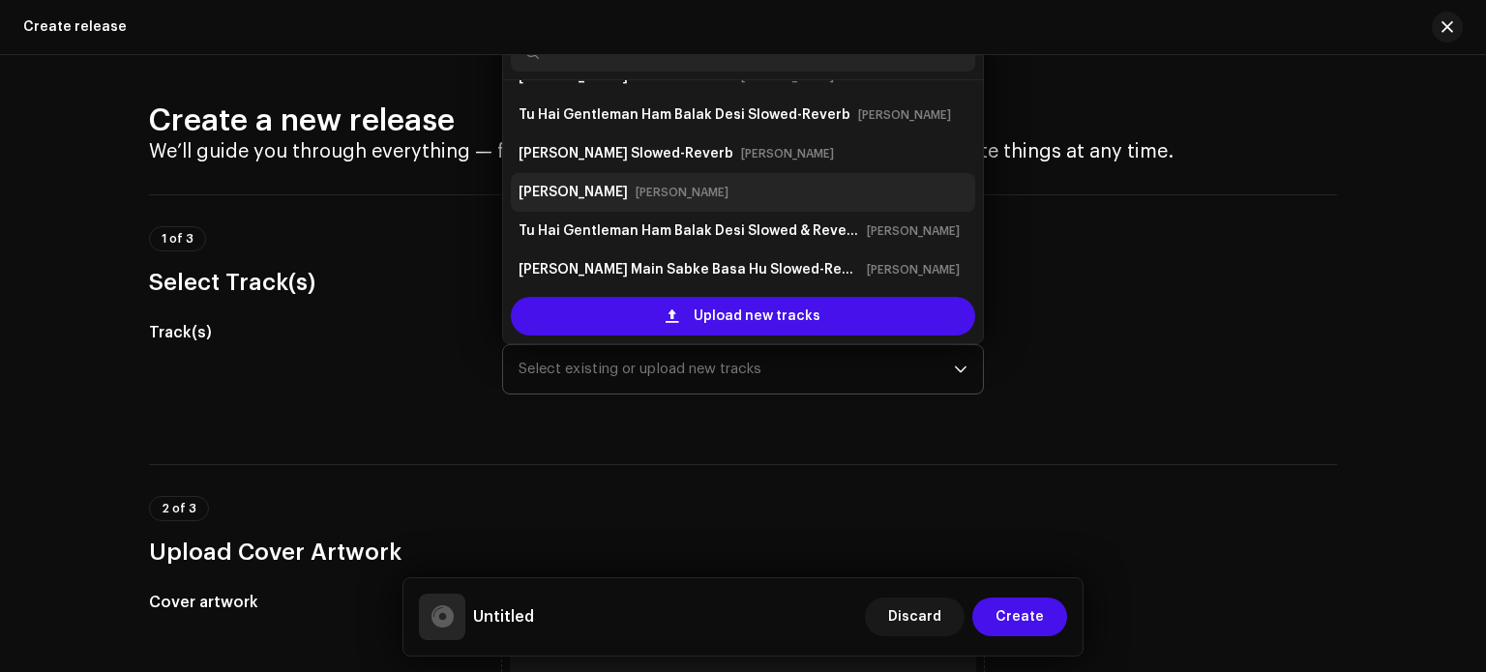
click at [728, 200] on div "Jai Shri [PERSON_NAME]" at bounding box center [743, 192] width 449 height 31
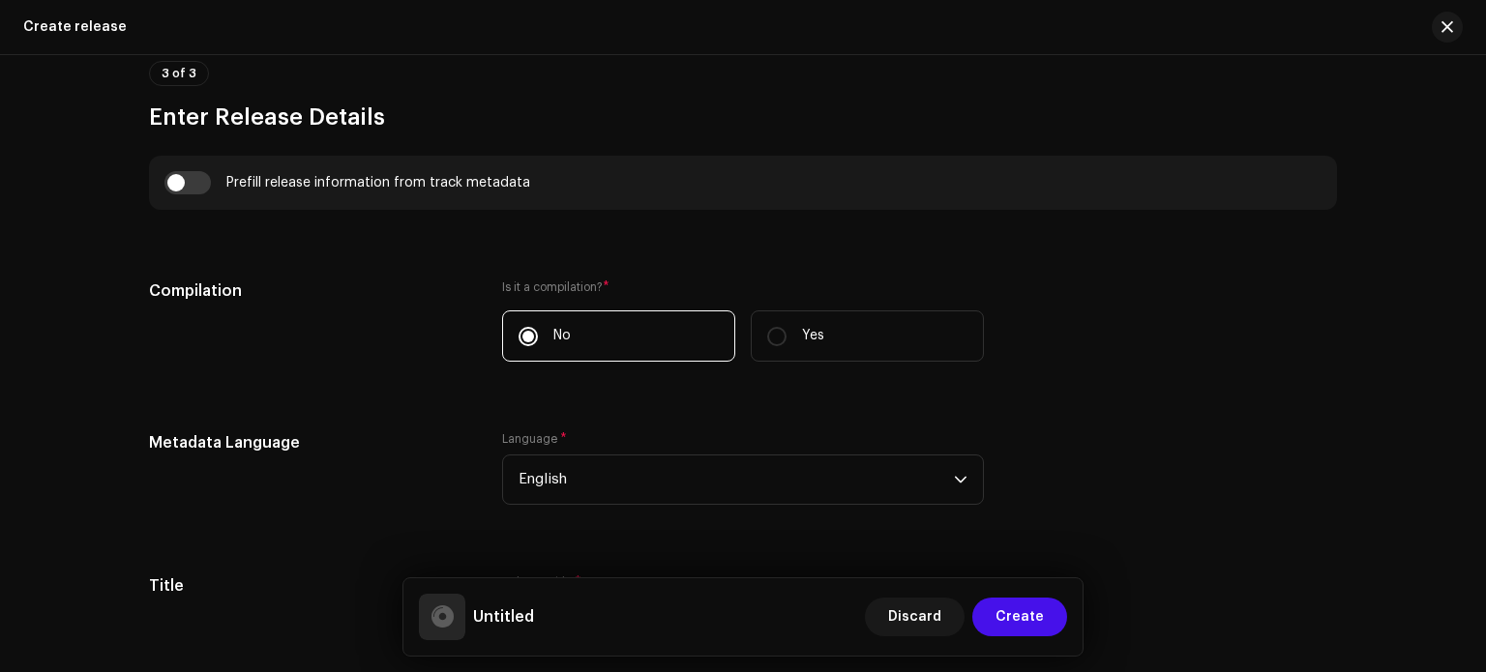
scroll to position [1299, 0]
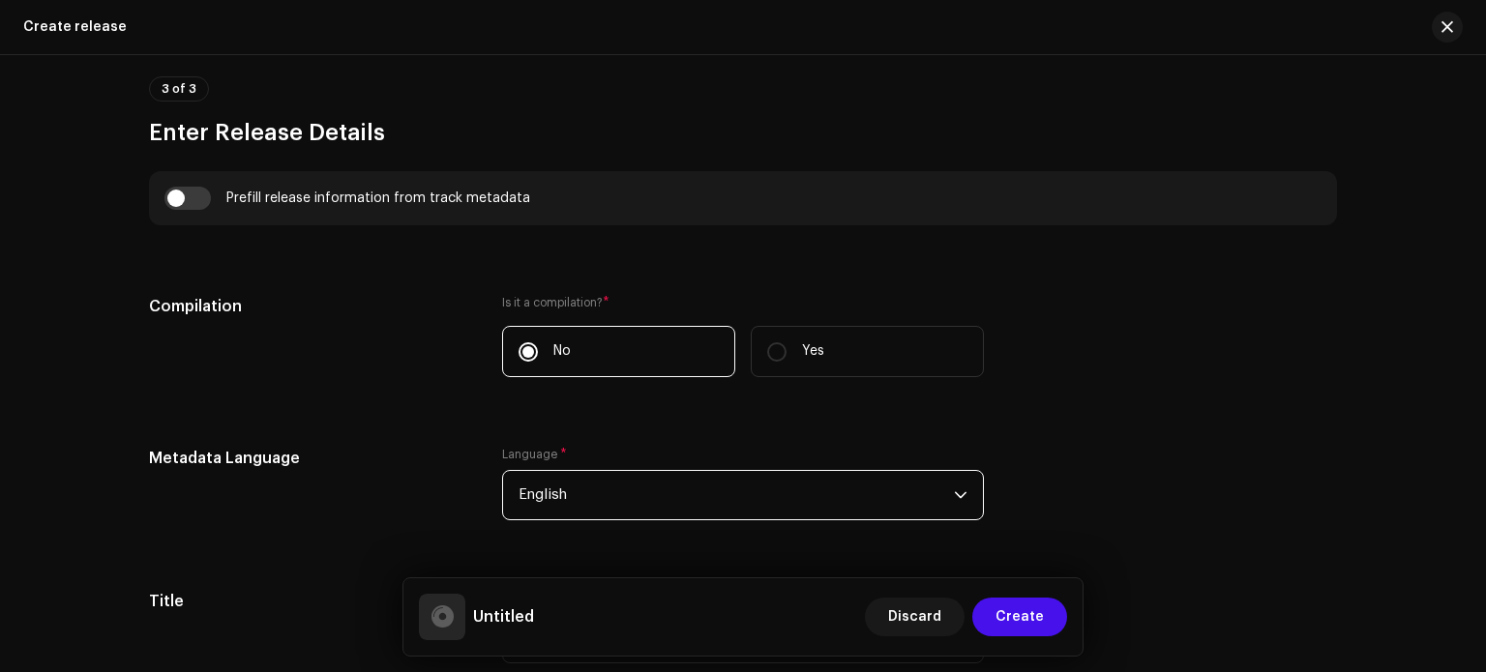
click at [933, 506] on span "English" at bounding box center [736, 495] width 435 height 48
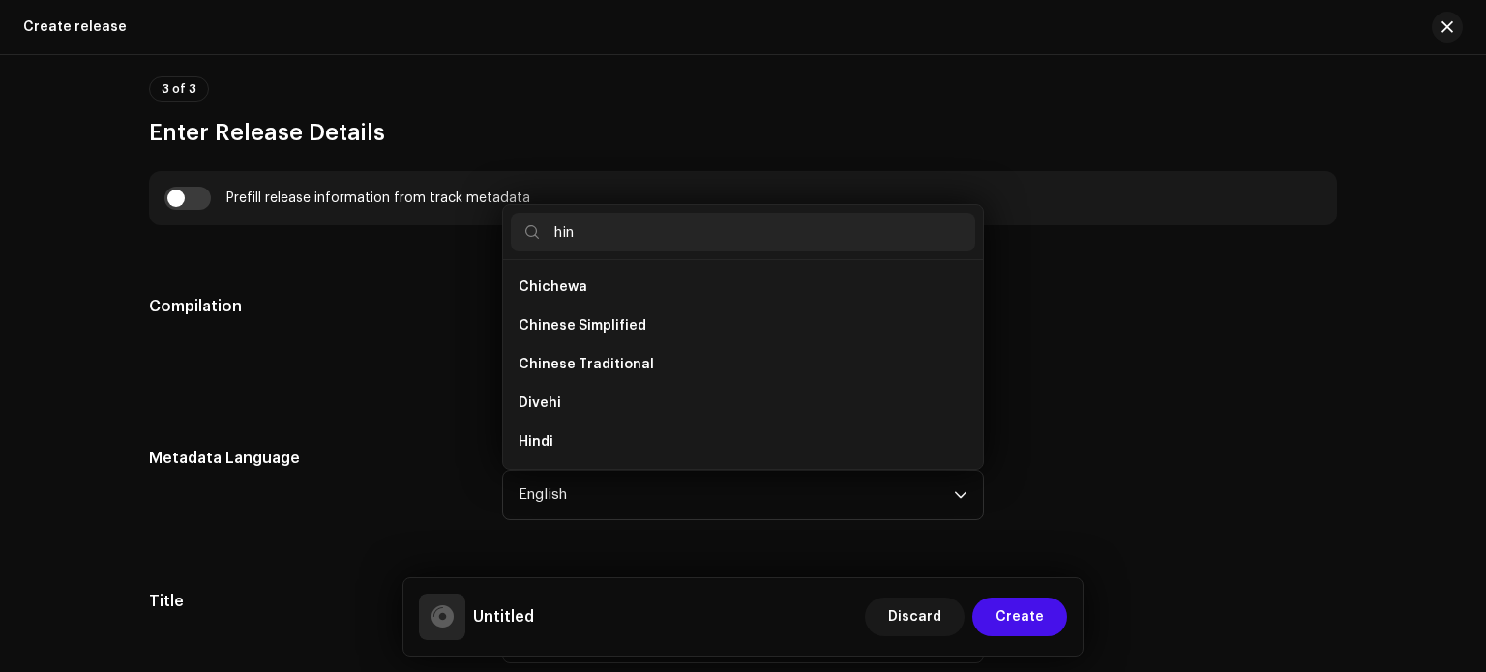
scroll to position [0, 0]
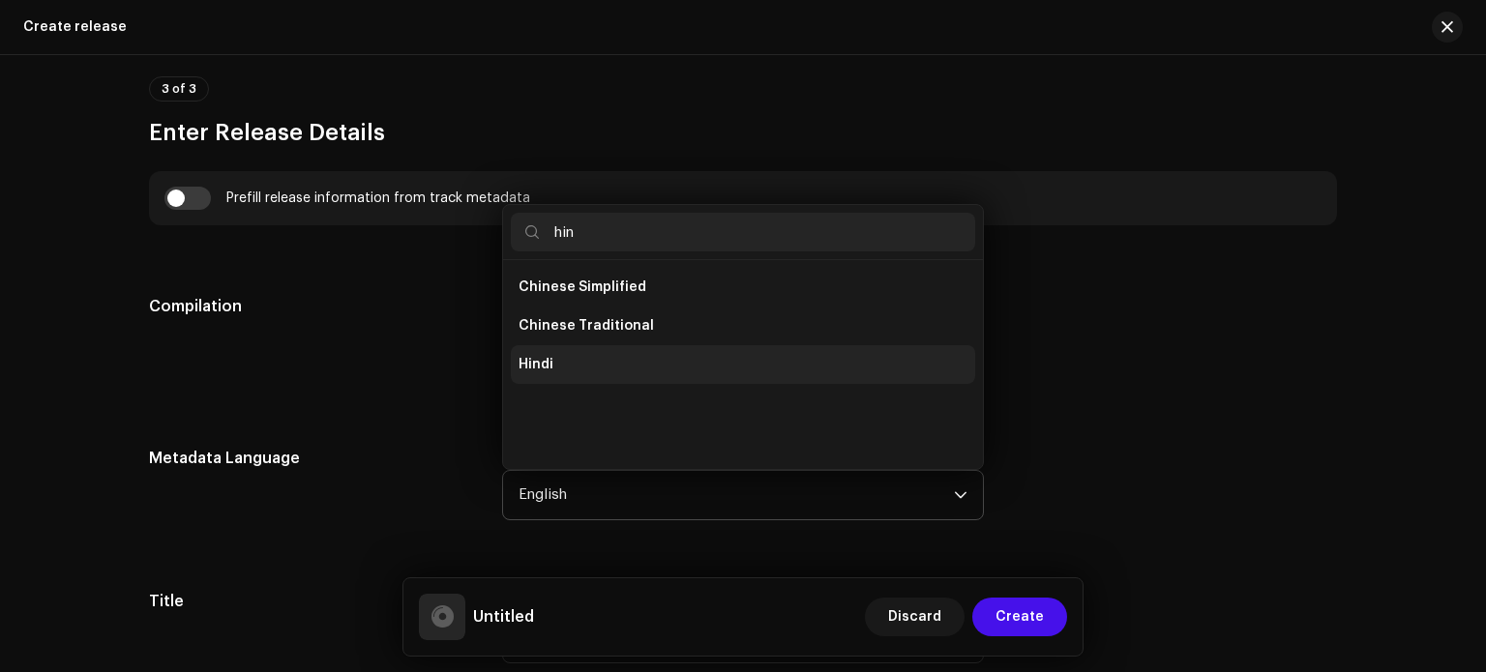
type input "hin"
click at [666, 367] on li "Hindi" at bounding box center [743, 364] width 464 height 39
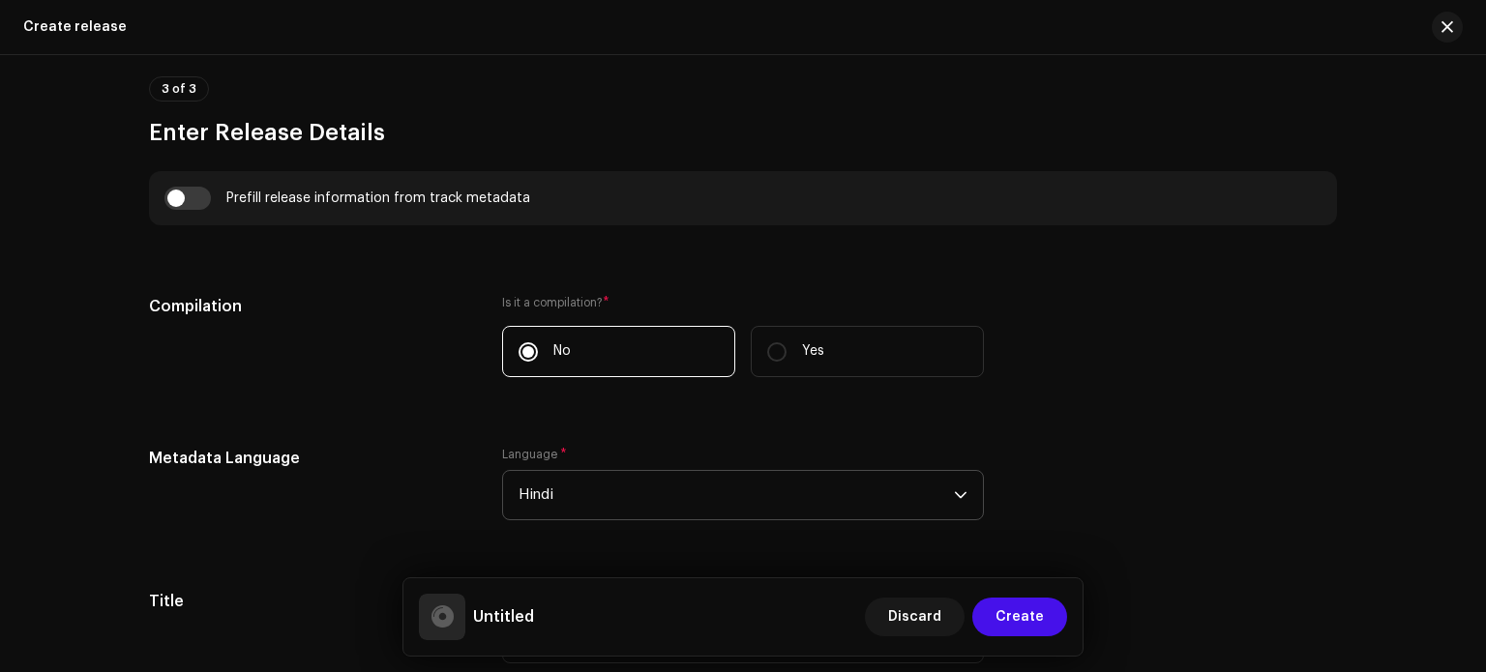
drag, startPoint x: 1485, startPoint y: 323, endPoint x: 1479, endPoint y: 356, distance: 33.4
click at [1479, 356] on html "[PERSON_NAME] Home Catalog Transactions Analytics Resources Marketplace [PERSON…" at bounding box center [743, 336] width 1486 height 672
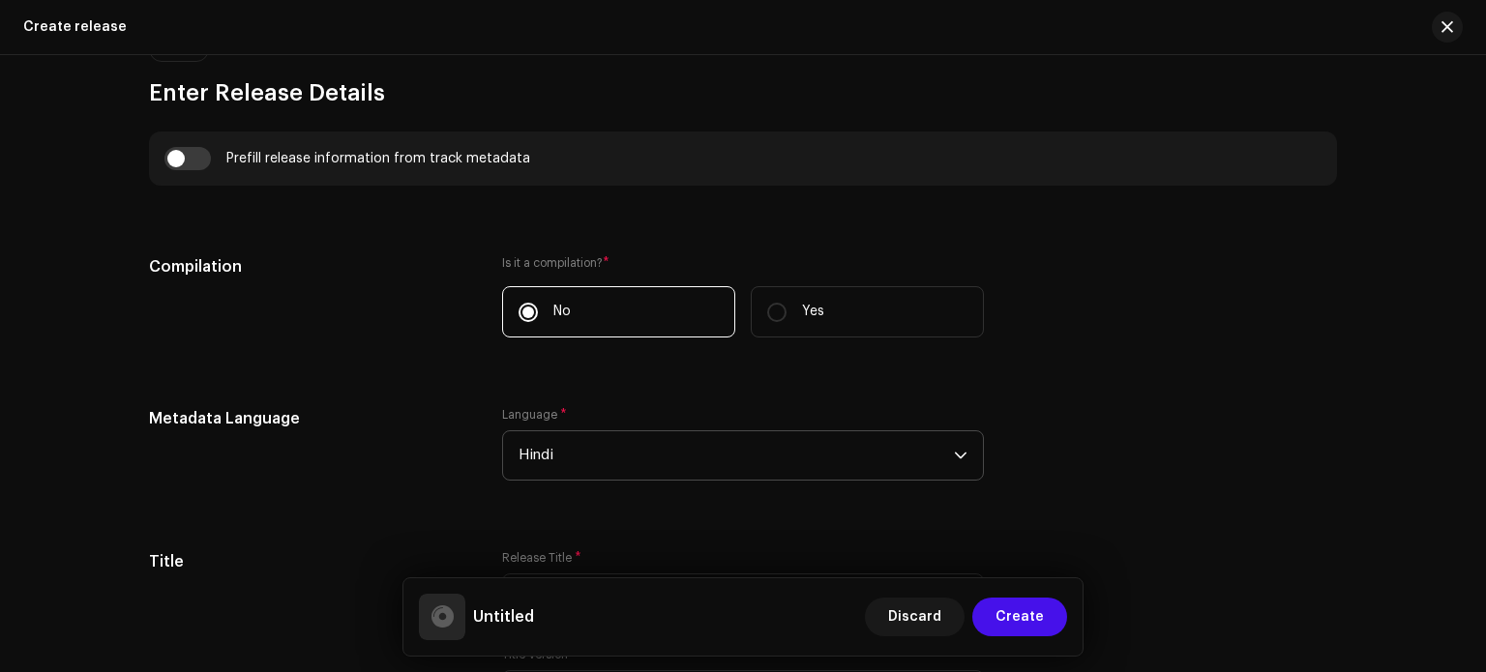
scroll to position [1309, 0]
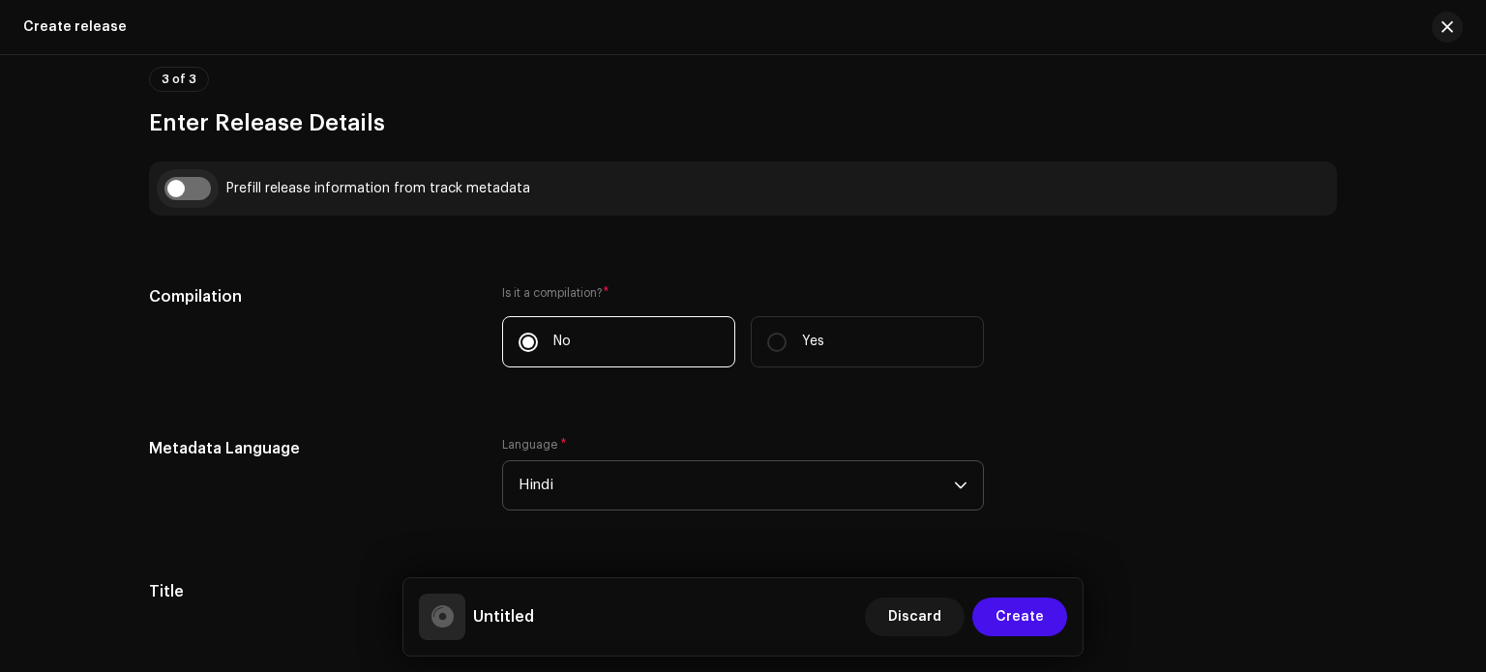
click at [185, 185] on input "checkbox" at bounding box center [187, 188] width 46 height 23
checkbox input "true"
type input "[PERSON_NAME]"
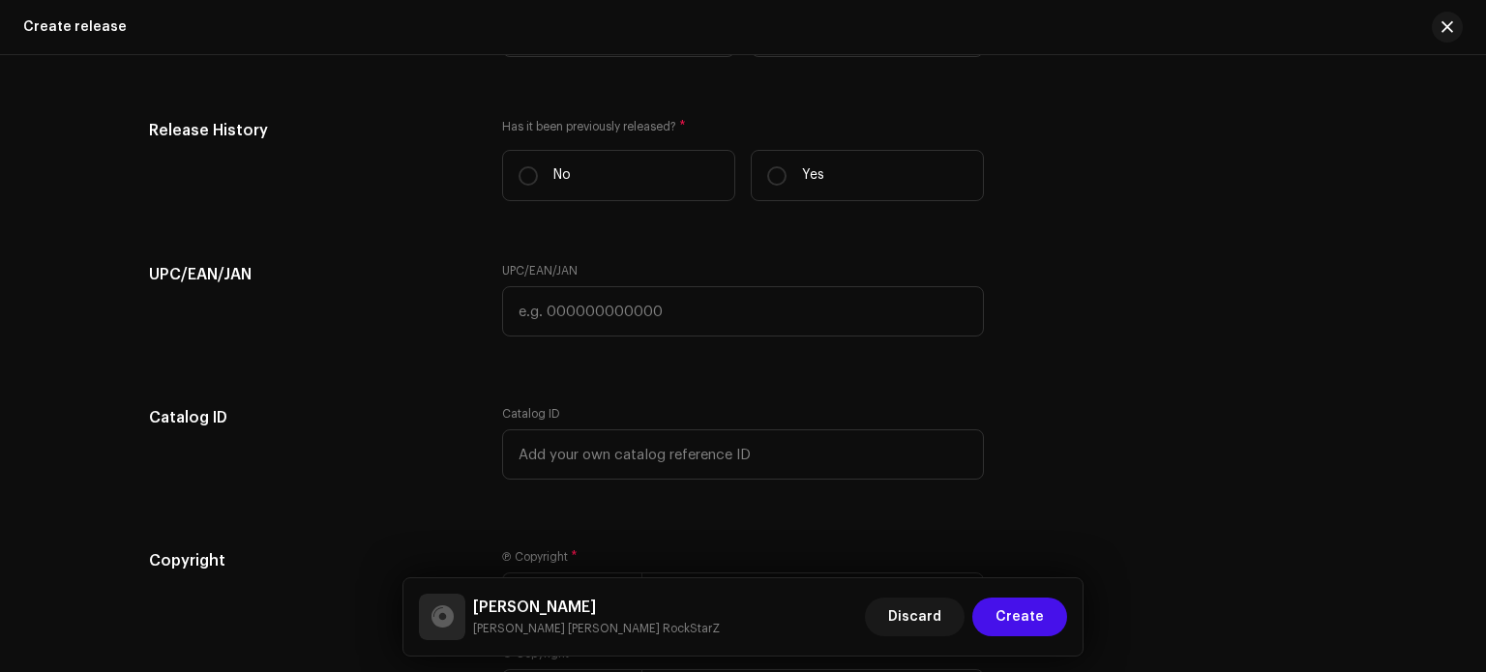
scroll to position [3244, 0]
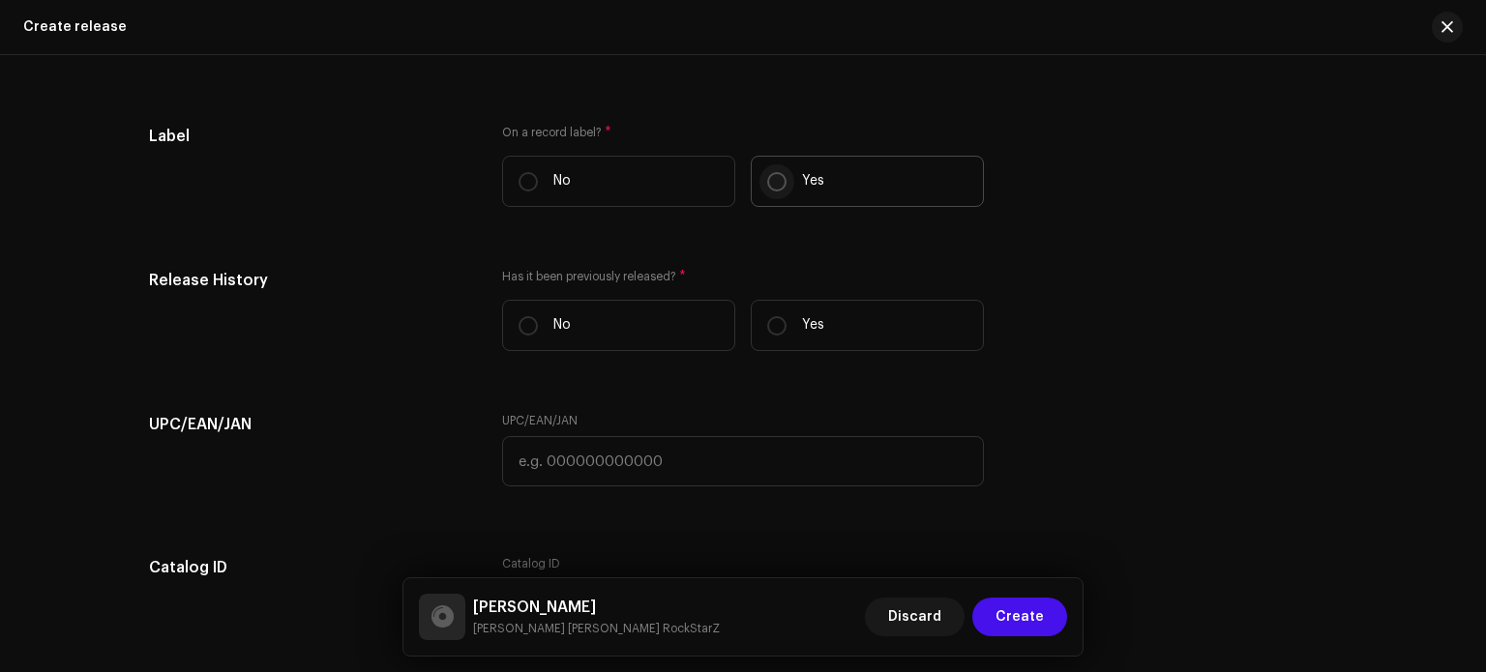
click at [782, 177] on p-radiobutton at bounding box center [776, 181] width 19 height 19
click at [782, 177] on input "Yes" at bounding box center [776, 181] width 19 height 19
radio input "true"
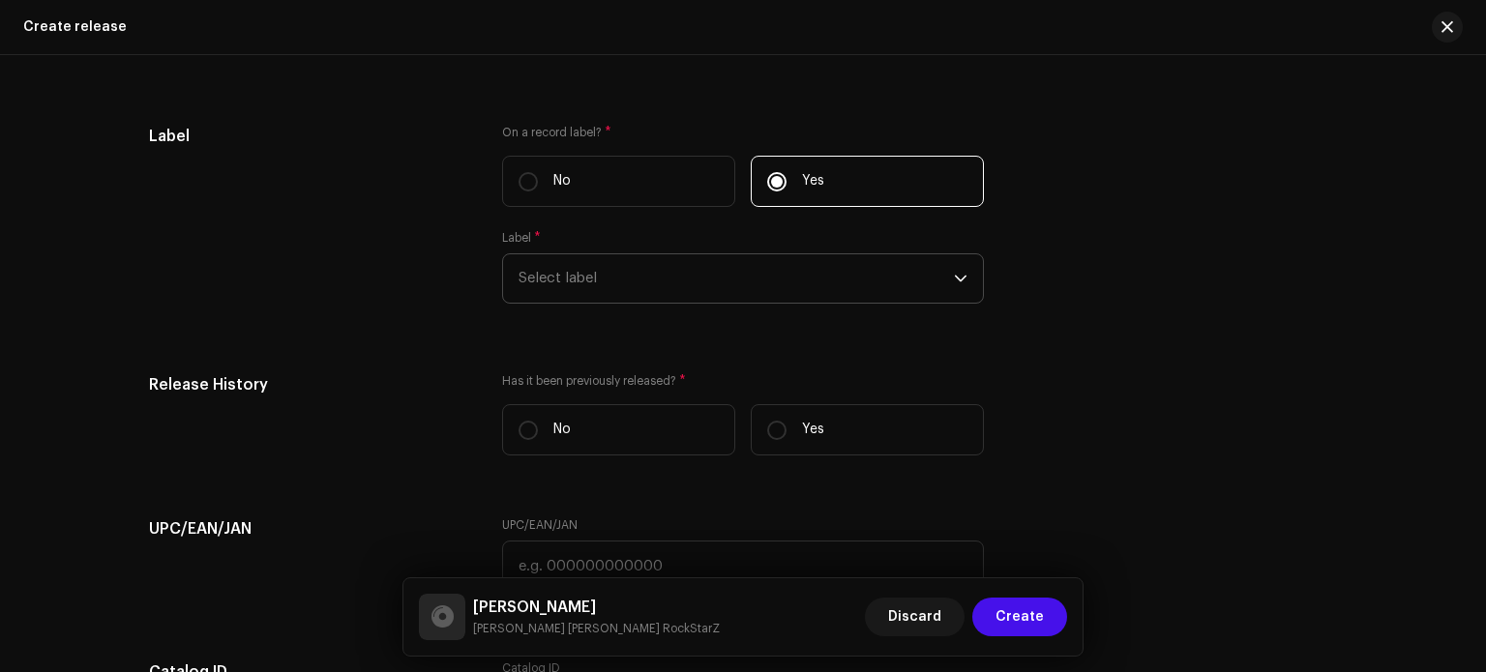
click at [828, 293] on span "Select label" at bounding box center [736, 278] width 435 height 48
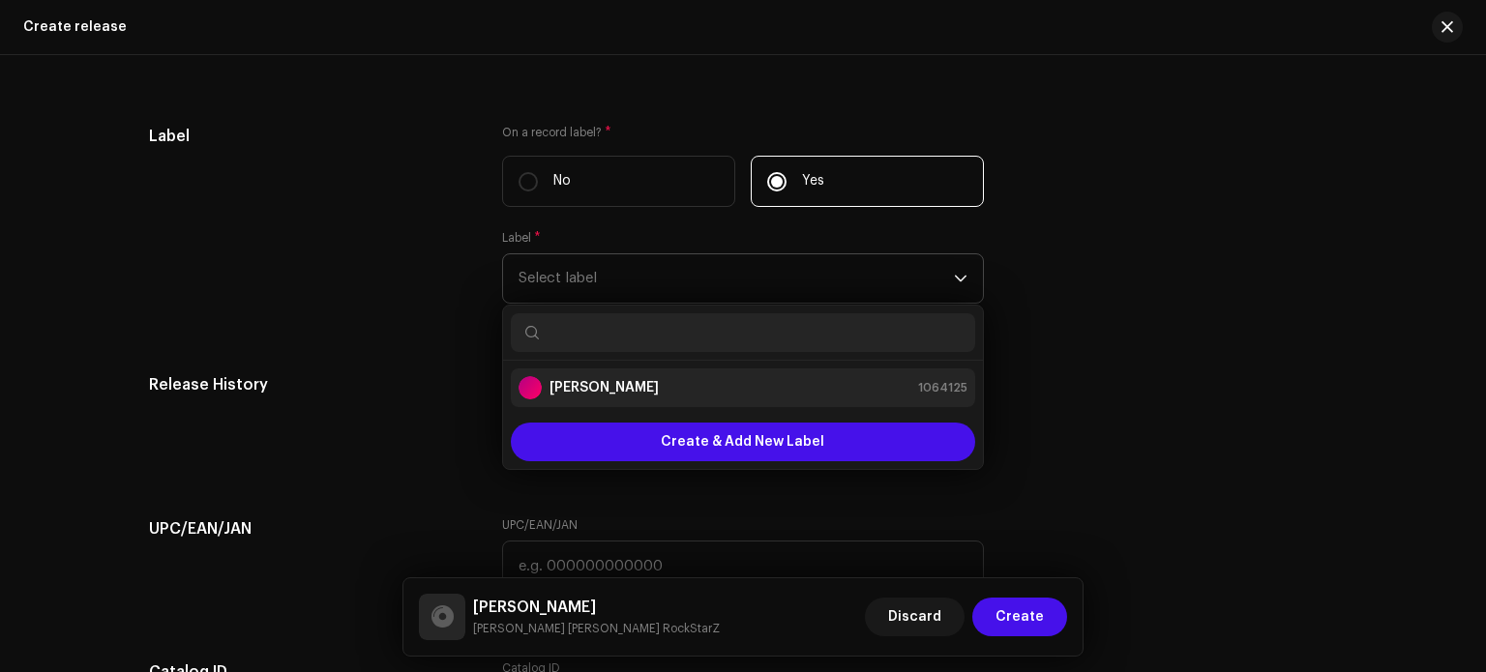
click at [807, 385] on div "[PERSON_NAME] 1064125" at bounding box center [743, 387] width 449 height 23
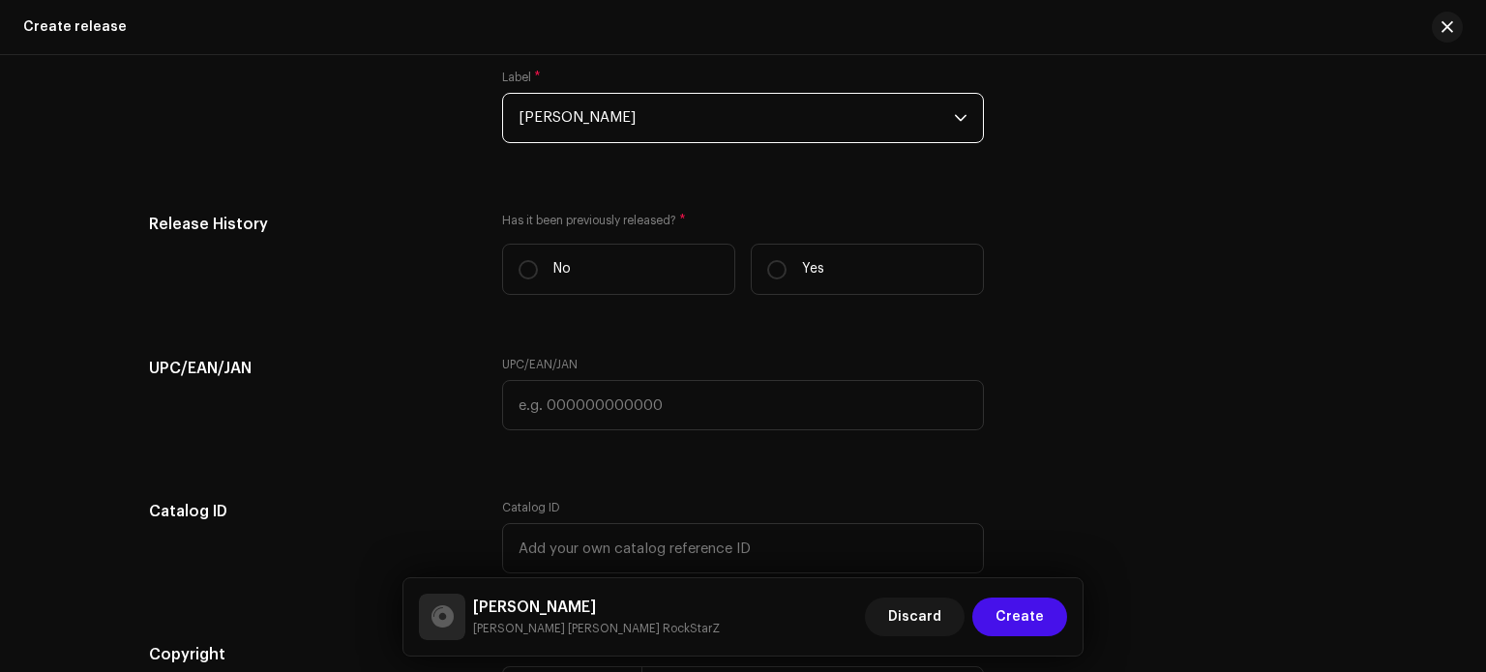
scroll to position [3263, 0]
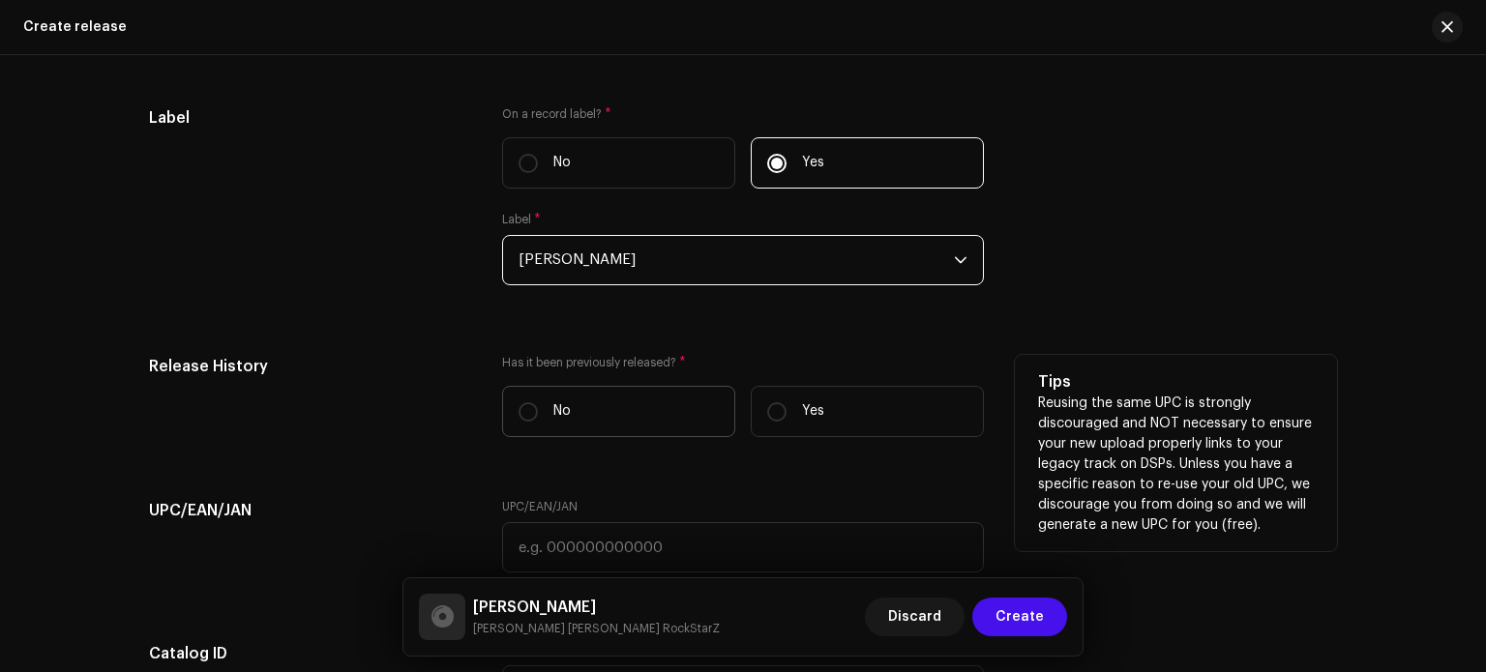
click at [627, 406] on label "No" at bounding box center [618, 411] width 233 height 51
click at [538, 406] on input "No" at bounding box center [528, 412] width 19 height 19
radio input "true"
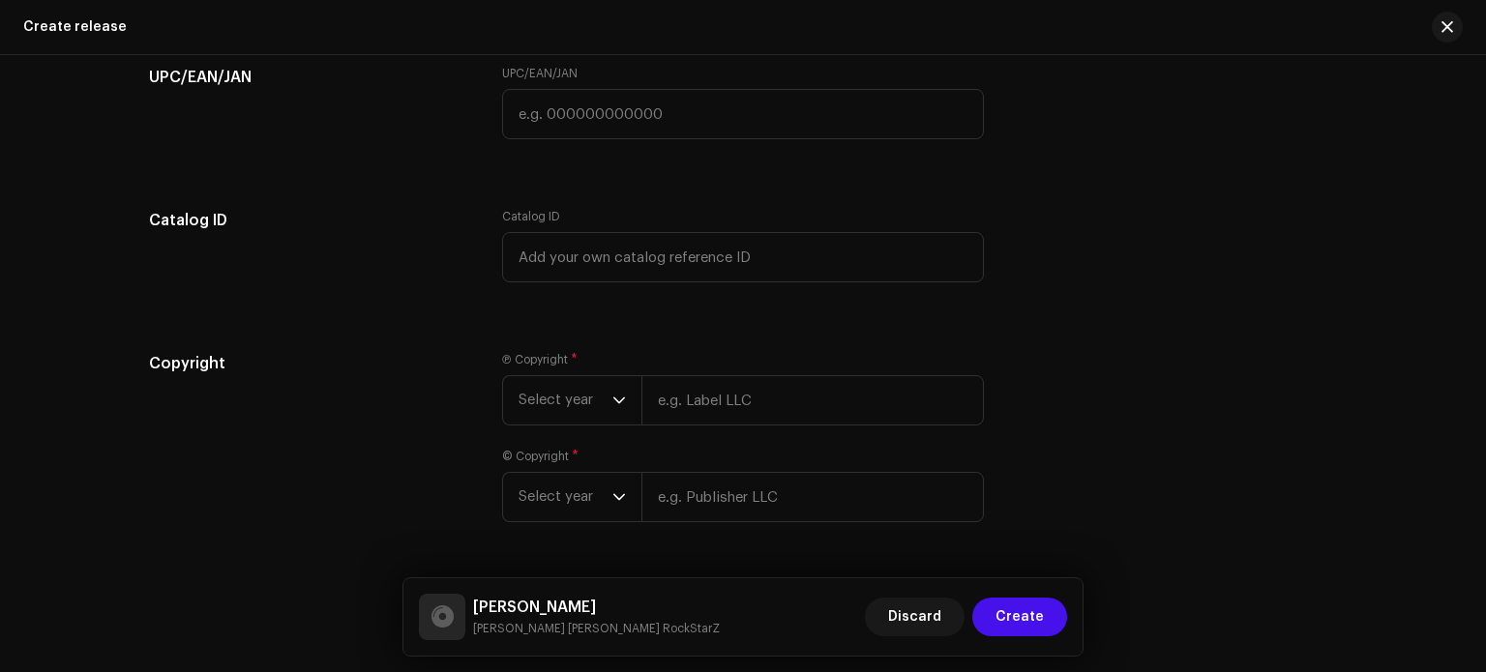
scroll to position [3762, 0]
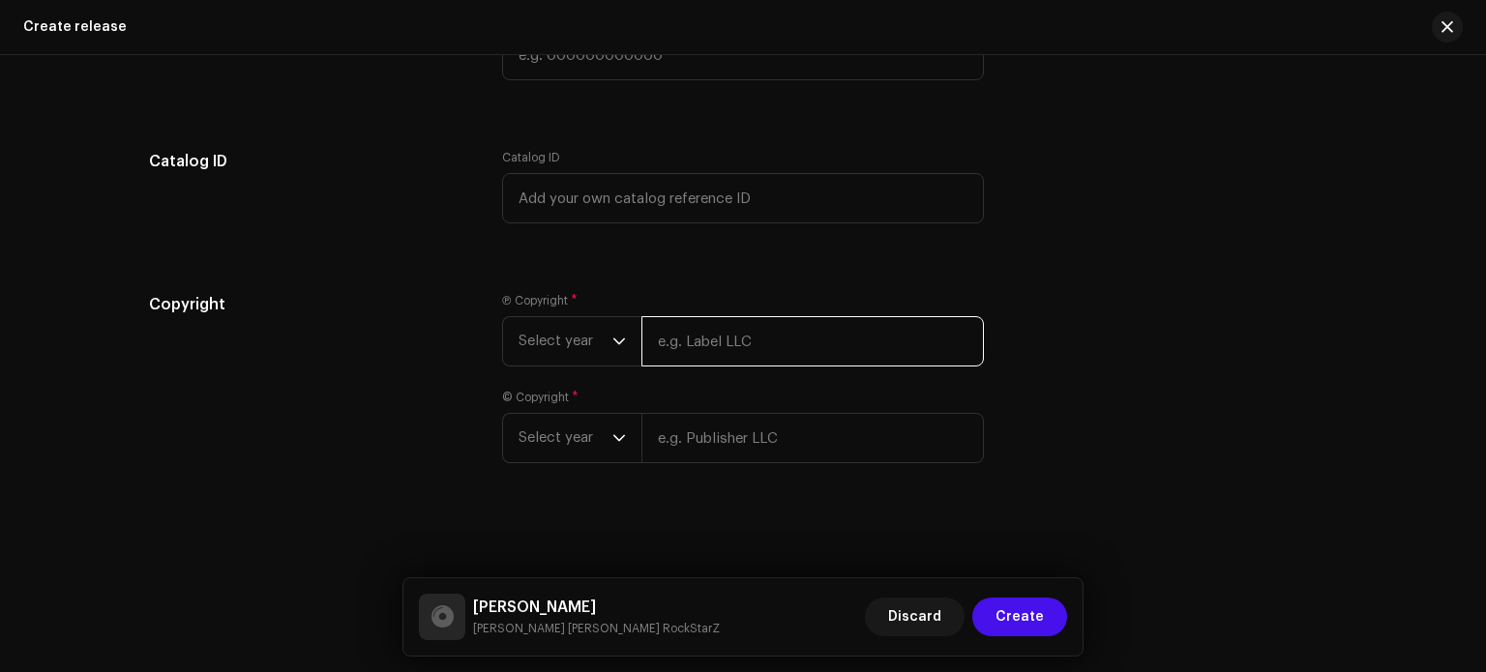
click at [824, 355] on input "text" at bounding box center [813, 341] width 343 height 50
type input "[PERSON_NAME]"
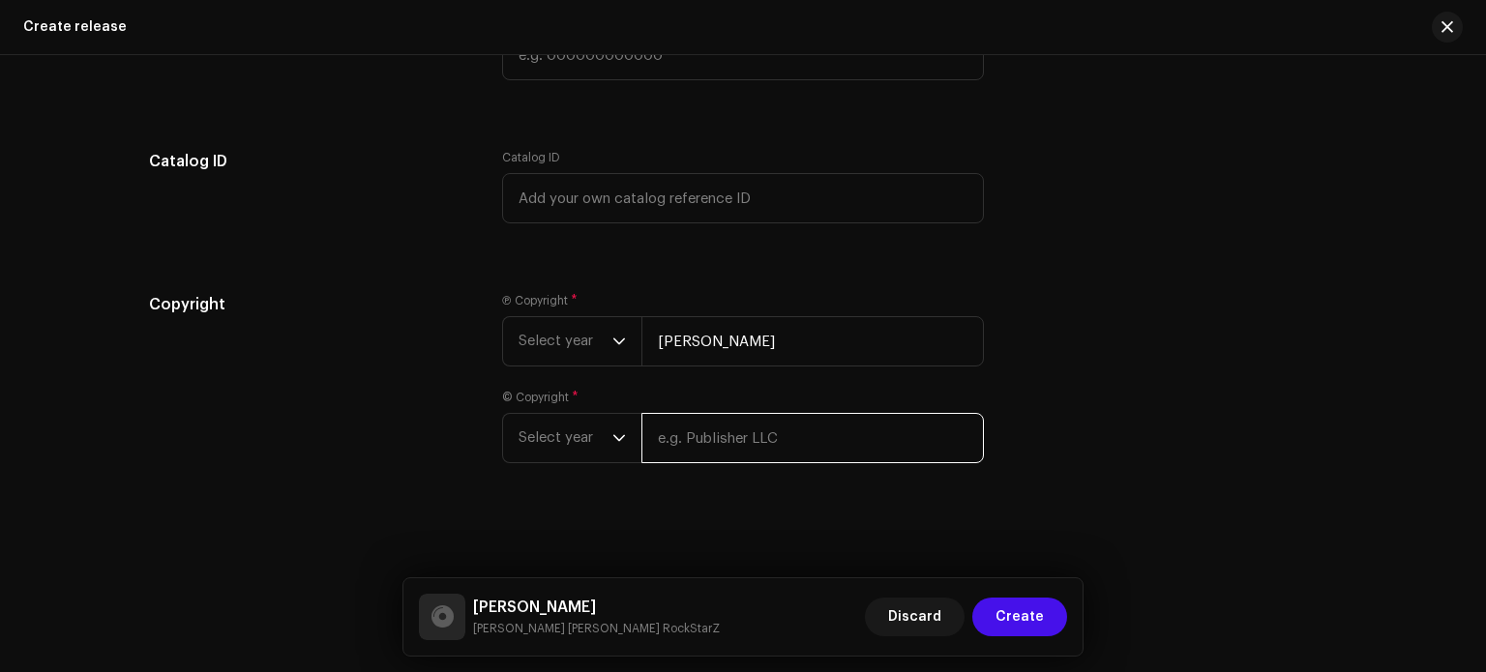
click at [787, 436] on input "text" at bounding box center [813, 438] width 343 height 50
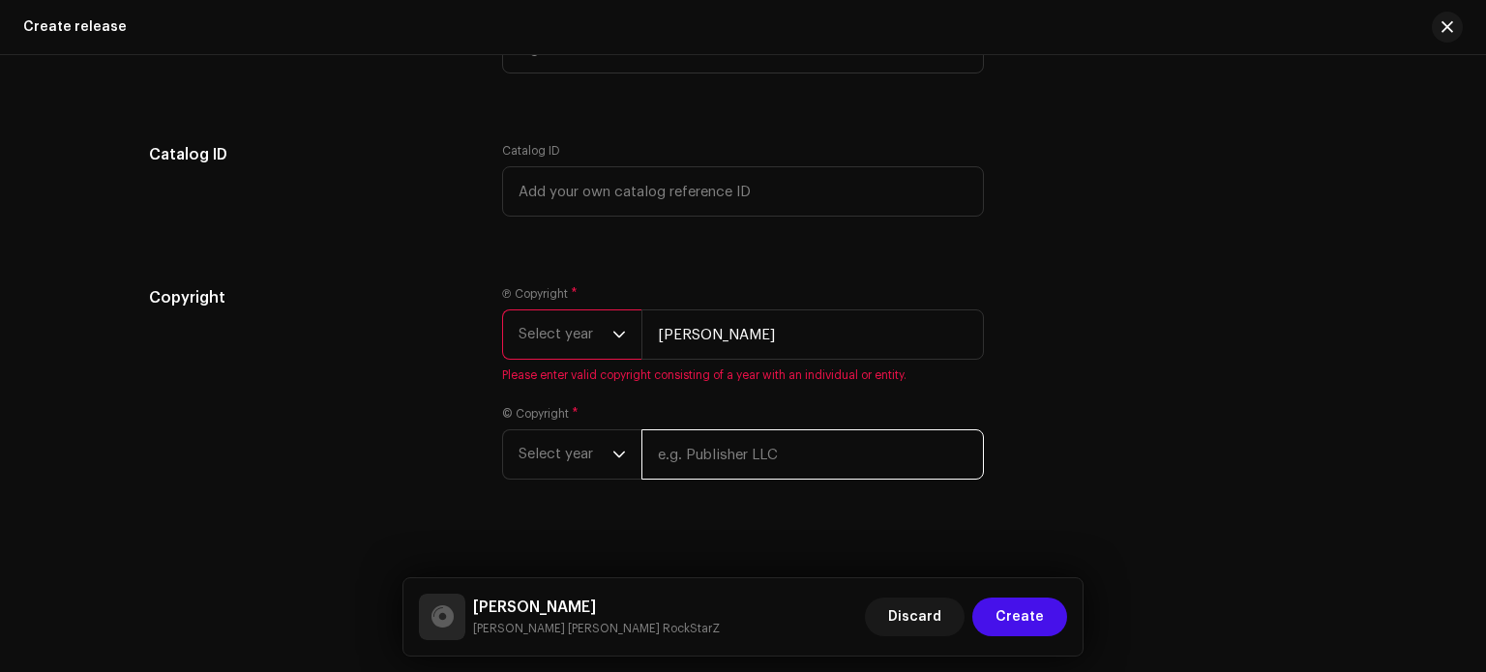
type input "[PERSON_NAME]"
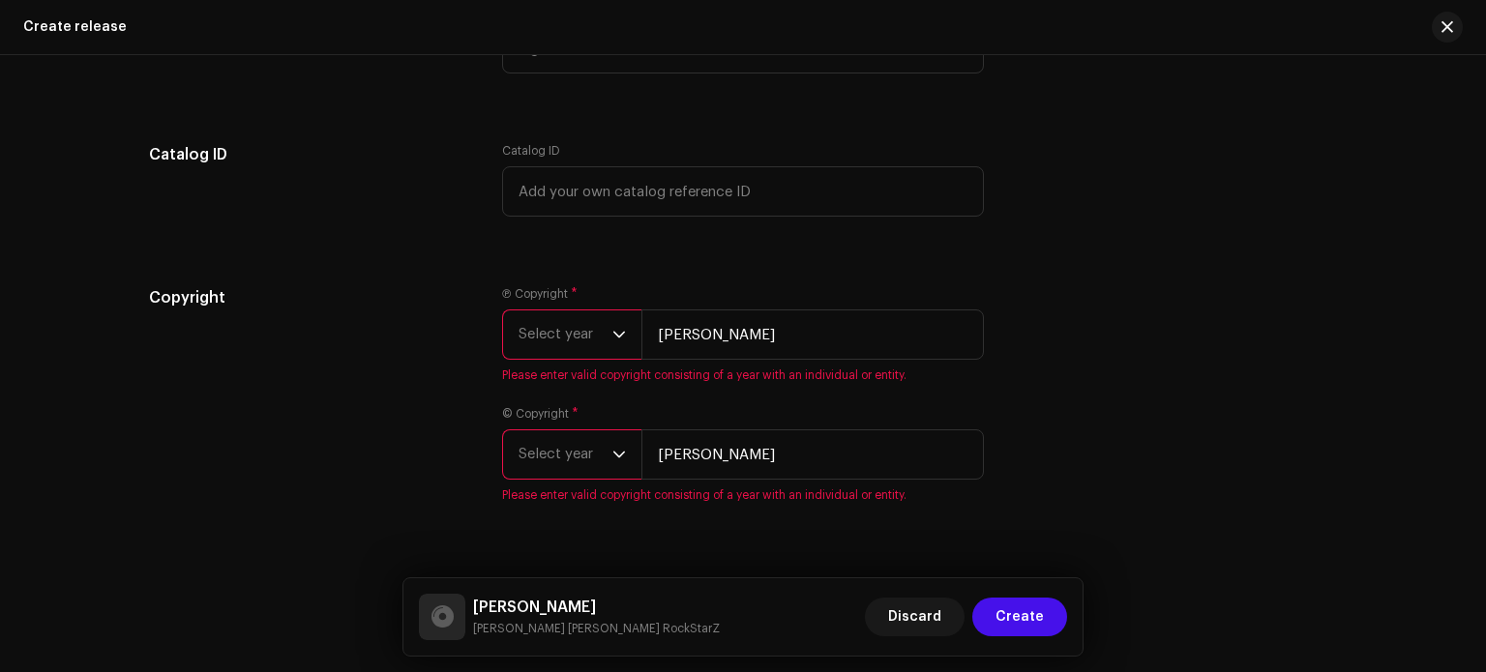
click at [603, 463] on span "Select year" at bounding box center [566, 455] width 94 height 48
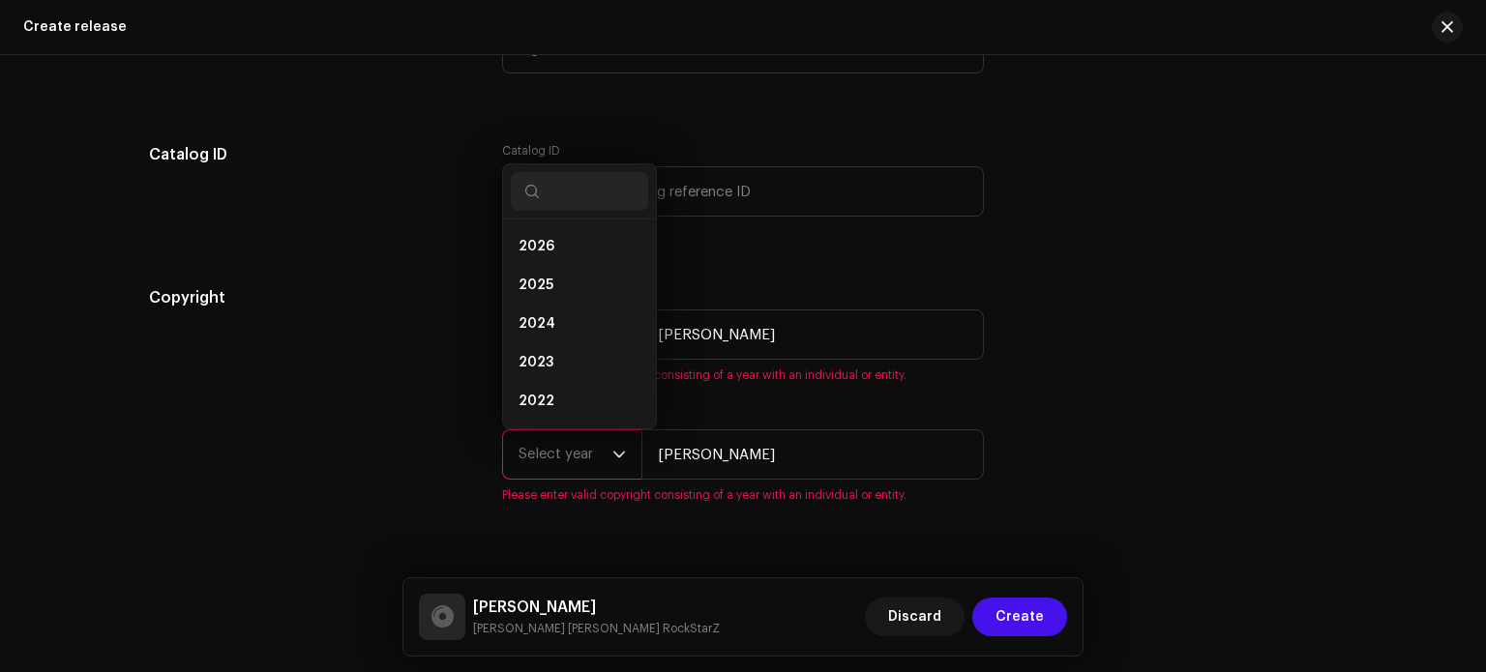
scroll to position [31, 0]
click at [572, 266] on li "2025" at bounding box center [579, 254] width 137 height 39
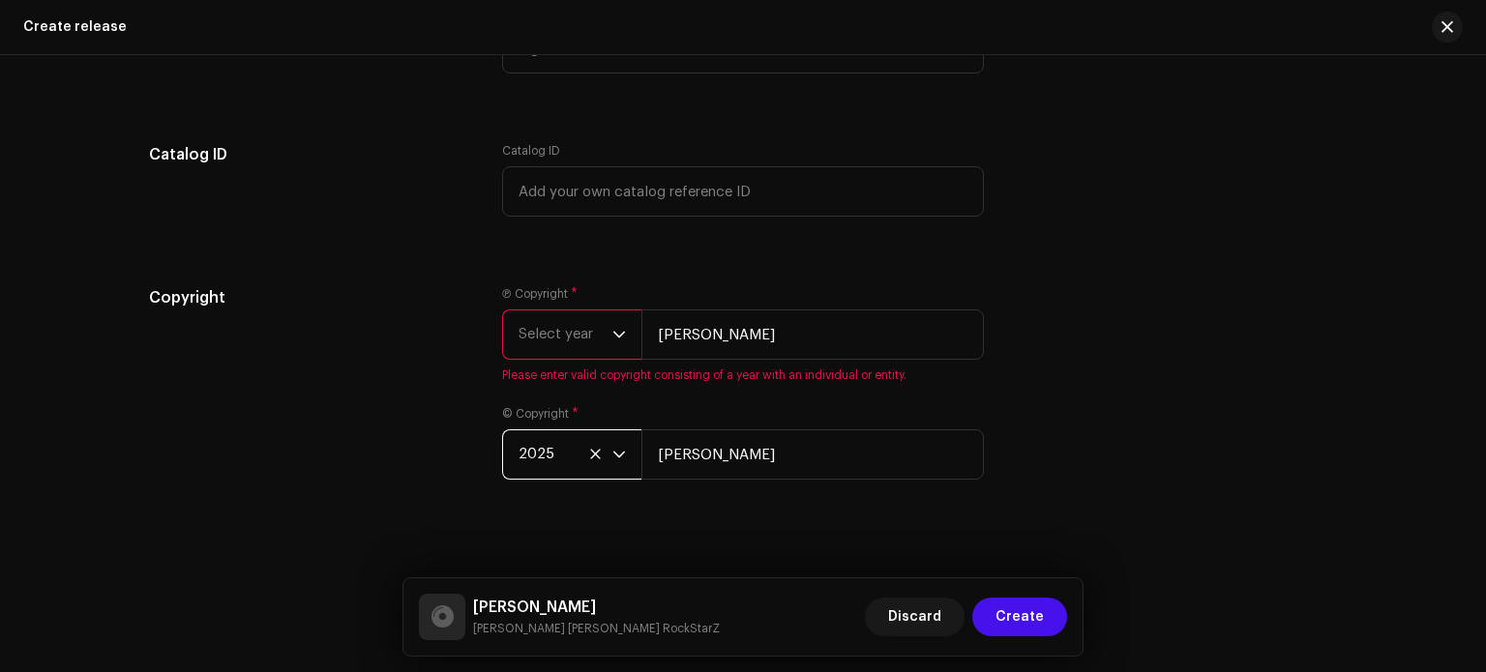
click at [560, 348] on span "Select year" at bounding box center [566, 335] width 94 height 48
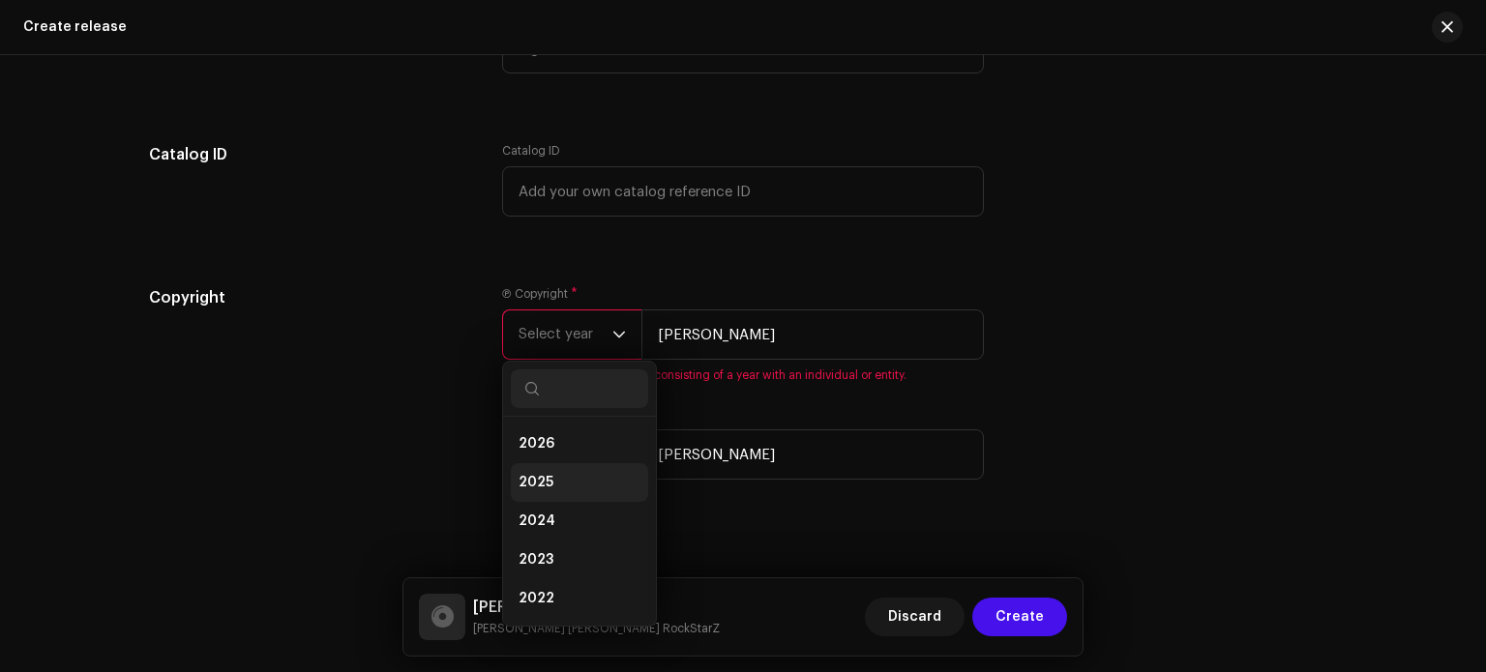
click at [559, 475] on li "2025" at bounding box center [579, 482] width 137 height 39
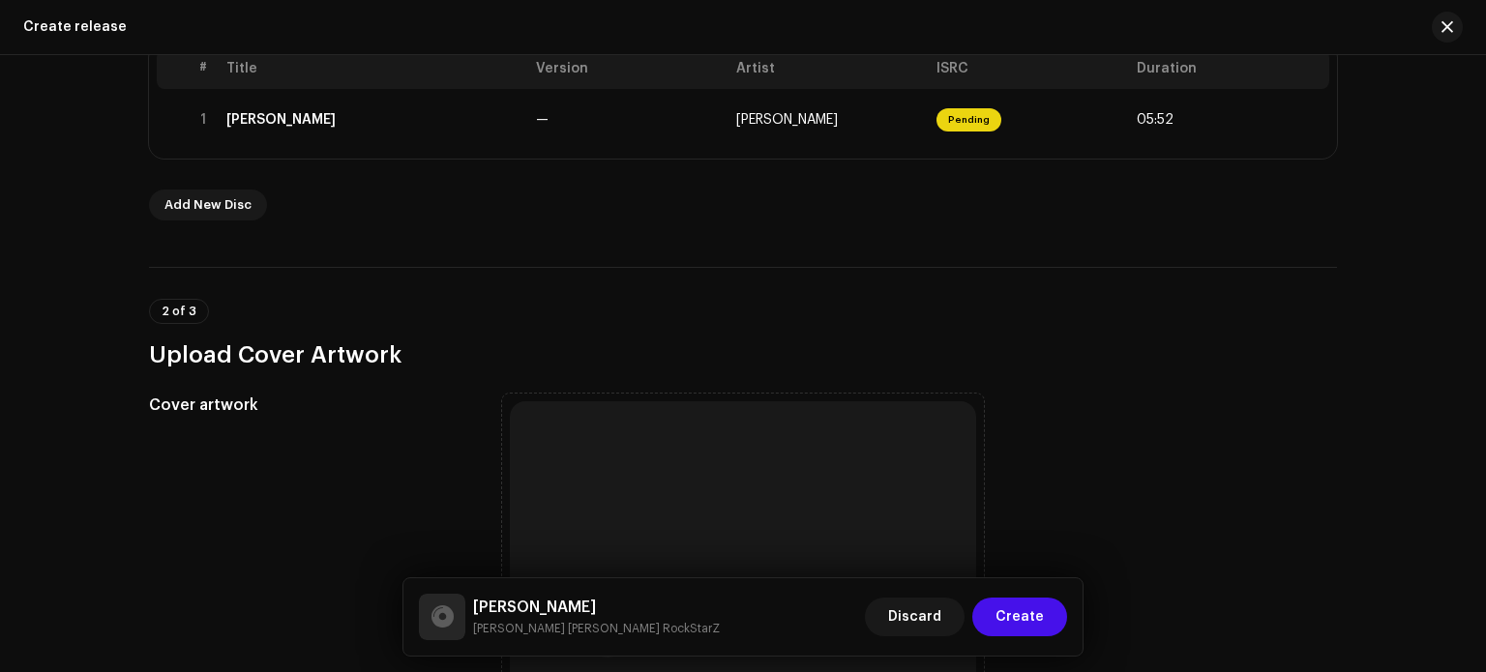
scroll to position [324, 0]
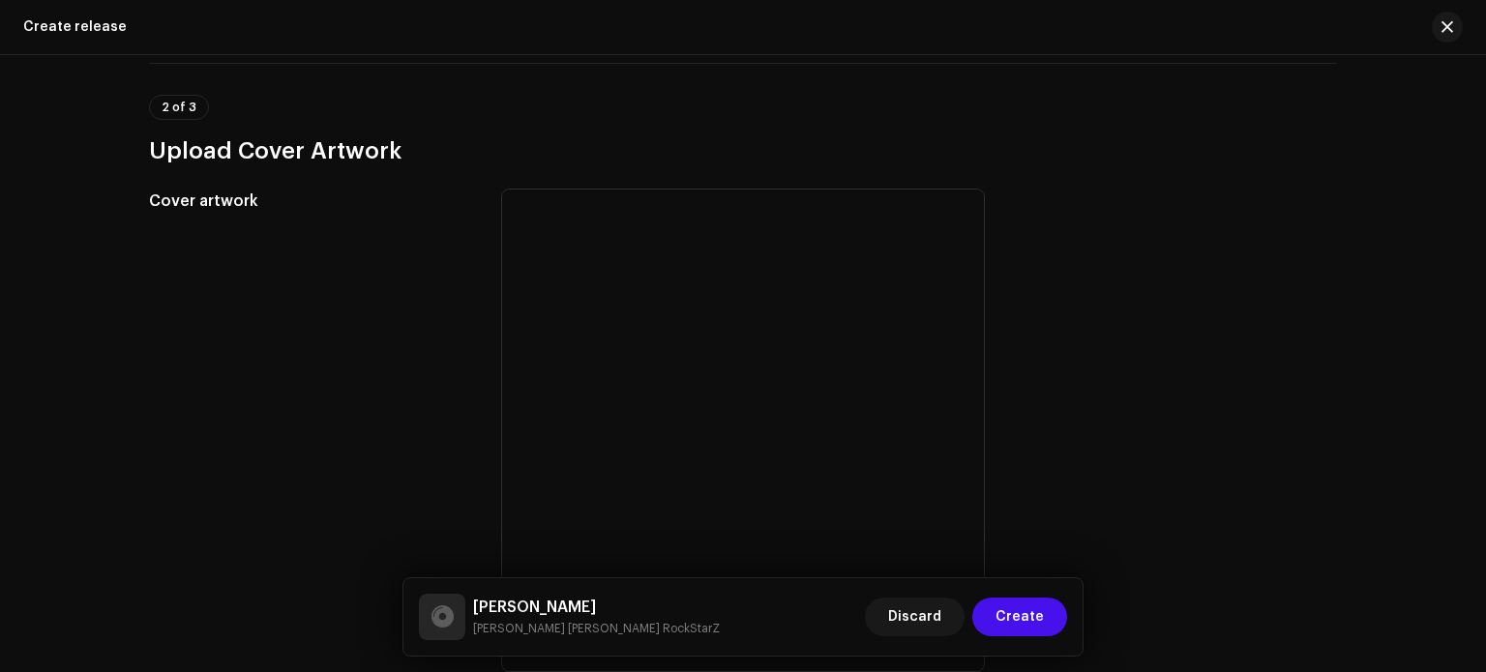
scroll to position [725, 0]
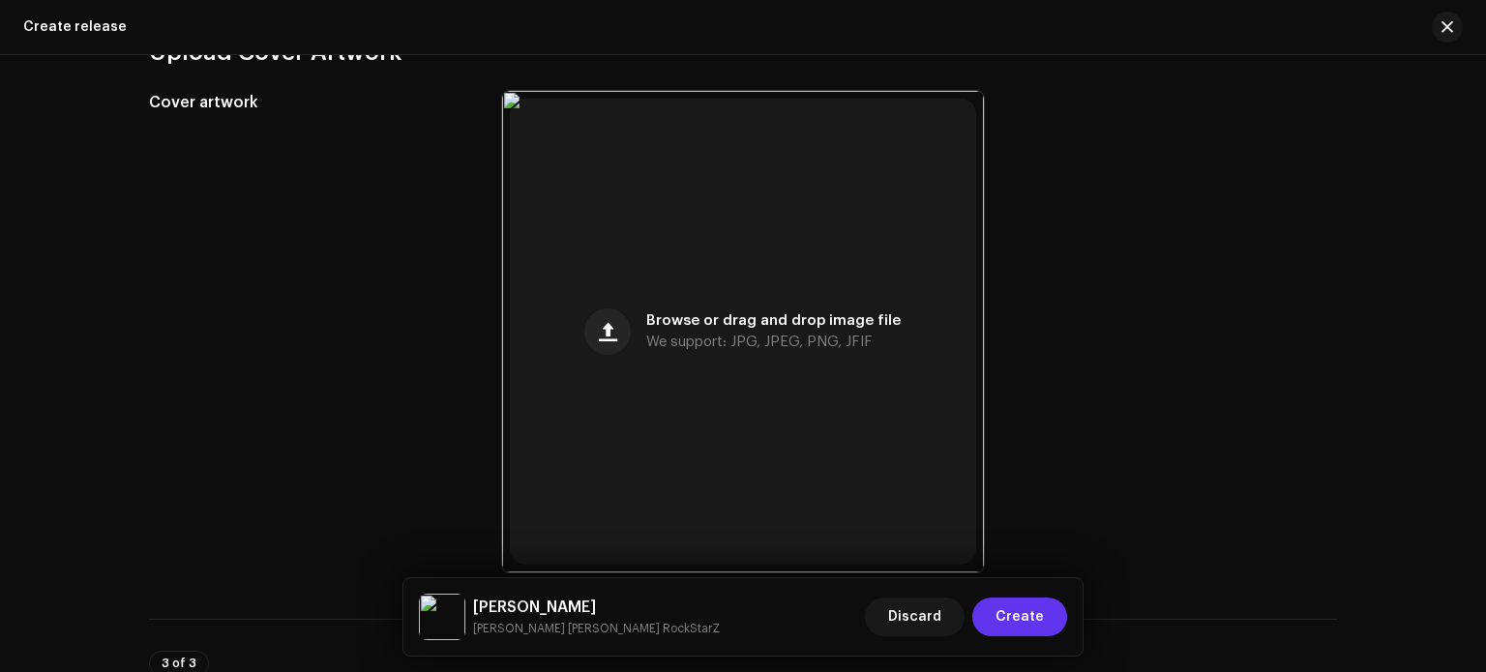
click at [1030, 616] on span "Create" at bounding box center [1020, 617] width 48 height 39
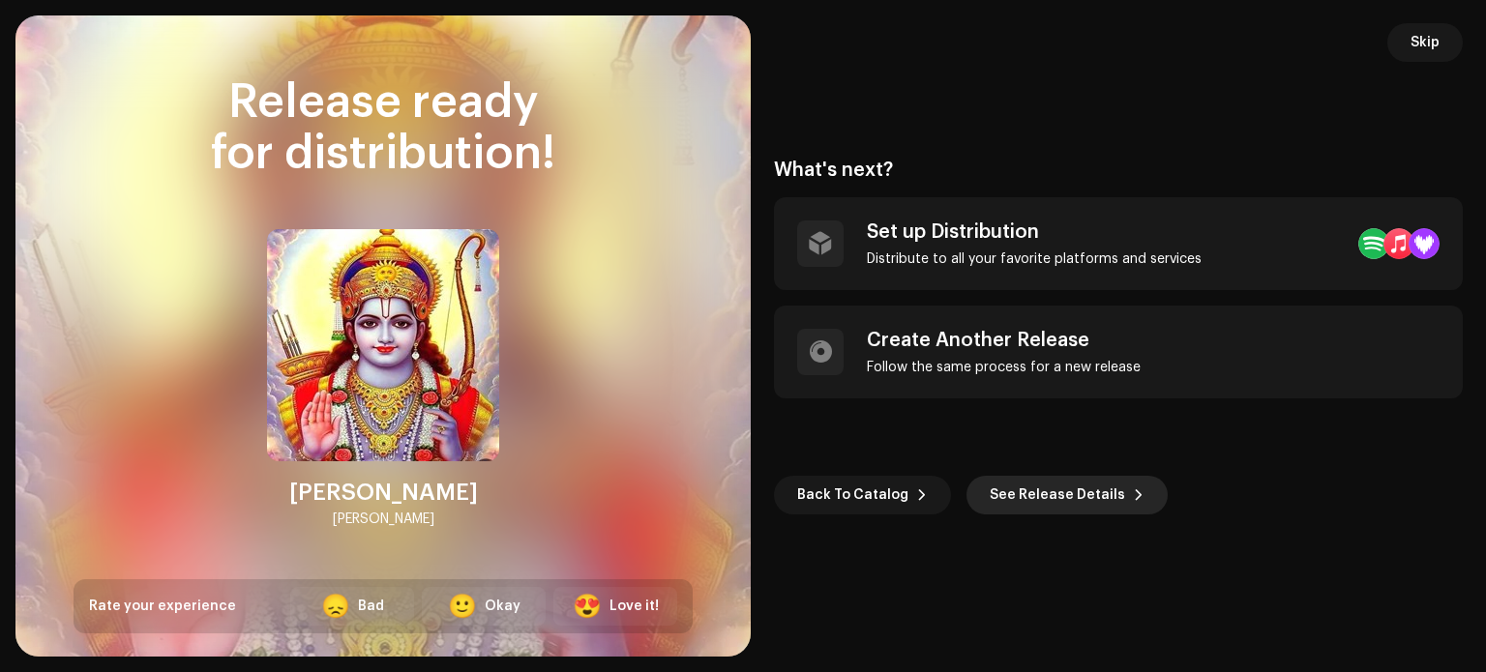
click at [1045, 494] on span "See Release Details" at bounding box center [1057, 495] width 135 height 39
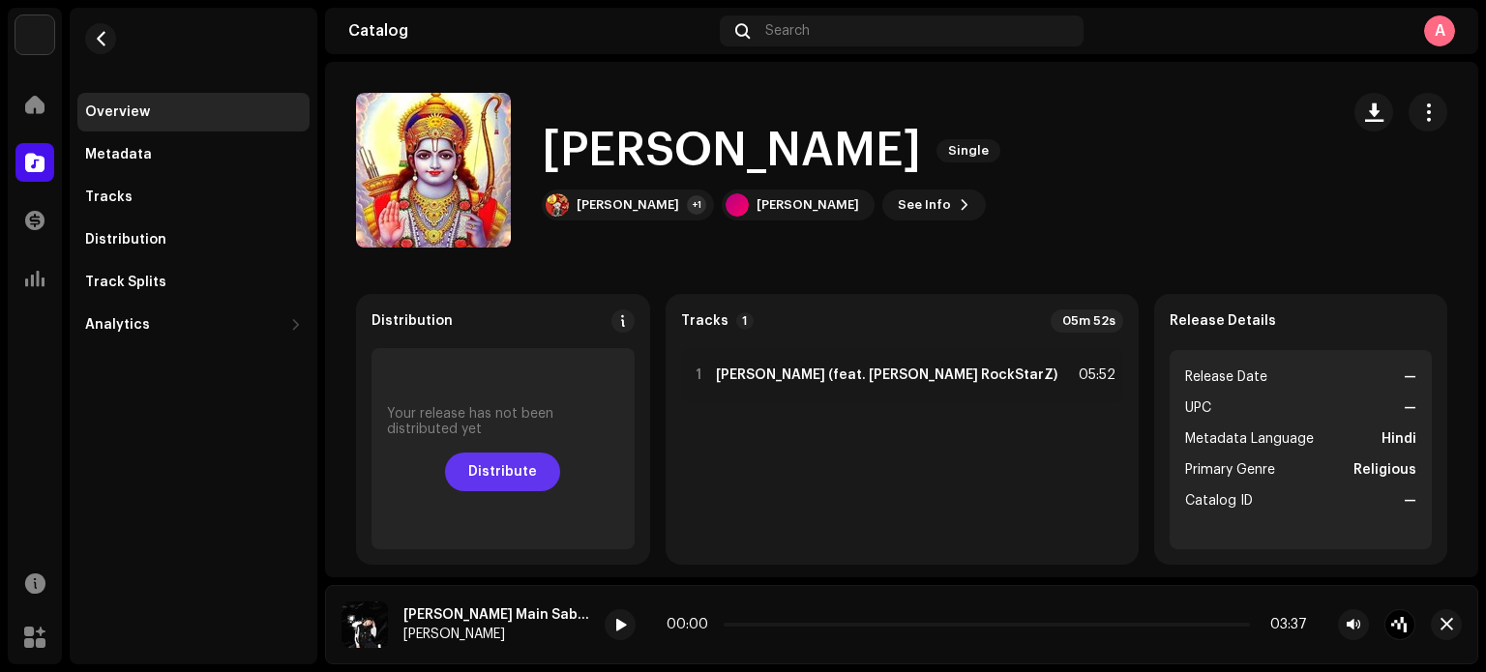
click at [537, 461] on span "Distribute" at bounding box center [502, 472] width 69 height 39
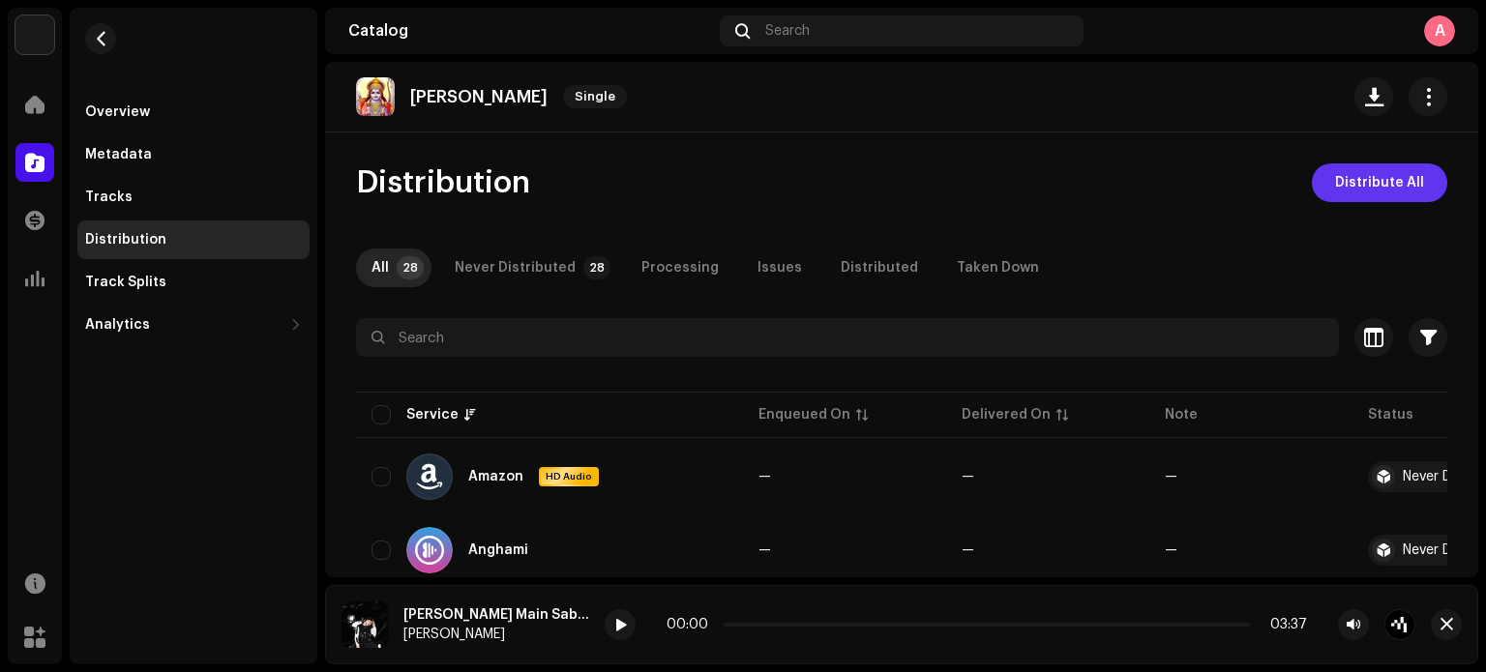
click at [1366, 174] on span "Distribute All" at bounding box center [1379, 183] width 89 height 39
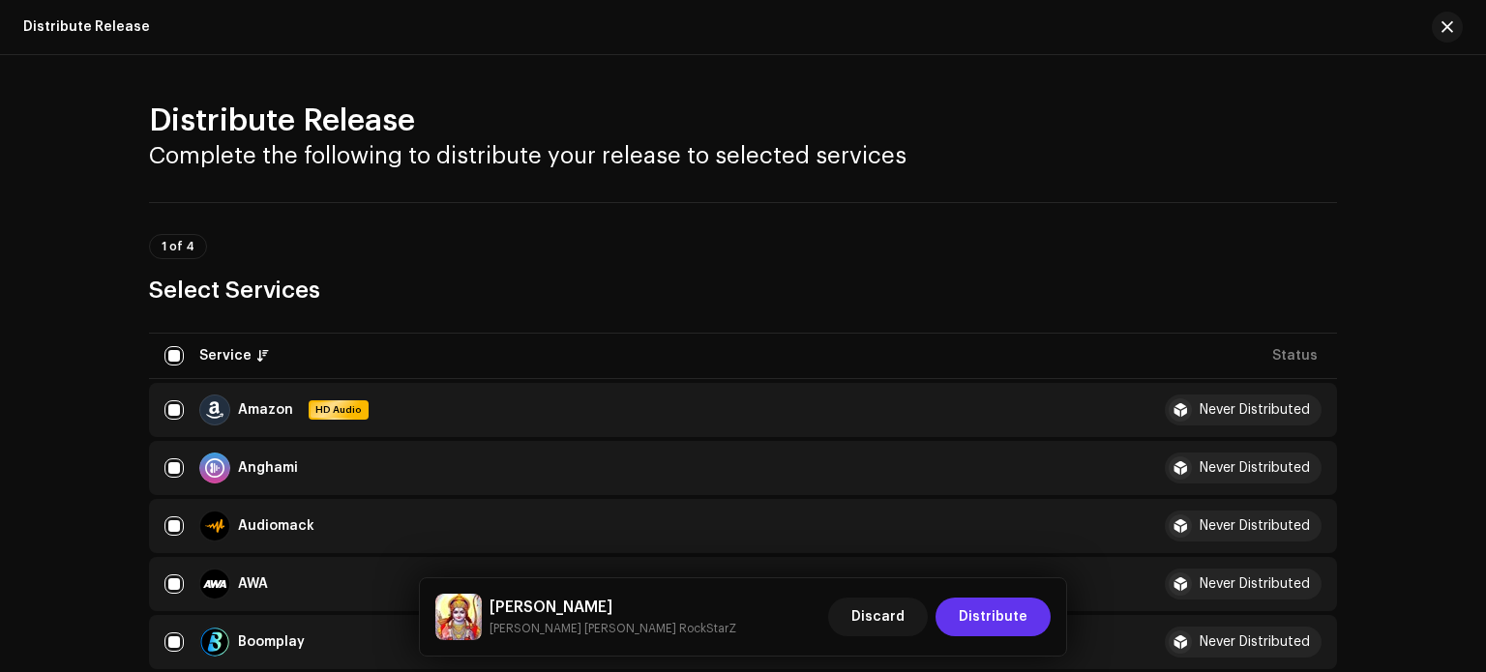
click at [1004, 623] on span "Distribute" at bounding box center [993, 617] width 69 height 39
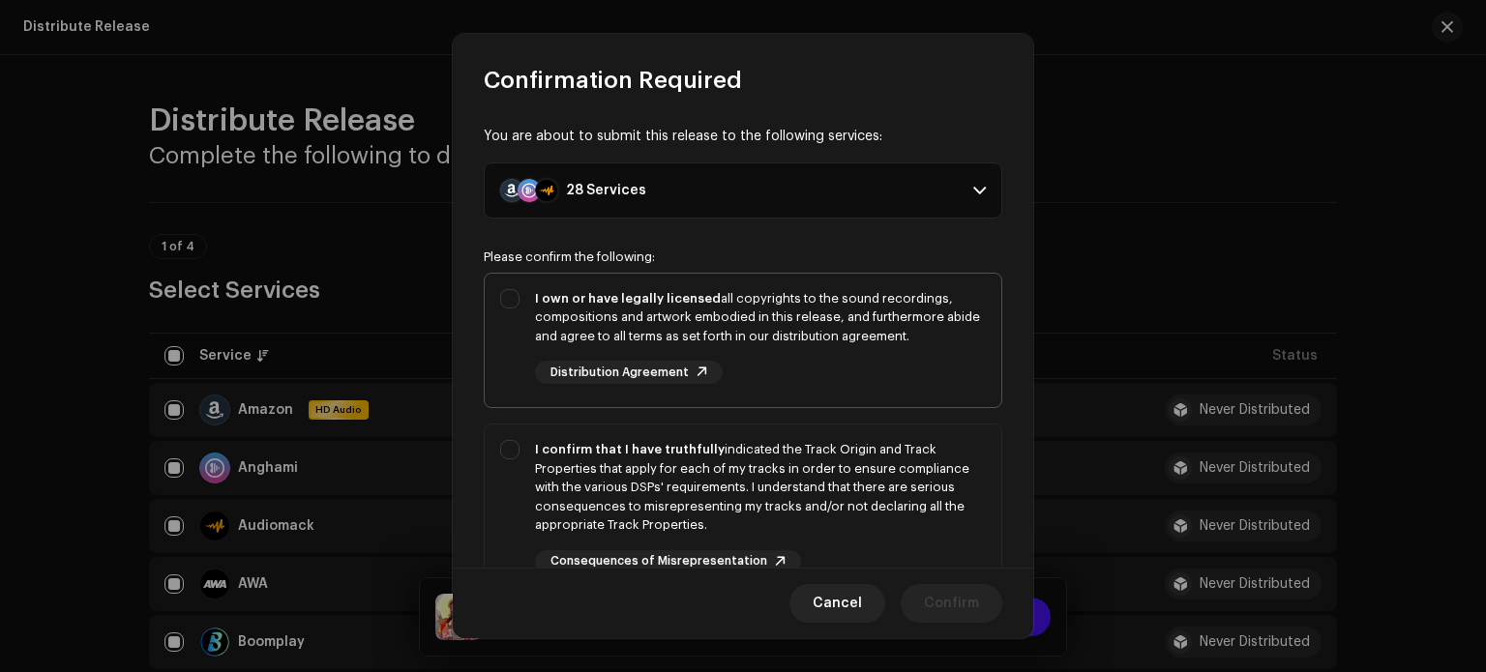
click at [514, 305] on div "I own or have legally licensed all copyrights to the sound recordings, composit…" at bounding box center [743, 337] width 517 height 127
checkbox input "true"
click at [518, 451] on div "I confirm that I have truthfully indicated the Track Origin and Track Propertie…" at bounding box center [743, 507] width 517 height 164
checkbox input "true"
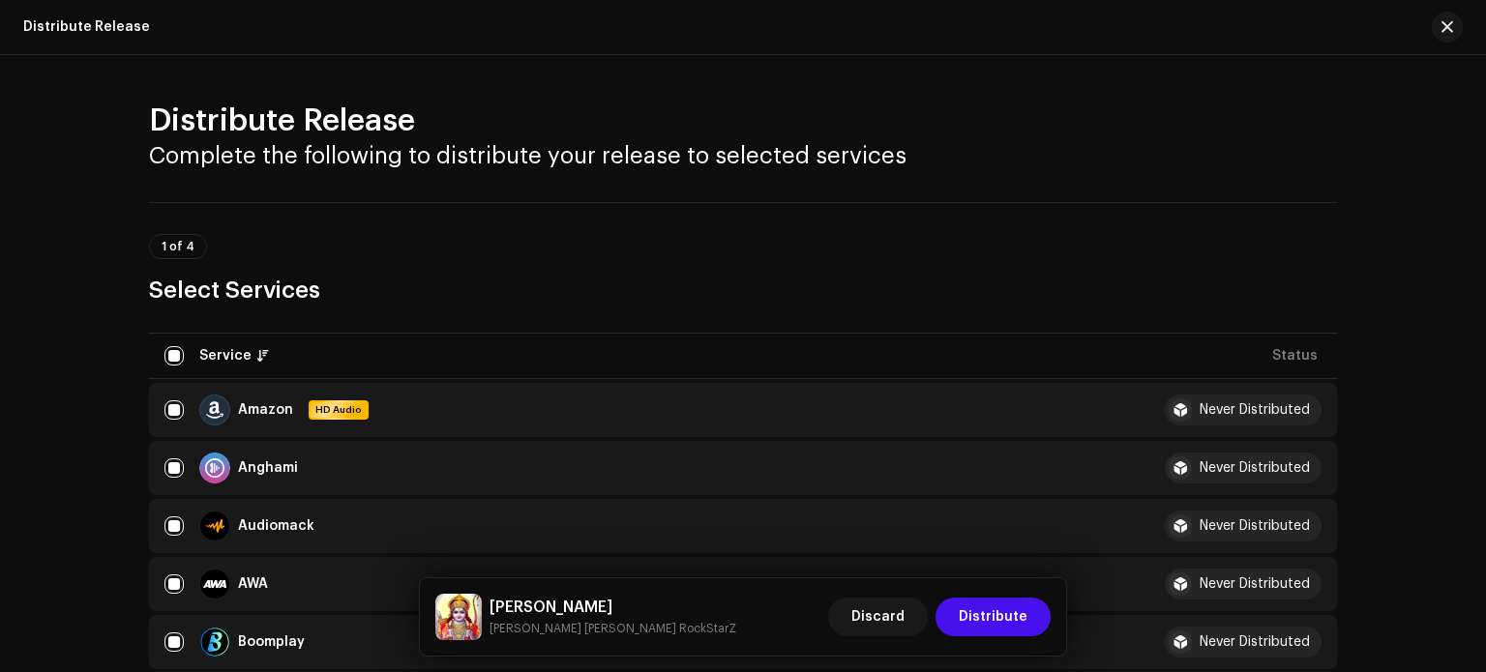
drag, startPoint x: 1033, startPoint y: 342, endPoint x: 1030, endPoint y: 448, distance: 106.5
click at [989, 621] on span "Distribute" at bounding box center [993, 617] width 69 height 39
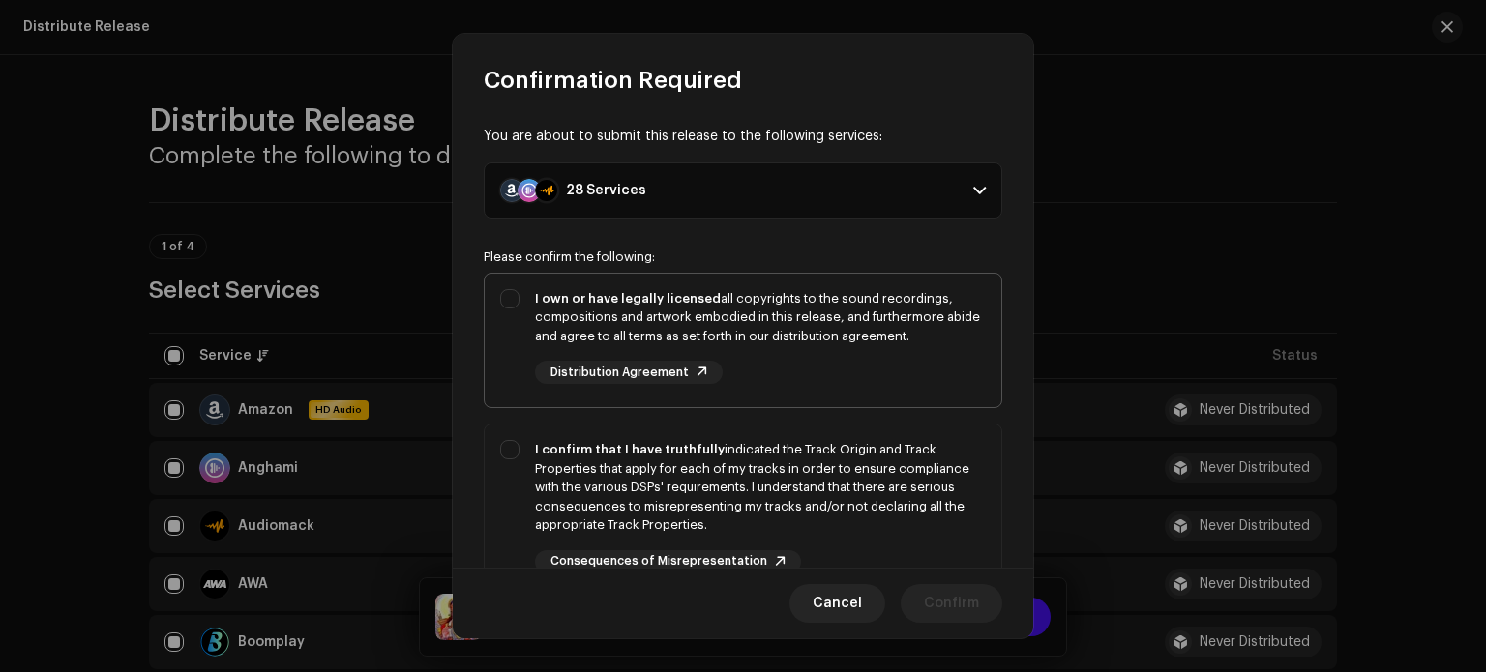
click at [507, 313] on div "I own or have legally licensed all copyrights to the sound recordings, composit…" at bounding box center [743, 337] width 517 height 127
checkbox input "true"
click at [536, 468] on div "I confirm that I have truthfully indicated the Track Origin and Track Propertie…" at bounding box center [760, 487] width 451 height 95
checkbox input "true"
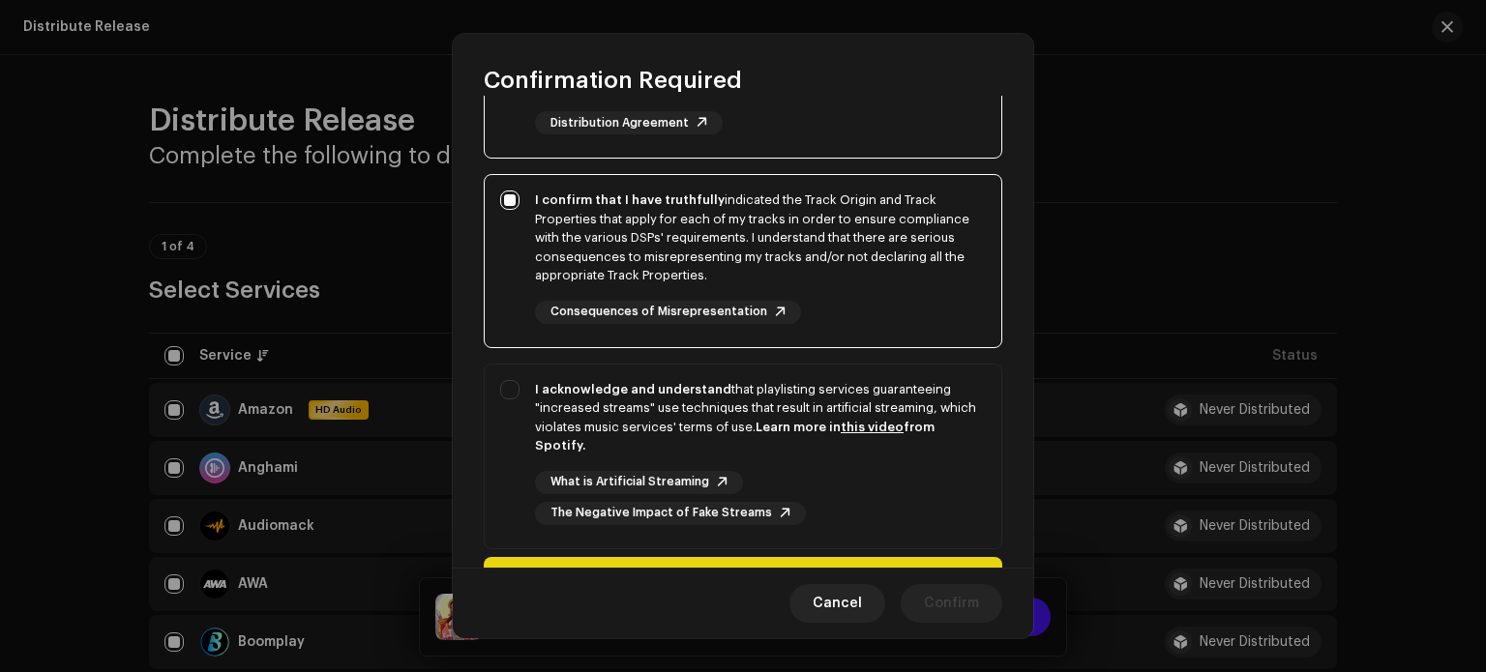
scroll to position [254, 0]
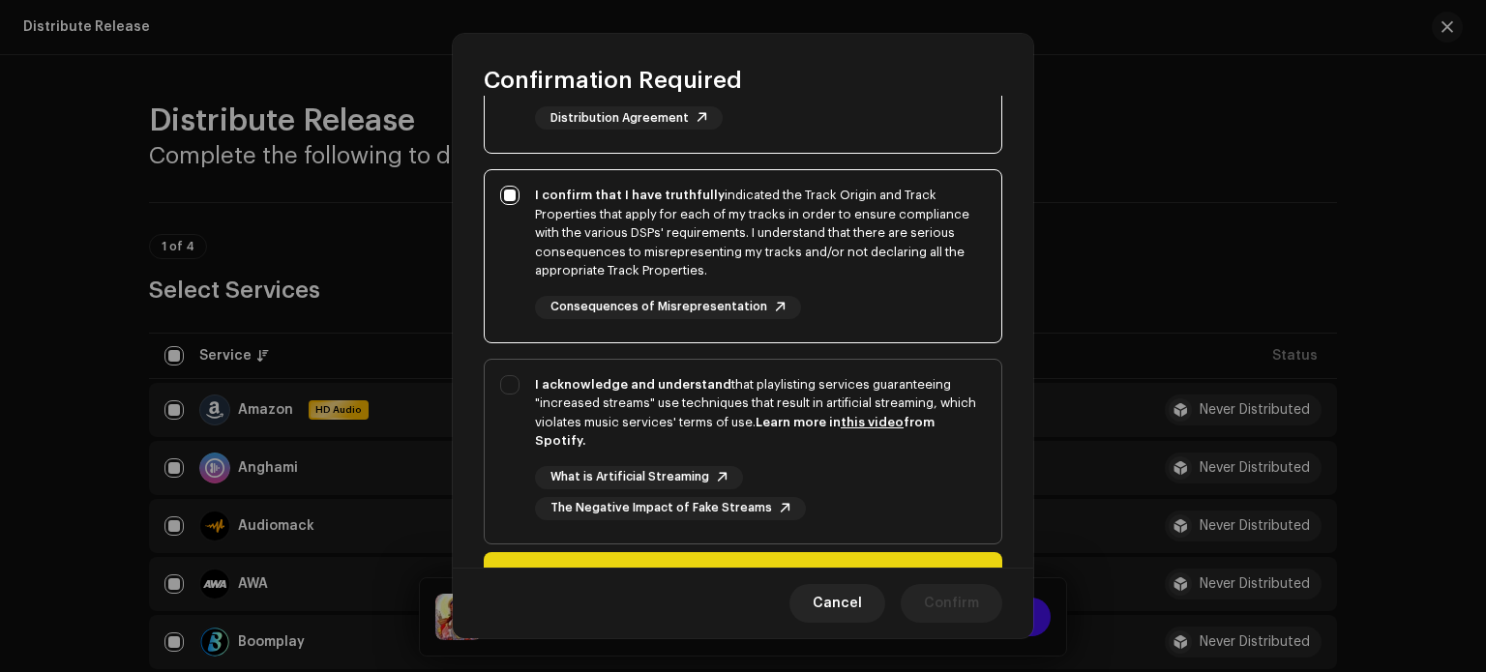
click at [685, 381] on strong "I acknowledge and understand" at bounding box center [633, 384] width 196 height 13
checkbox input "true"
click at [937, 593] on span "Confirm" at bounding box center [951, 603] width 55 height 39
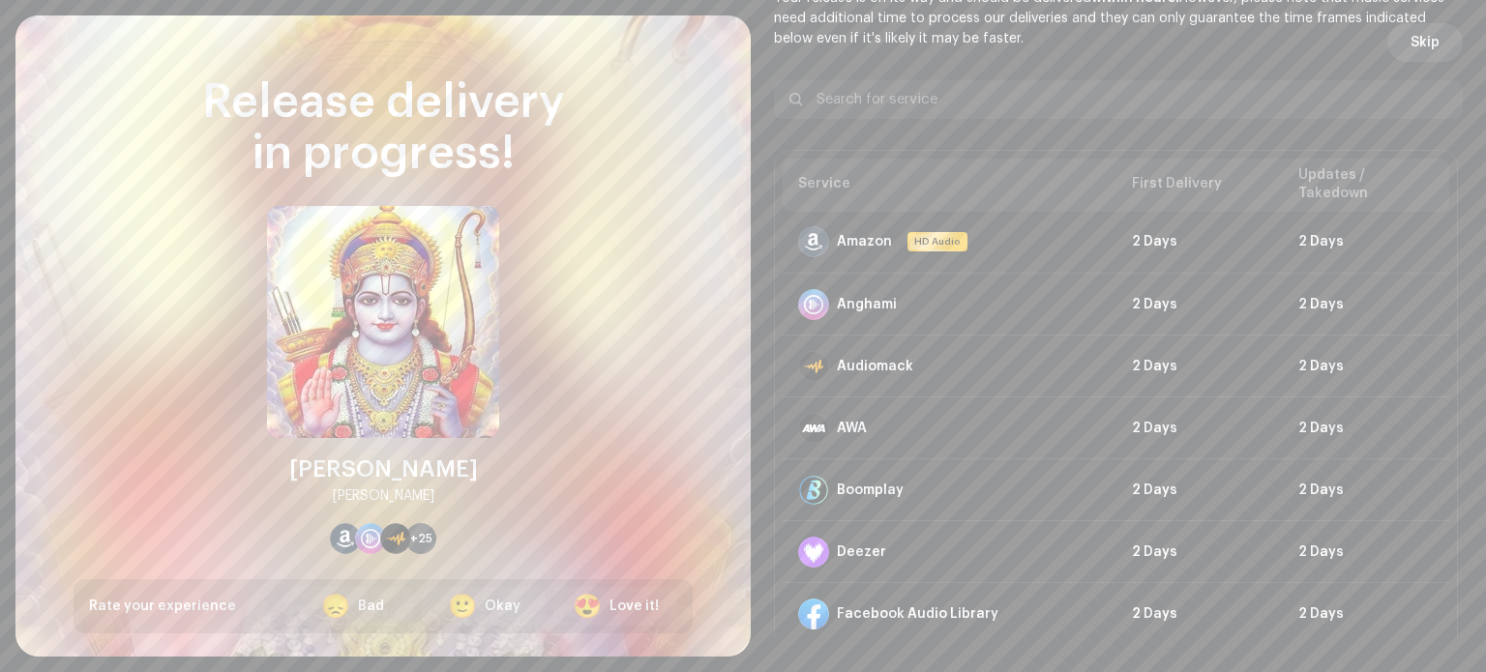
click at [1414, 38] on span "Skip" at bounding box center [1425, 42] width 29 height 39
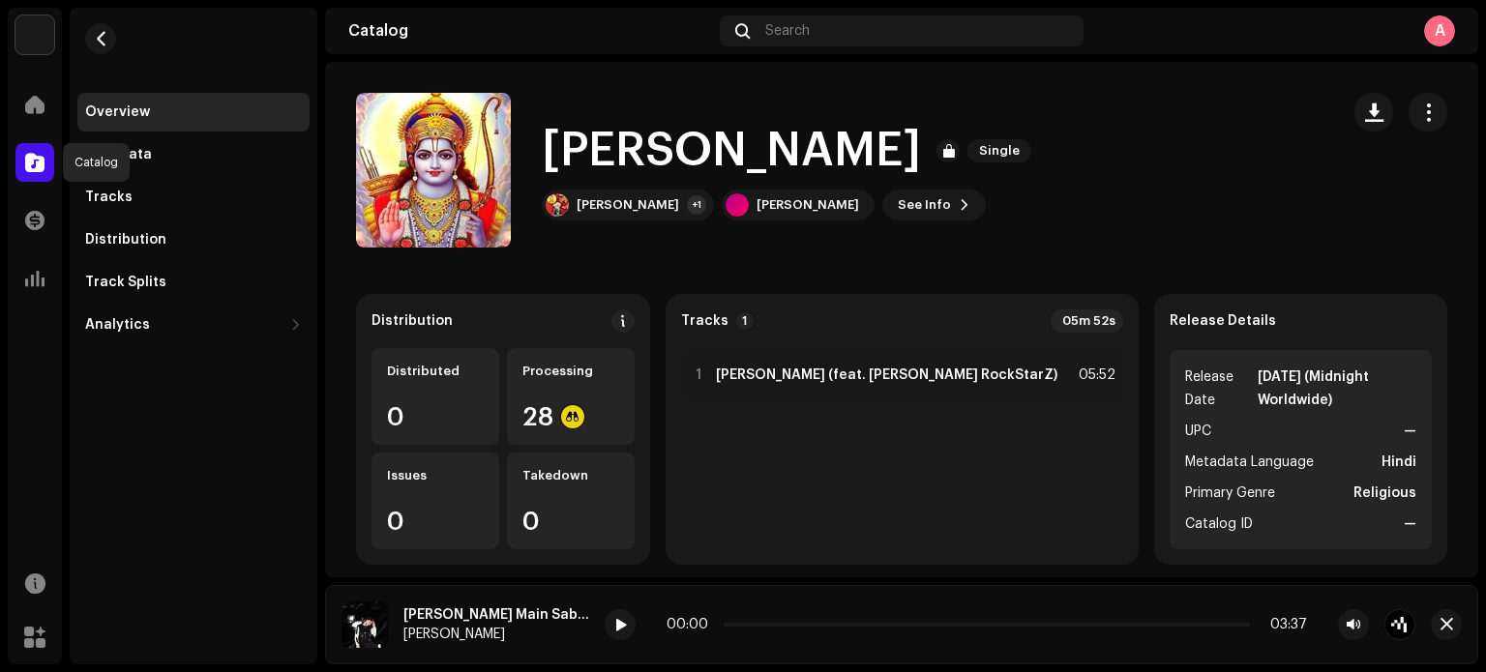
click at [42, 155] on span at bounding box center [34, 162] width 19 height 15
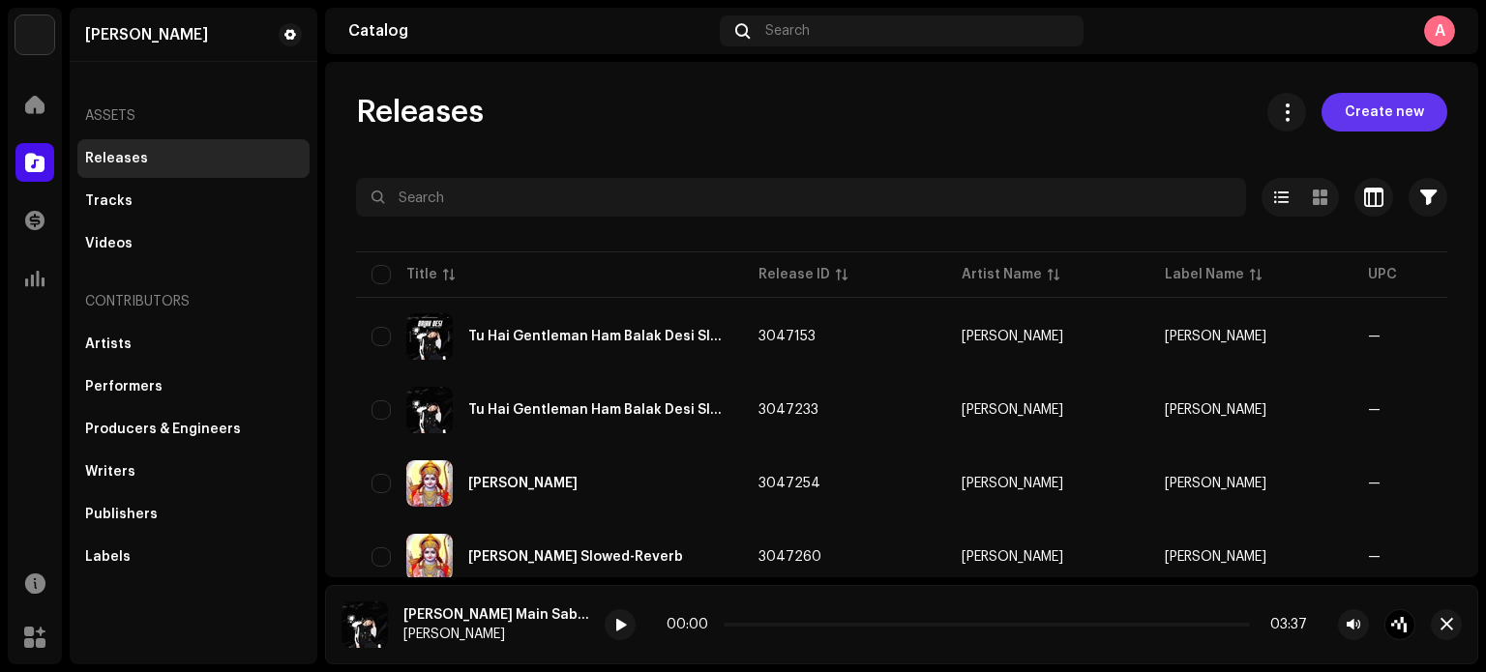
click at [1358, 119] on span "Create new" at bounding box center [1384, 112] width 79 height 39
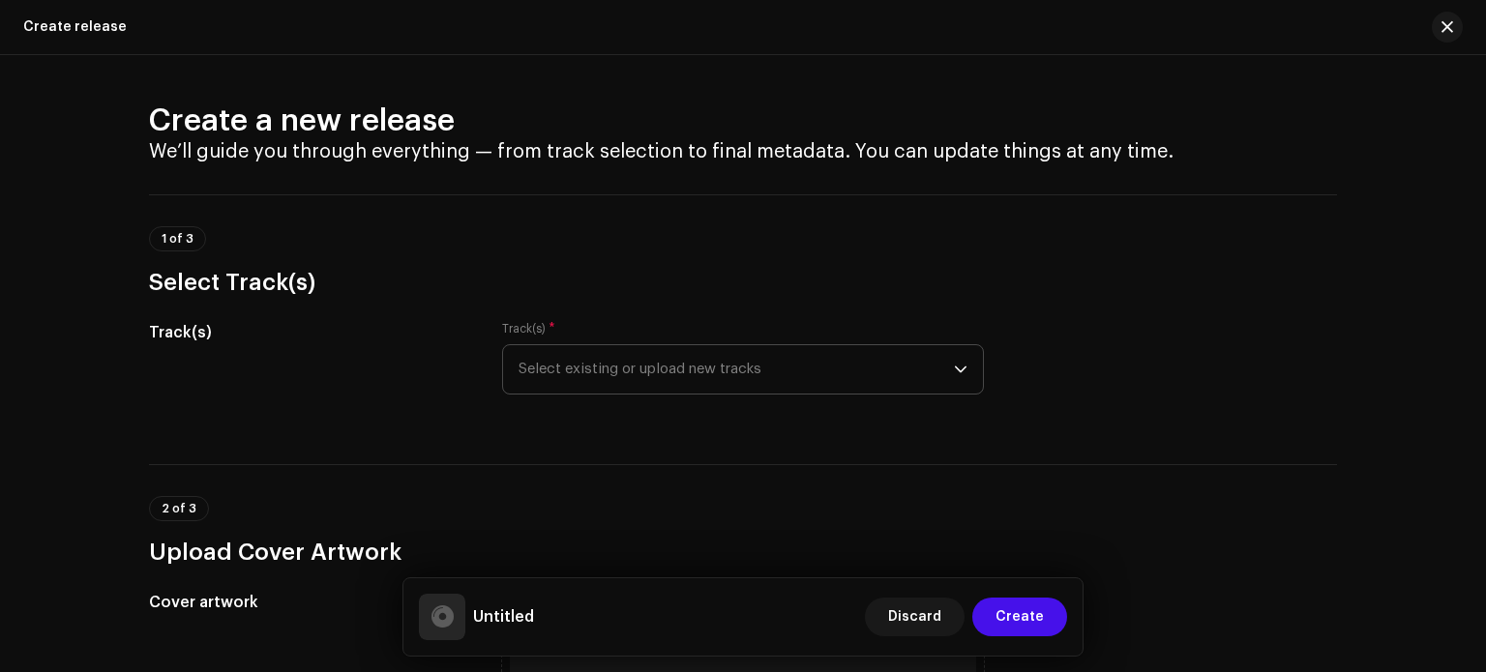
click at [732, 368] on span "Select existing or upload new tracks" at bounding box center [736, 369] width 435 height 48
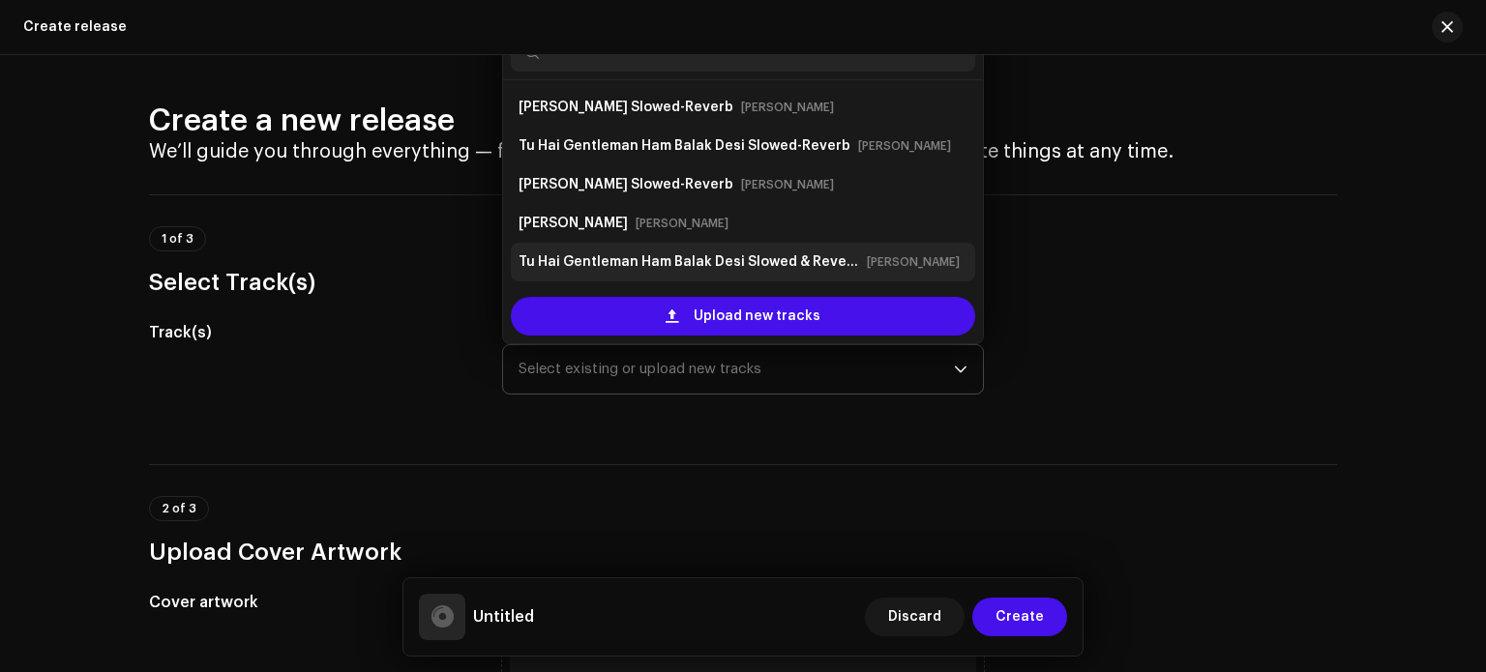
scroll to position [31, 0]
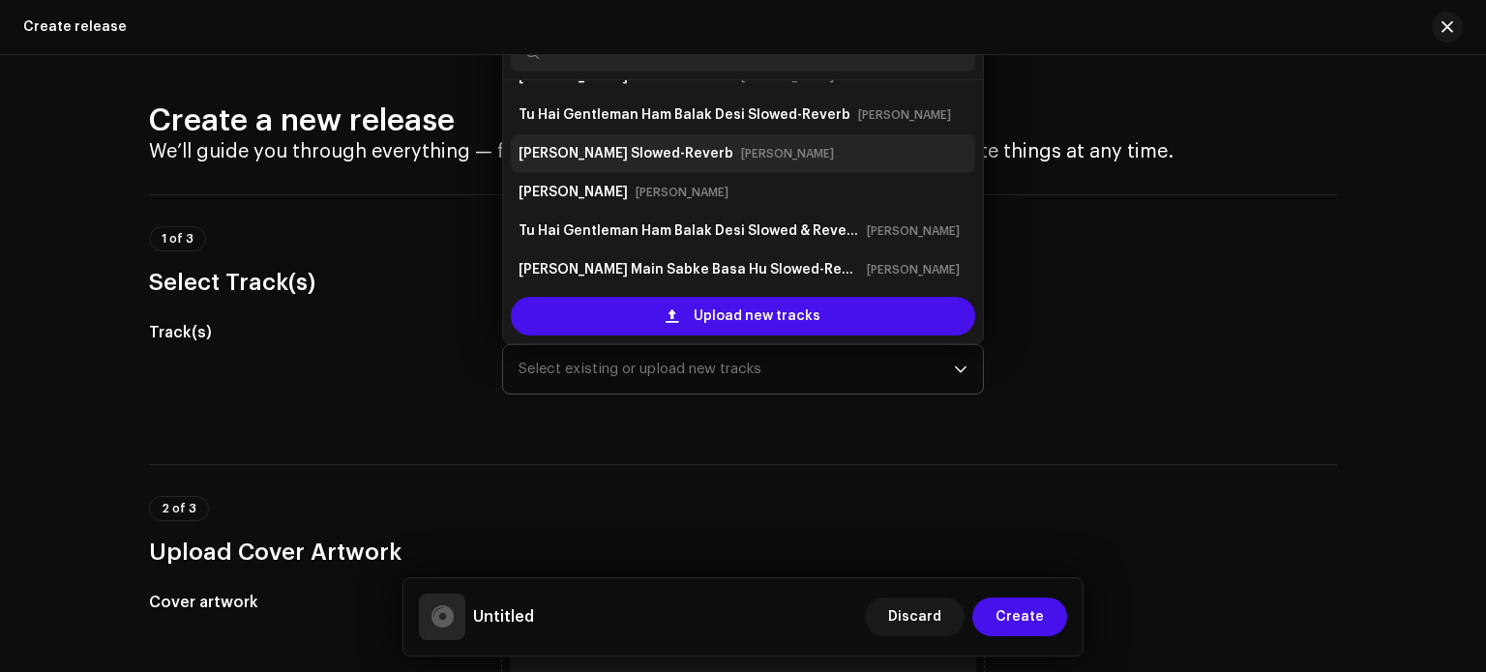
click at [741, 158] on small "[PERSON_NAME]" at bounding box center [787, 153] width 93 height 19
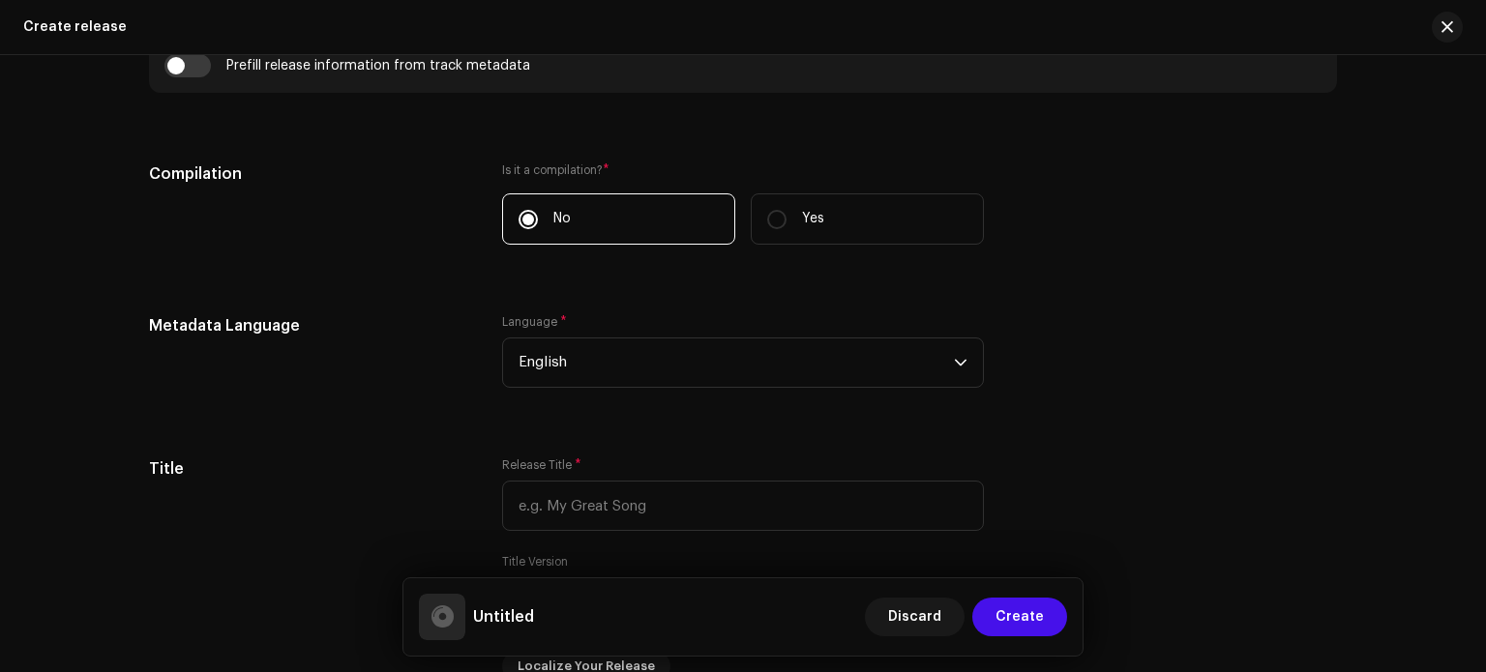
scroll to position [1427, 0]
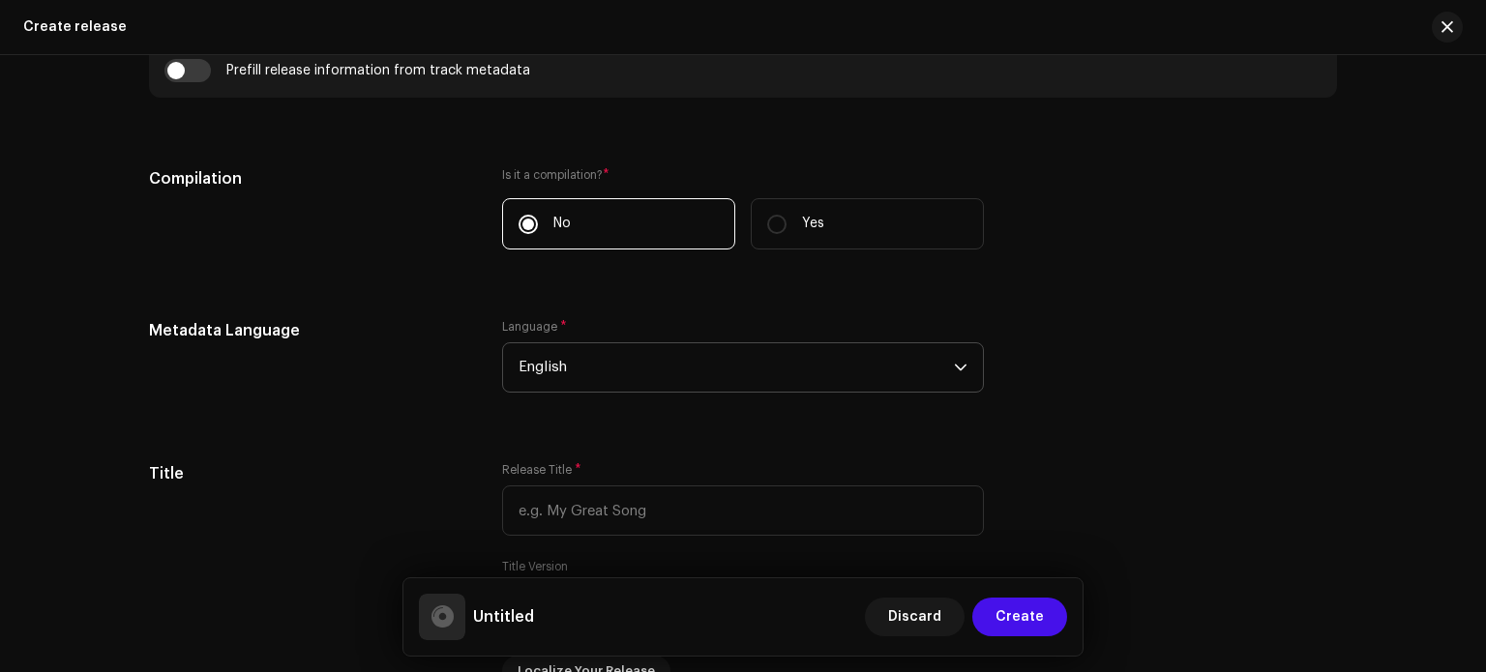
click at [956, 374] on div "dropdown trigger" at bounding box center [961, 367] width 14 height 48
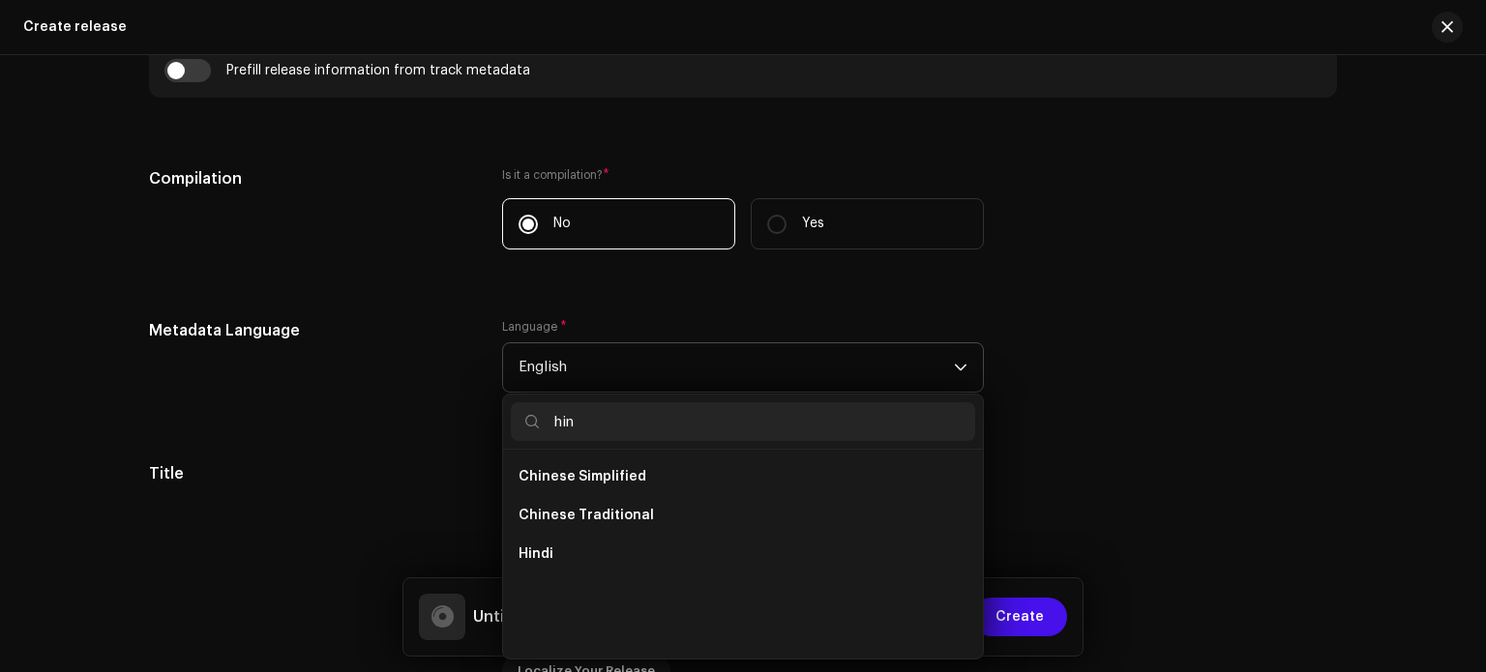
scroll to position [0, 0]
type input "hin"
click at [595, 562] on li "Hindi" at bounding box center [743, 554] width 464 height 39
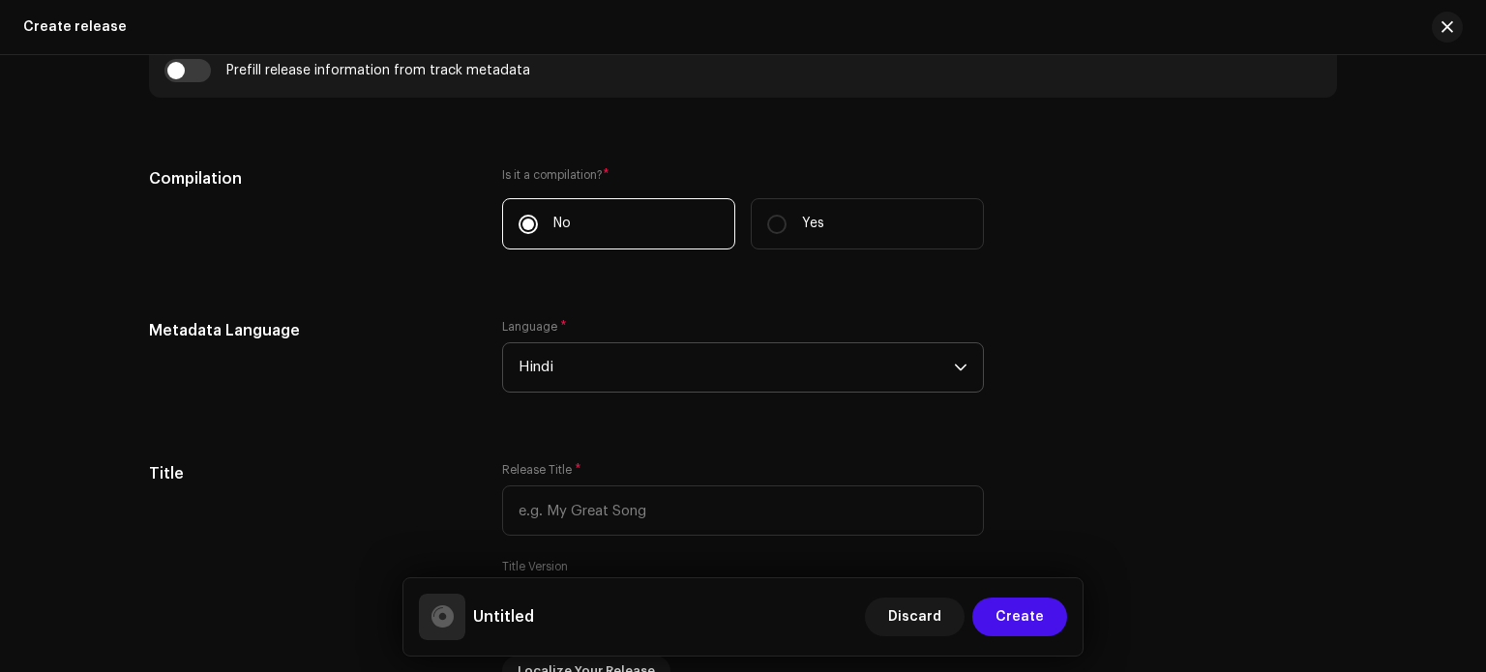
drag, startPoint x: 1484, startPoint y: 344, endPoint x: 1466, endPoint y: 231, distance: 114.7
click at [1466, 231] on html "Ashish RaghuWanshi Home Catalog Transactions Analytics Resources Marketplace As…" at bounding box center [743, 336] width 1486 height 672
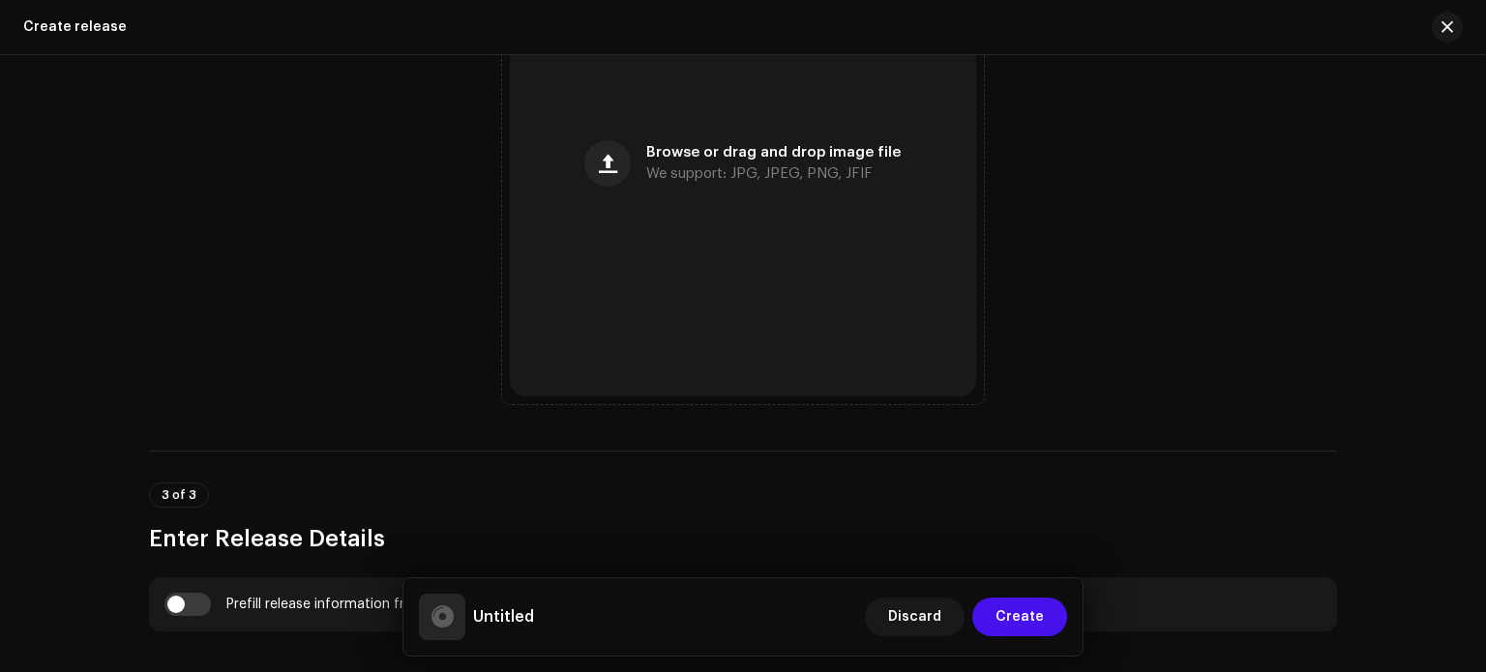
scroll to position [819, 0]
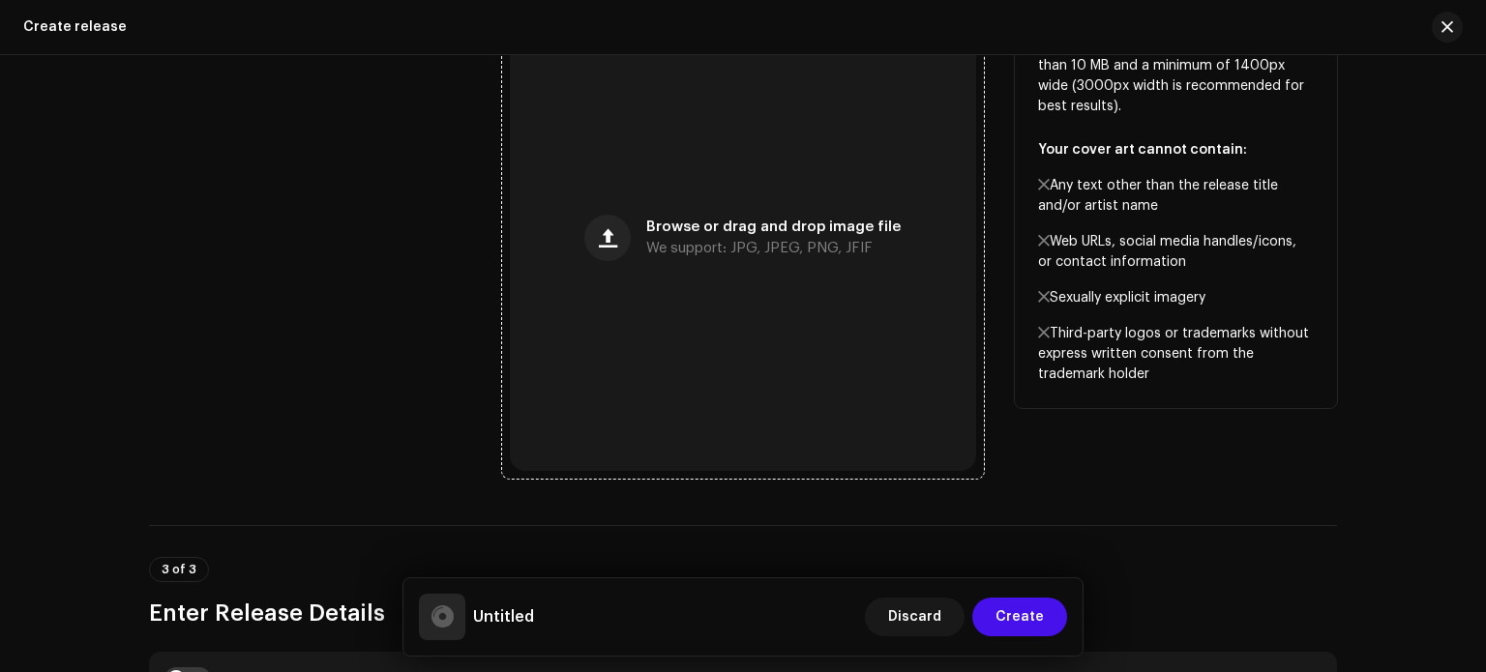
click at [720, 305] on div "Browse or drag and drop image file We support: JPG, JPEG, PNG, JFIF" at bounding box center [743, 238] width 466 height 466
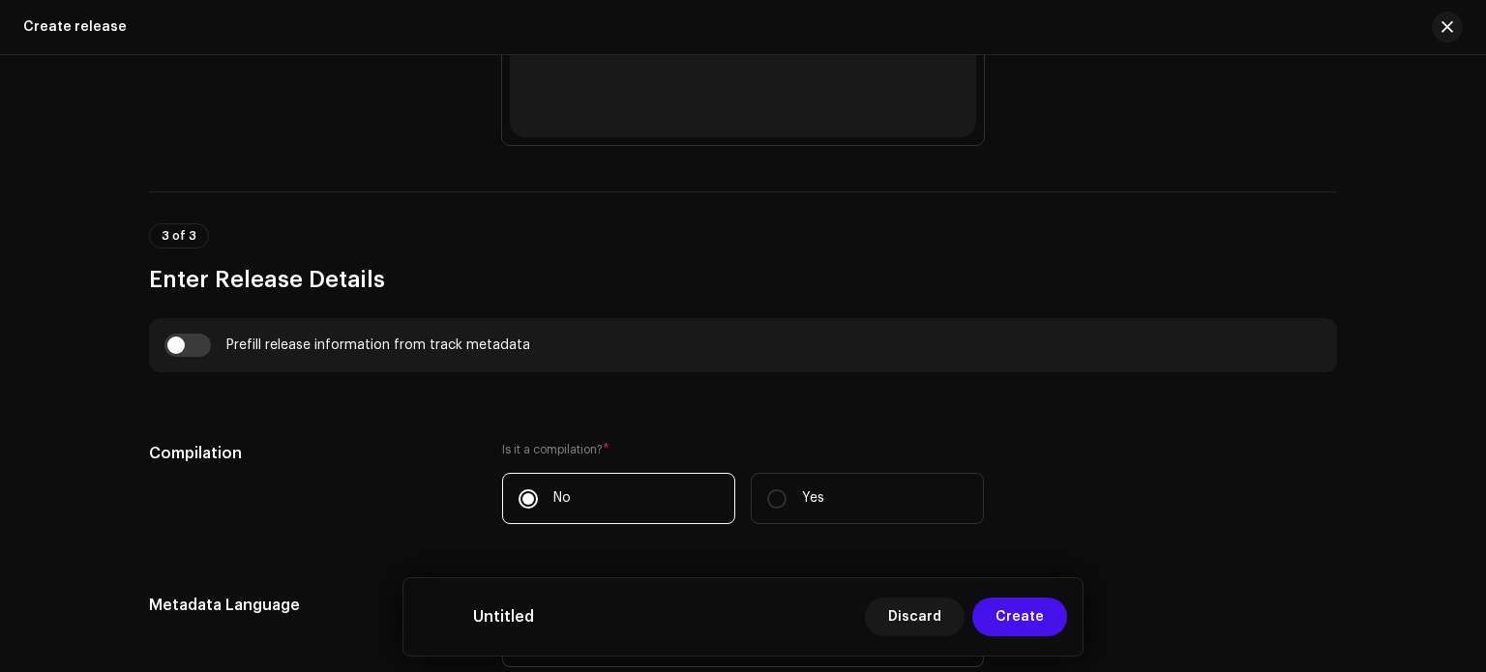
scroll to position [975, 0]
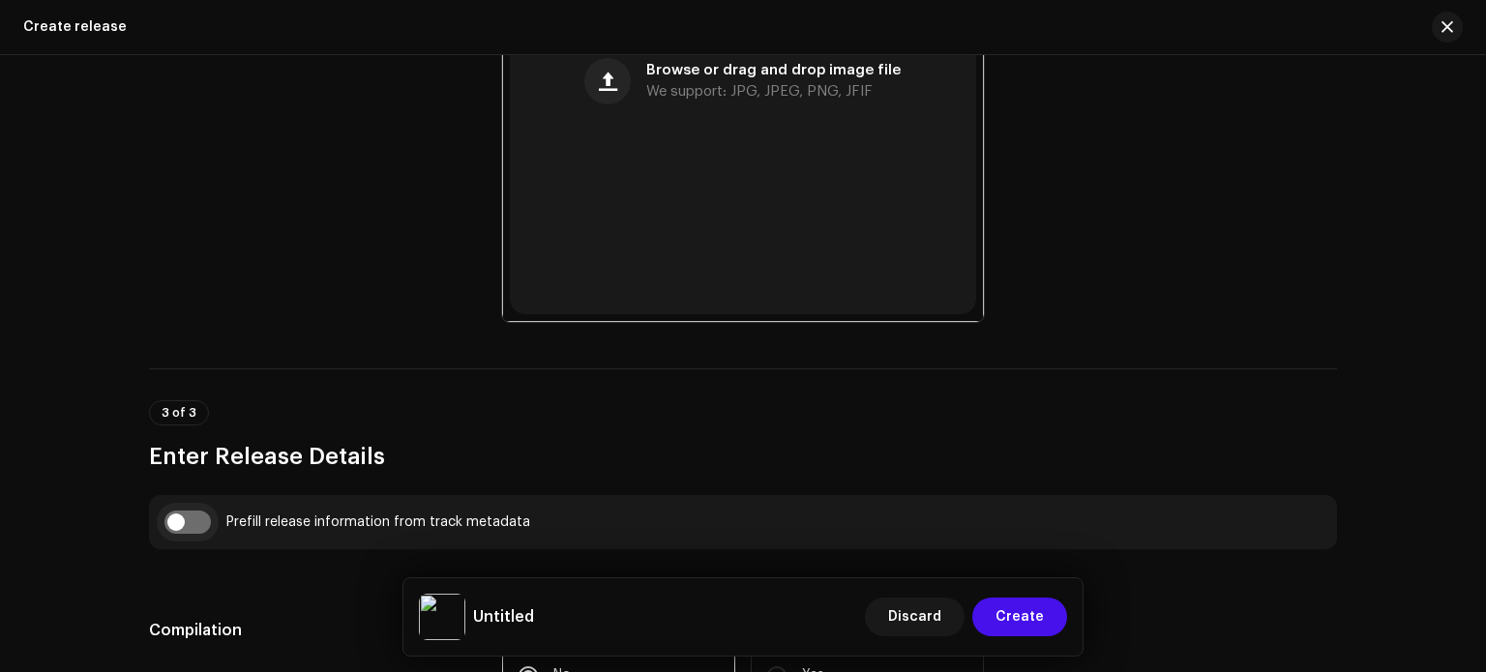
click at [191, 529] on input "checkbox" at bounding box center [187, 522] width 46 height 23
checkbox input "true"
type input "[PERSON_NAME] Slowed-Reverb"
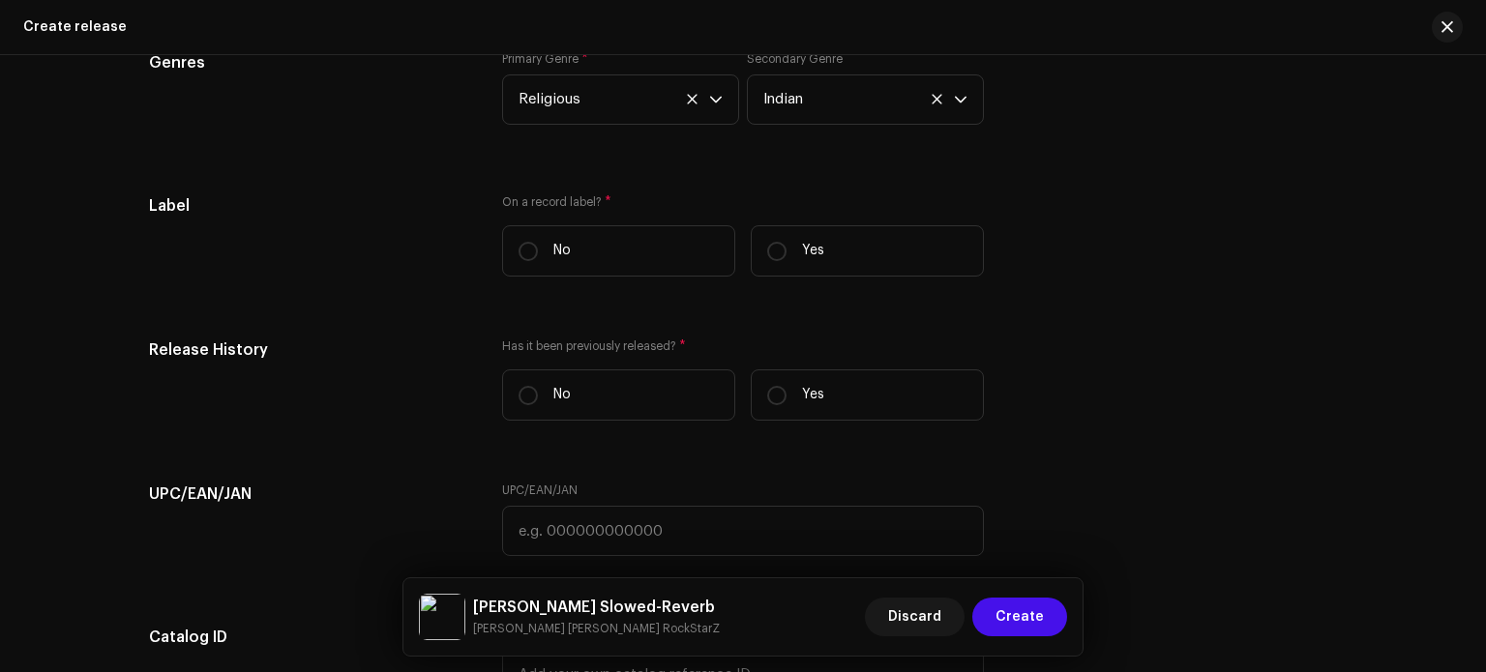
scroll to position [3149, 0]
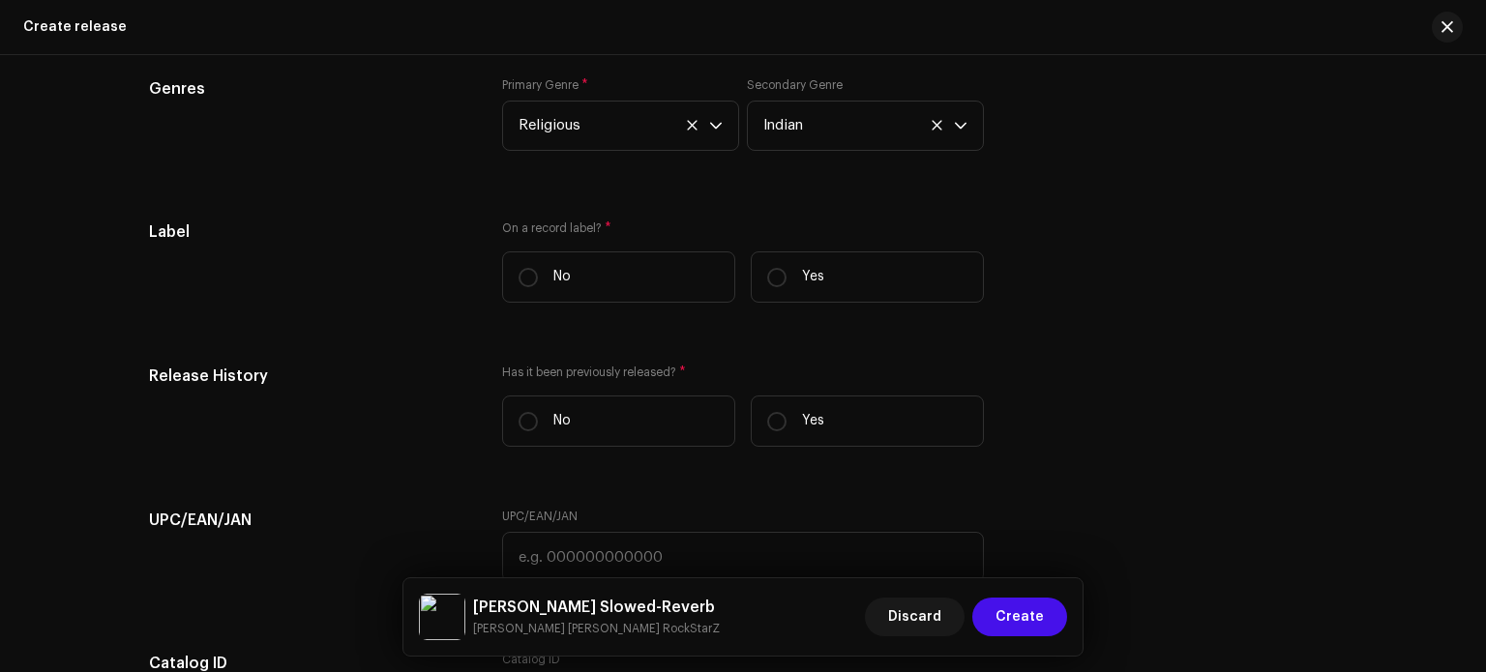
click at [903, 313] on div "On a record label? * No Yes" at bounding box center [743, 270] width 482 height 98
click at [894, 293] on label "Yes" at bounding box center [867, 277] width 233 height 51
click at [787, 287] on input "Yes" at bounding box center [776, 277] width 19 height 19
radio input "true"
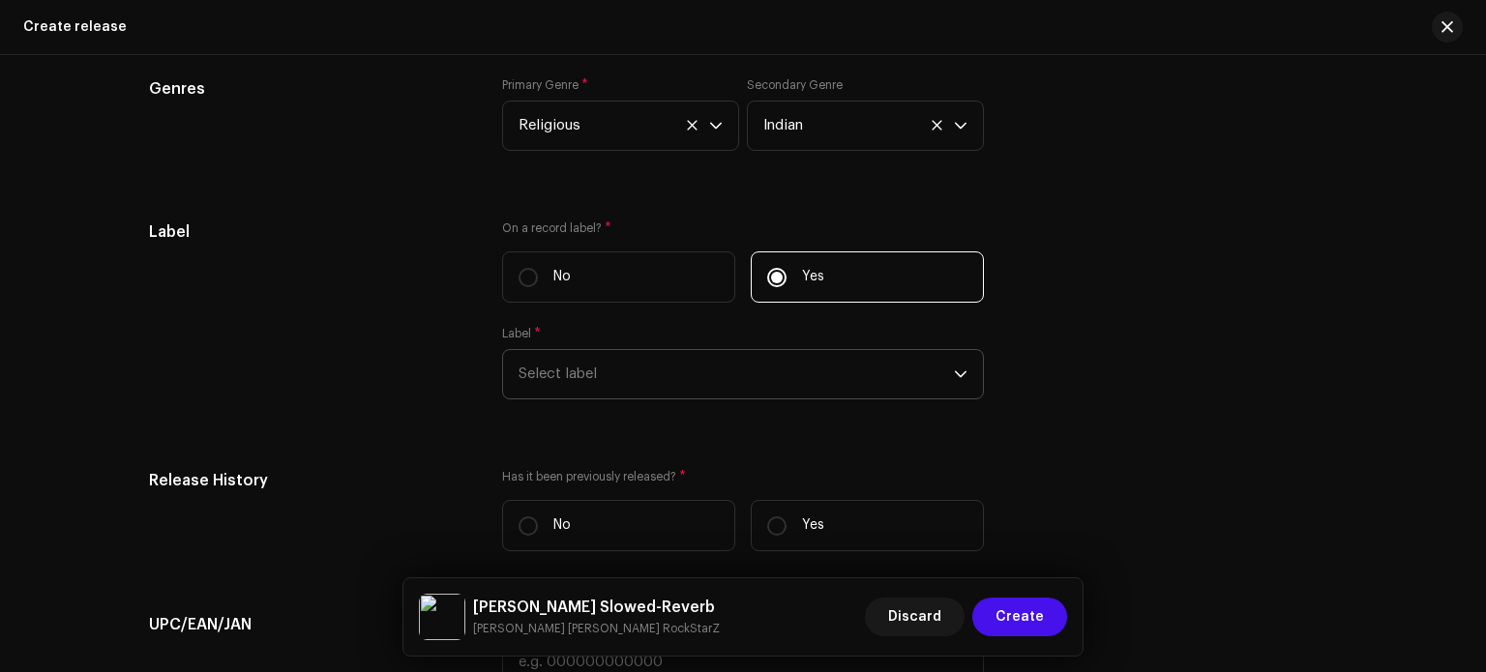
click at [881, 393] on span "Select label" at bounding box center [736, 374] width 435 height 48
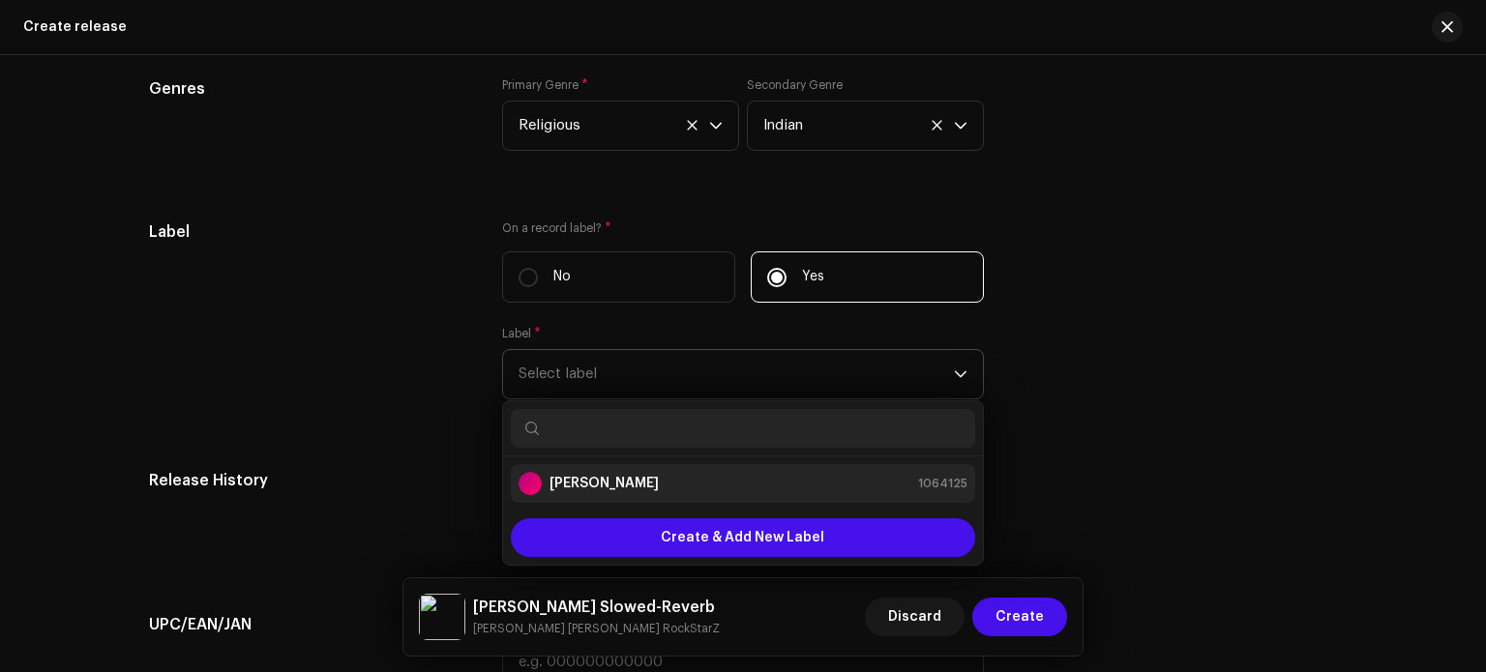
click at [809, 489] on div "Ashish RaghuWanshi 1064125" at bounding box center [743, 483] width 449 height 23
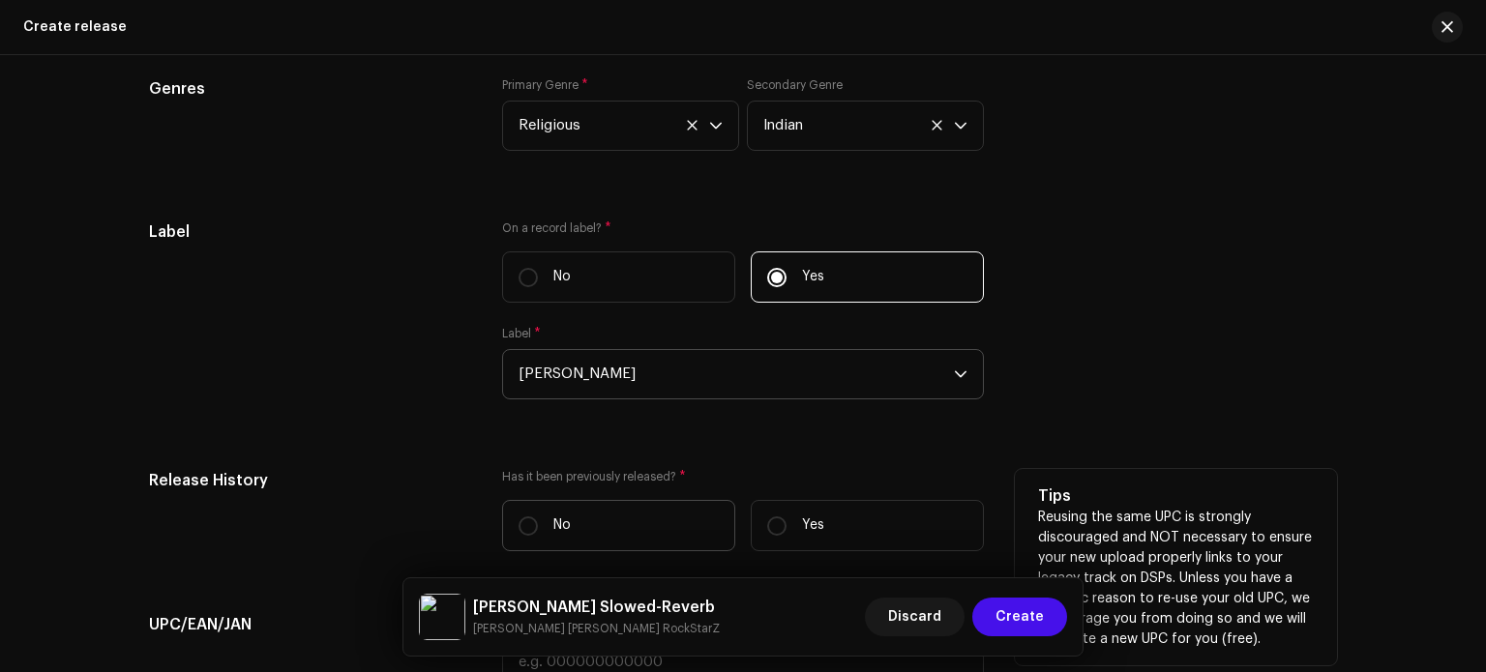
click at [604, 537] on label "No" at bounding box center [618, 525] width 233 height 51
click at [538, 536] on input "No" at bounding box center [528, 526] width 19 height 19
radio input "true"
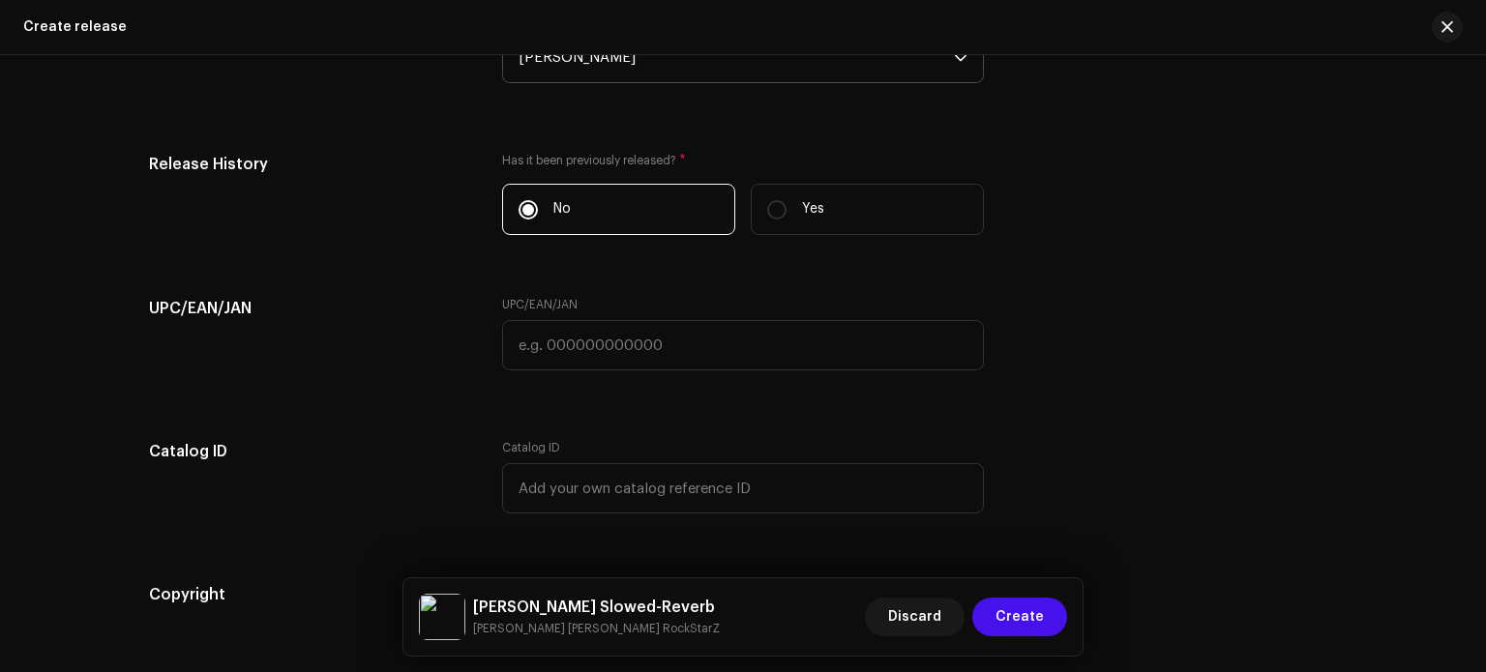
scroll to position [3762, 0]
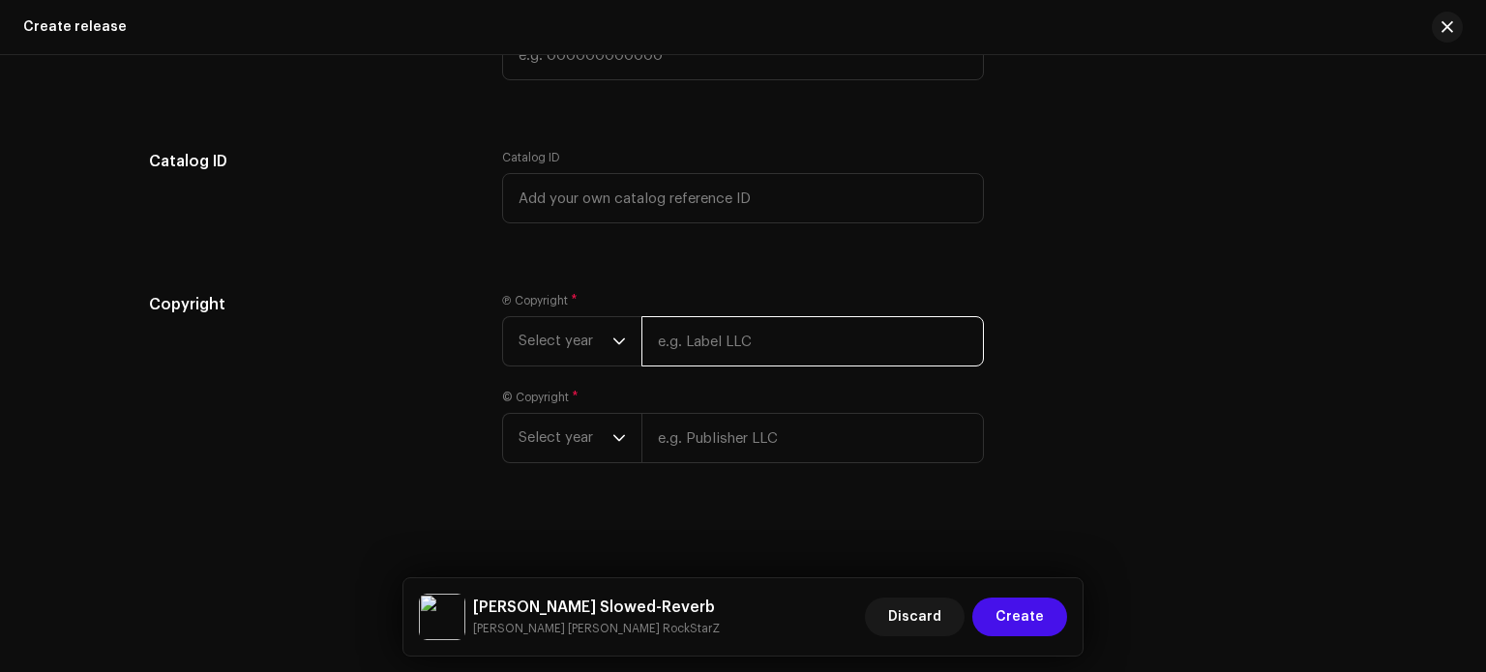
click at [806, 346] on input "text" at bounding box center [813, 341] width 343 height 50
type input "[PERSON_NAME]"
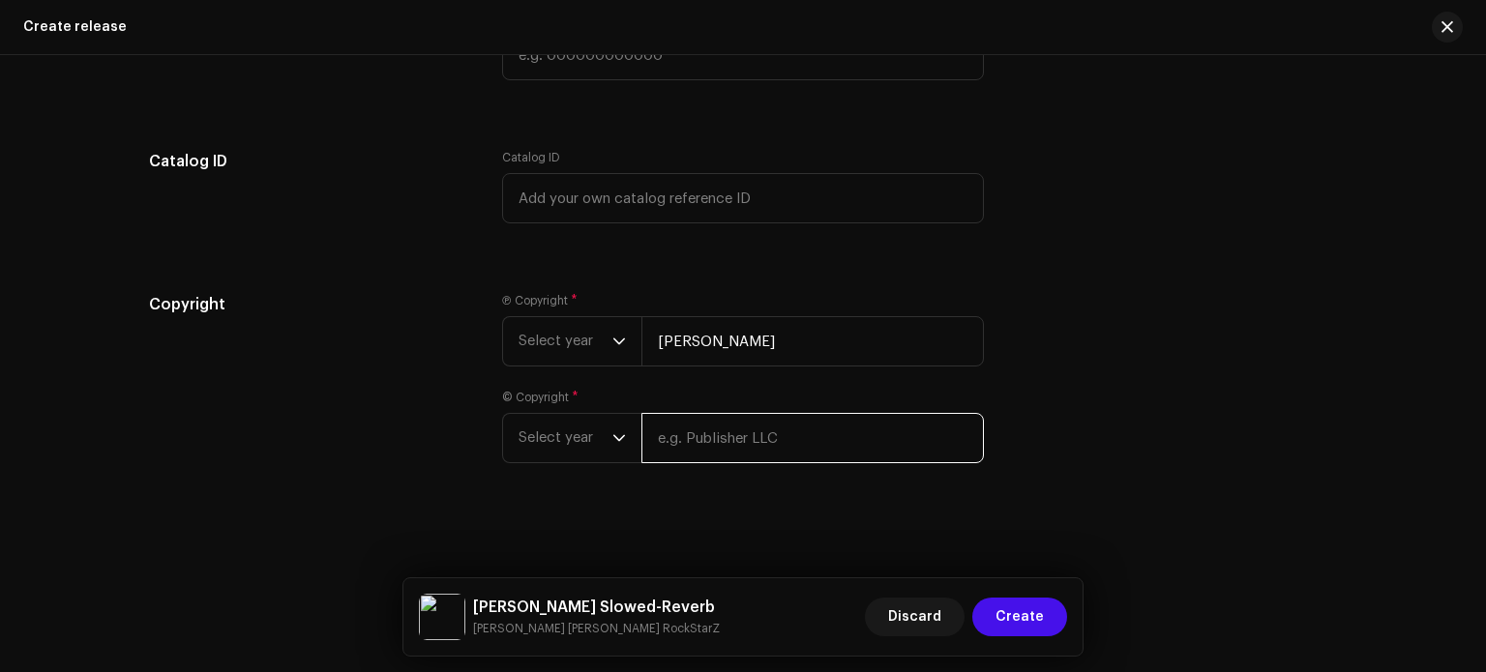
click at [786, 446] on input "text" at bounding box center [813, 438] width 343 height 50
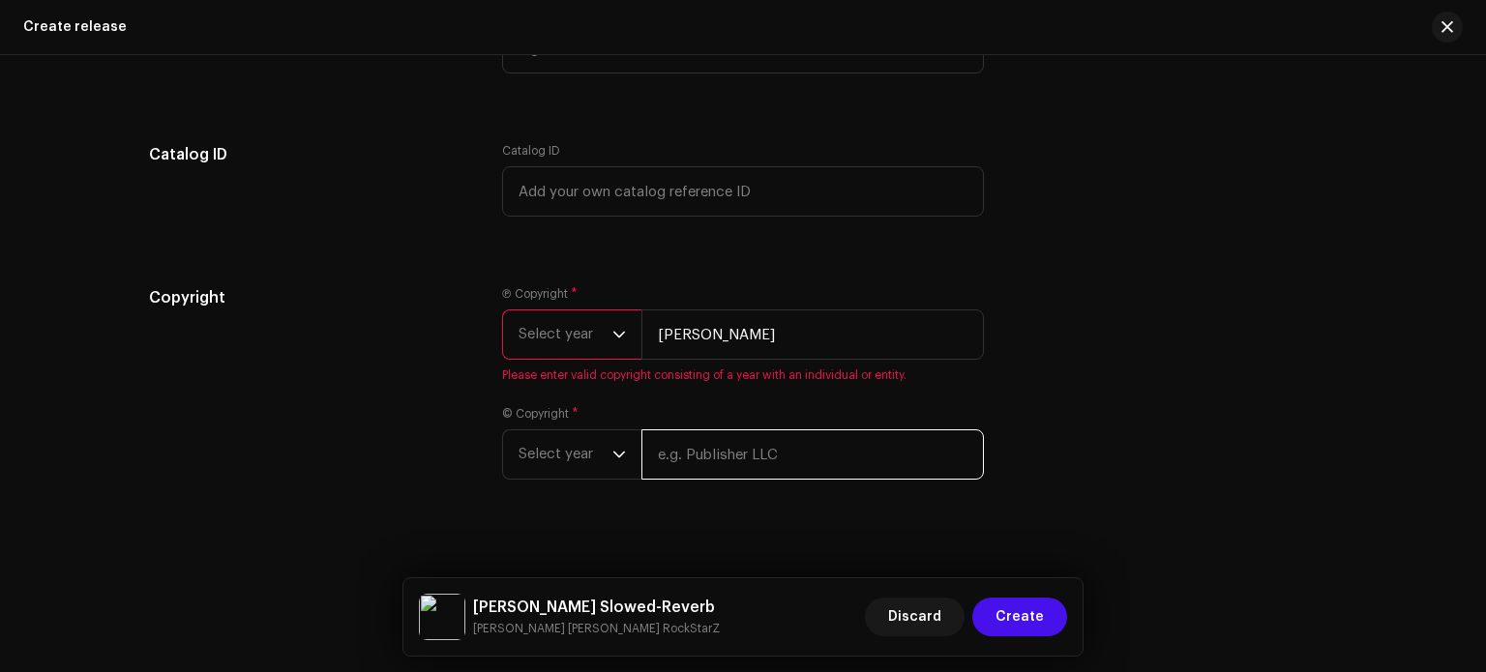
type input "[PERSON_NAME]"
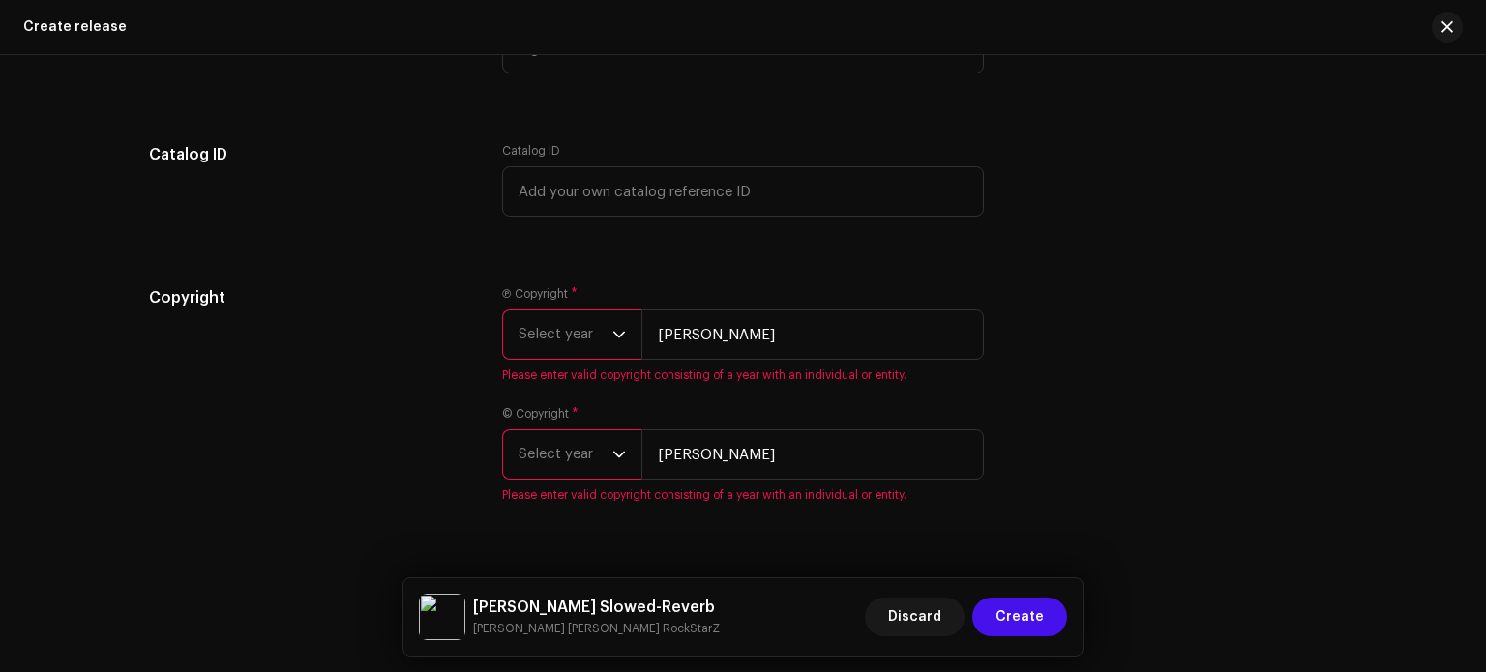
click at [586, 470] on span "Select year" at bounding box center [566, 455] width 94 height 48
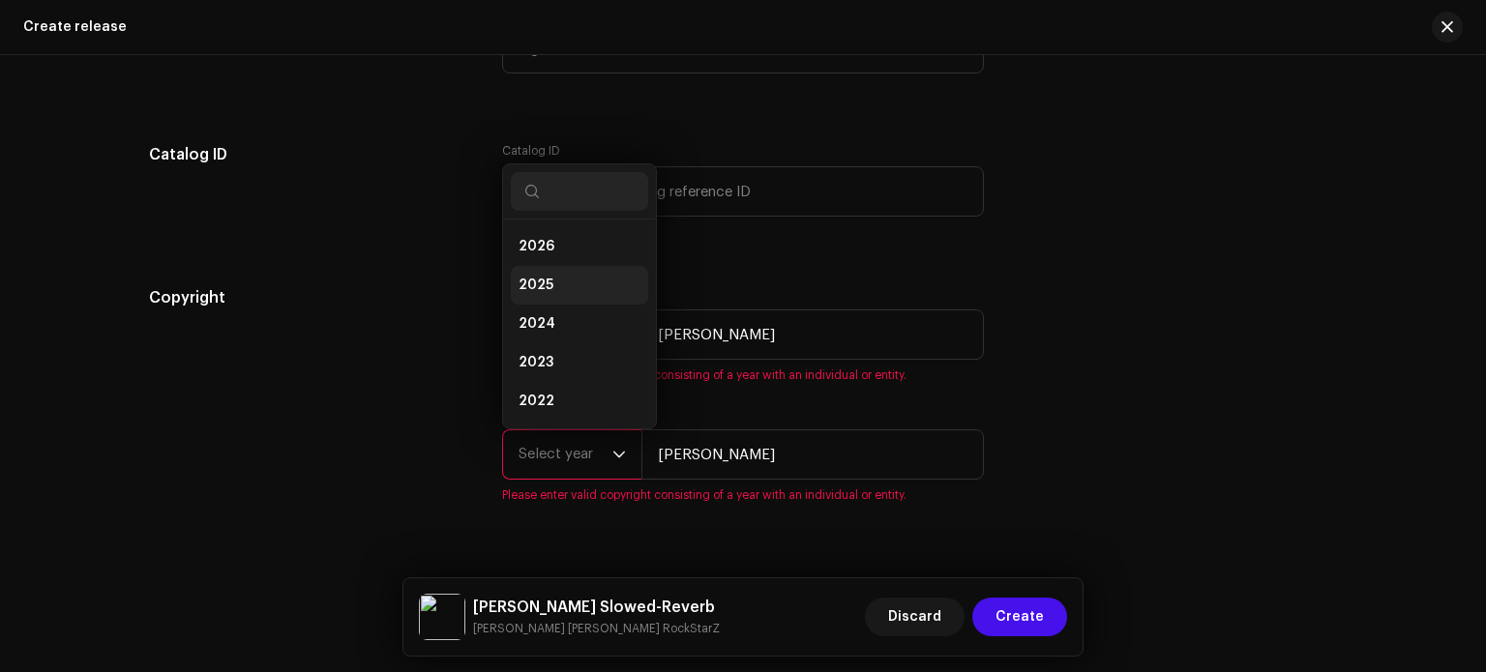
click at [573, 283] on li "2025" at bounding box center [579, 285] width 137 height 39
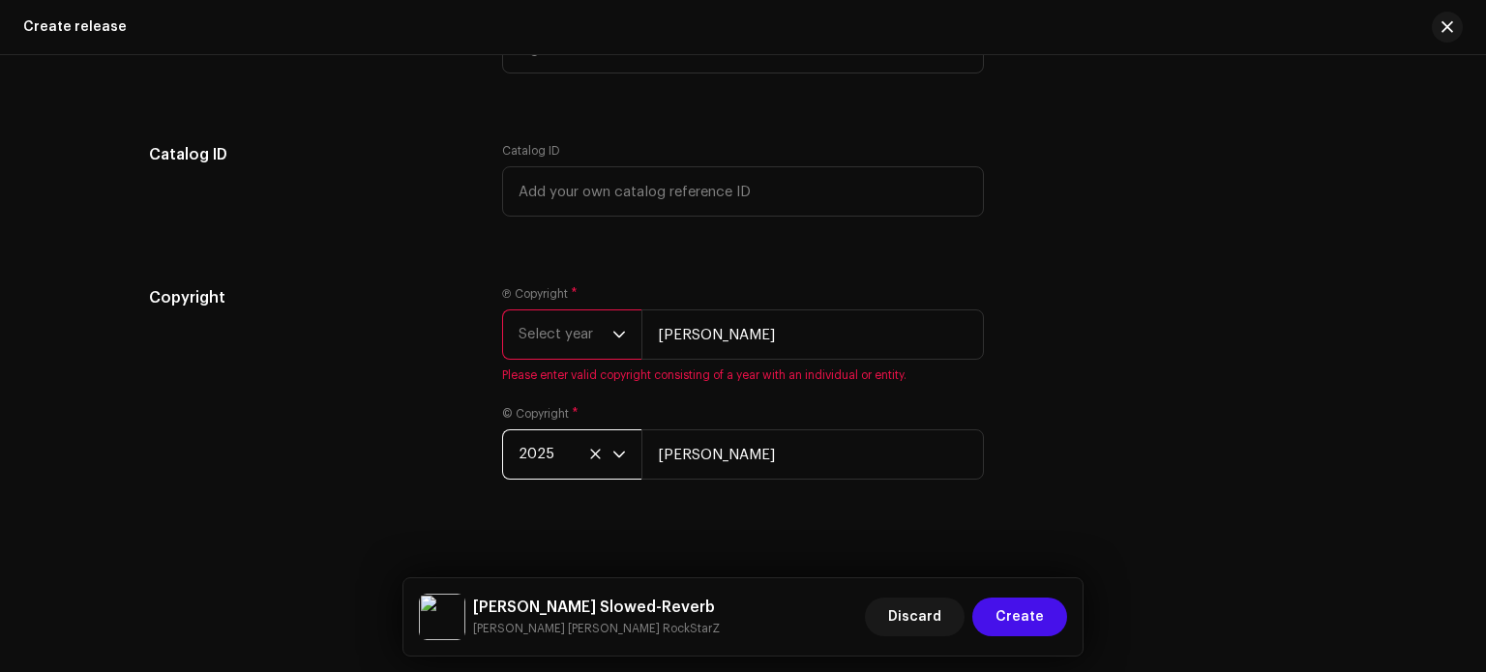
click at [575, 350] on span "Select year" at bounding box center [566, 335] width 94 height 48
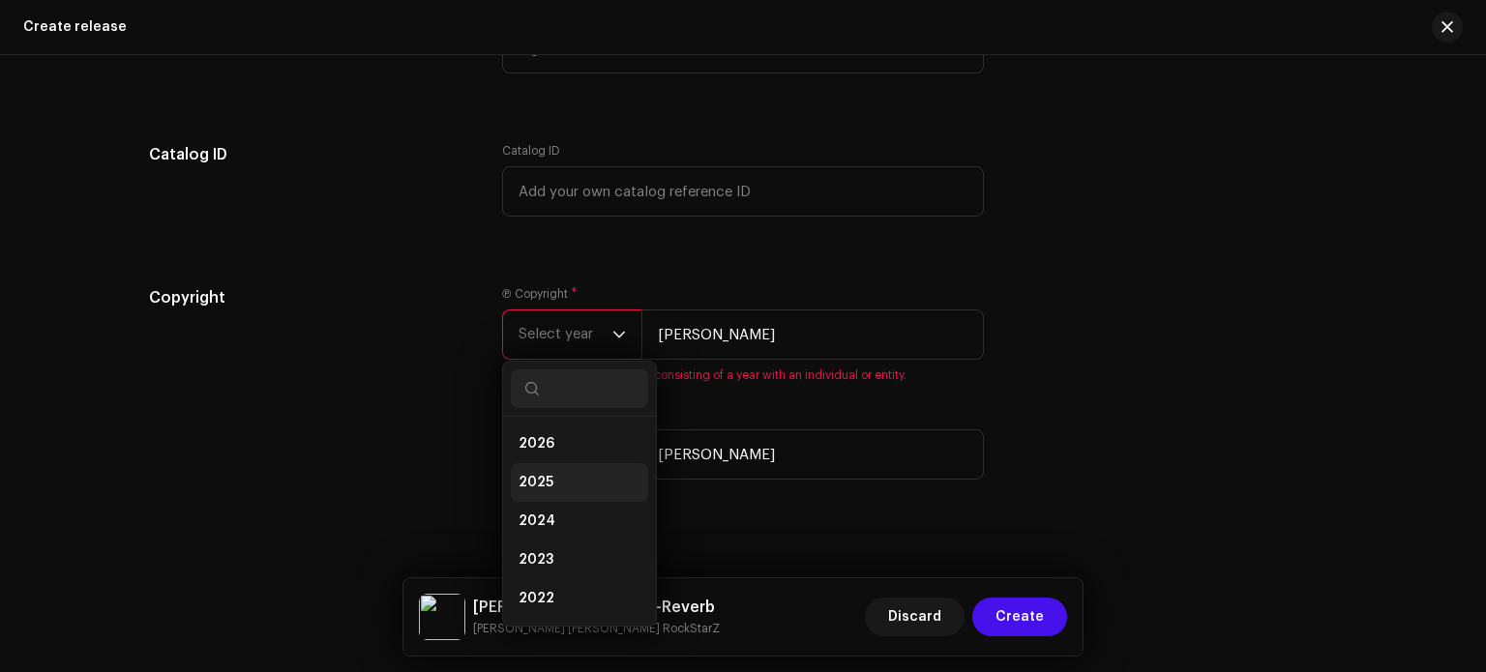
click at [554, 480] on li "2025" at bounding box center [579, 482] width 137 height 39
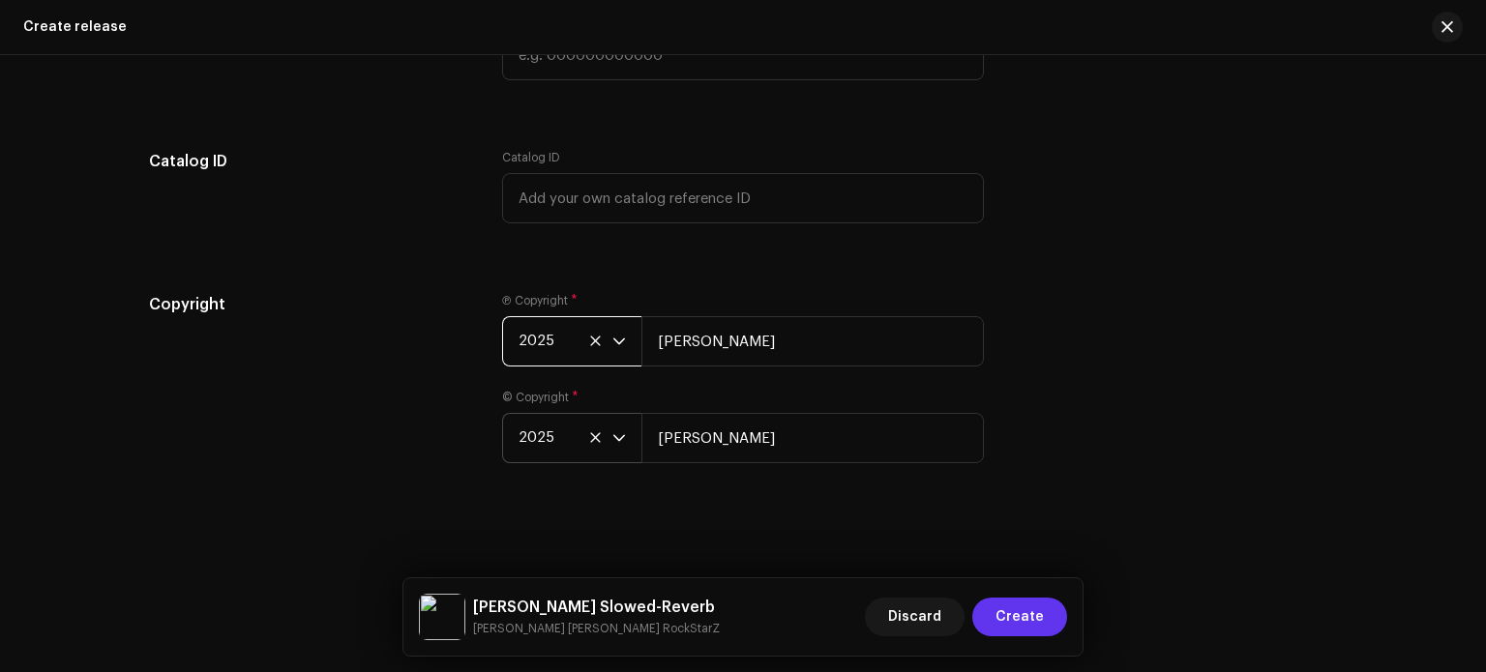
click at [1022, 606] on span "Create" at bounding box center [1020, 617] width 48 height 39
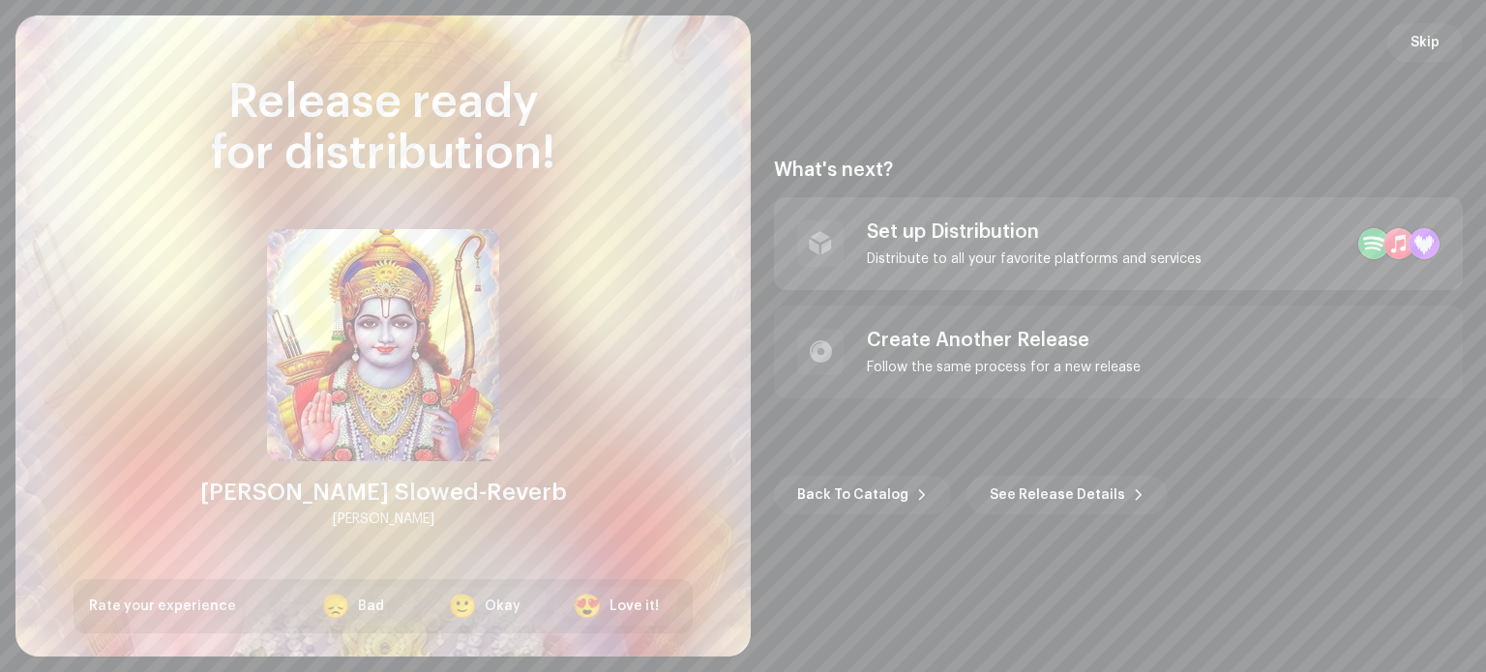
click at [937, 232] on div "Set up Distribution" at bounding box center [1034, 232] width 335 height 23
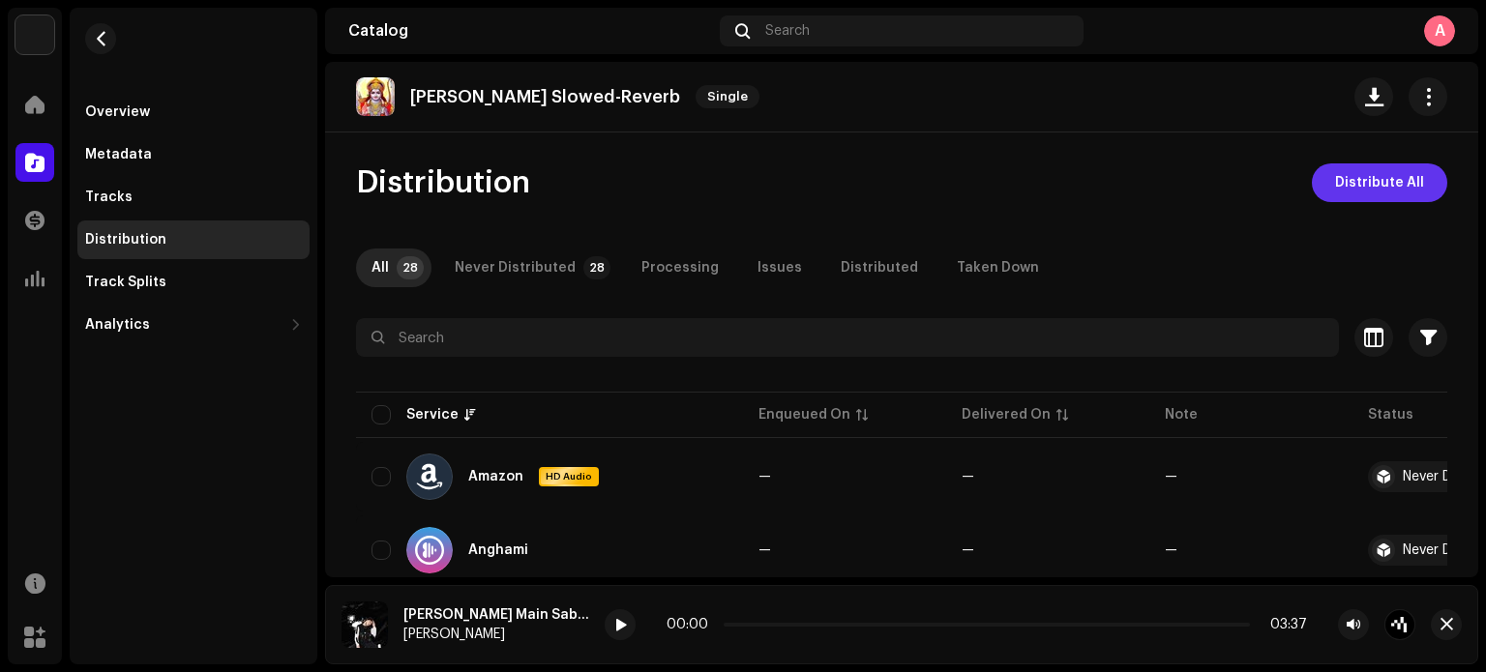
click at [1354, 184] on span "Distribute All" at bounding box center [1379, 183] width 89 height 39
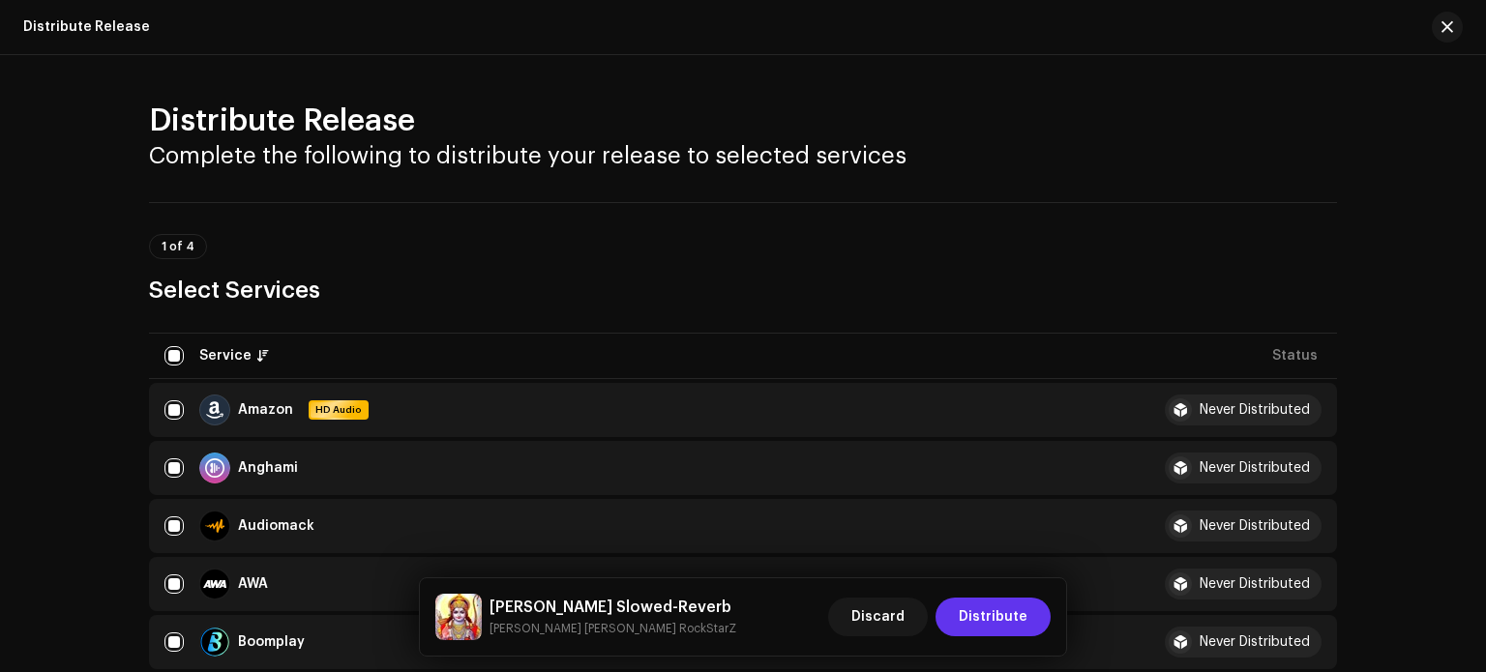
click at [993, 618] on span "Distribute" at bounding box center [993, 617] width 69 height 39
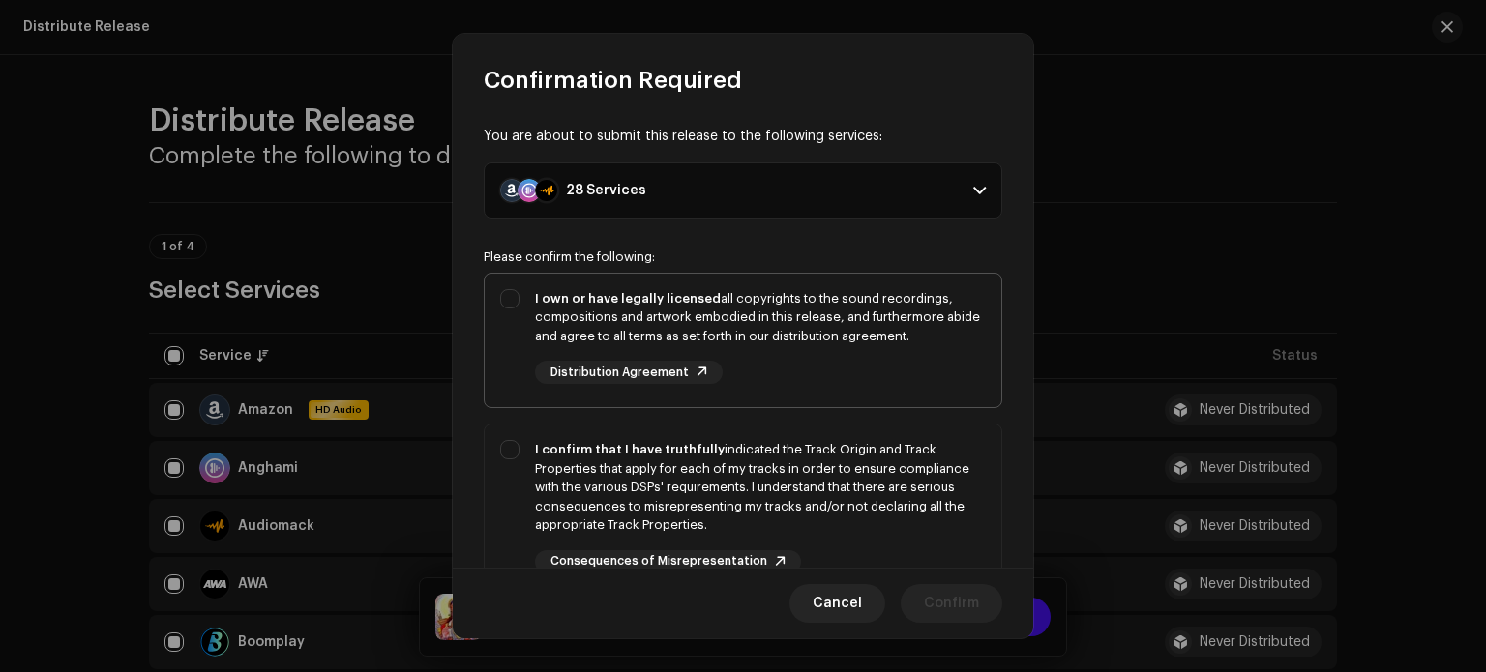
click at [535, 285] on div "I own or have legally licensed all copyrights to the sound recordings, composit…" at bounding box center [743, 337] width 517 height 127
checkbox input "true"
click at [735, 478] on div "I confirm that I have truthfully indicated the Track Origin and Track Propertie…" at bounding box center [760, 487] width 451 height 95
checkbox input "true"
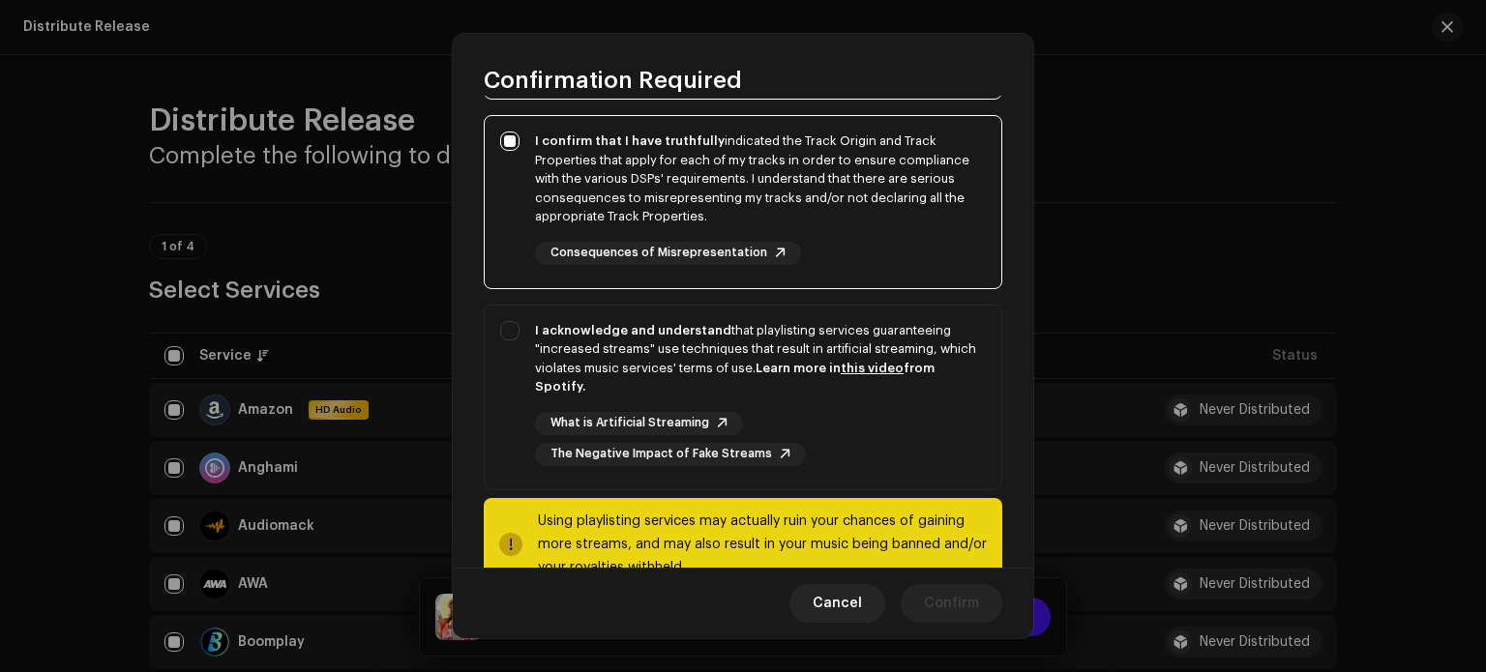
scroll to position [337, 0]
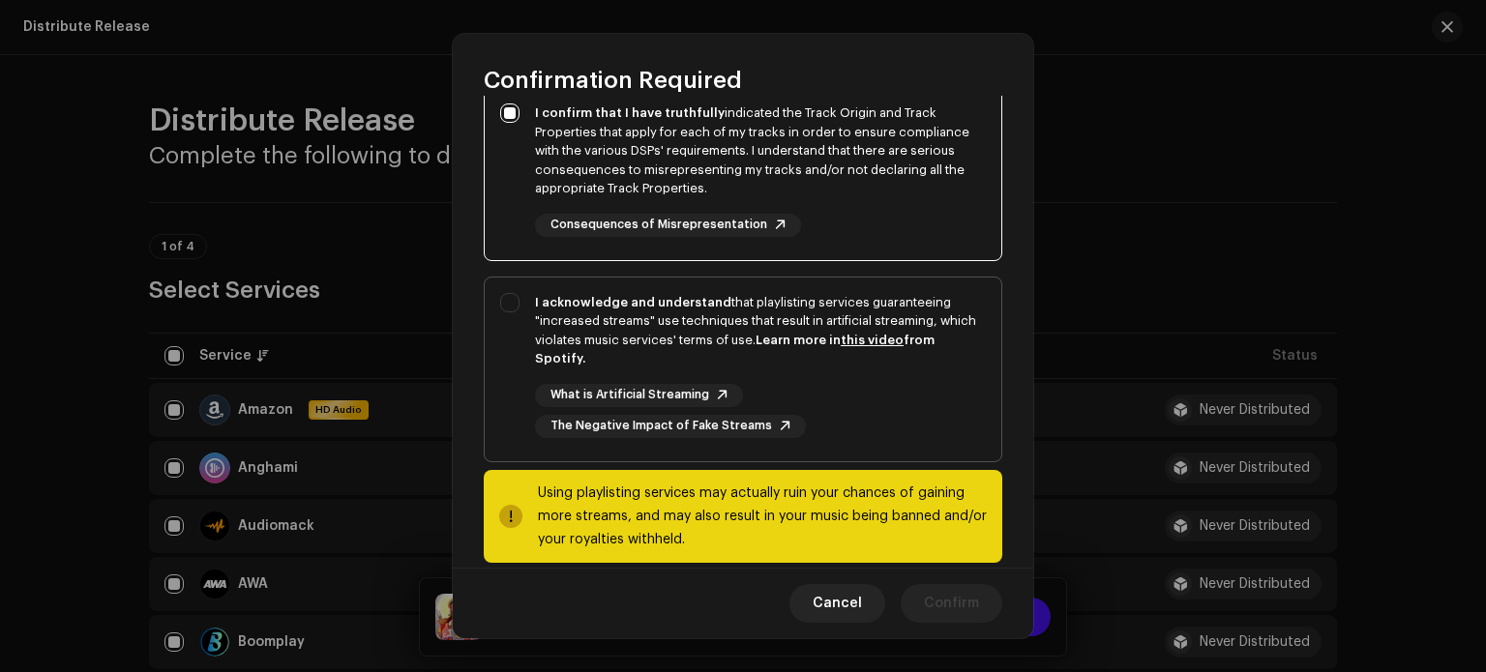
click at [815, 328] on div "I acknowledge and understand that playlisting services guaranteeing "increased …" at bounding box center [760, 330] width 451 height 75
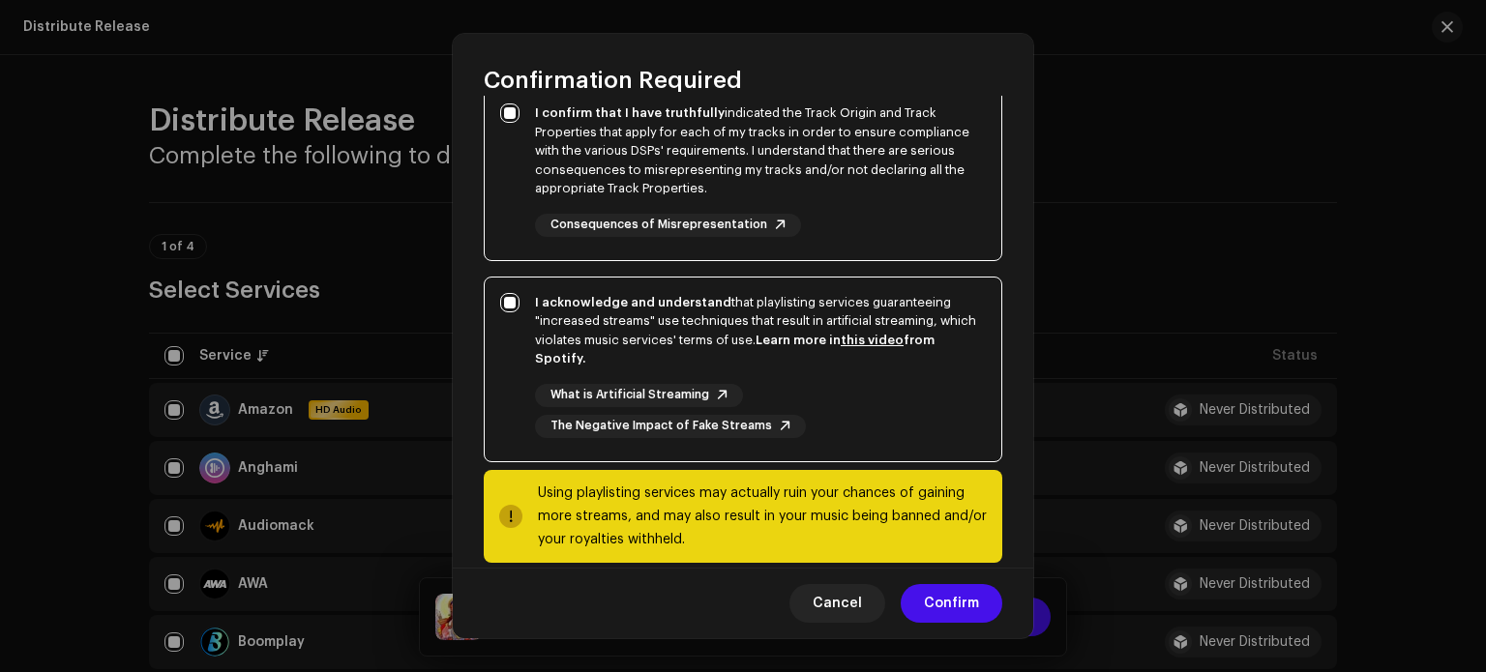
checkbox input "true"
click at [942, 601] on span "Confirm" at bounding box center [951, 603] width 55 height 39
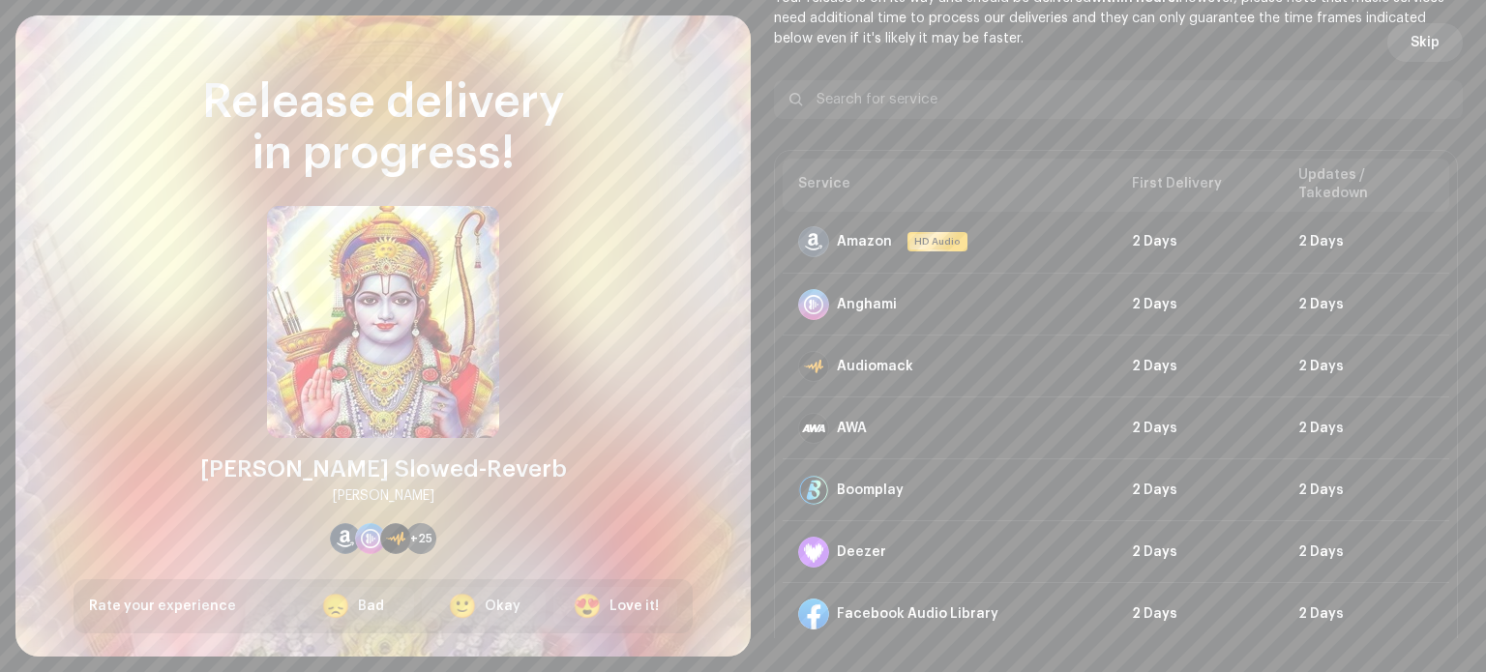
click at [1418, 43] on span "Skip" at bounding box center [1425, 42] width 29 height 39
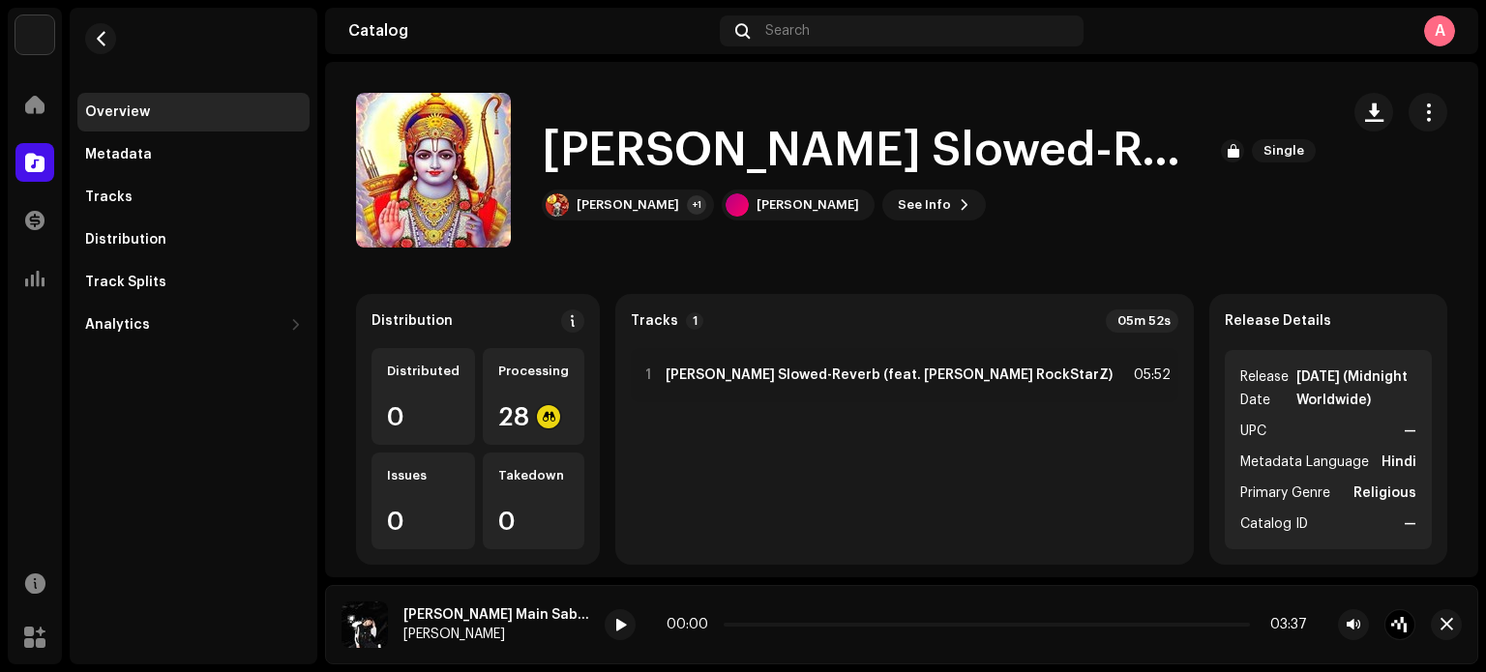
click at [0, 164] on div "Ashish RaghuWanshi Home Catalog Transactions Analytics Resources Marketplace Ov…" at bounding box center [743, 336] width 1486 height 672
click at [20, 164] on div at bounding box center [34, 162] width 39 height 39
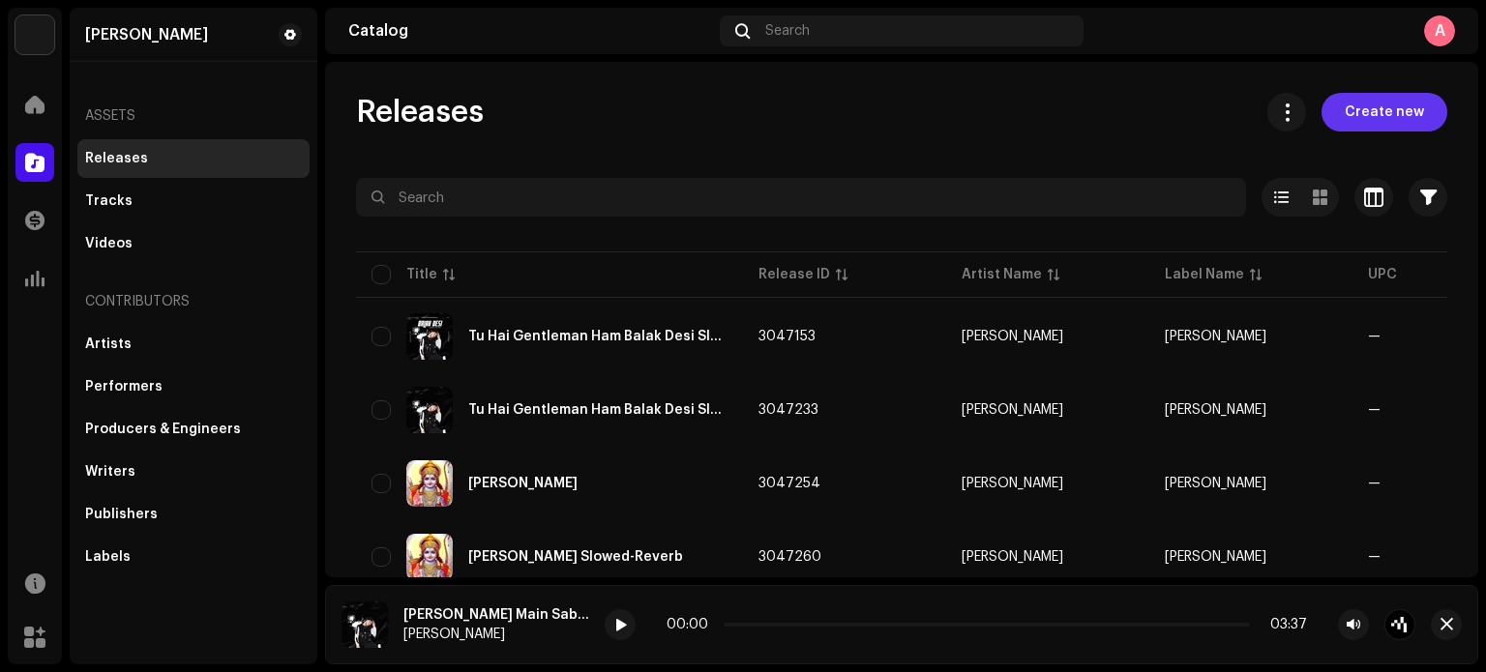
click at [1366, 118] on span "Create new" at bounding box center [1384, 112] width 79 height 39
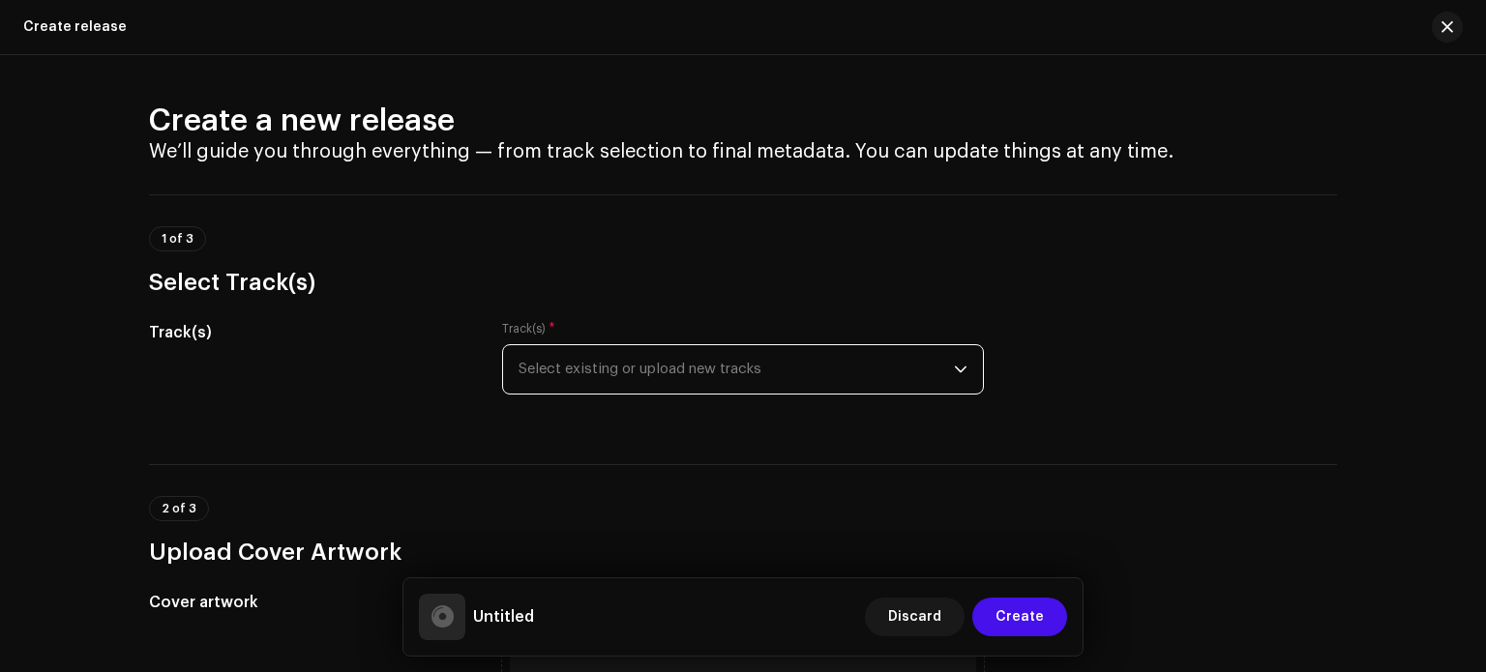
click at [888, 368] on span "Select existing or upload new tracks" at bounding box center [736, 369] width 435 height 48
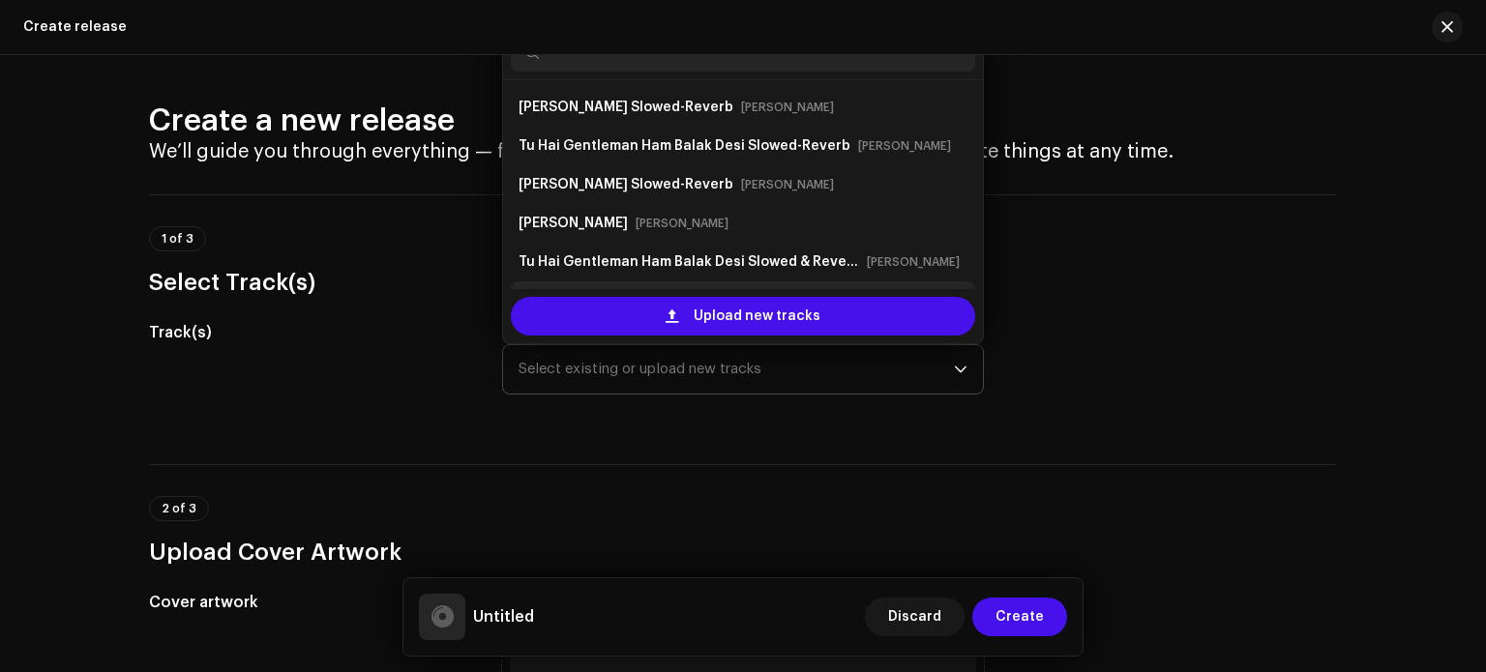
scroll to position [31, 0]
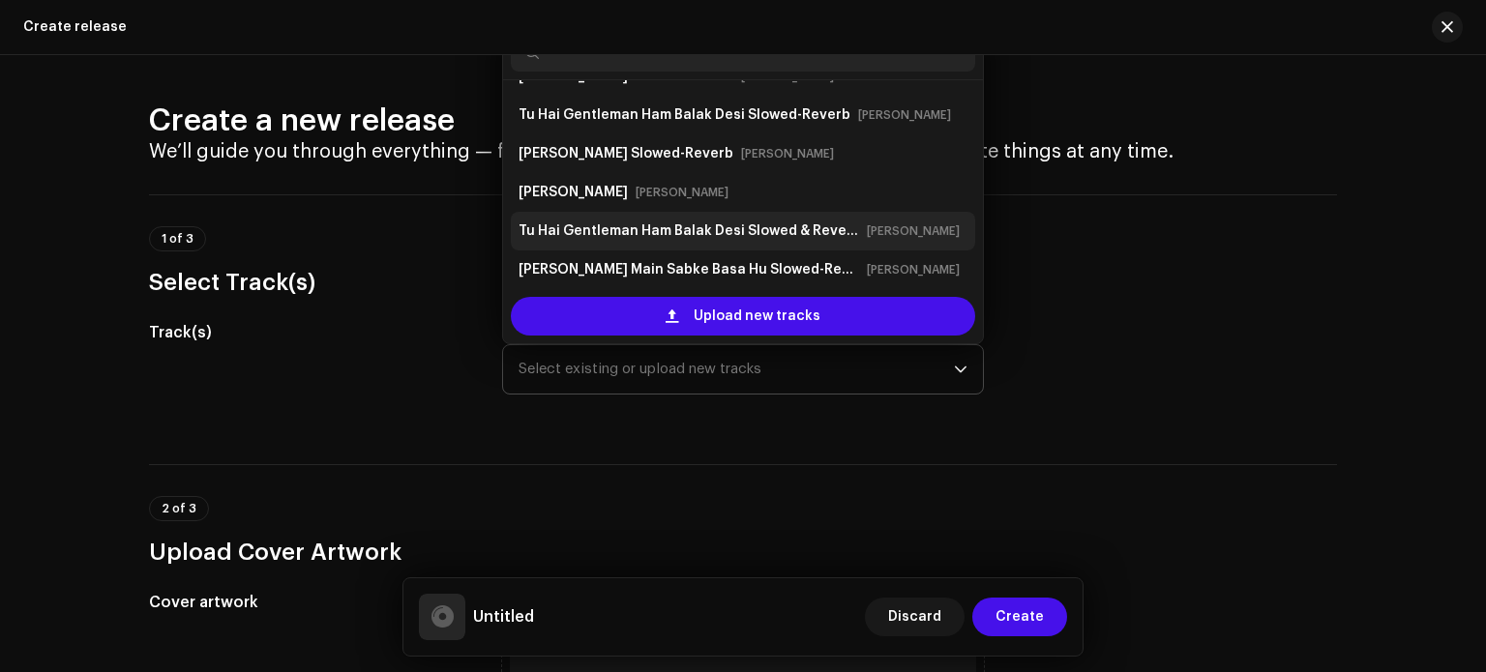
click at [873, 239] on small "[PERSON_NAME]" at bounding box center [913, 231] width 93 height 19
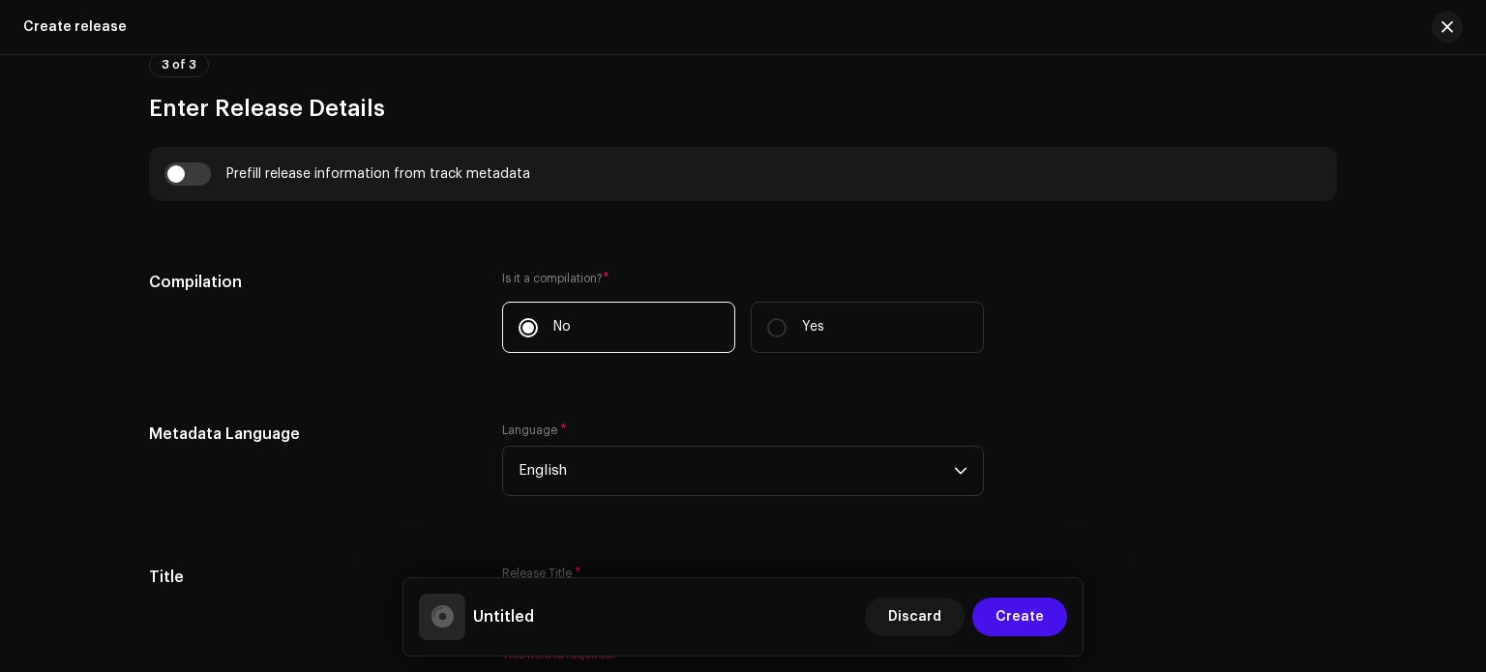
scroll to position [1334, 0]
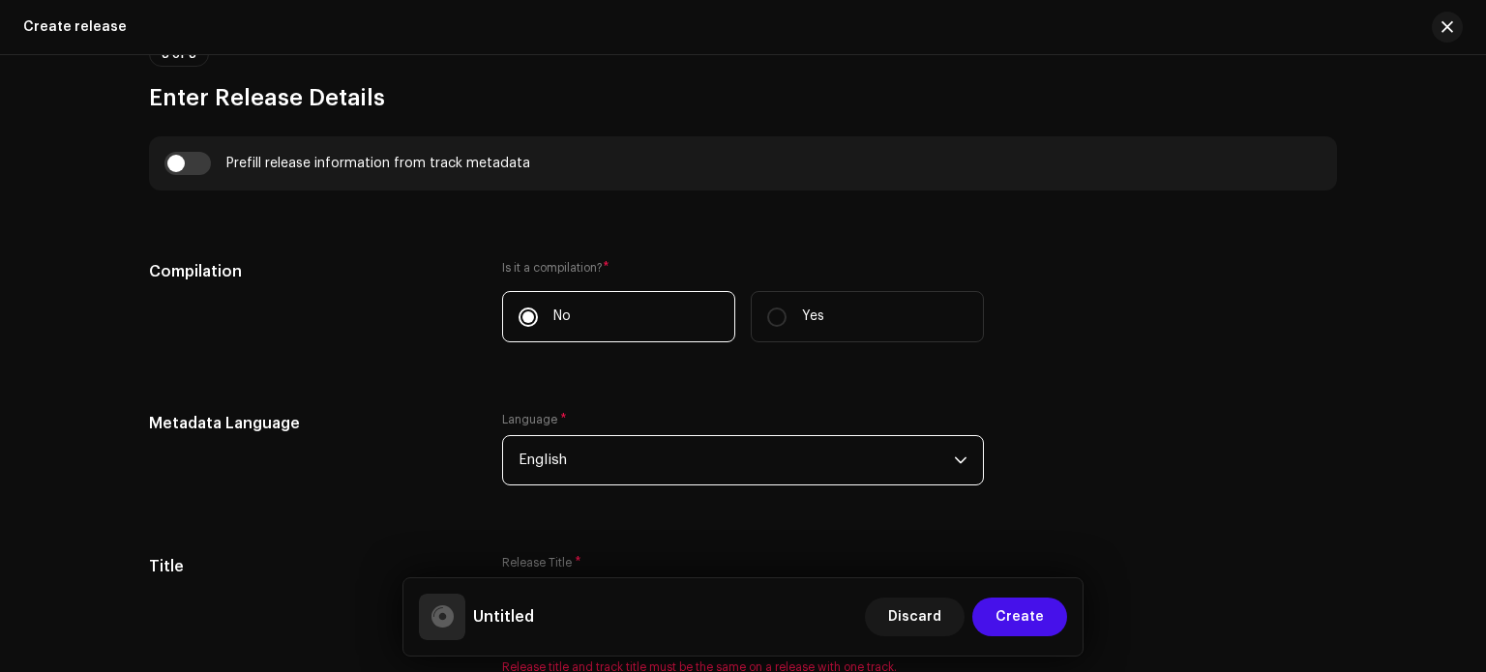
click at [948, 464] on span "English" at bounding box center [736, 460] width 435 height 48
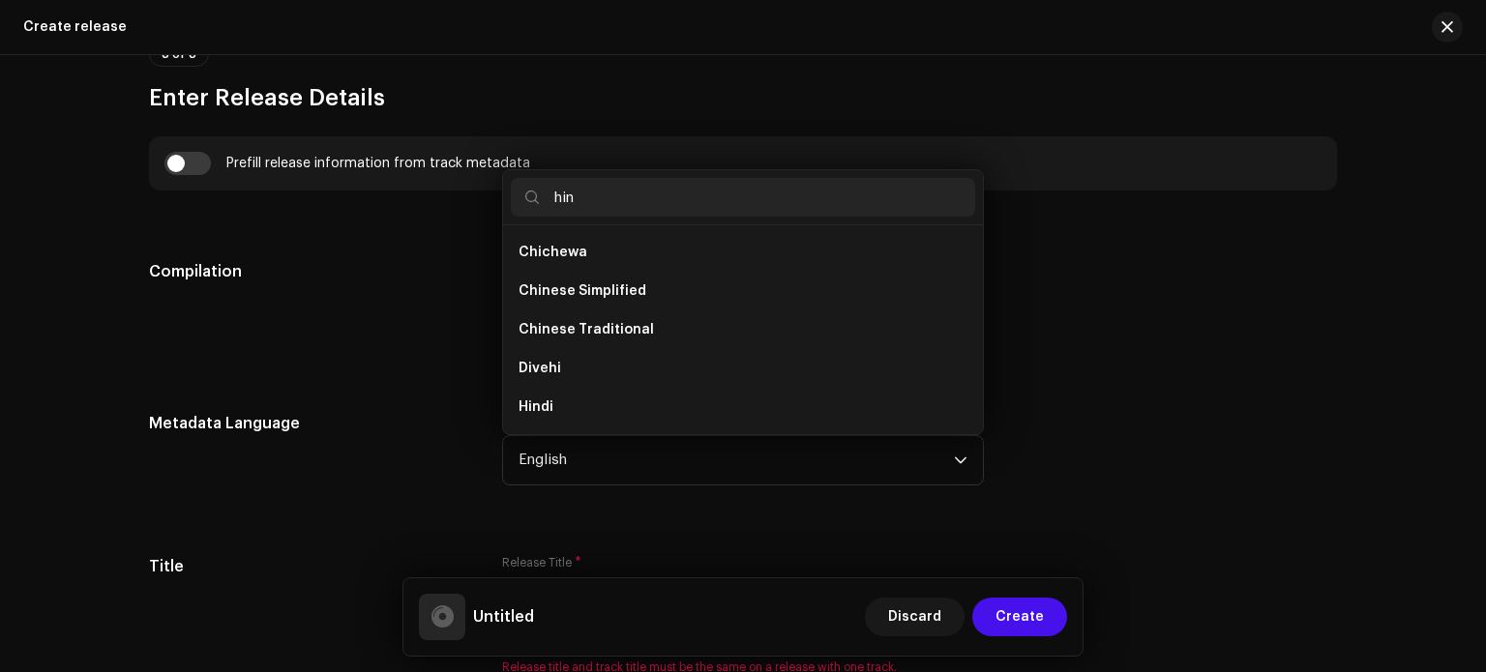
scroll to position [0, 0]
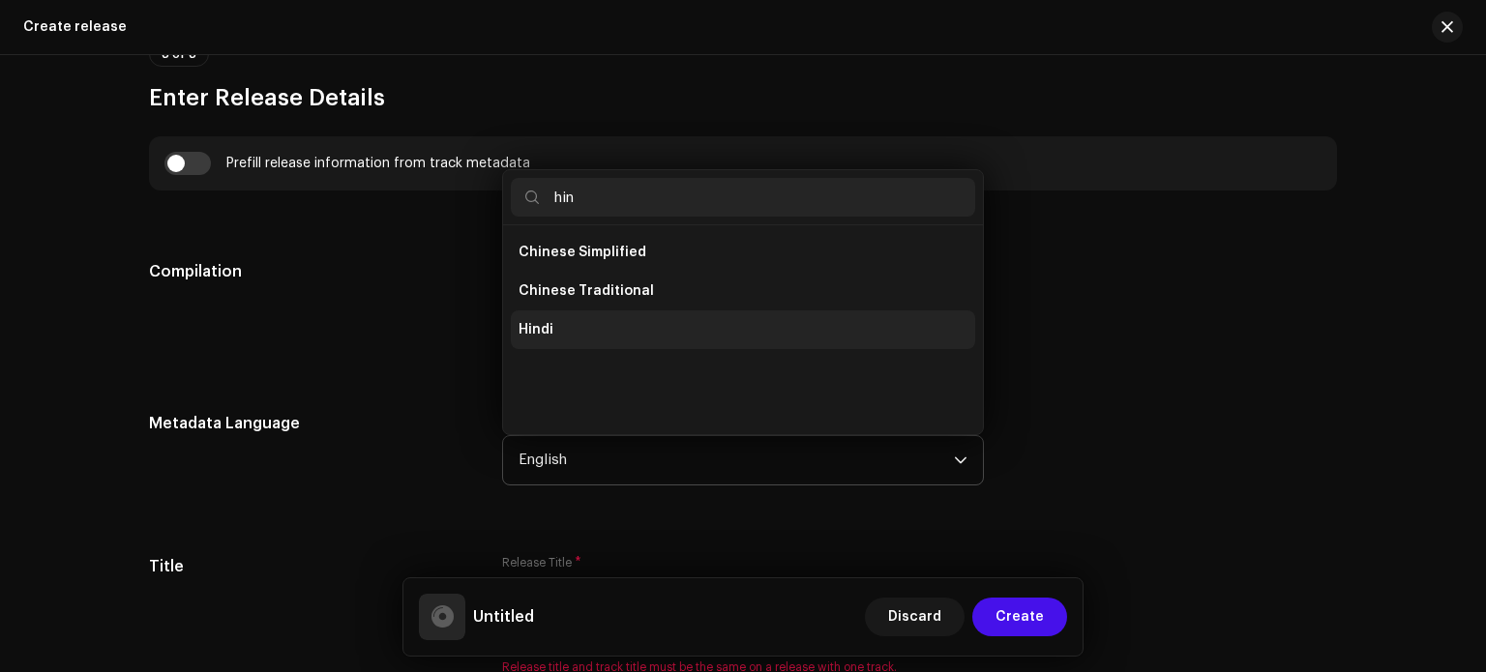
type input "hin"
click at [751, 320] on li "Hindi" at bounding box center [743, 330] width 464 height 39
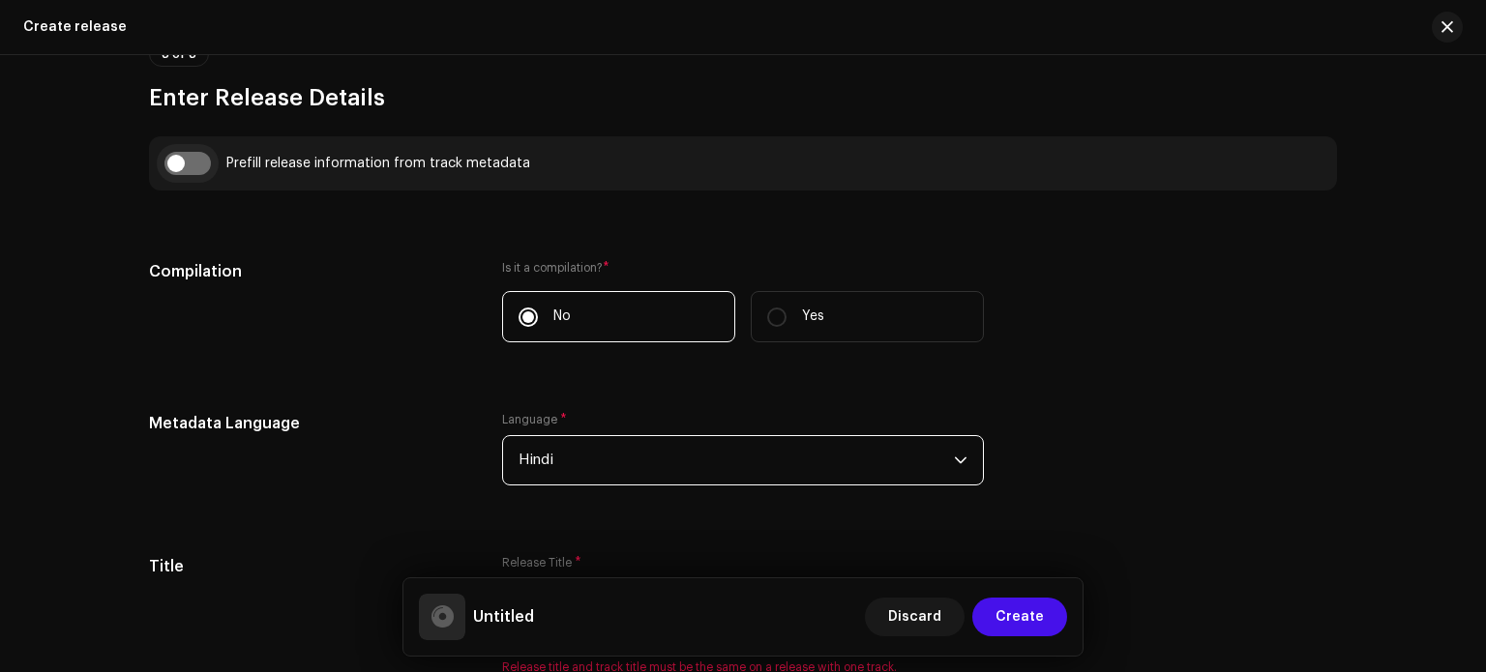
click at [187, 167] on input "checkbox" at bounding box center [187, 163] width 46 height 23
checkbox input "true"
type input "Tu Hai Gentleman Ham Balak Desi Slowed & Reverb"
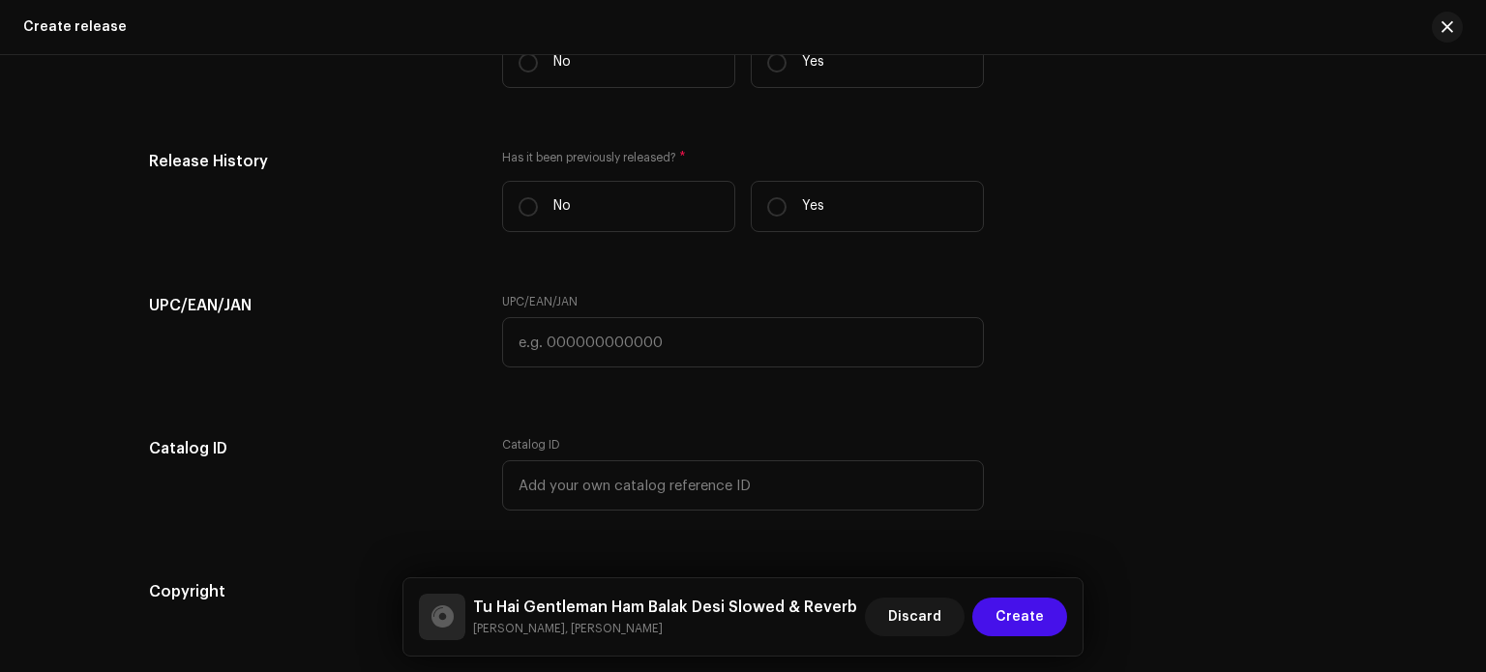
scroll to position [3280, 0]
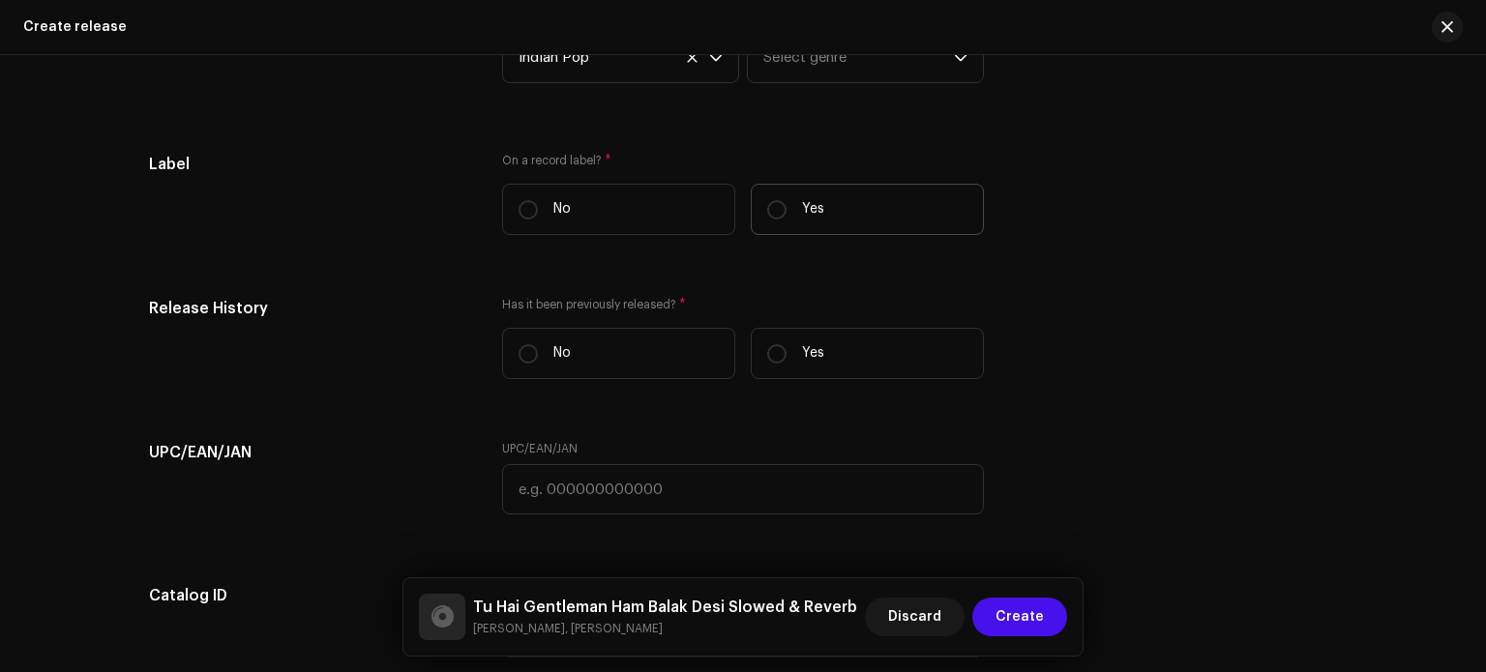
click at [863, 226] on label "Yes" at bounding box center [867, 209] width 233 height 51
click at [787, 220] on input "Yes" at bounding box center [776, 209] width 19 height 19
radio input "true"
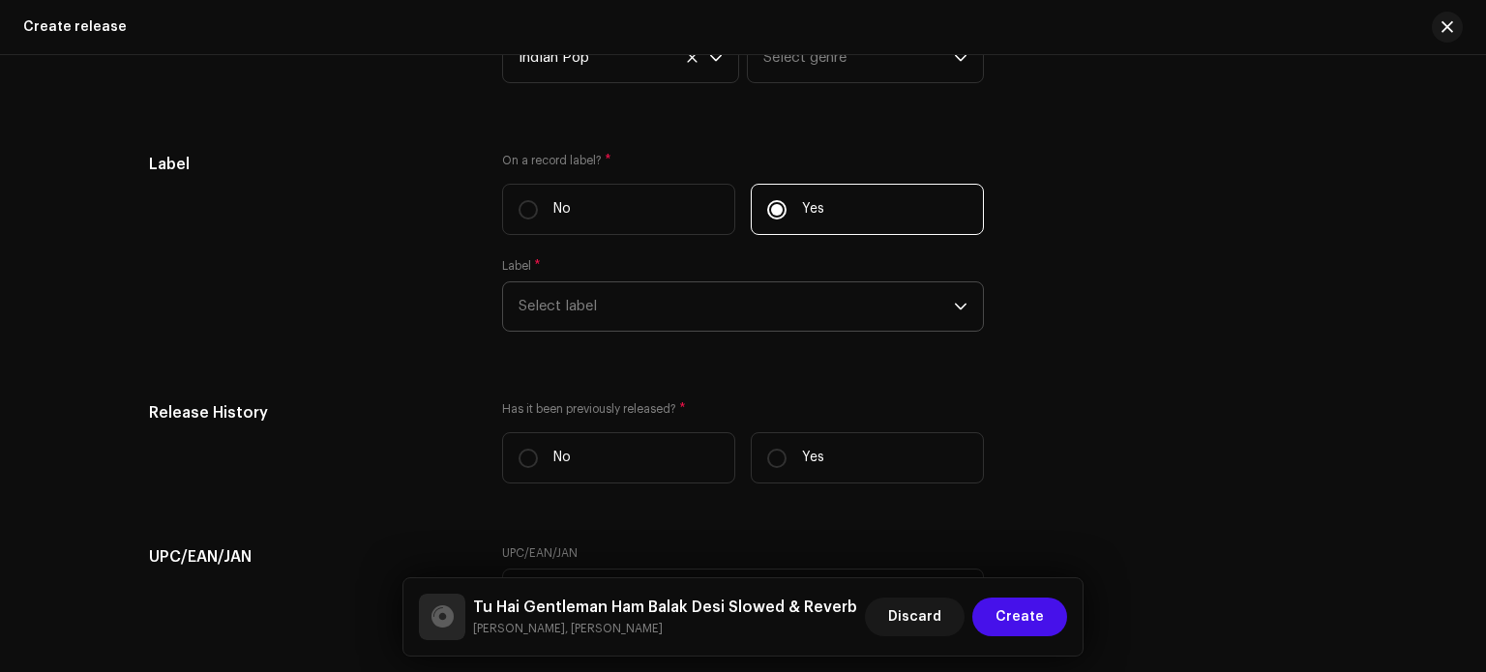
click at [812, 315] on span "Select label" at bounding box center [736, 307] width 435 height 48
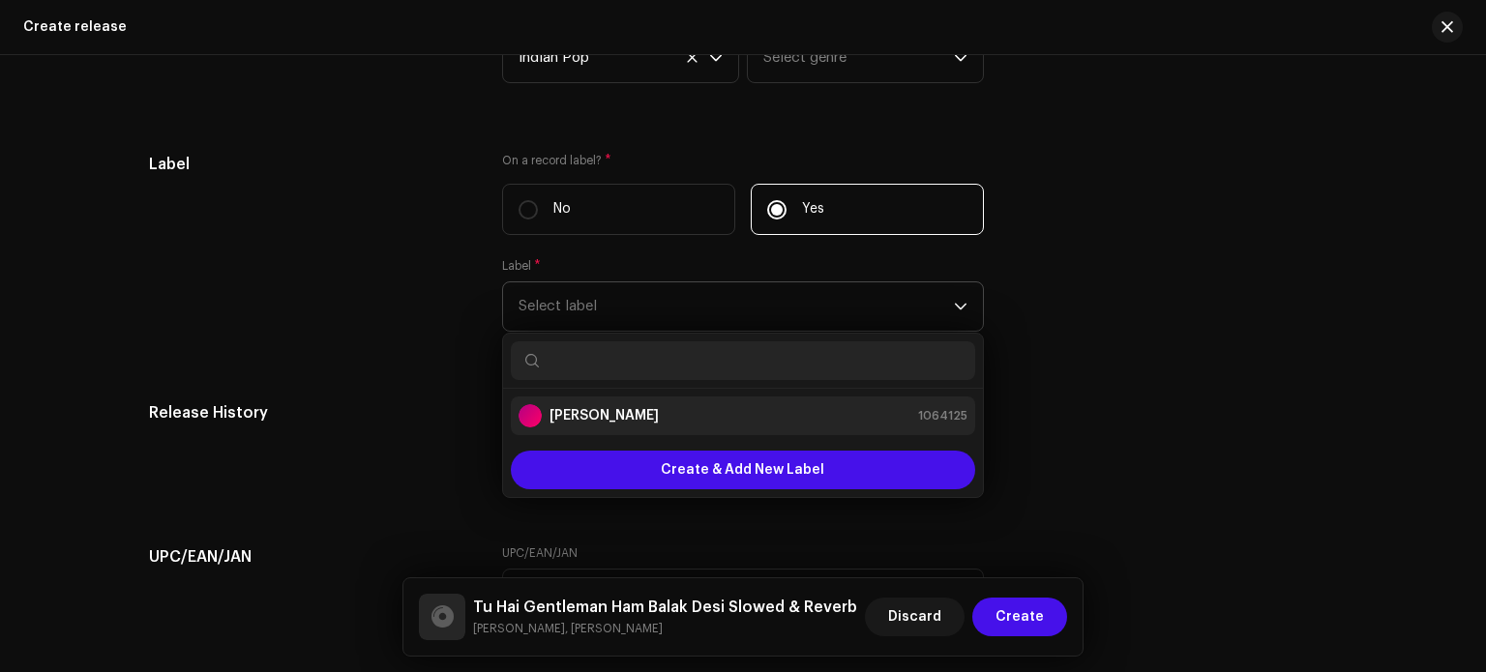
click at [821, 420] on div "Ashish RaghuWanshi 1064125" at bounding box center [743, 415] width 449 height 23
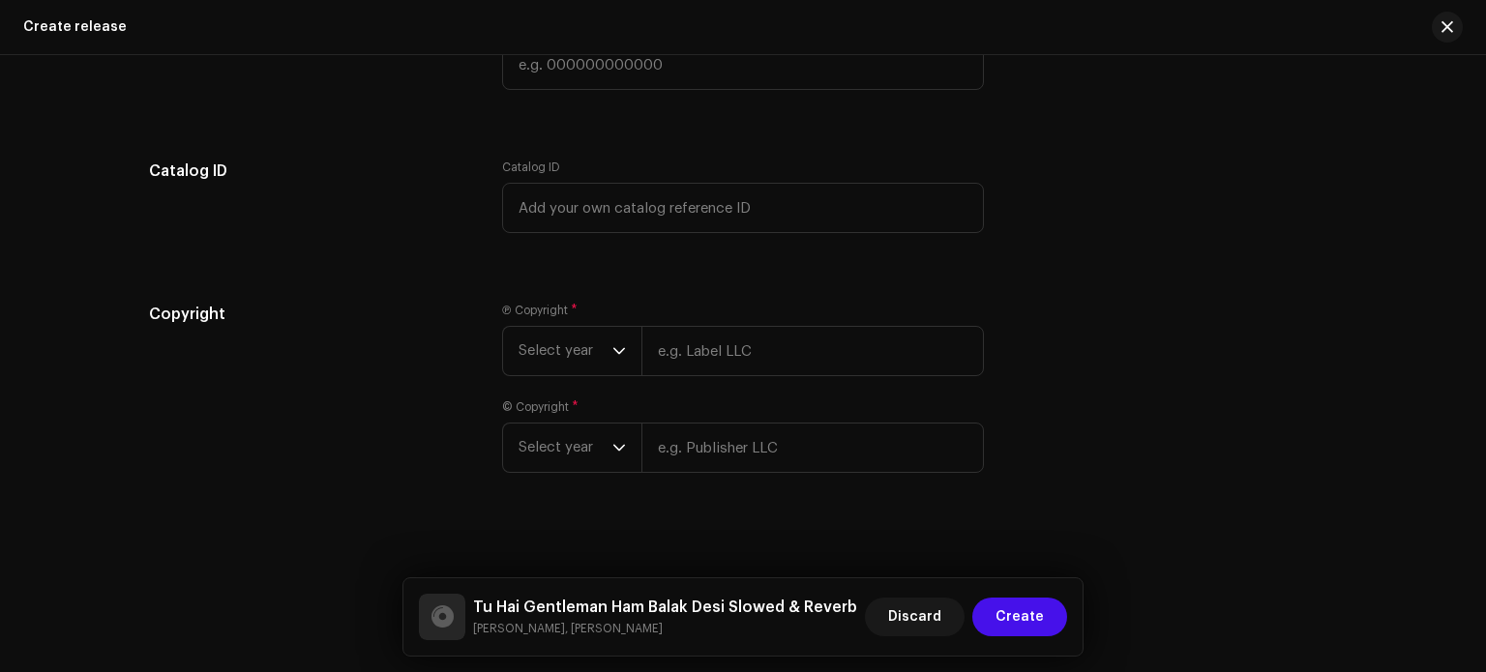
scroll to position [3816, 0]
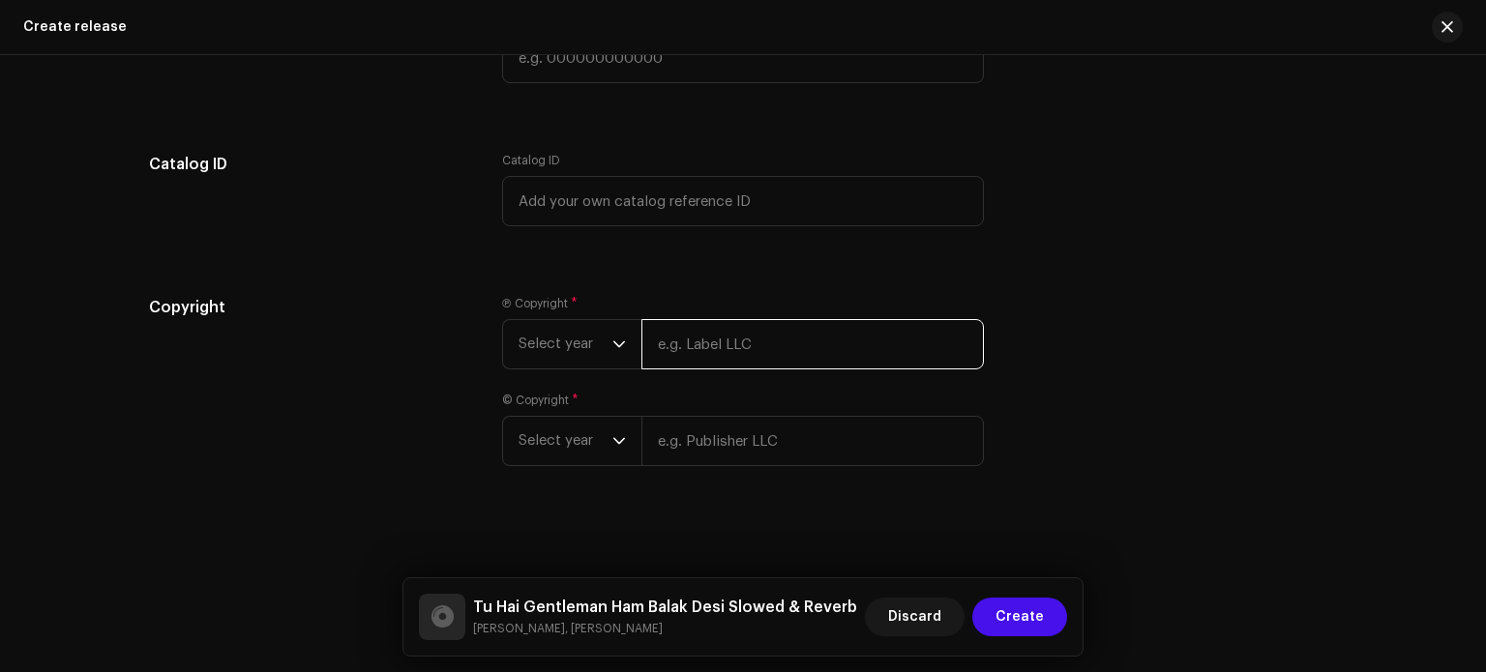
click at [821, 365] on input "text" at bounding box center [813, 344] width 343 height 50
type input "[PERSON_NAME]"
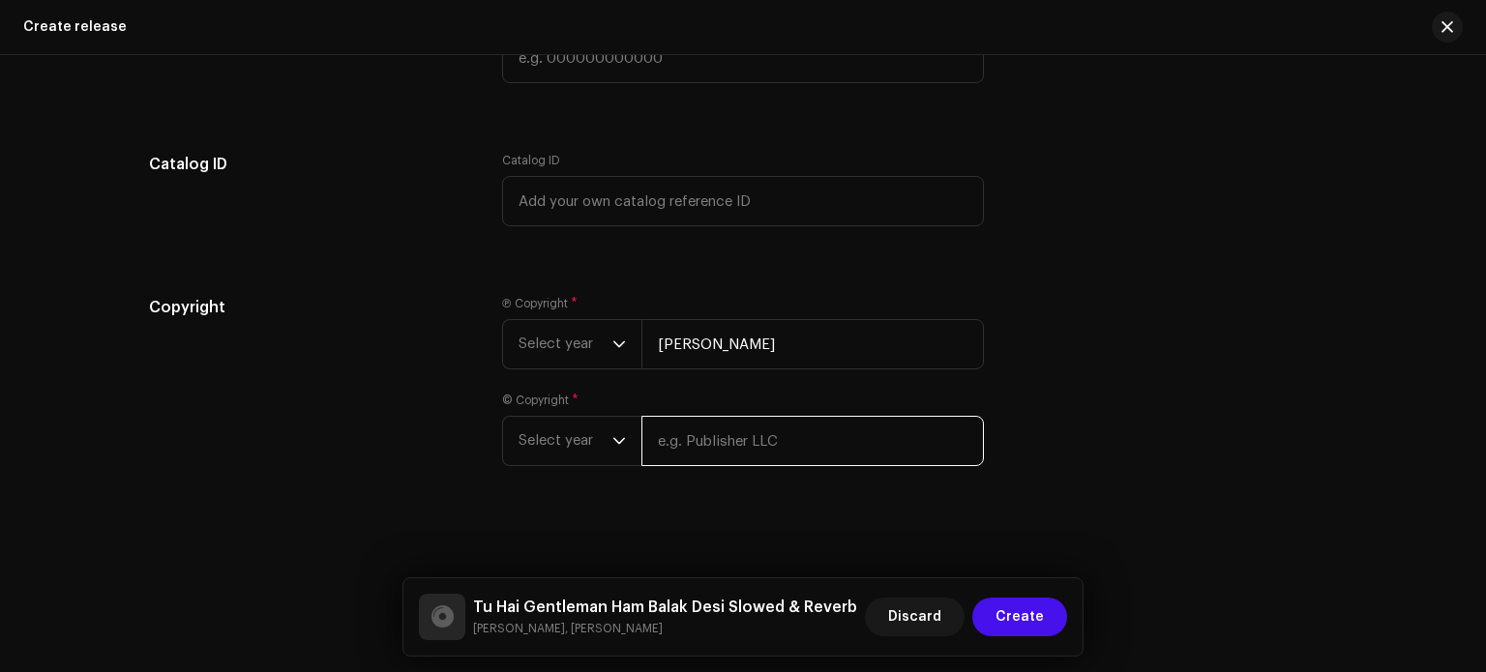
click at [802, 456] on input "text" at bounding box center [813, 441] width 343 height 50
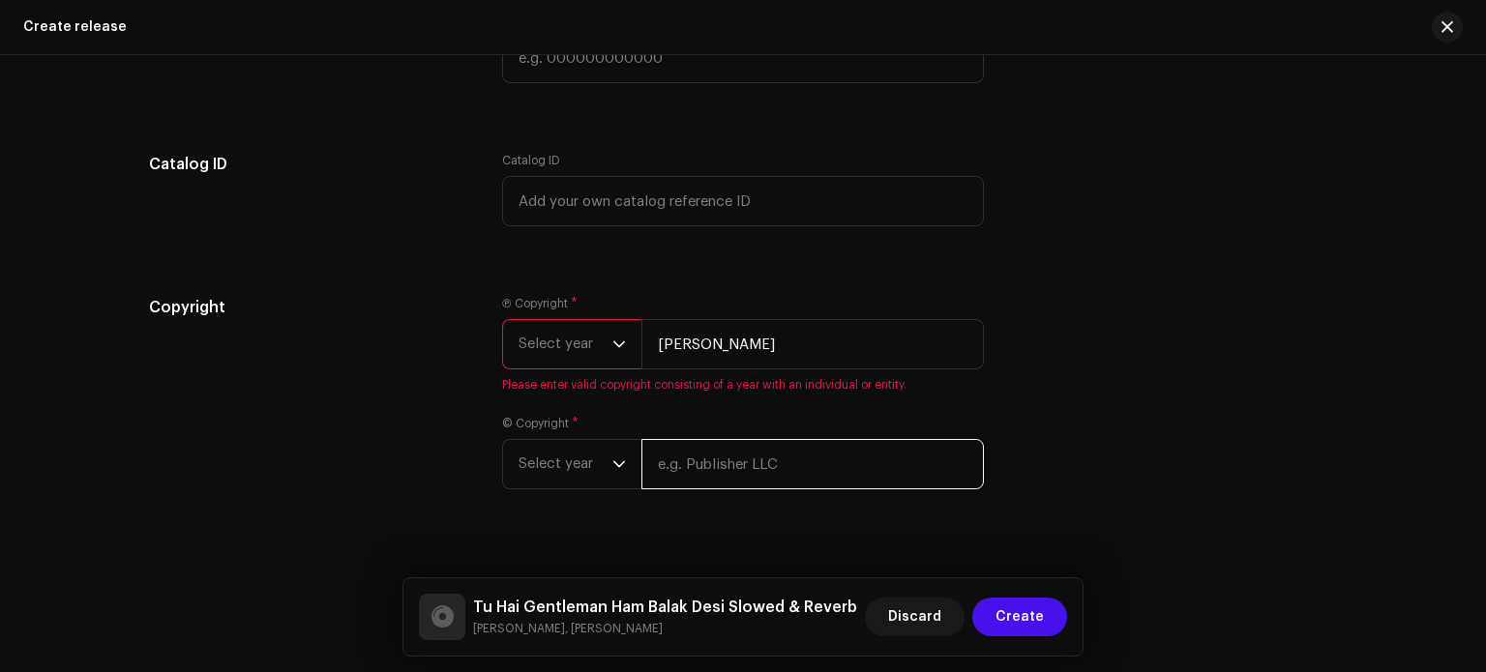
type input "[PERSON_NAME]"
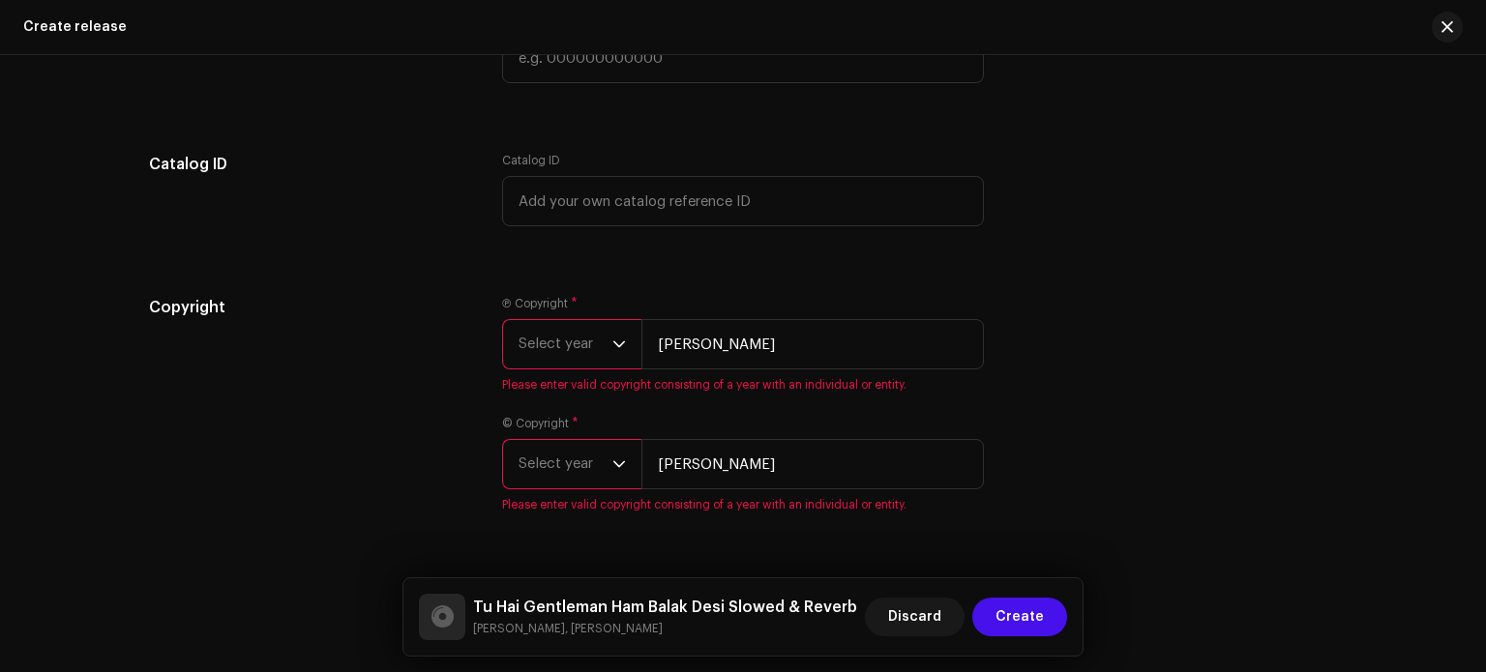
click at [600, 460] on span "Select year" at bounding box center [566, 464] width 94 height 48
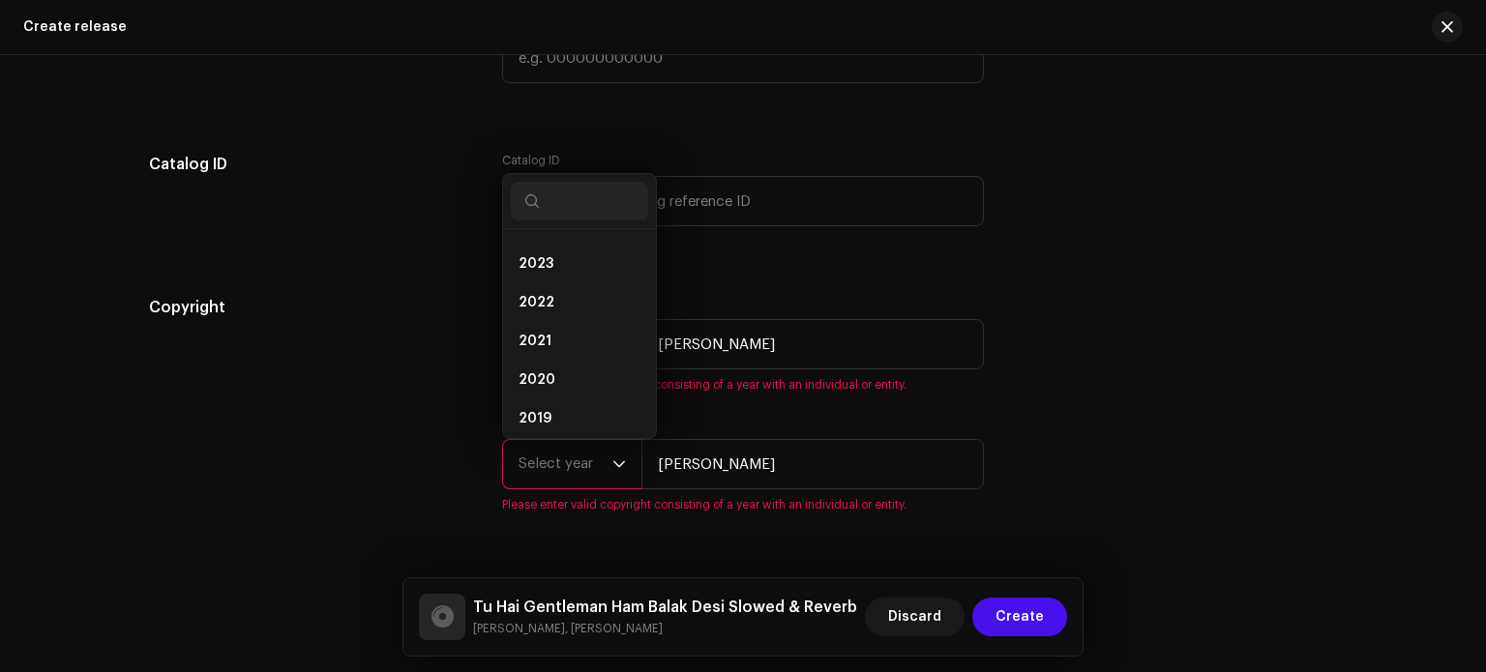
scroll to position [85, 0]
drag, startPoint x: 643, startPoint y: 248, endPoint x: 646, endPoint y: 266, distance: 18.6
click at [646, 266] on div "2026 2025 2024 2023 2022 2021 2020 2019 2018 2017 2016 2015" at bounding box center [579, 333] width 153 height 209
click at [587, 297] on li "2025" at bounding box center [579, 295] width 137 height 39
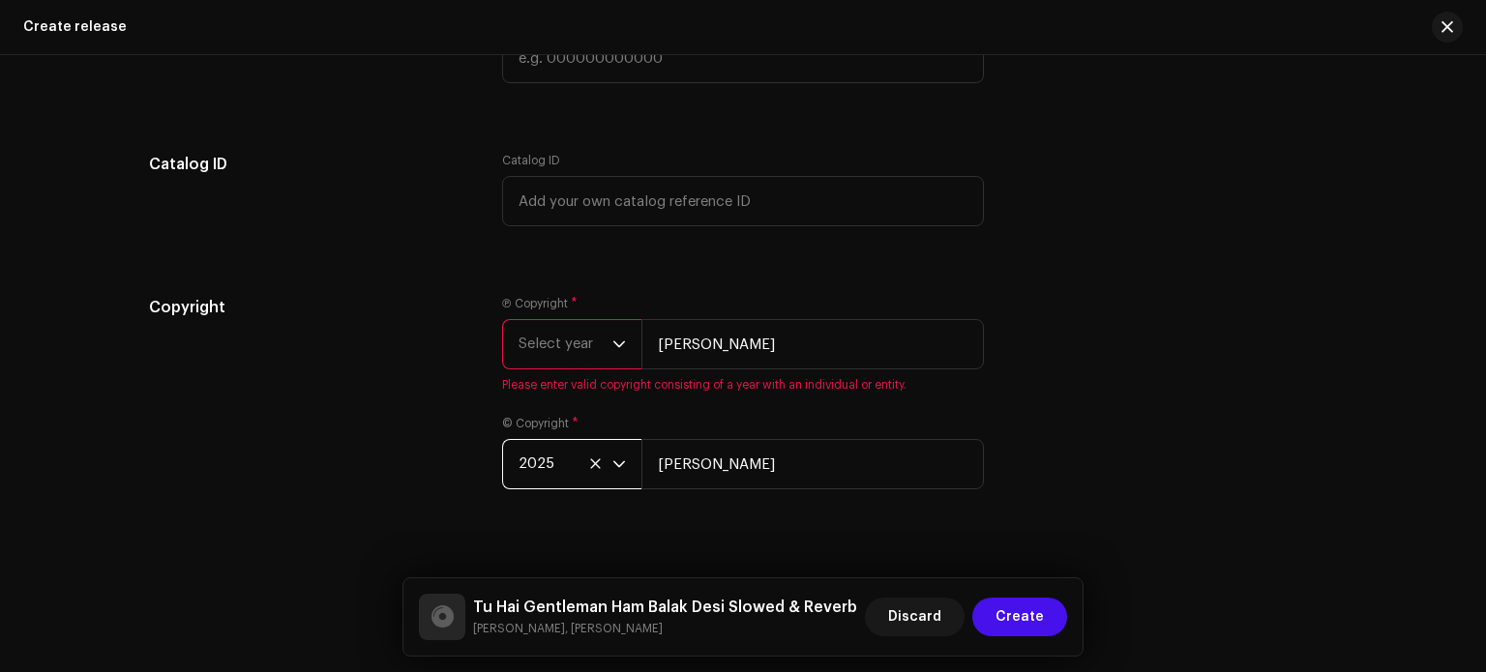
click at [558, 349] on span "Select year" at bounding box center [566, 344] width 94 height 48
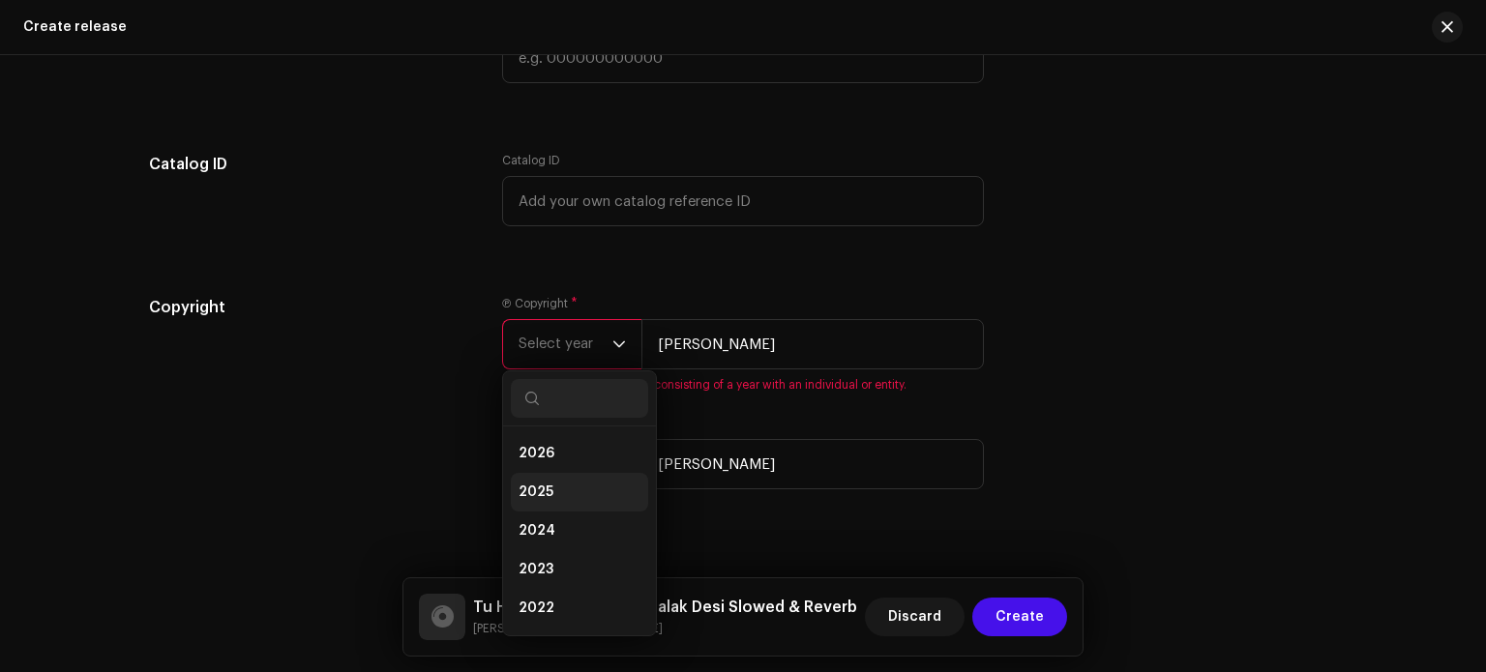
click at [551, 493] on li "2025" at bounding box center [579, 492] width 137 height 39
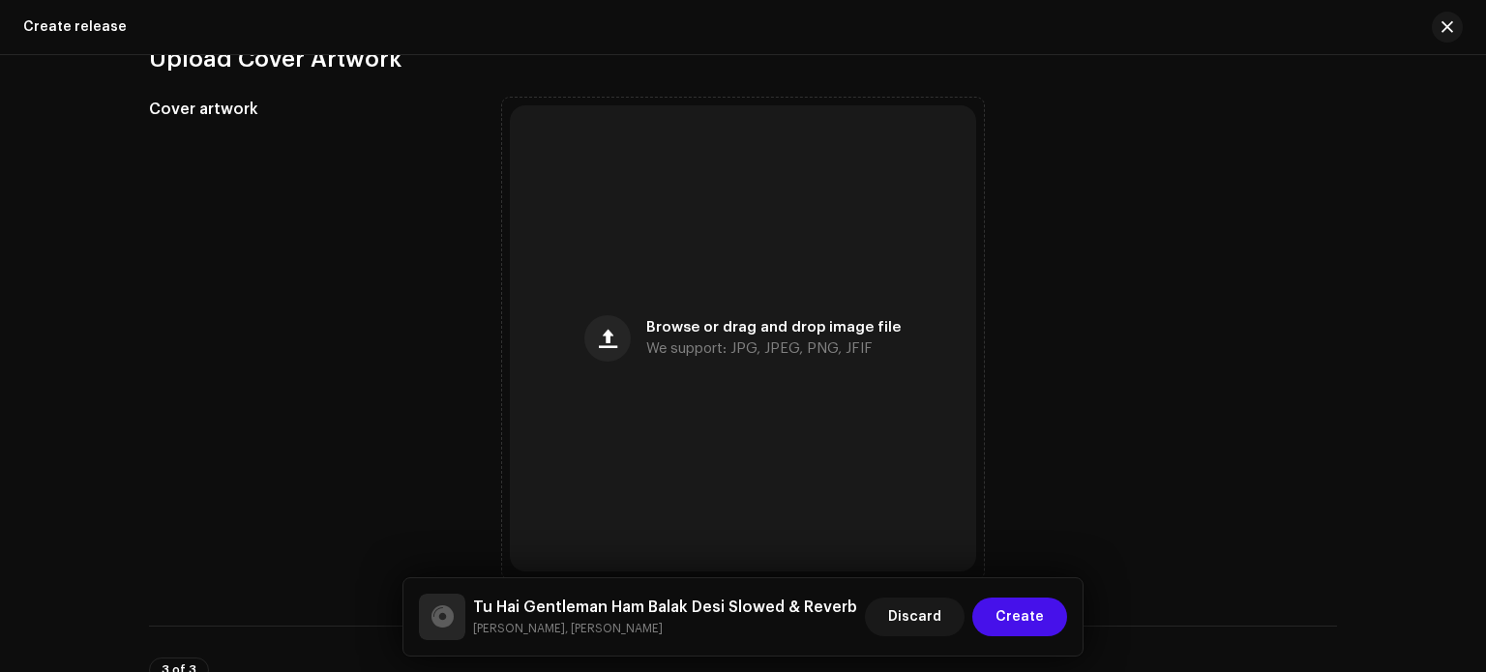
scroll to position [857, 0]
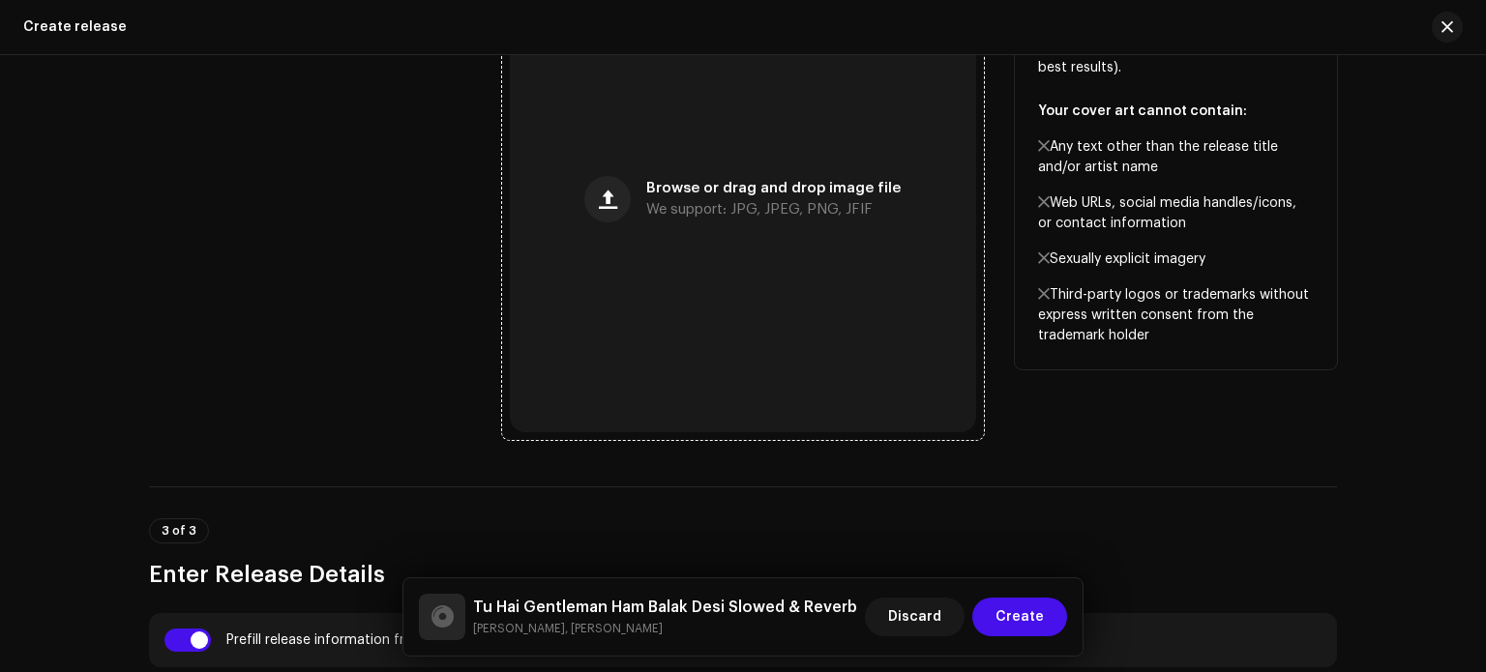
click at [780, 182] on span "Browse or drag and drop image file" at bounding box center [773, 189] width 254 height 14
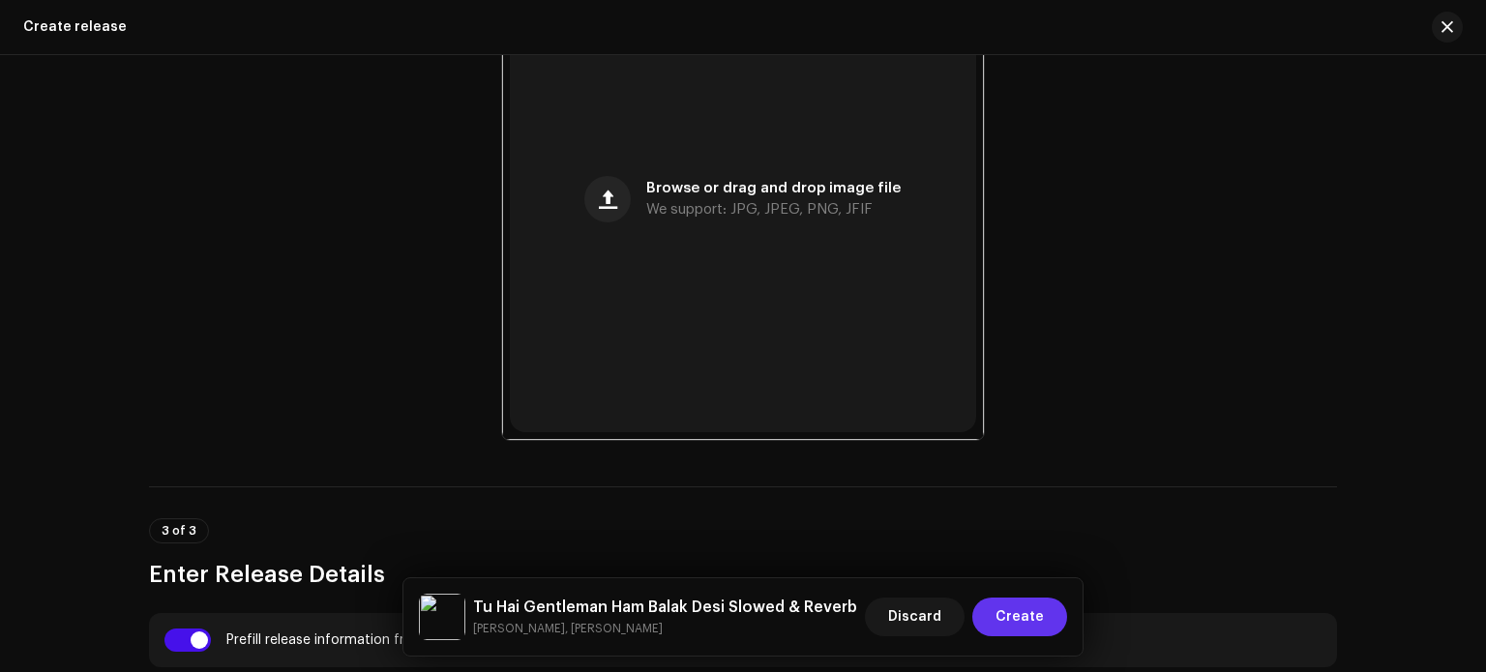
click at [1025, 611] on span "Create" at bounding box center [1020, 617] width 48 height 39
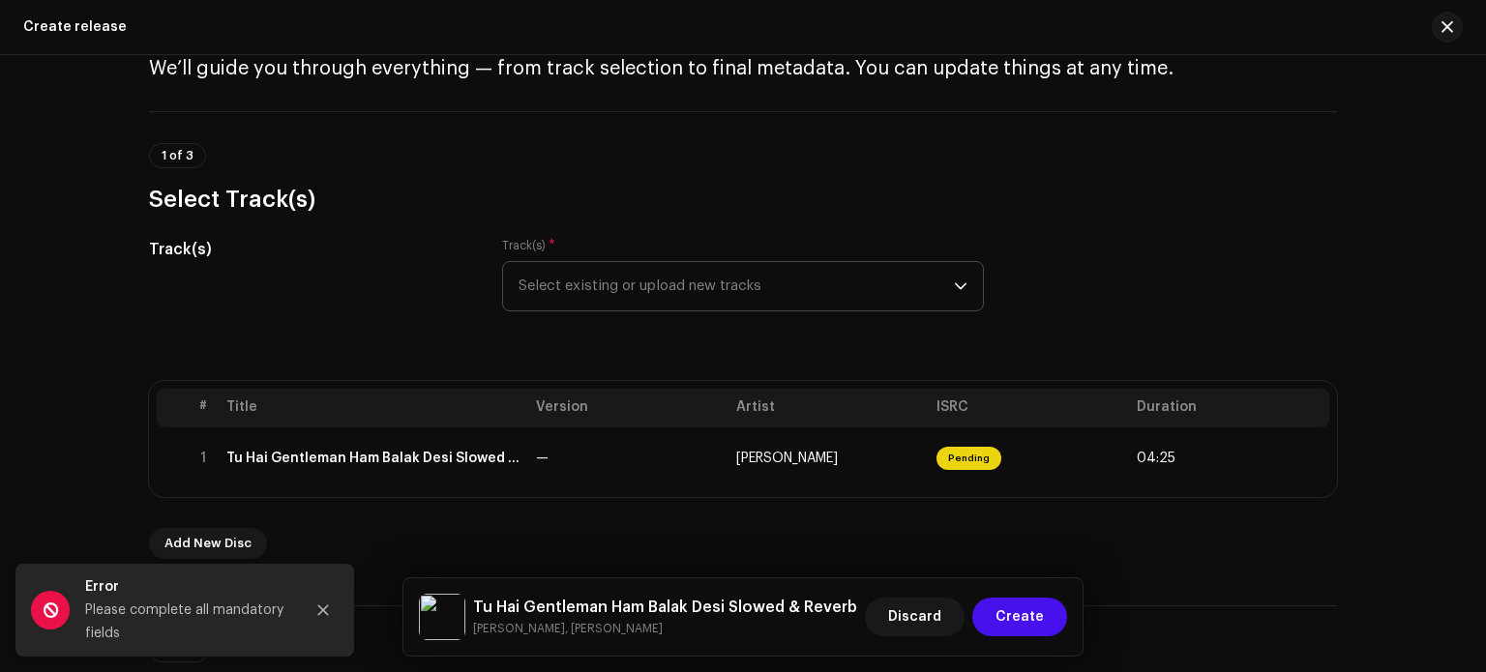
scroll to position [67, 0]
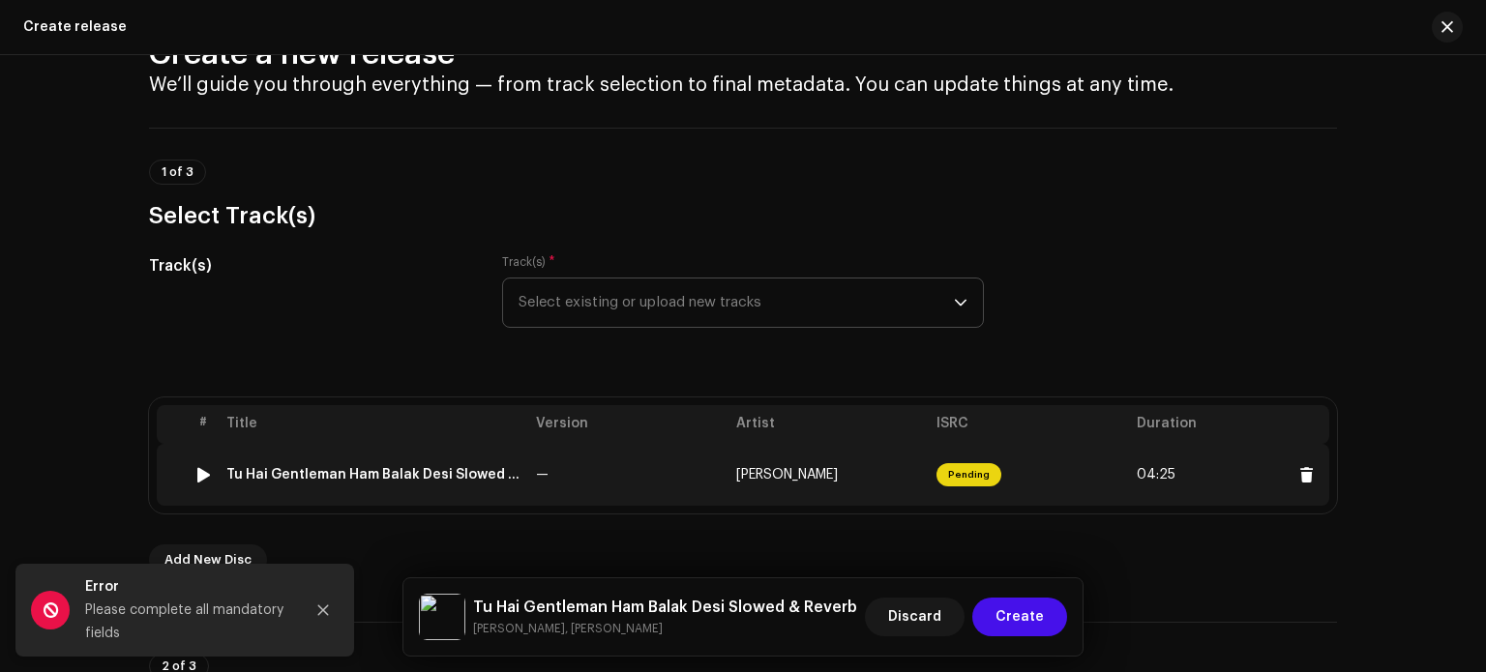
click at [465, 476] on div "Tu Hai Gentleman Ham Balak Desi Slowed & Reverb" at bounding box center [373, 474] width 294 height 15
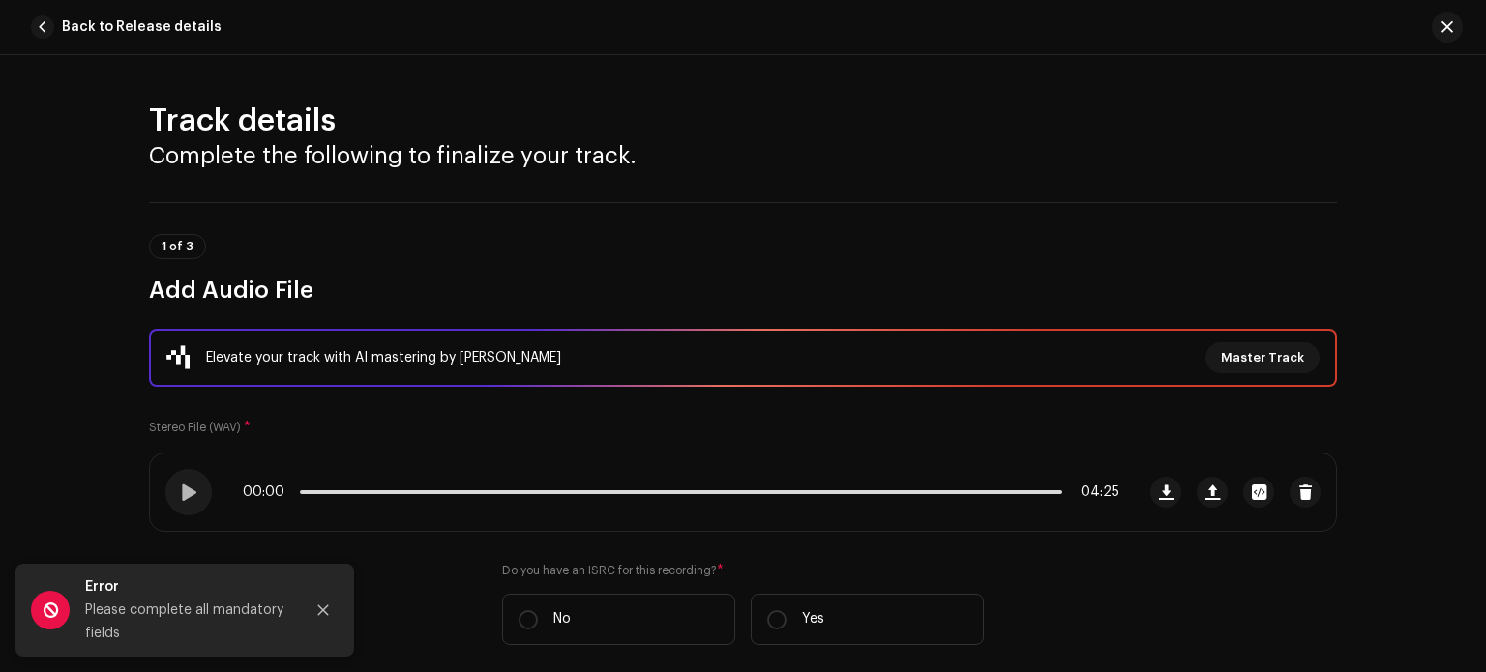
drag, startPoint x: 1484, startPoint y: 85, endPoint x: 1481, endPoint y: 119, distance: 34.0
click at [1481, 119] on html "Ashish RaghuWanshi Home Catalog Transactions Analytics Resources Marketplace As…" at bounding box center [743, 336] width 1486 height 672
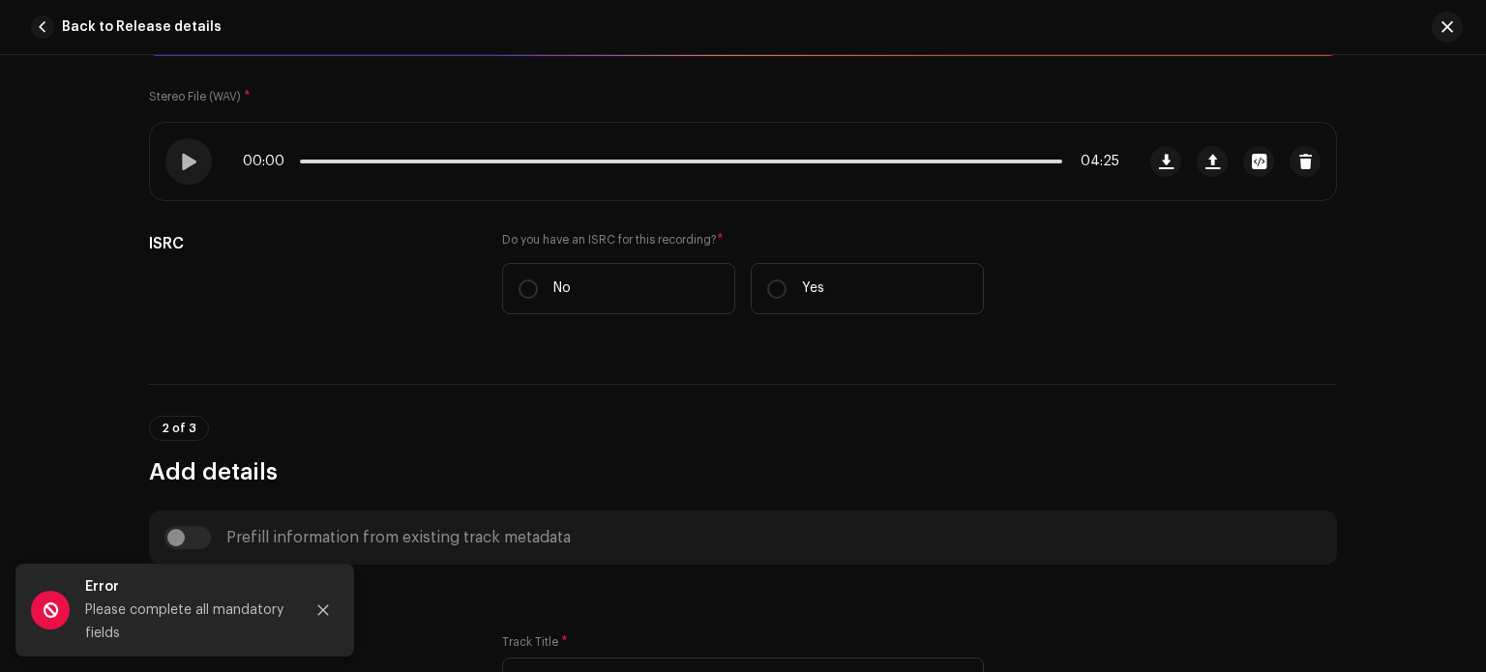
scroll to position [385, 0]
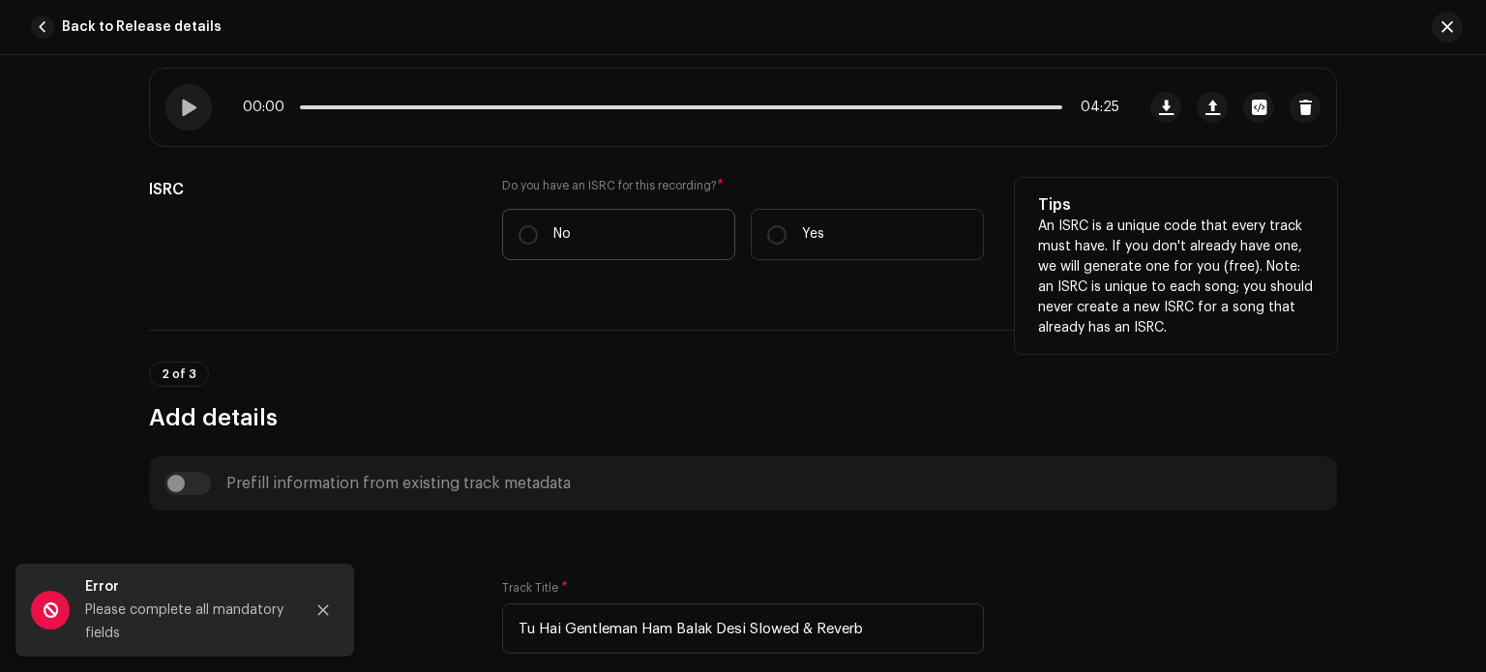
click at [612, 213] on label "No" at bounding box center [618, 234] width 233 height 51
click at [538, 225] on input "No" at bounding box center [528, 234] width 19 height 19
radio input "true"
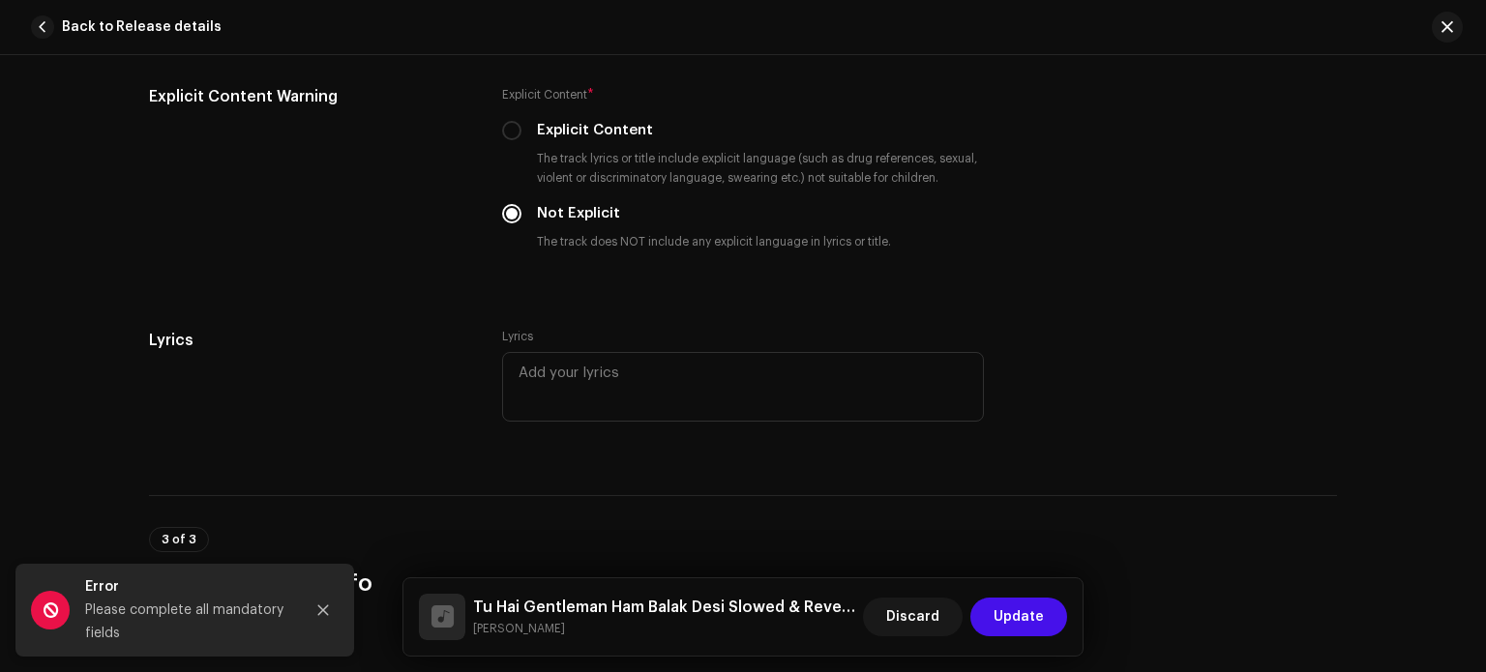
scroll to position [4243, 0]
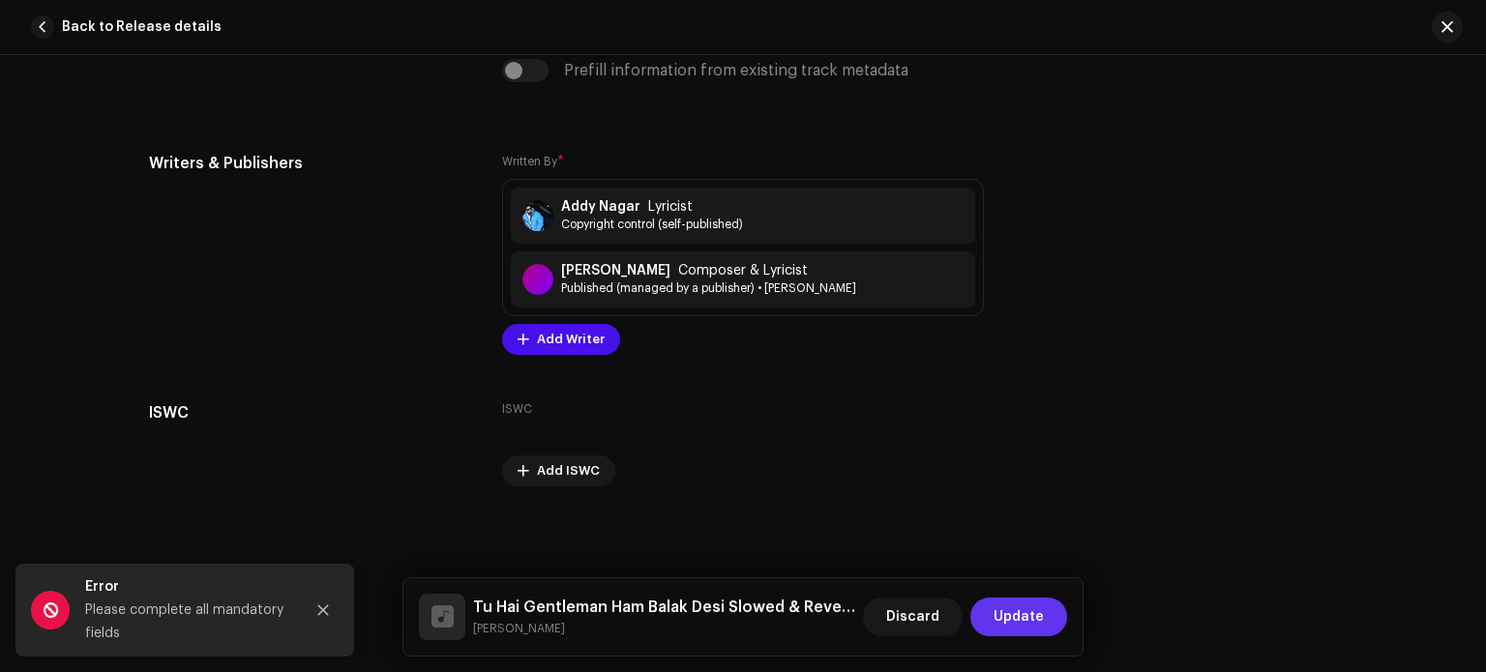
click at [1010, 613] on span "Update" at bounding box center [1019, 617] width 50 height 39
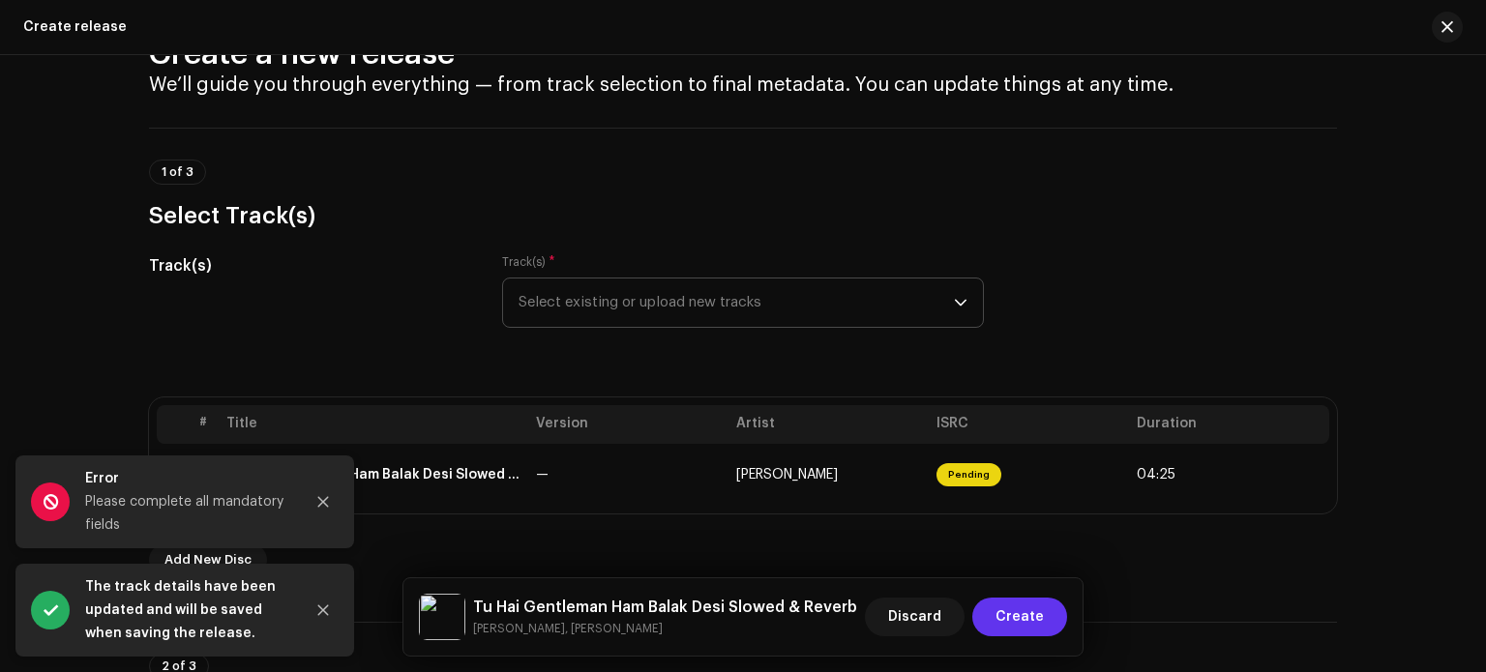
click at [1012, 615] on span "Create" at bounding box center [1020, 617] width 48 height 39
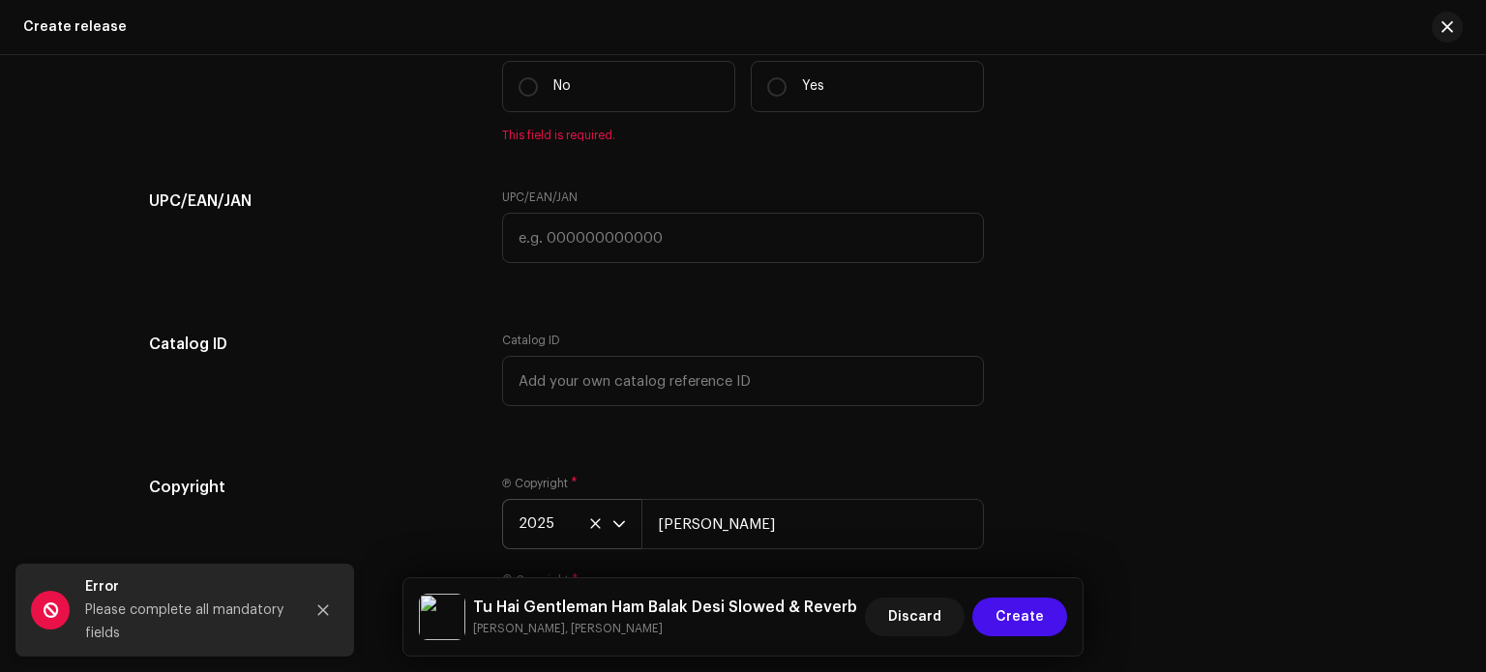
scroll to position [3484, 0]
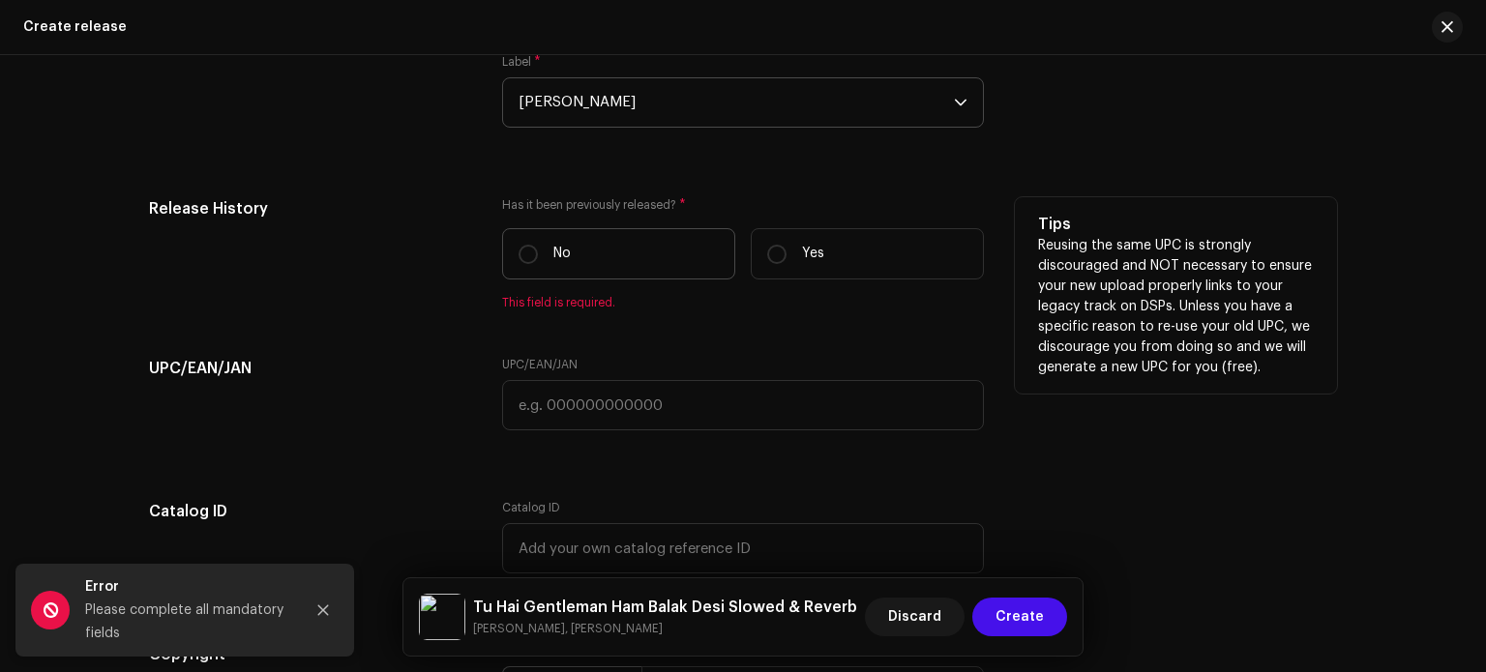
click at [639, 265] on label "No" at bounding box center [618, 253] width 233 height 51
click at [538, 264] on input "No" at bounding box center [528, 254] width 19 height 19
radio input "true"
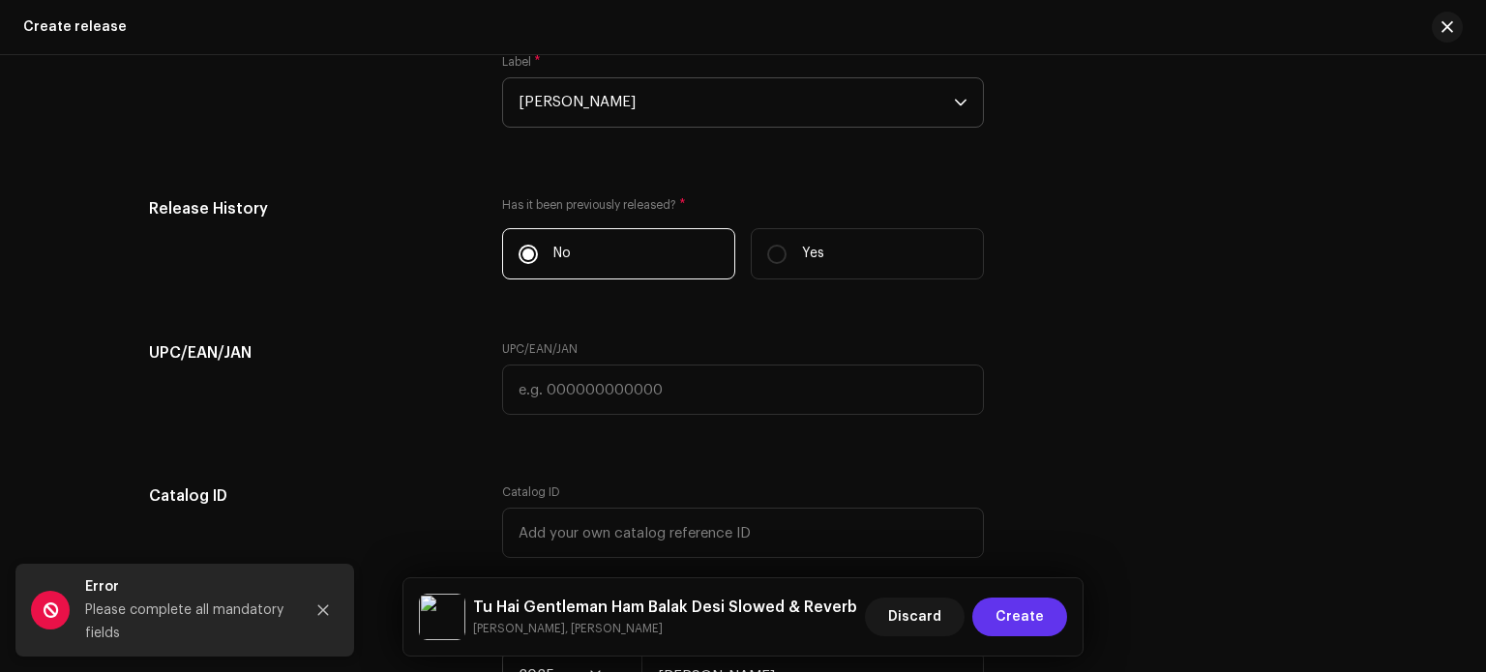
click at [1030, 618] on span "Create" at bounding box center [1020, 617] width 48 height 39
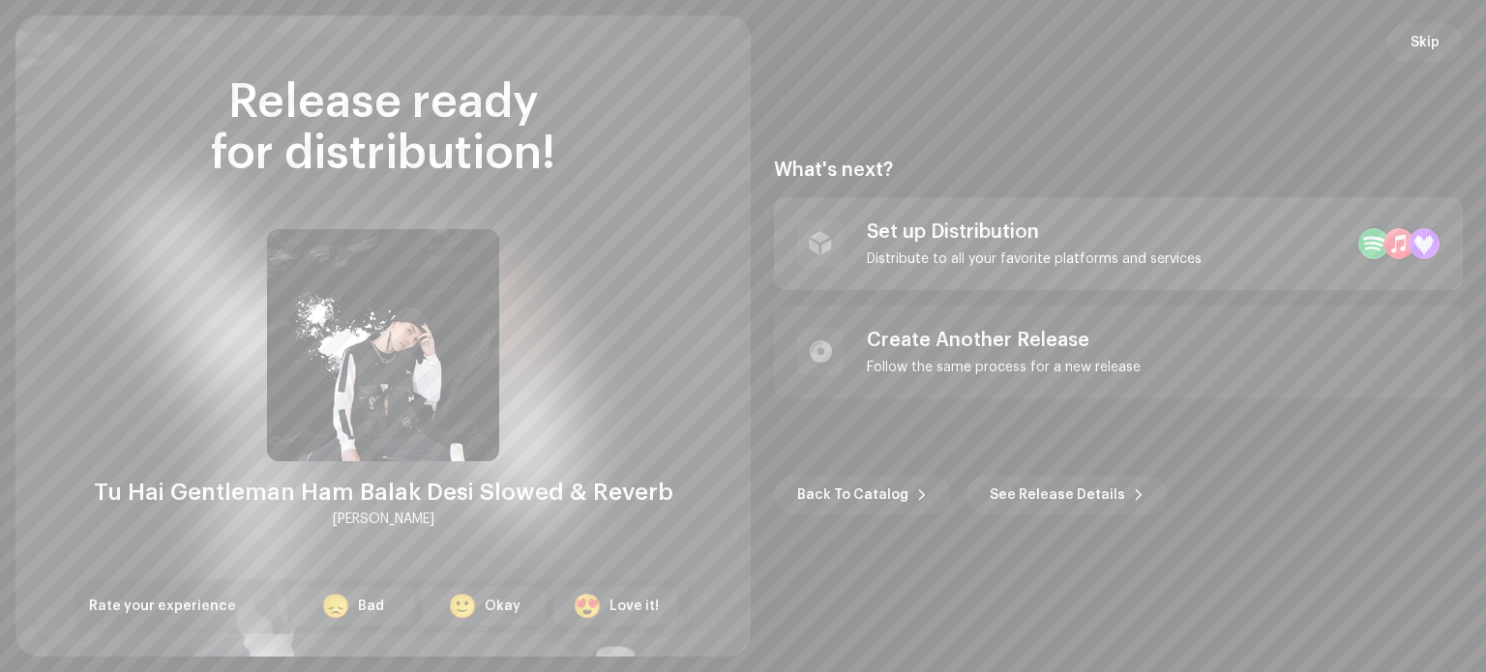
click at [1044, 263] on div "Distribute to all your favorite platforms and services" at bounding box center [1034, 259] width 335 height 15
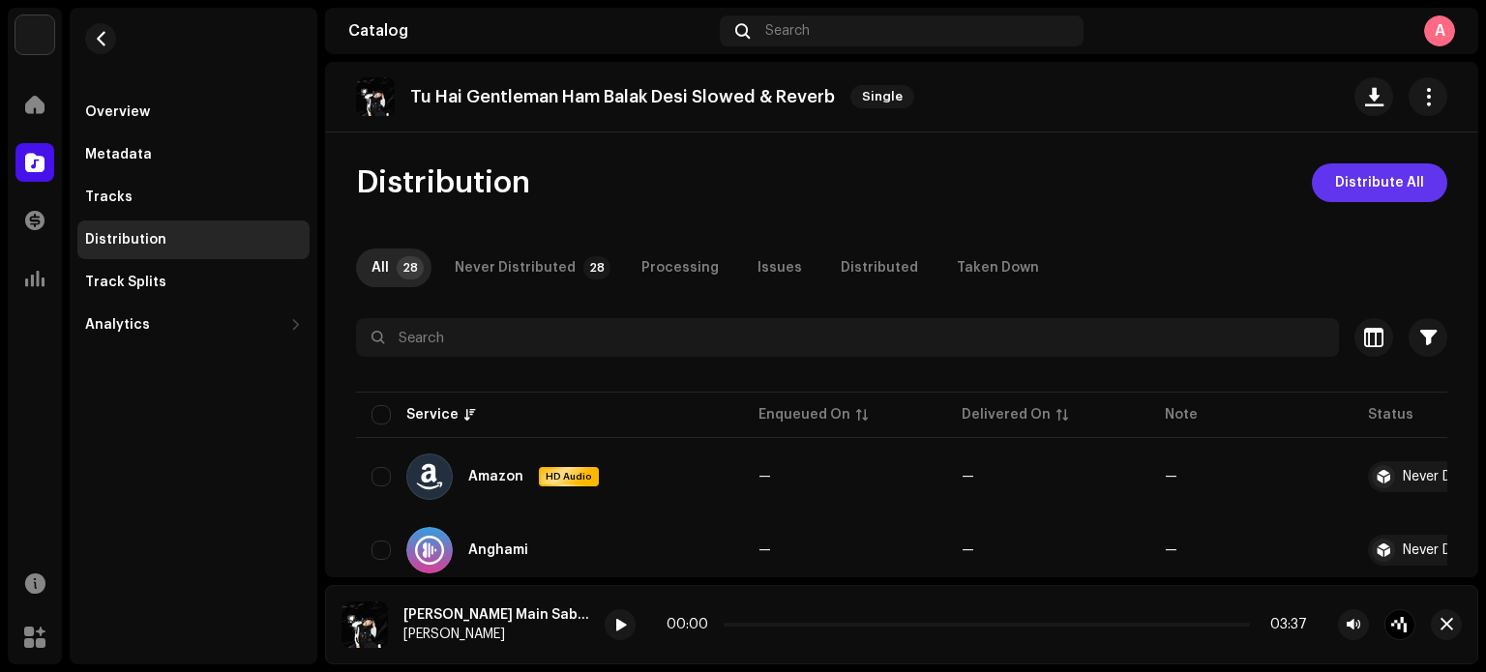
click at [1335, 196] on span "Distribute All" at bounding box center [1379, 183] width 89 height 39
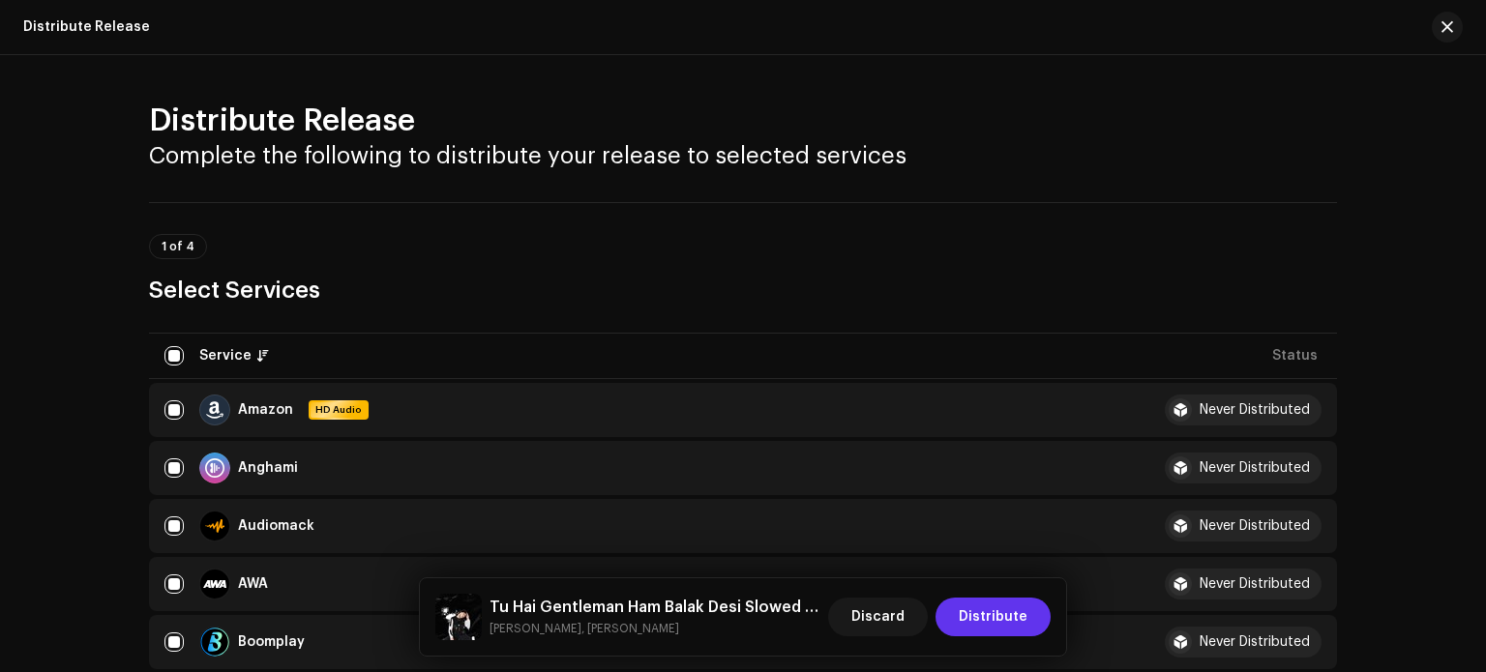
click at [1000, 617] on span "Distribute" at bounding box center [993, 617] width 69 height 39
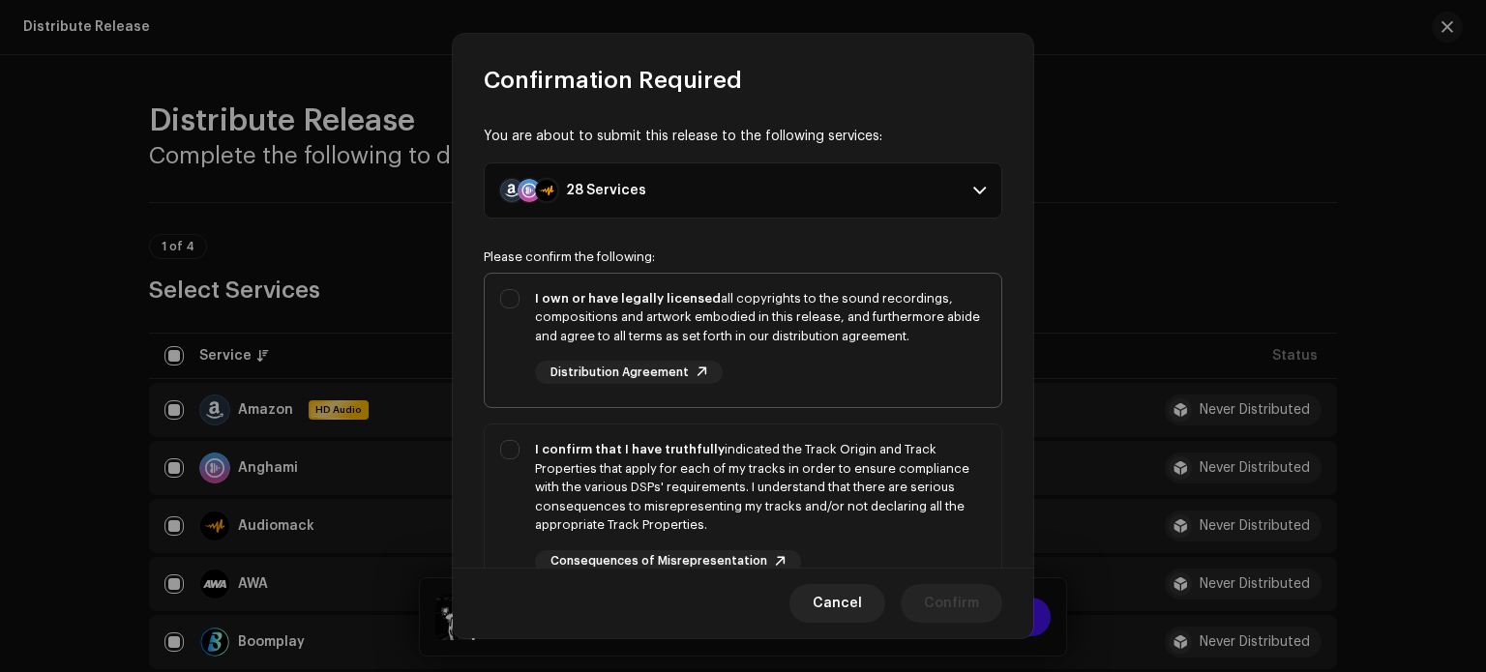
click at [660, 325] on div "I own or have legally licensed all copyrights to the sound recordings, composit…" at bounding box center [760, 317] width 451 height 57
checkbox input "true"
click at [654, 481] on div "I confirm that I have truthfully indicated the Track Origin and Track Propertie…" at bounding box center [760, 487] width 451 height 95
checkbox input "true"
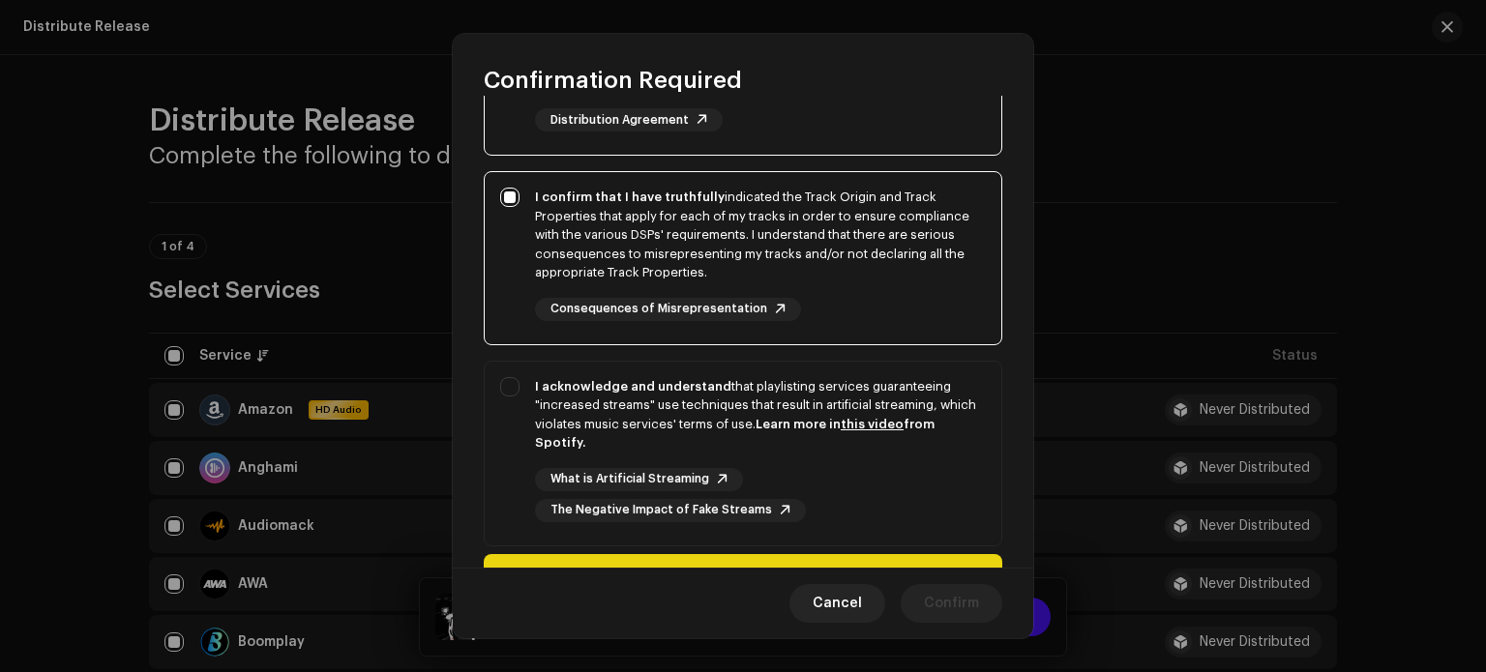
scroll to position [256, 0]
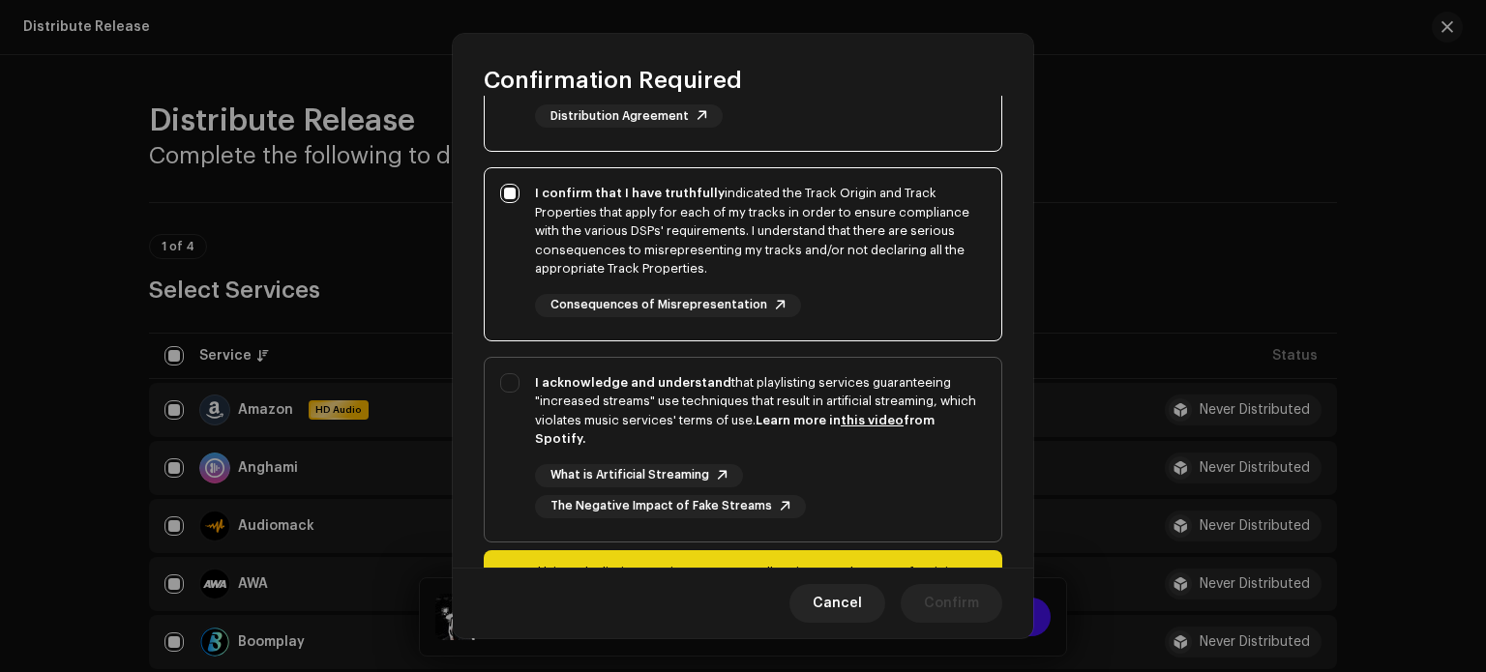
click at [881, 429] on div "I acknowledge and understand that playlisting services guaranteeing "increased …" at bounding box center [760, 410] width 451 height 75
checkbox input "true"
click at [946, 609] on span "Confirm" at bounding box center [951, 603] width 55 height 39
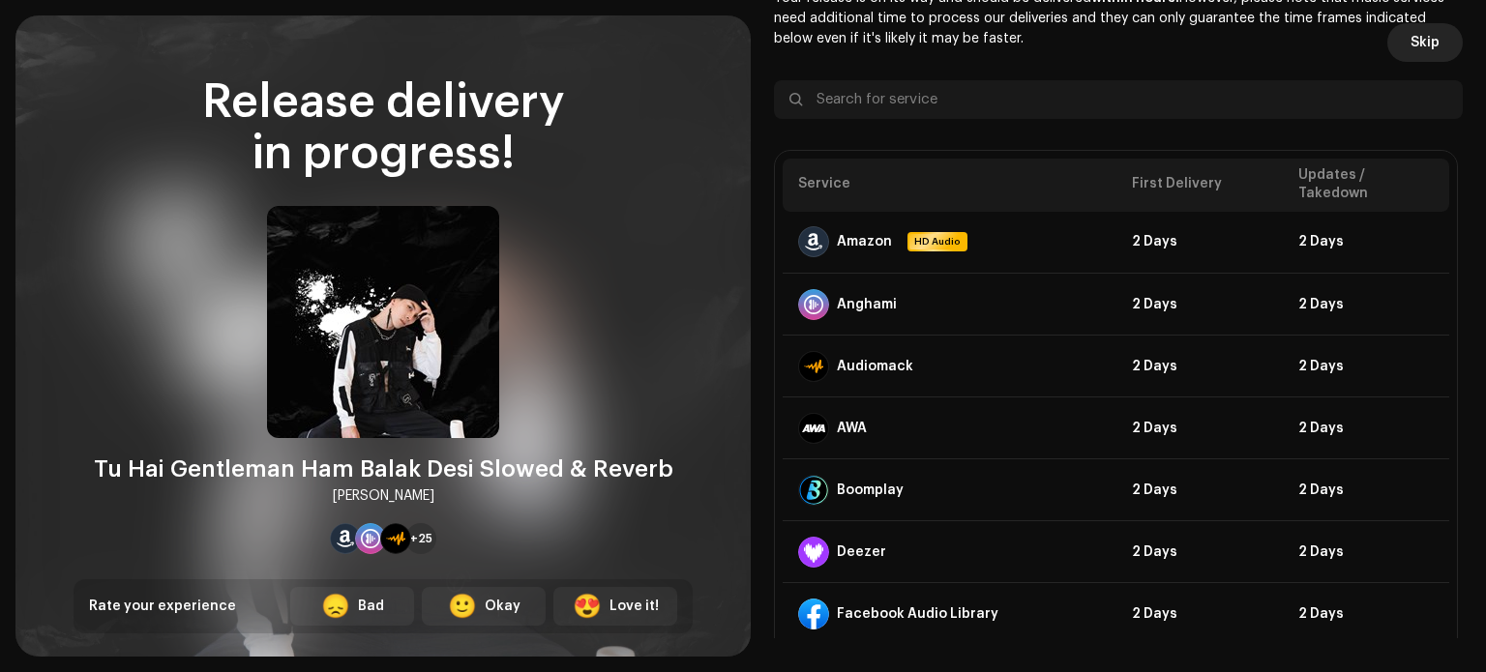
click at [1414, 43] on span "Skip" at bounding box center [1425, 42] width 29 height 39
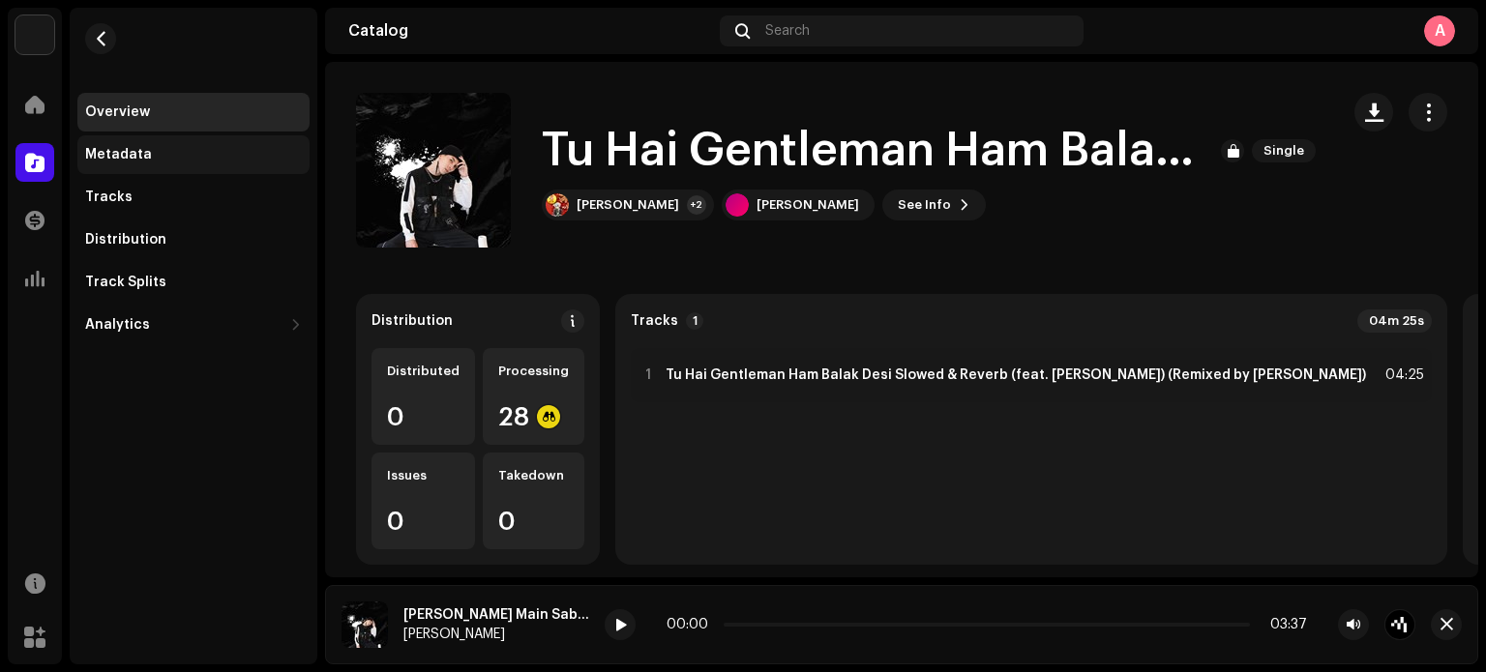
click at [108, 149] on div "Metadata" at bounding box center [118, 154] width 67 height 15
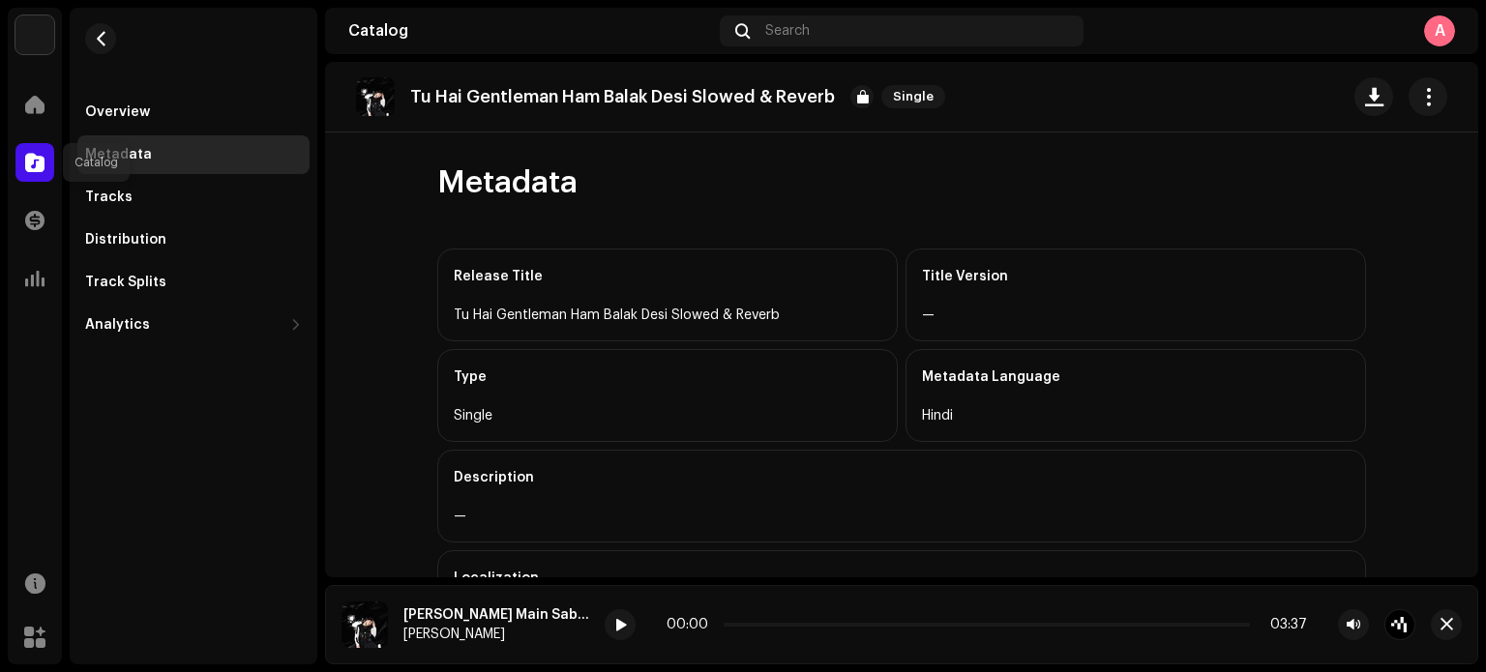
click at [29, 162] on span at bounding box center [34, 162] width 19 height 15
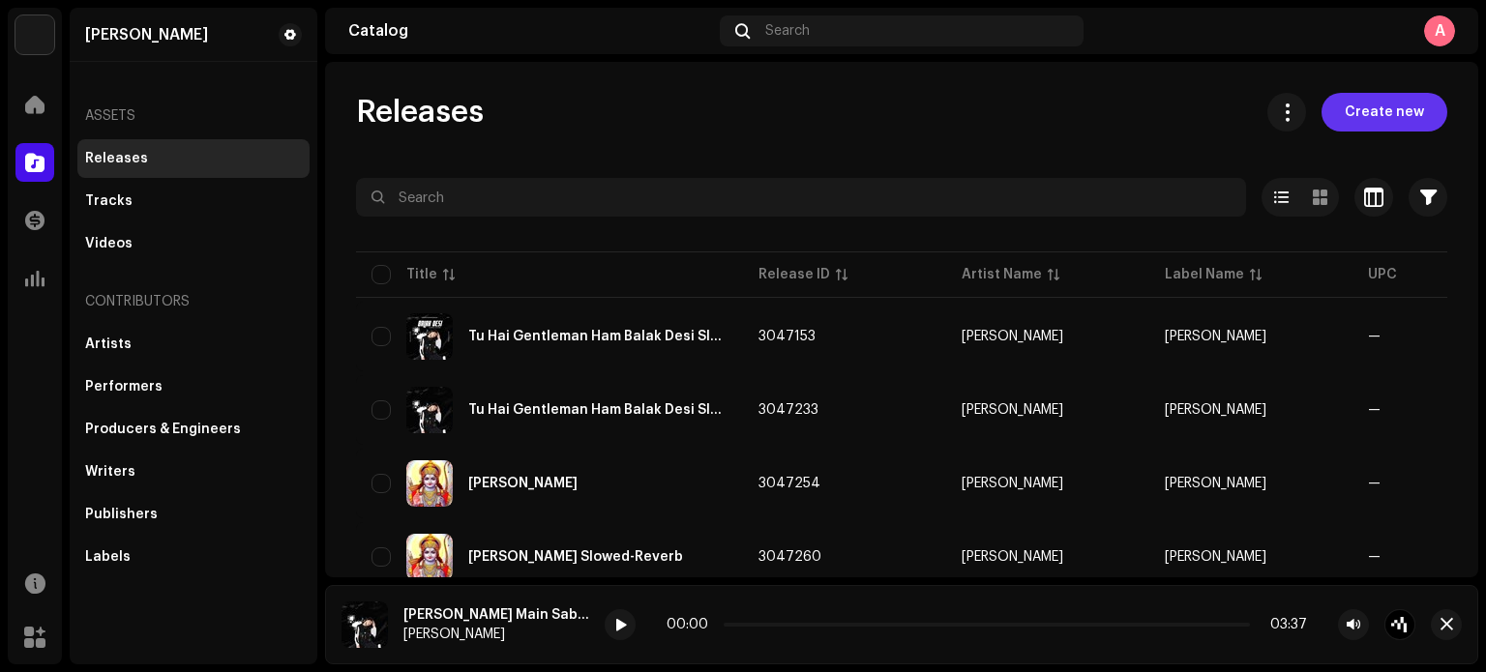
click at [1370, 114] on span "Create new" at bounding box center [1384, 112] width 79 height 39
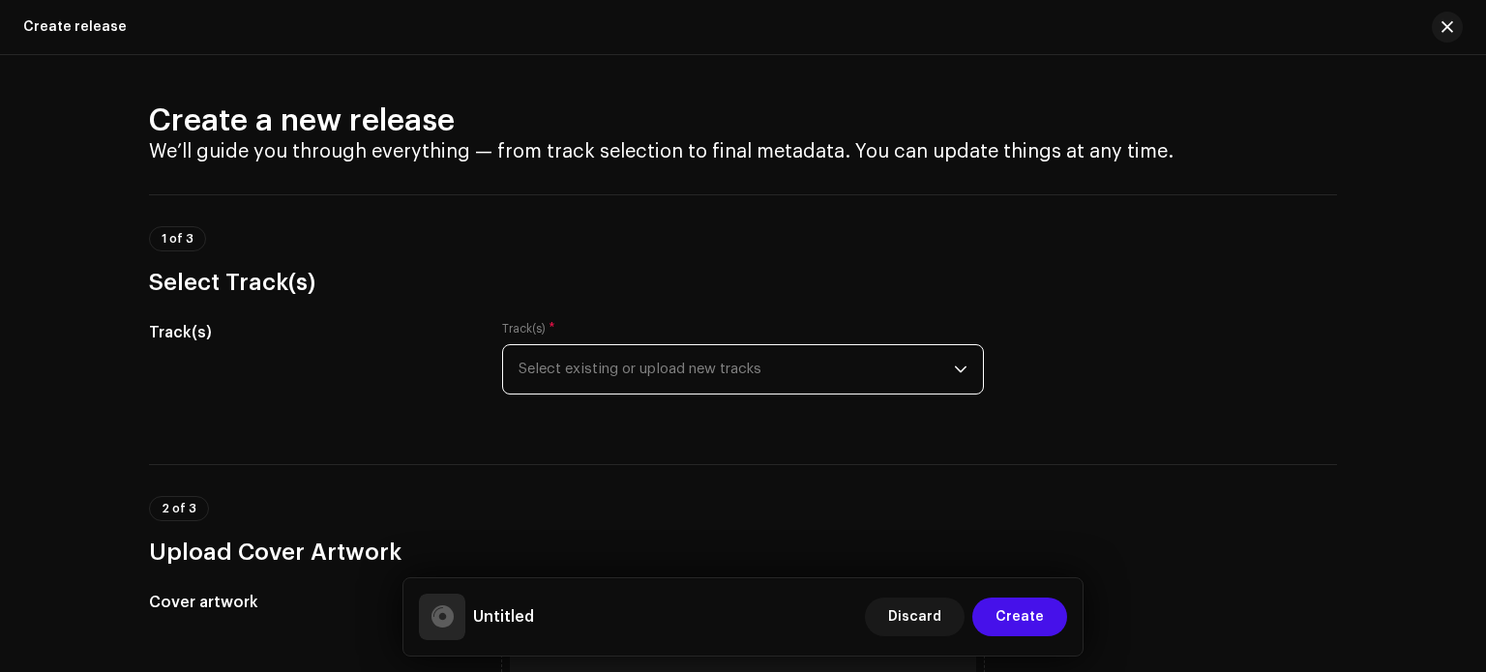
click at [890, 373] on span "Select existing or upload new tracks" at bounding box center [736, 369] width 435 height 48
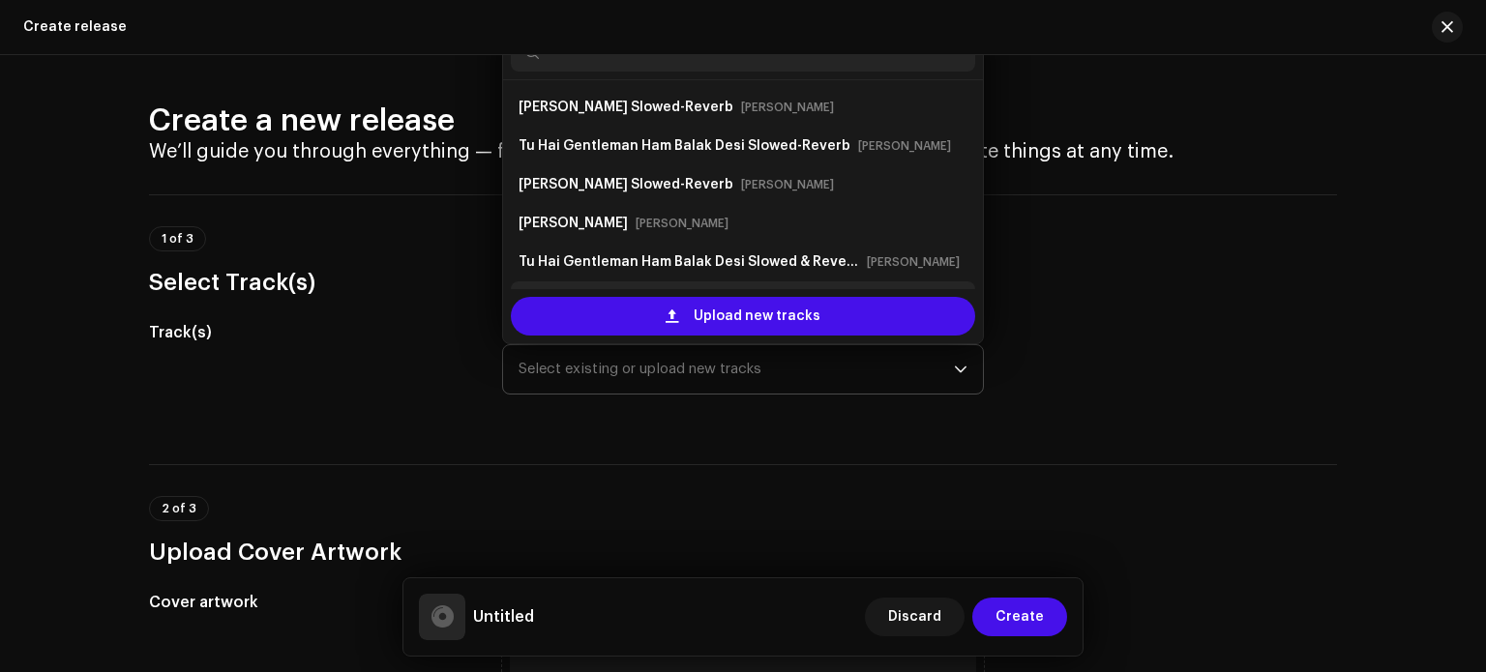
scroll to position [31, 0]
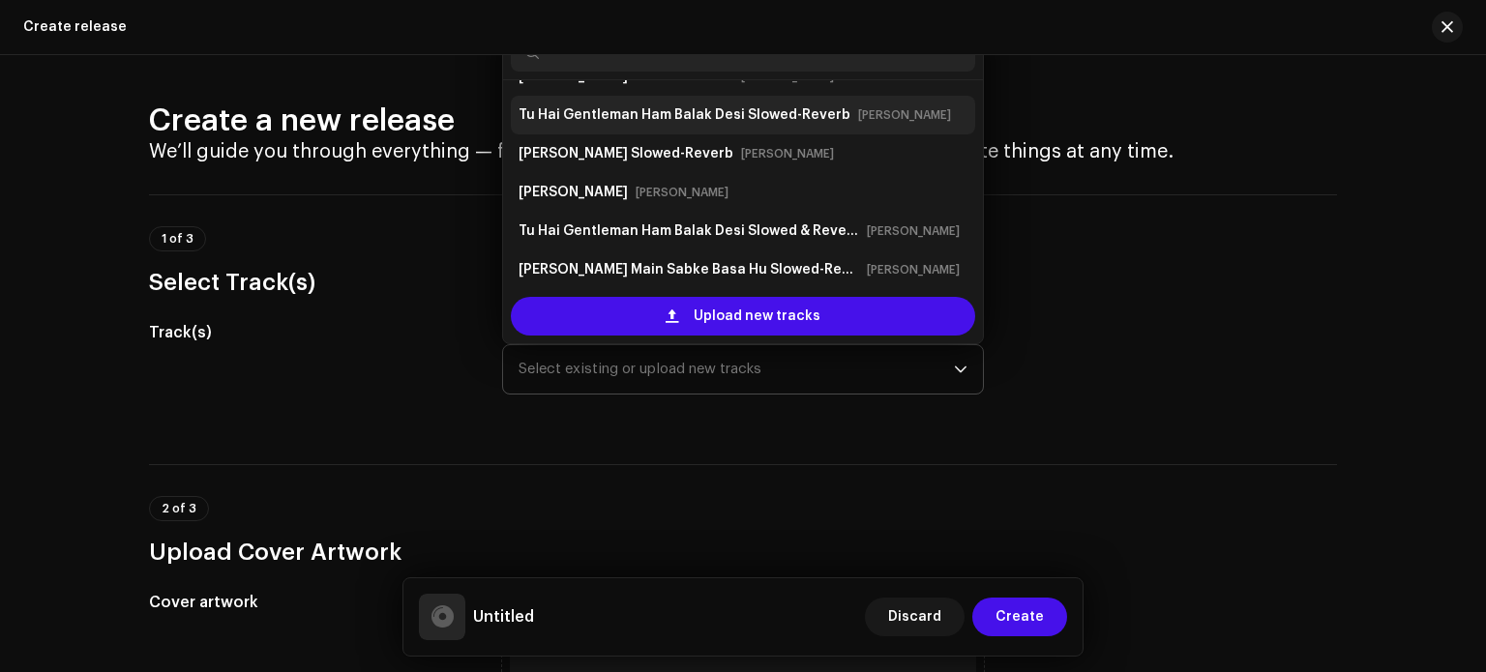
click at [870, 108] on small "[PERSON_NAME]" at bounding box center [904, 114] width 93 height 19
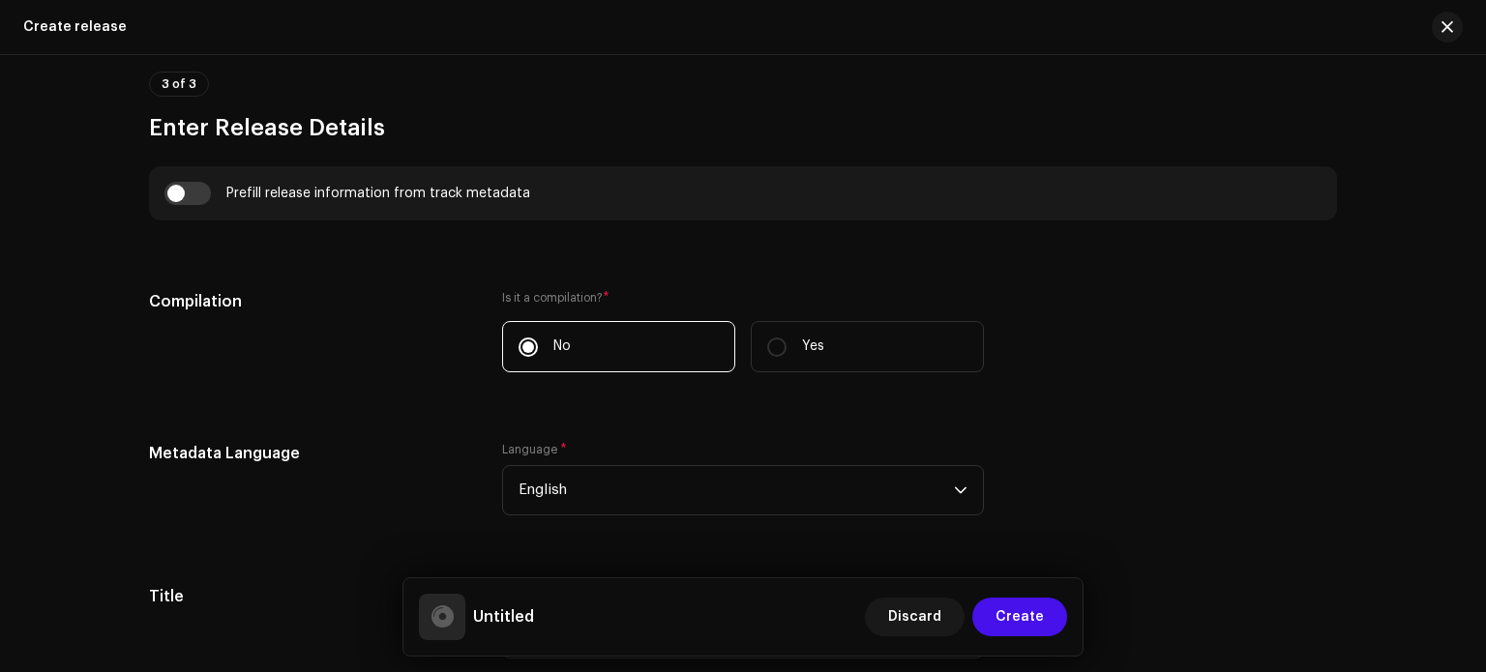
scroll to position [1309, 0]
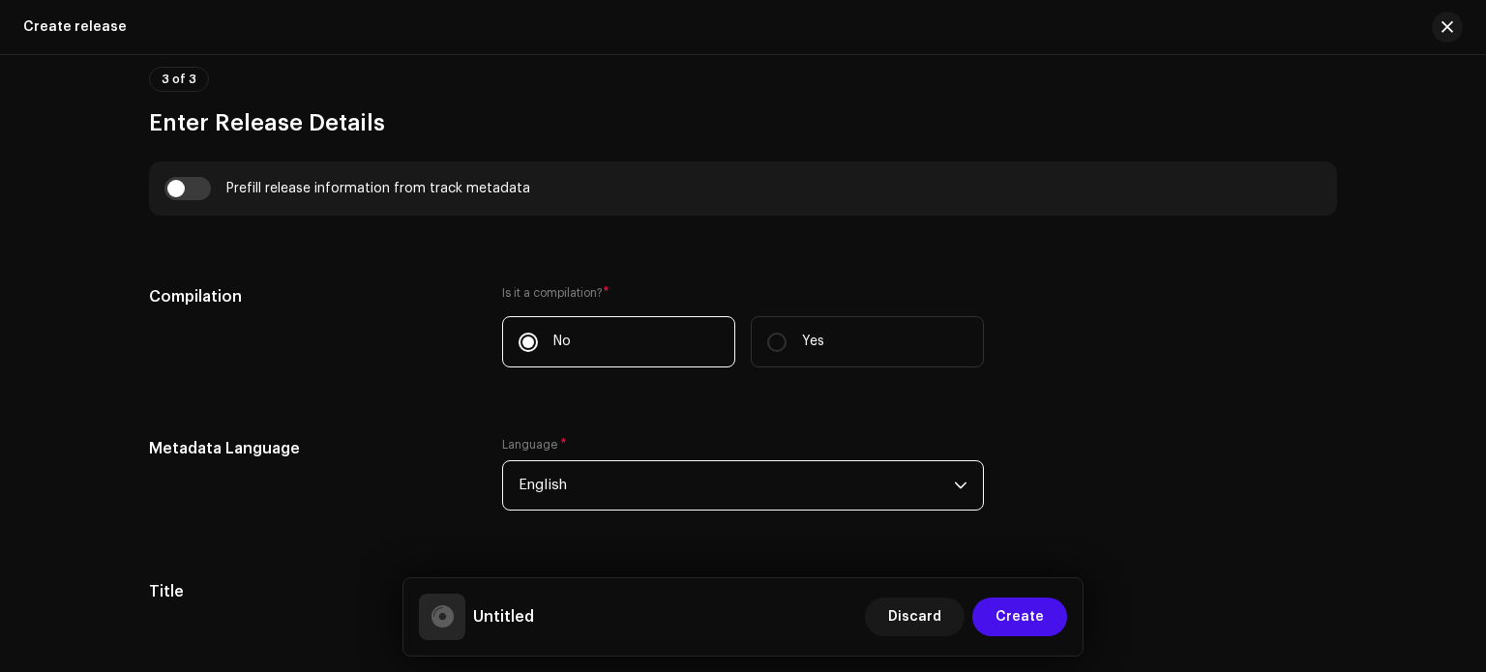
click at [948, 493] on span "English" at bounding box center [736, 486] width 435 height 48
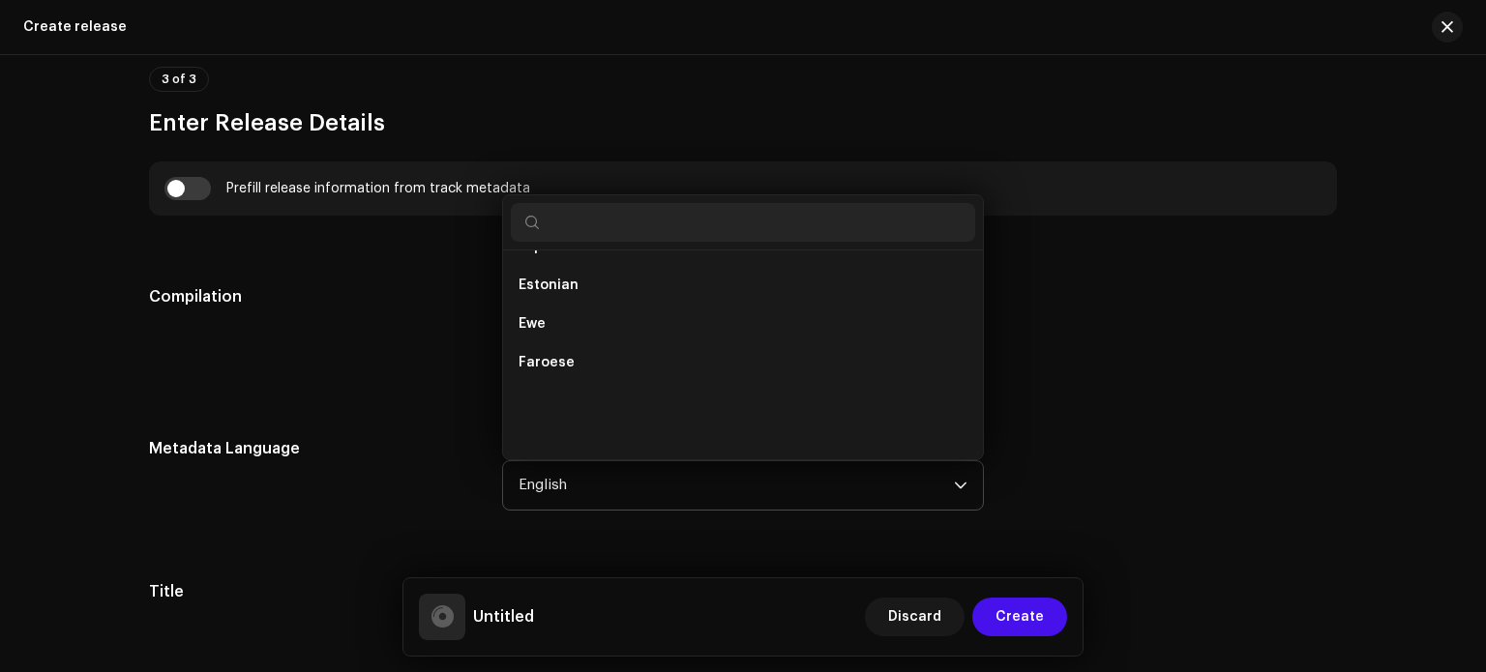
scroll to position [1090, 0]
click at [804, 228] on input "text" at bounding box center [743, 222] width 464 height 39
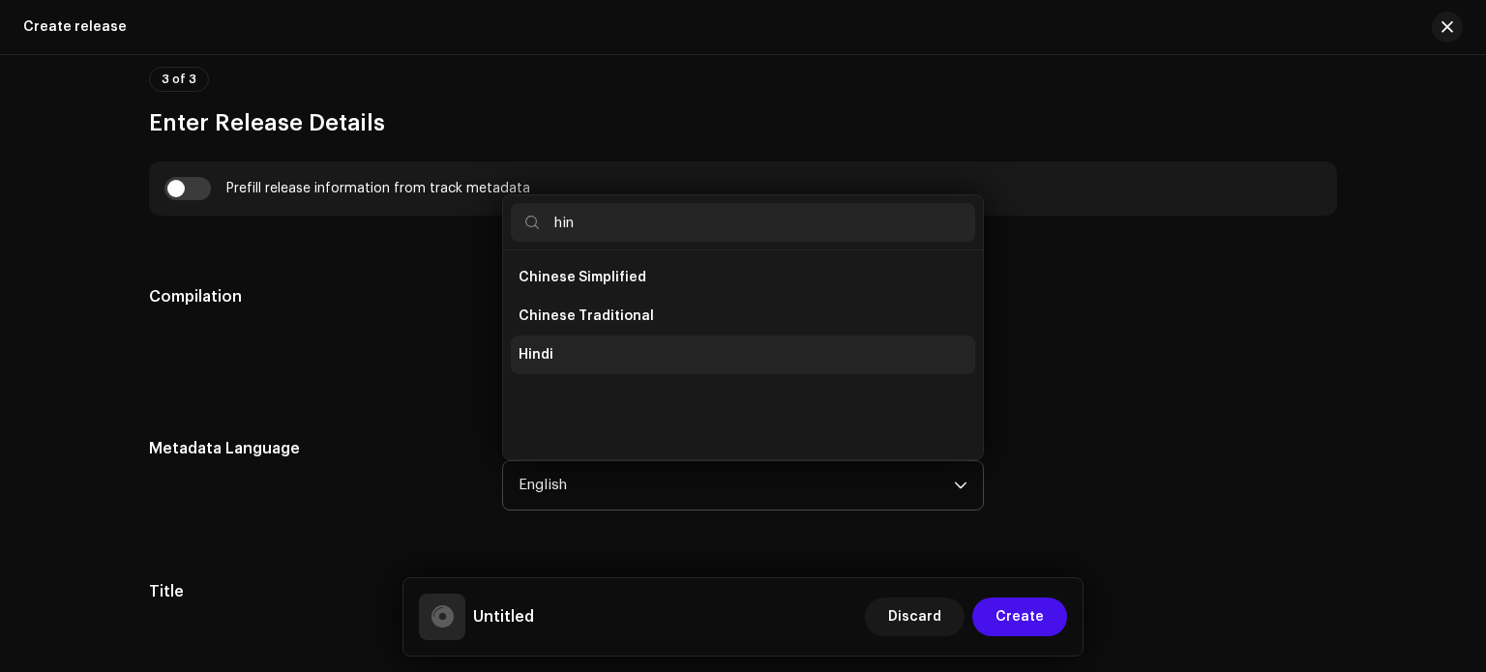
type input "hin"
click at [619, 370] on li "Hindi" at bounding box center [743, 355] width 464 height 39
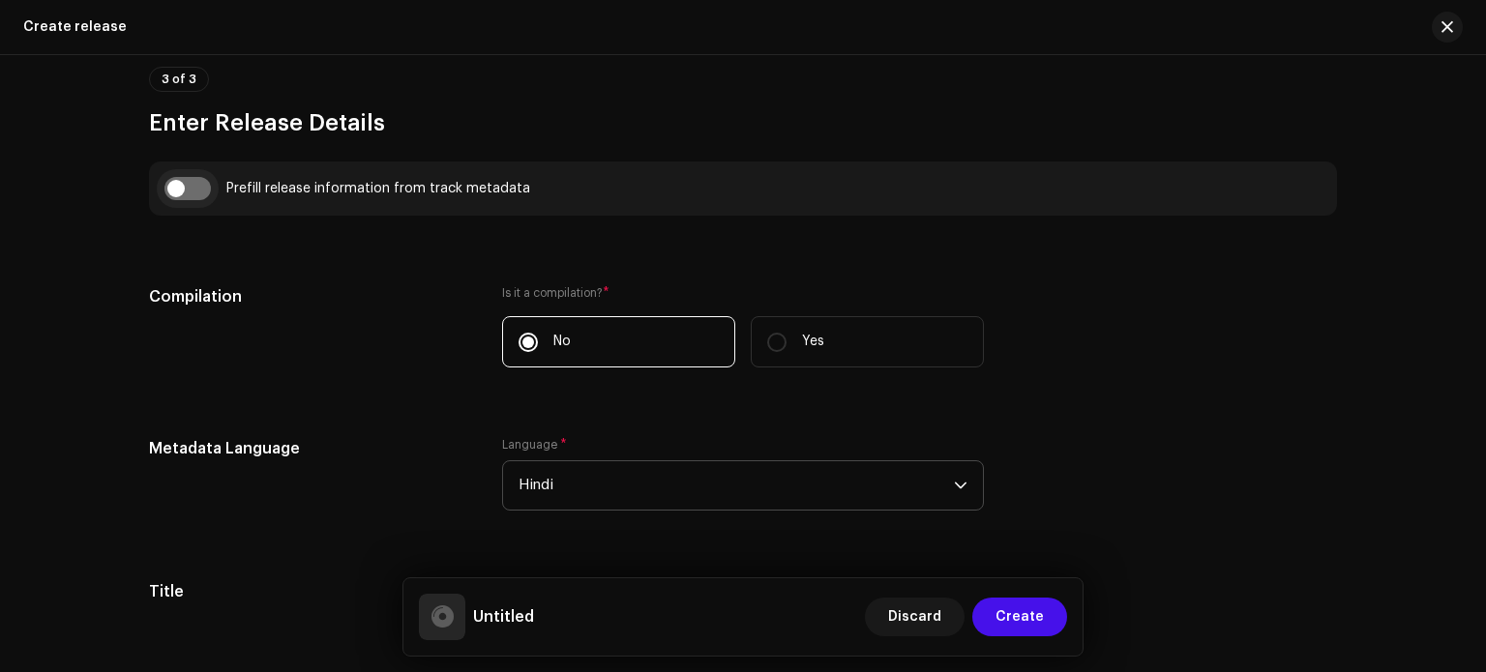
click at [184, 181] on input "checkbox" at bounding box center [187, 188] width 46 height 23
checkbox input "true"
type input "Tu Hai Gentleman Ham Balak Desi Slowed-Reverb"
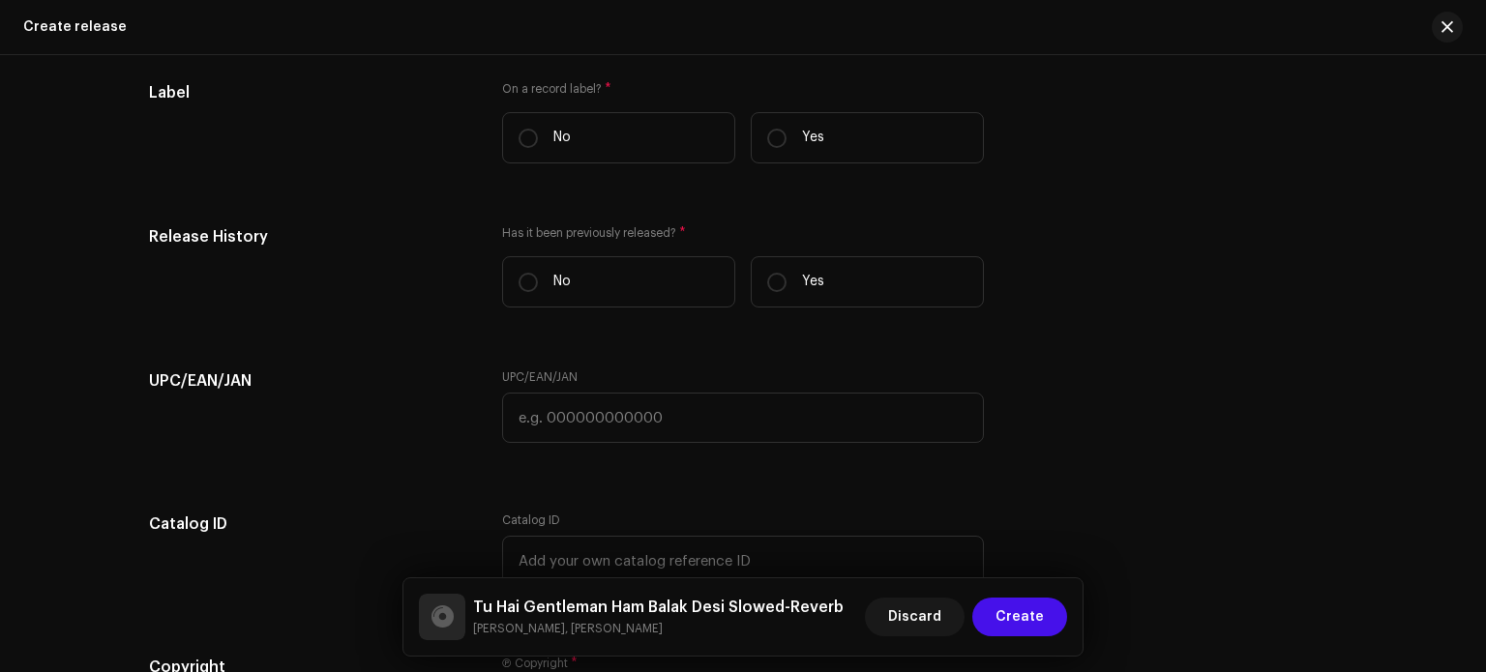
scroll to position [3313, 0]
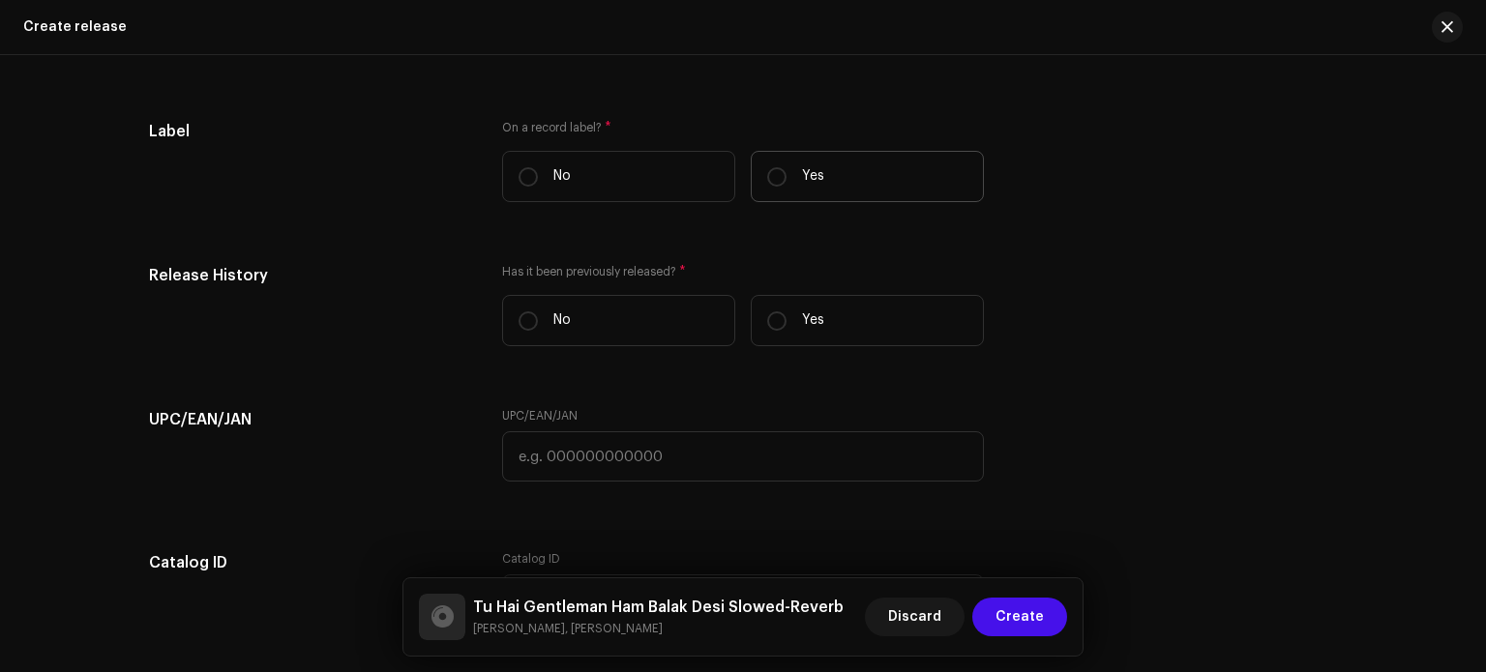
click at [877, 200] on label "Yes" at bounding box center [867, 176] width 233 height 51
click at [787, 187] on input "Yes" at bounding box center [776, 176] width 19 height 19
radio input "true"
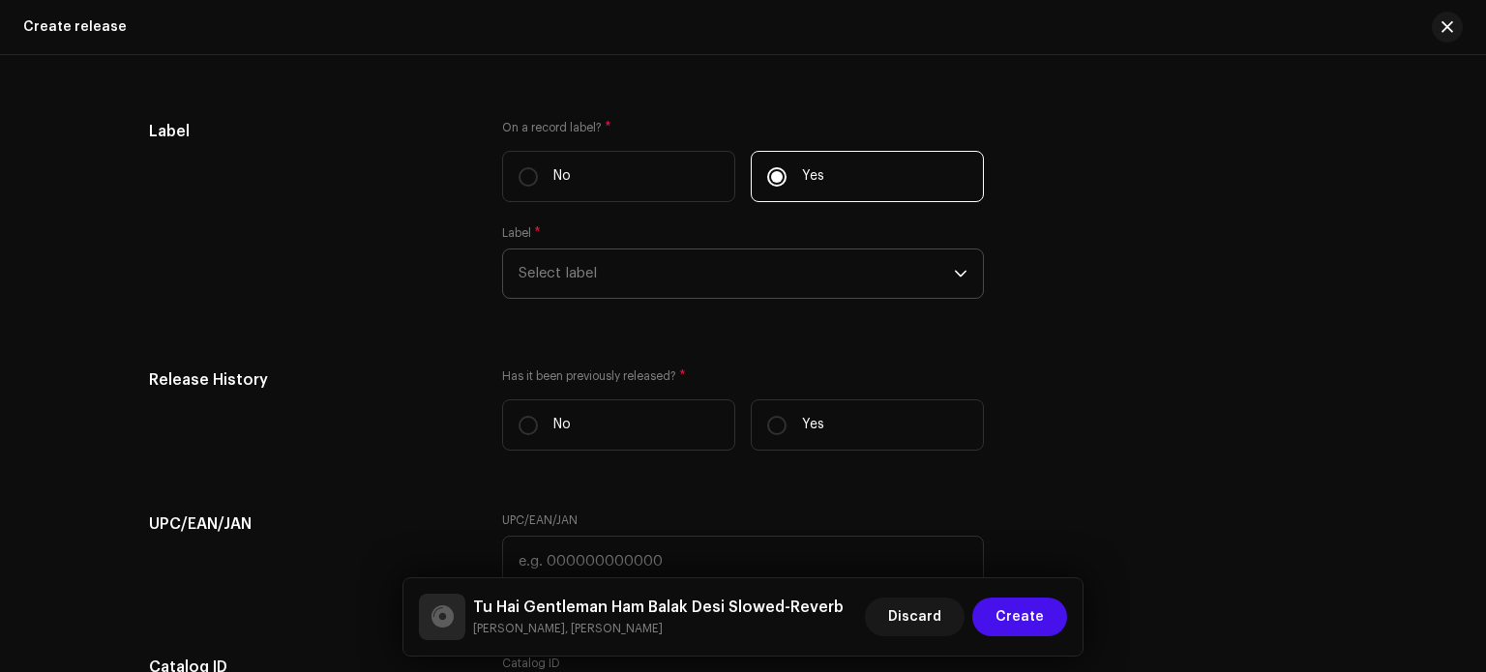
click at [878, 264] on span "Select label" at bounding box center [736, 274] width 435 height 48
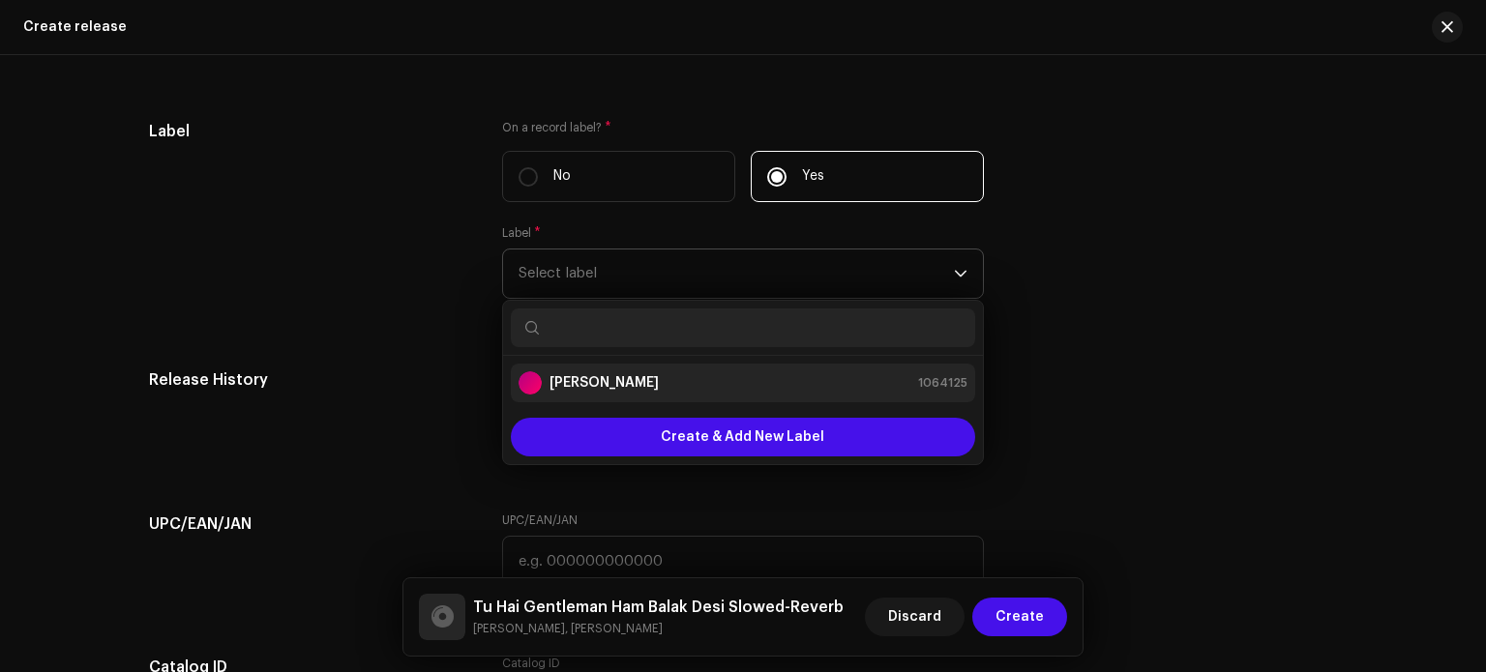
click at [826, 395] on div "Ashish RaghuWanshi 1064125" at bounding box center [743, 383] width 449 height 23
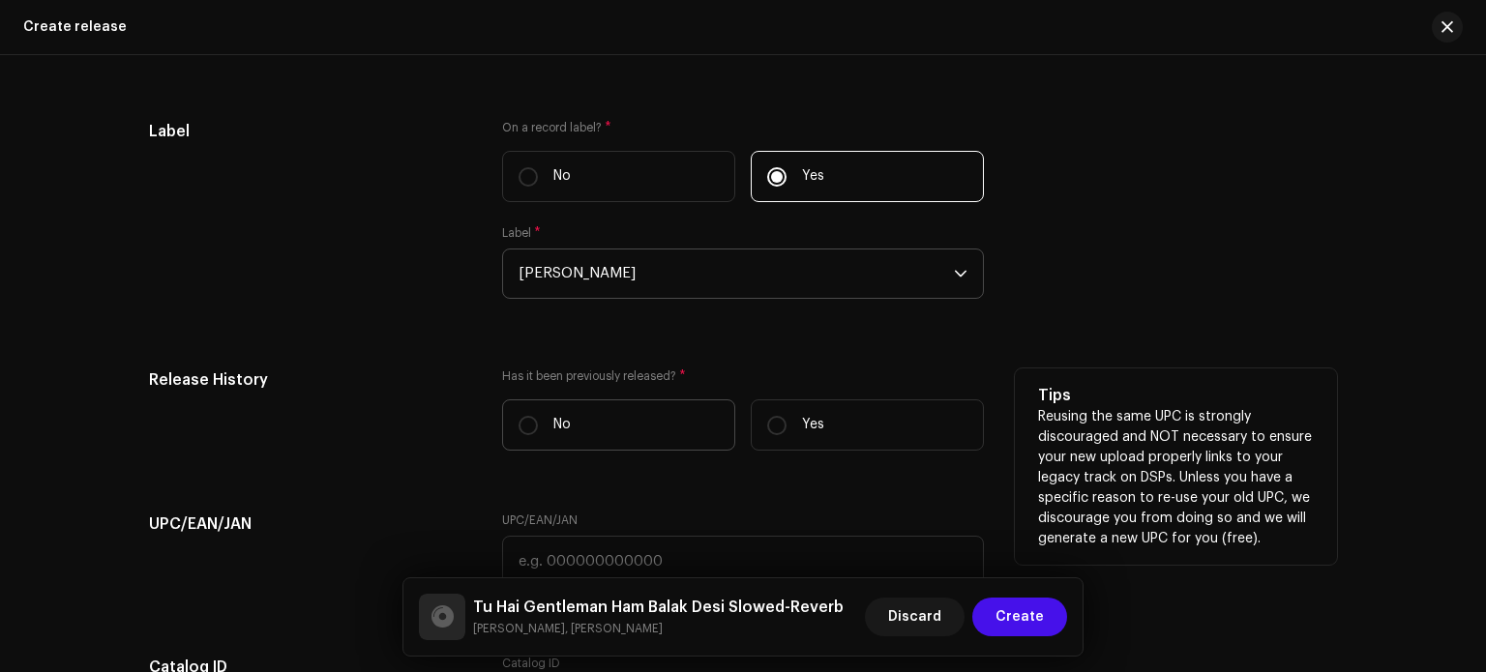
click at [664, 428] on label "No" at bounding box center [618, 425] width 233 height 51
click at [538, 428] on input "No" at bounding box center [528, 425] width 19 height 19
radio input "true"
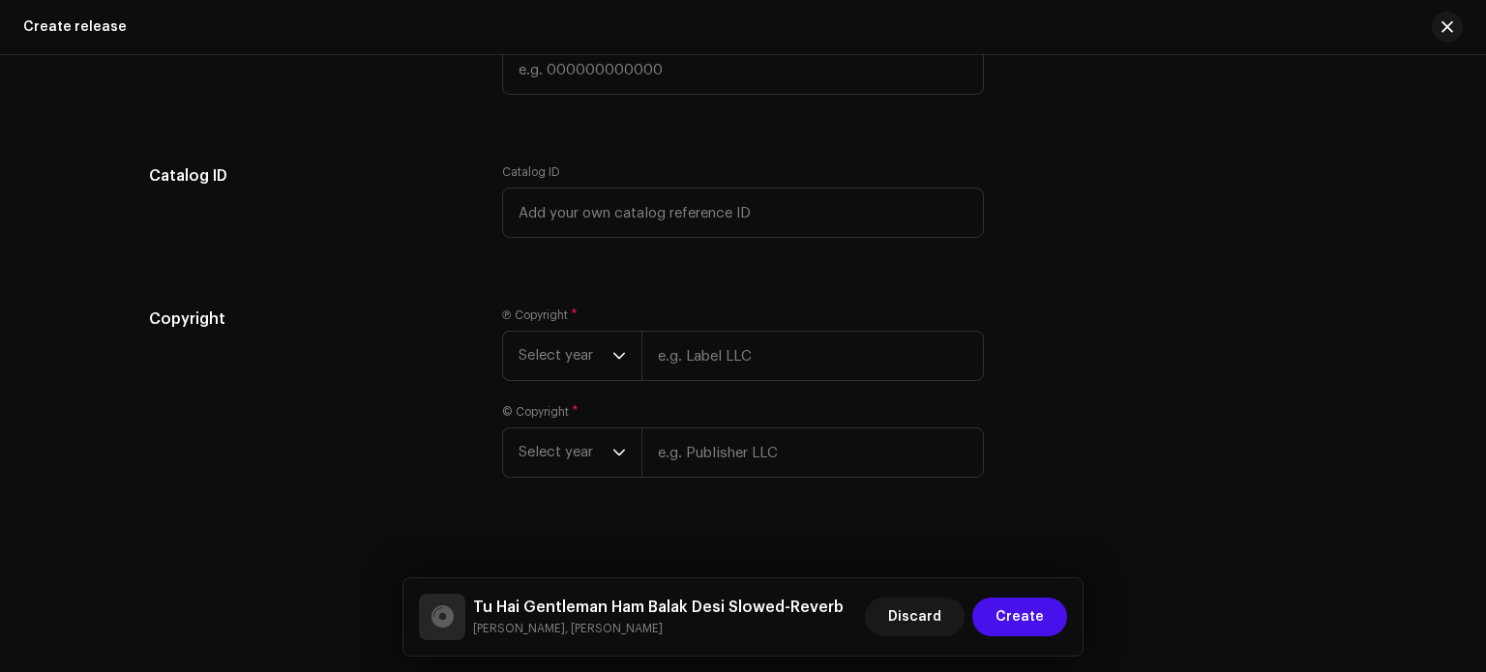
scroll to position [3827, 0]
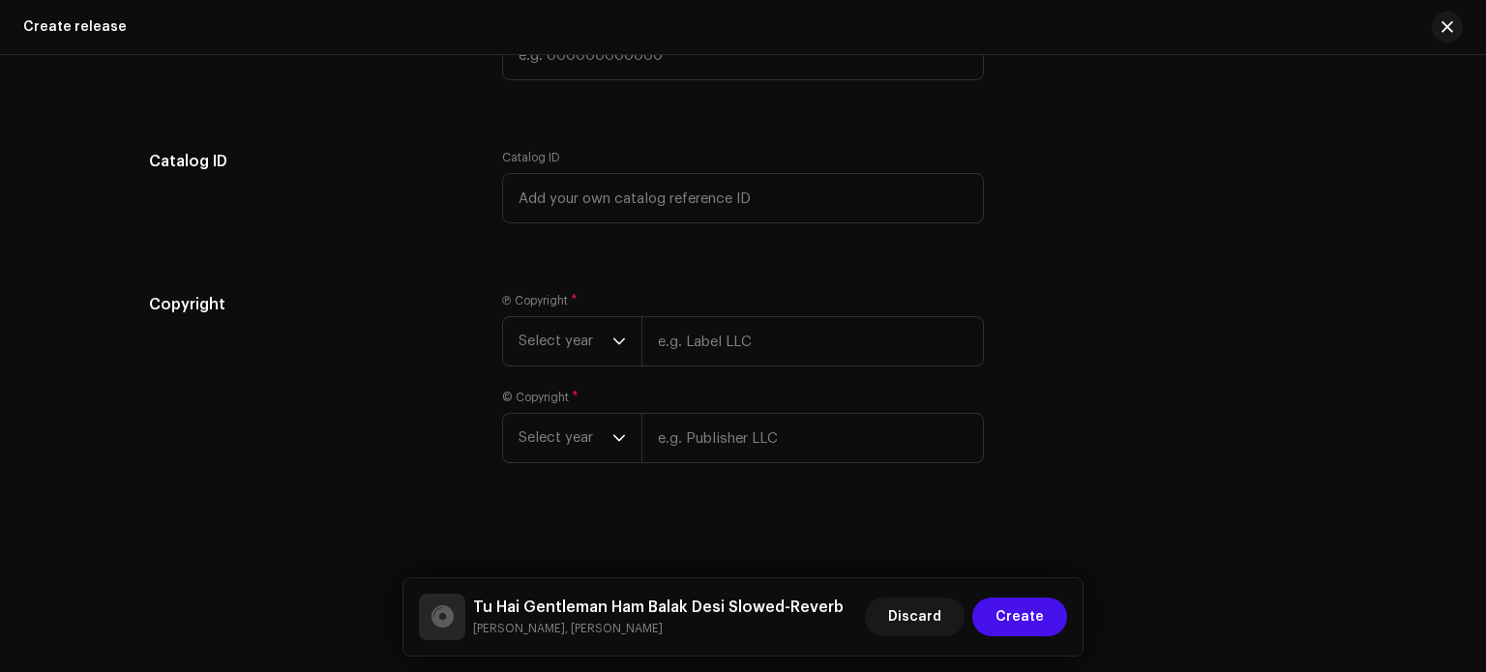
click at [796, 382] on div "Ⓟ Copyright * Select year © Copyright * Select year" at bounding box center [743, 390] width 482 height 194
click at [796, 343] on input "text" at bounding box center [813, 341] width 343 height 50
type input "[PERSON_NAME]"
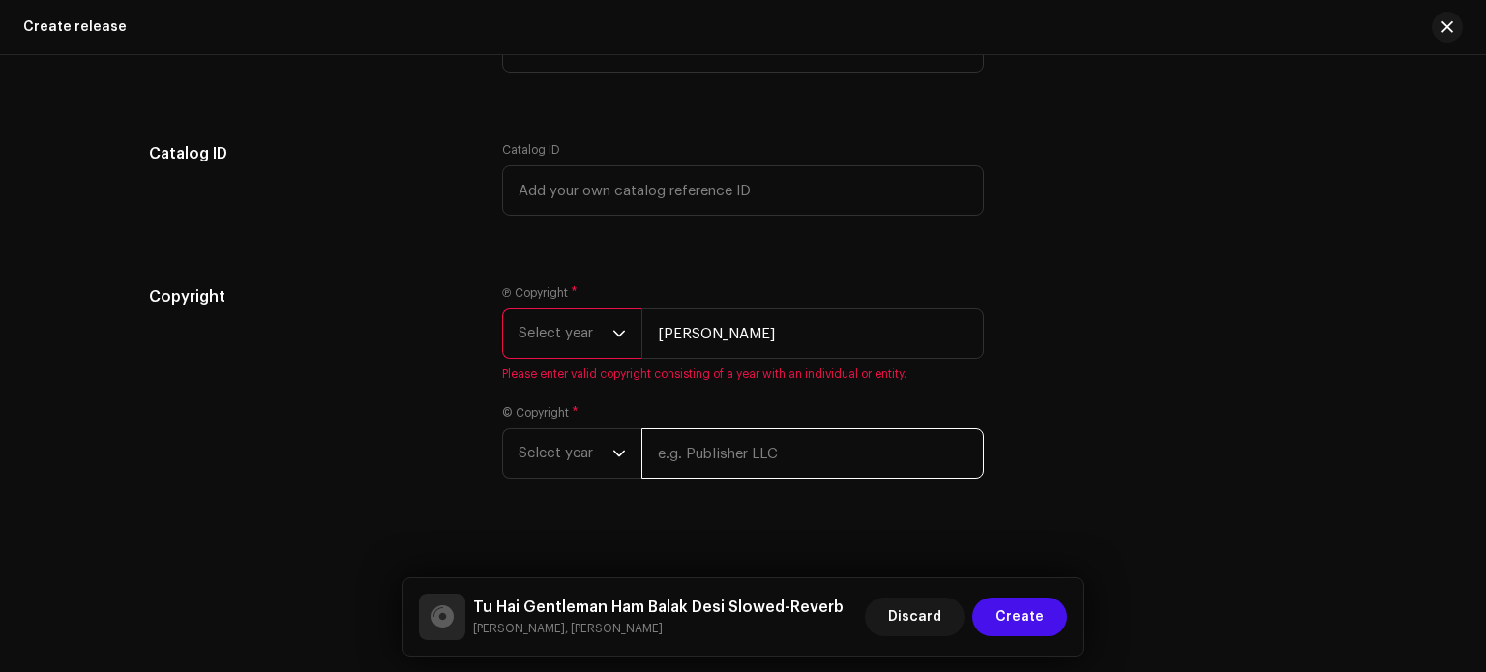
click at [802, 429] on div "© Copyright * Select year" at bounding box center [743, 442] width 482 height 74
type input "[PERSON_NAME]"
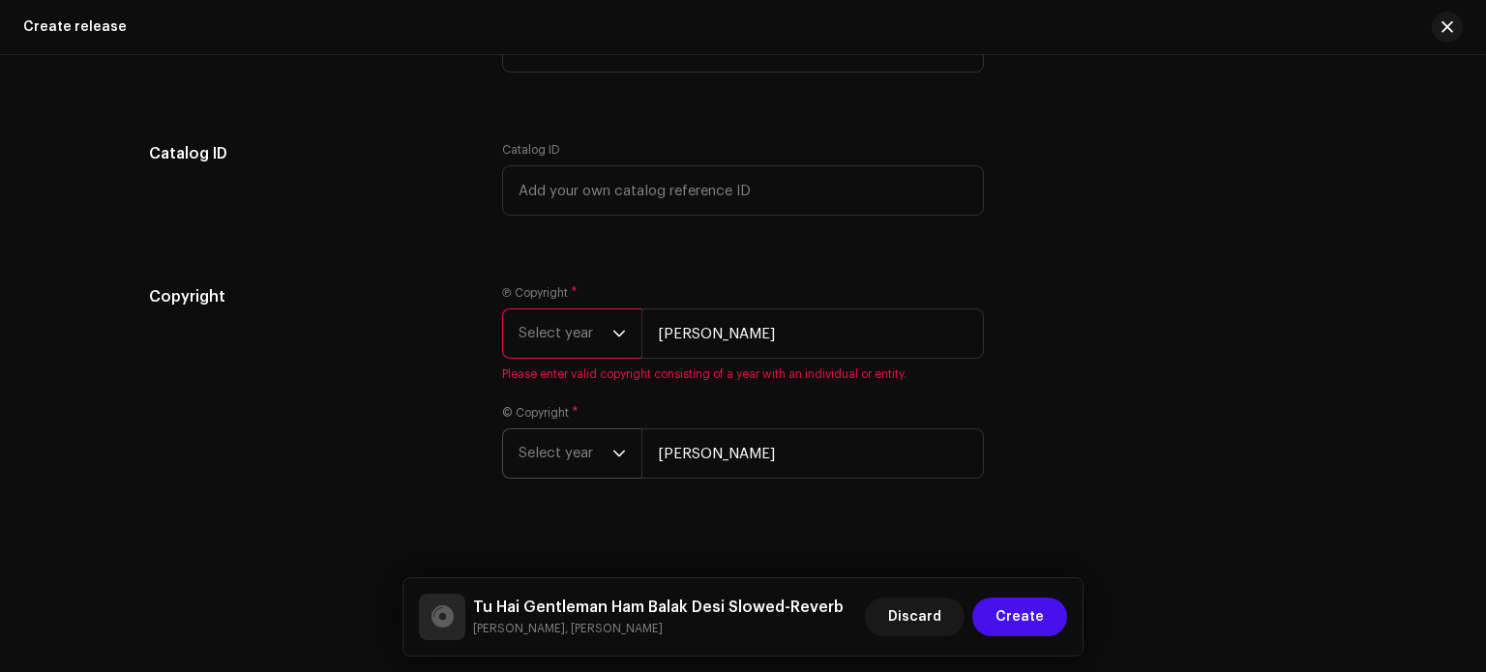
click at [583, 461] on span "Select year" at bounding box center [566, 454] width 94 height 48
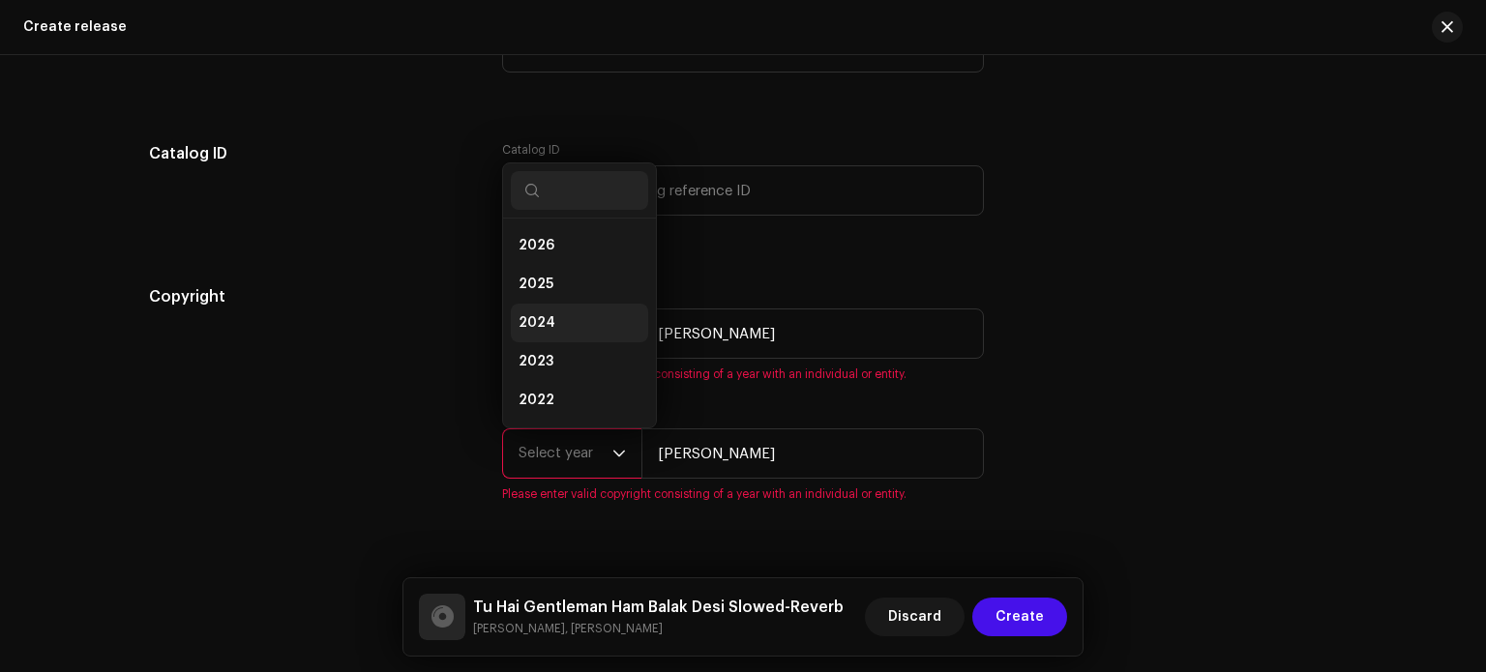
scroll to position [31, 0]
click at [564, 257] on li "2025" at bounding box center [579, 253] width 137 height 39
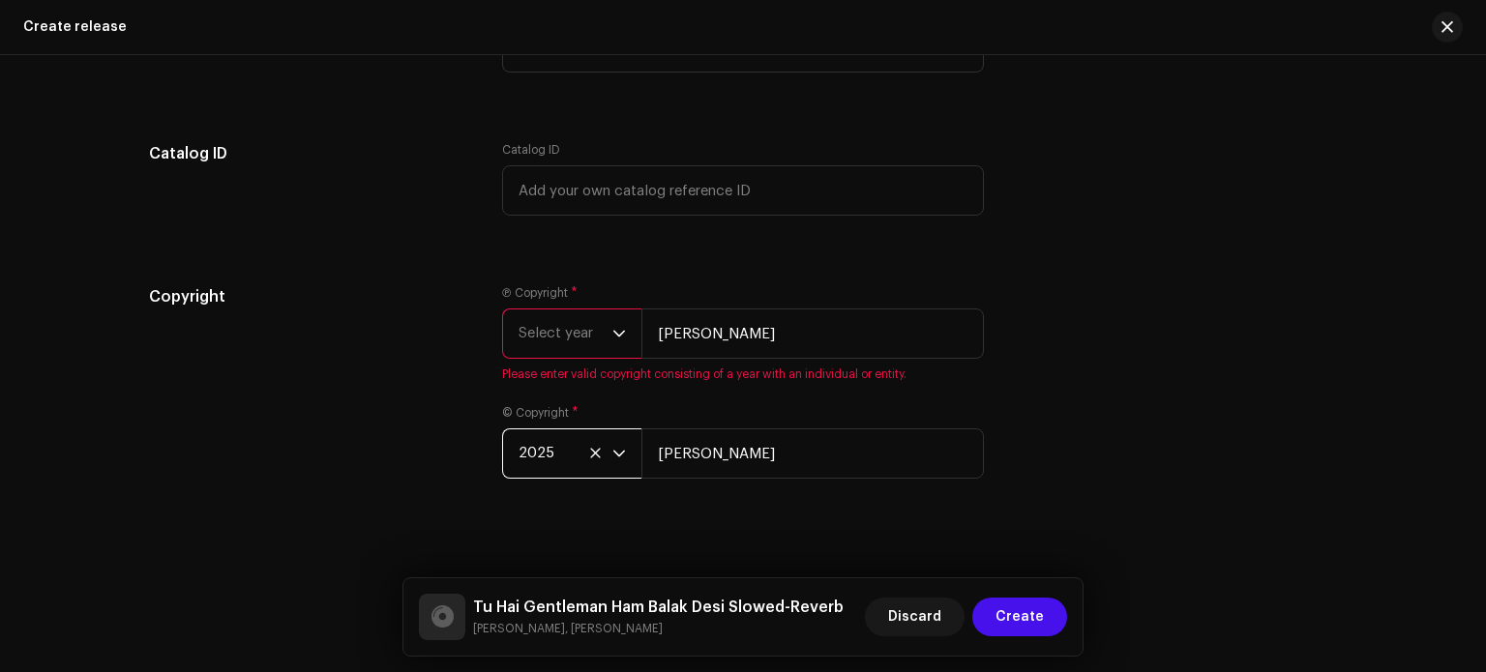
click at [564, 331] on span "Select year" at bounding box center [566, 334] width 94 height 48
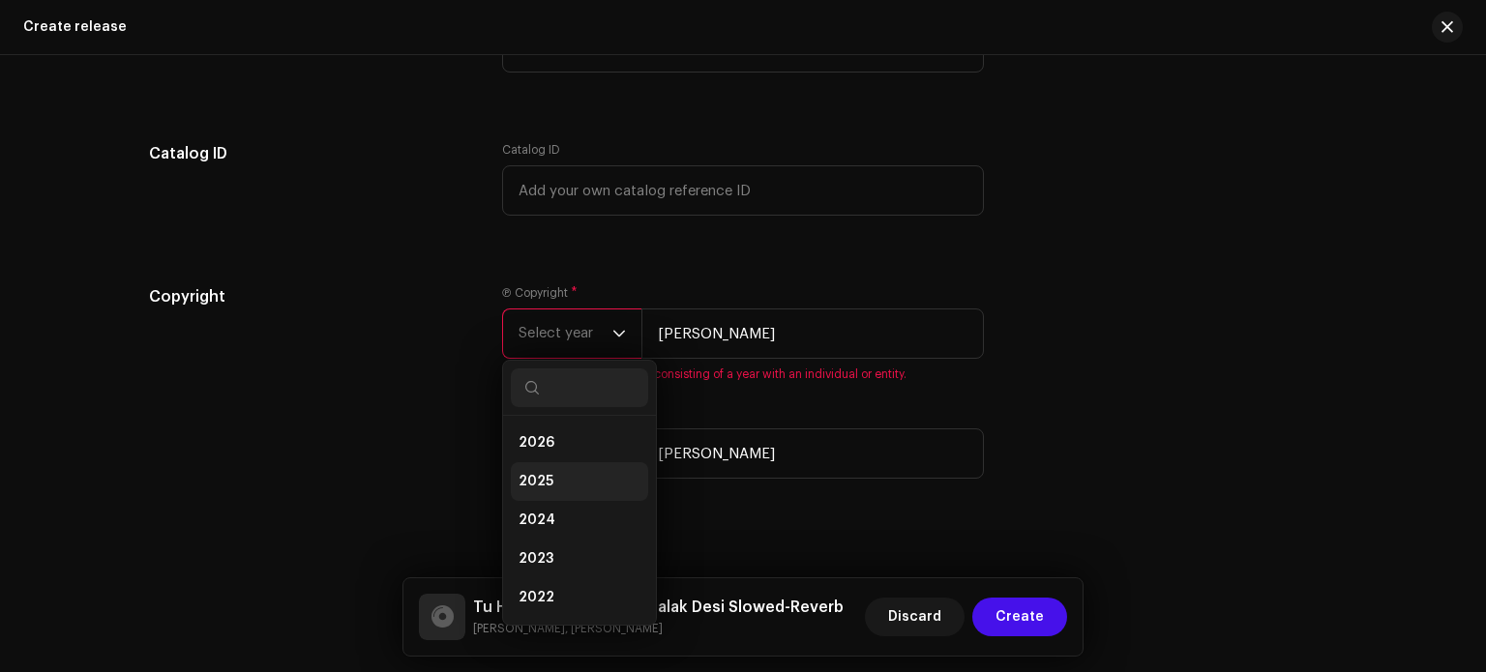
click at [552, 479] on li "2025" at bounding box center [579, 482] width 137 height 39
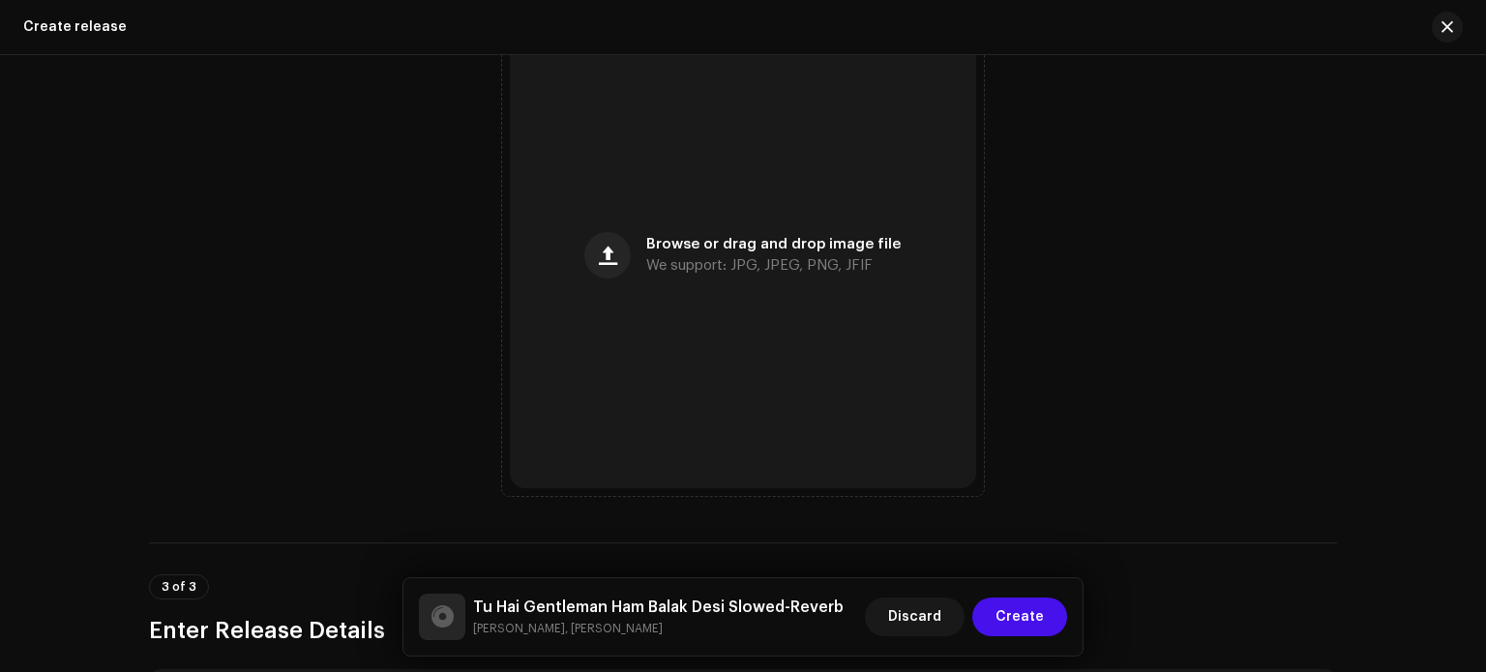
scroll to position [779, 0]
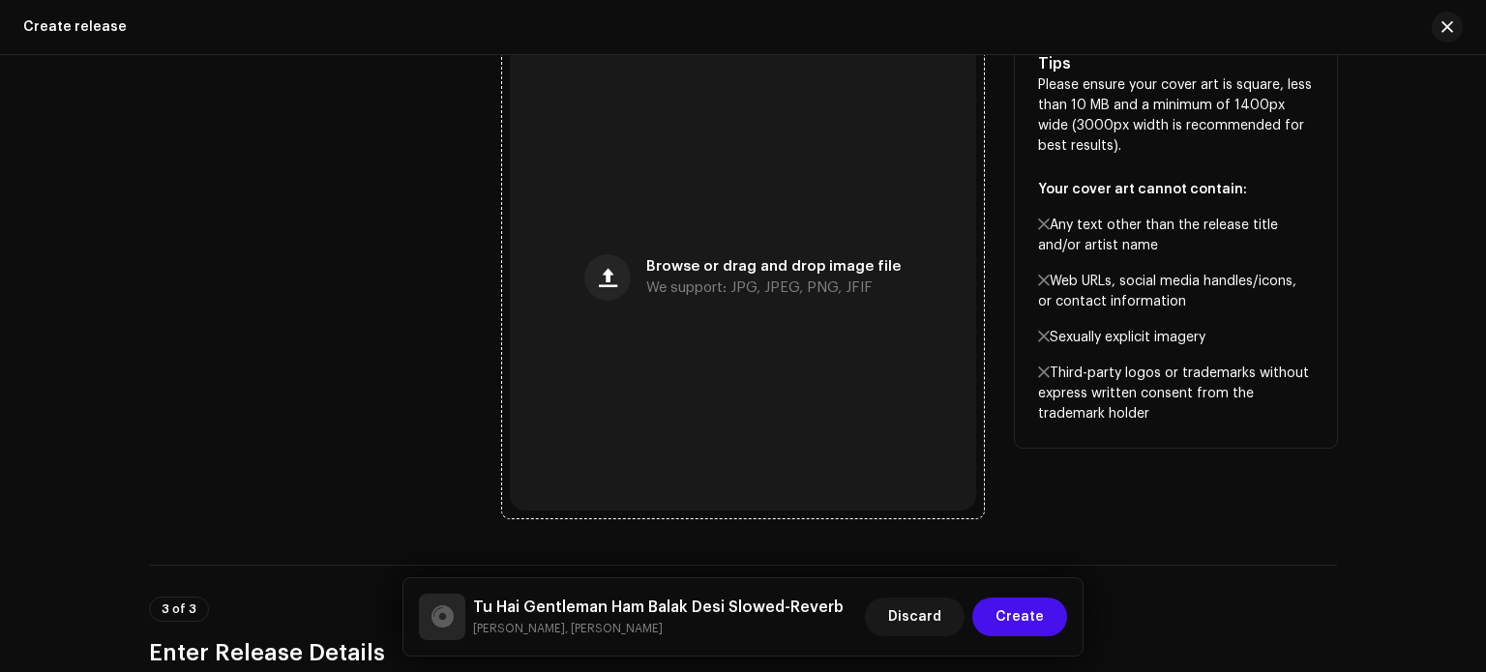
click at [817, 244] on div "Browse or drag and drop image file We support: JPG, JPEG, PNG, JFIF" at bounding box center [743, 278] width 466 height 466
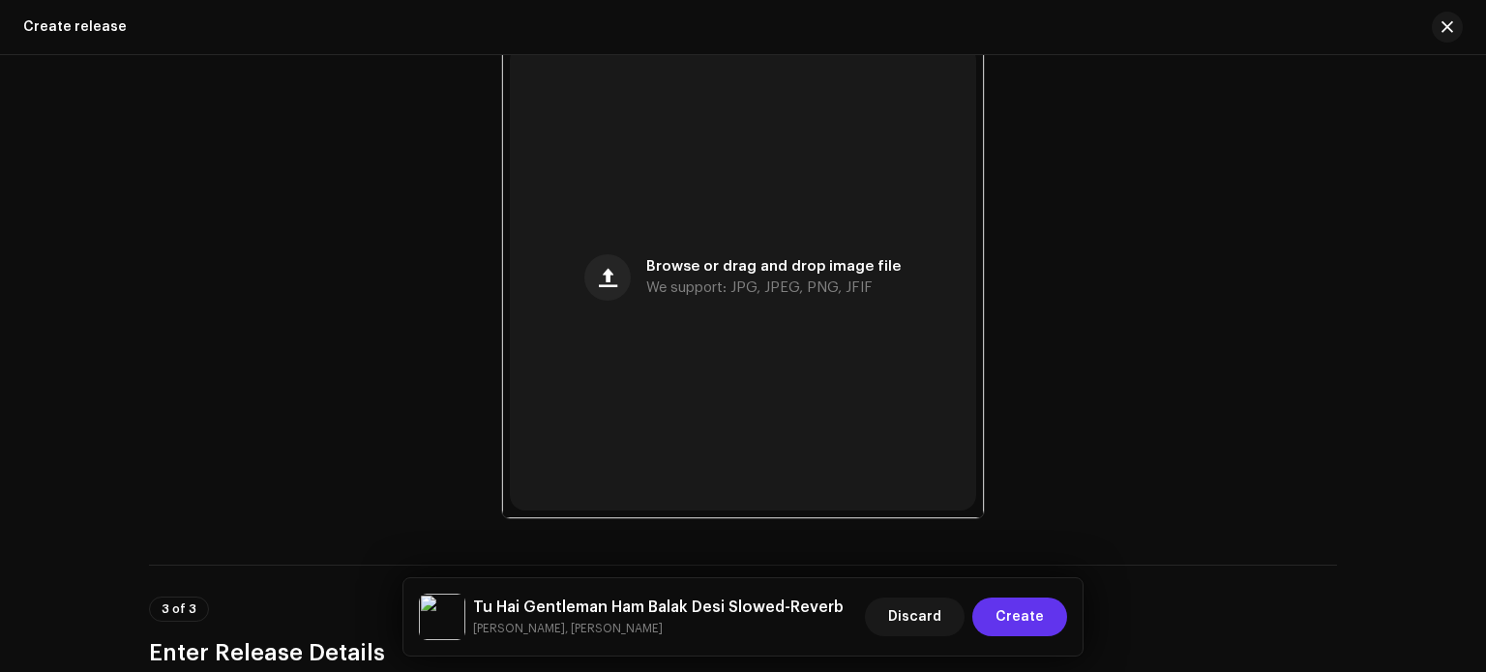
click at [1026, 623] on span "Create" at bounding box center [1020, 617] width 48 height 39
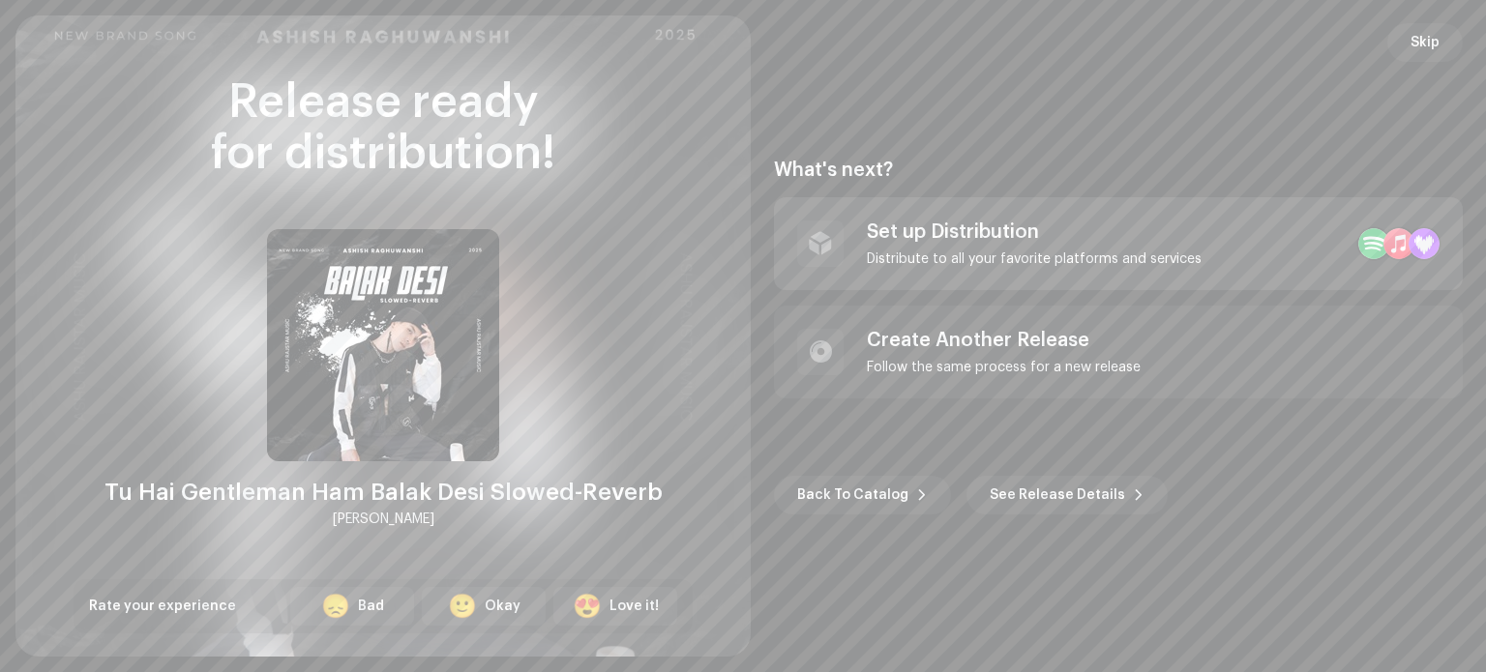
click at [997, 235] on div "Set up Distribution" at bounding box center [1034, 232] width 335 height 23
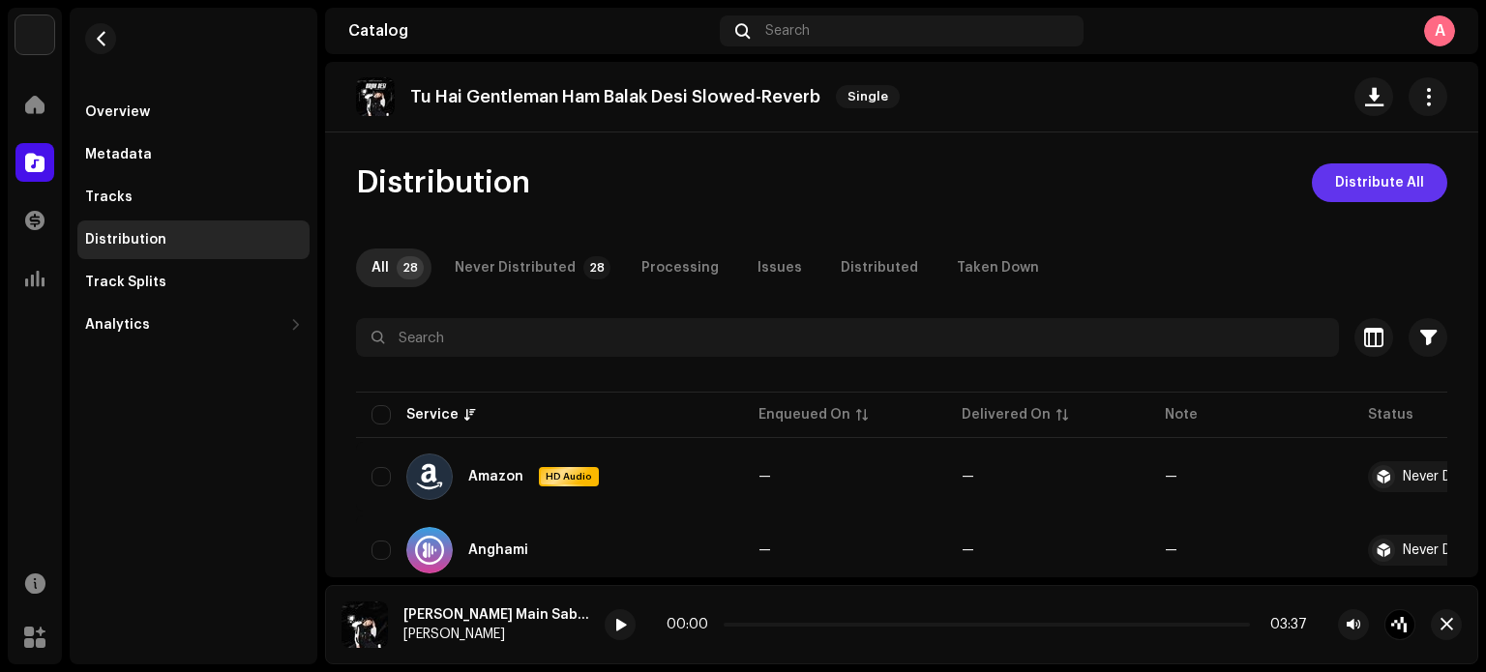
click at [1366, 179] on span "Distribute All" at bounding box center [1379, 183] width 89 height 39
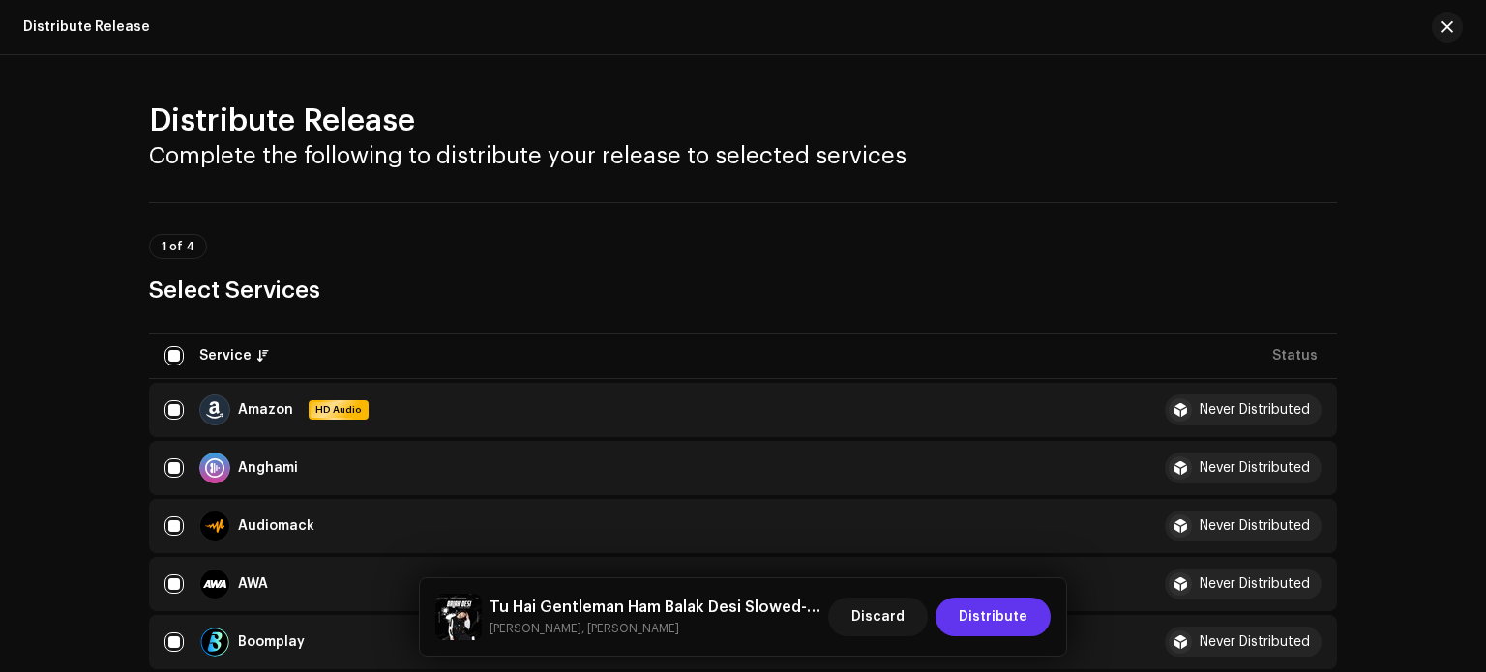
click at [980, 625] on span "Distribute" at bounding box center [993, 617] width 69 height 39
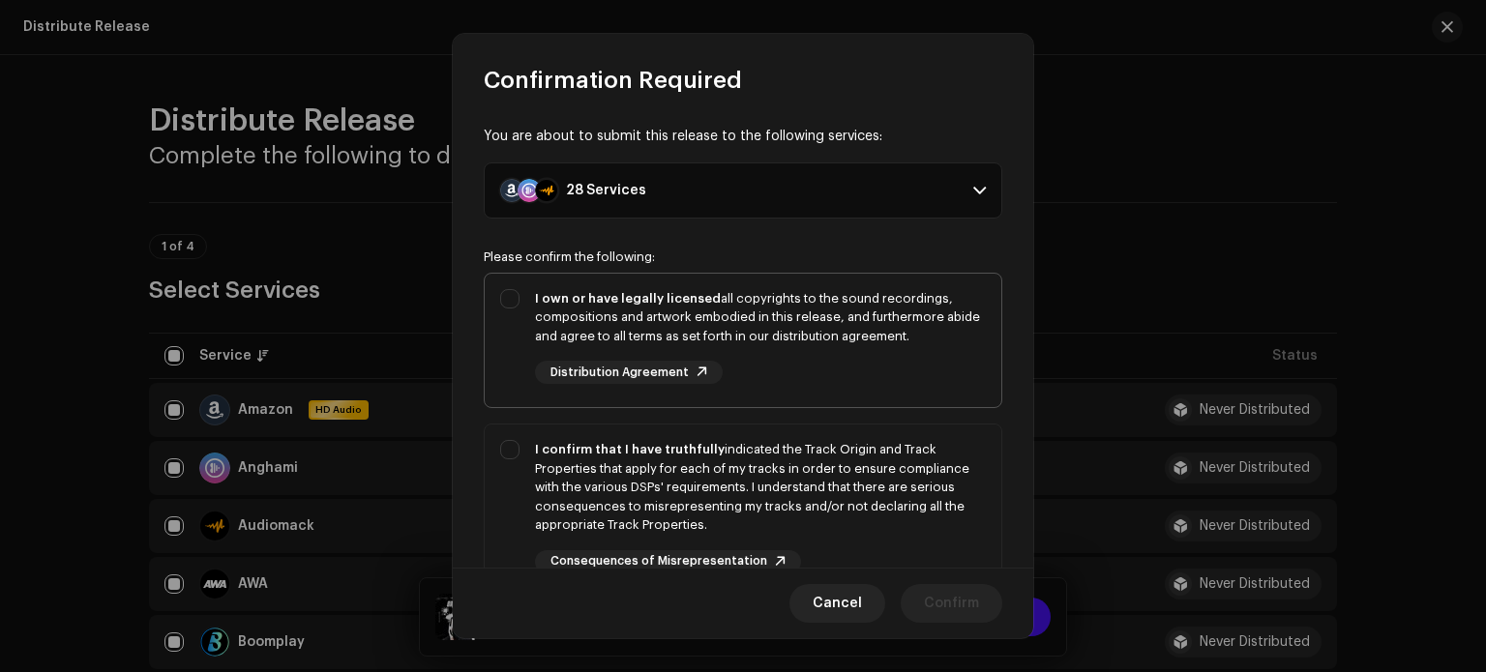
click at [532, 322] on div "I own or have legally licensed all copyrights to the sound recordings, composit…" at bounding box center [743, 337] width 517 height 127
checkbox input "true"
click at [508, 457] on div "I confirm that I have truthfully indicated the Track Origin and Track Propertie…" at bounding box center [743, 507] width 517 height 164
checkbox input "true"
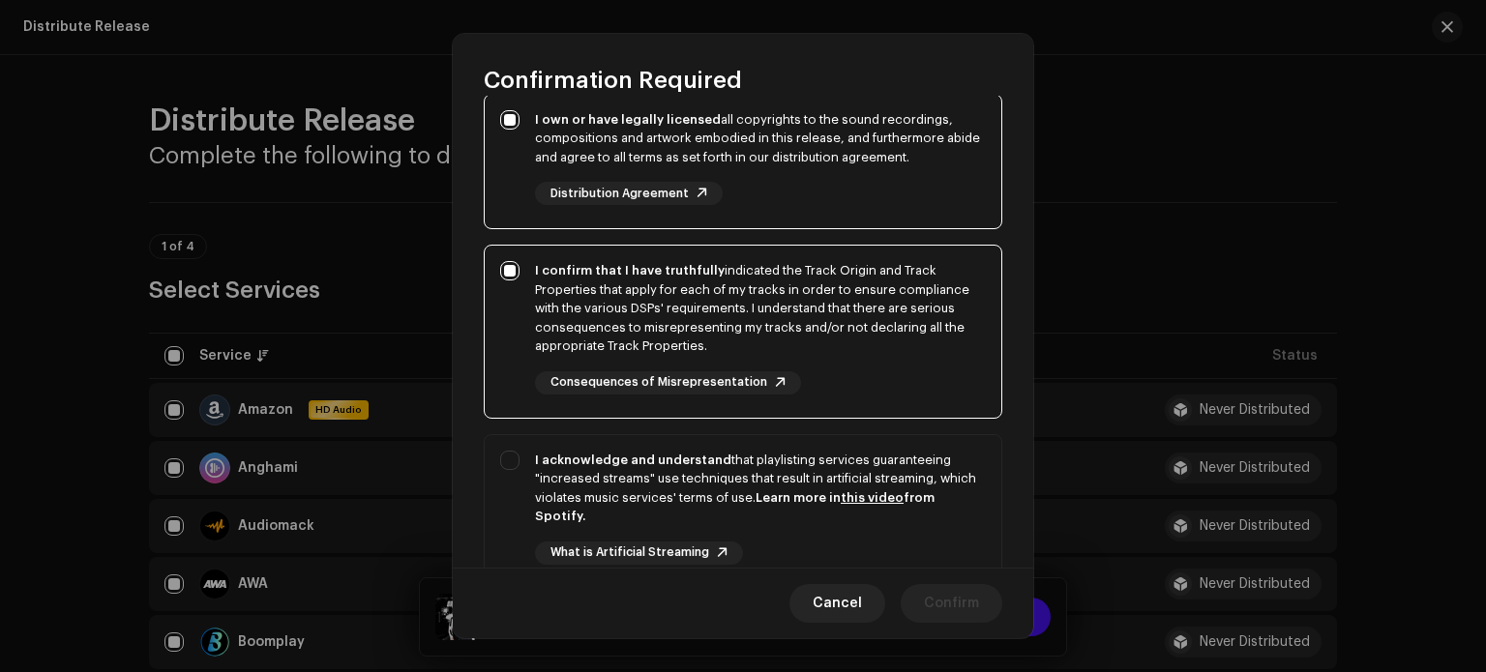
scroll to position [260, 0]
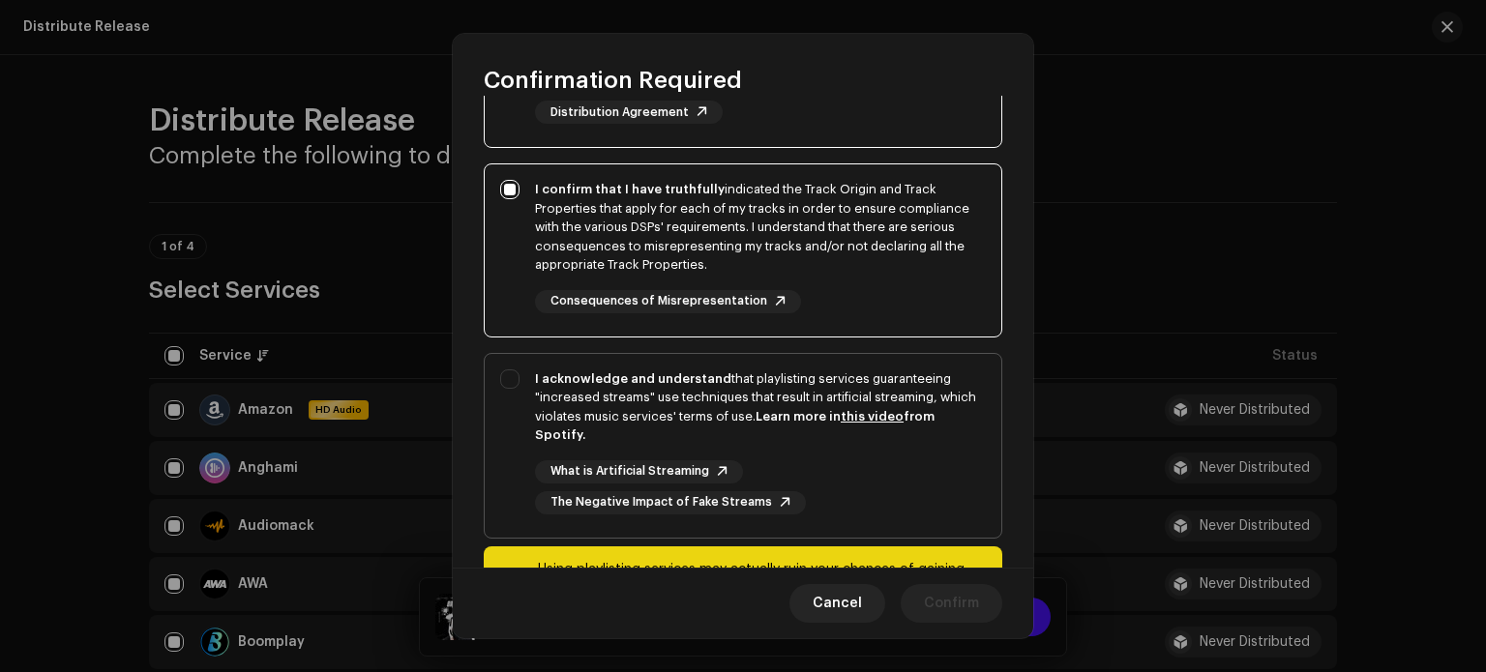
click at [720, 413] on div "I acknowledge and understand that playlisting services guaranteeing "increased …" at bounding box center [760, 407] width 451 height 75
checkbox input "true"
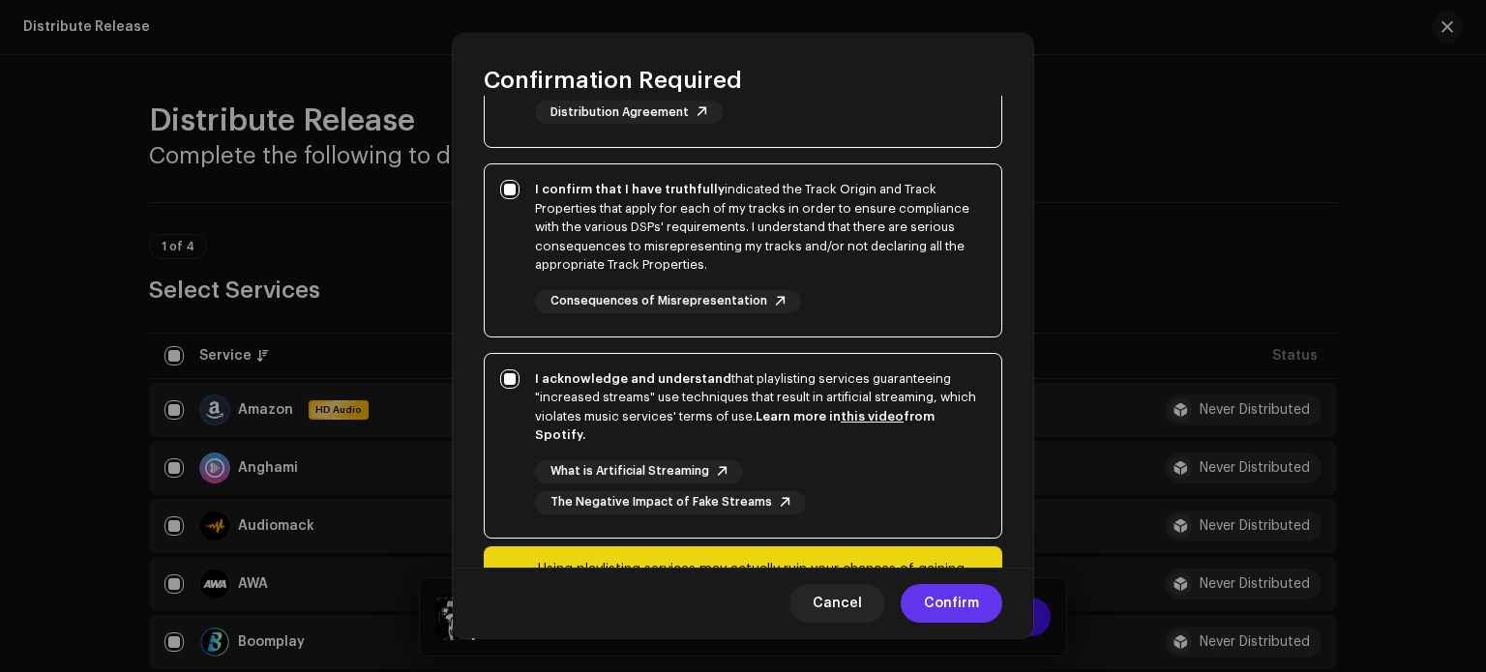
click at [952, 611] on span "Confirm" at bounding box center [951, 603] width 55 height 39
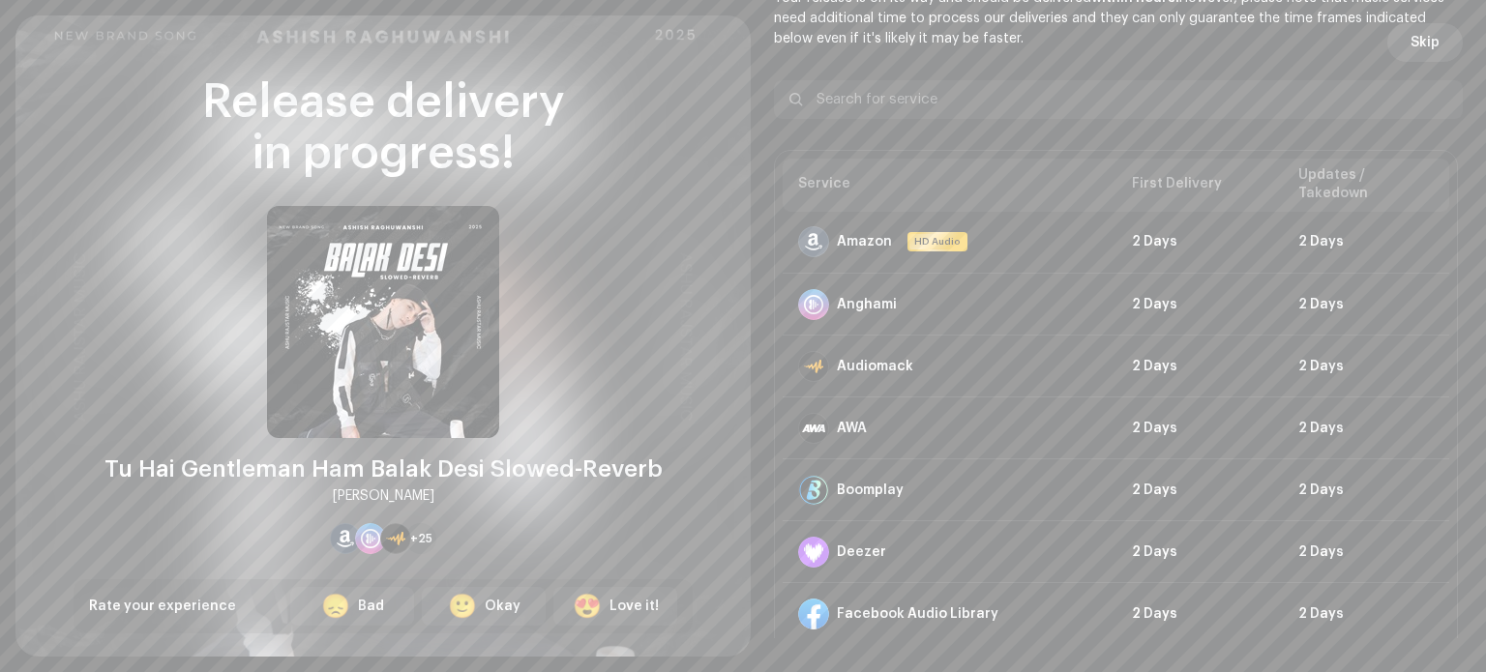
click at [1419, 44] on span "Skip" at bounding box center [1425, 42] width 29 height 39
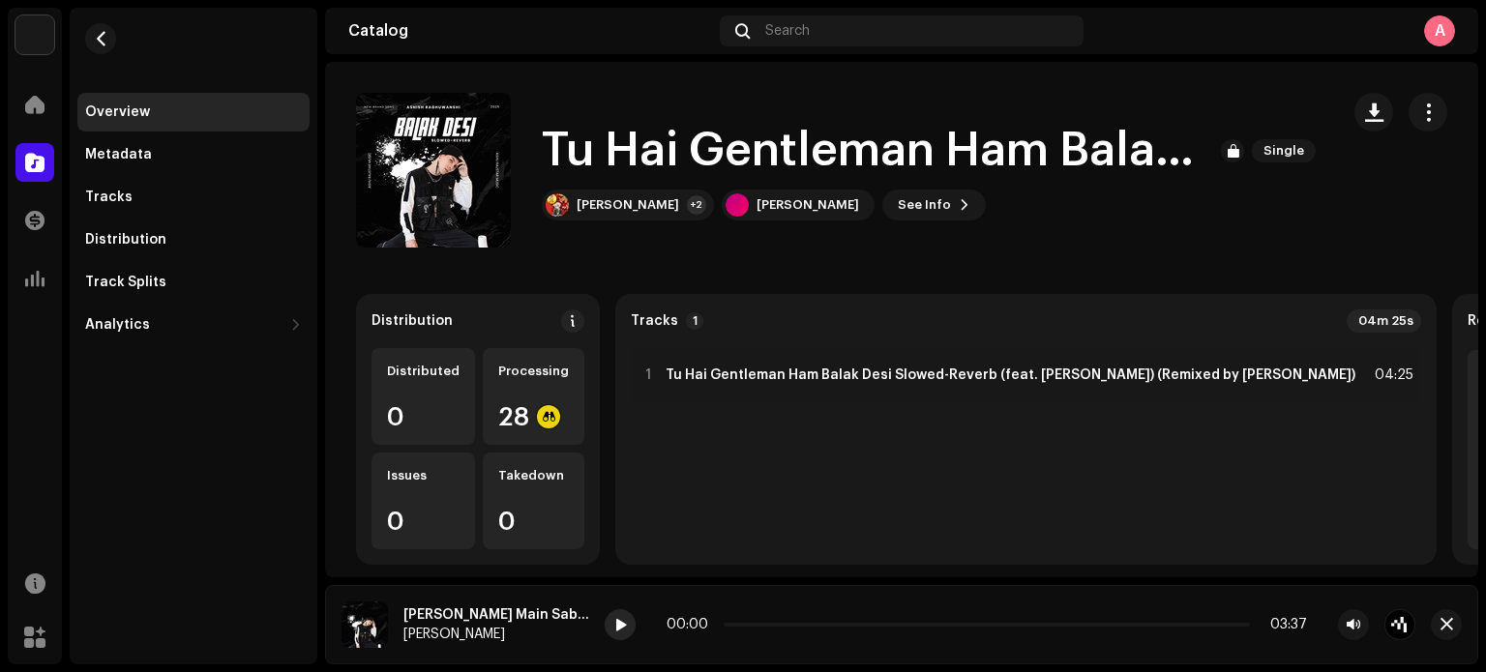
click at [623, 630] on span at bounding box center [620, 625] width 12 height 15
click at [623, 626] on span at bounding box center [620, 625] width 12 height 15
click at [166, 127] on div "Overview" at bounding box center [193, 112] width 232 height 39
click at [31, 120] on div at bounding box center [34, 104] width 39 height 39
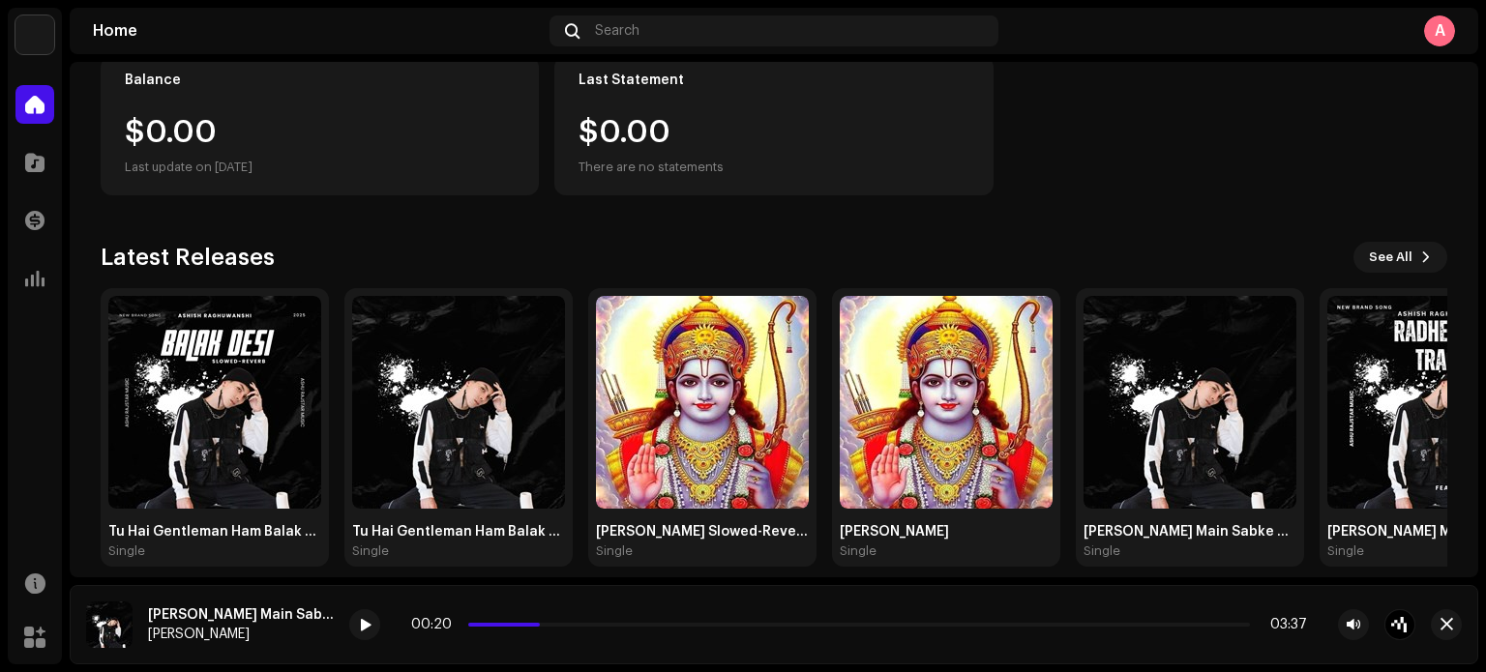
scroll to position [250, 0]
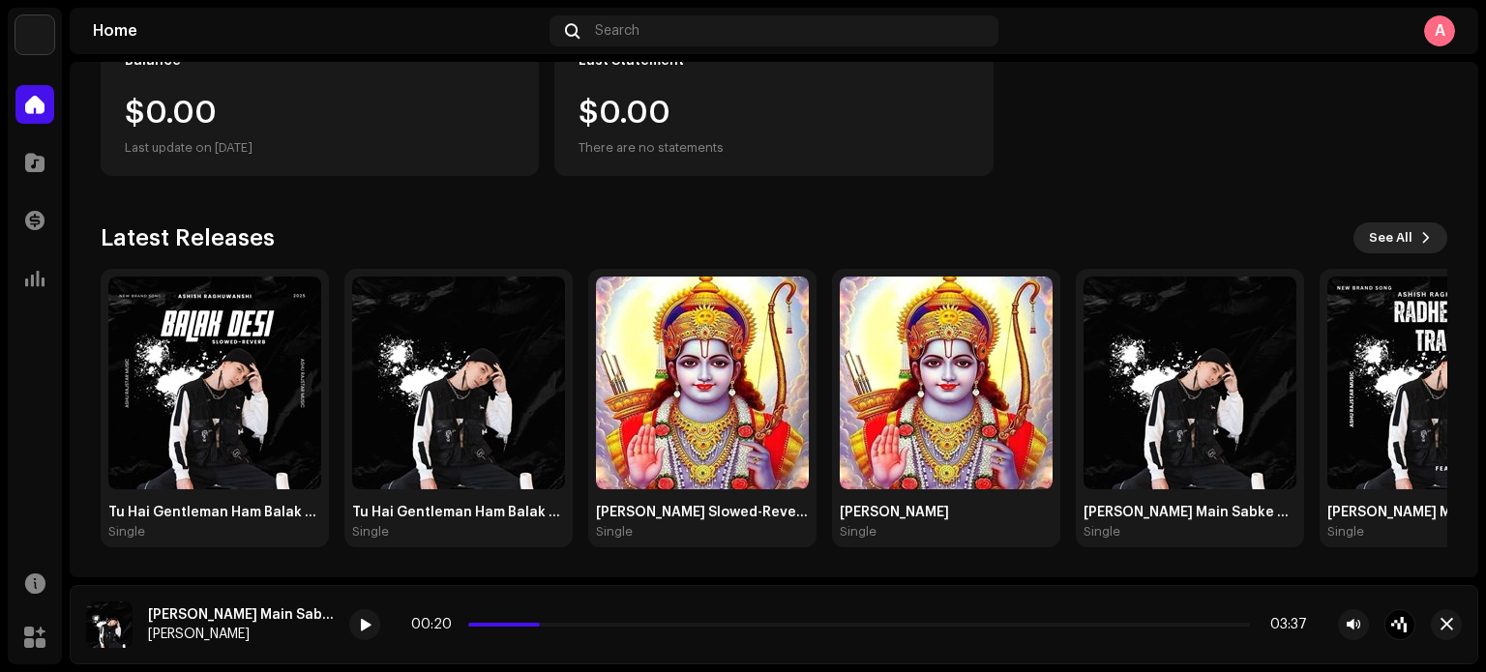
click at [1390, 238] on span "See All" at bounding box center [1391, 238] width 44 height 39
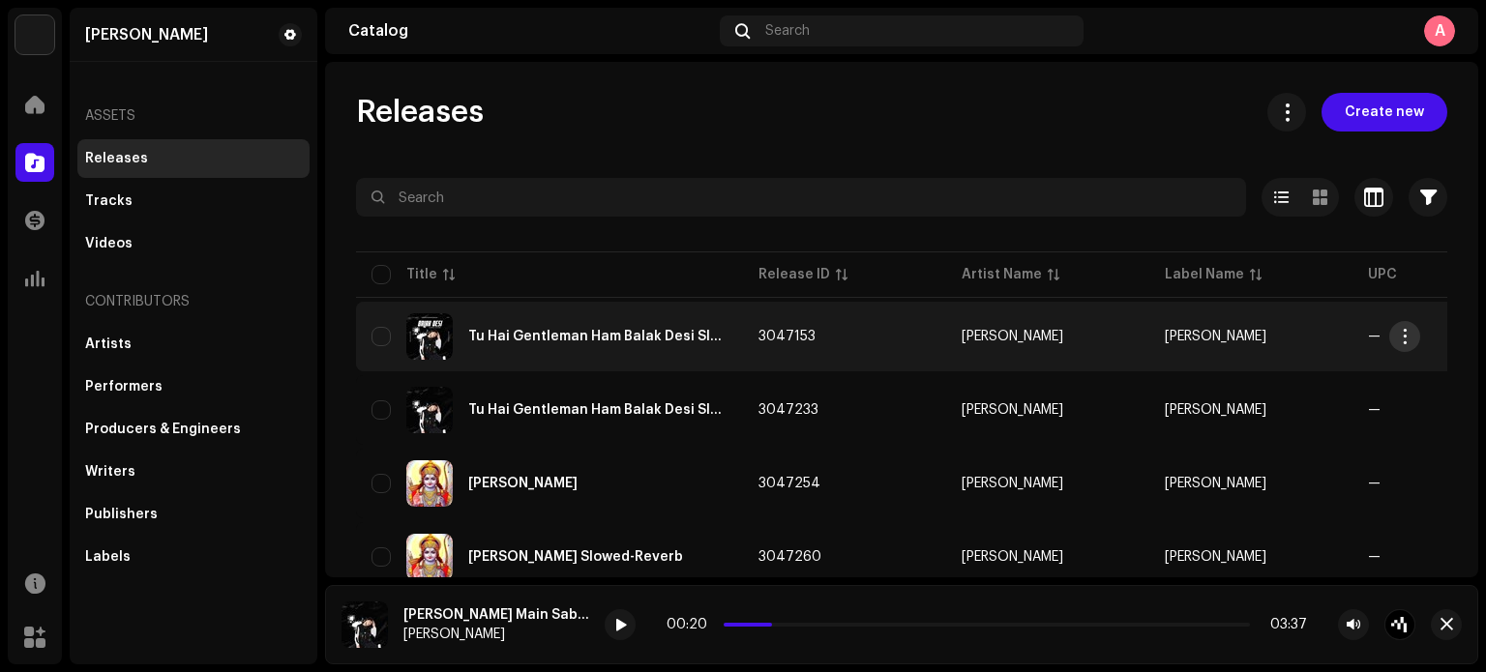
click at [1408, 343] on span "button" at bounding box center [1405, 336] width 15 height 15
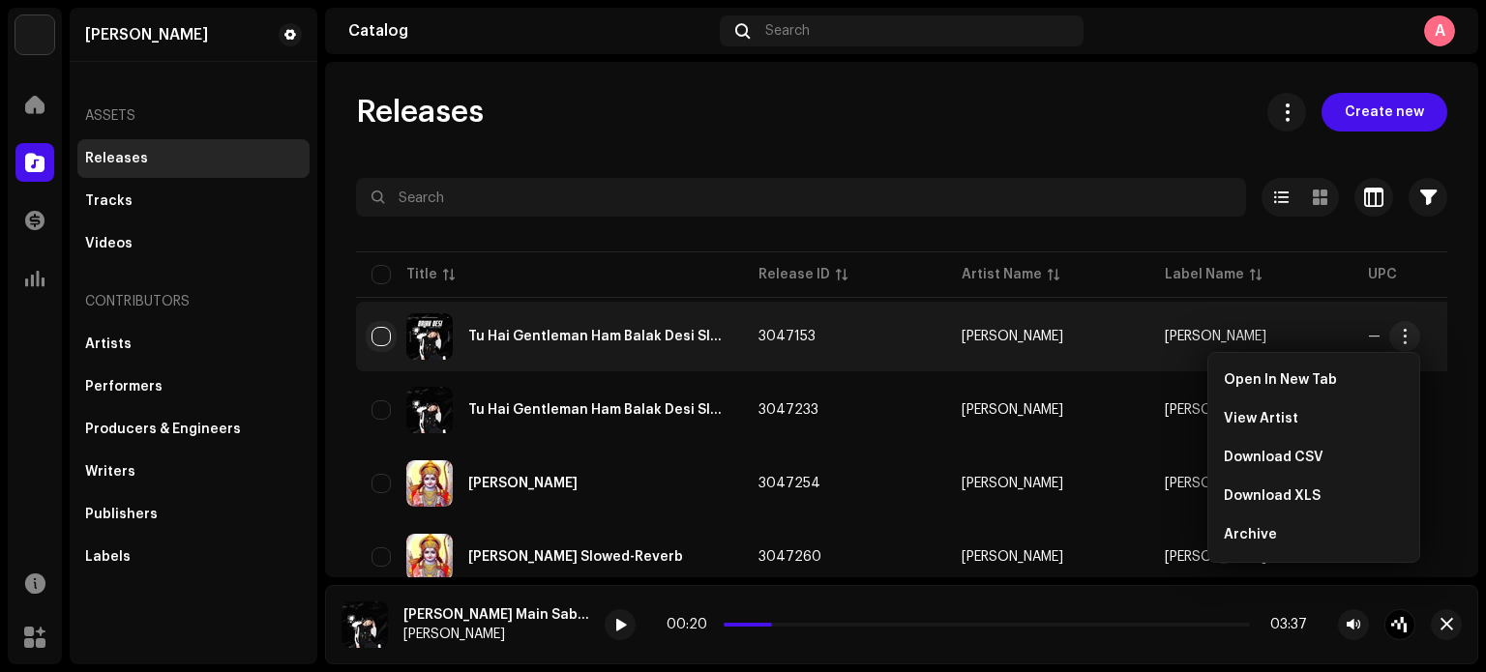
click at [383, 341] on input "checkbox" at bounding box center [381, 336] width 19 height 19
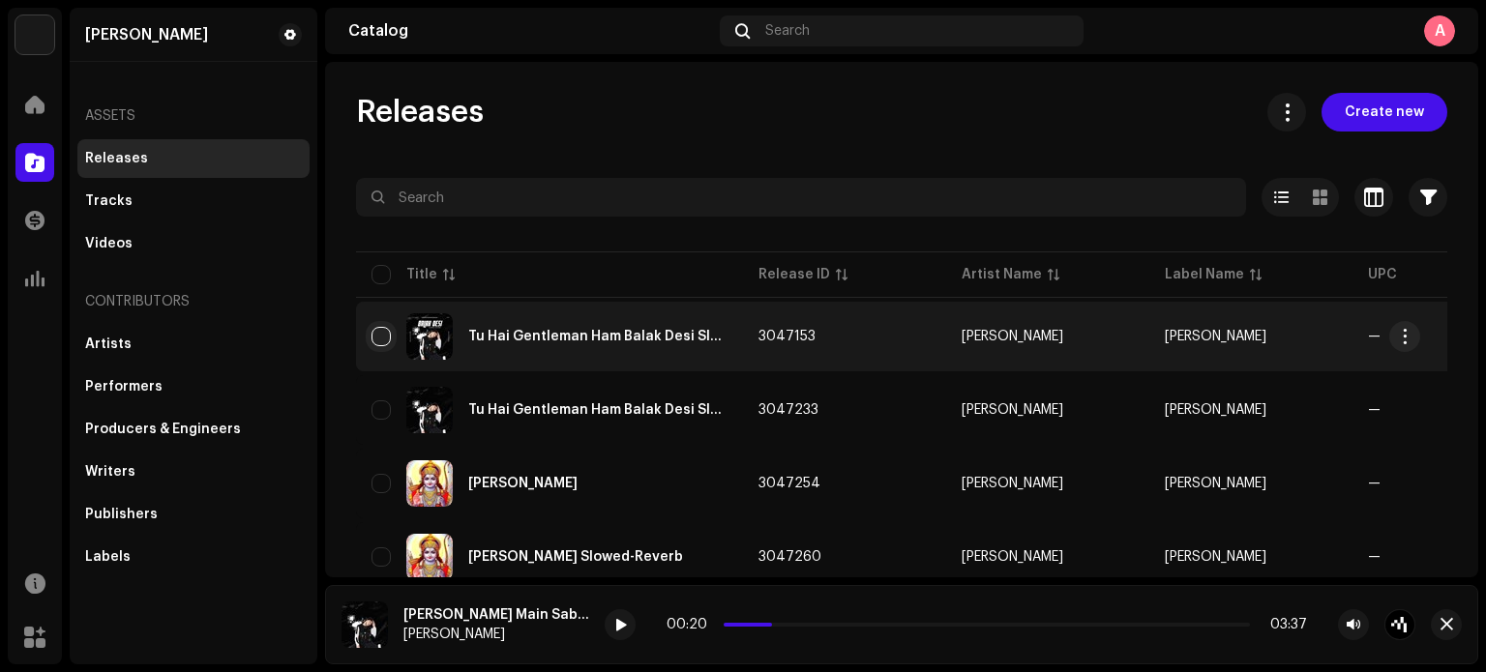
checkbox input "true"
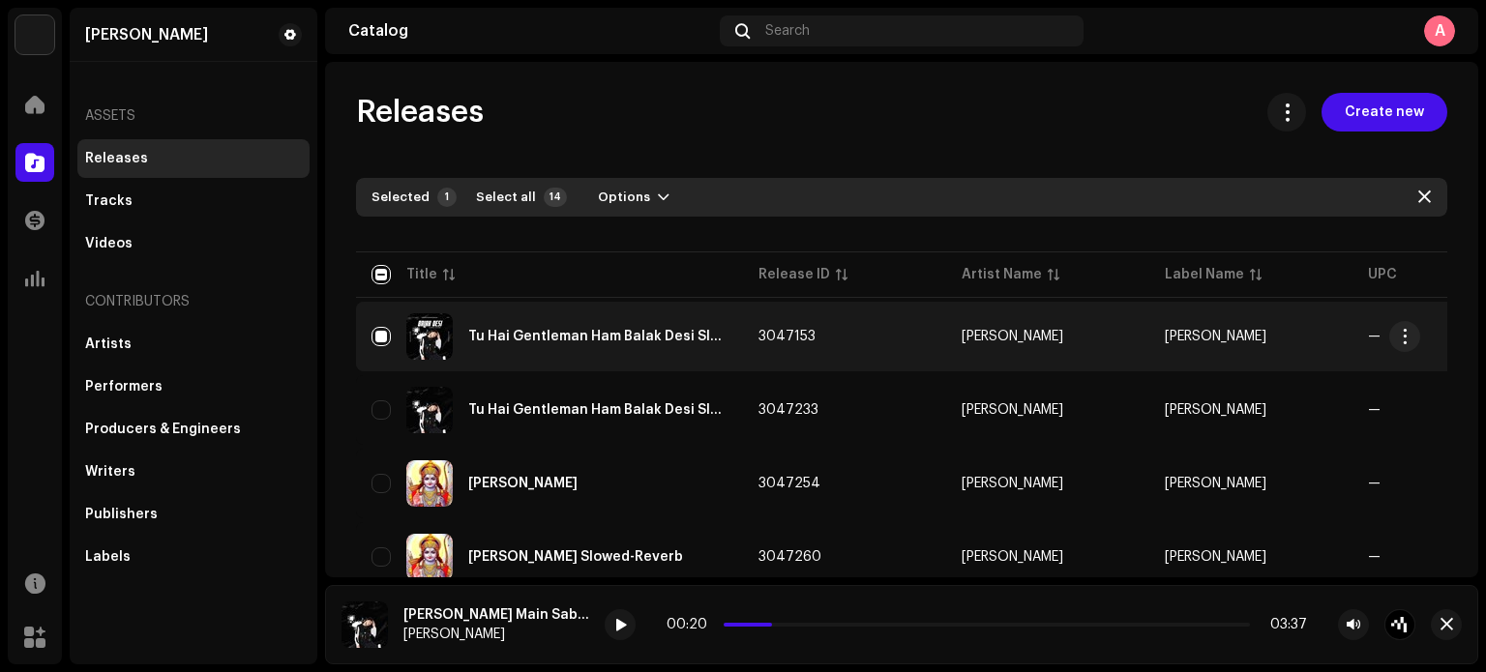
click at [445, 343] on img at bounding box center [429, 336] width 46 height 46
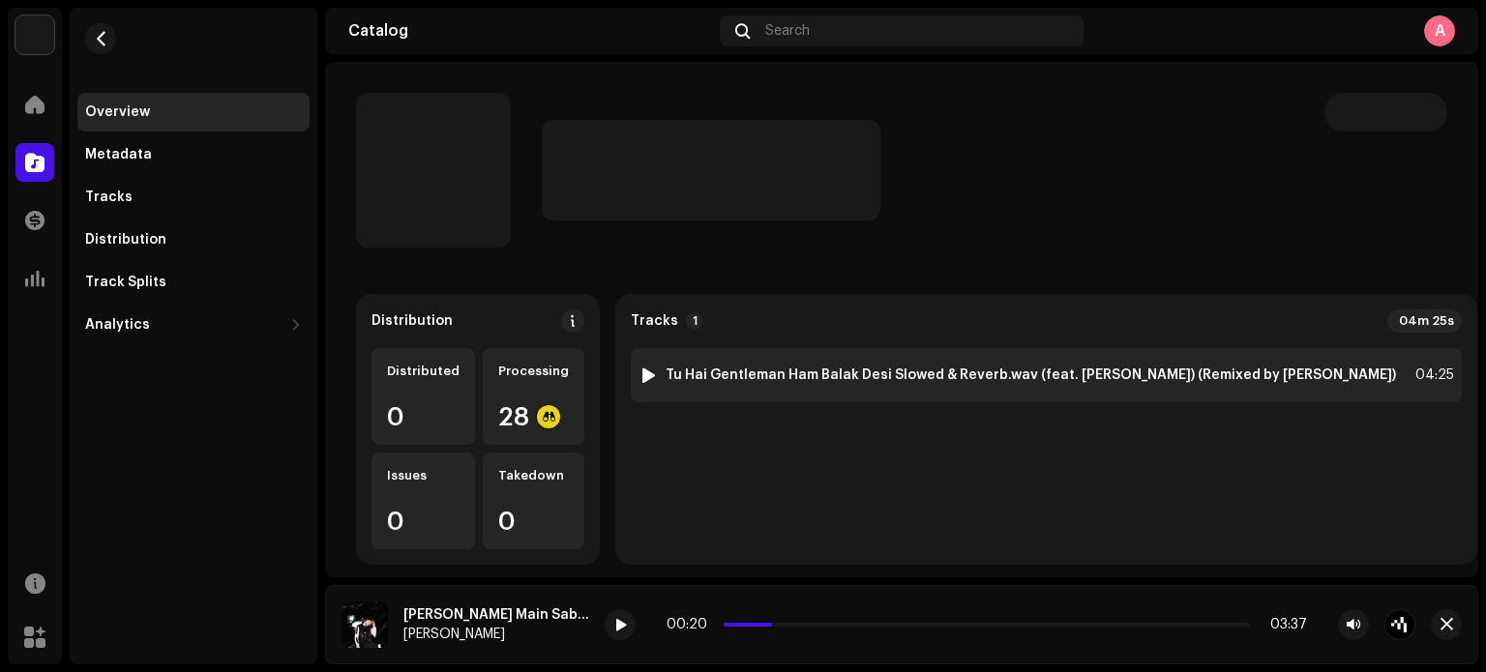
click at [644, 374] on div at bounding box center [649, 375] width 15 height 15
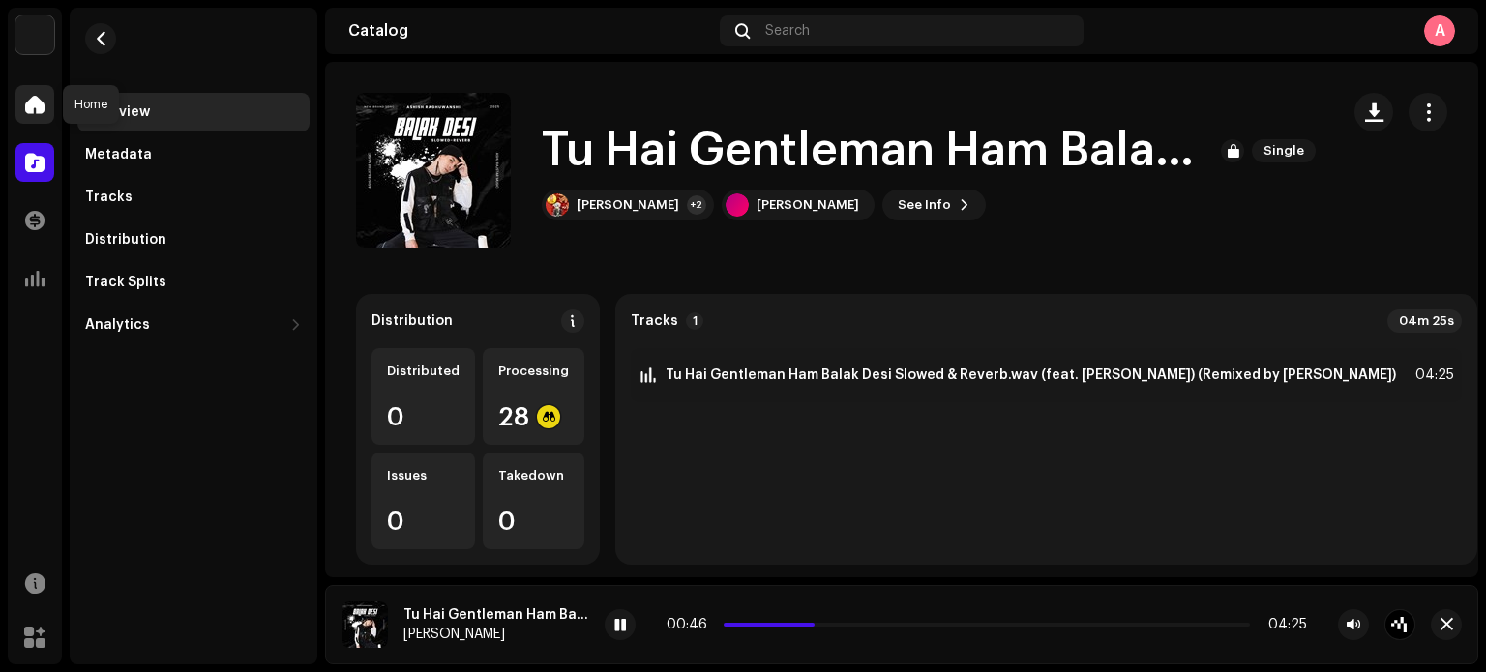
click at [25, 99] on span at bounding box center [34, 104] width 19 height 15
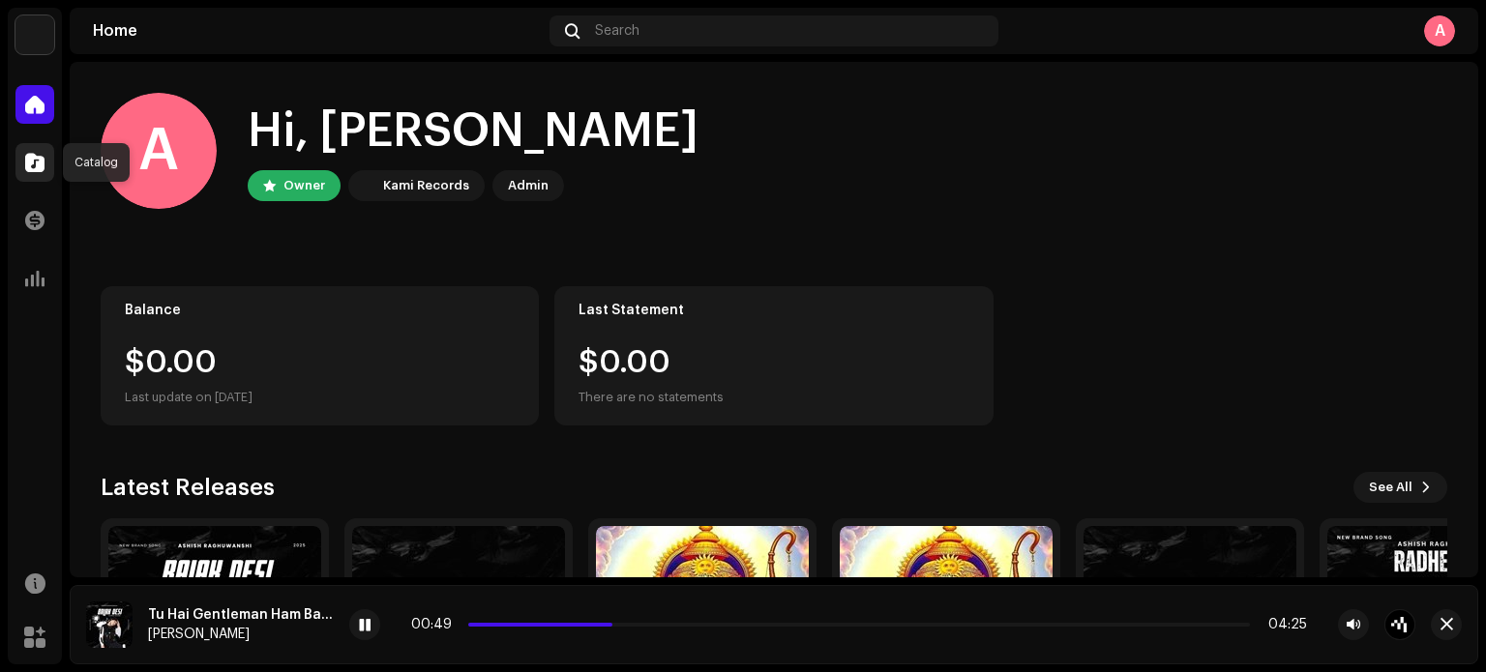
click at [30, 156] on span at bounding box center [34, 162] width 19 height 15
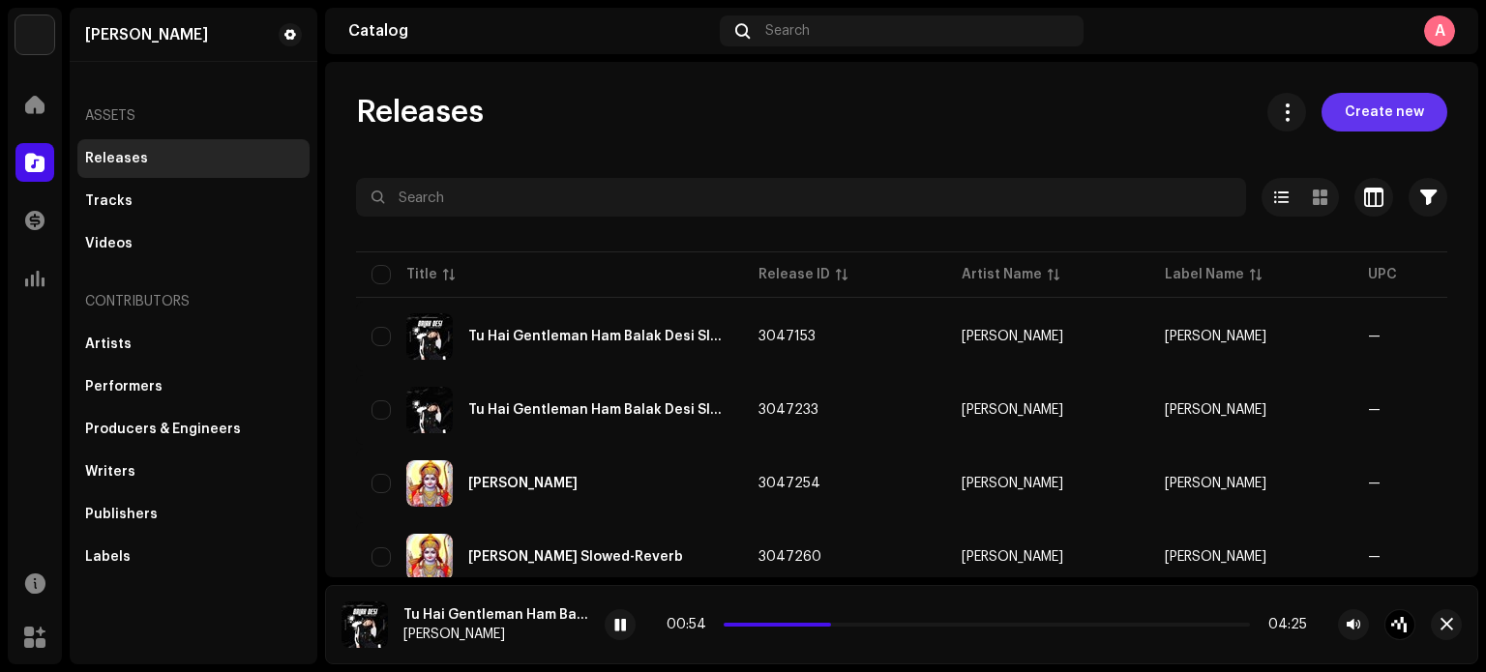
click at [1394, 97] on span "Create new" at bounding box center [1384, 112] width 79 height 39
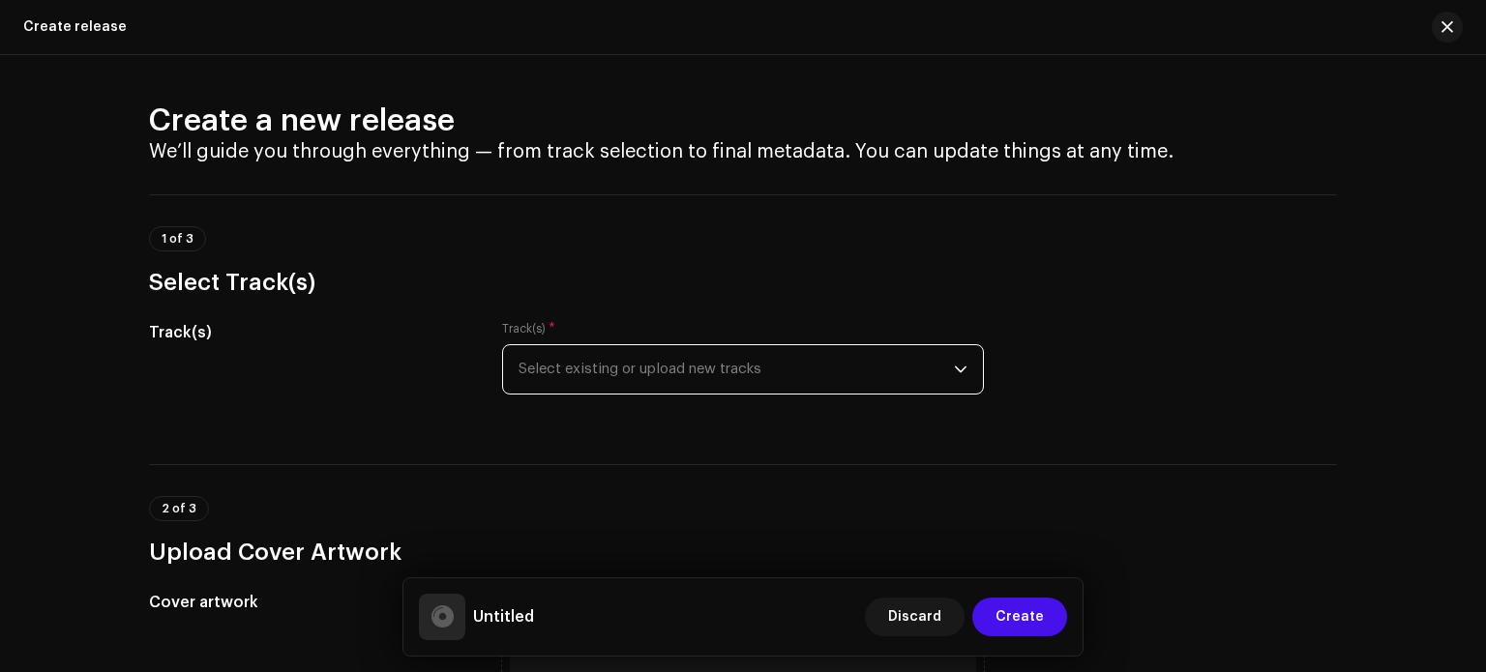
click at [793, 376] on span "Select existing or upload new tracks" at bounding box center [736, 369] width 435 height 48
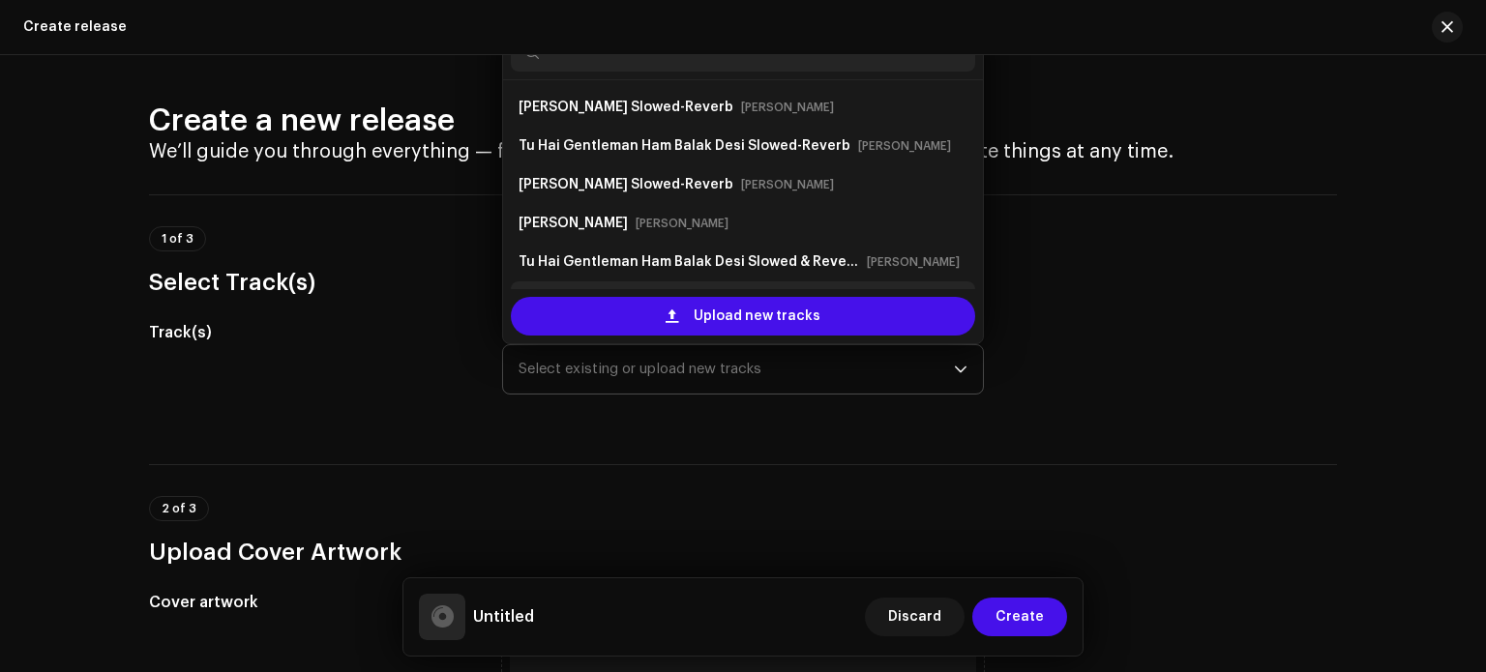
scroll to position [31, 0]
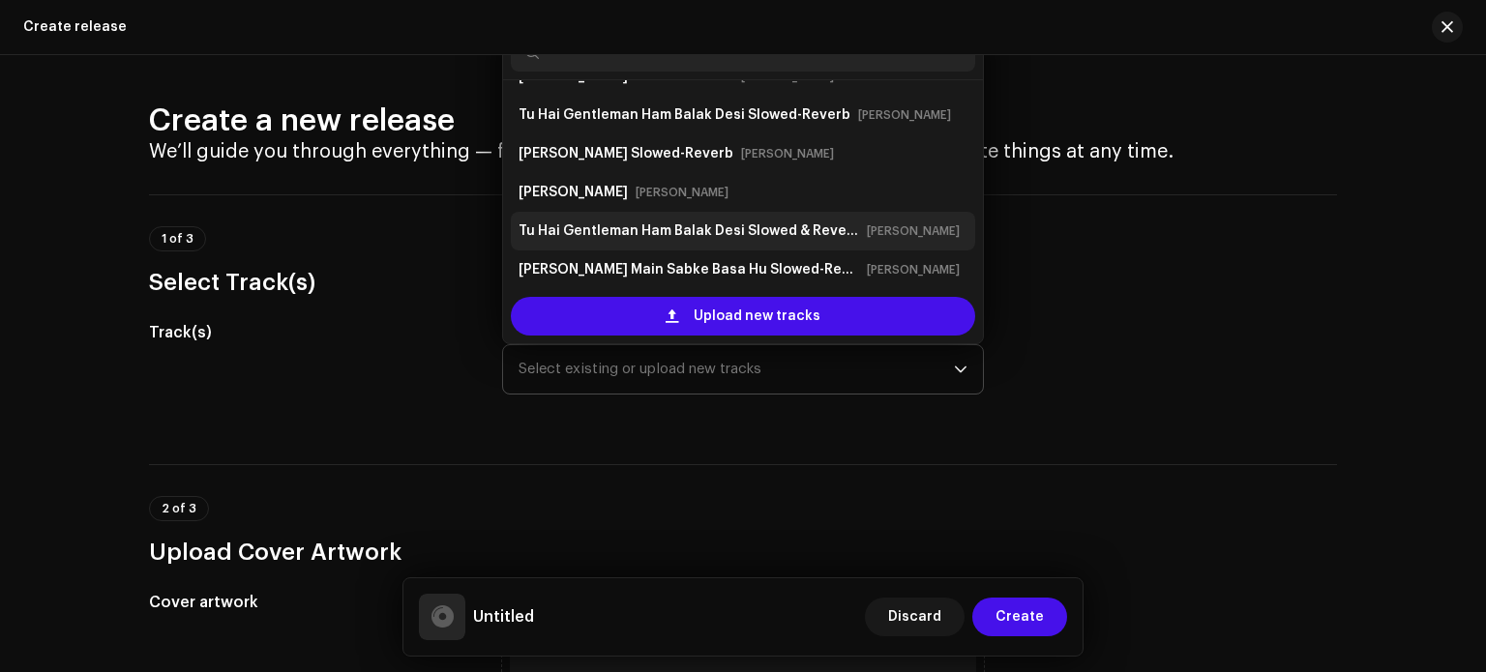
click at [770, 235] on strong "Tu Hai Gentleman Ham Balak Desi Slowed & Reverb" at bounding box center [689, 231] width 341 height 31
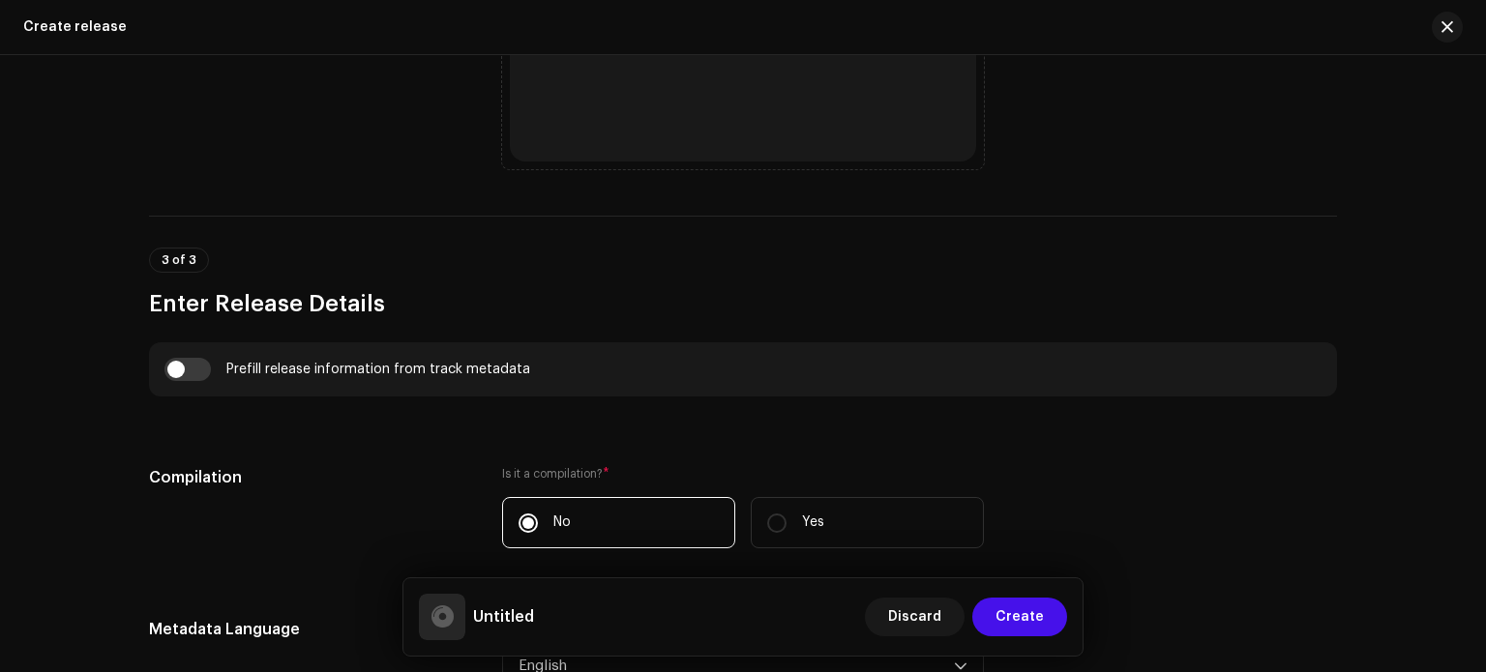
scroll to position [1119, 0]
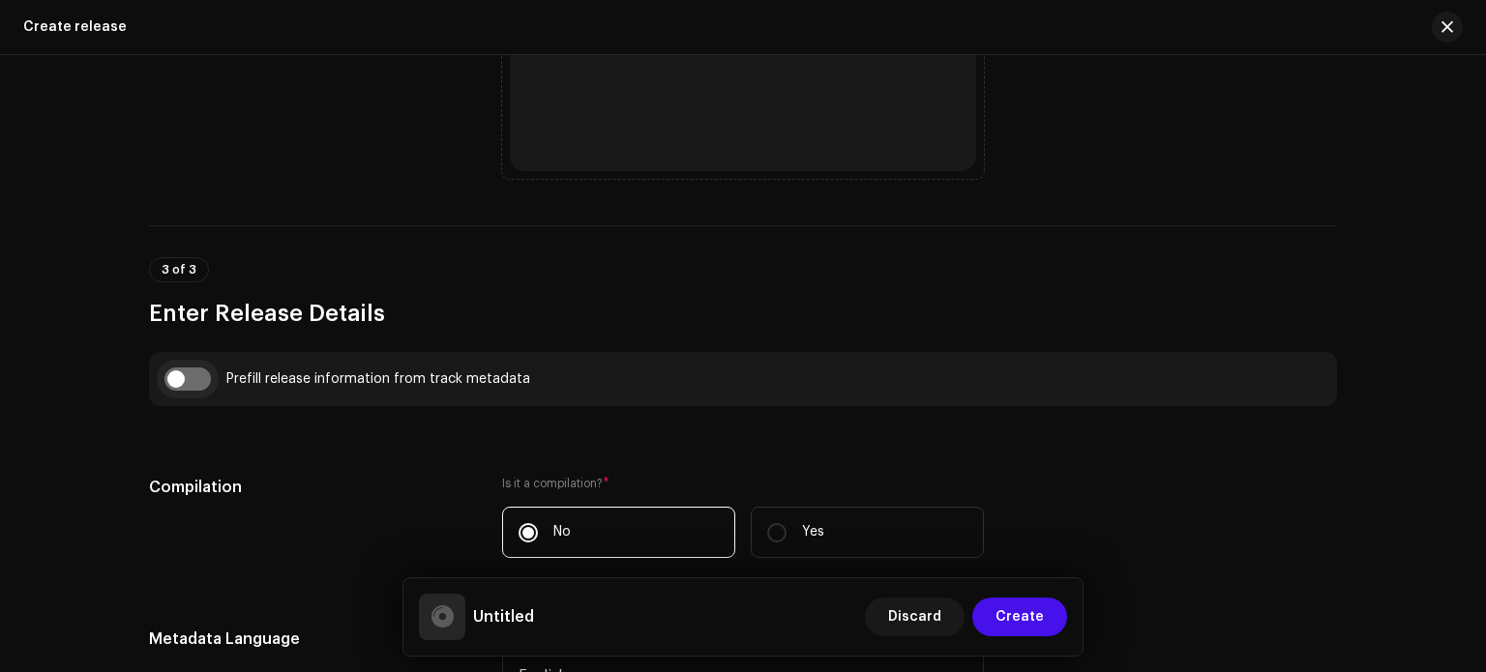
click at [182, 375] on input "checkbox" at bounding box center [187, 379] width 46 height 23
checkbox input "true"
type input "Tu Hai Gentleman Ham Balak Desi Slowed & Reverb"
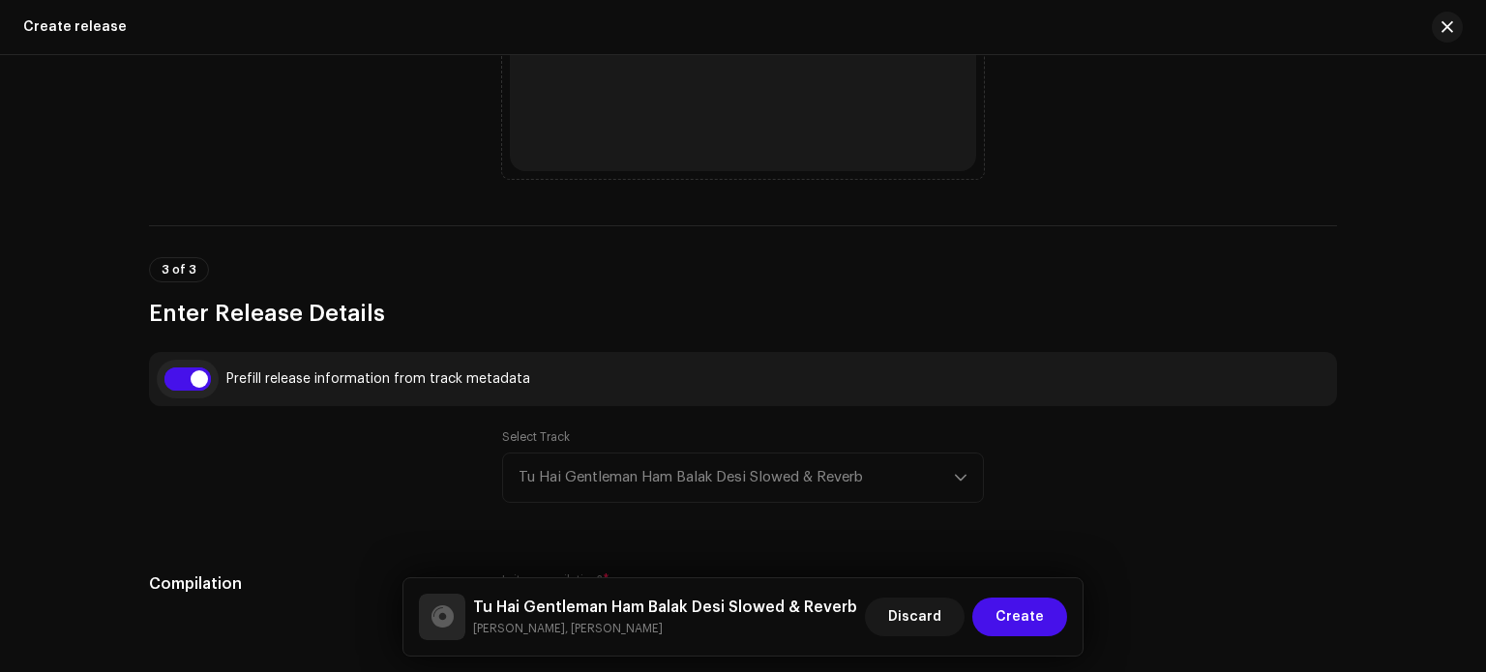
click at [186, 375] on input "checkbox" at bounding box center [187, 379] width 46 height 23
checkbox input "false"
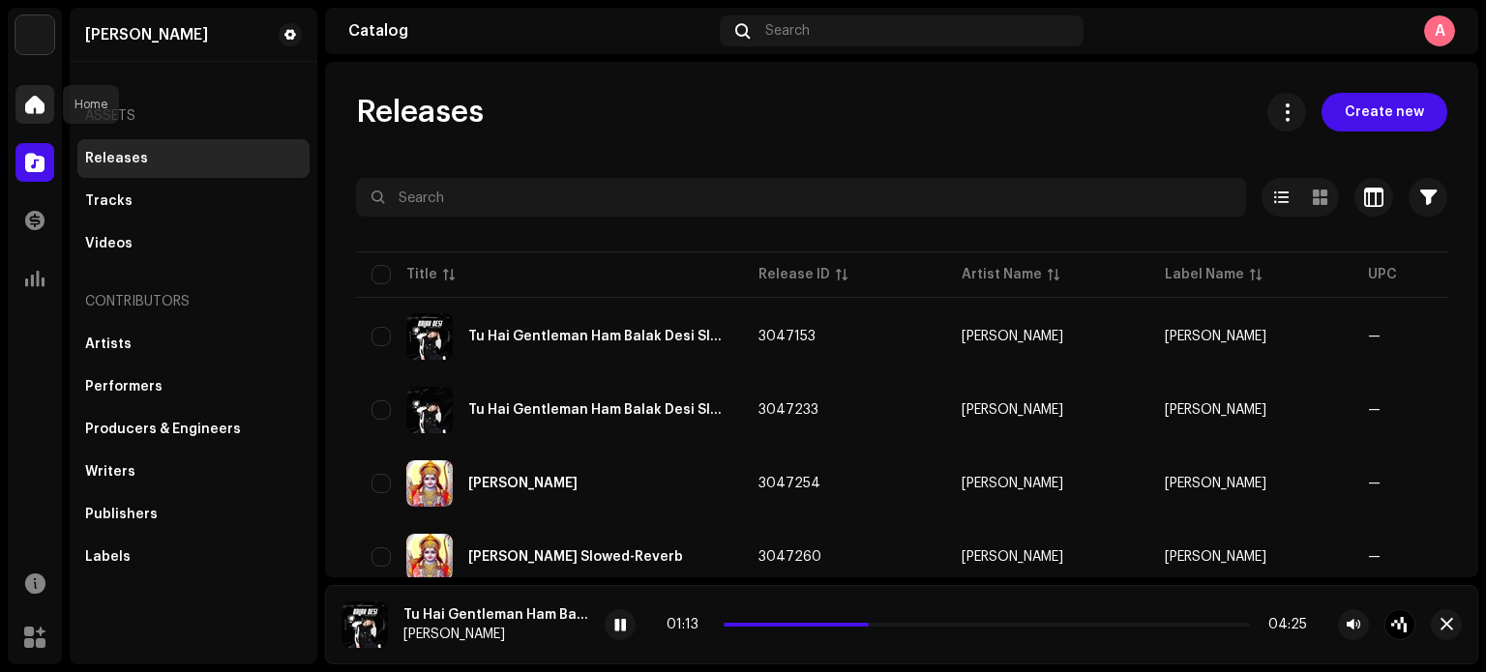
click at [26, 104] on span at bounding box center [34, 104] width 19 height 15
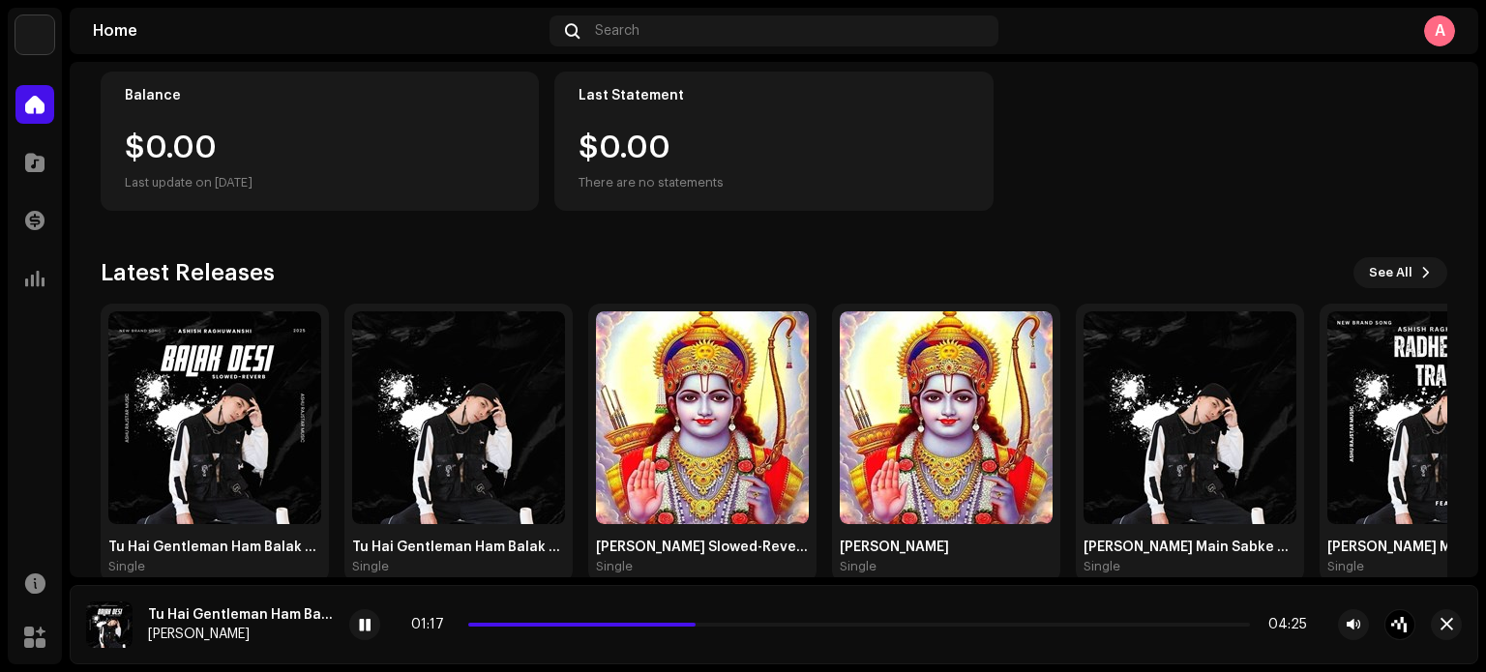
scroll to position [250, 0]
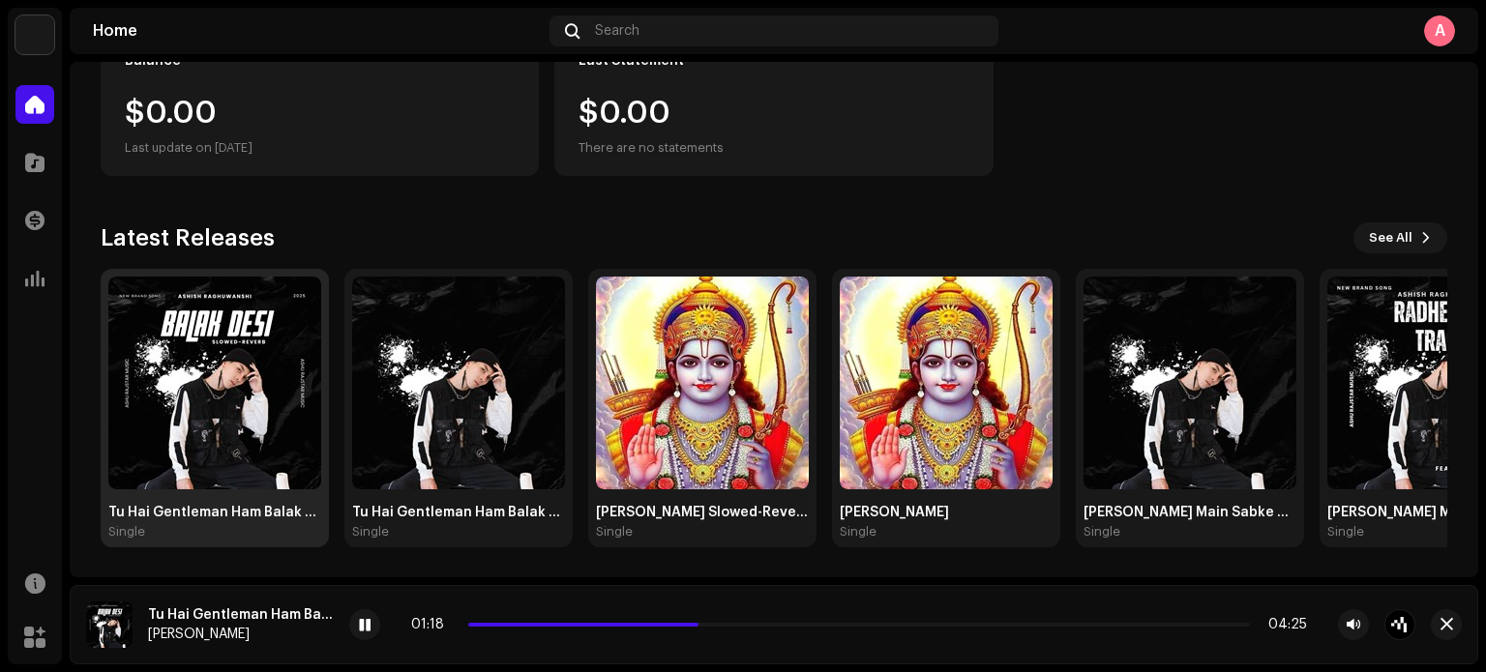
click at [262, 422] on img at bounding box center [214, 383] width 213 height 213
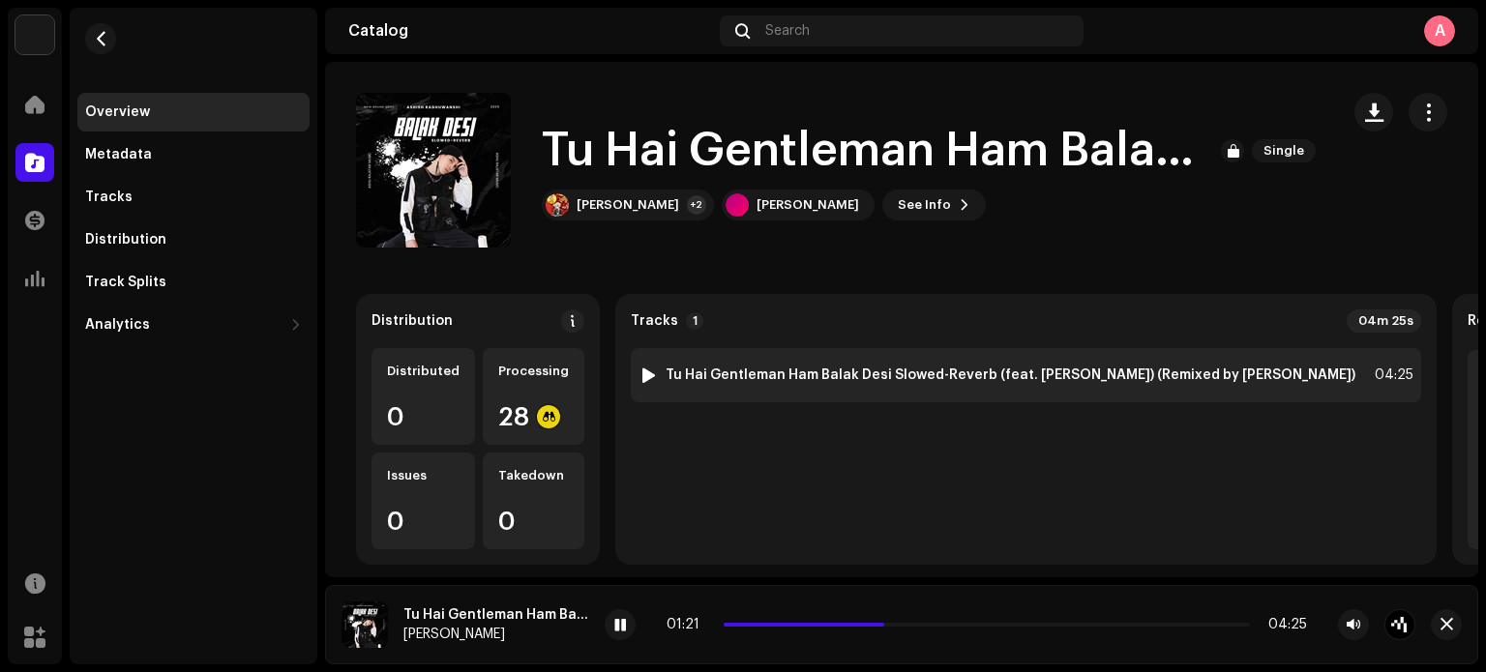
click at [644, 372] on div at bounding box center [649, 375] width 15 height 15
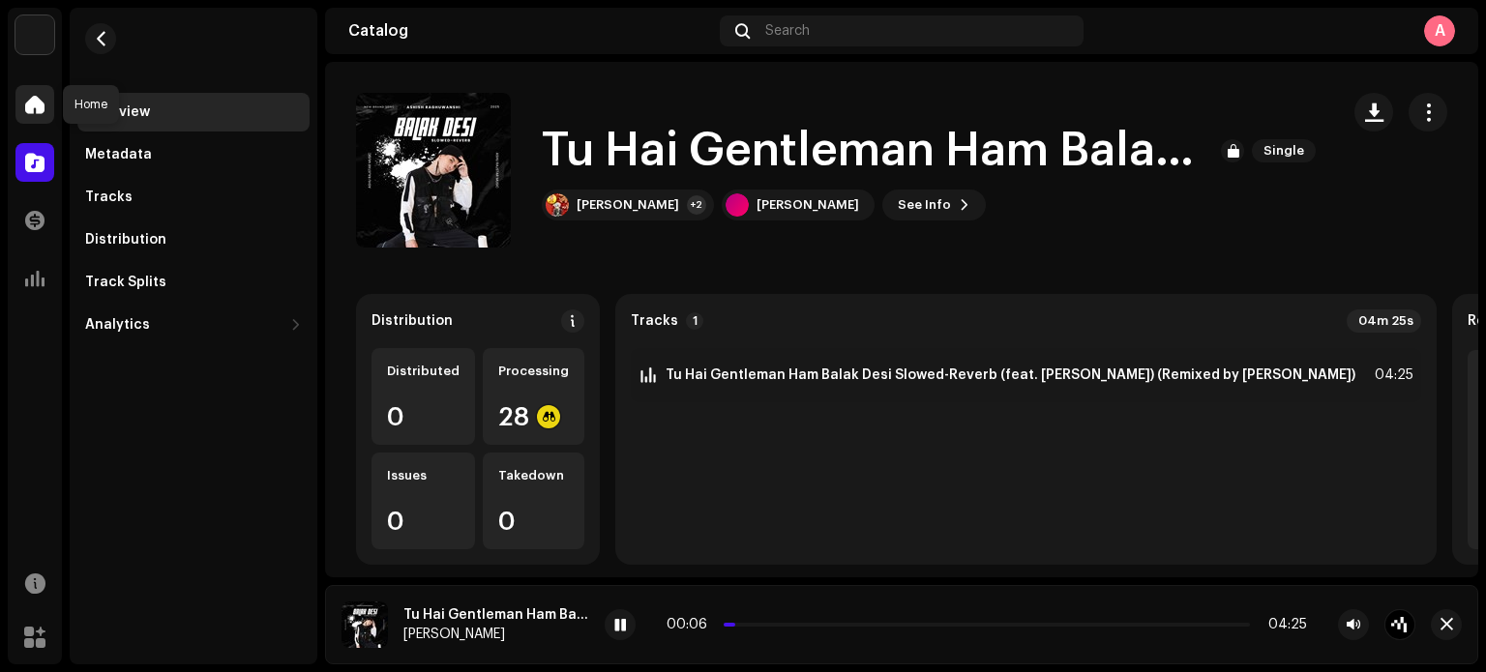
click at [35, 107] on span at bounding box center [34, 104] width 19 height 15
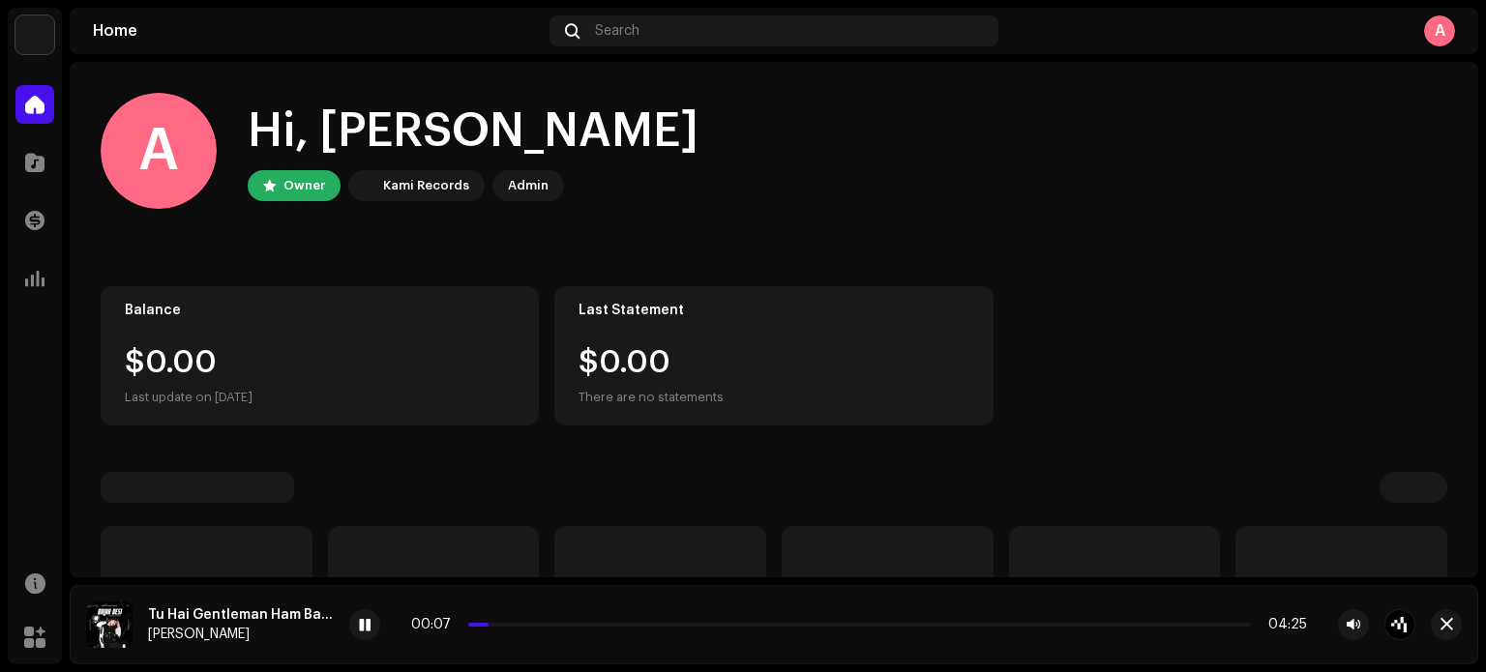
click at [23, 188] on div "Catalog" at bounding box center [35, 162] width 54 height 54
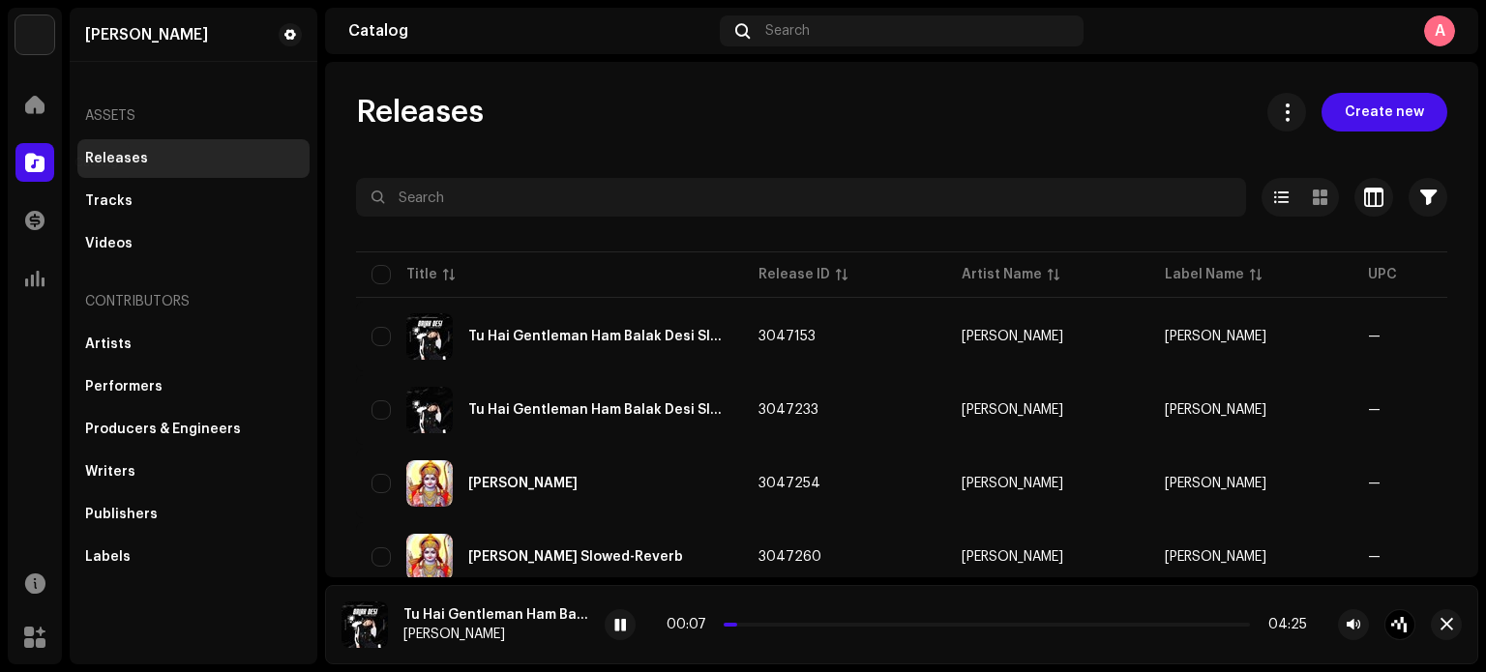
click at [43, 159] on span at bounding box center [34, 162] width 19 height 15
click at [37, 220] on span at bounding box center [34, 220] width 19 height 15
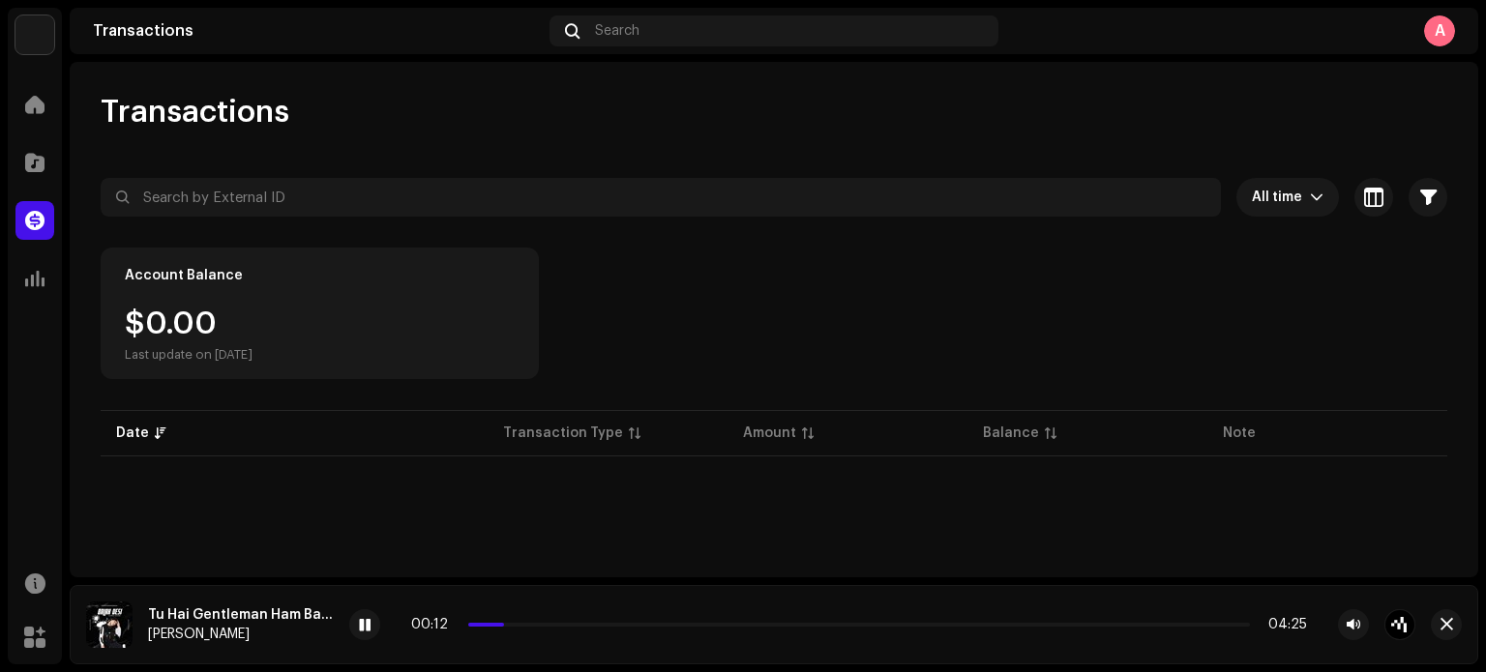
click at [24, 142] on div "Catalog" at bounding box center [35, 162] width 54 height 54
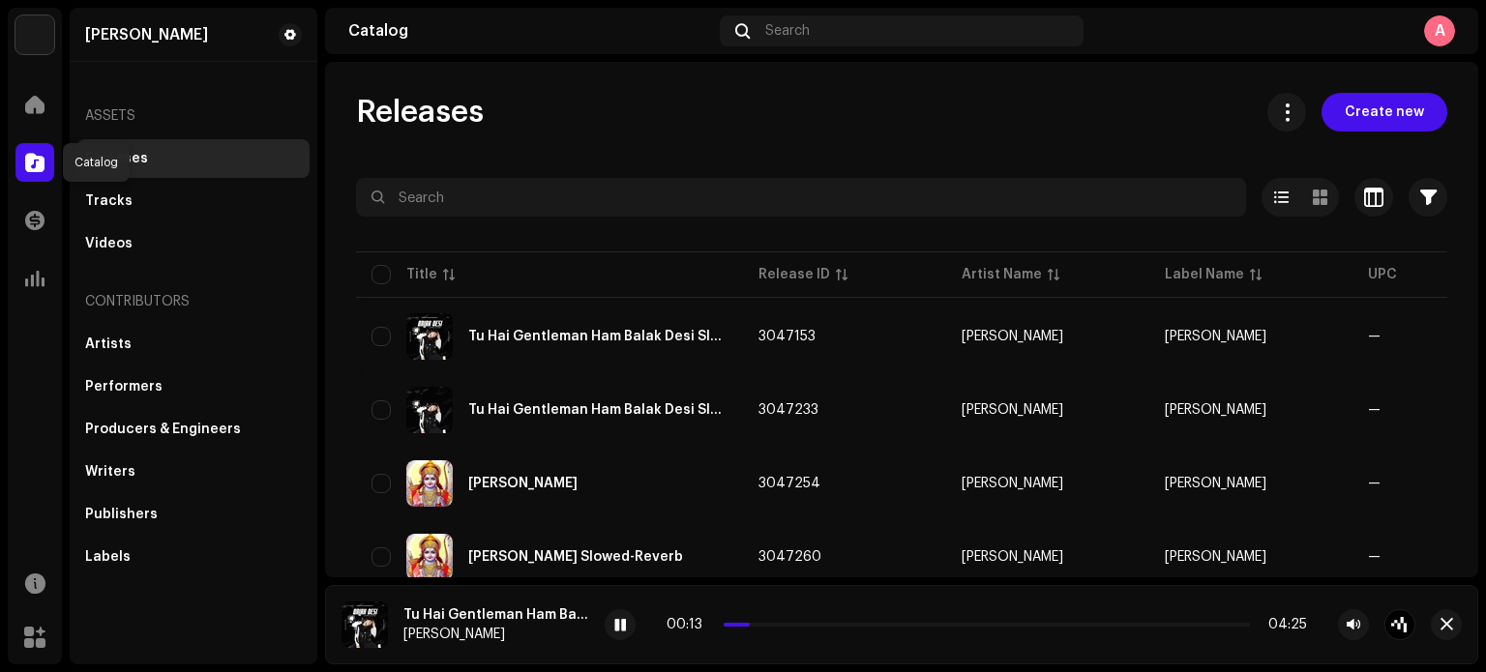
click at [30, 165] on span at bounding box center [34, 162] width 19 height 15
click at [35, 104] on span at bounding box center [34, 104] width 19 height 15
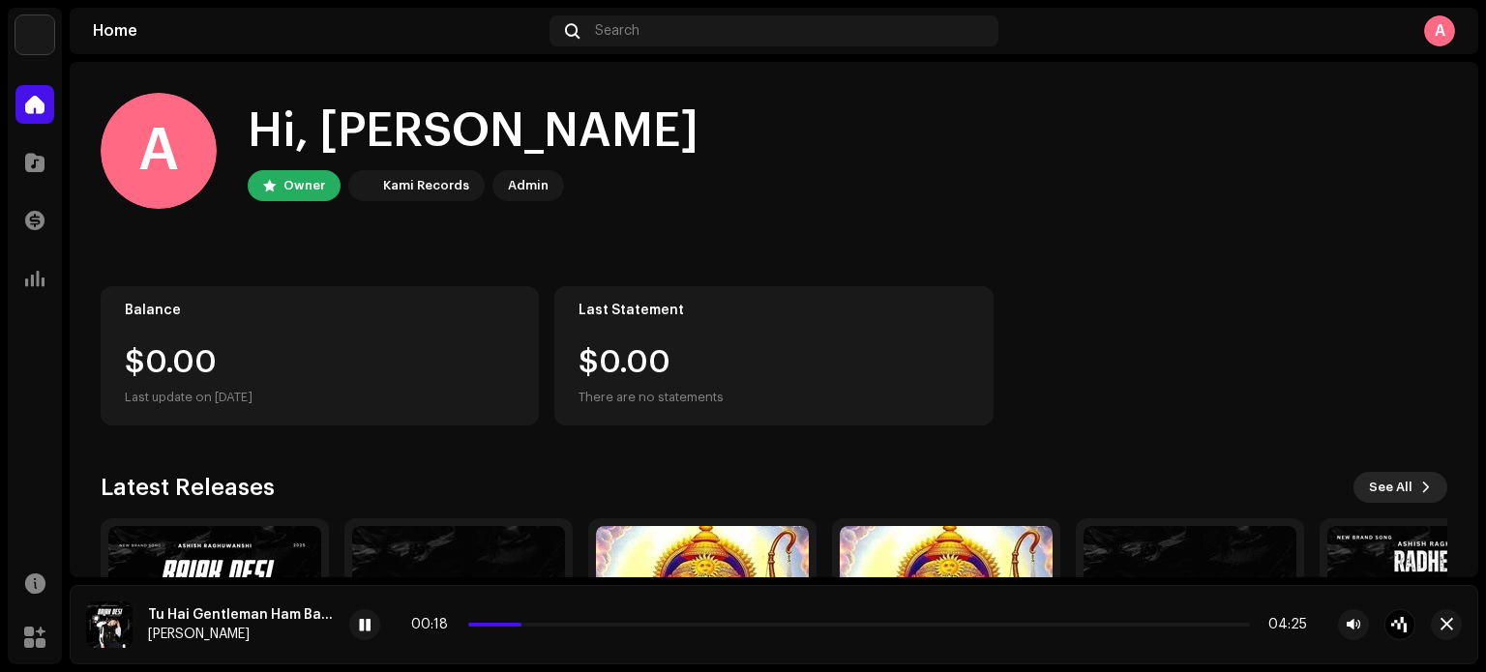
click at [1386, 483] on span "See All" at bounding box center [1391, 487] width 44 height 39
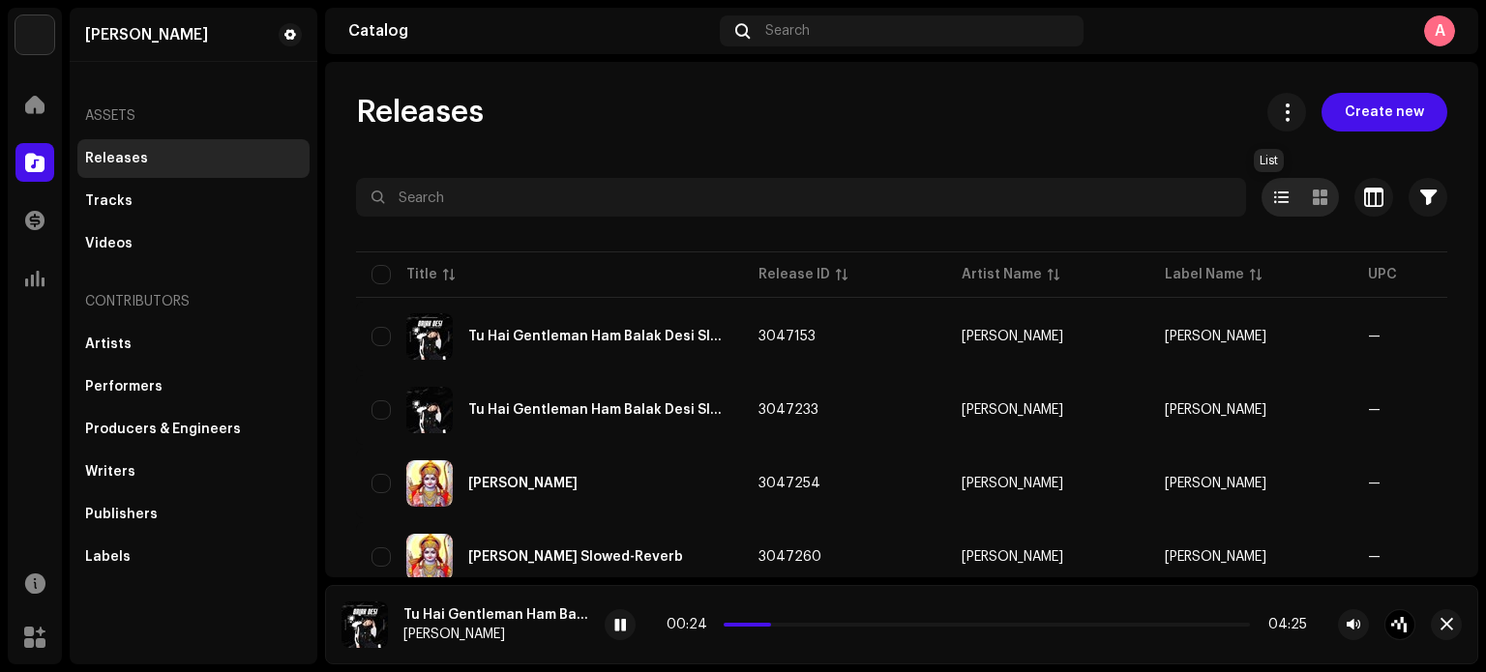
click at [1274, 200] on span at bounding box center [1281, 197] width 15 height 15
click at [1274, 199] on span at bounding box center [1281, 197] width 15 height 15
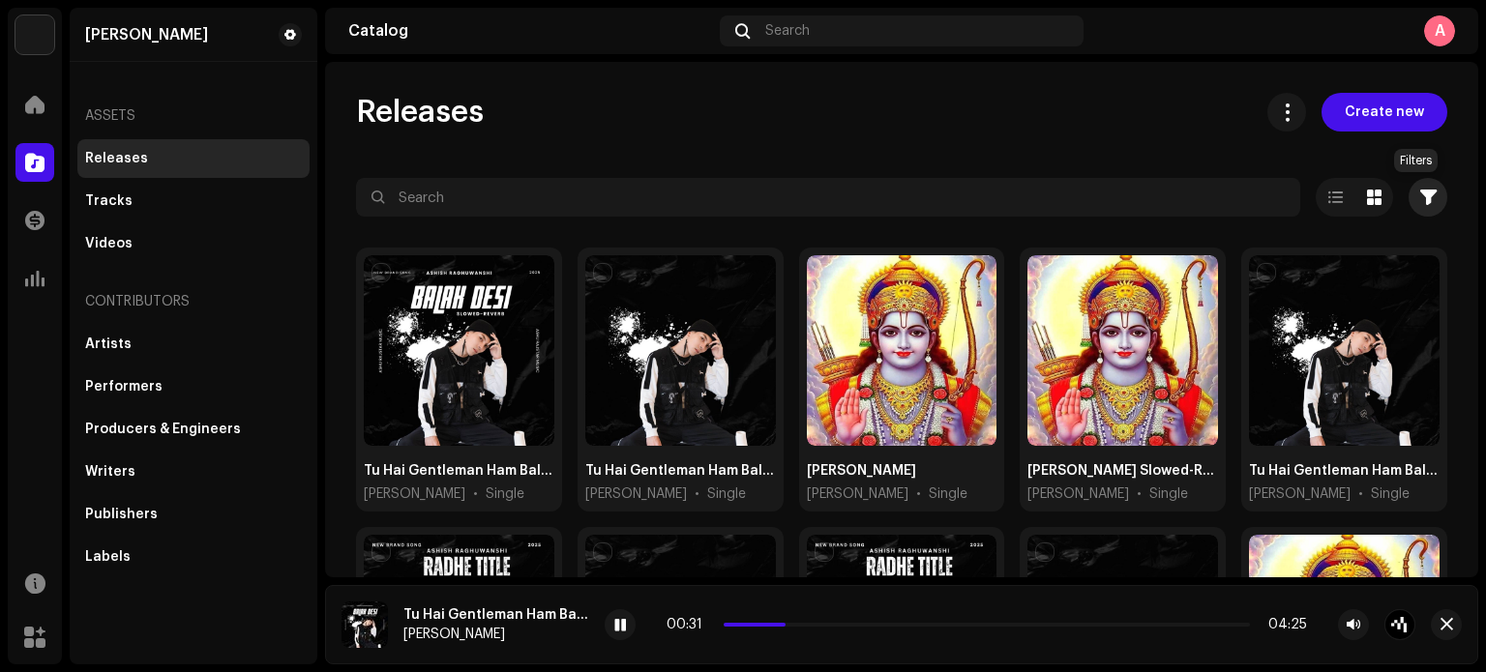
click at [1420, 200] on span "button" at bounding box center [1428, 197] width 16 height 15
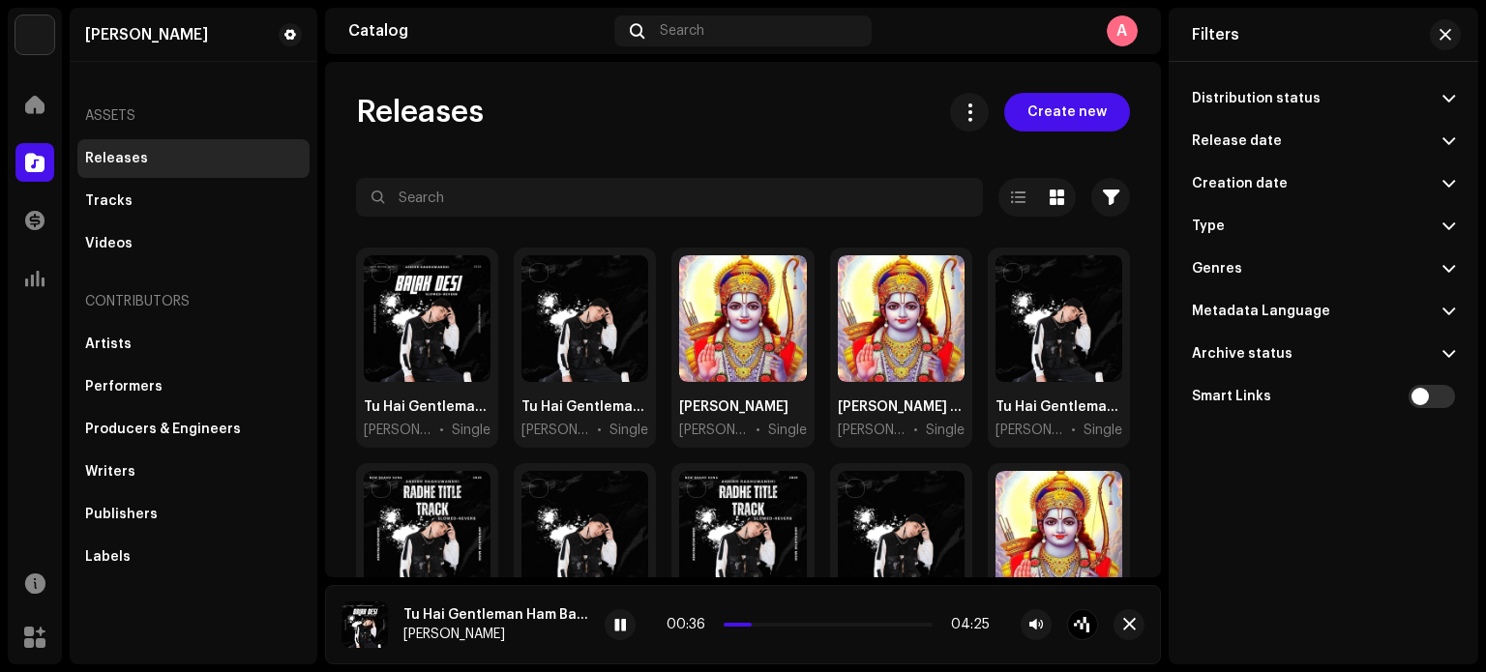
click at [1448, 134] on span at bounding box center [1449, 141] width 13 height 15
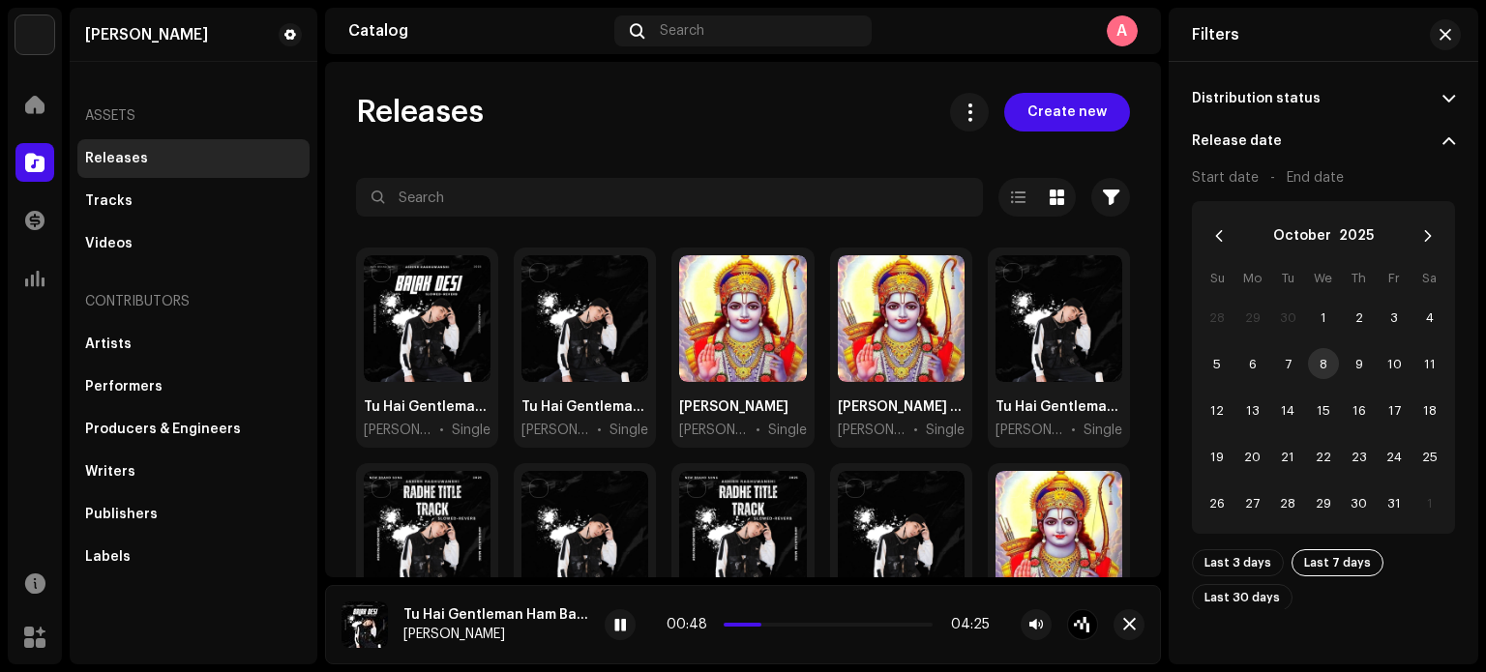
click at [1312, 555] on span "Last 7 days" at bounding box center [1337, 563] width 67 height 25
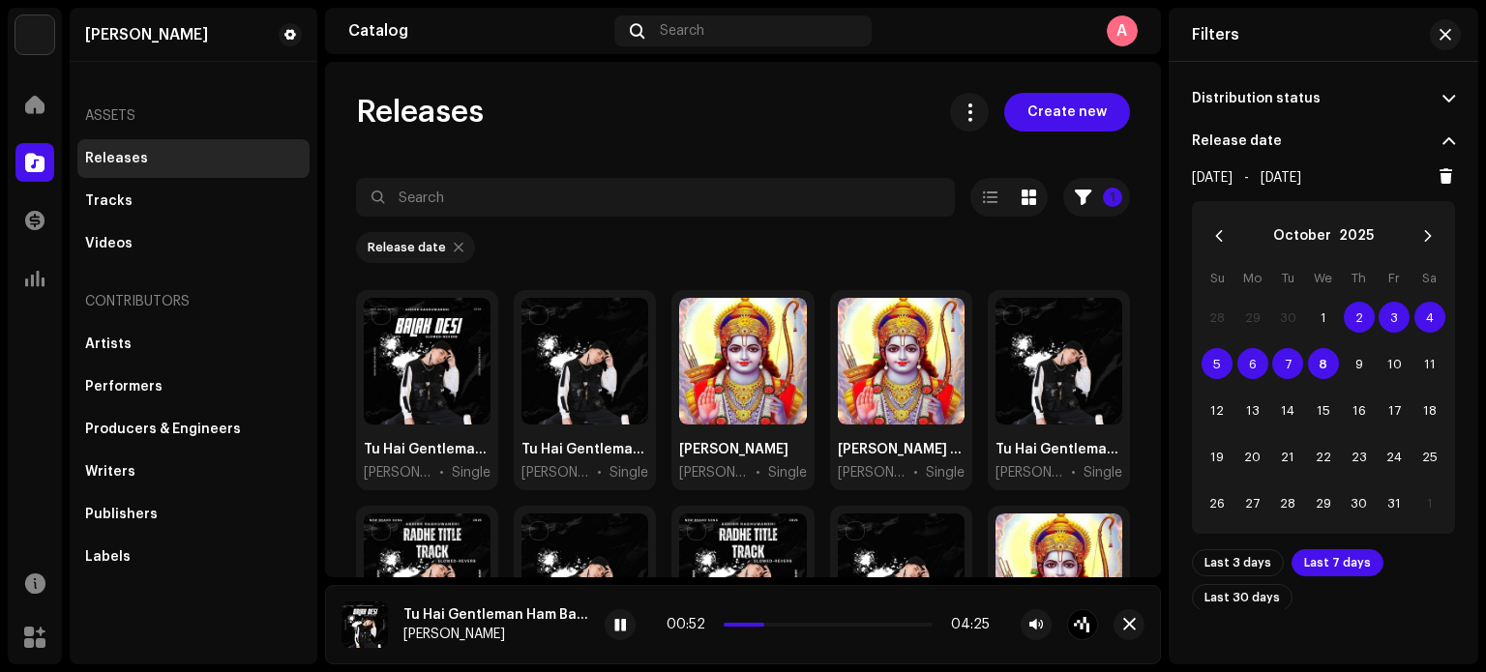
click at [1312, 555] on span "Last 7 days" at bounding box center [1337, 563] width 67 height 25
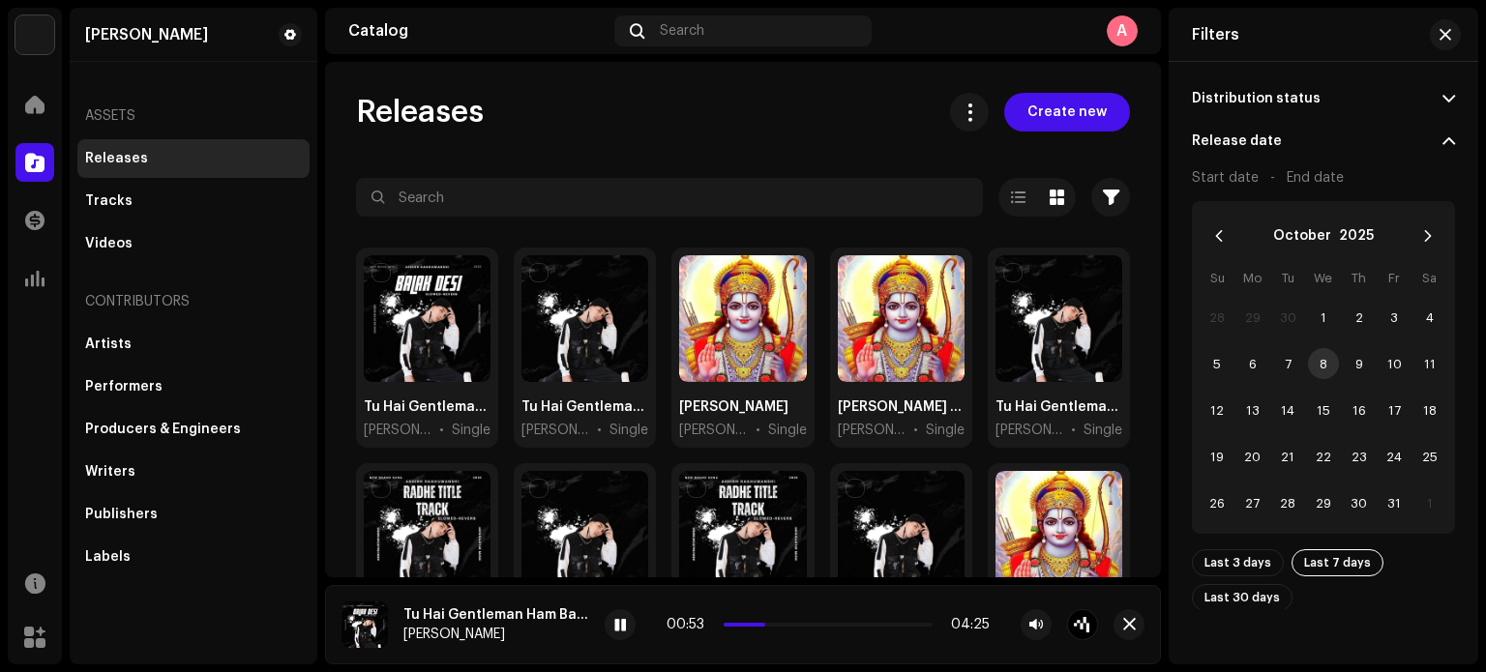
click at [1312, 555] on span "Last 7 days" at bounding box center [1337, 563] width 67 height 25
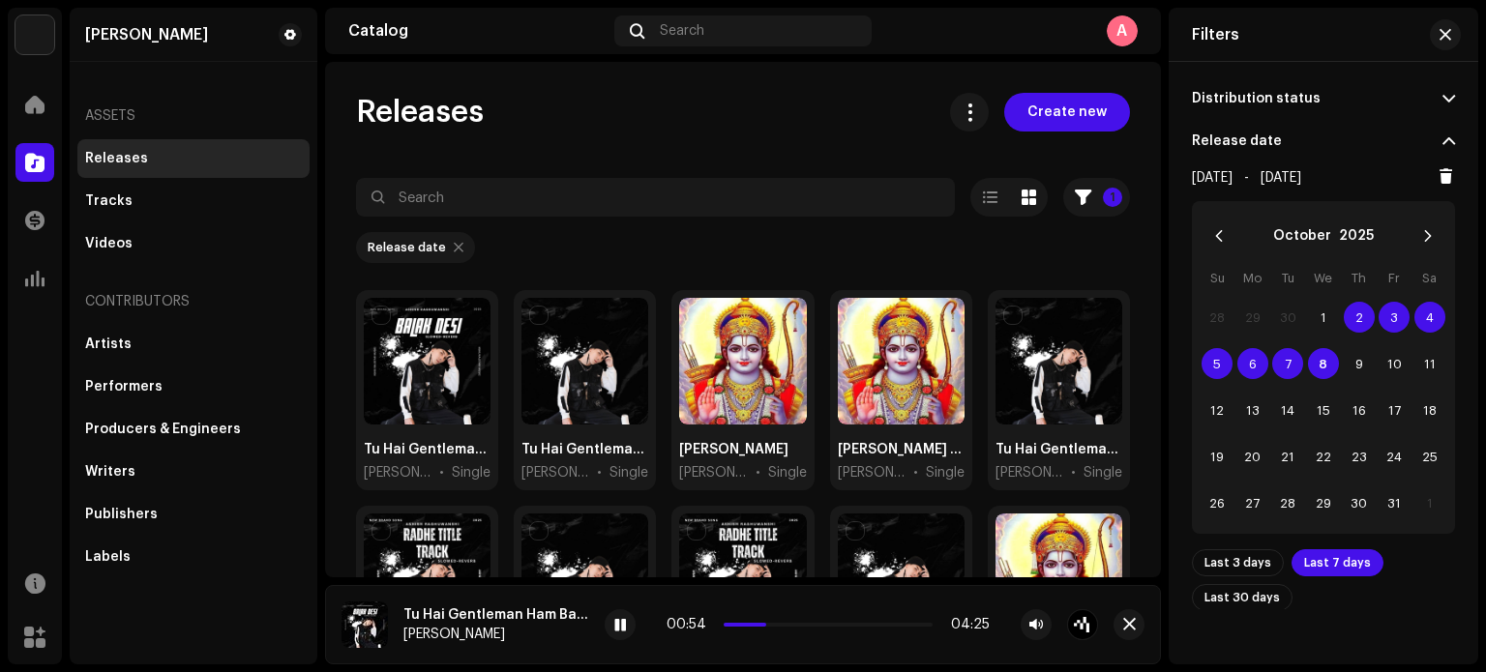
click at [1312, 555] on span "Last 7 days" at bounding box center [1337, 563] width 67 height 25
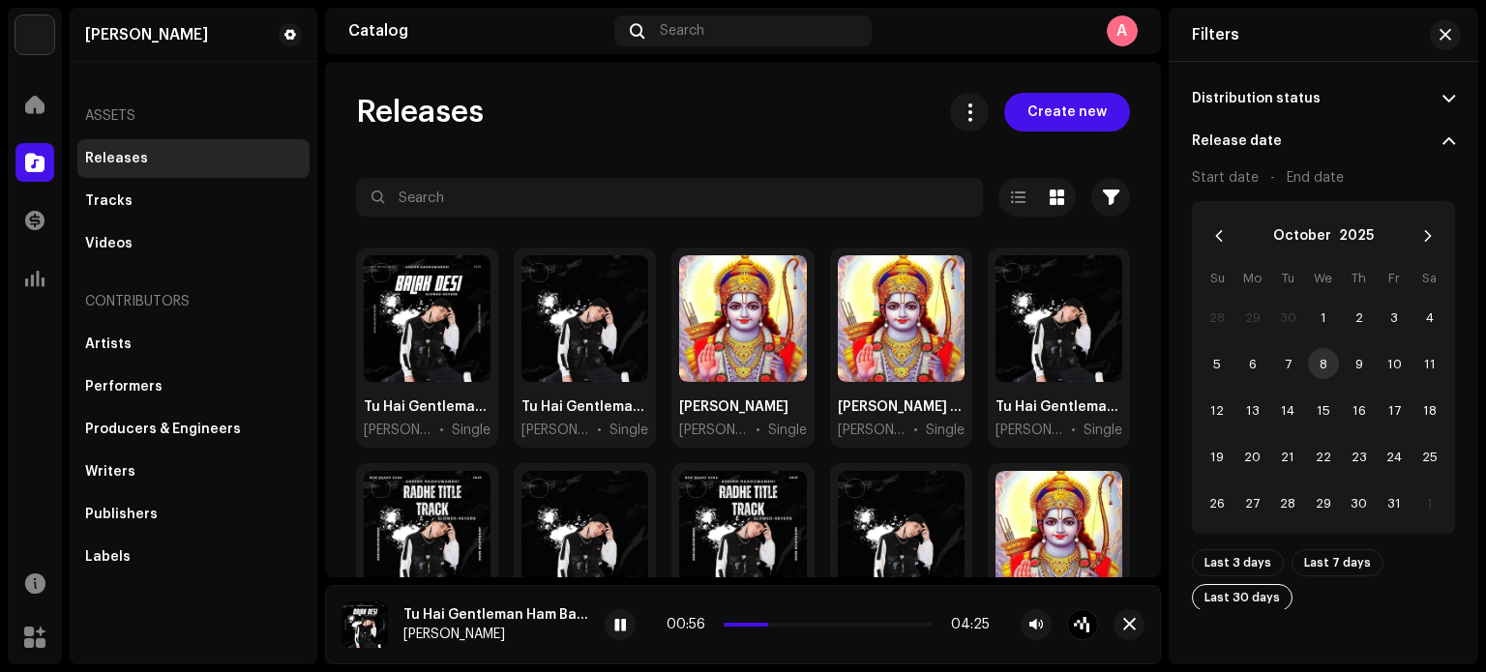
click at [1263, 594] on span "Last 30 days" at bounding box center [1242, 598] width 75 height 13
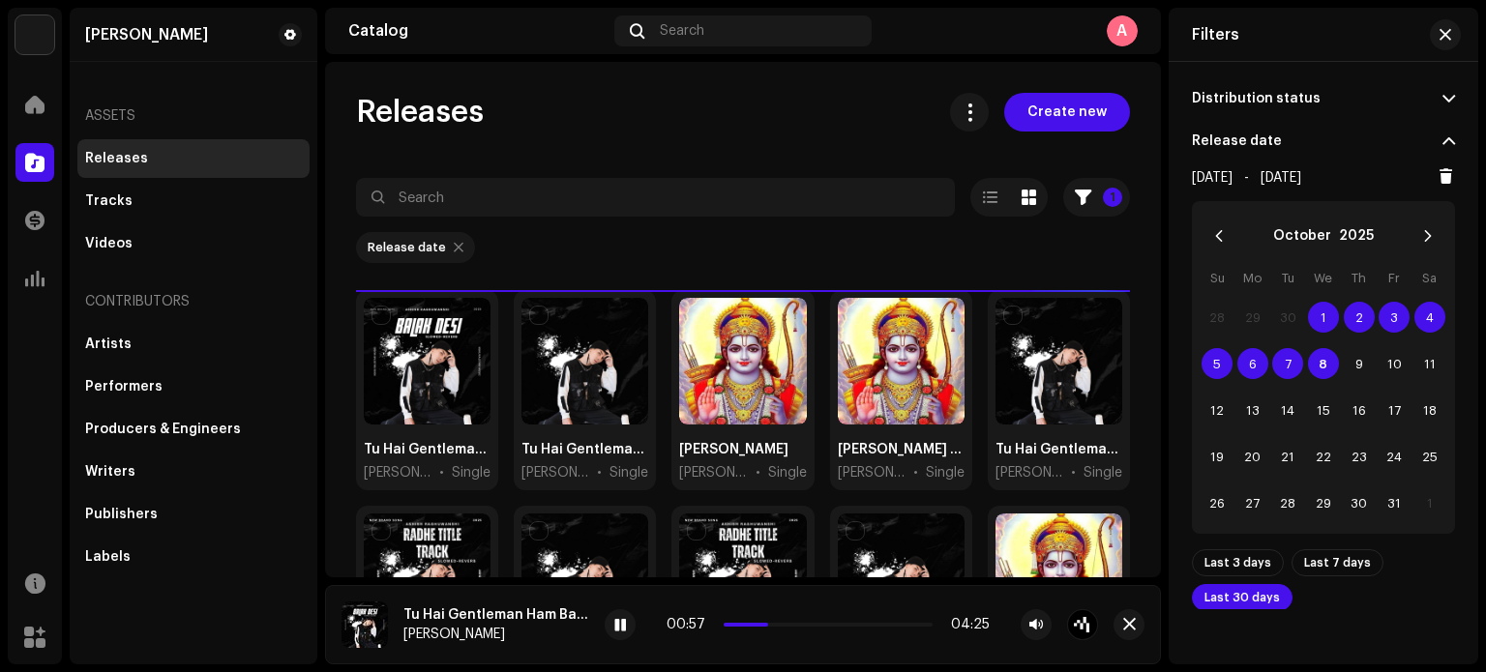
click at [1263, 594] on span "Last 30 days" at bounding box center [1242, 598] width 75 height 13
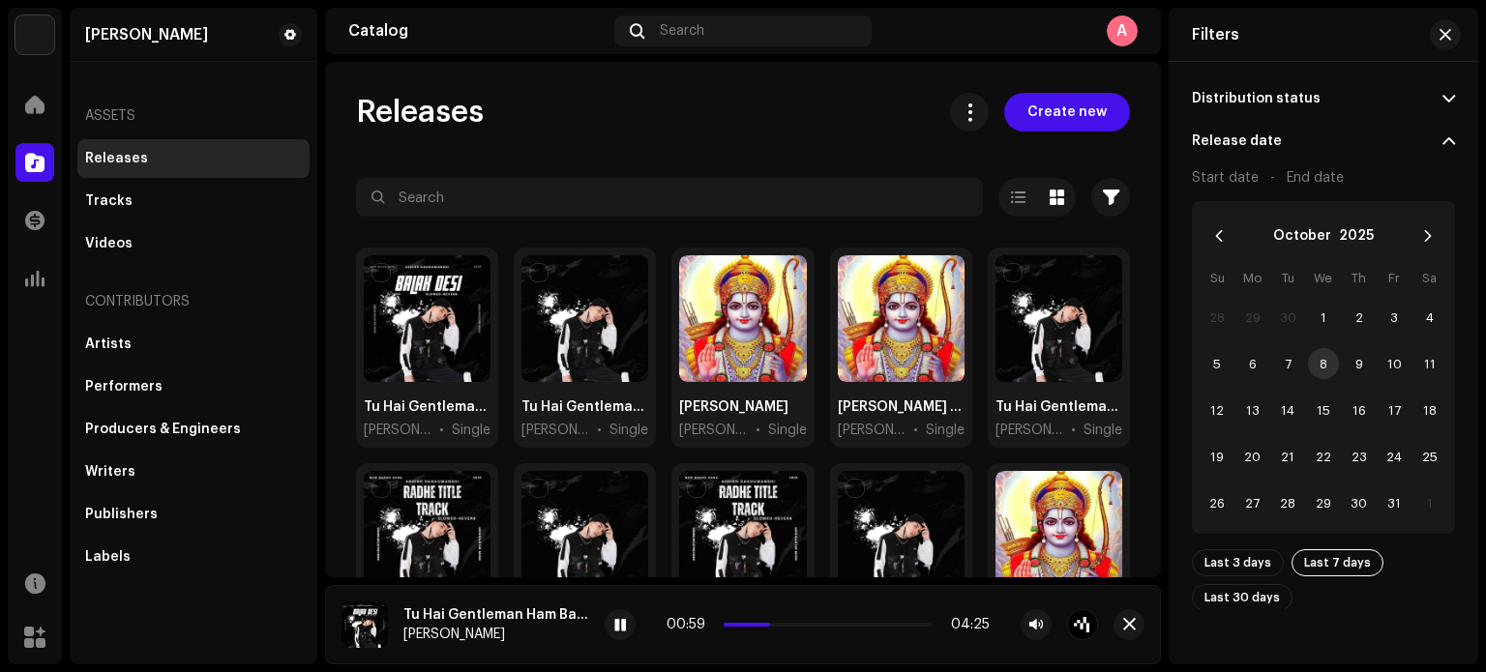
click at [1328, 561] on span "Last 7 days" at bounding box center [1337, 563] width 67 height 13
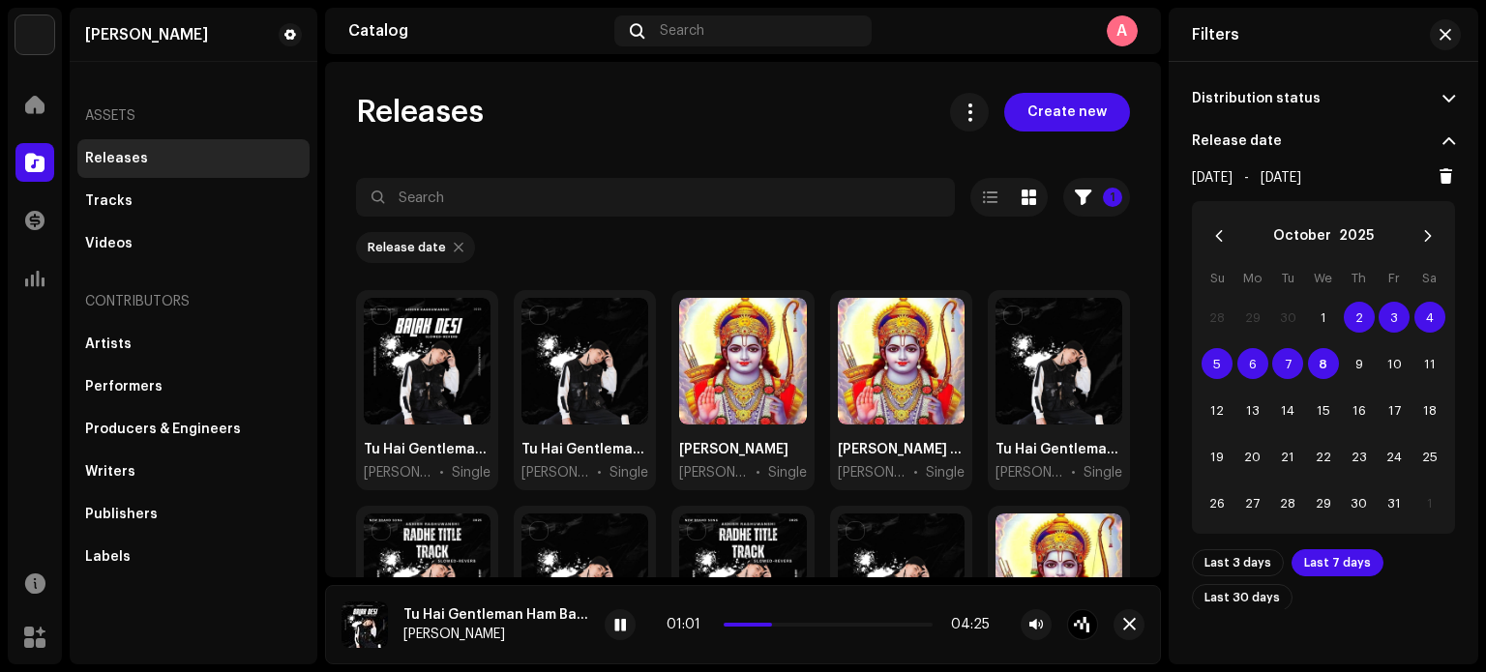
click at [1324, 562] on span "Last 7 days" at bounding box center [1337, 563] width 67 height 13
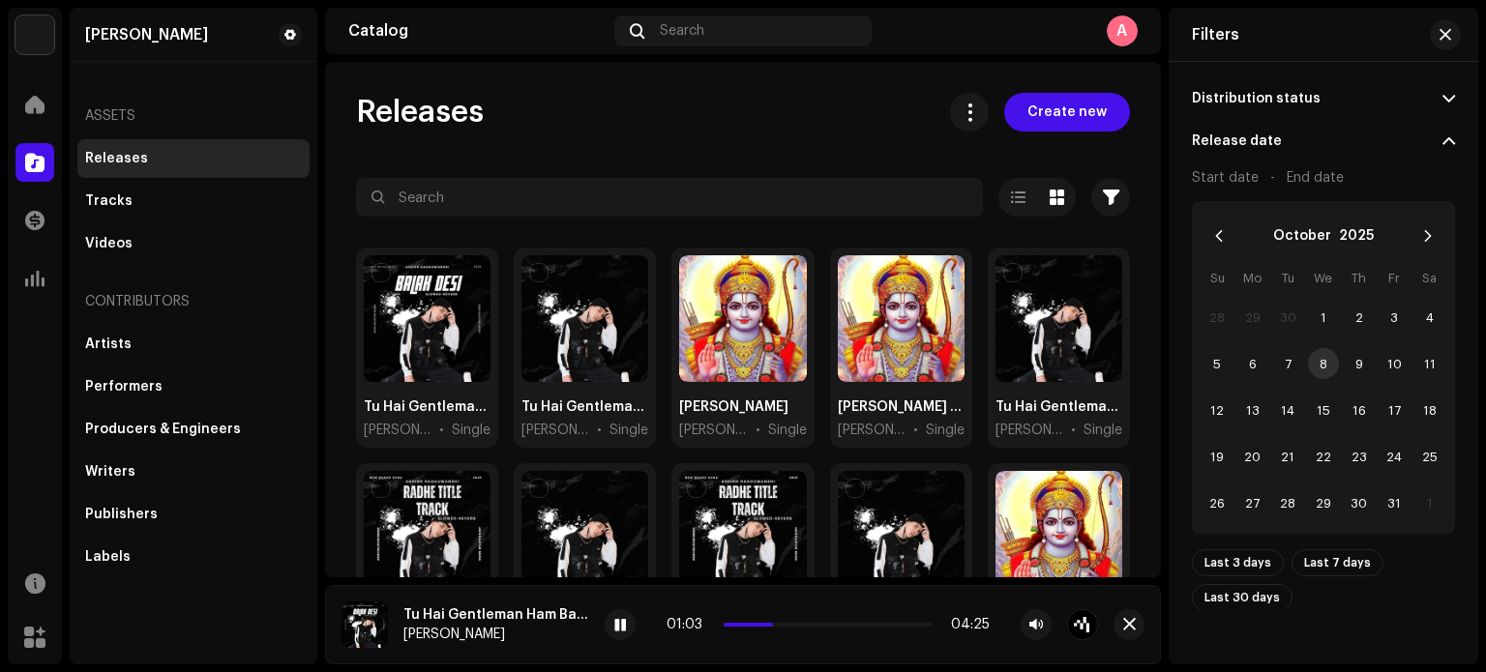
click at [1443, 99] on span at bounding box center [1449, 98] width 13 height 15
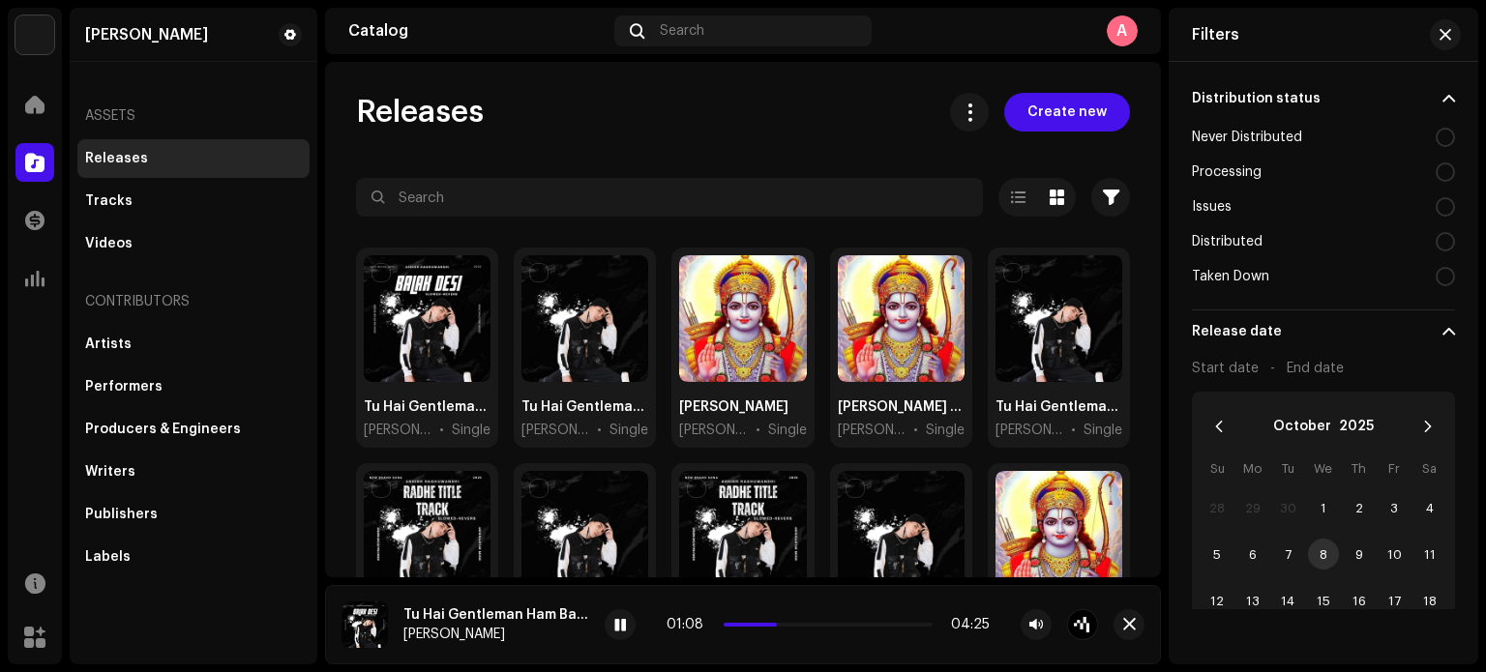
click at [1432, 107] on p-accordion-header "Distribution status" at bounding box center [1323, 98] width 263 height 43
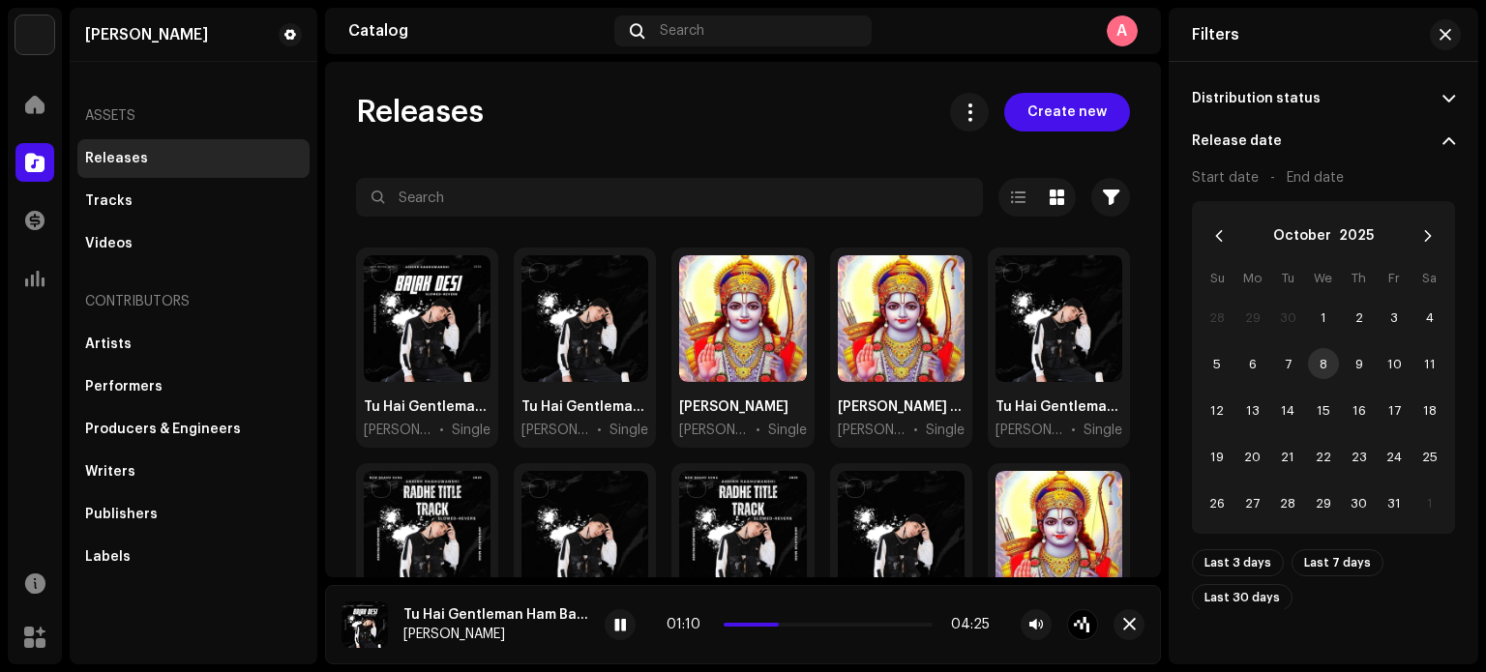
click at [1432, 135] on p-accordion-header "Release date" at bounding box center [1323, 141] width 263 height 43
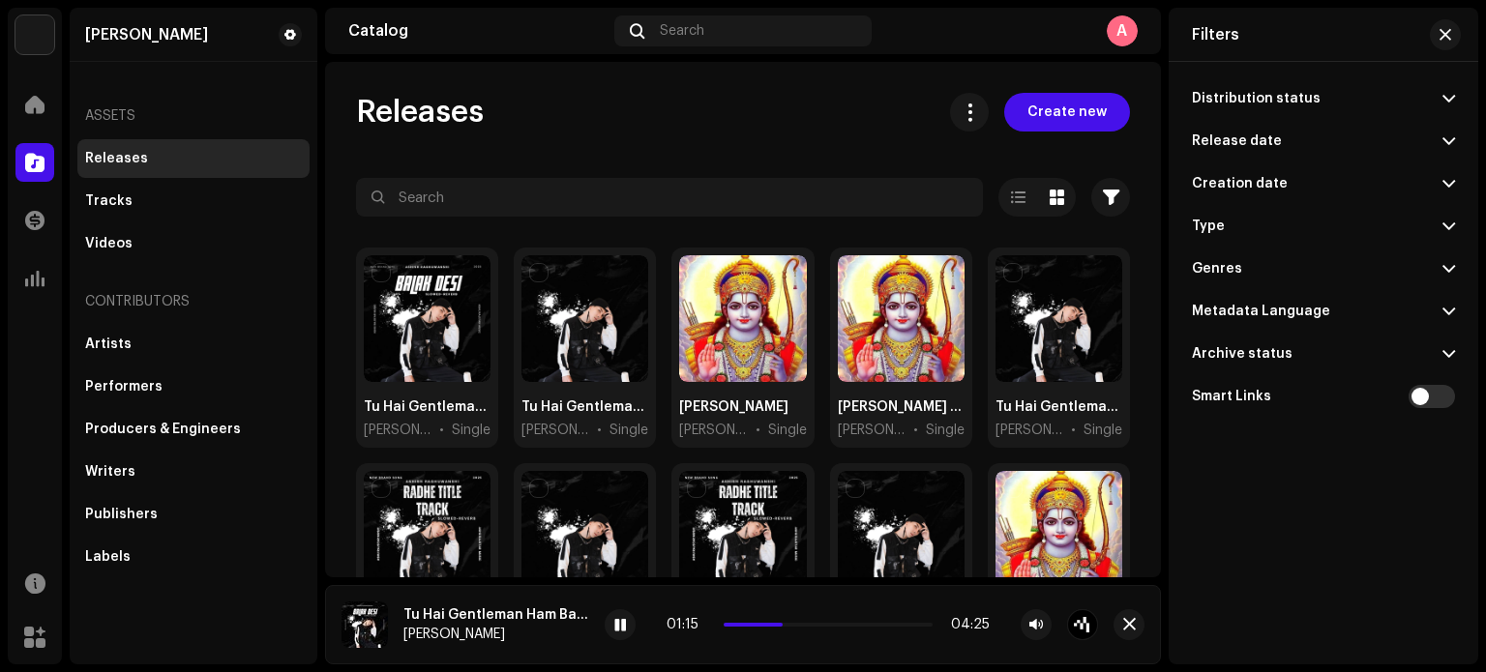
click at [761, 127] on div "Releases Create new" at bounding box center [743, 112] width 774 height 39
click at [1448, 308] on span at bounding box center [1449, 311] width 13 height 15
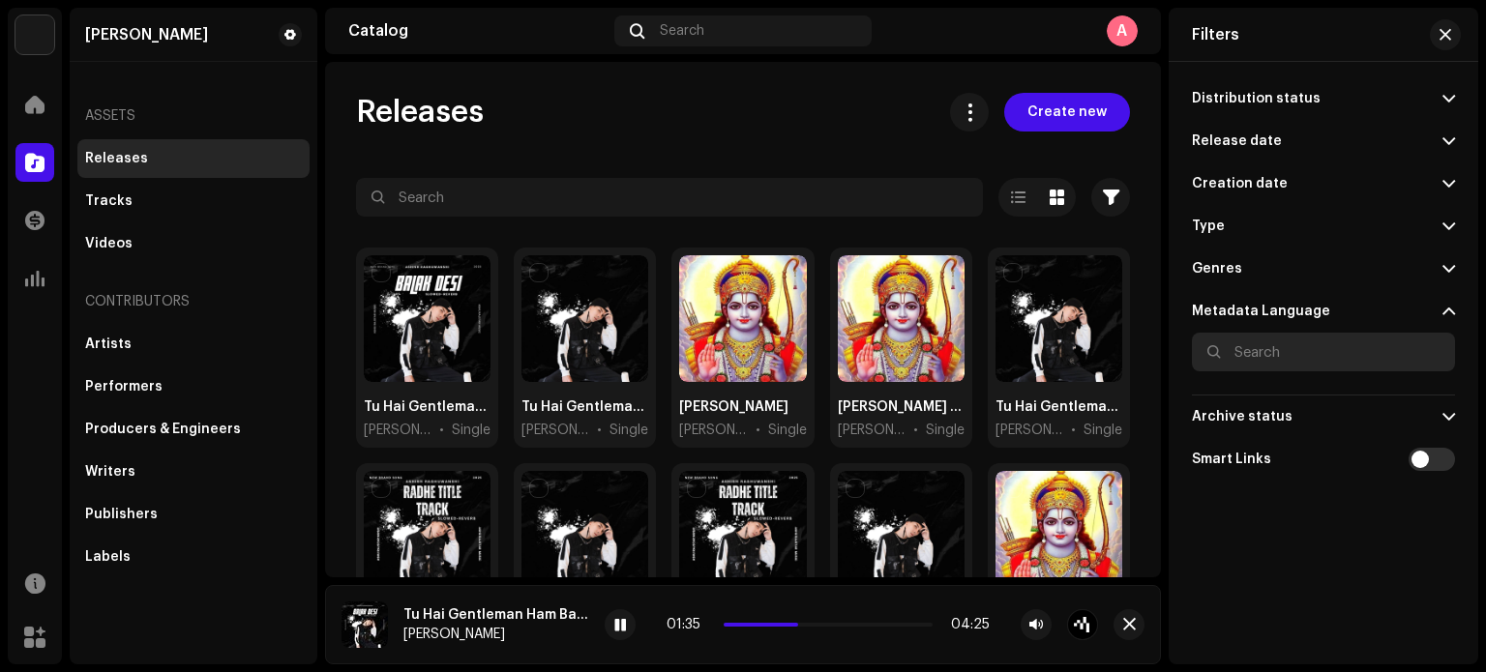
click at [1388, 365] on input "text" at bounding box center [1323, 352] width 263 height 39
type input "hindi"
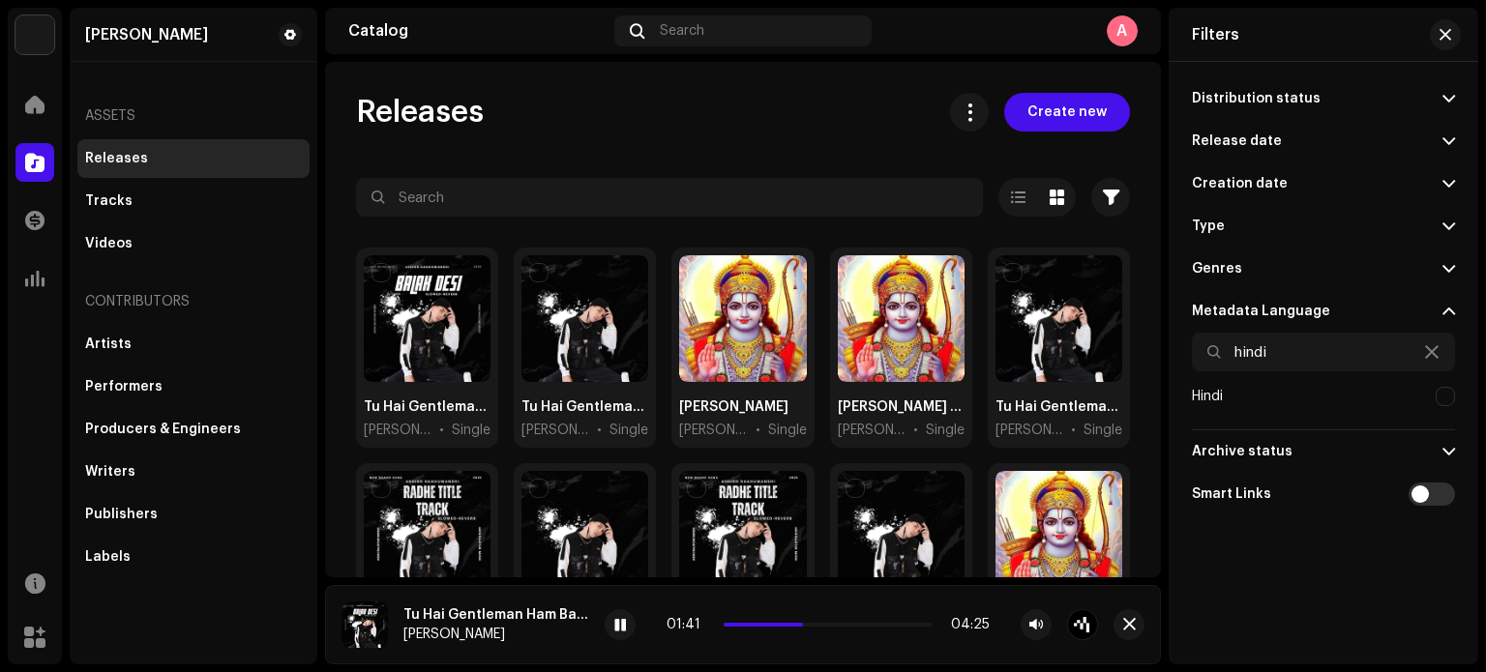
click at [1235, 391] on div "Hindi" at bounding box center [1323, 396] width 263 height 35
checkbox input "true"
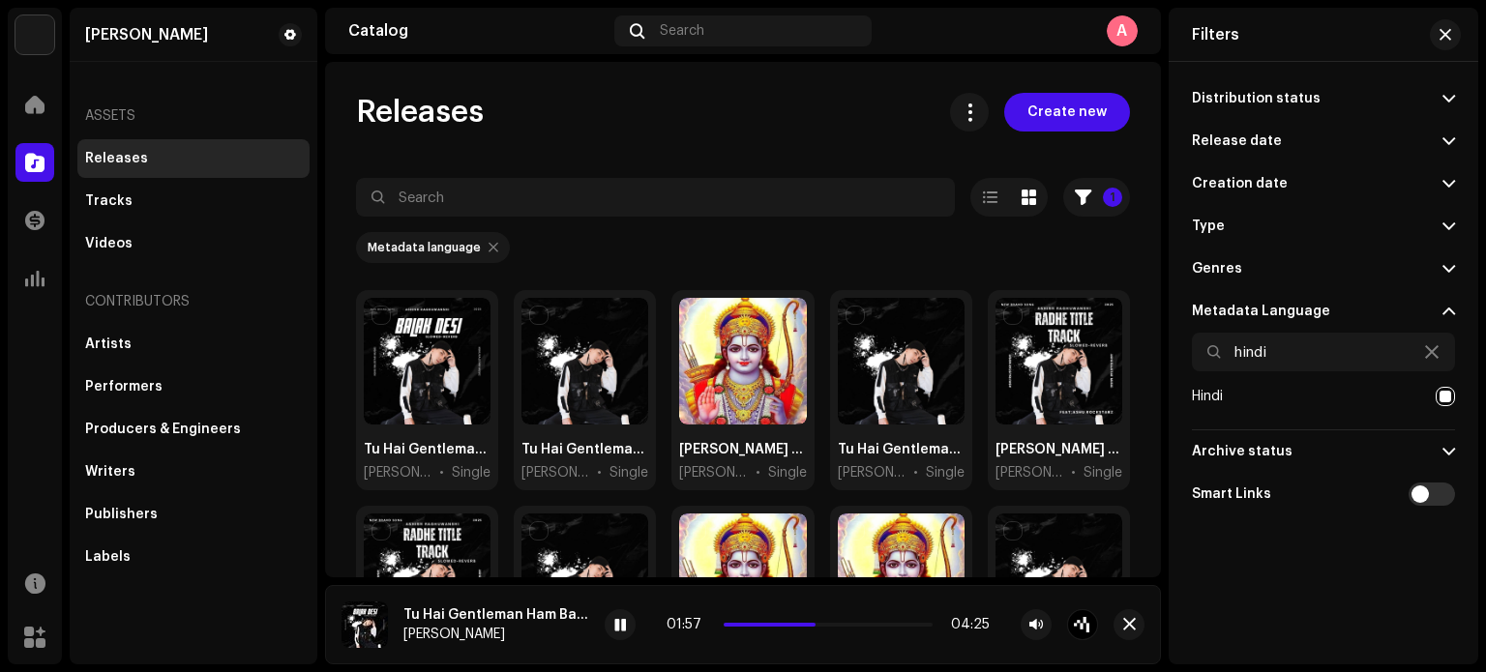
click at [1279, 181] on div "Creation date" at bounding box center [1240, 183] width 96 height 15
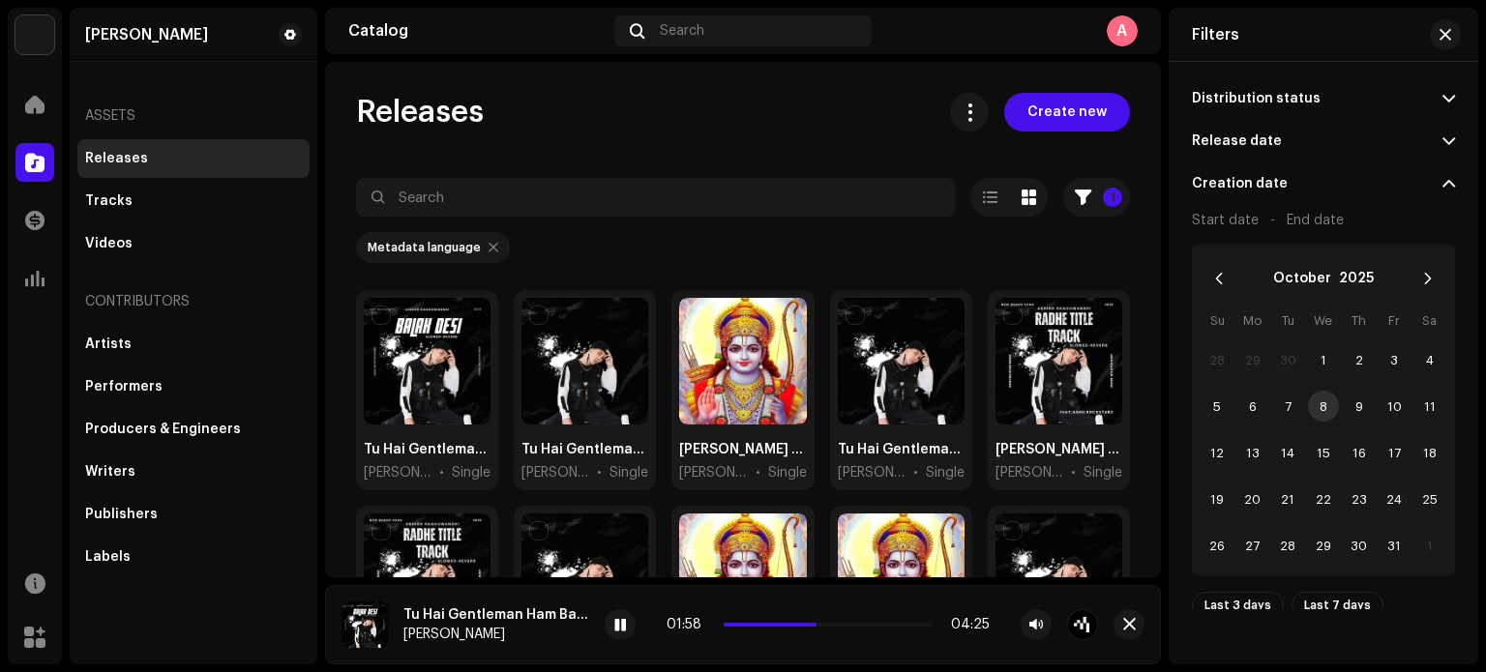
click at [1279, 181] on div "Creation date" at bounding box center [1240, 183] width 96 height 15
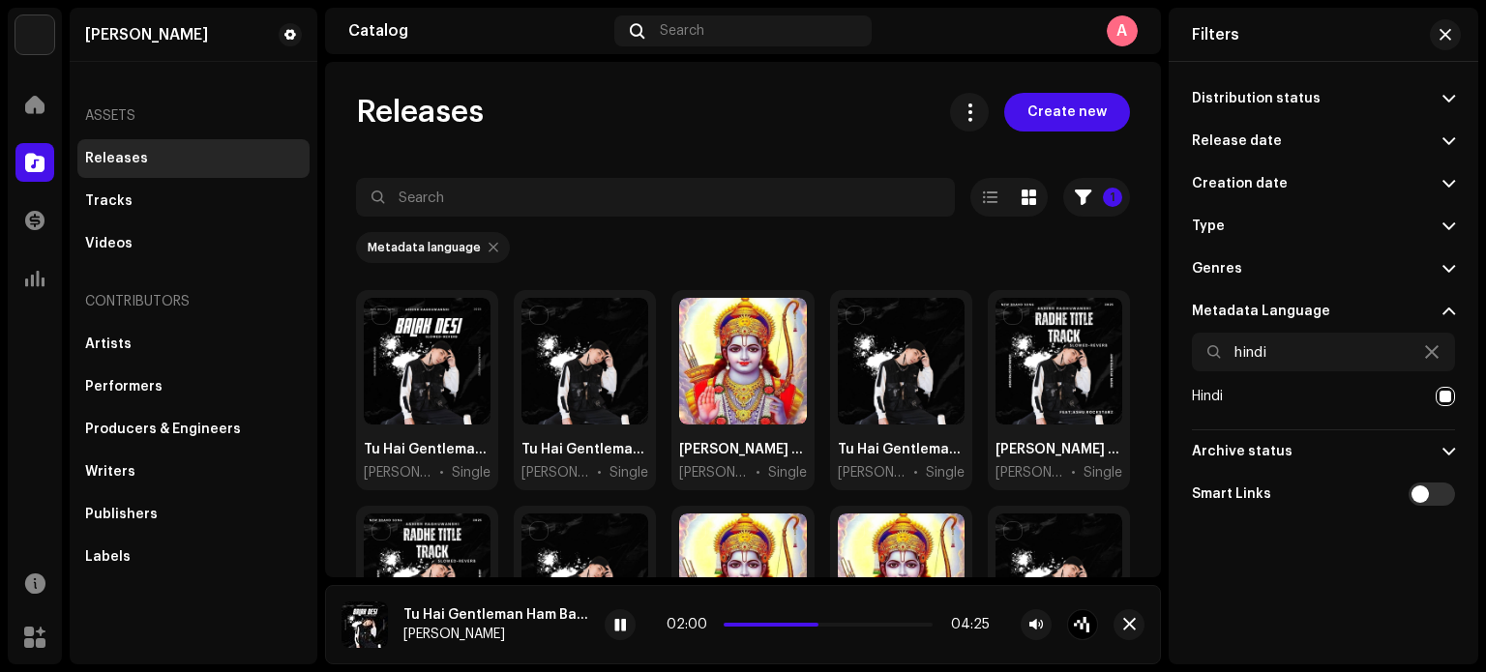
click at [1274, 142] on p-accordion-header "Release date" at bounding box center [1323, 141] width 263 height 43
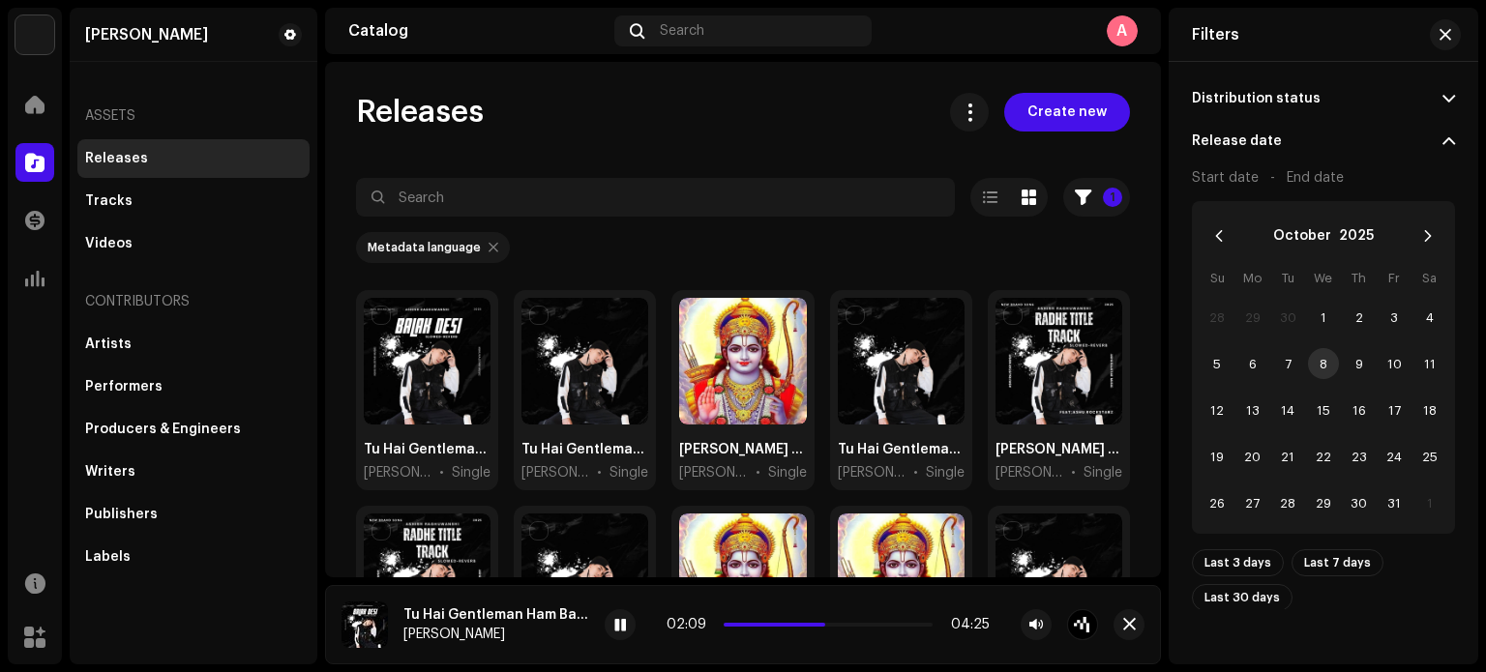
click at [1051, 254] on div "Metadata language" at bounding box center [743, 247] width 774 height 31
click at [445, 398] on div at bounding box center [427, 361] width 127 height 127
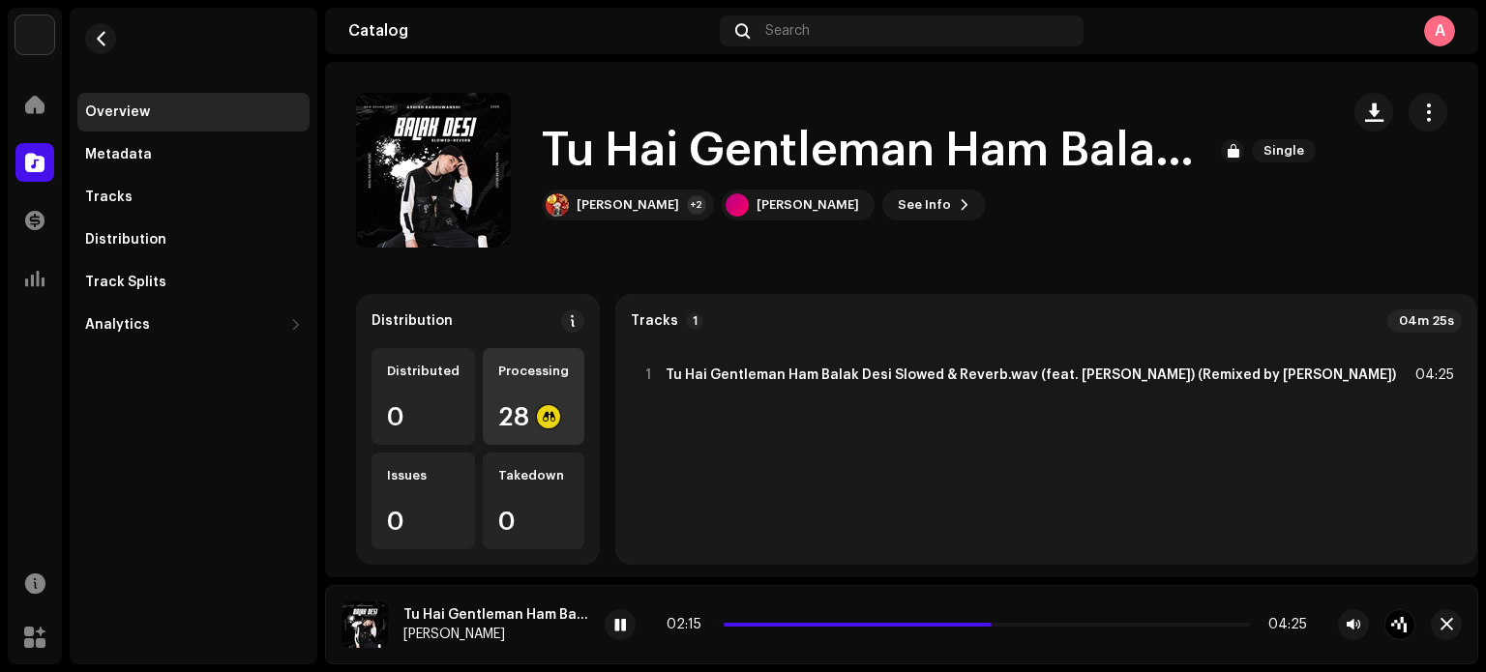
click at [522, 423] on div "28" at bounding box center [533, 416] width 71 height 25
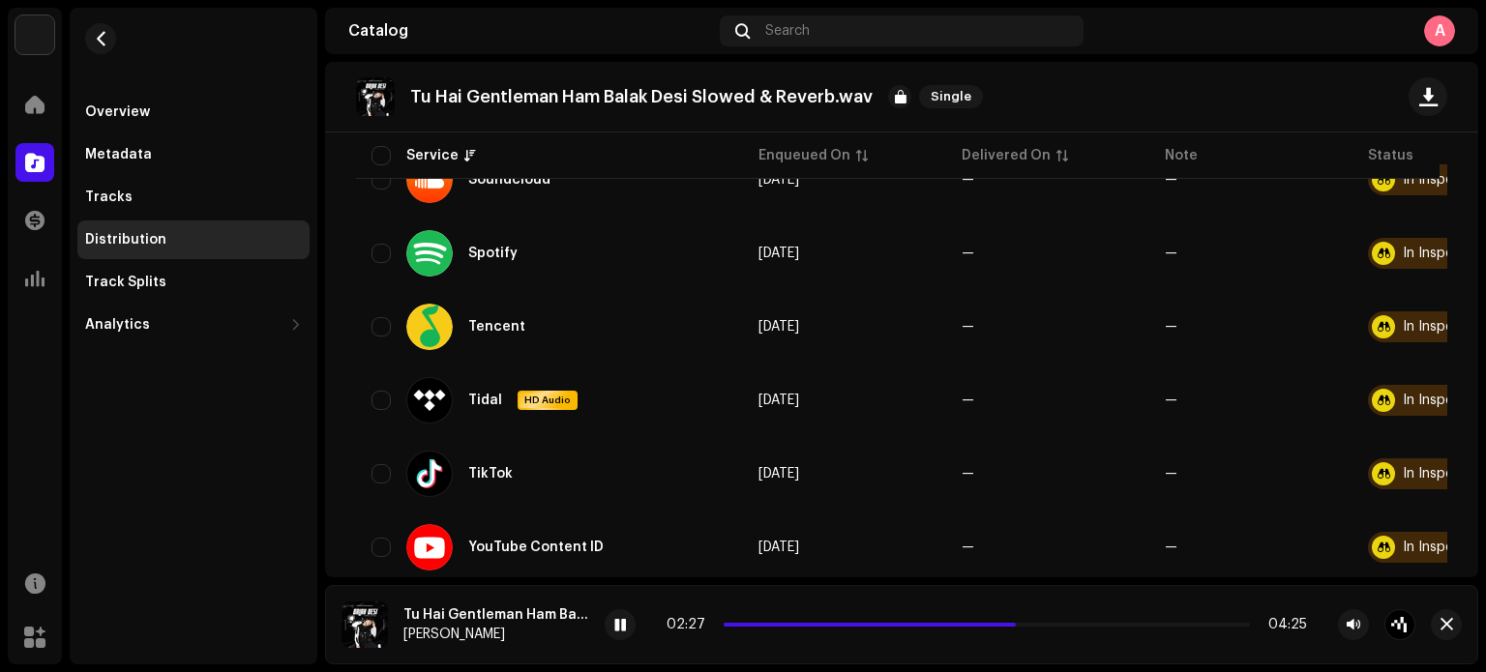
scroll to position [1982, 0]
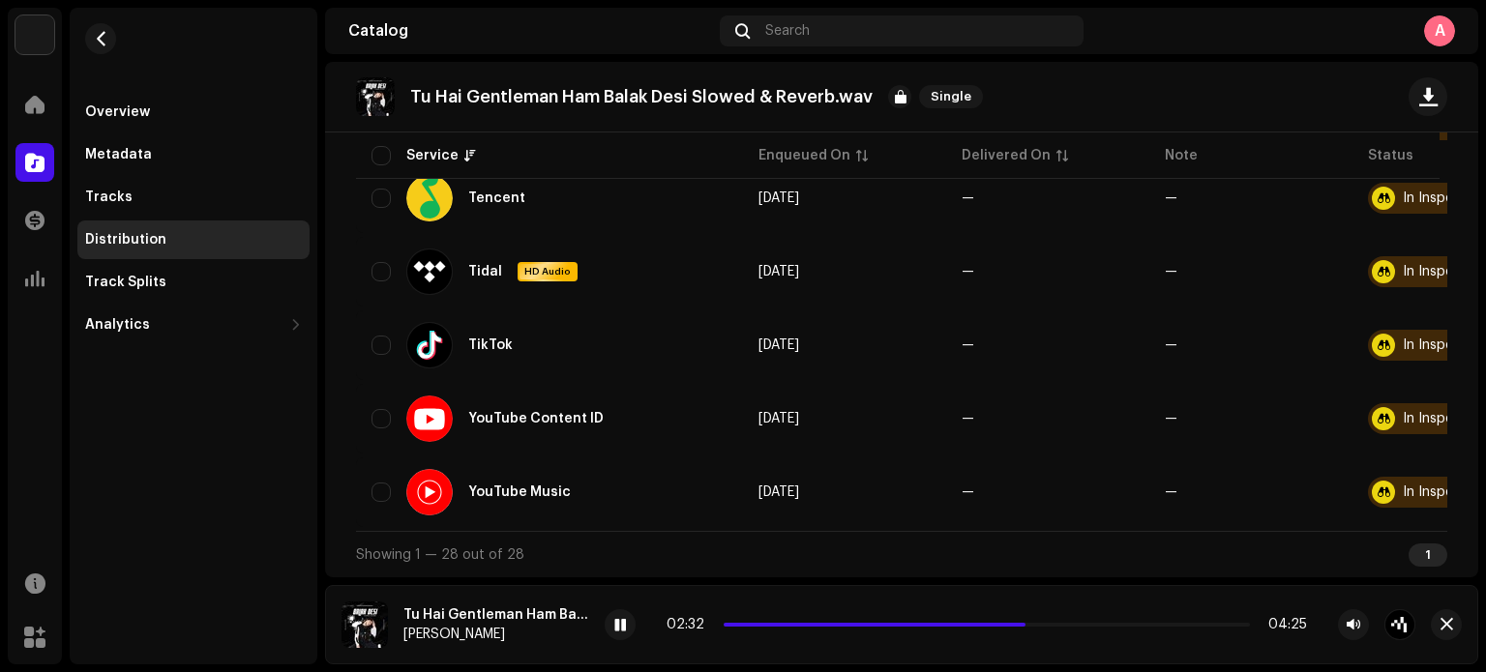
click at [1417, 553] on div "1" at bounding box center [1428, 555] width 39 height 23
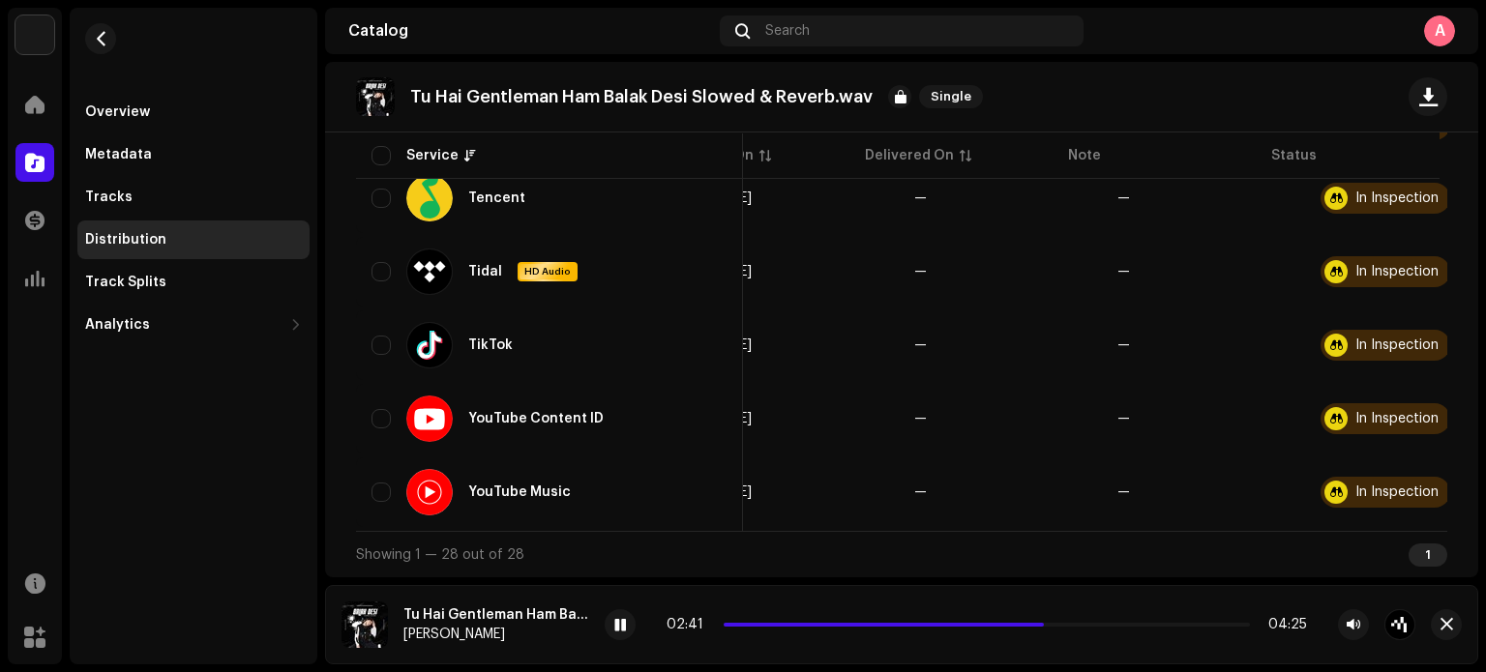
scroll to position [0, 0]
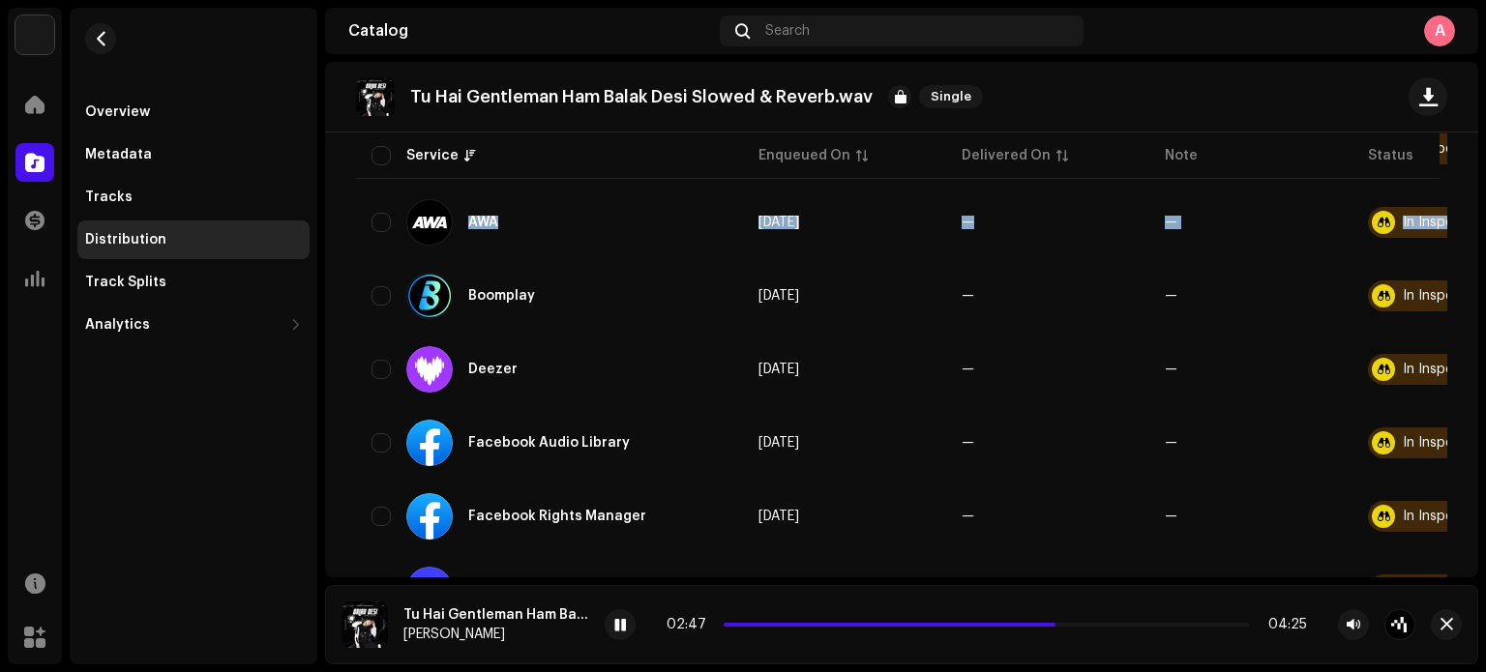
drag, startPoint x: 1482, startPoint y: 254, endPoint x: 1469, endPoint y: 160, distance: 94.8
click at [1469, 160] on div "[PERSON_NAME] Home Catalog Transactions Analytics Resources Marketplace Overvie…" at bounding box center [743, 336] width 1486 height 672
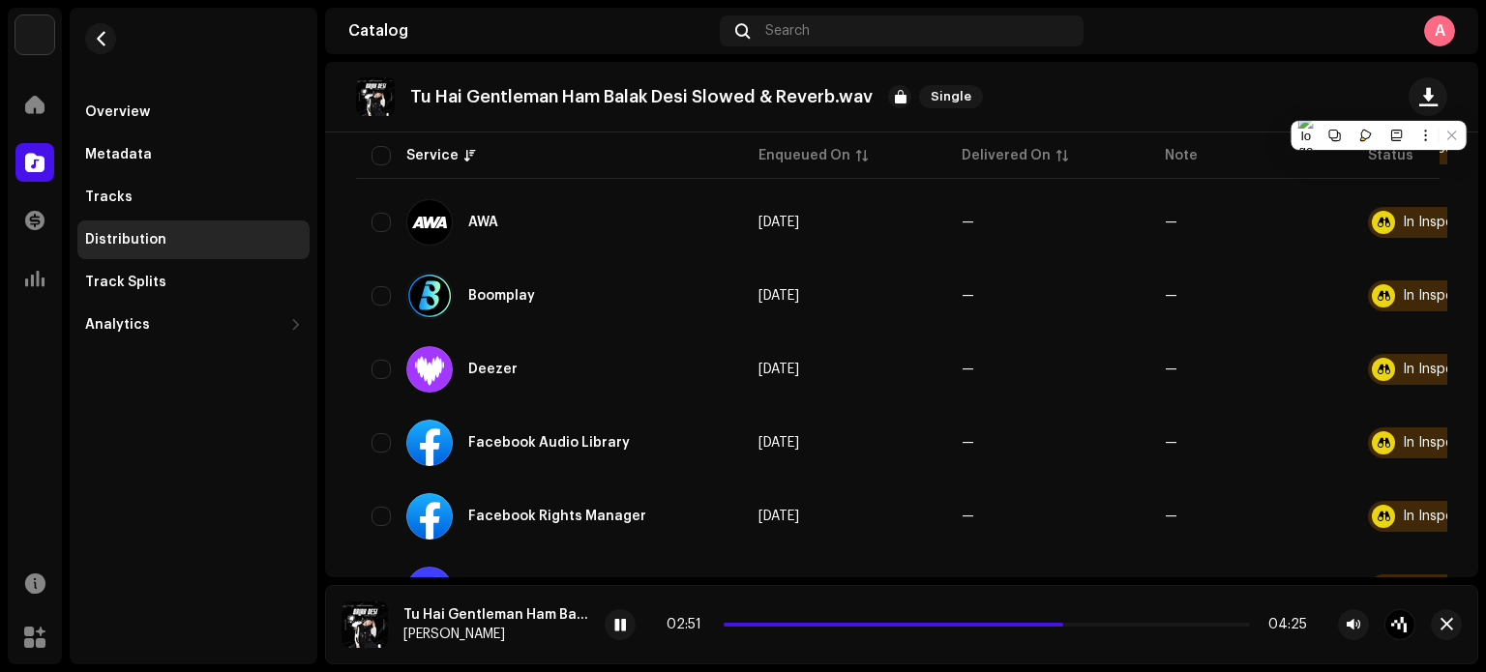
click at [1077, 71] on div "Tu Hai Gentleman Ham Balak Desi Slowed & Reverb.wav Single" at bounding box center [901, 97] width 1153 height 71
click at [615, 625] on span at bounding box center [620, 625] width 12 height 15
